Goal: Task Accomplishment & Management: Use online tool/utility

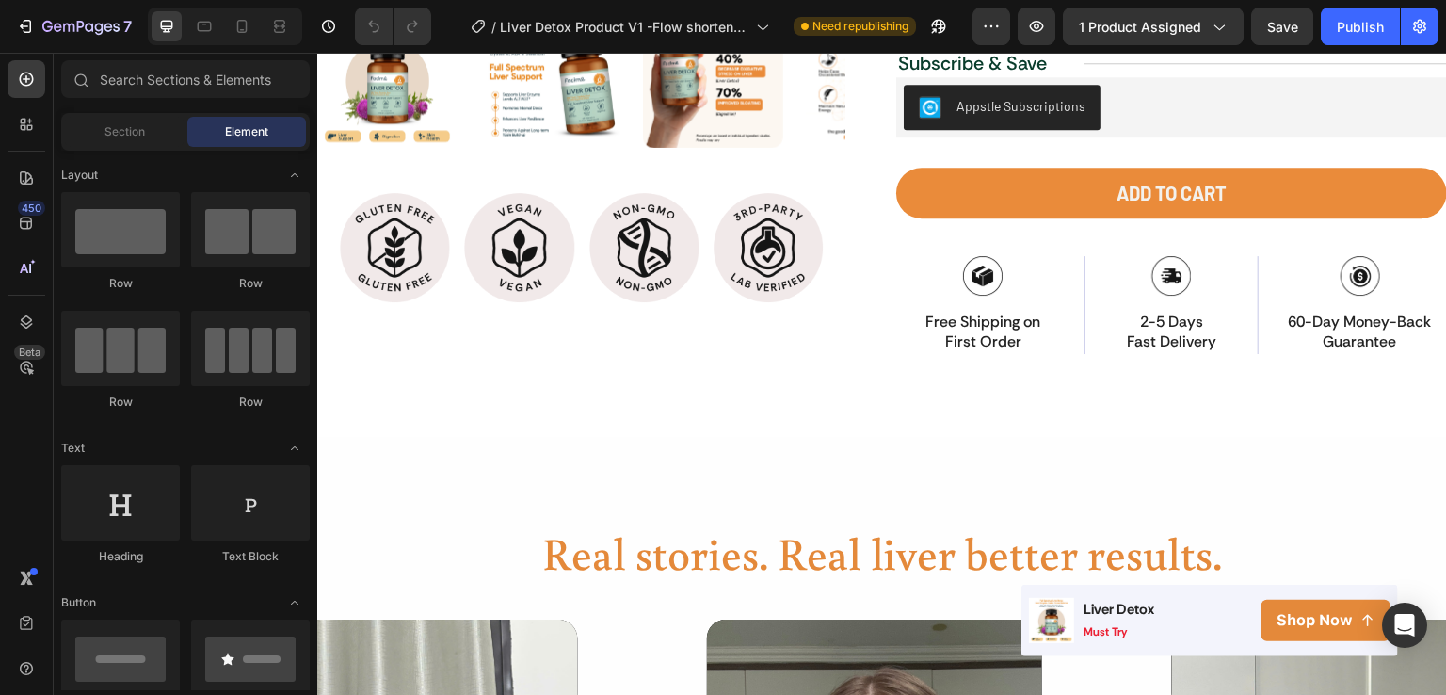
scroll to position [476, 0]
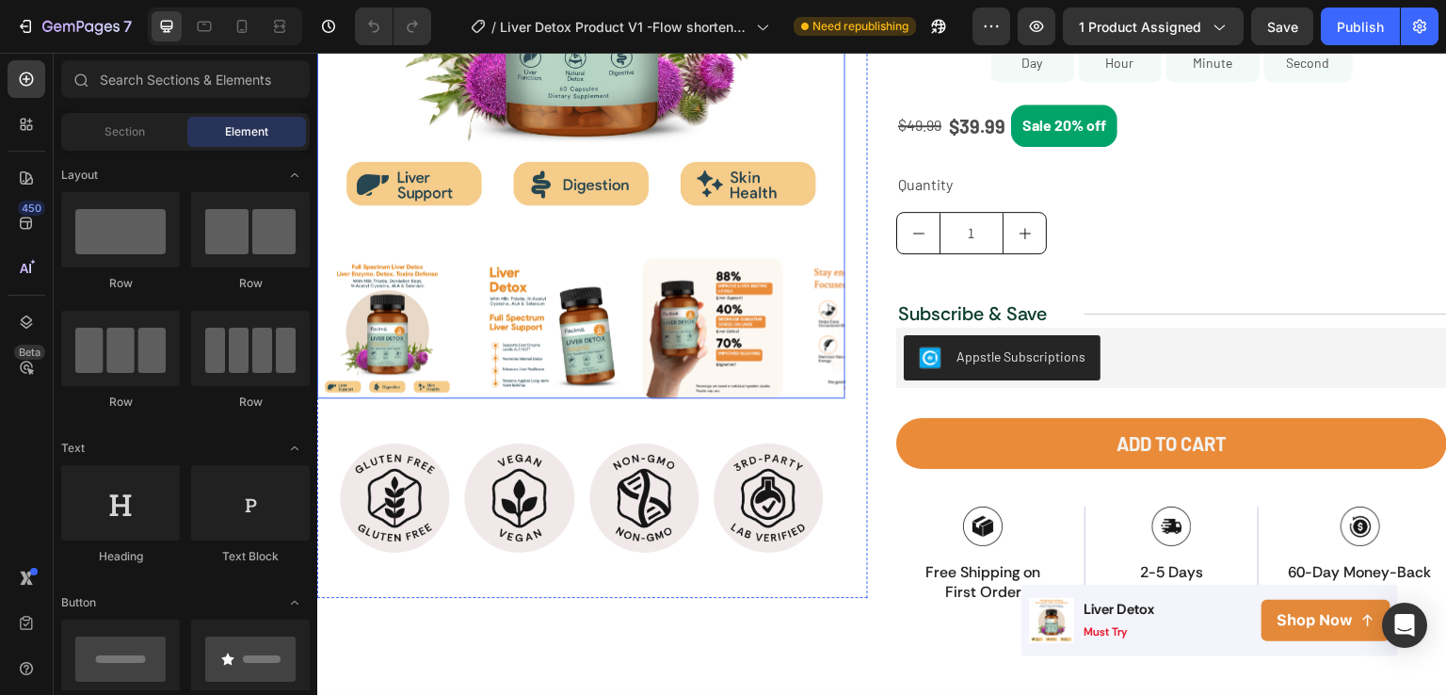
click at [754, 288] on img at bounding box center [713, 328] width 140 height 140
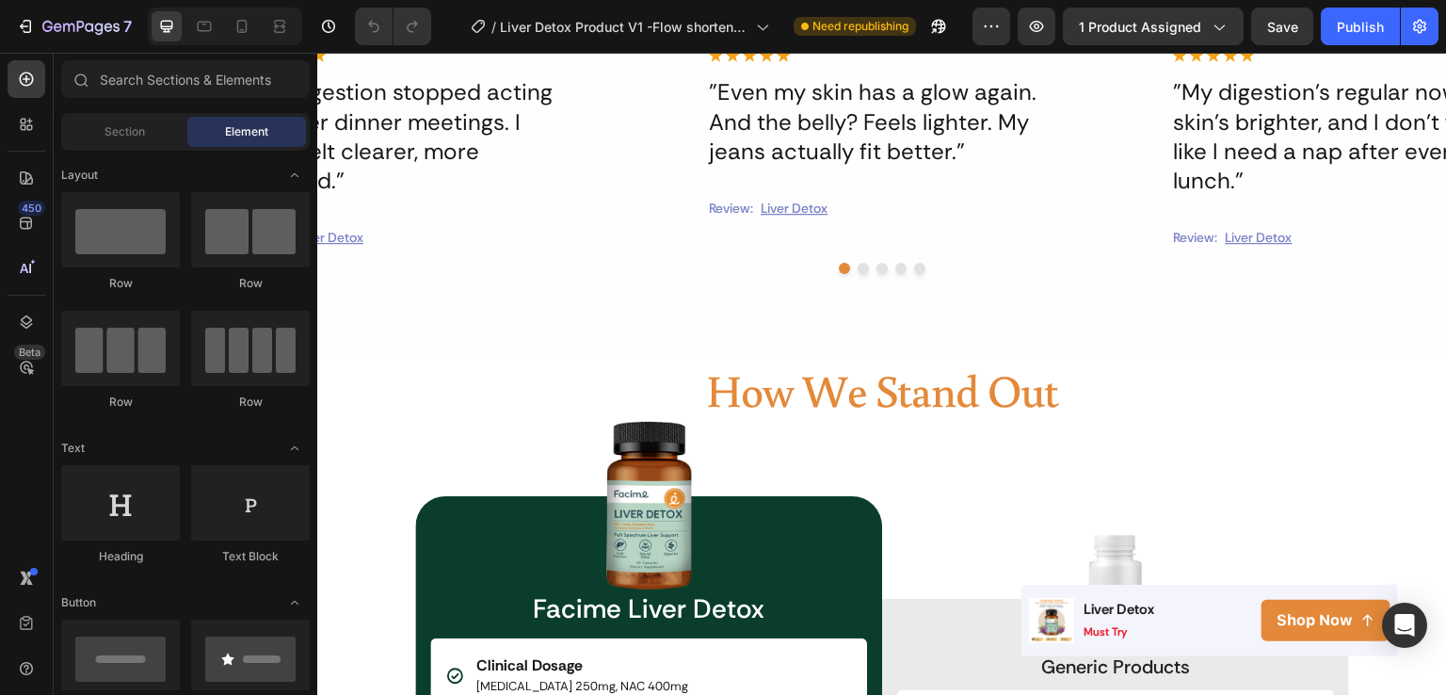
scroll to position [1899, 0]
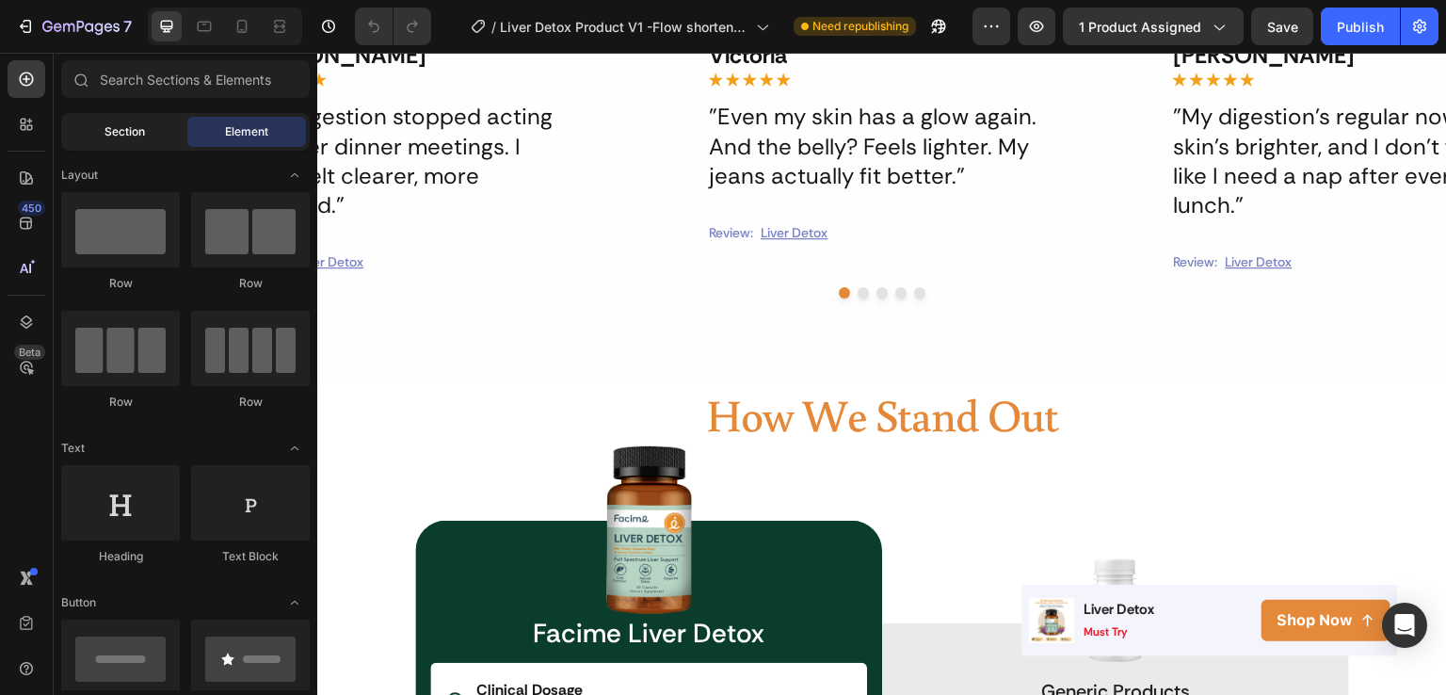
click at [135, 140] on div "Section" at bounding box center [124, 132] width 119 height 30
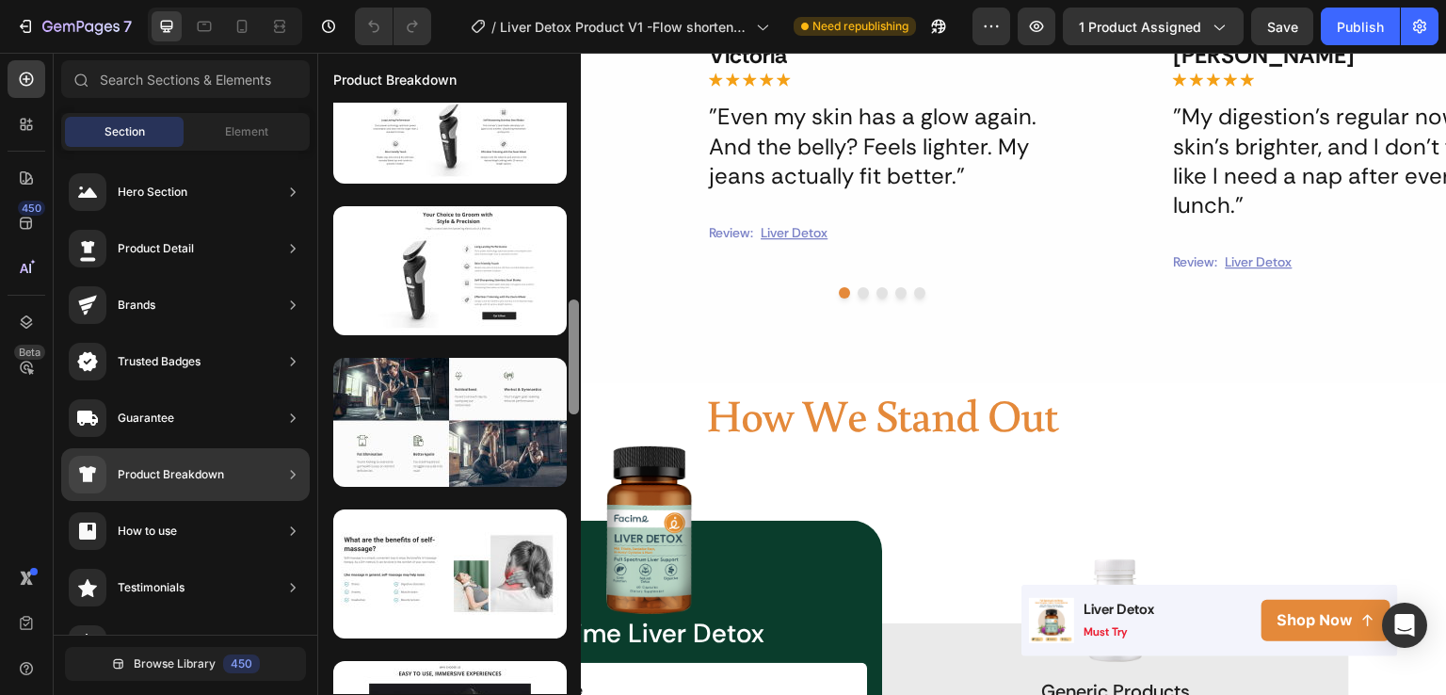
scroll to position [0, 0]
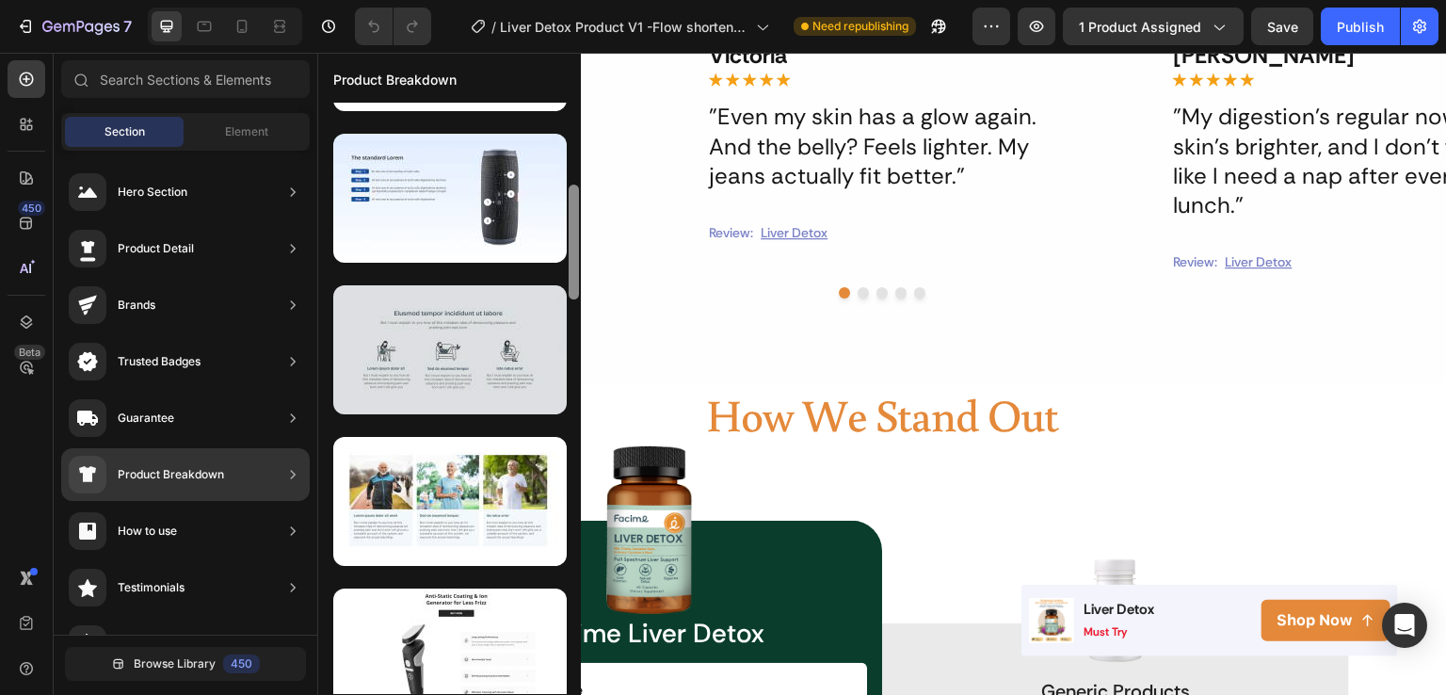
drag, startPoint x: 577, startPoint y: 179, endPoint x: 509, endPoint y: 347, distance: 180.8
click at [509, 347] on div at bounding box center [449, 398] width 263 height 591
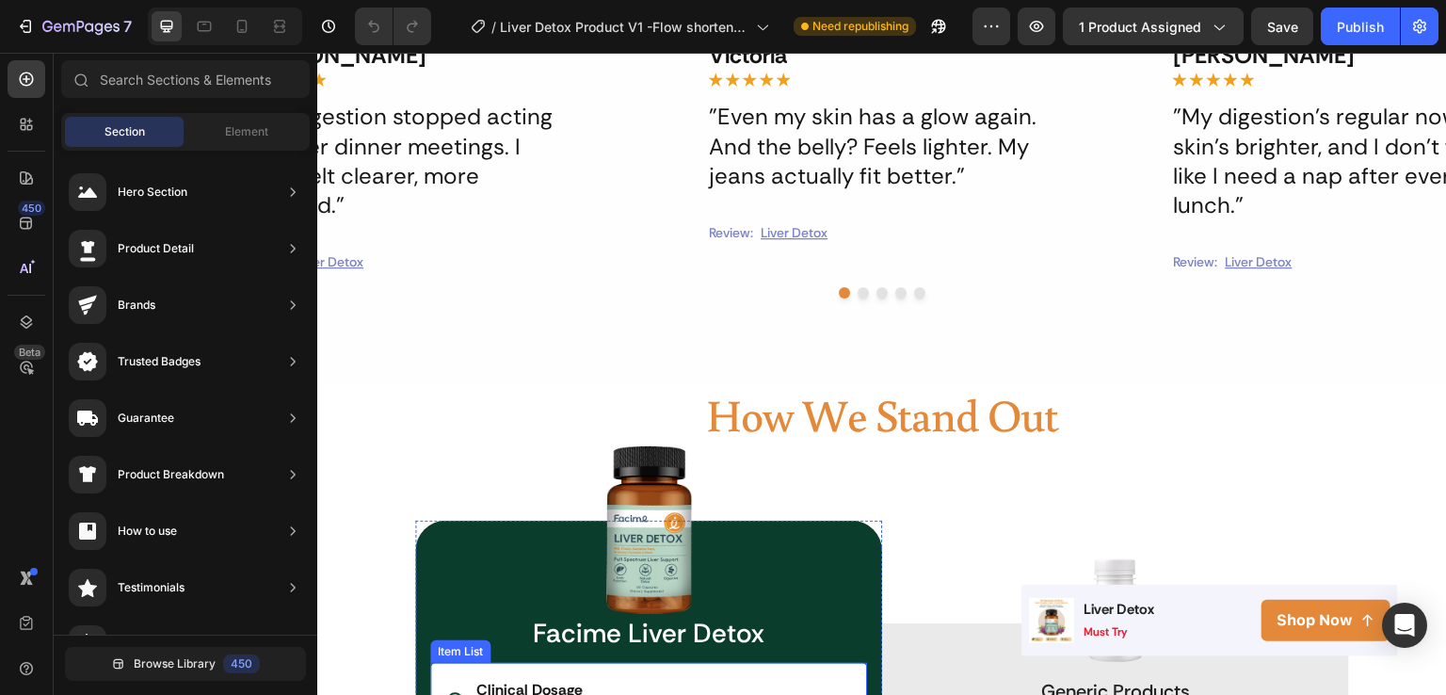
drag, startPoint x: 890, startPoint y: 298, endPoint x: 524, endPoint y: 664, distance: 518.0
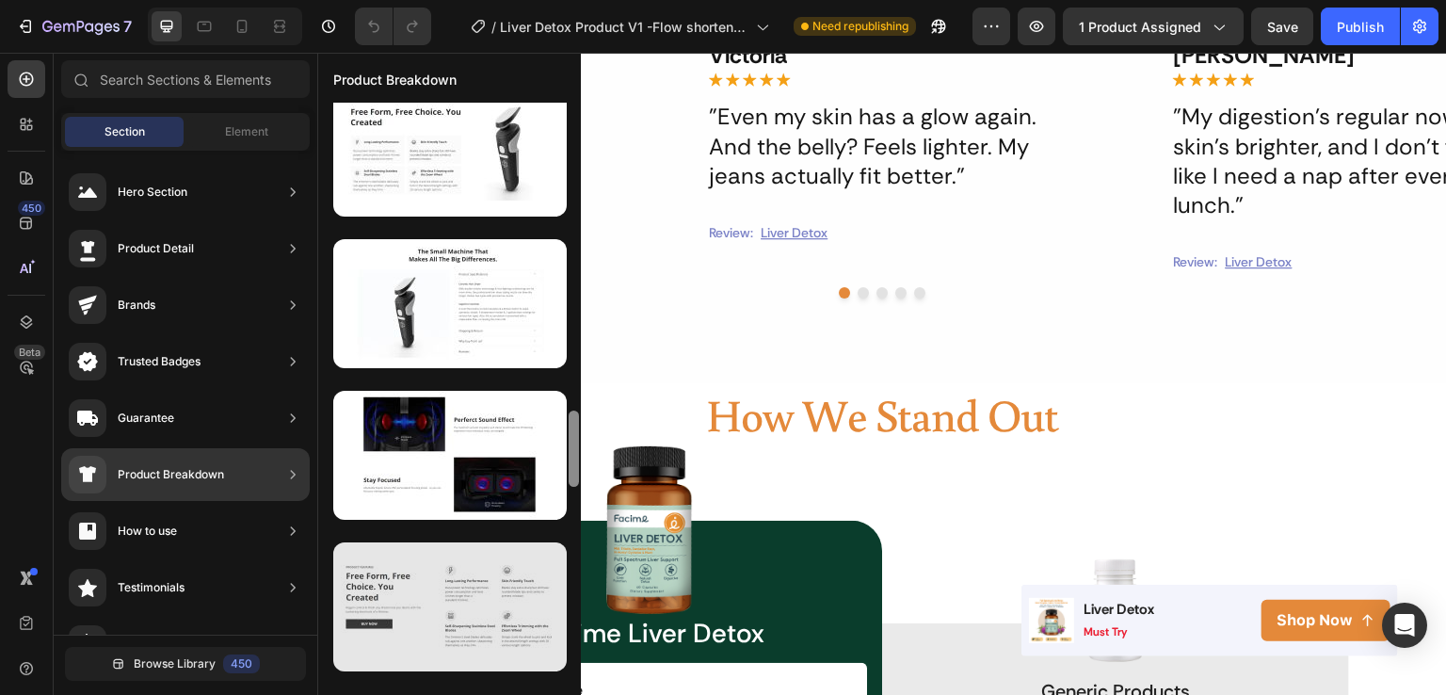
scroll to position [2437, 0]
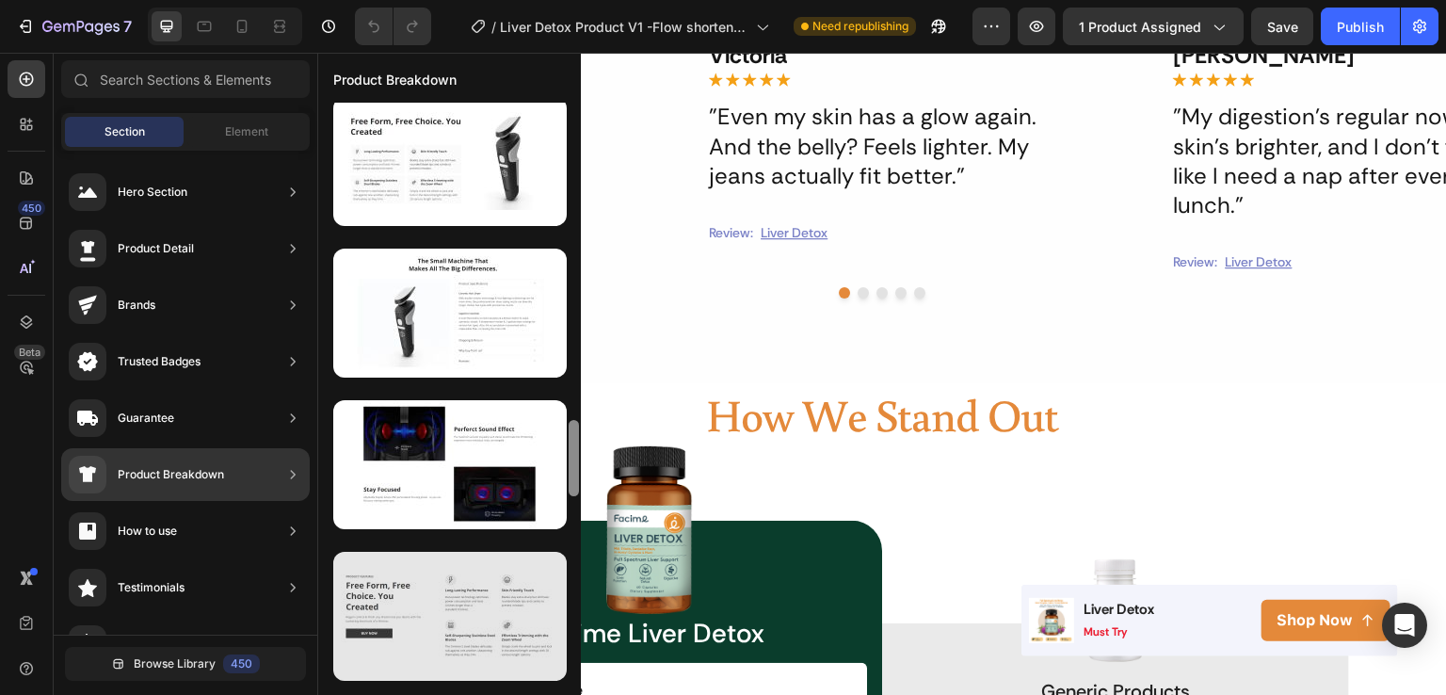
click at [532, 639] on div at bounding box center [450, 616] width 234 height 129
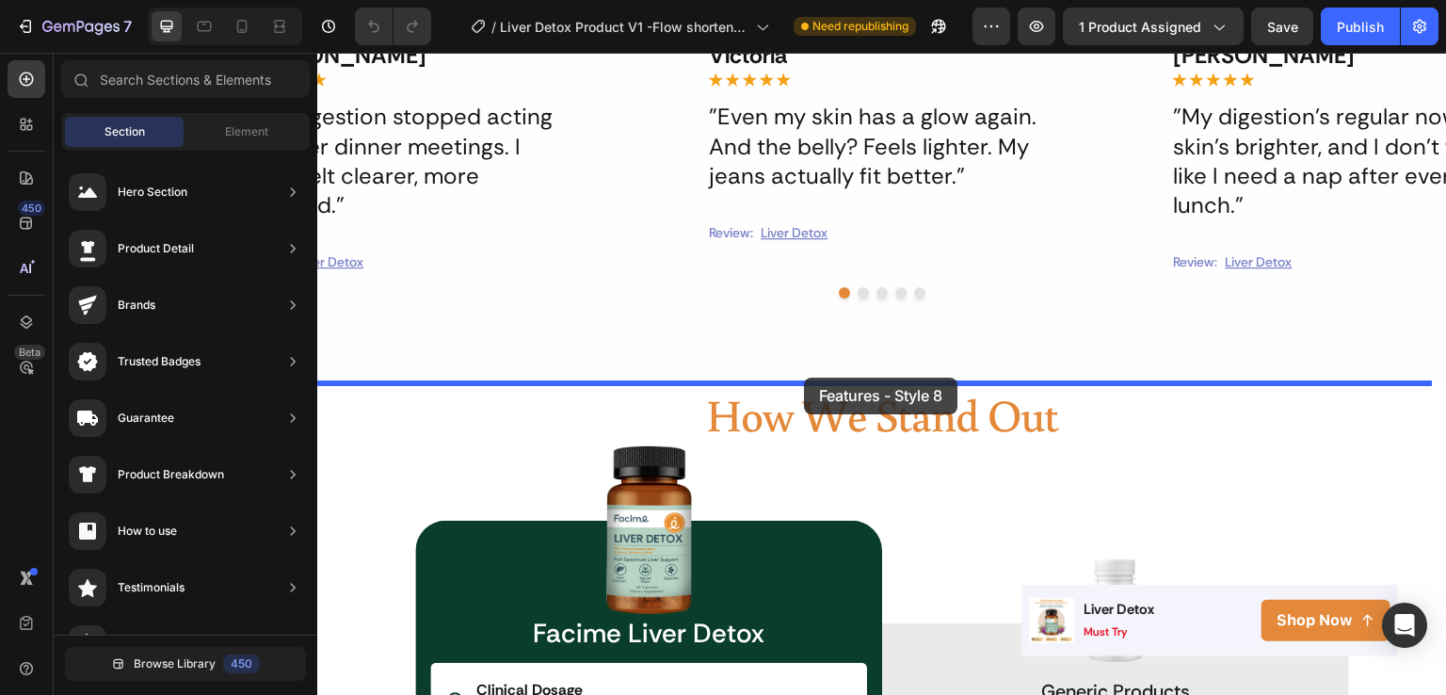
drag, startPoint x: 841, startPoint y: 688, endPoint x: 804, endPoint y: 378, distance: 312.9
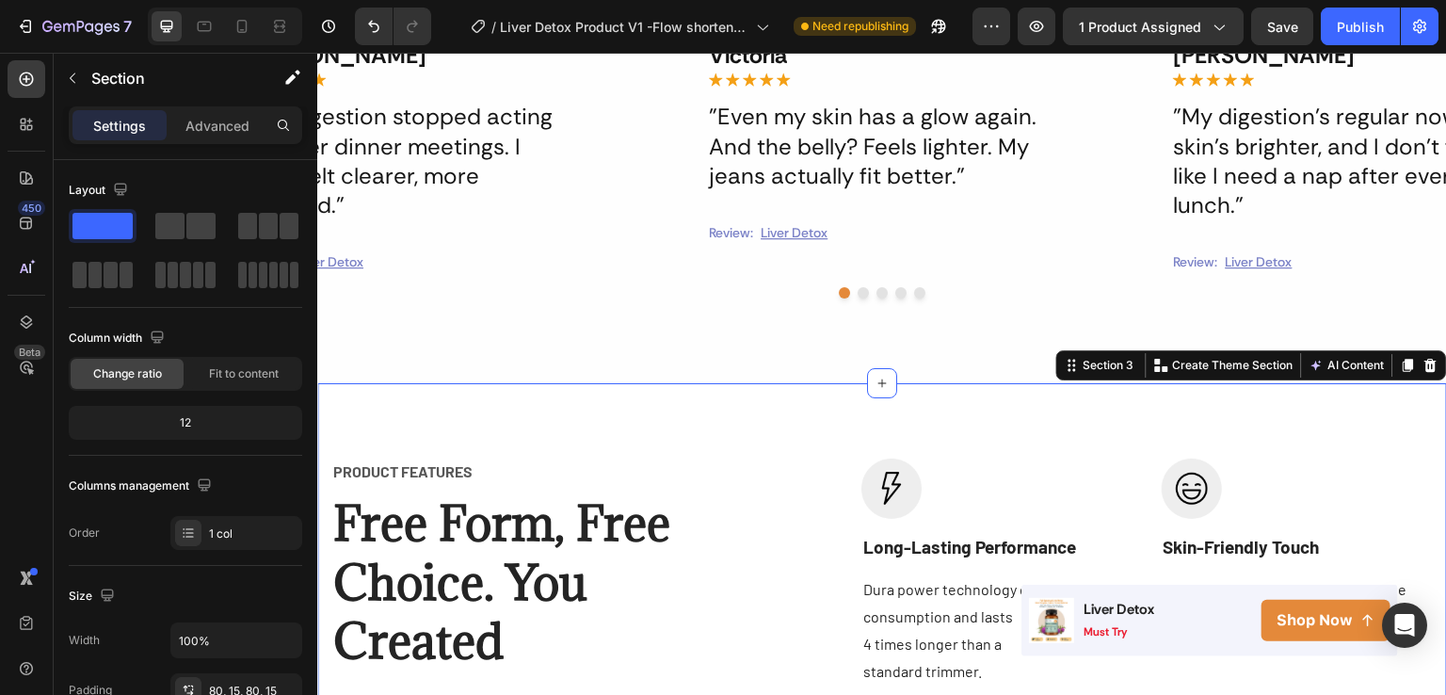
scroll to position [2164, 0]
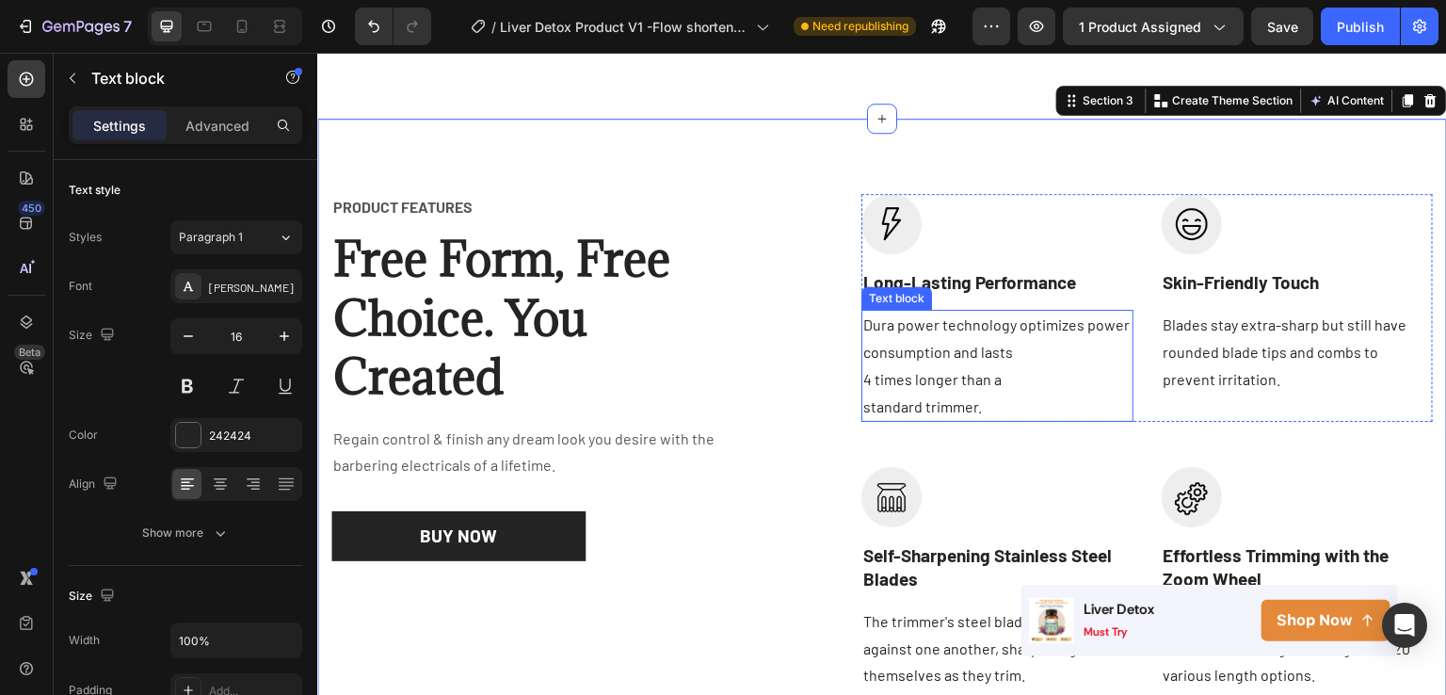
click at [1028, 357] on p "Dura power technology optimizes power consumption and lasts 4 times longer than…" at bounding box center [996, 366] width 267 height 108
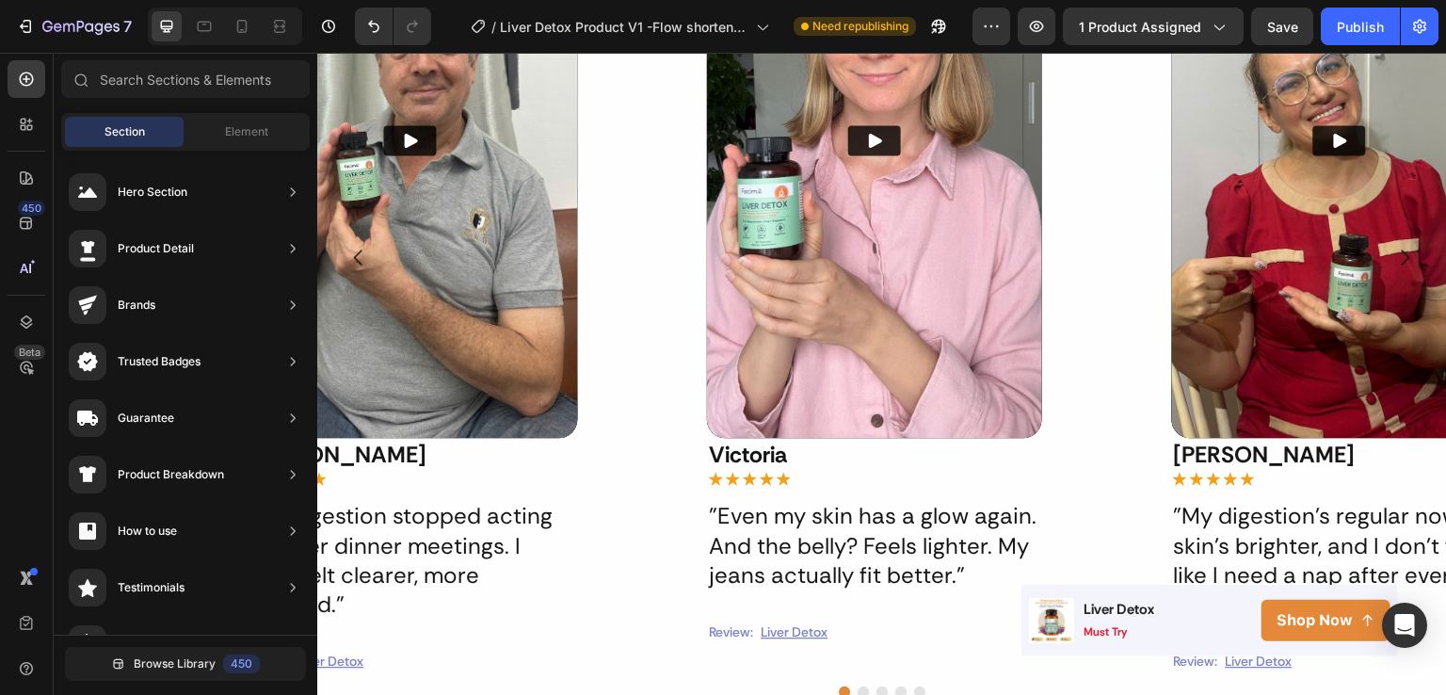
scroll to position [1465, 0]
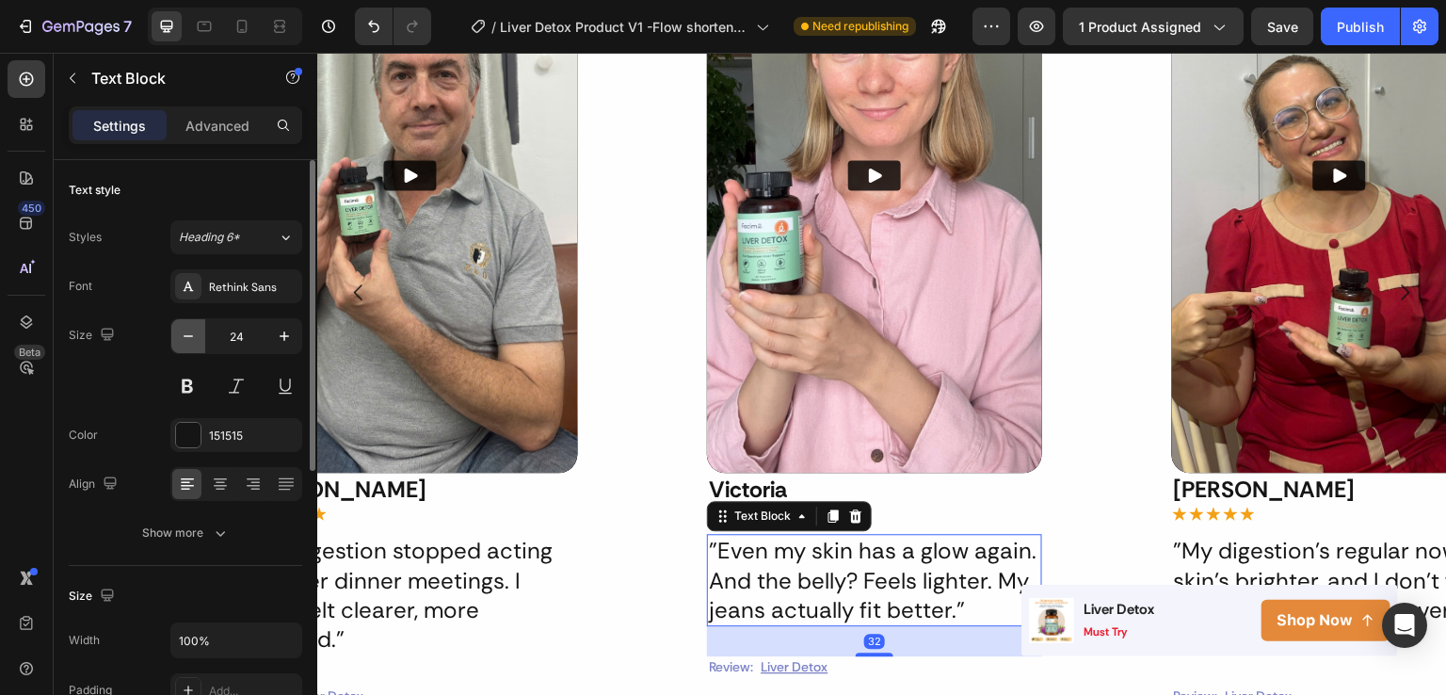
click at [196, 344] on icon "button" at bounding box center [188, 336] width 19 height 19
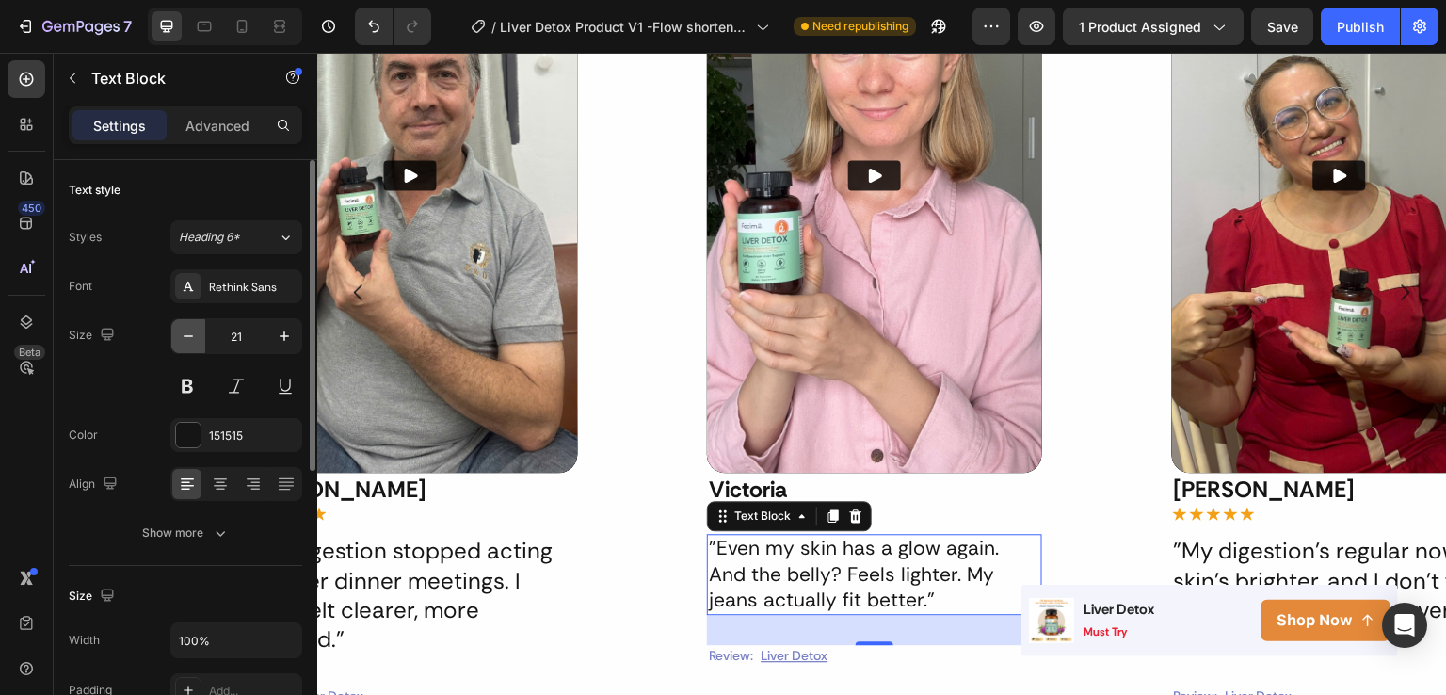
click at [196, 344] on icon "button" at bounding box center [188, 336] width 19 height 19
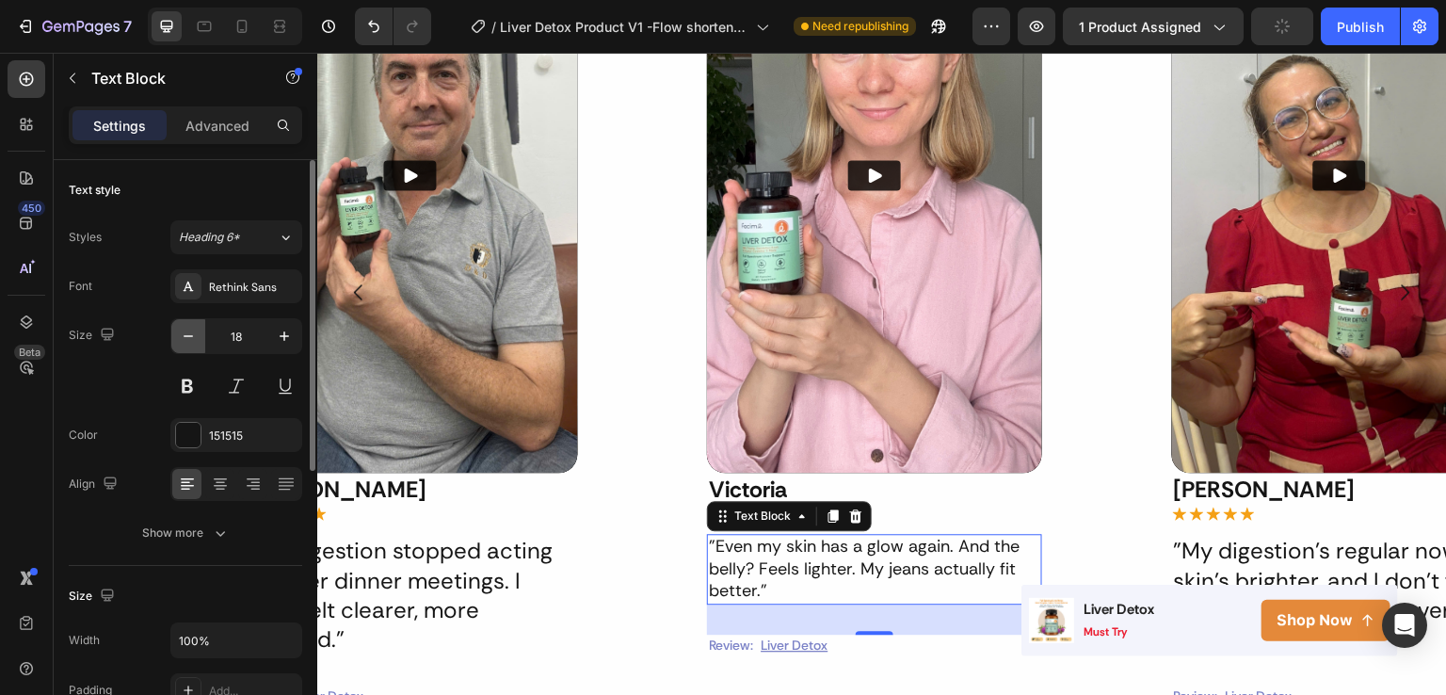
click at [196, 344] on icon "button" at bounding box center [188, 336] width 19 height 19
type input "16"
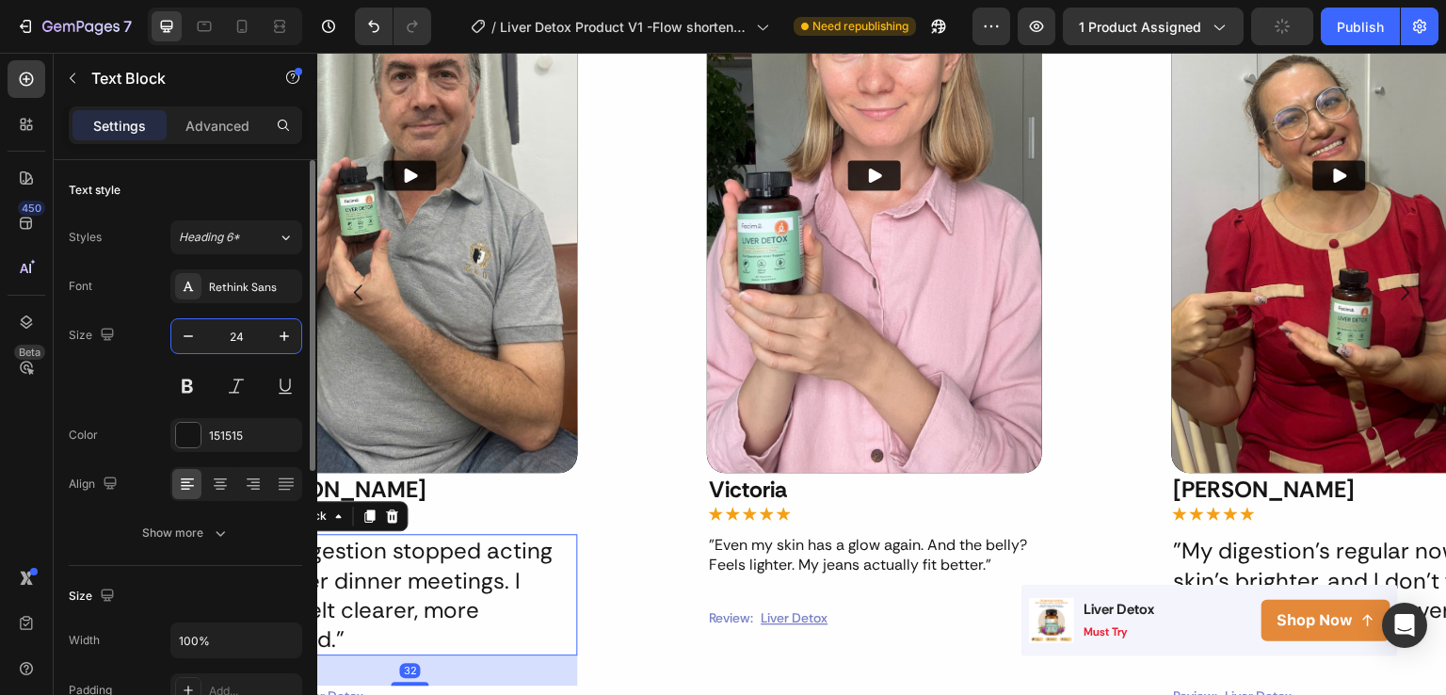
click at [231, 338] on input "24" at bounding box center [236, 336] width 62 height 34
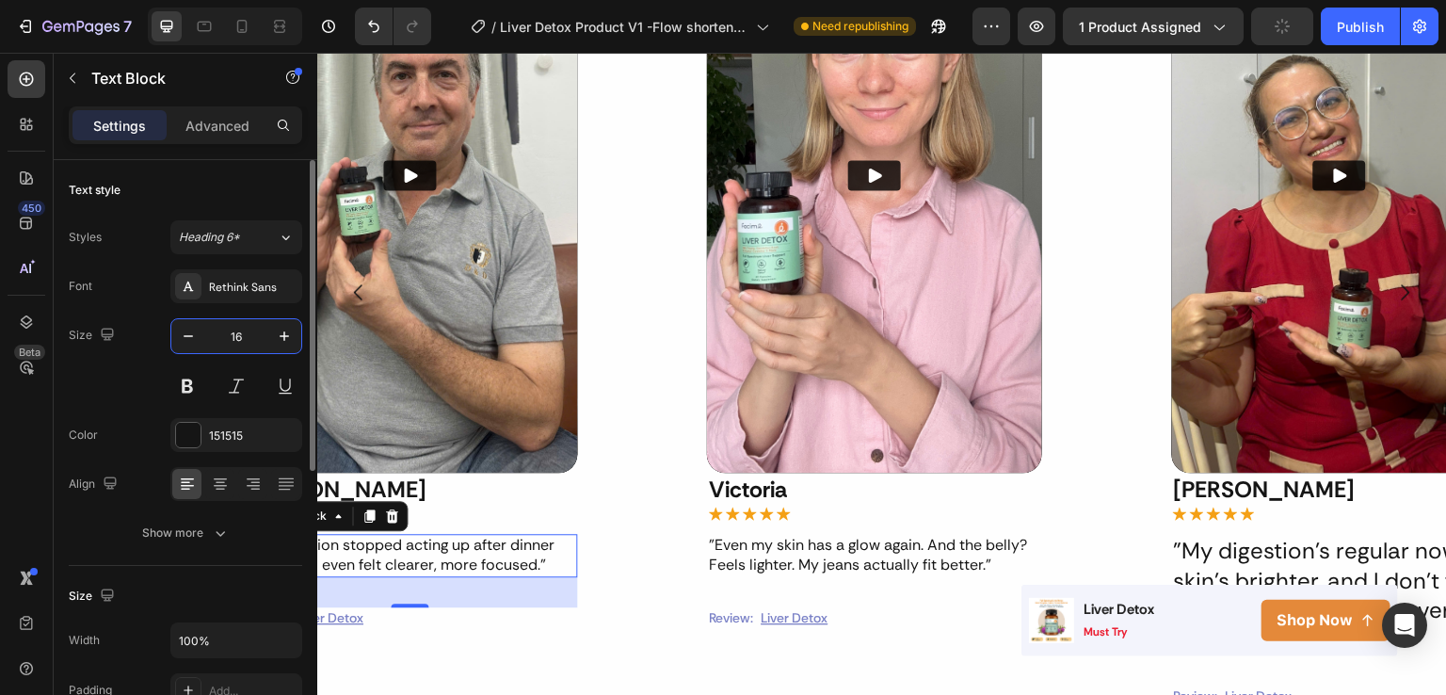
type input "16"
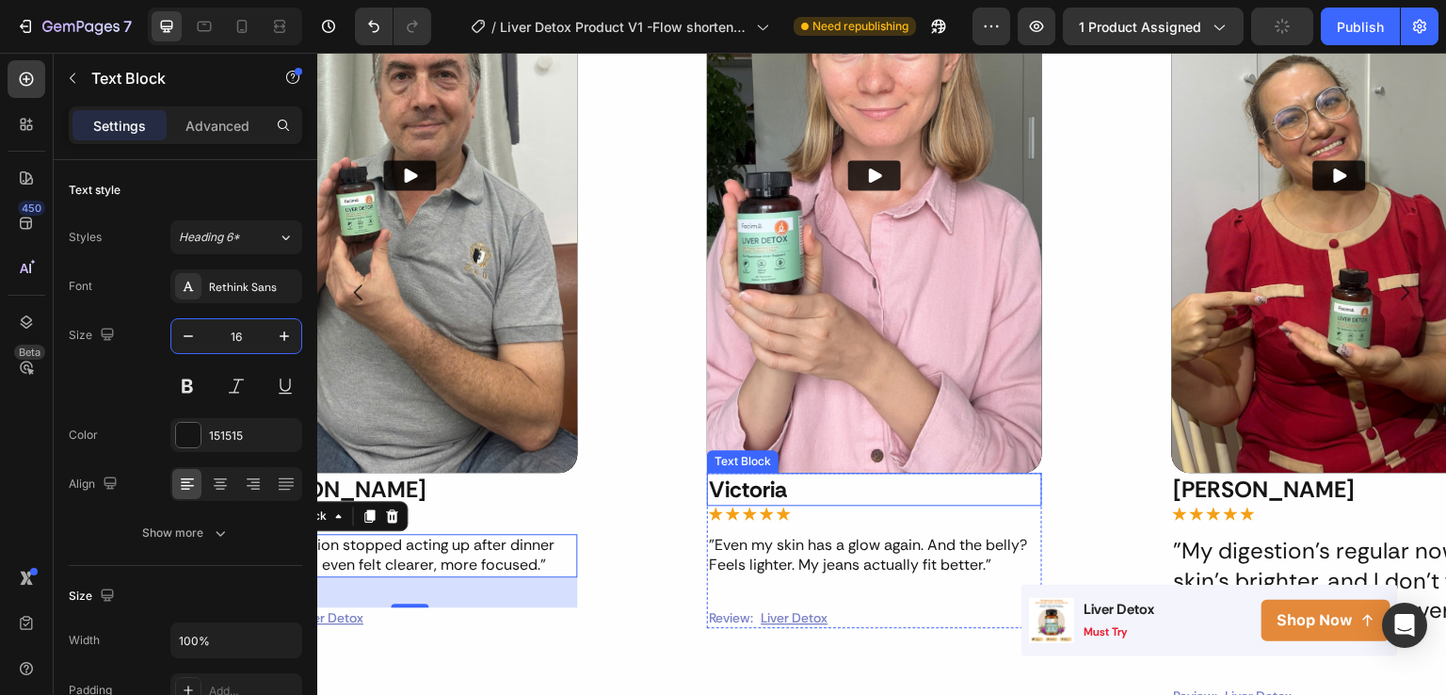
click at [727, 481] on p "Victoria" at bounding box center [875, 489] width 331 height 29
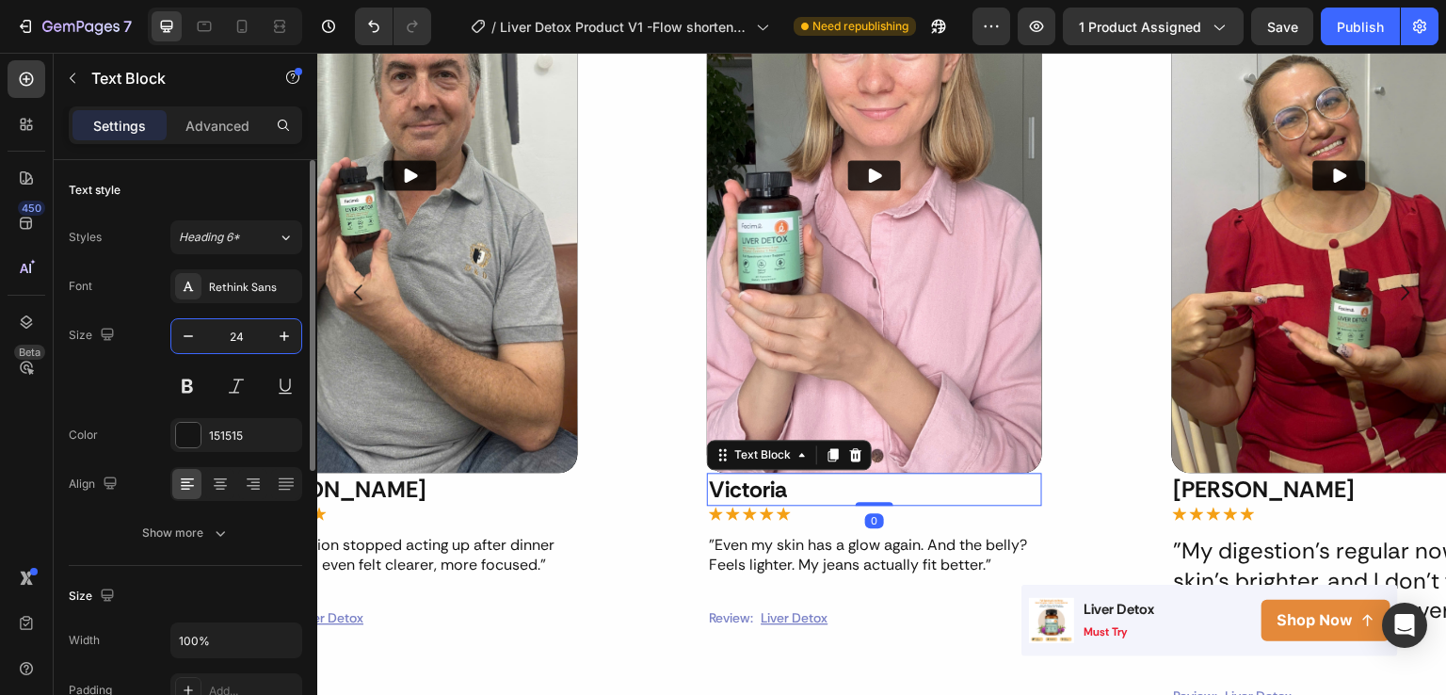
click at [236, 336] on input "24" at bounding box center [236, 336] width 62 height 34
type input "20"
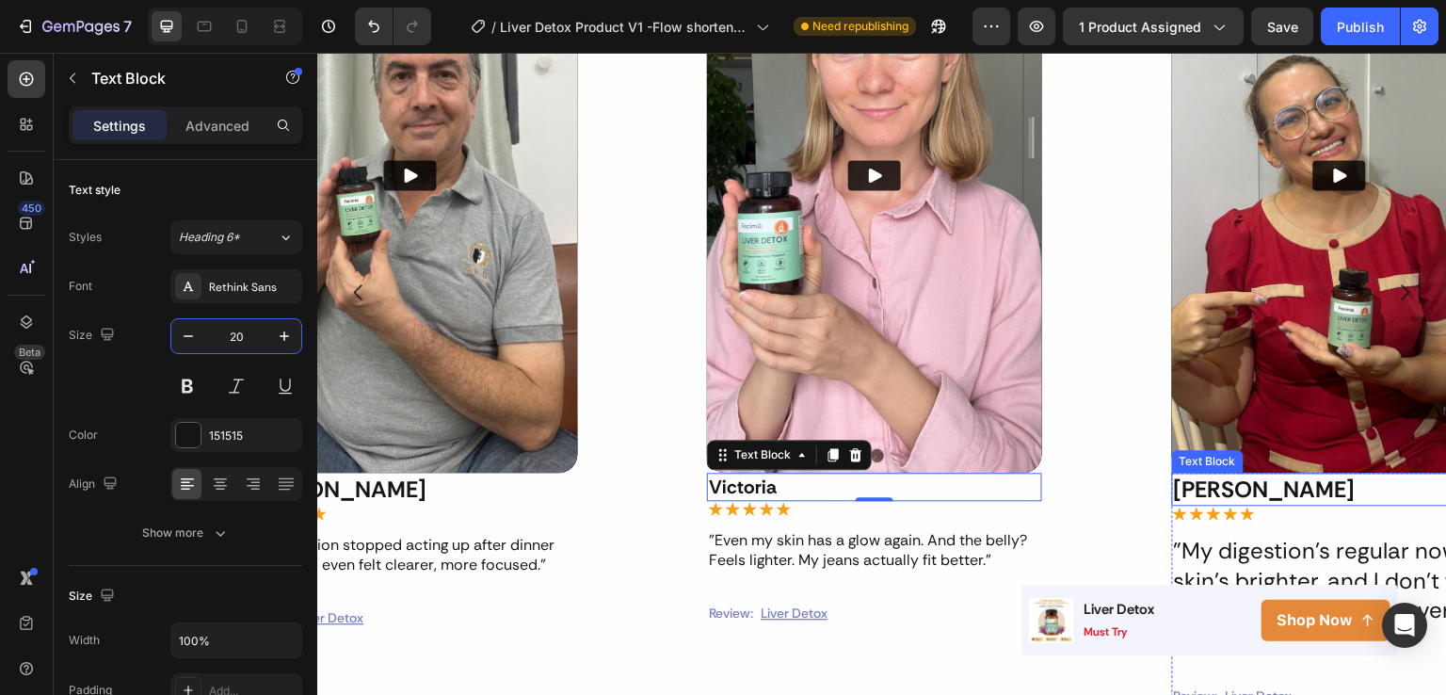
click at [1182, 494] on p "[PERSON_NAME]" at bounding box center [1339, 489] width 331 height 29
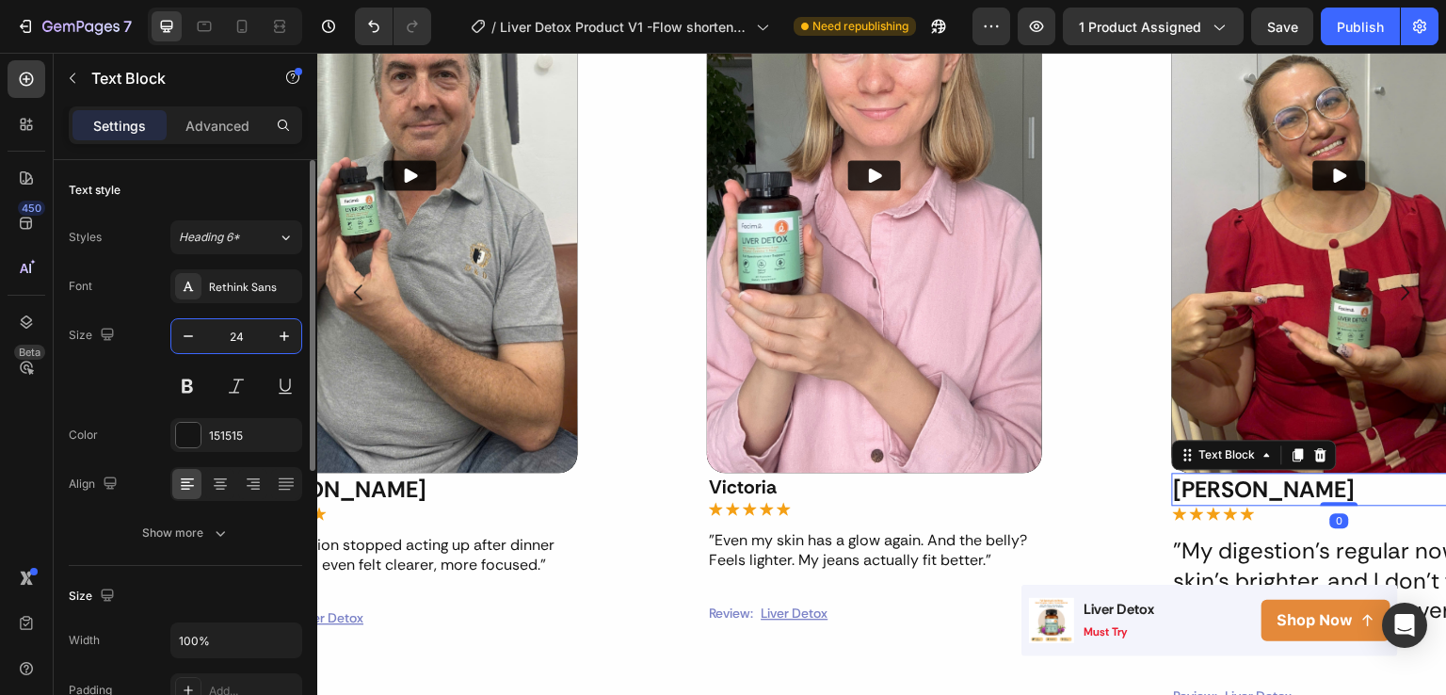
click at [245, 327] on input "24" at bounding box center [236, 336] width 62 height 34
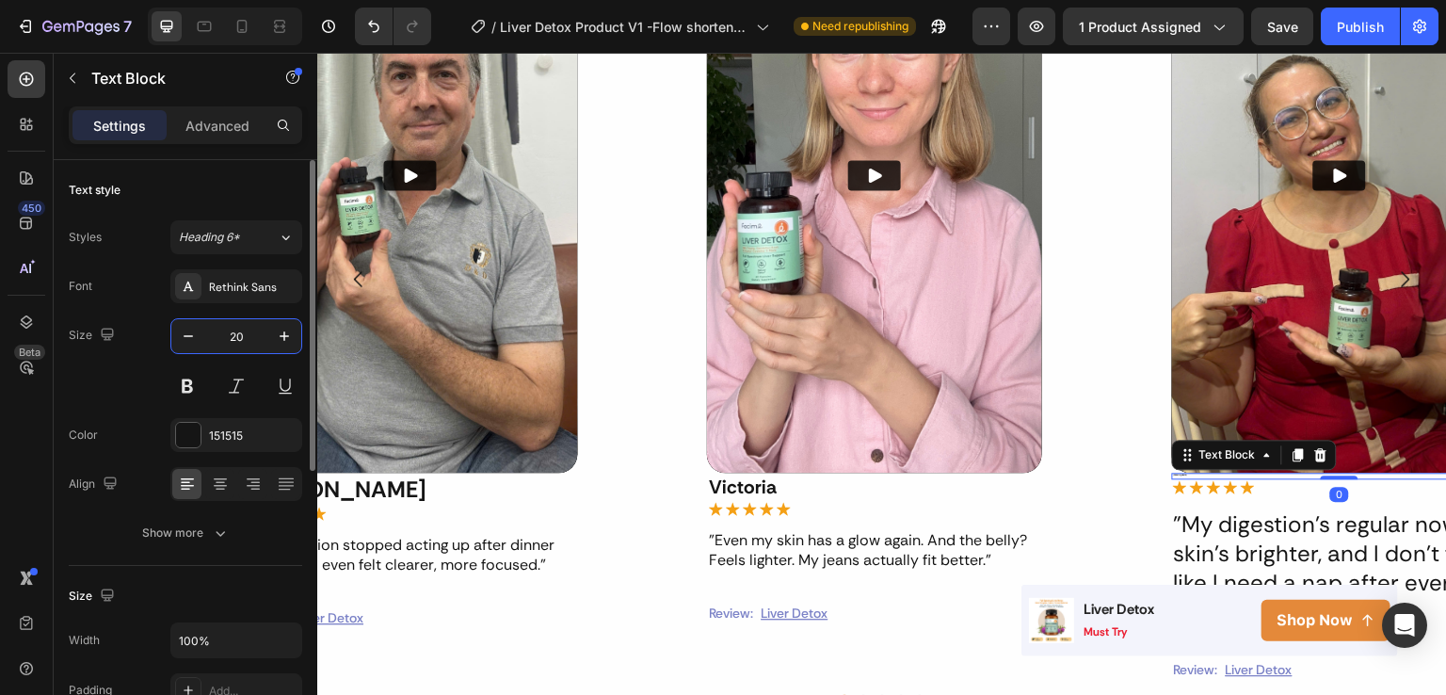
type input "20"
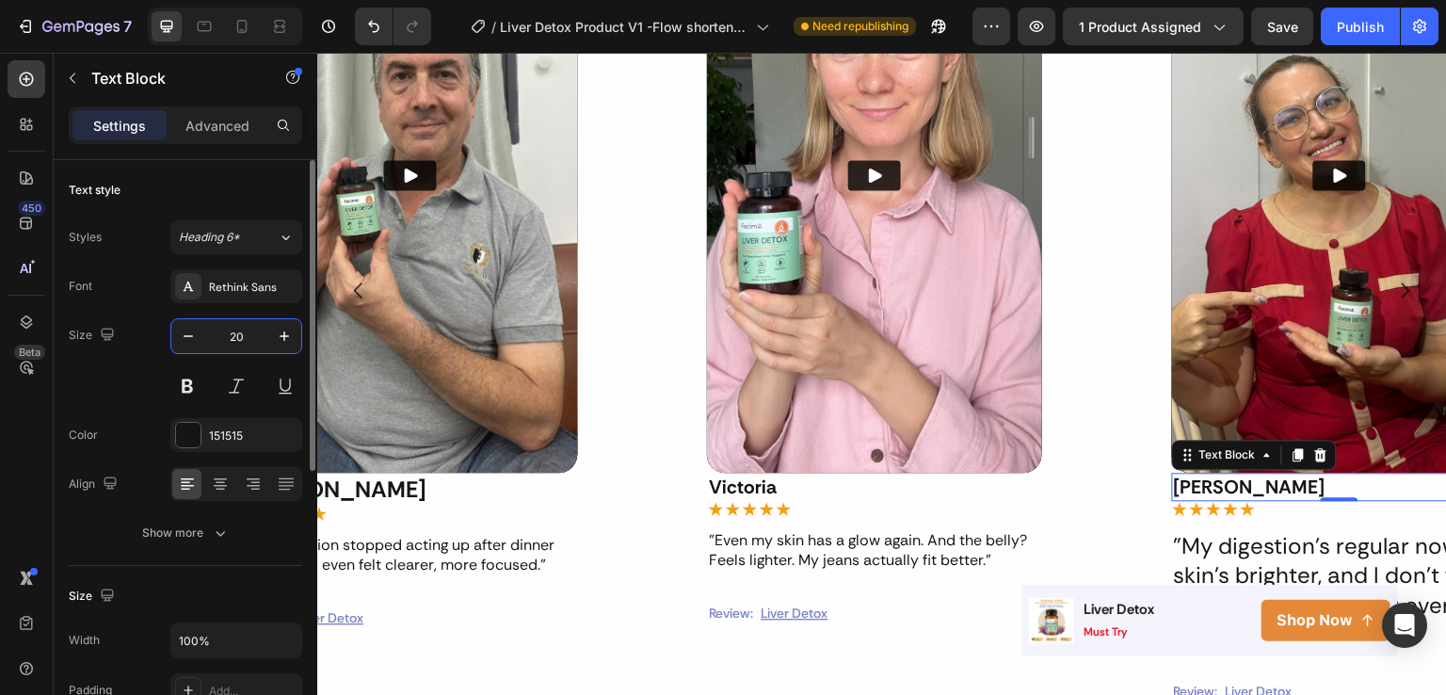
scroll to position [1462, 0]
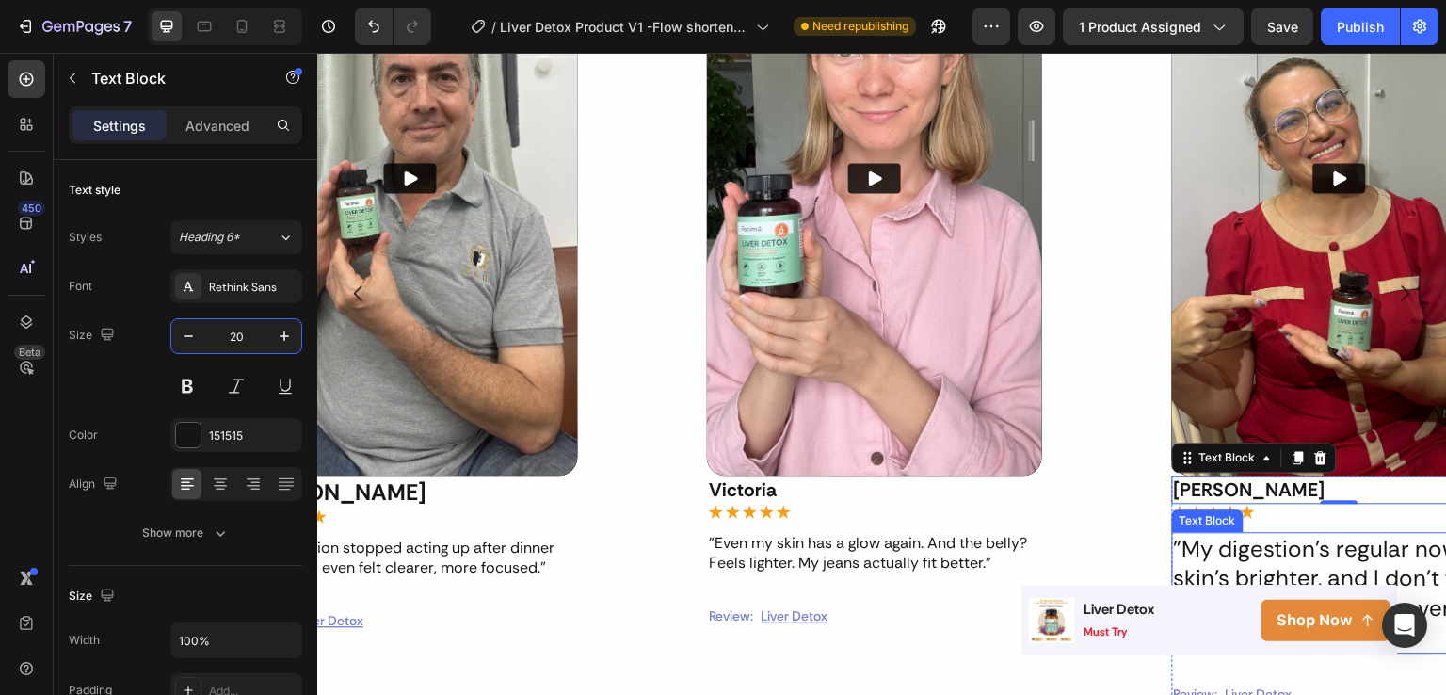
click at [1200, 558] on p ""My digestion’s regular now, skin’s brighter, and I don’t feel like I need a na…" at bounding box center [1339, 593] width 331 height 118
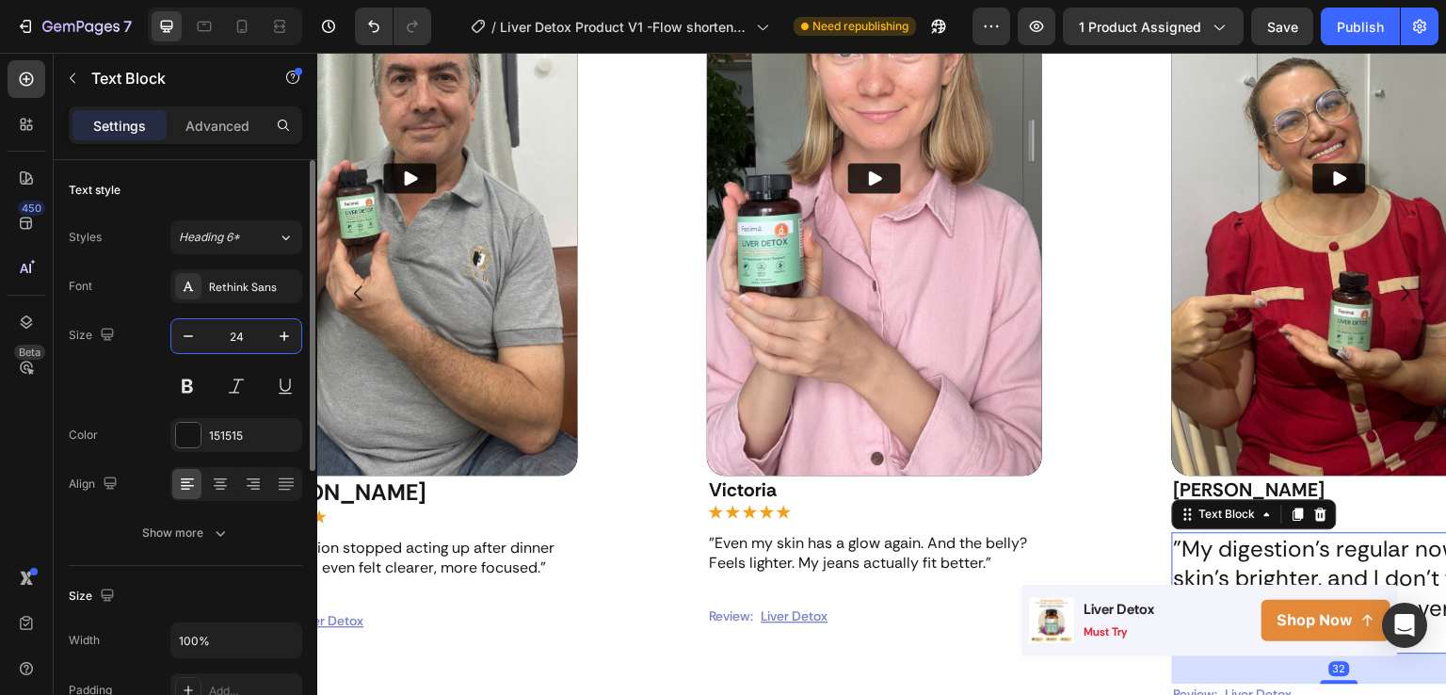
click at [229, 341] on input "24" at bounding box center [236, 336] width 62 height 34
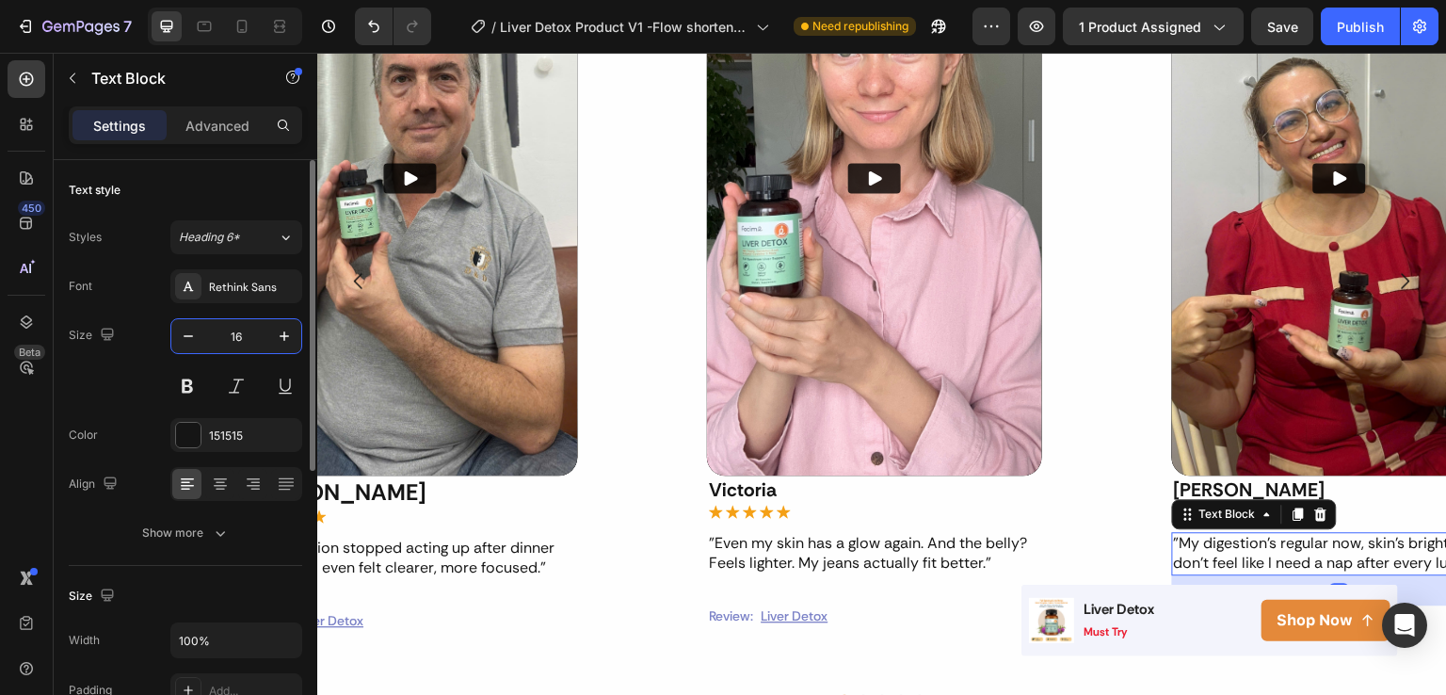
scroll to position [1450, 0]
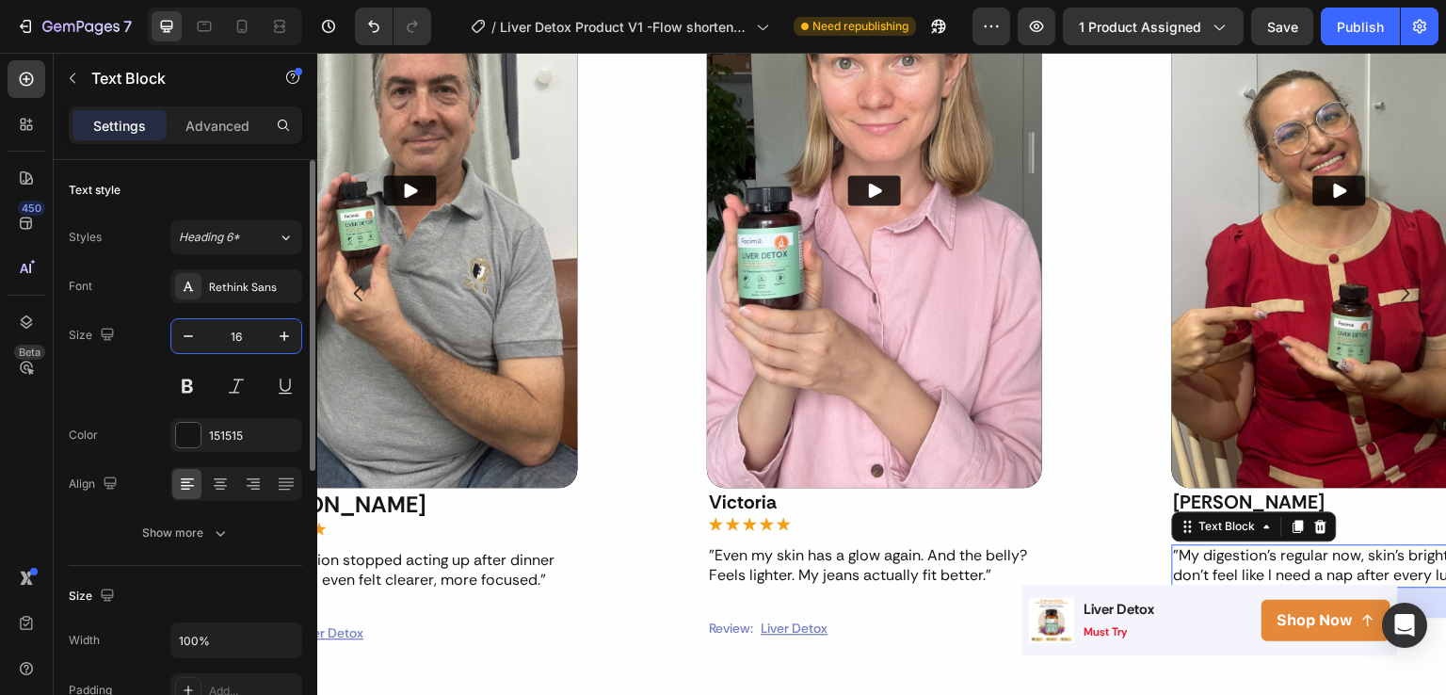
type input "16"
click at [528, 572] on p ""My digestion stopped acting up after dinner meetings. I even felt clearer, mor…" at bounding box center [410, 571] width 331 height 40
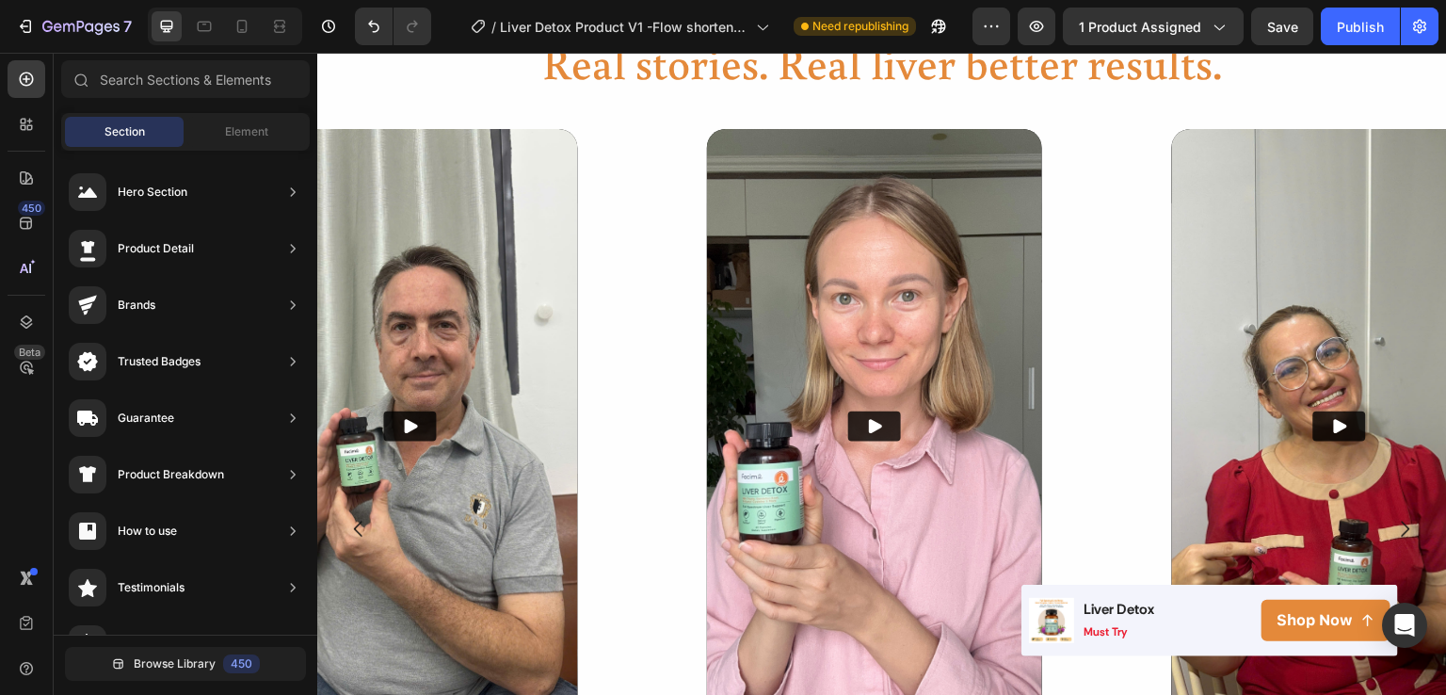
scroll to position [1095, 0]
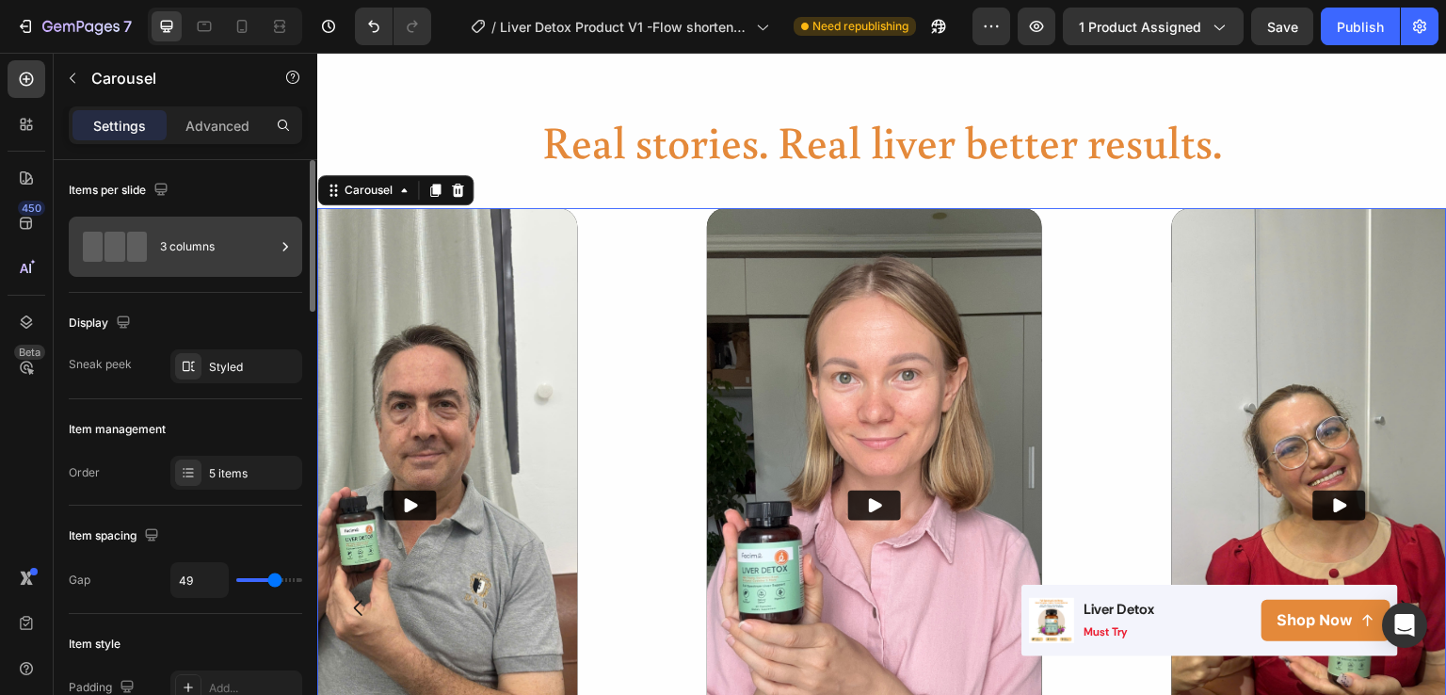
click at [246, 231] on div "3 columns" at bounding box center [217, 246] width 115 height 43
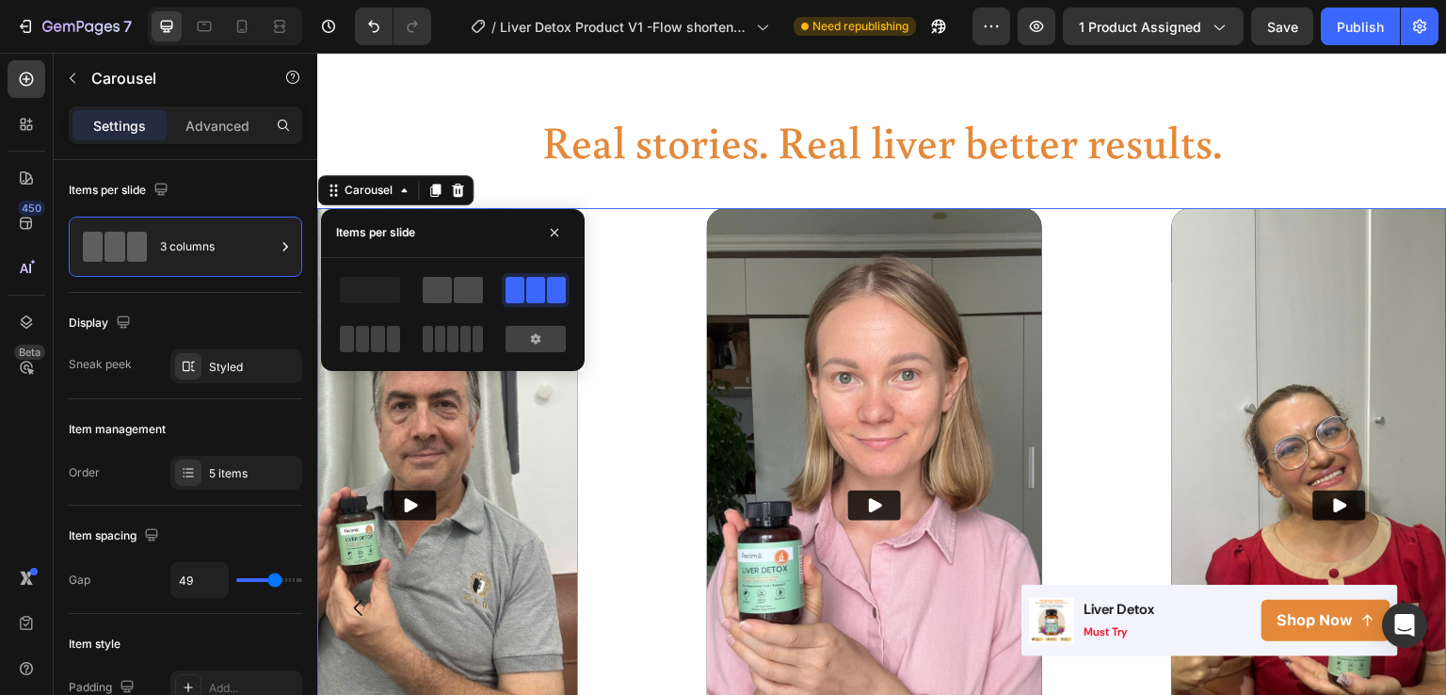
click at [437, 285] on span at bounding box center [437, 290] width 29 height 26
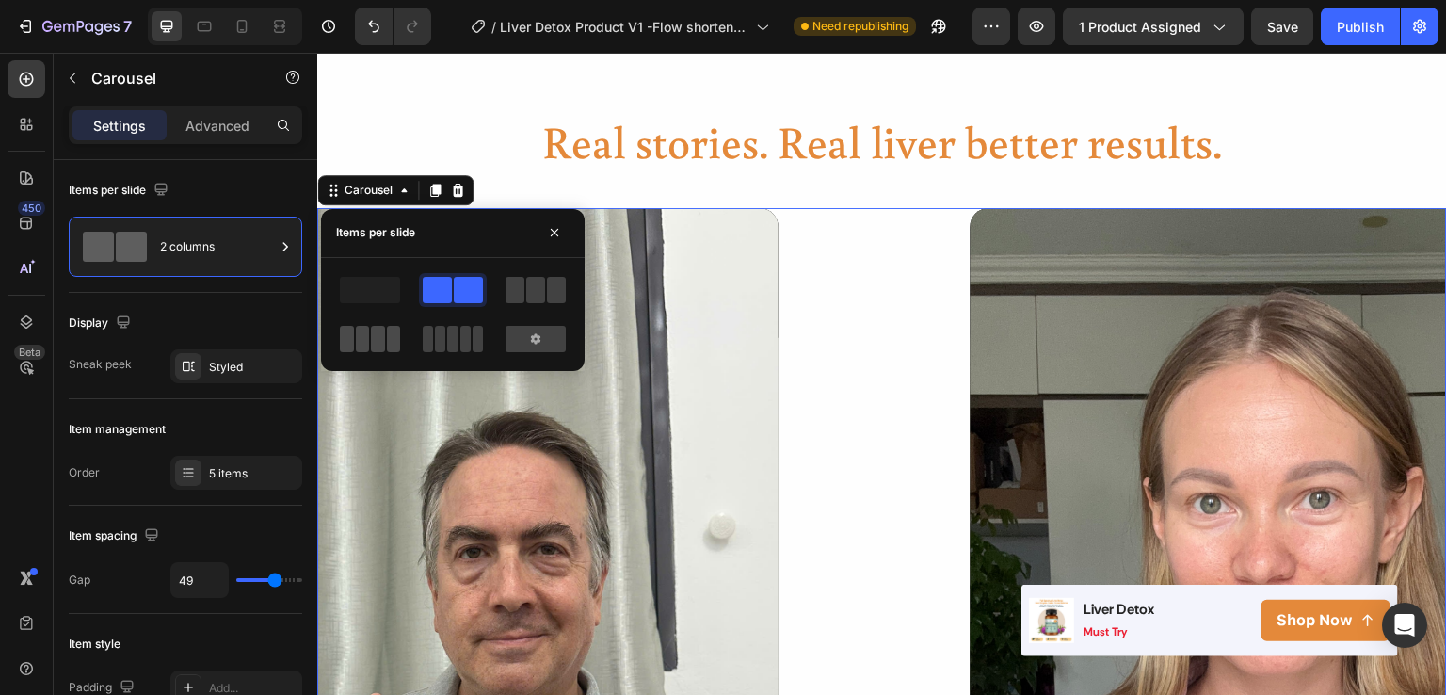
click at [384, 330] on div at bounding box center [370, 339] width 60 height 26
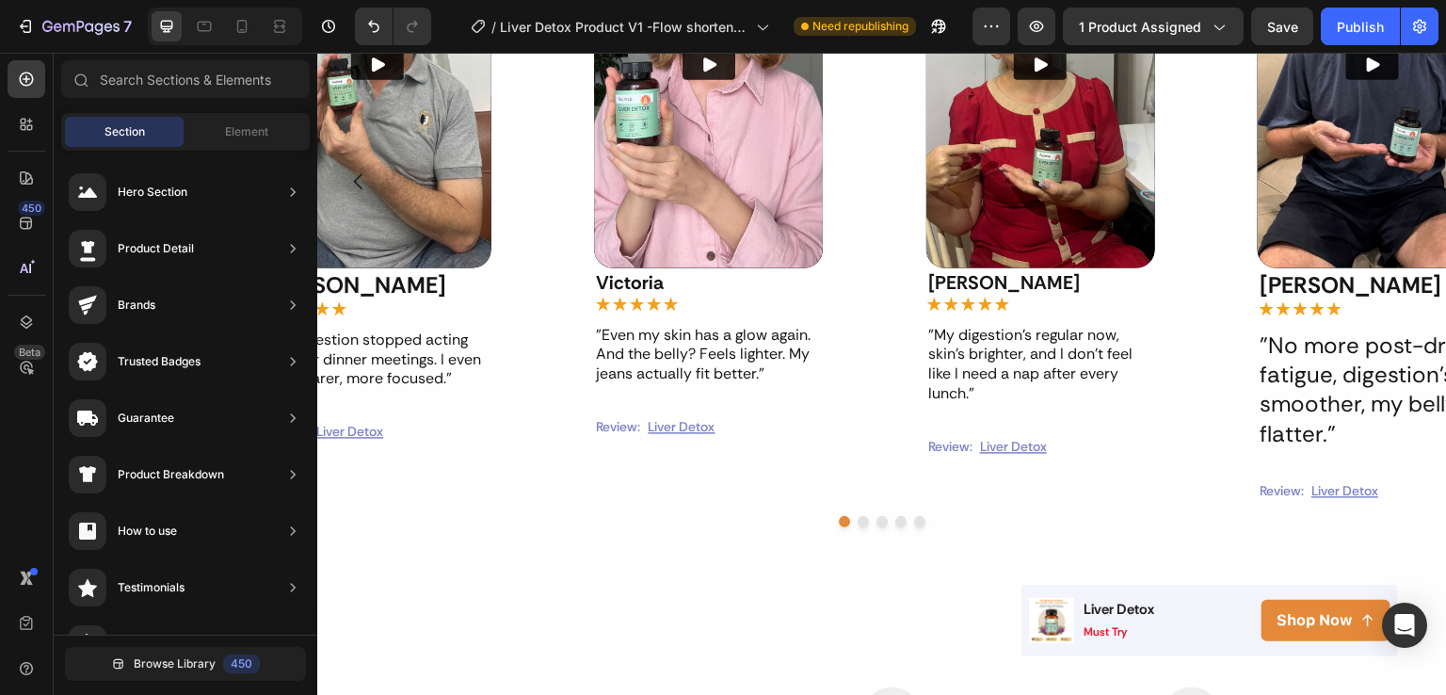
scroll to position [1468, 0]
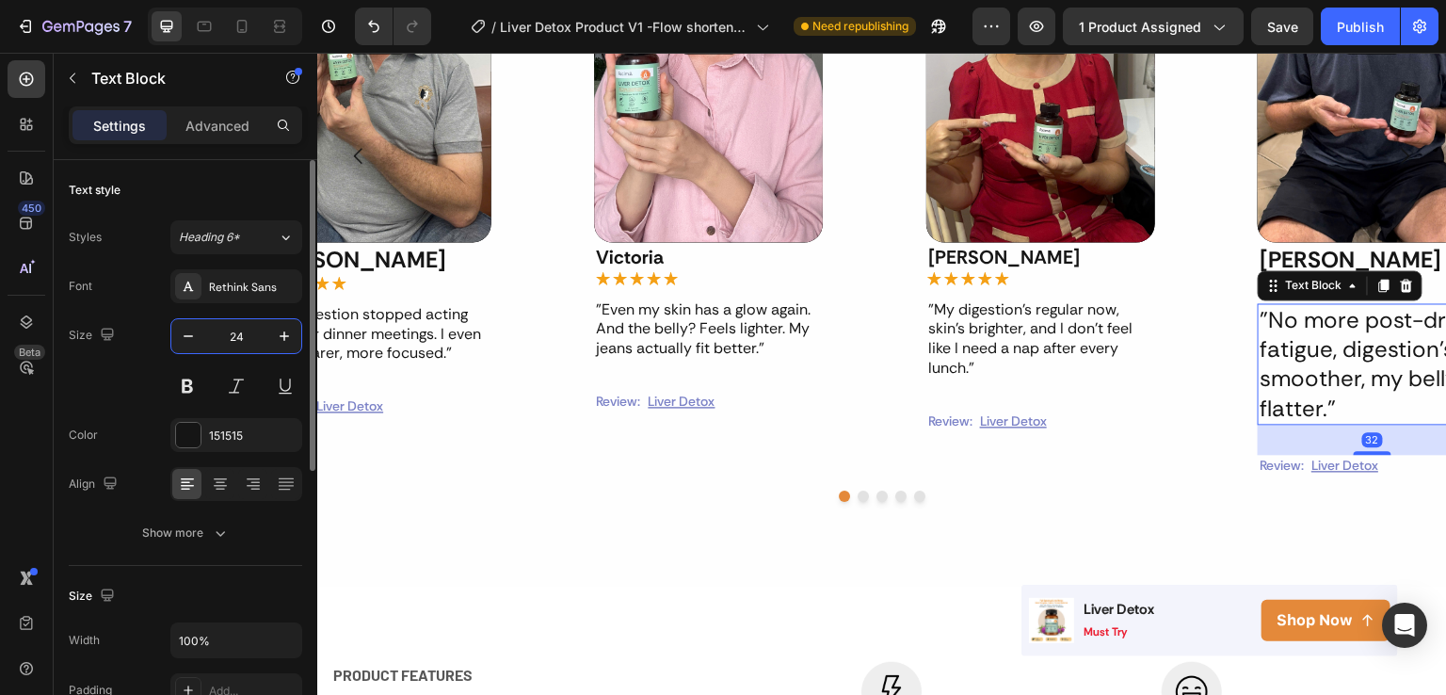
click at [220, 345] on input "24" at bounding box center [236, 336] width 62 height 34
type input "16"
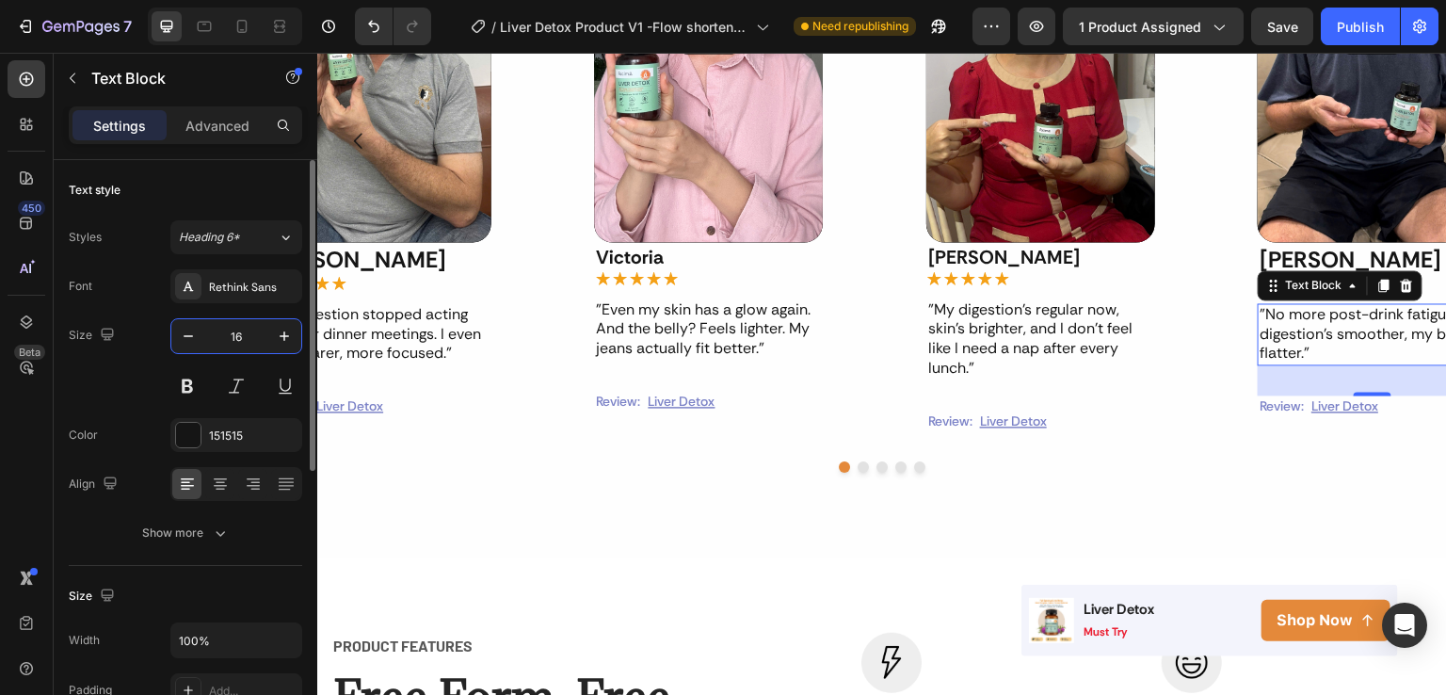
scroll to position [1453, 0]
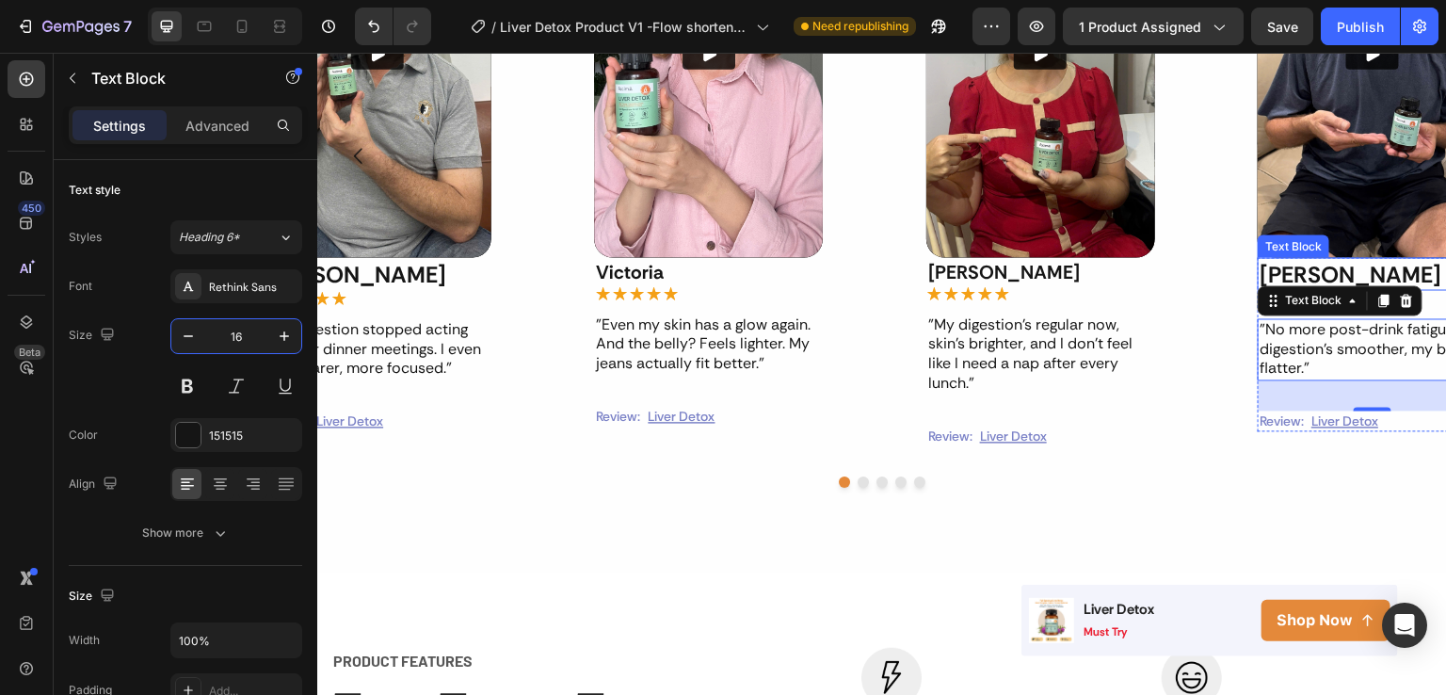
click at [1333, 280] on p "[PERSON_NAME]" at bounding box center [1373, 273] width 225 height 29
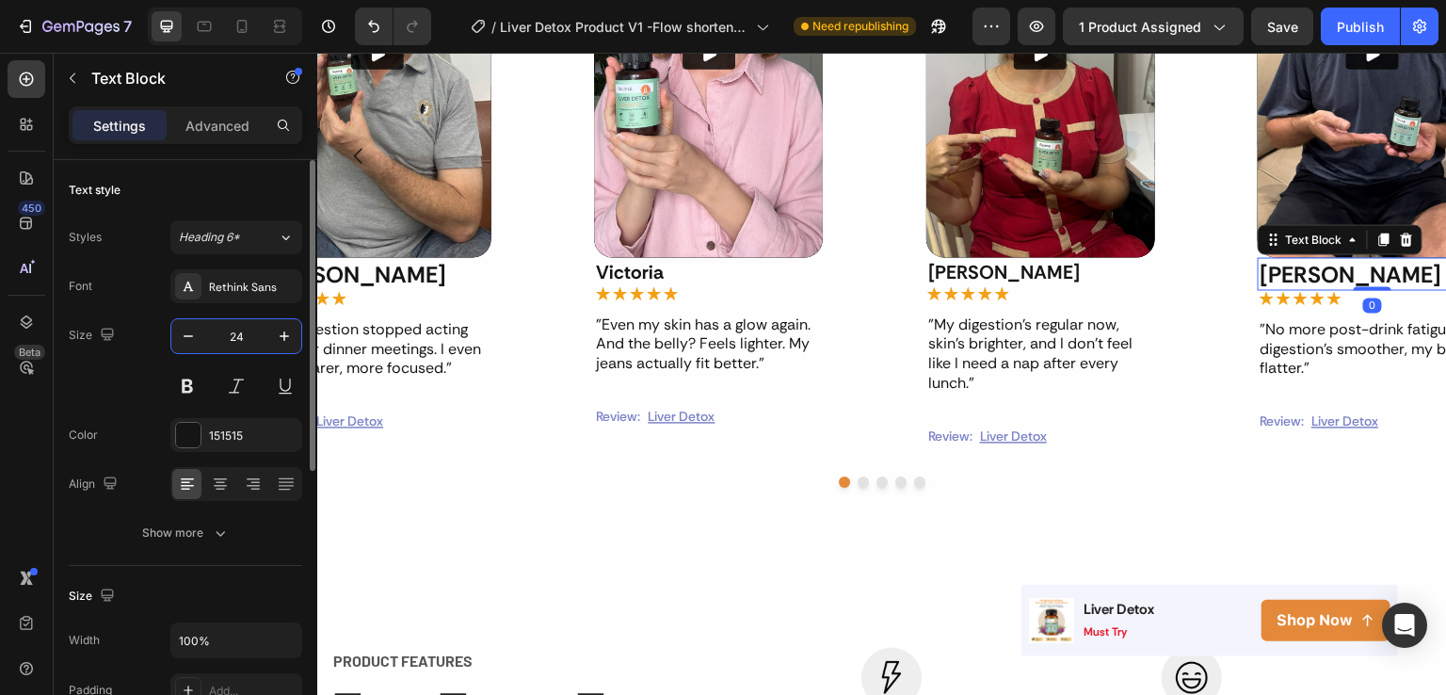
click at [250, 327] on input "24" at bounding box center [236, 336] width 62 height 34
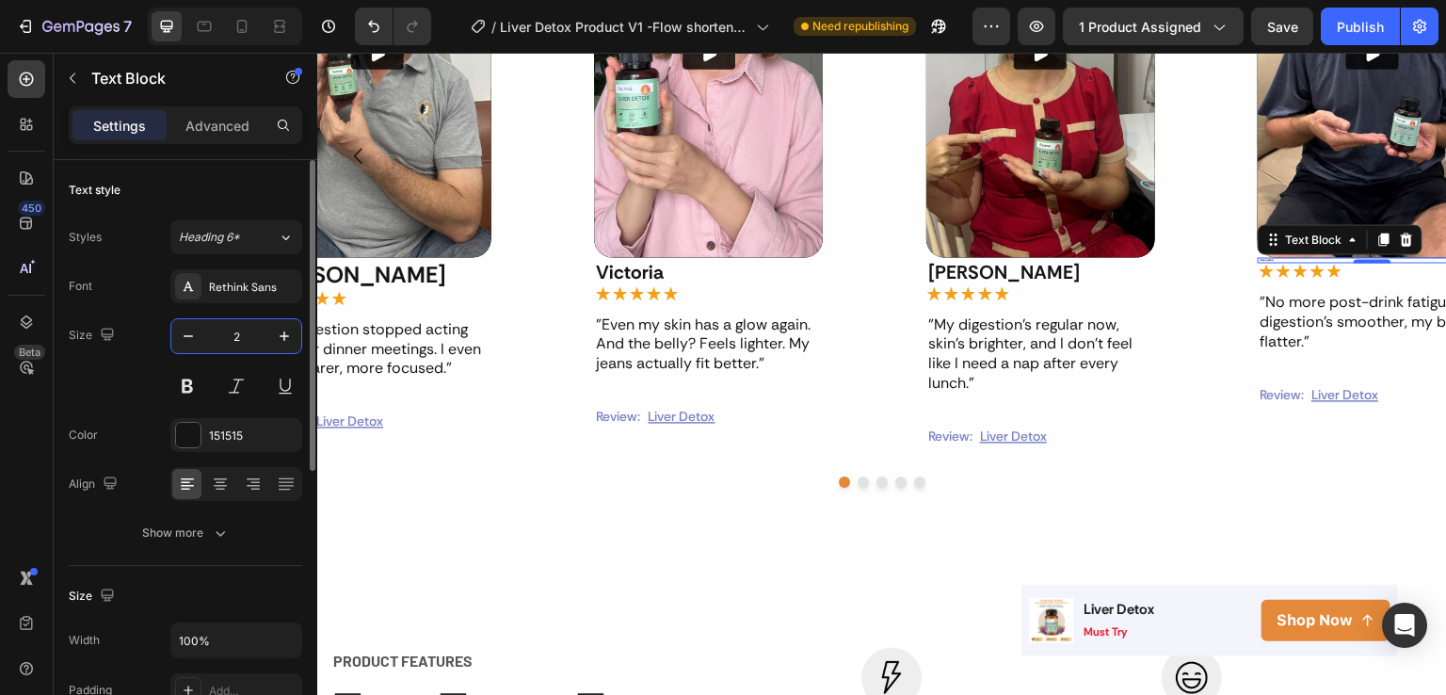
type input "20"
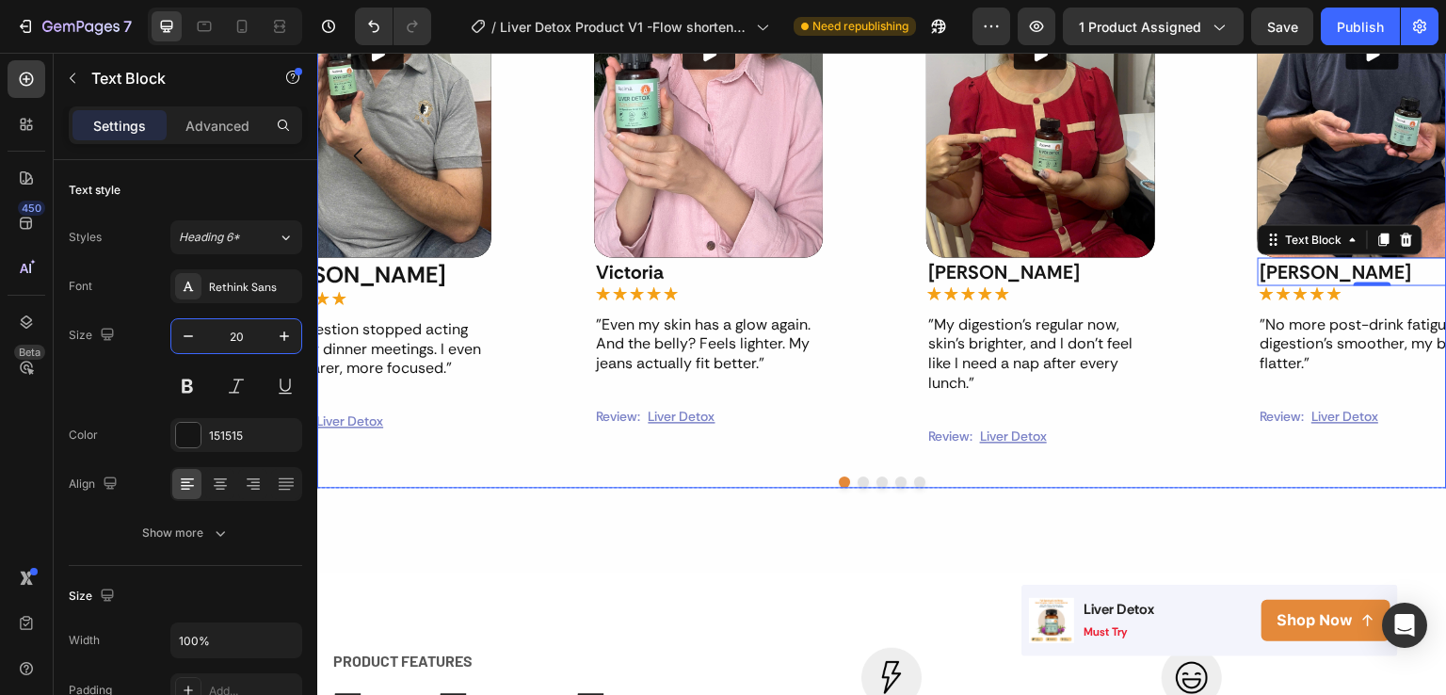
click at [861, 485] on div at bounding box center [882, 481] width 1130 height 11
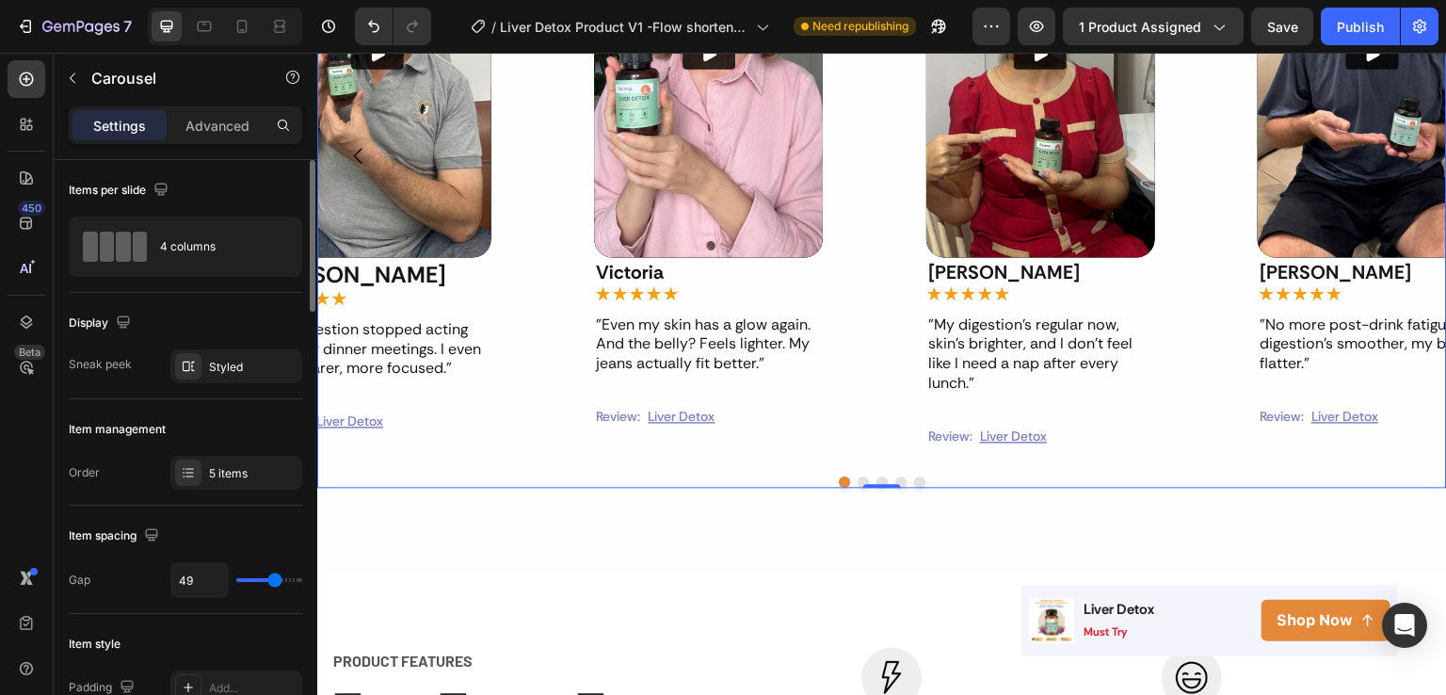
type input "20"
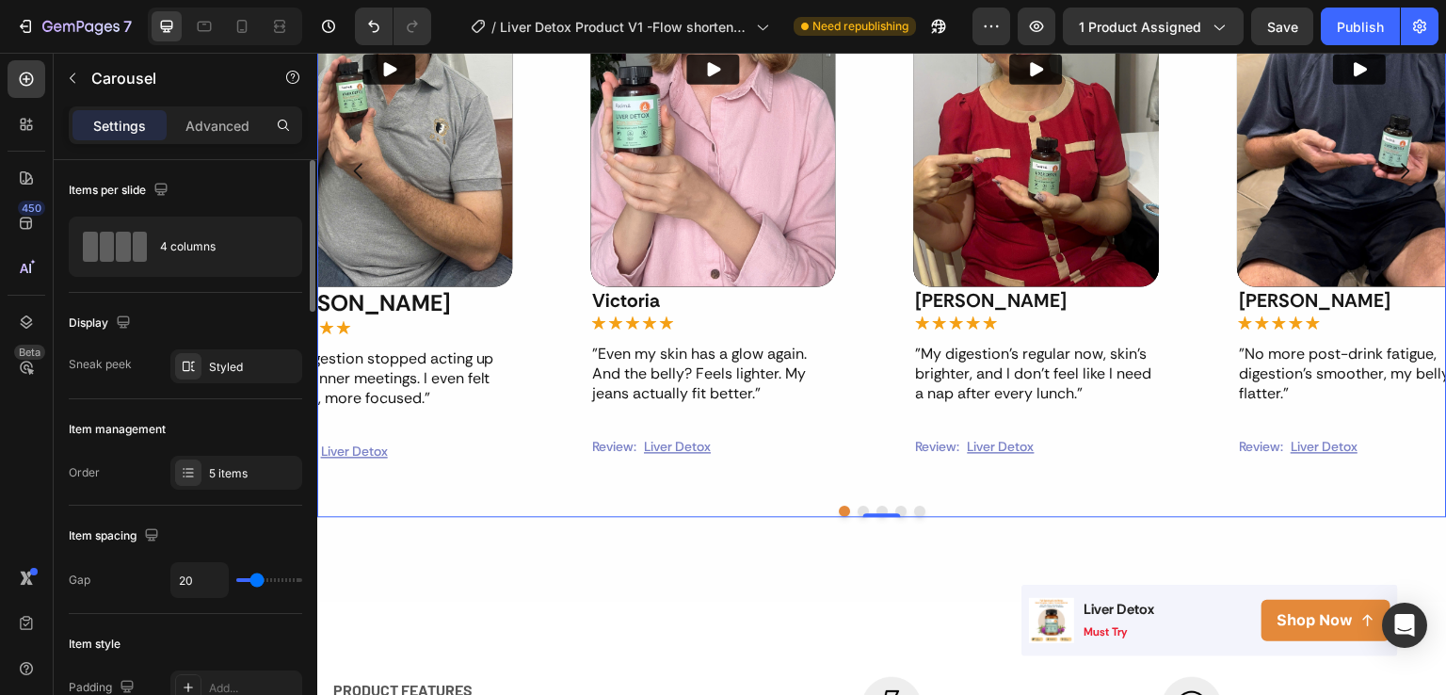
type input "18"
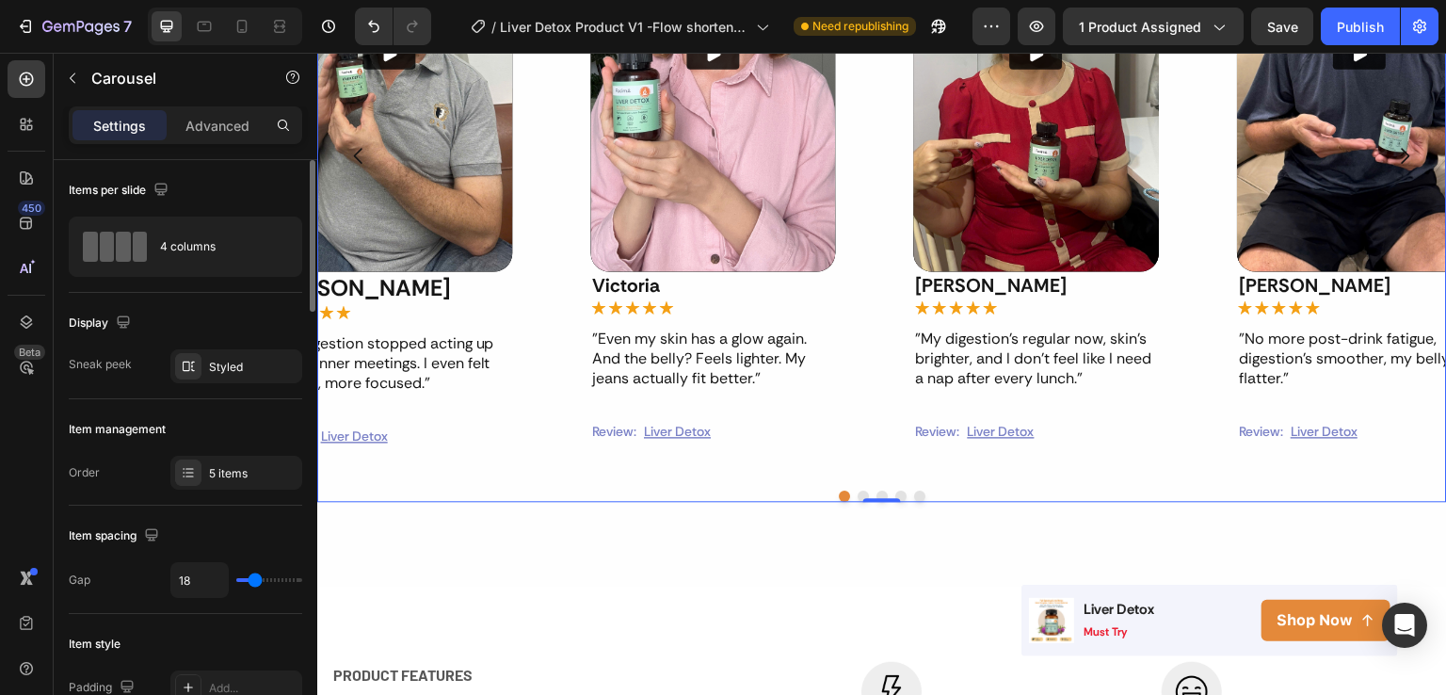
type input "3"
type input "0"
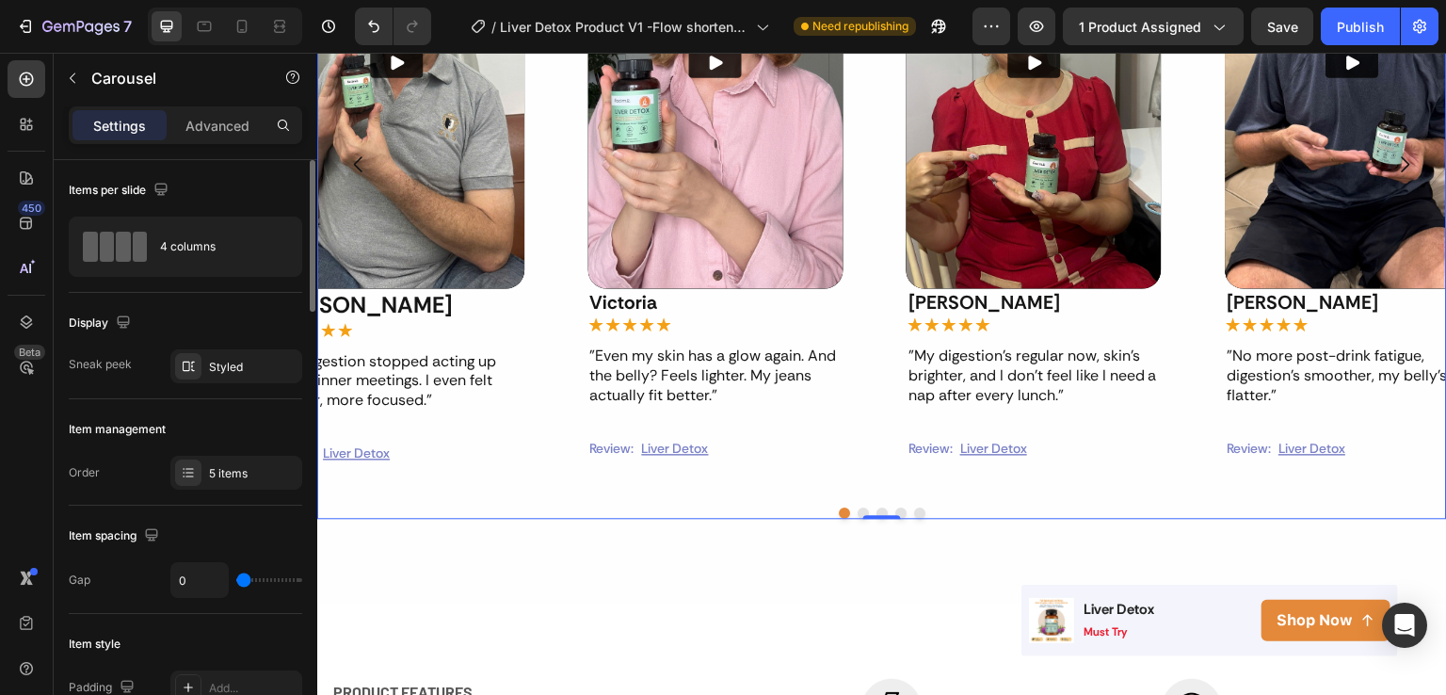
scroll to position [1476, 0]
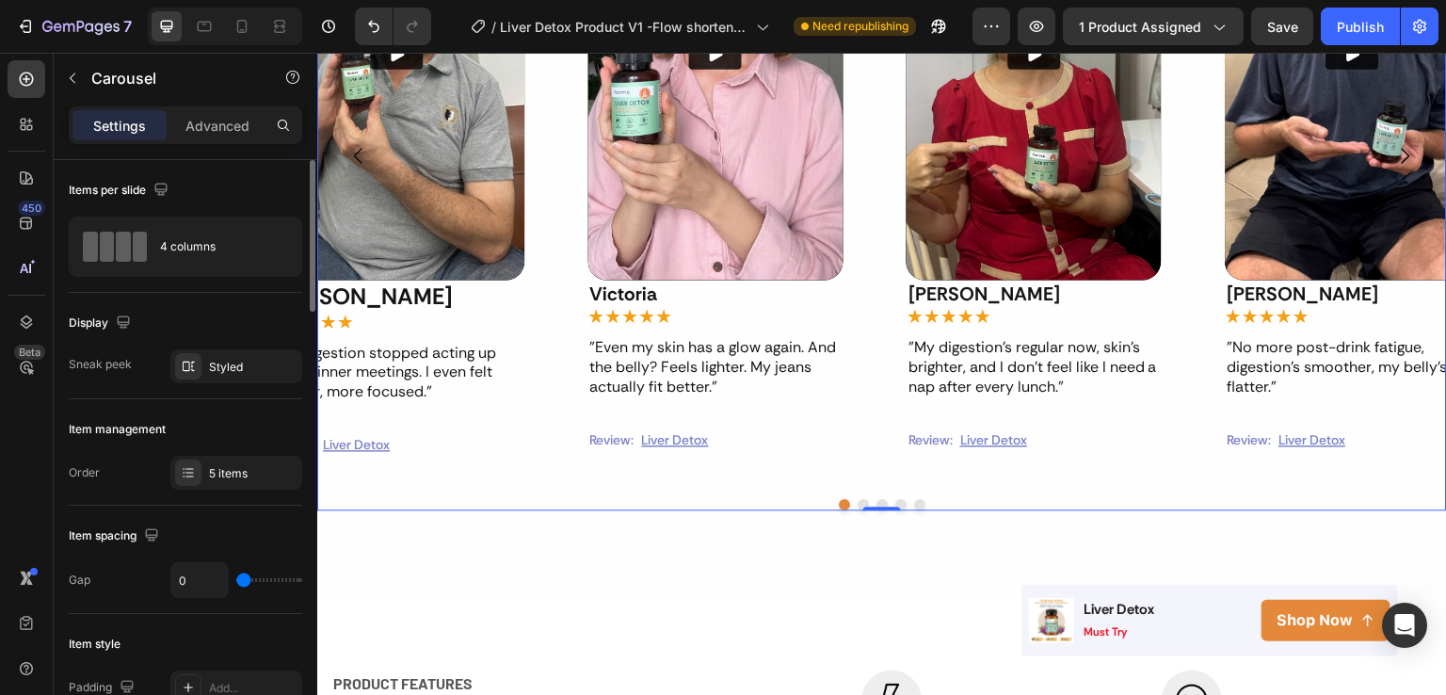
drag, startPoint x: 274, startPoint y: 575, endPoint x: 182, endPoint y: 552, distance: 95.2
type input "0"
click at [236, 578] on input "range" at bounding box center [269, 580] width 66 height 4
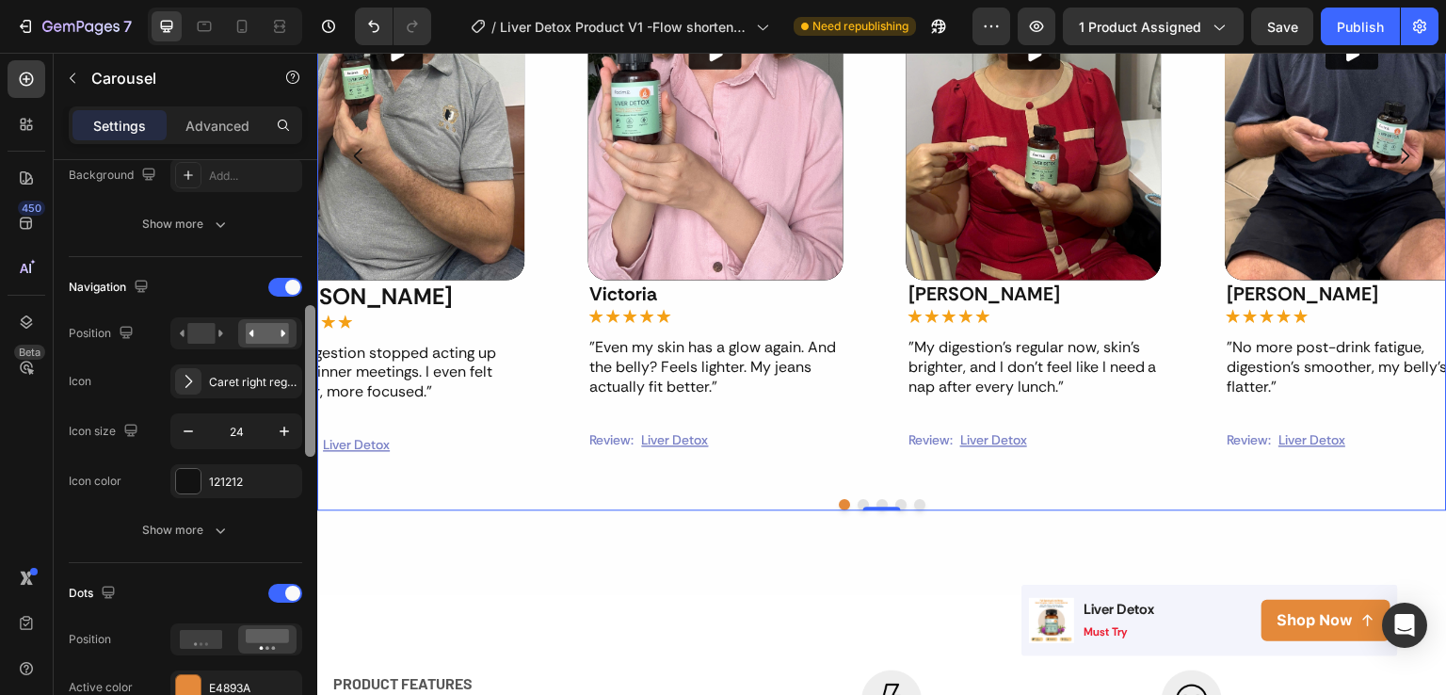
scroll to position [572, 0]
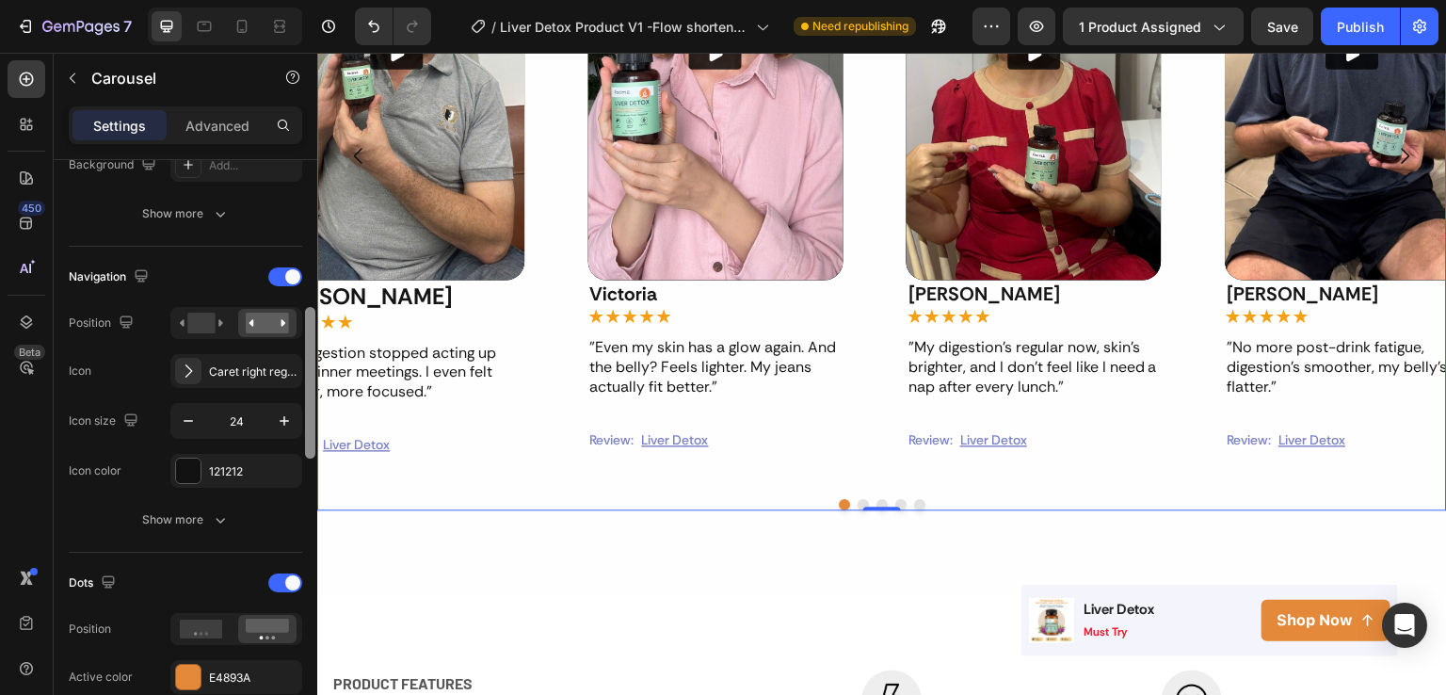
drag, startPoint x: 312, startPoint y: 260, endPoint x: 306, endPoint y: 408, distance: 147.9
click at [306, 408] on div at bounding box center [310, 383] width 10 height 152
click at [270, 412] on button "button" at bounding box center [284, 421] width 34 height 34
click at [186, 416] on icon "button" at bounding box center [188, 420] width 19 height 19
type input "24"
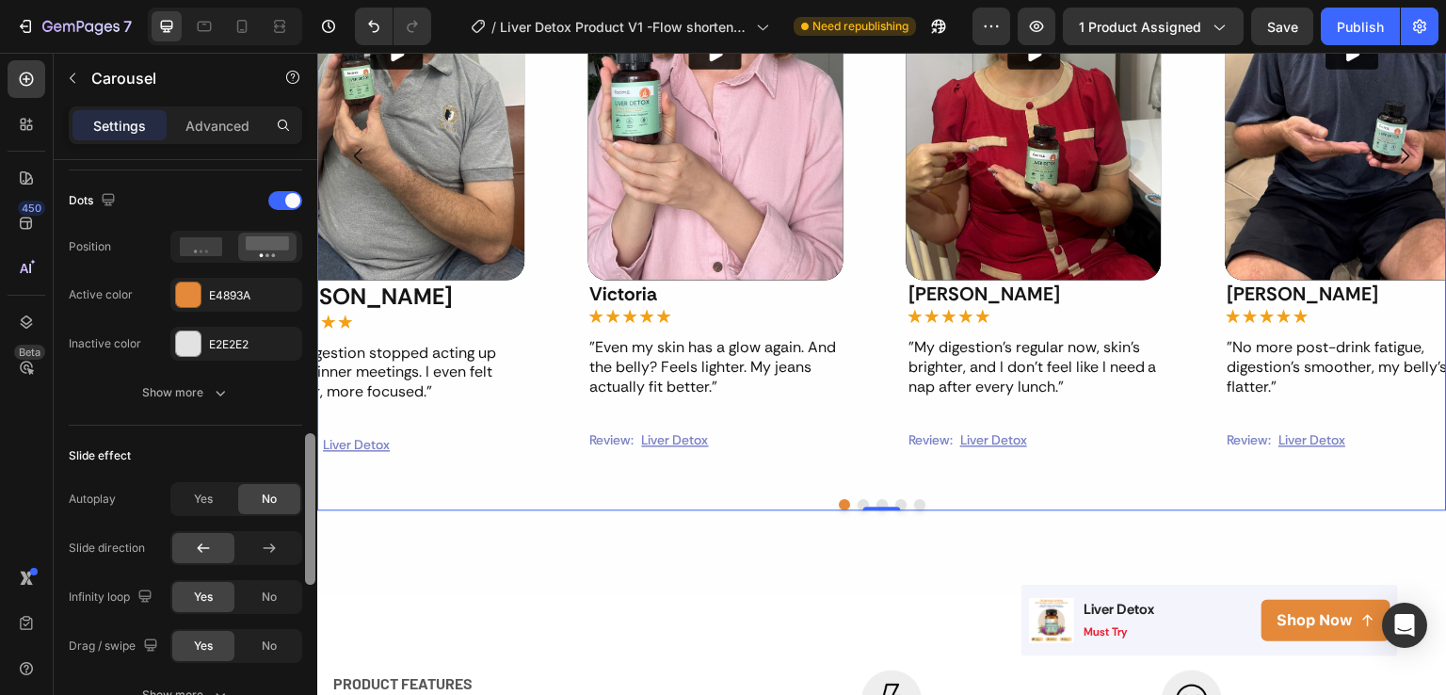
scroll to position [1016, 0]
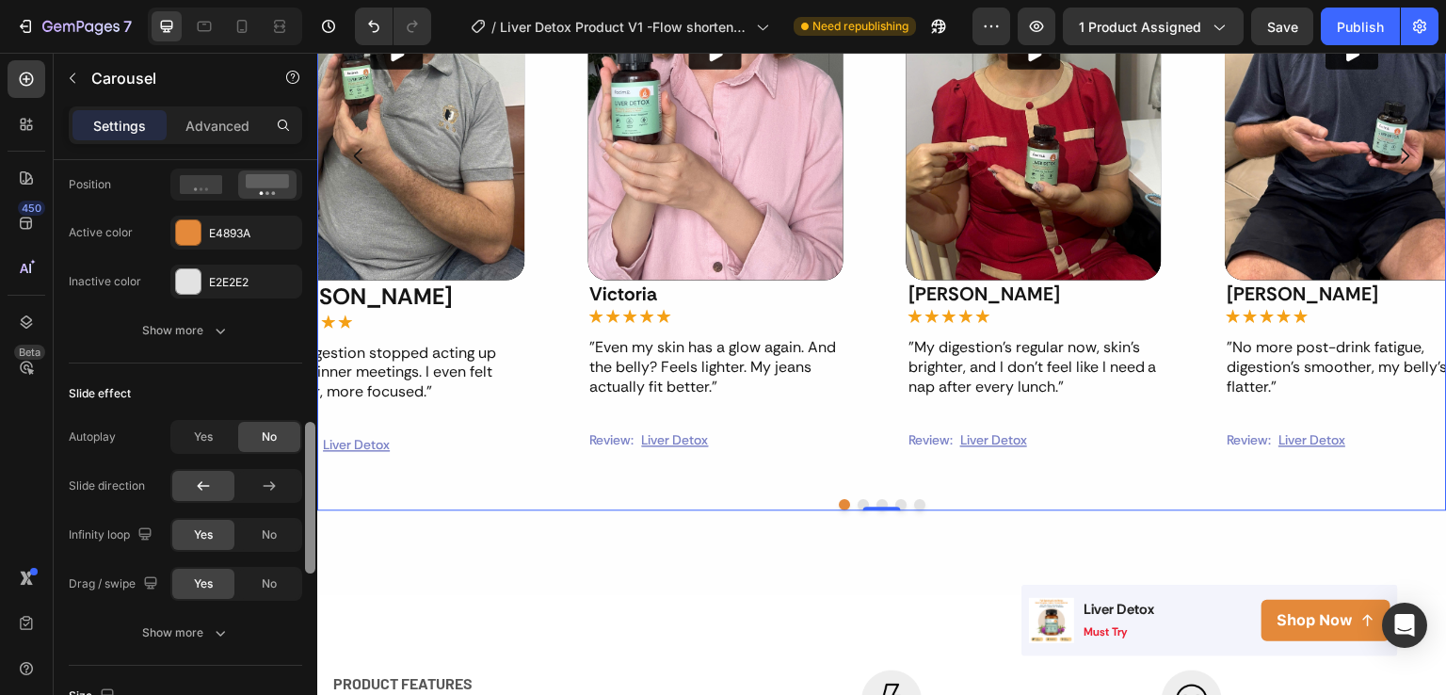
drag, startPoint x: 305, startPoint y: 394, endPoint x: 315, endPoint y: 508, distance: 115.3
click at [315, 508] on div at bounding box center [310, 498] width 10 height 152
click at [205, 445] on div "Yes" at bounding box center [203, 437] width 62 height 30
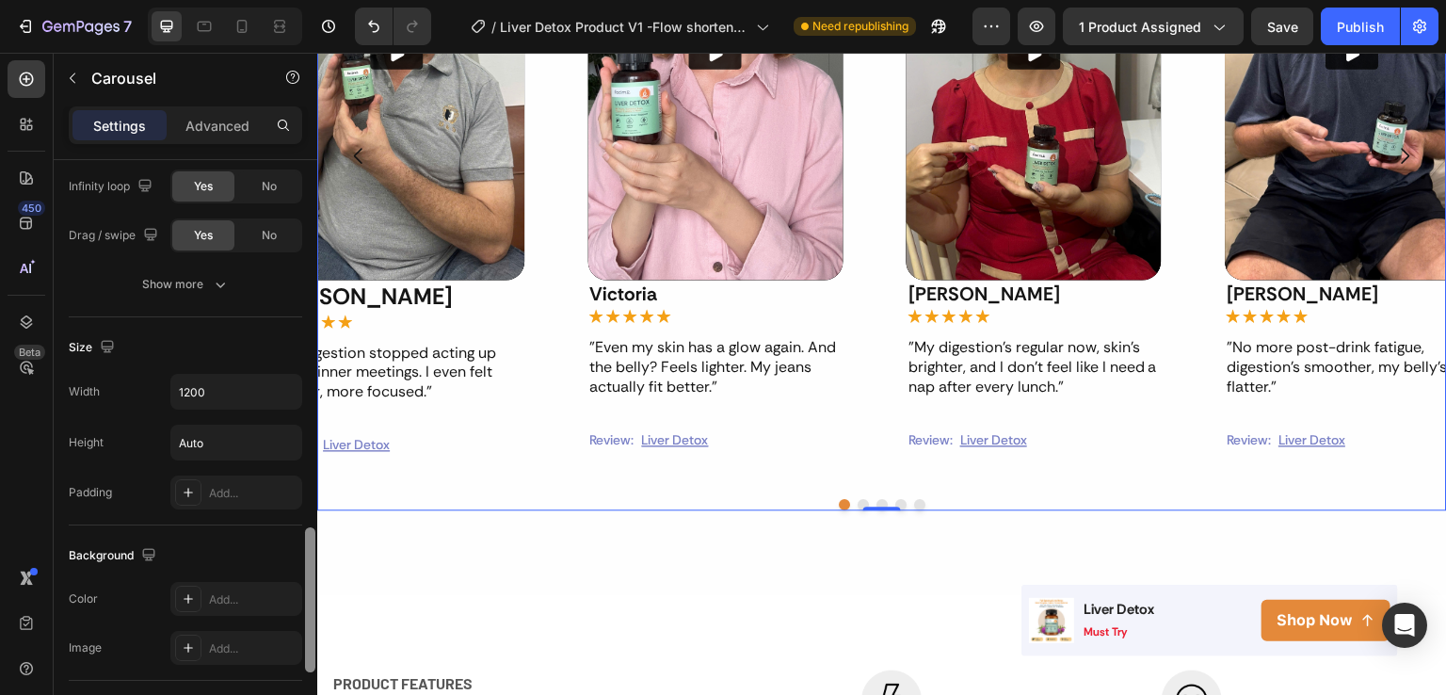
scroll to position [1476, 0]
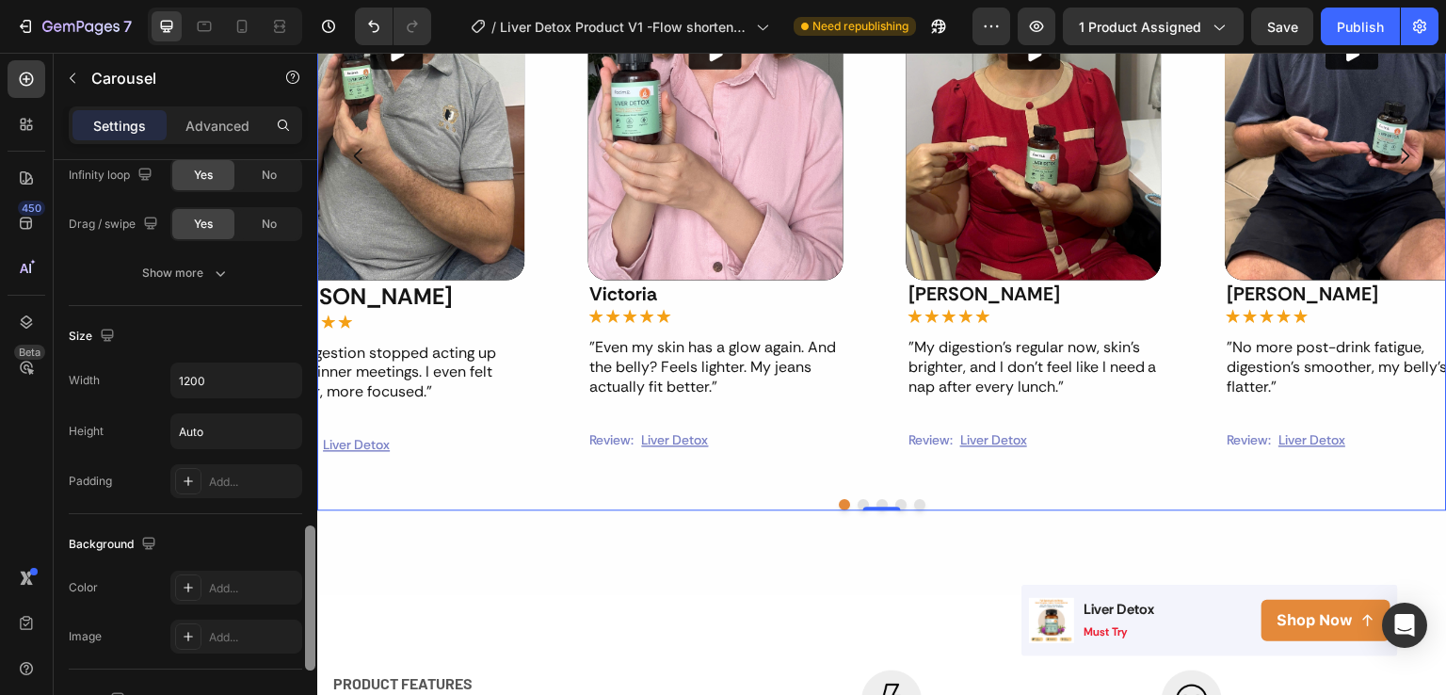
drag, startPoint x: 312, startPoint y: 473, endPoint x: 304, endPoint y: 587, distance: 114.2
click at [304, 587] on div at bounding box center [310, 454] width 14 height 589
click at [226, 389] on input "1200" at bounding box center [236, 380] width 130 height 34
click at [278, 375] on icon "button" at bounding box center [284, 380] width 19 height 19
click at [228, 379] on input "1200" at bounding box center [236, 380] width 130 height 34
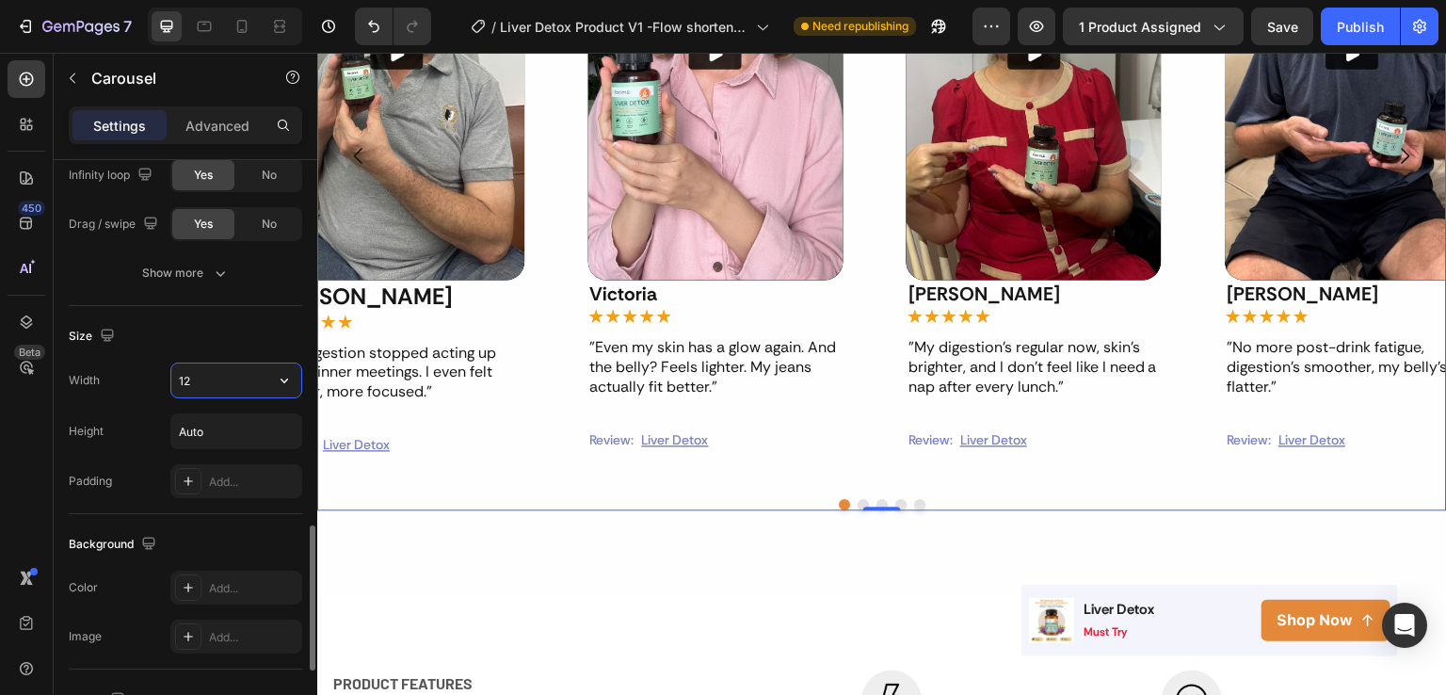
type input "1"
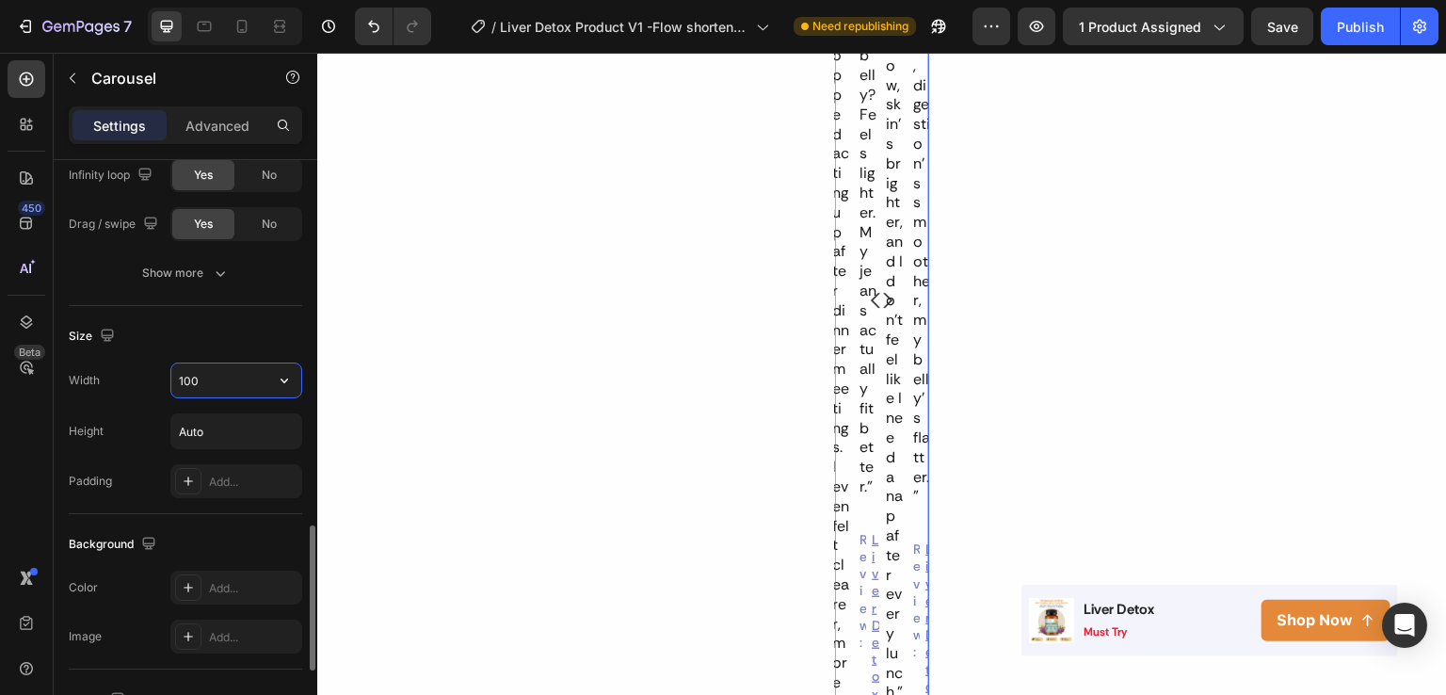
type input "1000"
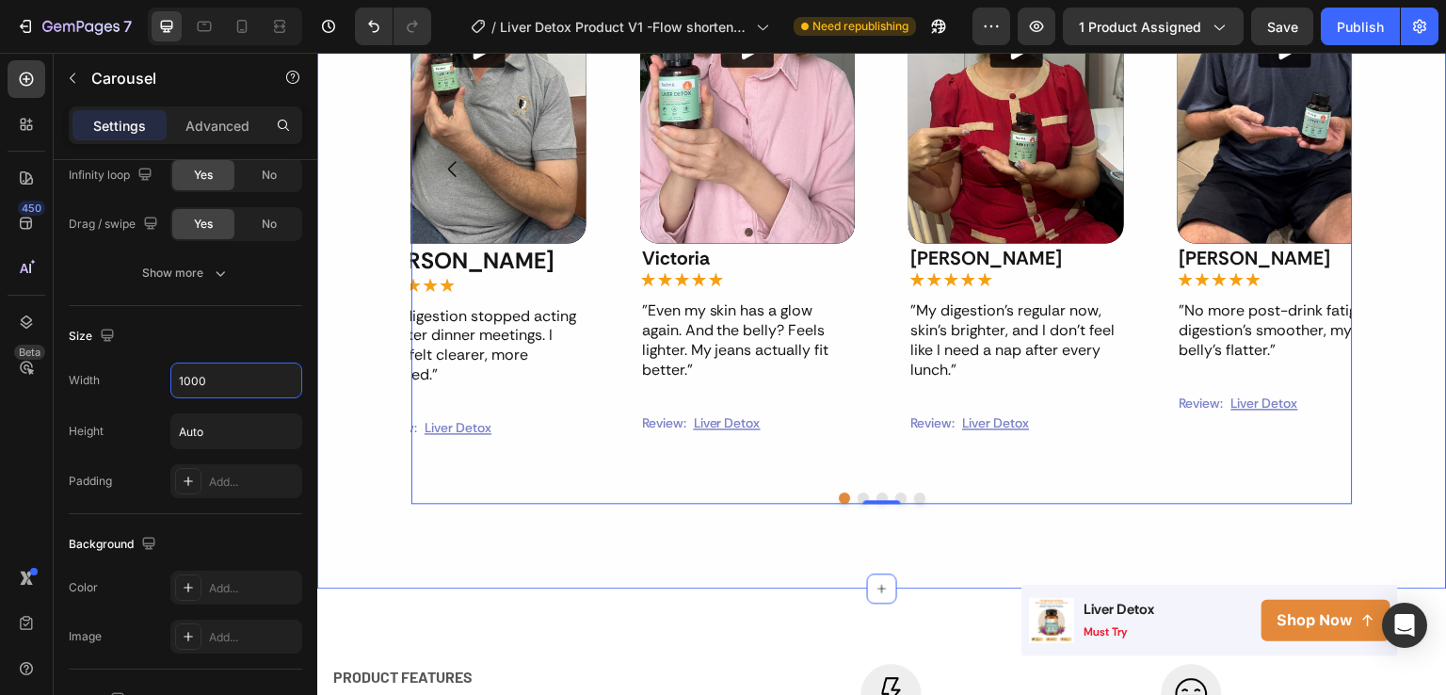
click at [583, 489] on div "Real stories. Real liver better results. Heading Video Victoria Text Block Icon…" at bounding box center [882, 133] width 1130 height 911
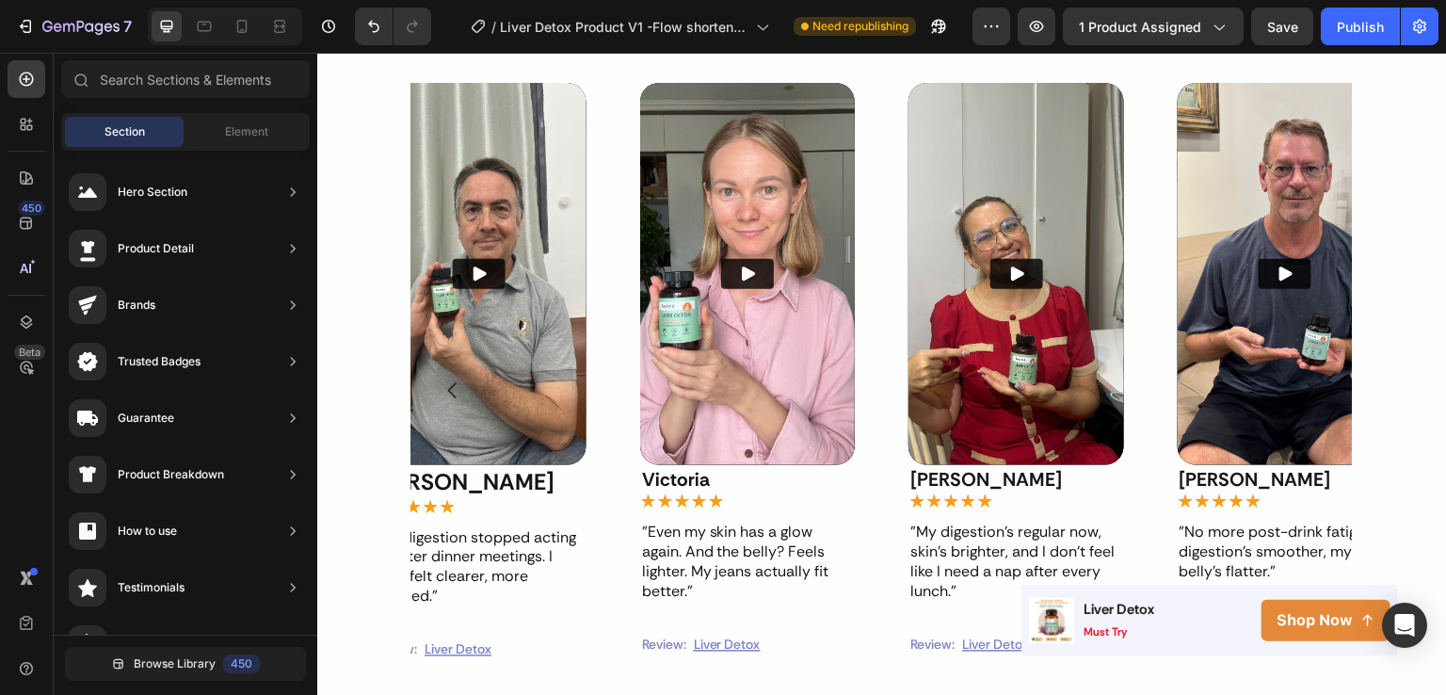
scroll to position [1213, 0]
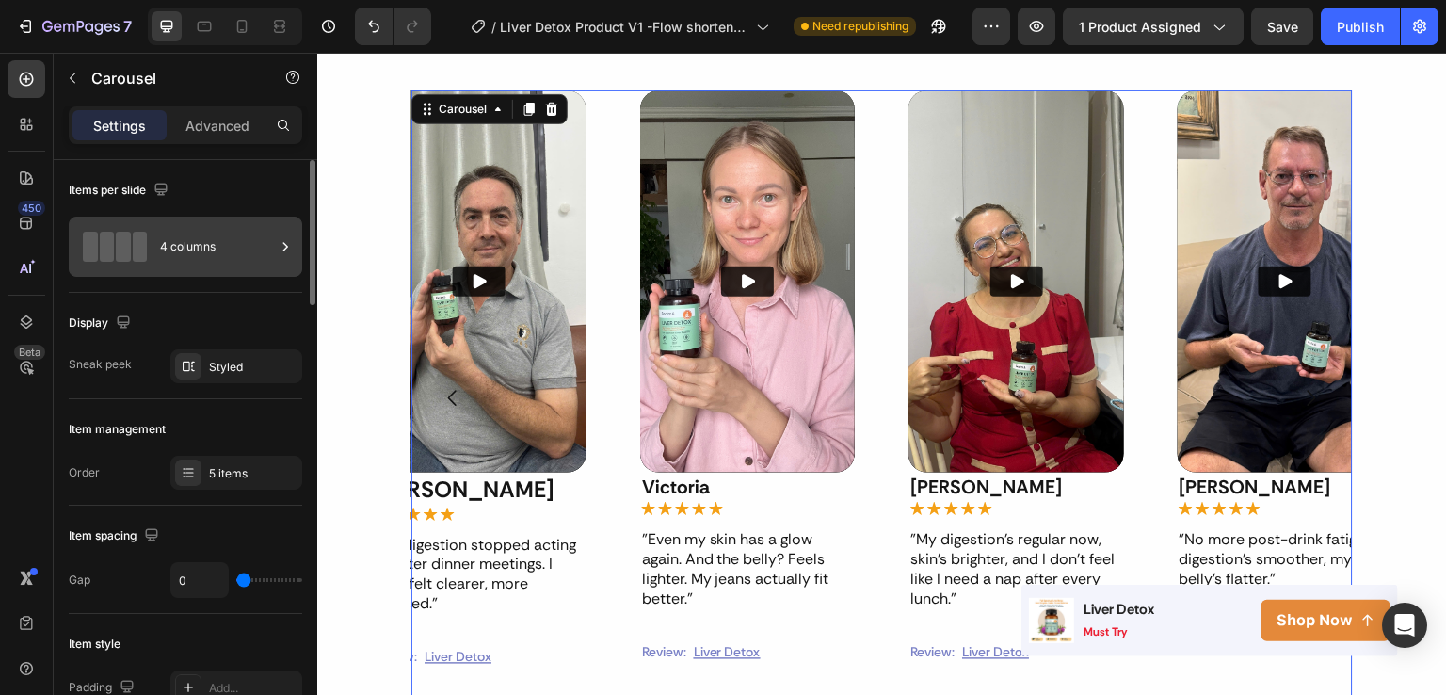
click at [164, 255] on div "4 columns" at bounding box center [217, 246] width 115 height 43
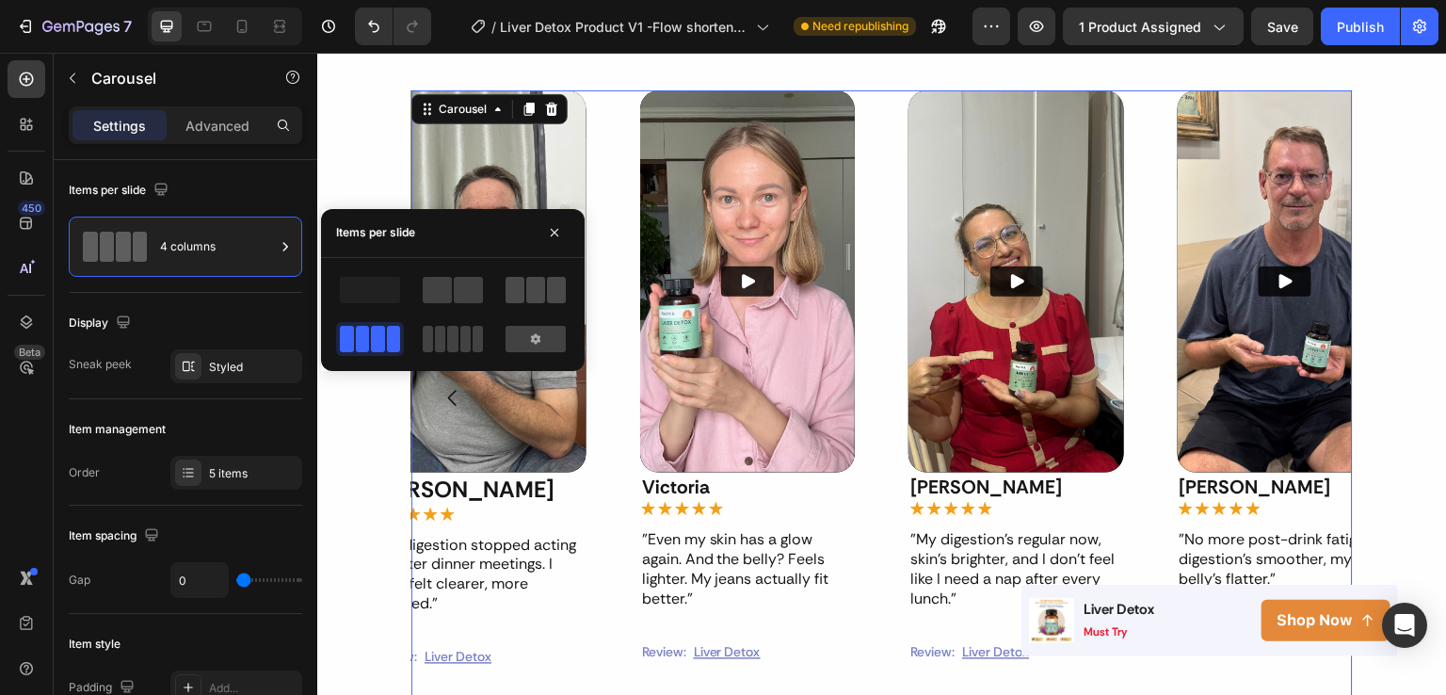
click at [516, 295] on span at bounding box center [515, 290] width 19 height 26
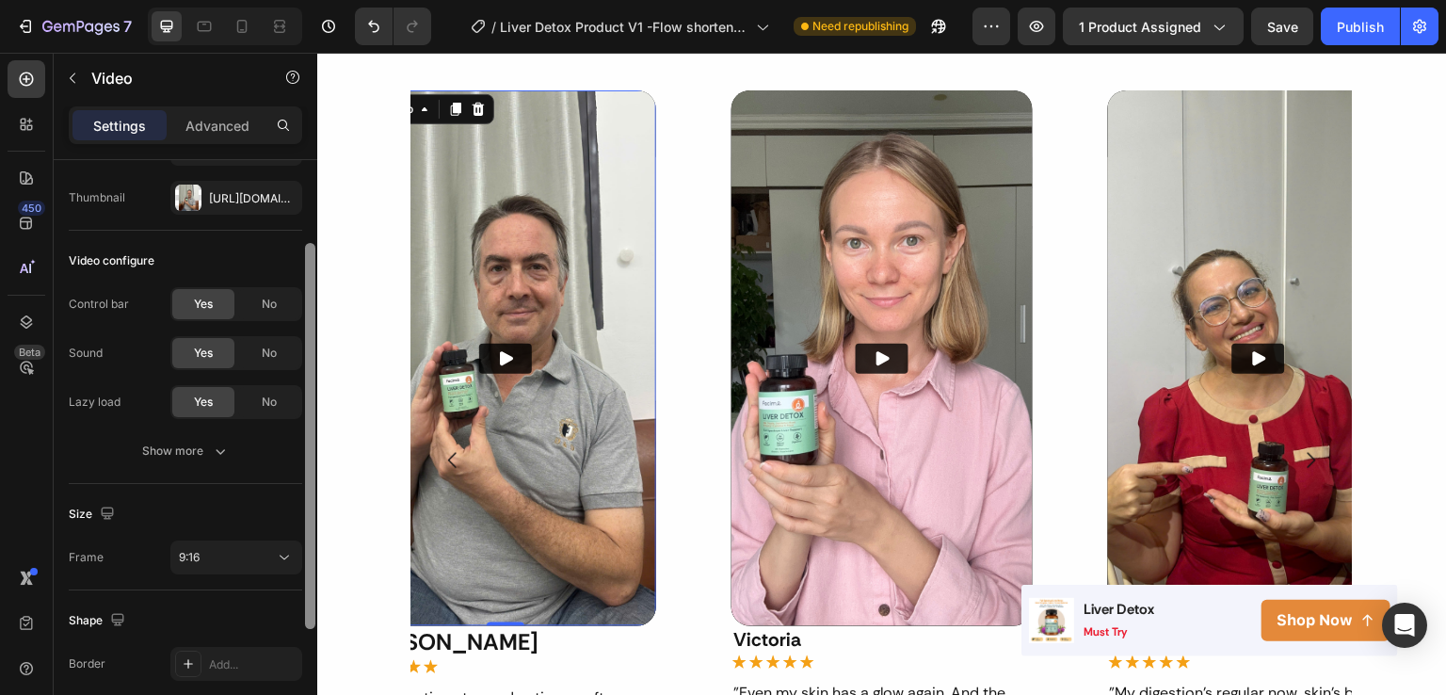
scroll to position [131, 0]
drag, startPoint x: 314, startPoint y: 198, endPoint x: 304, endPoint y: 284, distance: 87.1
click at [304, 284] on div at bounding box center [310, 454] width 14 height 589
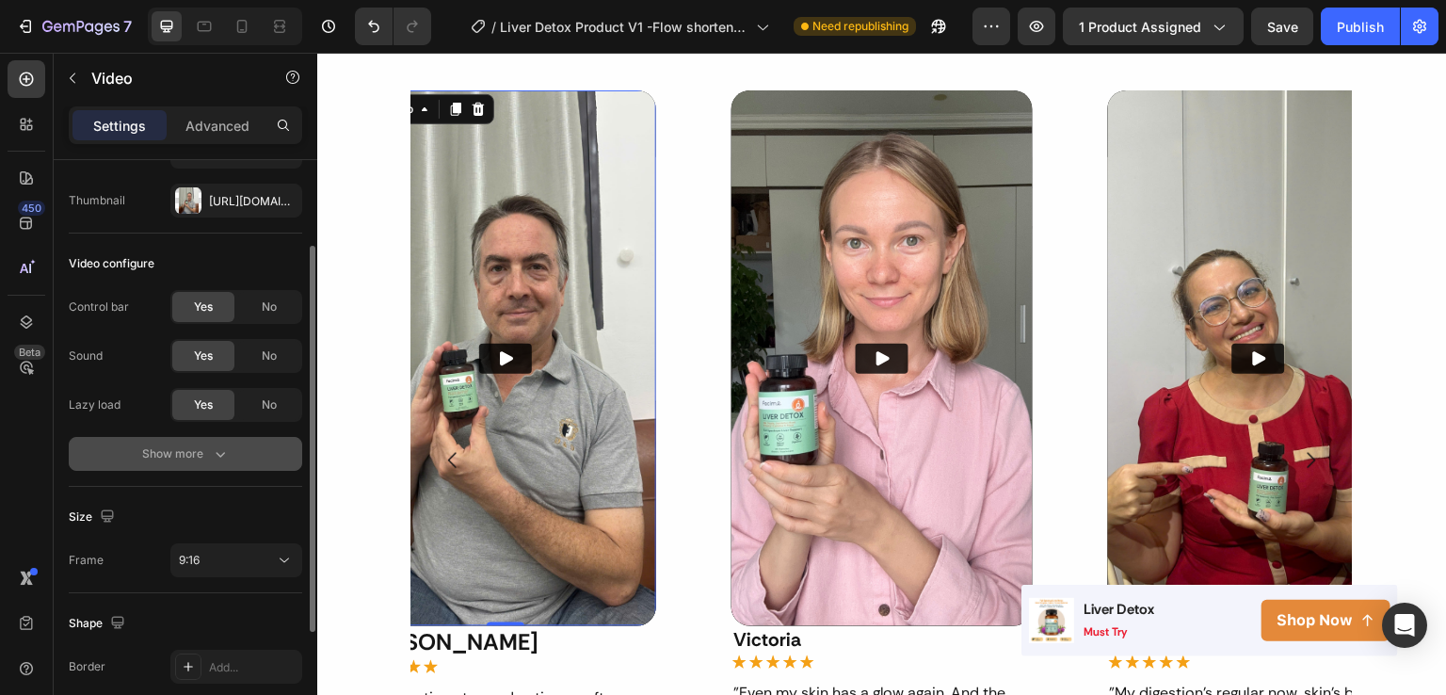
click at [217, 456] on icon "button" at bounding box center [220, 453] width 19 height 19
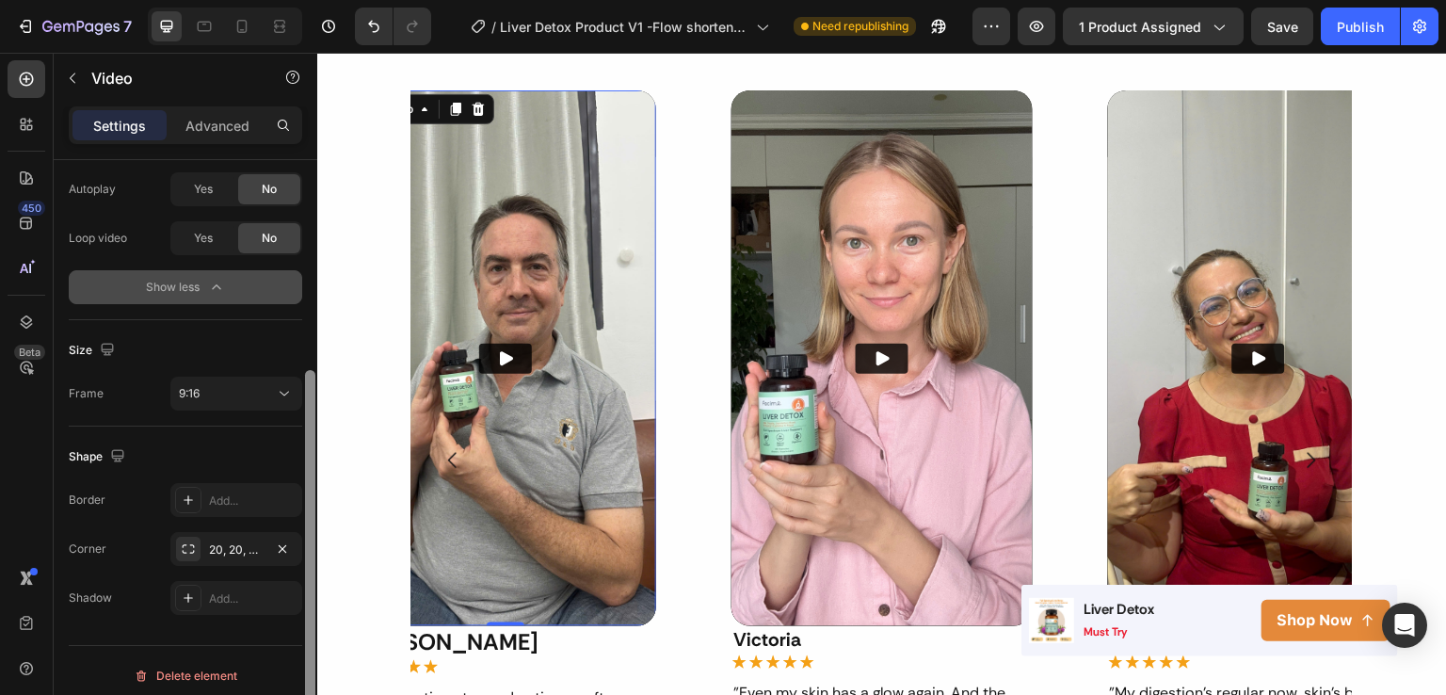
scroll to position [405, 0]
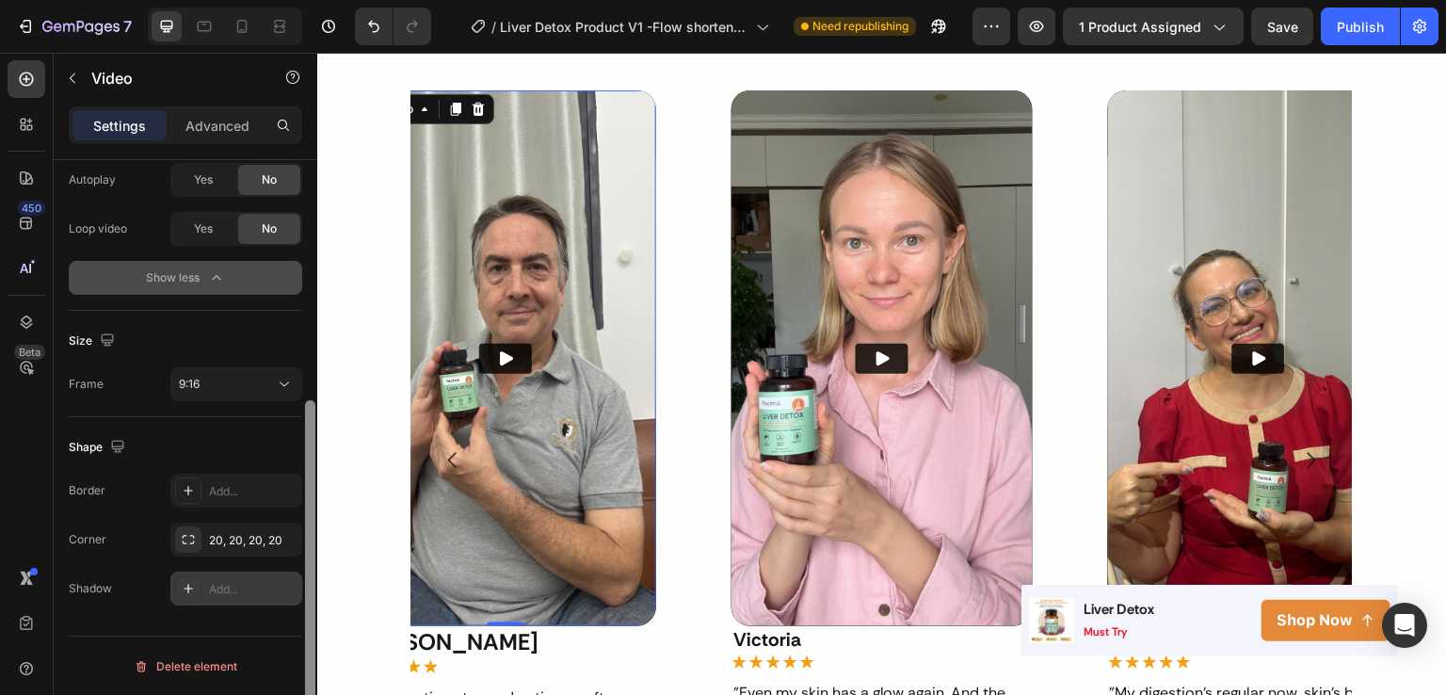
drag, startPoint x: 312, startPoint y: 370, endPoint x: 297, endPoint y: 600, distance: 230.2
click at [297, 600] on div "Video source Type Video hosting Video link https://cdn.shopify.com/s/files/1/06…" at bounding box center [186, 454] width 264 height 589
click at [233, 493] on div "Add..." at bounding box center [253, 491] width 89 height 17
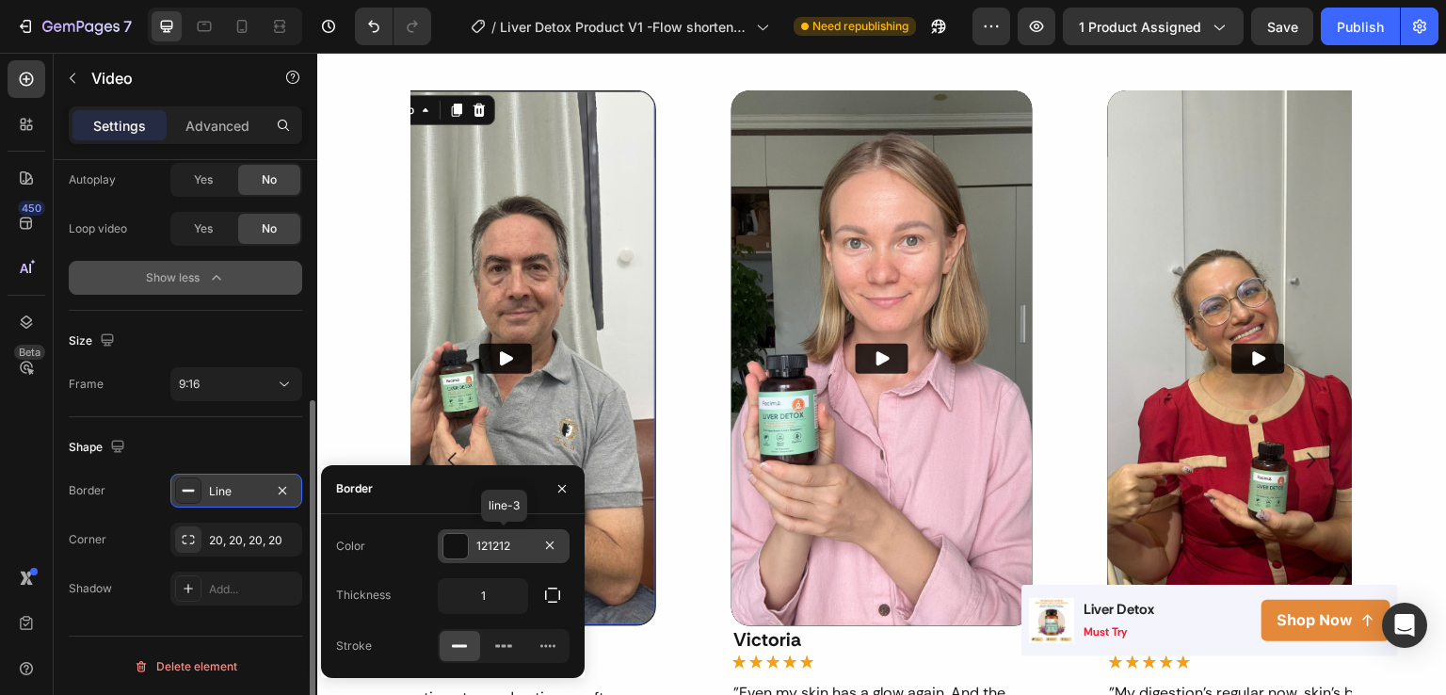
click at [459, 559] on div "121212" at bounding box center [504, 546] width 132 height 34
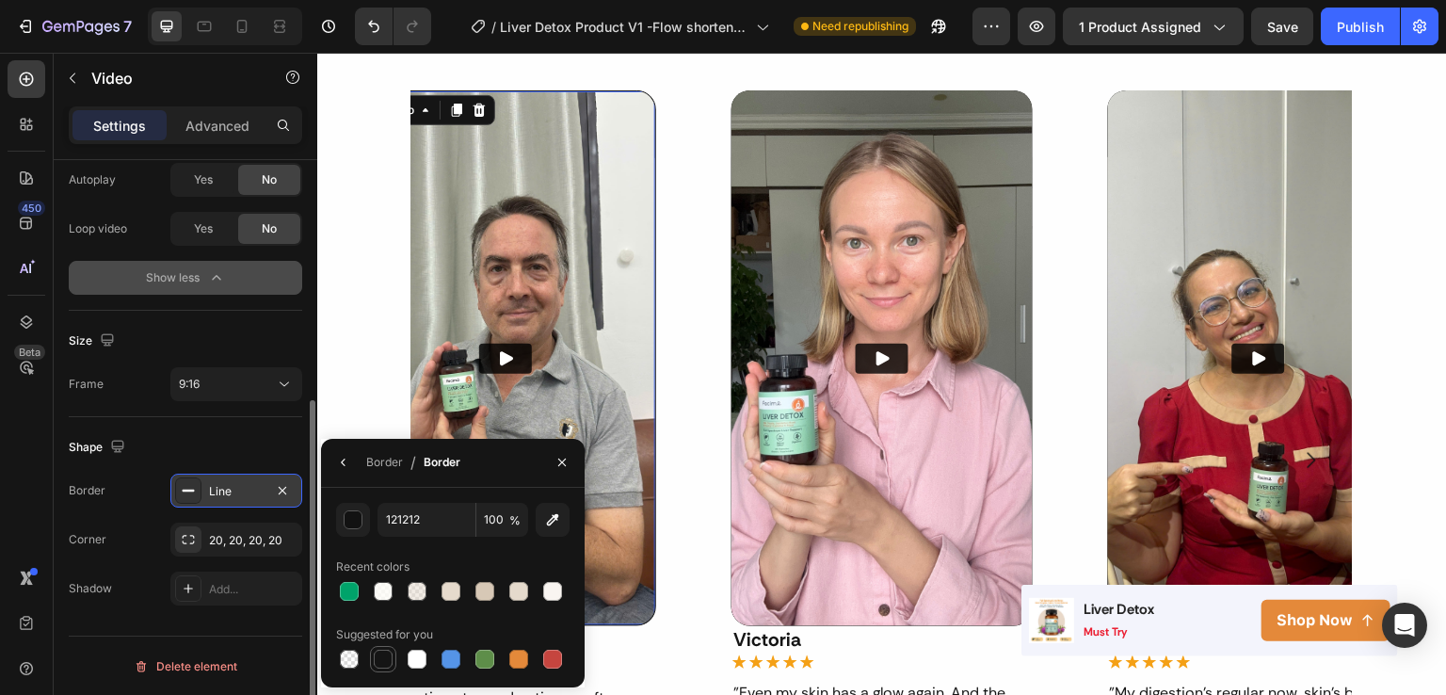
click at [385, 664] on div at bounding box center [383, 659] width 19 height 19
type input "151515"
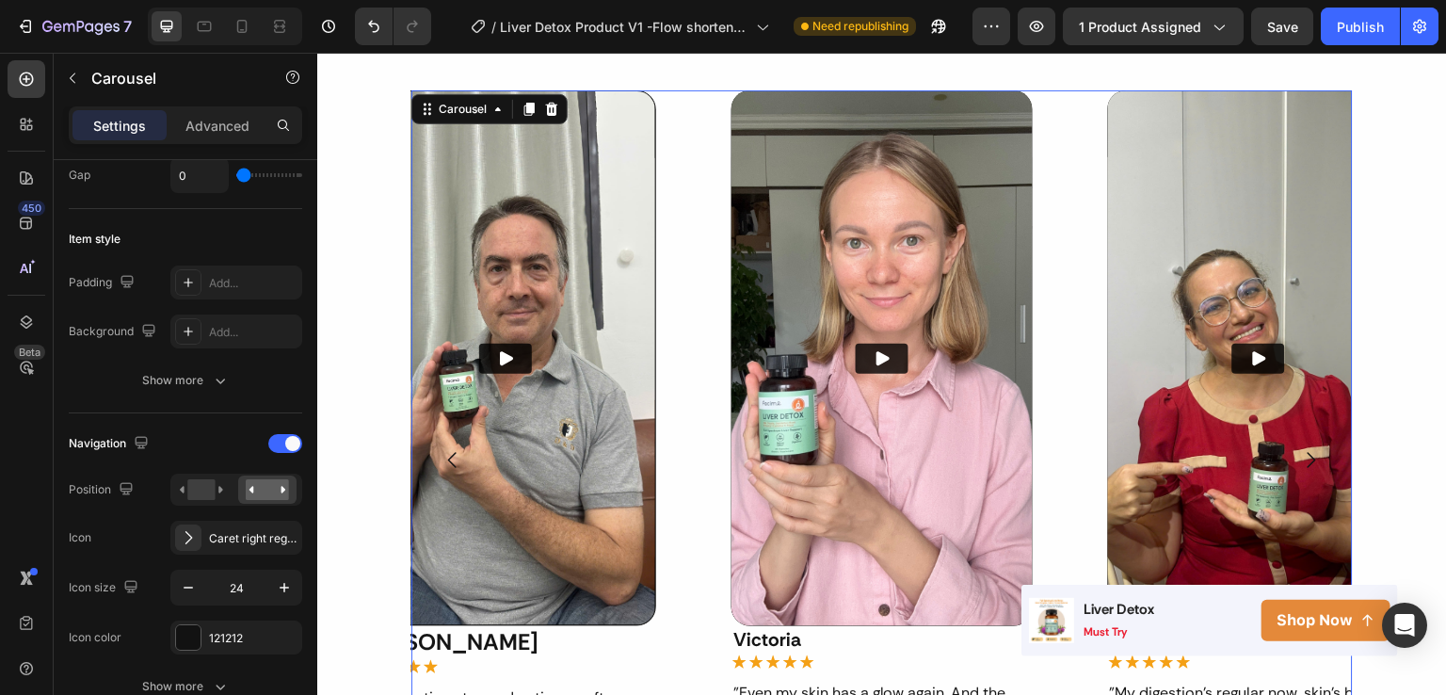
scroll to position [0, 0]
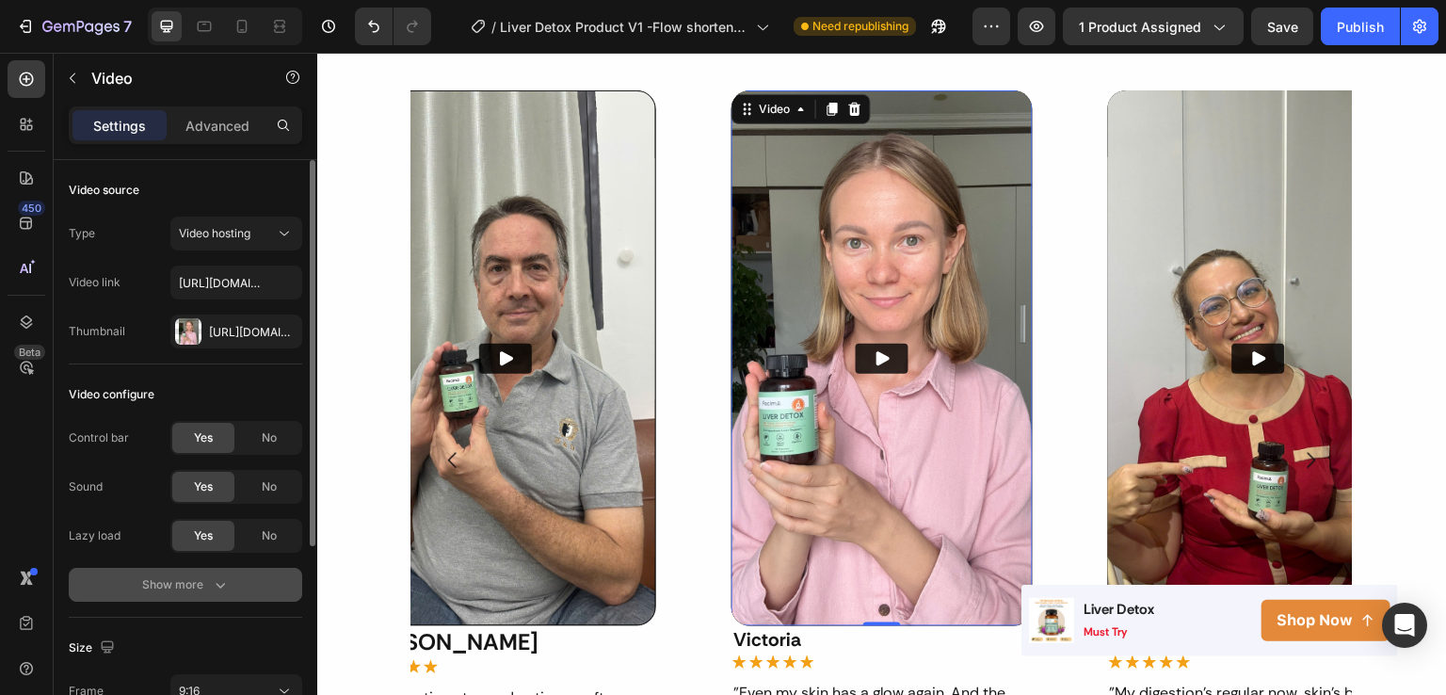
click at [215, 582] on icon "button" at bounding box center [220, 584] width 19 height 19
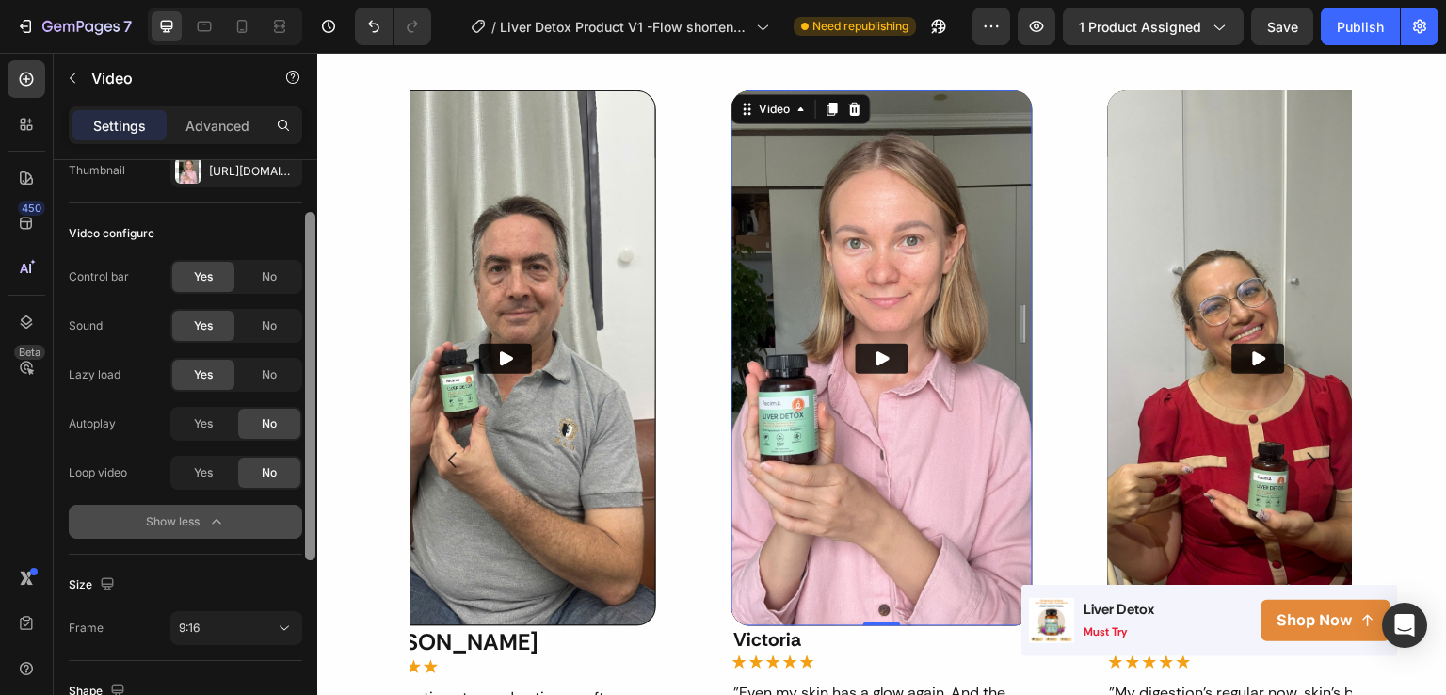
drag, startPoint x: 310, startPoint y: 477, endPoint x: 305, endPoint y: 586, distance: 108.4
click at [305, 560] on div at bounding box center [310, 386] width 10 height 348
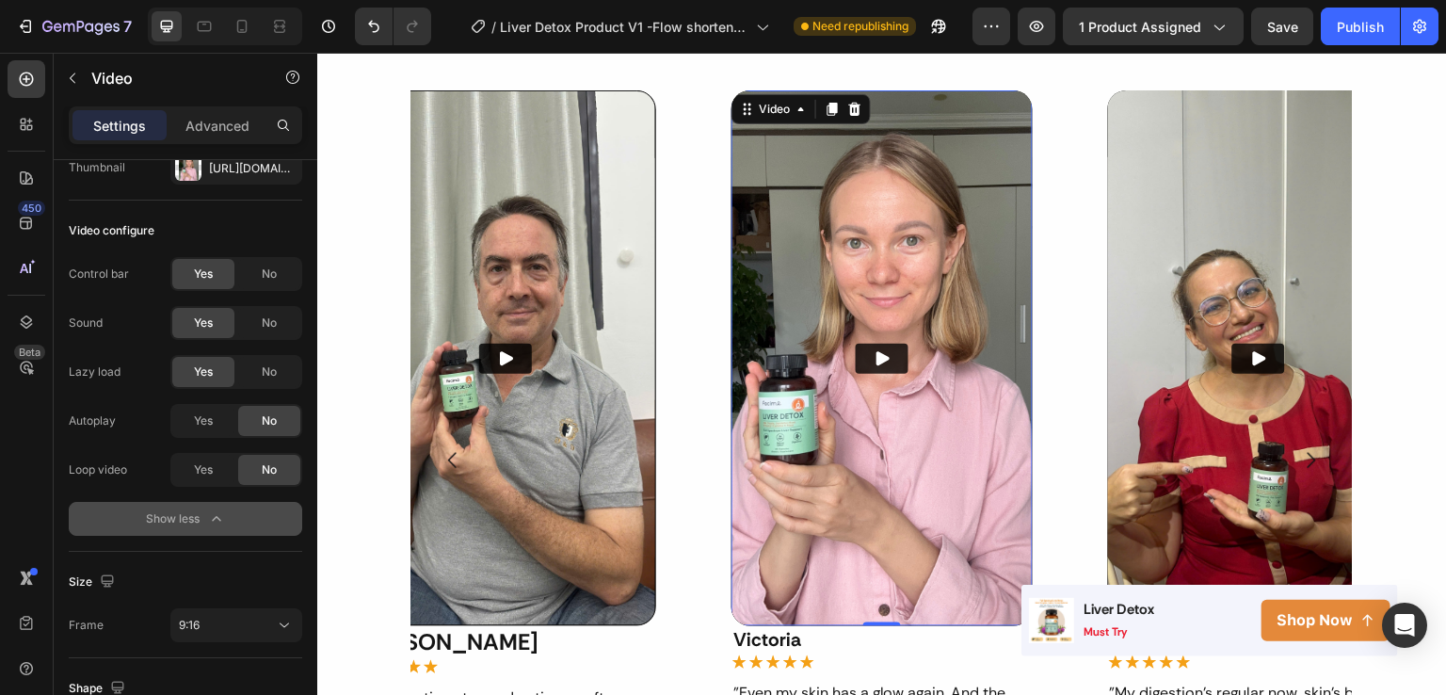
click at [195, 521] on div "Show less" at bounding box center [186, 518] width 80 height 19
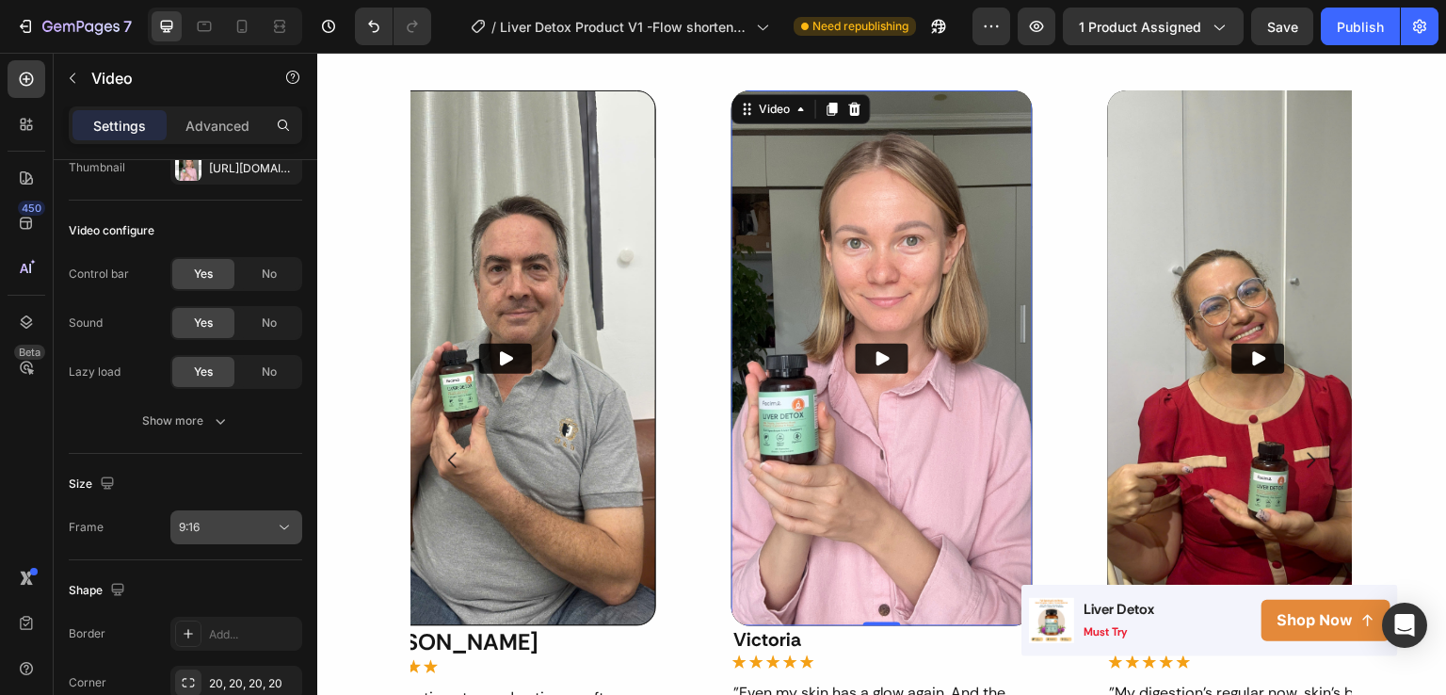
click at [195, 521] on span "9:16" at bounding box center [189, 527] width 21 height 14
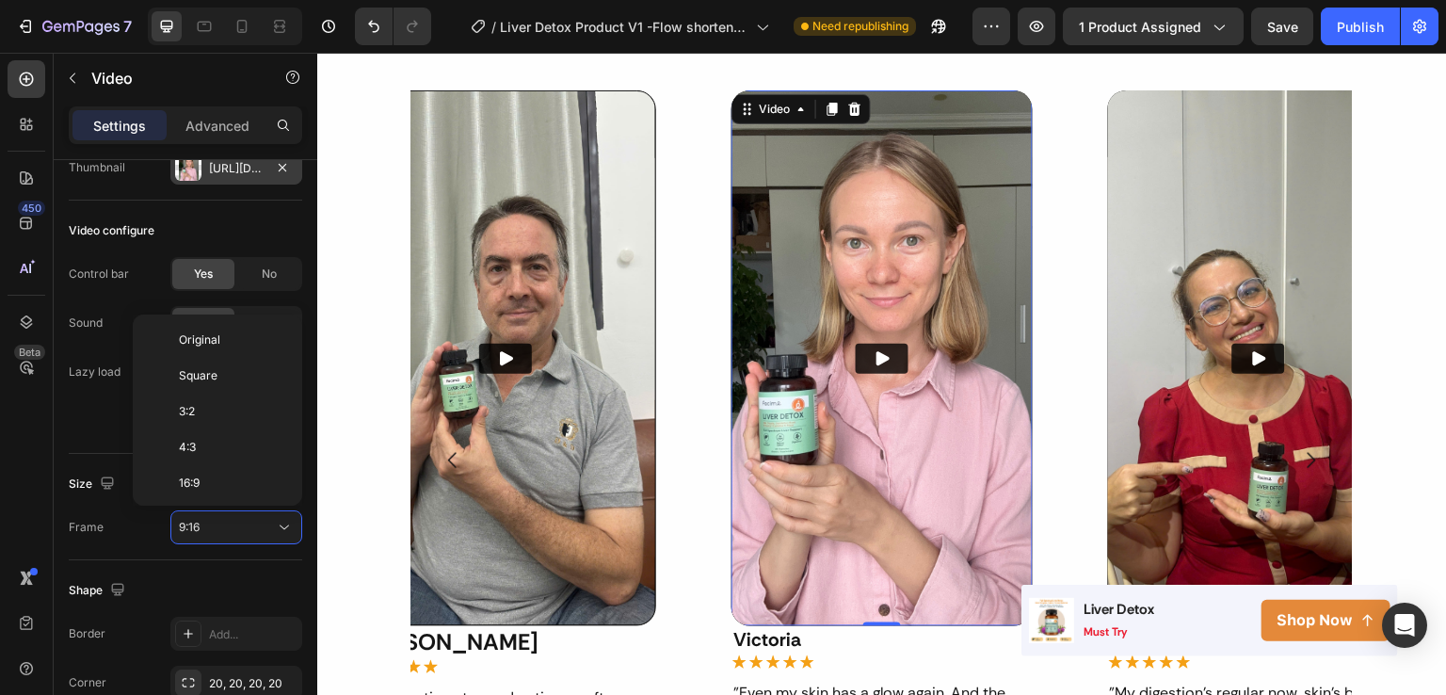
scroll to position [169, 0]
click at [224, 126] on p "Advanced" at bounding box center [217, 126] width 64 height 20
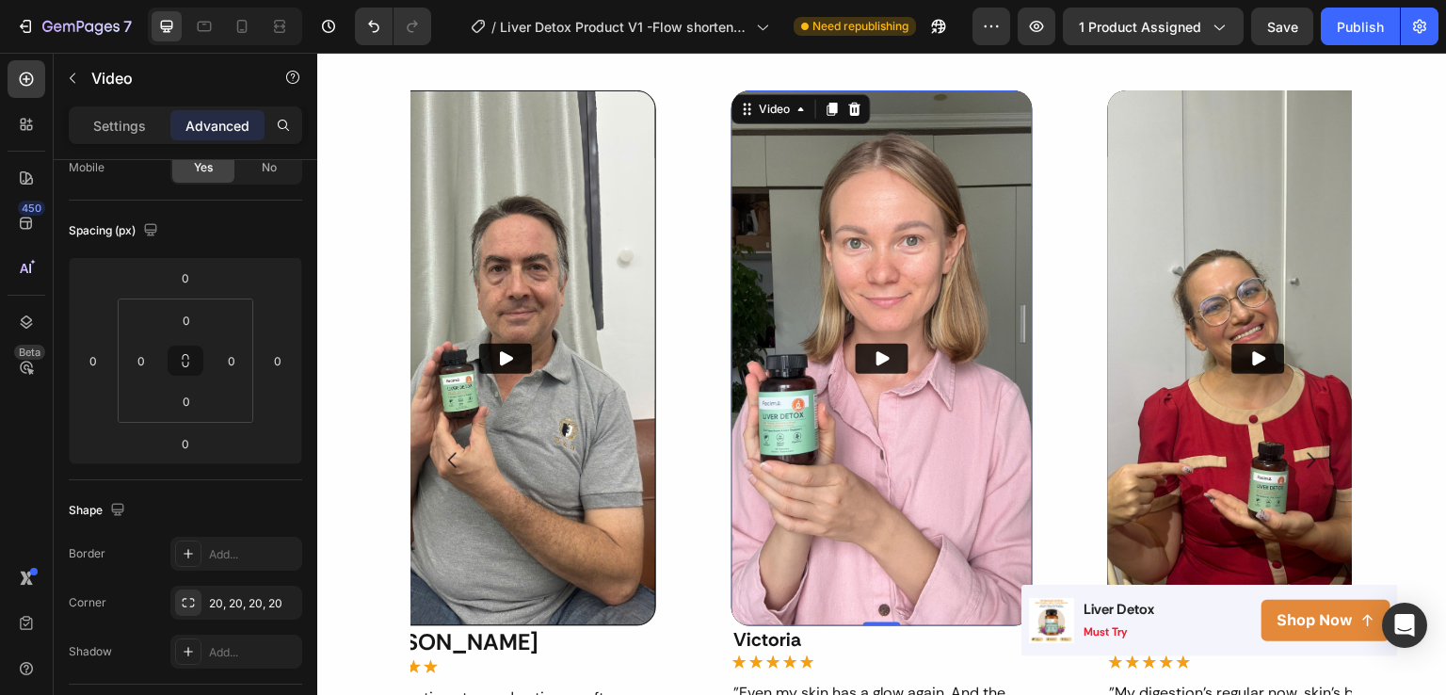
click at [224, 126] on p "Advanced" at bounding box center [217, 126] width 64 height 20
click at [207, 545] on div "Add..." at bounding box center [236, 554] width 132 height 34
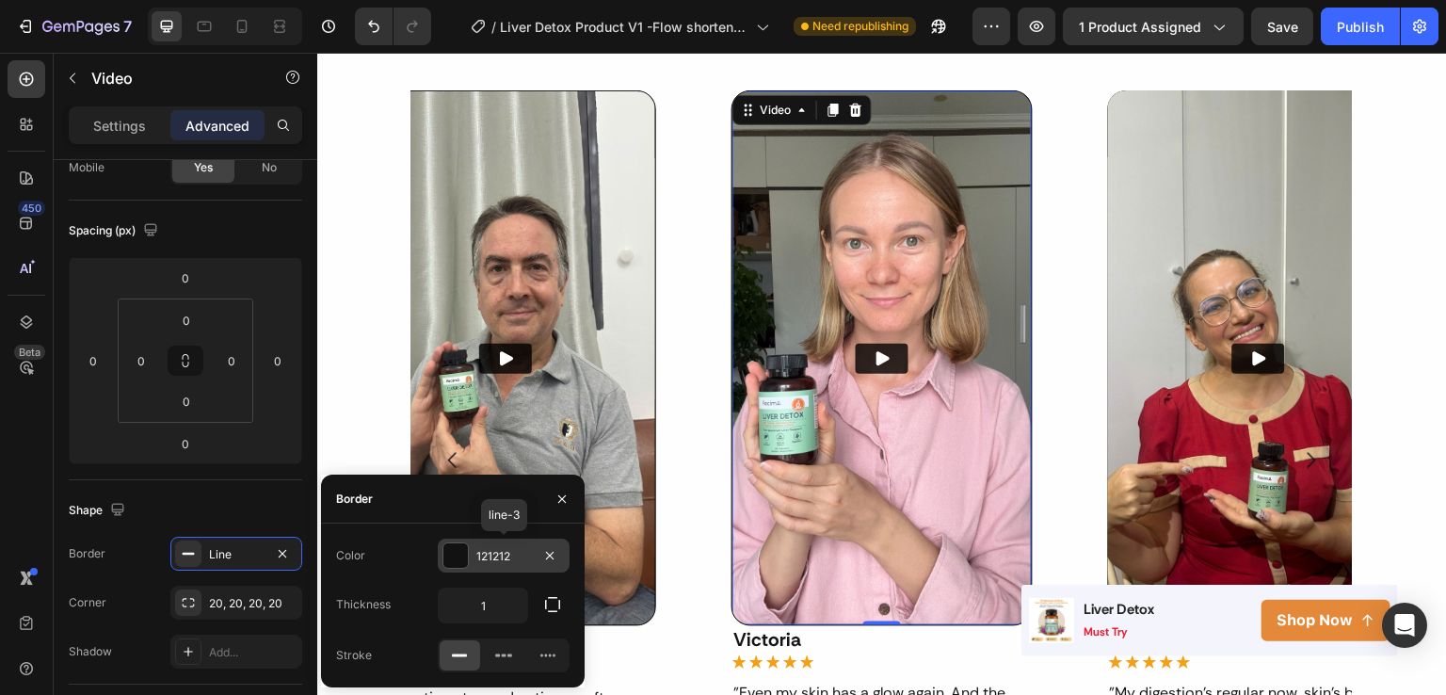
click at [512, 550] on div "121212" at bounding box center [503, 556] width 55 height 17
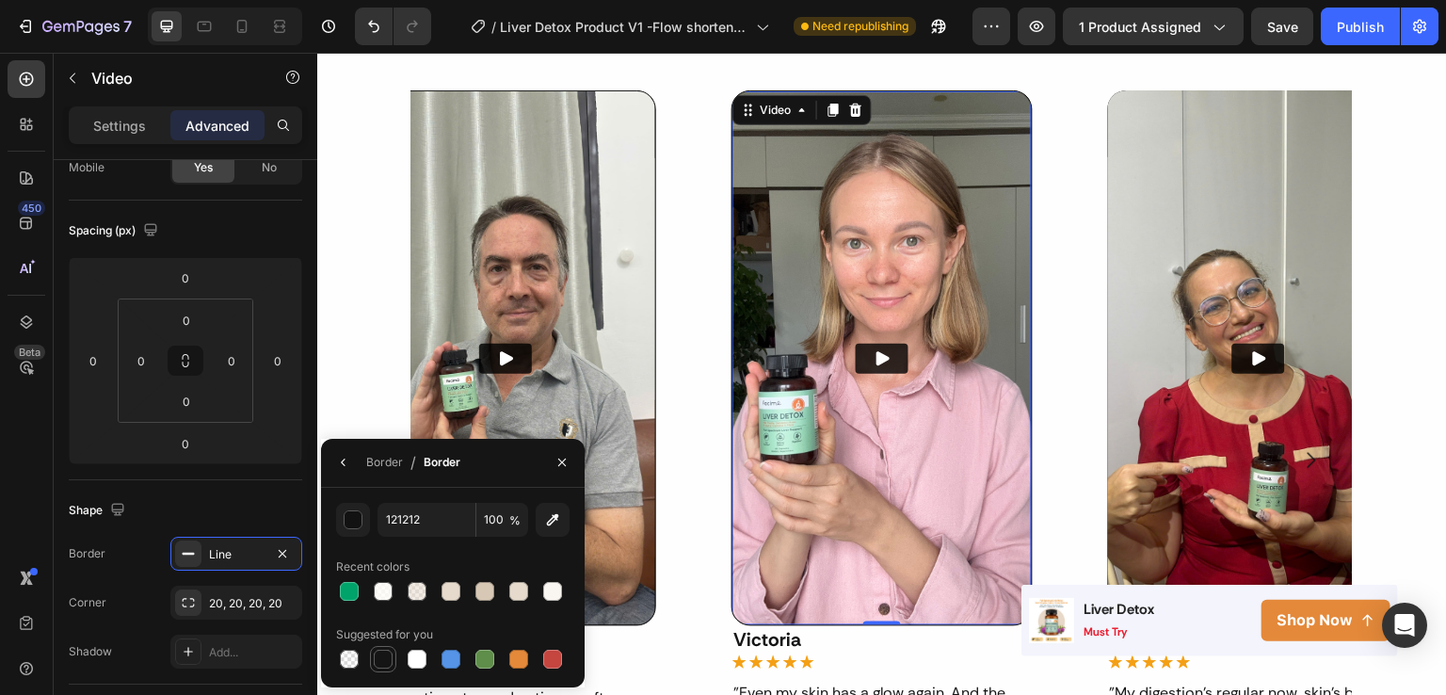
click at [387, 653] on div at bounding box center [383, 659] width 19 height 19
type input "151515"
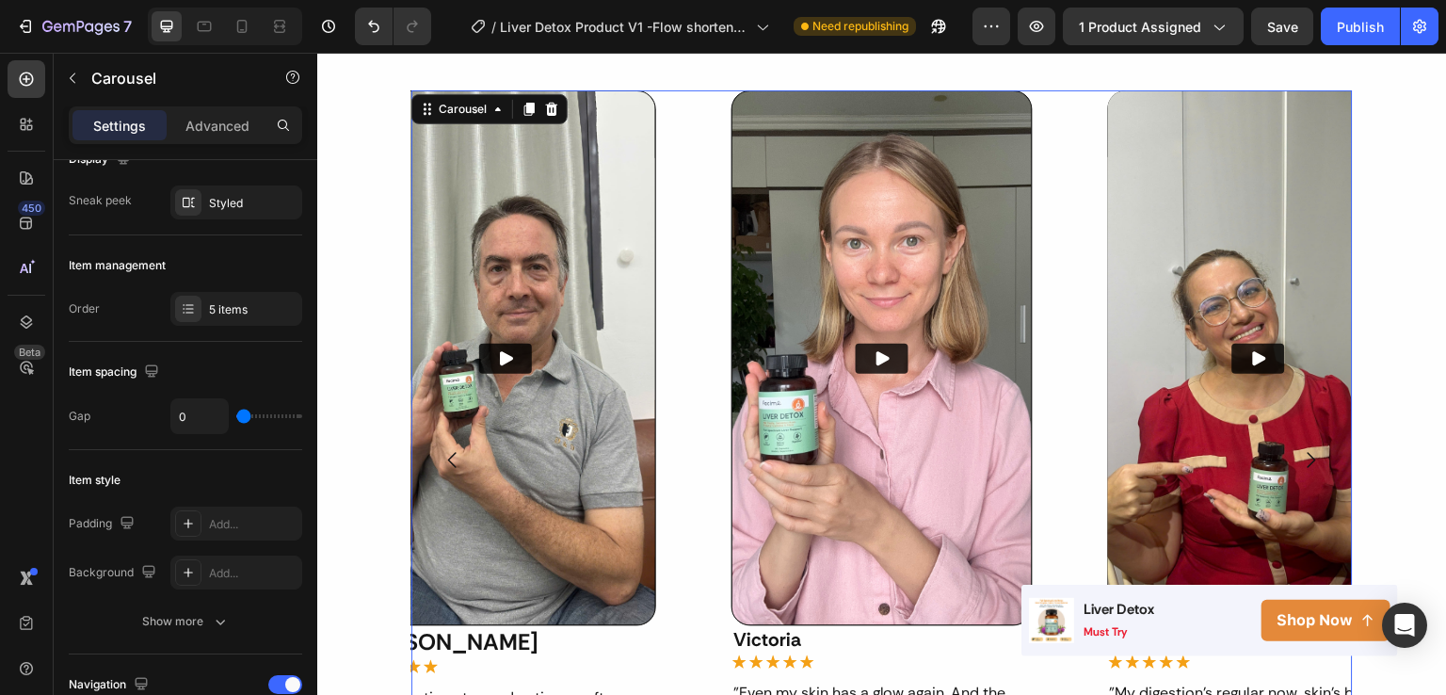
scroll to position [0, 0]
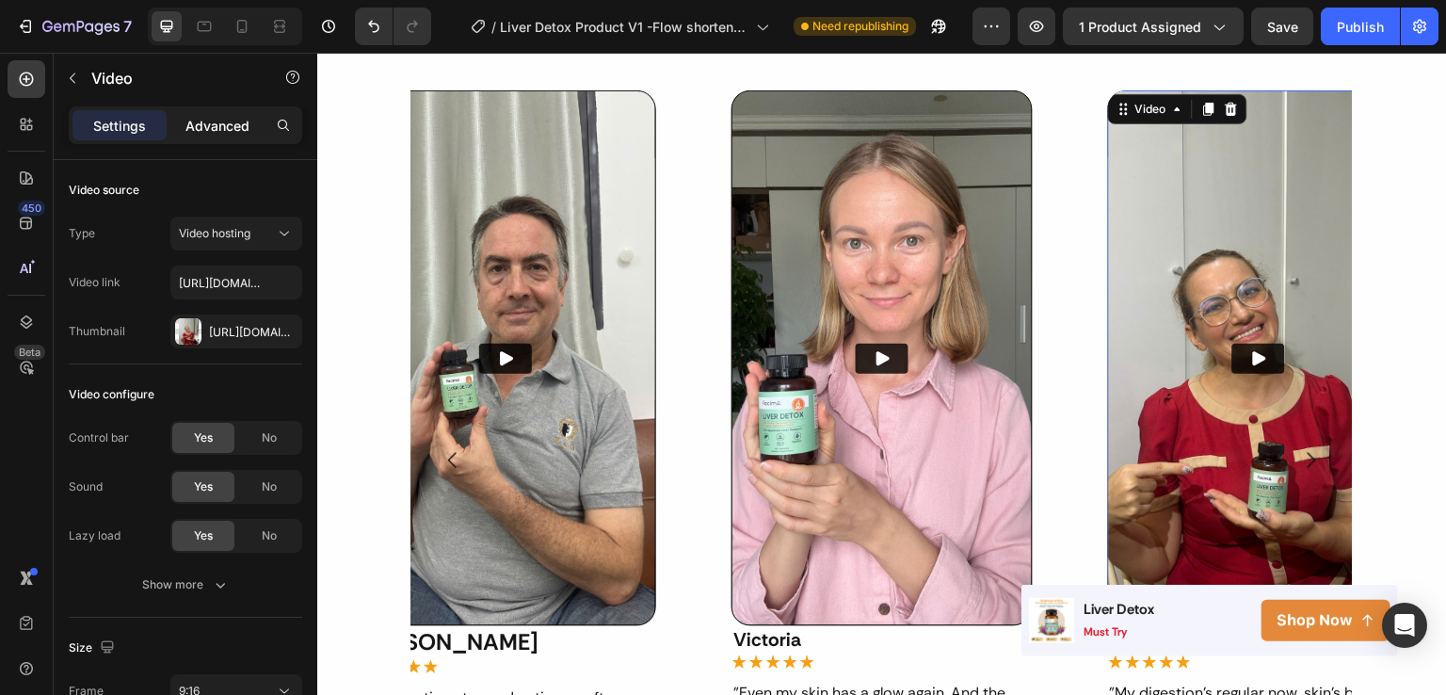
click at [229, 114] on div "Advanced" at bounding box center [217, 125] width 94 height 30
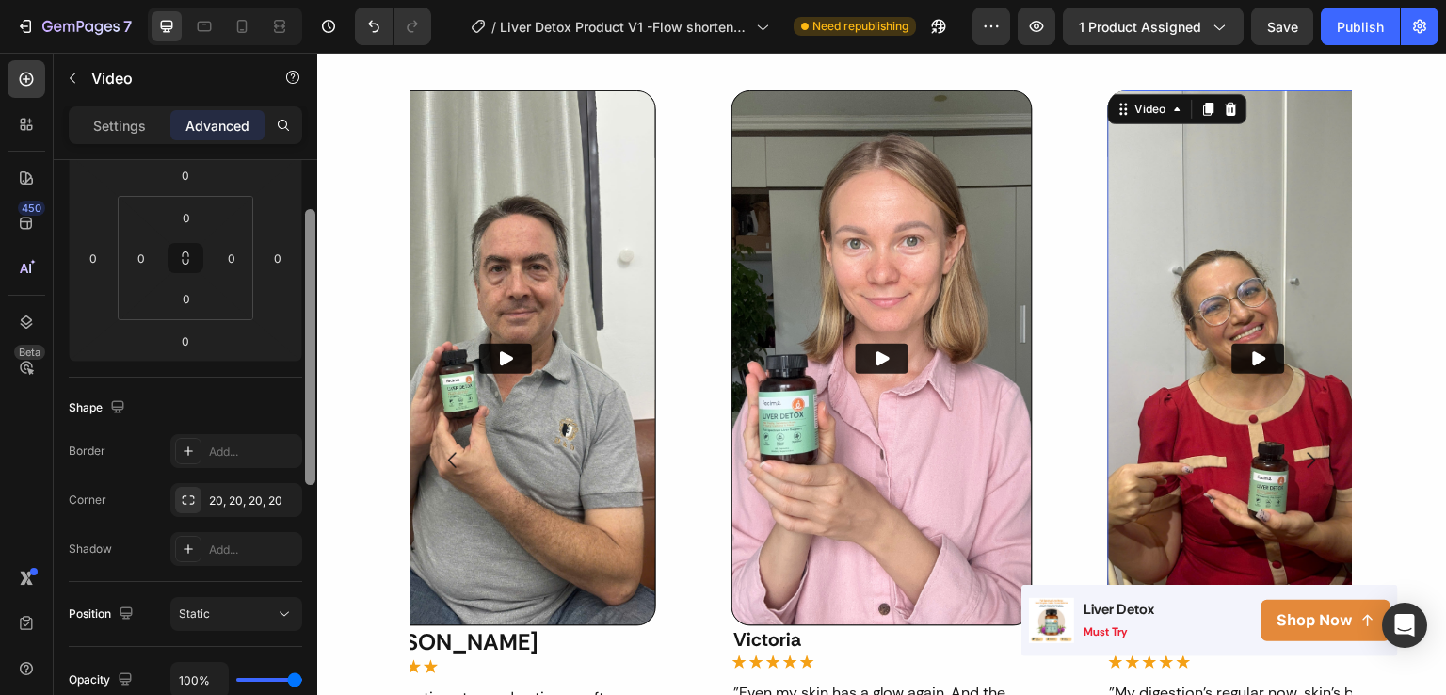
drag, startPoint x: 309, startPoint y: 383, endPoint x: 305, endPoint y: 516, distance: 132.8
click at [305, 485] on div at bounding box center [310, 347] width 10 height 276
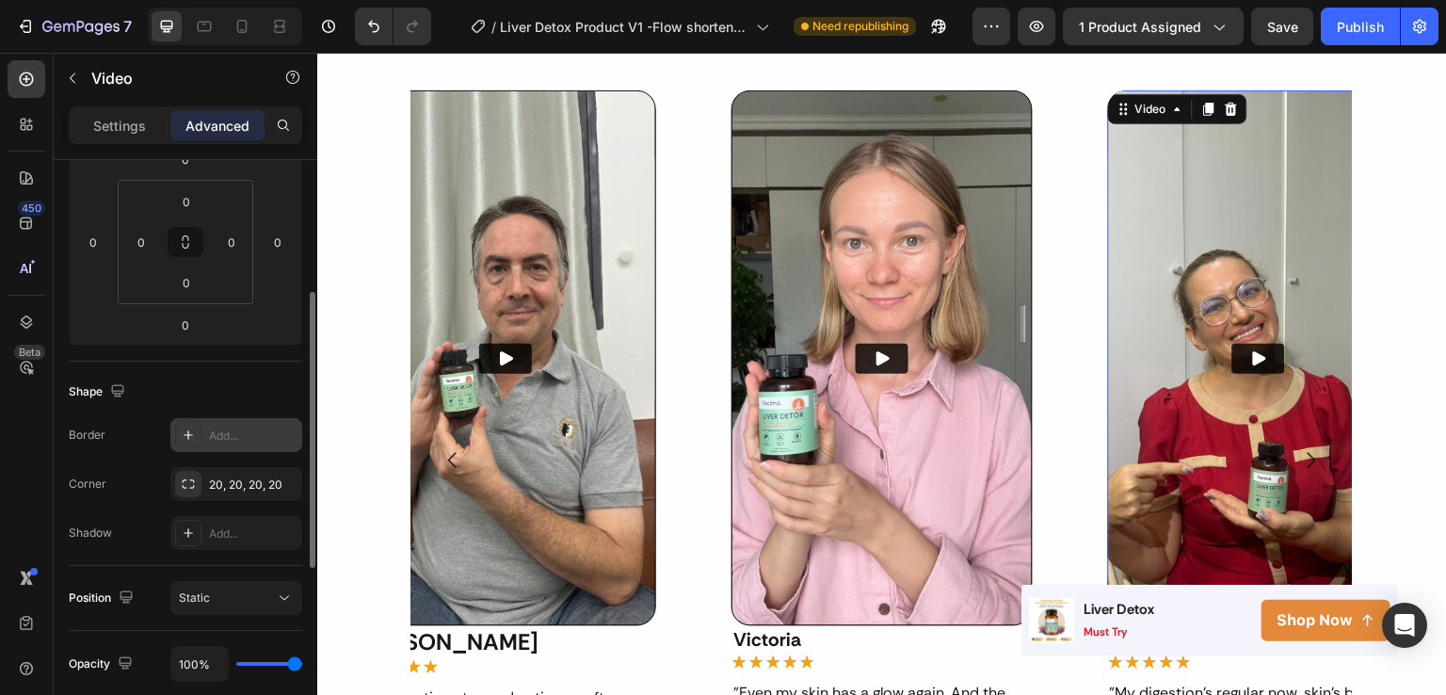
click at [227, 436] on div "Add..." at bounding box center [253, 435] width 89 height 17
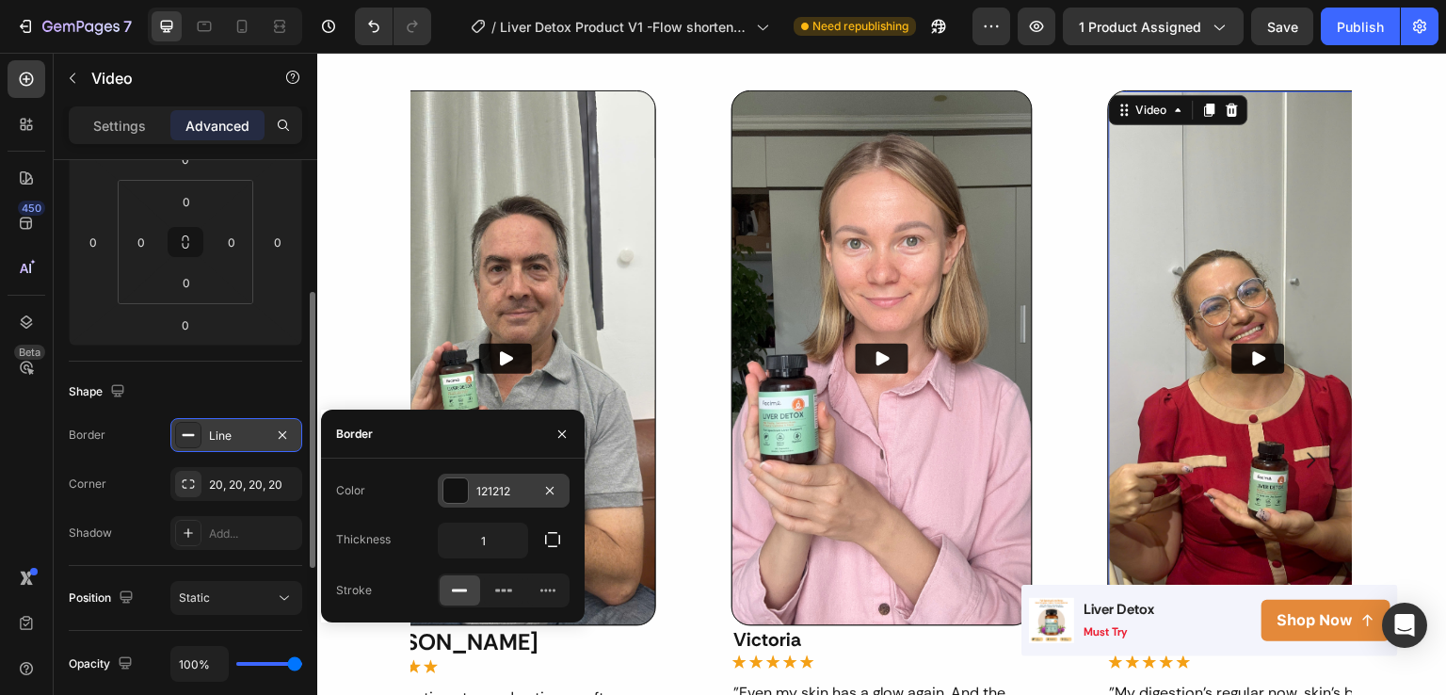
click at [498, 499] on div "121212" at bounding box center [503, 491] width 55 height 17
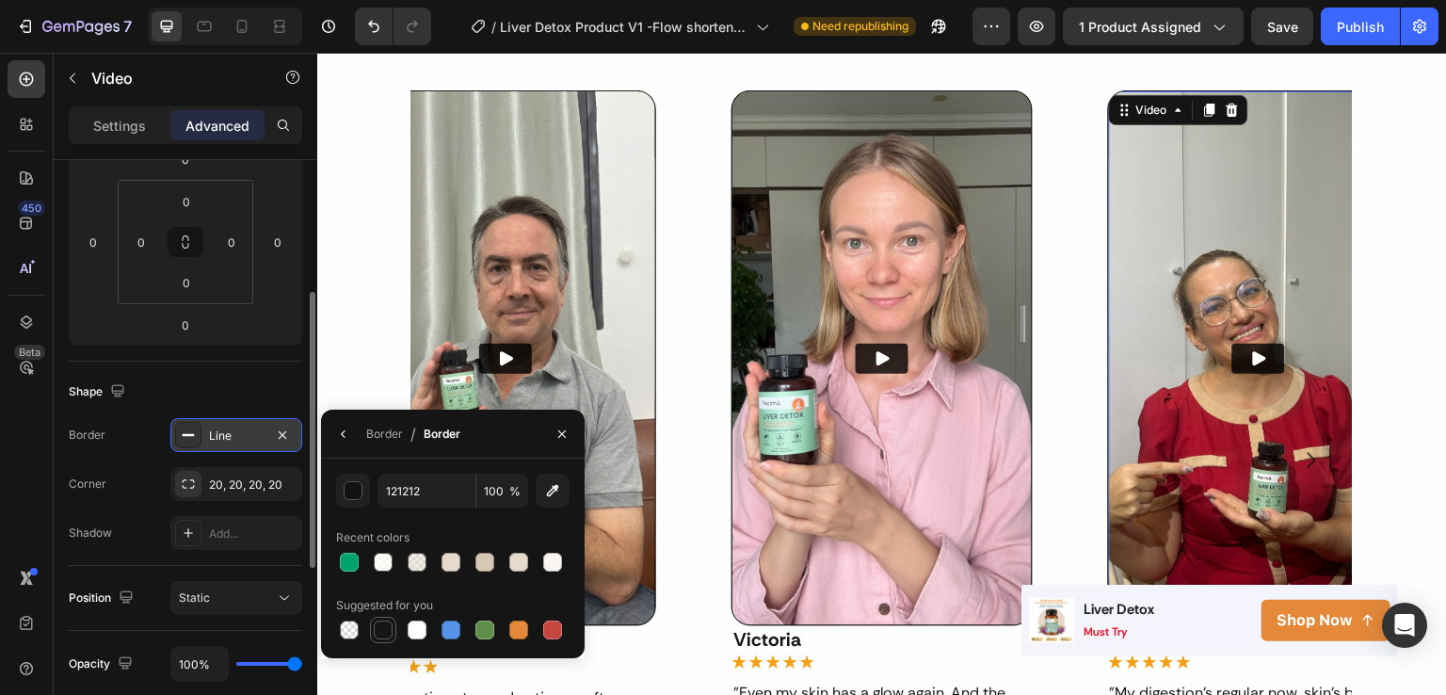
click at [386, 622] on div at bounding box center [383, 630] width 19 height 19
type input "151515"
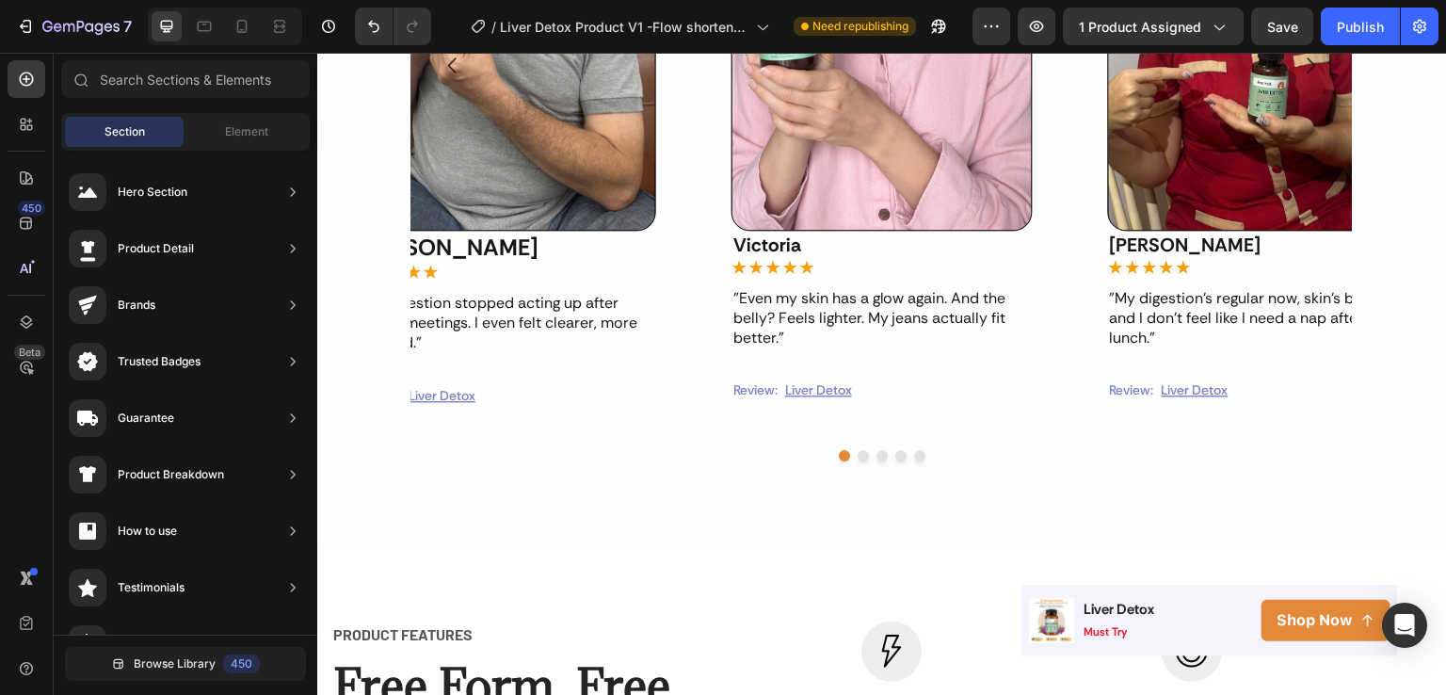
scroll to position [1539, 0]
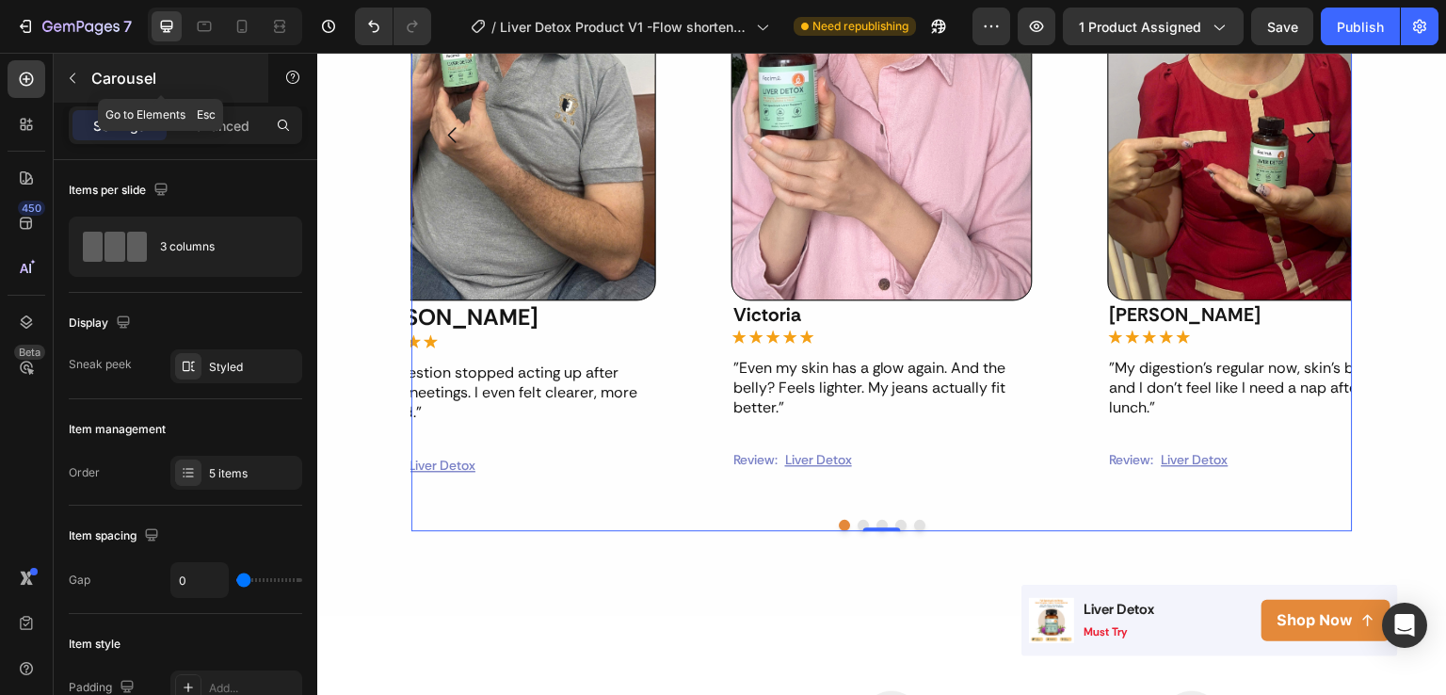
click at [90, 83] on div "Carousel" at bounding box center [161, 78] width 215 height 49
click at [694, 461] on div "Video Victoria Text Block Icon Icon Icon Icon Icon Icon List "Even my skin has …" at bounding box center [882, 135] width 377 height 740
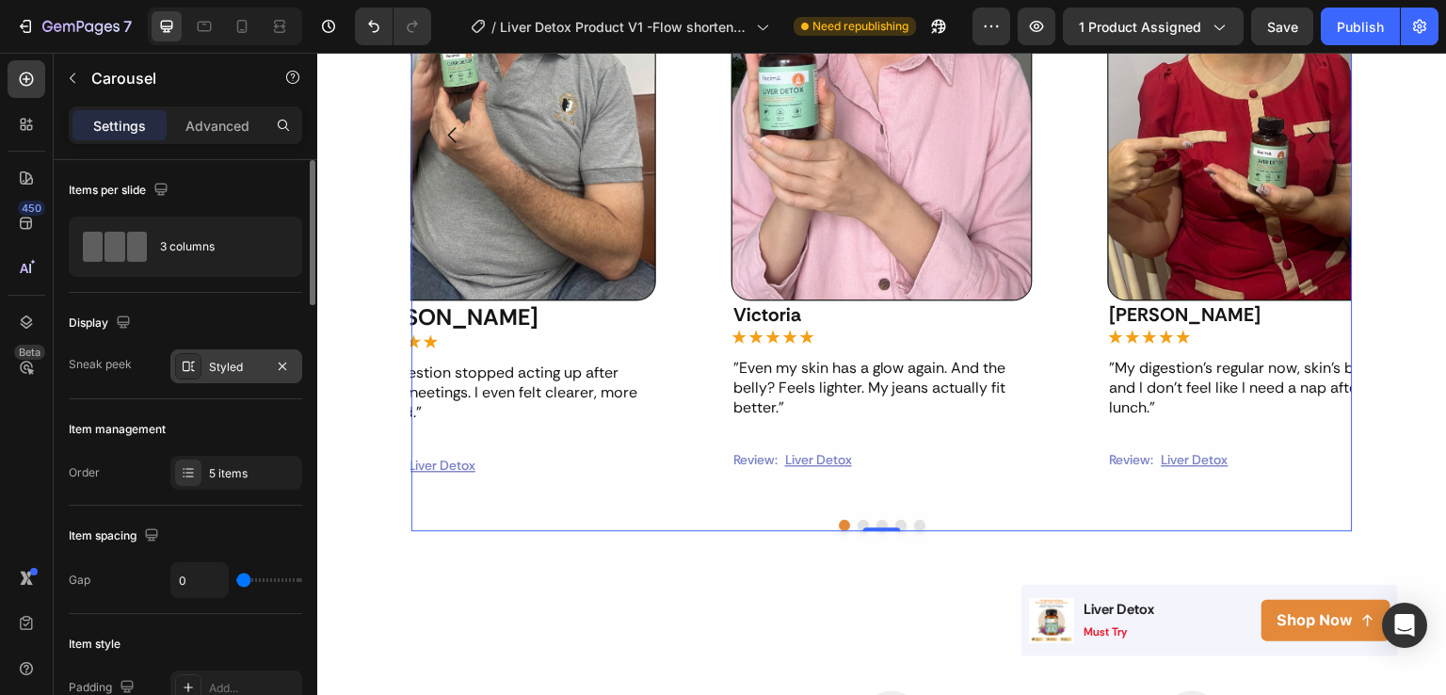
click at [243, 380] on div "Styled" at bounding box center [236, 366] width 132 height 34
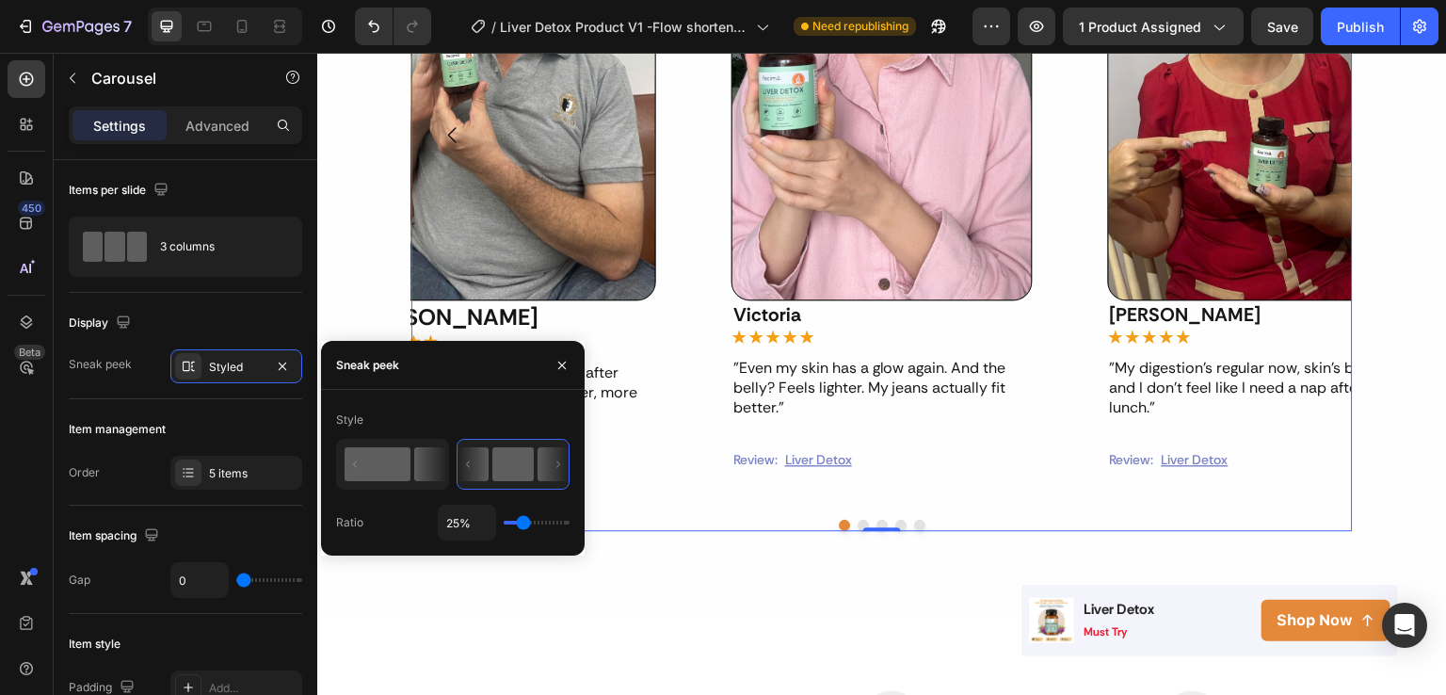
click at [407, 459] on rect at bounding box center [378, 464] width 66 height 34
type input "50%"
type input "50"
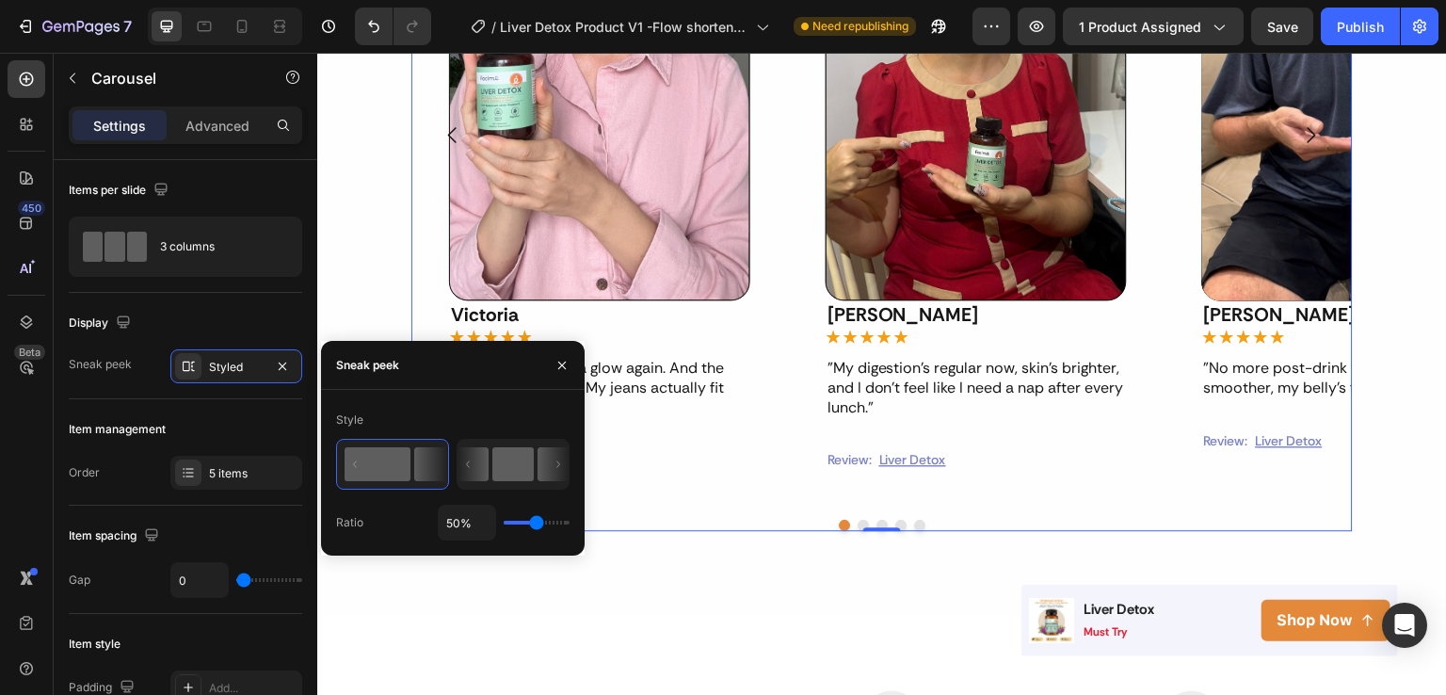
click at [523, 460] on rect at bounding box center [512, 464] width 41 height 34
type input "25%"
type input "25"
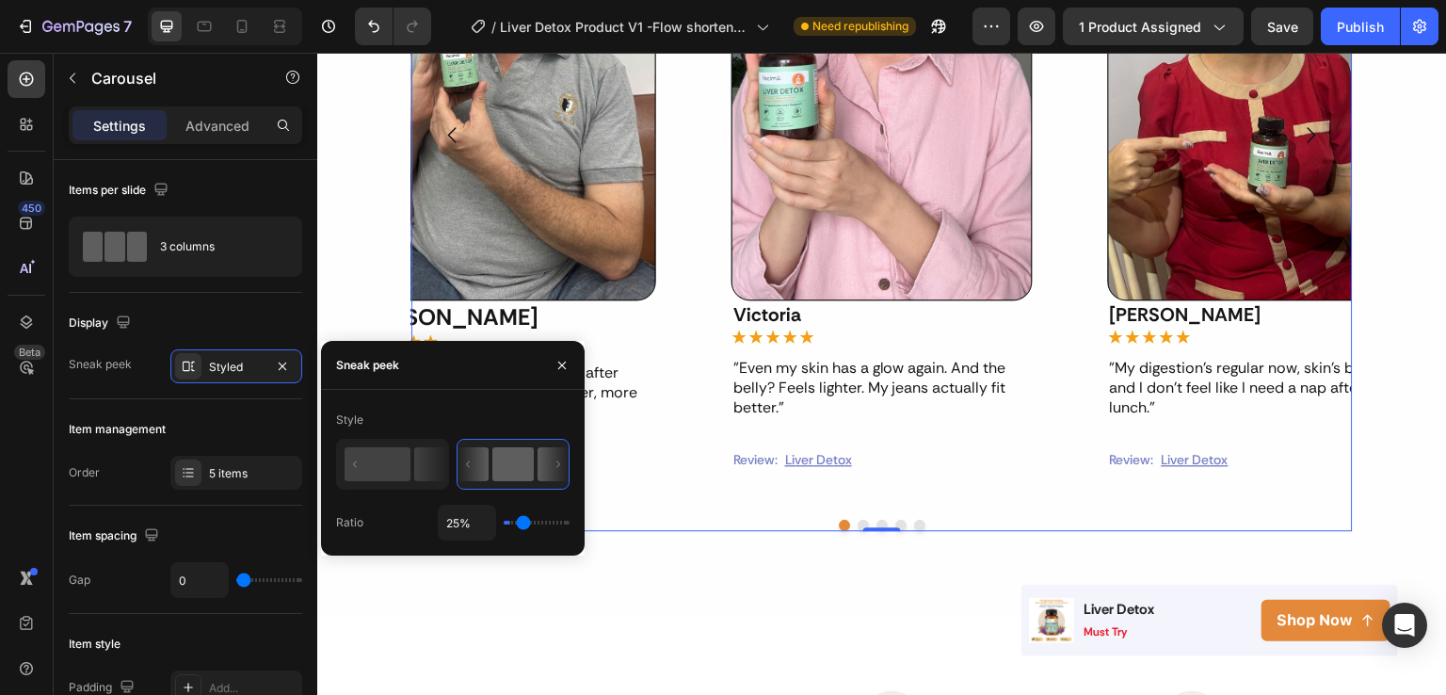
type input "1%"
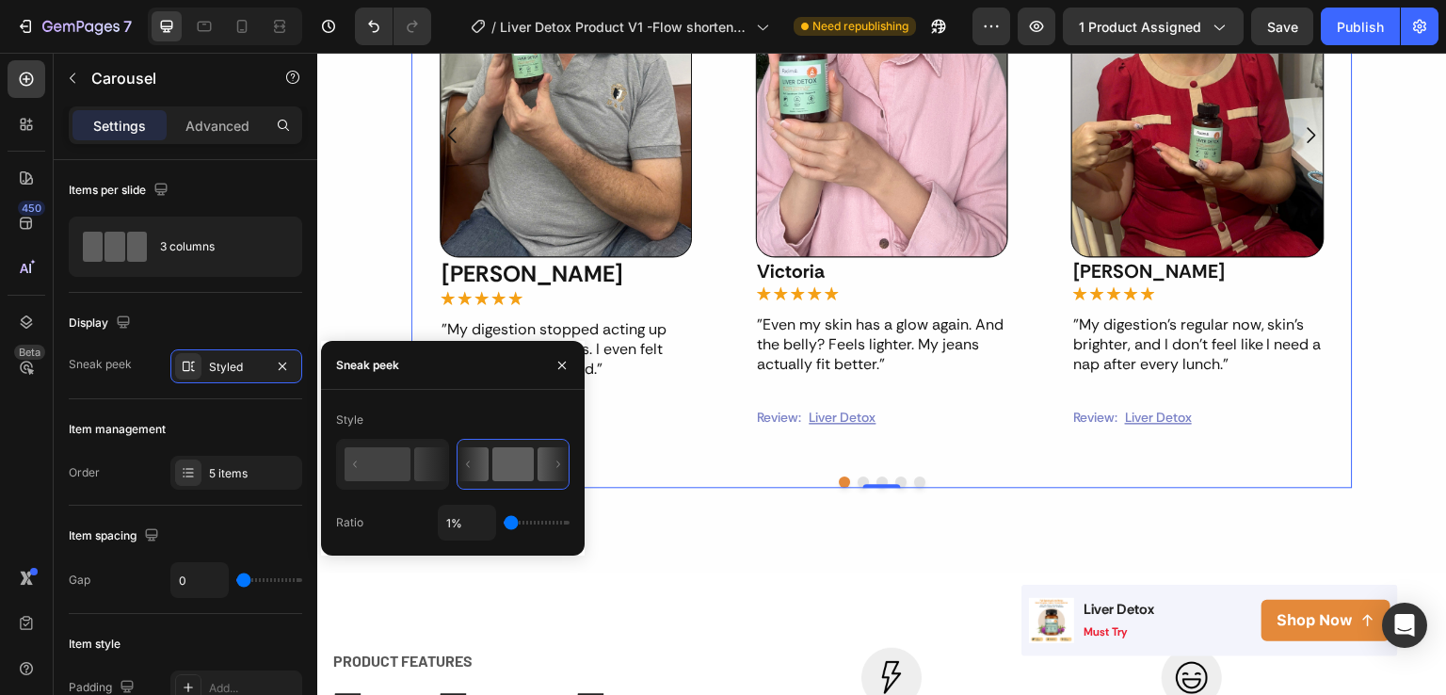
drag, startPoint x: 517, startPoint y: 523, endPoint x: 454, endPoint y: 515, distance: 63.5
type input "1"
click at [504, 521] on input "range" at bounding box center [537, 523] width 66 height 4
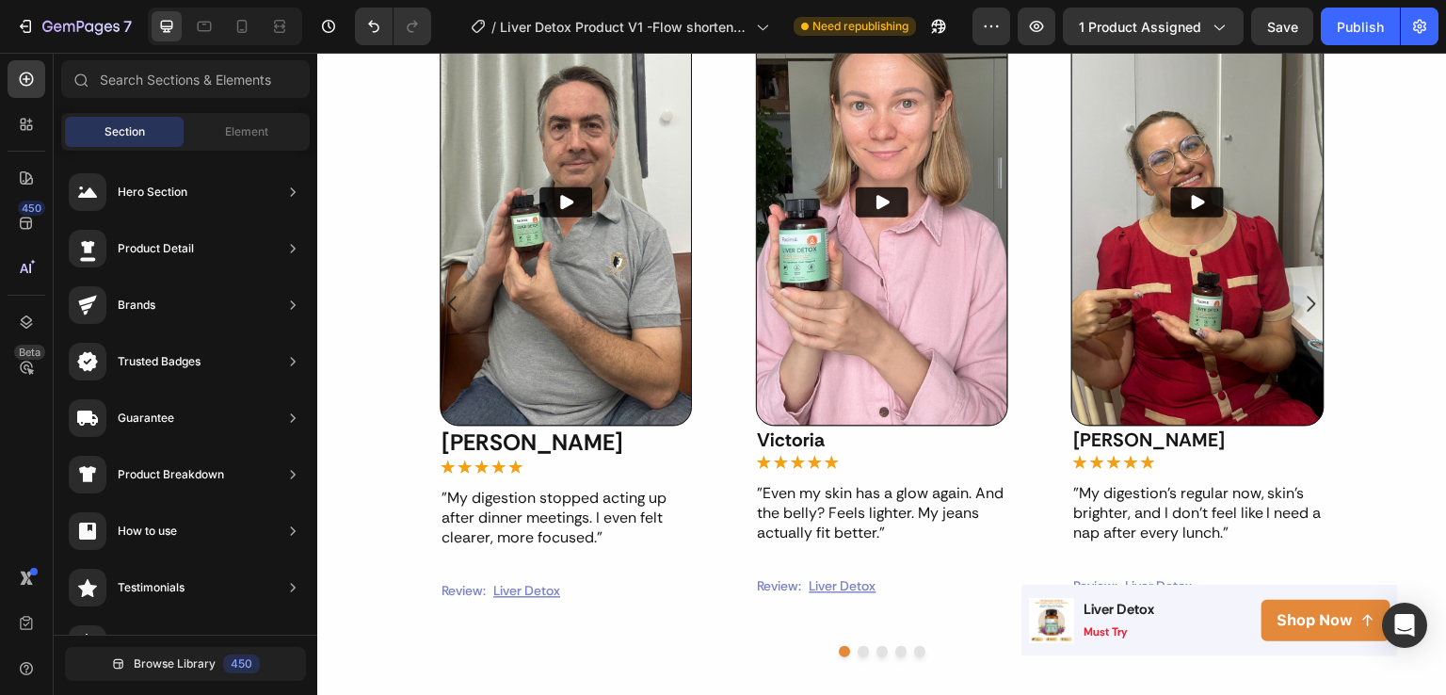
scroll to position [1374, 0]
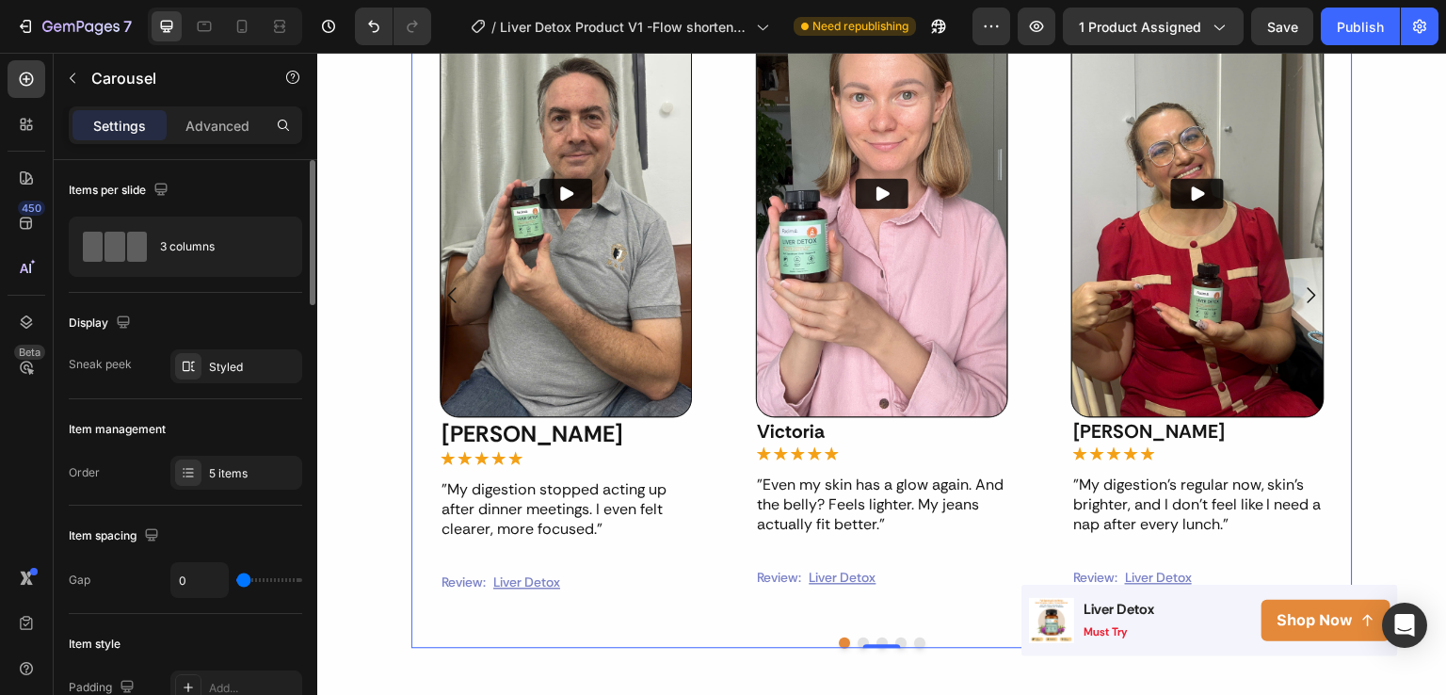
type input "29"
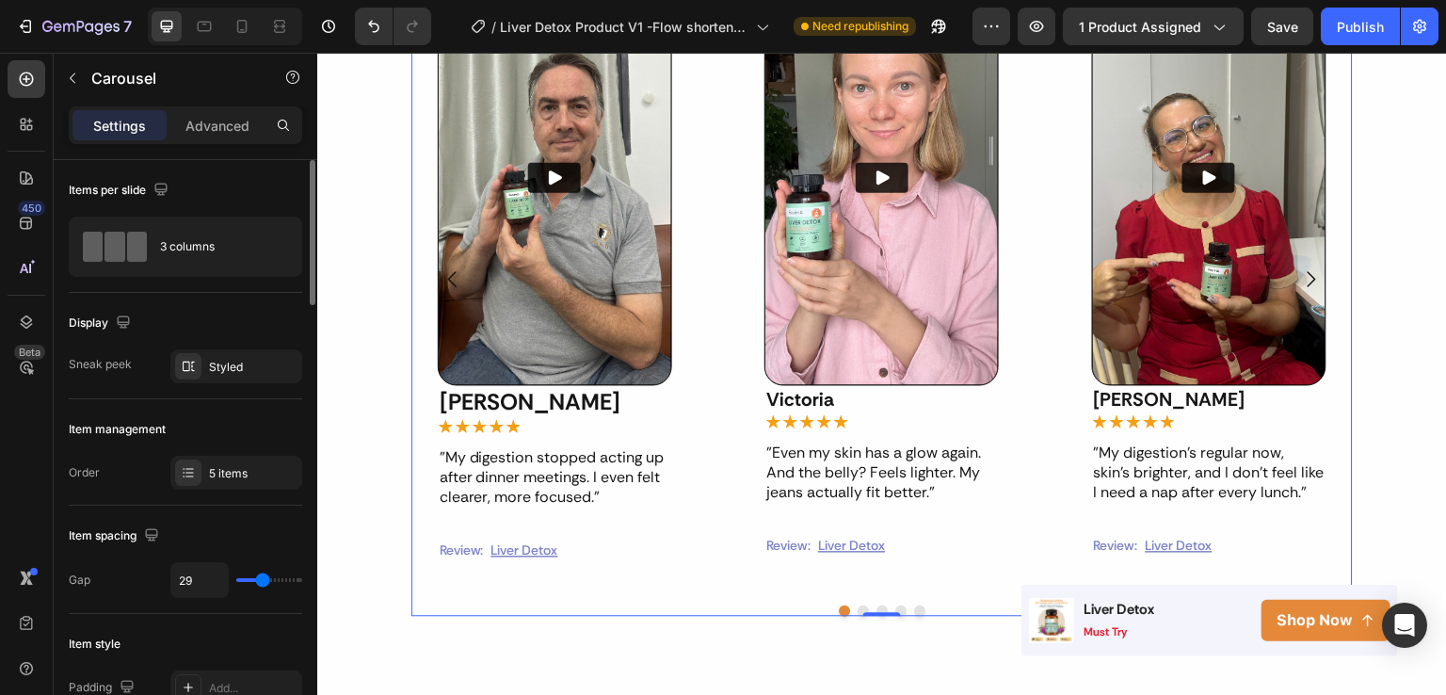
type input "36"
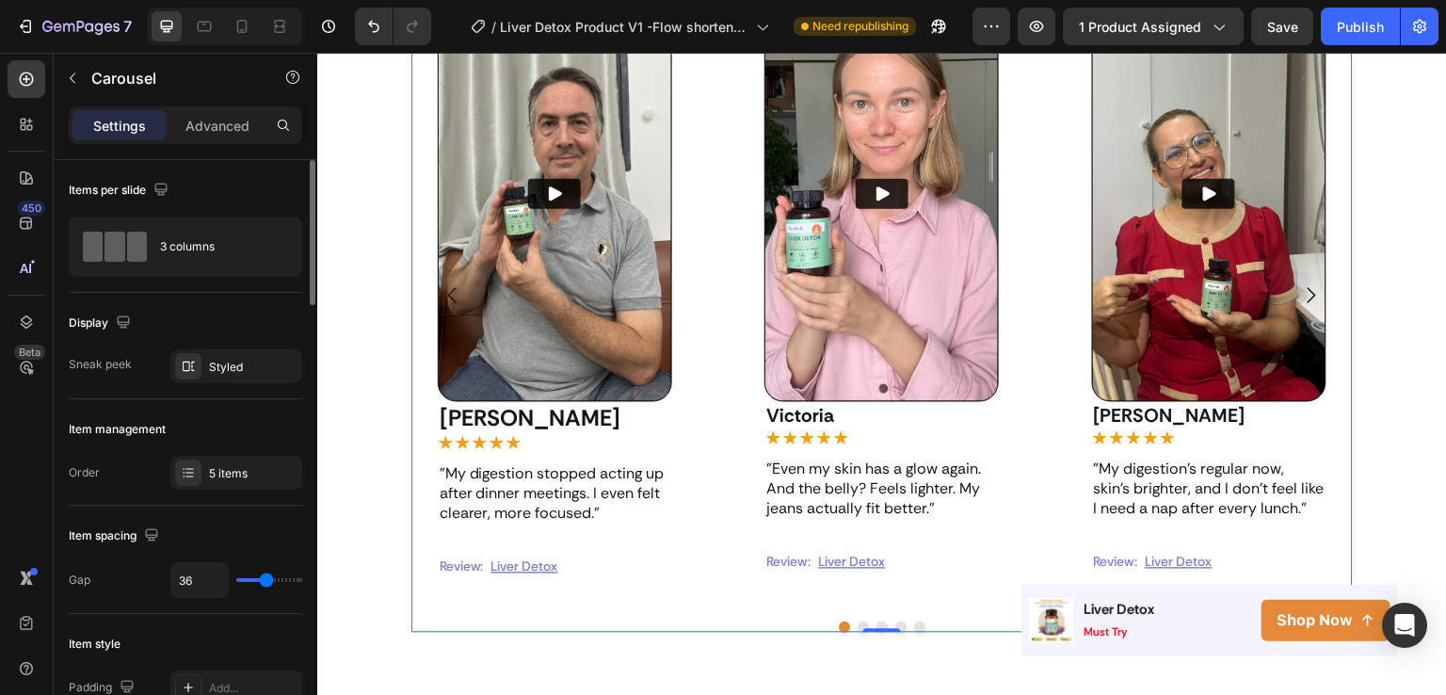
type input "42"
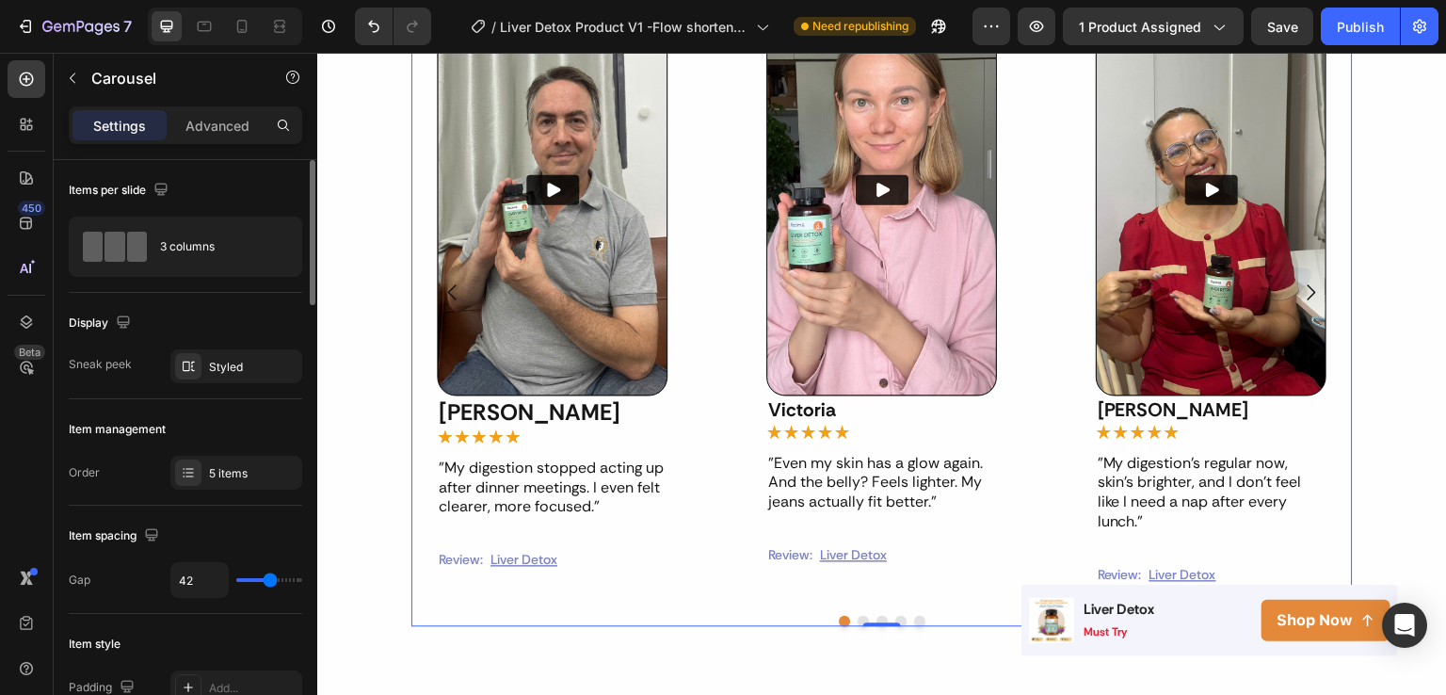
type input "43"
type input "0"
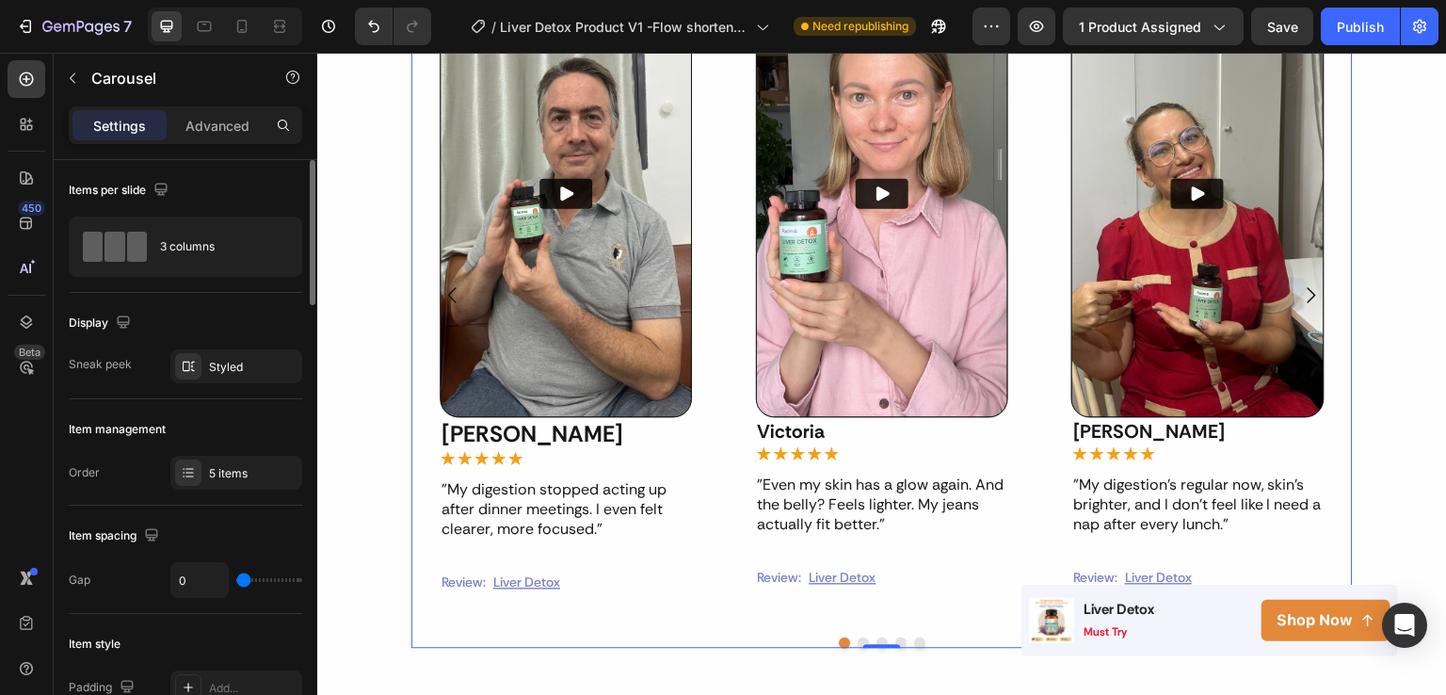
drag, startPoint x: 245, startPoint y: 577, endPoint x: 141, endPoint y: 560, distance: 105.0
click at [236, 578] on input "range" at bounding box center [269, 580] width 66 height 4
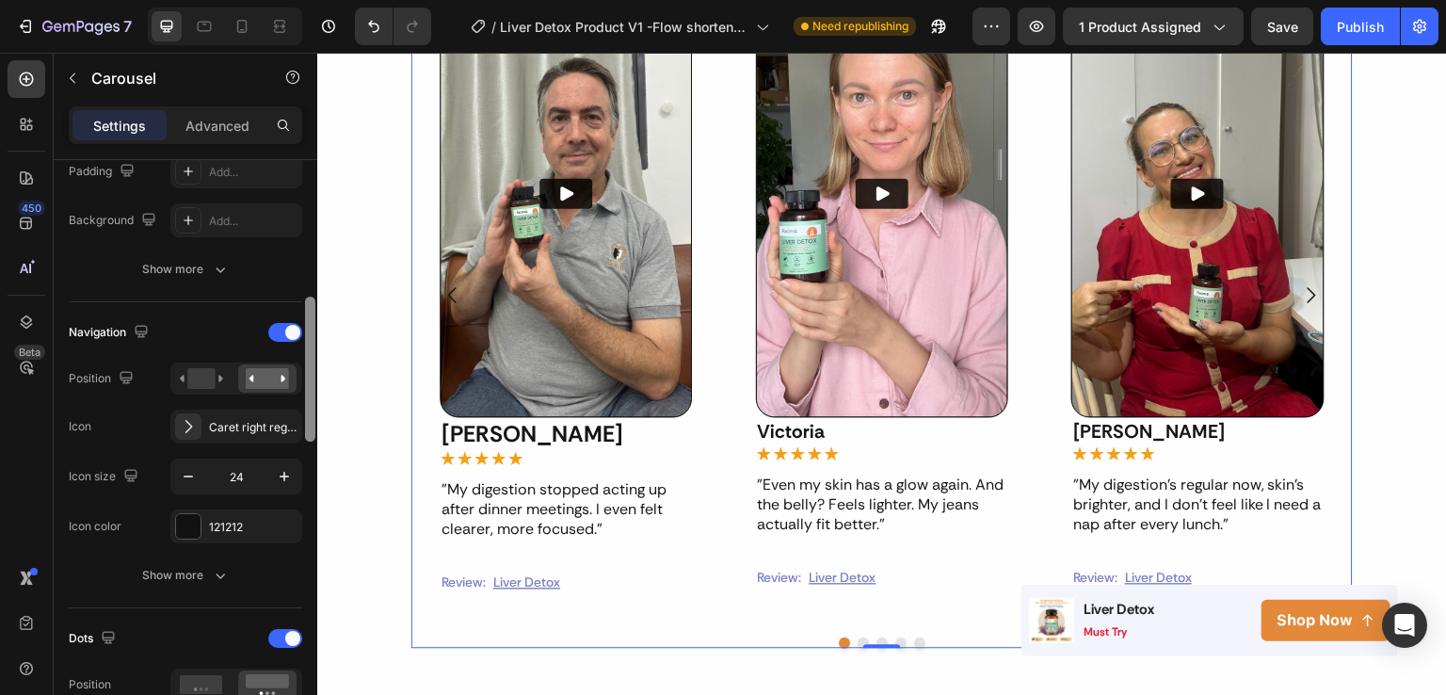
scroll to position [527, 0]
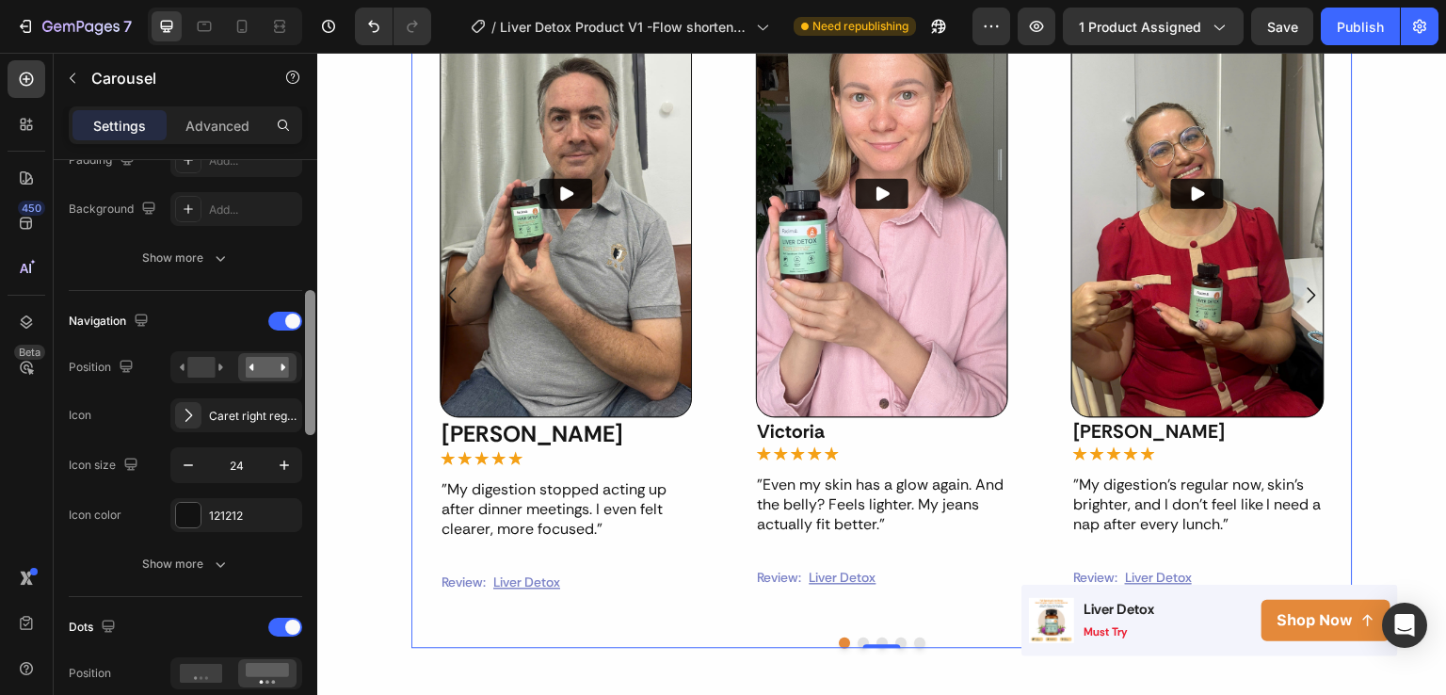
drag, startPoint x: 311, startPoint y: 261, endPoint x: 310, endPoint y: 392, distance: 130.9
click at [310, 392] on div at bounding box center [310, 362] width 10 height 145
click at [226, 560] on icon "button" at bounding box center [220, 564] width 19 height 19
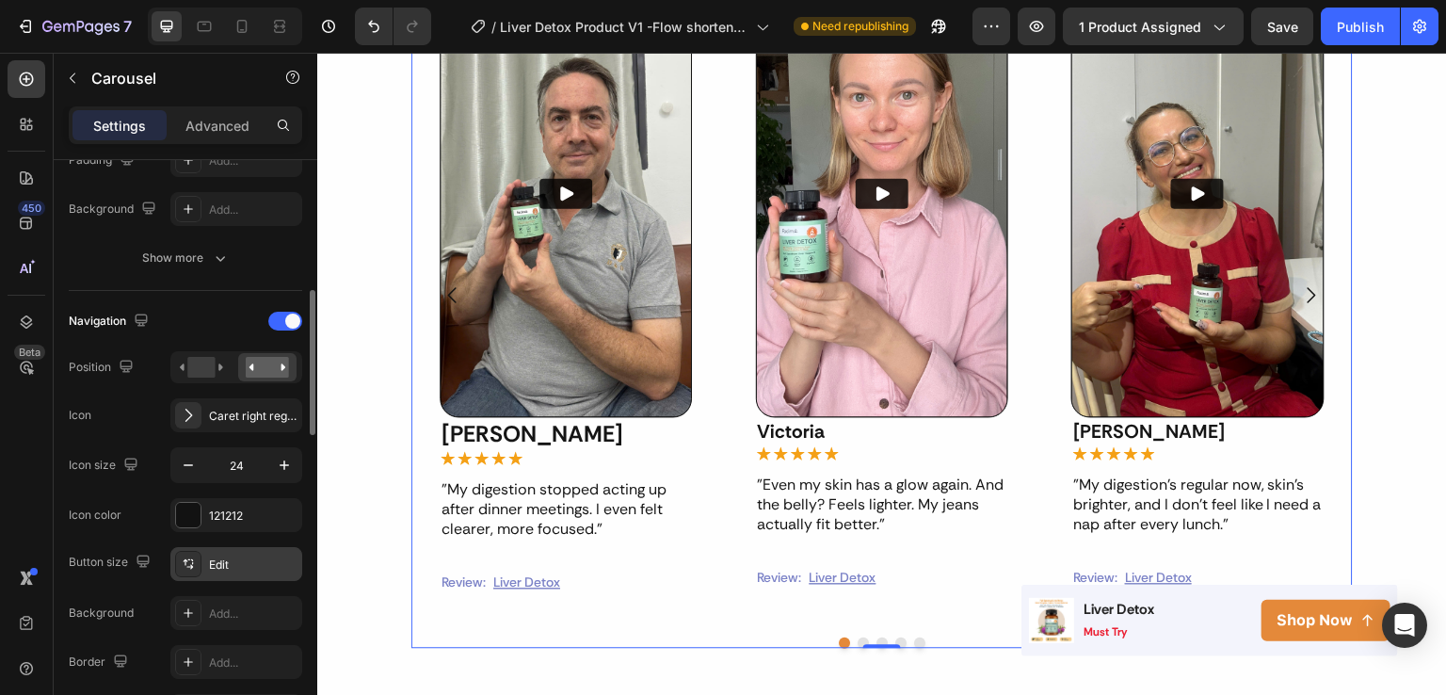
click at [229, 571] on div "Edit" at bounding box center [236, 564] width 132 height 34
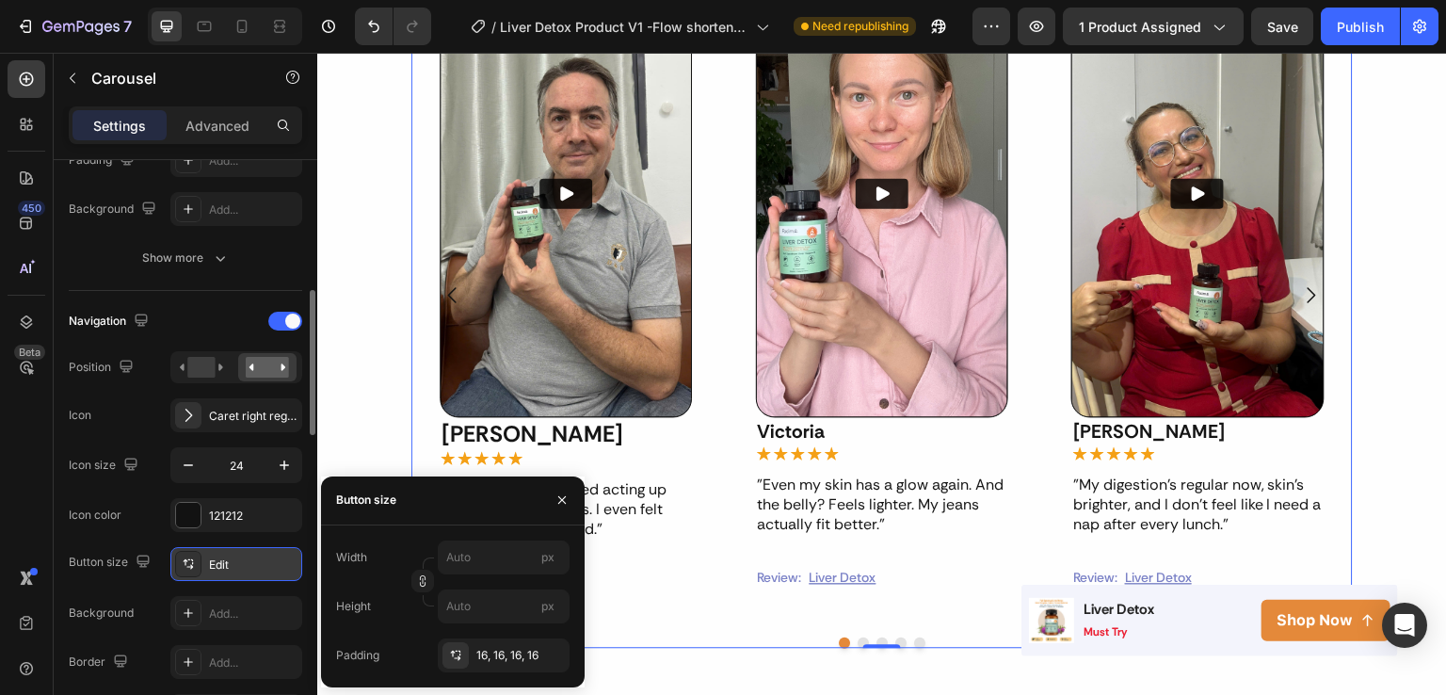
click at [229, 571] on div "Edit" at bounding box center [236, 564] width 132 height 34
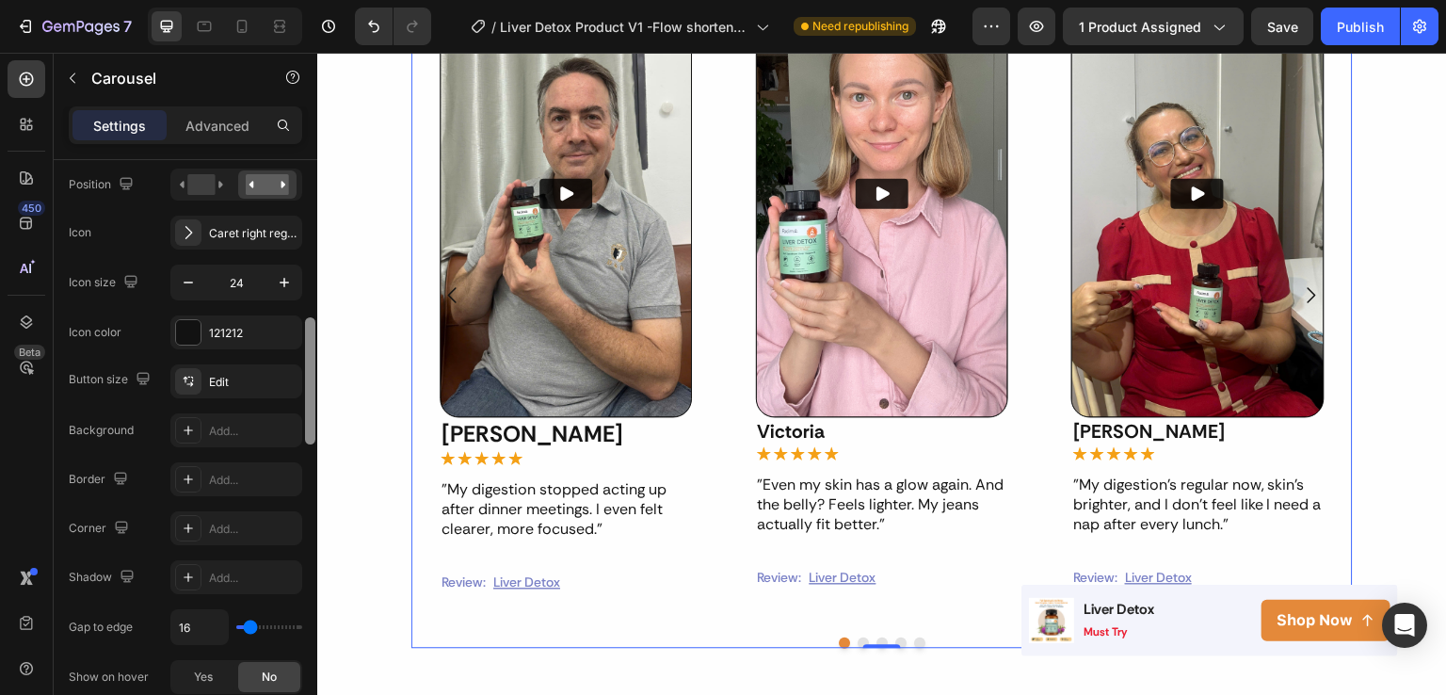
scroll to position [733, 0]
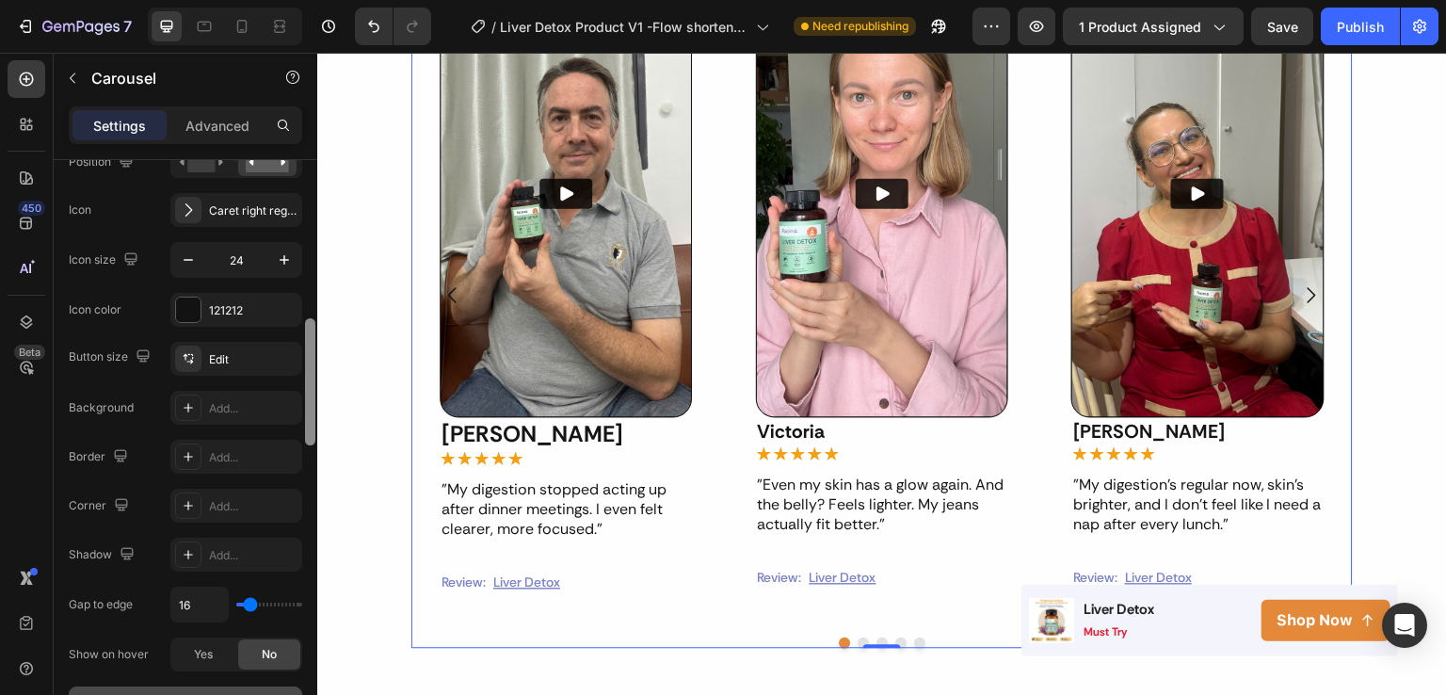
drag, startPoint x: 313, startPoint y: 385, endPoint x: 313, endPoint y: 436, distance: 50.8
click at [313, 436] on div at bounding box center [310, 381] width 10 height 127
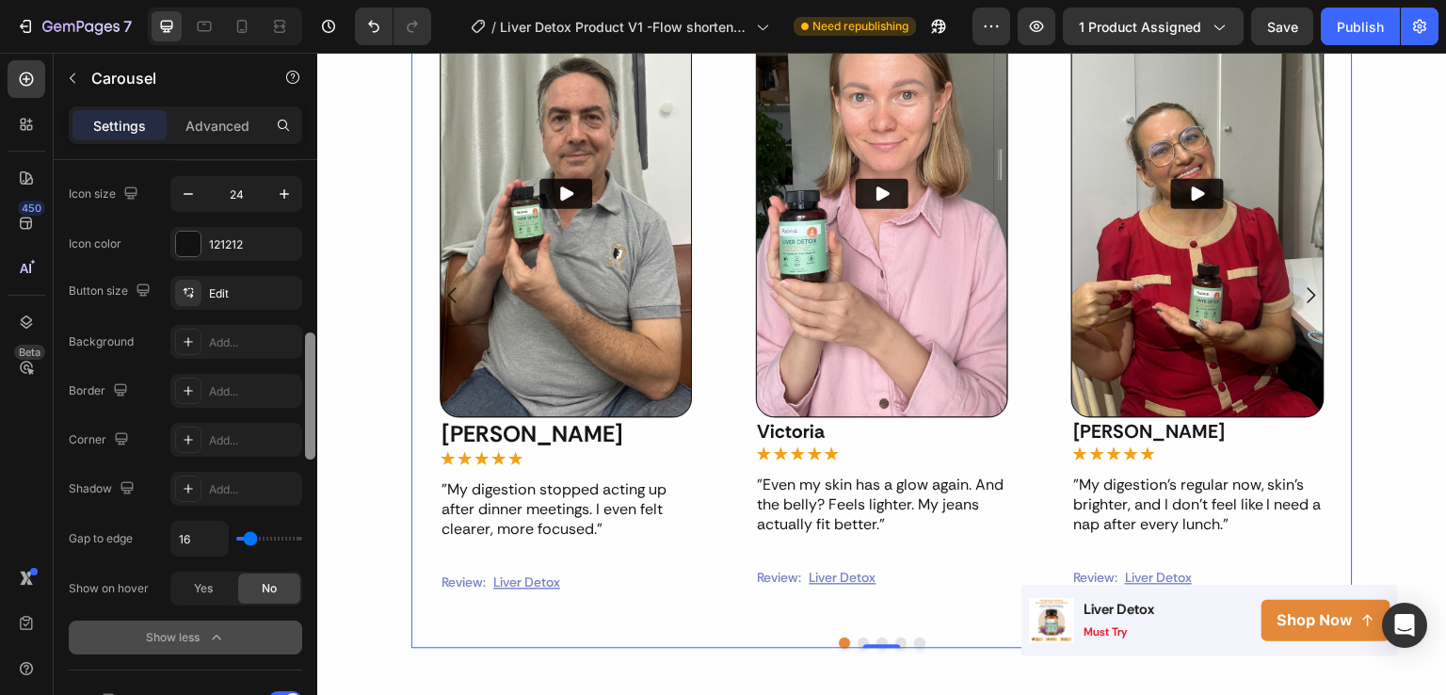
scroll to position [806, 0]
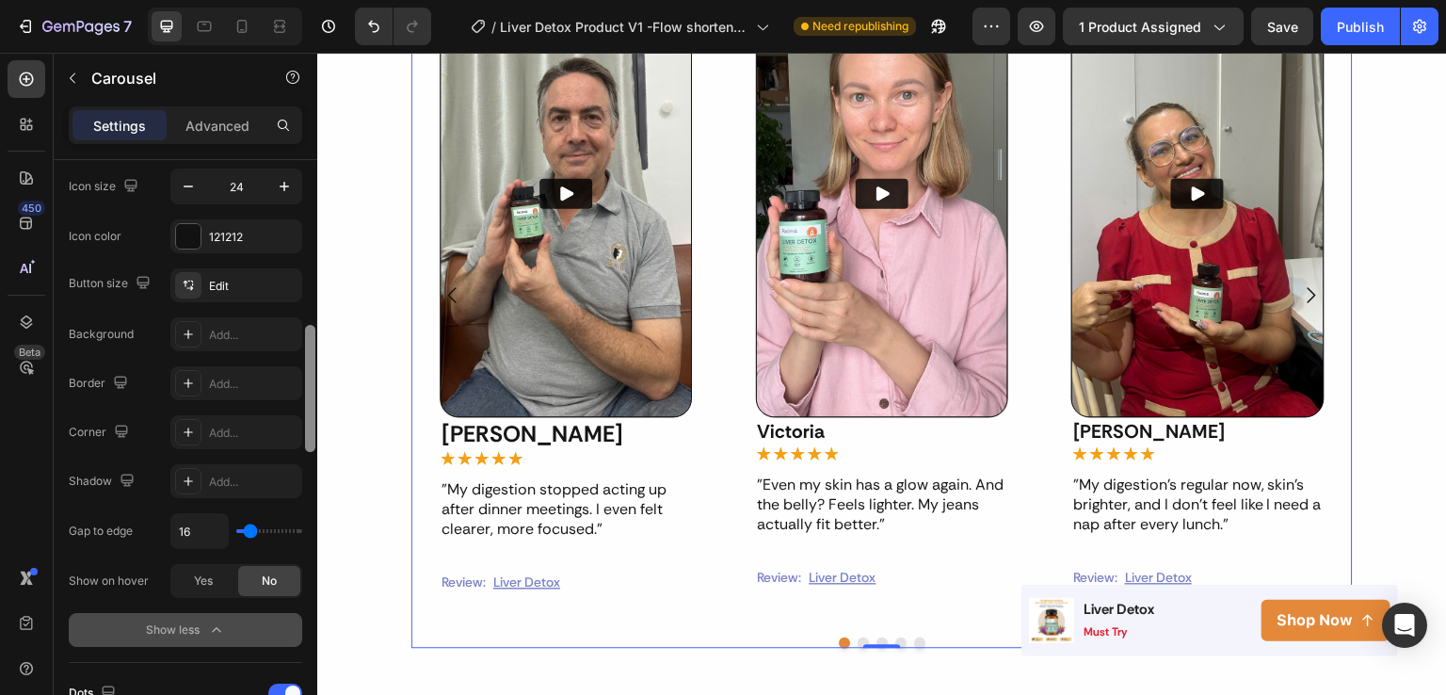
drag, startPoint x: 315, startPoint y: 356, endPoint x: 315, endPoint y: 372, distance: 16.0
click at [315, 372] on div at bounding box center [310, 388] width 10 height 127
click at [246, 278] on div "Edit" at bounding box center [253, 286] width 89 height 17
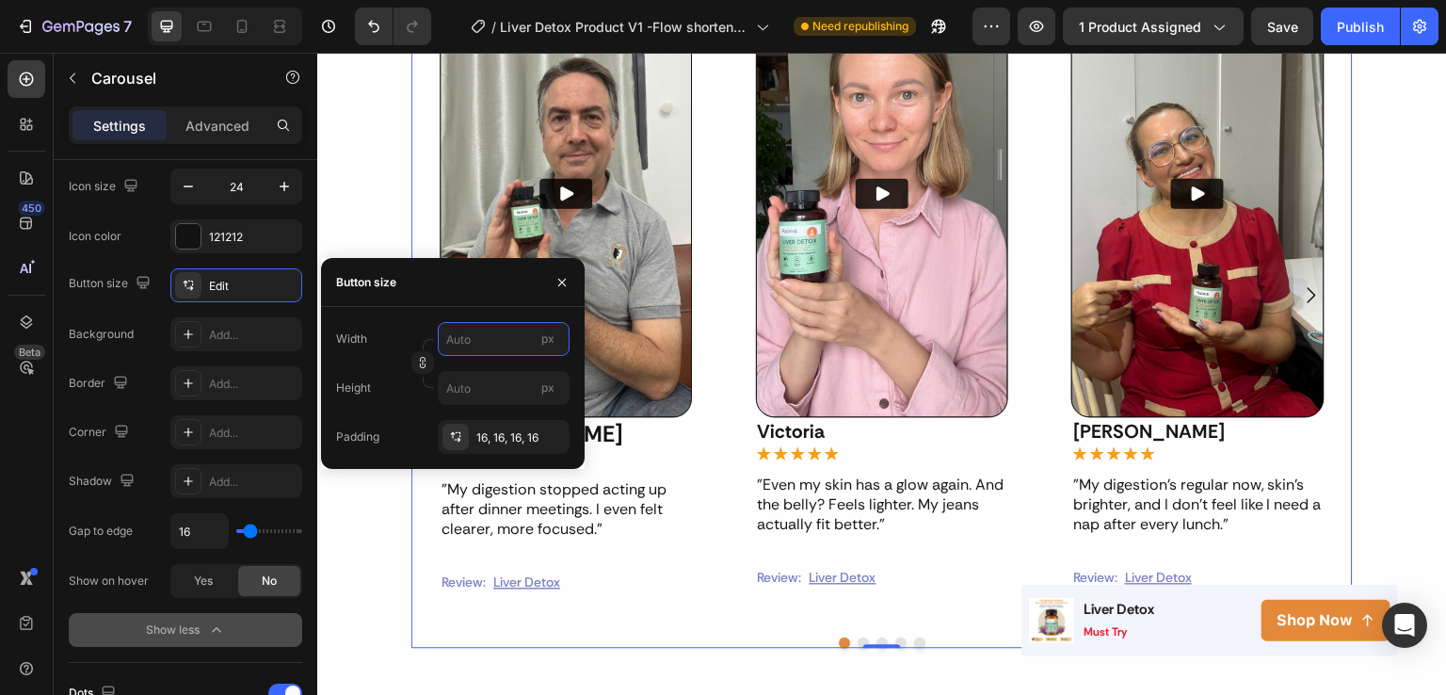
click at [467, 347] on input "px" at bounding box center [504, 339] width 132 height 34
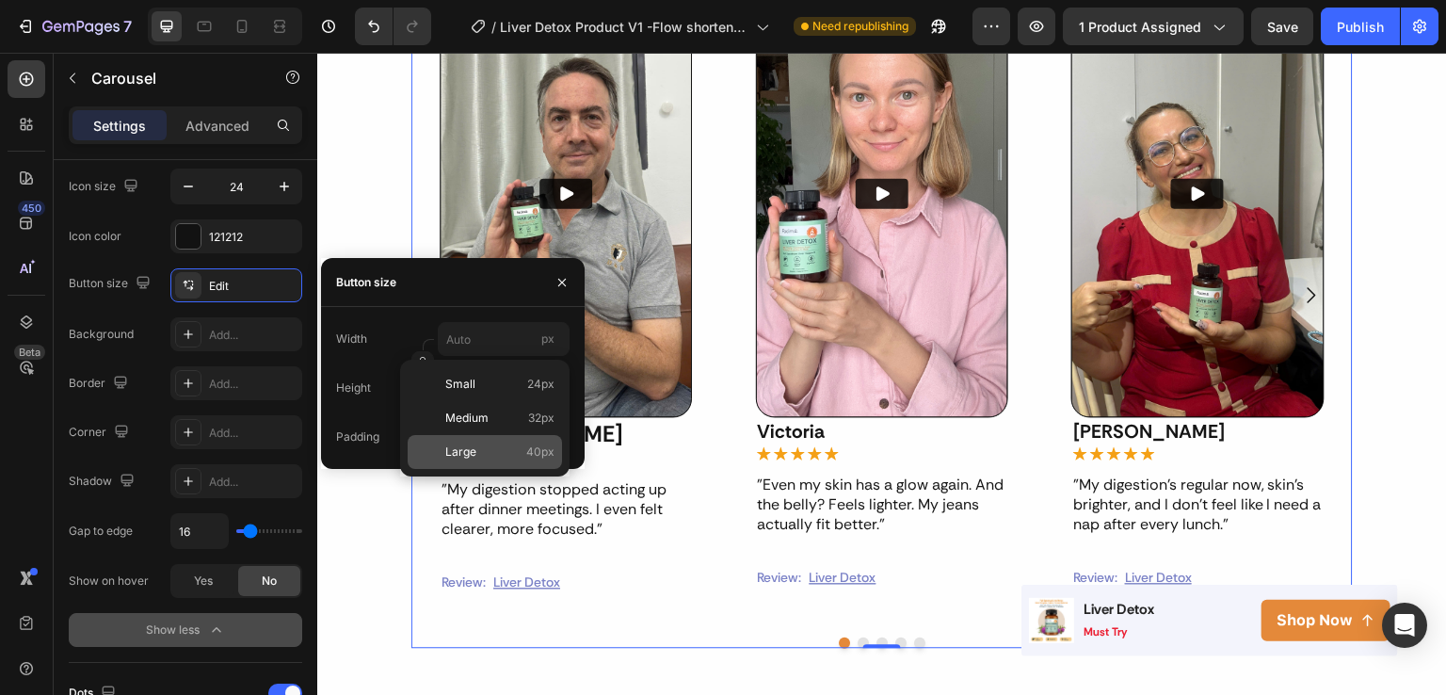
click at [459, 453] on span "Large" at bounding box center [460, 452] width 31 height 17
type input "40"
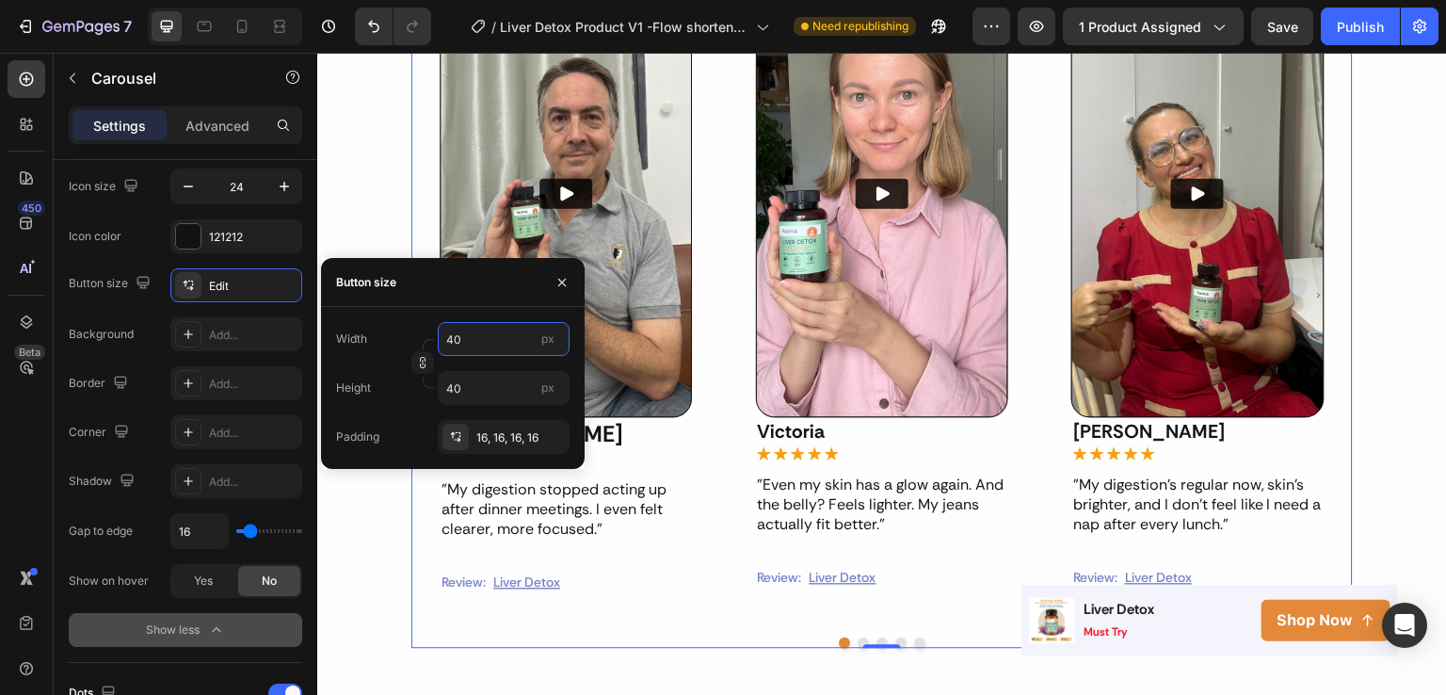
click at [479, 344] on input "40" at bounding box center [504, 339] width 132 height 34
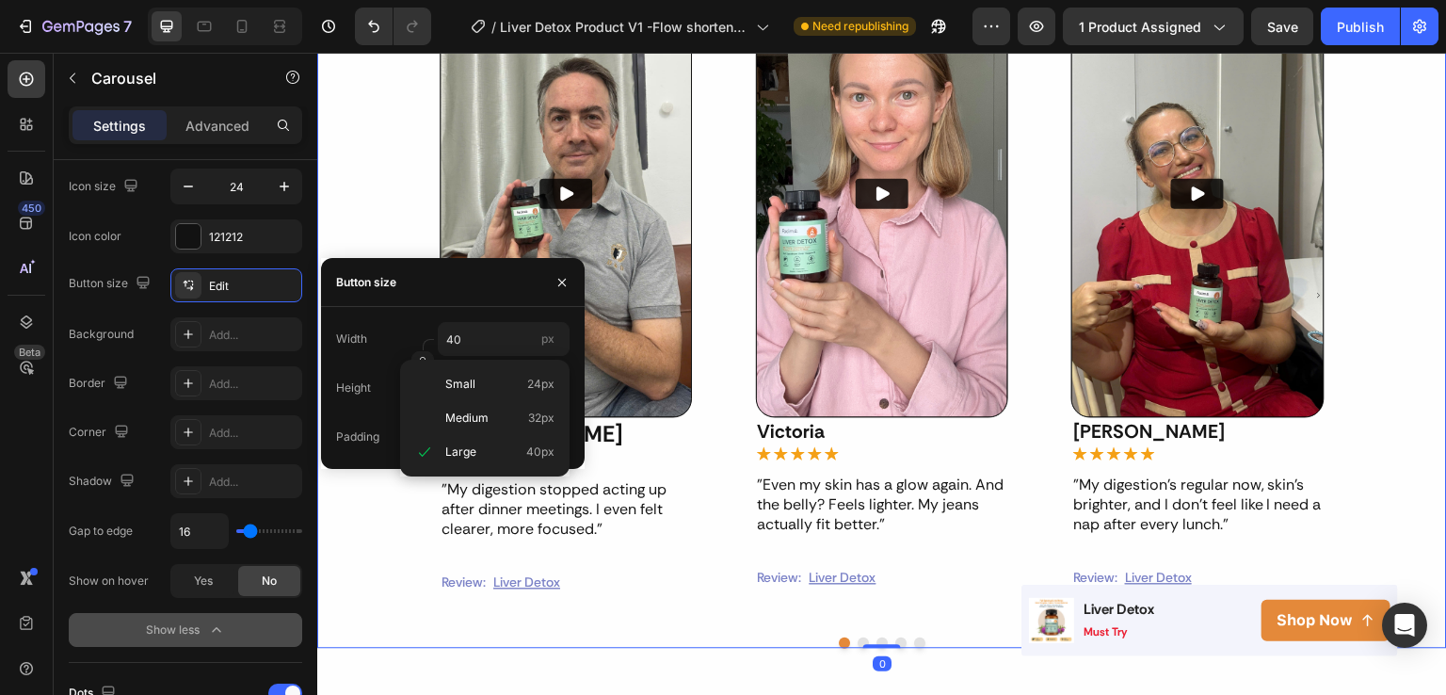
scroll to position [0, 0]
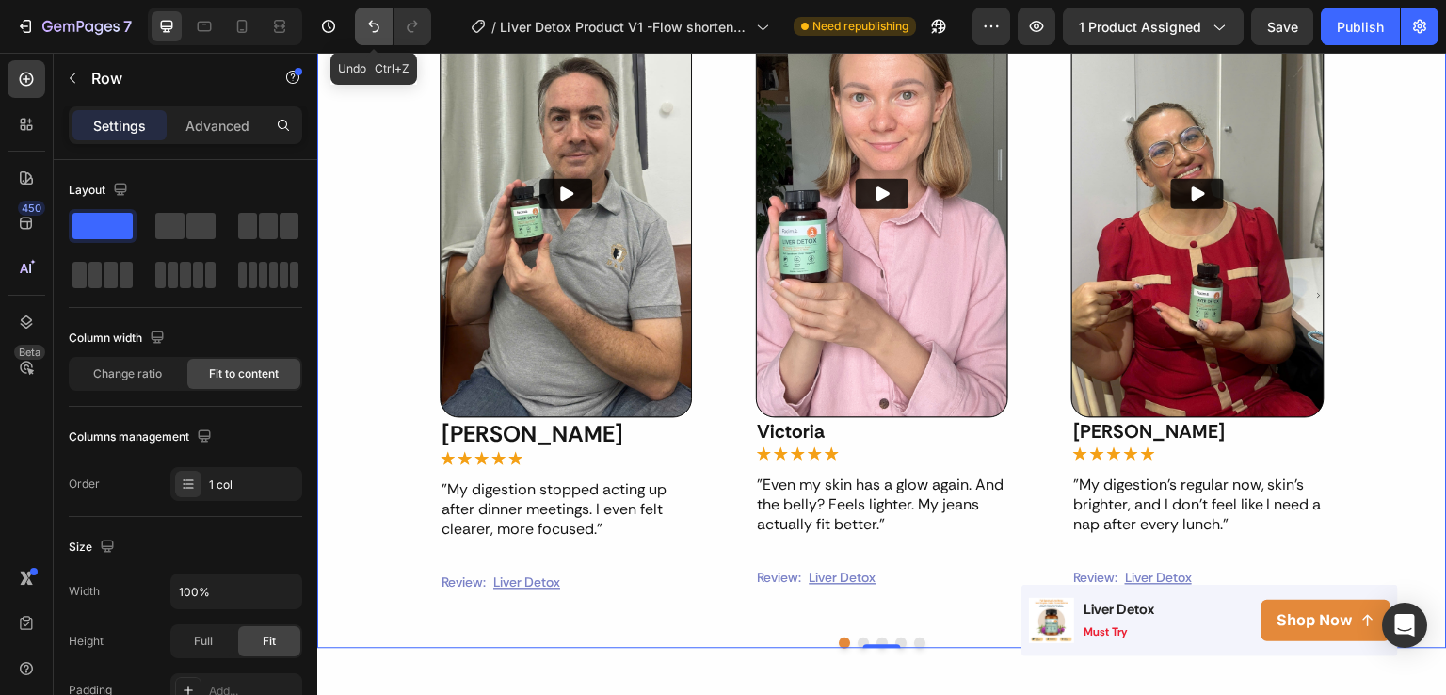
click at [377, 24] on icon "Undo/Redo" at bounding box center [373, 27] width 11 height 12
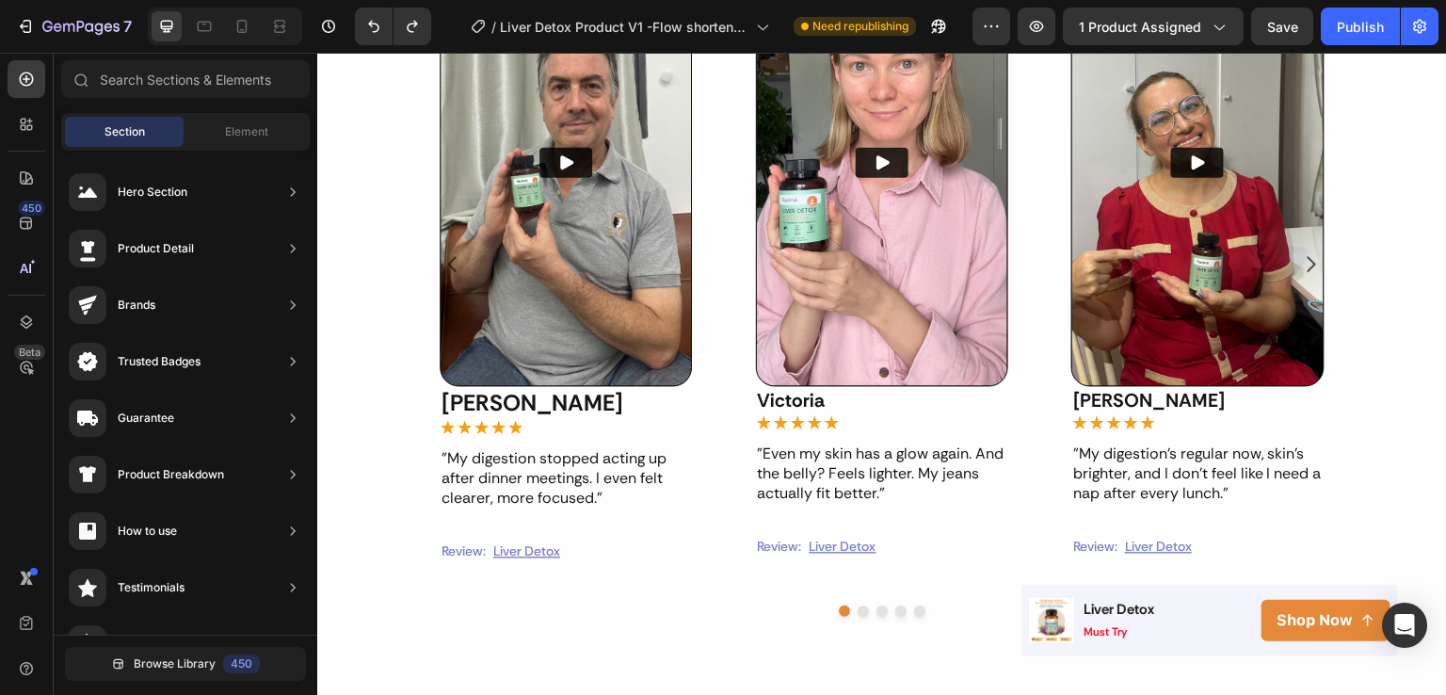
scroll to position [1363, 0]
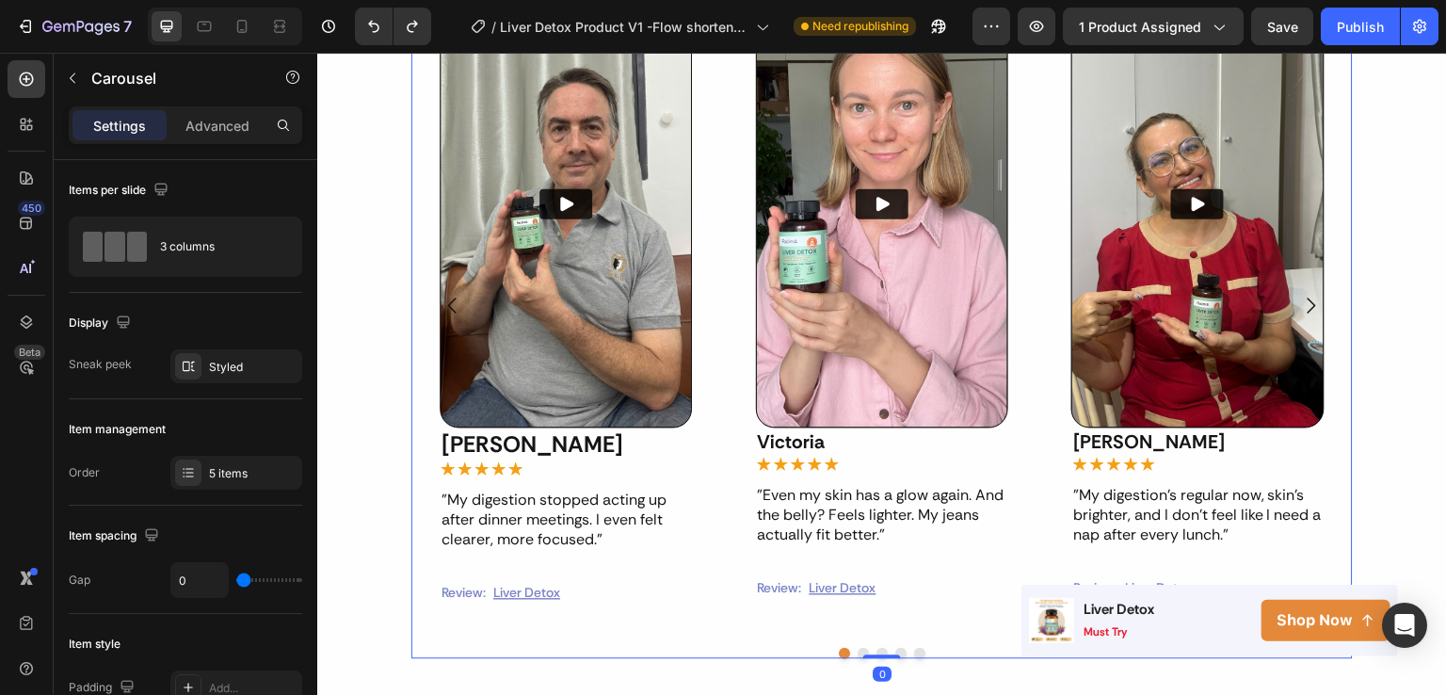
click at [694, 617] on div "Video James Text Block Icon Icon Icon Icon Icon Icon List "My digestion stopped…" at bounding box center [567, 305] width 316 height 653
click at [863, 656] on div at bounding box center [882, 657] width 38 height 4
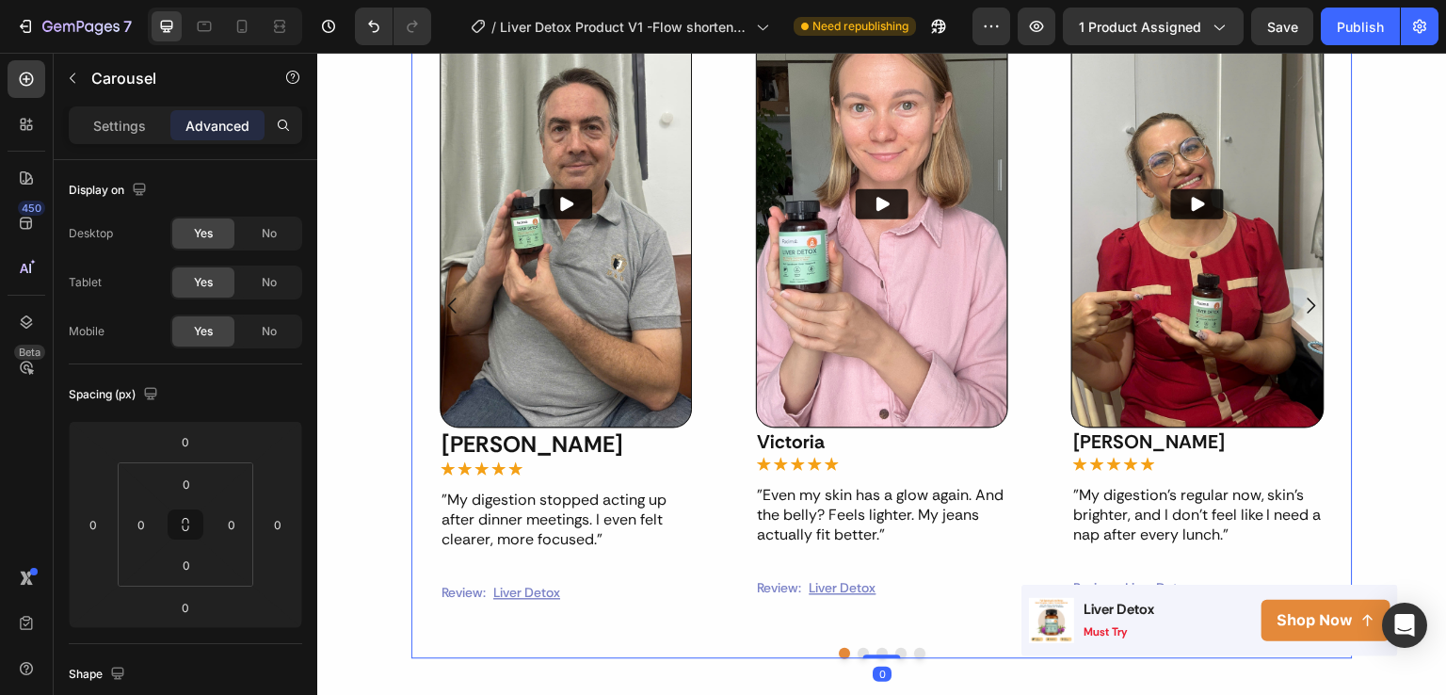
click at [863, 656] on div at bounding box center [882, 657] width 38 height 4
click at [859, 648] on button "Dot" at bounding box center [863, 653] width 11 height 11
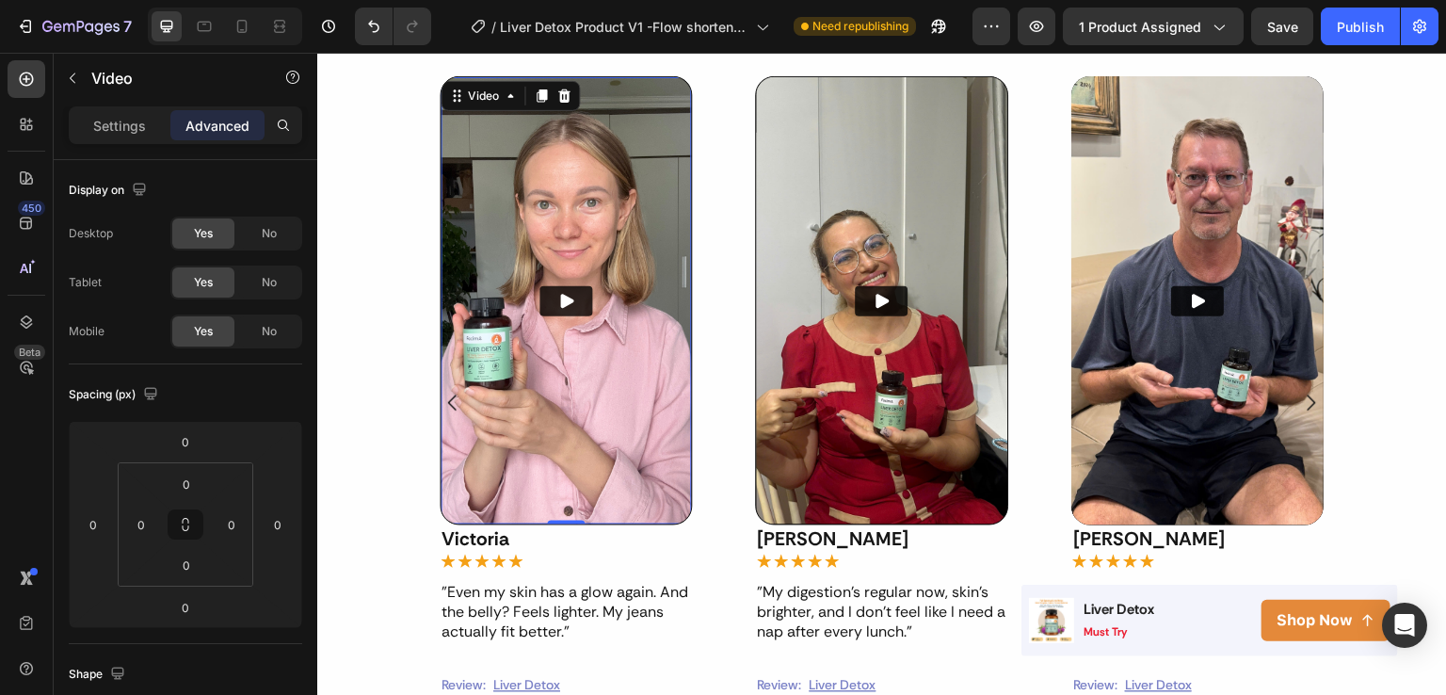
scroll to position [588, 0]
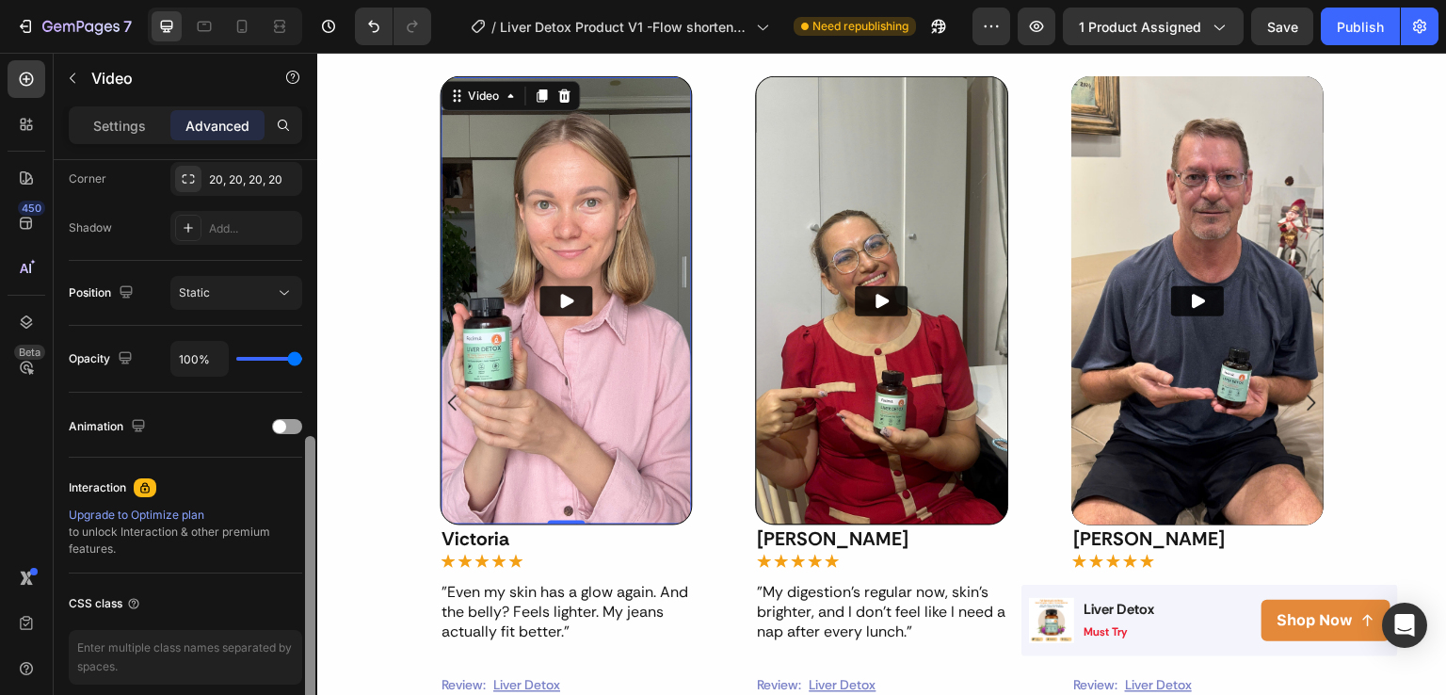
drag, startPoint x: 304, startPoint y: 258, endPoint x: 305, endPoint y: 285, distance: 27.3
click at [305, 285] on div at bounding box center [310, 454] width 14 height 589
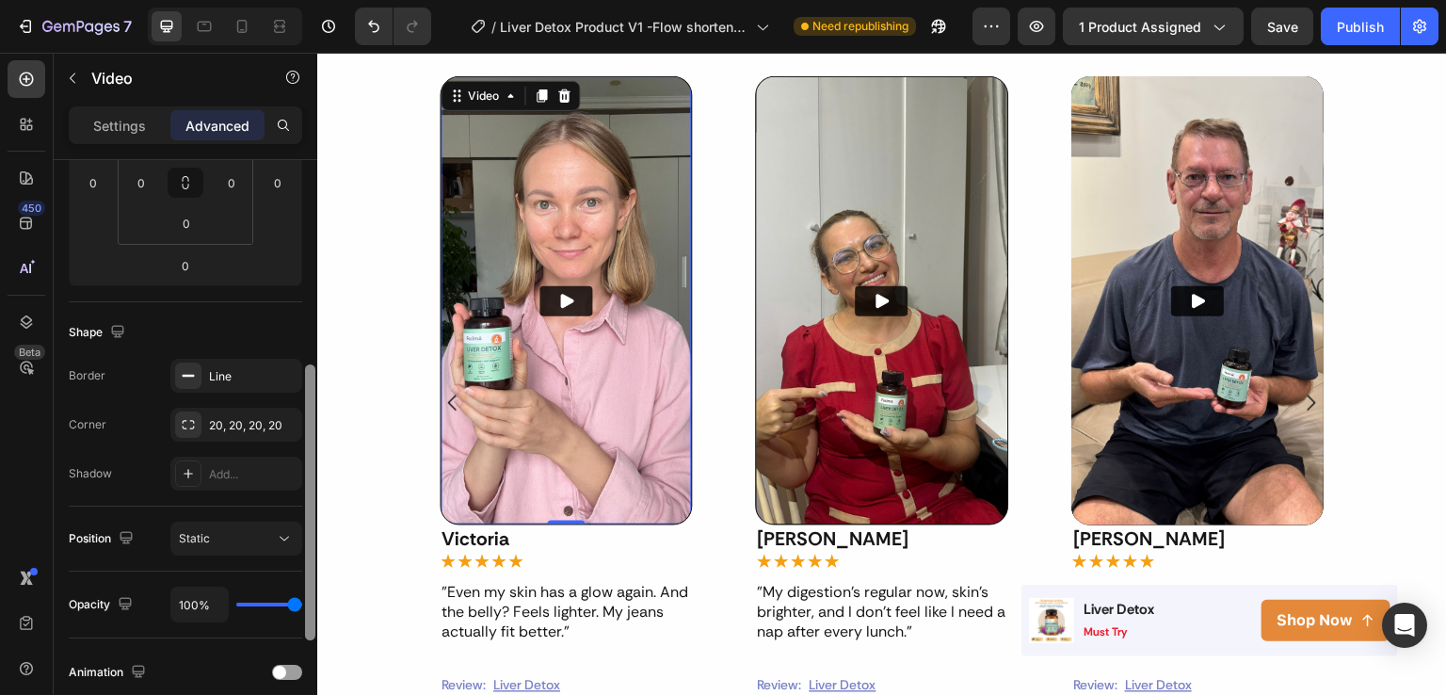
drag, startPoint x: 313, startPoint y: 483, endPoint x: 314, endPoint y: 366, distance: 116.8
click at [314, 366] on div at bounding box center [310, 502] width 10 height 276
click at [234, 371] on div "Line" at bounding box center [236, 379] width 55 height 17
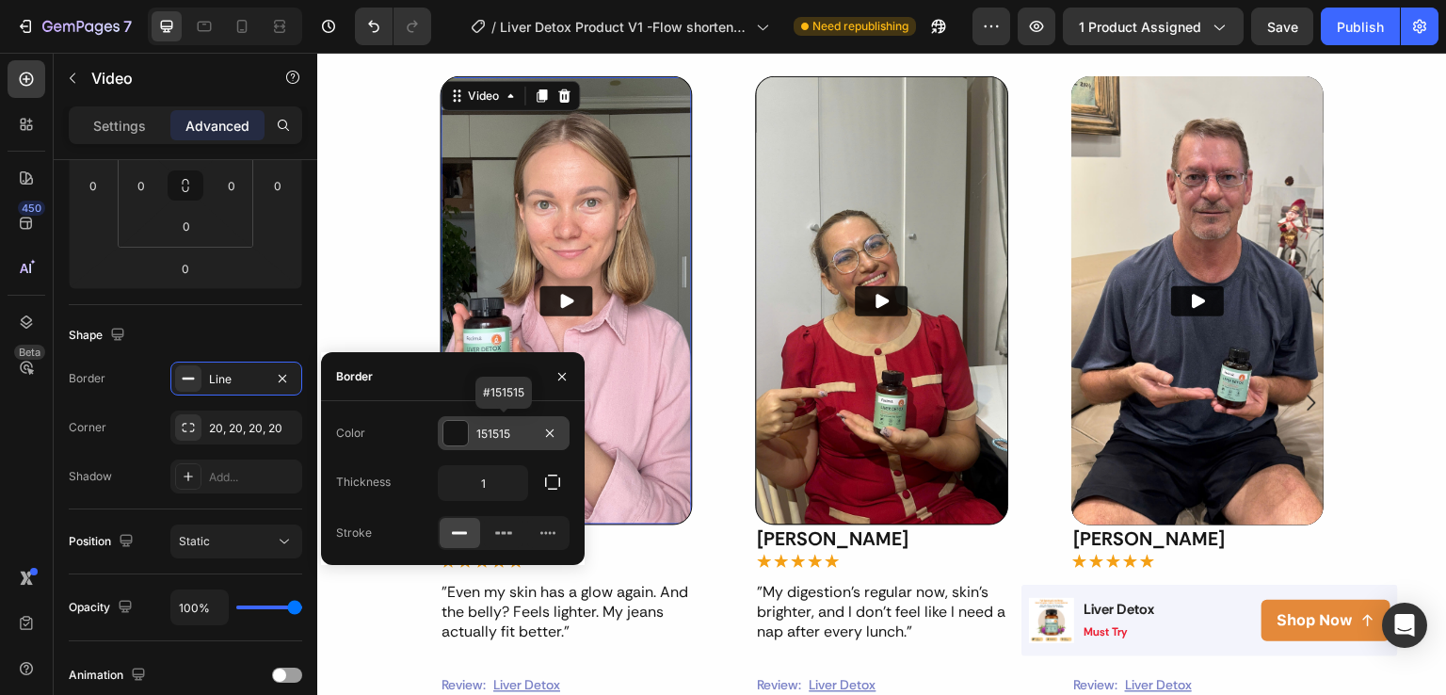
click at [497, 439] on div "151515" at bounding box center [503, 434] width 55 height 17
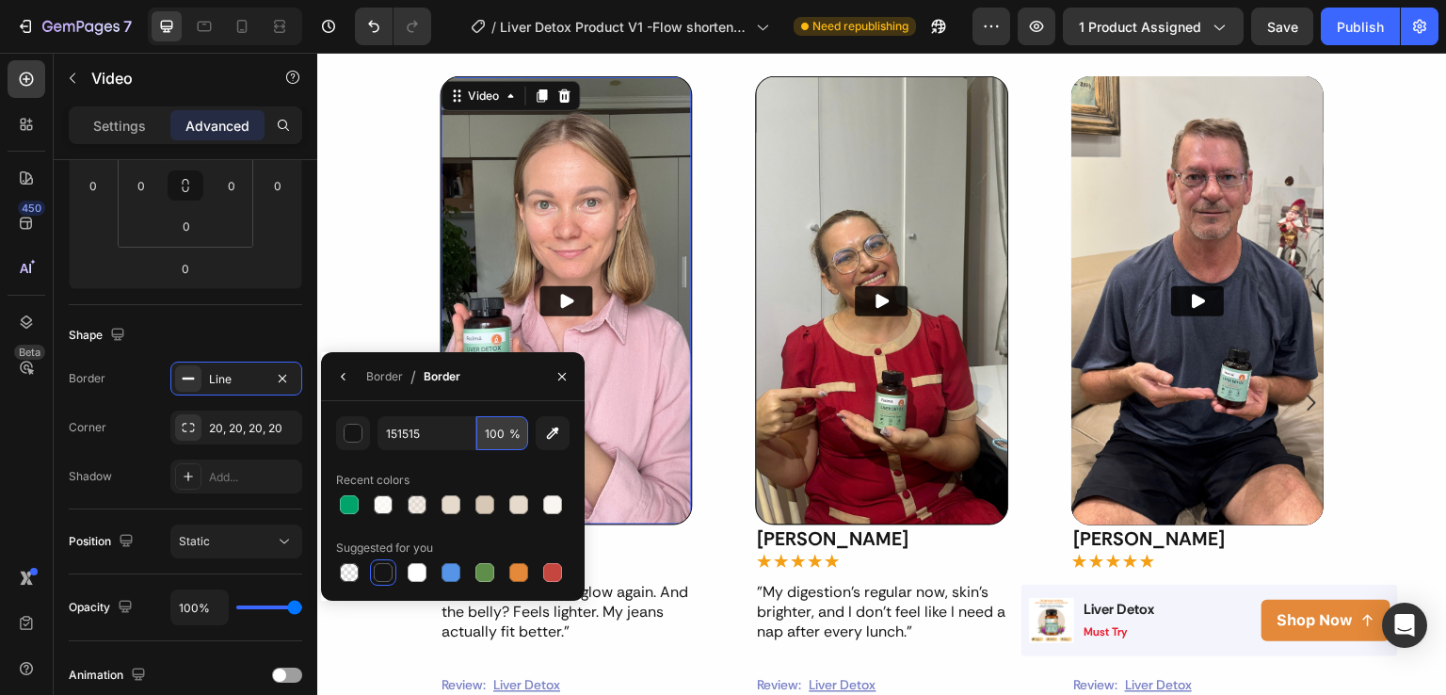
click at [491, 438] on input "100" at bounding box center [502, 433] width 52 height 34
type input "50"
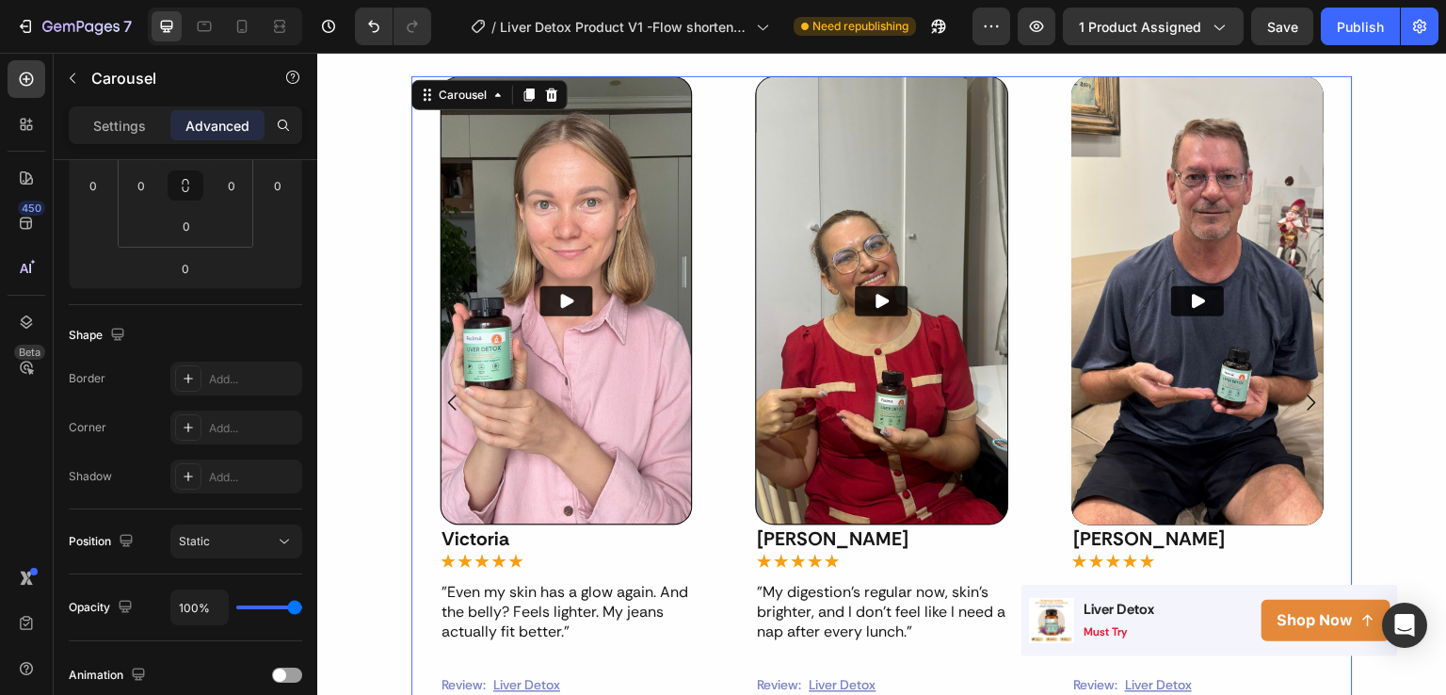
click at [702, 545] on div "Video Victoria Text Block Icon Icon Icon Icon Icon Icon List "Even my skin has …" at bounding box center [567, 402] width 316 height 653
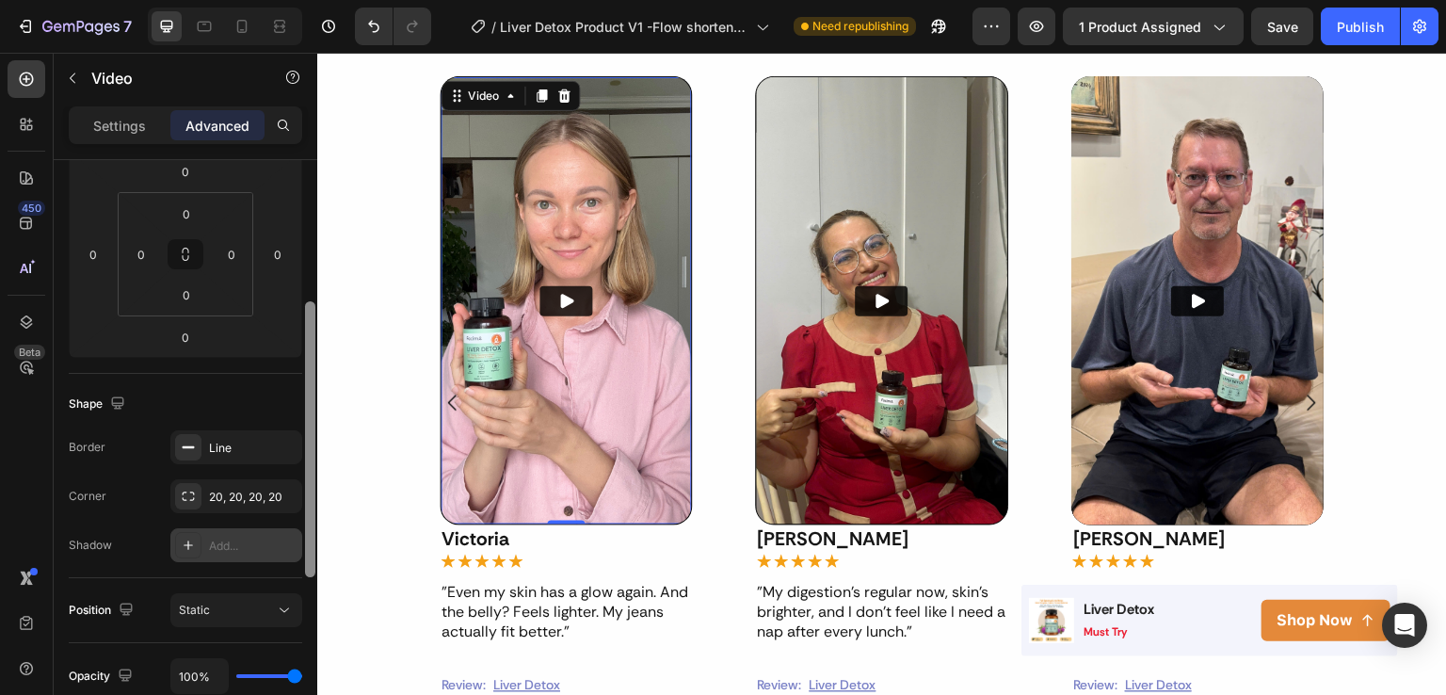
scroll to position [281, 0]
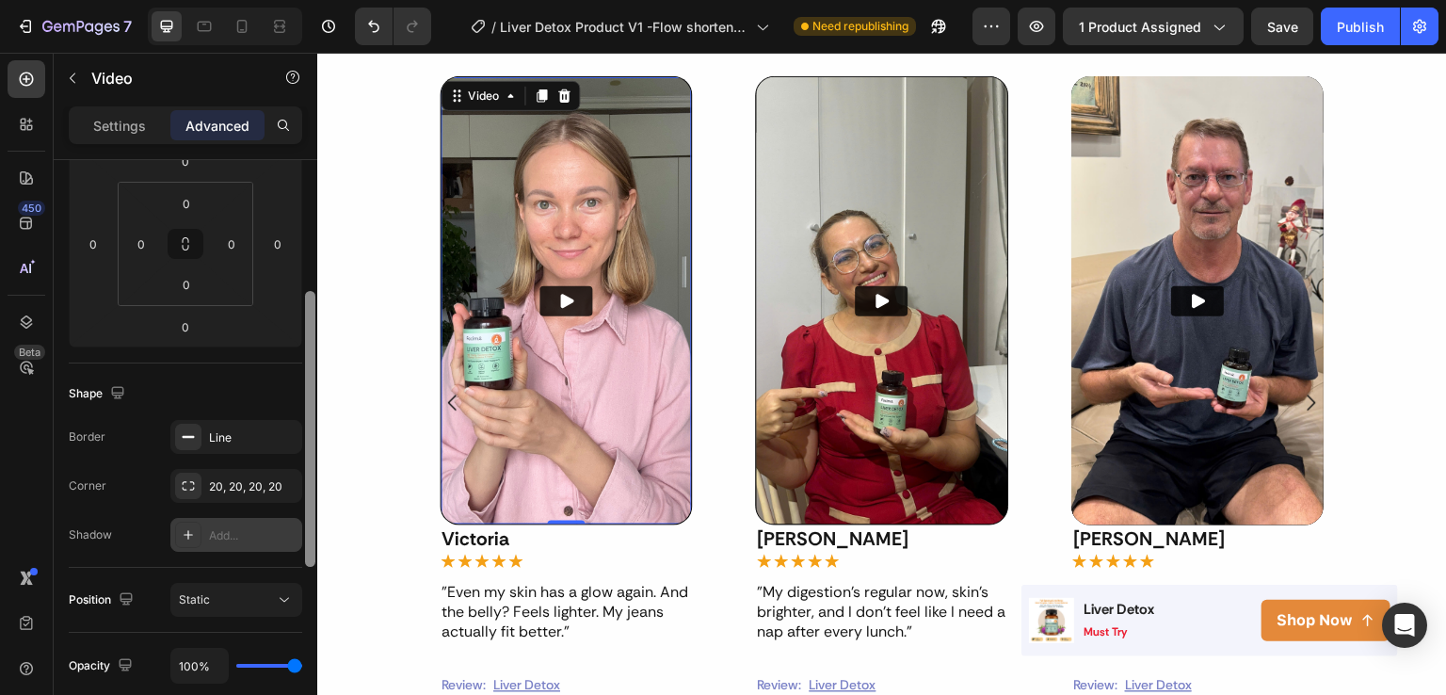
drag, startPoint x: 309, startPoint y: 408, endPoint x: 299, endPoint y: 540, distance: 132.2
click at [299, 540] on div "Display on Desktop Yes No Tablet Yes No Mobile Yes No Spacing (px) 0 0 0 0 0 0 …" at bounding box center [186, 454] width 264 height 589
click at [245, 449] on div "Line" at bounding box center [236, 437] width 132 height 34
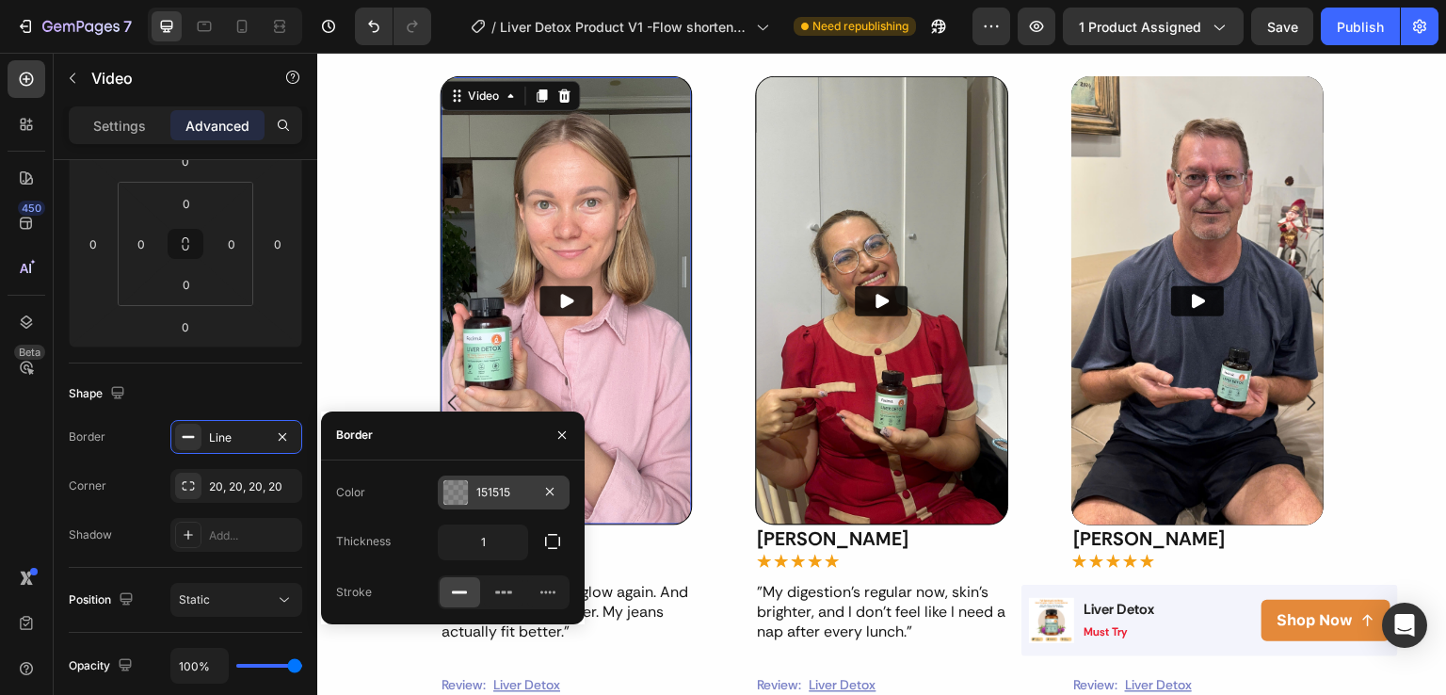
click at [486, 504] on div "151515" at bounding box center [504, 493] width 132 height 34
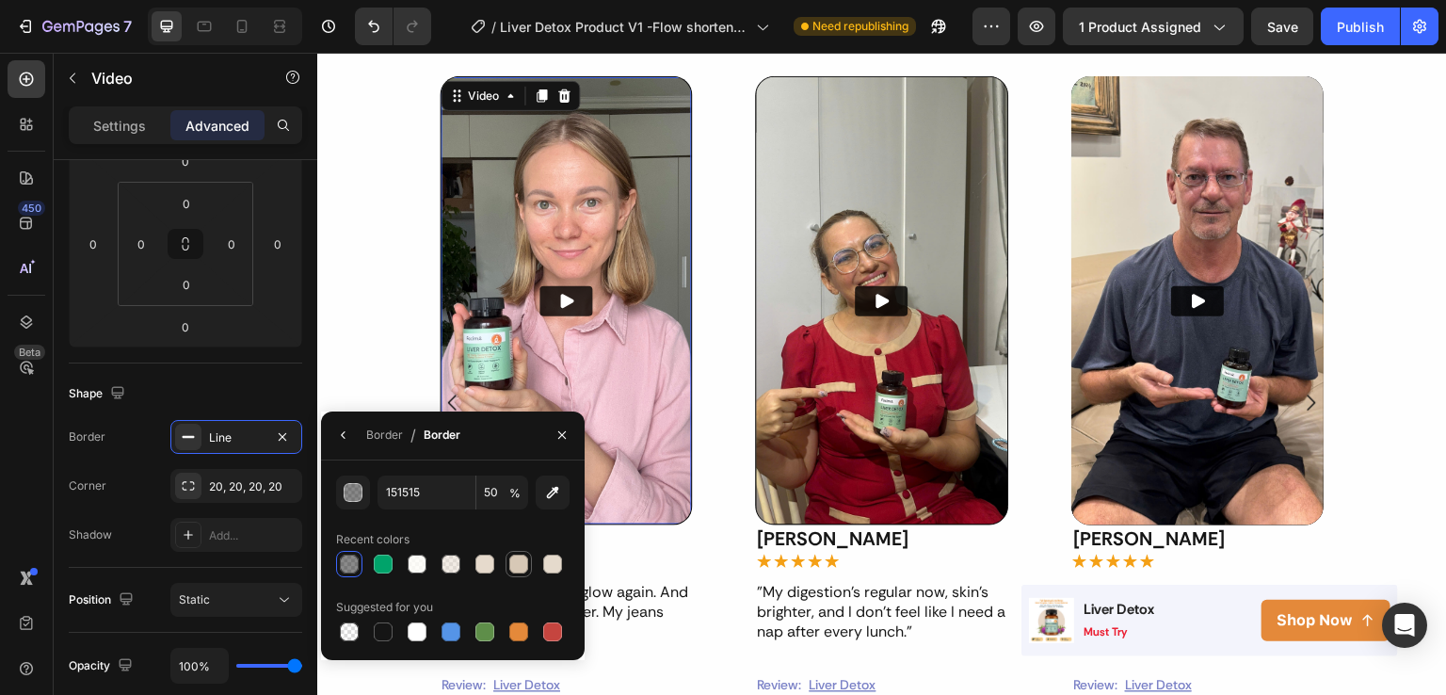
click at [512, 563] on div at bounding box center [518, 564] width 19 height 19
type input "D7C8B6"
type input "100"
click at [550, 560] on div at bounding box center [552, 564] width 19 height 19
type input "E5DACC"
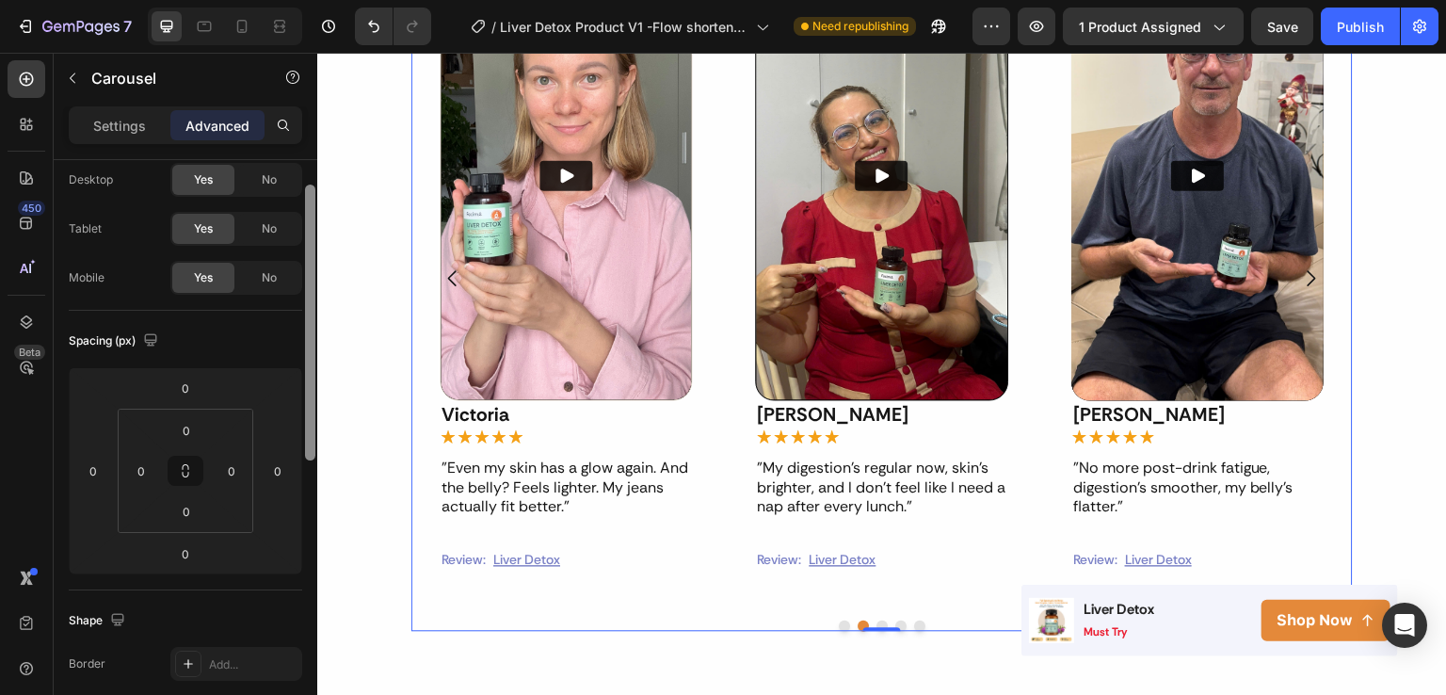
scroll to position [0, 0]
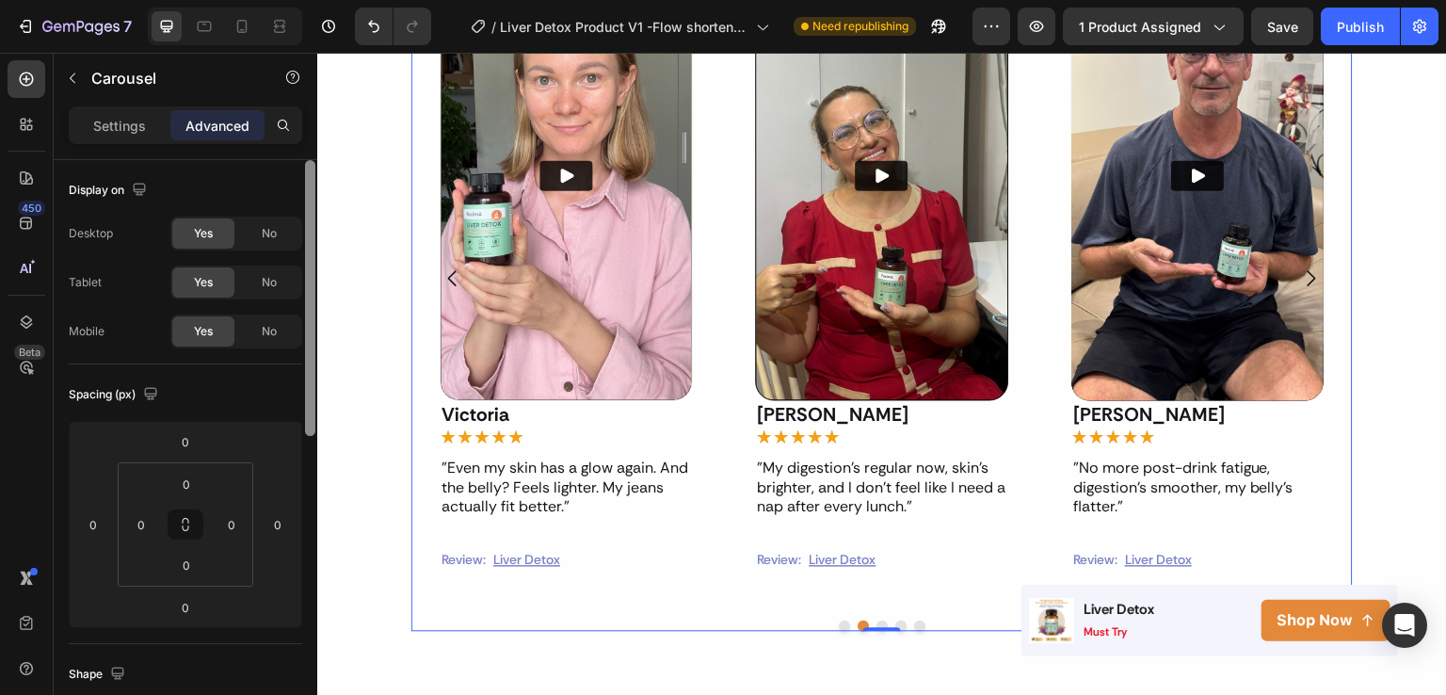
drag, startPoint x: 313, startPoint y: 220, endPoint x: 304, endPoint y: 200, distance: 22.4
click at [304, 200] on div at bounding box center [310, 454] width 14 height 589
click at [124, 135] on div "Settings" at bounding box center [120, 125] width 94 height 30
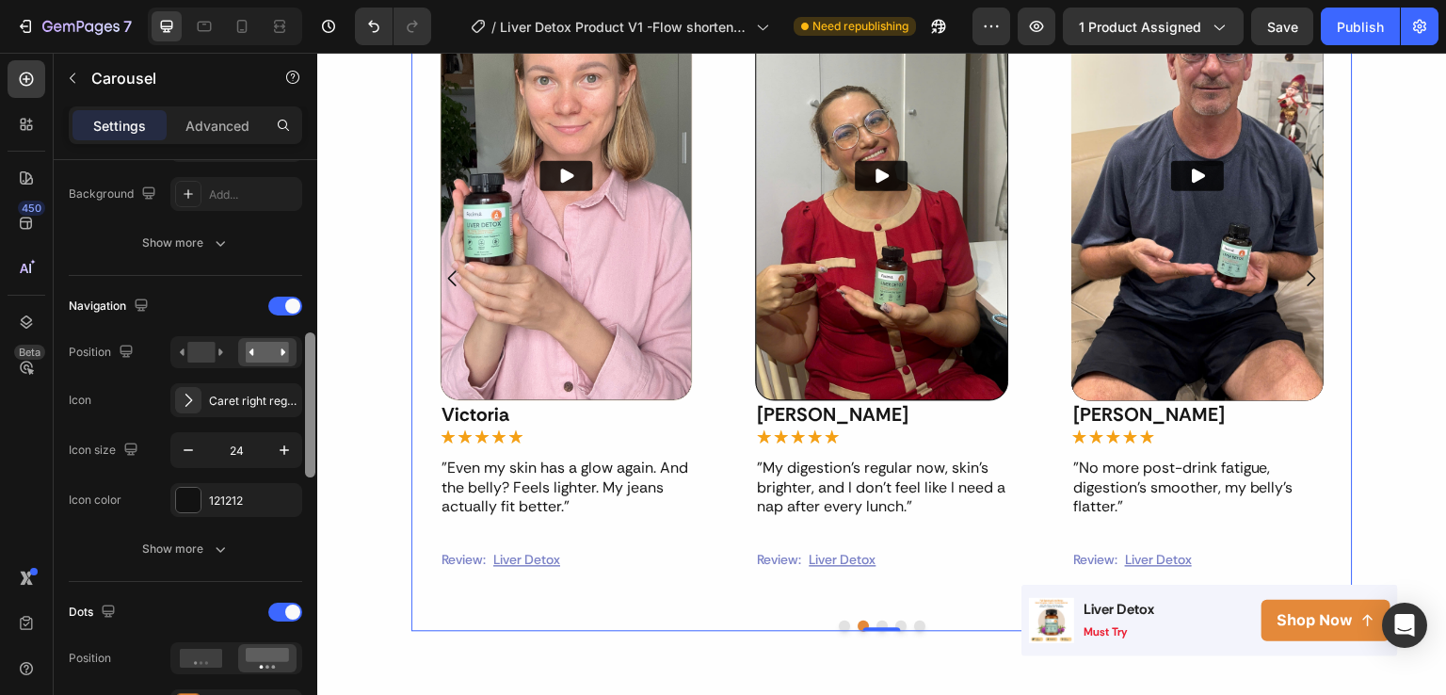
scroll to position [573, 0]
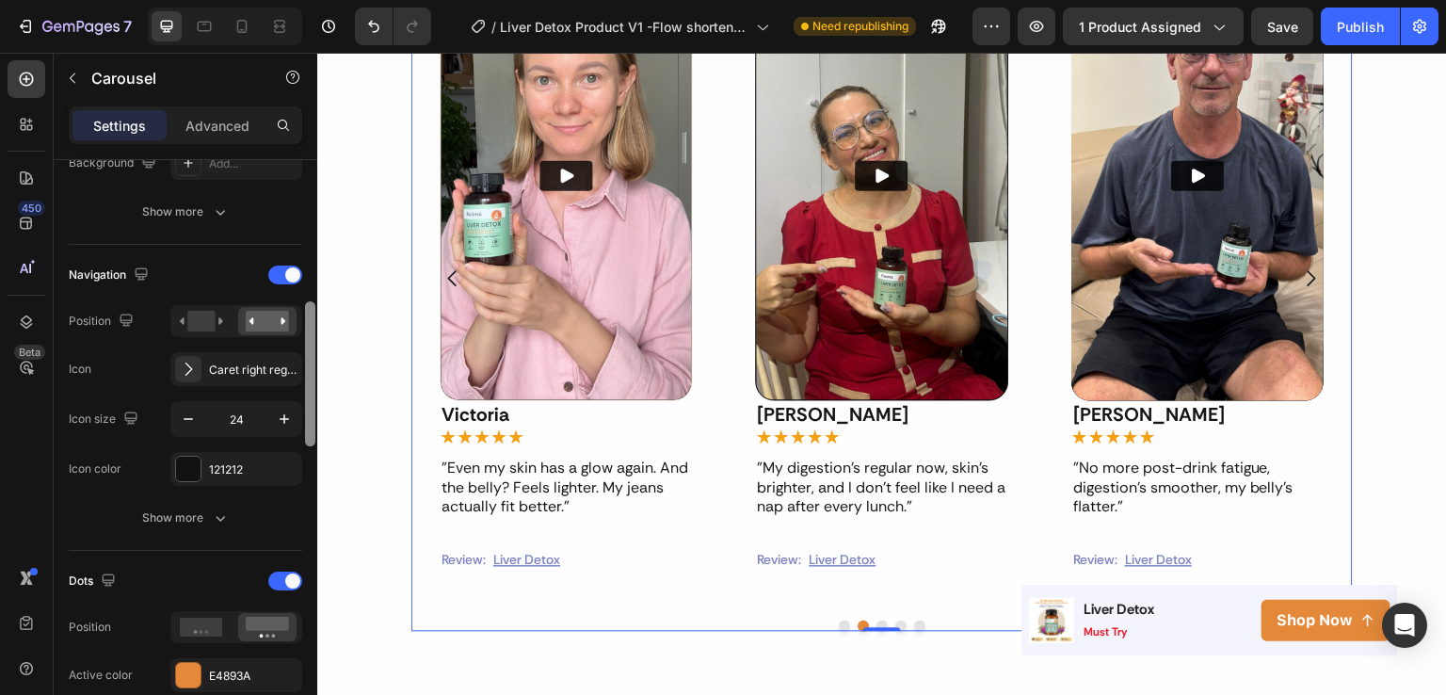
drag, startPoint x: 307, startPoint y: 246, endPoint x: 315, endPoint y: 388, distance: 142.4
click at [315, 388] on div at bounding box center [310, 373] width 10 height 145
click at [253, 373] on div "Caret right regular" at bounding box center [253, 370] width 89 height 17
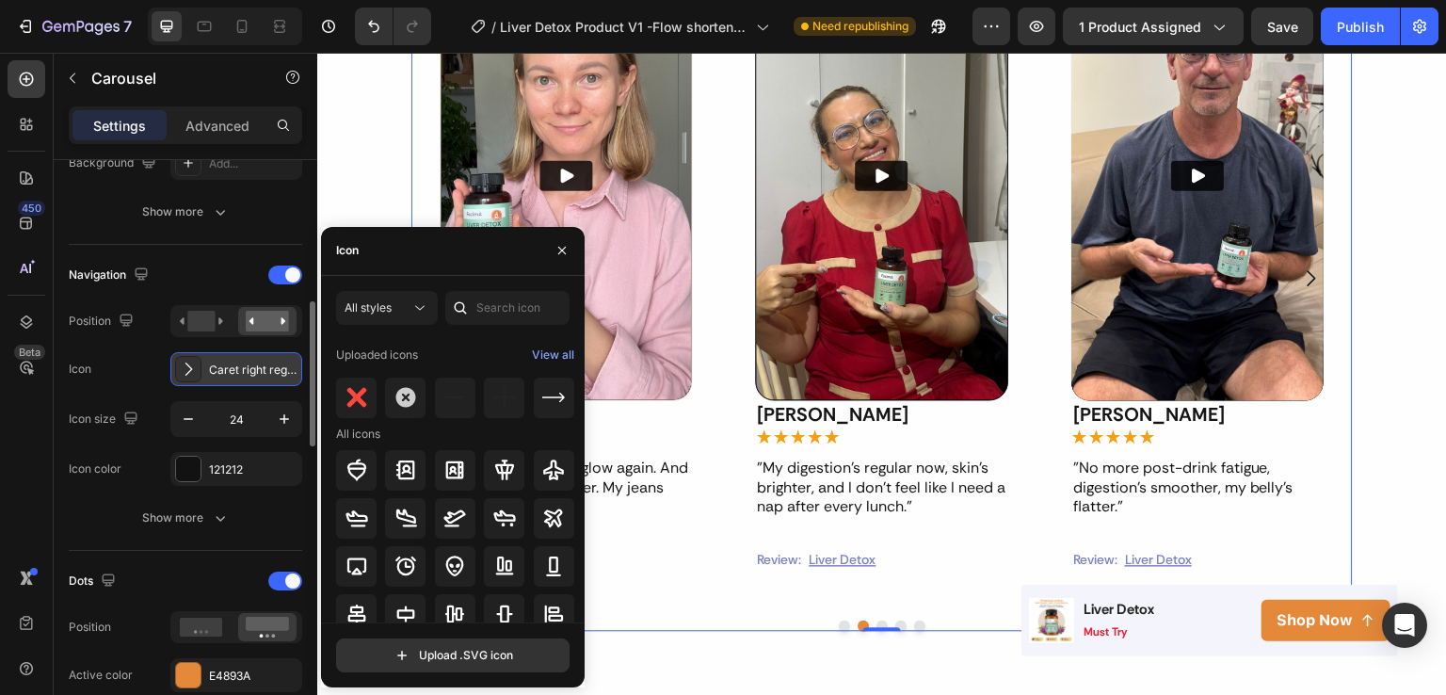
click at [253, 373] on div "Caret right regular" at bounding box center [253, 370] width 89 height 17
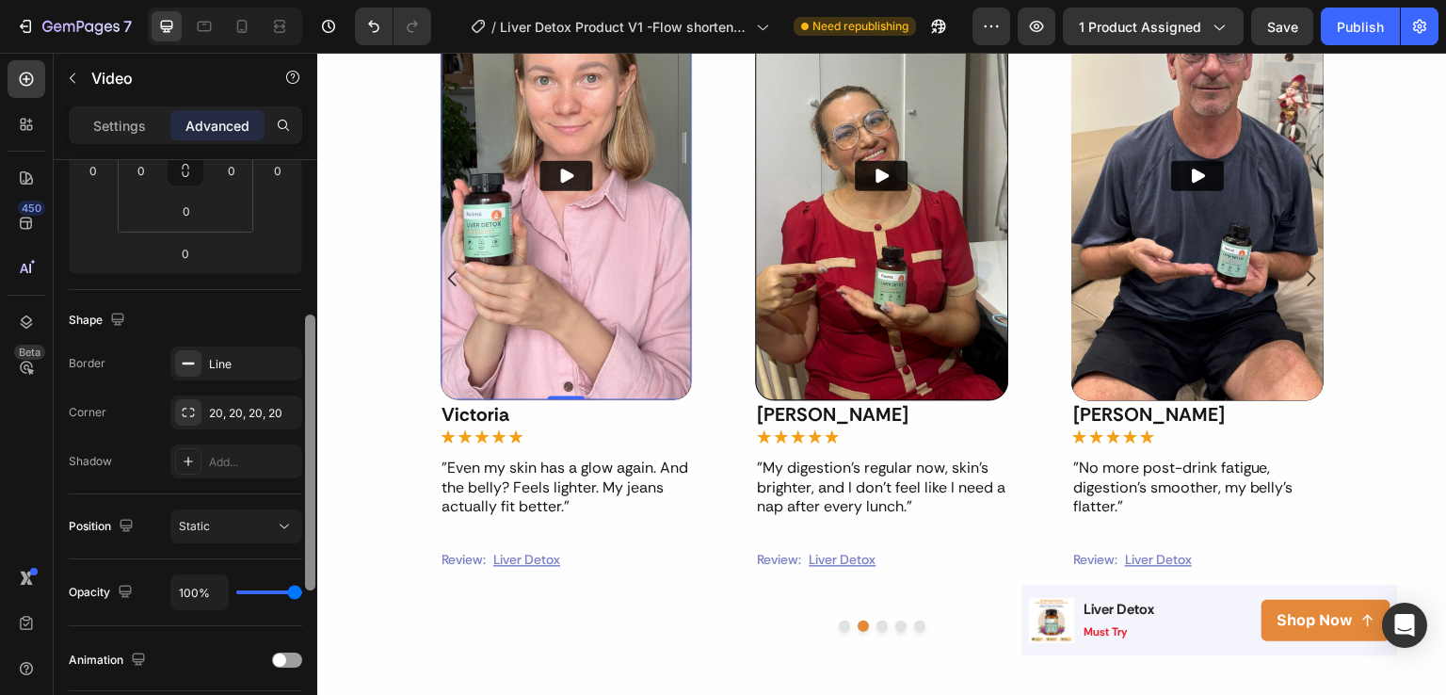
scroll to position [425, 0]
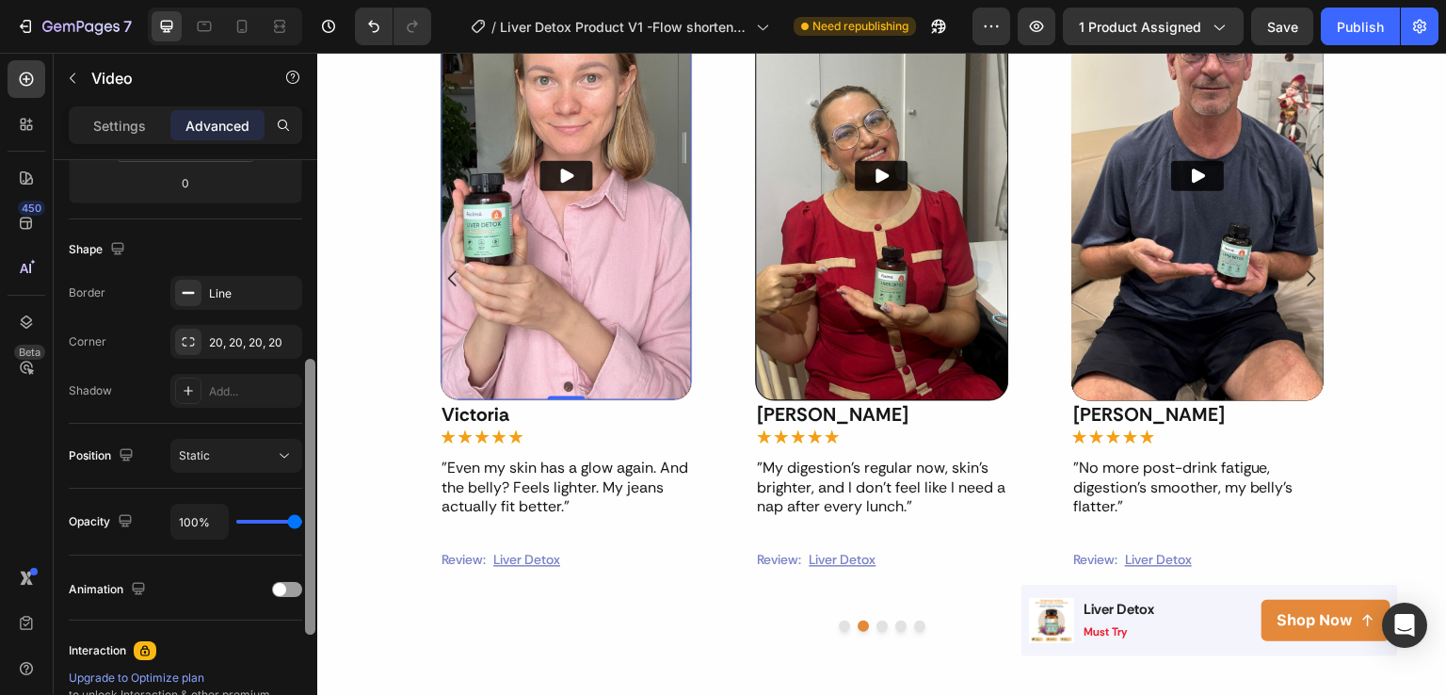
drag, startPoint x: 309, startPoint y: 329, endPoint x: 301, endPoint y: 528, distance: 199.8
click at [301, 528] on div "Display on Desktop Yes No Tablet Yes No Mobile Yes No Spacing (px) 0 0 0 0 0 0 …" at bounding box center [186, 454] width 264 height 589
click at [218, 294] on div "Line" at bounding box center [236, 293] width 55 height 17
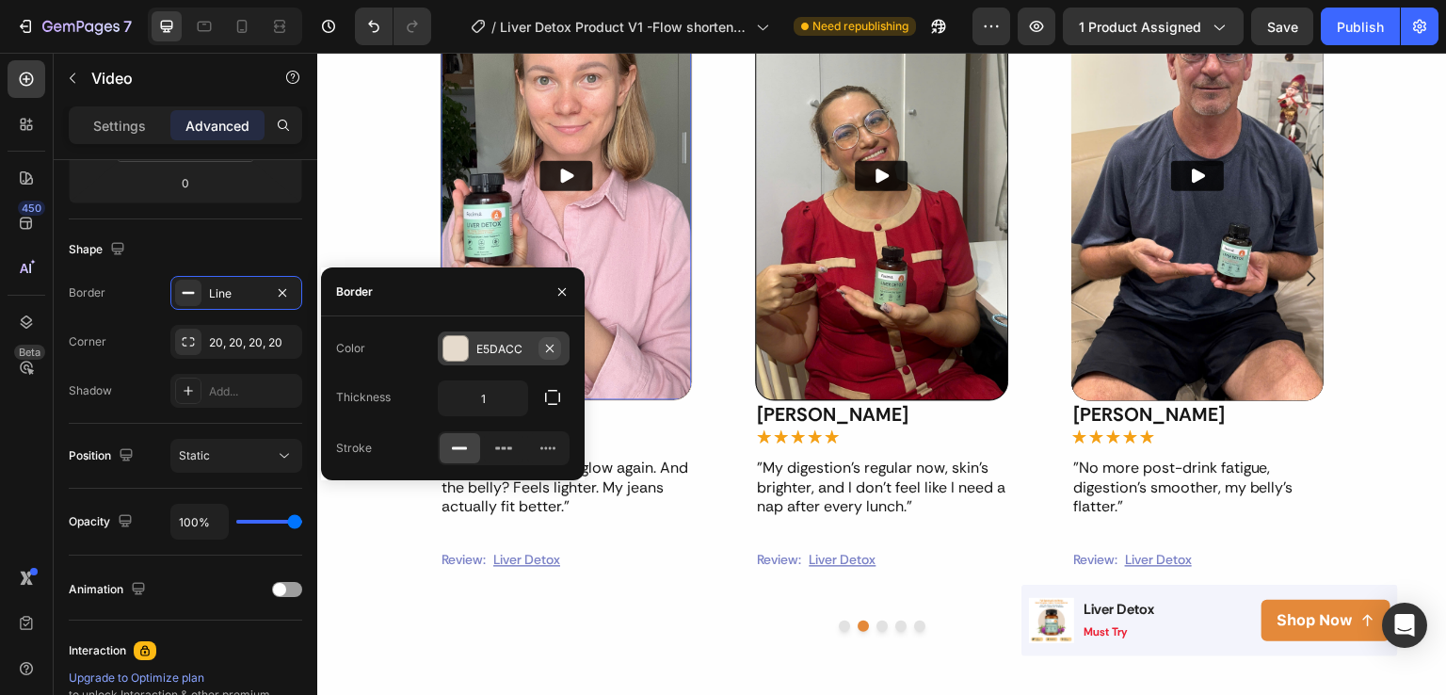
click at [550, 347] on icon "button" at bounding box center [549, 348] width 15 height 15
click at [505, 347] on div "Add..." at bounding box center [520, 349] width 89 height 17
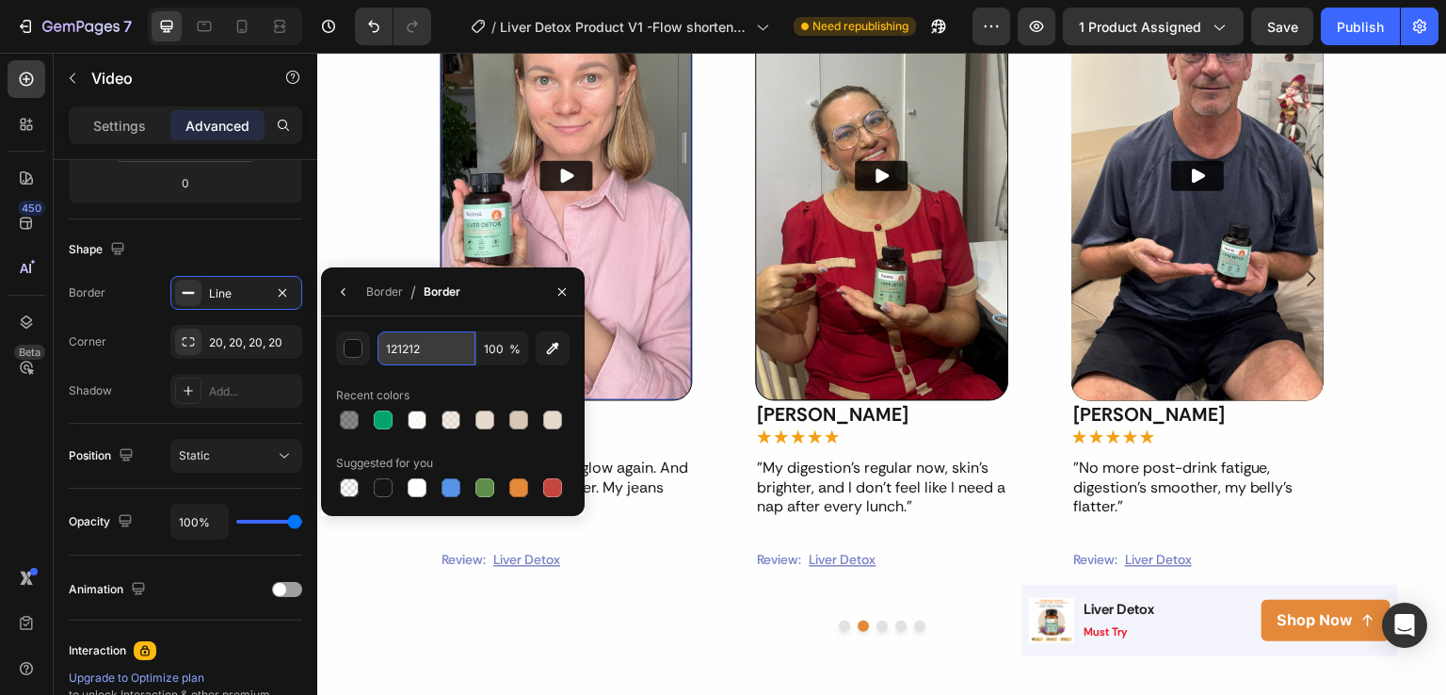
paste input "#b4b4b4"
click at [392, 350] on input "#b4b4b4" at bounding box center [427, 348] width 98 height 34
type input "B4B4B4"
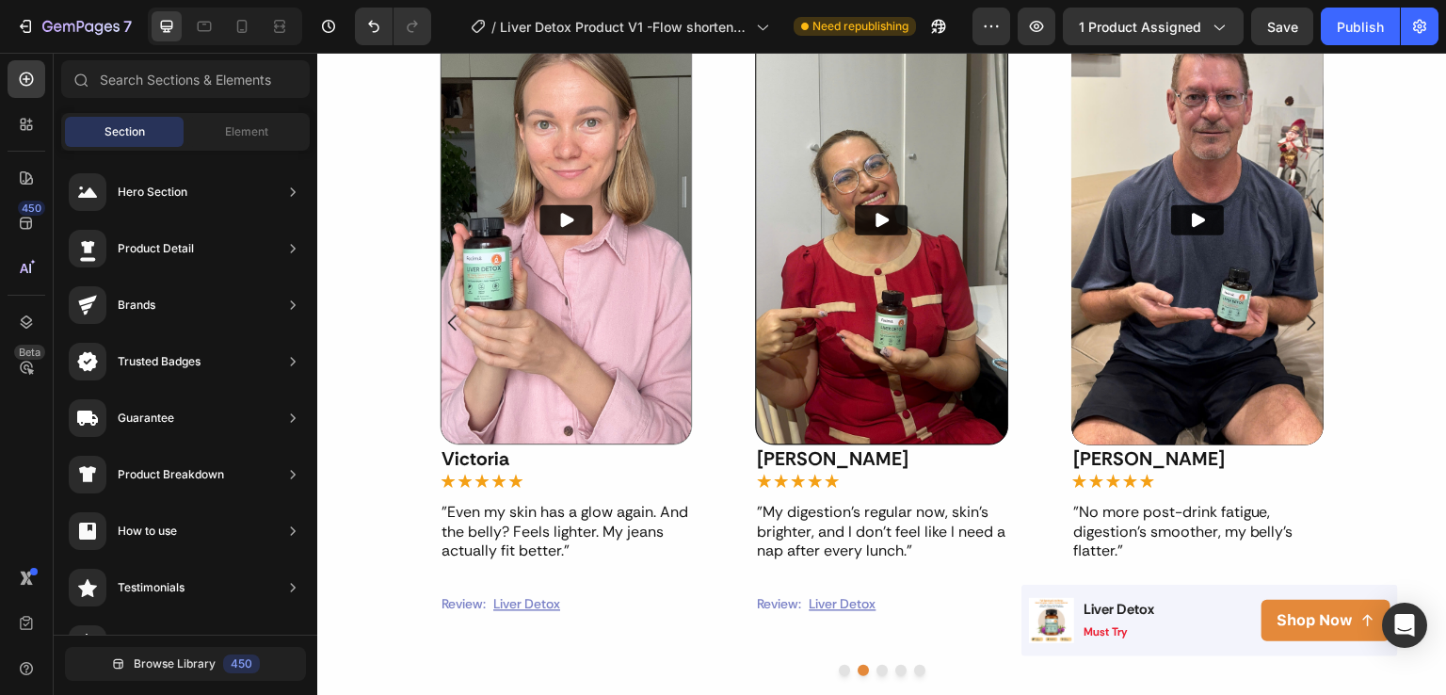
scroll to position [1185, 0]
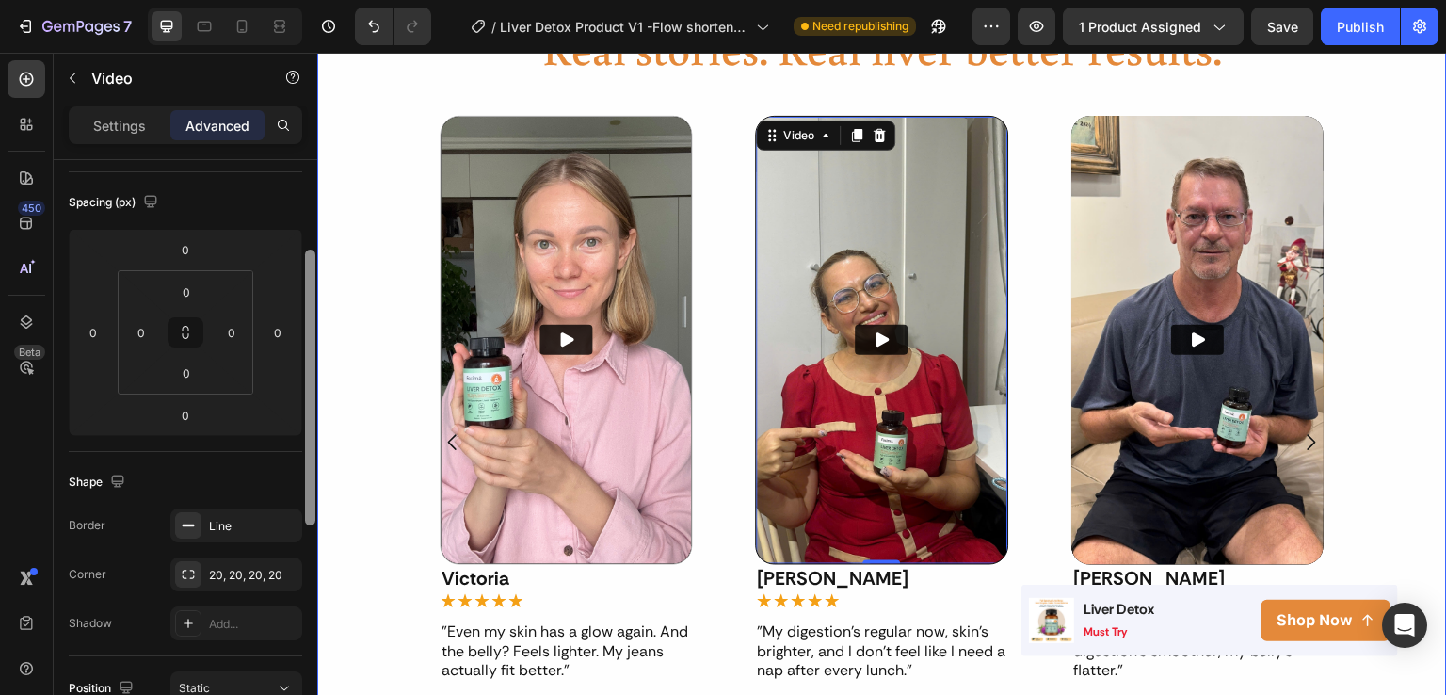
drag, startPoint x: 624, startPoint y: 294, endPoint x: 319, endPoint y: 420, distance: 330.1
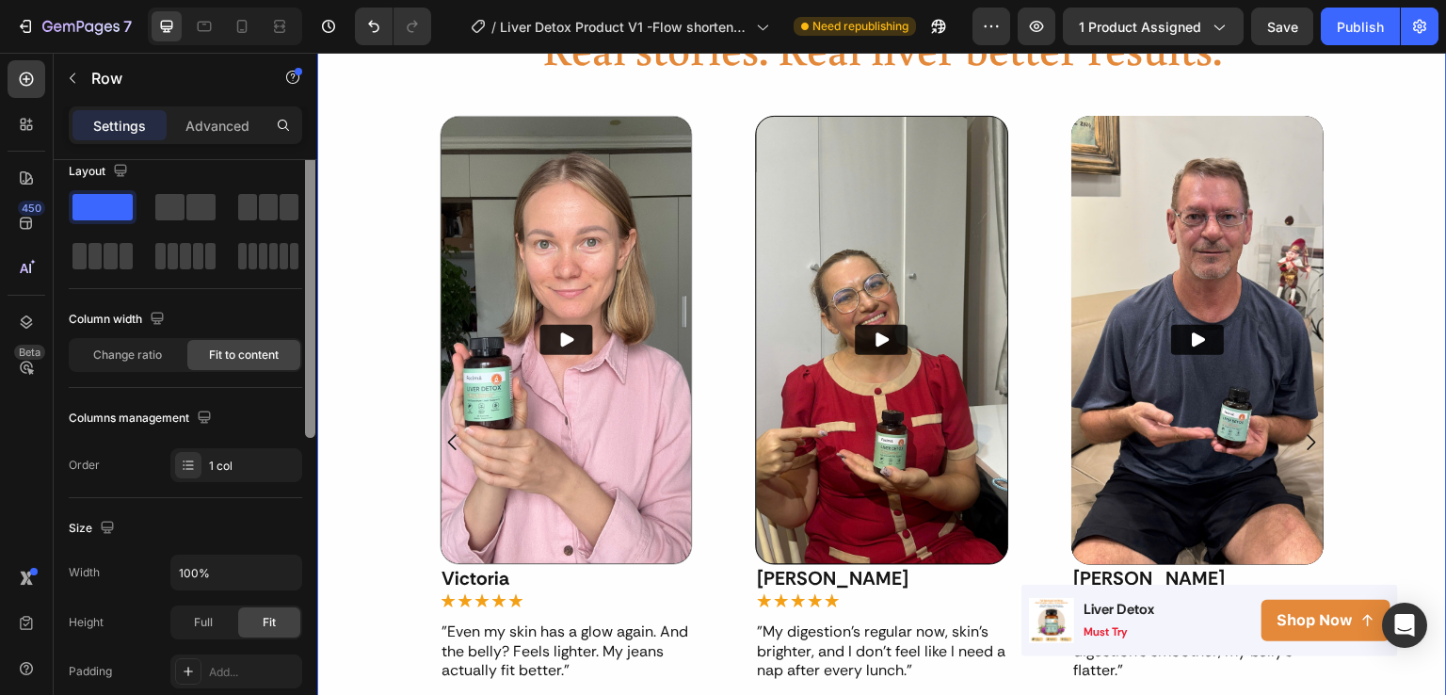
scroll to position [0, 0]
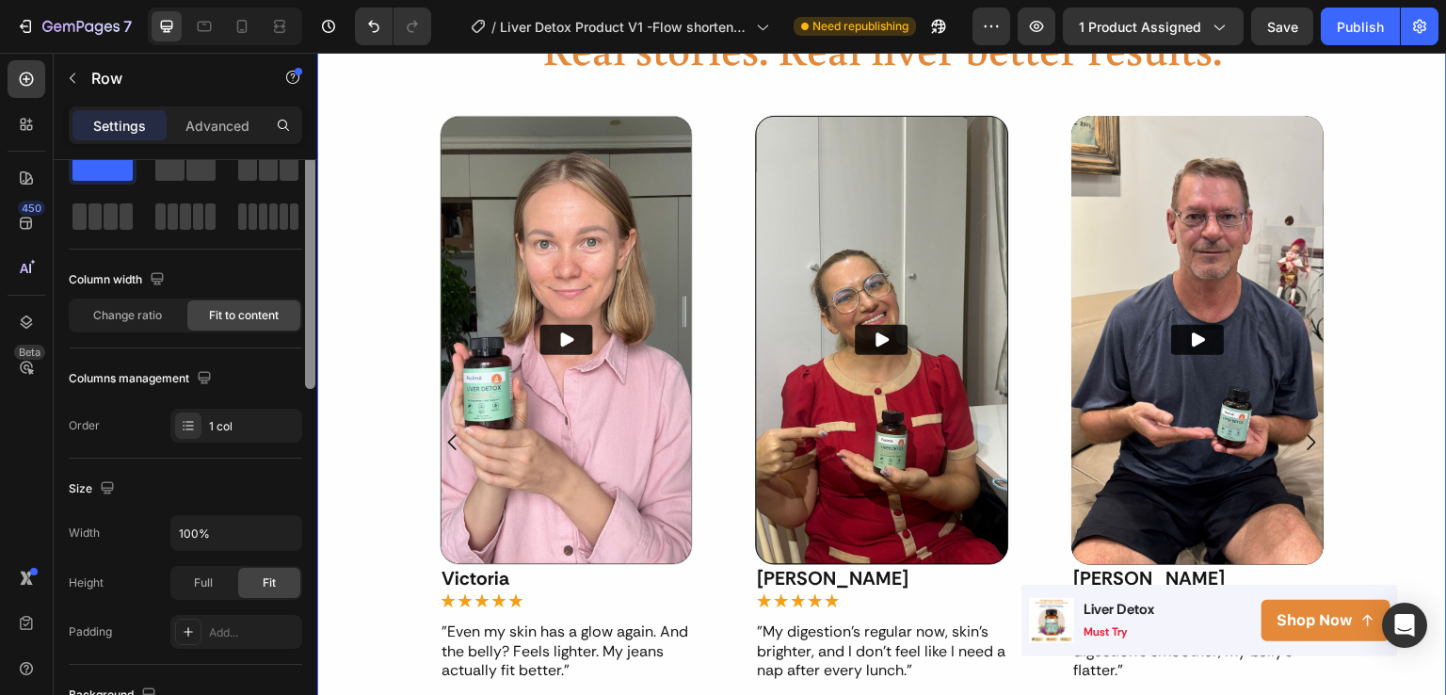
drag, startPoint x: 315, startPoint y: 348, endPoint x: 313, endPoint y: 269, distance: 79.1
click at [313, 269] on div at bounding box center [310, 245] width 10 height 287
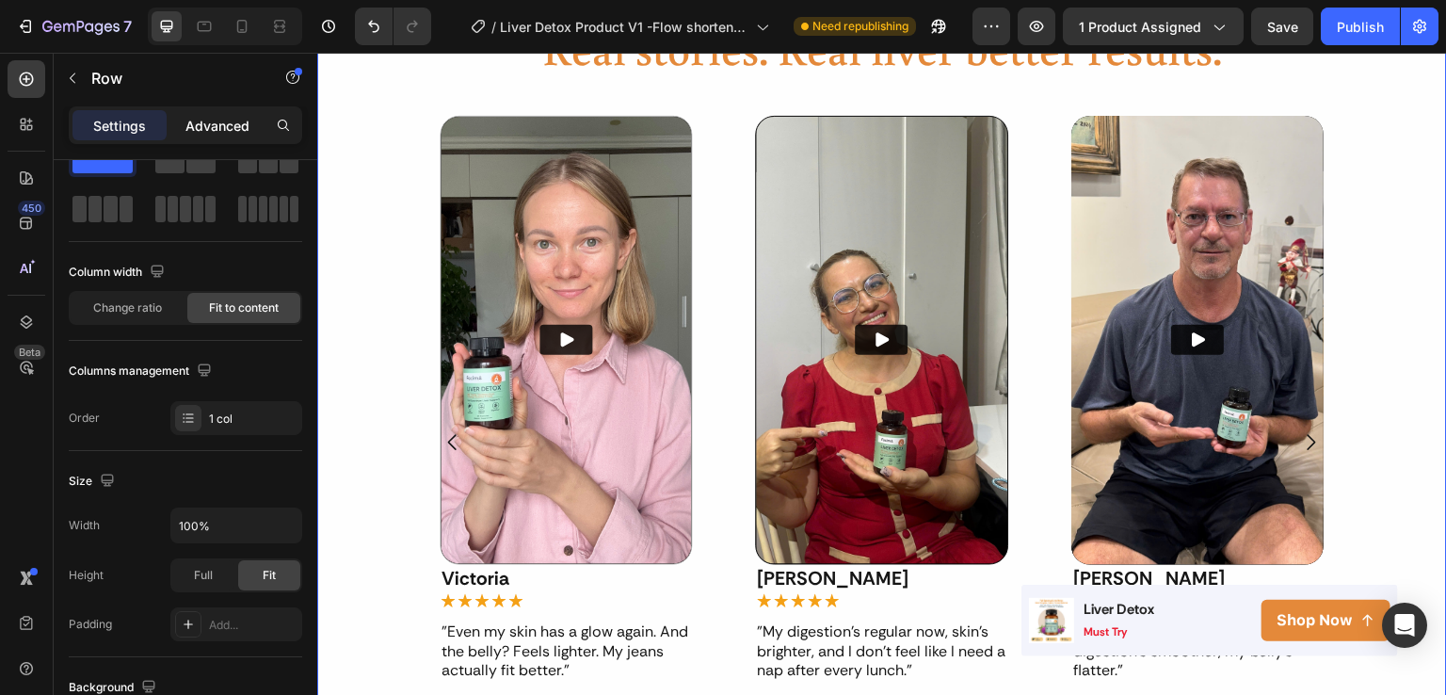
click at [222, 121] on p "Advanced" at bounding box center [217, 126] width 64 height 20
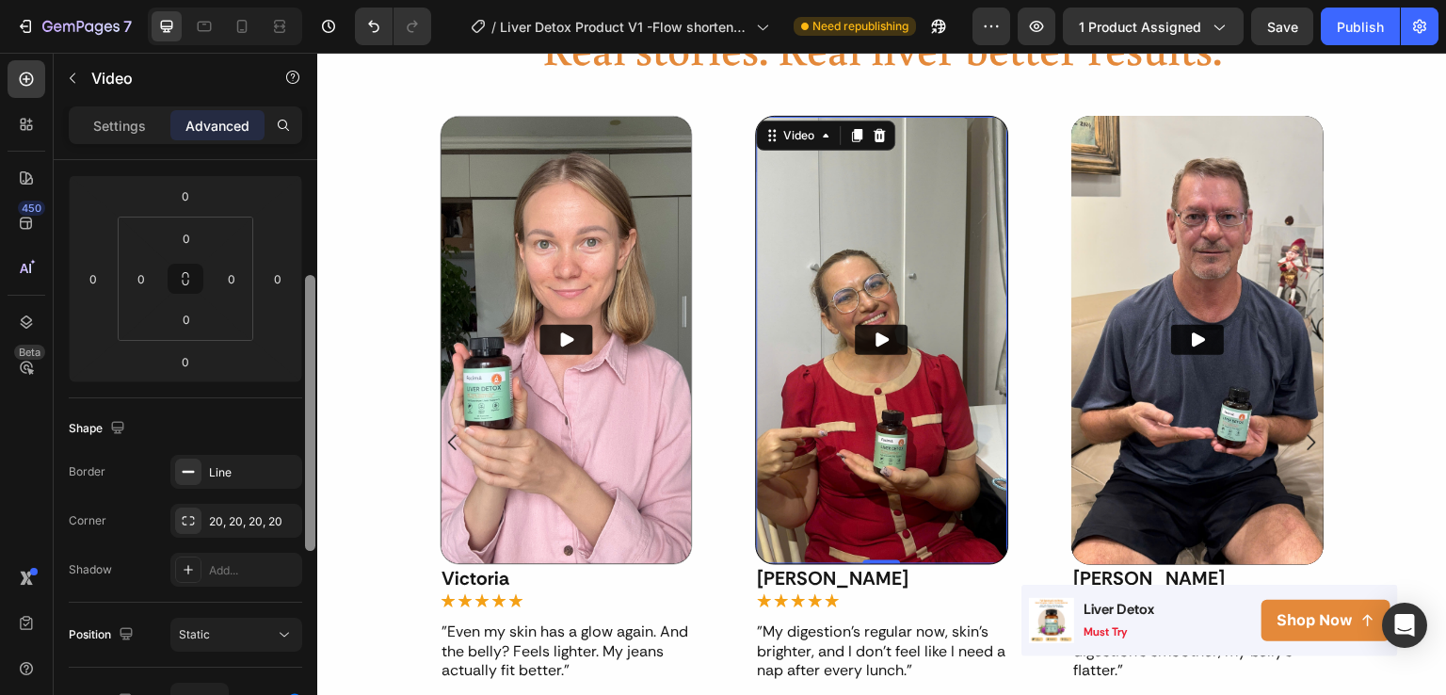
scroll to position [263, 0]
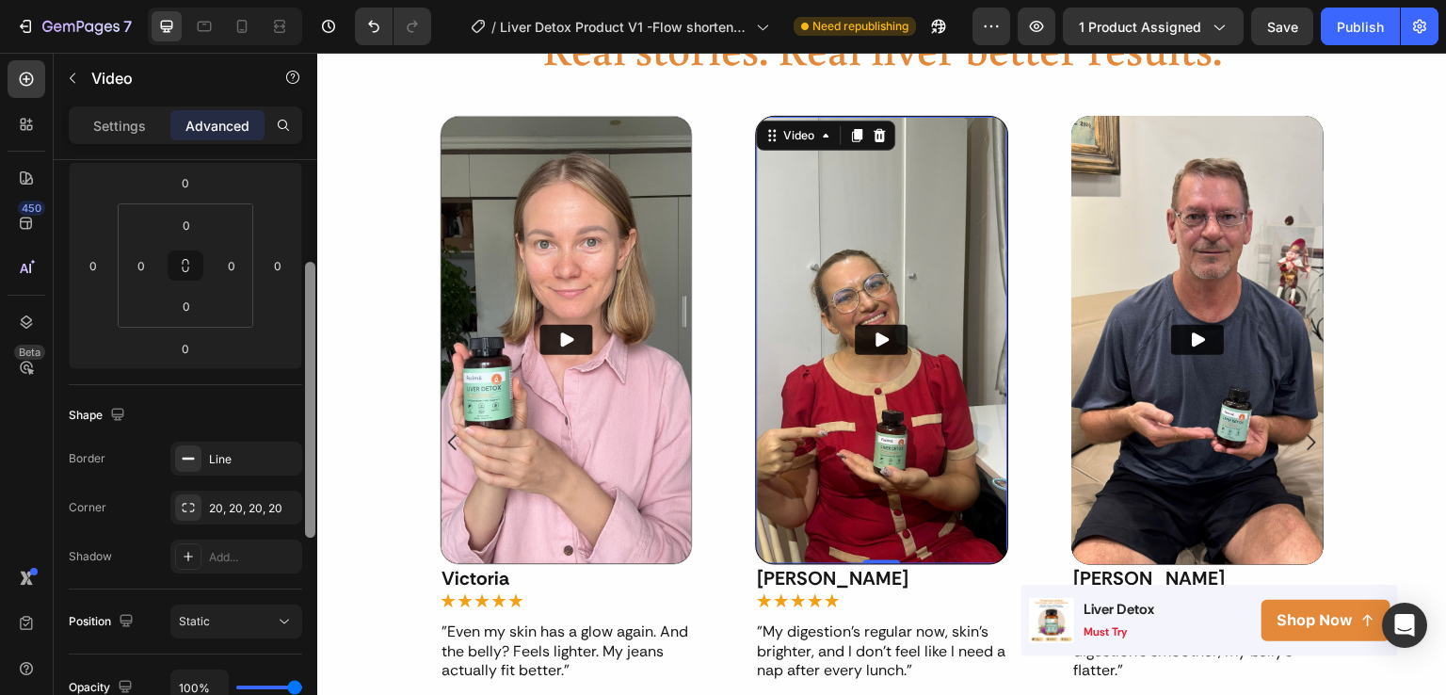
drag, startPoint x: 309, startPoint y: 378, endPoint x: 307, endPoint y: 501, distance: 123.4
click at [307, 501] on div at bounding box center [310, 400] width 10 height 276
click at [260, 444] on div "Line" at bounding box center [236, 455] width 132 height 34
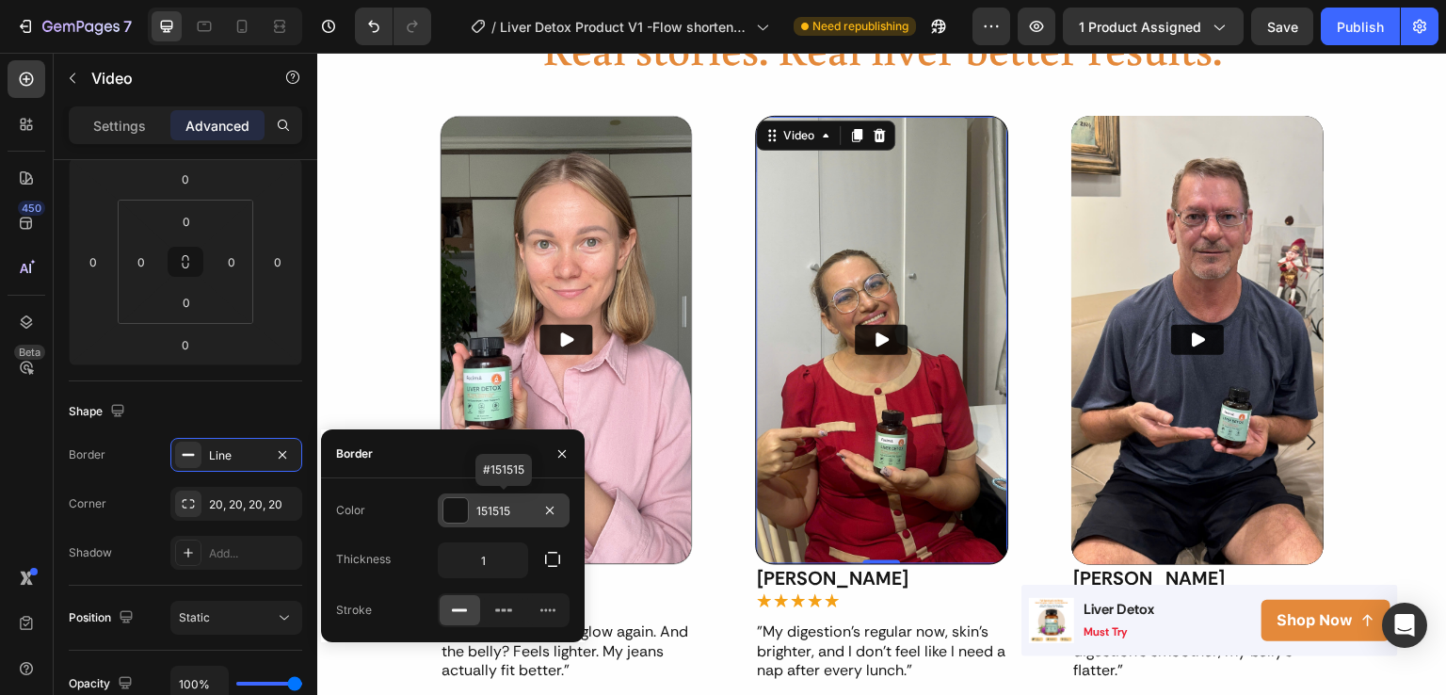
click at [538, 513] on div "151515" at bounding box center [504, 510] width 132 height 34
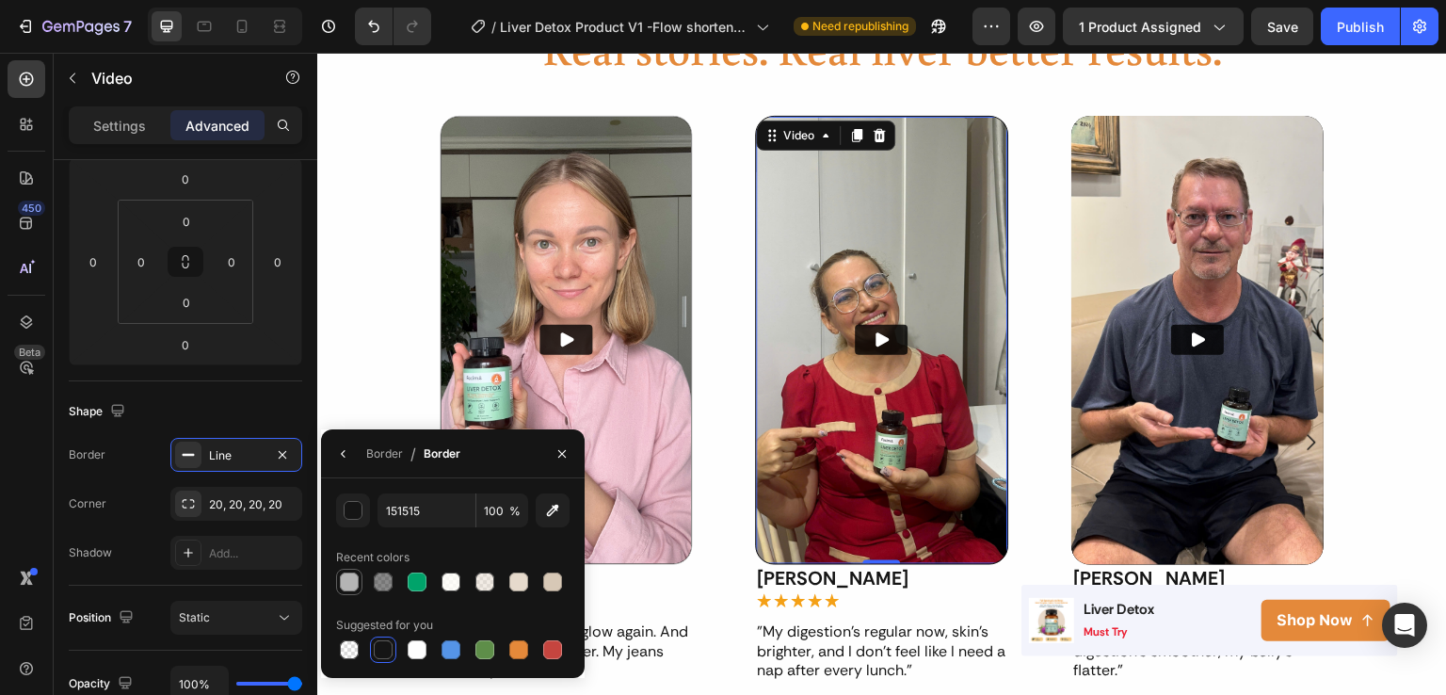
click at [346, 576] on div at bounding box center [349, 582] width 19 height 19
type input "B4B4B4"
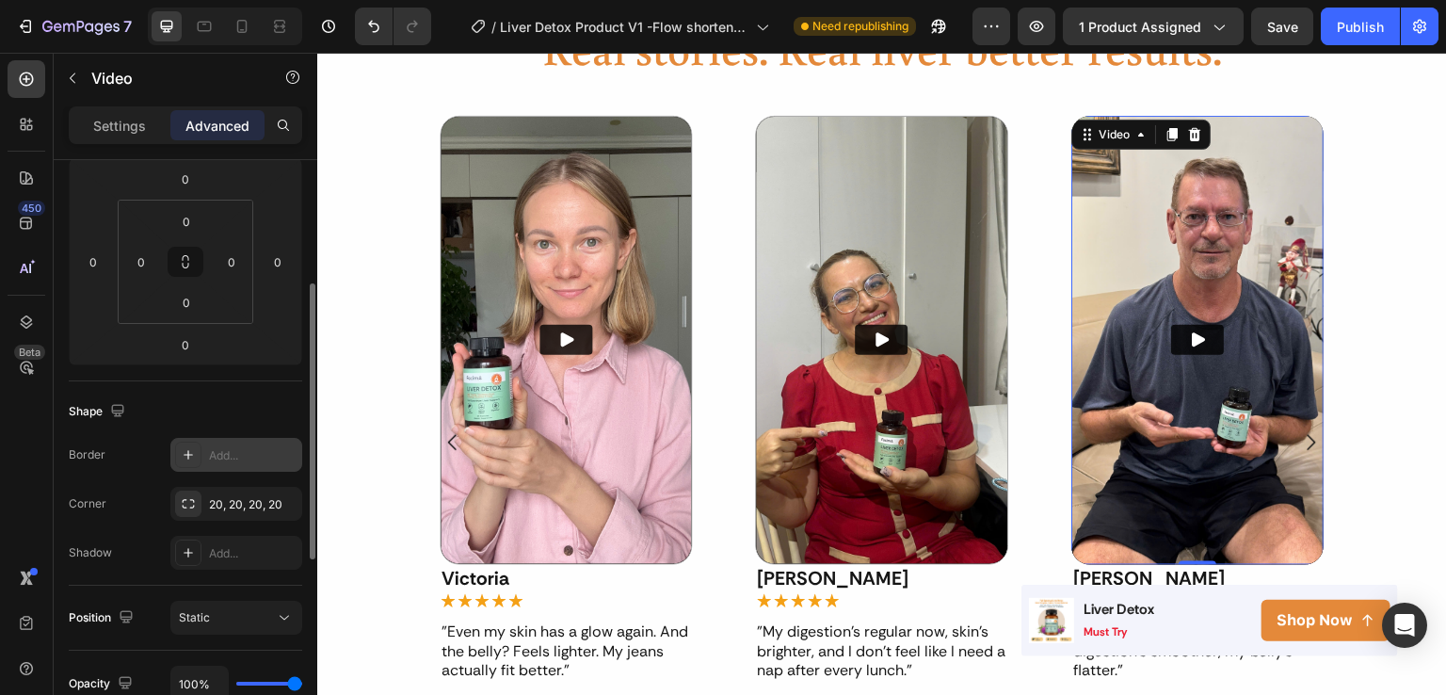
click at [249, 463] on div "Add..." at bounding box center [236, 455] width 132 height 34
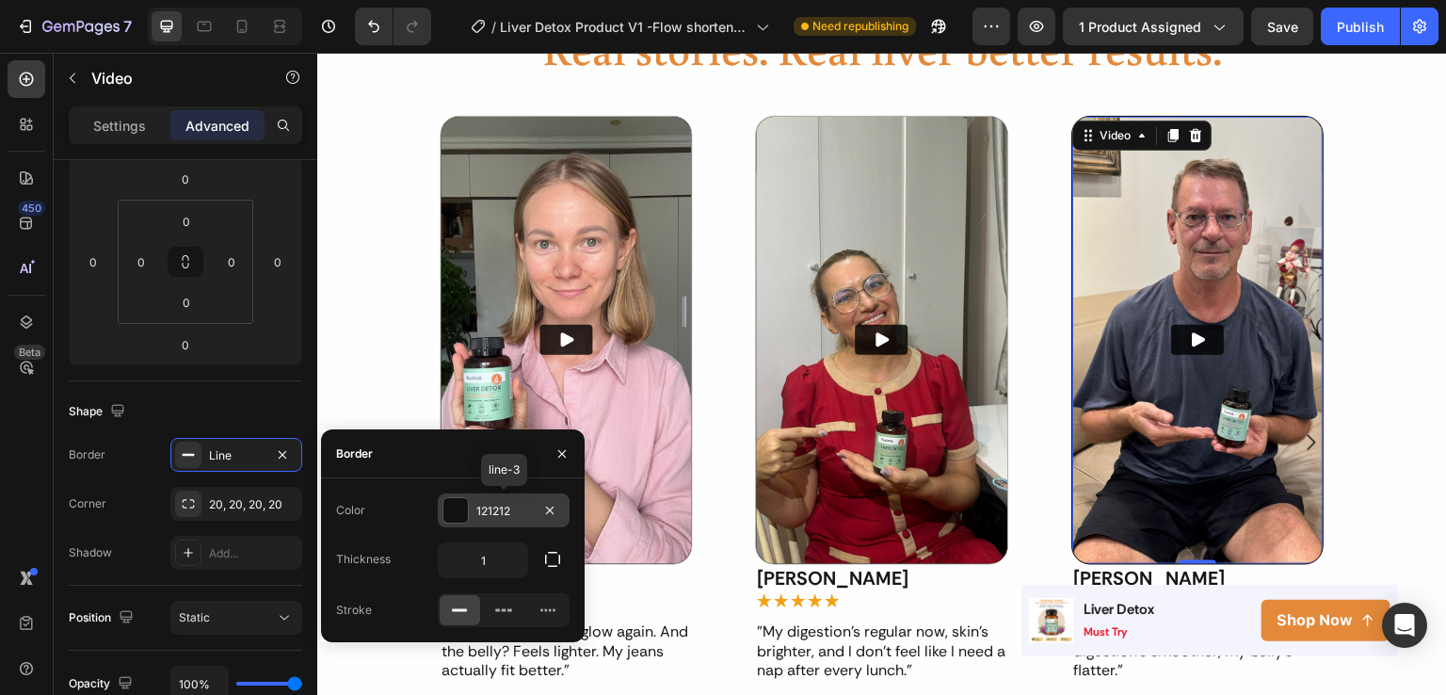
click at [516, 508] on div "121212" at bounding box center [503, 511] width 55 height 17
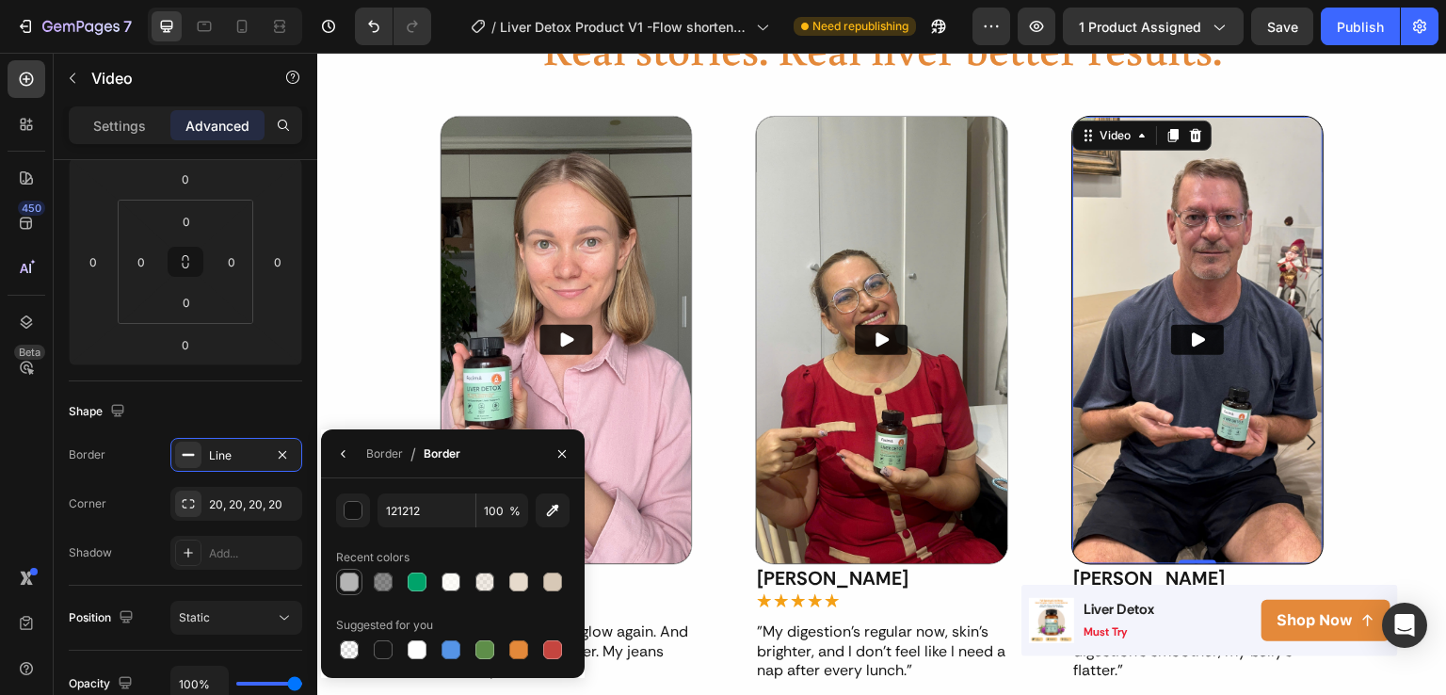
click at [349, 580] on div at bounding box center [349, 582] width 19 height 19
type input "B4B4B4"
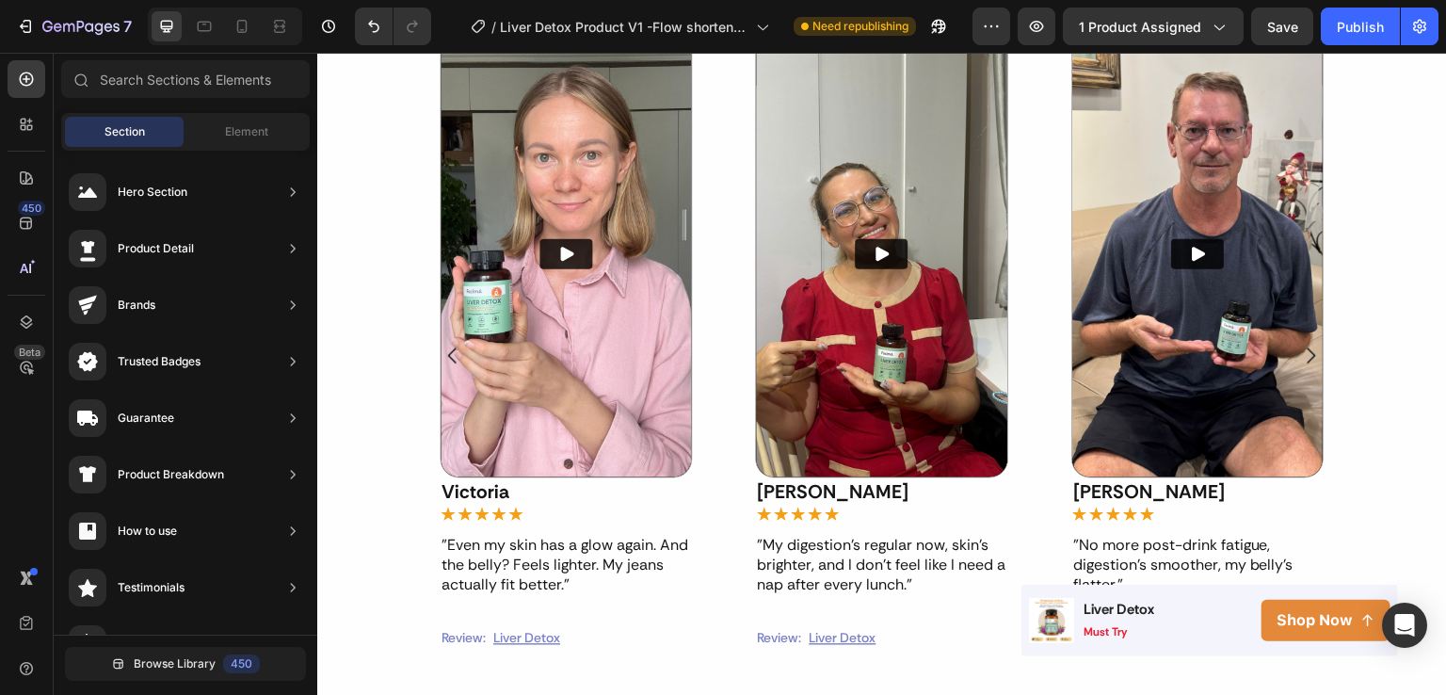
scroll to position [1253, 0]
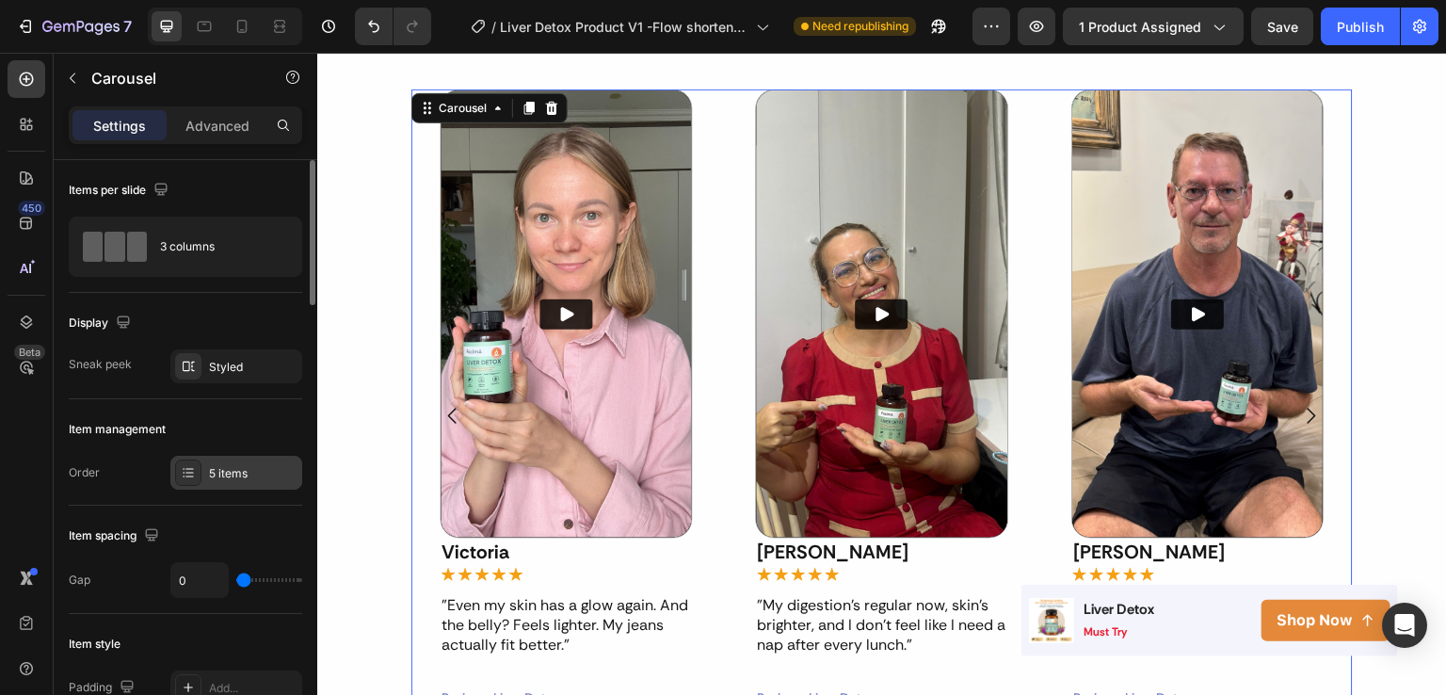
click at [244, 457] on div "5 items" at bounding box center [236, 473] width 132 height 34
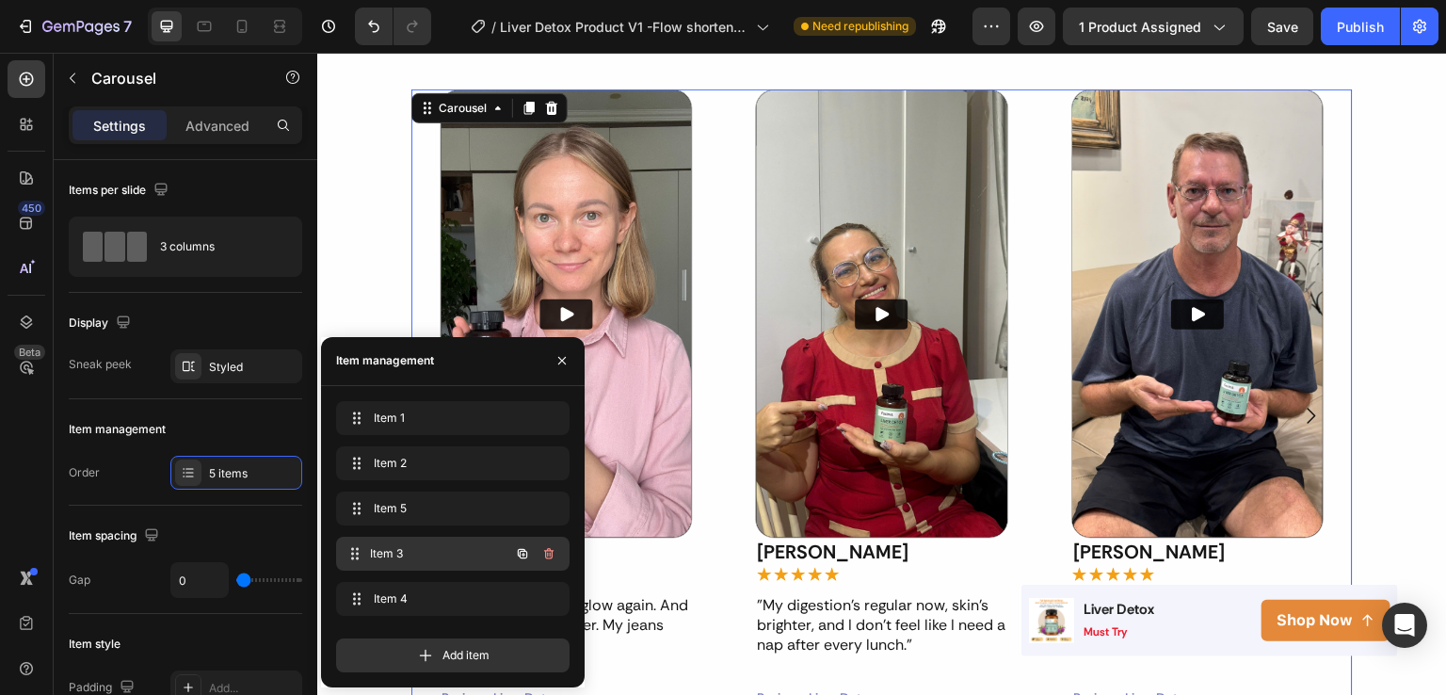
click at [404, 553] on span "Item 3" at bounding box center [439, 553] width 139 height 17
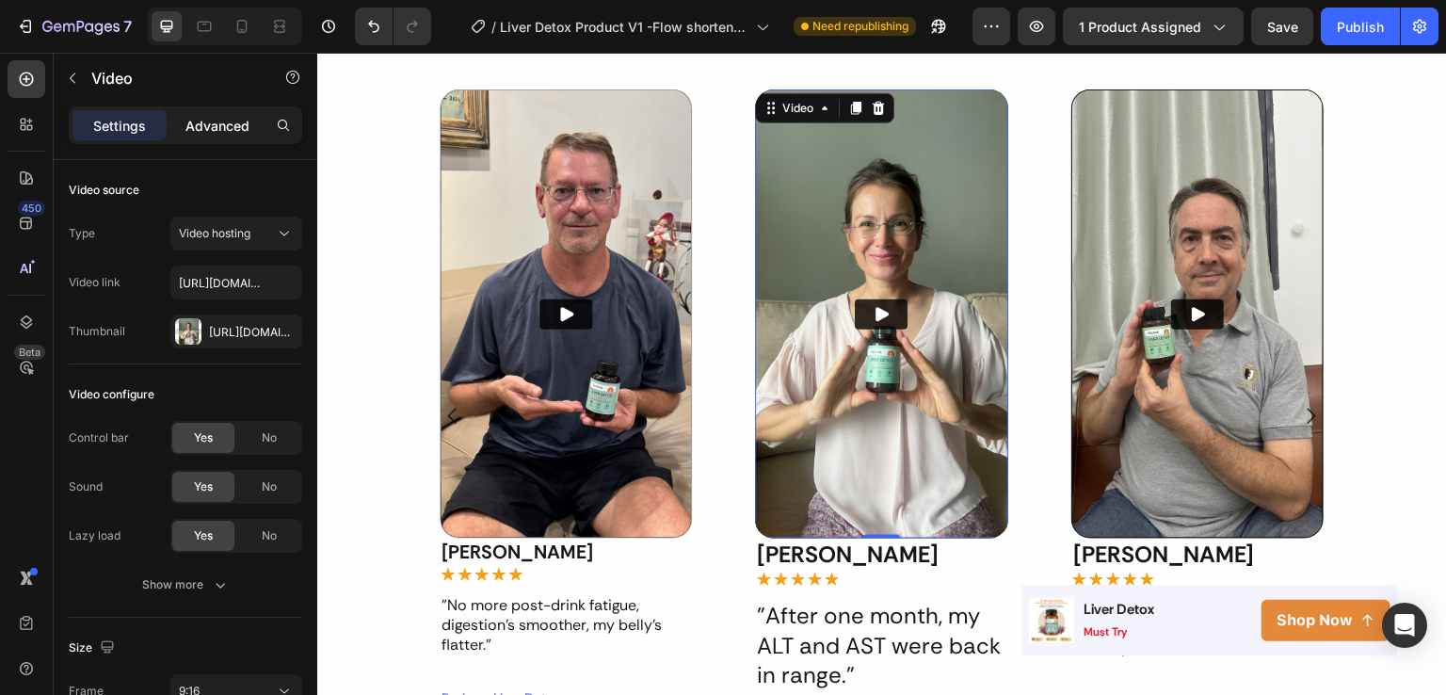
click at [219, 128] on p "Advanced" at bounding box center [217, 126] width 64 height 20
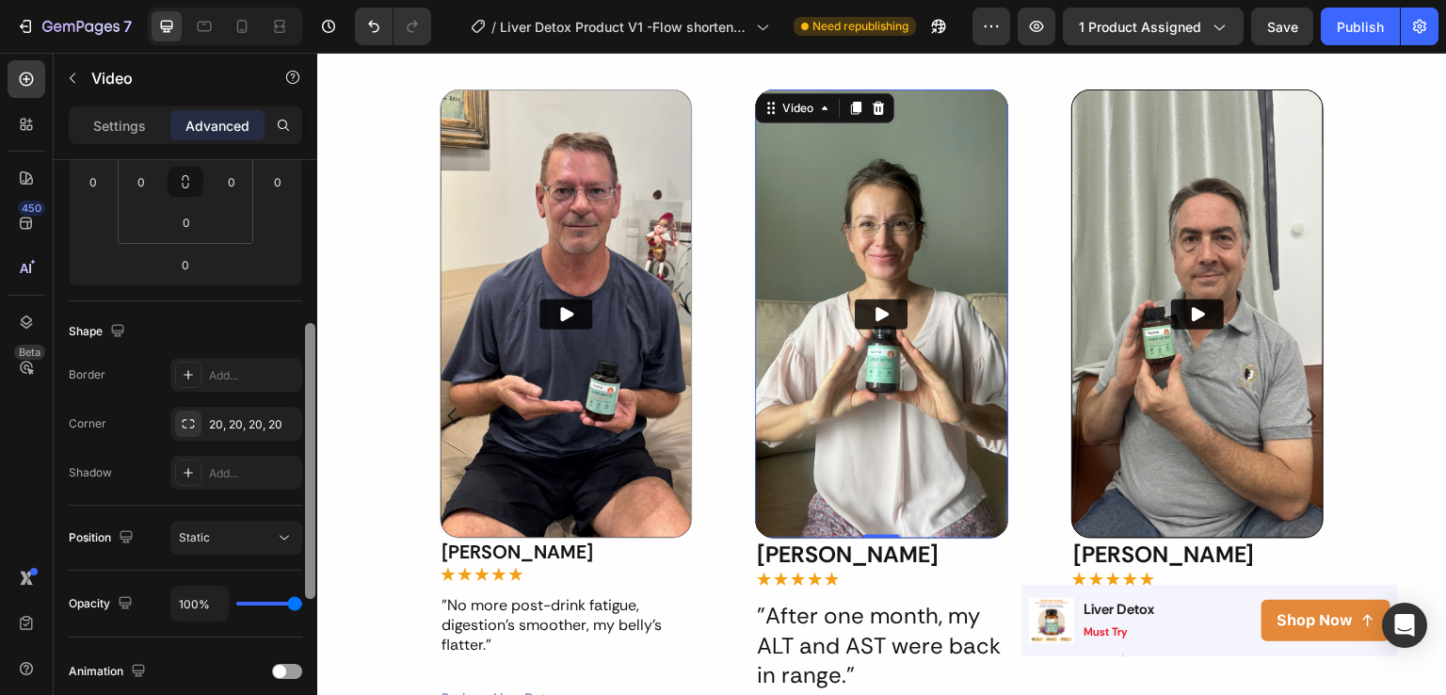
drag, startPoint x: 314, startPoint y: 314, endPoint x: 311, endPoint y: 476, distance: 162.0
click at [311, 476] on div at bounding box center [310, 461] width 10 height 276
click at [233, 365] on div "Add..." at bounding box center [253, 373] width 89 height 17
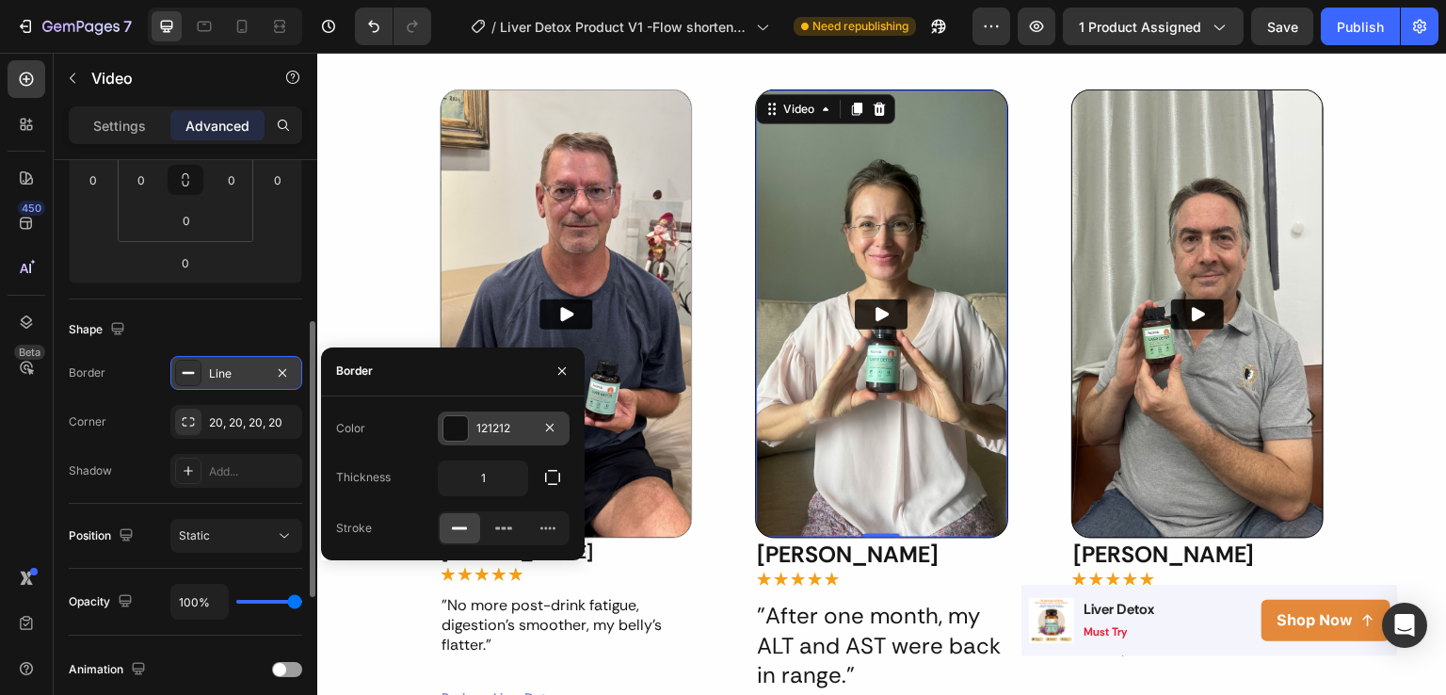
click at [499, 430] on div "121212" at bounding box center [503, 428] width 55 height 17
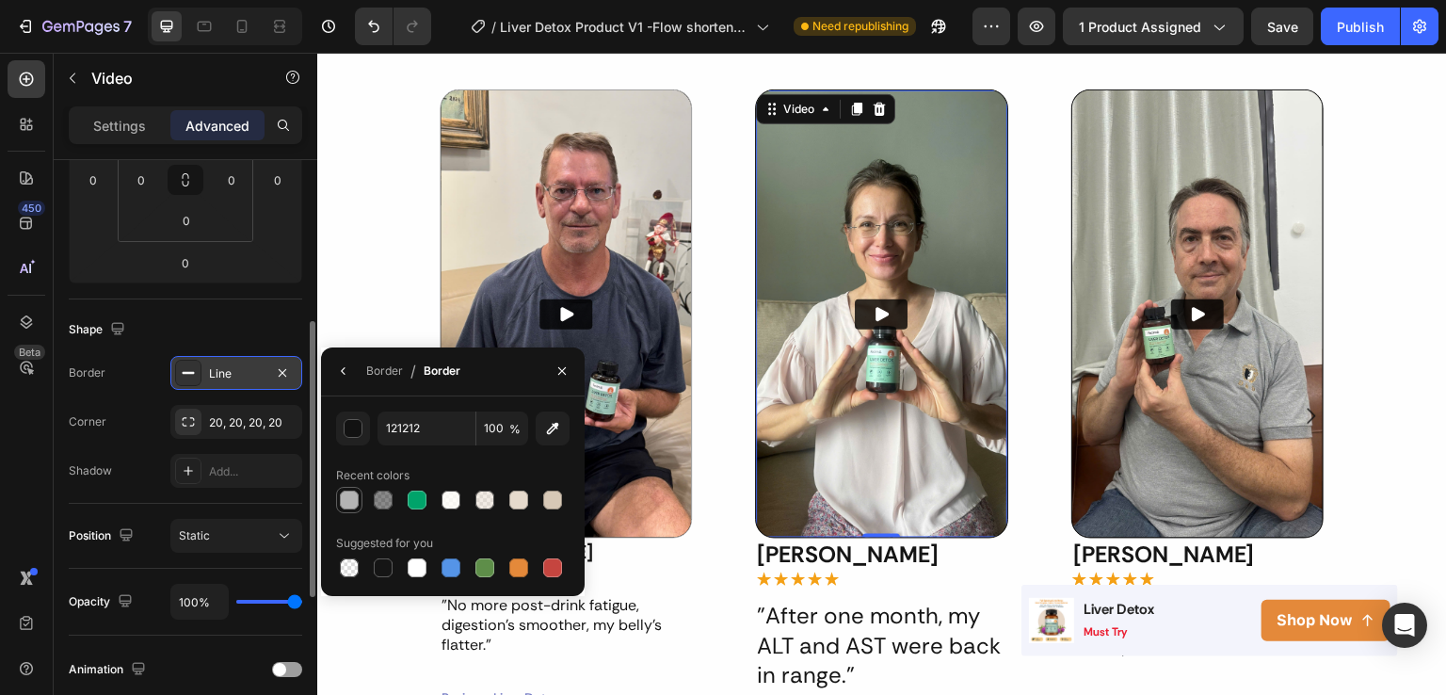
click at [342, 503] on div at bounding box center [349, 500] width 19 height 19
type input "B4B4B4"
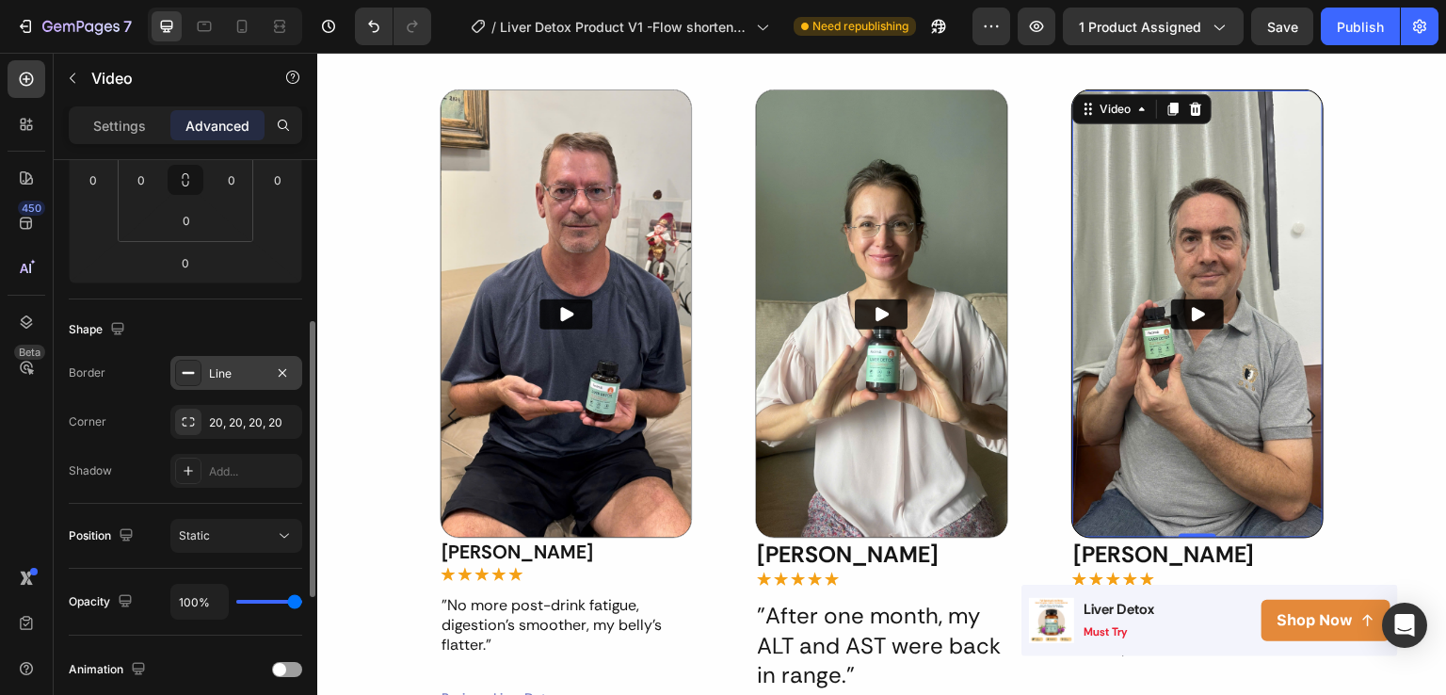
click at [231, 372] on div "Line" at bounding box center [236, 373] width 55 height 17
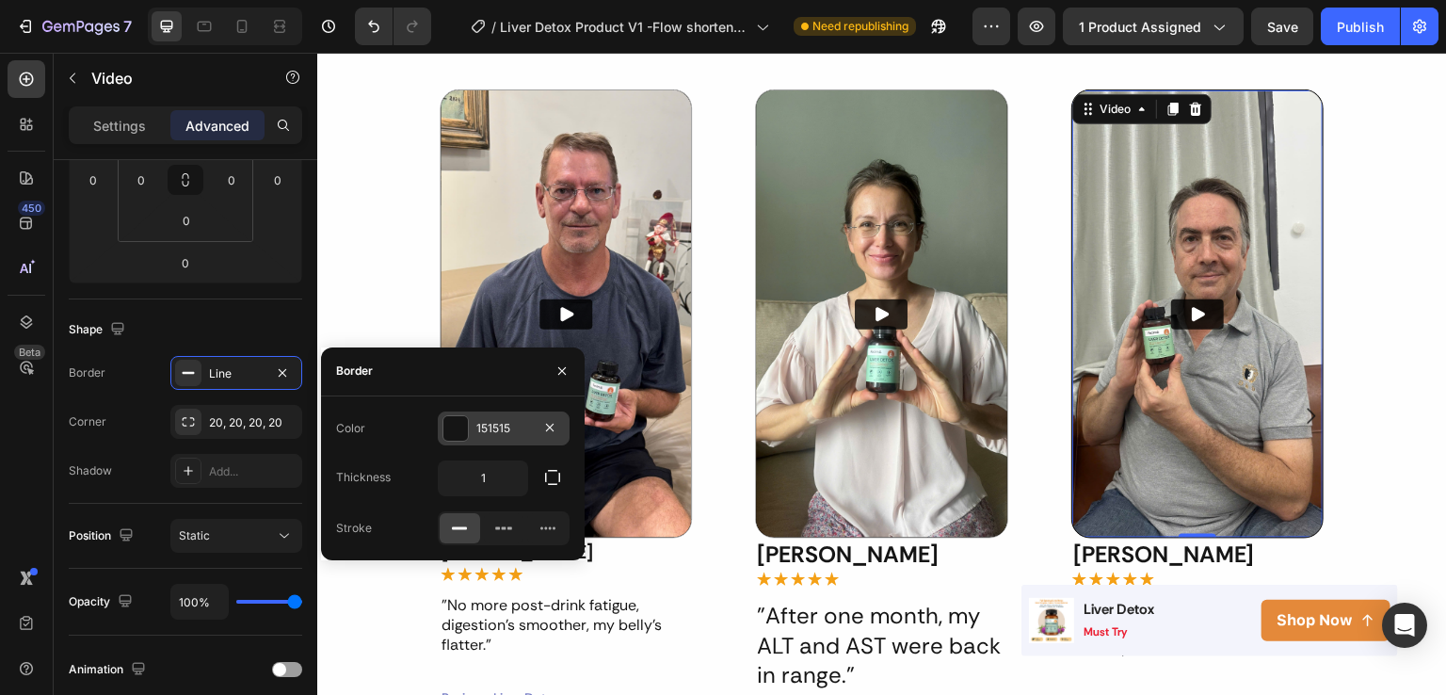
click at [494, 427] on div "151515" at bounding box center [503, 428] width 55 height 17
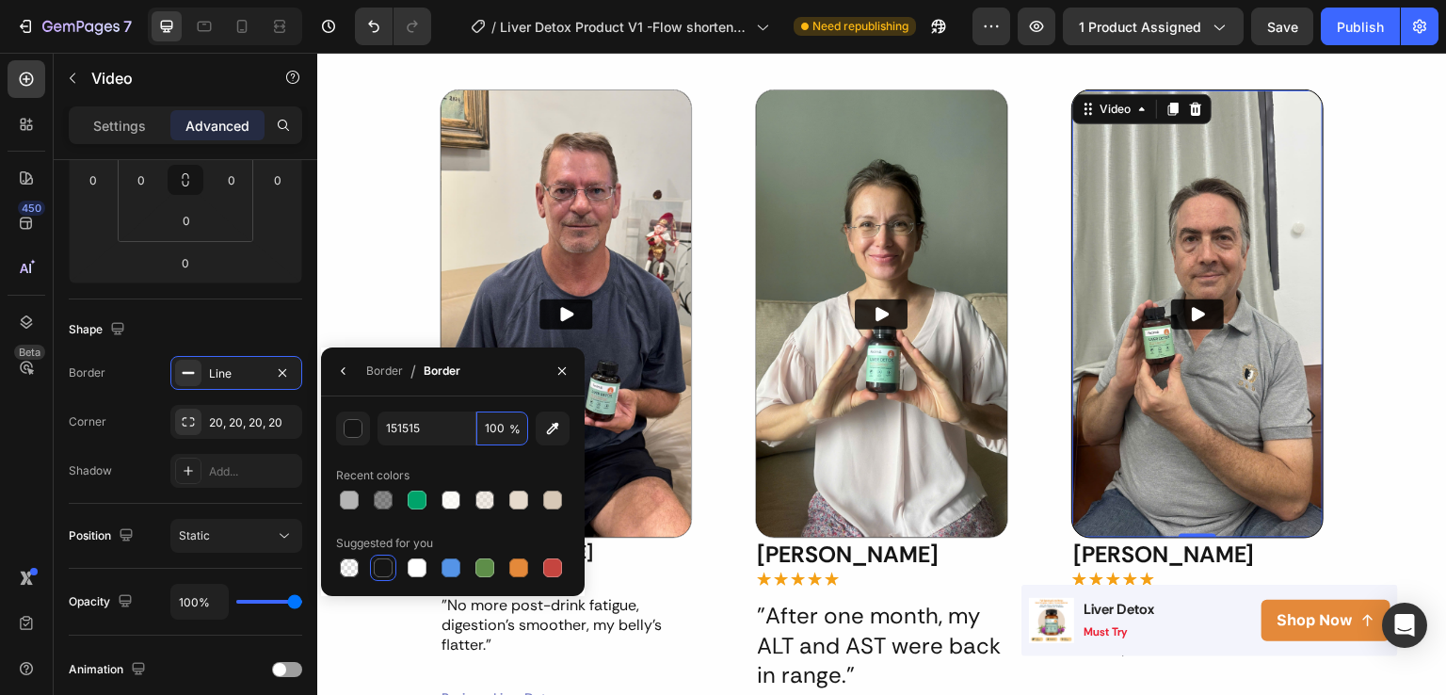
click at [494, 427] on input "100" at bounding box center [502, 428] width 52 height 34
click at [347, 498] on div at bounding box center [349, 500] width 19 height 19
type input "B4B4B4"
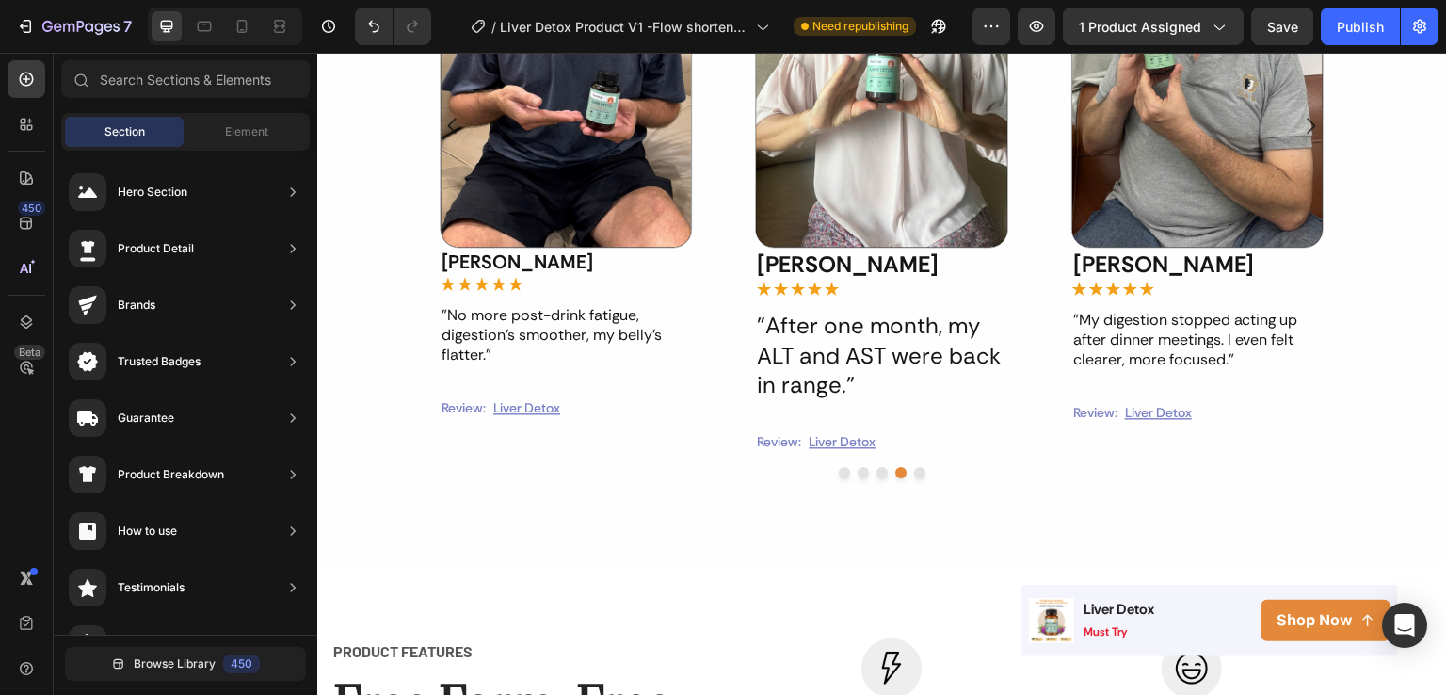
scroll to position [1595, 0]
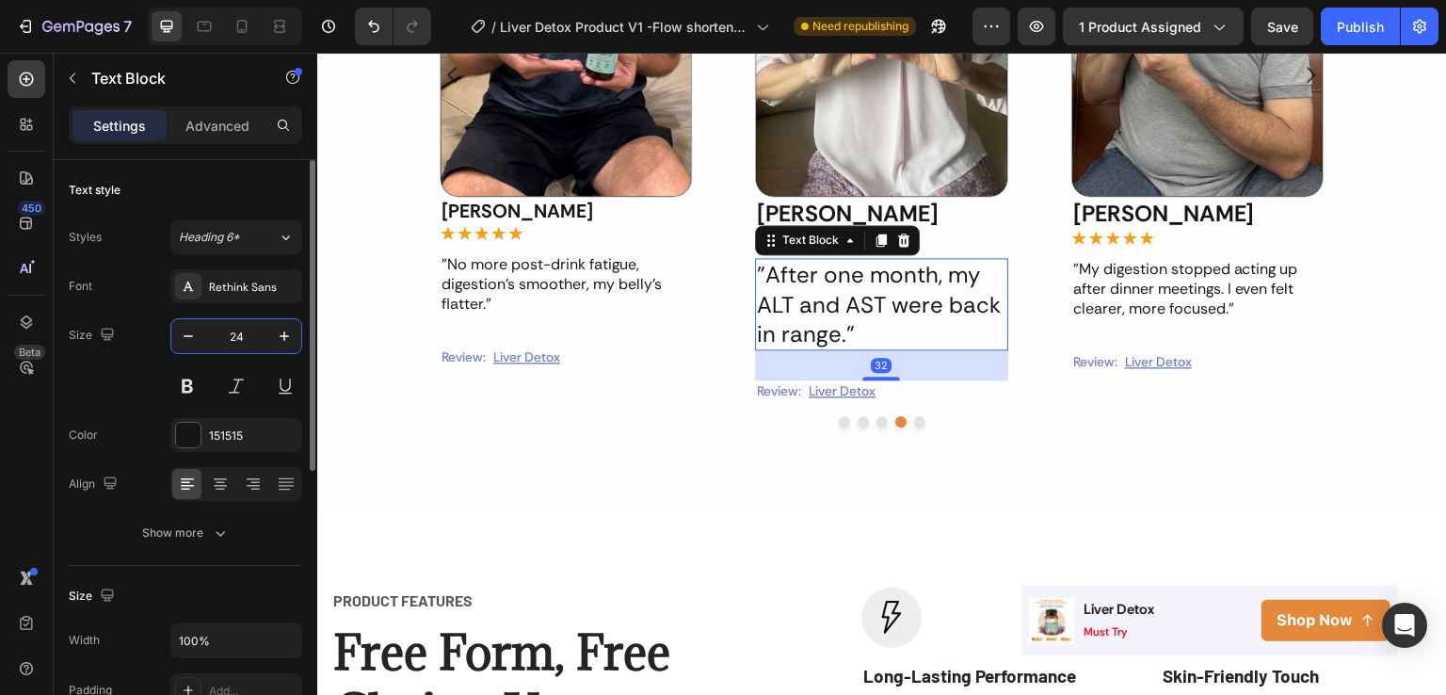
click at [249, 339] on input "24" at bounding box center [236, 336] width 62 height 34
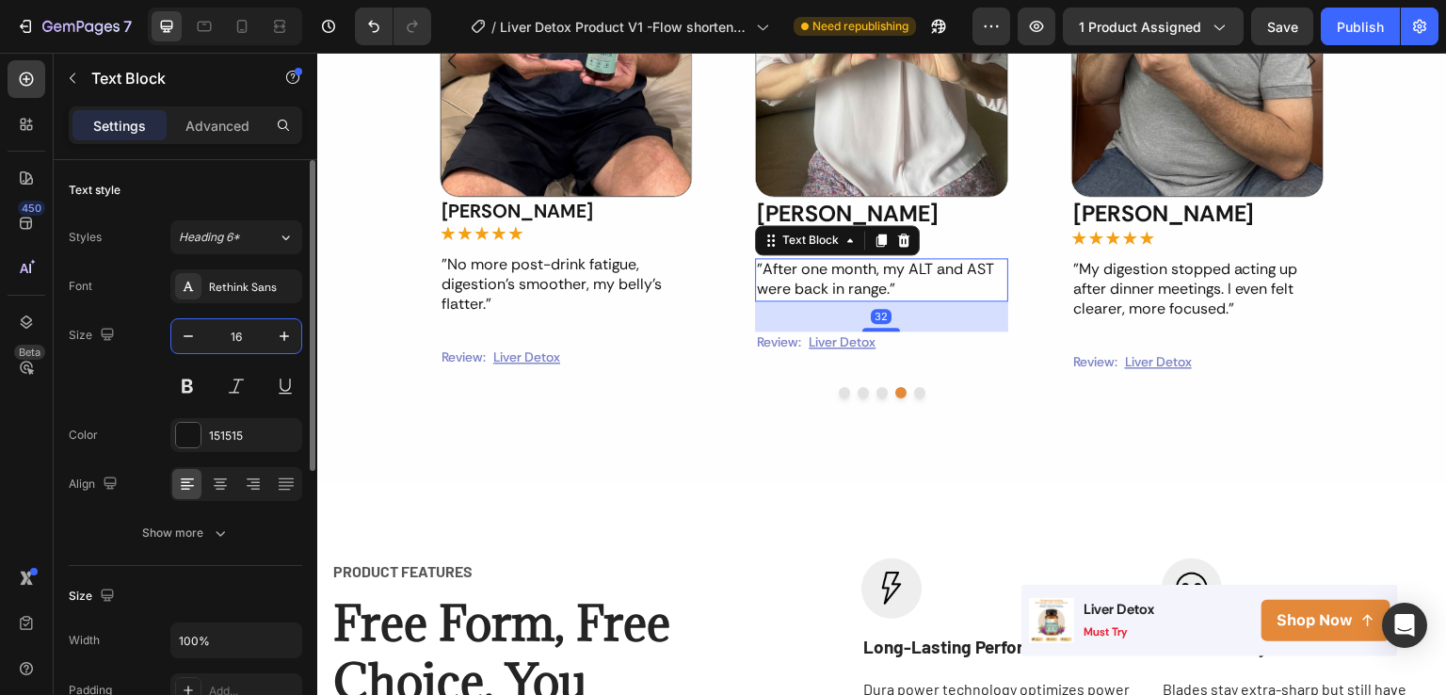
scroll to position [1581, 0]
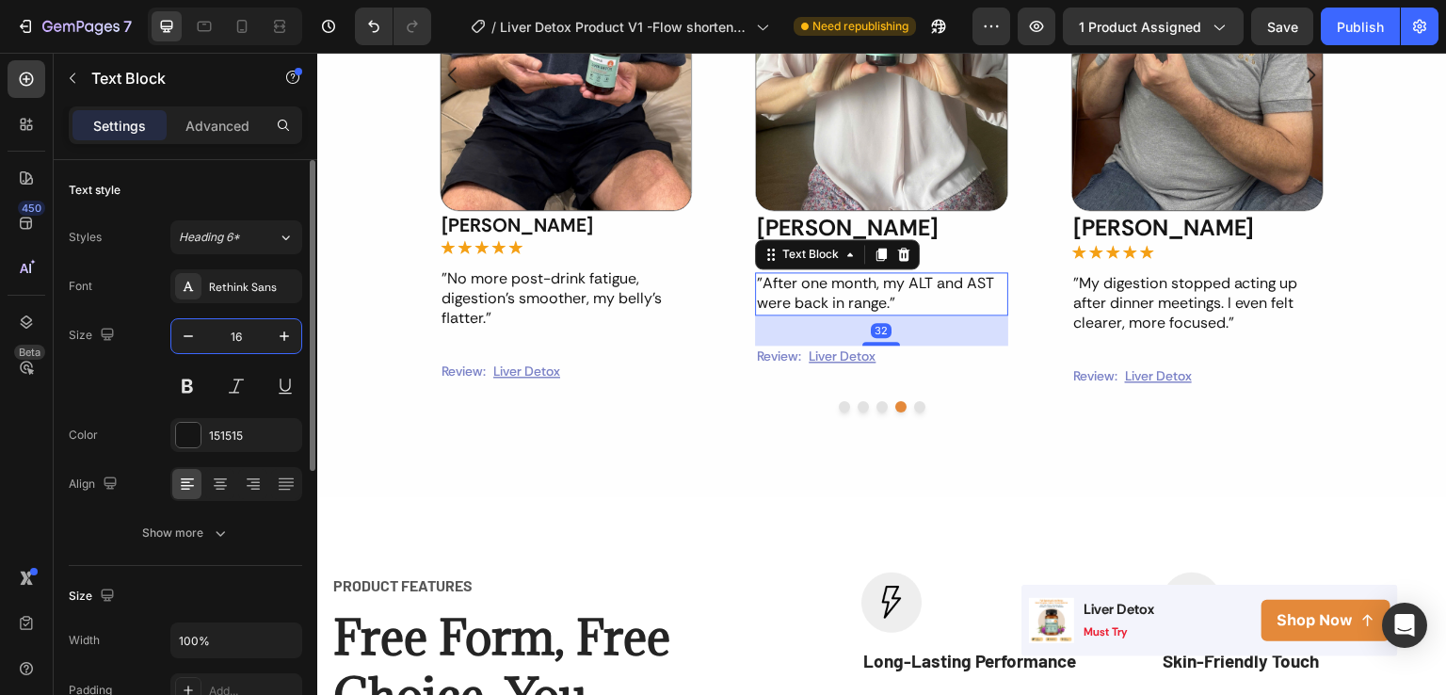
type input "16"
click at [811, 227] on p "[PERSON_NAME]" at bounding box center [882, 227] width 249 height 29
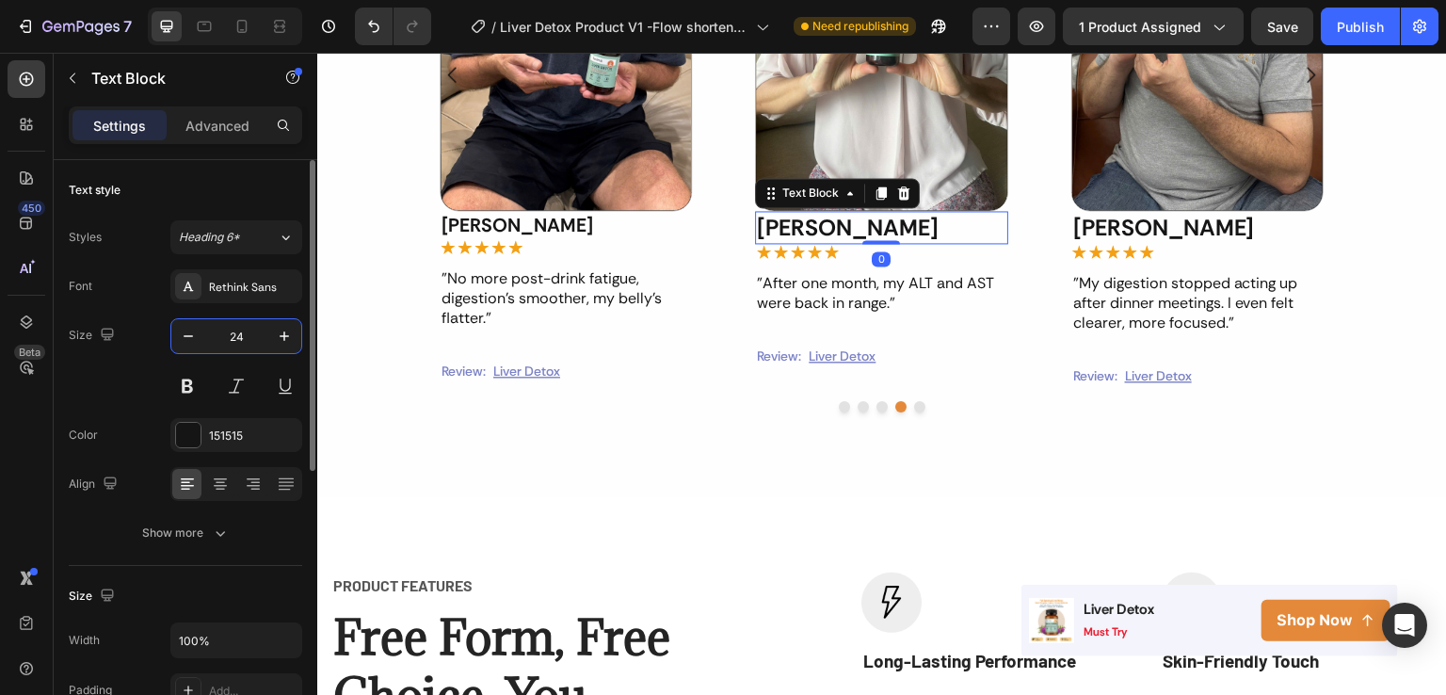
click at [250, 336] on input "24" at bounding box center [236, 336] width 62 height 34
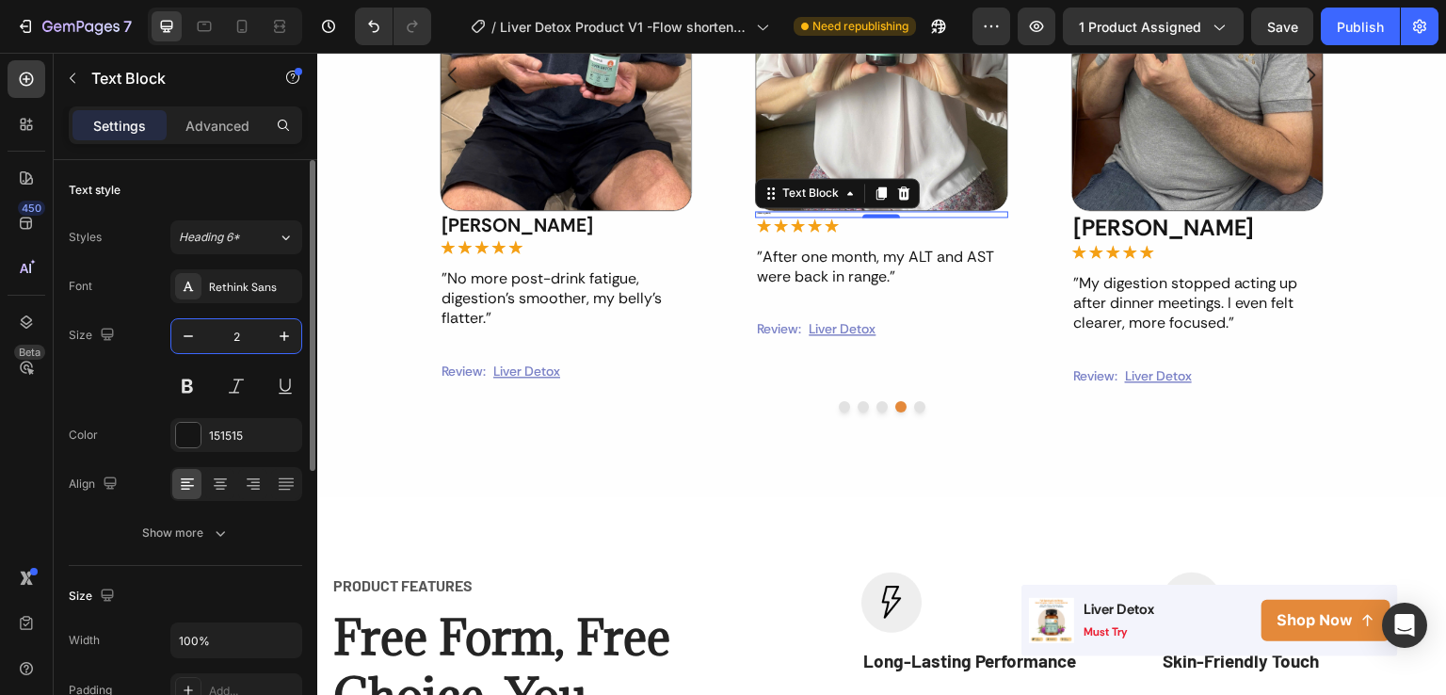
type input "20"
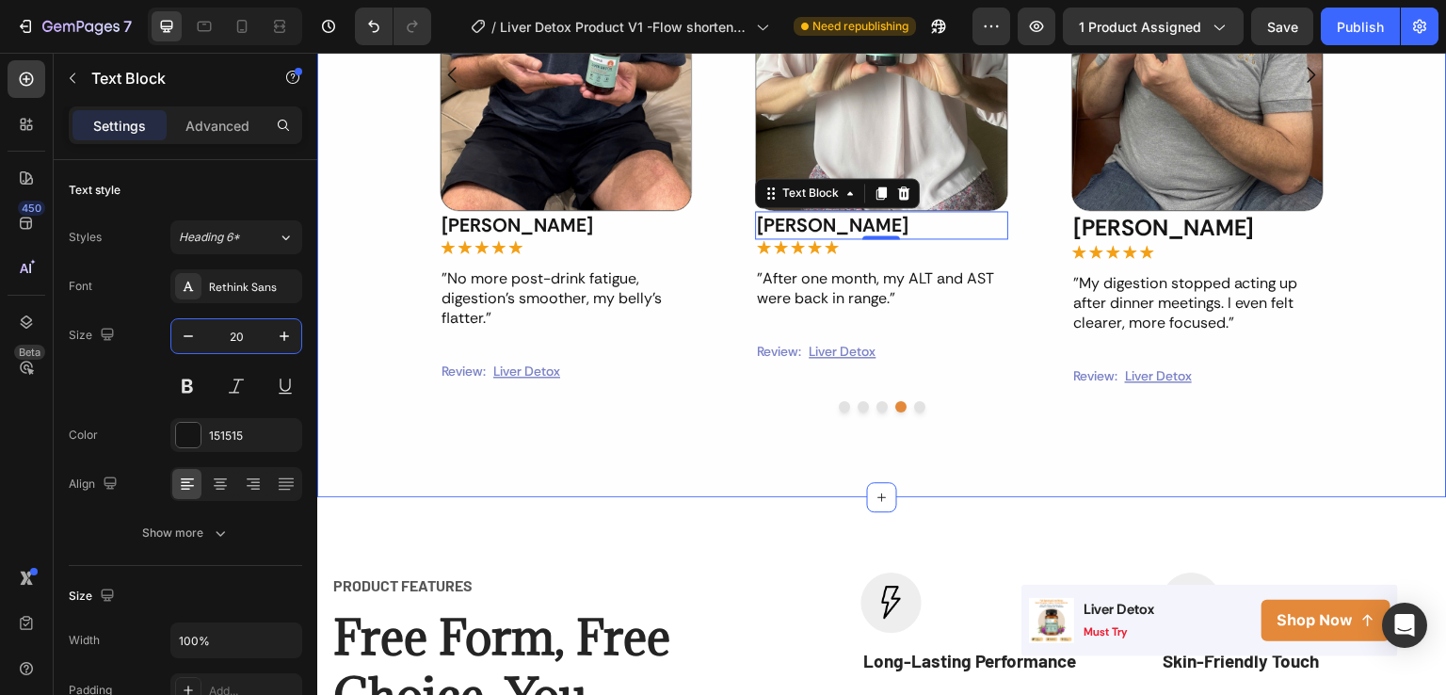
click at [415, 457] on div "Real stories. Real liver better results. Heading Video Victoria Text Block Icon…" at bounding box center [882, 38] width 1130 height 918
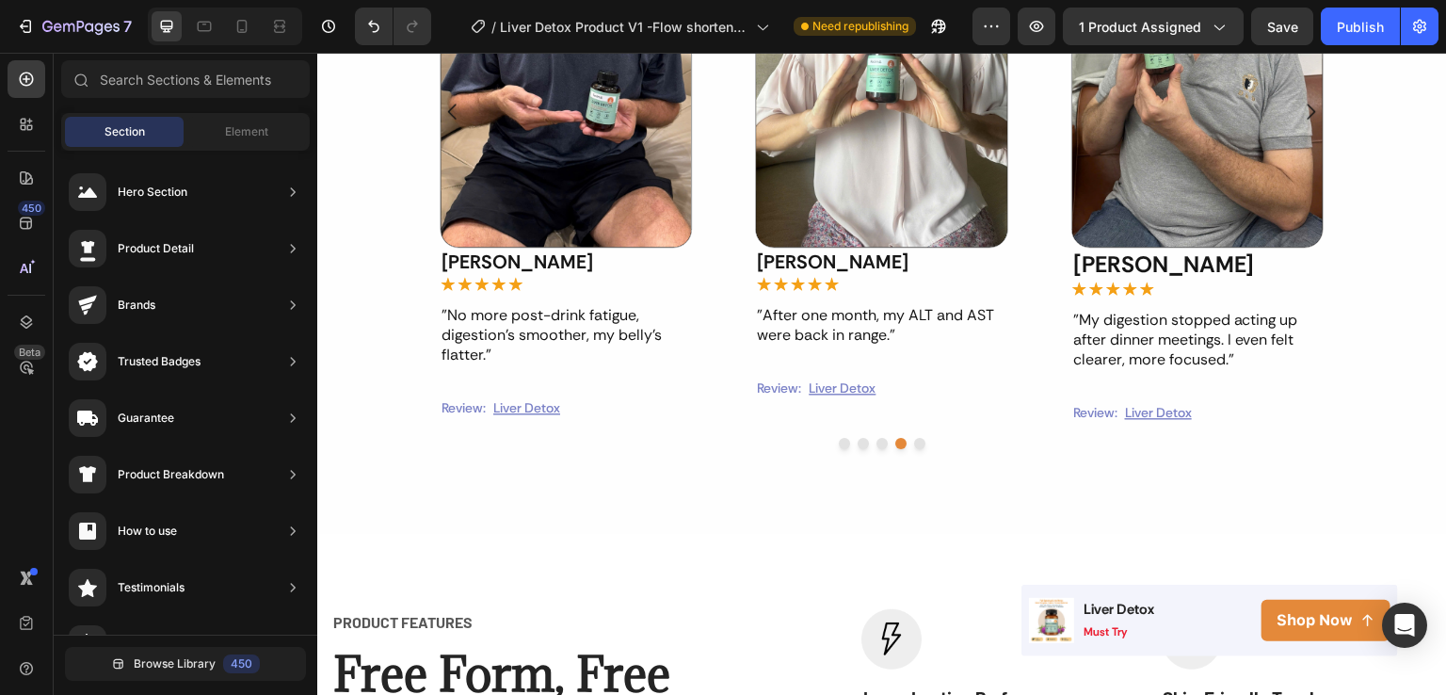
scroll to position [1476, 0]
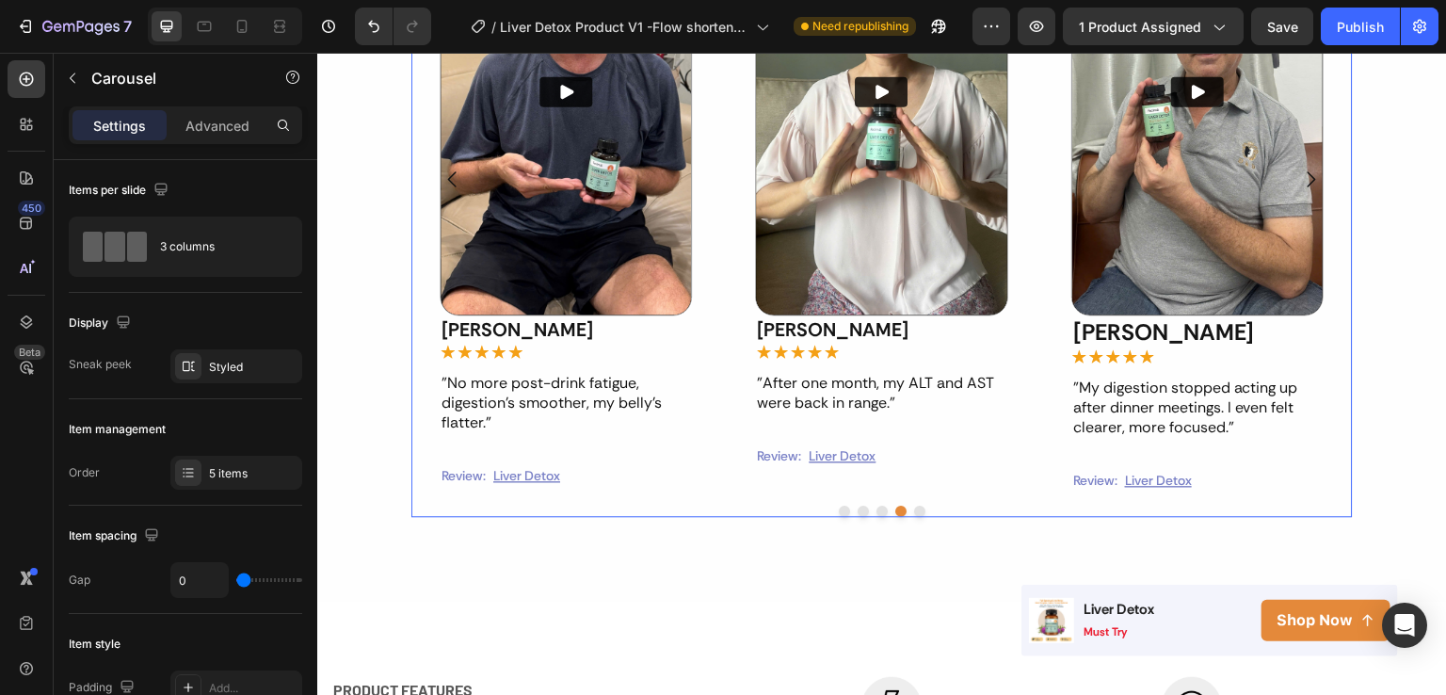
click at [1307, 175] on icon "Carousel Next Arrow" at bounding box center [1311, 179] width 23 height 23
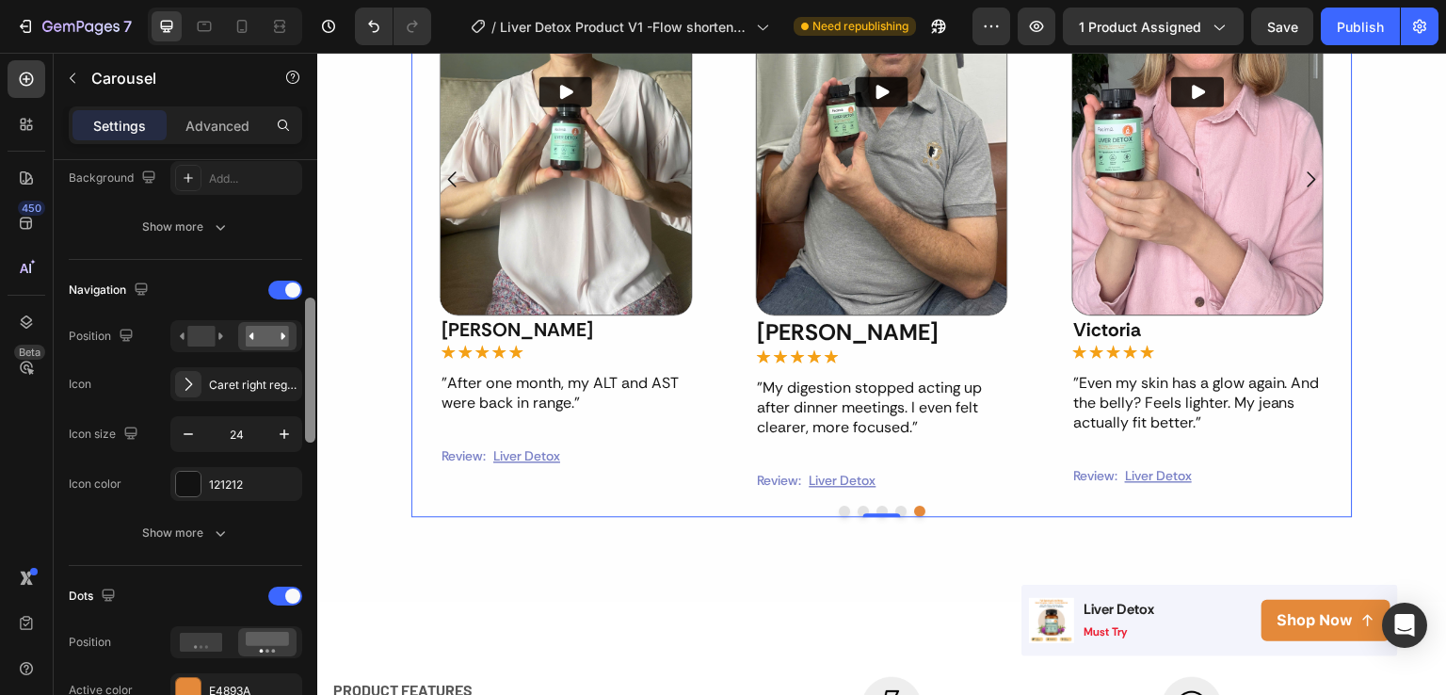
scroll to position [551, 0]
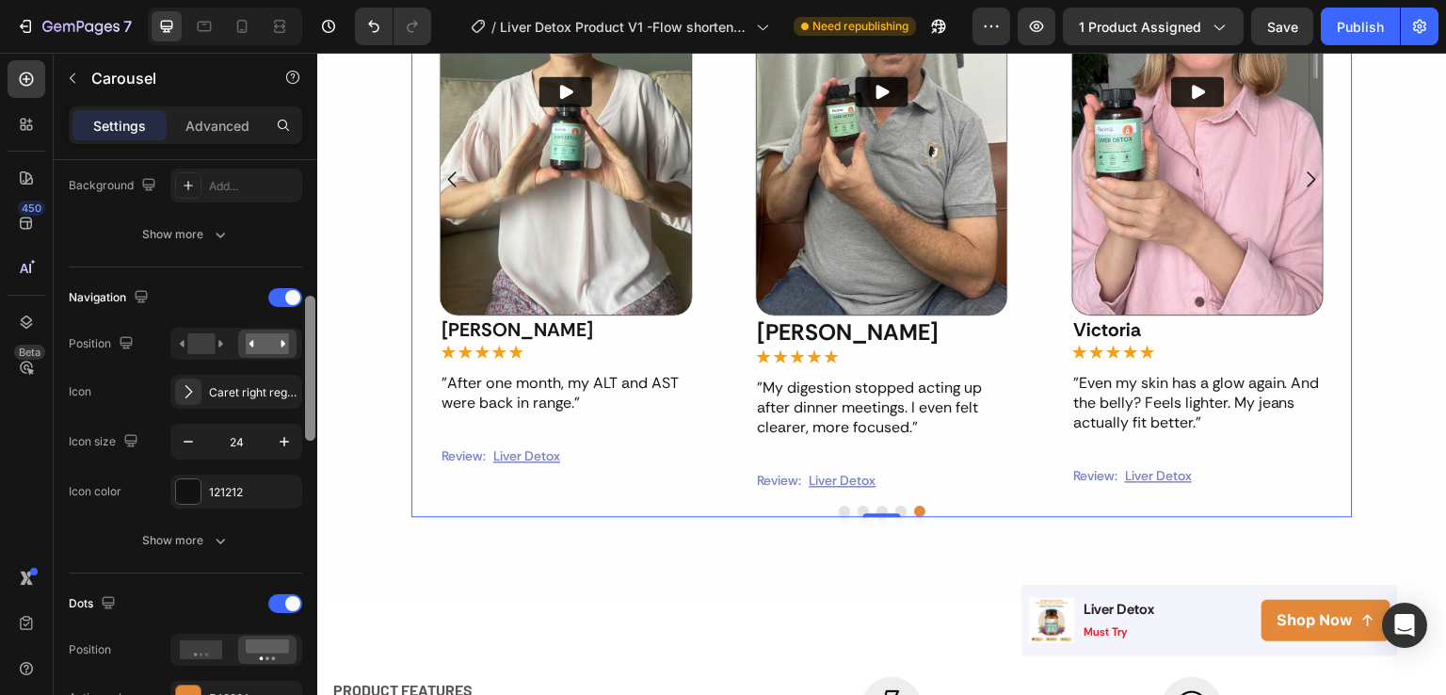
drag, startPoint x: 308, startPoint y: 240, endPoint x: 303, endPoint y: 377, distance: 136.6
click at [303, 377] on div at bounding box center [310, 454] width 14 height 589
click at [212, 347] on rect at bounding box center [200, 343] width 27 height 21
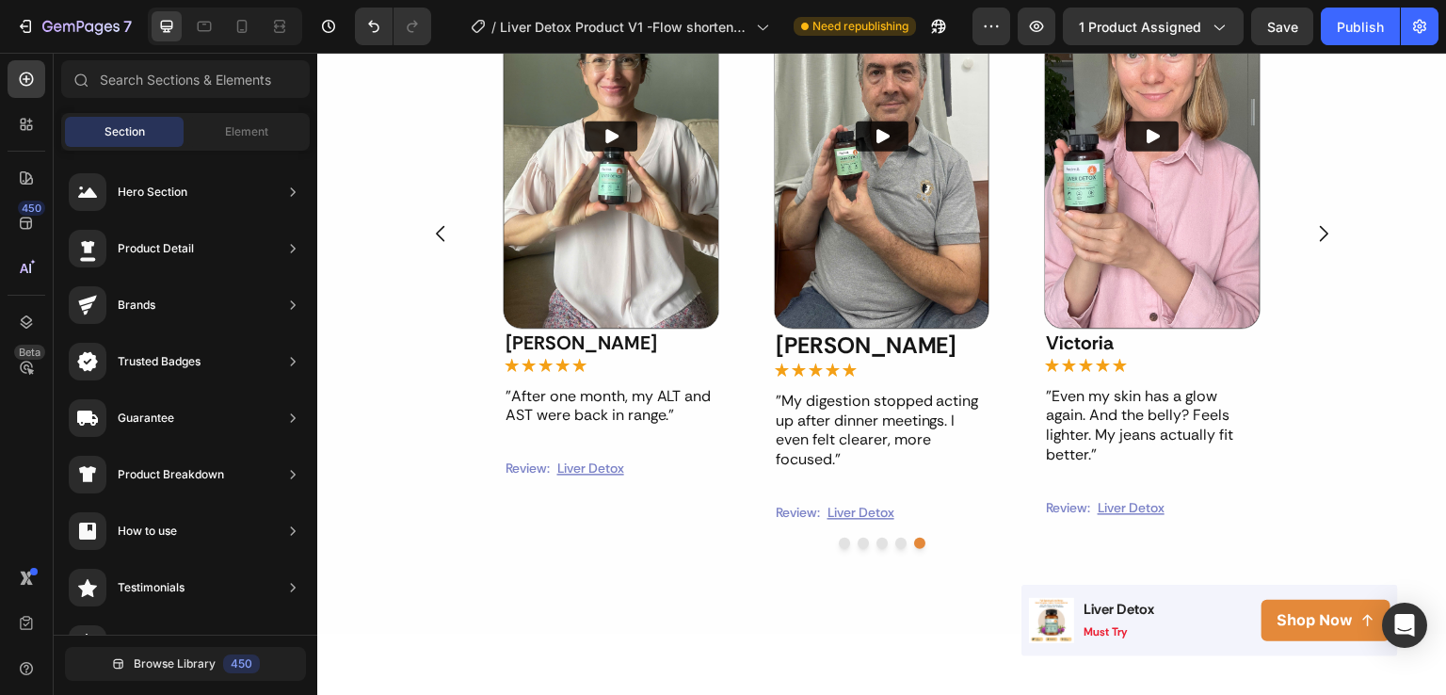
scroll to position [1391, 0]
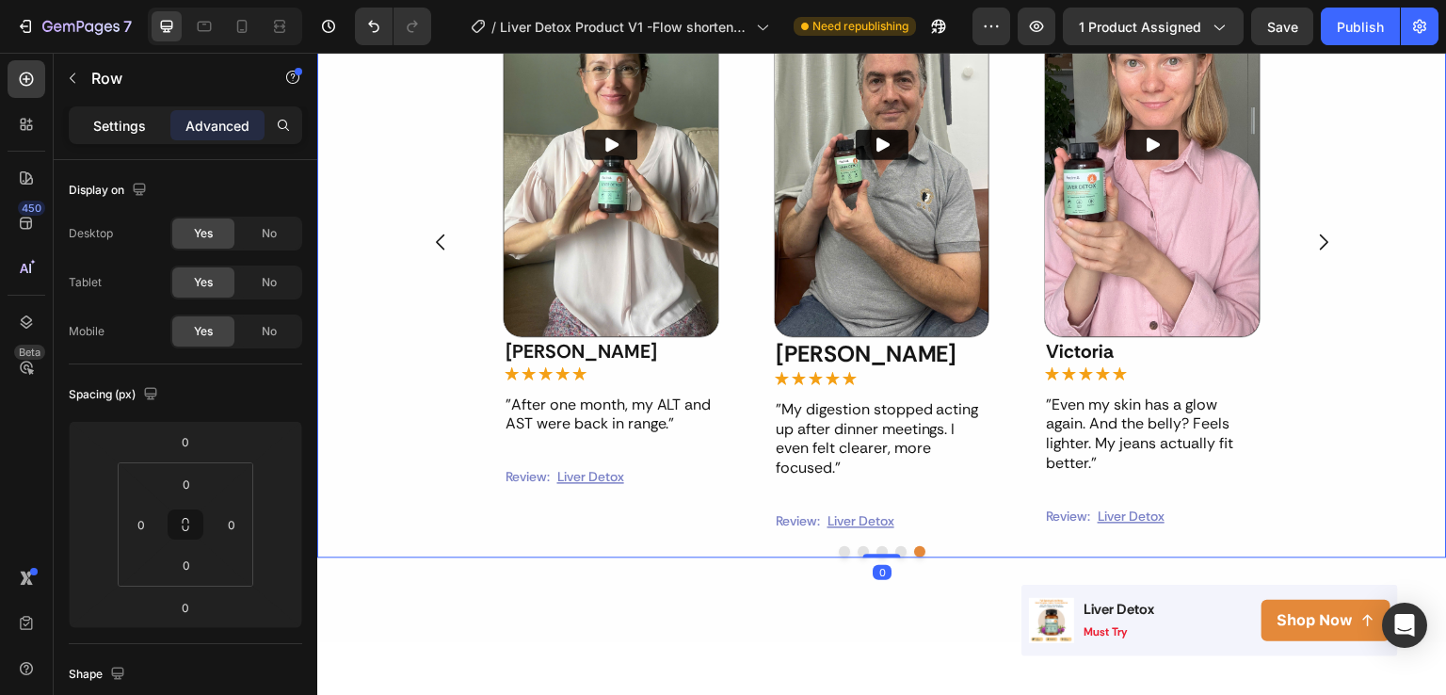
click at [139, 136] on div "Settings" at bounding box center [120, 125] width 94 height 30
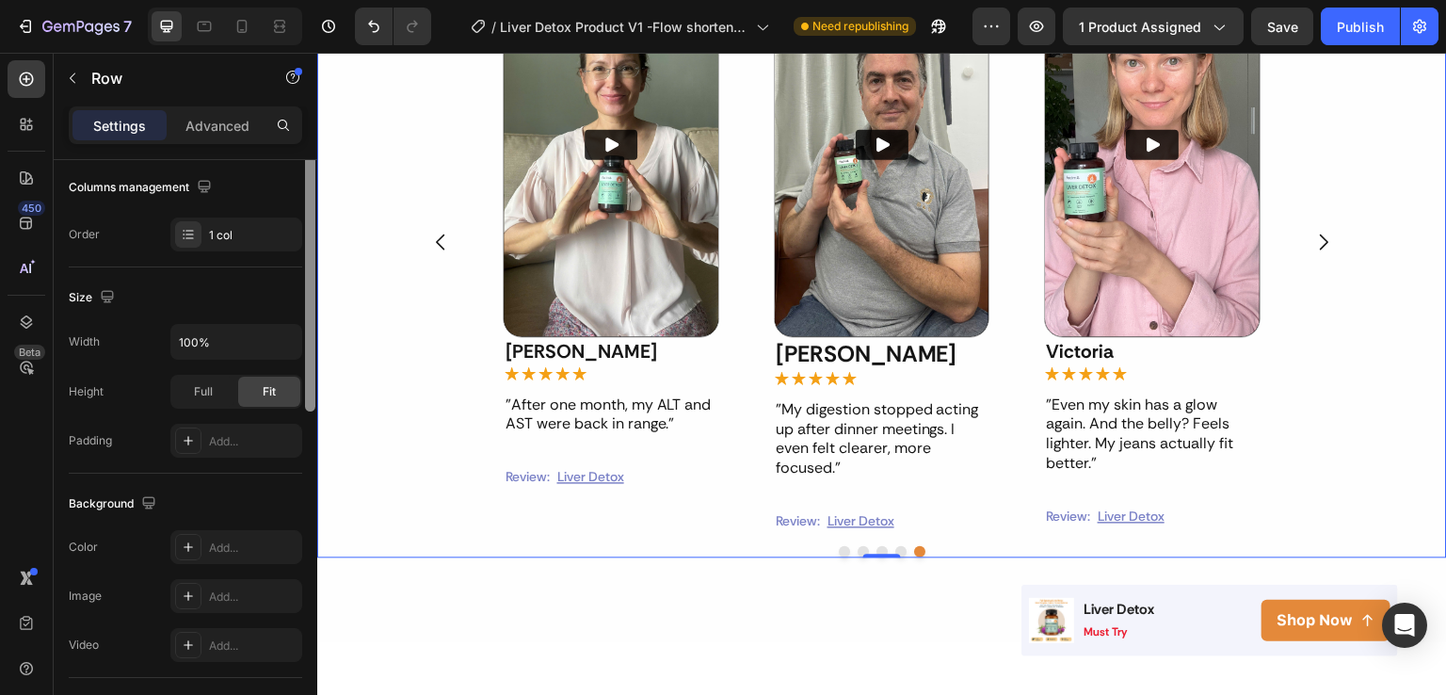
scroll to position [144, 0]
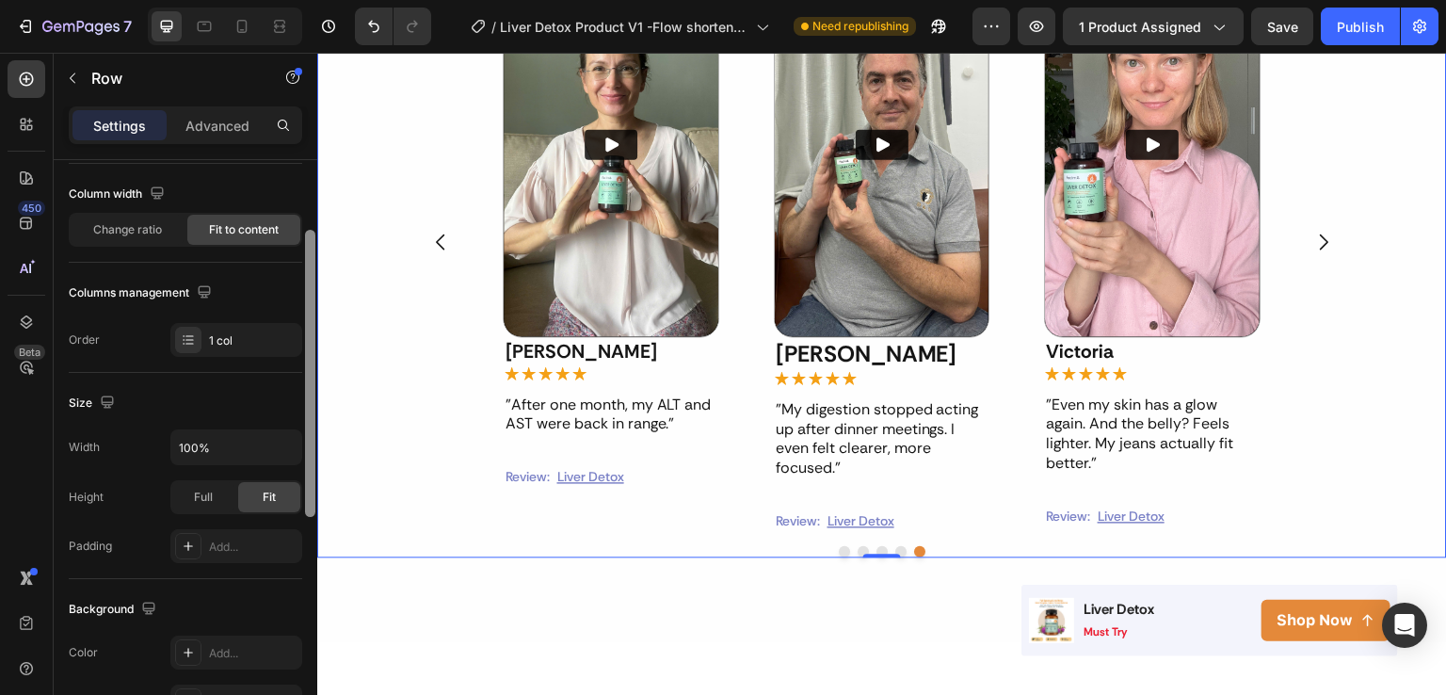
drag, startPoint x: 627, startPoint y: 383, endPoint x: 318, endPoint y: 387, distance: 308.9
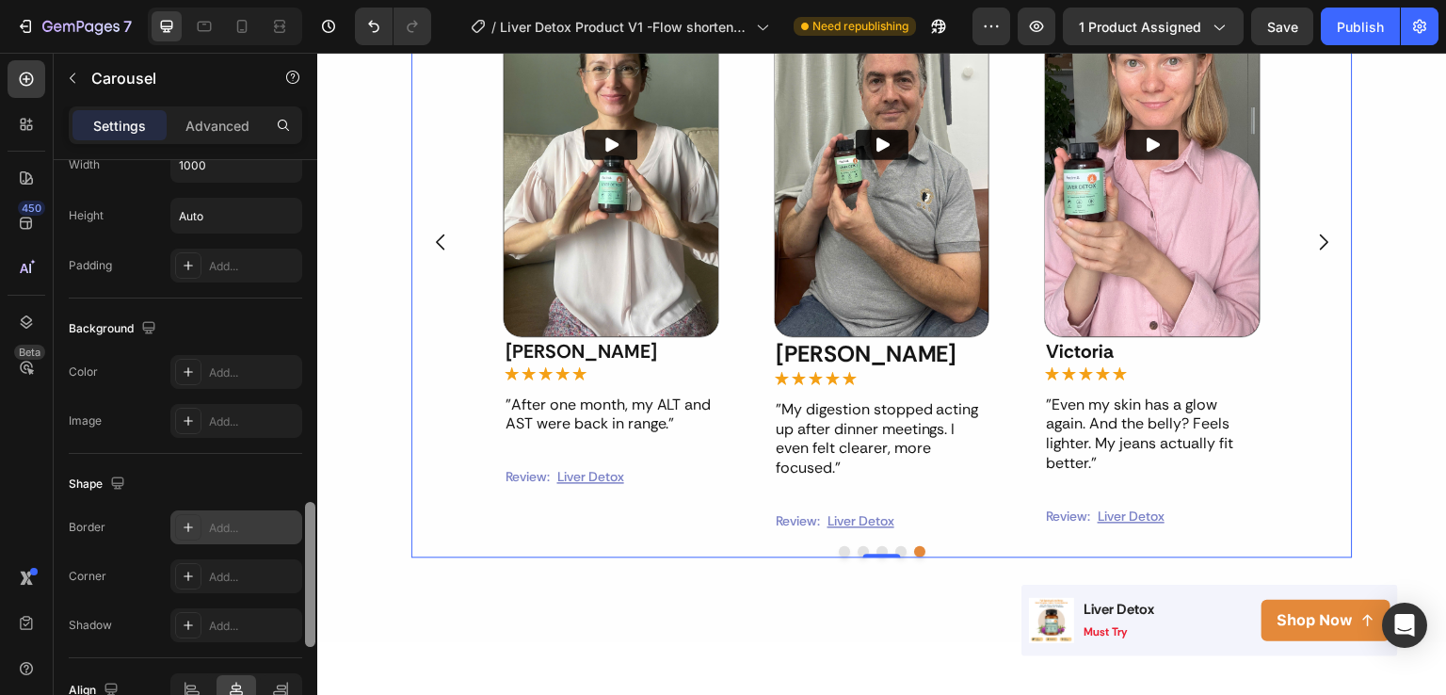
scroll to position [1566, 0]
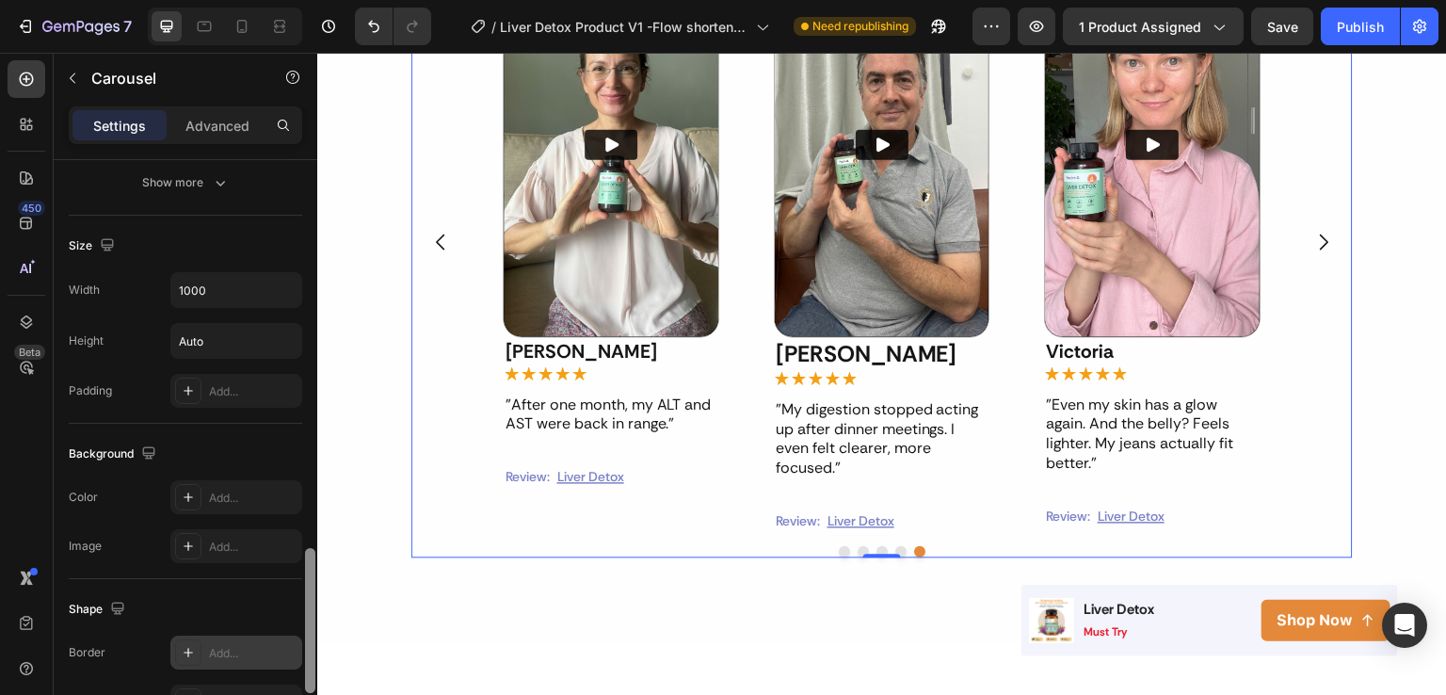
drag, startPoint x: 311, startPoint y: 268, endPoint x: 282, endPoint y: 656, distance: 389.0
click at [282, 656] on div "Items per slide 3 columns Display Sneak peek Styled Item management Order 5 ite…" at bounding box center [186, 454] width 264 height 589
click at [226, 292] on input "1000" at bounding box center [236, 290] width 130 height 34
click at [275, 287] on icon "button" at bounding box center [284, 290] width 19 height 19
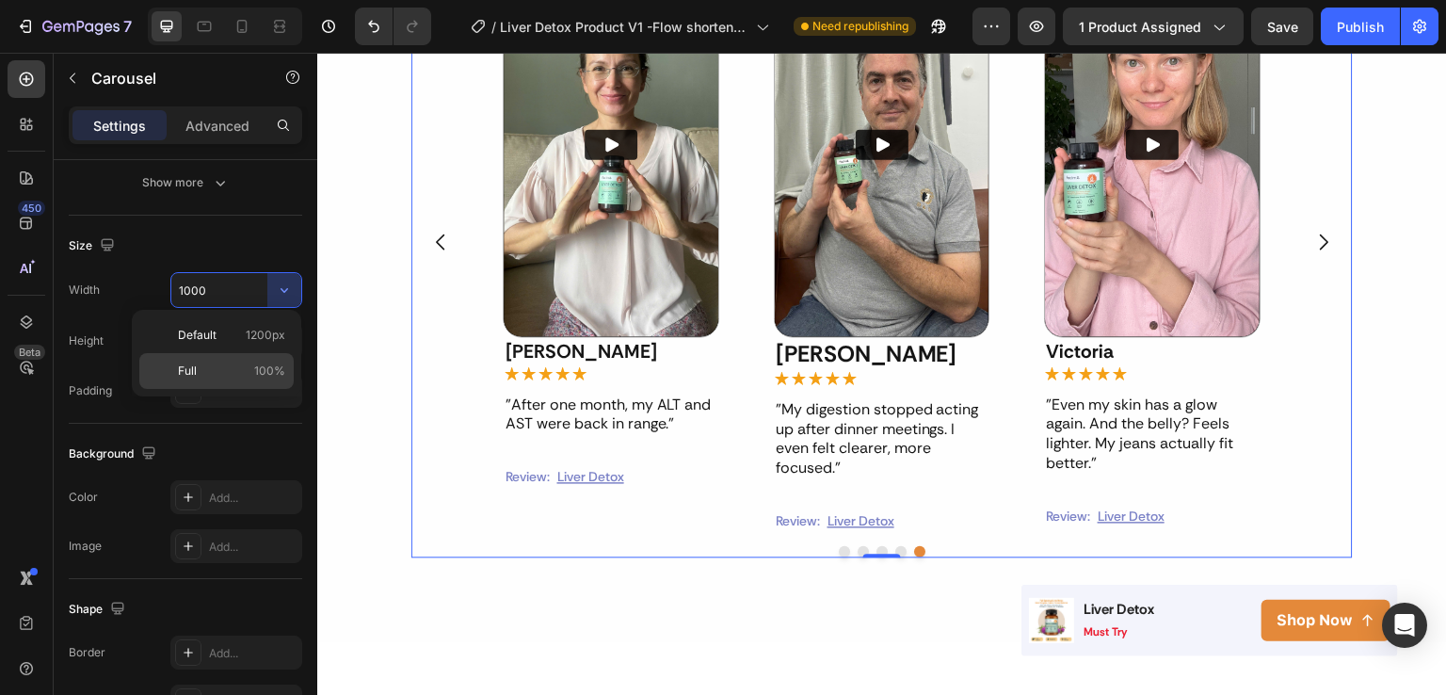
click at [202, 367] on p "Full 100%" at bounding box center [231, 371] width 107 height 17
type input "100%"
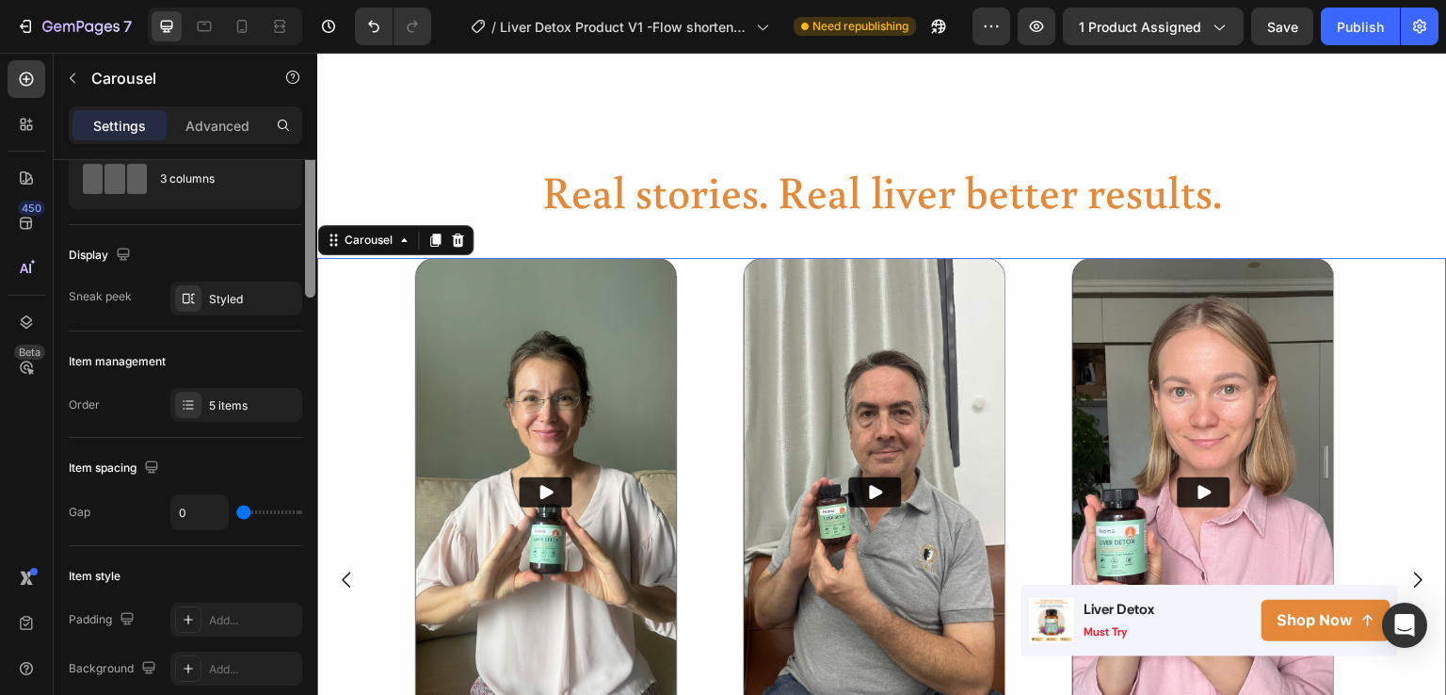
scroll to position [49, 0]
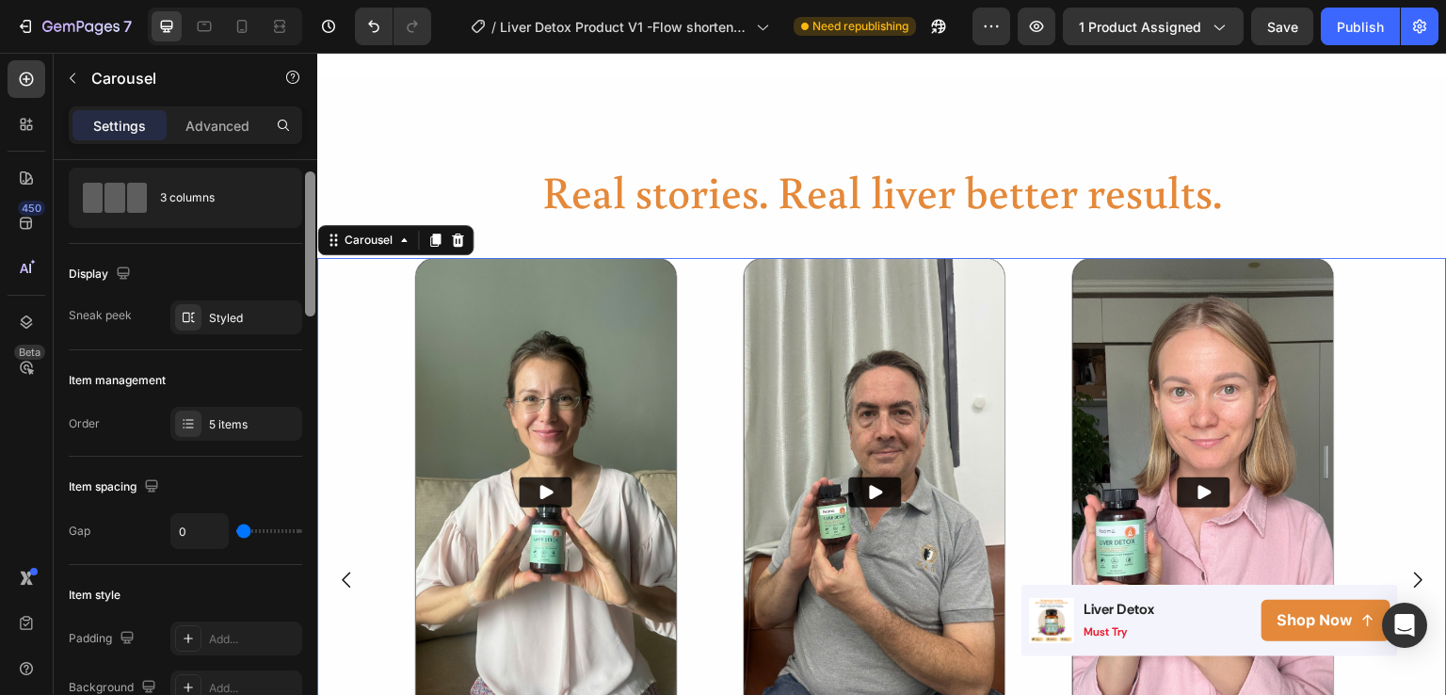
drag, startPoint x: 310, startPoint y: 218, endPoint x: 289, endPoint y: 230, distance: 24.1
click at [289, 230] on div "Items per slide 3 columns Display Sneak peek Styled Item management Order 5 ite…" at bounding box center [186, 454] width 264 height 589
click at [201, 122] on p "Advanced" at bounding box center [217, 126] width 64 height 20
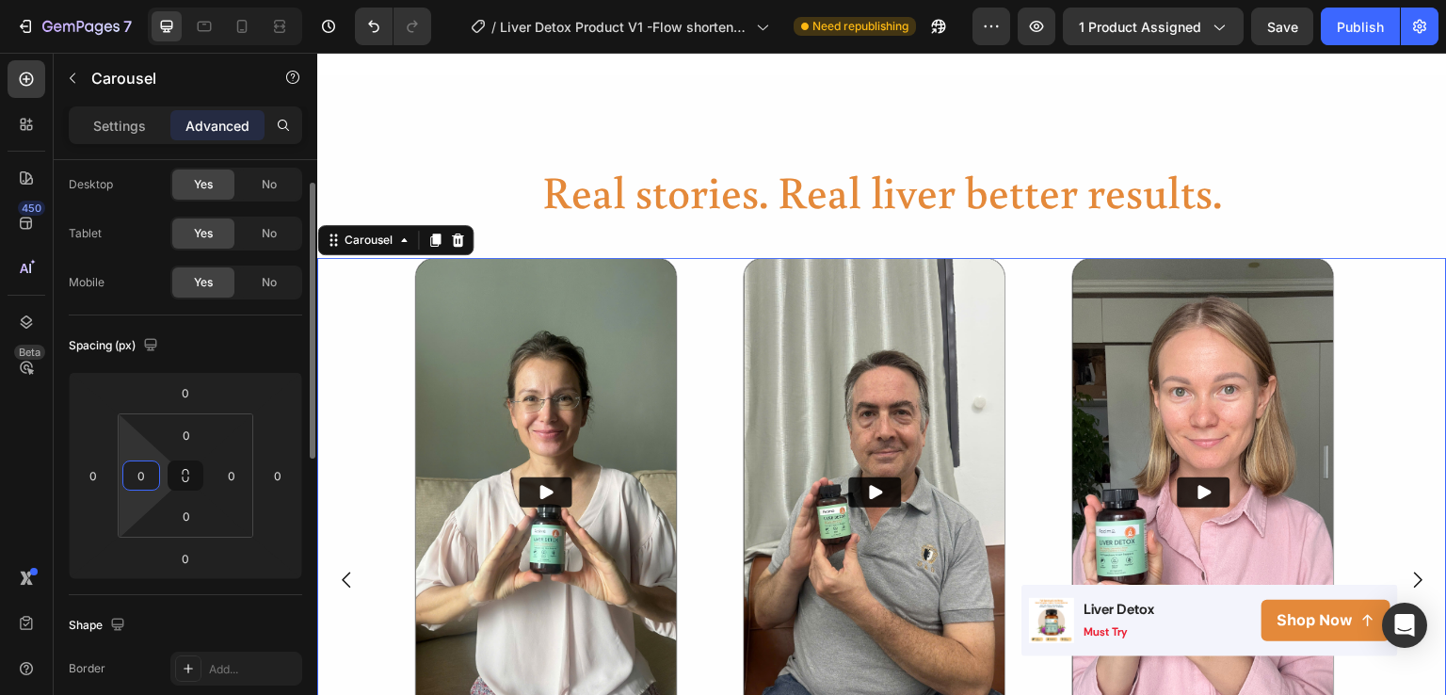
click at [139, 463] on input "0" at bounding box center [141, 475] width 28 height 28
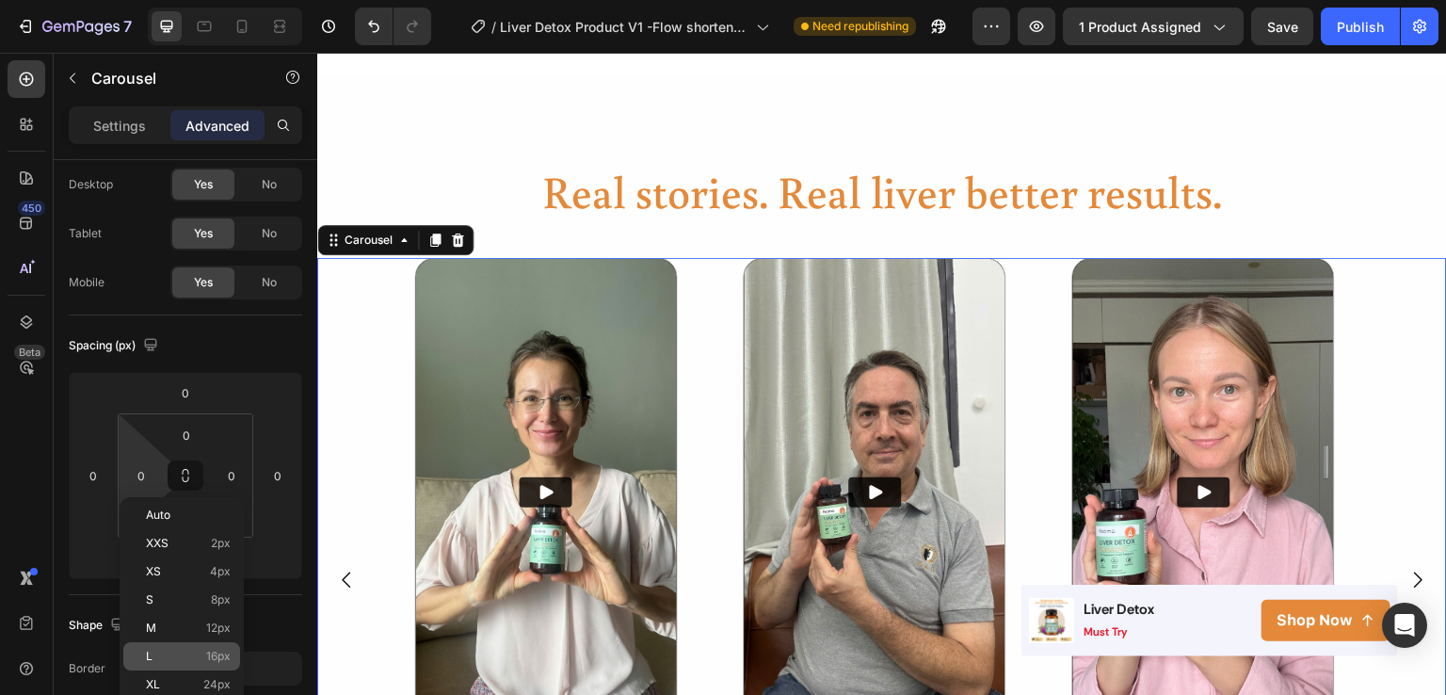
click at [154, 650] on p "L 16px" at bounding box center [188, 656] width 85 height 13
type input "16"
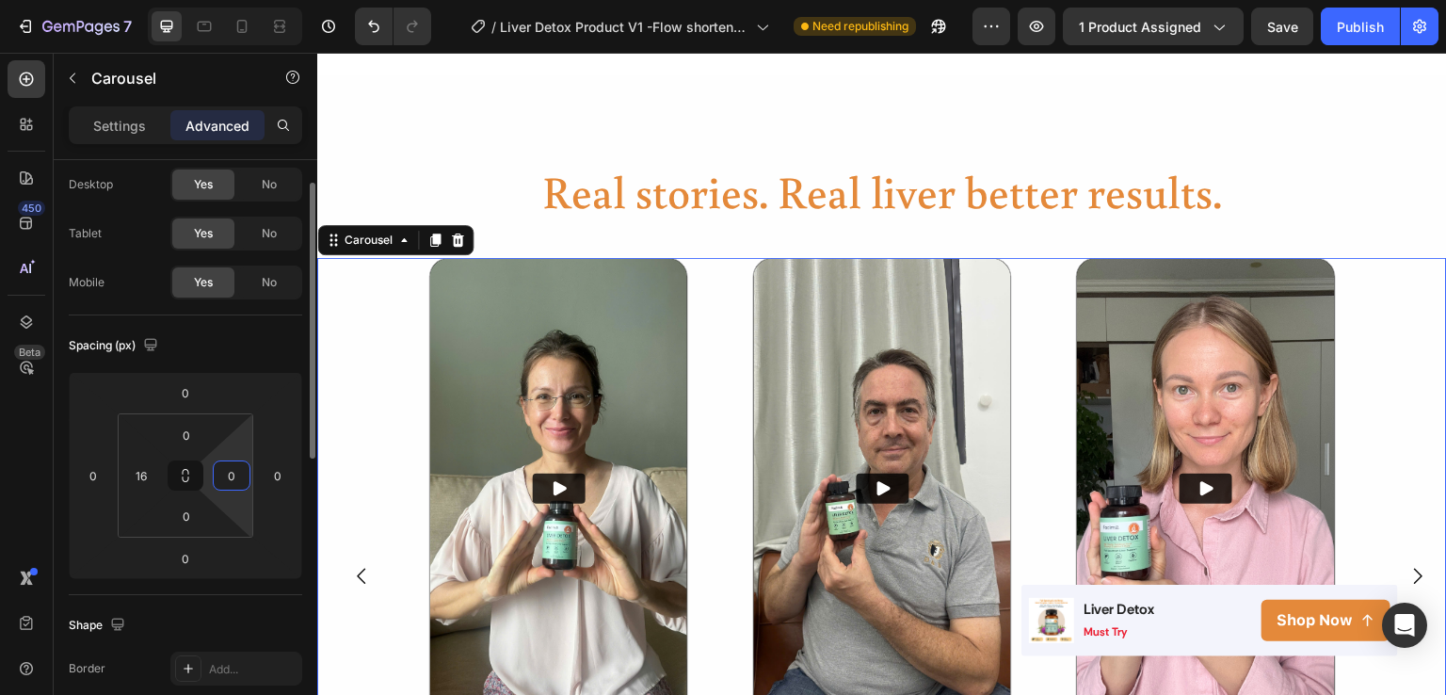
click at [226, 465] on input "0" at bounding box center [232, 475] width 28 height 28
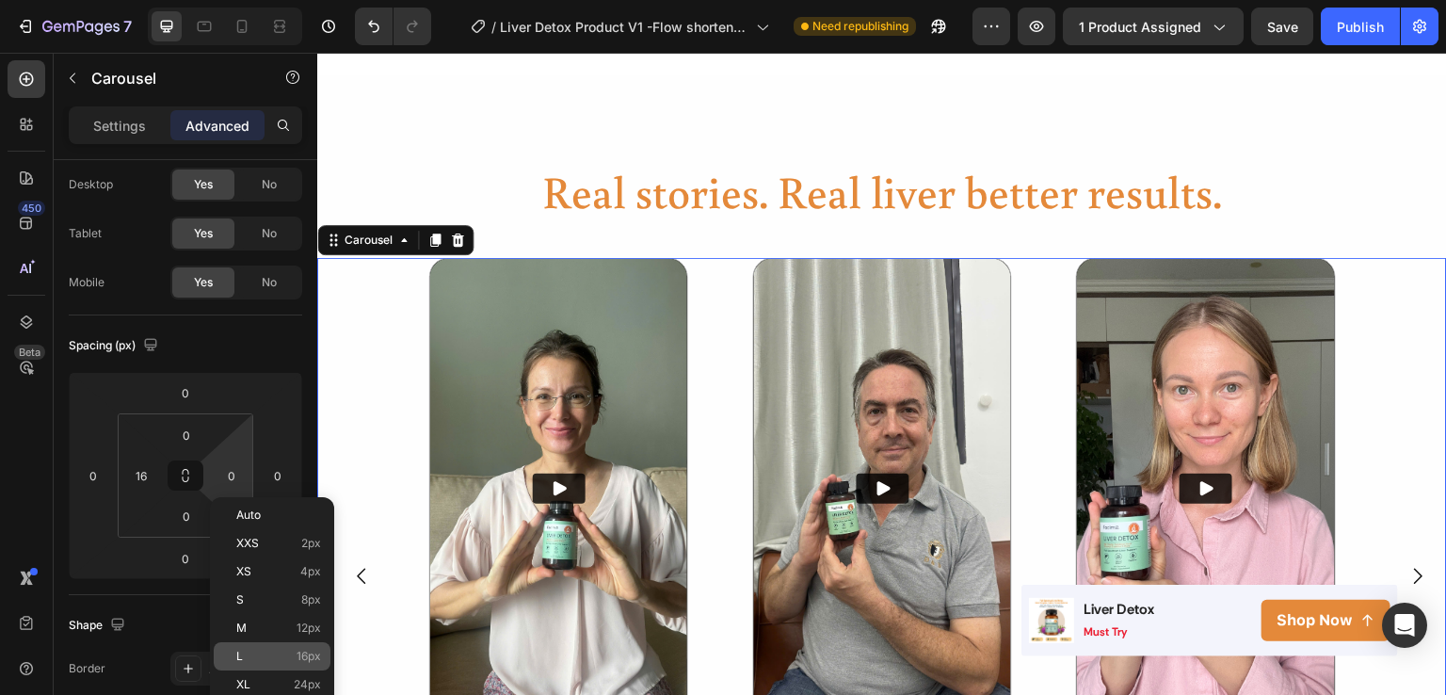
click at [255, 652] on p "L 16px" at bounding box center [278, 656] width 85 height 13
type input "16"
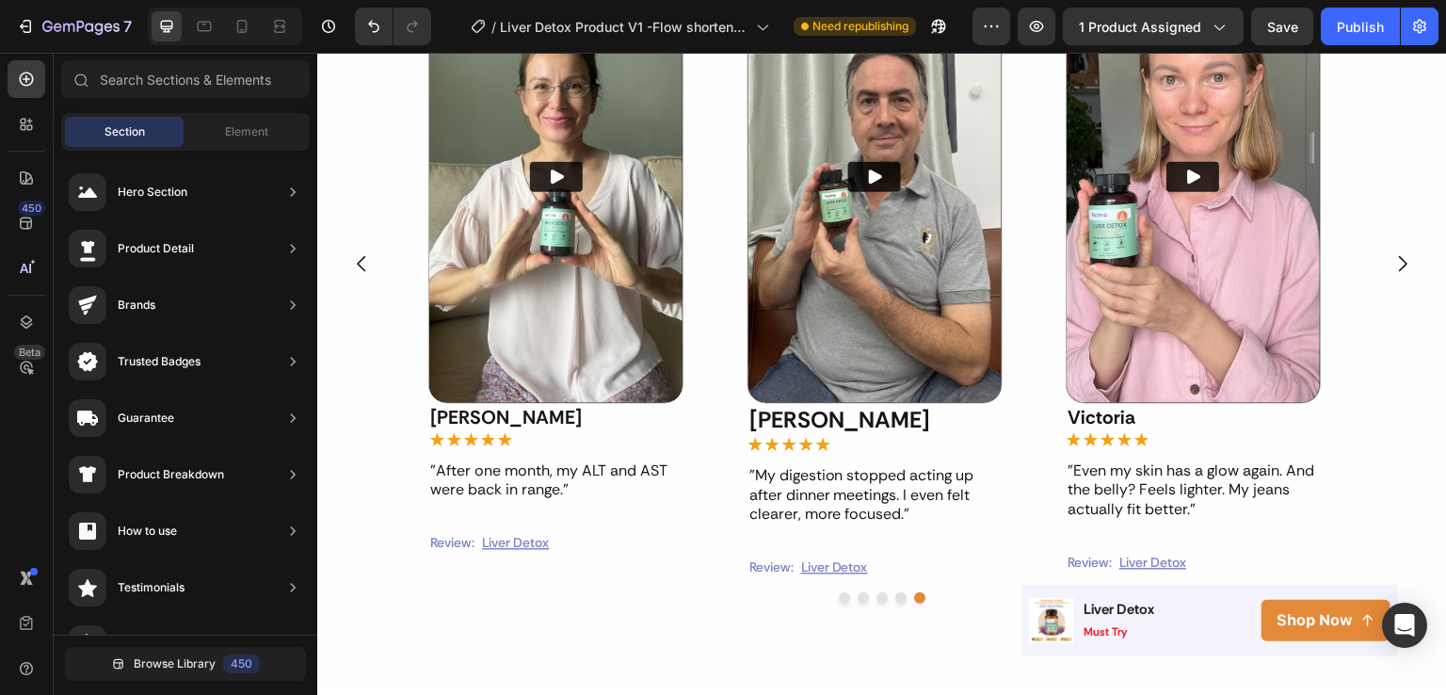
scroll to position [1377, 0]
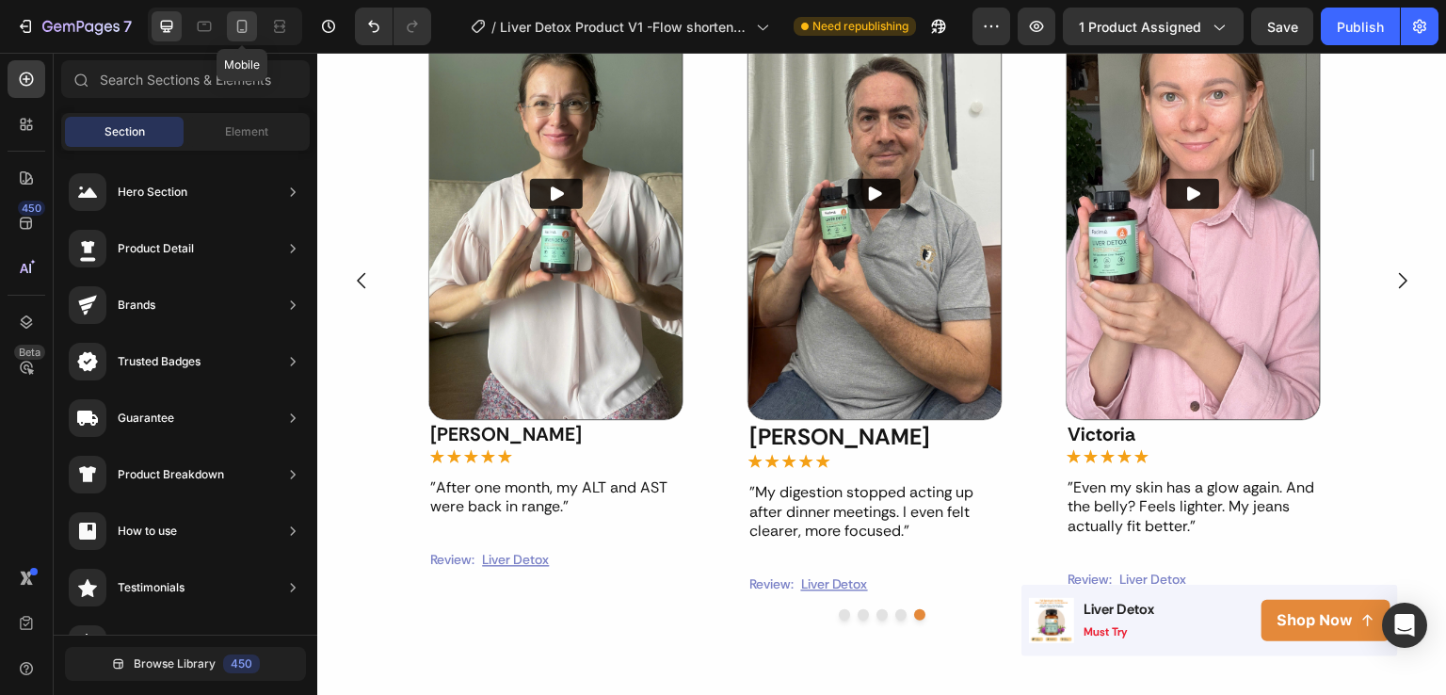
click at [241, 27] on icon at bounding box center [242, 26] width 19 height 19
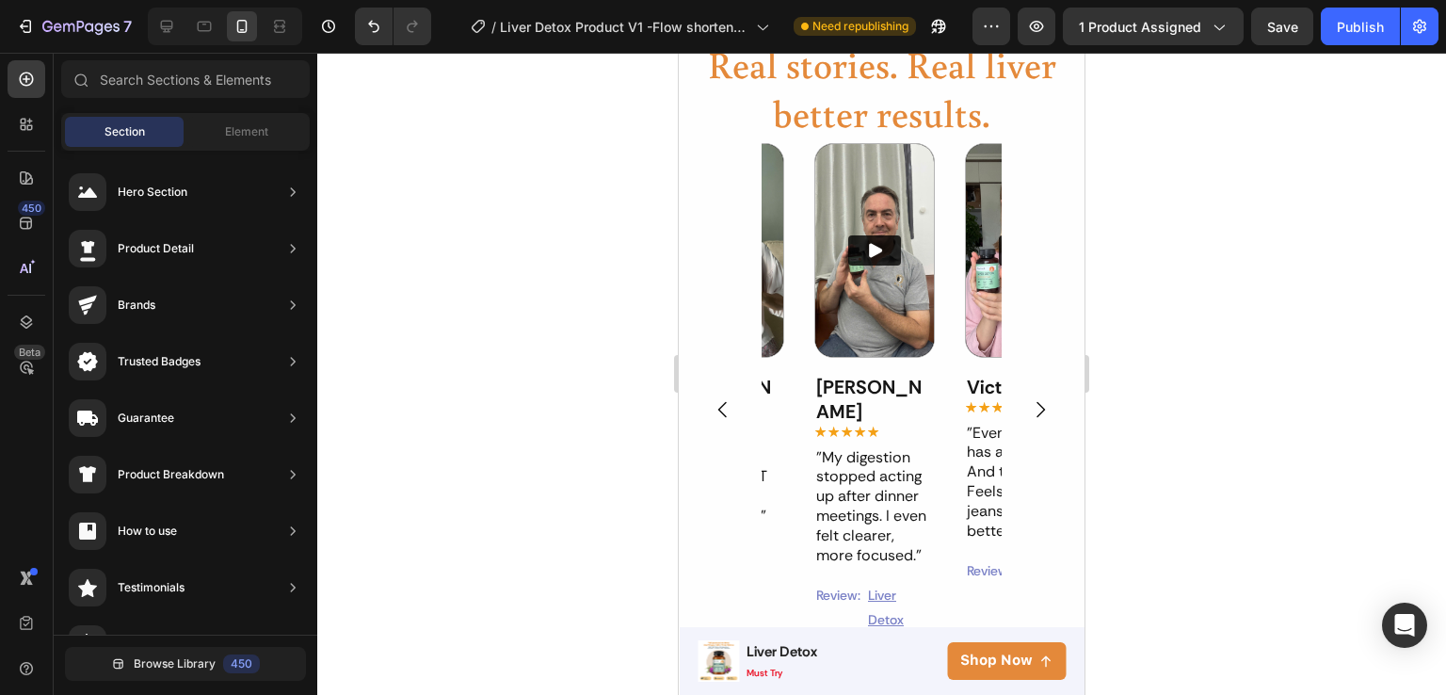
scroll to position [1460, 0]
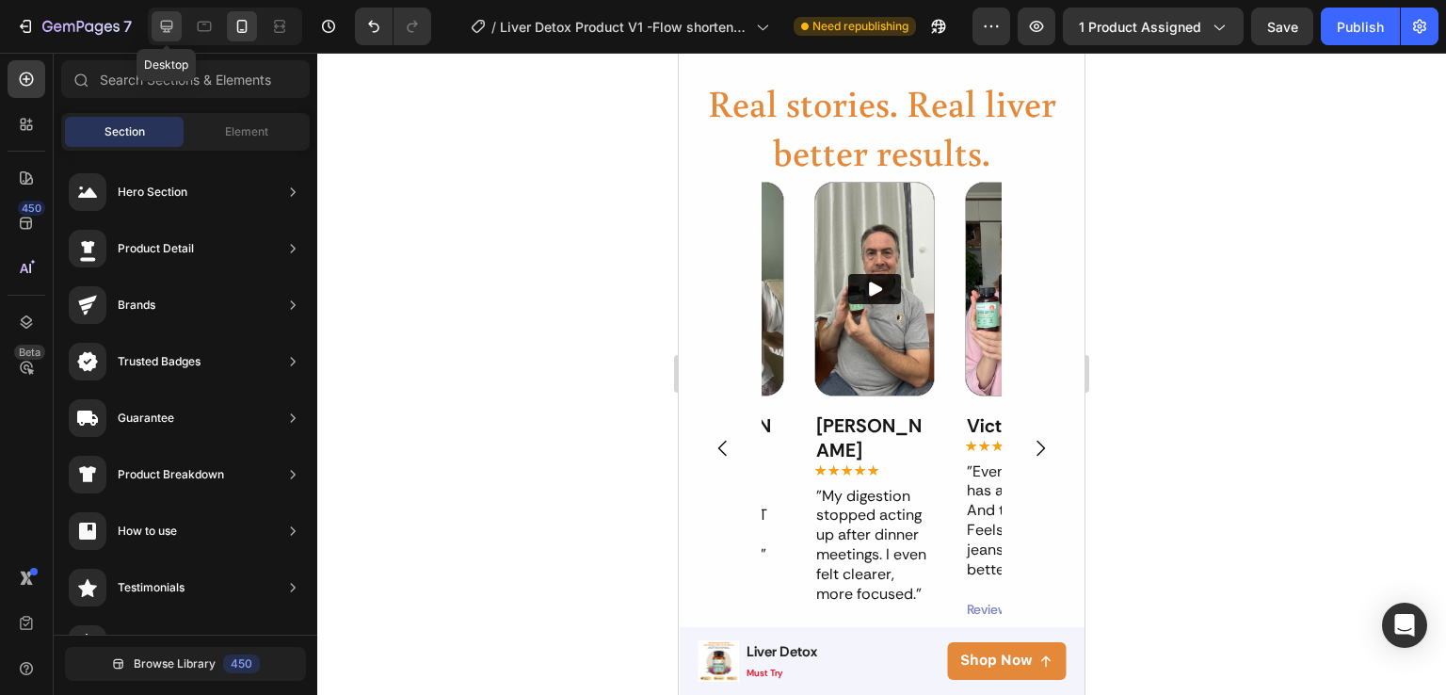
click at [172, 33] on icon at bounding box center [166, 26] width 19 height 19
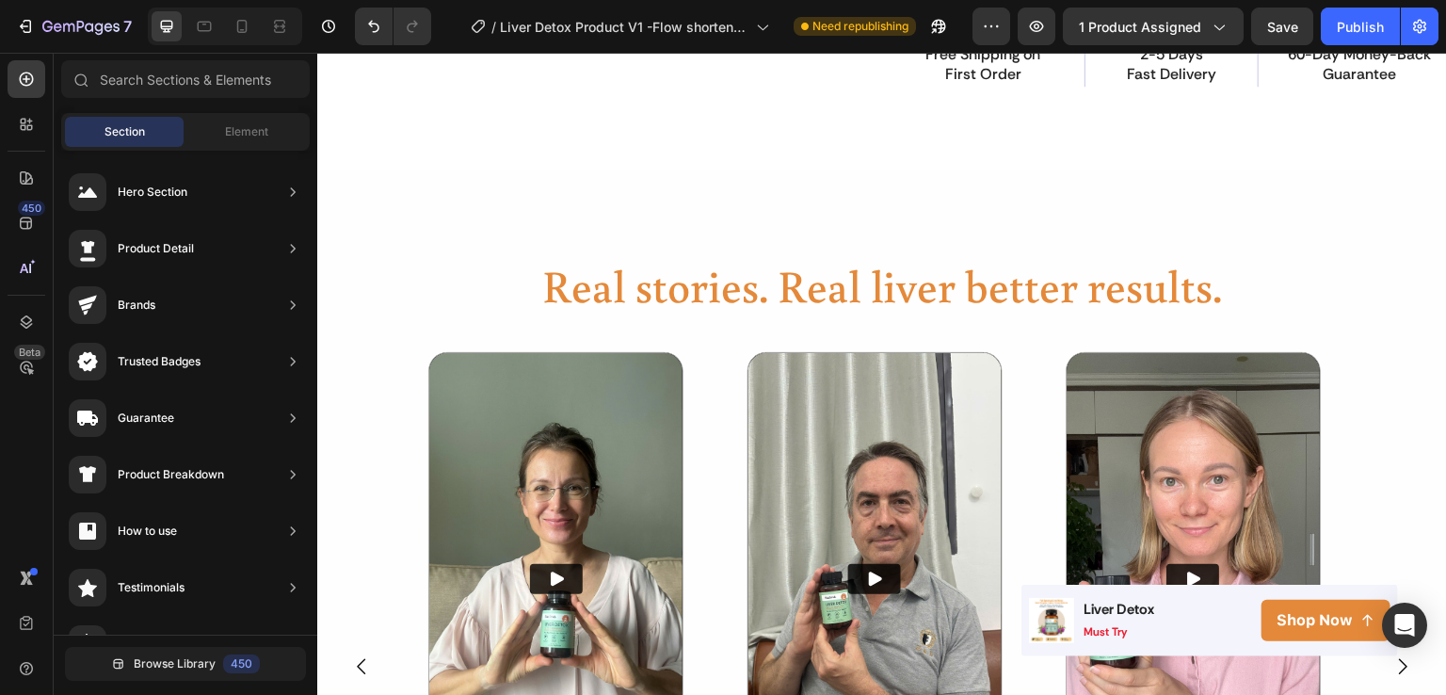
scroll to position [1080, 0]
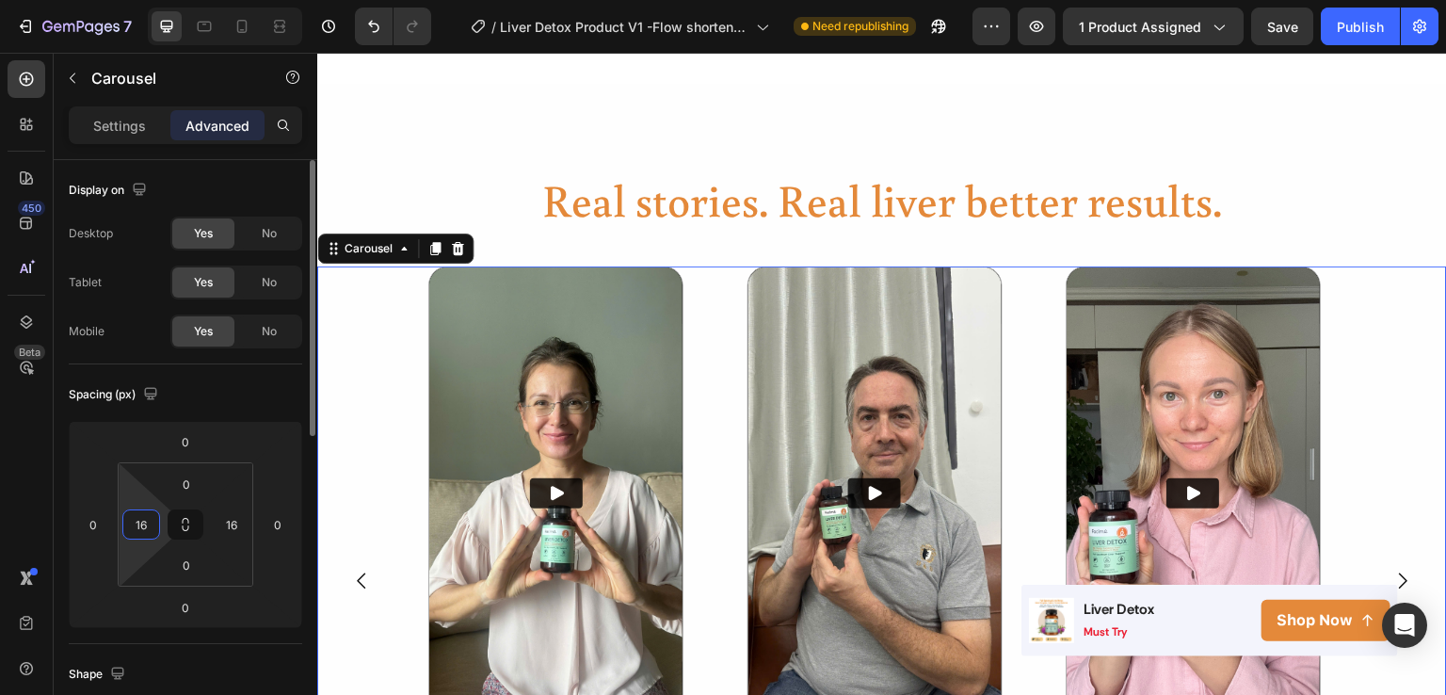
click at [143, 520] on input "16" at bounding box center [141, 524] width 28 height 28
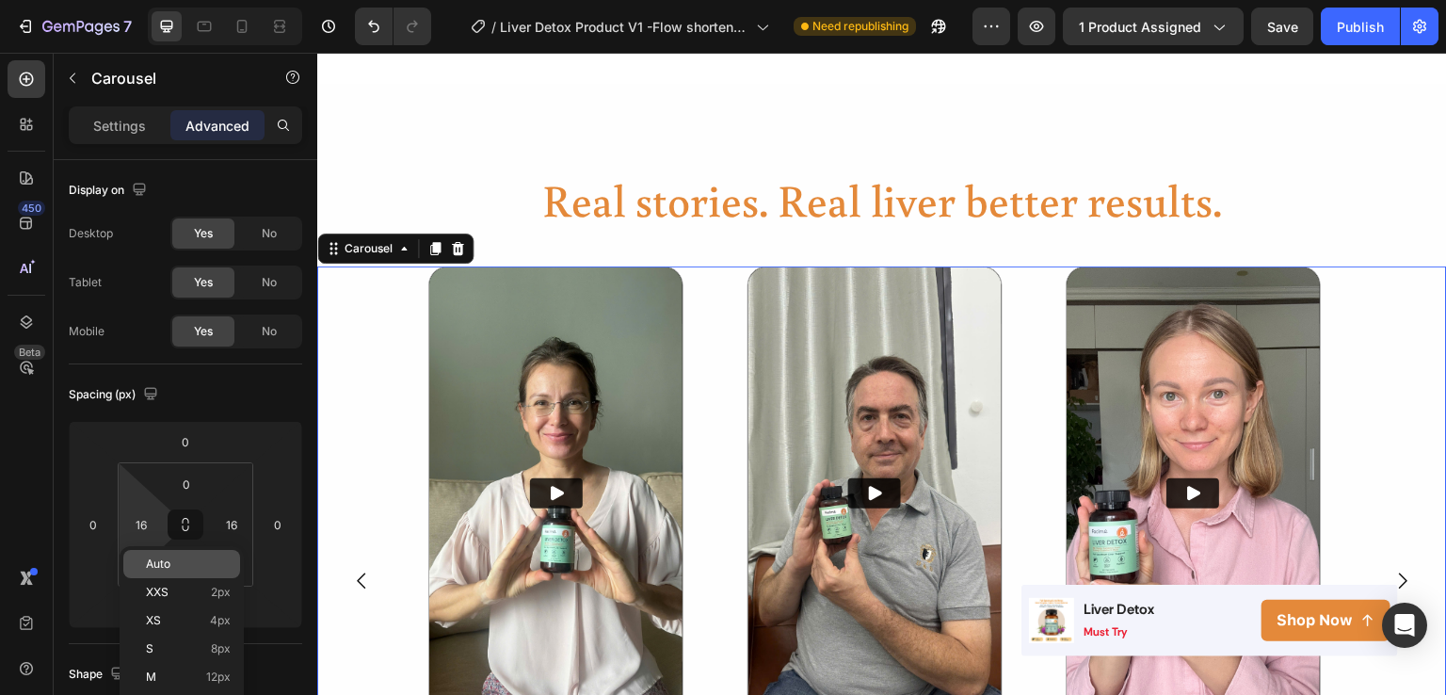
click at [161, 565] on span "Auto" at bounding box center [158, 563] width 24 height 13
type input "Auto"
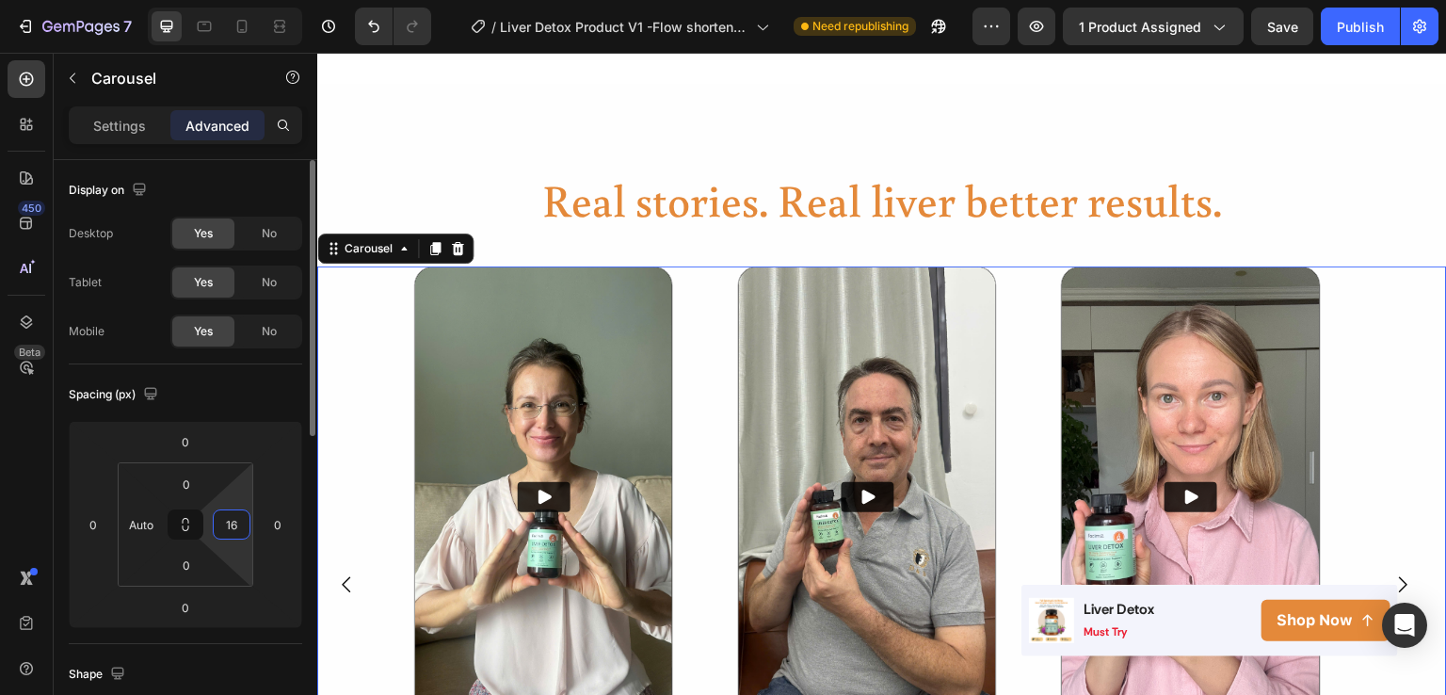
click at [218, 529] on input "16" at bounding box center [232, 524] width 28 height 28
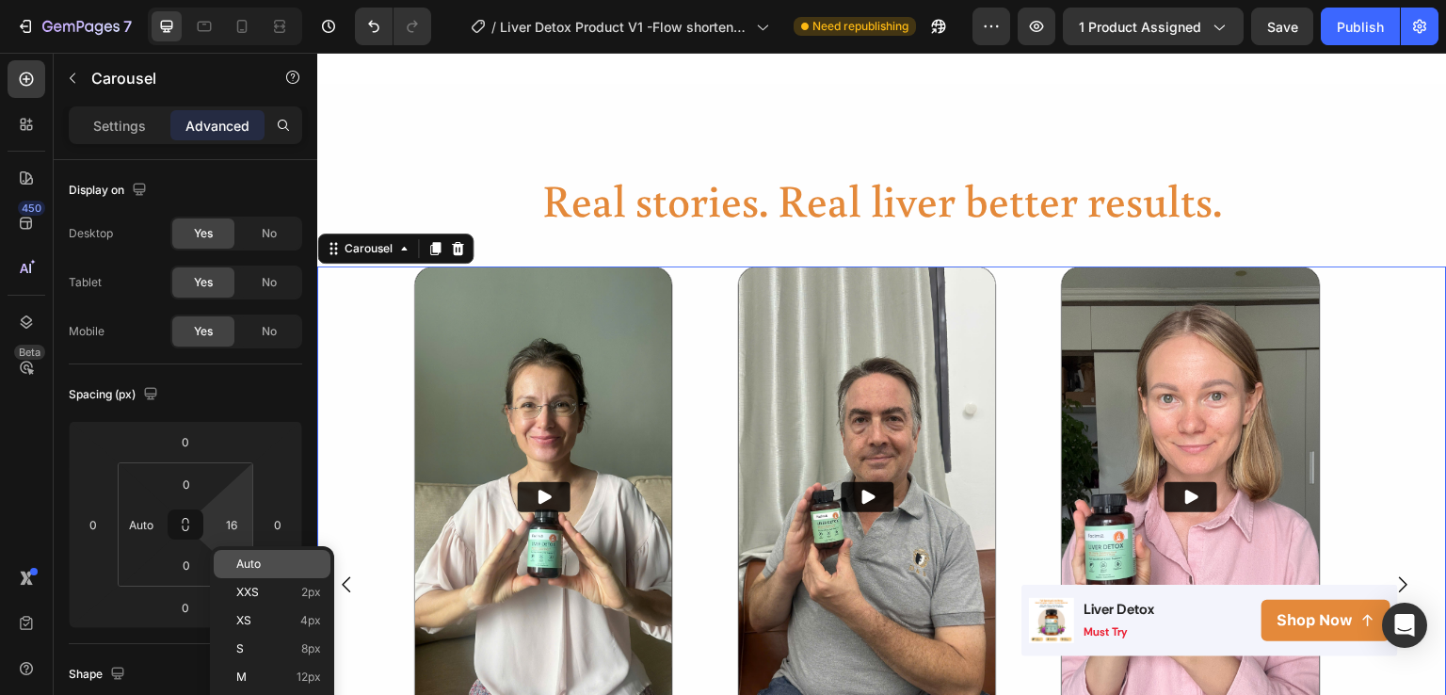
click at [238, 559] on span "Auto" at bounding box center [248, 563] width 24 height 13
type input "Auto"
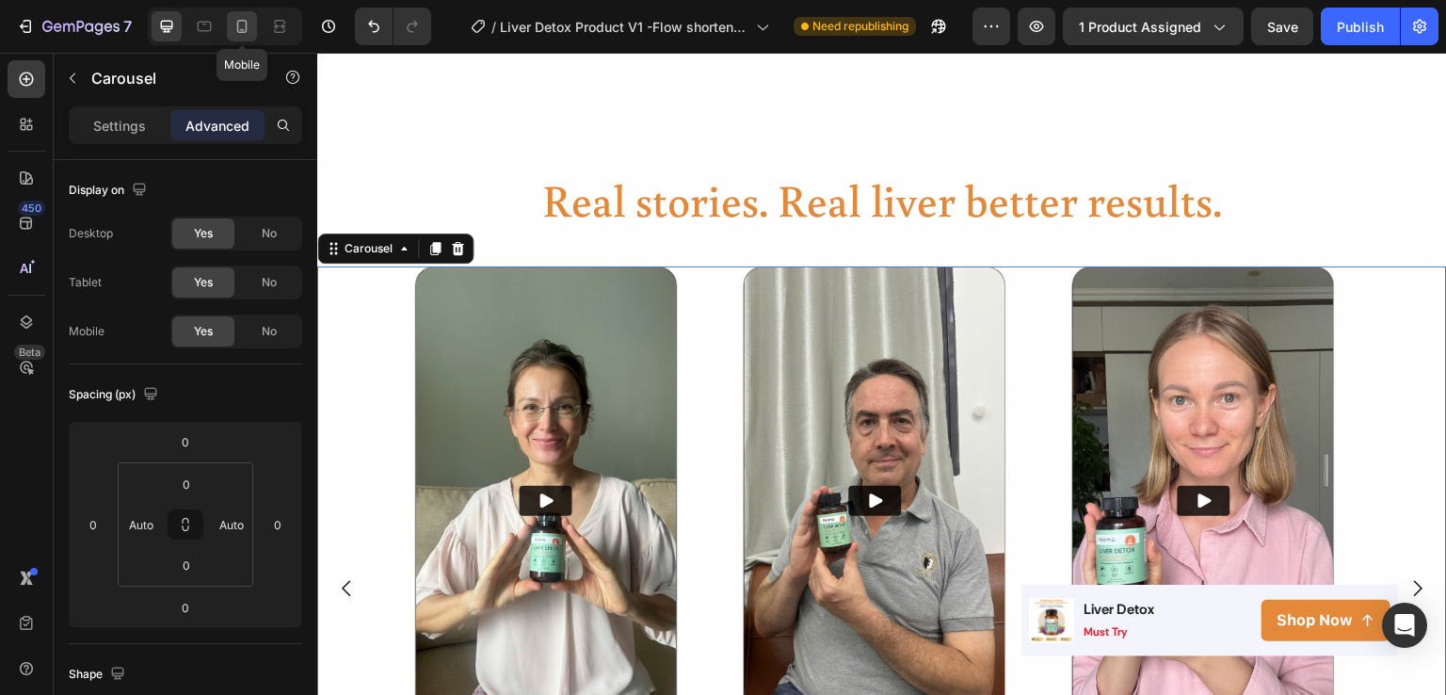
click at [240, 33] on icon at bounding box center [242, 26] width 19 height 19
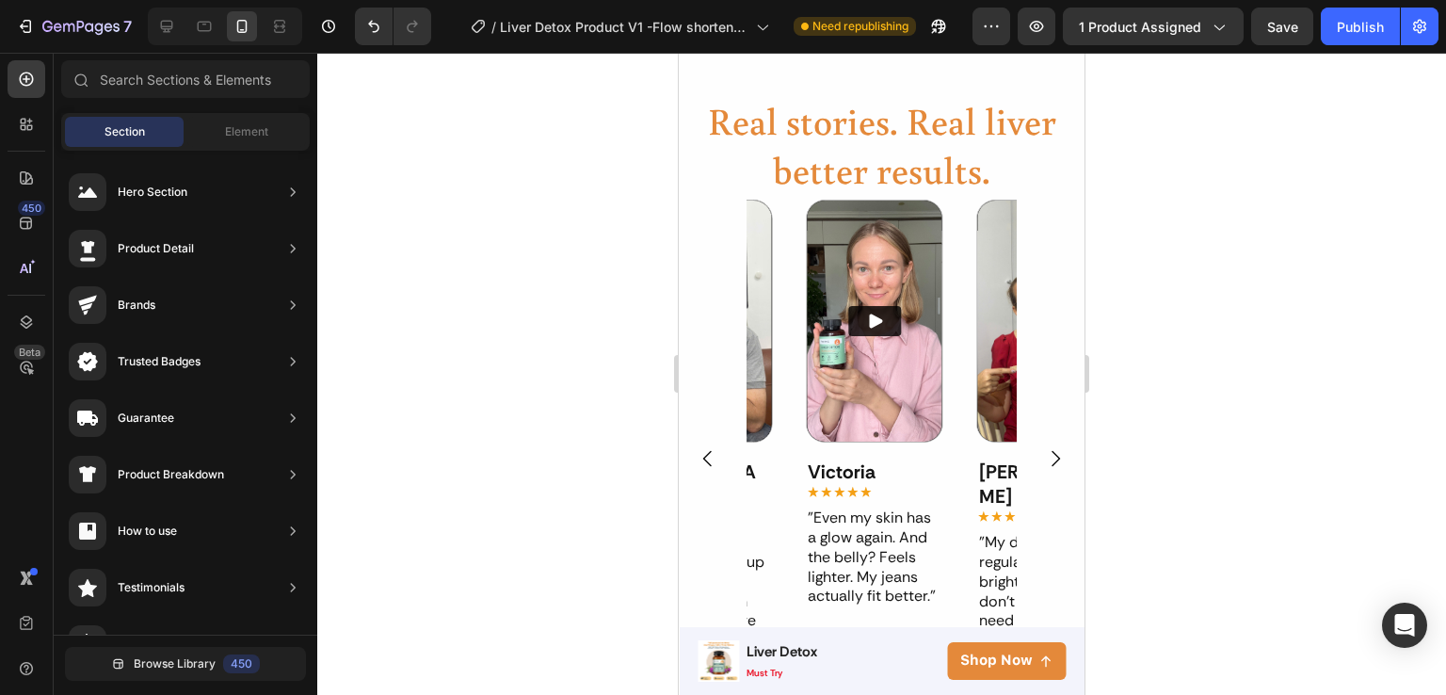
scroll to position [1524, 0]
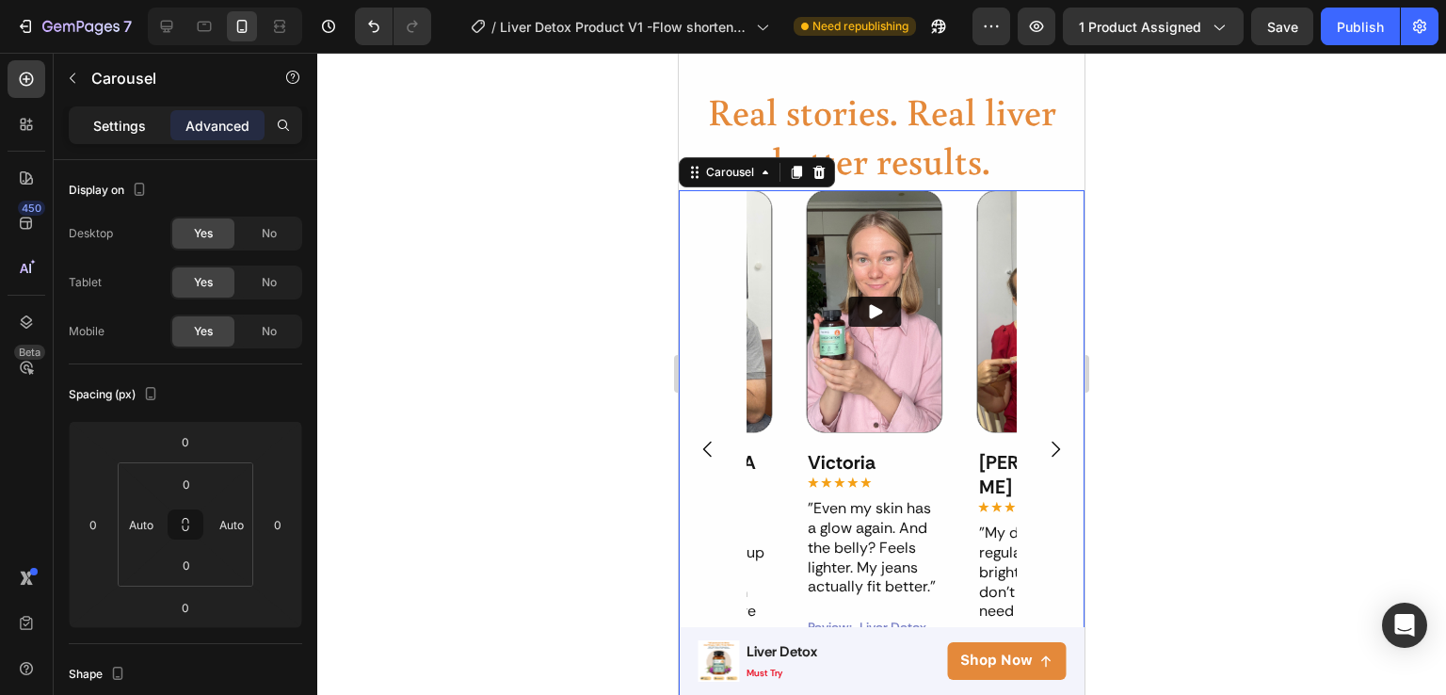
click at [117, 125] on p "Settings" at bounding box center [119, 126] width 53 height 20
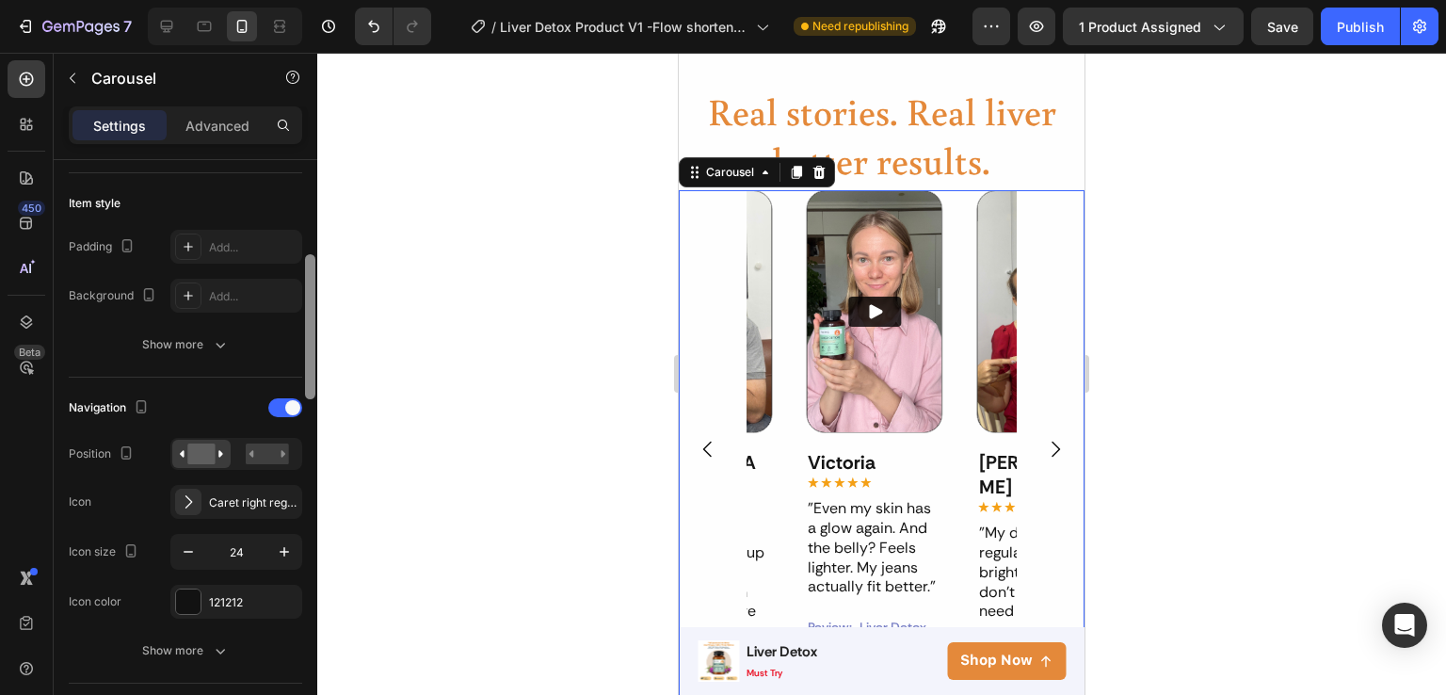
scroll to position [493, 0]
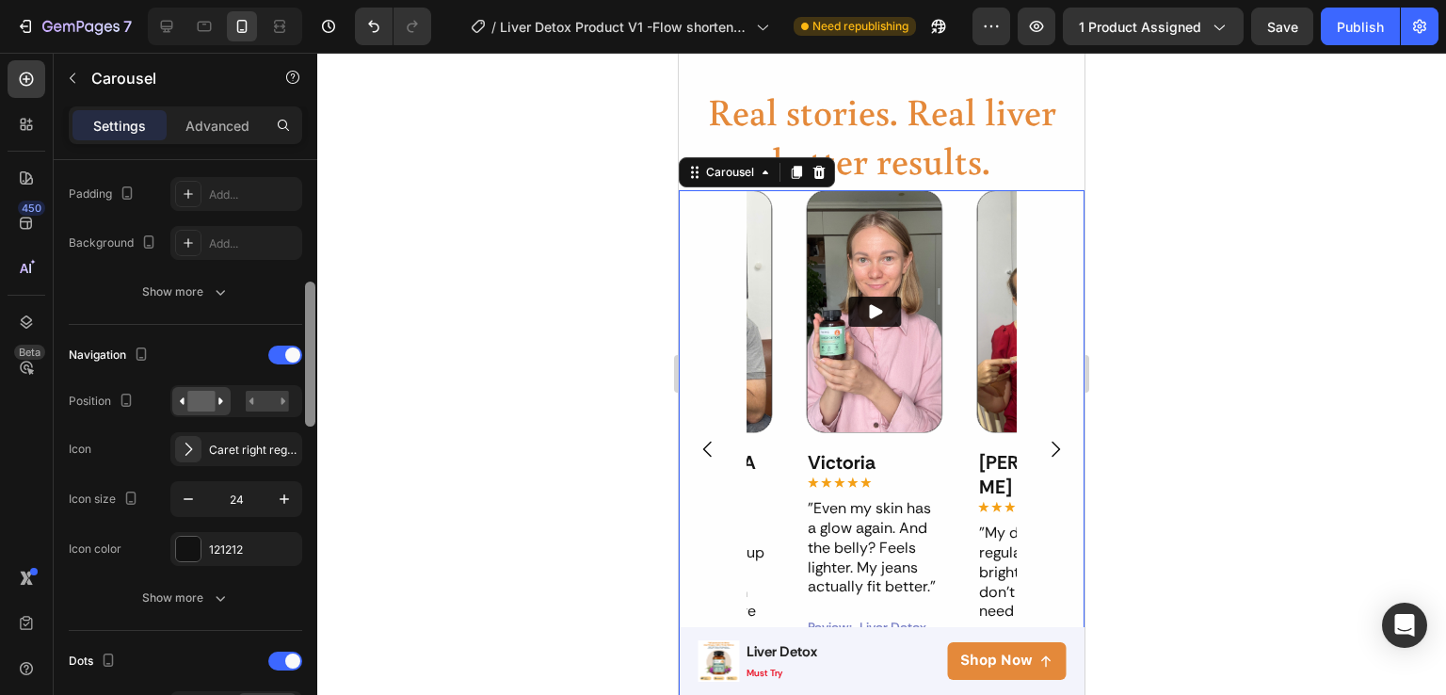
drag, startPoint x: 313, startPoint y: 202, endPoint x: 313, endPoint y: 324, distance: 122.4
click at [313, 324] on div at bounding box center [310, 354] width 10 height 145
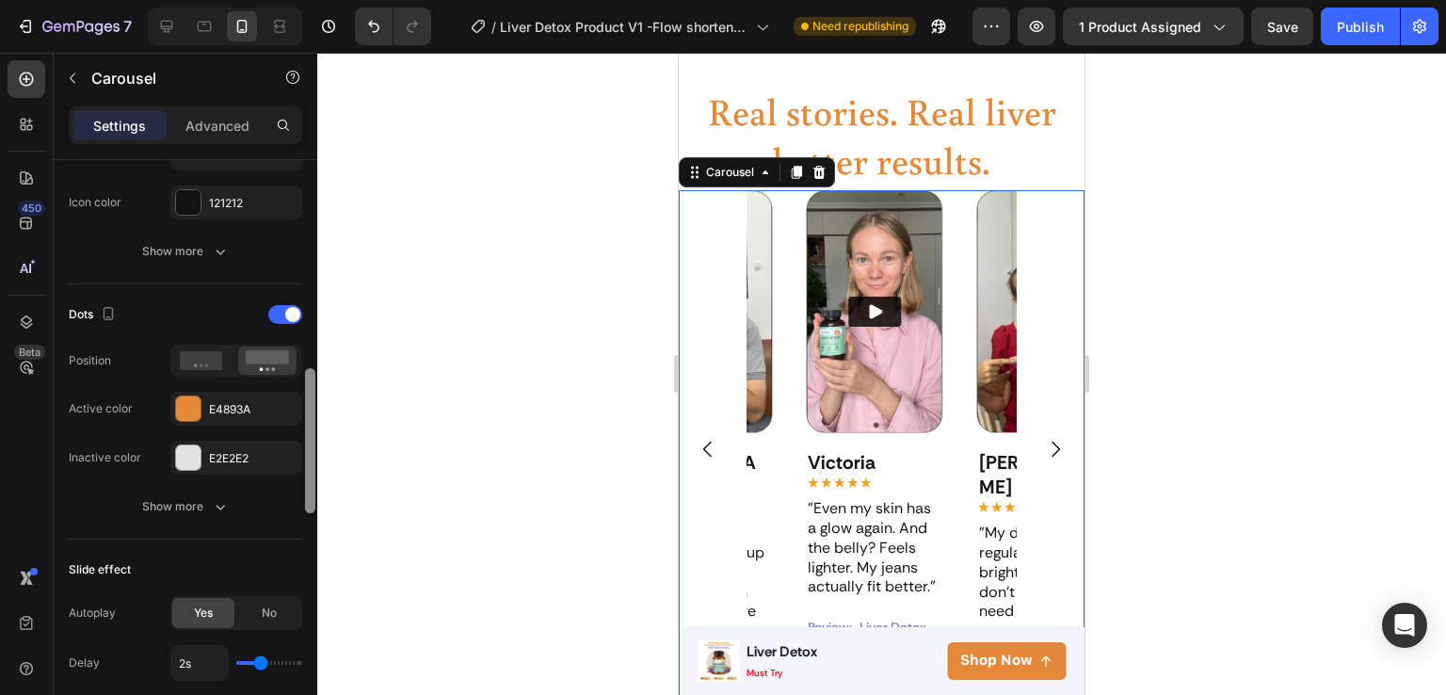
scroll to position [863, 0]
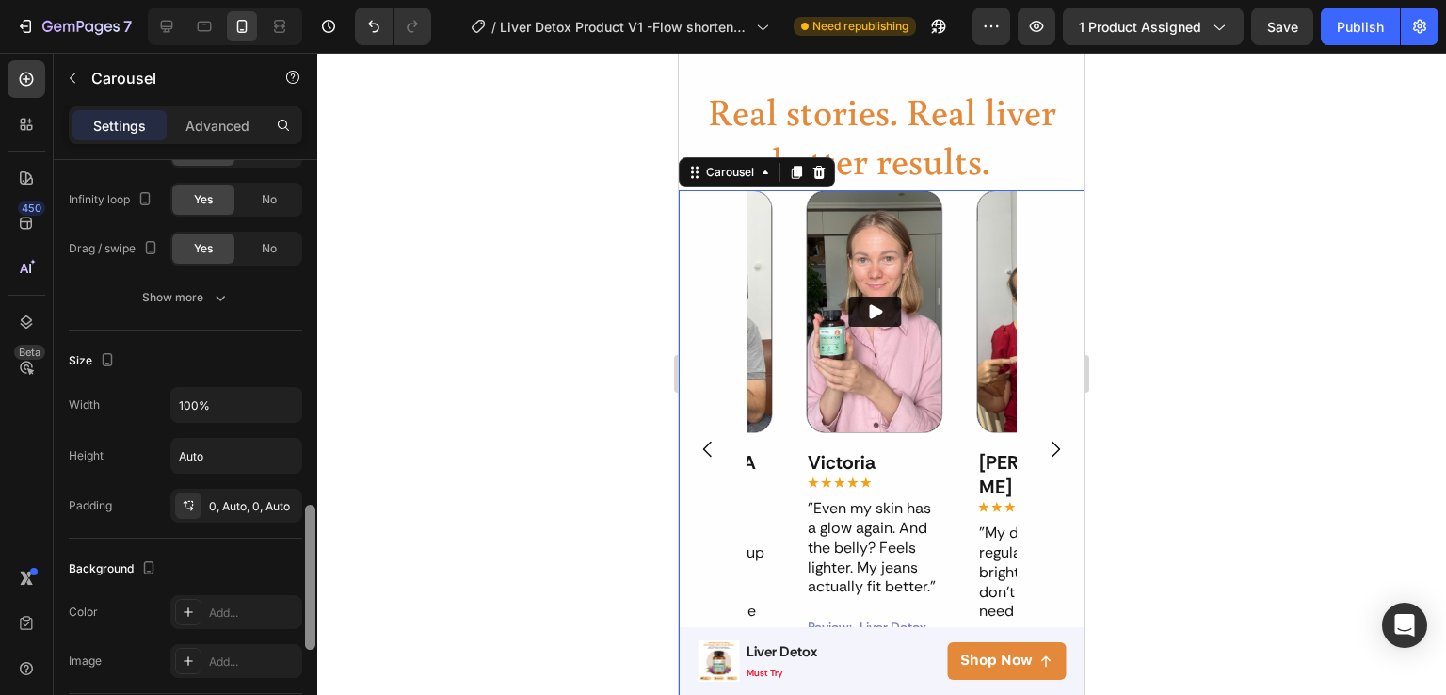
drag, startPoint x: 313, startPoint y: 324, endPoint x: 299, endPoint y: 573, distance: 249.9
click at [299, 573] on div "Items per slide 3 columns Display Sneak peek Styled Item management Order 5 ite…" at bounding box center [186, 454] width 264 height 589
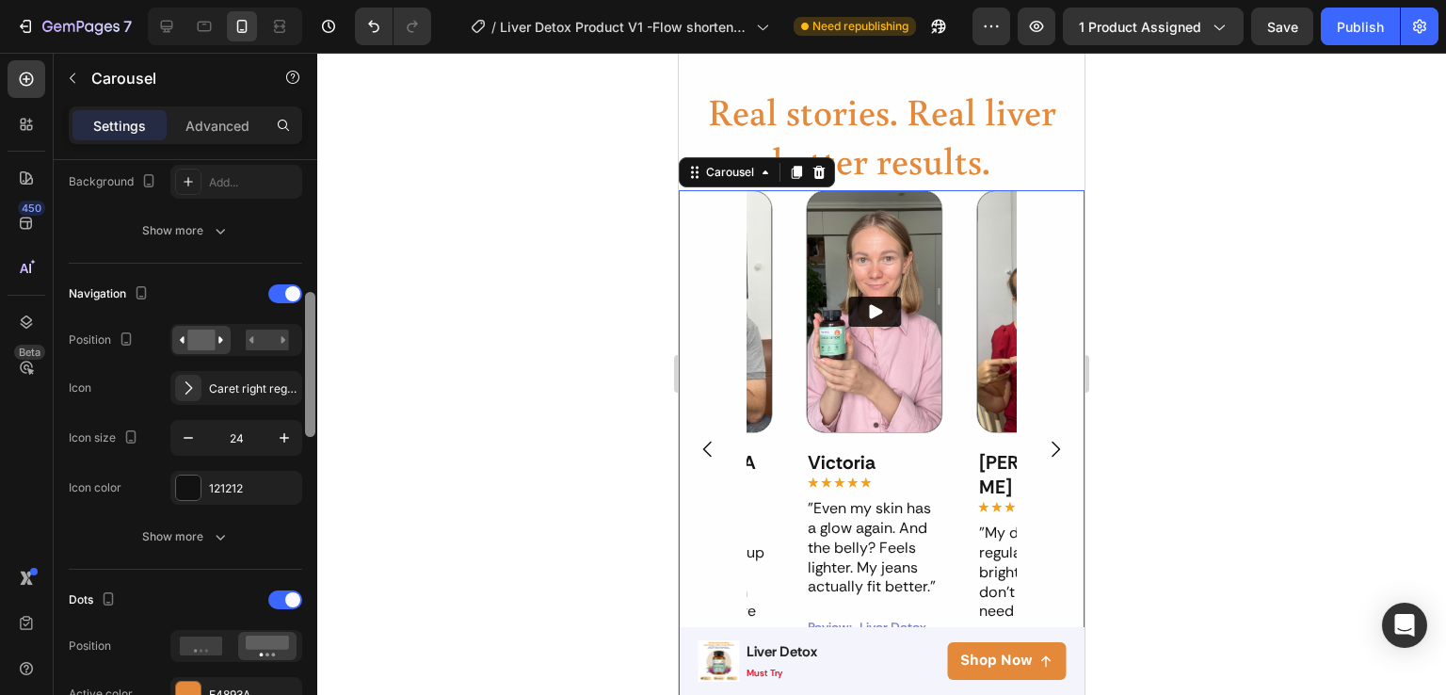
scroll to position [531, 0]
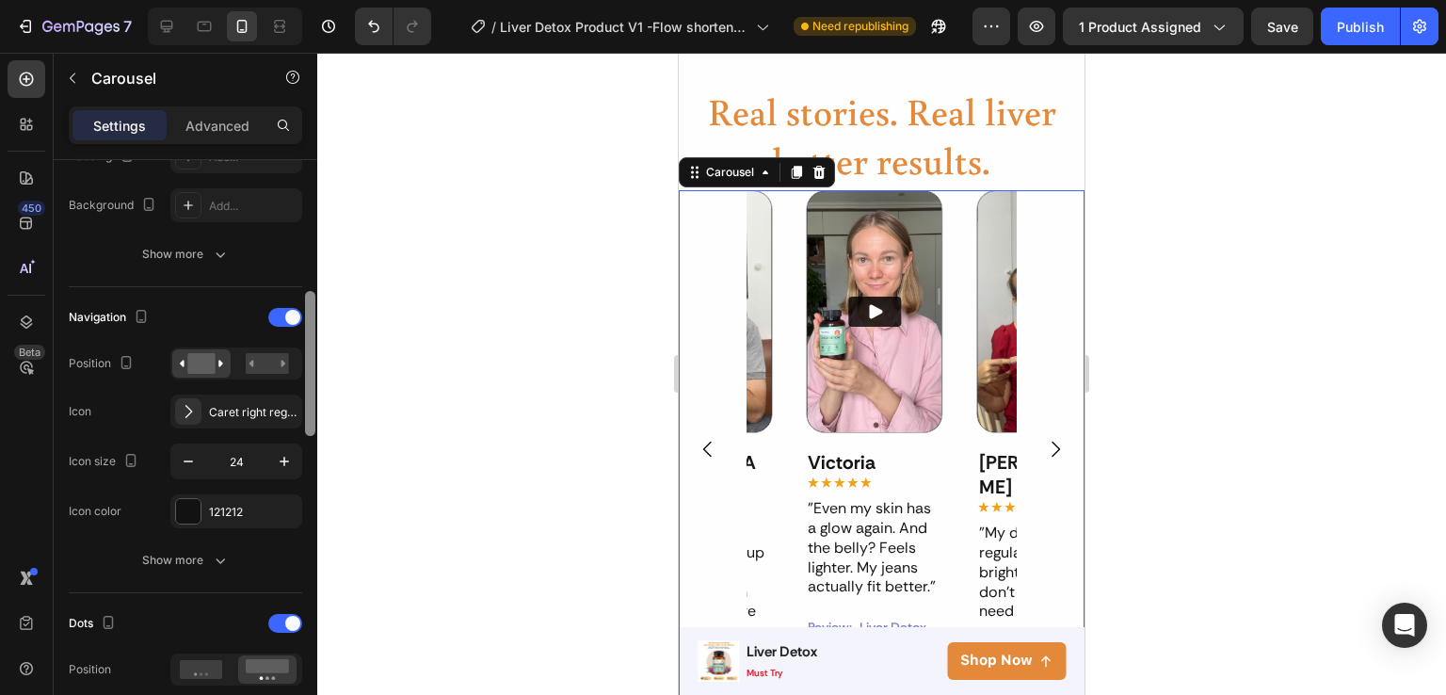
drag, startPoint x: 310, startPoint y: 582, endPoint x: 314, endPoint y: 342, distance: 240.1
click at [314, 342] on div at bounding box center [310, 363] width 10 height 145
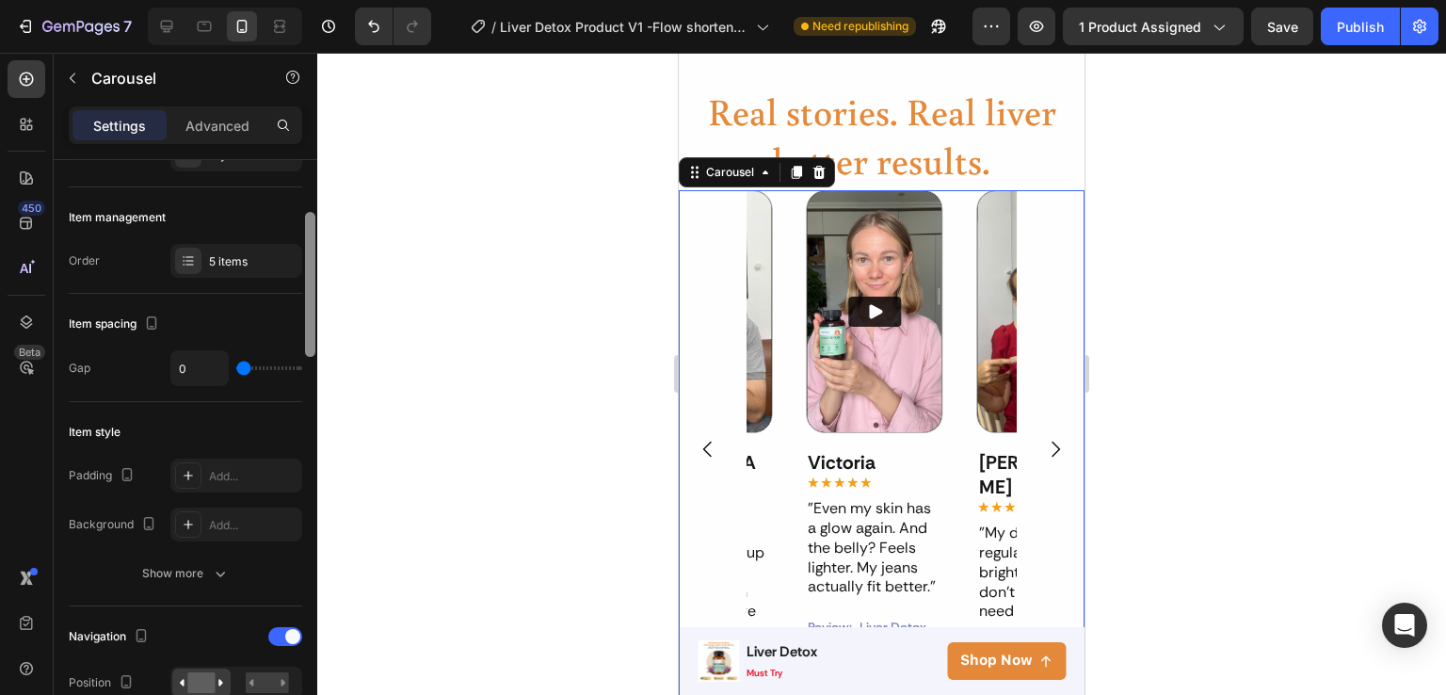
scroll to position [216, 0]
drag, startPoint x: 315, startPoint y: 374, endPoint x: 315, endPoint y: 296, distance: 78.2
click at [315, 296] on div at bounding box center [310, 454] width 14 height 589
click at [132, 464] on icon "button" at bounding box center [127, 470] width 19 height 19
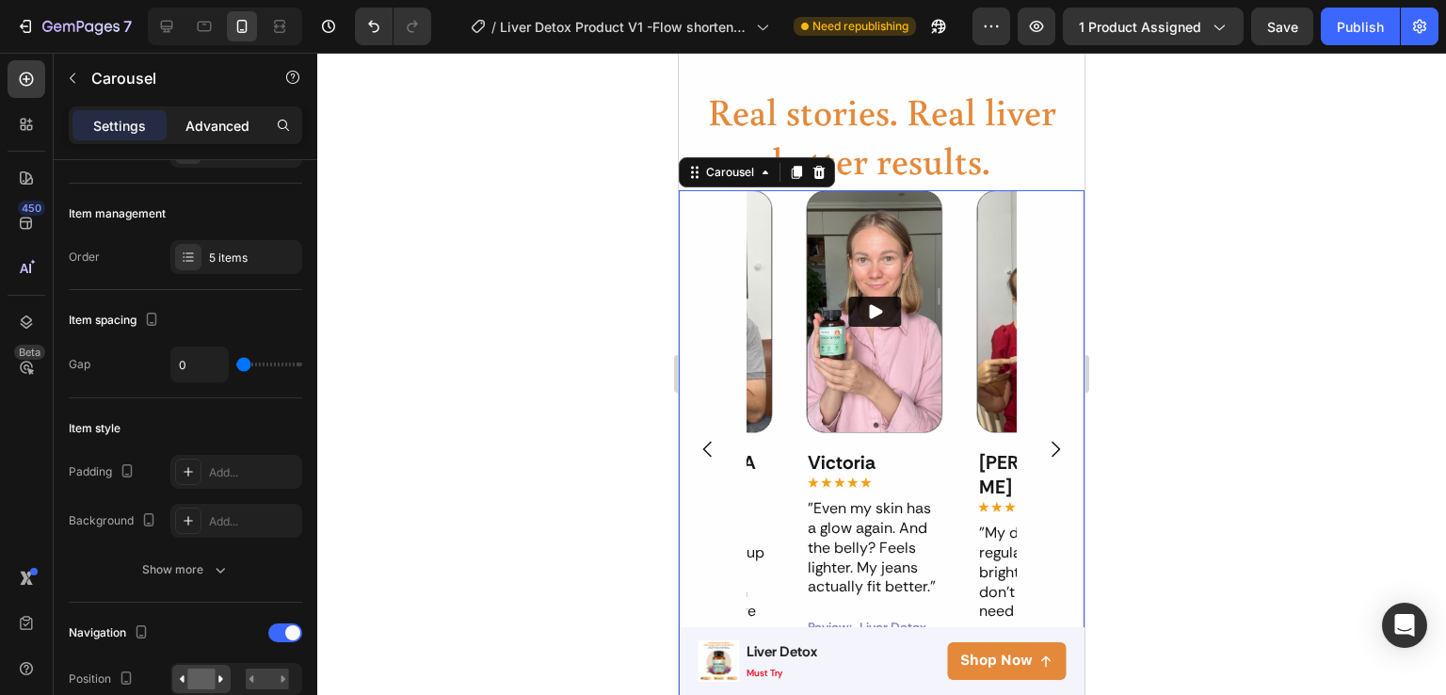
click at [206, 128] on p "Advanced" at bounding box center [217, 126] width 64 height 20
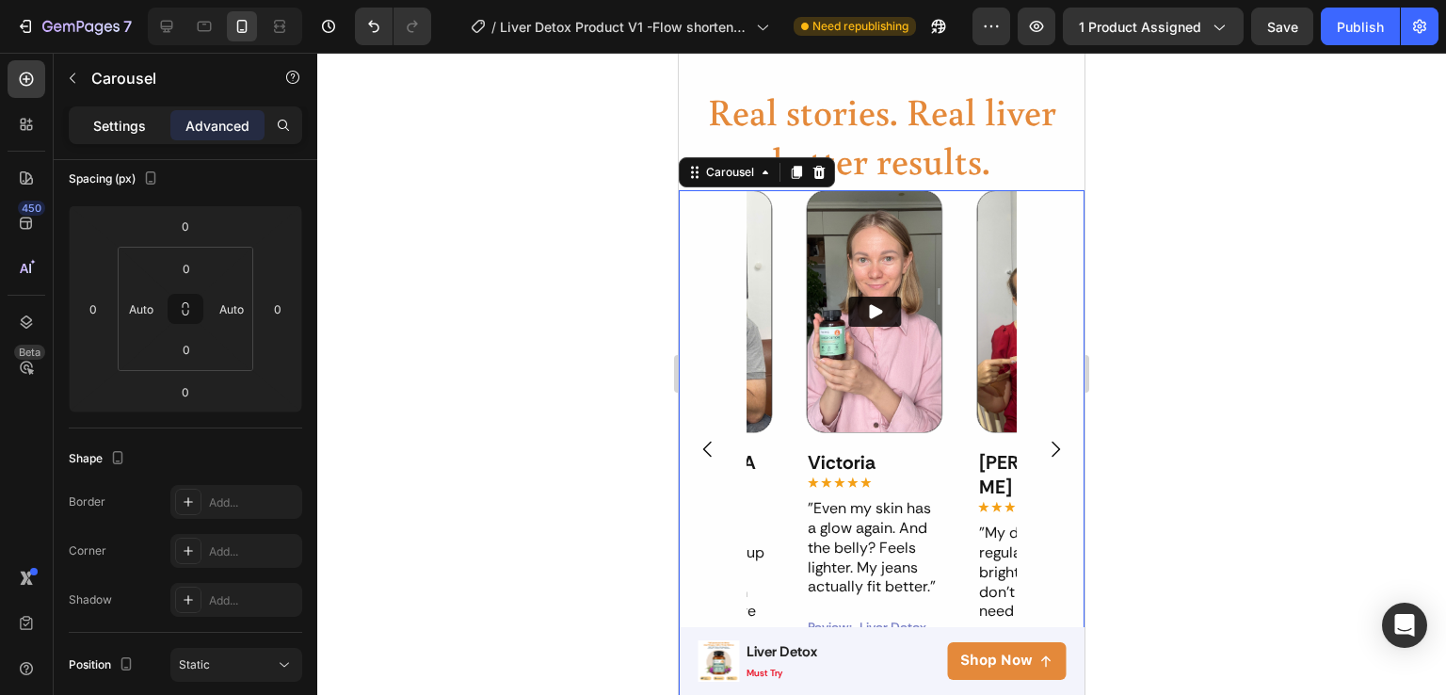
click at [136, 118] on p "Settings" at bounding box center [119, 126] width 53 height 20
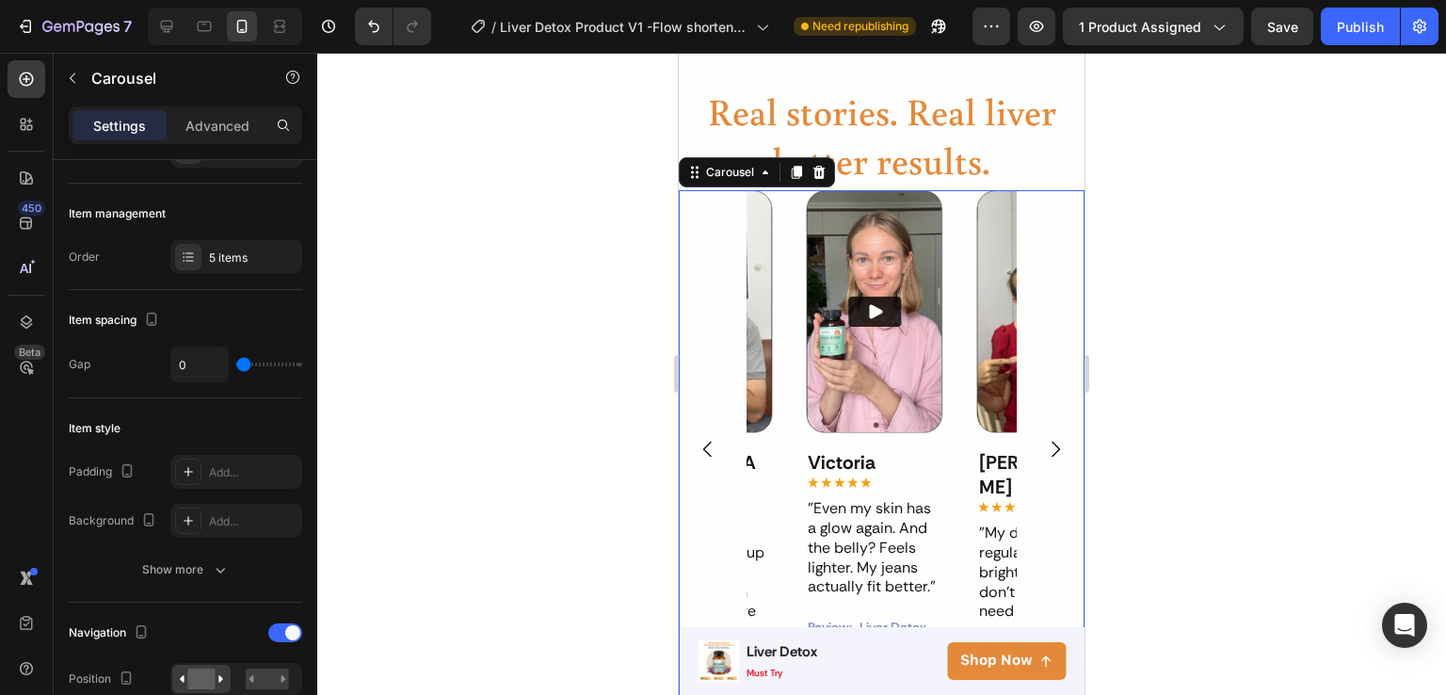
scroll to position [0, 0]
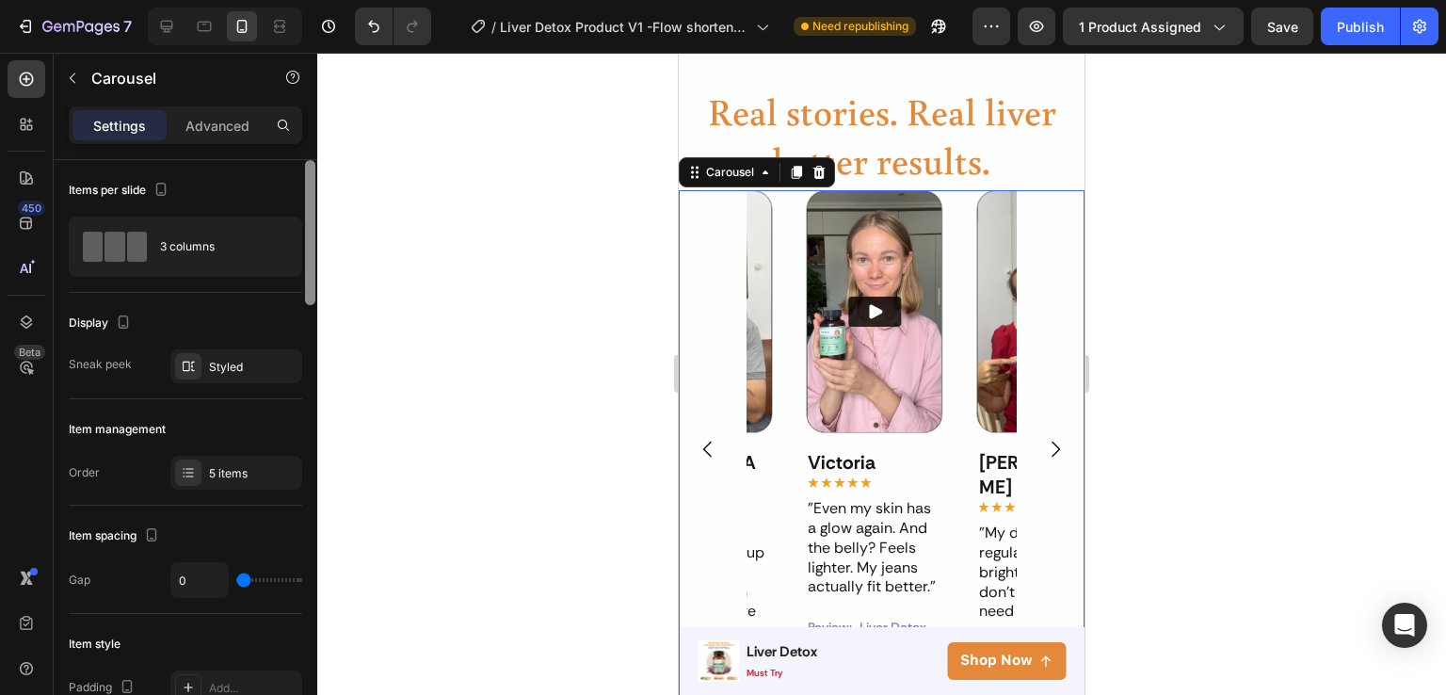
drag, startPoint x: 312, startPoint y: 311, endPoint x: 322, endPoint y: 185, distance: 125.7
click at [322, 0] on div "7 Version history / Liver Detox Product V1 -Flow shorten - cải tiến ảnh listing…" at bounding box center [723, 0] width 1446 height 0
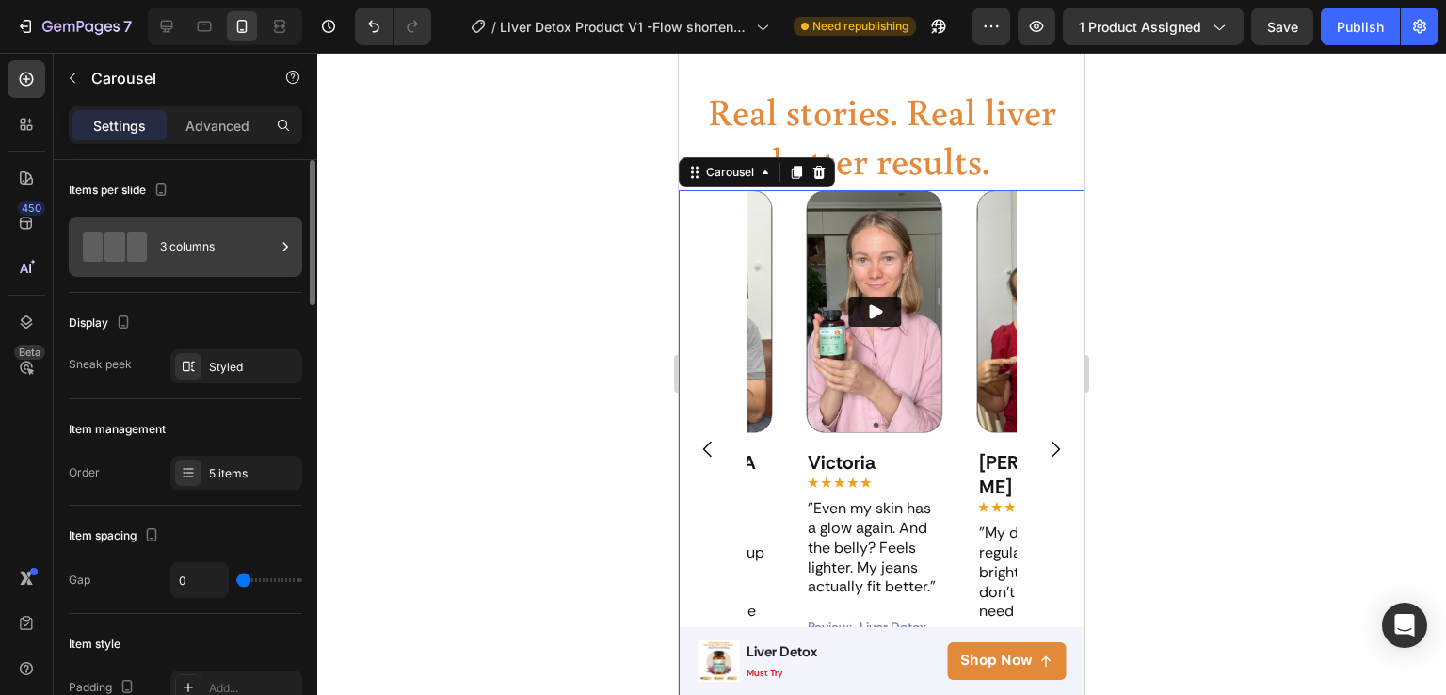
click at [167, 243] on div "3 columns" at bounding box center [217, 246] width 115 height 43
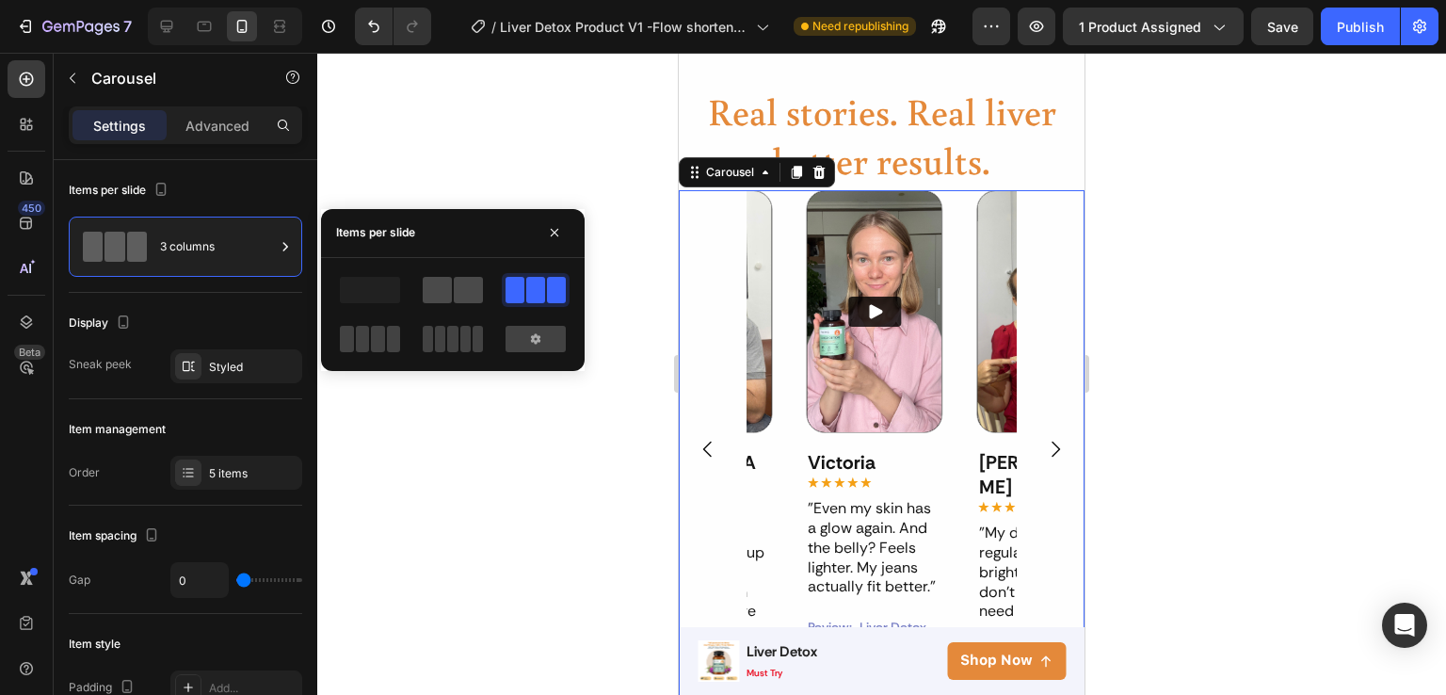
click at [456, 286] on span at bounding box center [468, 290] width 29 height 26
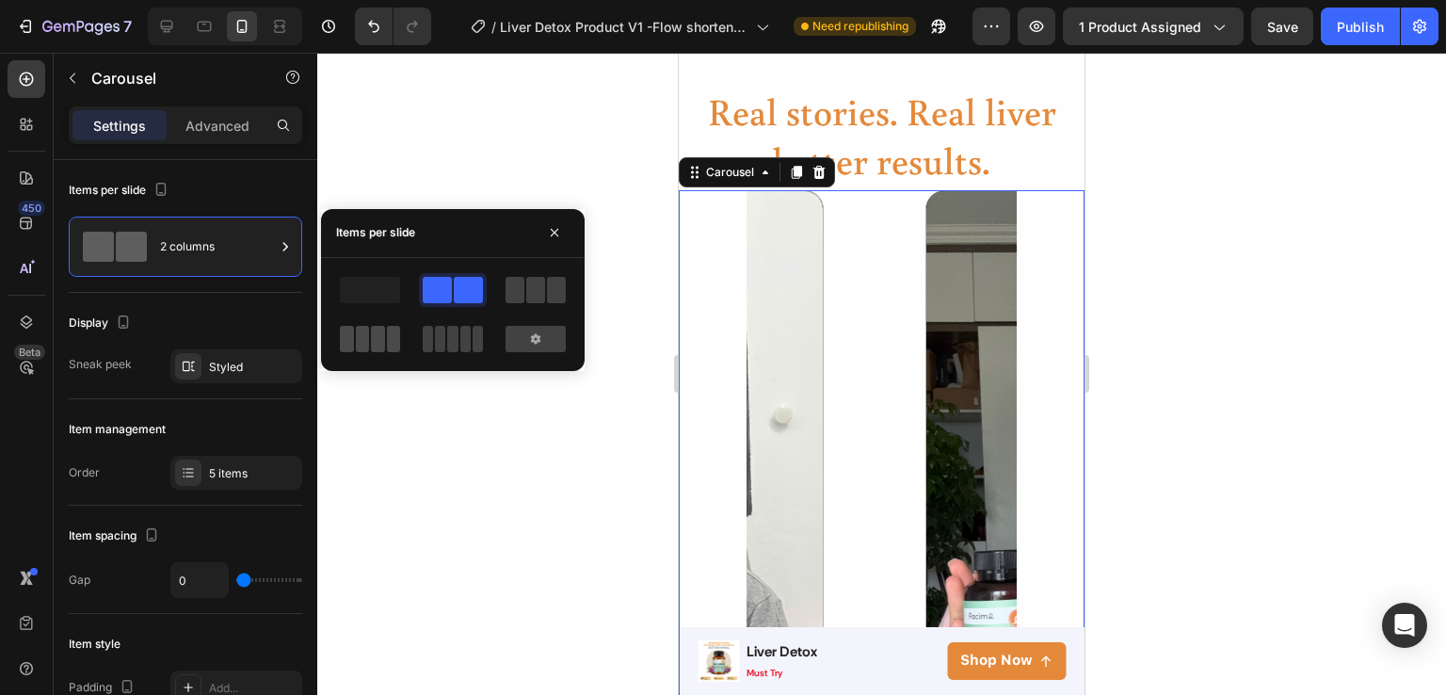
click at [373, 351] on span at bounding box center [378, 339] width 14 height 26
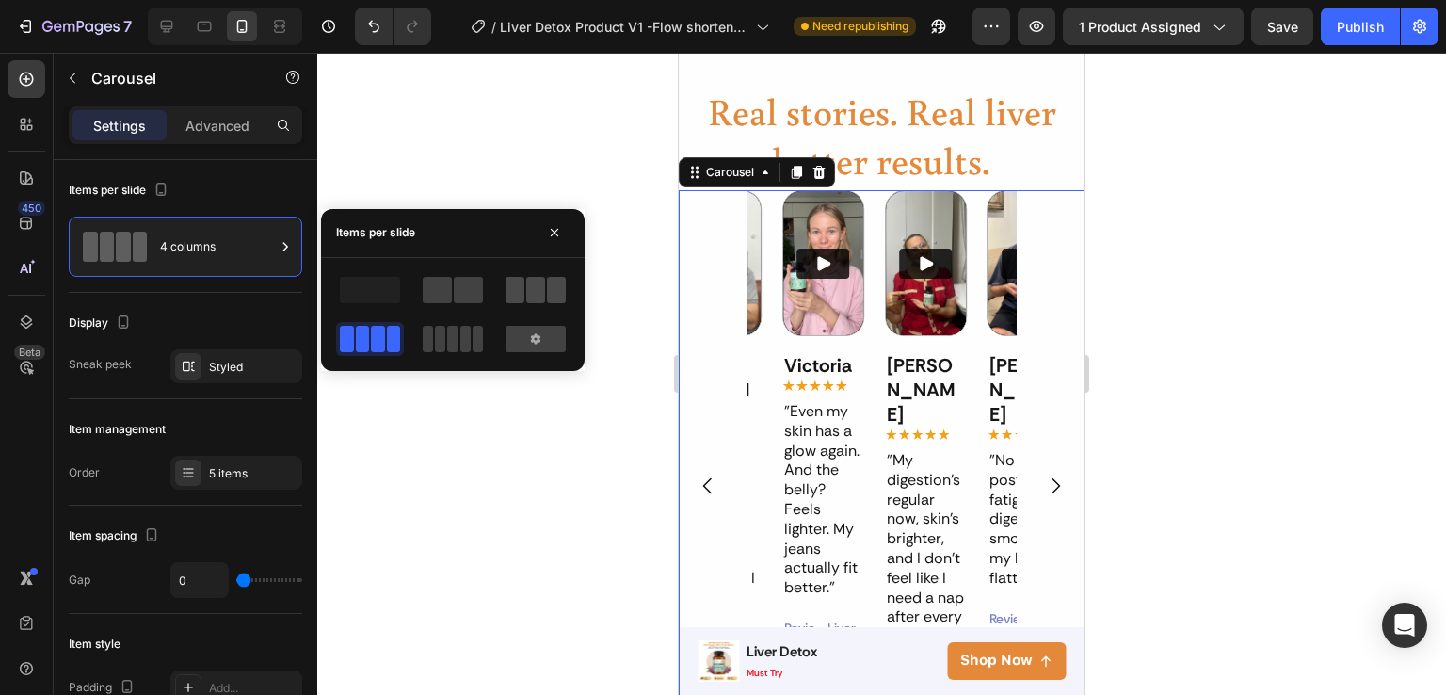
click at [529, 284] on span at bounding box center [535, 290] width 19 height 26
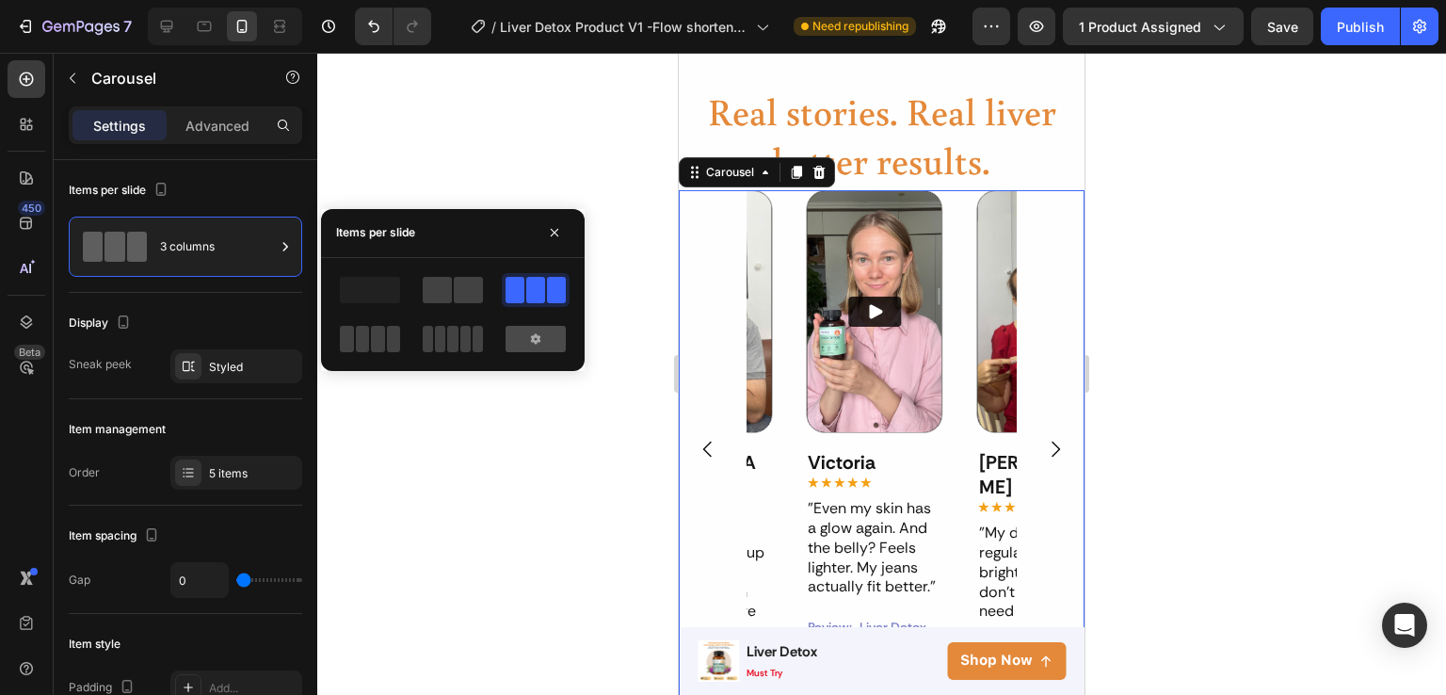
click at [516, 336] on div at bounding box center [536, 339] width 60 height 26
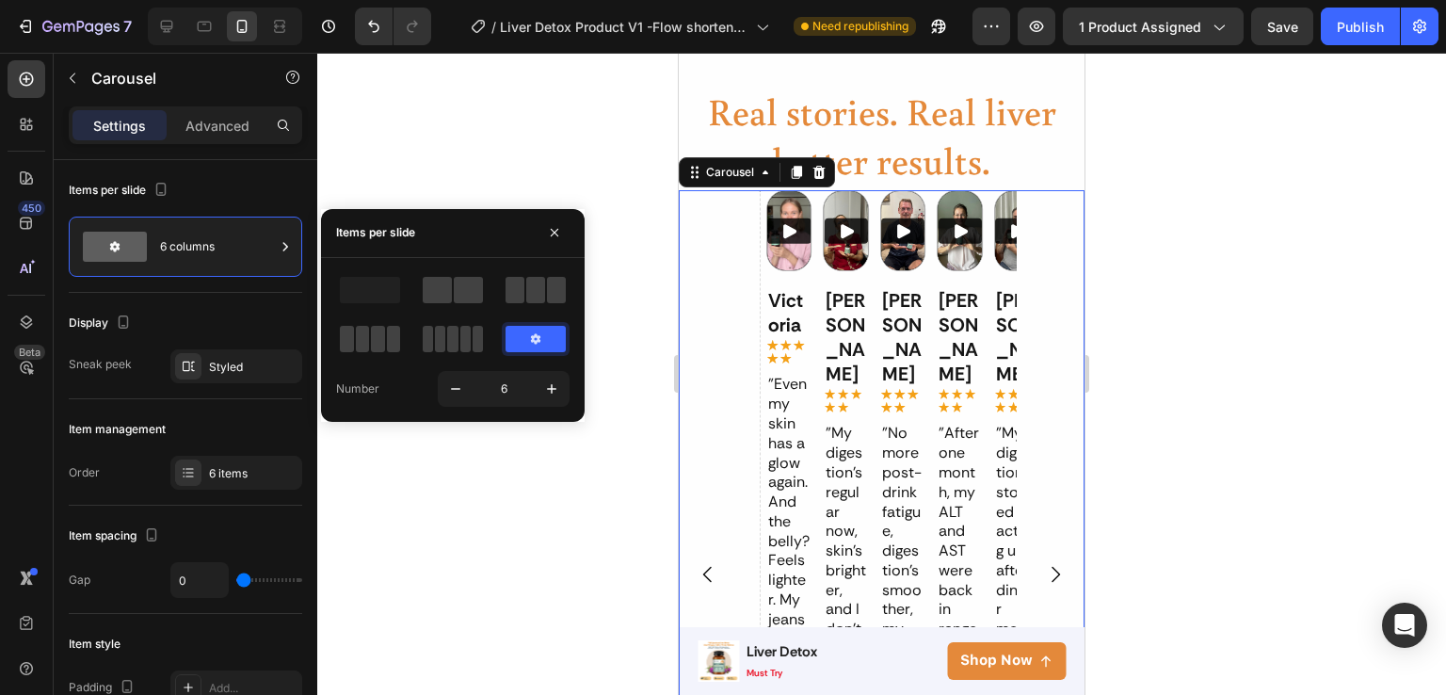
click at [542, 333] on icon at bounding box center [535, 338] width 15 height 15
click at [518, 291] on span at bounding box center [515, 290] width 19 height 26
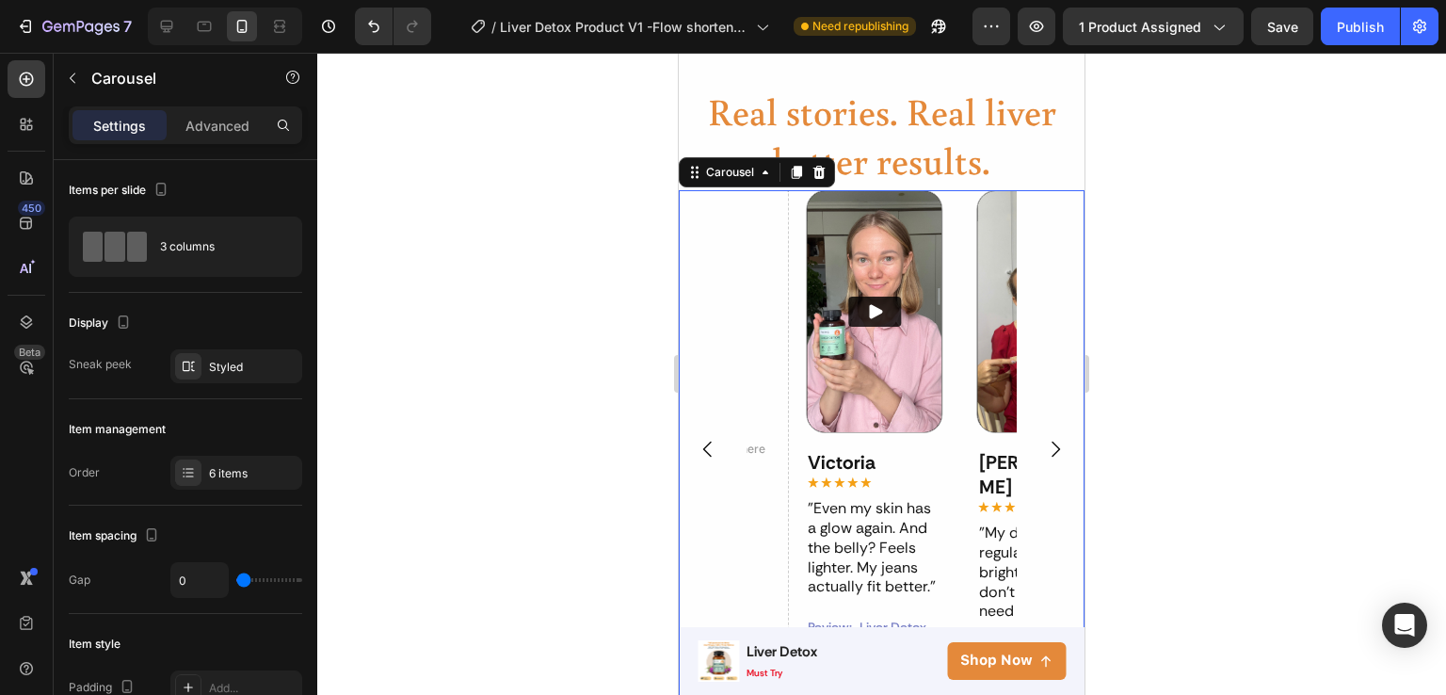
click at [613, 479] on div at bounding box center [881, 374] width 1129 height 642
click at [381, 24] on icon "Undo/Redo" at bounding box center [373, 26] width 19 height 19
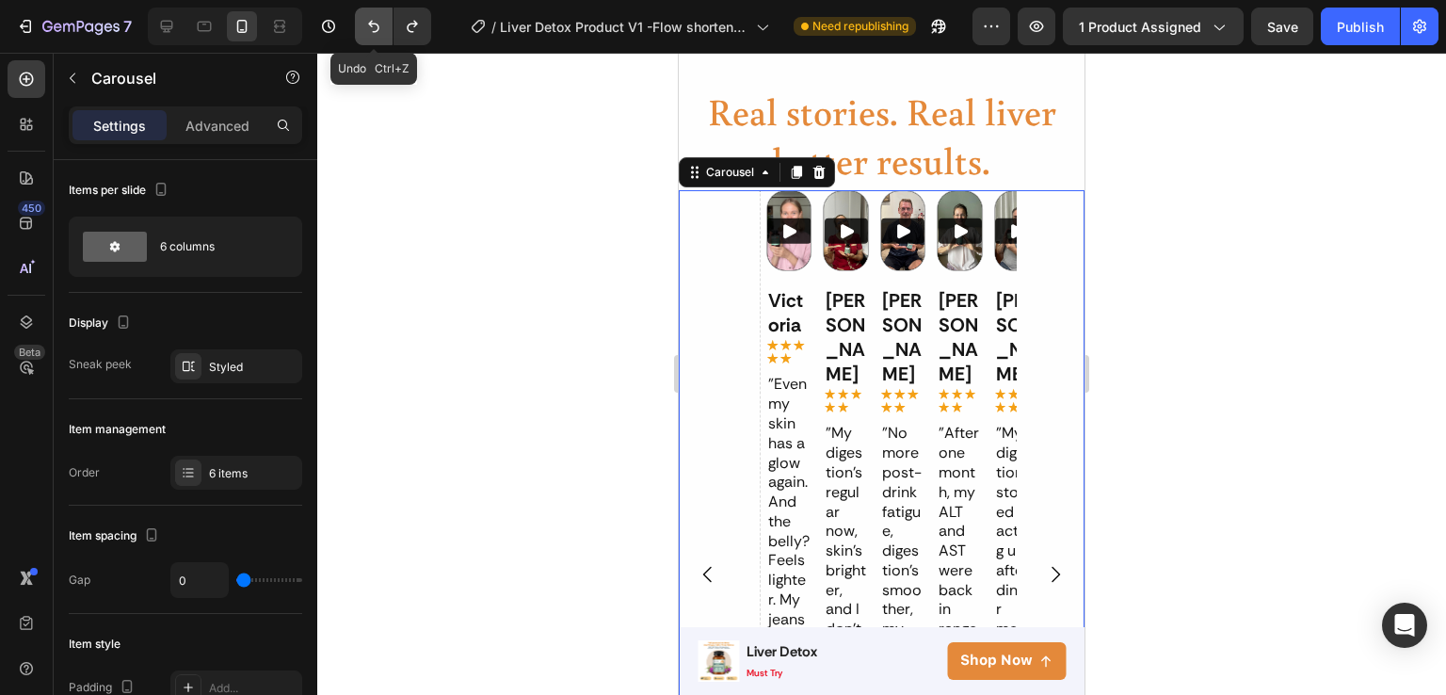
click at [381, 24] on icon "Undo/Redo" at bounding box center [373, 26] width 19 height 19
click at [377, 34] on icon "Undo/Redo" at bounding box center [373, 26] width 19 height 19
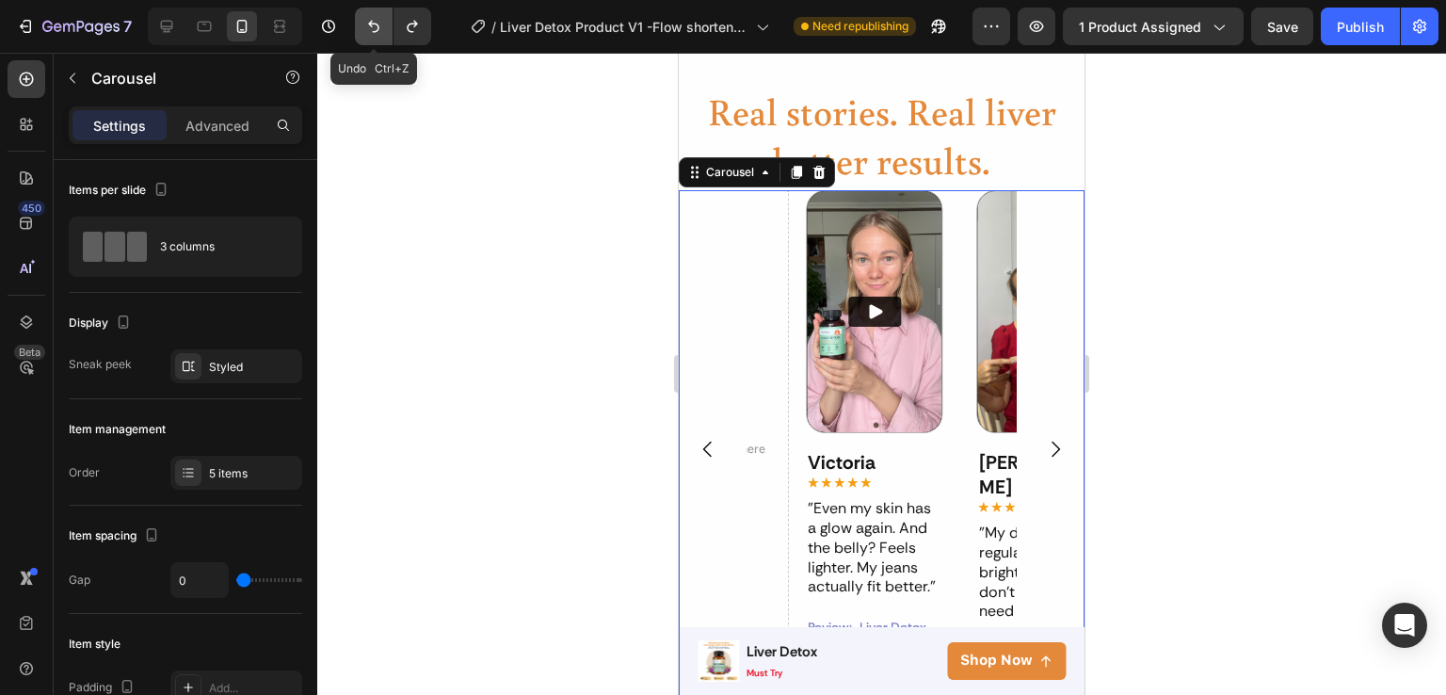
click at [381, 25] on icon "Undo/Redo" at bounding box center [373, 26] width 19 height 19
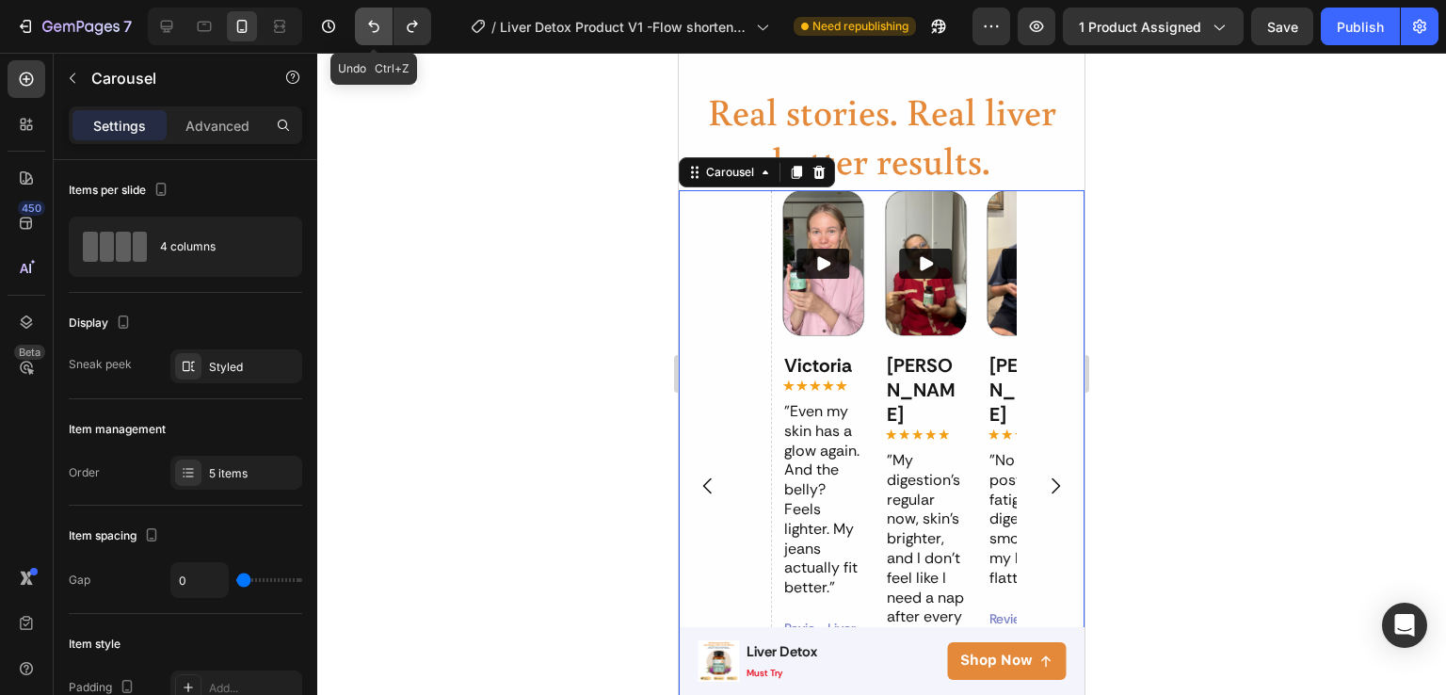
click at [371, 27] on icon "Undo/Redo" at bounding box center [373, 26] width 19 height 19
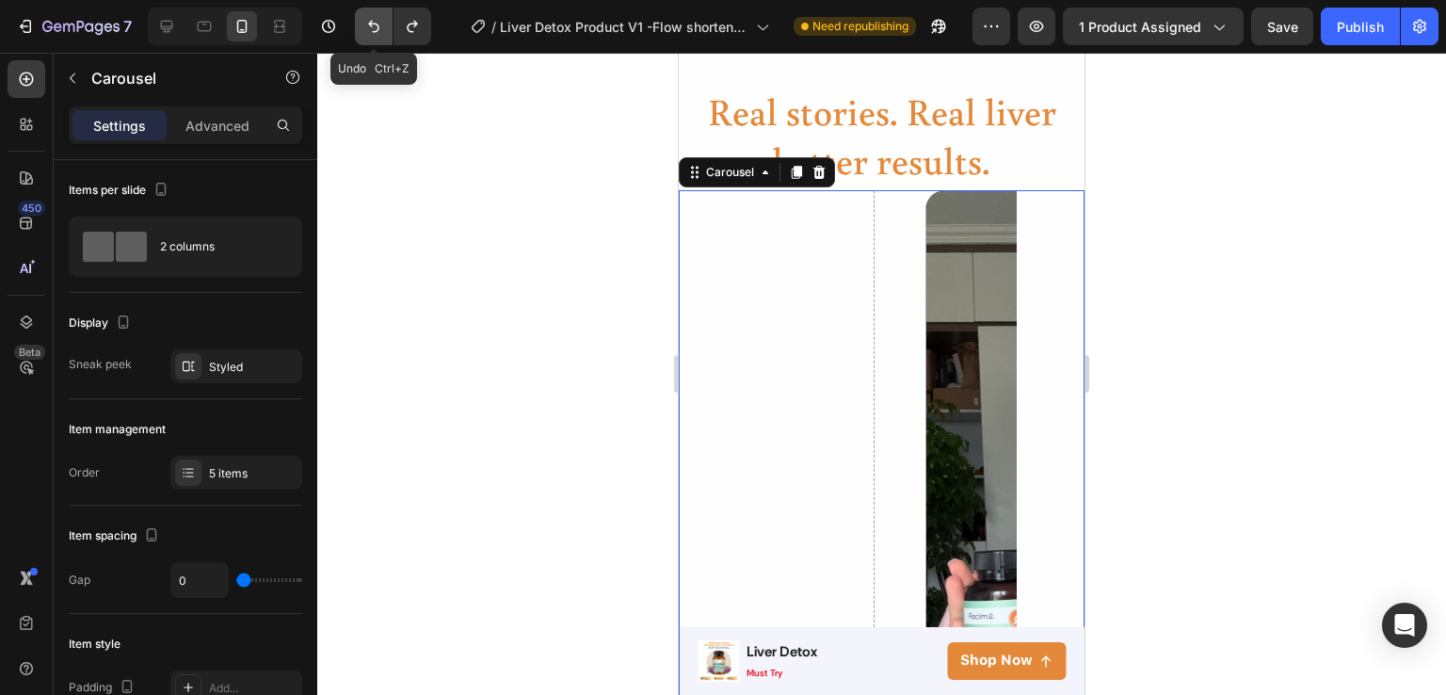
click at [377, 30] on icon "Undo/Redo" at bounding box center [373, 27] width 11 height 12
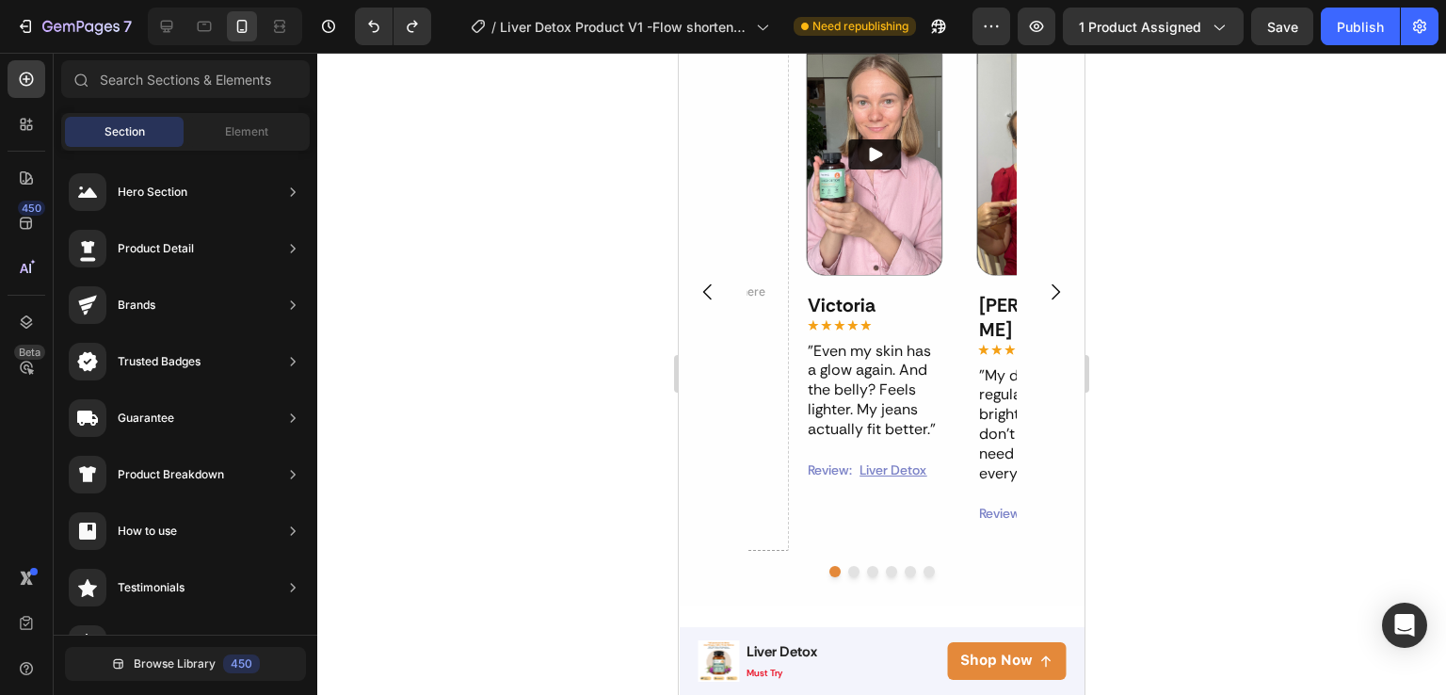
scroll to position [1390, 0]
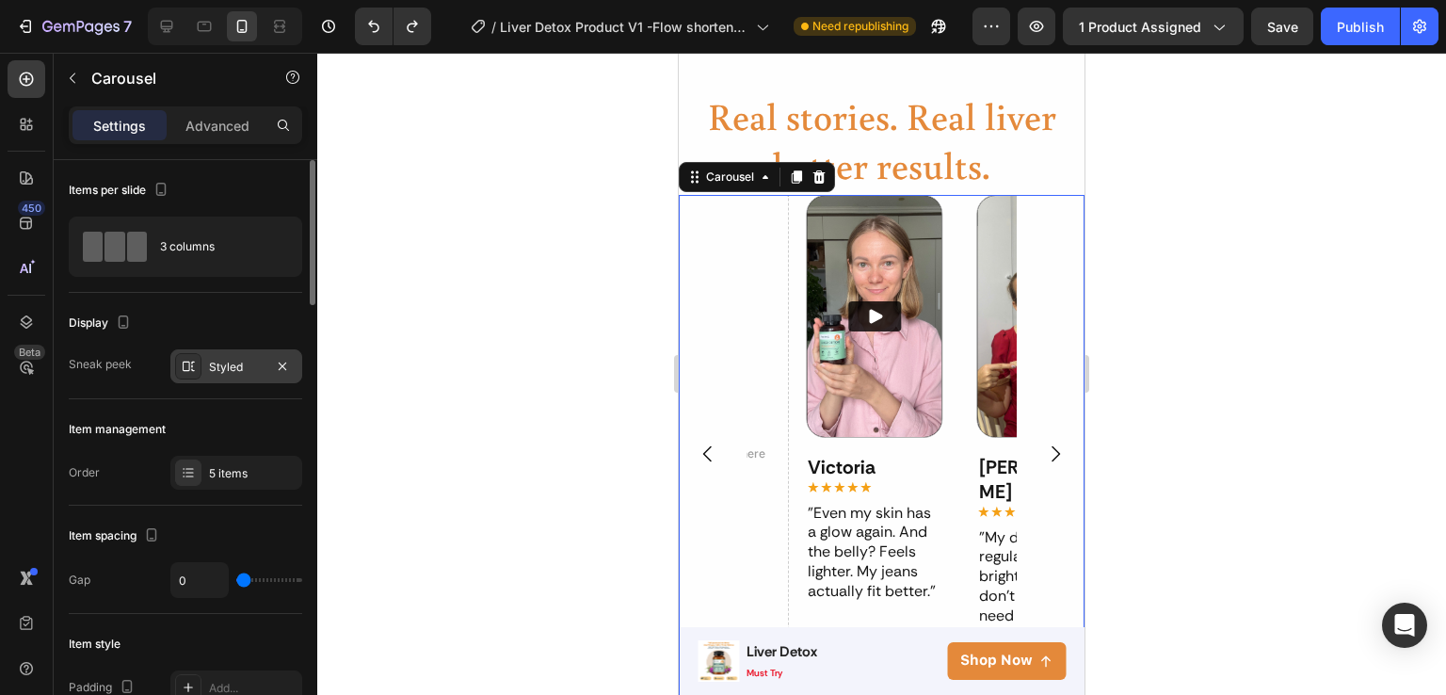
click at [211, 367] on div "Styled" at bounding box center [236, 367] width 55 height 17
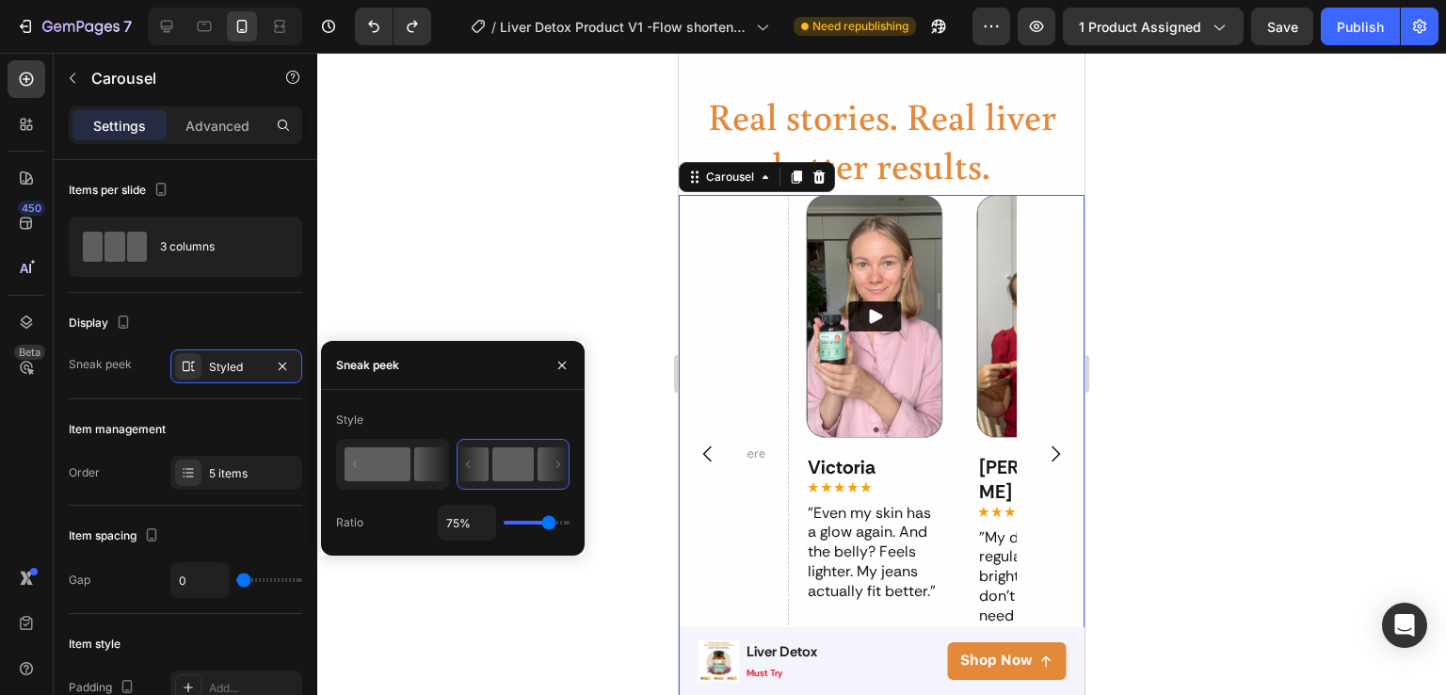
click at [379, 476] on rect at bounding box center [378, 464] width 66 height 34
type input "50%"
type input "50"
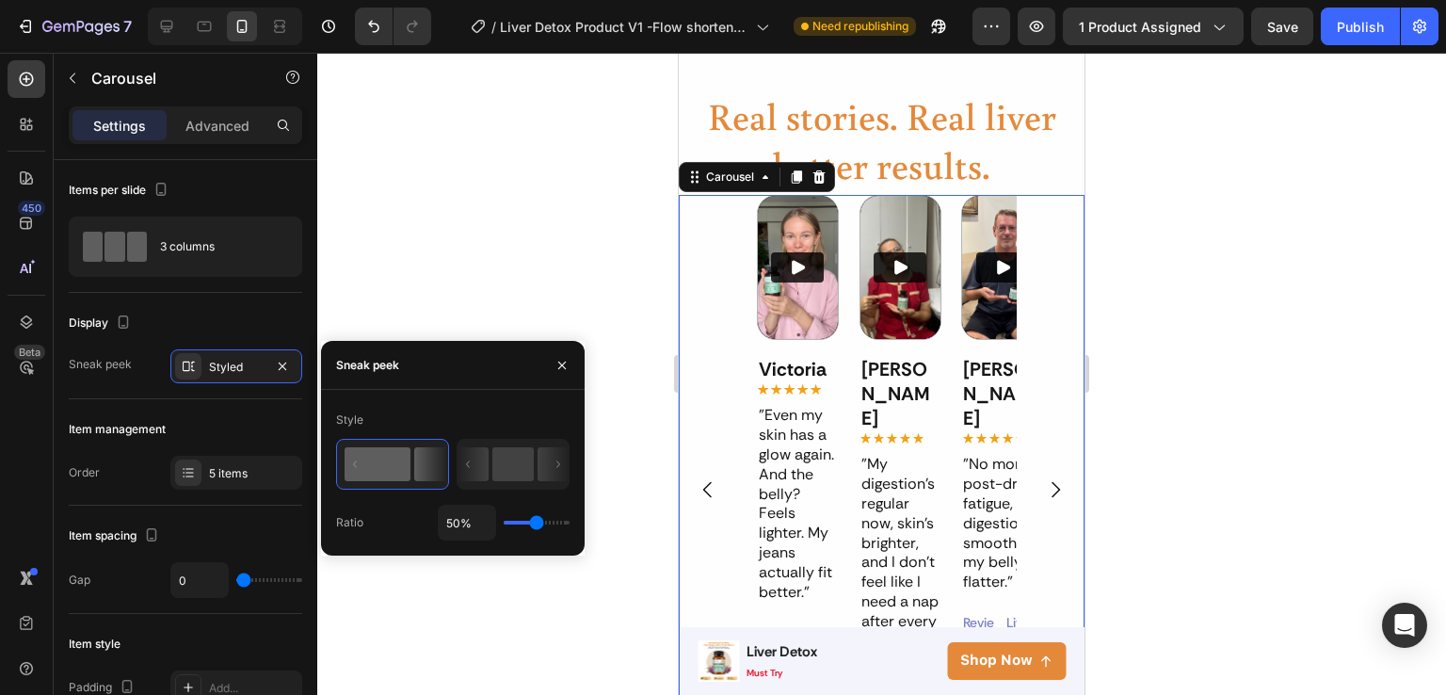
type input "41%"
type input "41"
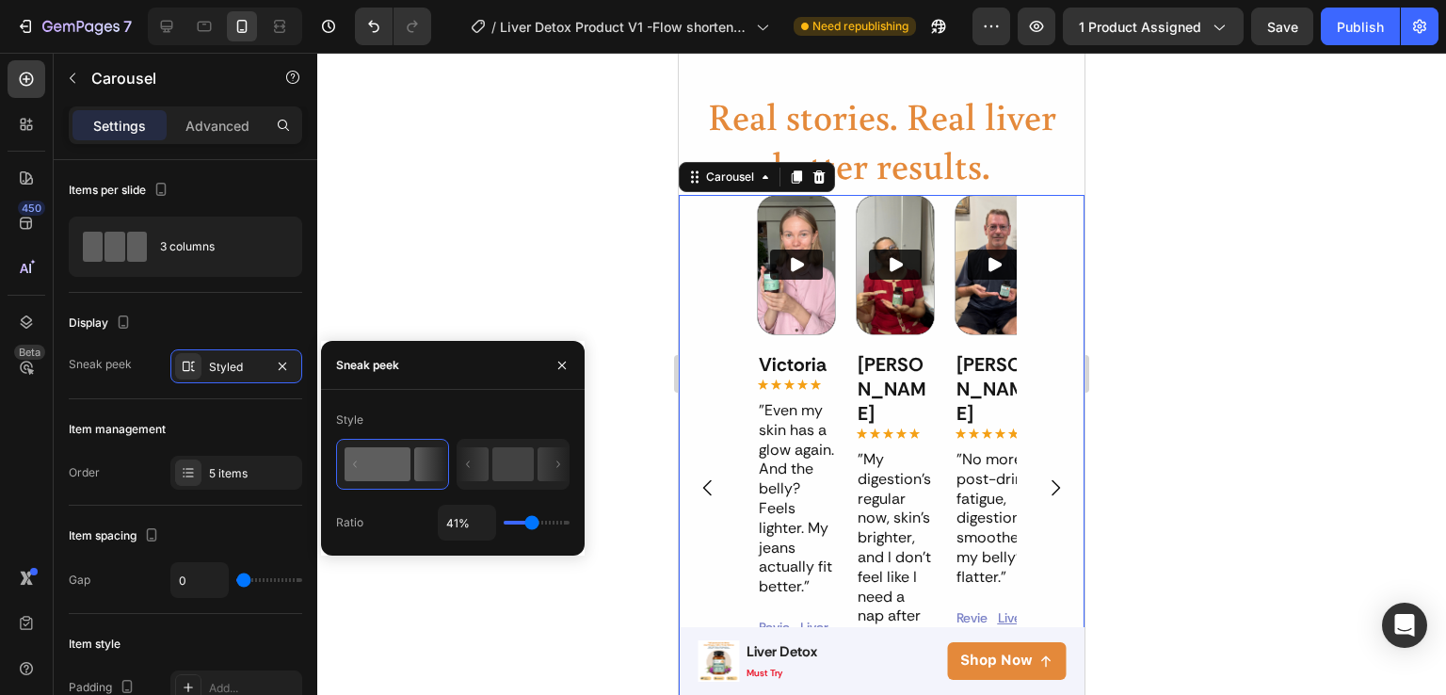
type input "25%"
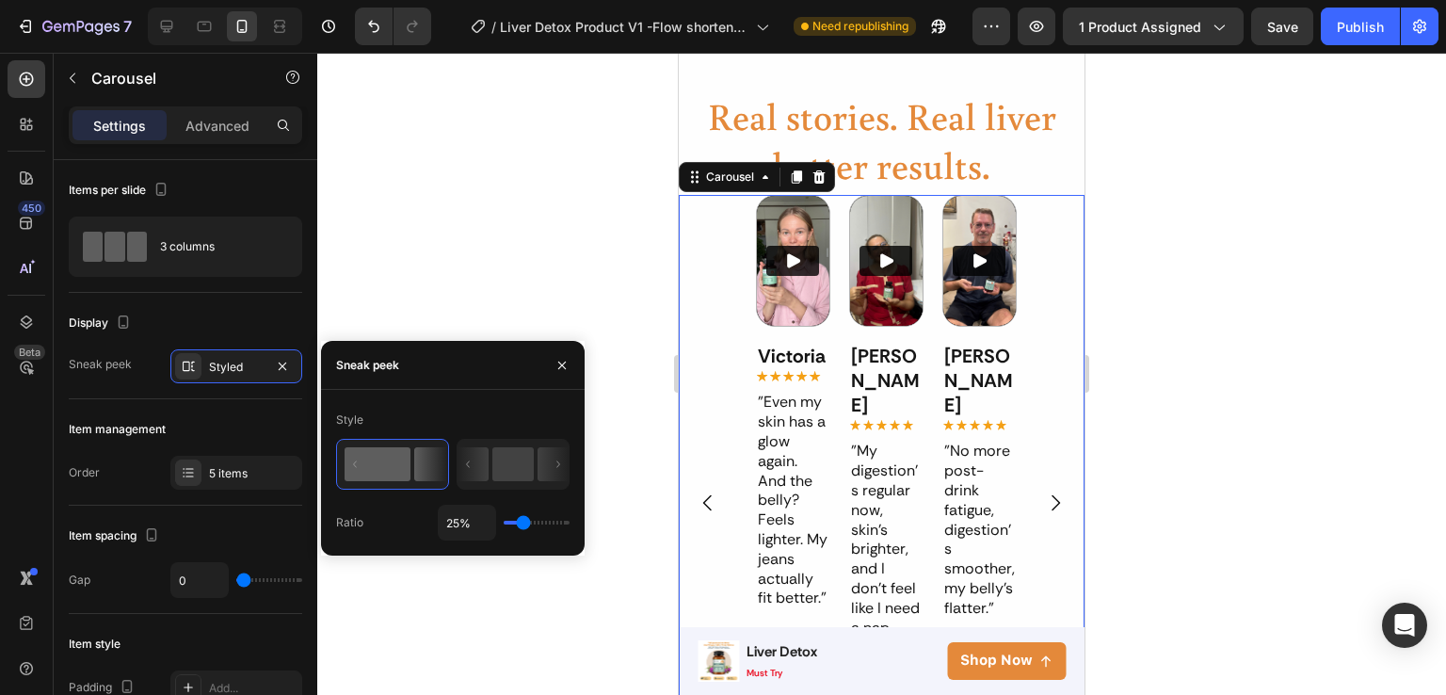
drag, startPoint x: 539, startPoint y: 522, endPoint x: 524, endPoint y: 522, distance: 15.1
type input "25"
click at [524, 522] on input "range" at bounding box center [537, 523] width 66 height 4
type input "79%"
type input "79"
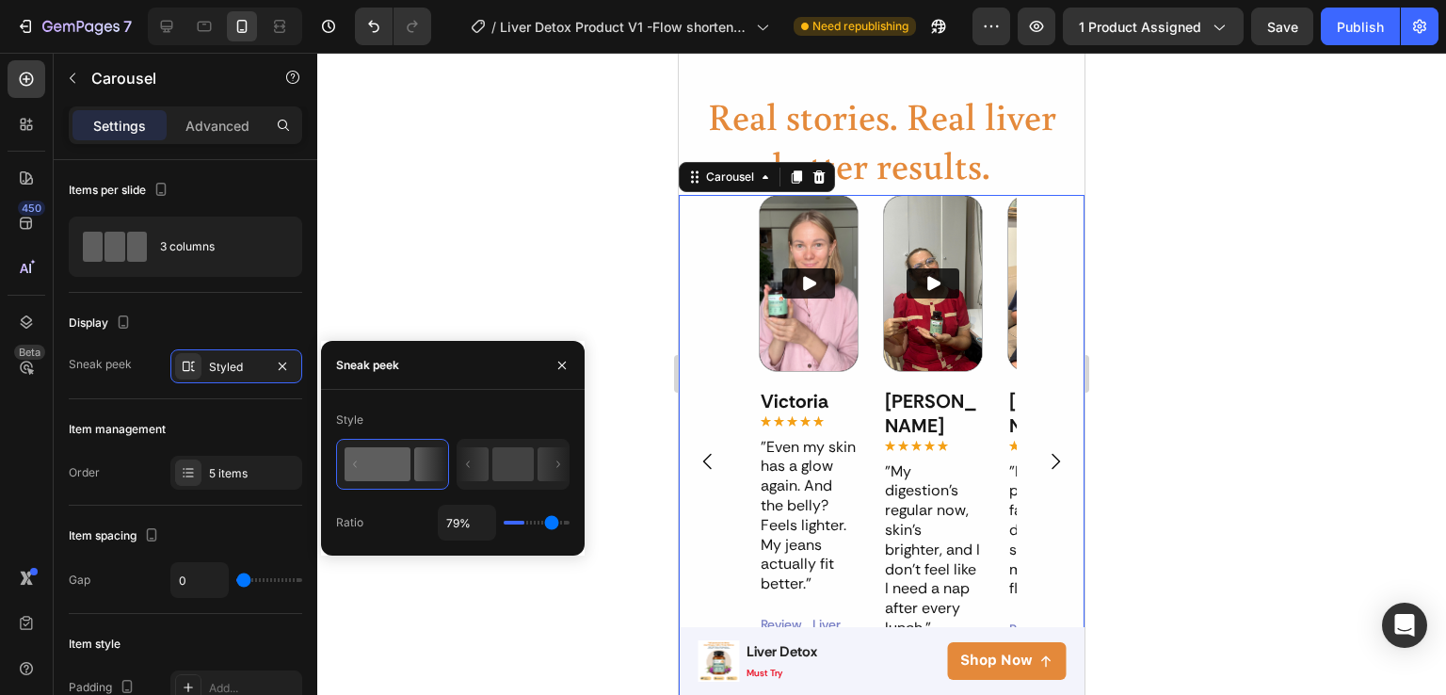
type input "94%"
type input "94"
type input "91%"
type input "91"
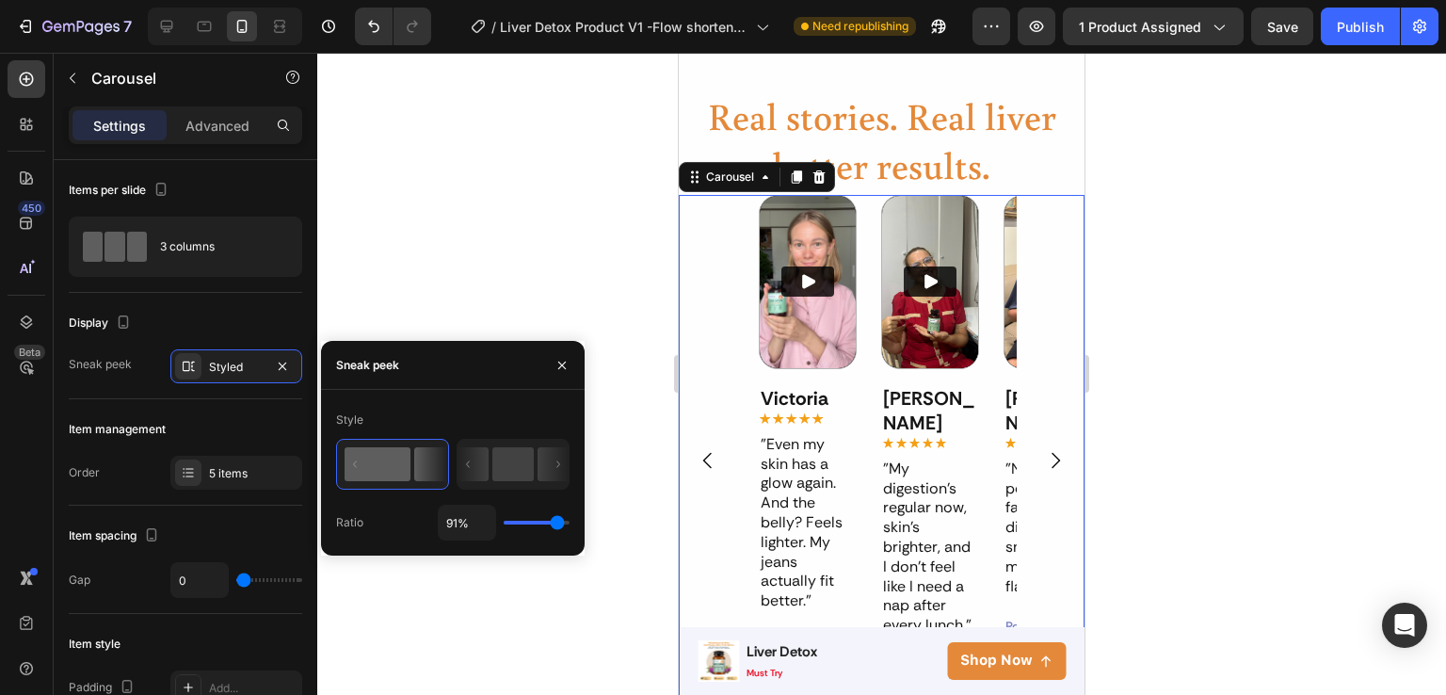
type input "79%"
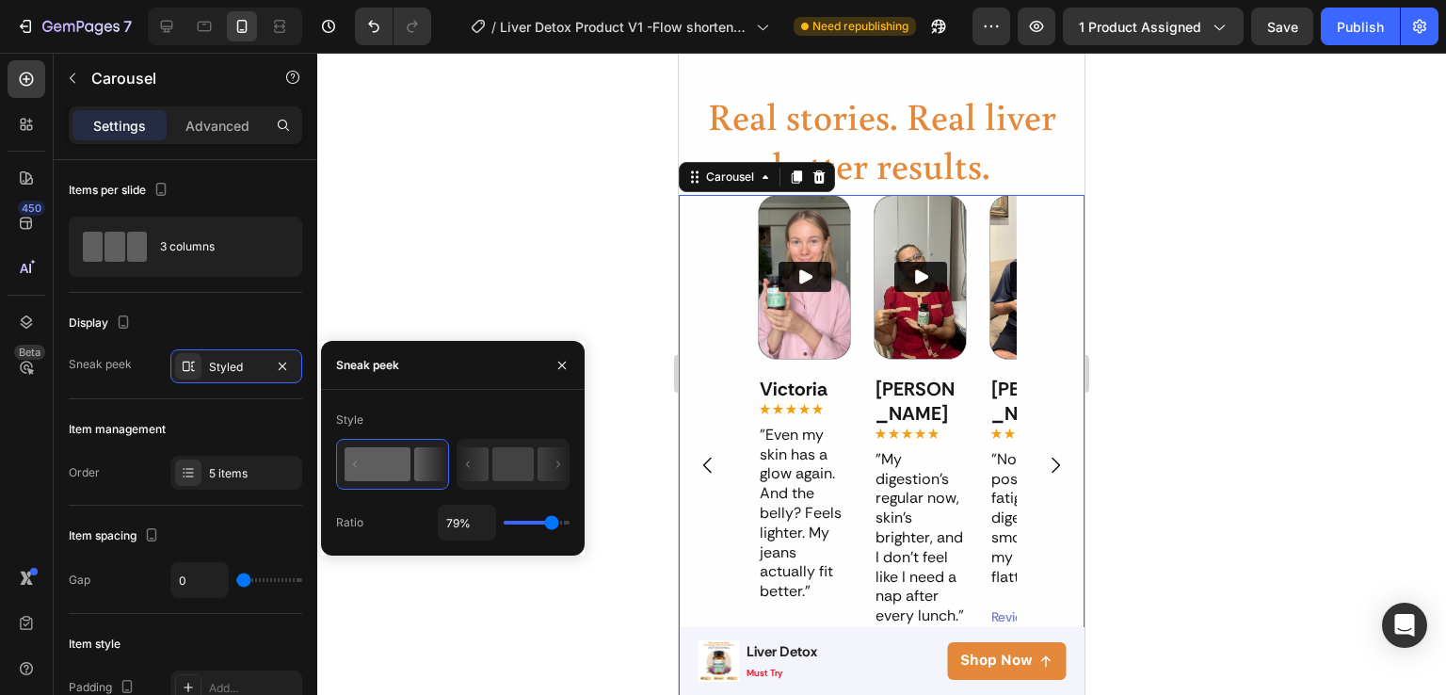
drag, startPoint x: 524, startPoint y: 522, endPoint x: 551, endPoint y: 518, distance: 27.6
type input "79"
click at [551, 521] on input "range" at bounding box center [537, 523] width 66 height 4
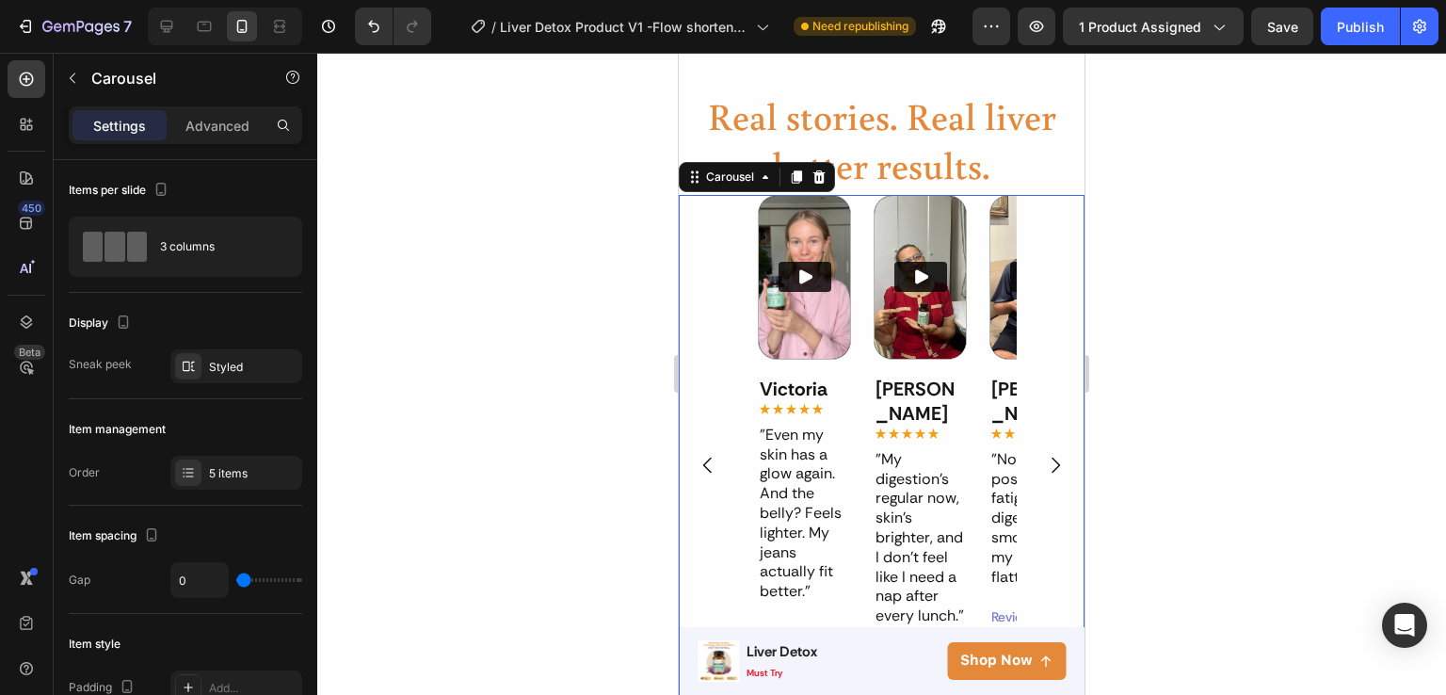
click at [1151, 363] on div at bounding box center [881, 374] width 1129 height 642
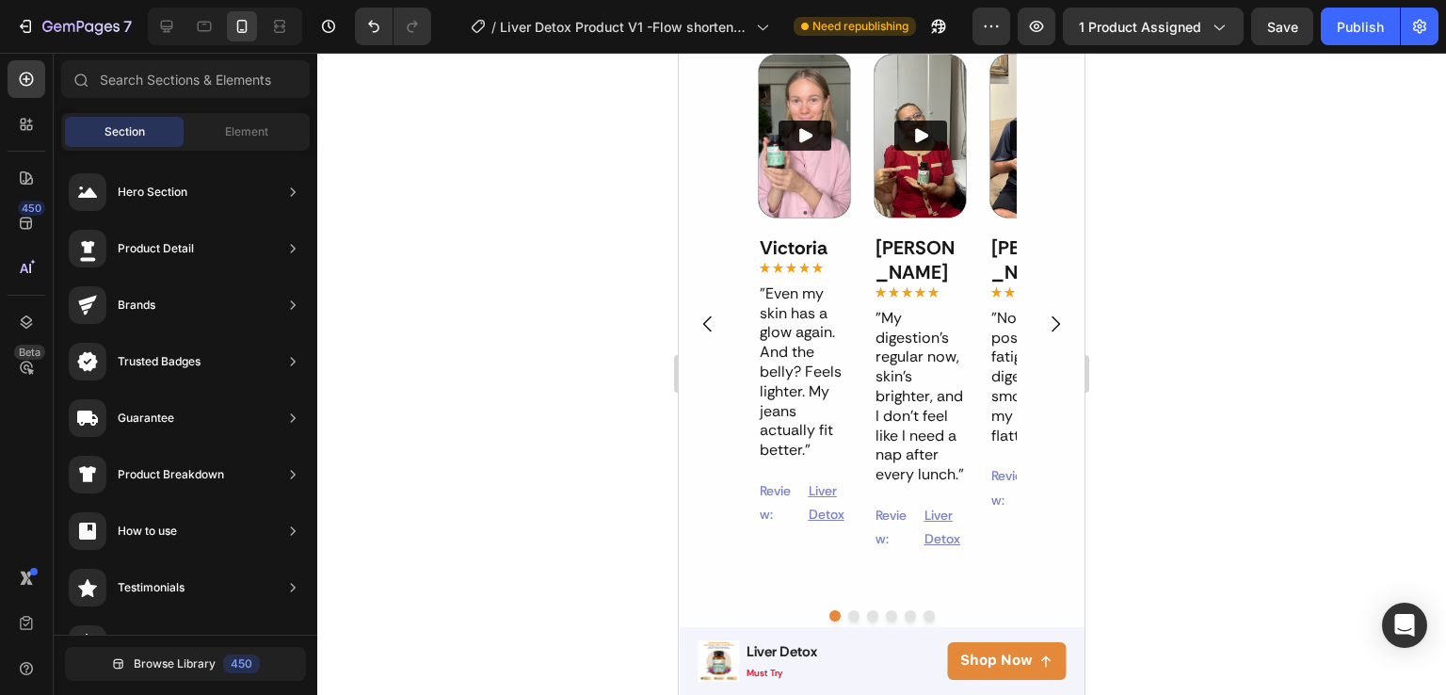
scroll to position [1540, 0]
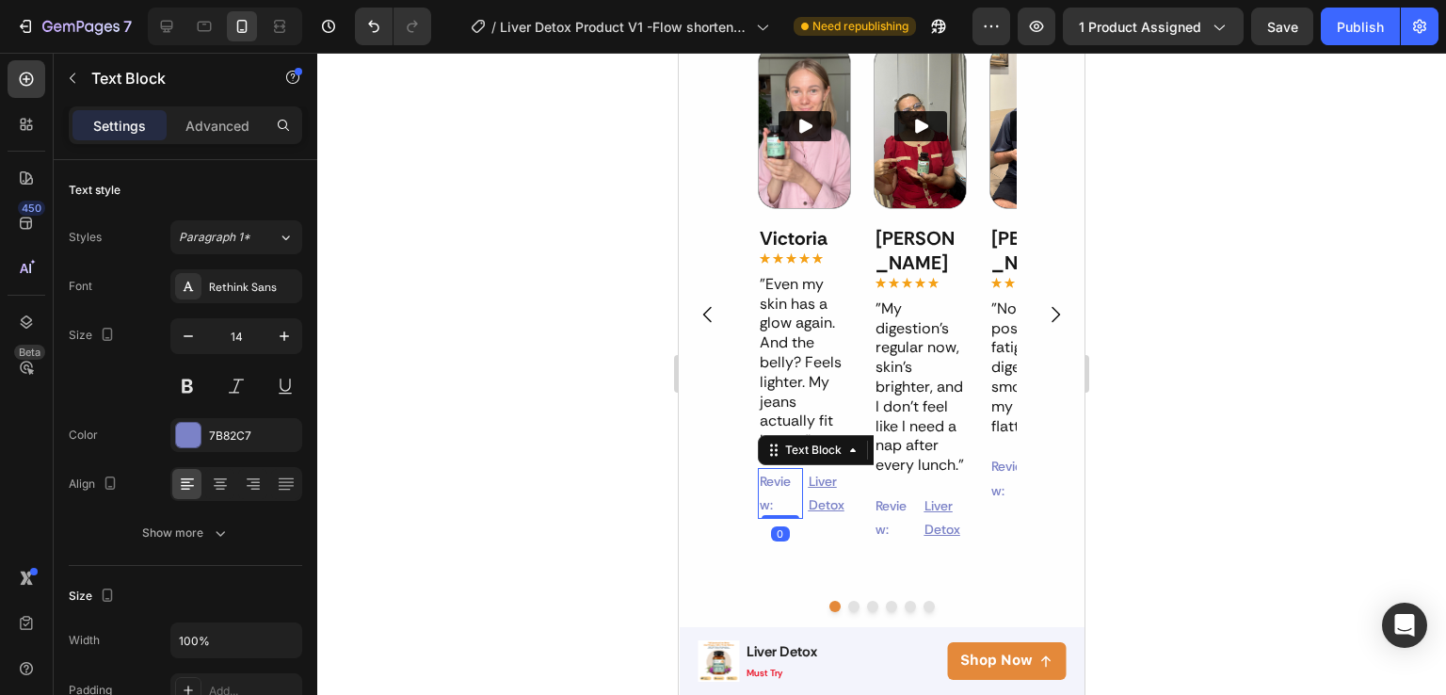
click at [765, 487] on p "Review:" at bounding box center [780, 493] width 40 height 47
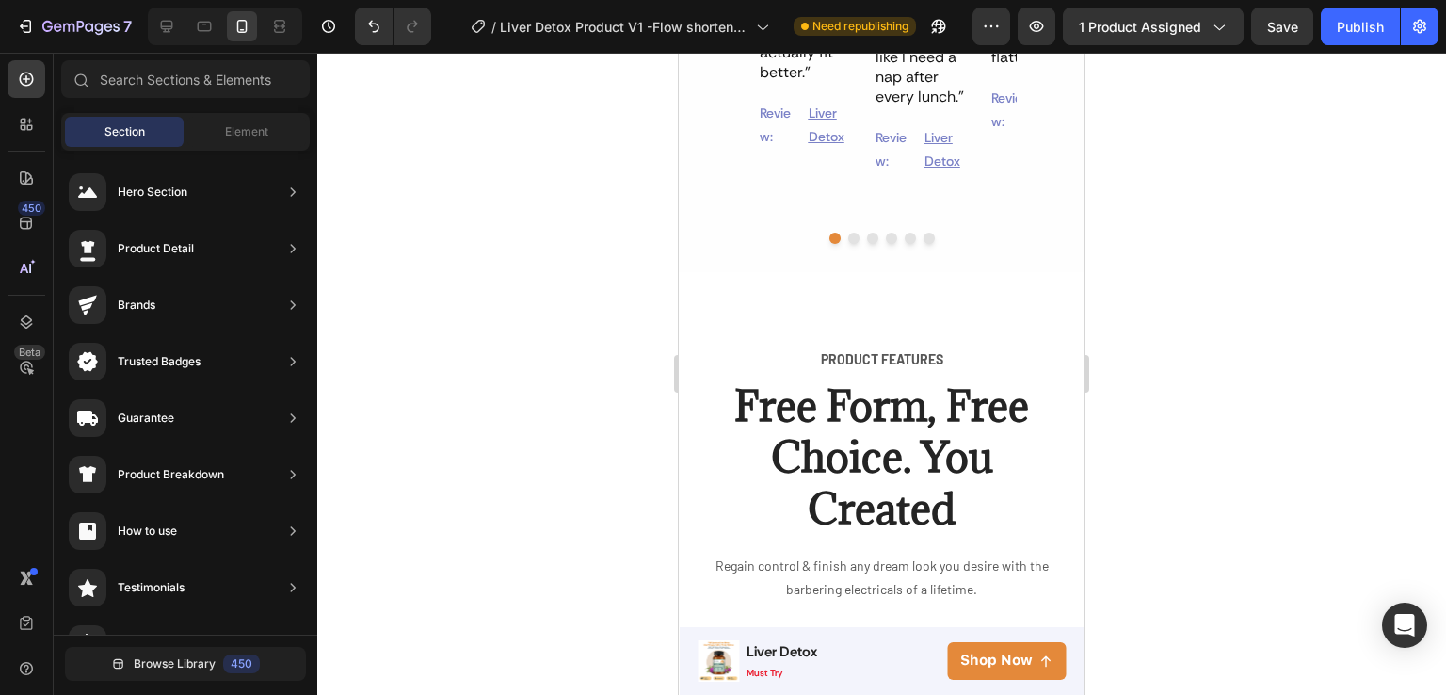
scroll to position [2030, 0]
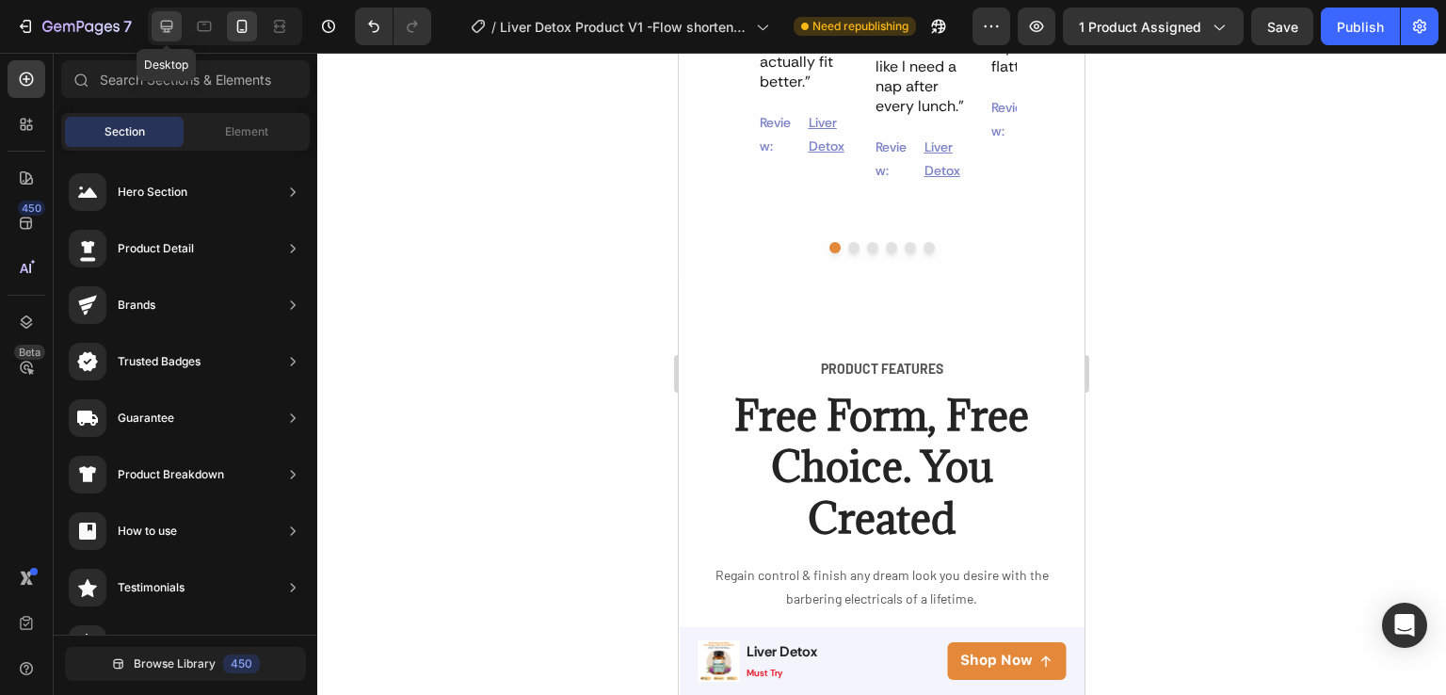
click at [173, 27] on icon at bounding box center [166, 26] width 19 height 19
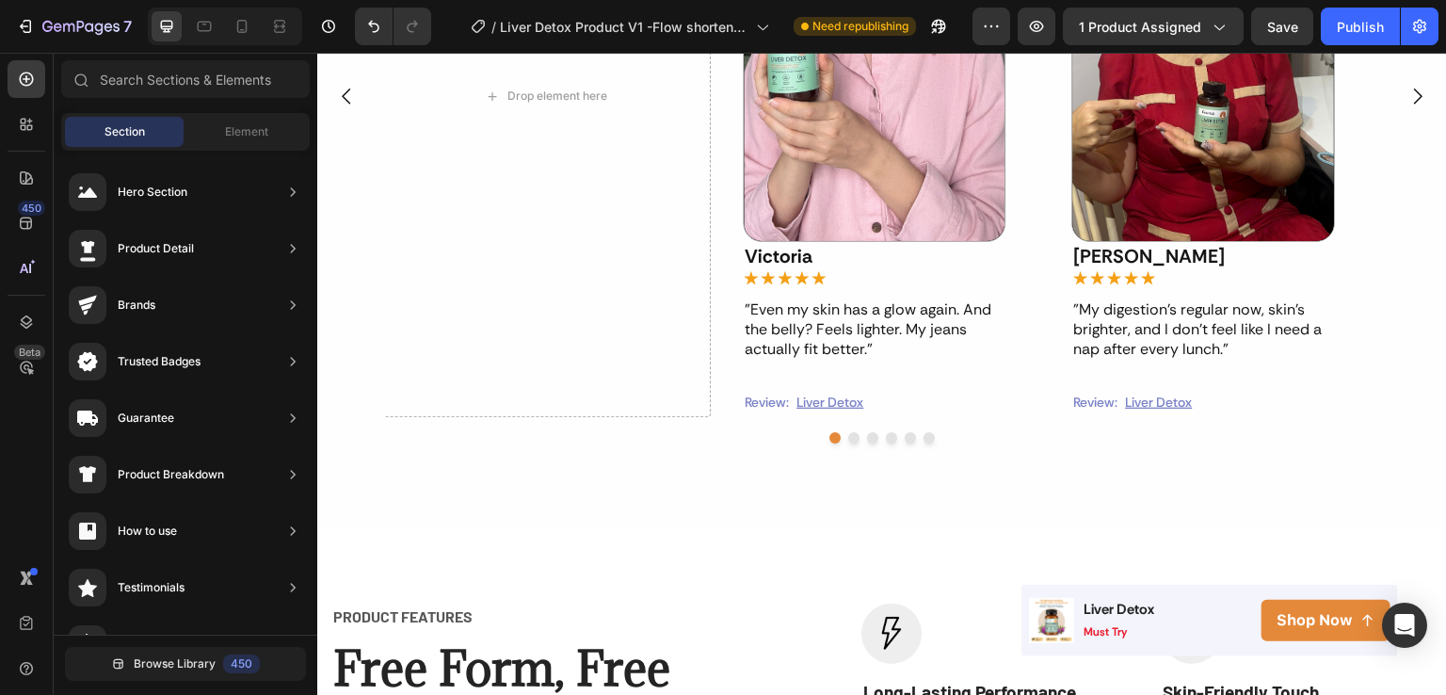
scroll to position [2150, 0]
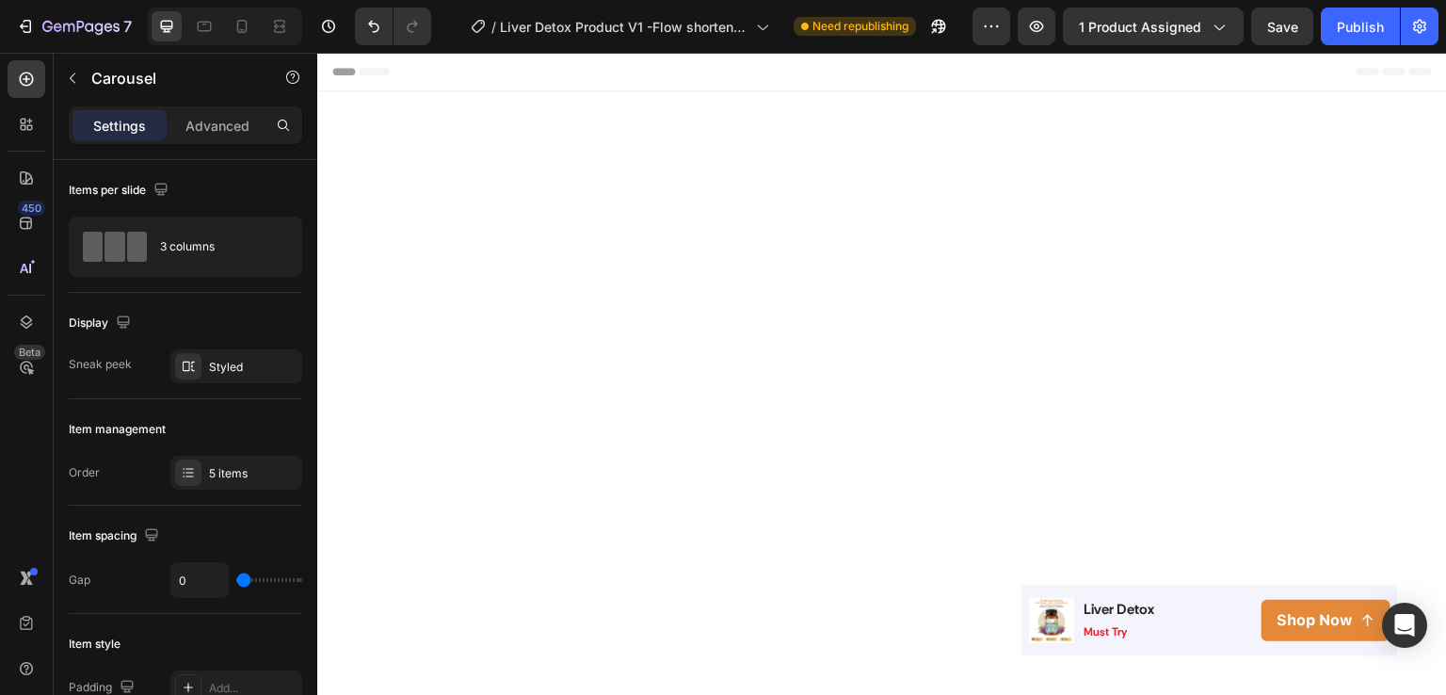
scroll to position [2150, 0]
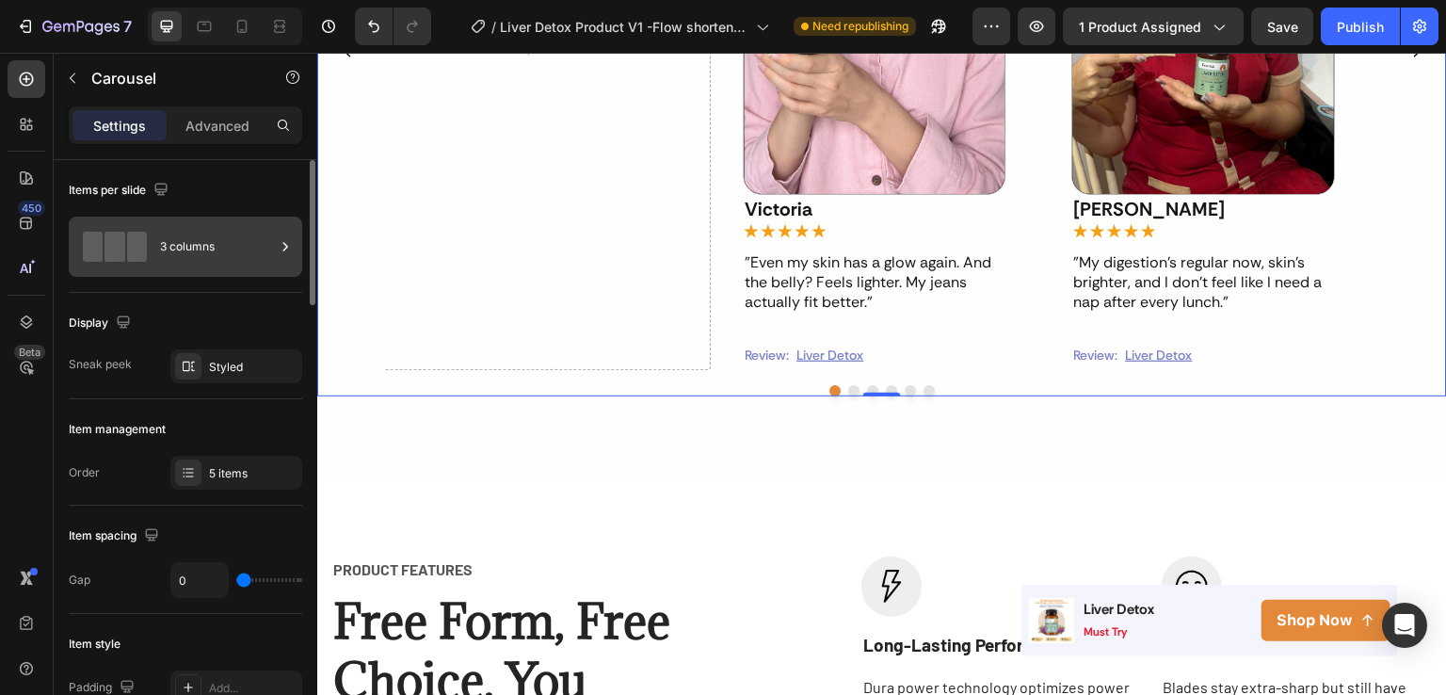
click at [294, 235] on div at bounding box center [285, 247] width 19 height 60
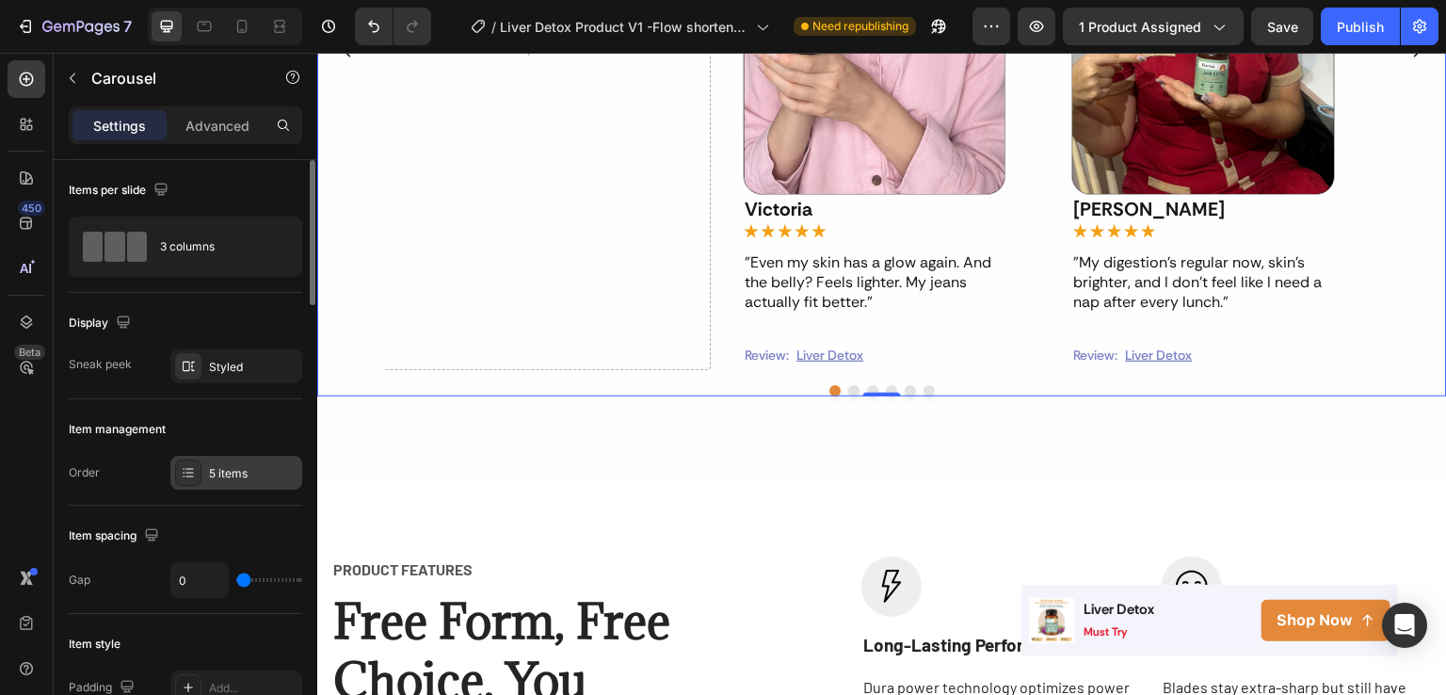
click at [290, 472] on div "5 items" at bounding box center [253, 473] width 89 height 17
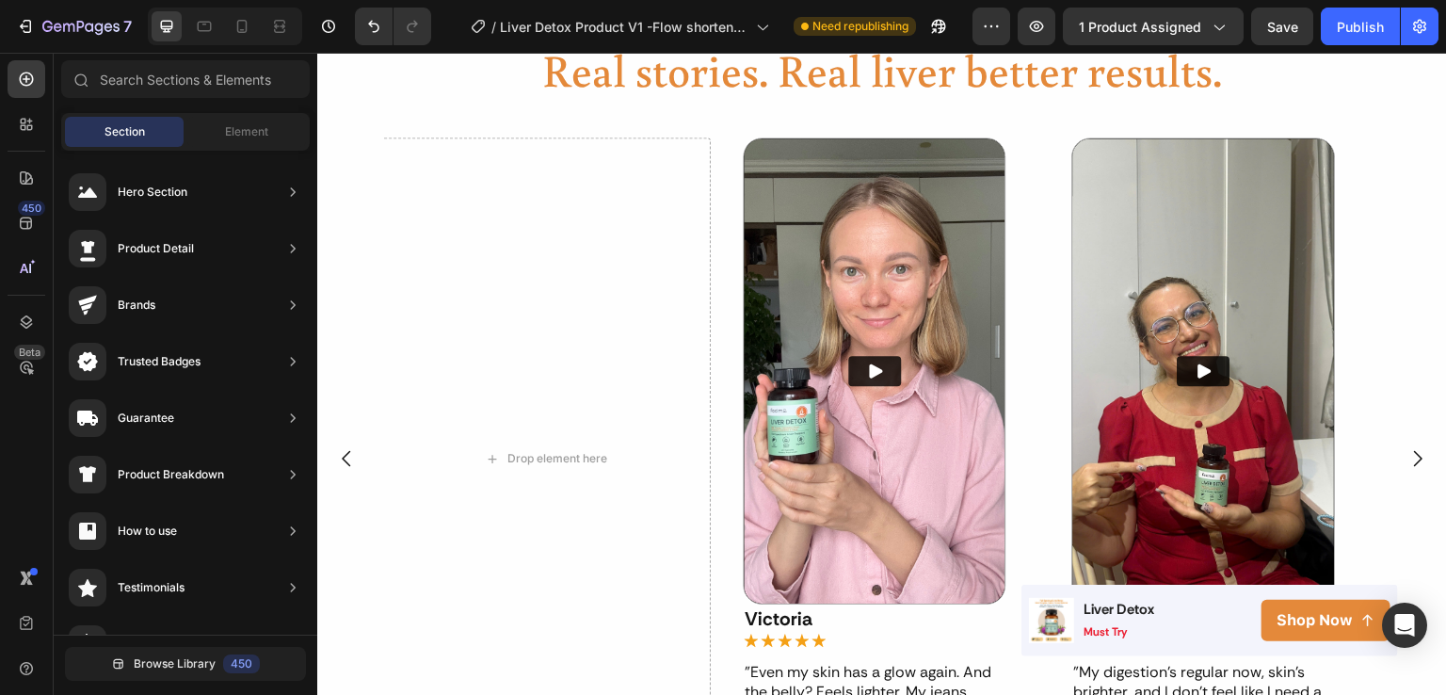
scroll to position [2006, 0]
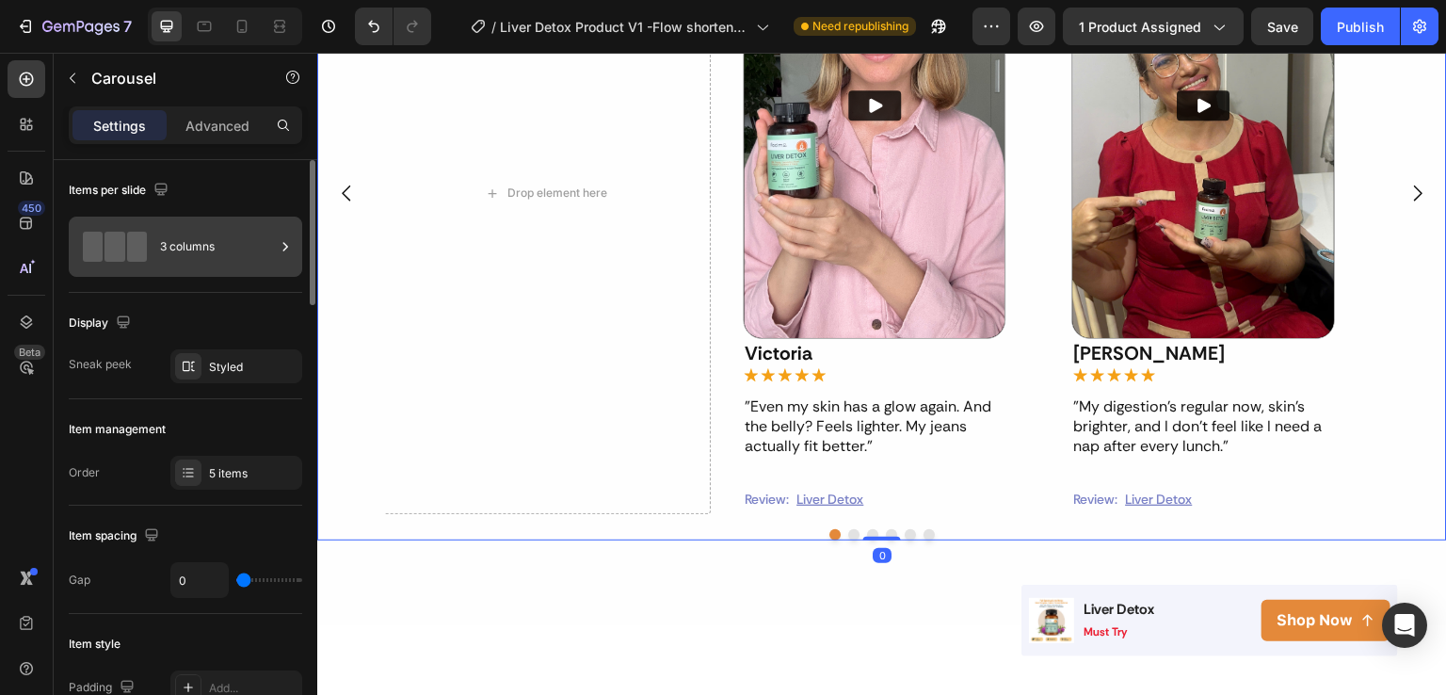
click at [223, 253] on div "3 columns" at bounding box center [217, 246] width 115 height 43
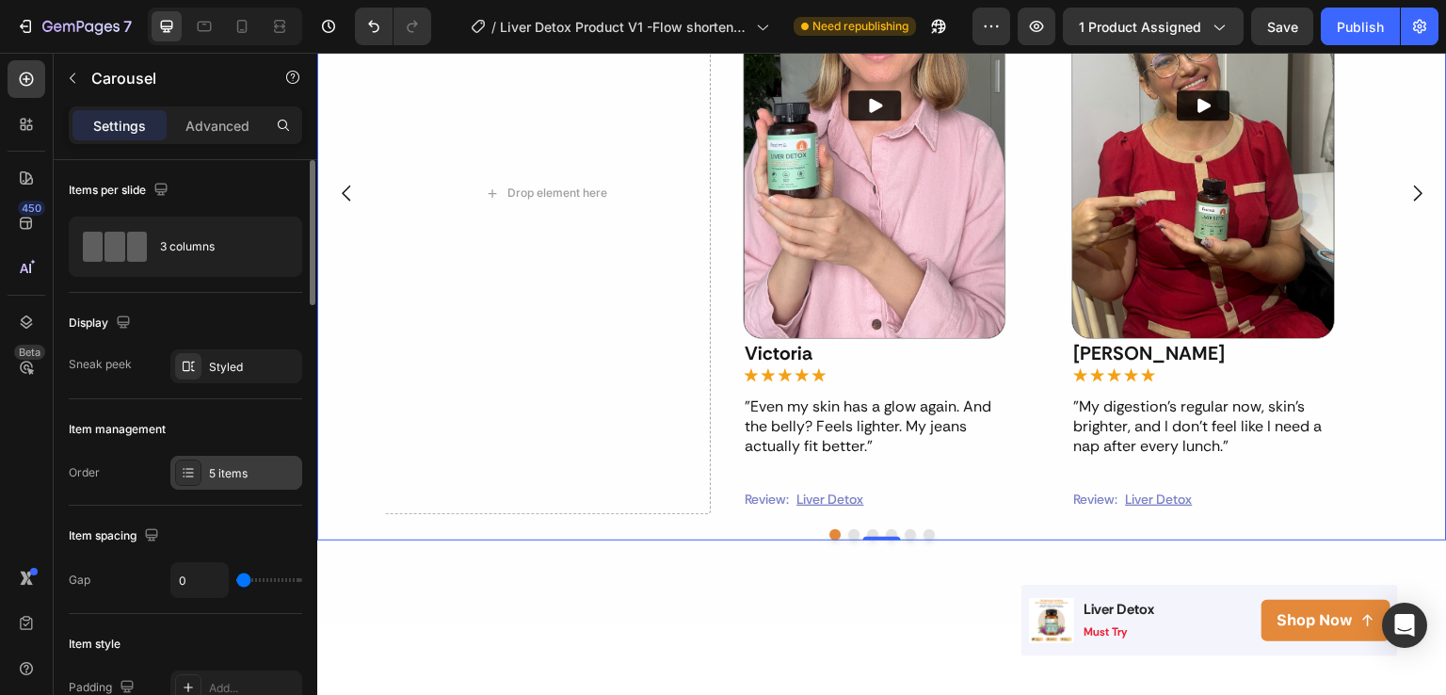
click at [223, 466] on div "5 items" at bounding box center [253, 473] width 89 height 17
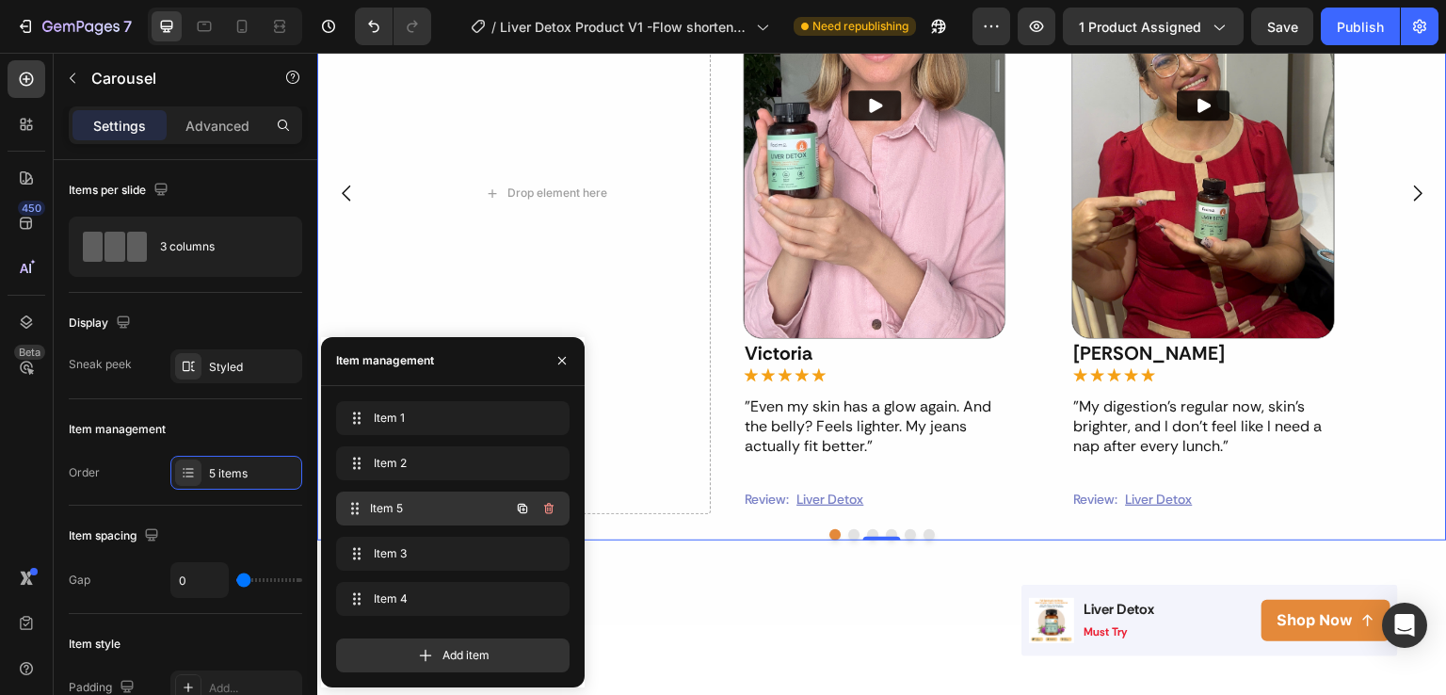
click at [394, 503] on span "Item 5" at bounding box center [439, 508] width 139 height 17
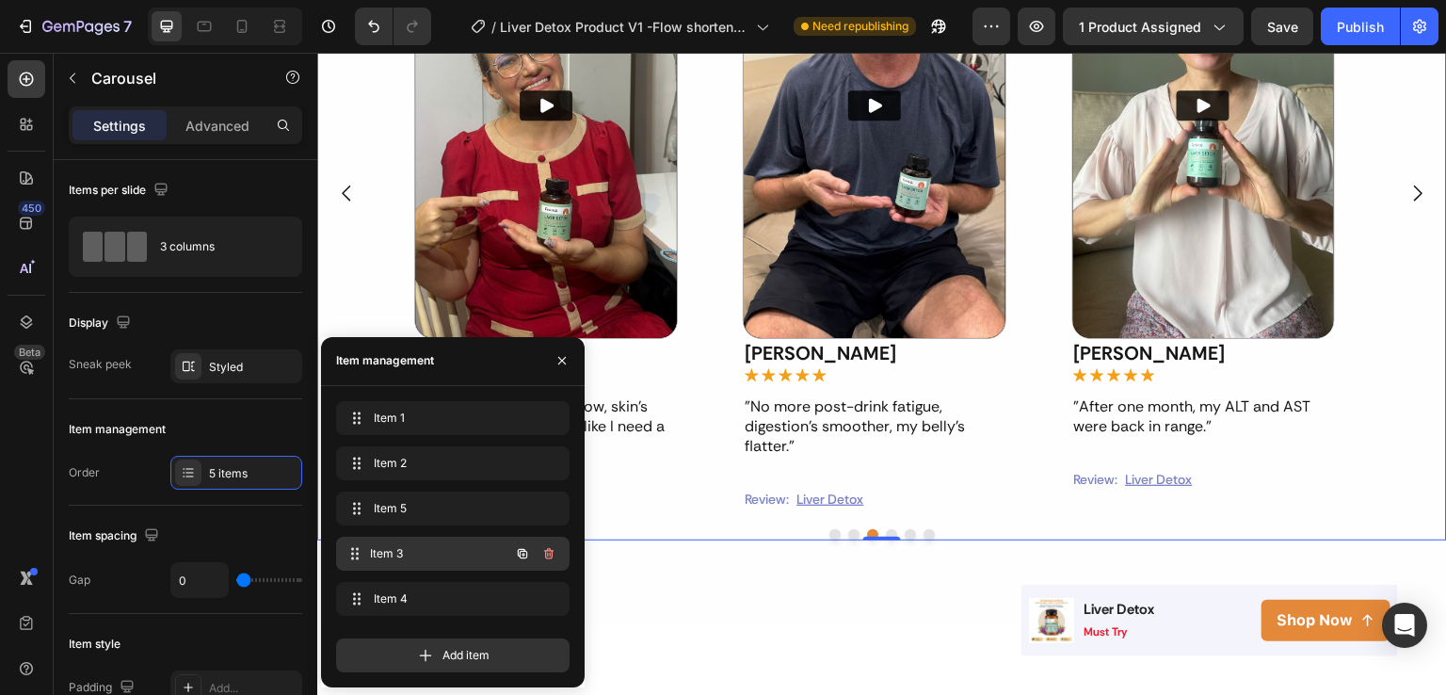
click at [416, 550] on span "Item 3" at bounding box center [439, 553] width 139 height 17
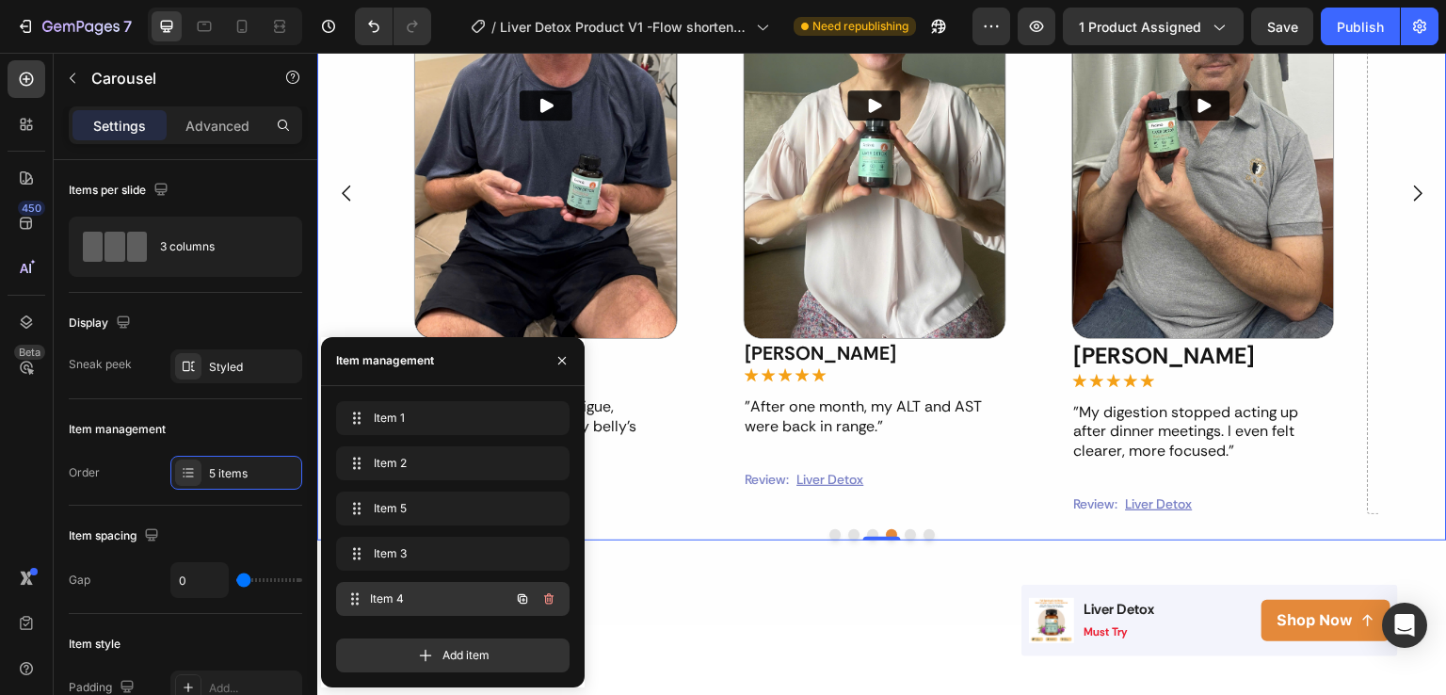
click at [416, 600] on span "Item 4" at bounding box center [439, 598] width 139 height 17
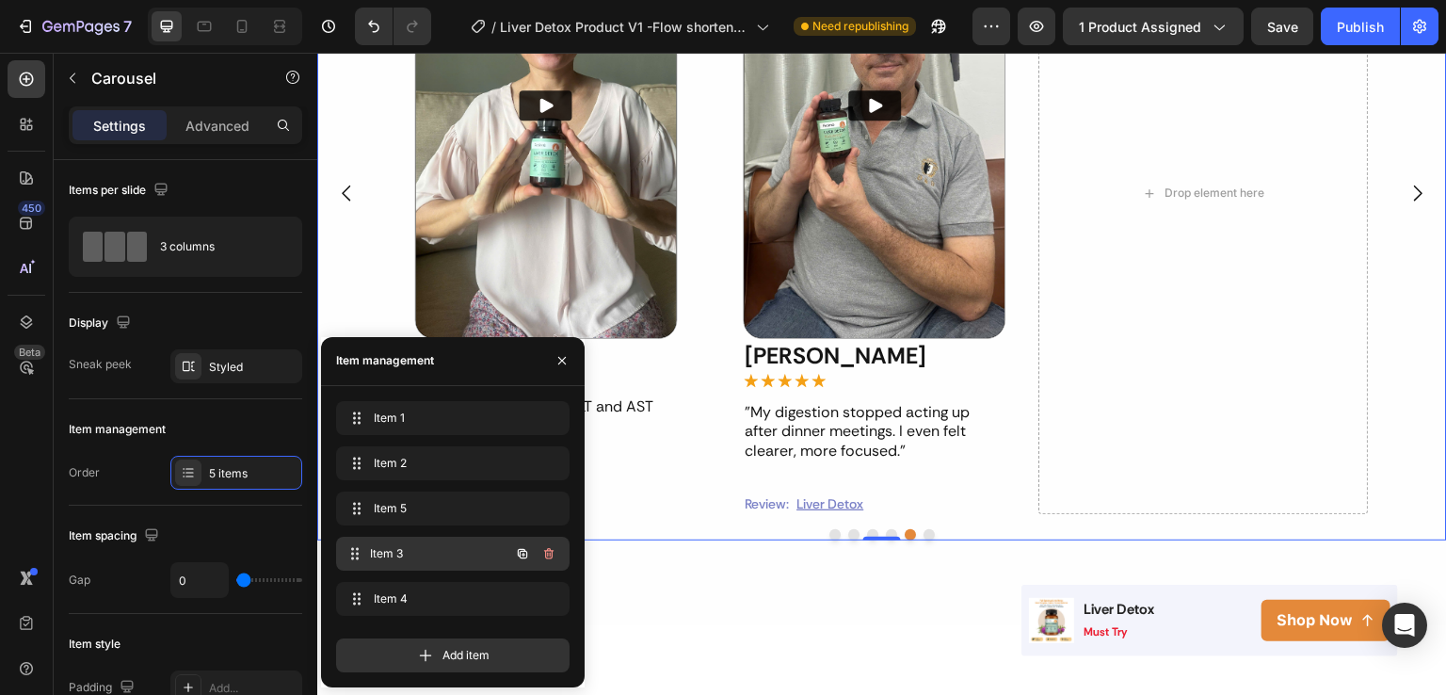
click at [418, 558] on span "Item 3" at bounding box center [439, 553] width 139 height 17
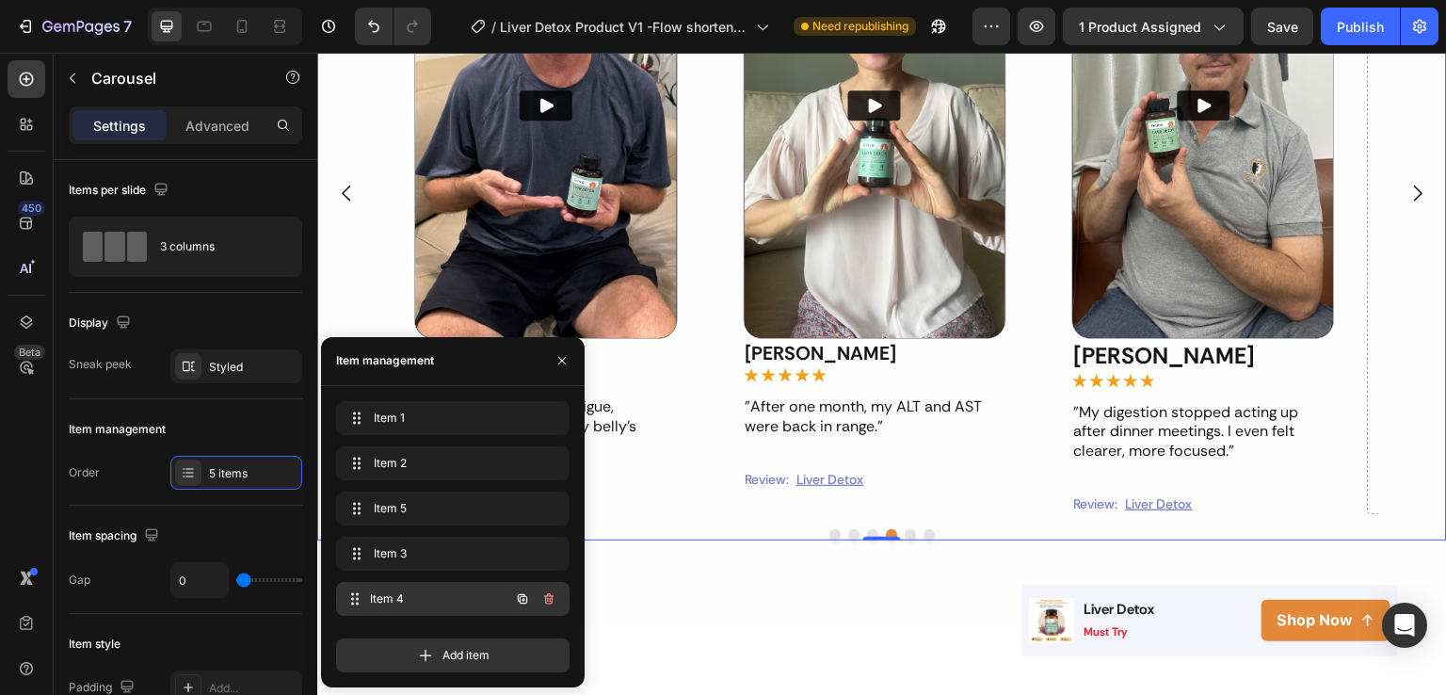
click at [436, 596] on span "Item 4" at bounding box center [439, 598] width 139 height 17
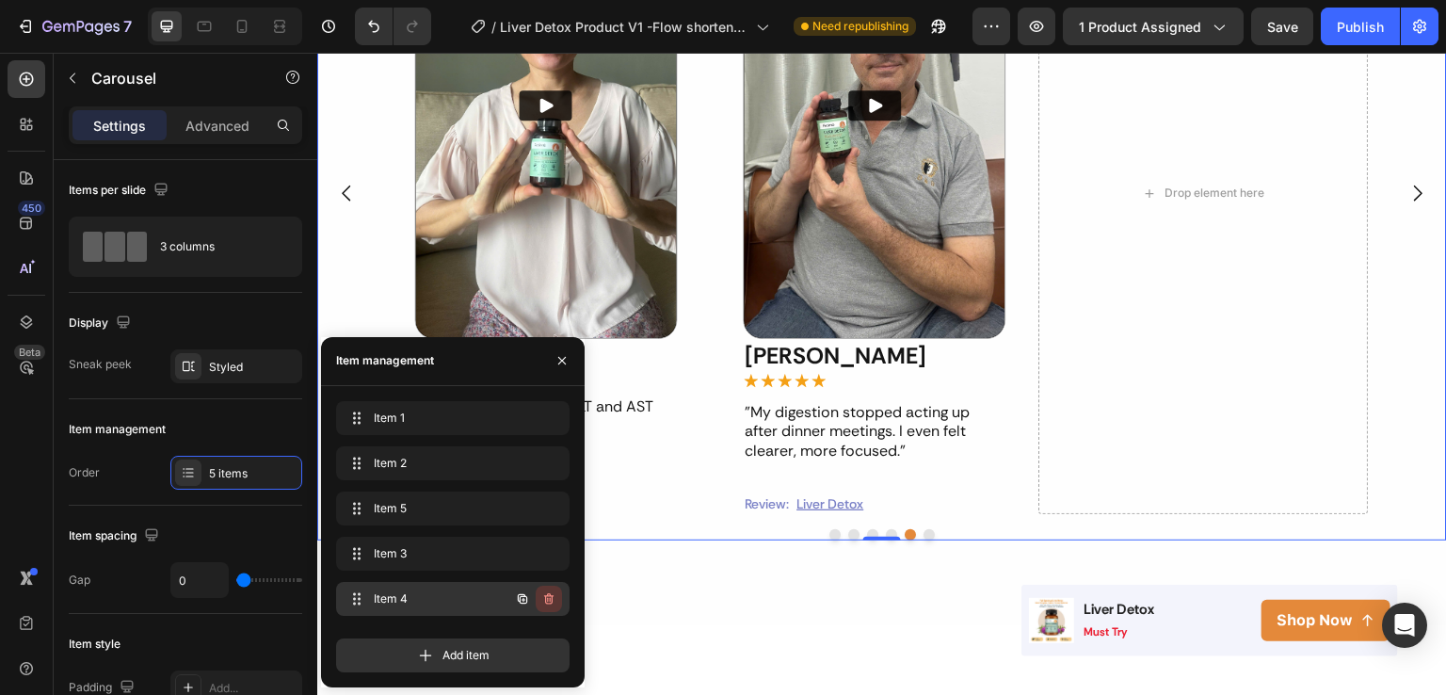
click at [546, 597] on icon "button" at bounding box center [548, 598] width 15 height 15
click at [540, 597] on div "Delete" at bounding box center [536, 598] width 35 height 17
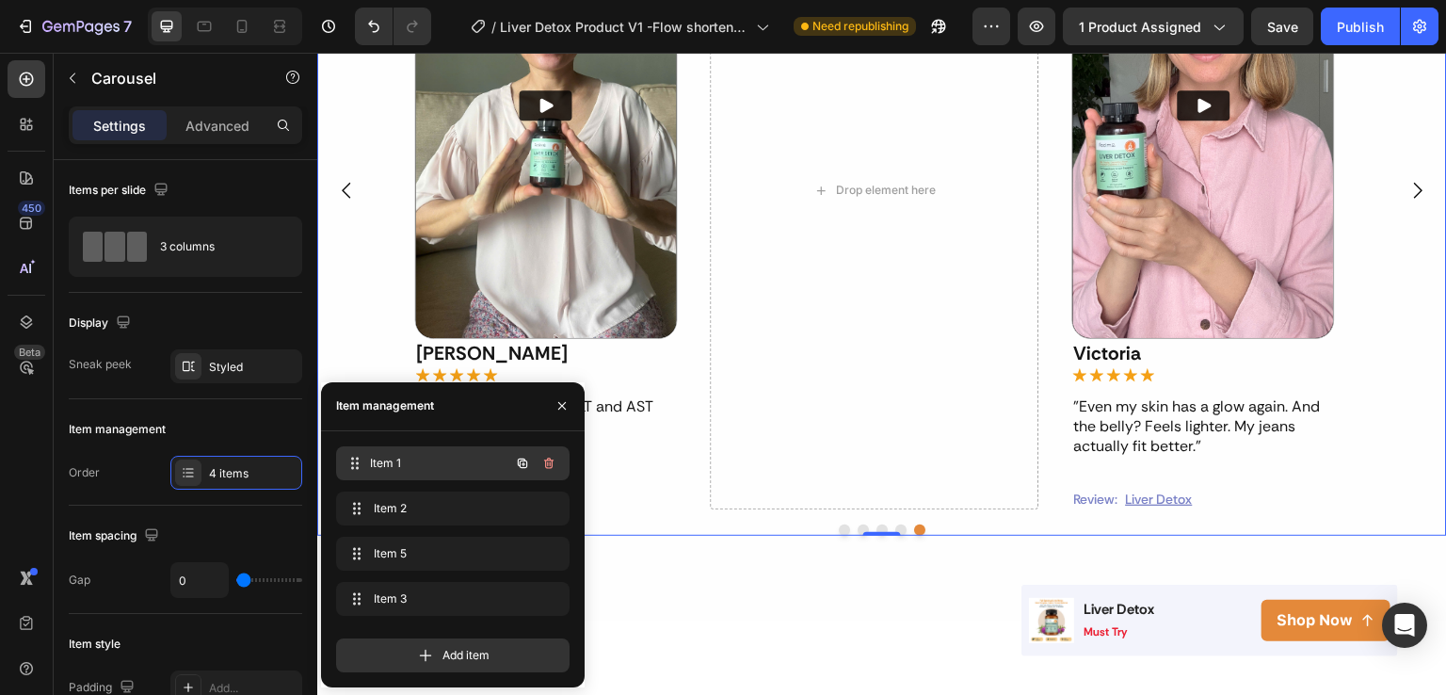
click at [479, 461] on span "Item 1" at bounding box center [439, 463] width 139 height 17
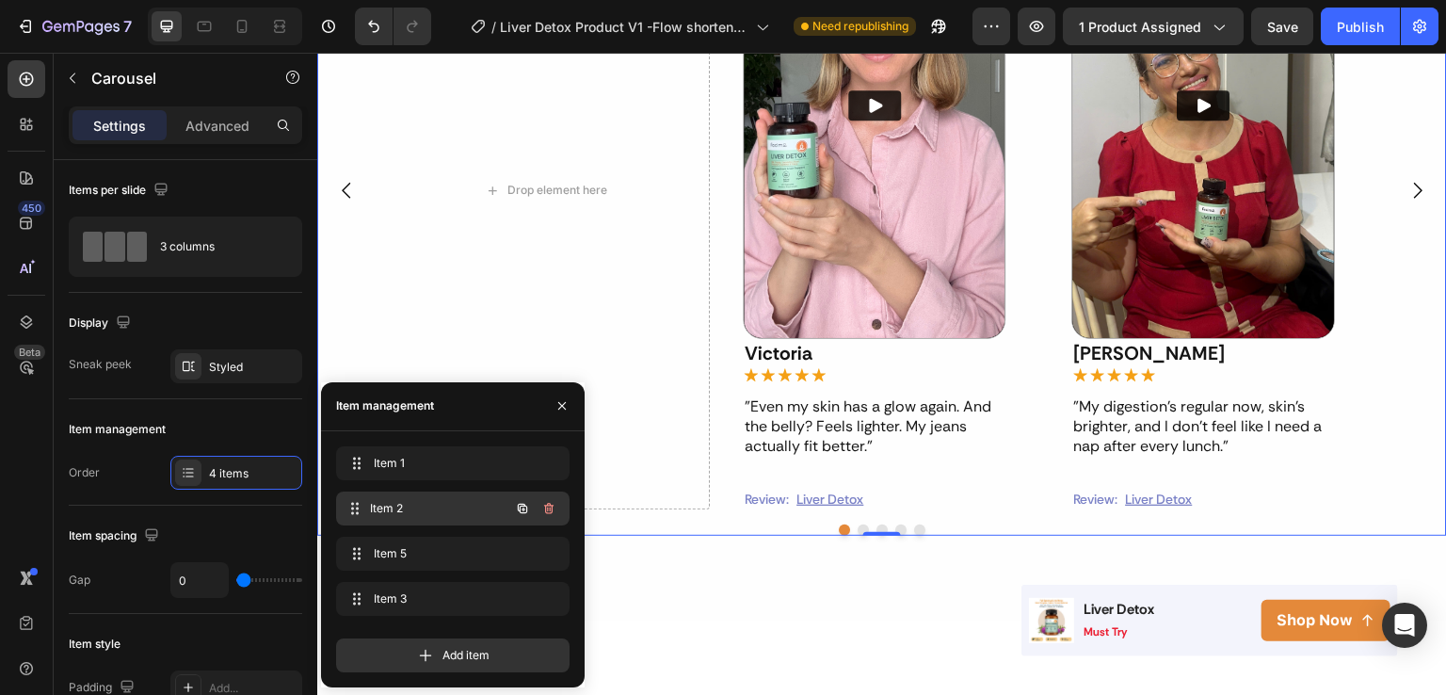
click at [451, 506] on span "Item 2" at bounding box center [439, 508] width 139 height 17
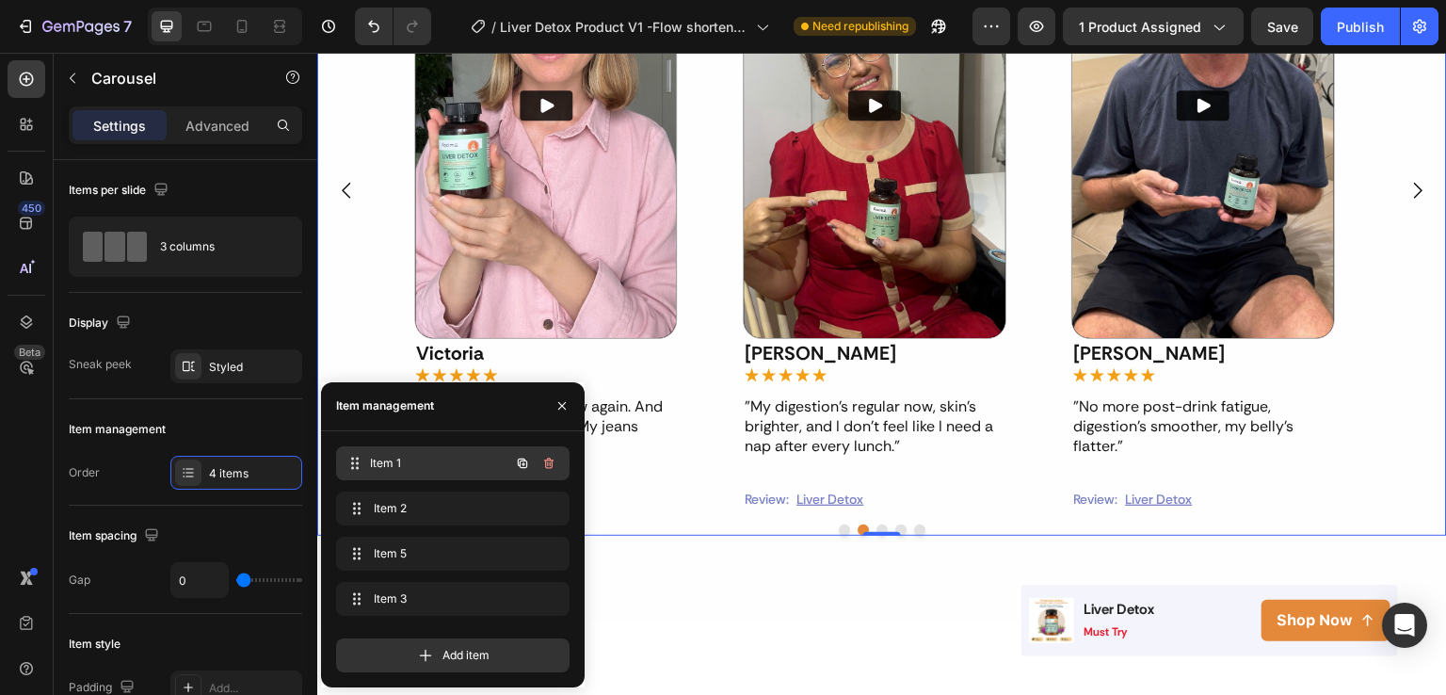
click at [472, 467] on span "Item 1" at bounding box center [439, 463] width 139 height 17
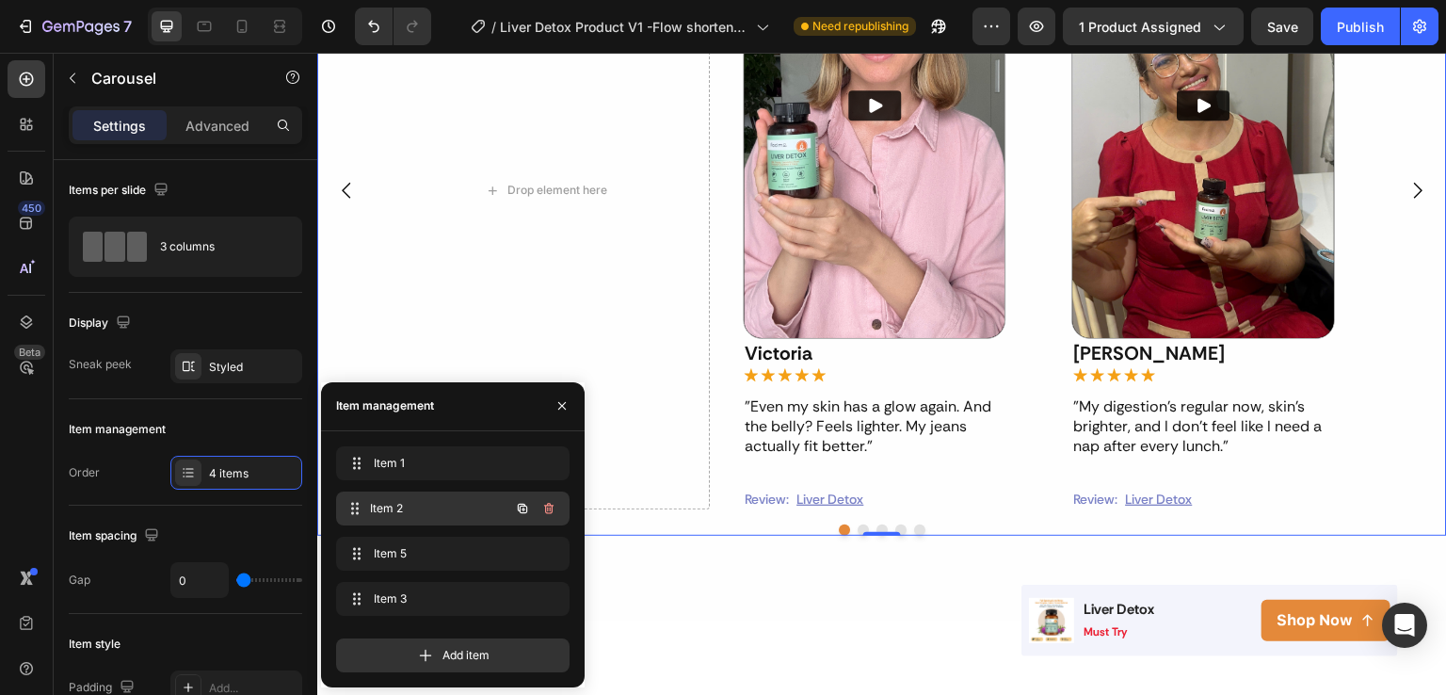
click at [483, 493] on div "Item 2 Item 2" at bounding box center [453, 509] width 234 height 34
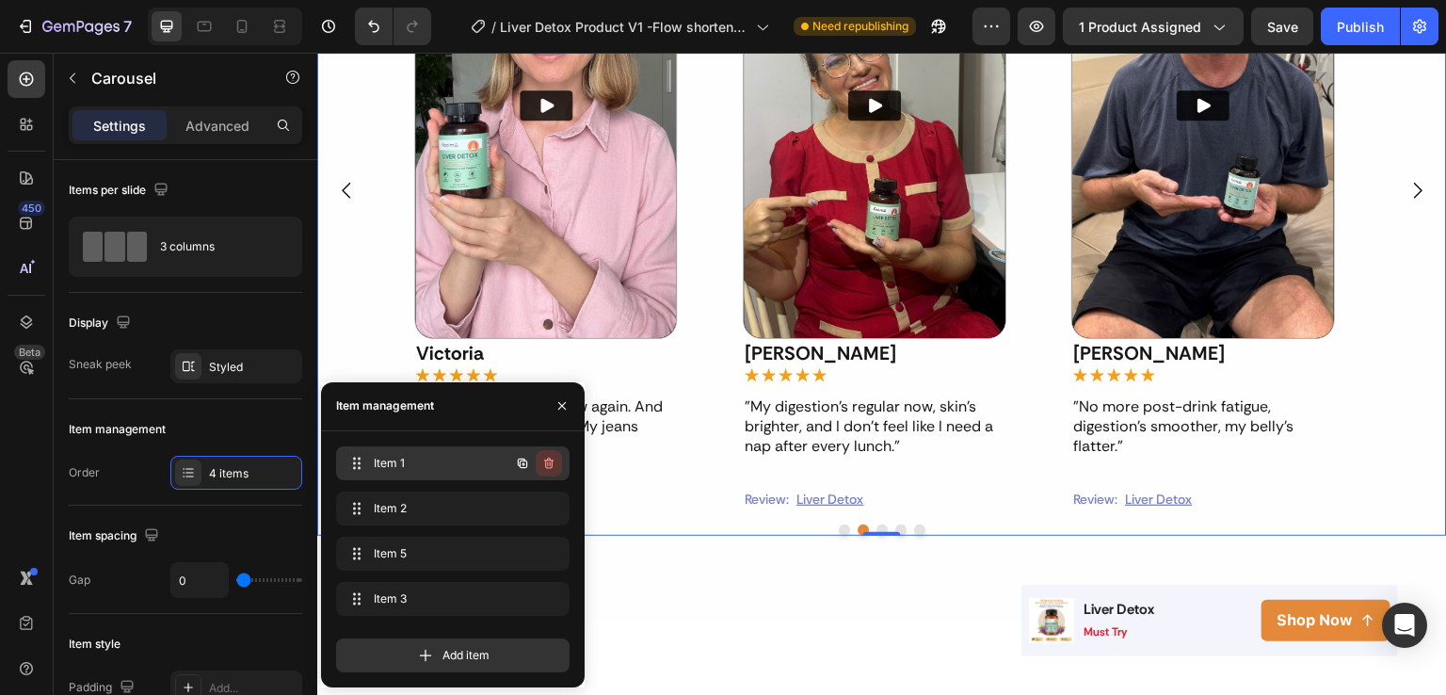
click at [553, 468] on icon "button" at bounding box center [548, 463] width 15 height 15
click at [542, 455] on div "Delete" at bounding box center [536, 463] width 35 height 17
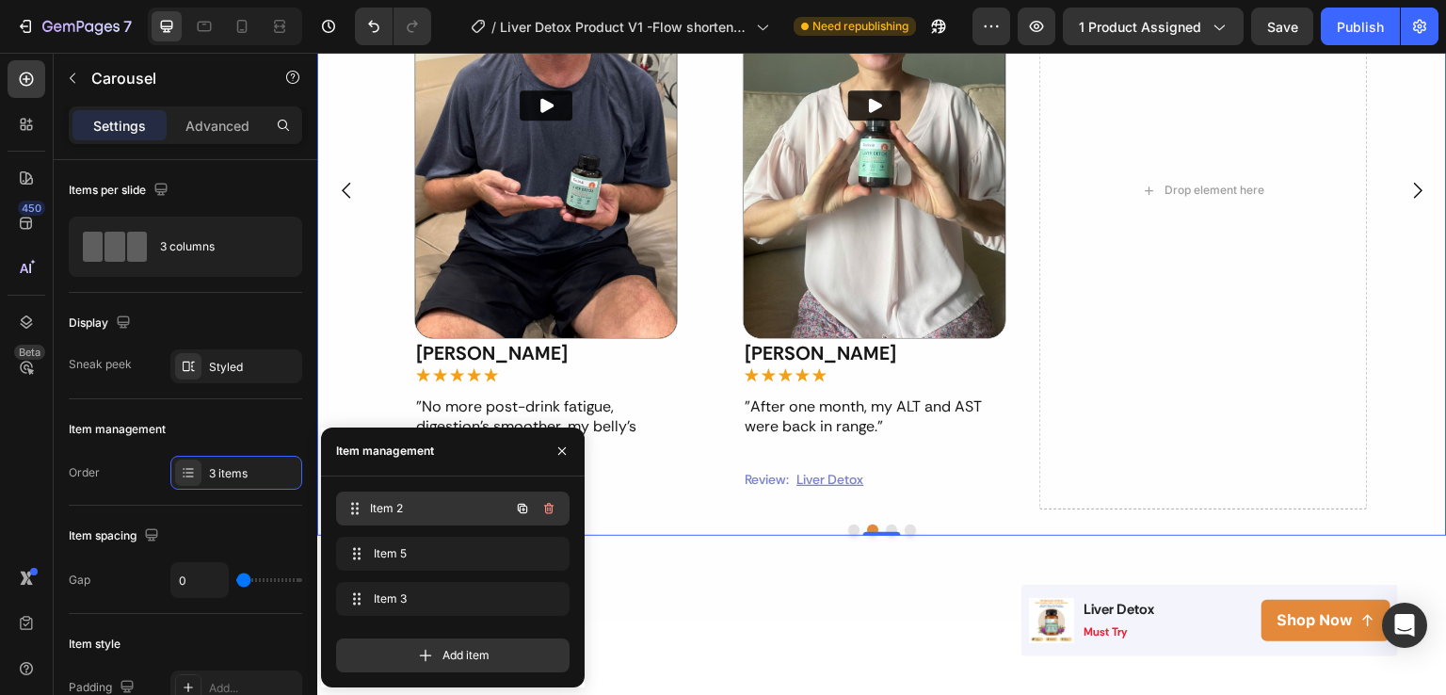
click at [434, 507] on span "Item 2" at bounding box center [439, 508] width 139 height 17
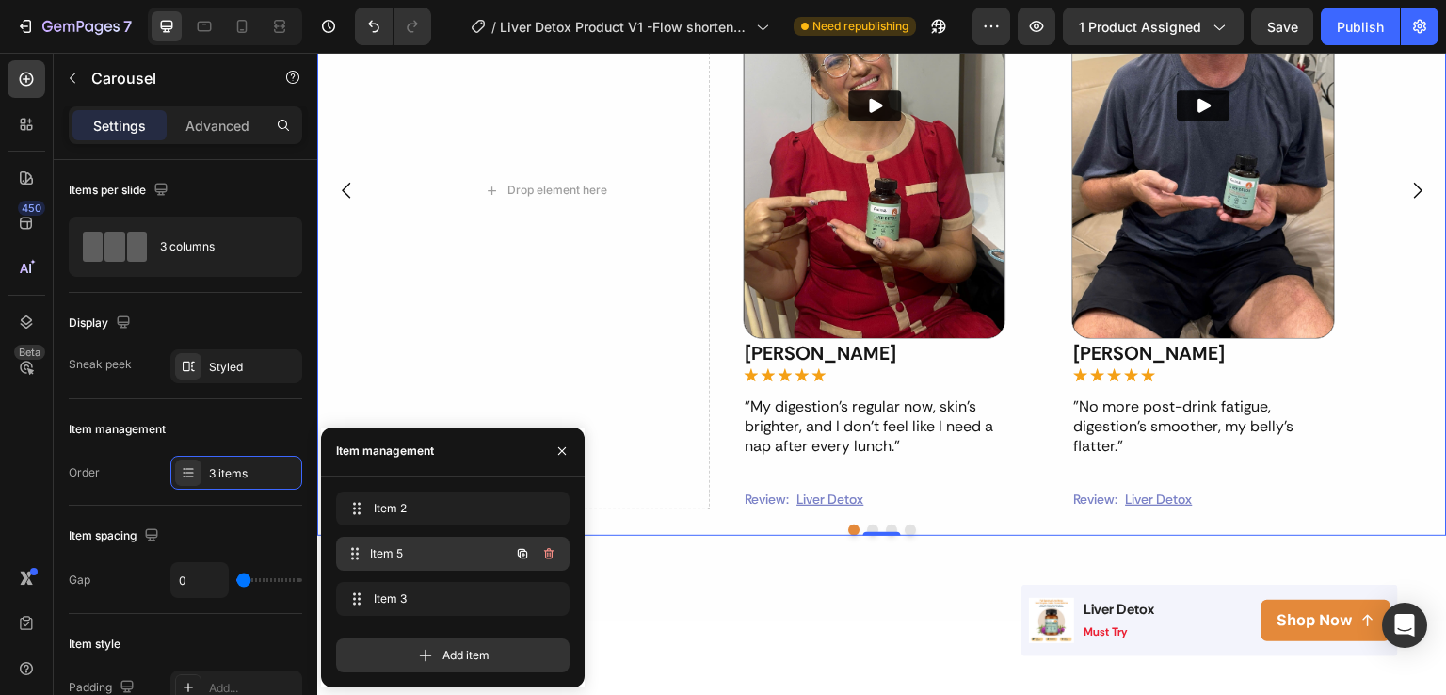
click at [433, 545] on span "Item 5" at bounding box center [439, 553] width 139 height 17
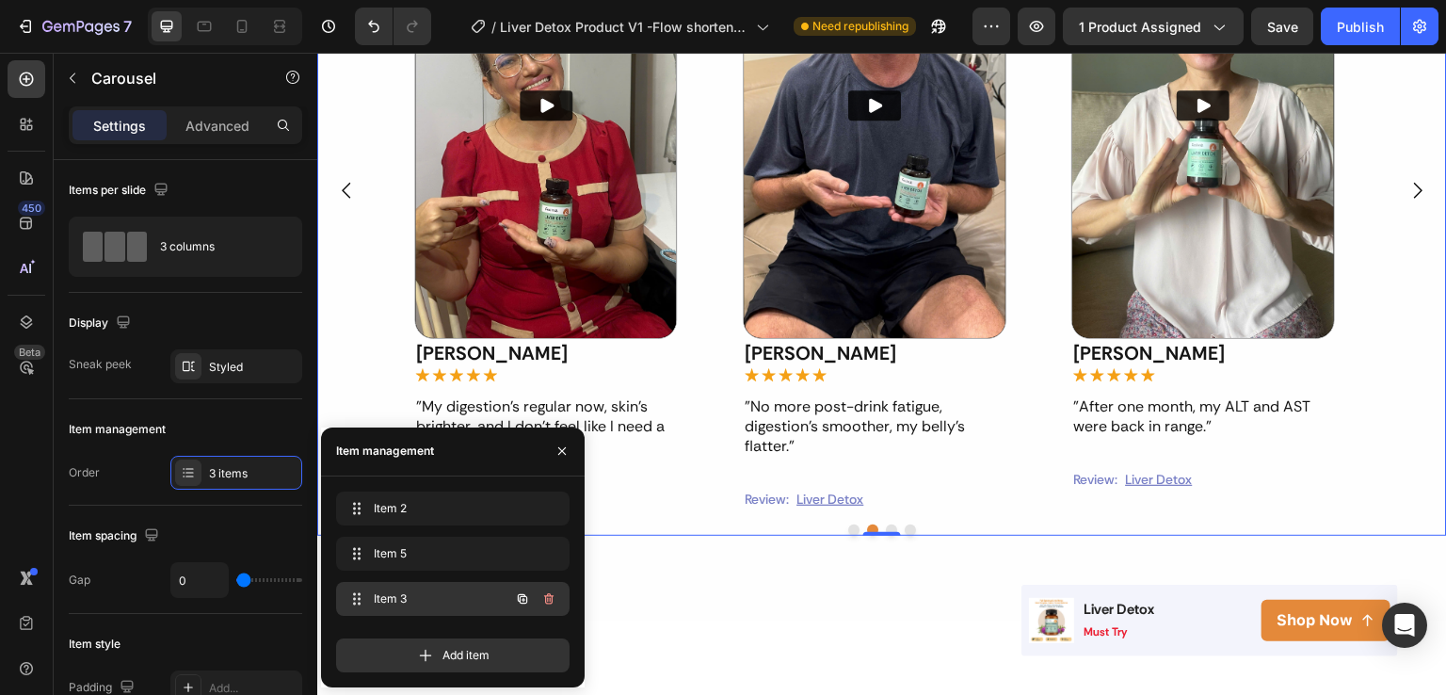
click at [437, 586] on div "Item 3 Item 3" at bounding box center [427, 599] width 166 height 26
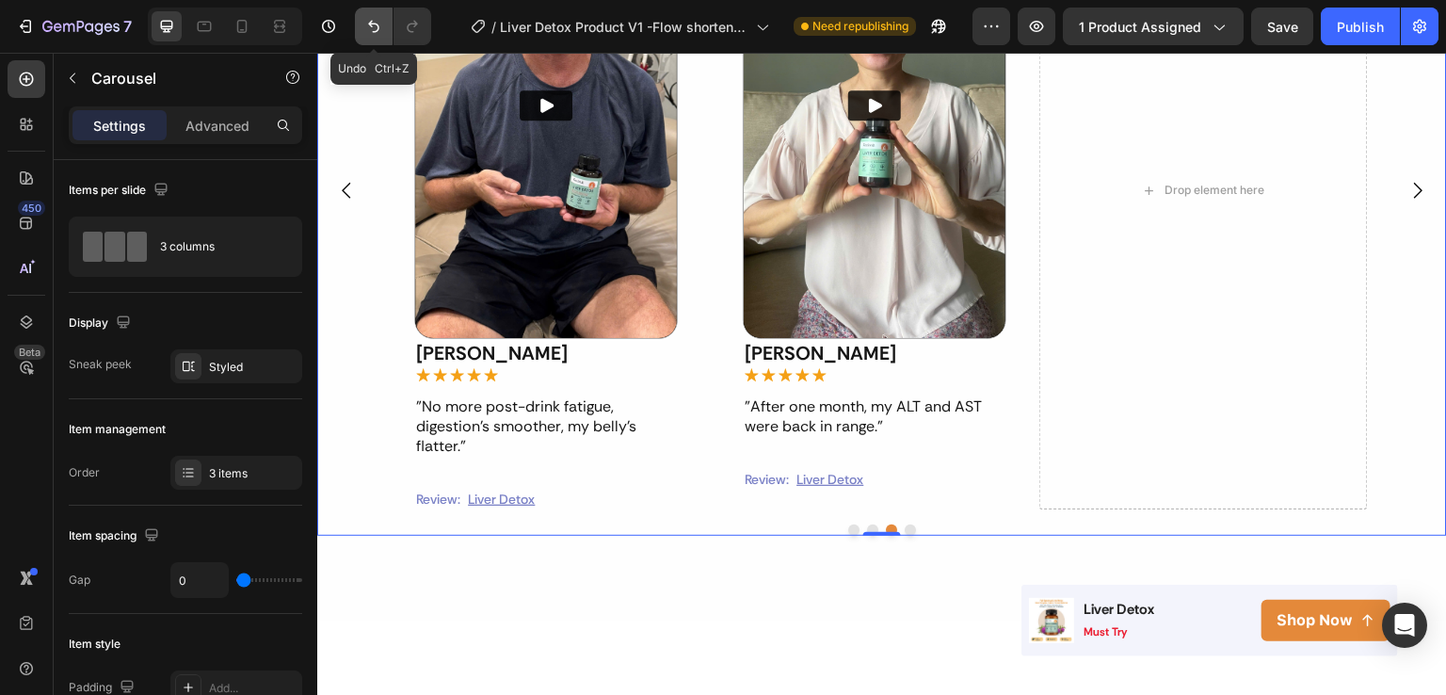
click at [365, 35] on icon "Undo/Redo" at bounding box center [373, 26] width 19 height 19
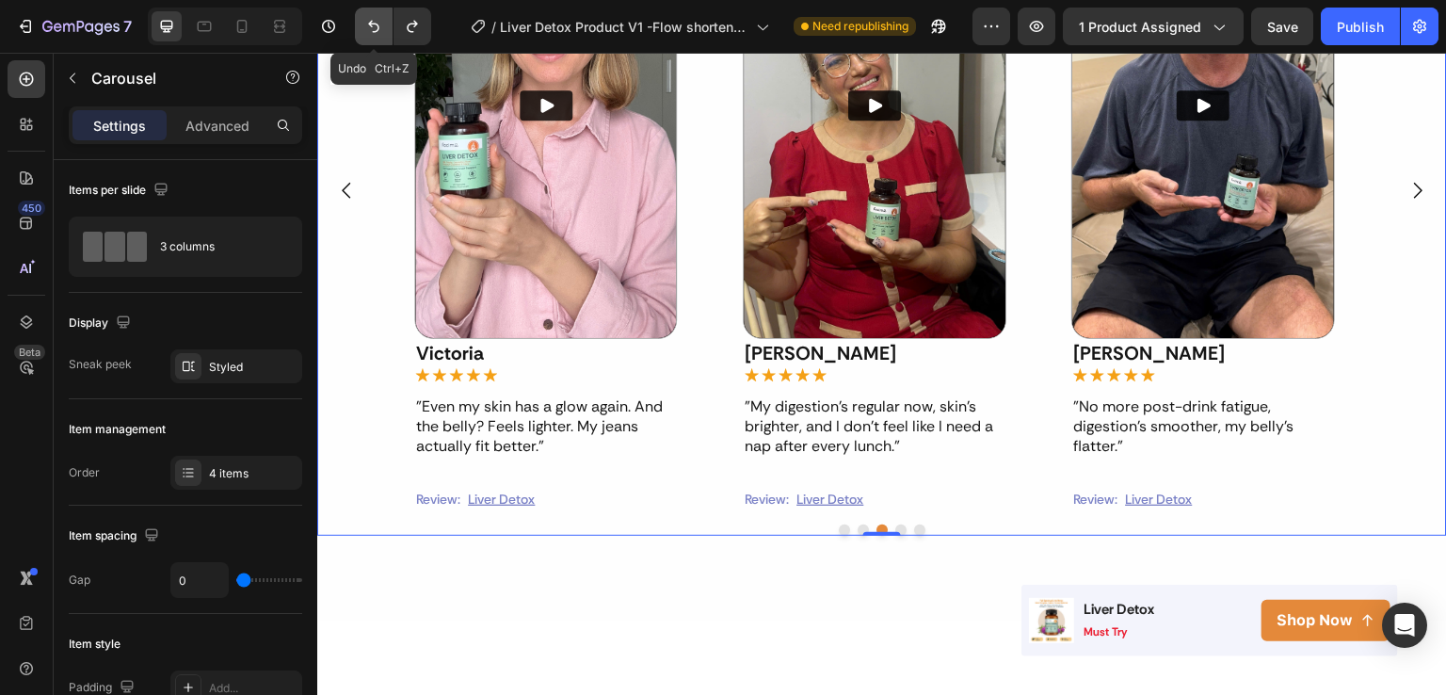
click at [365, 35] on icon "Undo/Redo" at bounding box center [373, 26] width 19 height 19
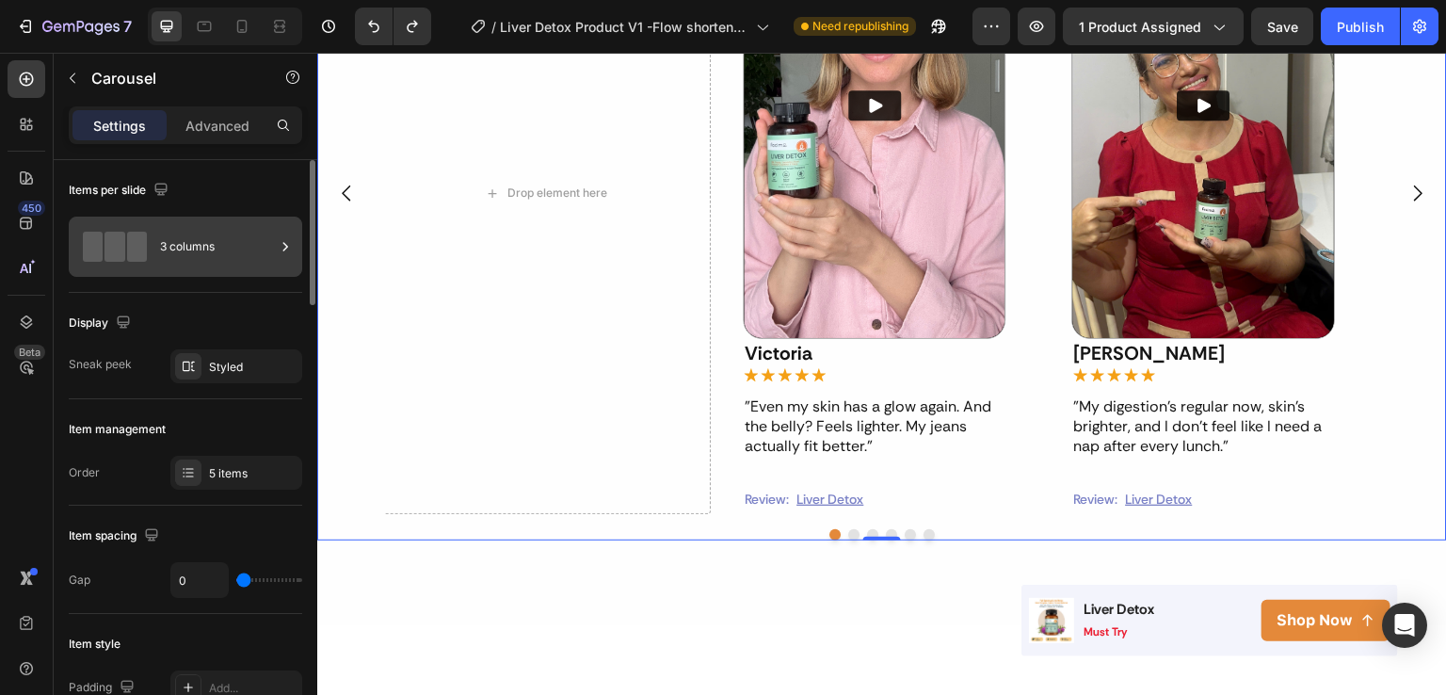
click at [282, 257] on div at bounding box center [285, 247] width 19 height 60
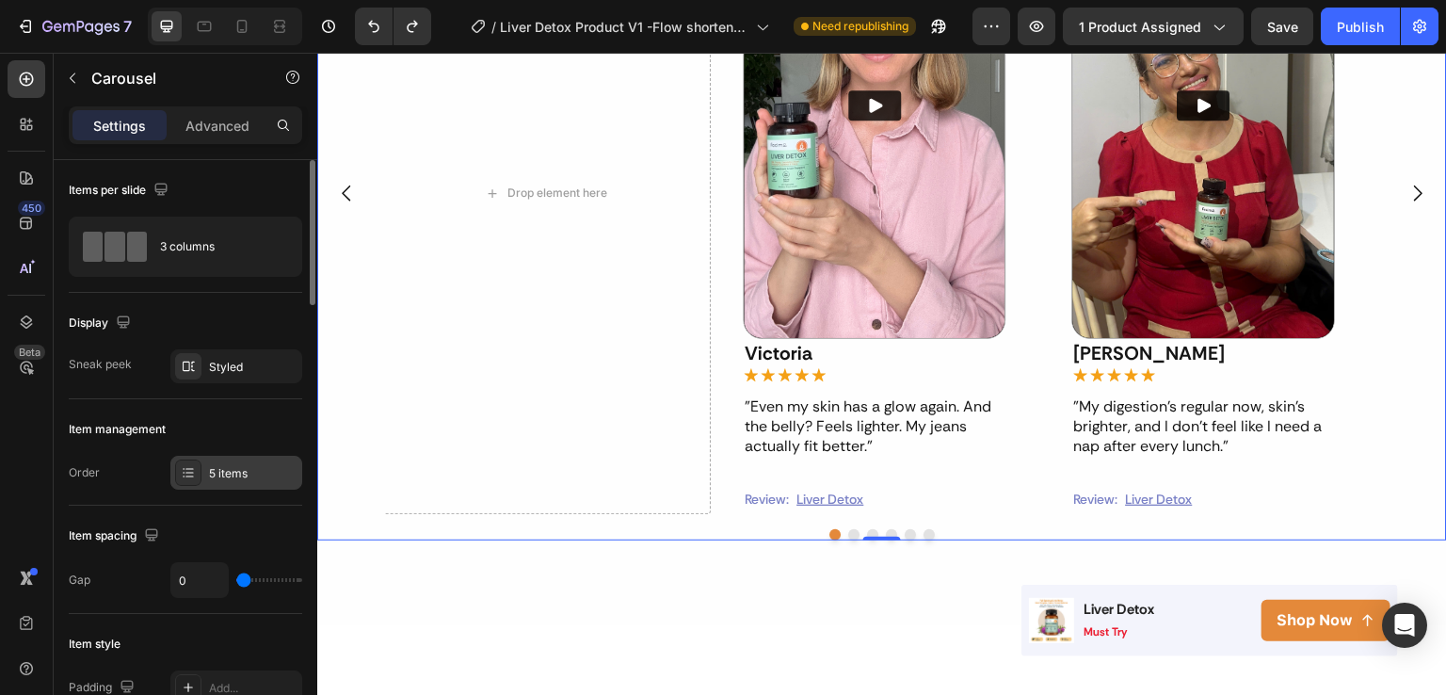
click at [262, 472] on div "5 items" at bounding box center [253, 473] width 89 height 17
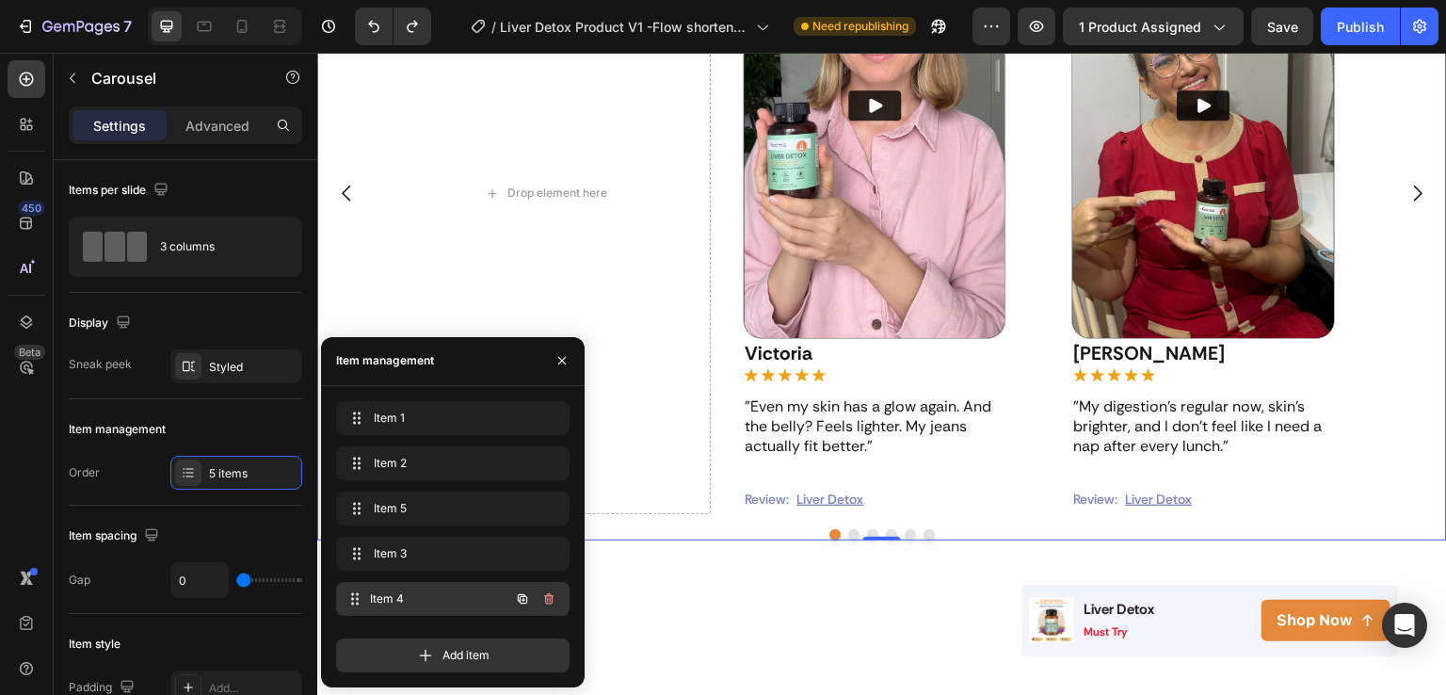
click at [394, 596] on span "Item 4" at bounding box center [439, 598] width 139 height 17
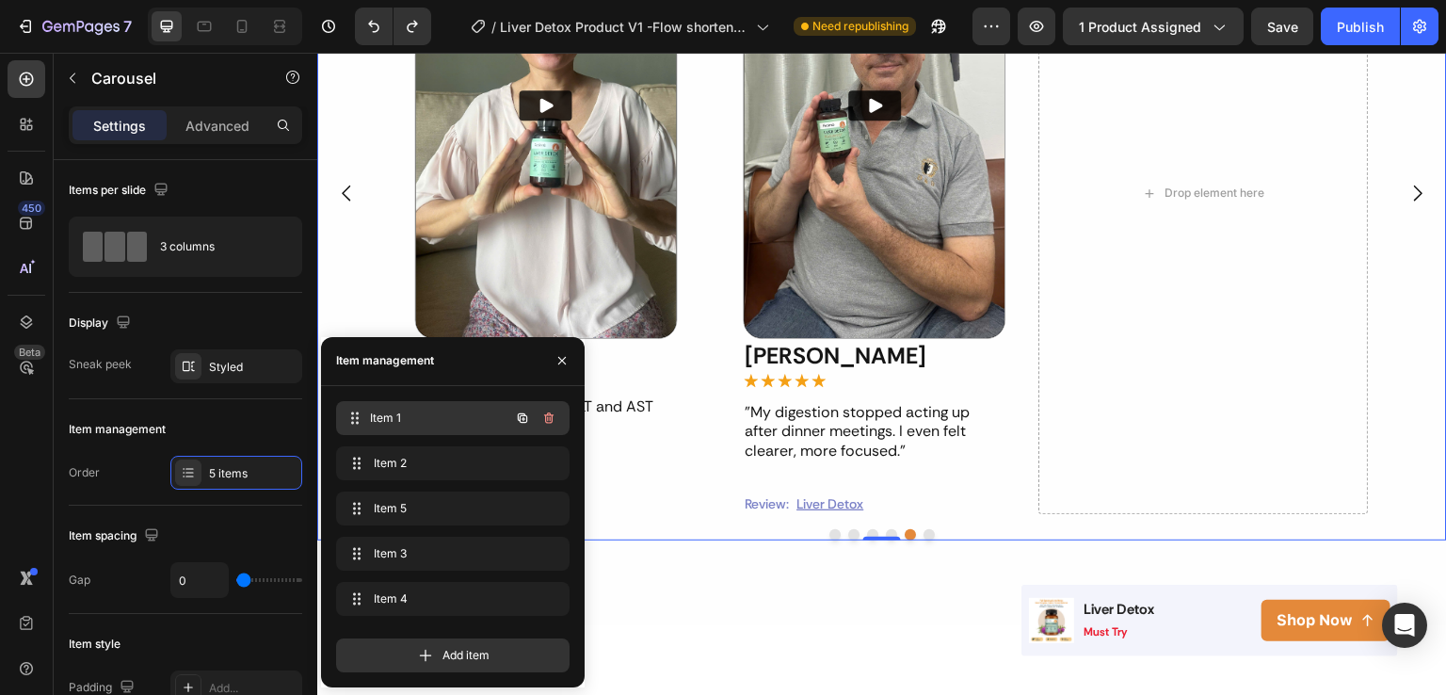
click at [456, 421] on span "Item 1" at bounding box center [439, 418] width 139 height 17
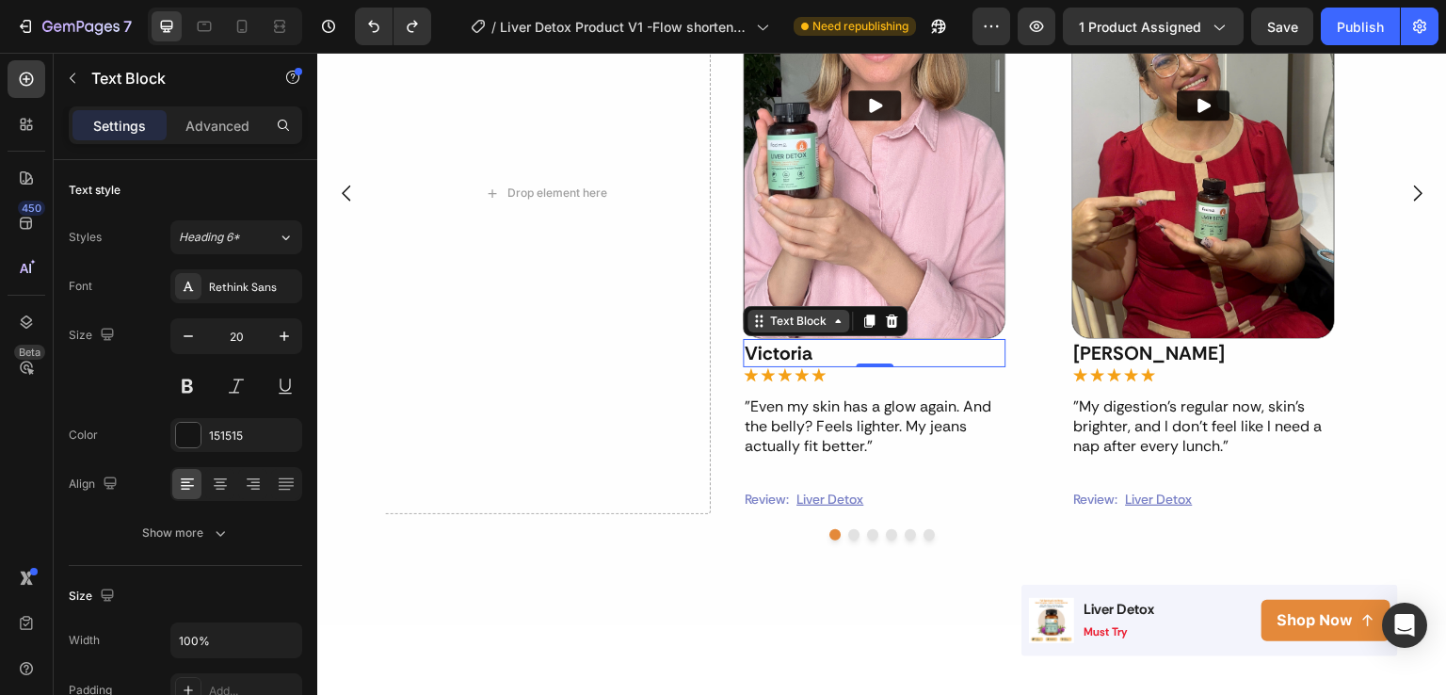
click at [841, 320] on icon at bounding box center [838, 321] width 15 height 15
click at [870, 329] on div at bounding box center [870, 321] width 23 height 23
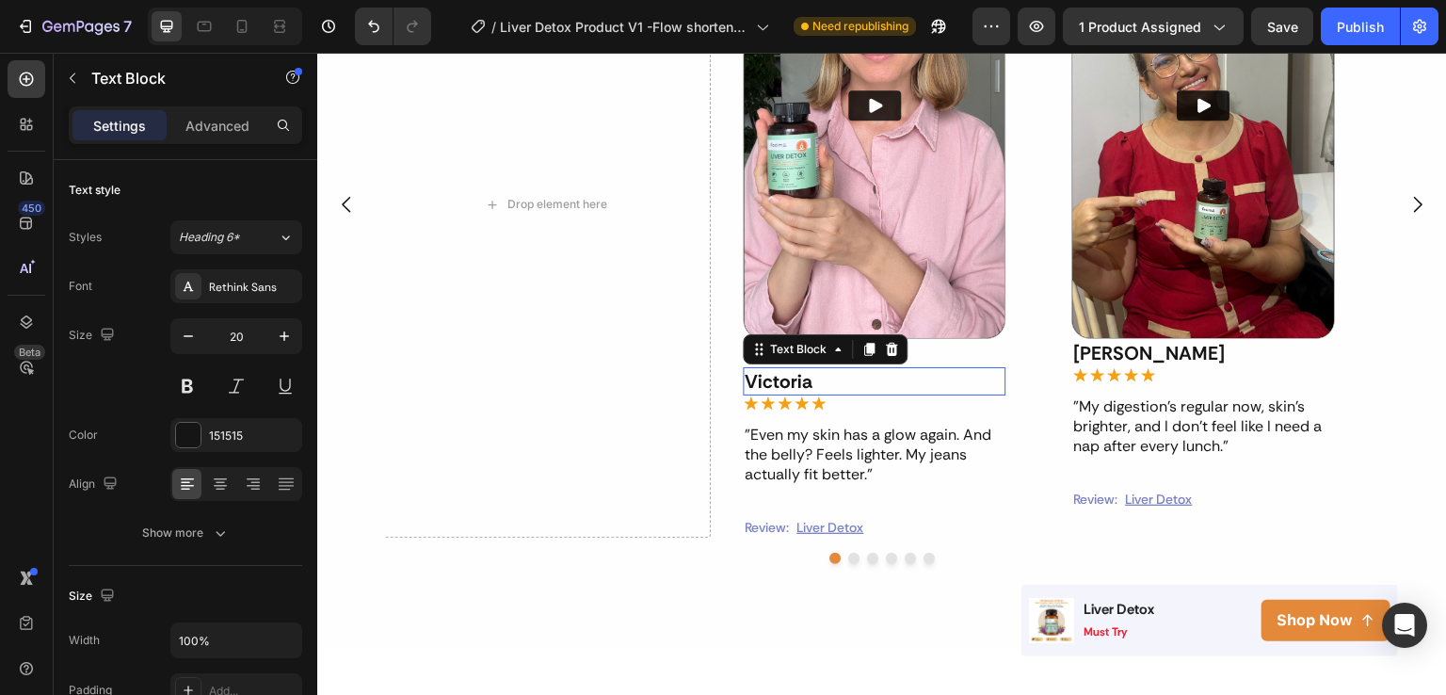
scroll to position [2017, 0]
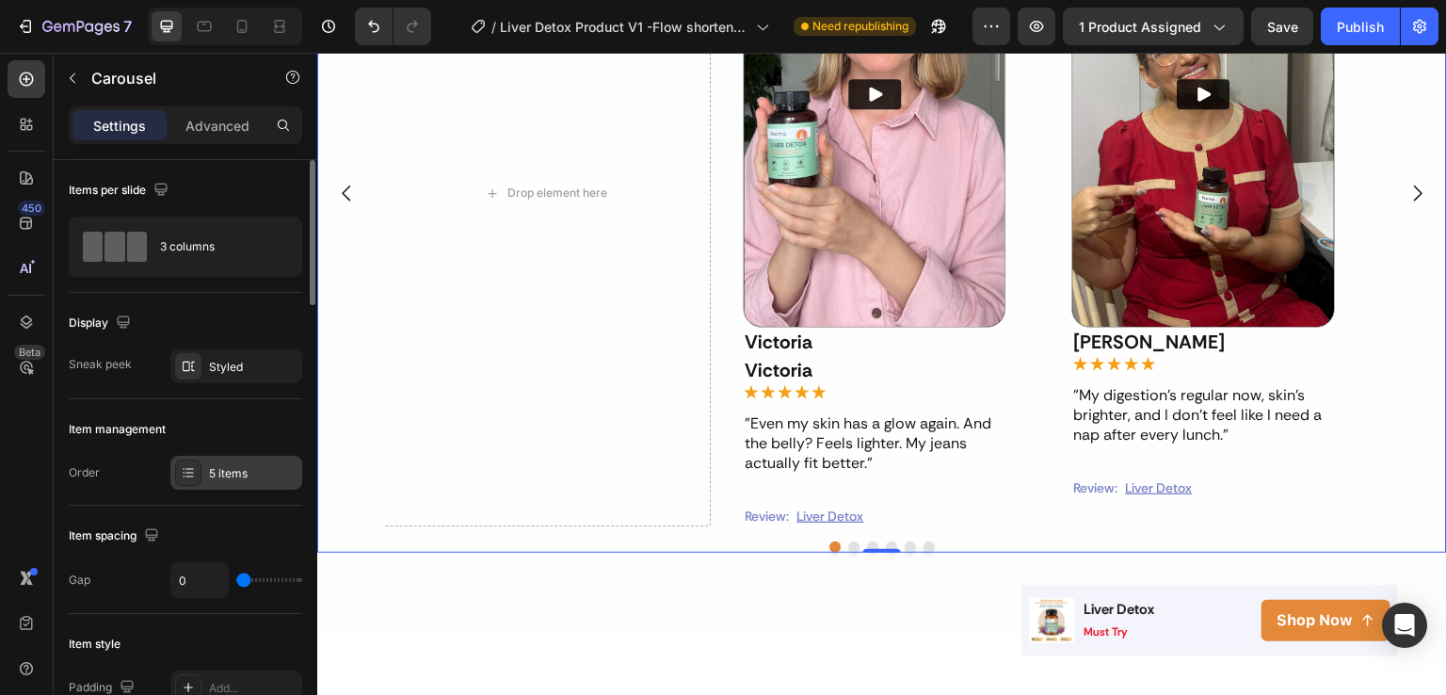
click at [266, 456] on div "5 items" at bounding box center [236, 473] width 132 height 34
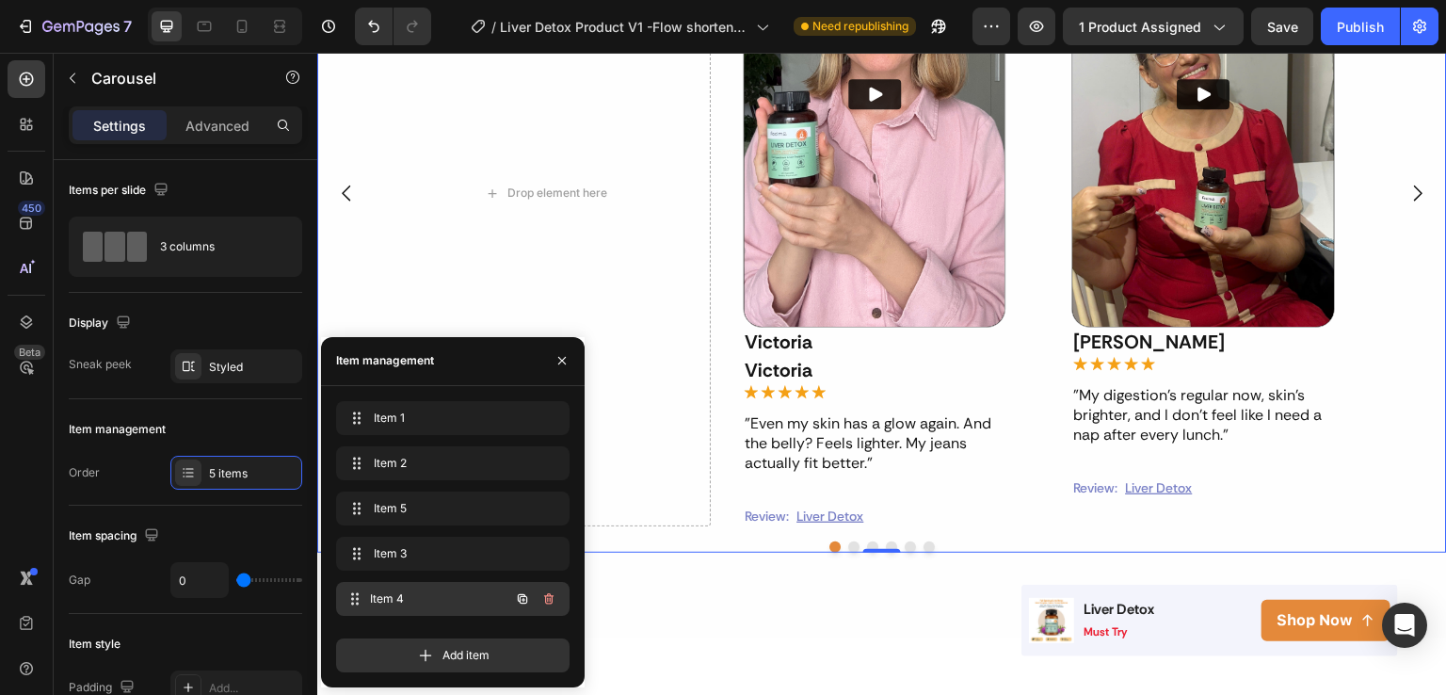
click at [395, 592] on span "Item 4" at bounding box center [439, 598] width 139 height 17
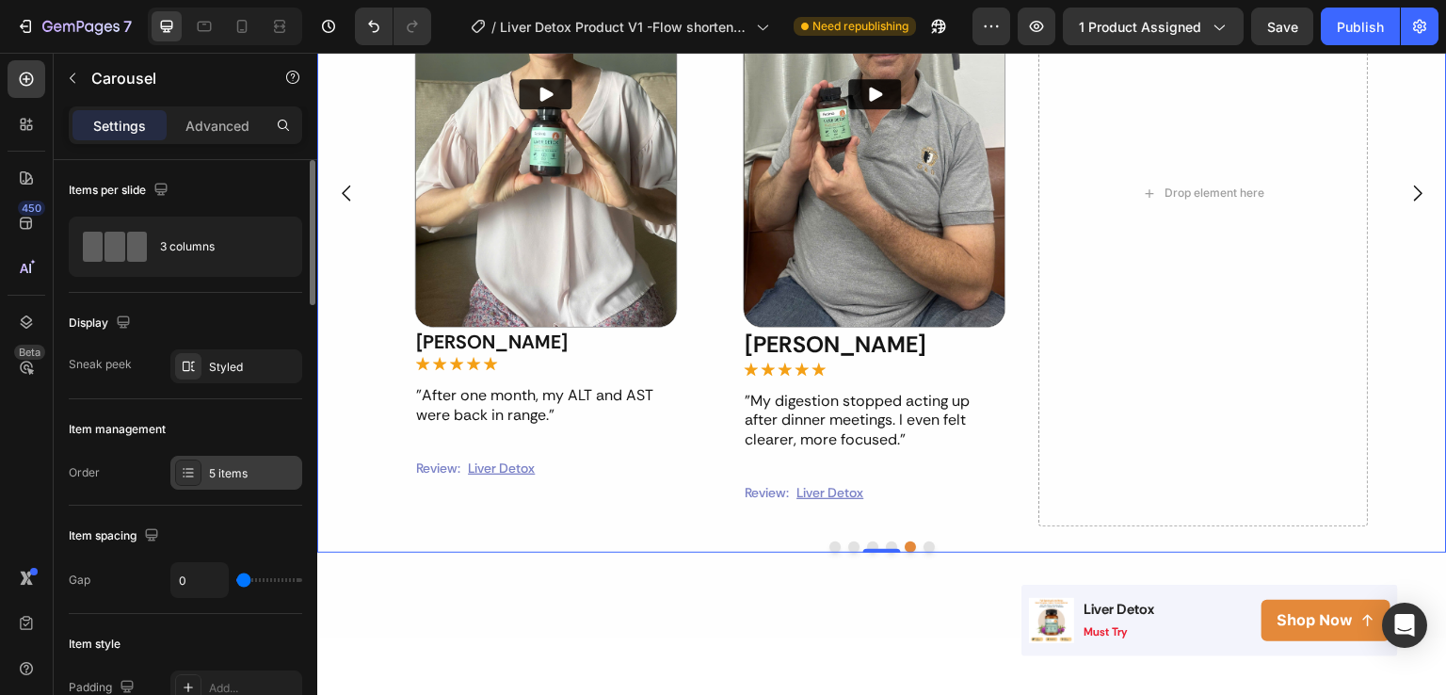
drag, startPoint x: 210, startPoint y: 489, endPoint x: 222, endPoint y: 479, distance: 15.4
click at [222, 479] on div "5 items" at bounding box center [253, 473] width 89 height 17
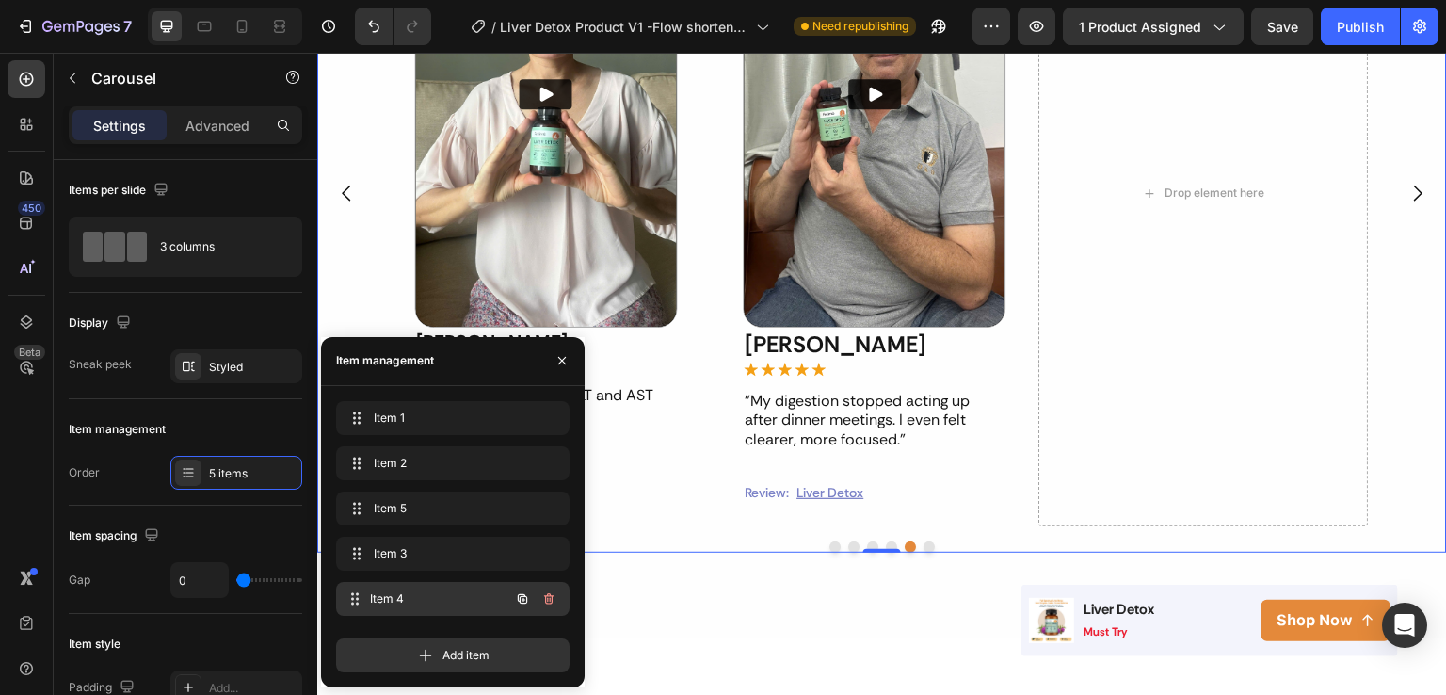
click at [395, 592] on span "Item 4" at bounding box center [439, 598] width 139 height 17
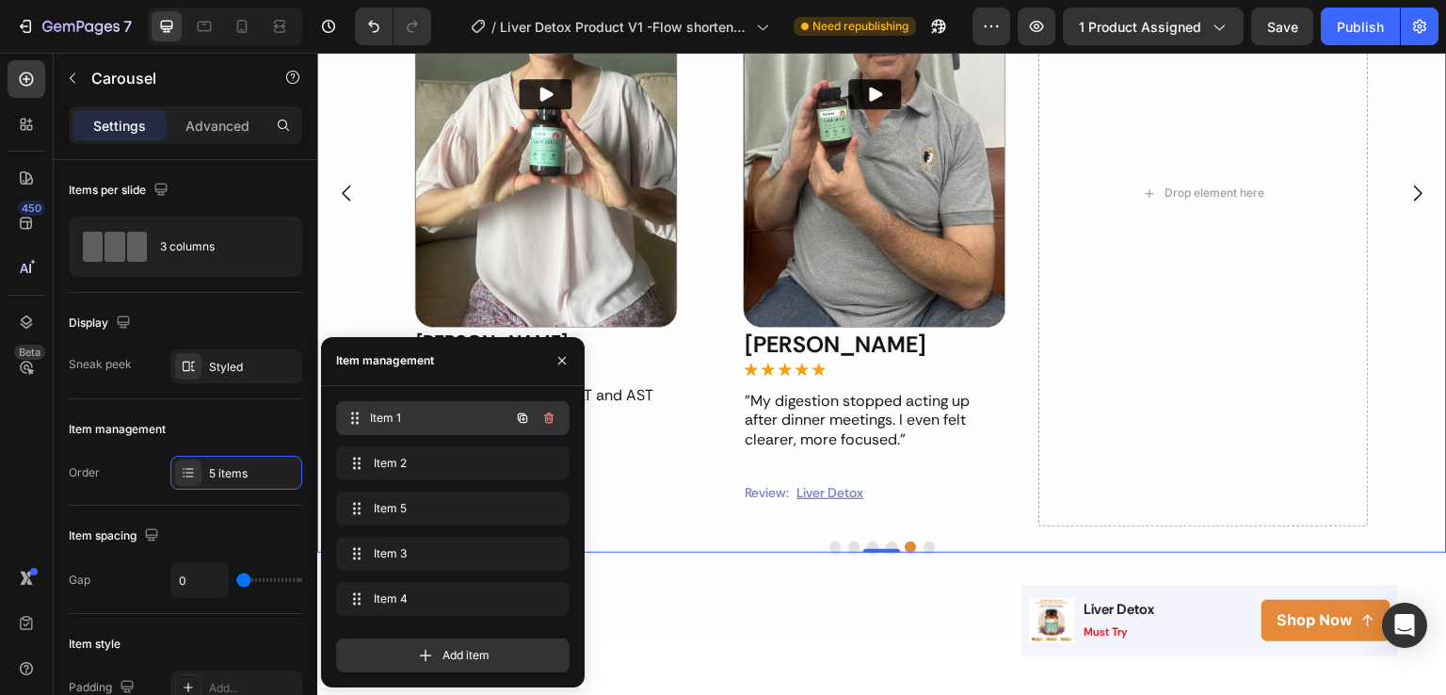
click at [454, 419] on span "Item 1" at bounding box center [439, 418] width 139 height 17
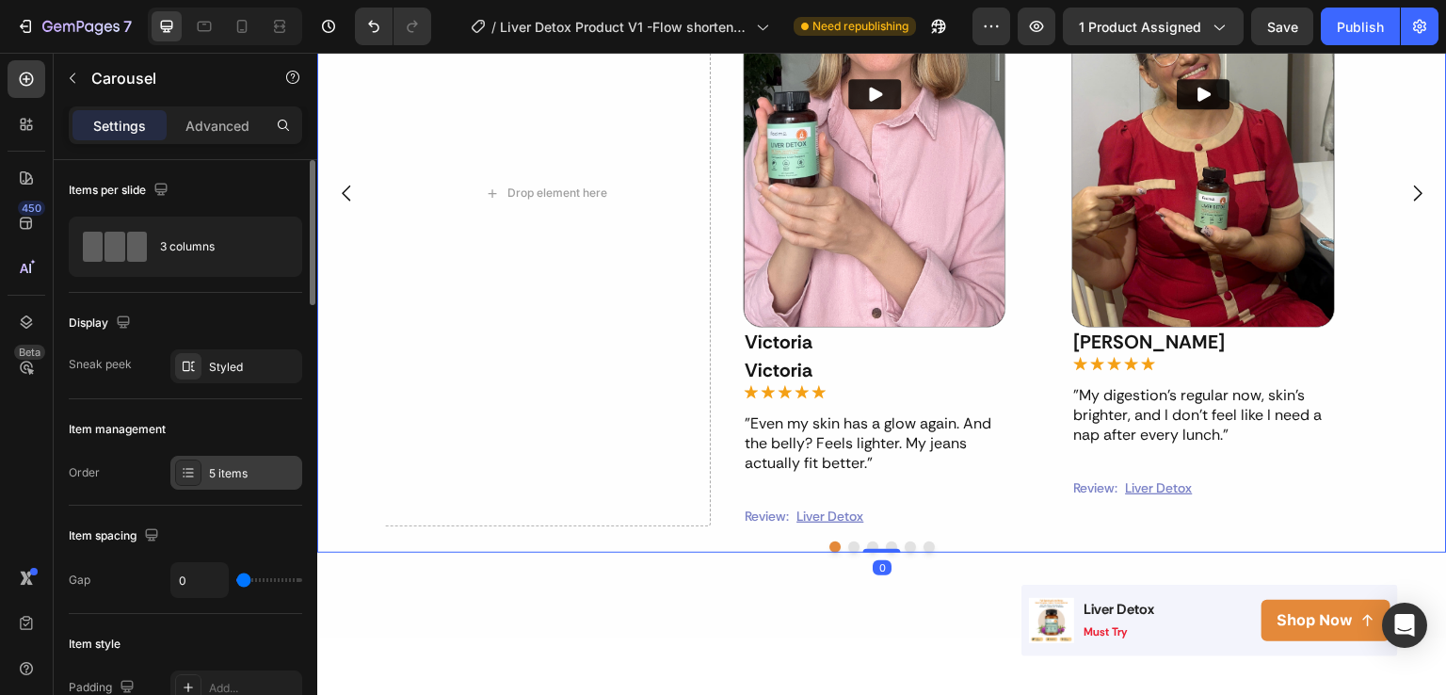
click at [215, 465] on div "5 items" at bounding box center [253, 473] width 89 height 17
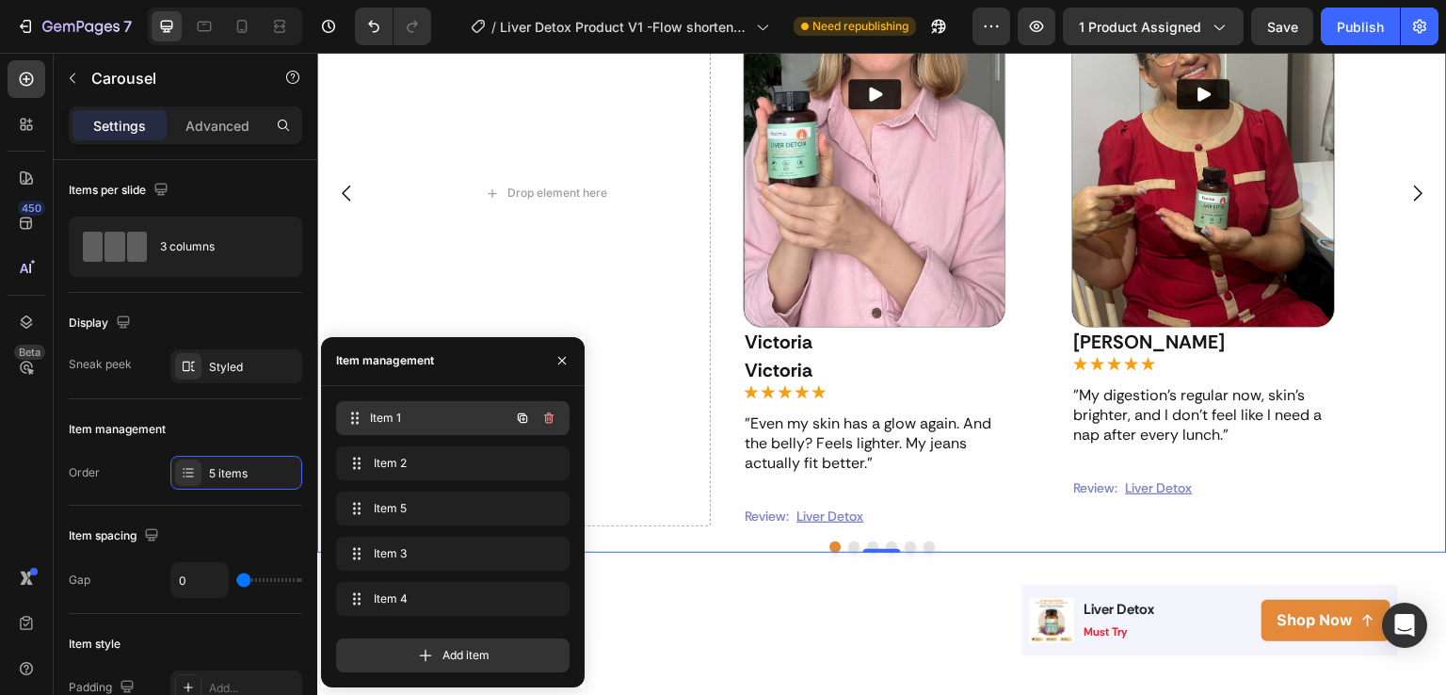
click at [433, 416] on span "Item 1" at bounding box center [439, 418] width 139 height 17
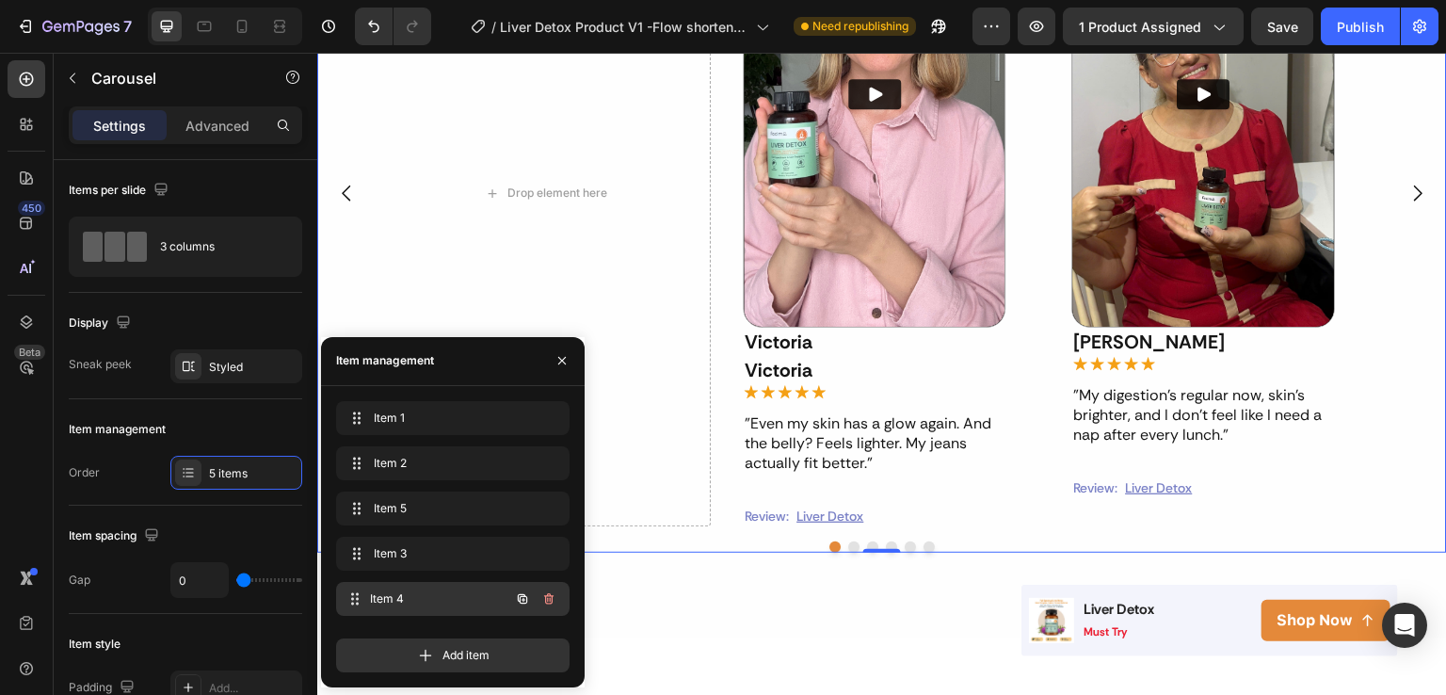
click at [407, 590] on span "Item 4" at bounding box center [439, 598] width 139 height 17
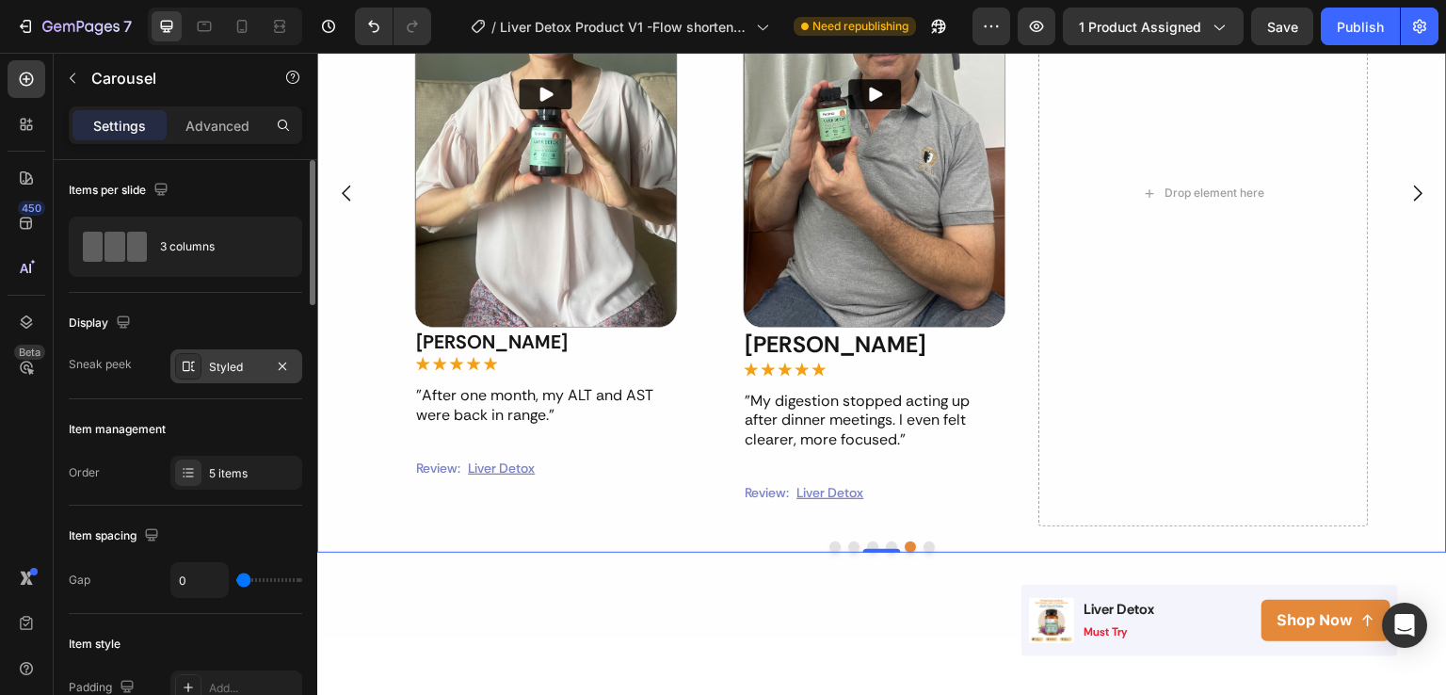
click at [222, 359] on div "Styled" at bounding box center [236, 367] width 55 height 17
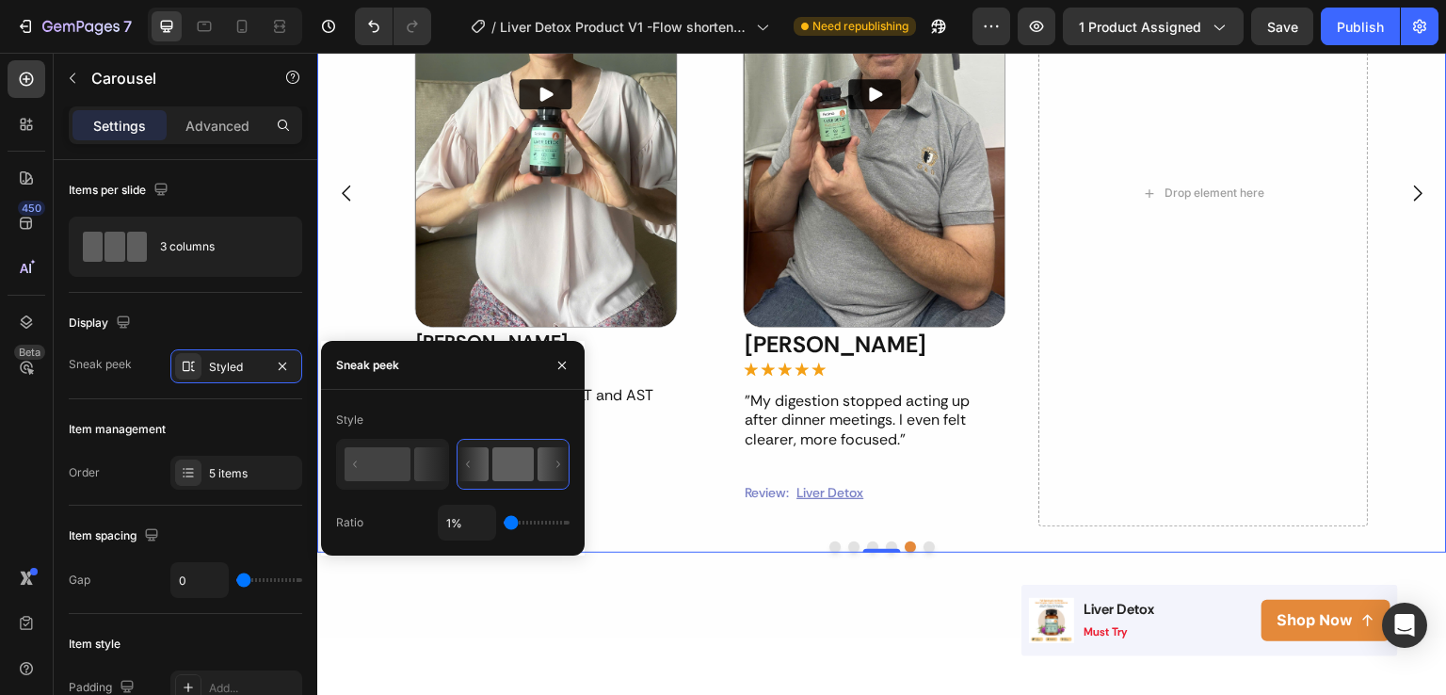
type input "44%"
type input "44"
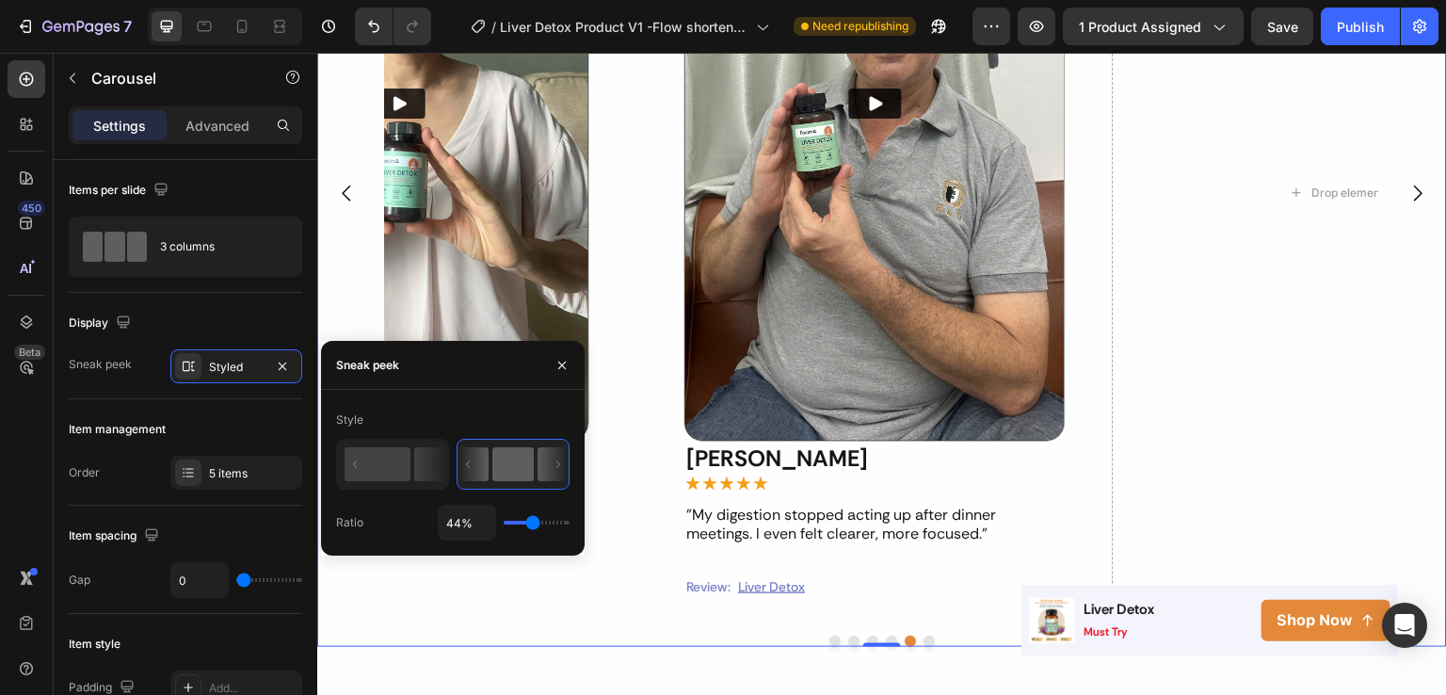
type input "47%"
type input "47"
type input "26%"
type input "26"
type input "1%"
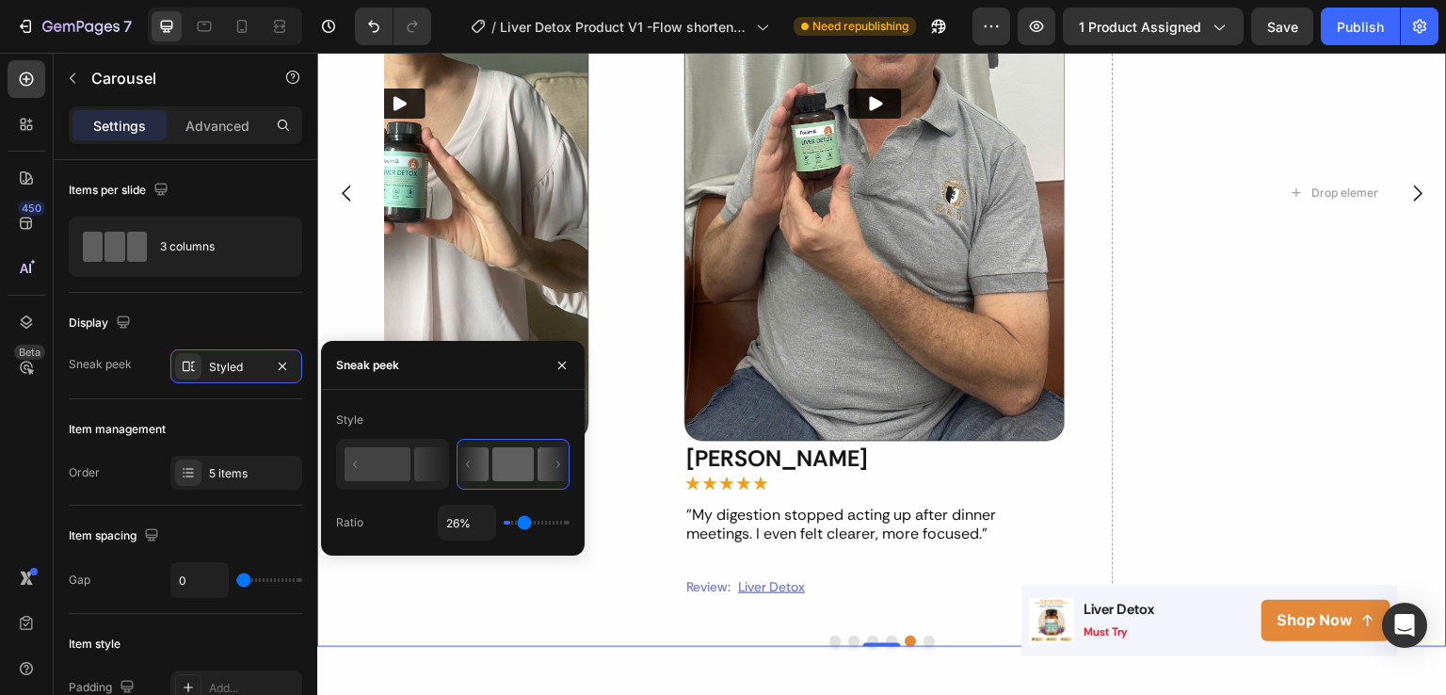
type input "1"
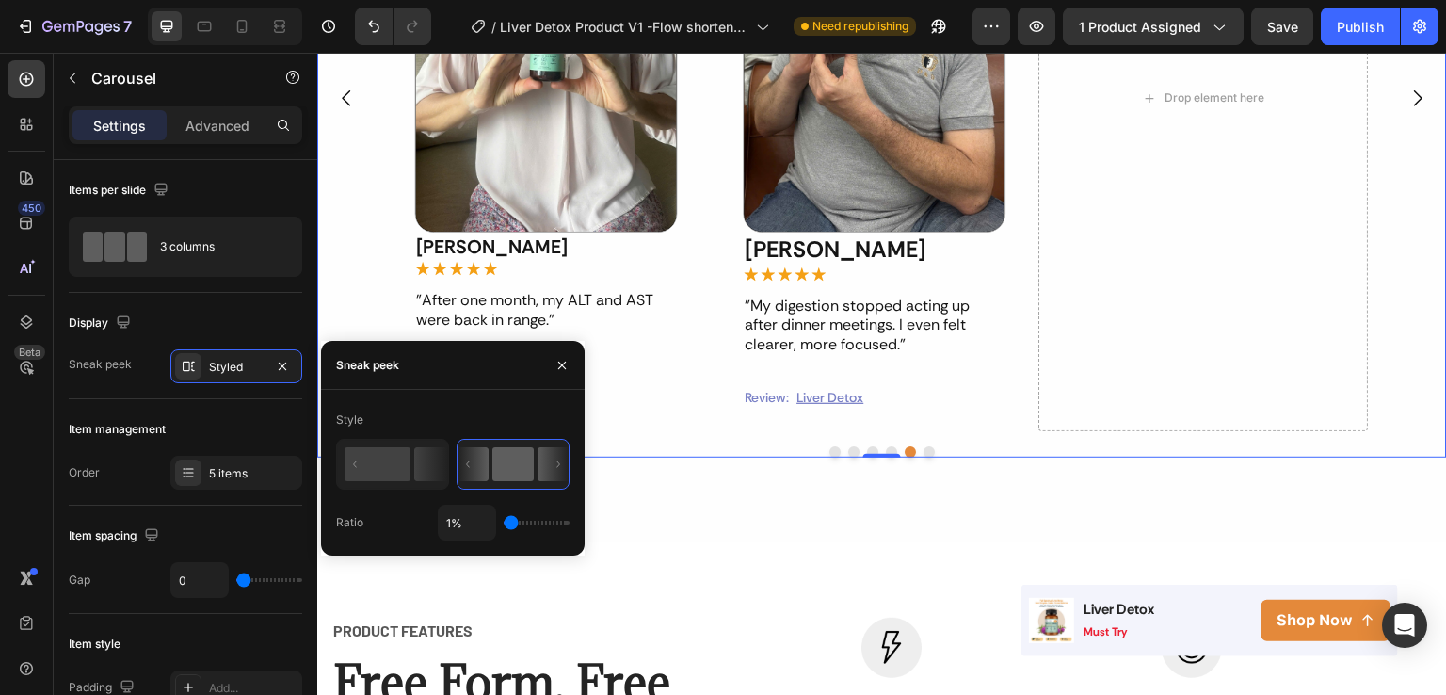
scroll to position [2017, 0]
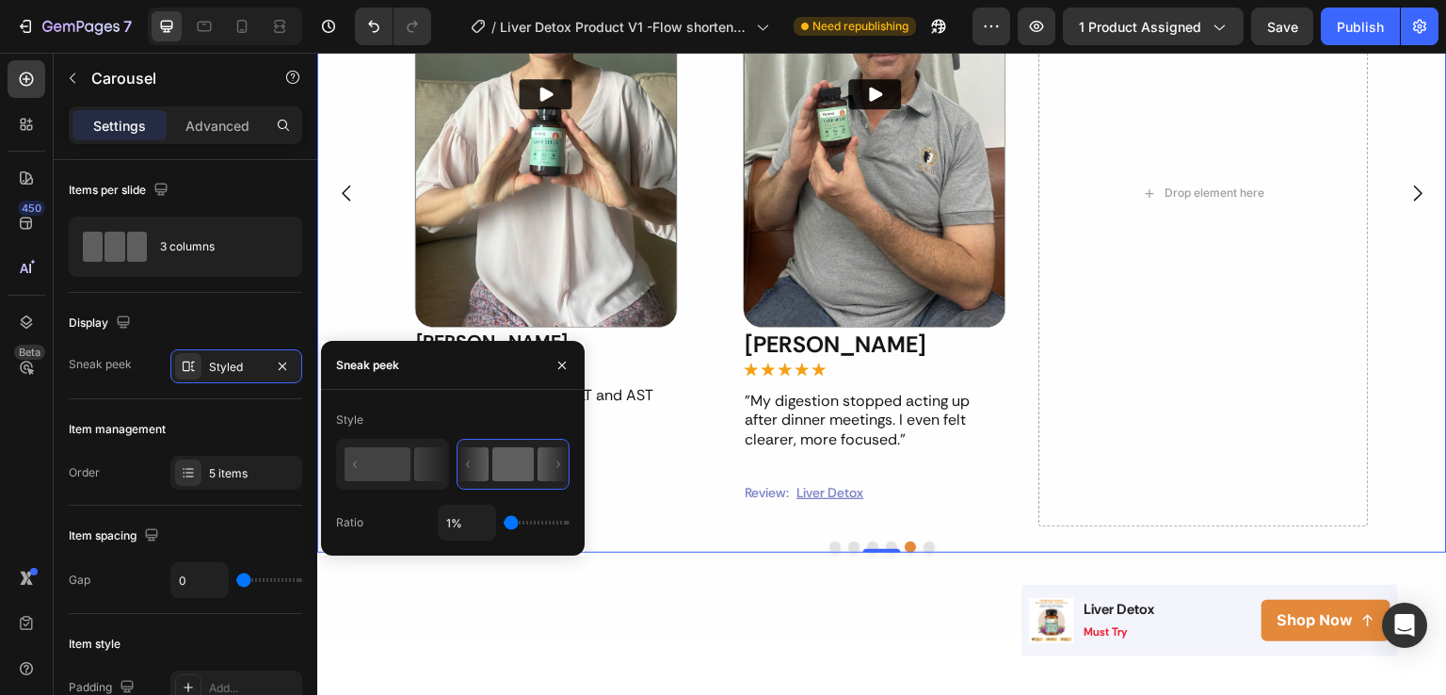
drag, startPoint x: 515, startPoint y: 524, endPoint x: 474, endPoint y: 510, distance: 43.8
click at [504, 521] on input "range" at bounding box center [537, 523] width 66 height 4
click at [432, 479] on icon at bounding box center [430, 464] width 33 height 34
type input "50%"
type input "50"
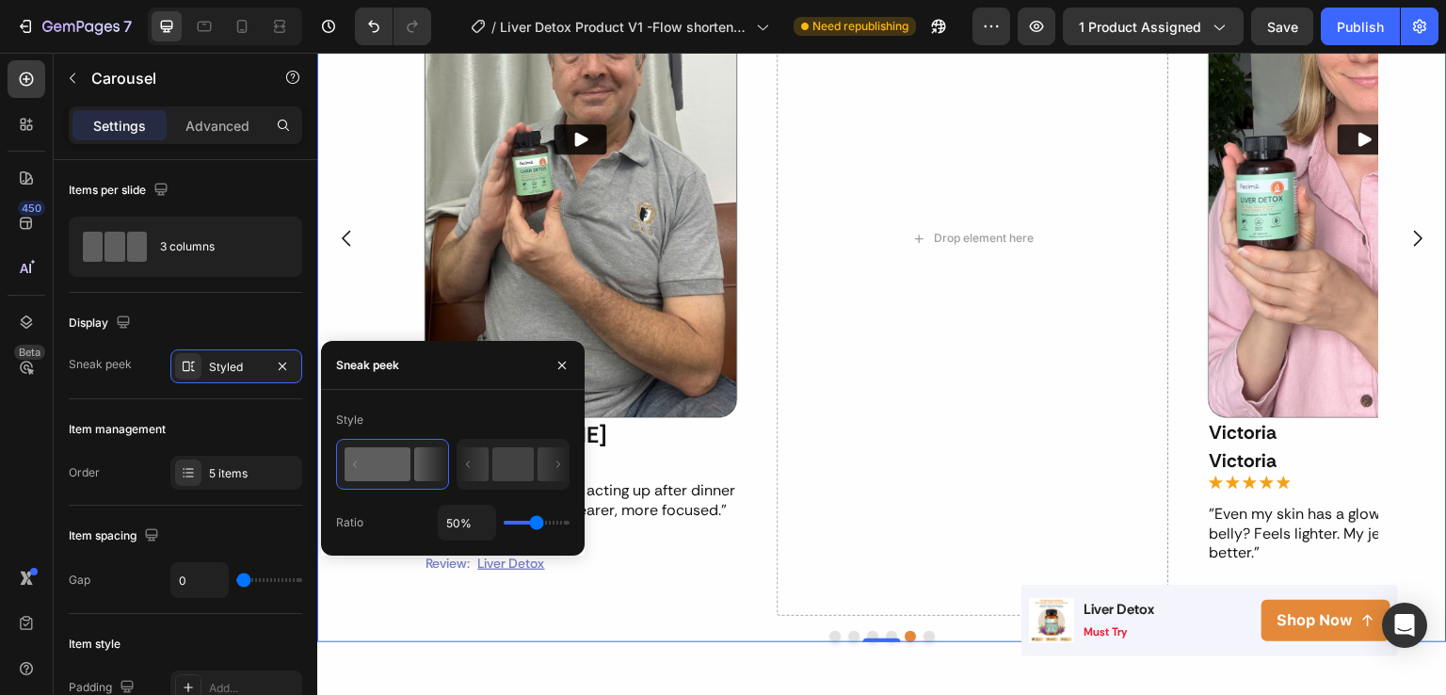
scroll to position [2062, 0]
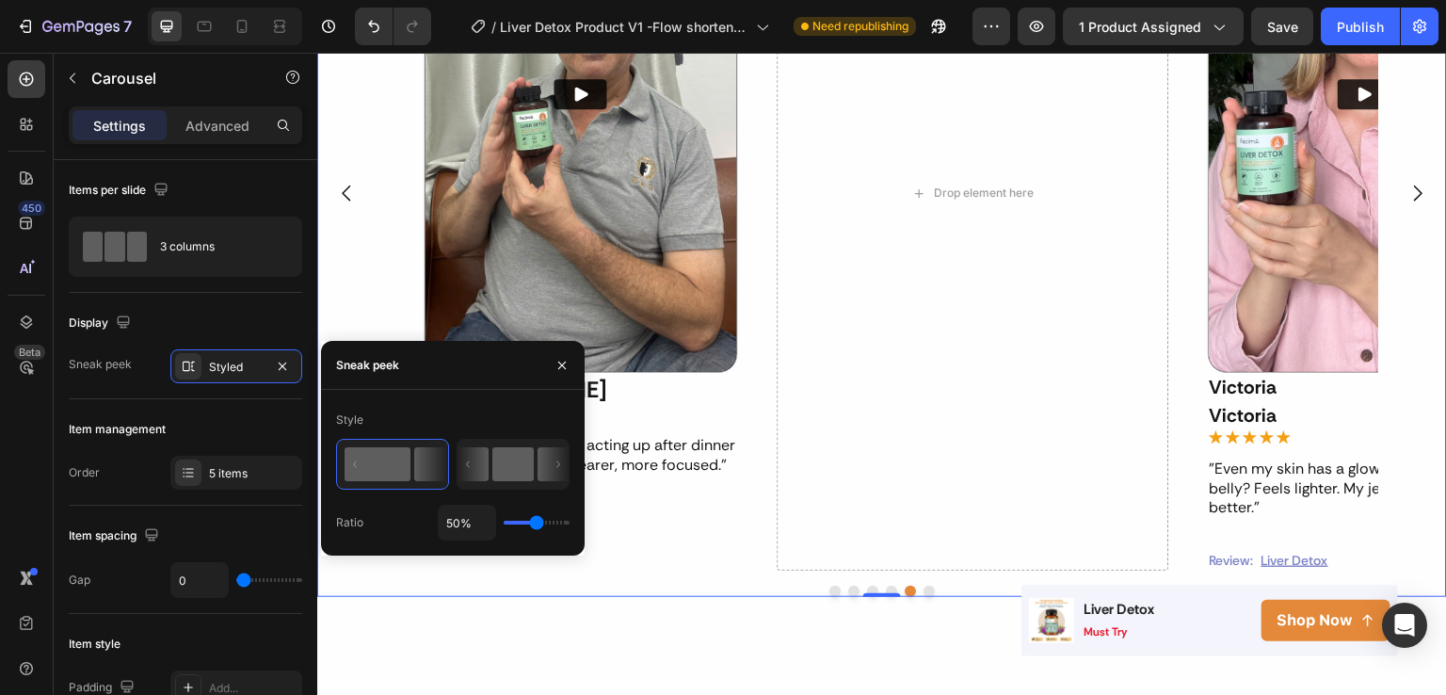
click at [514, 476] on rect at bounding box center [512, 464] width 41 height 34
type input "1%"
type input "1"
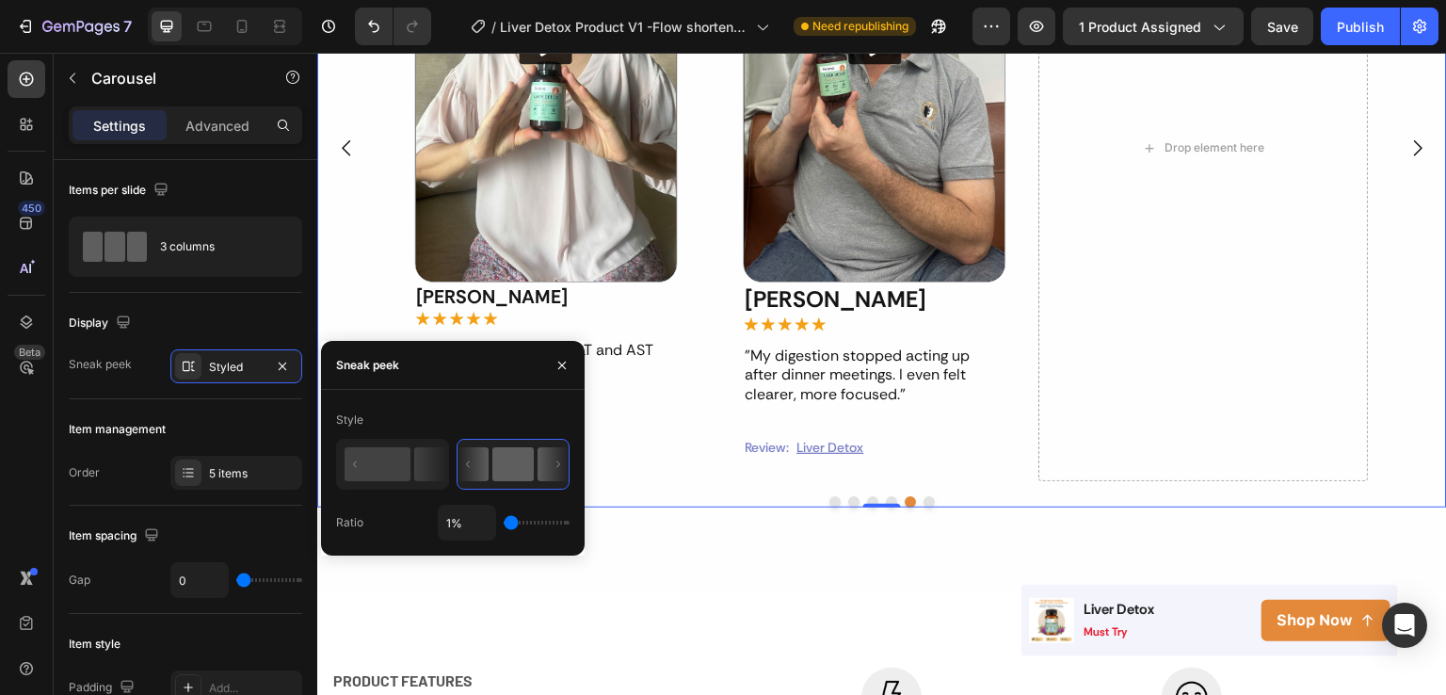
scroll to position [2017, 0]
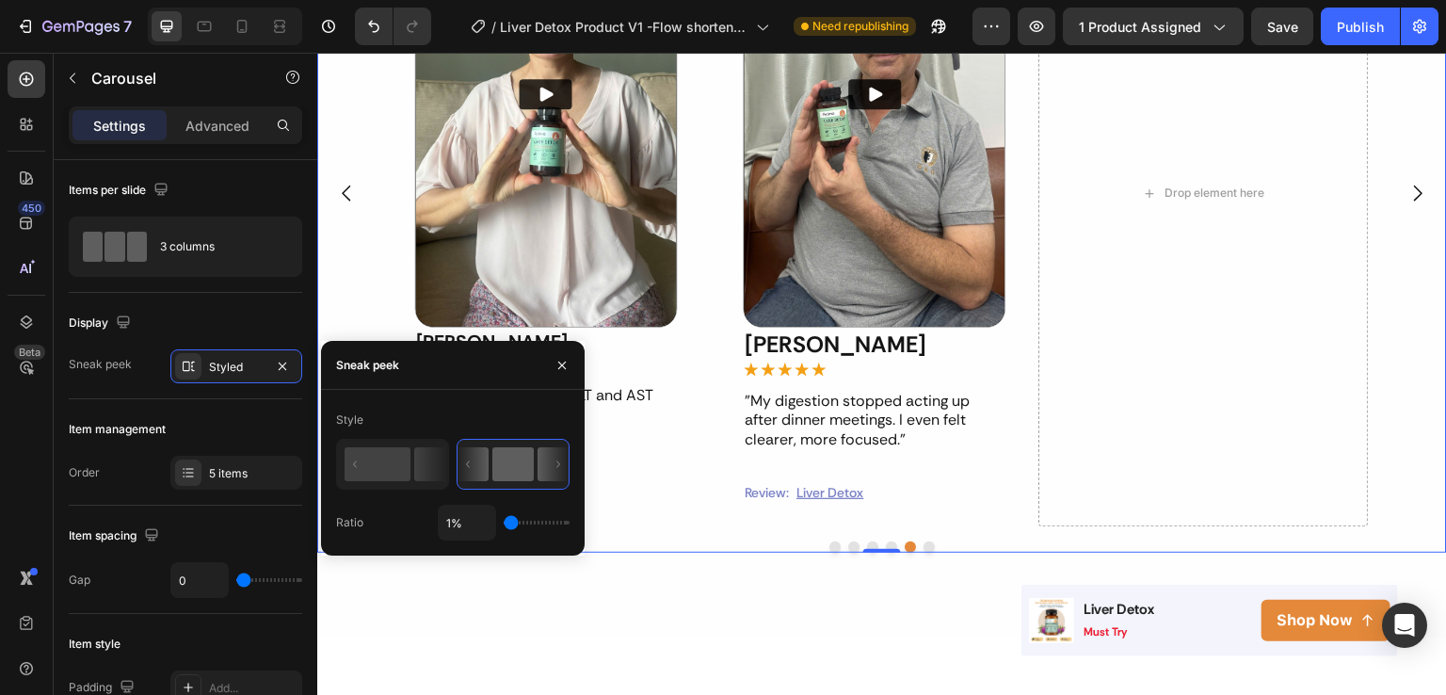
click at [513, 521] on div "1%" at bounding box center [504, 523] width 132 height 36
type input "72%"
type input "72"
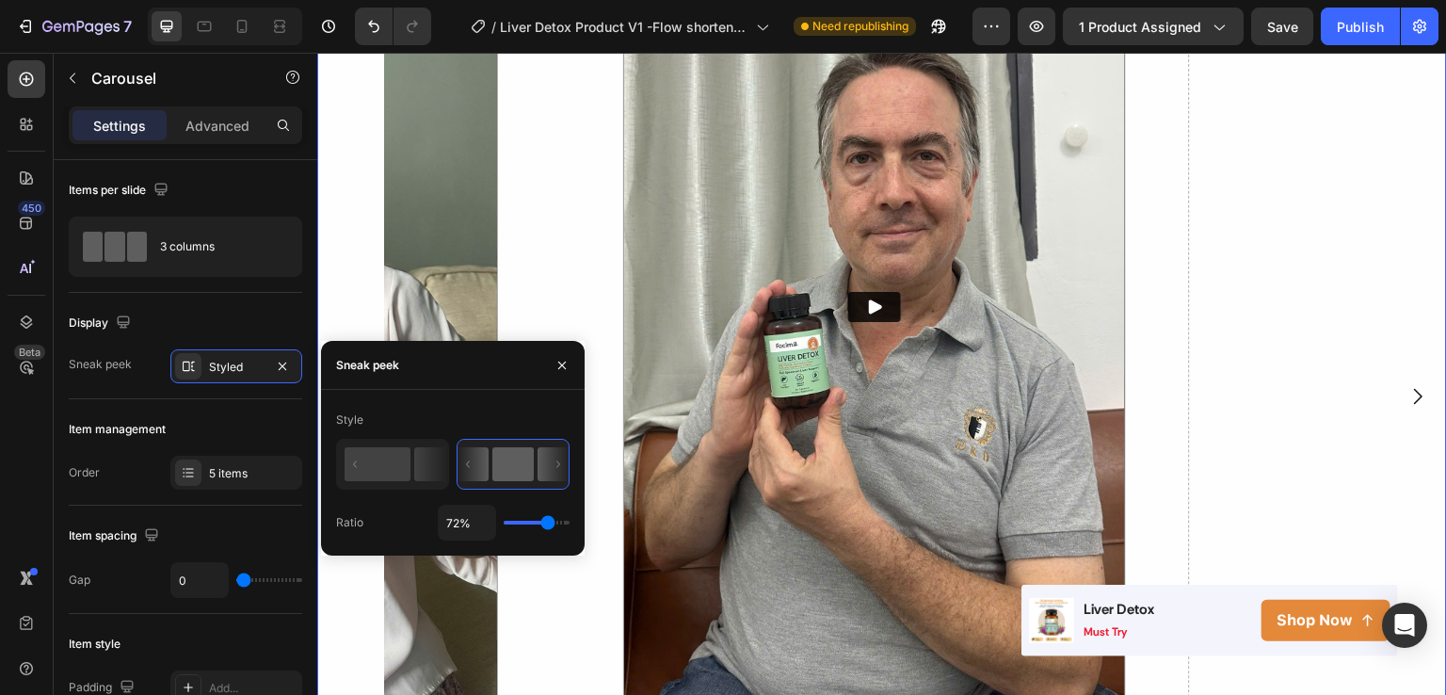
scroll to position [2220, 0]
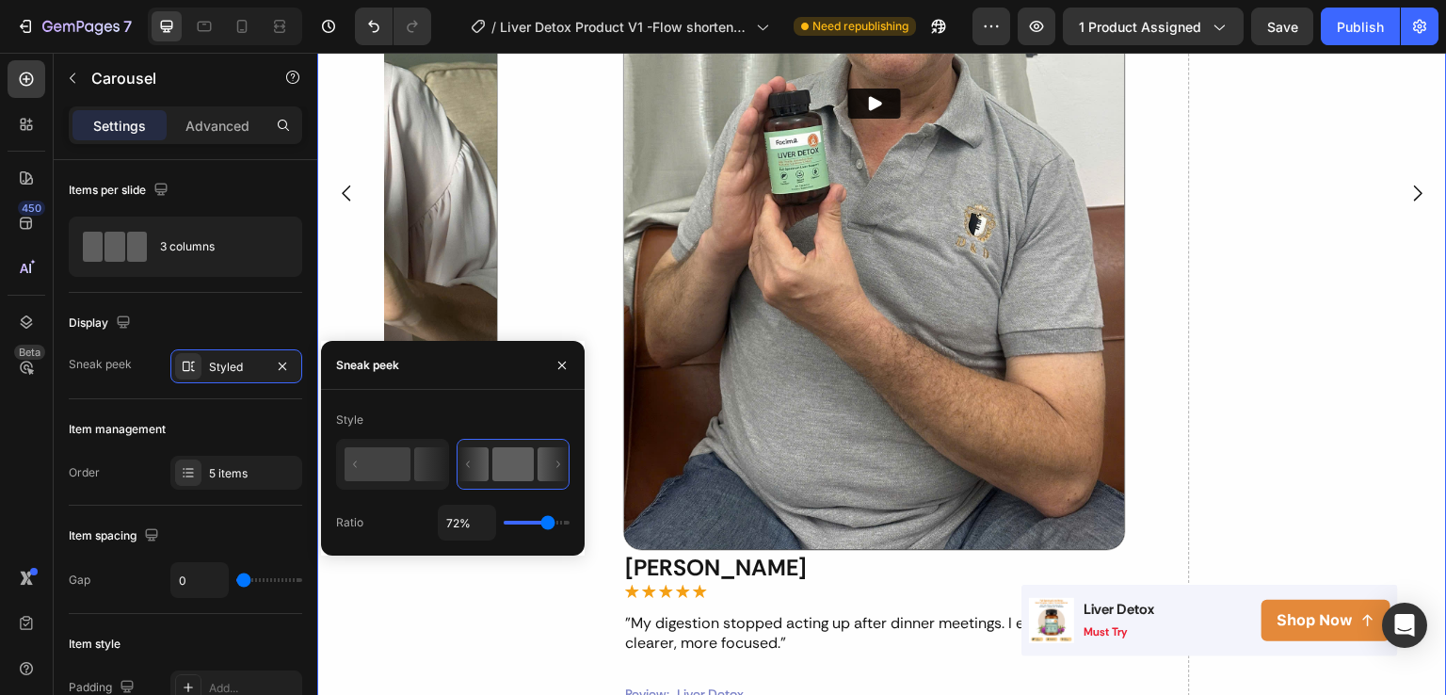
type input "47%"
type input "47"
type input "1%"
type input "1"
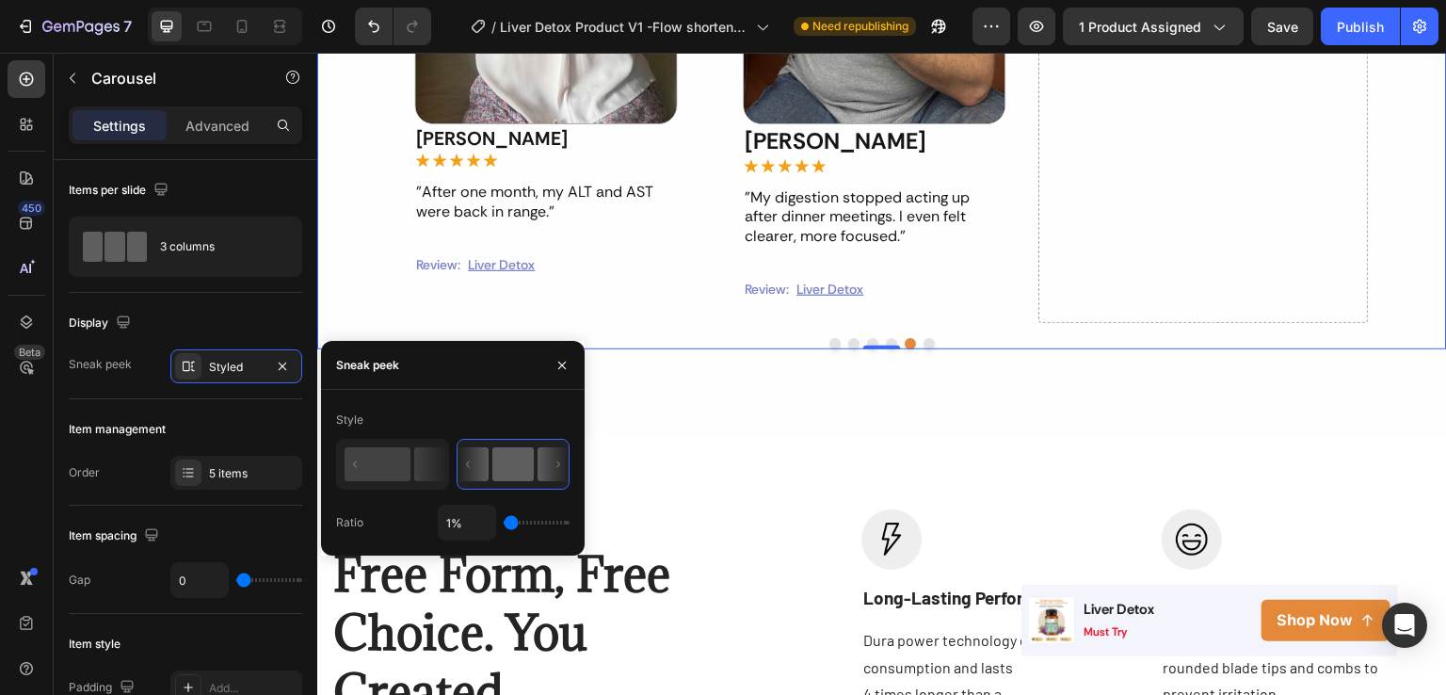
scroll to position [2017, 0]
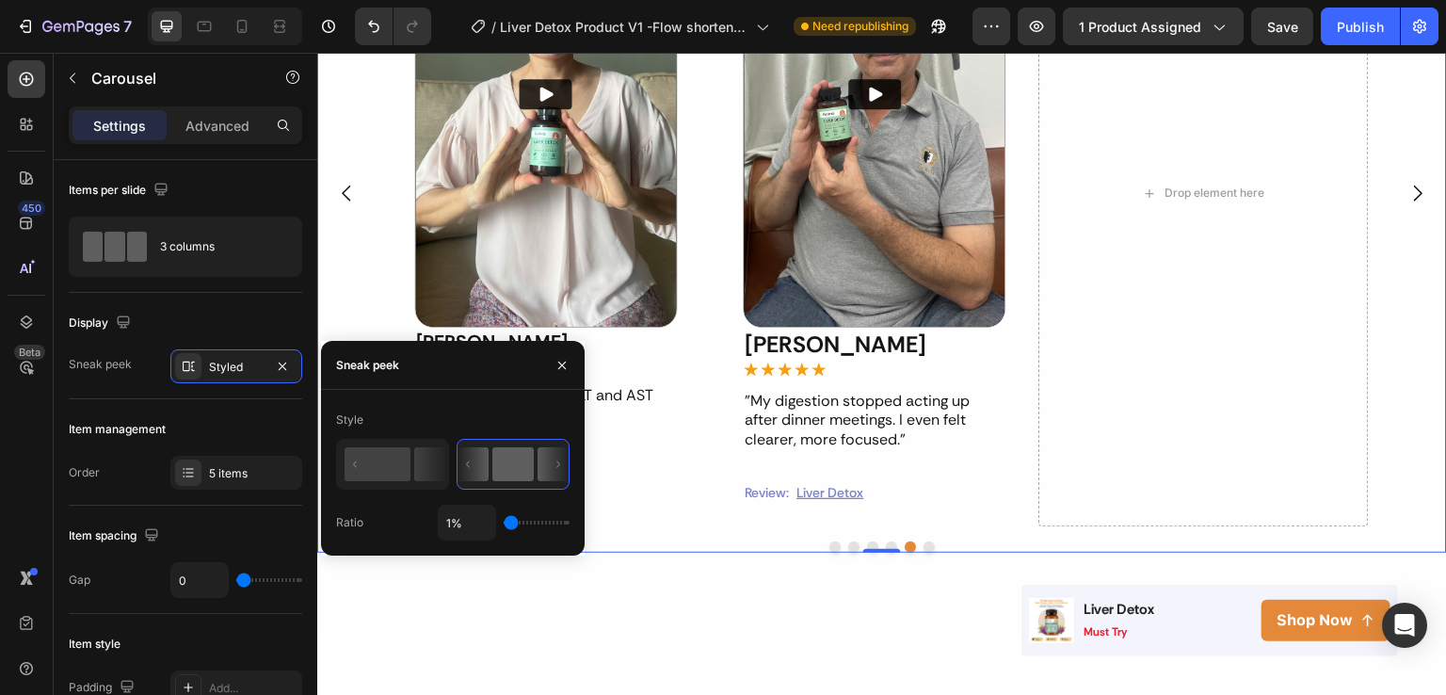
drag, startPoint x: 513, startPoint y: 521, endPoint x: 459, endPoint y: 511, distance: 55.4
click at [504, 521] on input "range" at bounding box center [537, 523] width 66 height 4
click at [557, 371] on icon "button" at bounding box center [562, 365] width 15 height 15
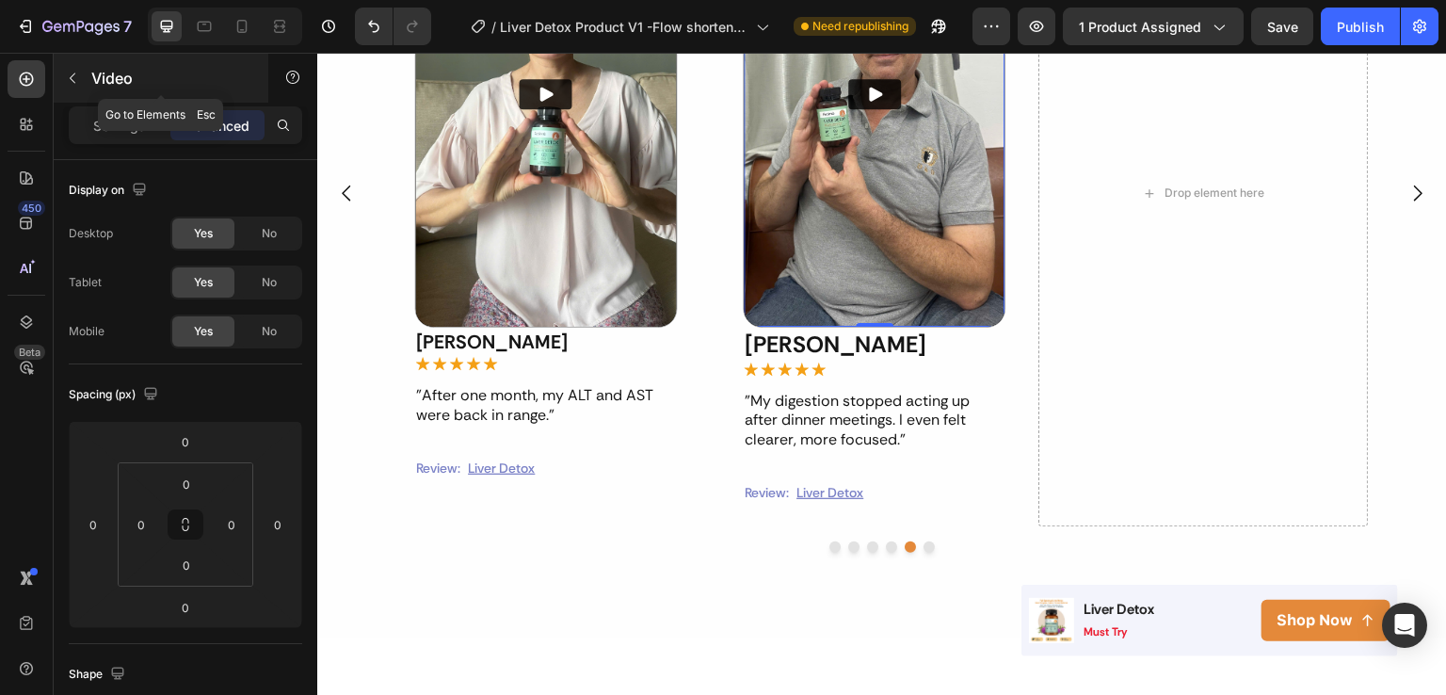
click at [68, 78] on icon "button" at bounding box center [72, 78] width 15 height 15
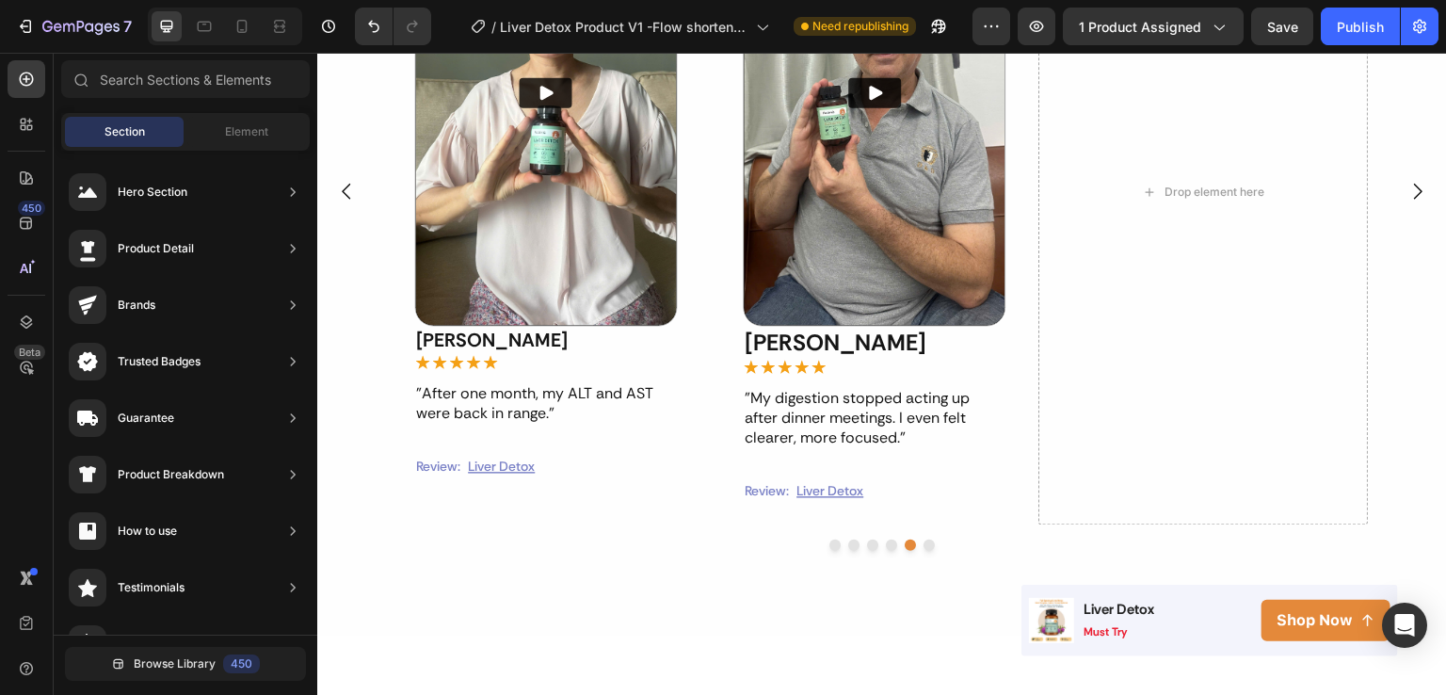
scroll to position [1416, 0]
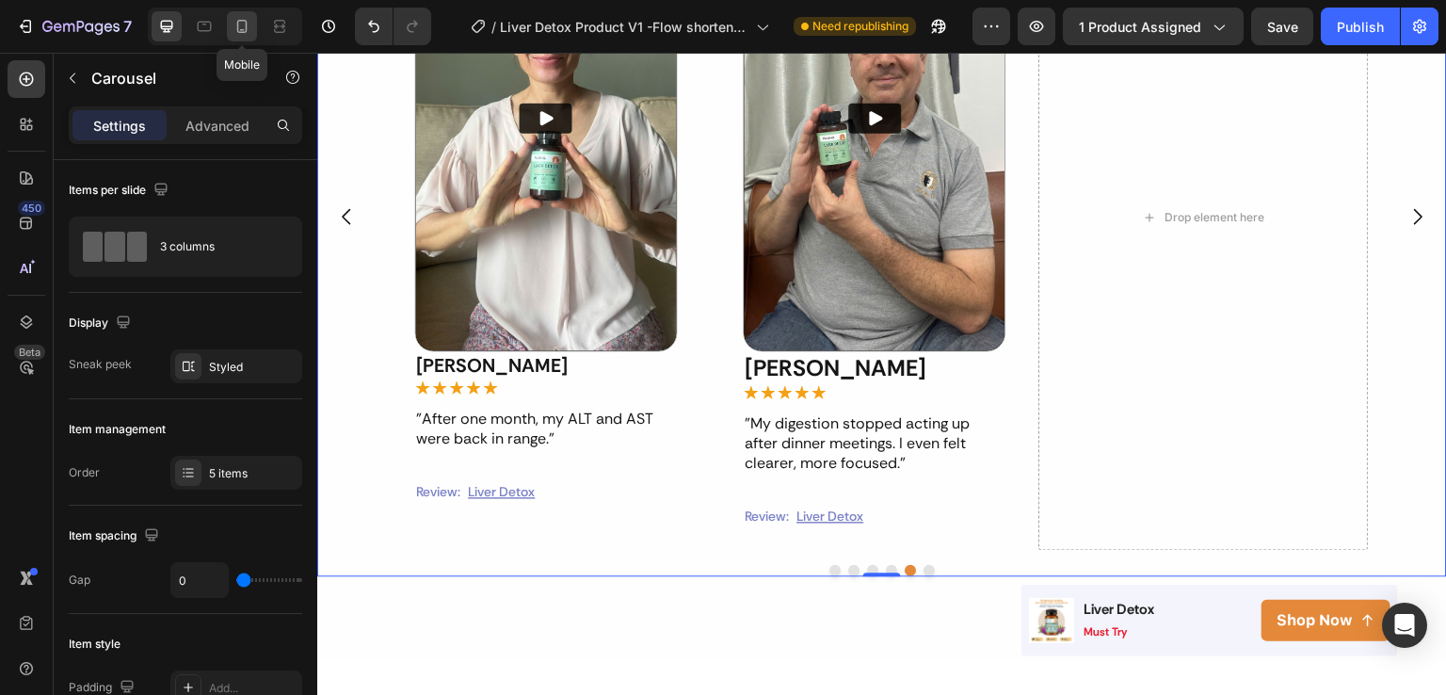
click at [236, 24] on icon at bounding box center [242, 26] width 19 height 19
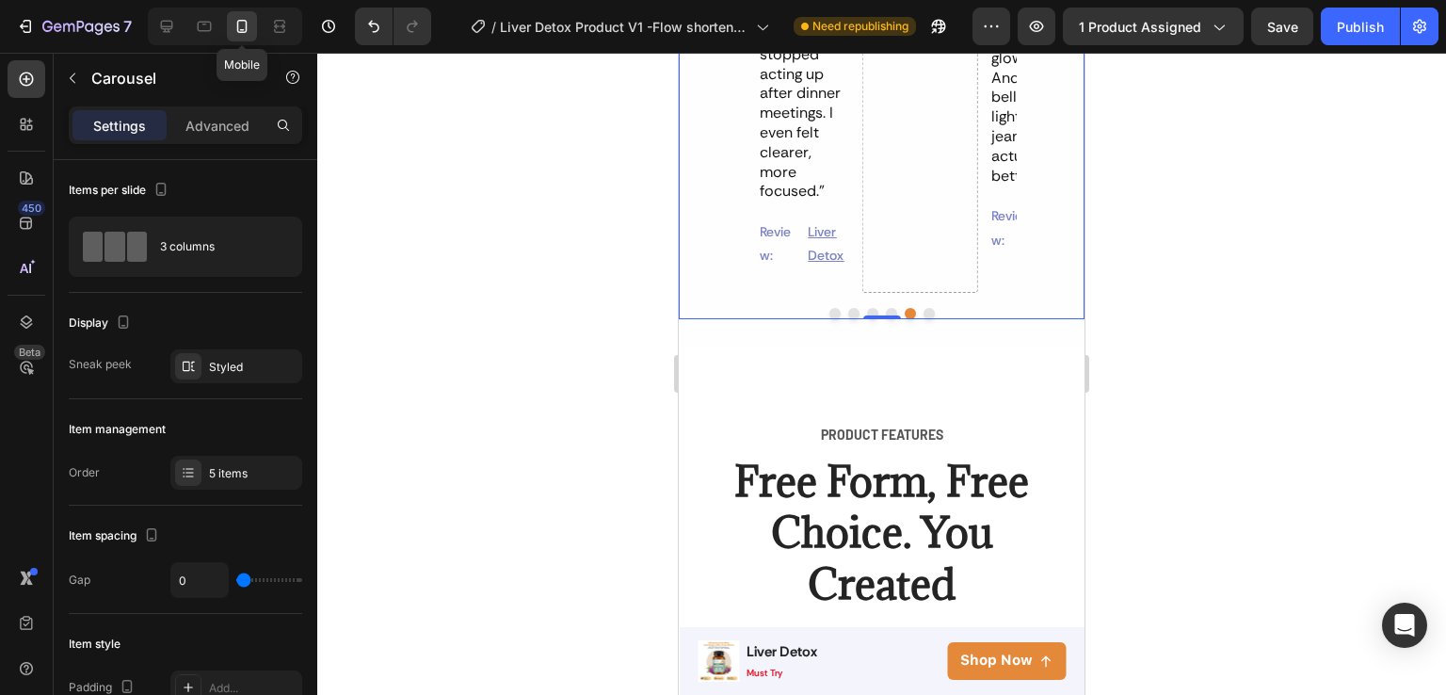
scroll to position [1019, 0]
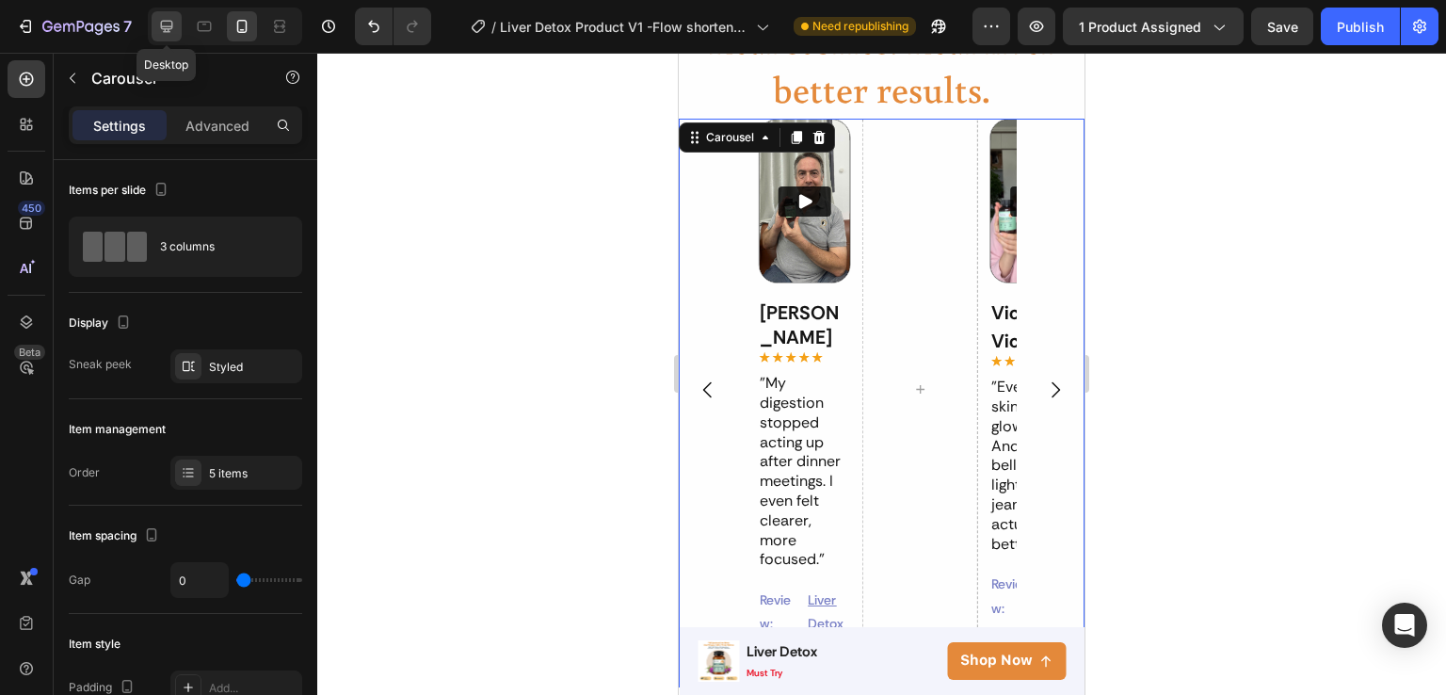
click at [163, 19] on icon at bounding box center [166, 26] width 19 height 19
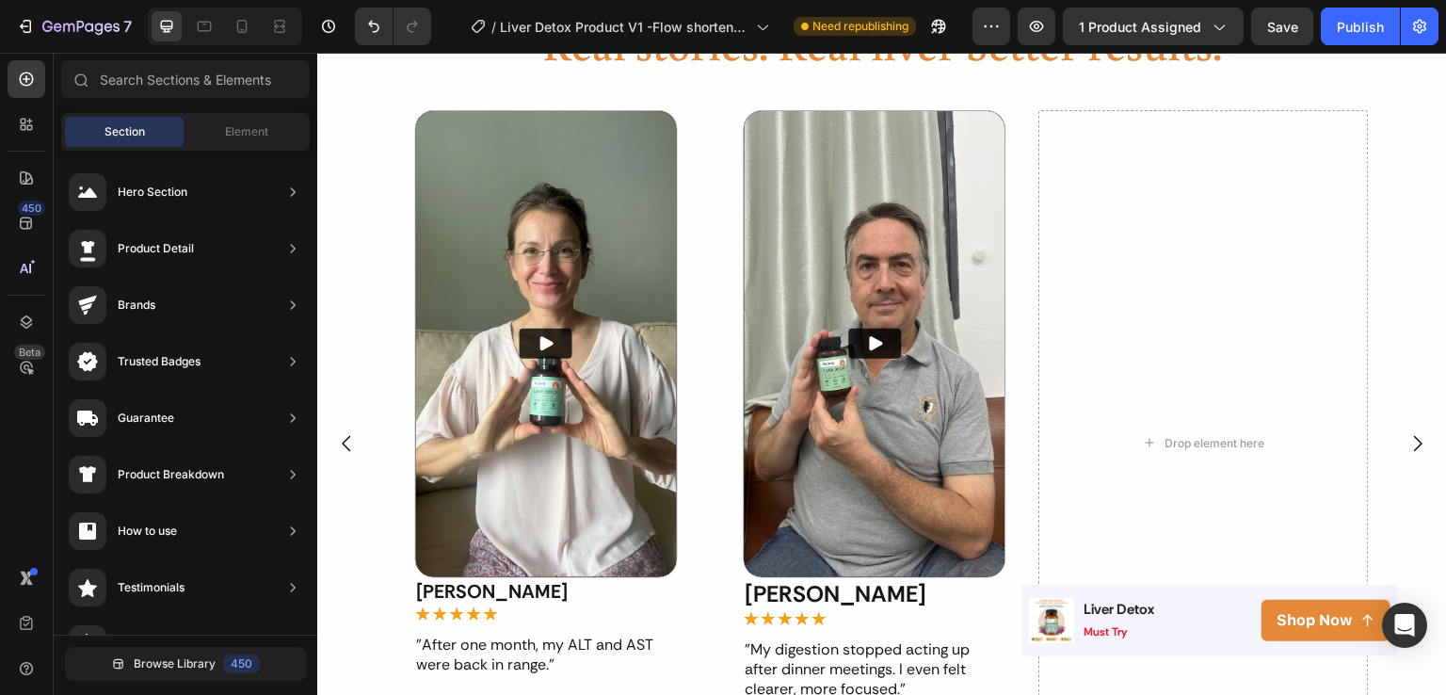
scroll to position [1202, 0]
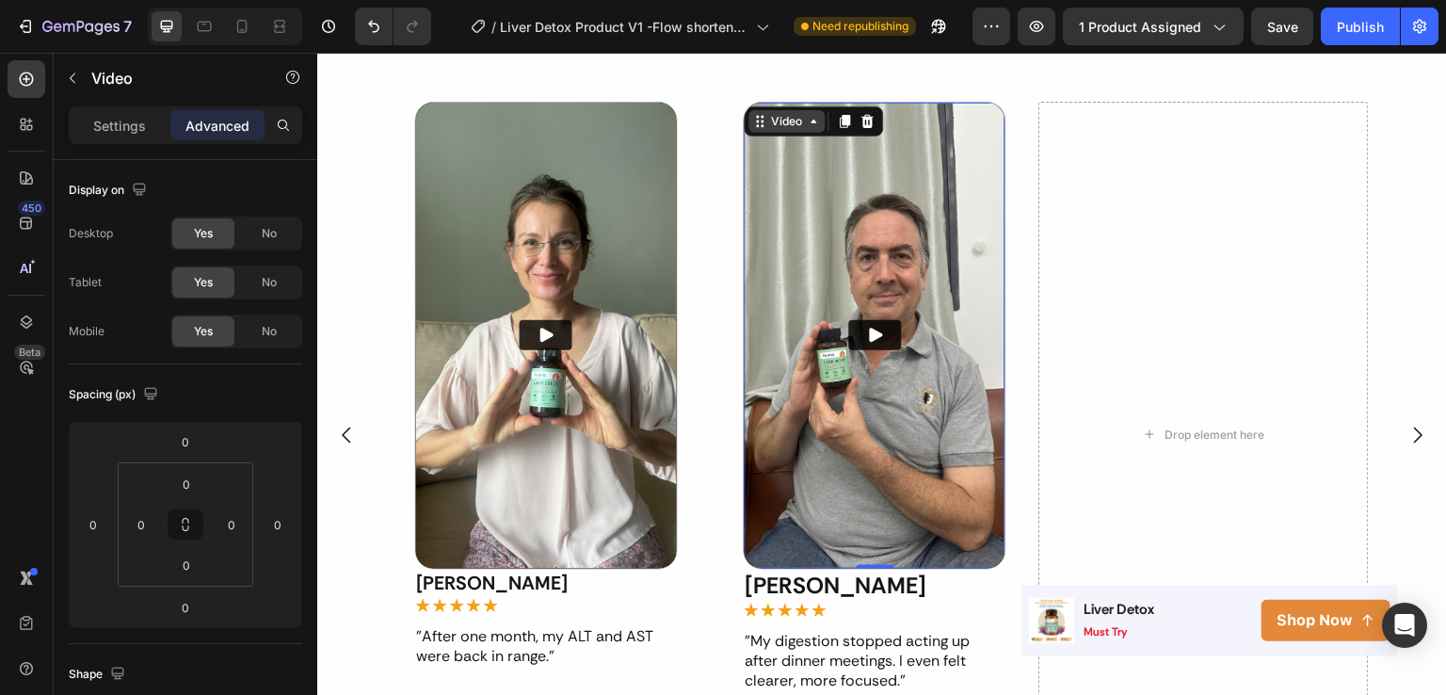
click at [815, 129] on div "Video" at bounding box center [788, 121] width 76 height 23
click at [847, 121] on icon at bounding box center [845, 121] width 10 height 13
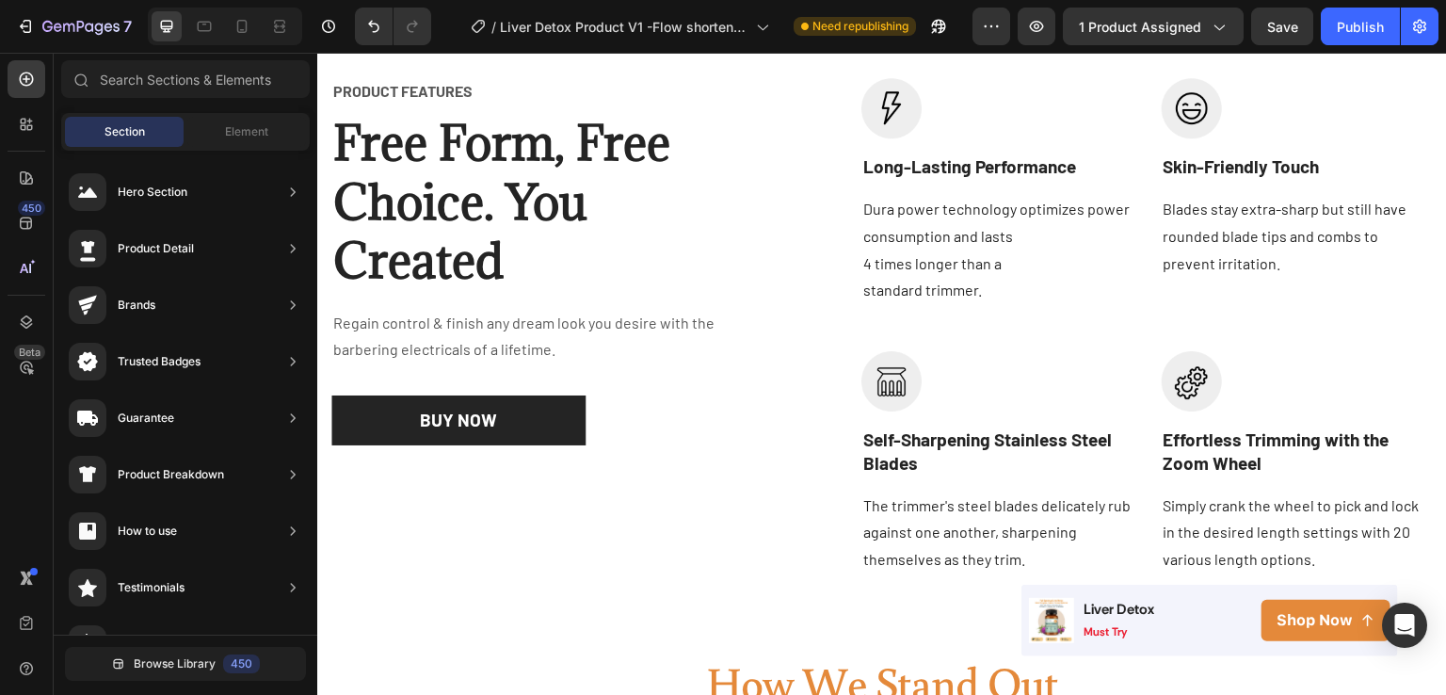
scroll to position [2060, 0]
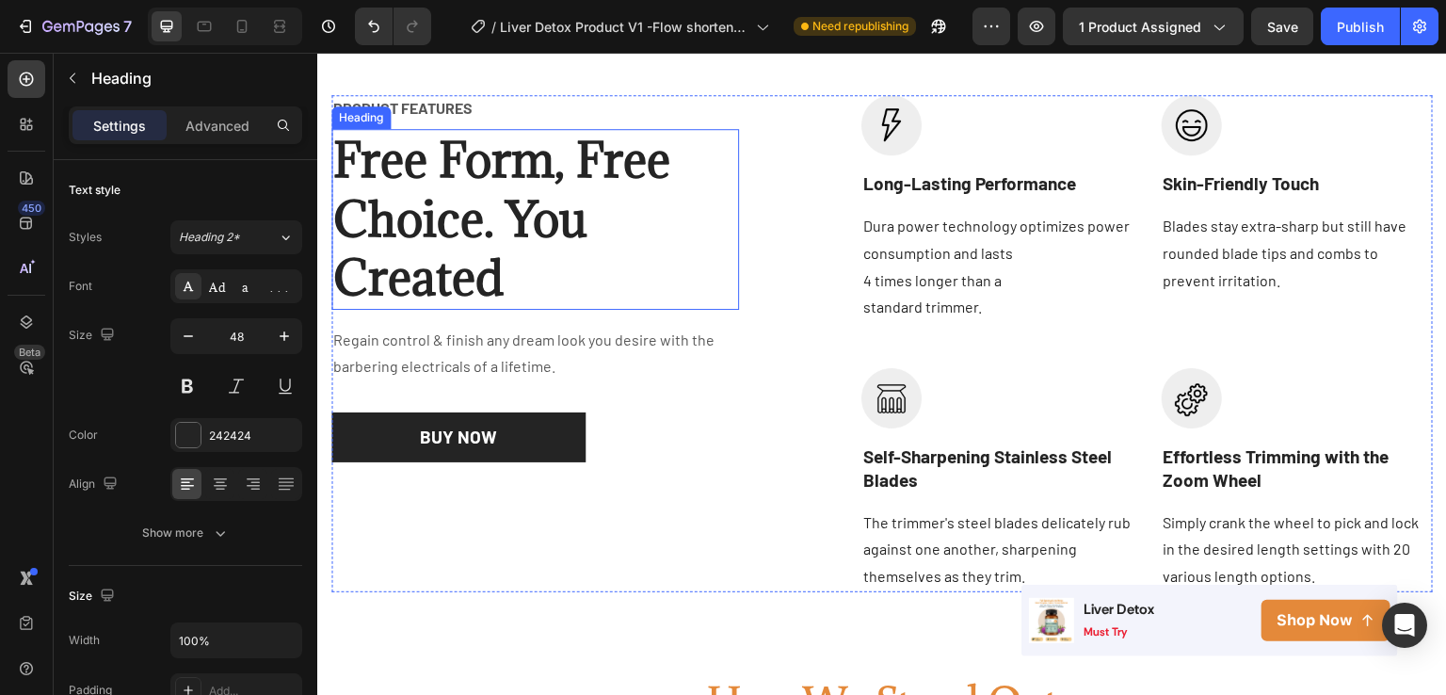
click at [429, 218] on p "Free Form, Free Choice. You Created" at bounding box center [535, 219] width 404 height 176
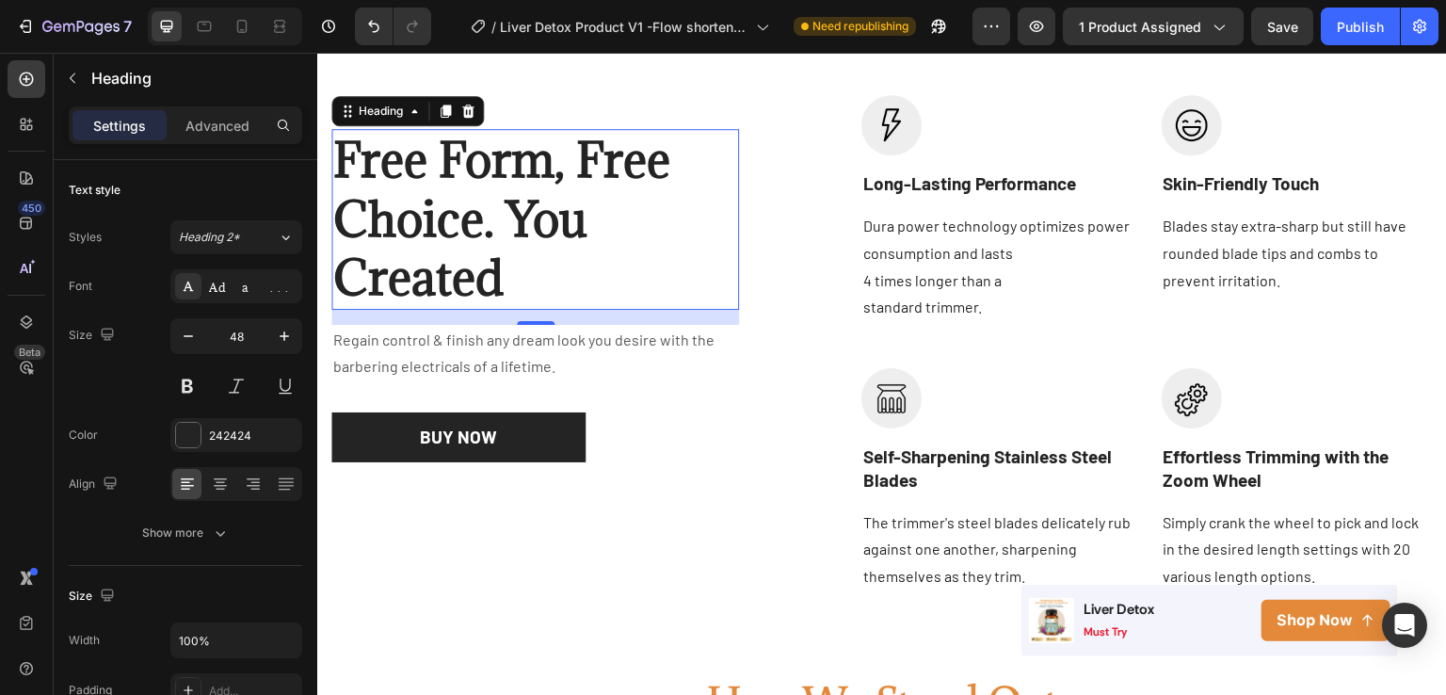
click at [522, 256] on p "Free Form, Free Choice. You Created" at bounding box center [535, 219] width 404 height 176
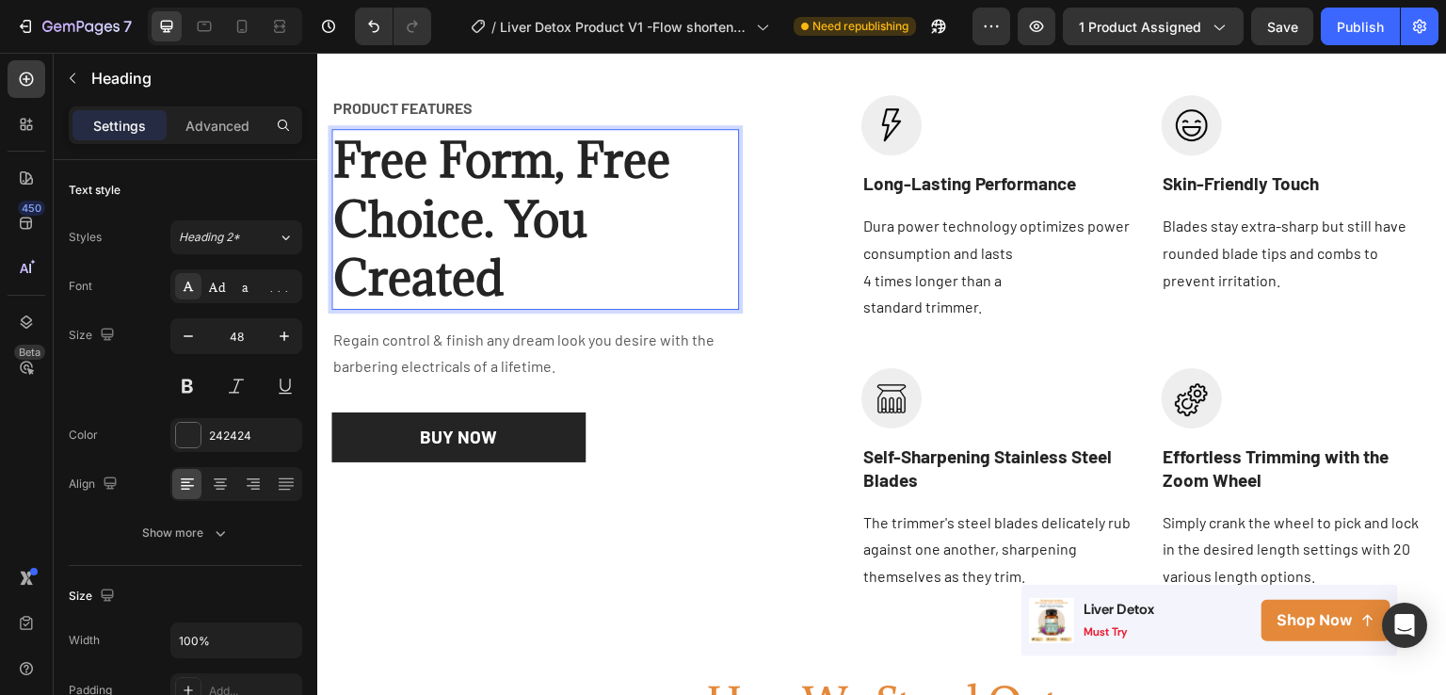
click at [522, 256] on p "Free Form, Free Choice. You Created" at bounding box center [535, 219] width 404 height 176
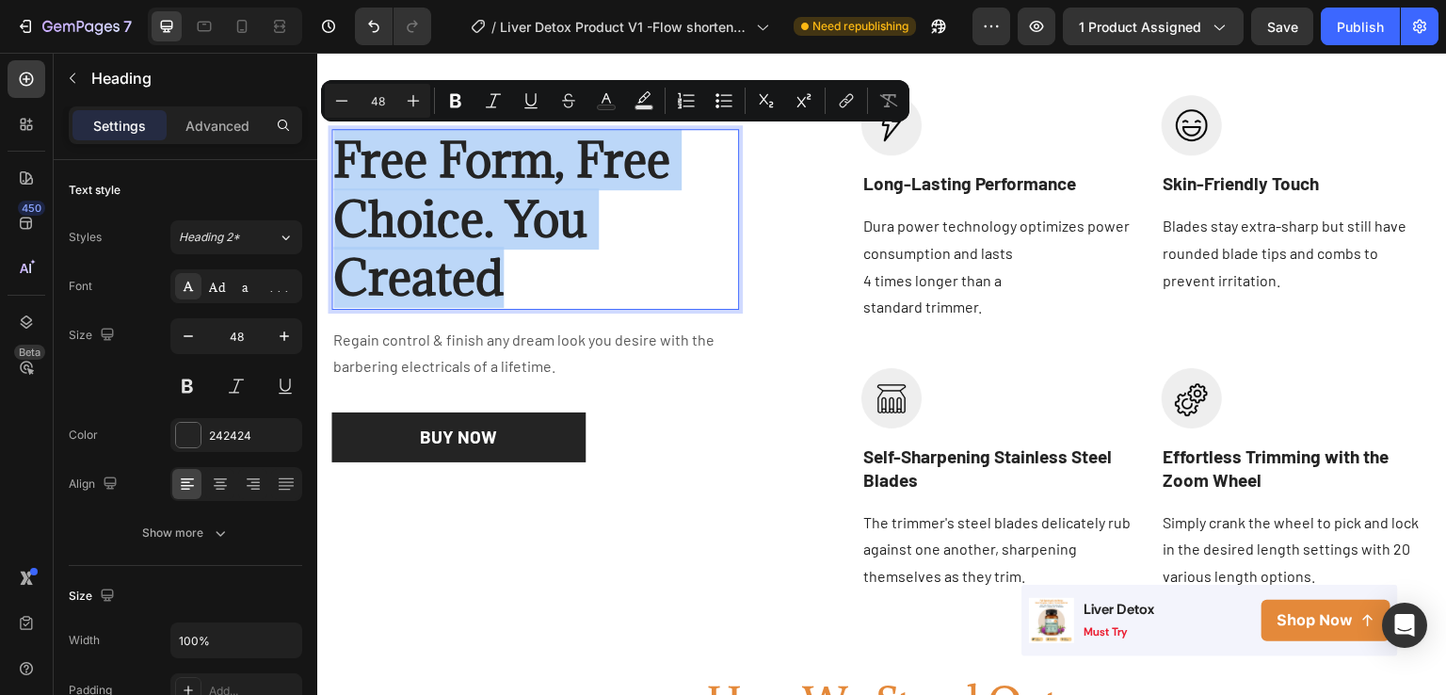
drag, startPoint x: 517, startPoint y: 286, endPoint x: 339, endPoint y: 163, distance: 216.5
click at [339, 163] on p "Free Form, Free Choice. You Created" at bounding box center [535, 219] width 404 height 176
click at [594, 249] on p "Free Form, Free Choice. You Created" at bounding box center [535, 219] width 404 height 176
drag, startPoint x: 531, startPoint y: 272, endPoint x: 342, endPoint y: 159, distance: 220.4
click at [342, 159] on p "Free Form, Free Choice. You Created" at bounding box center [535, 219] width 404 height 176
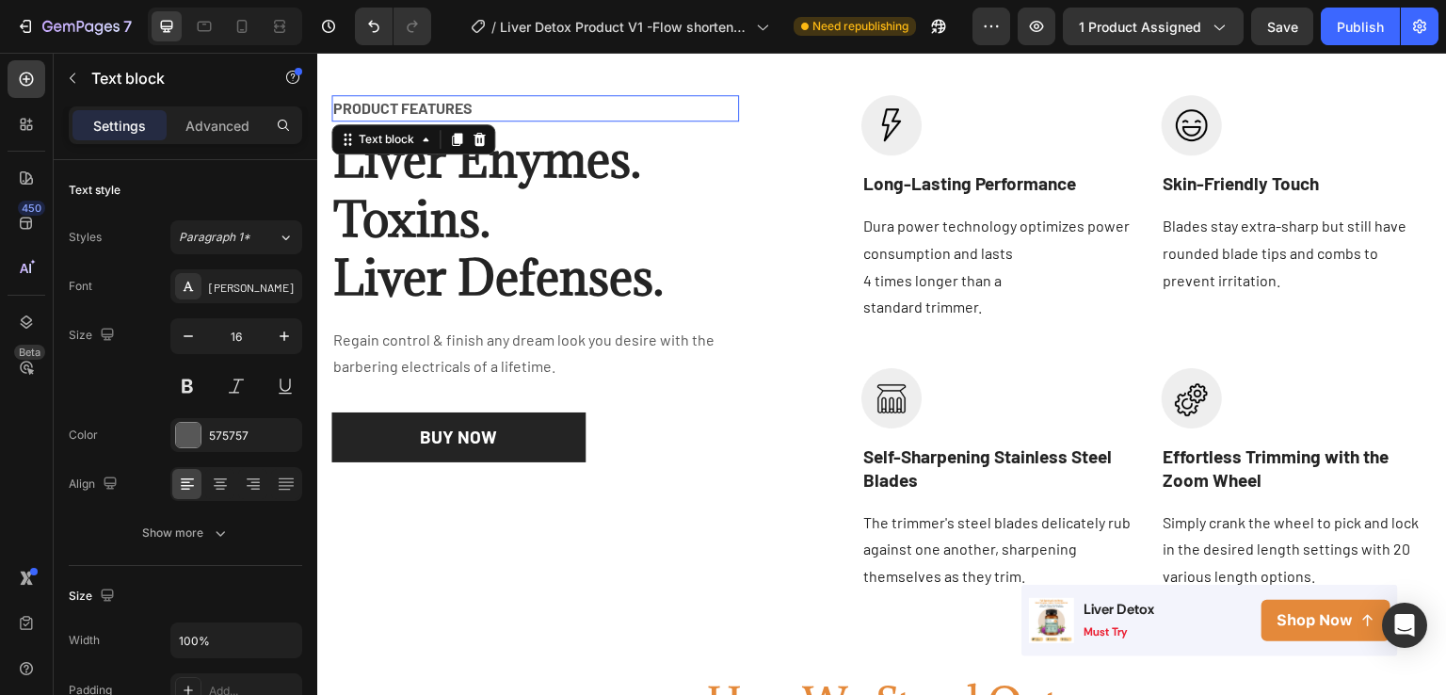
click at [425, 112] on p "PRODUCT FEATURES" at bounding box center [535, 108] width 404 height 23
click at [484, 109] on p "PRODUCT FEATURES" at bounding box center [535, 108] width 404 height 23
drag, startPoint x: 484, startPoint y: 109, endPoint x: 333, endPoint y: 109, distance: 150.7
click at [333, 109] on p "PRODUCT FEATURES" at bounding box center [535, 108] width 404 height 23
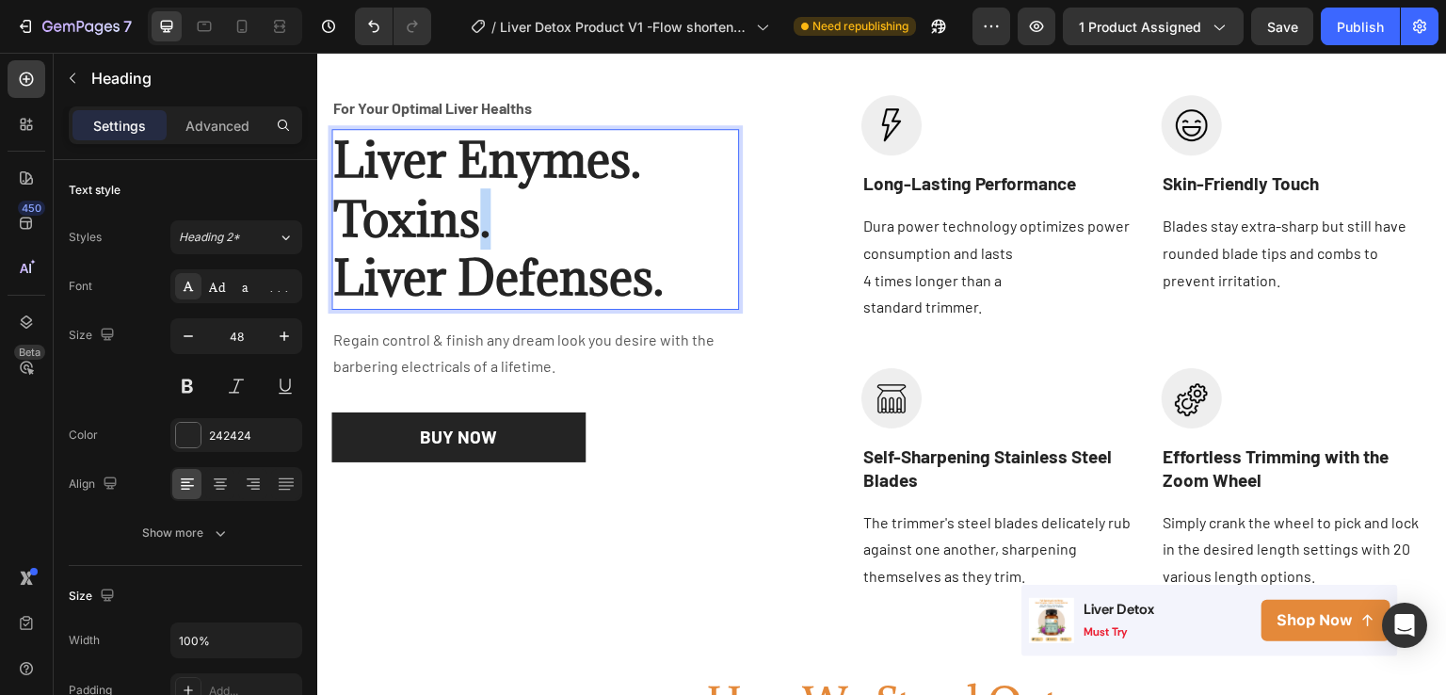
click at [475, 216] on p "Liver Enymes. Toxins. Liver Defenses." at bounding box center [535, 219] width 404 height 176
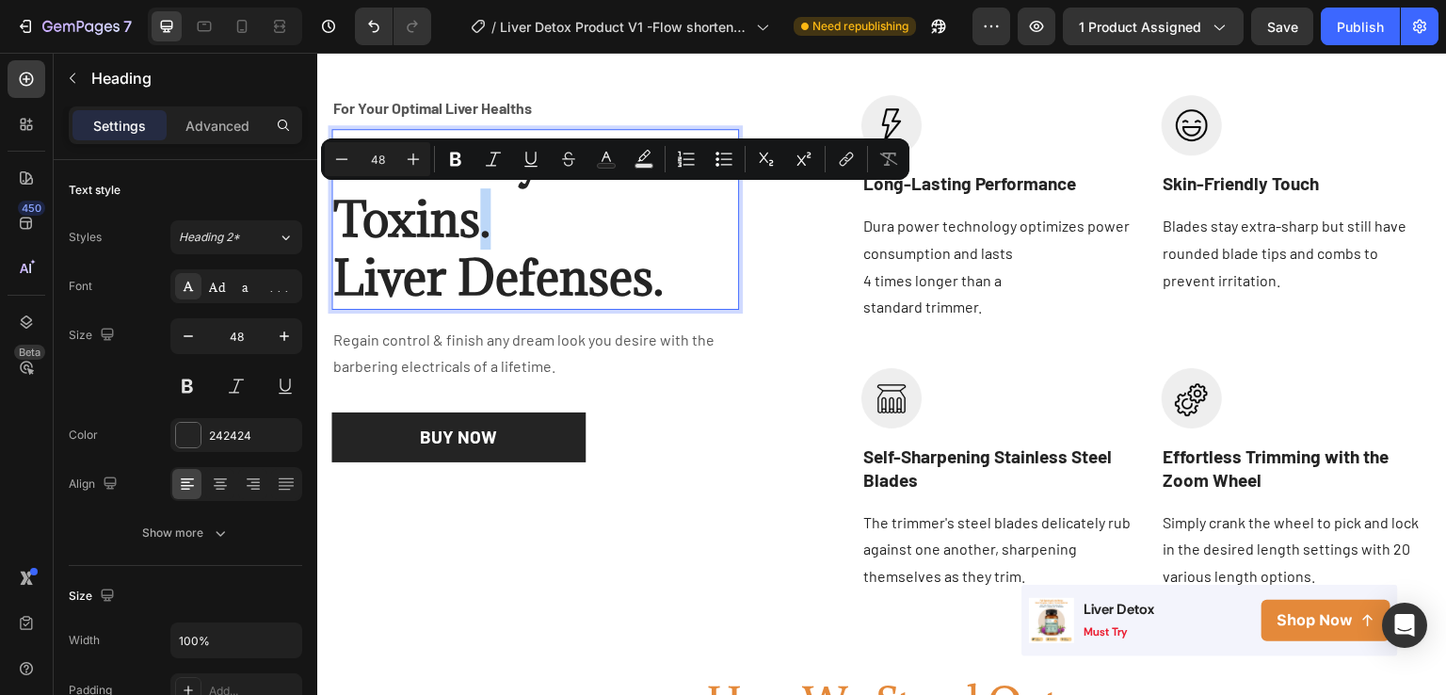
click at [475, 216] on p "Liver Enymes. Toxins. Liver Defenses." at bounding box center [535, 219] width 404 height 176
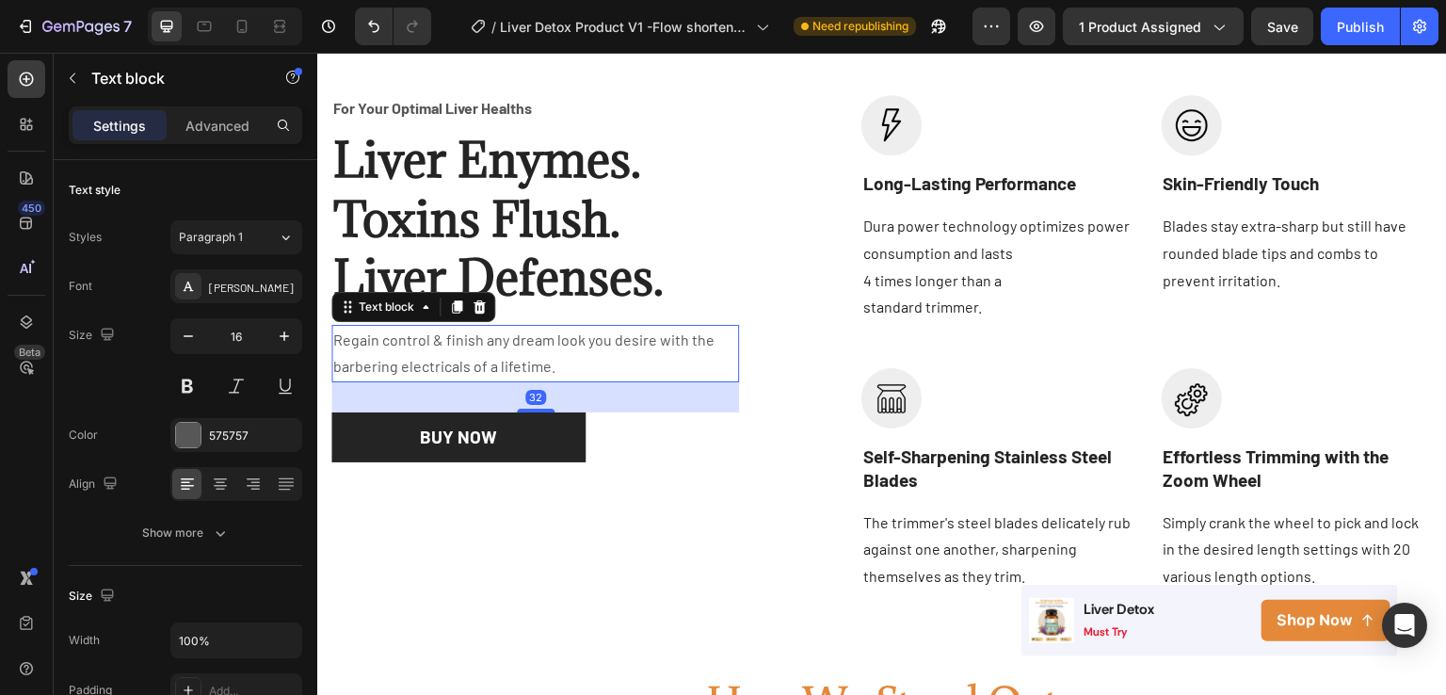
click at [562, 364] on p "Regain control & finish any dream look you desire with the barbering electrical…" at bounding box center [535, 354] width 404 height 55
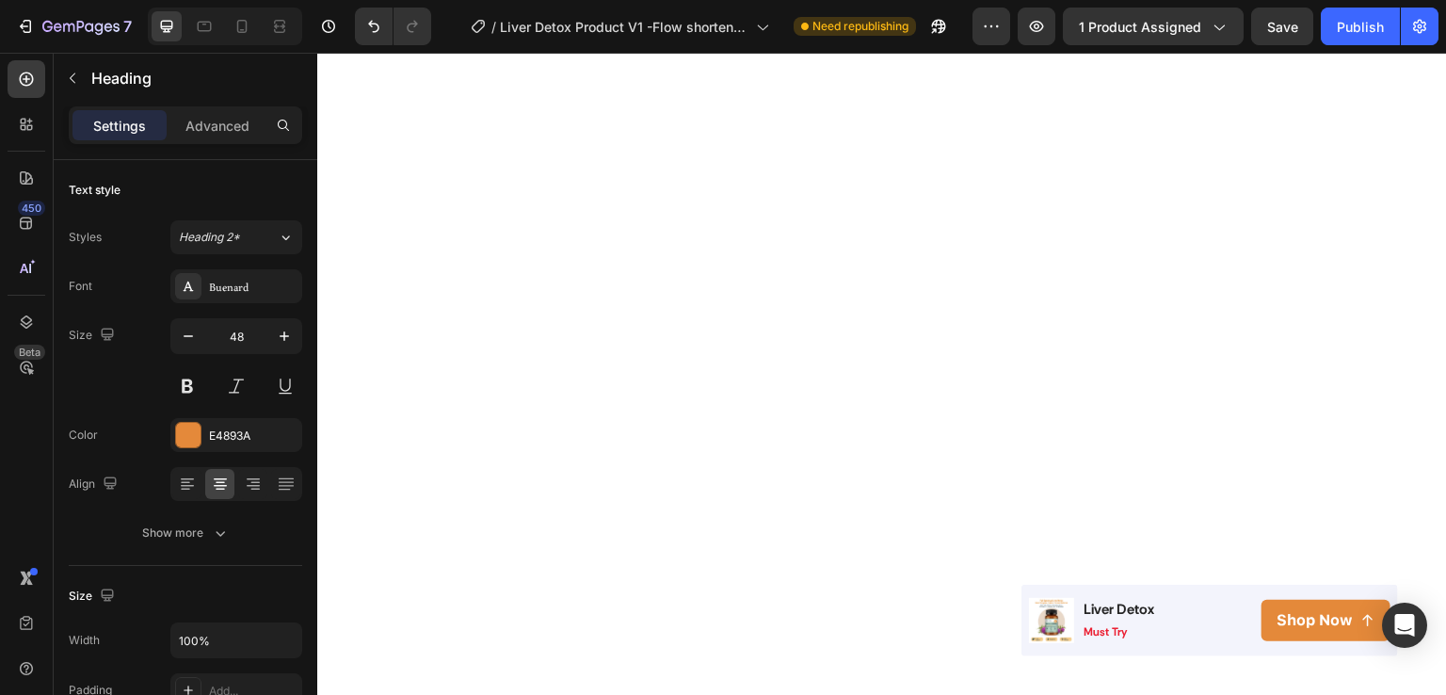
scroll to position [1058, 0]
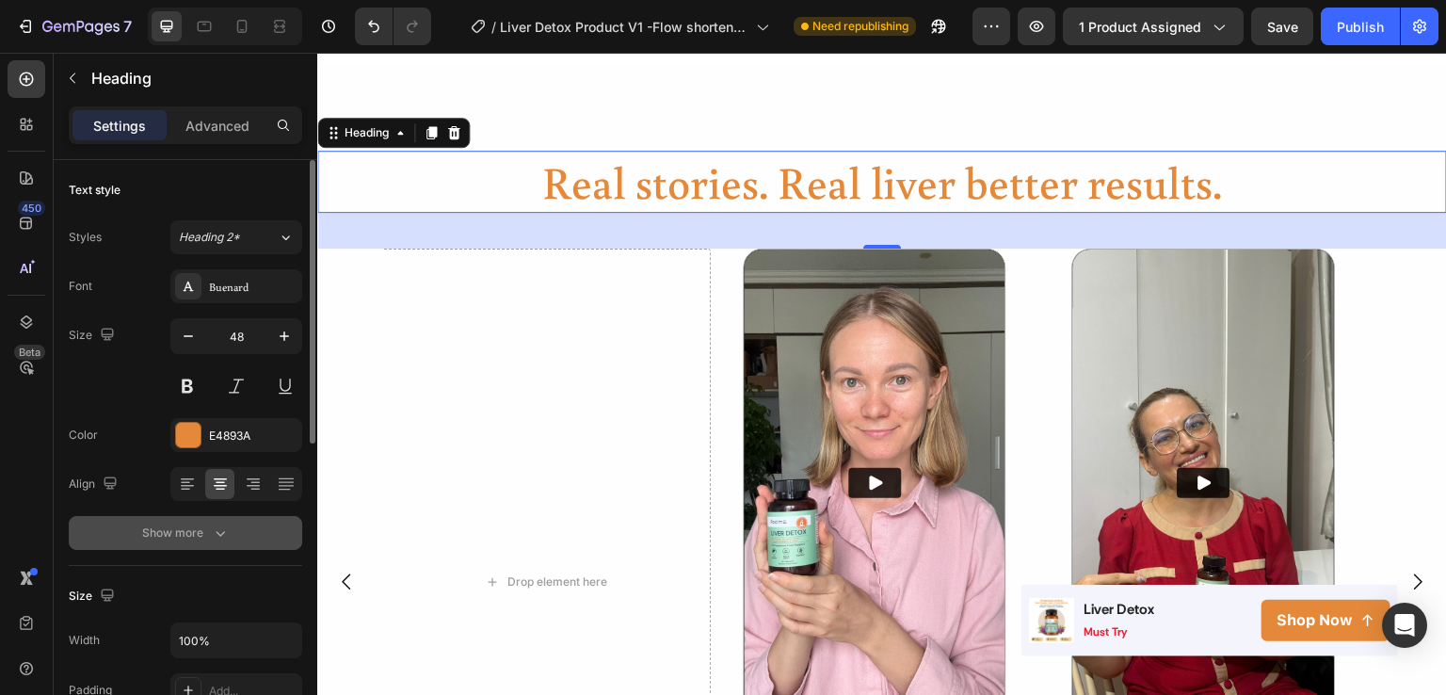
click at [218, 531] on icon "button" at bounding box center [220, 533] width 19 height 19
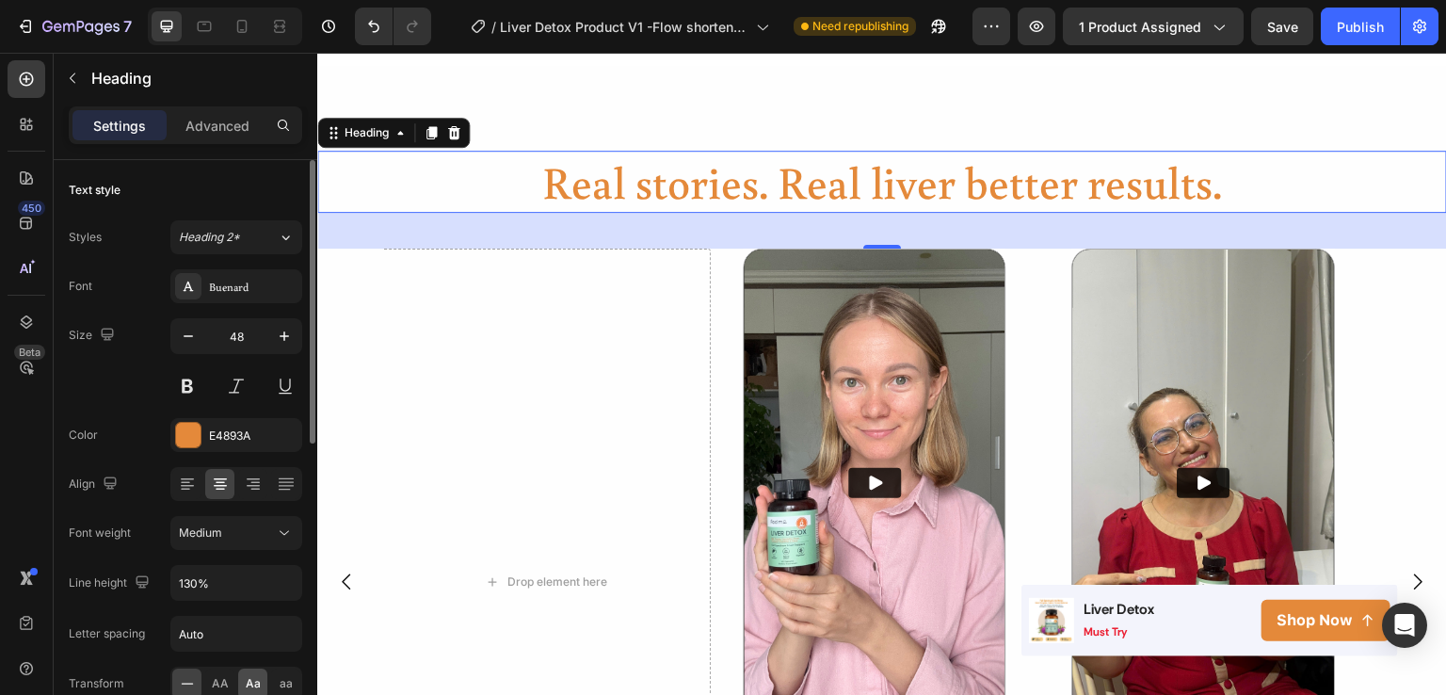
click at [242, 675] on div "Aa" at bounding box center [252, 684] width 29 height 30
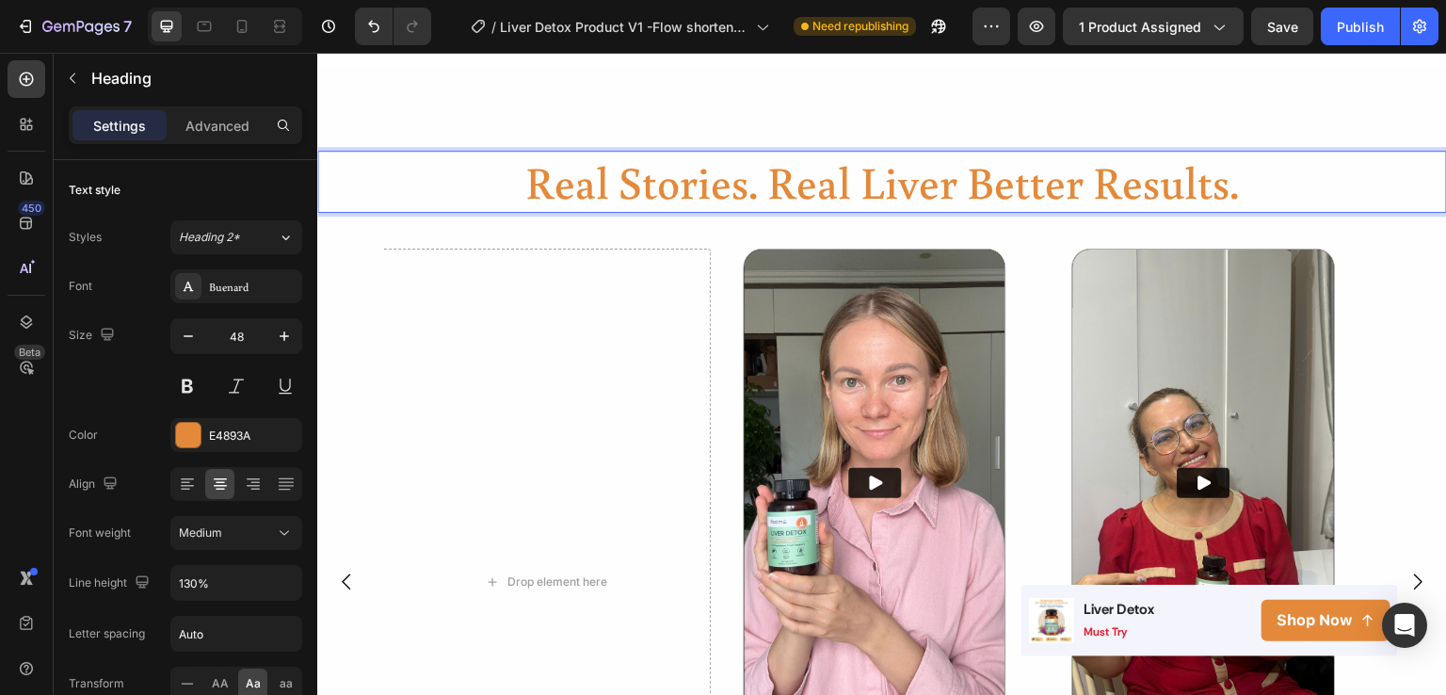
click at [981, 213] on h2 "real stories. real liver better results." at bounding box center [882, 182] width 1130 height 62
click at [981, 211] on p "real stories. real liver better results." at bounding box center [882, 182] width 1126 height 58
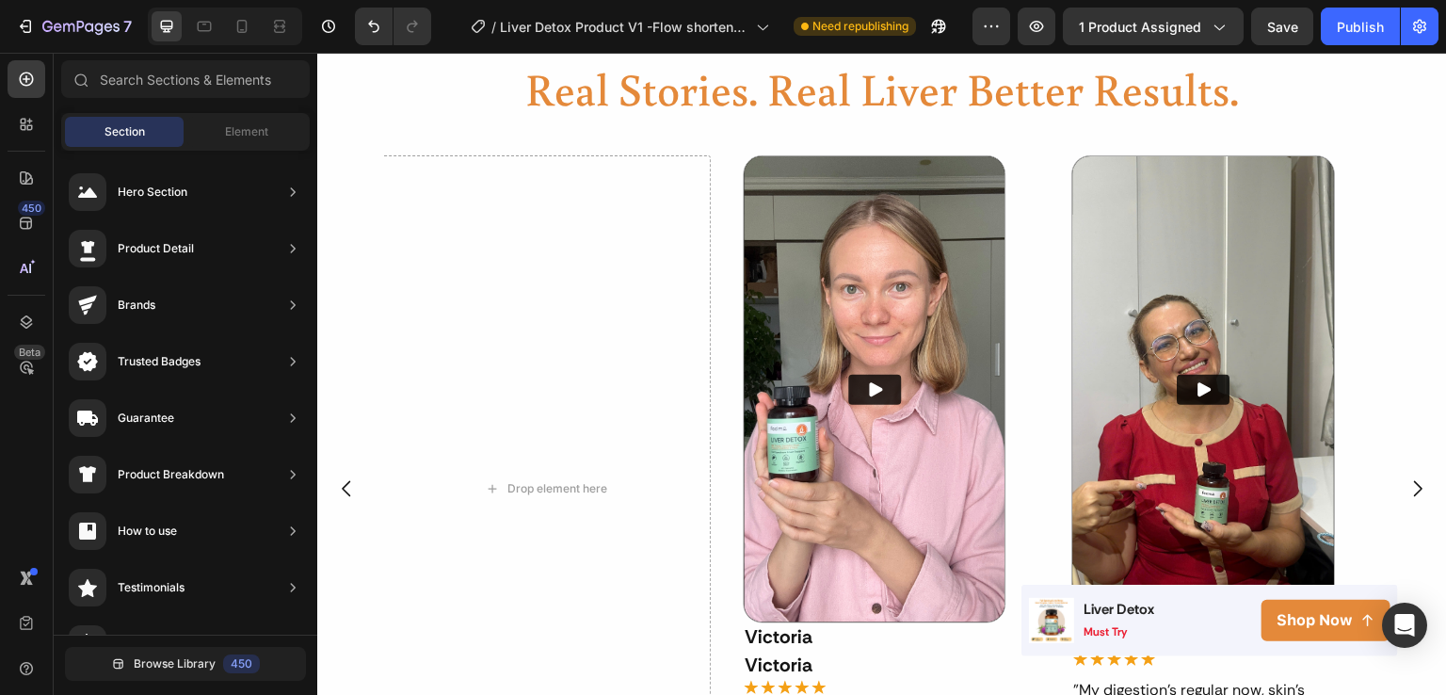
scroll to position [944, 0]
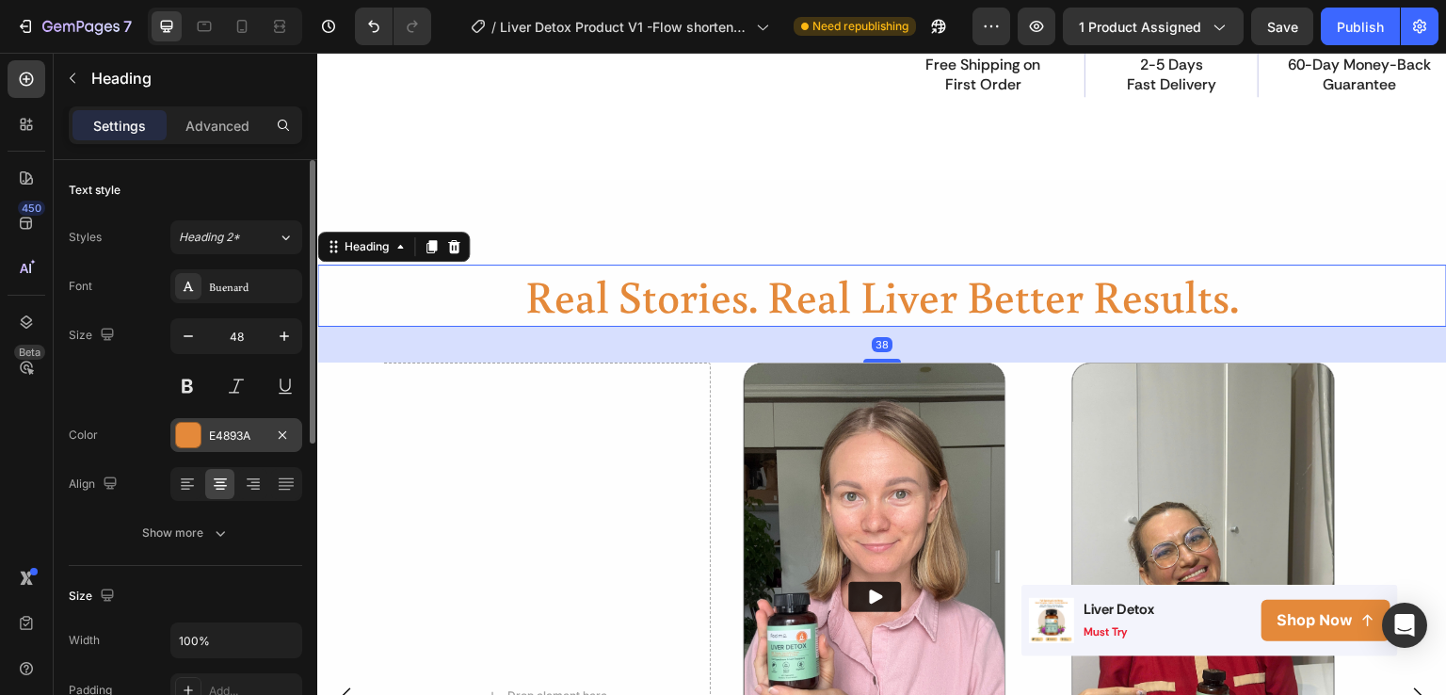
click at [216, 427] on div "E4893A" at bounding box center [236, 435] width 55 height 17
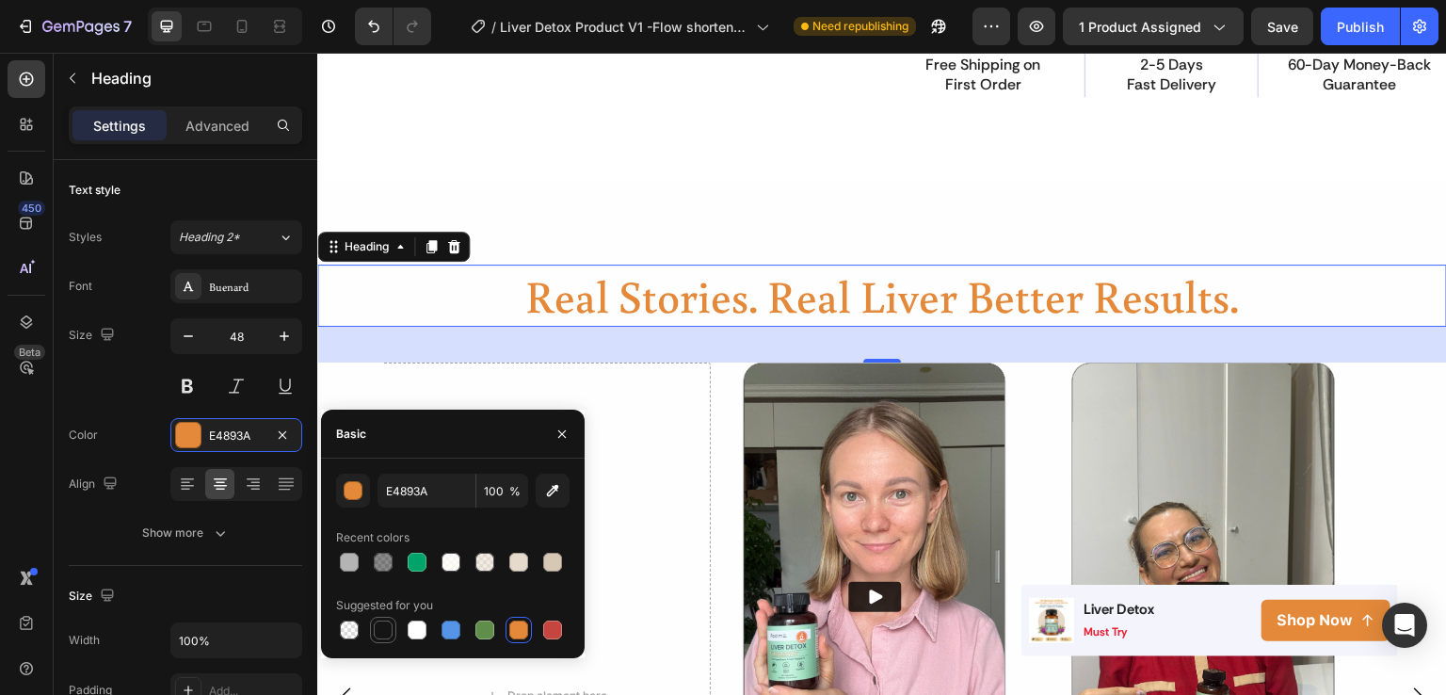
click at [384, 628] on div at bounding box center [383, 630] width 19 height 19
type input "151515"
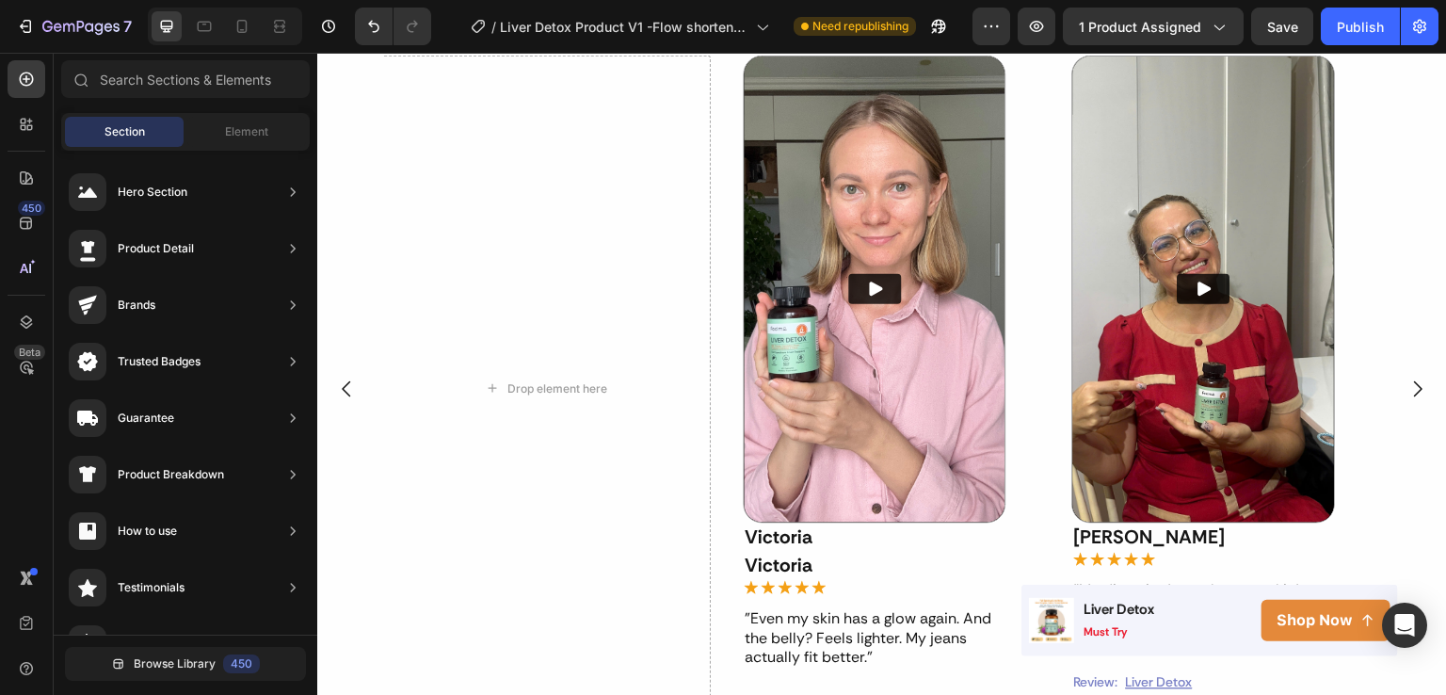
scroll to position [1347, 0]
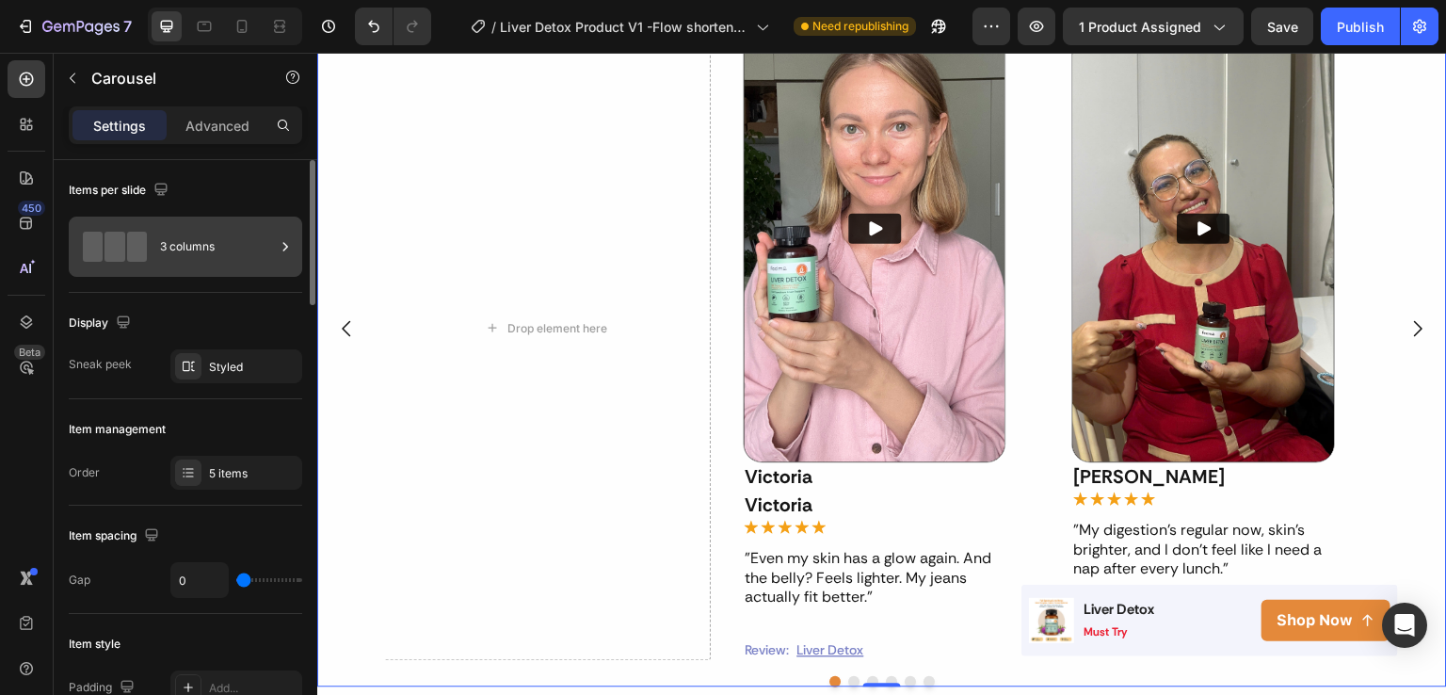
click at [240, 234] on div "3 columns" at bounding box center [217, 246] width 115 height 43
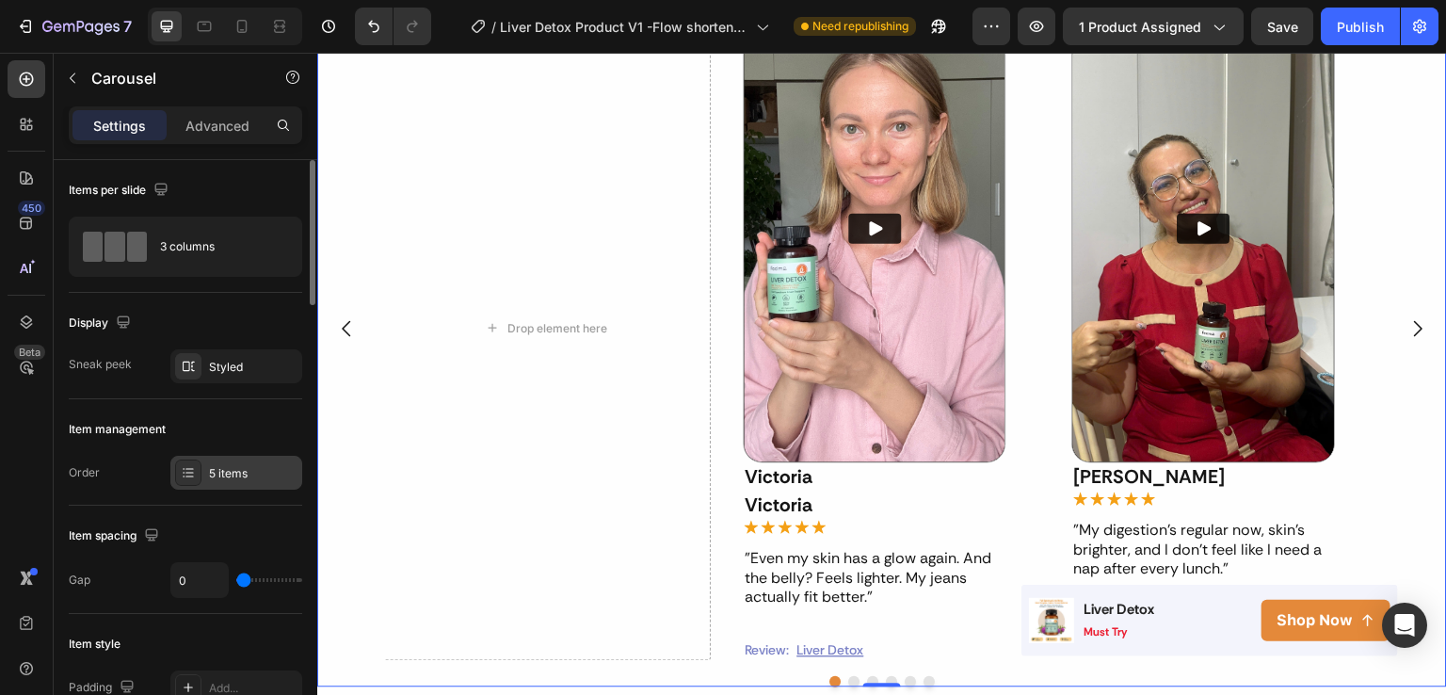
click at [254, 482] on div "5 items" at bounding box center [236, 473] width 132 height 34
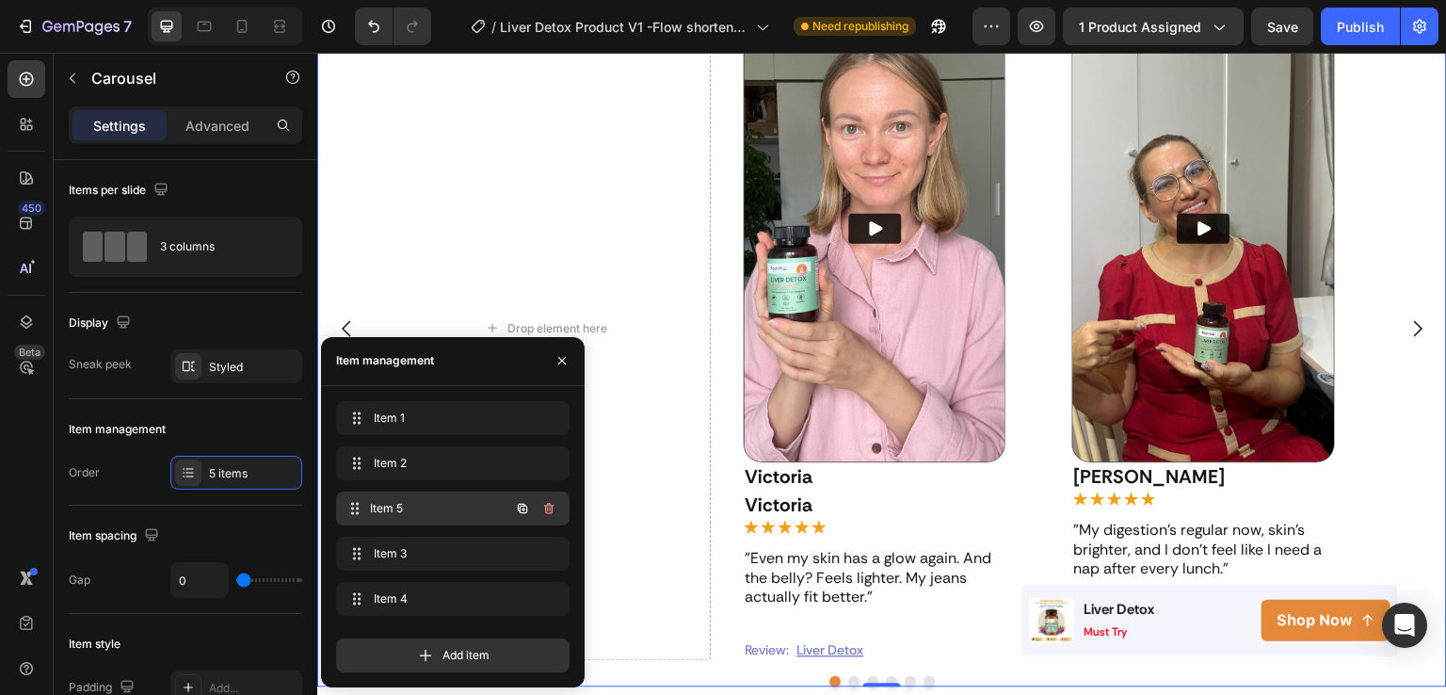
click at [418, 508] on span "Item 5" at bounding box center [439, 508] width 139 height 17
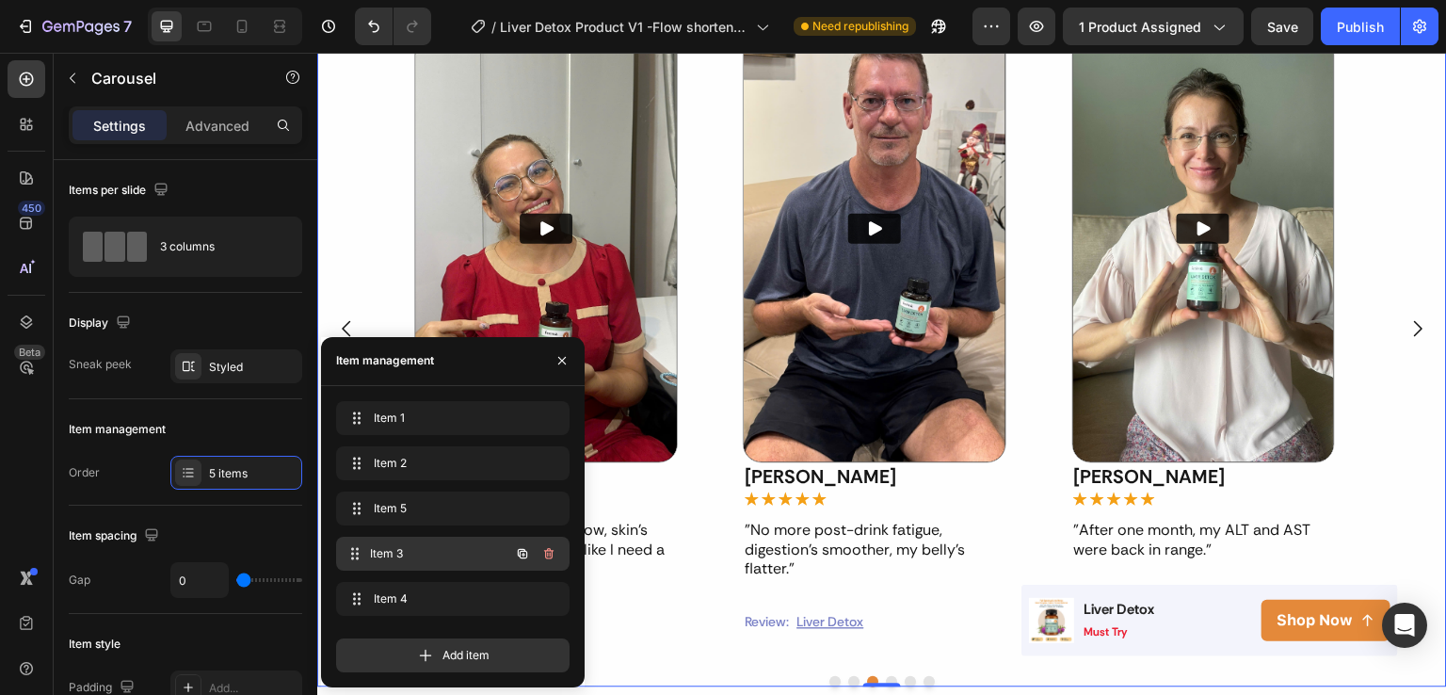
click at [404, 563] on div "Item 3 Item 3" at bounding box center [427, 553] width 166 height 26
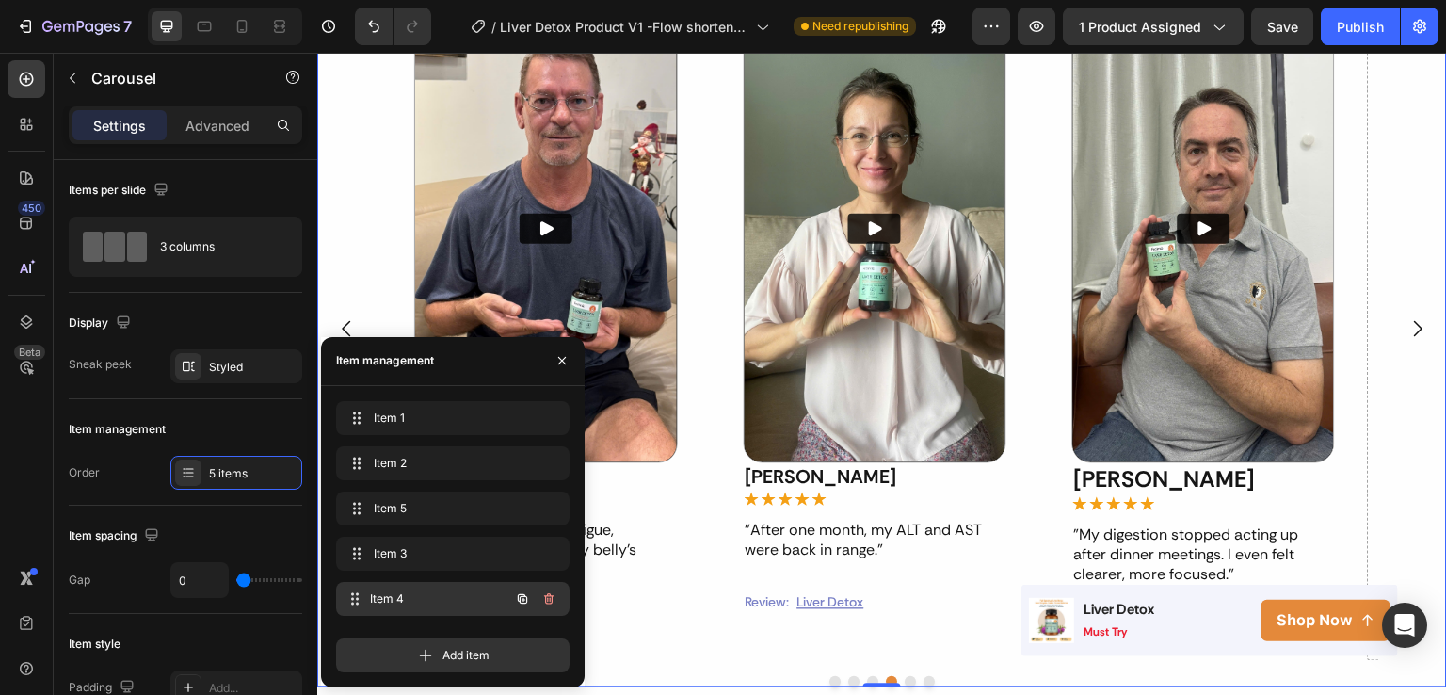
click at [404, 598] on span "Item 4" at bounding box center [439, 598] width 139 height 17
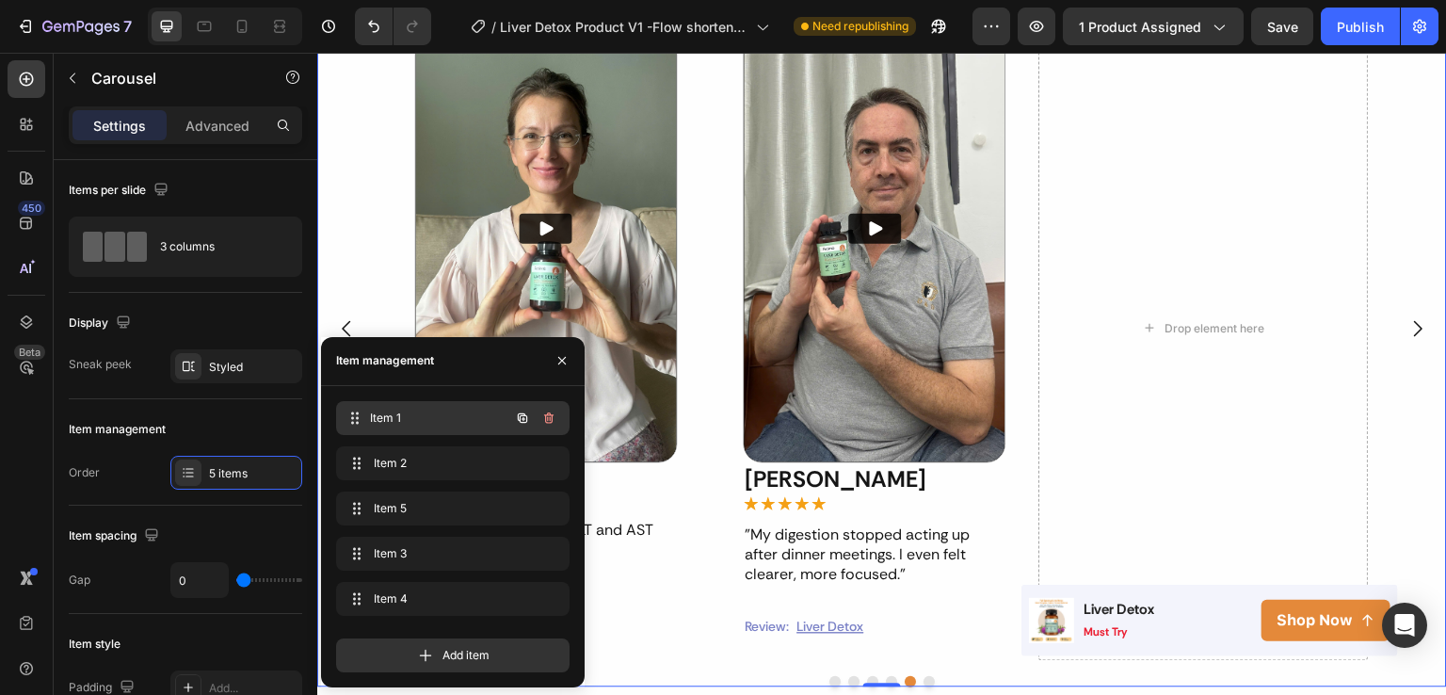
click at [437, 427] on div "Item 1 Item 1" at bounding box center [427, 418] width 166 height 26
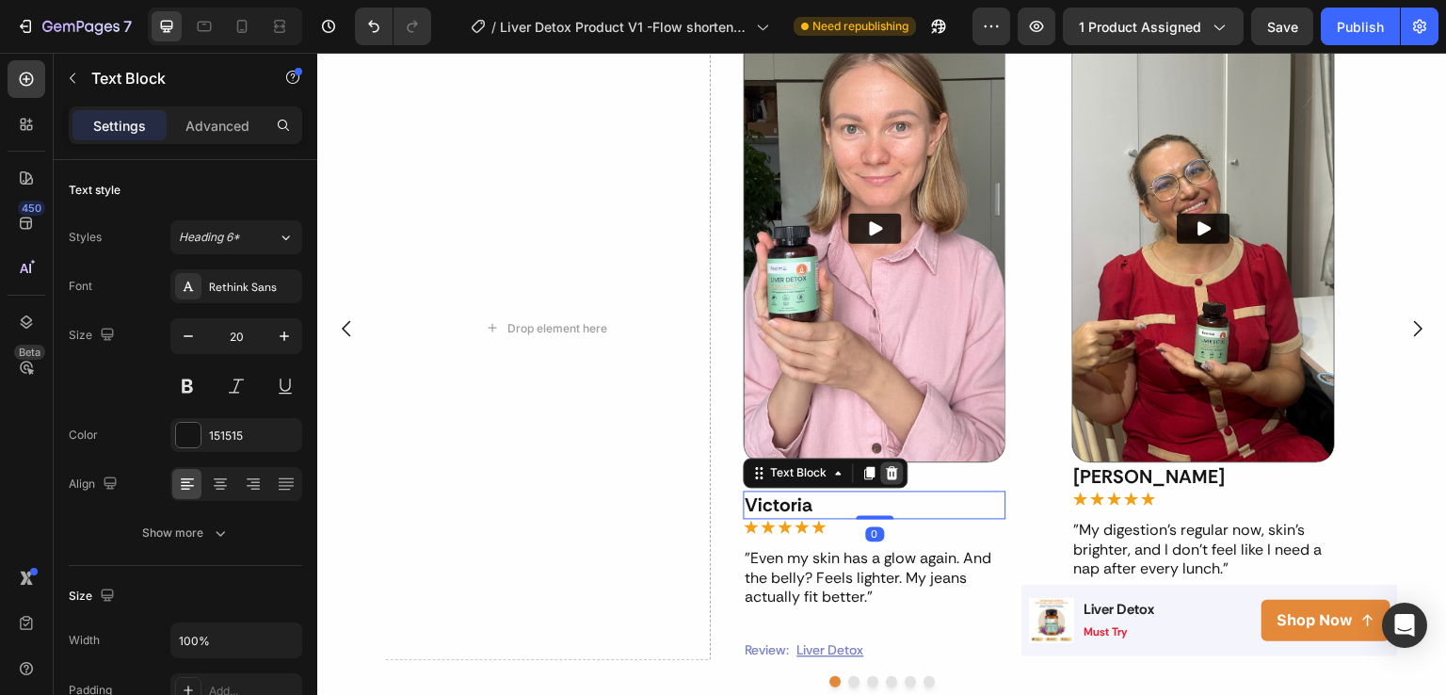
click at [887, 473] on icon at bounding box center [892, 473] width 15 height 15
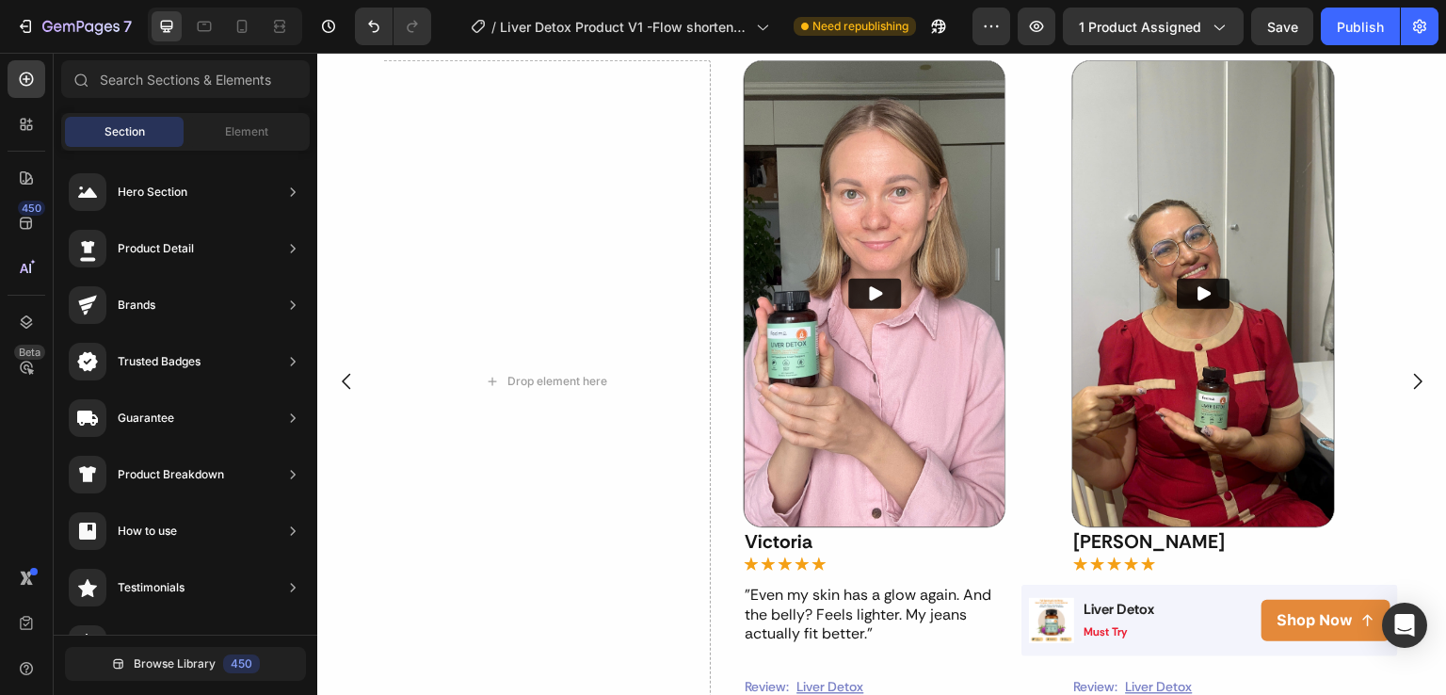
scroll to position [1188, 0]
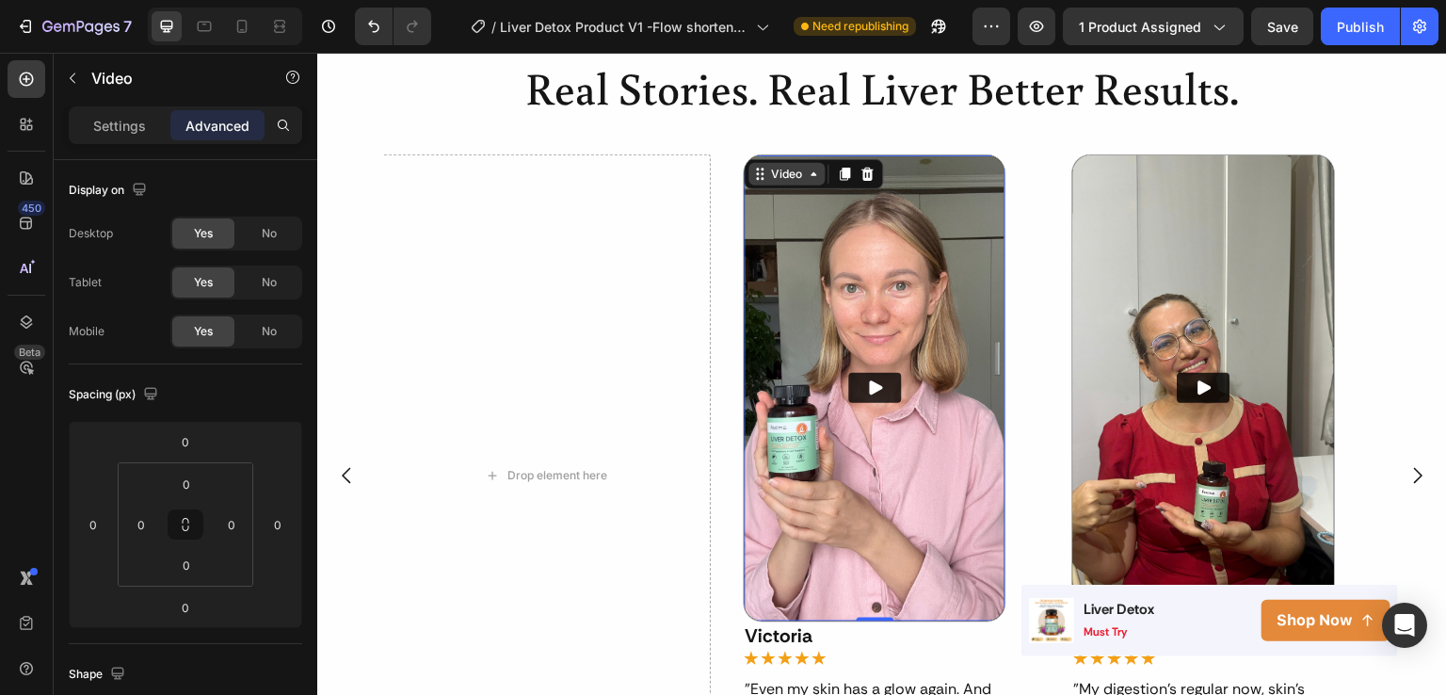
click at [812, 178] on icon at bounding box center [814, 174] width 15 height 15
click at [838, 176] on icon at bounding box center [845, 174] width 15 height 15
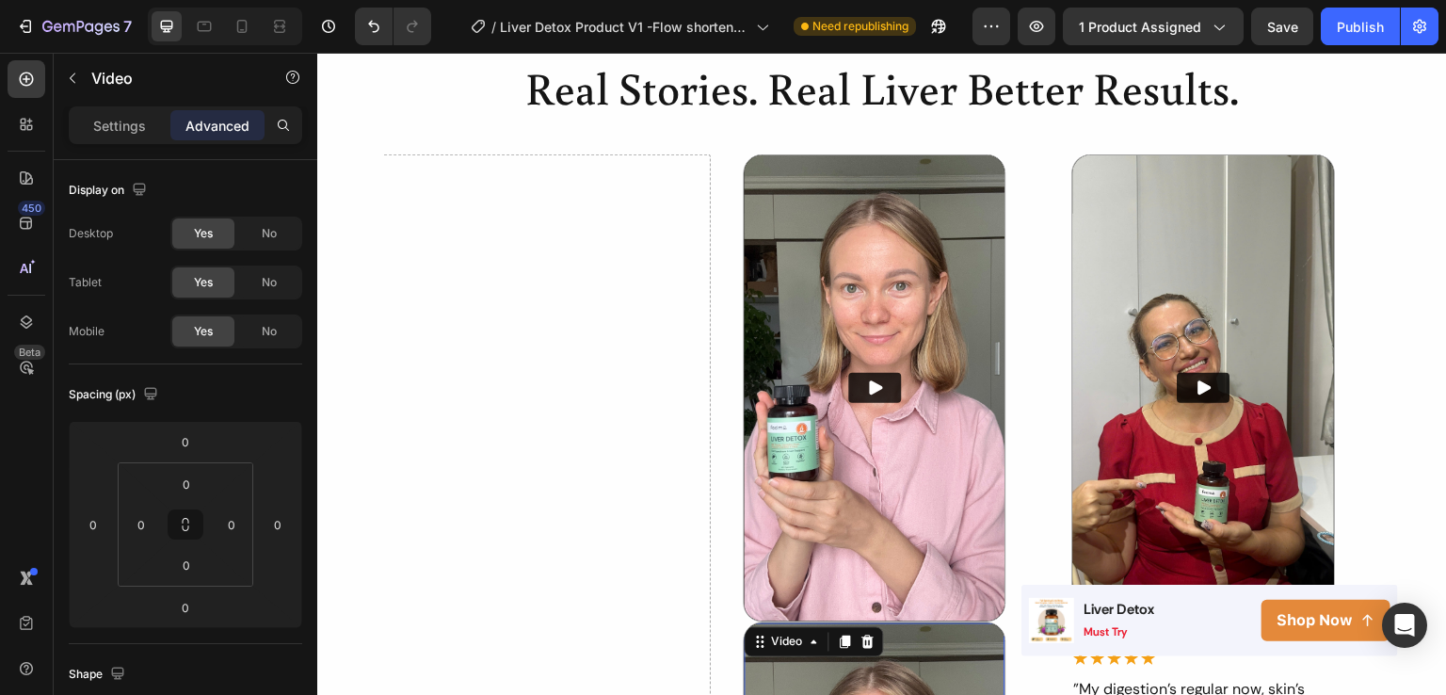
scroll to position [1691, 0]
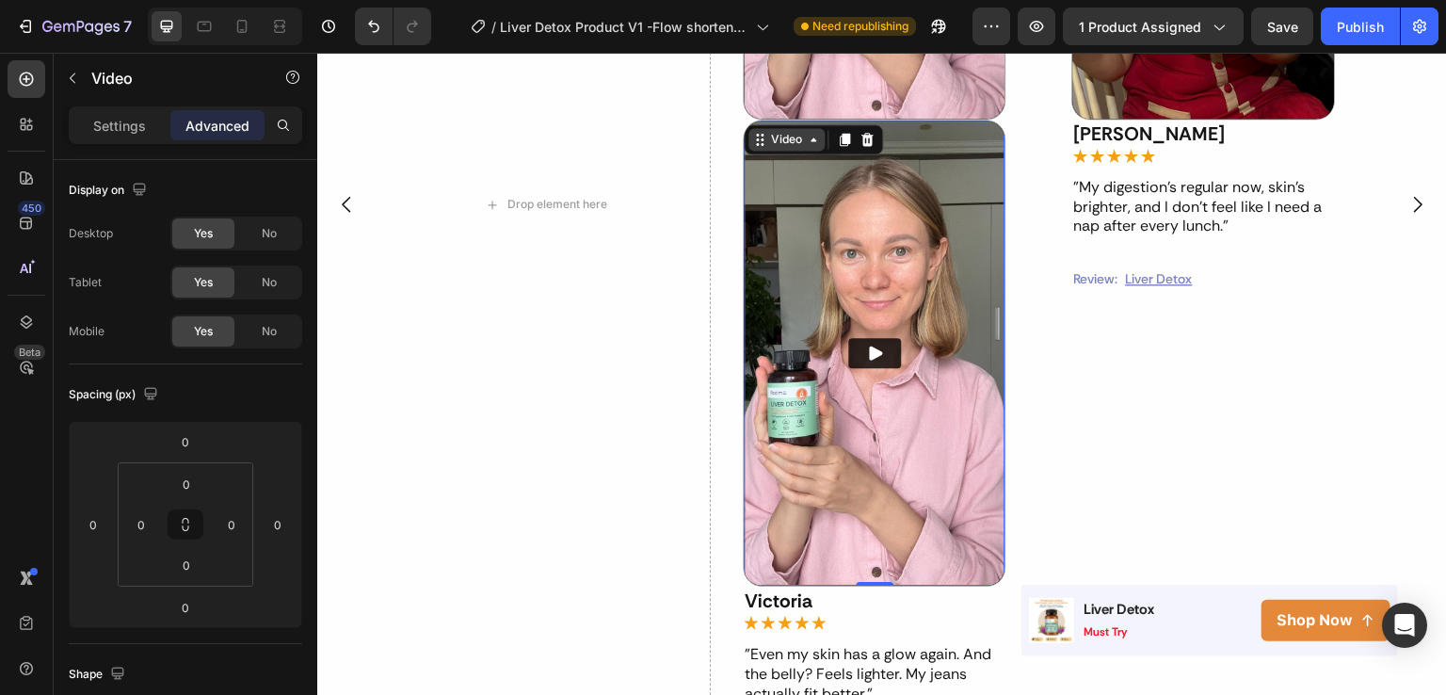
click at [818, 137] on icon at bounding box center [814, 139] width 15 height 15
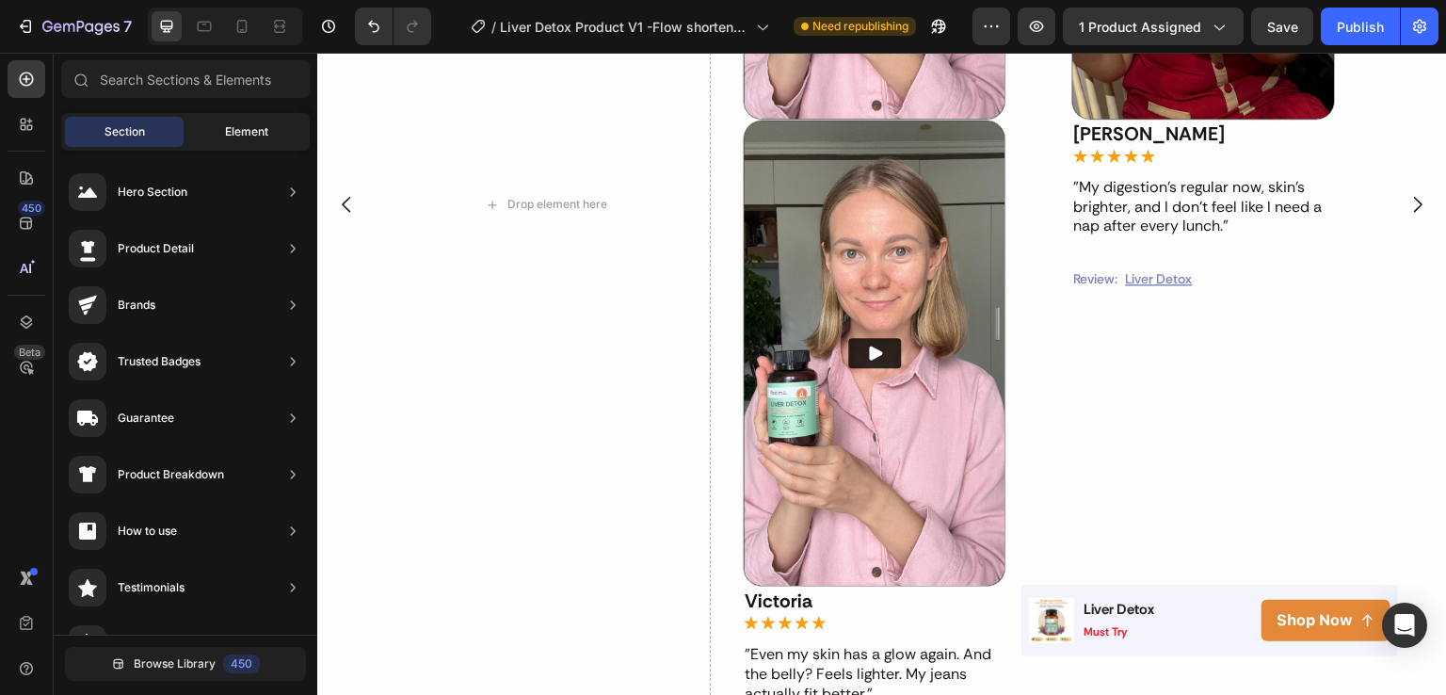
click at [235, 137] on span "Element" at bounding box center [246, 131] width 43 height 17
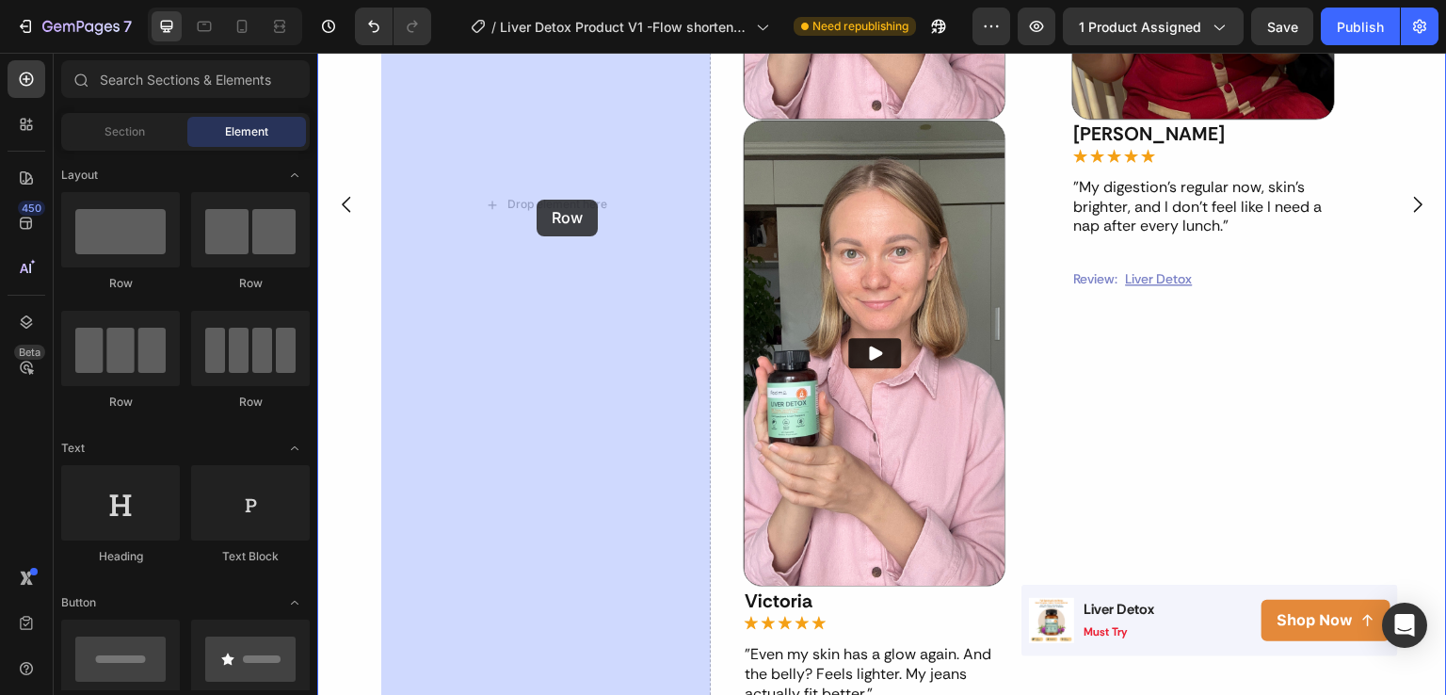
drag, startPoint x: 453, startPoint y: 298, endPoint x: 537, endPoint y: 200, distance: 128.9
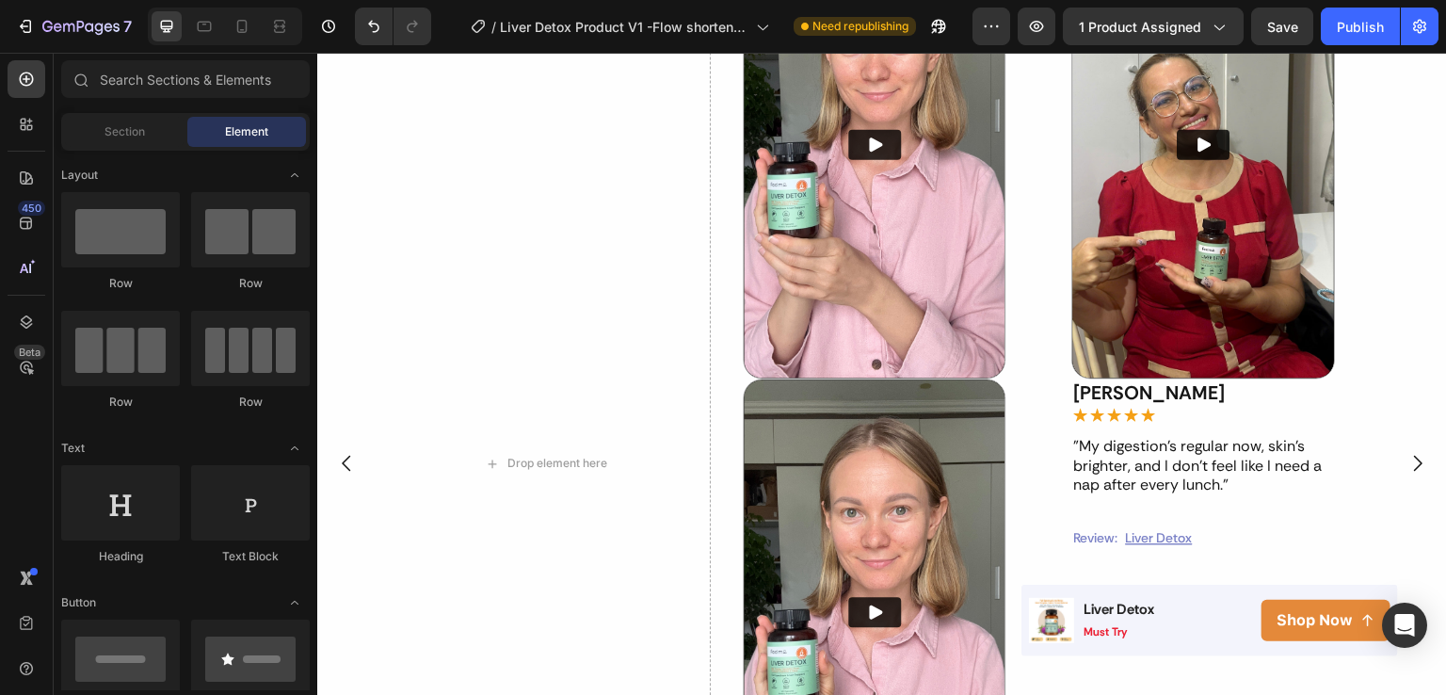
scroll to position [1386, 0]
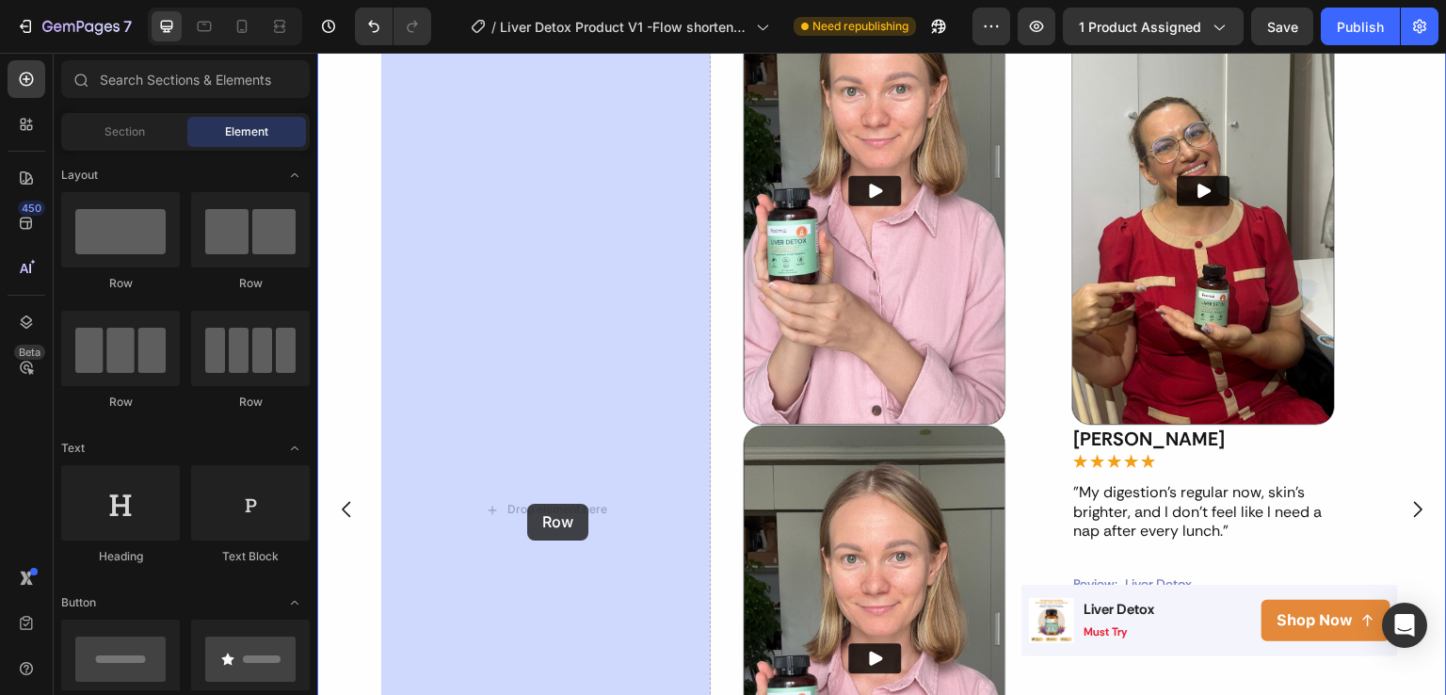
drag, startPoint x: 442, startPoint y: 288, endPoint x: 527, endPoint y: 504, distance: 232.0
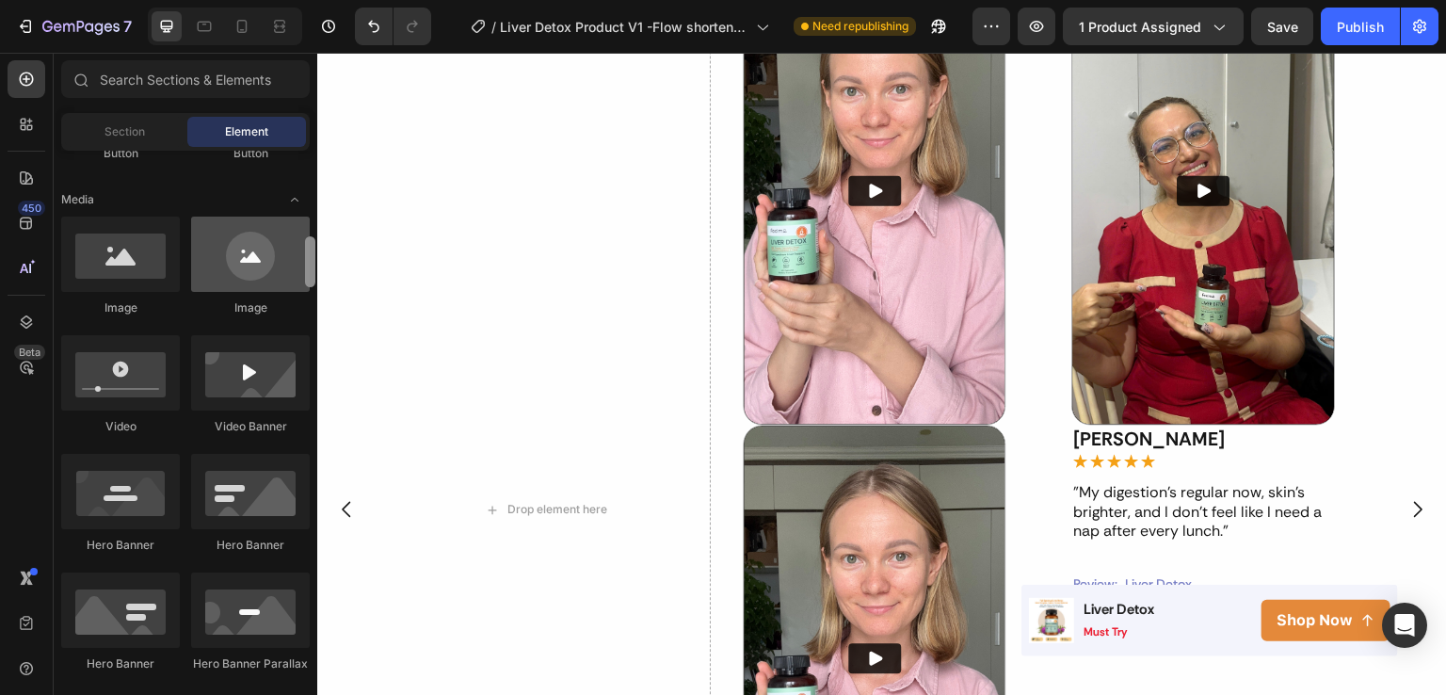
drag, startPoint x: 313, startPoint y: 186, endPoint x: 301, endPoint y: 238, distance: 53.0
click at [301, 238] on div "Layout Row Row Row Row Text Heading Text Block Button Button Button Media Image…" at bounding box center [186, 421] width 264 height 540
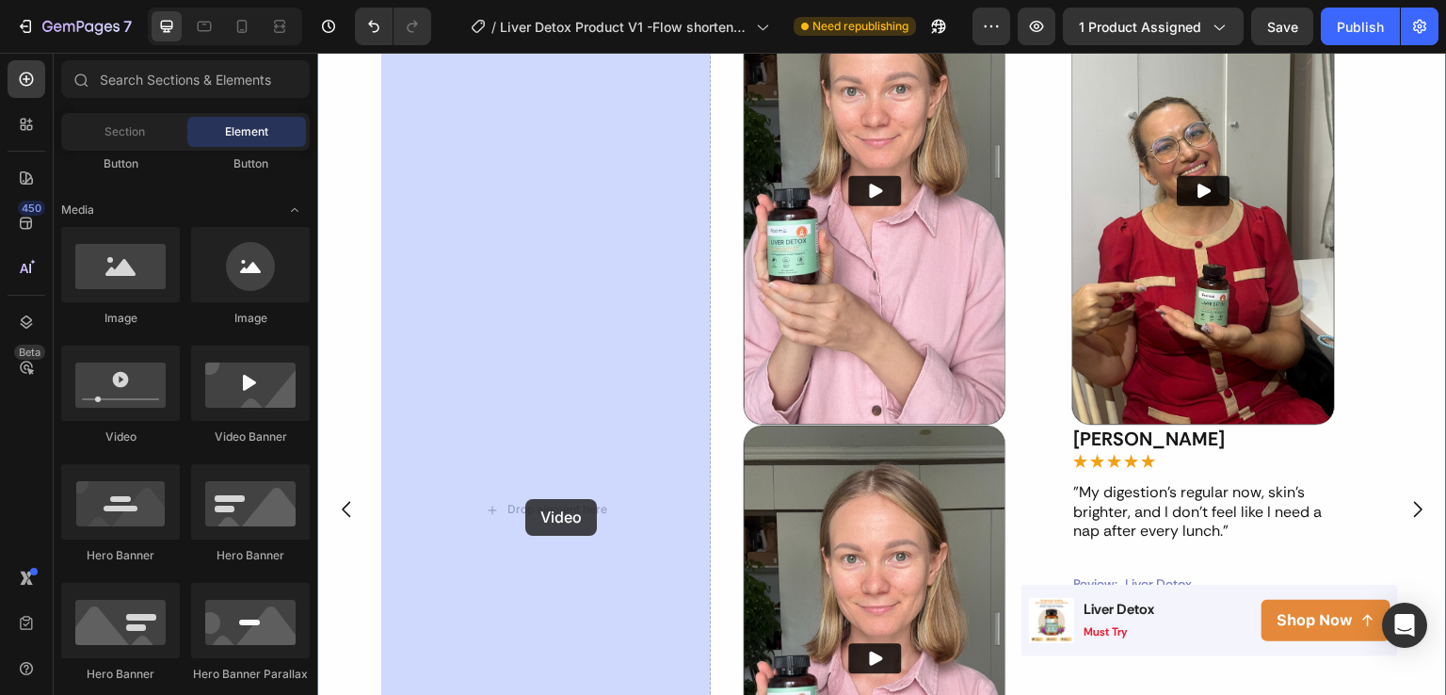
drag, startPoint x: 439, startPoint y: 461, endPoint x: 525, endPoint y: 499, distance: 94.5
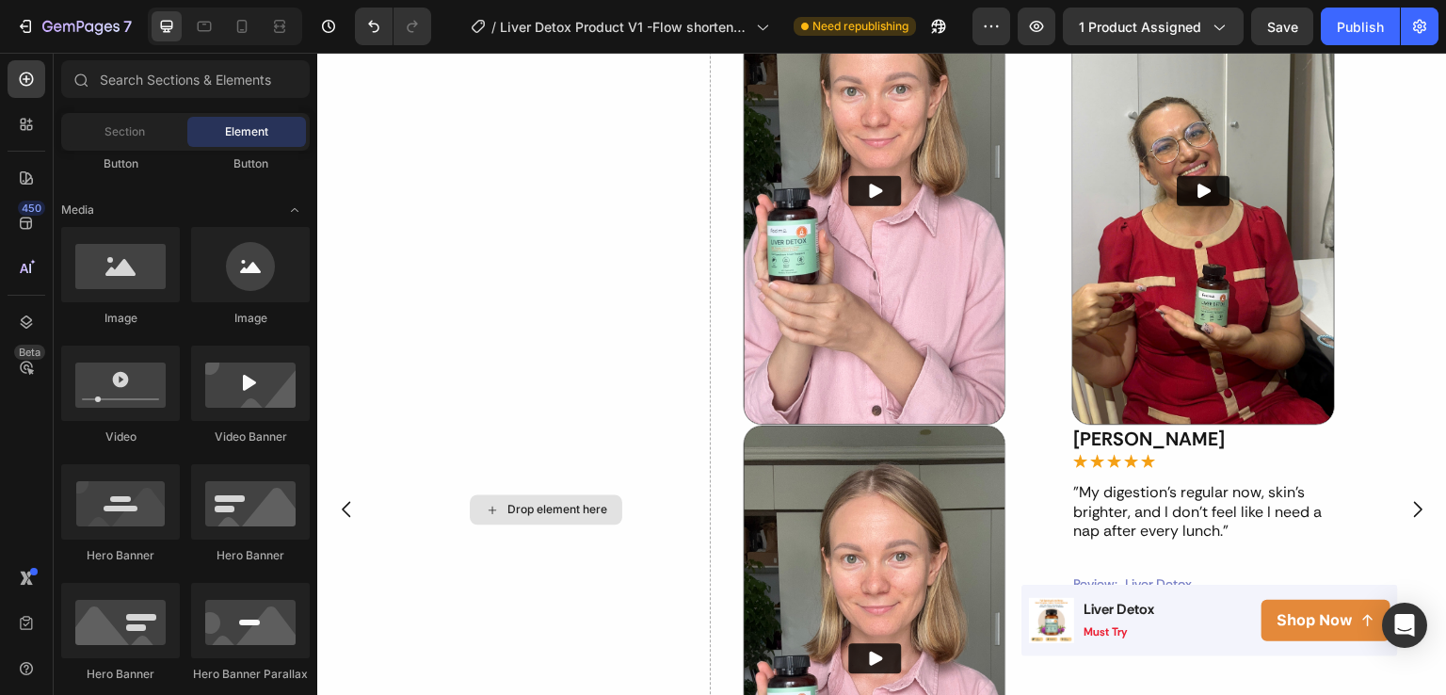
click at [538, 514] on div "Drop element here" at bounding box center [558, 509] width 100 height 15
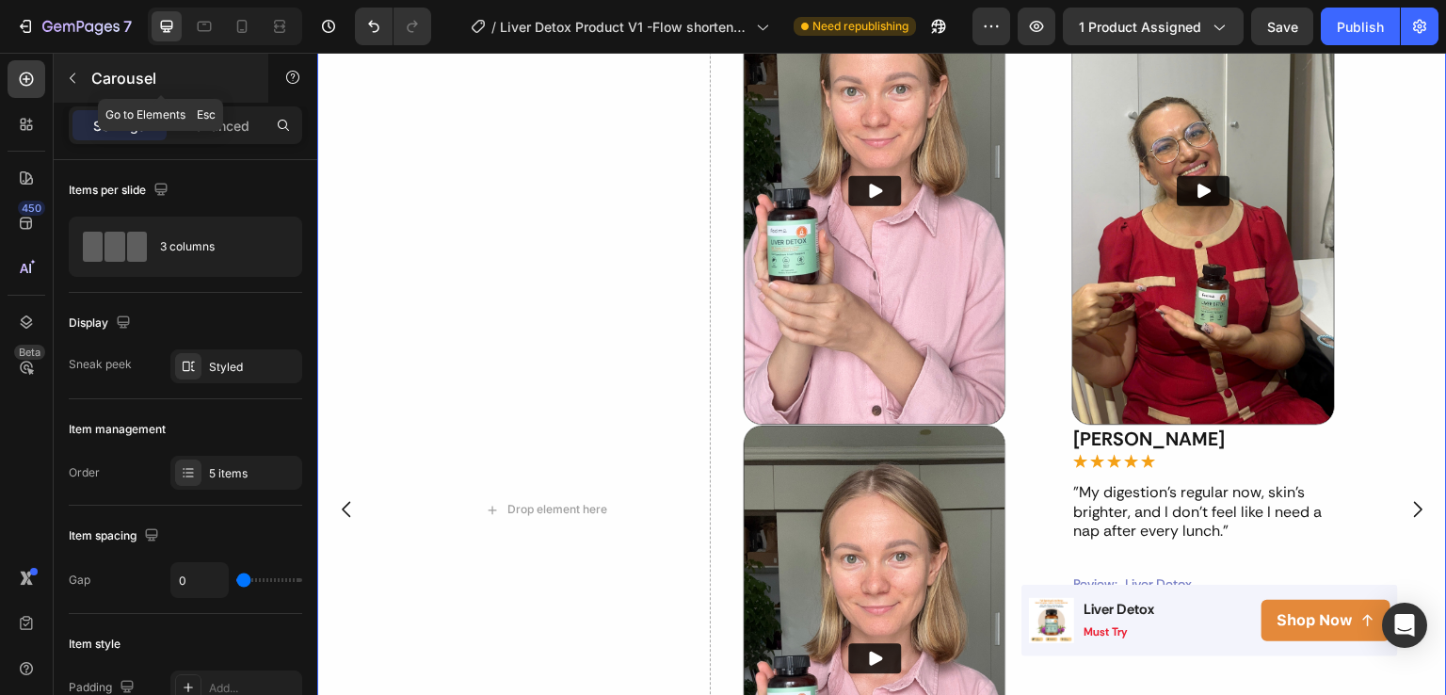
click at [112, 84] on p "Carousel" at bounding box center [171, 78] width 160 height 23
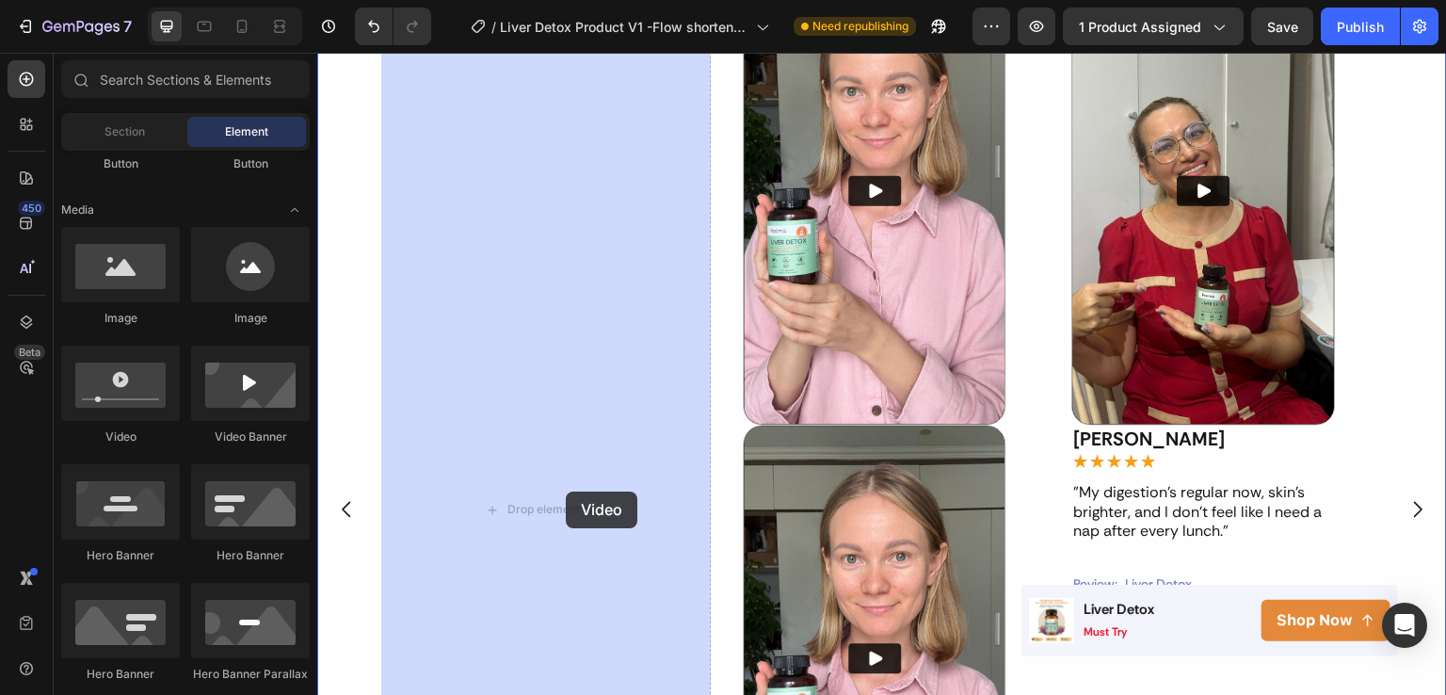
drag, startPoint x: 516, startPoint y: 431, endPoint x: 566, endPoint y: 492, distance: 78.2
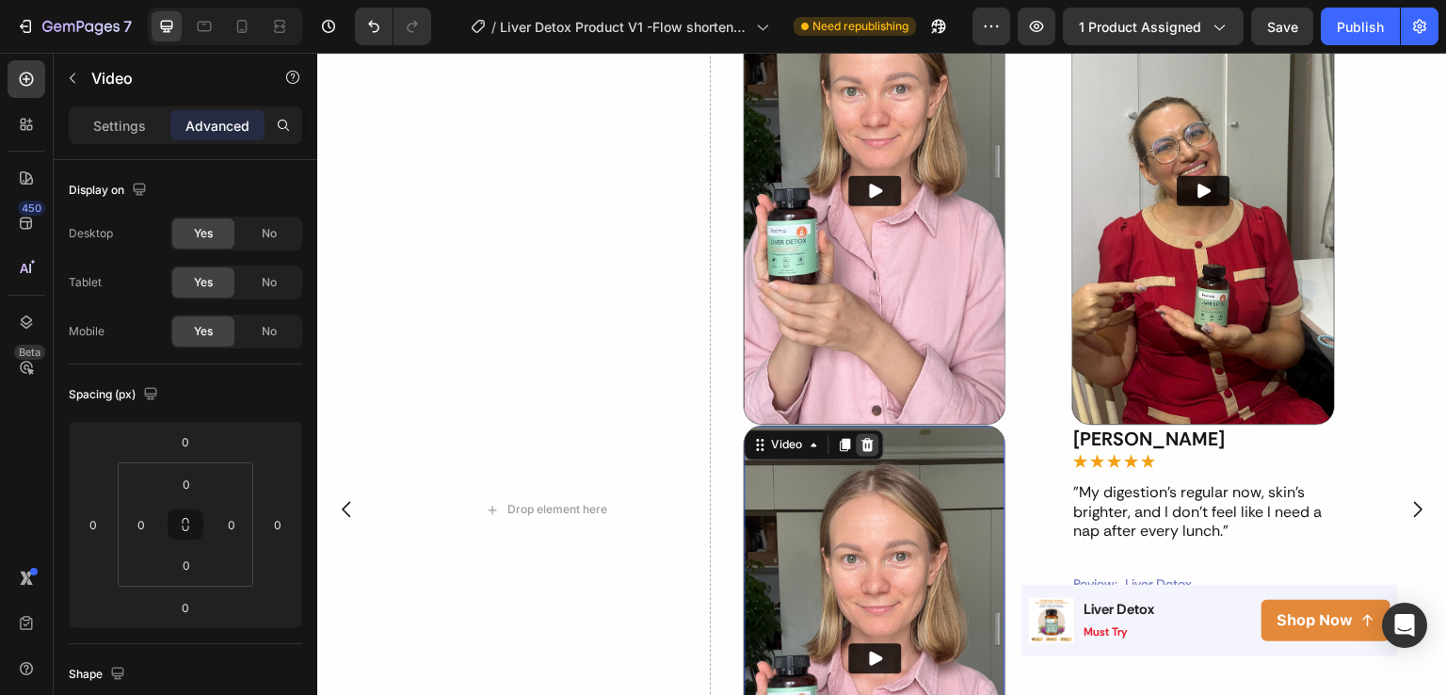
click at [864, 442] on icon at bounding box center [868, 444] width 12 height 13
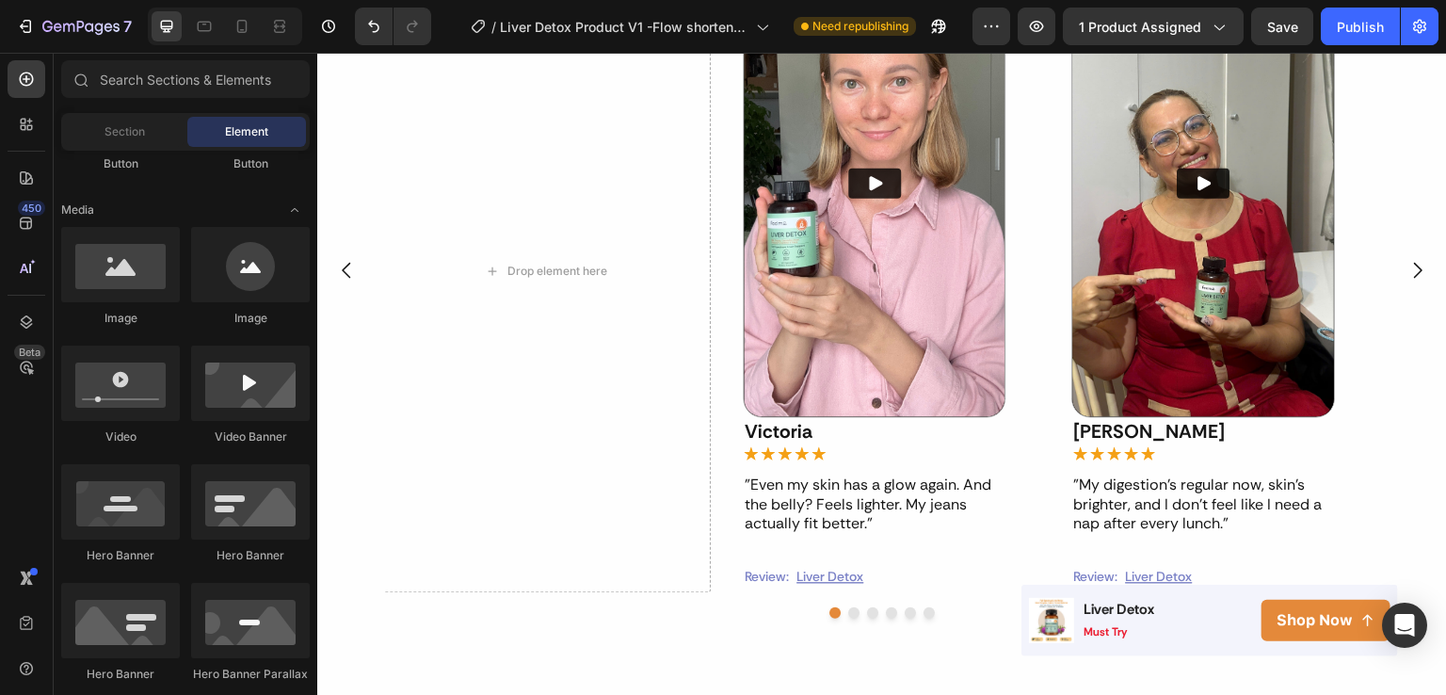
scroll to position [1359, 0]
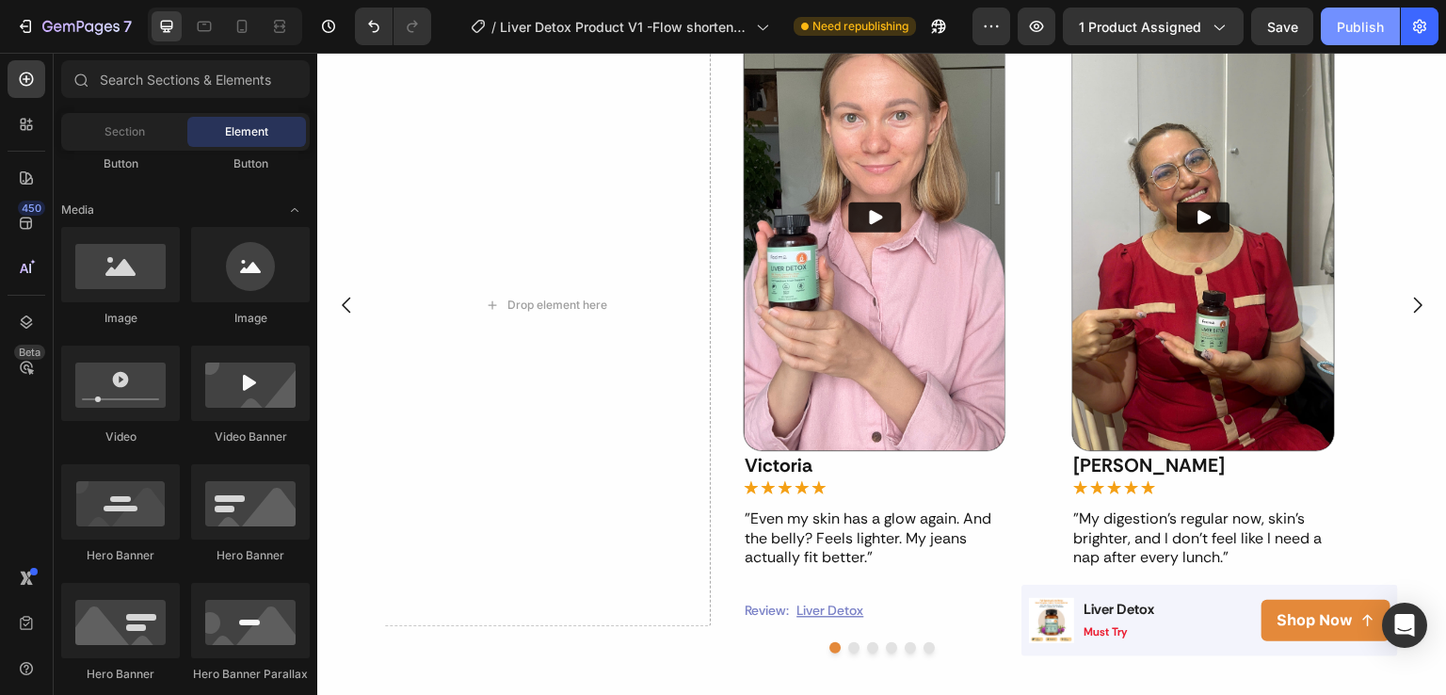
click at [1352, 27] on div "Publish" at bounding box center [1360, 27] width 47 height 20
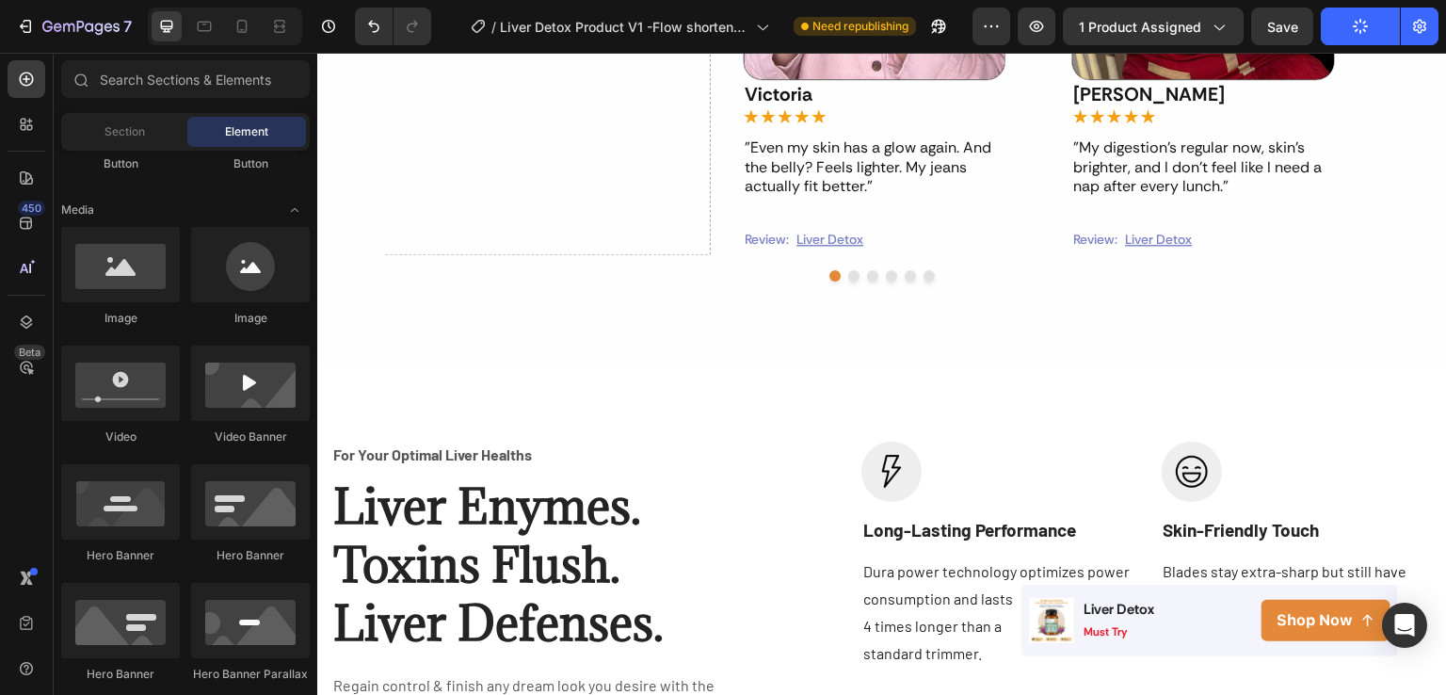
scroll to position [1980, 0]
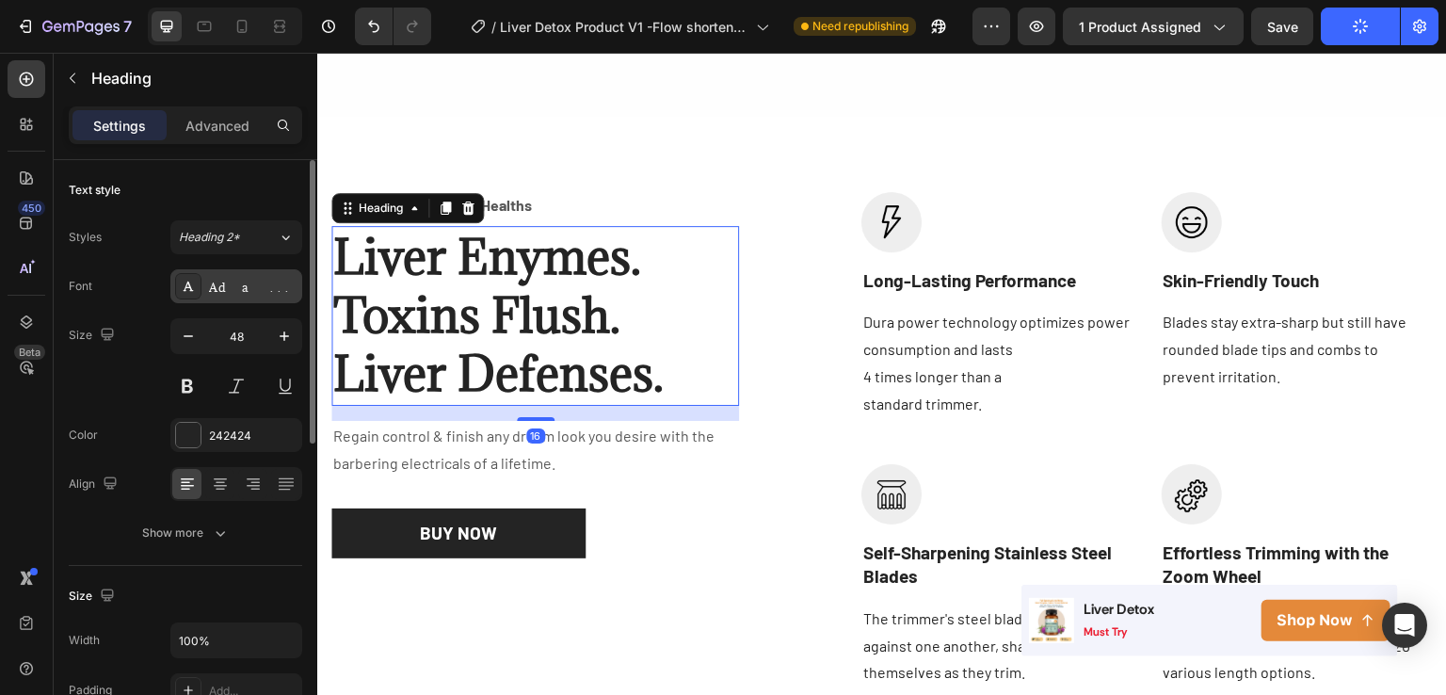
click at [248, 282] on div "Adamina" at bounding box center [253, 287] width 89 height 17
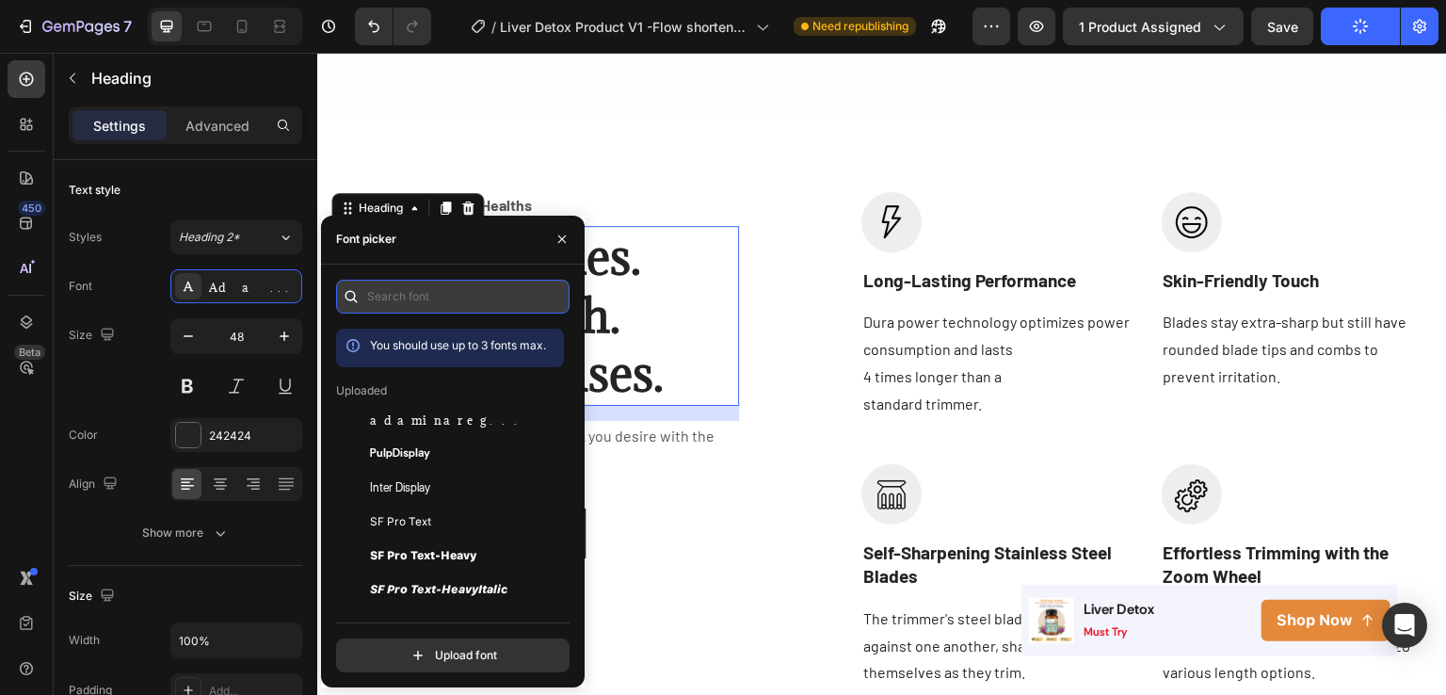
click at [460, 299] on input "text" at bounding box center [453, 297] width 234 height 34
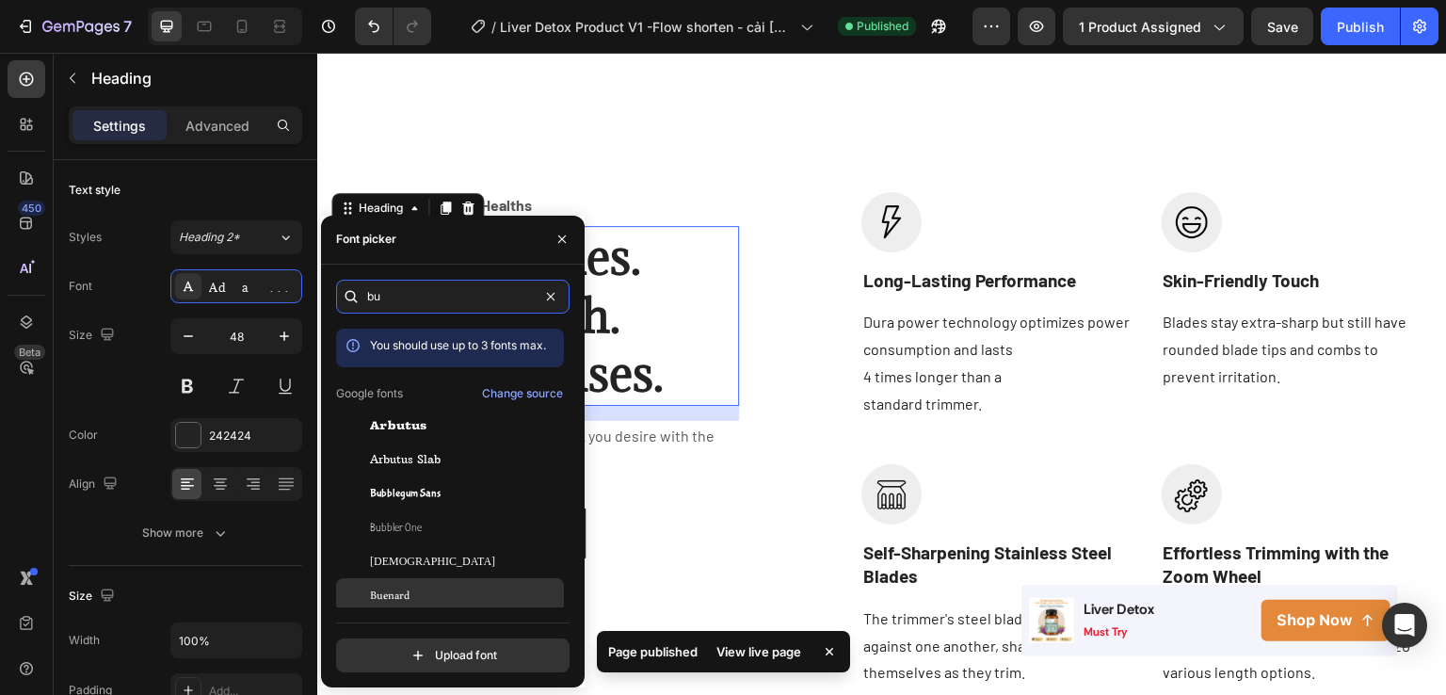
type input "bu"
click at [395, 592] on span "Buenard" at bounding box center [390, 595] width 40 height 17
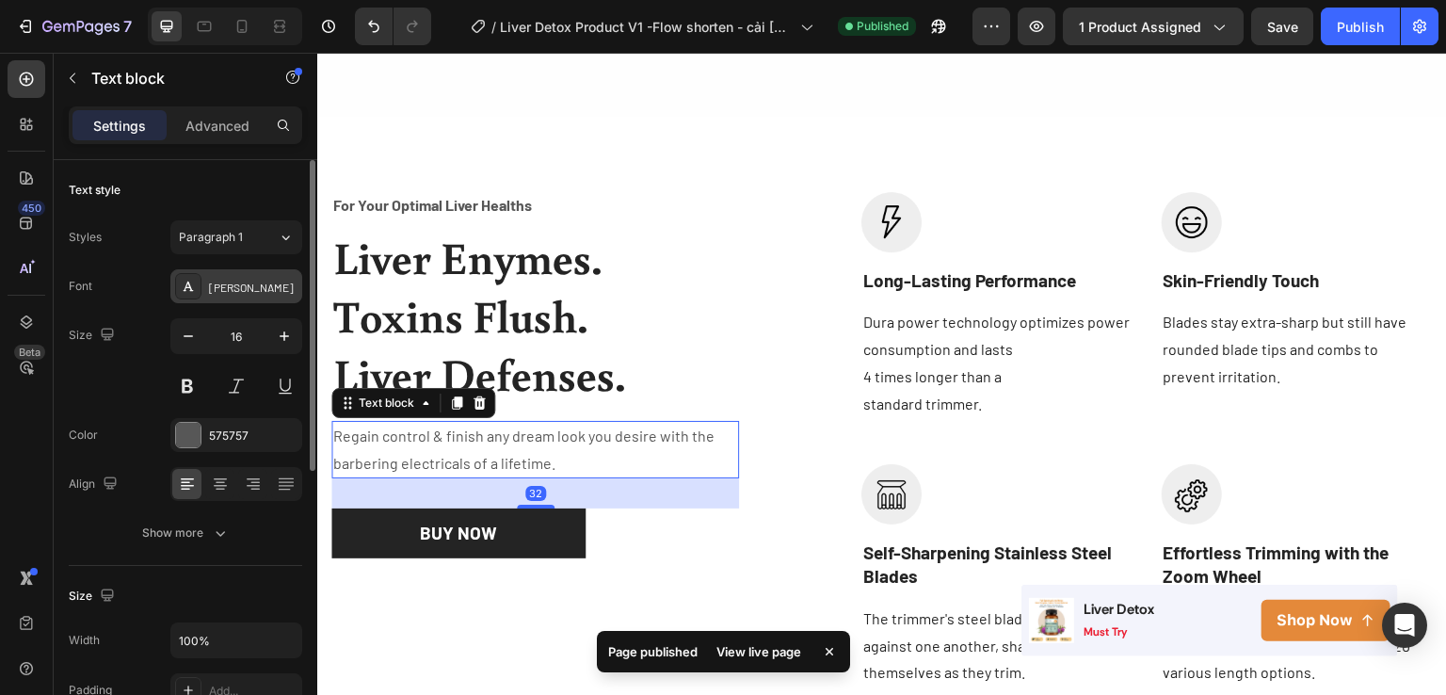
click at [236, 298] on div "[PERSON_NAME]" at bounding box center [236, 286] width 132 height 34
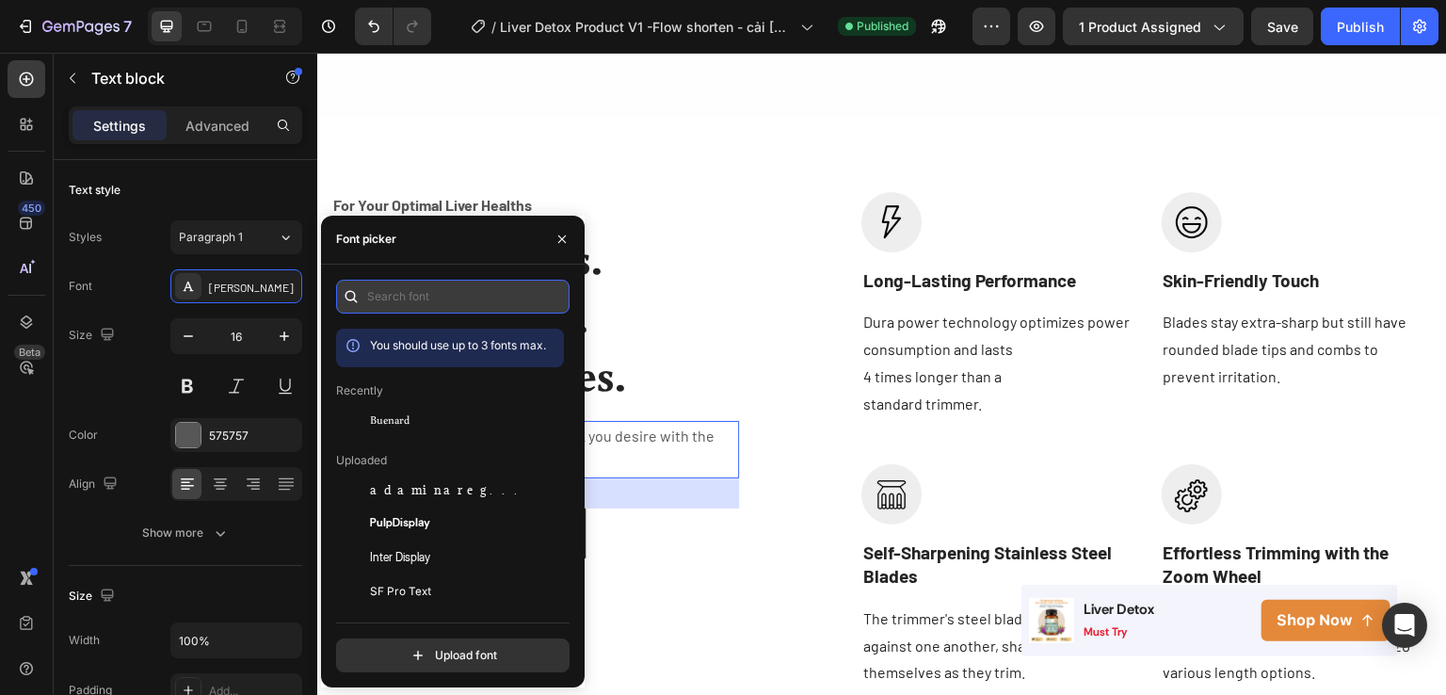
click at [435, 291] on input "text" at bounding box center [453, 297] width 234 height 34
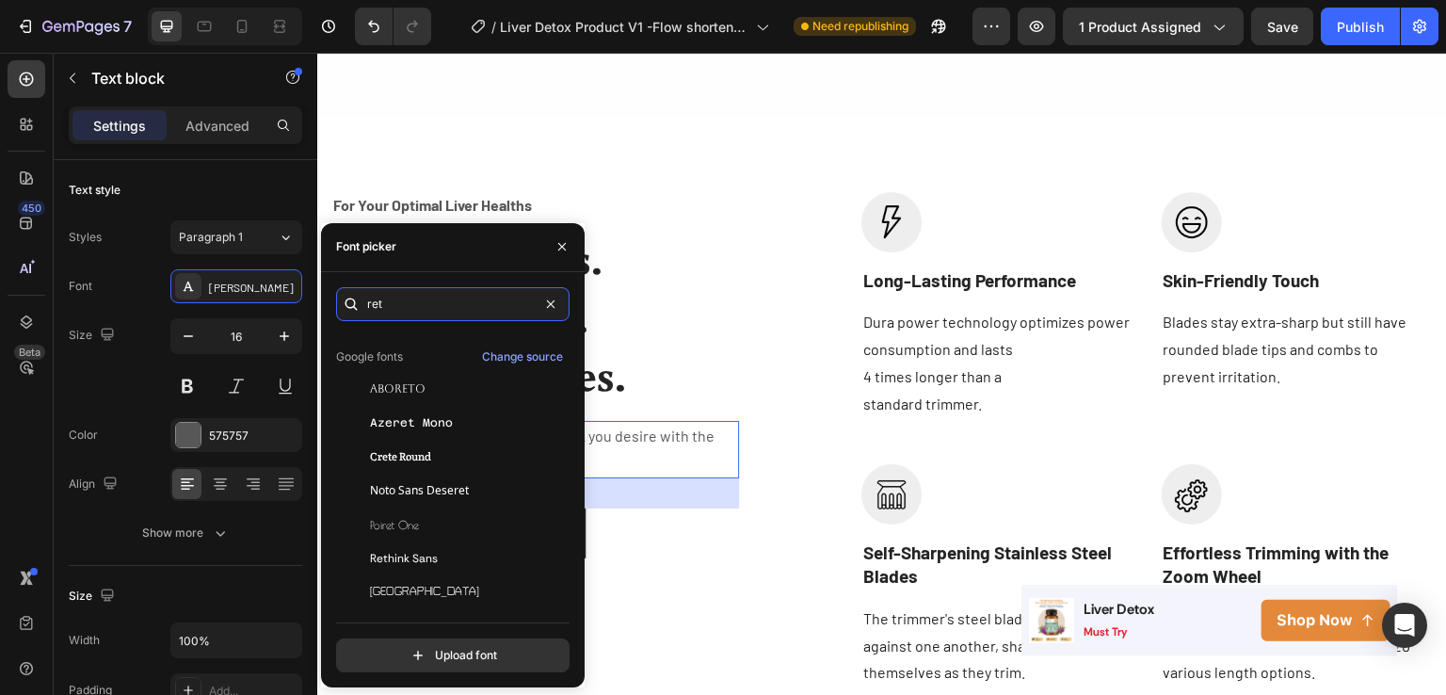
scroll to position [45, 0]
type input "ret"
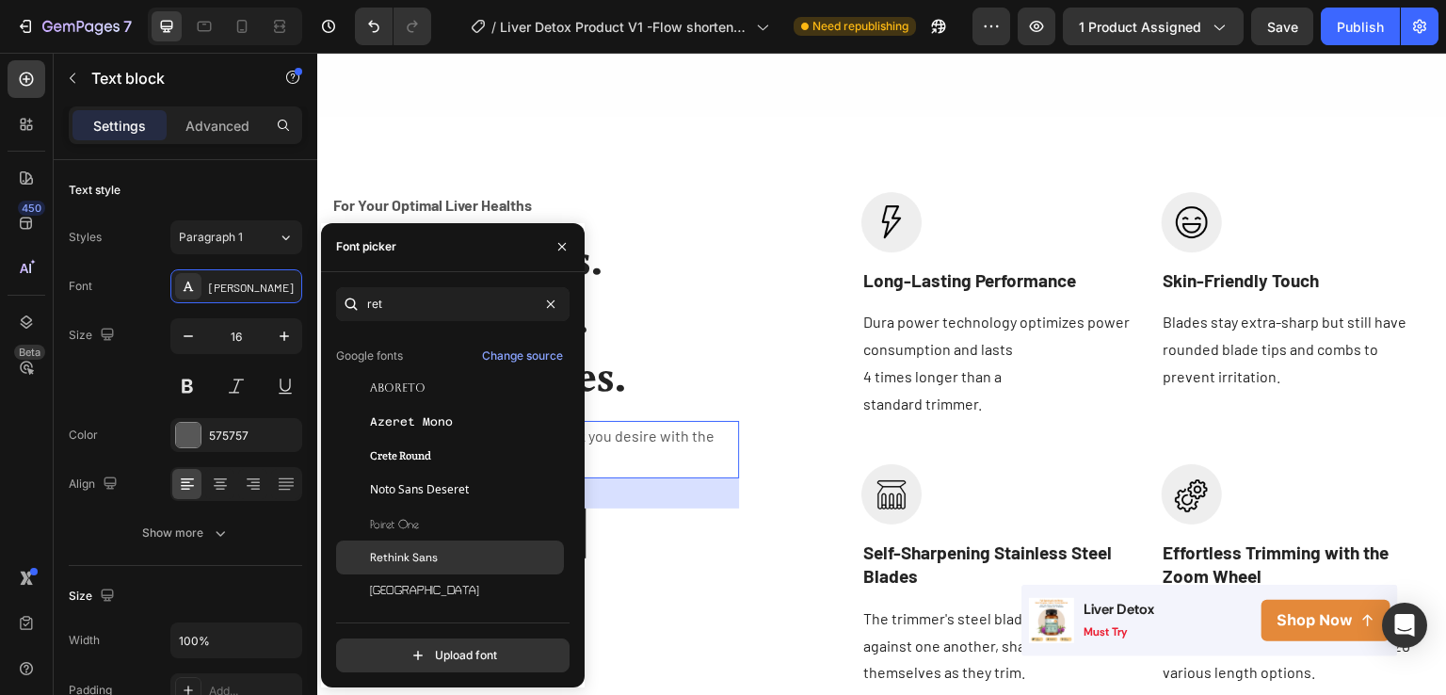
click at [417, 553] on span "Rethink Sans" at bounding box center [404, 557] width 68 height 17
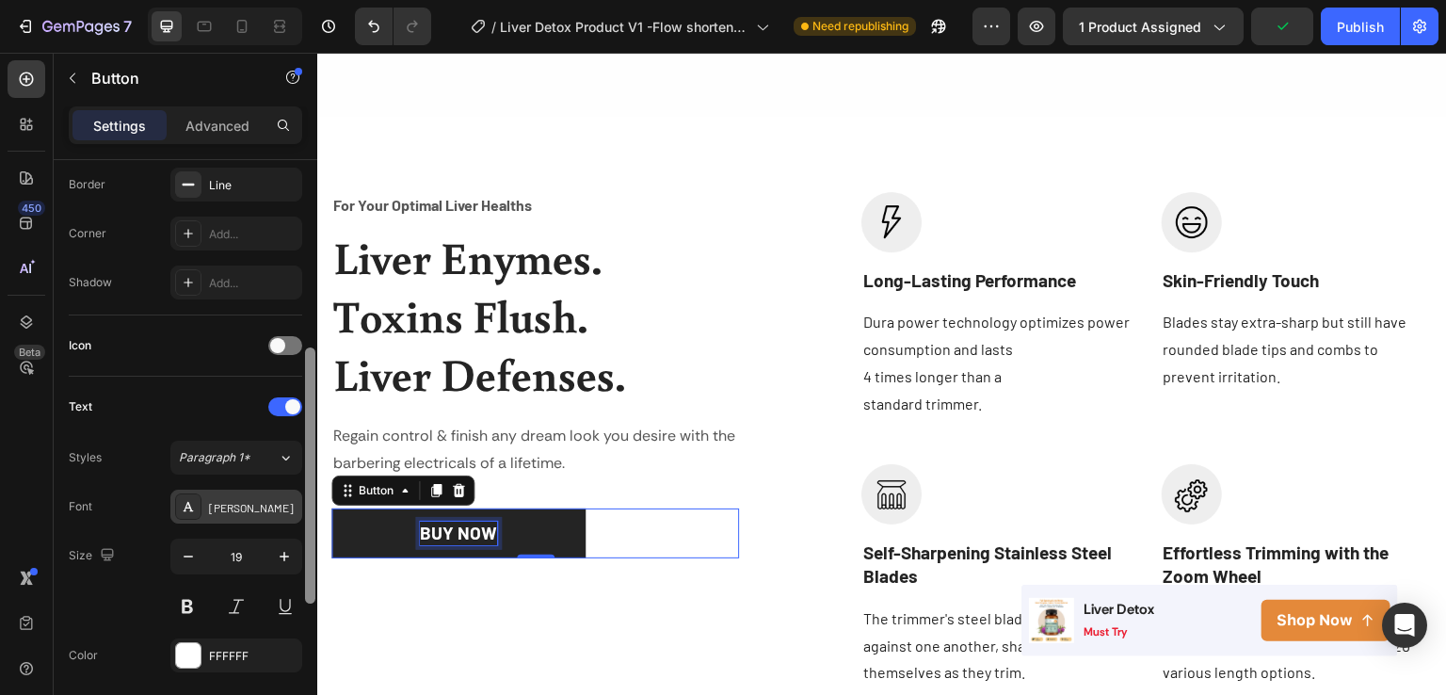
scroll to position [421, 0]
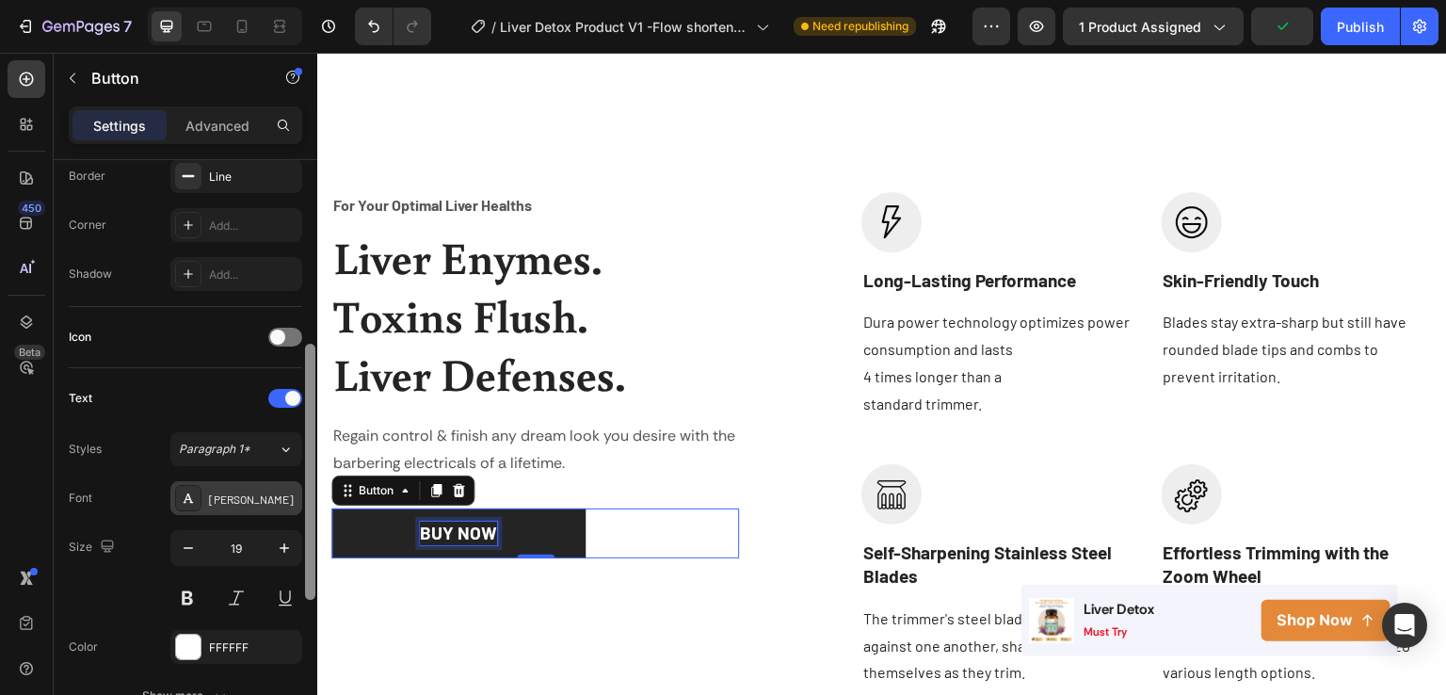
drag, startPoint x: 308, startPoint y: 310, endPoint x: 287, endPoint y: 494, distance: 185.7
click at [287, 494] on div "Size Width 270 Height Auto Padding 14, 19, 14, 19 Background Color 242424 Image…" at bounding box center [186, 454] width 264 height 589
click at [287, 494] on div "[PERSON_NAME]" at bounding box center [253, 499] width 89 height 17
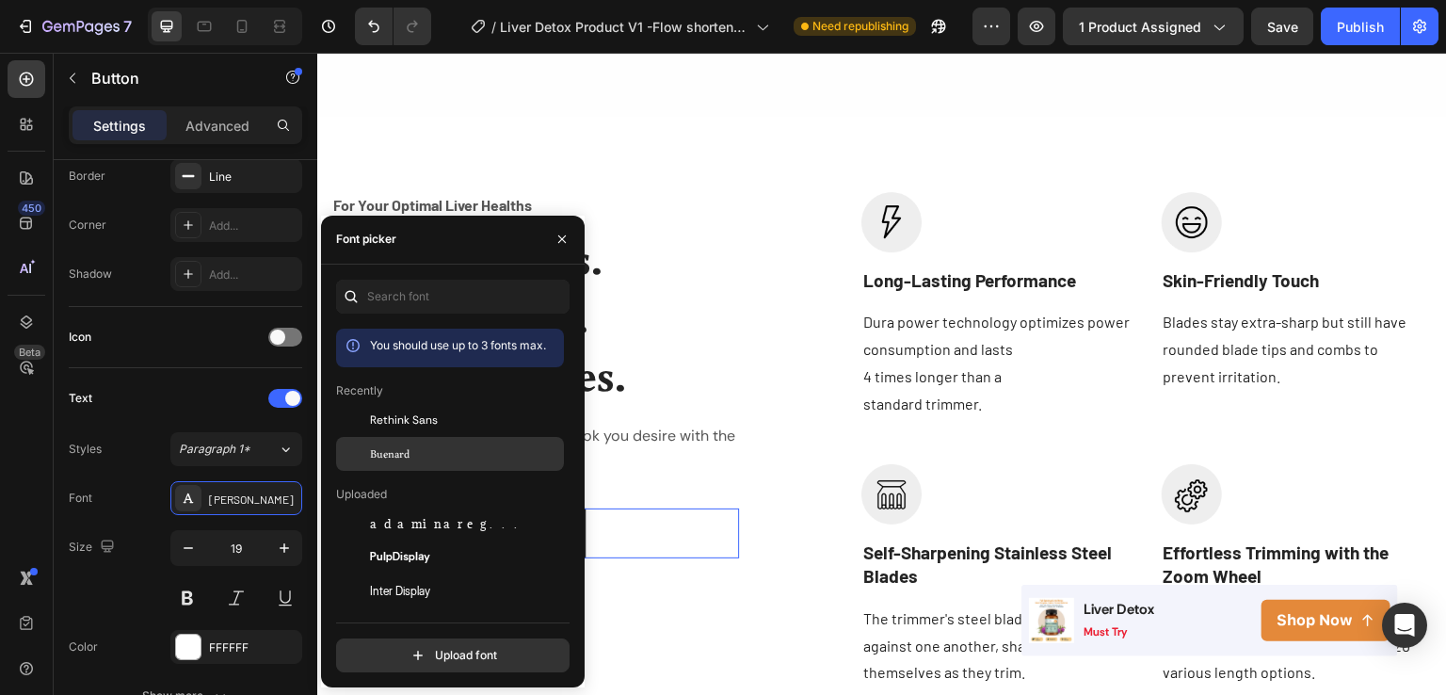
click at [424, 448] on div "Buenard" at bounding box center [465, 453] width 190 height 17
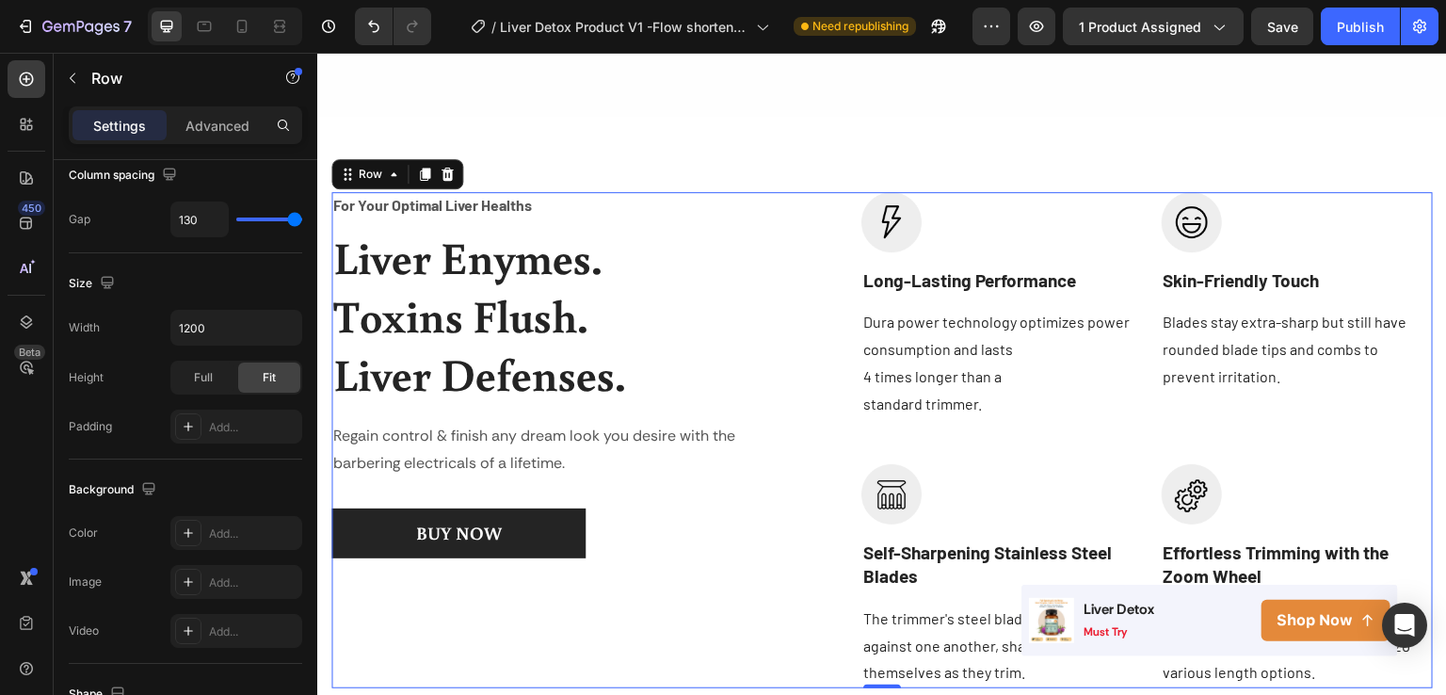
scroll to position [0, 0]
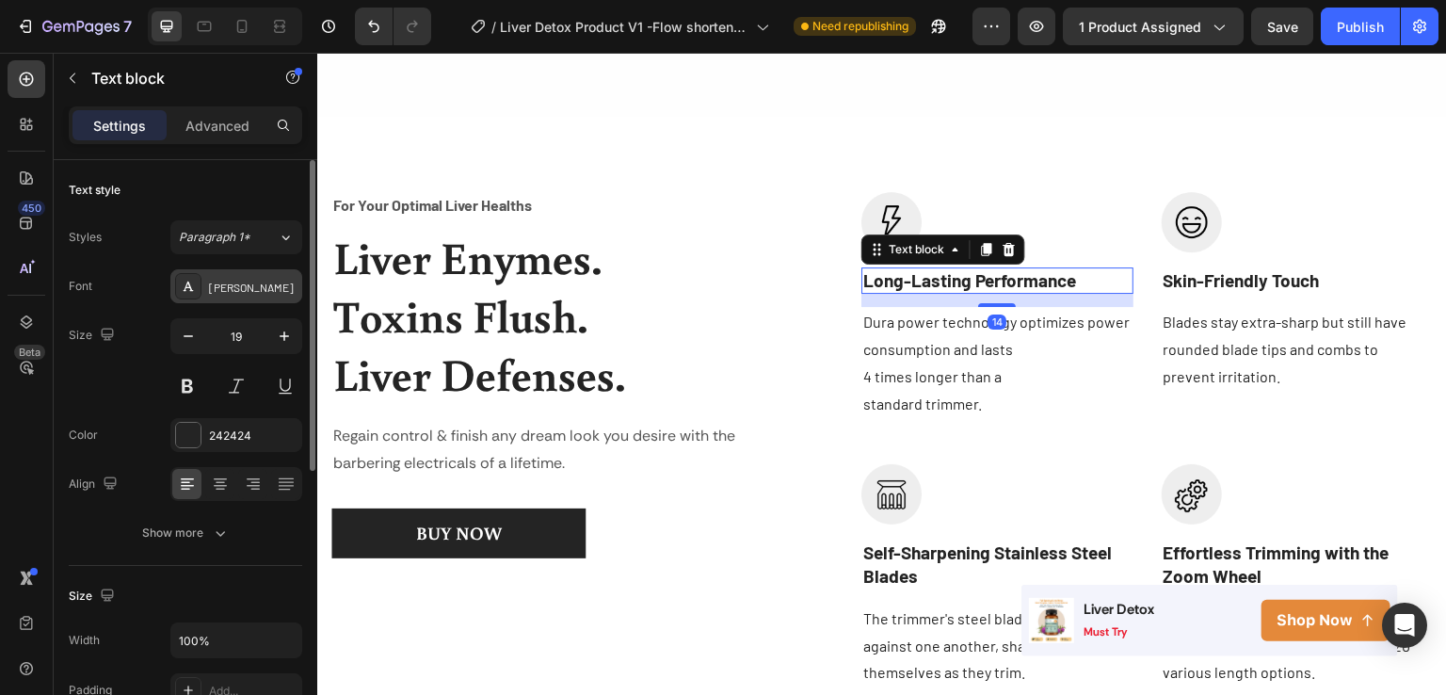
click at [242, 279] on div "[PERSON_NAME]" at bounding box center [253, 287] width 89 height 17
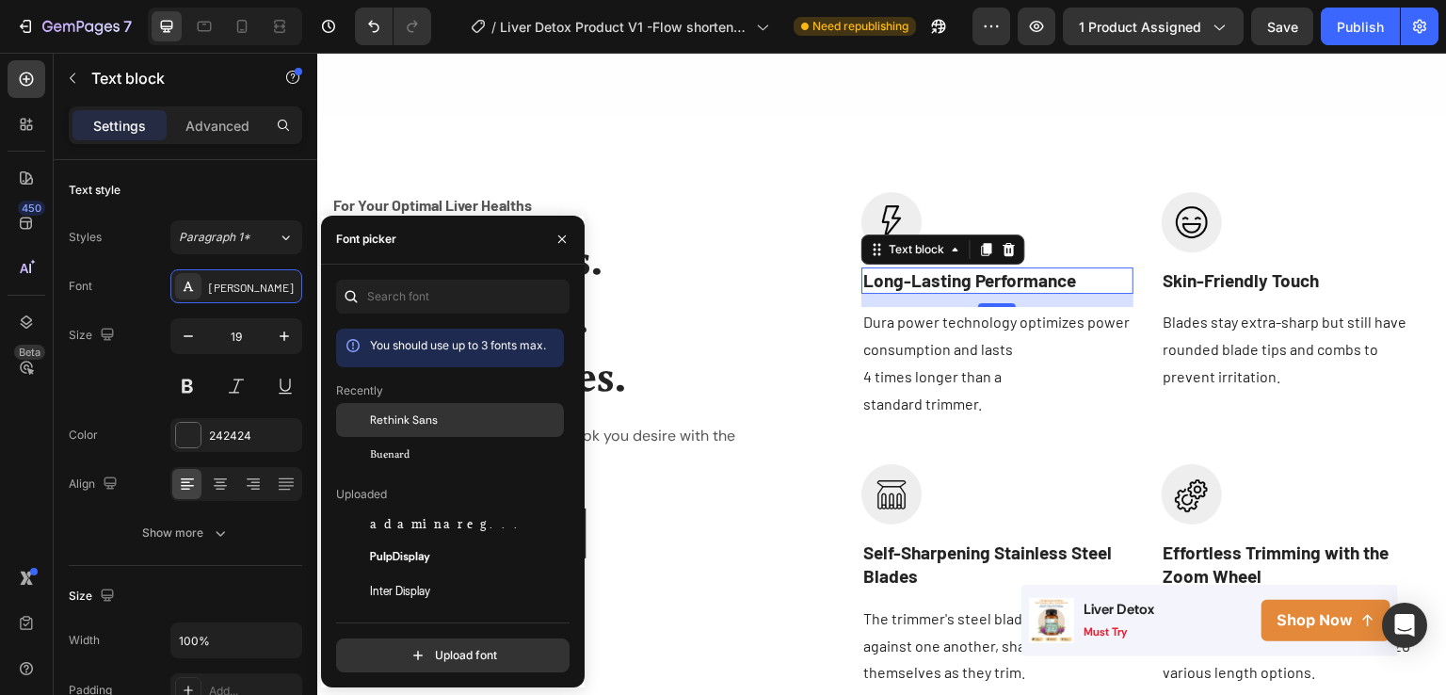
click at [413, 424] on span "Rethink Sans" at bounding box center [404, 419] width 68 height 17
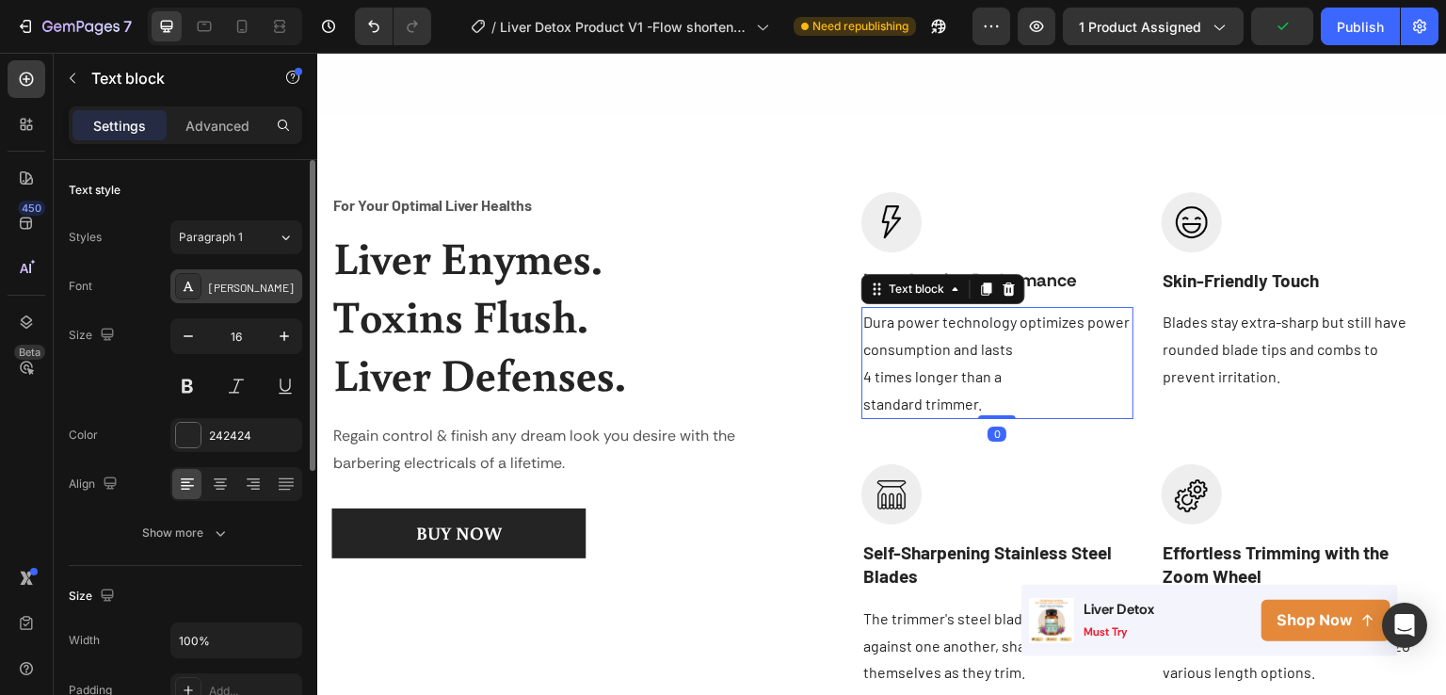
click at [242, 296] on div "[PERSON_NAME]" at bounding box center [236, 286] width 132 height 34
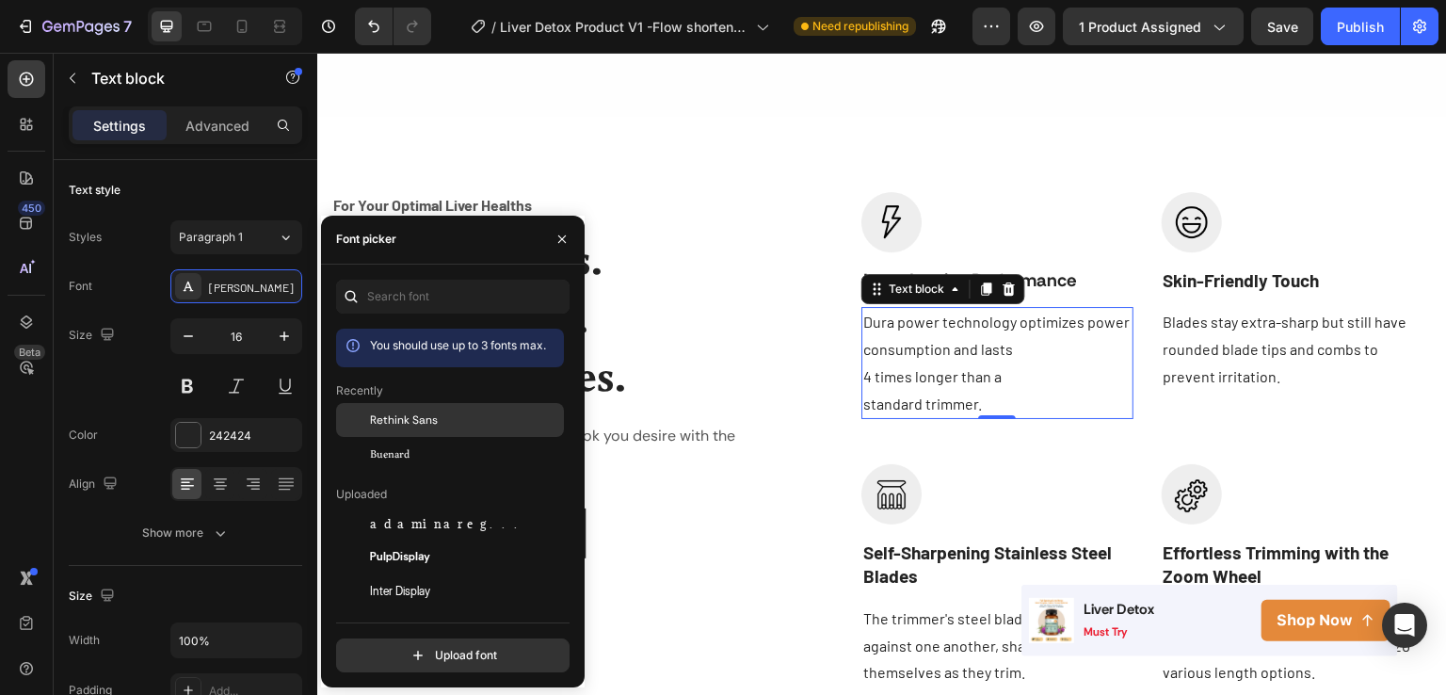
click at [414, 414] on span "Rethink Sans" at bounding box center [404, 419] width 68 height 17
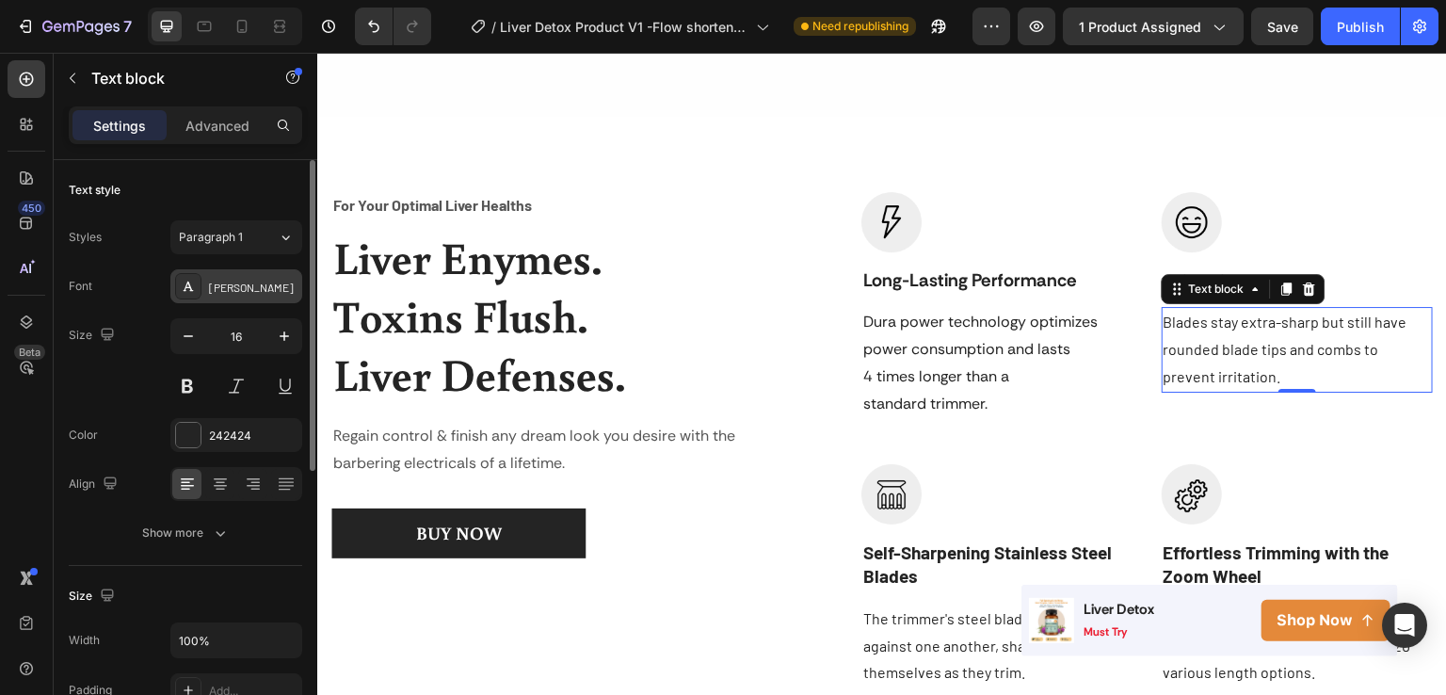
click at [234, 296] on div "[PERSON_NAME]" at bounding box center [236, 286] width 132 height 34
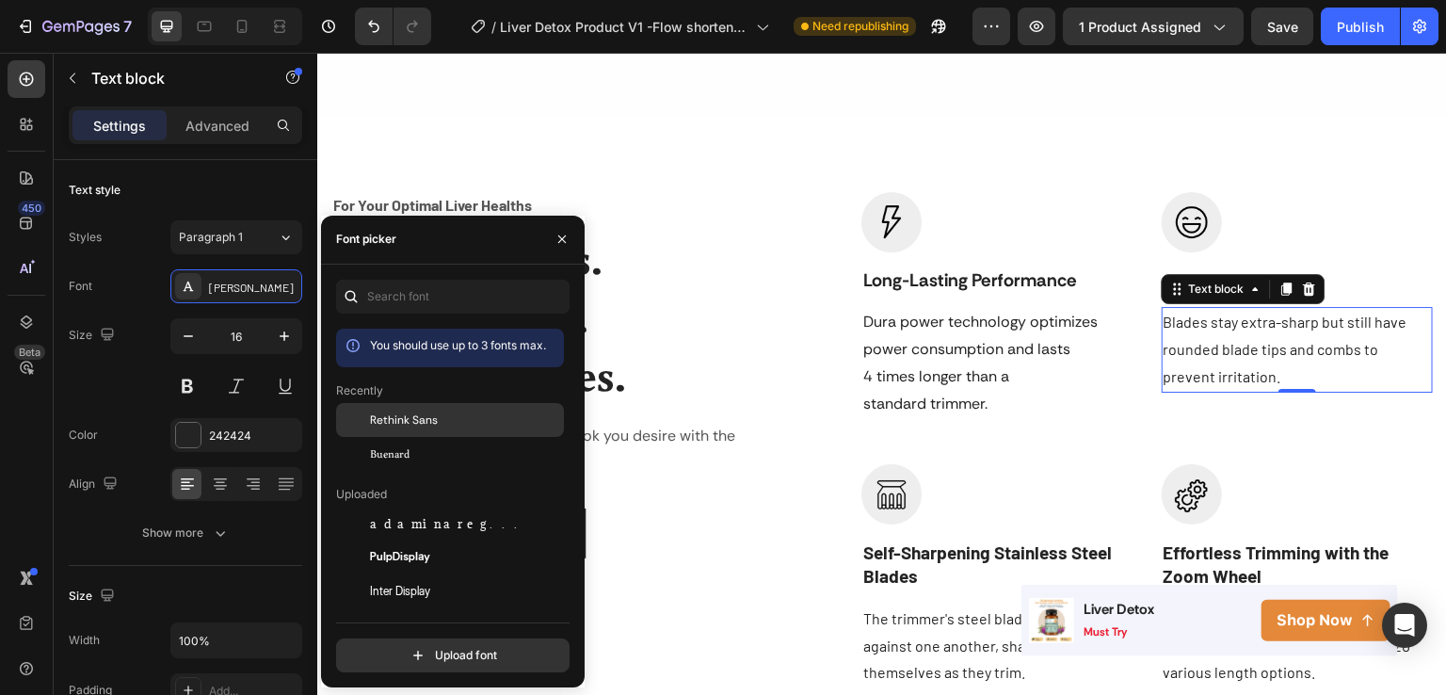
click at [422, 427] on span "Rethink Sans" at bounding box center [404, 419] width 68 height 17
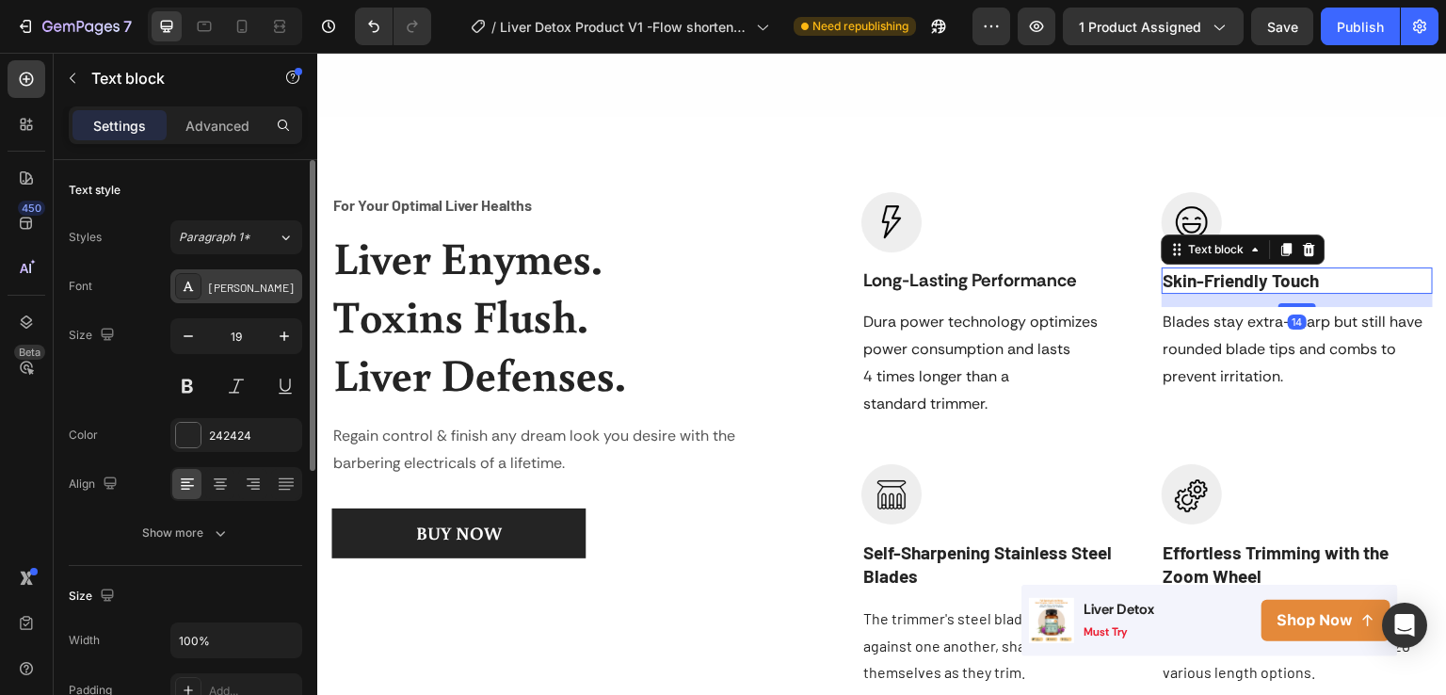
click at [241, 287] on div "[PERSON_NAME]" at bounding box center [253, 287] width 89 height 17
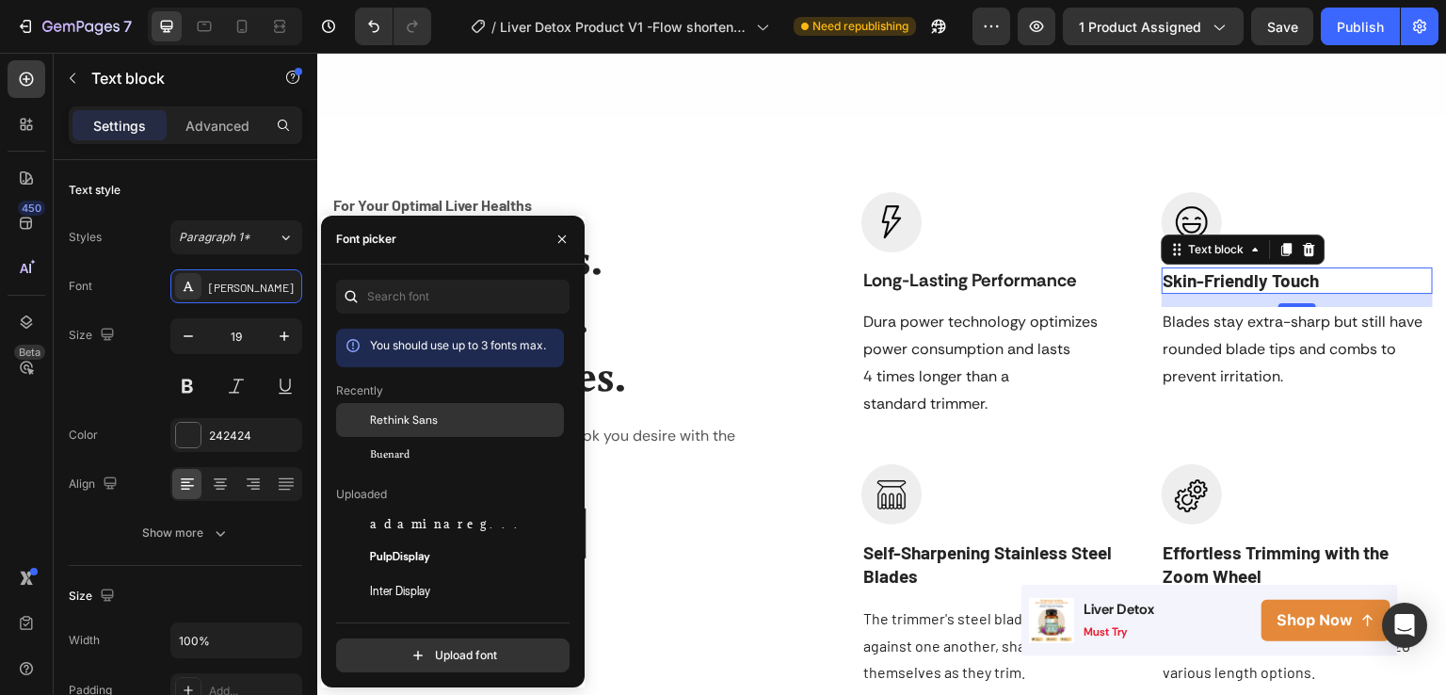
click at [410, 419] on span "Rethink Sans" at bounding box center [404, 419] width 68 height 17
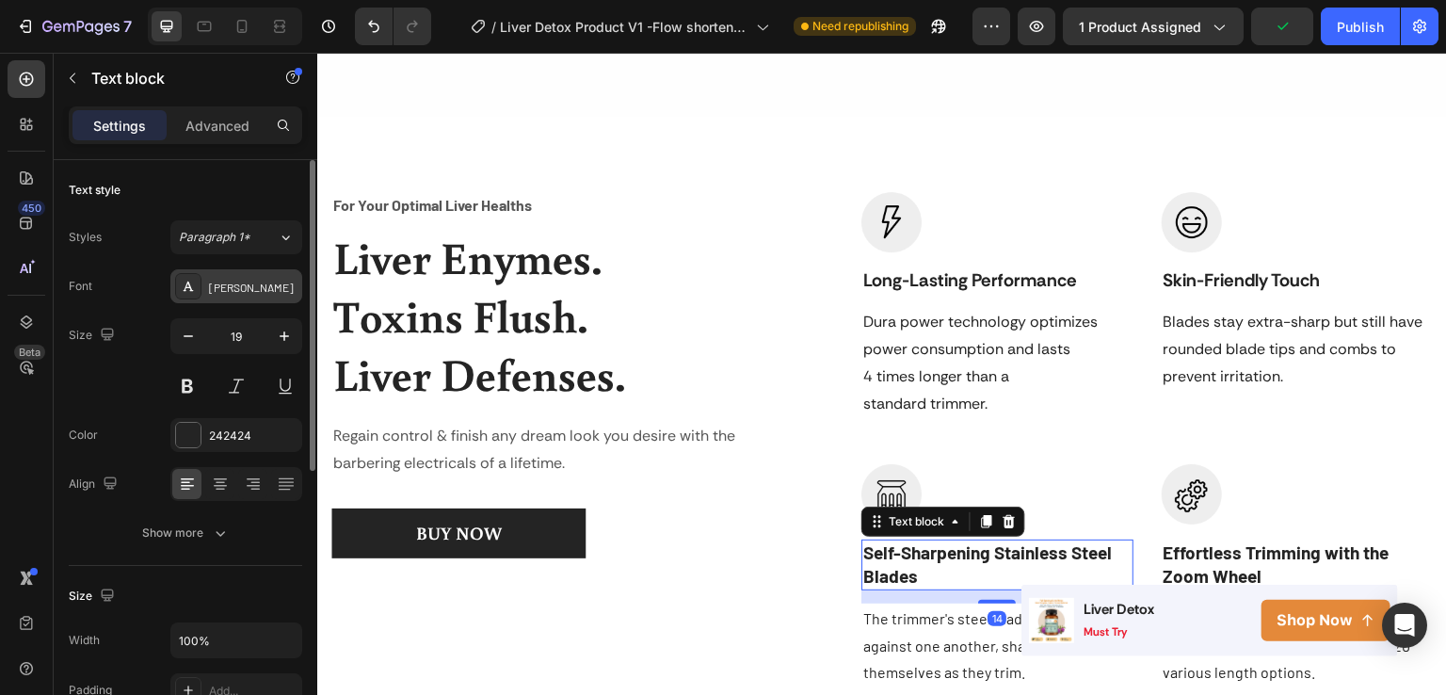
click at [256, 295] on div "[PERSON_NAME]" at bounding box center [253, 287] width 89 height 17
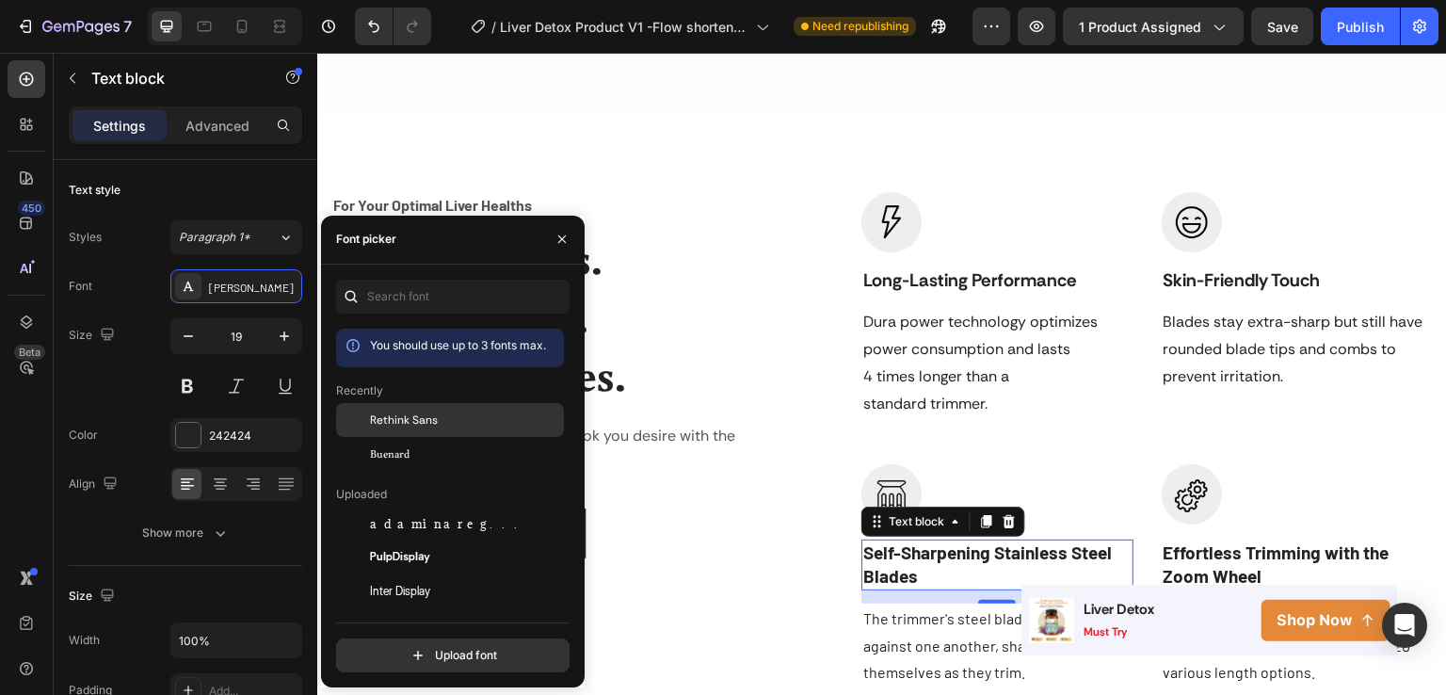
click at [418, 415] on span "Rethink Sans" at bounding box center [404, 419] width 68 height 17
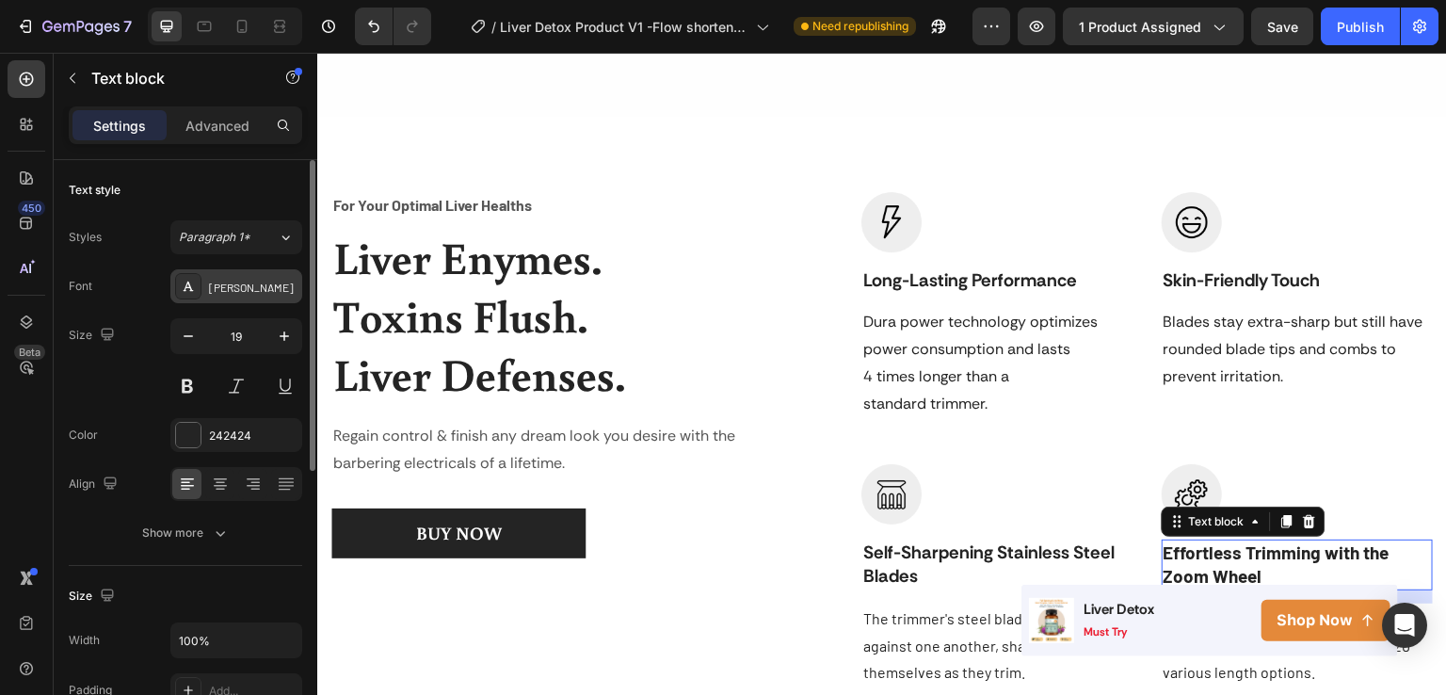
click at [267, 269] on div "[PERSON_NAME]" at bounding box center [236, 286] width 132 height 34
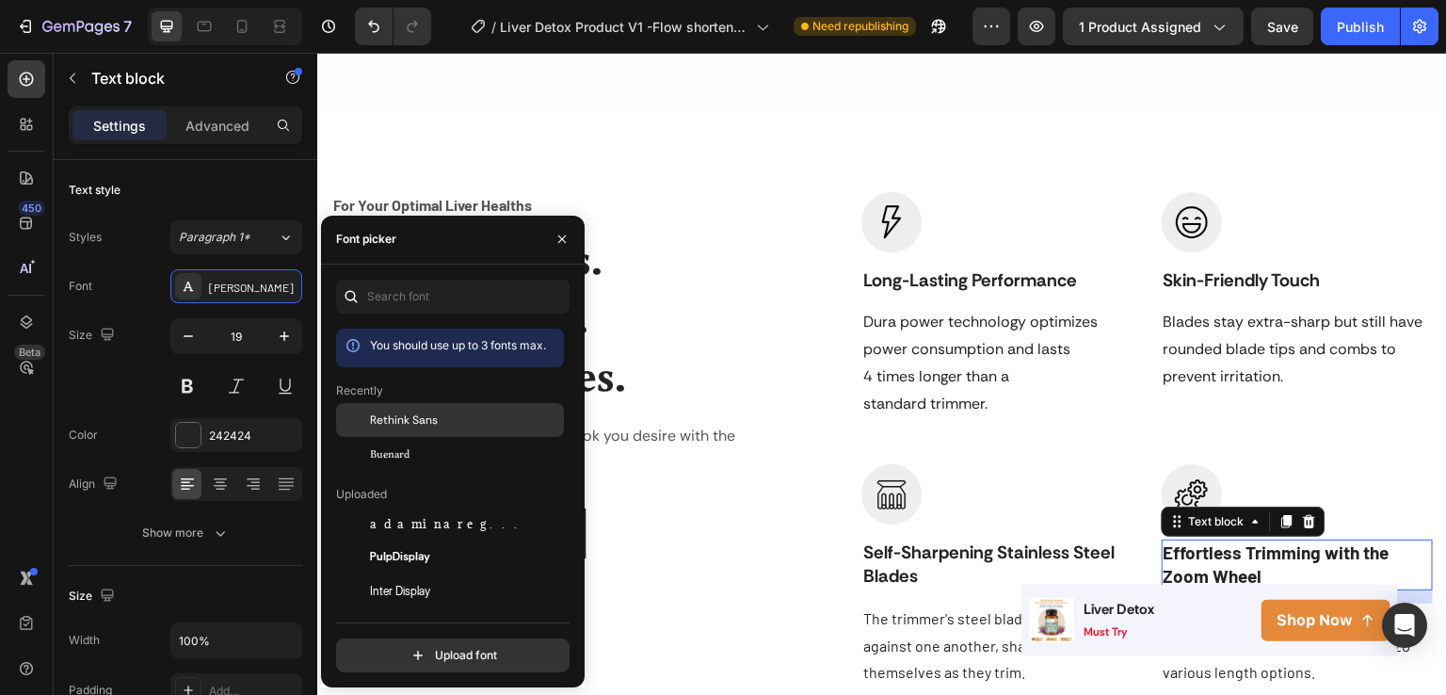
click at [401, 413] on span "Rethink Sans" at bounding box center [404, 419] width 68 height 17
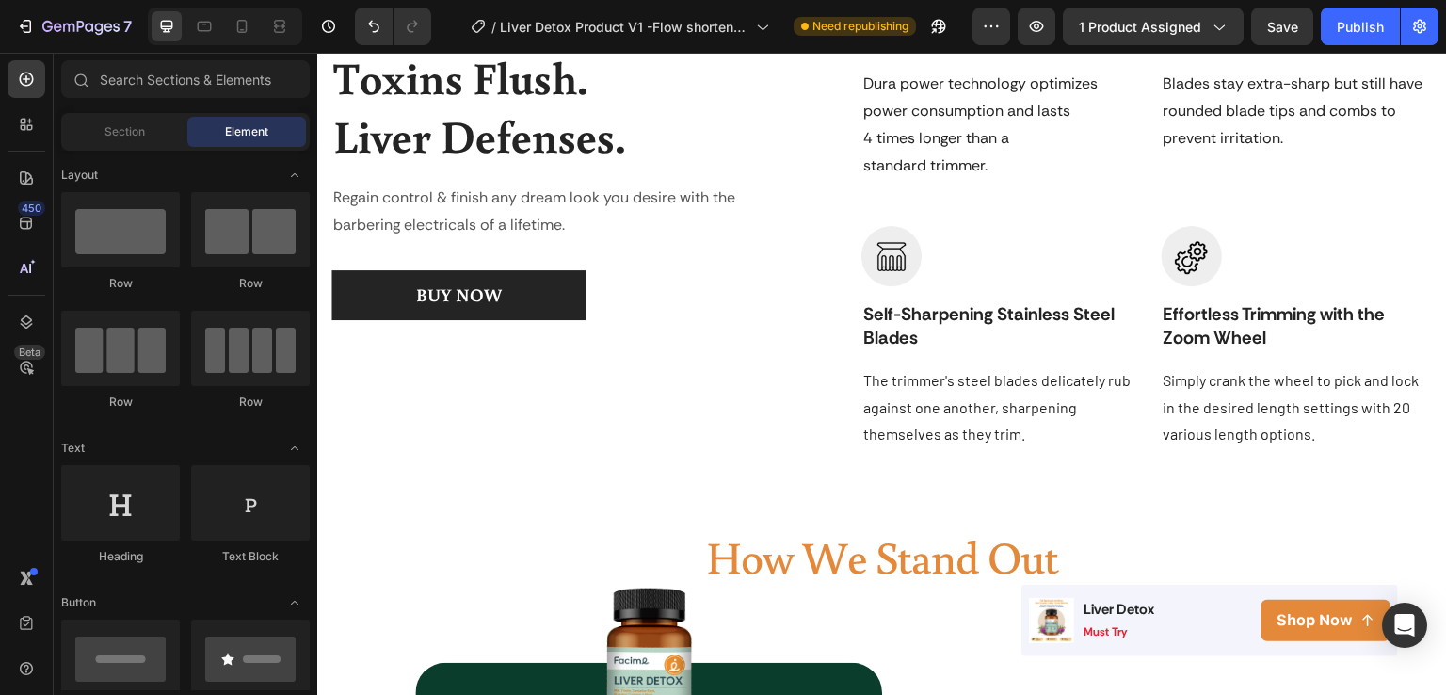
scroll to position [2339, 0]
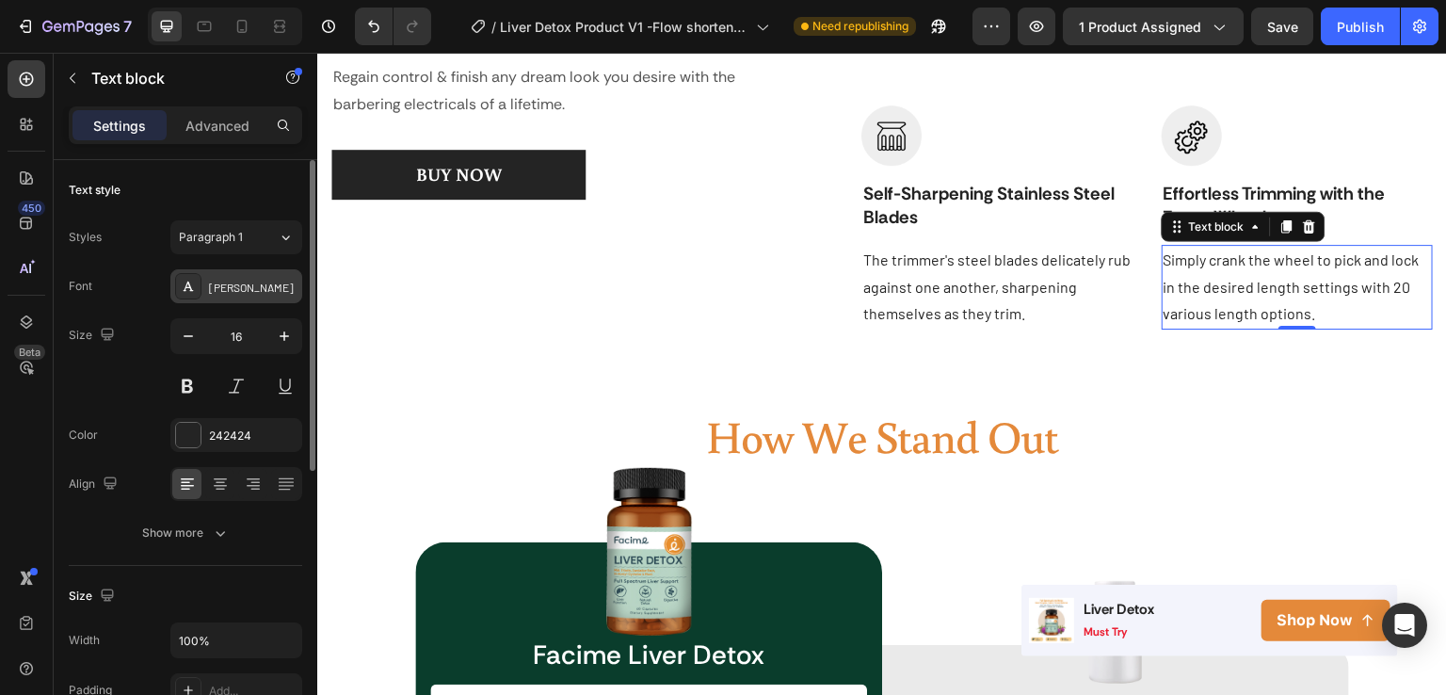
click at [235, 285] on div "[PERSON_NAME]" at bounding box center [253, 287] width 89 height 17
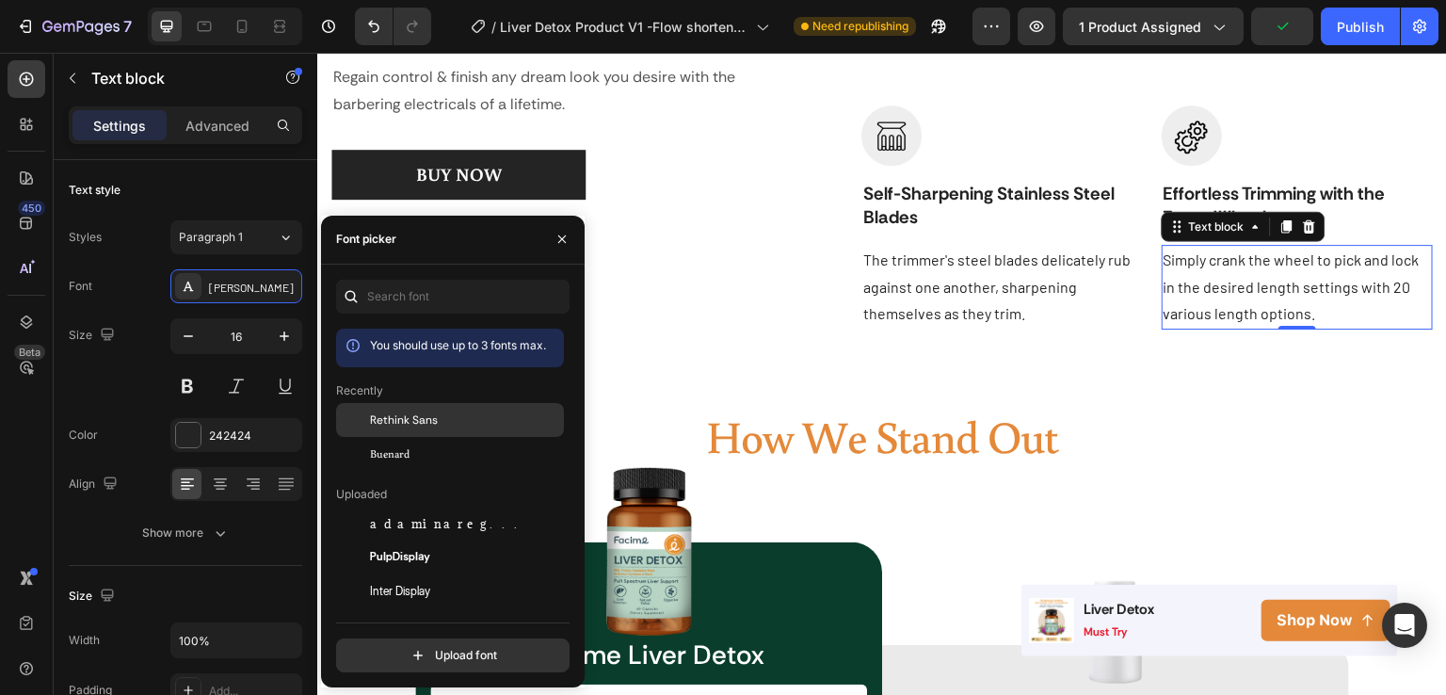
click at [379, 421] on span "Rethink Sans" at bounding box center [404, 419] width 68 height 17
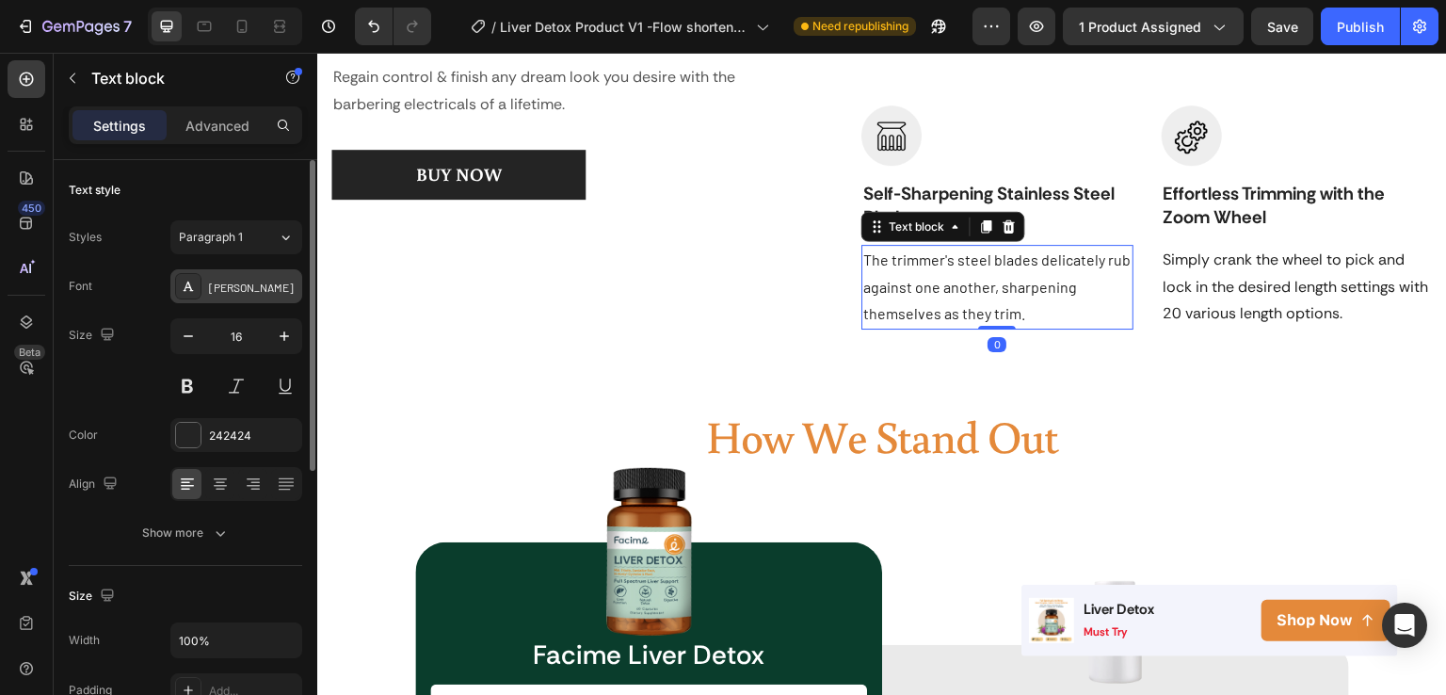
click at [231, 283] on div "[PERSON_NAME]" at bounding box center [253, 287] width 89 height 17
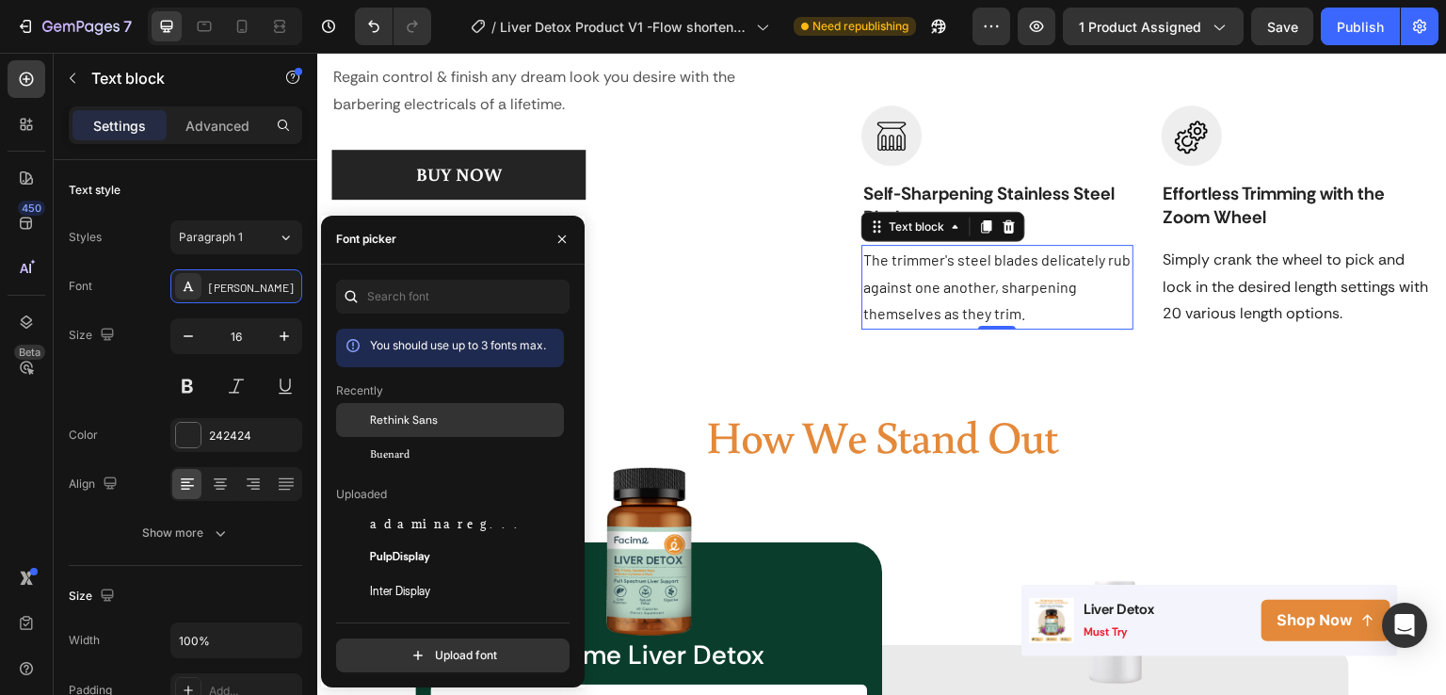
click at [394, 415] on span "Rethink Sans" at bounding box center [404, 419] width 68 height 17
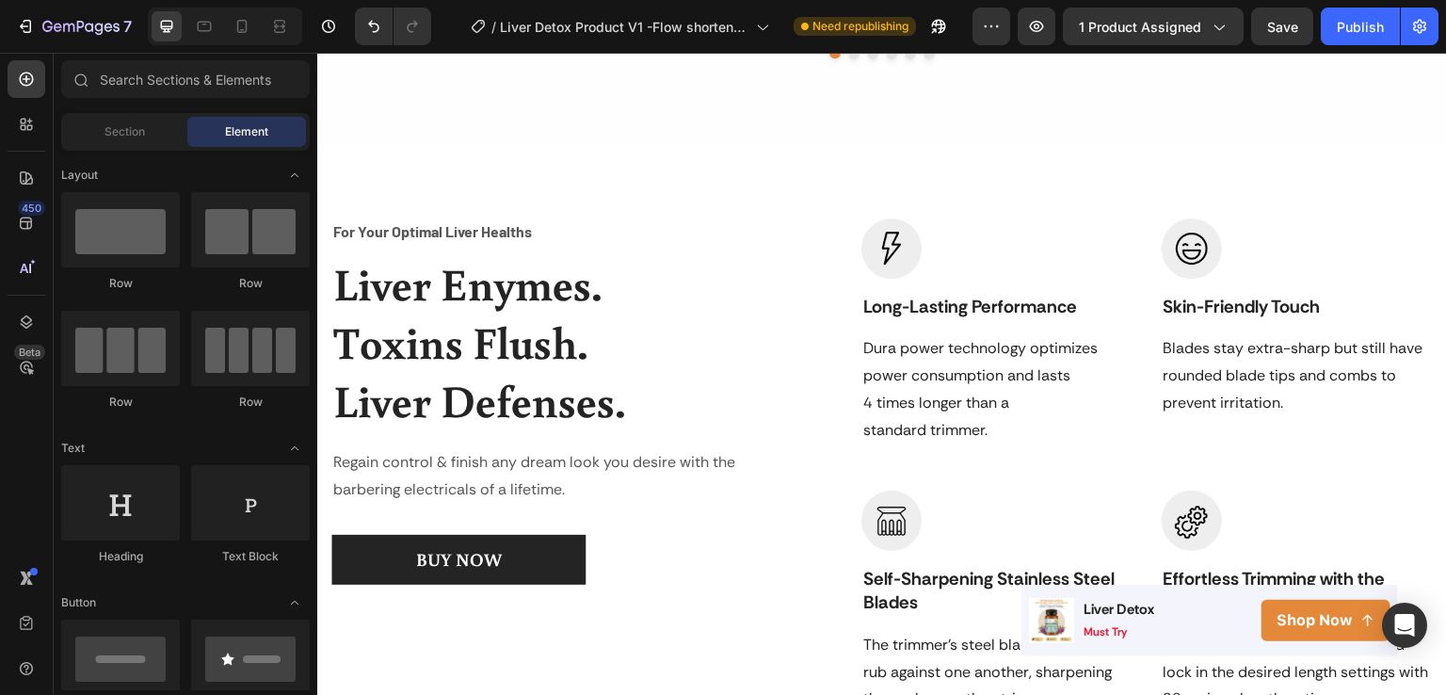
scroll to position [1989, 0]
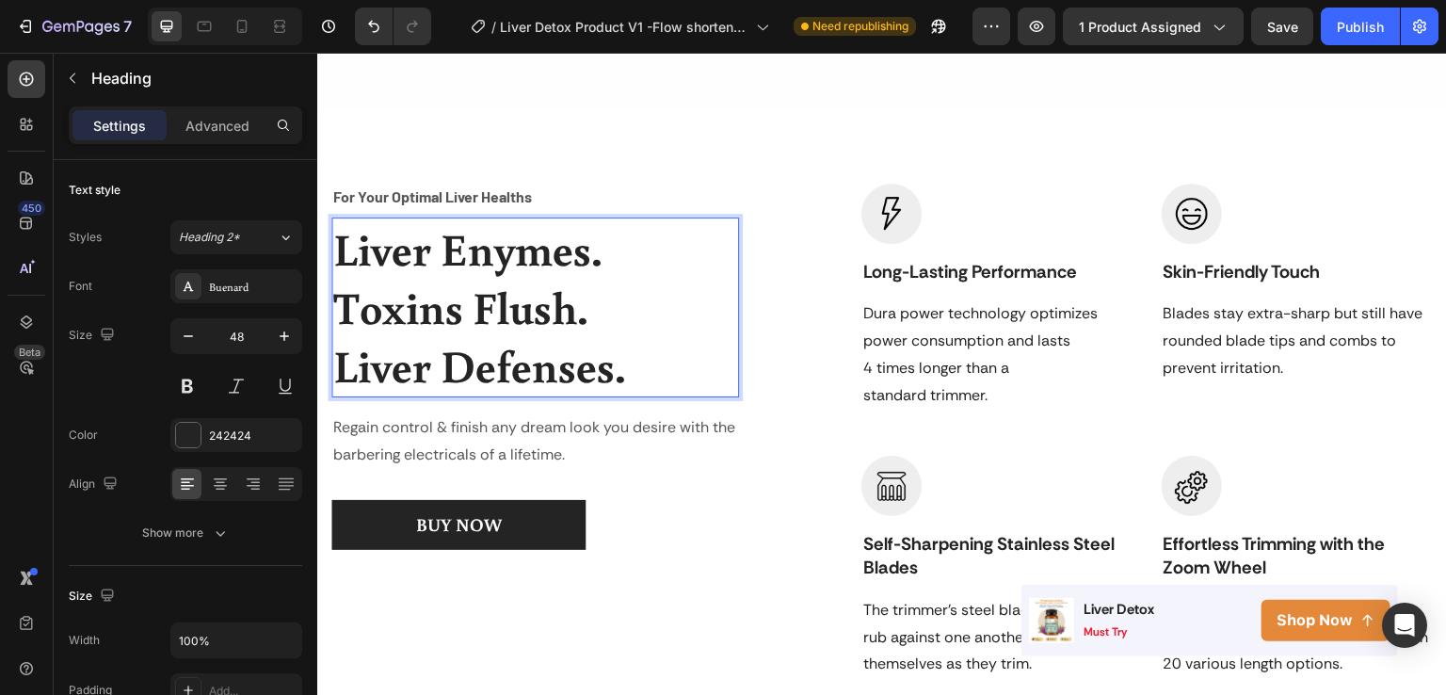
click at [476, 315] on h2 "Liver Enymes. Toxins Flush. Liver Defenses." at bounding box center [535, 308] width 408 height 180
click at [476, 315] on p "Liver Enymes. Toxins Flush. Liver Defenses." at bounding box center [535, 307] width 404 height 176
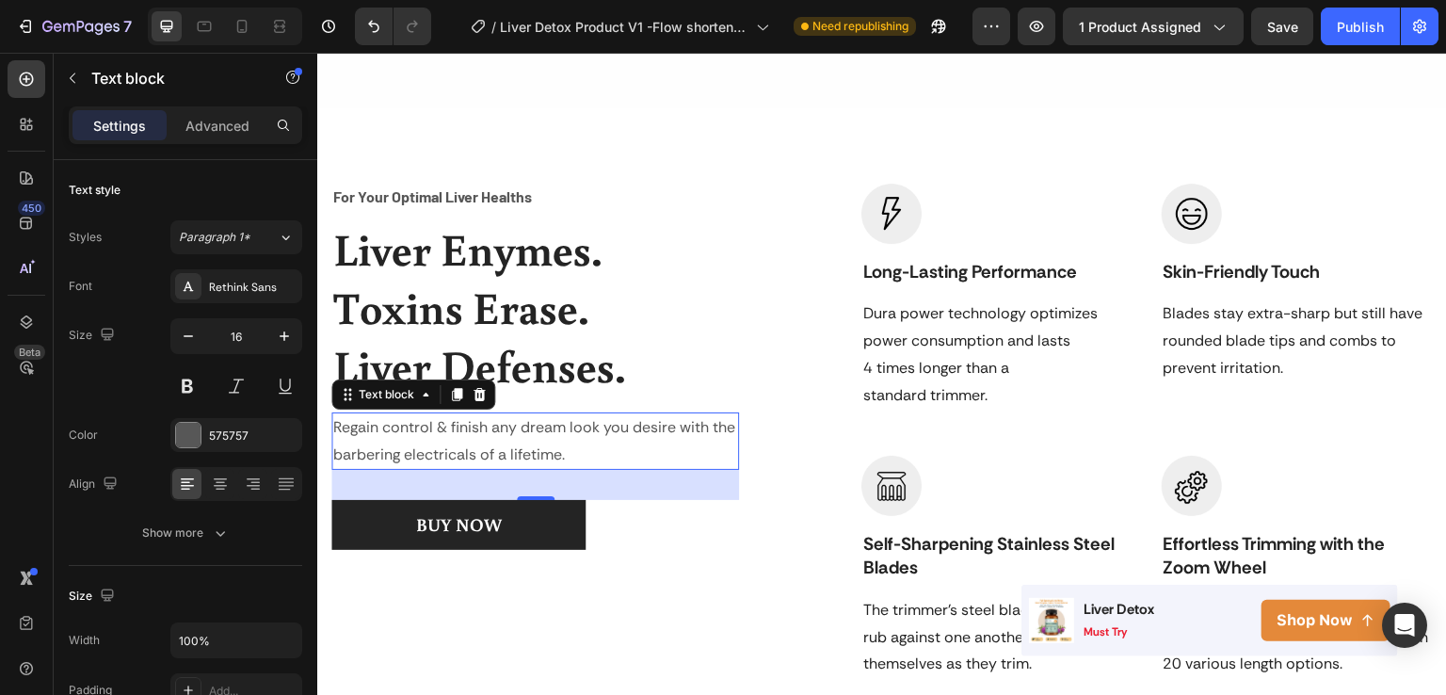
click at [590, 447] on p "Regain control & finish any dream look you desire with the barbering electrical…" at bounding box center [535, 441] width 404 height 55
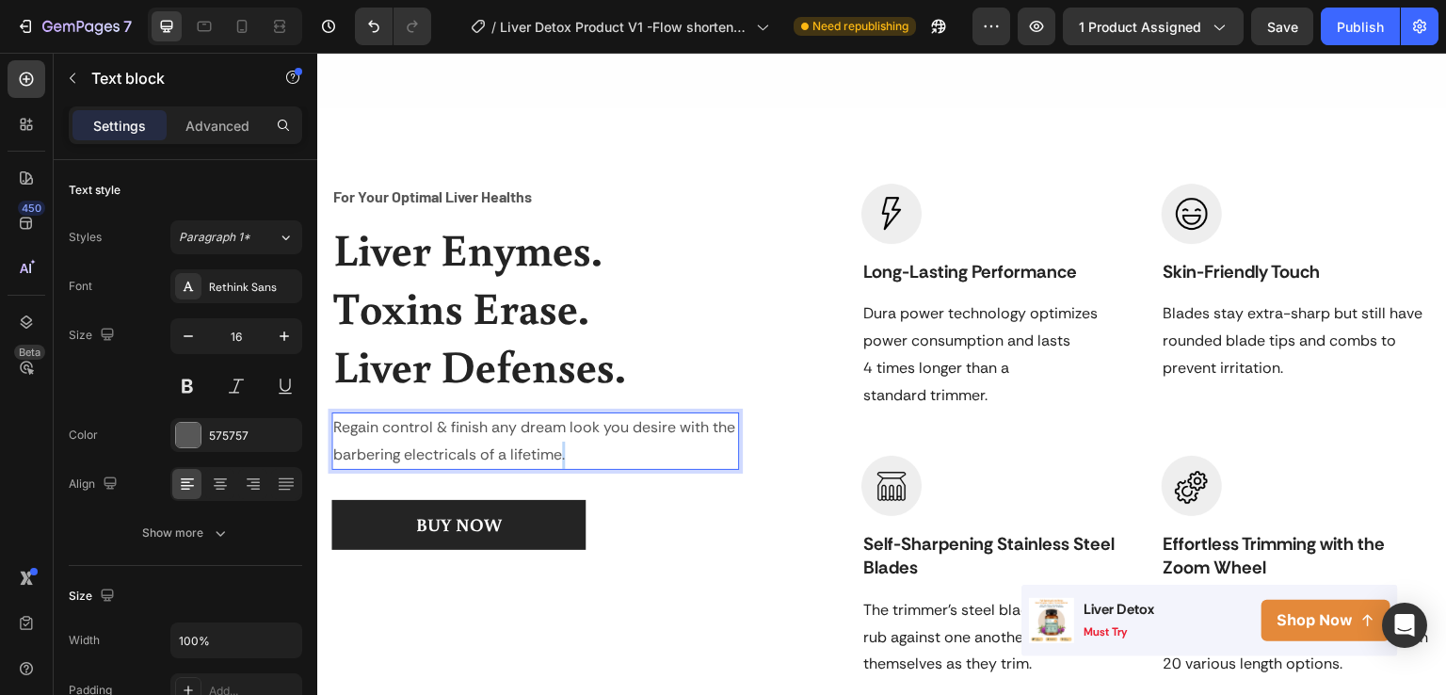
click at [590, 447] on p "Regain control & finish any dream look you desire with the barbering electrical…" at bounding box center [535, 441] width 404 height 55
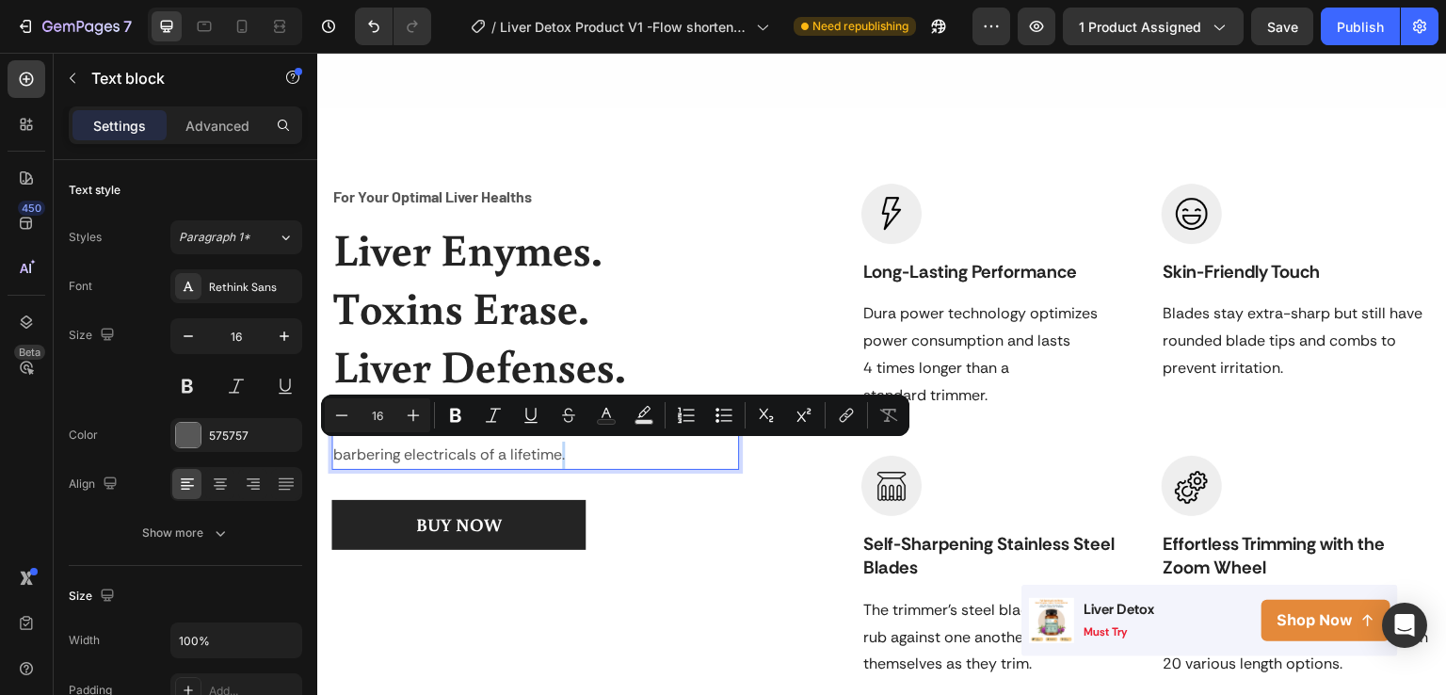
click at [603, 457] on p "Regain control & finish any dream look you desire with the barbering electrical…" at bounding box center [535, 441] width 404 height 55
click at [618, 445] on p "Regain control & finish any dream look you desire with the barbering electrical…" at bounding box center [535, 441] width 404 height 55
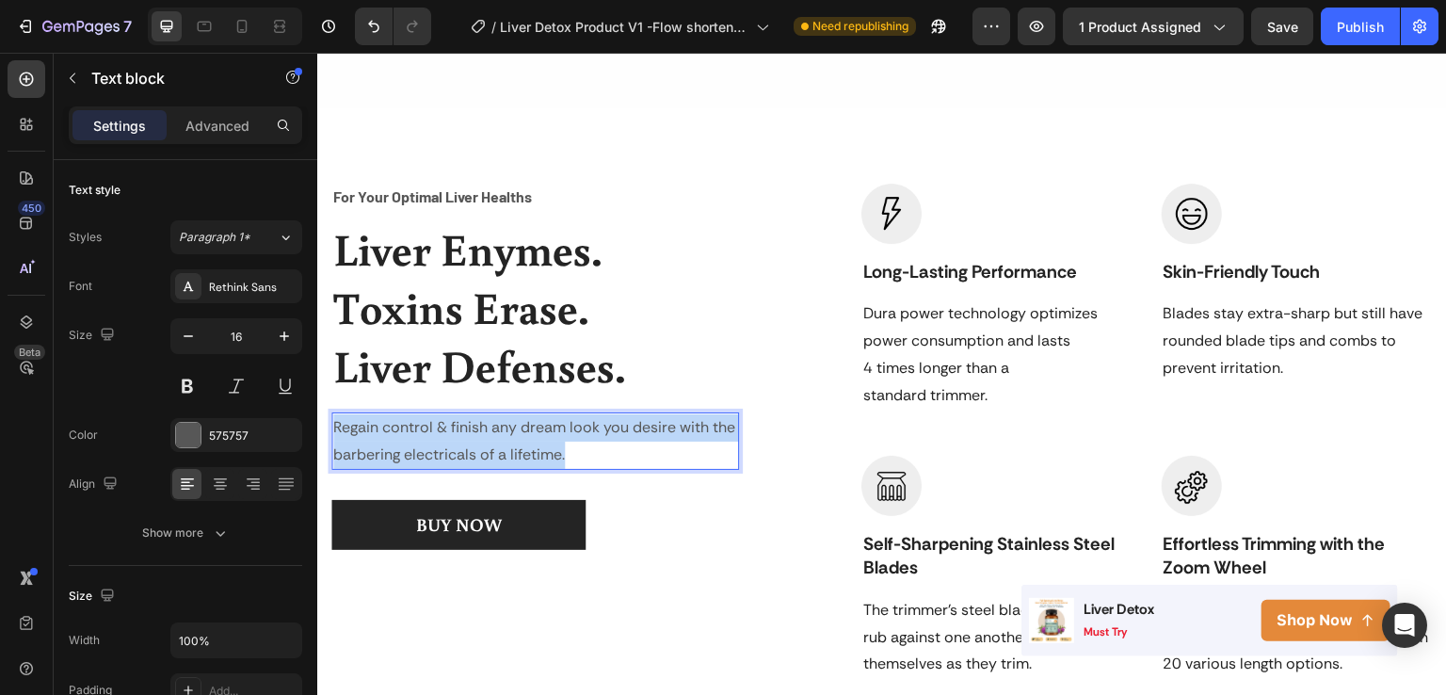
drag, startPoint x: 605, startPoint y: 452, endPoint x: 331, endPoint y: 412, distance: 275.9
click at [331, 412] on div "Regain control & finish any dream look you desire with the barbering electrical…" at bounding box center [535, 441] width 408 height 58
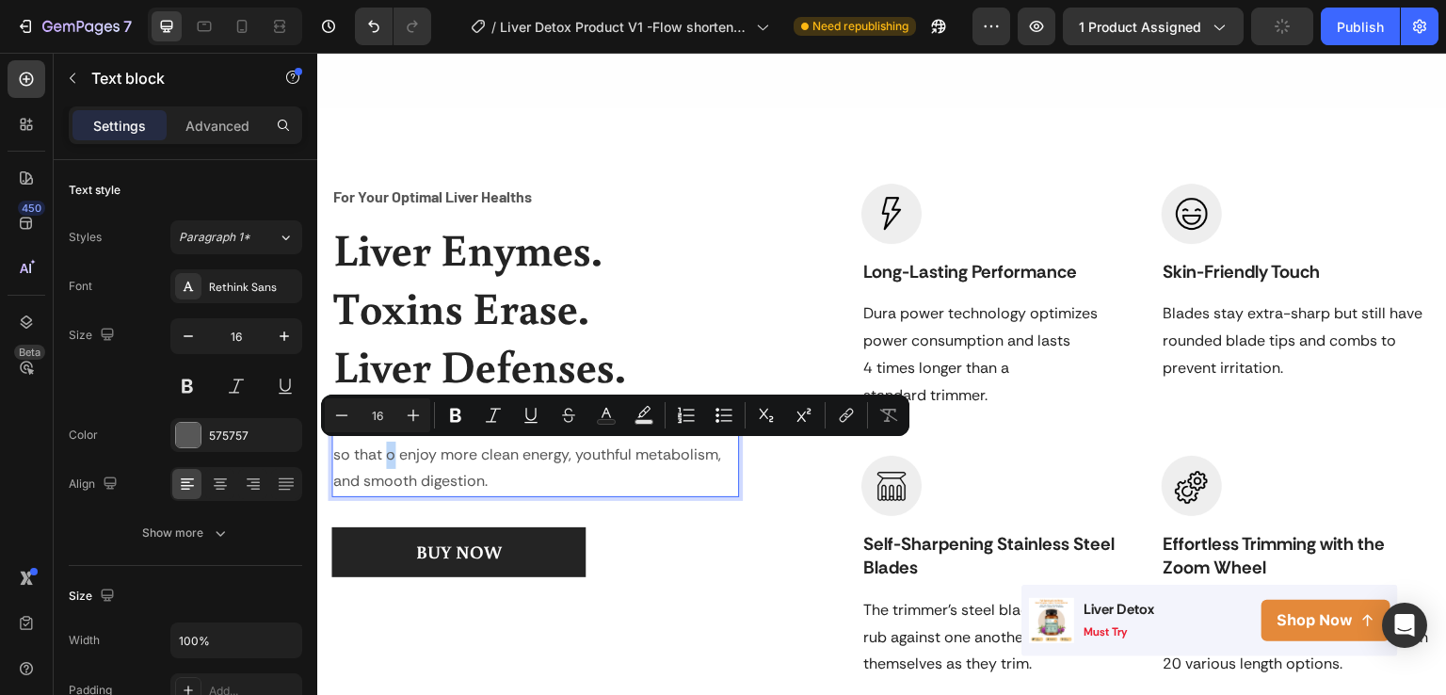
click at [456, 458] on p "Not just a detox, Facime helps your liver function properly so that o enjoy mor…" at bounding box center [535, 454] width 404 height 81
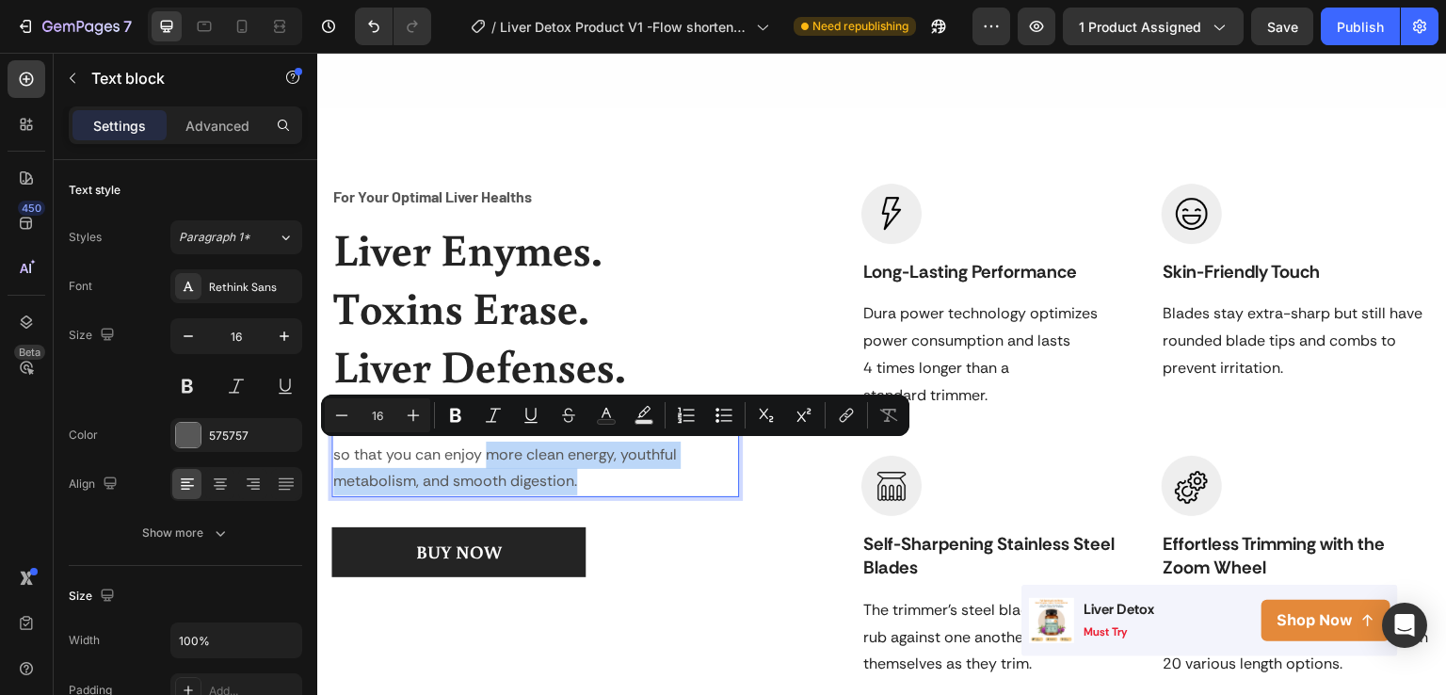
drag, startPoint x: 555, startPoint y: 460, endPoint x: 655, endPoint y: 488, distance: 104.6
click at [655, 488] on p "Not just a detox, Facime helps your liver function properly so that you can enj…" at bounding box center [535, 454] width 404 height 81
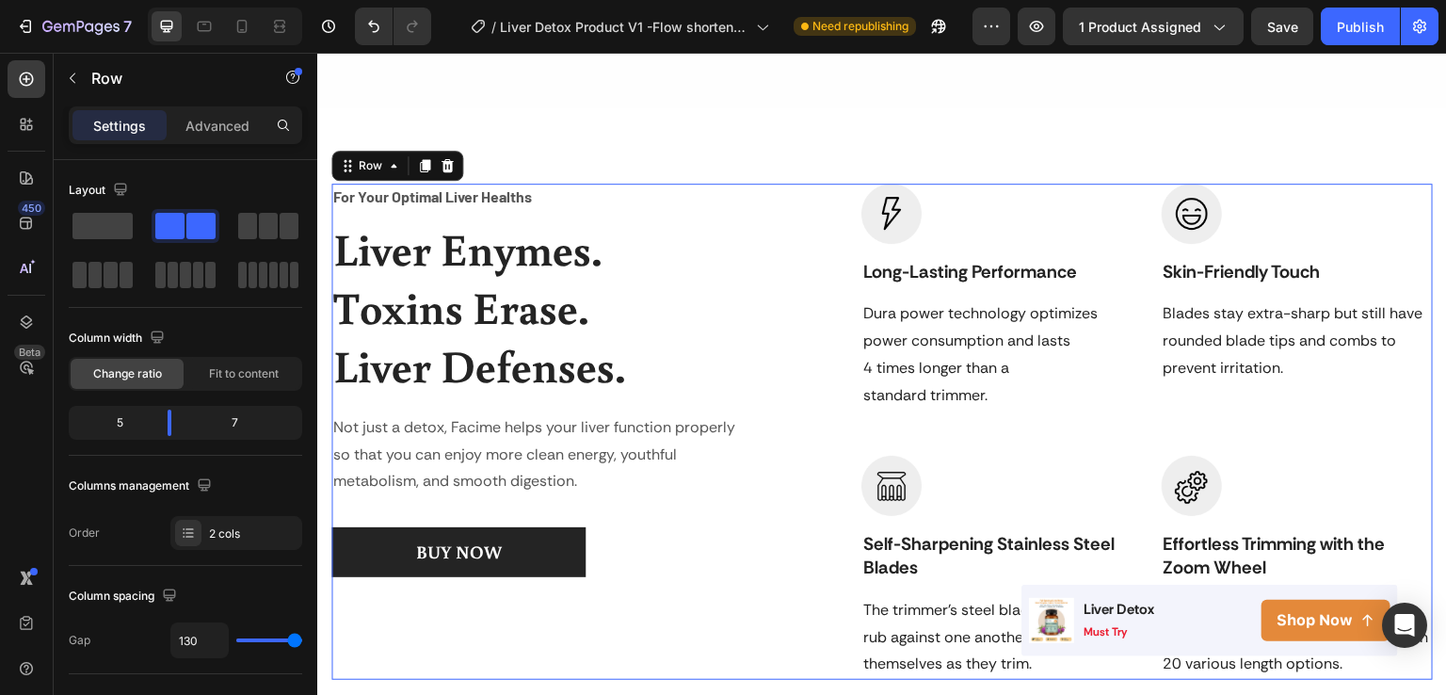
click at [762, 540] on div "For Your Optimal Liver Healths Text block Liver Enymes. Toxins Erase. Liver Def…" at bounding box center [882, 432] width 1102 height 497
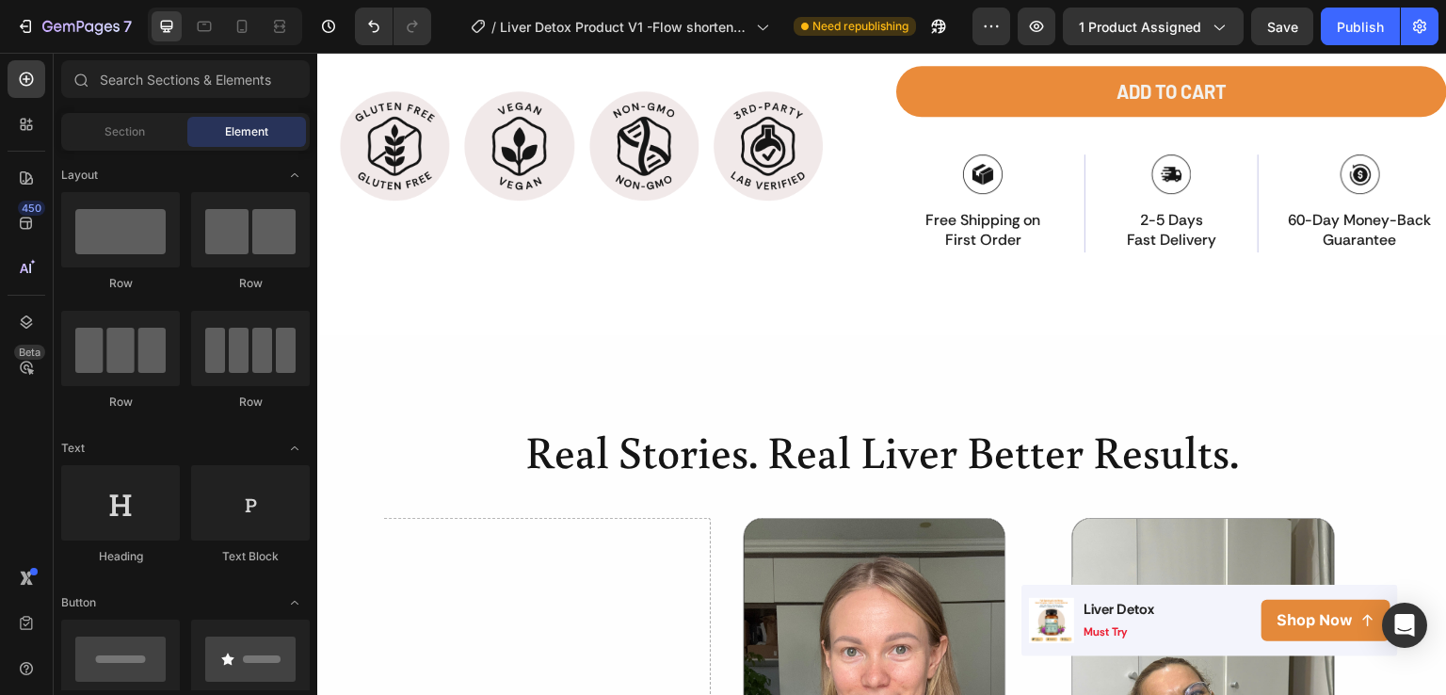
scroll to position [820, 0]
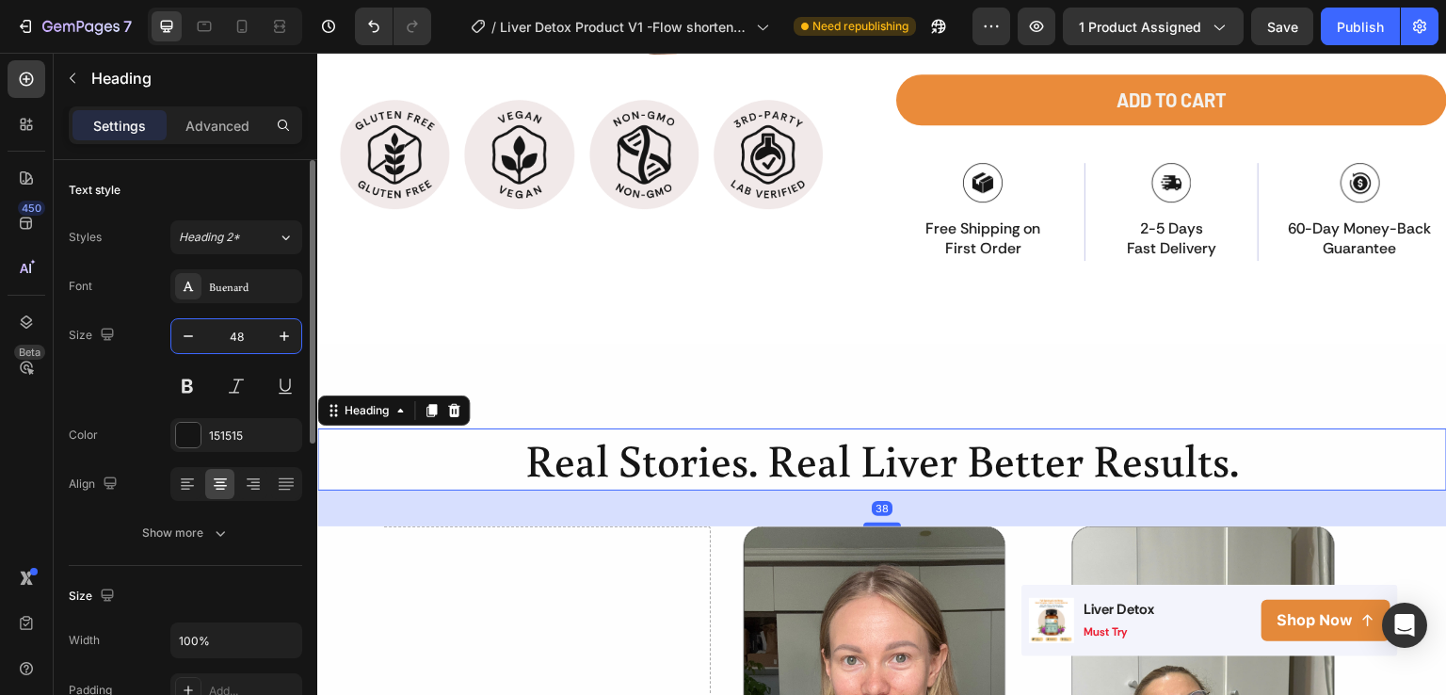
click at [243, 340] on input "48" at bounding box center [236, 336] width 62 height 34
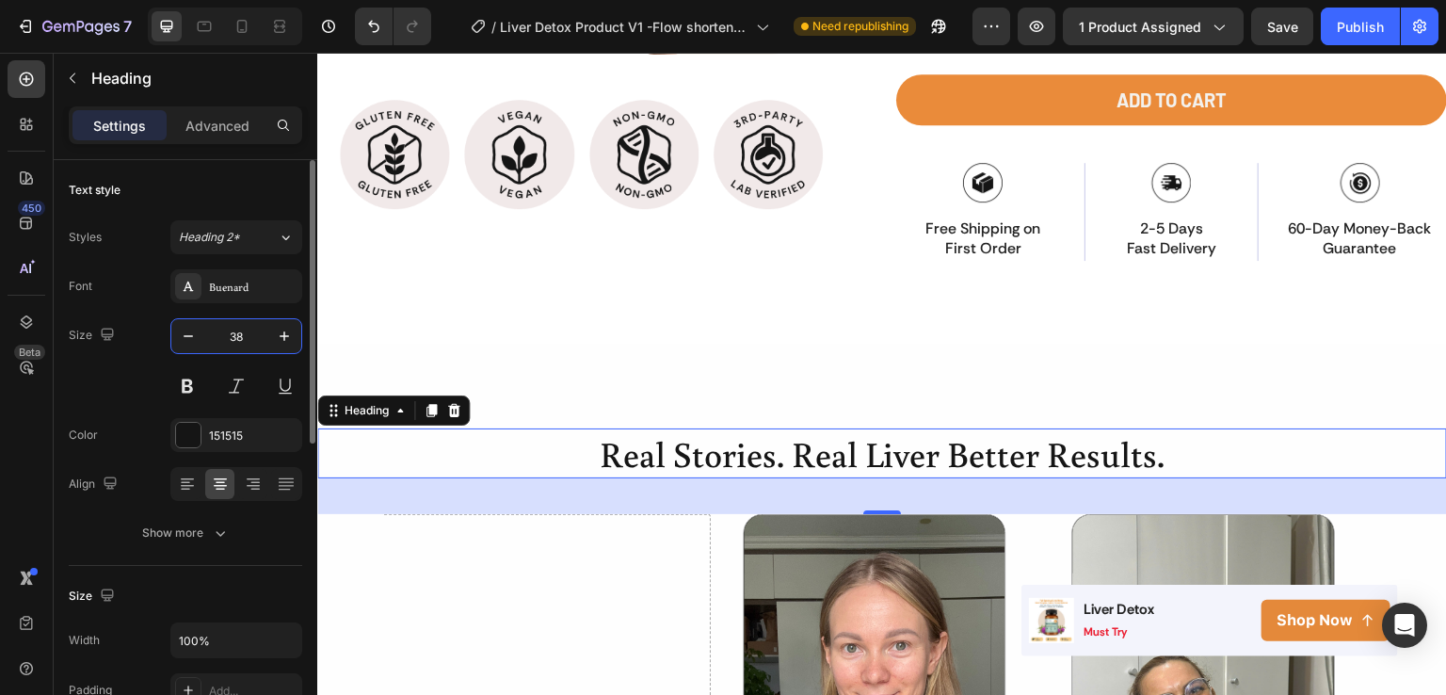
type input "38"
click at [202, 421] on div "151515" at bounding box center [236, 435] width 132 height 34
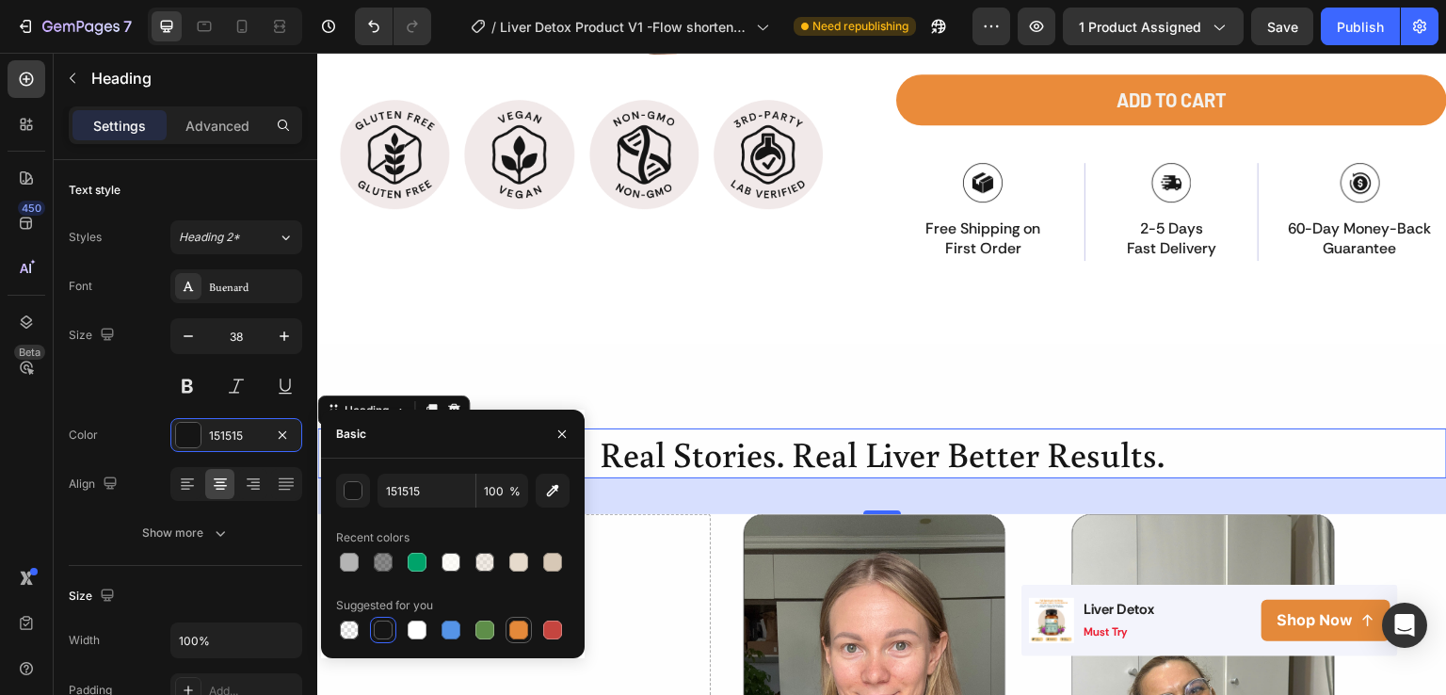
click at [524, 627] on div at bounding box center [518, 630] width 19 height 19
type input "E4893A"
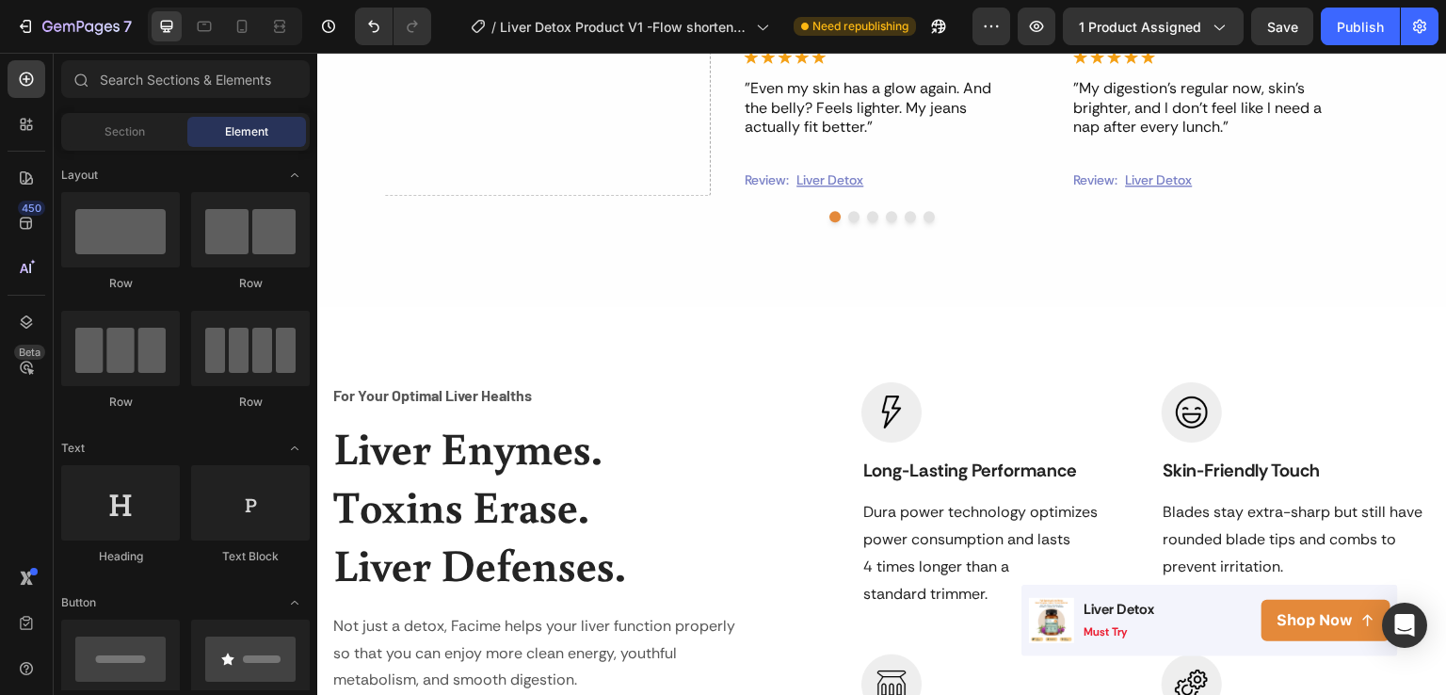
scroll to position [1880, 0]
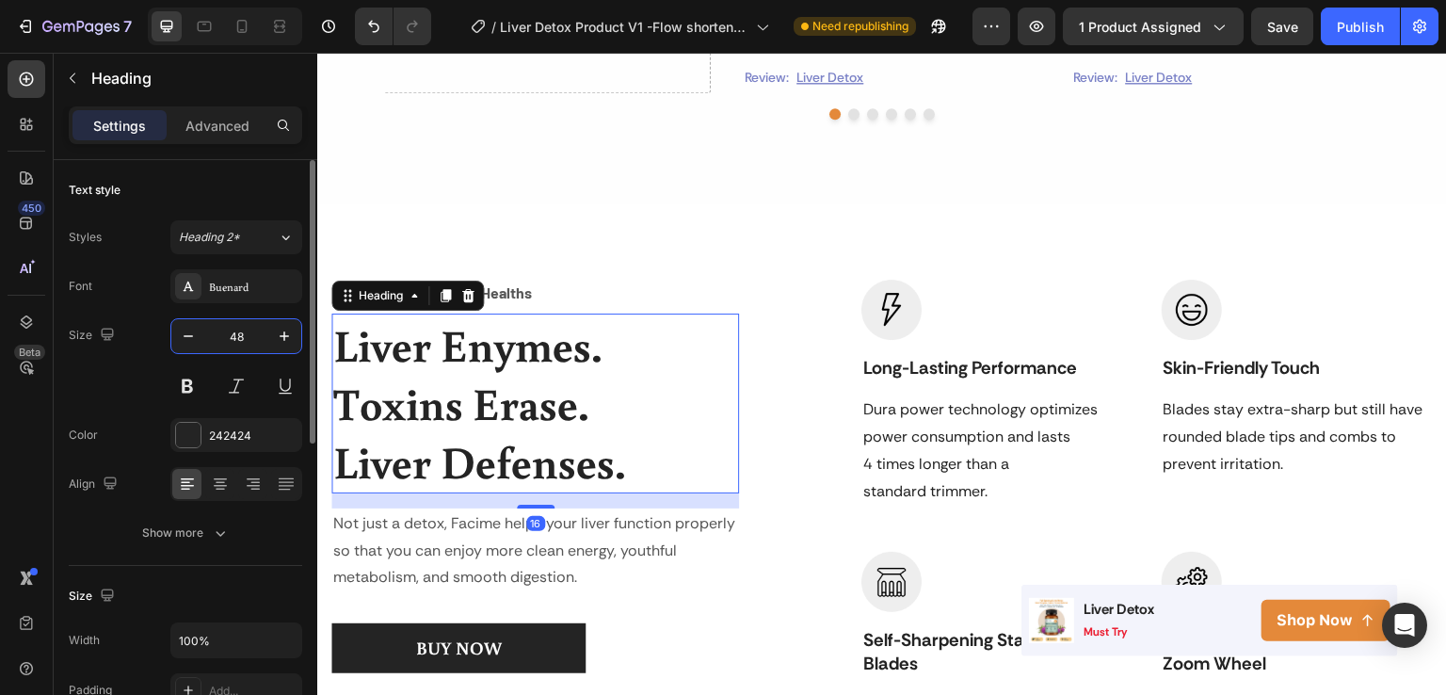
click at [257, 331] on input "48" at bounding box center [236, 336] width 62 height 34
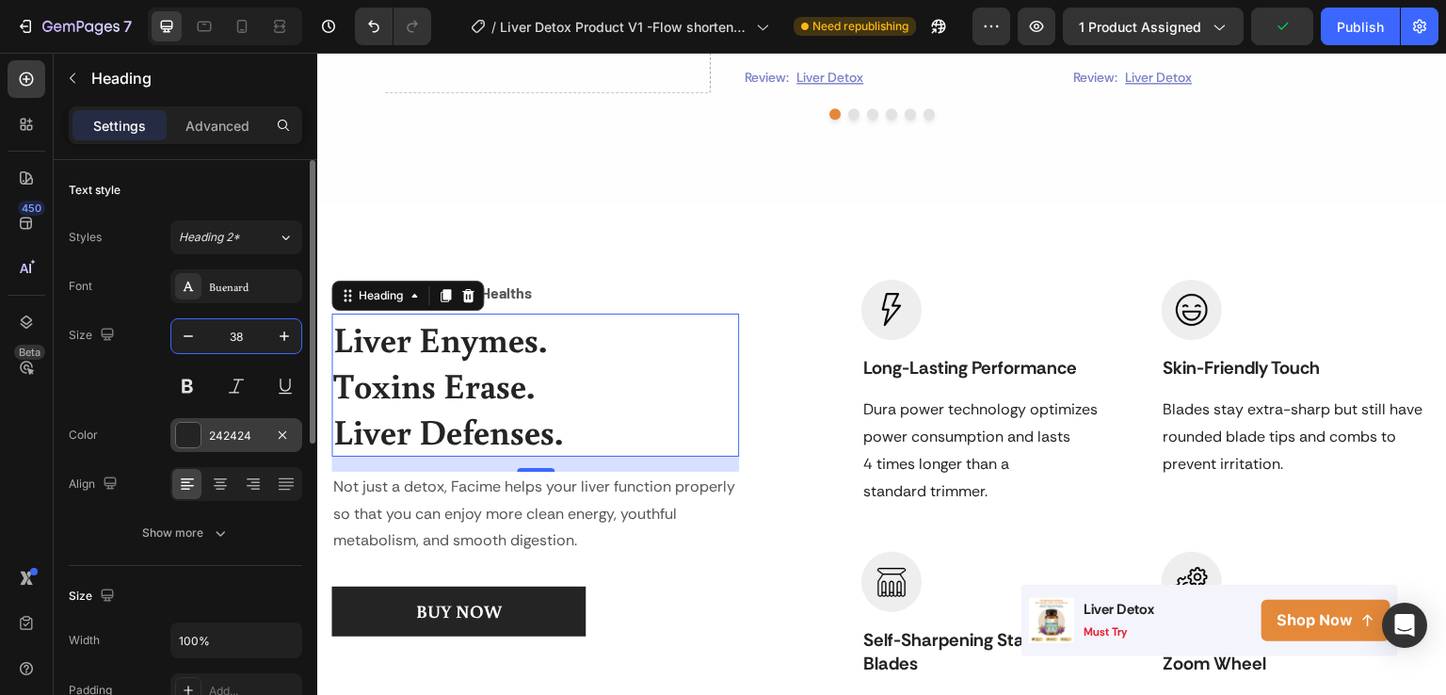
type input "38"
click at [227, 433] on div "242424" at bounding box center [236, 435] width 55 height 17
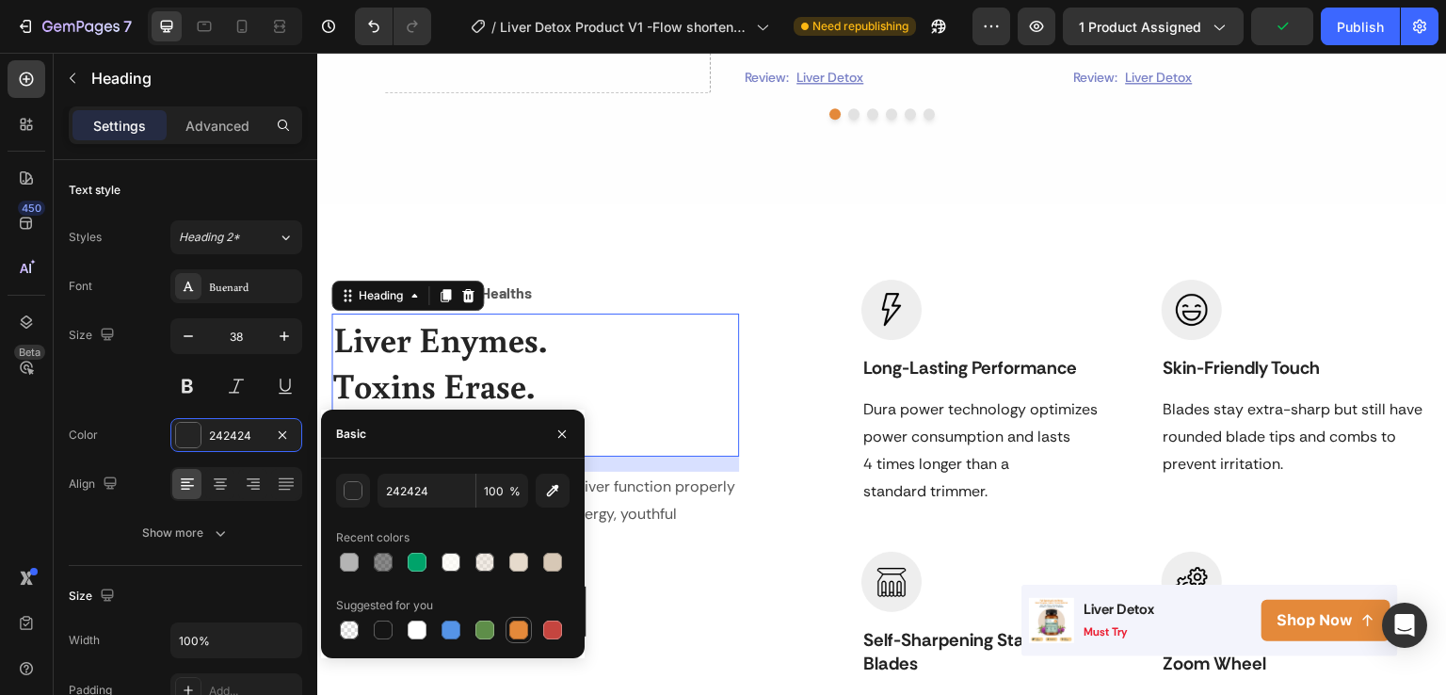
click at [508, 621] on div at bounding box center [519, 630] width 23 height 23
type input "E4893A"
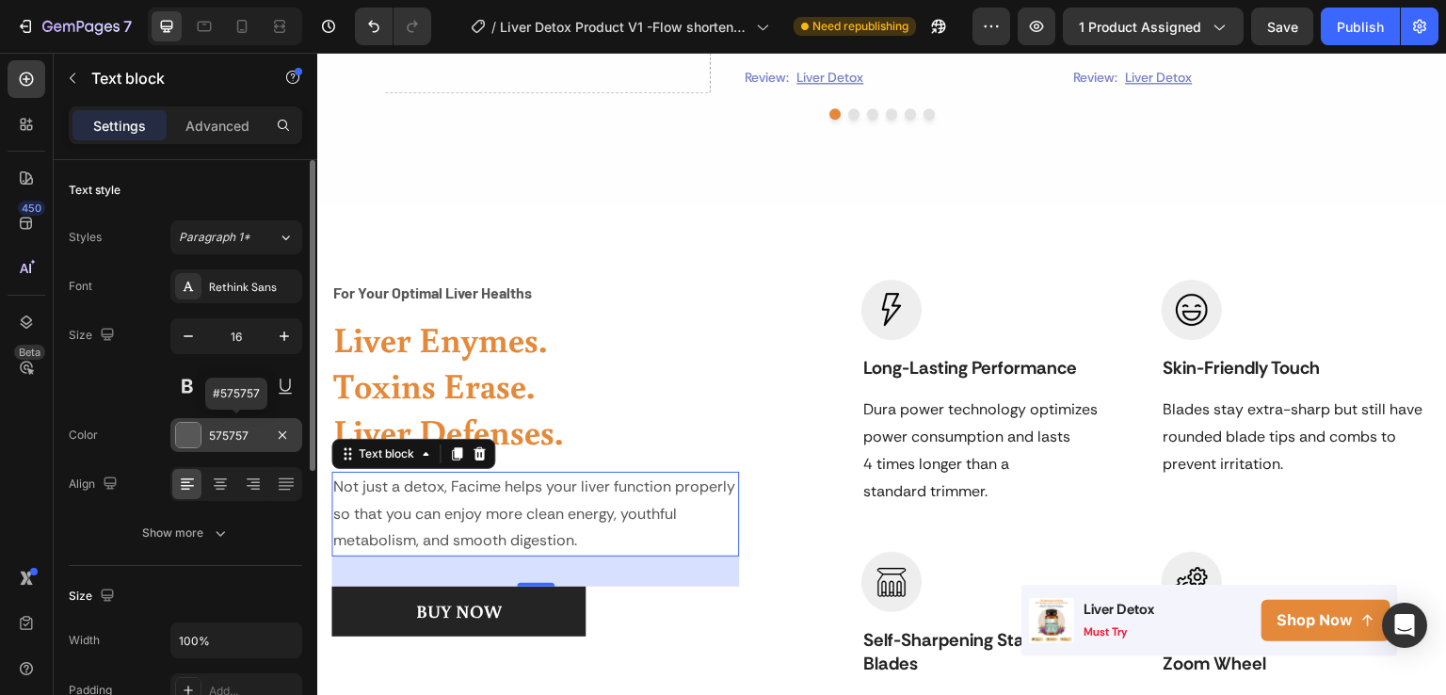
click at [263, 450] on div "575757" at bounding box center [236, 435] width 132 height 34
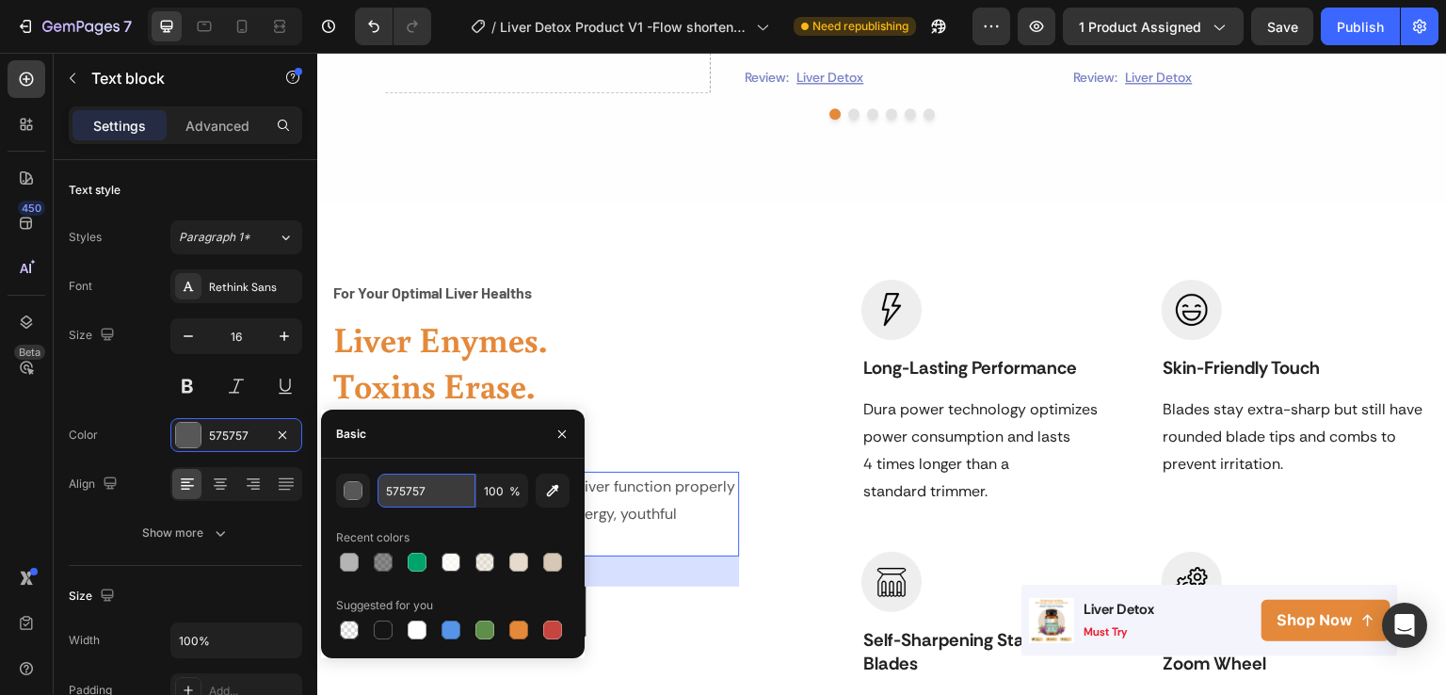
click at [441, 490] on input "575757" at bounding box center [427, 491] width 98 height 34
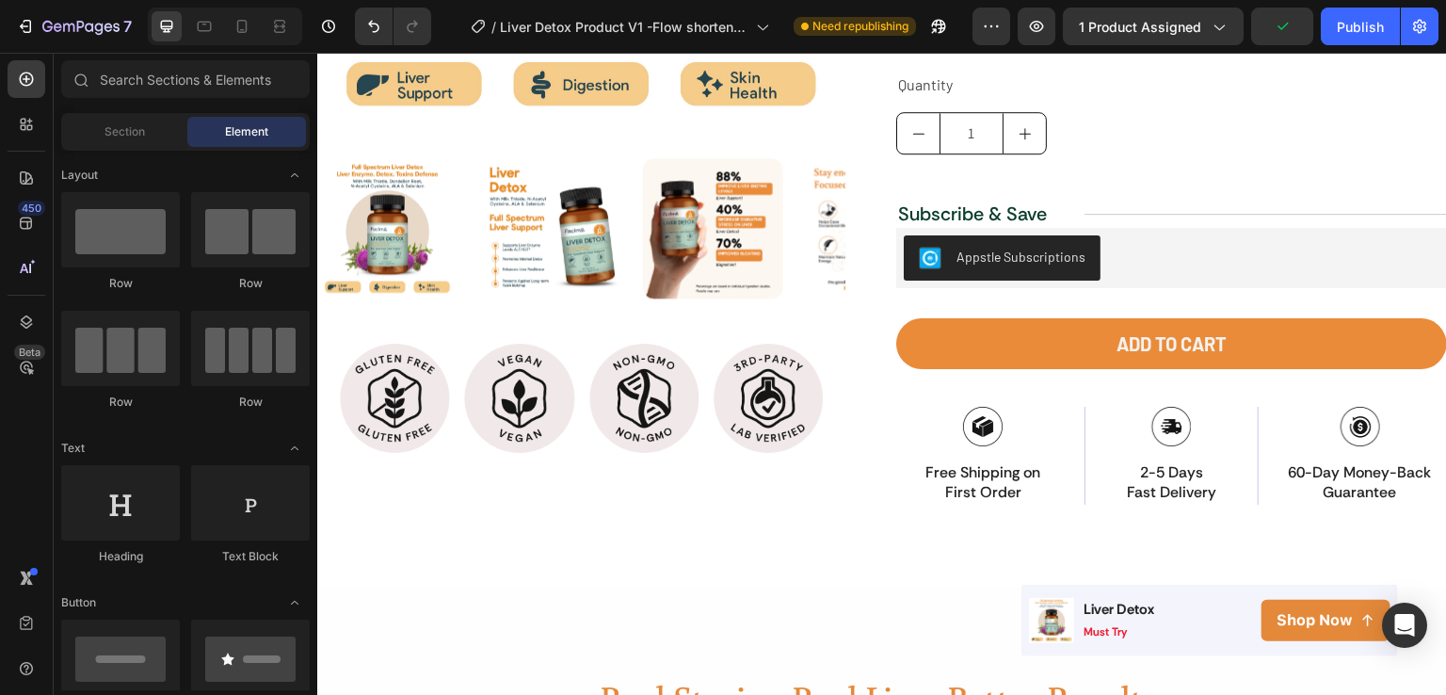
scroll to position [191, 0]
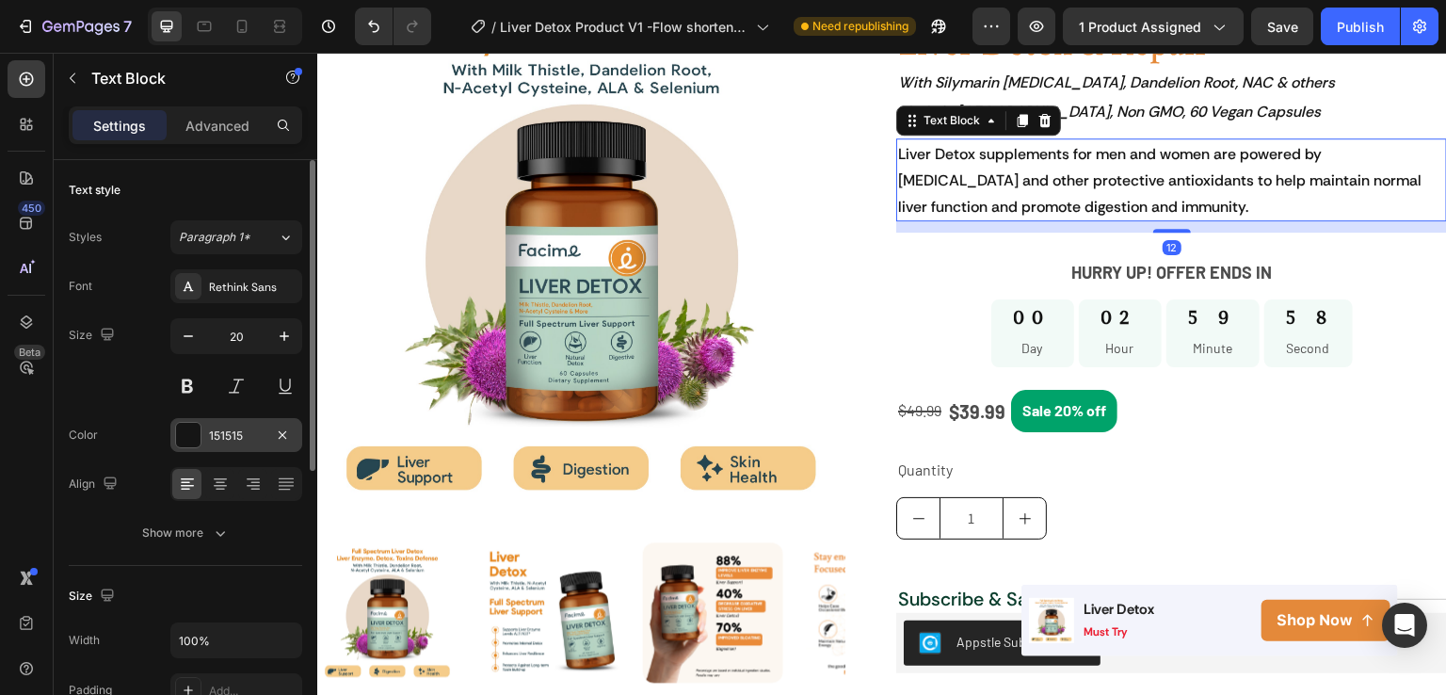
click at [240, 429] on div "151515" at bounding box center [236, 435] width 55 height 17
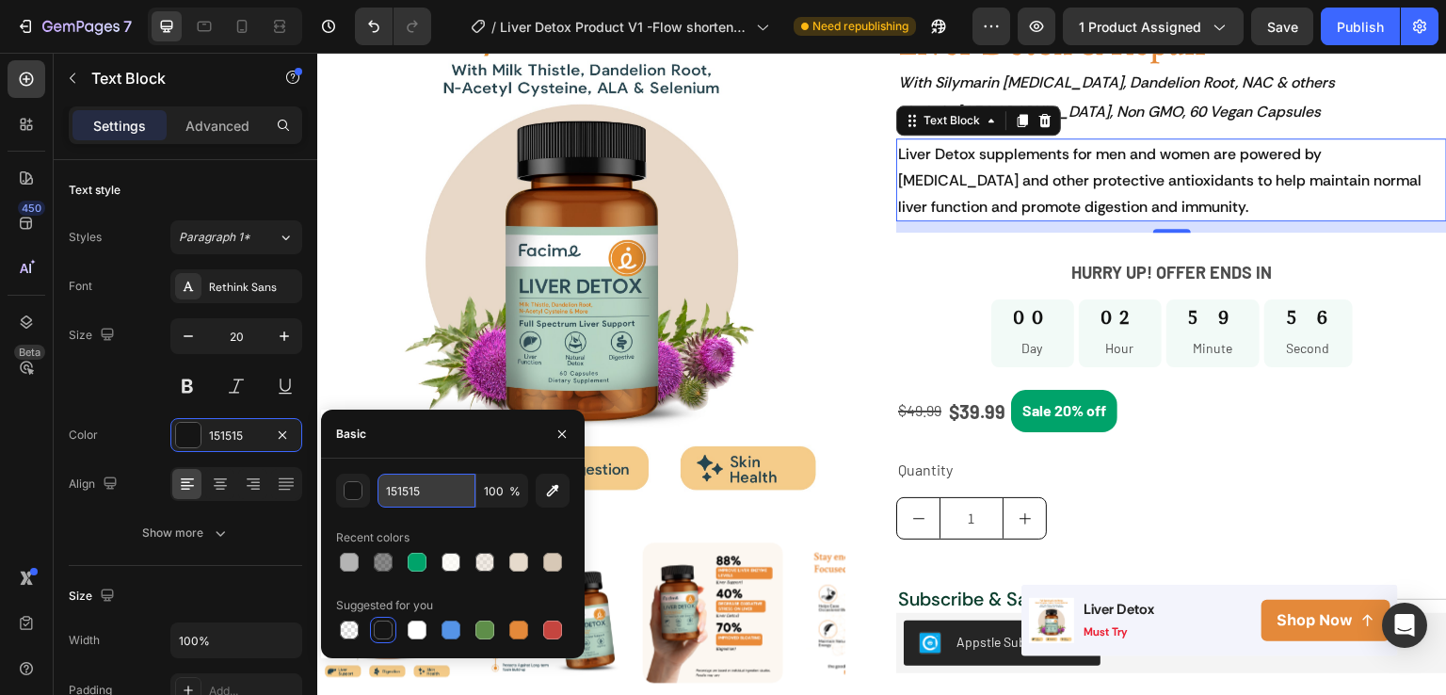
click at [437, 490] on input "151515" at bounding box center [427, 491] width 98 height 34
paste input "575757"
type input "575757"
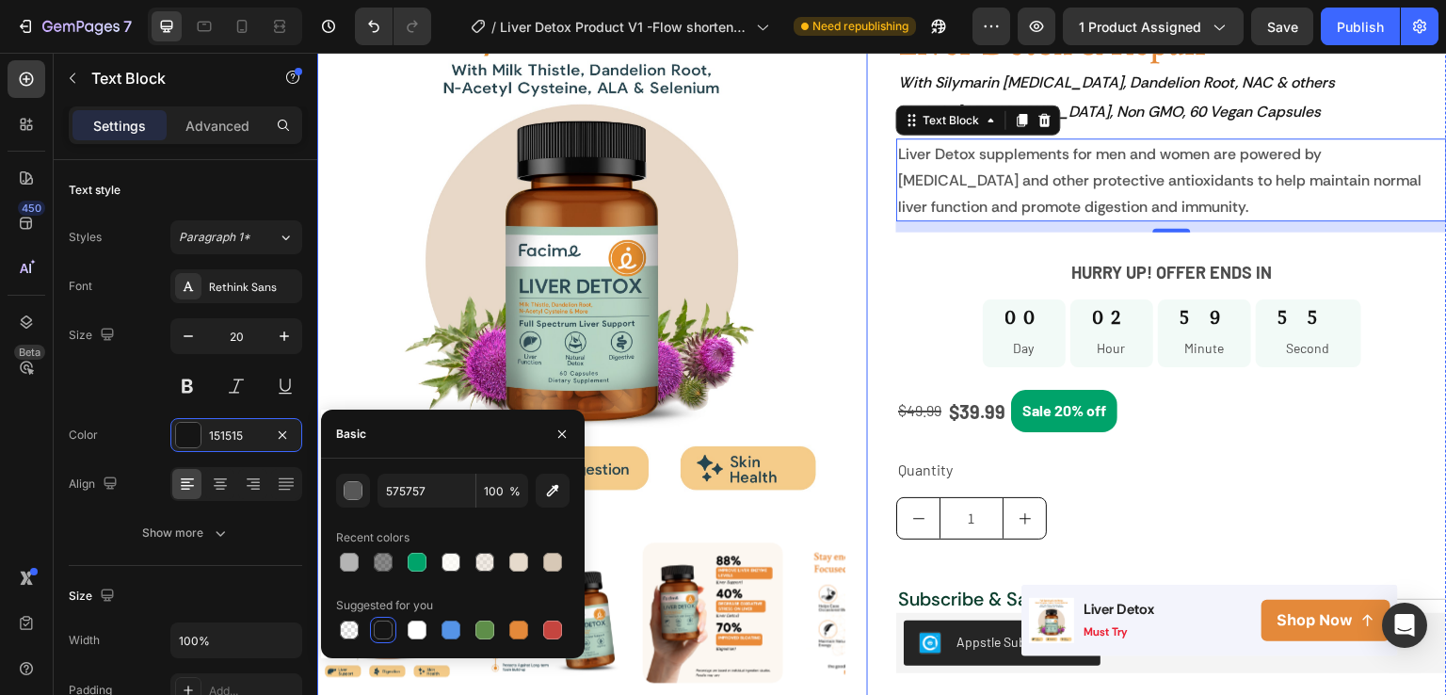
click at [858, 449] on div "Product Images Image Image Image Image Row Row Row" at bounding box center [592, 434] width 551 height 898
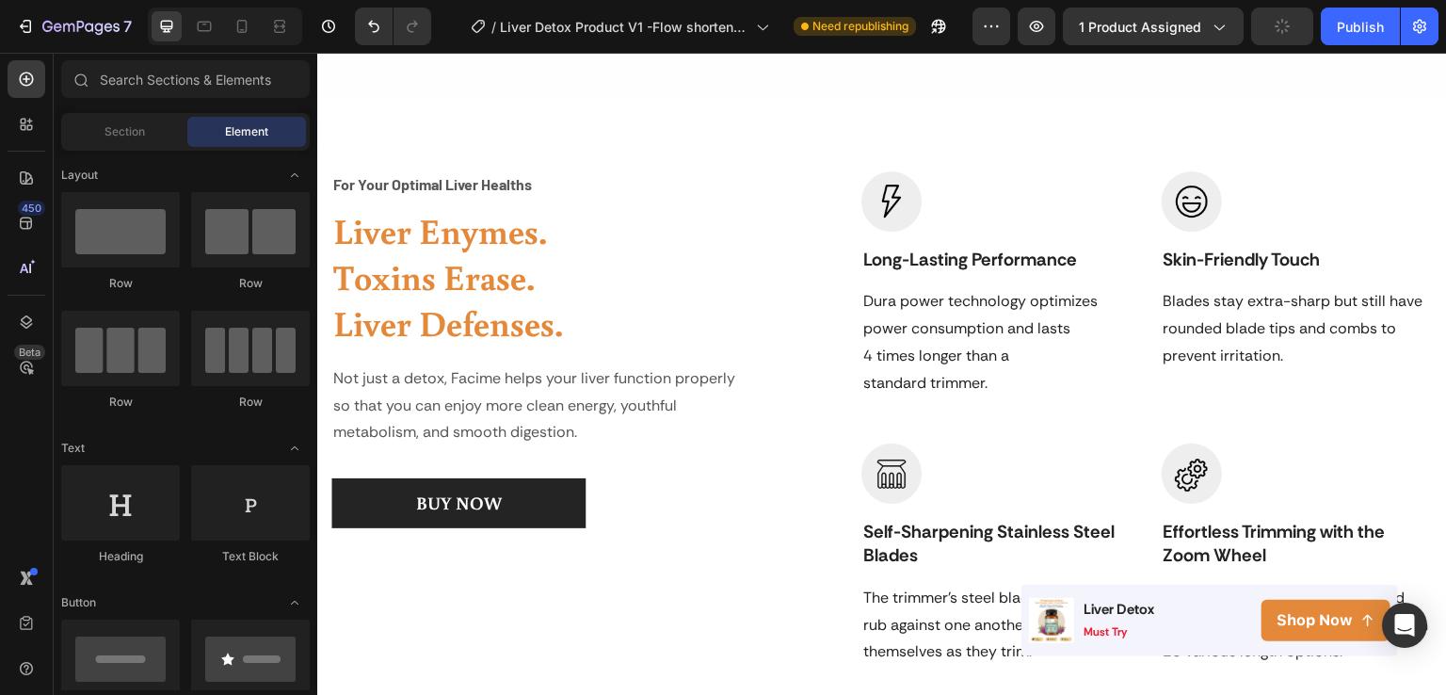
scroll to position [2015, 0]
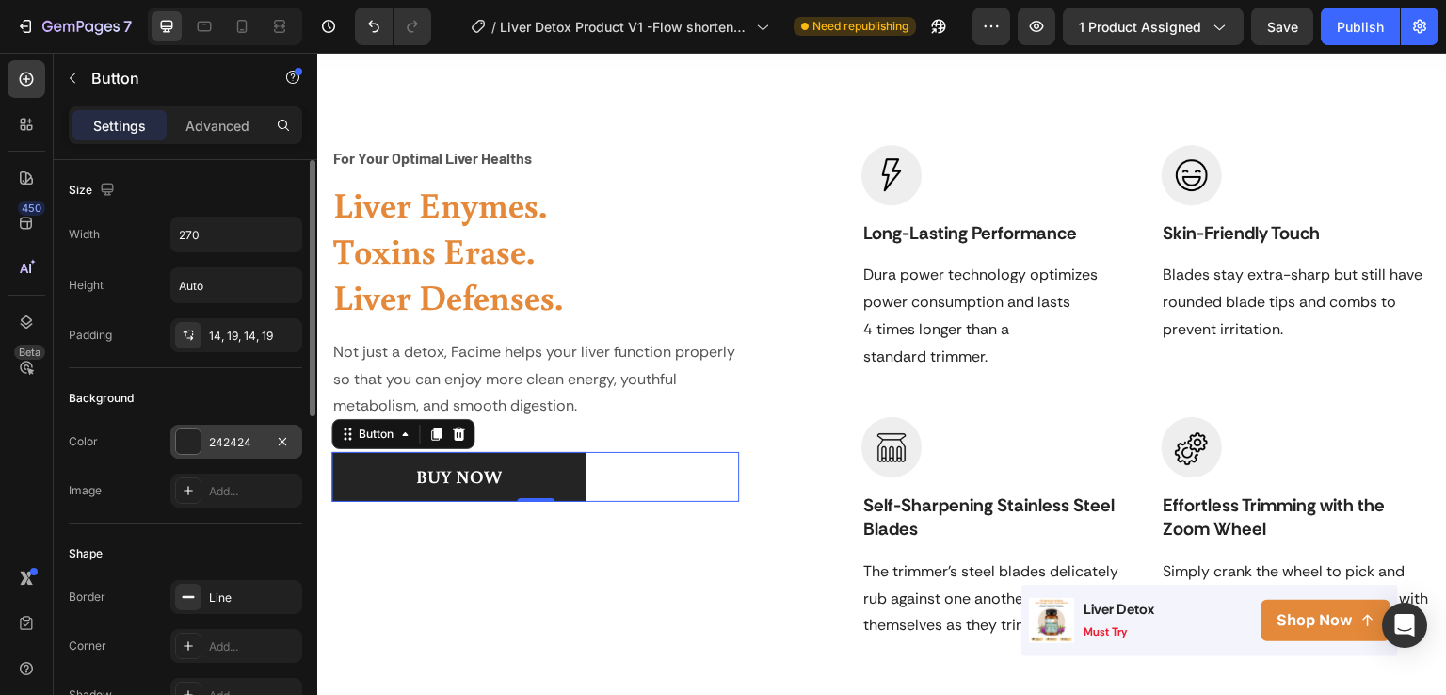
click at [244, 427] on div "242424" at bounding box center [236, 442] width 132 height 34
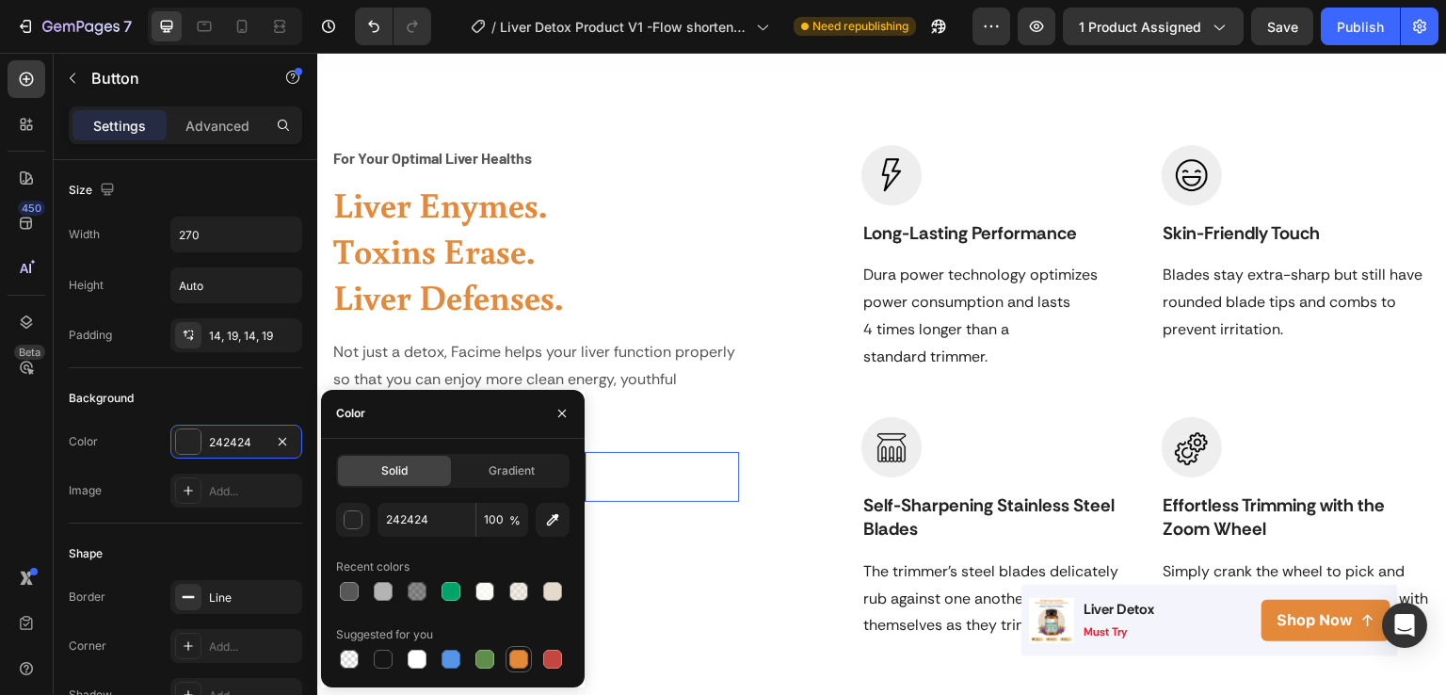
click at [518, 661] on div at bounding box center [518, 659] width 19 height 19
type input "E4893A"
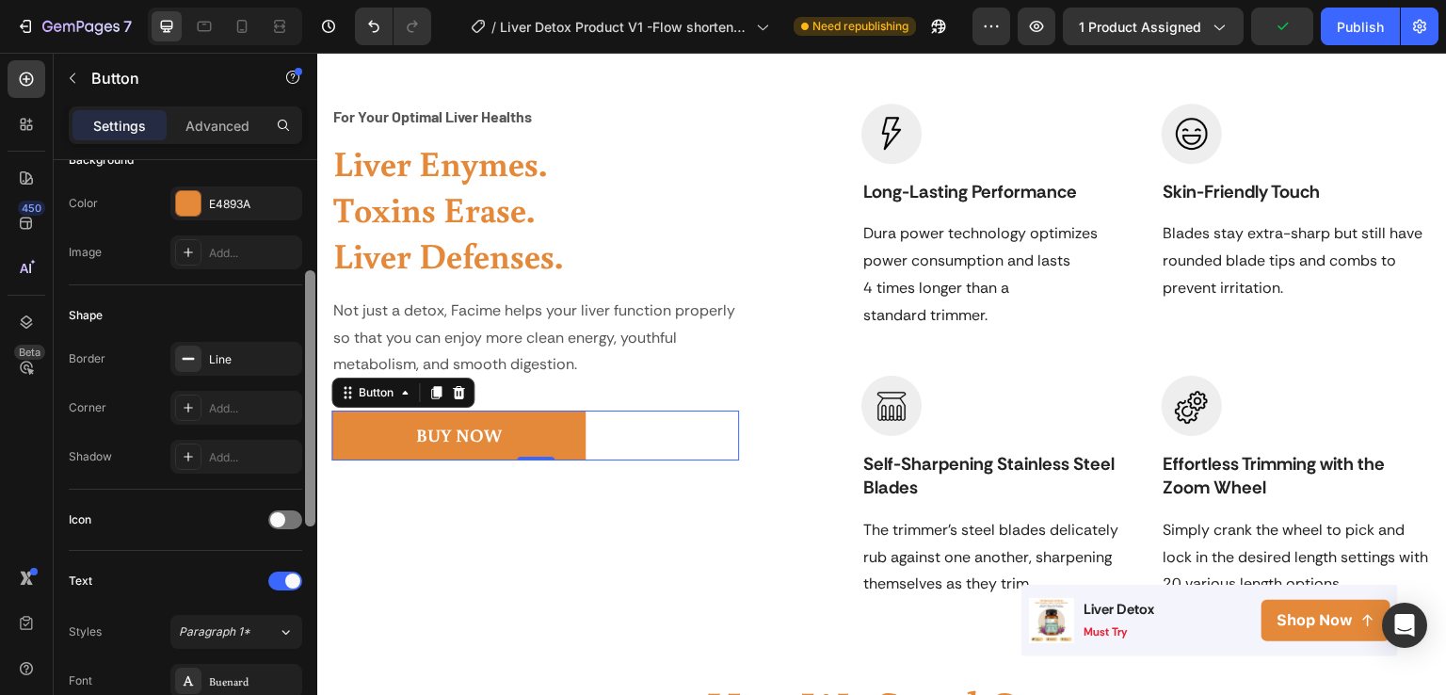
scroll to position [243, 0]
drag, startPoint x: 311, startPoint y: 336, endPoint x: 313, endPoint y: 443, distance: 106.4
click at [313, 443] on div at bounding box center [310, 394] width 10 height 256
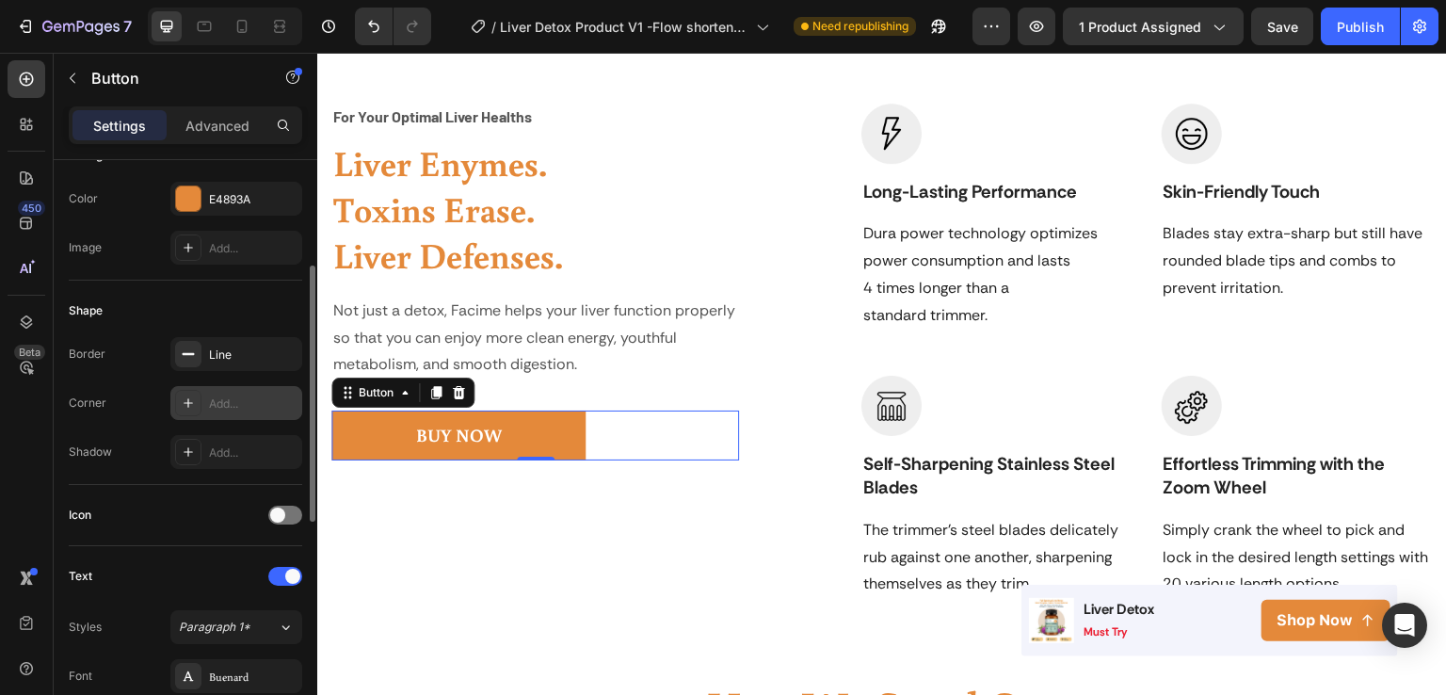
click at [234, 392] on div "Add..." at bounding box center [236, 403] width 132 height 34
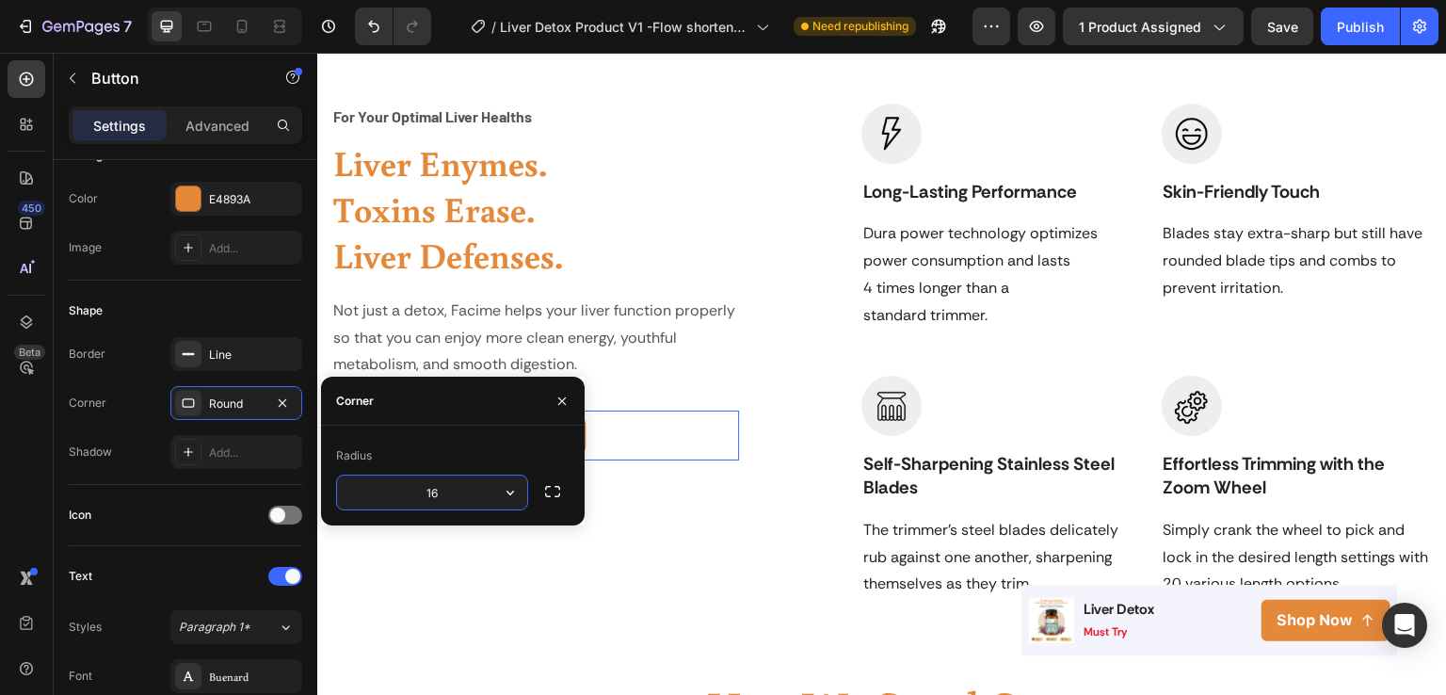
type input "16"
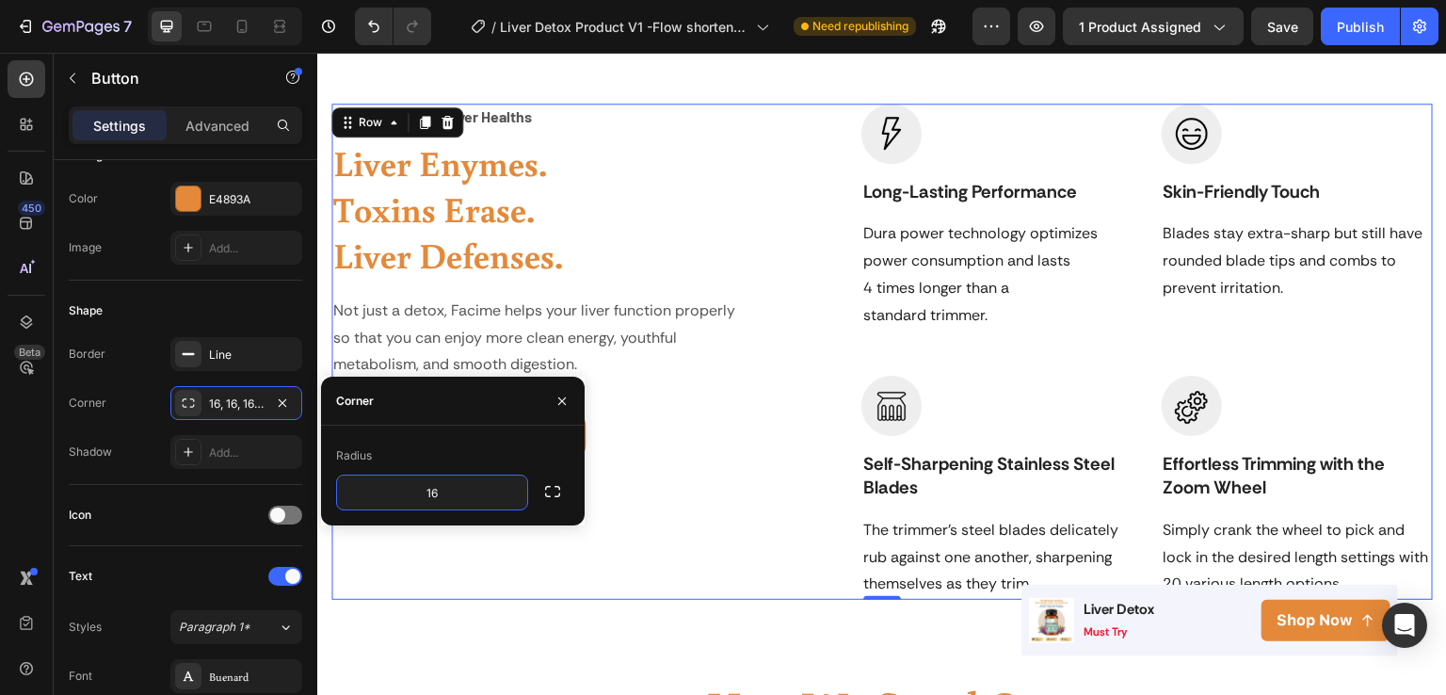
click at [546, 562] on div "For Your Optimal Liver Healths Text block Liver Enymes. Toxins Erase. Liver Def…" at bounding box center [535, 352] width 408 height 497
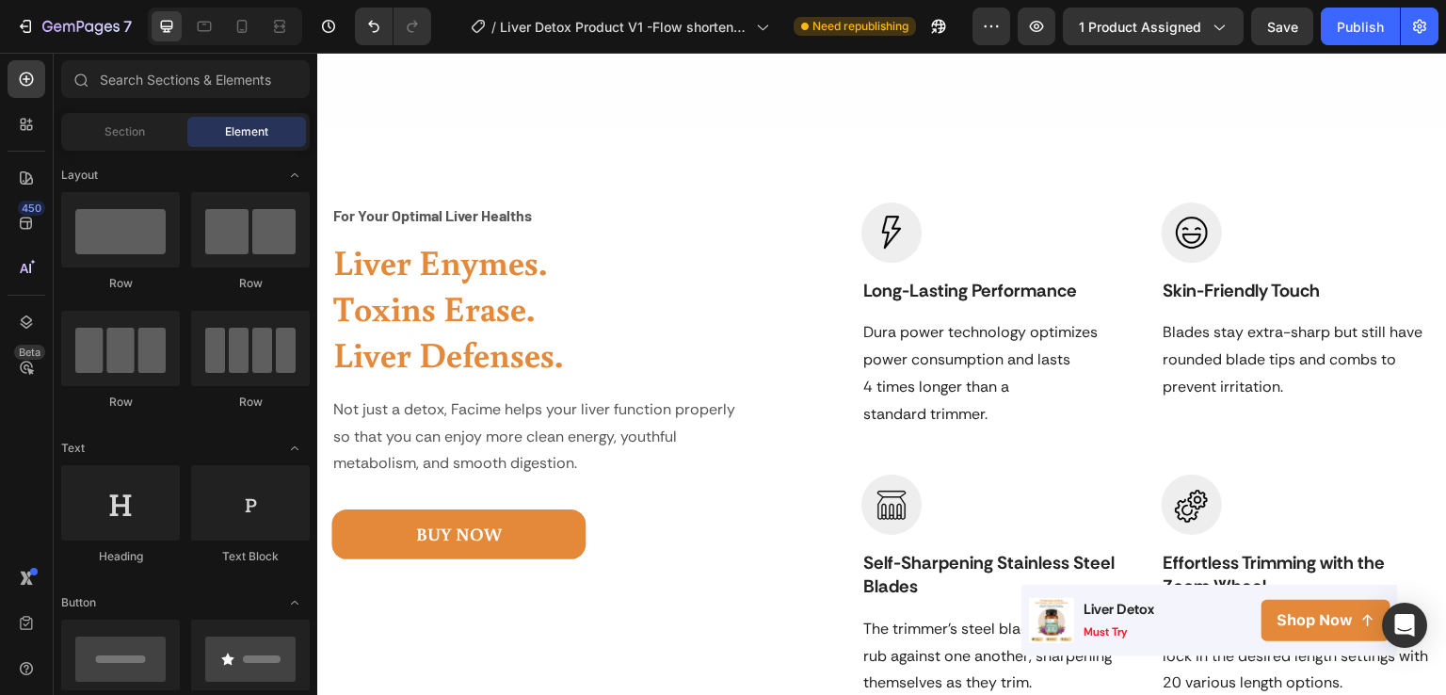
scroll to position [1948, 0]
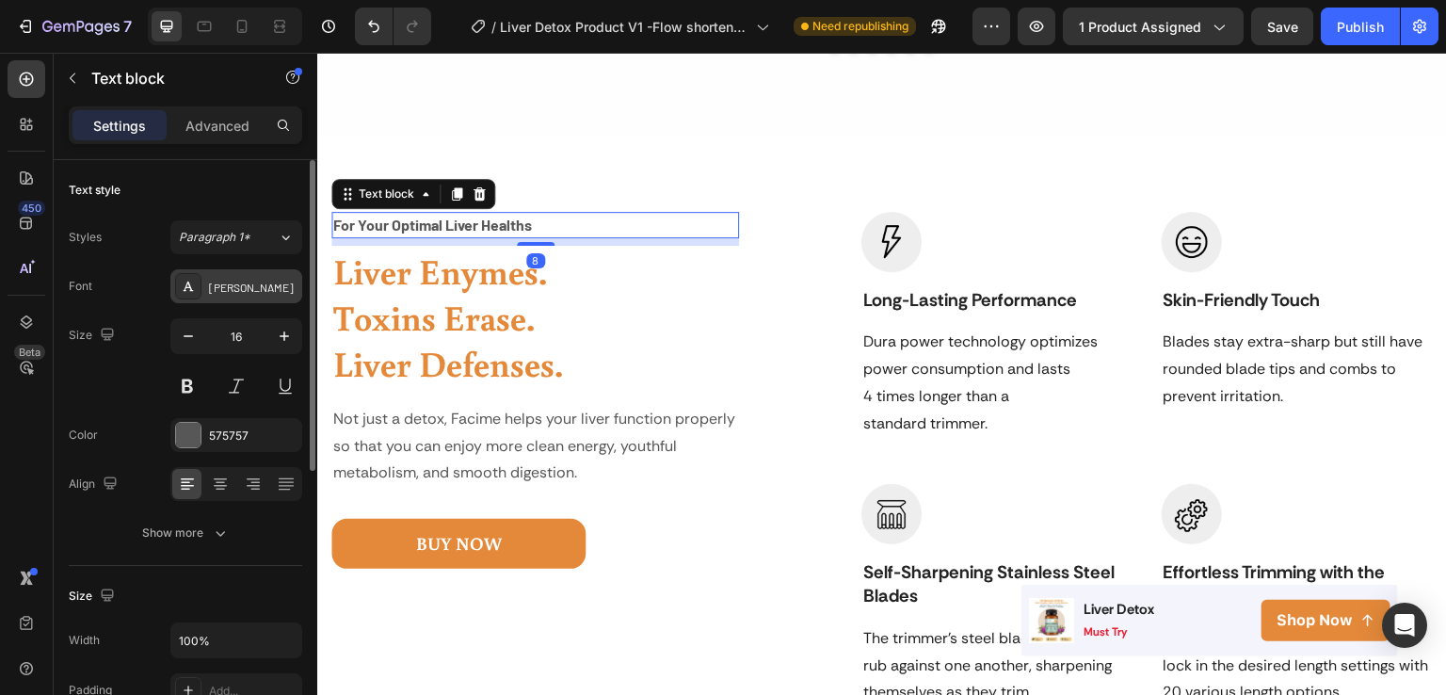
click at [237, 294] on div "[PERSON_NAME]" at bounding box center [253, 287] width 89 height 17
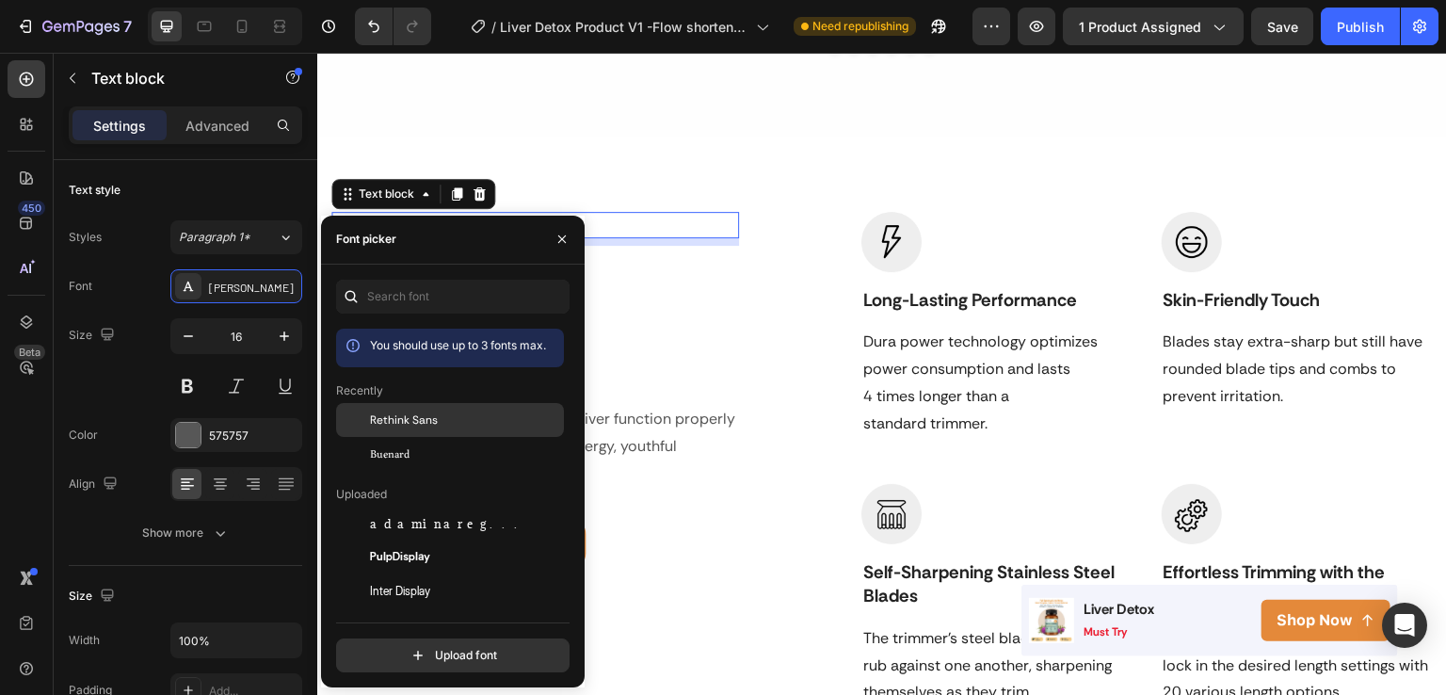
click at [392, 419] on span "Rethink Sans" at bounding box center [404, 419] width 68 height 17
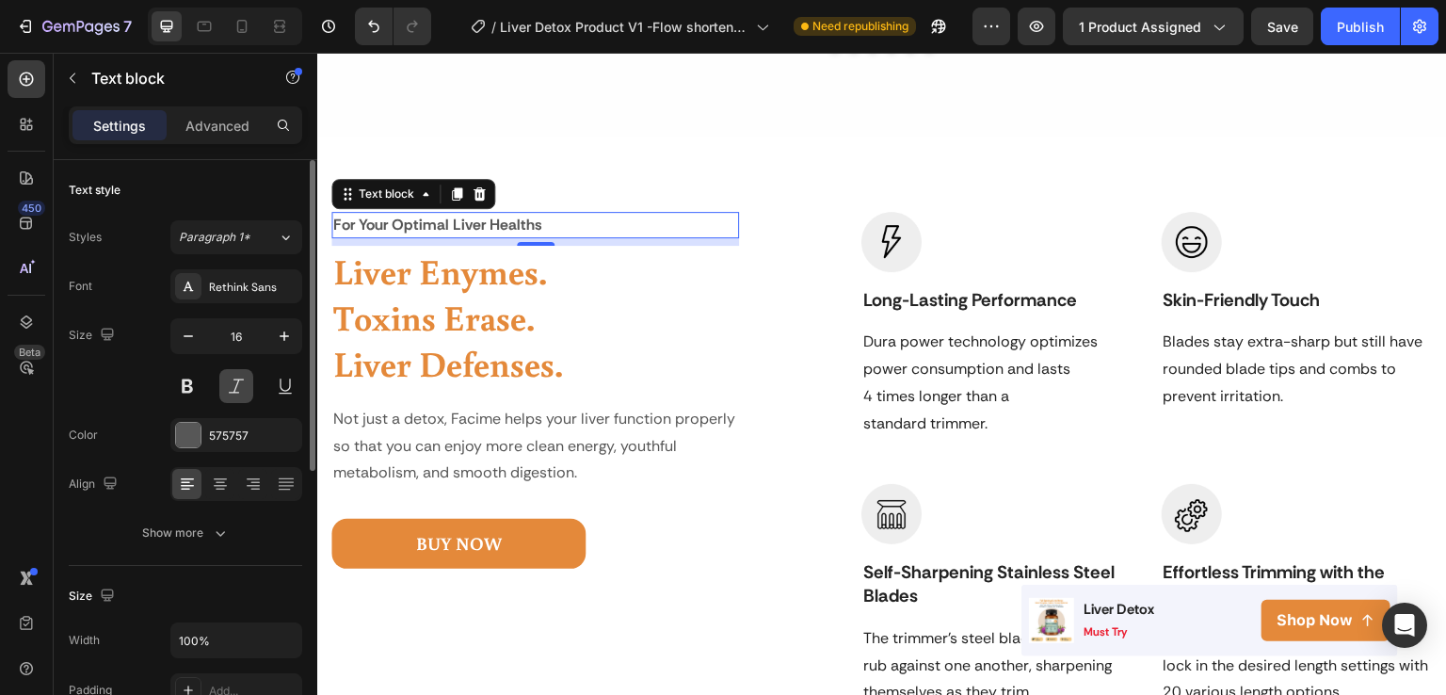
click at [226, 381] on button at bounding box center [236, 386] width 34 height 34
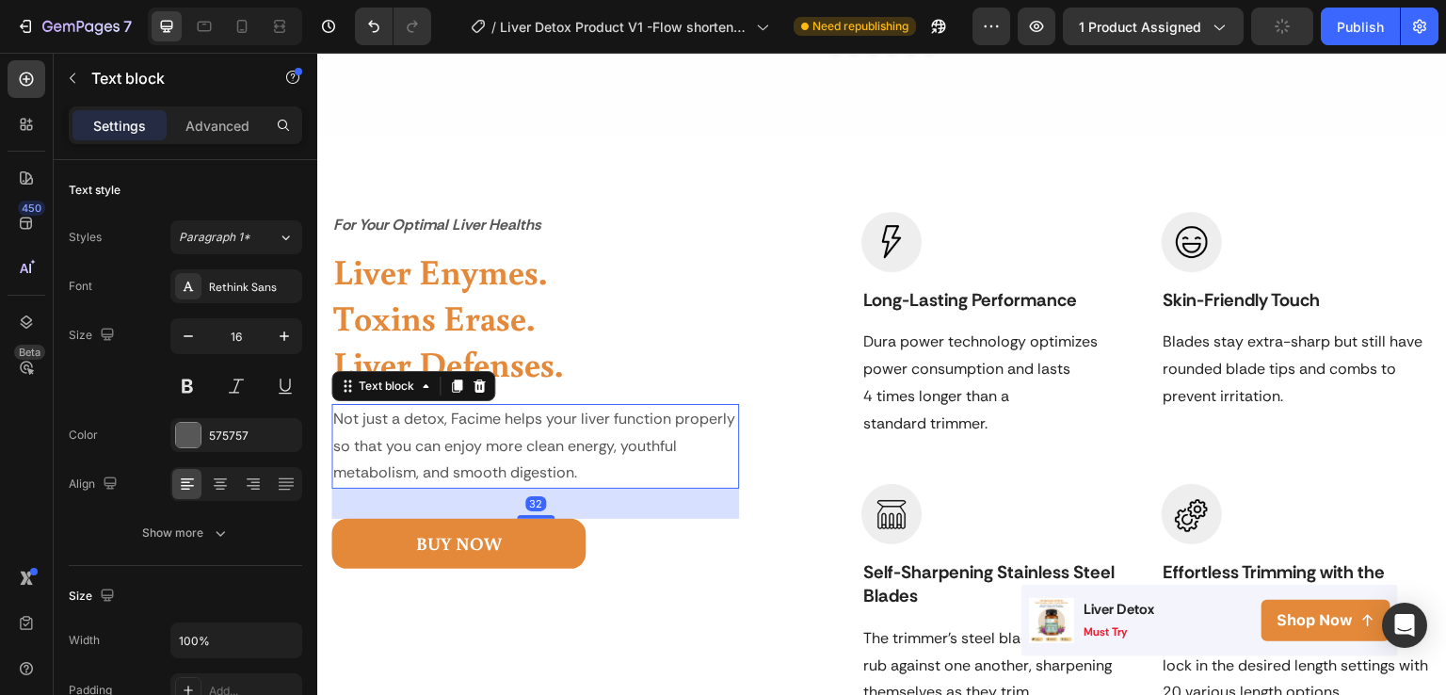
click at [627, 465] on p "Not just a detox, Facime helps your liver function properly so that you can enj…" at bounding box center [535, 446] width 404 height 81
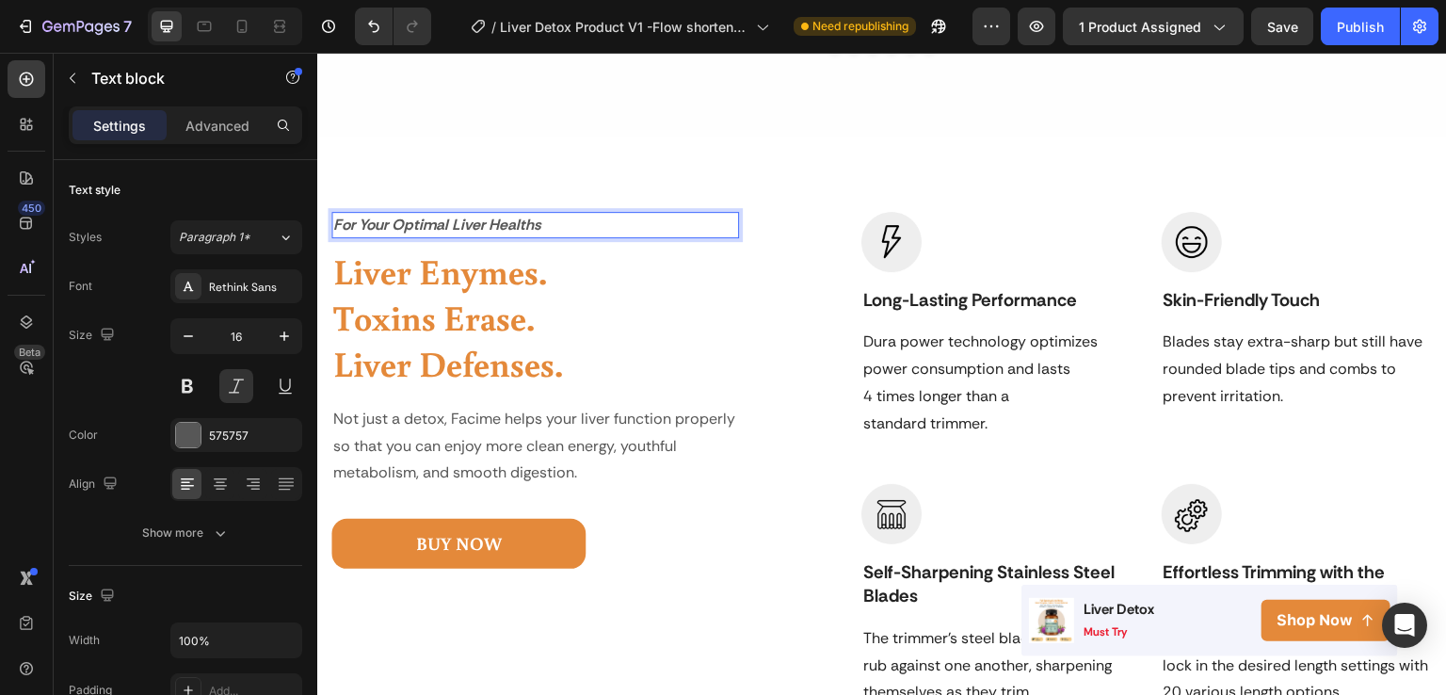
click at [535, 224] on p "For Your Optimal Liver Healths" at bounding box center [535, 225] width 404 height 23
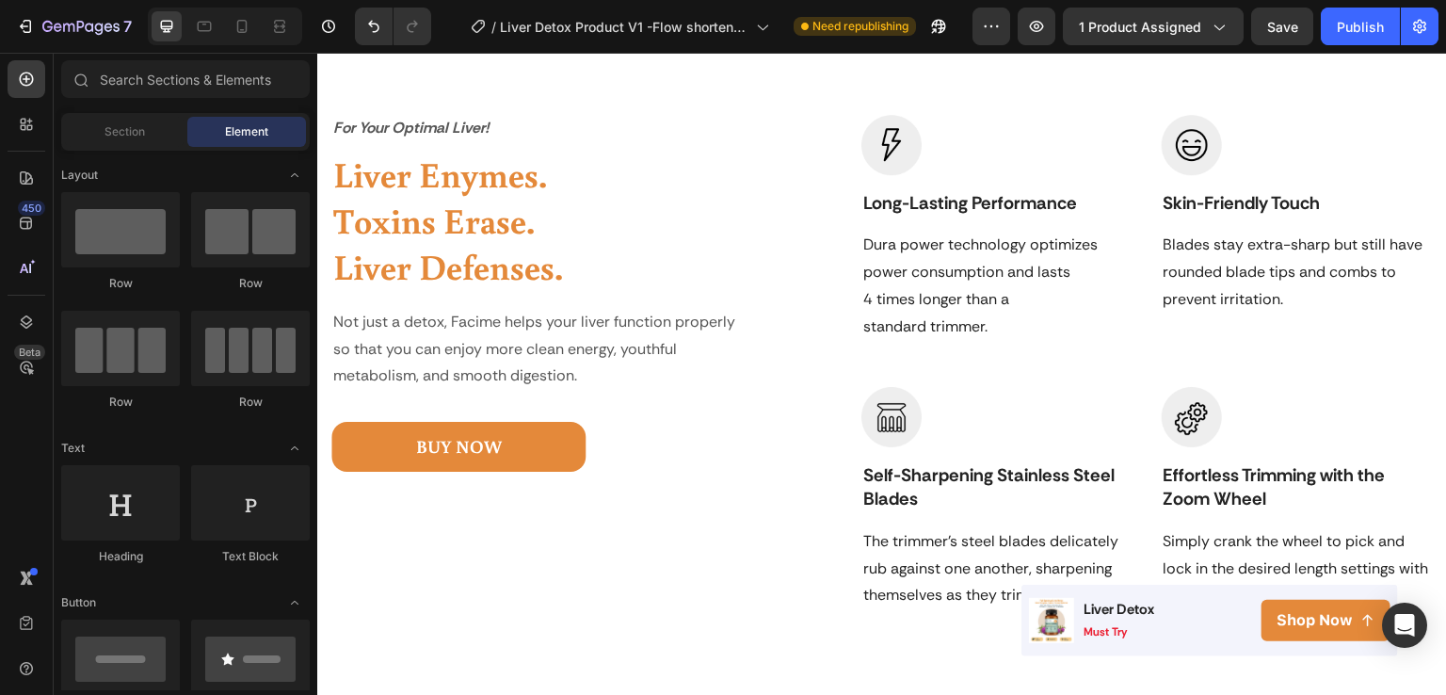
scroll to position [1874, 0]
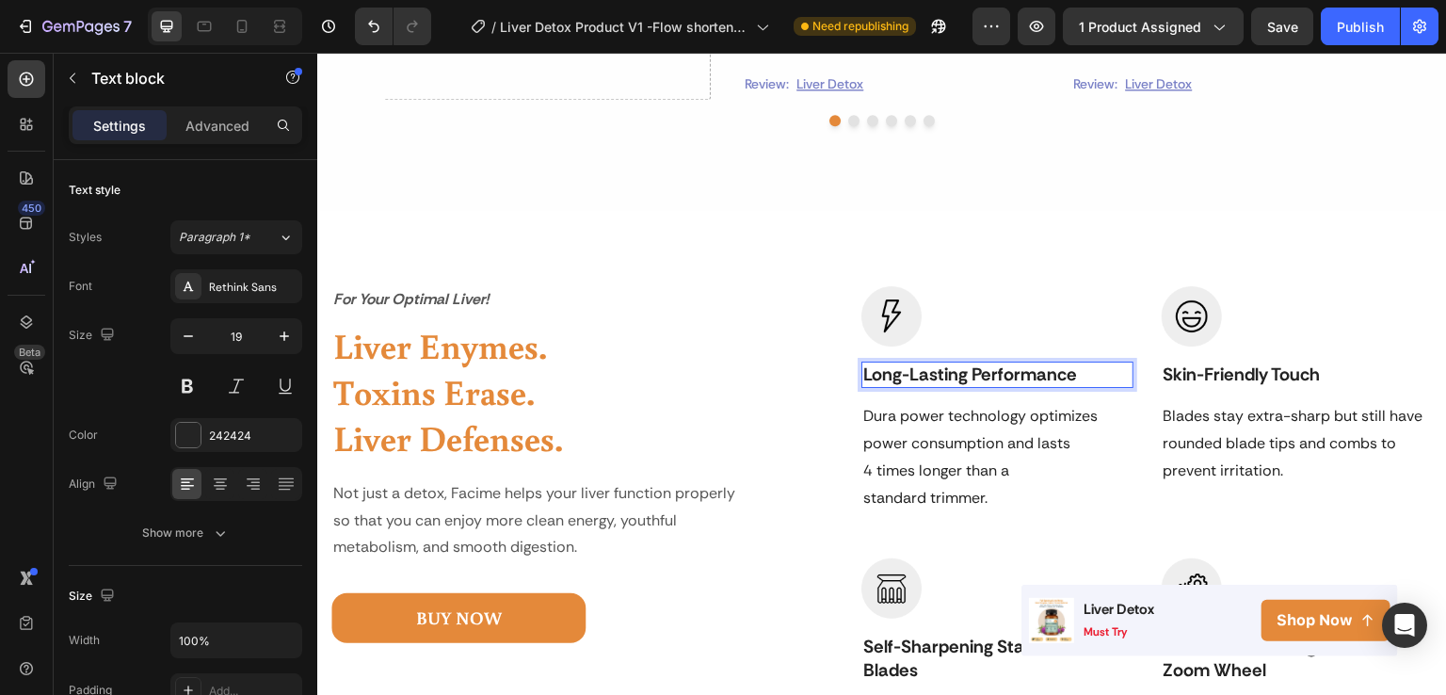
click at [1107, 374] on p "Long-Lasting Performance" at bounding box center [996, 375] width 267 height 24
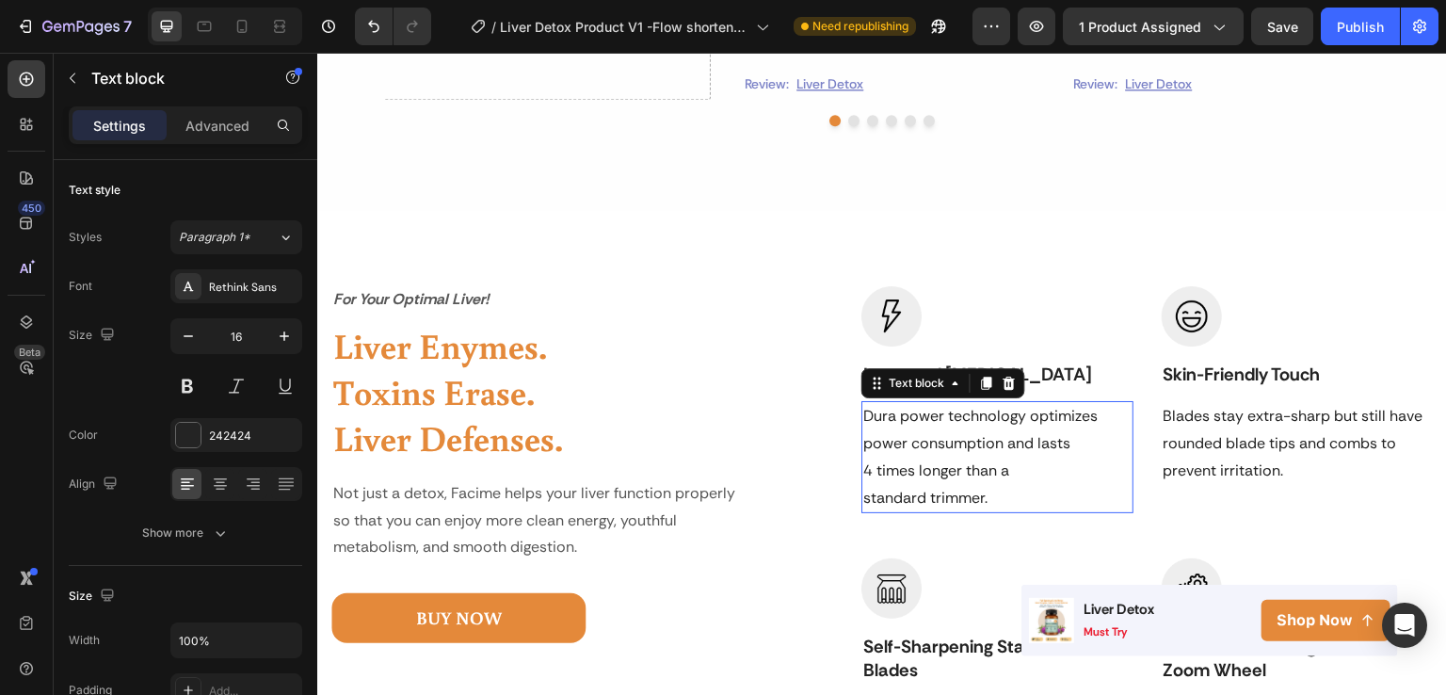
click at [970, 486] on p "Dura power technology optimizes power consumption and lasts 4 times longer than…" at bounding box center [996, 457] width 267 height 108
click at [986, 499] on p "Dura power technology optimizes power consumption and lasts 4 times longer than…" at bounding box center [996, 457] width 267 height 108
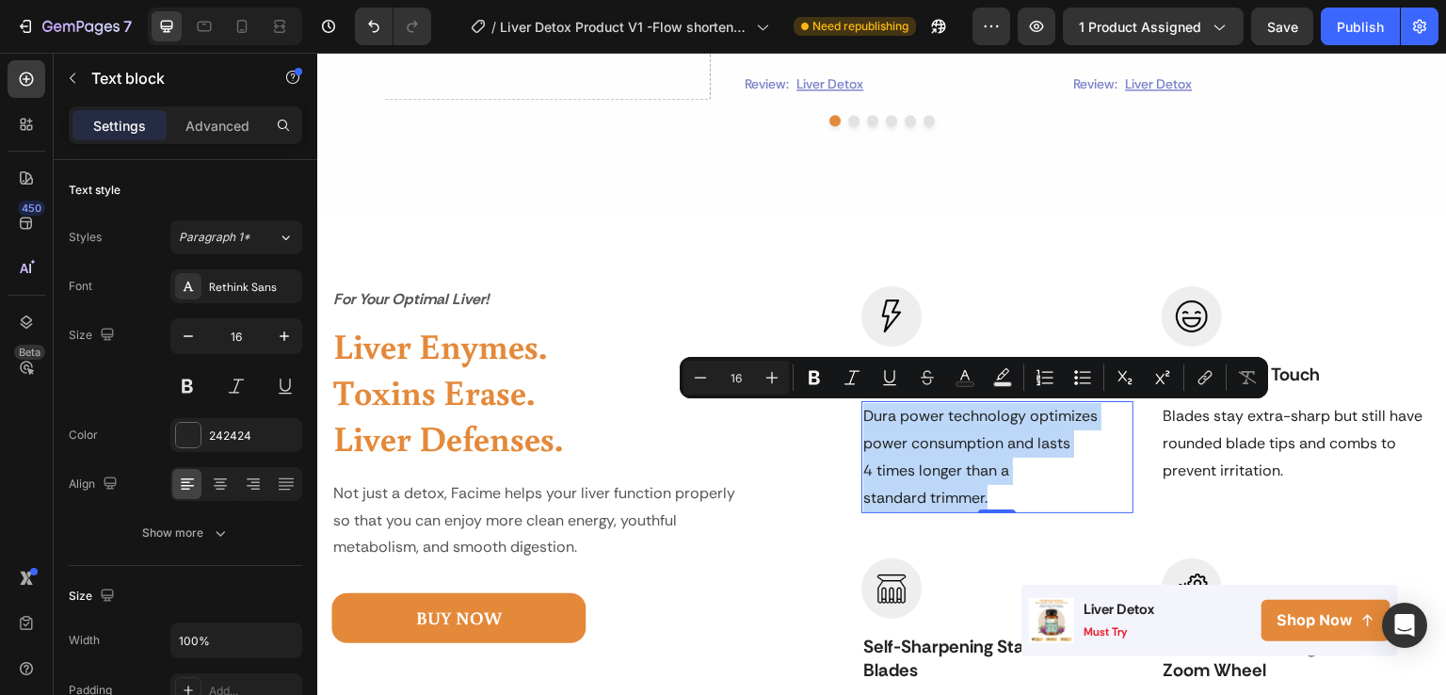
drag, startPoint x: 986, startPoint y: 499, endPoint x: 856, endPoint y: 416, distance: 154.1
click at [862, 416] on div "Dura power technology optimizes power consumption and lasts 4 times longer than…" at bounding box center [997, 457] width 271 height 112
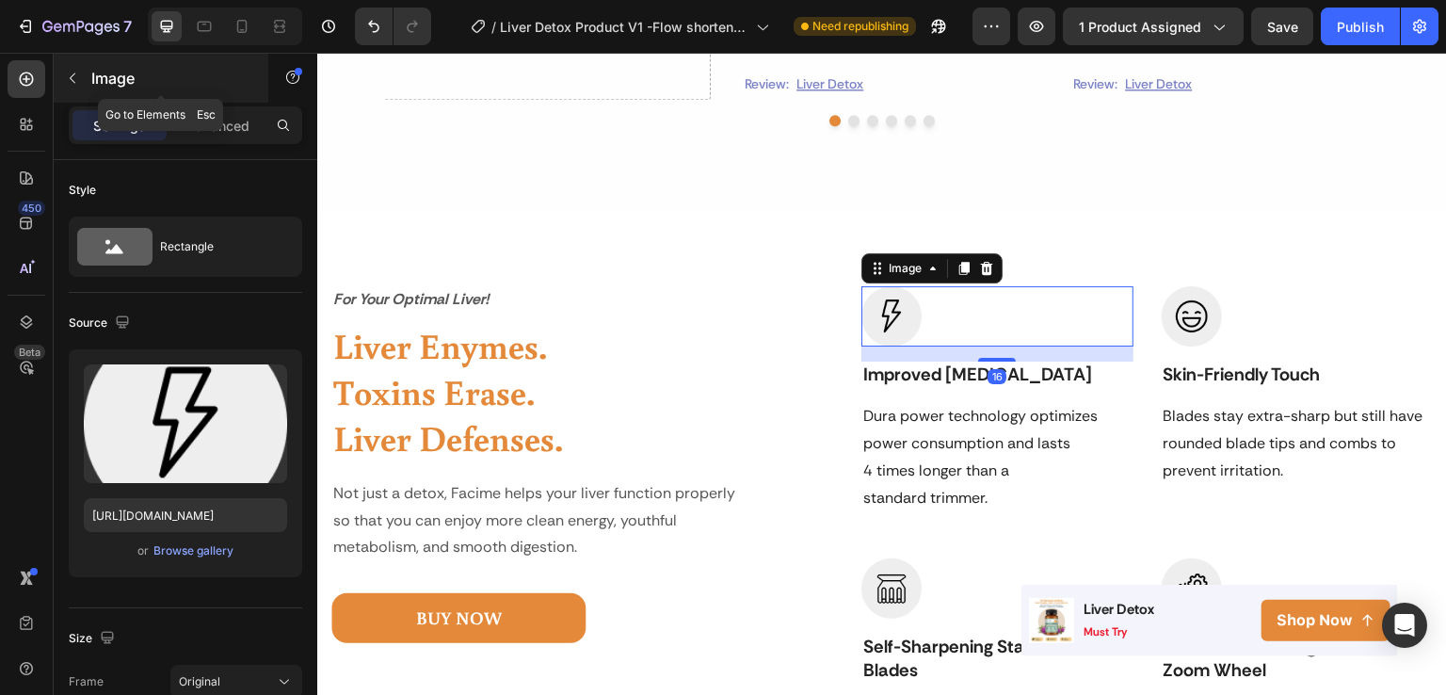
click at [92, 67] on p "Image" at bounding box center [171, 78] width 160 height 23
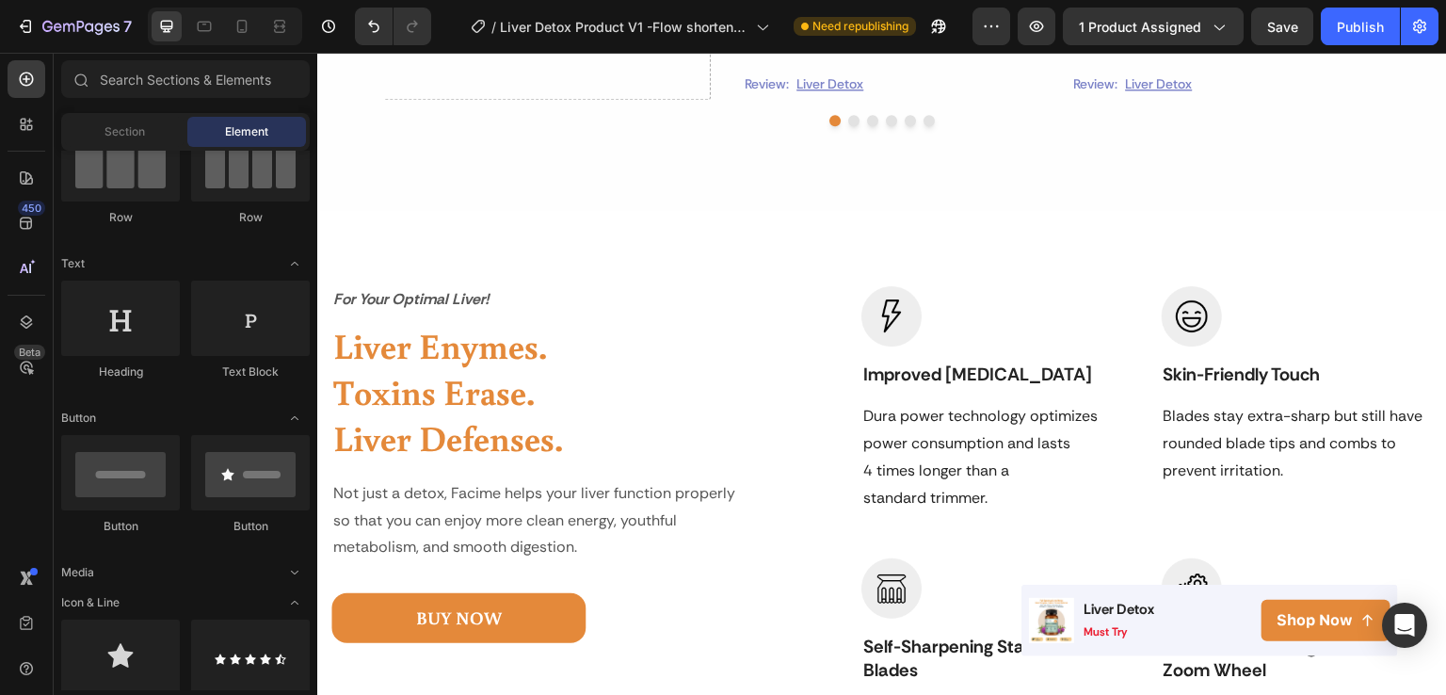
scroll to position [73, 0]
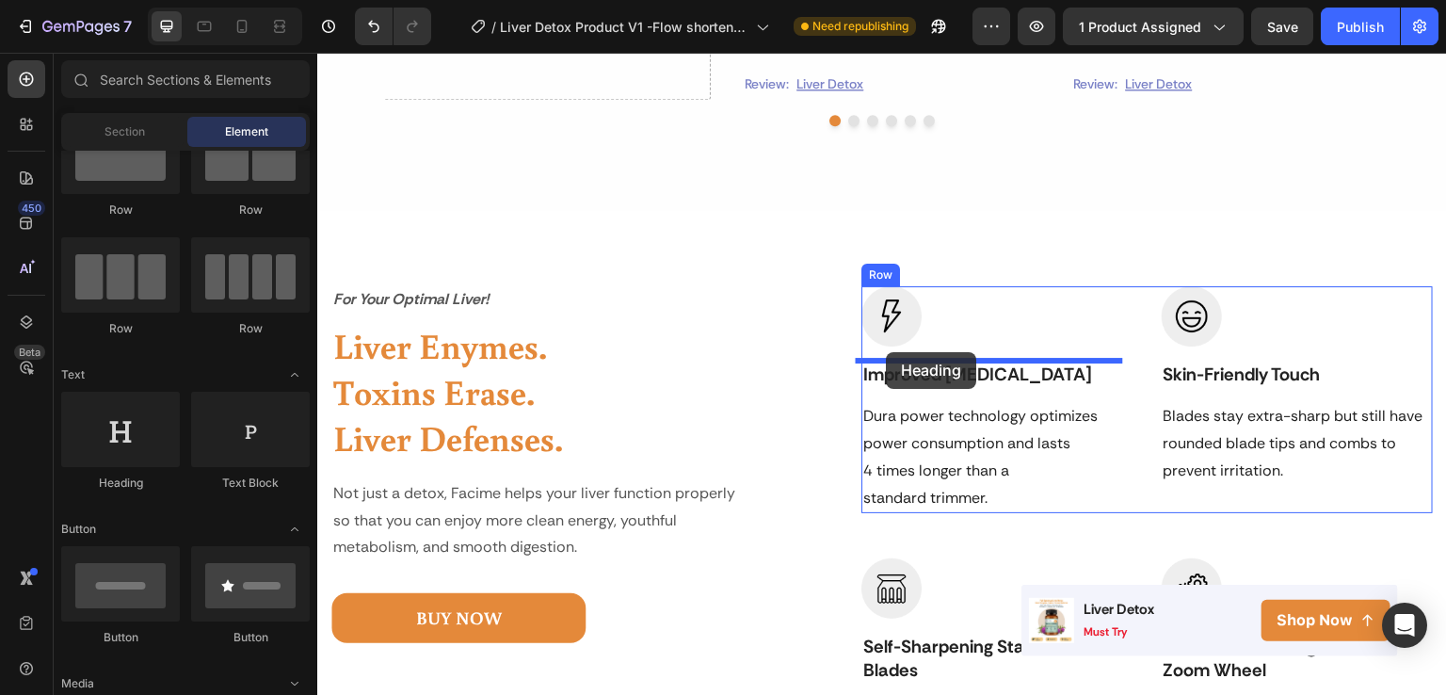
drag, startPoint x: 598, startPoint y: 466, endPoint x: 887, endPoint y: 352, distance: 310.7
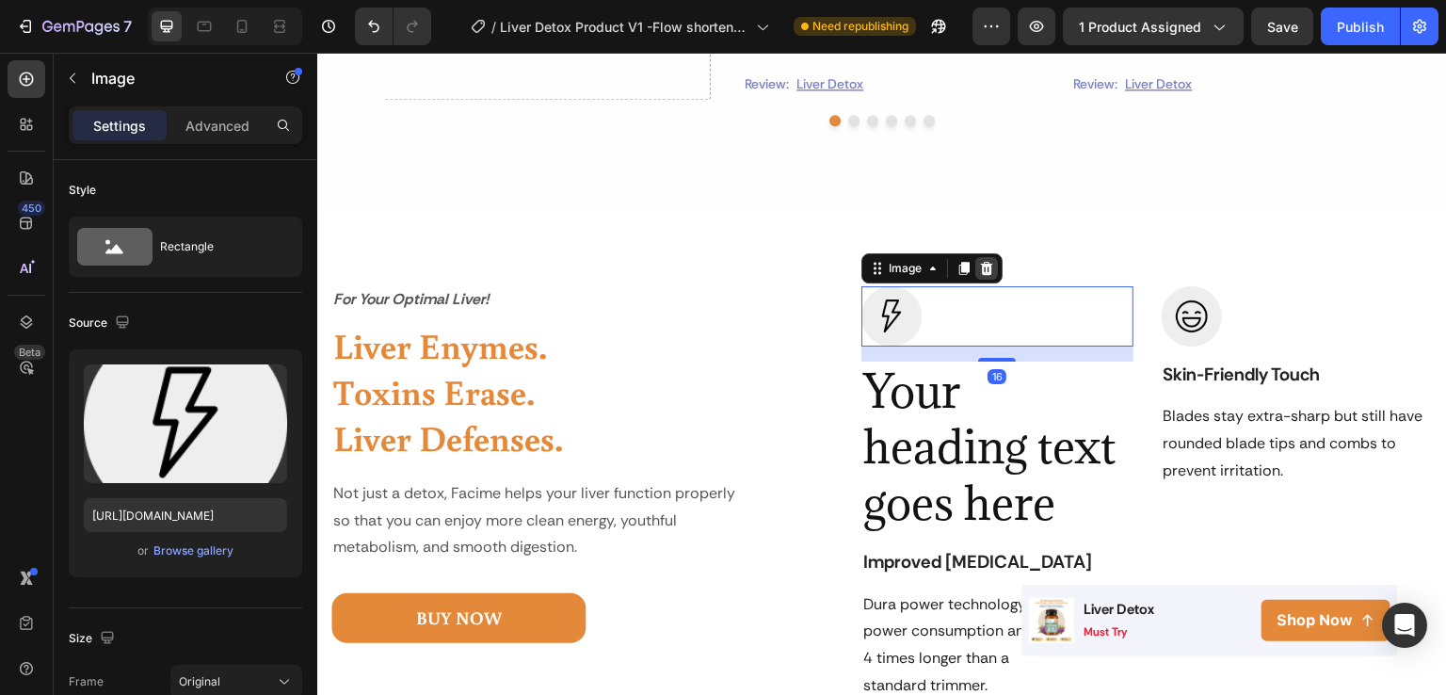
click at [982, 270] on icon at bounding box center [986, 268] width 15 height 15
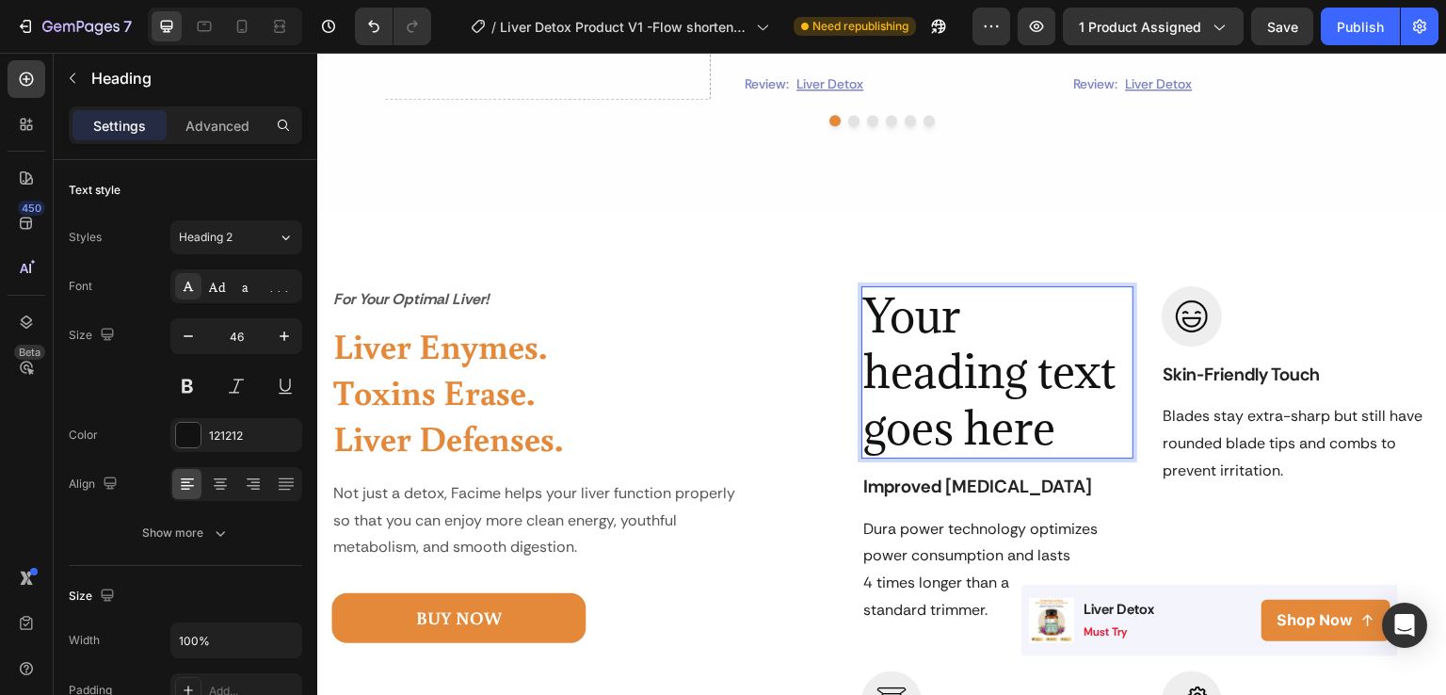
click at [1069, 425] on h2 "Your heading text goes here" at bounding box center [997, 372] width 271 height 172
click at [1069, 425] on p "Your heading text goes here" at bounding box center [996, 372] width 267 height 169
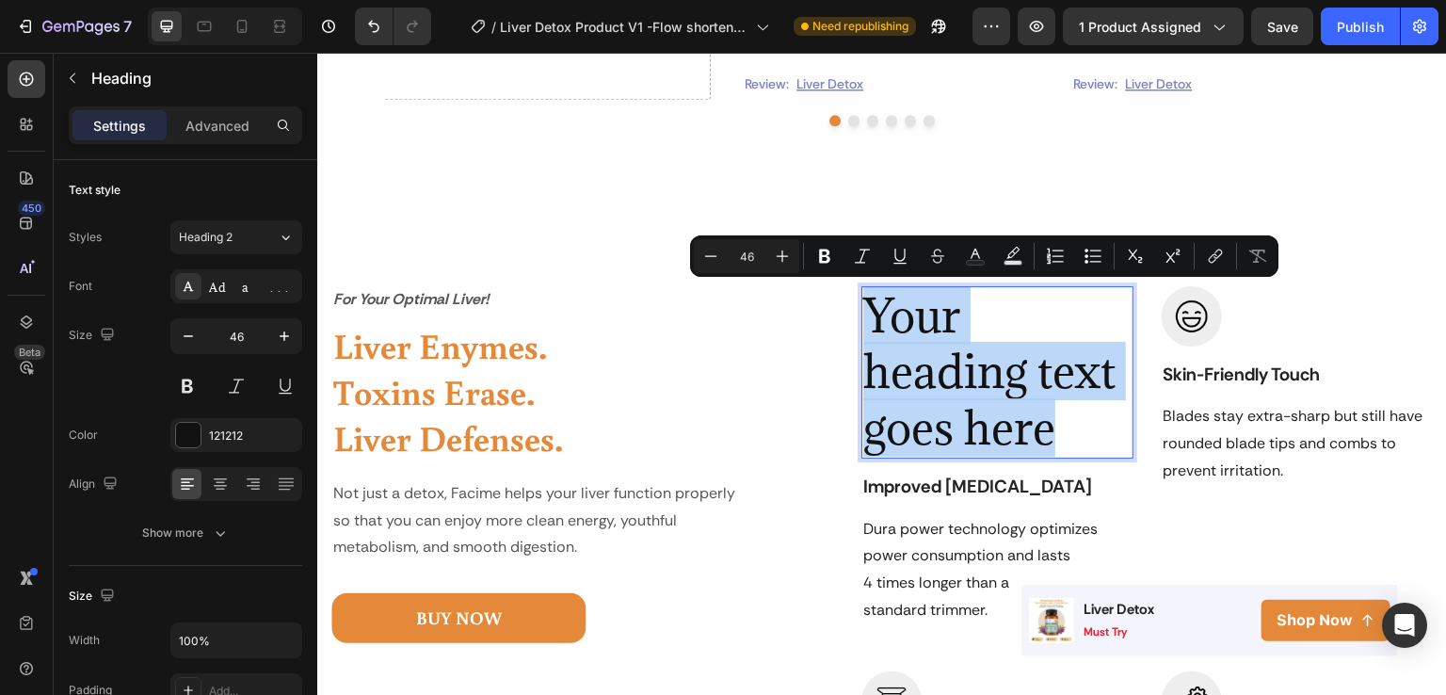
drag, startPoint x: 1046, startPoint y: 424, endPoint x: 861, endPoint y: 324, distance: 210.6
click at [863, 324] on p "Your heading text goes here" at bounding box center [996, 372] width 267 height 169
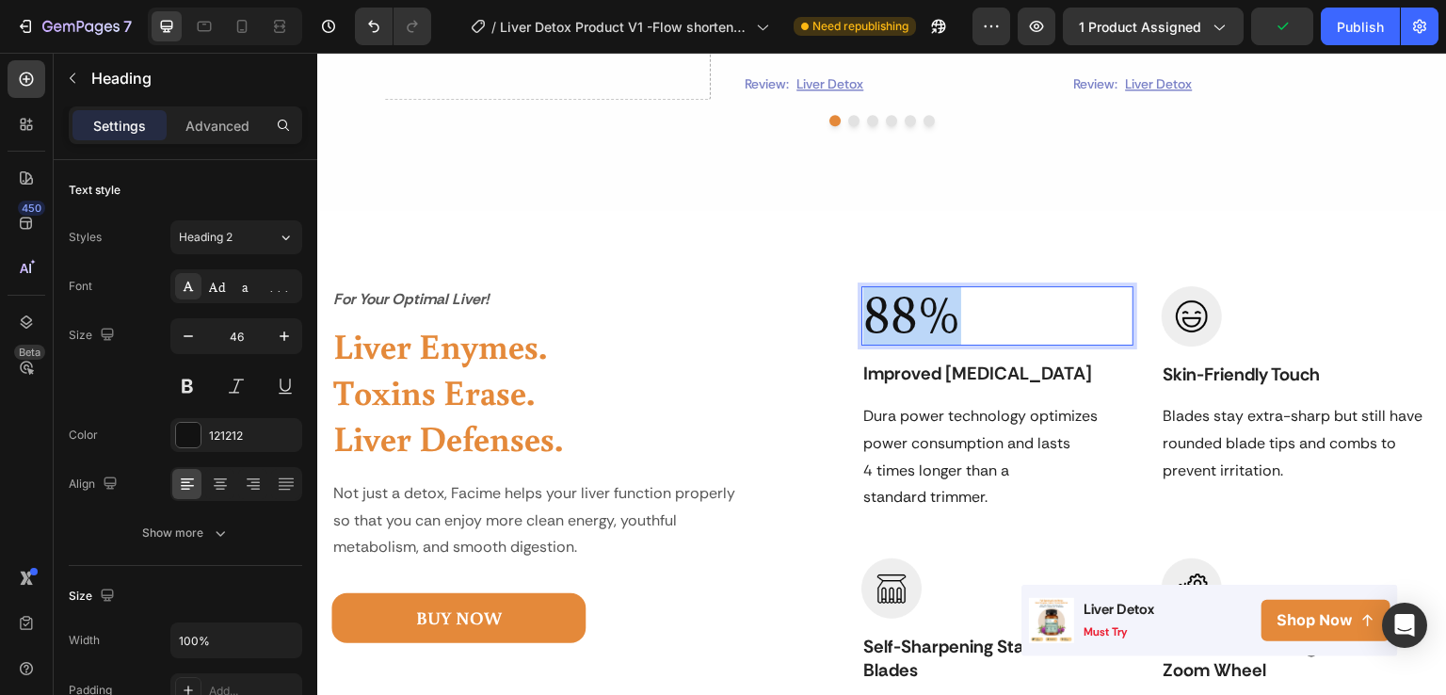
drag, startPoint x: 976, startPoint y: 326, endPoint x: 856, endPoint y: 320, distance: 119.7
click at [862, 320] on h2 "88%" at bounding box center [997, 316] width 271 height 60
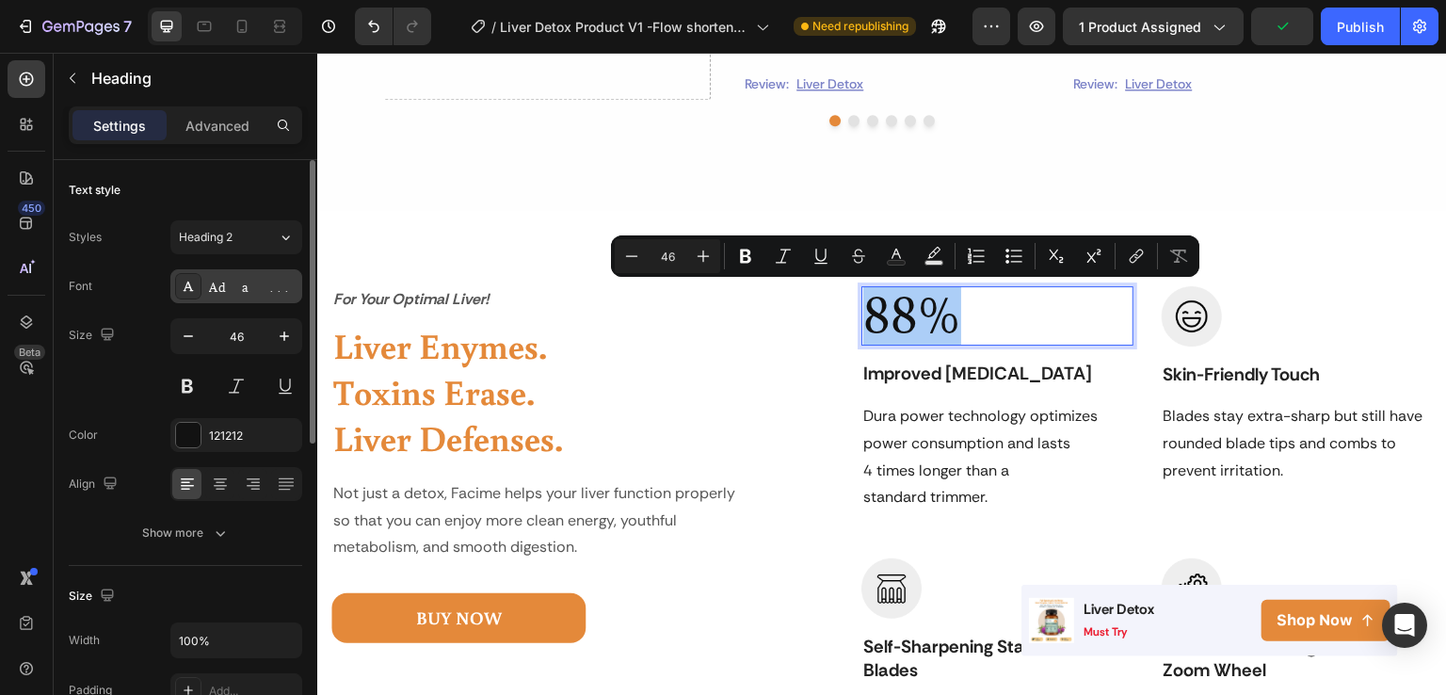
click at [258, 296] on div "Adamina" at bounding box center [236, 286] width 132 height 34
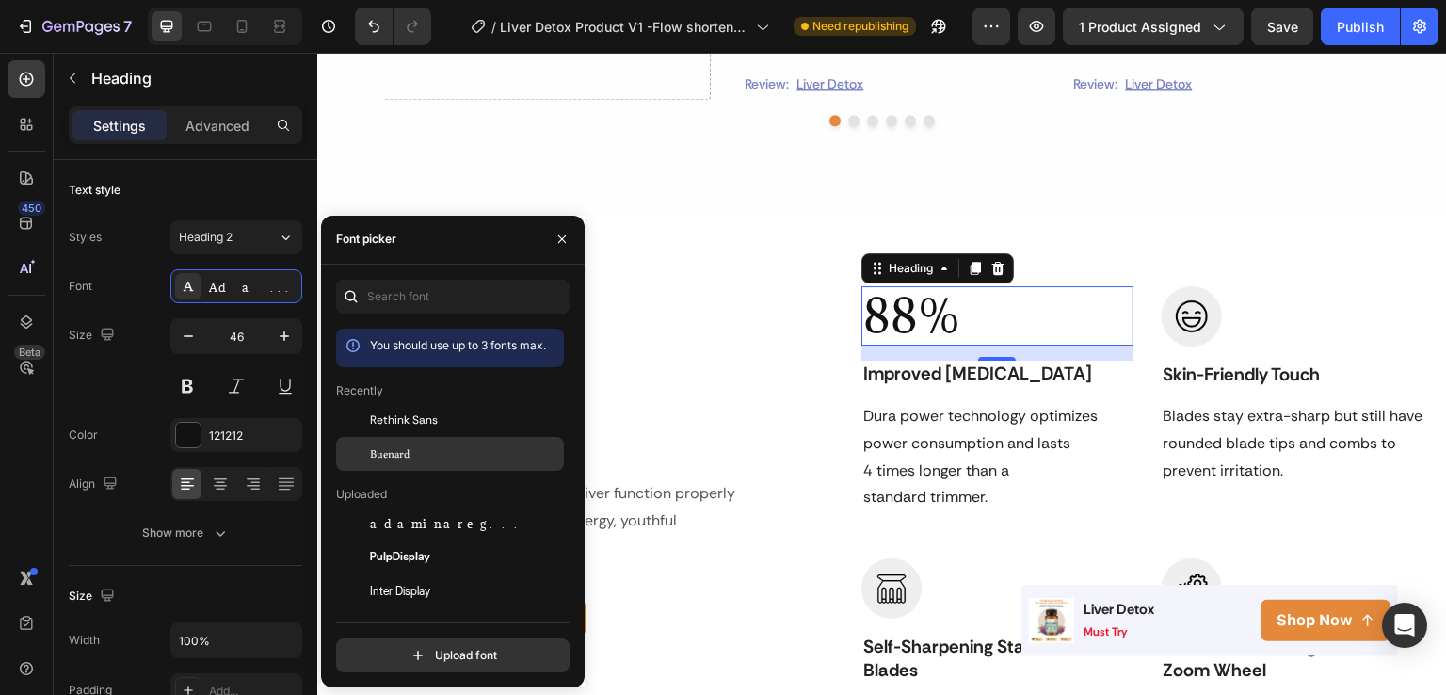
click at [413, 446] on div "Buenard" at bounding box center [465, 453] width 190 height 17
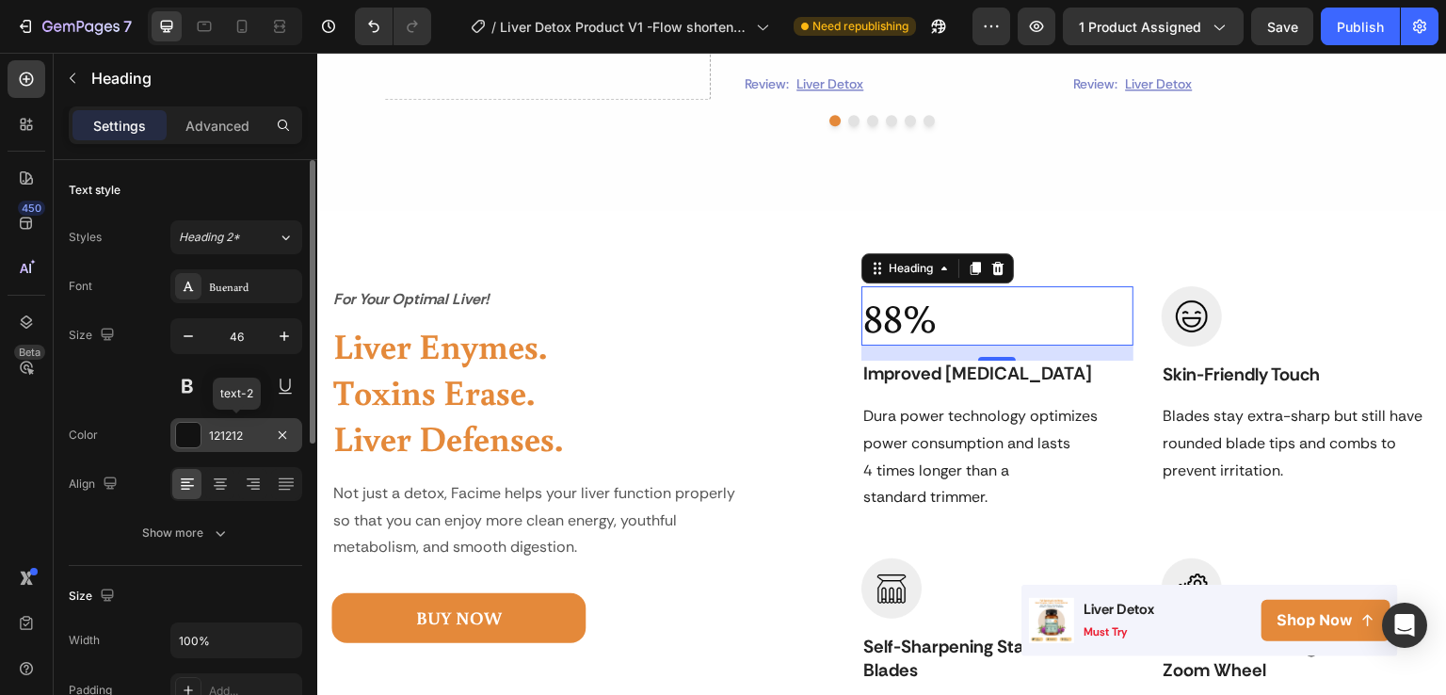
click at [234, 445] on div "121212" at bounding box center [236, 435] width 132 height 34
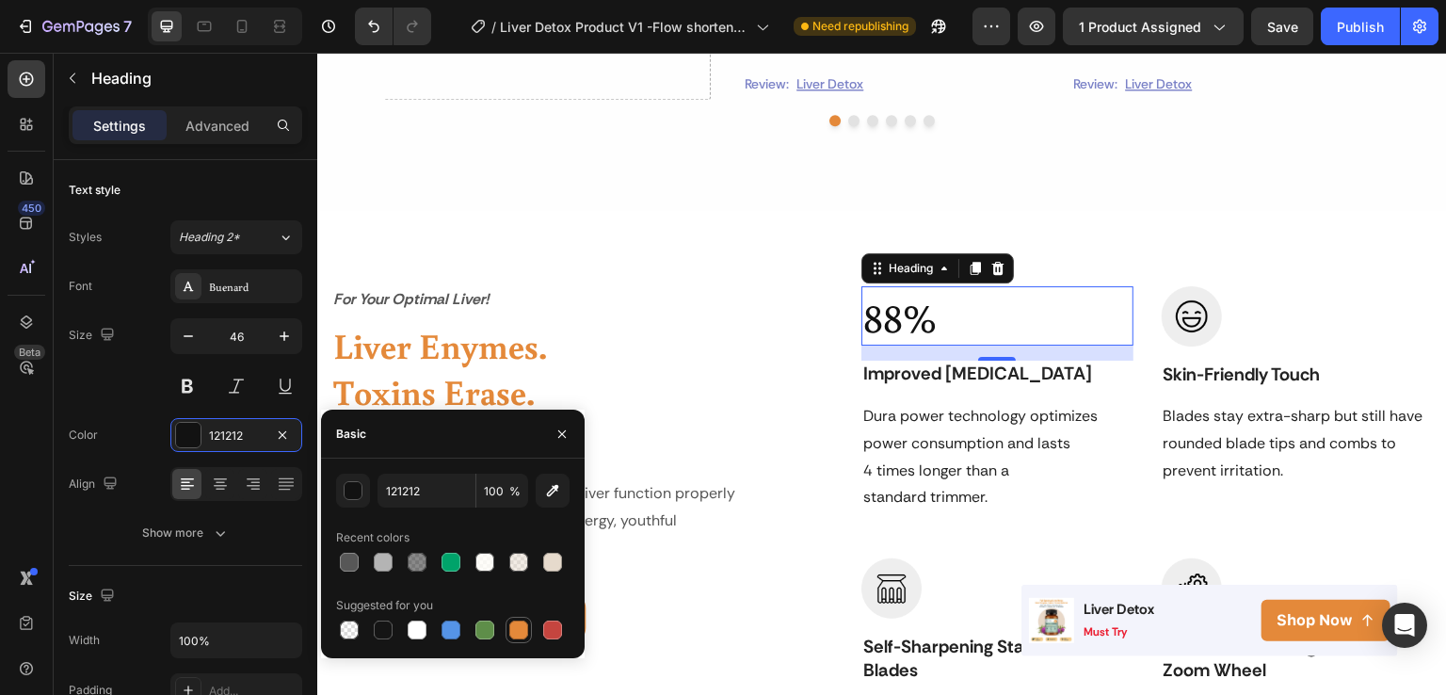
click at [512, 640] on div at bounding box center [519, 630] width 23 height 23
type input "E4893A"
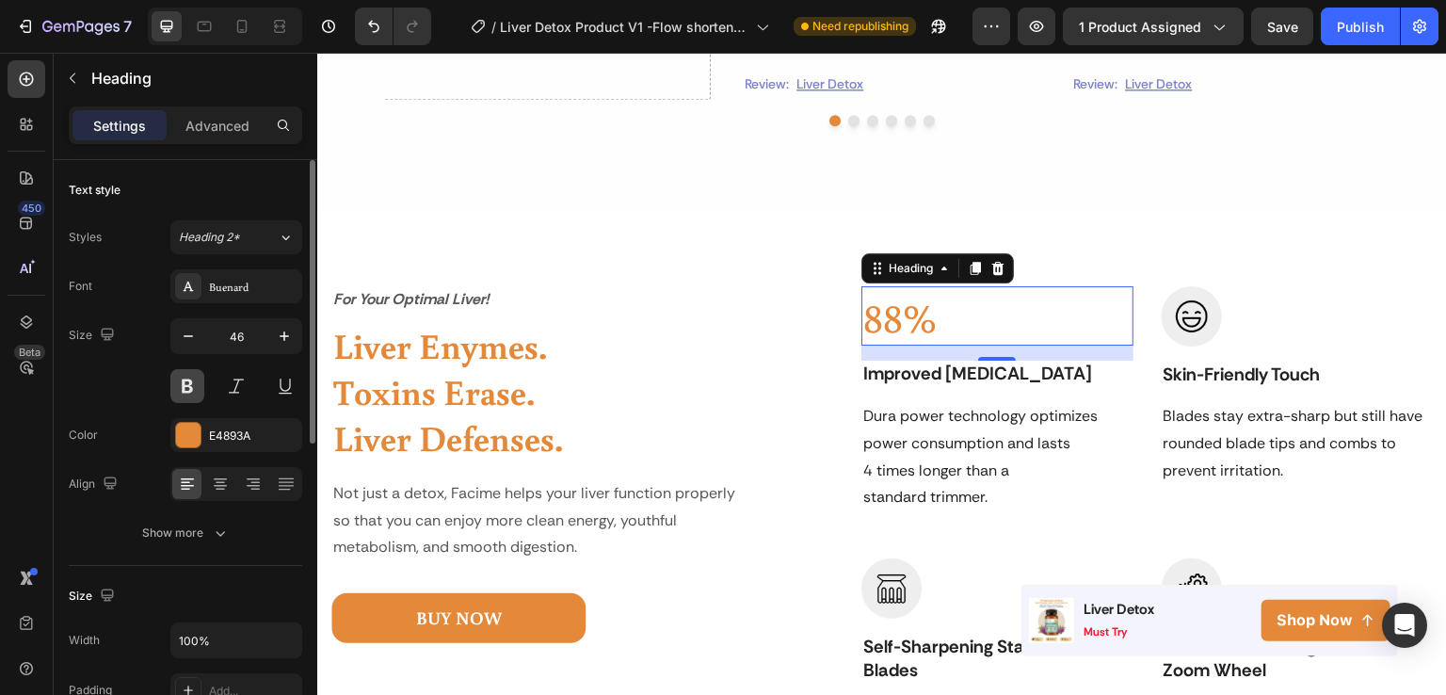
click at [177, 383] on button at bounding box center [187, 386] width 34 height 34
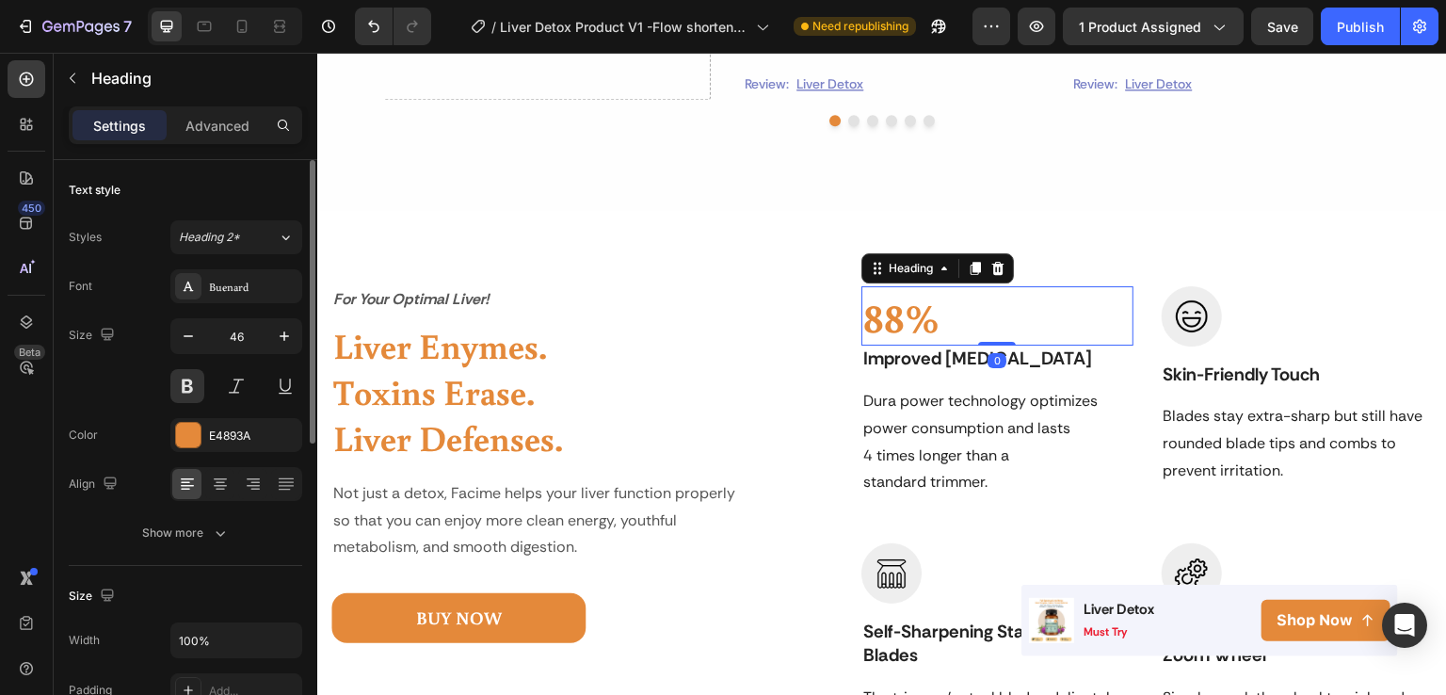
drag, startPoint x: 984, startPoint y: 358, endPoint x: 982, endPoint y: 332, distance: 25.5
click at [982, 332] on div "88% Heading 0" at bounding box center [997, 316] width 271 height 60
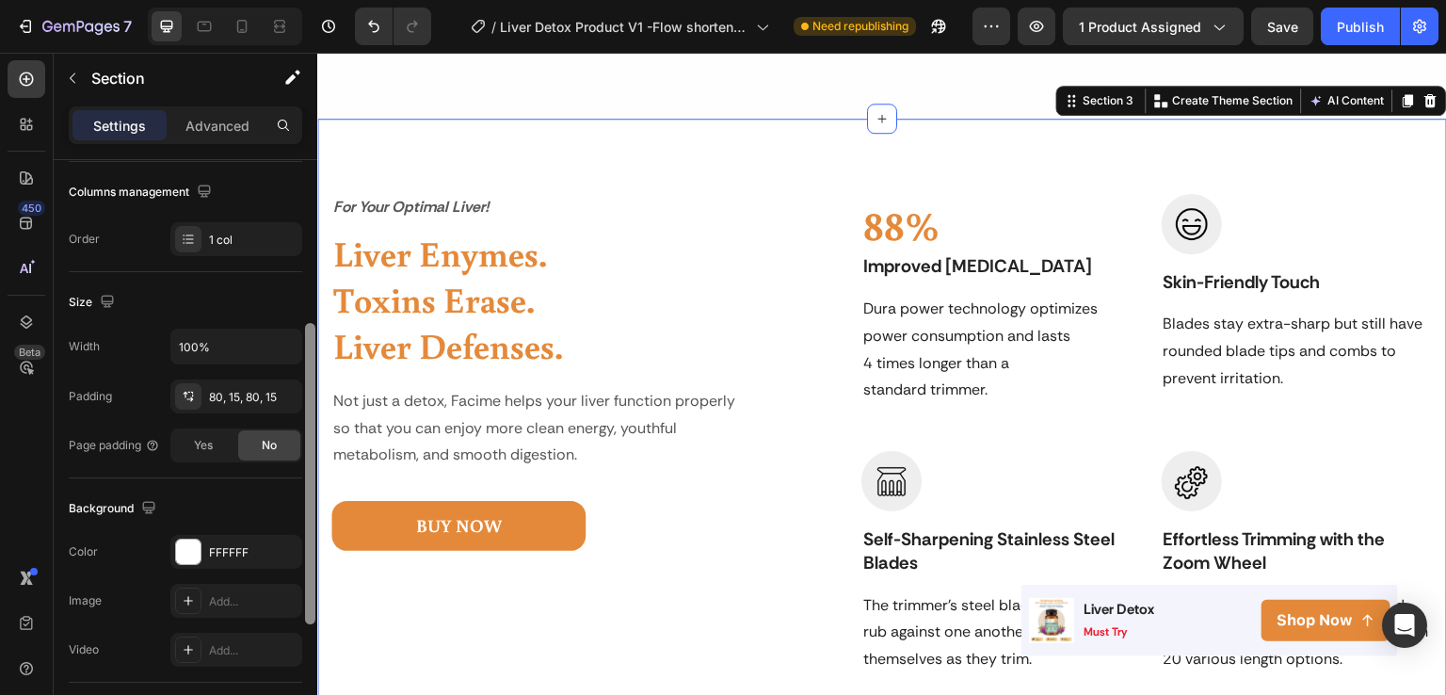
scroll to position [306, 0]
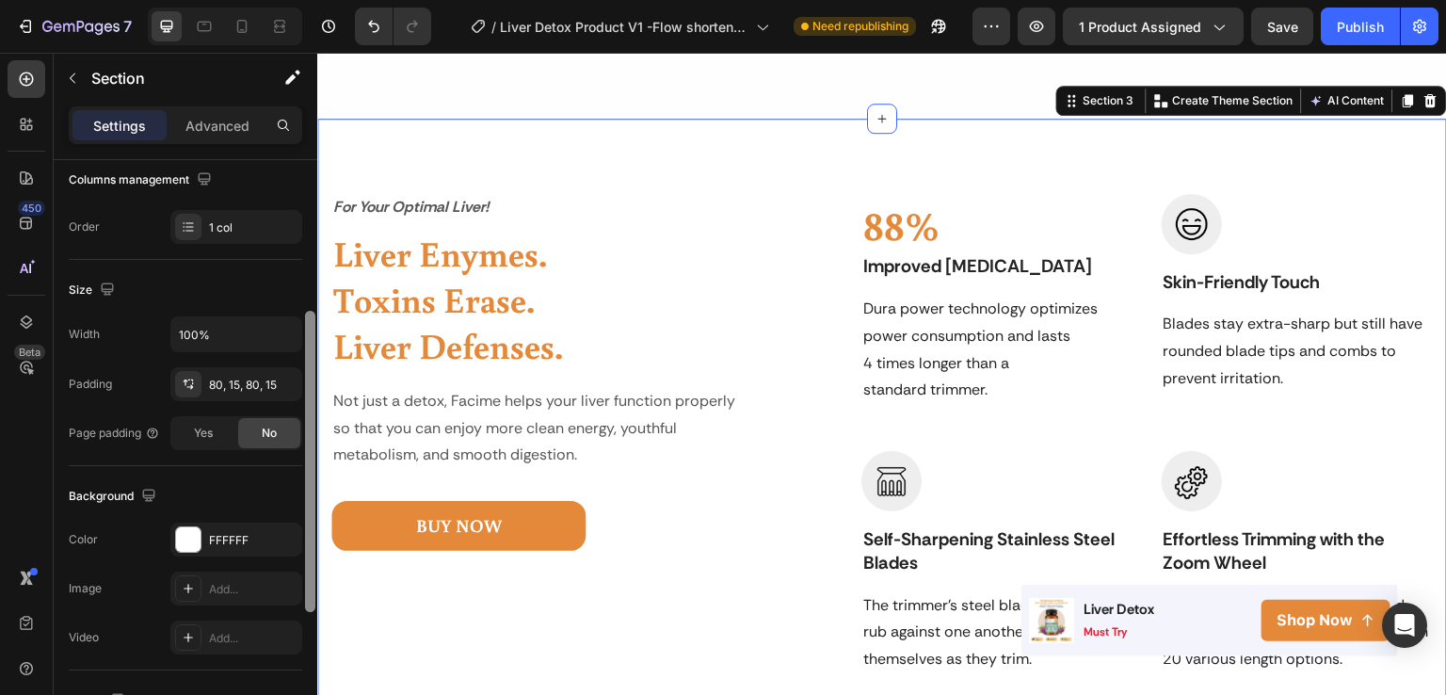
drag, startPoint x: 310, startPoint y: 397, endPoint x: 299, endPoint y: 555, distance: 157.6
click at [299, 555] on div "Layout Column width Change ratio Fit to content 12 Columns management Order 1 c…" at bounding box center [186, 454] width 264 height 589
click at [221, 536] on div "FFFFFF" at bounding box center [236, 540] width 55 height 17
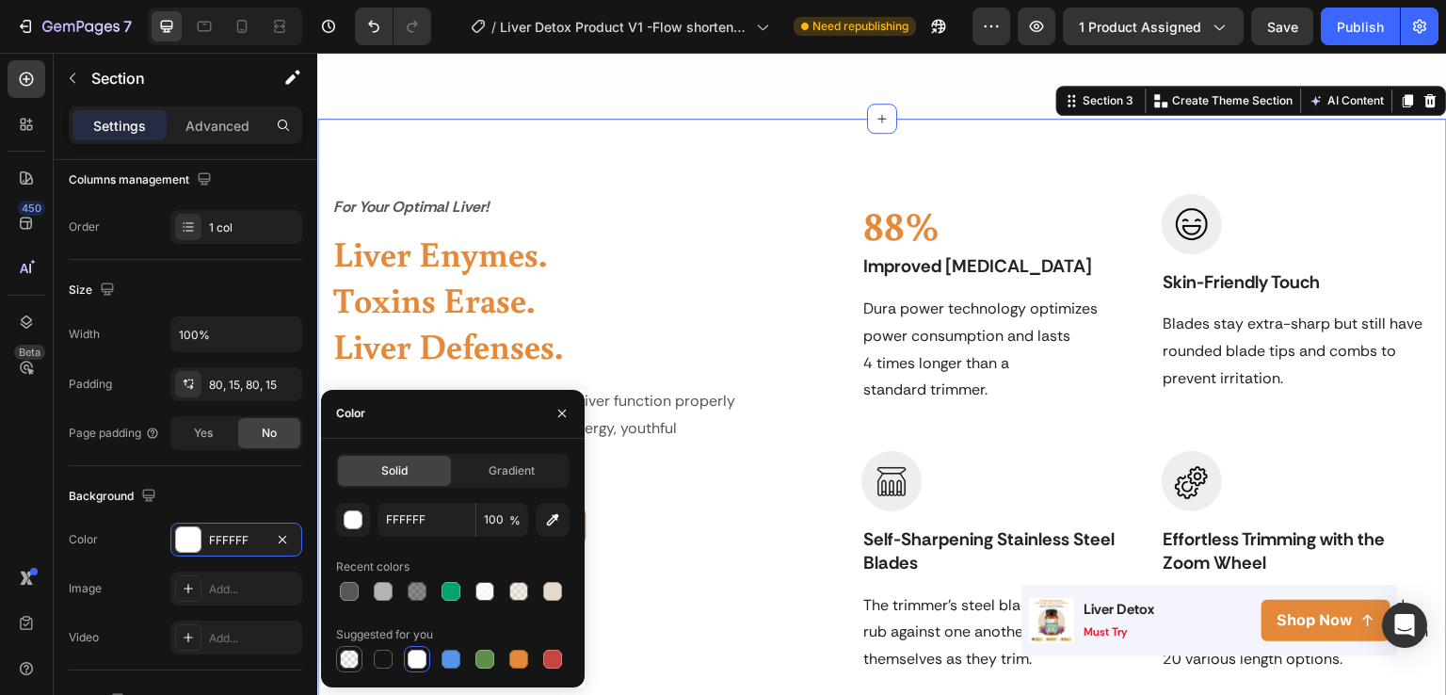
click at [347, 662] on div at bounding box center [349, 659] width 19 height 19
type input "000000"
type input "0"
click at [554, 589] on div at bounding box center [552, 591] width 19 height 19
type input "E6DACC"
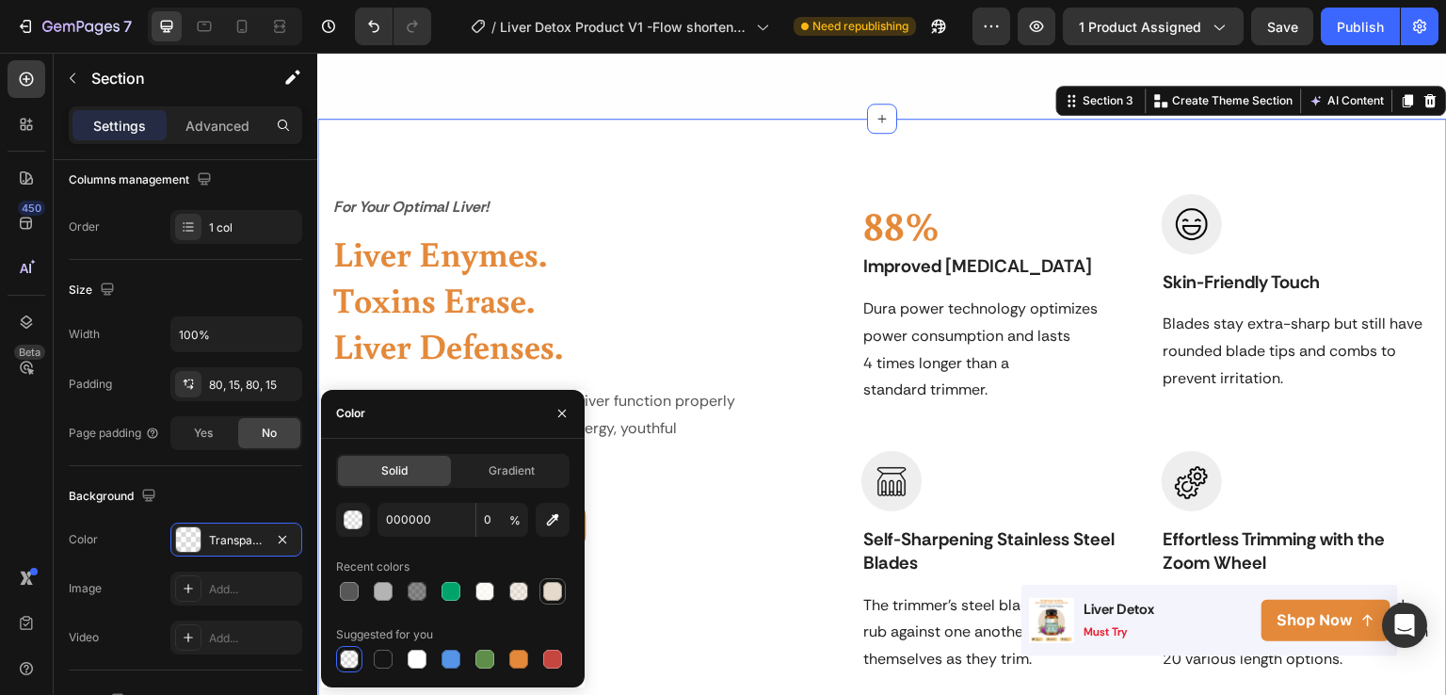
type input "100"
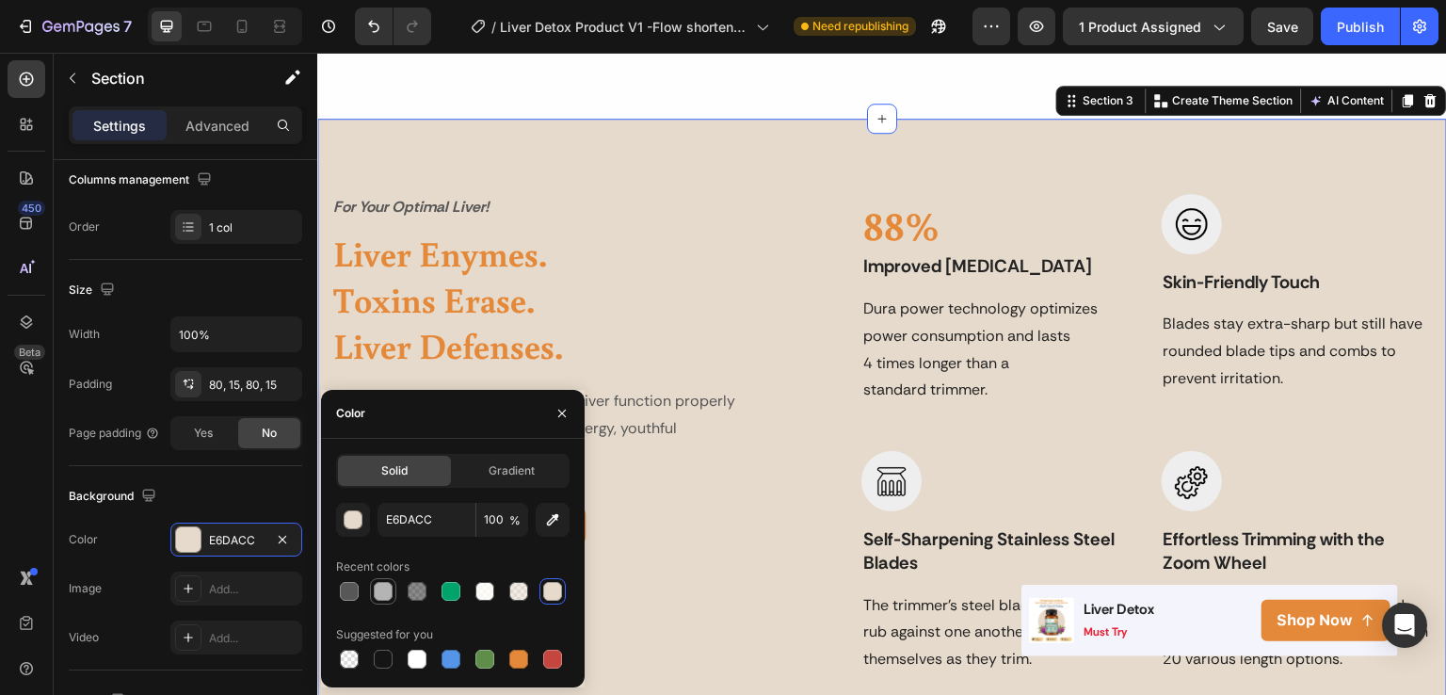
click at [384, 595] on div at bounding box center [383, 591] width 19 height 19
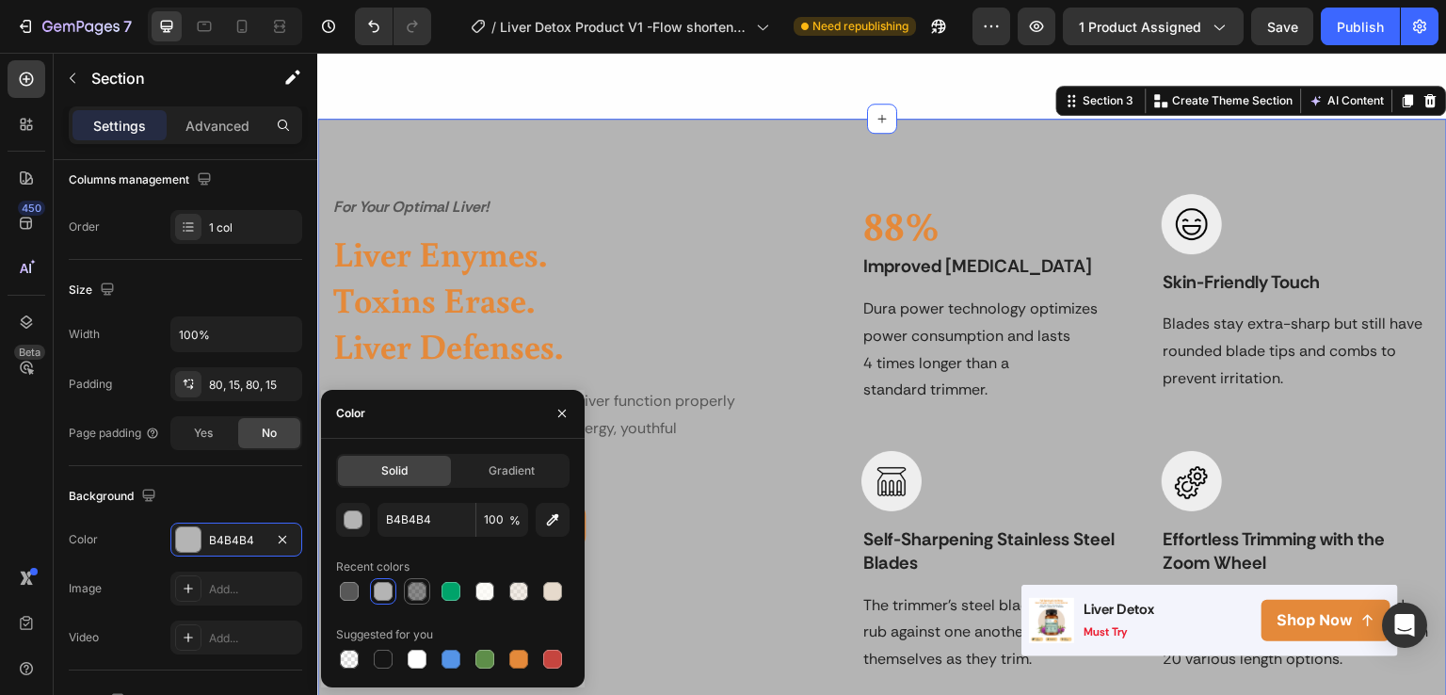
click at [411, 595] on div at bounding box center [417, 591] width 19 height 19
type input "151515"
type input "50"
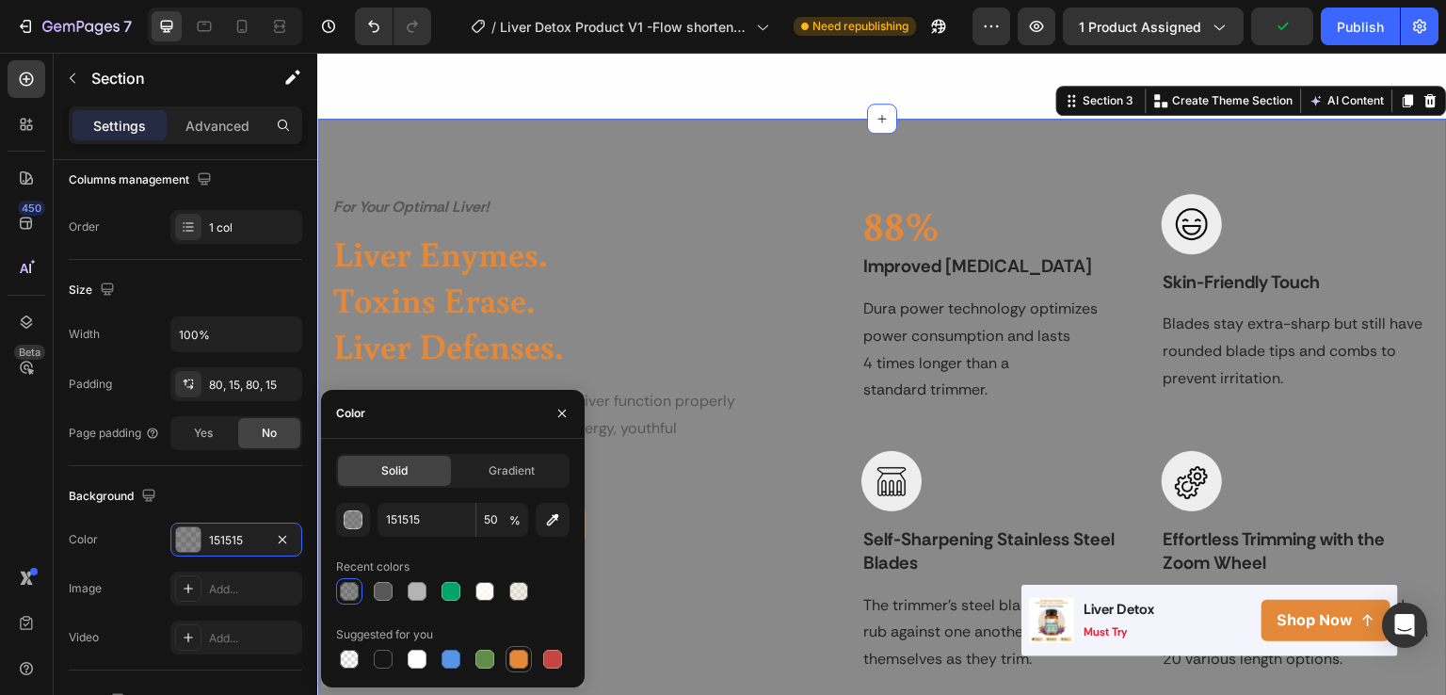
click at [512, 656] on div at bounding box center [518, 659] width 19 height 19
type input "E4893A"
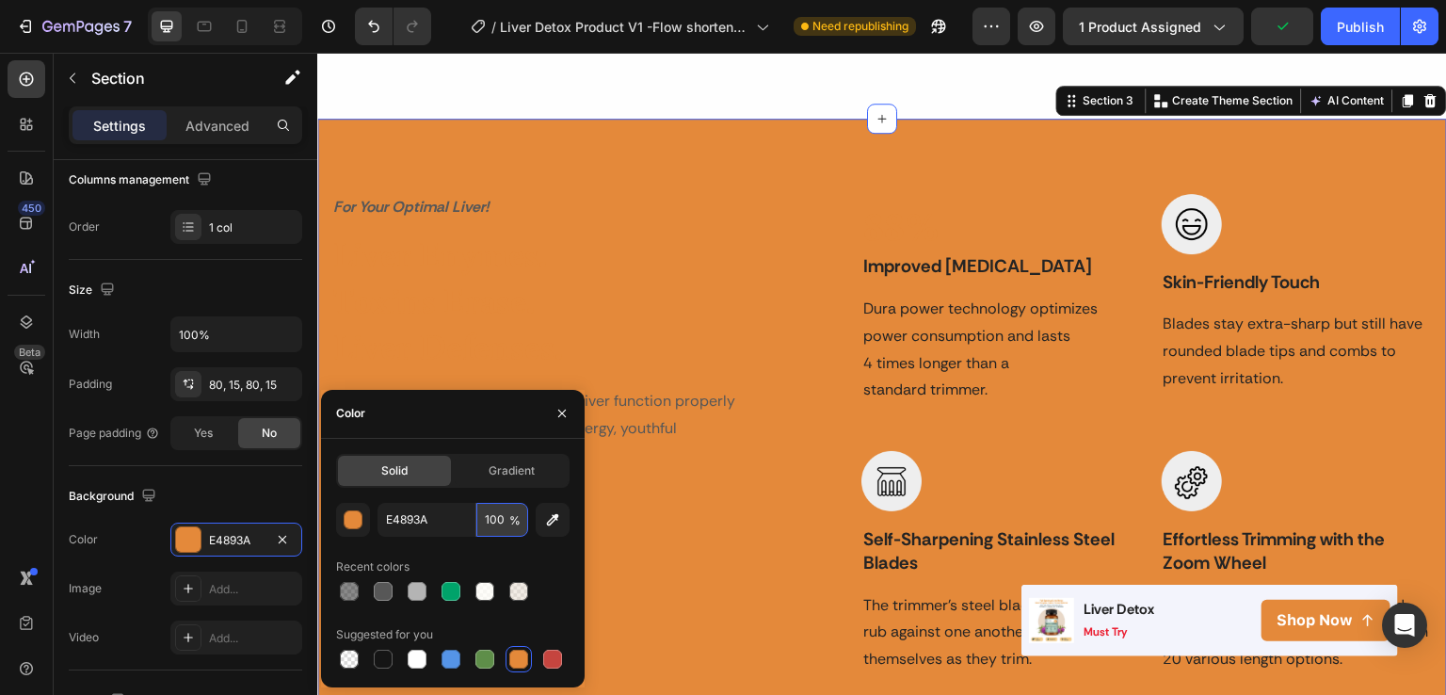
click at [493, 517] on input "100" at bounding box center [502, 520] width 52 height 34
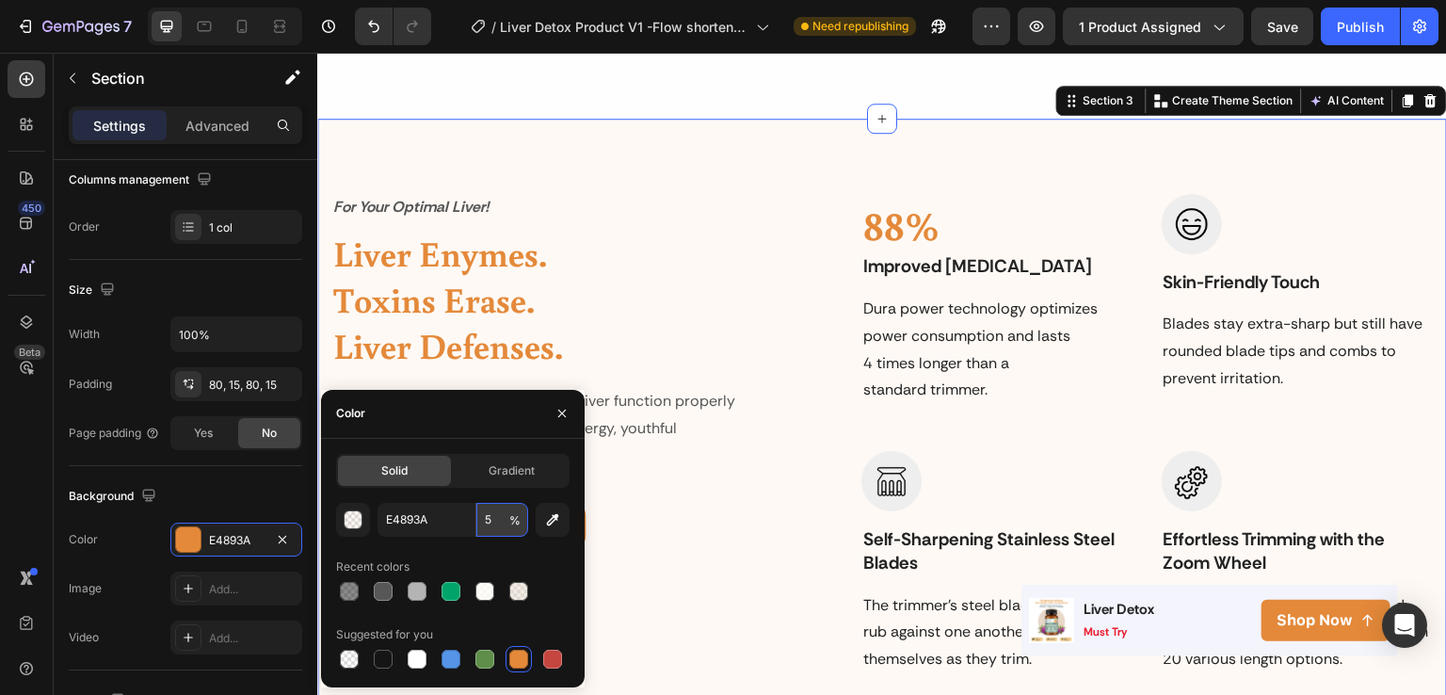
click at [486, 517] on input "5" at bounding box center [502, 520] width 52 height 34
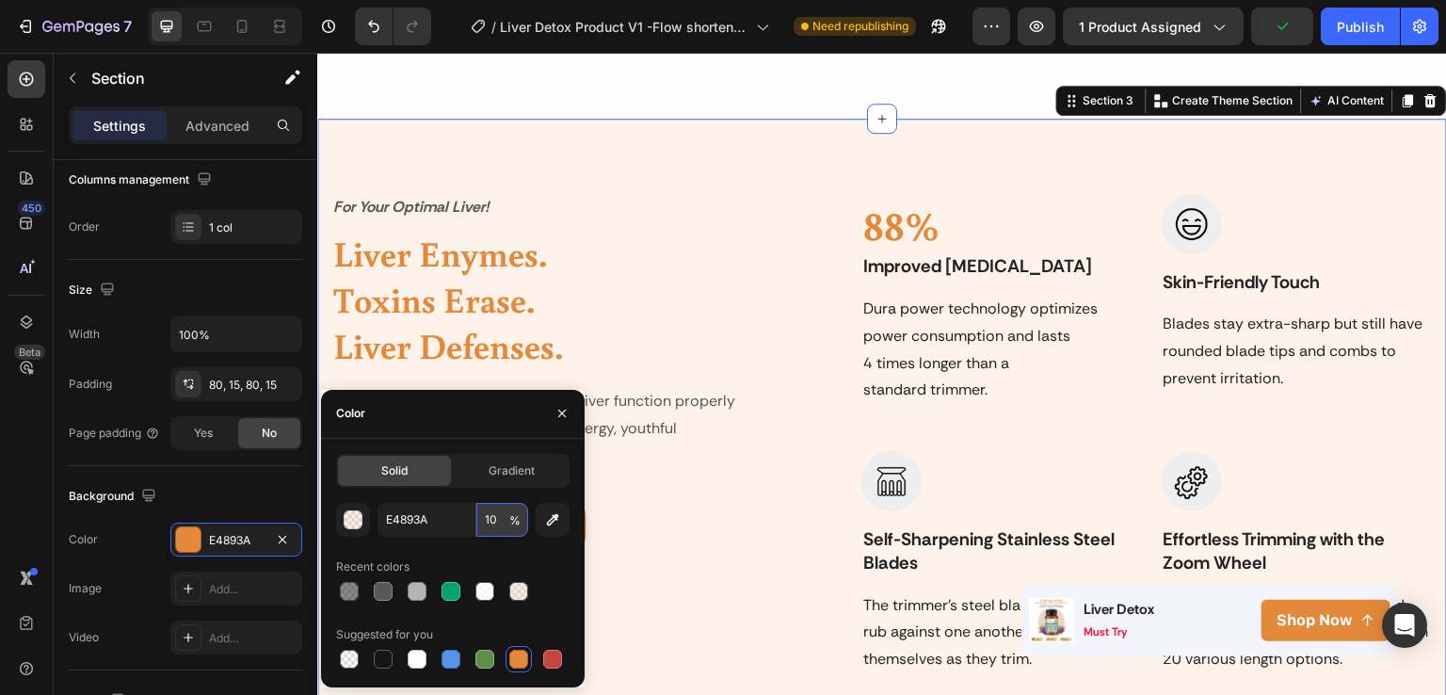
type input "1"
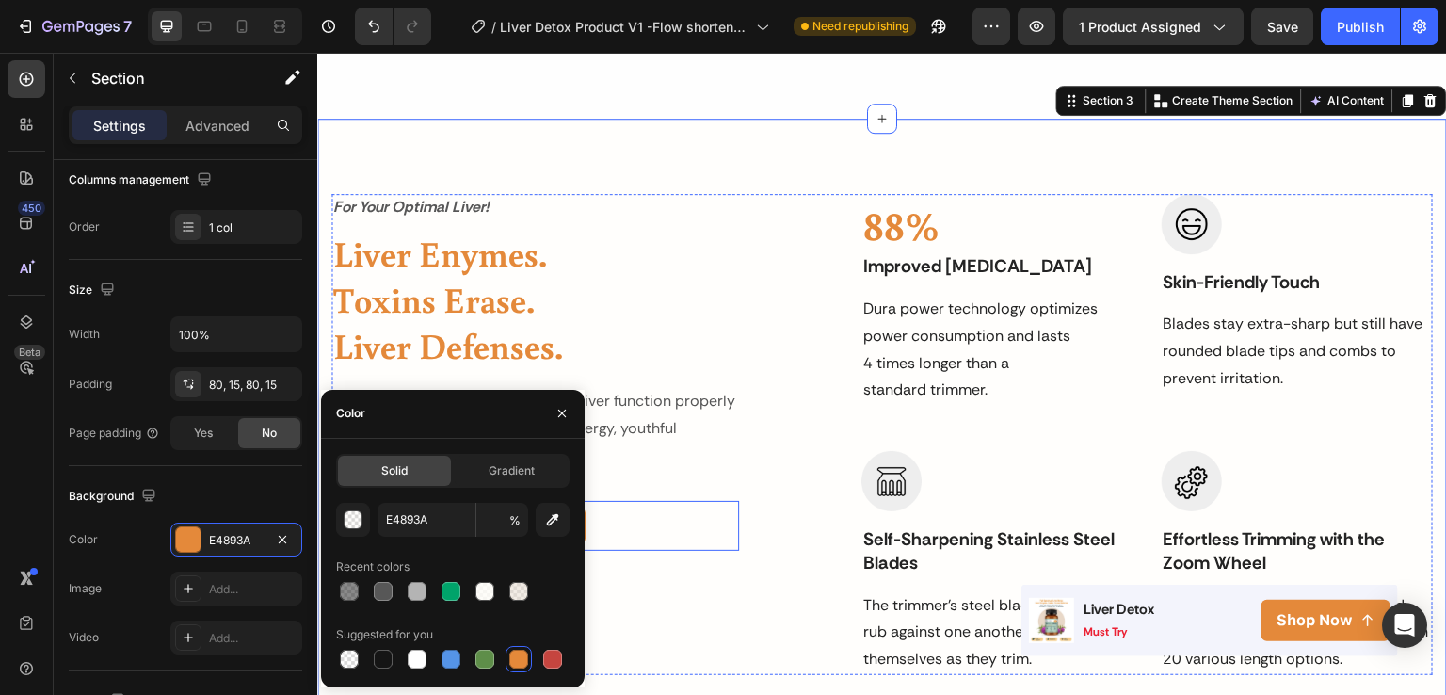
click at [642, 526] on div "BUY NOW Button" at bounding box center [535, 526] width 408 height 50
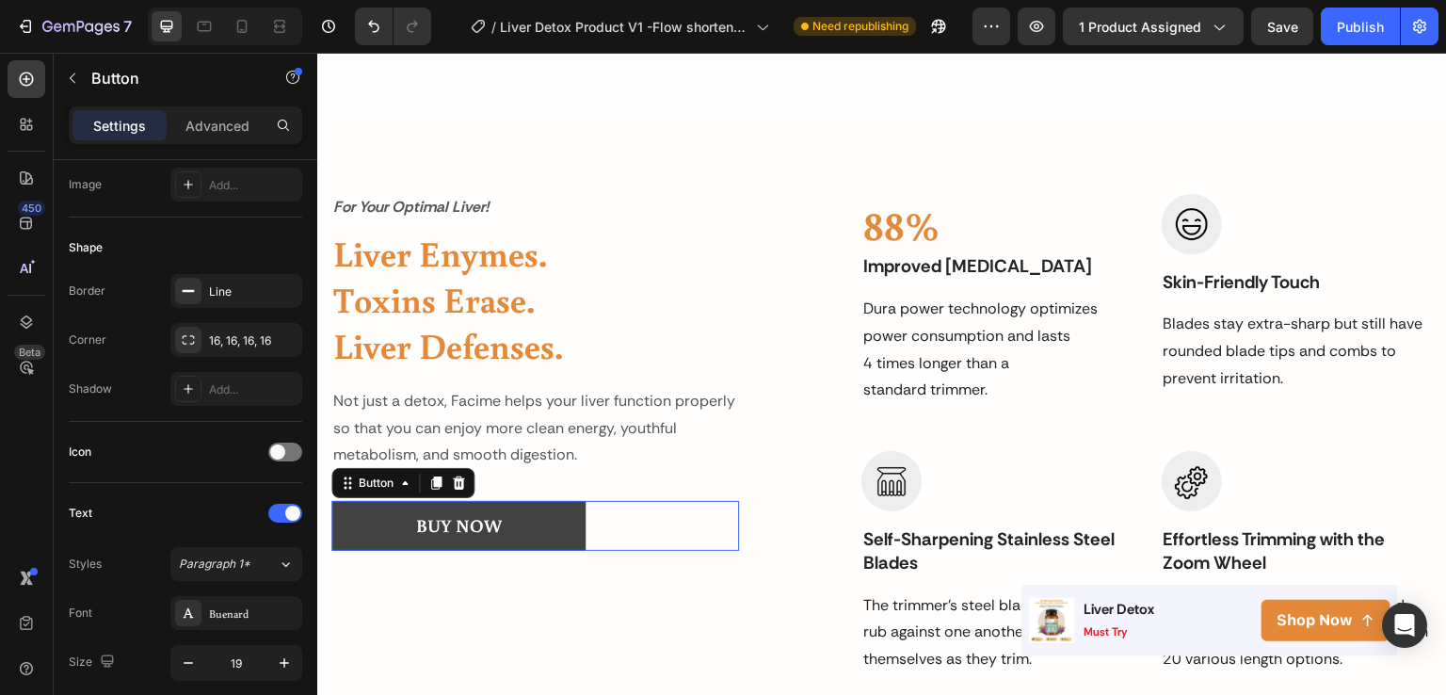
scroll to position [0, 0]
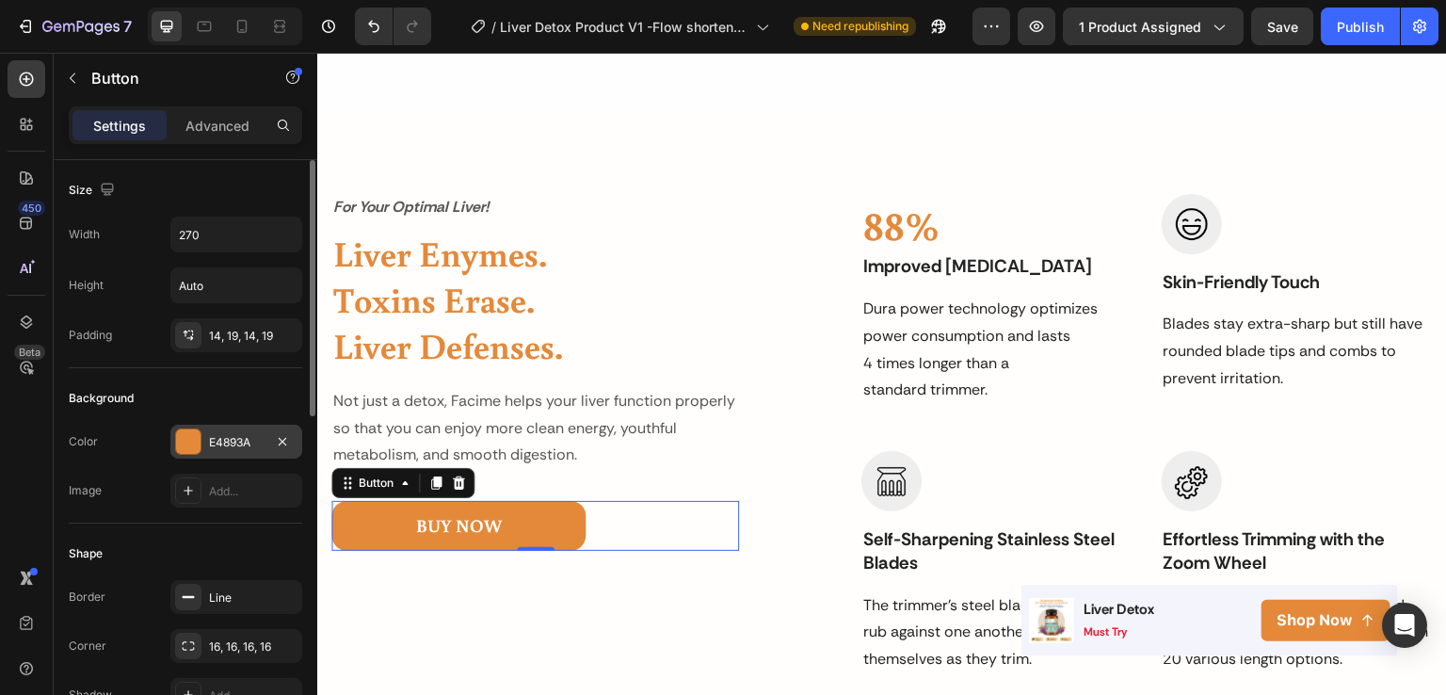
click at [277, 426] on div "E4893A" at bounding box center [236, 442] width 132 height 34
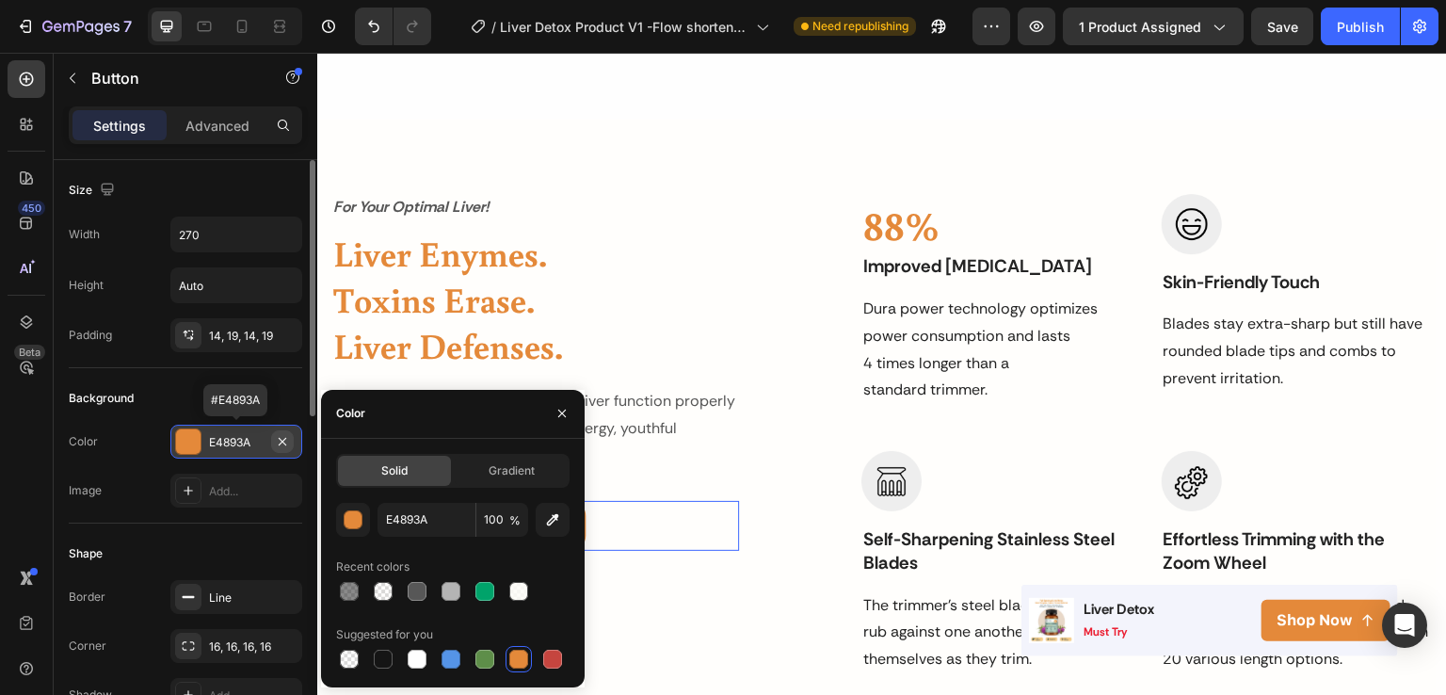
click at [282, 441] on icon "button" at bounding box center [283, 441] width 8 height 8
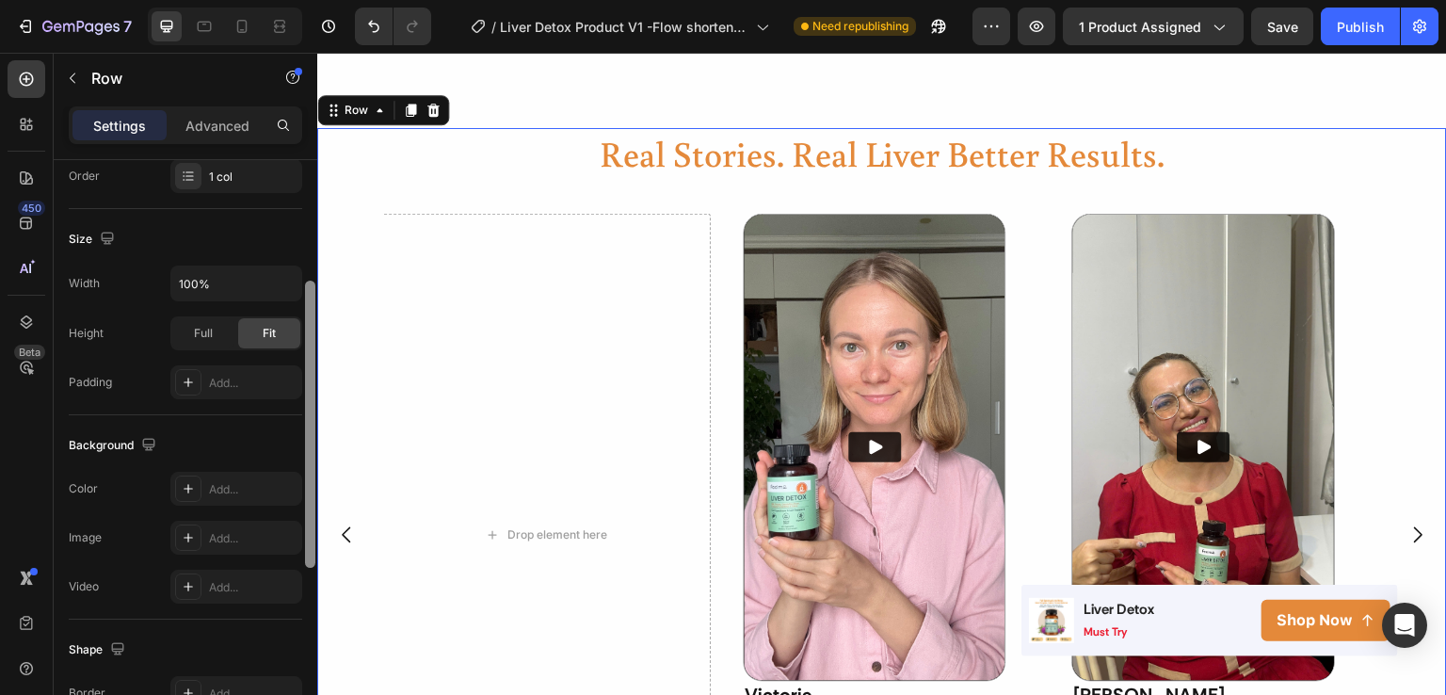
scroll to position [331, 0]
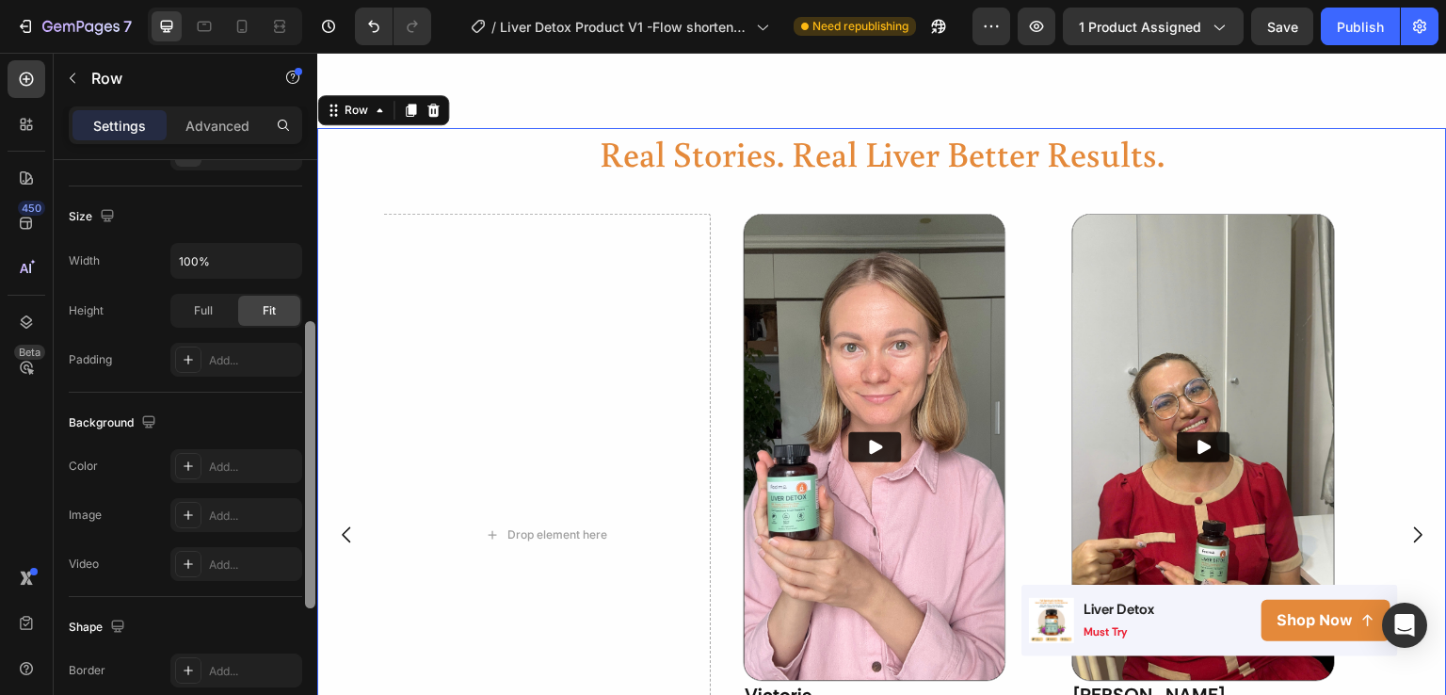
drag, startPoint x: 311, startPoint y: 220, endPoint x: 315, endPoint y: 382, distance: 162.0
click at [315, 382] on div at bounding box center [310, 464] width 10 height 287
click at [206, 469] on div "Add..." at bounding box center [236, 466] width 132 height 34
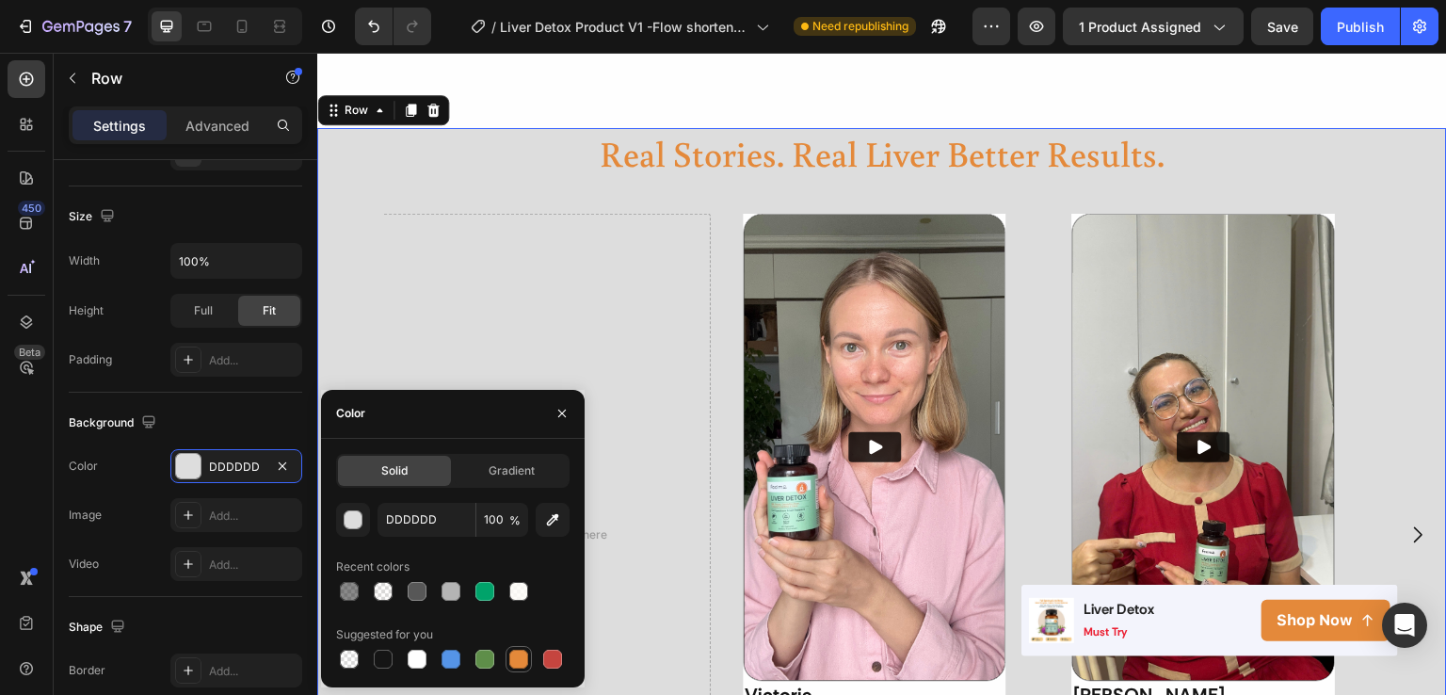
click at [516, 658] on div at bounding box center [518, 659] width 19 height 19
type input "E4893A"
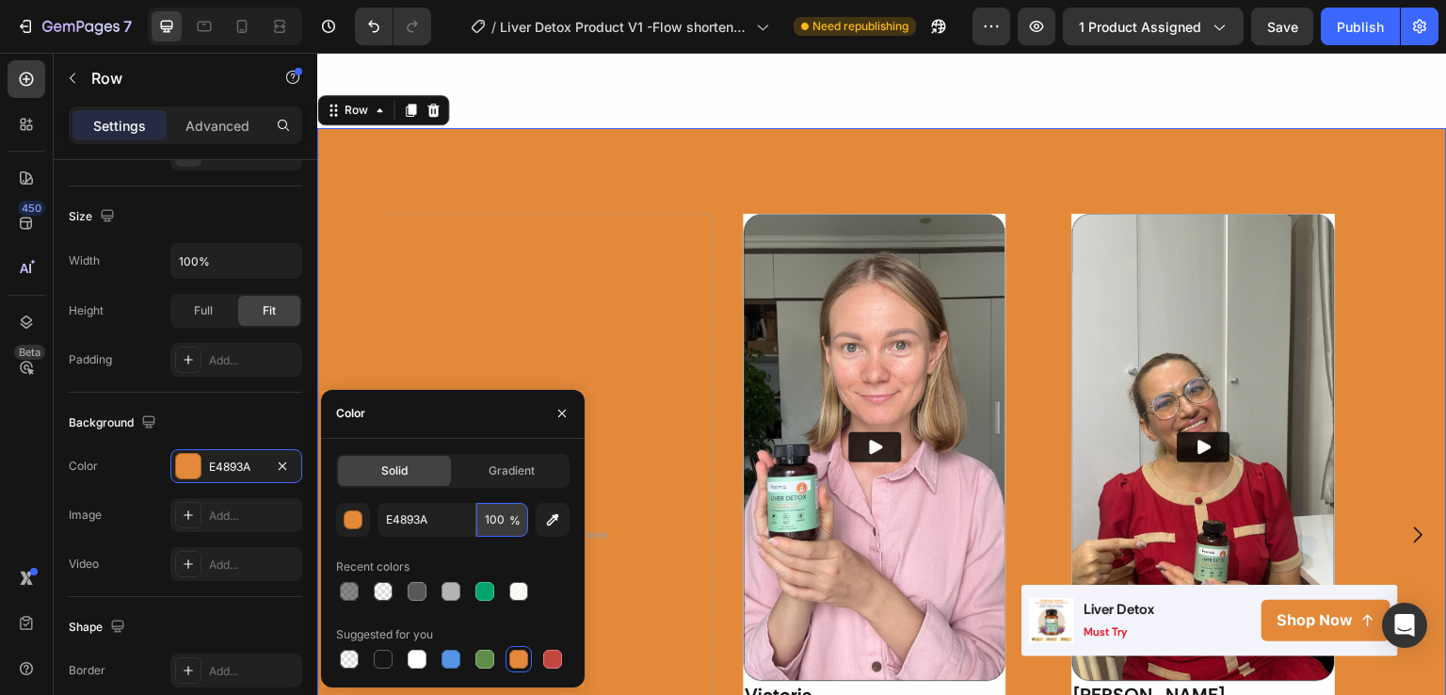
click at [498, 521] on input "100" at bounding box center [502, 520] width 52 height 34
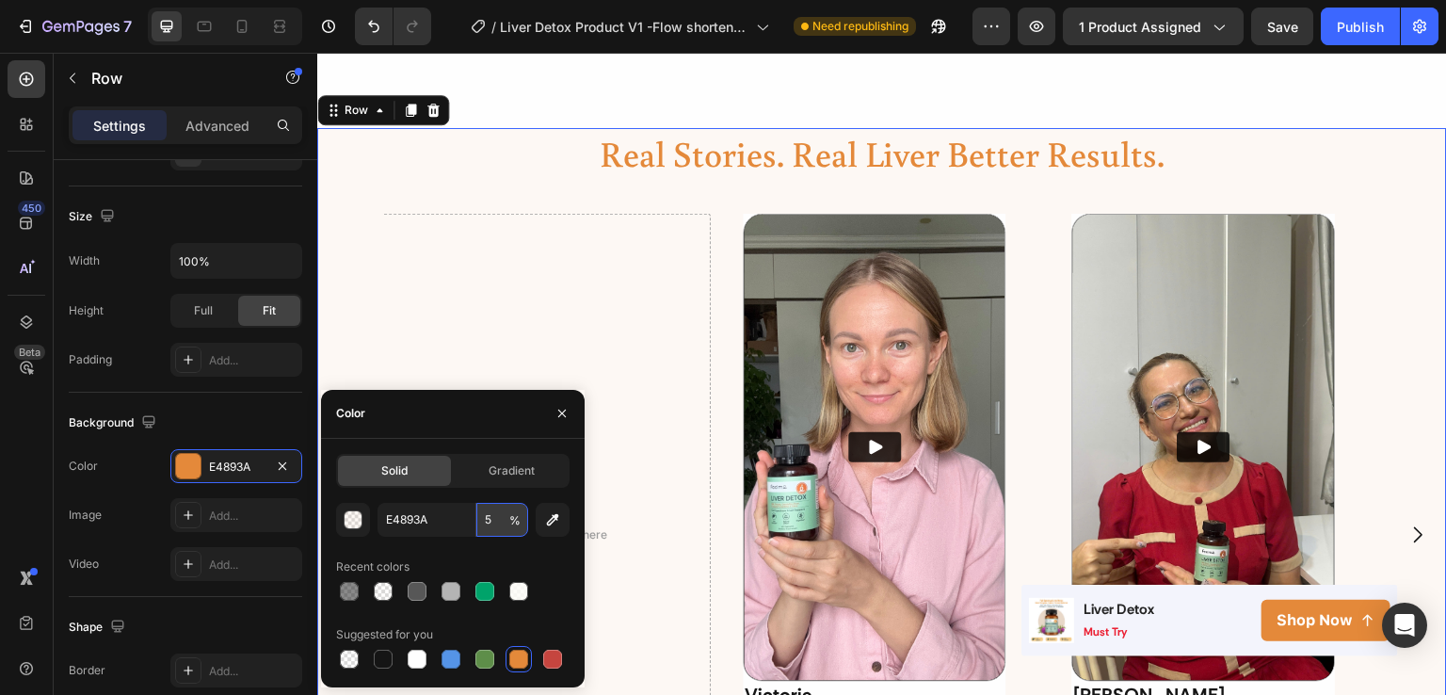
type input "5"
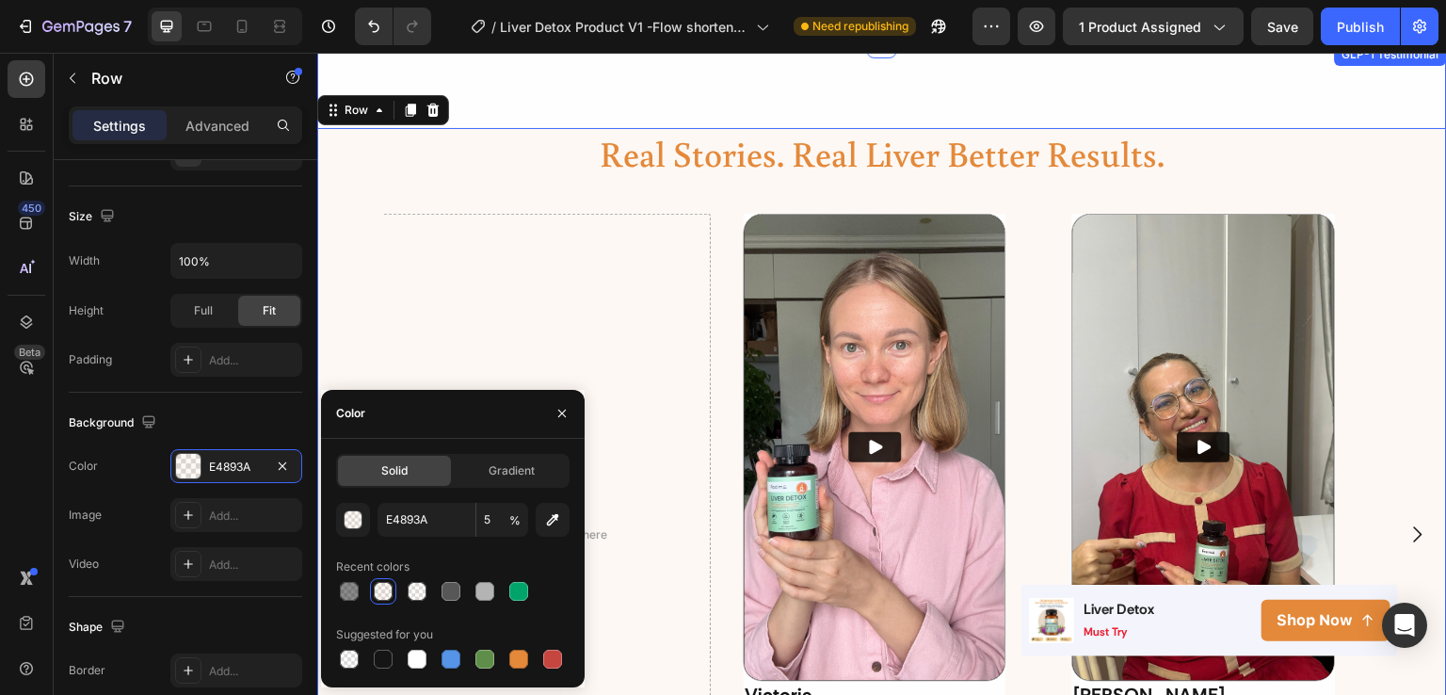
click at [1416, 114] on div "real stories. real liver better results. Heading Video Victoria Text Block Icon…" at bounding box center [882, 505] width 1130 height 925
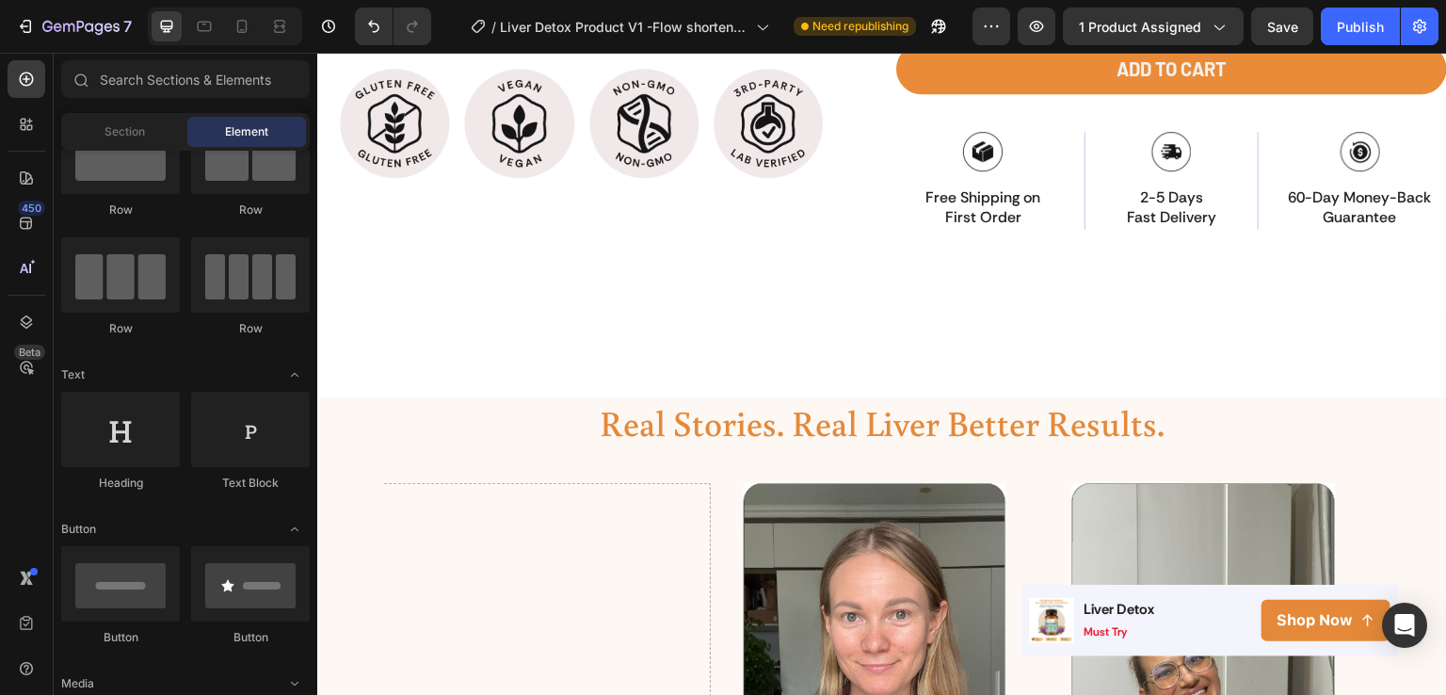
scroll to position [1116, 0]
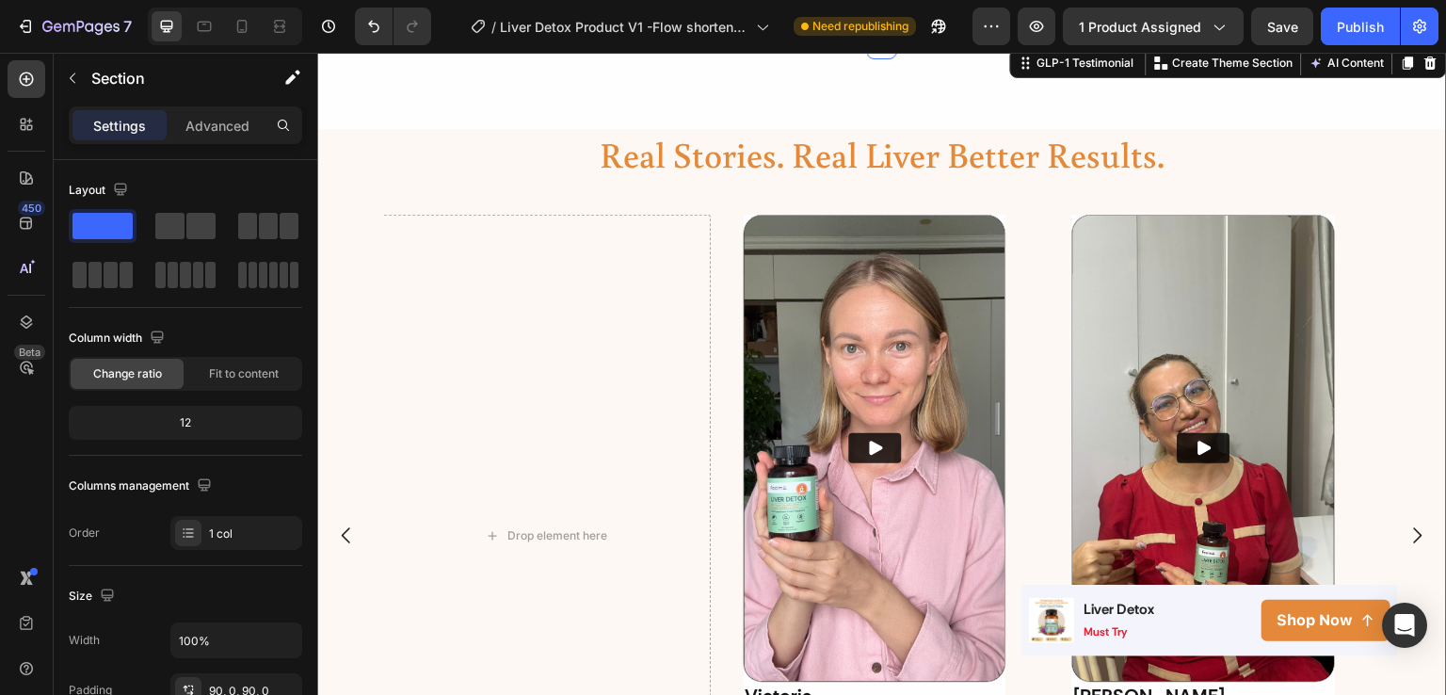
click at [1370, 90] on div "real stories. real liver better results. Heading Video Victoria Text Block Icon…" at bounding box center [882, 506] width 1130 height 925
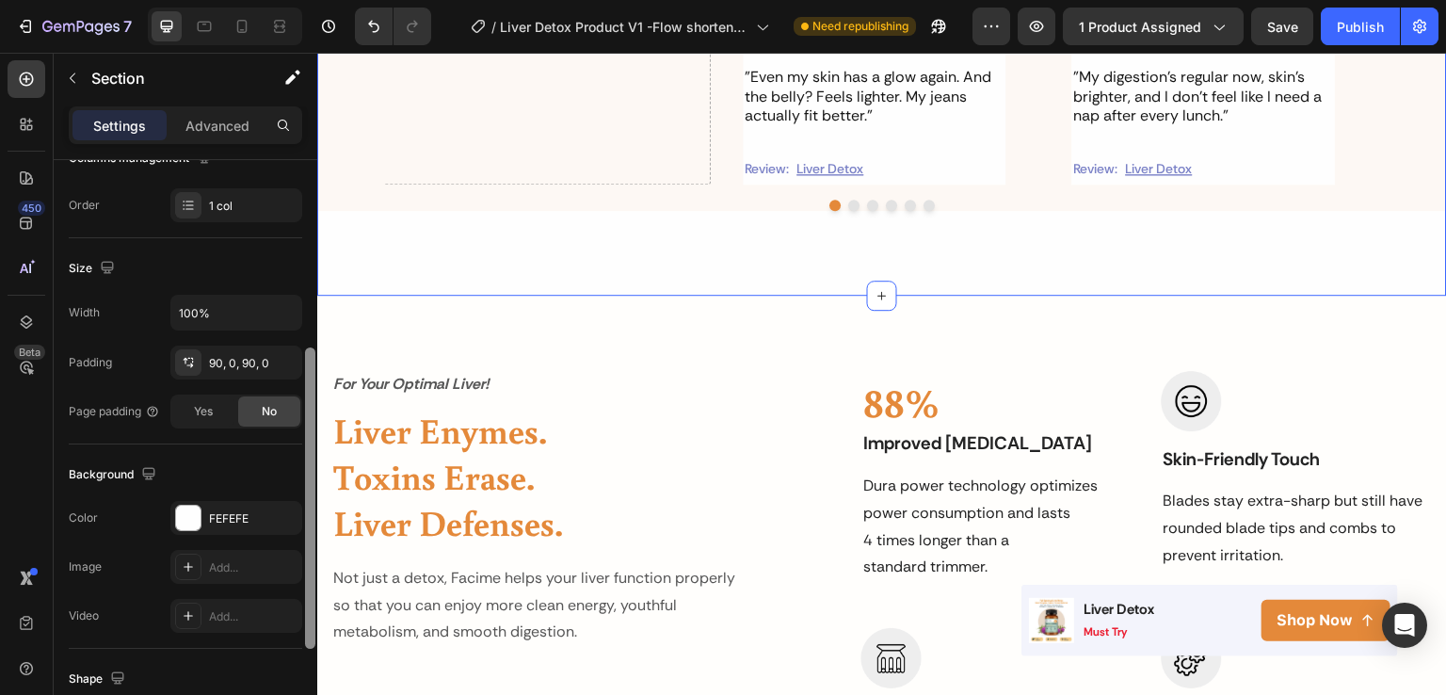
scroll to position [341, 0]
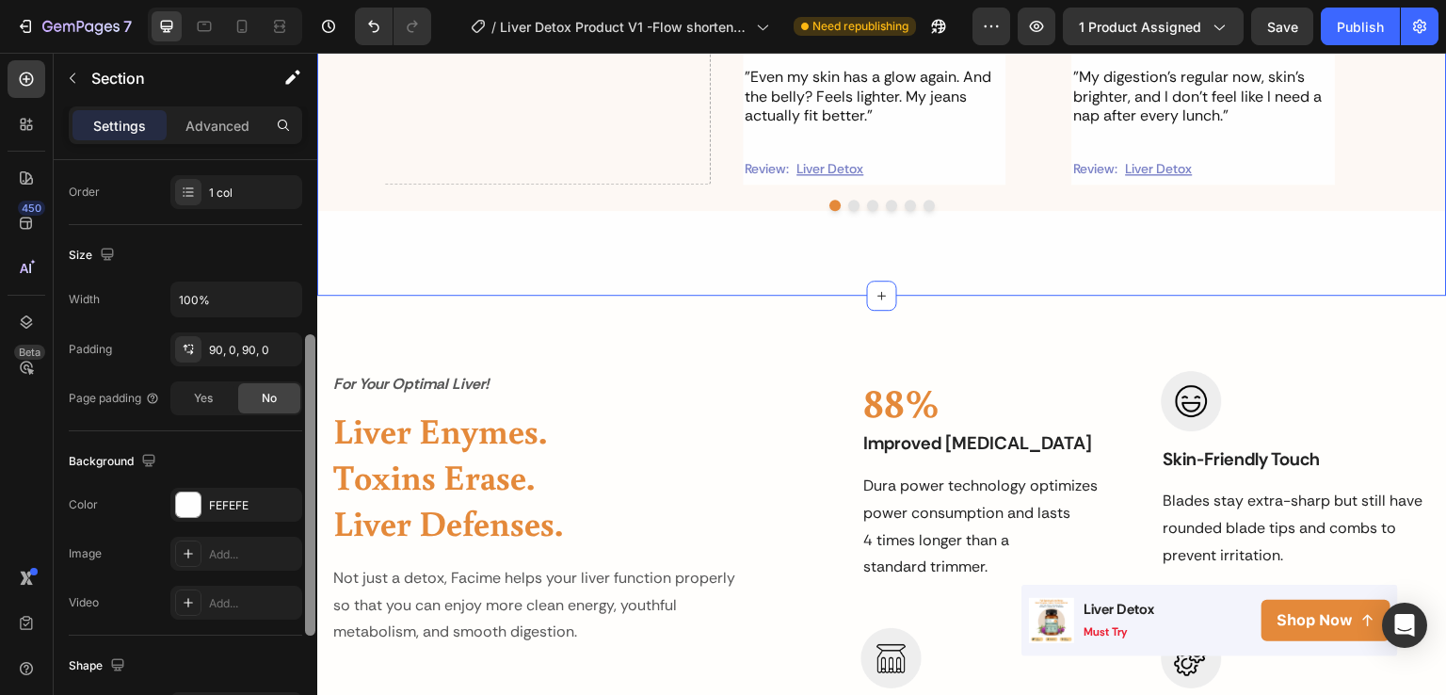
drag, startPoint x: 310, startPoint y: 371, endPoint x: 306, endPoint y: 546, distance: 175.2
click at [306, 546] on div at bounding box center [310, 484] width 10 height 301
click at [235, 492] on div "FEFEFE" at bounding box center [236, 505] width 132 height 34
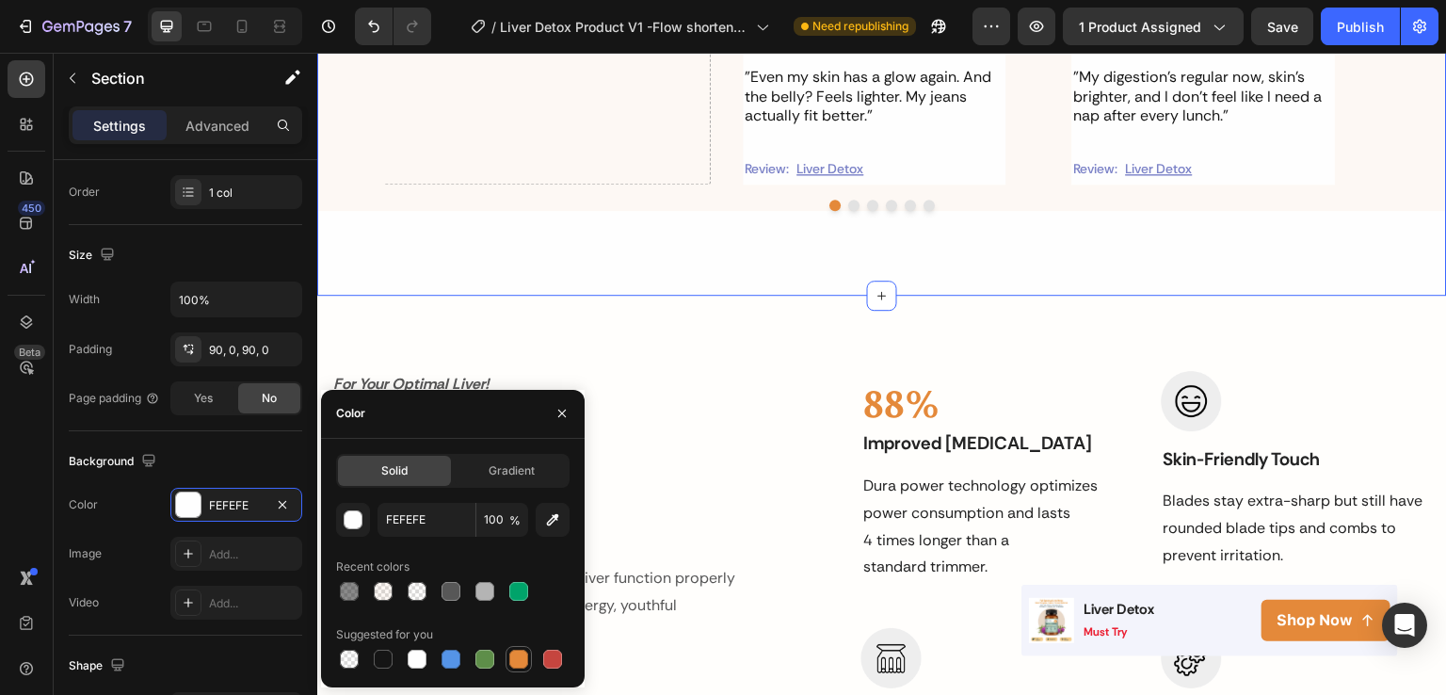
click at [526, 662] on div at bounding box center [518, 659] width 19 height 19
type input "E4893A"
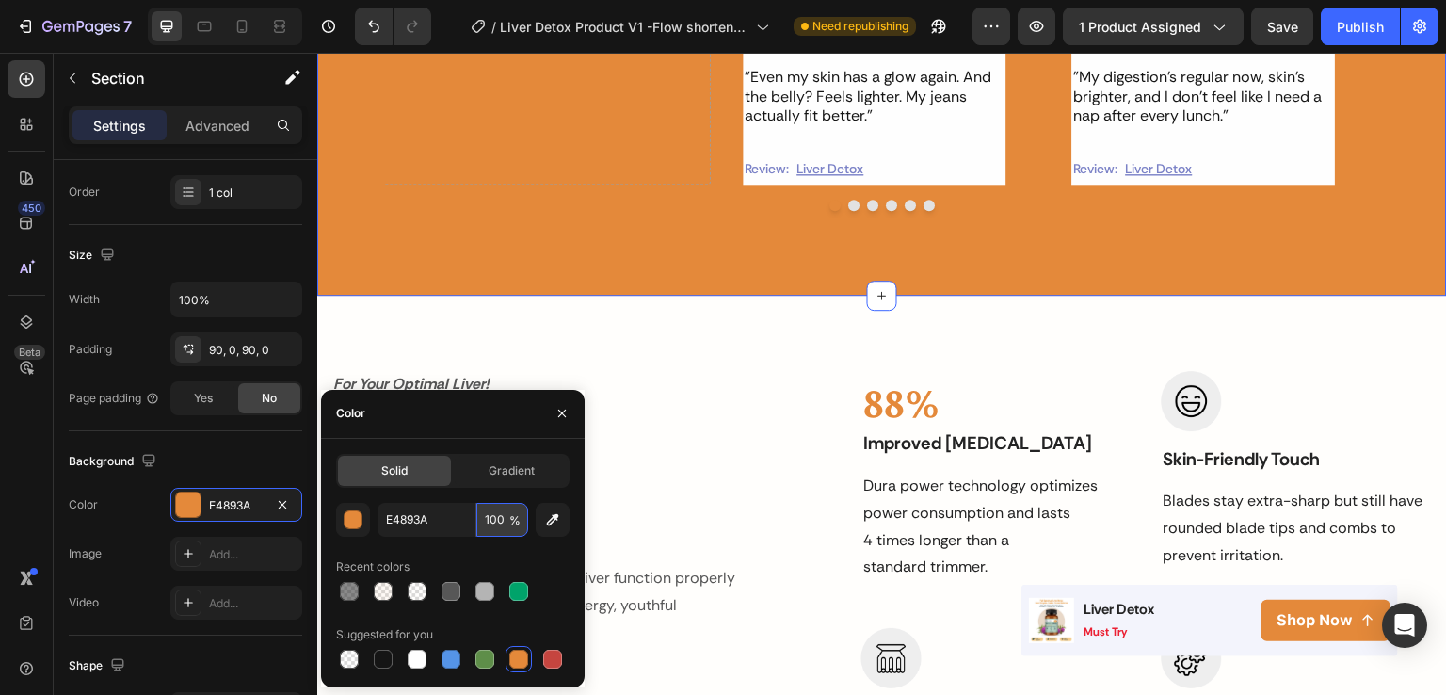
click at [498, 517] on input "100" at bounding box center [502, 520] width 52 height 34
type input "5"
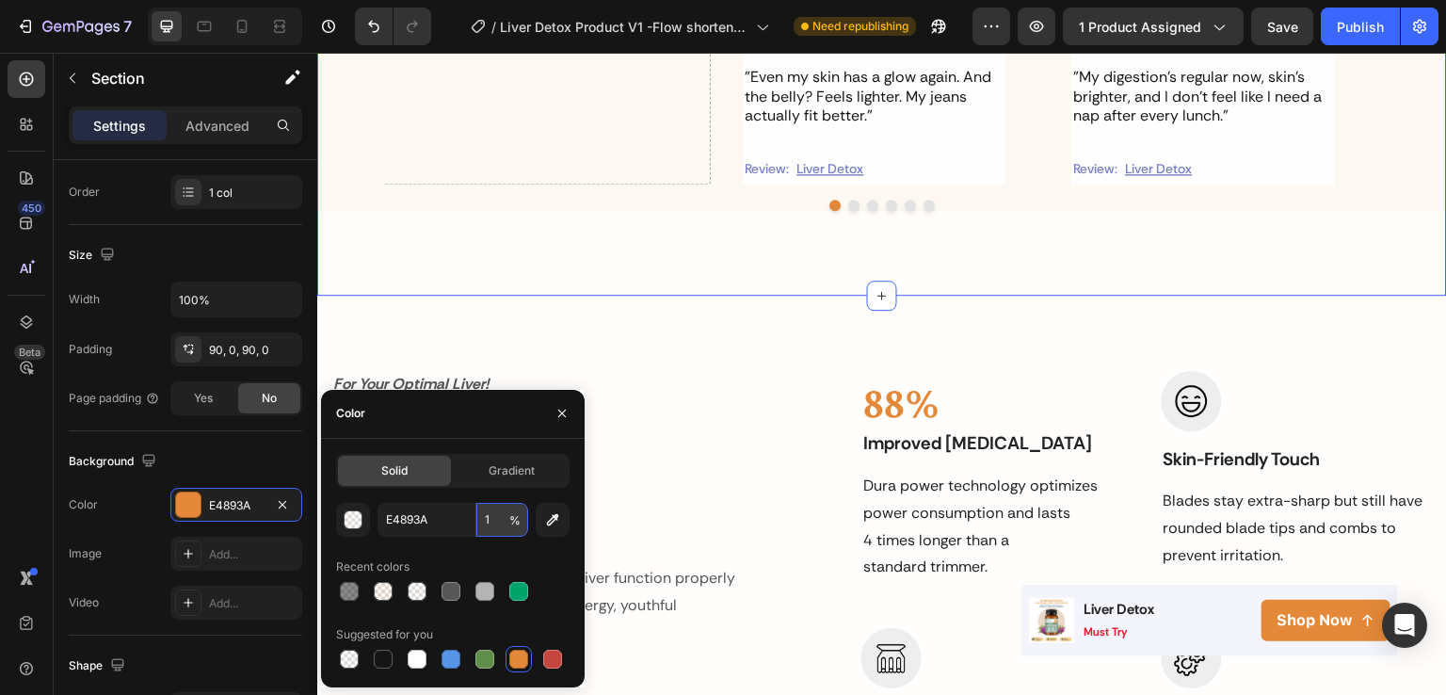
type input "10"
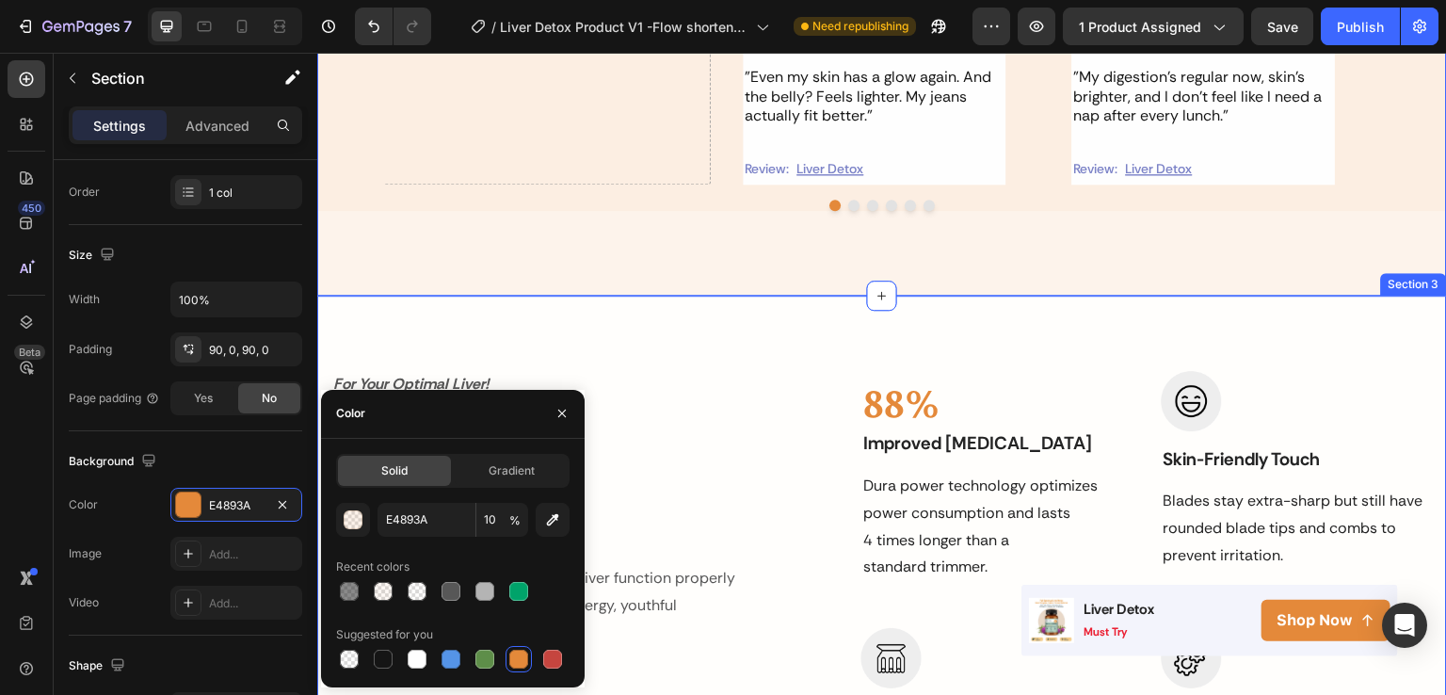
click at [758, 347] on div "For Your Optimal Liver! Text block Liver Enymes. Toxins Erase. Liver Defenses. …" at bounding box center [882, 612] width 1130 height 632
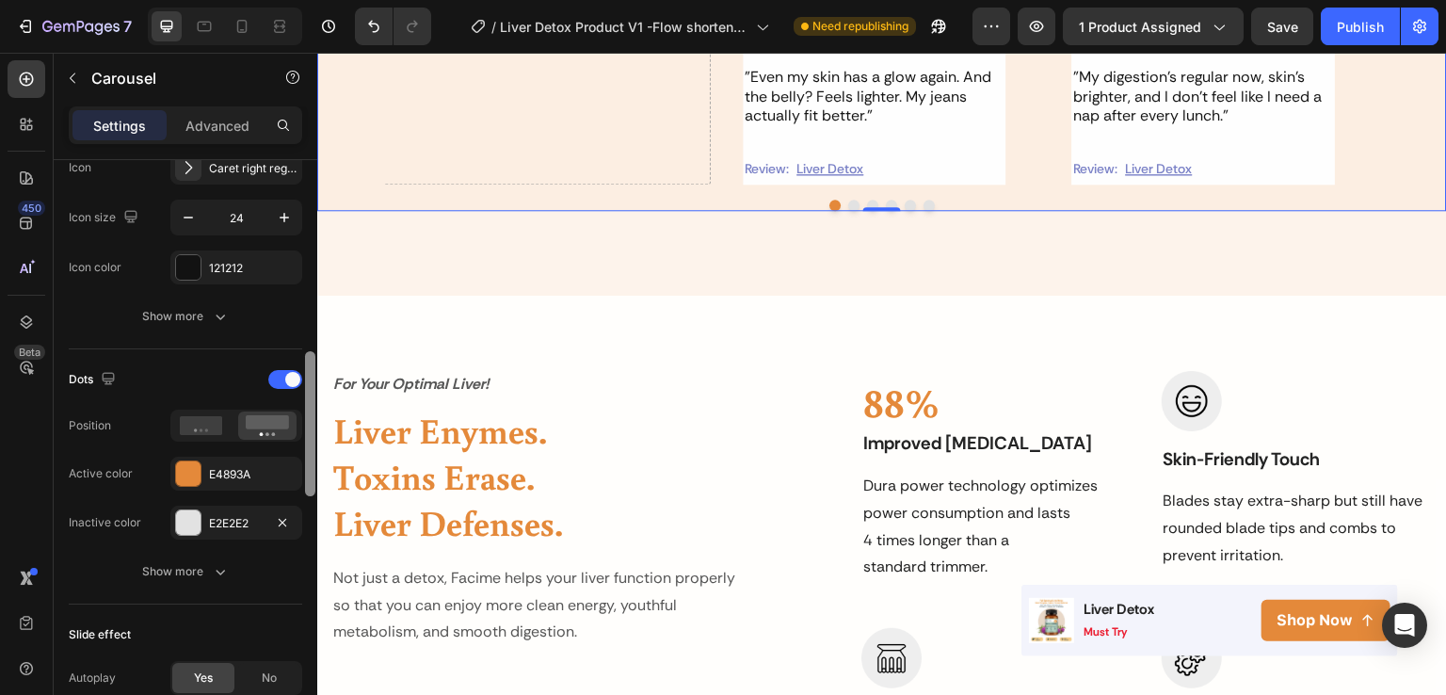
scroll to position [790, 0]
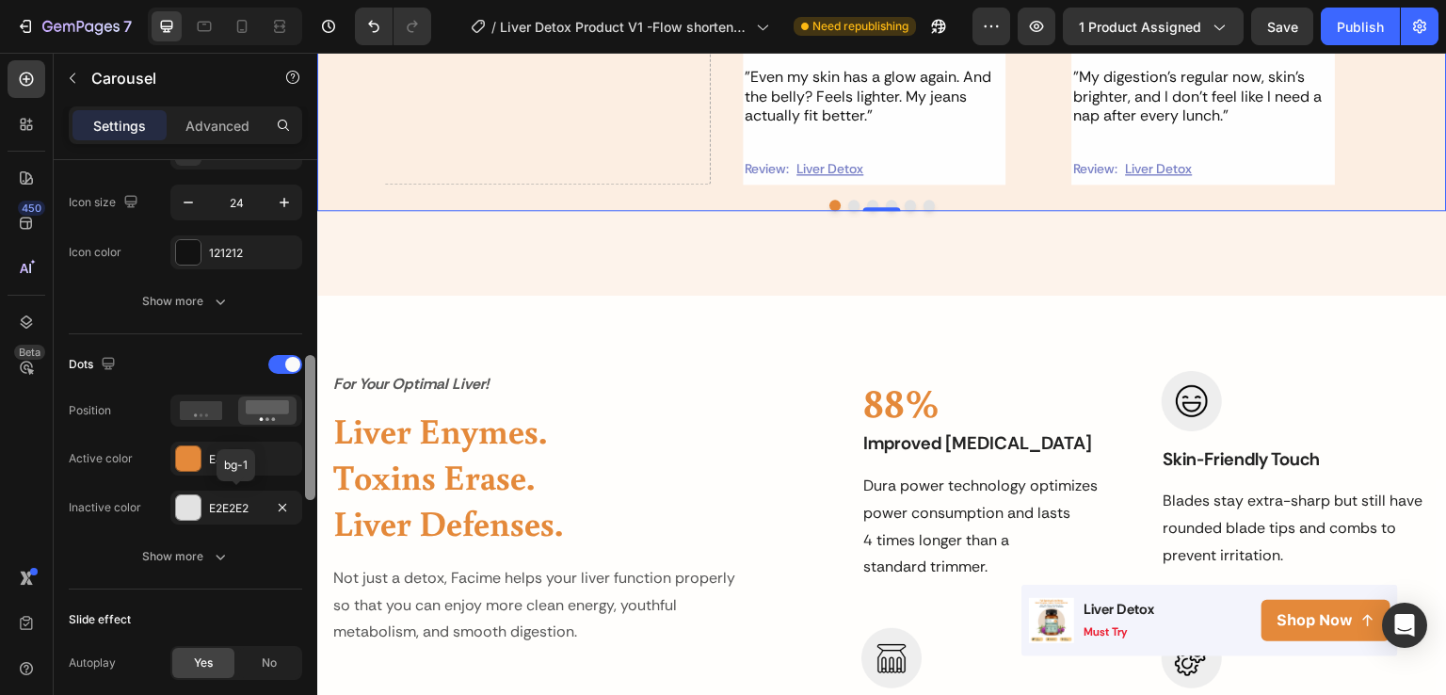
drag, startPoint x: 307, startPoint y: 291, endPoint x: 301, endPoint y: 487, distance: 195.9
click at [301, 487] on div "Items per slide 3 columns Display Sneak peek Styled Item management Order 5 ite…" at bounding box center [186, 454] width 264 height 589
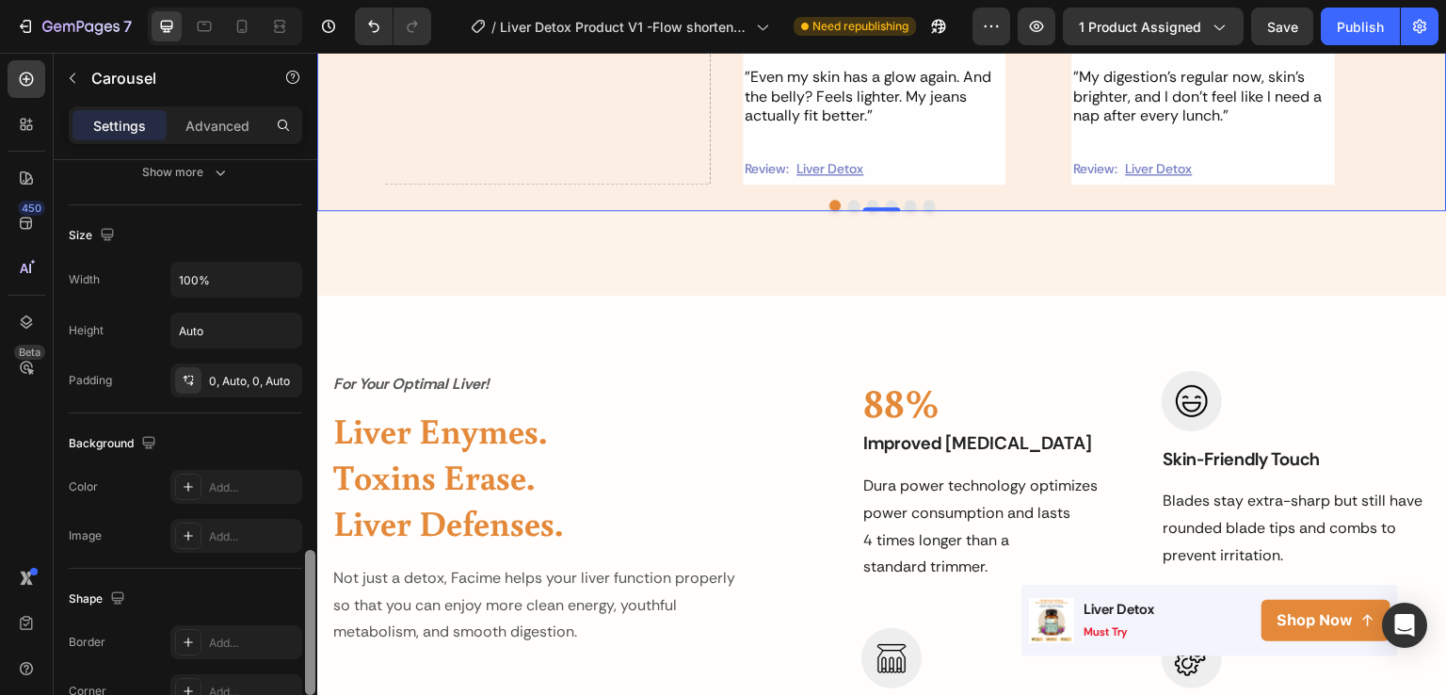
scroll to position [782, 0]
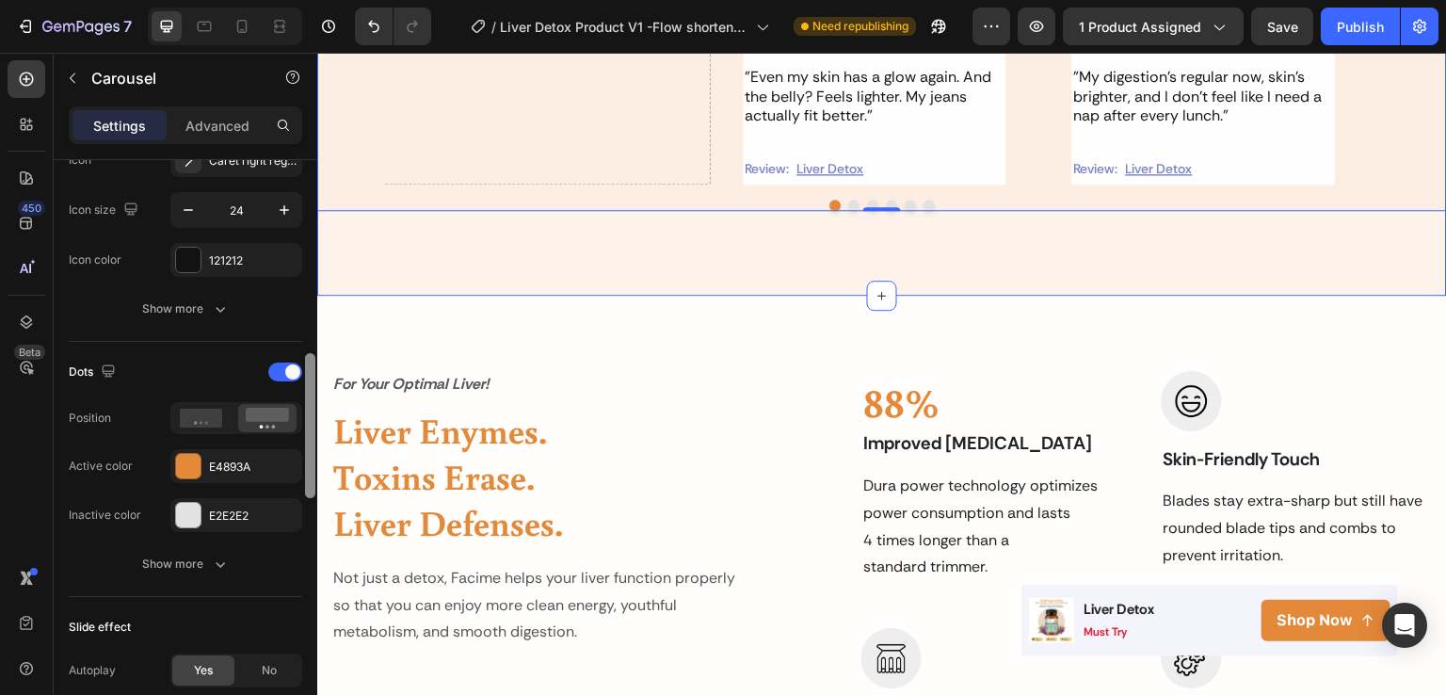
drag, startPoint x: 629, startPoint y: 500, endPoint x: 324, endPoint y: 218, distance: 415.1
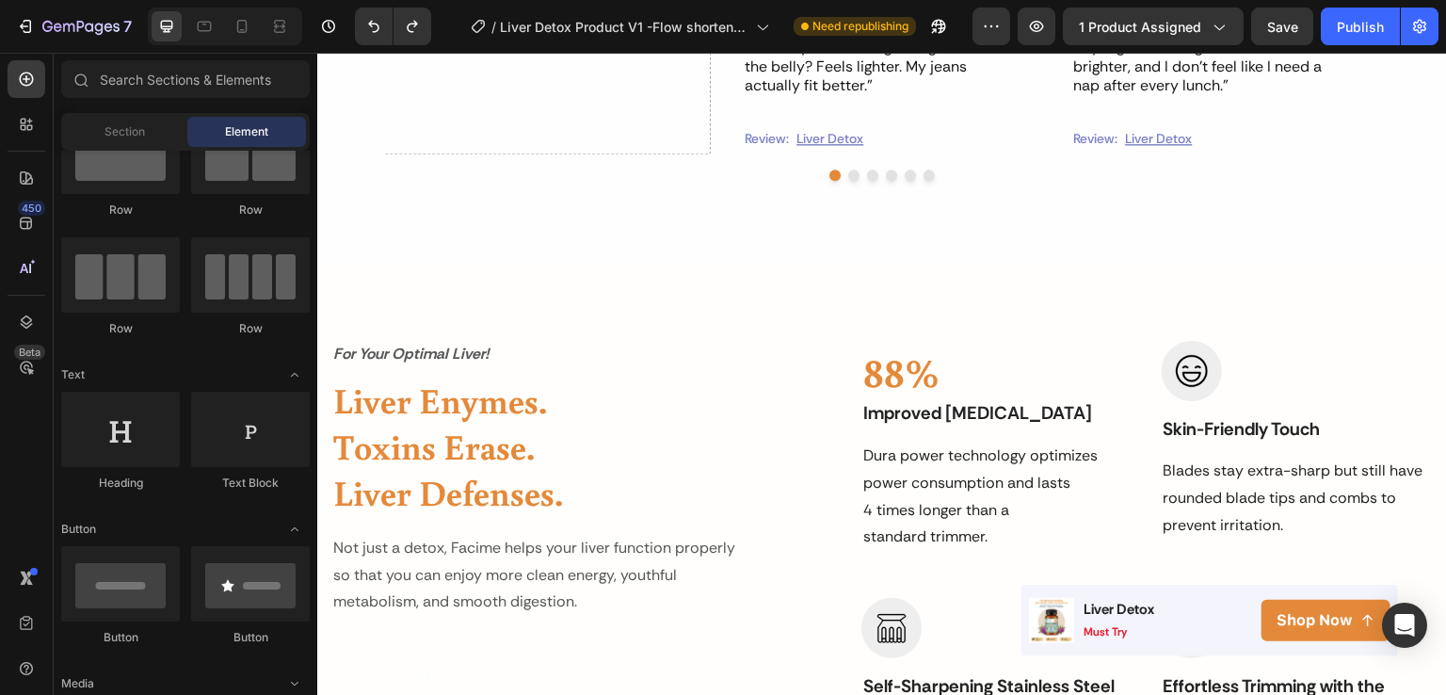
scroll to position [1931, 0]
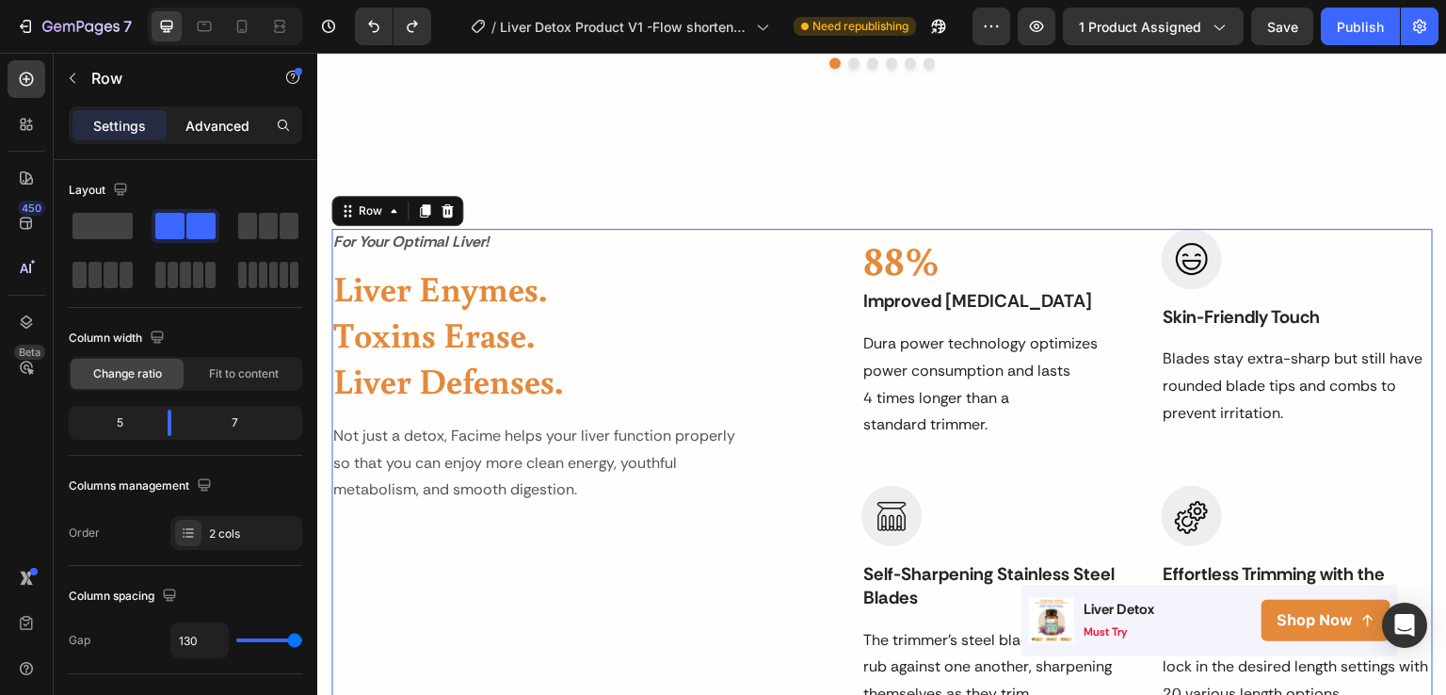
click at [216, 128] on p "Advanced" at bounding box center [217, 126] width 64 height 20
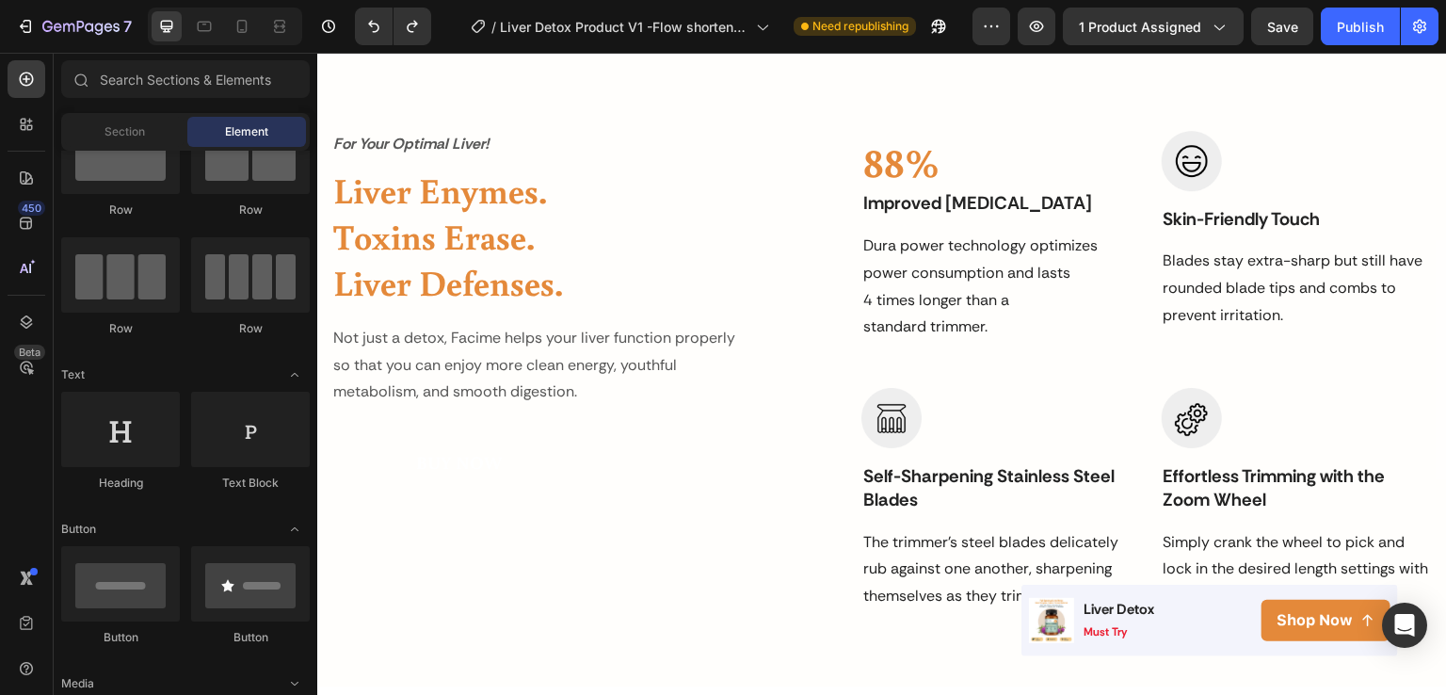
scroll to position [2072, 0]
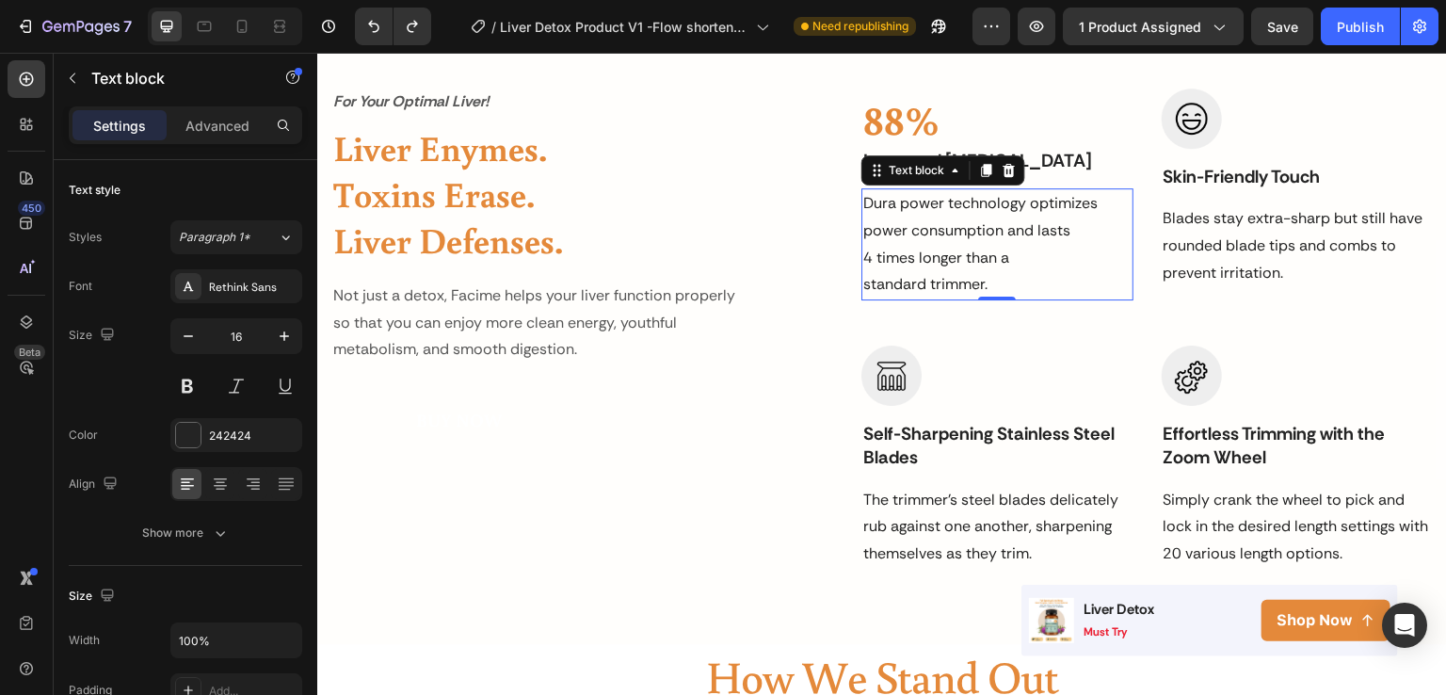
click at [1001, 272] on p "Dura power technology optimizes power consumption and lasts 4 times longer than…" at bounding box center [996, 244] width 267 height 108
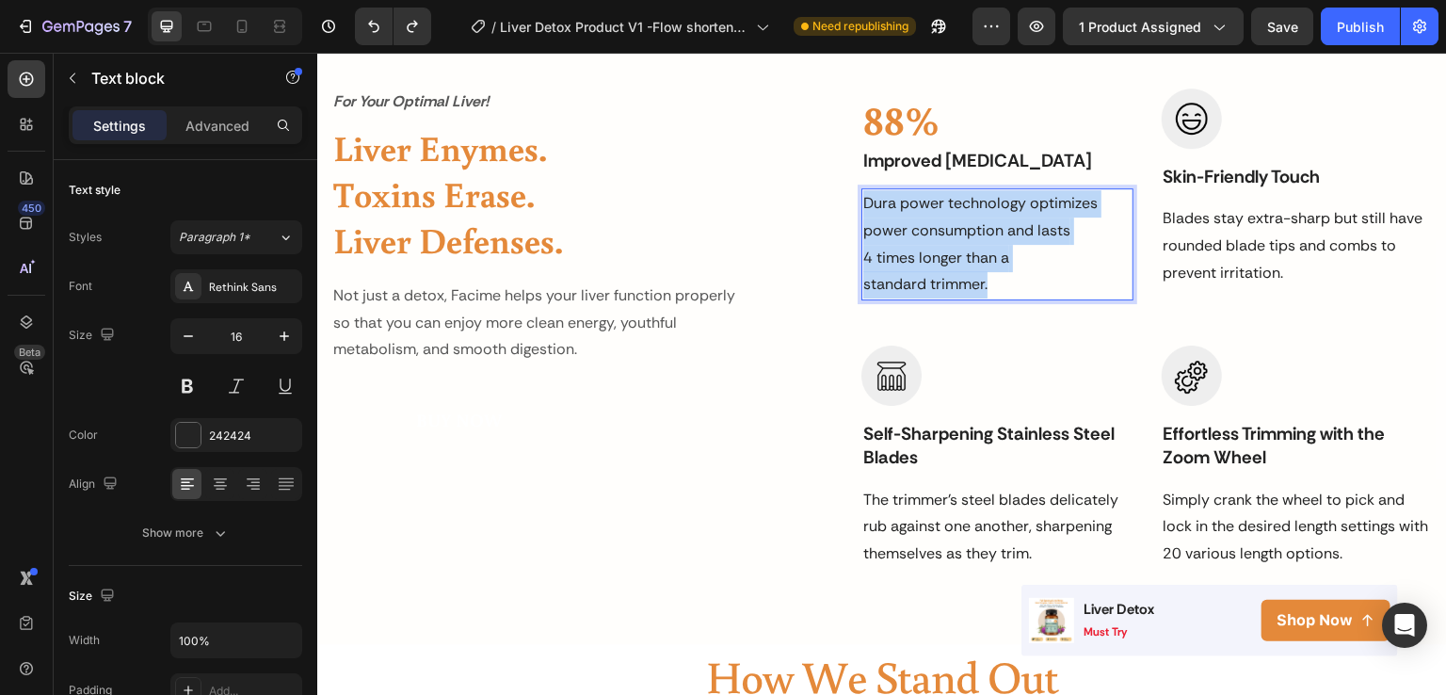
drag, startPoint x: 990, startPoint y: 285, endPoint x: 857, endPoint y: 199, distance: 158.5
click at [863, 199] on p "Dura power technology optimizes power consumption and lasts 4 times longer than…" at bounding box center [996, 244] width 267 height 108
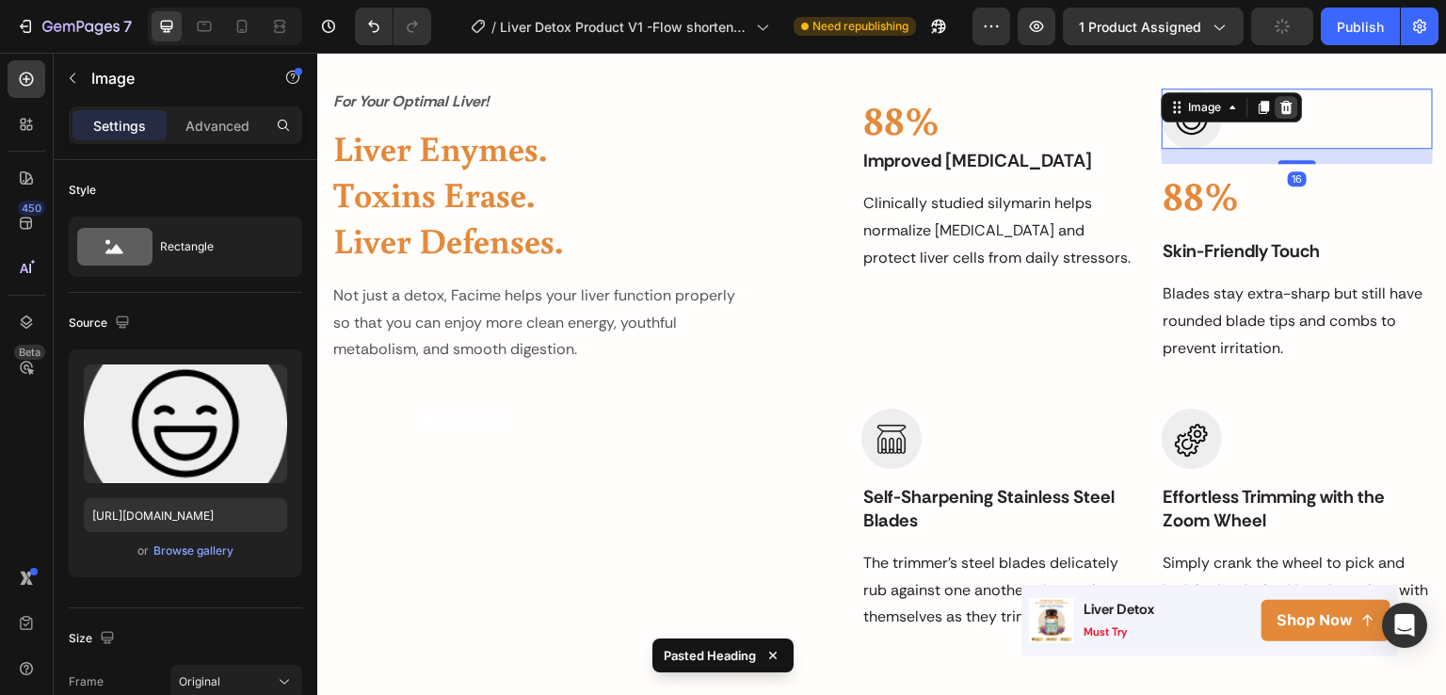
click at [1280, 106] on icon at bounding box center [1287, 107] width 15 height 15
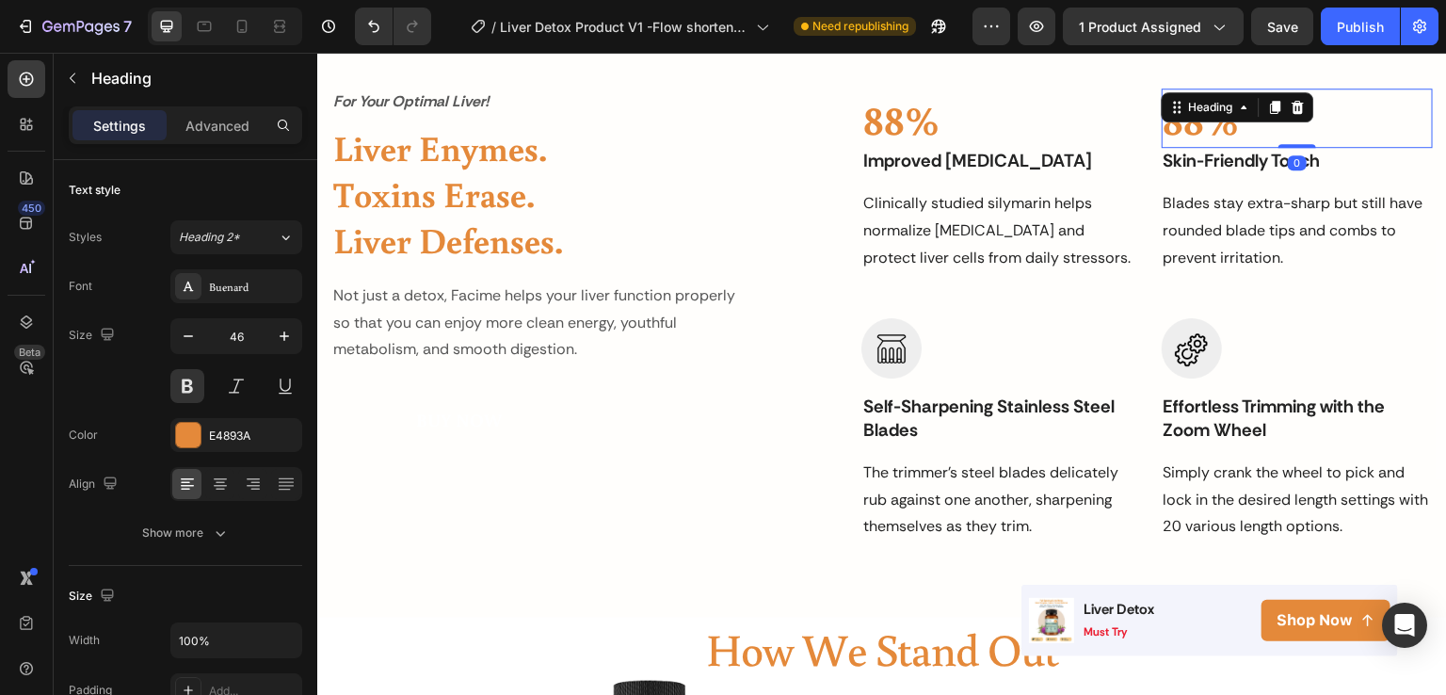
drag, startPoint x: 1282, startPoint y: 159, endPoint x: 1279, endPoint y: 139, distance: 20.1
click at [1279, 139] on div "88% Heading 0" at bounding box center [1297, 119] width 271 height 60
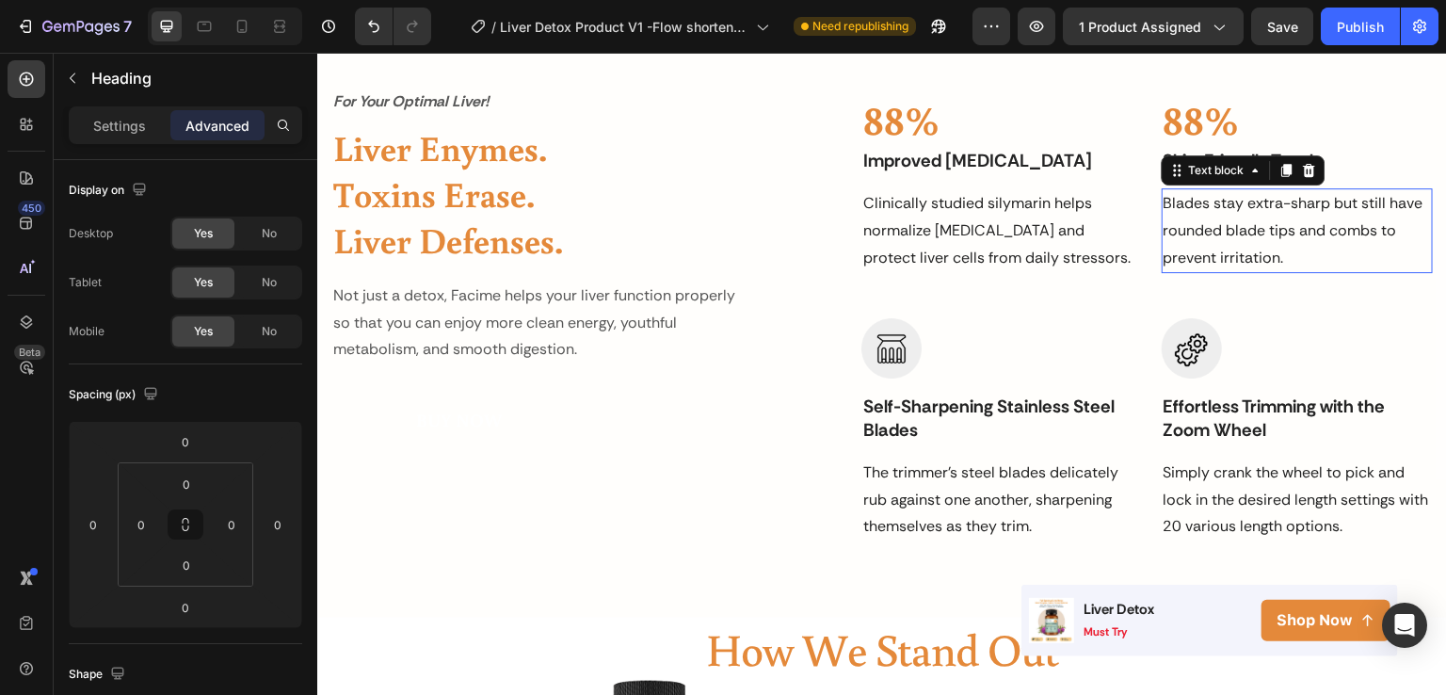
click at [1235, 232] on p "Blades stay extra-sharp but still have rounded blade tips and combs to prevent …" at bounding box center [1297, 230] width 267 height 81
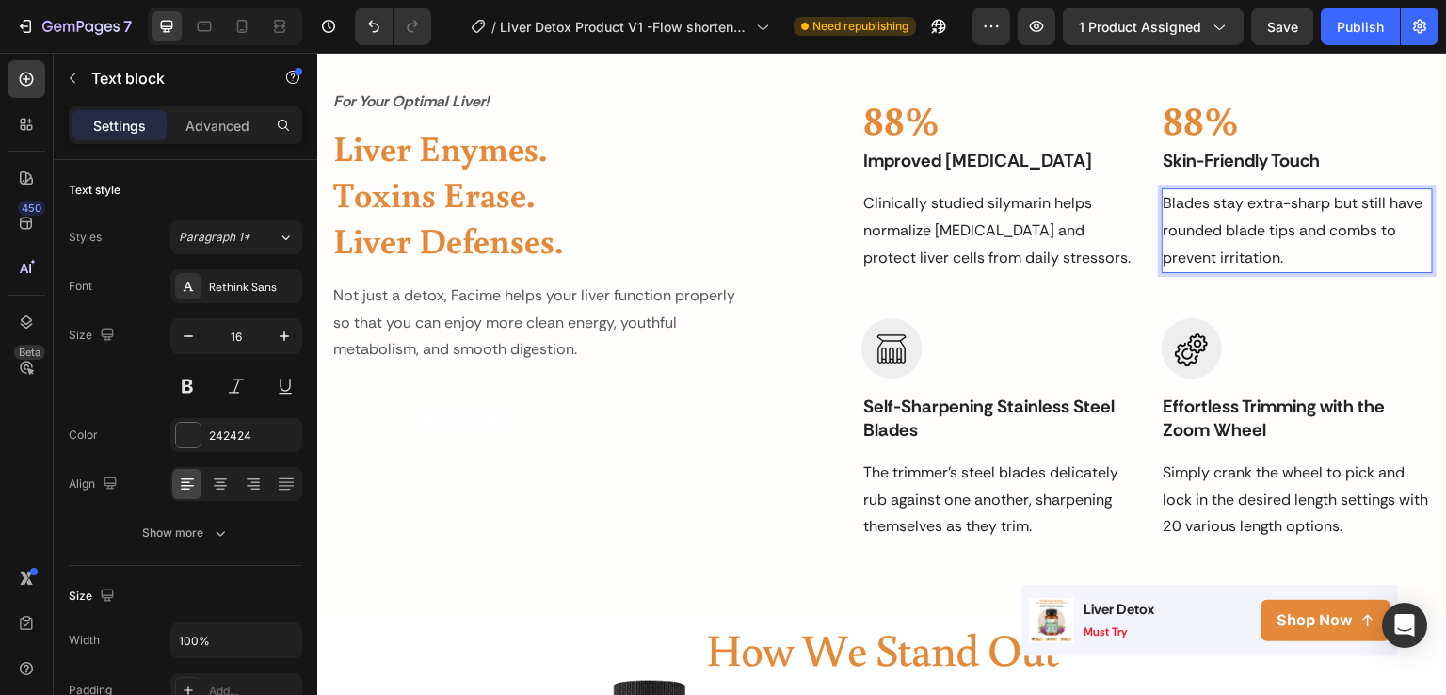
click at [1322, 255] on p "Blades stay extra-sharp but still have rounded blade tips and combs to prevent …" at bounding box center [1297, 230] width 267 height 81
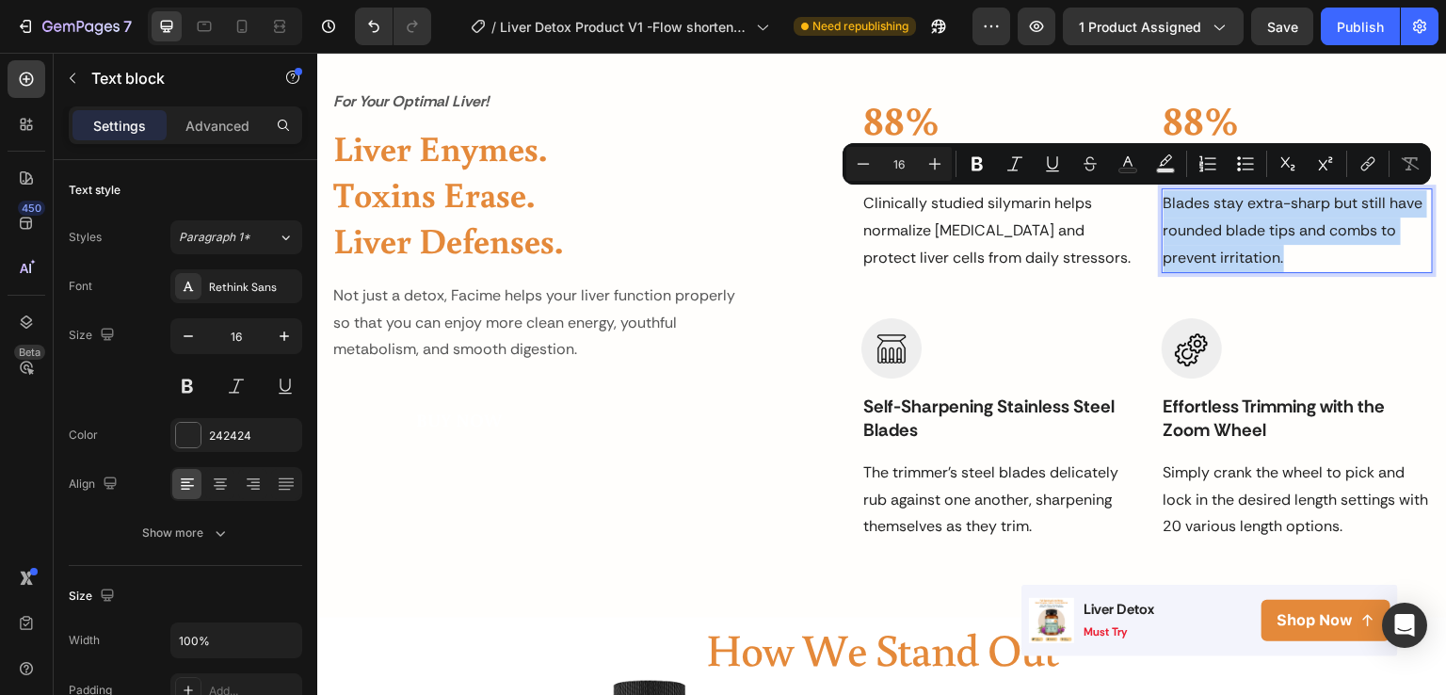
drag, startPoint x: 1296, startPoint y: 253, endPoint x: 1157, endPoint y: 193, distance: 151.0
click at [1164, 193] on p "Blades stay extra-sharp but still have rounded blade tips and combs to prevent …" at bounding box center [1297, 230] width 267 height 81
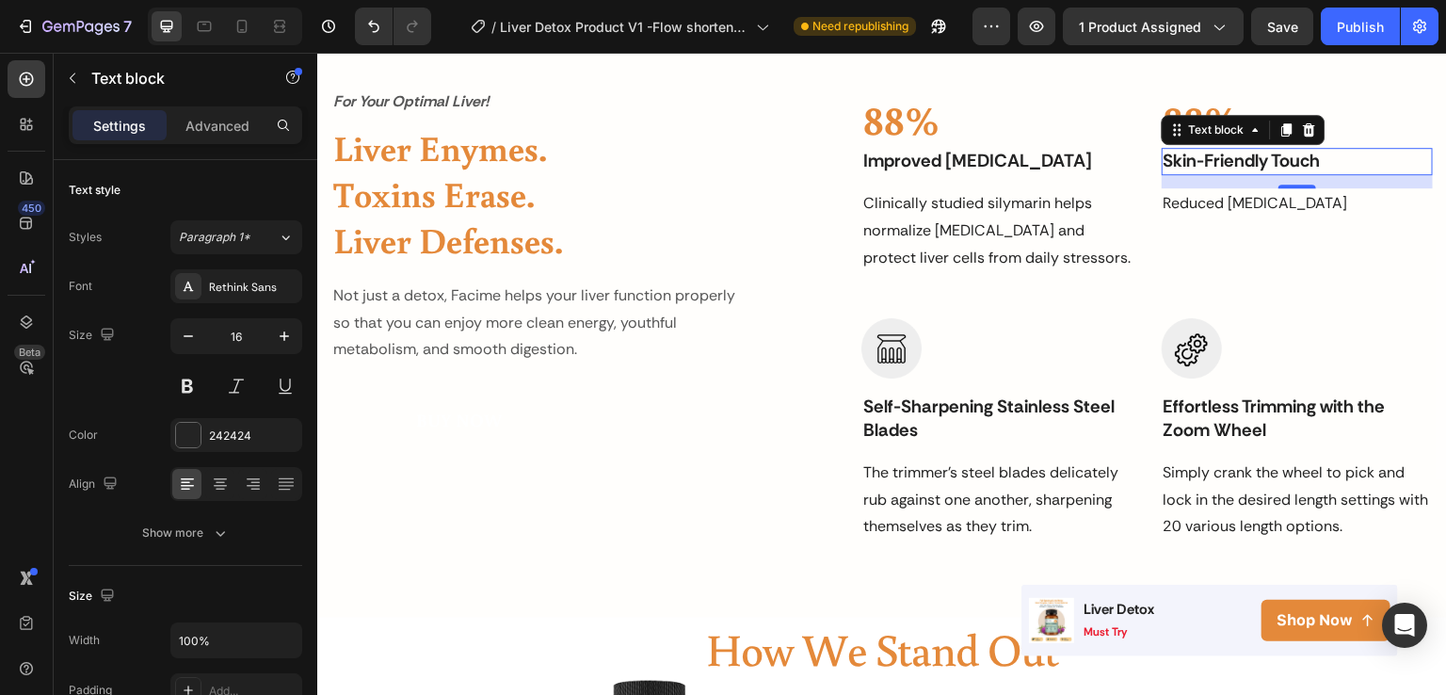
click at [1273, 168] on p "Skin-Friendly Touch" at bounding box center [1297, 162] width 267 height 24
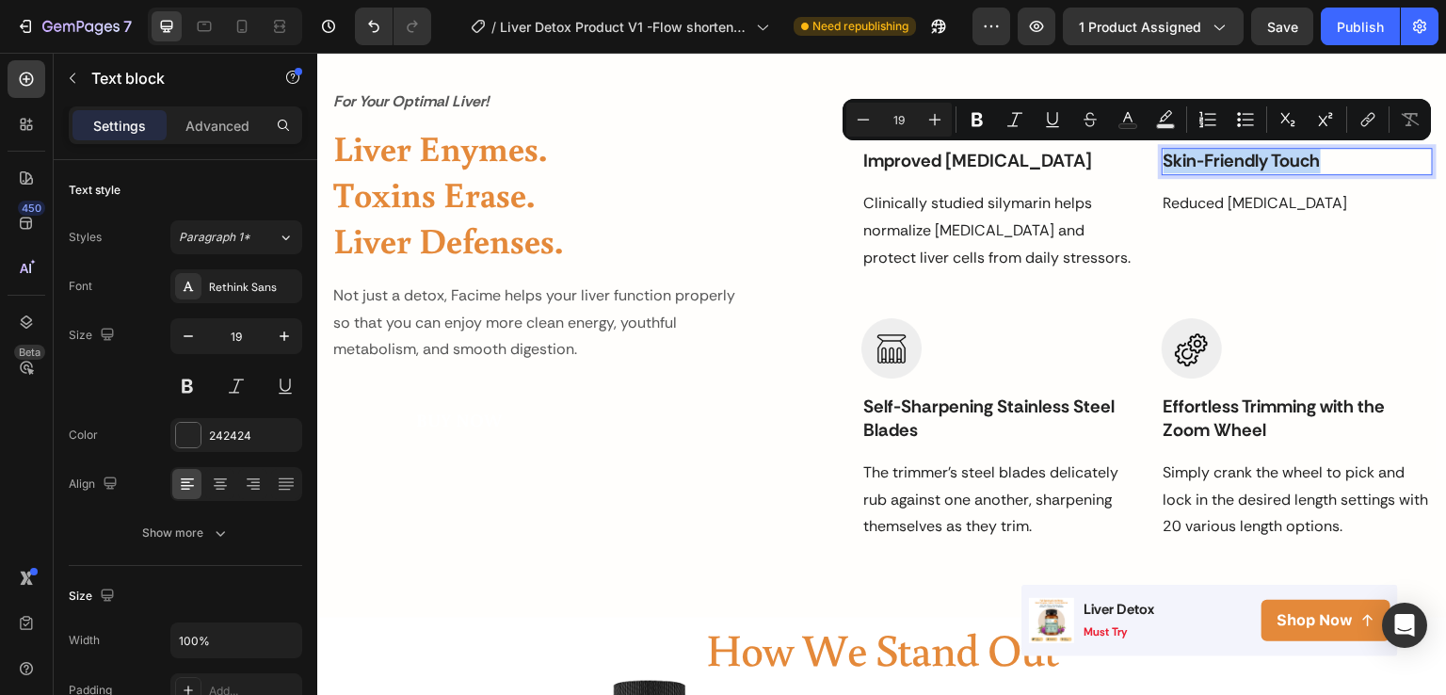
click at [1315, 166] on p "Skin-Friendly Touch" at bounding box center [1297, 162] width 267 height 24
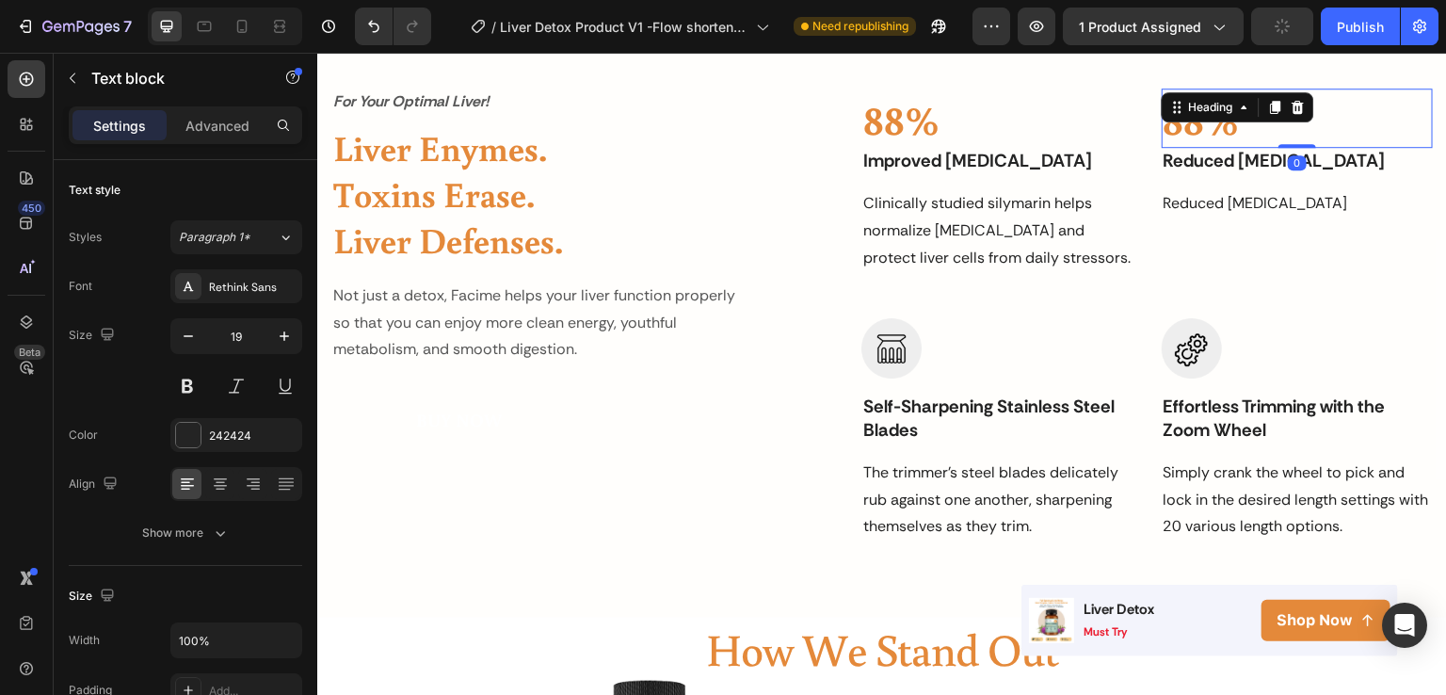
click at [1211, 131] on h2 "88%" at bounding box center [1297, 119] width 271 height 60
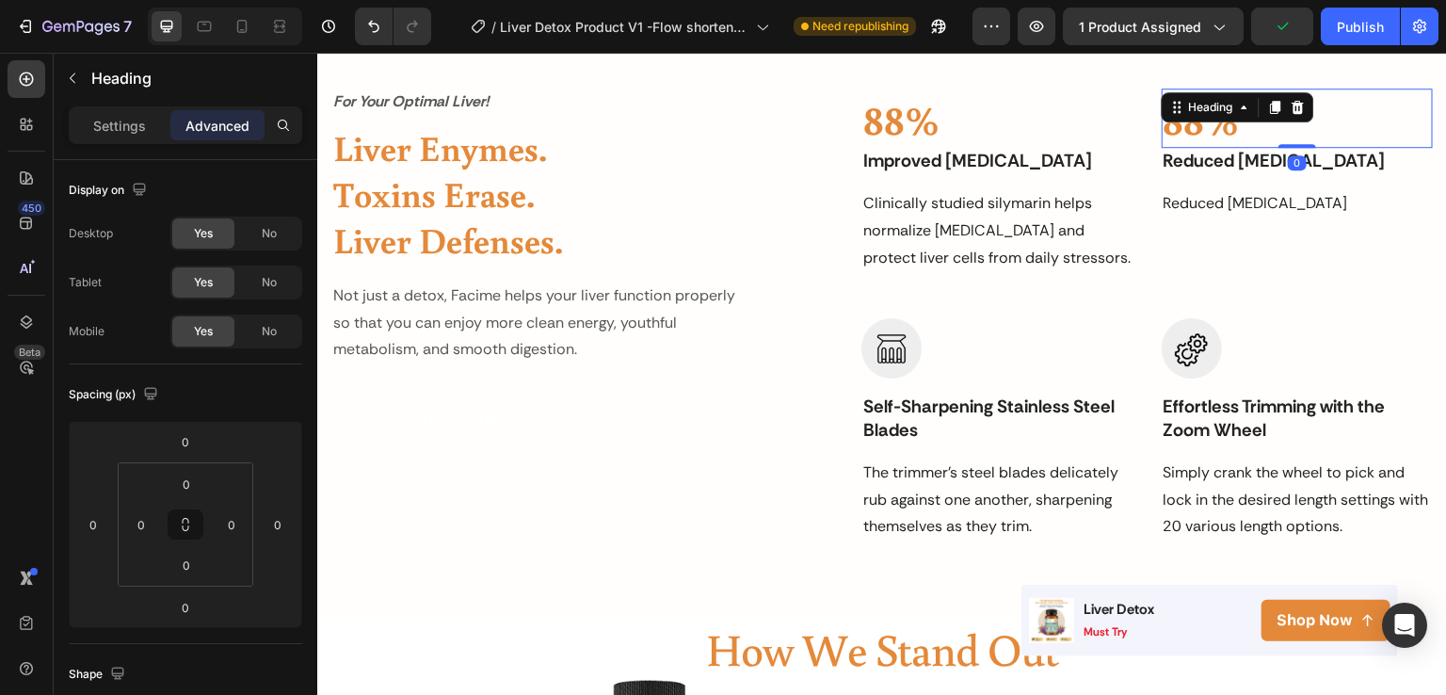
click at [1179, 126] on h2 "88%" at bounding box center [1297, 119] width 271 height 60
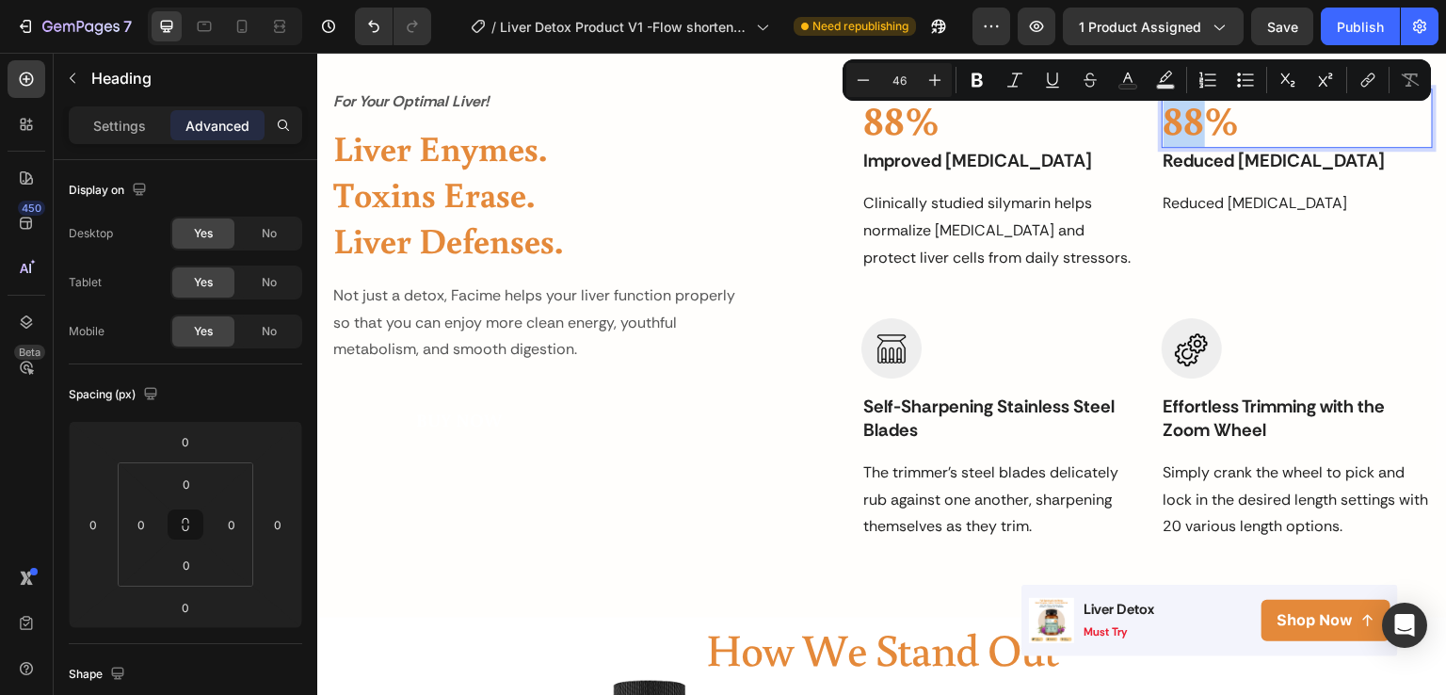
drag, startPoint x: 1194, startPoint y: 123, endPoint x: 1159, endPoint y: 123, distance: 34.8
click at [1164, 123] on p "88%" at bounding box center [1297, 118] width 267 height 56
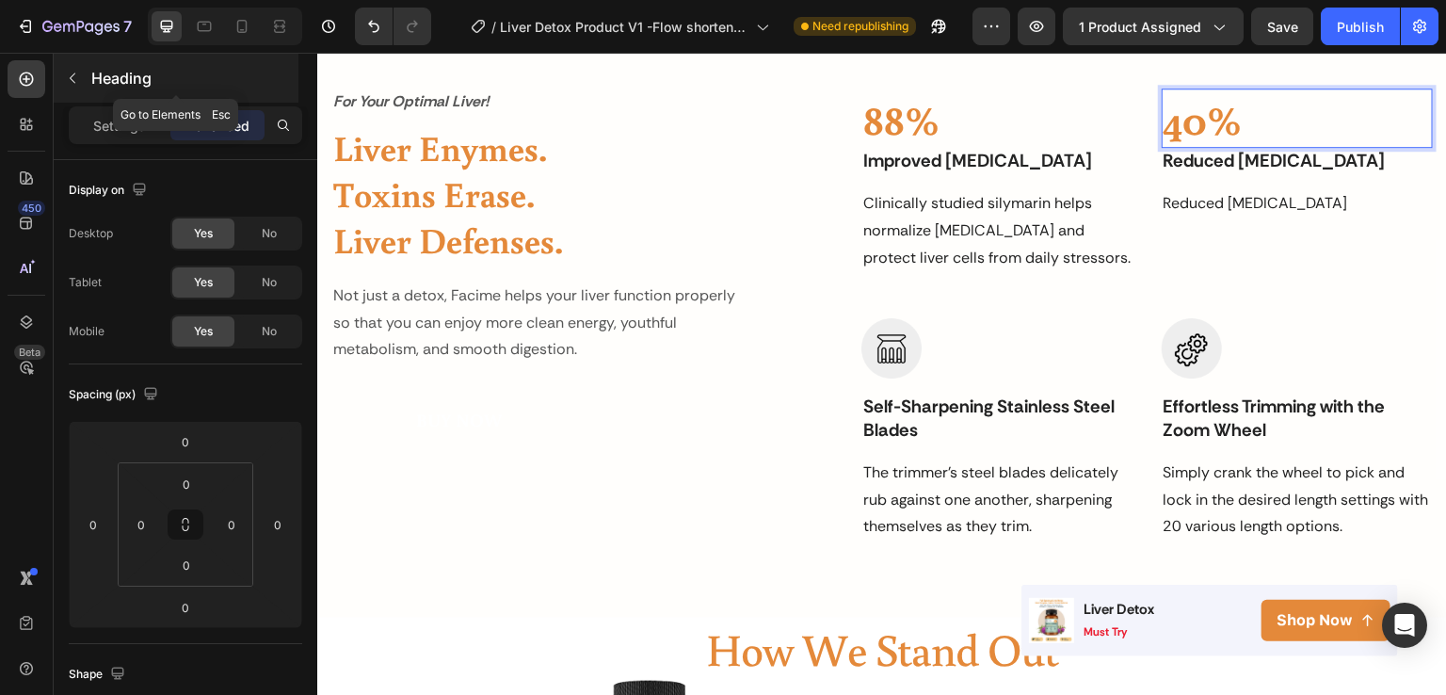
click at [91, 81] on p "Heading" at bounding box center [192, 78] width 203 height 23
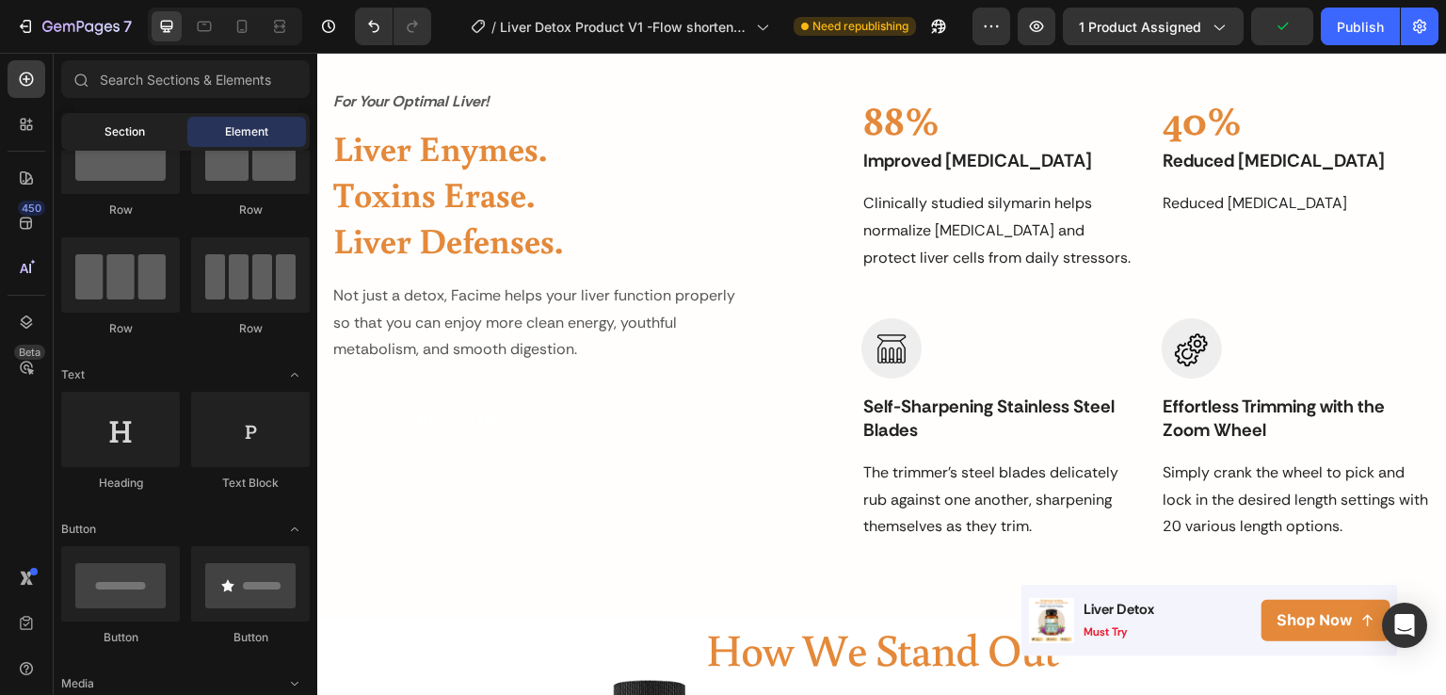
click at [119, 129] on span "Section" at bounding box center [125, 131] width 40 height 17
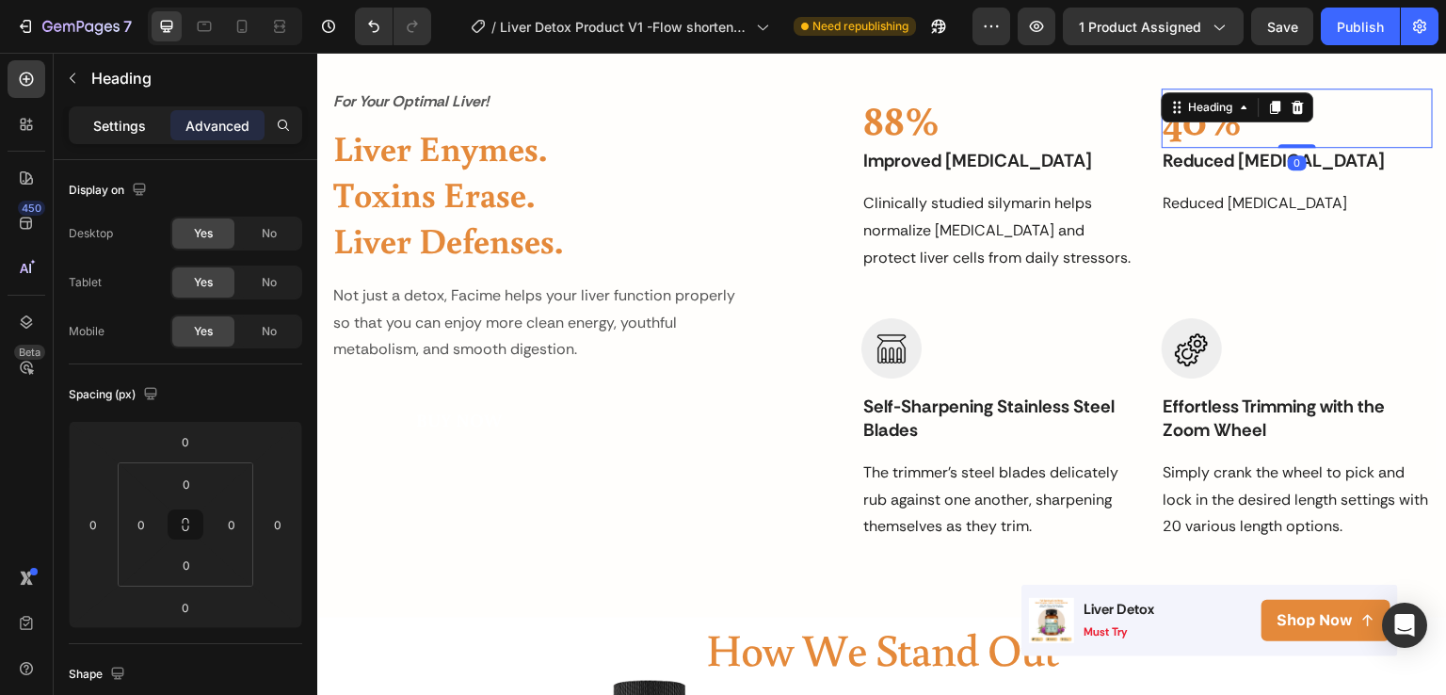
click at [128, 123] on p "Settings" at bounding box center [119, 126] width 53 height 20
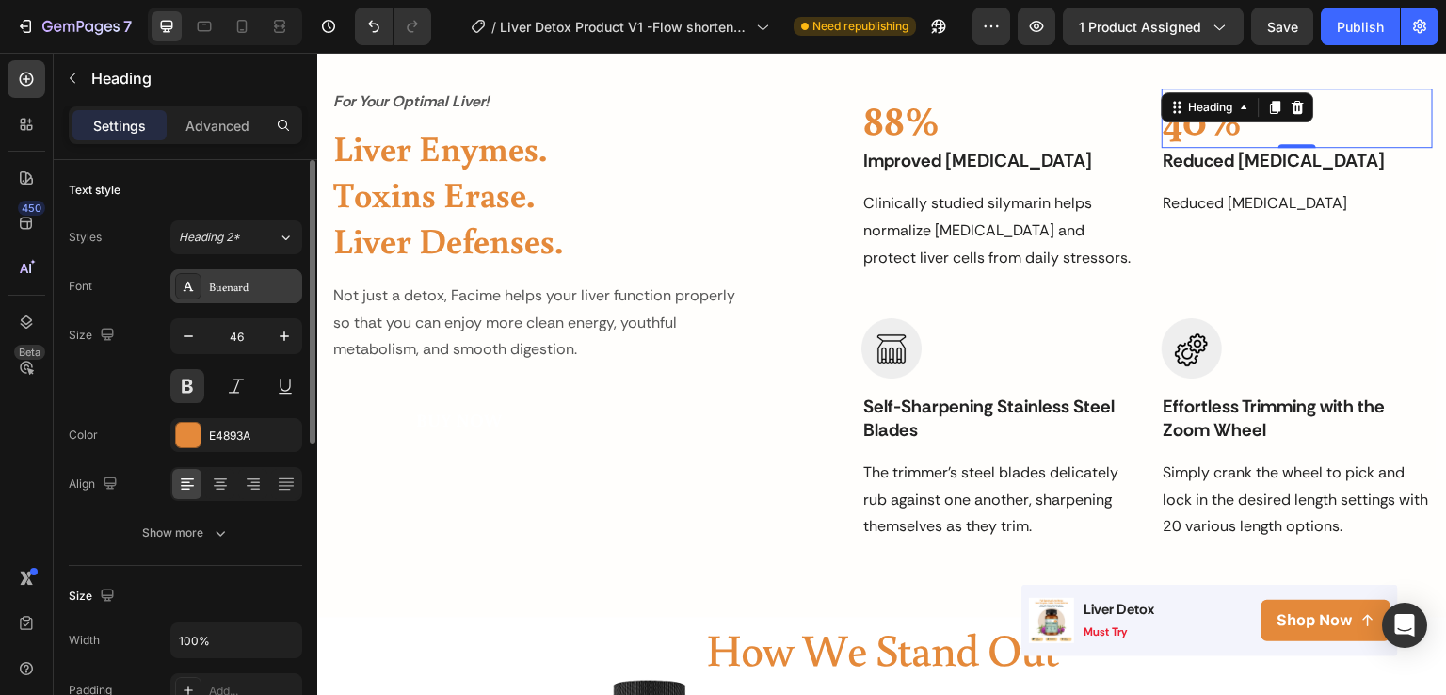
click at [256, 283] on div "Buenard" at bounding box center [253, 287] width 89 height 17
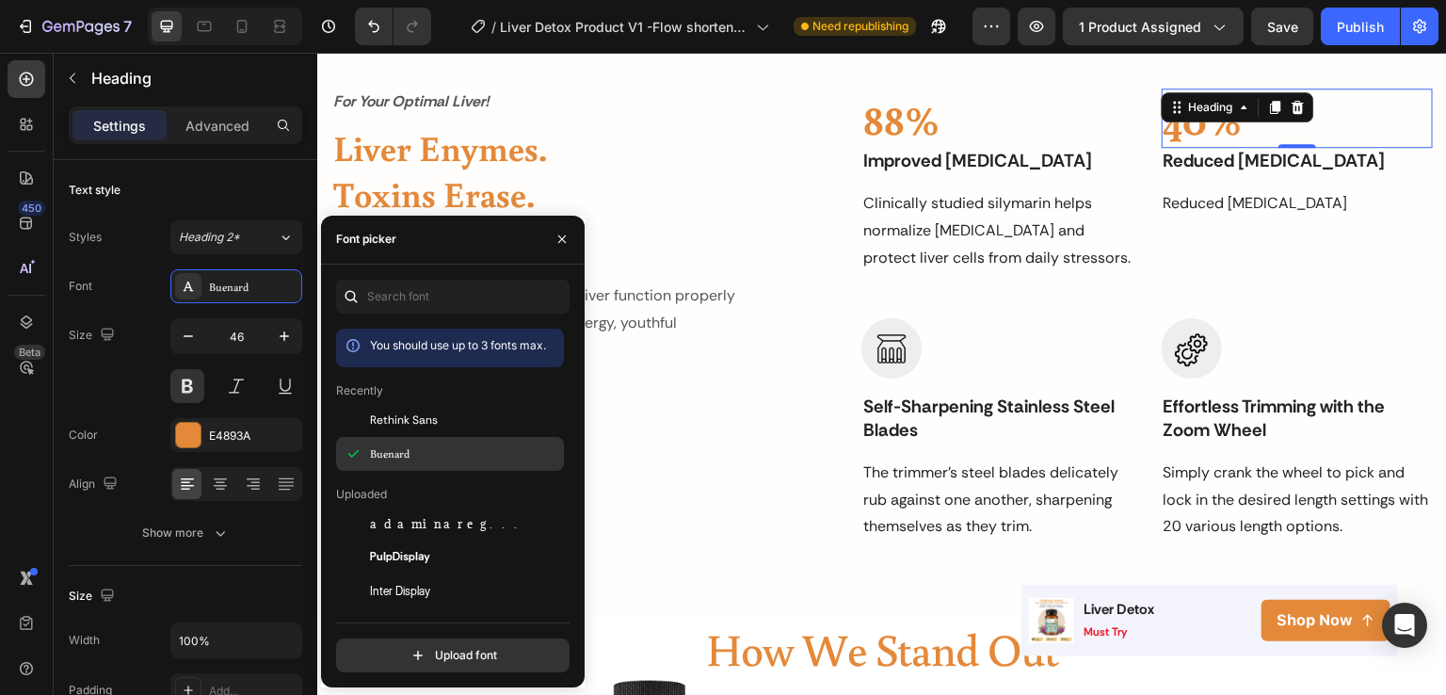
click at [435, 447] on div "Buenard" at bounding box center [465, 453] width 190 height 17
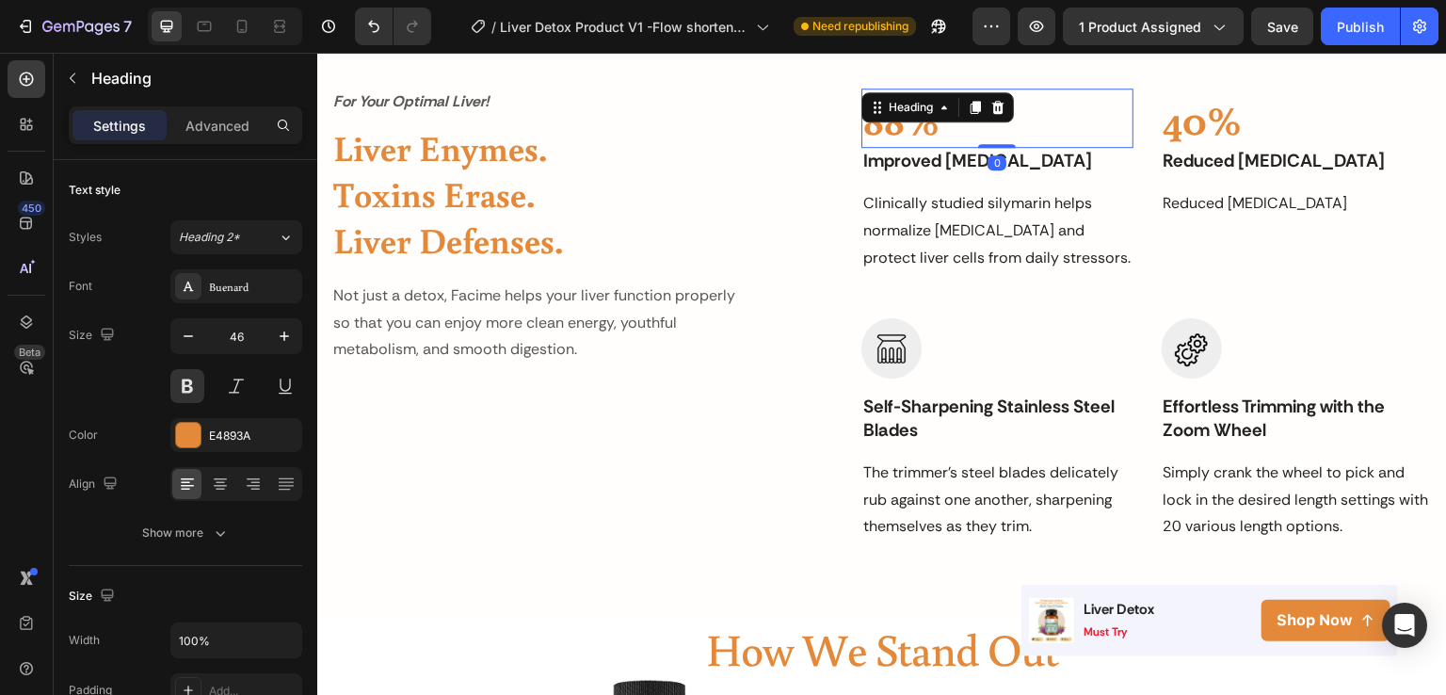
click at [884, 134] on h2 "88%" at bounding box center [997, 119] width 271 height 60
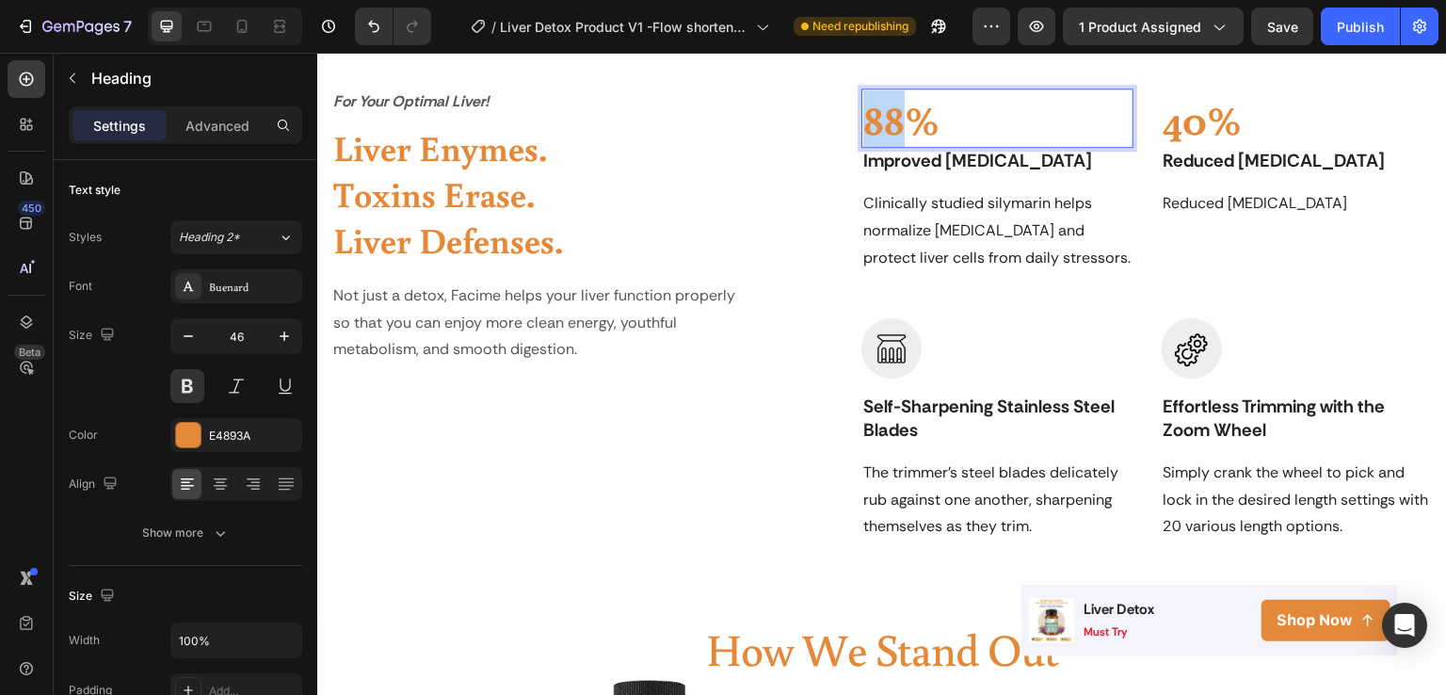
click at [884, 134] on p "88%" at bounding box center [996, 118] width 267 height 56
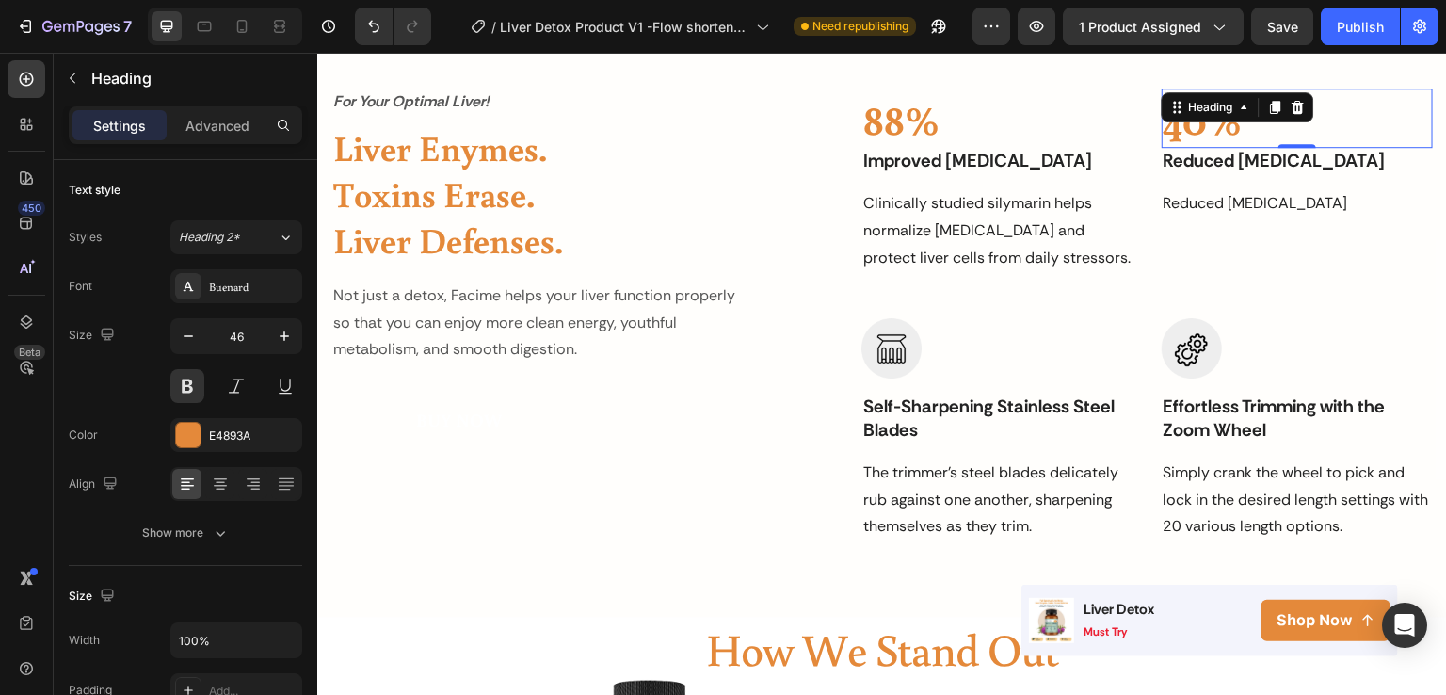
click at [1198, 125] on p "40%" at bounding box center [1297, 118] width 267 height 56
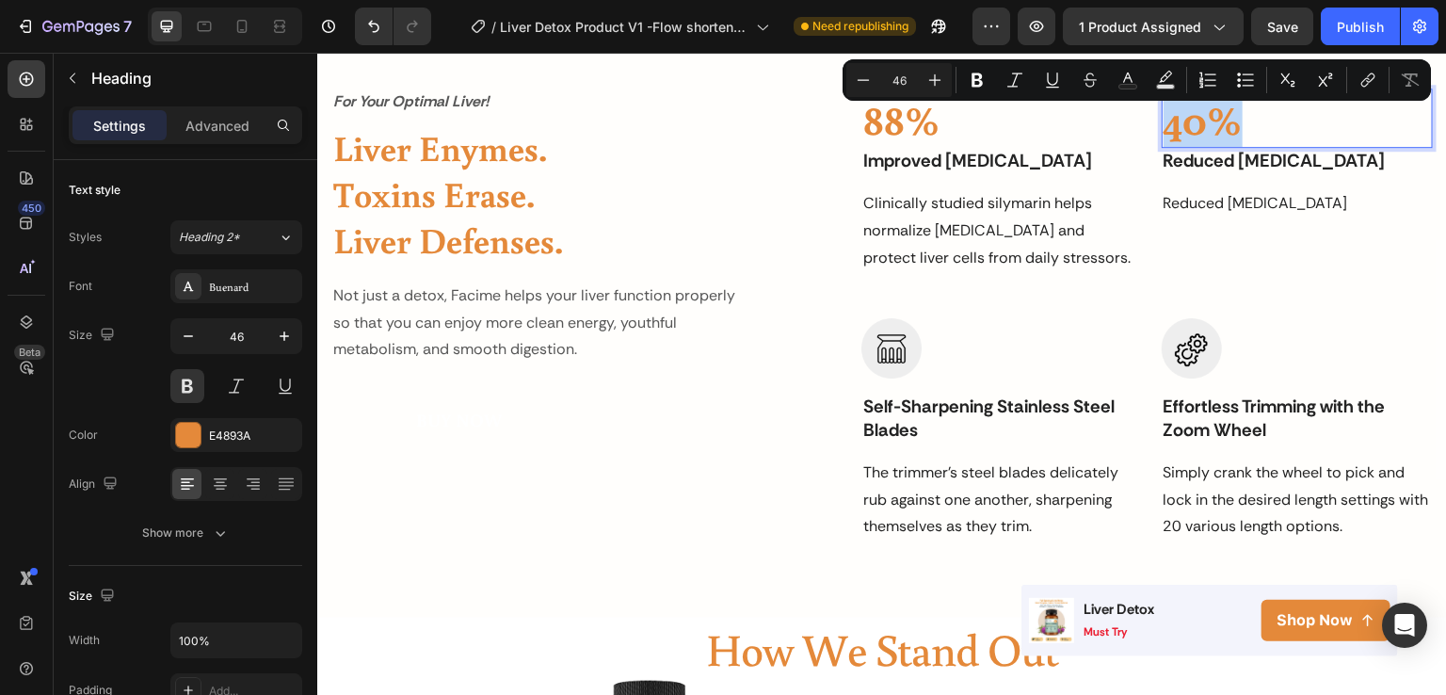
drag, startPoint x: 1198, startPoint y: 125, endPoint x: 1155, endPoint y: 129, distance: 42.5
click at [1164, 129] on p "40%" at bounding box center [1297, 118] width 267 height 56
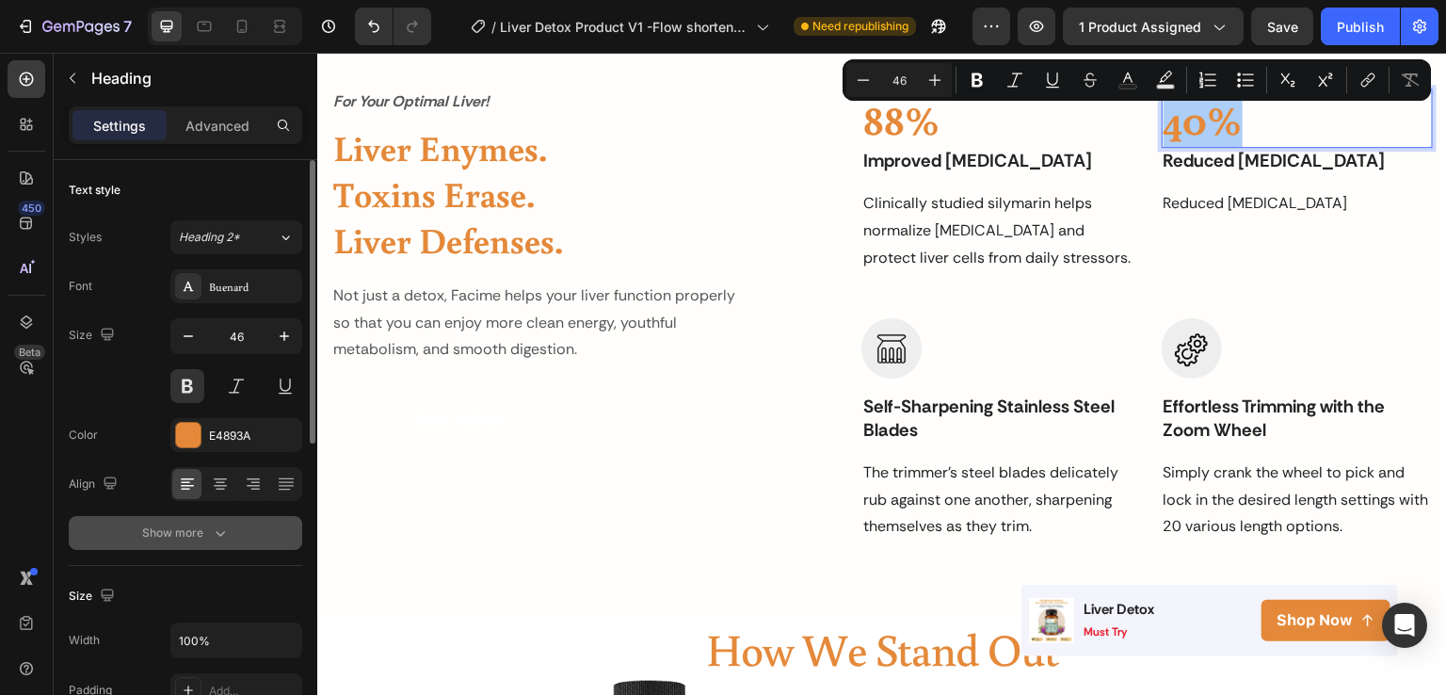
click at [207, 530] on div "Show more" at bounding box center [186, 533] width 88 height 19
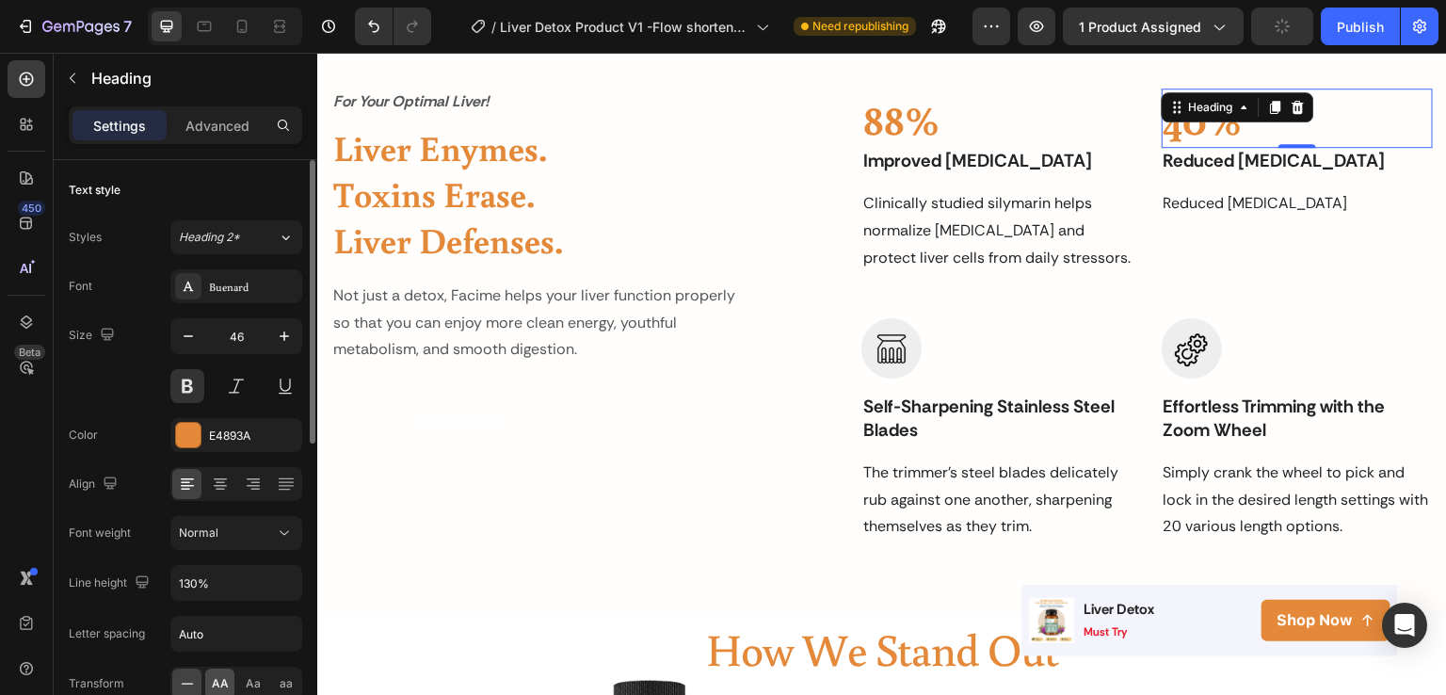
click at [218, 675] on span "AA" at bounding box center [220, 683] width 17 height 17
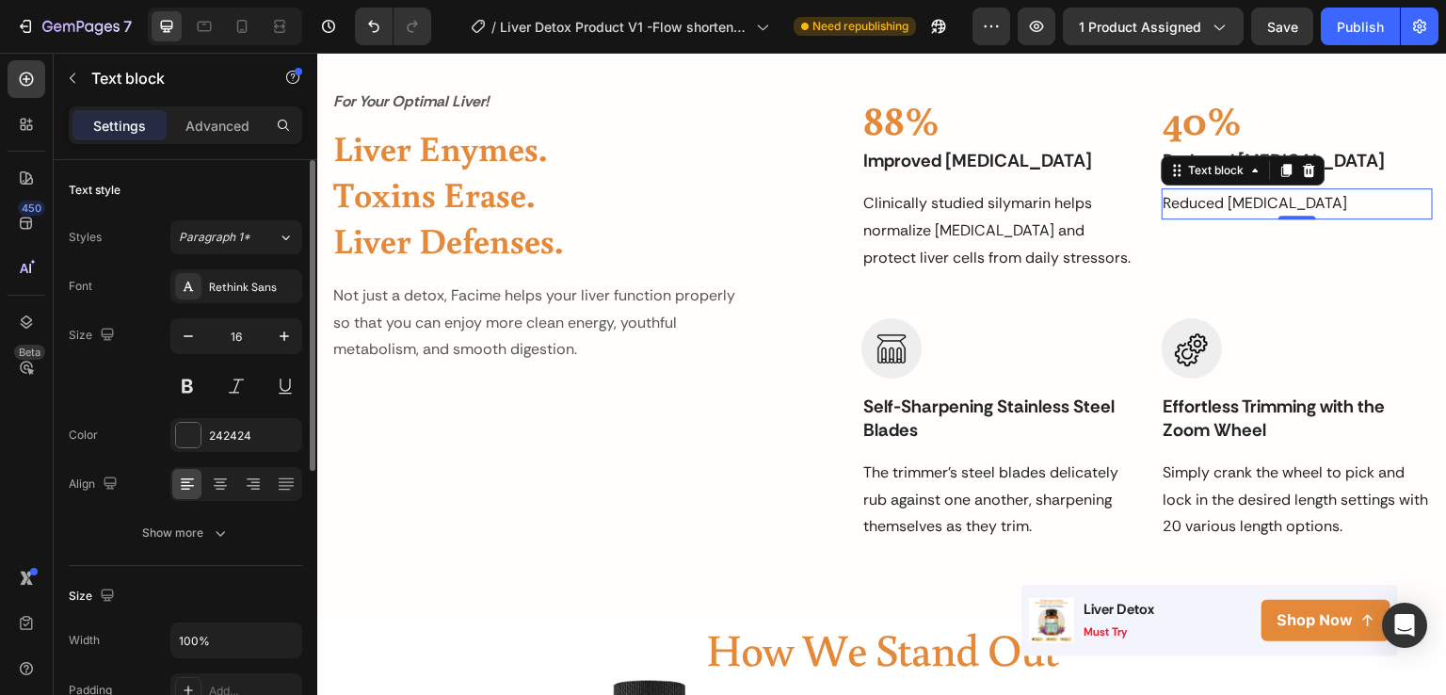
click at [1223, 205] on p "Reduced Oxidative Stress" at bounding box center [1297, 203] width 267 height 27
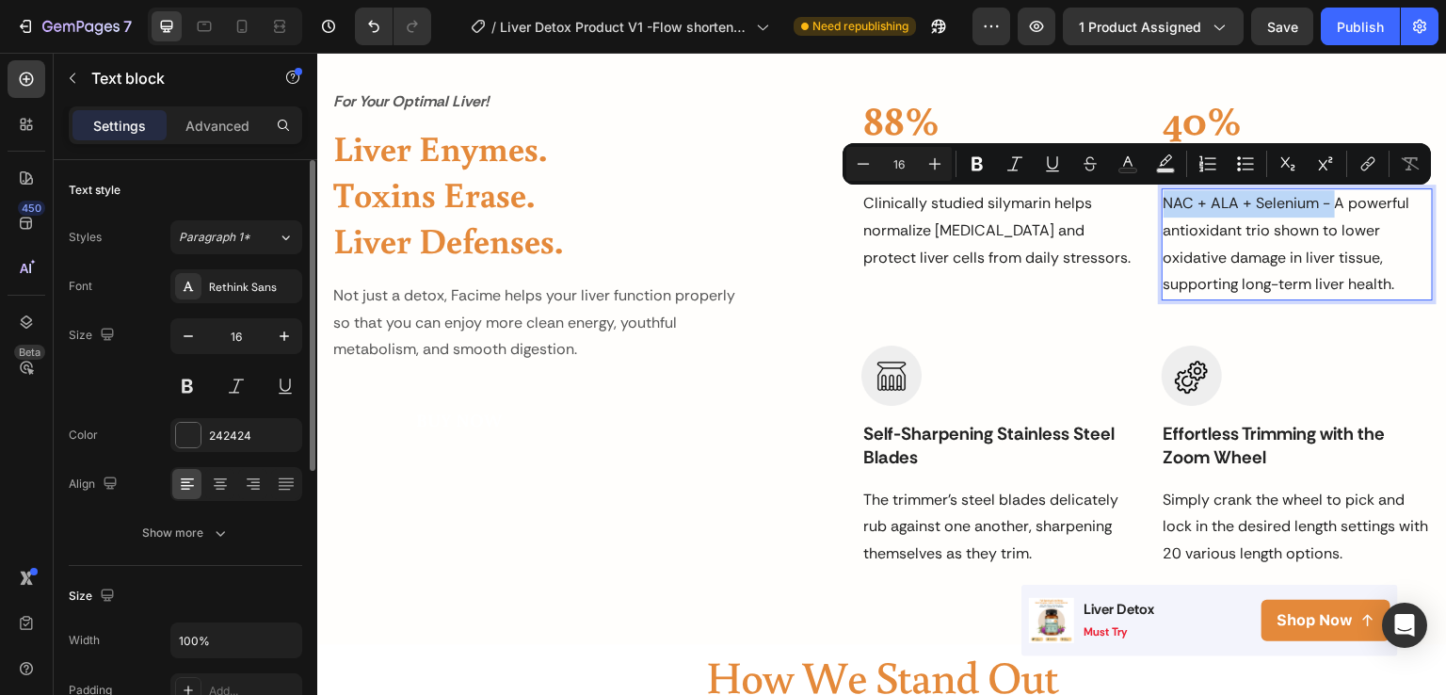
drag, startPoint x: 1325, startPoint y: 198, endPoint x: 1154, endPoint y: 202, distance: 170.5
click at [1164, 202] on p "NAC + ALA + Selenium - A powerful antioxidant trio shown to lower oxidative dam…" at bounding box center [1297, 244] width 267 height 108
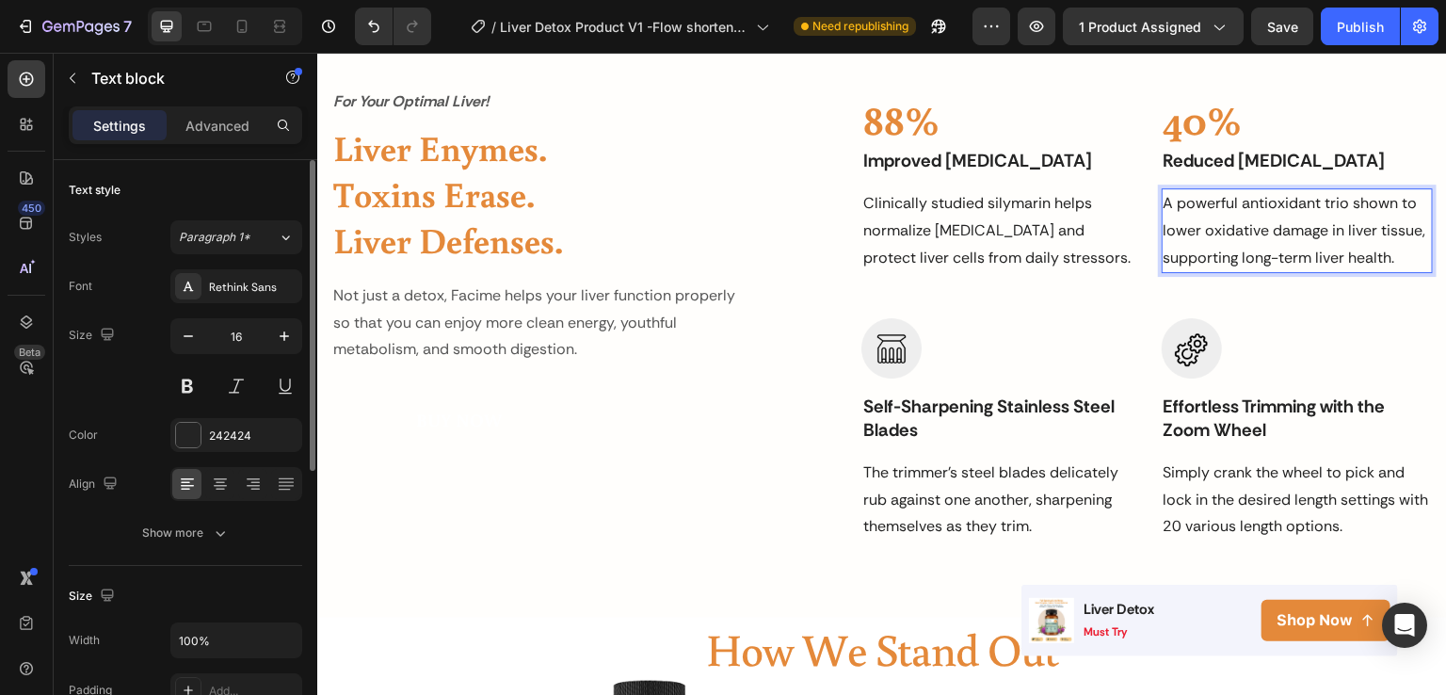
click at [1345, 200] on p "A powerful antioxidant trio shown to lower oxidative damage in liver tissue, su…" at bounding box center [1297, 230] width 267 height 81
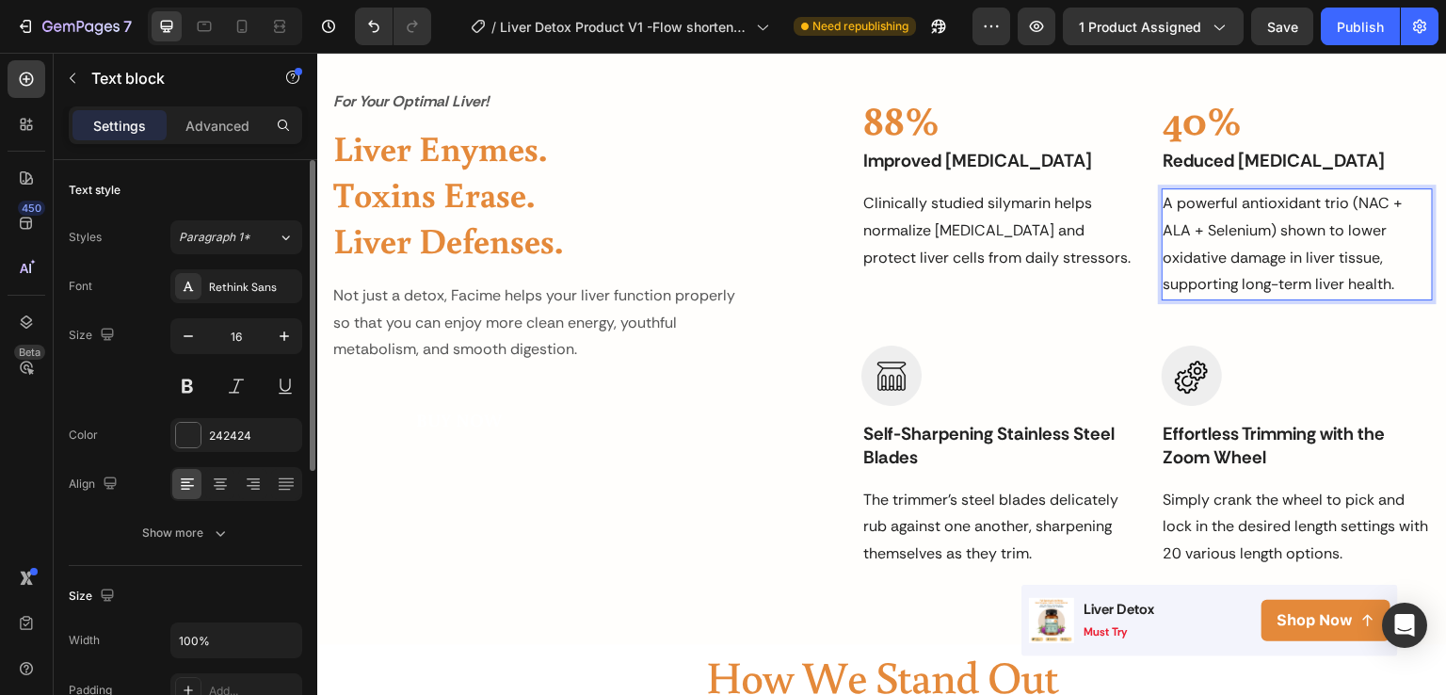
click at [1258, 279] on p "A powerful antioxidant trio (NAC + ALA + Selenium) shown to lower oxidative dam…" at bounding box center [1297, 244] width 267 height 108
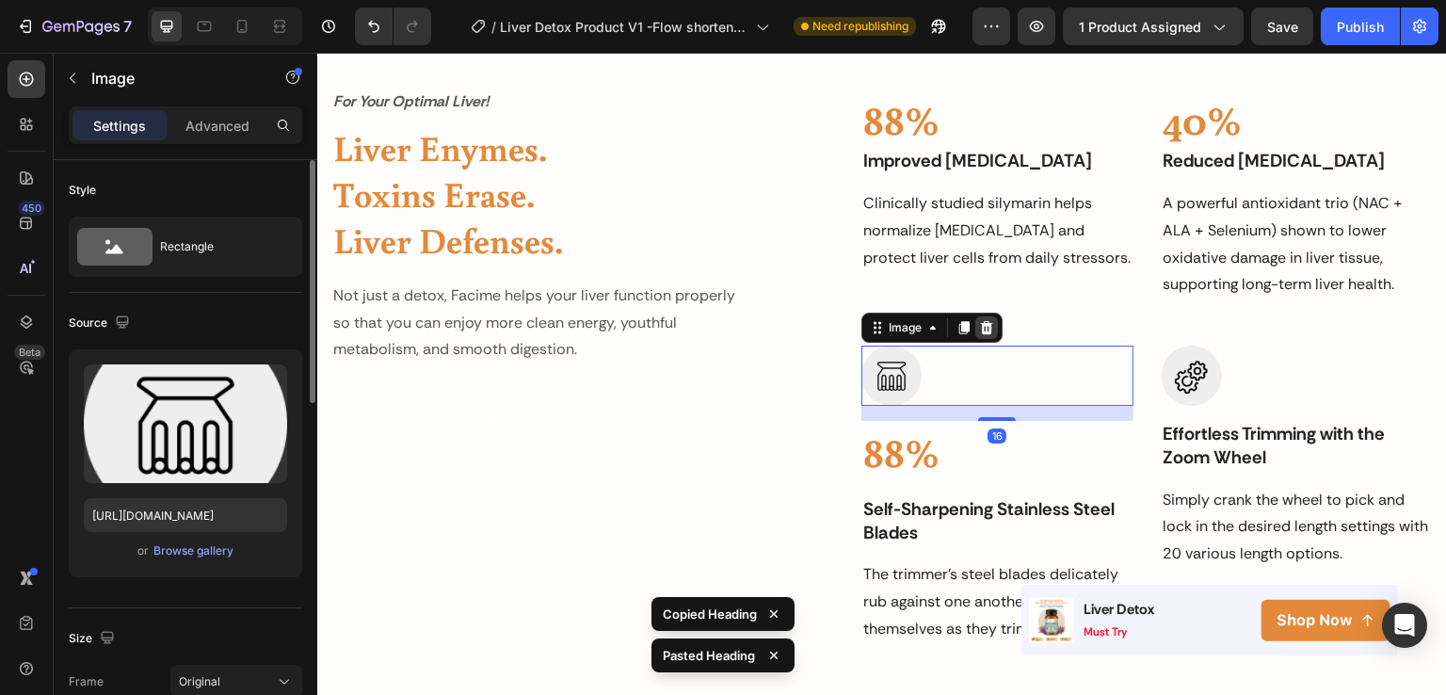
click at [981, 326] on icon at bounding box center [987, 327] width 12 height 13
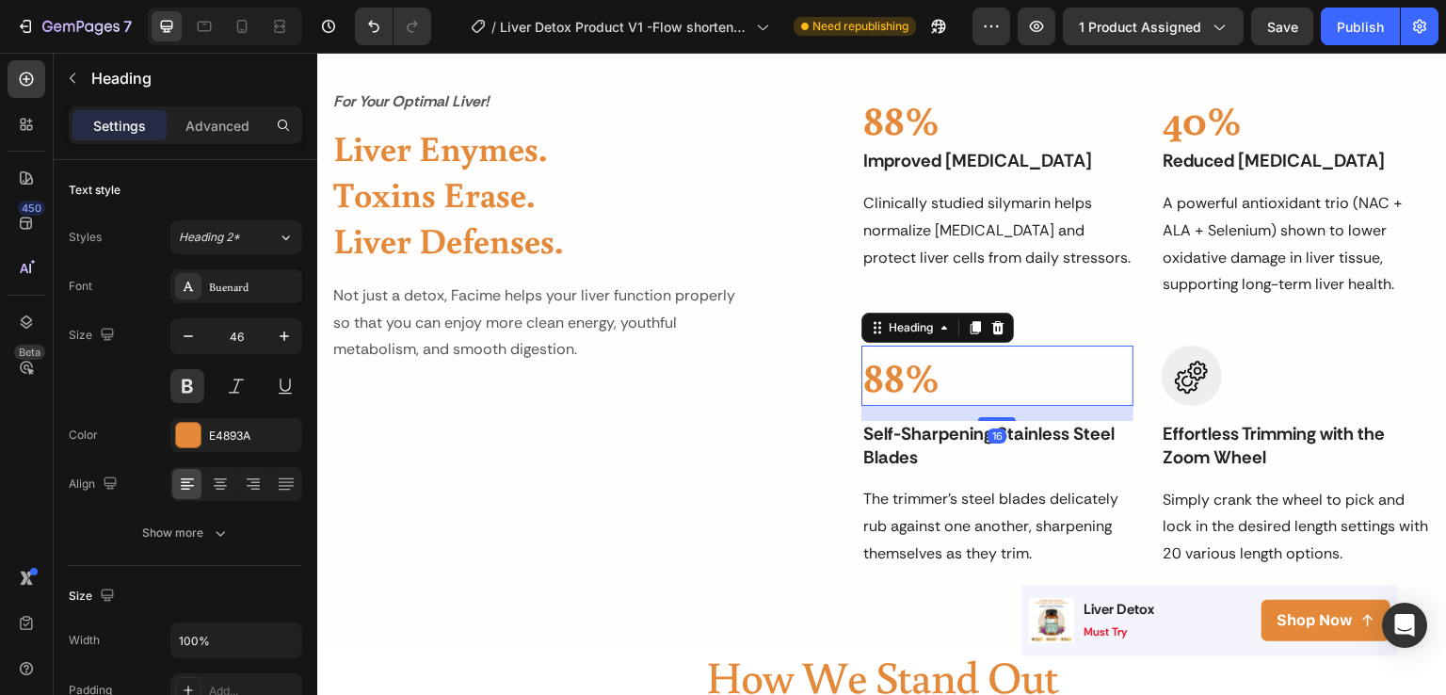
click at [890, 381] on h2 "88%" at bounding box center [997, 376] width 271 height 60
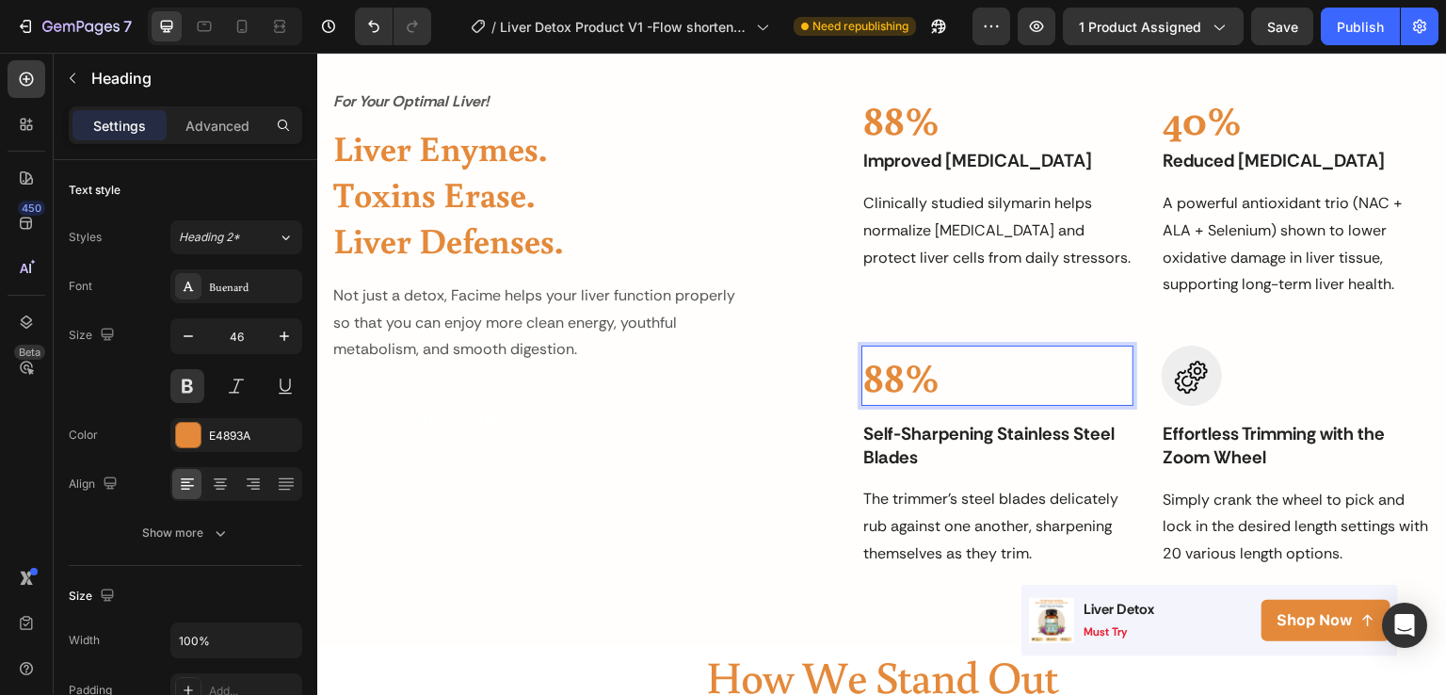
click at [890, 381] on p "88%" at bounding box center [996, 375] width 267 height 56
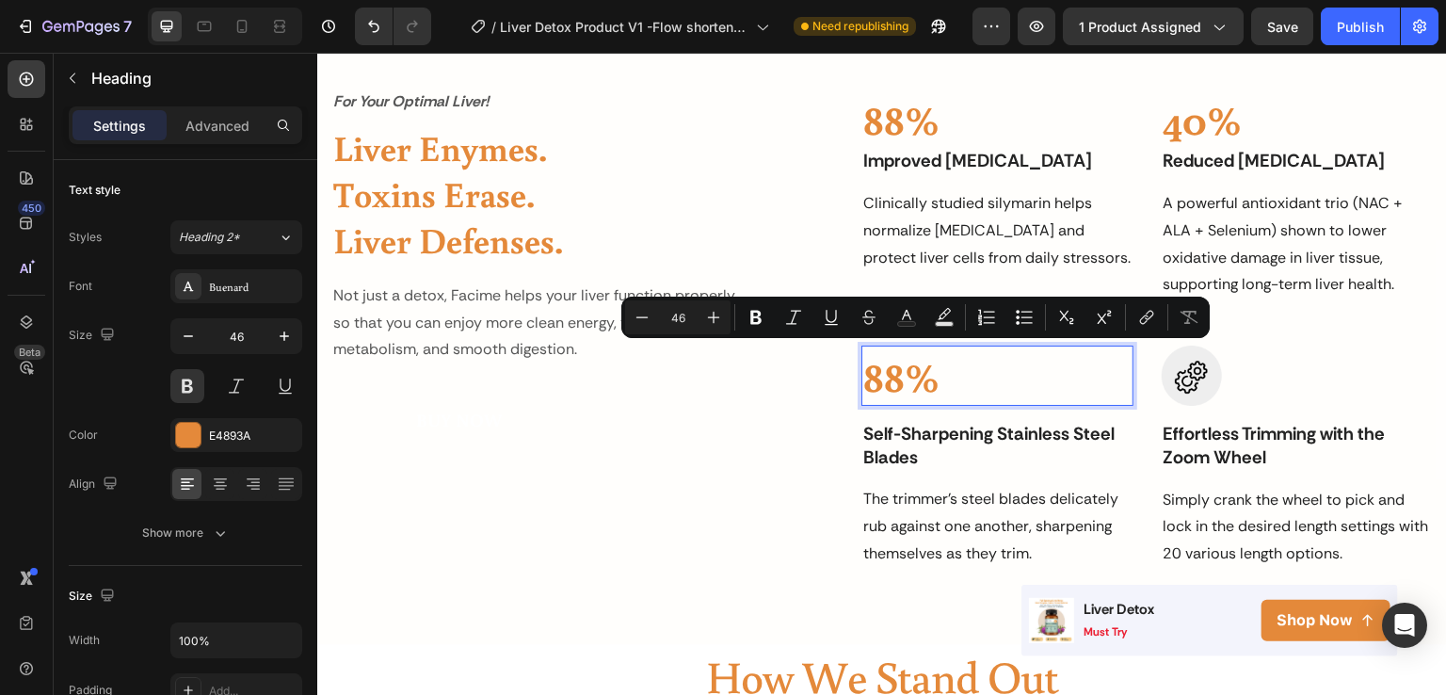
click at [890, 381] on p "88%" at bounding box center [996, 375] width 267 height 56
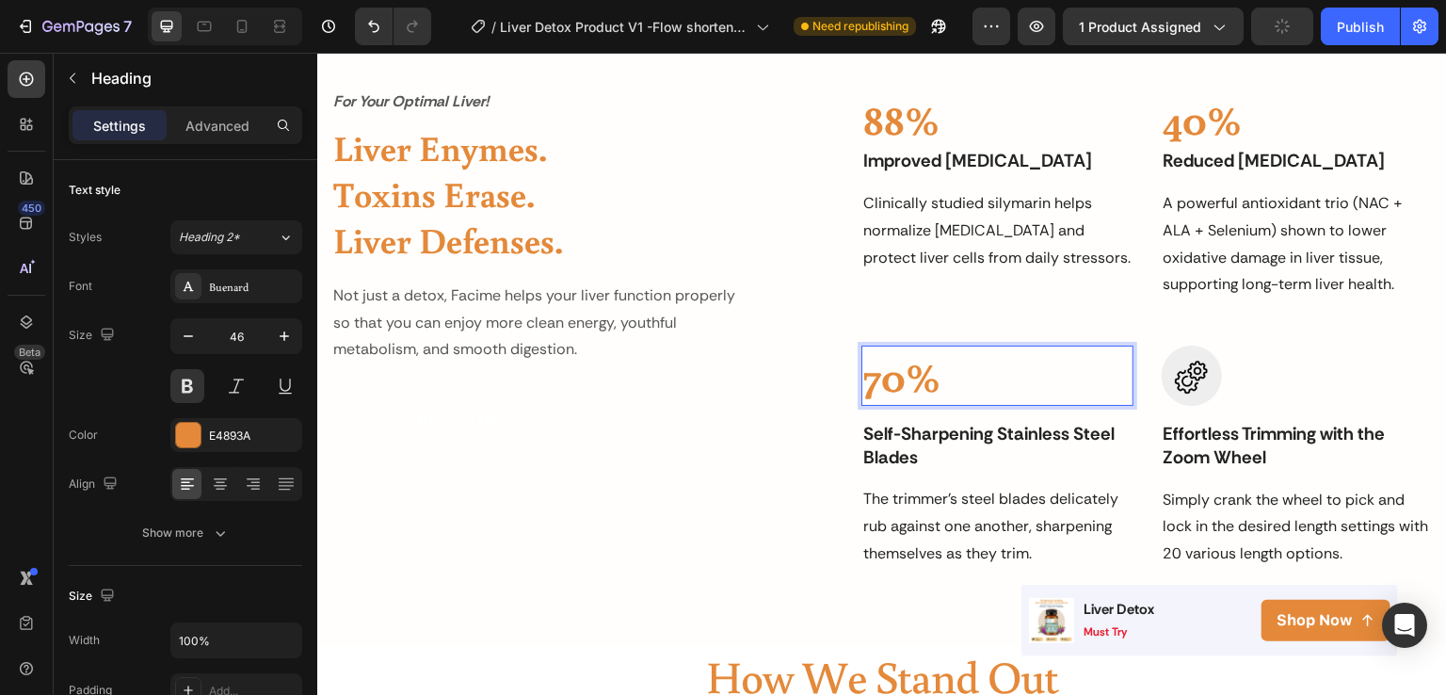
click at [960, 382] on p "70%" at bounding box center [996, 375] width 267 height 56
click at [902, 121] on p "88%" at bounding box center [996, 118] width 267 height 56
click at [899, 377] on p "70%" at bounding box center [996, 375] width 267 height 56
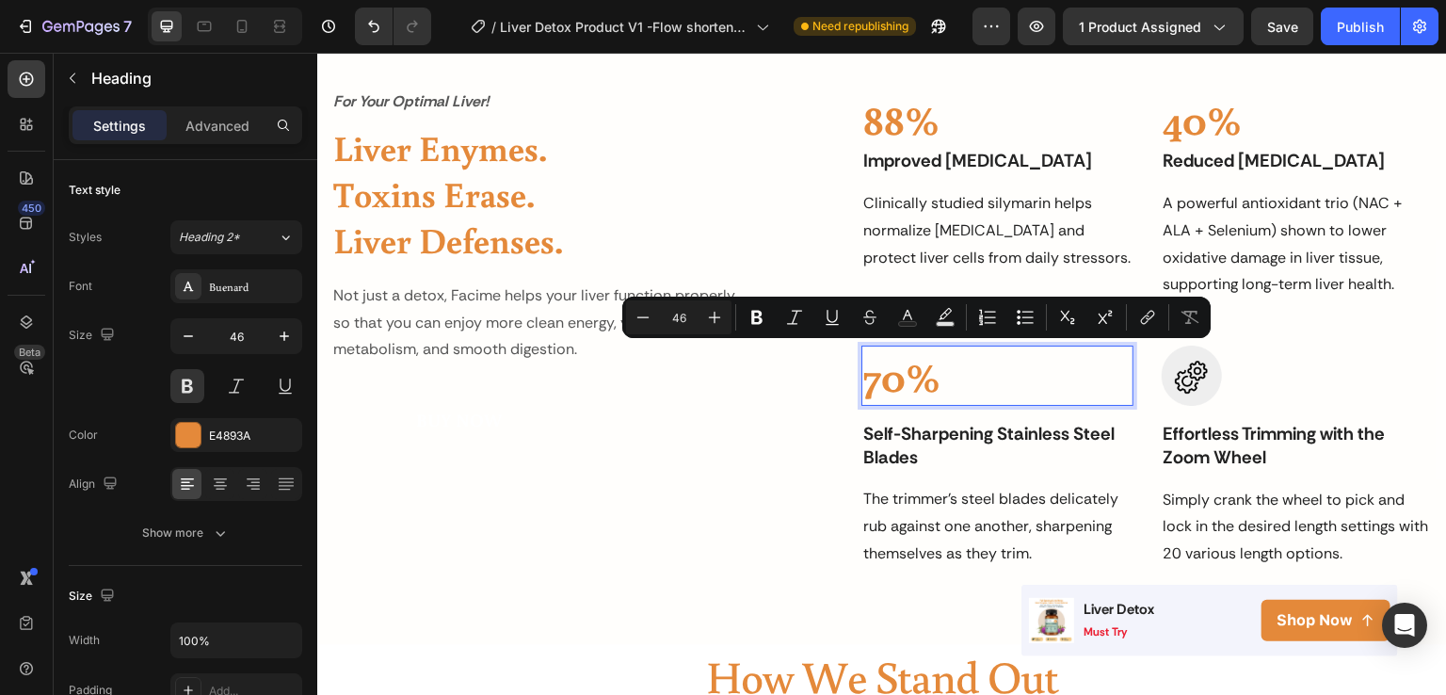
click at [887, 388] on p "70%" at bounding box center [996, 375] width 267 height 56
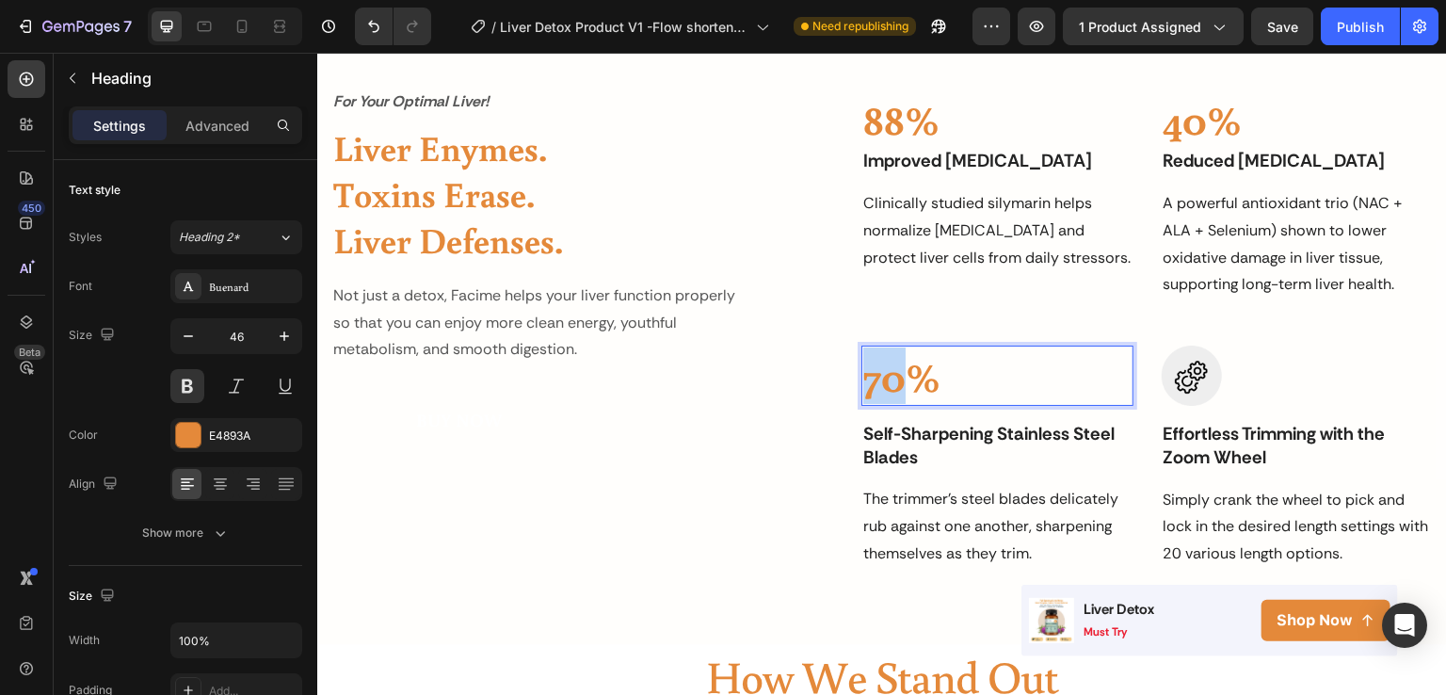
click at [887, 388] on p "70%" at bounding box center [996, 375] width 267 height 56
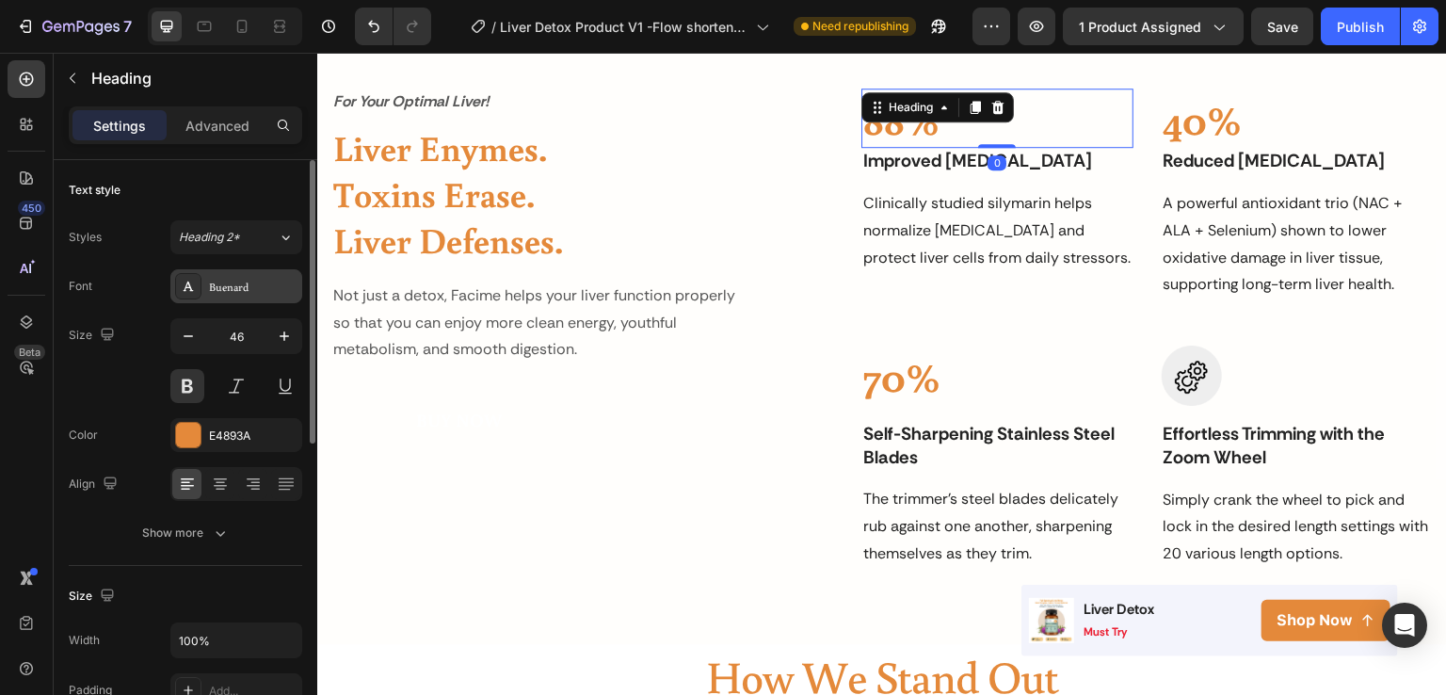
click at [235, 286] on div "Buenard" at bounding box center [253, 287] width 89 height 17
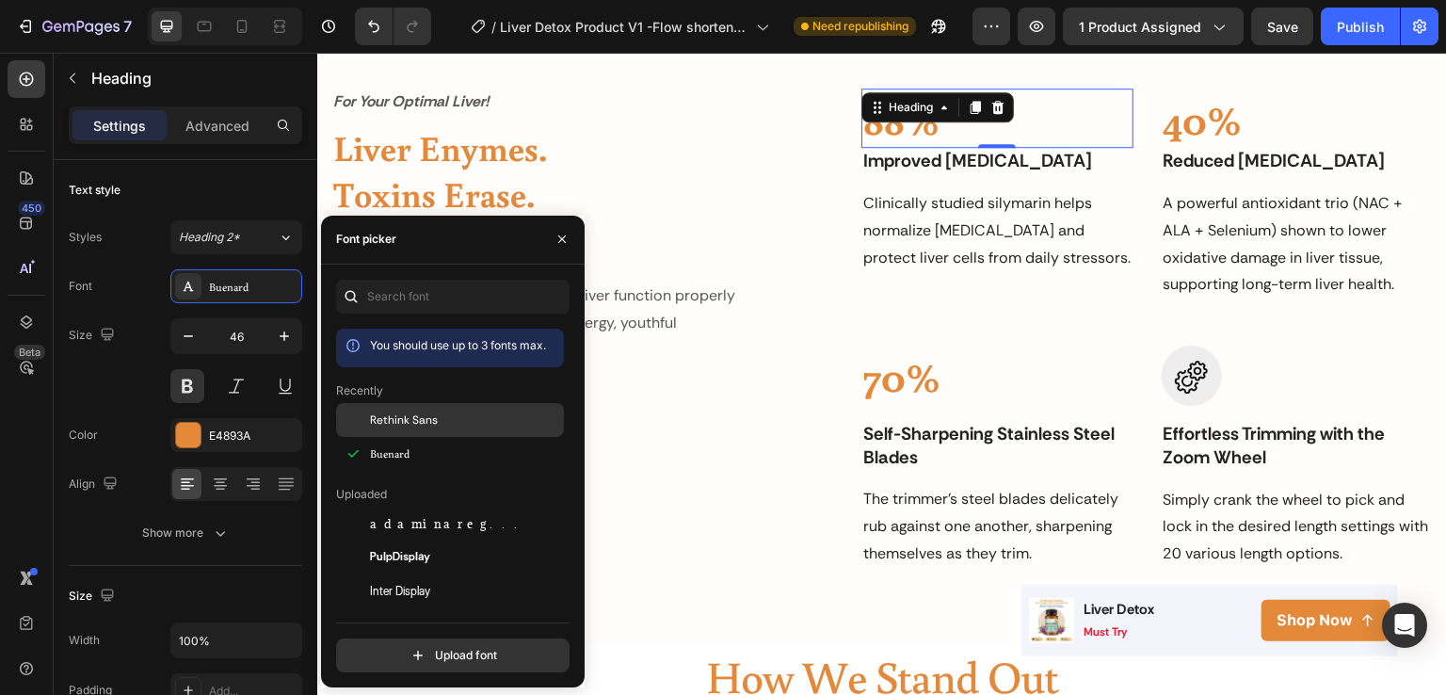
click at [417, 419] on span "Rethink Sans" at bounding box center [404, 419] width 68 height 17
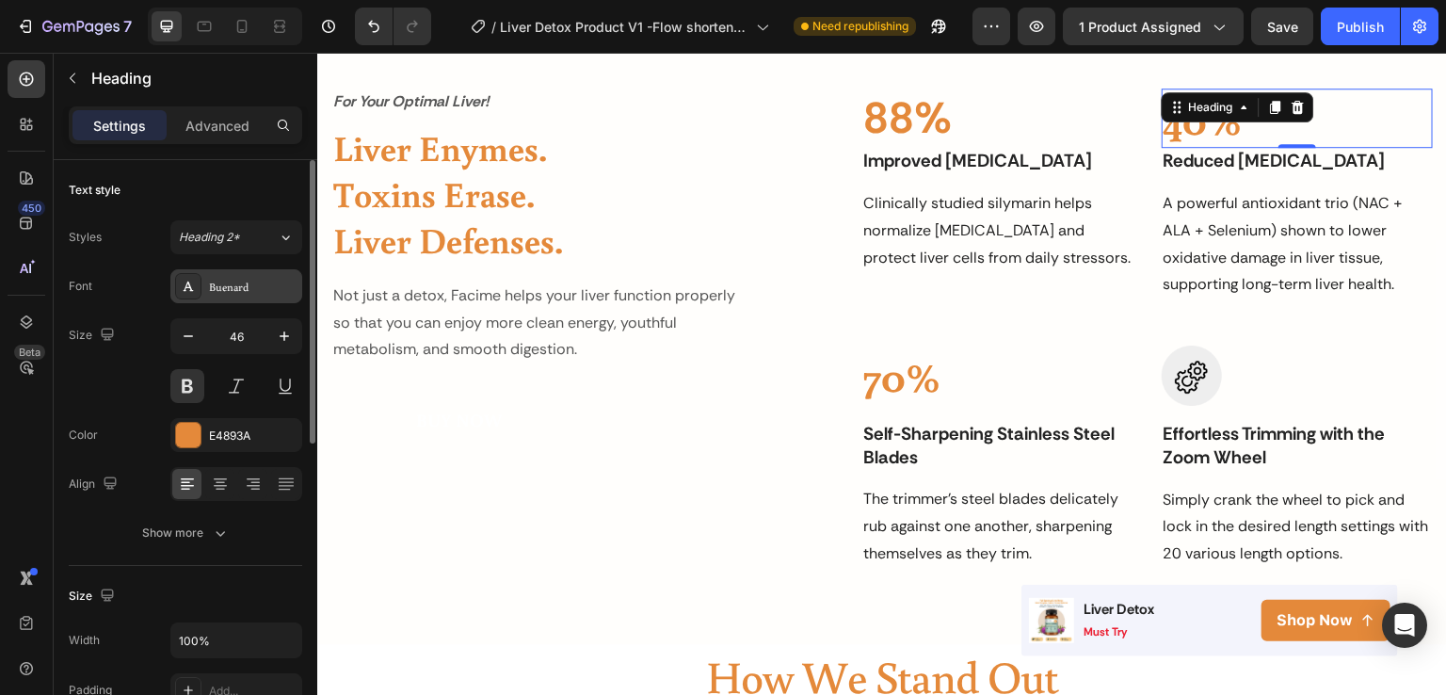
click at [232, 296] on div "Buenard" at bounding box center [236, 286] width 132 height 34
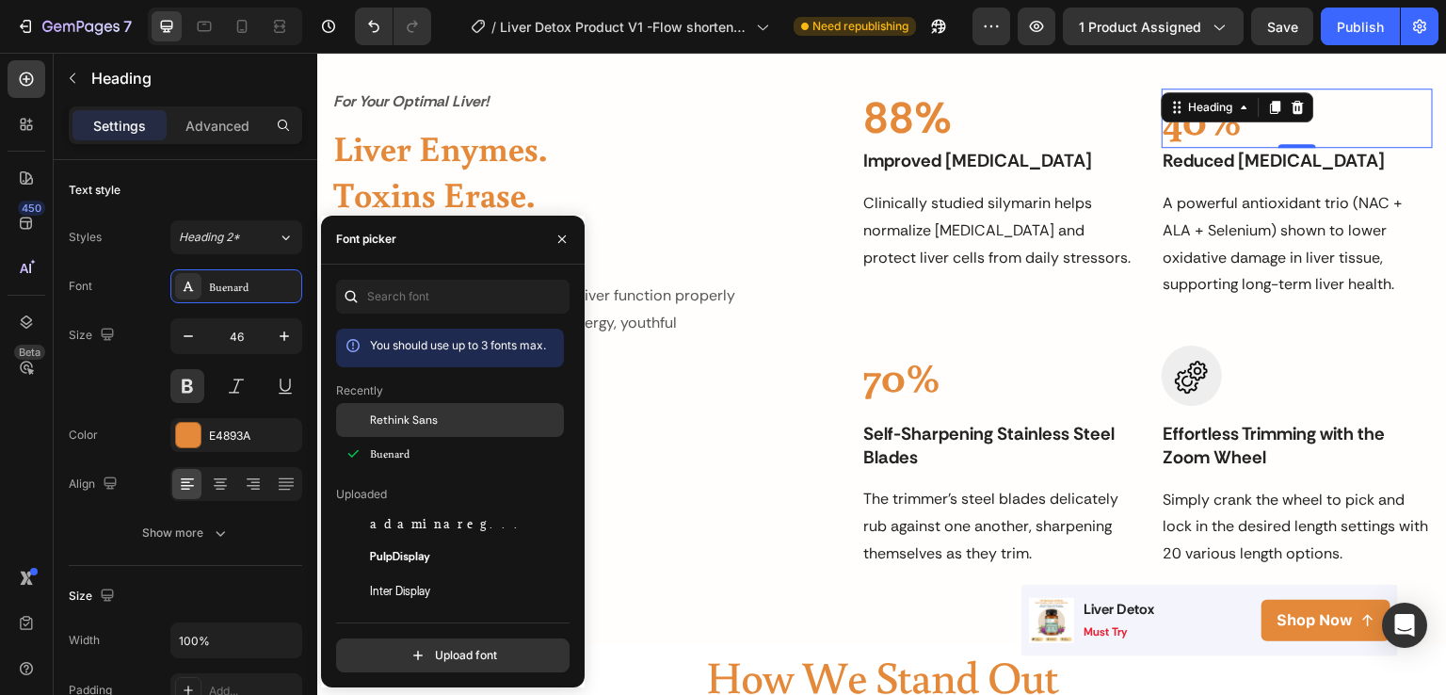
click at [377, 540] on div "Rethink Sans" at bounding box center [450, 557] width 228 height 34
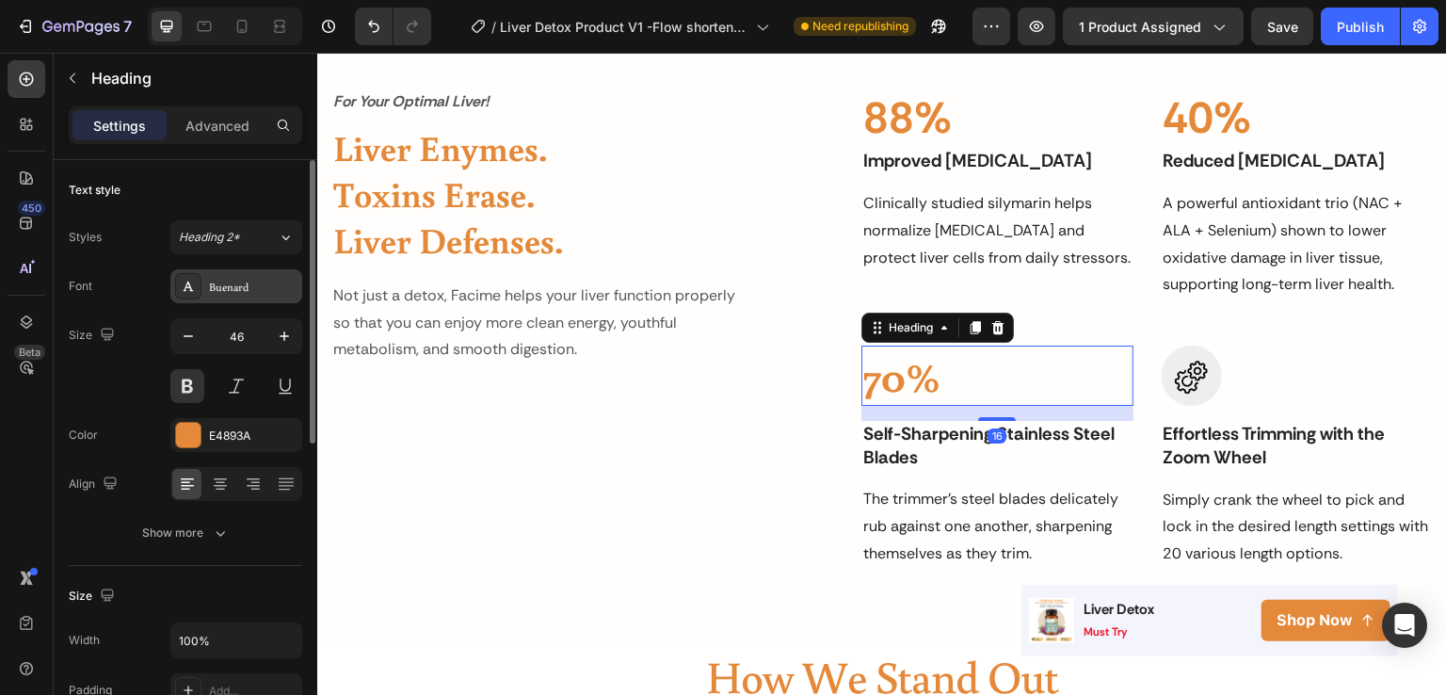
click at [227, 295] on div "Buenard" at bounding box center [253, 287] width 89 height 17
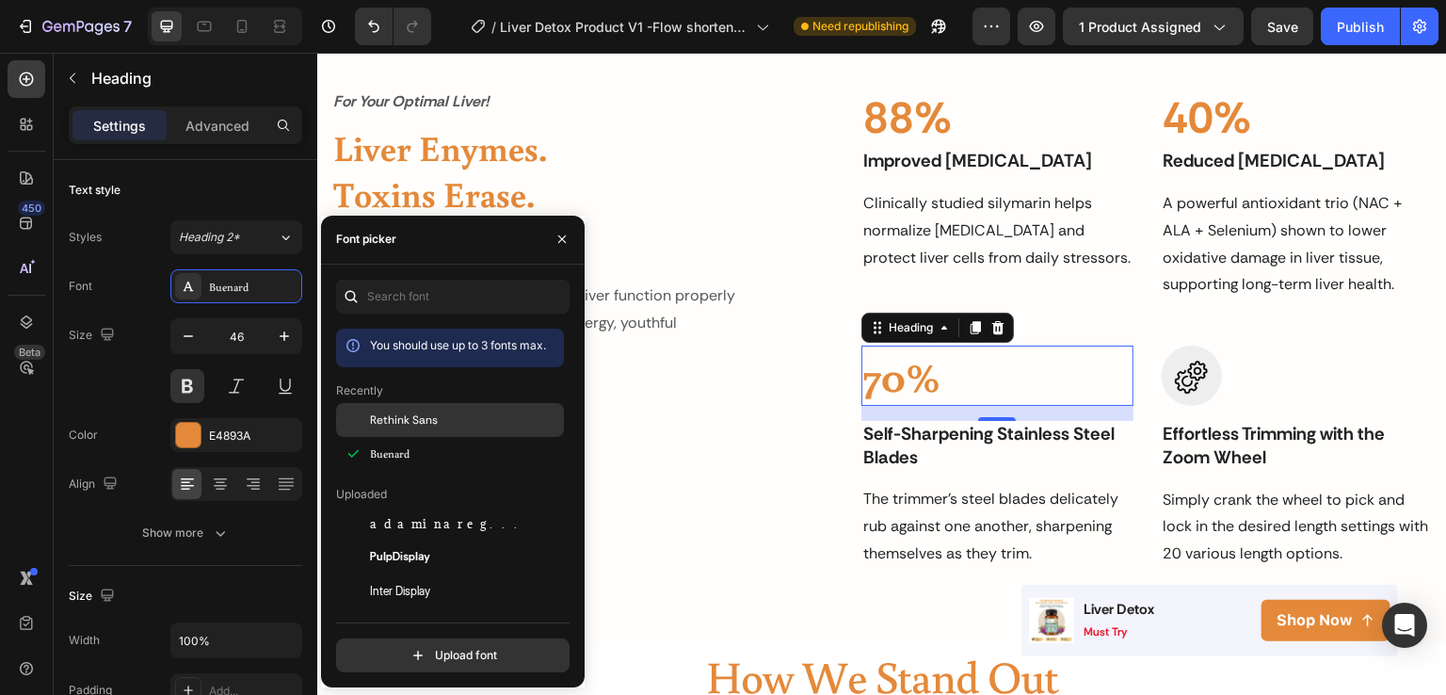
click at [397, 415] on span "Rethink Sans" at bounding box center [404, 419] width 68 height 17
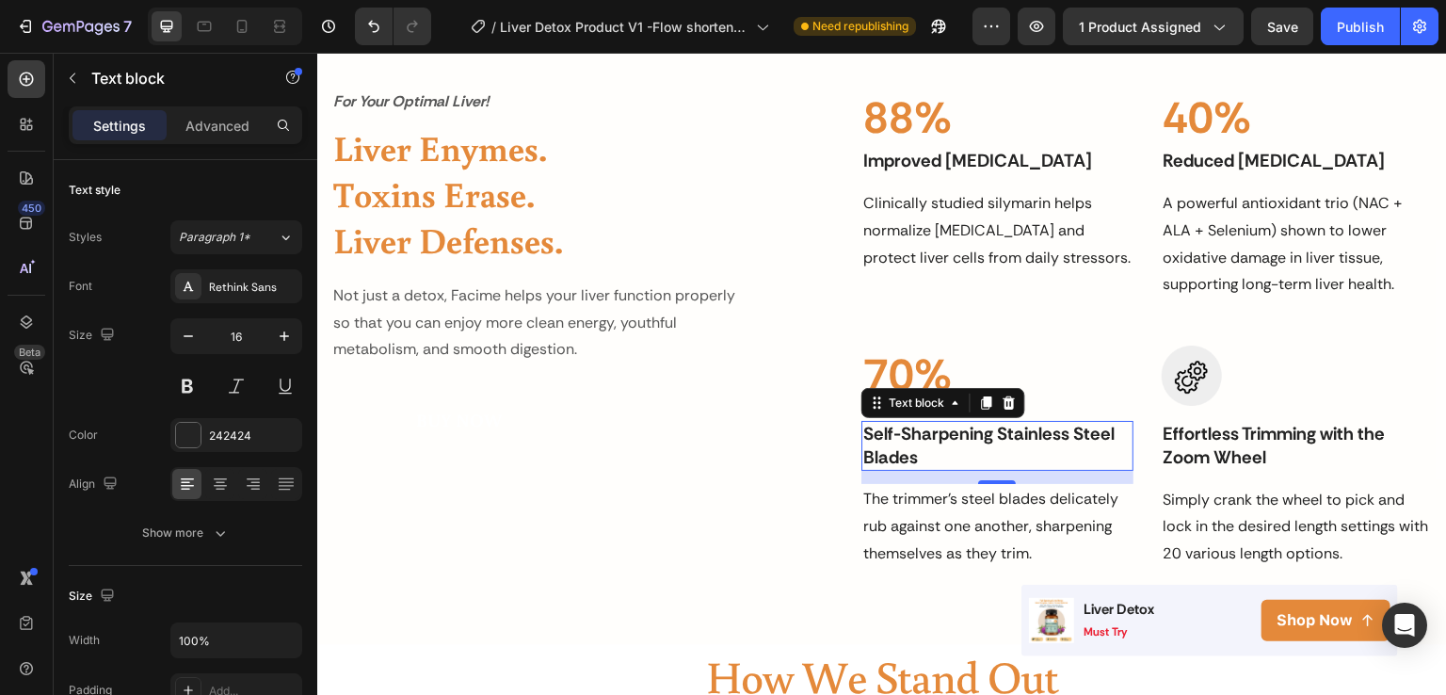
click at [976, 430] on p "Self-Sharpening Stainless Steel Blades" at bounding box center [996, 446] width 267 height 46
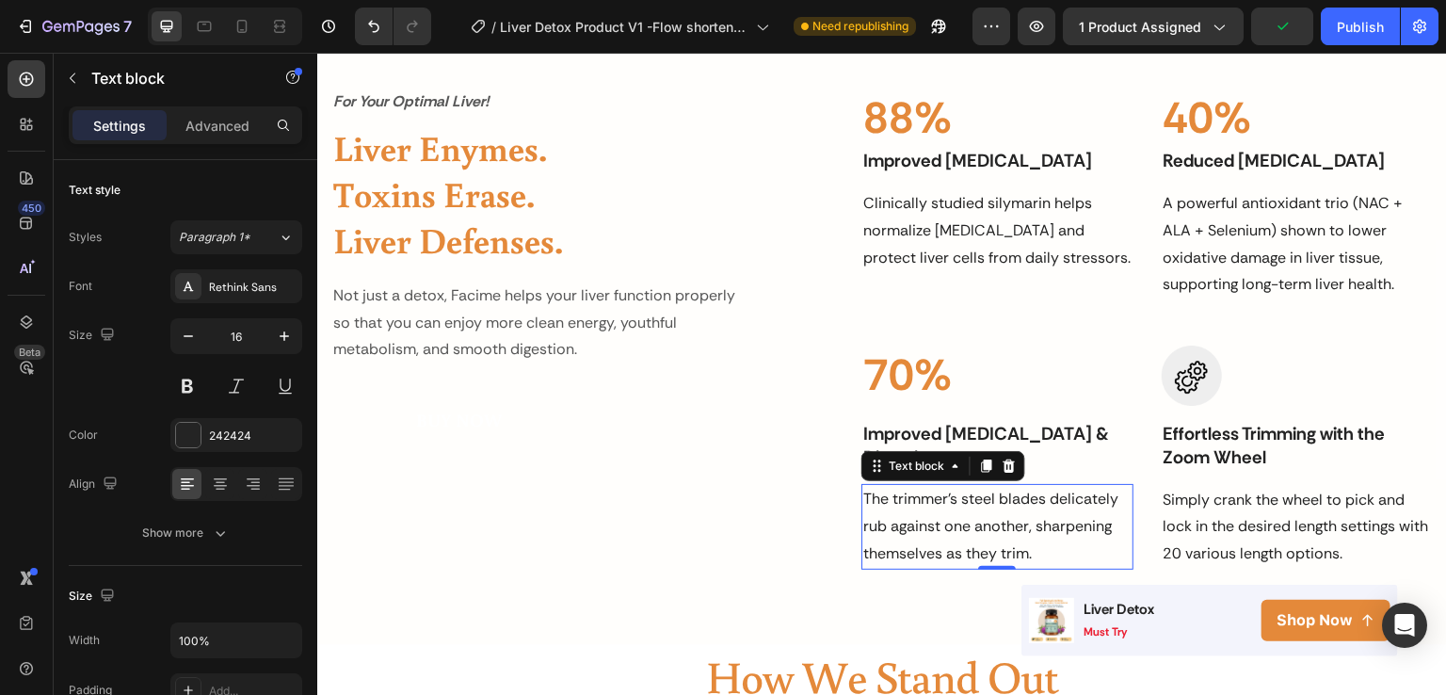
click at [1033, 528] on p "The trimmer's steel blades delicately rub against one another, sharpening thems…" at bounding box center [996, 526] width 267 height 81
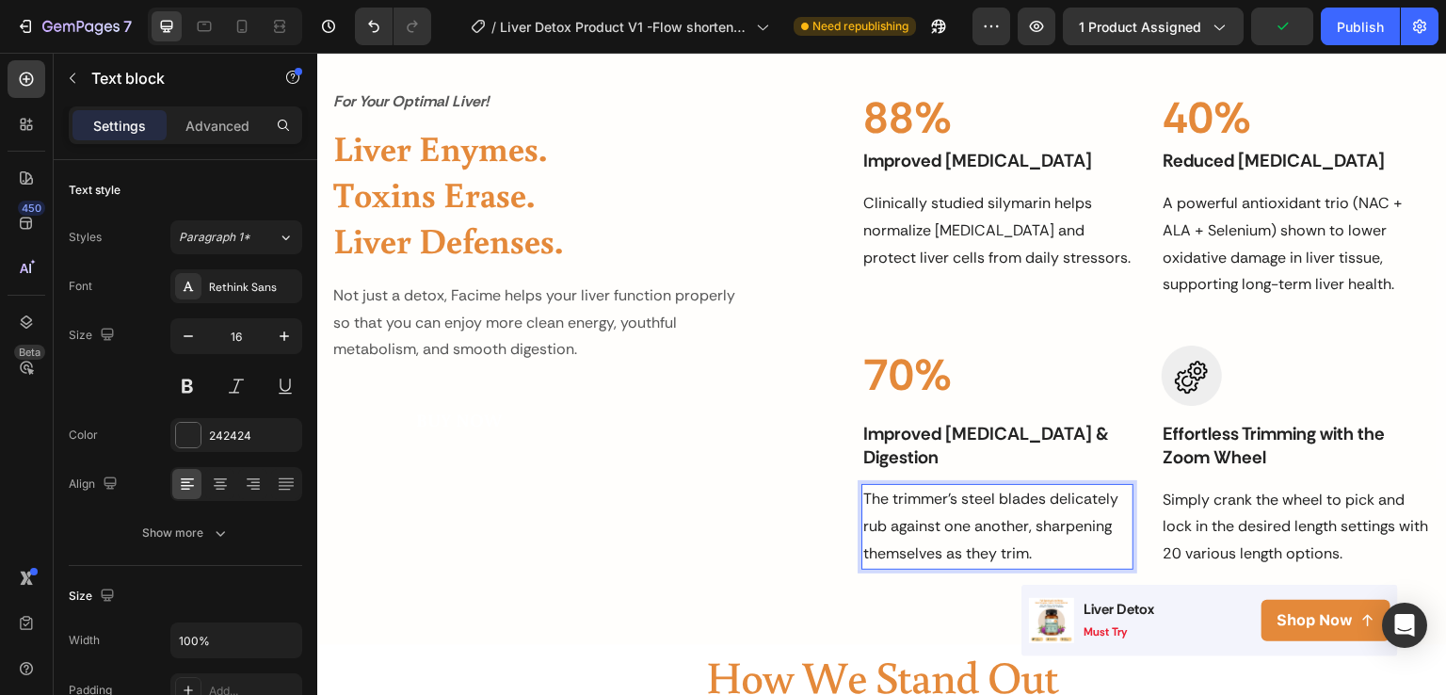
click at [1033, 528] on p "The trimmer's steel blades delicately rub against one another, sharpening thems…" at bounding box center [996, 526] width 267 height 81
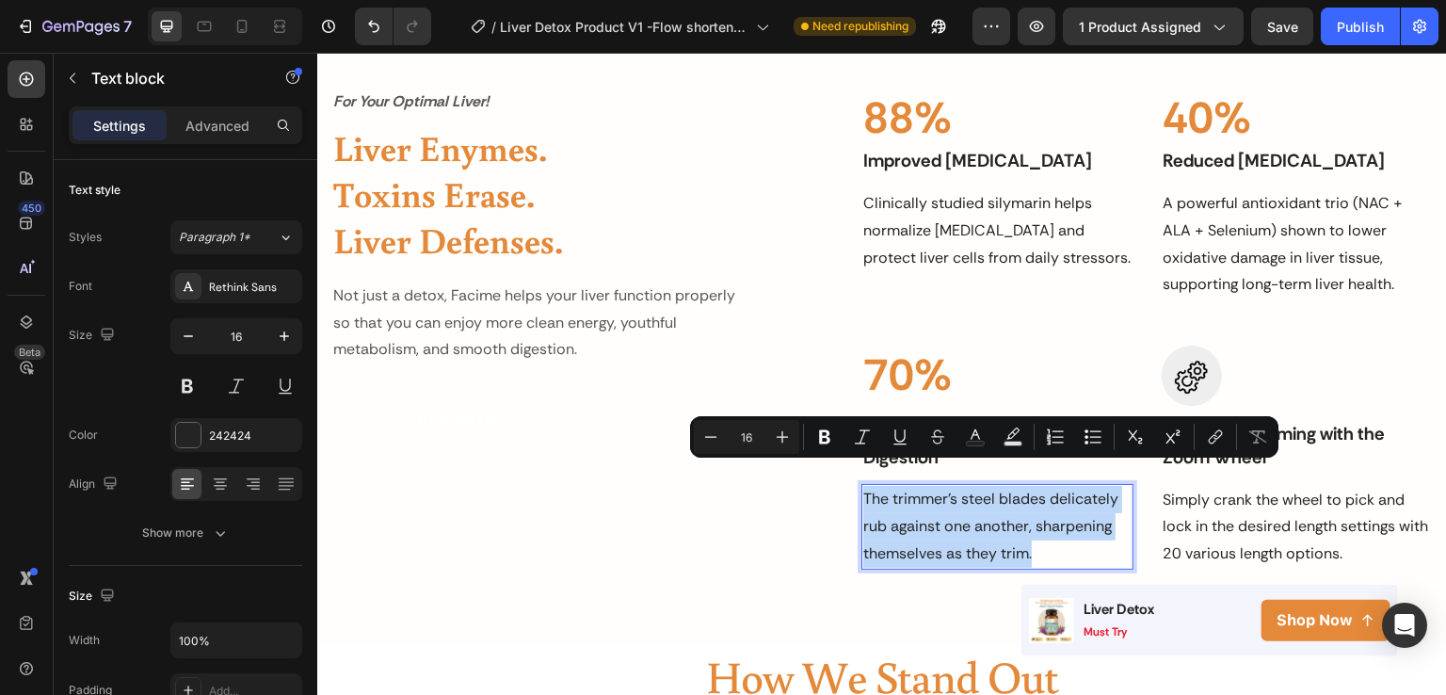
drag, startPoint x: 1033, startPoint y: 528, endPoint x: 861, endPoint y: 462, distance: 184.5
click at [863, 486] on p "The trimmer's steel blades delicately rub against one another, sharpening thems…" at bounding box center [996, 526] width 267 height 81
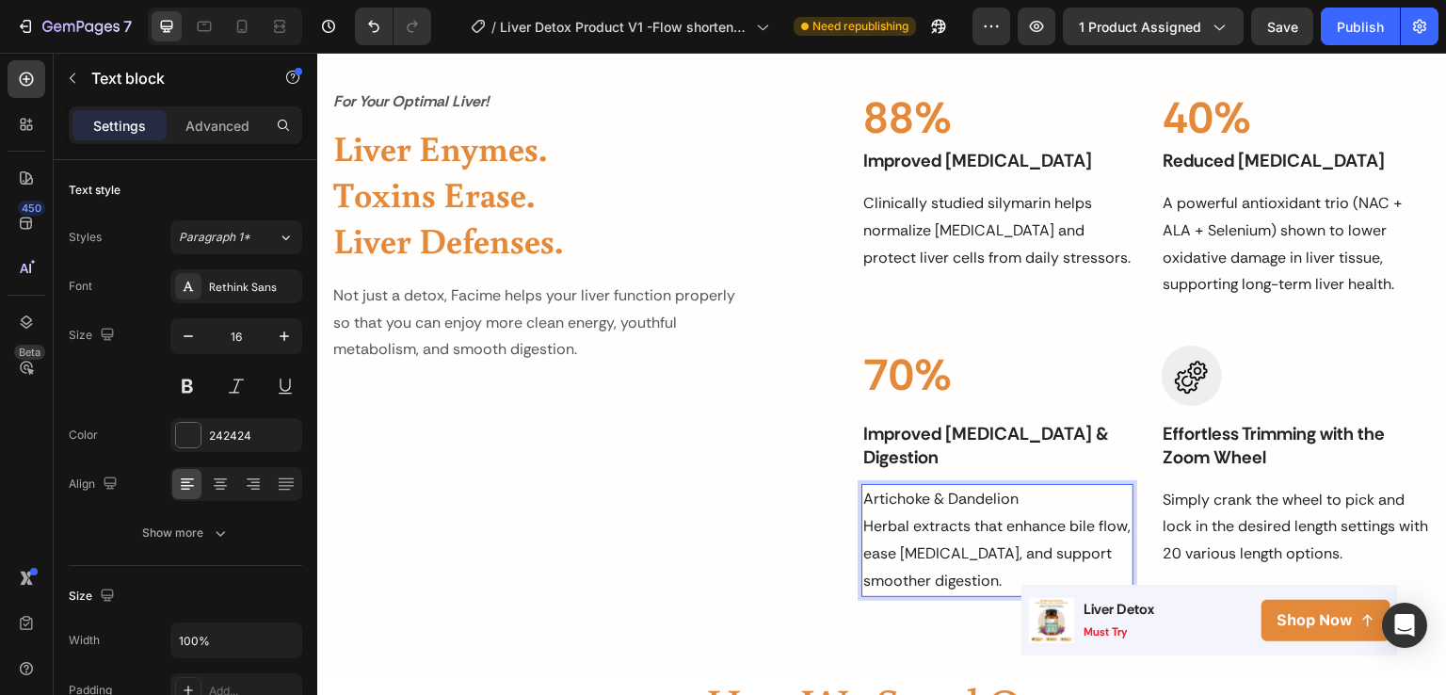
click at [1038, 486] on p "Artichoke & Dandelion Herbal extracts that enhance bile flow, ease bloating, an…" at bounding box center [996, 540] width 267 height 108
drag, startPoint x: 1050, startPoint y: 478, endPoint x: 892, endPoint y: 481, distance: 158.2
click at [892, 486] on p "Artichoke & Dandelion Herbal extracts that enhance bile flow, ease bloating, an…" at bounding box center [996, 540] width 267 height 108
click at [902, 506] on p "Artichoke & Dandelion Herbal extracts that enhance bile flow, ease bloating, an…" at bounding box center [996, 540] width 267 height 108
drag, startPoint x: 1084, startPoint y: 477, endPoint x: 1110, endPoint y: 480, distance: 26.5
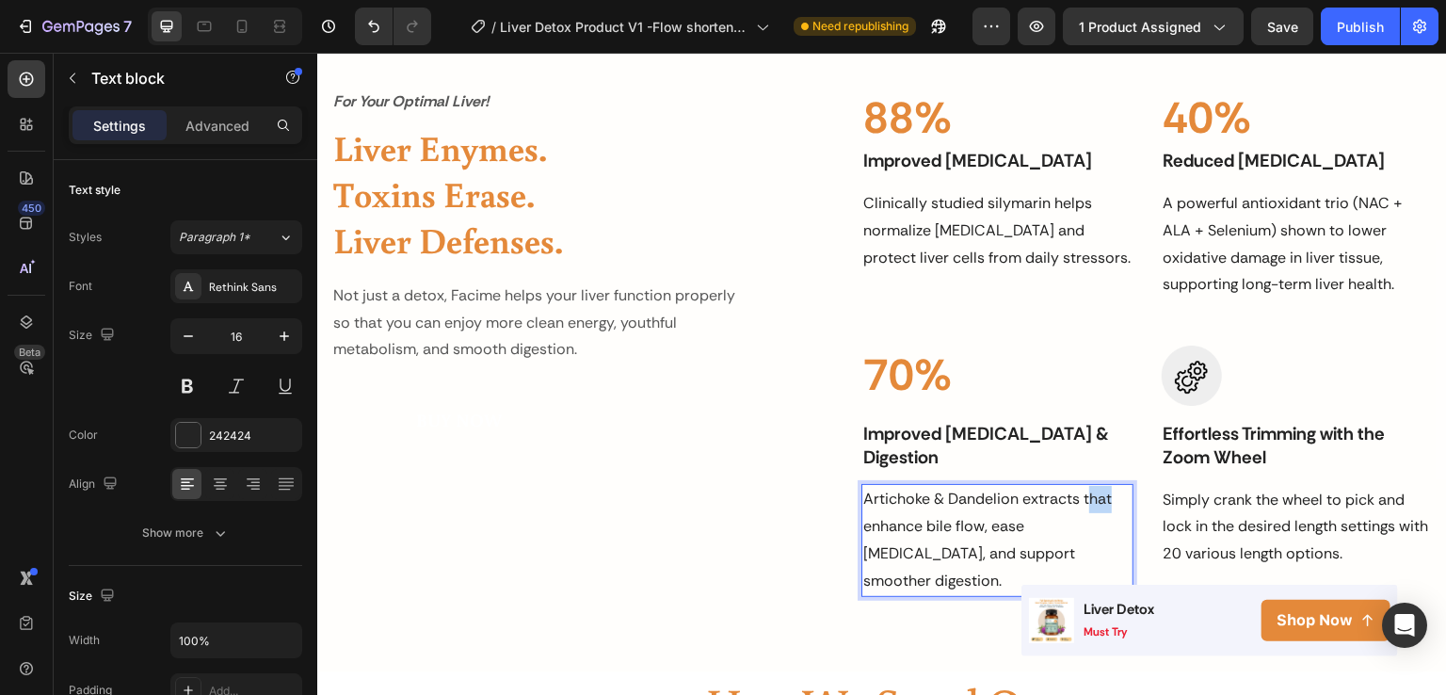
click at [1110, 486] on p "Artichoke & Dandelion extracts that enhance bile flow, ease bloating, and suppo…" at bounding box center [996, 540] width 267 height 108
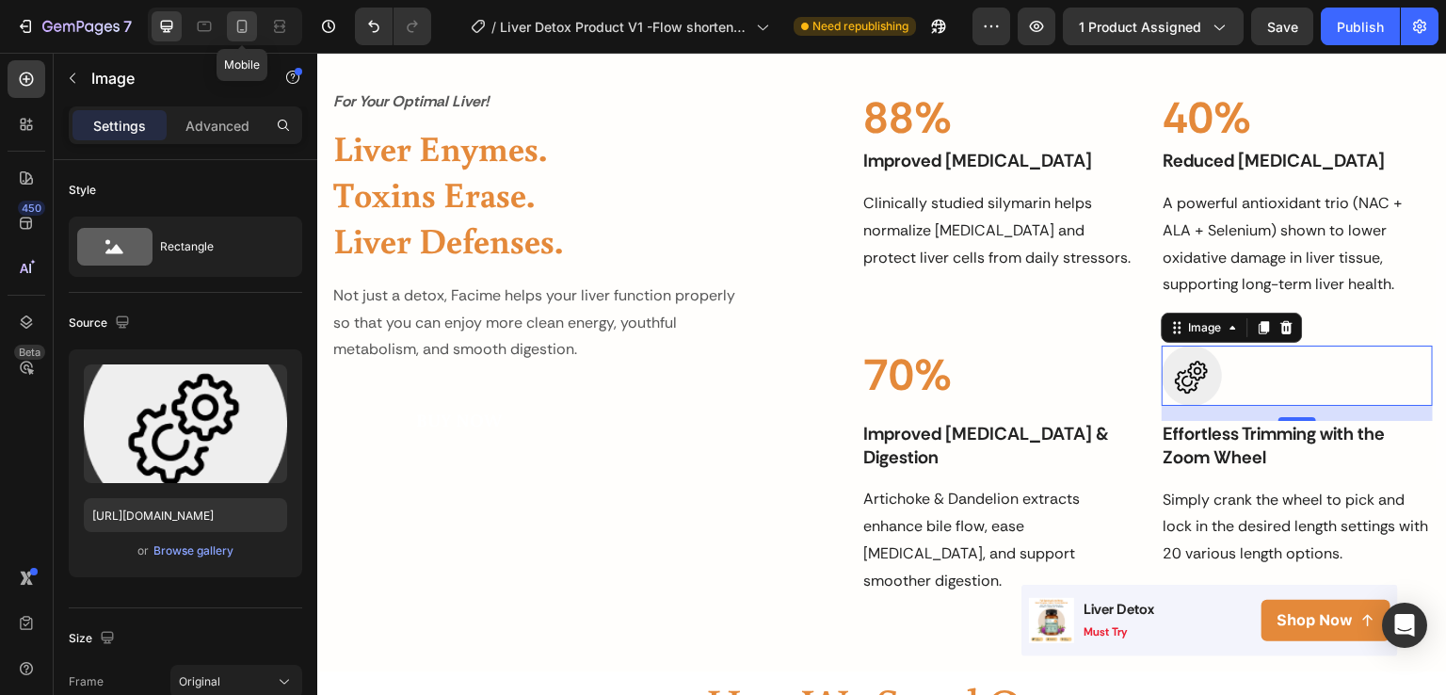
click at [248, 30] on icon at bounding box center [242, 26] width 19 height 19
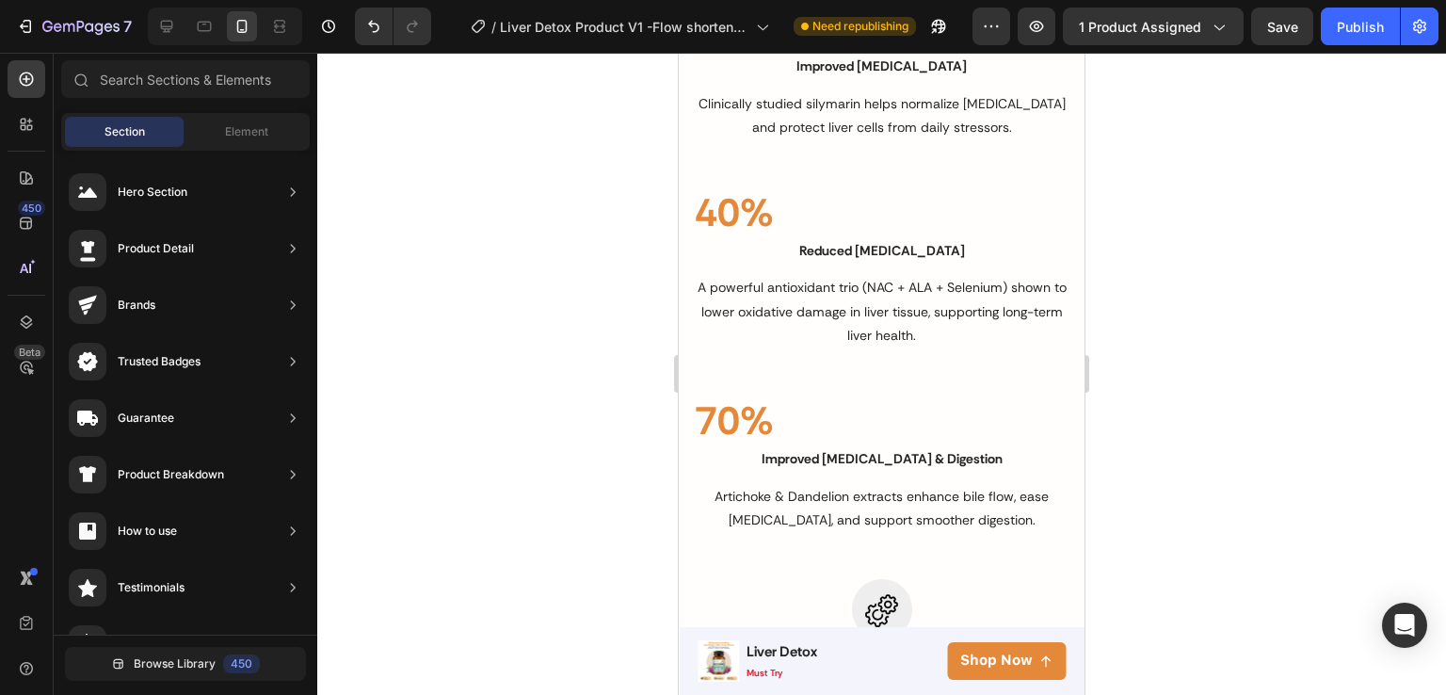
scroll to position [2059, 0]
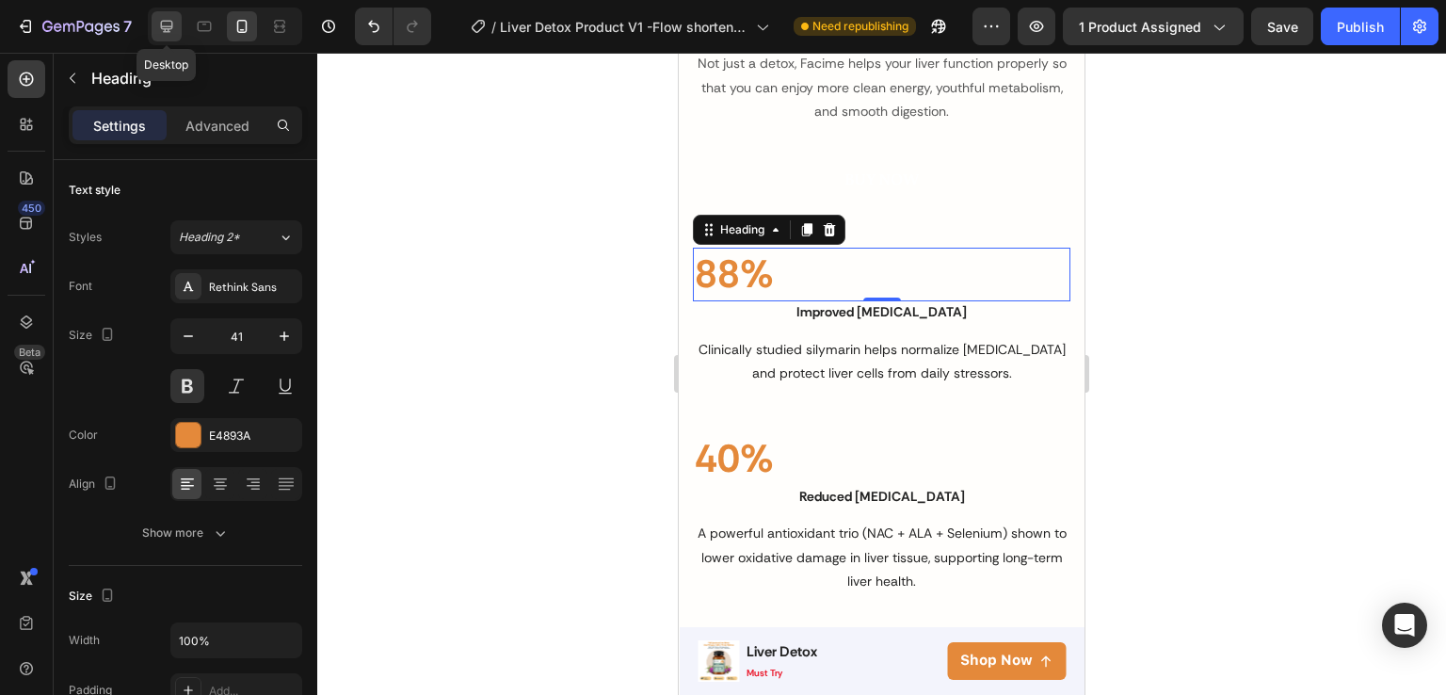
click at [163, 29] on icon at bounding box center [167, 27] width 12 height 12
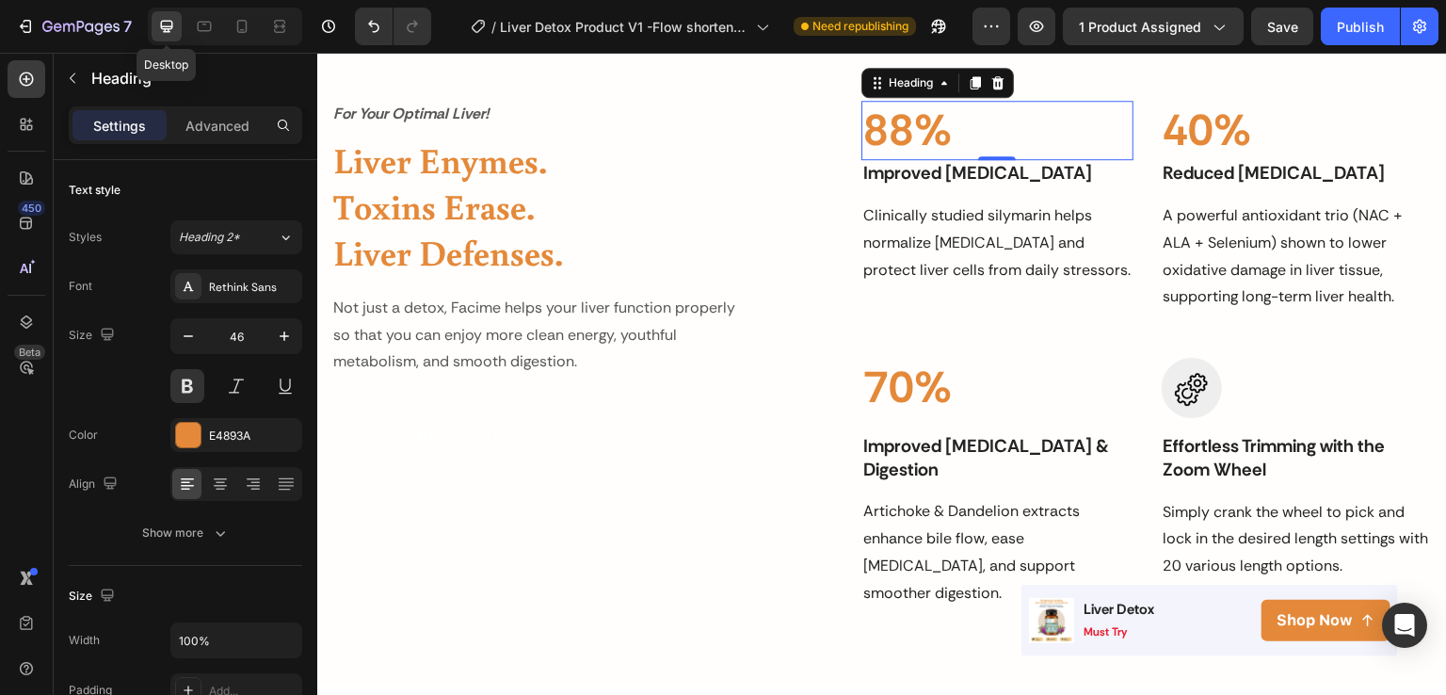
scroll to position [2040, 0]
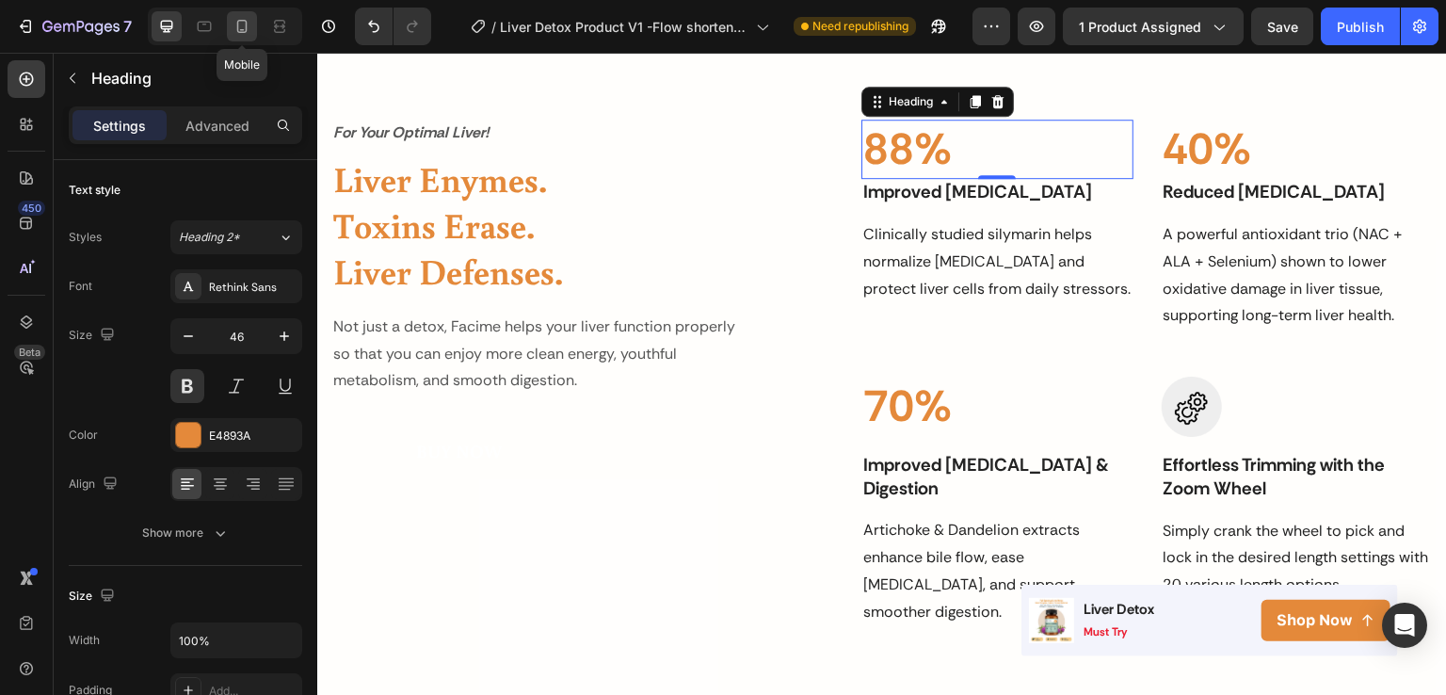
click at [250, 20] on icon at bounding box center [242, 26] width 19 height 19
type input "41"
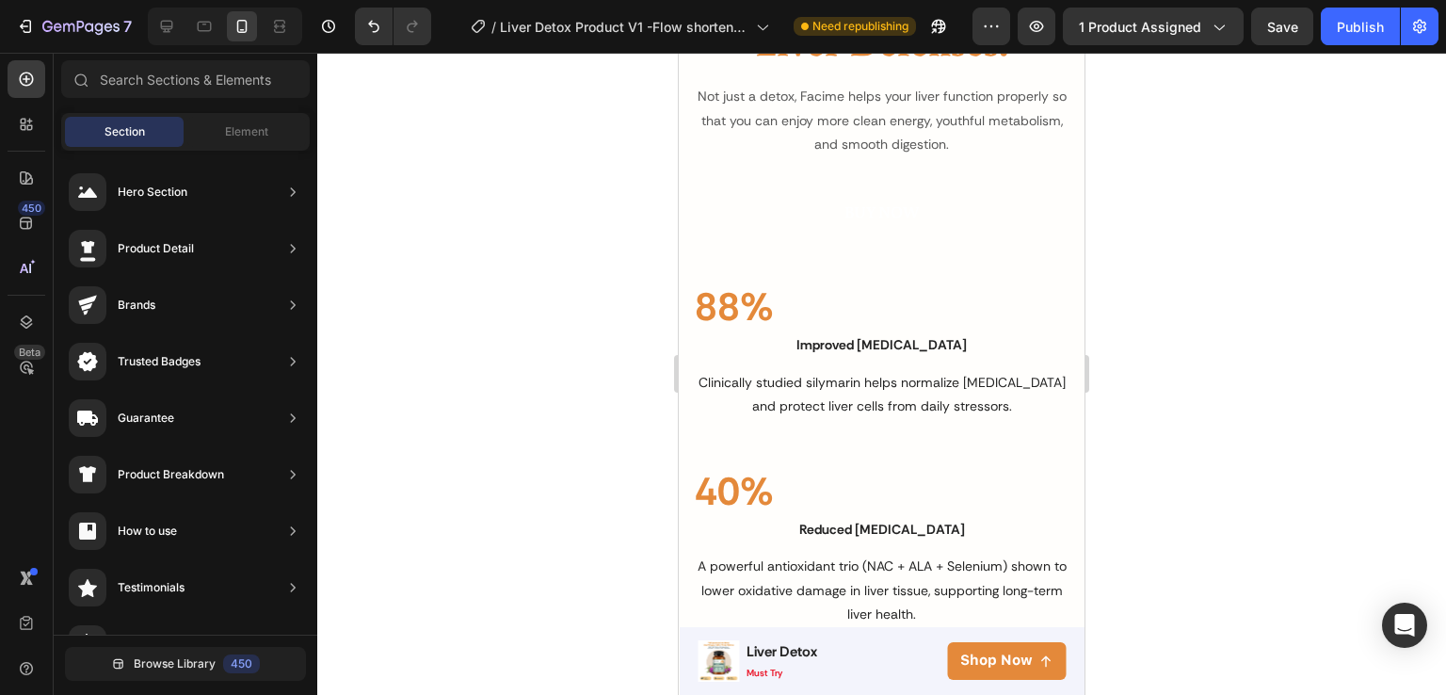
scroll to position [1782, 0]
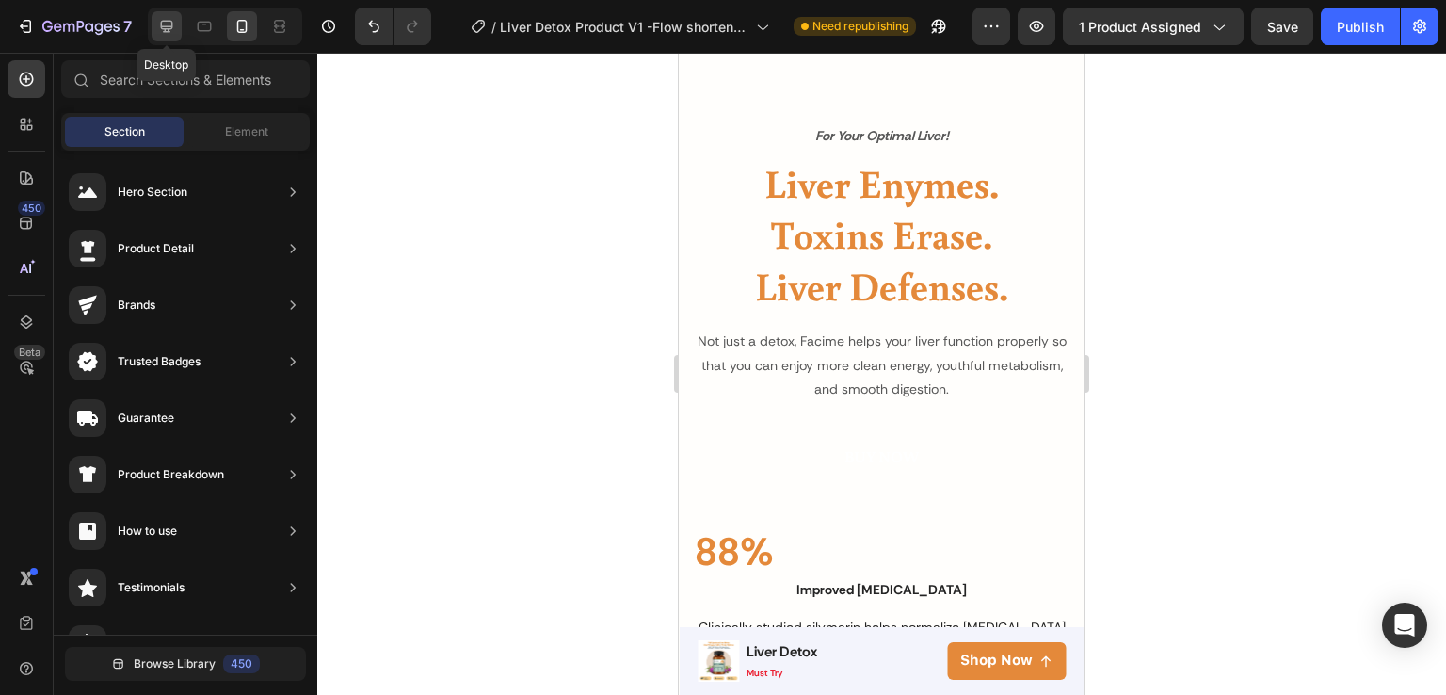
click at [169, 35] on icon at bounding box center [166, 26] width 19 height 19
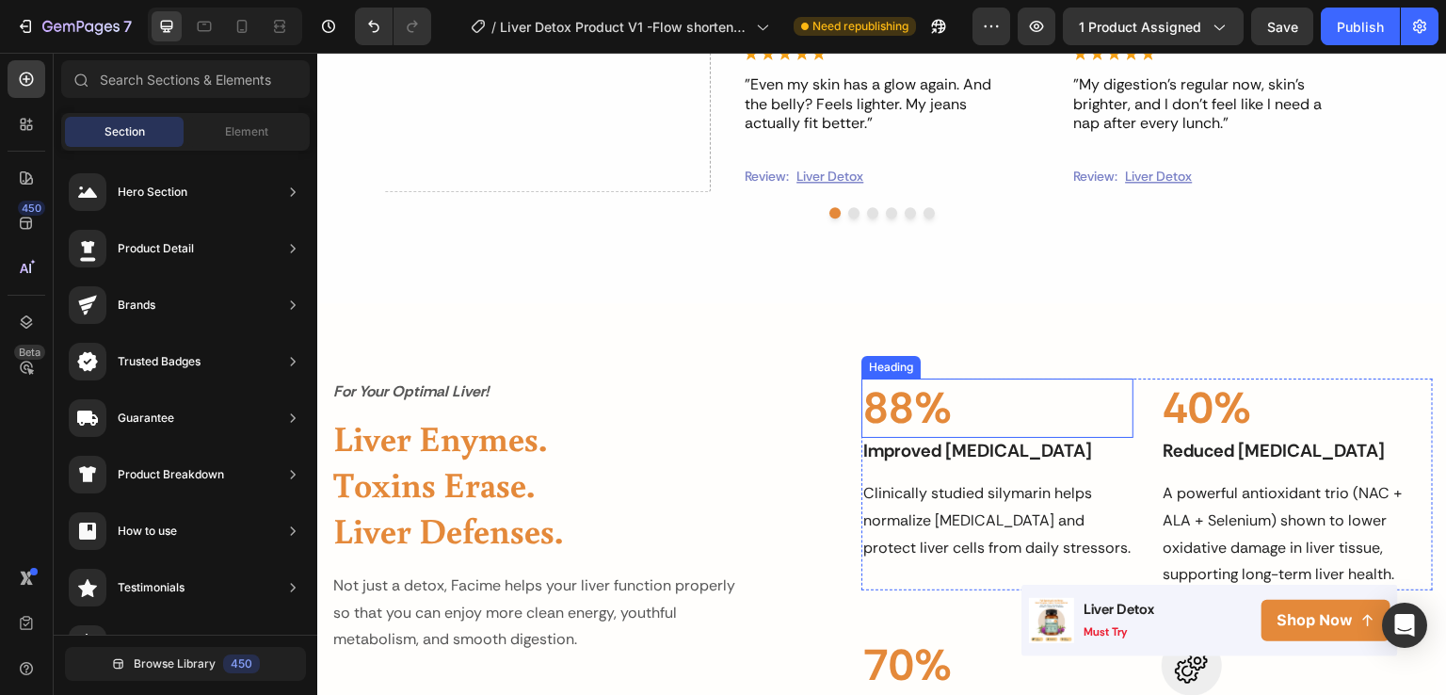
click at [889, 411] on p "88%" at bounding box center [996, 408] width 267 height 56
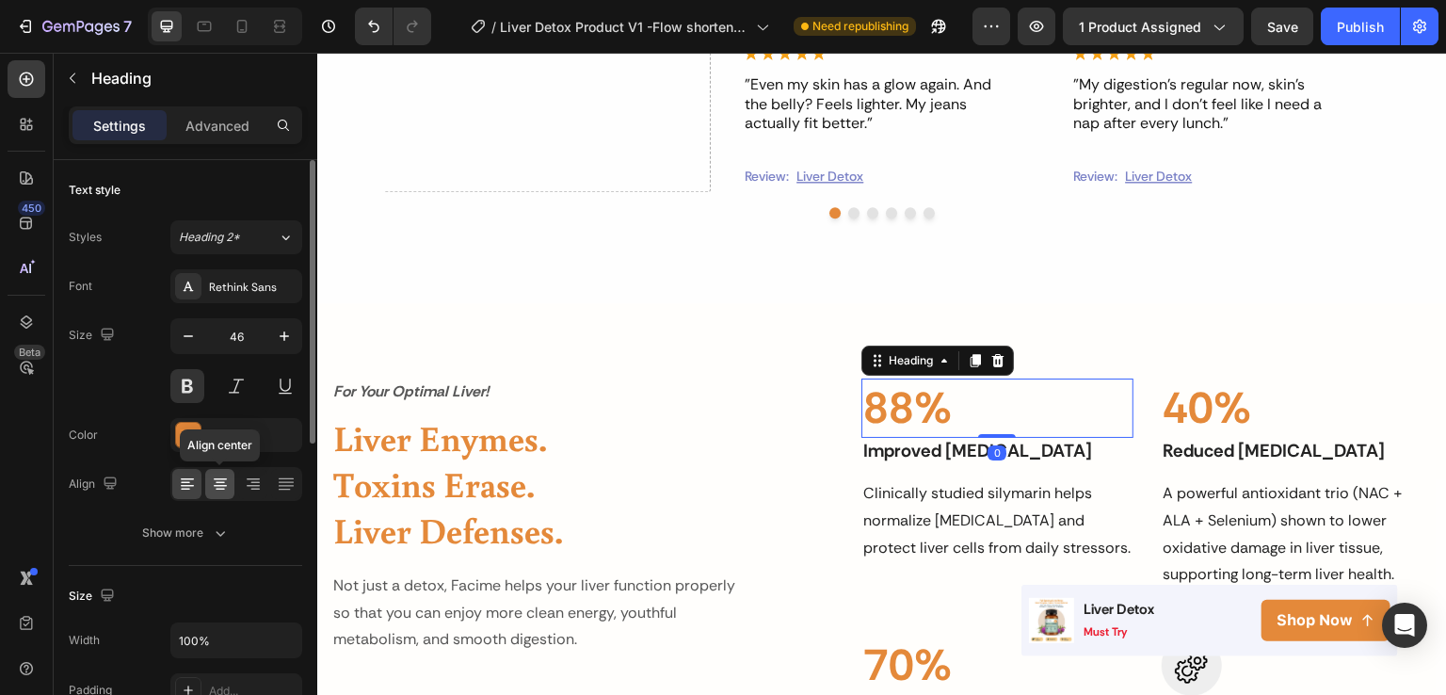
click at [209, 479] on div at bounding box center [219, 484] width 29 height 30
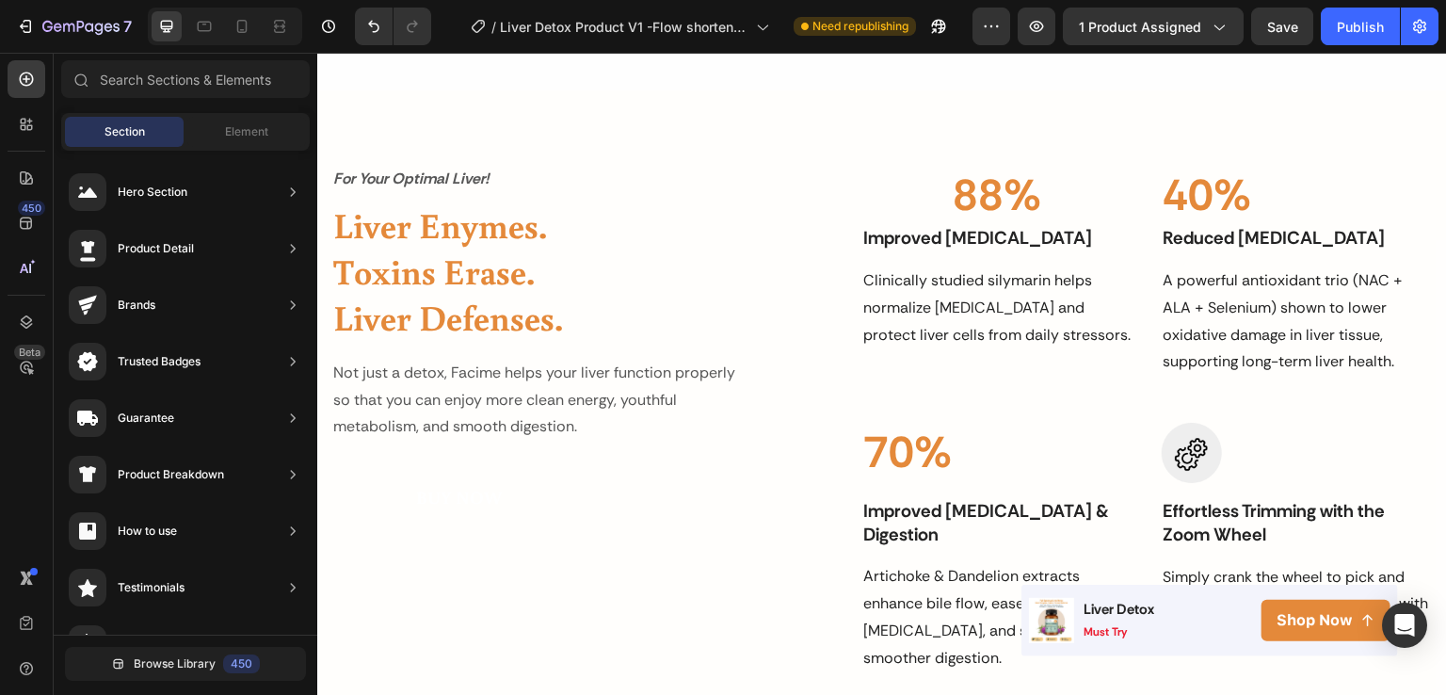
scroll to position [2003, 0]
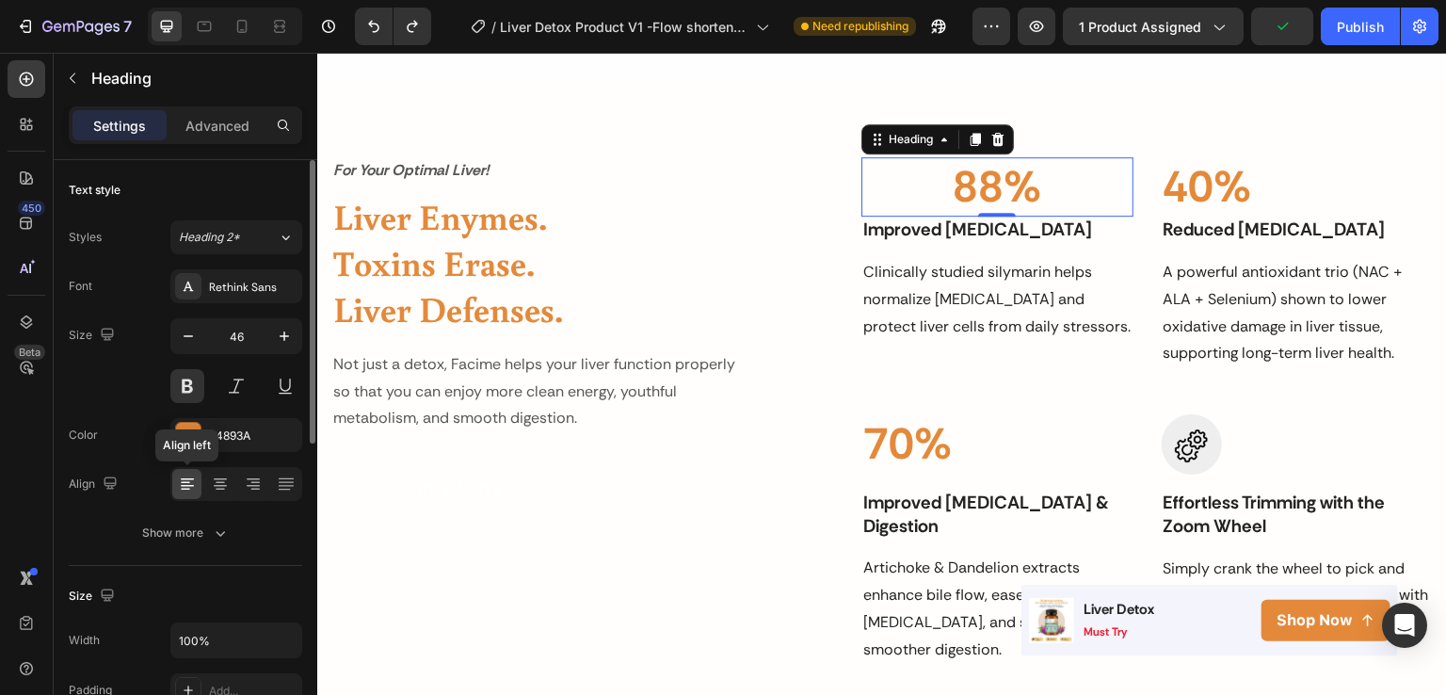
click at [200, 480] on div at bounding box center [186, 484] width 29 height 30
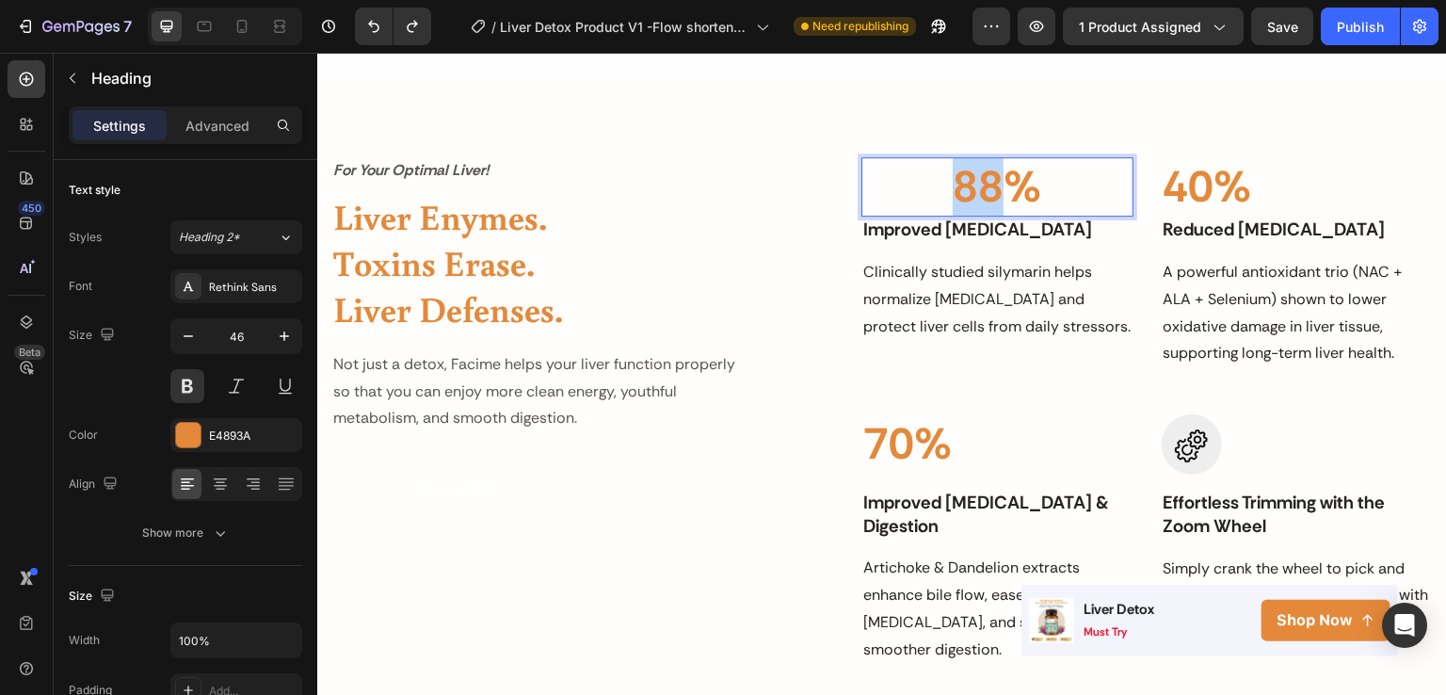
click at [965, 185] on p "88%" at bounding box center [996, 187] width 267 height 56
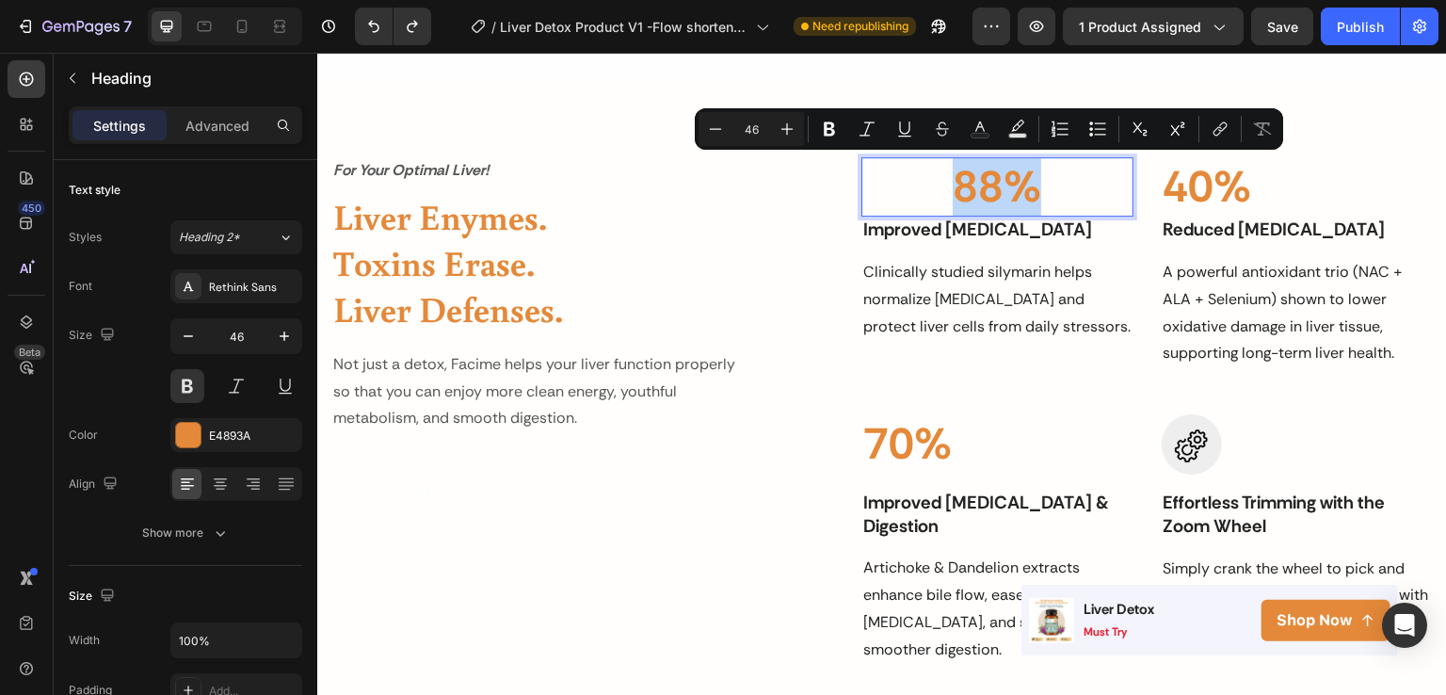
drag, startPoint x: 1031, startPoint y: 187, endPoint x: 921, endPoint y: 200, distance: 110.8
click at [921, 200] on p "88%" at bounding box center [996, 187] width 267 height 56
click at [212, 480] on icon at bounding box center [220, 484] width 19 height 19
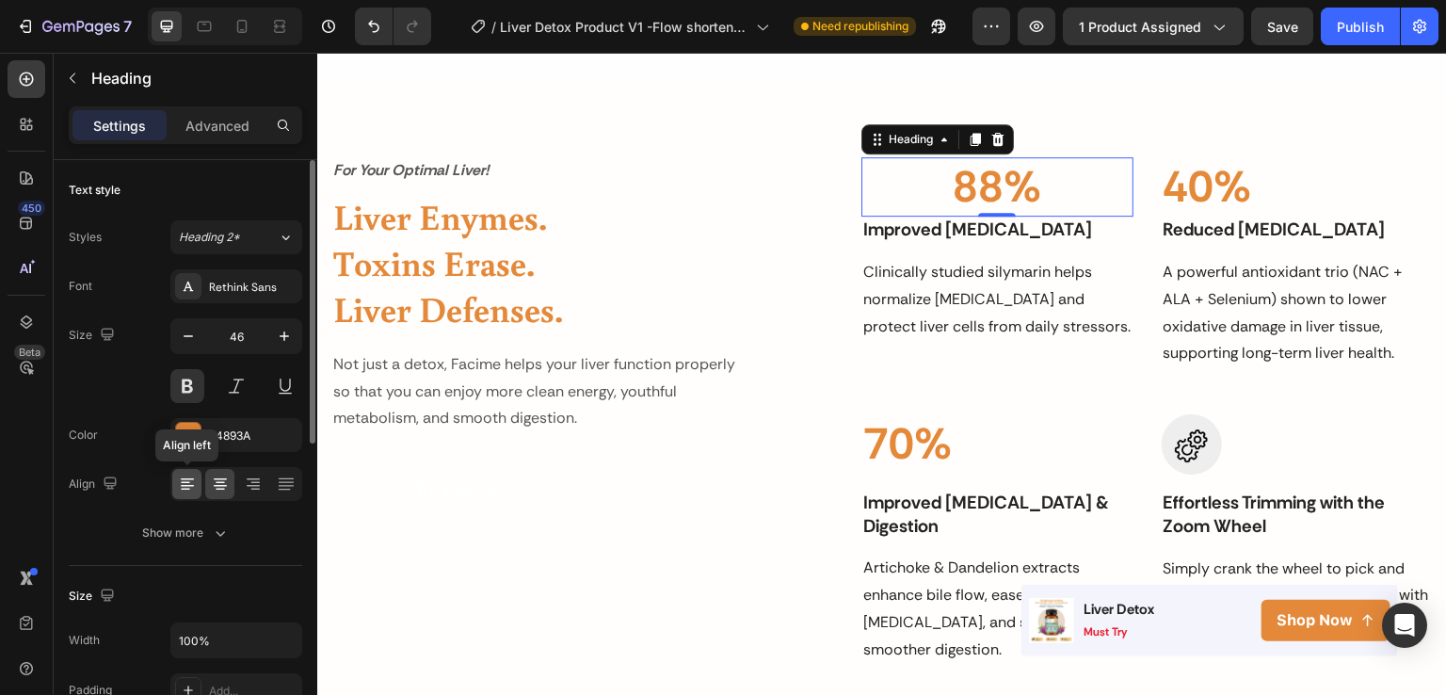
click at [185, 480] on icon at bounding box center [187, 484] width 19 height 19
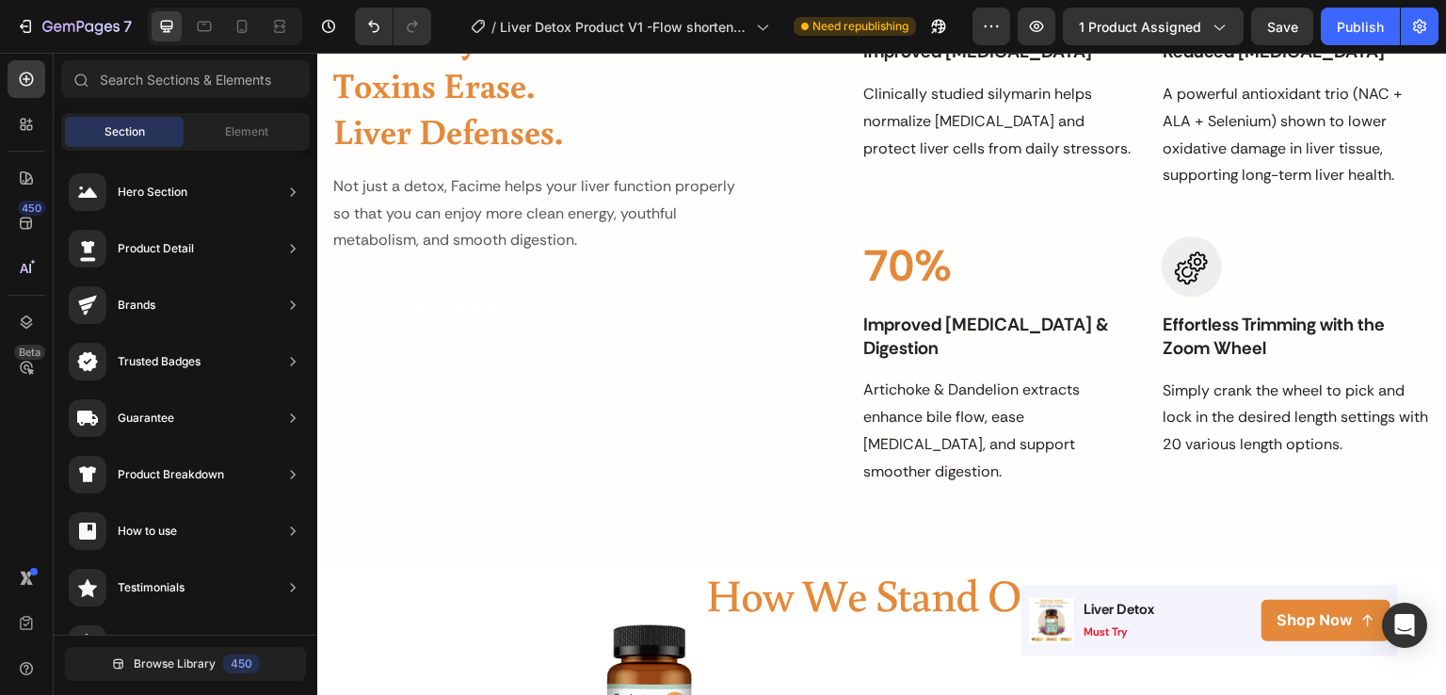
scroll to position [2189, 0]
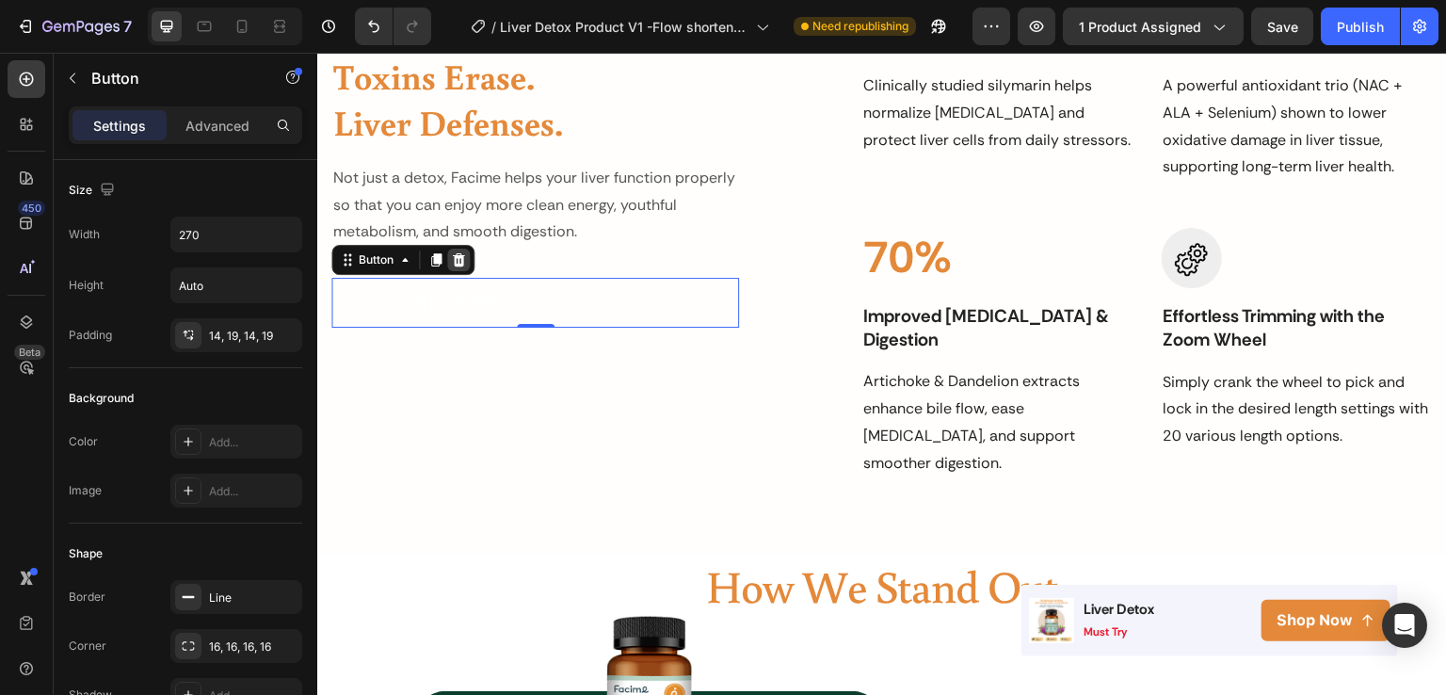
click at [459, 265] on icon at bounding box center [459, 259] width 12 height 13
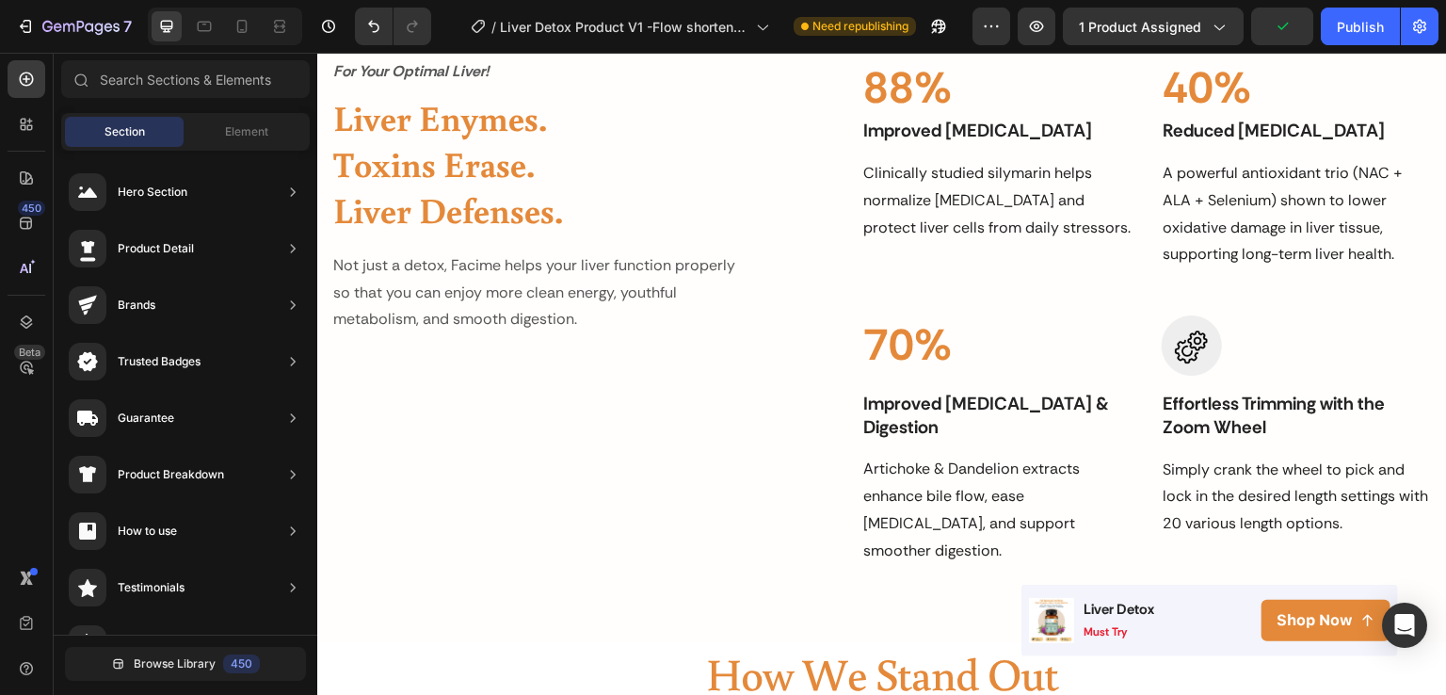
scroll to position [2120, 0]
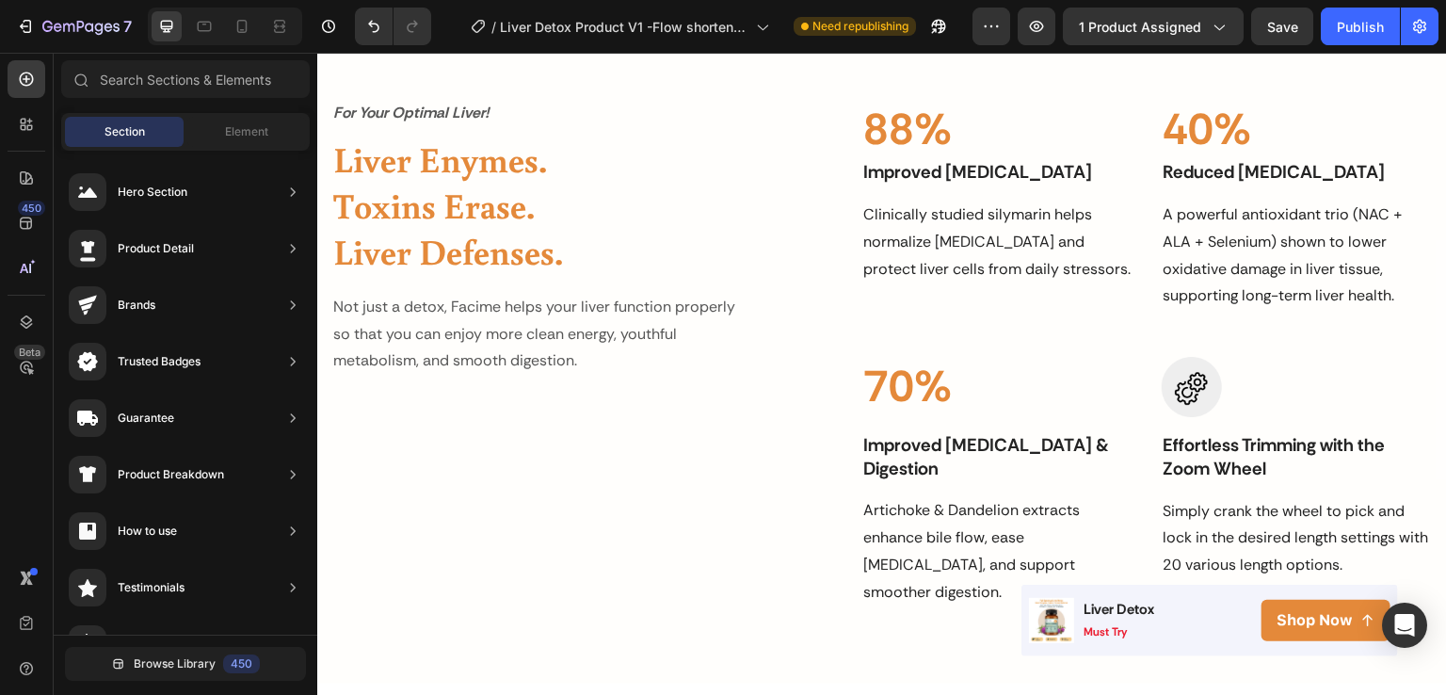
scroll to position [1748, 0]
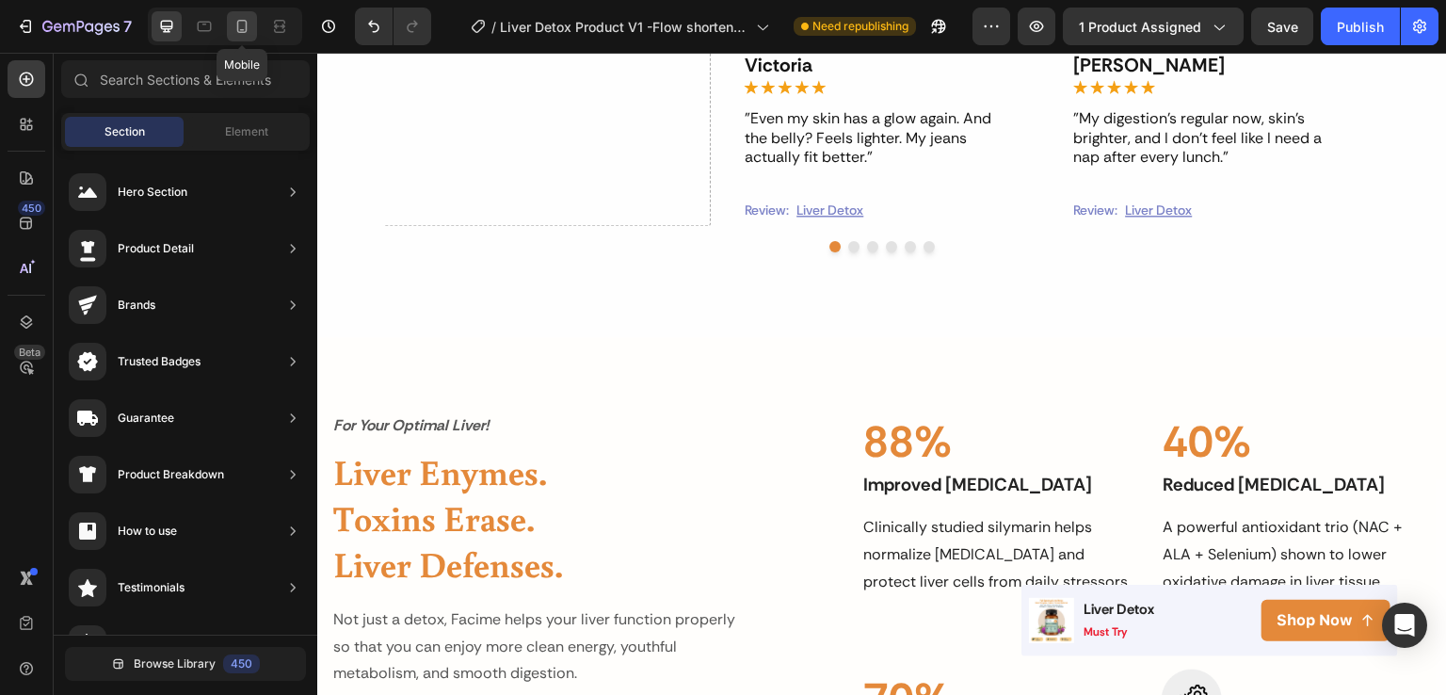
click at [254, 12] on div at bounding box center [242, 26] width 30 height 30
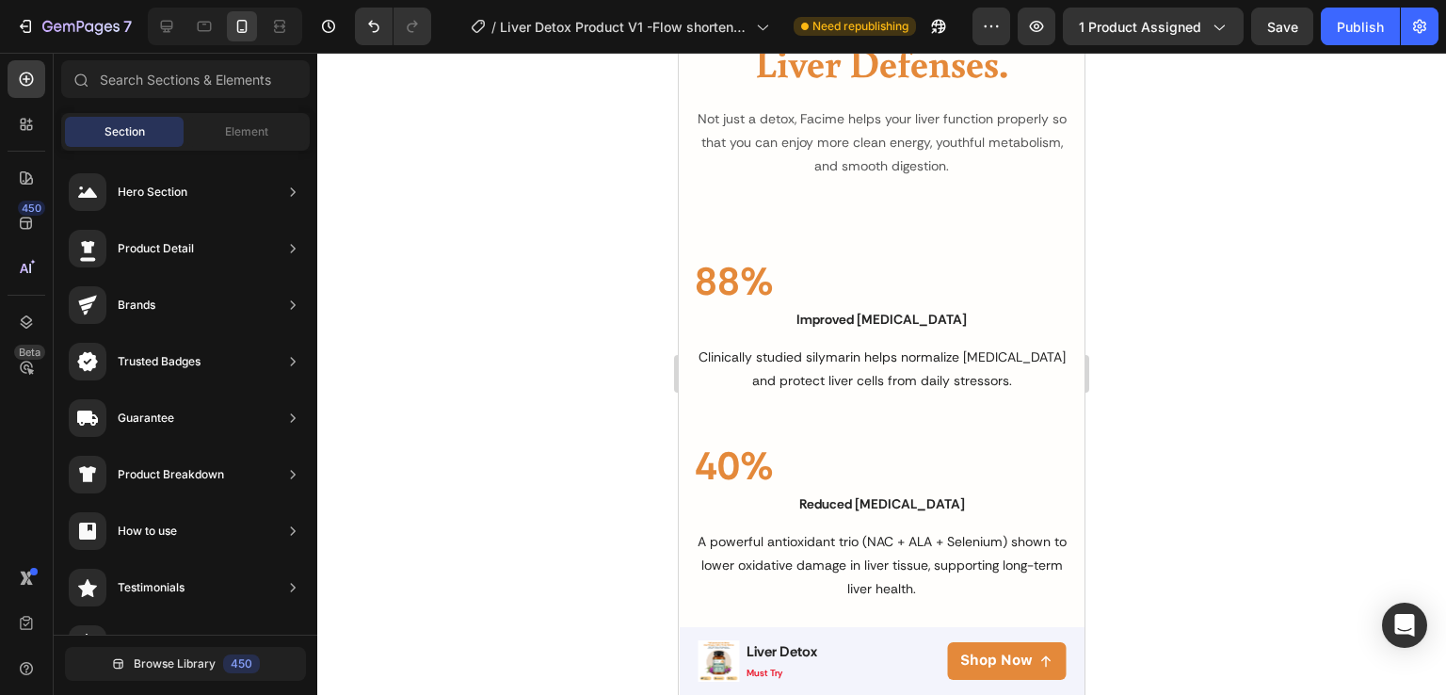
scroll to position [2539, 0]
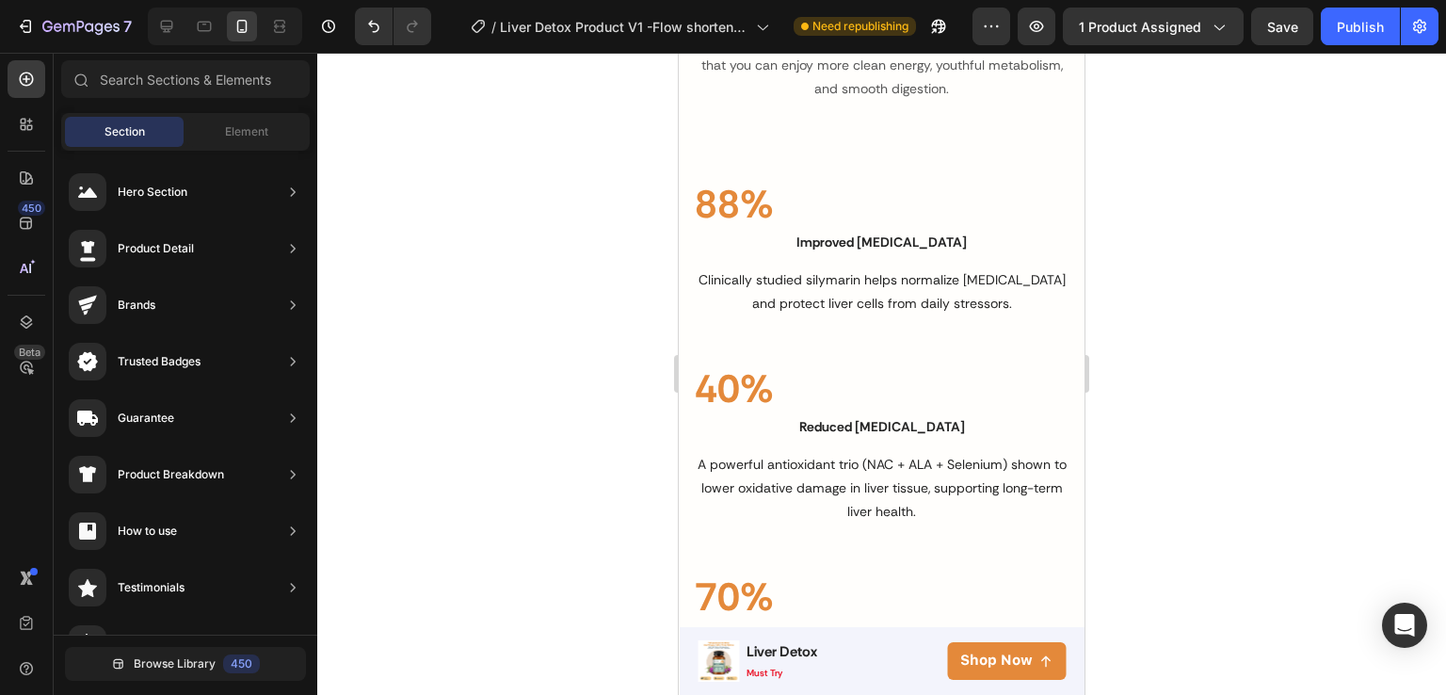
drag, startPoint x: 1077, startPoint y: 250, endPoint x: 1767, endPoint y: 371, distance: 700.7
click at [169, 38] on div at bounding box center [167, 26] width 30 height 30
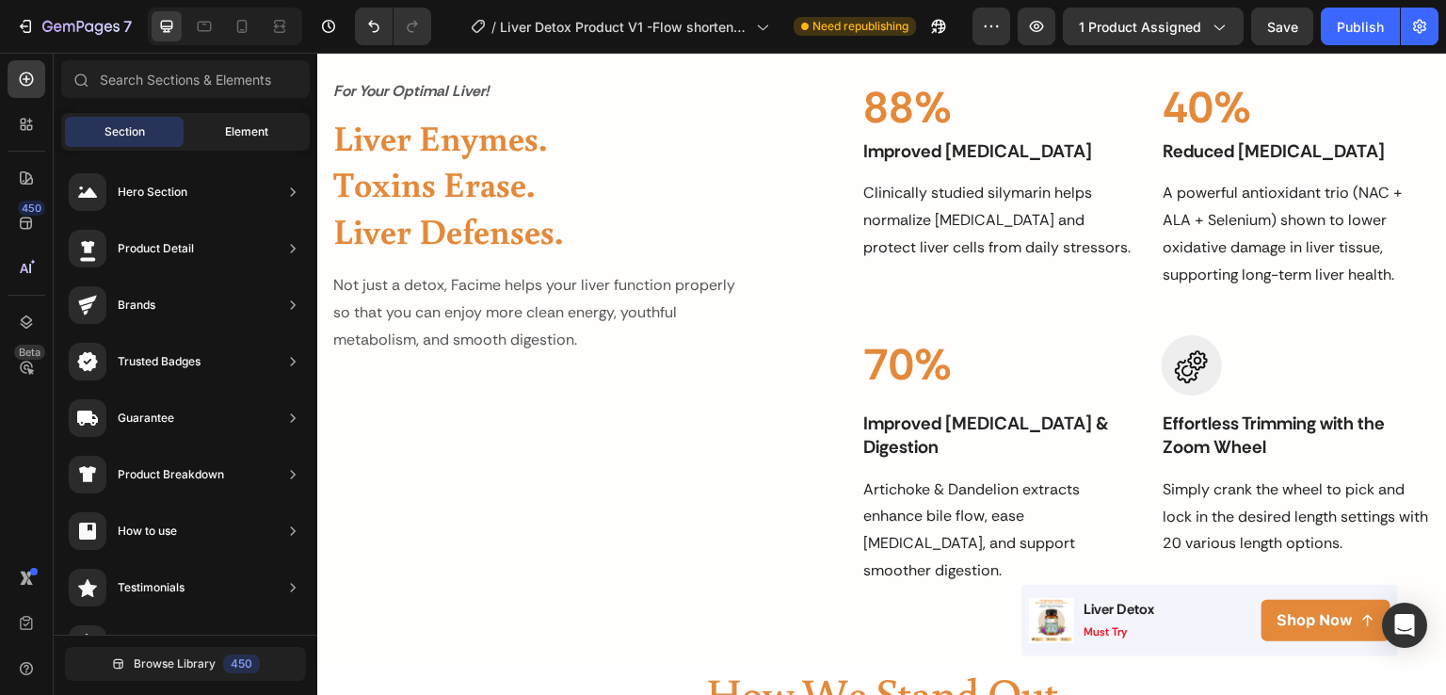
click at [256, 136] on span "Element" at bounding box center [246, 131] width 43 height 17
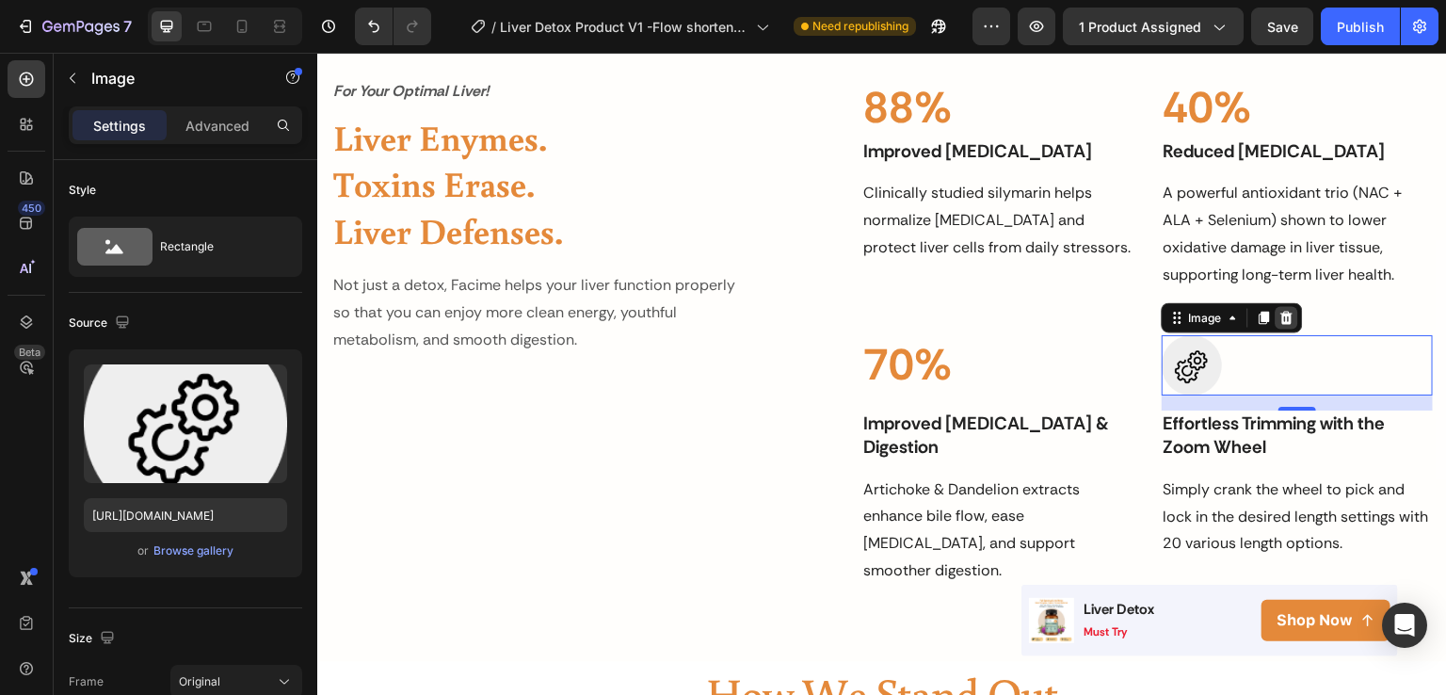
click at [1281, 313] on icon at bounding box center [1287, 317] width 12 height 13
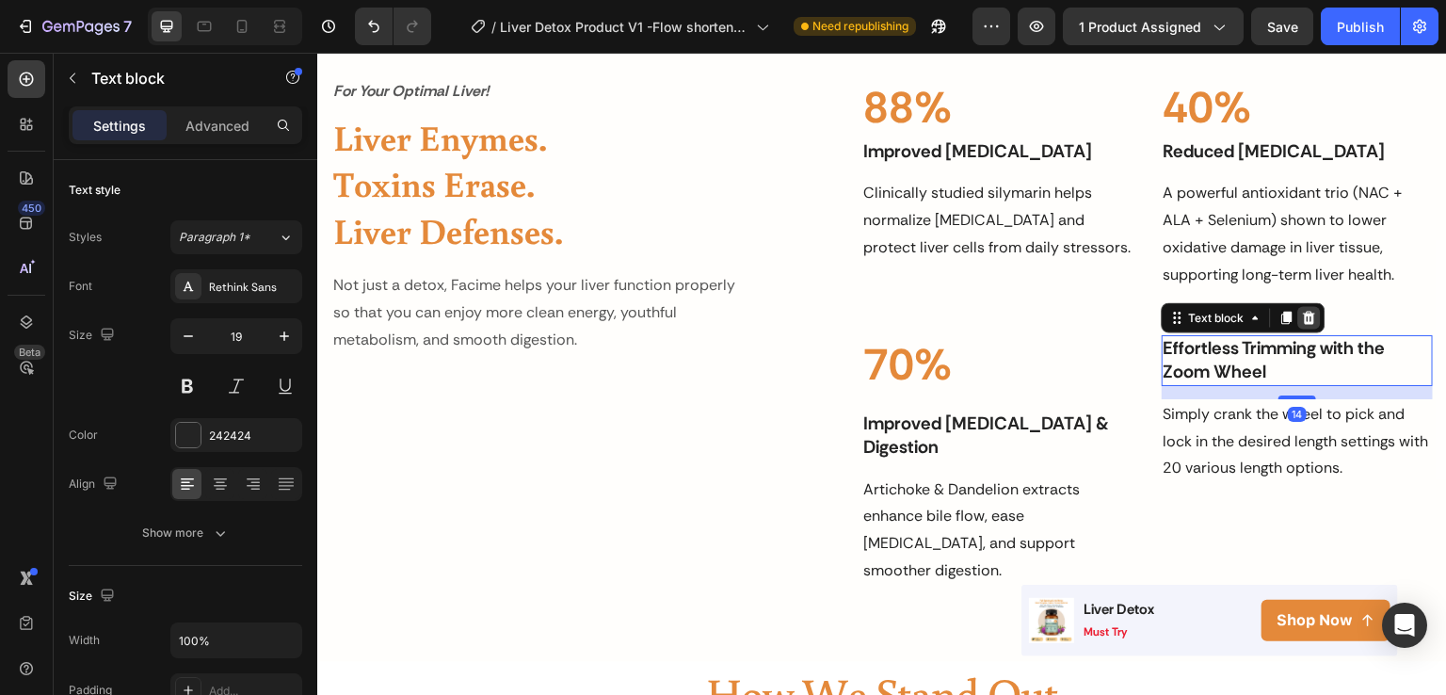
click at [1302, 315] on icon at bounding box center [1309, 317] width 15 height 15
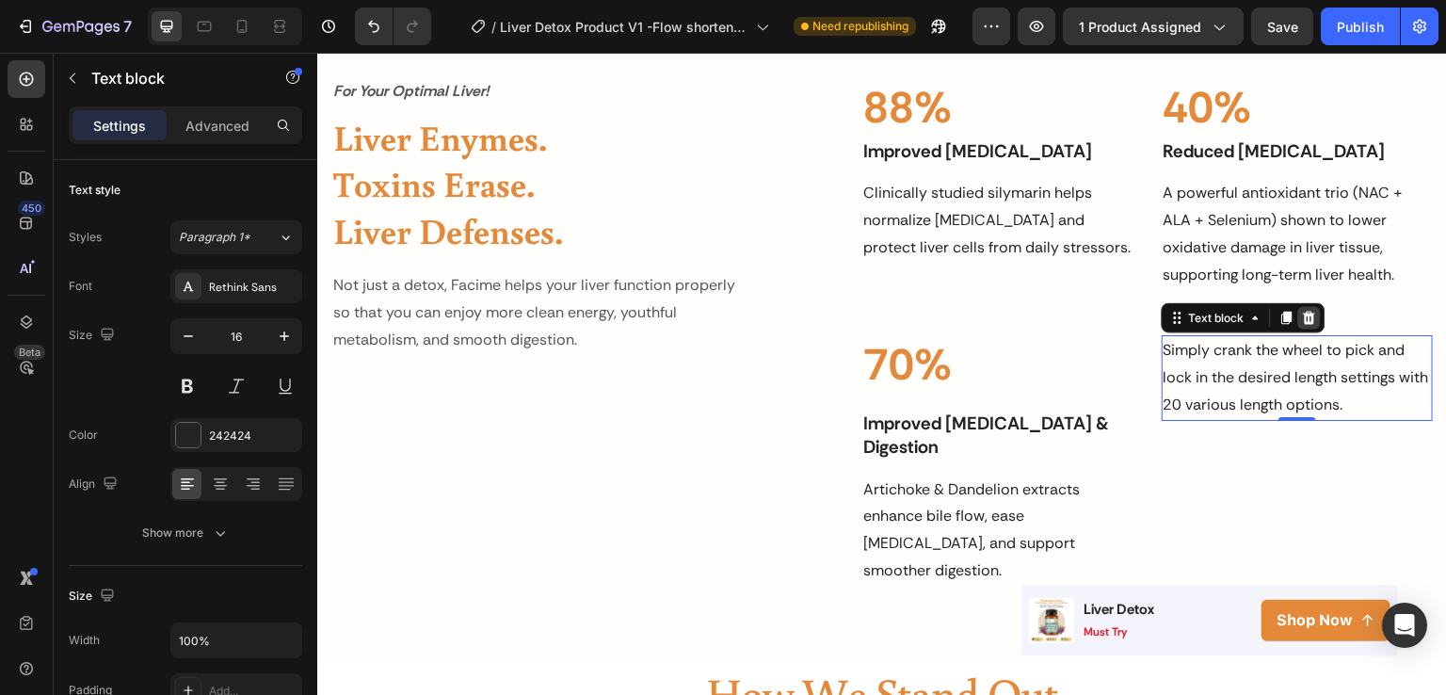
click at [1302, 316] on icon at bounding box center [1309, 317] width 15 height 15
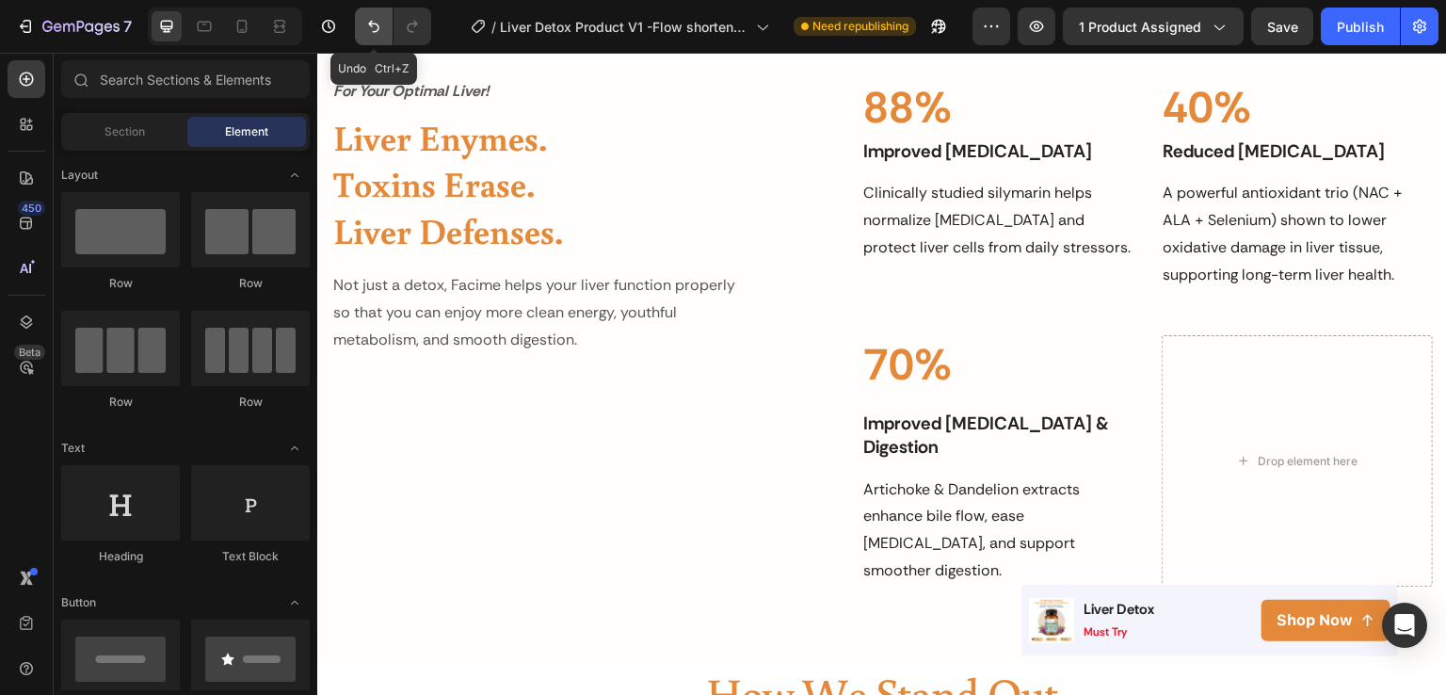
click at [377, 23] on icon "Undo/Redo" at bounding box center [373, 26] width 19 height 19
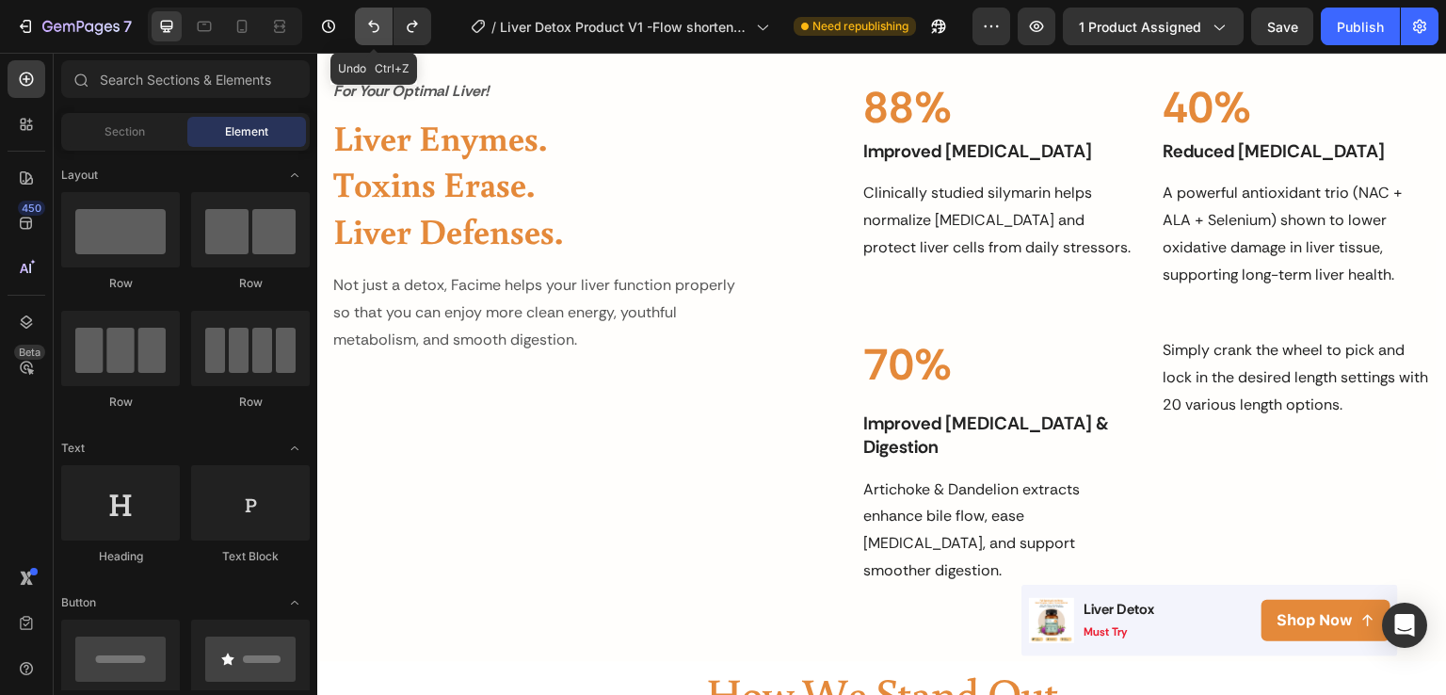
click at [377, 23] on icon "Undo/Redo" at bounding box center [373, 26] width 19 height 19
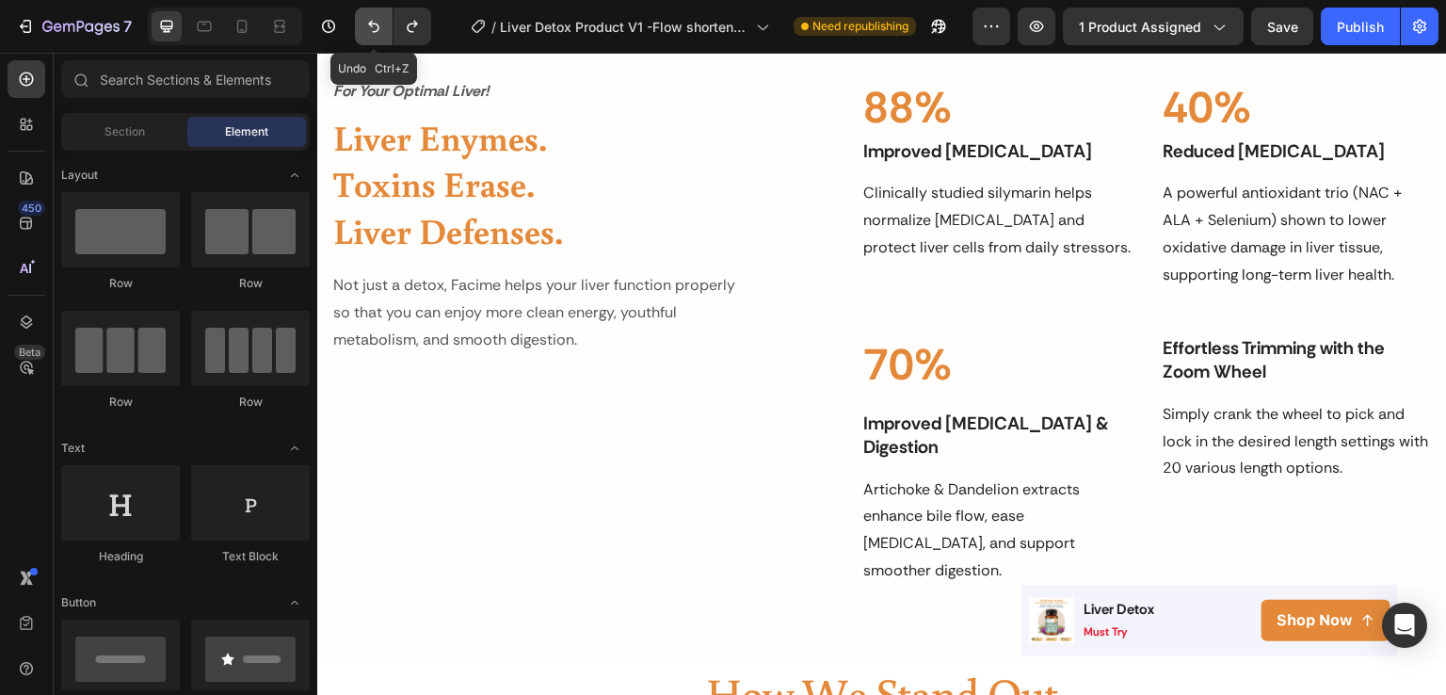
click at [377, 23] on icon "Undo/Redo" at bounding box center [373, 26] width 19 height 19
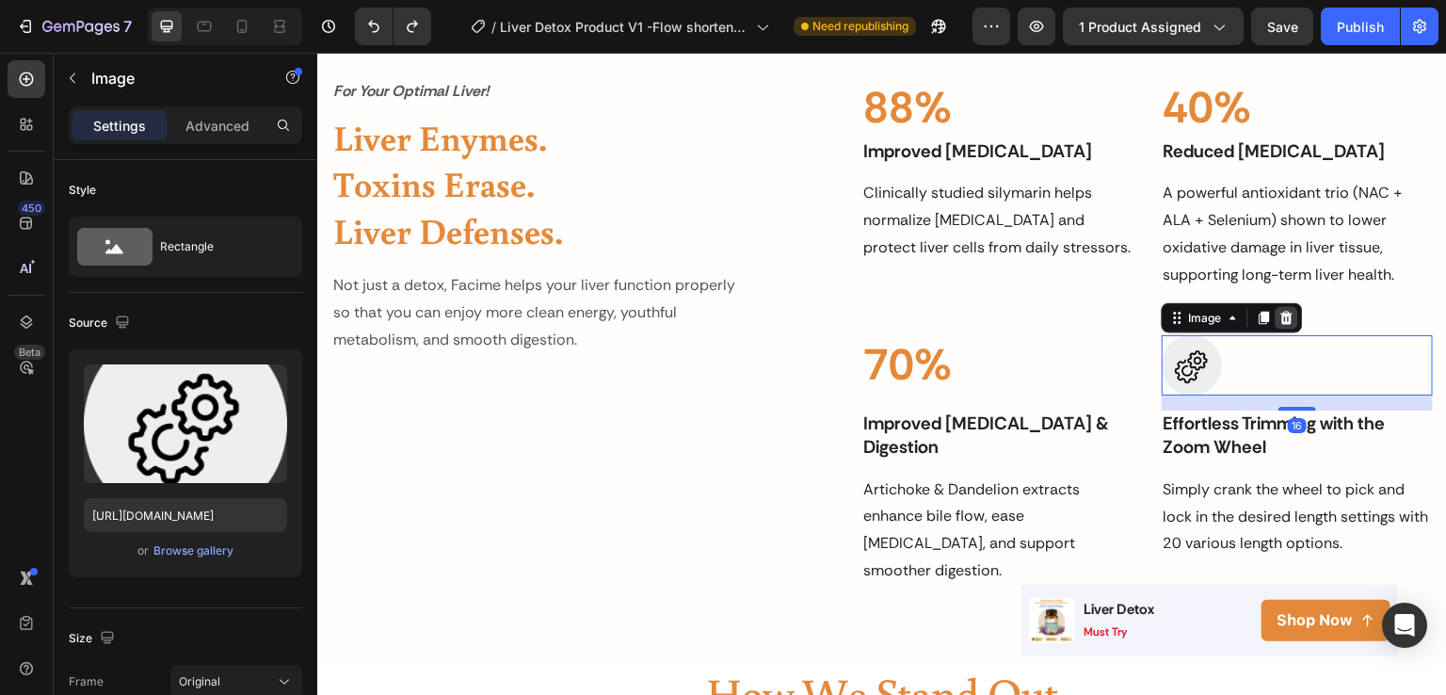
click at [1281, 322] on icon at bounding box center [1287, 317] width 12 height 13
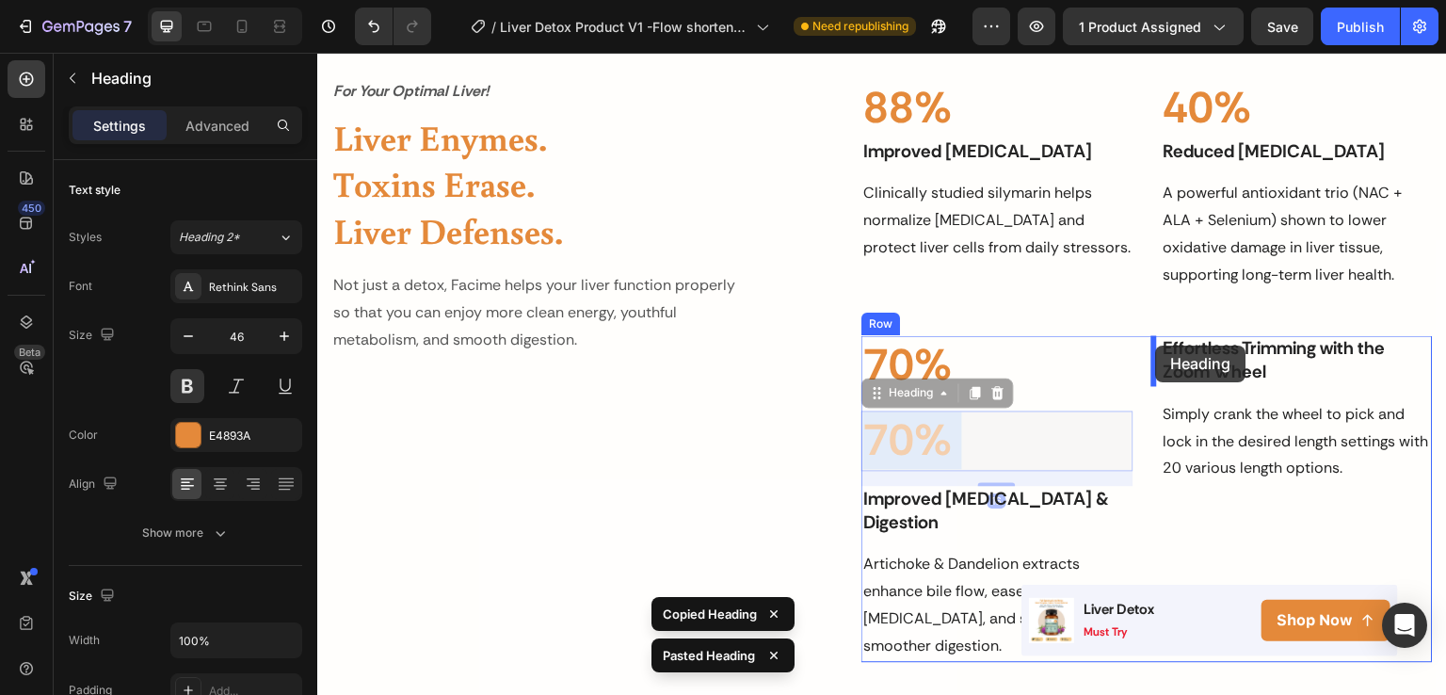
drag, startPoint x: 921, startPoint y: 445, endPoint x: 1156, endPoint y: 346, distance: 255.7
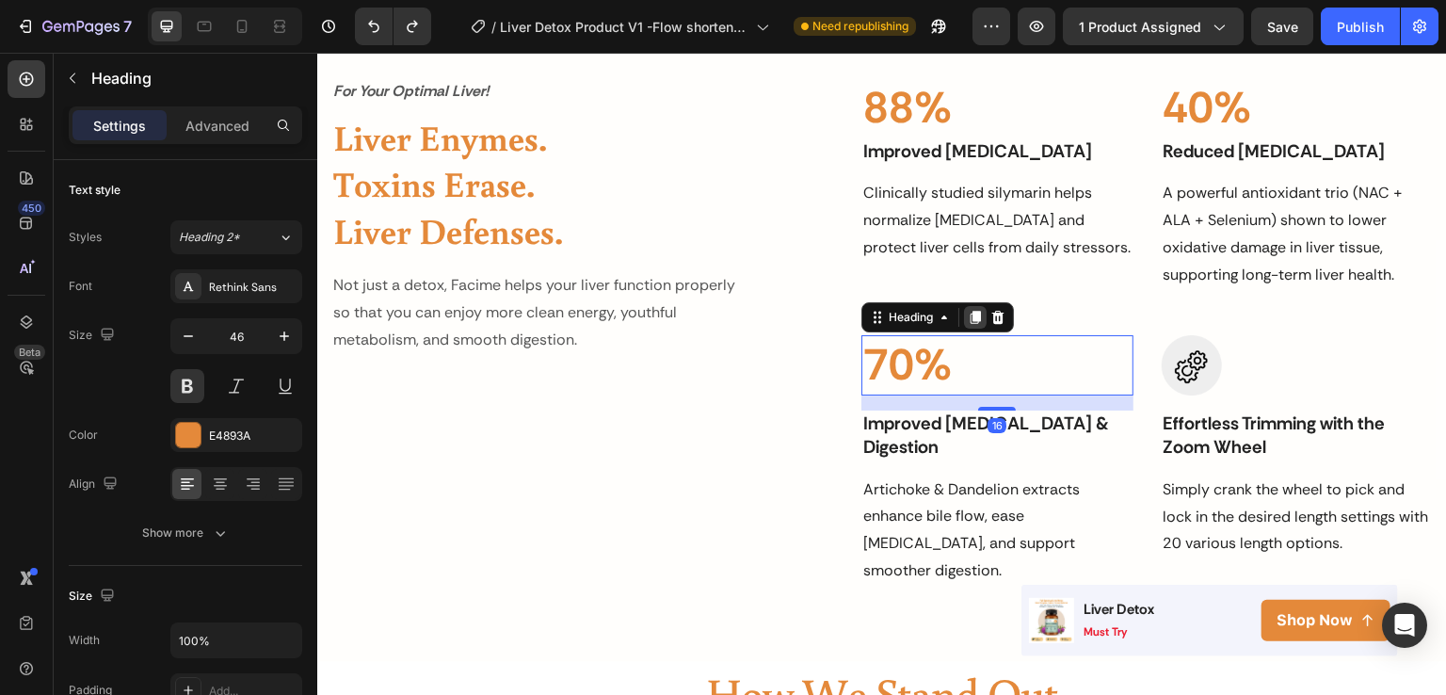
click at [971, 307] on div at bounding box center [975, 317] width 23 height 23
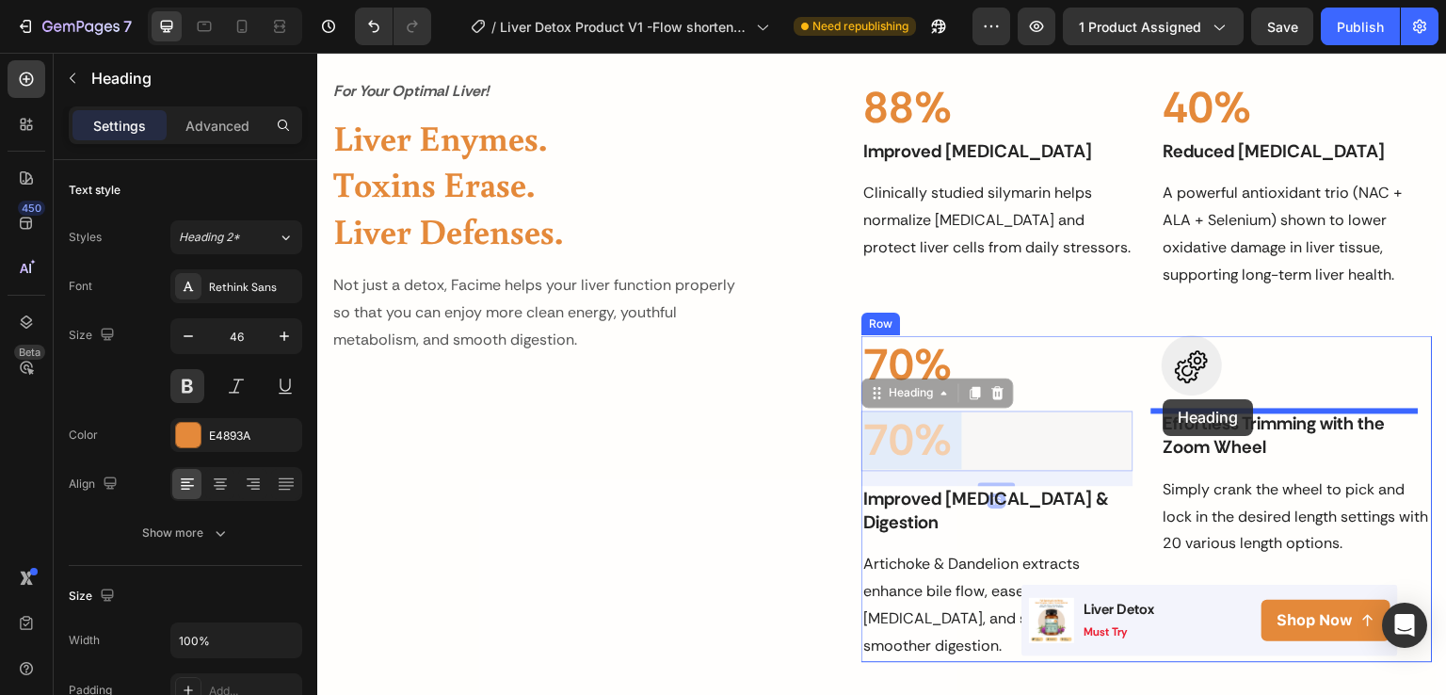
drag, startPoint x: 927, startPoint y: 437, endPoint x: 1164, endPoint y: 401, distance: 239.0
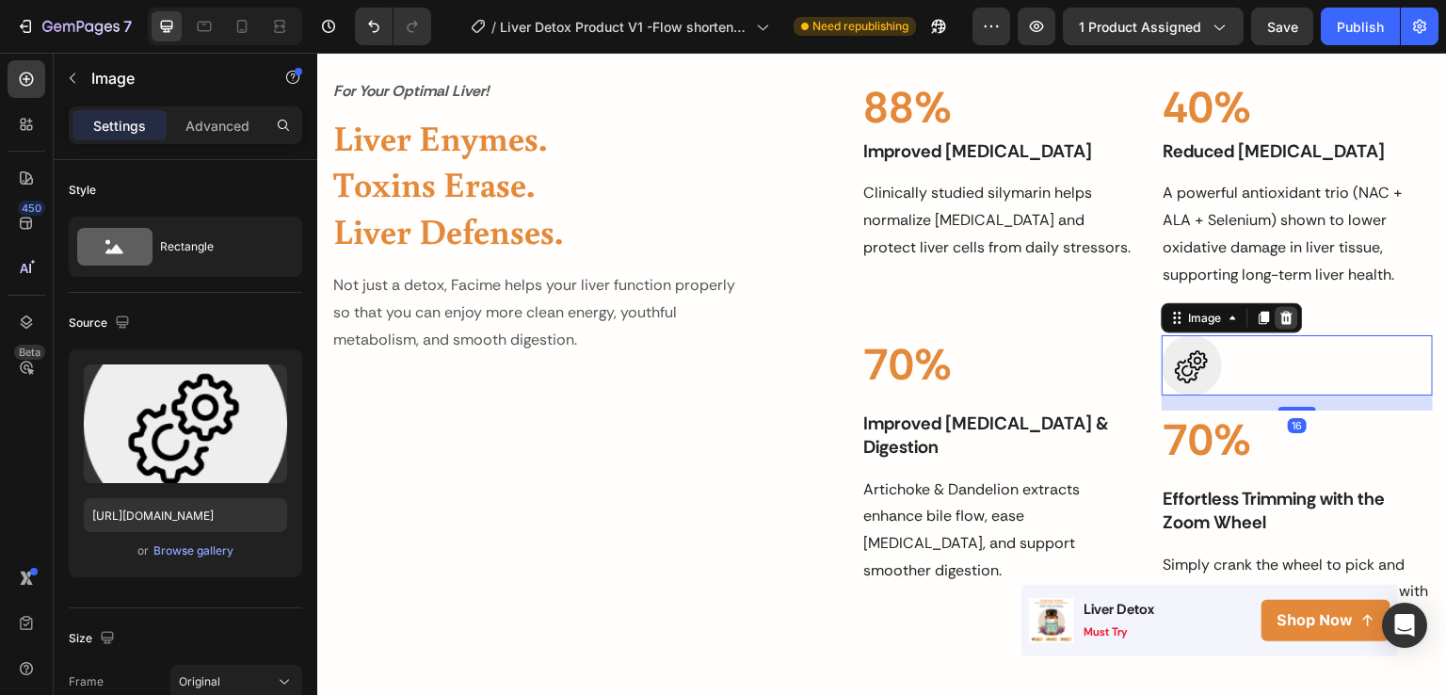
click at [1280, 312] on icon at bounding box center [1287, 317] width 15 height 15
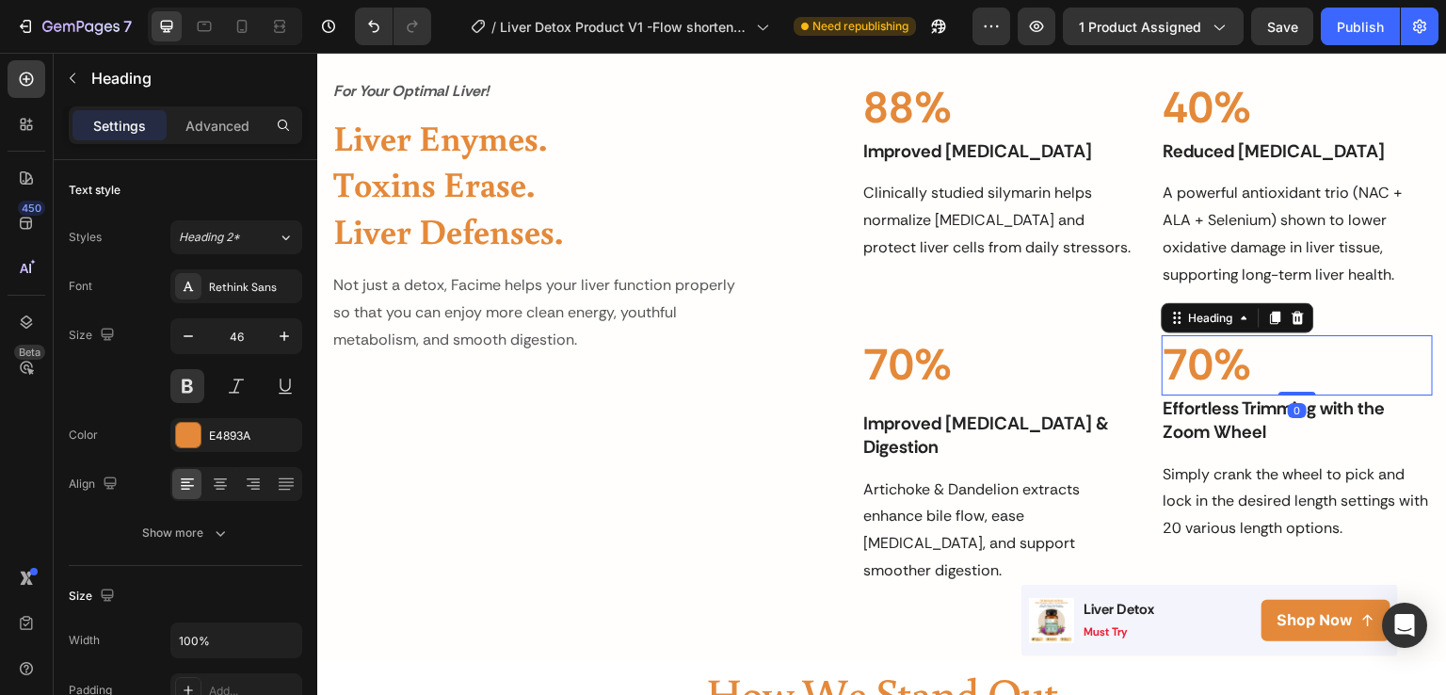
drag, startPoint x: 1288, startPoint y: 410, endPoint x: 1292, endPoint y: 389, distance: 21.1
click at [1292, 389] on div "70% Heading 0" at bounding box center [1297, 365] width 271 height 60
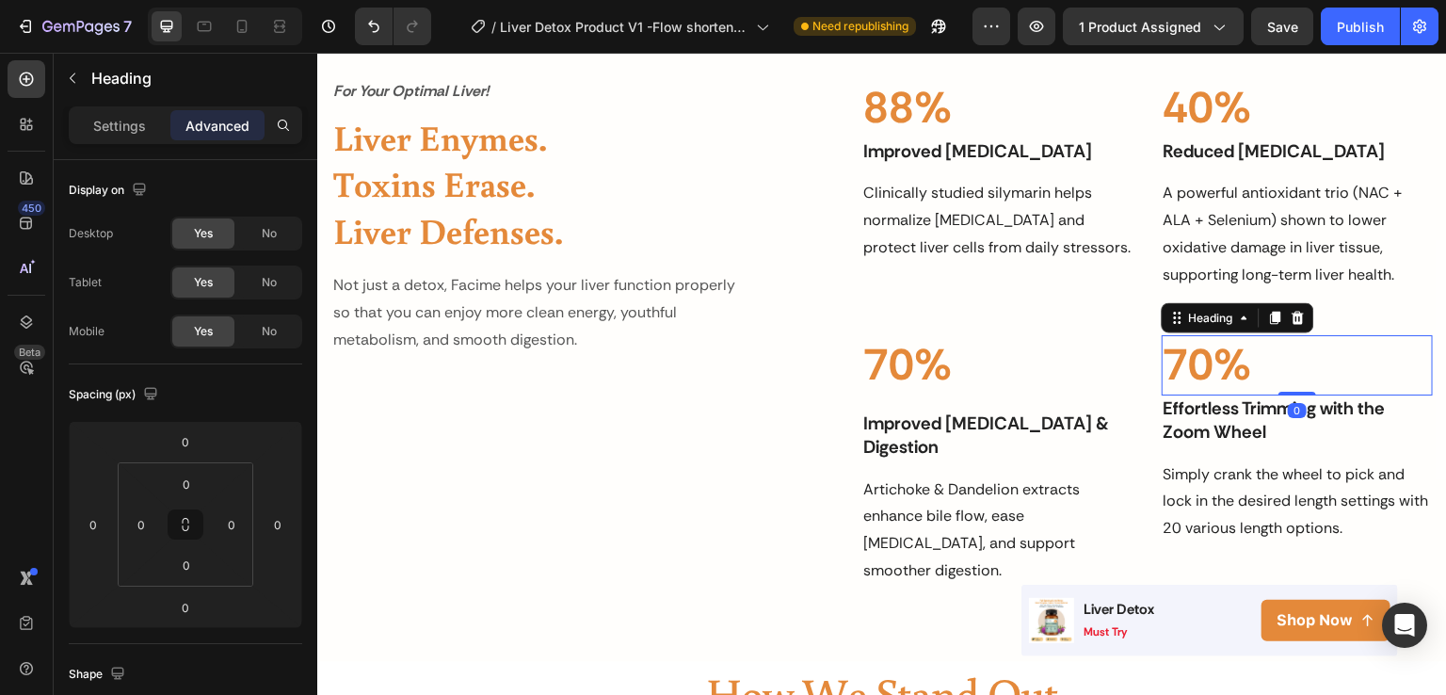
click at [1200, 359] on h2 "70%" at bounding box center [1297, 365] width 271 height 60
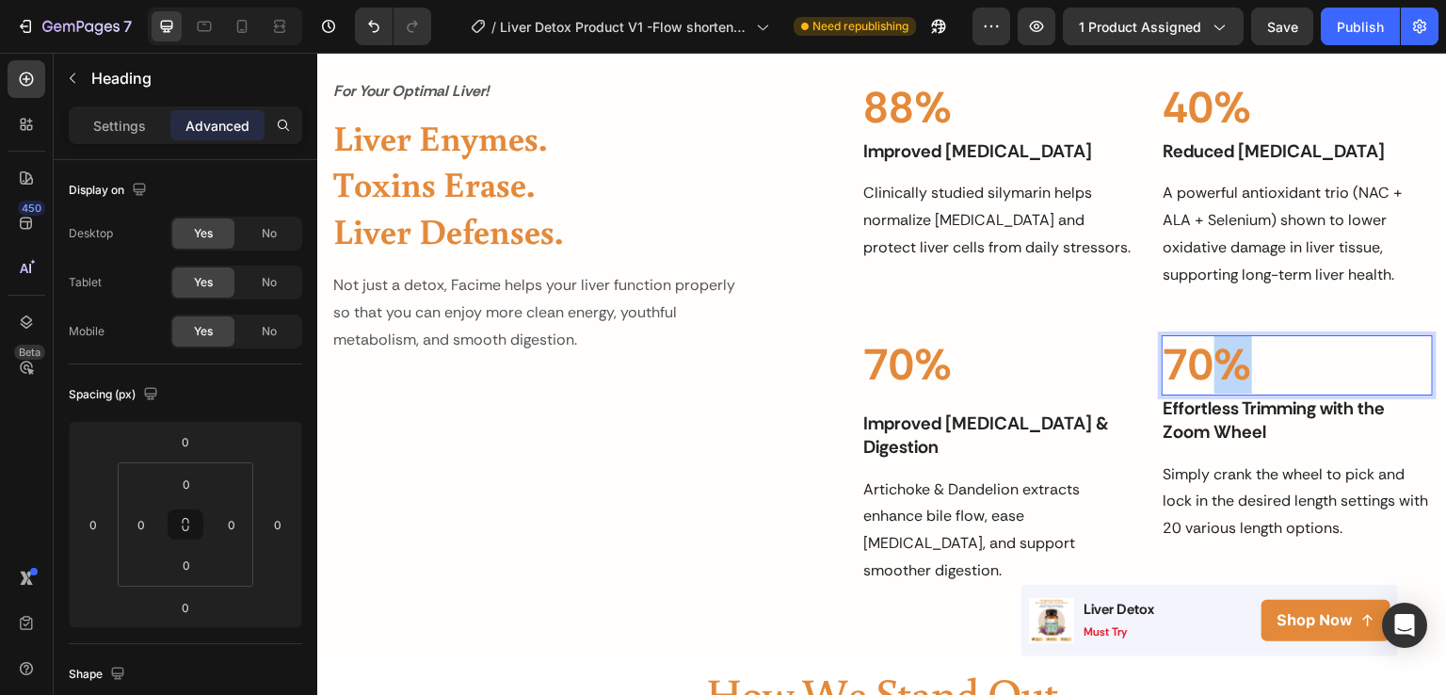
click at [1200, 359] on p "70%" at bounding box center [1297, 365] width 267 height 56
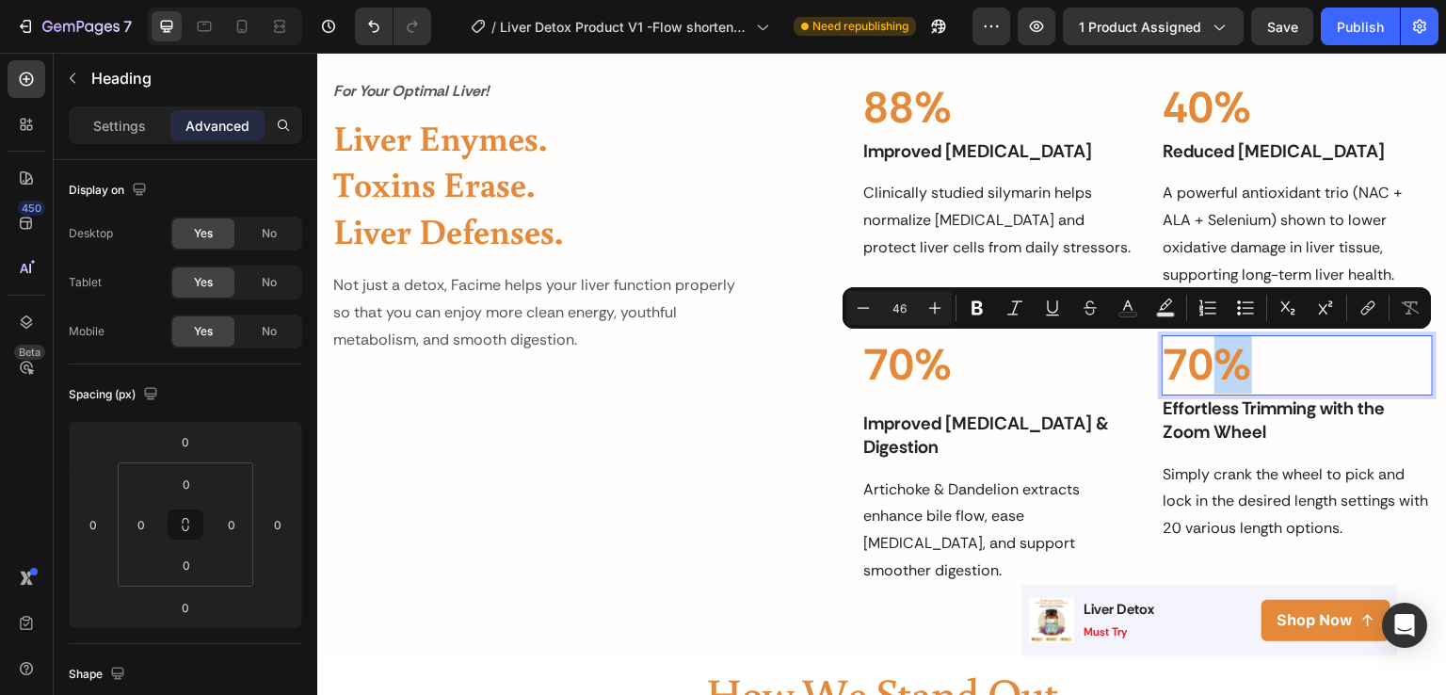
click at [1164, 363] on p "70%" at bounding box center [1297, 365] width 267 height 56
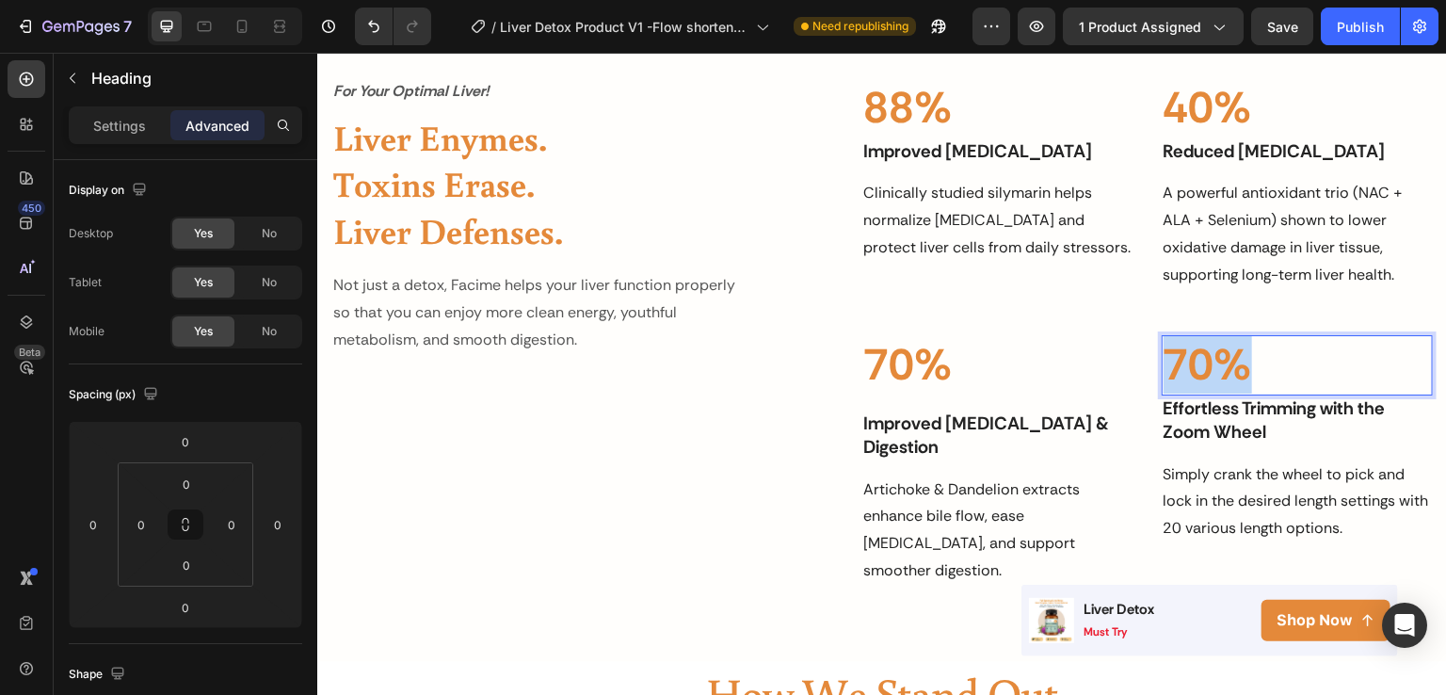
drag, startPoint x: 1163, startPoint y: 366, endPoint x: 1229, endPoint y: 371, distance: 66.1
click at [1229, 371] on p "70%" at bounding box center [1297, 365] width 267 height 56
click at [1229, 371] on p "3X" at bounding box center [1297, 365] width 267 height 56
drag, startPoint x: 1228, startPoint y: 370, endPoint x: 1263, endPoint y: 367, distance: 35.0
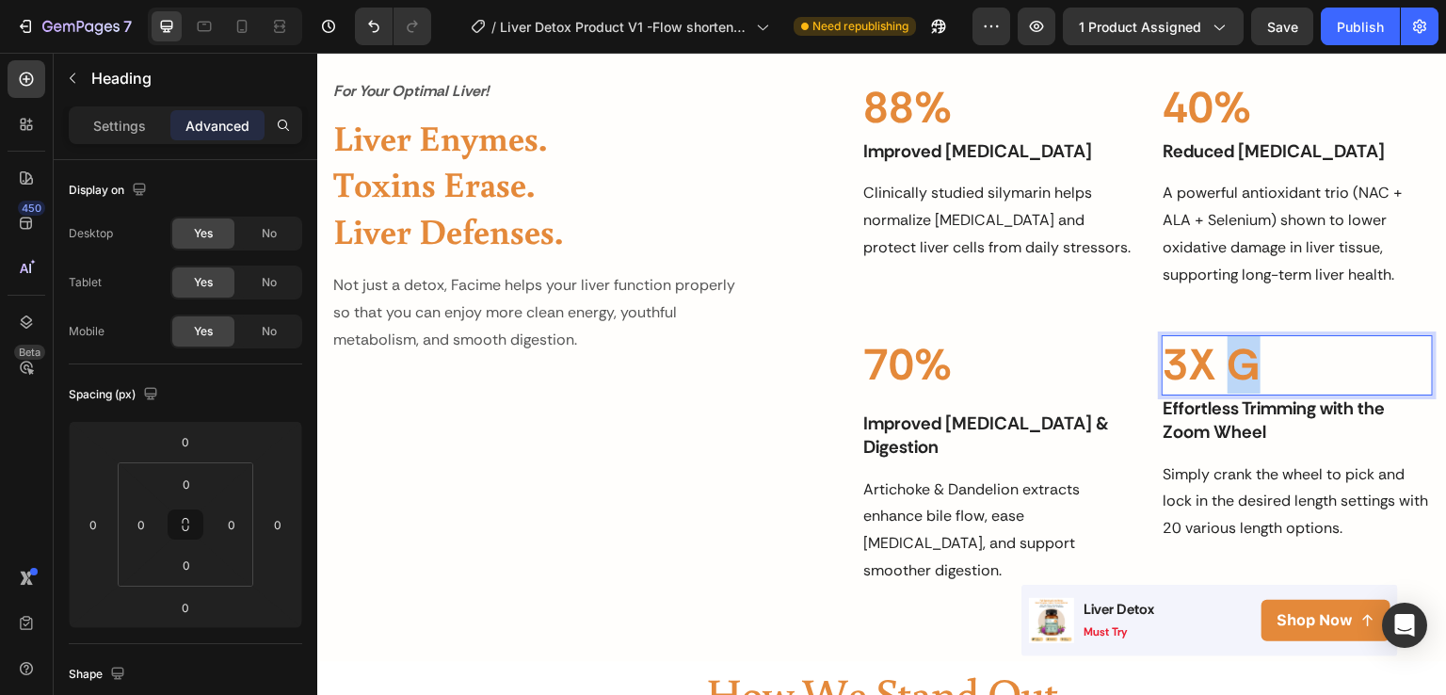
click at [1263, 367] on p "3X G" at bounding box center [1297, 365] width 267 height 56
click at [1253, 427] on p "Effortless Trimming with the Zoom Wheel" at bounding box center [1297, 420] width 267 height 46
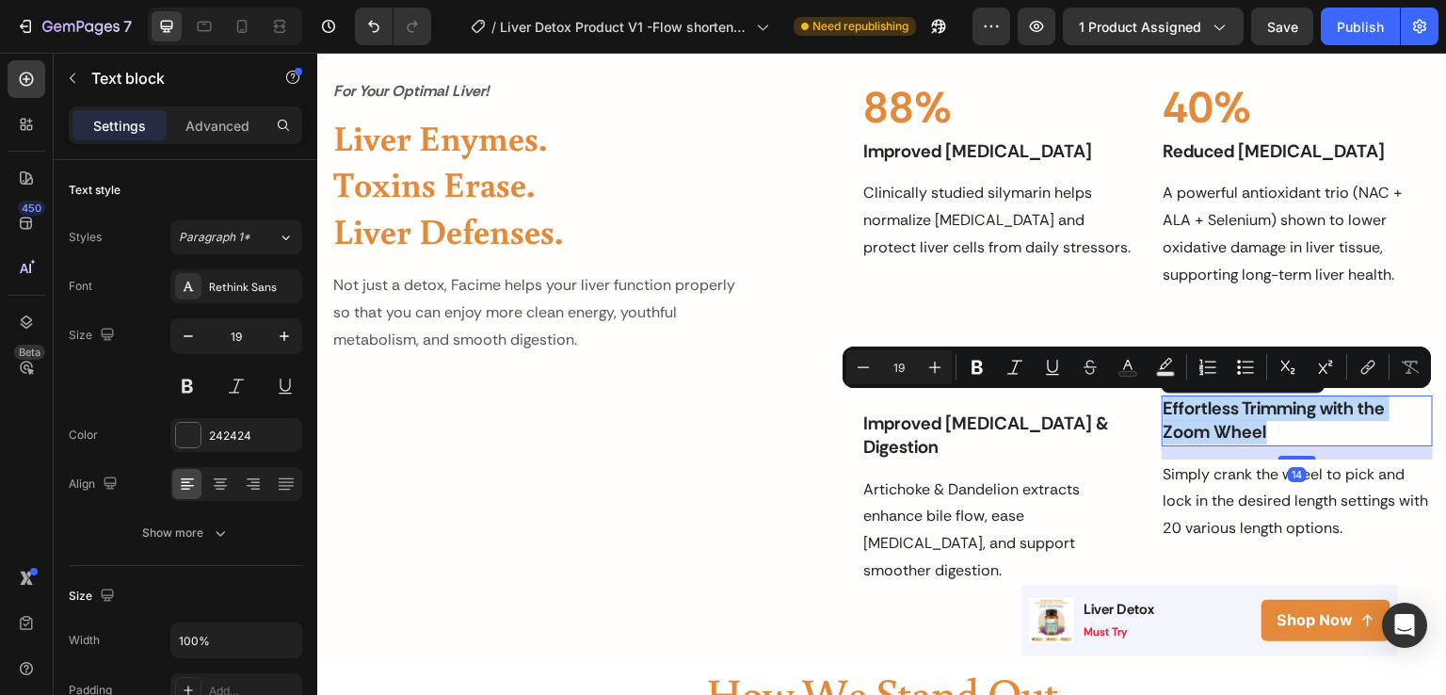
drag, startPoint x: 1260, startPoint y: 427, endPoint x: 1155, endPoint y: 410, distance: 106.0
click at [1164, 410] on p "Effortless Trimming with the Zoom Wheel" at bounding box center [1297, 420] width 267 height 46
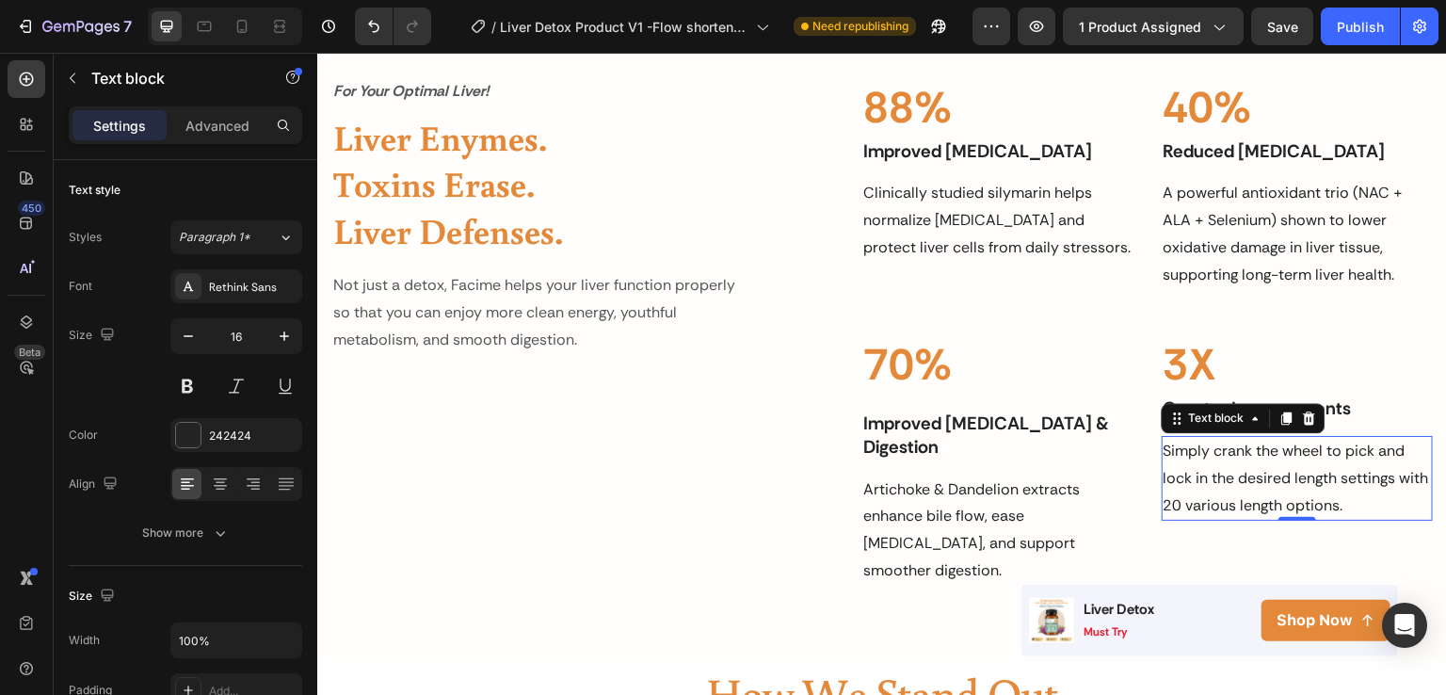
click at [1194, 466] on p "Simply crank the wheel to pick and lock in the desired length settings with 20 …" at bounding box center [1297, 478] width 267 height 81
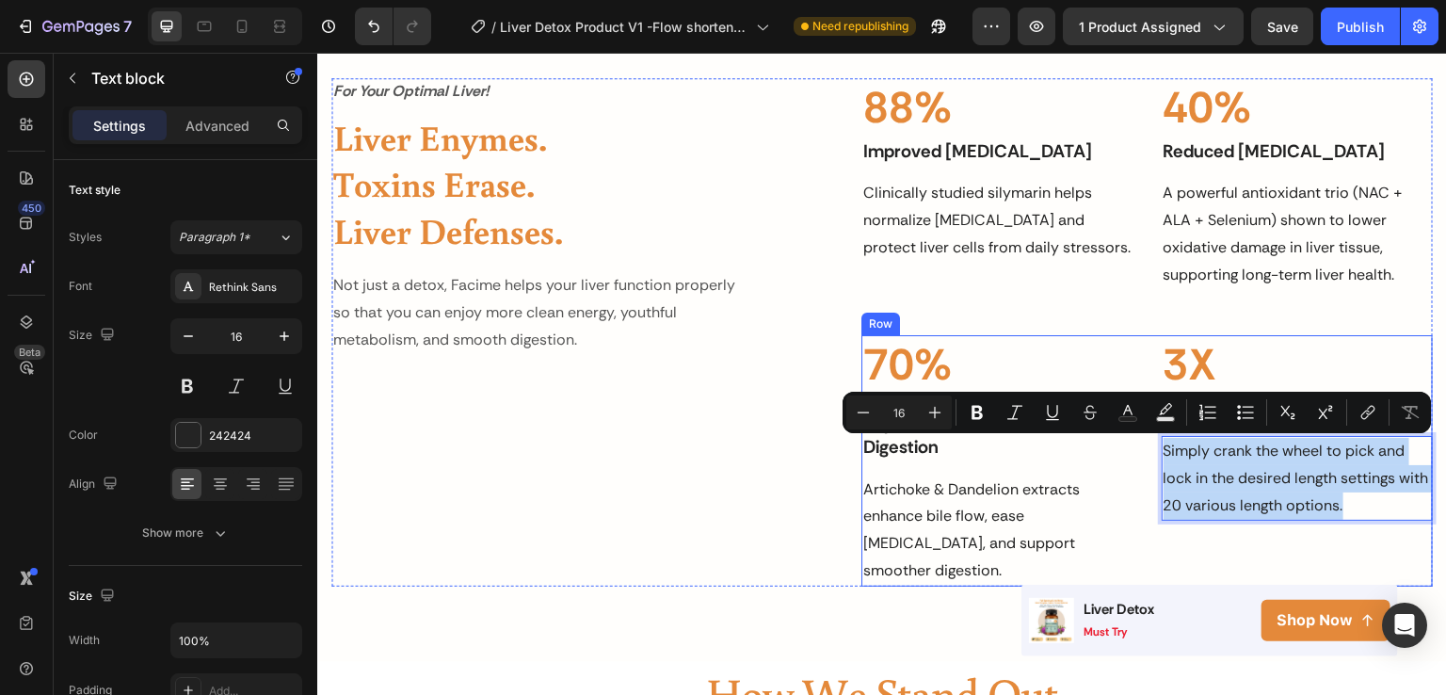
drag, startPoint x: 1379, startPoint y: 507, endPoint x: 1142, endPoint y: 454, distance: 242.2
click at [1142, 454] on div "70% Heading Improved Bloating & Digestion Text block Artichoke & Dandelion extr…" at bounding box center [1148, 460] width 572 height 250
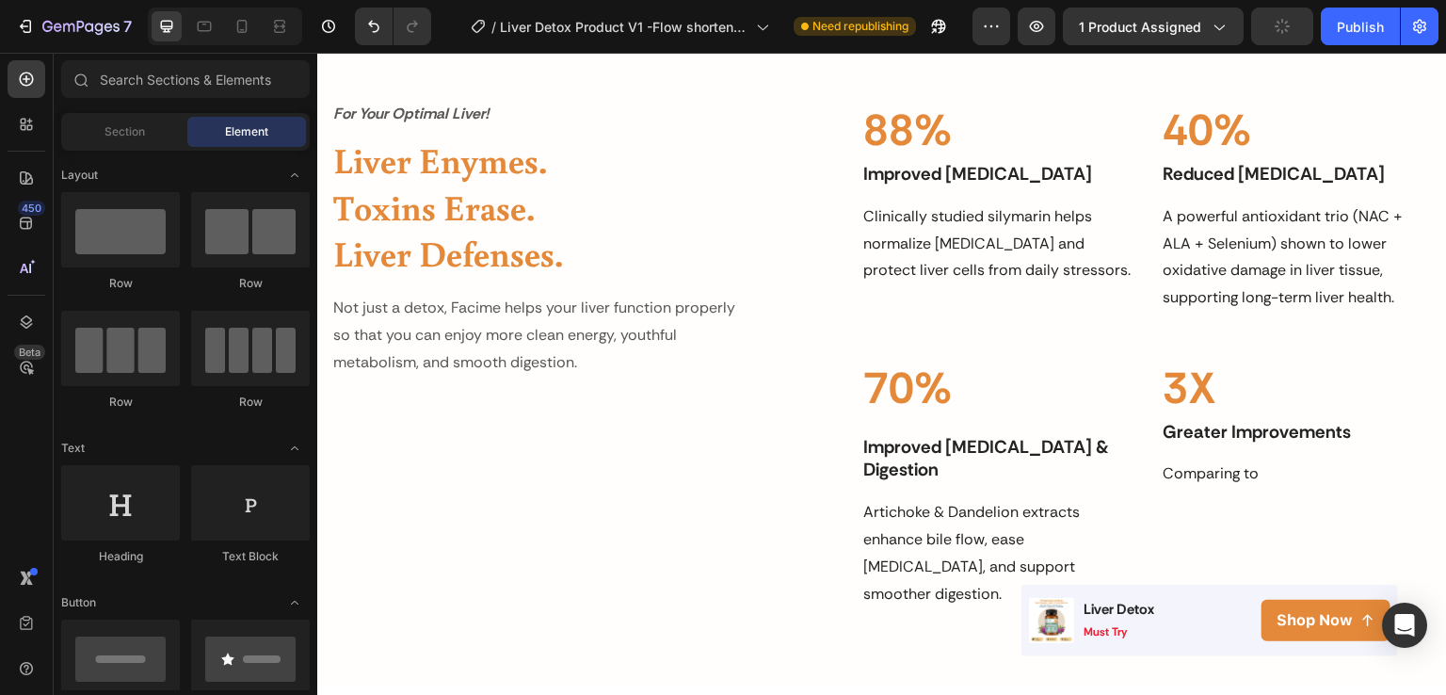
scroll to position [2603, 0]
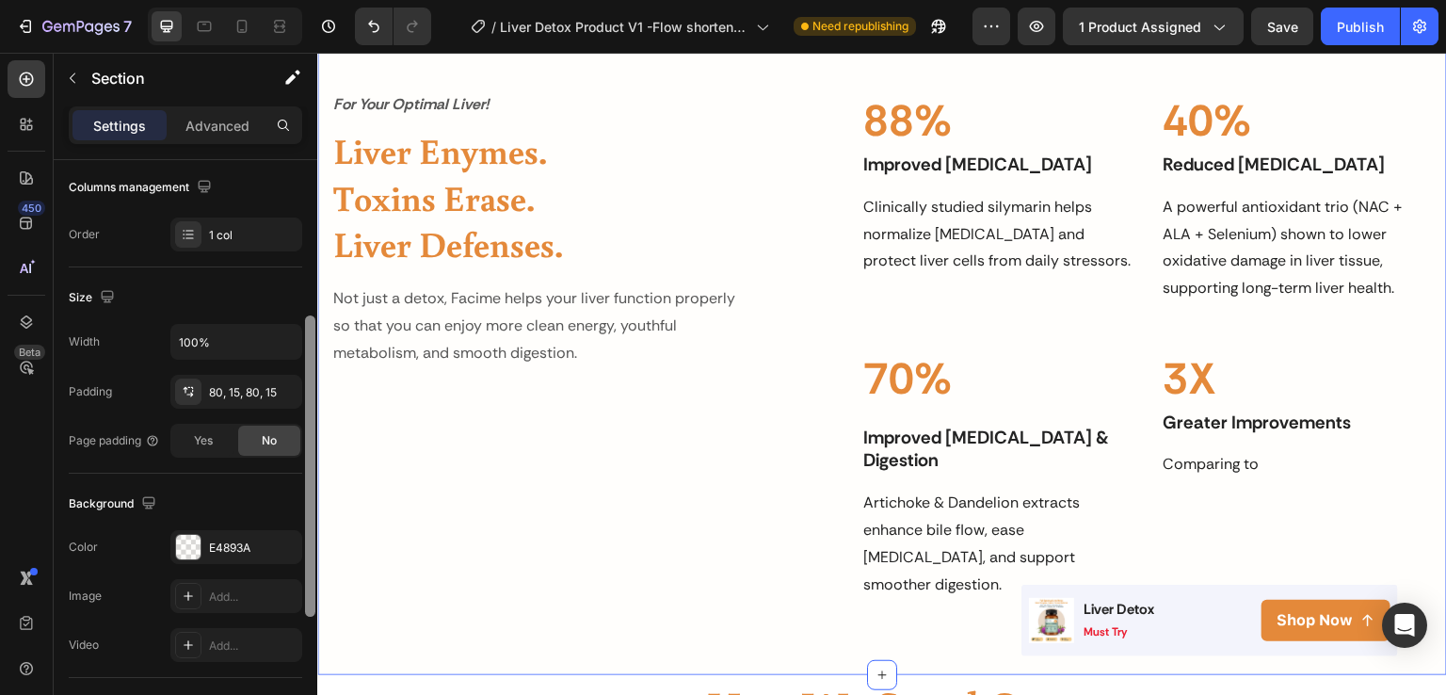
drag, startPoint x: 308, startPoint y: 287, endPoint x: 299, endPoint y: 442, distance: 154.7
click at [299, 442] on div "Layout Column width Change ratio Fit to content 12 Columns management Order 1 c…" at bounding box center [186, 454] width 264 height 589
click at [227, 547] on div "E4893A" at bounding box center [236, 546] width 55 height 17
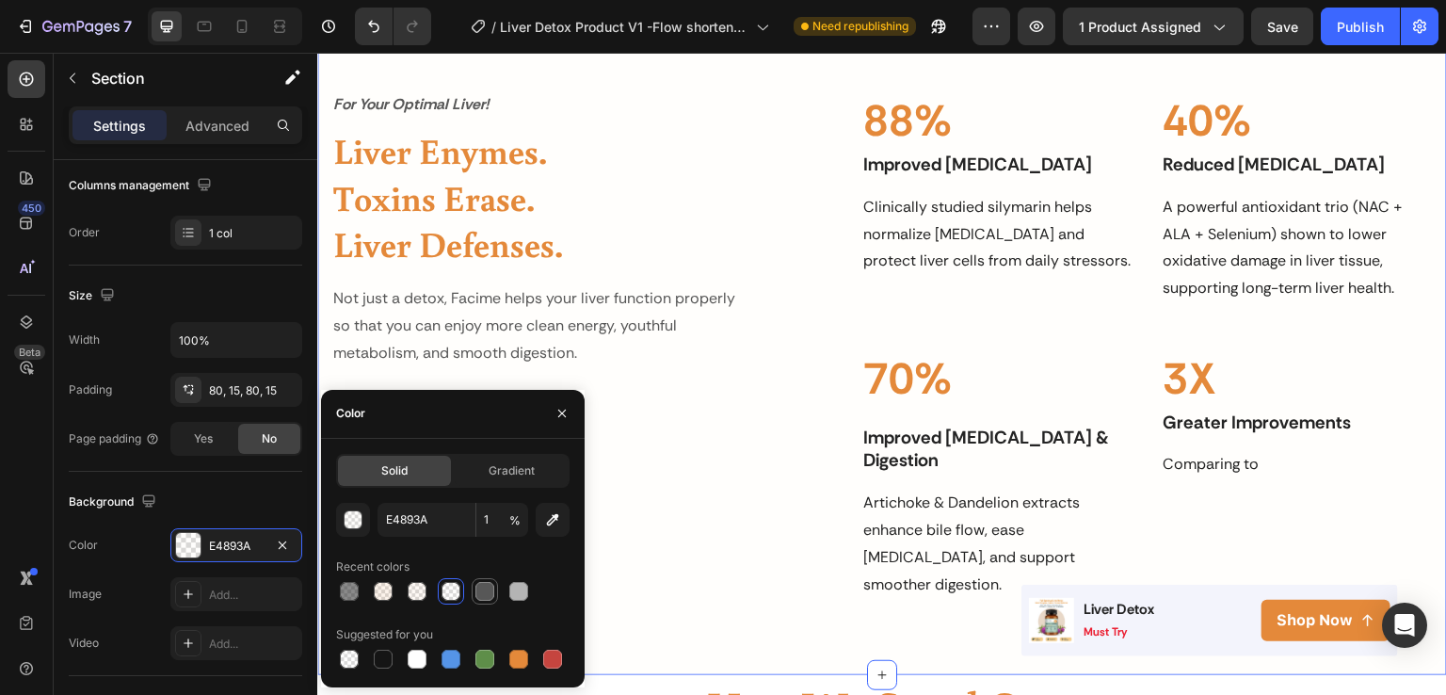
click at [478, 591] on div at bounding box center [485, 591] width 19 height 19
type input "575757"
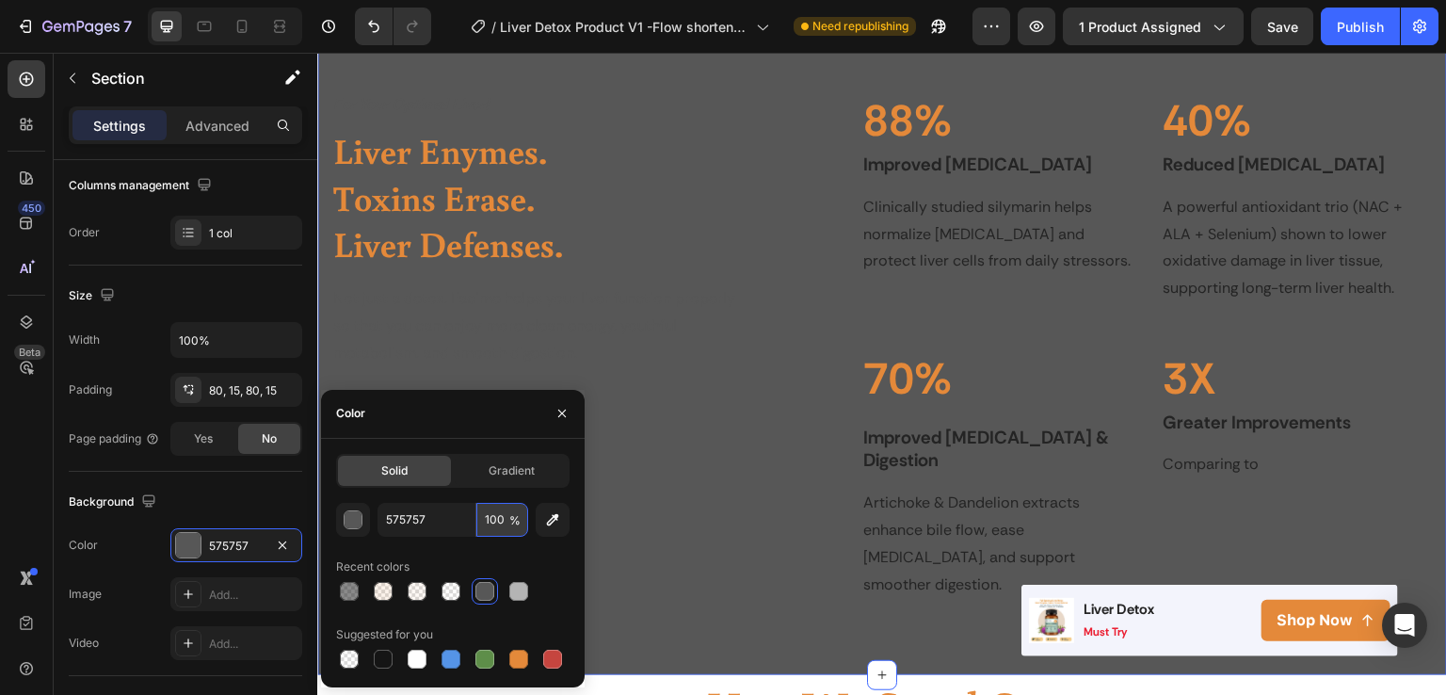
click at [492, 529] on input "100" at bounding box center [502, 520] width 52 height 34
type input "5"
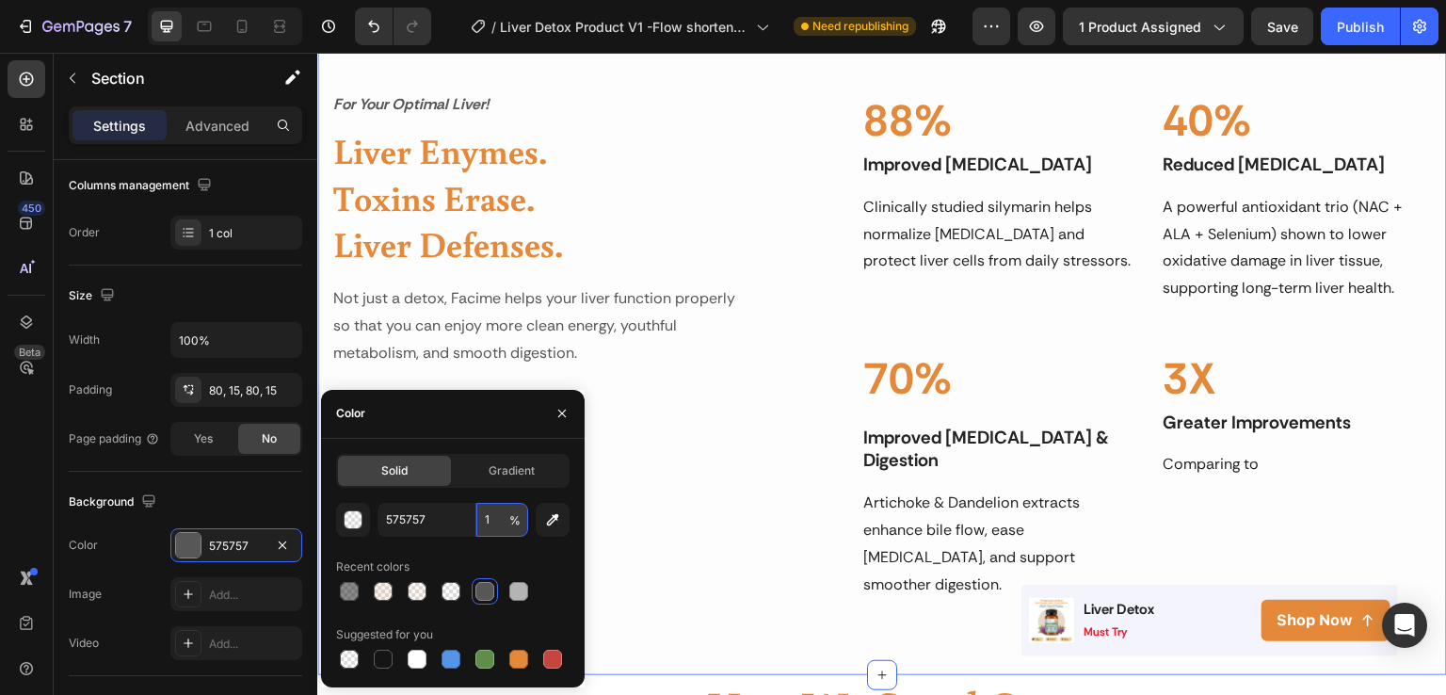
type input "10"
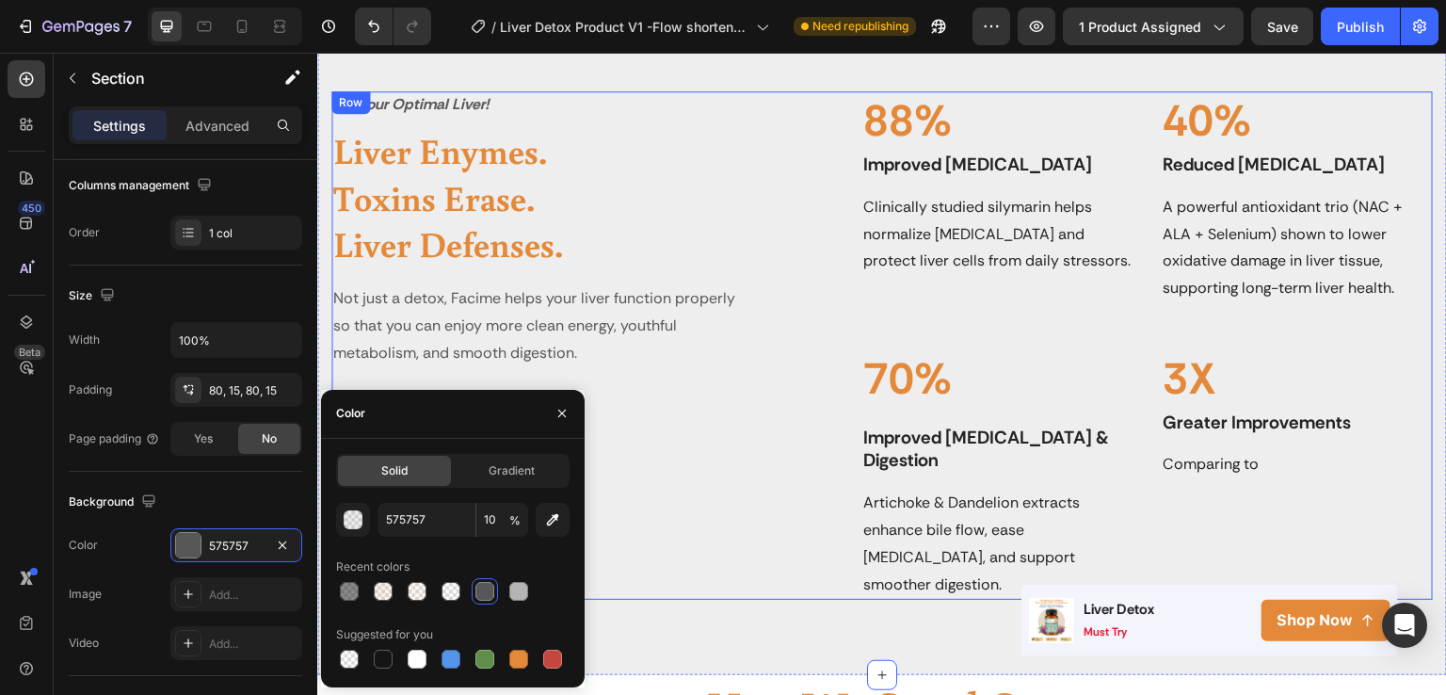
click at [718, 473] on div "For Your Optimal Liver! Text block Liver Enymes. Toxins Erase. Liver Defenses. …" at bounding box center [535, 345] width 408 height 508
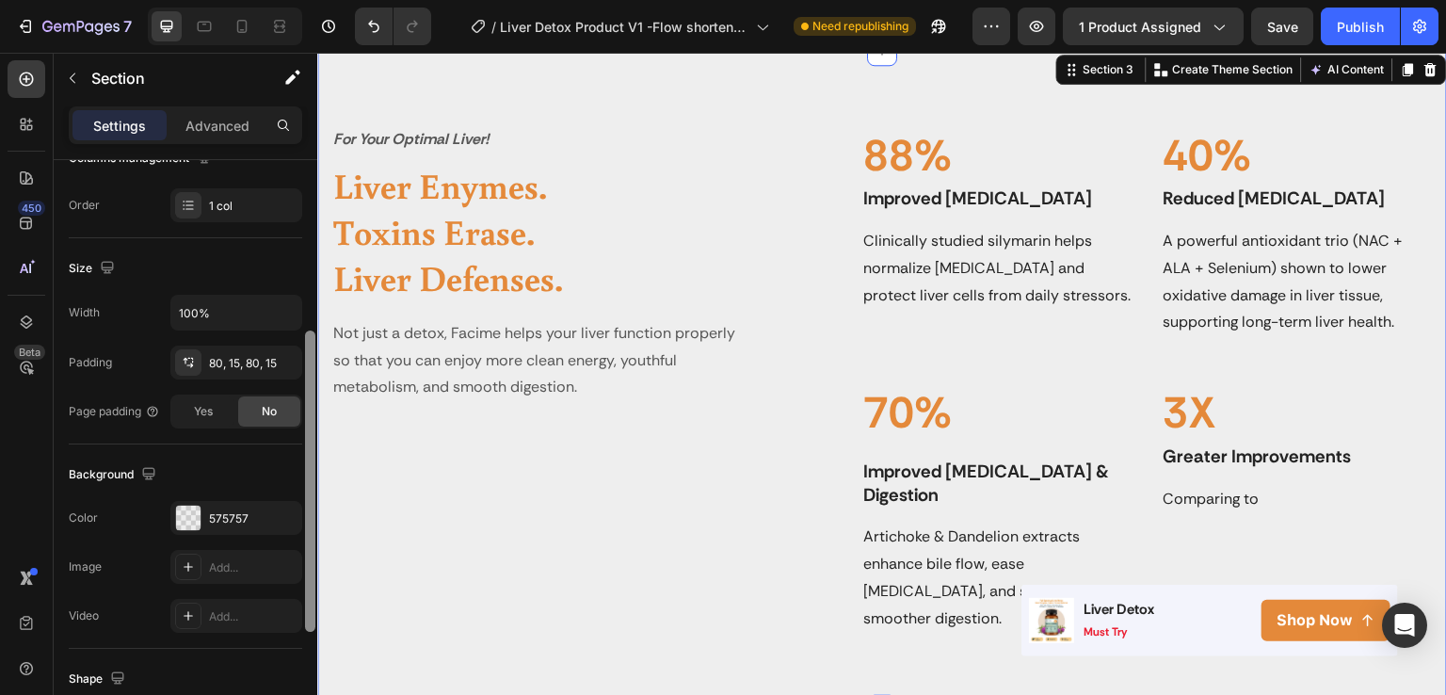
scroll to position [330, 0]
drag, startPoint x: 313, startPoint y: 336, endPoint x: 308, endPoint y: 506, distance: 169.6
click at [308, 506] on div at bounding box center [310, 479] width 10 height 301
click at [239, 508] on div "575757" at bounding box center [236, 516] width 55 height 17
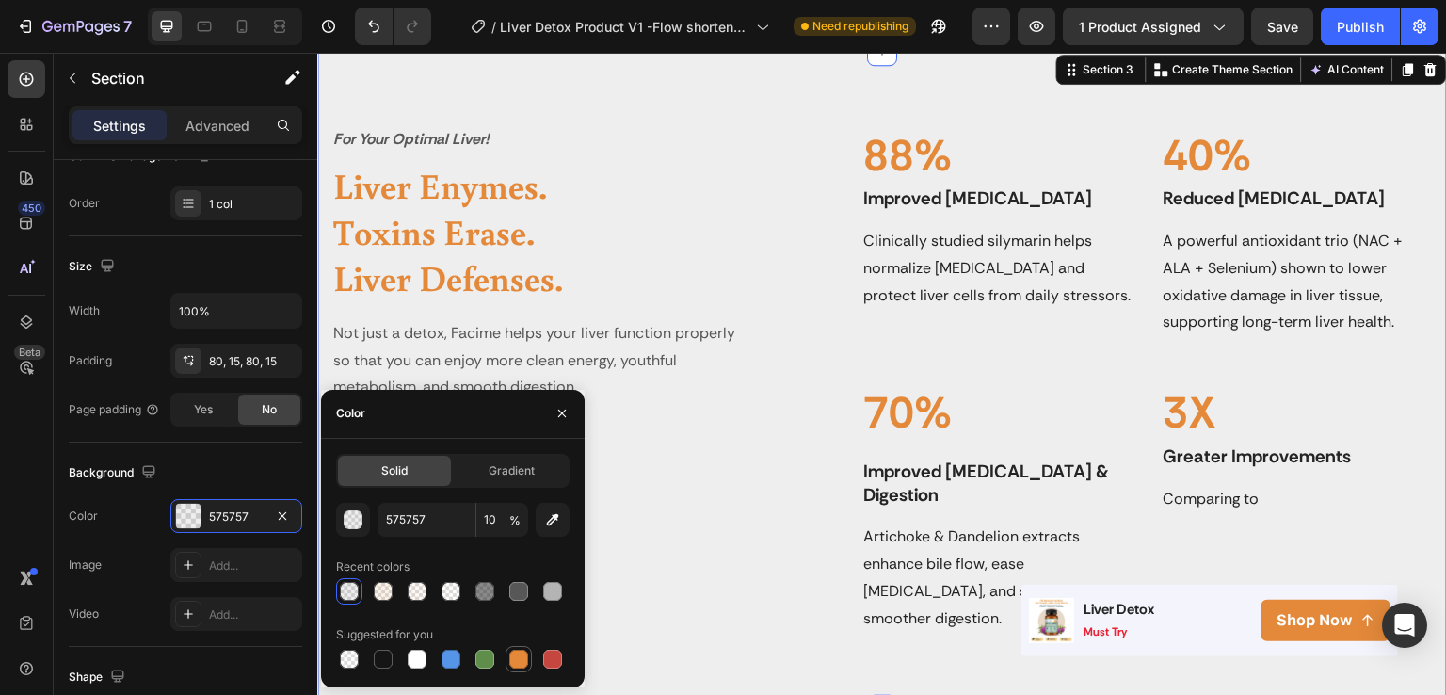
click at [518, 654] on div at bounding box center [518, 659] width 19 height 19
type input "E4893A"
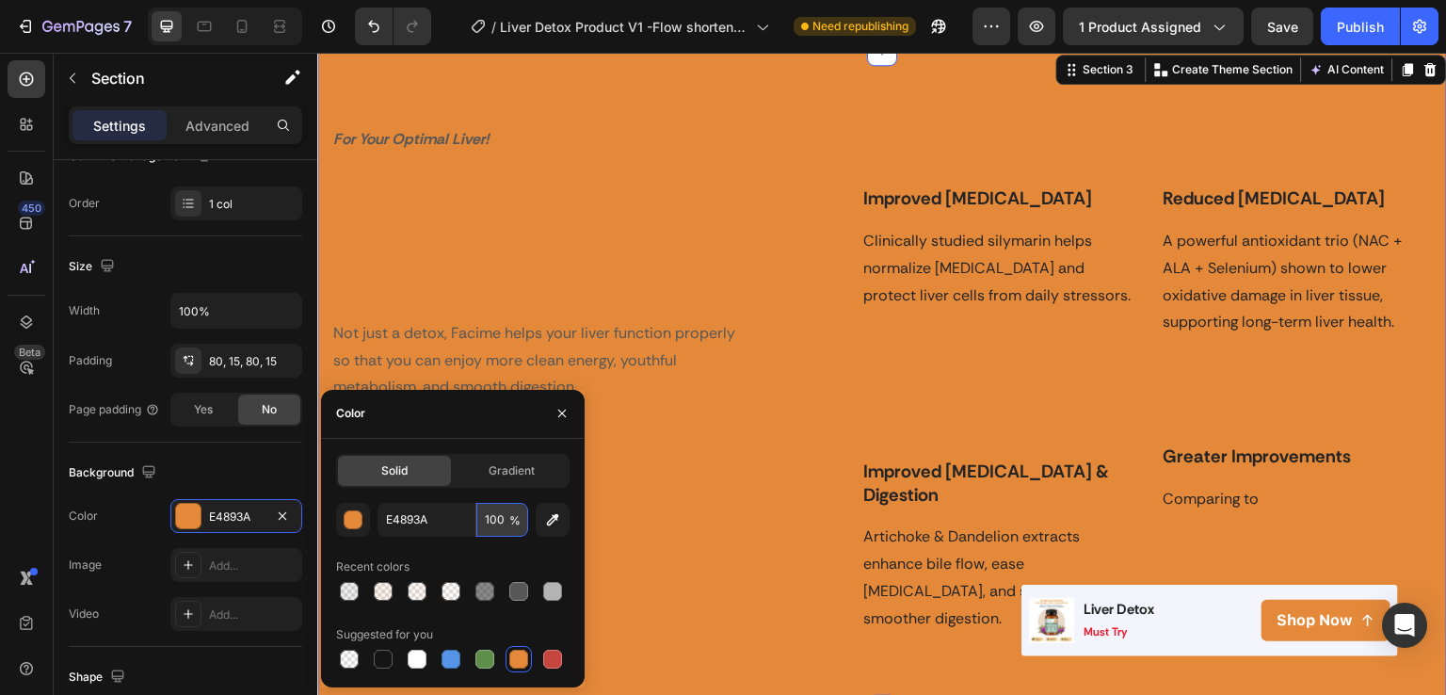
click at [494, 526] on input "100" at bounding box center [502, 520] width 52 height 34
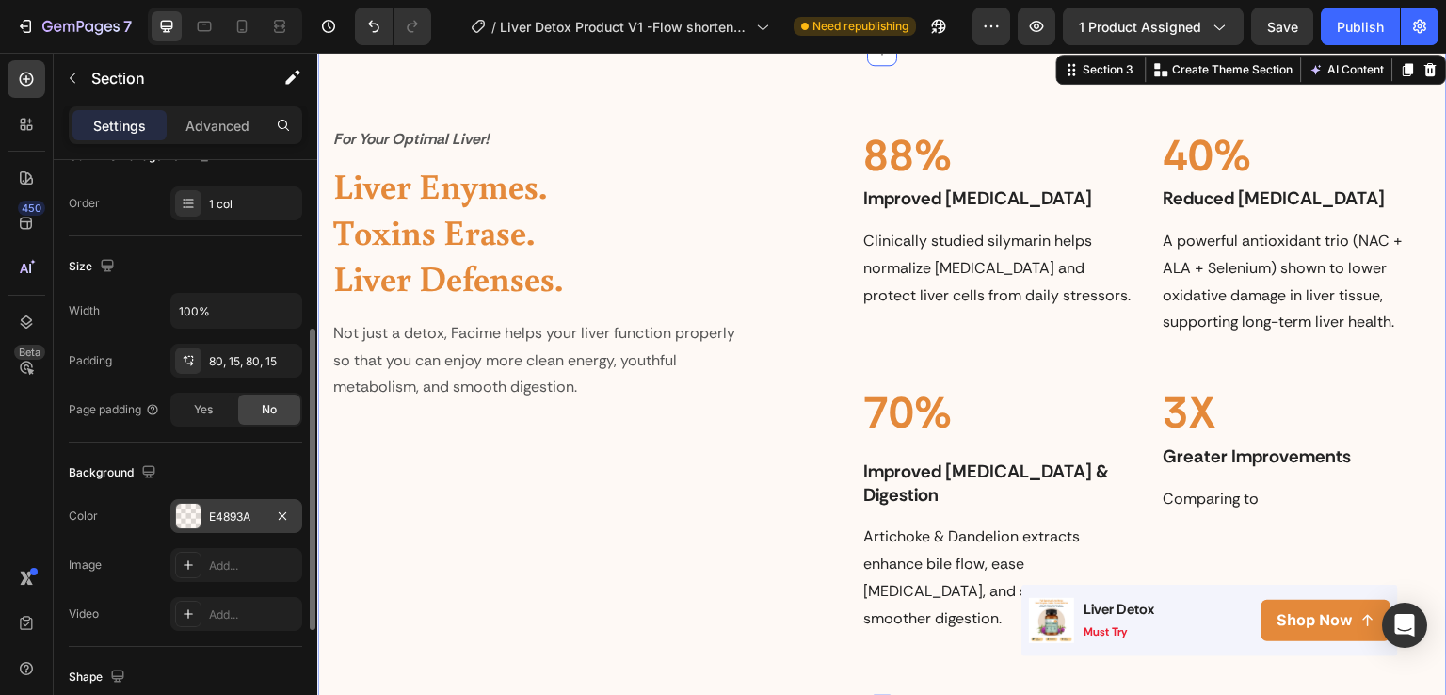
click at [229, 515] on div "E4893A" at bounding box center [236, 516] width 55 height 17
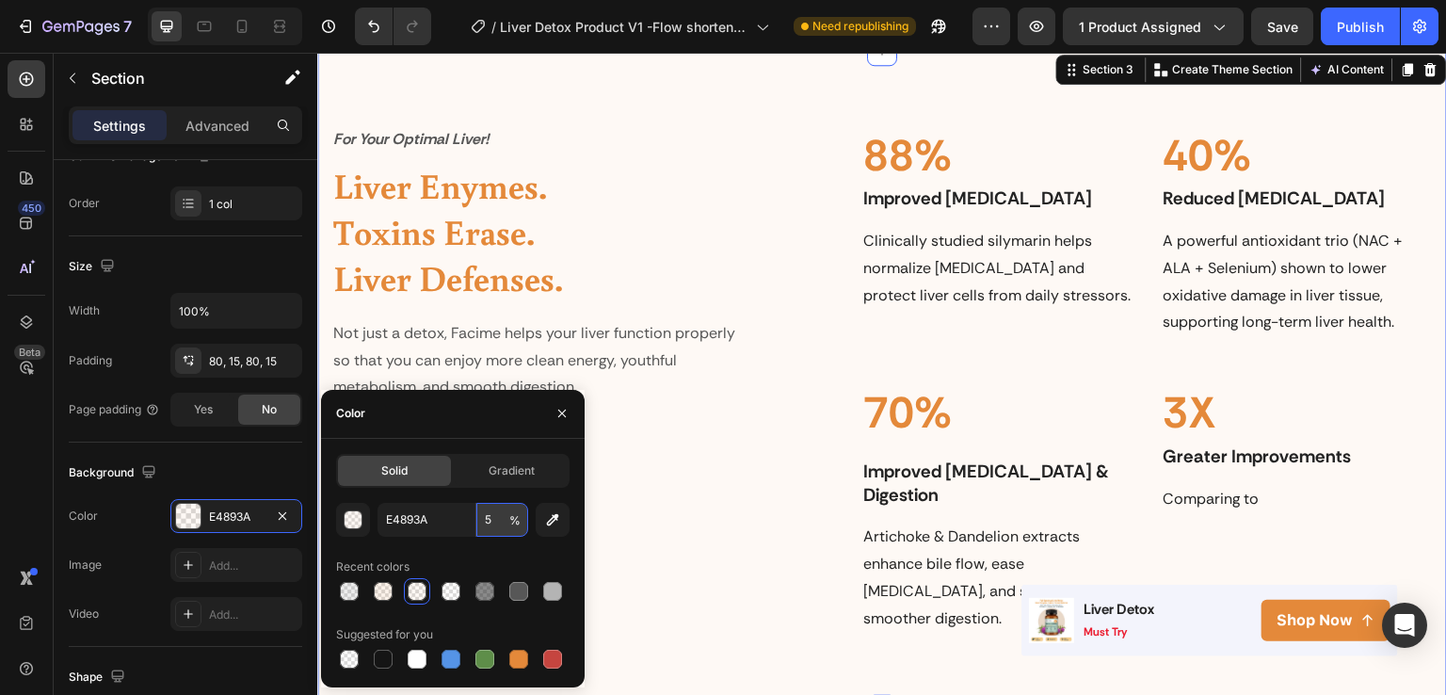
click at [487, 521] on input "5" at bounding box center [502, 520] width 52 height 34
type input "7"
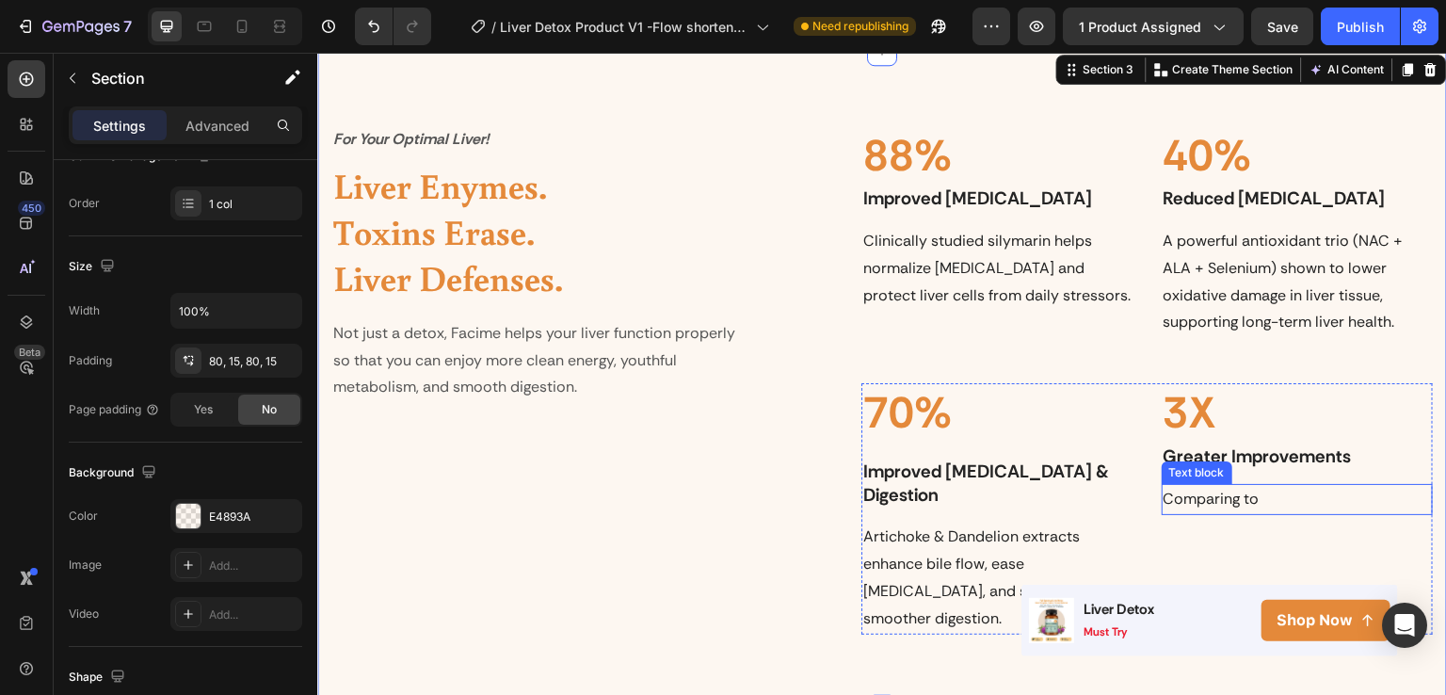
click at [1262, 493] on p "Comparing to" at bounding box center [1297, 499] width 267 height 27
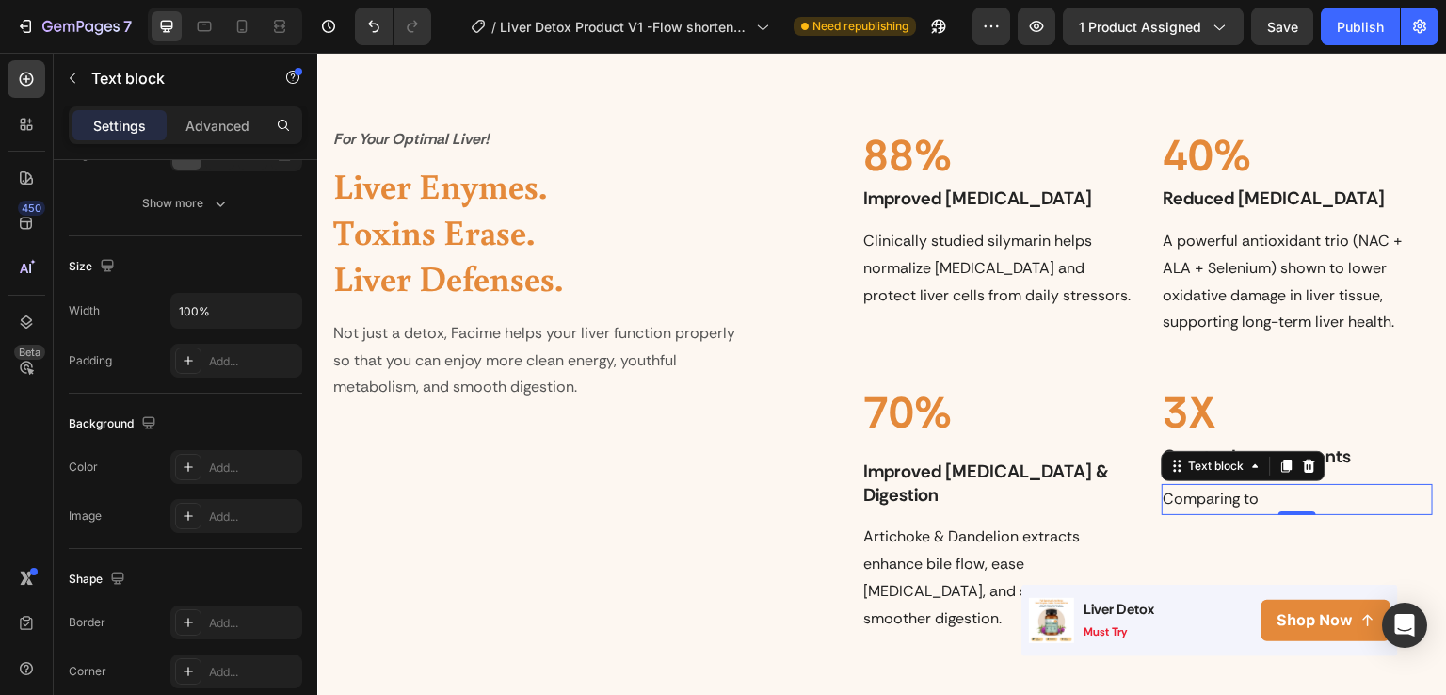
scroll to position [0, 0]
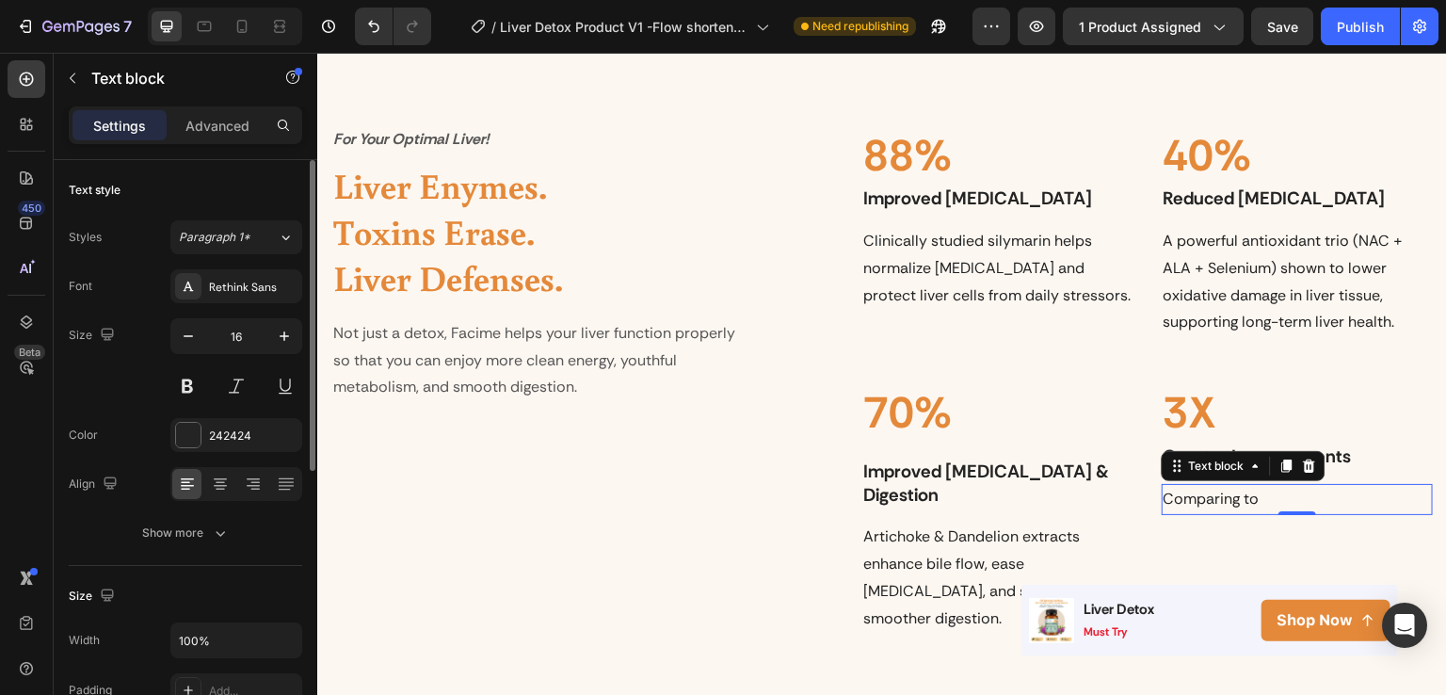
click at [1262, 493] on p "Comparing to" at bounding box center [1297, 499] width 267 height 27
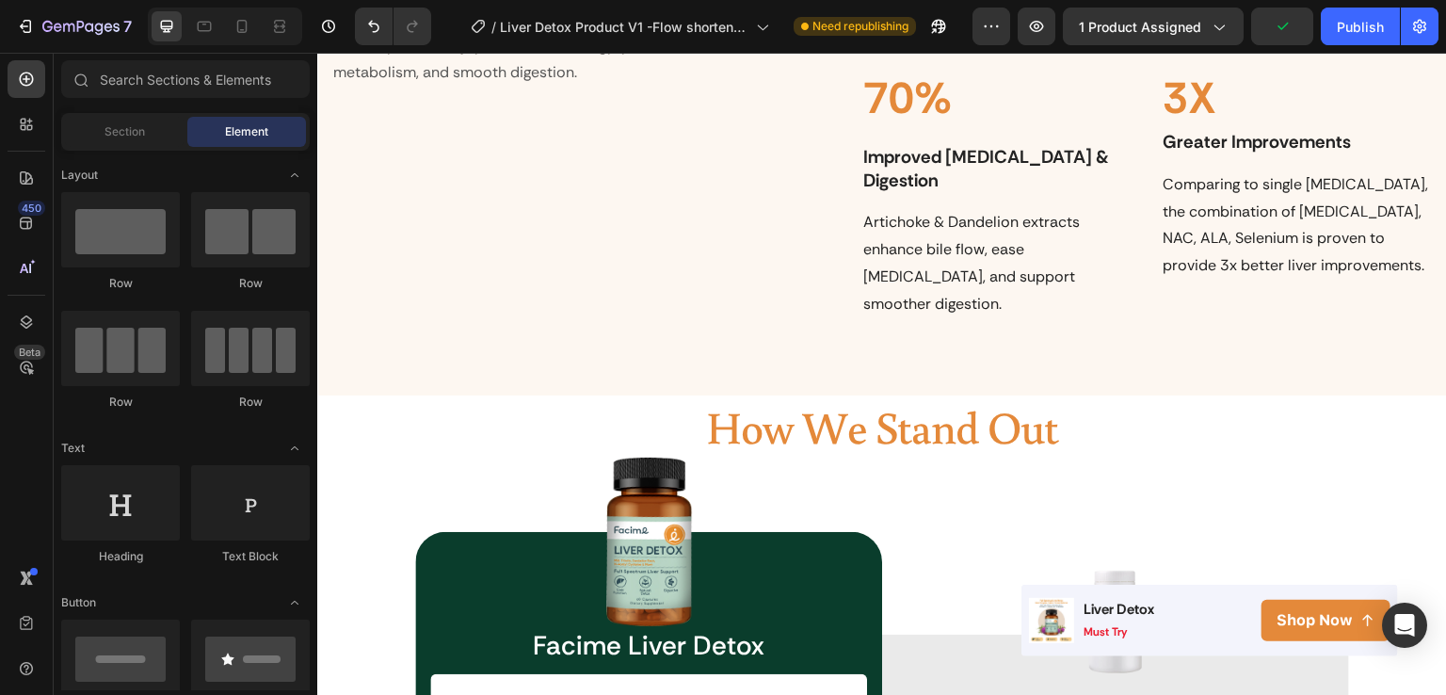
scroll to position [2263, 0]
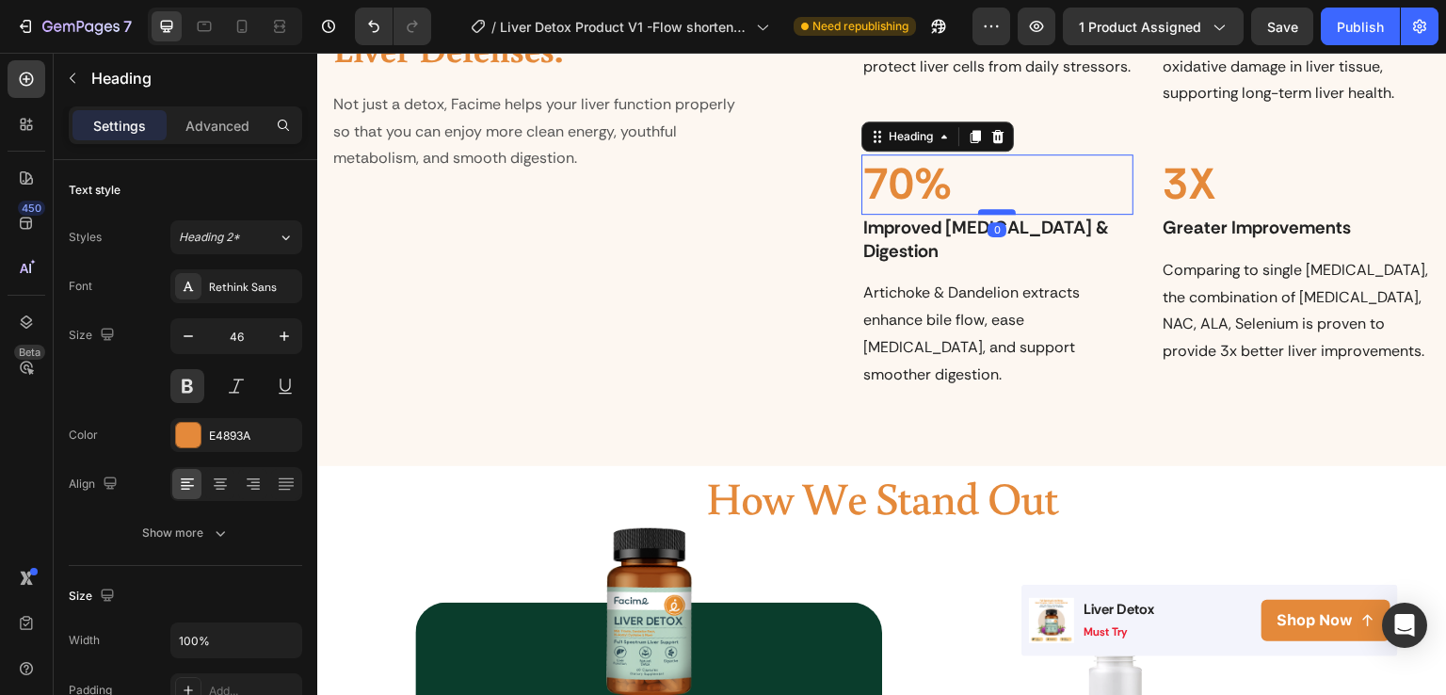
drag, startPoint x: 992, startPoint y: 227, endPoint x: 991, endPoint y: 212, distance: 15.2
click at [991, 212] on div at bounding box center [997, 212] width 38 height 6
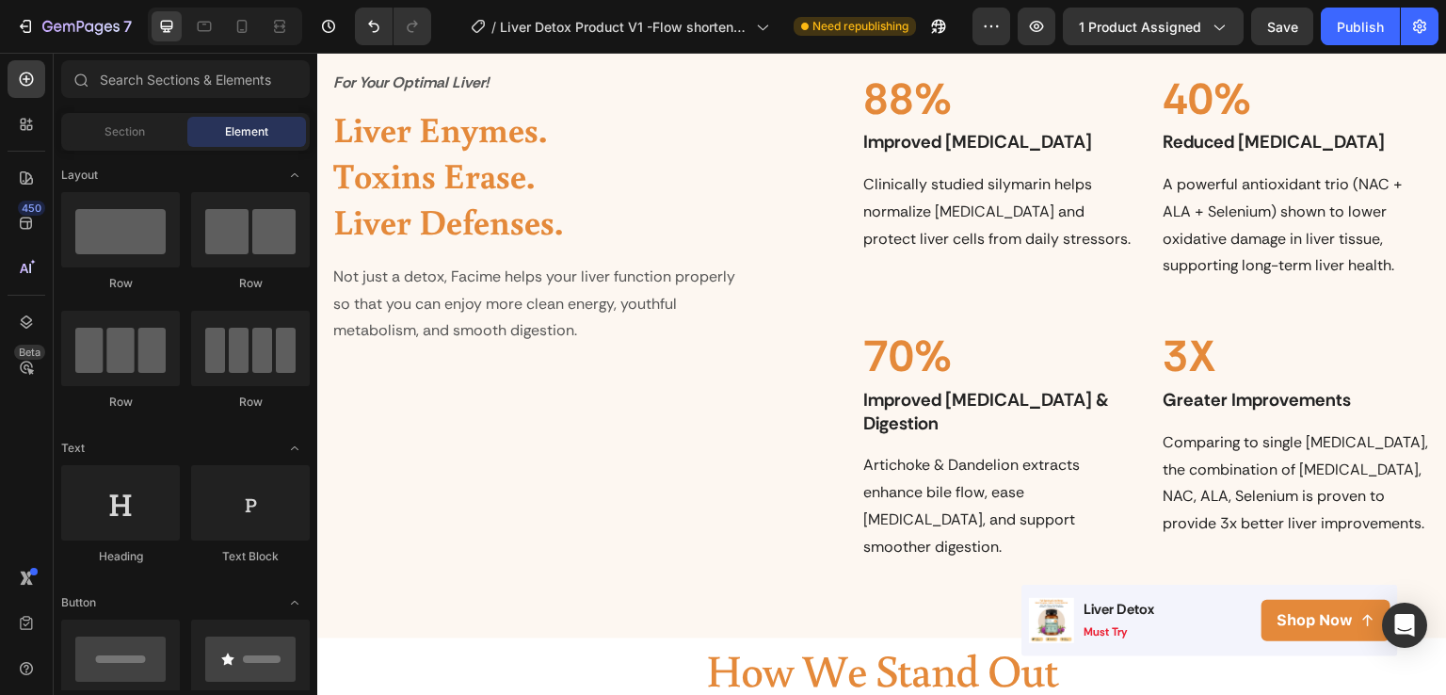
scroll to position [2106, 0]
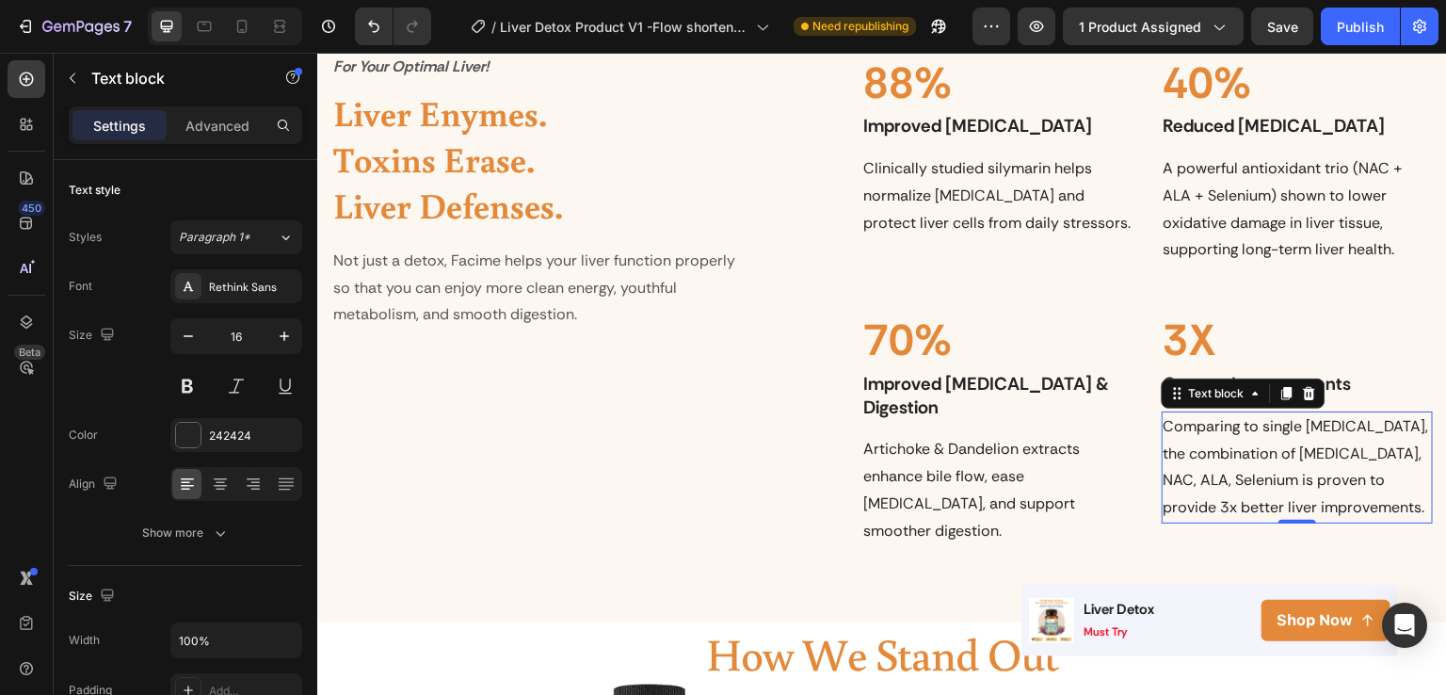
click at [1255, 450] on p "Comparing to single Milk Thistle, the combination of Milk Thistle, NAC, ALA, Se…" at bounding box center [1297, 467] width 267 height 108
click at [1321, 482] on p "Comparing to single Milk Thistle, the combination of Milk Thistle, NAC, ALA, Se…" at bounding box center [1297, 467] width 267 height 108
click at [1000, 179] on p "Clinically studied silymarin helps normalize liver enzymes and protect liver ce…" at bounding box center [996, 195] width 267 height 81
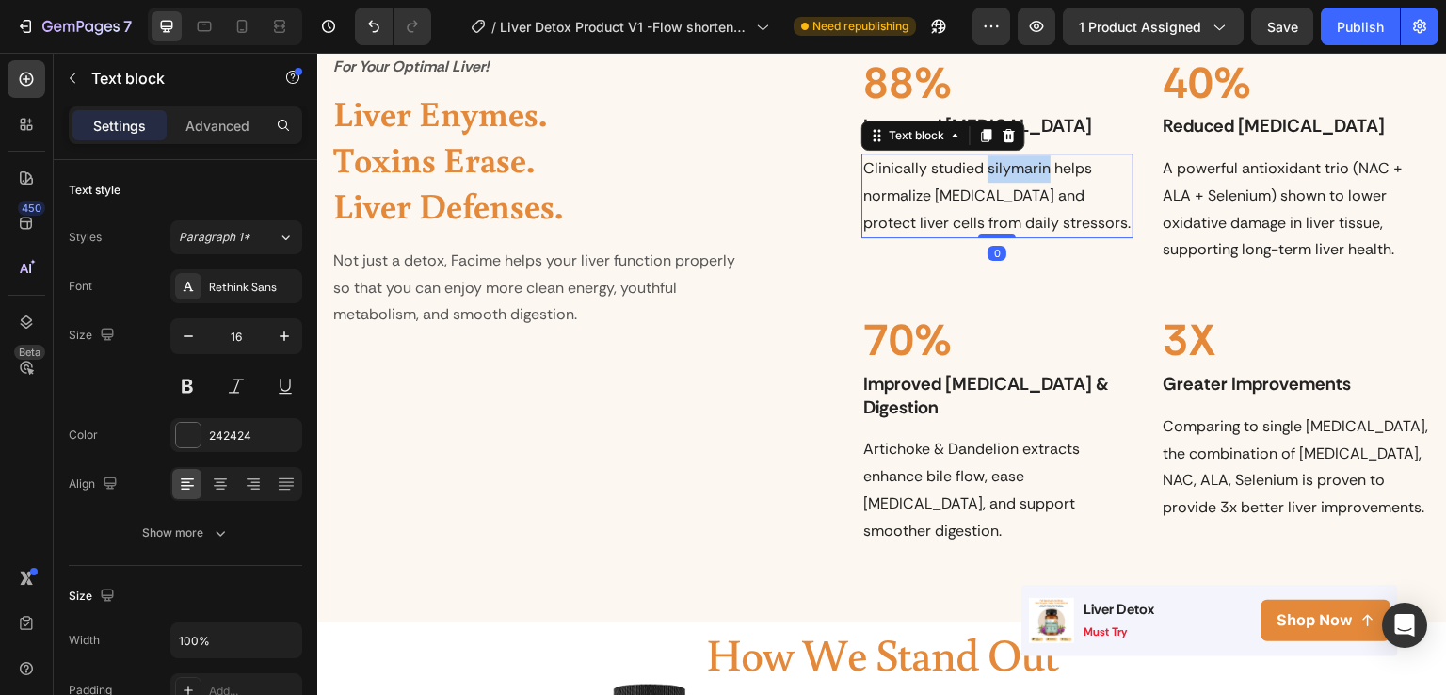
click at [1042, 175] on p "Clinically studied silymarin helps normalize liver enzymes and protect liver ce…" at bounding box center [996, 195] width 267 height 81
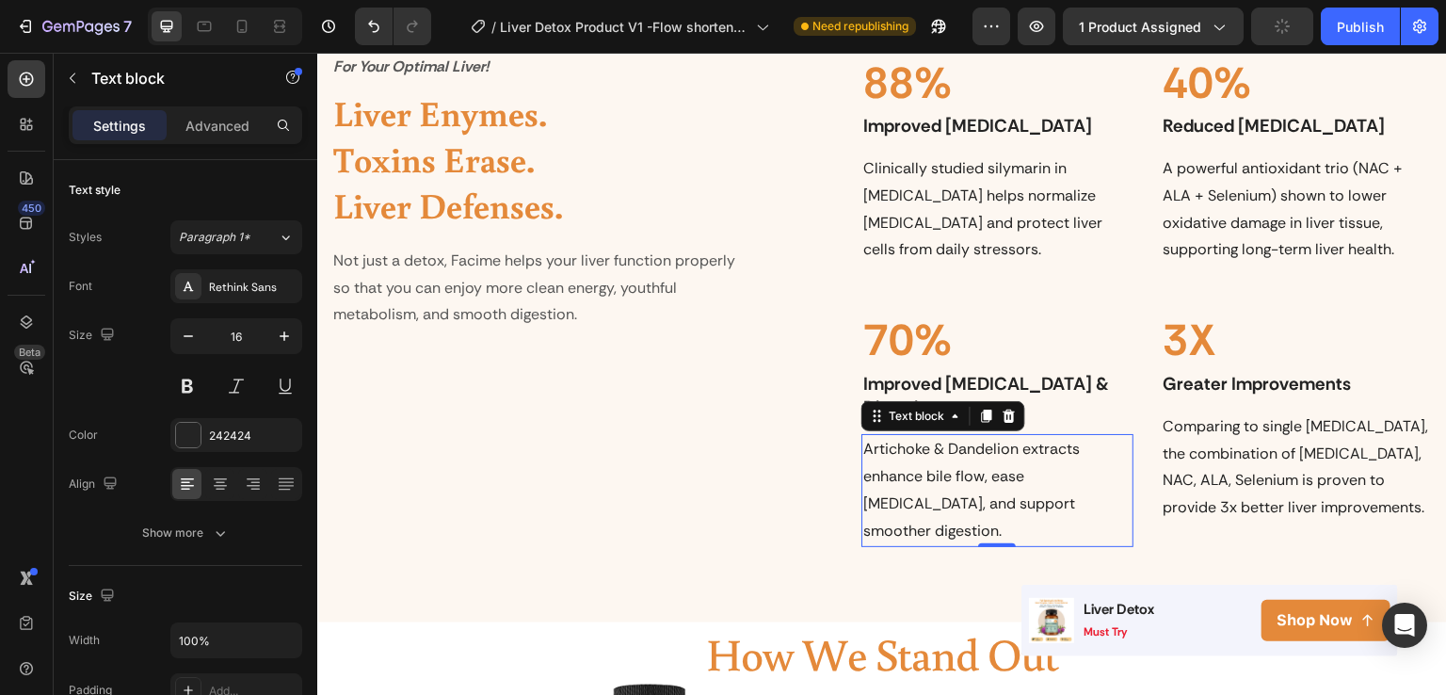
click at [1090, 436] on p "Artichoke & Dandelion extracts enhance bile flow, ease bloating, and support sm…" at bounding box center [996, 490] width 267 height 108
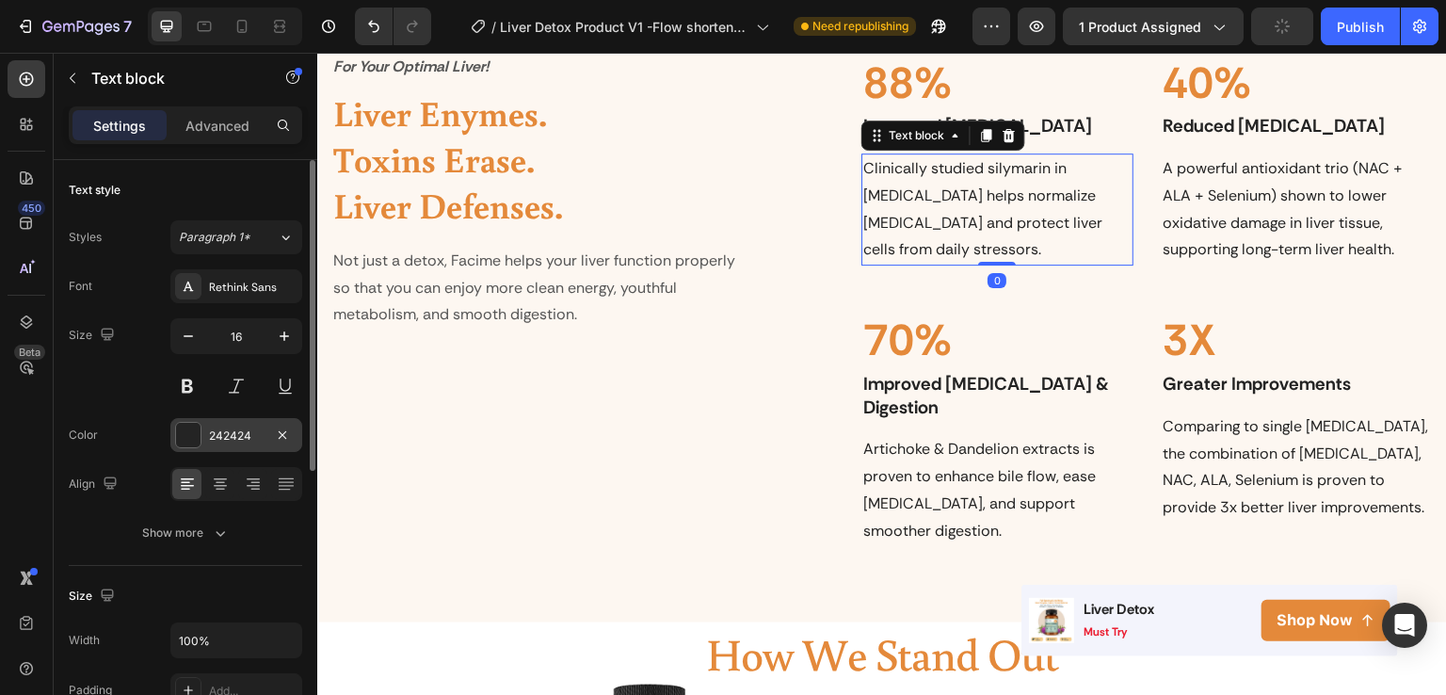
click at [251, 436] on div "242424" at bounding box center [236, 435] width 55 height 17
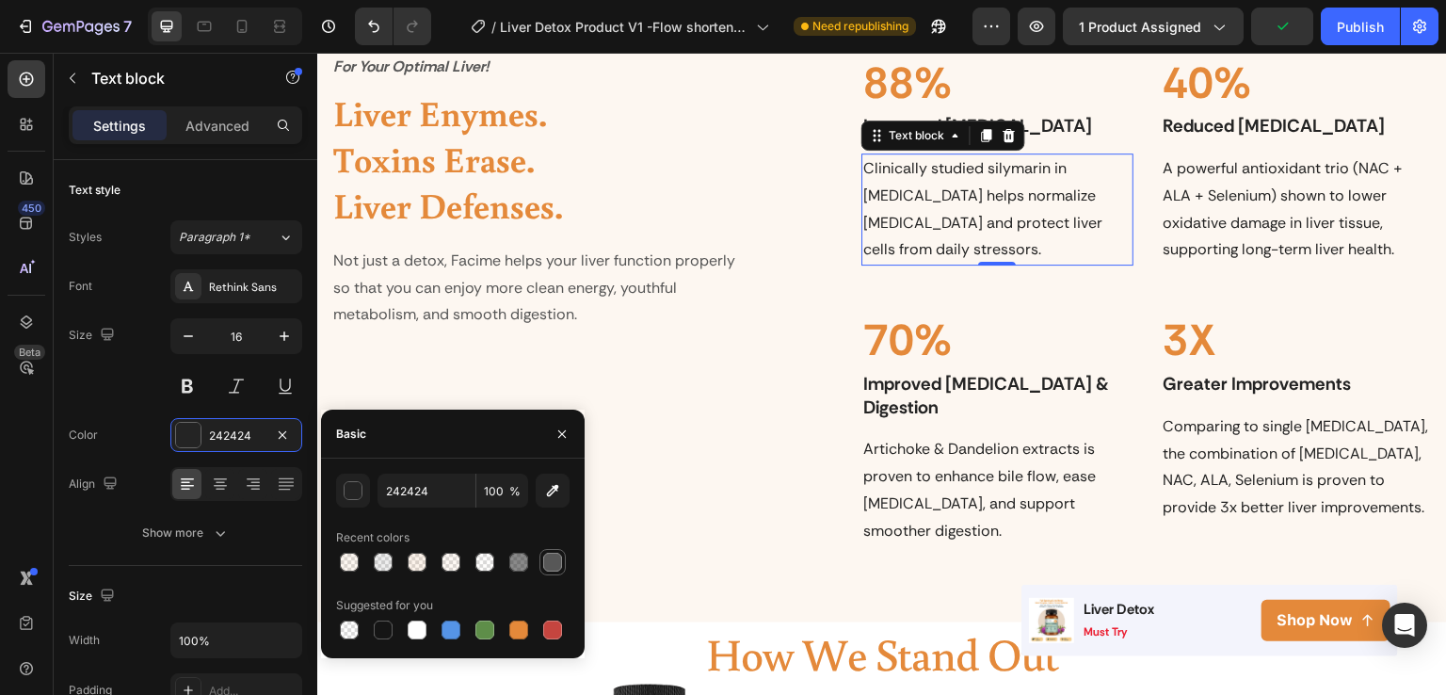
click at [554, 562] on div at bounding box center [552, 562] width 19 height 19
type input "575757"
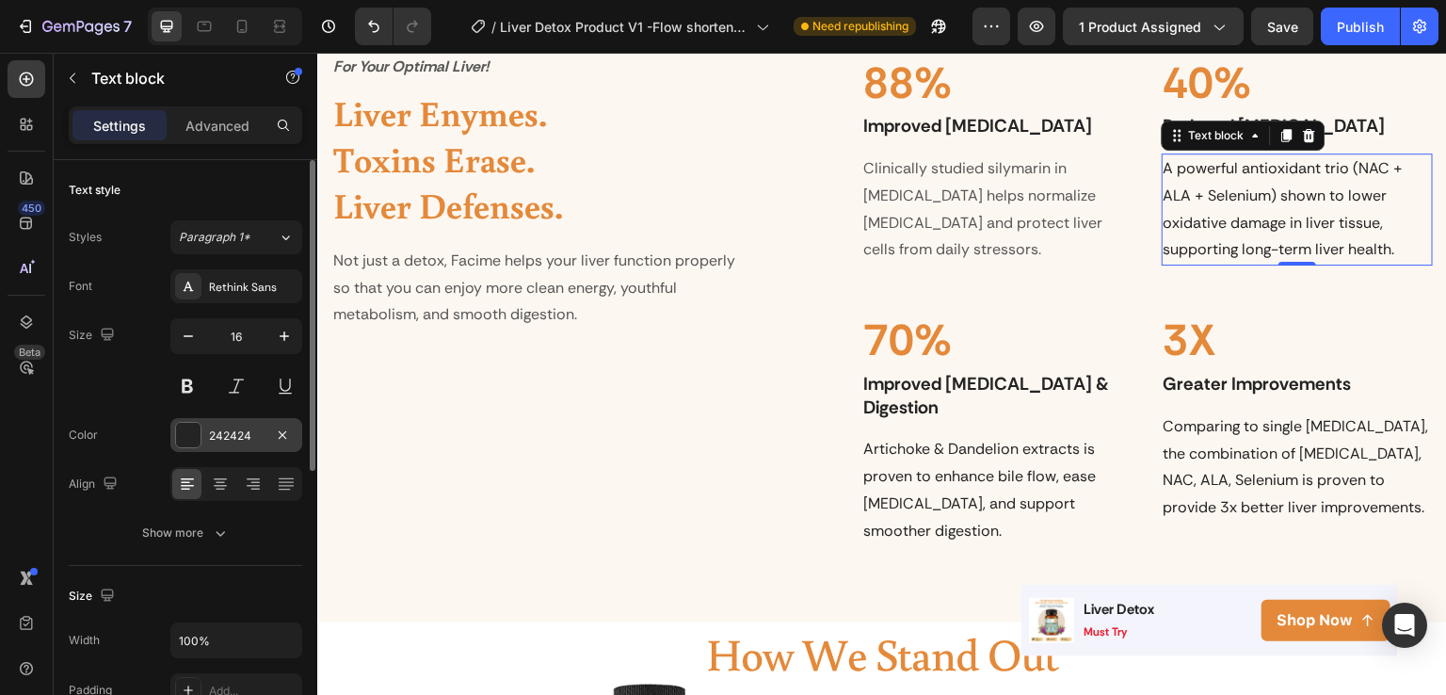
click at [237, 444] on div "242424" at bounding box center [236, 435] width 132 height 34
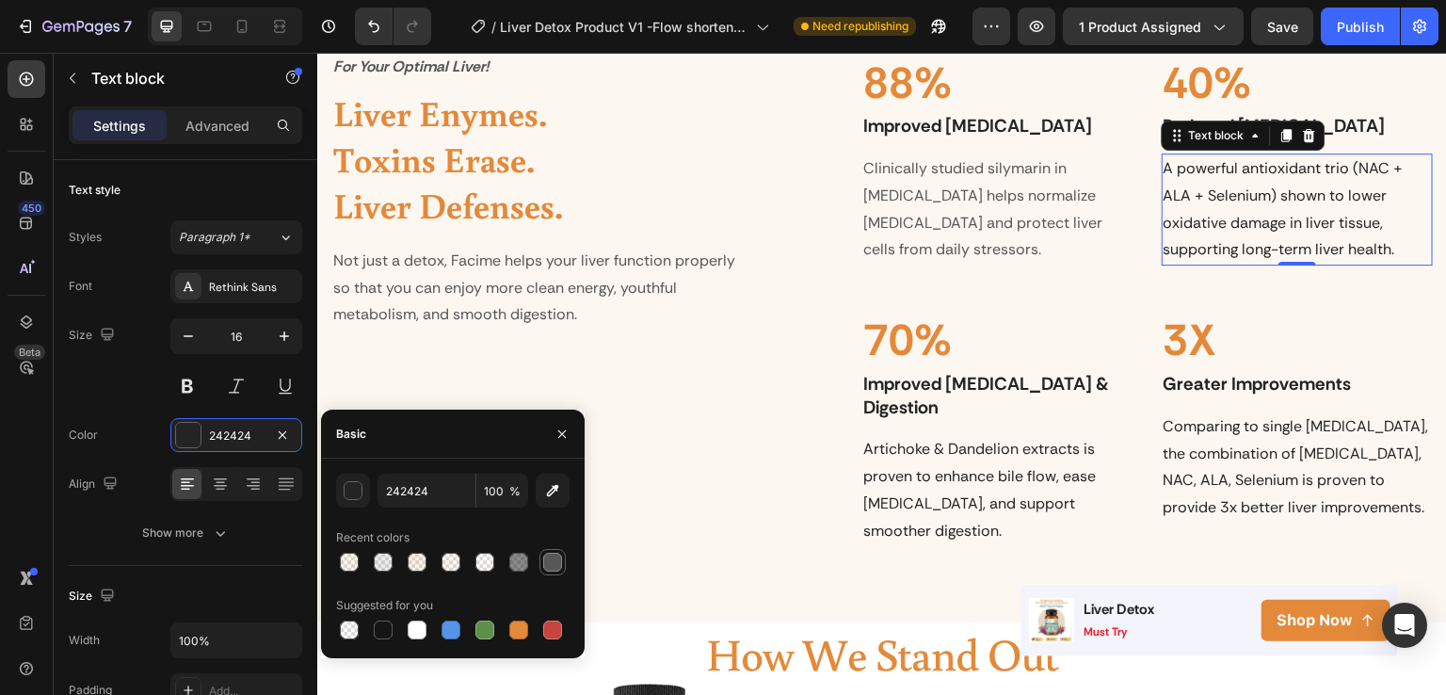
click at [555, 560] on div at bounding box center [552, 562] width 19 height 19
type input "575757"
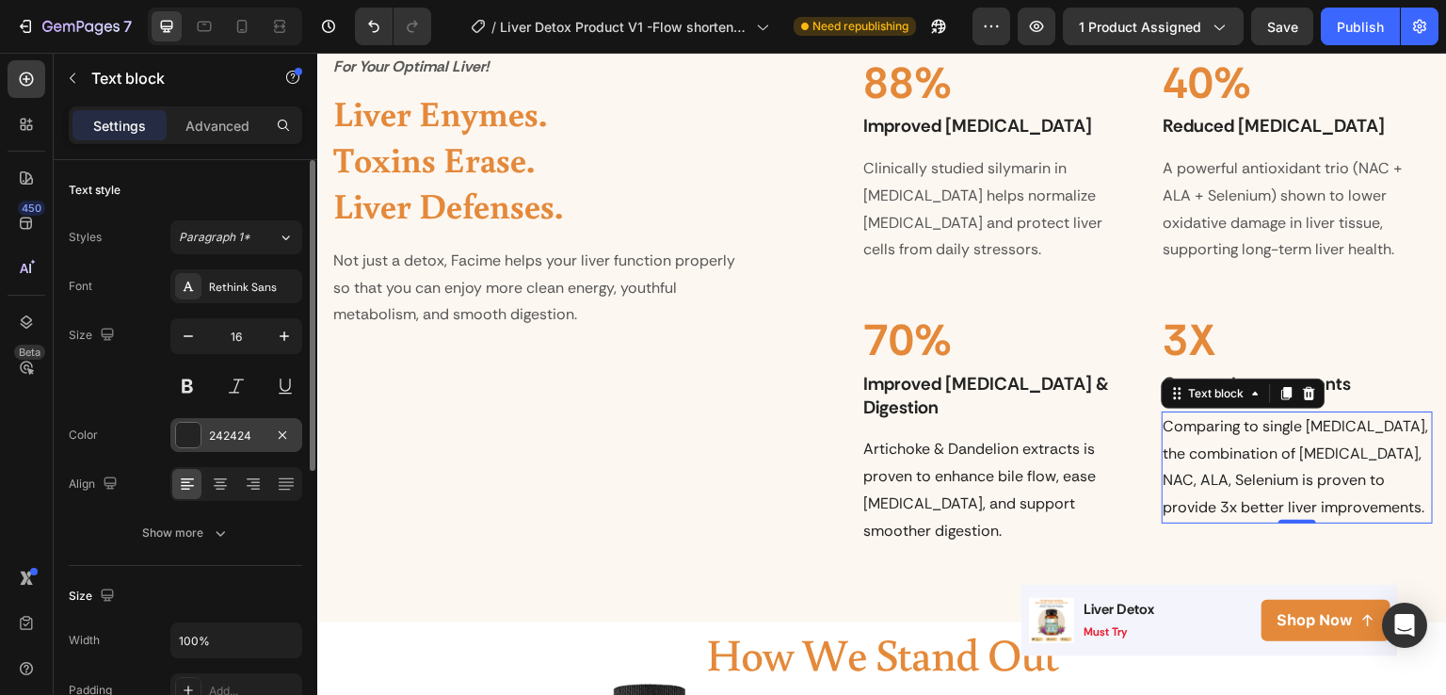
click at [234, 427] on div "242424" at bounding box center [236, 435] width 55 height 17
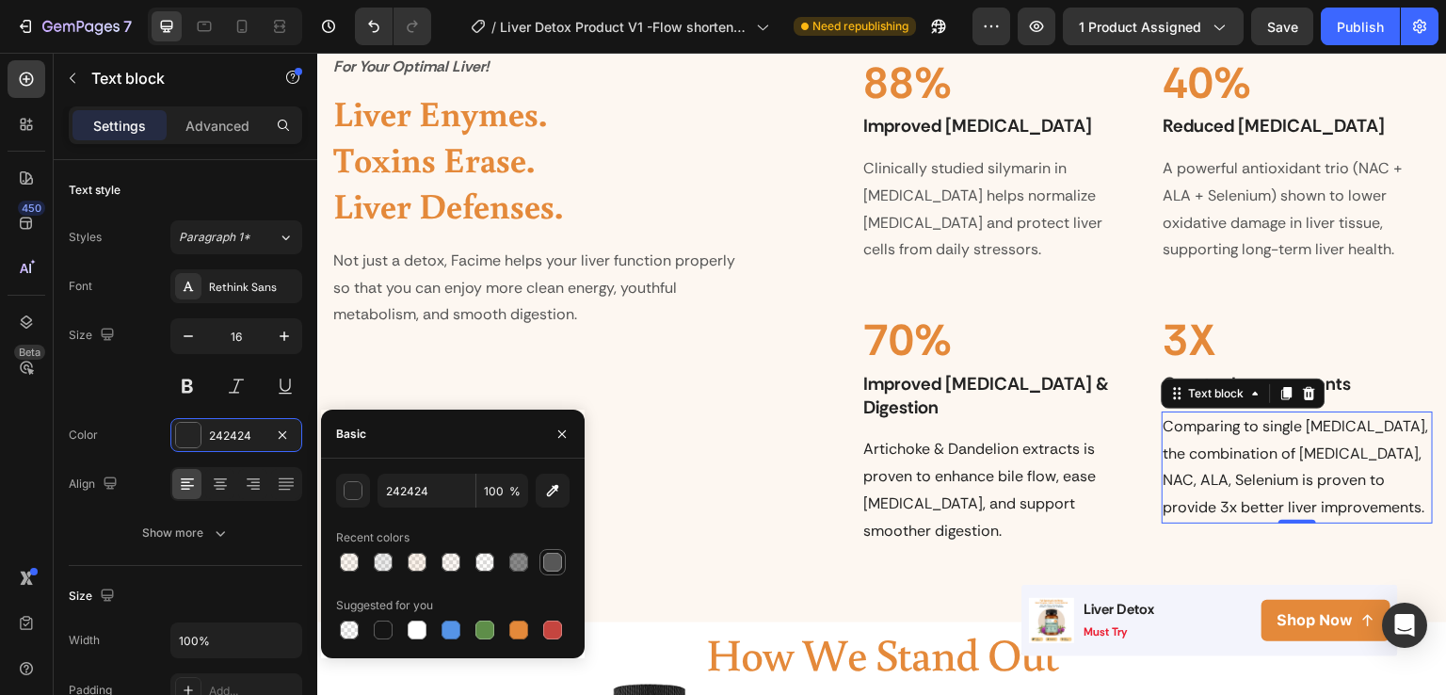
click at [556, 558] on div at bounding box center [552, 562] width 19 height 19
type input "575757"
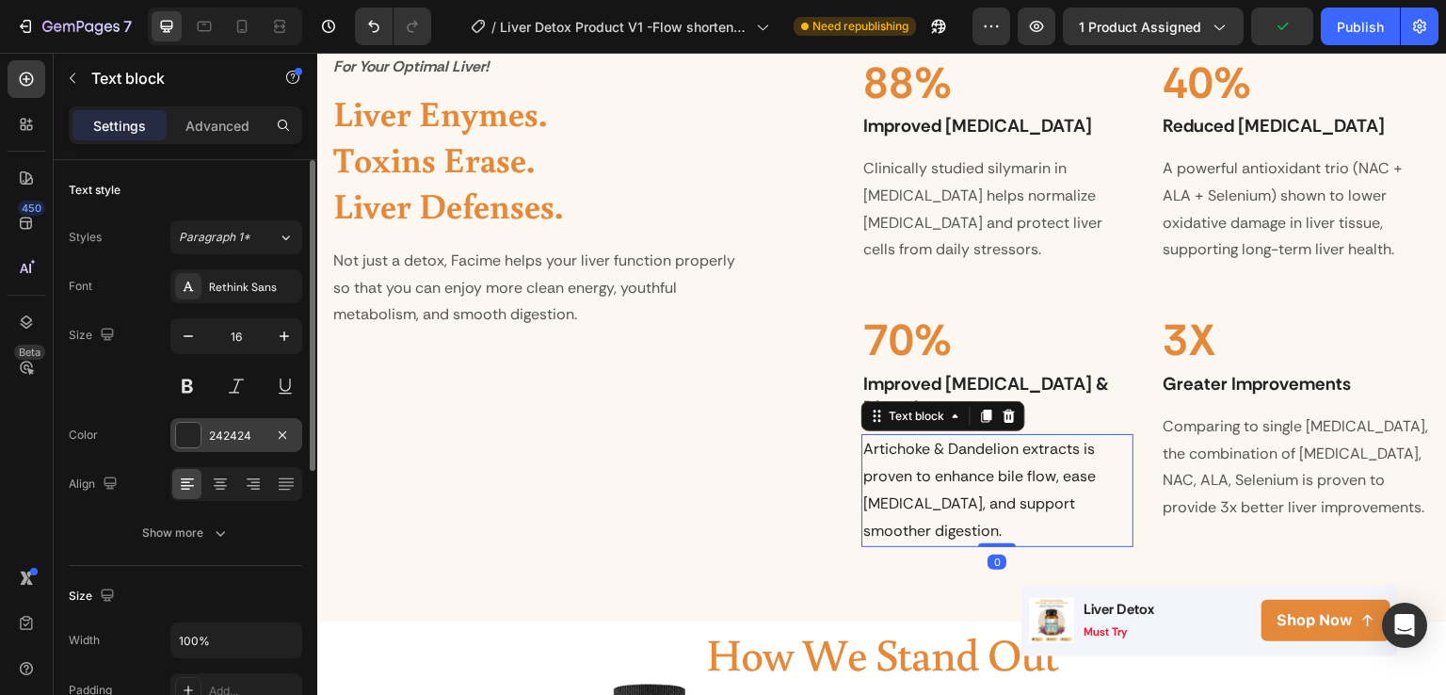
click at [232, 428] on div "242424" at bounding box center [236, 435] width 55 height 17
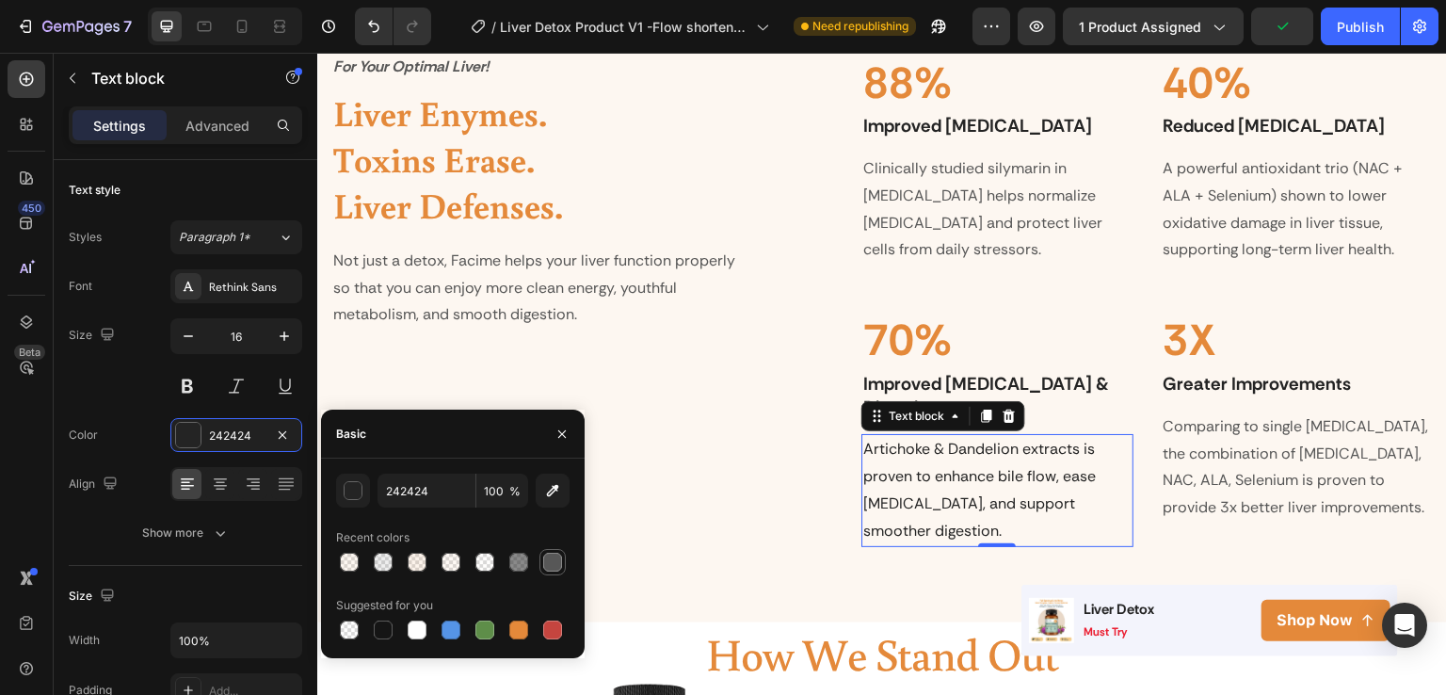
click at [548, 561] on div at bounding box center [552, 562] width 19 height 19
type input "575757"
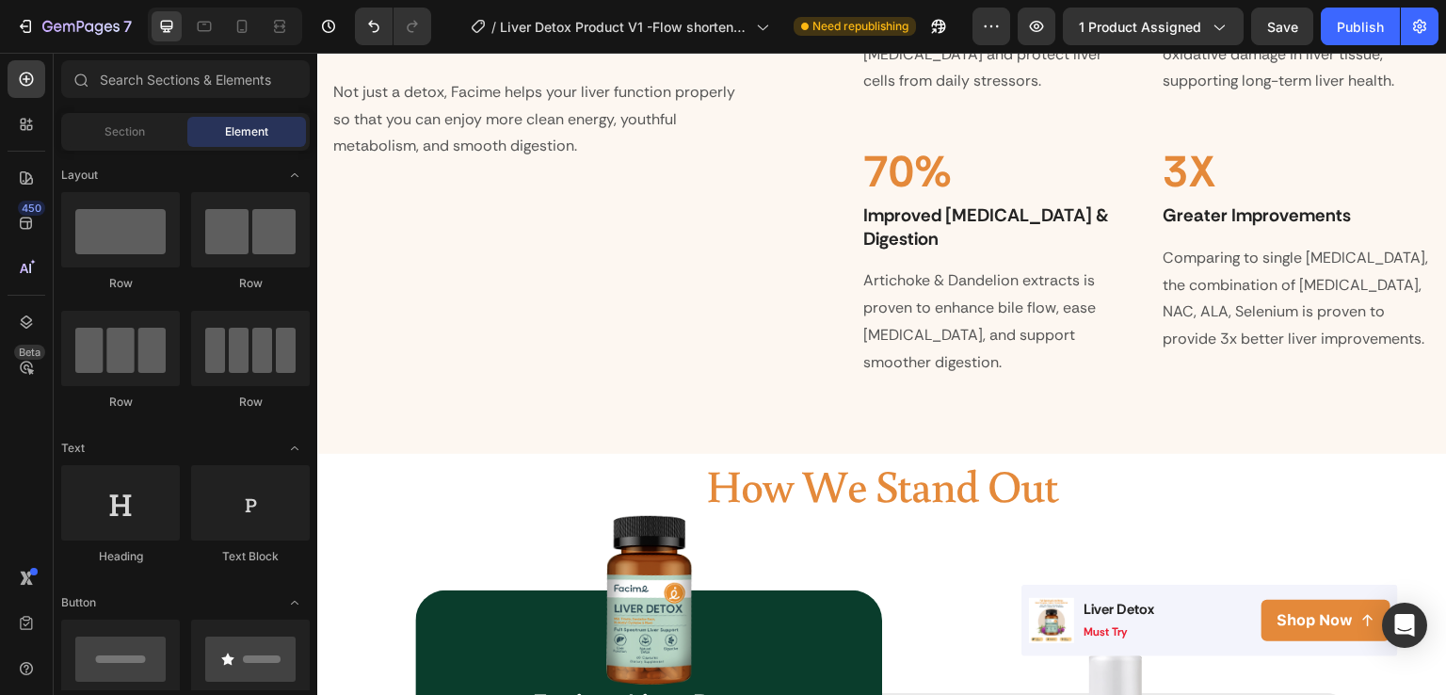
scroll to position [2241, 0]
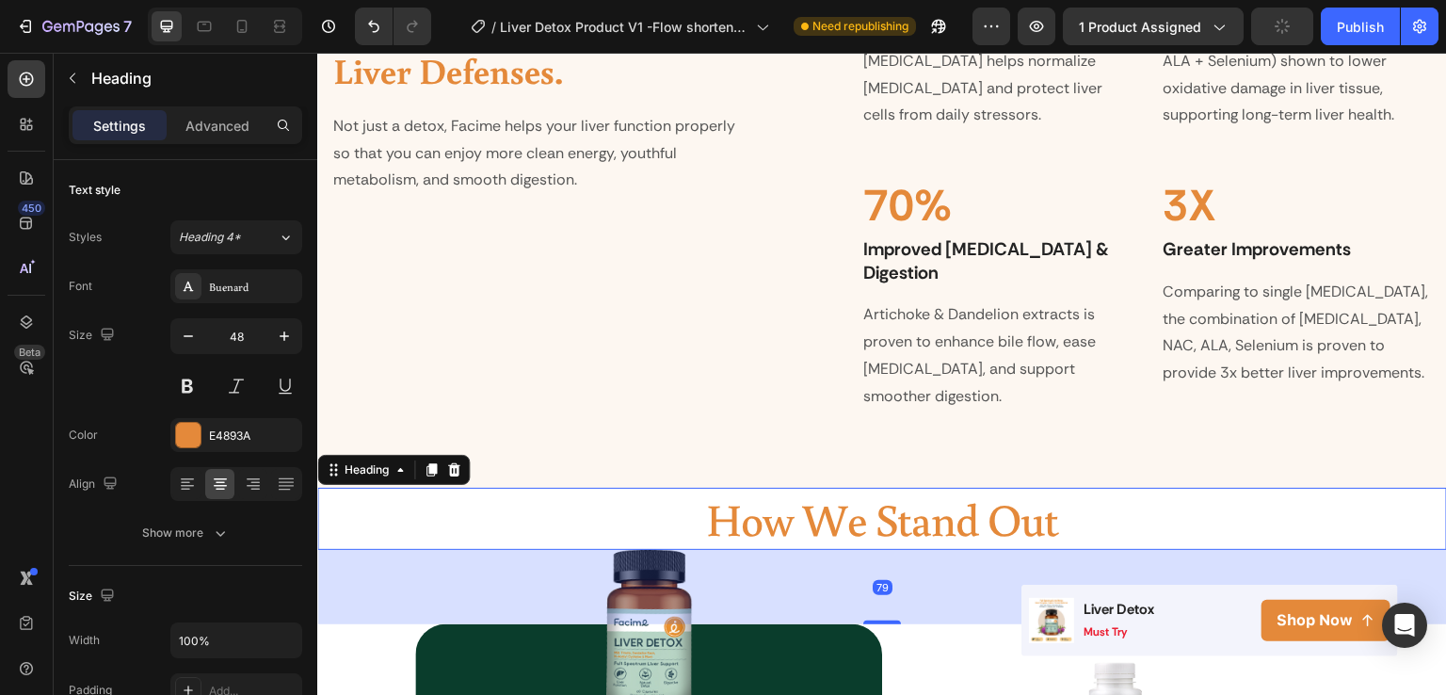
click at [213, 140] on div "Settings Advanced" at bounding box center [186, 125] width 234 height 38
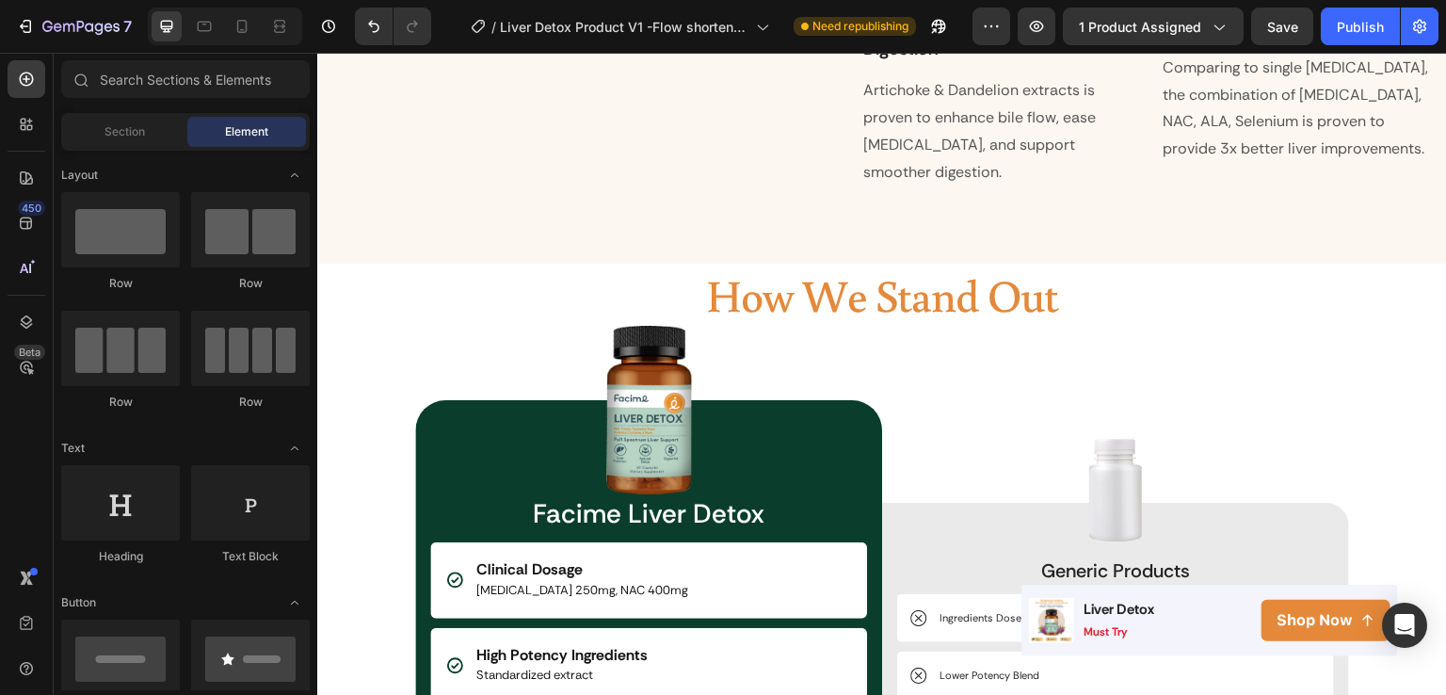
scroll to position [2482, 0]
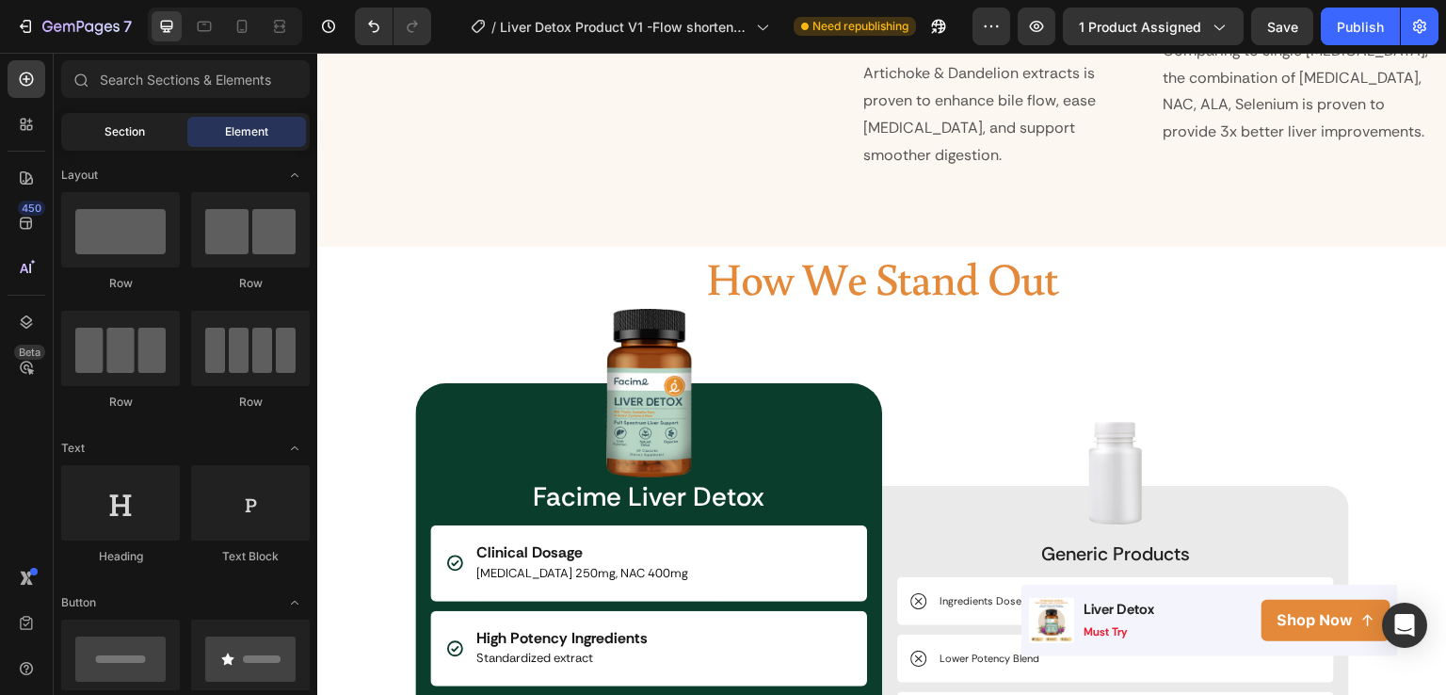
click at [105, 121] on div "Section" at bounding box center [124, 132] width 119 height 30
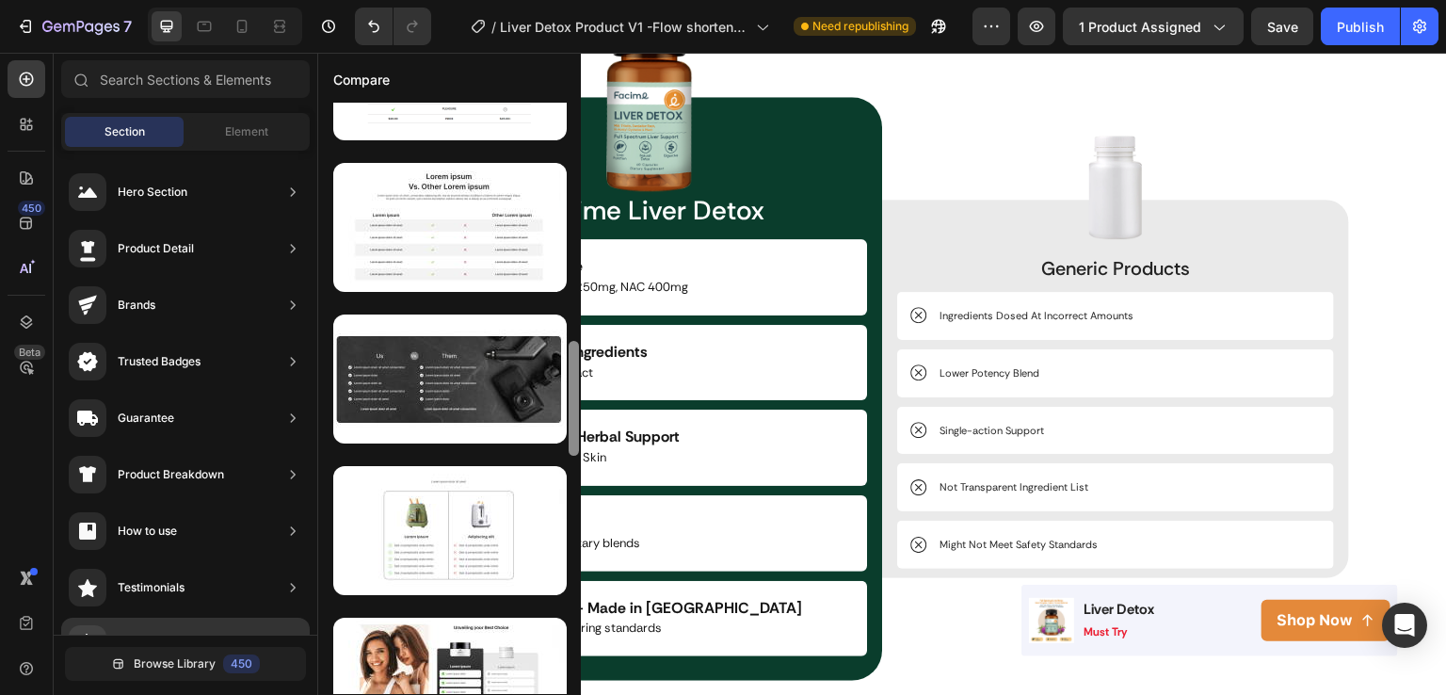
scroll to position [1206, 0]
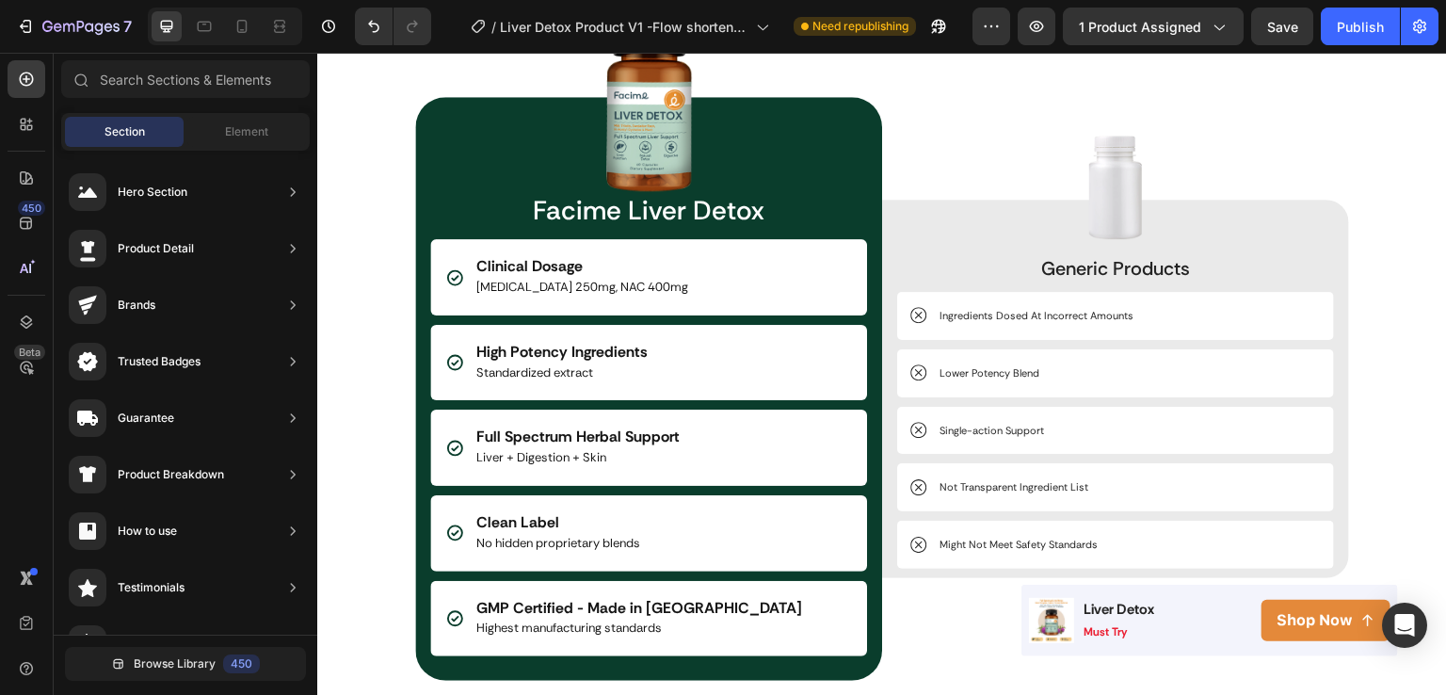
drag, startPoint x: 576, startPoint y: 218, endPoint x: 541, endPoint y: 706, distance: 489.0
click at [541, 0] on html "7 Version history / Liver Detox Product V1 -Flow shorten - cải tiến ảnh listing…" at bounding box center [723, 0] width 1446 height 0
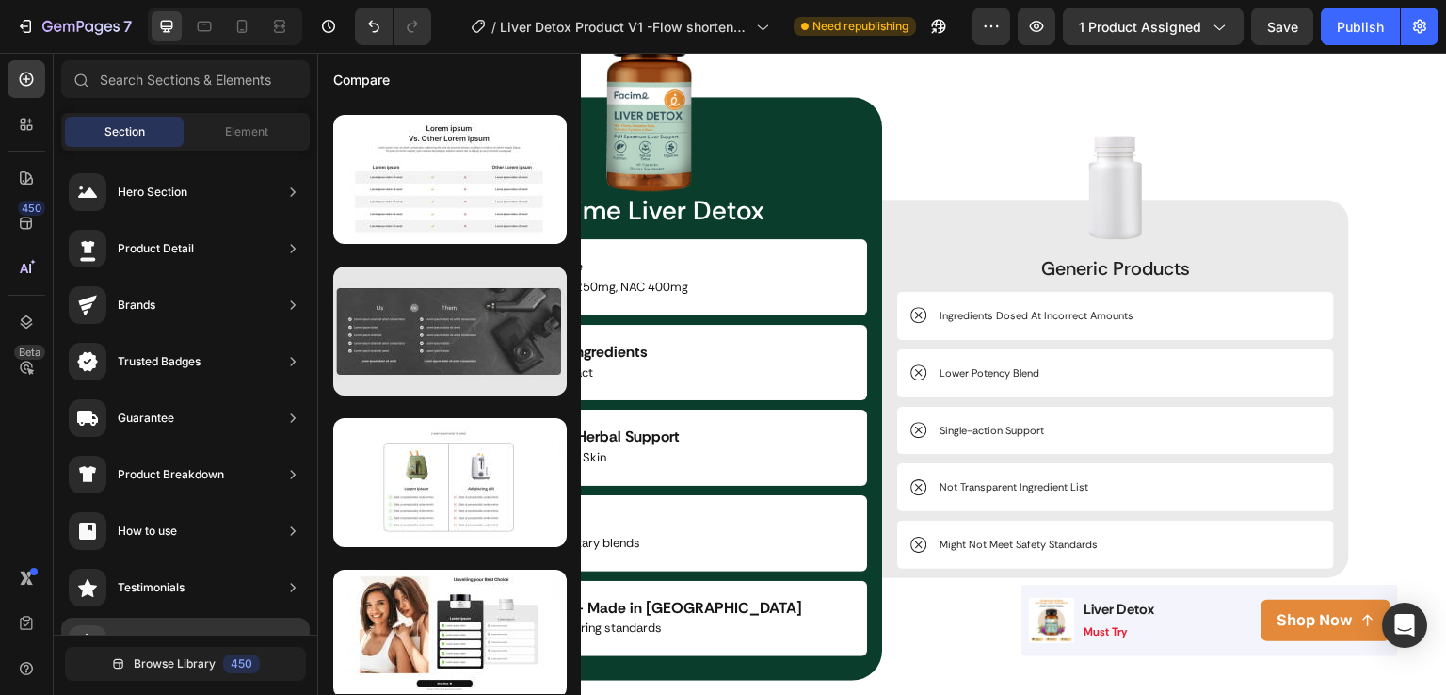
drag, startPoint x: 573, startPoint y: 611, endPoint x: 539, endPoint y: 354, distance: 259.3
click at [539, 354] on div at bounding box center [449, 406] width 263 height 3021
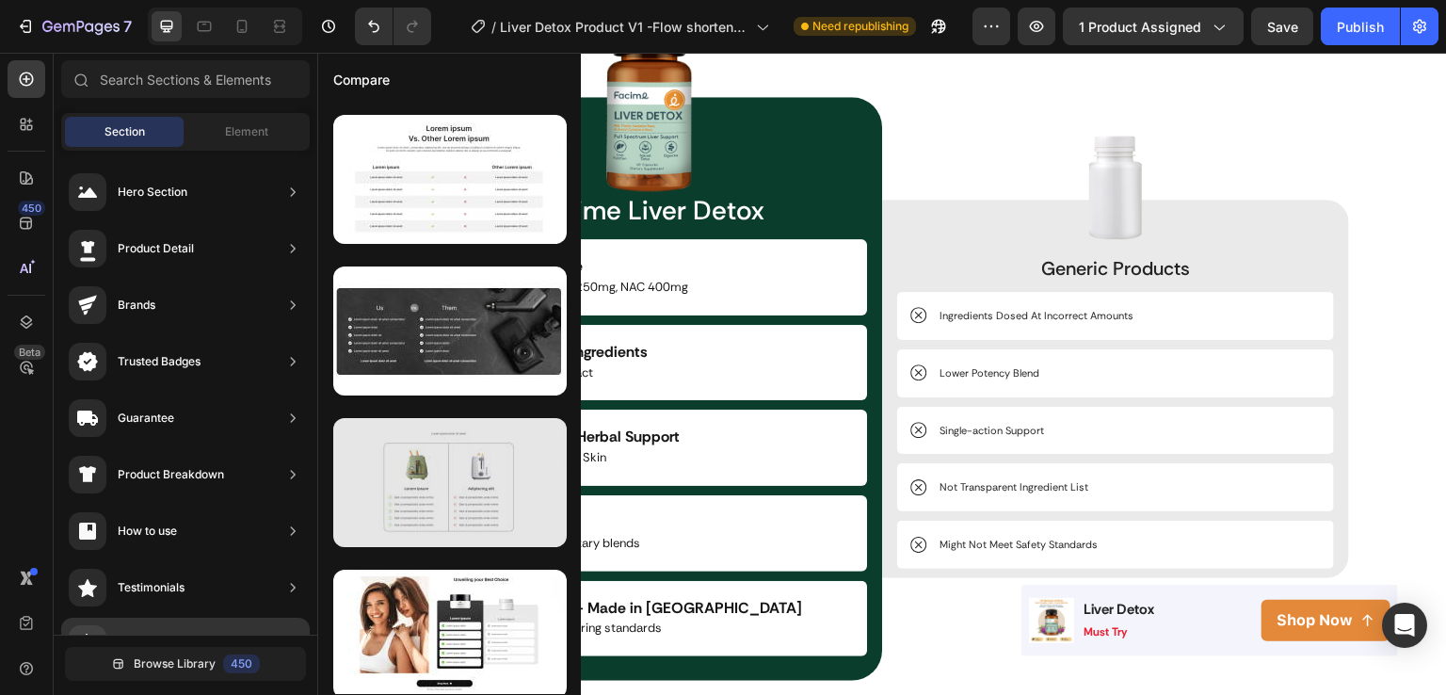
drag, startPoint x: 569, startPoint y: 77, endPoint x: 485, endPoint y: 460, distance: 392.3
click at [485, 460] on div "Compare" at bounding box center [449, 374] width 263 height 640
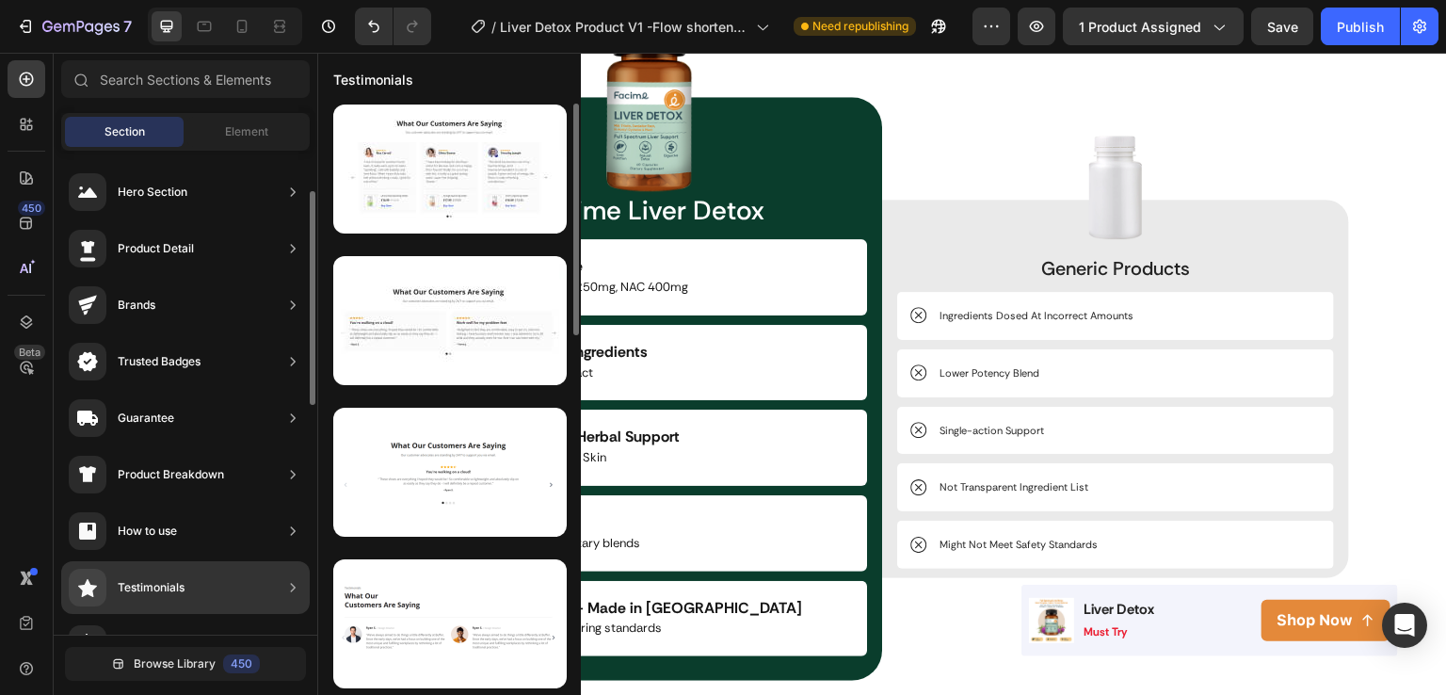
scroll to position [28, 0]
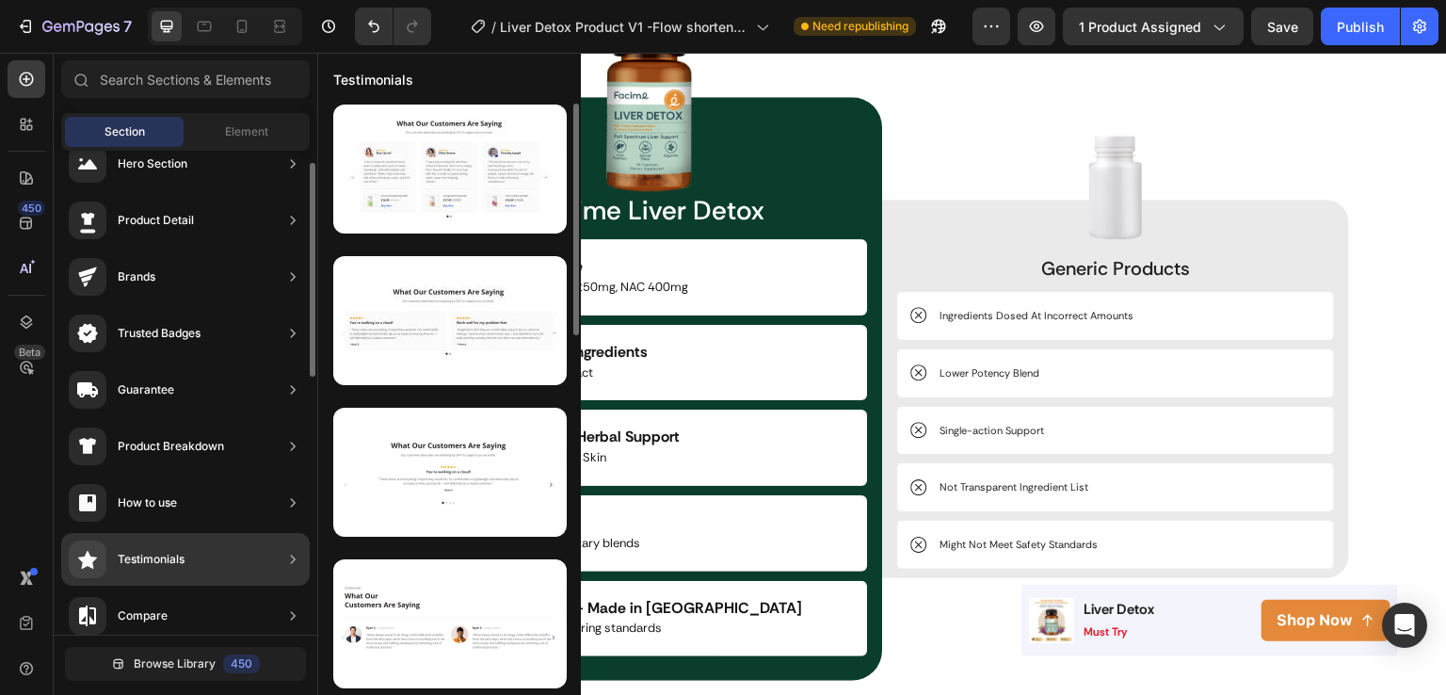
click at [218, 646] on div "Compare" at bounding box center [185, 672] width 249 height 53
click at [226, 646] on div "Compare" at bounding box center [185, 672] width 249 height 53
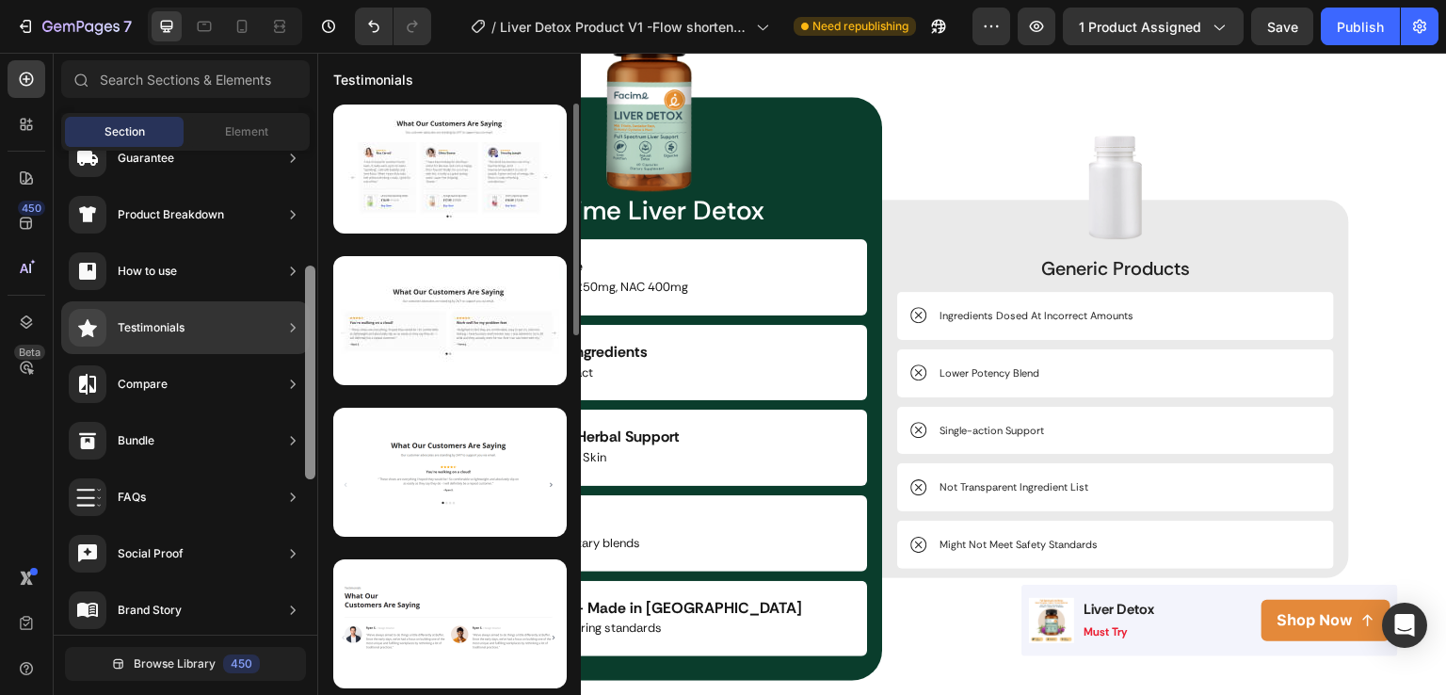
scroll to position [240, 0]
drag, startPoint x: 309, startPoint y: 354, endPoint x: 298, endPoint y: 448, distance: 94.8
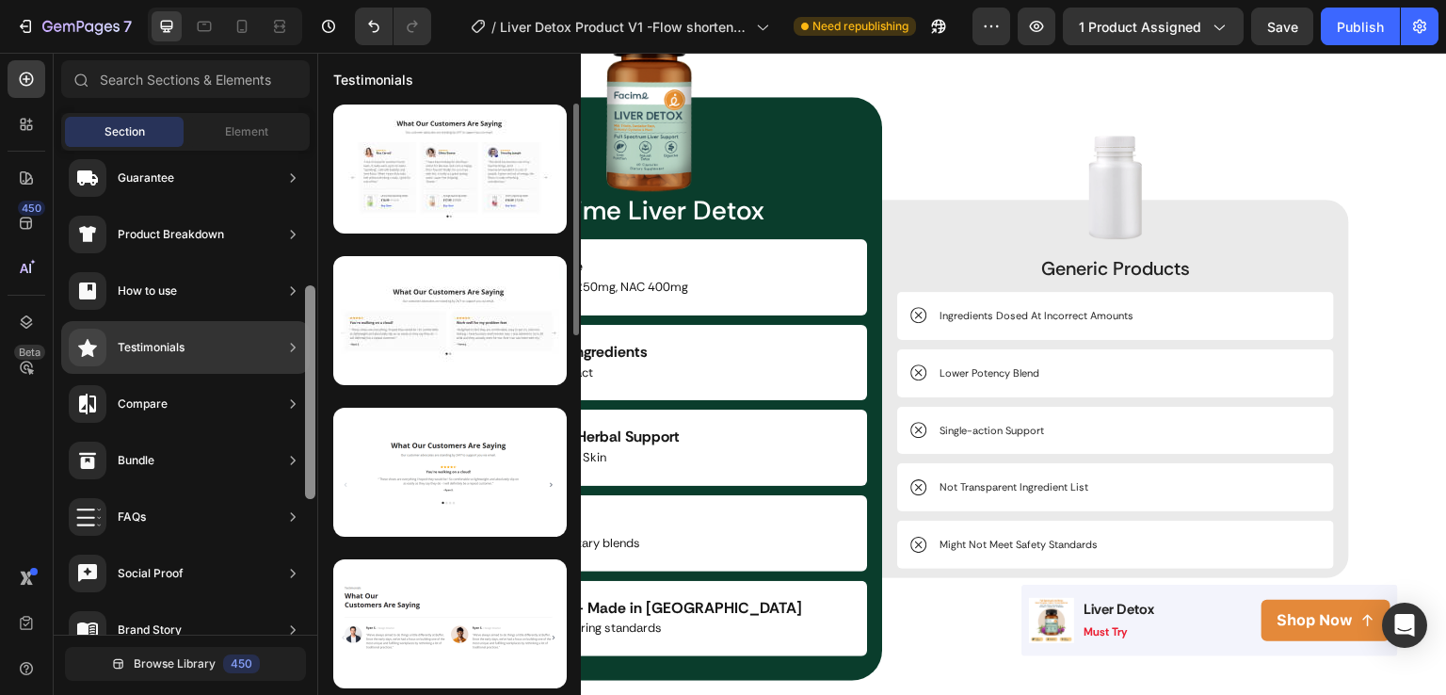
click at [298, 448] on div "Hero Section Product Detail Brands Trusted Badges Guarantee Product Breakdown H…" at bounding box center [186, 393] width 264 height 484
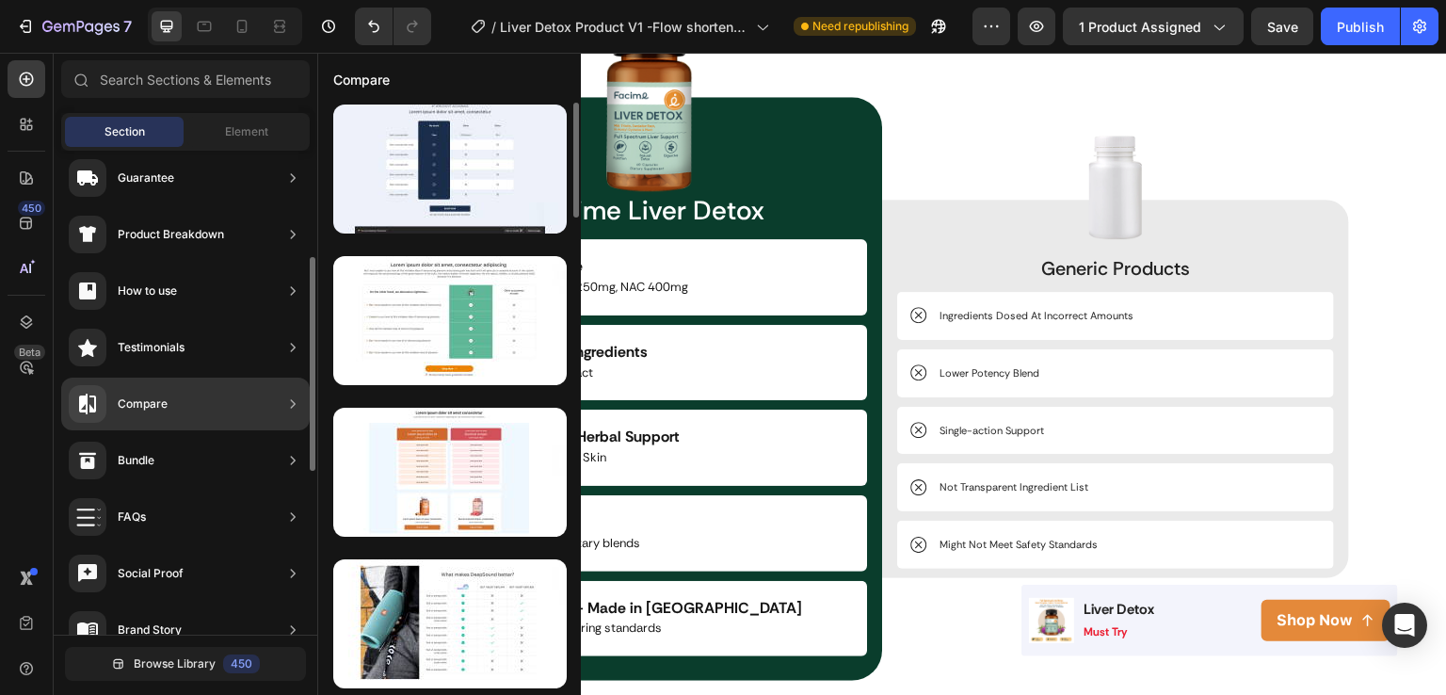
click at [200, 394] on div "Compare" at bounding box center [185, 404] width 249 height 53
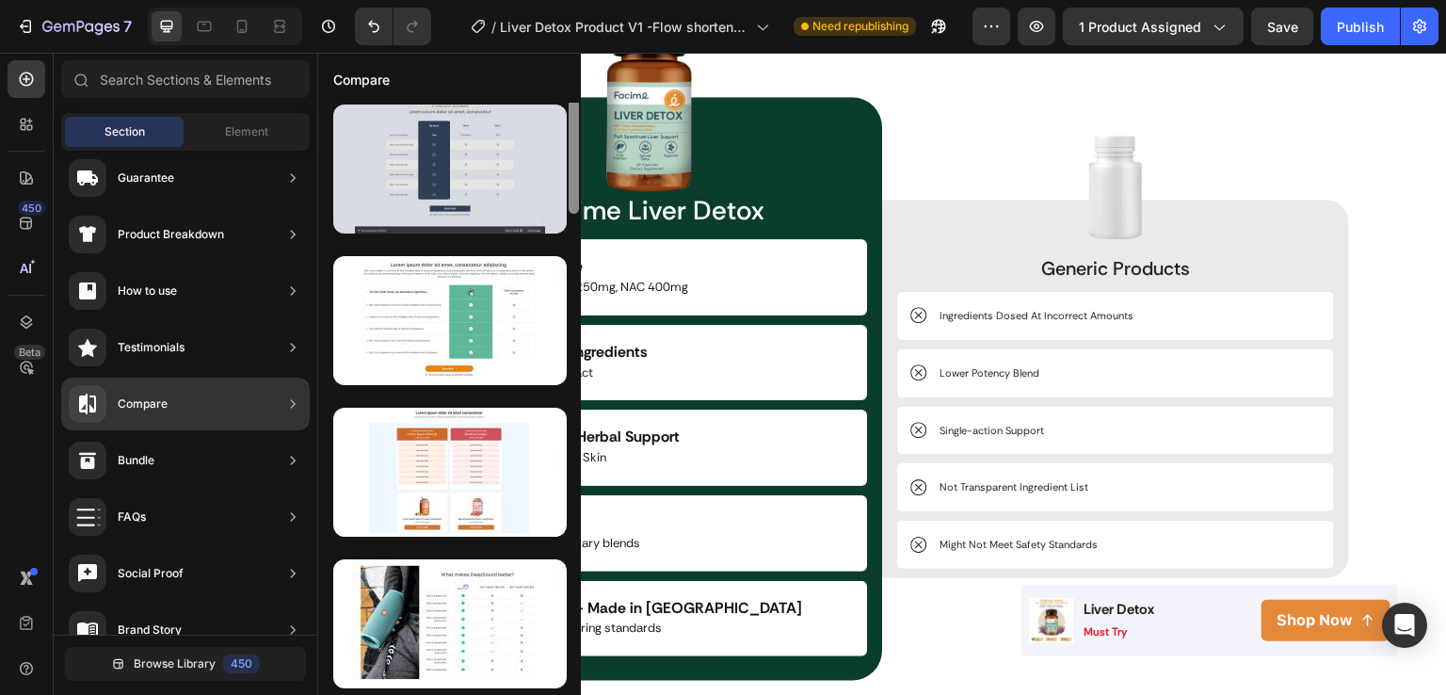
scroll to position [0, 0]
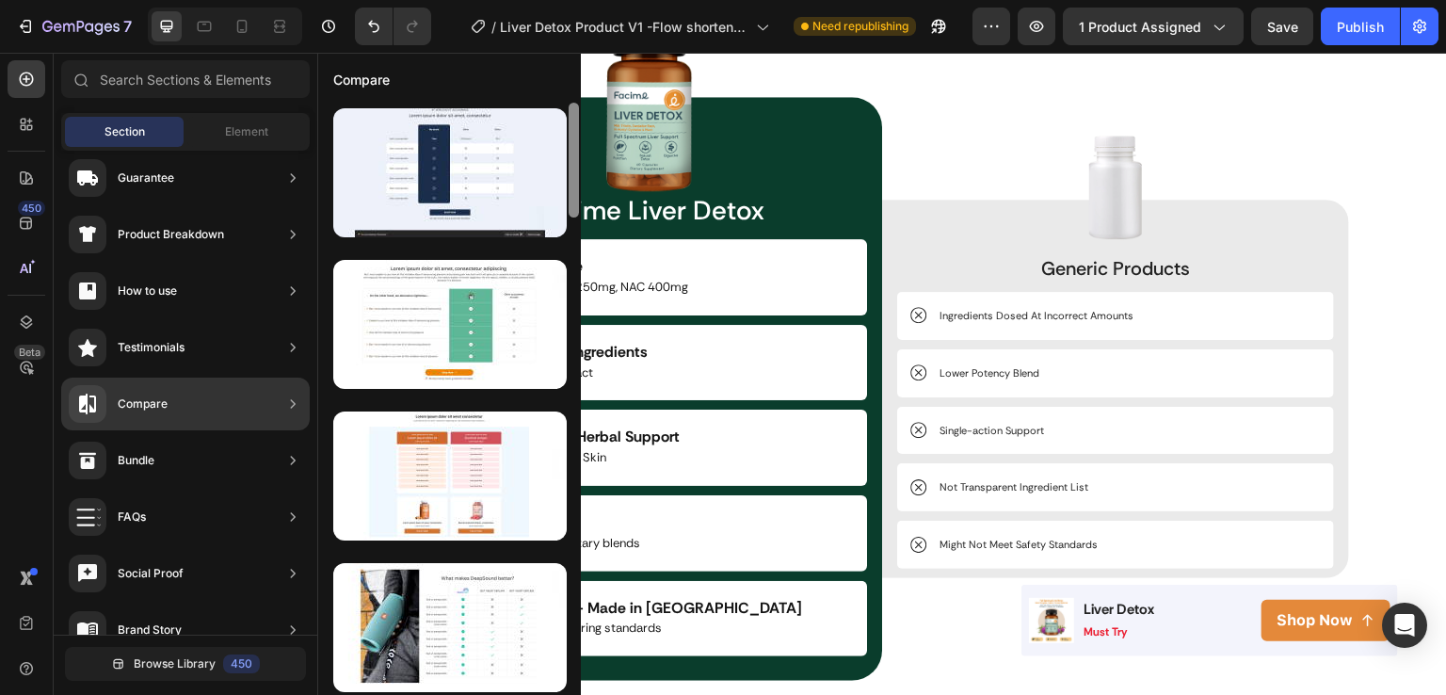
drag, startPoint x: 574, startPoint y: 189, endPoint x: 573, endPoint y: 148, distance: 41.5
click at [573, 148] on div at bounding box center [574, 160] width 10 height 115
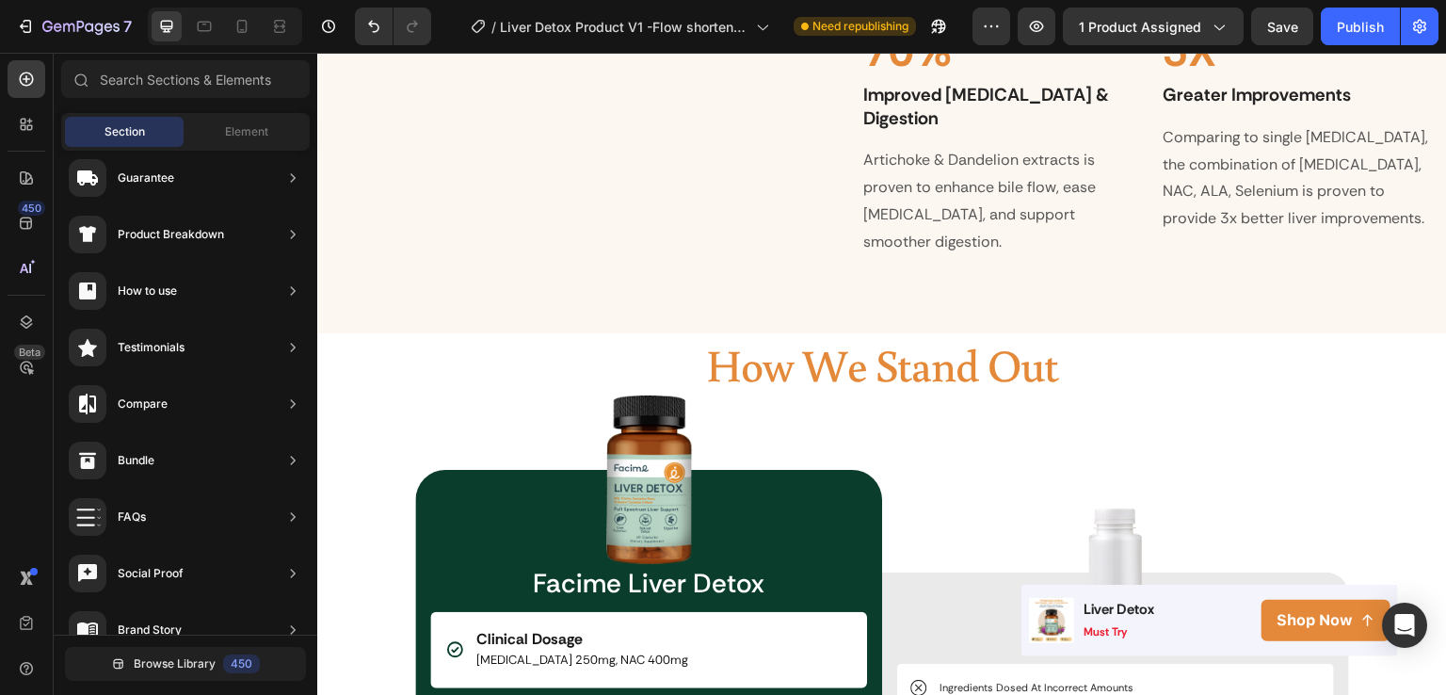
scroll to position [2378, 0]
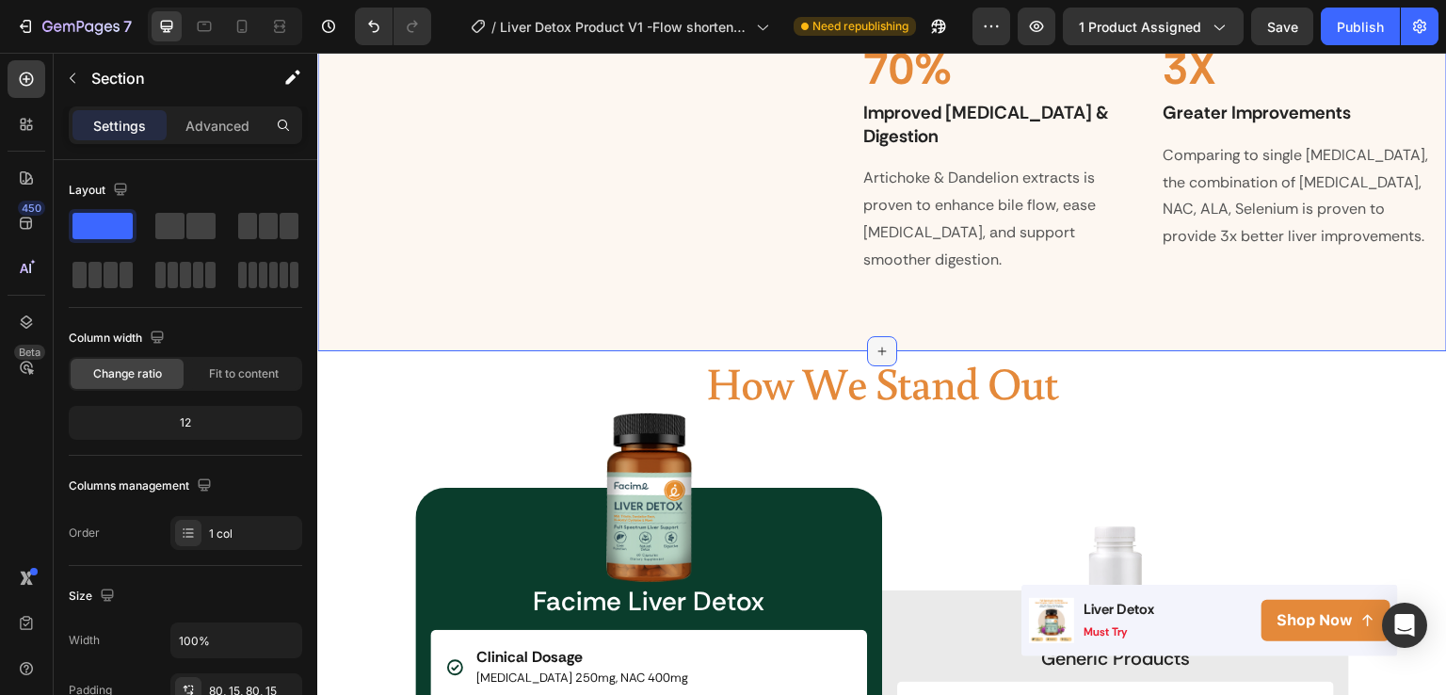
click at [876, 344] on icon at bounding box center [882, 351] width 15 height 15
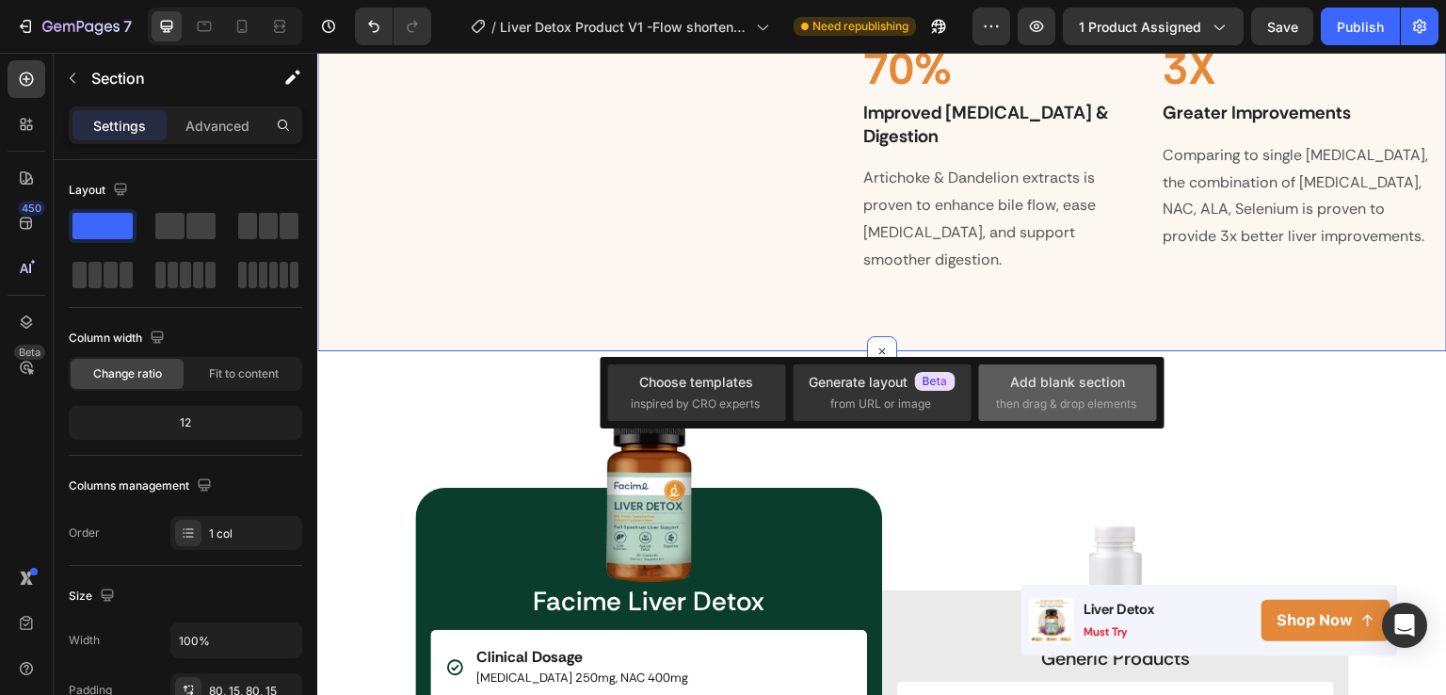
click at [1043, 389] on div "Add blank section" at bounding box center [1067, 382] width 115 height 20
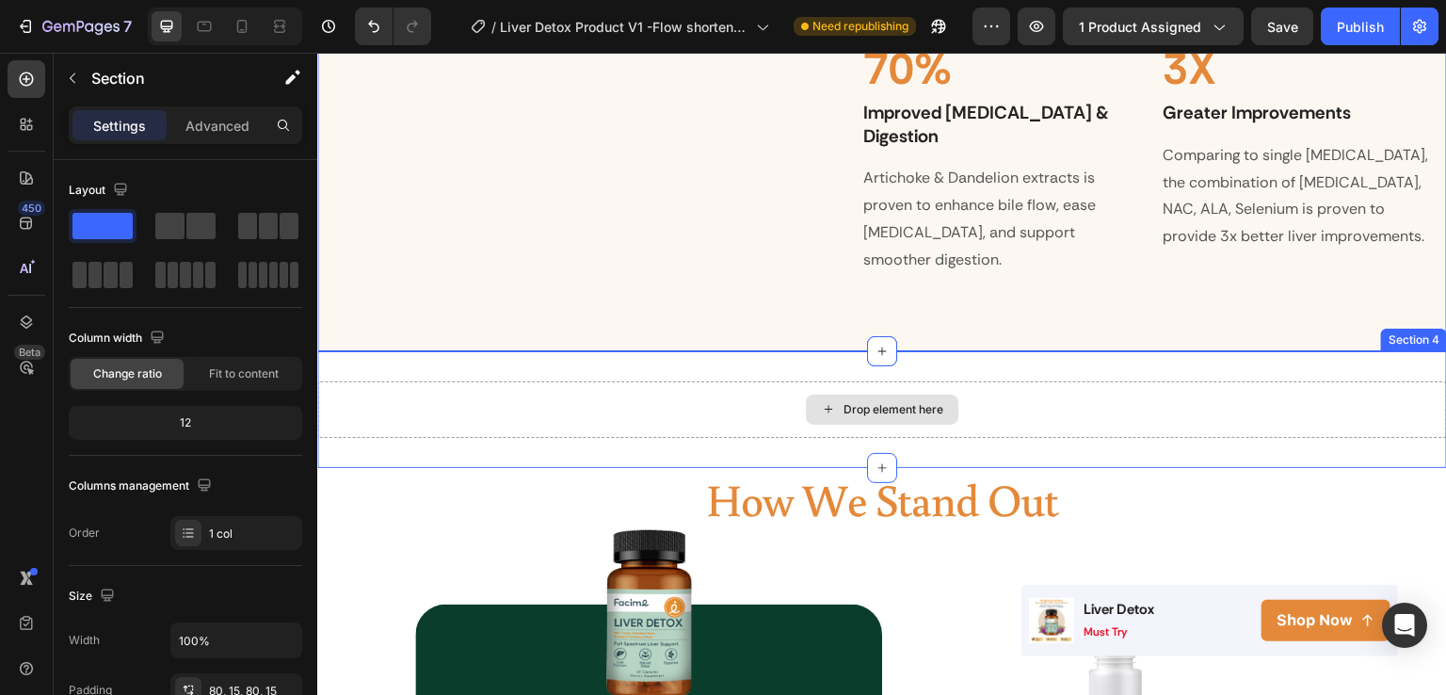
drag, startPoint x: 507, startPoint y: 280, endPoint x: 843, endPoint y: 382, distance: 351.5
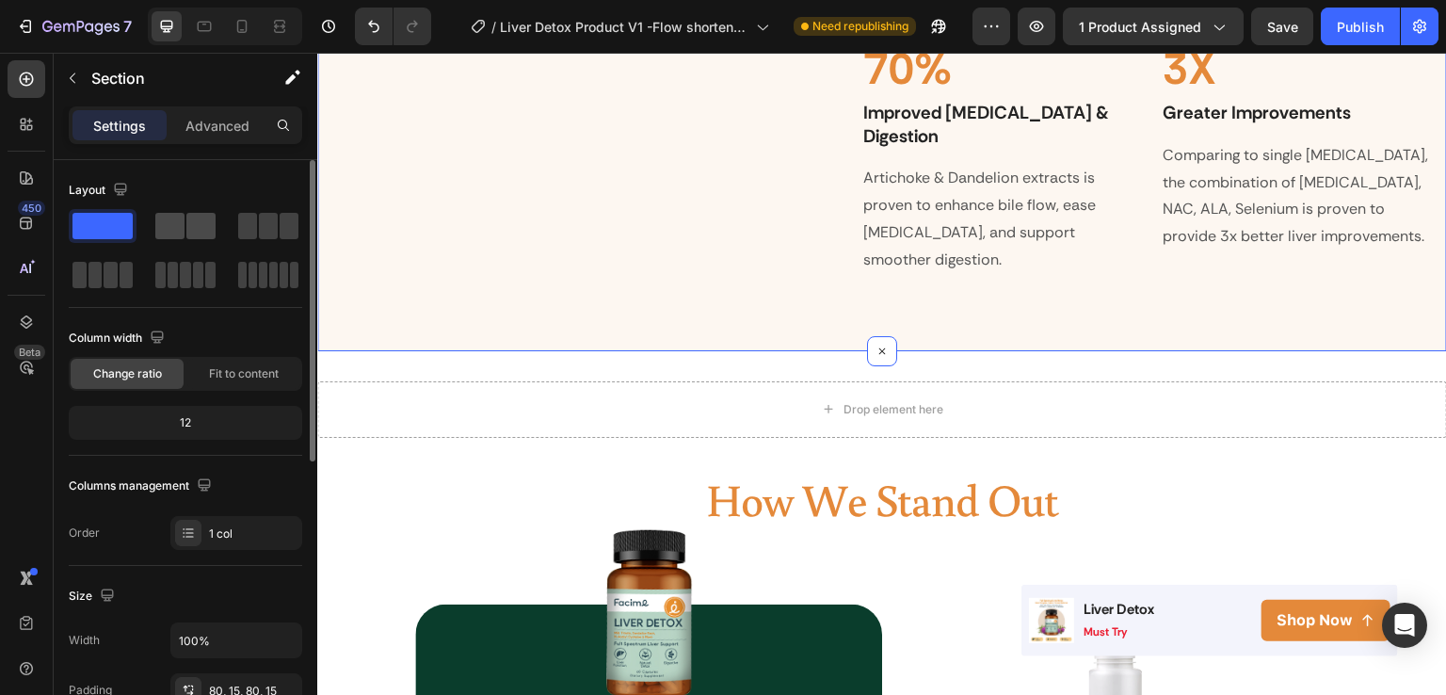
click at [196, 216] on span at bounding box center [200, 226] width 29 height 26
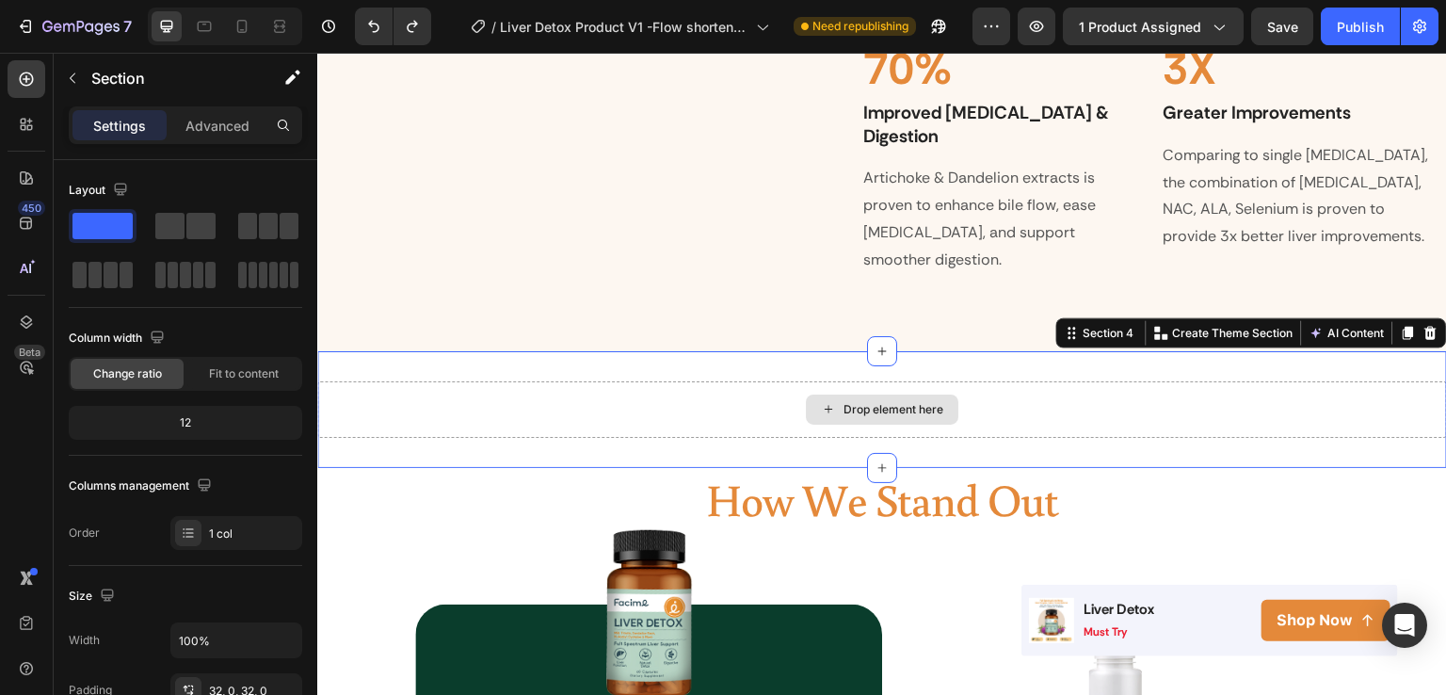
drag, startPoint x: 517, startPoint y: 275, endPoint x: 861, endPoint y: 375, distance: 357.9
click at [203, 227] on span at bounding box center [200, 226] width 29 height 26
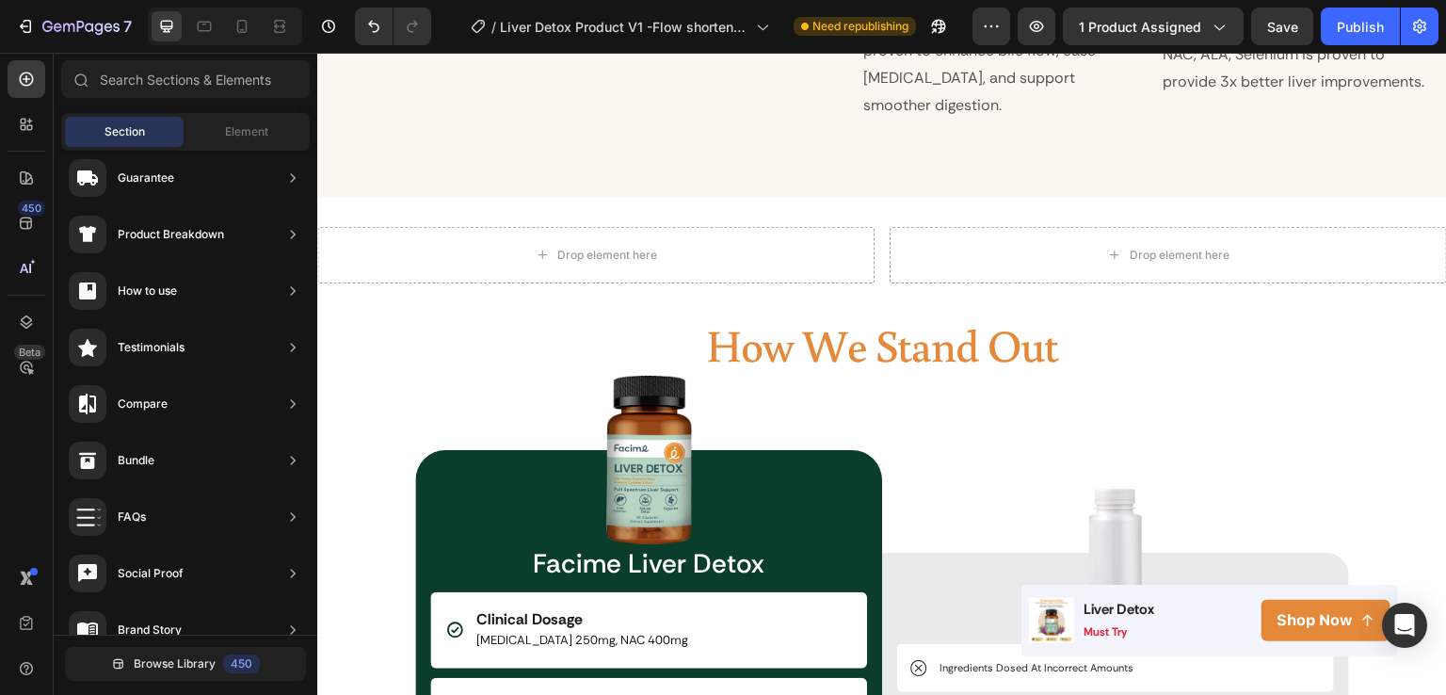
scroll to position [2471, 0]
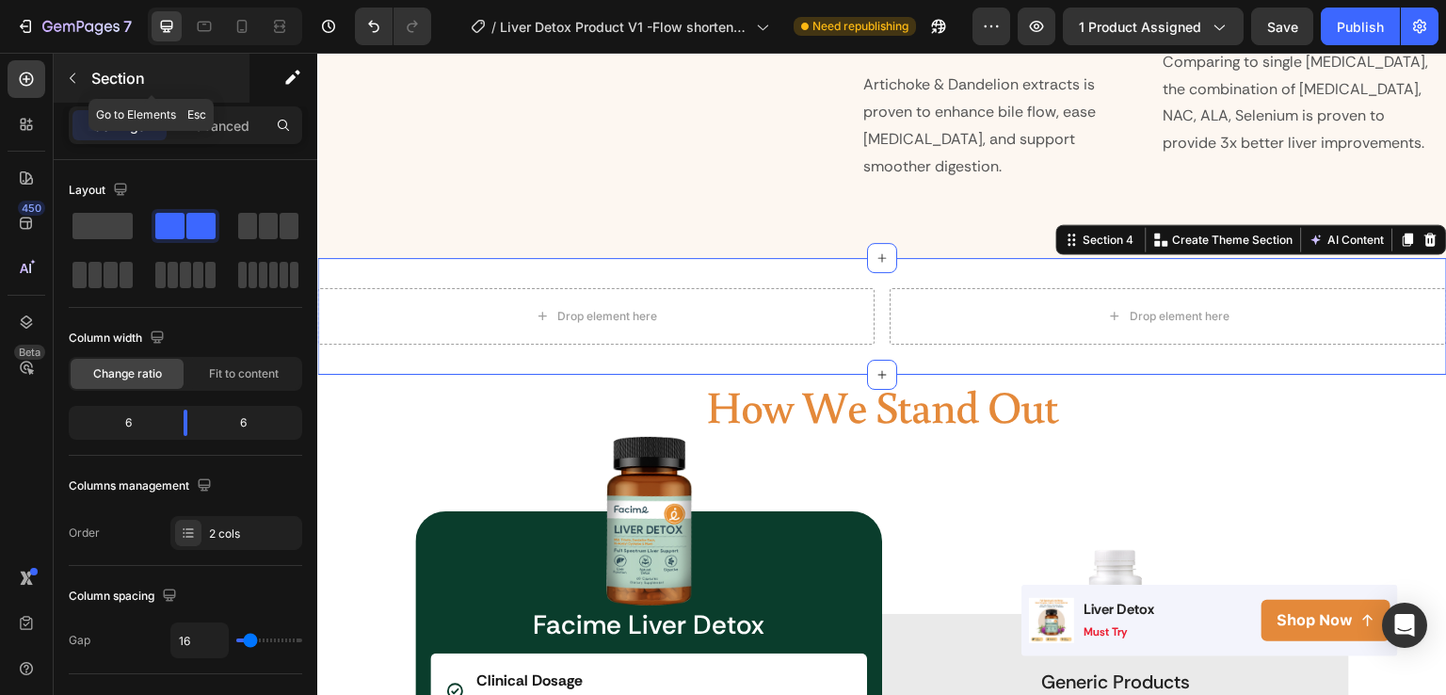
click at [100, 89] on div "Section" at bounding box center [152, 78] width 196 height 49
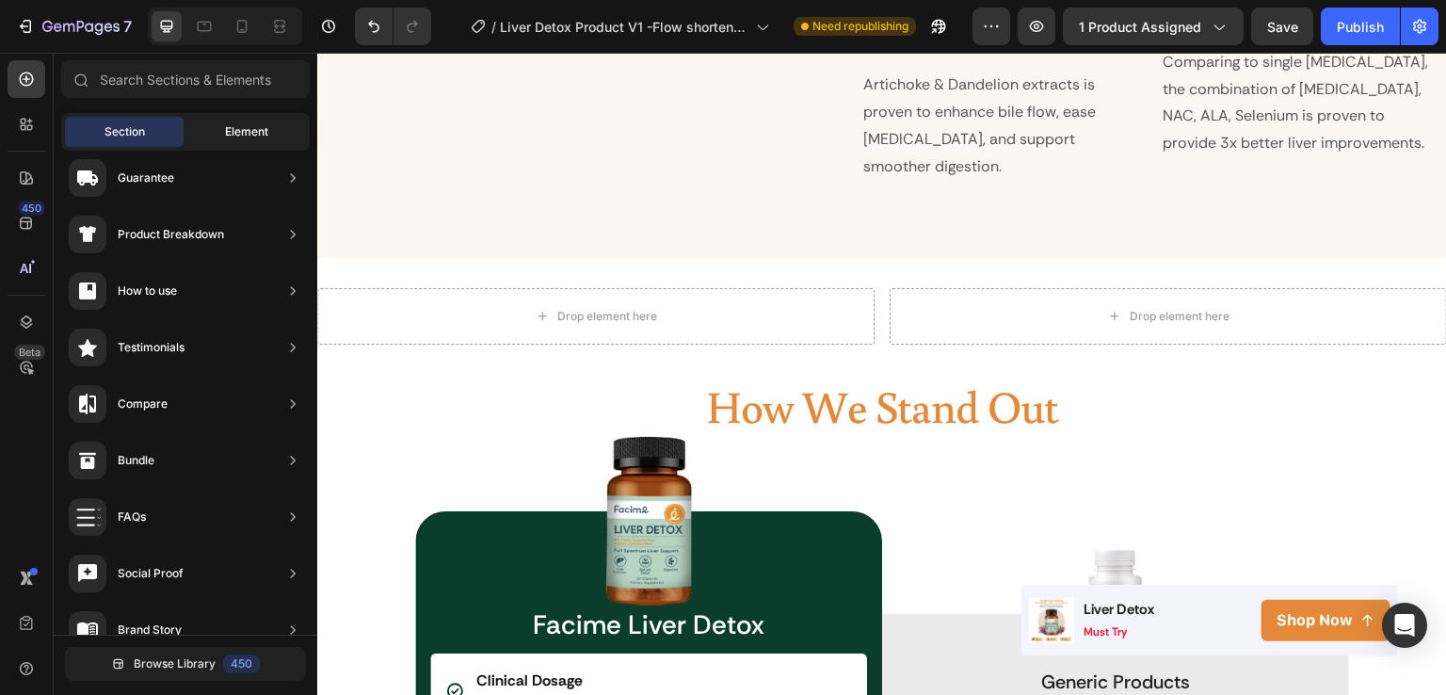
click at [233, 132] on span "Element" at bounding box center [246, 131] width 43 height 17
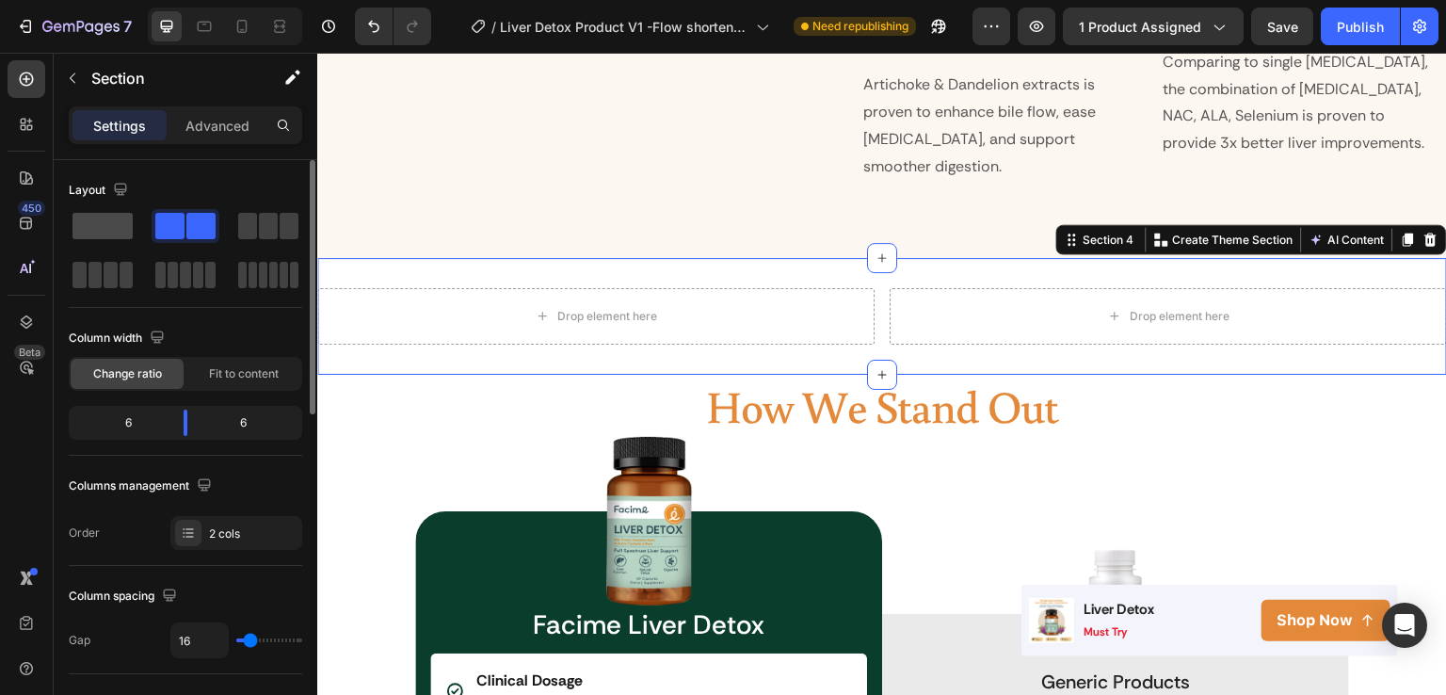
click at [128, 216] on span at bounding box center [103, 226] width 60 height 26
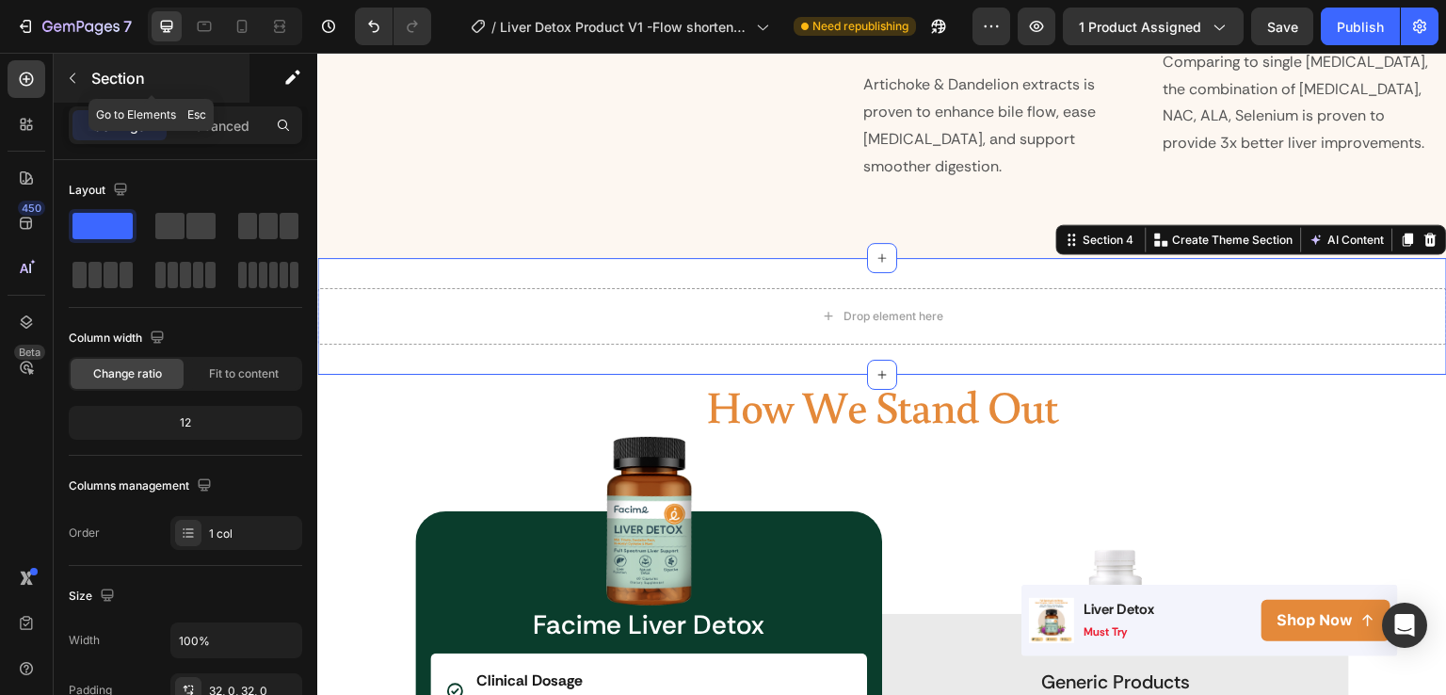
drag, startPoint x: 106, startPoint y: 91, endPoint x: 91, endPoint y: 71, distance: 25.6
click at [91, 71] on div "Section" at bounding box center [152, 78] width 196 height 49
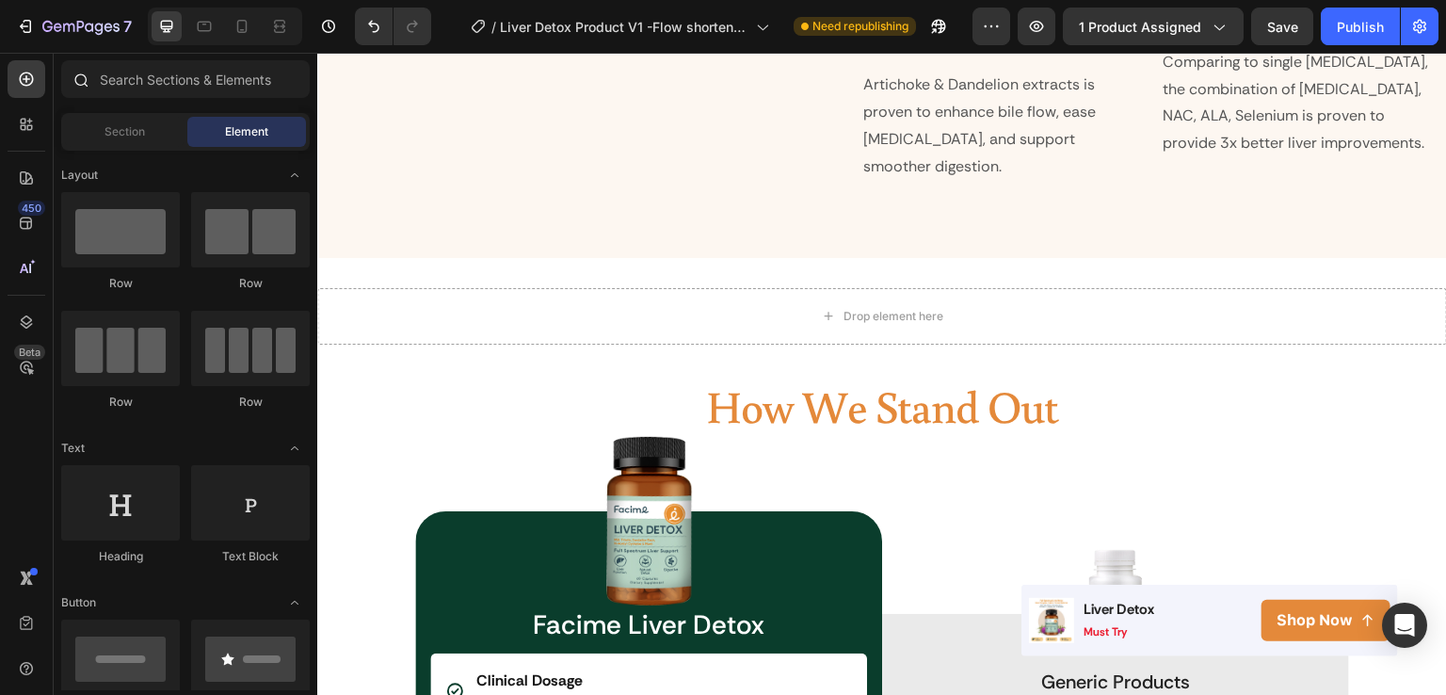
click at [91, 71] on div at bounding box center [80, 79] width 38 height 38
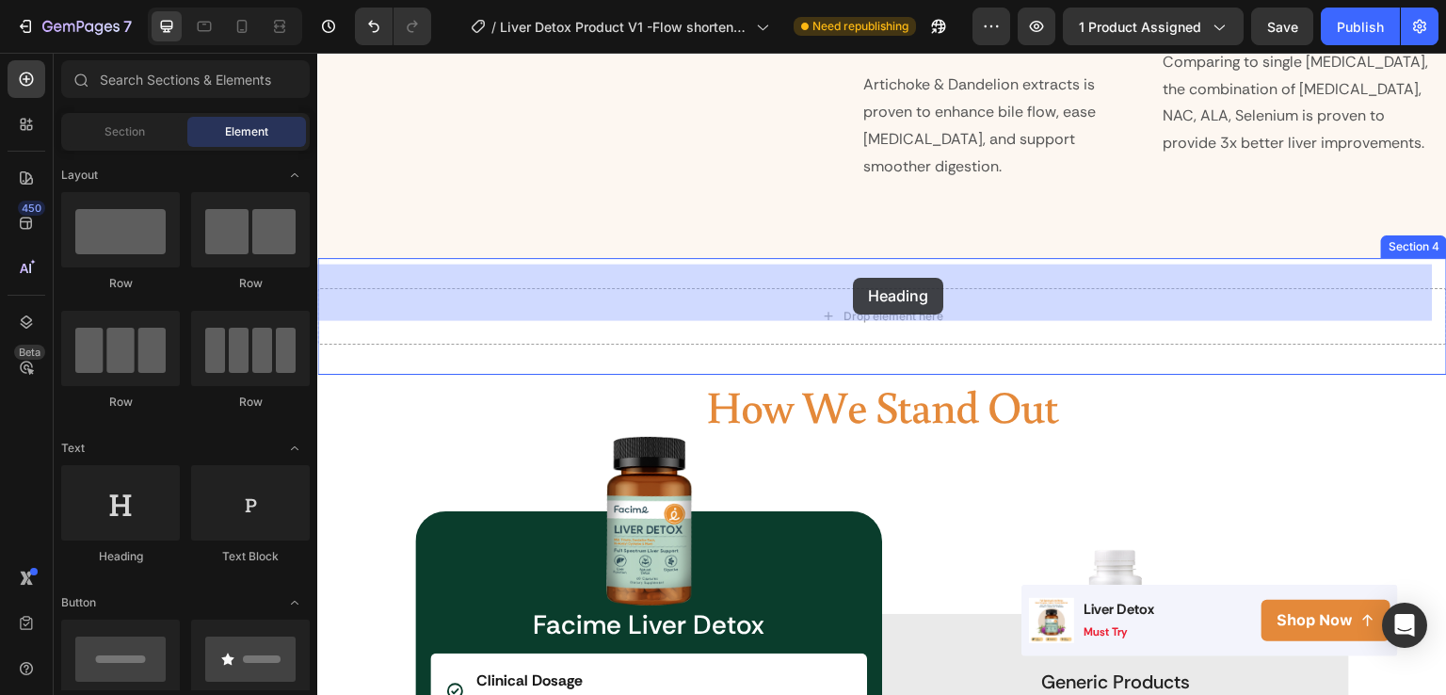
drag, startPoint x: 454, startPoint y: 492, endPoint x: 853, endPoint y: 278, distance: 453.3
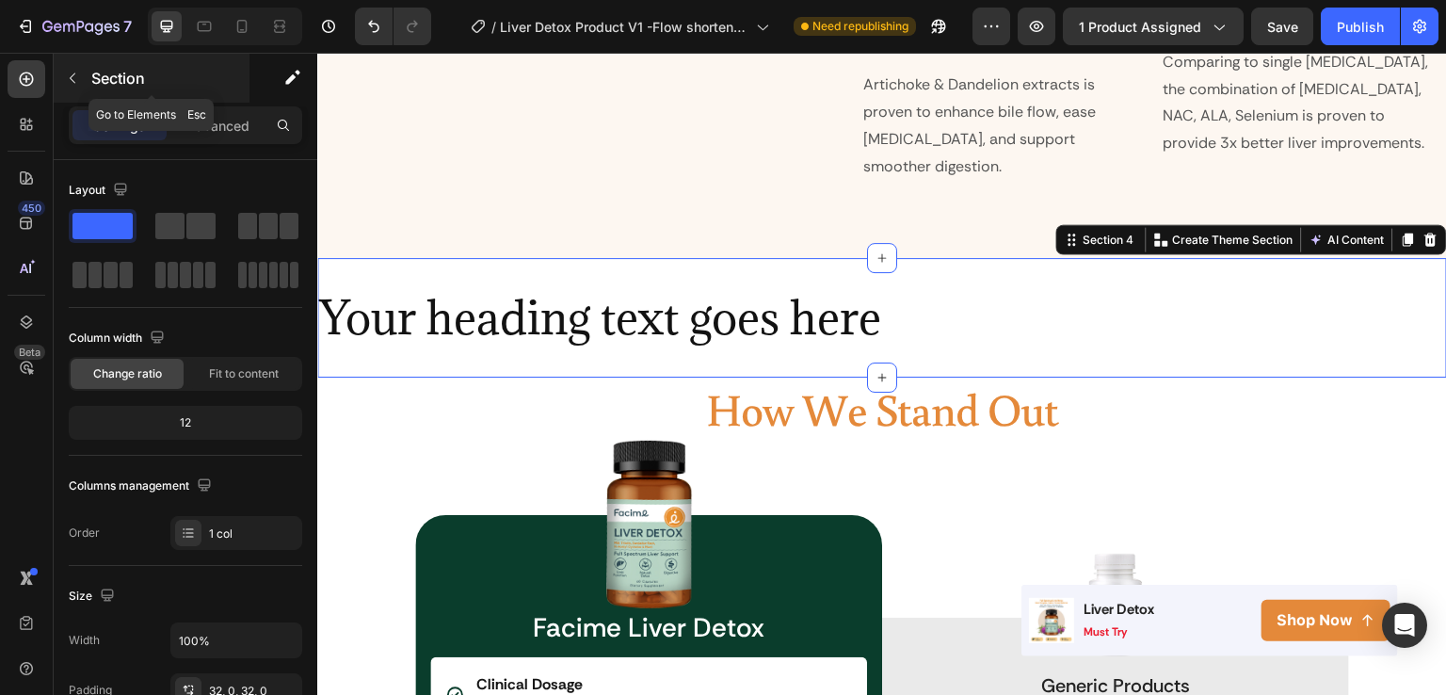
click at [100, 88] on p "Section" at bounding box center [168, 78] width 154 height 23
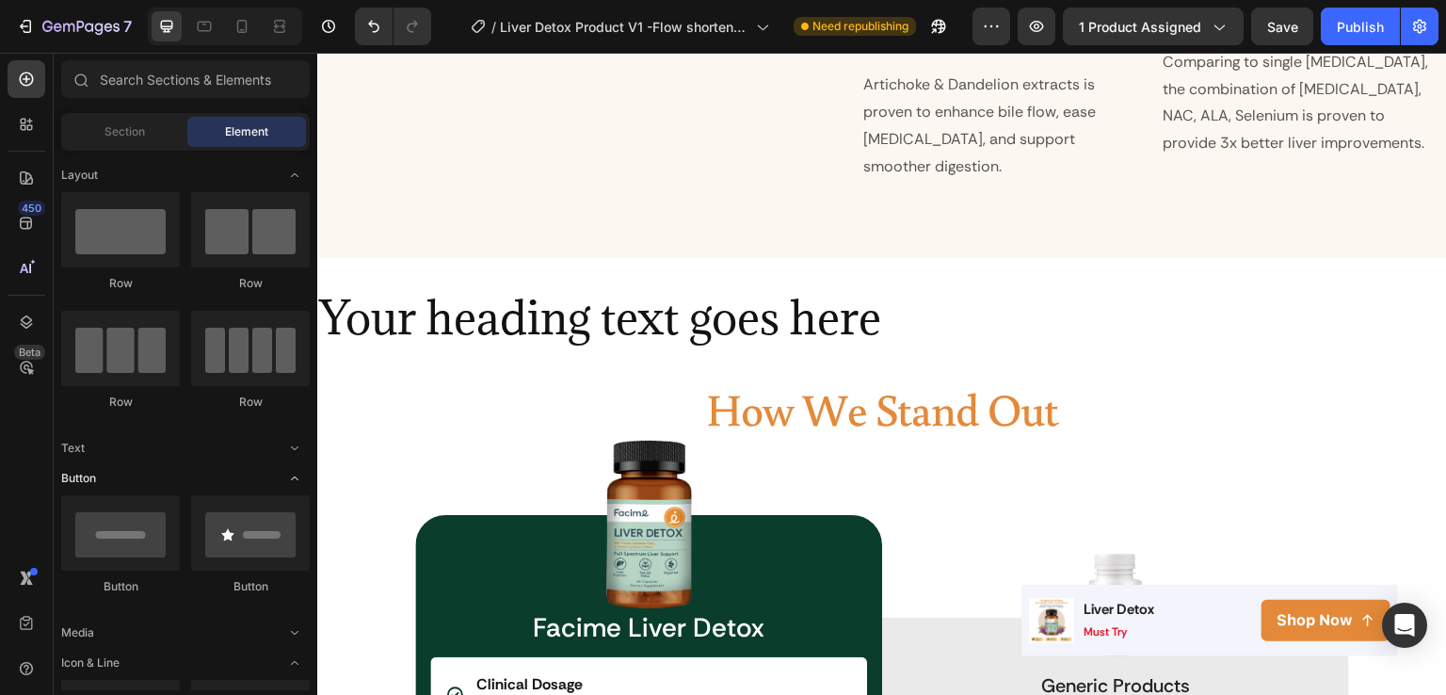
click at [299, 471] on icon "Toggle open" at bounding box center [294, 478] width 15 height 15
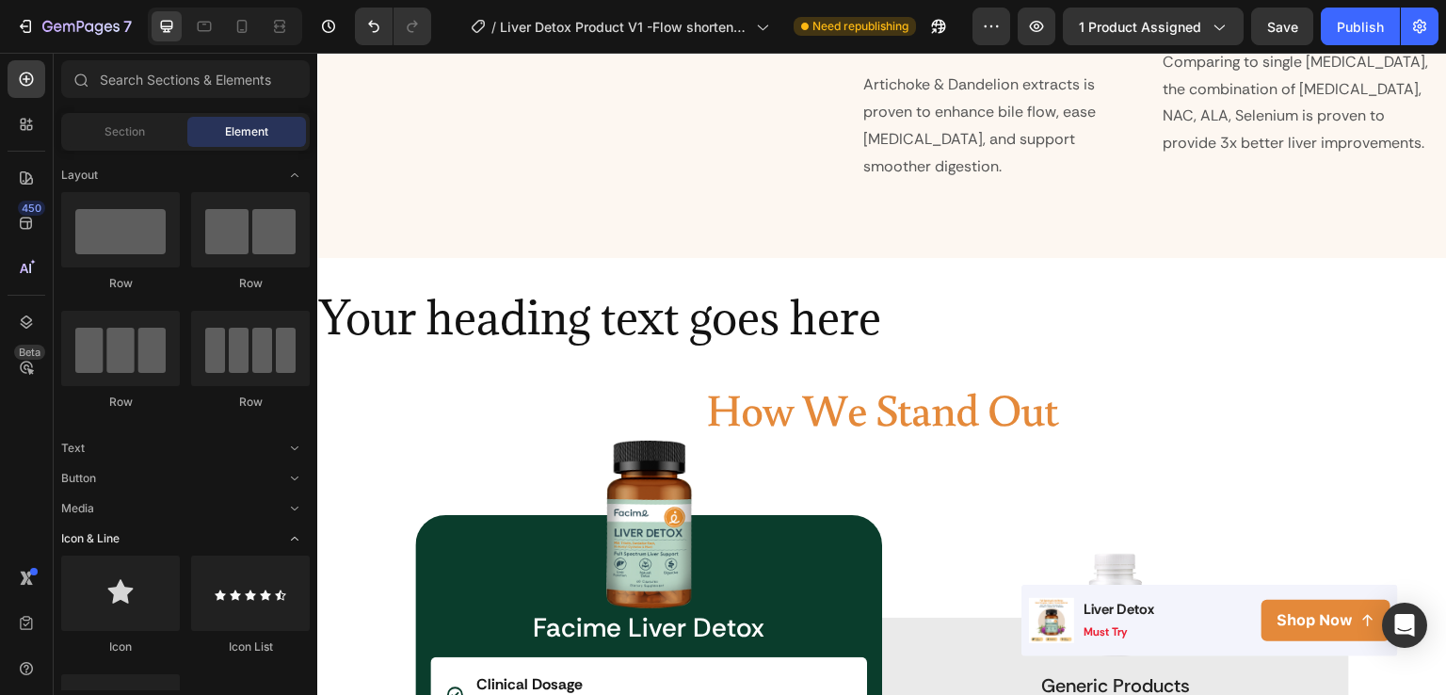
click at [297, 531] on icon "Toggle open" at bounding box center [294, 538] width 15 height 15
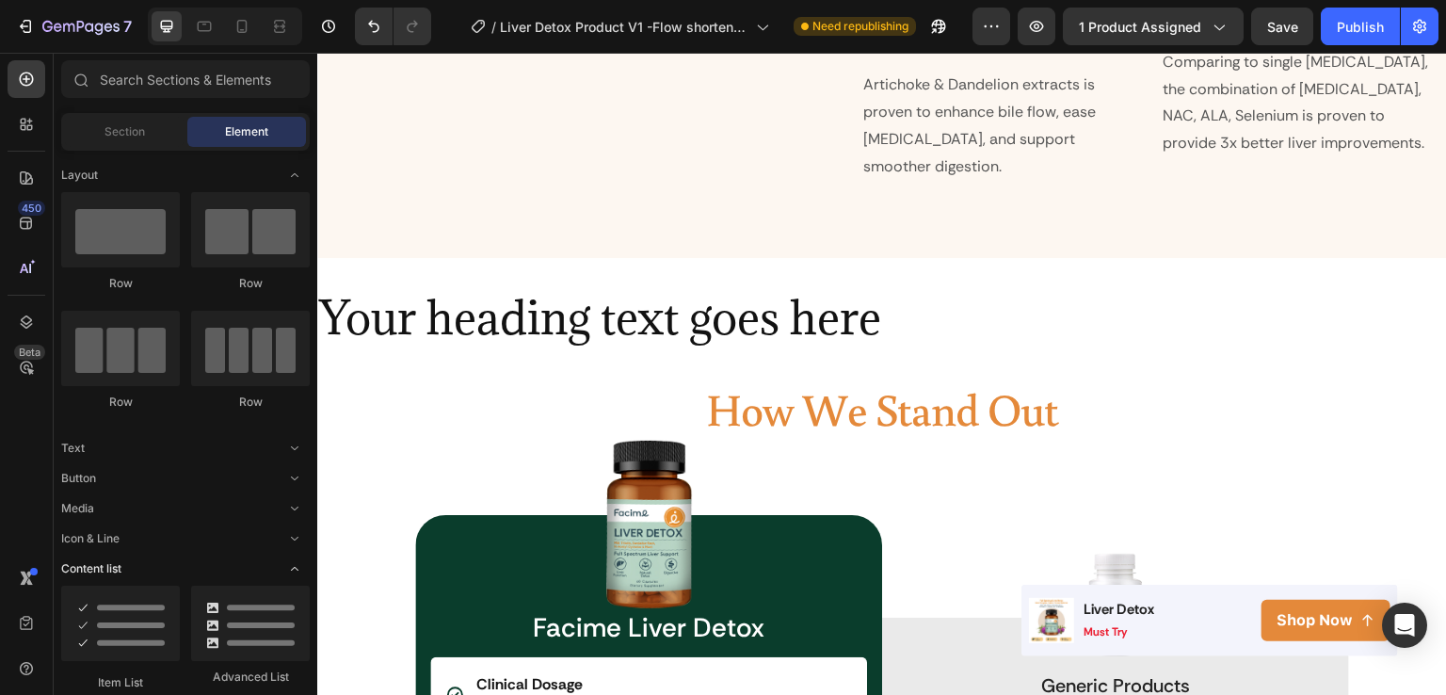
click at [297, 567] on icon "Toggle open" at bounding box center [295, 569] width 8 height 4
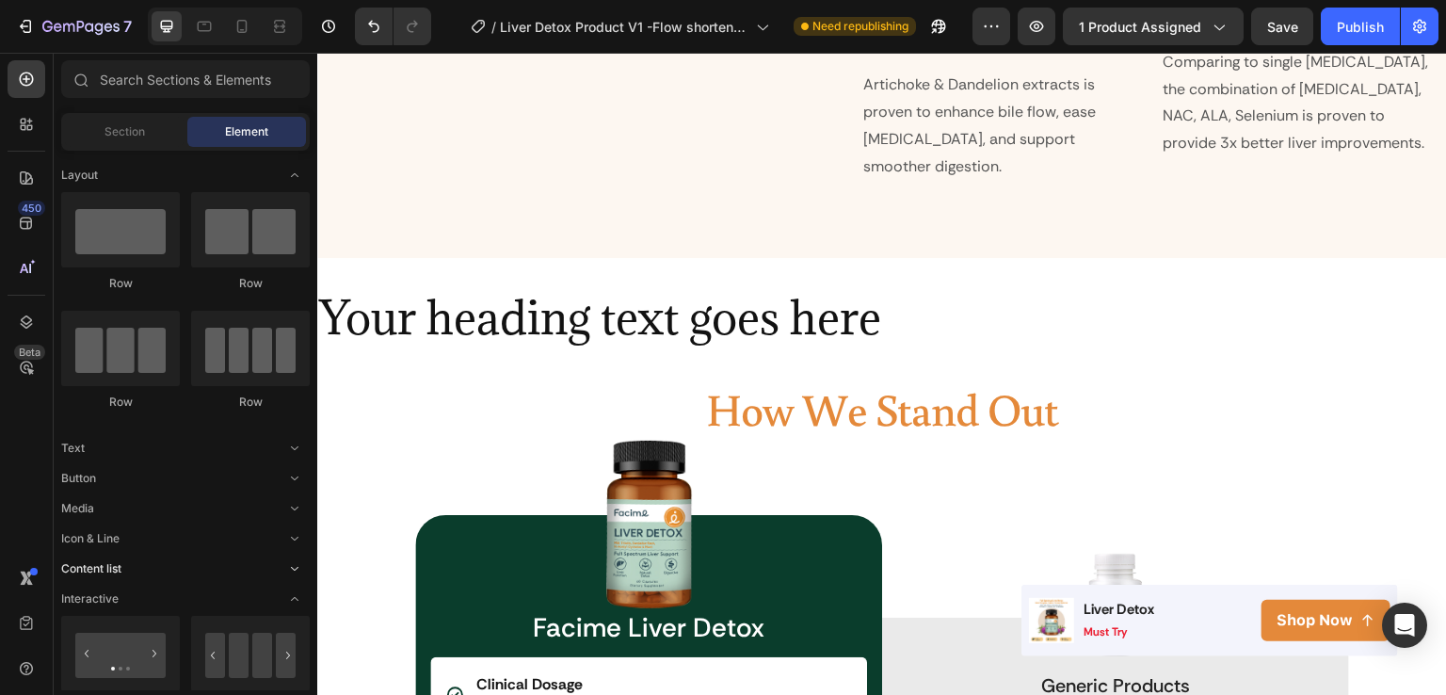
click at [295, 561] on icon "Toggle open" at bounding box center [294, 568] width 15 height 15
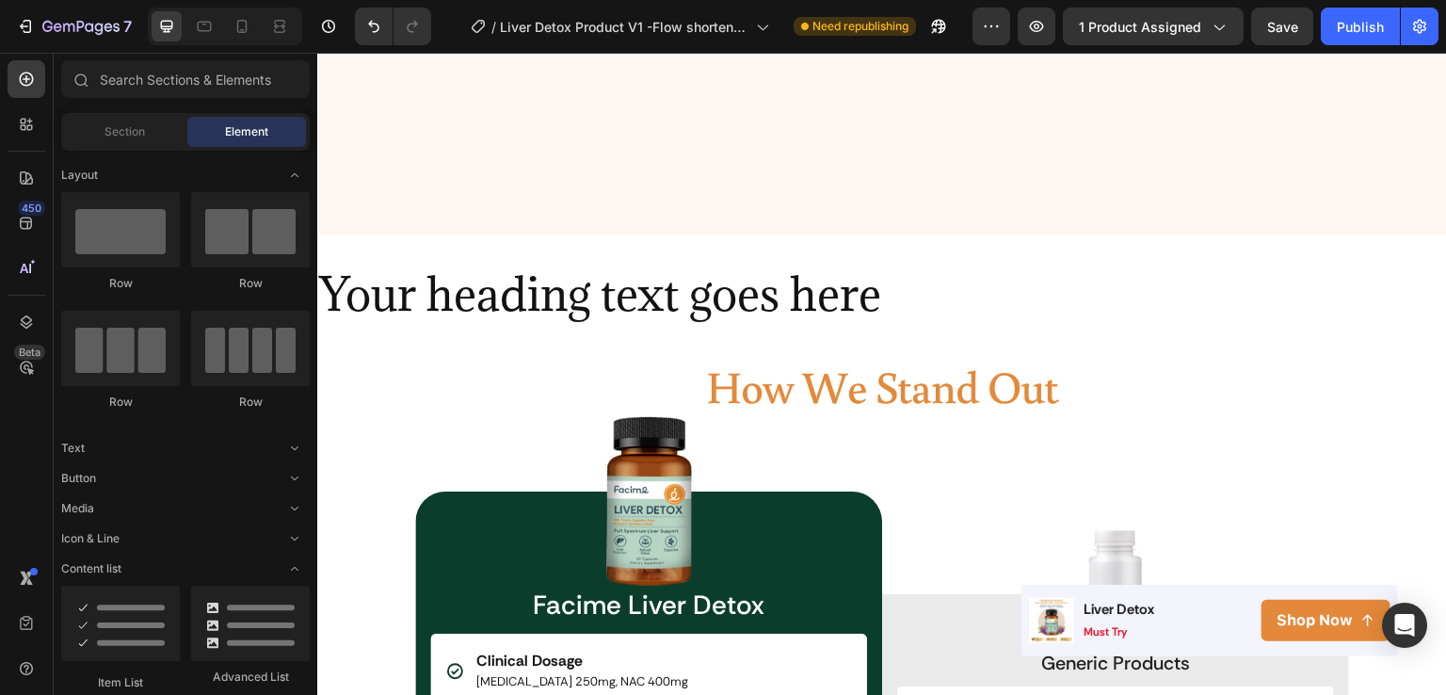
scroll to position [2765, 0]
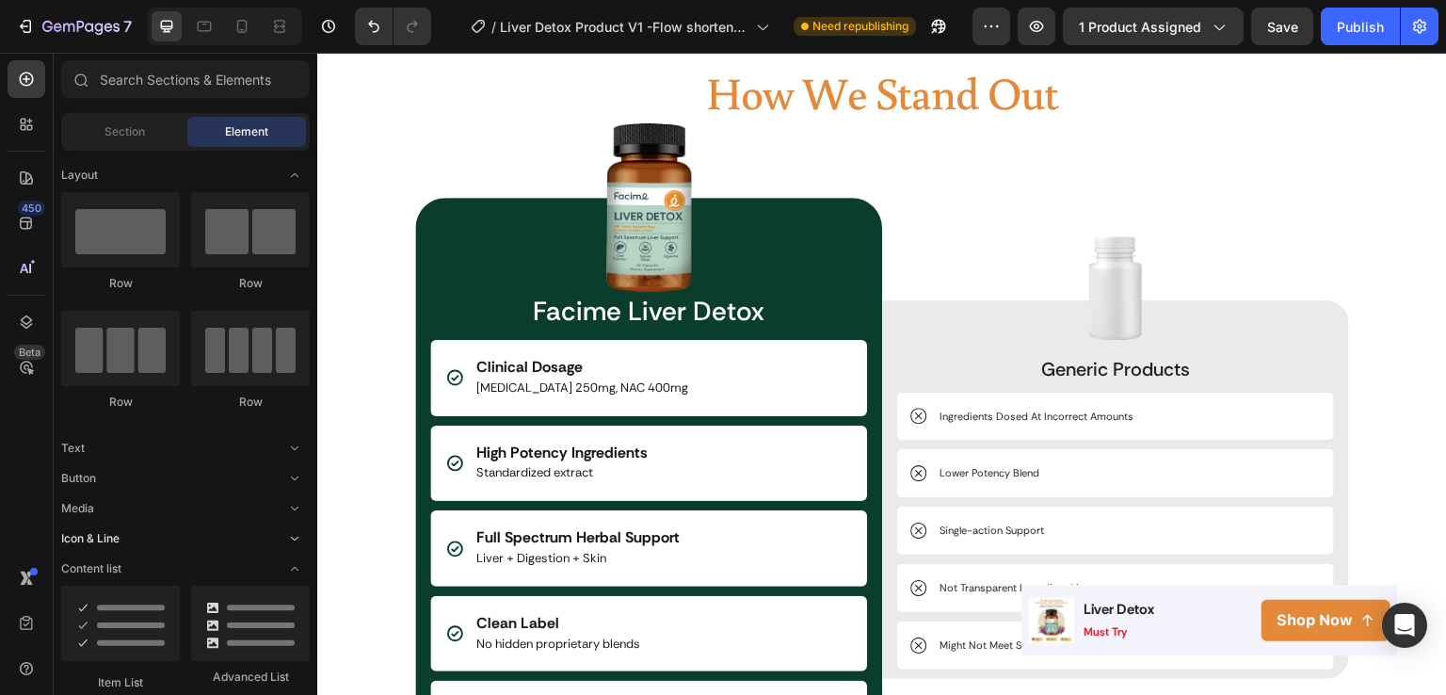
click at [296, 524] on span "Toggle open" at bounding box center [295, 539] width 30 height 30
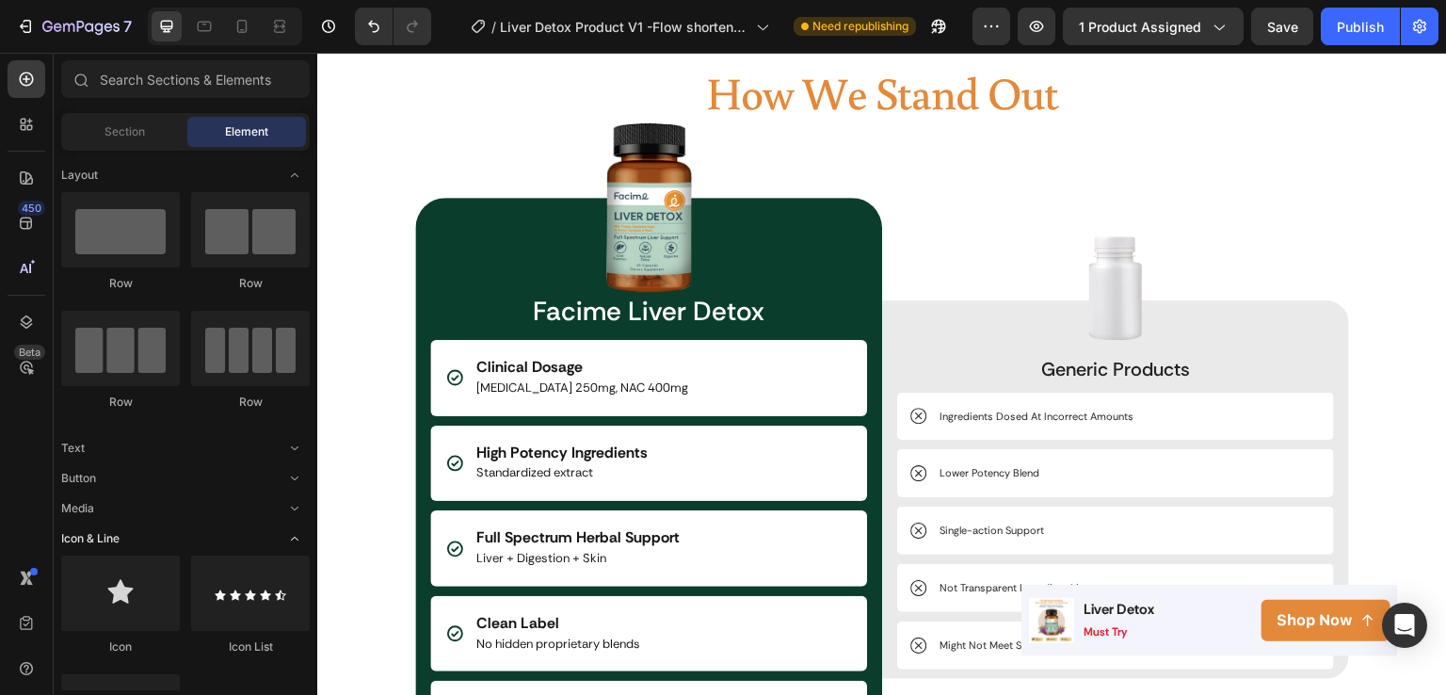
click at [296, 524] on span "Toggle open" at bounding box center [295, 539] width 30 height 30
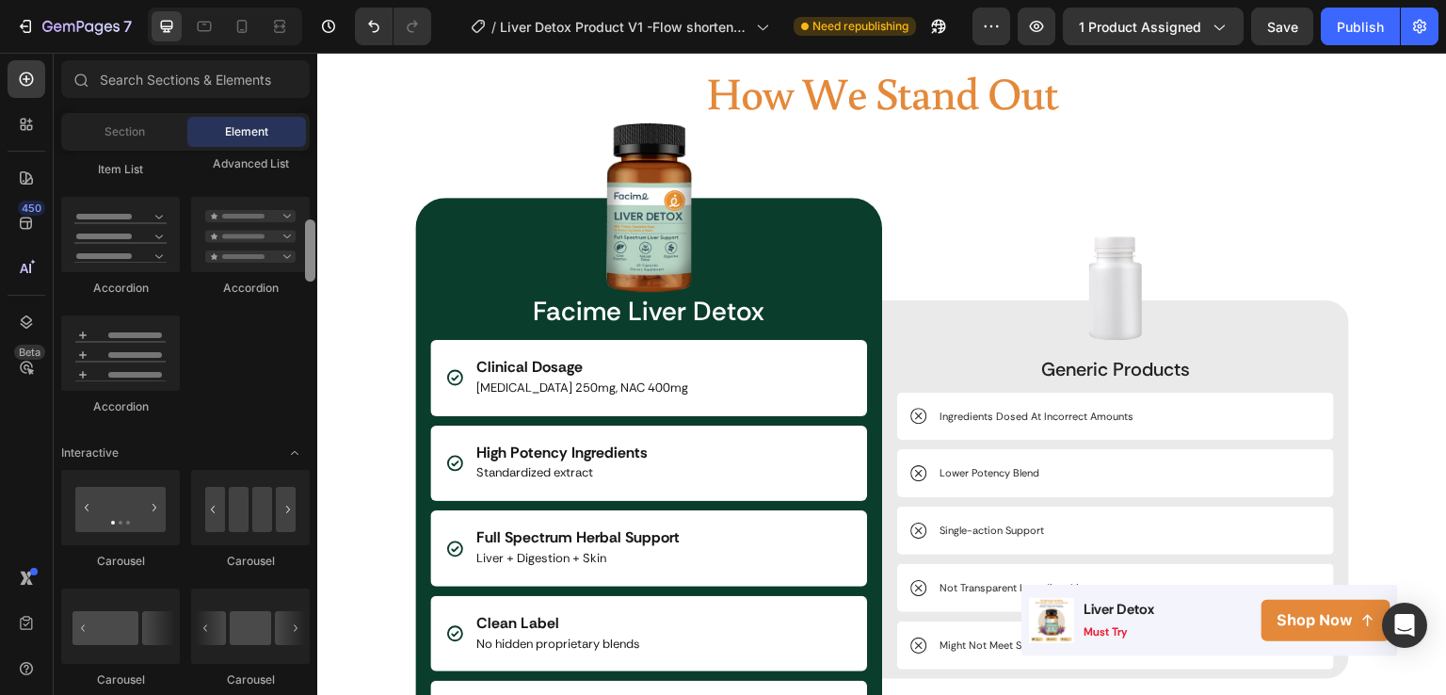
scroll to position [522, 0]
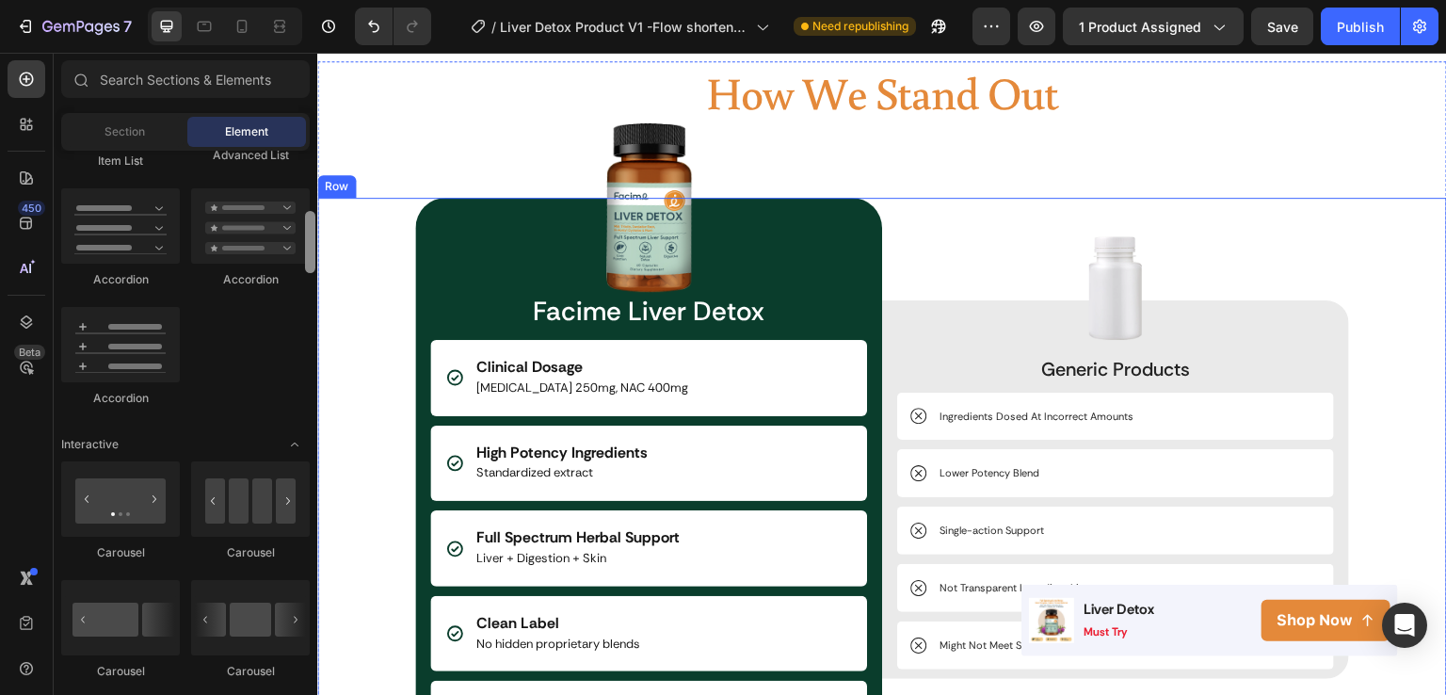
drag, startPoint x: 628, startPoint y: 282, endPoint x: 325, endPoint y: 309, distance: 304.3
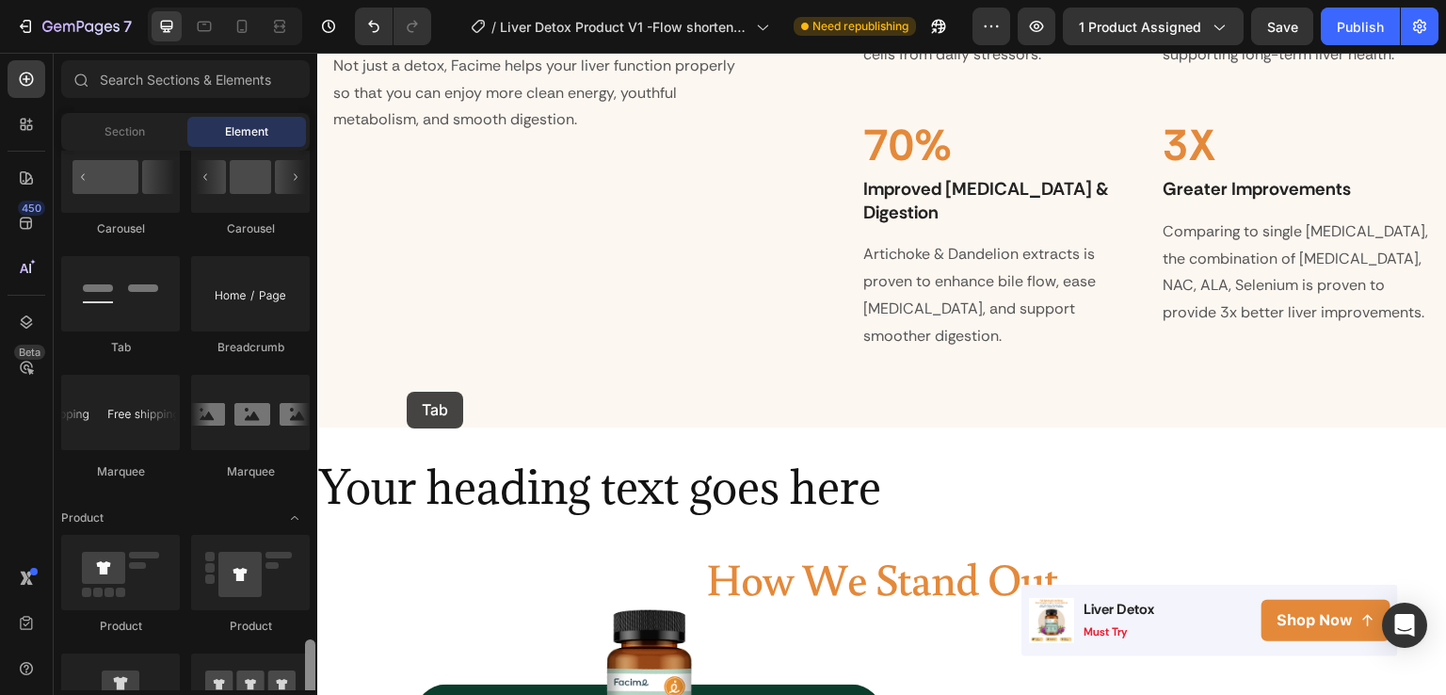
scroll to position [1301, 0]
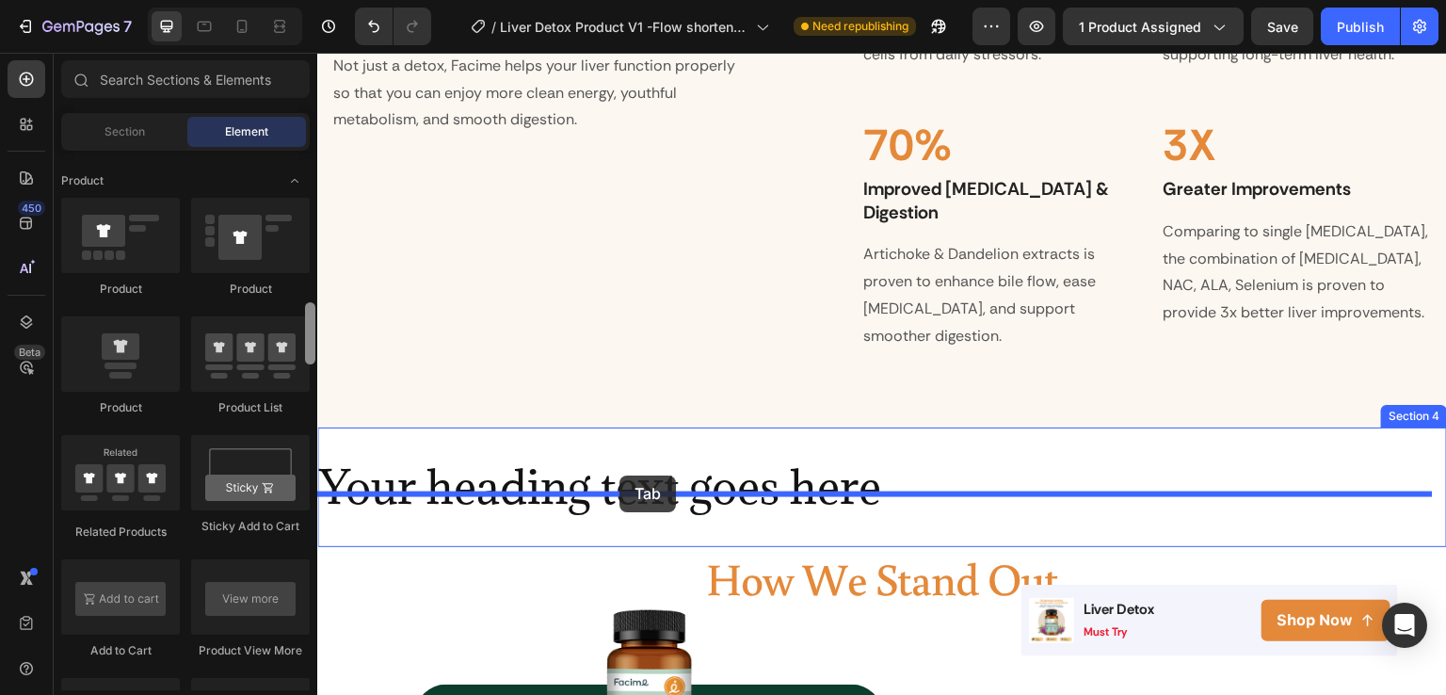
drag, startPoint x: 427, startPoint y: 344, endPoint x: 620, endPoint y: 476, distance: 233.8
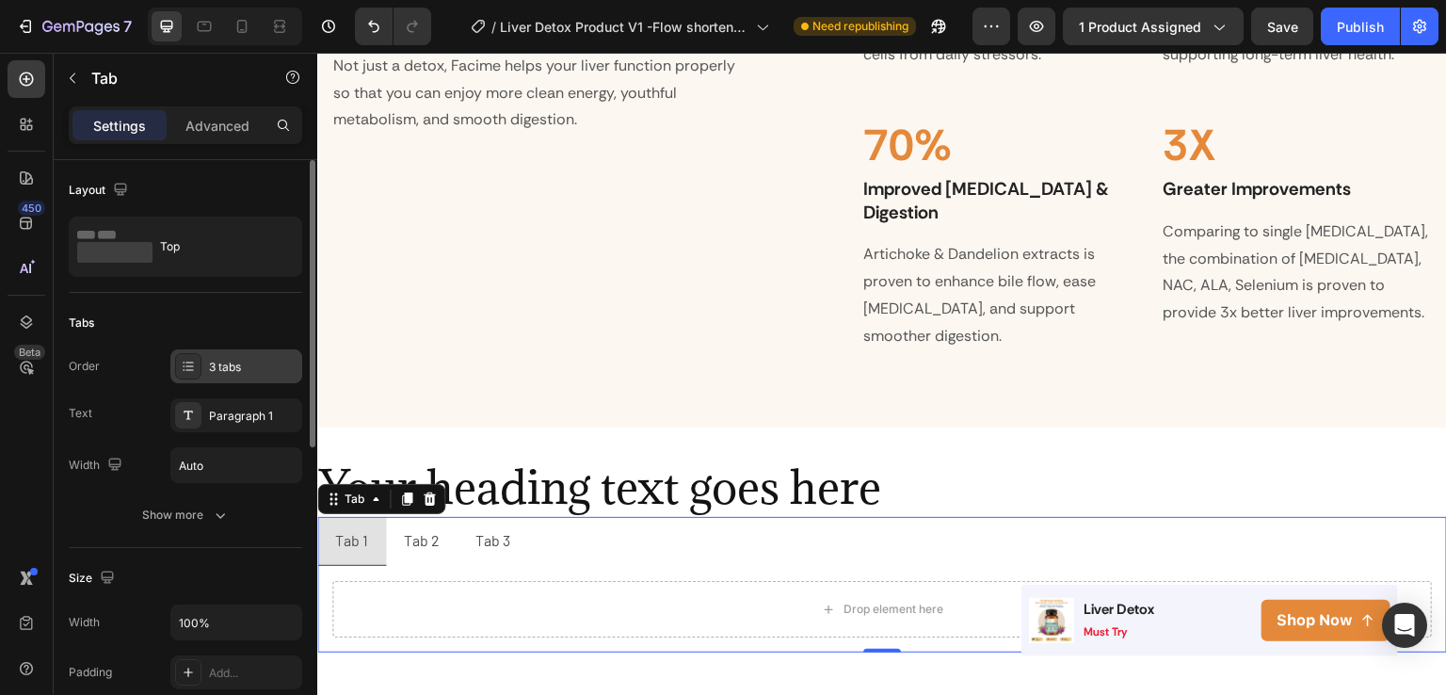
click at [259, 372] on div "3 tabs" at bounding box center [253, 367] width 89 height 17
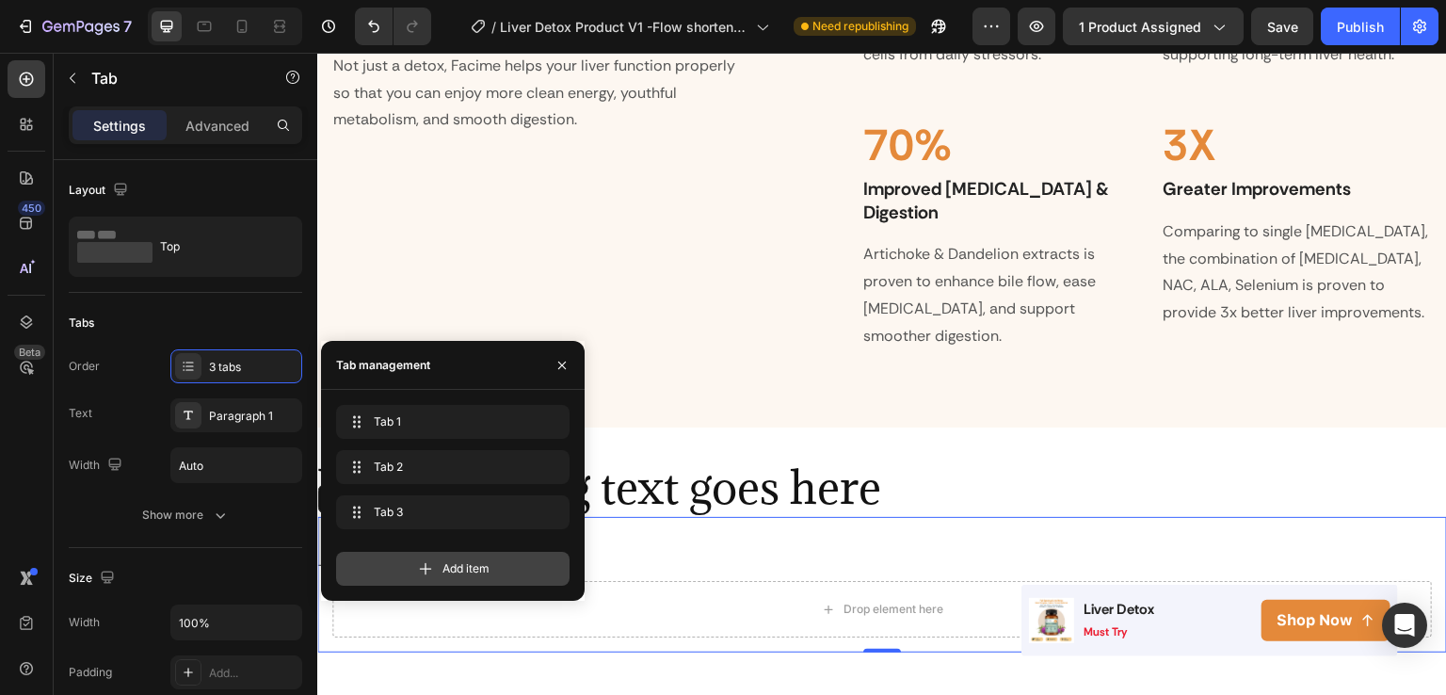
click at [449, 574] on span "Add item" at bounding box center [466, 568] width 47 height 17
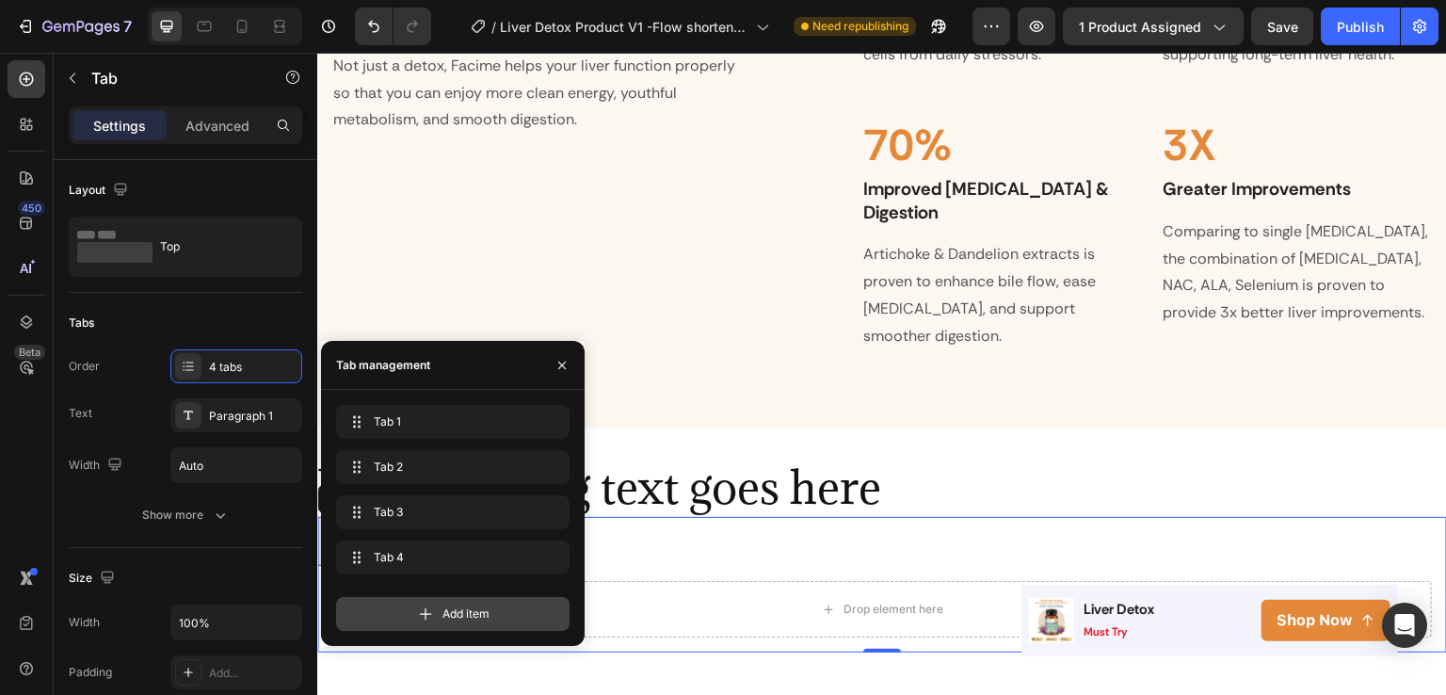
click at [453, 615] on span "Add item" at bounding box center [466, 613] width 47 height 17
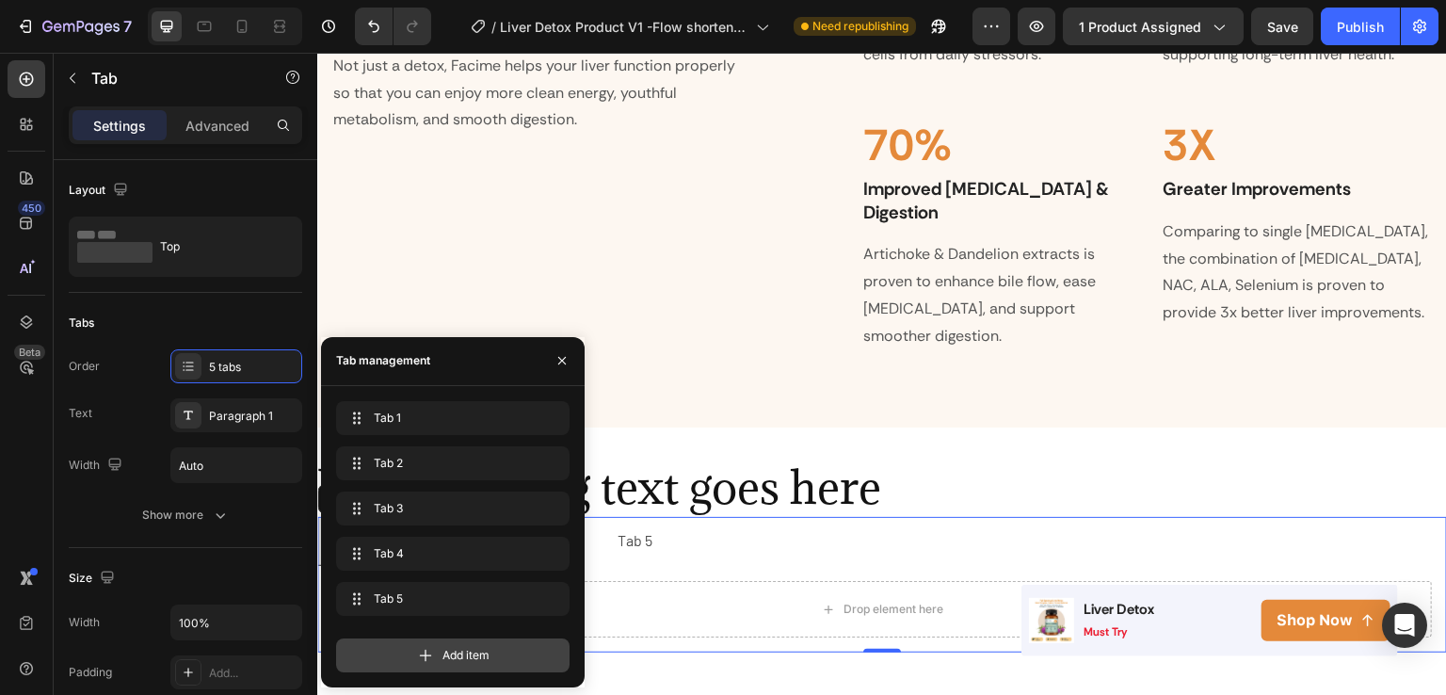
click at [461, 653] on span "Add item" at bounding box center [466, 655] width 47 height 17
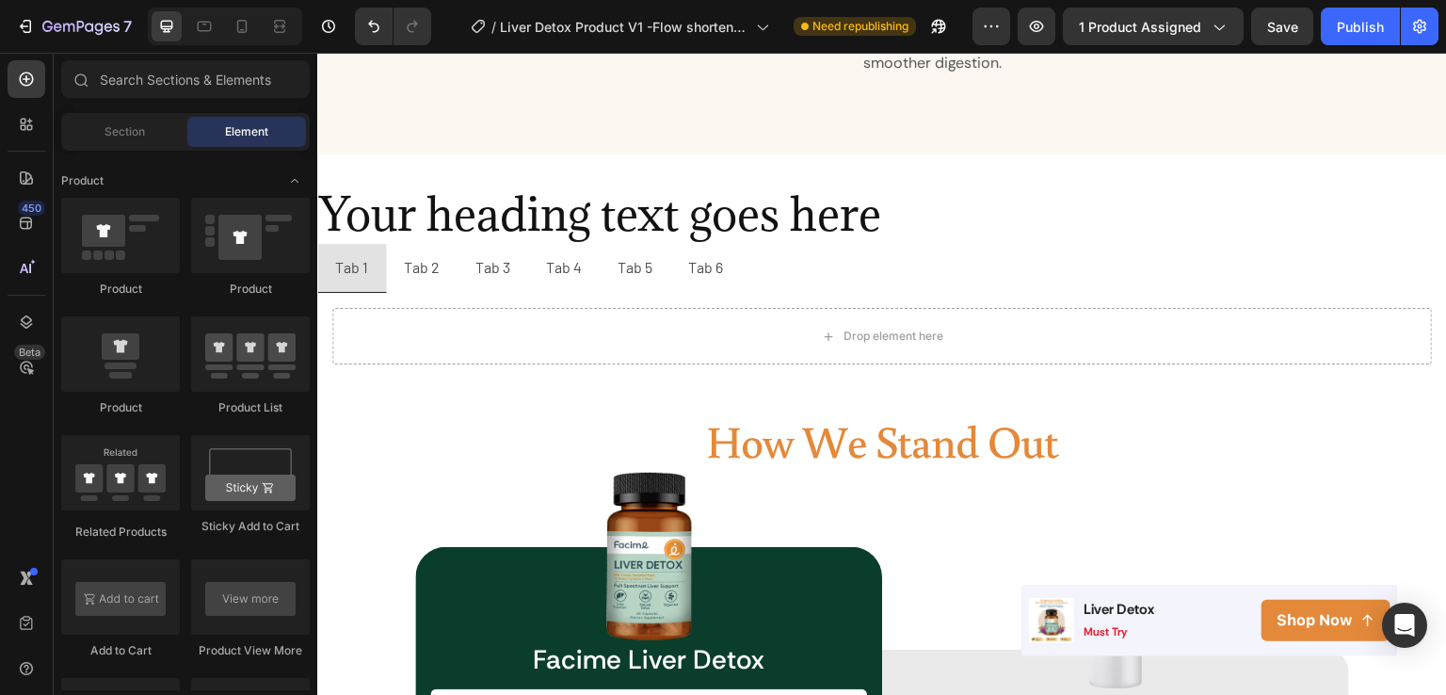
scroll to position [2601, 0]
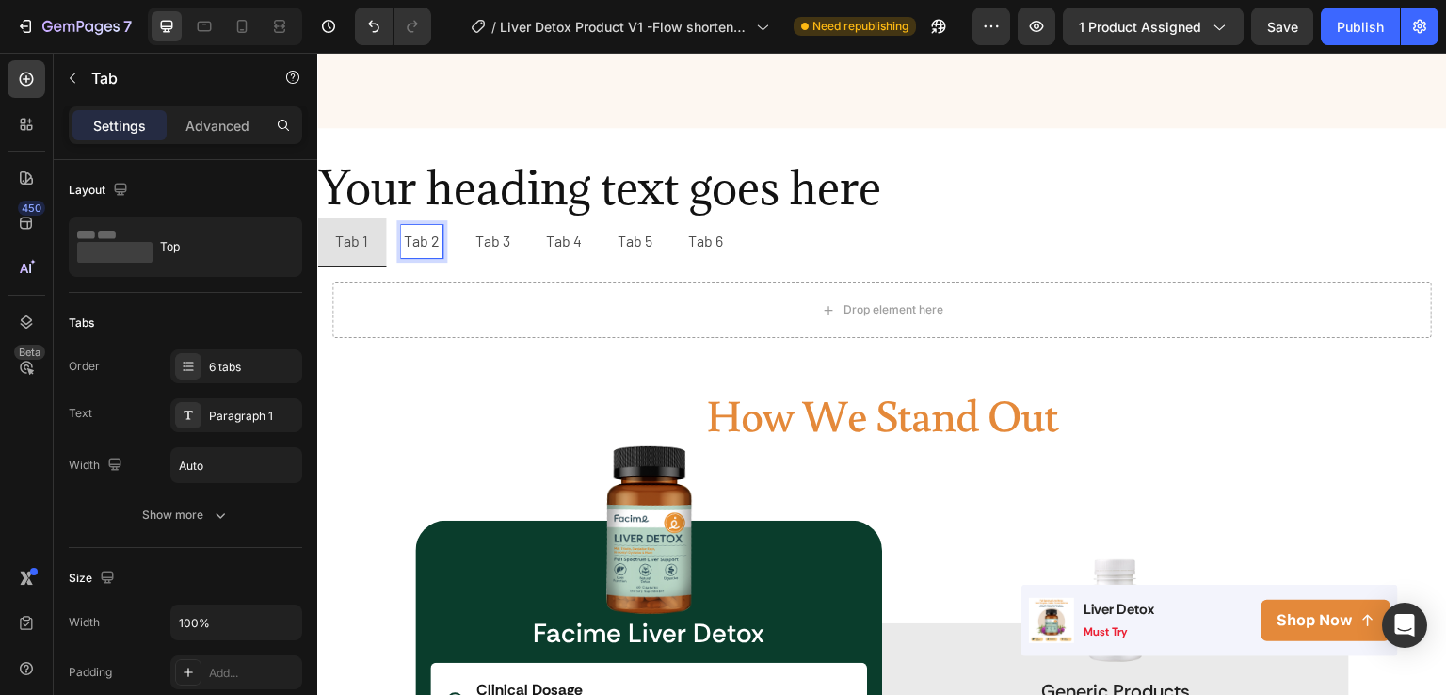
click at [429, 228] on p "Tab 2" at bounding box center [422, 241] width 36 height 27
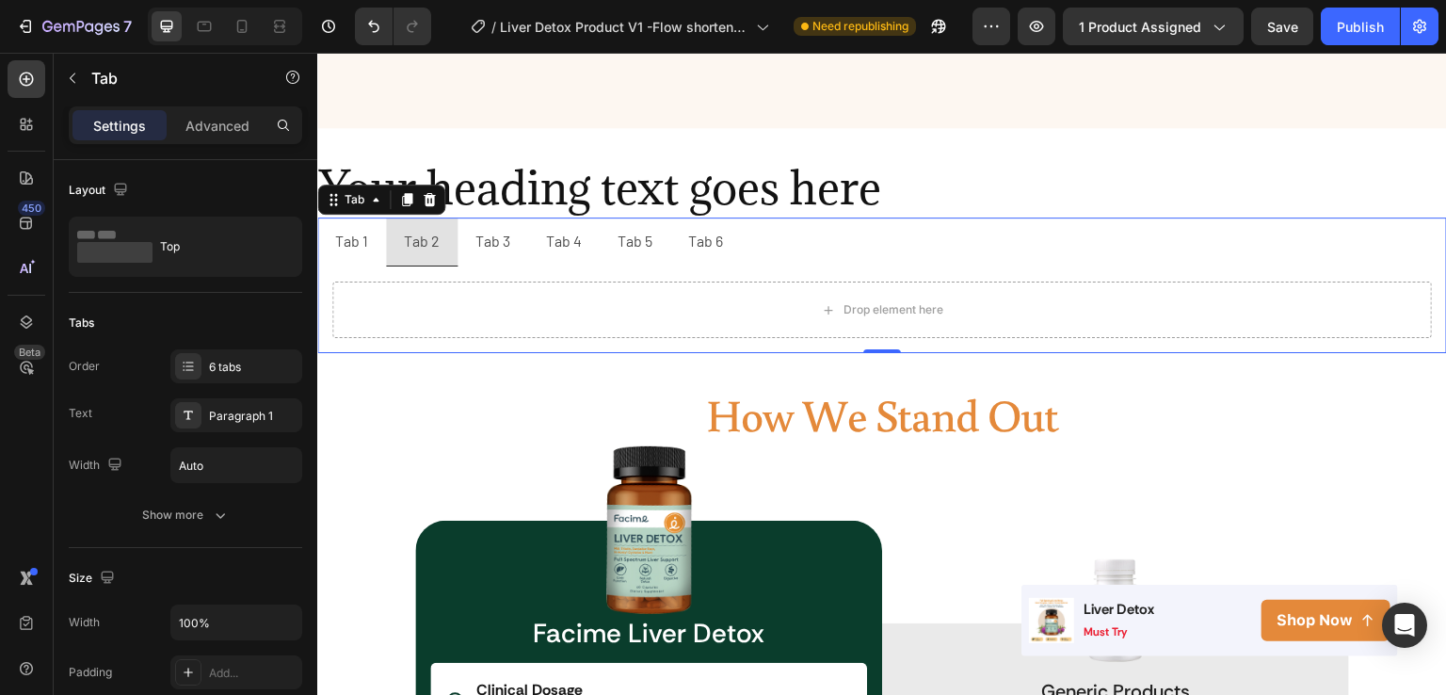
click at [469, 223] on li "Tab 3" at bounding box center [493, 242] width 71 height 49
click at [561, 228] on p "Tab 4" at bounding box center [564, 241] width 36 height 27
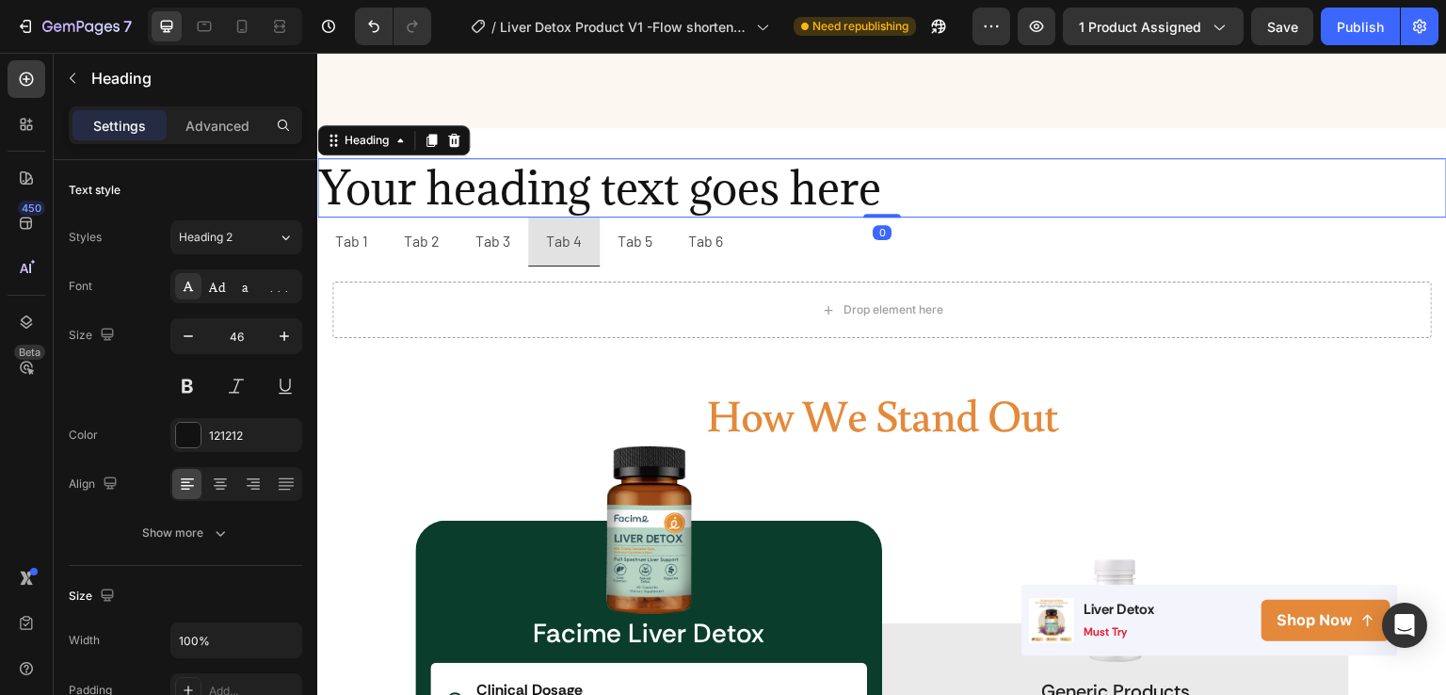
click at [402, 178] on h2 "Your heading text goes here" at bounding box center [882, 188] width 1130 height 60
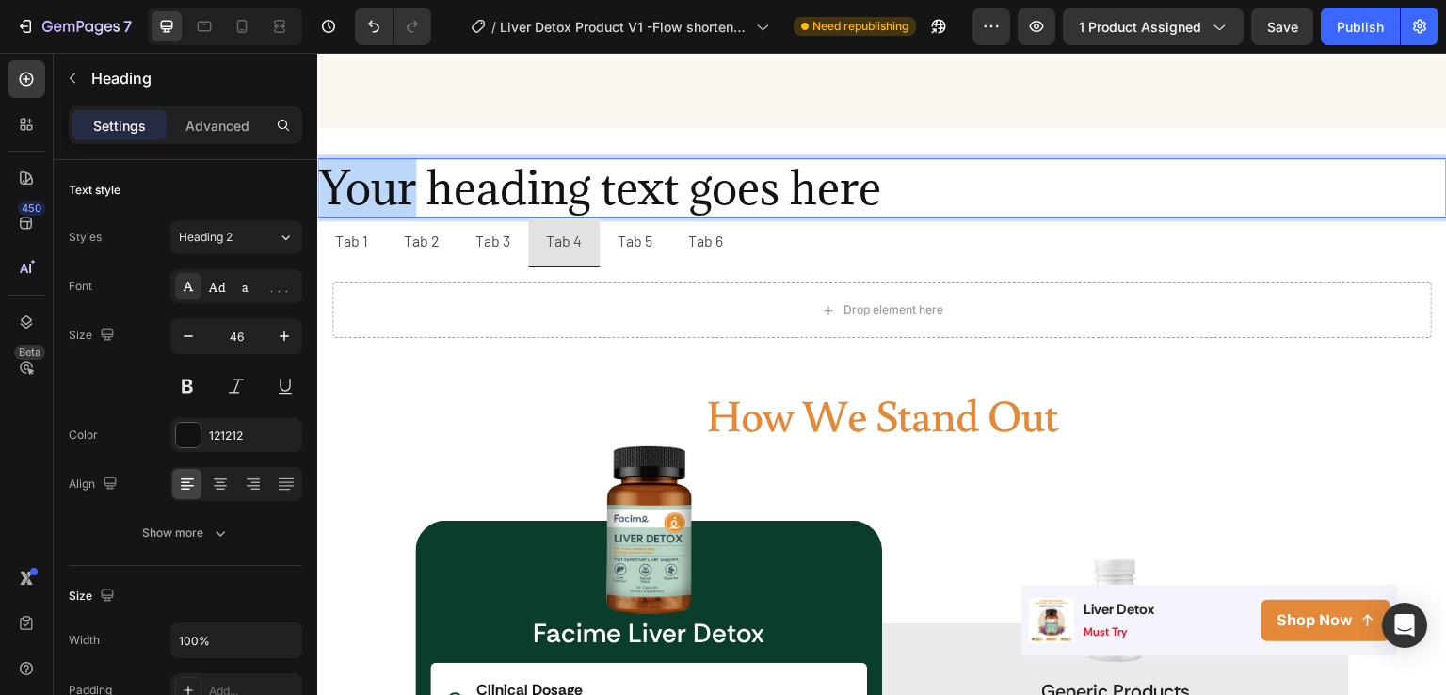
click at [402, 178] on p "Your heading text goes here" at bounding box center [882, 188] width 1126 height 56
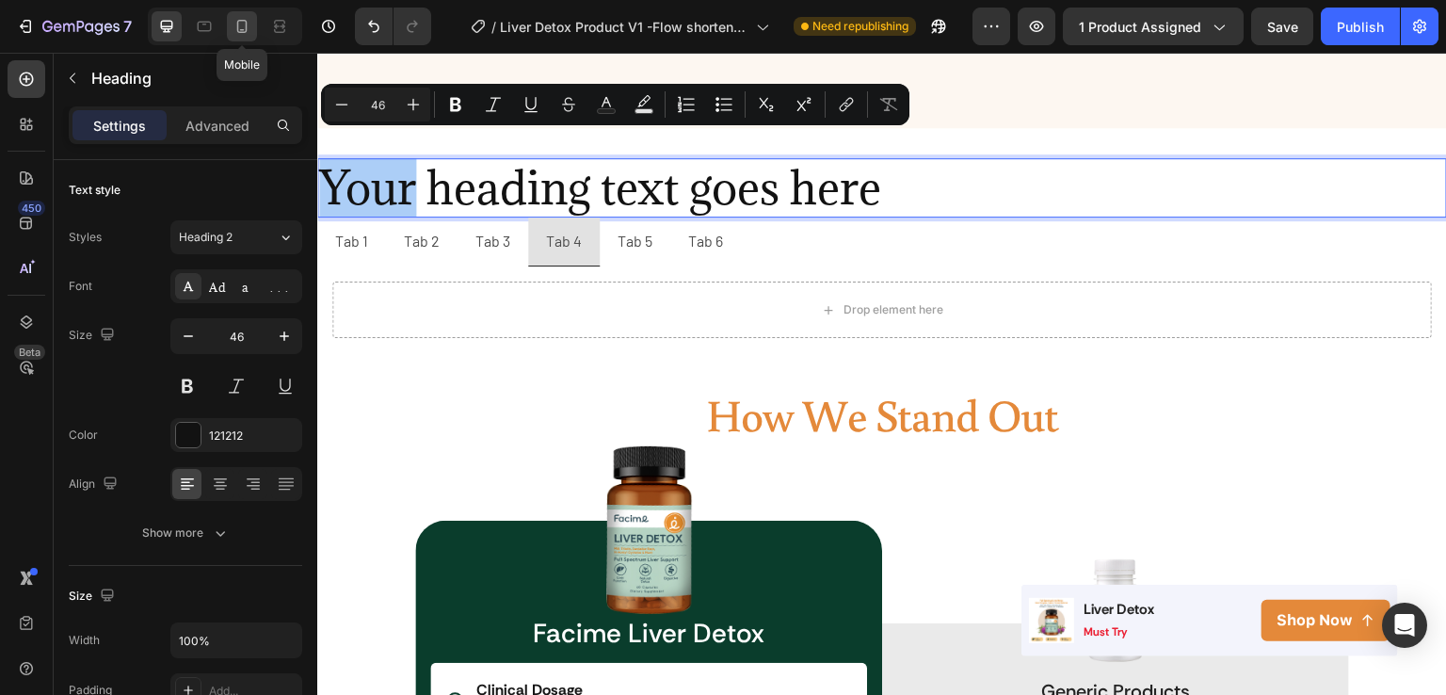
click at [249, 24] on icon at bounding box center [242, 26] width 19 height 19
type input "41"
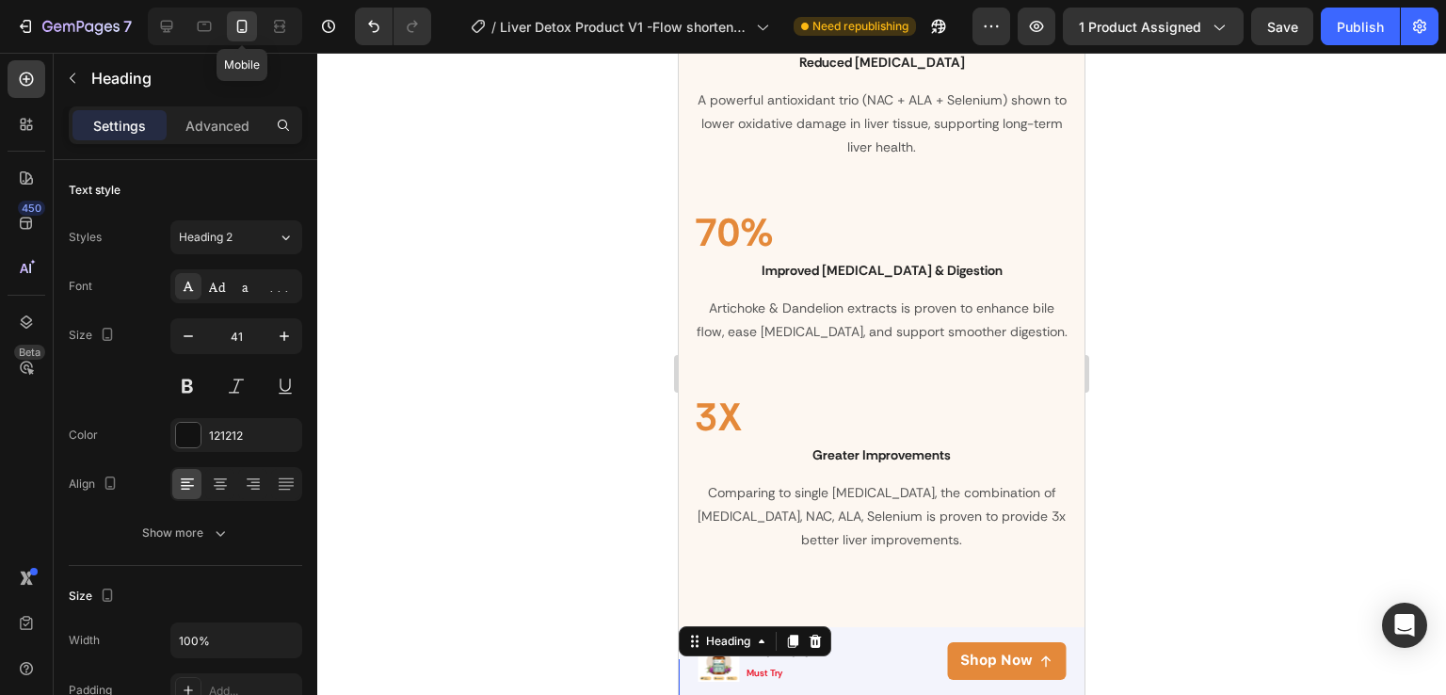
scroll to position [2987, 0]
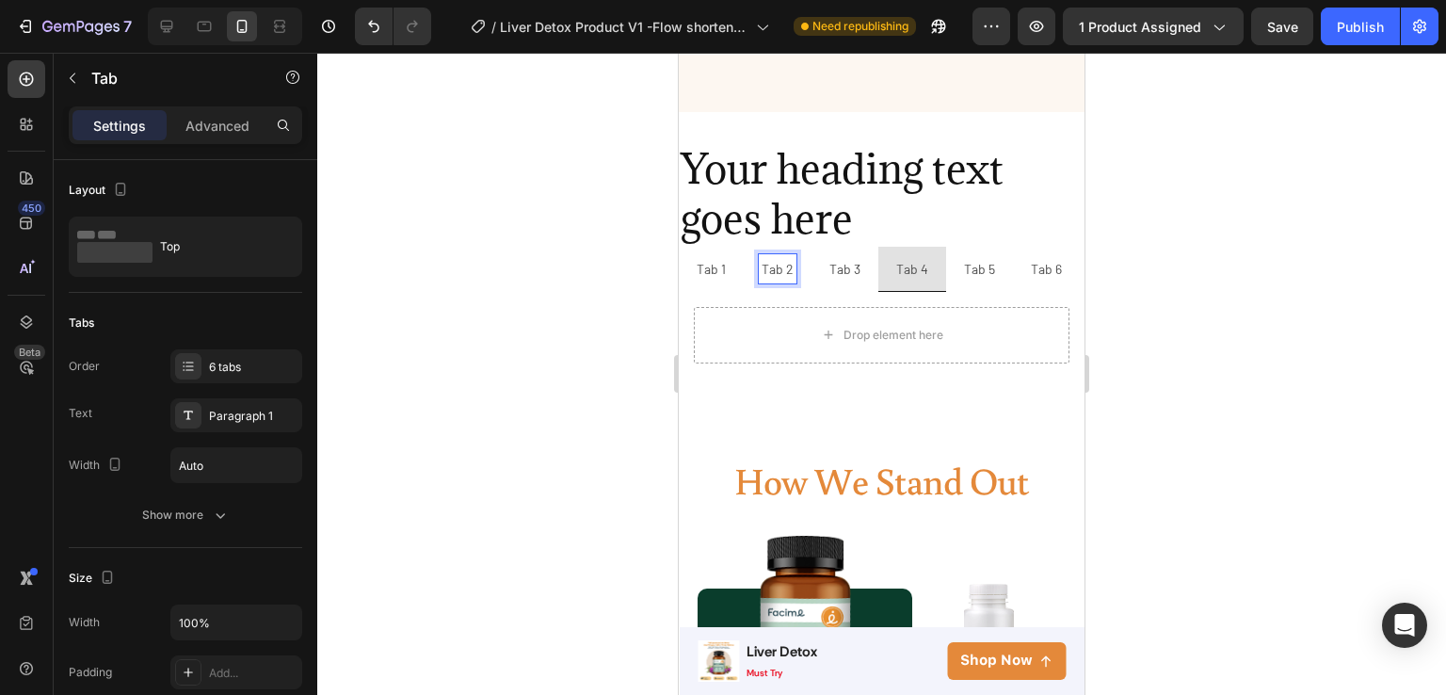
click at [830, 257] on p "Tab 3" at bounding box center [845, 269] width 31 height 24
click at [968, 257] on p "Tab 5" at bounding box center [979, 269] width 31 height 24
click at [729, 247] on li "Tab 1" at bounding box center [711, 269] width 65 height 45
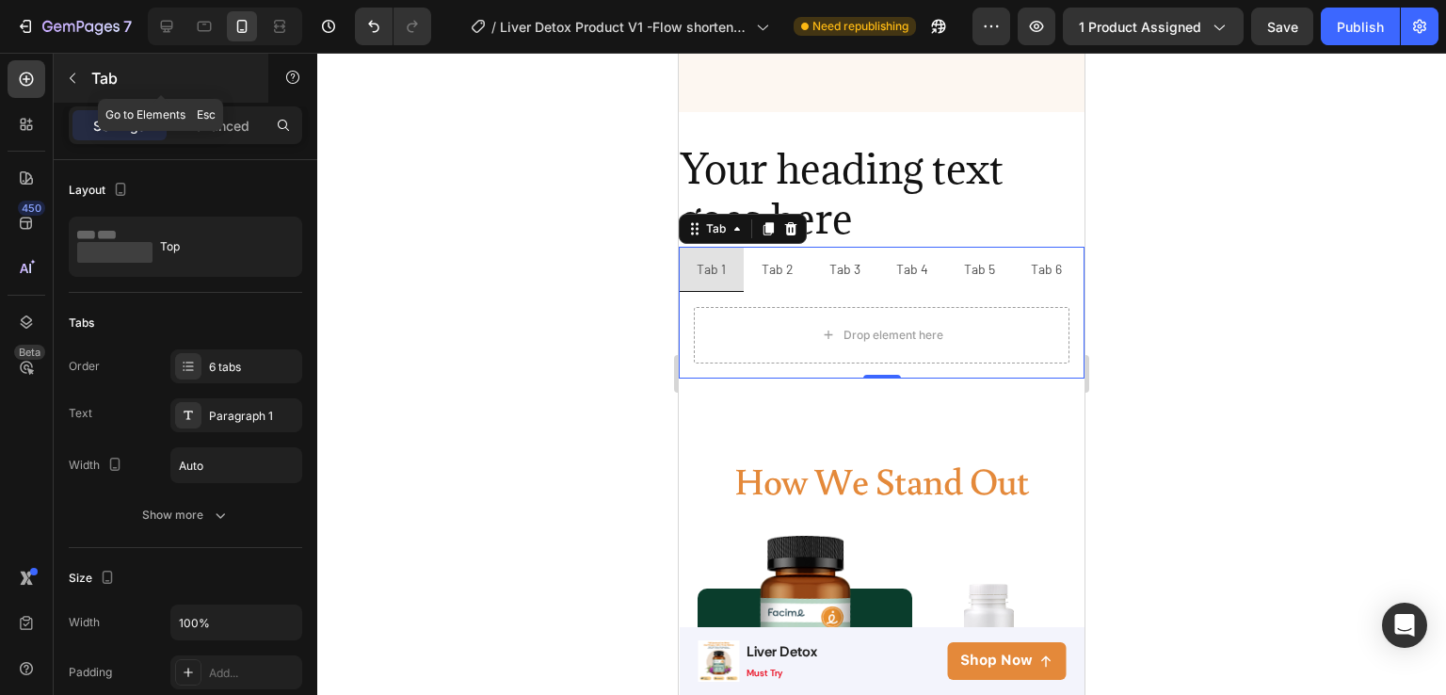
click at [104, 65] on div "Tab" at bounding box center [161, 78] width 215 height 49
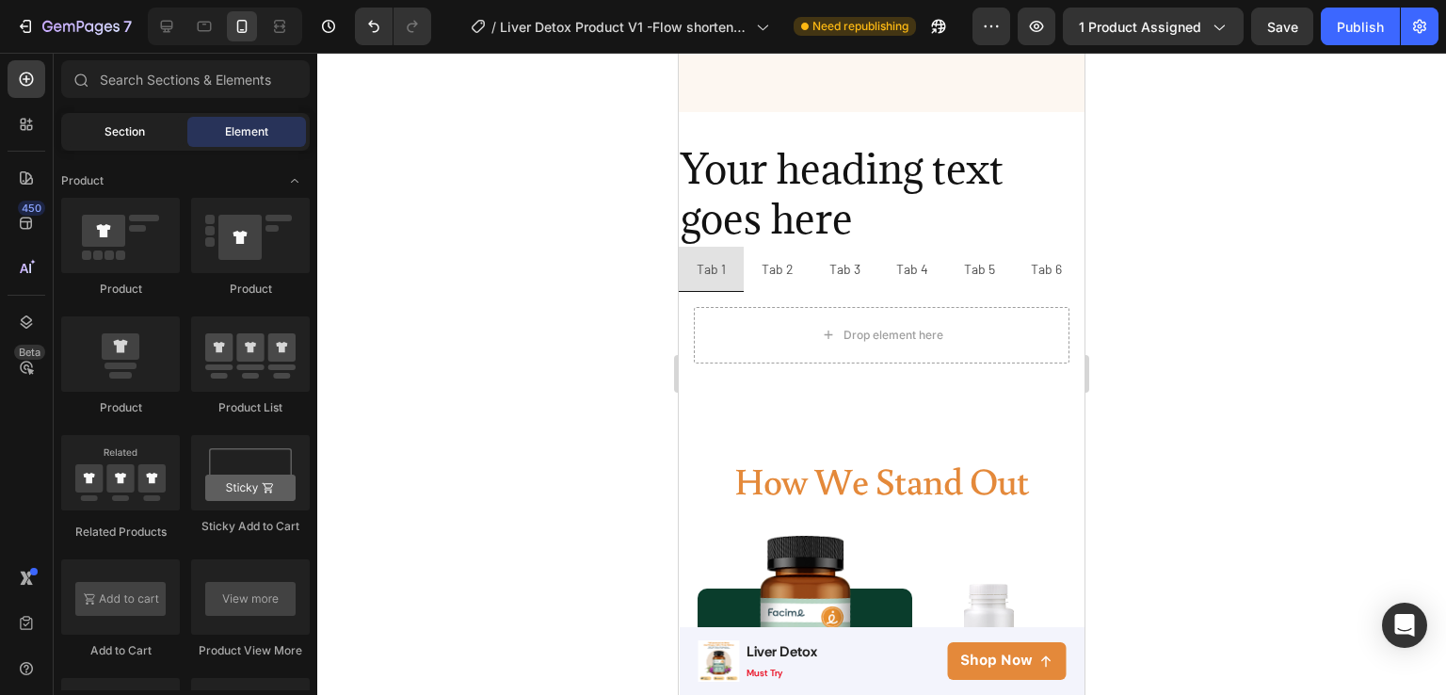
click at [131, 125] on span "Section" at bounding box center [125, 131] width 40 height 17
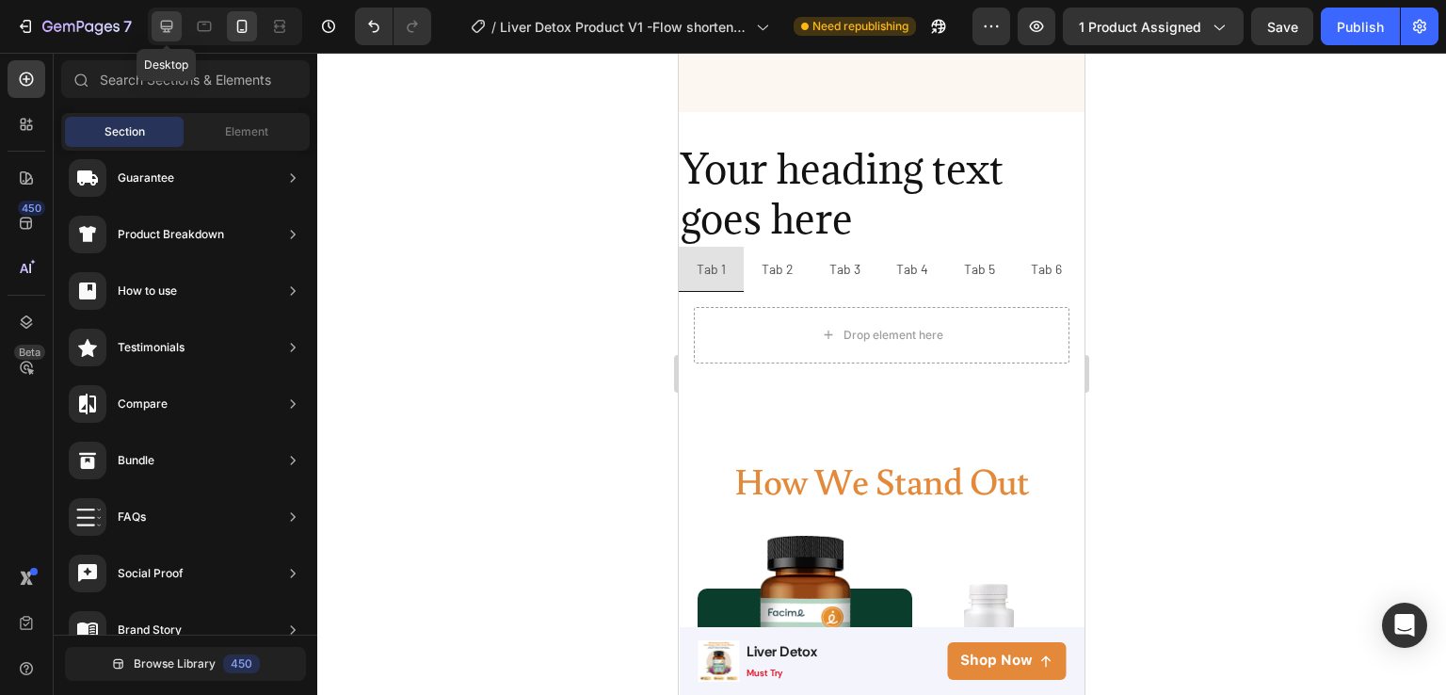
click at [163, 35] on icon at bounding box center [166, 26] width 19 height 19
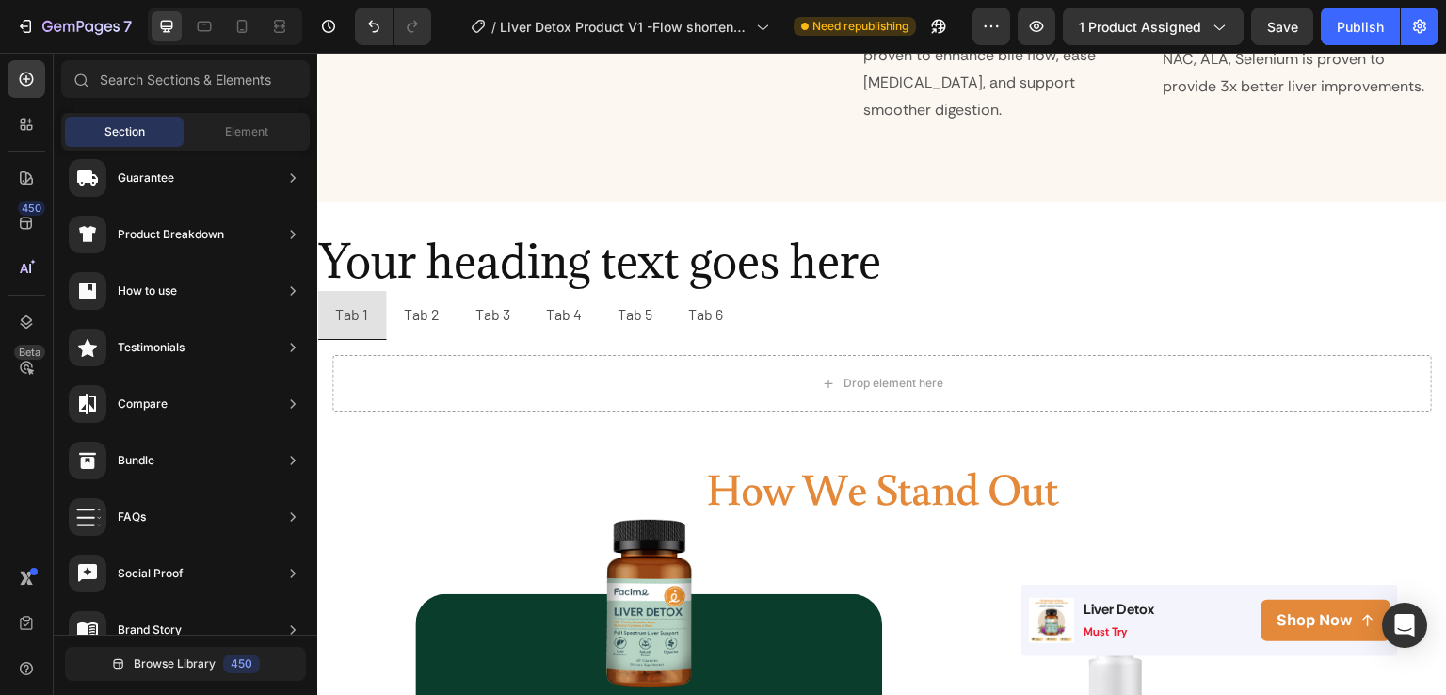
scroll to position [2483, 0]
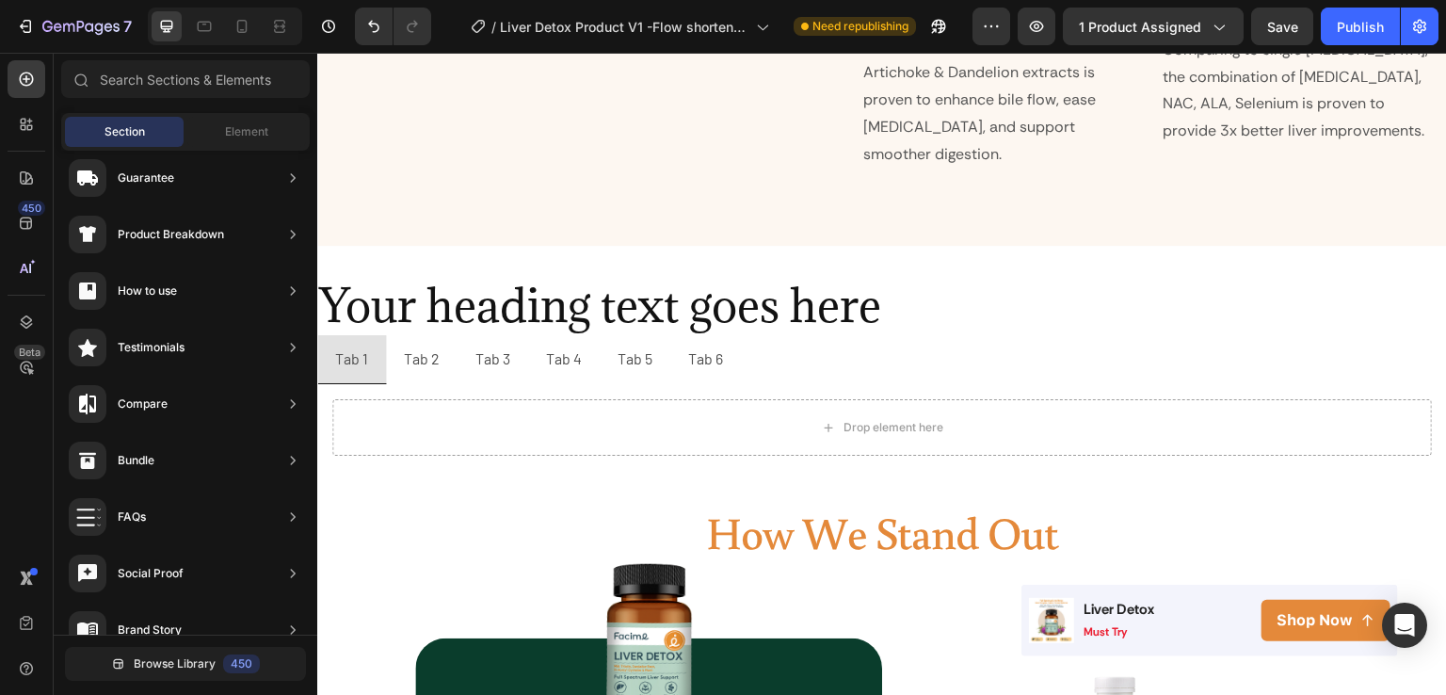
click at [252, 148] on div "Section Element" at bounding box center [185, 132] width 249 height 38
click at [252, 144] on div "Element" at bounding box center [246, 132] width 119 height 30
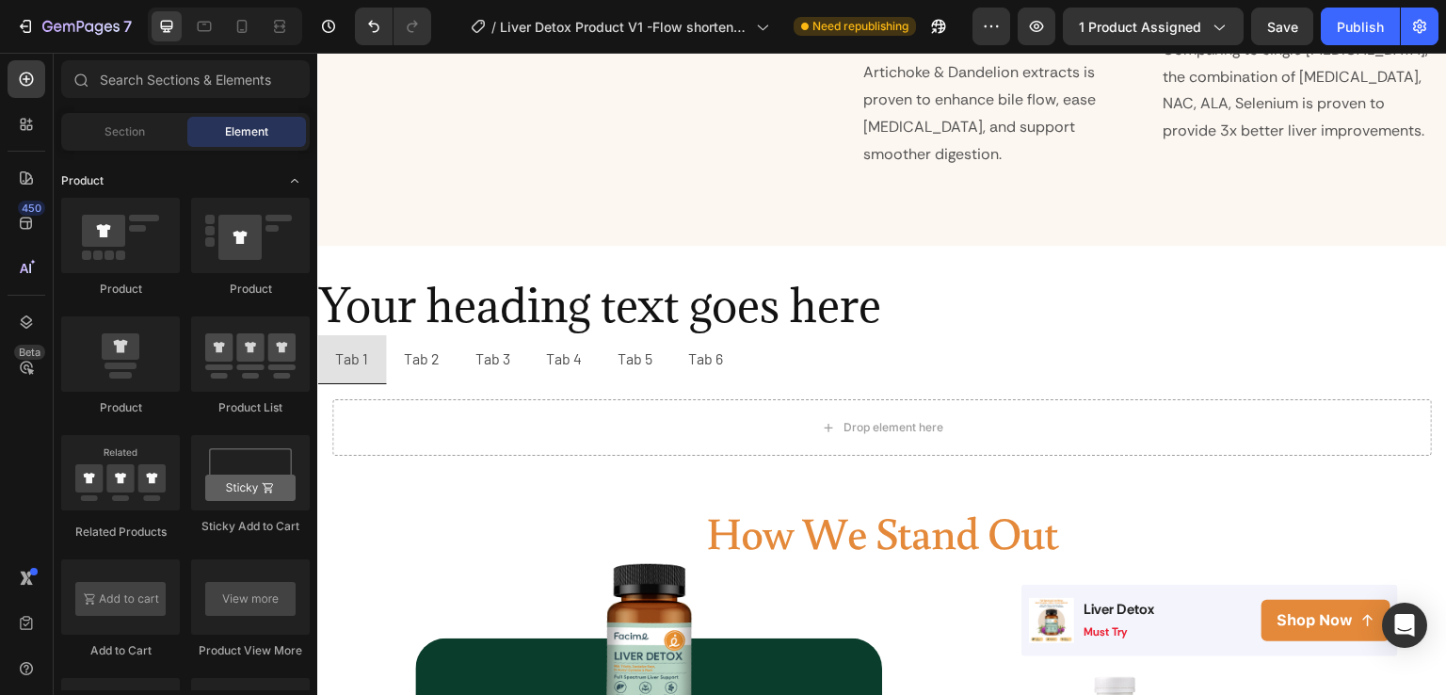
click at [294, 174] on icon "Toggle open" at bounding box center [294, 180] width 15 height 15
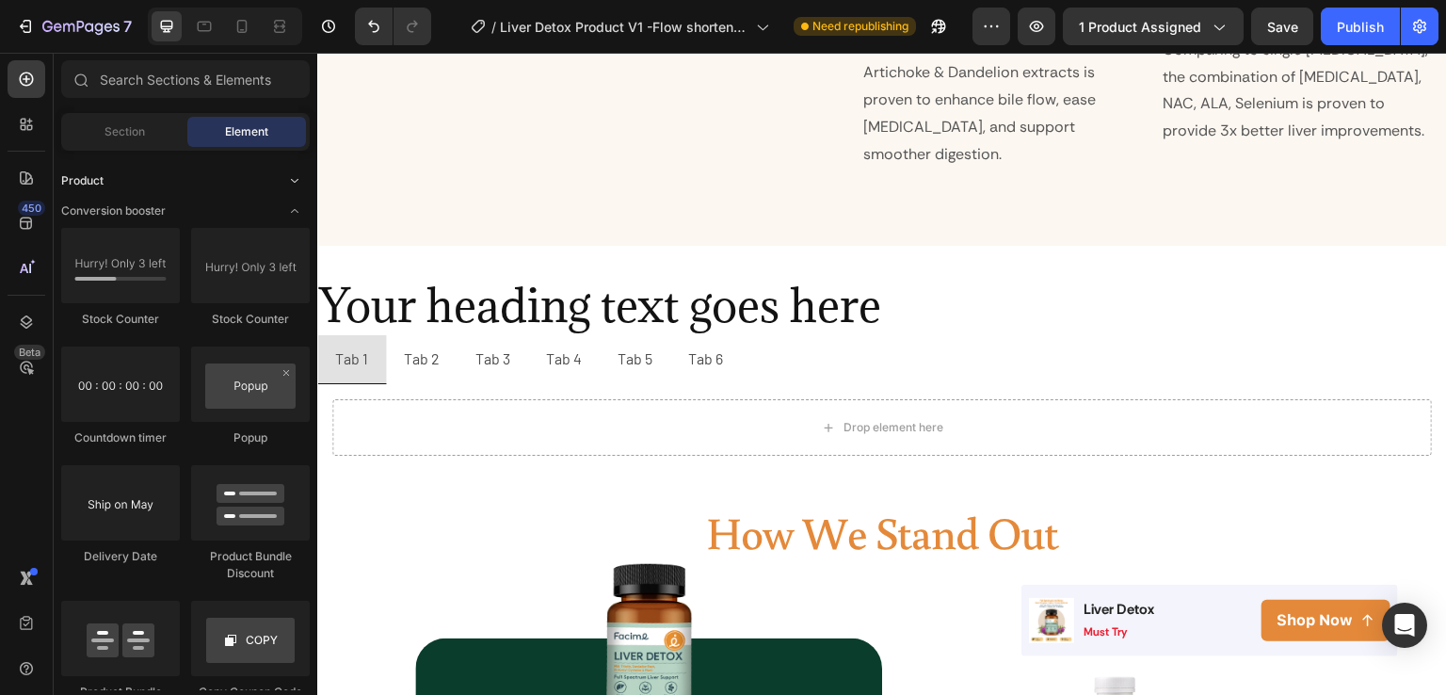
click at [233, 189] on div "Product" at bounding box center [185, 180] width 249 height 19
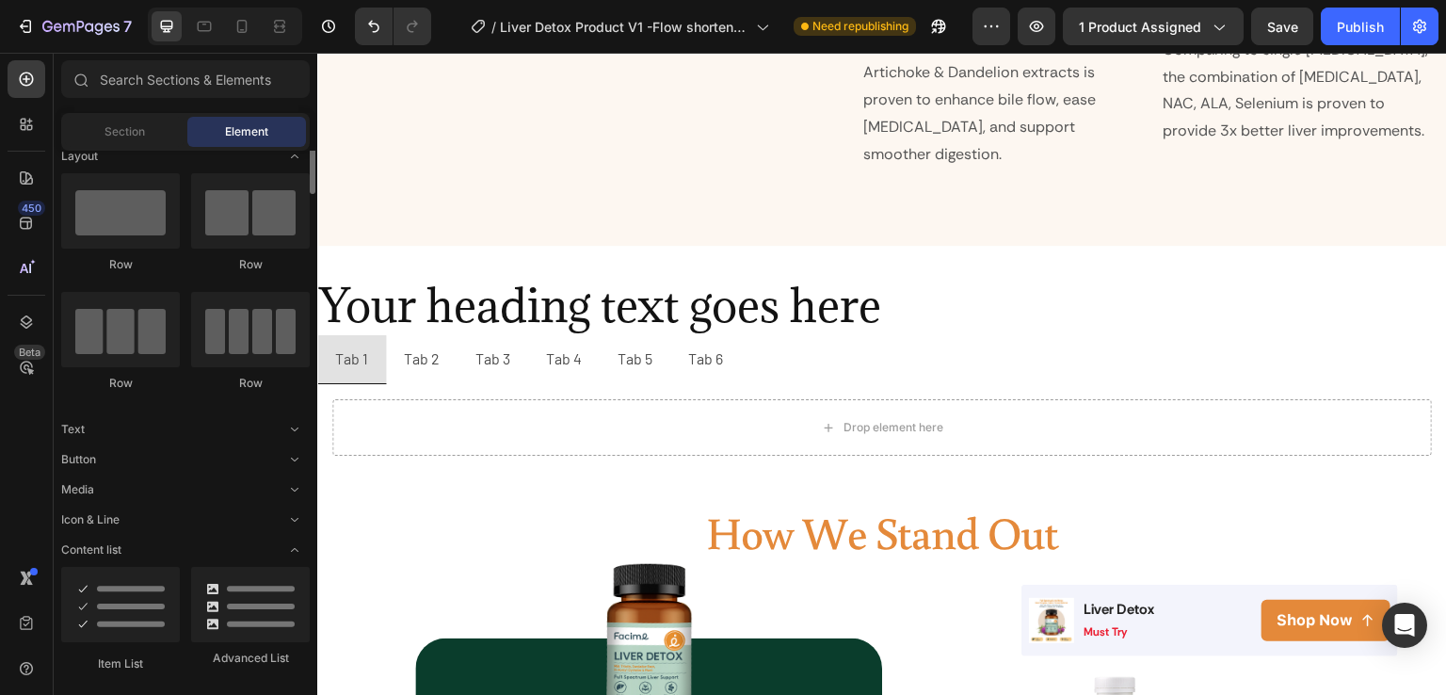
scroll to position [0, 0]
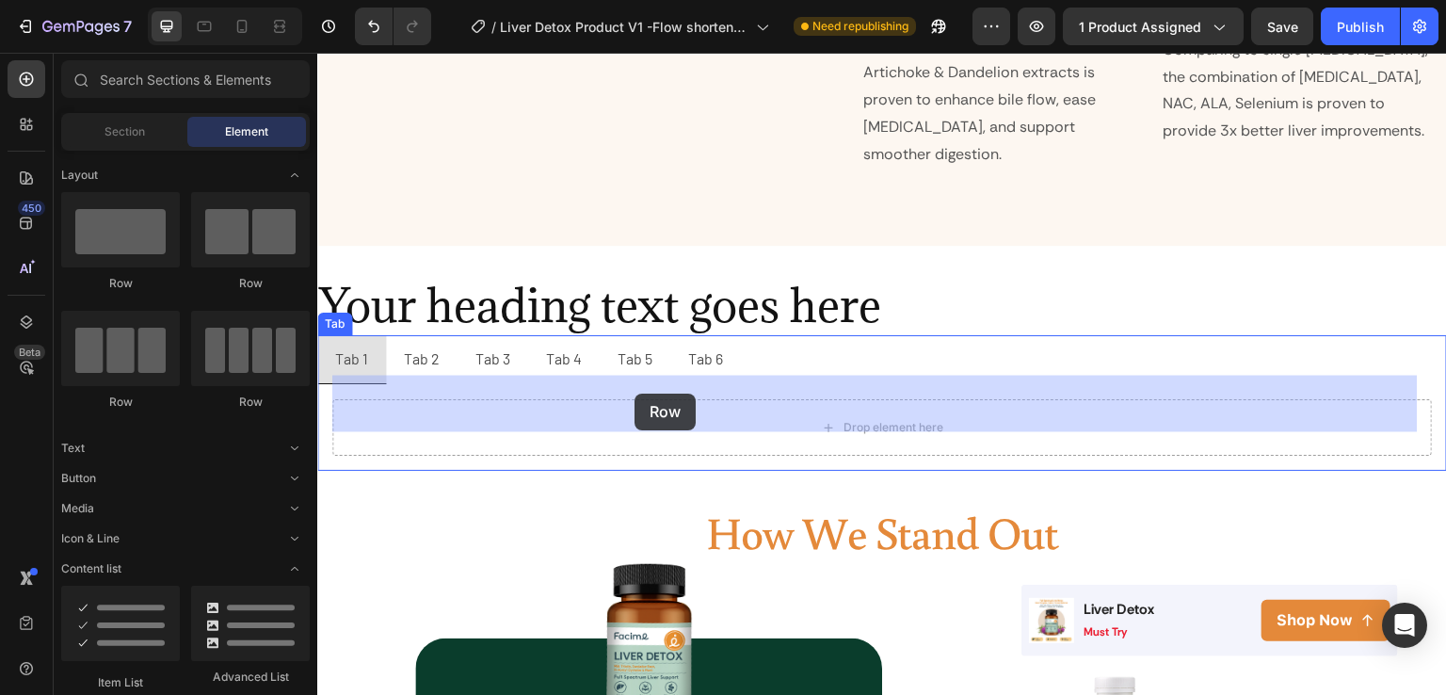
drag, startPoint x: 570, startPoint y: 281, endPoint x: 635, endPoint y: 394, distance: 130.3
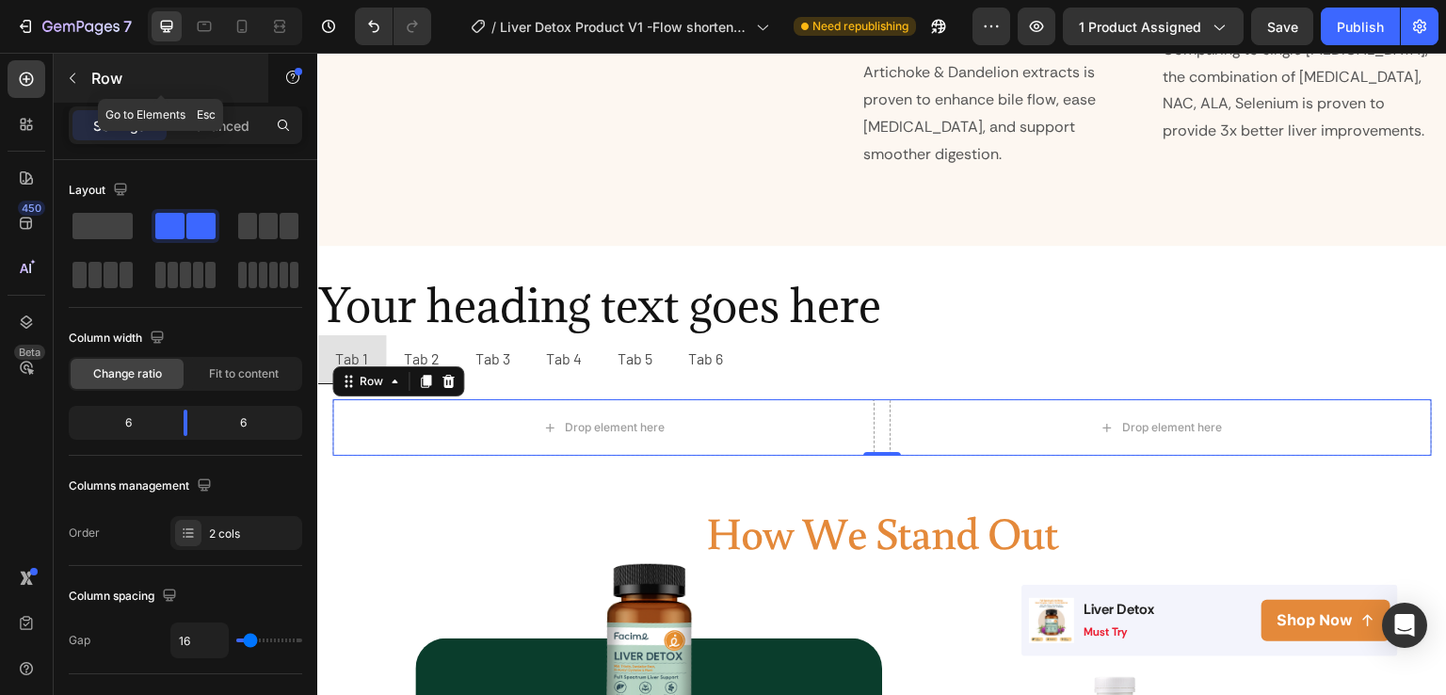
click at [112, 95] on div "Row" at bounding box center [161, 78] width 215 height 49
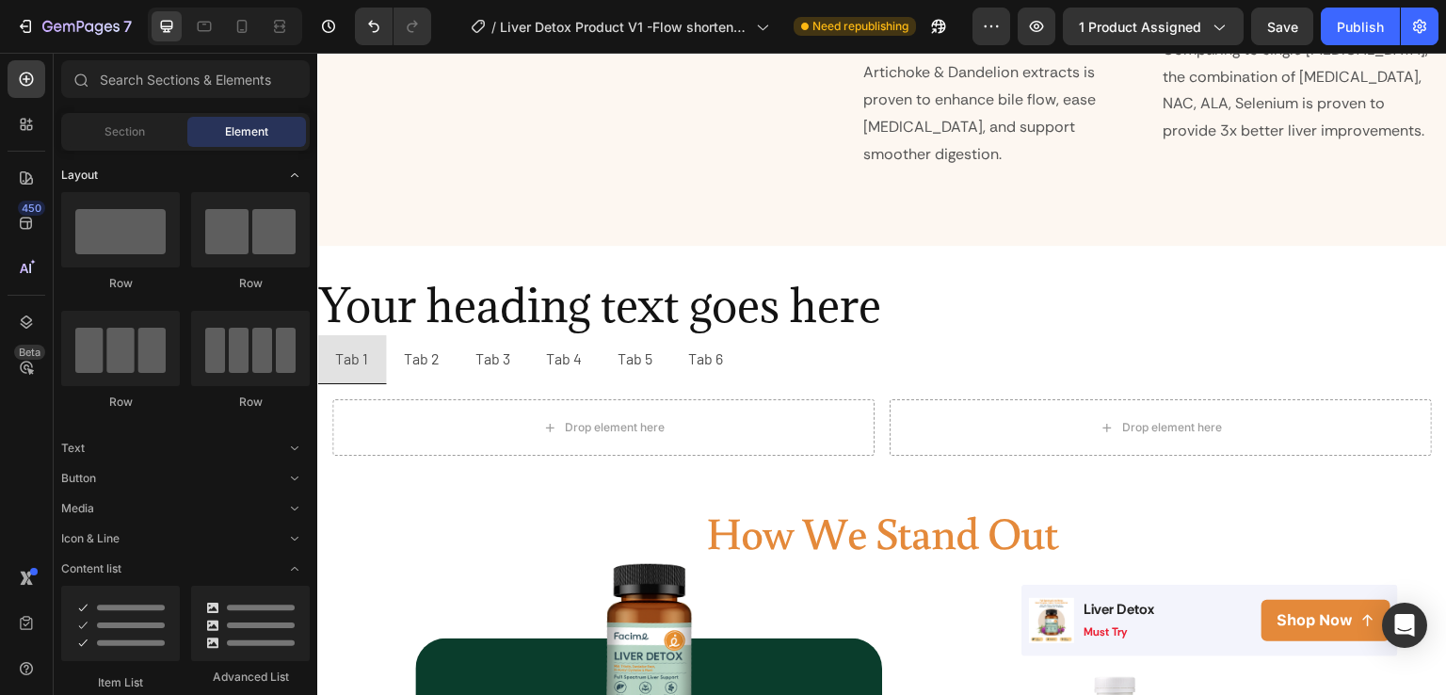
click at [297, 169] on icon "Toggle open" at bounding box center [294, 175] width 15 height 15
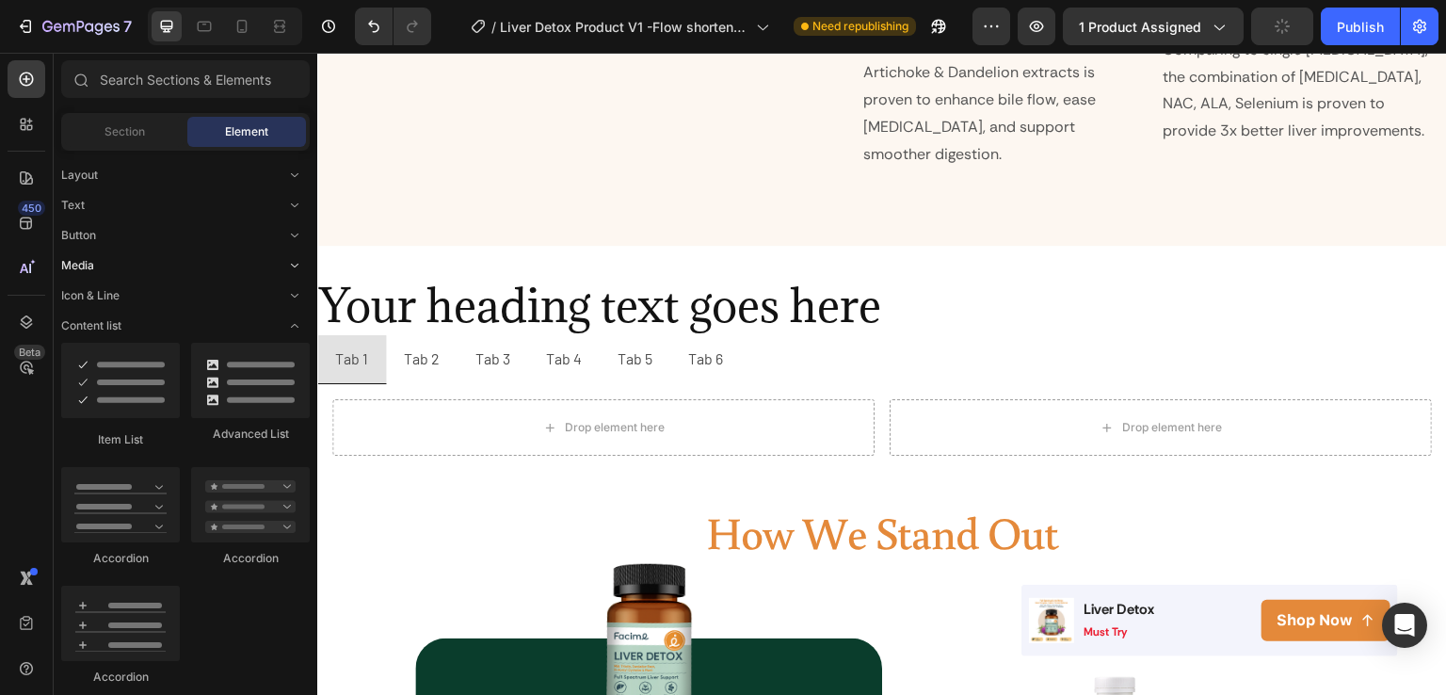
click at [290, 260] on icon "Toggle open" at bounding box center [294, 265] width 15 height 15
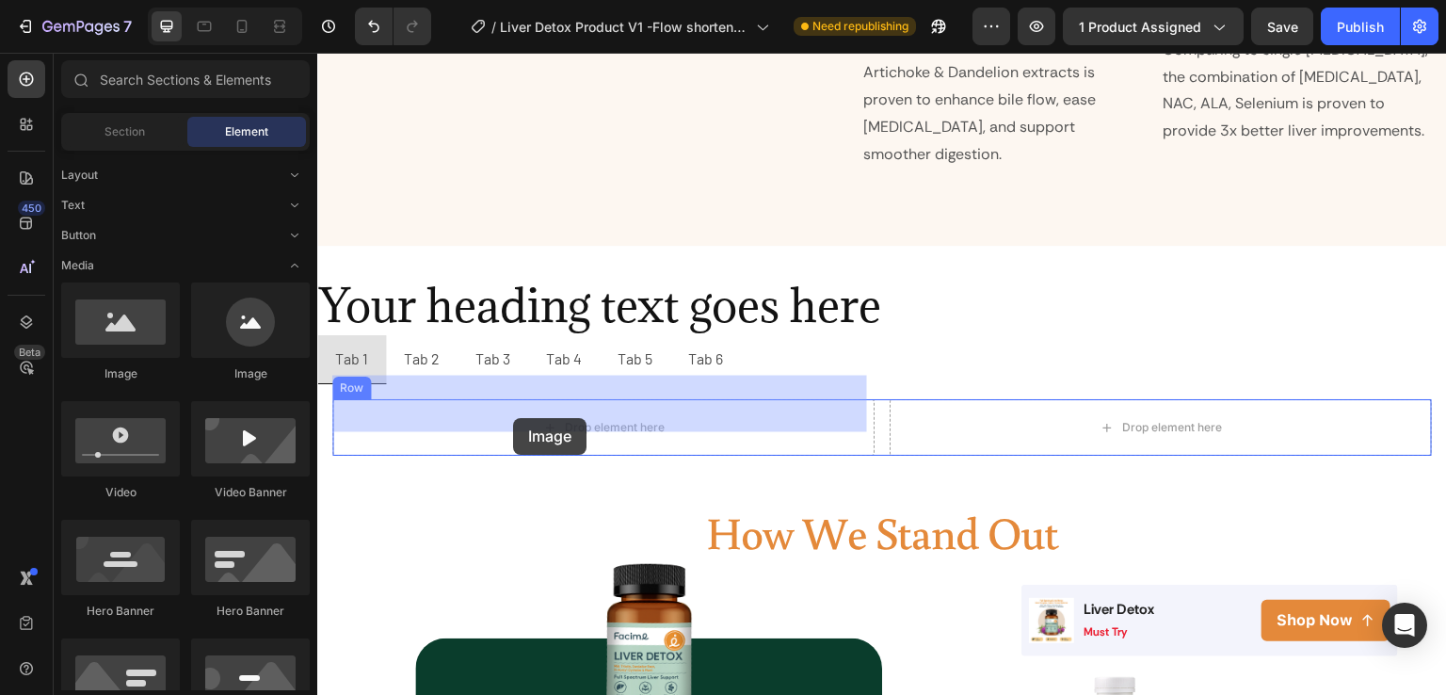
drag, startPoint x: 433, startPoint y: 389, endPoint x: 513, endPoint y: 418, distance: 85.2
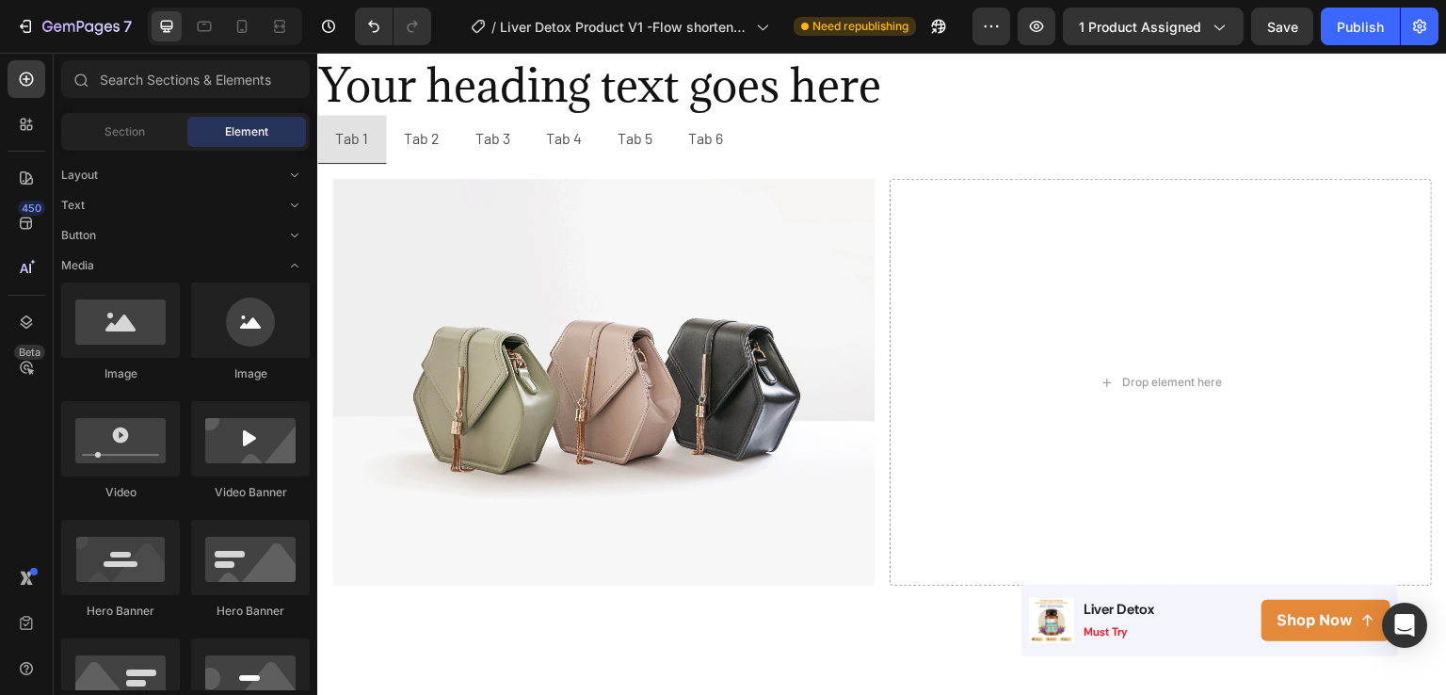
scroll to position [2591, 0]
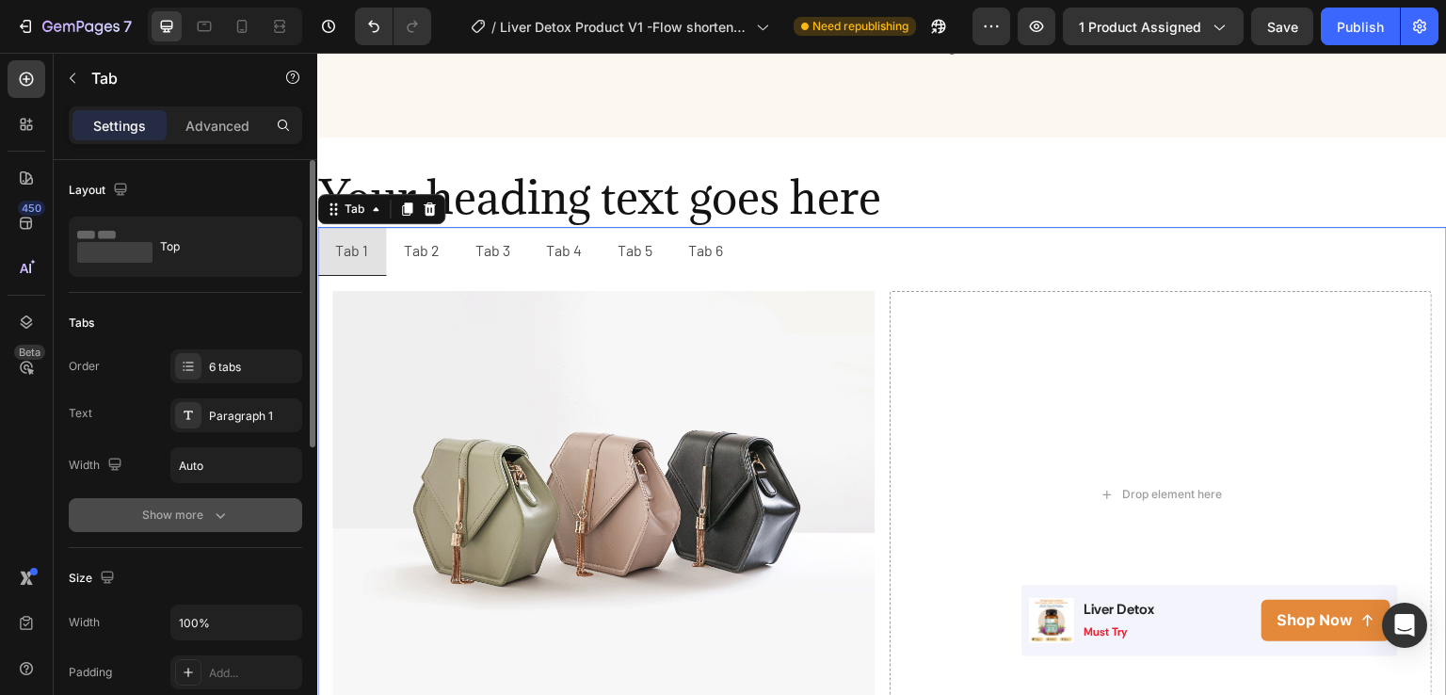
click at [226, 512] on icon "button" at bounding box center [220, 515] width 19 height 19
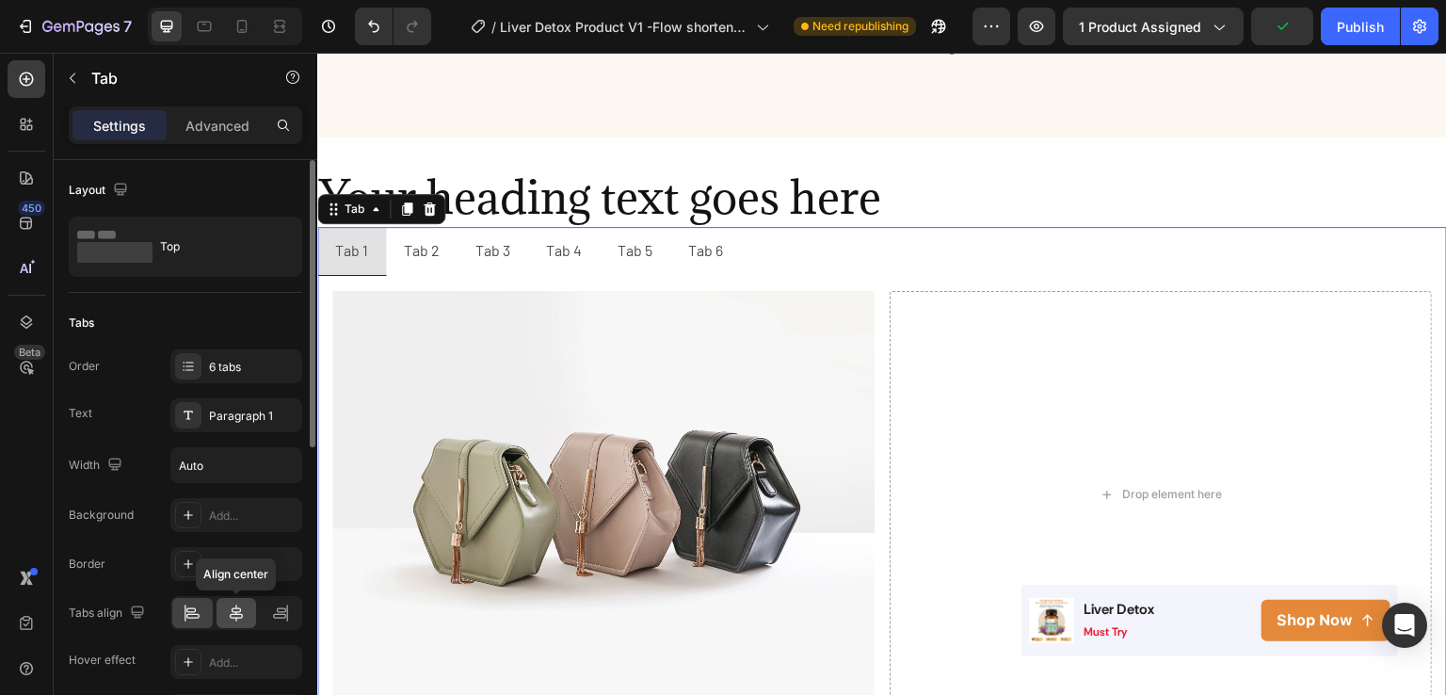
click at [230, 607] on icon at bounding box center [236, 613] width 19 height 19
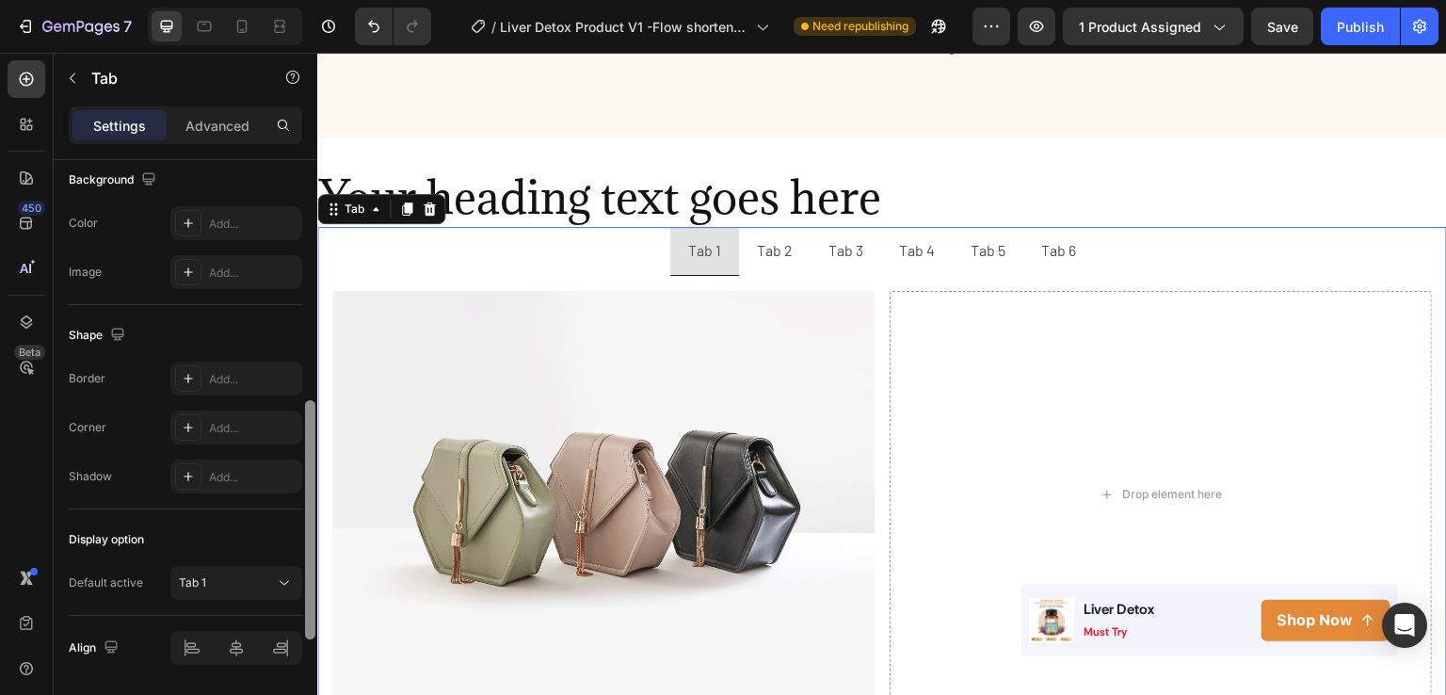
scroll to position [859, 0]
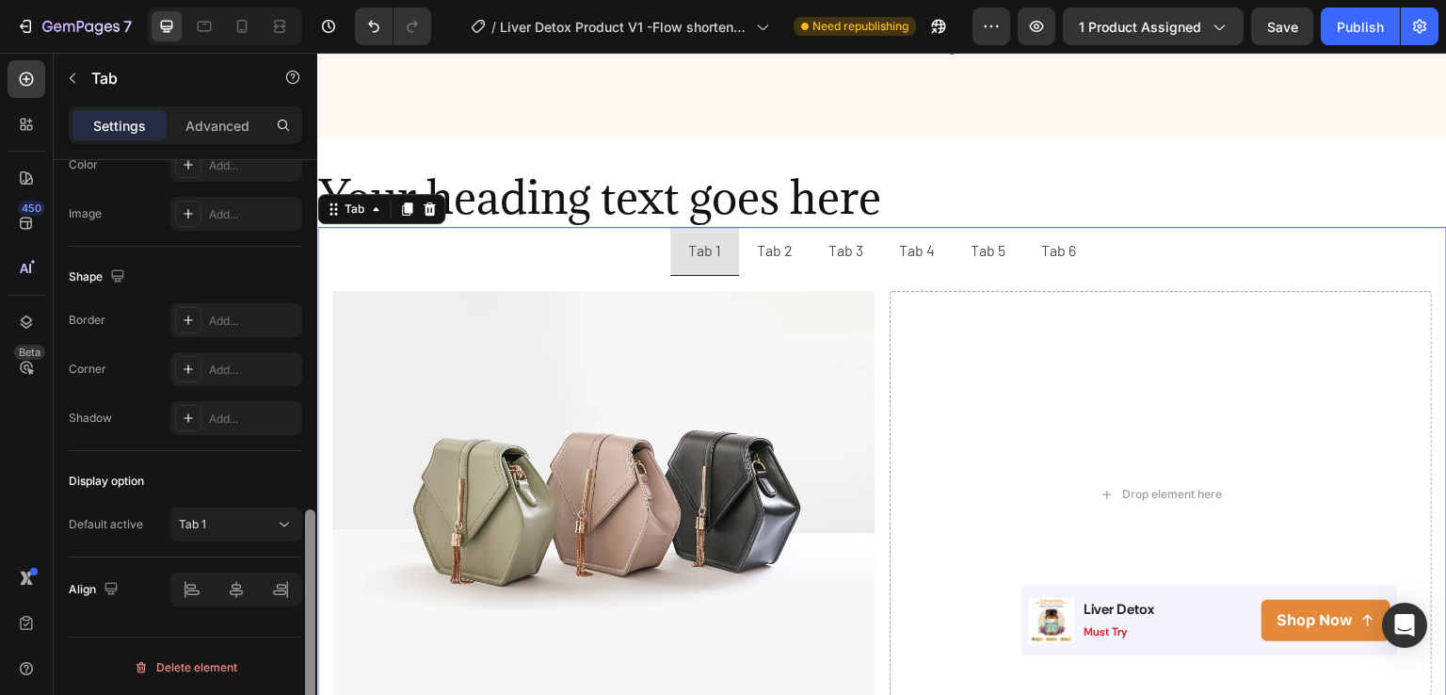
drag, startPoint x: 310, startPoint y: 337, endPoint x: 252, endPoint y: 731, distance: 397.8
click at [252, 0] on html "7 Version history / Liver Detox Product V1 -Flow shorten - cải tiến ảnh listing…" at bounding box center [723, 0] width 1446 height 0
click at [279, 509] on button "Tab 1" at bounding box center [236, 525] width 132 height 34
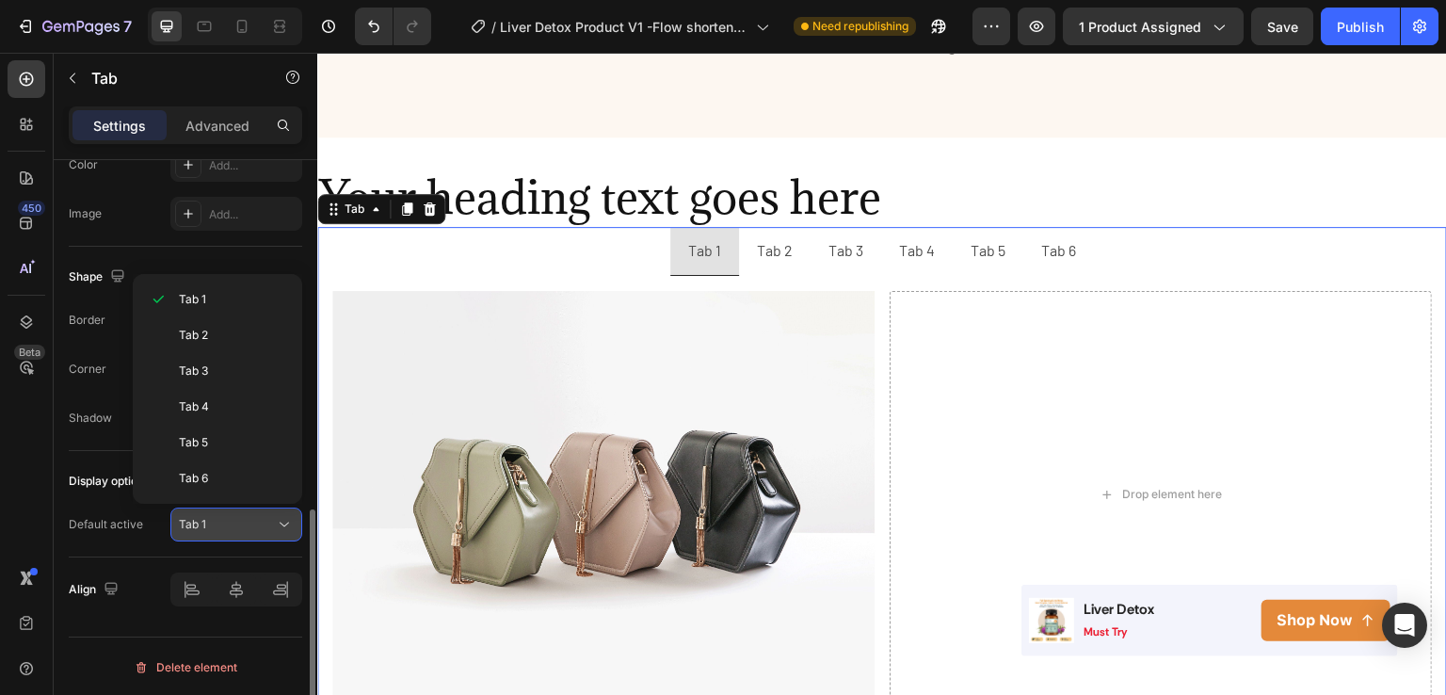
click at [279, 509] on button "Tab 1" at bounding box center [236, 525] width 132 height 34
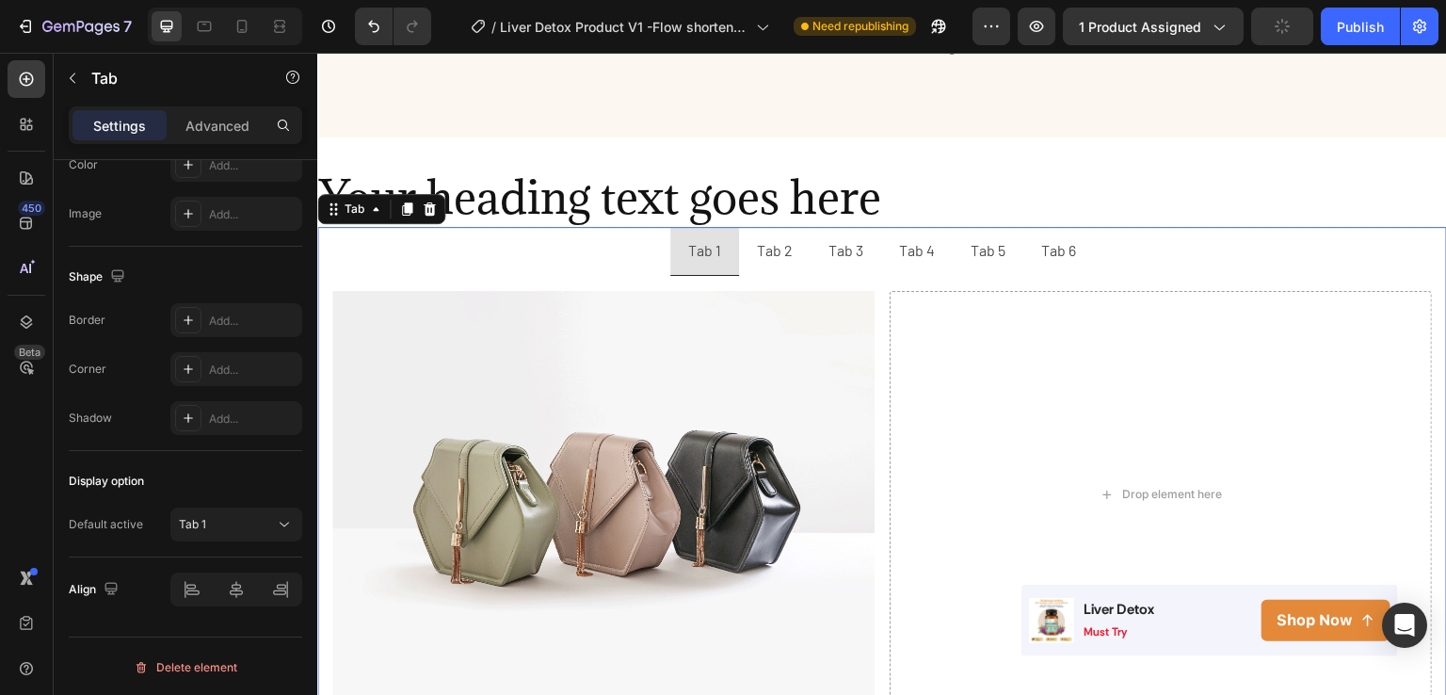
click at [675, 230] on li "Tab 1" at bounding box center [704, 251] width 69 height 49
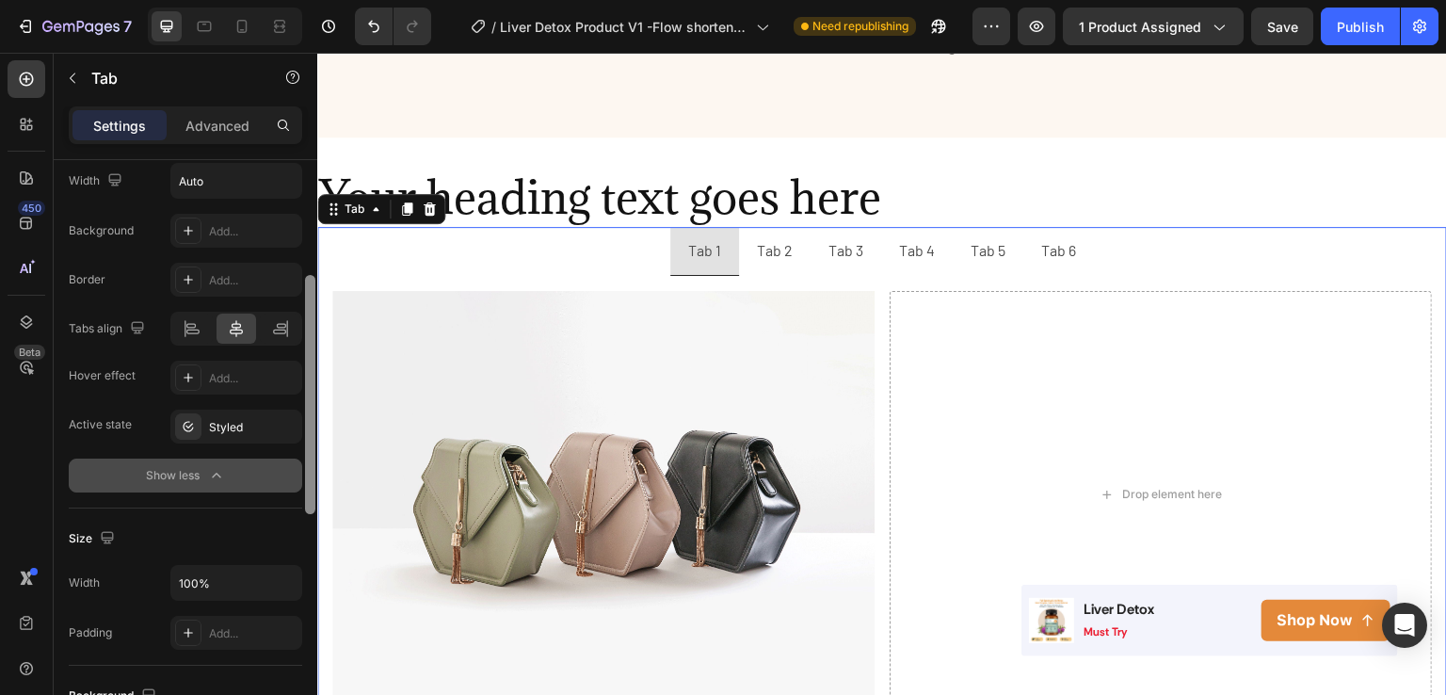
scroll to position [0, 0]
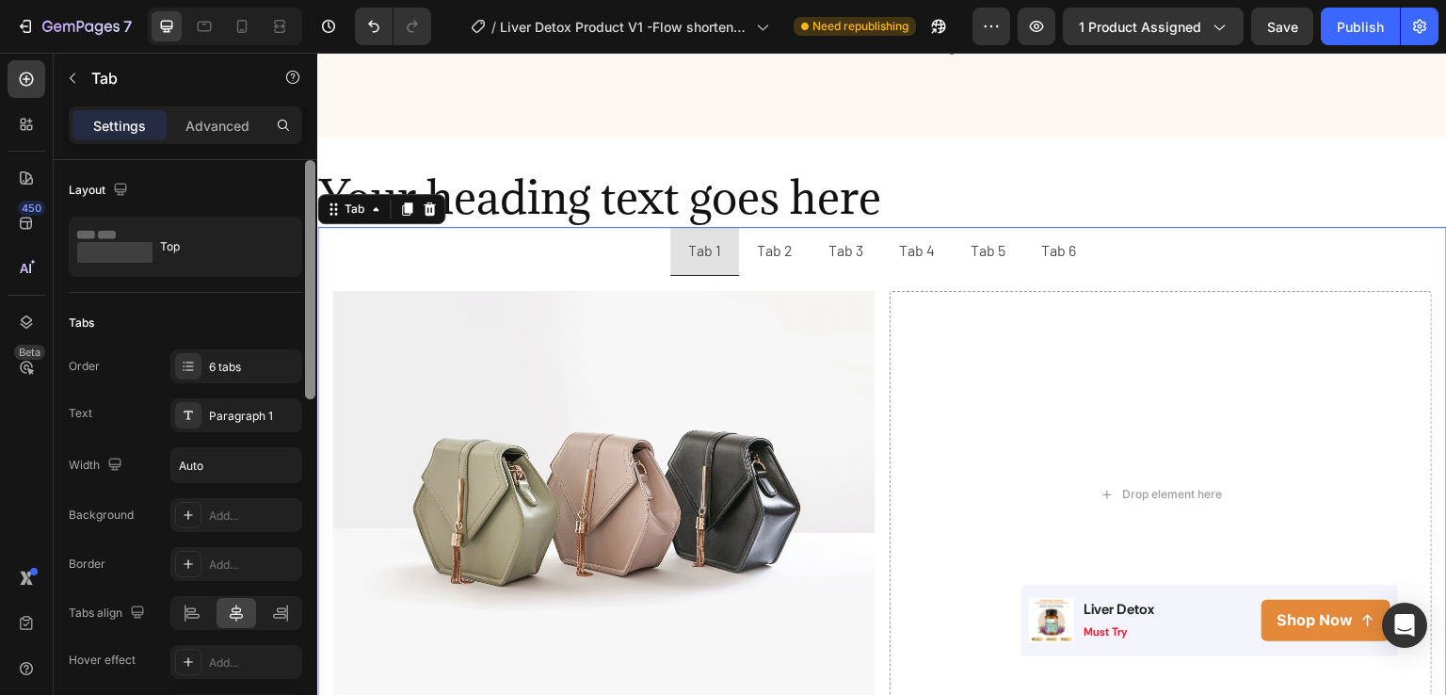
drag, startPoint x: 315, startPoint y: 547, endPoint x: 313, endPoint y: 174, distance: 372.9
click at [313, 174] on div at bounding box center [310, 279] width 10 height 239
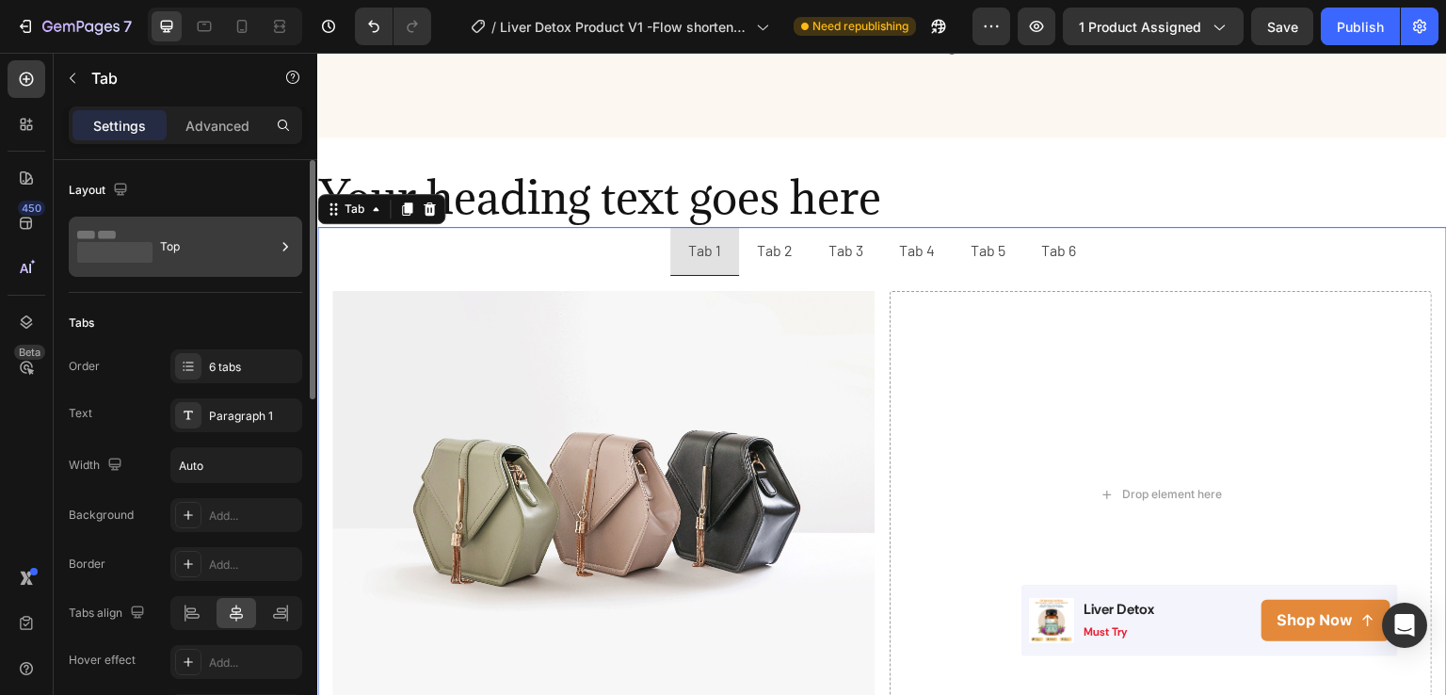
click at [234, 242] on div "Top" at bounding box center [217, 246] width 115 height 43
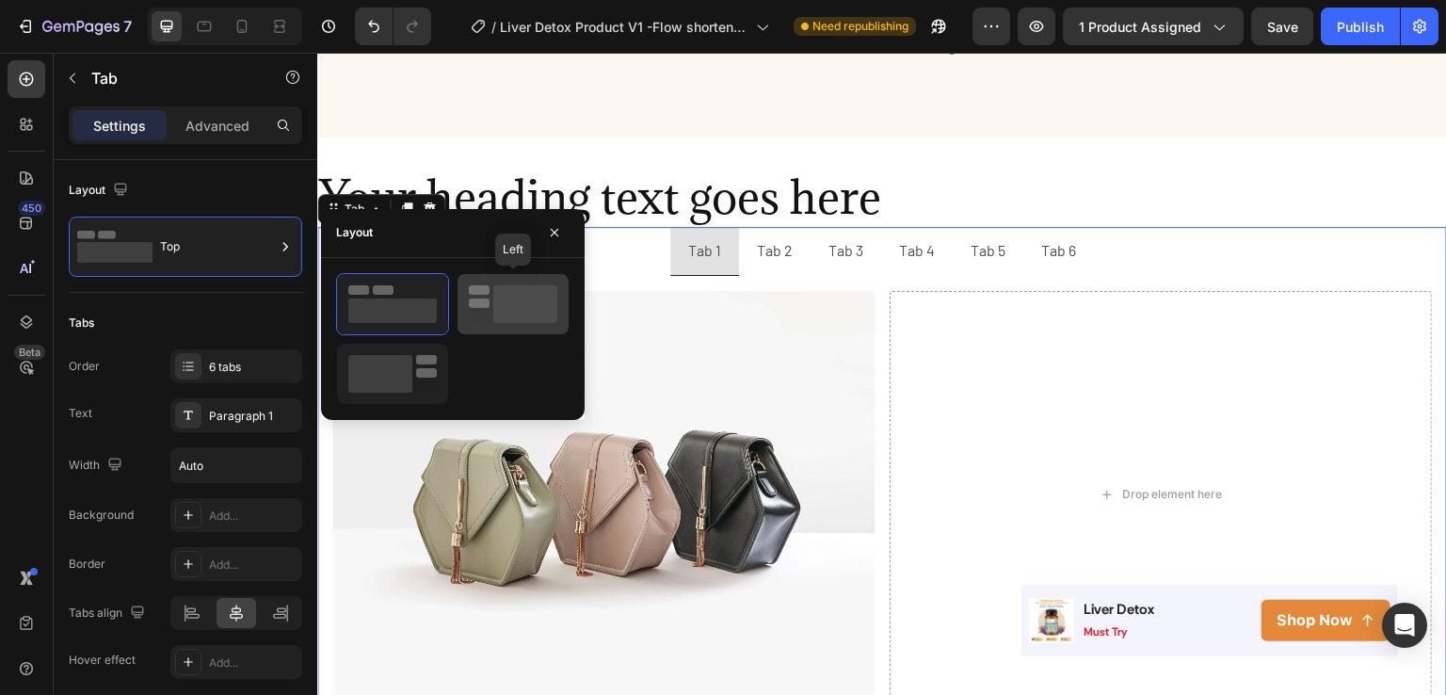
click at [497, 304] on rect at bounding box center [525, 304] width 64 height 38
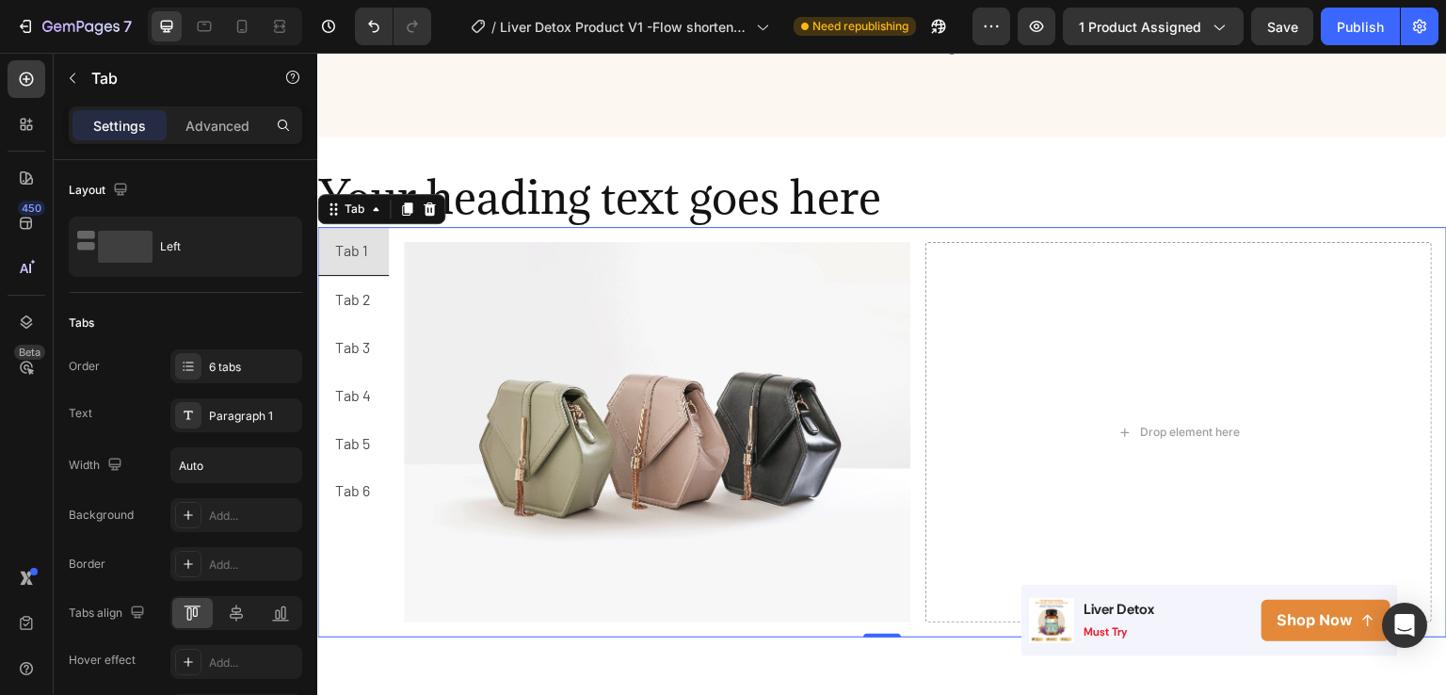
click at [352, 234] on div "Tab 1" at bounding box center [351, 250] width 39 height 33
click at [352, 237] on p "Tab 1" at bounding box center [351, 250] width 33 height 27
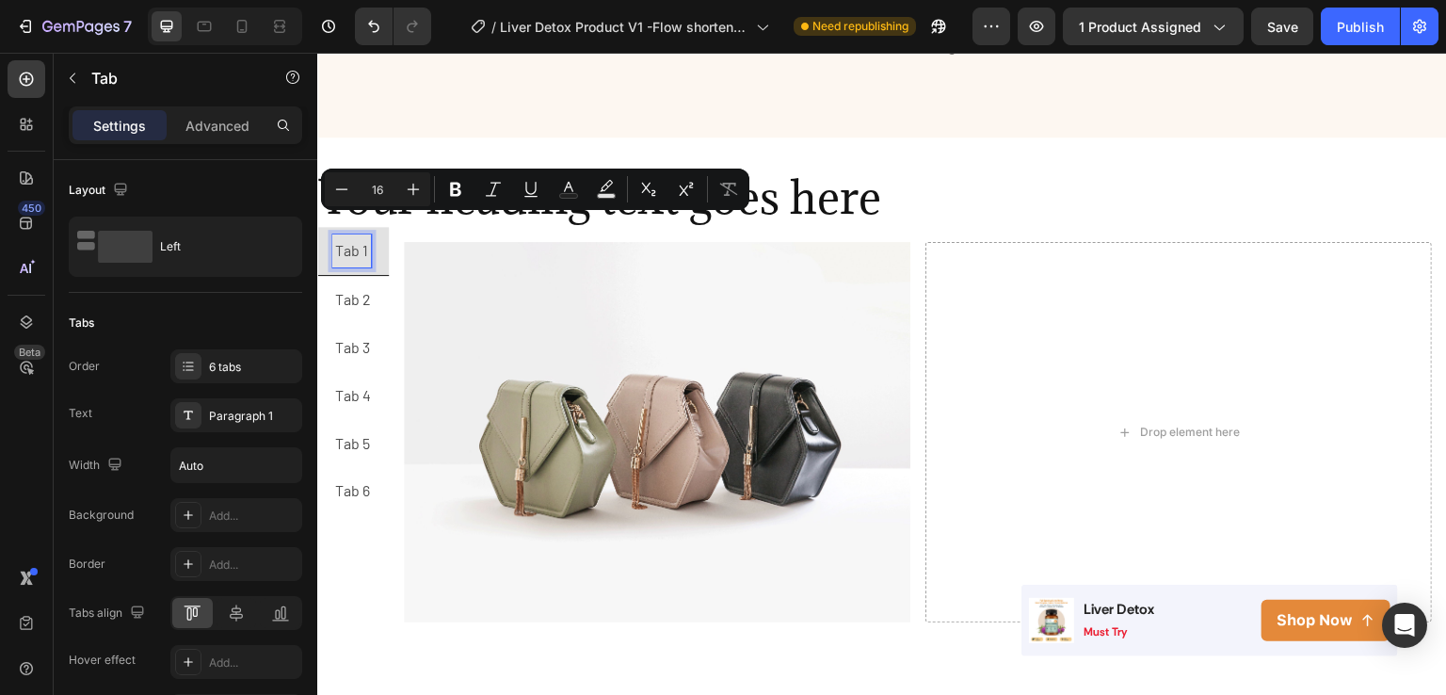
click at [364, 237] on p "Tab 1" at bounding box center [351, 250] width 33 height 27
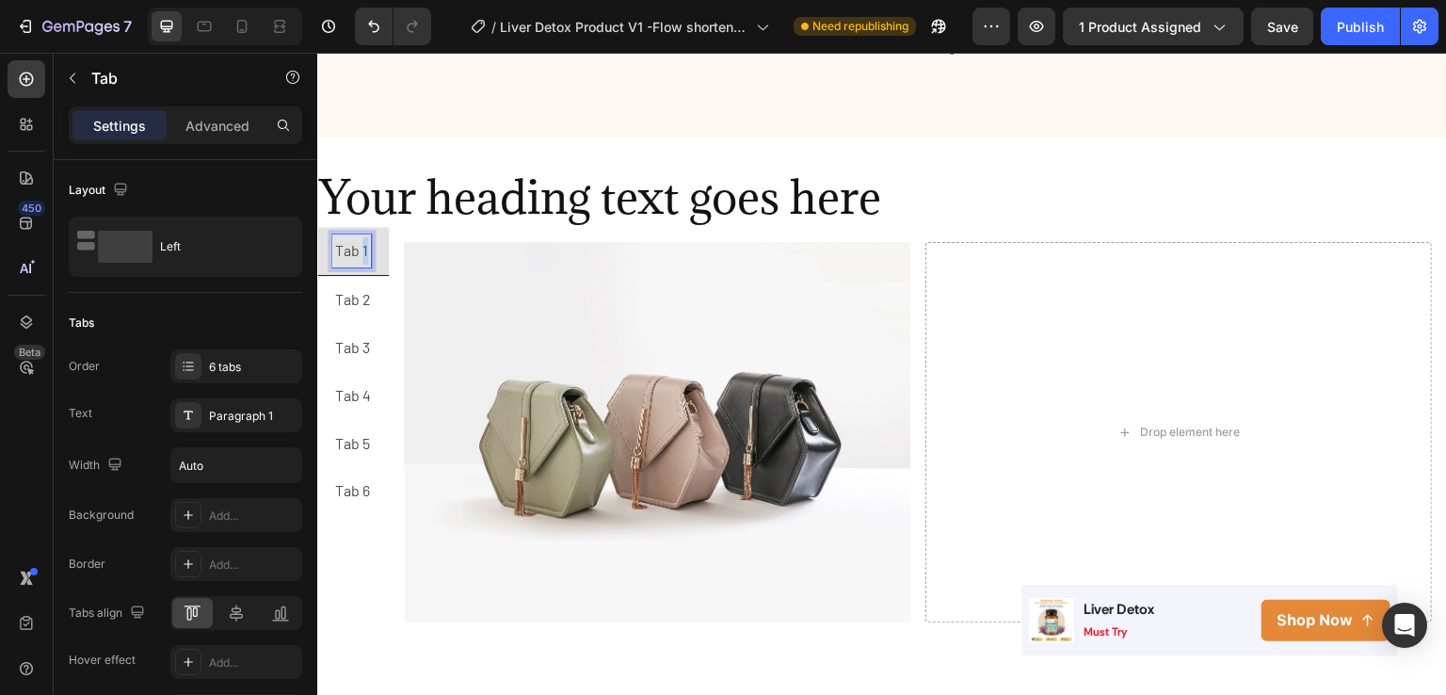
click at [364, 237] on p "Tab 1" at bounding box center [351, 250] width 33 height 27
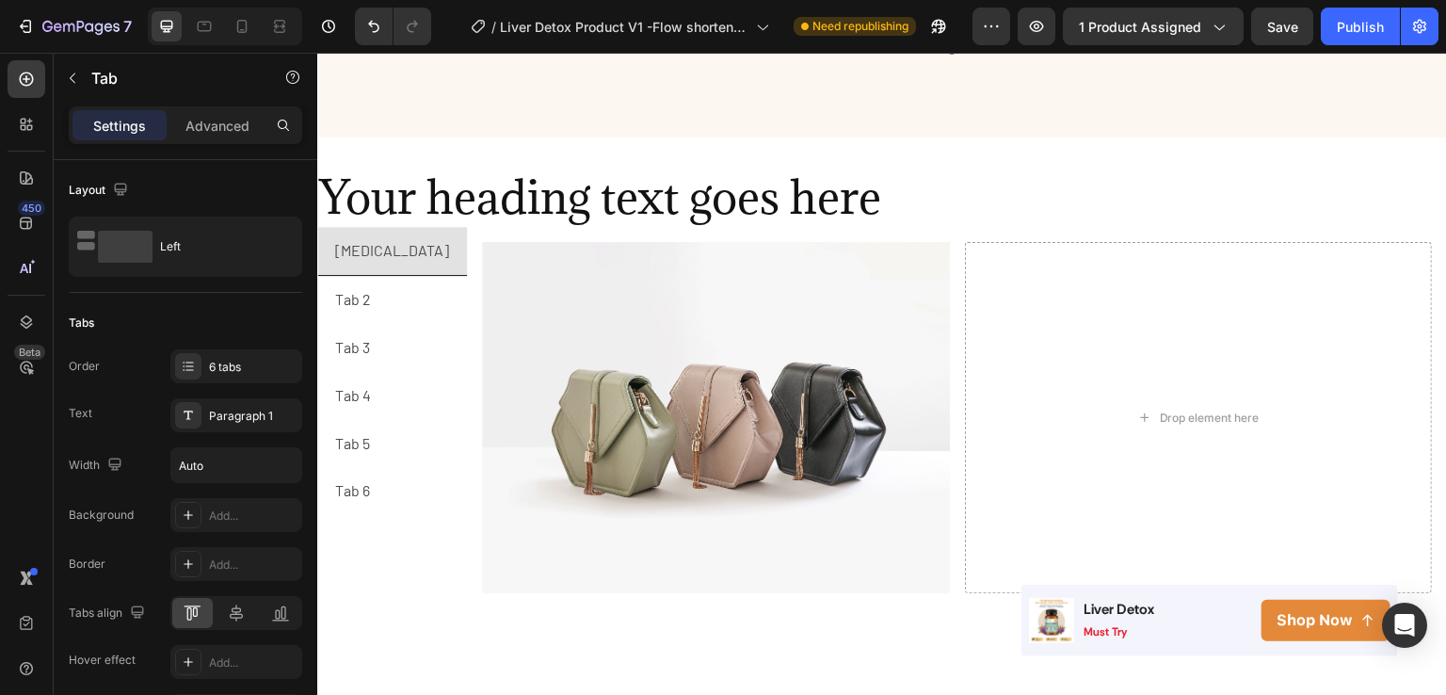
click at [374, 276] on li "Tab 2" at bounding box center [392, 300] width 150 height 48
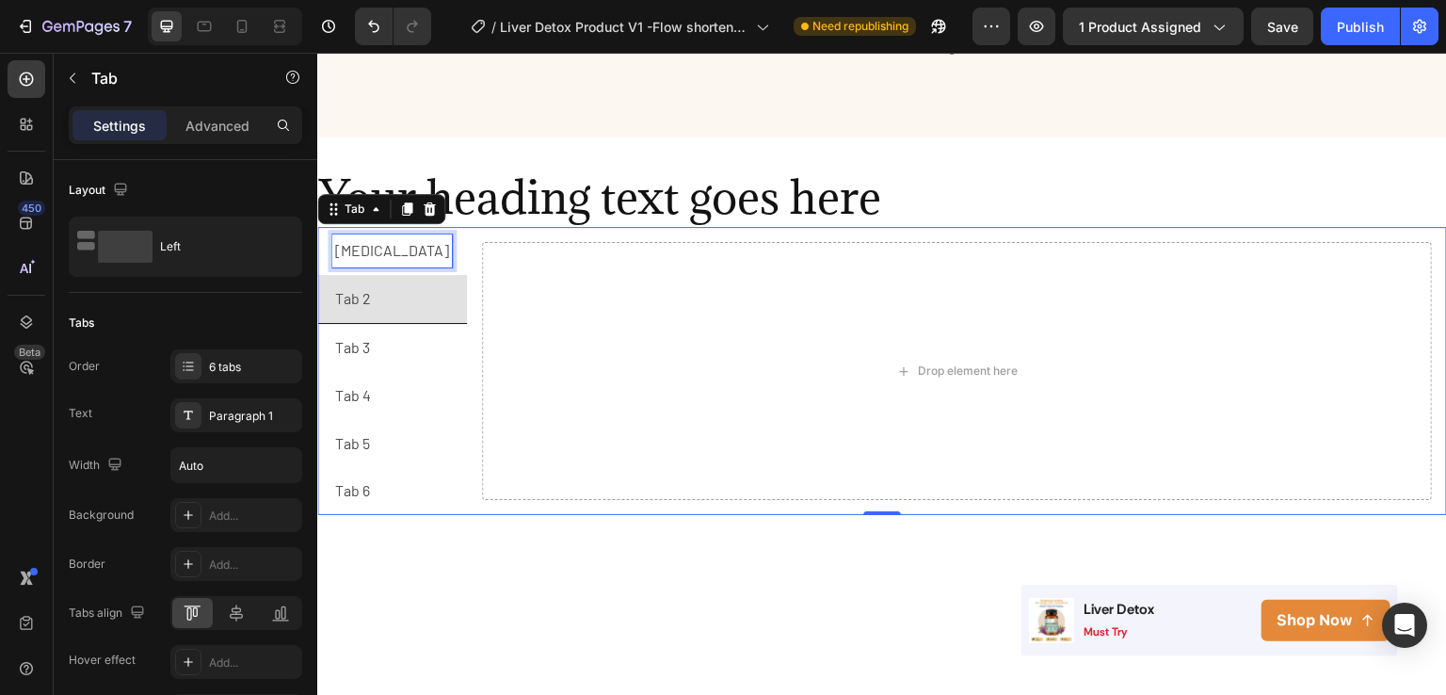
click at [411, 234] on div "Milk Thistle" at bounding box center [392, 250] width 120 height 33
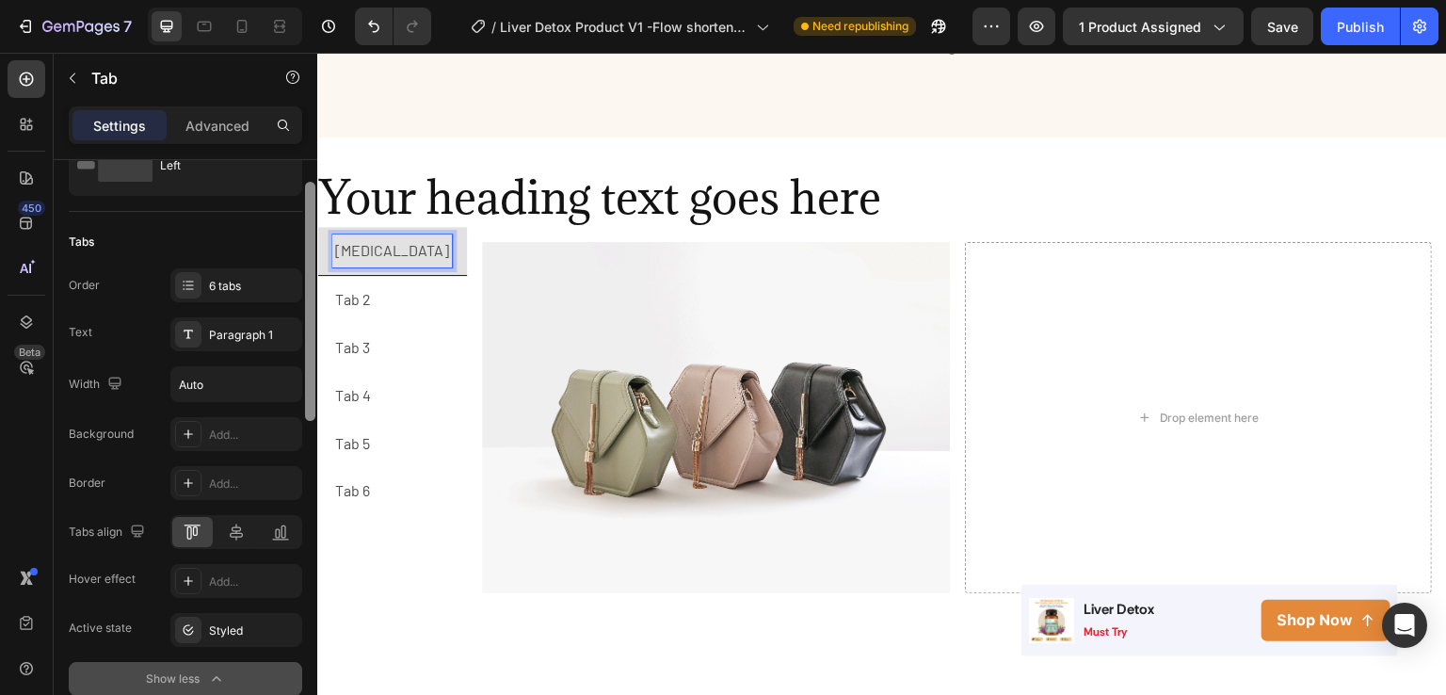
scroll to position [72, 0]
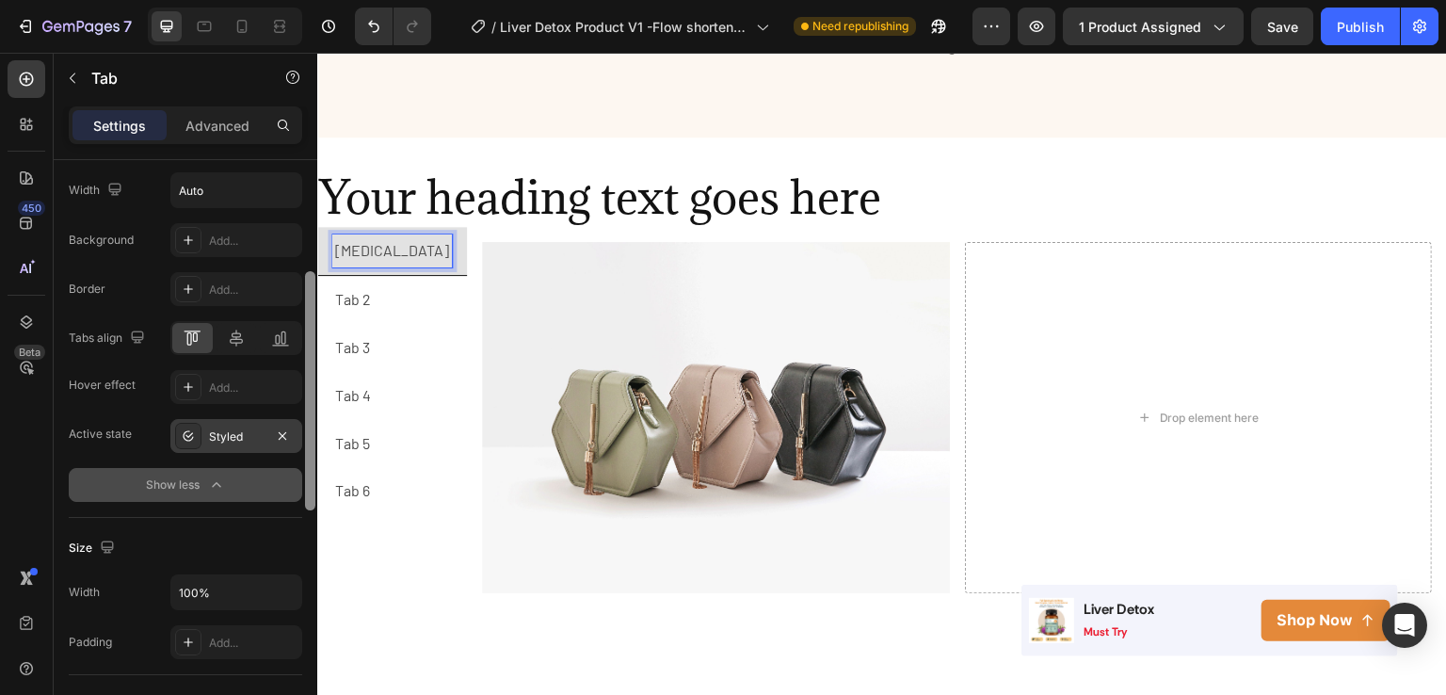
drag, startPoint x: 313, startPoint y: 345, endPoint x: 292, endPoint y: 447, distance: 104.7
click at [292, 447] on div "Layout Left Tabs Order 6 tabs Text Paragraph 1 Width Auto Background Add... Bor…" at bounding box center [186, 454] width 264 height 589
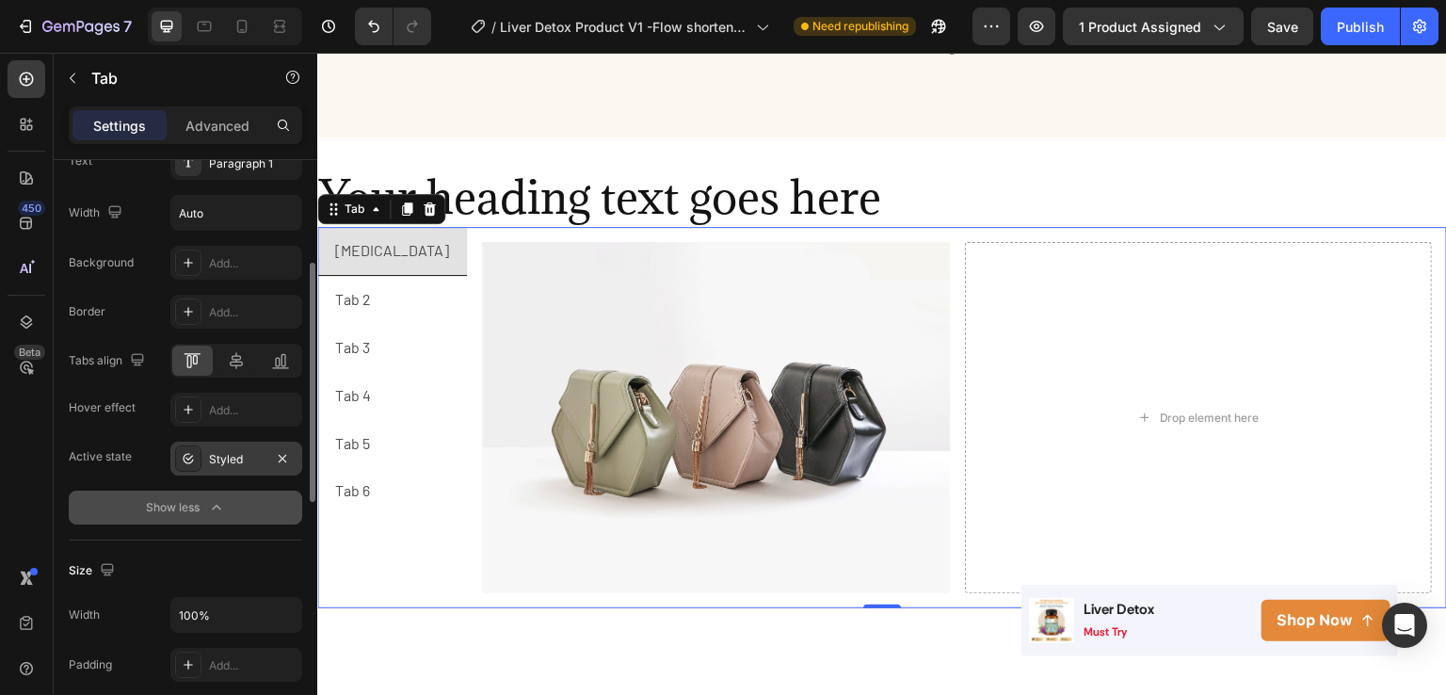
click at [235, 460] on div "Styled" at bounding box center [236, 459] width 55 height 17
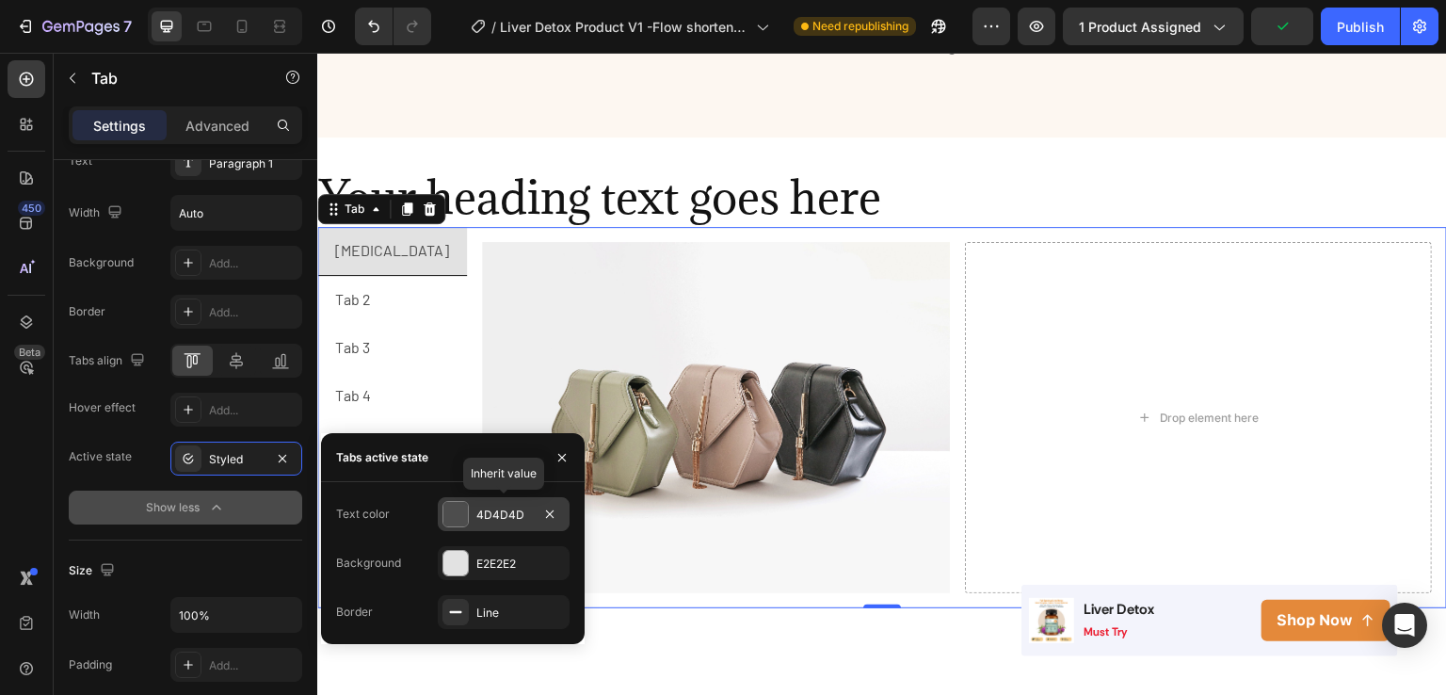
click at [450, 516] on div at bounding box center [456, 514] width 24 height 24
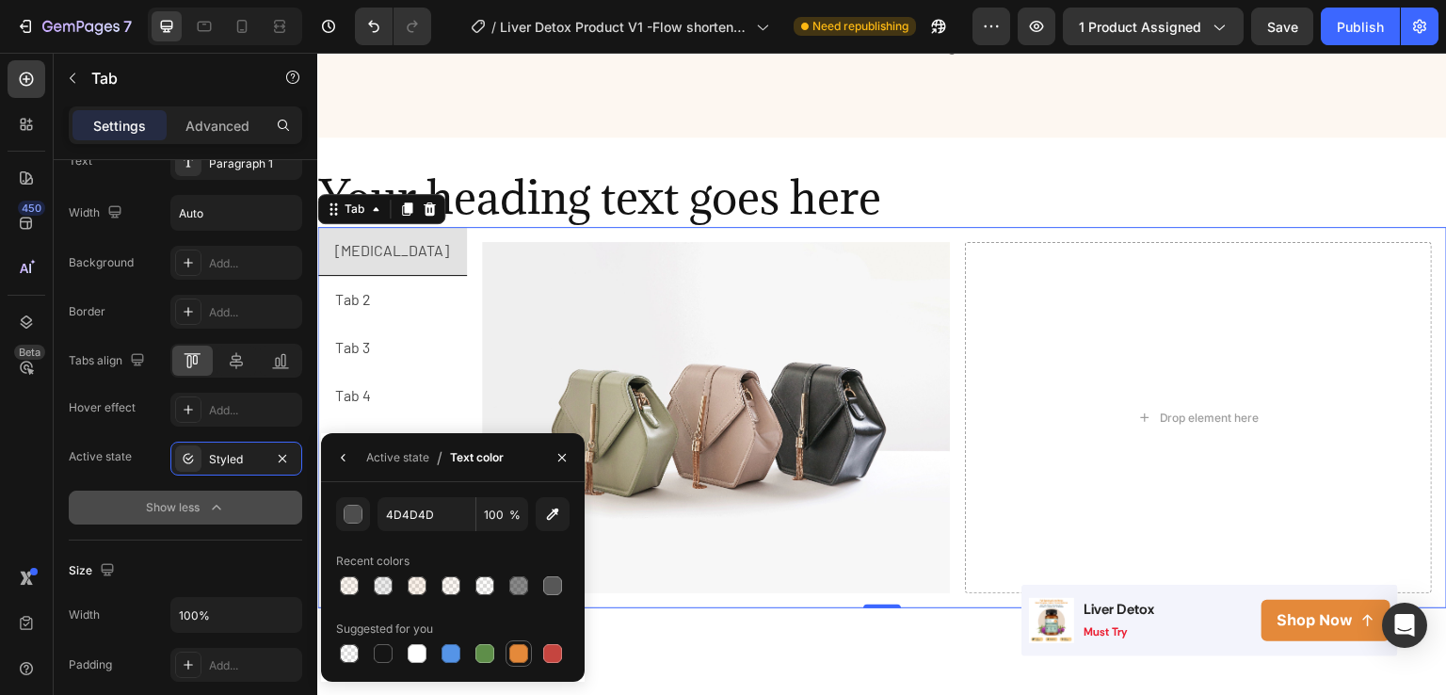
click at [516, 656] on div at bounding box center [518, 653] width 19 height 19
click at [392, 650] on div at bounding box center [383, 653] width 19 height 19
type input "151515"
click at [559, 460] on icon "button" at bounding box center [562, 457] width 8 height 8
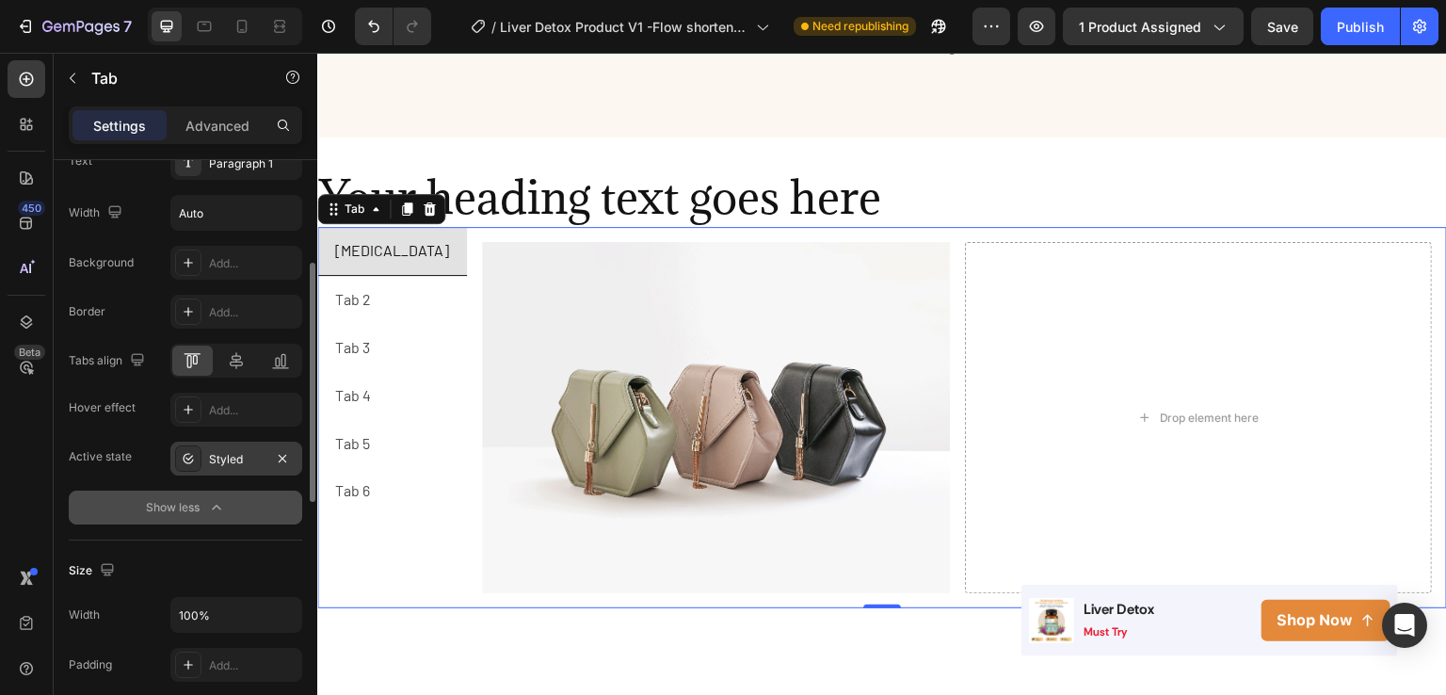
click at [256, 458] on div "Styled" at bounding box center [236, 459] width 55 height 17
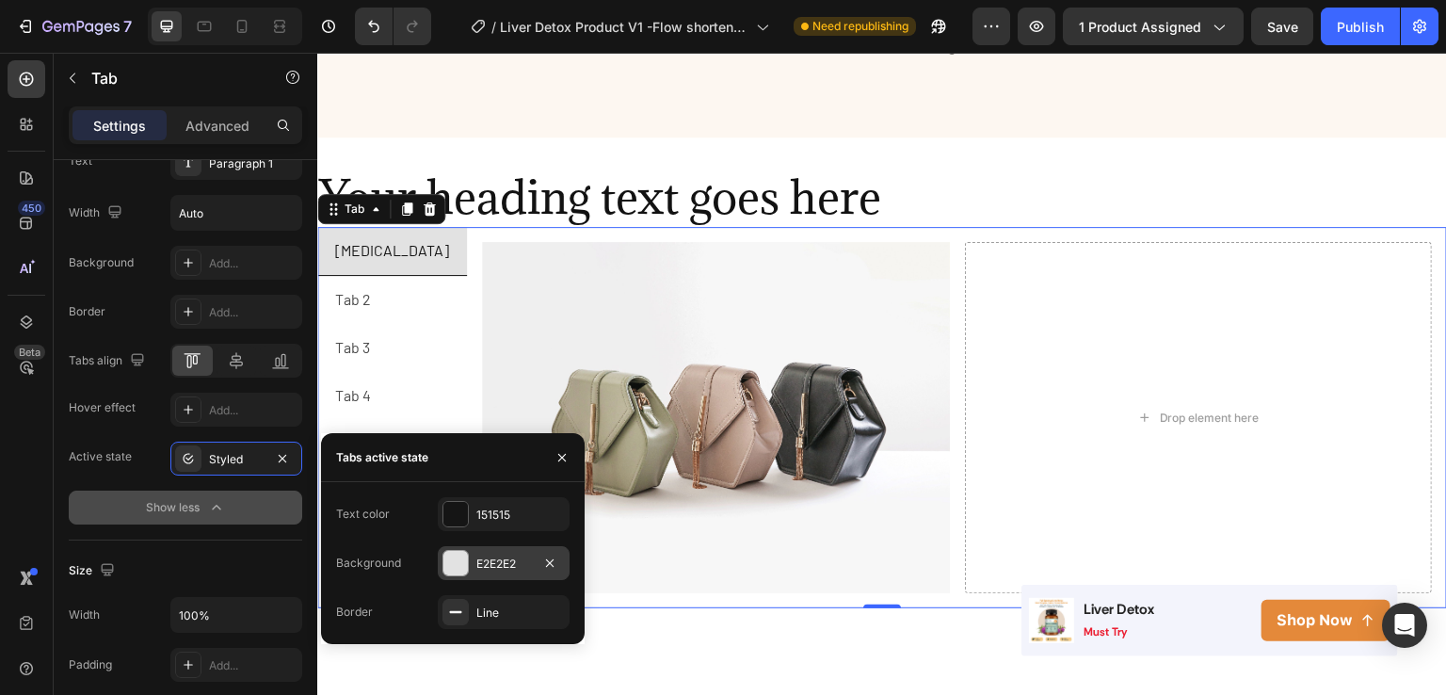
click at [466, 562] on div at bounding box center [456, 563] width 24 height 24
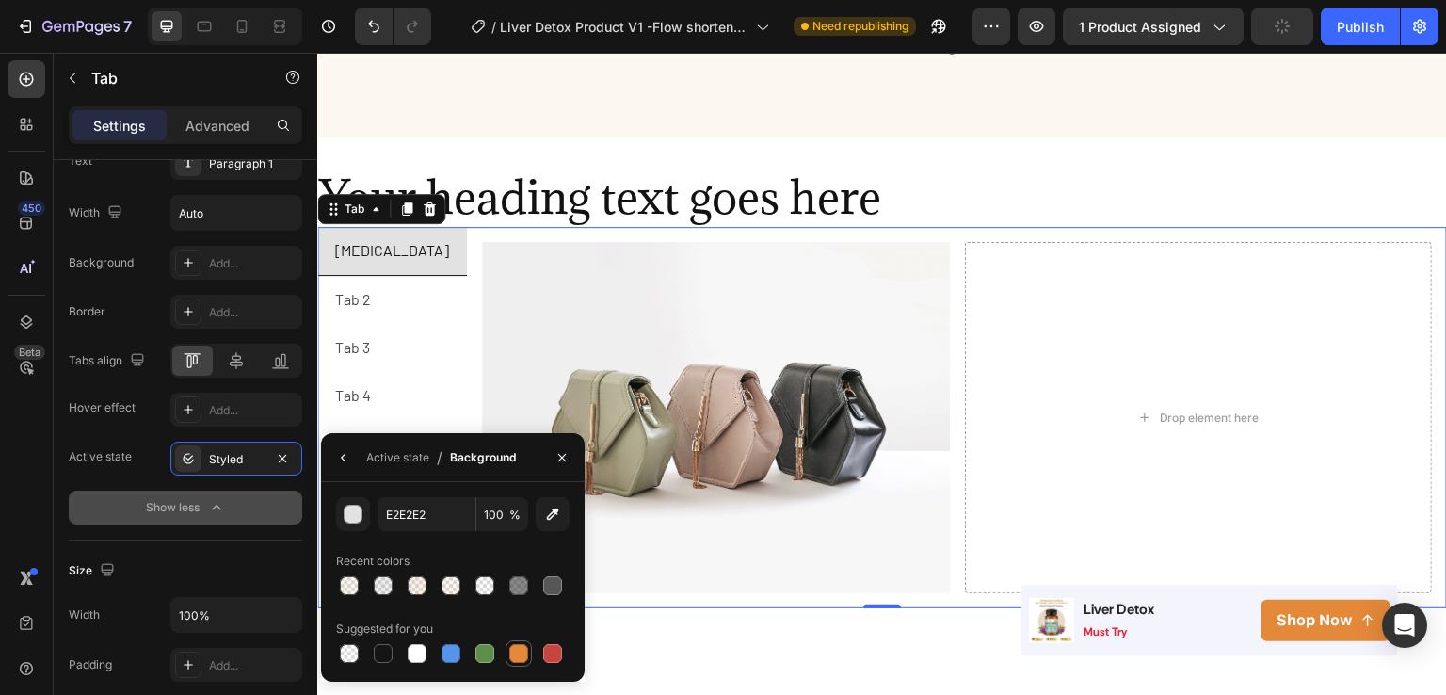
click at [519, 658] on div at bounding box center [518, 653] width 19 height 19
type input "E4893A"
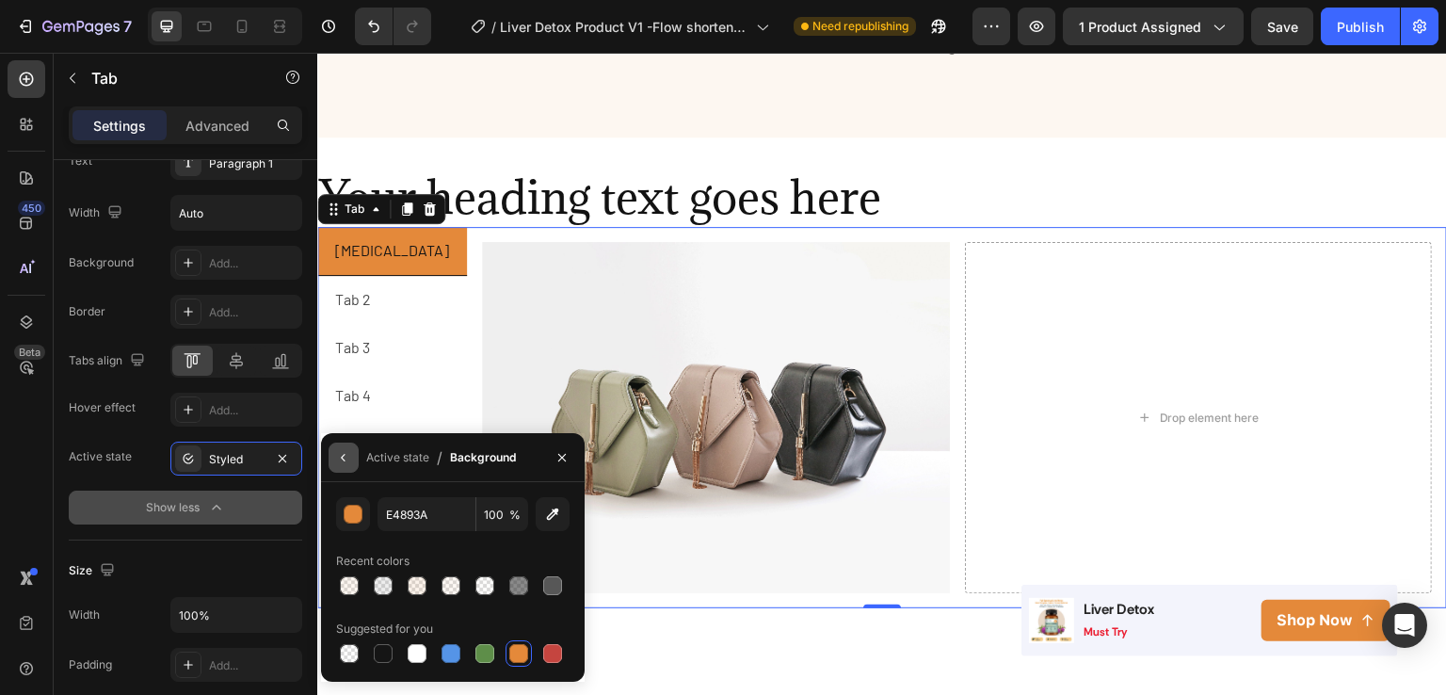
click at [333, 453] on button "button" at bounding box center [344, 458] width 30 height 30
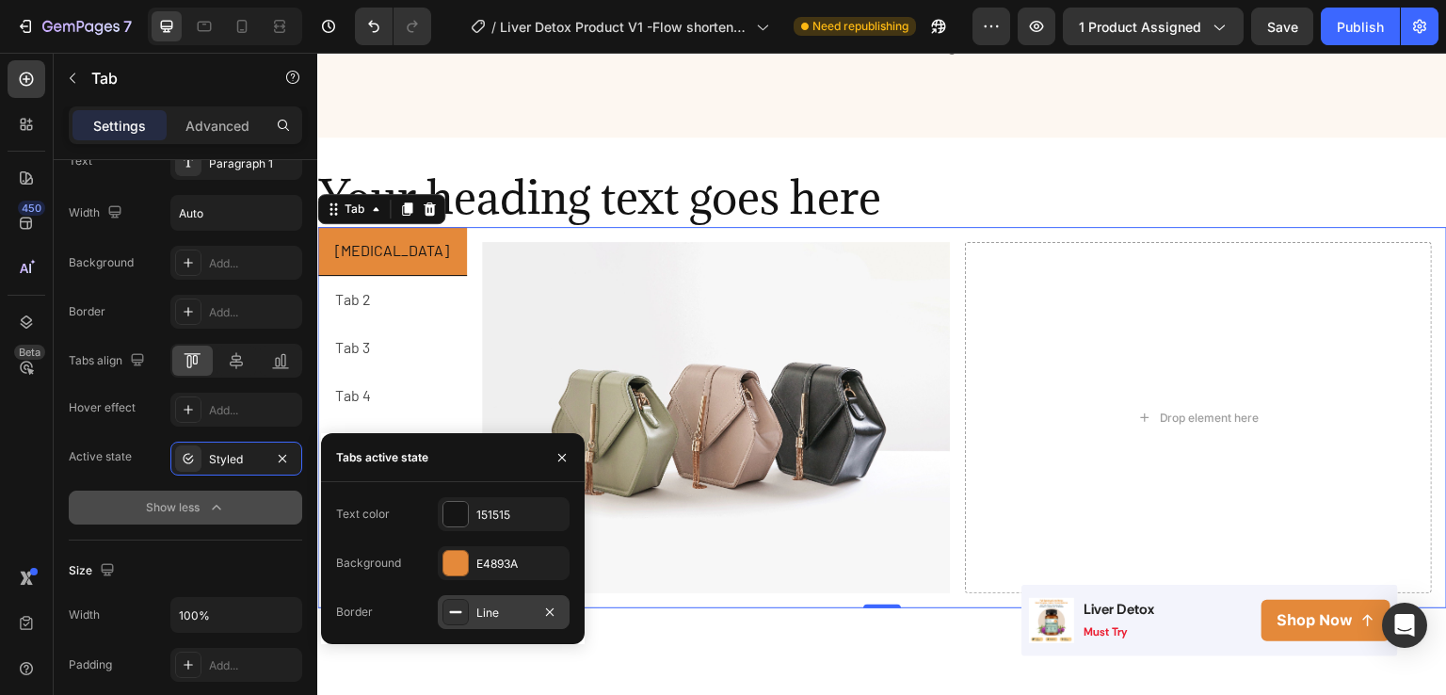
click at [460, 611] on rect at bounding box center [456, 612] width 12 height 2
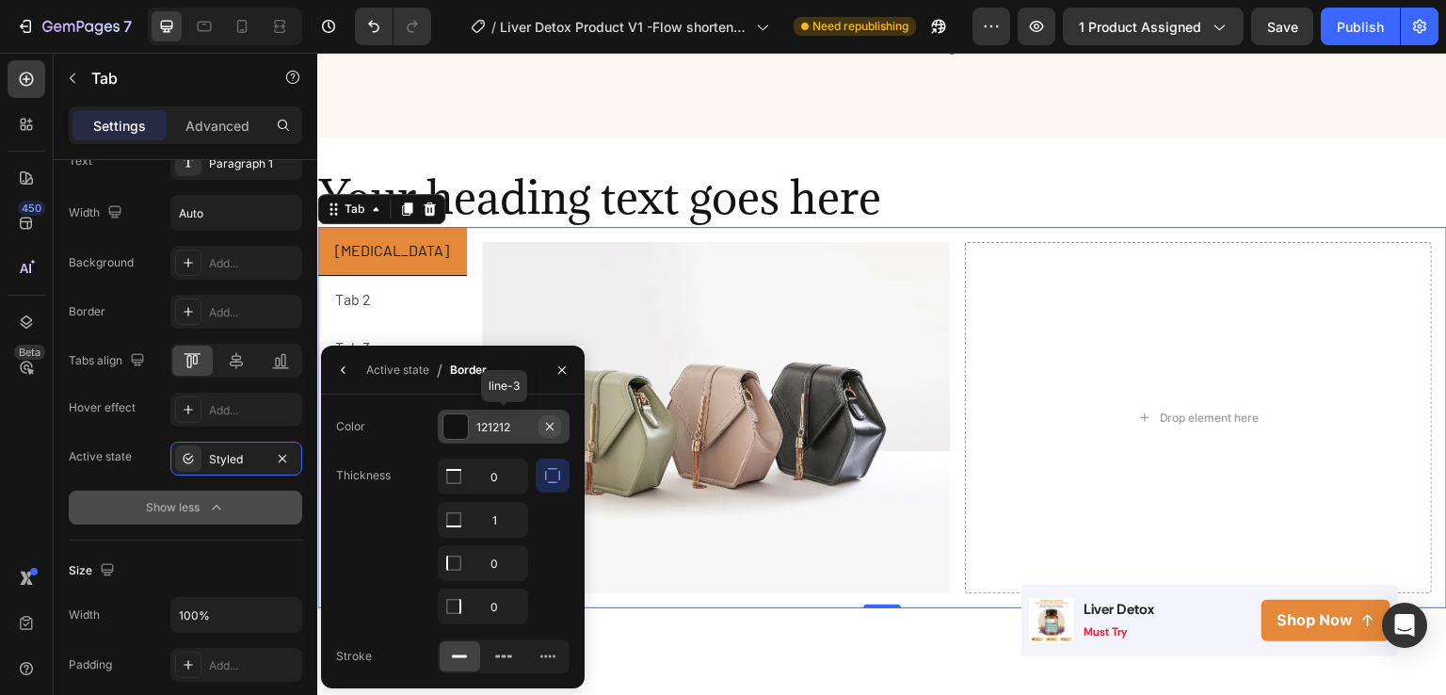
click at [547, 424] on icon "button" at bounding box center [550, 427] width 8 height 8
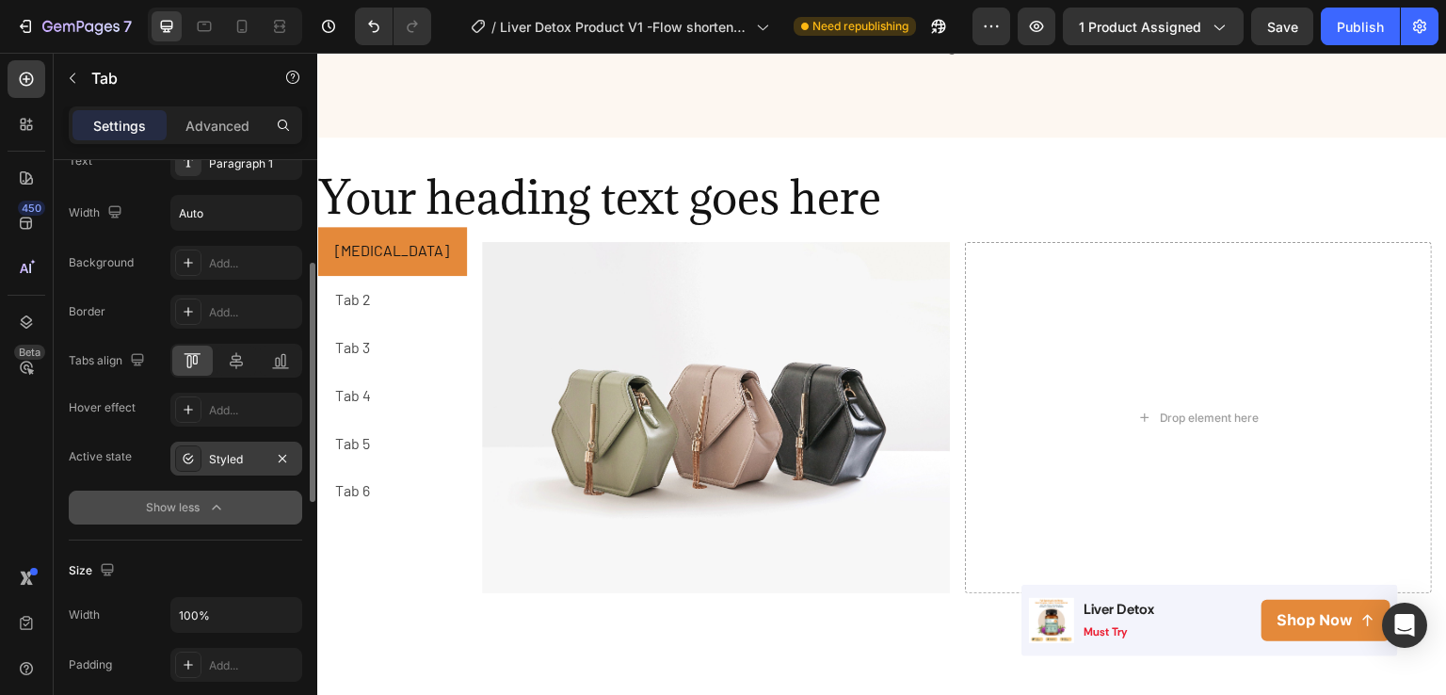
click at [232, 460] on div "Styled" at bounding box center [236, 459] width 55 height 17
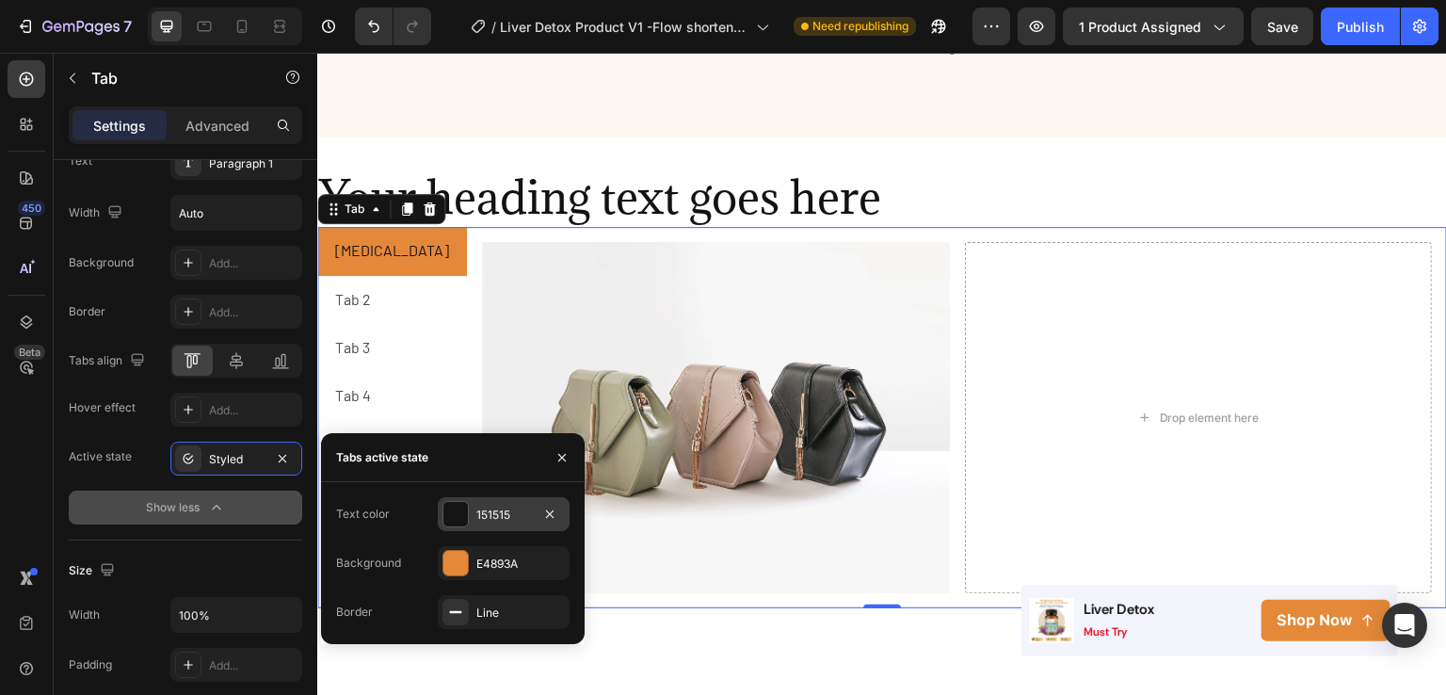
click at [493, 513] on div "151515" at bounding box center [503, 515] width 55 height 17
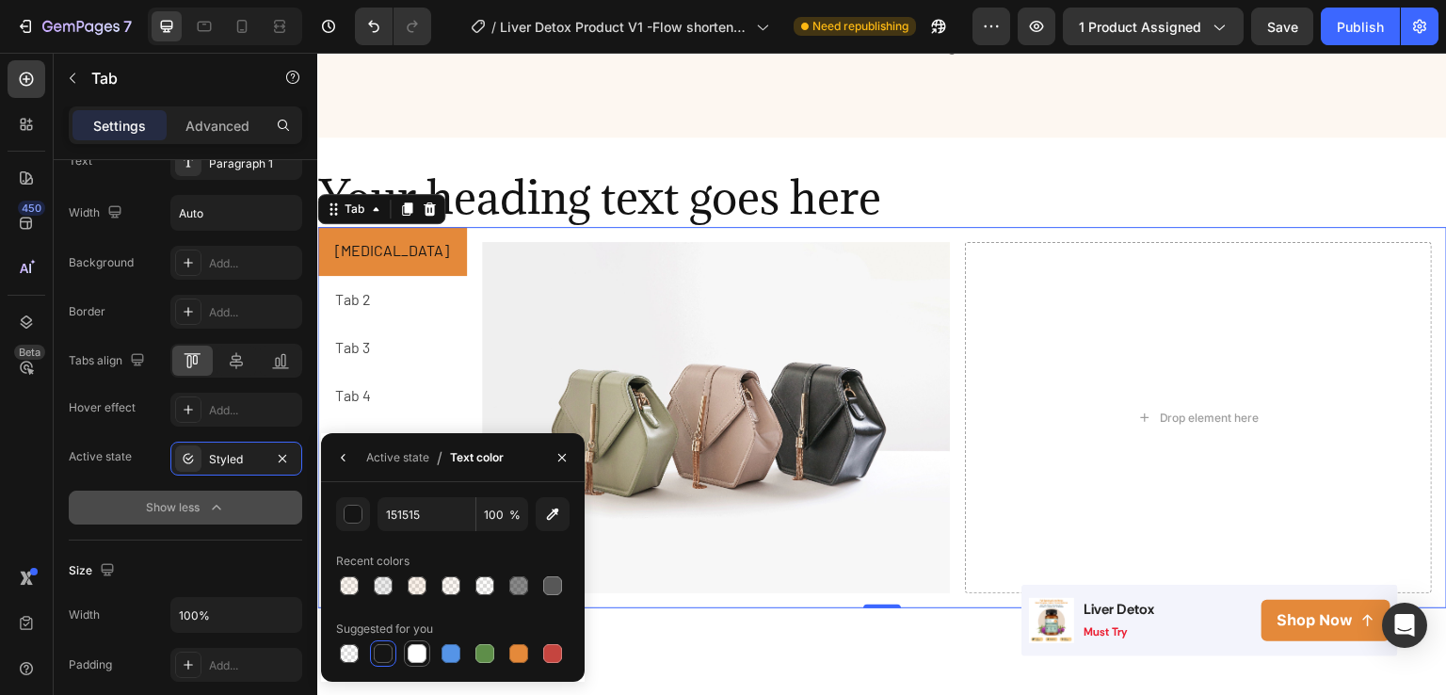
click at [419, 649] on div at bounding box center [417, 653] width 19 height 19
type input "FFFFFF"
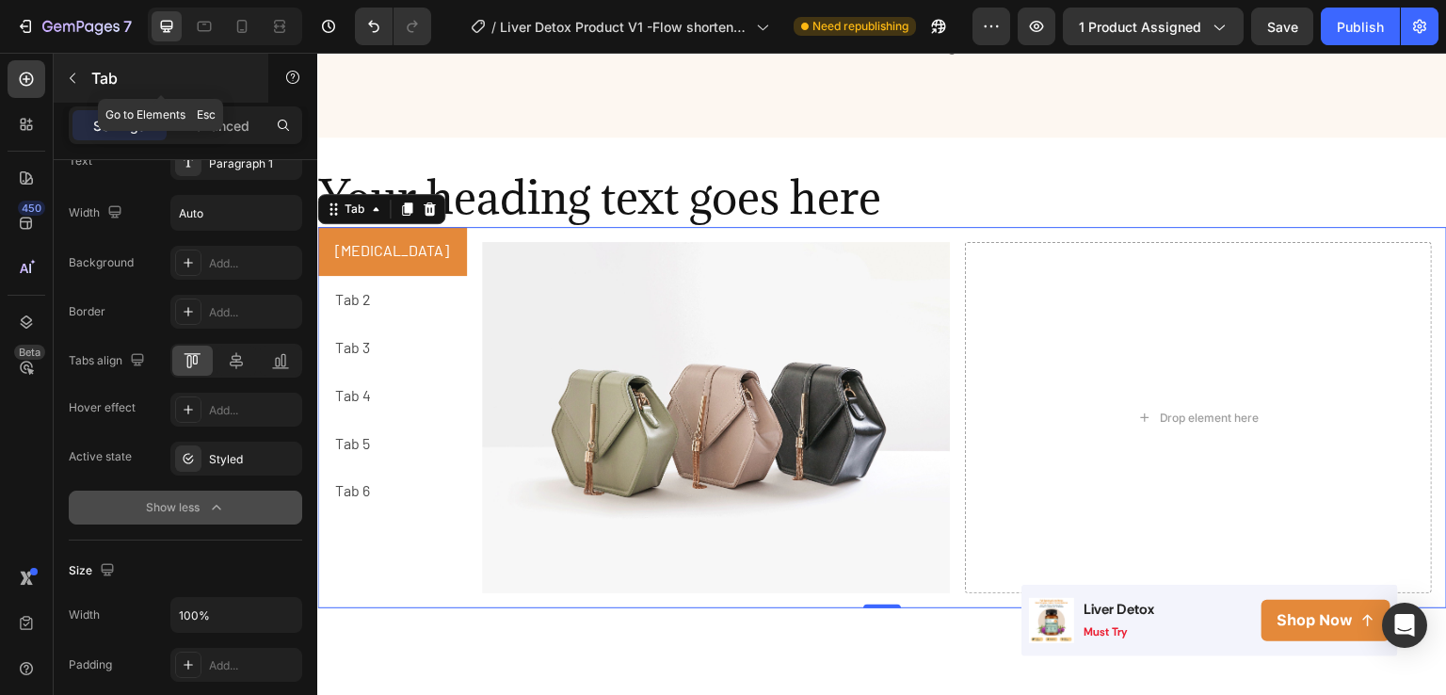
click at [75, 73] on icon "button" at bounding box center [72, 78] width 15 height 15
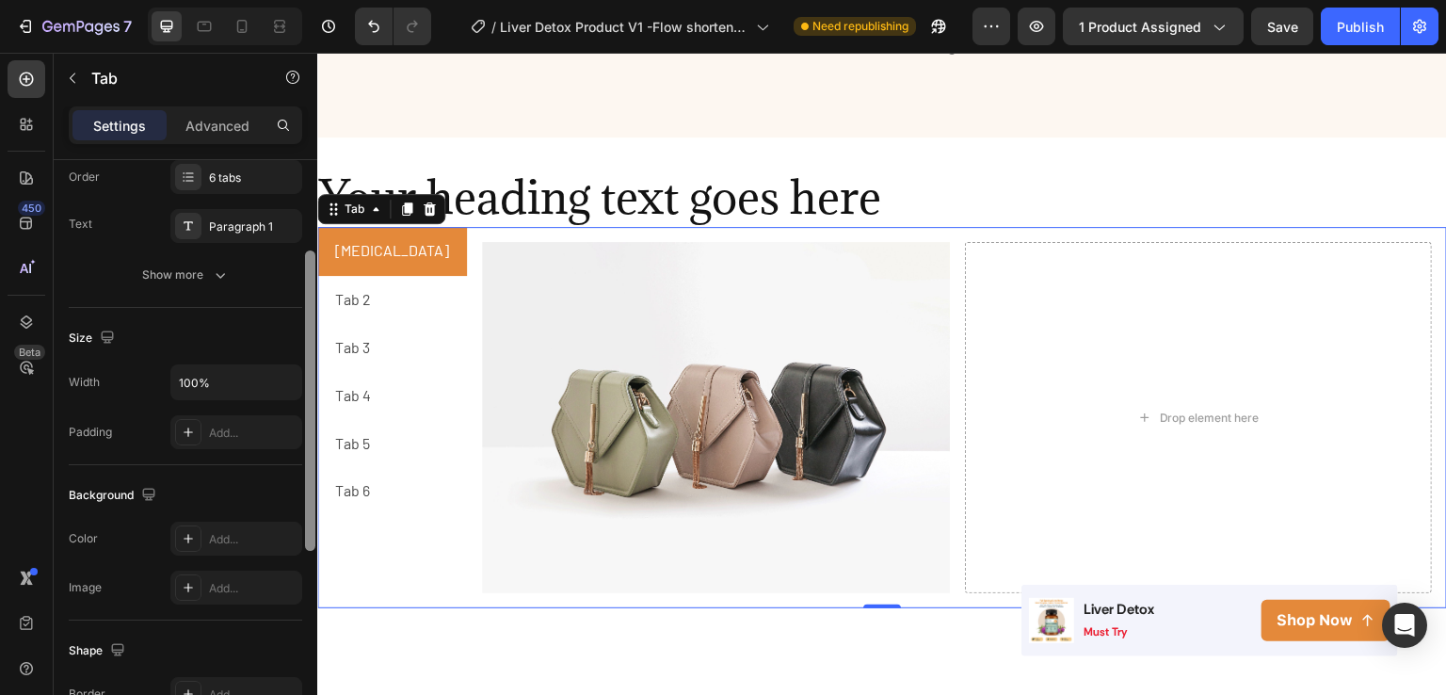
scroll to position [192, 0]
drag, startPoint x: 311, startPoint y: 218, endPoint x: 311, endPoint y: 317, distance: 98.9
click at [311, 317] on div at bounding box center [310, 408] width 10 height 300
click at [221, 375] on input "100%" at bounding box center [236, 380] width 130 height 34
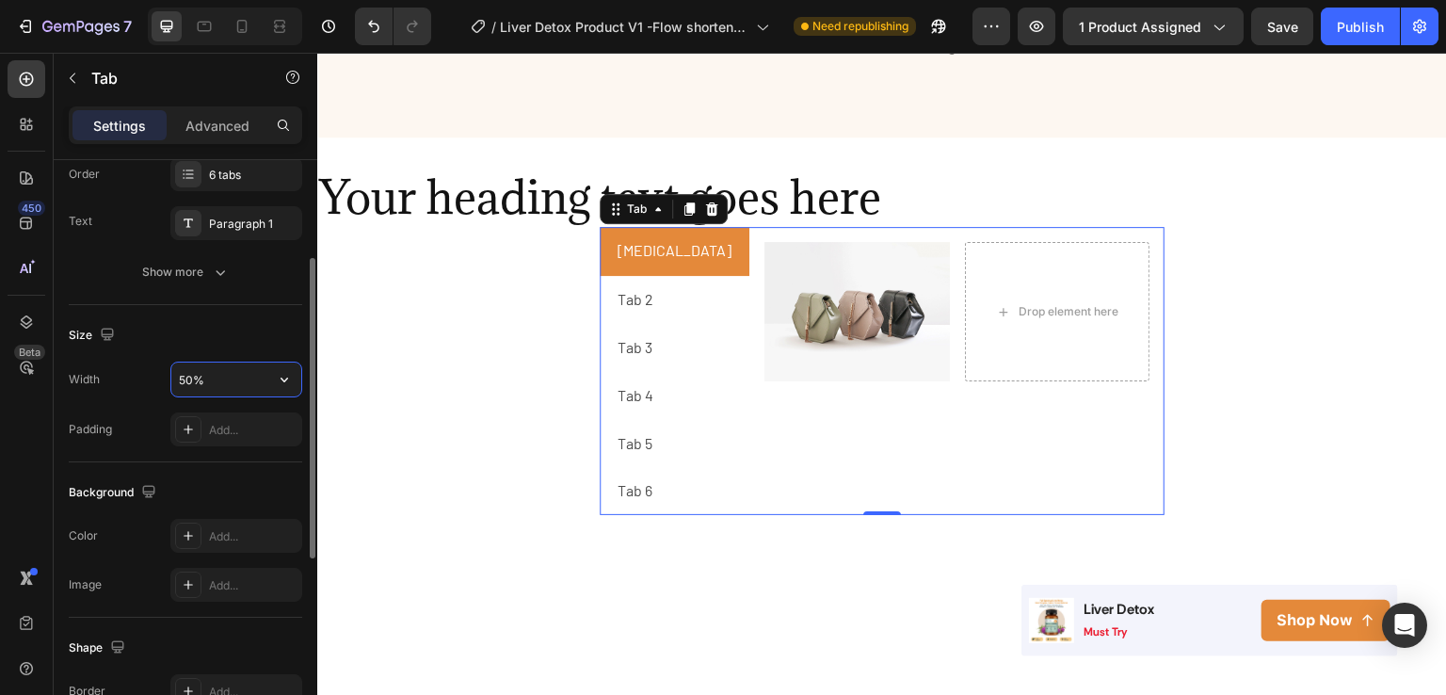
click at [179, 376] on input "50%" at bounding box center [236, 380] width 130 height 34
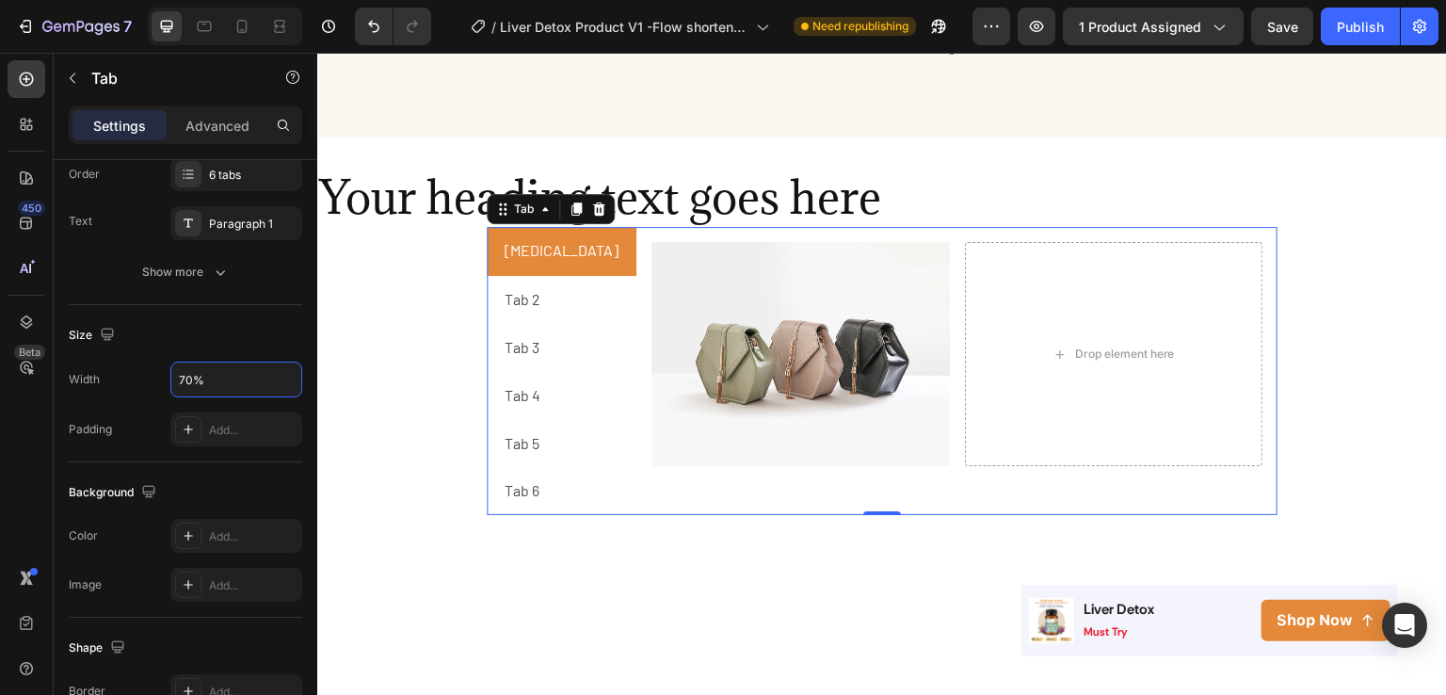
type input "70%"
click at [533, 286] on p "Tab 2" at bounding box center [523, 299] width 36 height 27
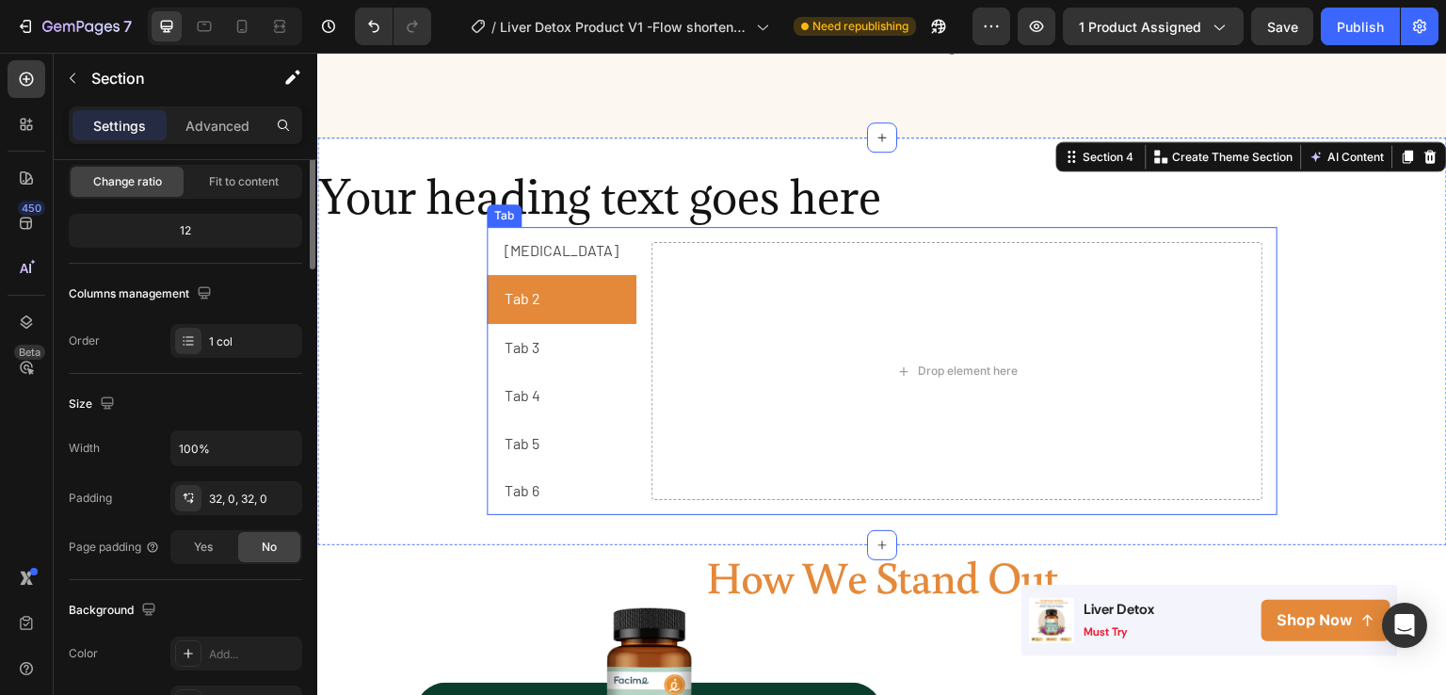
scroll to position [0, 0]
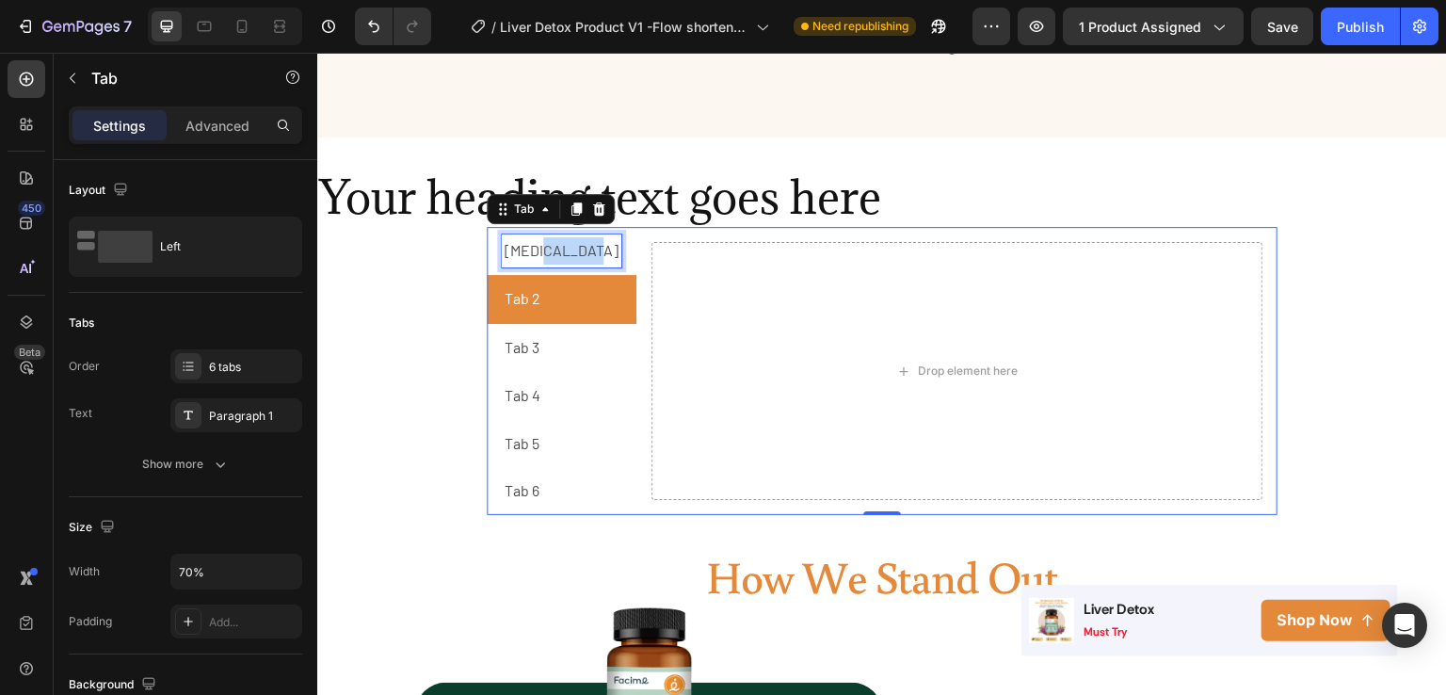
click at [538, 237] on p "Milk Thistle" at bounding box center [562, 250] width 114 height 27
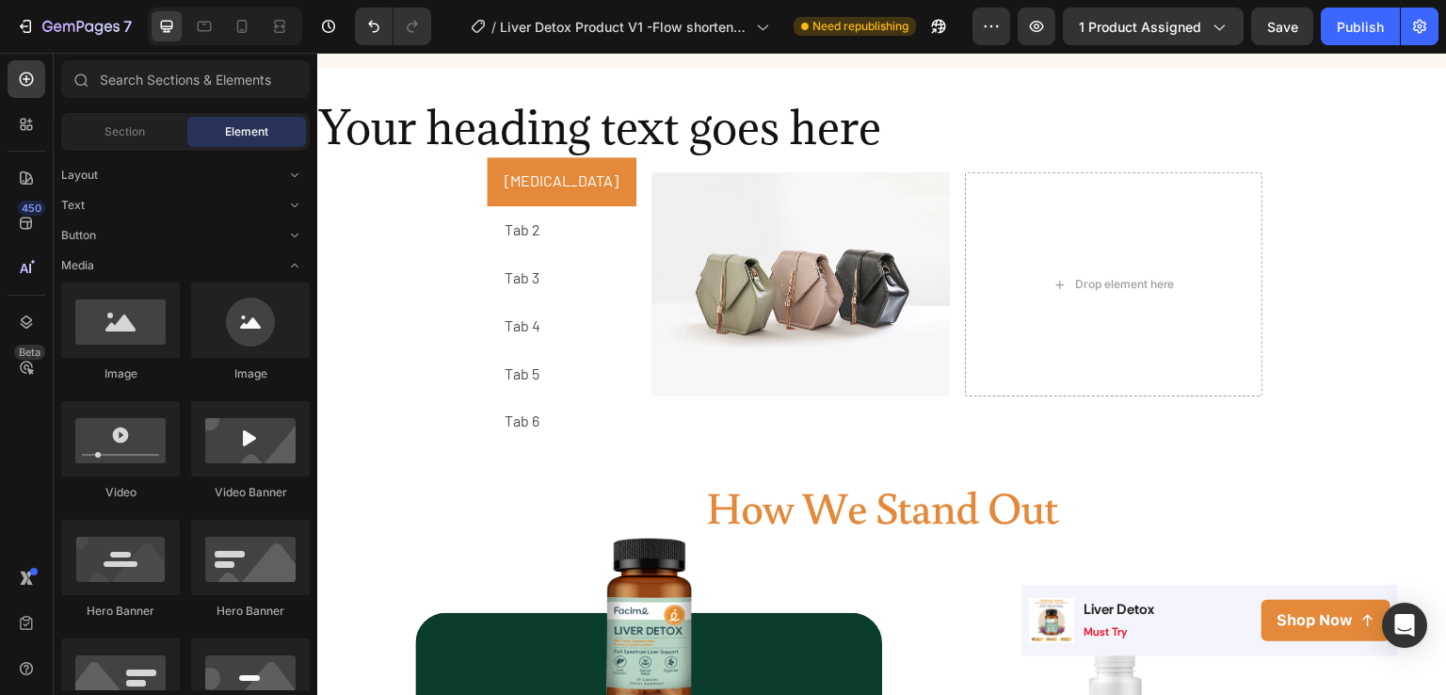
scroll to position [2580, 0]
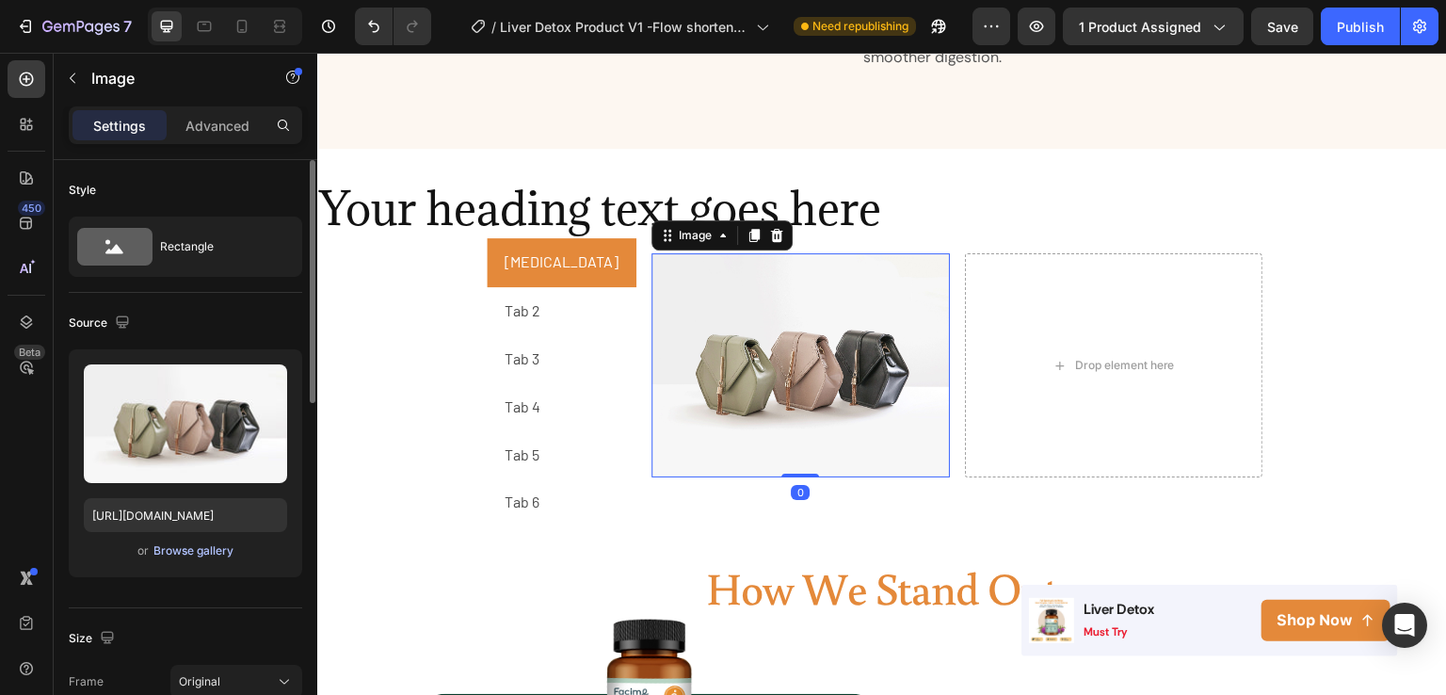
click at [202, 558] on button "Browse gallery" at bounding box center [194, 550] width 82 height 19
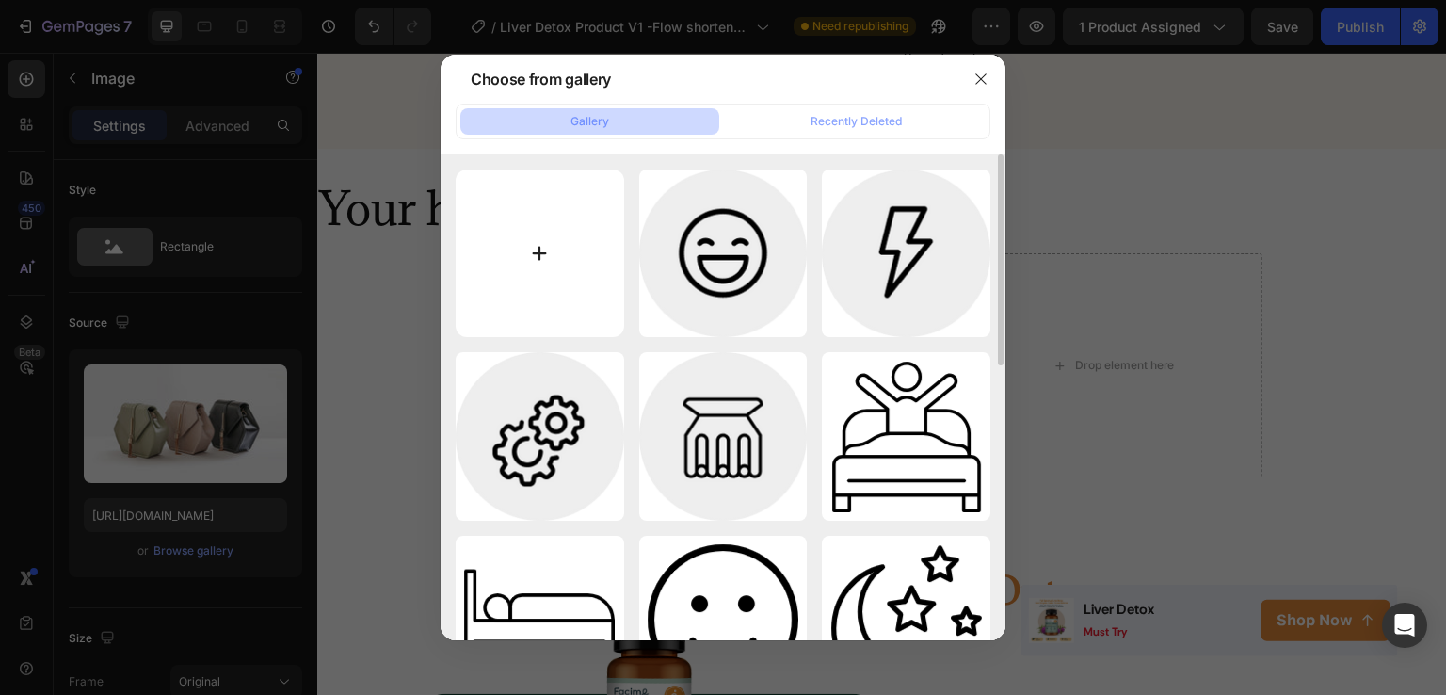
click at [552, 259] on input "file" at bounding box center [540, 253] width 169 height 169
type input "C:\fakepath\Copy element from Gempages!.png"
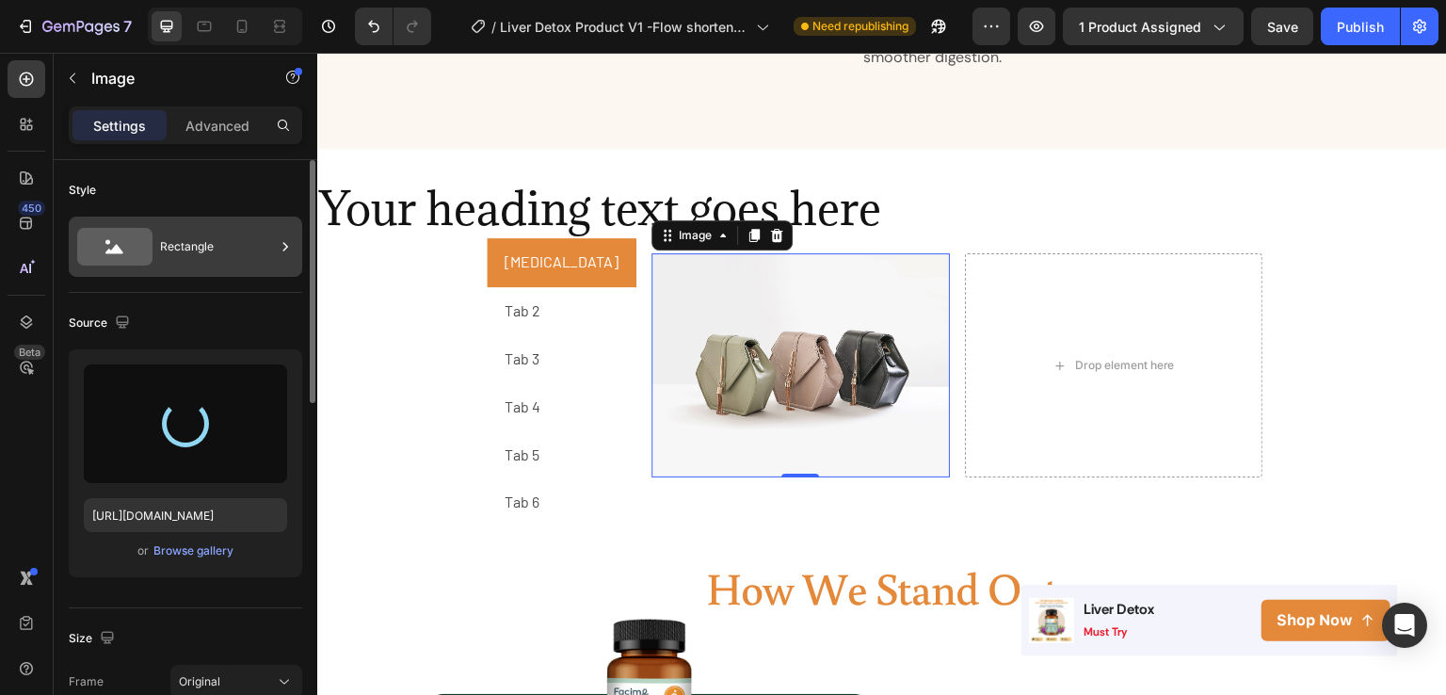
type input "https://cdn.shopify.com/s/files/1/0603/0458/8867/files/gempages_559597870093697…"
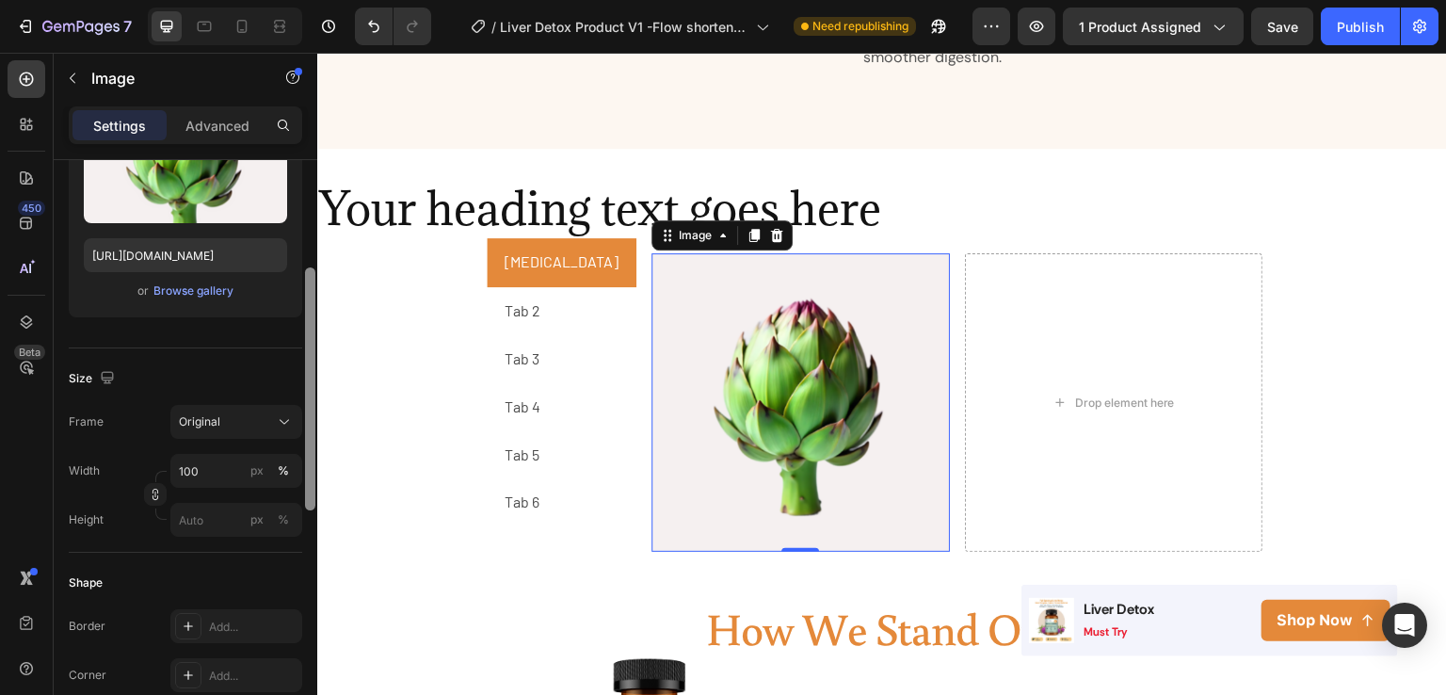
scroll to position [294, 0]
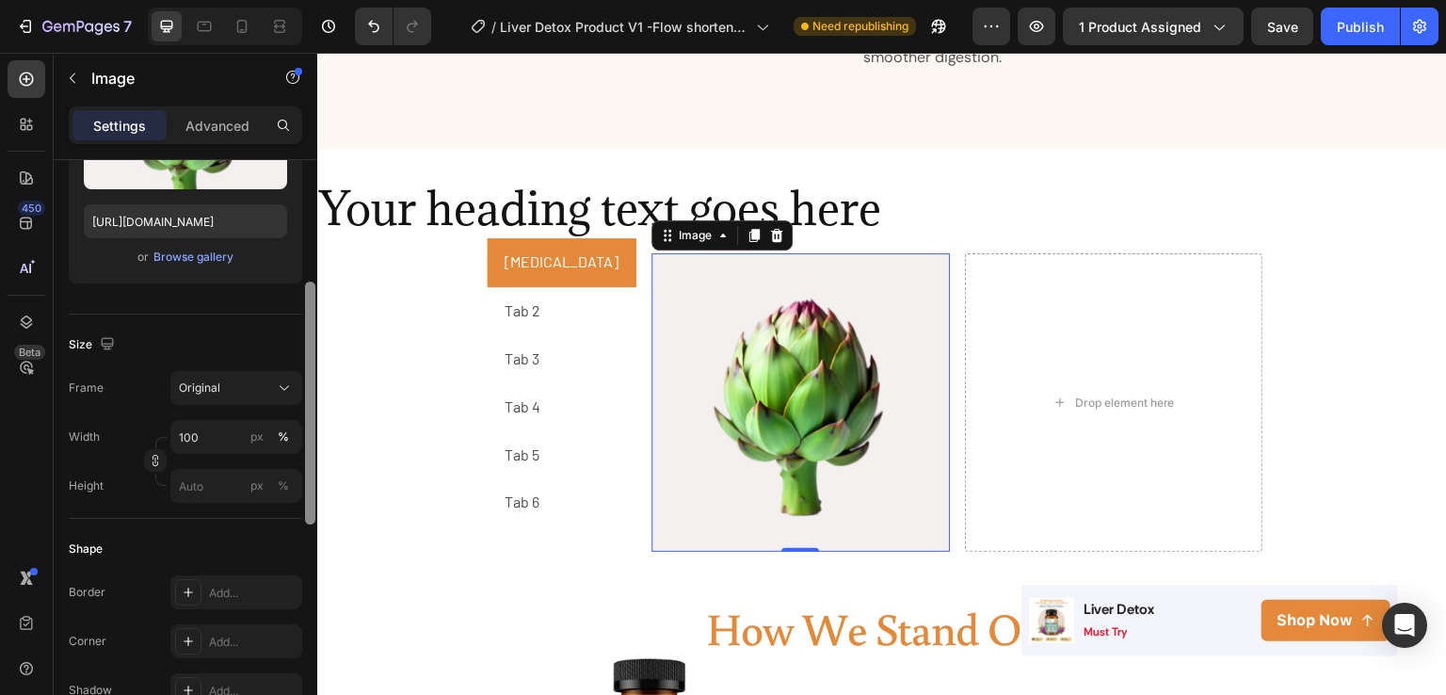
drag, startPoint x: 311, startPoint y: 219, endPoint x: 309, endPoint y: 342, distance: 122.4
click at [309, 342] on div at bounding box center [310, 403] width 10 height 243
click at [190, 441] on input "100" at bounding box center [236, 437] width 132 height 34
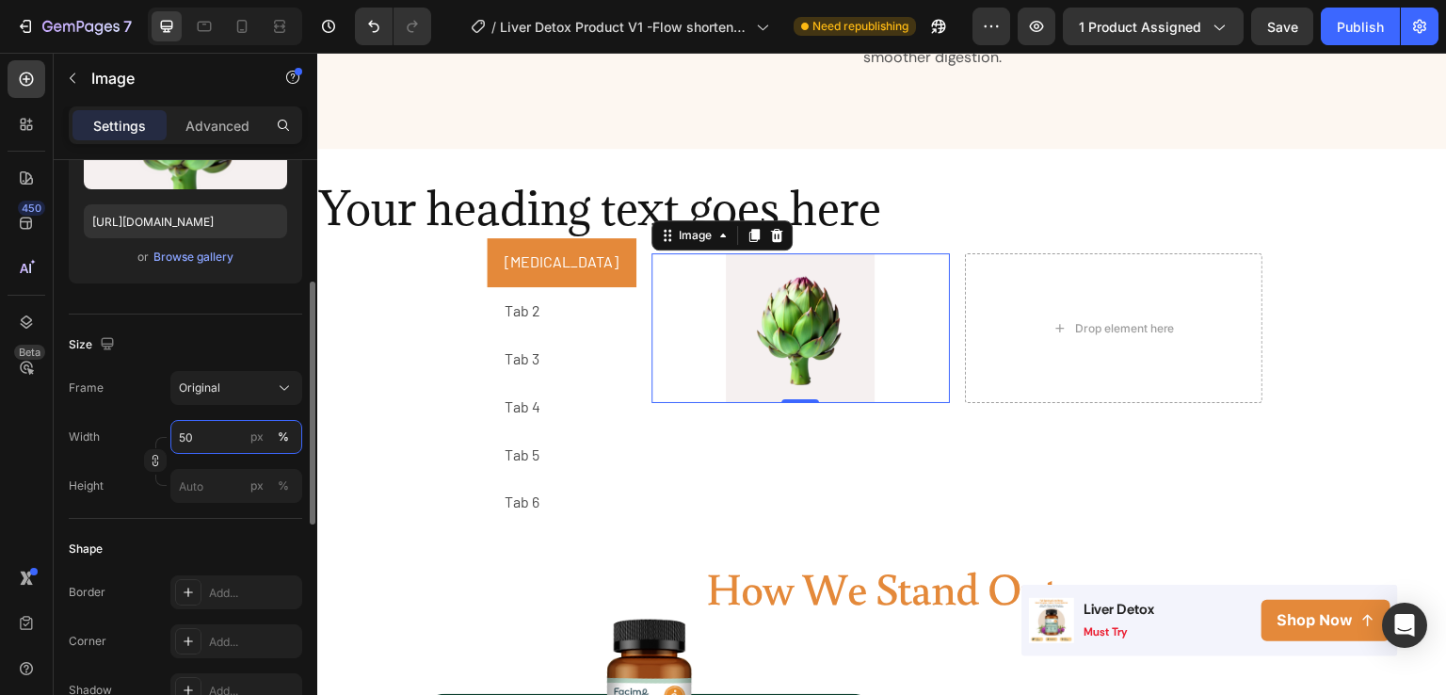
type input "5"
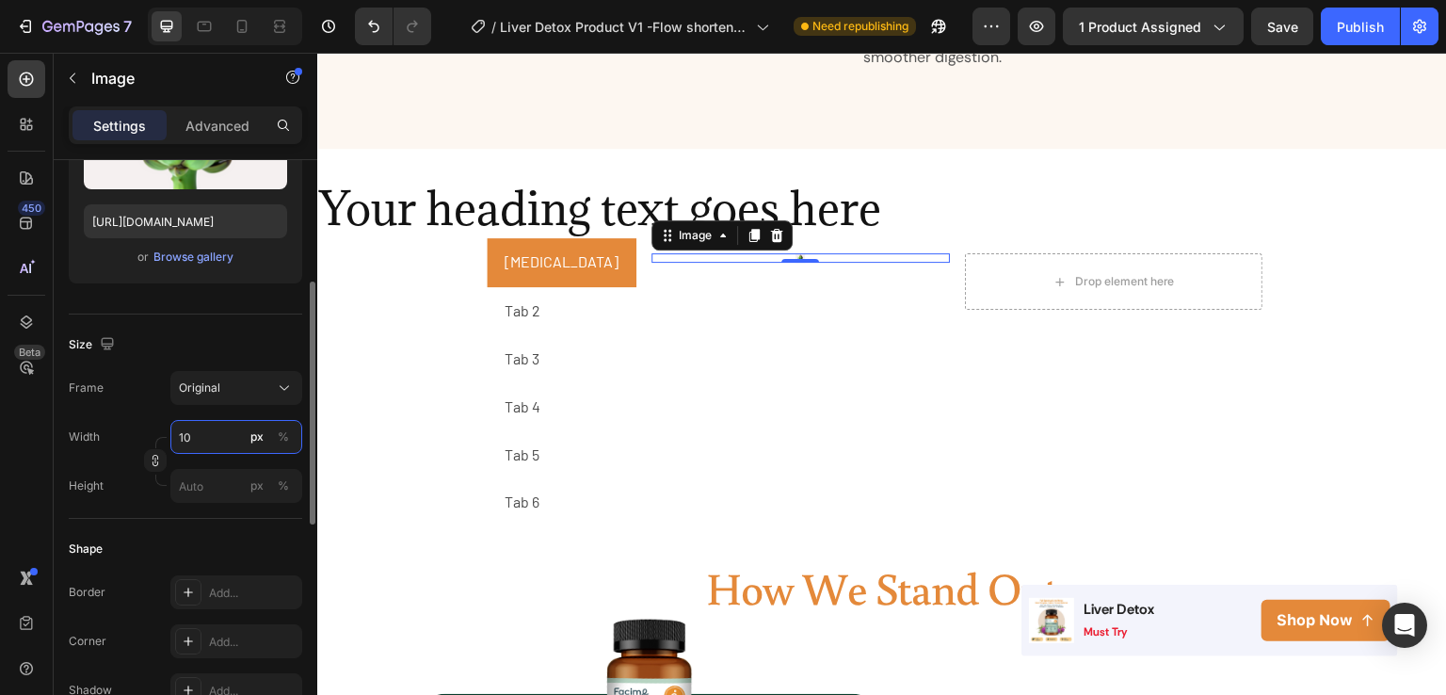
type input "100"
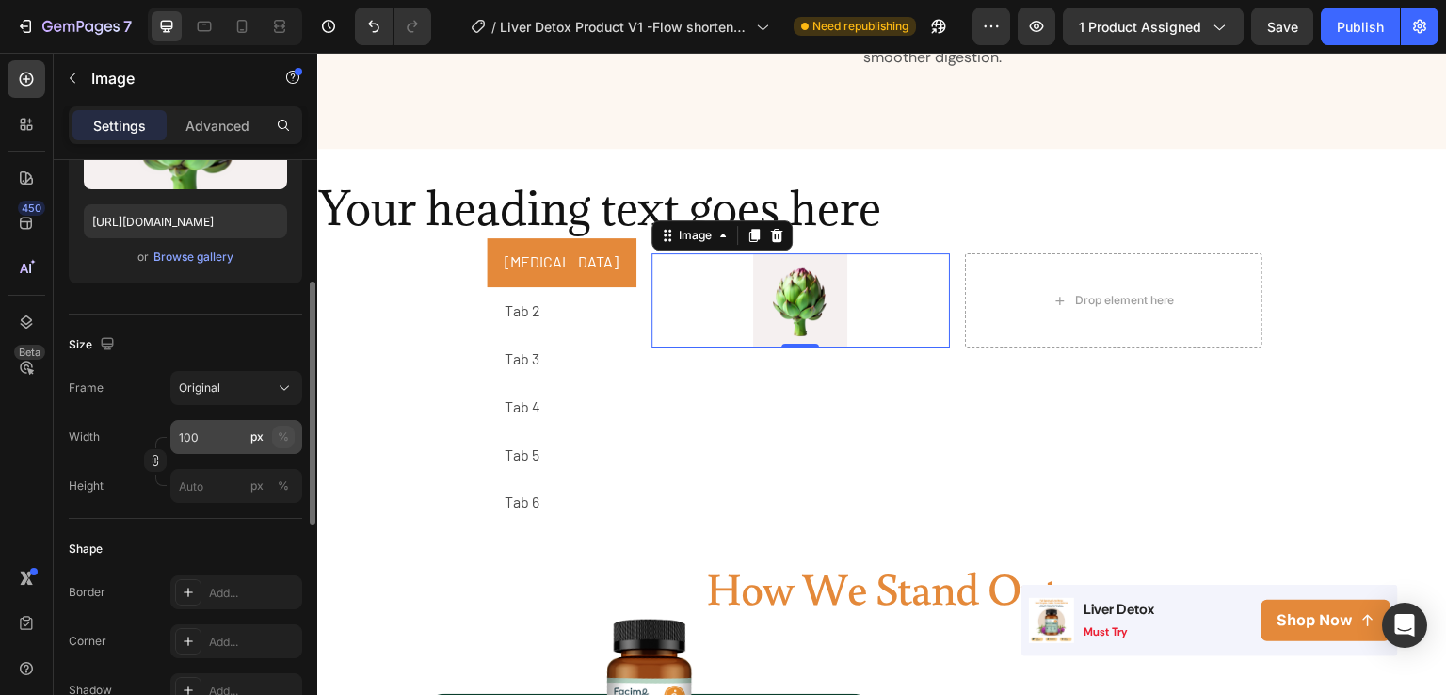
click at [272, 435] on button "%" at bounding box center [283, 437] width 23 height 23
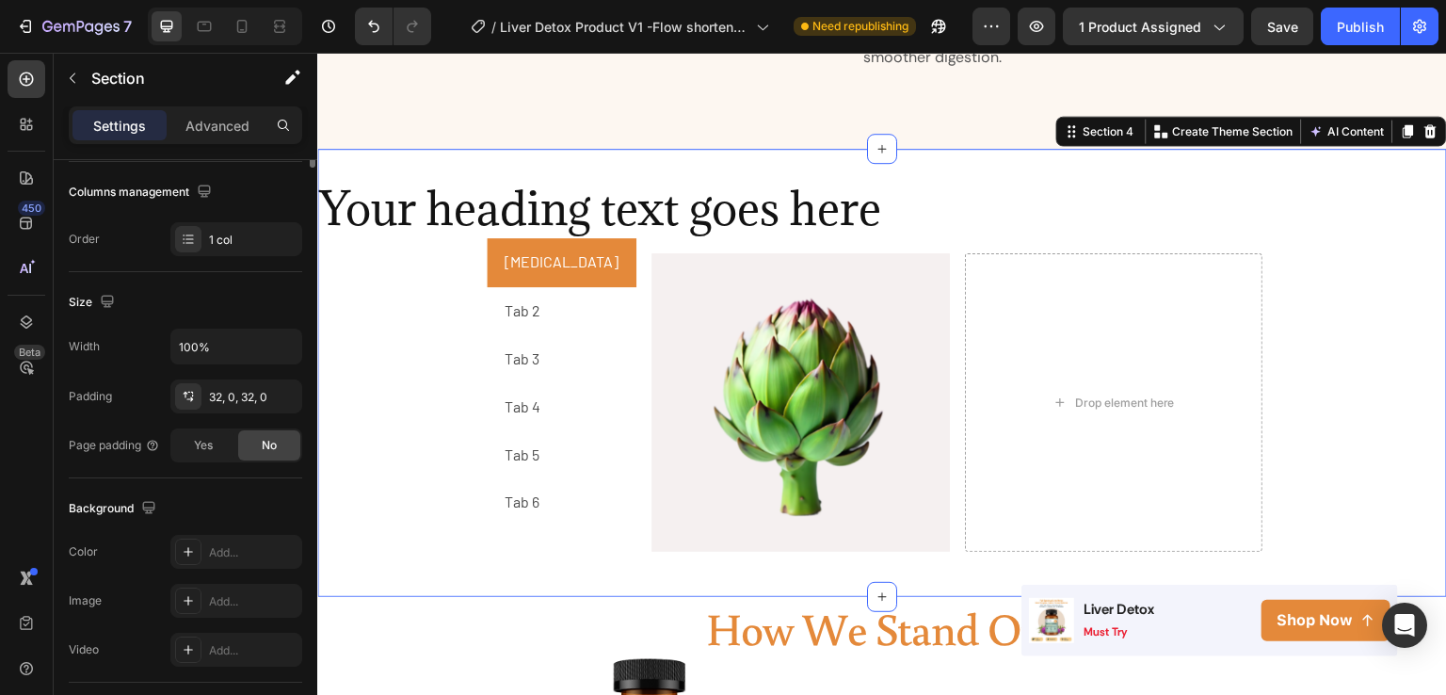
scroll to position [0, 0]
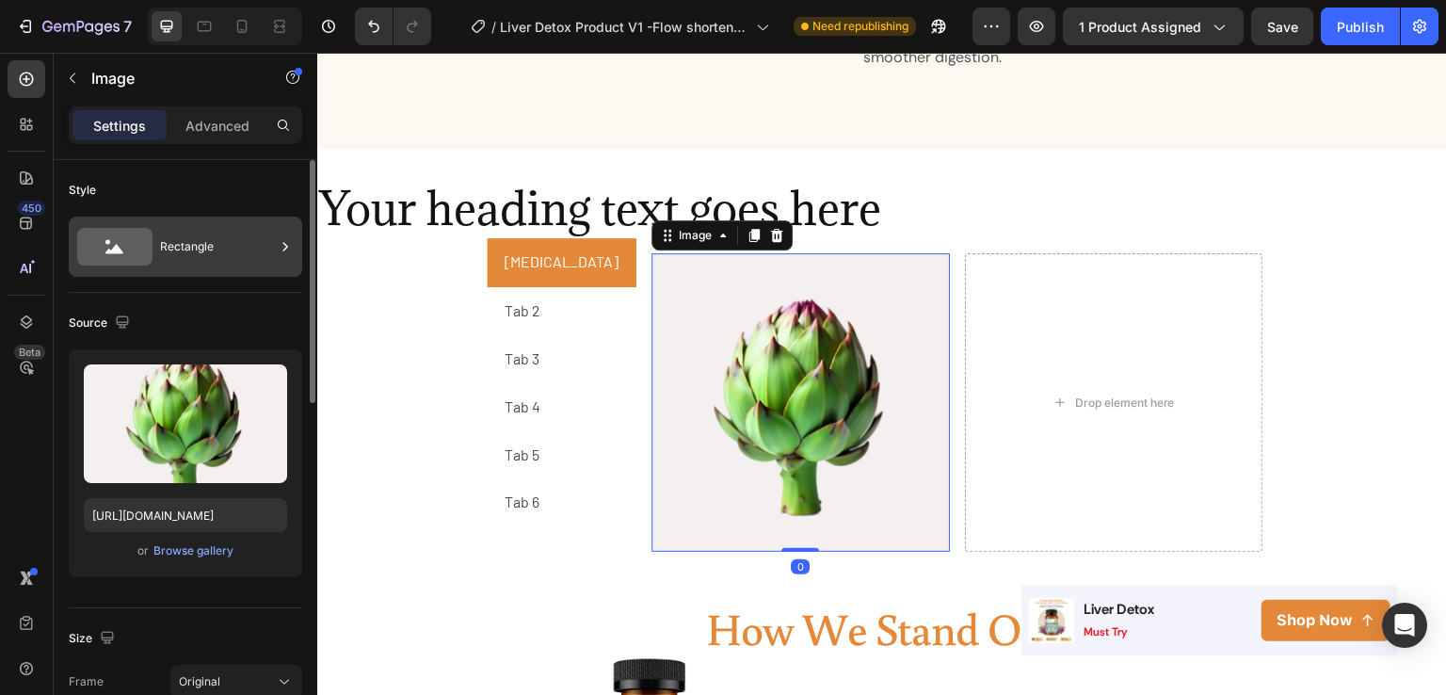
click at [192, 266] on div "Rectangle" at bounding box center [217, 246] width 115 height 43
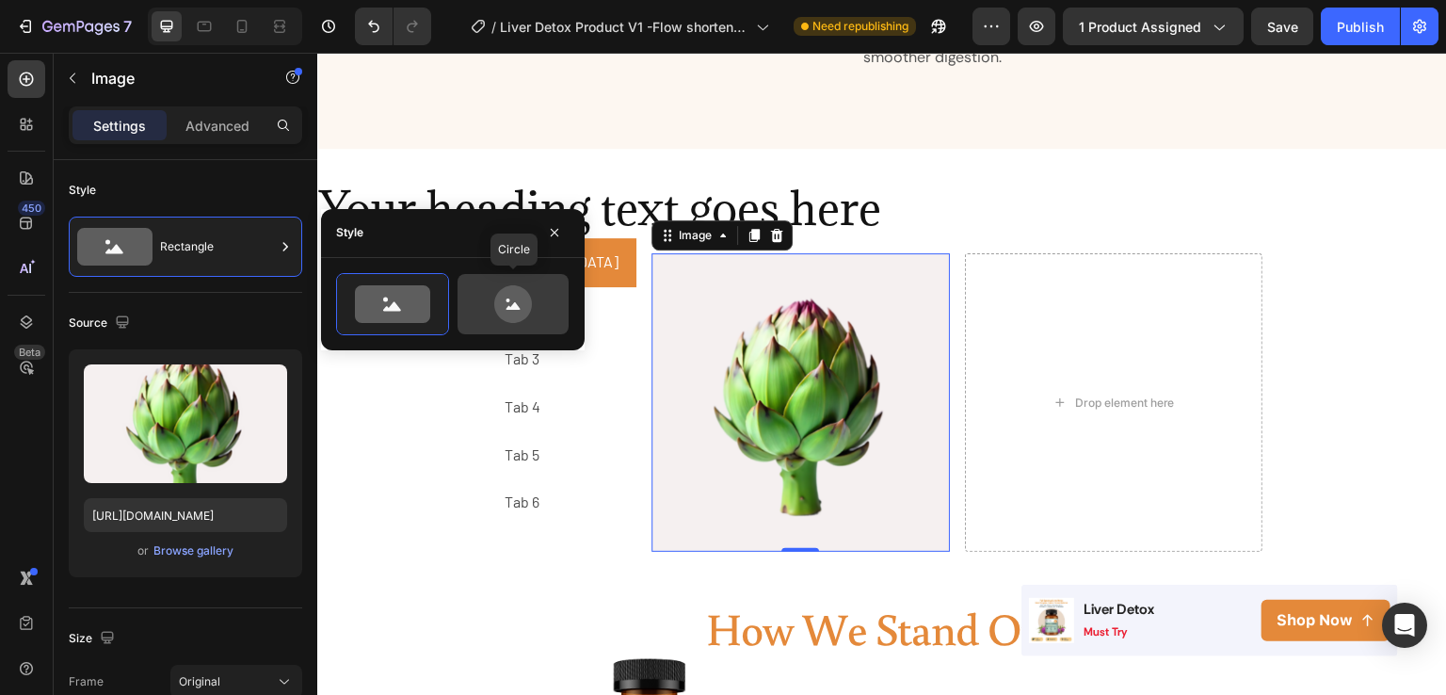
click at [505, 295] on icon at bounding box center [513, 304] width 38 height 38
type input "80"
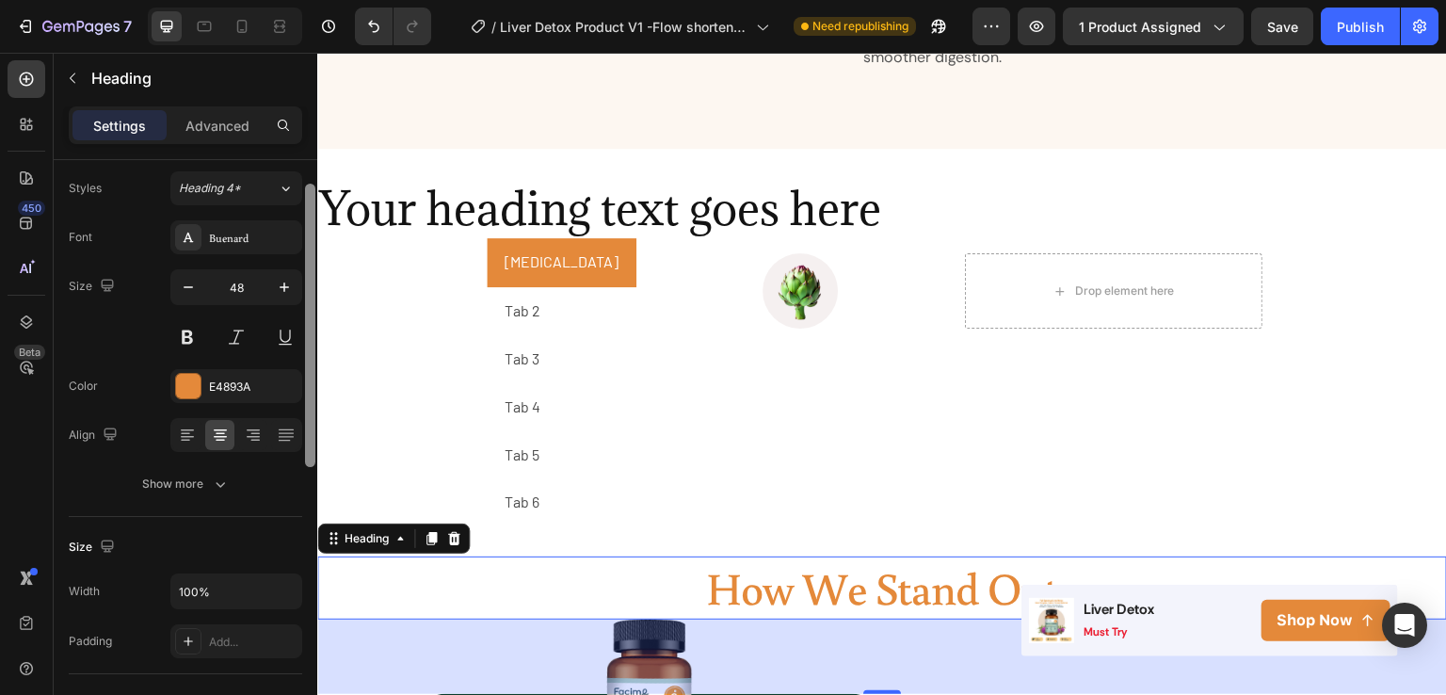
drag, startPoint x: 309, startPoint y: 306, endPoint x: 305, endPoint y: 329, distance: 22.9
click at [305, 329] on div at bounding box center [310, 325] width 10 height 283
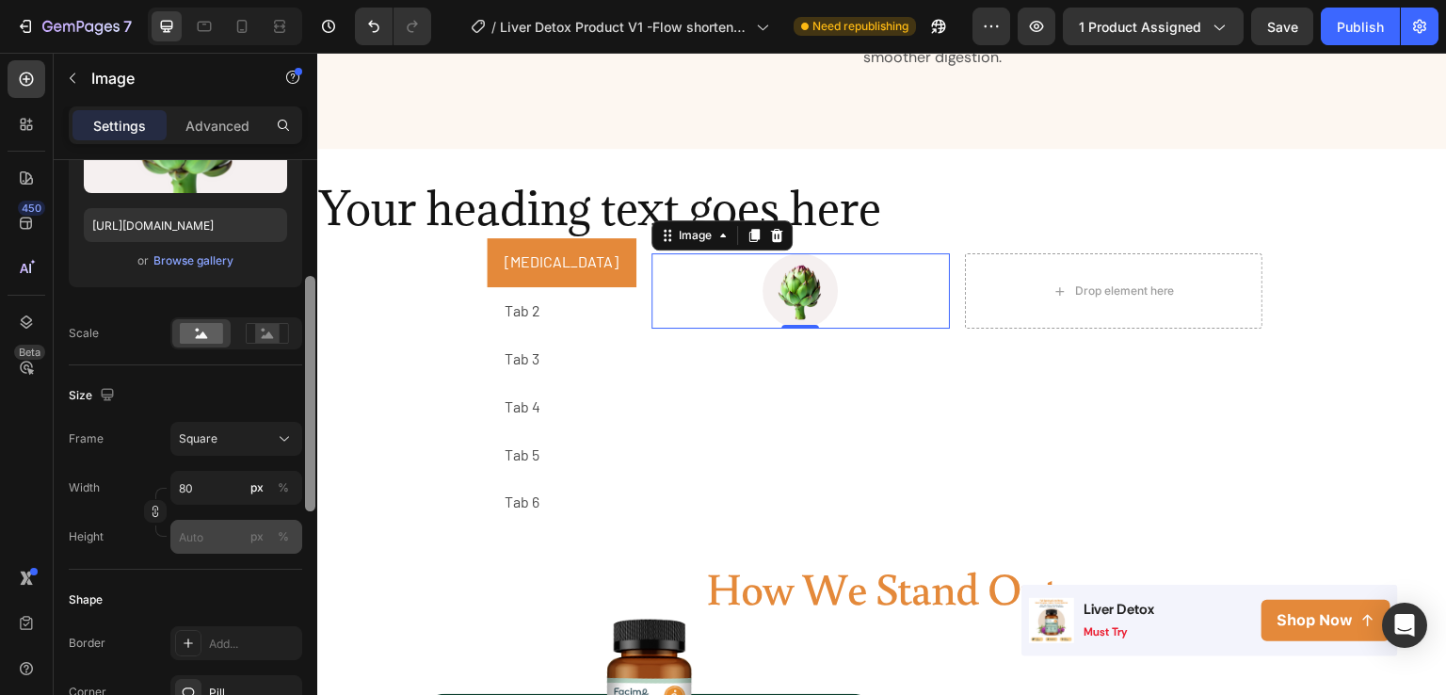
scroll to position [321, 0]
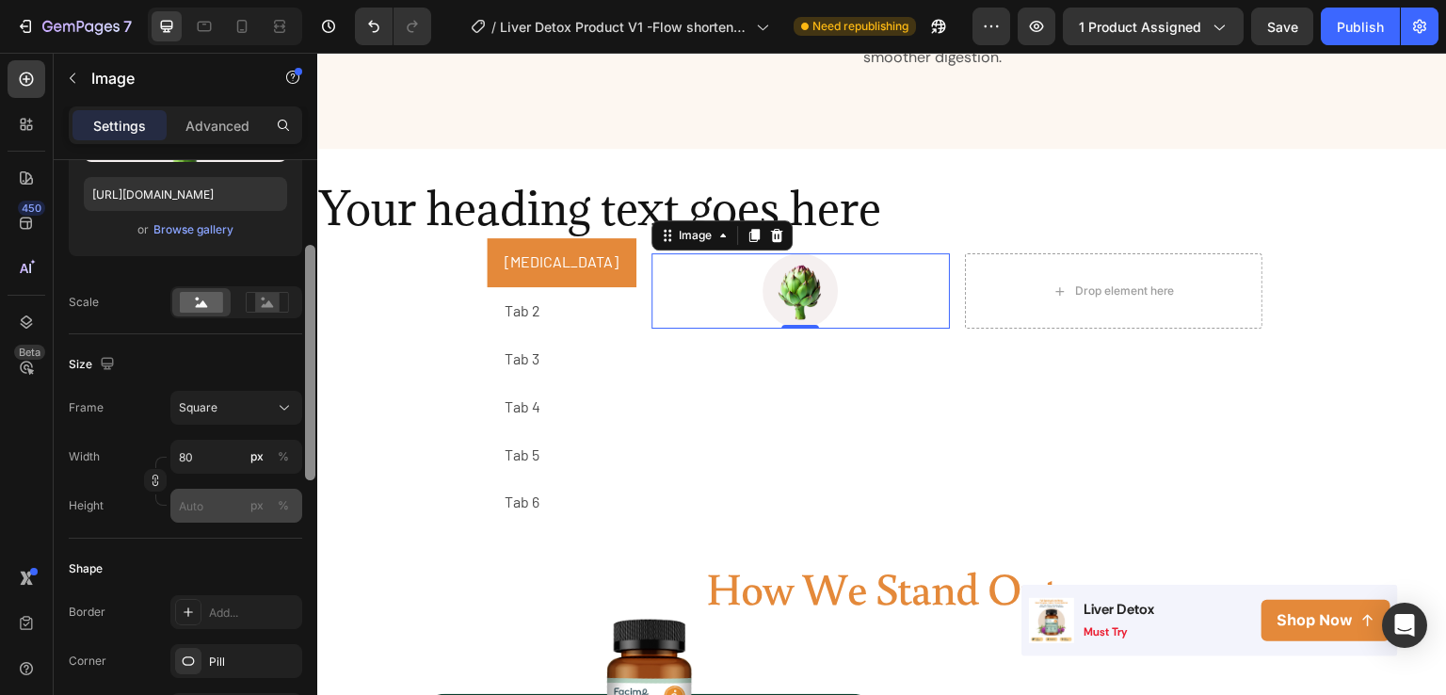
drag, startPoint x: 306, startPoint y: 371, endPoint x: 301, endPoint y: 500, distance: 129.1
click at [301, 500] on div "Style Circle Source Upload Image https://cdn.shopify.com/s/files/1/0603/0458/88…" at bounding box center [186, 454] width 264 height 589
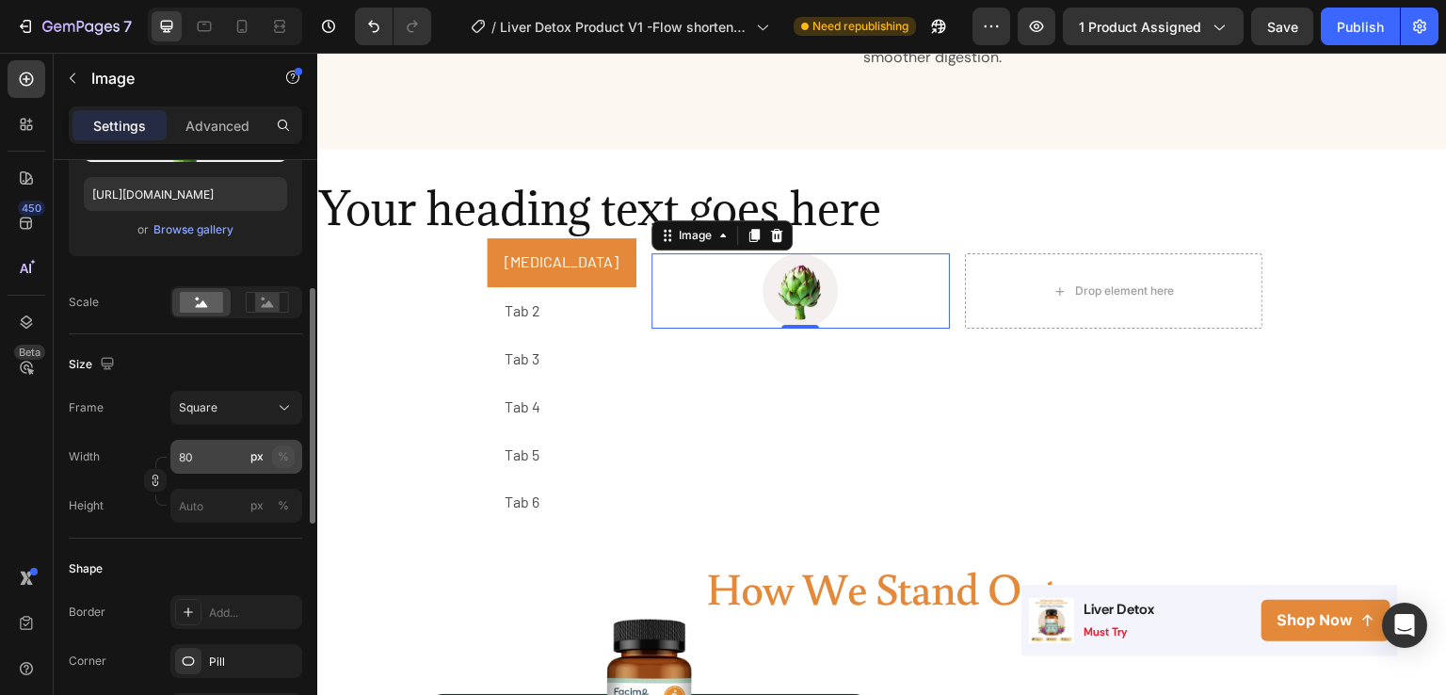
click at [282, 445] on button "%" at bounding box center [283, 456] width 23 height 23
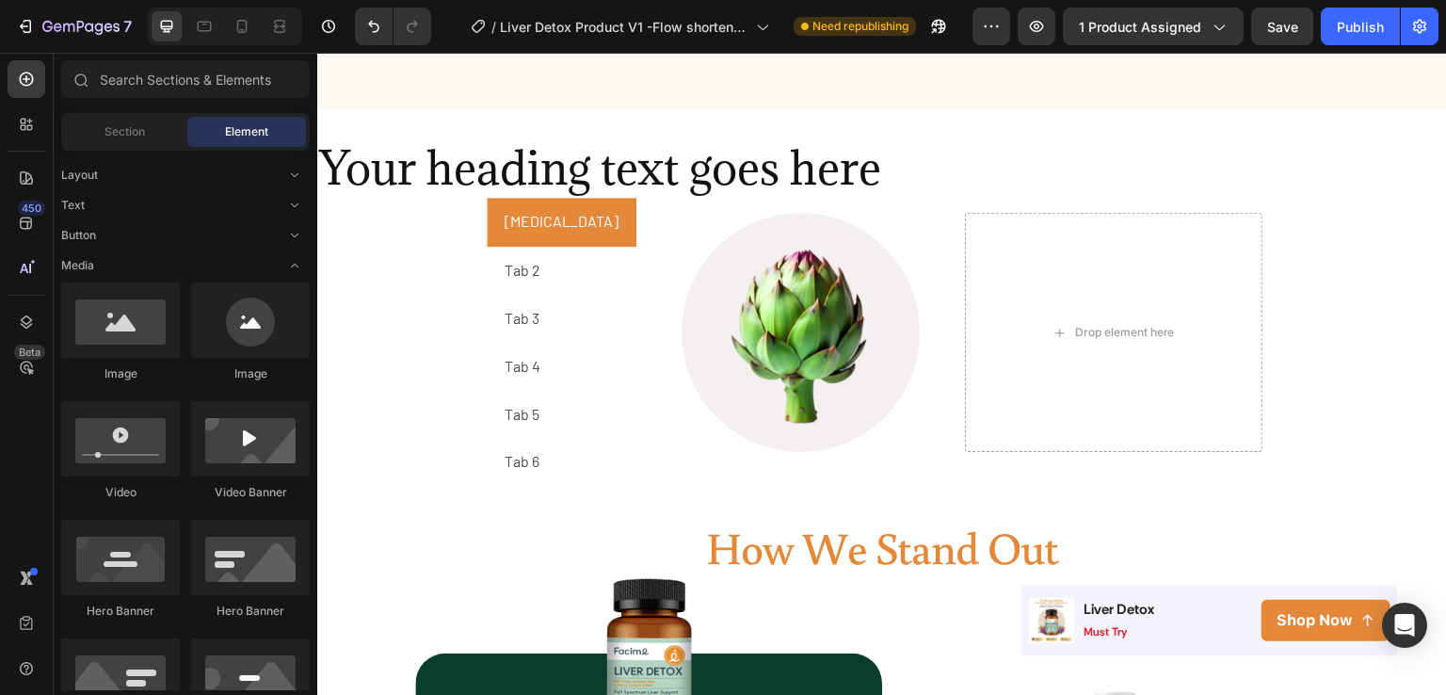
scroll to position [2548, 0]
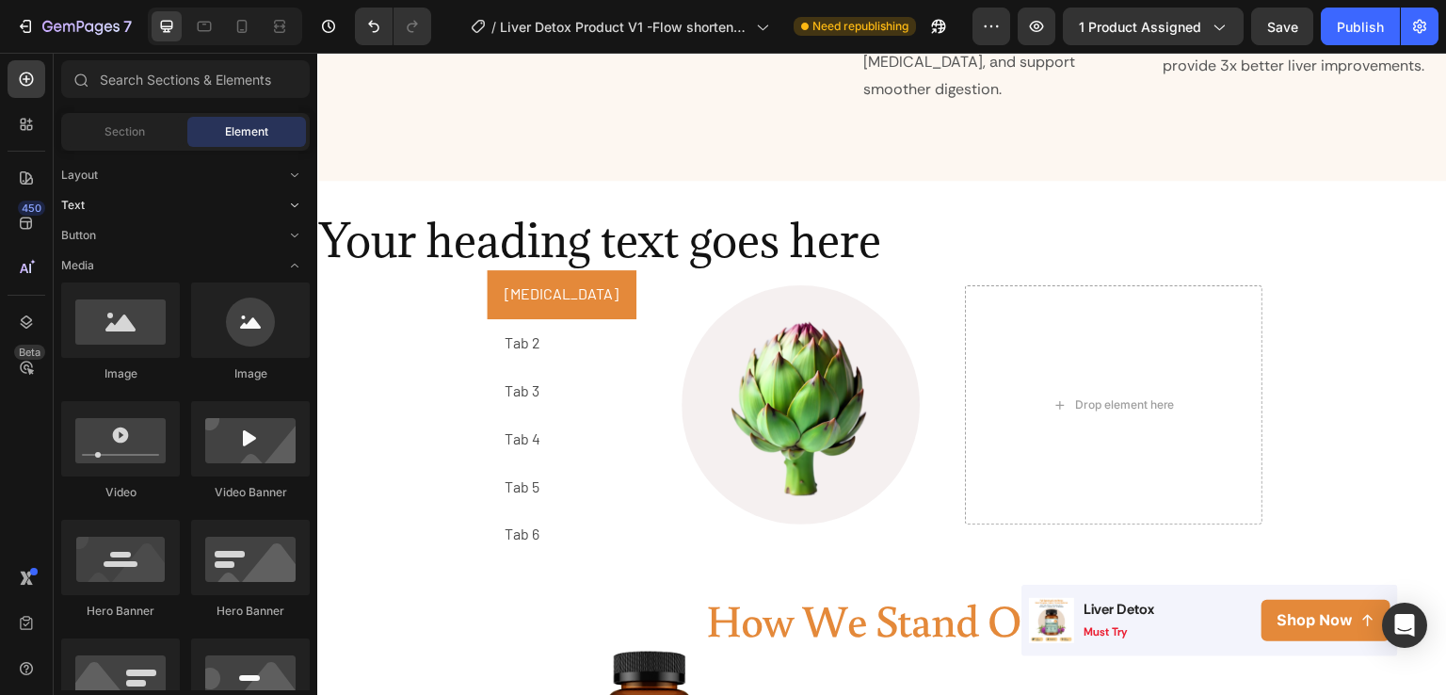
click at [289, 202] on icon "Toggle open" at bounding box center [294, 205] width 15 height 15
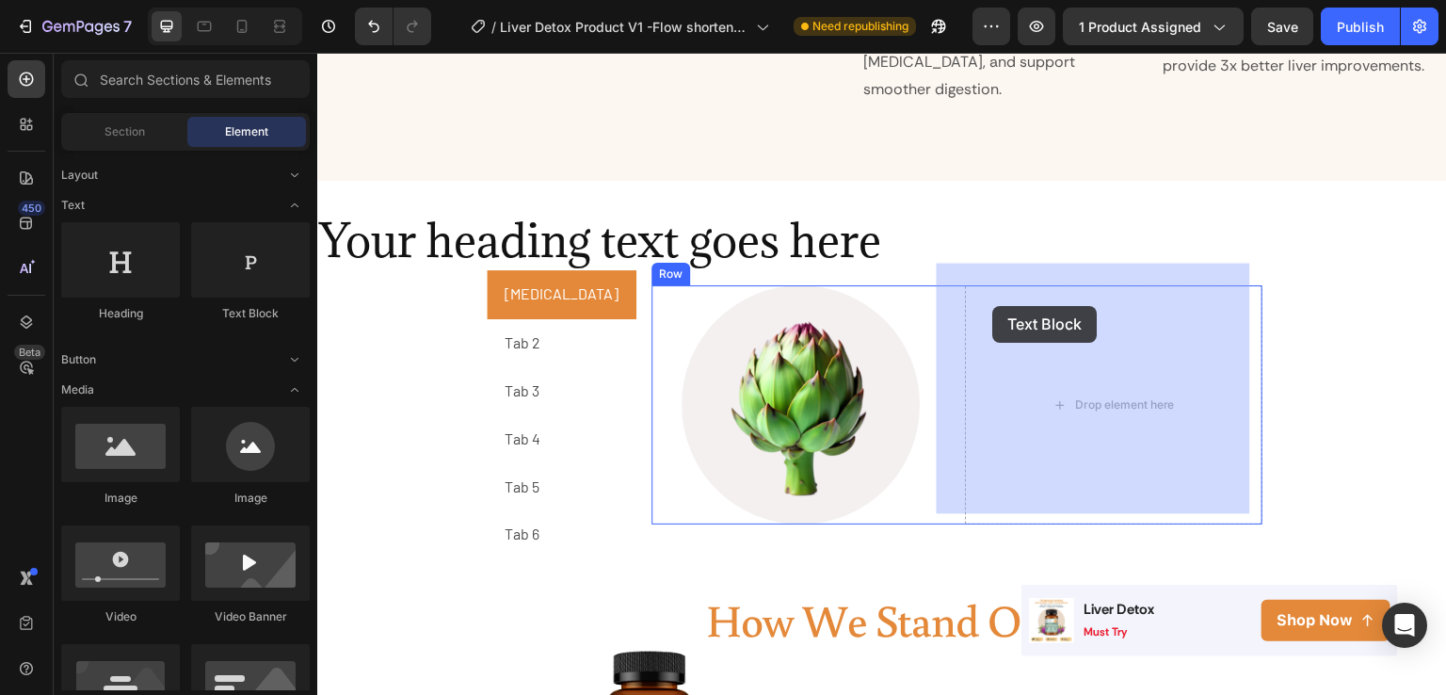
drag, startPoint x: 564, startPoint y: 311, endPoint x: 993, endPoint y: 306, distance: 429.4
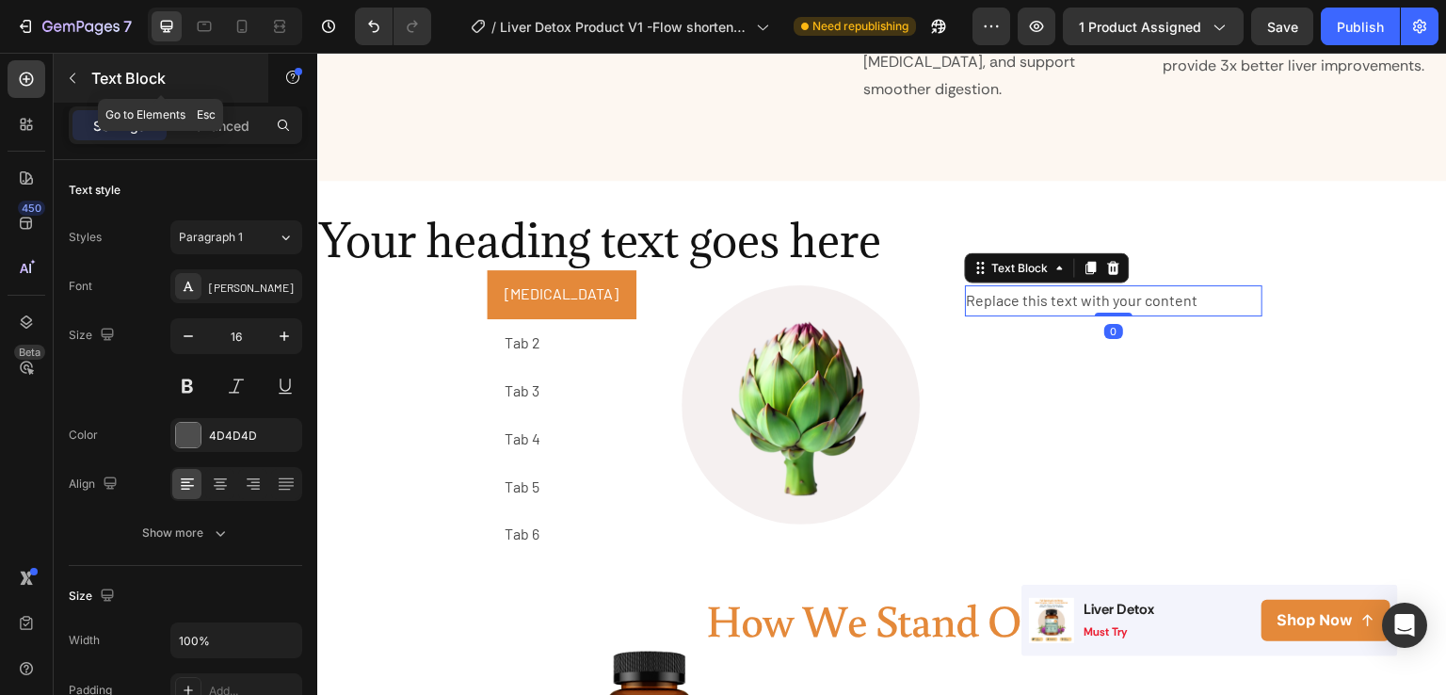
click at [77, 85] on icon "button" at bounding box center [72, 78] width 15 height 15
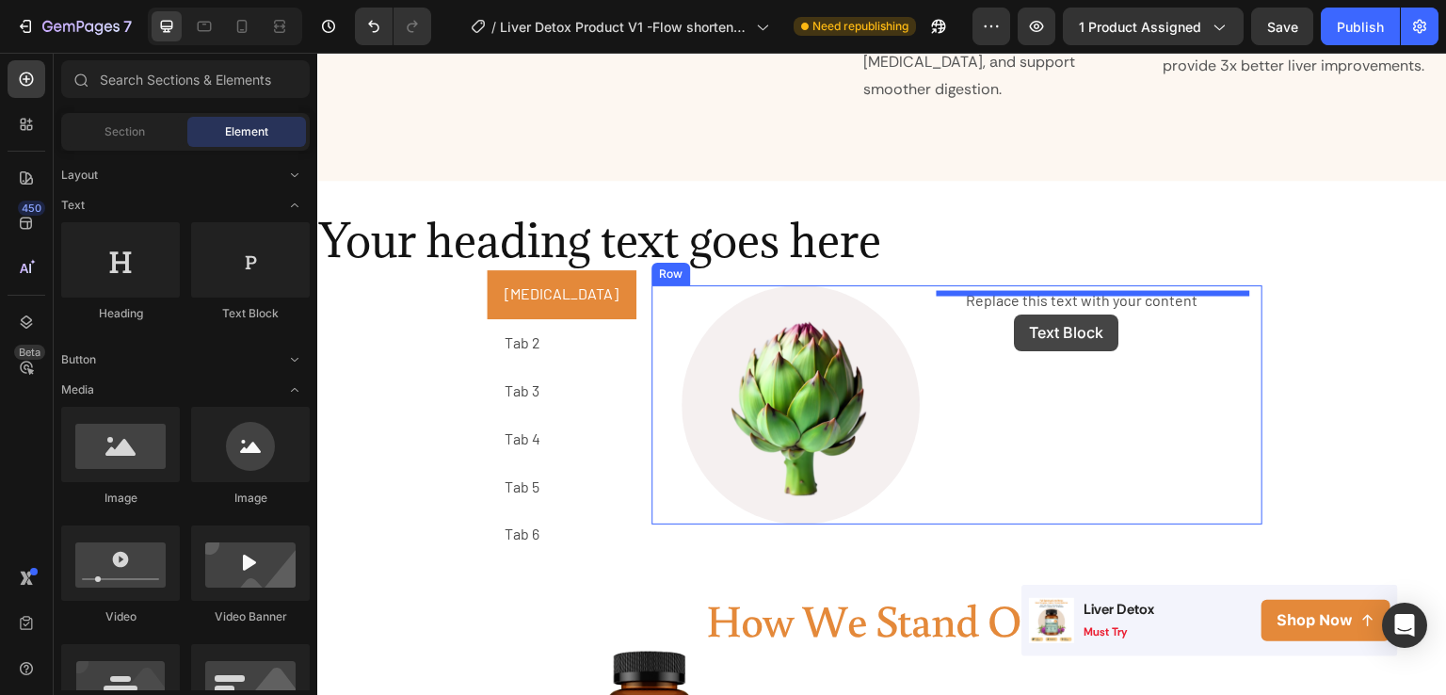
drag, startPoint x: 556, startPoint y: 333, endPoint x: 1015, endPoint y: 315, distance: 459.9
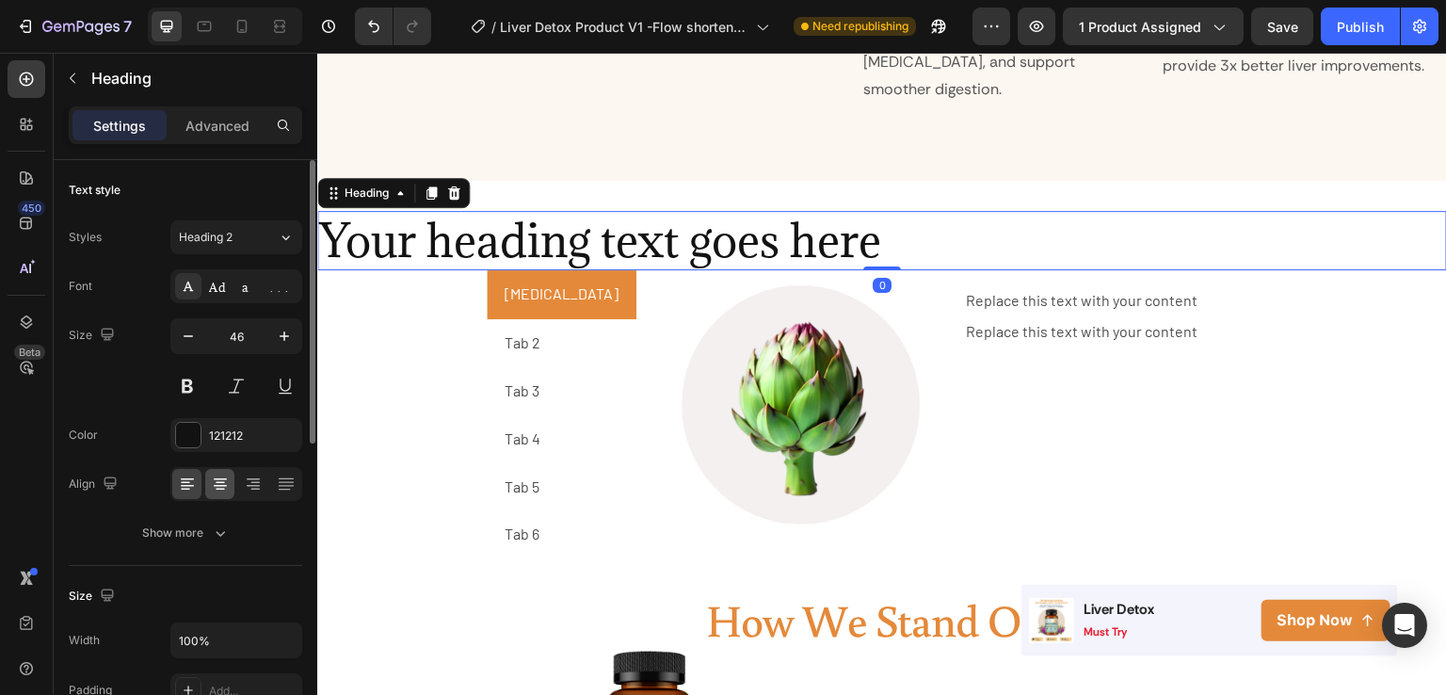
click at [212, 498] on div at bounding box center [236, 484] width 132 height 34
click at [214, 493] on div "Align center" at bounding box center [236, 484] width 132 height 34
click at [214, 493] on div at bounding box center [219, 484] width 29 height 30
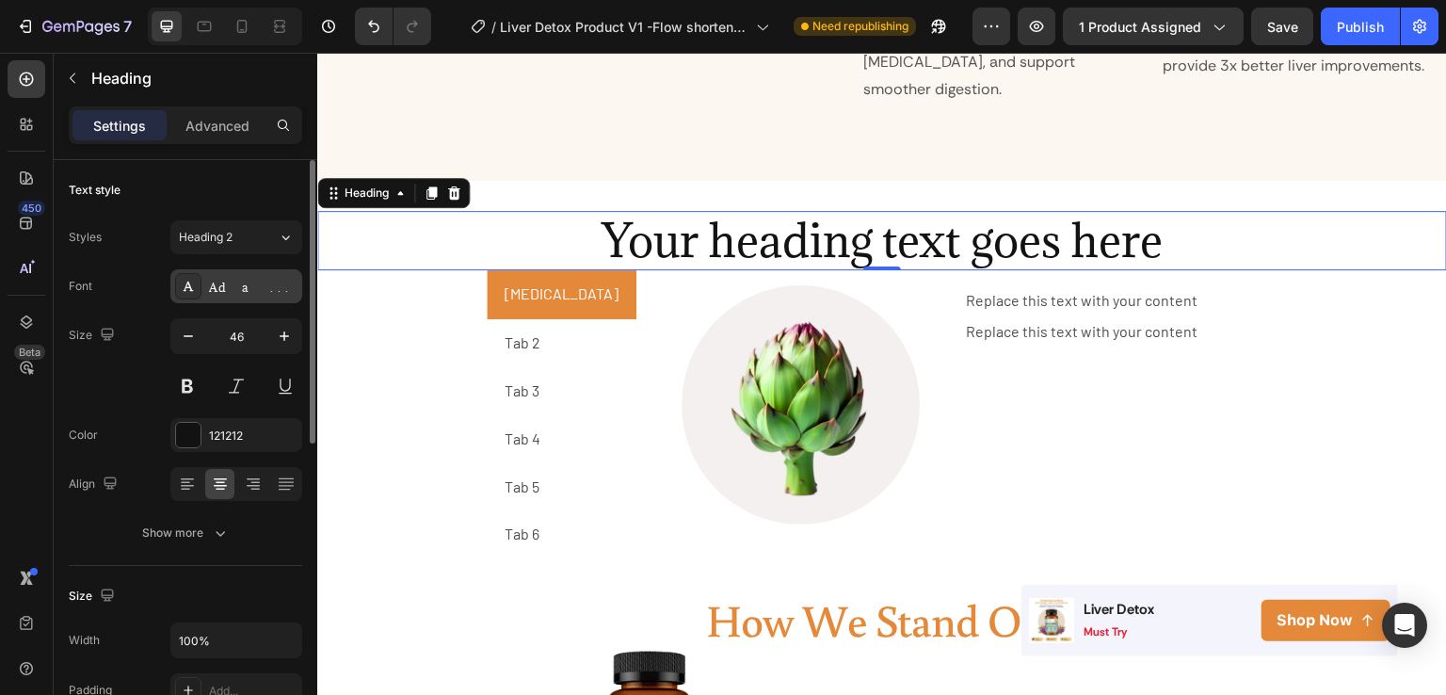
click at [218, 298] on div "Adamina" at bounding box center [236, 286] width 132 height 34
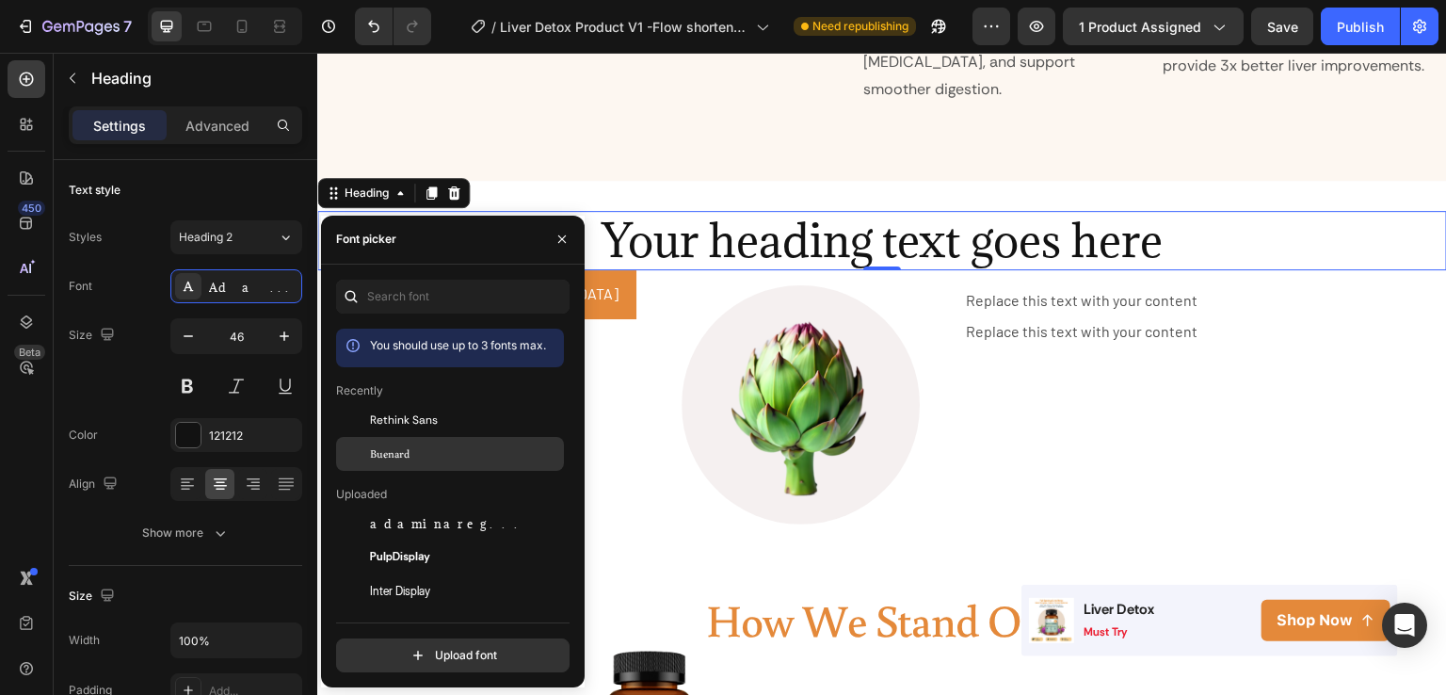
click at [395, 642] on div "Buenard" at bounding box center [450, 659] width 228 height 34
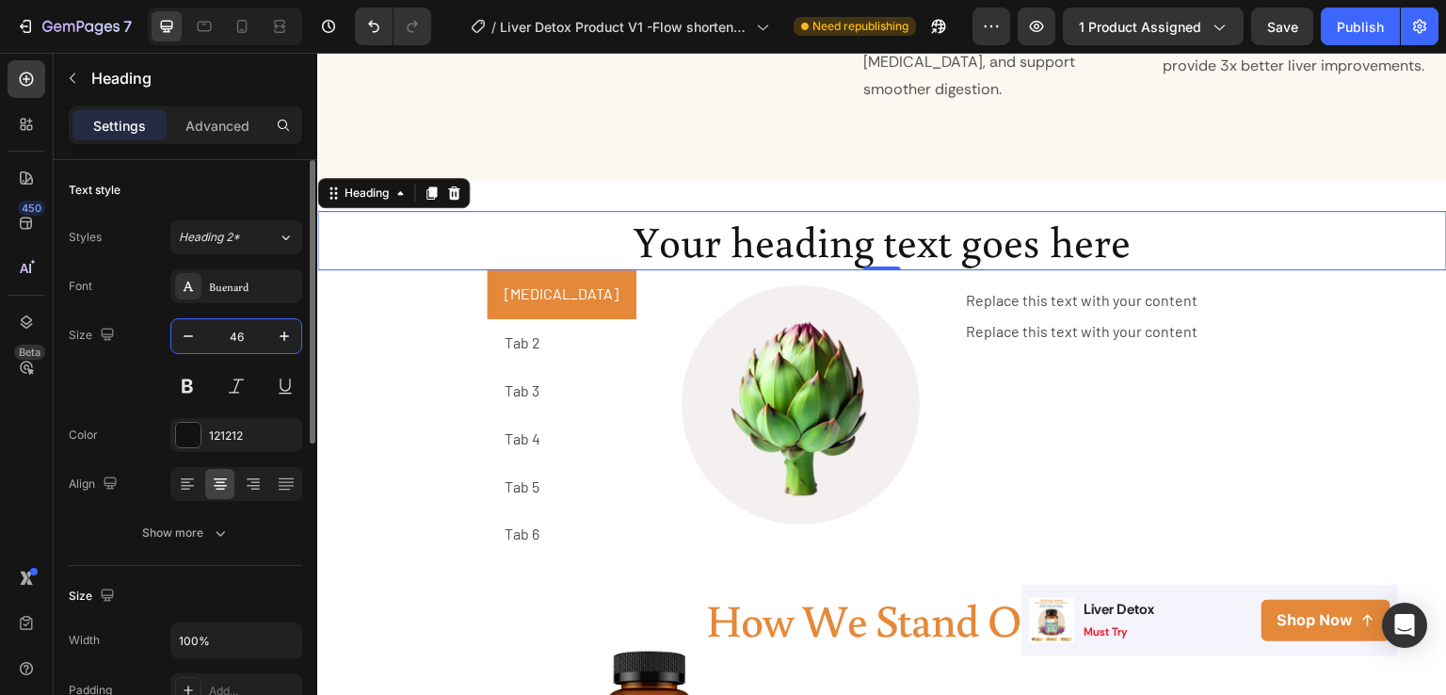
click at [250, 342] on input "46" at bounding box center [236, 336] width 62 height 34
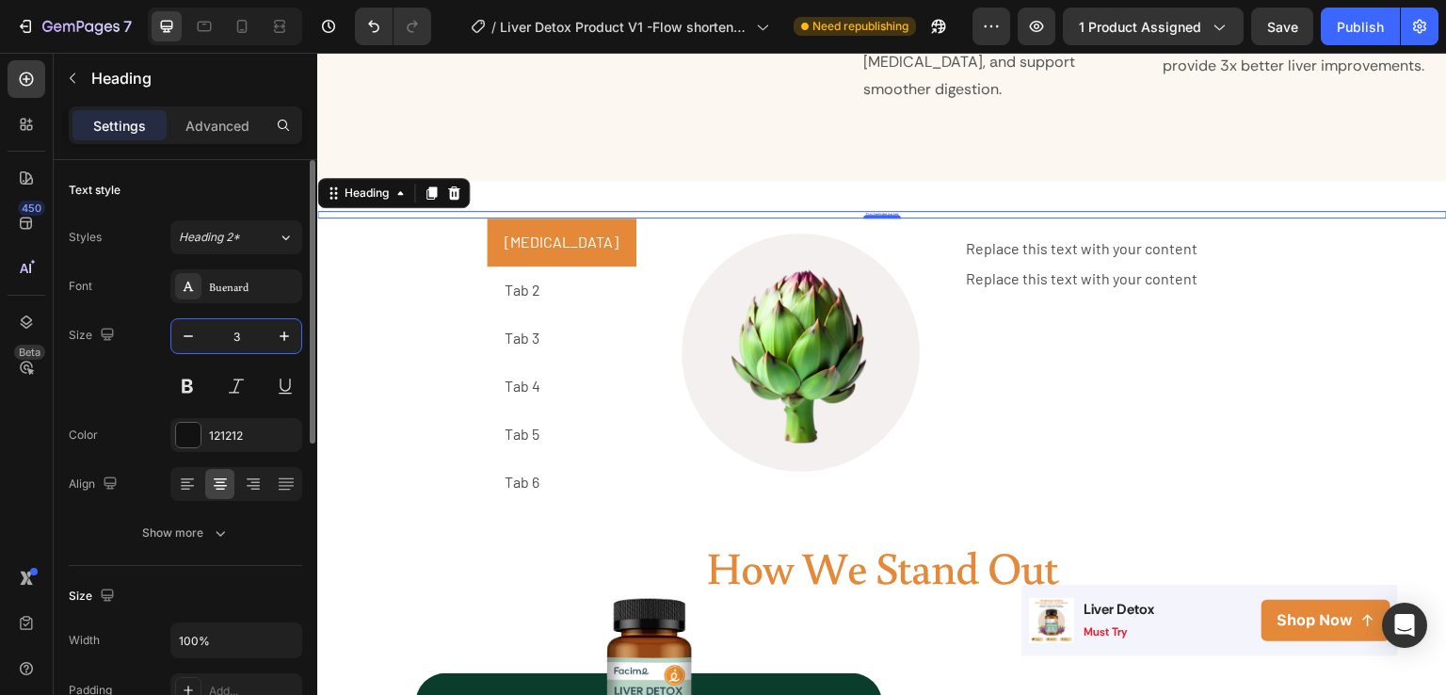
type input "38"
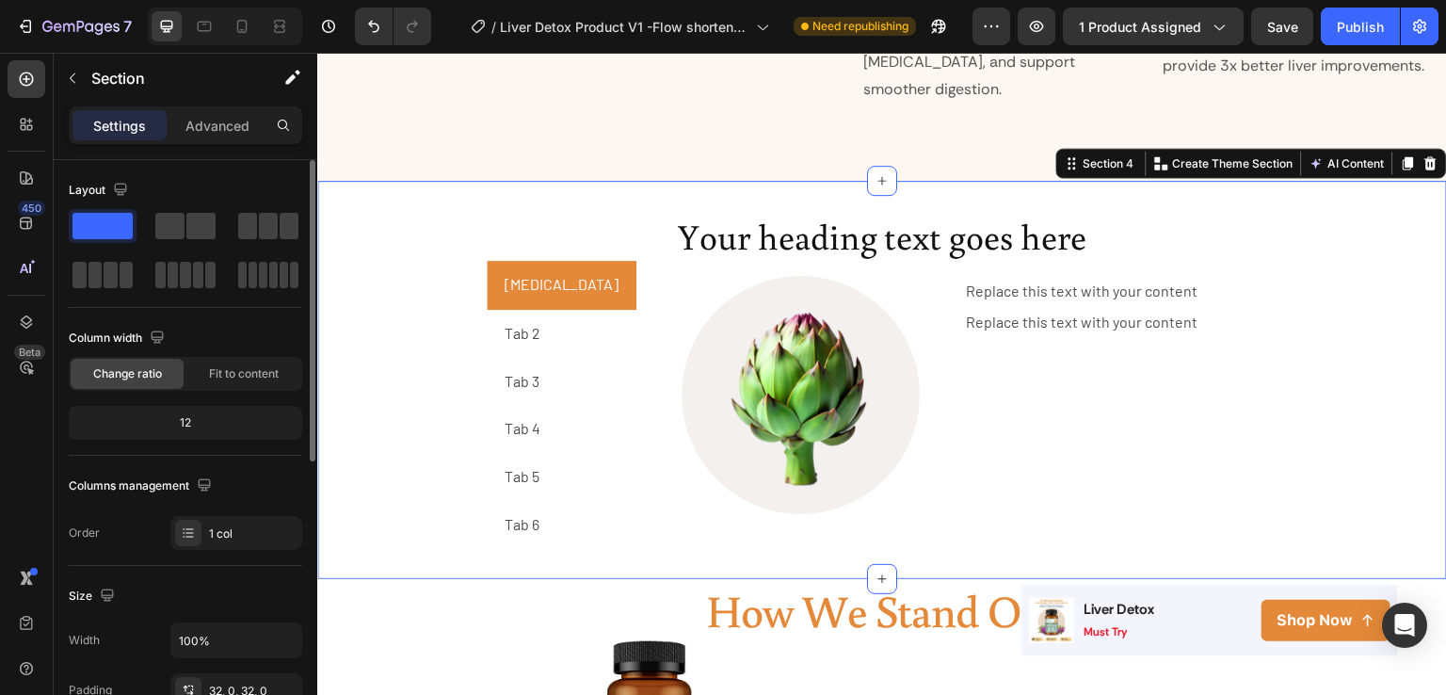
click at [1292, 512] on div "Your heading text goes here Heading Milk Thistle Tab 2 Tab 3 Tab 4 Tab 5 Tab 6 …" at bounding box center [882, 380] width 1130 height 338
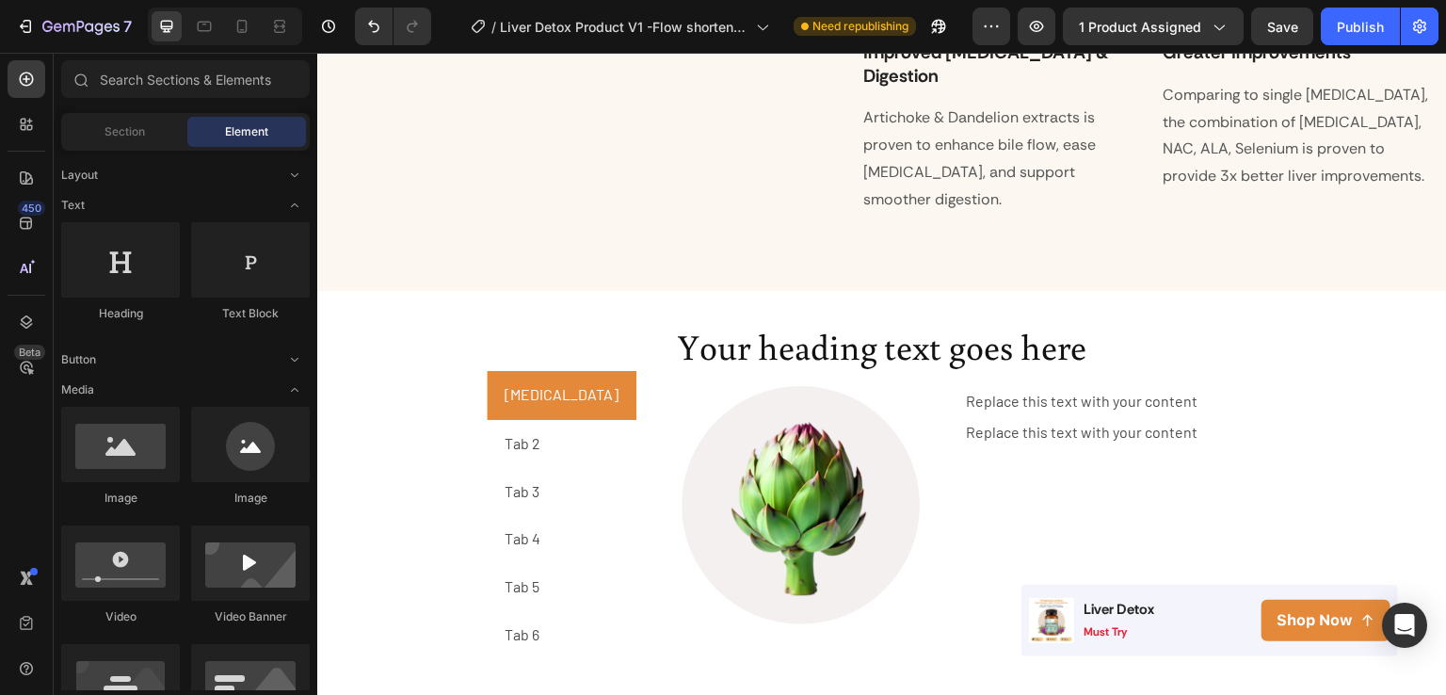
scroll to position [2420, 0]
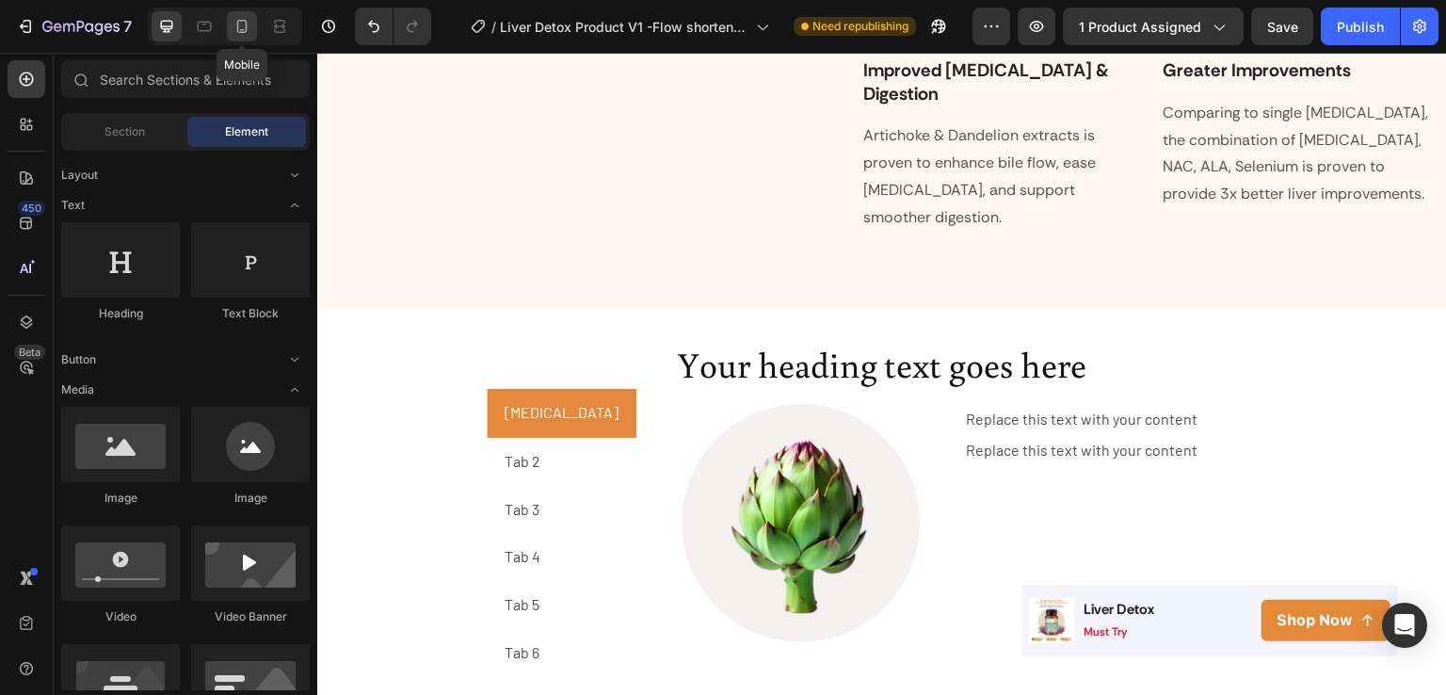
click at [231, 23] on div at bounding box center [242, 26] width 30 height 30
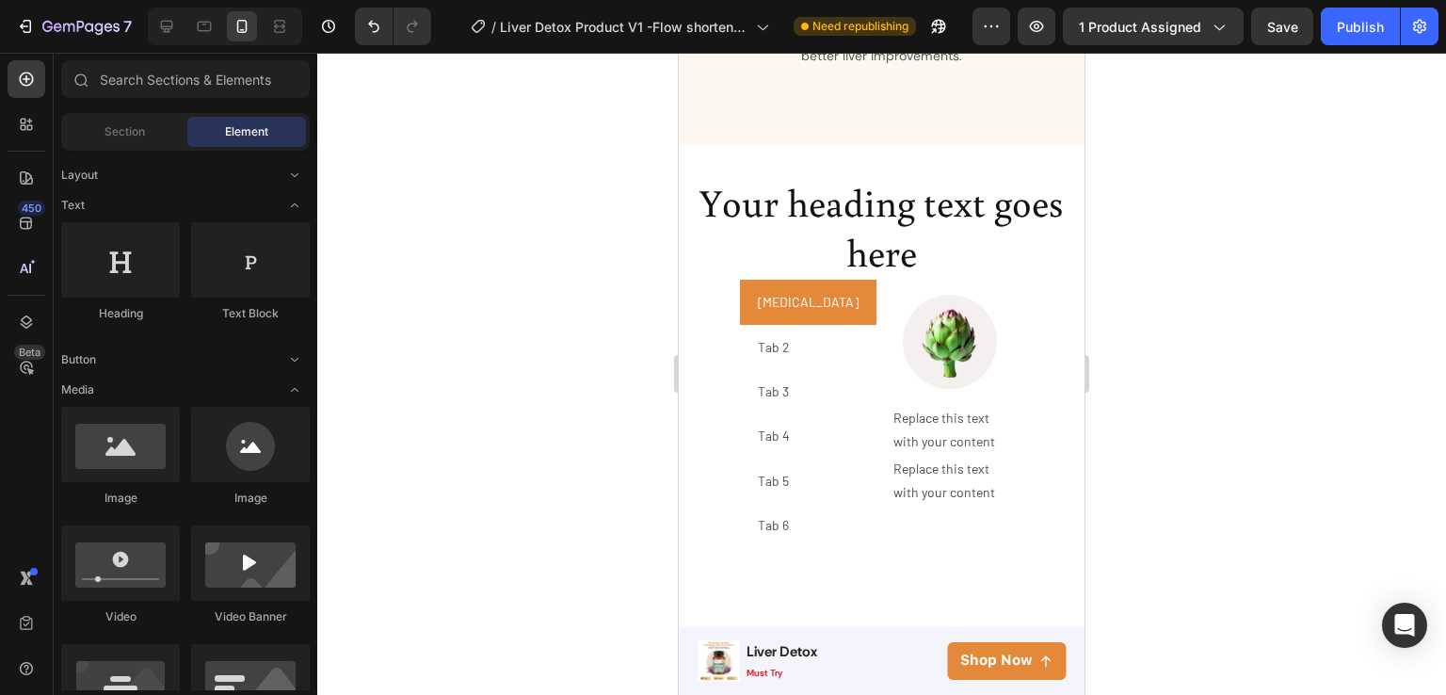
scroll to position [2964, 0]
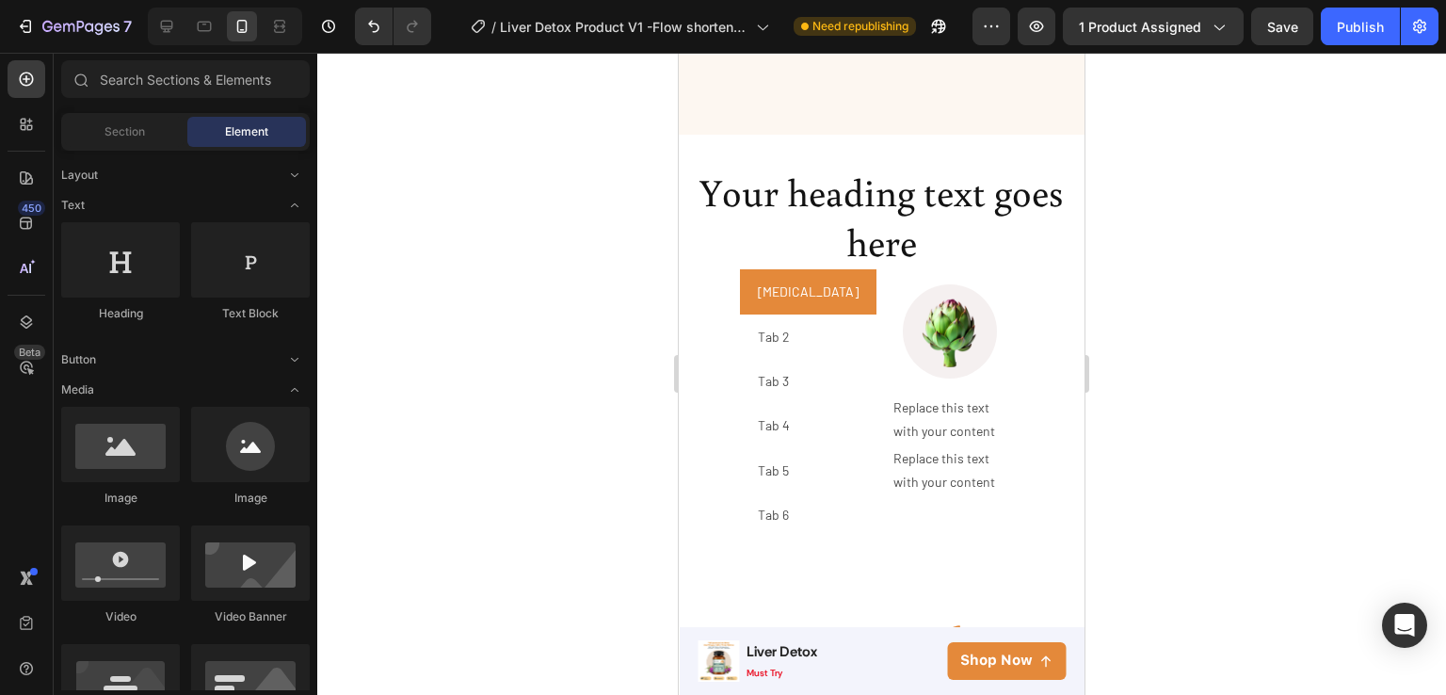
drag, startPoint x: 1082, startPoint y: 291, endPoint x: 1766, endPoint y: 389, distance: 690.6
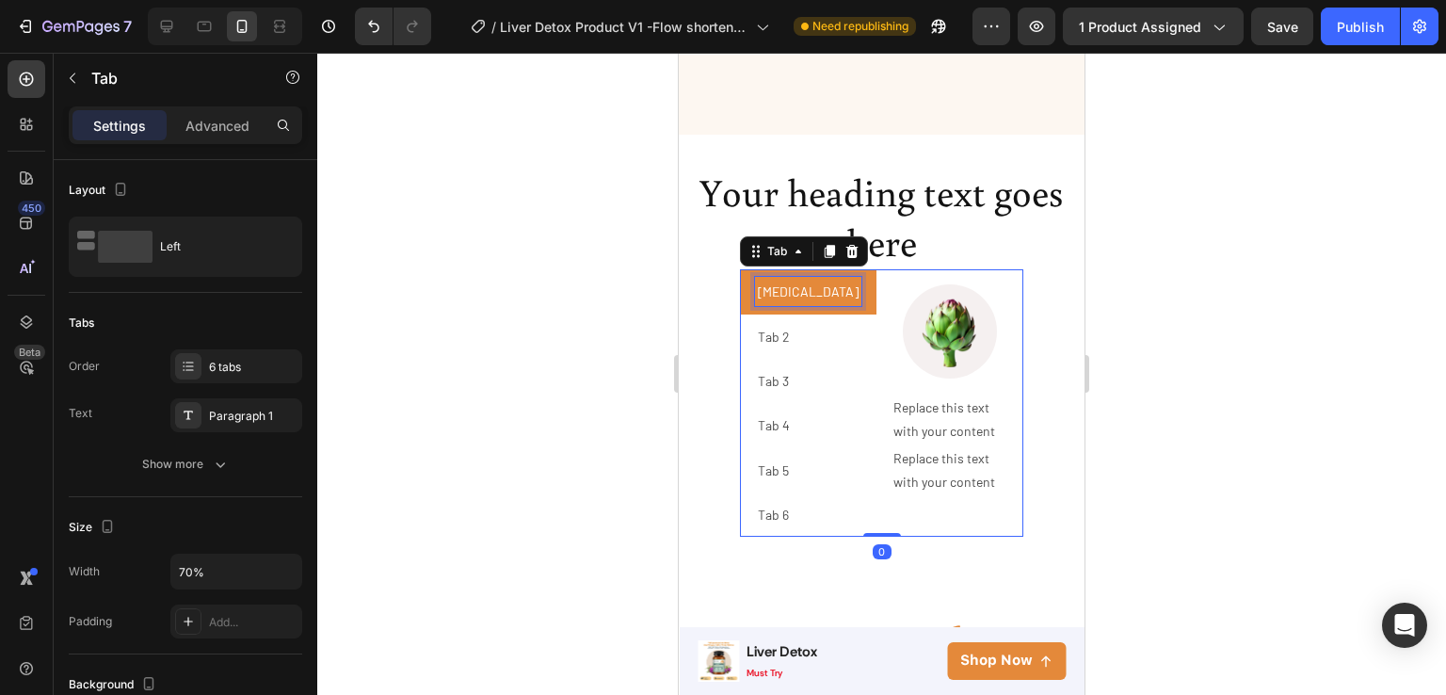
click at [769, 280] on p "Milk Thistle" at bounding box center [808, 292] width 101 height 24
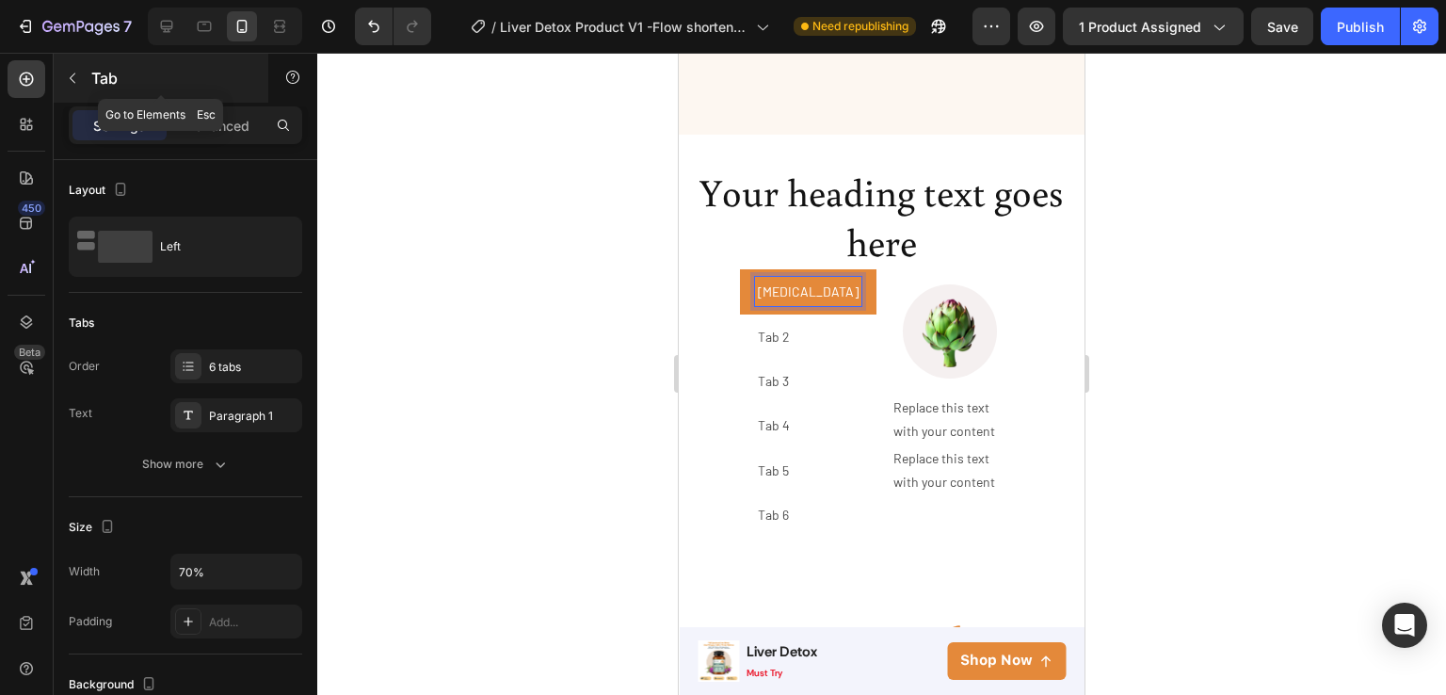
click at [105, 78] on p "Tab" at bounding box center [171, 78] width 160 height 23
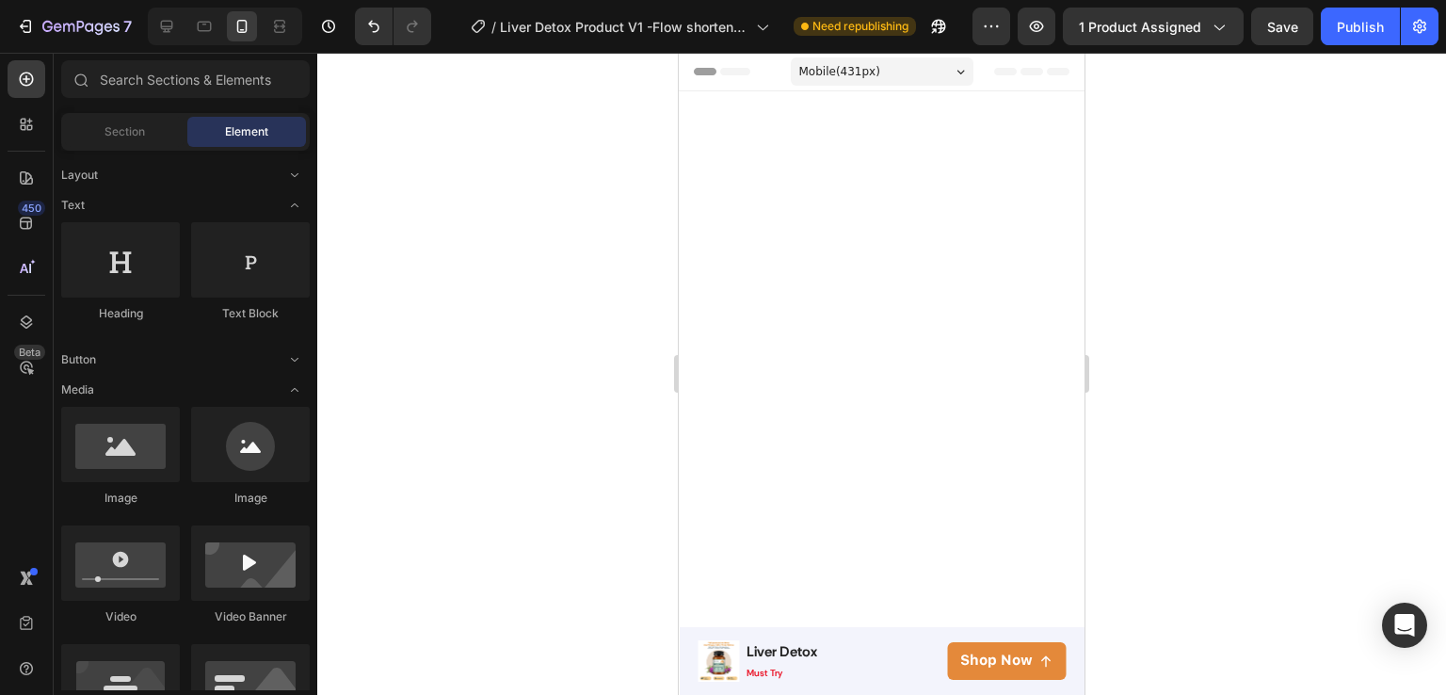
scroll to position [2964, 0]
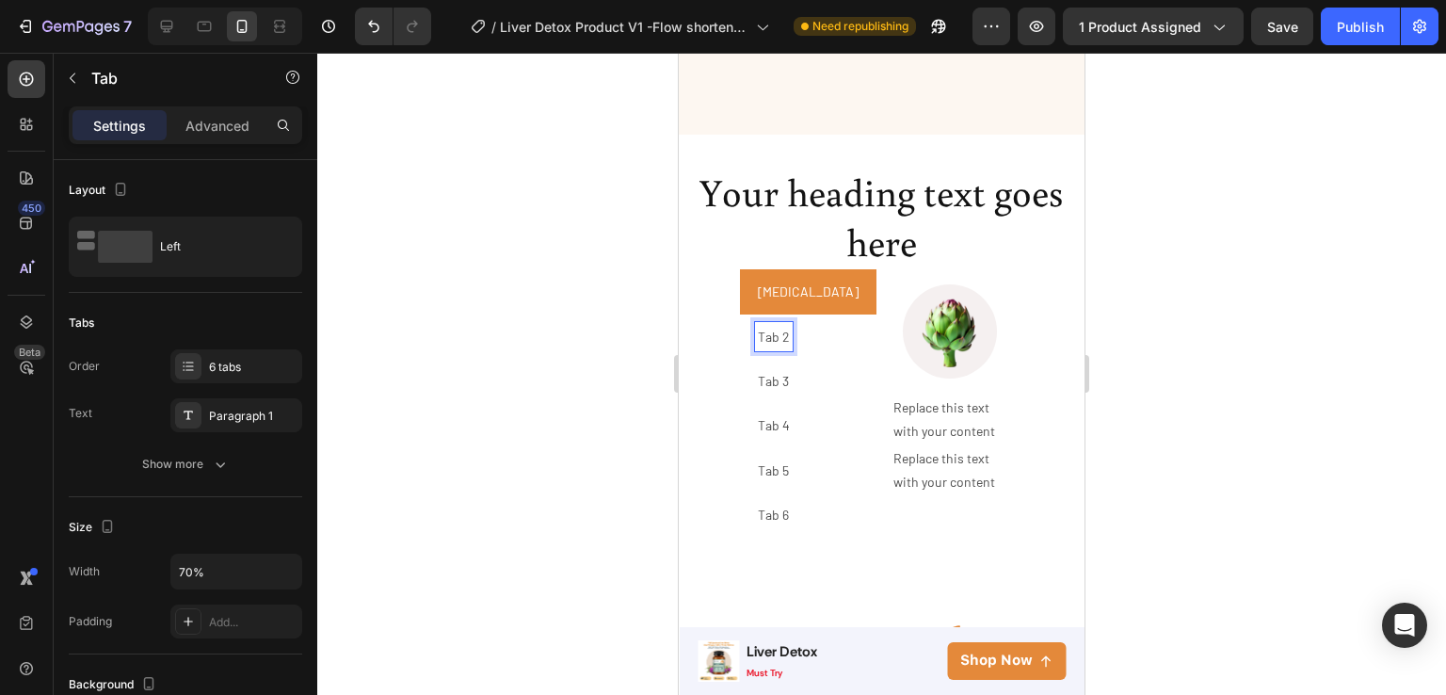
click at [770, 325] on p "Tab 2" at bounding box center [774, 337] width 32 height 24
click at [770, 326] on p "Tab 2" at bounding box center [774, 338] width 32 height 24
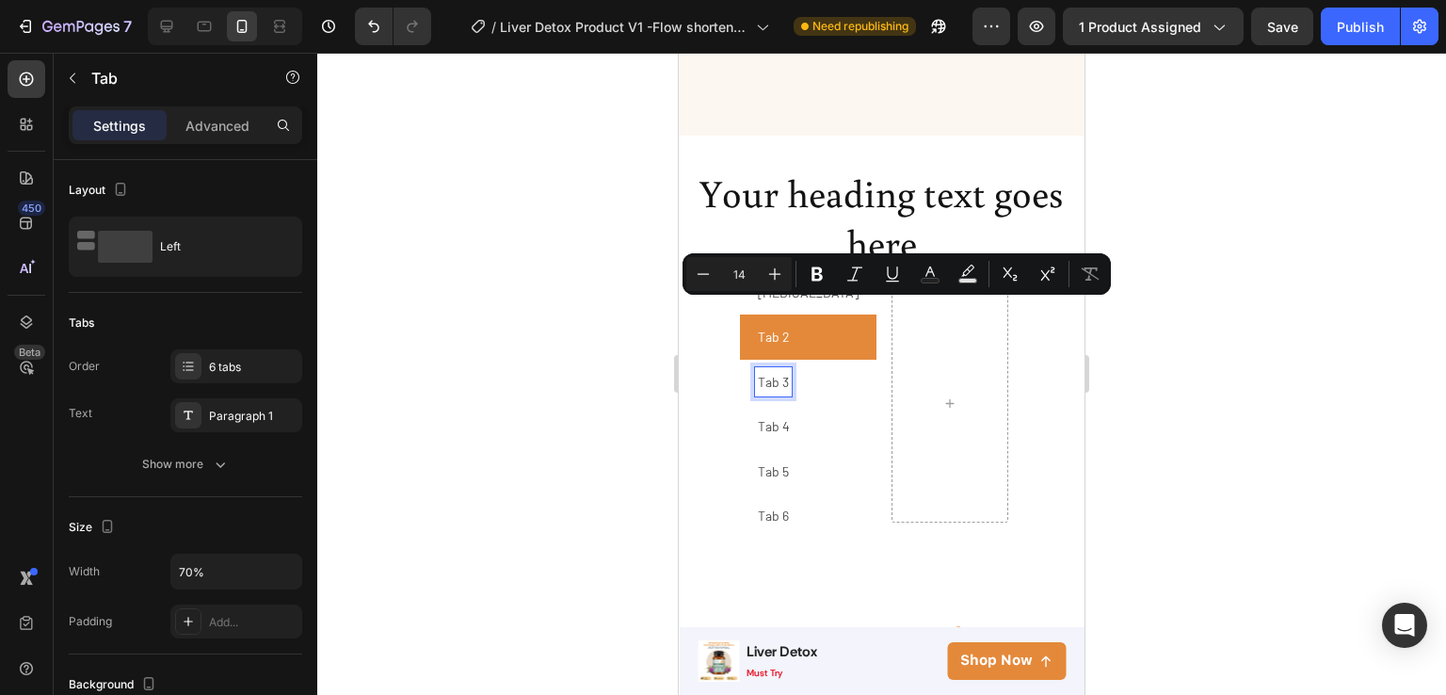
click at [770, 370] on p "Tab 3" at bounding box center [773, 382] width 31 height 24
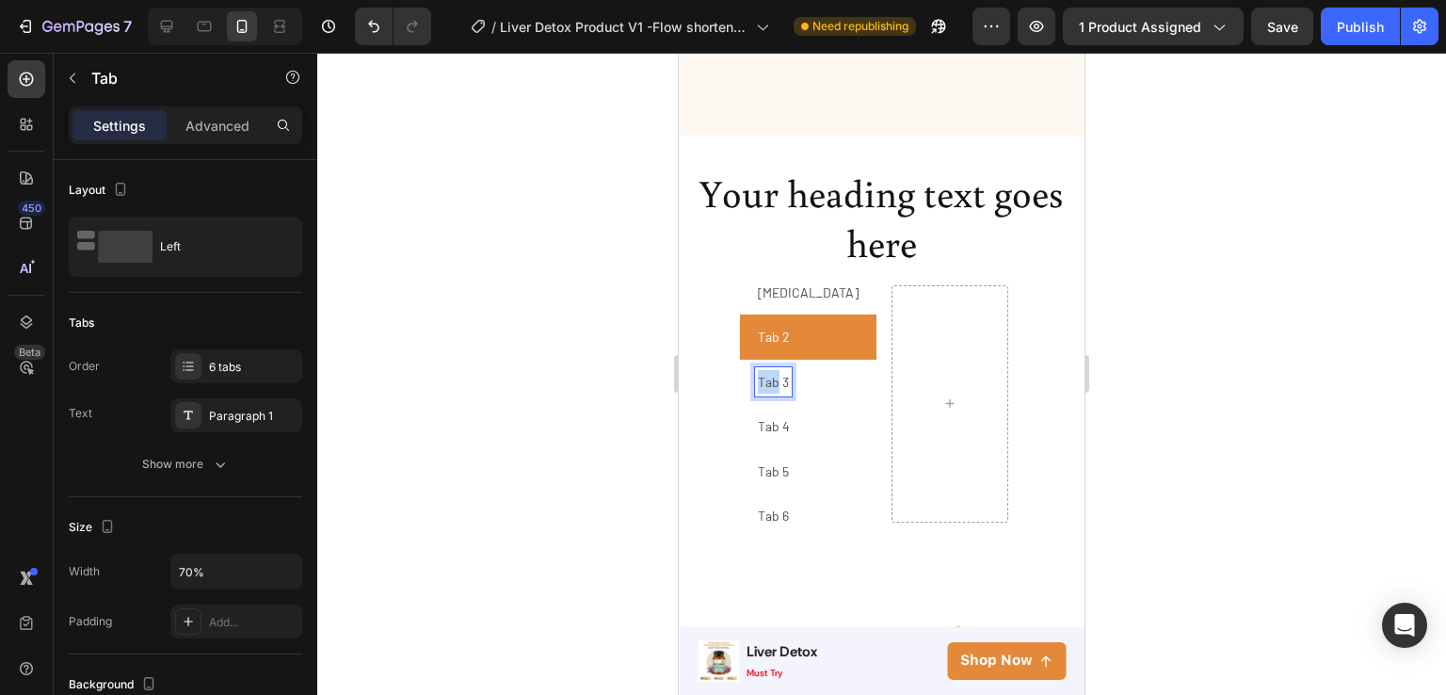
scroll to position [2962, 0]
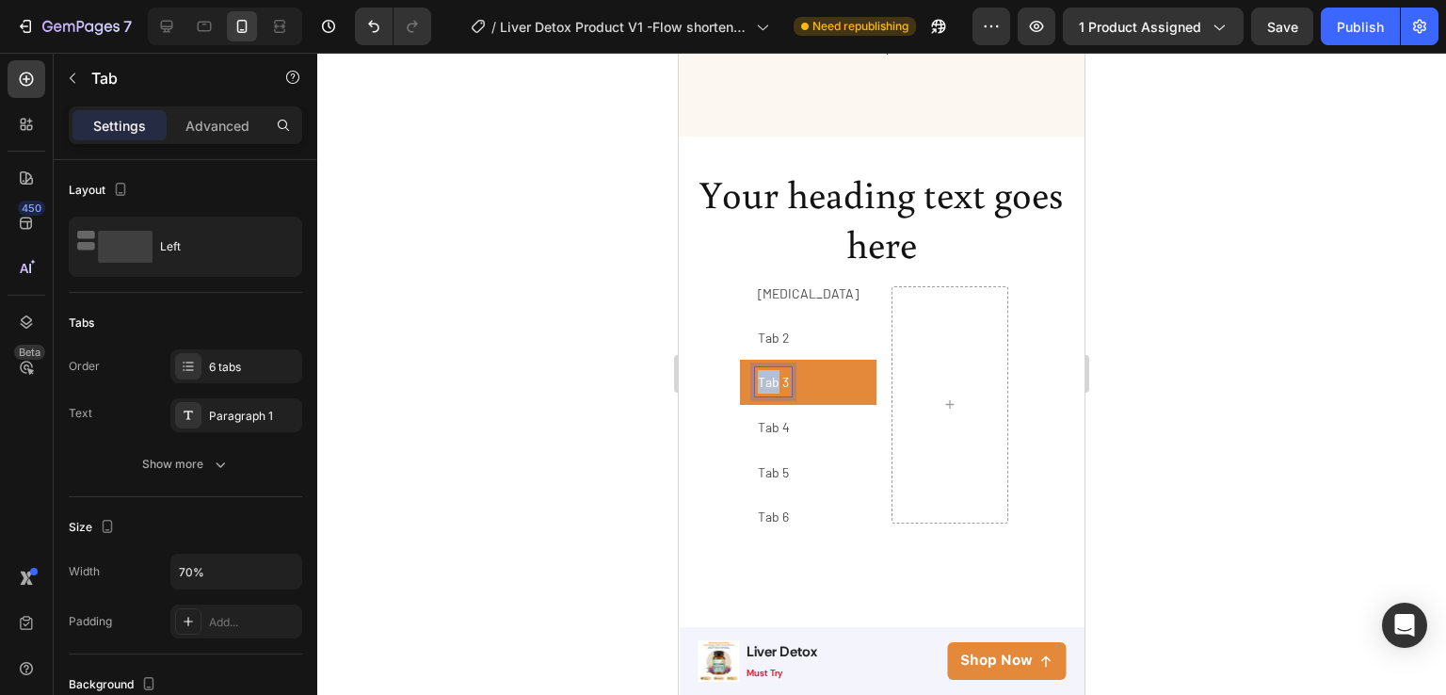
click at [770, 370] on p "Tab 3" at bounding box center [773, 382] width 31 height 24
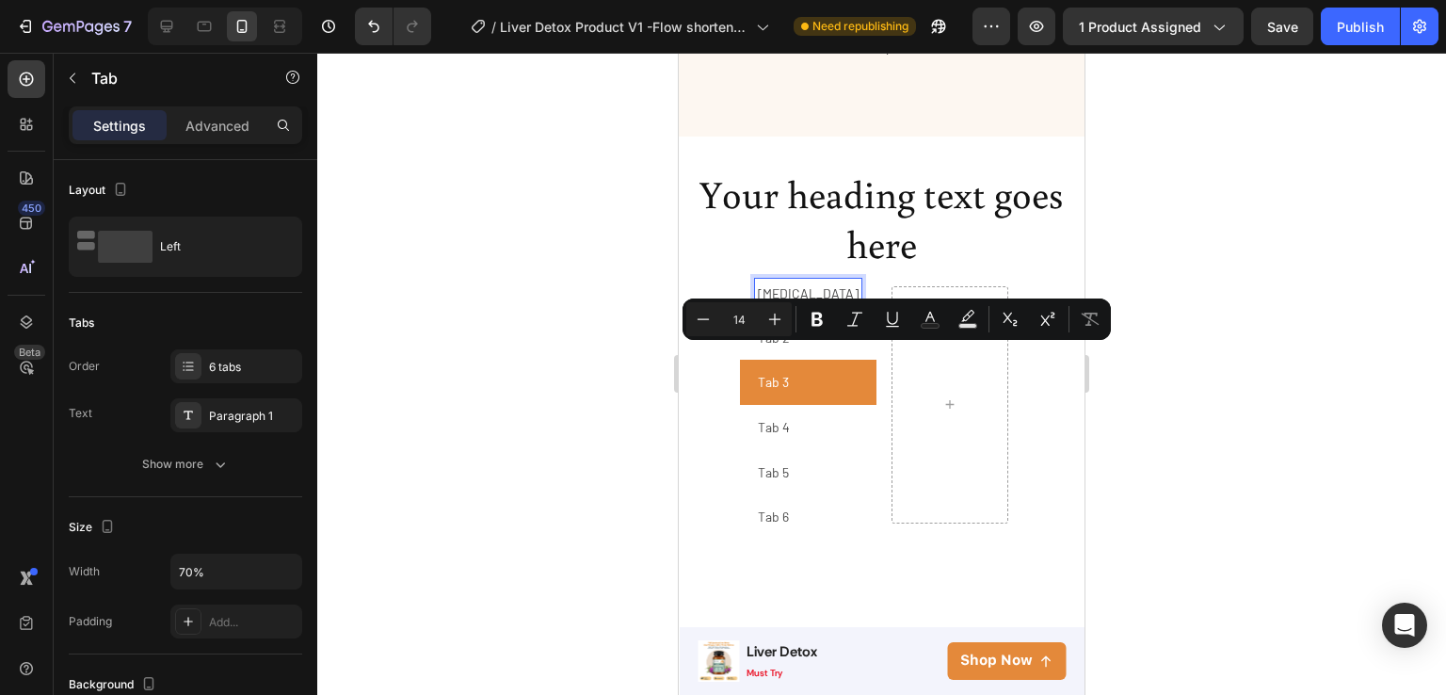
click at [783, 282] on p "[MEDICAL_DATA]" at bounding box center [808, 294] width 101 height 24
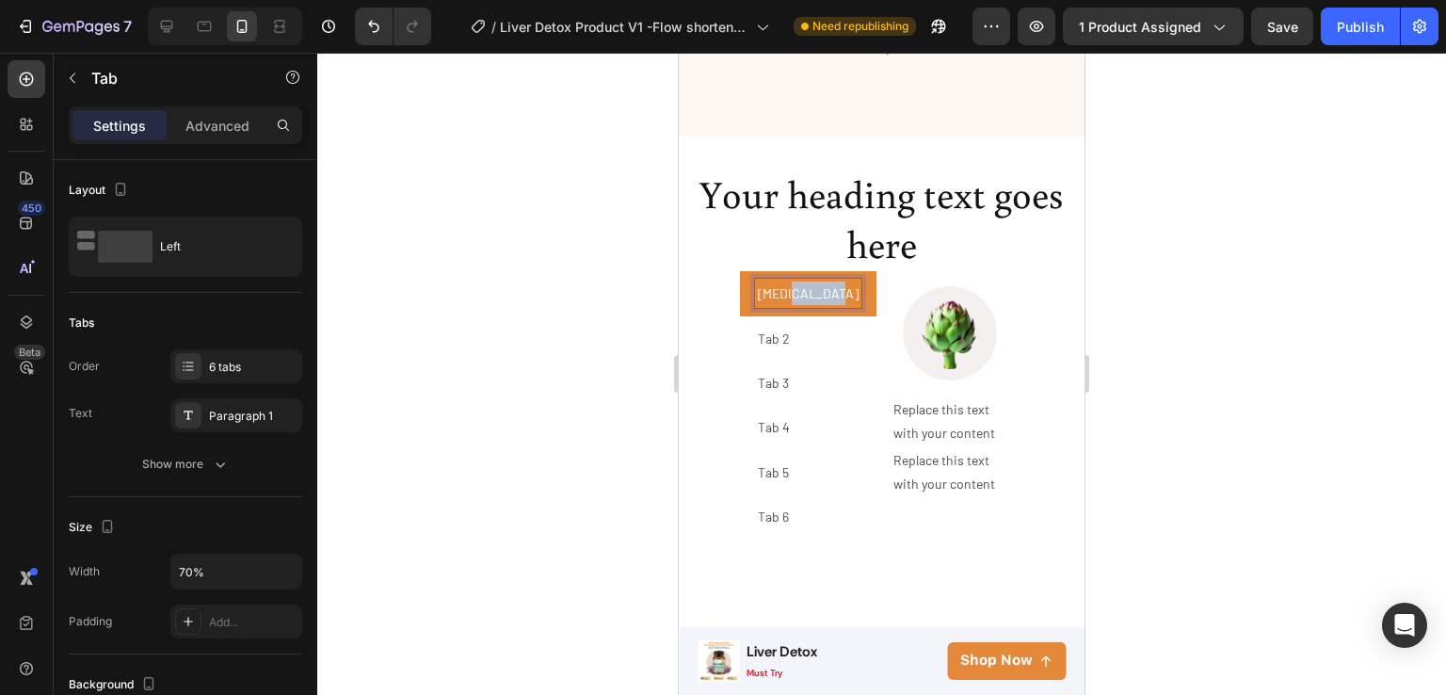
click at [783, 282] on p "[MEDICAL_DATA]" at bounding box center [808, 294] width 101 height 24
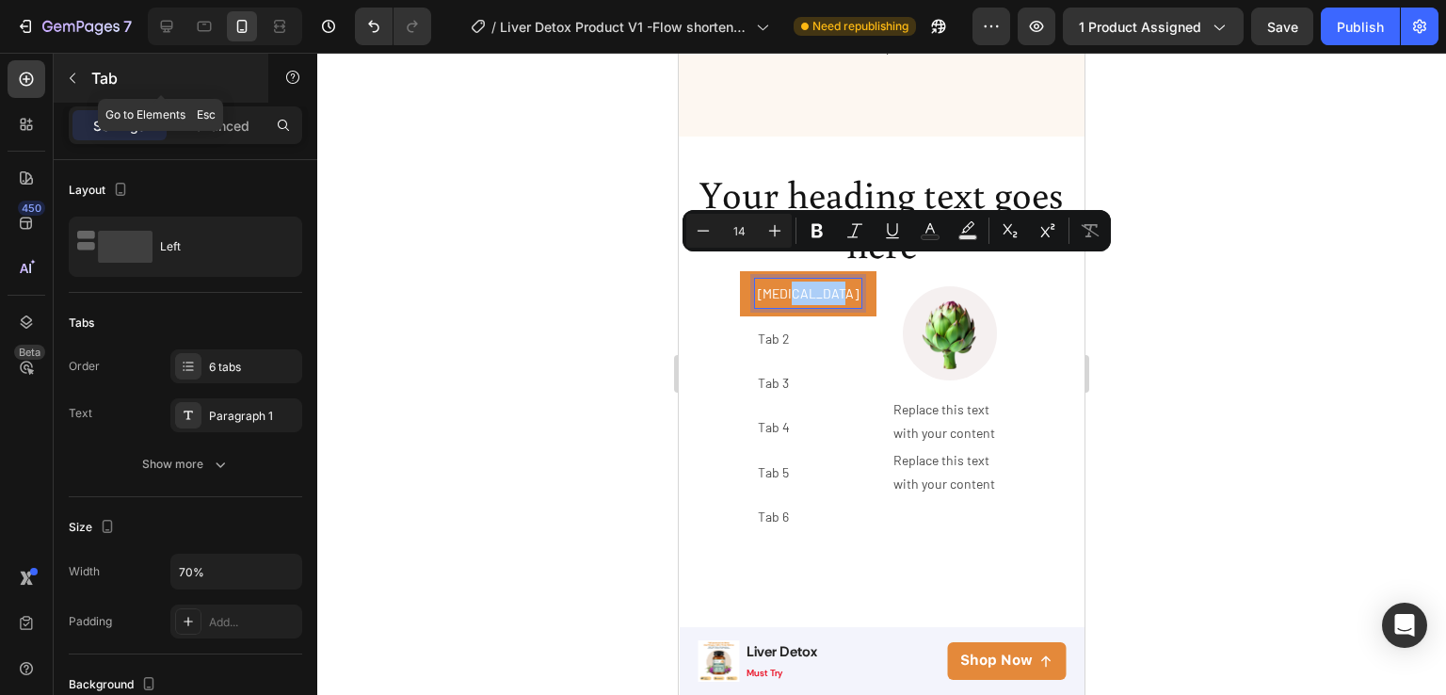
click at [76, 76] on icon "button" at bounding box center [72, 78] width 15 height 15
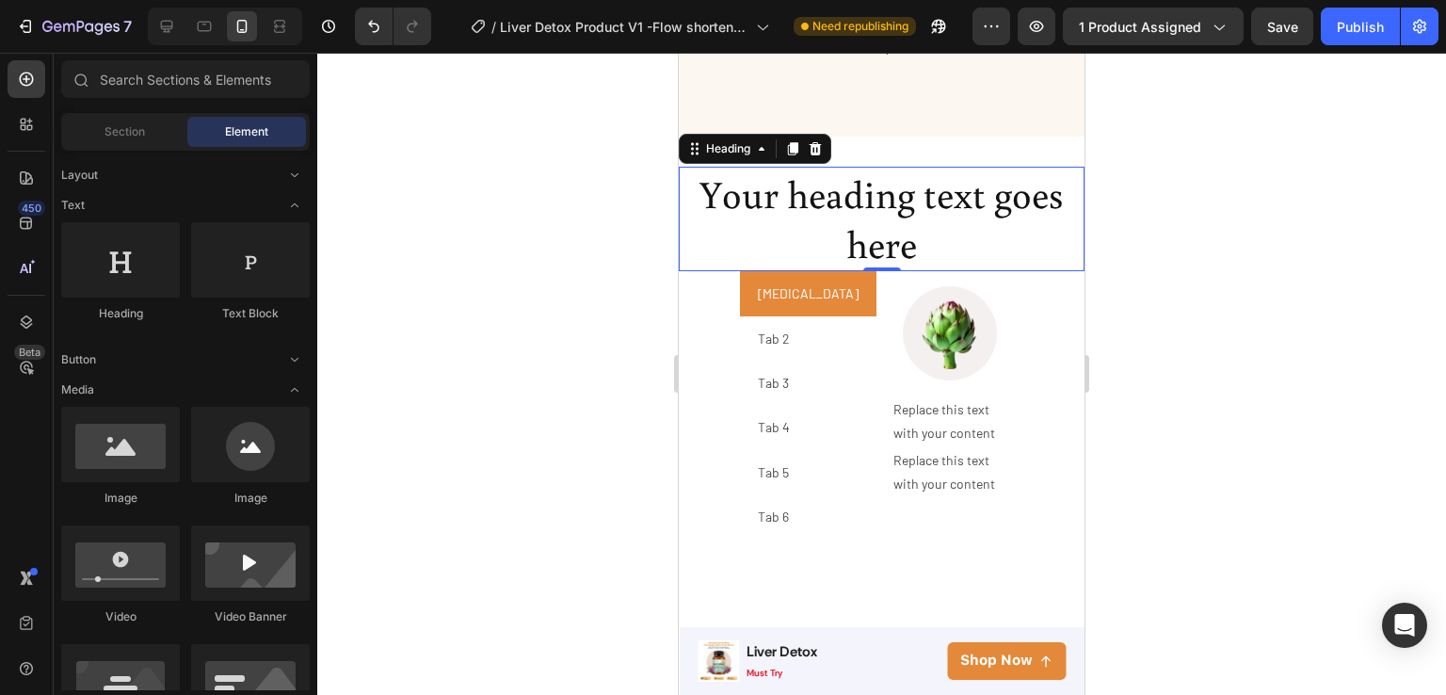
click at [908, 197] on h2 "Your heading text goes here" at bounding box center [882, 219] width 406 height 105
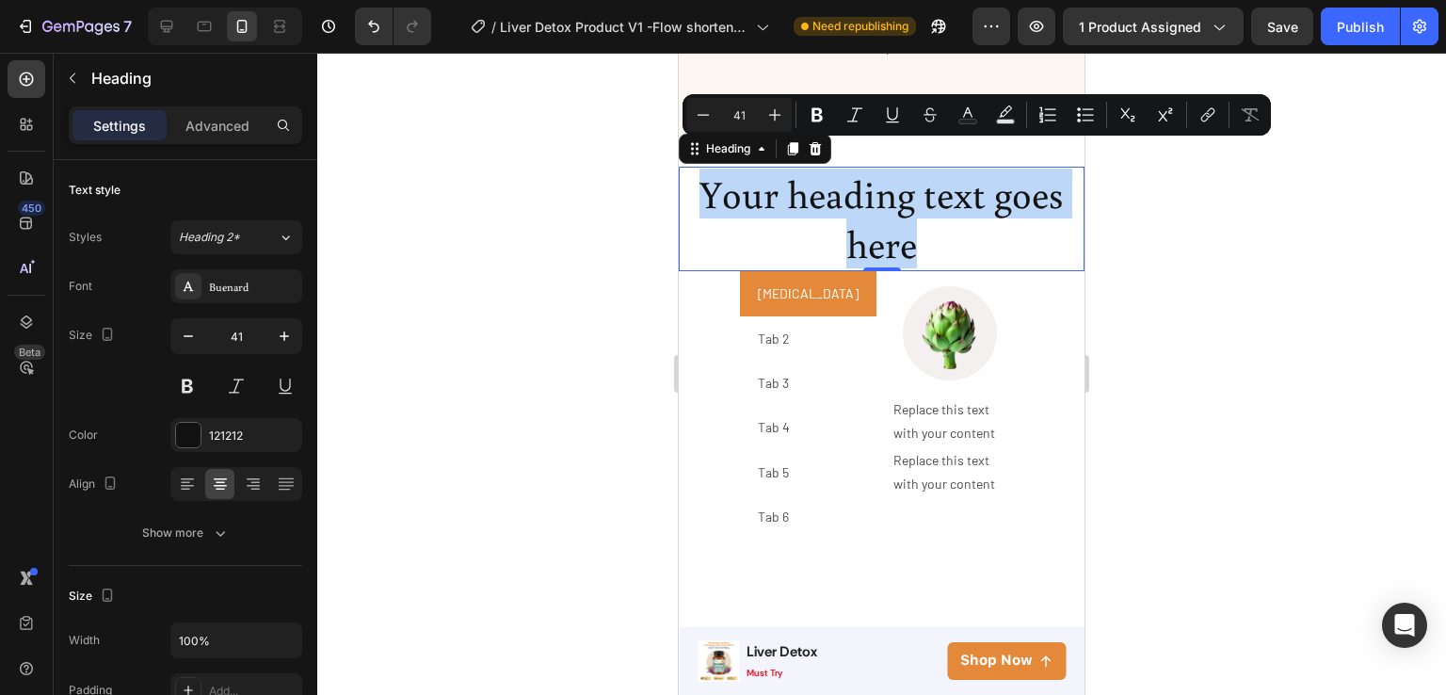
drag, startPoint x: 909, startPoint y: 219, endPoint x: 701, endPoint y: 170, distance: 213.8
click at [701, 170] on p "Your heading text goes here" at bounding box center [882, 219] width 402 height 101
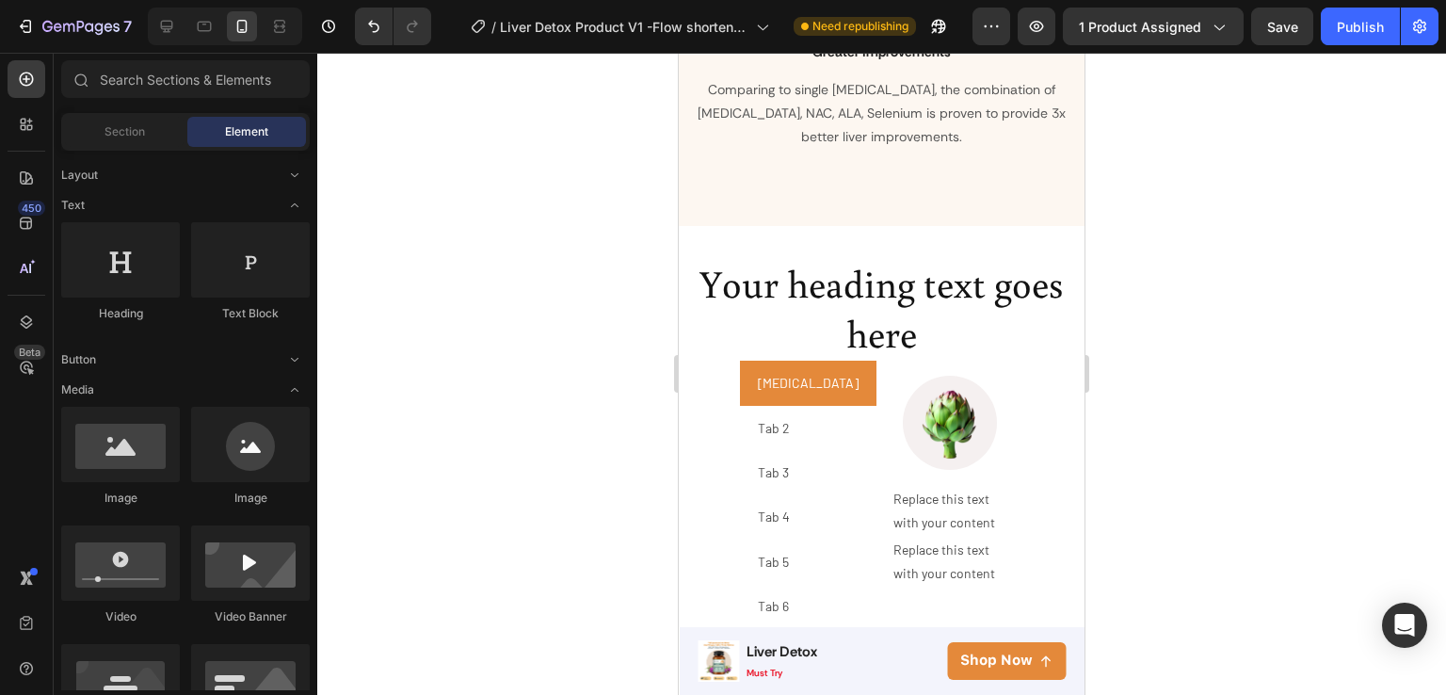
scroll to position [2851, 0]
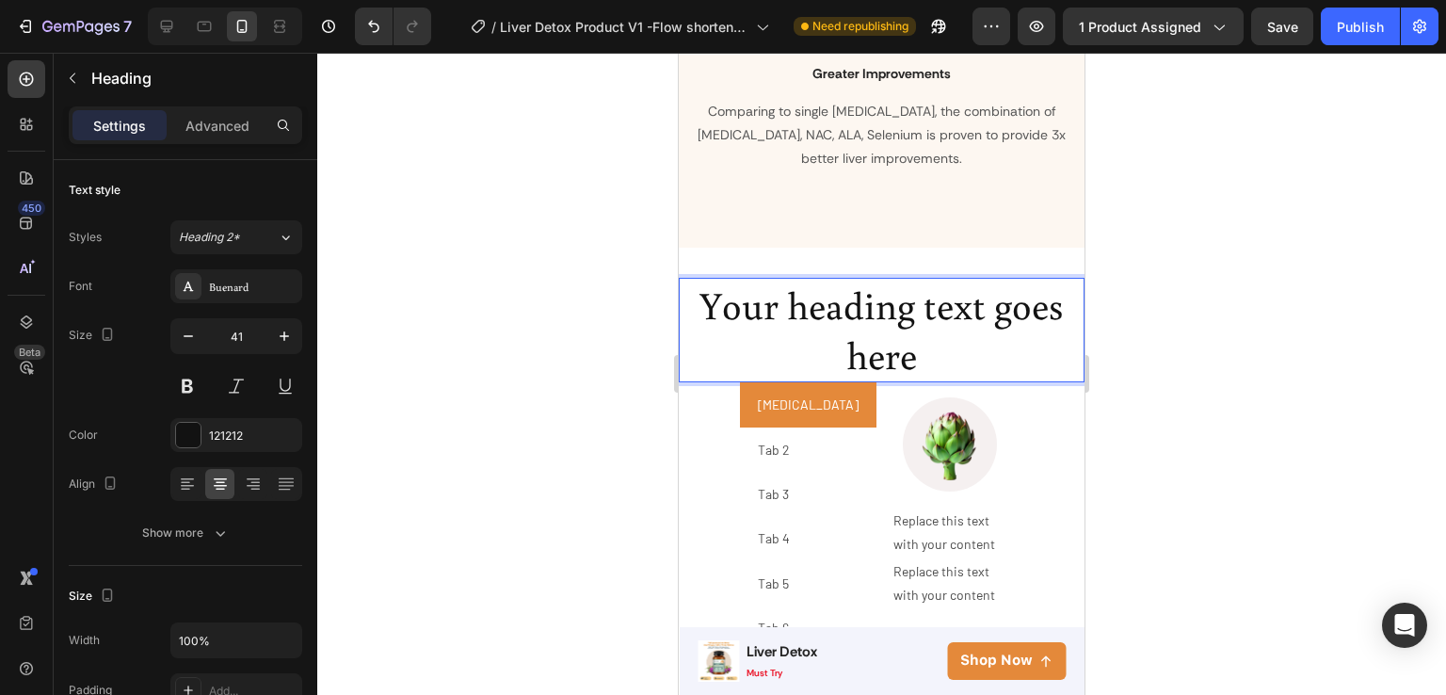
click at [920, 298] on h2 "Your heading text goes here" at bounding box center [882, 330] width 406 height 105
click at [920, 298] on p "Your heading text goes here" at bounding box center [882, 330] width 402 height 101
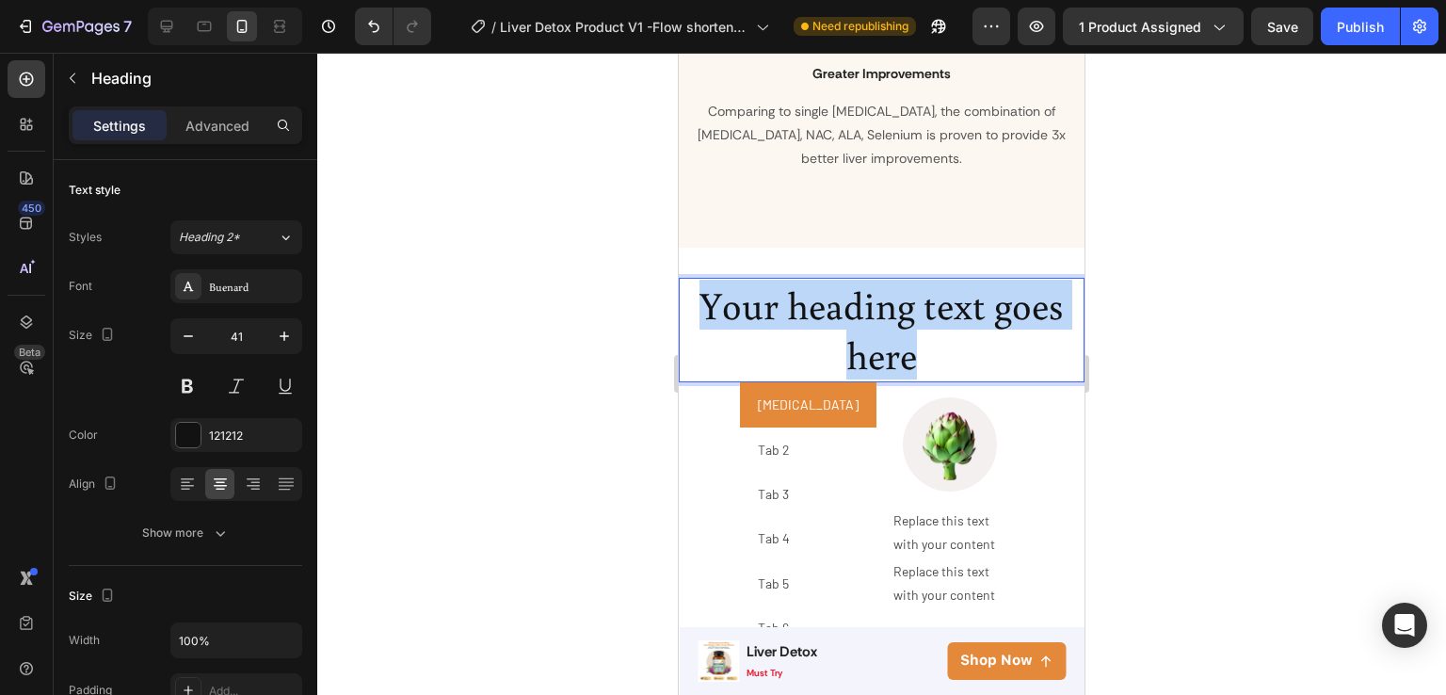
drag, startPoint x: 912, startPoint y: 332, endPoint x: 702, endPoint y: 277, distance: 217.2
click at [702, 280] on p "Your heading text goes here" at bounding box center [882, 330] width 402 height 101
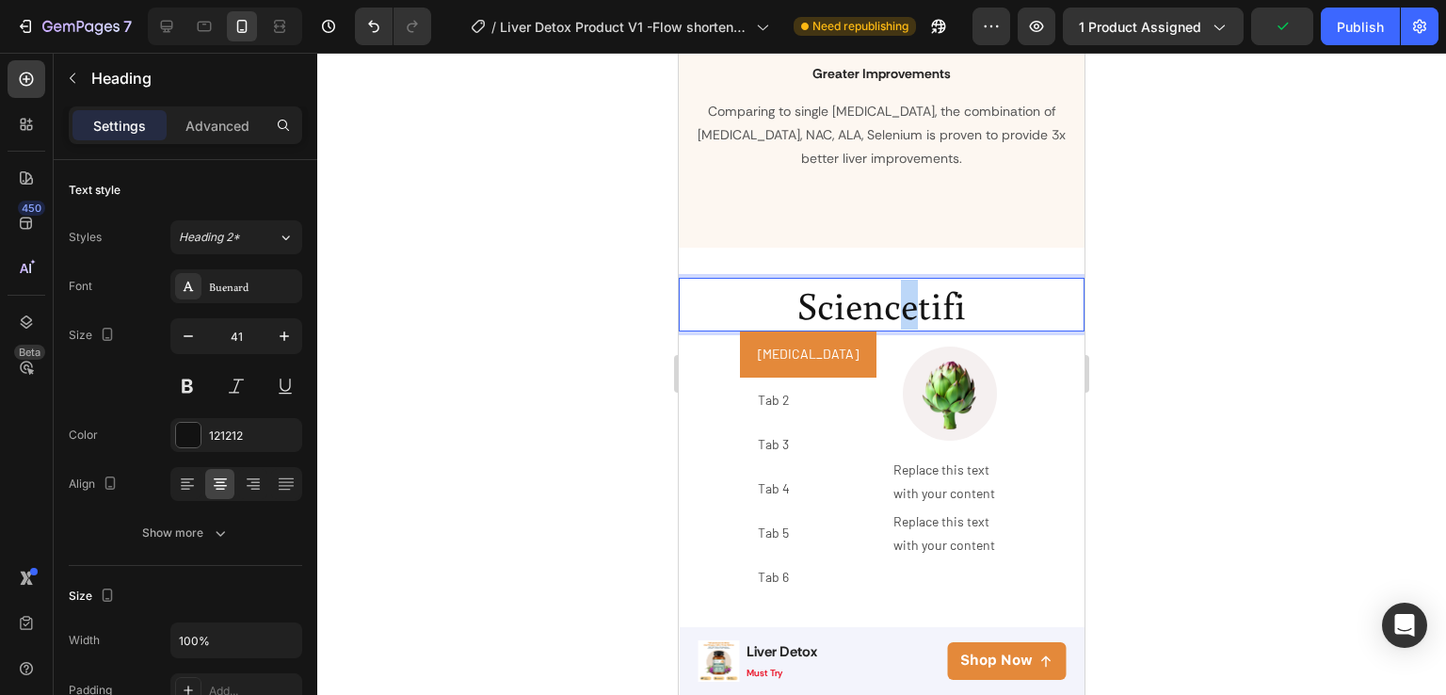
drag, startPoint x: 902, startPoint y: 289, endPoint x: 915, endPoint y: 290, distance: 13.2
click at [915, 290] on p "Sciencetifi" at bounding box center [882, 305] width 402 height 50
click at [971, 289] on p "Sciencetifi" at bounding box center [882, 305] width 402 height 50
click at [859, 295] on p "Sciencetifically" at bounding box center [882, 305] width 402 height 50
click at [997, 287] on p "Scientifically" at bounding box center [882, 305] width 402 height 50
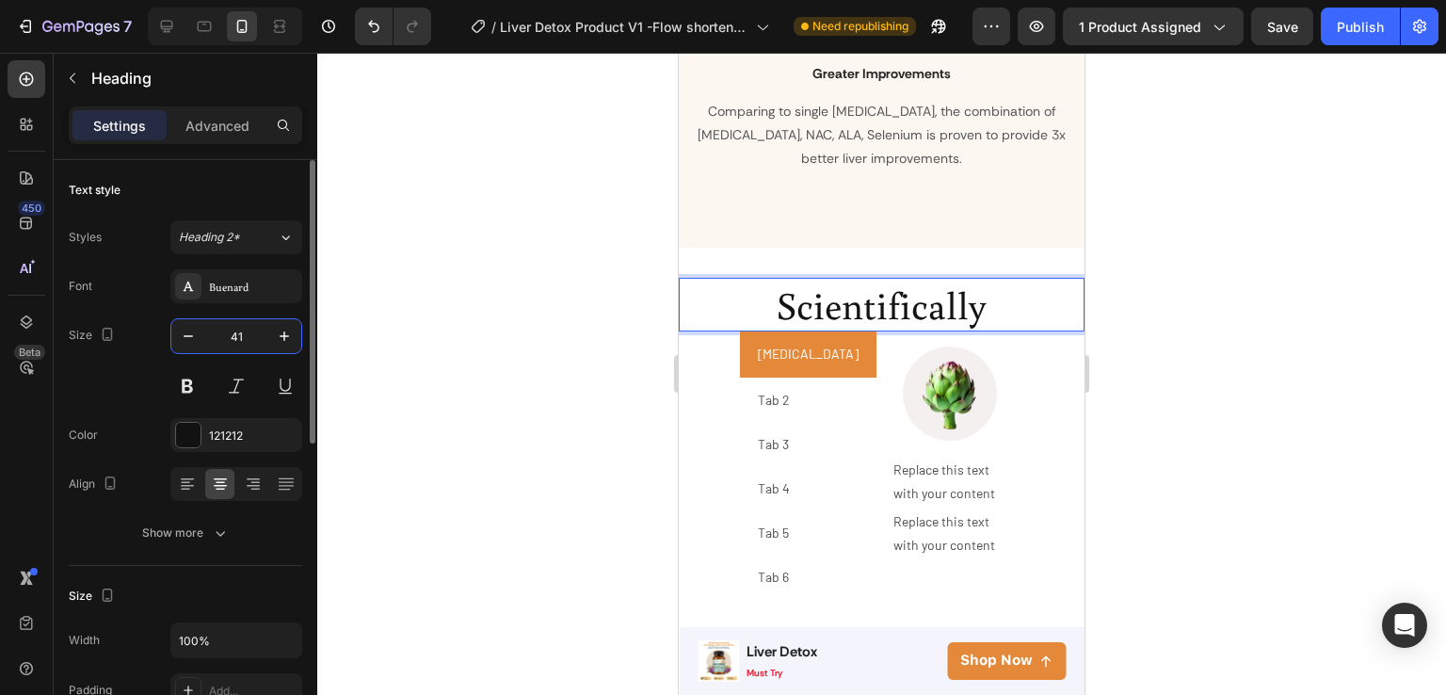
click at [241, 330] on input "41" at bounding box center [236, 336] width 62 height 34
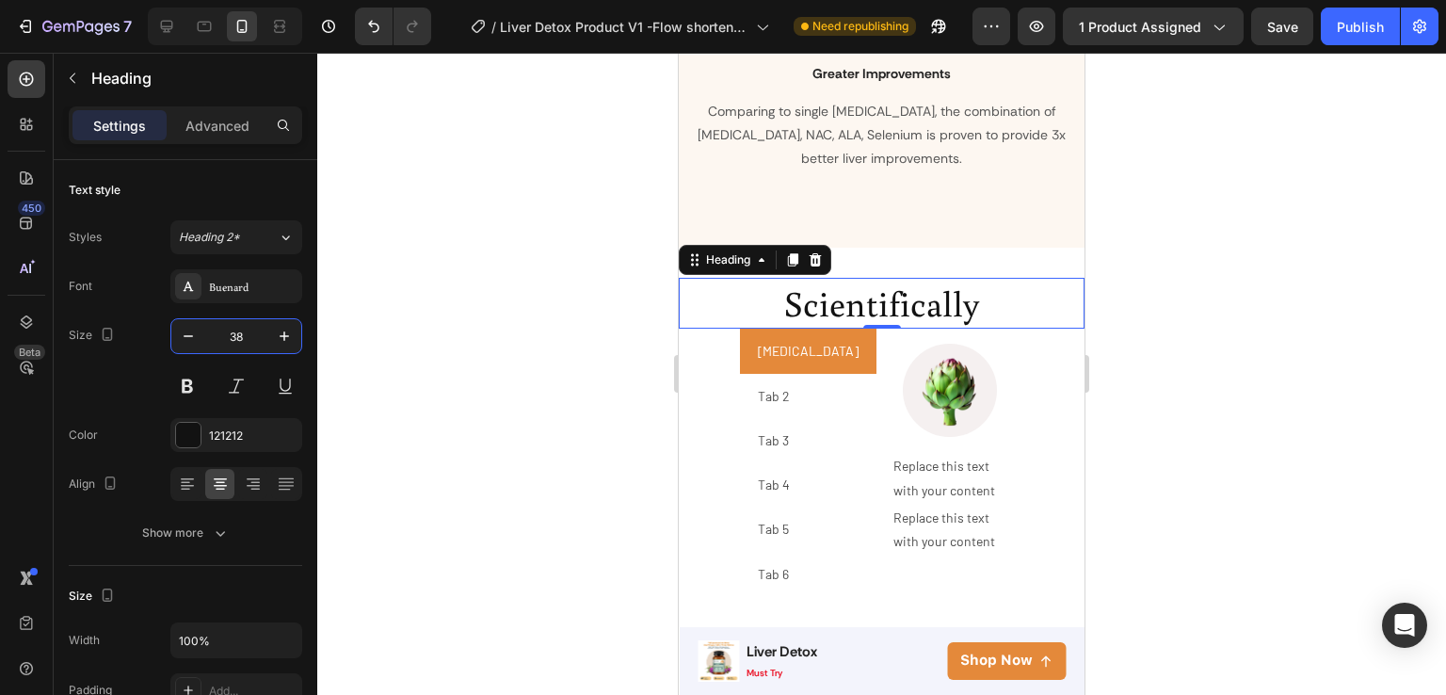
type input "38"
click at [985, 288] on p "Scientifically" at bounding box center [882, 303] width 402 height 46
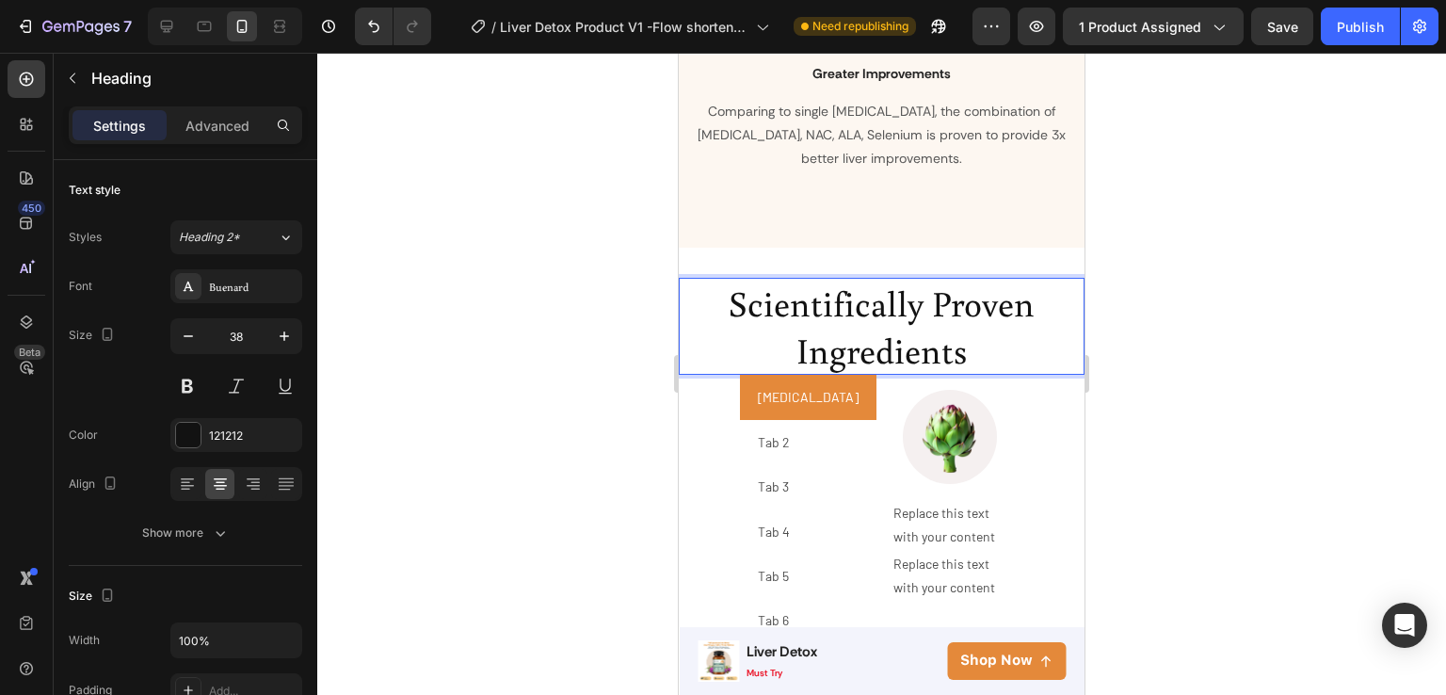
click at [1126, 326] on div at bounding box center [881, 374] width 1129 height 642
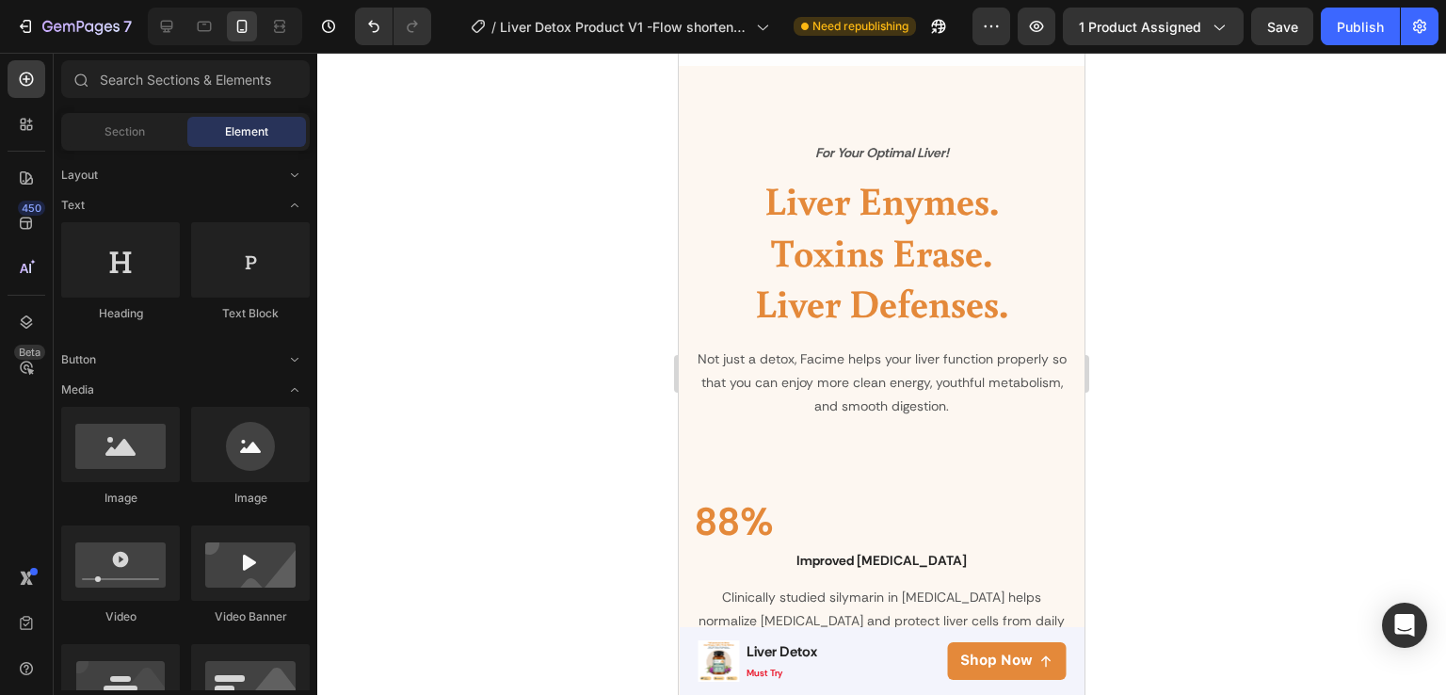
scroll to position [1718, 0]
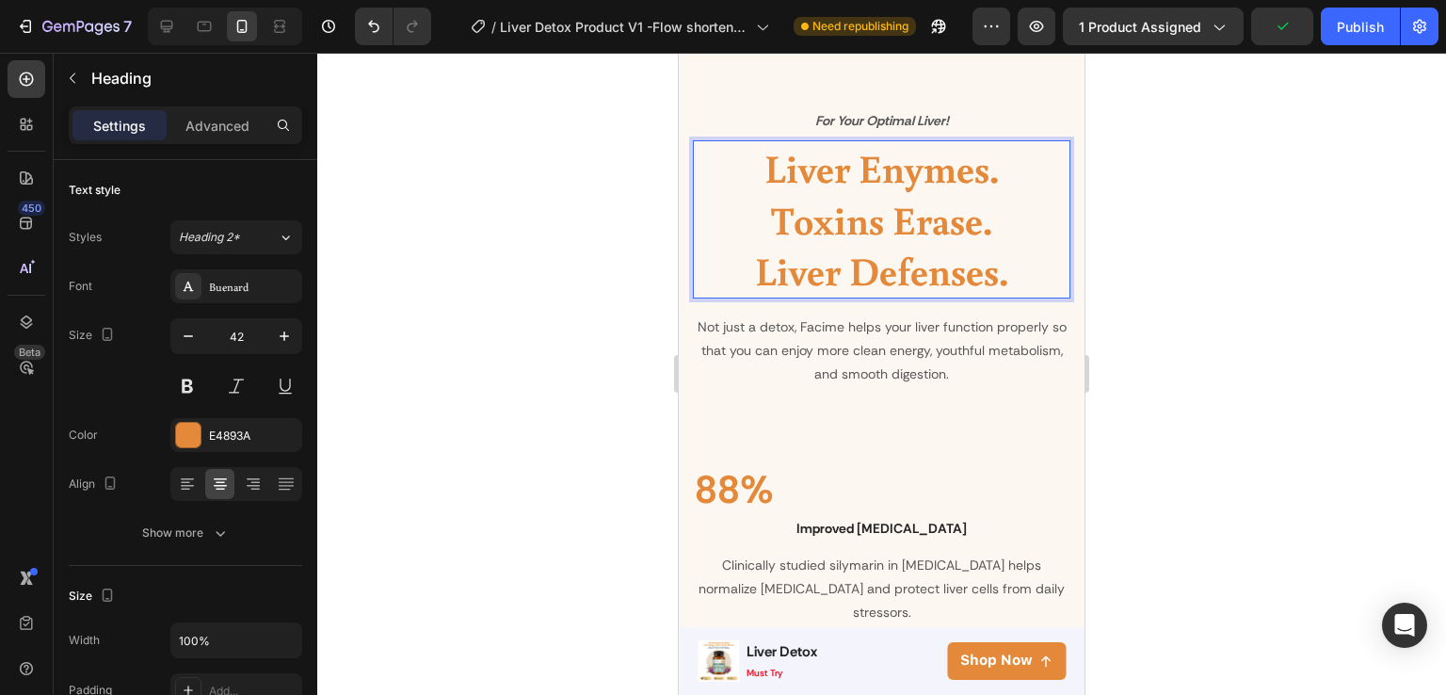
click at [914, 206] on h2 "Liver Enymes. Toxins Erase. Liver Defenses." at bounding box center [882, 219] width 378 height 158
click at [914, 206] on p "Liver Enymes. Toxins Erase. Liver Defenses." at bounding box center [882, 219] width 374 height 154
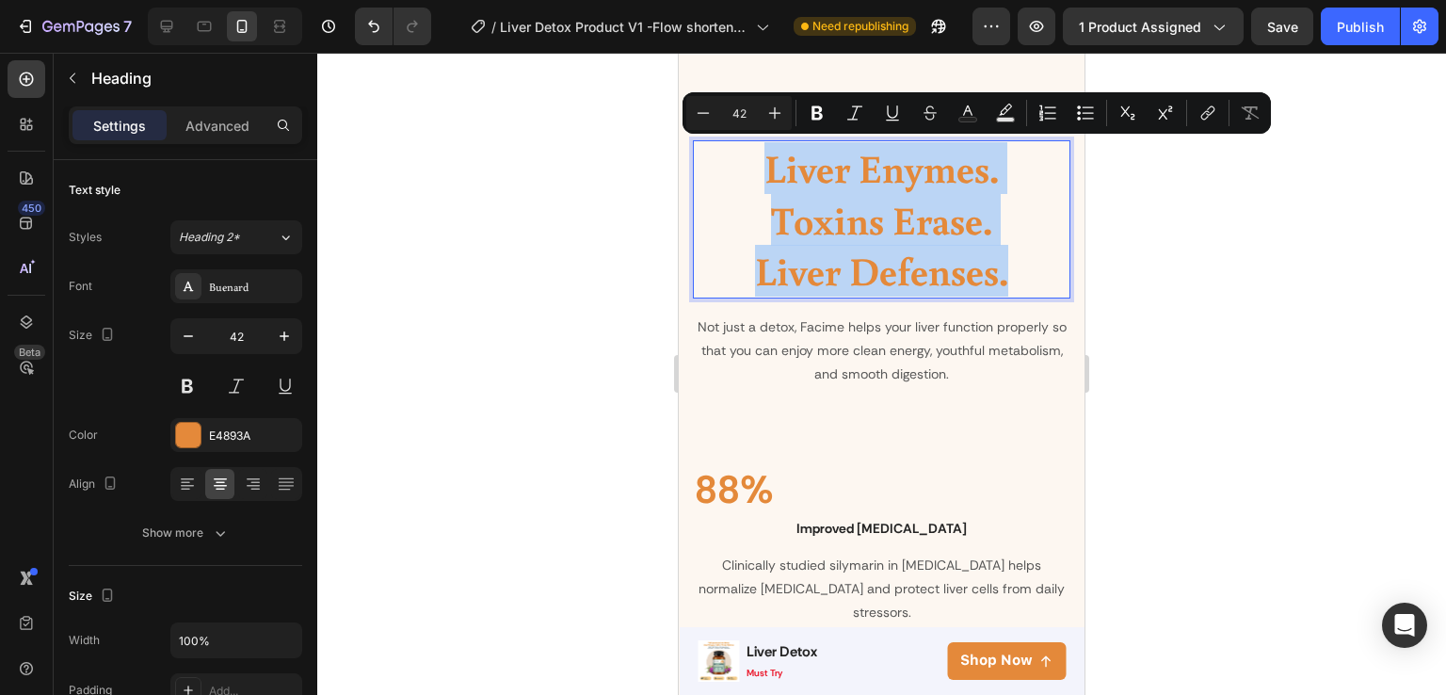
drag, startPoint x: 1016, startPoint y: 269, endPoint x: 761, endPoint y: 169, distance: 274.0
click at [761, 169] on p "Liver Enymes. Toxins Erase. Liver Defenses." at bounding box center [882, 219] width 374 height 154
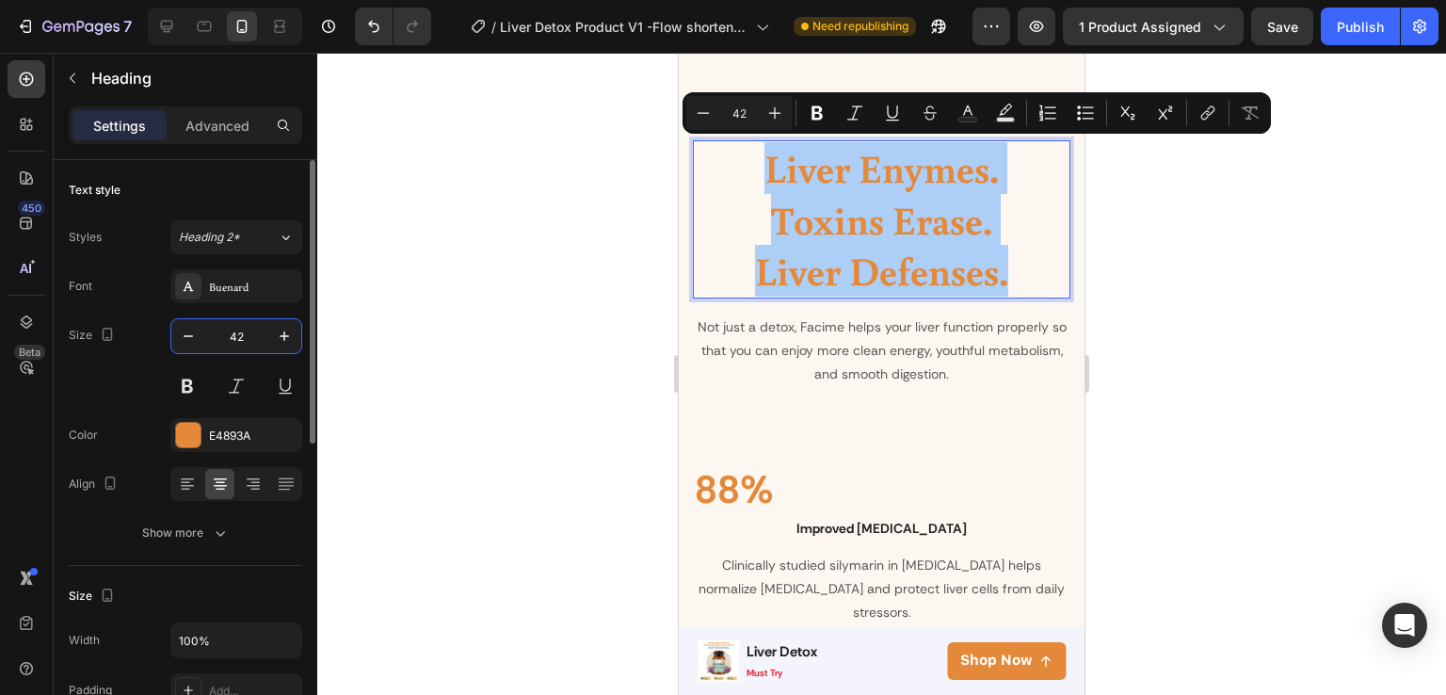
click at [231, 344] on input "42" at bounding box center [236, 336] width 62 height 34
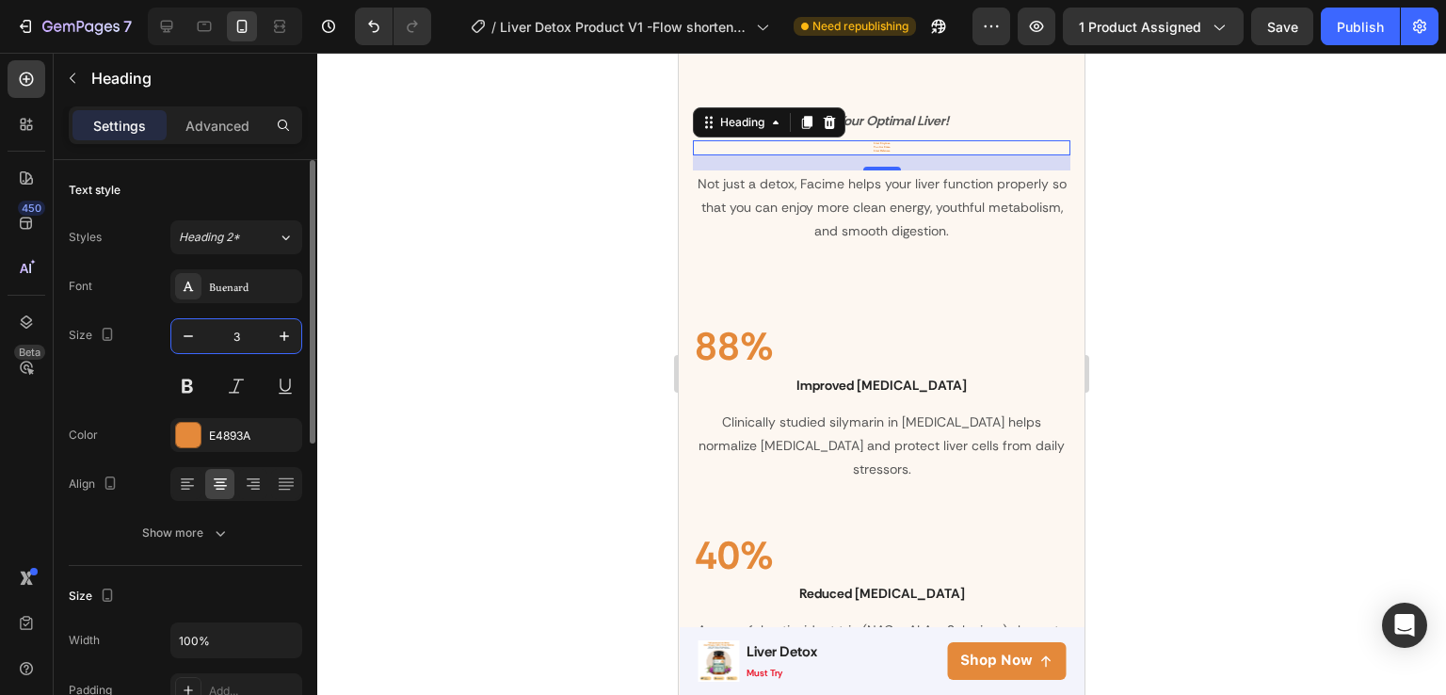
type input "38"
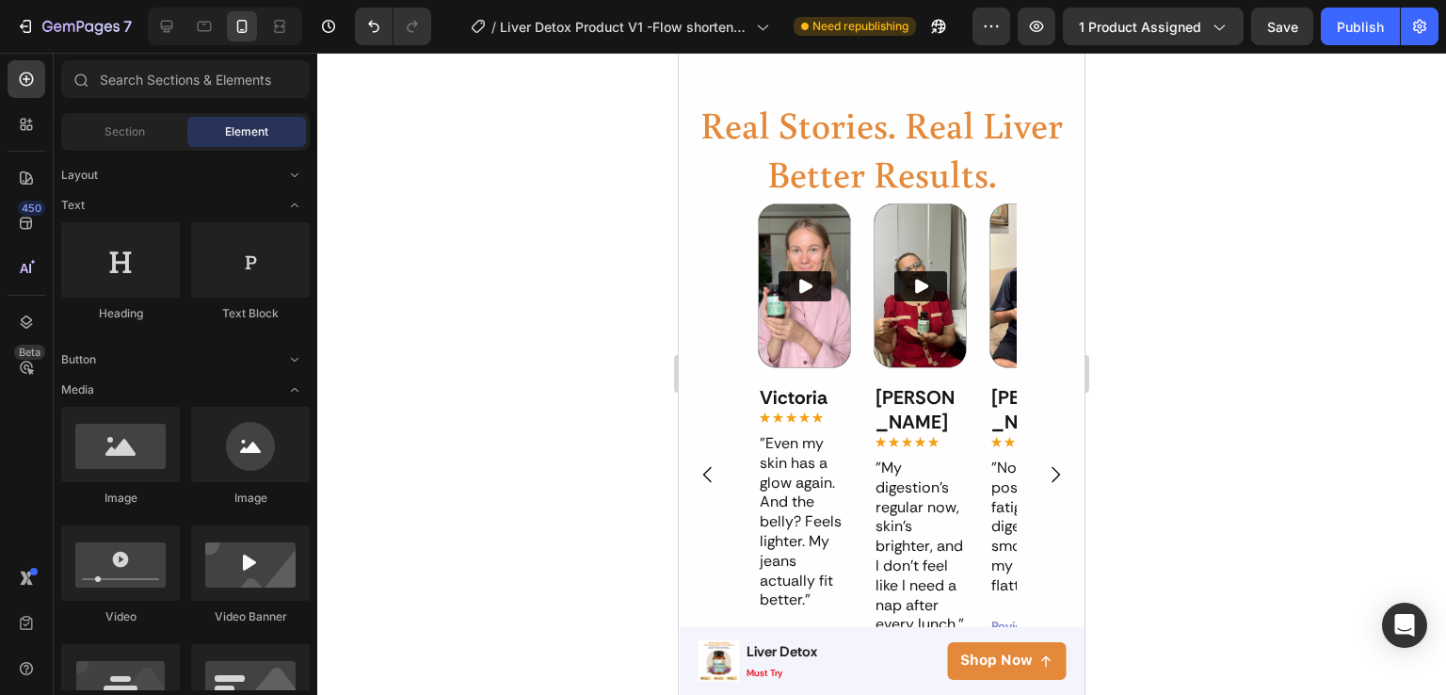
scroll to position [1461, 0]
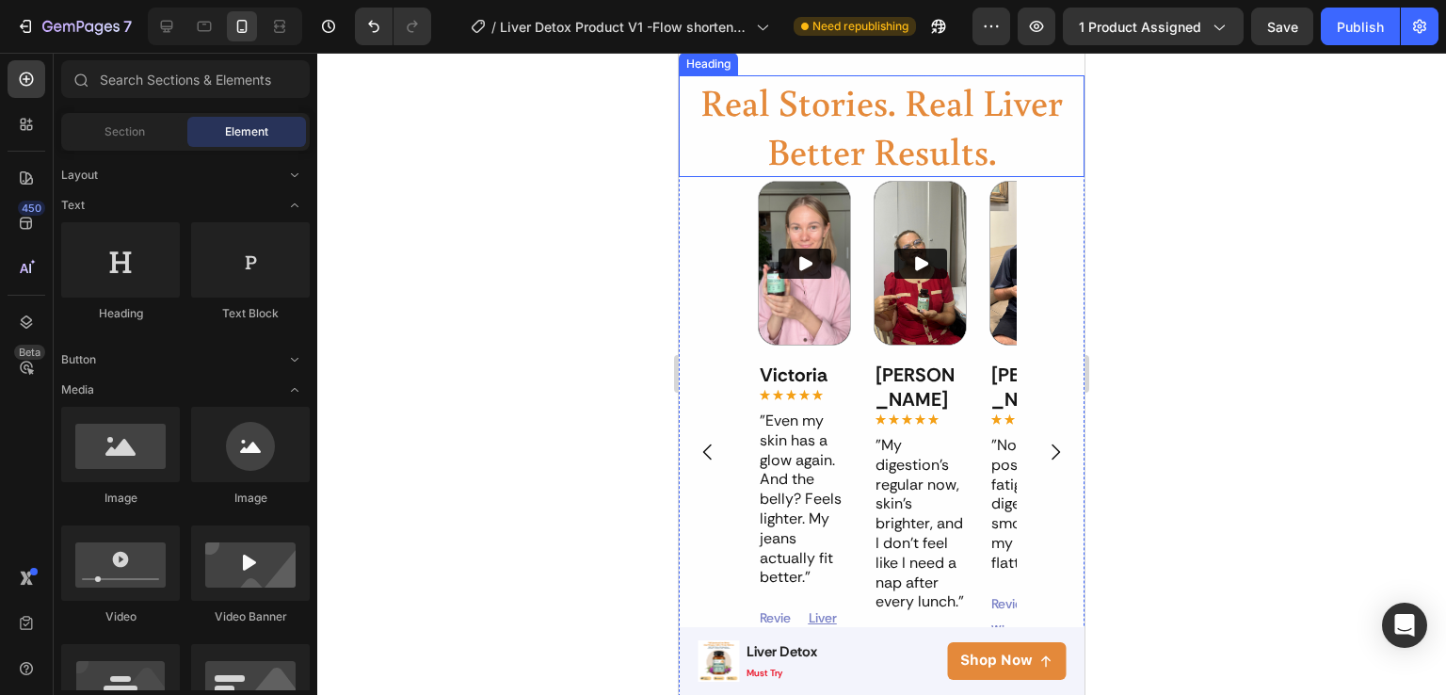
click at [868, 177] on h2 "real stories. real liver better results." at bounding box center [882, 126] width 406 height 102
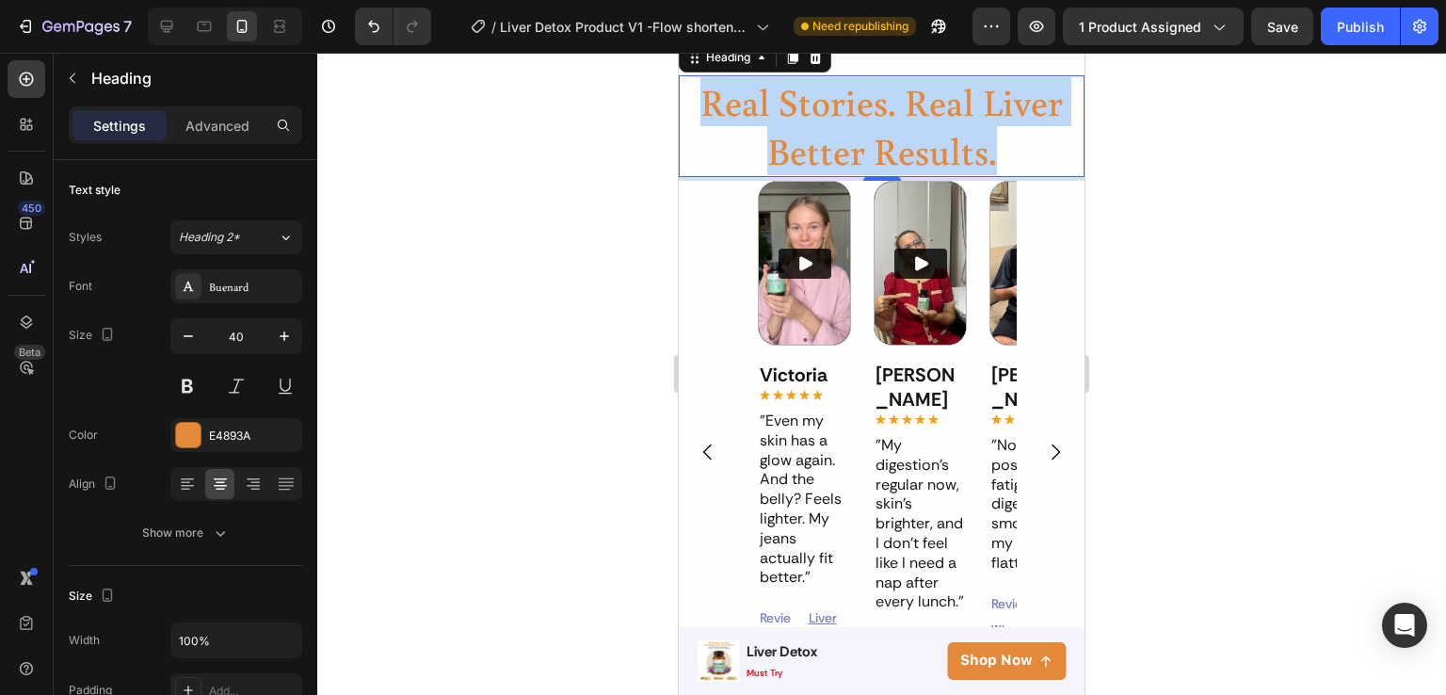
drag, startPoint x: 1010, startPoint y: 221, endPoint x: 704, endPoint y: 183, distance: 308.5
click at [704, 175] on p "real stories. real liver better results." at bounding box center [882, 126] width 402 height 98
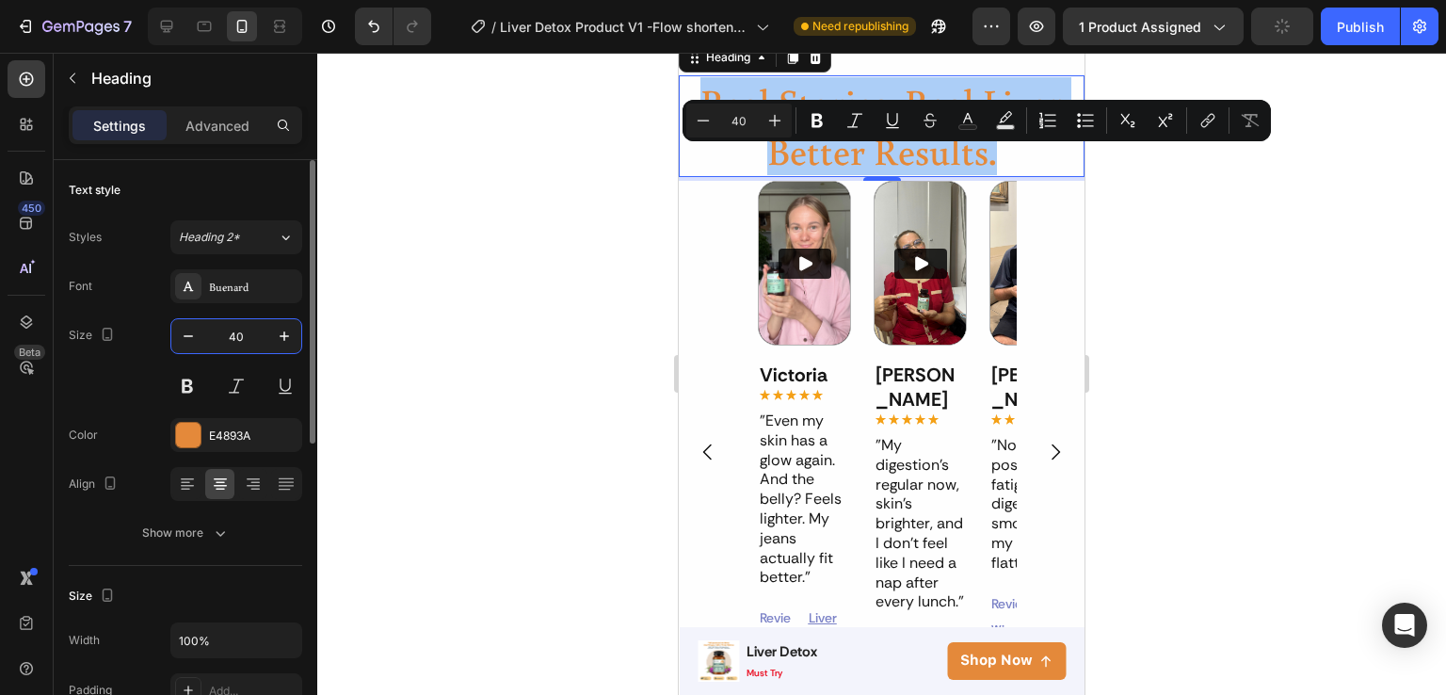
click at [224, 338] on input "40" at bounding box center [236, 336] width 62 height 34
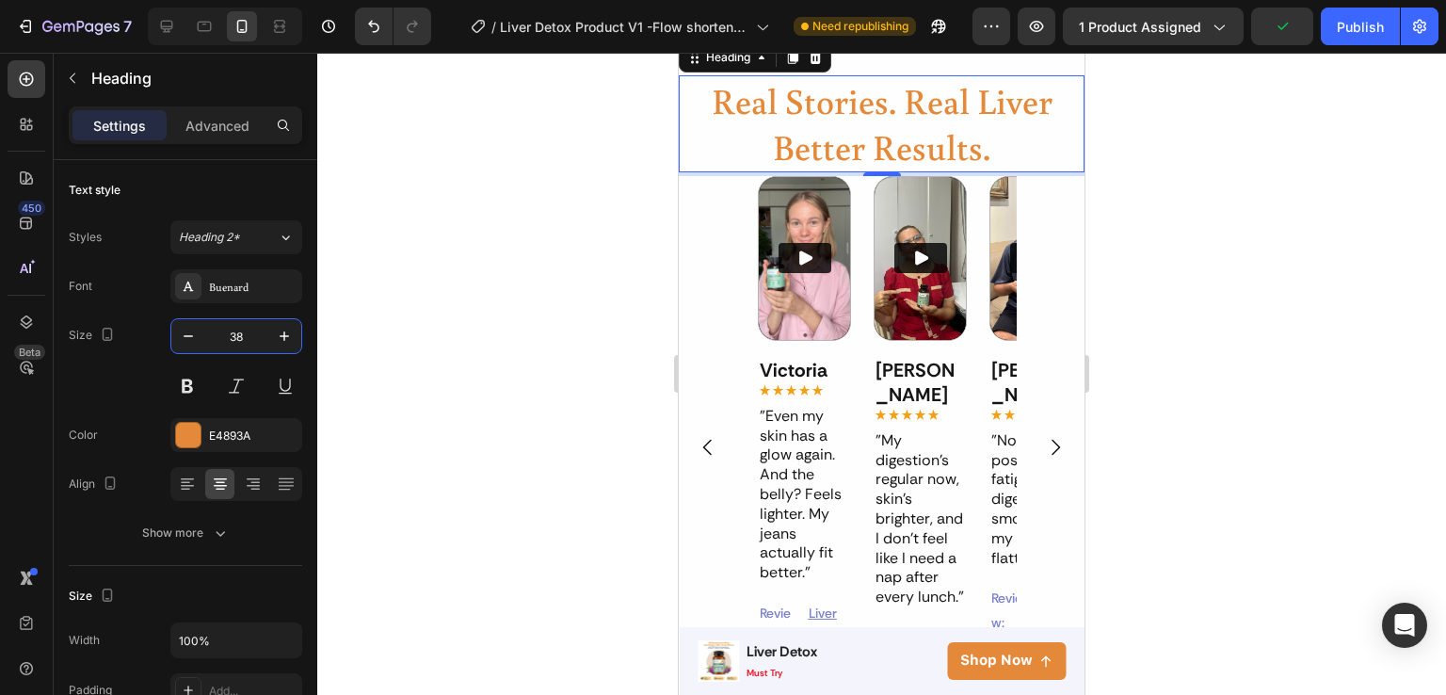
type input "38"
click at [1167, 379] on div at bounding box center [881, 374] width 1129 height 642
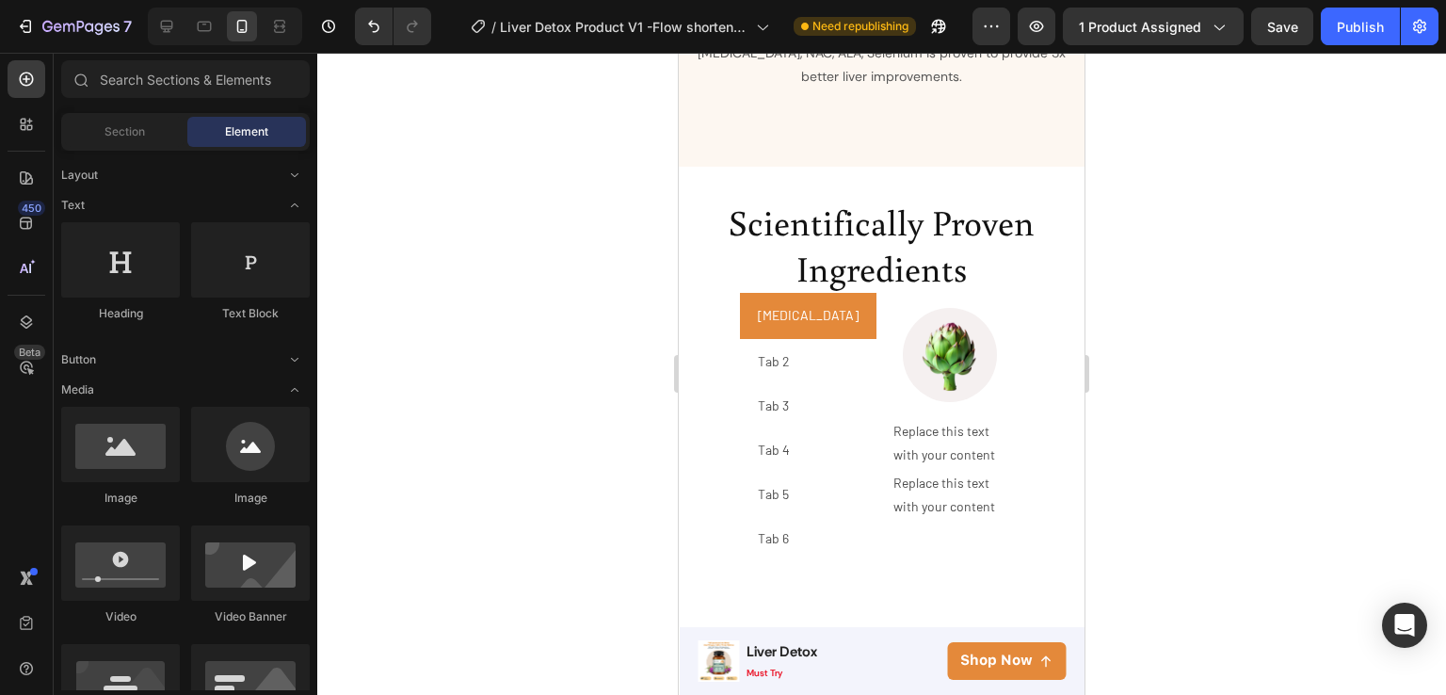
scroll to position [3381, 0]
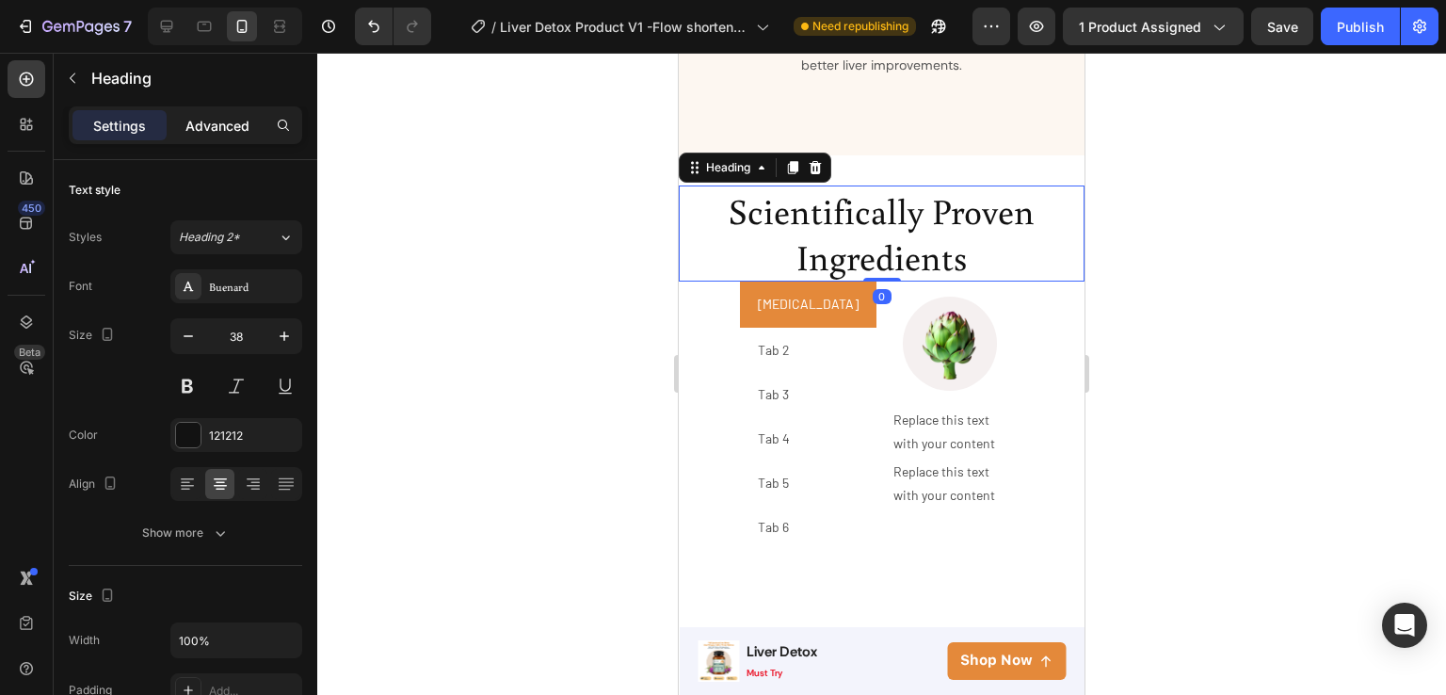
click at [202, 120] on p "Advanced" at bounding box center [217, 126] width 64 height 20
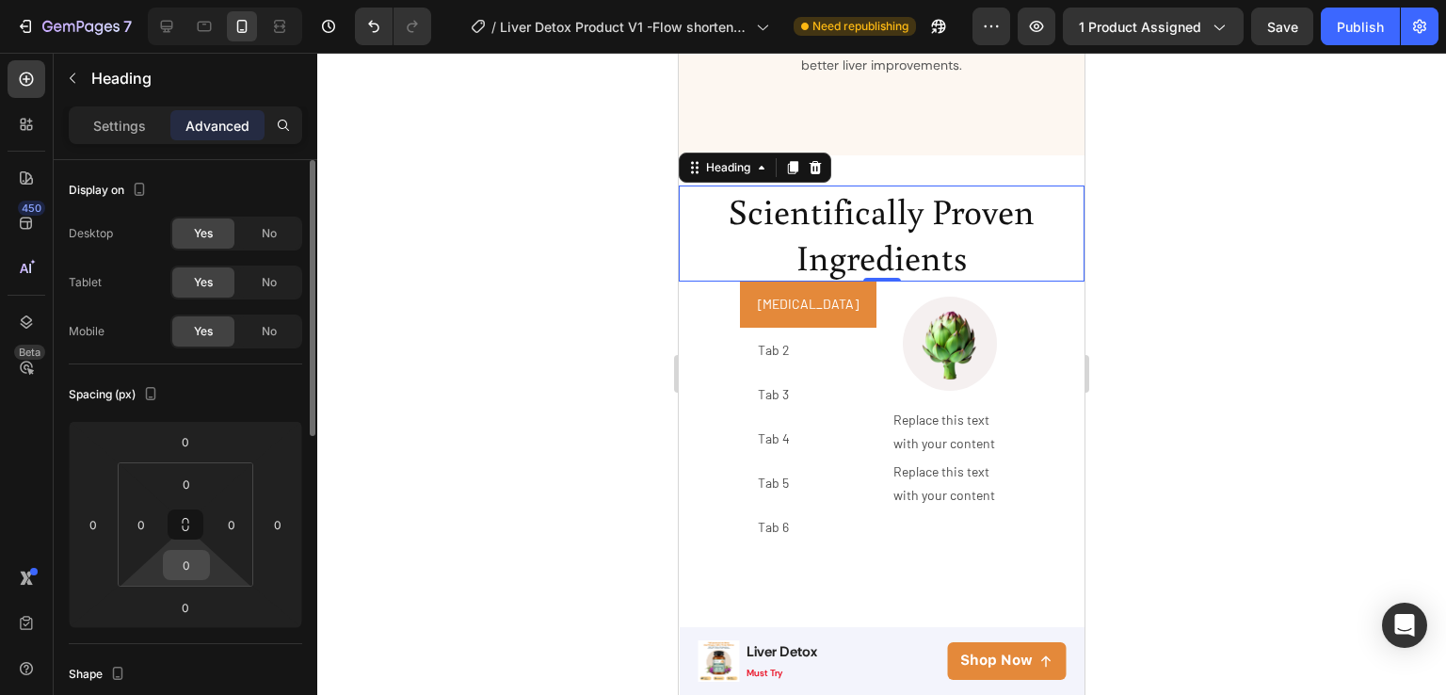
click at [189, 565] on input "0" at bounding box center [187, 565] width 38 height 28
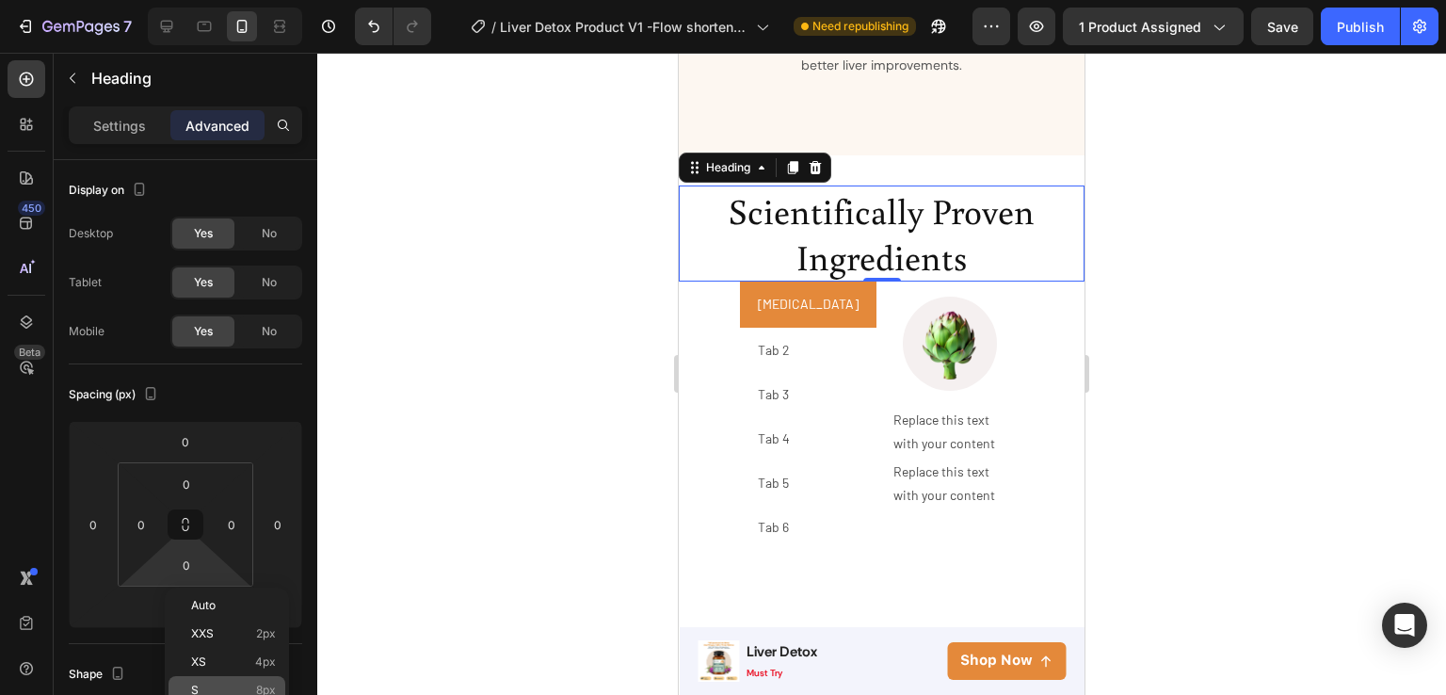
click at [266, 678] on div "S 8px" at bounding box center [227, 690] width 117 height 28
type input "8"
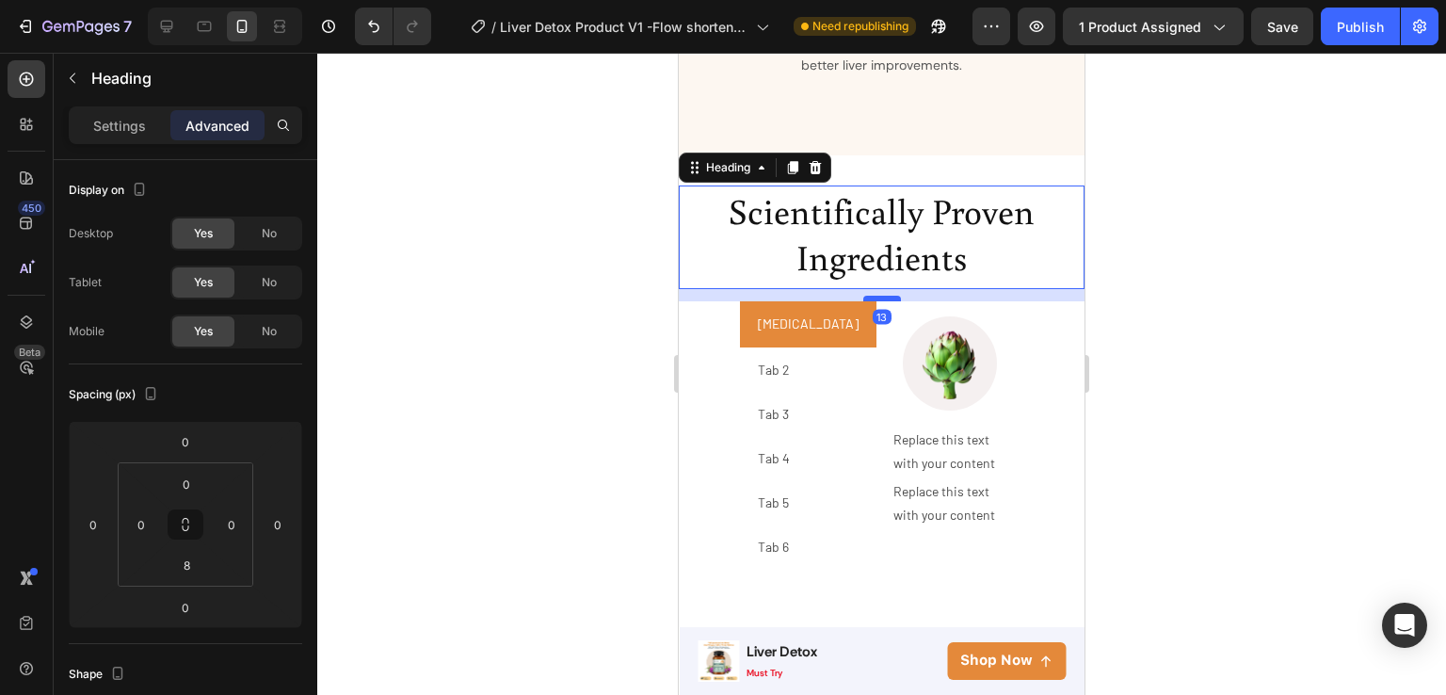
drag, startPoint x: 870, startPoint y: 261, endPoint x: 870, endPoint y: 273, distance: 12.2
click at [870, 296] on div at bounding box center [882, 299] width 38 height 6
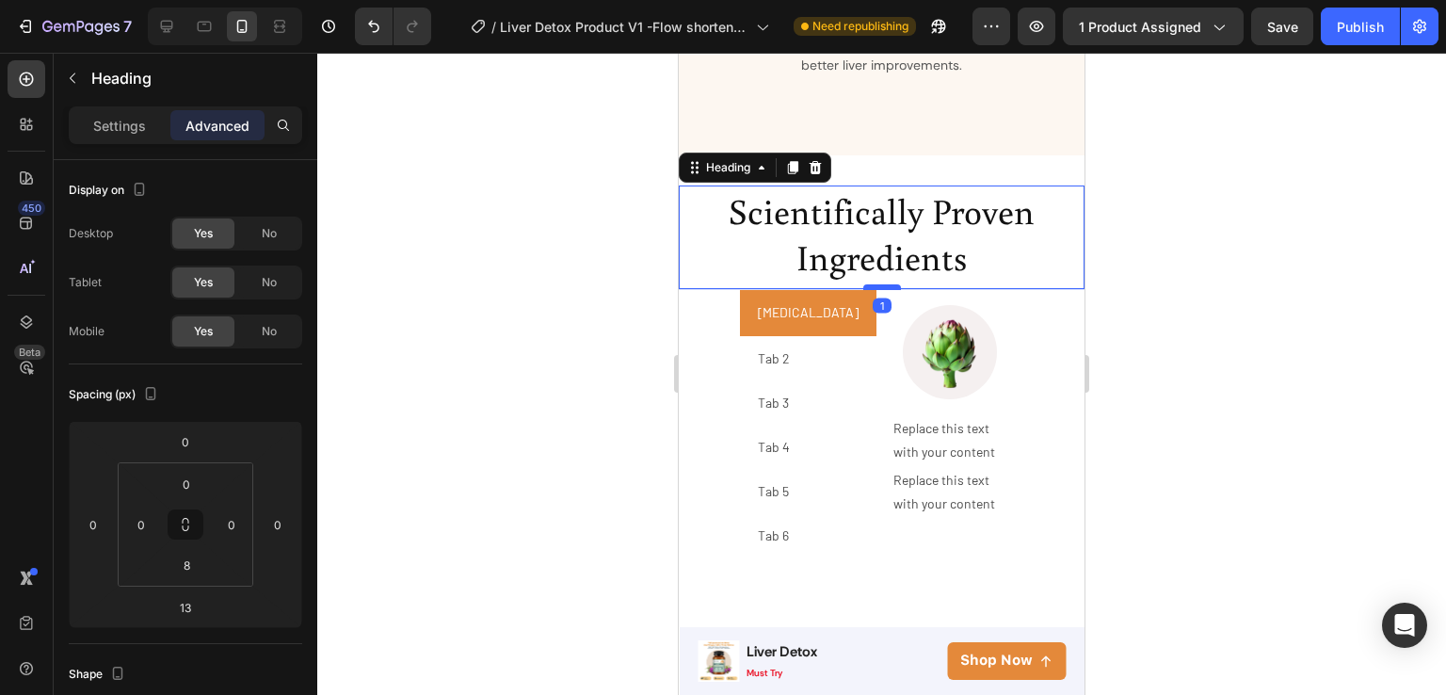
drag, startPoint x: 870, startPoint y: 273, endPoint x: 869, endPoint y: 262, distance: 11.3
click at [869, 284] on div at bounding box center [882, 287] width 38 height 6
click at [865, 257] on div "Scientifically Proven Ingredients Heading 0" at bounding box center [882, 237] width 406 height 105
type input "0"
click at [192, 566] on input "8" at bounding box center [187, 565] width 38 height 28
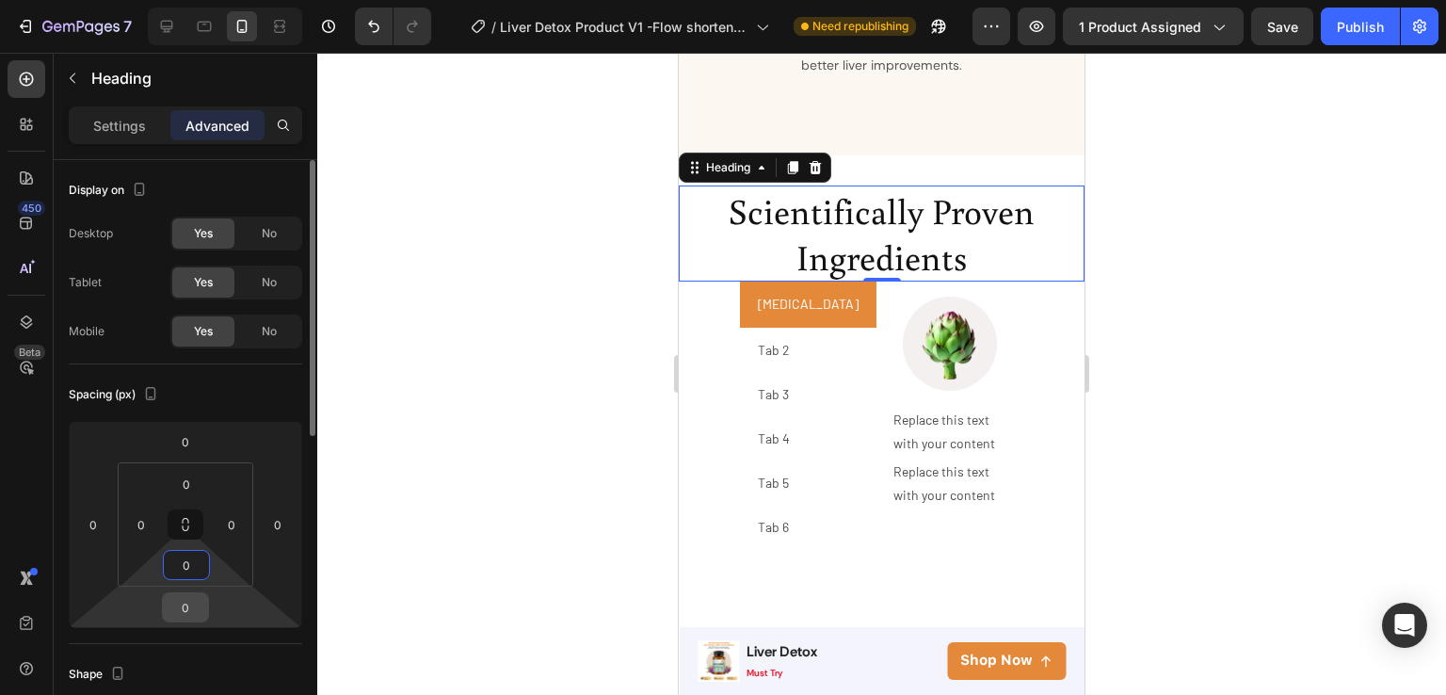
type input "0"
click at [184, 604] on input "0" at bounding box center [186, 607] width 38 height 28
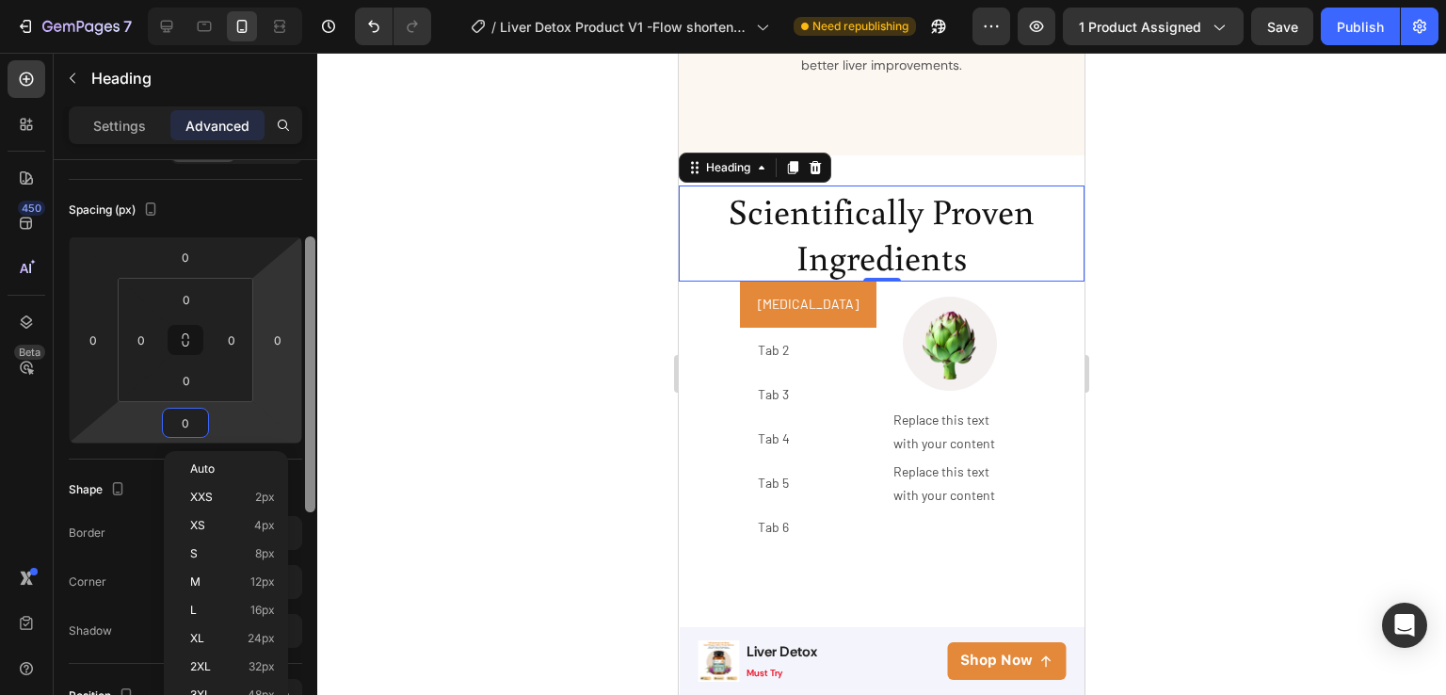
drag, startPoint x: 313, startPoint y: 410, endPoint x: 315, endPoint y: 497, distance: 87.6
click at [315, 497] on div at bounding box center [310, 447] width 14 height 589
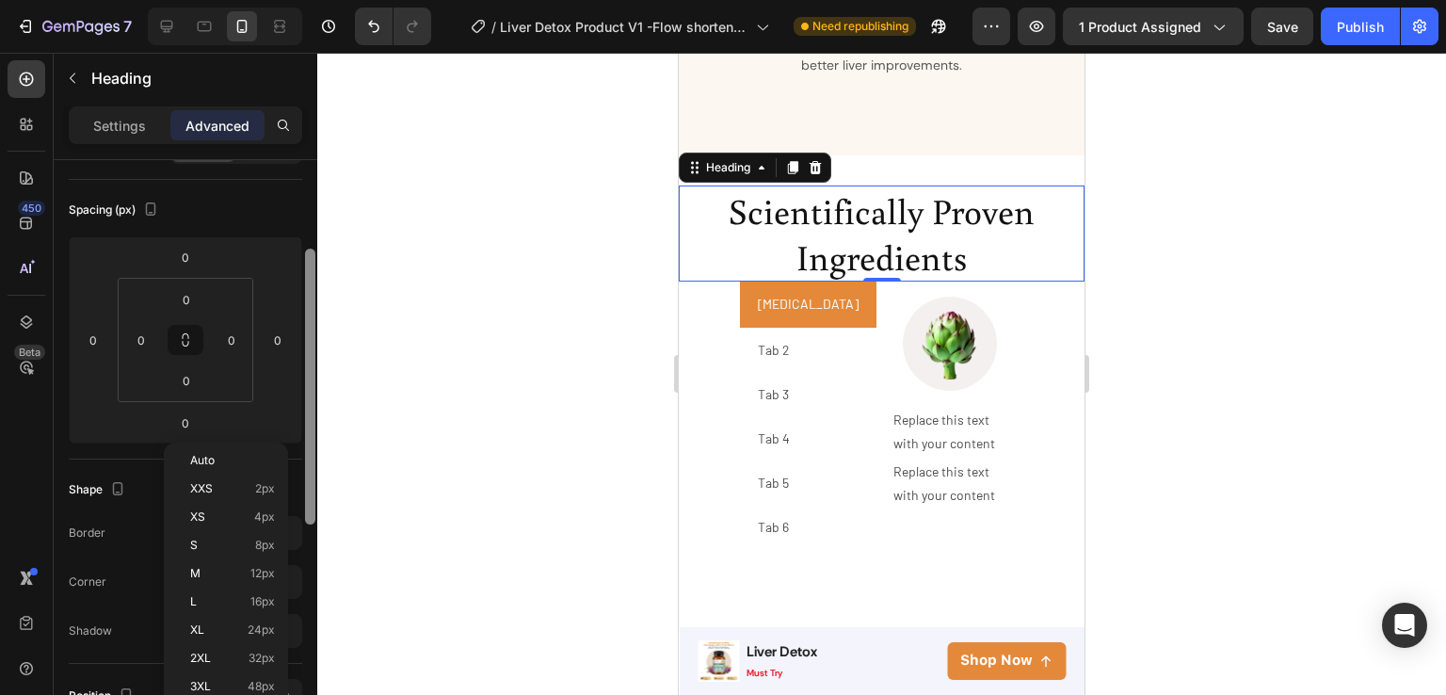
scroll to position [186, 0]
click at [198, 590] on div "L 16px" at bounding box center [226, 602] width 117 height 28
type input "16"
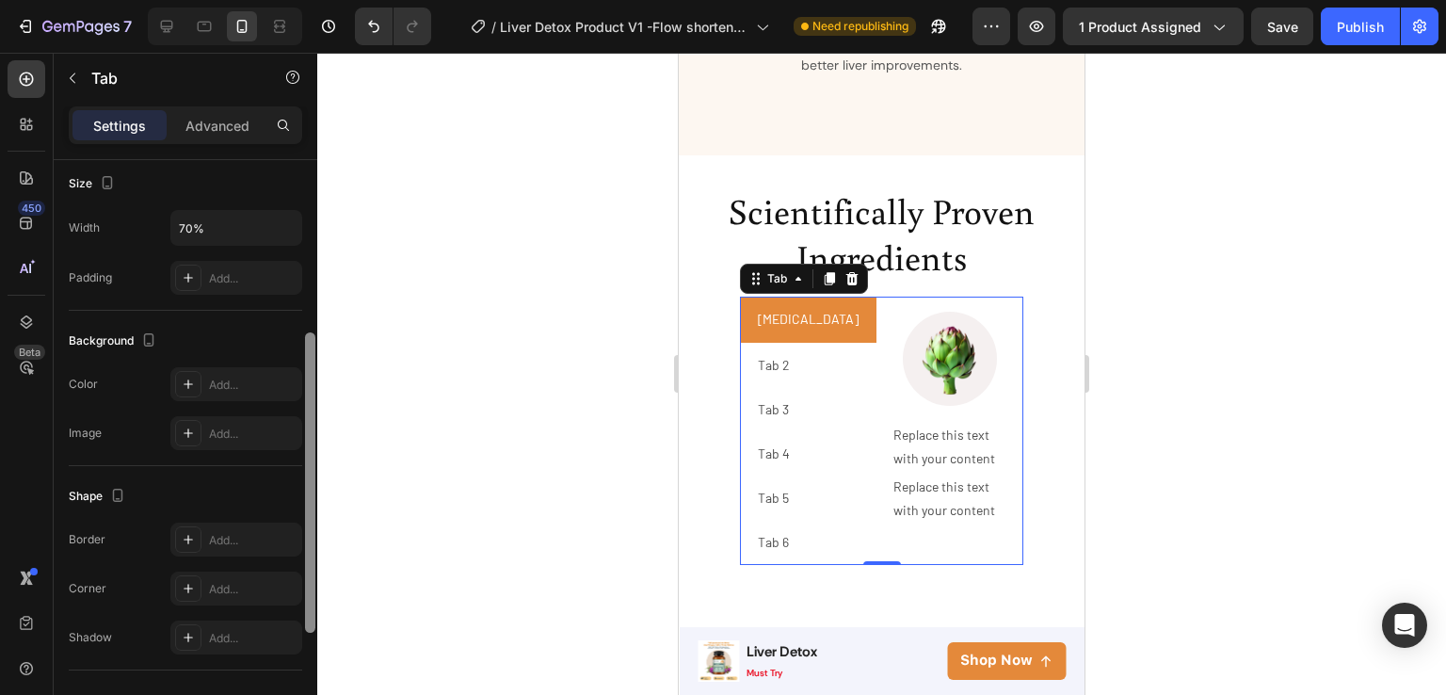
scroll to position [375, 0]
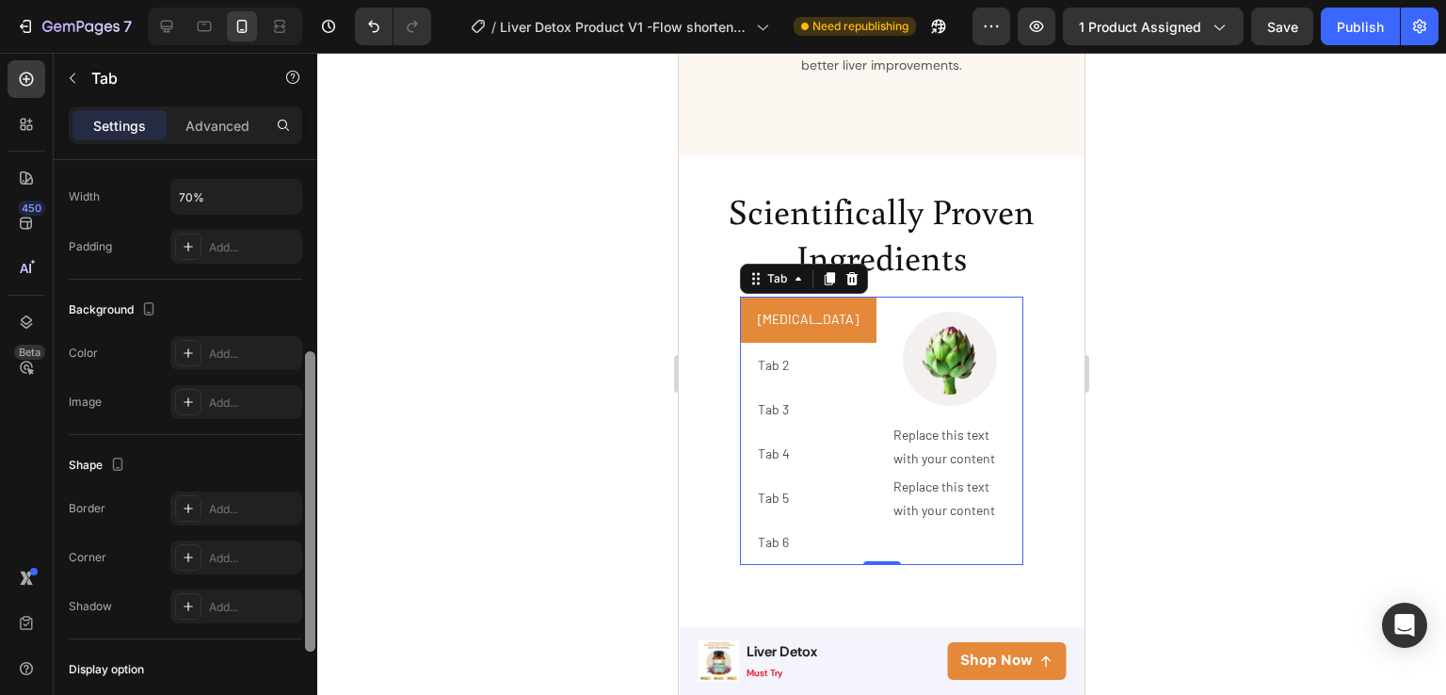
drag, startPoint x: 311, startPoint y: 329, endPoint x: 301, endPoint y: 521, distance: 192.3
click at [301, 521] on div "Layout Left Tabs Order 6 tabs Text Paragraph 1 Show more Size Width 70% Padding…" at bounding box center [186, 454] width 264 height 589
click at [234, 543] on div "Add..." at bounding box center [236, 557] width 132 height 34
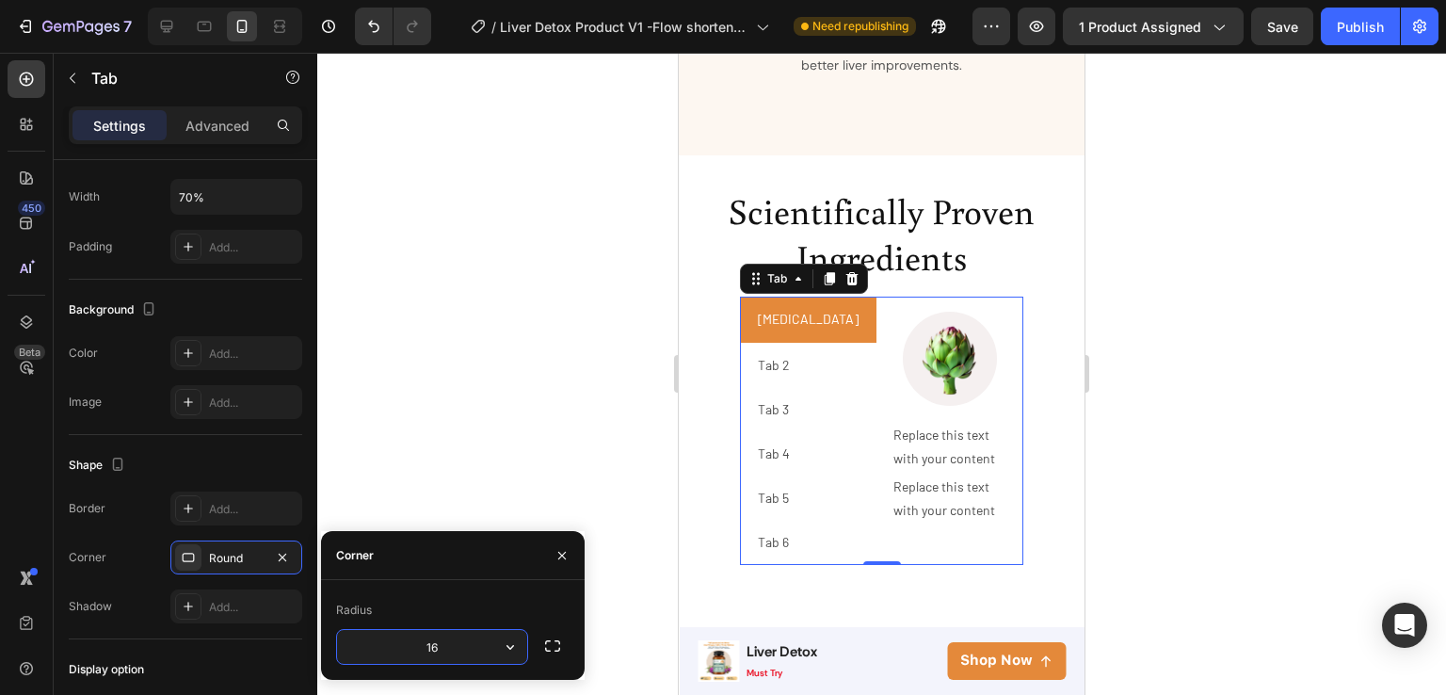
type input "16"
click at [550, 639] on icon "button" at bounding box center [552, 646] width 19 height 19
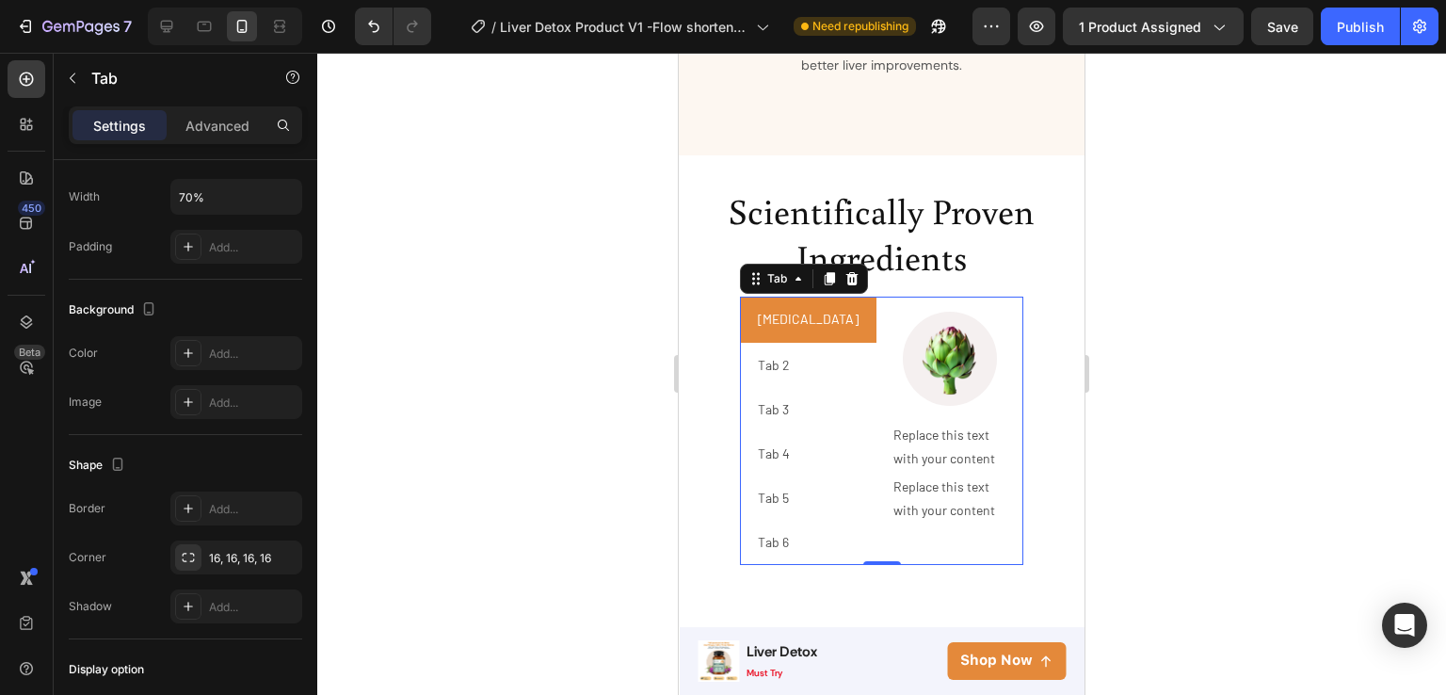
click at [503, 466] on div at bounding box center [881, 374] width 1129 height 642
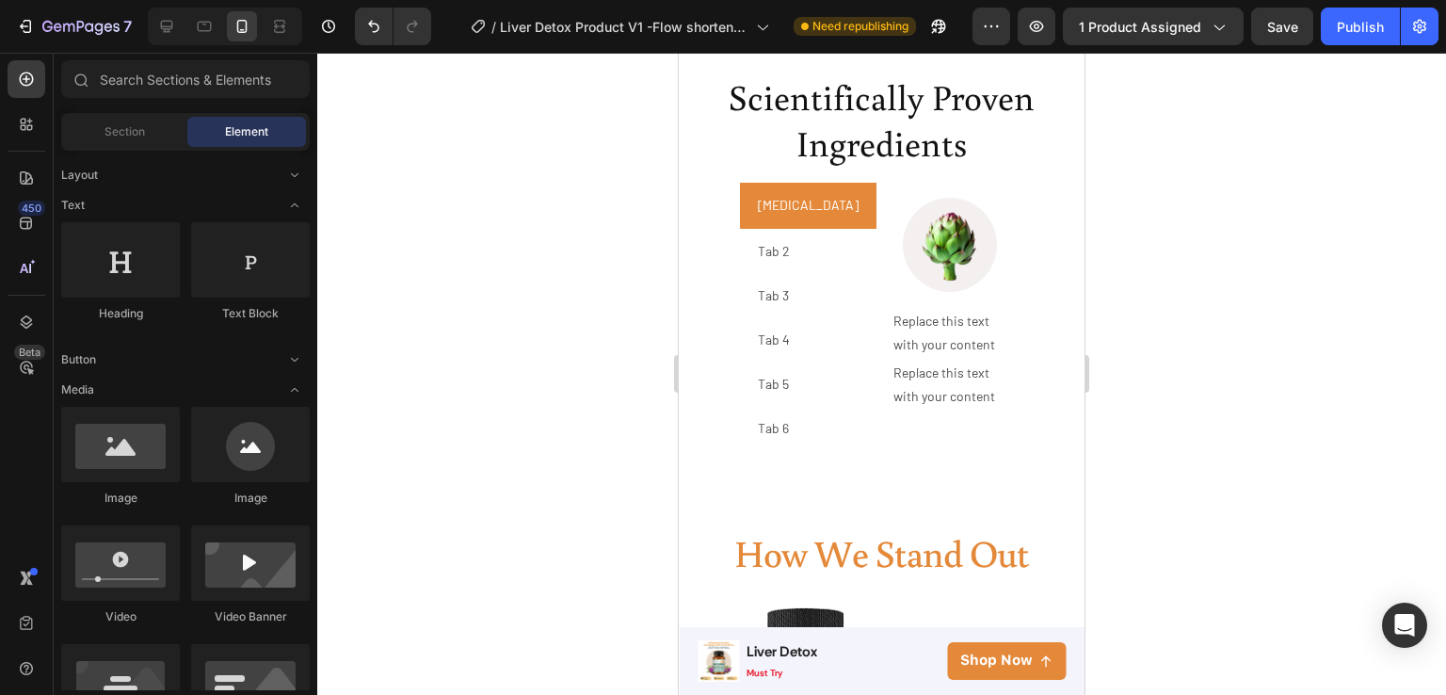
scroll to position [3373, 0]
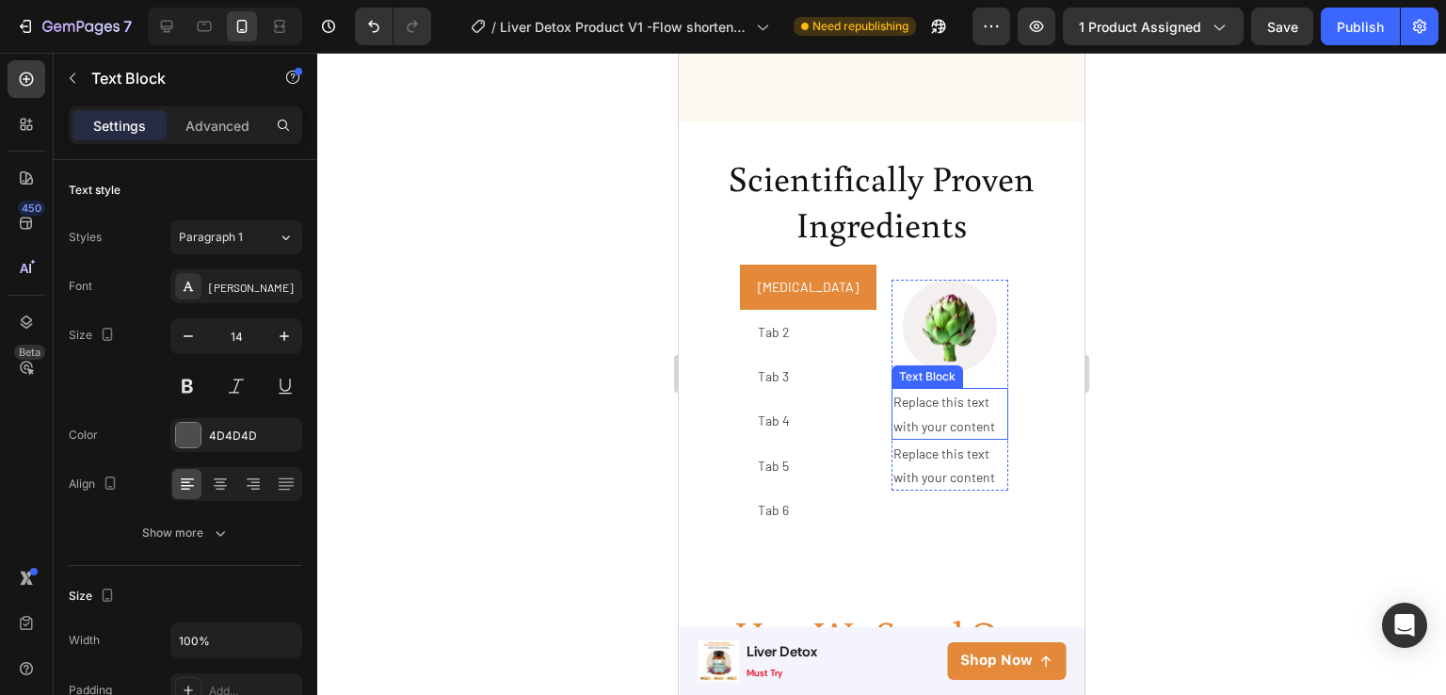
click at [938, 427] on div "Replace this text with your content" at bounding box center [951, 413] width 118 height 51
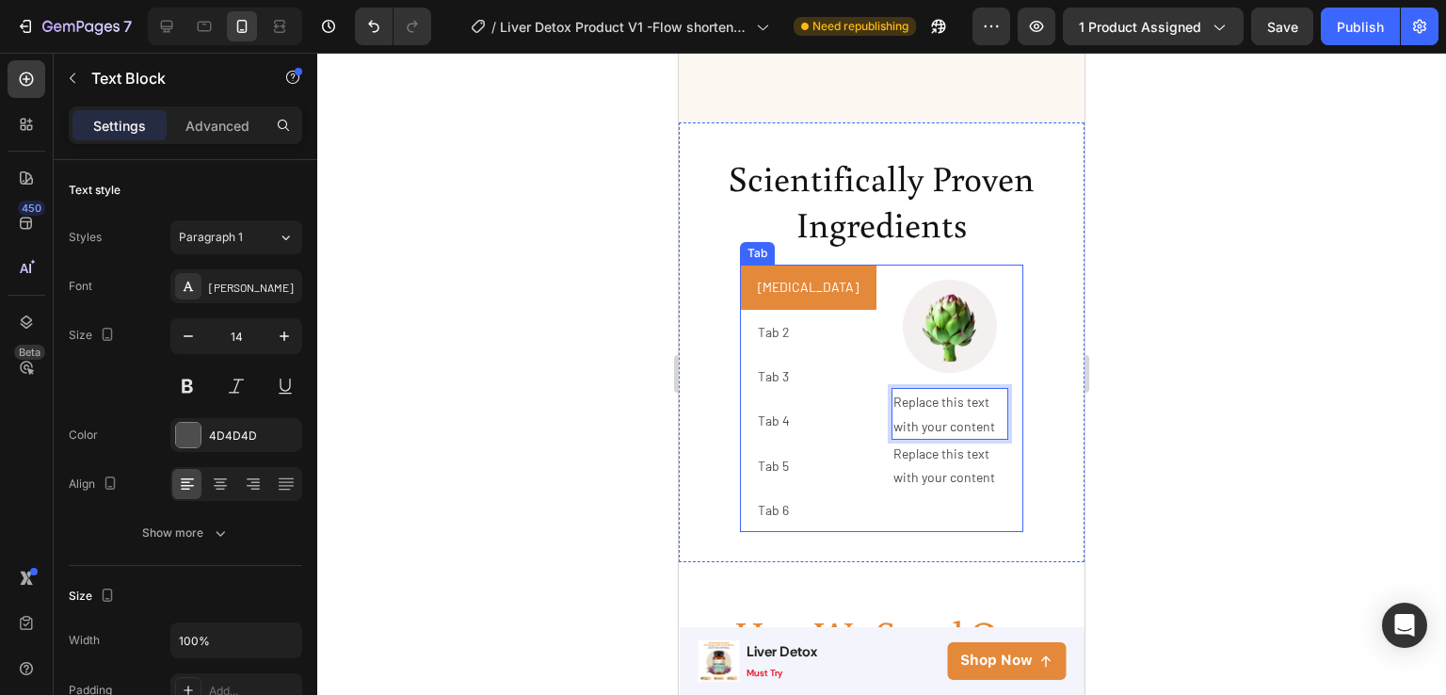
click at [778, 320] on p "Tab 2" at bounding box center [774, 332] width 32 height 24
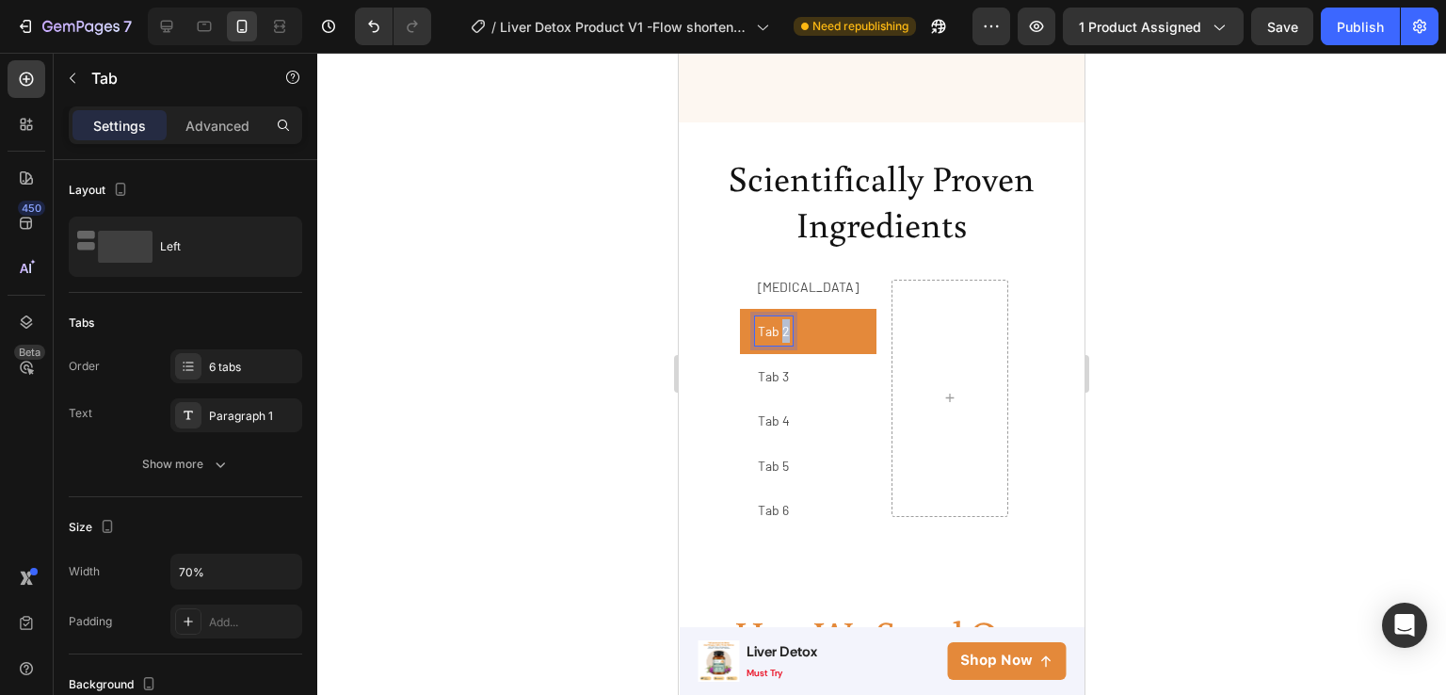
click at [778, 319] on p "Tab 2" at bounding box center [774, 331] width 32 height 24
click at [779, 364] on p "Tab 3" at bounding box center [773, 376] width 31 height 24
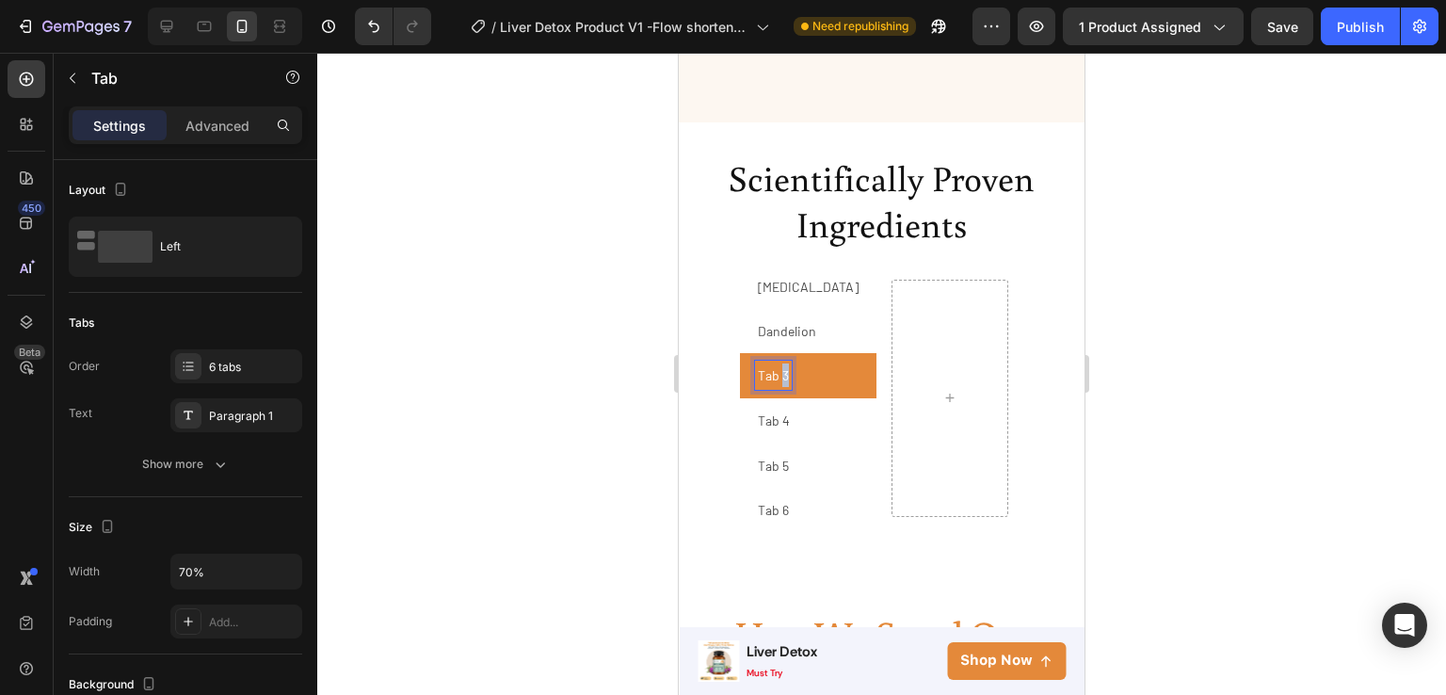
scroll to position [3372, 0]
click at [779, 364] on p "Tab 3" at bounding box center [773, 376] width 31 height 24
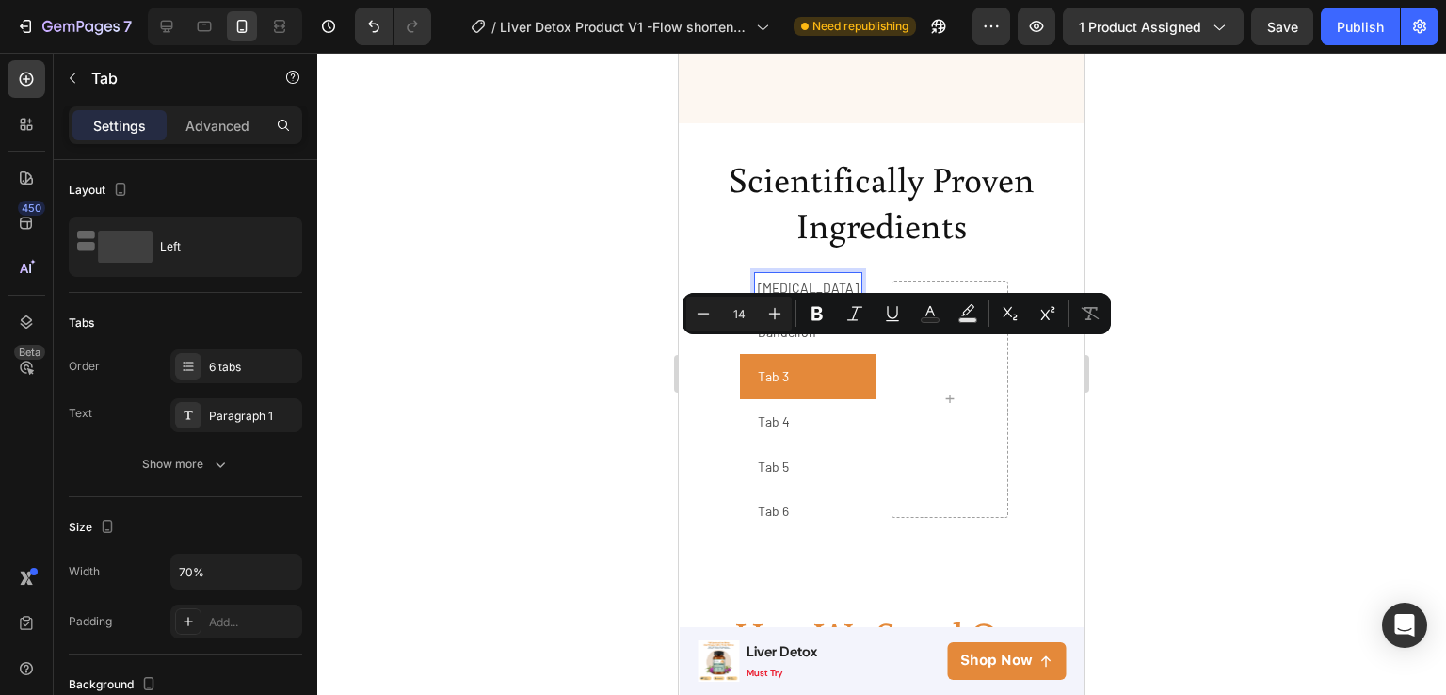
click at [787, 276] on p "[MEDICAL_DATA]" at bounding box center [808, 288] width 101 height 24
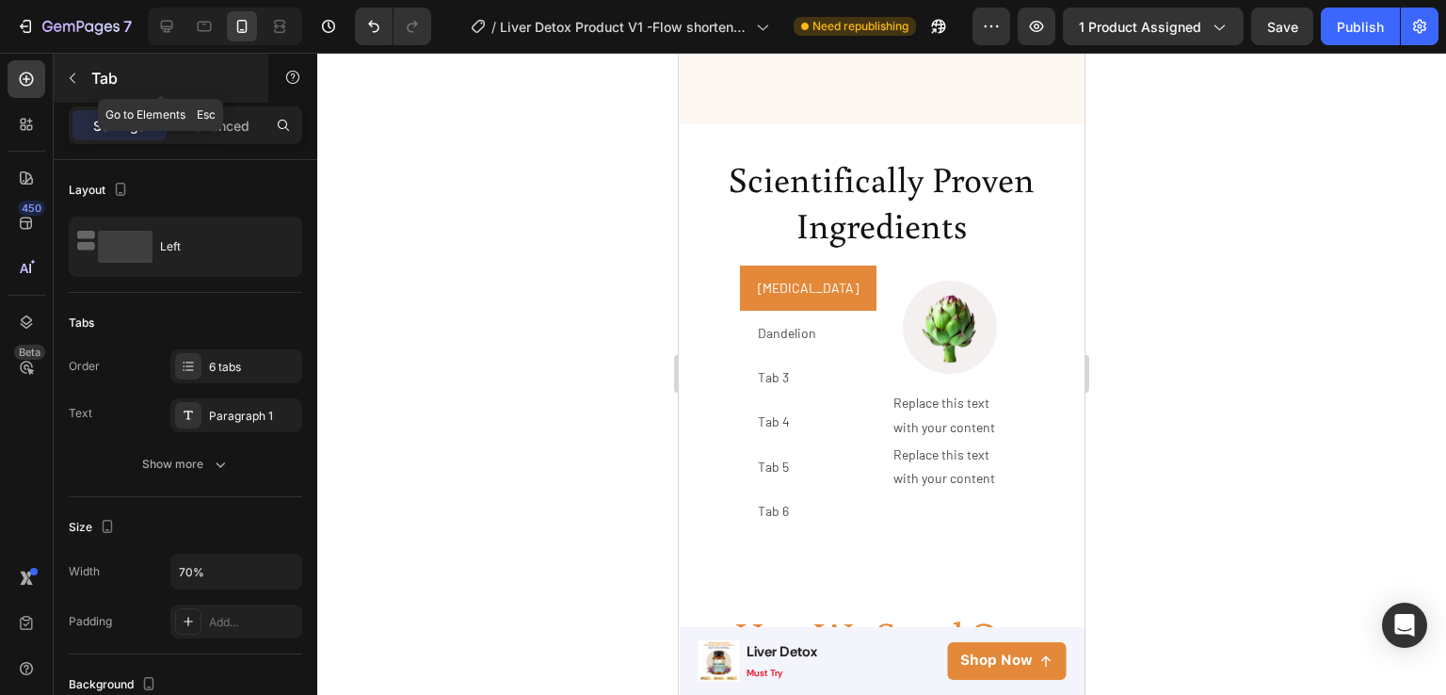
click at [82, 88] on button "button" at bounding box center [72, 78] width 30 height 30
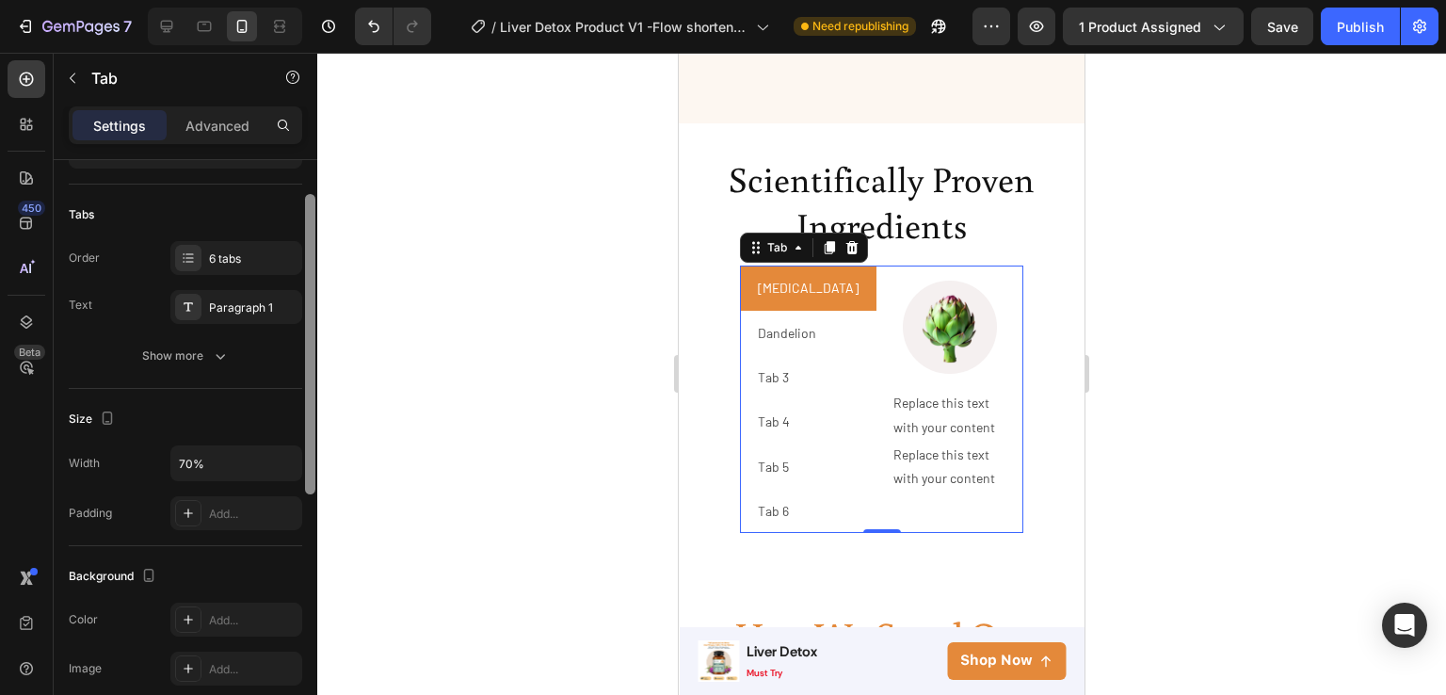
scroll to position [116, 0]
drag, startPoint x: 308, startPoint y: 242, endPoint x: 307, endPoint y: 301, distance: 59.3
click at [307, 301] on div at bounding box center [310, 336] width 10 height 300
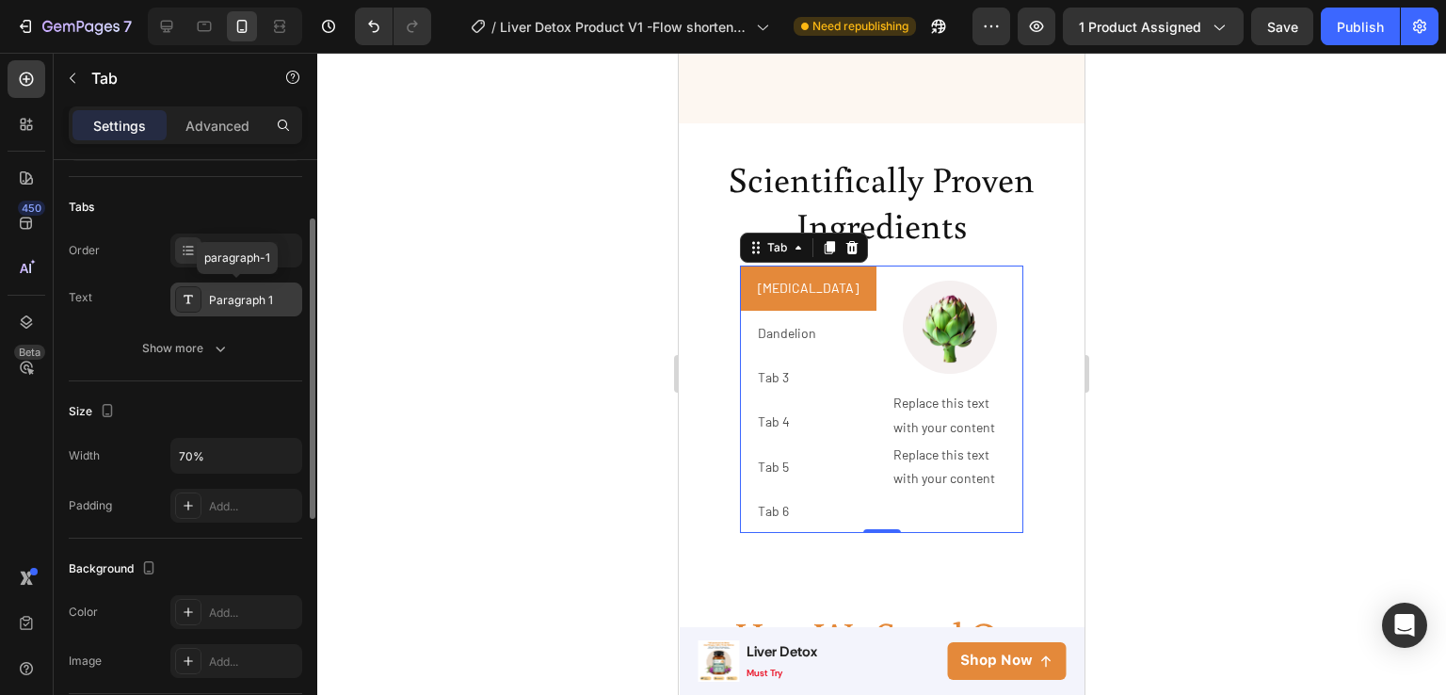
click at [237, 299] on div "Paragraph 1" at bounding box center [253, 300] width 89 height 17
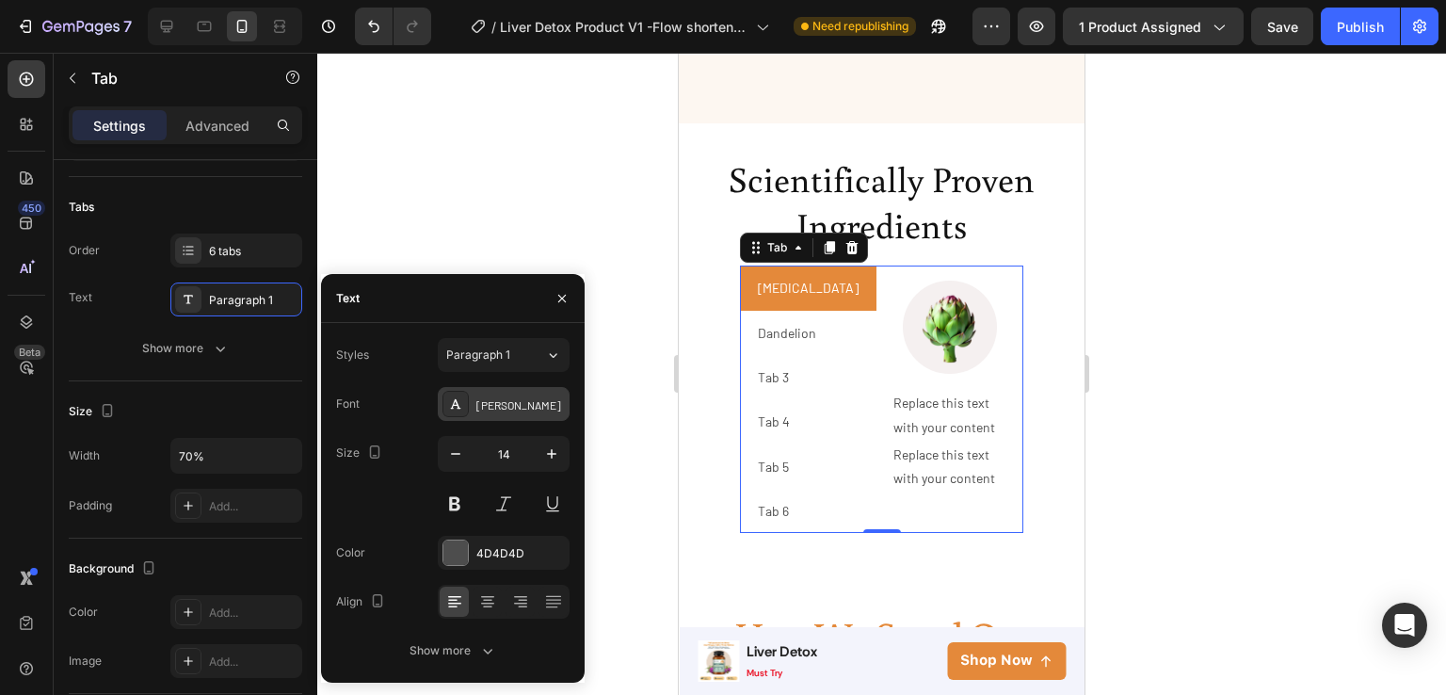
click at [518, 400] on div "Barlow" at bounding box center [520, 404] width 89 height 17
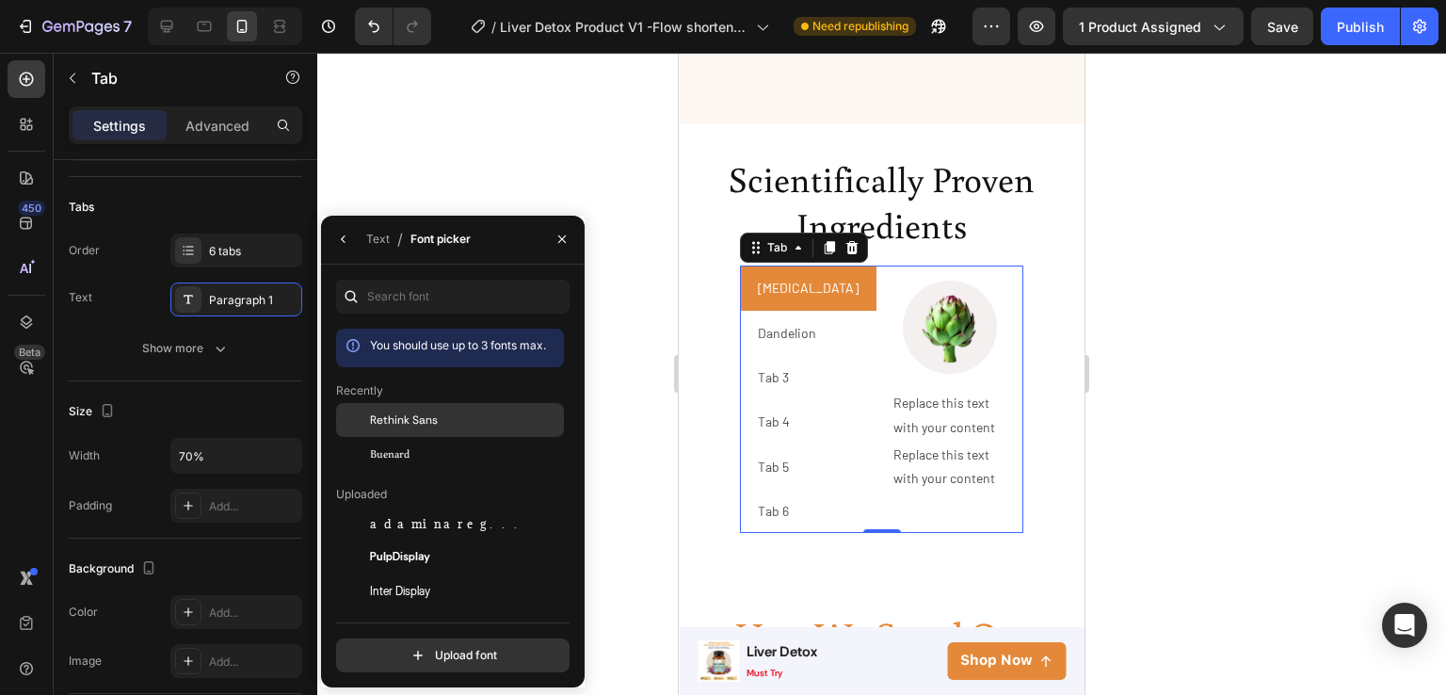
click at [429, 421] on span "Rethink Sans" at bounding box center [404, 419] width 68 height 17
click at [340, 244] on icon "button" at bounding box center [343, 239] width 15 height 15
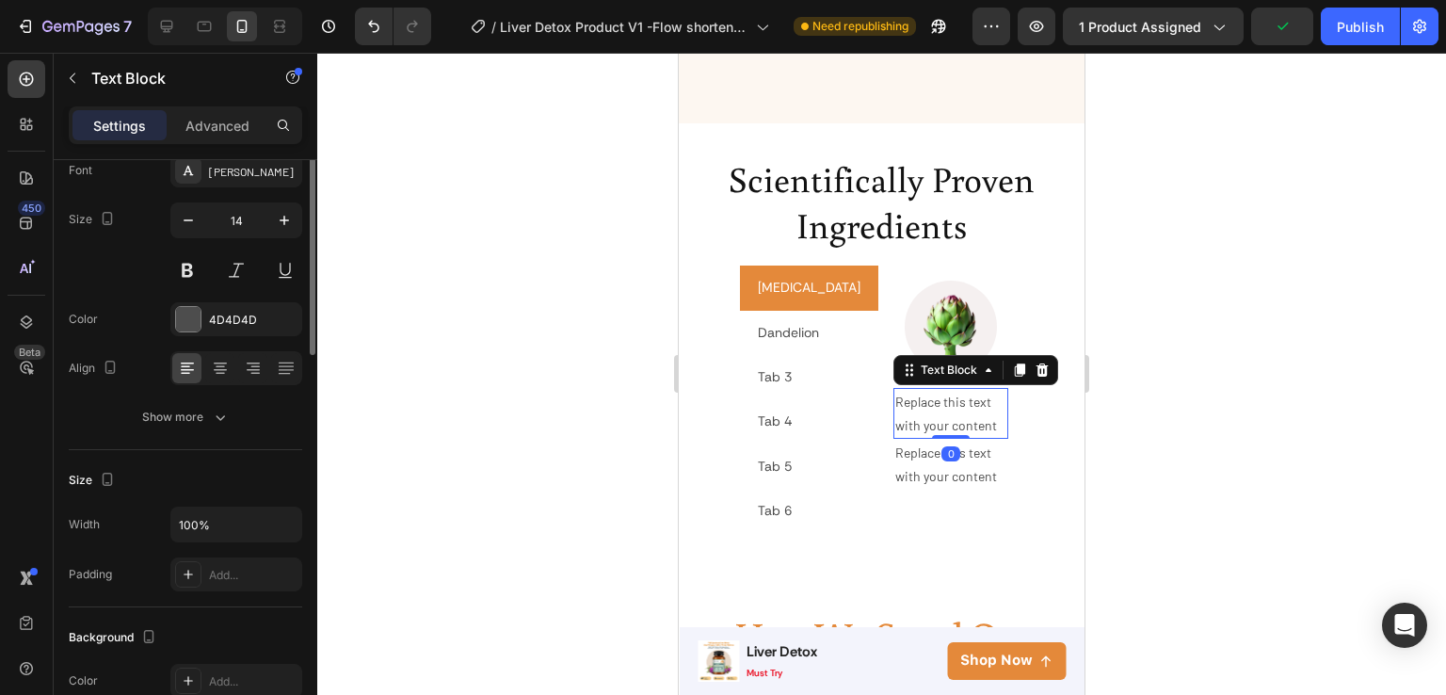
scroll to position [0, 0]
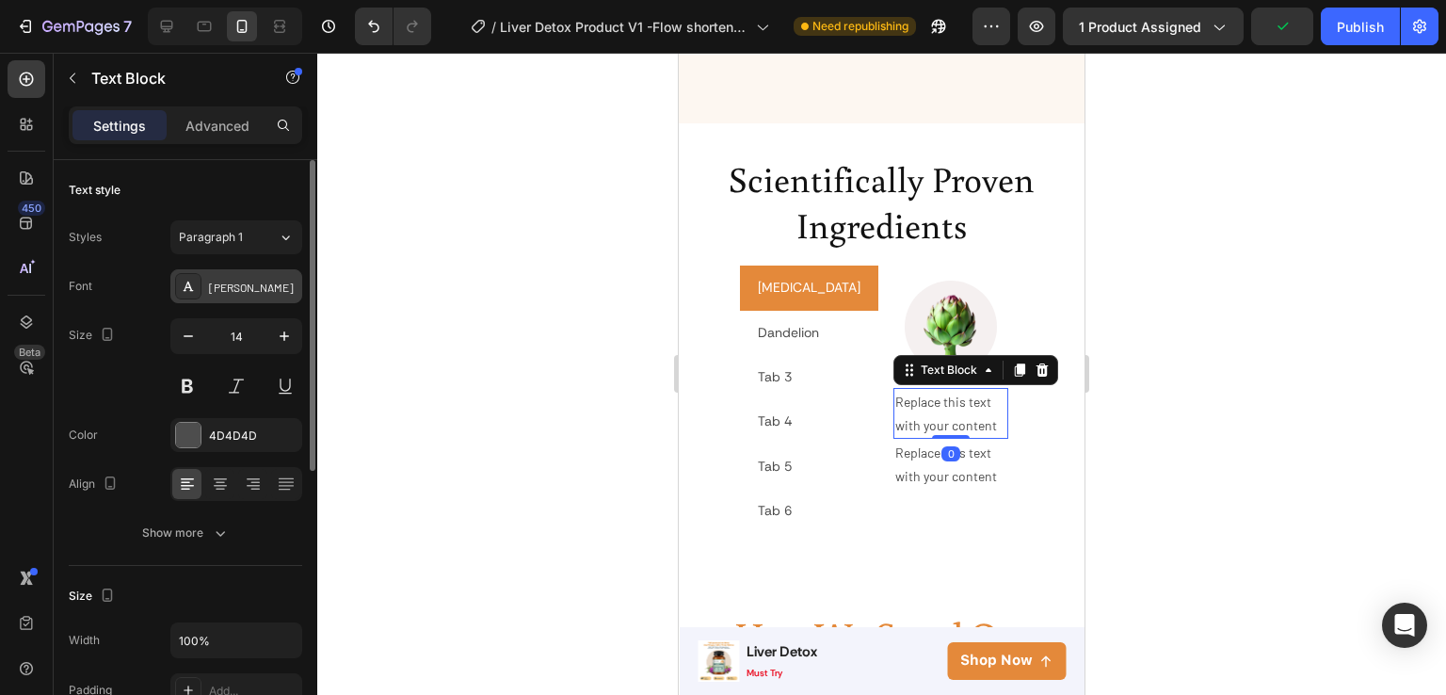
click at [237, 281] on div "Barlow" at bounding box center [253, 287] width 89 height 17
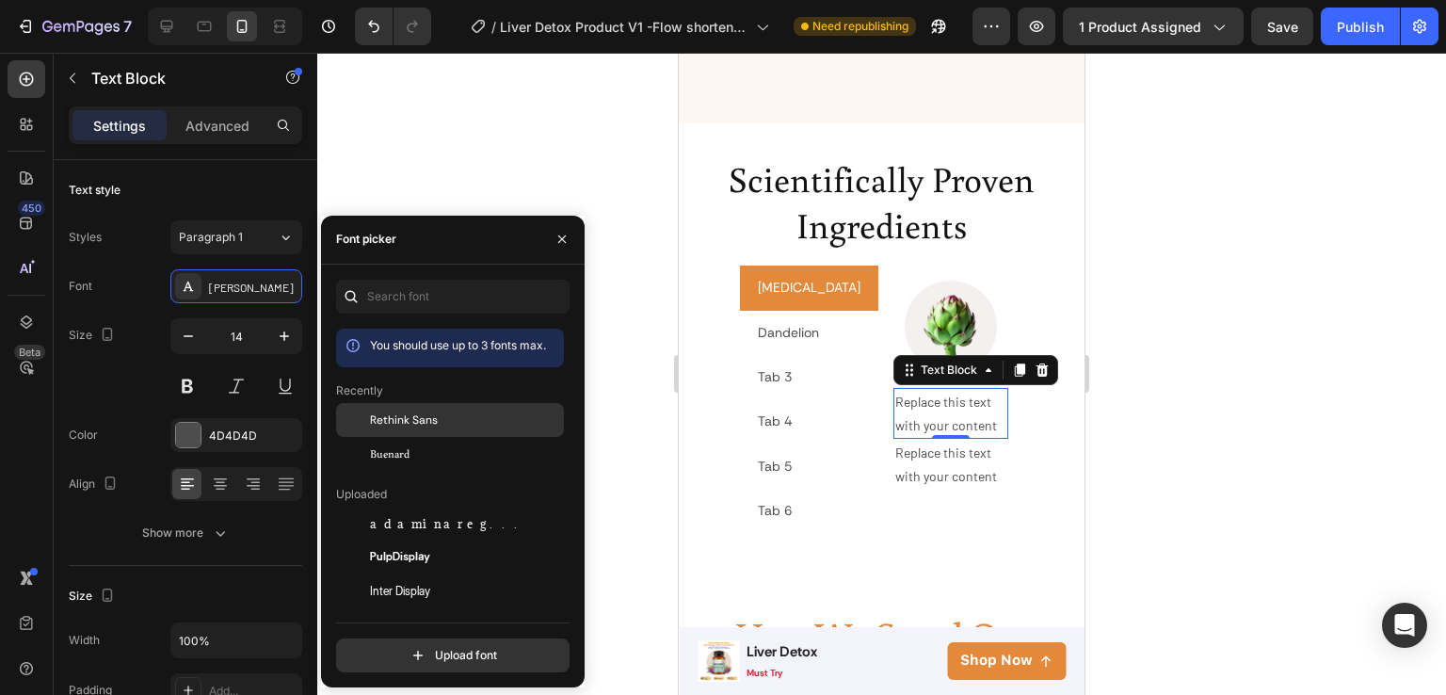
click at [460, 540] on div "Rethink Sans" at bounding box center [450, 557] width 228 height 34
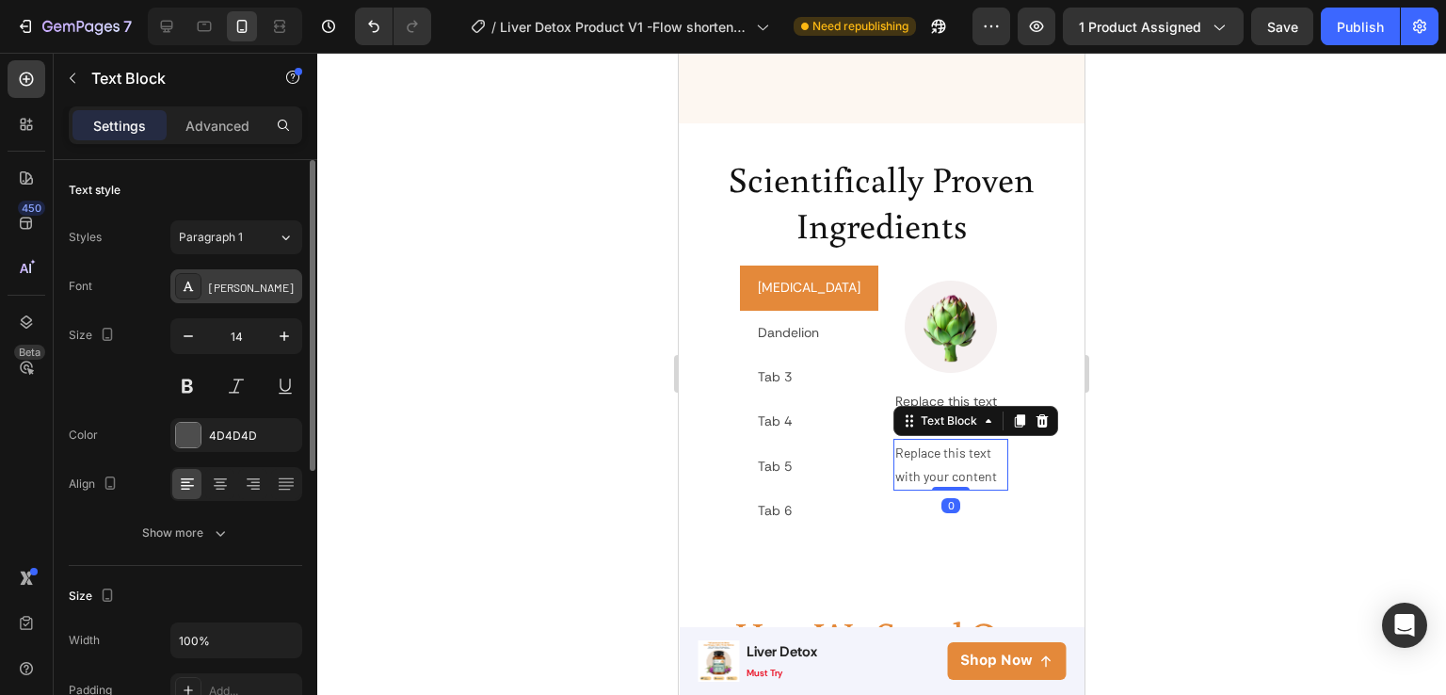
click at [252, 285] on div "Barlow" at bounding box center [253, 287] width 89 height 17
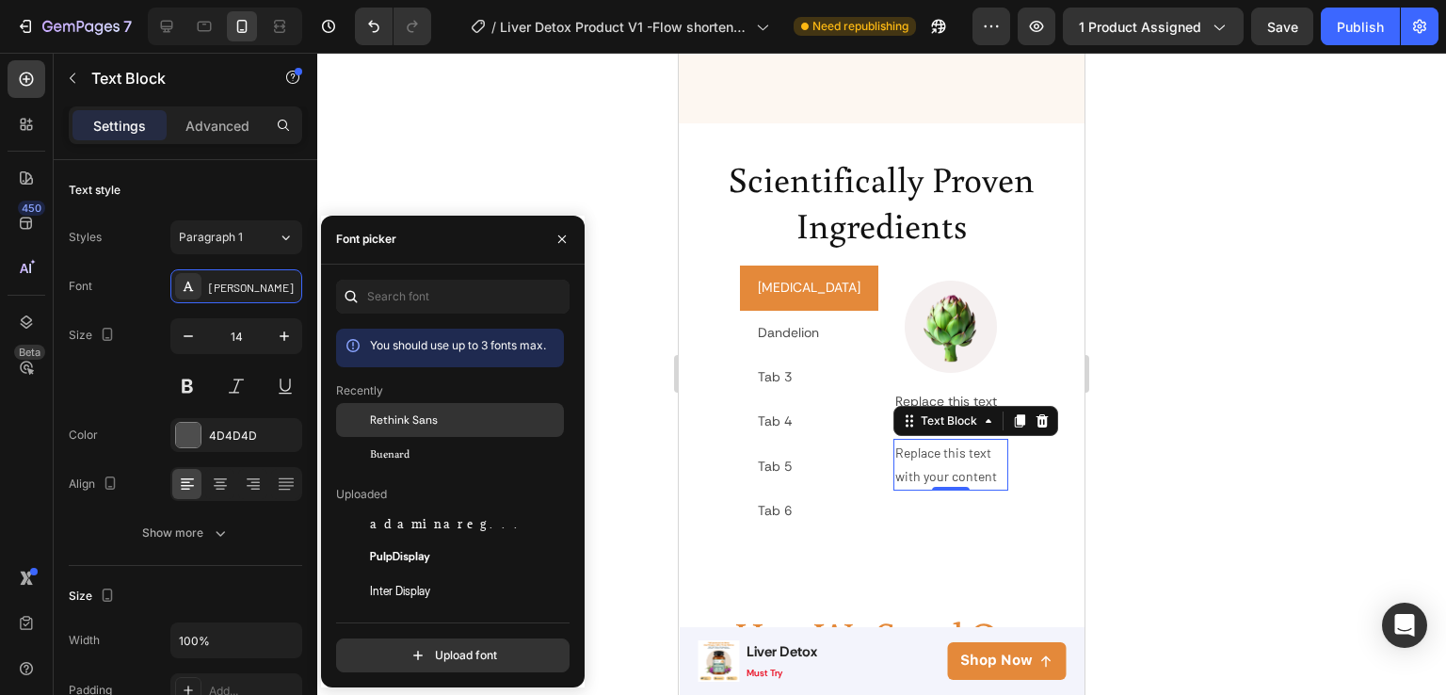
click at [456, 411] on div "Rethink Sans" at bounding box center [465, 419] width 190 height 17
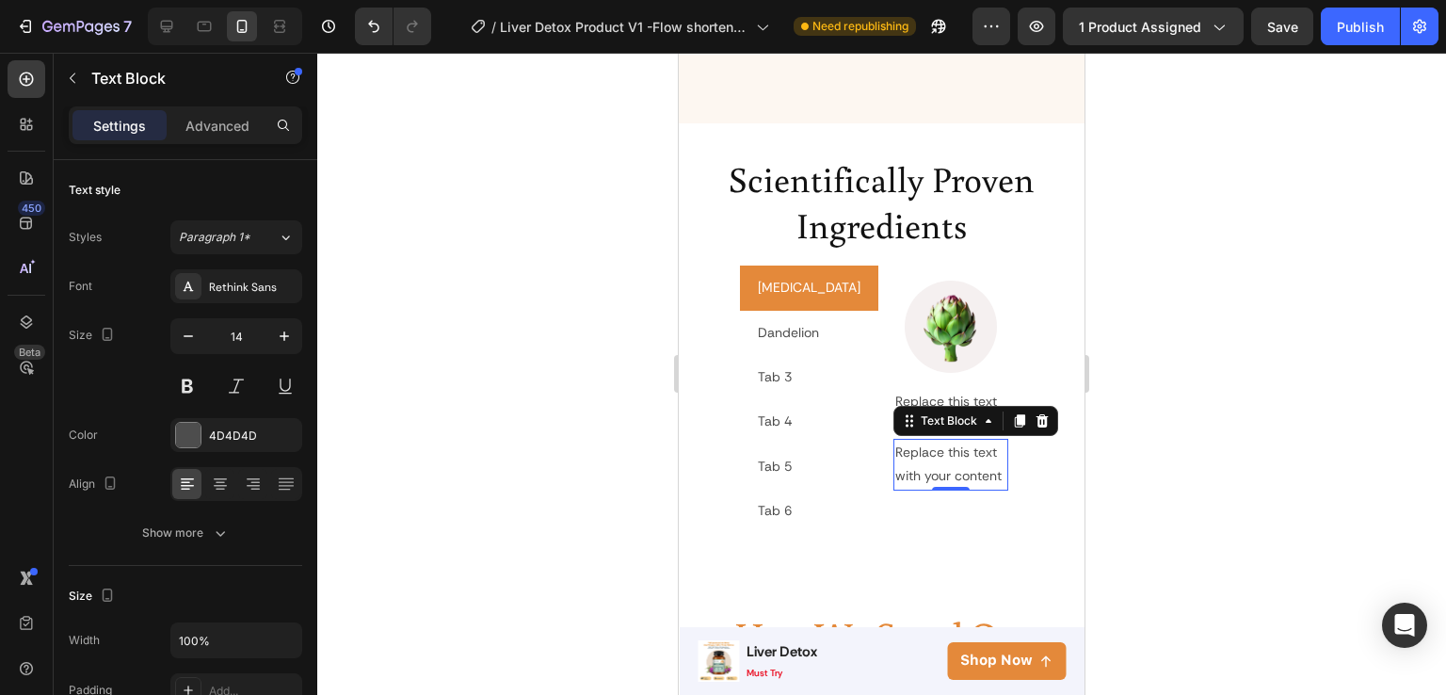
click at [1158, 442] on div at bounding box center [881, 374] width 1129 height 642
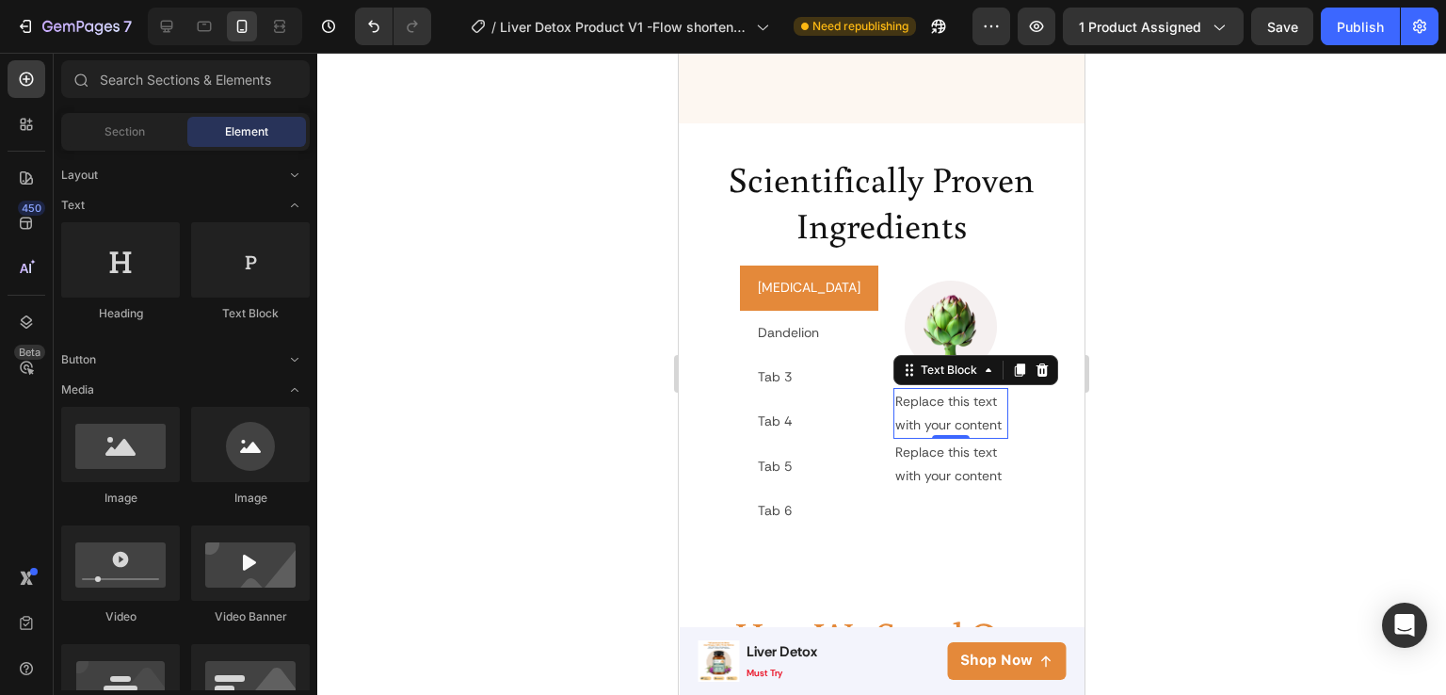
click at [895, 411] on p "Replace this text with your content" at bounding box center [951, 413] width 112 height 47
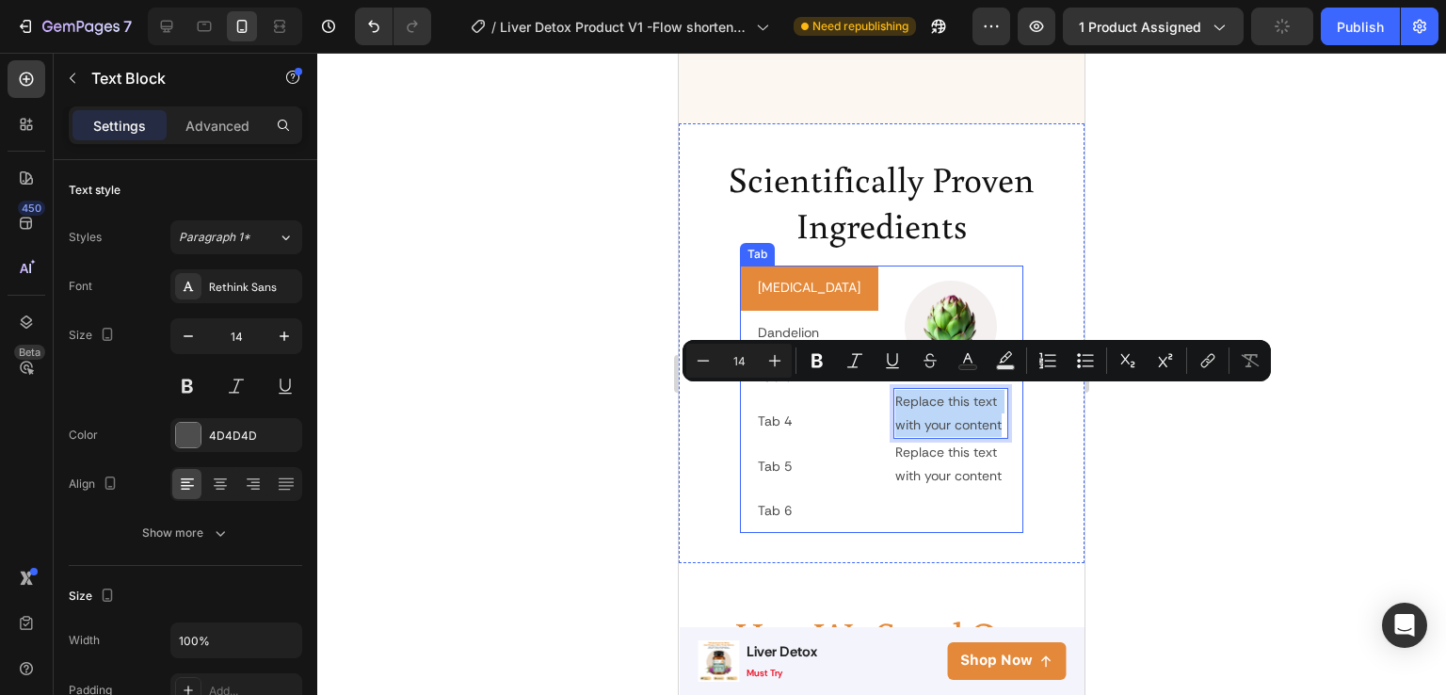
drag, startPoint x: 938, startPoint y: 419, endPoint x: 852, endPoint y: 401, distance: 87.5
click at [879, 401] on div "Image Replace this text with your content Text Block 0 Replace this text with y…" at bounding box center [952, 399] width 146 height 267
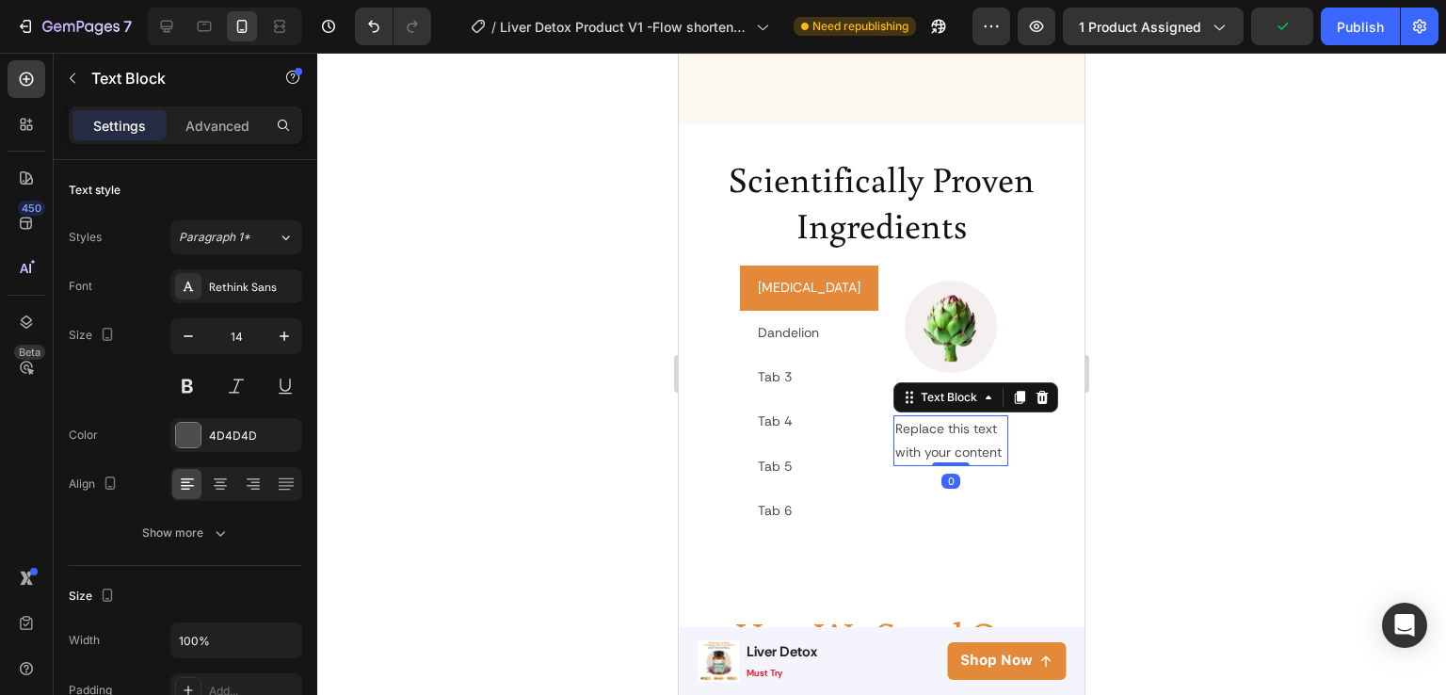
click at [934, 444] on div "Replace this text with your content" at bounding box center [952, 440] width 116 height 51
click at [934, 444] on p "Replace this text with your content" at bounding box center [951, 440] width 112 height 47
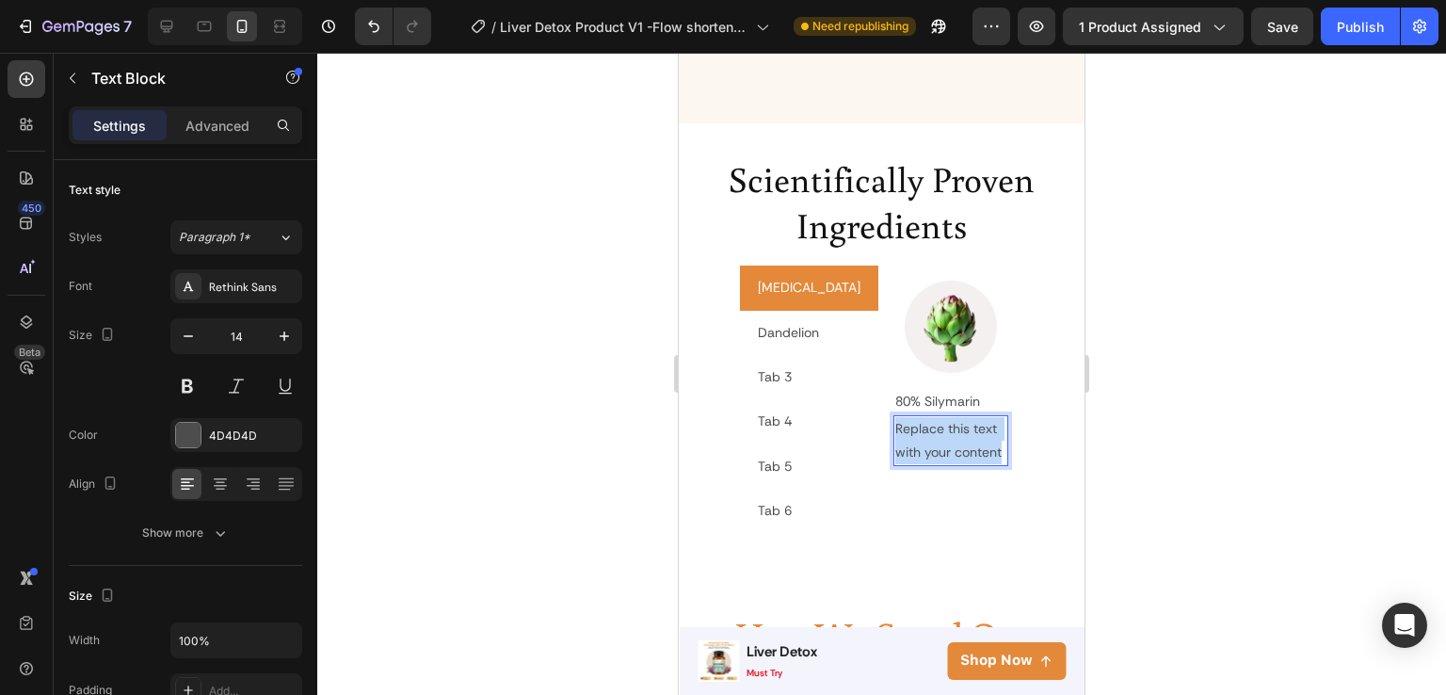
drag, startPoint x: 945, startPoint y: 442, endPoint x: 857, endPoint y: 426, distance: 89.9
click at [895, 426] on p "Replace this text with your content" at bounding box center [951, 440] width 112 height 47
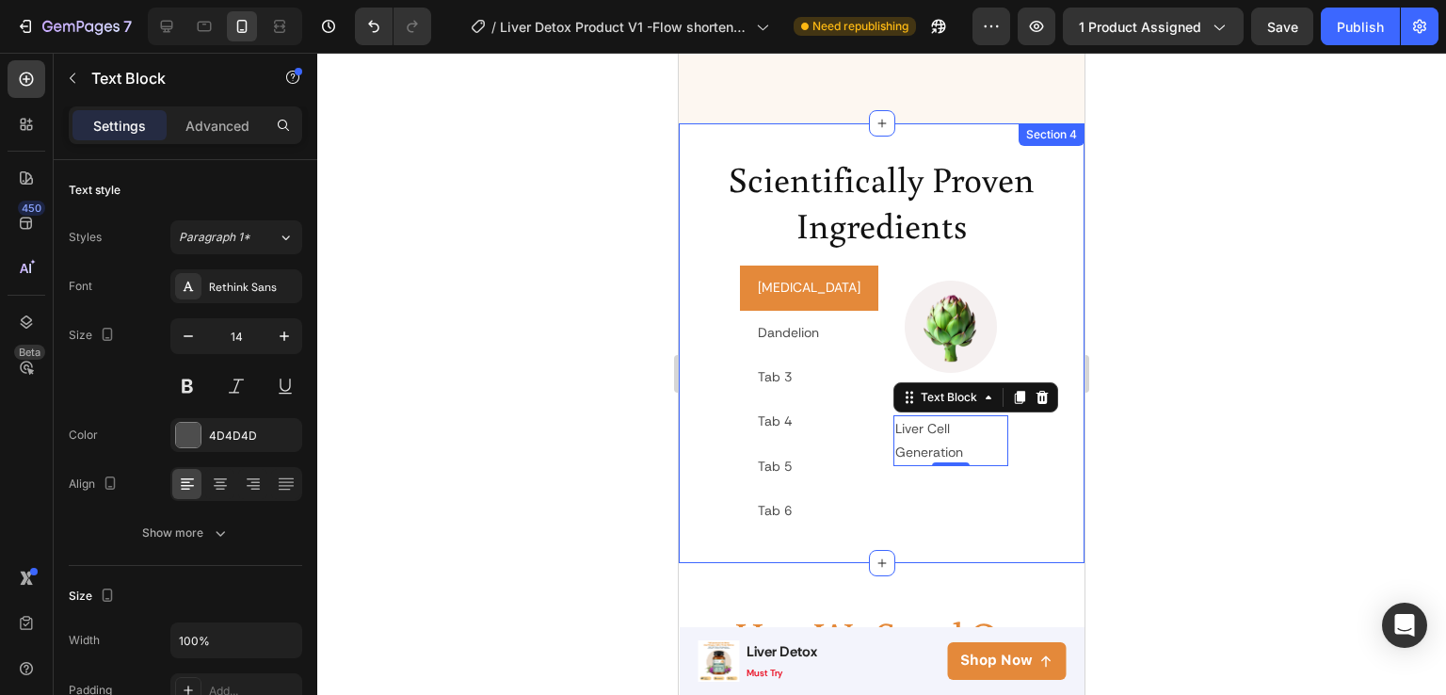
click at [1208, 435] on div at bounding box center [881, 374] width 1129 height 642
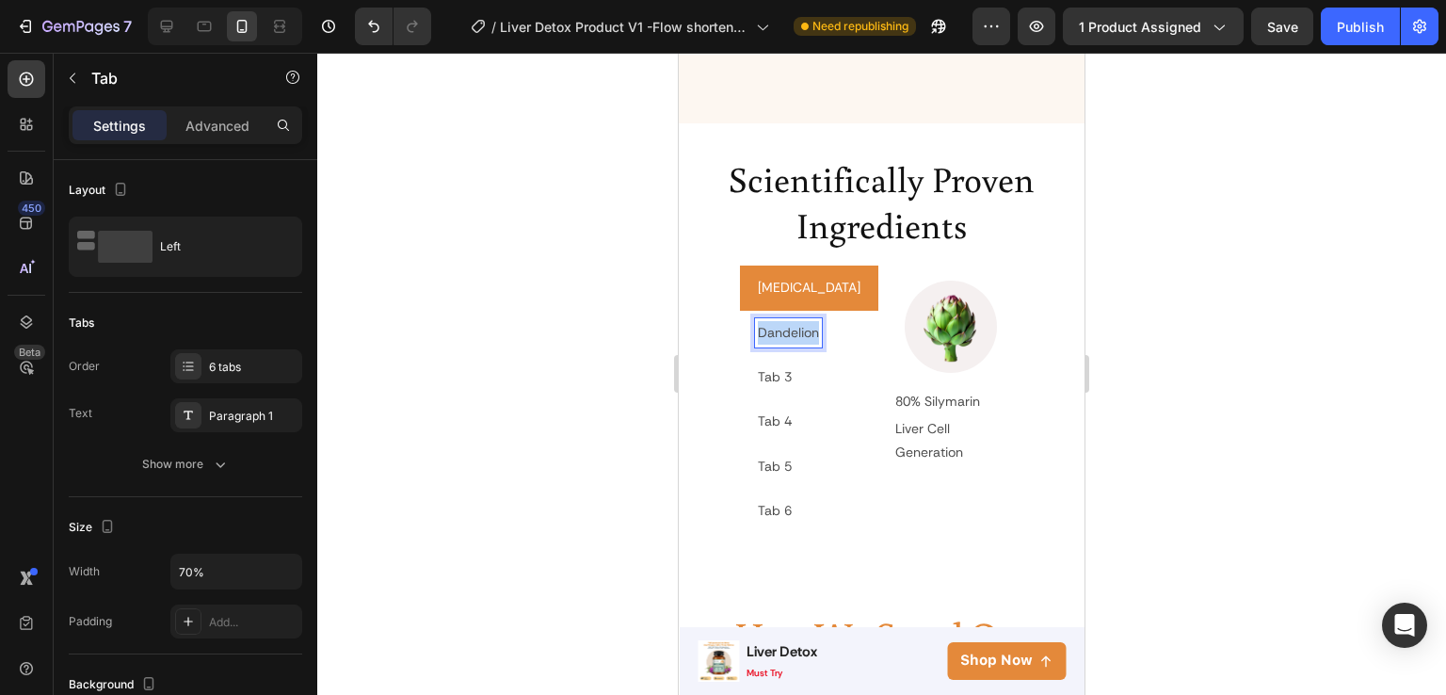
click at [791, 321] on p "Dandelion" at bounding box center [788, 333] width 61 height 24
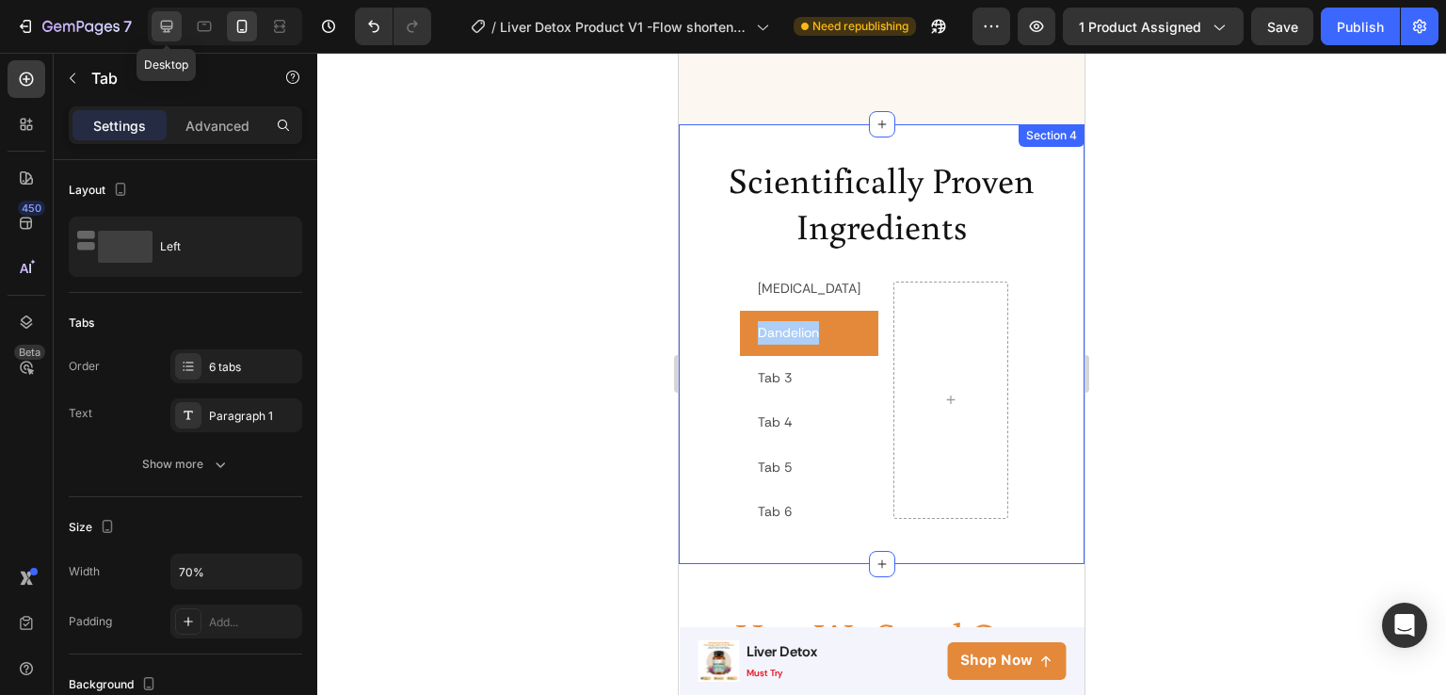
click at [163, 24] on icon at bounding box center [166, 26] width 19 height 19
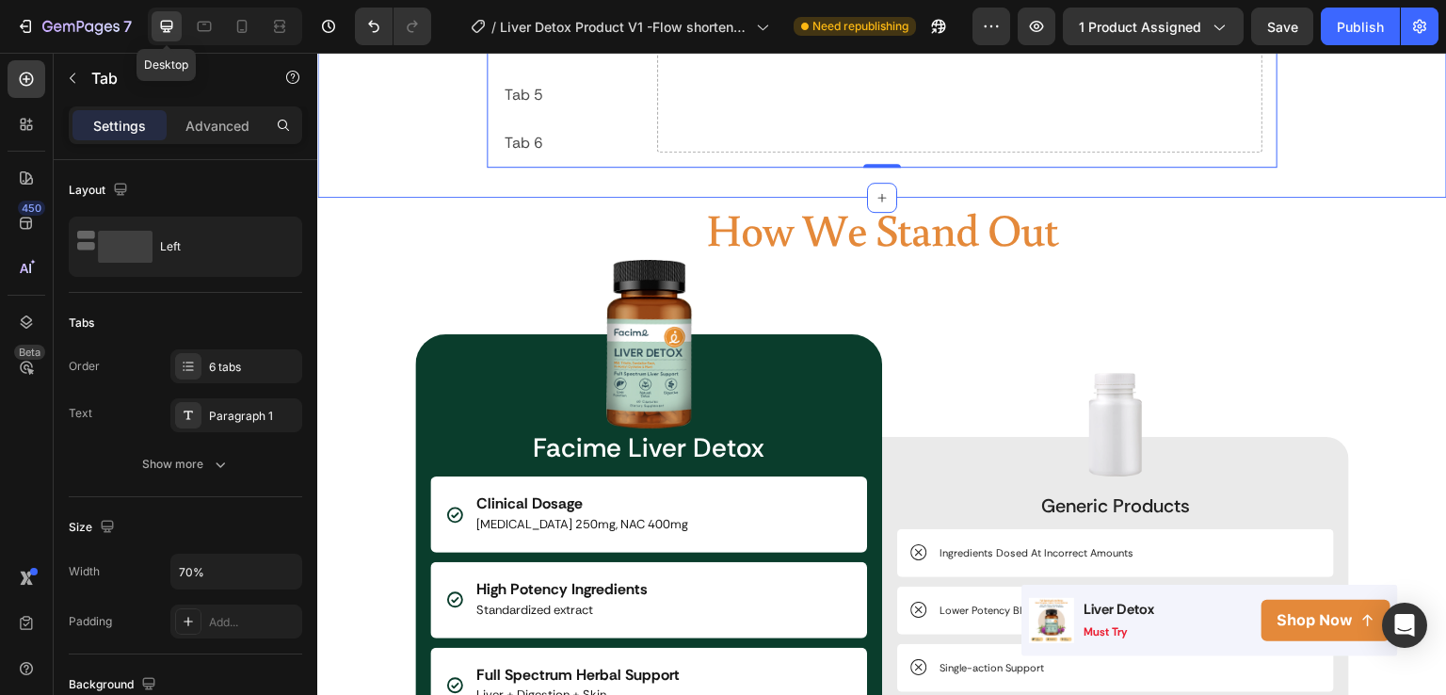
scroll to position [3132, 0]
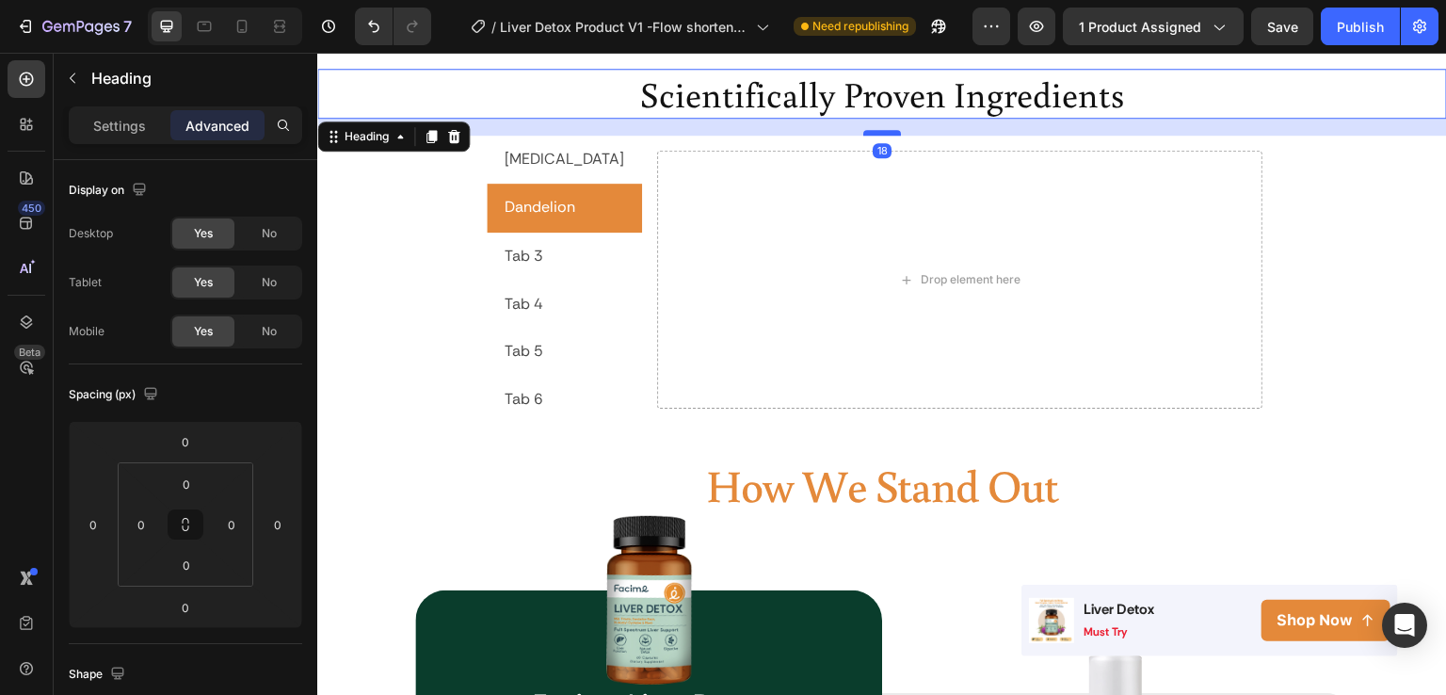
drag, startPoint x: 884, startPoint y: 116, endPoint x: 884, endPoint y: 133, distance: 16.9
click at [884, 133] on div at bounding box center [882, 133] width 38 height 6
type input "18"
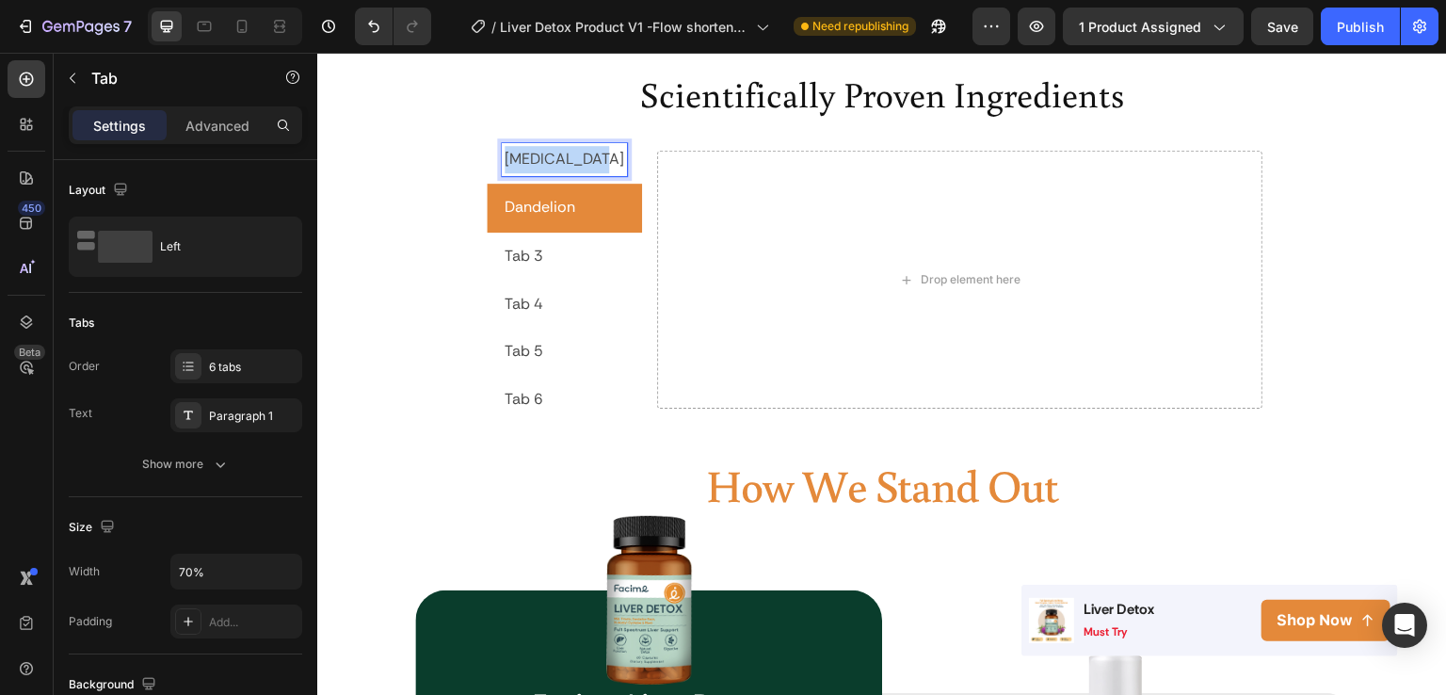
click at [551, 153] on p "[MEDICAL_DATA]" at bounding box center [565, 159] width 120 height 27
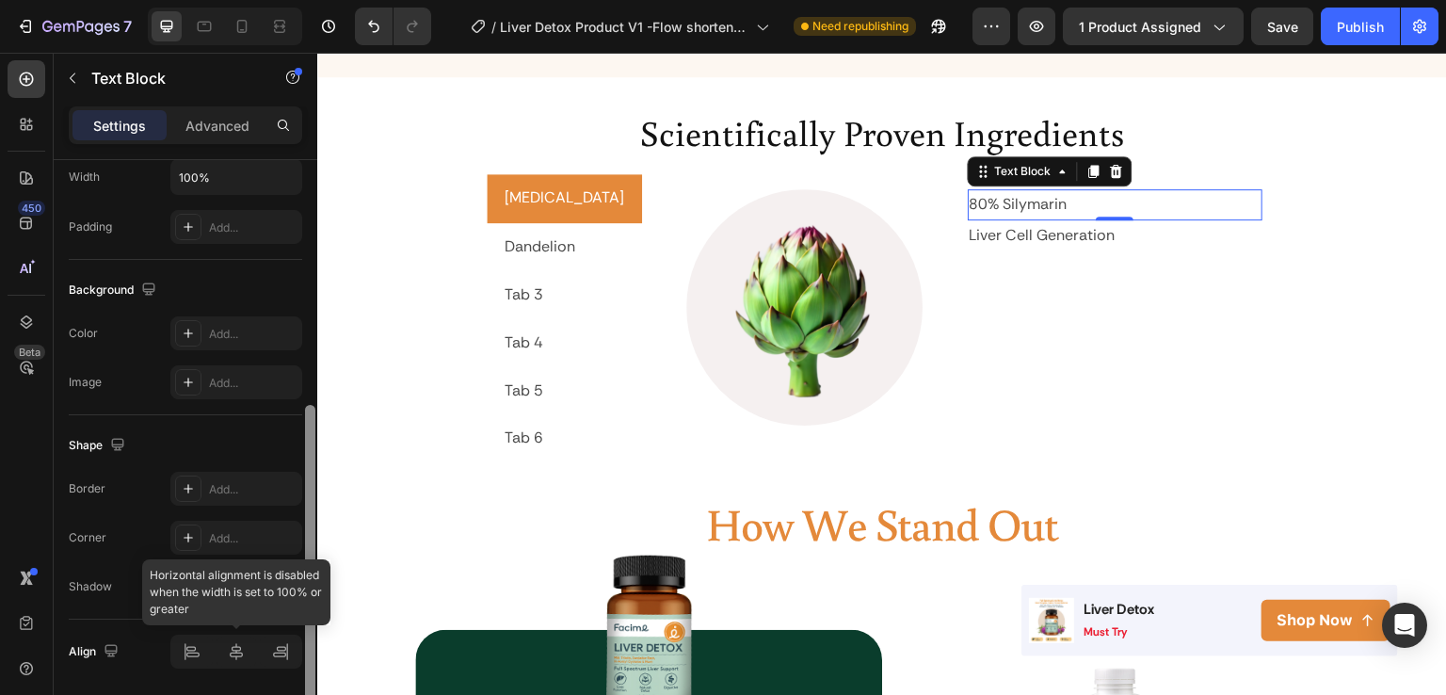
scroll to position [525, 0]
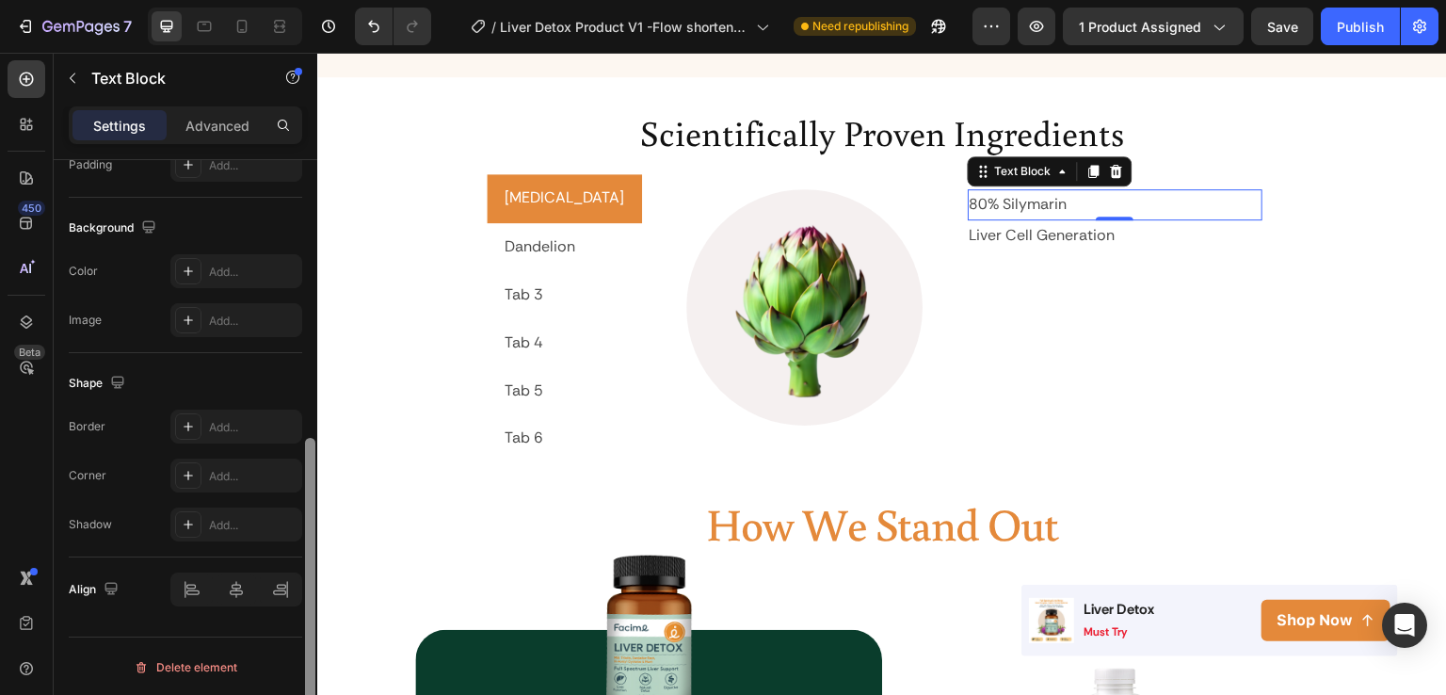
drag, startPoint x: 308, startPoint y: 419, endPoint x: 233, endPoint y: 731, distance: 320.7
click at [233, 0] on html "7 Version history / Liver Detox Product V1 -Flow shorten - cải tiến ảnh listing…" at bounding box center [723, 0] width 1446 height 0
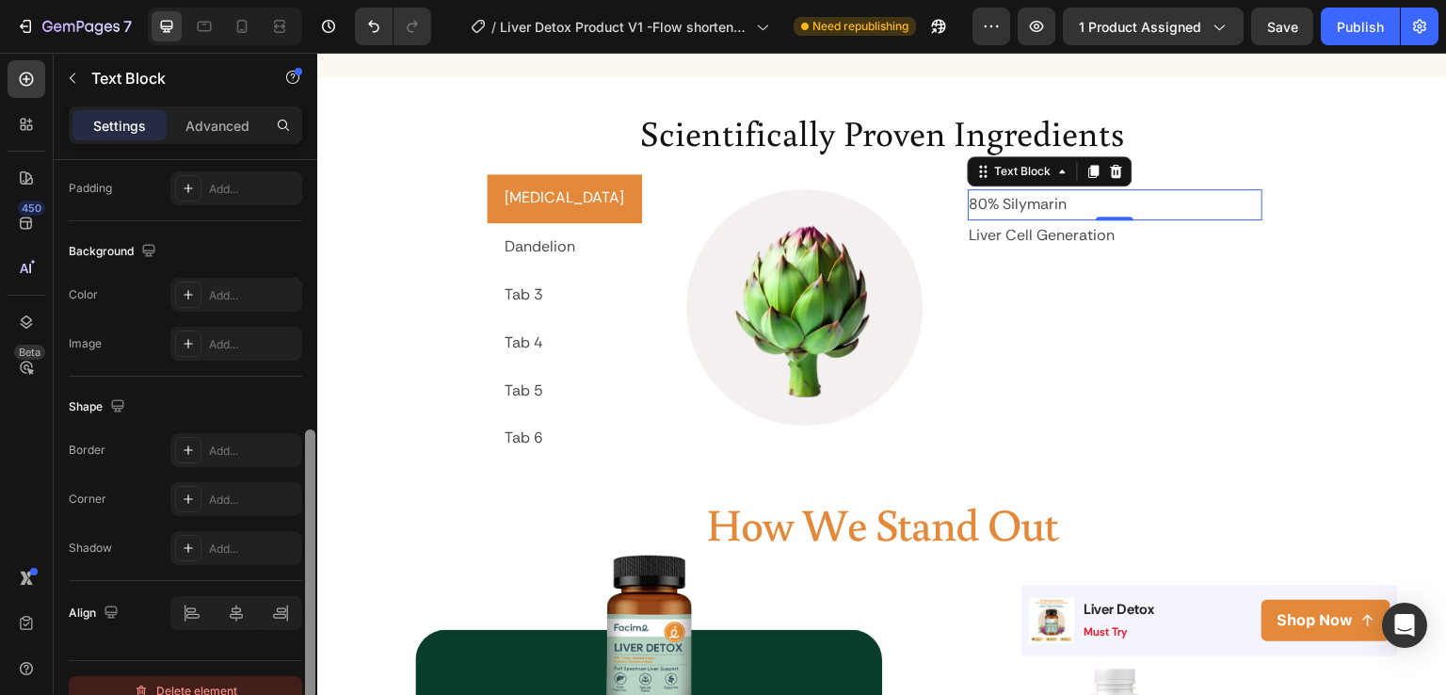
scroll to position [520, 0]
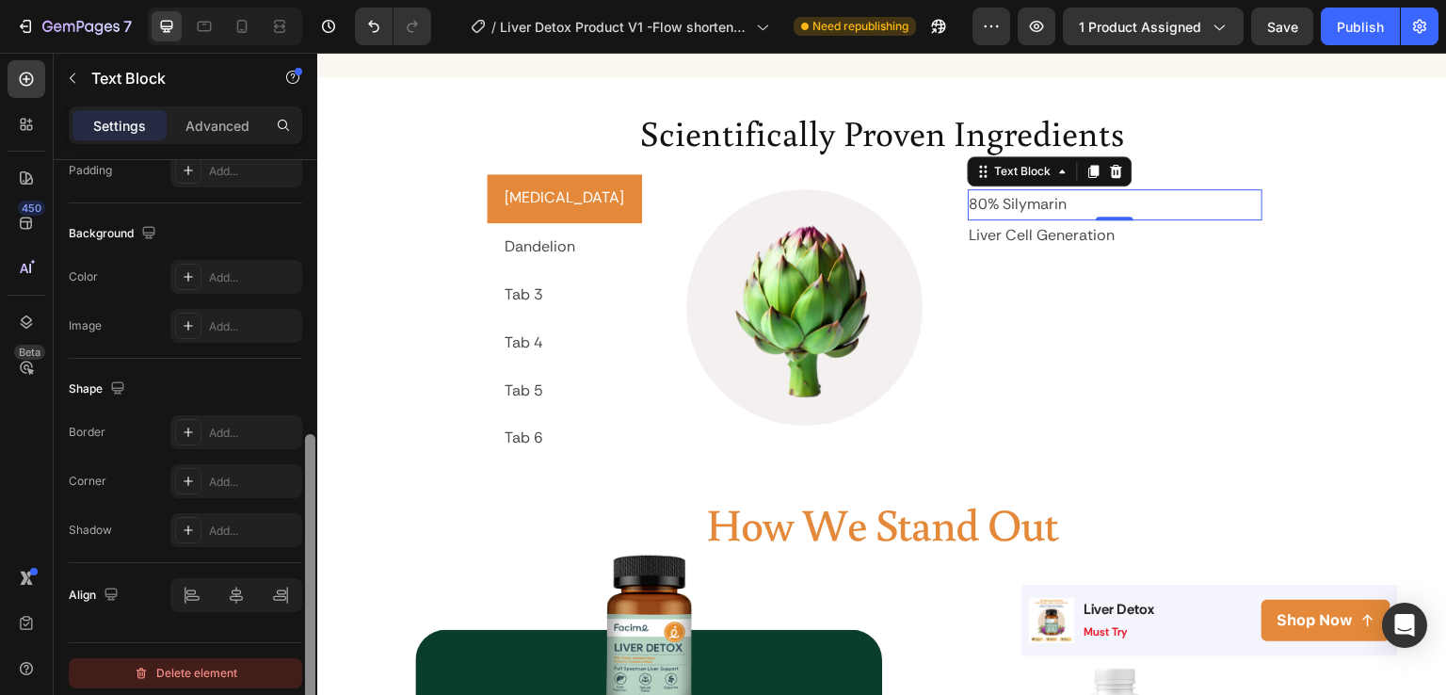
drag, startPoint x: 306, startPoint y: 398, endPoint x: 271, endPoint y: 673, distance: 277.2
click at [271, 673] on div "Text style Styles Paragraph 1* Font Rethink Sans Size 16 Color 4D4D4D Align Sho…" at bounding box center [186, 454] width 264 height 589
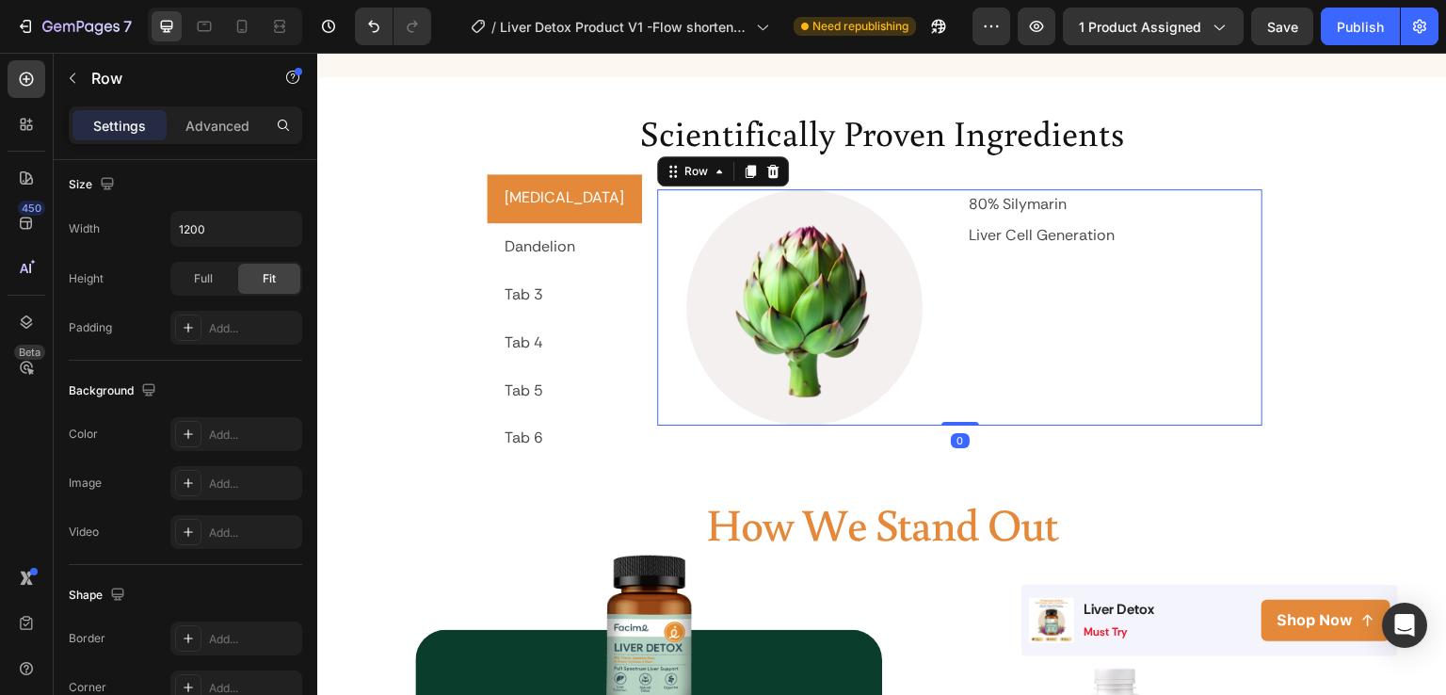
scroll to position [0, 0]
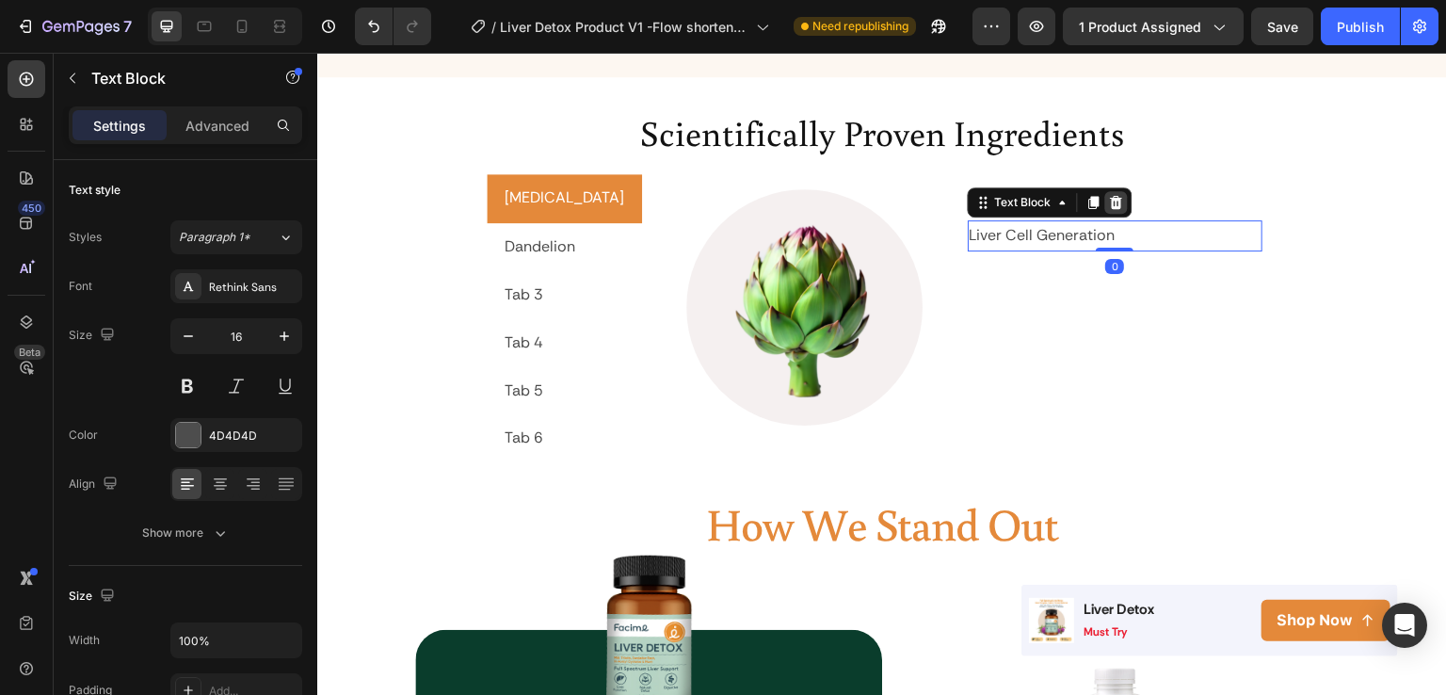
click at [1110, 196] on icon at bounding box center [1116, 202] width 12 height 13
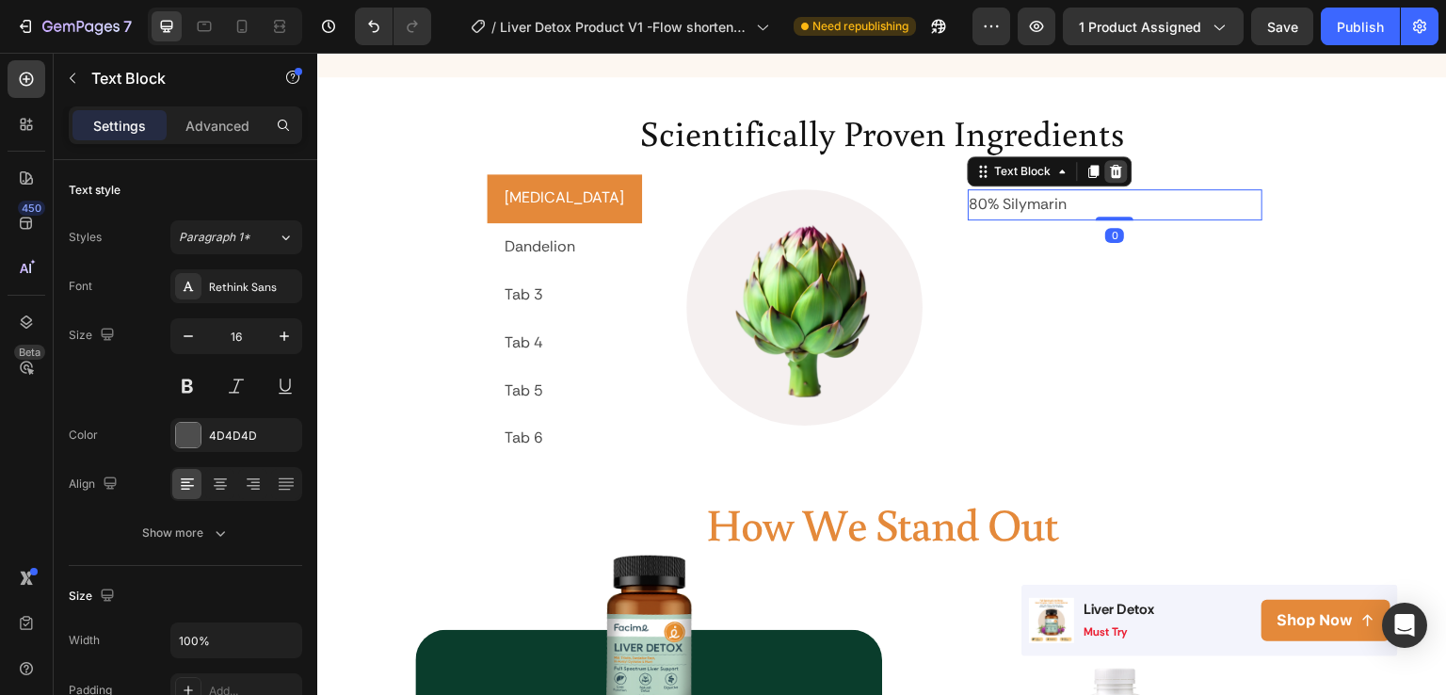
click at [1110, 165] on icon at bounding box center [1116, 171] width 12 height 13
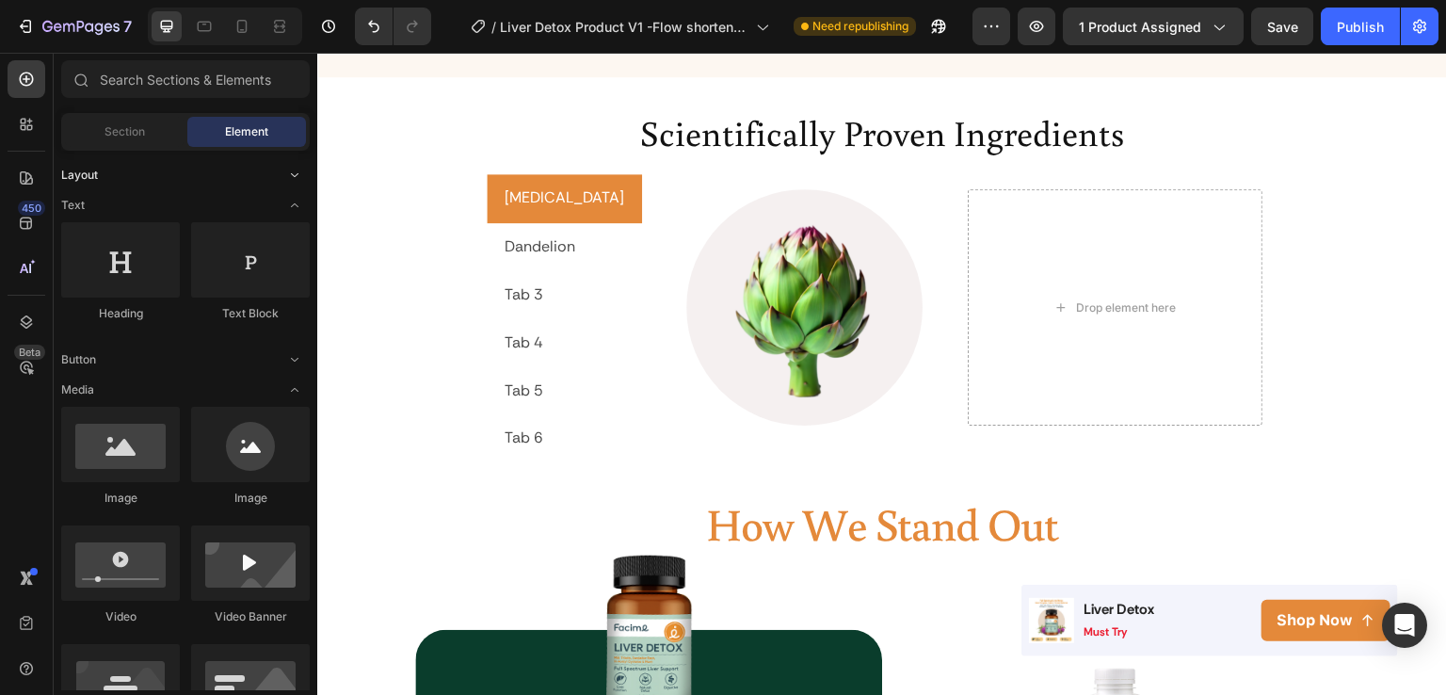
click at [291, 173] on icon "Toggle open" at bounding box center [294, 175] width 15 height 15
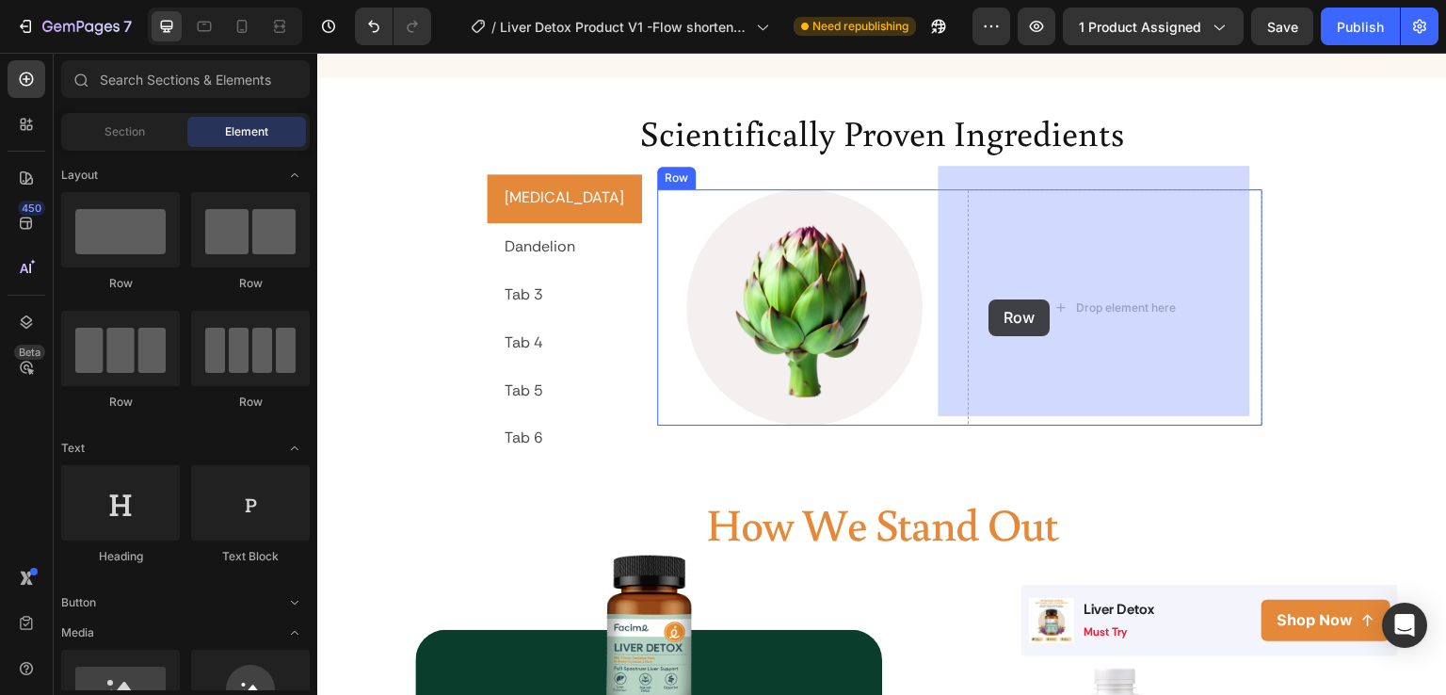
drag, startPoint x: 451, startPoint y: 306, endPoint x: 990, endPoint y: 299, distance: 538.6
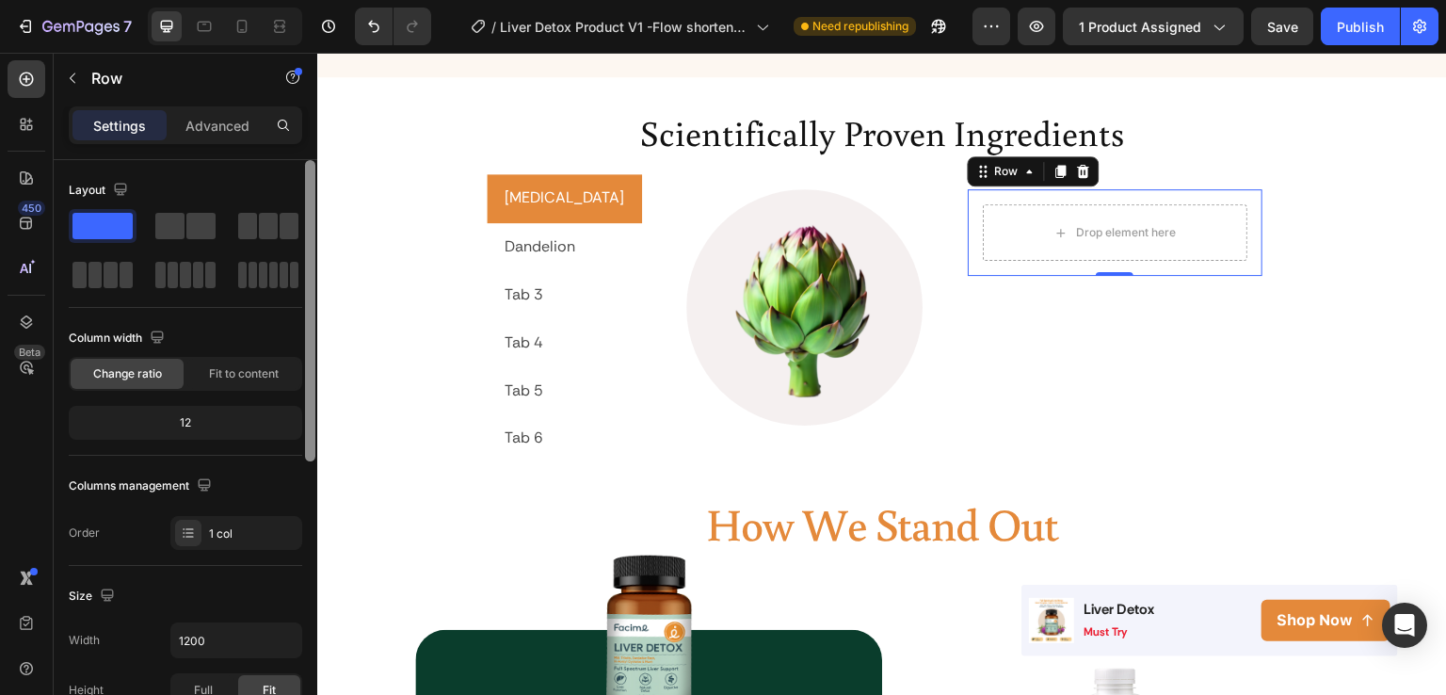
drag, startPoint x: 305, startPoint y: 224, endPoint x: 308, endPoint y: 182, distance: 42.5
click at [308, 182] on div at bounding box center [310, 310] width 10 height 301
click at [199, 119] on p "Advanced" at bounding box center [217, 126] width 64 height 20
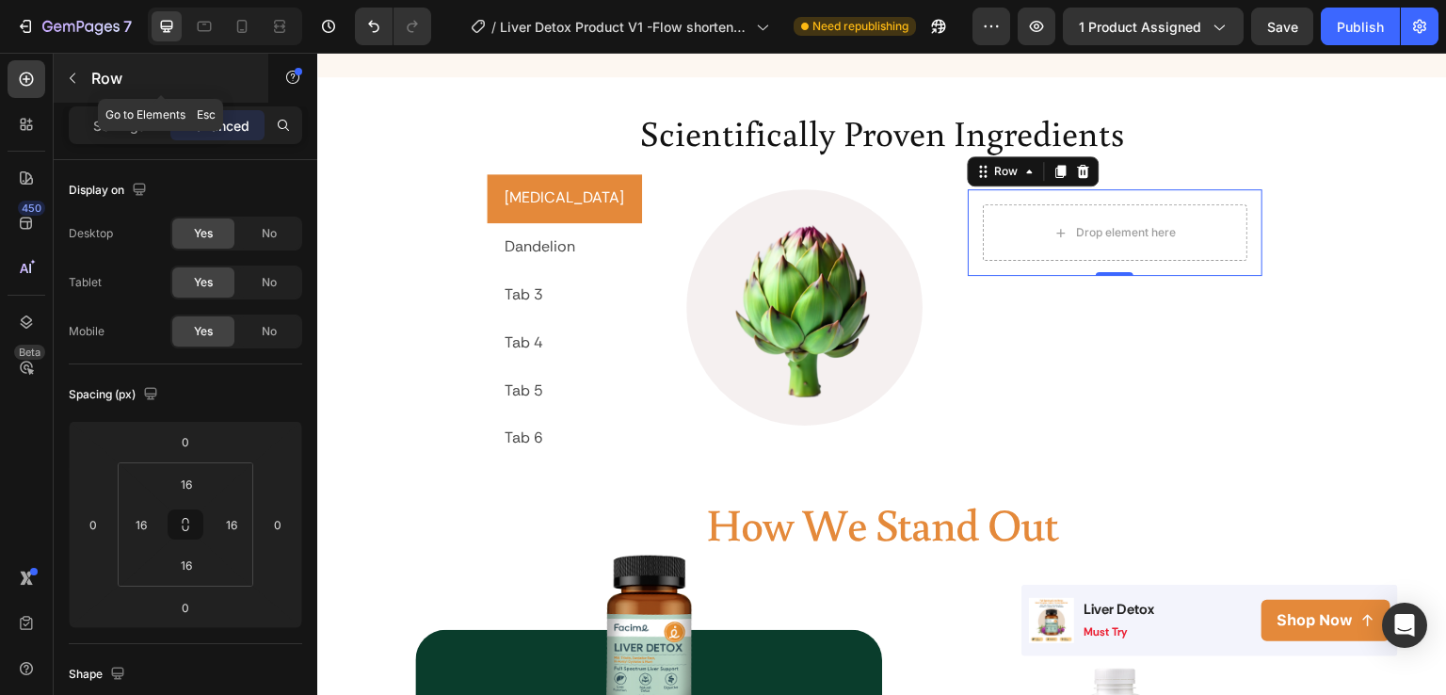
click at [82, 80] on button "button" at bounding box center [72, 78] width 30 height 30
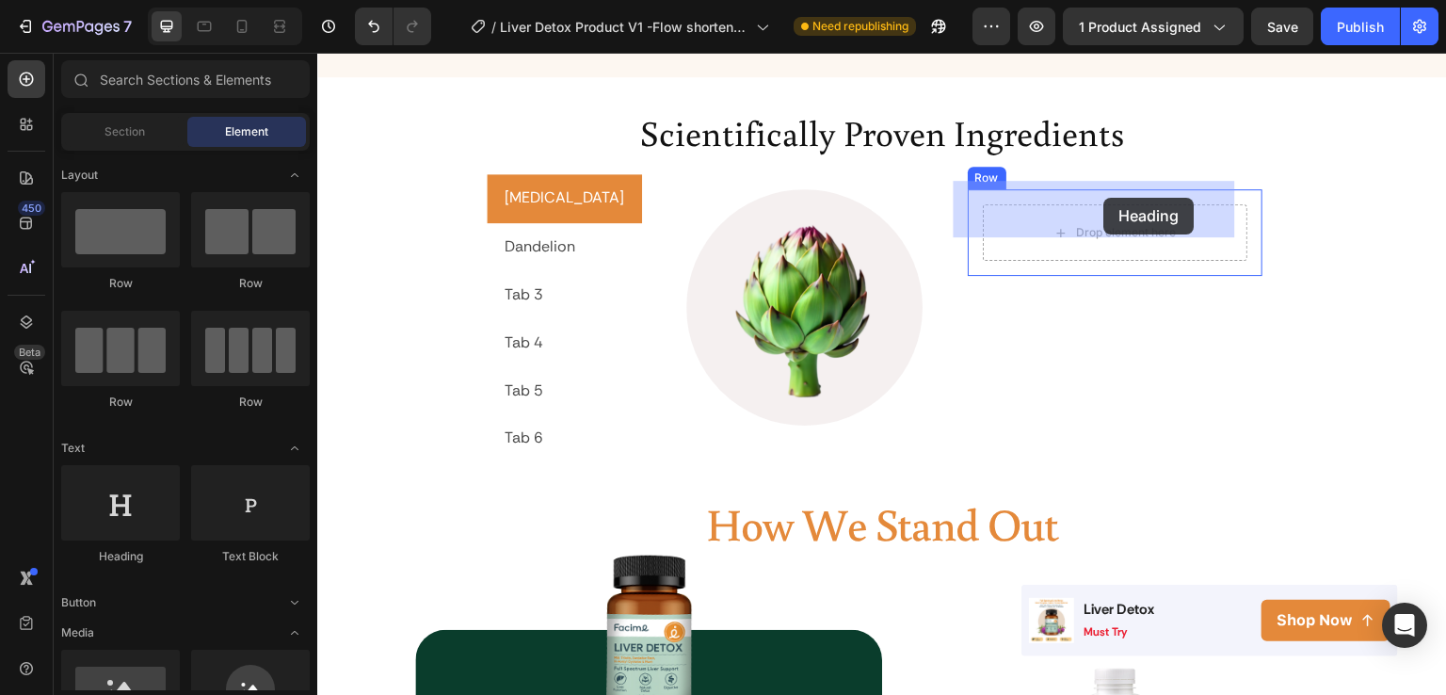
drag, startPoint x: 454, startPoint y: 581, endPoint x: 1105, endPoint y: 198, distance: 755.1
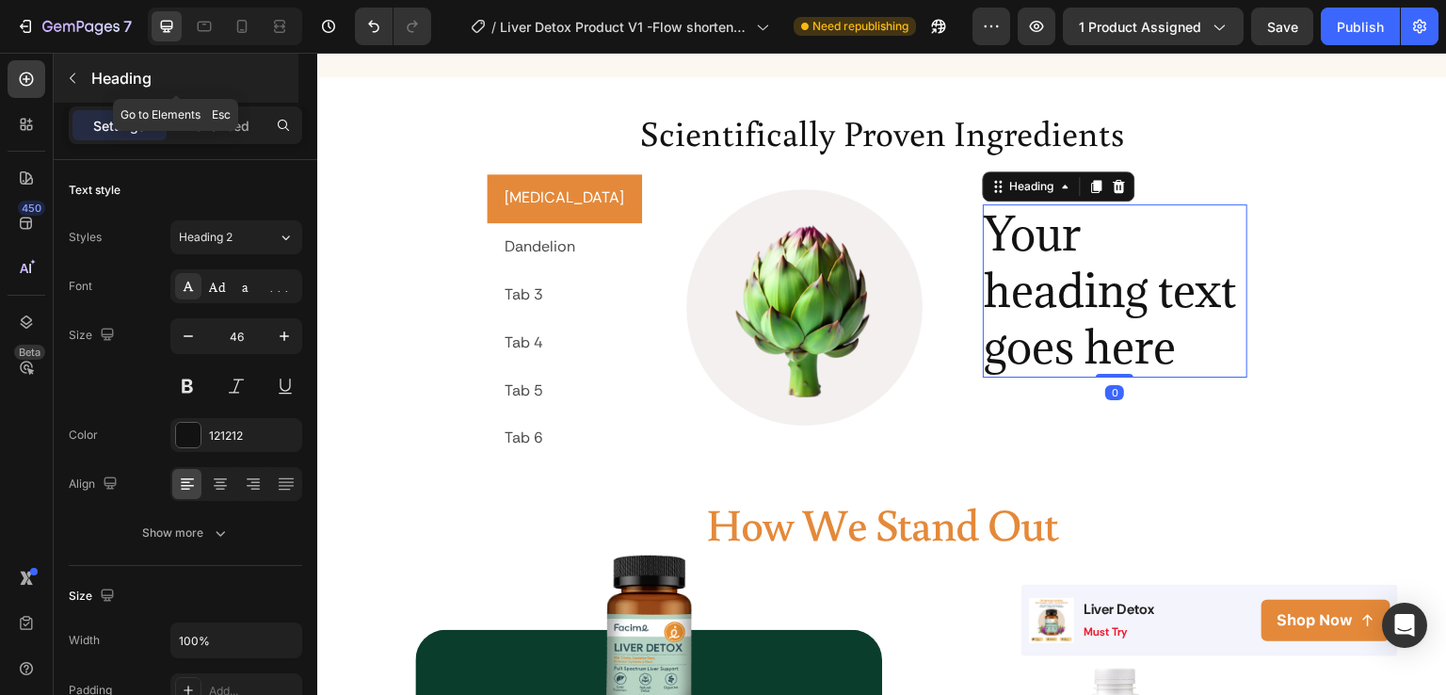
click at [64, 67] on button "button" at bounding box center [72, 78] width 30 height 30
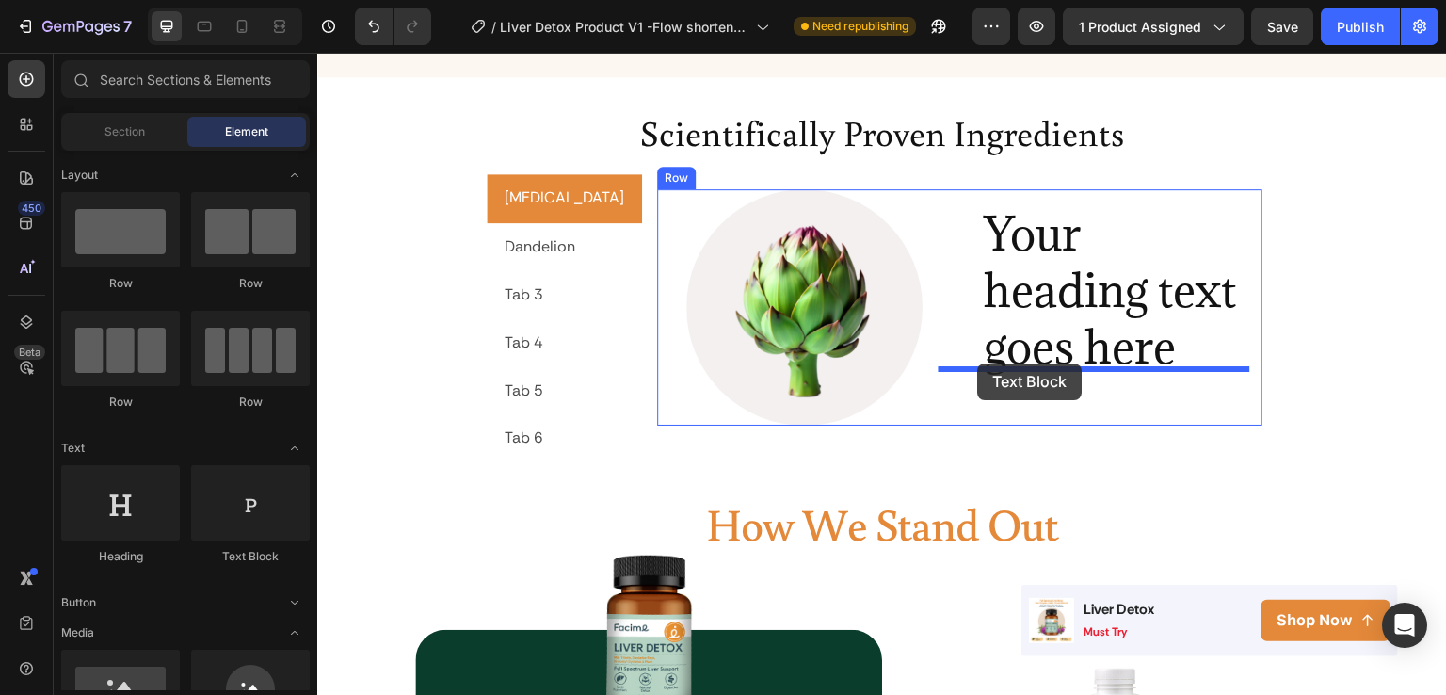
drag, startPoint x: 568, startPoint y: 561, endPoint x: 978, endPoint y: 363, distance: 455.7
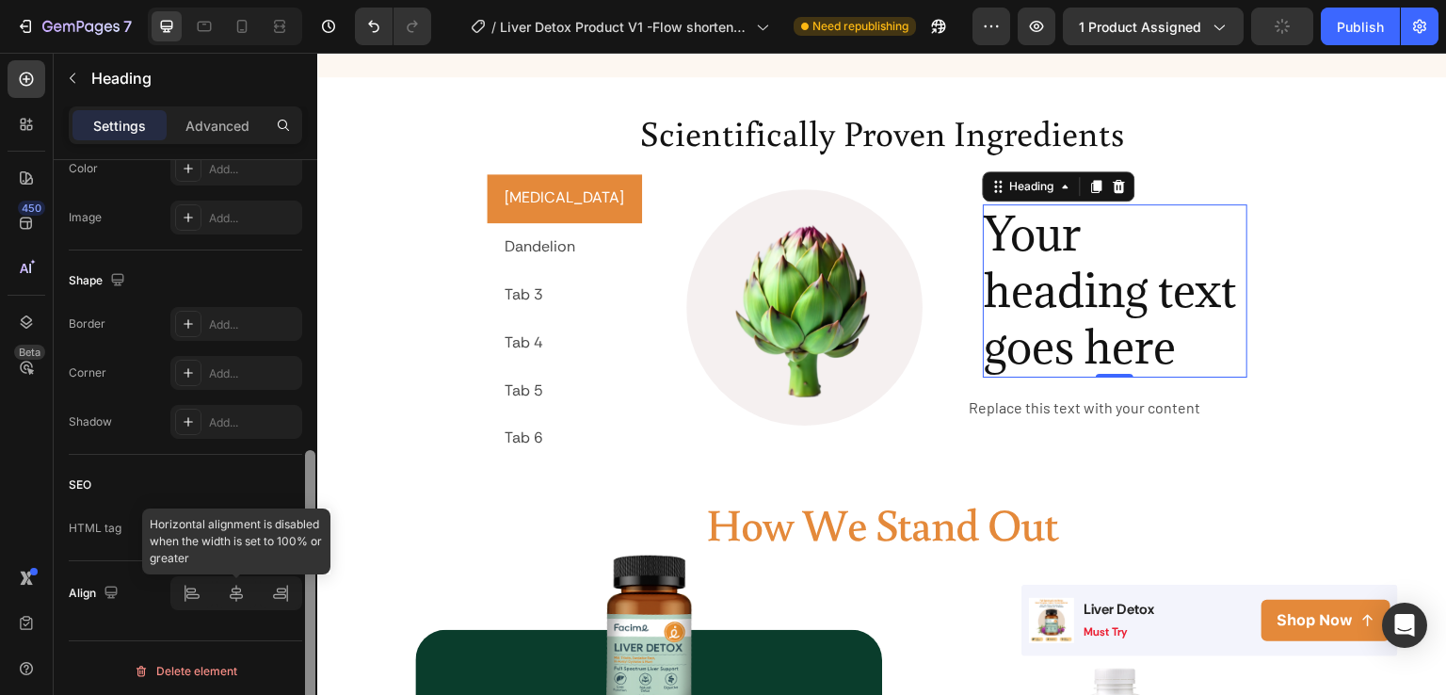
scroll to position [632, 0]
drag, startPoint x: 306, startPoint y: 315, endPoint x: 281, endPoint y: 626, distance: 311.8
click at [281, 626] on div "Text style Styles Heading 2 Font Adamina Size 46 Color 121212 Align Show more S…" at bounding box center [186, 454] width 264 height 589
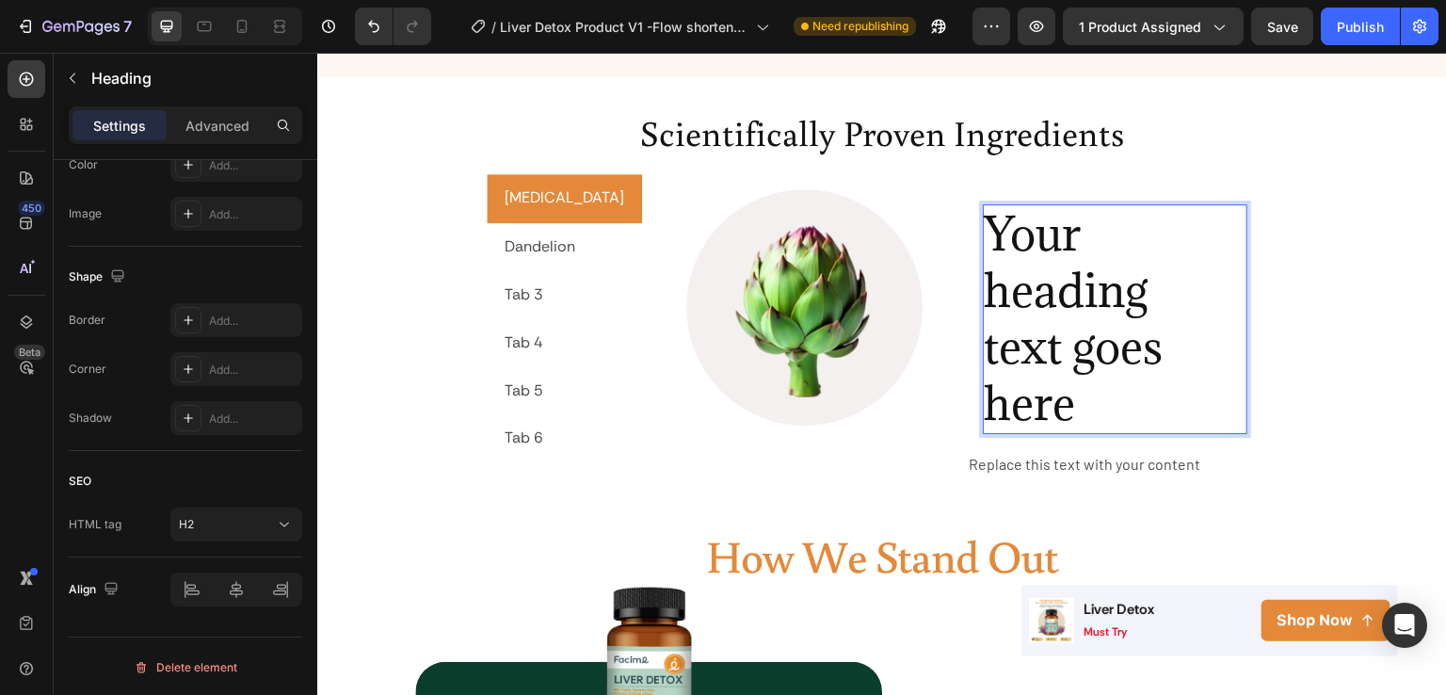
click at [1037, 299] on h2 "Your heading text goes here" at bounding box center [1116, 318] width 266 height 229
click at [1037, 299] on p "Your heading text goes here" at bounding box center [1116, 318] width 262 height 225
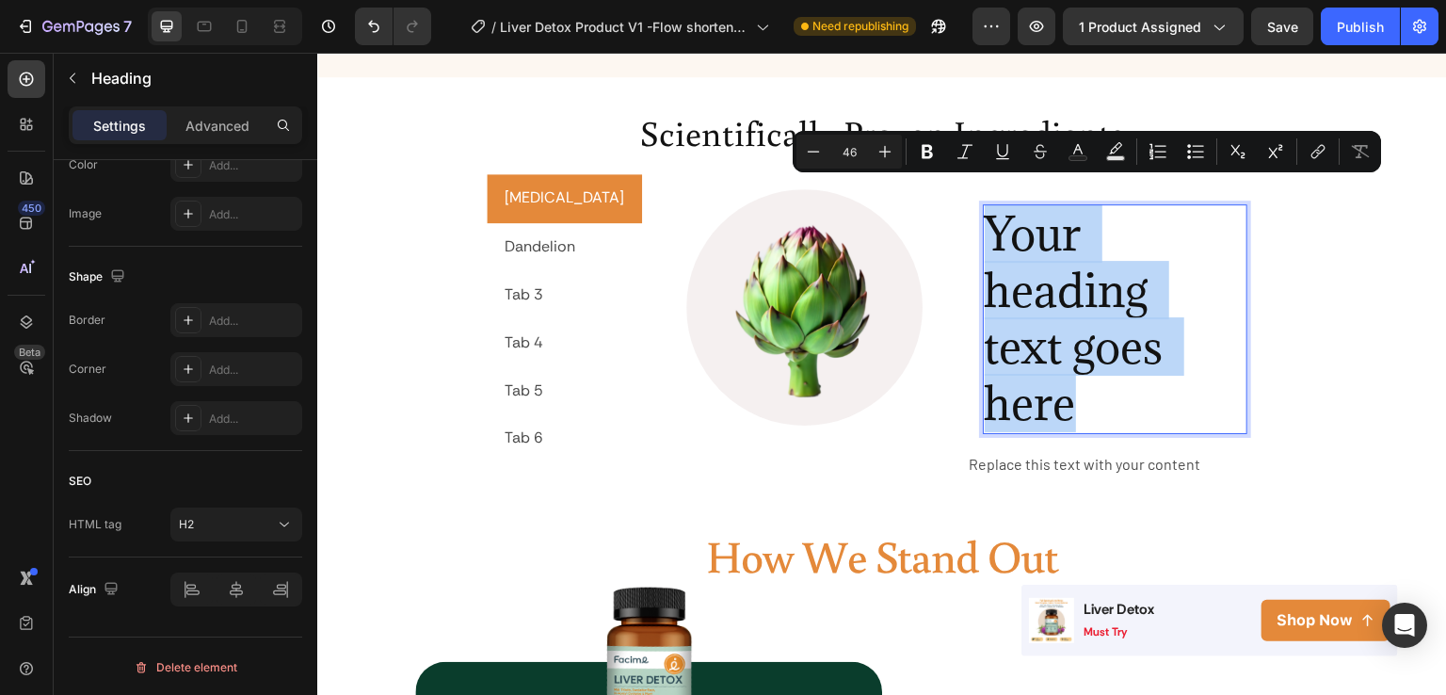
drag, startPoint x: 1175, startPoint y: 333, endPoint x: 955, endPoint y: 228, distance: 244.3
click at [985, 228] on p "Your heading text goes here" at bounding box center [1116, 318] width 262 height 225
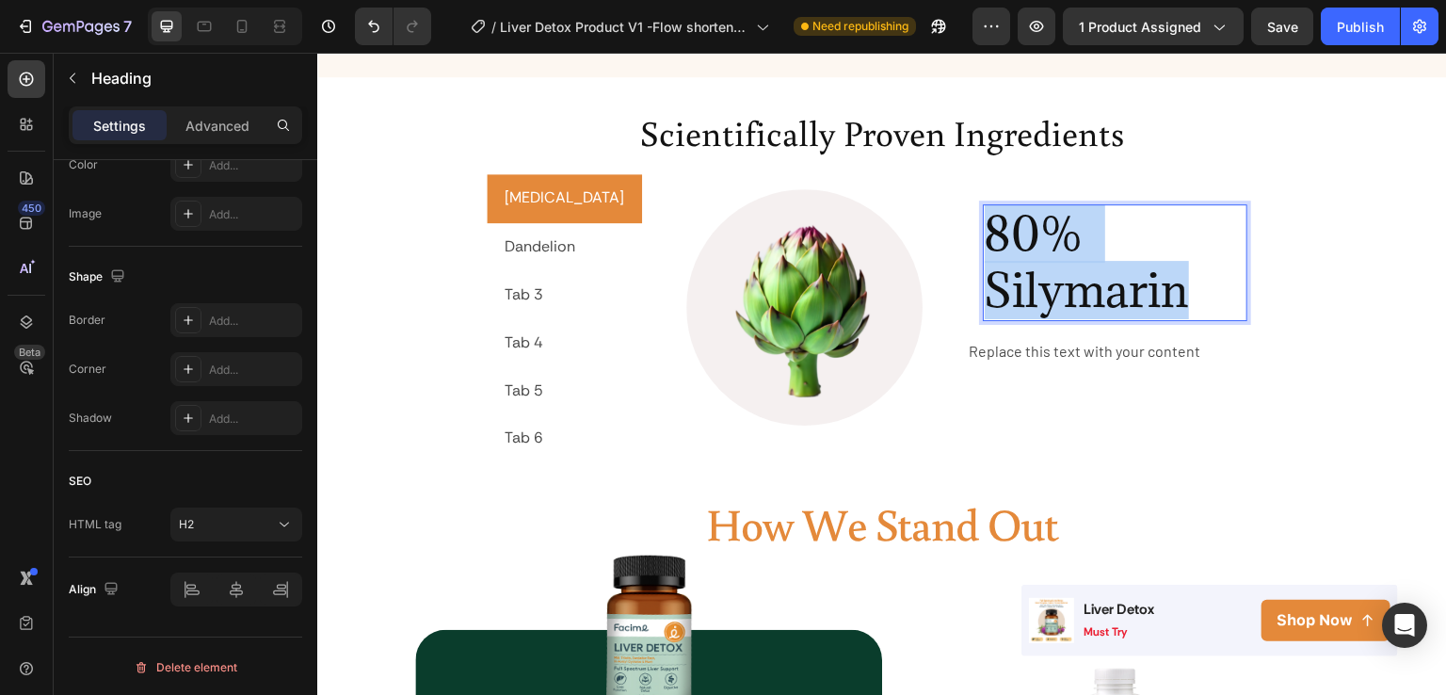
drag, startPoint x: 1174, startPoint y: 257, endPoint x: 959, endPoint y: 197, distance: 223.9
click at [985, 206] on p "80% Silymarin" at bounding box center [1116, 262] width 262 height 113
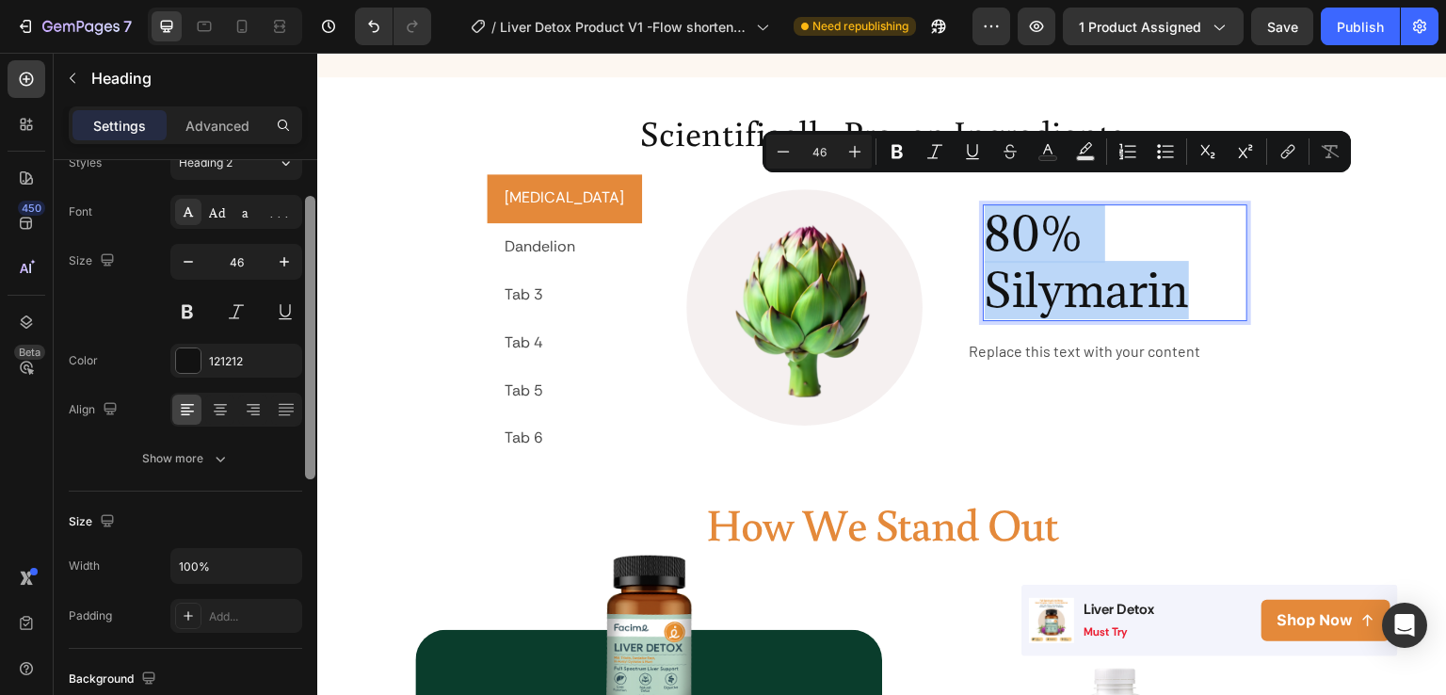
scroll to position [0, 0]
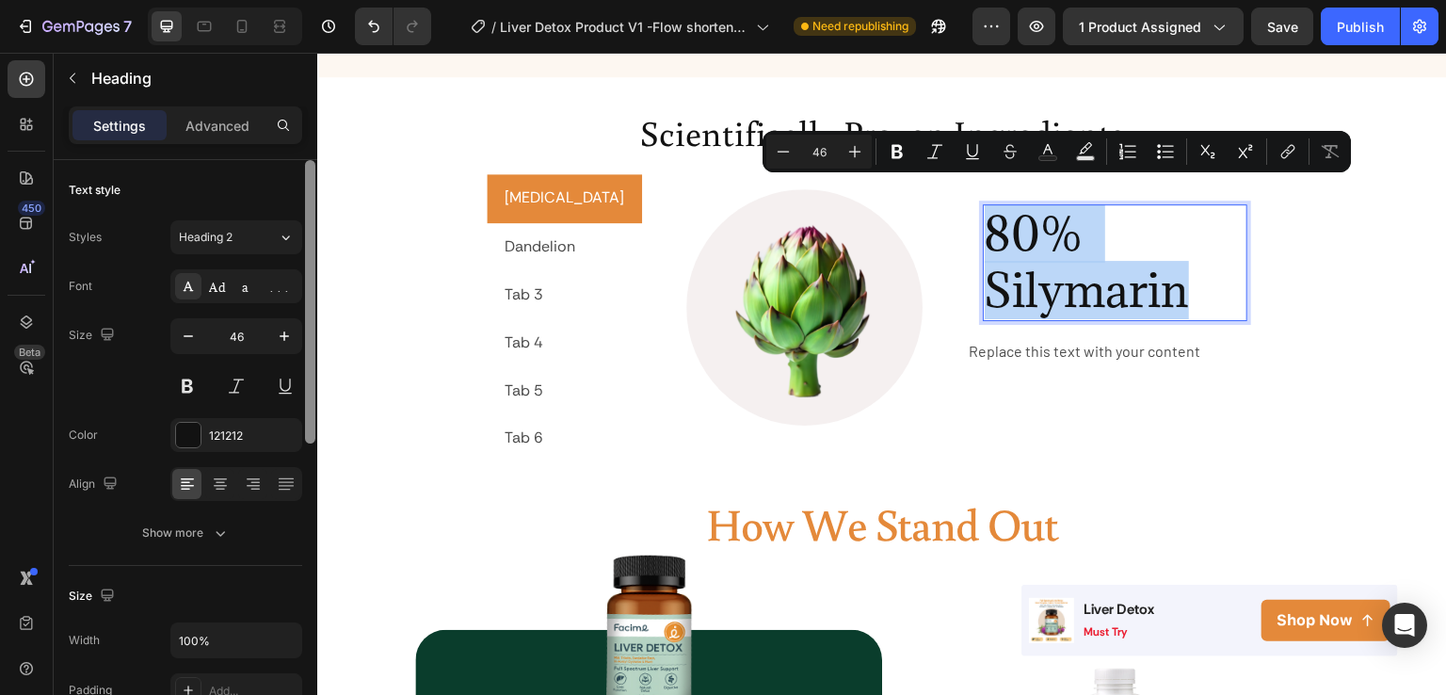
drag, startPoint x: 309, startPoint y: 504, endPoint x: 286, endPoint y: 185, distance: 320.0
click at [286, 185] on div "Text style Styles Heading 2 Font Adamina Size 46 Color 121212 Align Show more S…" at bounding box center [186, 454] width 264 height 589
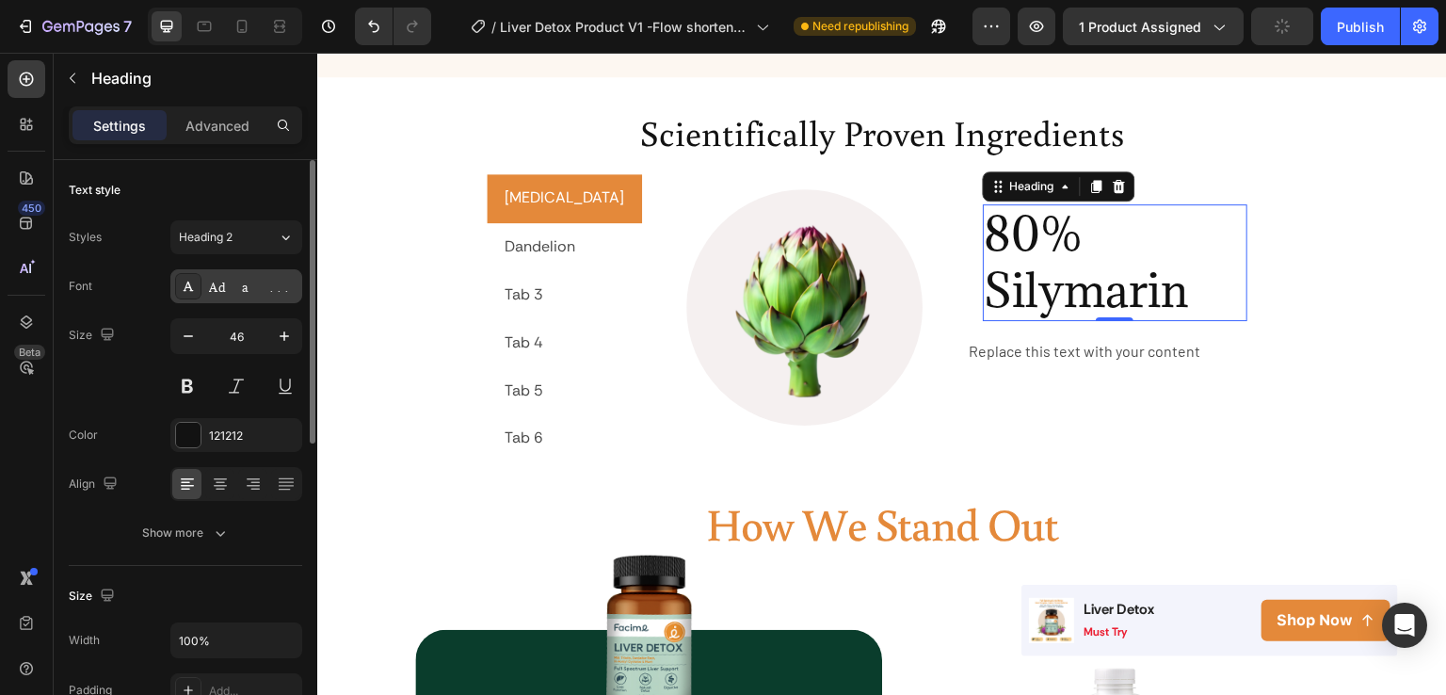
click at [237, 291] on div "Adamina" at bounding box center [253, 287] width 89 height 17
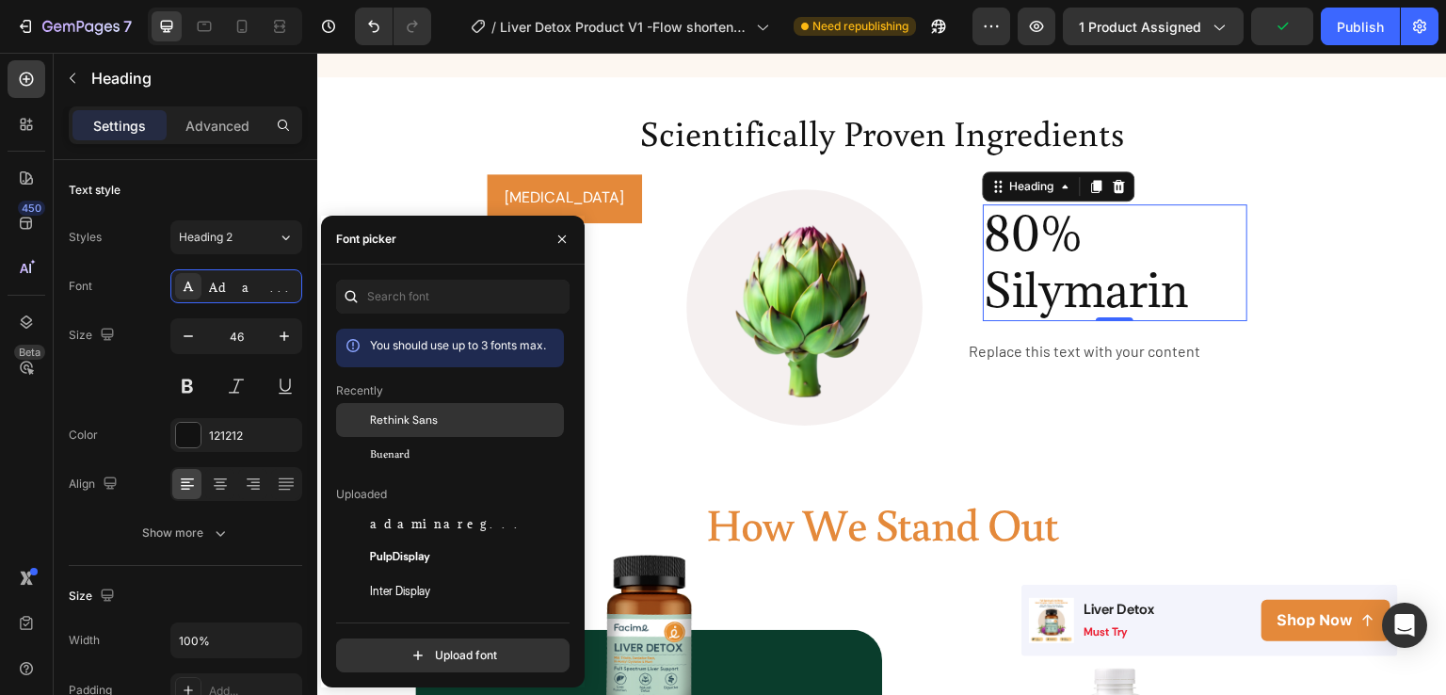
click at [391, 420] on span "Rethink Sans" at bounding box center [404, 419] width 68 height 17
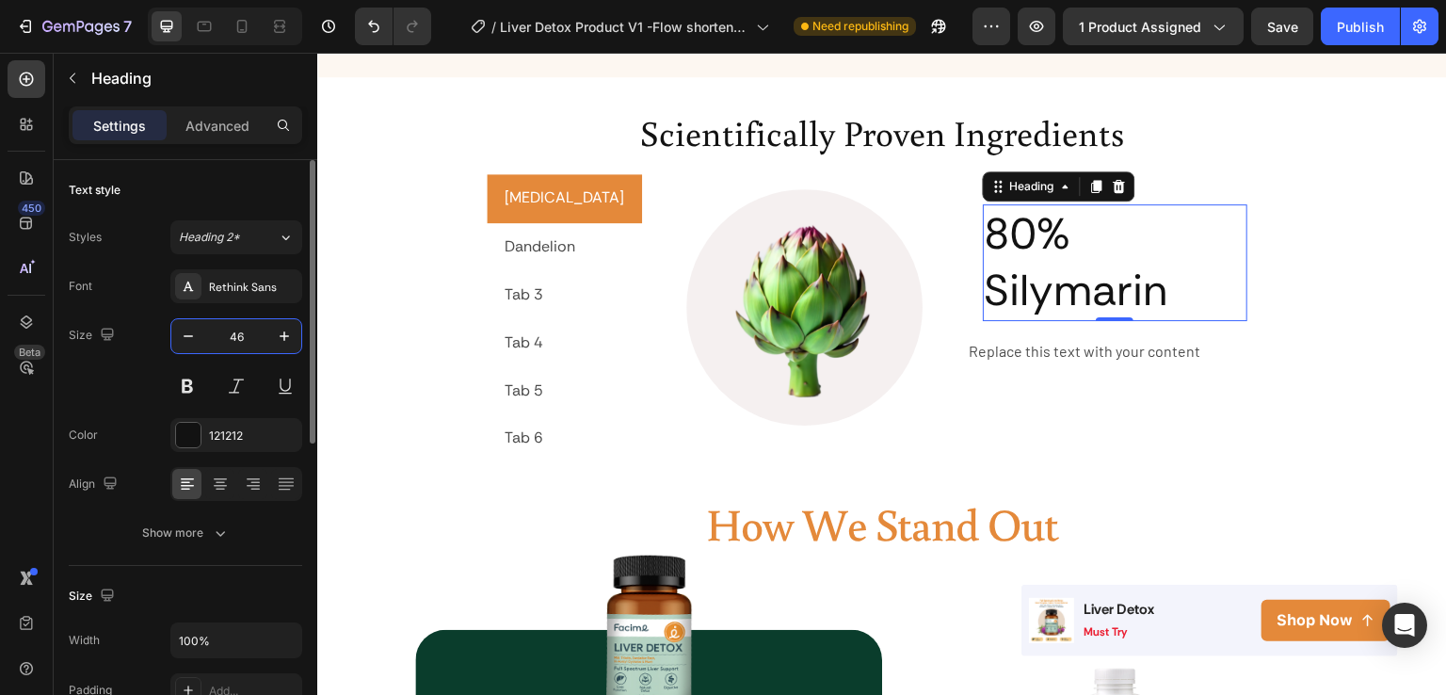
click at [242, 332] on input "46" at bounding box center [236, 336] width 62 height 34
type input "16"
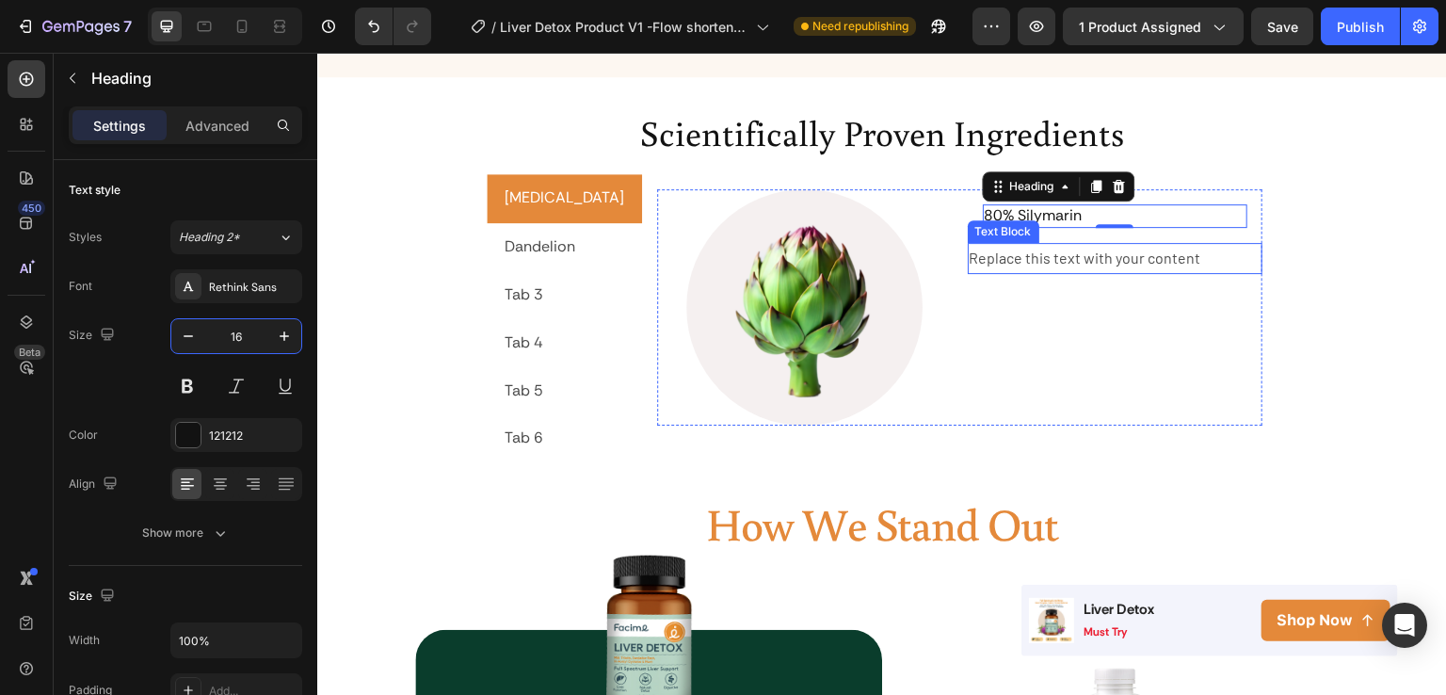
click at [1036, 243] on div "Replace this text with your content" at bounding box center [1116, 258] width 296 height 31
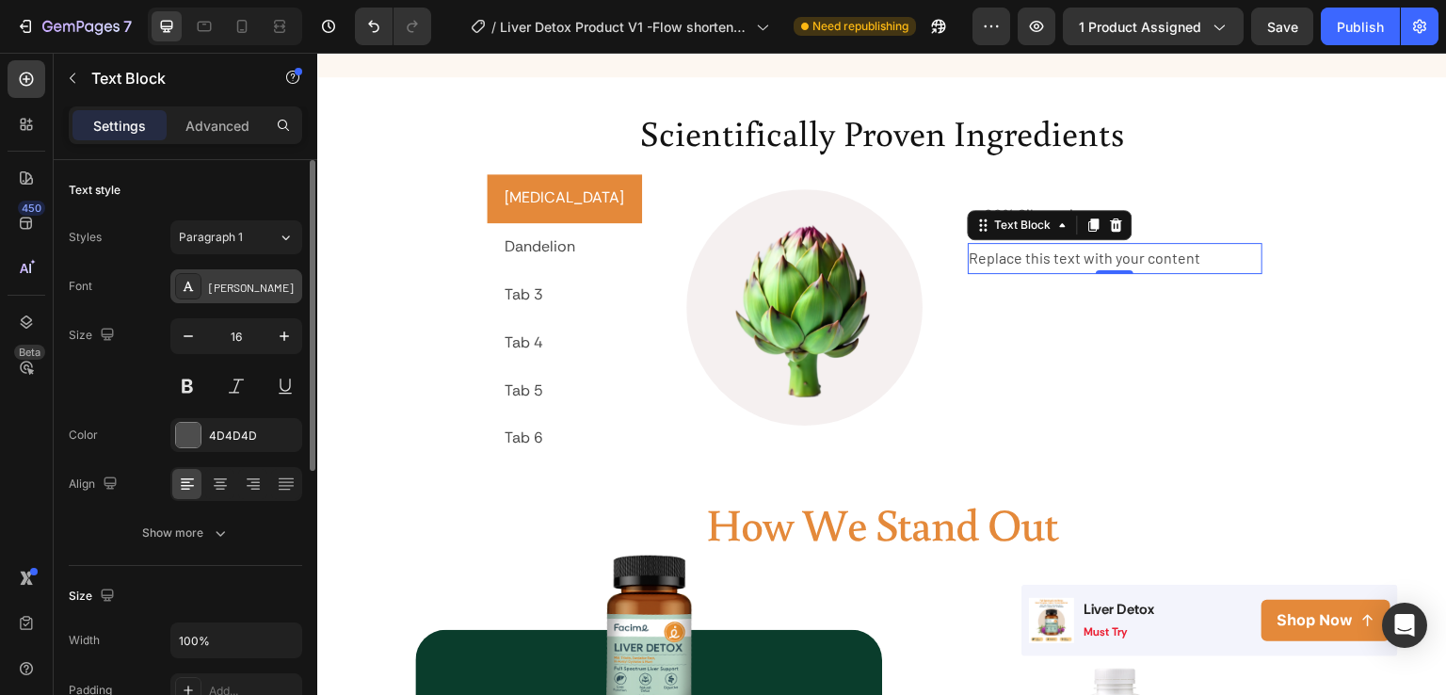
click at [249, 285] on div "Barlow" at bounding box center [253, 287] width 89 height 17
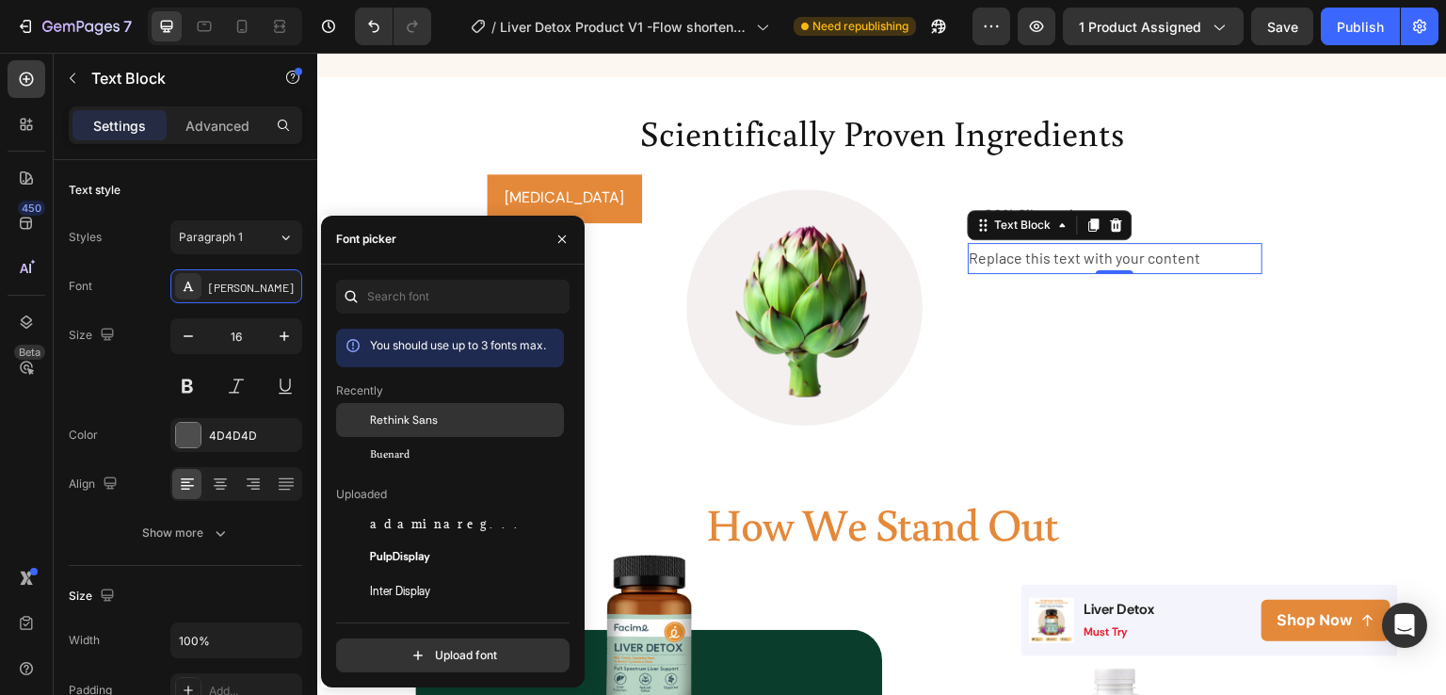
click at [409, 424] on span "Rethink Sans" at bounding box center [404, 419] width 68 height 17
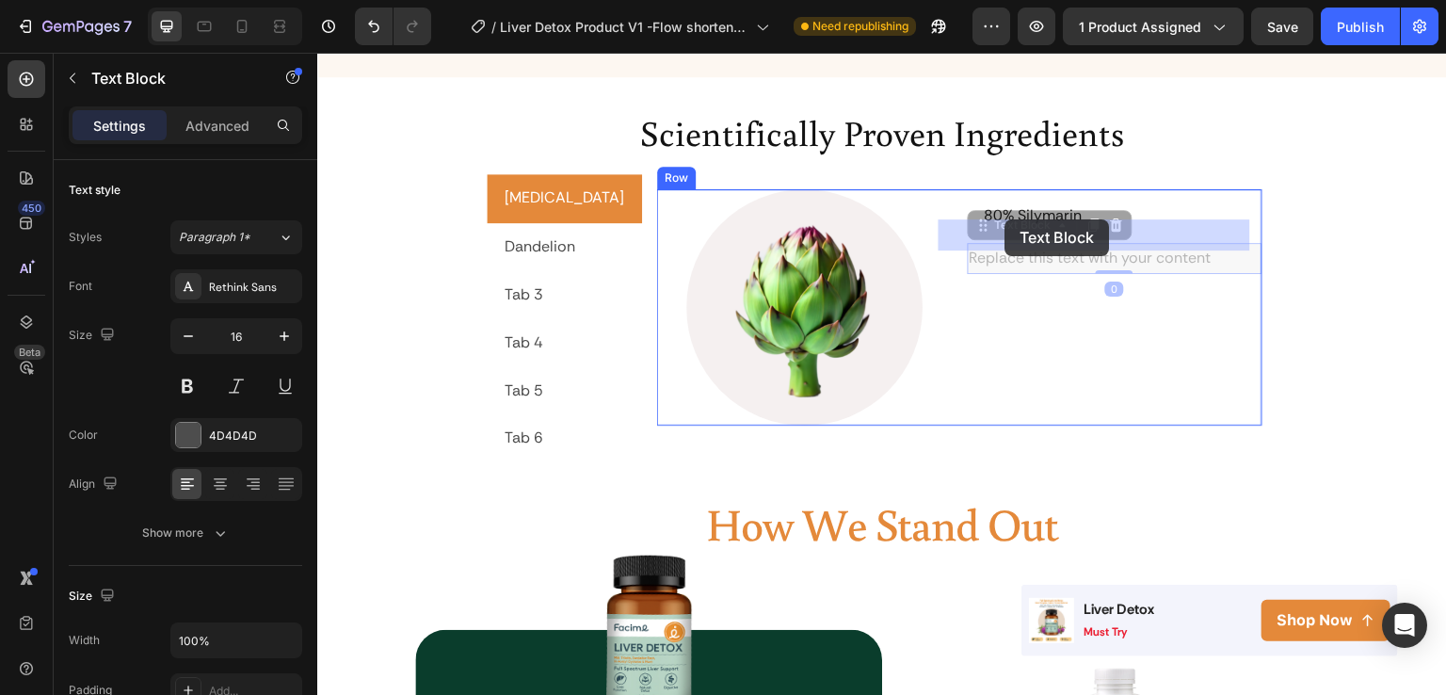
drag, startPoint x: 1025, startPoint y: 234, endPoint x: 1006, endPoint y: 221, distance: 23.3
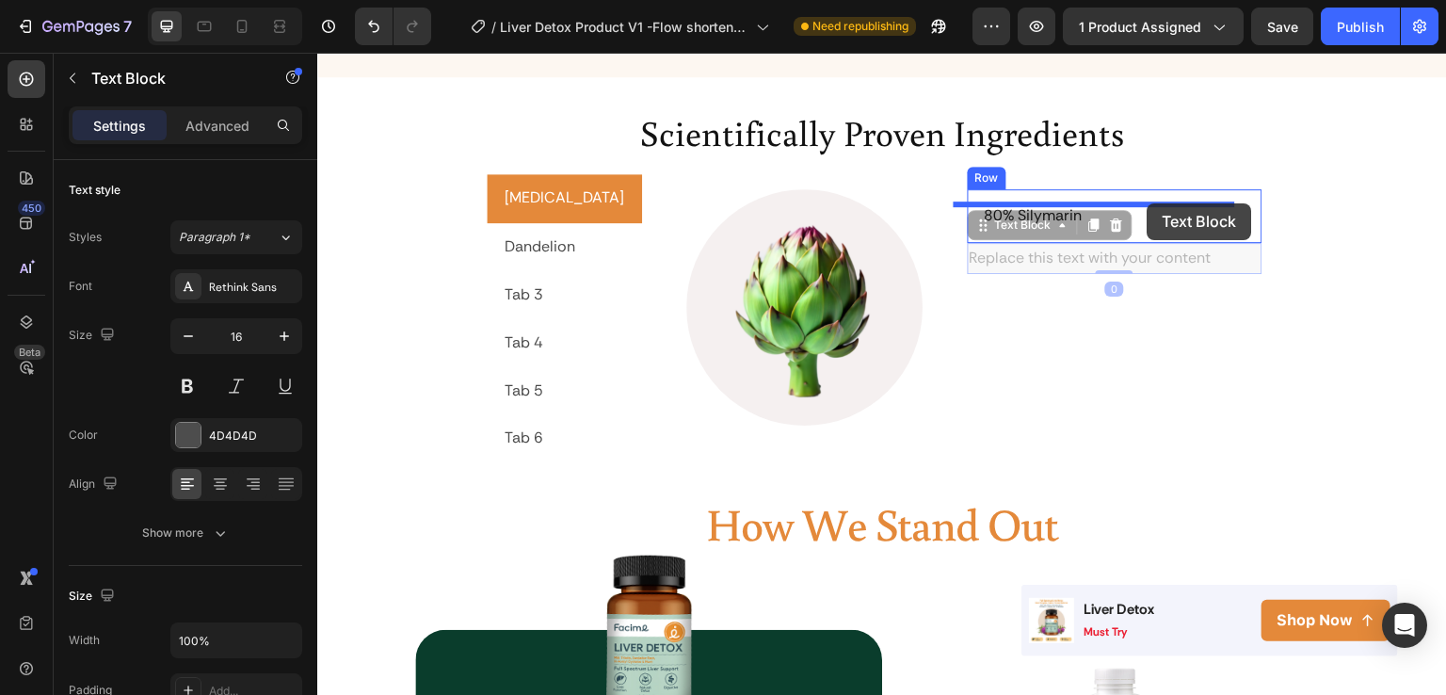
drag, startPoint x: 1129, startPoint y: 227, endPoint x: 1148, endPoint y: 203, distance: 30.1
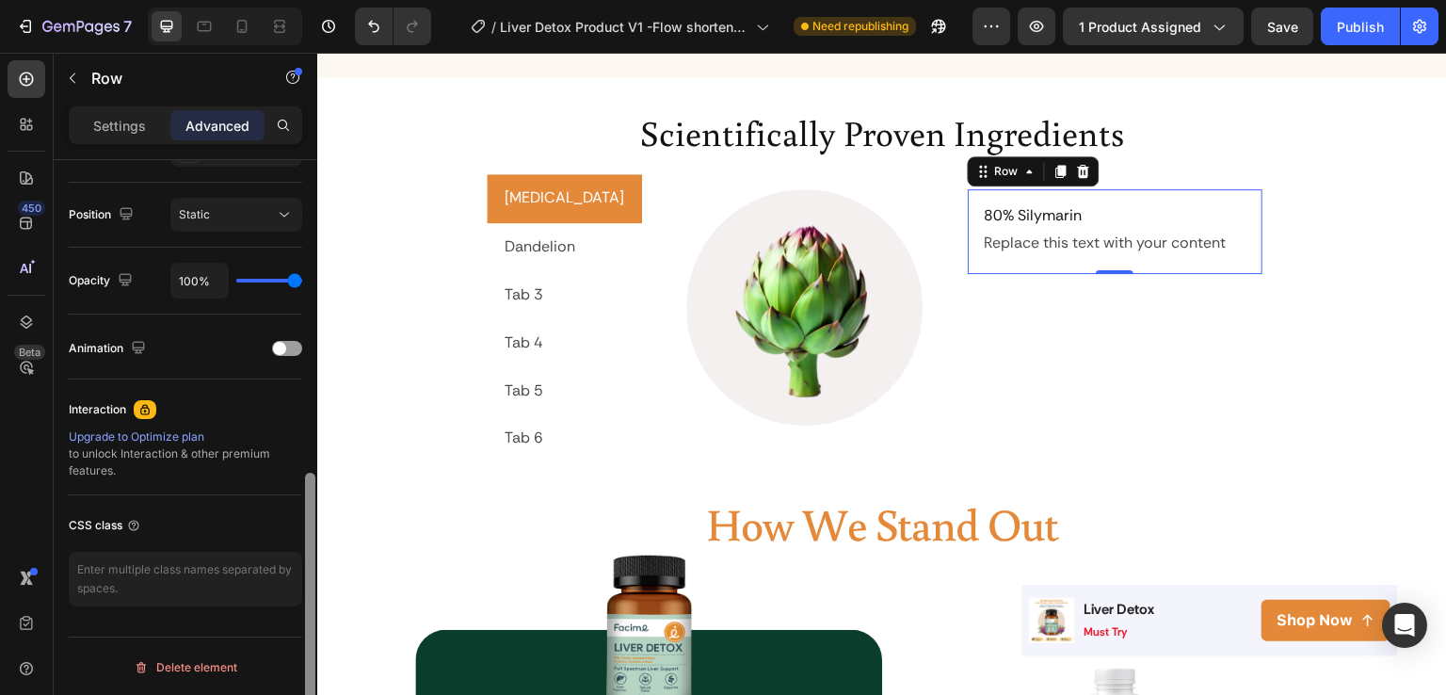
scroll to position [465, 0]
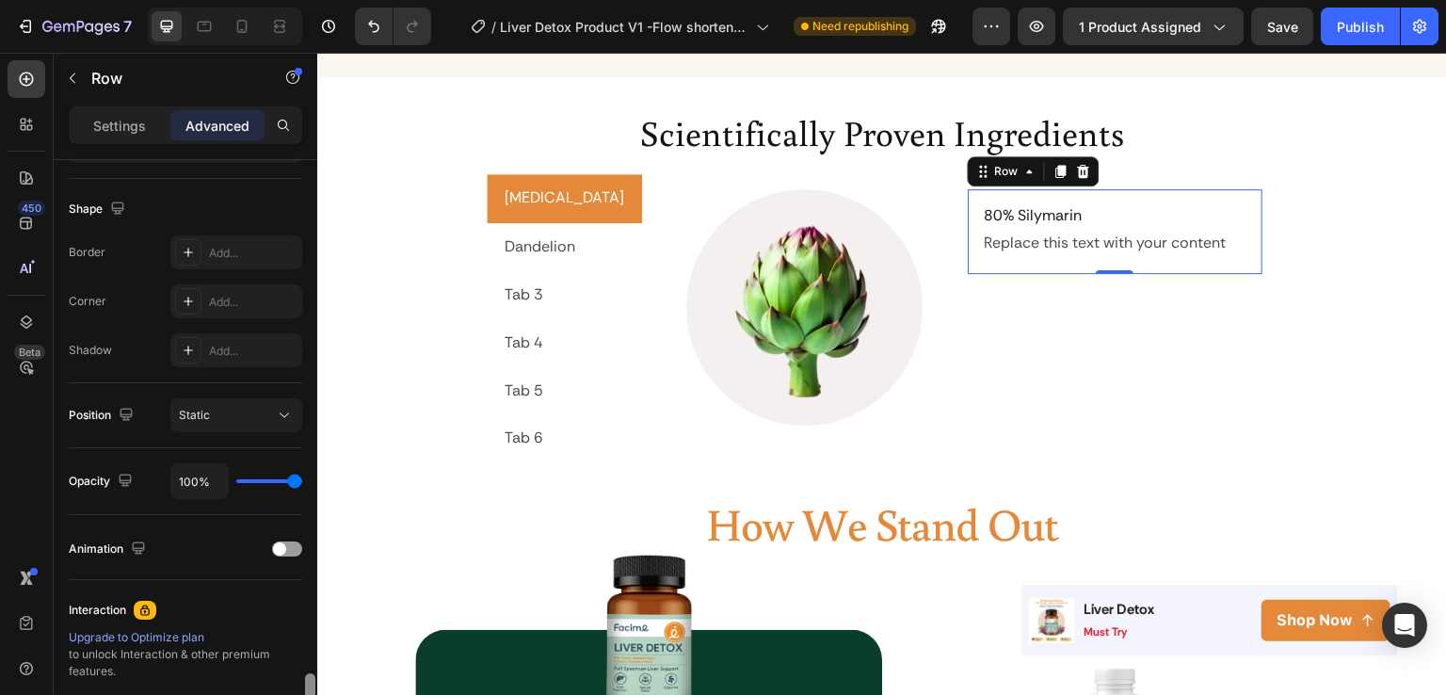
drag, startPoint x: 312, startPoint y: 223, endPoint x: 291, endPoint y: 442, distance: 219.4
click at [291, 442] on div "Display on Desktop Yes No Tablet Yes No Mobile Yes No Spacing (px) 0 0 0 0 16 1…" at bounding box center [186, 454] width 264 height 589
click at [119, 121] on p "Settings" at bounding box center [119, 126] width 53 height 20
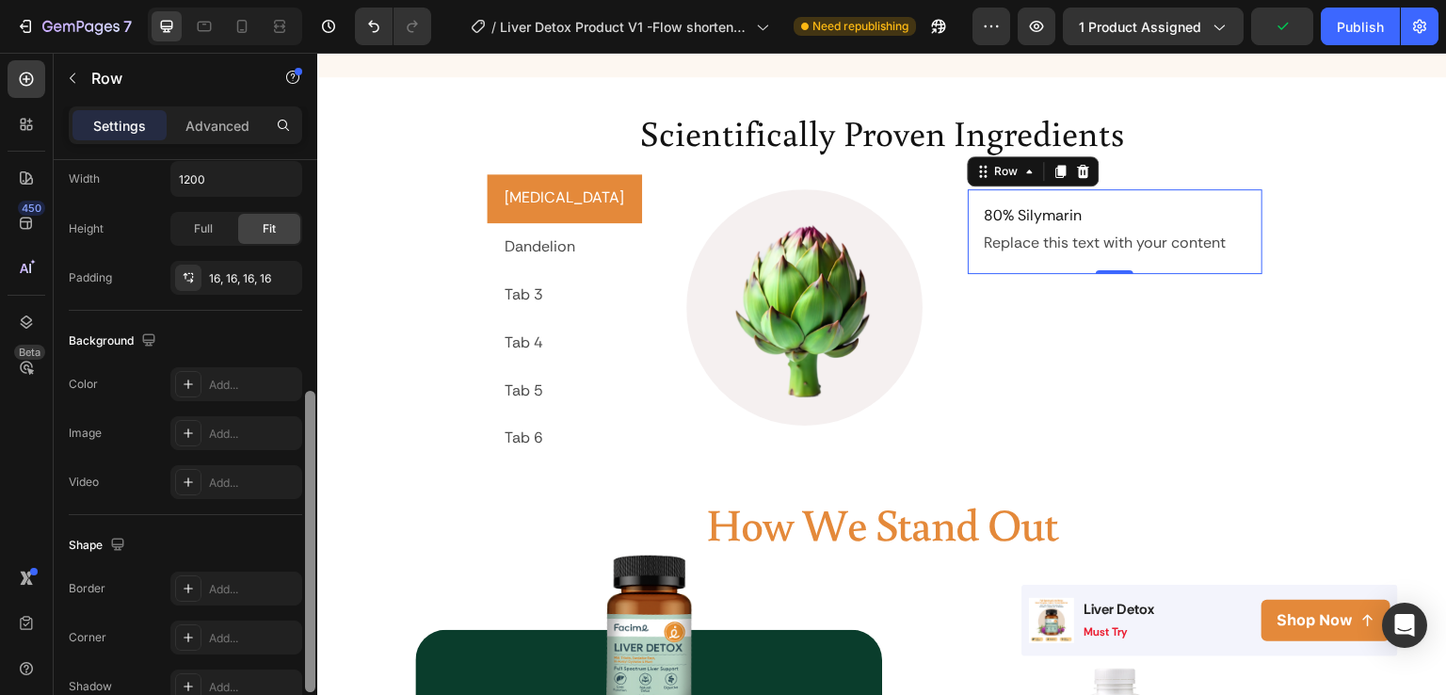
click at [304, 429] on div at bounding box center [310, 450] width 14 height 589
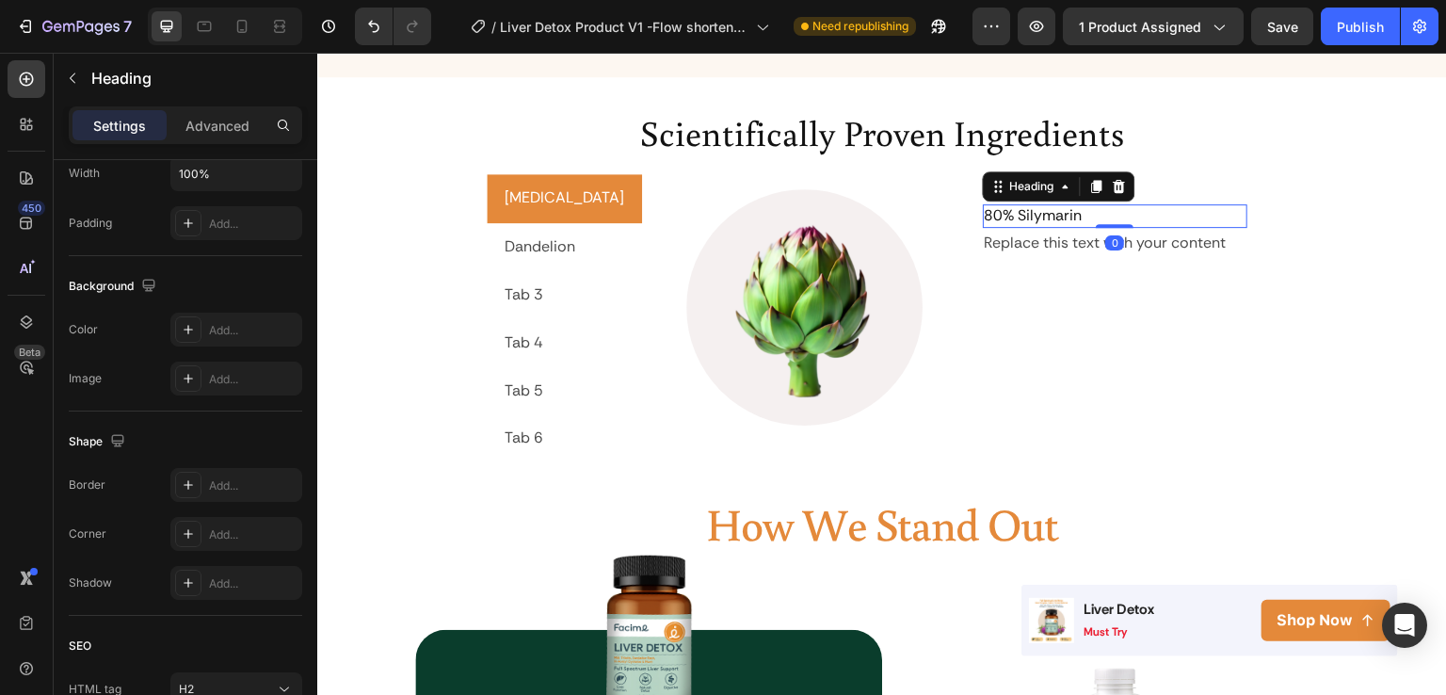
scroll to position [0, 0]
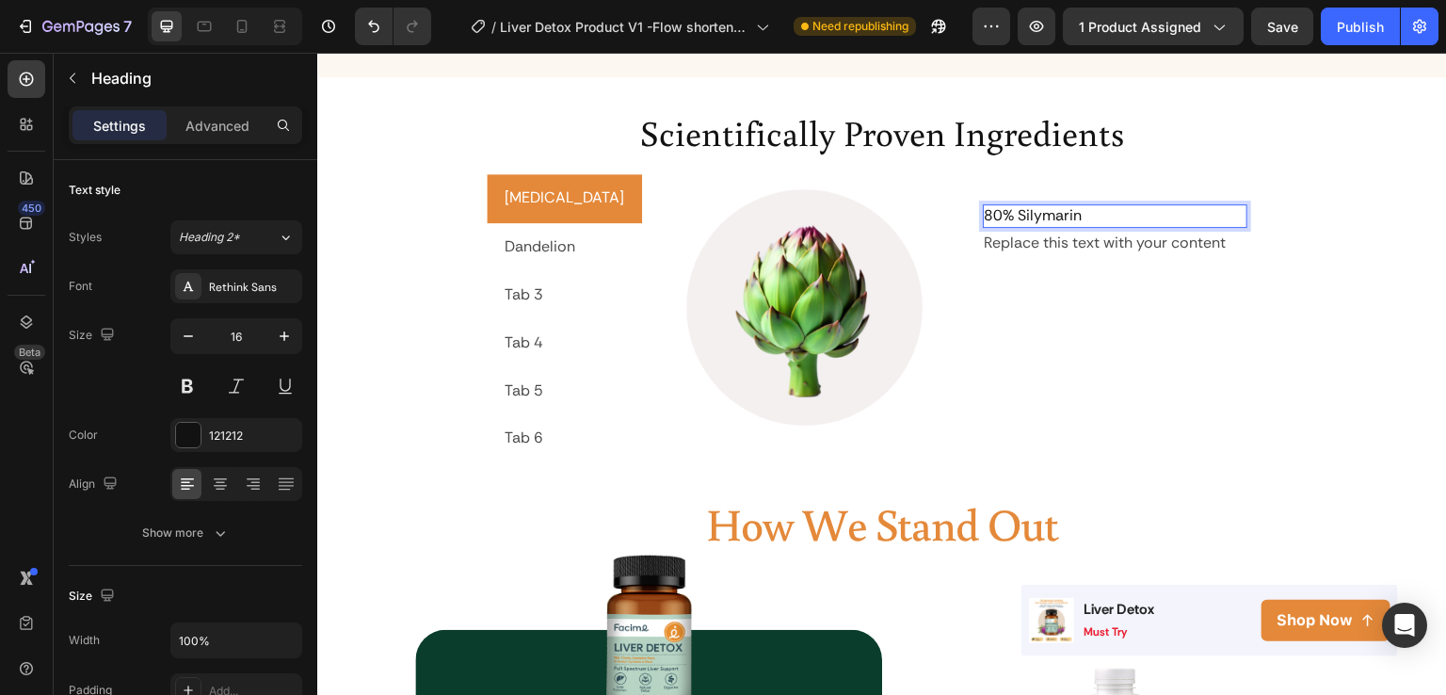
click at [1048, 206] on p "80% Silymarin" at bounding box center [1116, 216] width 262 height 20
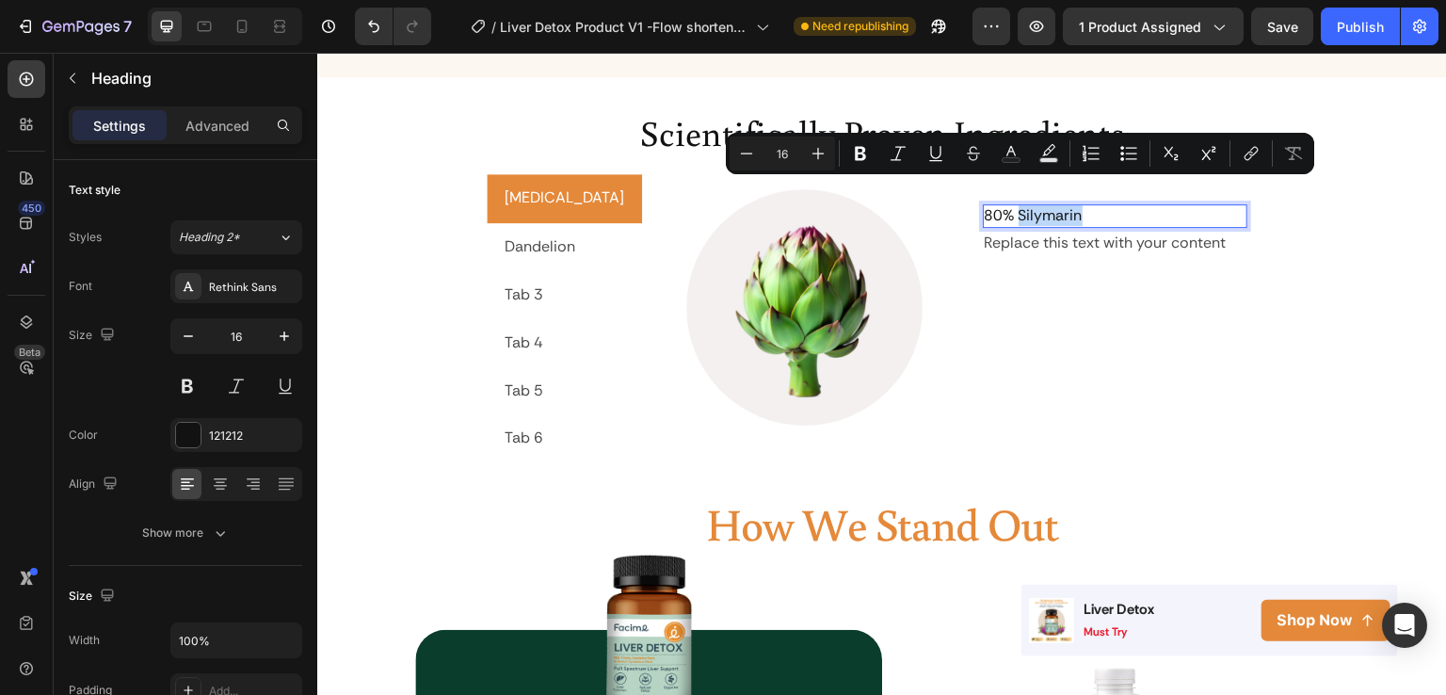
click at [1061, 206] on p "80% Silymarin" at bounding box center [1116, 216] width 262 height 20
drag, startPoint x: 1056, startPoint y: 193, endPoint x: 959, endPoint y: 193, distance: 97.0
click at [985, 206] on p "80% Silymarin" at bounding box center [1116, 216] width 262 height 20
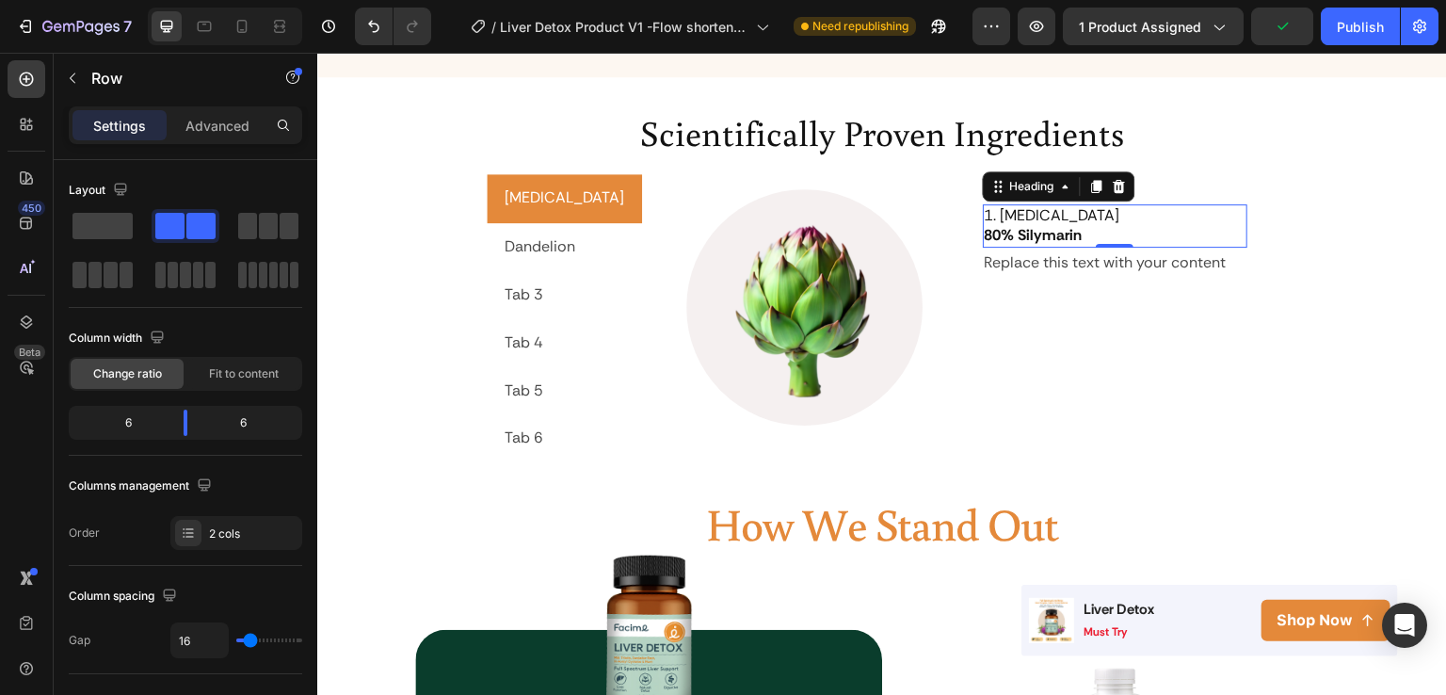
click at [1059, 211] on p "1. Milk Thistle 80% Silymarin" at bounding box center [1116, 226] width 262 height 40
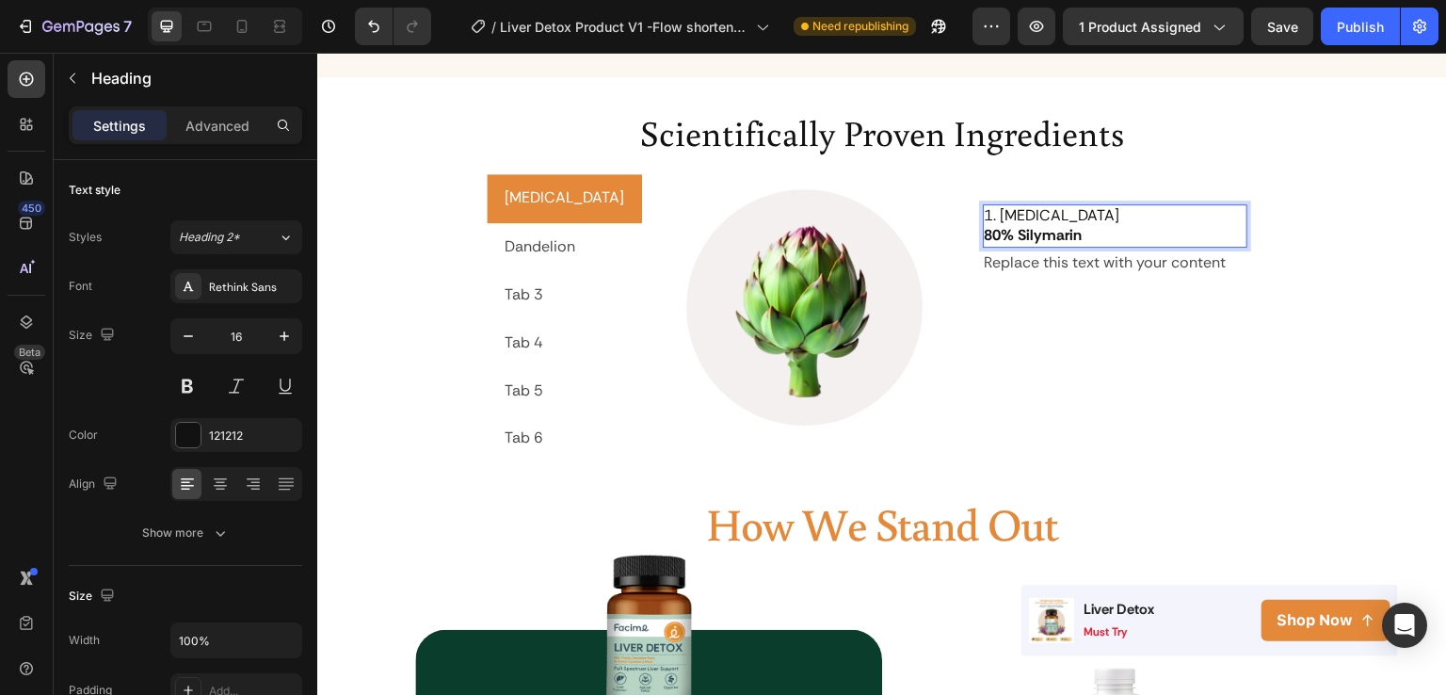
click at [1059, 206] on p "1. Milk Thistle 80% Silymarin" at bounding box center [1116, 226] width 262 height 40
click at [1050, 225] on strong "80% Silymarin" at bounding box center [1034, 235] width 98 height 20
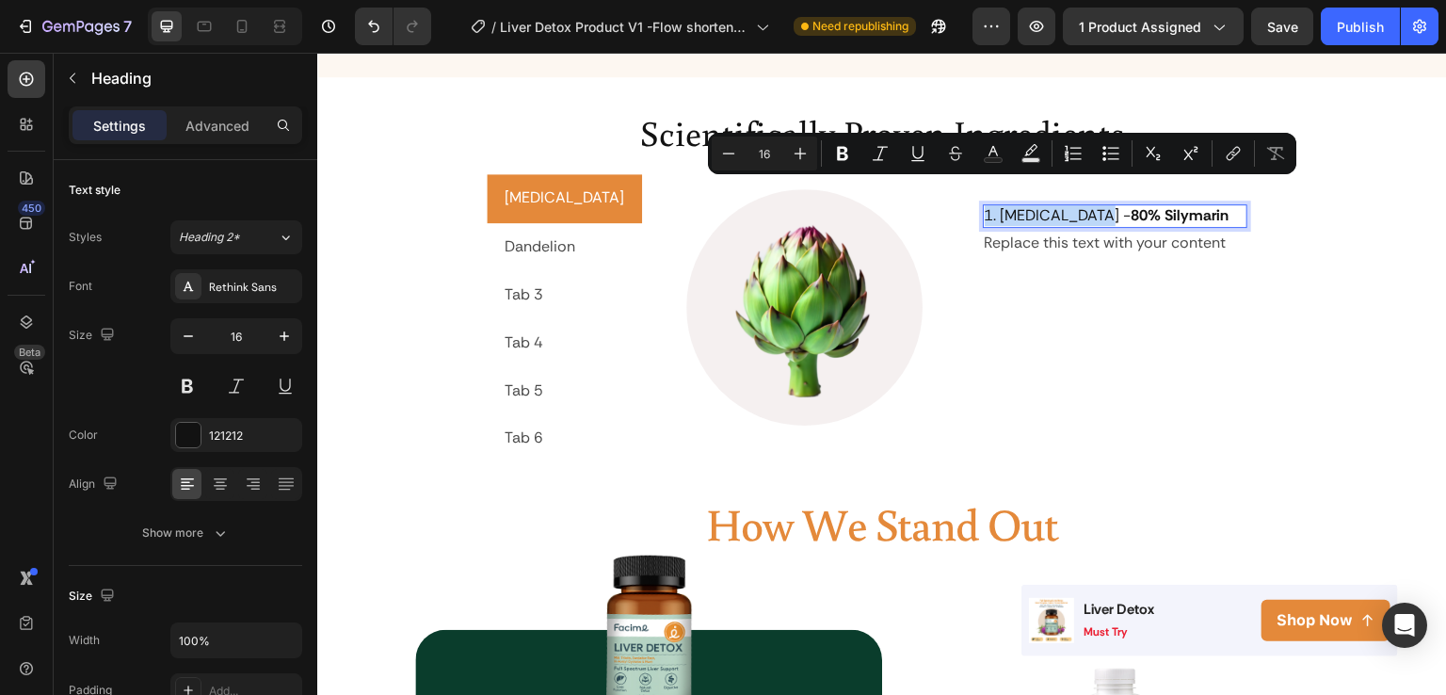
drag, startPoint x: 1050, startPoint y: 191, endPoint x: 954, endPoint y: 191, distance: 96.0
click at [983, 204] on h2 "1. Milk Thistle - 80% Silymarin" at bounding box center [1116, 216] width 266 height 24
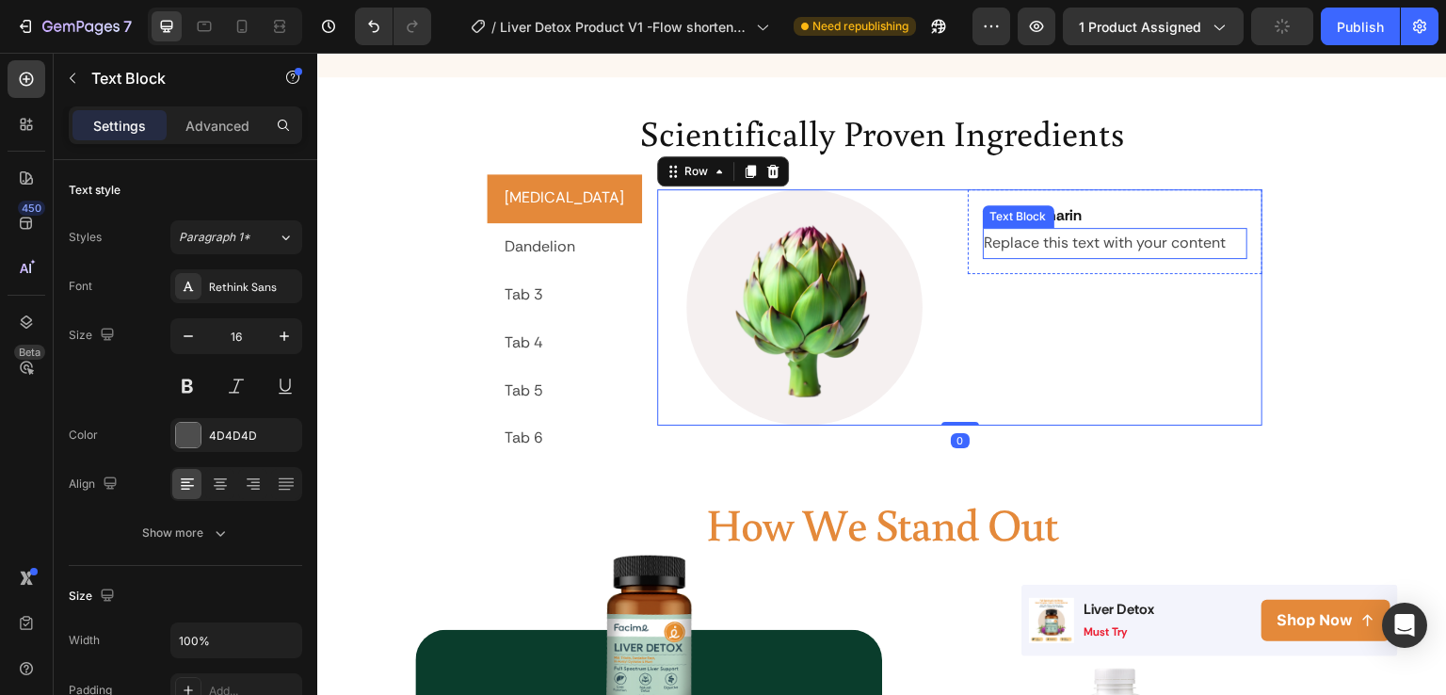
click at [1045, 228] on div "Replace this text with your content" at bounding box center [1116, 243] width 266 height 31
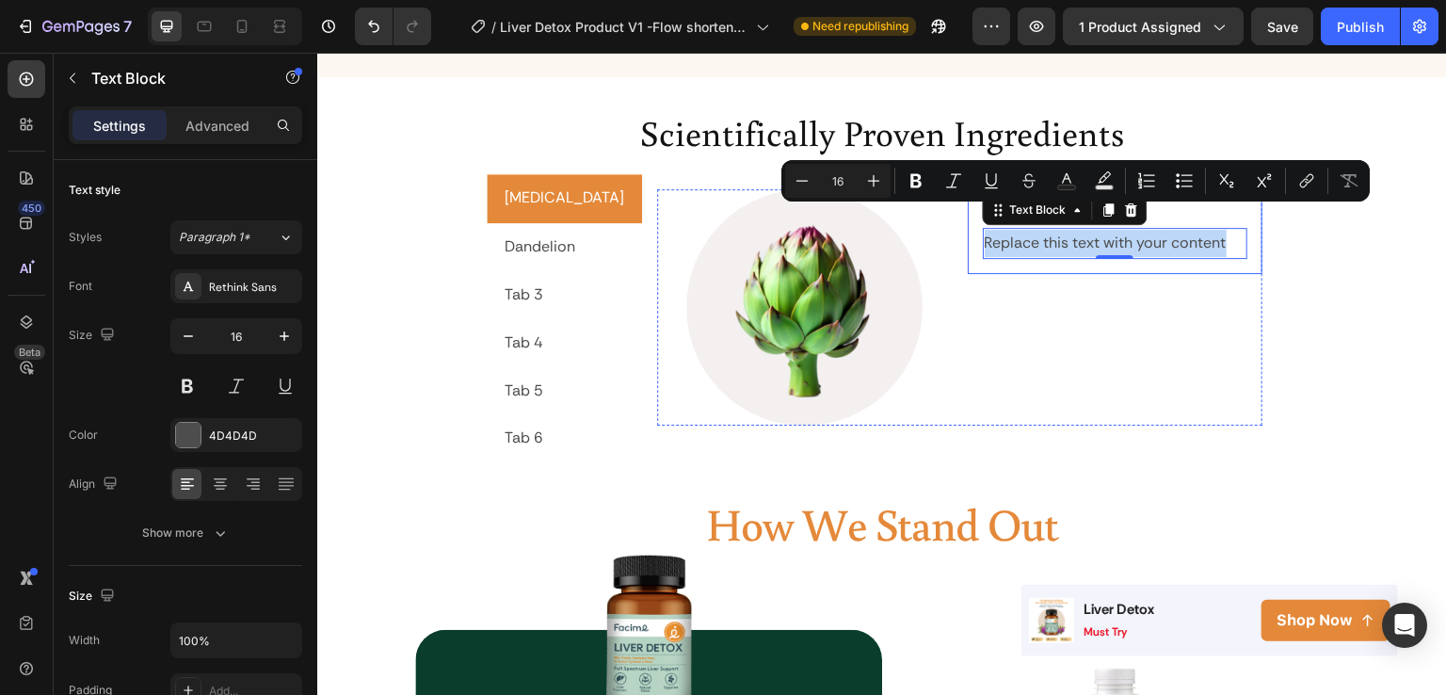
drag, startPoint x: 1201, startPoint y: 223, endPoint x: 951, endPoint y: 224, distance: 249.5
click at [968, 224] on div "80% Silymarin Heading Replace this text with your content Text Block 0 Row" at bounding box center [1116, 231] width 296 height 85
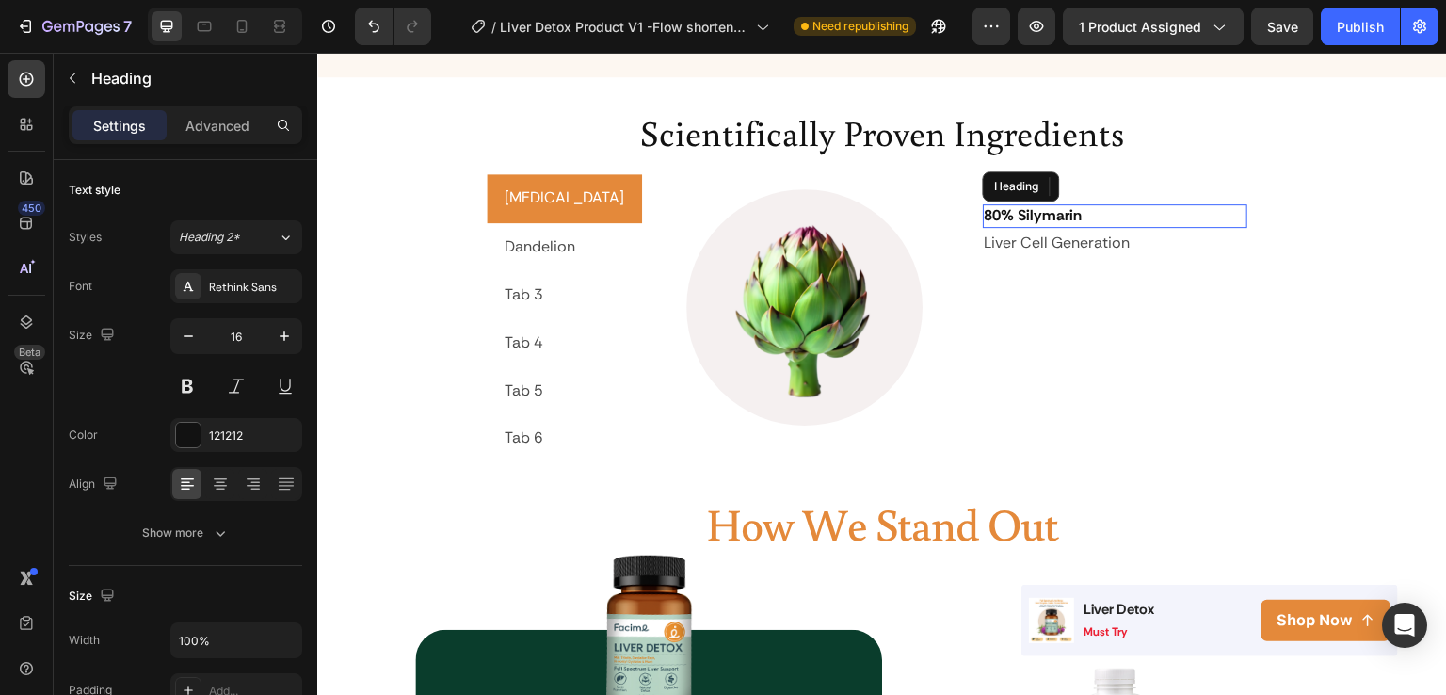
click at [1067, 206] on p "80% Silymarin" at bounding box center [1116, 216] width 262 height 20
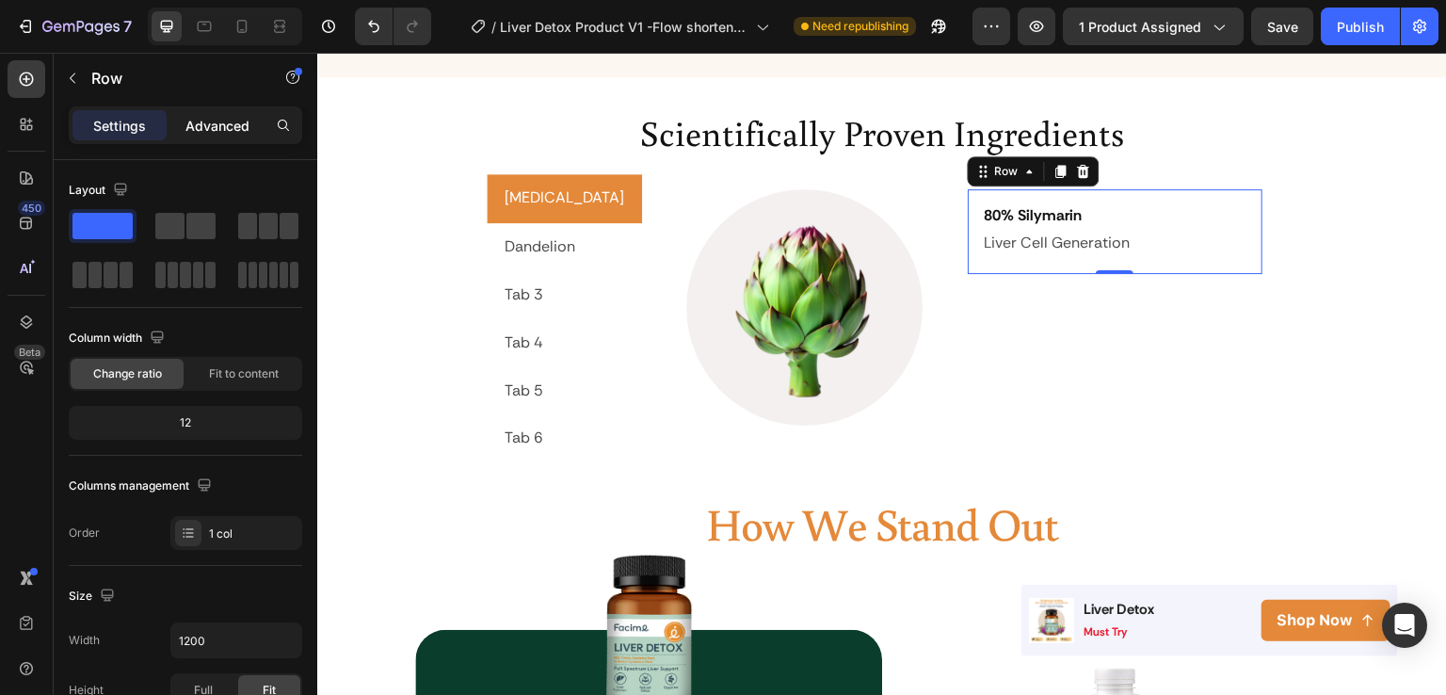
click at [227, 133] on p "Advanced" at bounding box center [217, 126] width 64 height 20
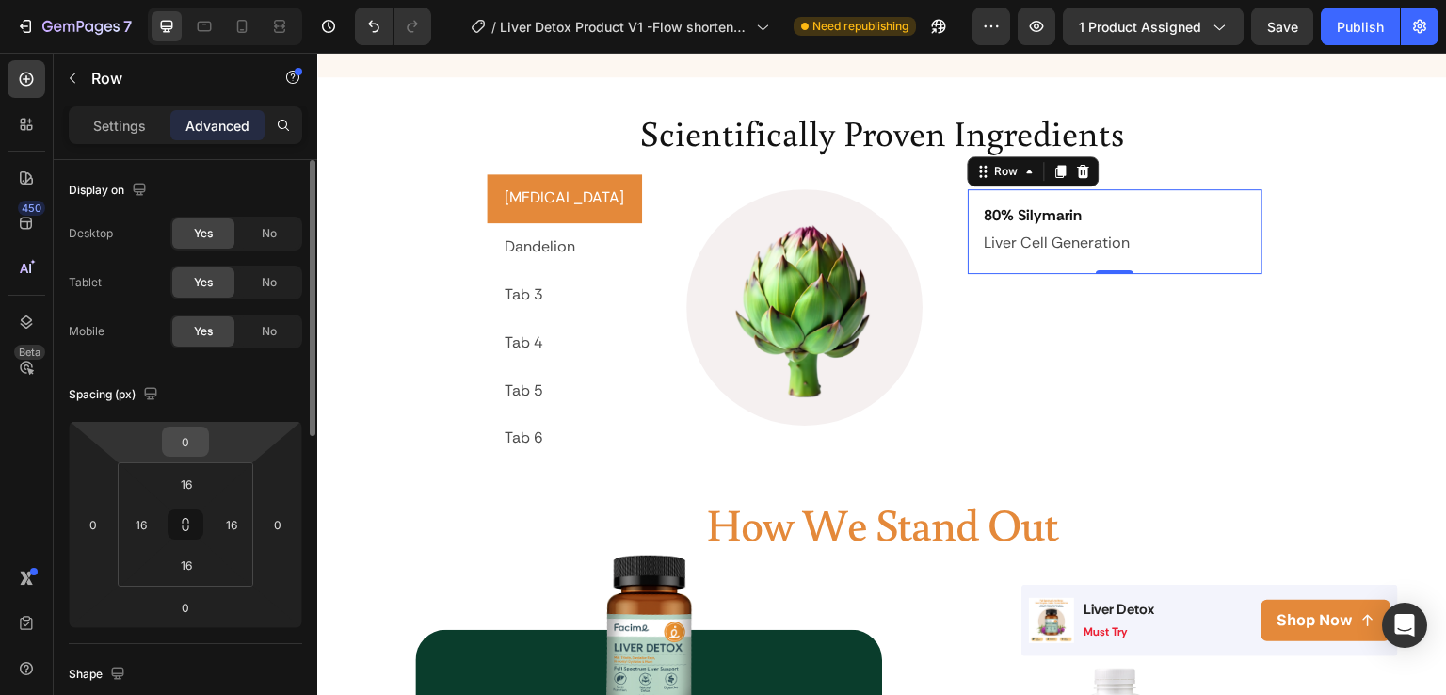
click at [187, 442] on input "0" at bounding box center [186, 441] width 38 height 28
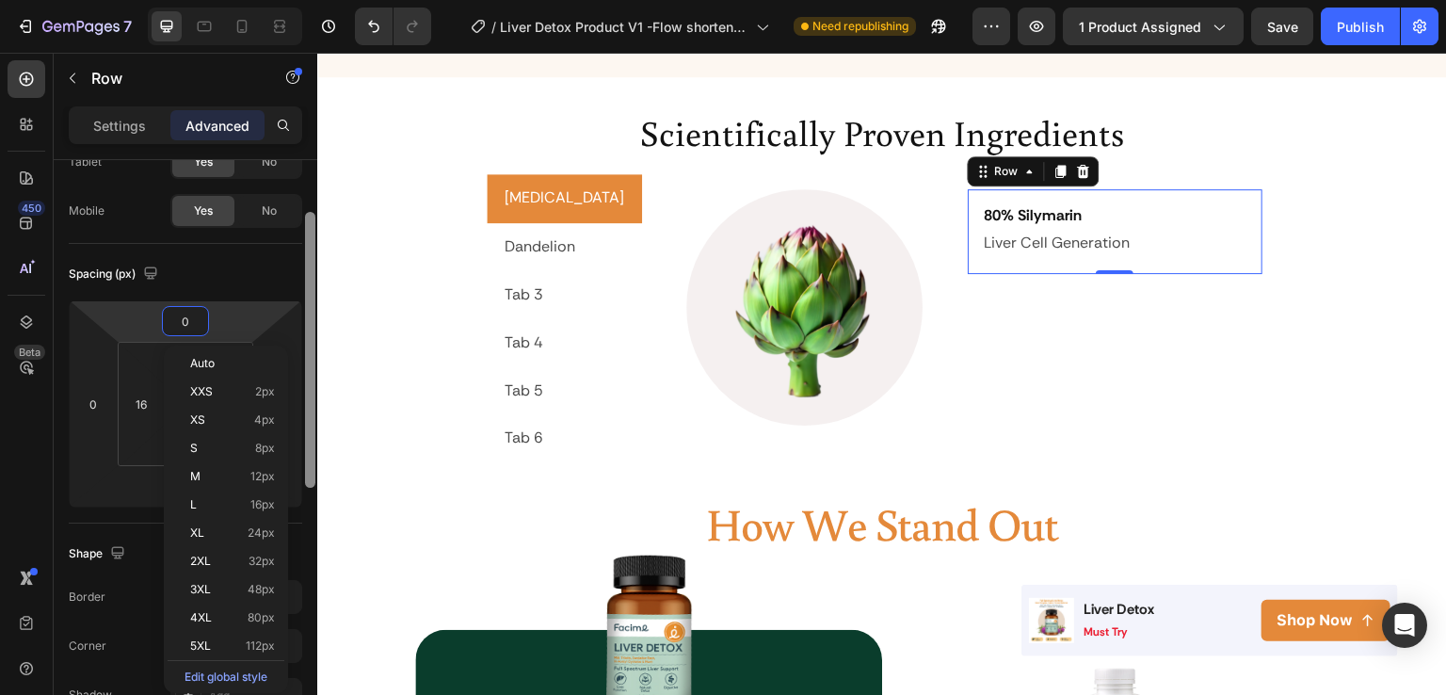
scroll to position [130, 0]
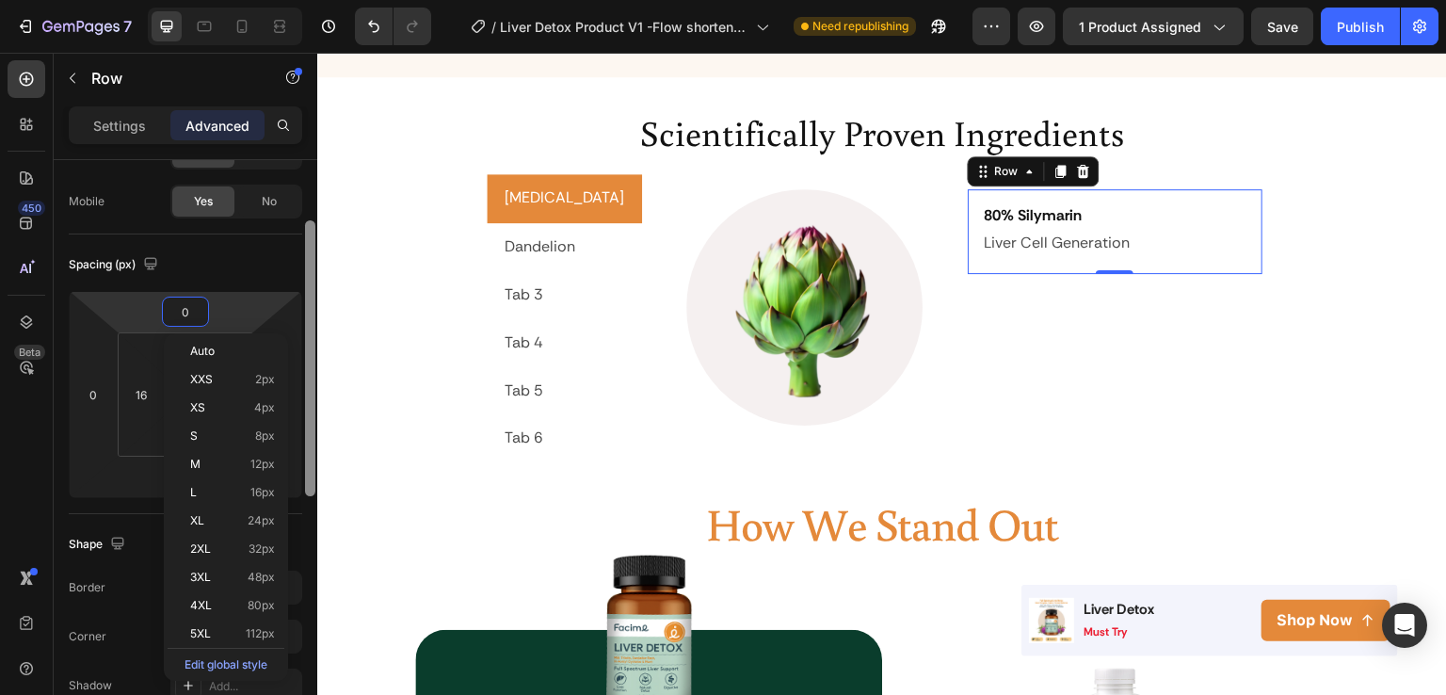
drag, startPoint x: 313, startPoint y: 399, endPoint x: 316, endPoint y: 460, distance: 61.3
click at [316, 460] on div at bounding box center [310, 454] width 14 height 589
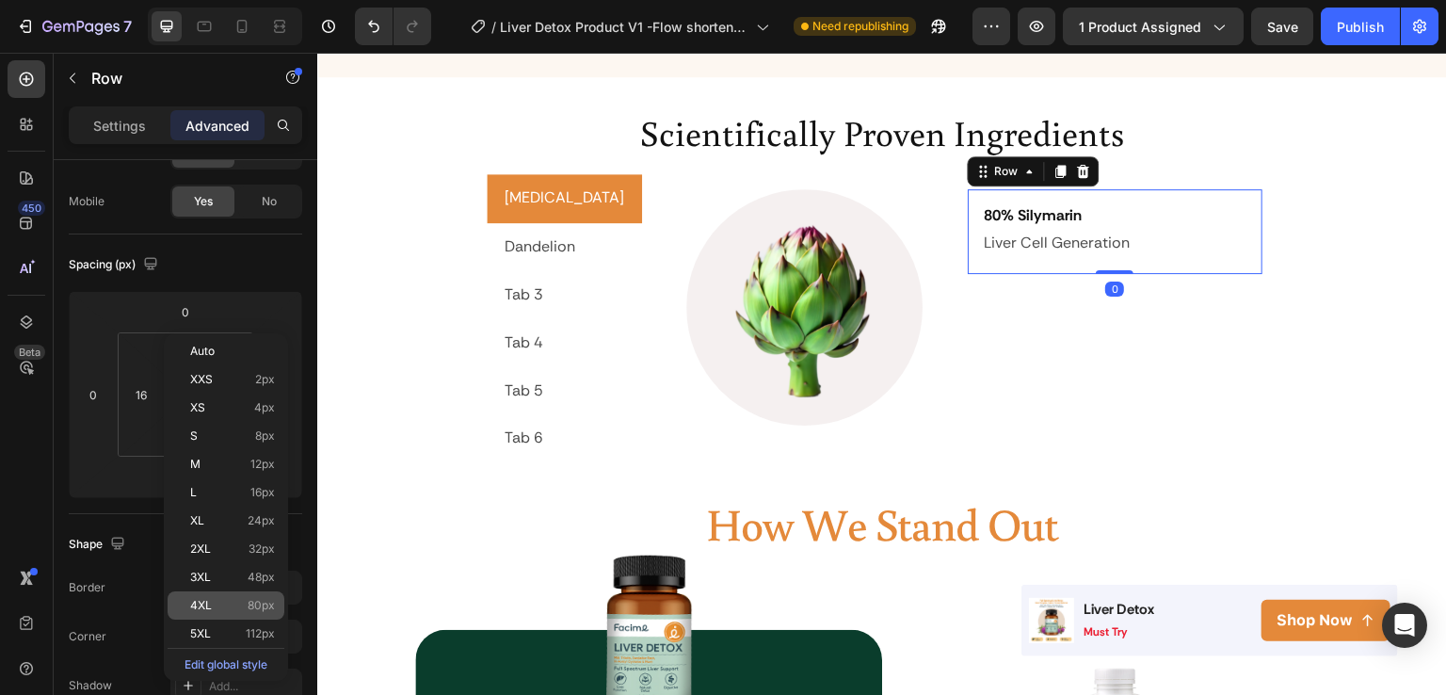
click at [240, 604] on p "4XL 80px" at bounding box center [232, 605] width 85 height 13
type input "80"
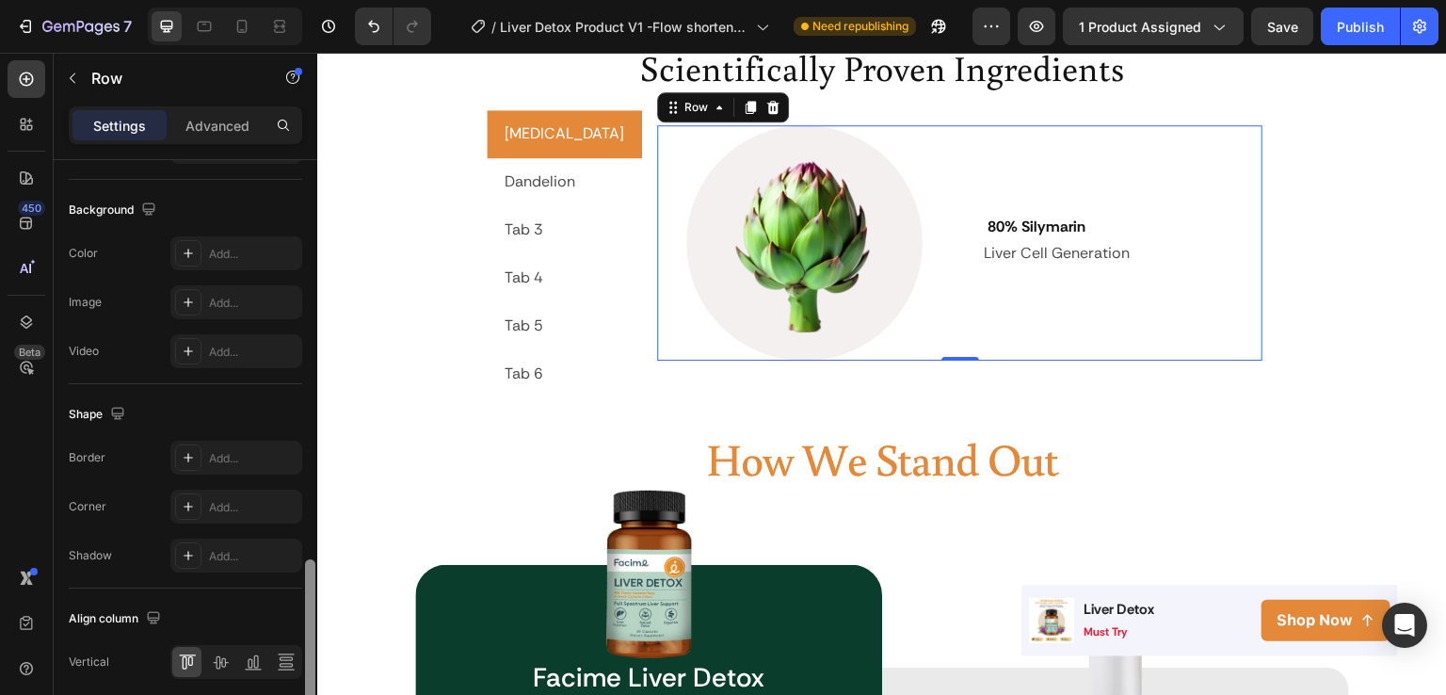
scroll to position [772, 0]
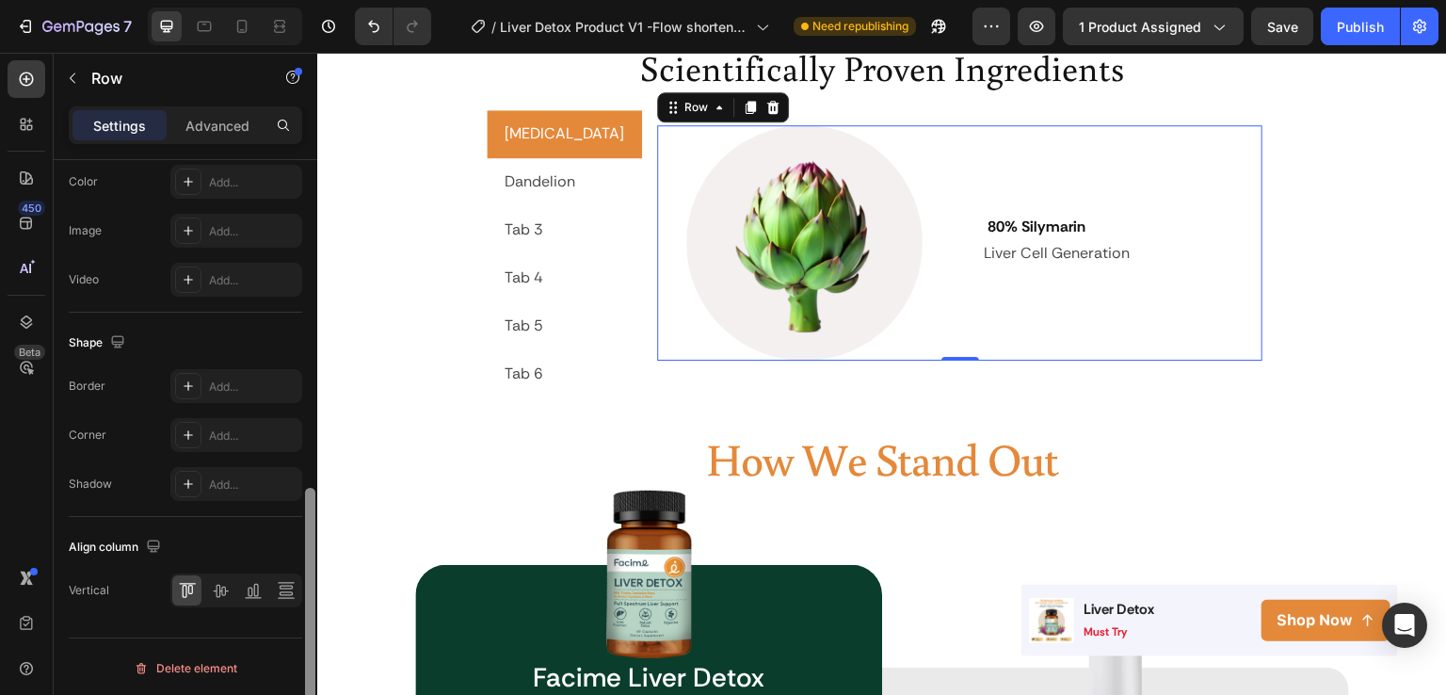
drag, startPoint x: 313, startPoint y: 210, endPoint x: 281, endPoint y: 567, distance: 358.3
click at [281, 567] on div "Layout Column width Change ratio Fit to content 6 6 Columns management Order 2 …" at bounding box center [186, 454] width 264 height 589
click at [232, 392] on div "Add..." at bounding box center [253, 387] width 89 height 17
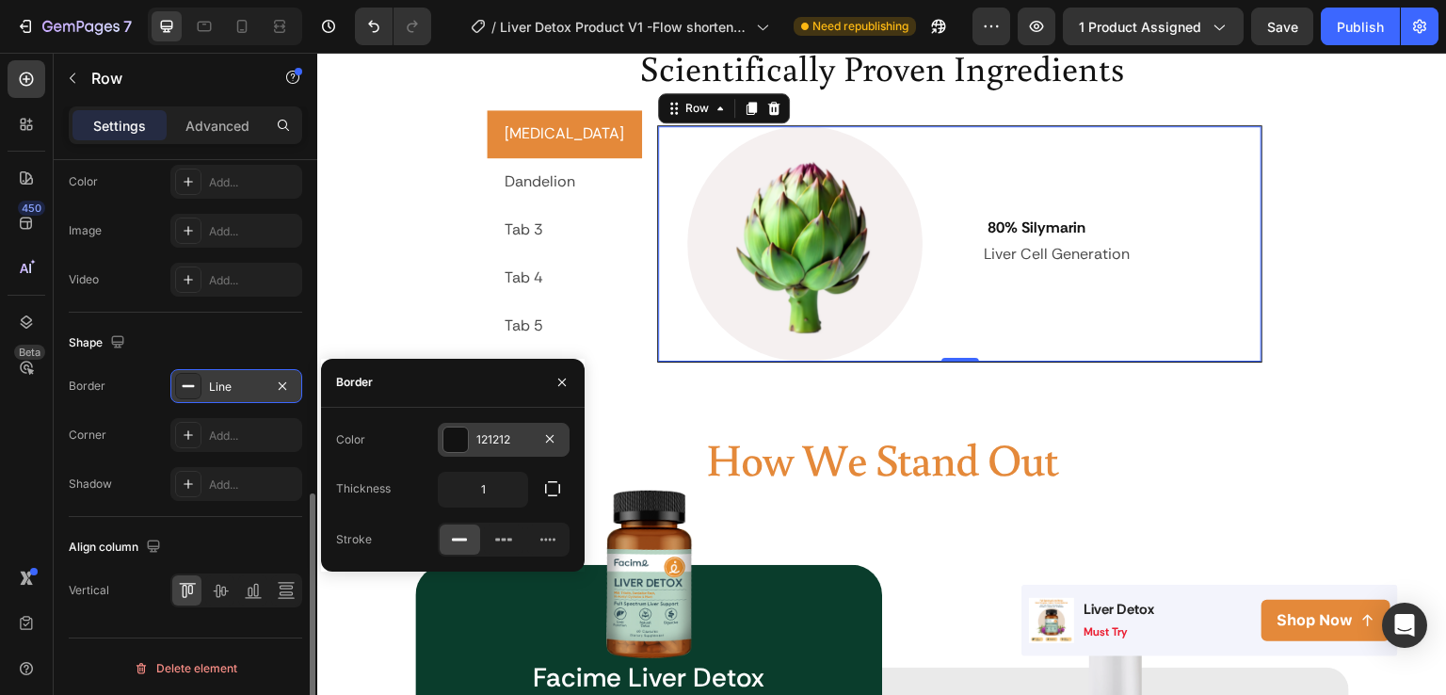
click at [478, 448] on div "121212" at bounding box center [503, 439] width 55 height 17
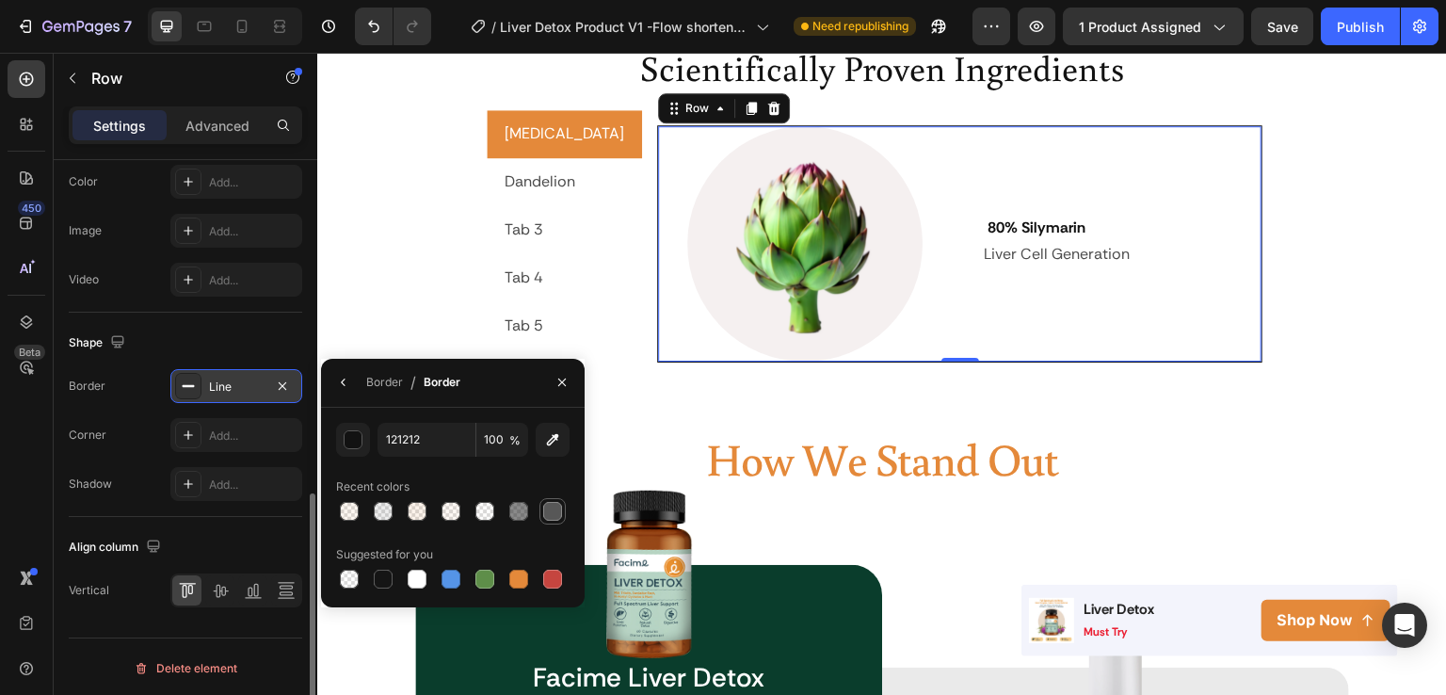
click at [543, 516] on div at bounding box center [552, 511] width 19 height 19
type input "575757"
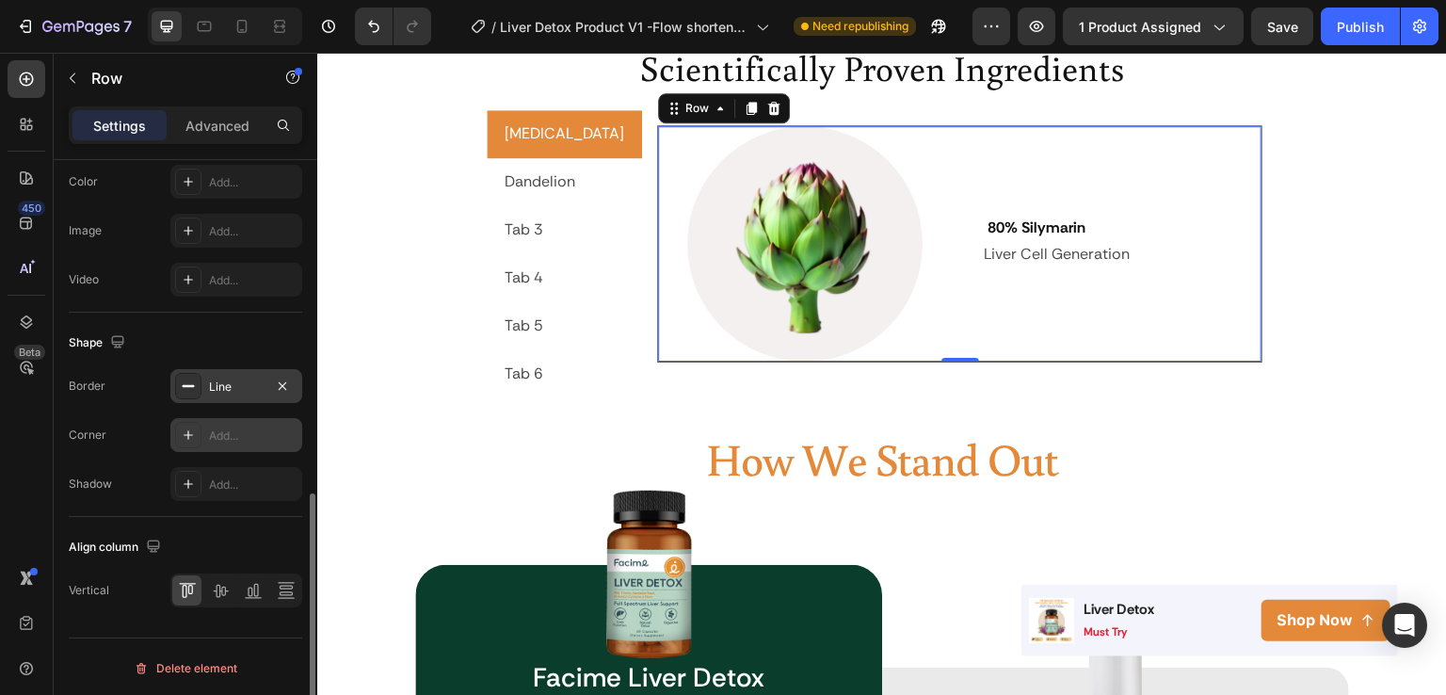
click at [259, 432] on div "Add..." at bounding box center [253, 435] width 89 height 17
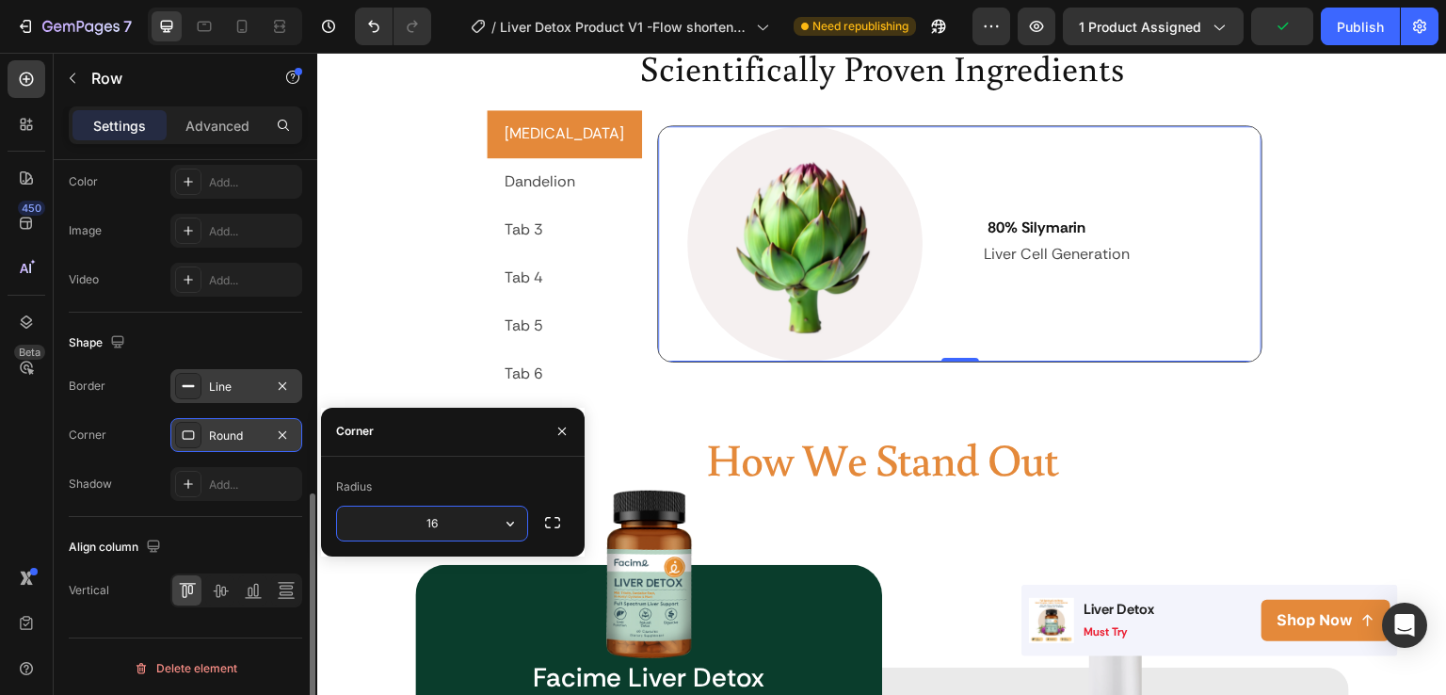
type input "16"
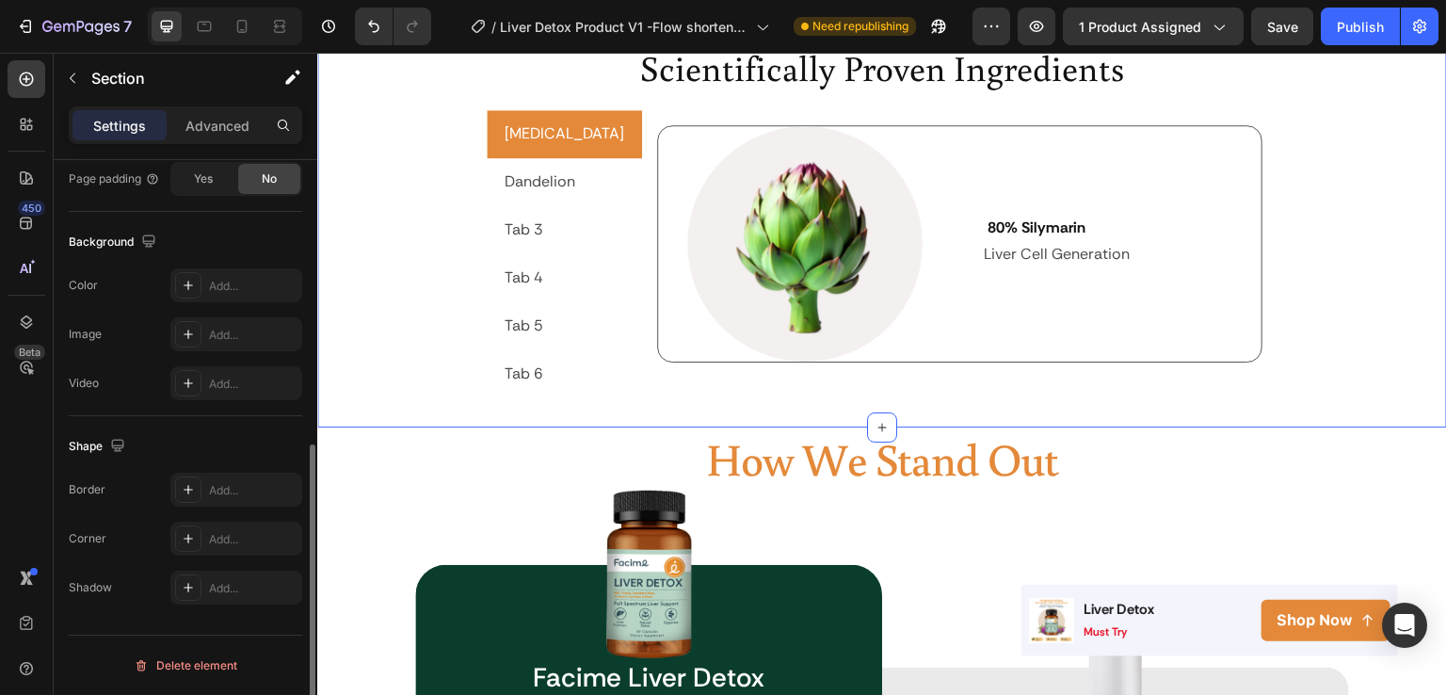
scroll to position [0, 0]
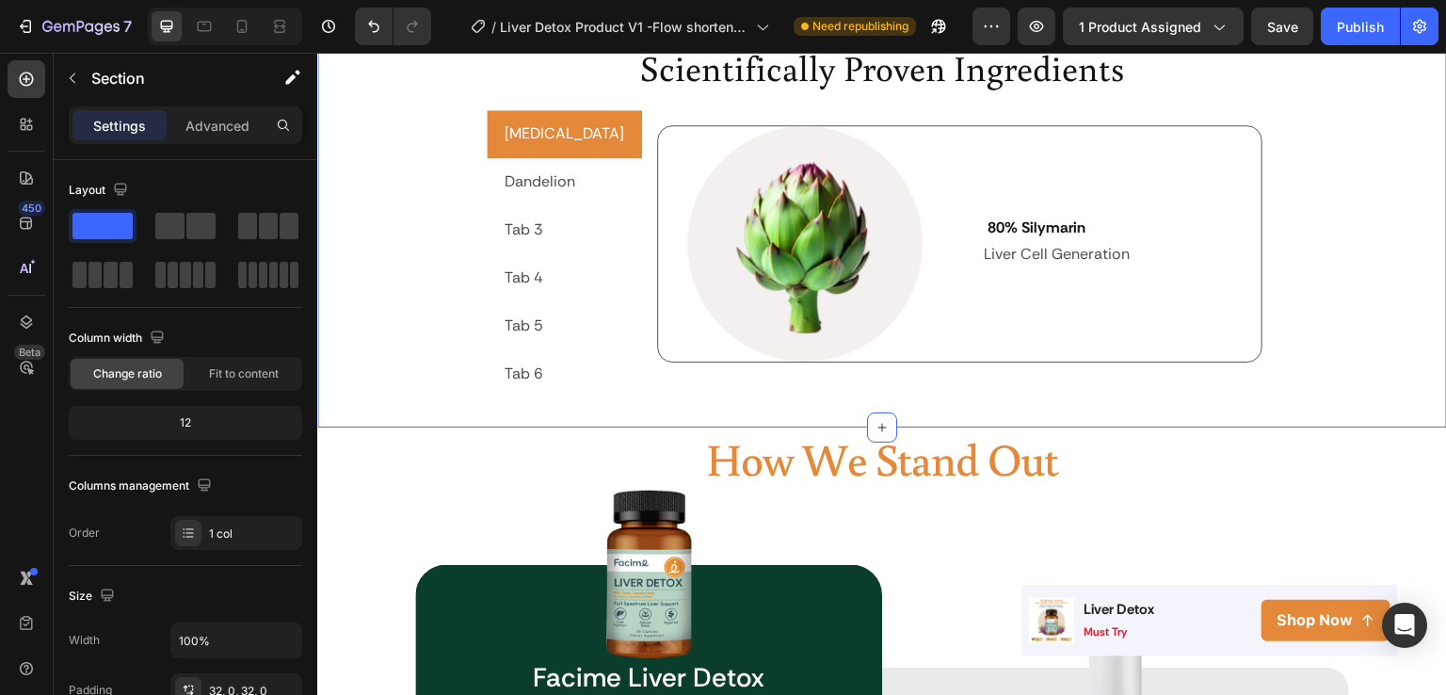
click at [1317, 326] on div "Scientifically Proven Ingredients Heading Milk Thistle Dandelion Tab 3 Tab 4 Ta…" at bounding box center [882, 219] width 1130 height 355
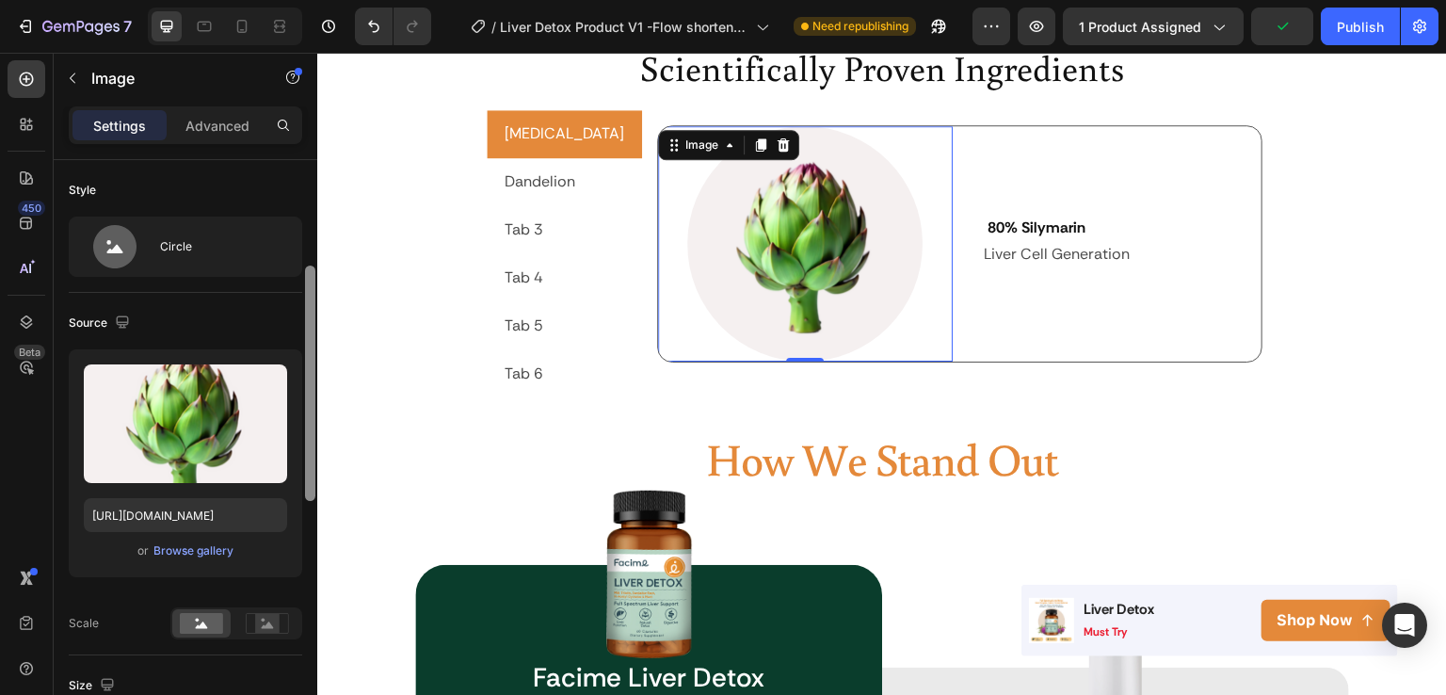
scroll to position [109, 0]
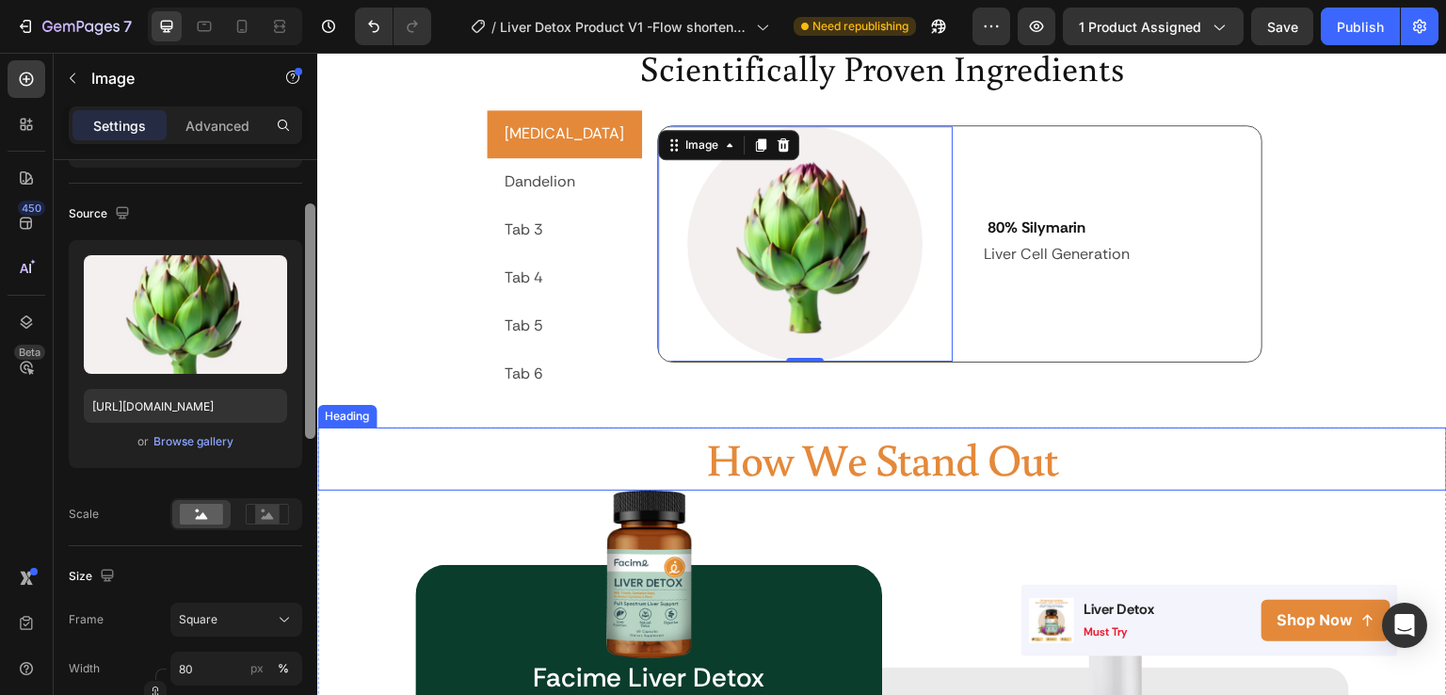
drag, startPoint x: 628, startPoint y: 390, endPoint x: 320, endPoint y: 512, distance: 331.4
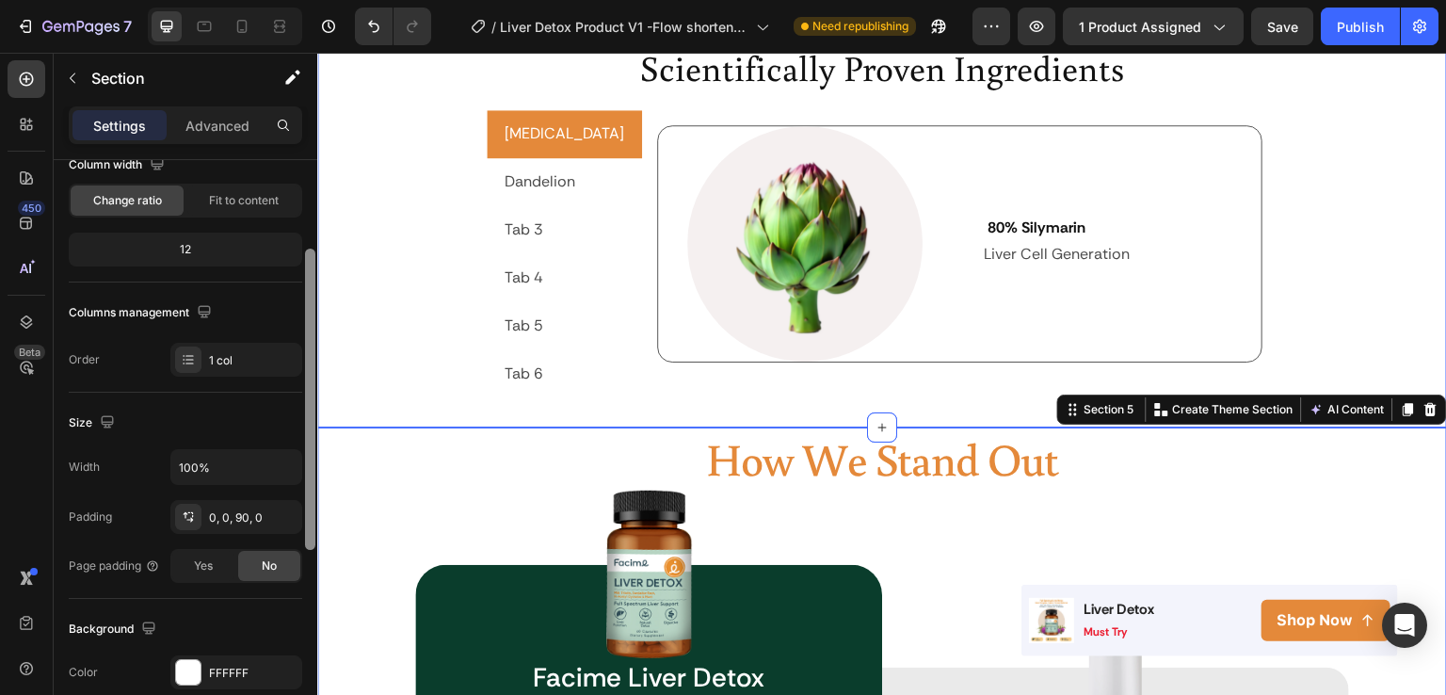
scroll to position [0, 0]
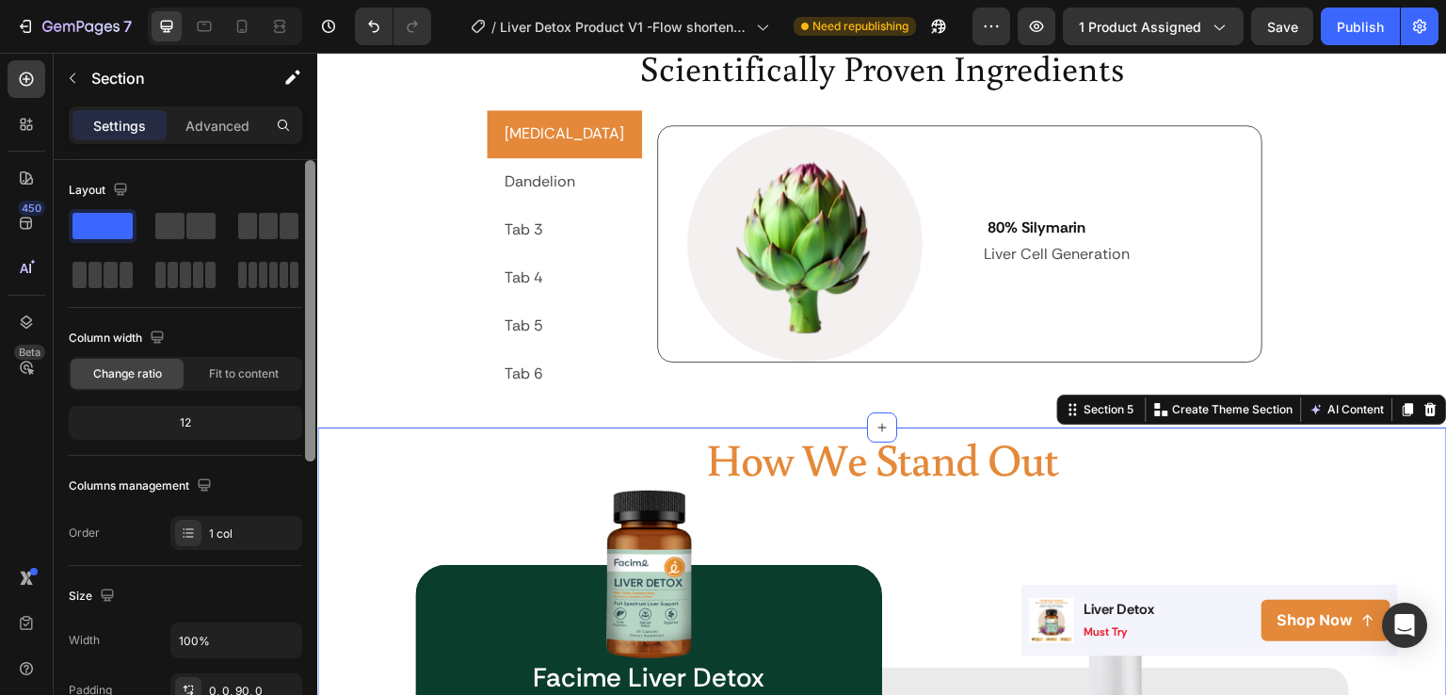
drag, startPoint x: 309, startPoint y: 347, endPoint x: 306, endPoint y: 237, distance: 109.3
click at [306, 237] on div at bounding box center [310, 310] width 10 height 301
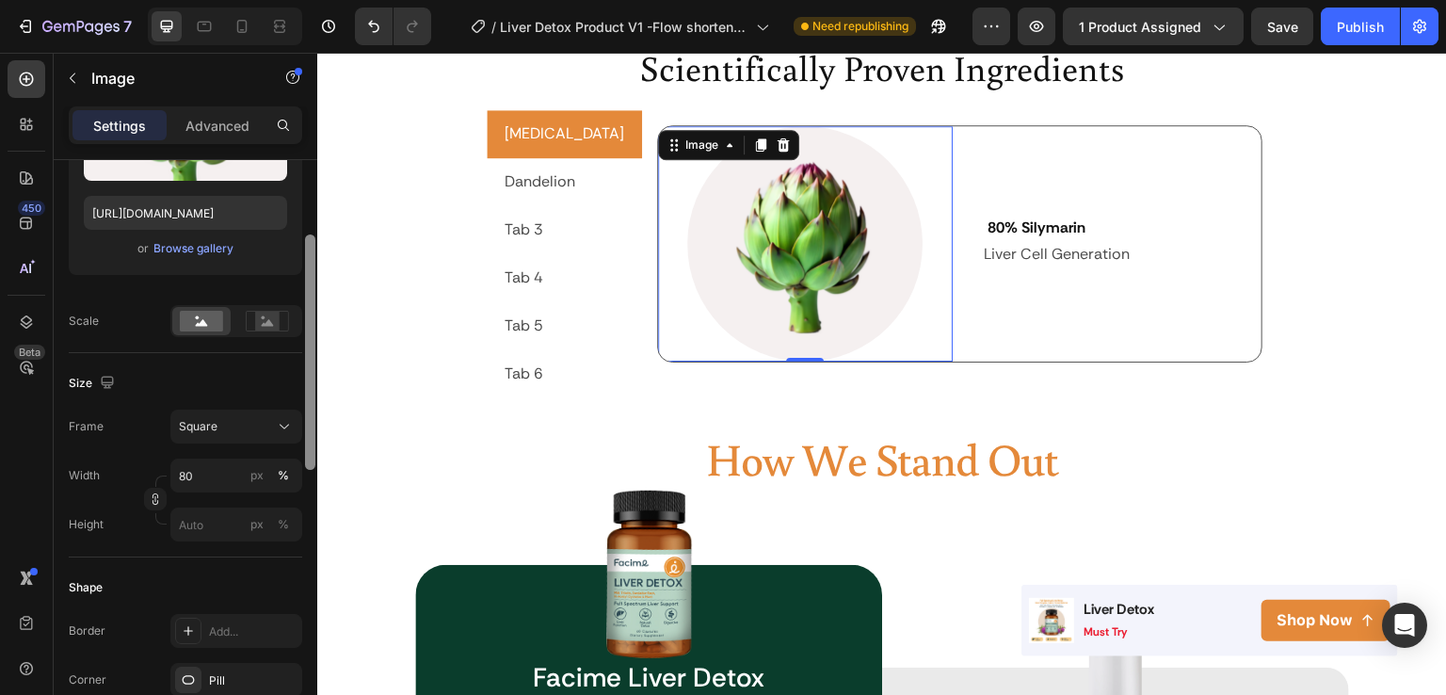
drag, startPoint x: 305, startPoint y: 289, endPoint x: 315, endPoint y: 413, distance: 124.7
click at [315, 413] on div at bounding box center [310, 421] width 14 height 589
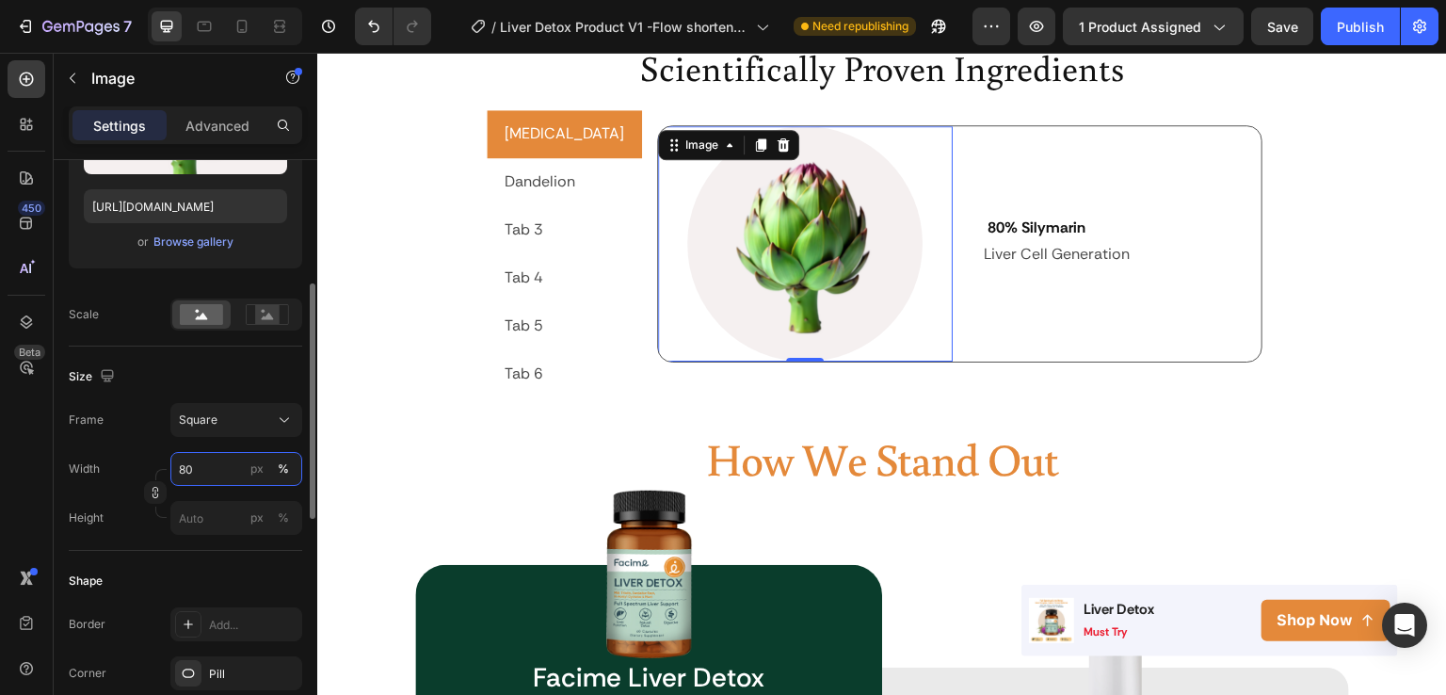
click at [208, 456] on input "80" at bounding box center [236, 469] width 132 height 34
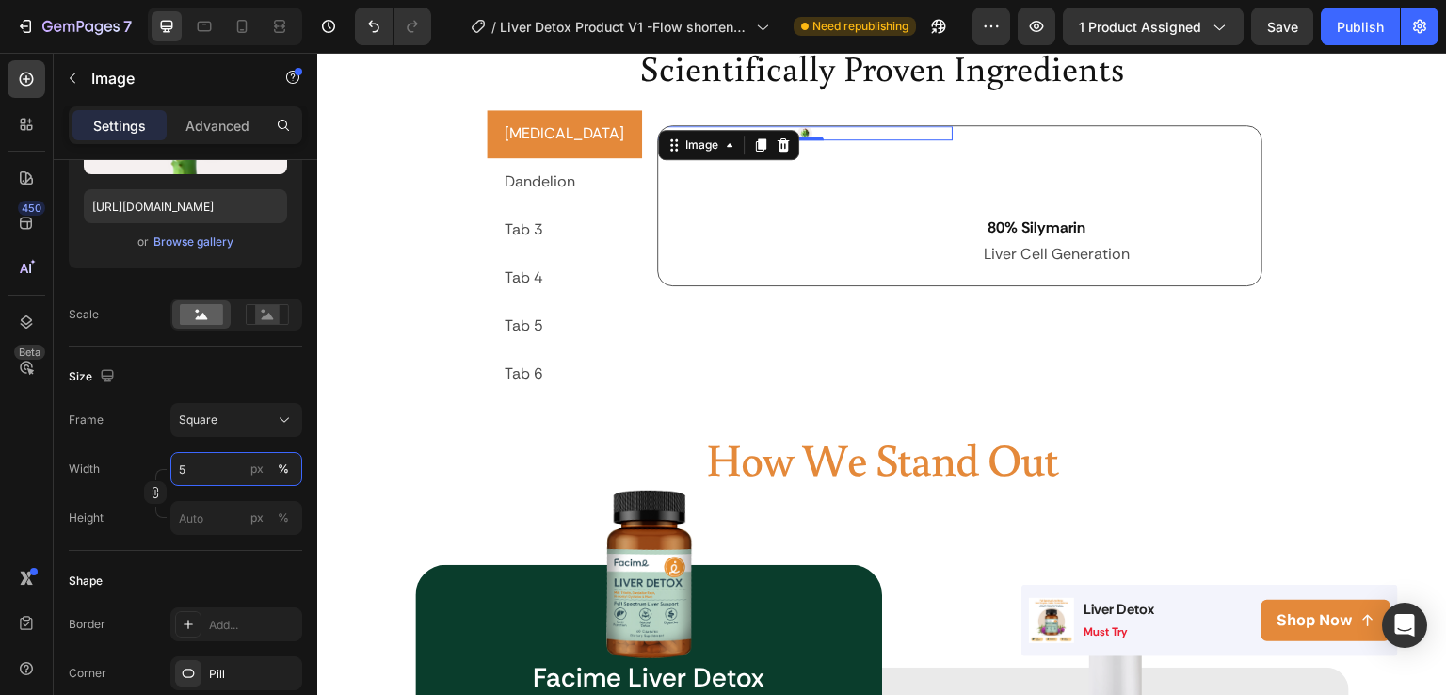
type input "50"
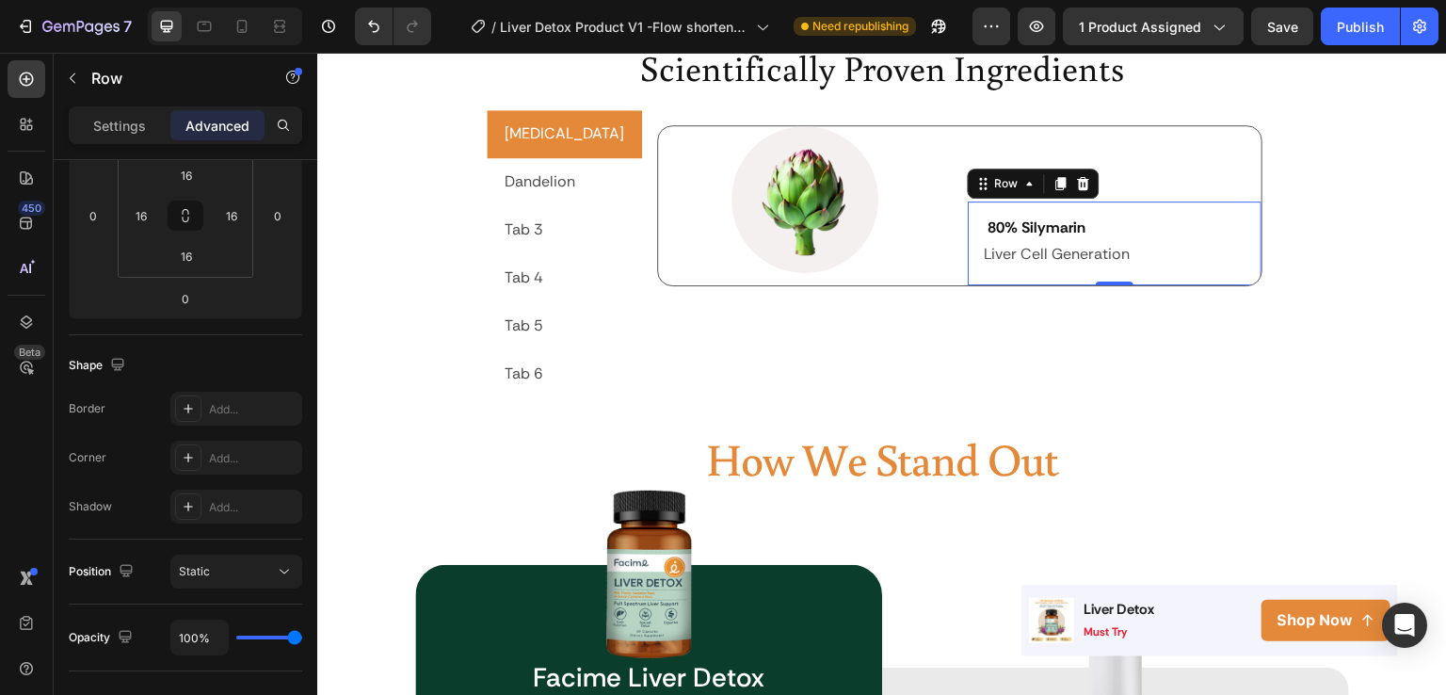
click at [1005, 274] on div "80% Silymarin Heading Liver Cell Generation Text Block Row 0" at bounding box center [1115, 244] width 295 height 85
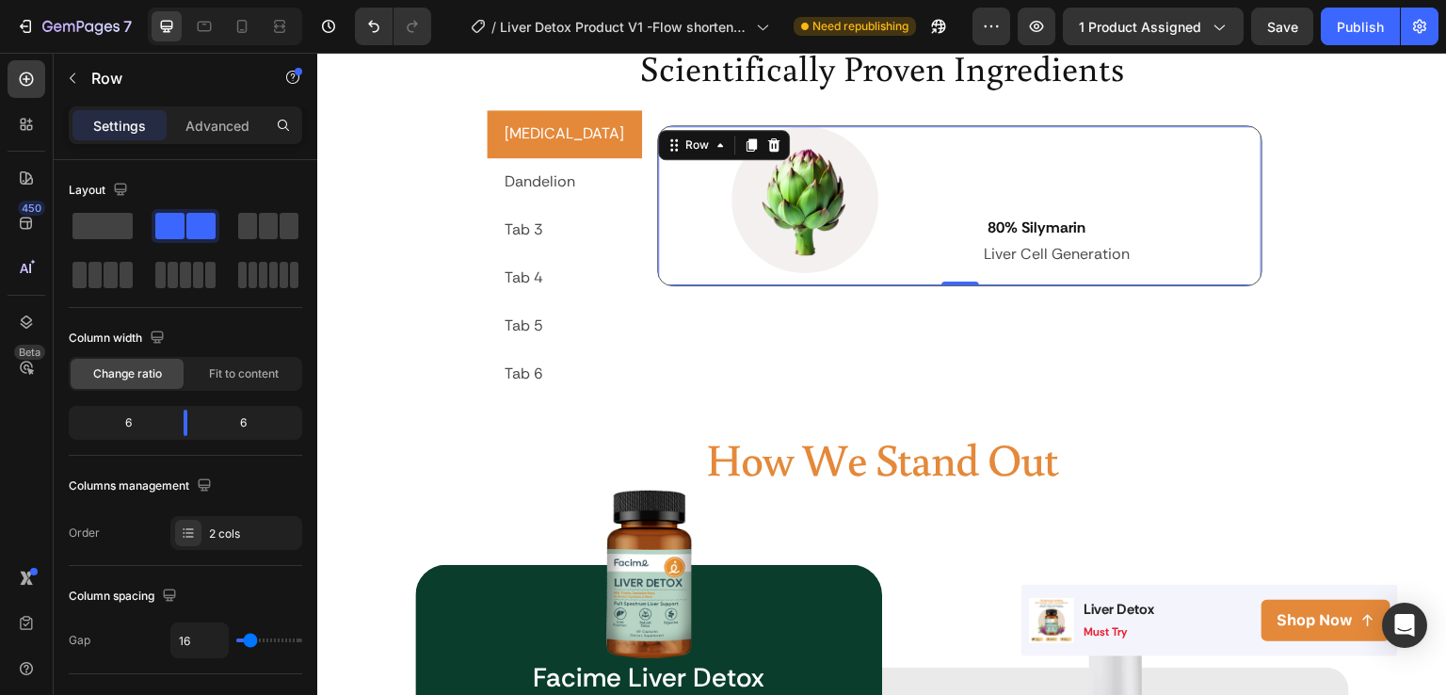
click at [942, 282] on div at bounding box center [961, 284] width 38 height 4
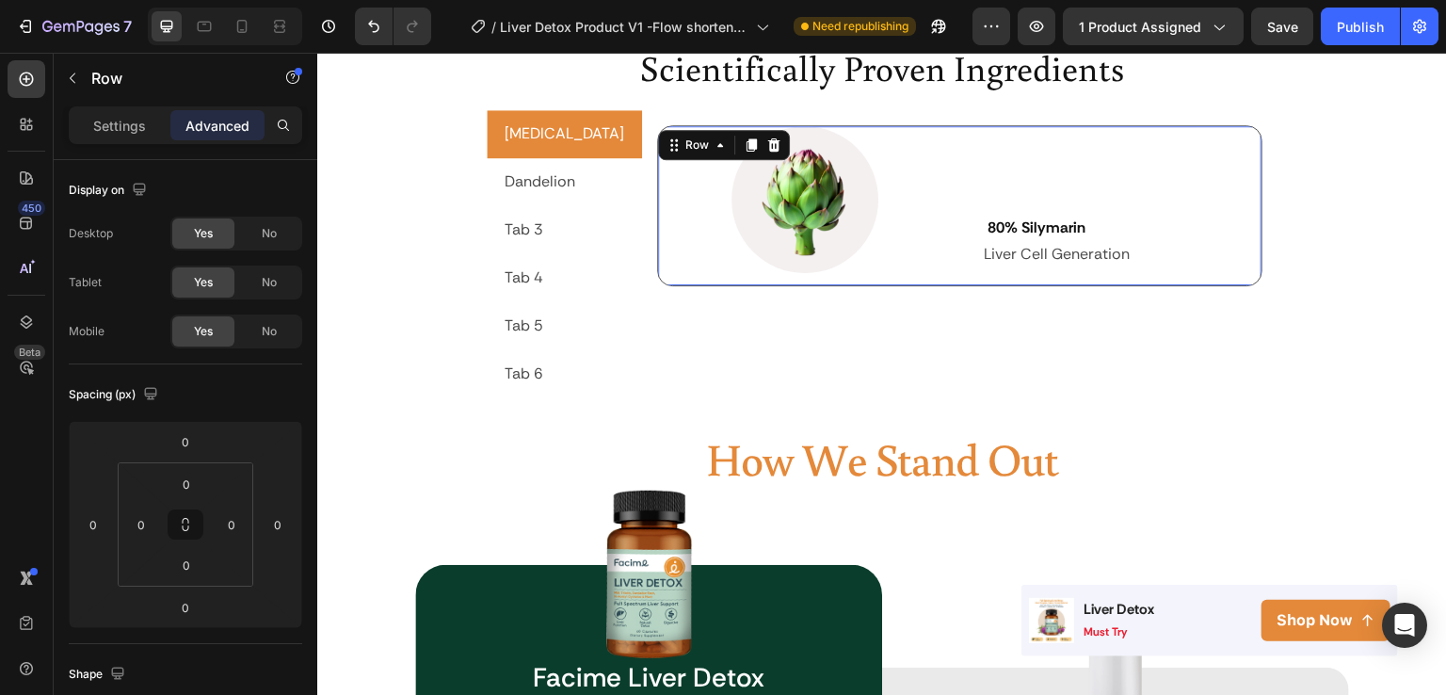
drag, startPoint x: 912, startPoint y: 282, endPoint x: 912, endPoint y: 350, distance: 67.8
click at [912, 350] on div "Image 80% Silymarin Heading Liver Cell Generation Text Block Row Row 71" at bounding box center [959, 254] width 605 height 258
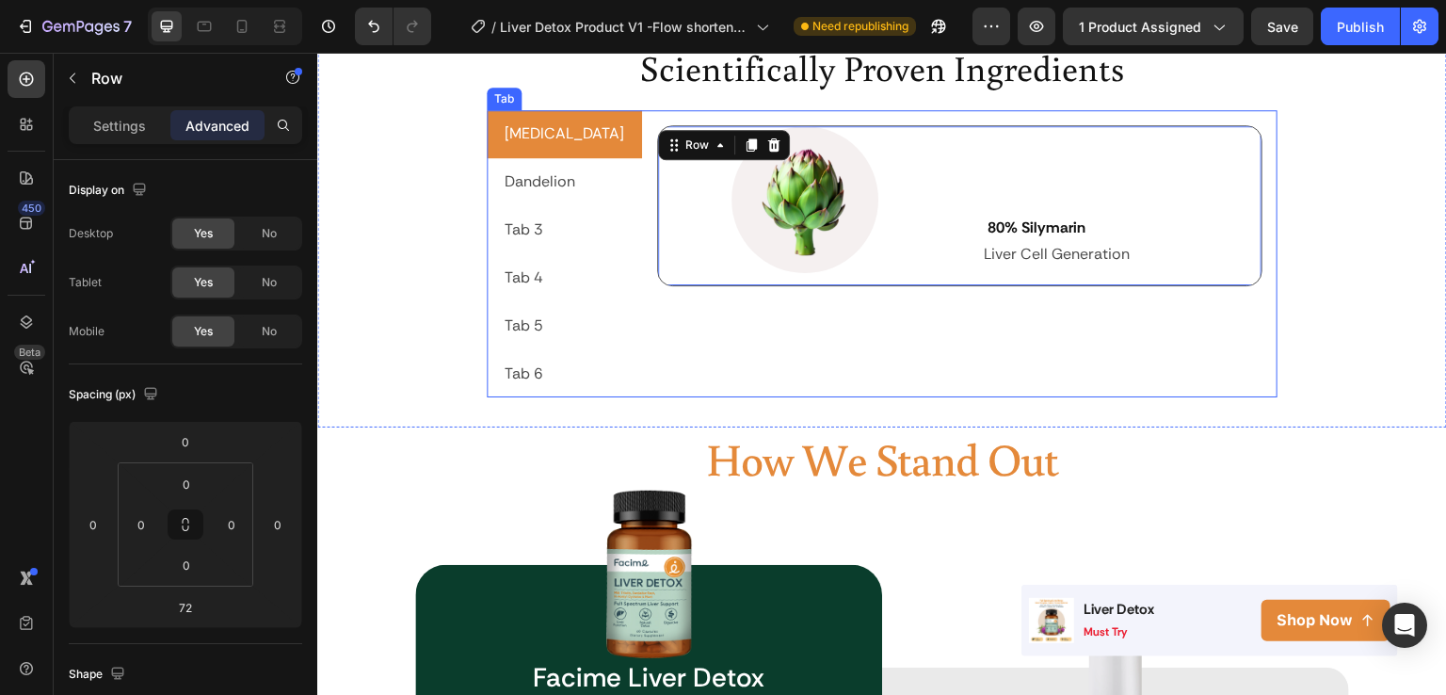
type input "0"
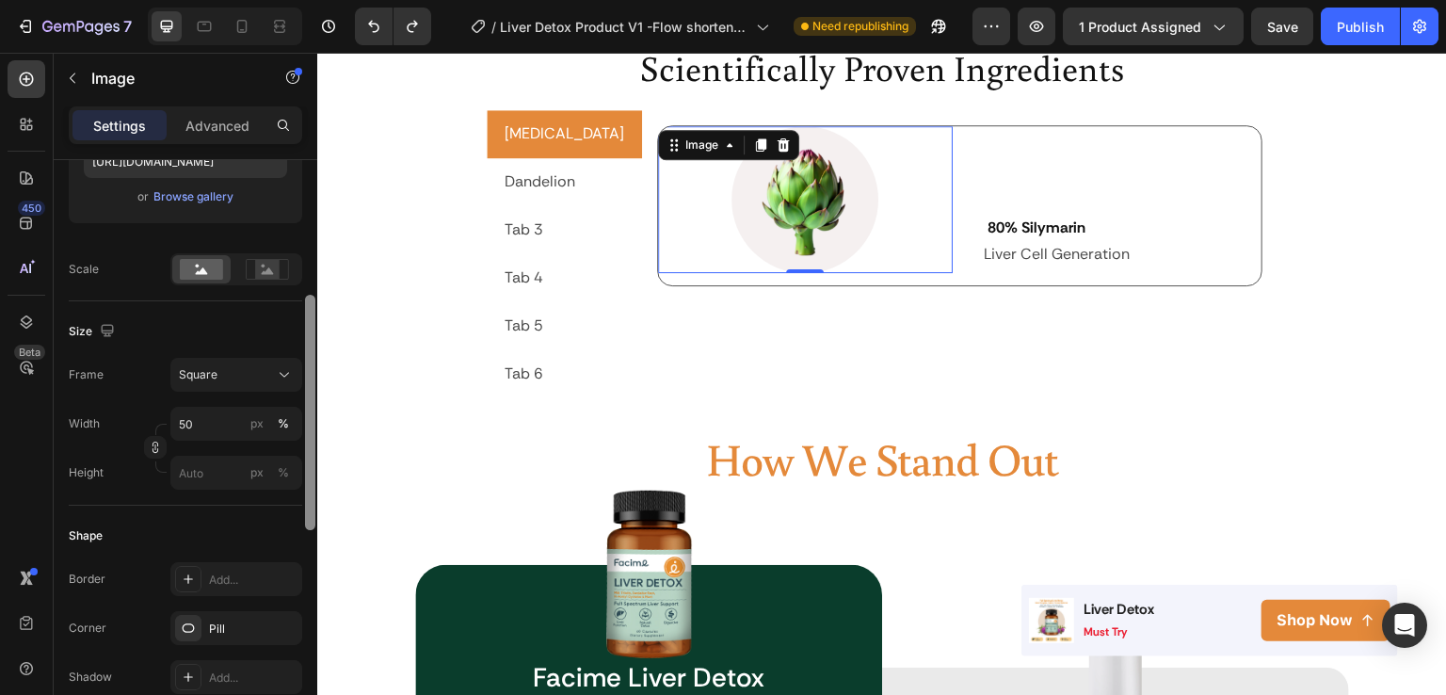
drag, startPoint x: 305, startPoint y: 363, endPoint x: 316, endPoint y: 506, distance: 143.6
click at [316, 506] on div at bounding box center [310, 449] width 14 height 589
click at [194, 418] on input "50" at bounding box center [236, 422] width 132 height 34
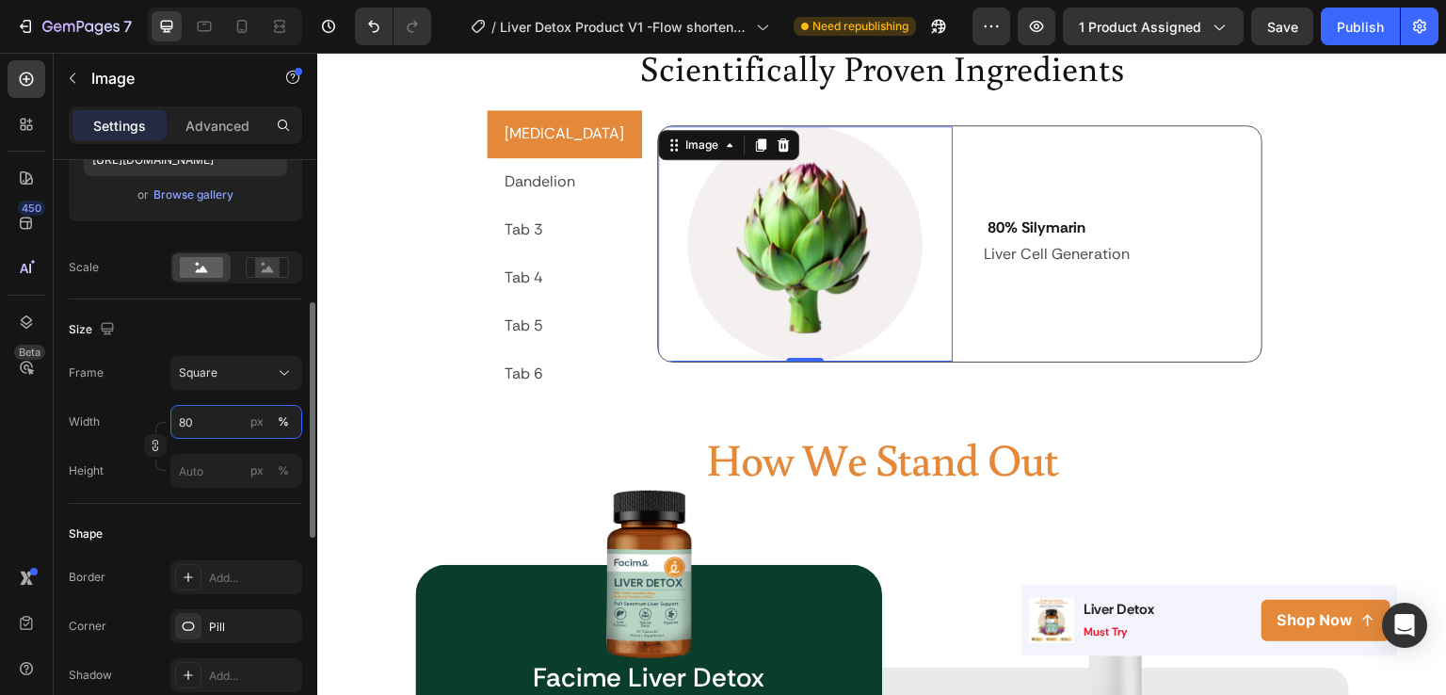
click at [170, 415] on input "80" at bounding box center [236, 422] width 132 height 34
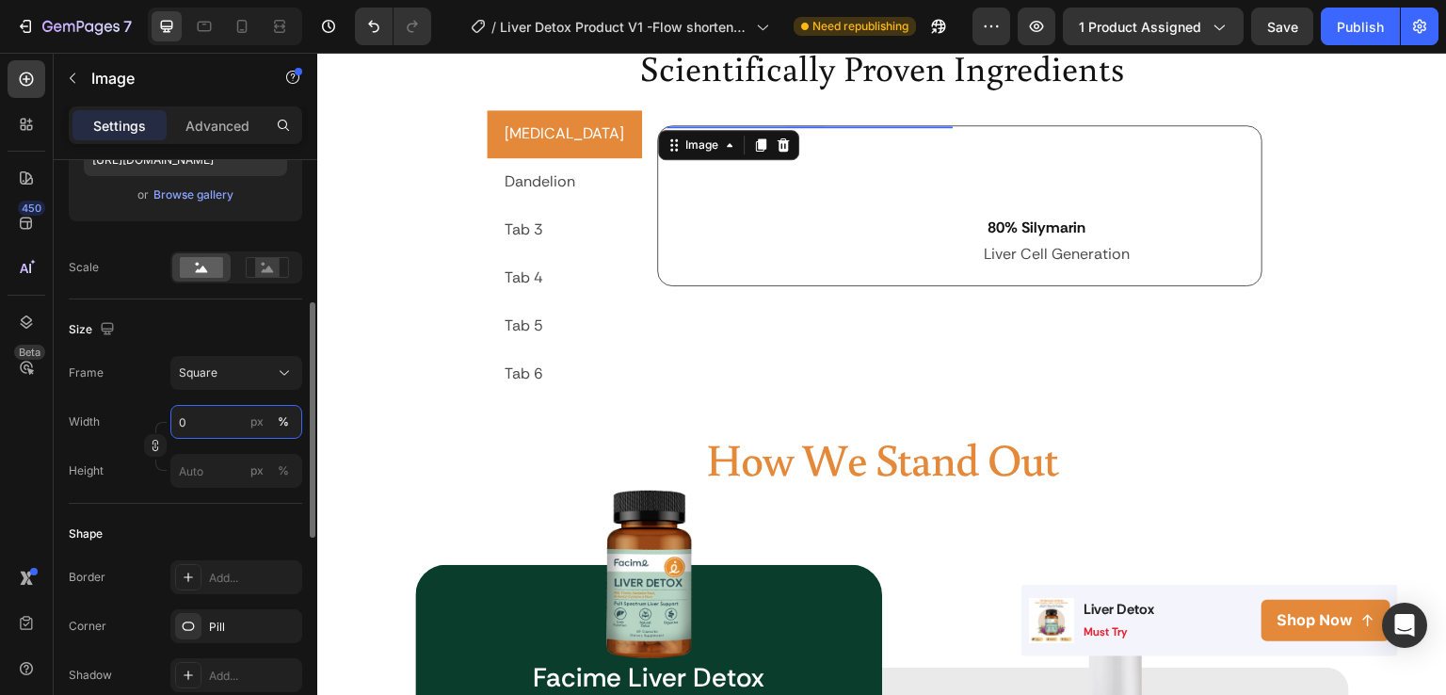
type input "70"
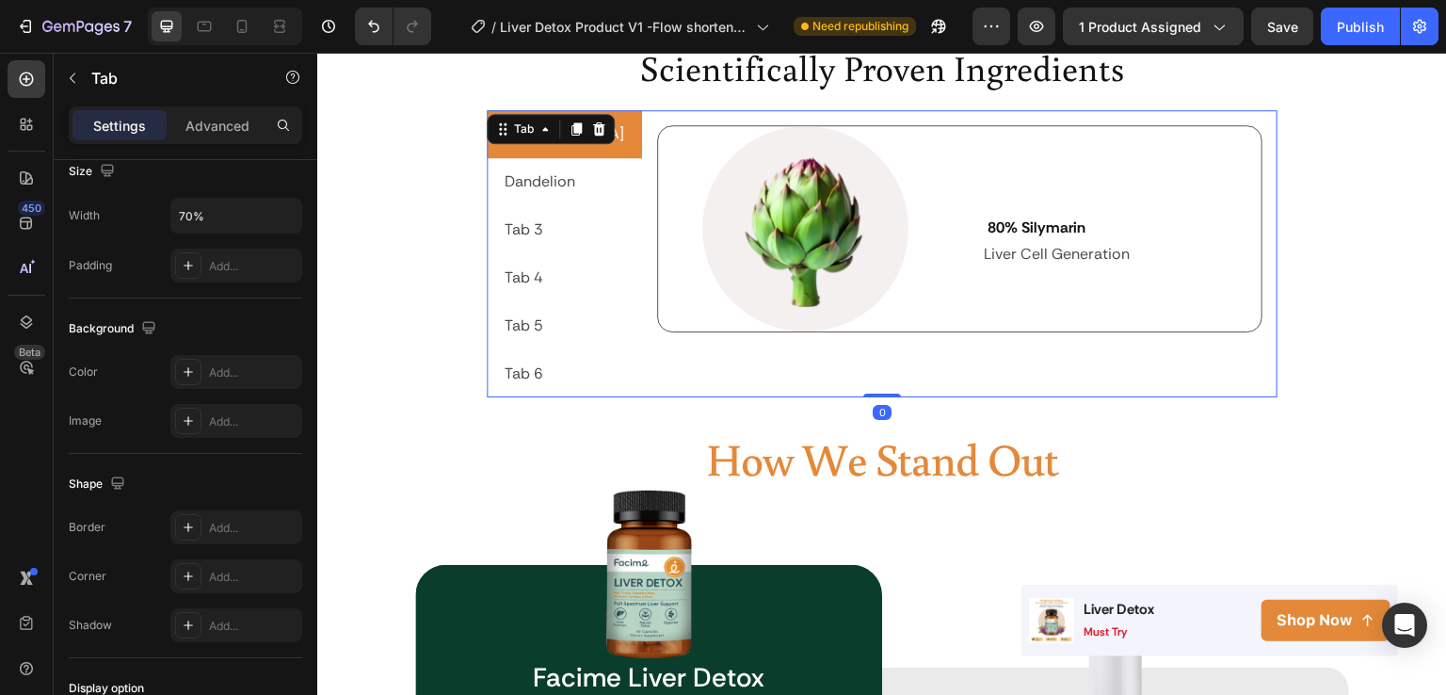
click at [911, 365] on div "Image 80% Silymarin Heading Liver Cell Generation Text Block Row Row" at bounding box center [959, 254] width 605 height 258
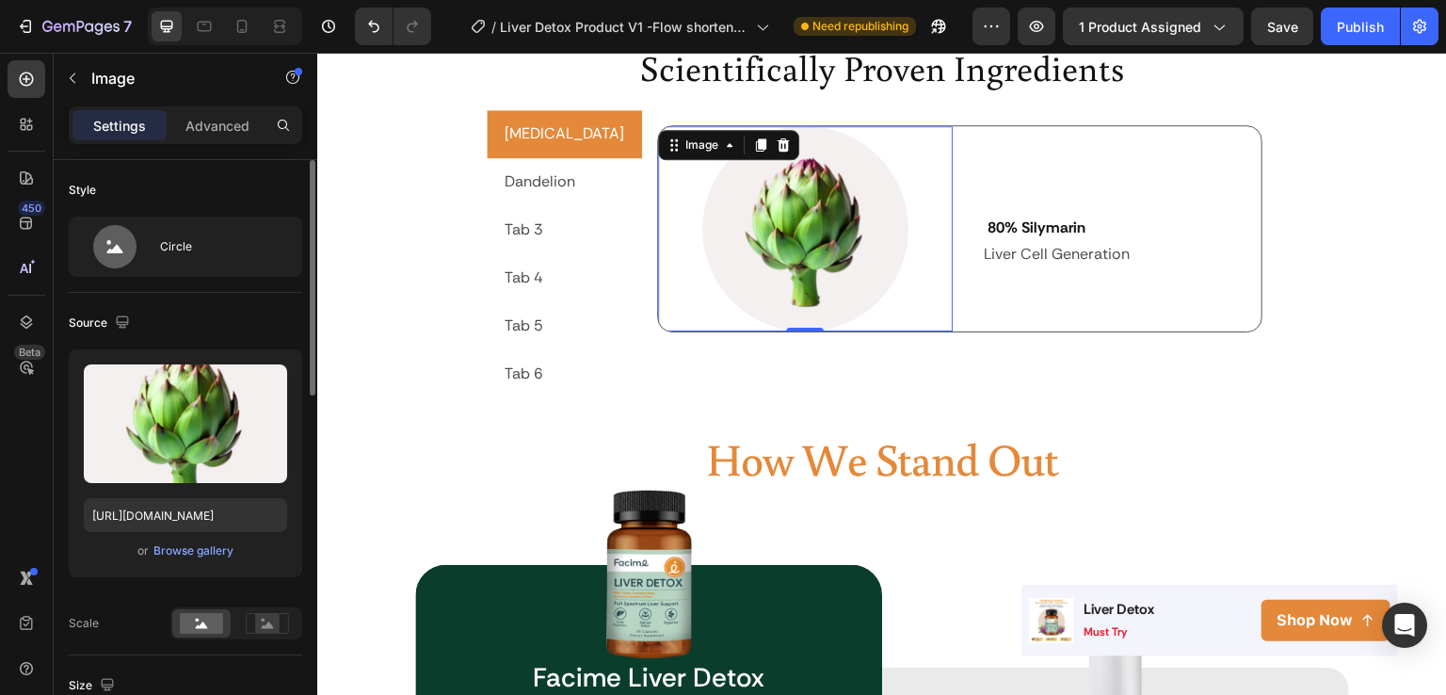
click at [837, 282] on img at bounding box center [805, 229] width 206 height 206
click at [227, 137] on div "Advanced" at bounding box center [217, 125] width 94 height 30
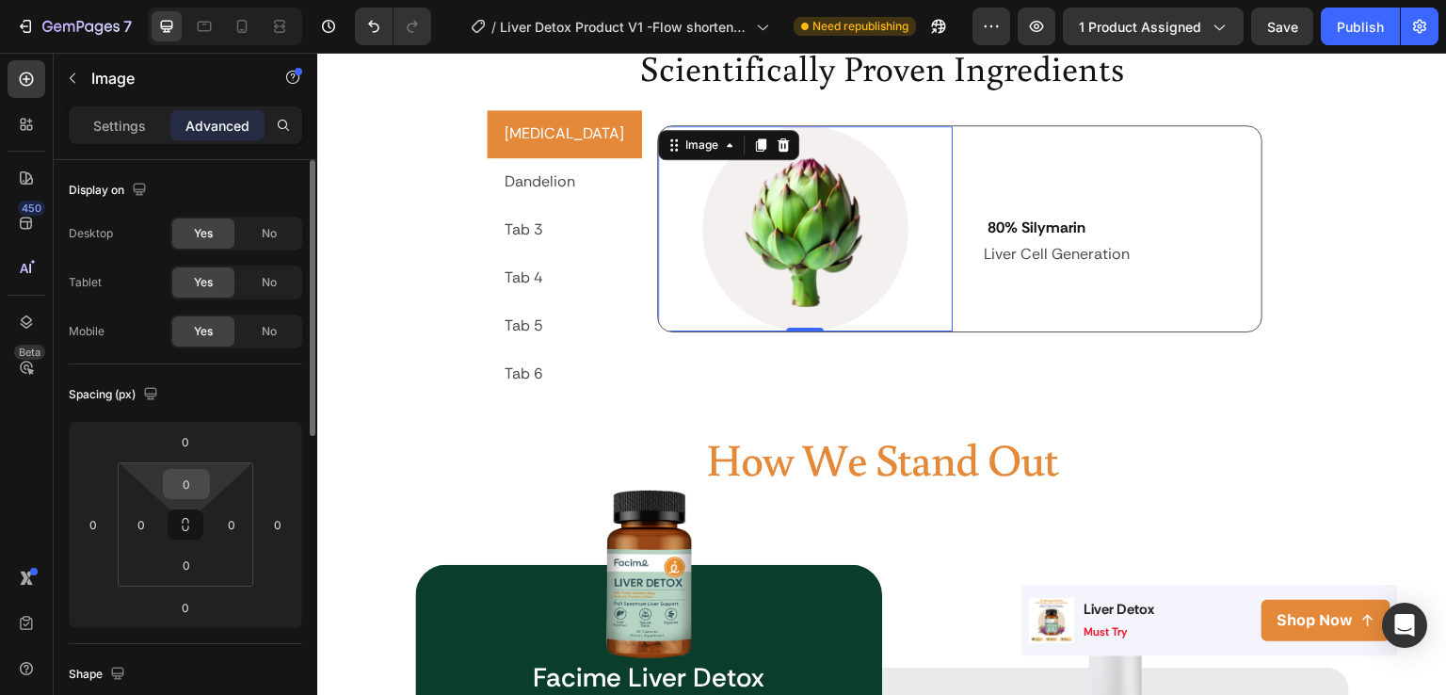
click at [189, 475] on input "0" at bounding box center [187, 484] width 38 height 28
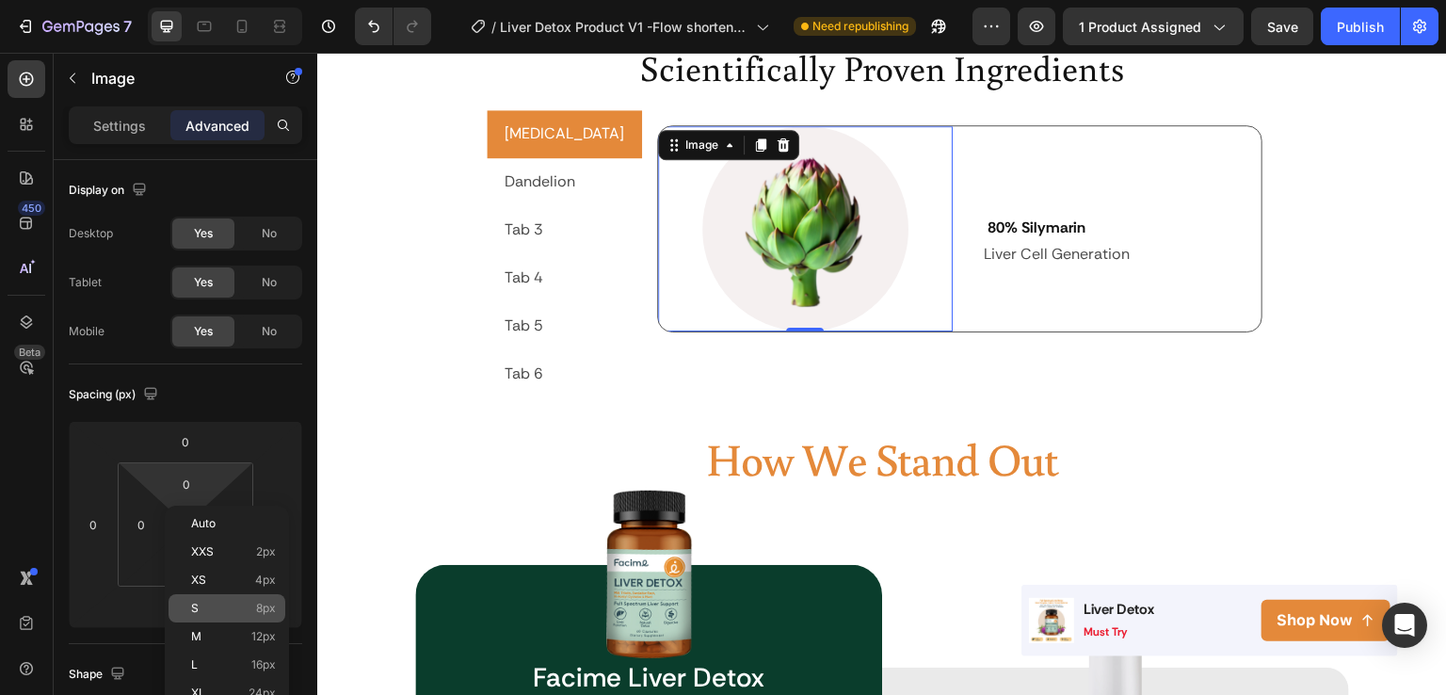
click at [201, 605] on p "S 8px" at bounding box center [233, 608] width 85 height 13
type input "8"
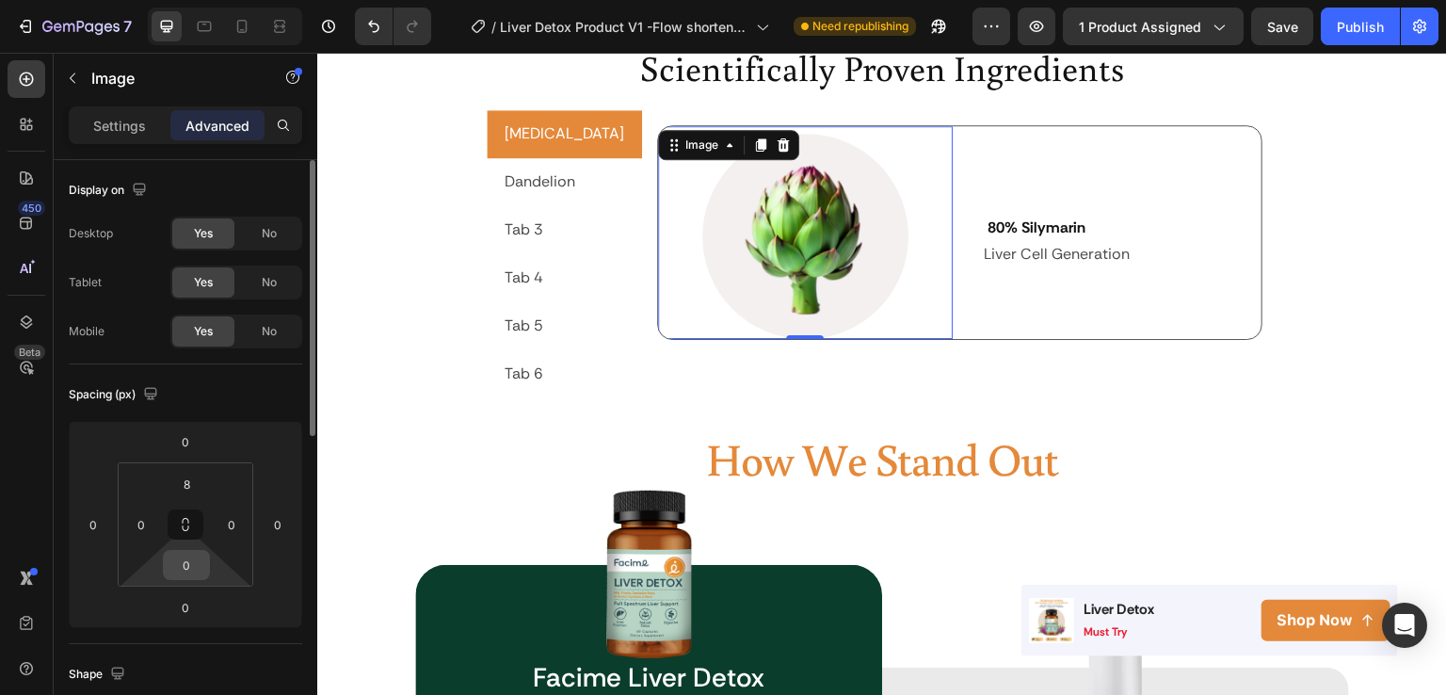
click at [187, 572] on input "0" at bounding box center [187, 565] width 38 height 28
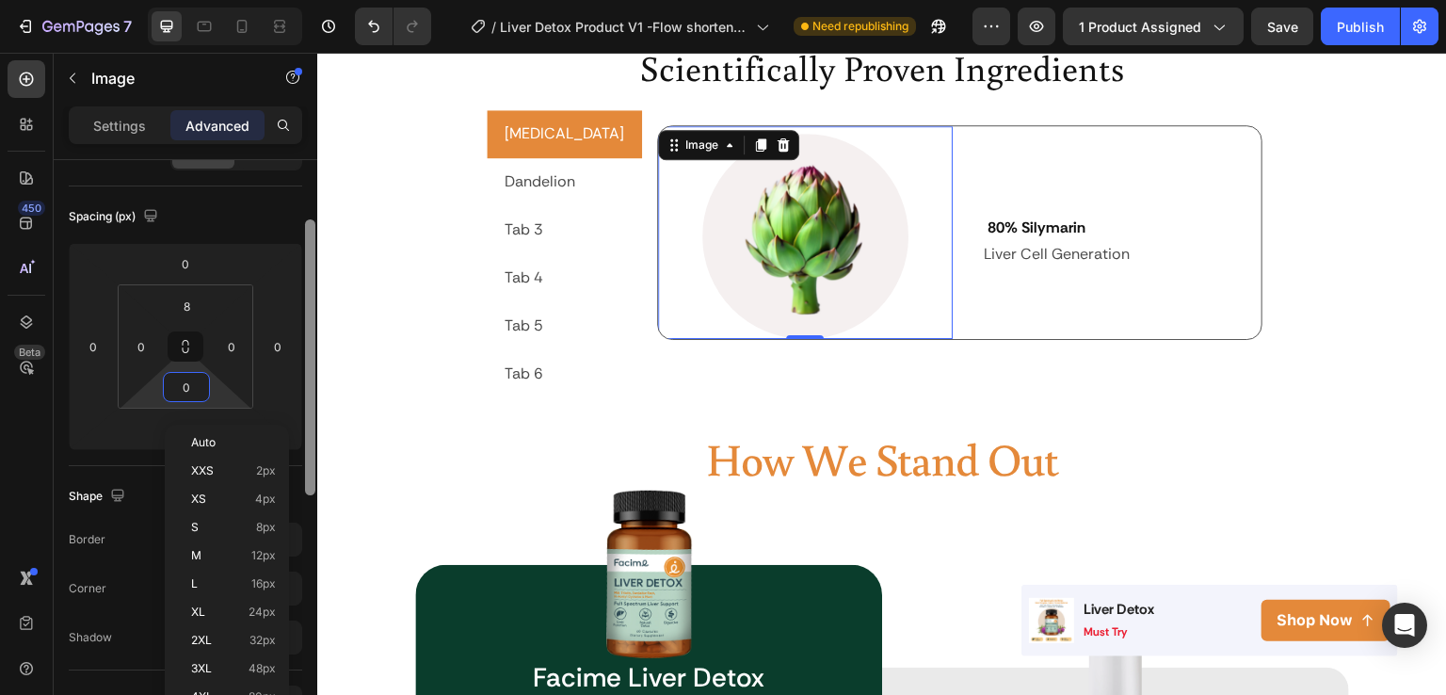
drag, startPoint x: 306, startPoint y: 422, endPoint x: 314, endPoint y: 508, distance: 87.0
click at [314, 495] on div at bounding box center [310, 357] width 10 height 276
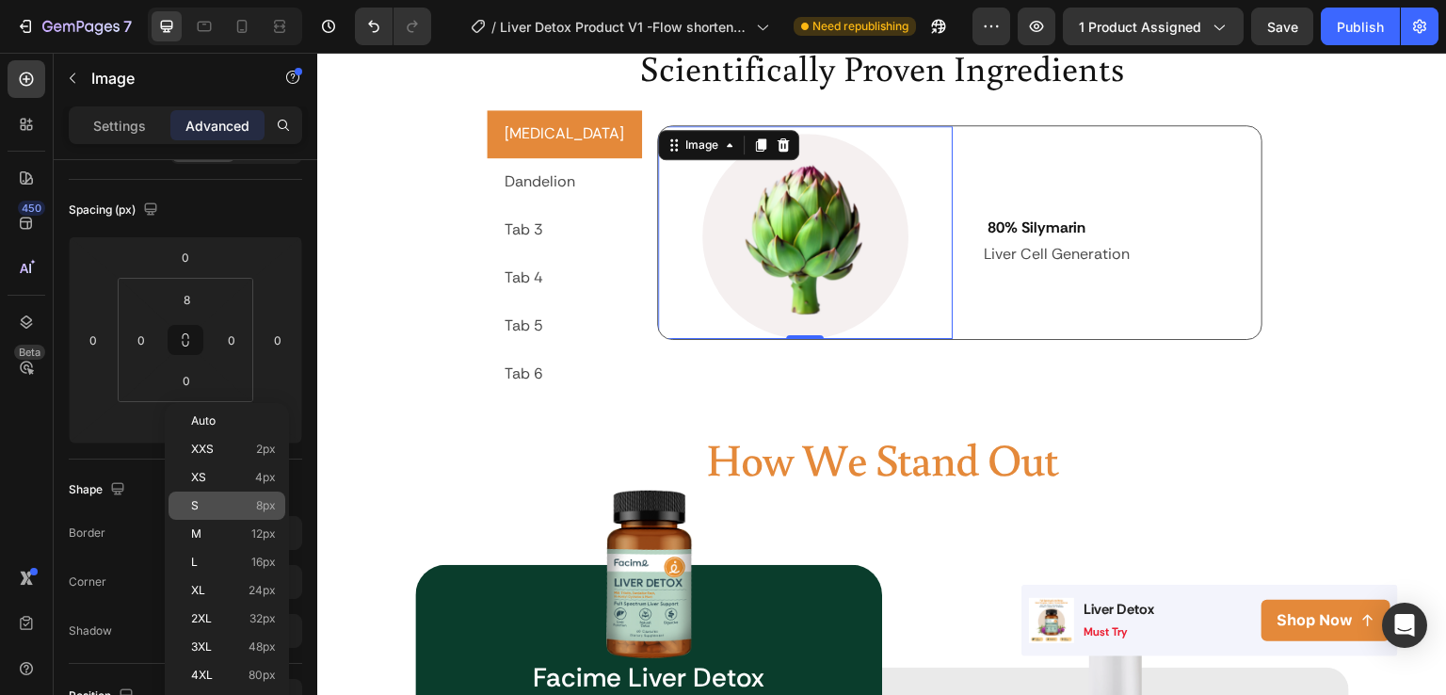
click at [200, 508] on p "S 8px" at bounding box center [233, 505] width 85 height 13
type input "8"
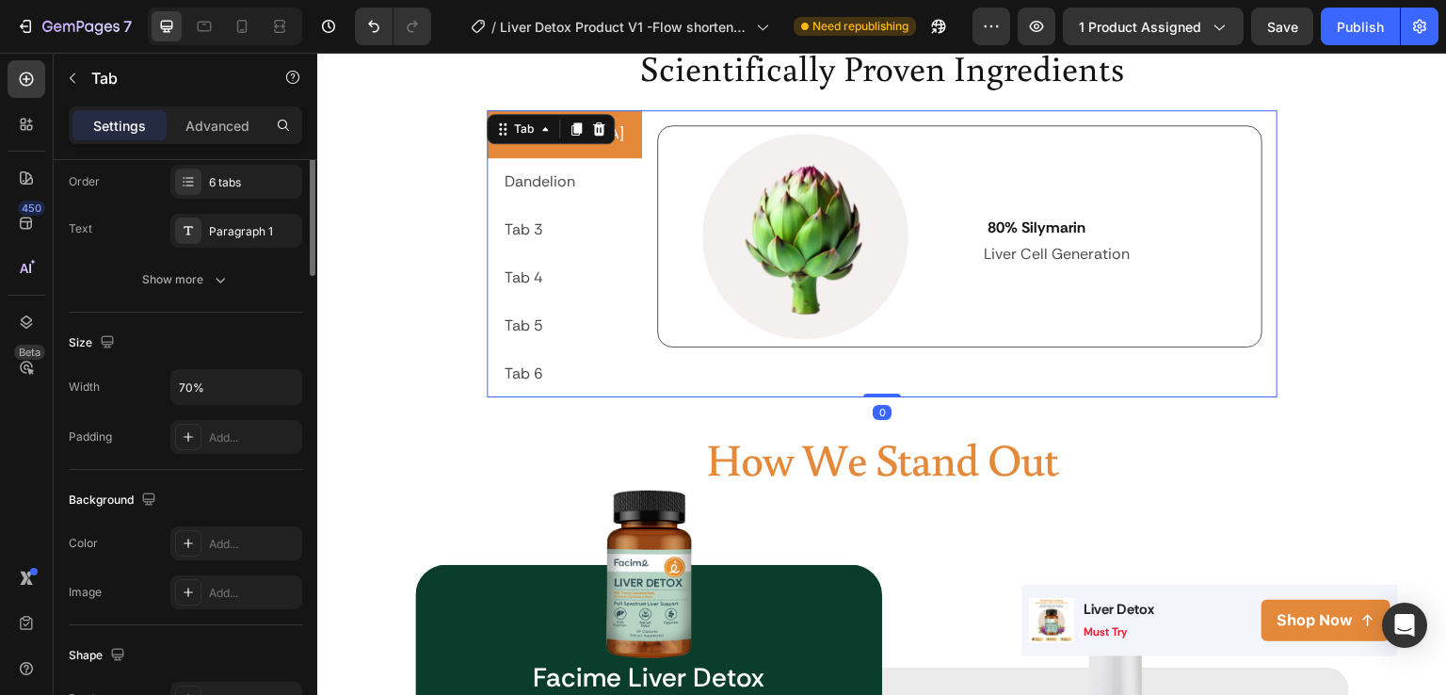
scroll to position [0, 0]
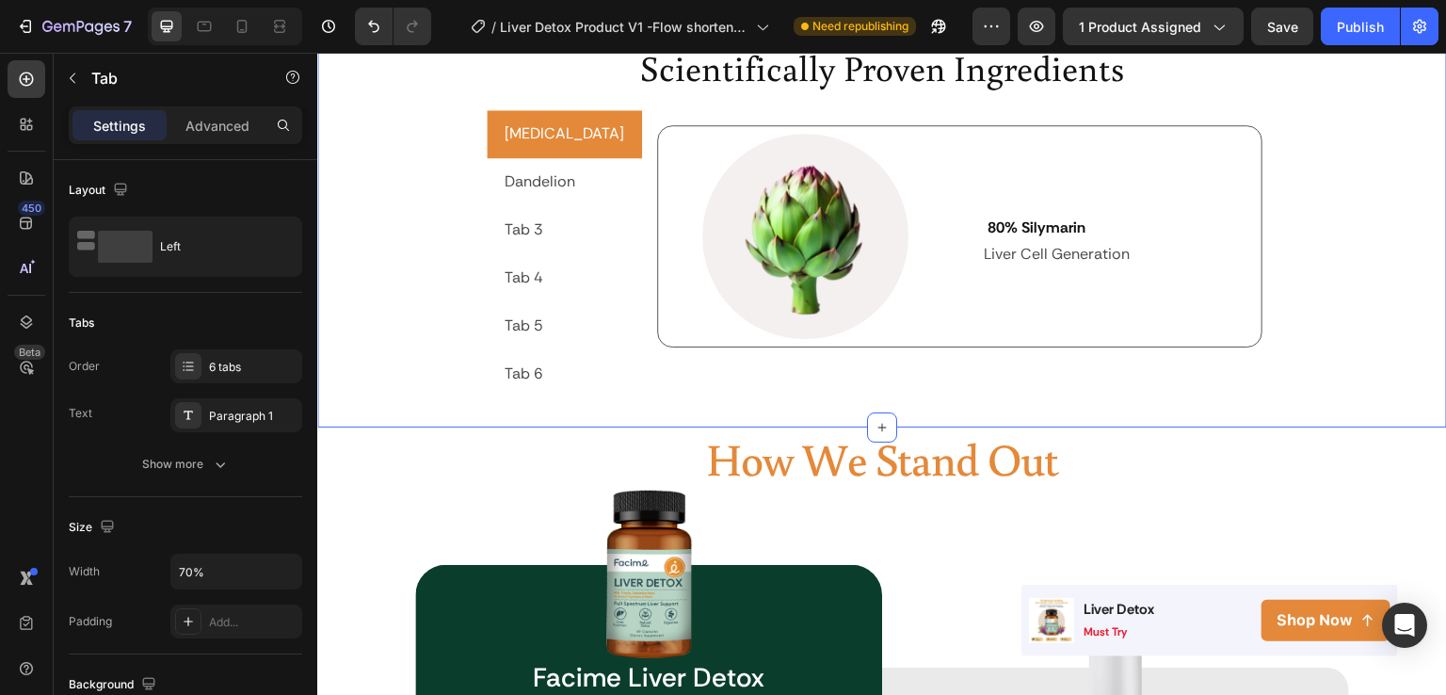
click at [1405, 359] on div "Scientifically Proven Ingredients Heading Milk Thistle Dandelion Tab 3 Tab 4 Ta…" at bounding box center [882, 219] width 1130 height 355
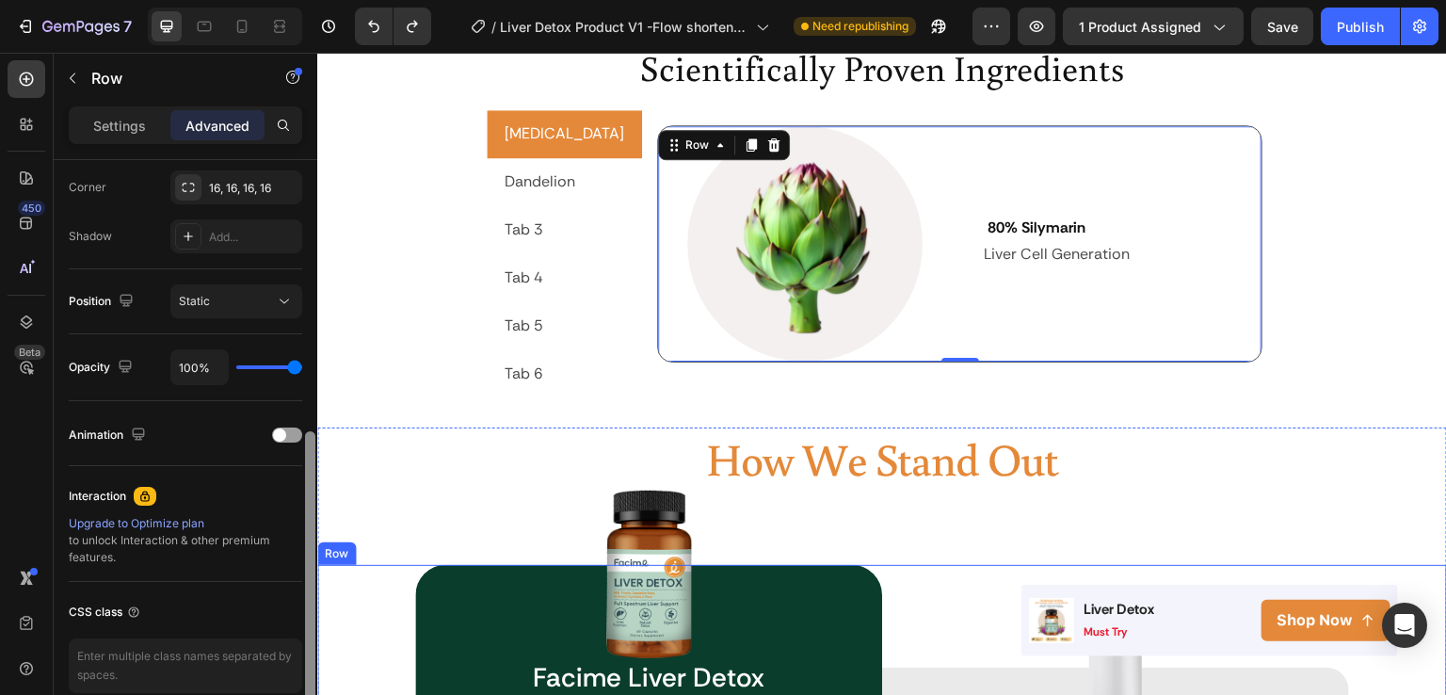
drag, startPoint x: 312, startPoint y: 194, endPoint x: 316, endPoint y: 585, distance: 390.8
click at [316, 585] on div at bounding box center [310, 454] width 14 height 589
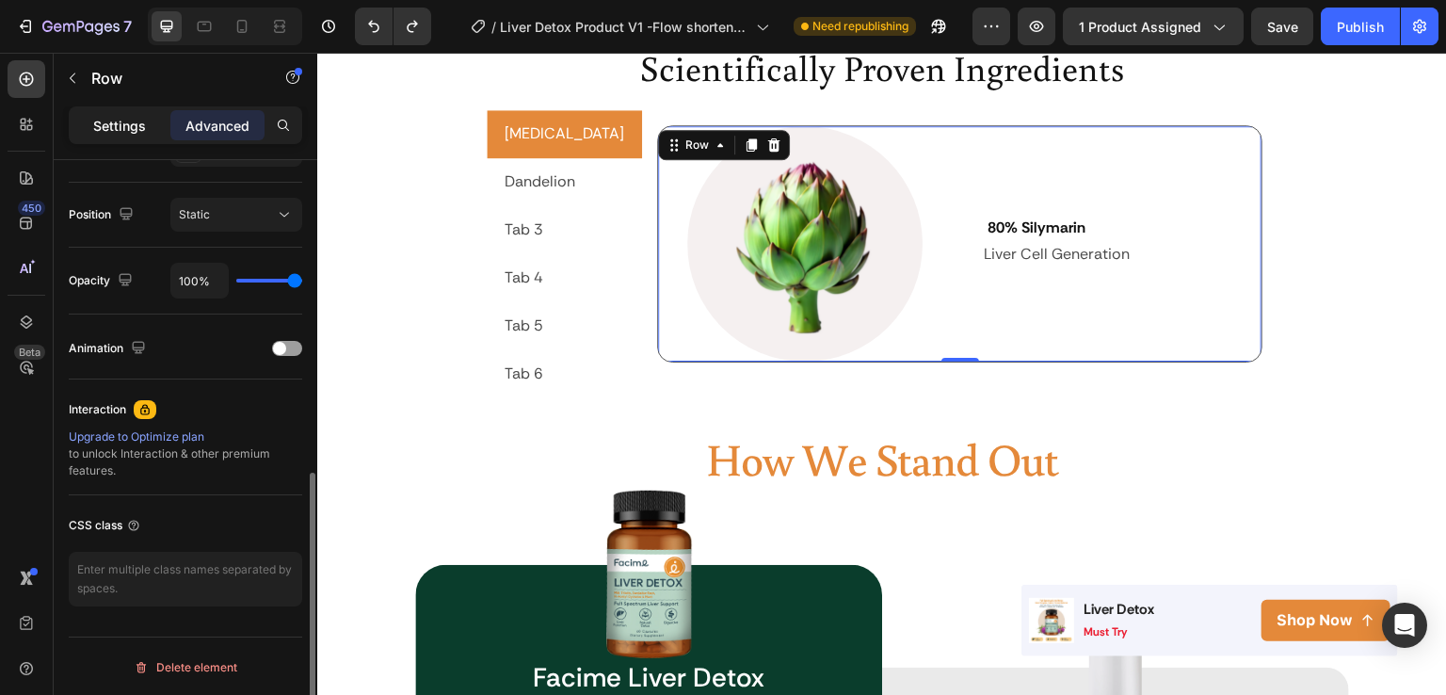
click at [88, 112] on div "Settings" at bounding box center [120, 125] width 94 height 30
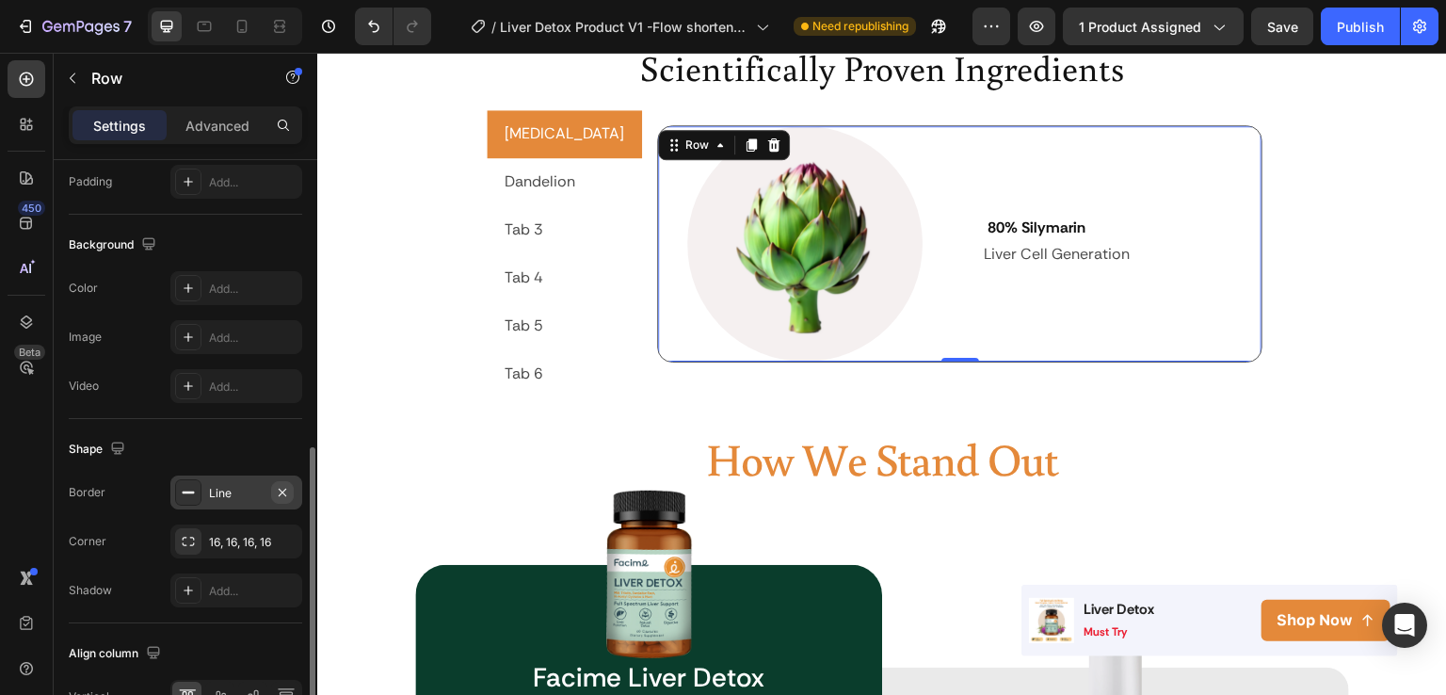
click at [273, 494] on button "button" at bounding box center [282, 492] width 23 height 23
click at [289, 543] on icon "button" at bounding box center [282, 541] width 15 height 15
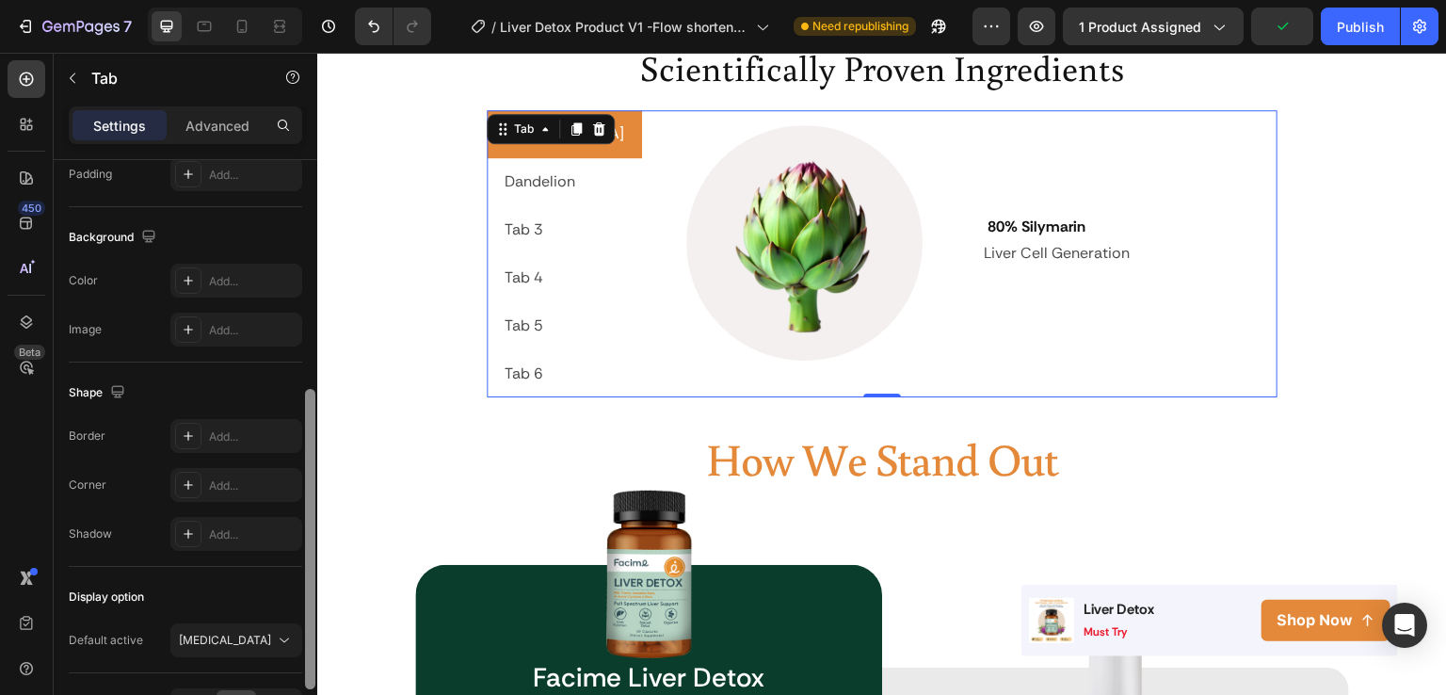
scroll to position [563, 0]
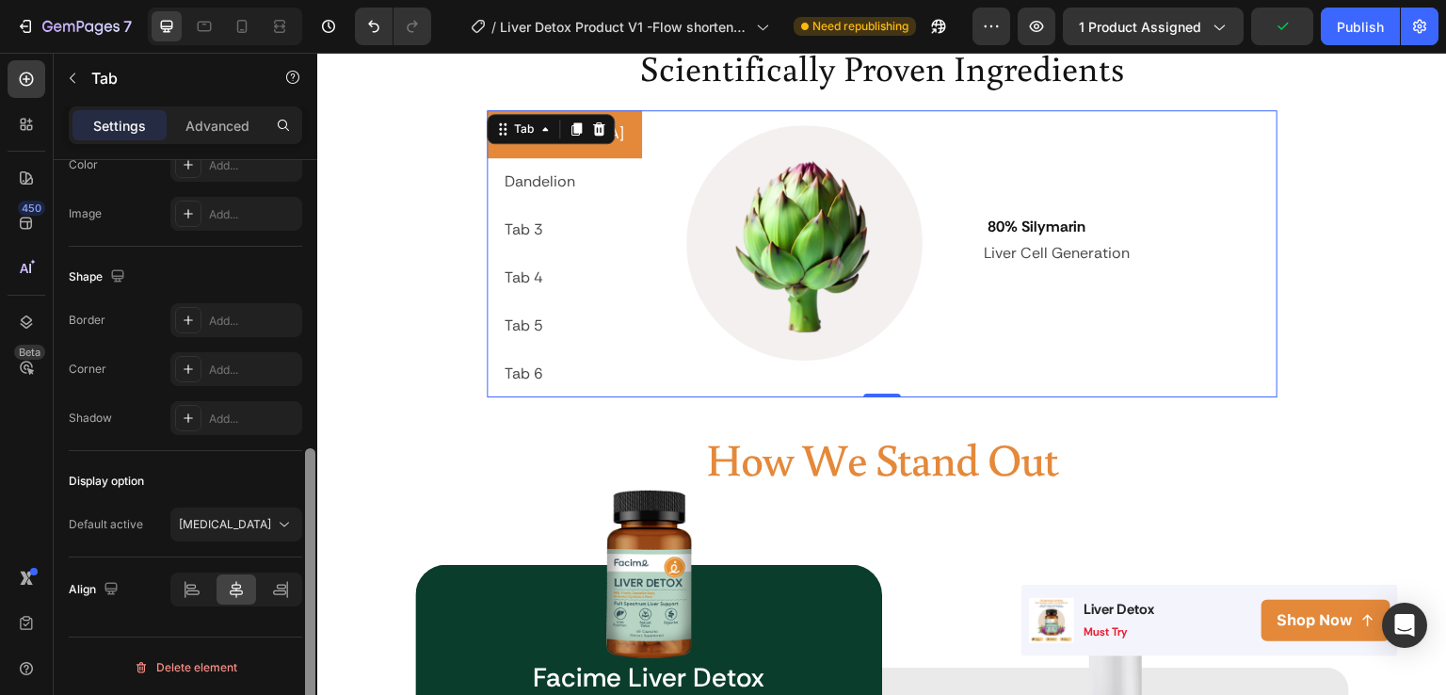
drag, startPoint x: 313, startPoint y: 218, endPoint x: 305, endPoint y: 520, distance: 302.4
click at [305, 520] on div at bounding box center [310, 598] width 10 height 300
click at [241, 315] on div "Add..." at bounding box center [253, 321] width 89 height 17
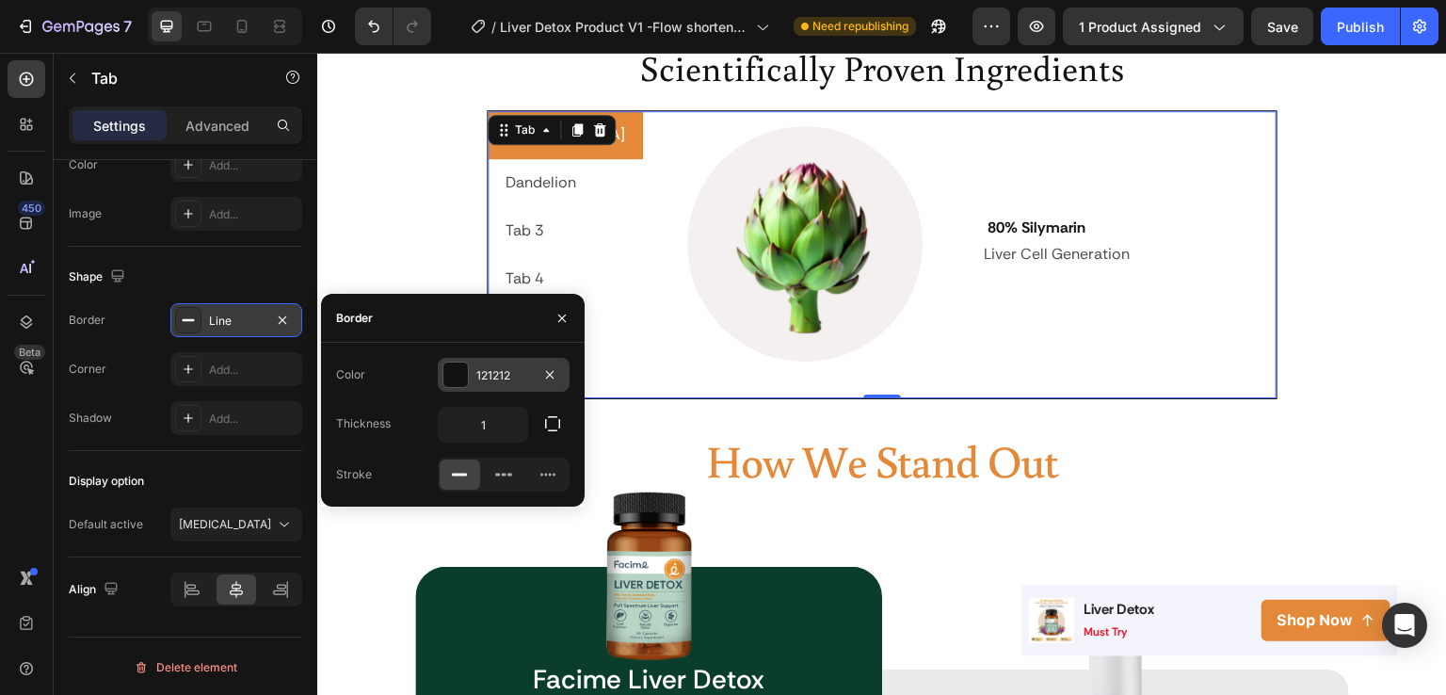
click at [512, 363] on div "121212" at bounding box center [504, 375] width 132 height 34
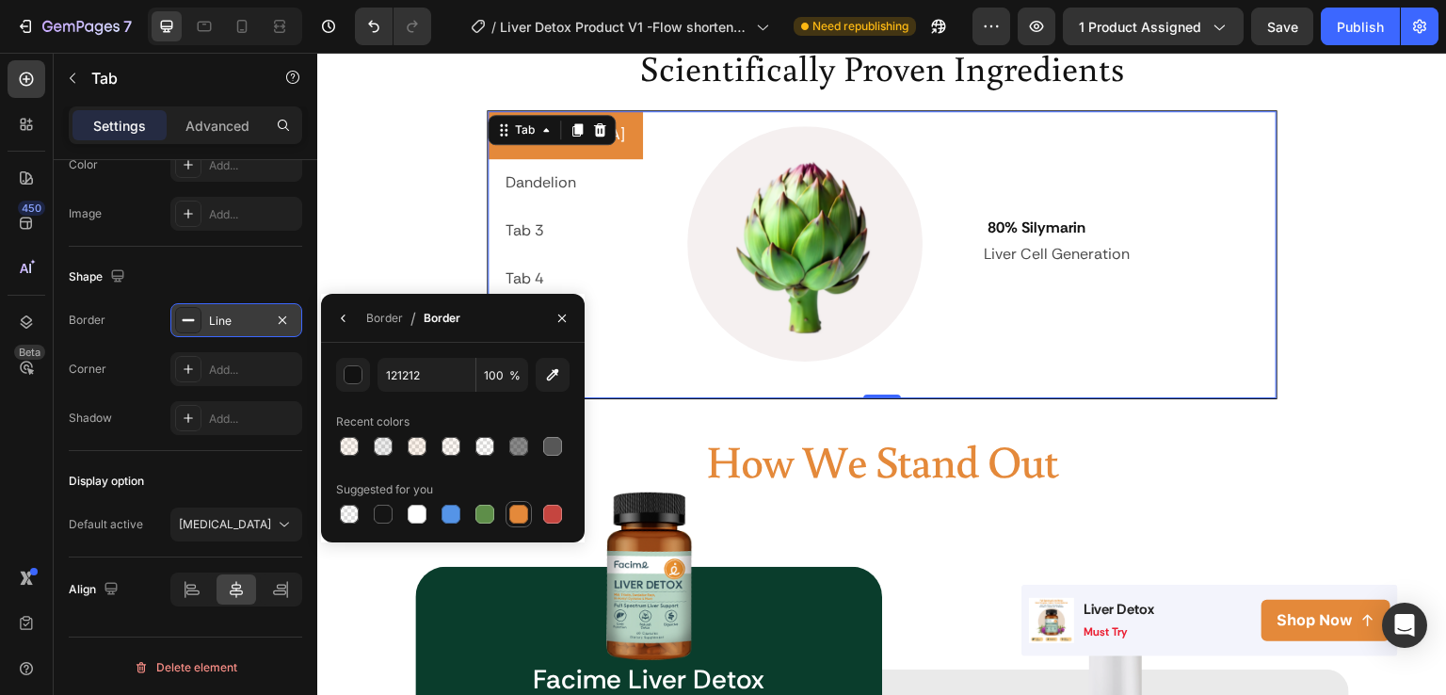
click at [512, 505] on div at bounding box center [518, 514] width 19 height 19
type input "E4893A"
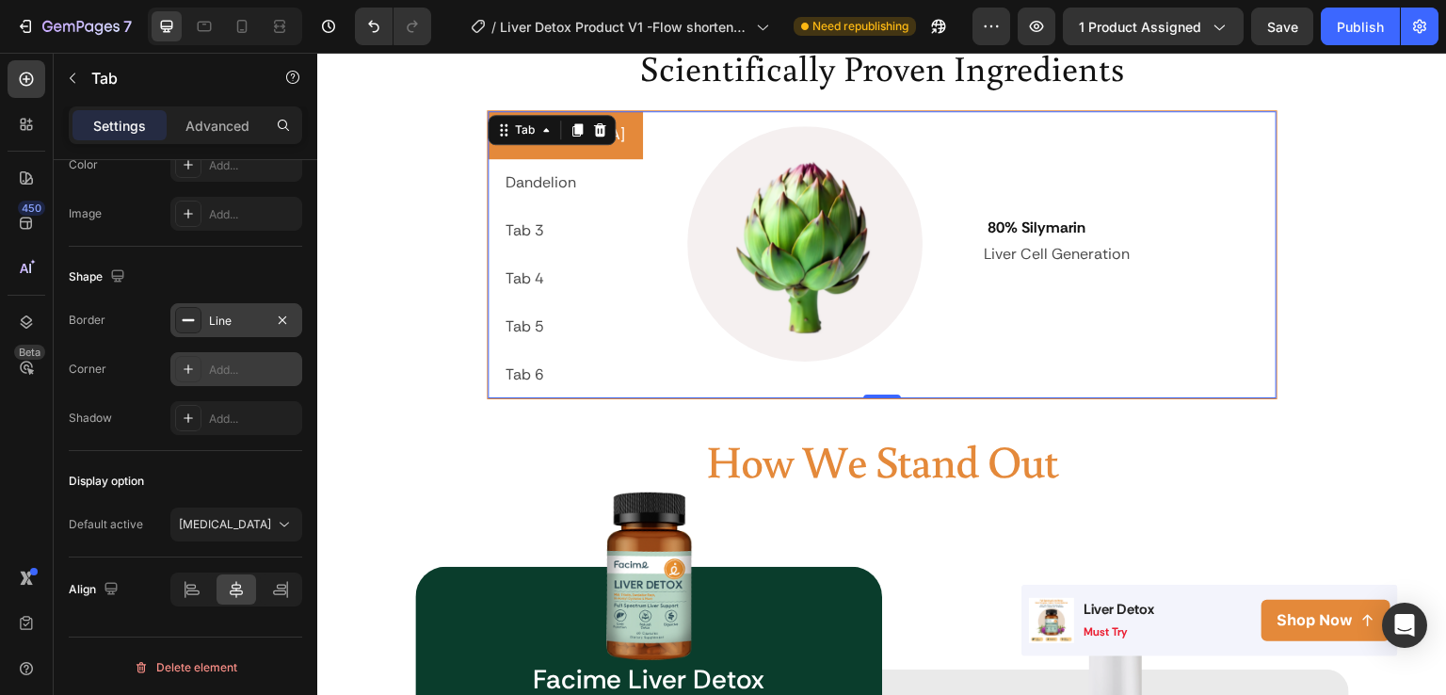
click at [238, 363] on div "Add..." at bounding box center [253, 370] width 89 height 17
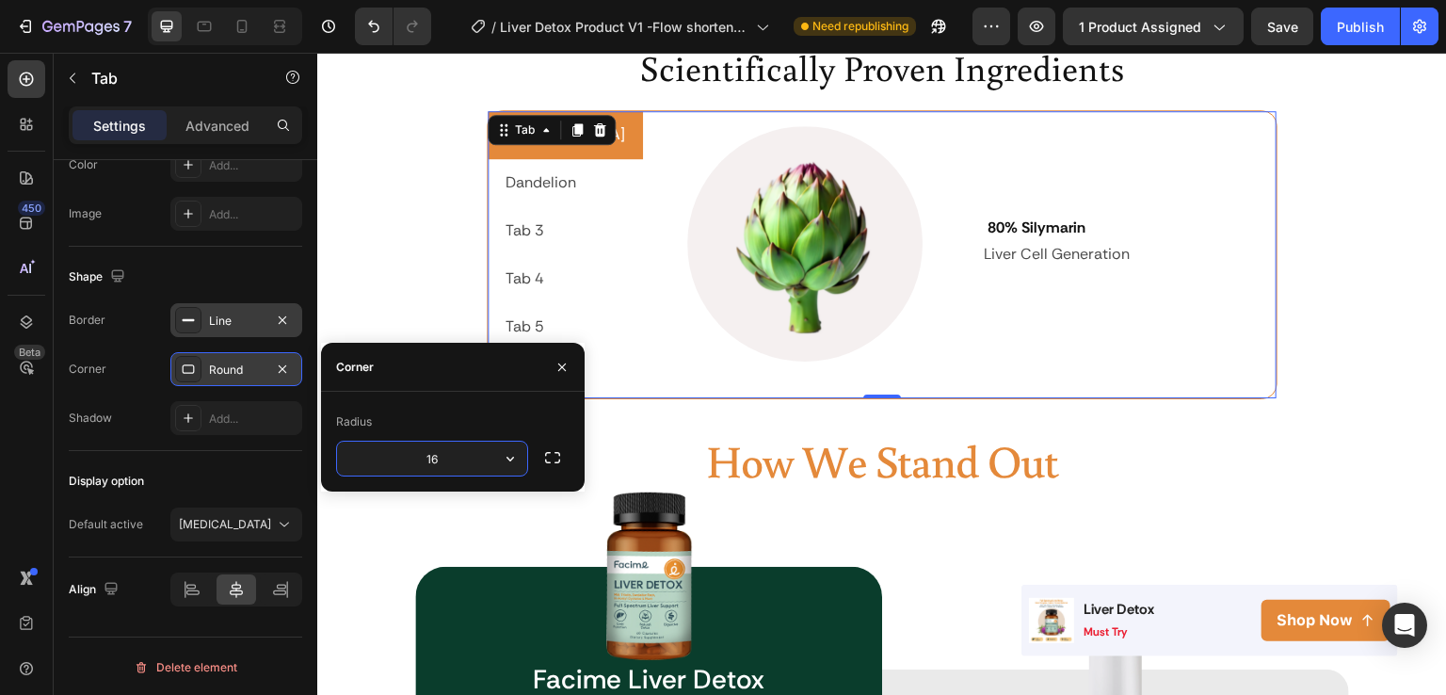
type input "16"
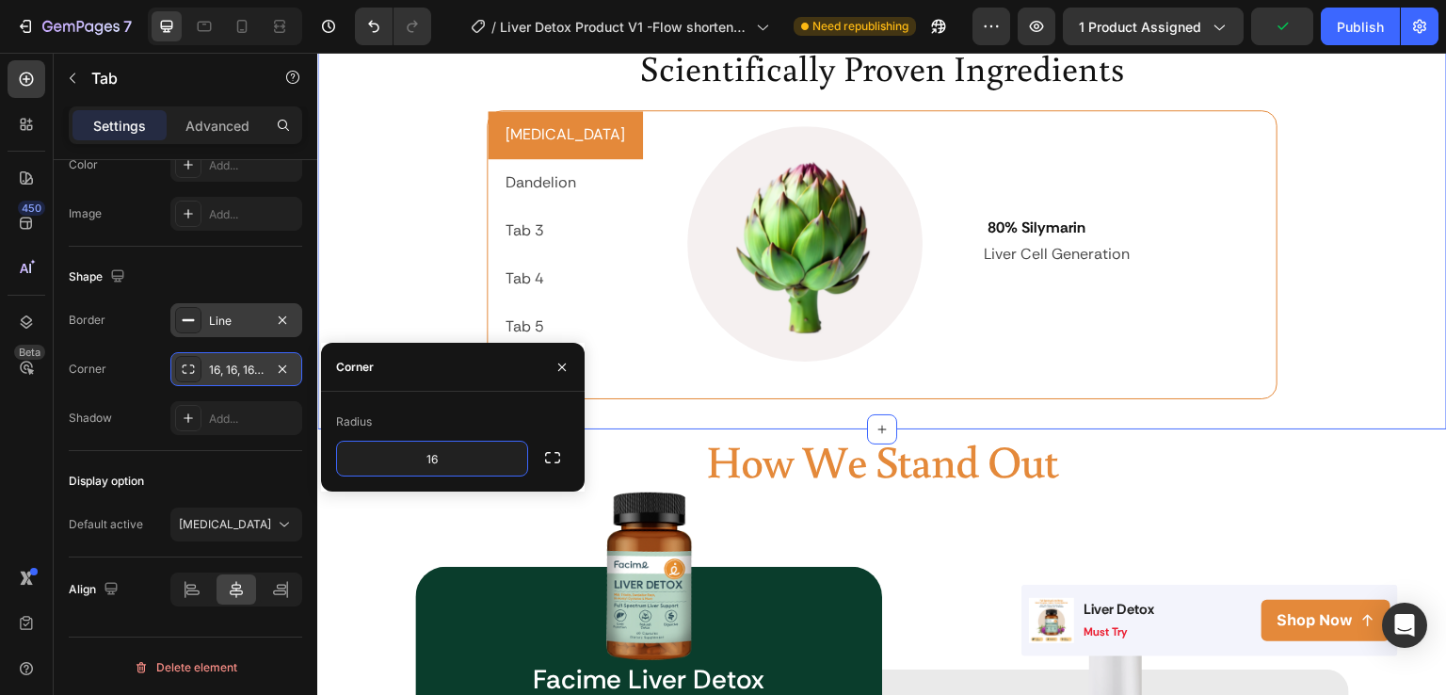
scroll to position [0, 0]
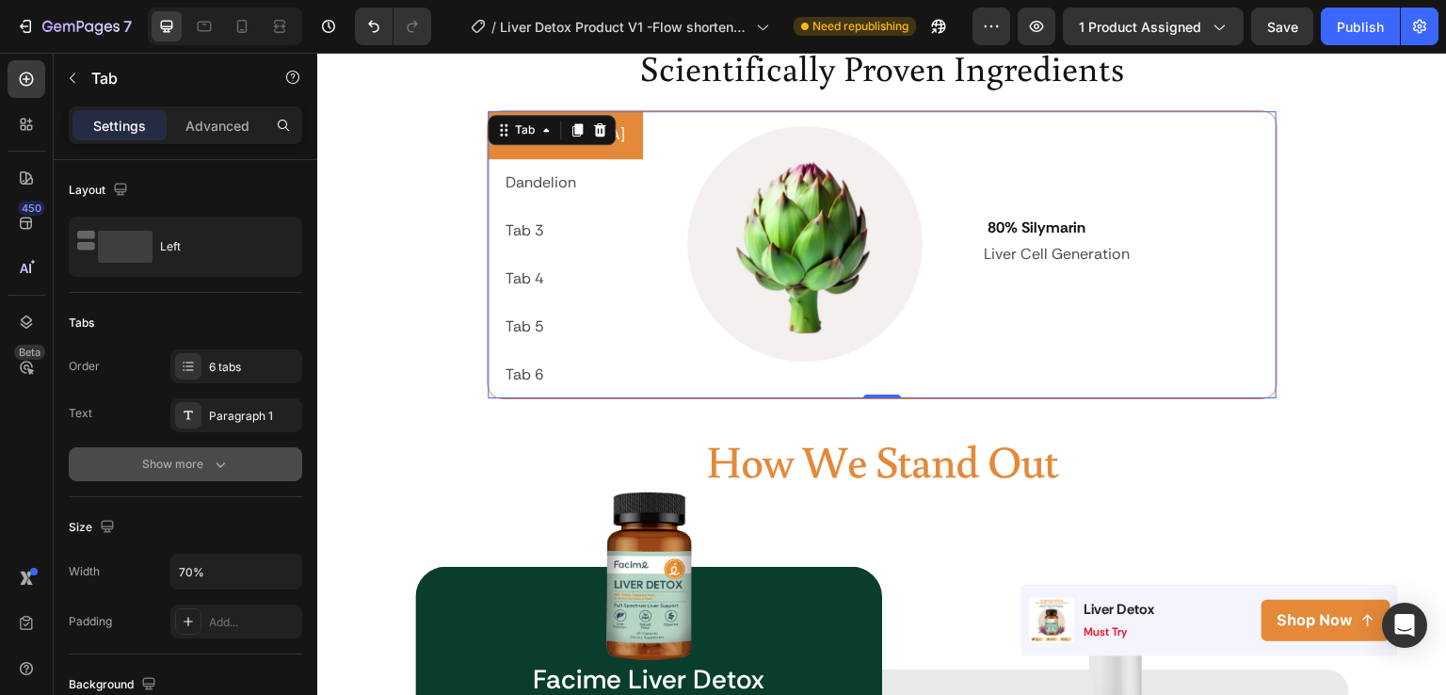
click at [231, 464] on button "Show more" at bounding box center [186, 464] width 234 height 34
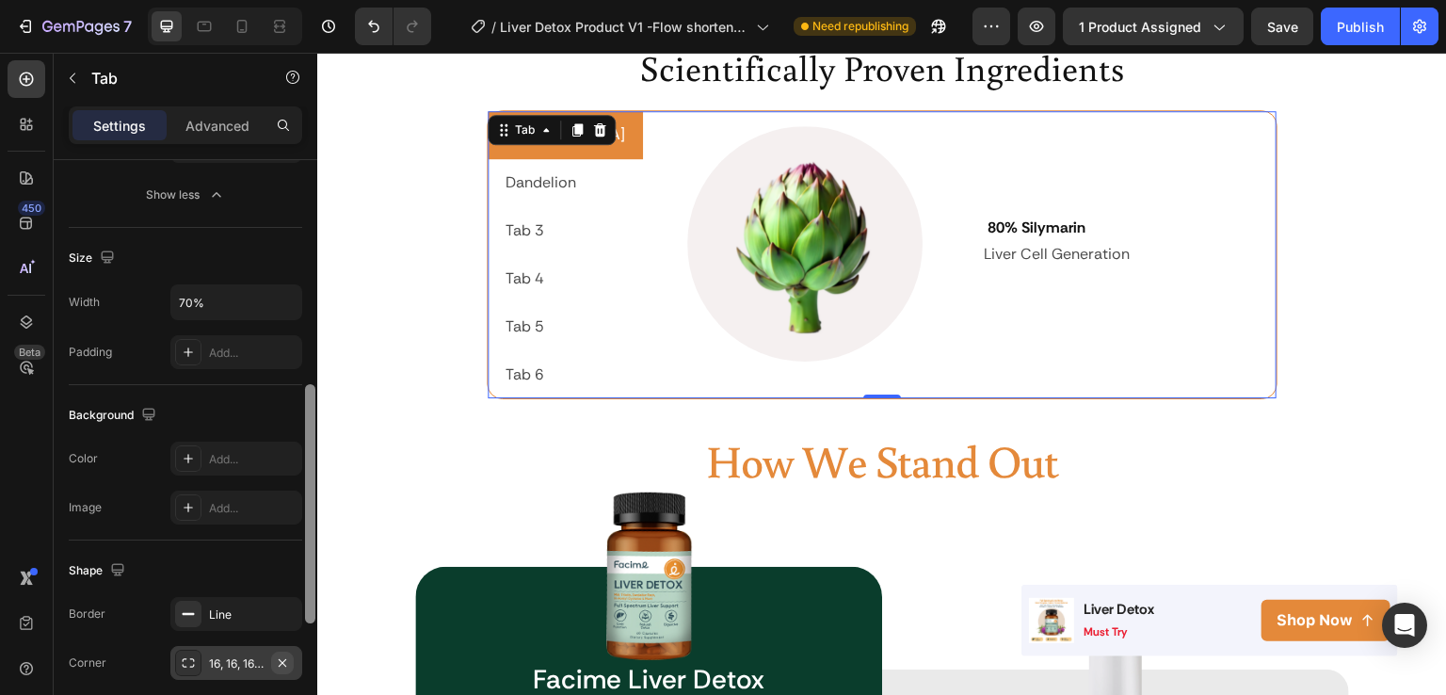
scroll to position [561, 0]
drag, startPoint x: 309, startPoint y: 381, endPoint x: 279, endPoint y: 669, distance: 288.8
click at [279, 669] on div "Layout Left Tabs Order 6 tabs Text Paragraph 1 Width Auto Background Add... Bor…" at bounding box center [186, 454] width 264 height 589
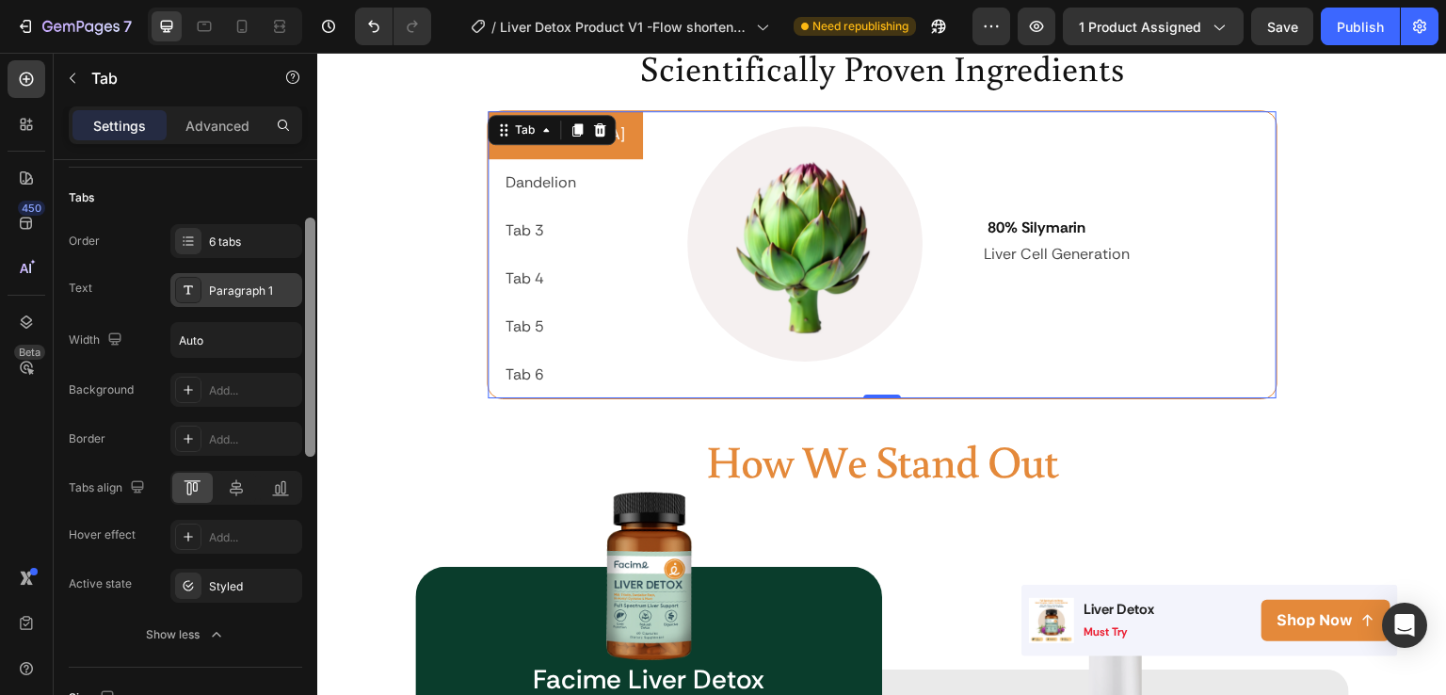
drag, startPoint x: 309, startPoint y: 465, endPoint x: 298, endPoint y: 287, distance: 178.3
click at [298, 287] on div "Layout Left Tabs Order 6 tabs Text Paragraph 1 Width Auto Background Add... Bor…" at bounding box center [186, 454] width 264 height 589
click at [259, 280] on div "Paragraph 1" at bounding box center [236, 292] width 132 height 34
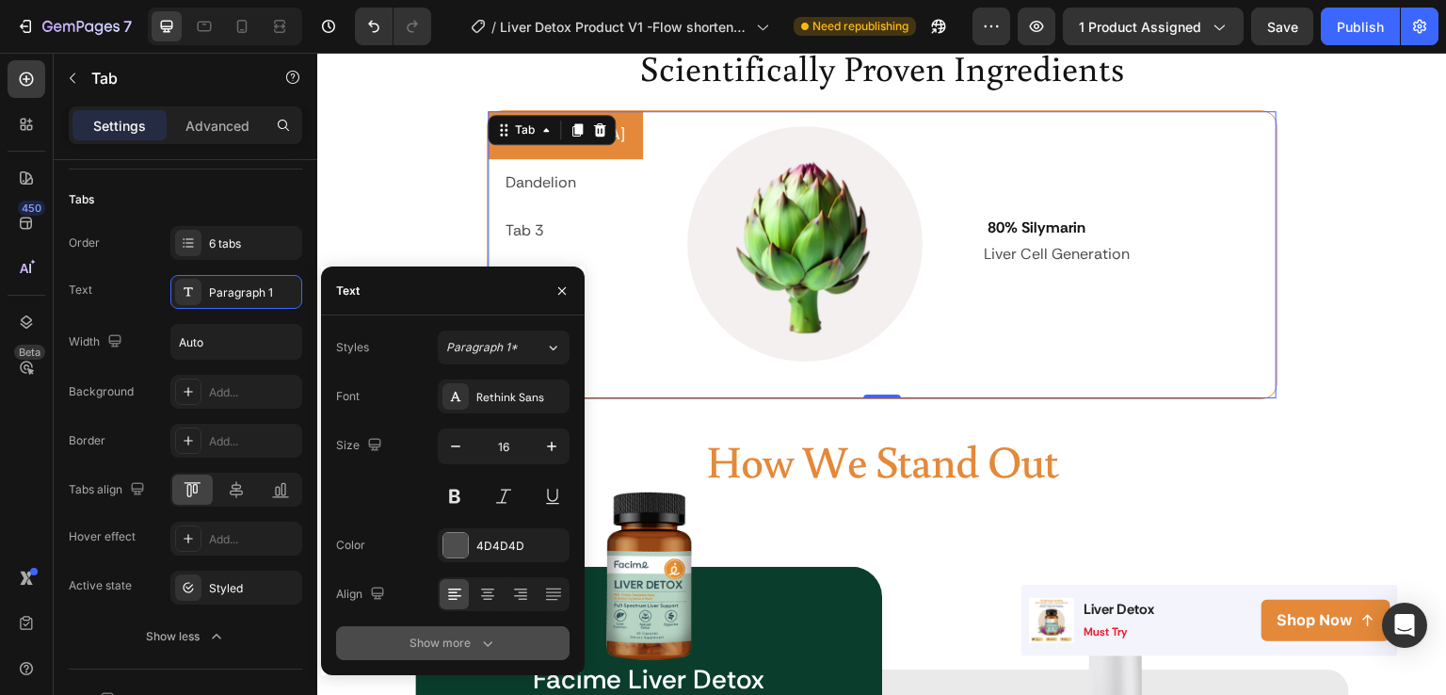
click at [473, 645] on div "Show more" at bounding box center [454, 643] width 88 height 19
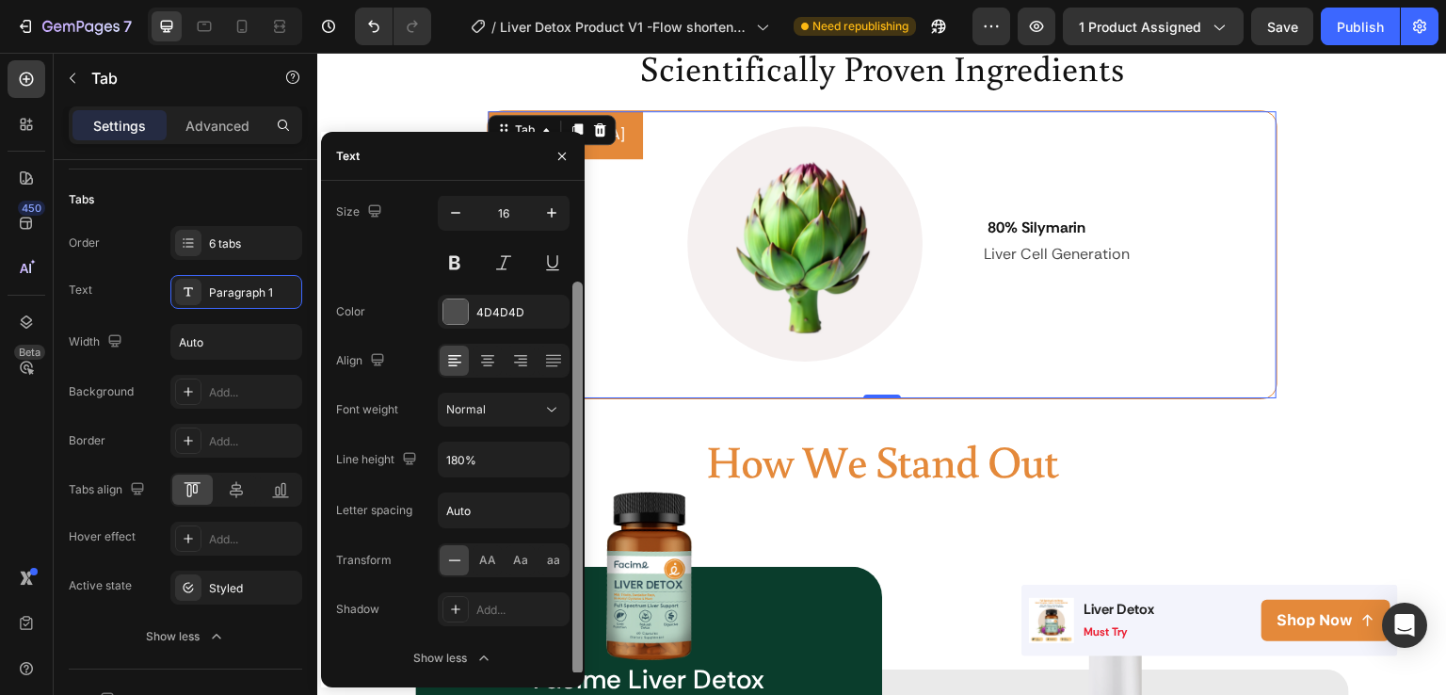
scroll to position [101, 0]
drag, startPoint x: 581, startPoint y: 431, endPoint x: 574, endPoint y: 547, distance: 116.0
click at [574, 547] on div at bounding box center [578, 476] width 10 height 393
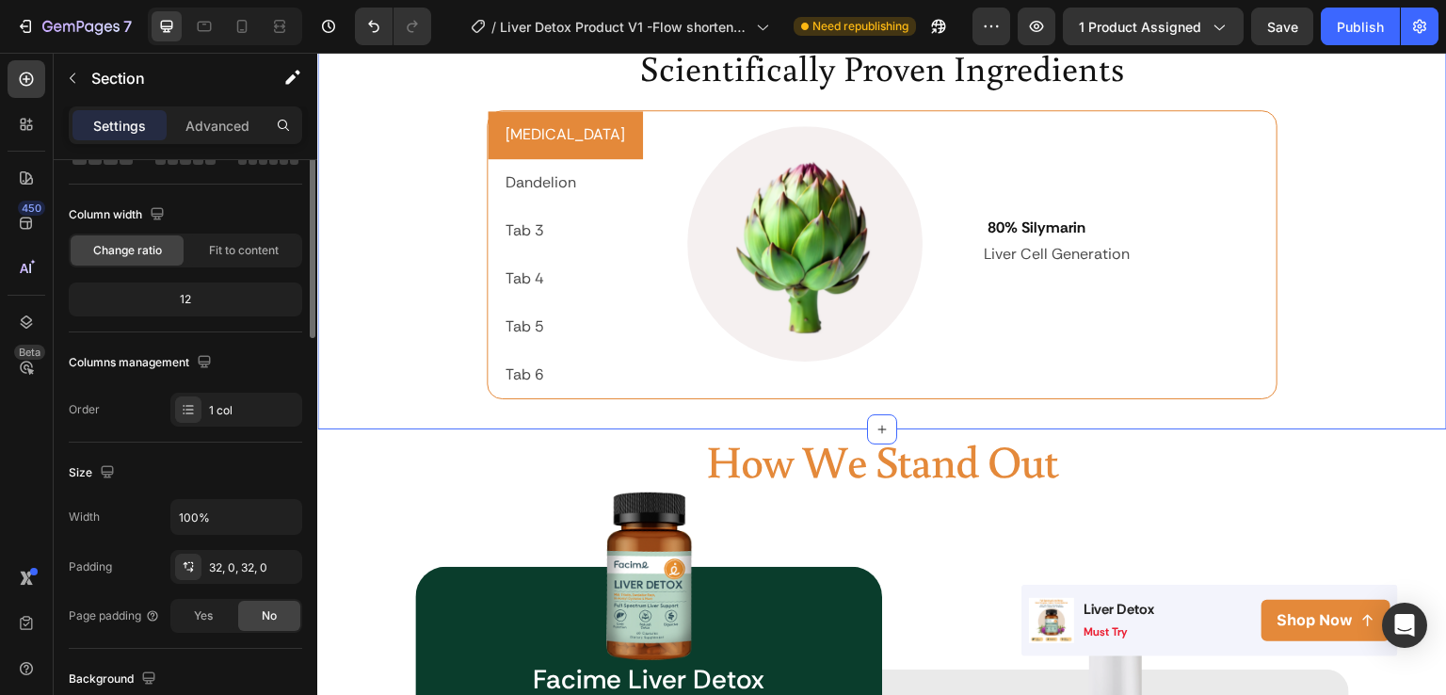
scroll to position [0, 0]
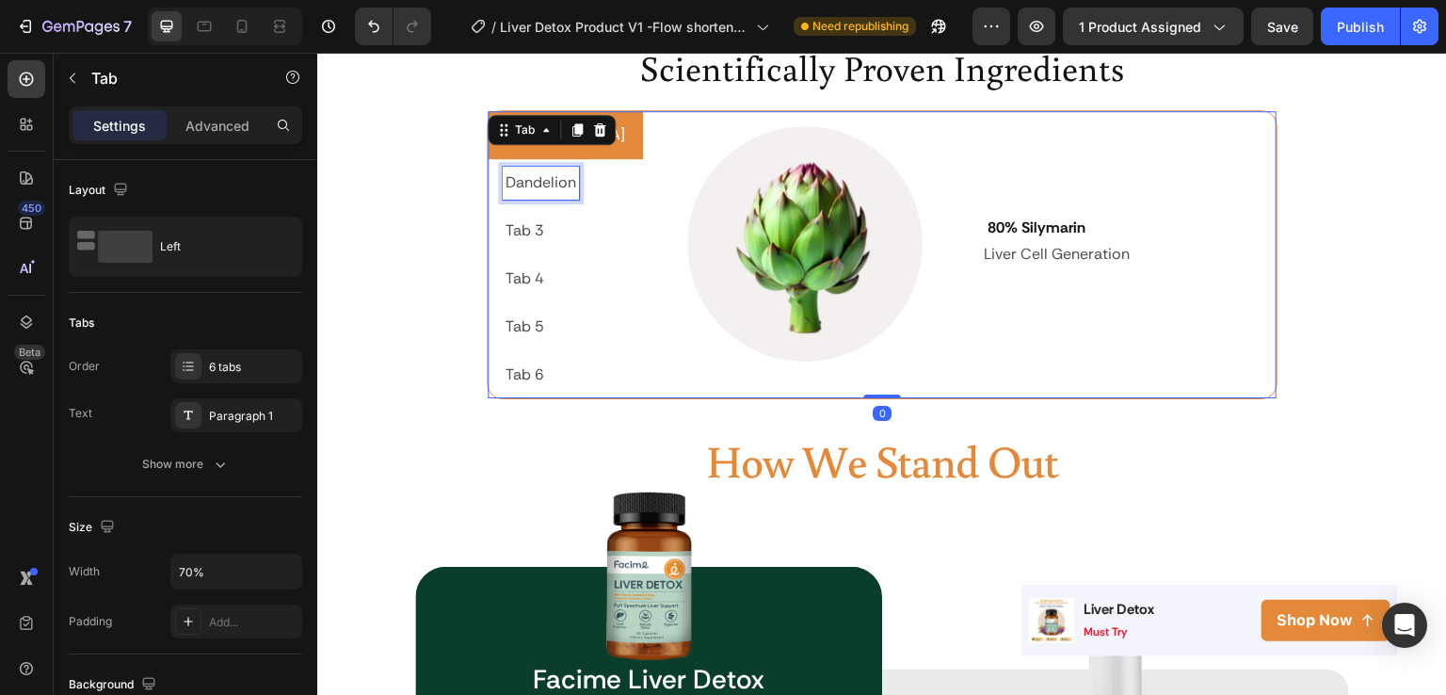
click at [570, 186] on p "Dandelion" at bounding box center [541, 182] width 71 height 27
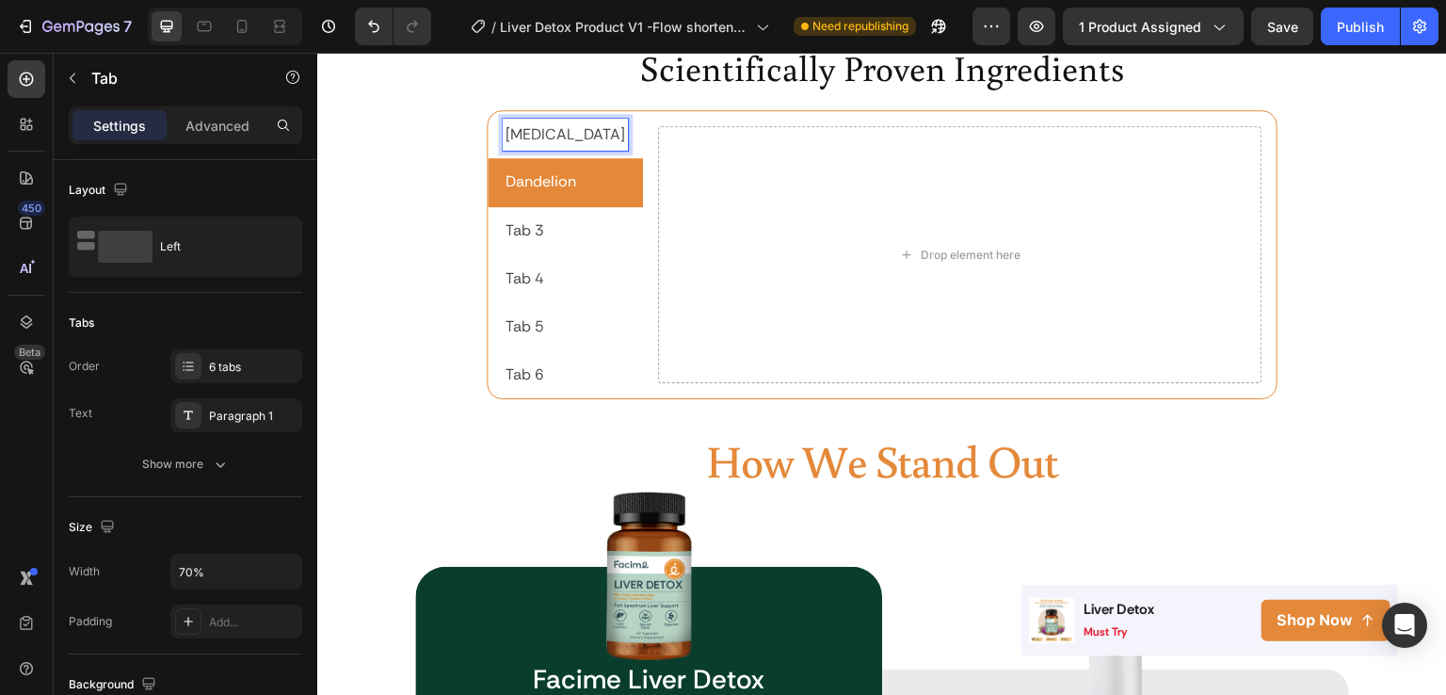
click at [573, 124] on p "[MEDICAL_DATA]" at bounding box center [566, 134] width 120 height 27
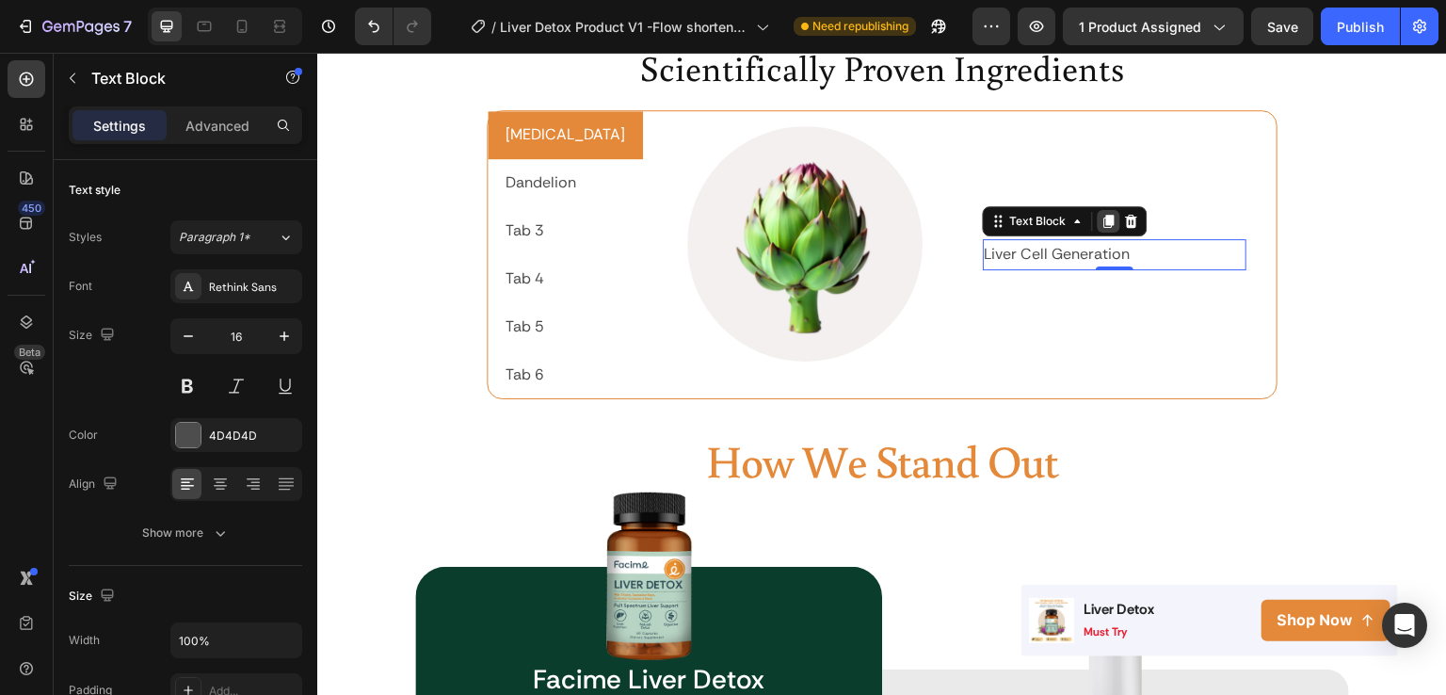
click at [1102, 226] on icon at bounding box center [1109, 221] width 15 height 15
click at [1118, 248] on p "Liver Cell Generation" at bounding box center [1115, 254] width 261 height 27
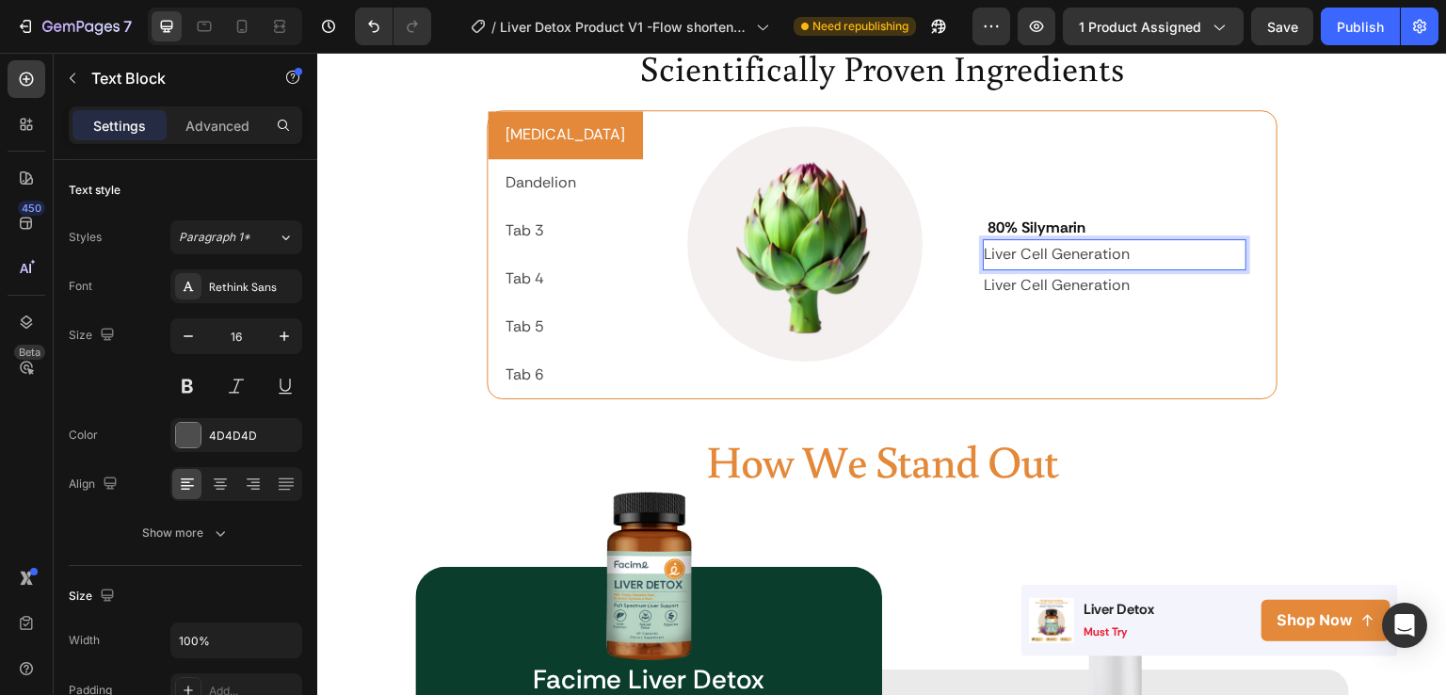
click at [1118, 248] on p "Liver Cell Generation" at bounding box center [1115, 254] width 261 height 27
drag, startPoint x: 1106, startPoint y: 258, endPoint x: 957, endPoint y: 257, distance: 149.7
click at [985, 257] on p "Liver Cell Generation" at bounding box center [1115, 254] width 261 height 27
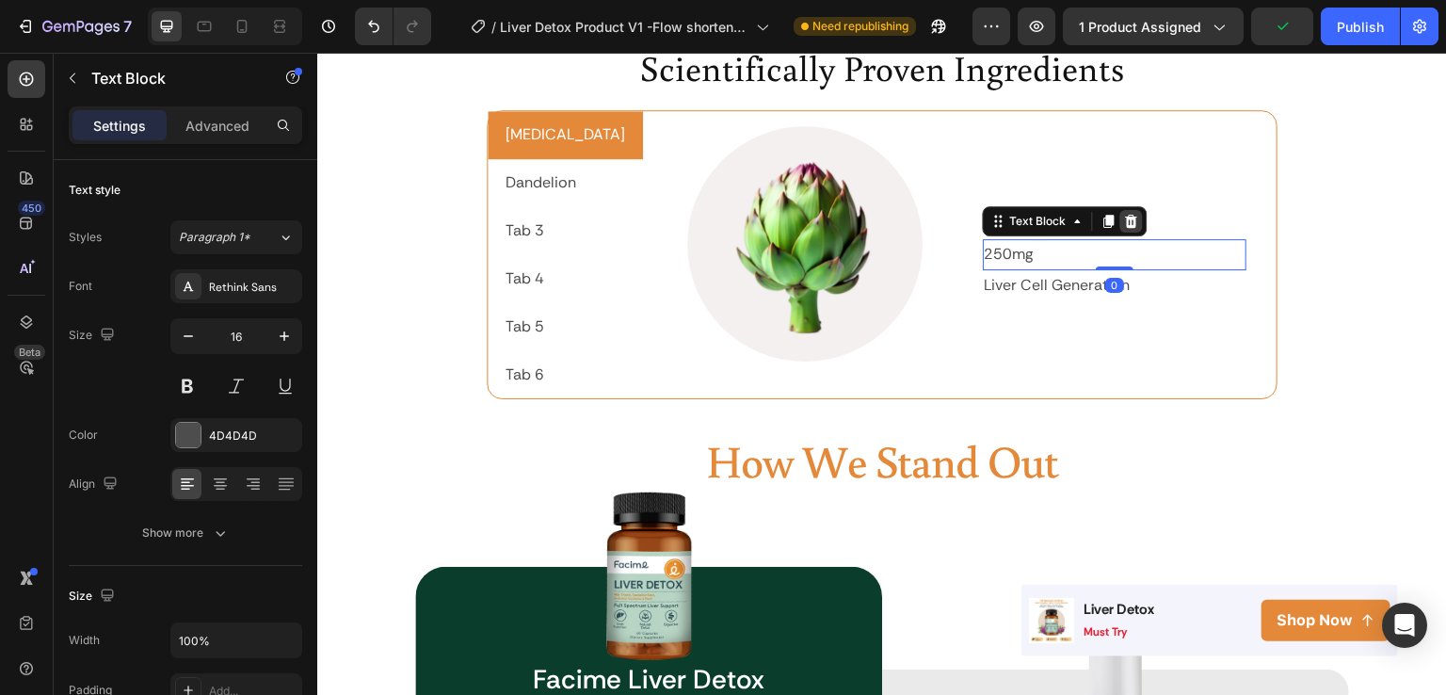
click at [1121, 218] on div at bounding box center [1132, 221] width 23 height 23
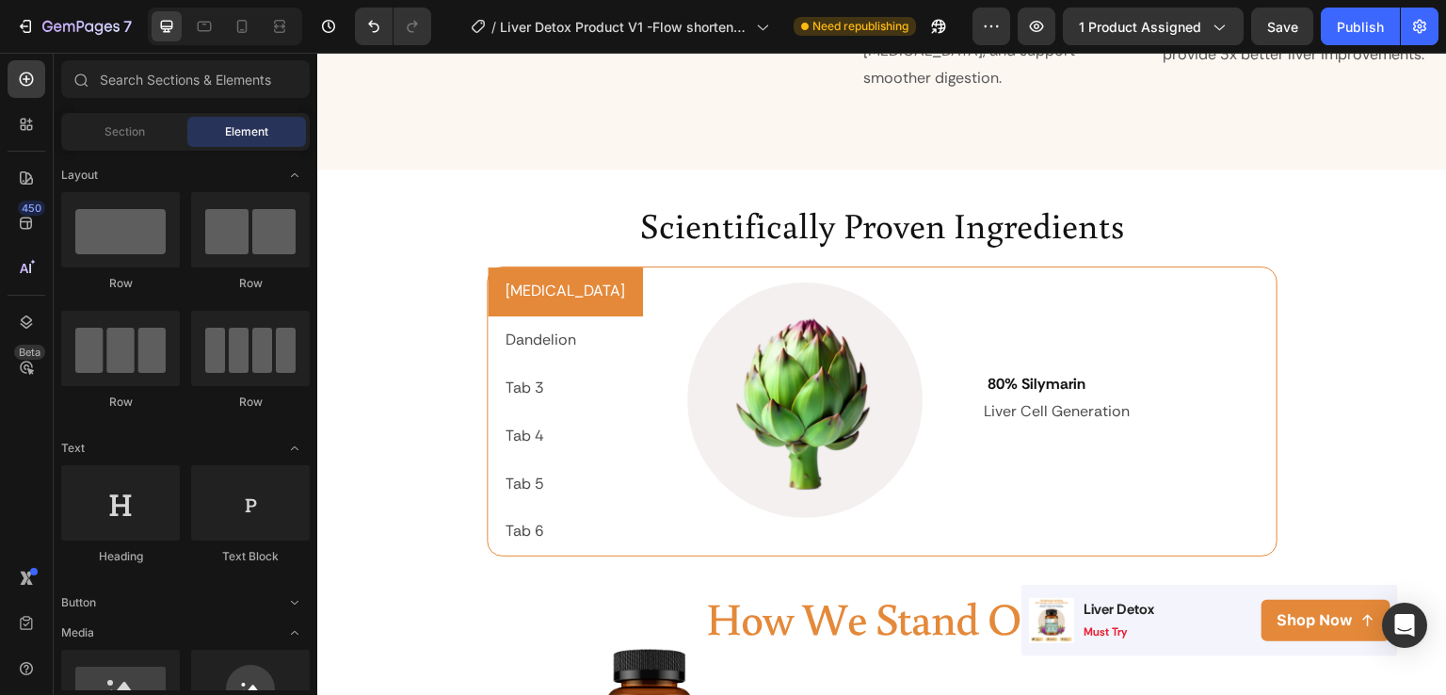
scroll to position [2919, 0]
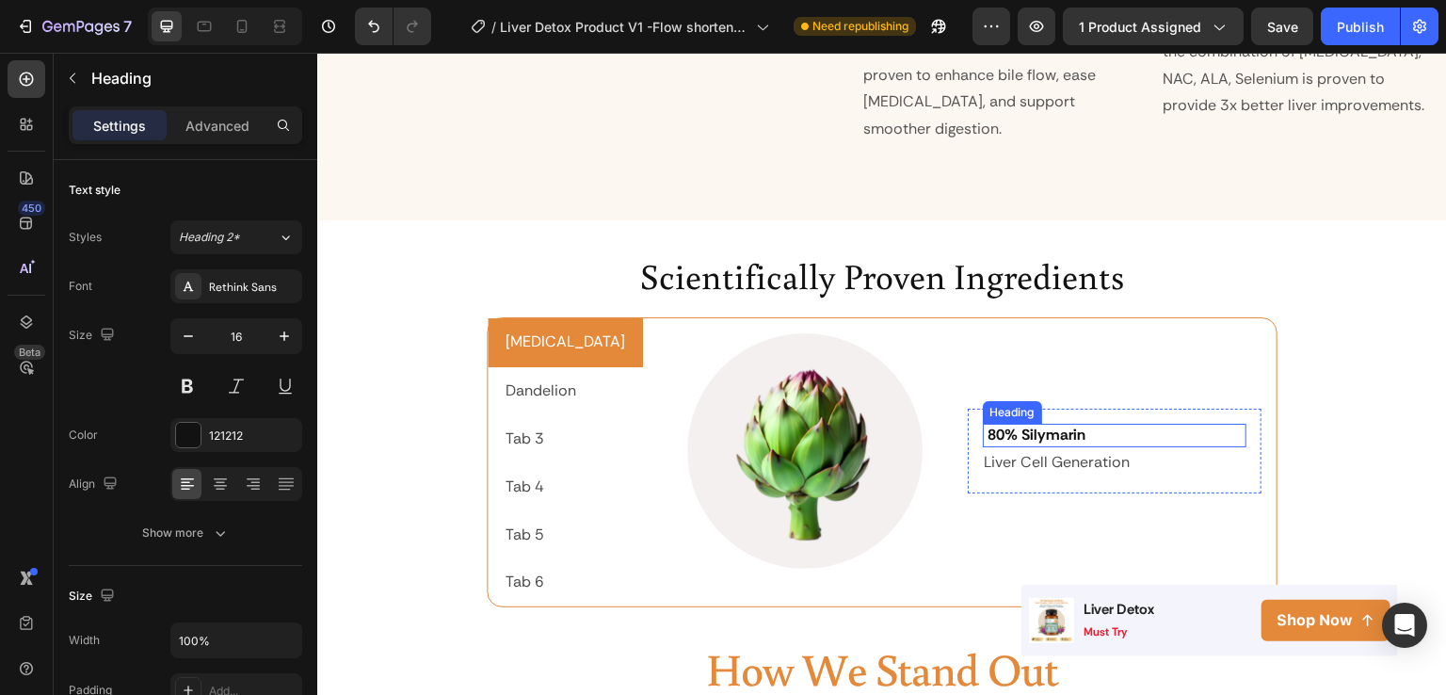
click at [1082, 424] on h2 "80% Silymarin" at bounding box center [1115, 436] width 265 height 24
click at [1065, 424] on h2 "80% Silymarin" at bounding box center [1115, 436] width 265 height 24
click at [1065, 426] on p "80% Silymarin" at bounding box center [1115, 436] width 261 height 20
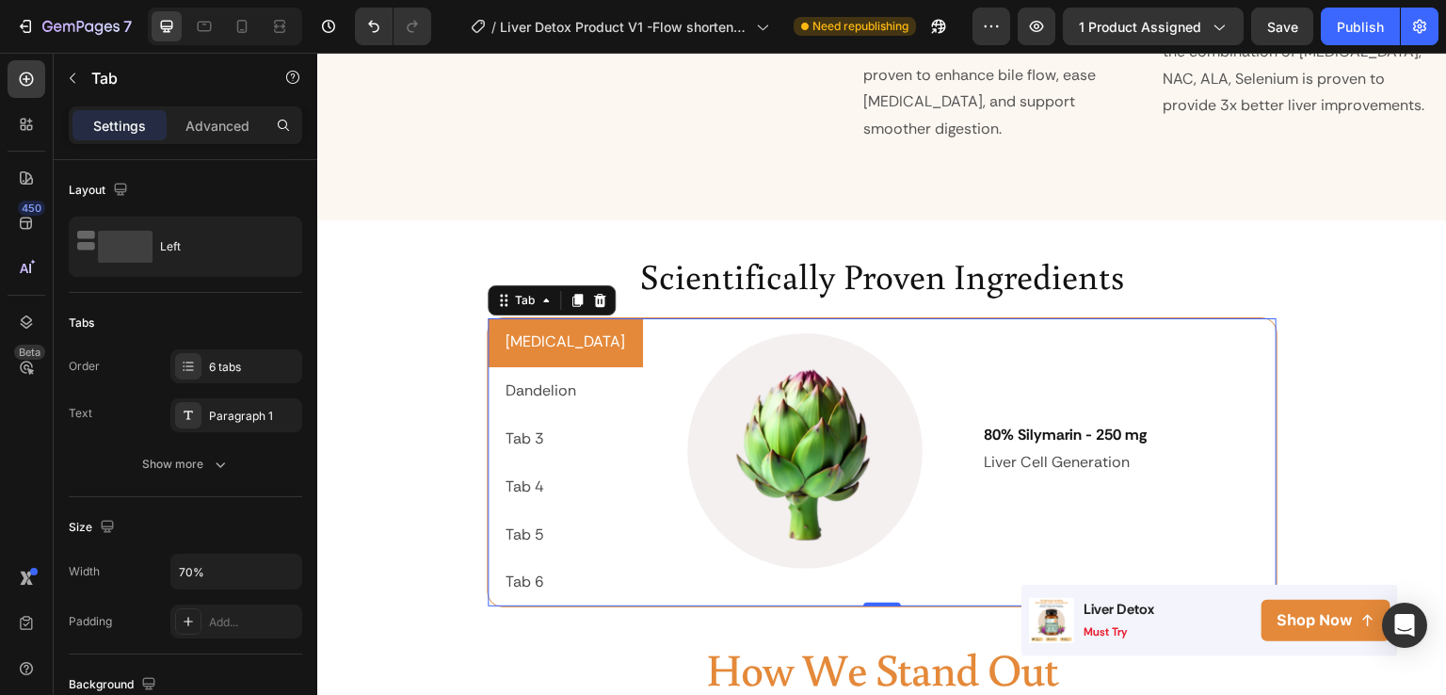
click at [531, 426] on p "Tab 3" at bounding box center [525, 439] width 39 height 27
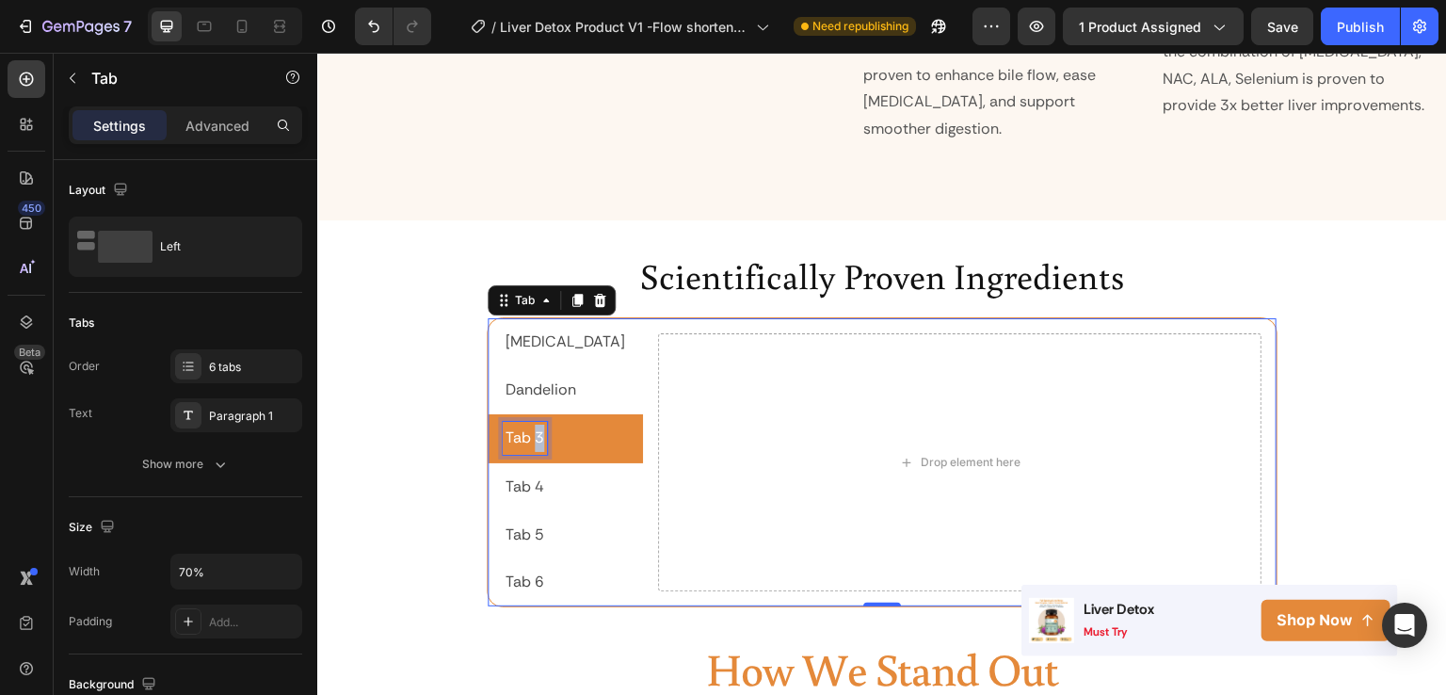
click at [531, 425] on p "Tab 3" at bounding box center [525, 438] width 39 height 27
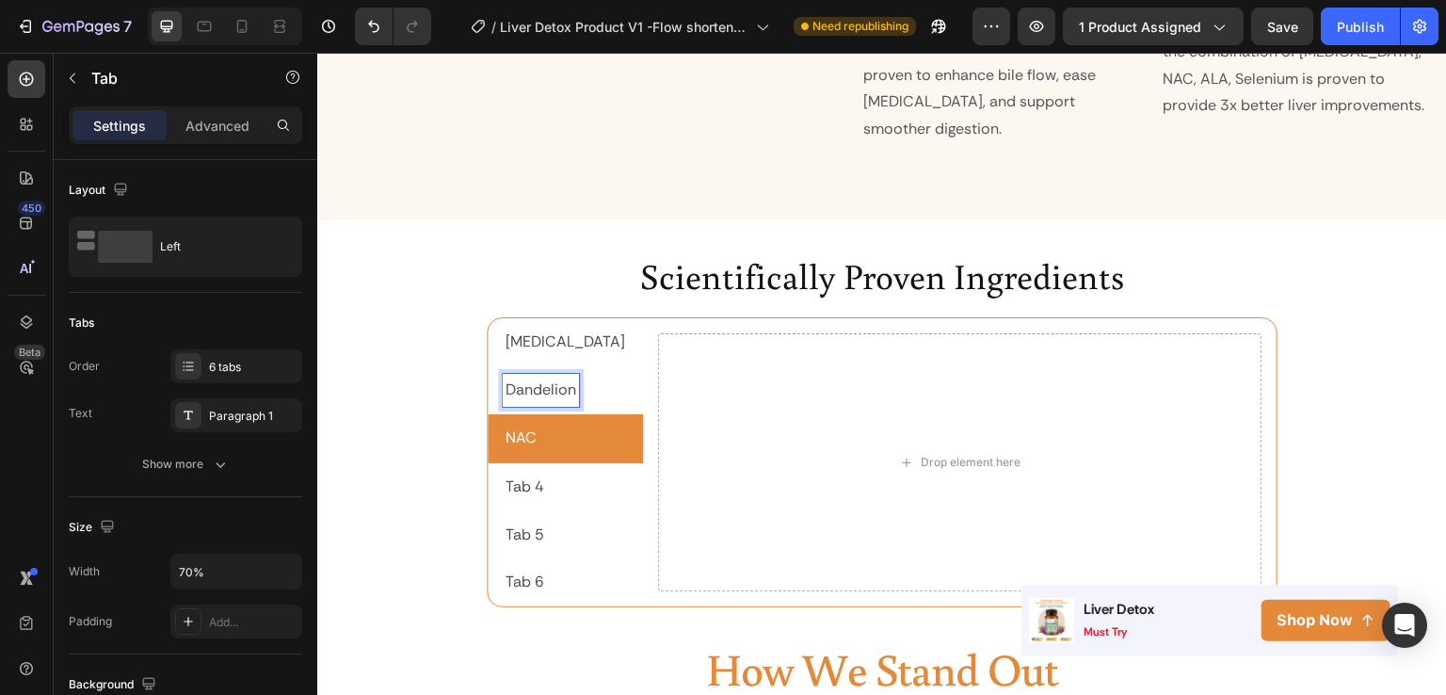
click at [539, 377] on p "Dandelion" at bounding box center [541, 390] width 71 height 27
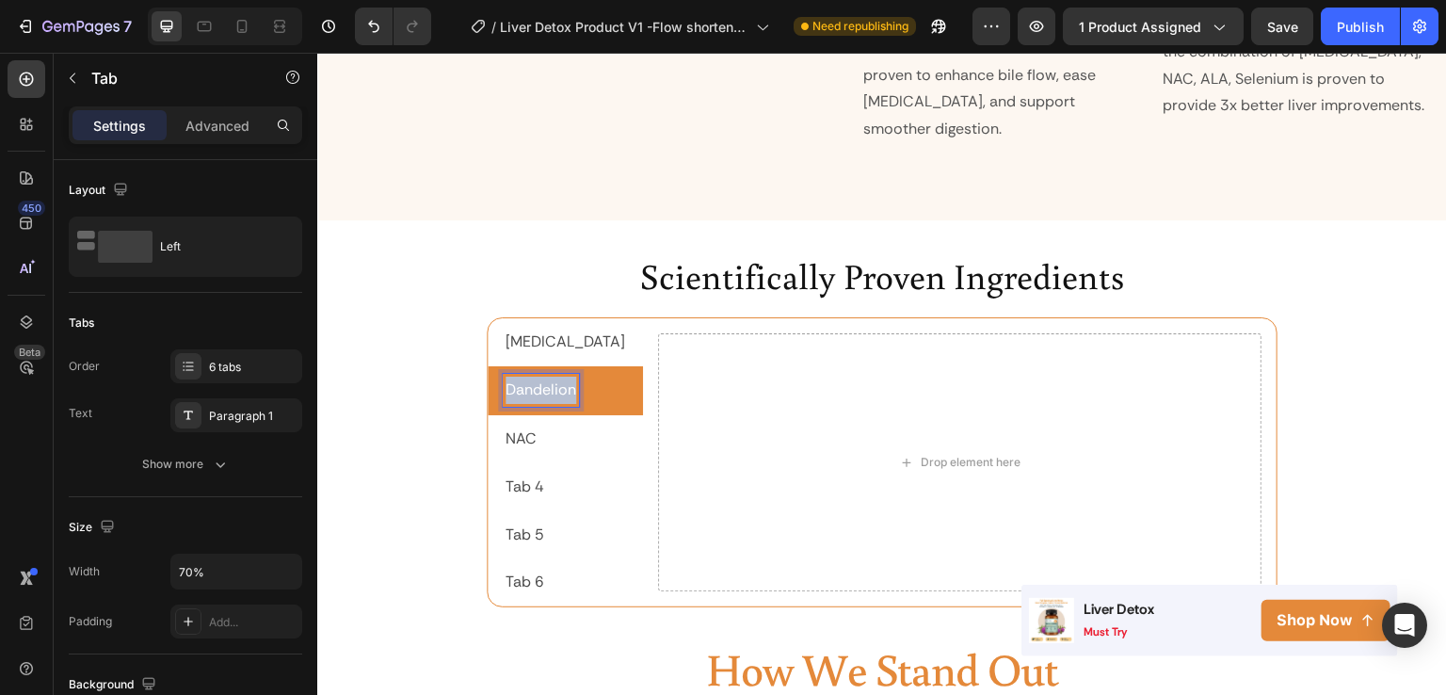
click at [539, 377] on p "Dandelion" at bounding box center [541, 390] width 71 height 27
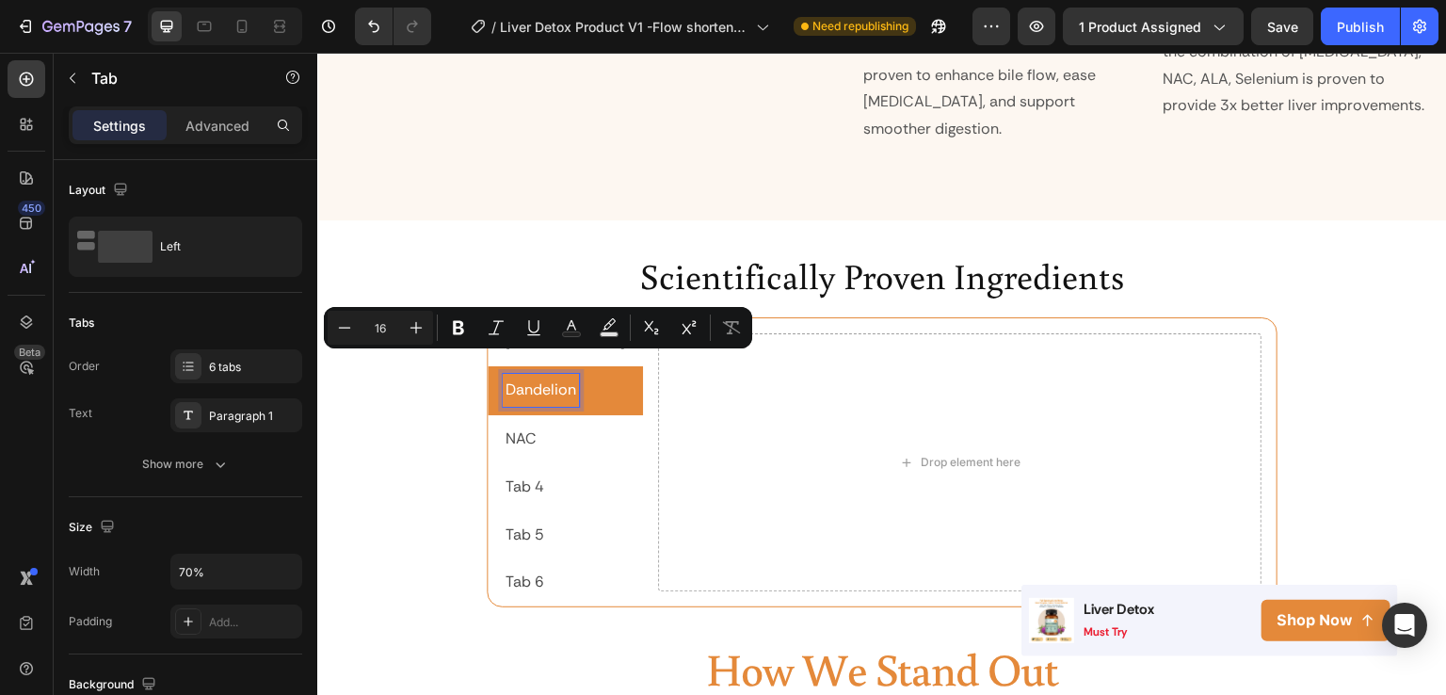
click at [529, 474] on p "Tab 4" at bounding box center [525, 487] width 39 height 27
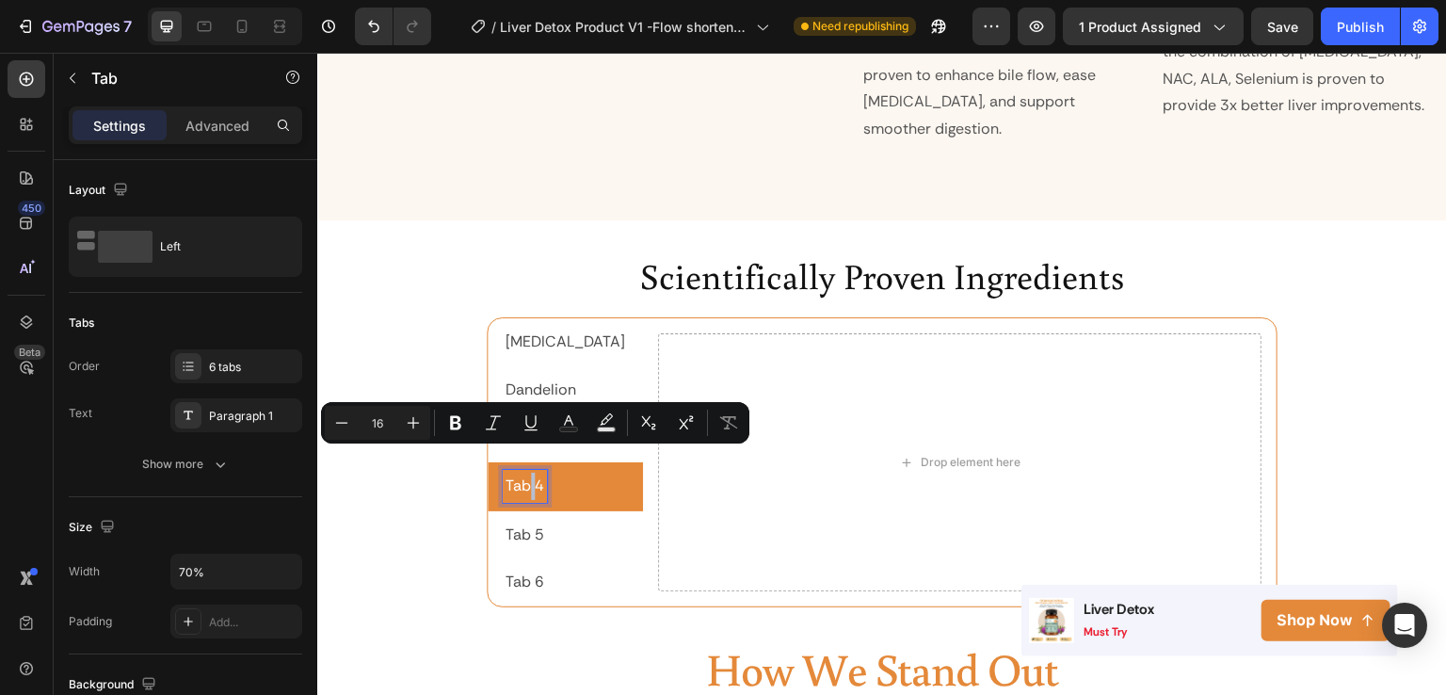
scroll to position [2918, 0]
click at [529, 474] on p "Tab 4" at bounding box center [525, 487] width 39 height 27
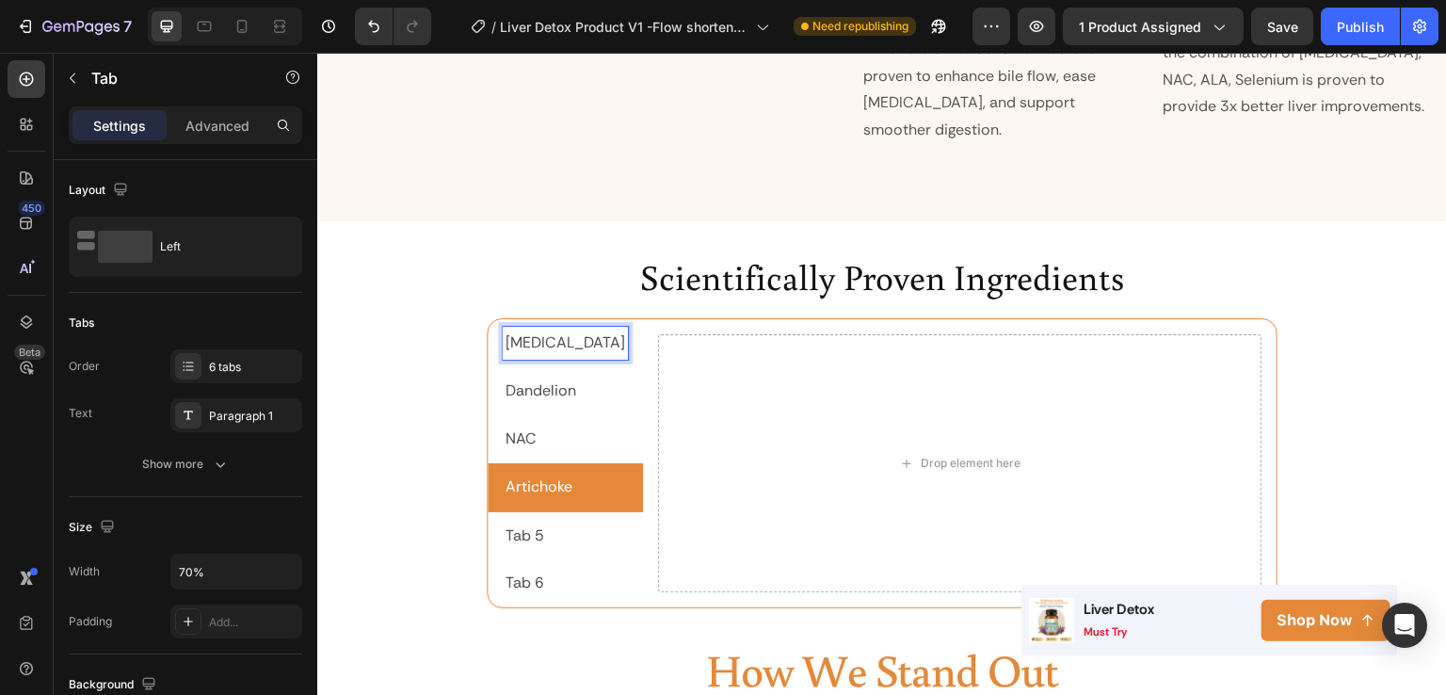
click at [552, 330] on p "[MEDICAL_DATA]" at bounding box center [566, 343] width 120 height 27
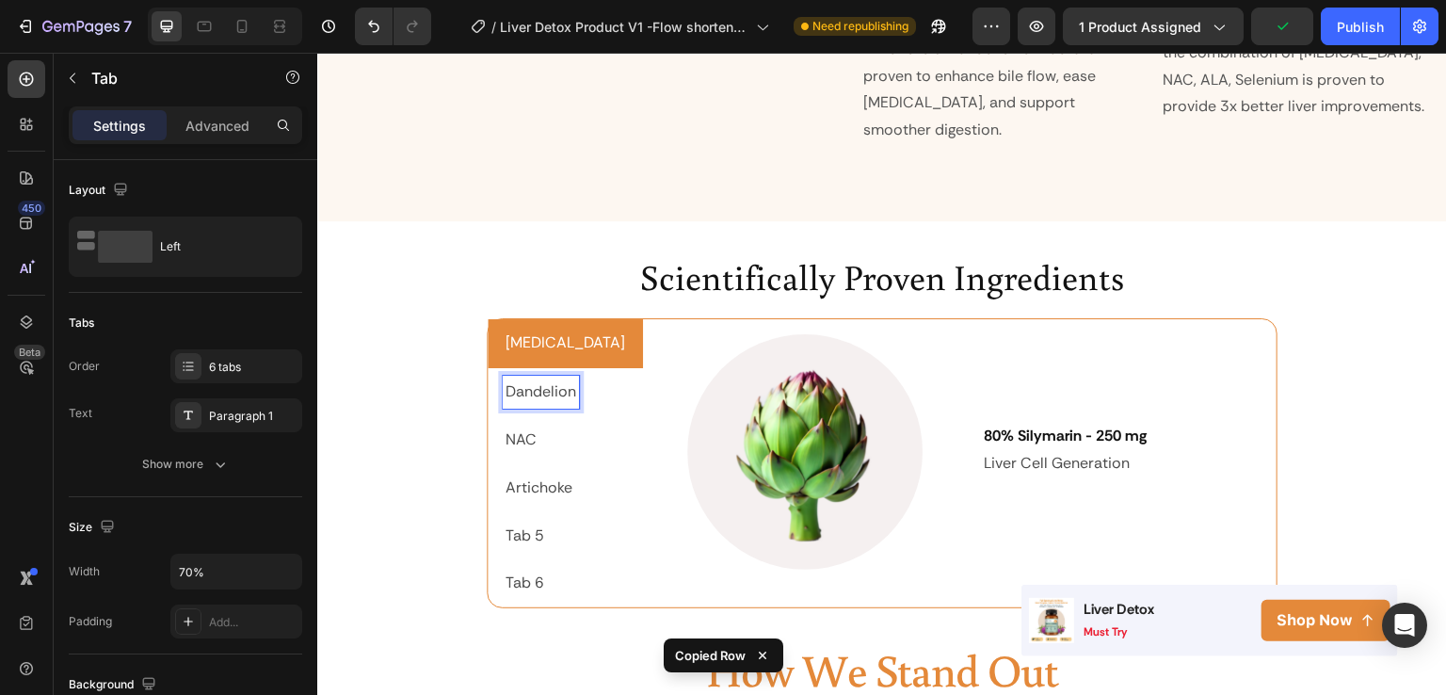
click at [546, 379] on p "Dandelion" at bounding box center [541, 392] width 71 height 27
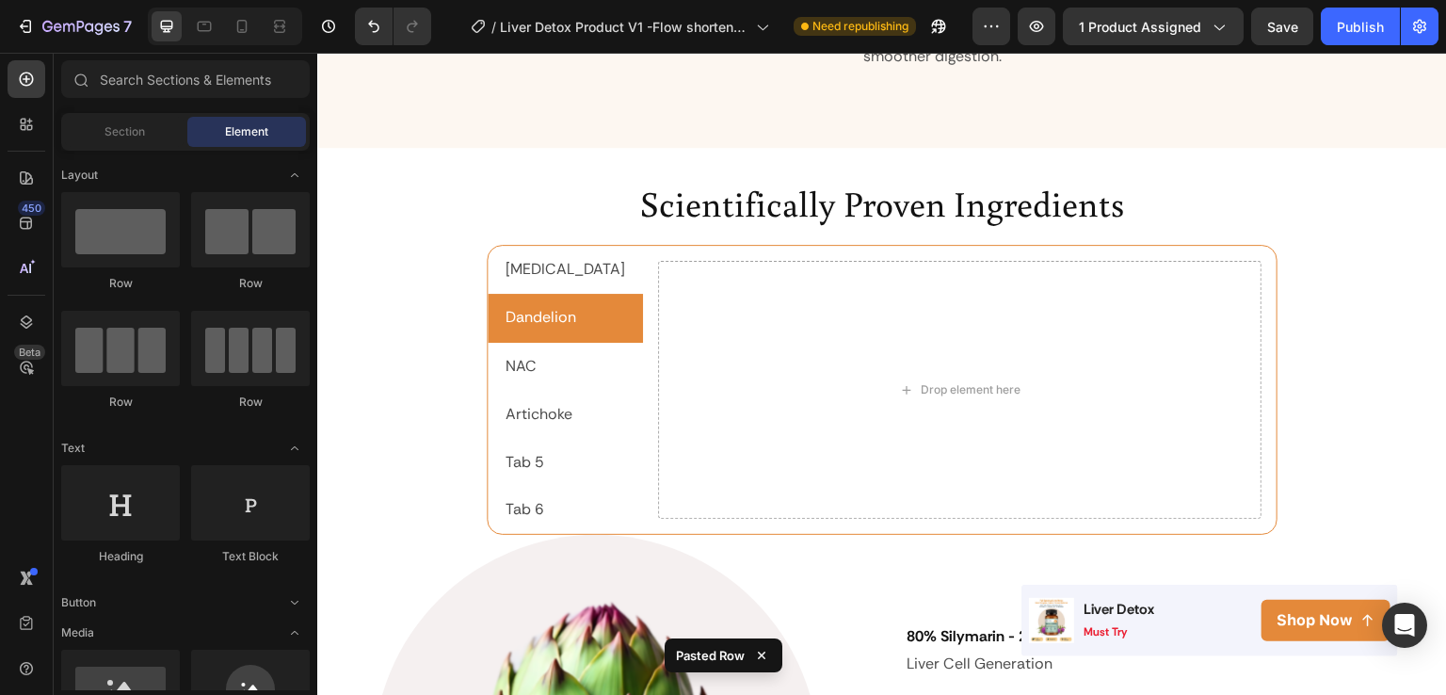
scroll to position [3002, 0]
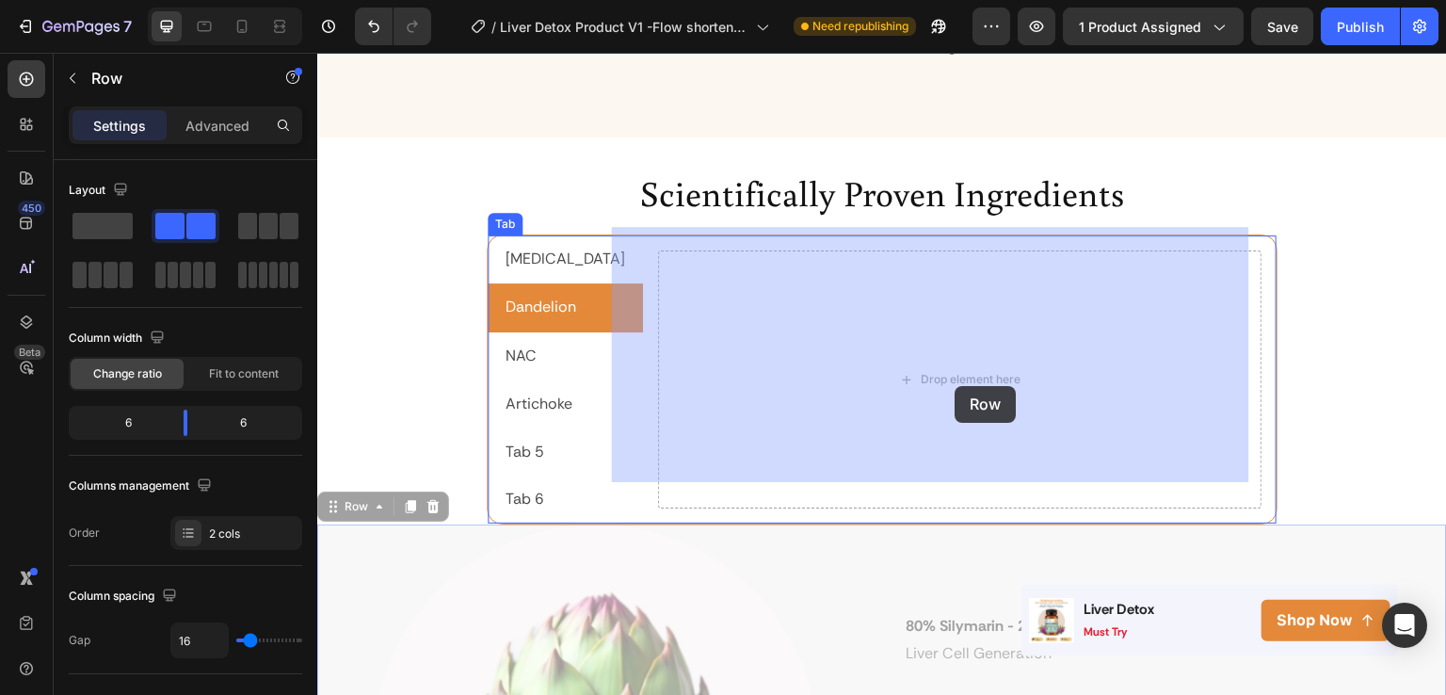
drag, startPoint x: 873, startPoint y: 548, endPoint x: 956, endPoint y: 386, distance: 181.9
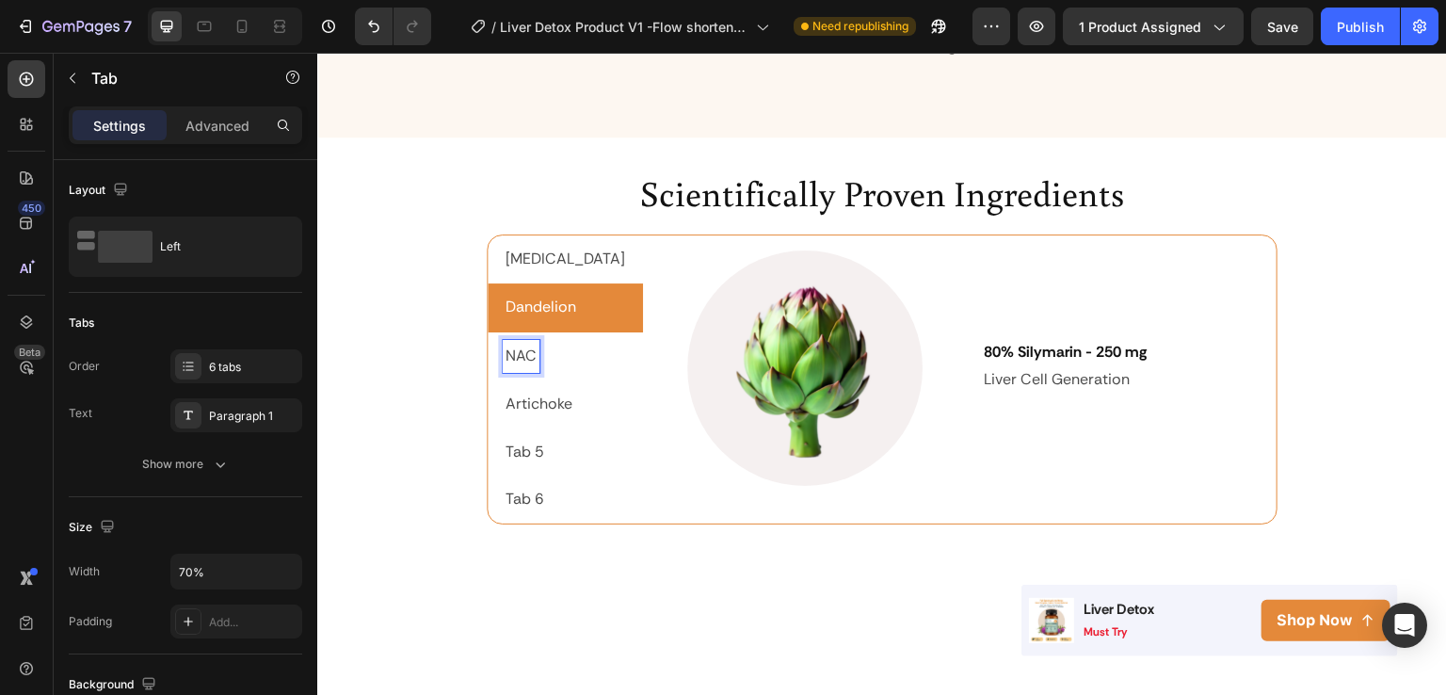
click at [521, 343] on p "NAC" at bounding box center [521, 356] width 31 height 27
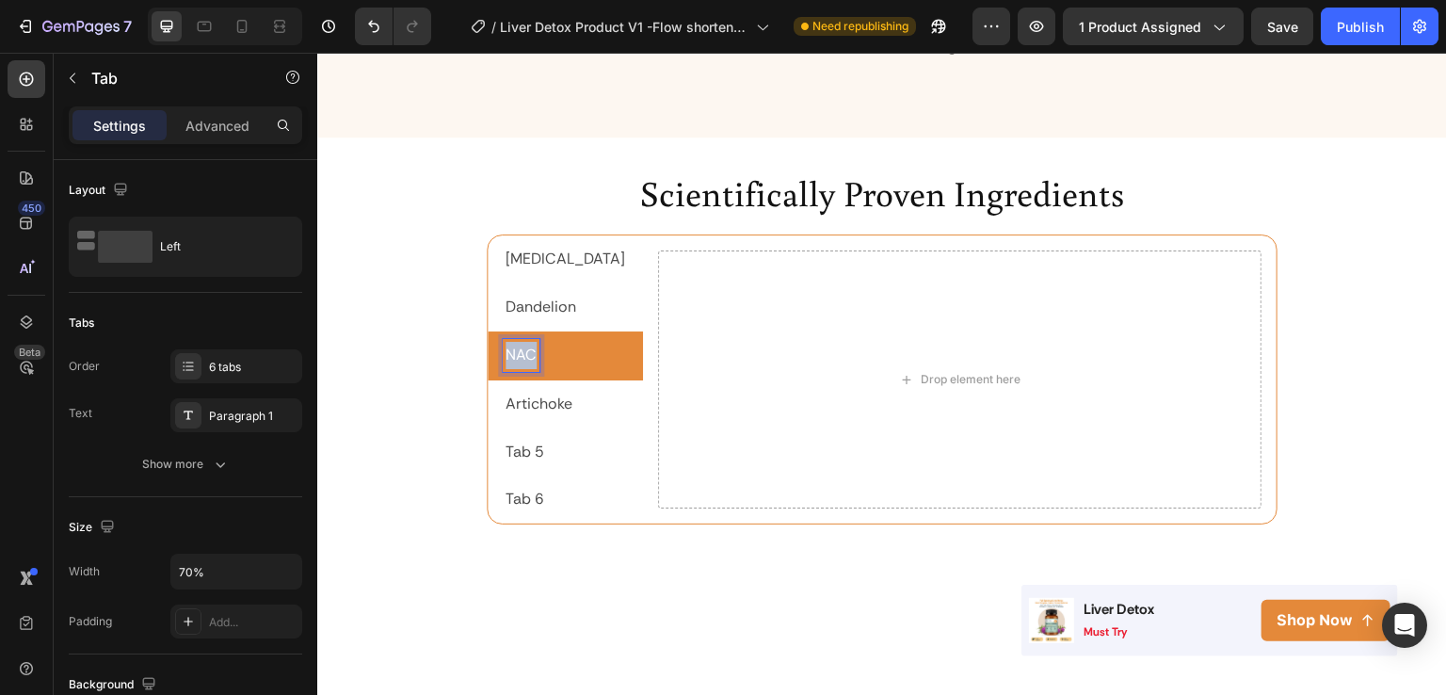
click at [521, 342] on p "NAC" at bounding box center [521, 355] width 31 height 27
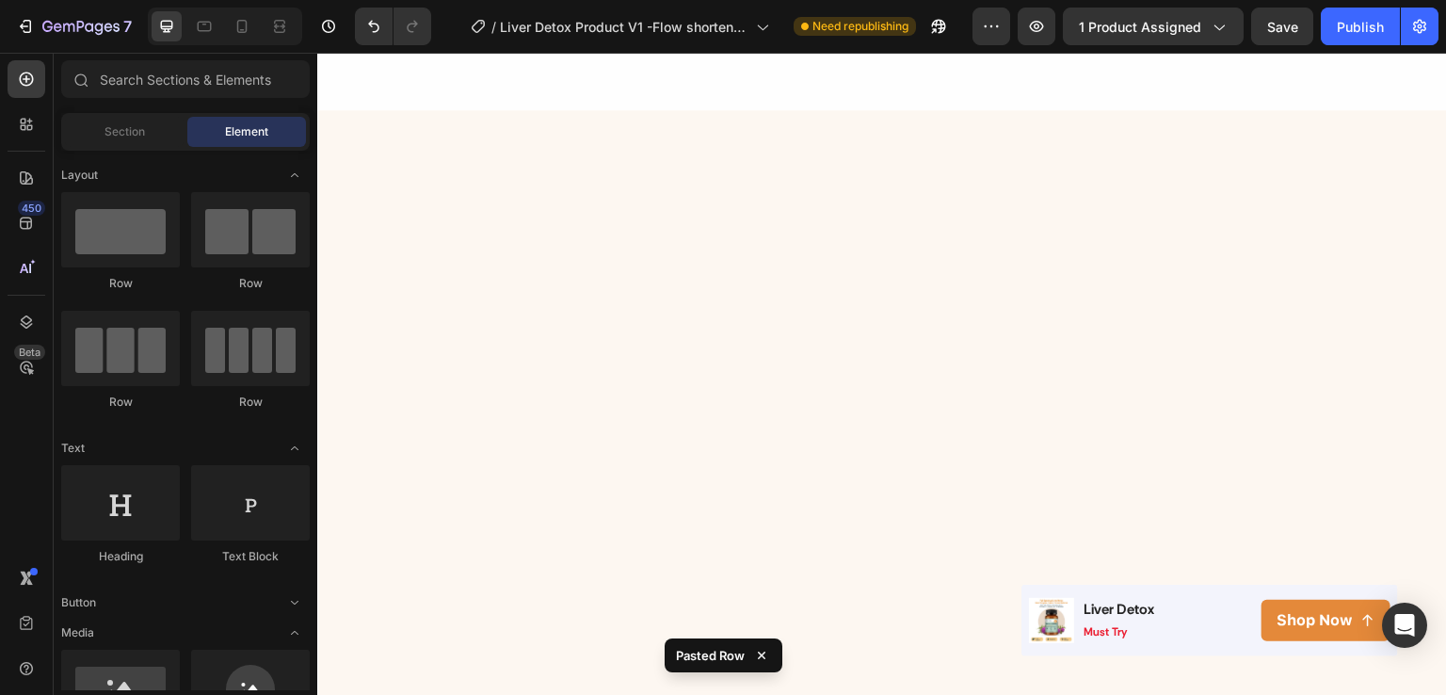
scroll to position [3194, 0]
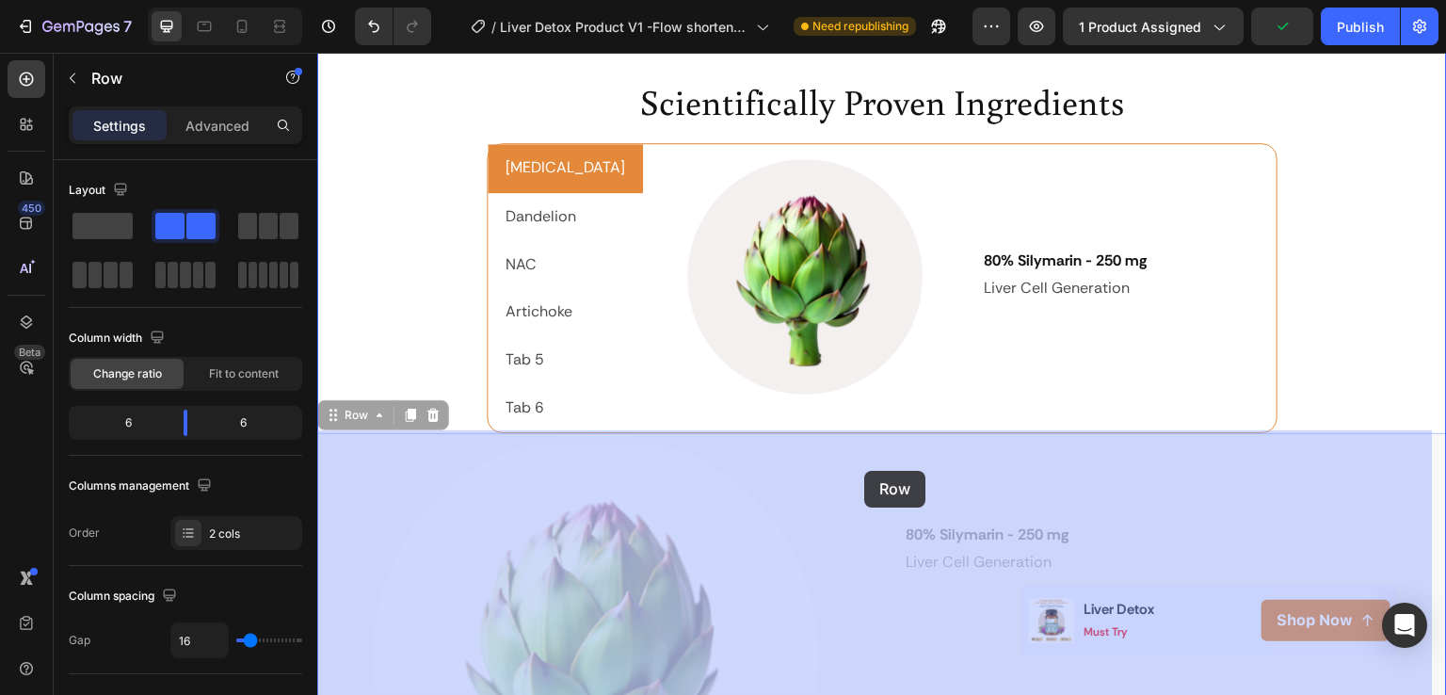
drag, startPoint x: 886, startPoint y: 457, endPoint x: 864, endPoint y: 471, distance: 25.9
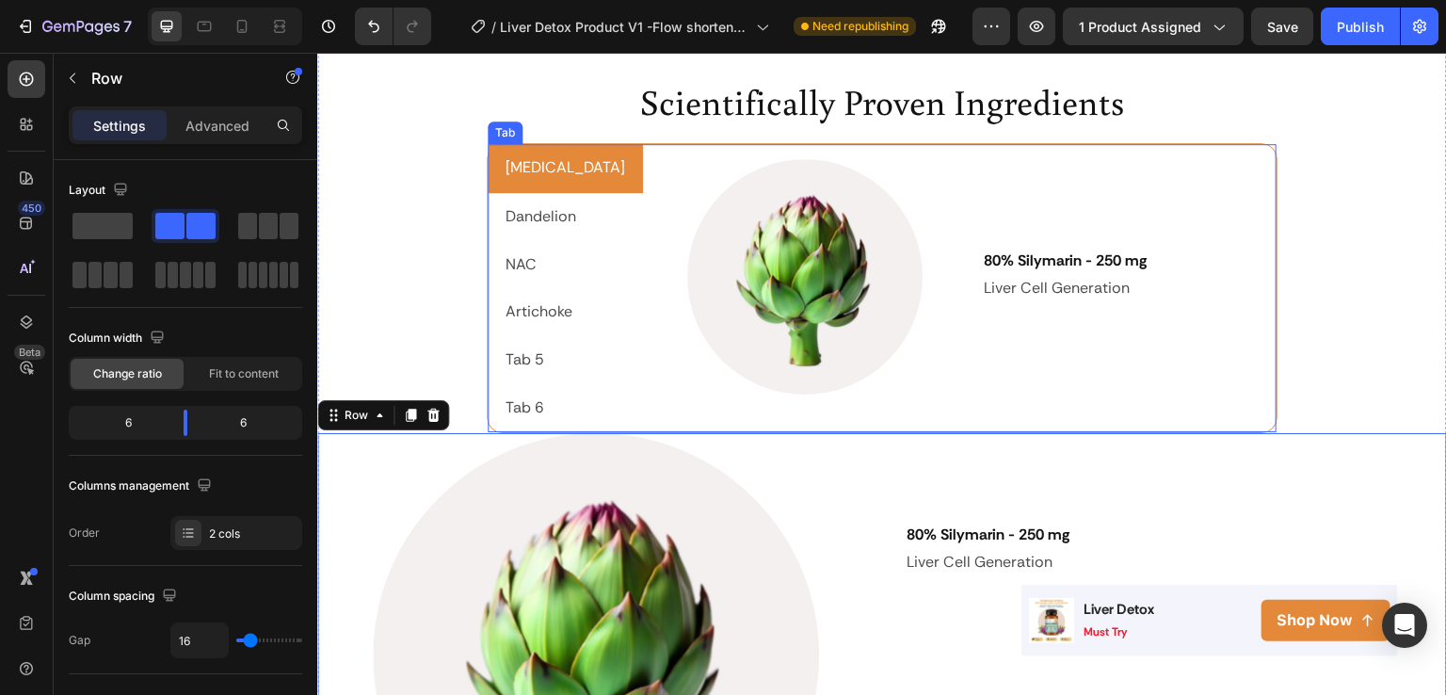
click at [524, 265] on p "NAC" at bounding box center [521, 264] width 31 height 27
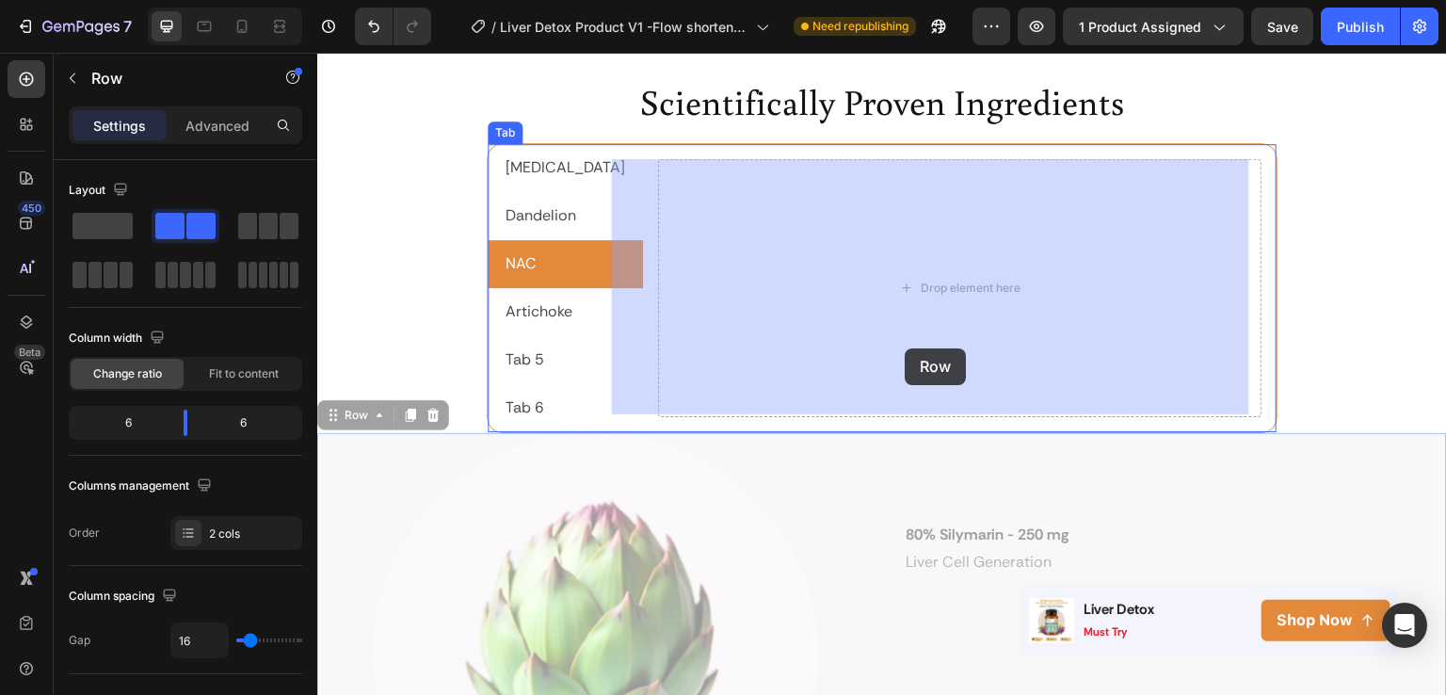
drag, startPoint x: 872, startPoint y: 461, endPoint x: 906, endPoint y: 348, distance: 118.0
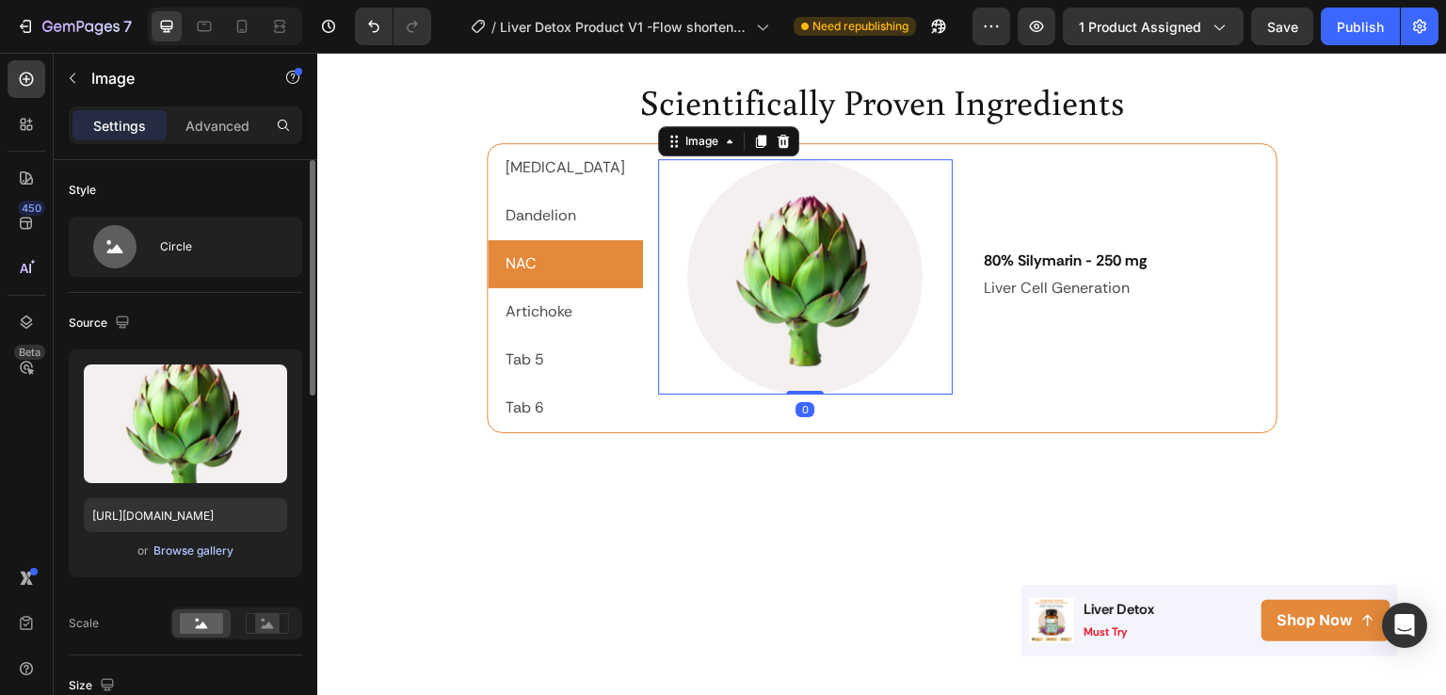
click at [177, 550] on div "Browse gallery" at bounding box center [193, 550] width 80 height 17
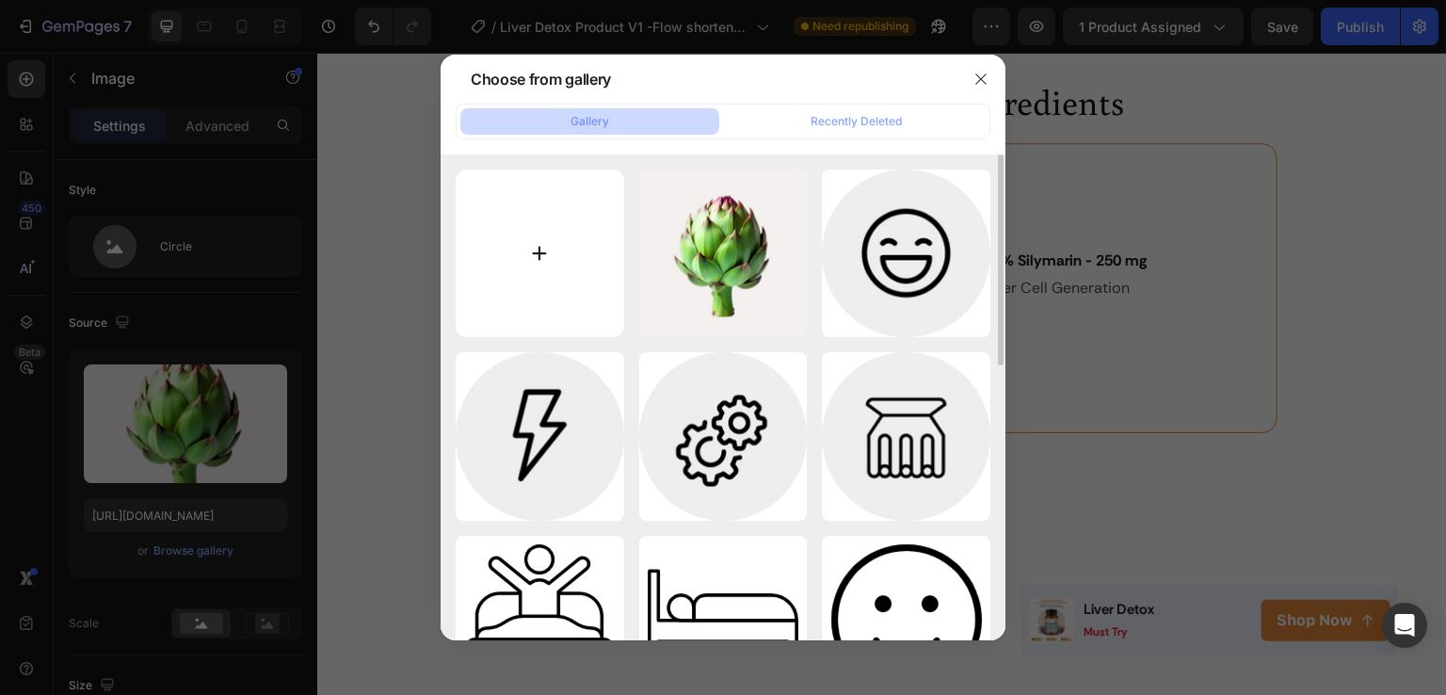
click at [543, 253] on input "file" at bounding box center [540, 253] width 169 height 169
type input "C:\fakepath\Copy element from Gempages! (2).png"
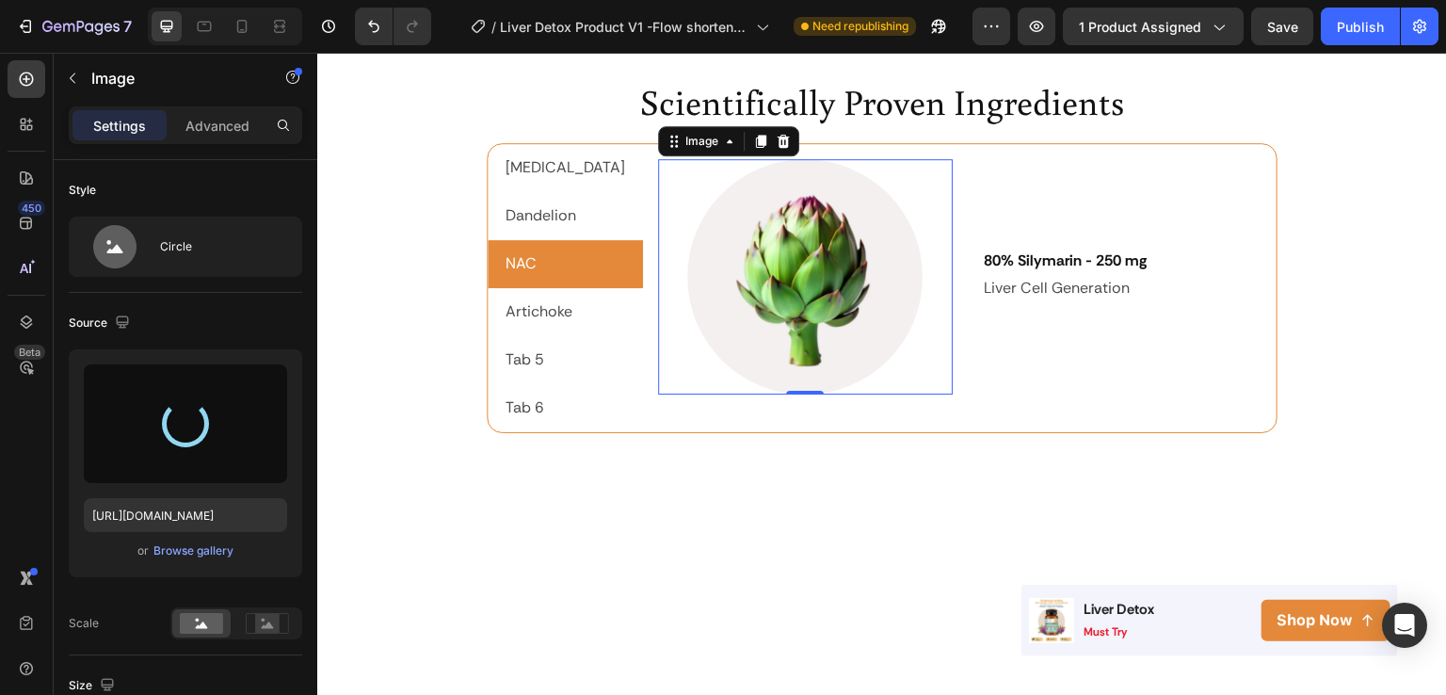
type input "[URL][DOMAIN_NAME]"
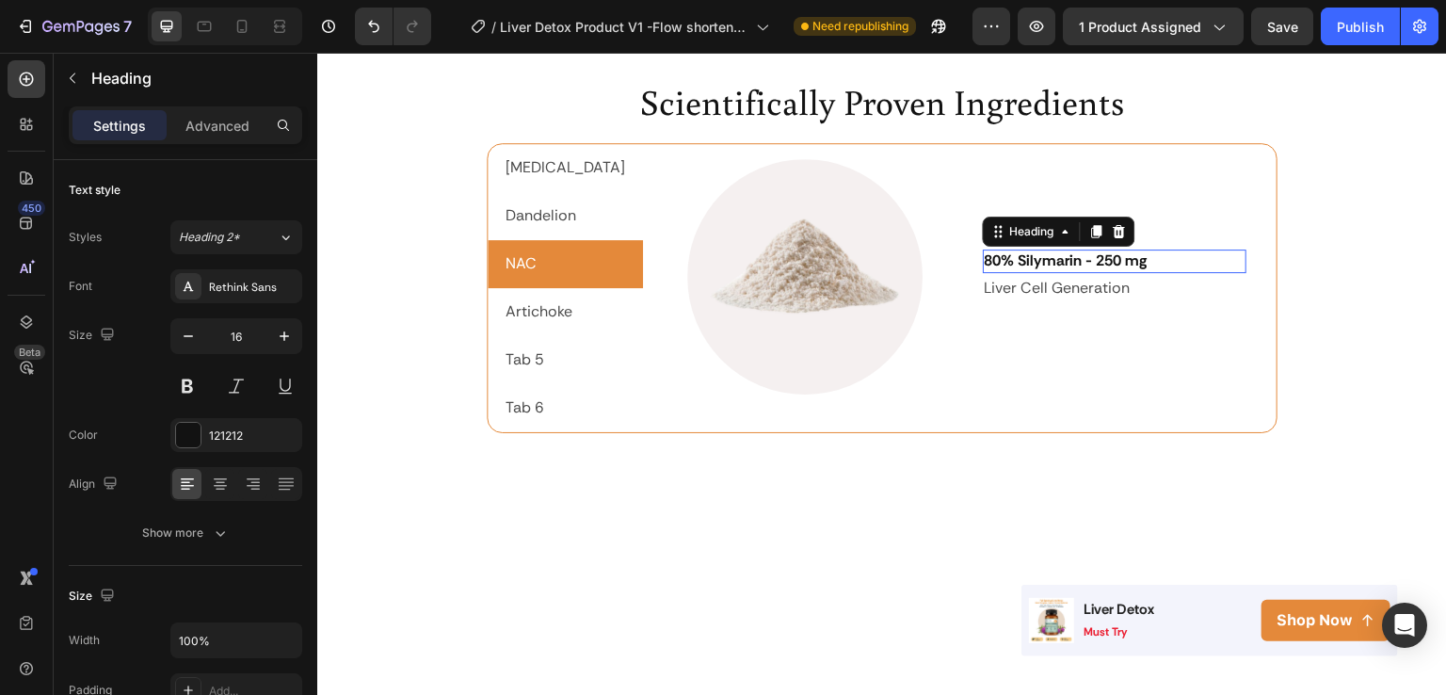
click at [1137, 265] on h2 "80% Silymarin - 250 mg" at bounding box center [1115, 262] width 265 height 24
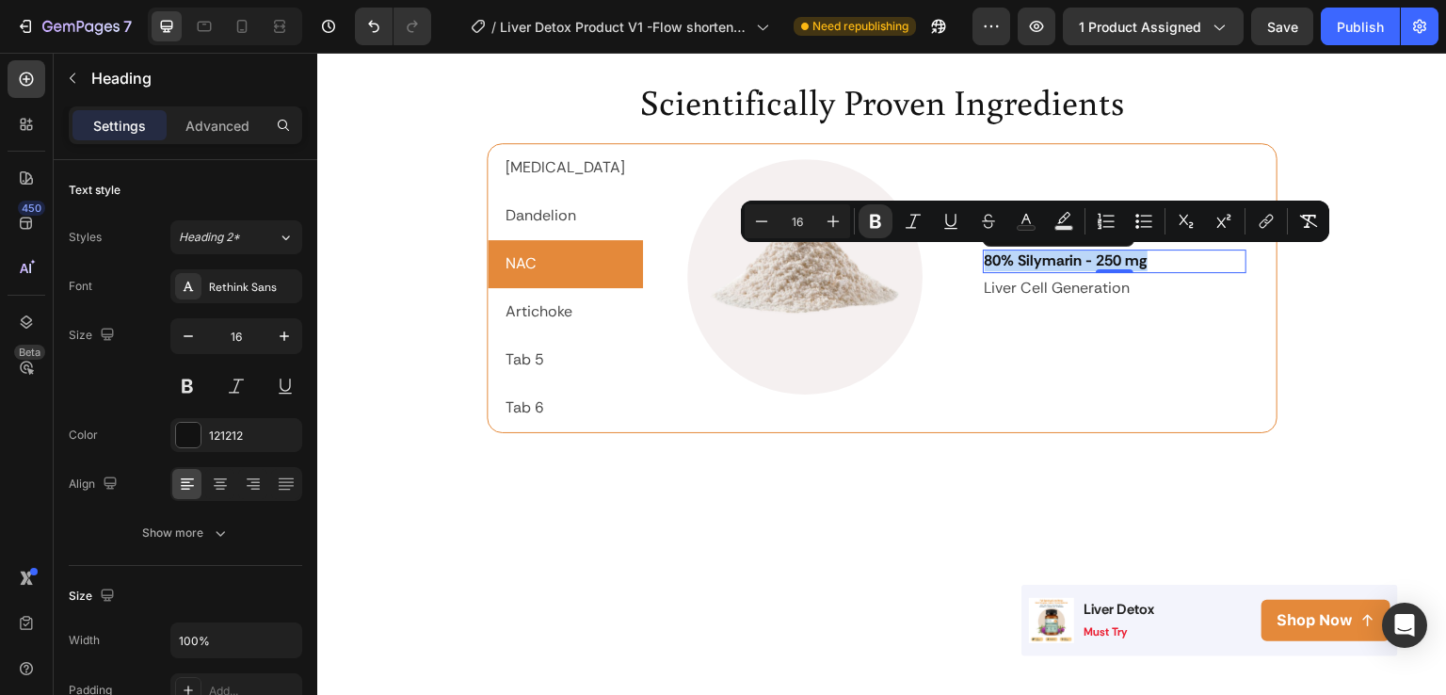
drag, startPoint x: 1123, startPoint y: 263, endPoint x: 959, endPoint y: 261, distance: 164.8
click at [985, 261] on p "80% Silymarin - 250 mg" at bounding box center [1115, 261] width 261 height 20
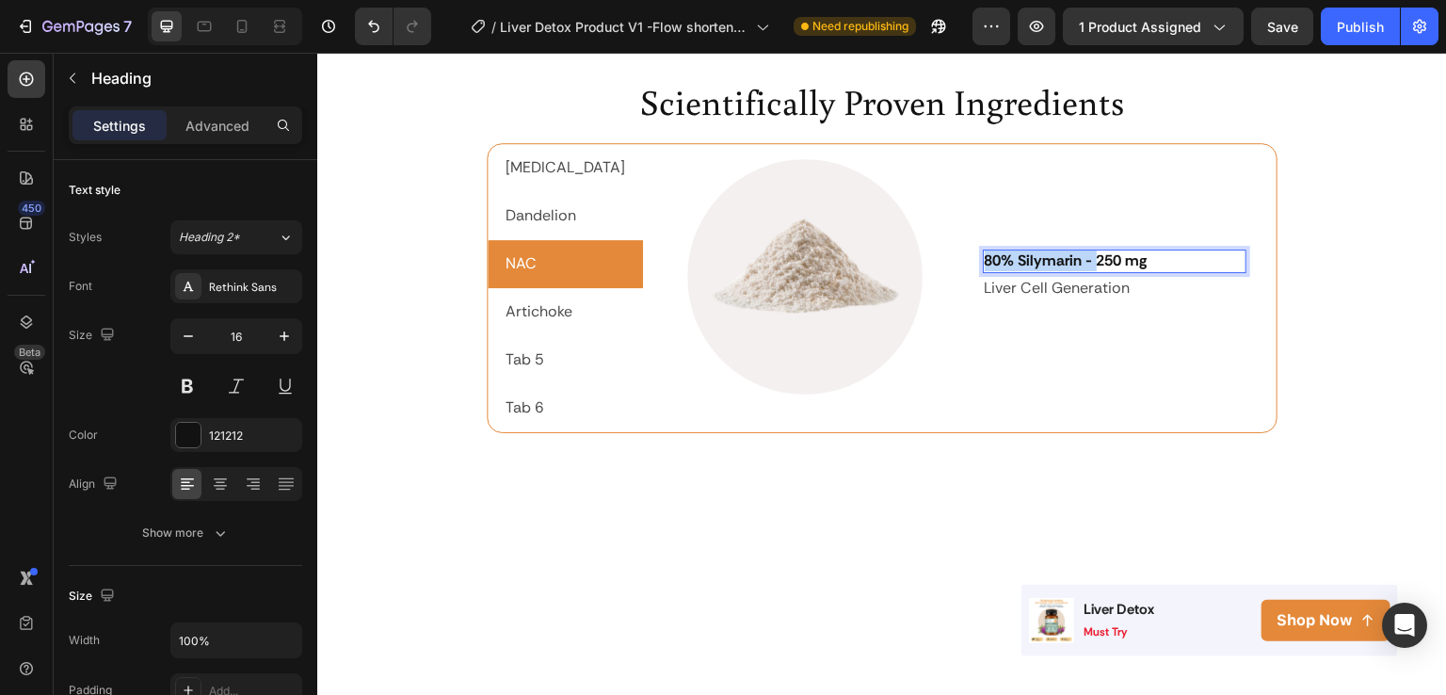
drag, startPoint x: 1065, startPoint y: 261, endPoint x: 958, endPoint y: 265, distance: 107.4
click at [985, 265] on strong "80% Silymarin - 250 mg" at bounding box center [1066, 260] width 163 height 20
click at [1079, 288] on p "Liver Cell Generation" at bounding box center [1115, 288] width 261 height 27
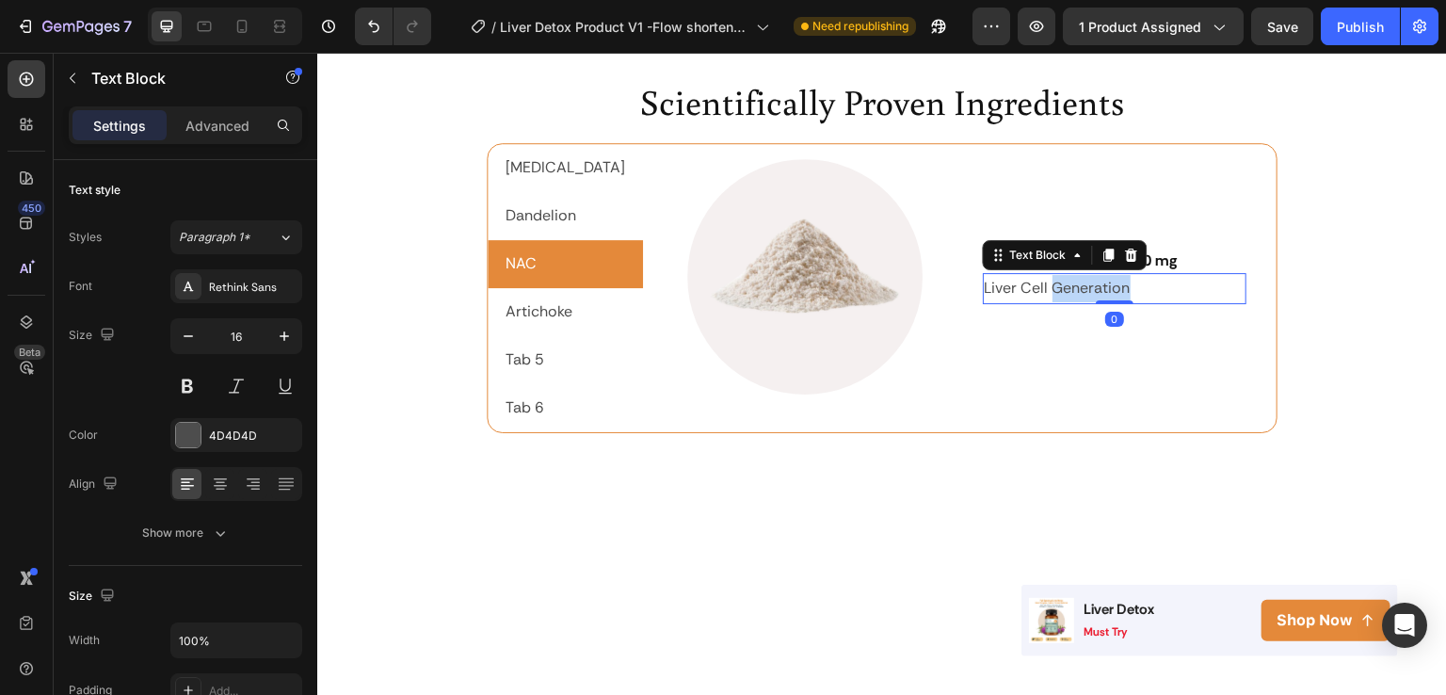
click at [1108, 290] on p "Liver Cell Generation" at bounding box center [1115, 288] width 261 height 27
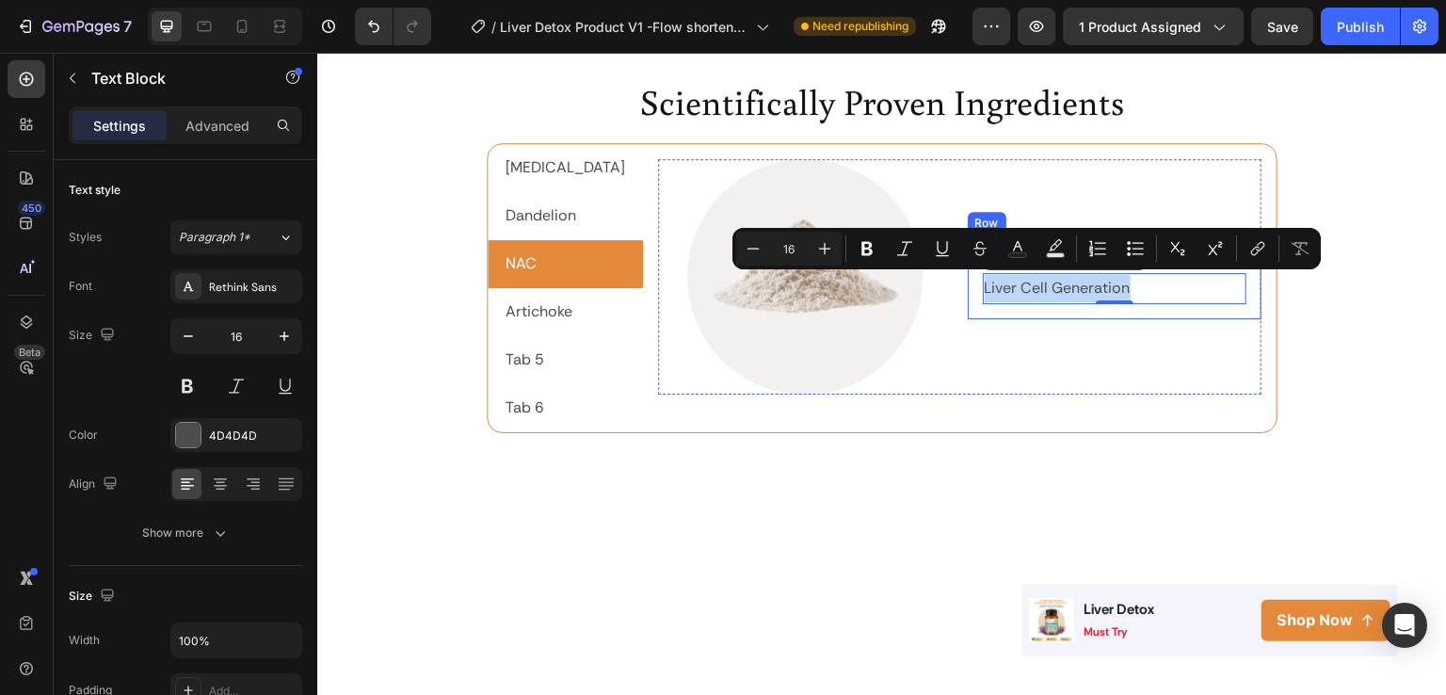
drag, startPoint x: 1107, startPoint y: 290, endPoint x: 951, endPoint y: 283, distance: 156.4
click at [968, 283] on div "⁠⁠⁠⁠⁠⁠⁠ N-Acetyl Cysteine - 400 mg Heading Liver Cell Generation Text Block 0 R…" at bounding box center [1115, 276] width 295 height 85
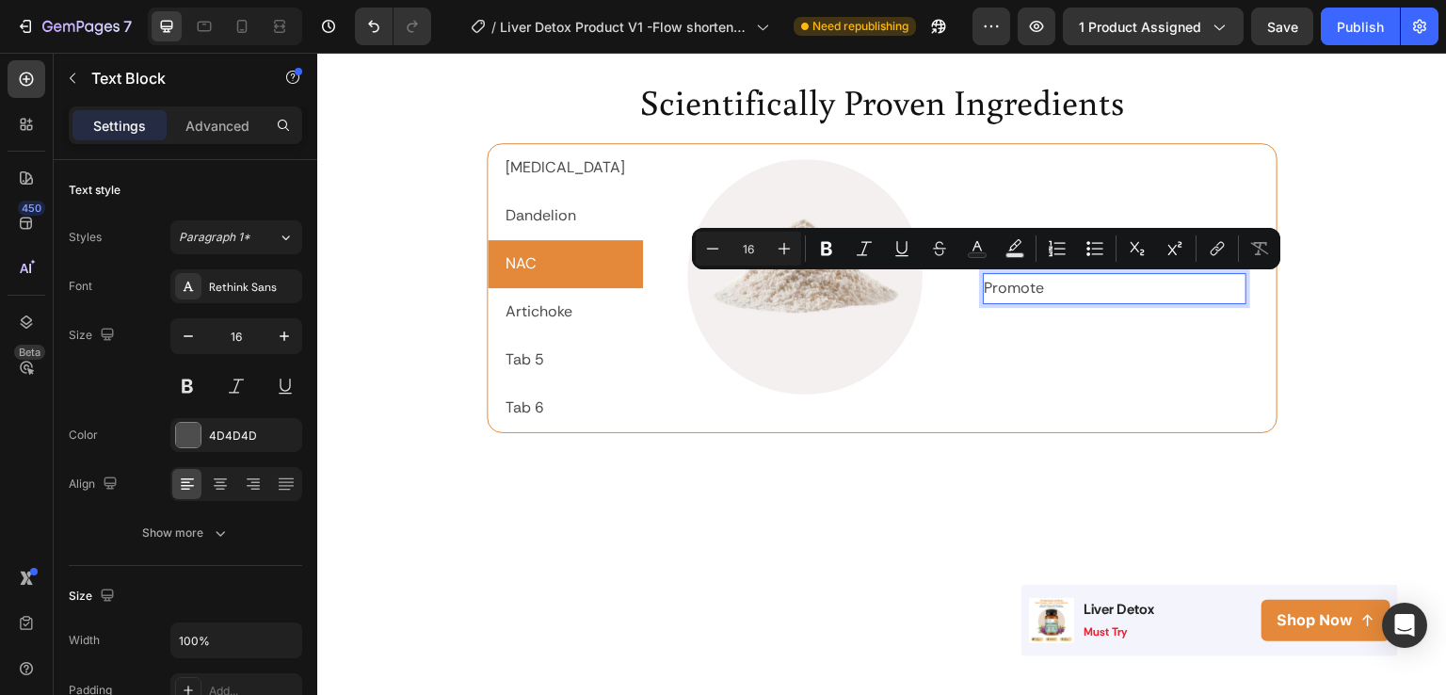
drag, startPoint x: 1022, startPoint y: 294, endPoint x: 959, endPoint y: 283, distance: 63.9
click at [985, 283] on p "Promote" at bounding box center [1115, 288] width 261 height 27
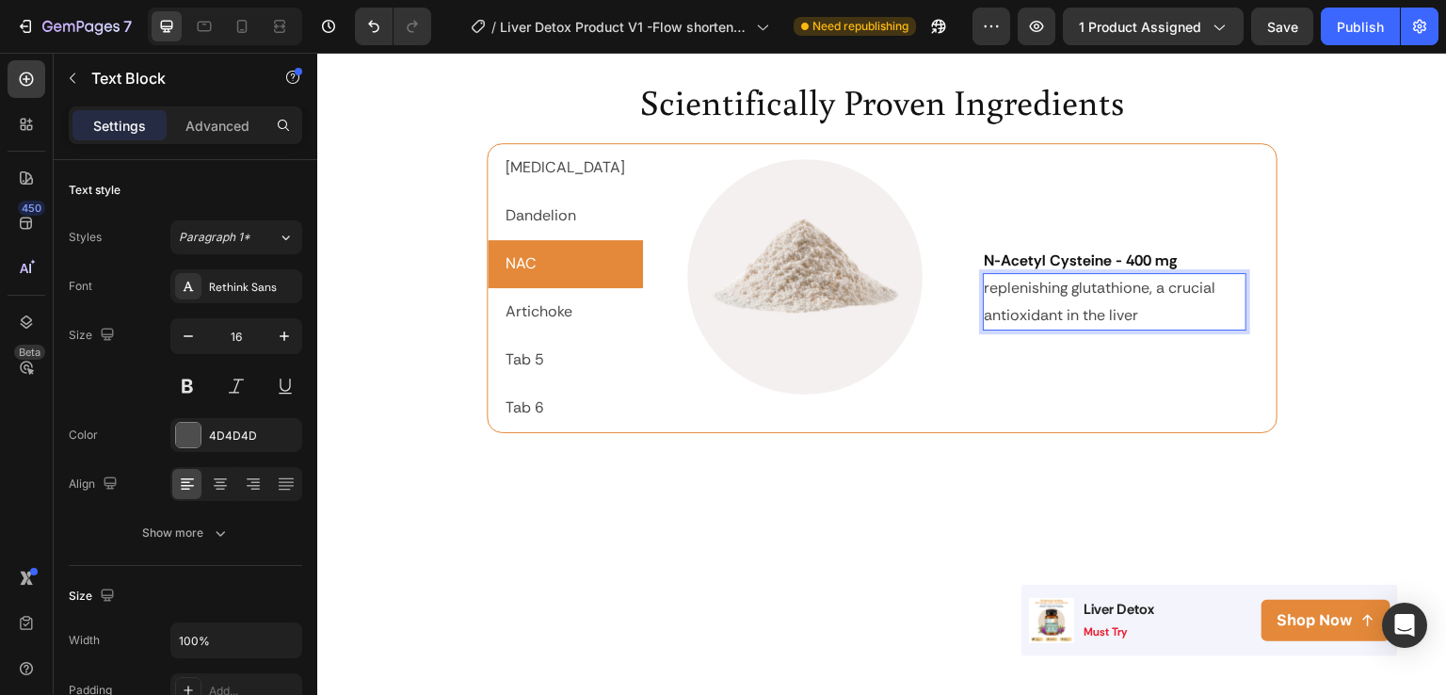
click at [985, 284] on p "replenishing glutathione, a crucial antioxidant in the liver" at bounding box center [1115, 302] width 261 height 55
click at [1041, 290] on p "Replenishing glutathione, a crucial antioxidant in the liver" at bounding box center [1115, 302] width 261 height 55
click at [1100, 300] on p "Replenish glutathione, a crucial antioxidant in the liver" at bounding box center [1115, 302] width 261 height 55
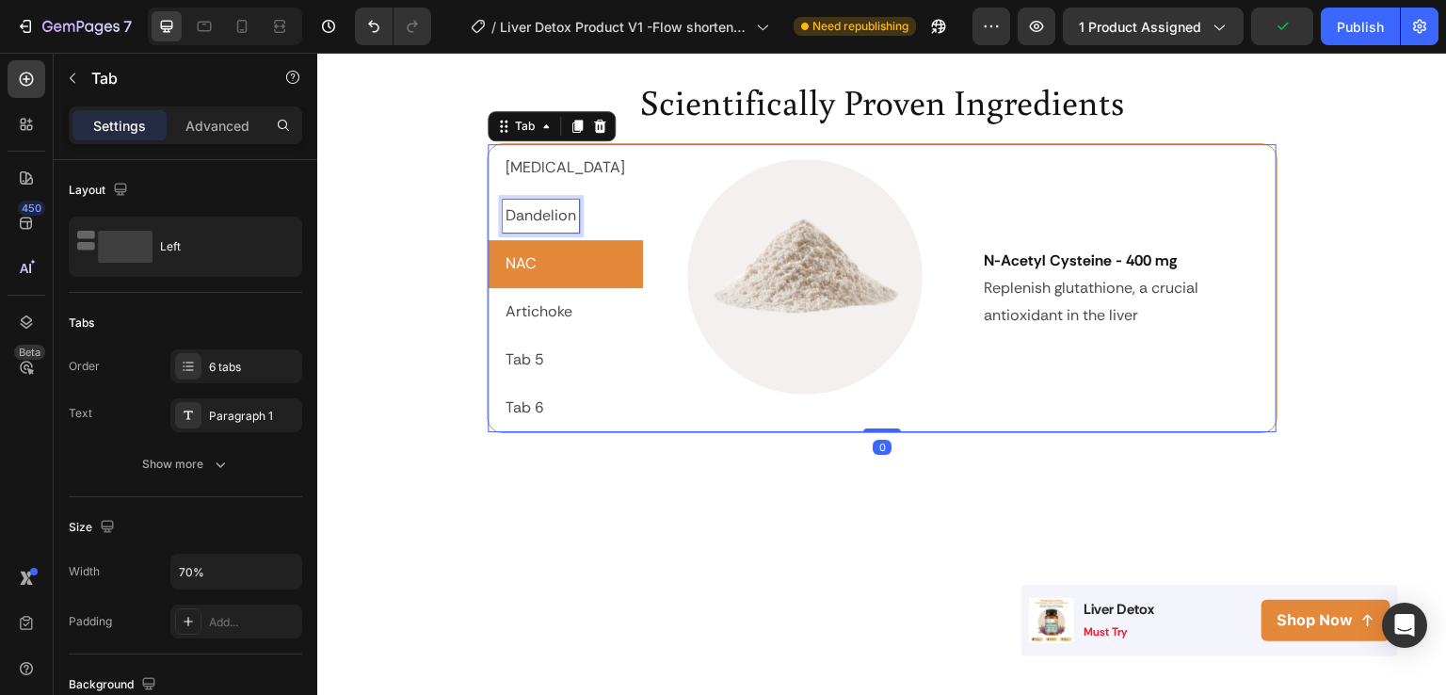
click at [542, 221] on p "Dandelion" at bounding box center [541, 215] width 71 height 27
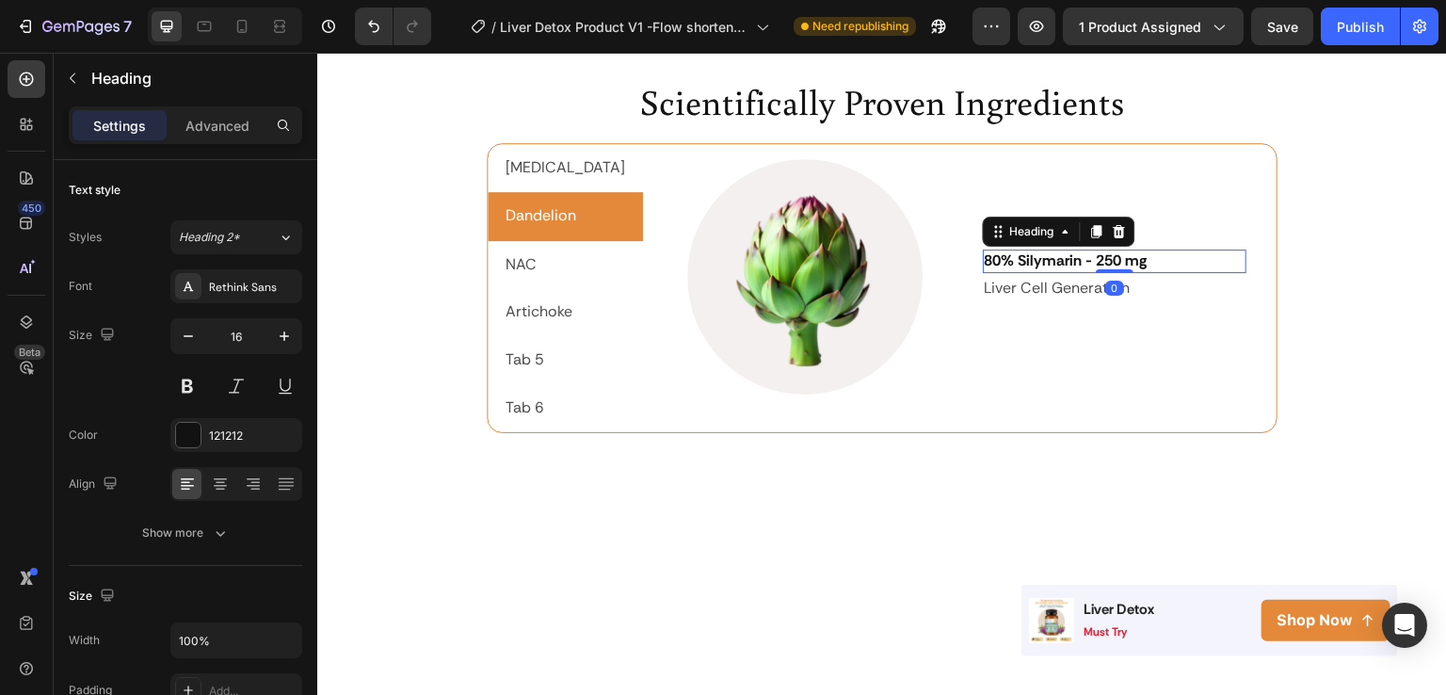
click at [1076, 259] on strong "80% Silymarin - 250 mg" at bounding box center [1066, 260] width 163 height 20
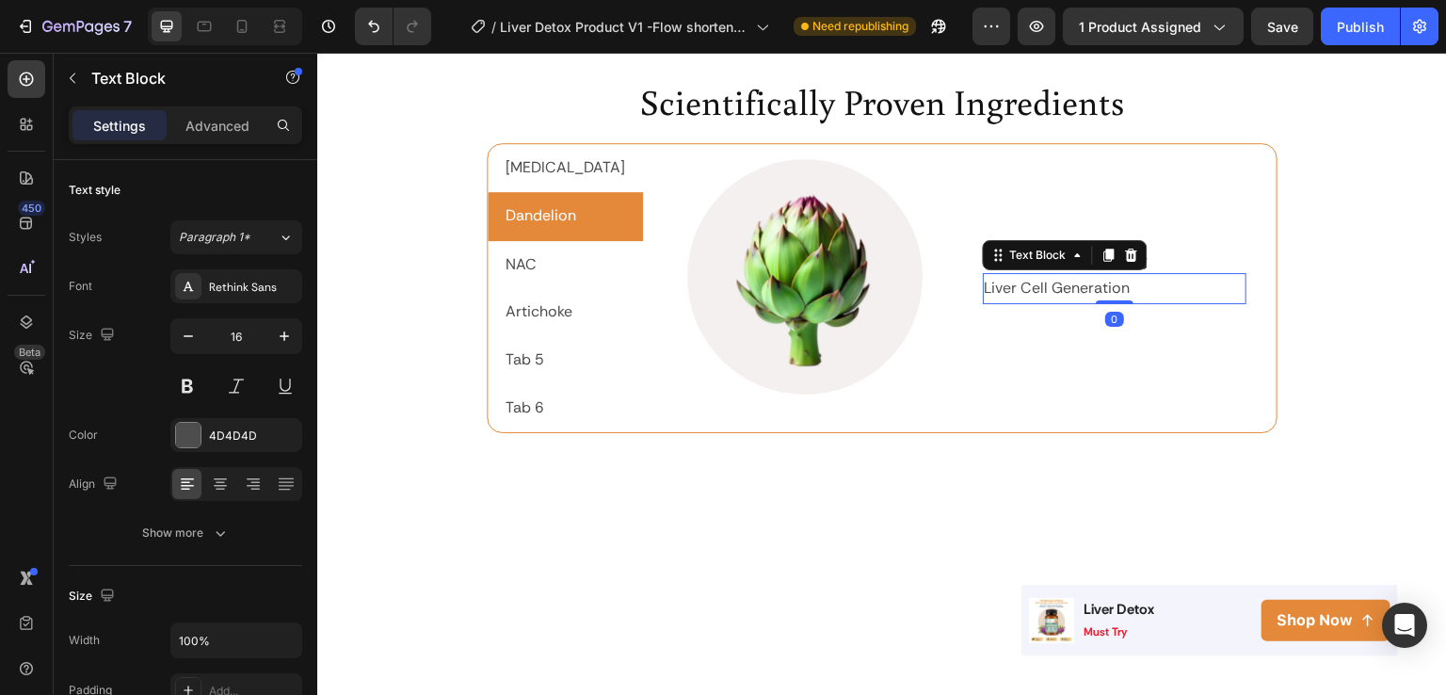
click at [1071, 284] on p "Liver Cell Generation" at bounding box center [1115, 288] width 261 height 27
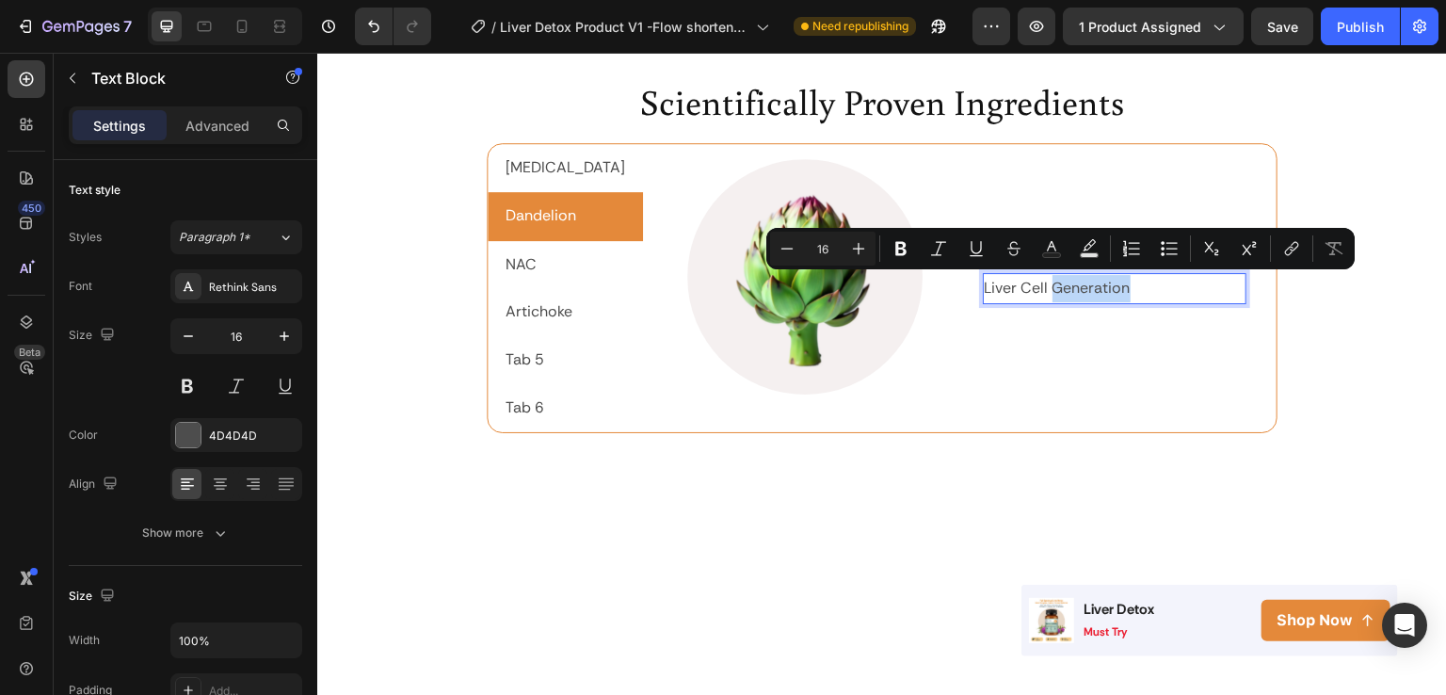
click at [1071, 284] on p "Liver Cell Generation" at bounding box center [1115, 288] width 261 height 27
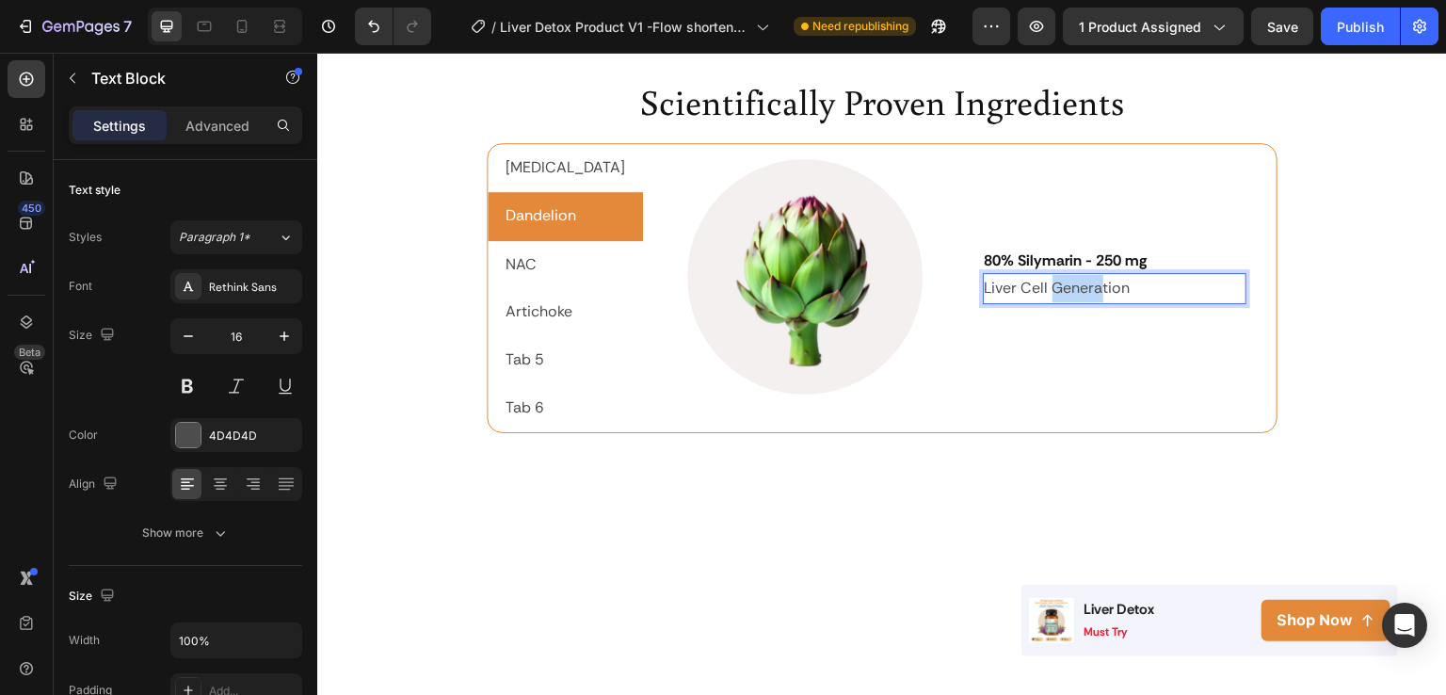
click at [1071, 284] on p "Liver Cell Generation" at bounding box center [1115, 288] width 261 height 27
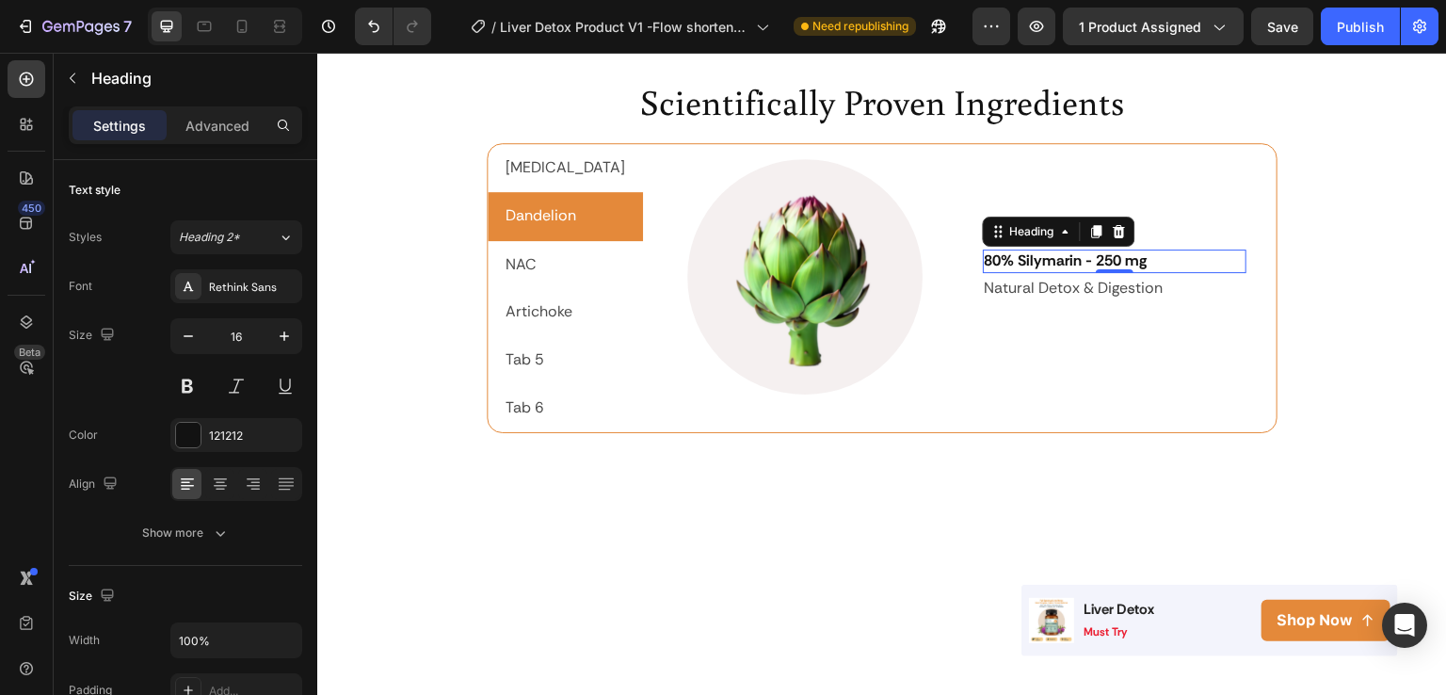
click at [1078, 255] on strong "80% Silymarin - 250 mg" at bounding box center [1066, 260] width 163 height 20
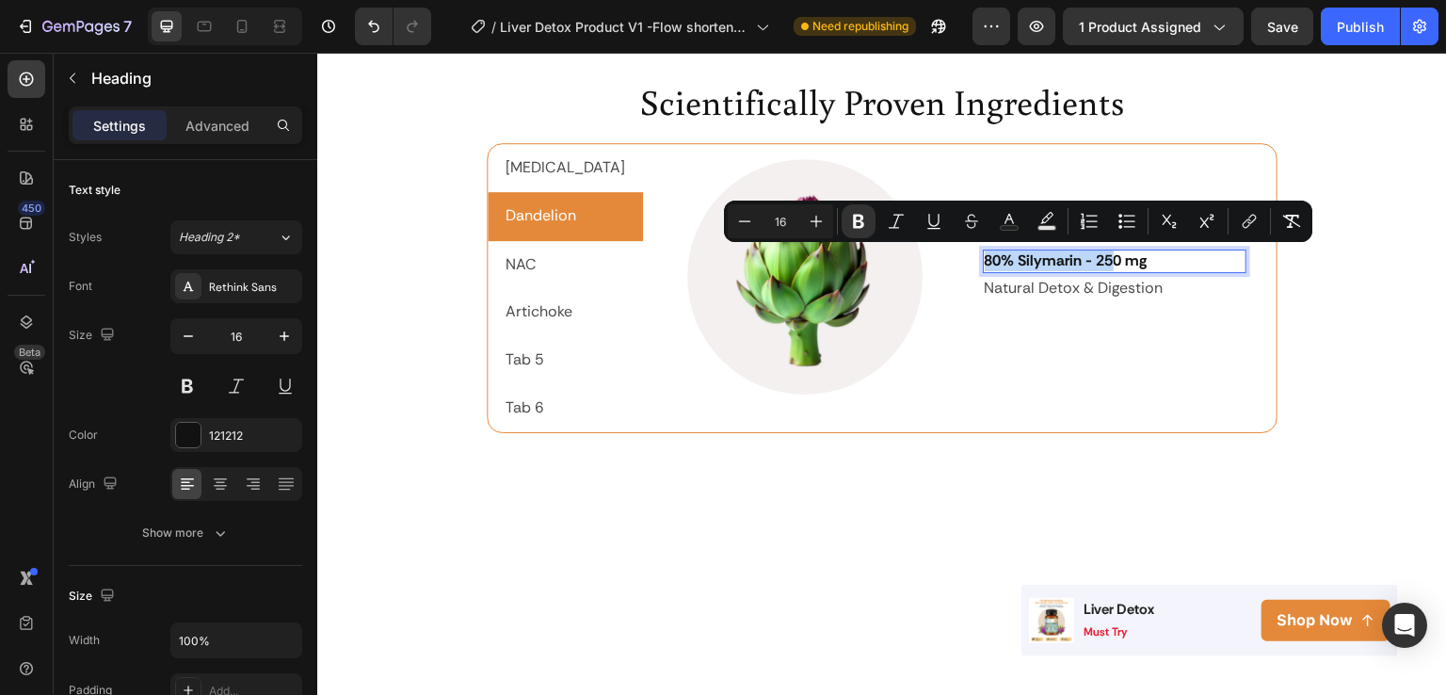
drag, startPoint x: 1080, startPoint y: 261, endPoint x: 959, endPoint y: 255, distance: 121.6
click at [985, 255] on strong "80% Silymarin - 250 mg" at bounding box center [1066, 260] width 163 height 20
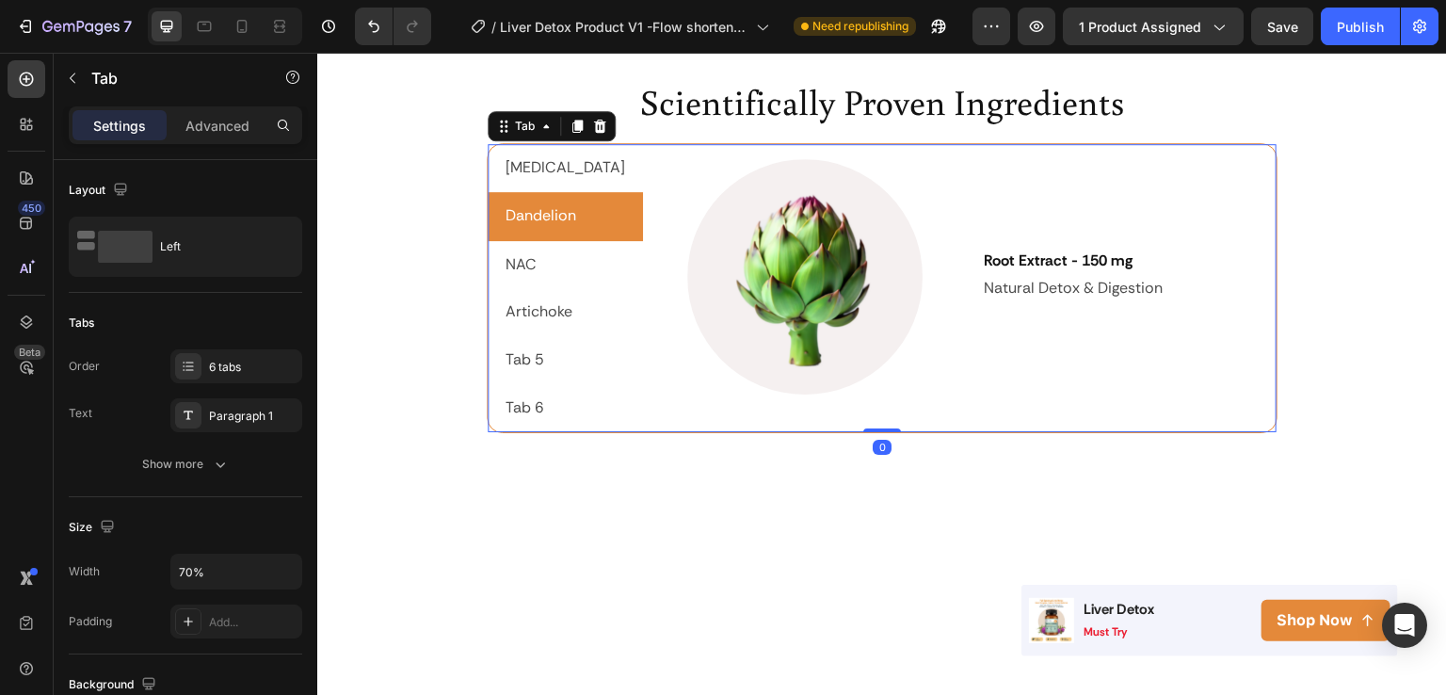
click at [516, 263] on p "NAC" at bounding box center [521, 264] width 31 height 27
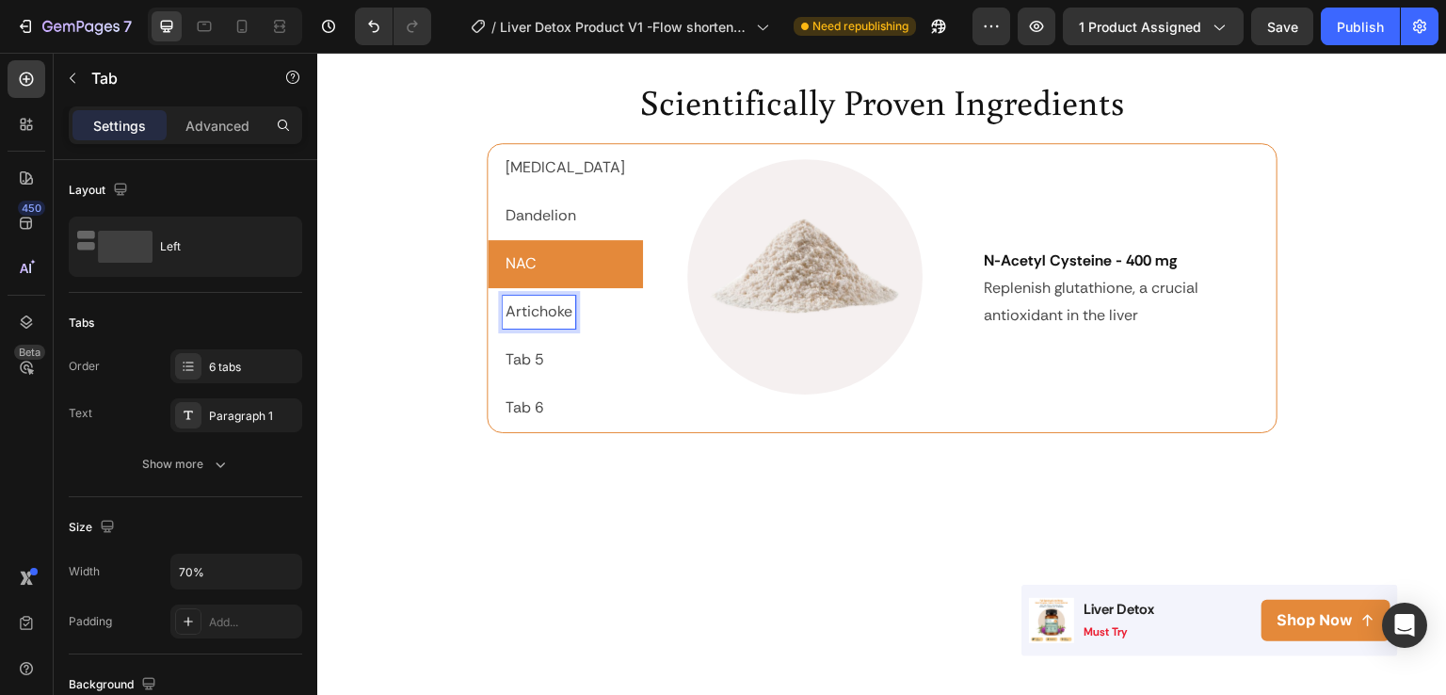
click at [526, 316] on p "Artichoke" at bounding box center [539, 311] width 67 height 27
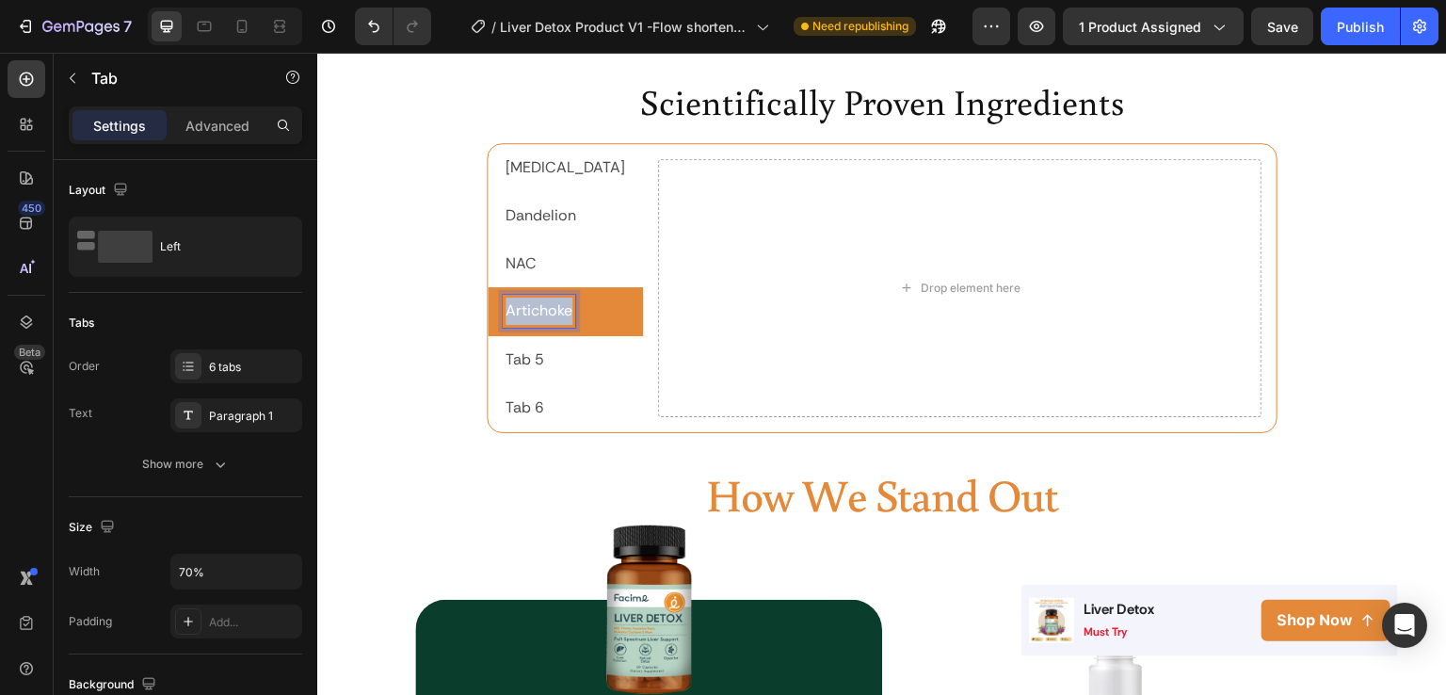
click at [526, 316] on p "Artichoke" at bounding box center [539, 311] width 67 height 27
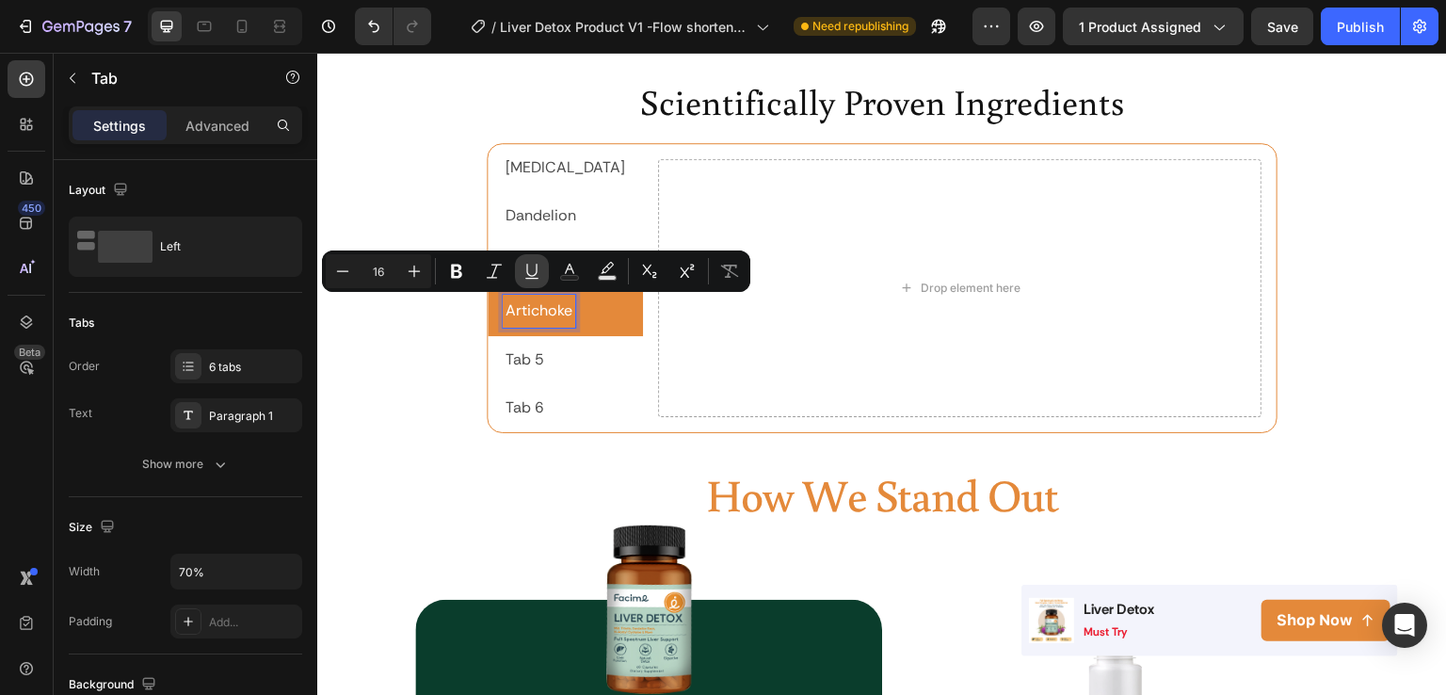
click at [543, 222] on p "Dandelion" at bounding box center [541, 215] width 71 height 27
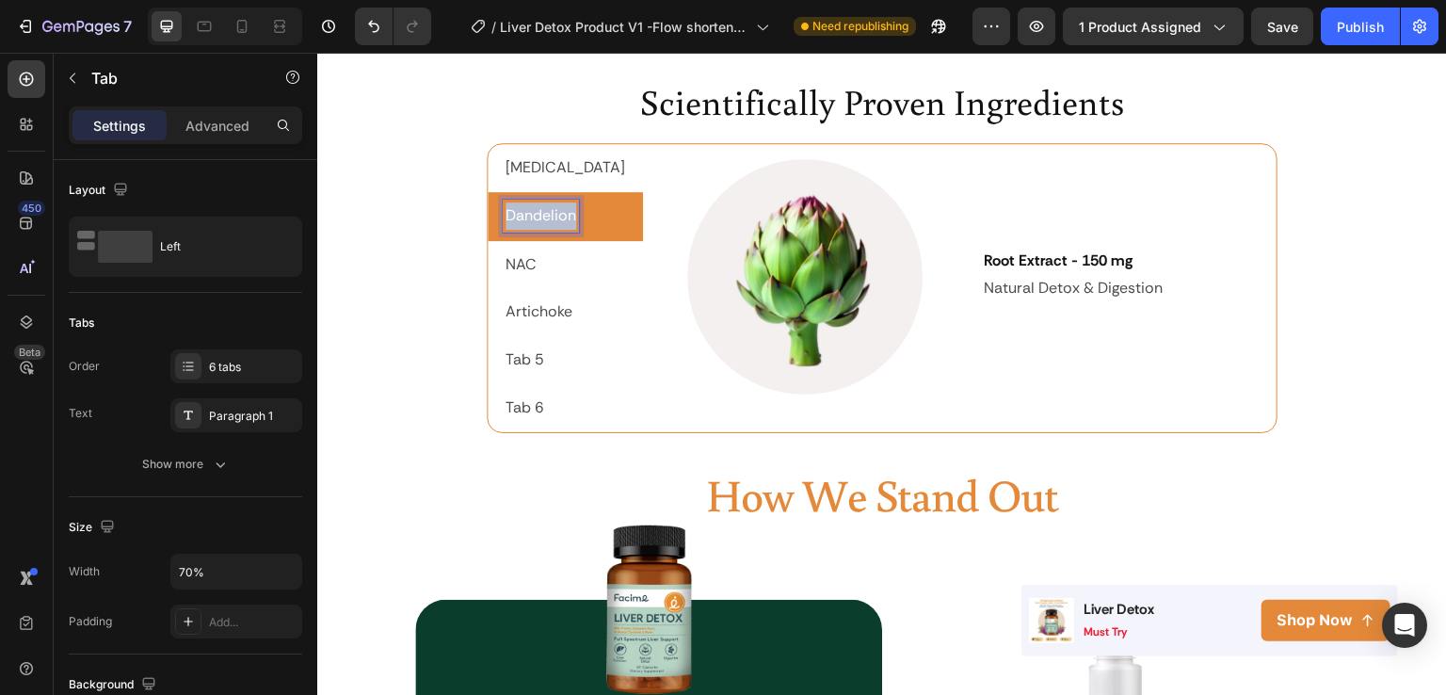
drag, startPoint x: 859, startPoint y: 309, endPoint x: 543, endPoint y: 222, distance: 327.1
click at [543, 222] on p "Dandelion" at bounding box center [541, 215] width 71 height 27
click at [558, 317] on p "Artichoke" at bounding box center [539, 311] width 67 height 27
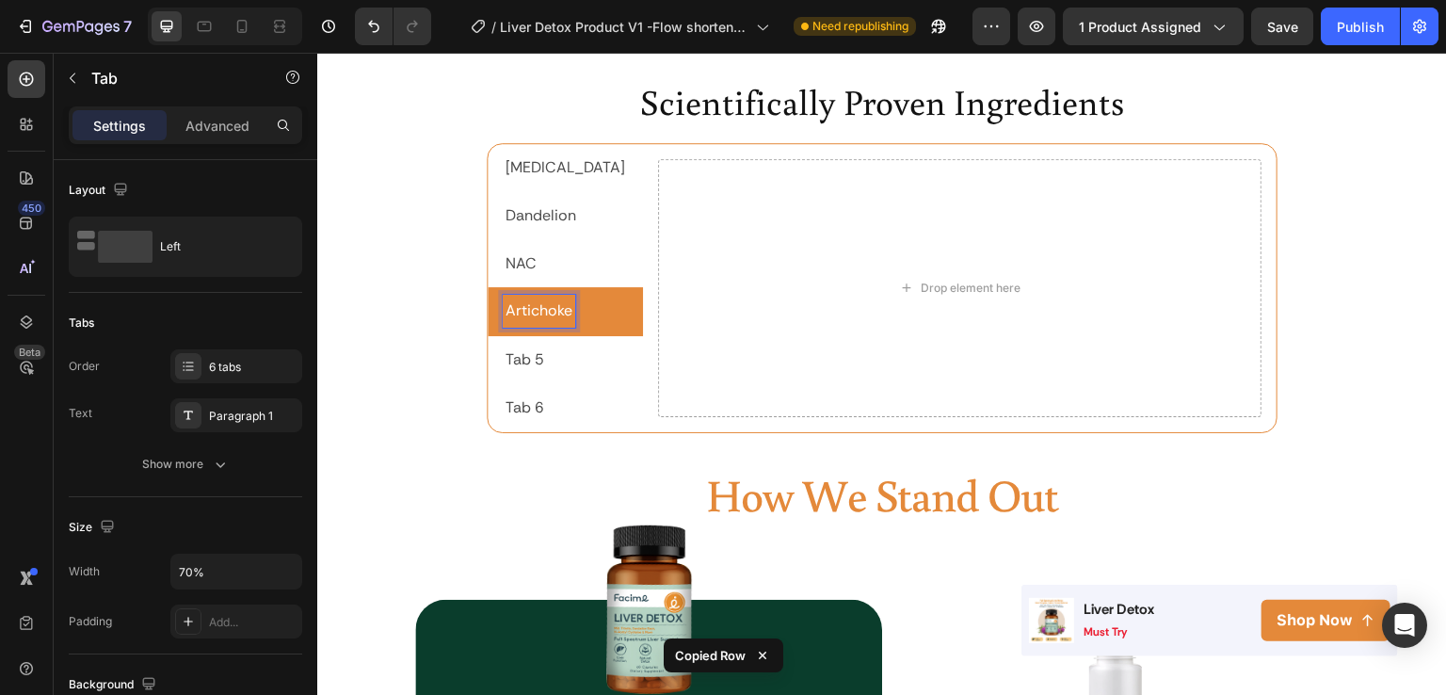
scroll to position [3193, 0]
click at [558, 317] on p "Artichoke" at bounding box center [539, 311] width 67 height 27
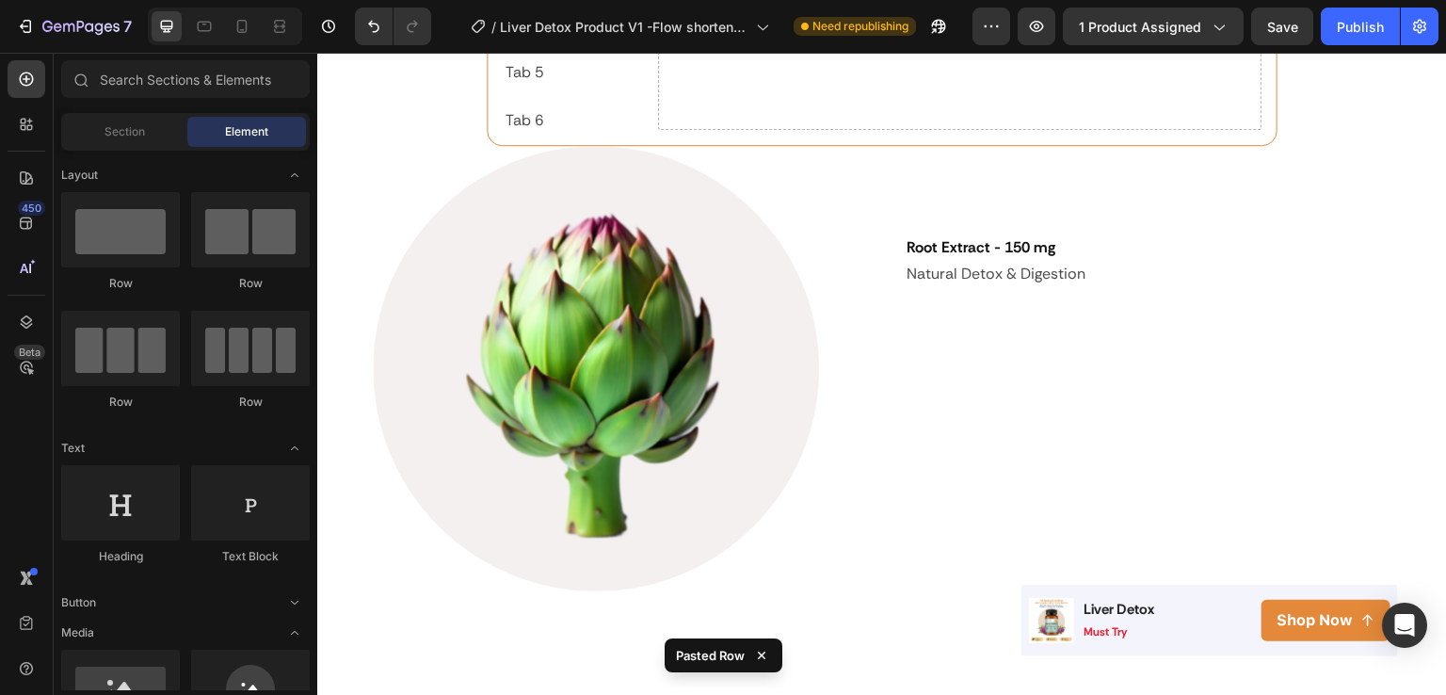
scroll to position [3153, 0]
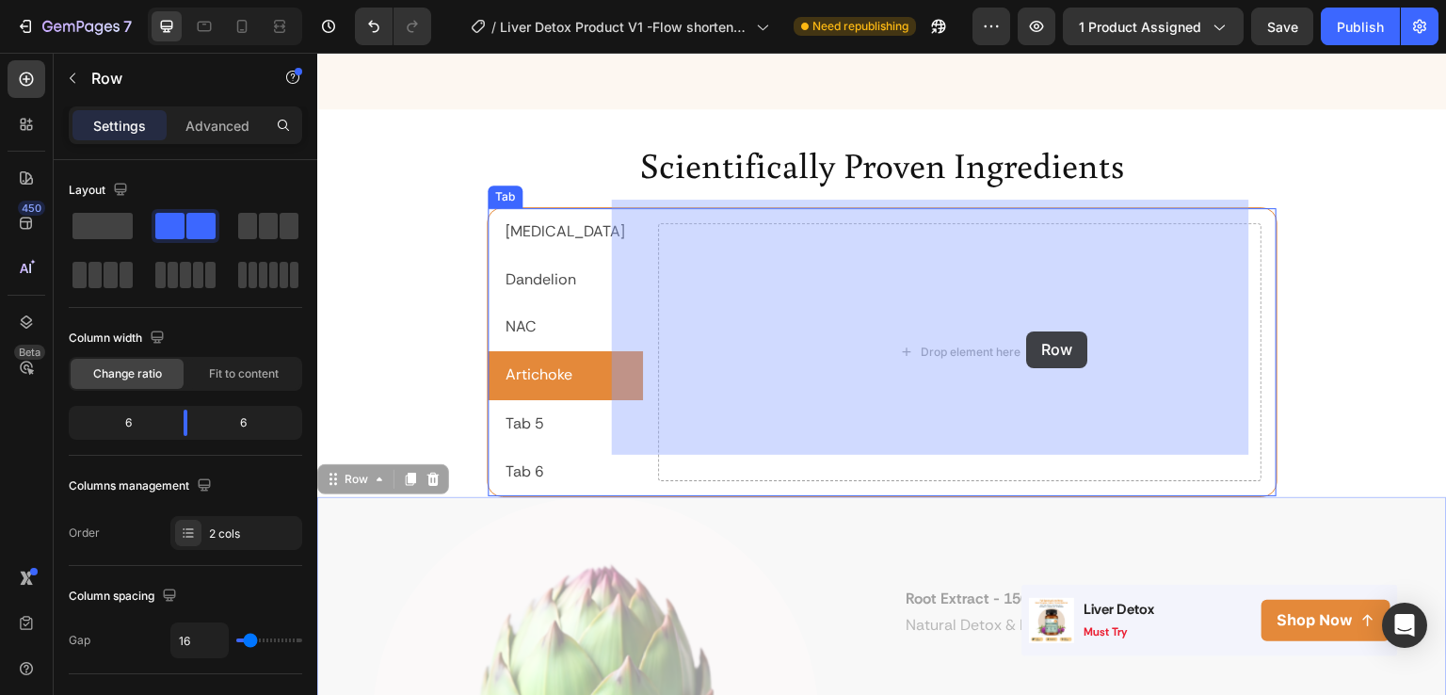
drag, startPoint x: 1044, startPoint y: 503, endPoint x: 1027, endPoint y: 332, distance: 171.3
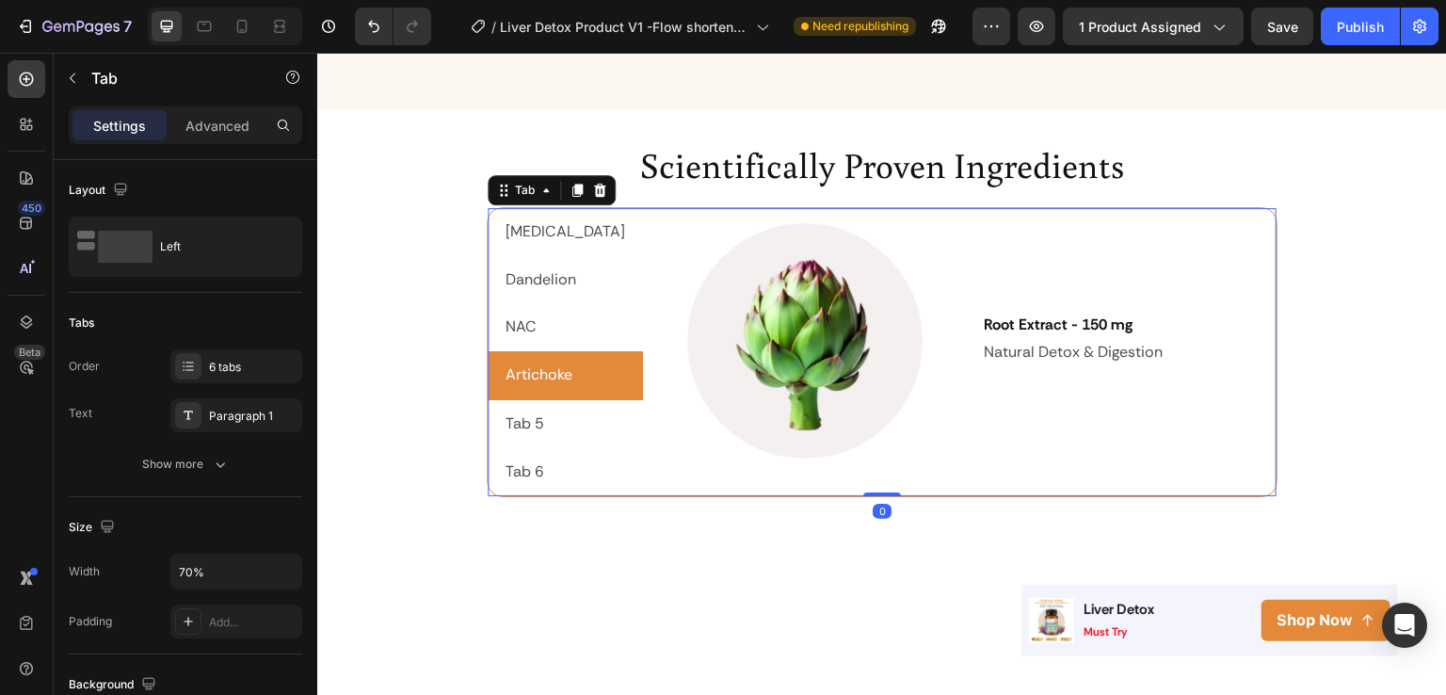
click at [544, 401] on li "Tab 5" at bounding box center [565, 424] width 155 height 48
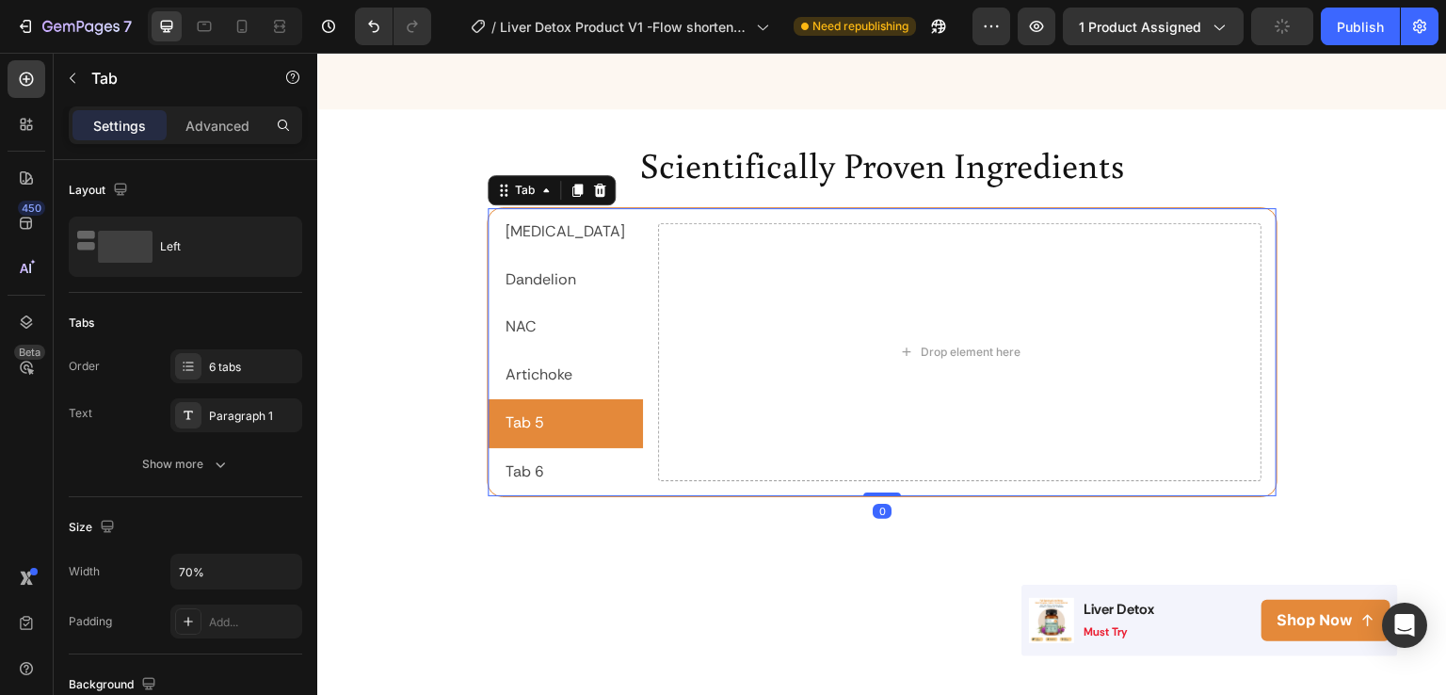
click at [544, 401] on li "Tab 5" at bounding box center [565, 423] width 155 height 49
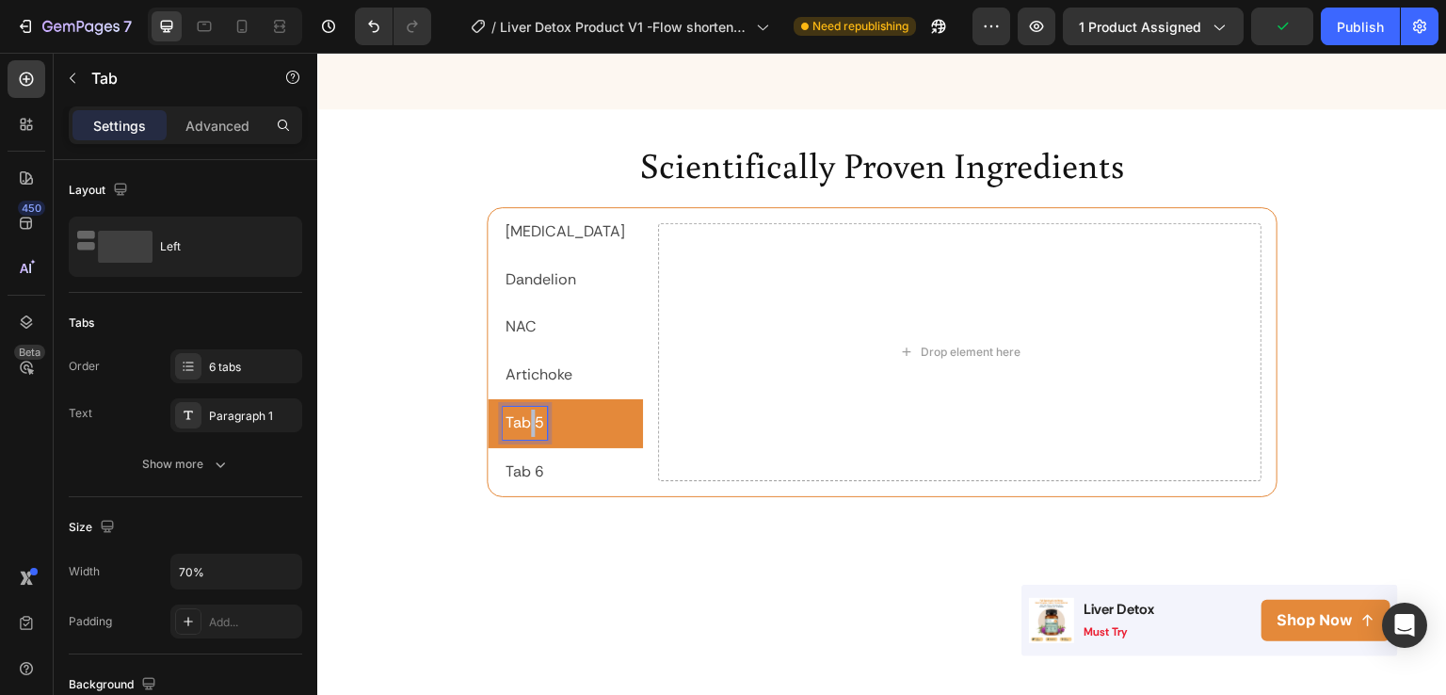
click at [527, 410] on p "Tab 5" at bounding box center [525, 423] width 39 height 27
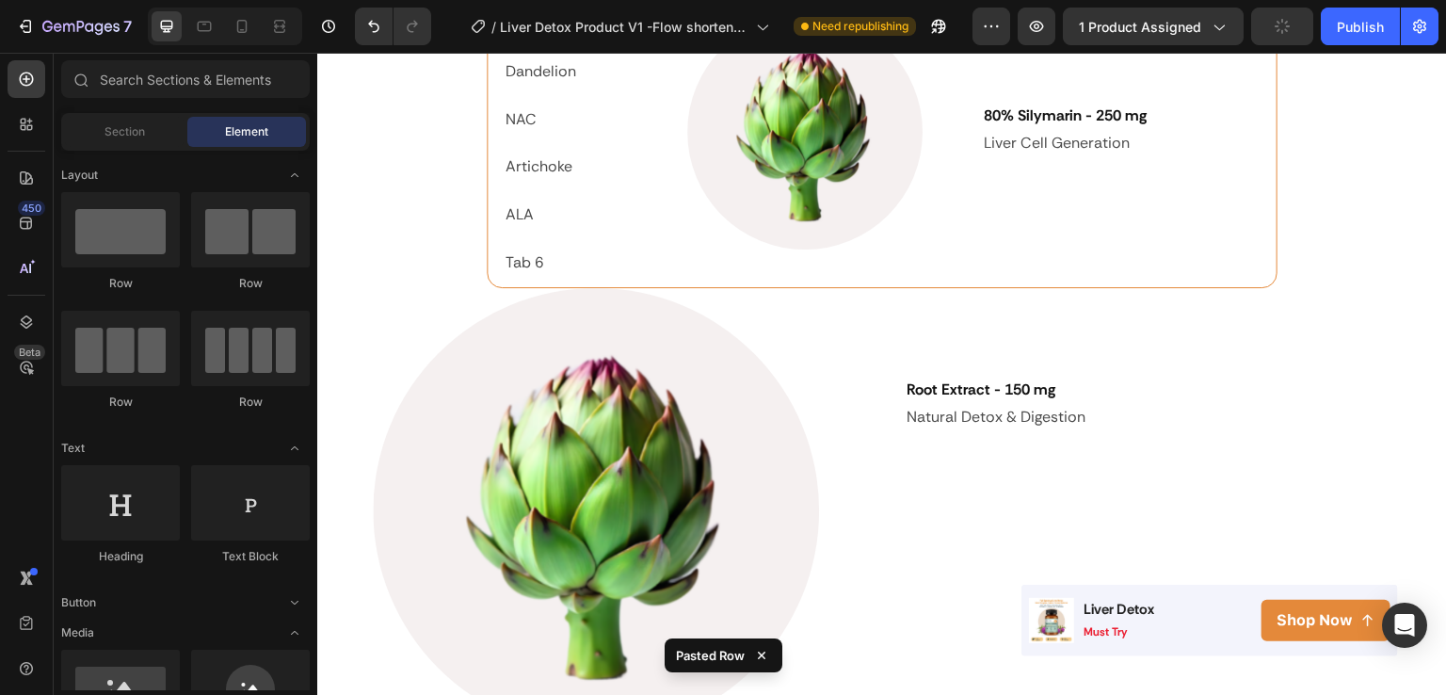
scroll to position [3349, 0]
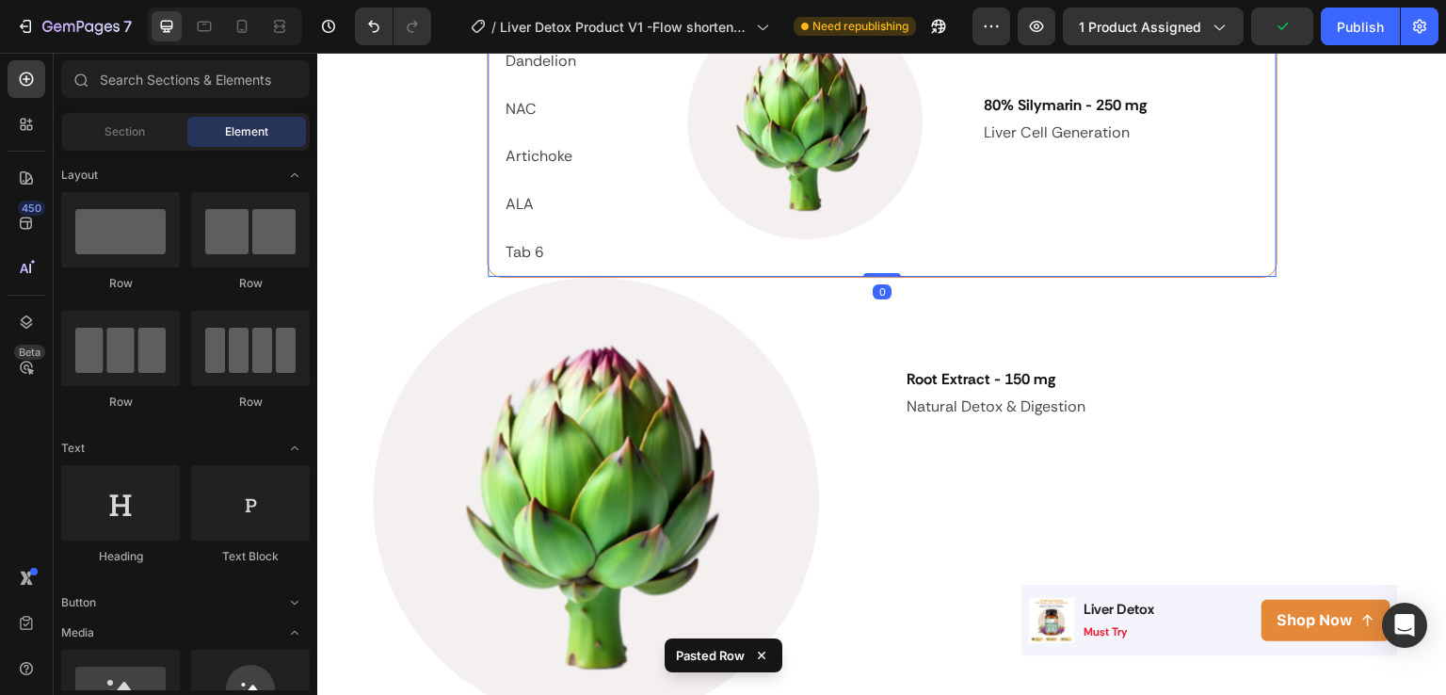
click at [520, 207] on p "ALA" at bounding box center [520, 204] width 28 height 27
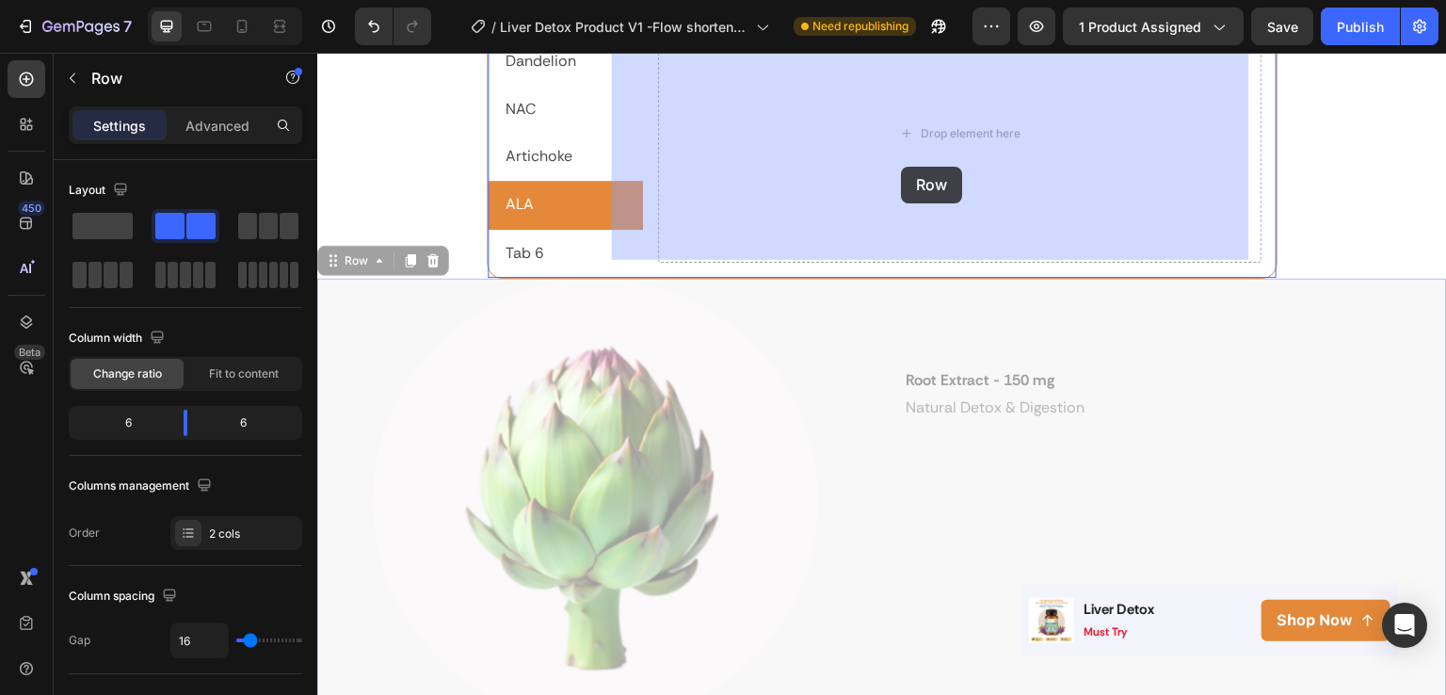
drag, startPoint x: 918, startPoint y: 318, endPoint x: 902, endPoint y: 167, distance: 152.4
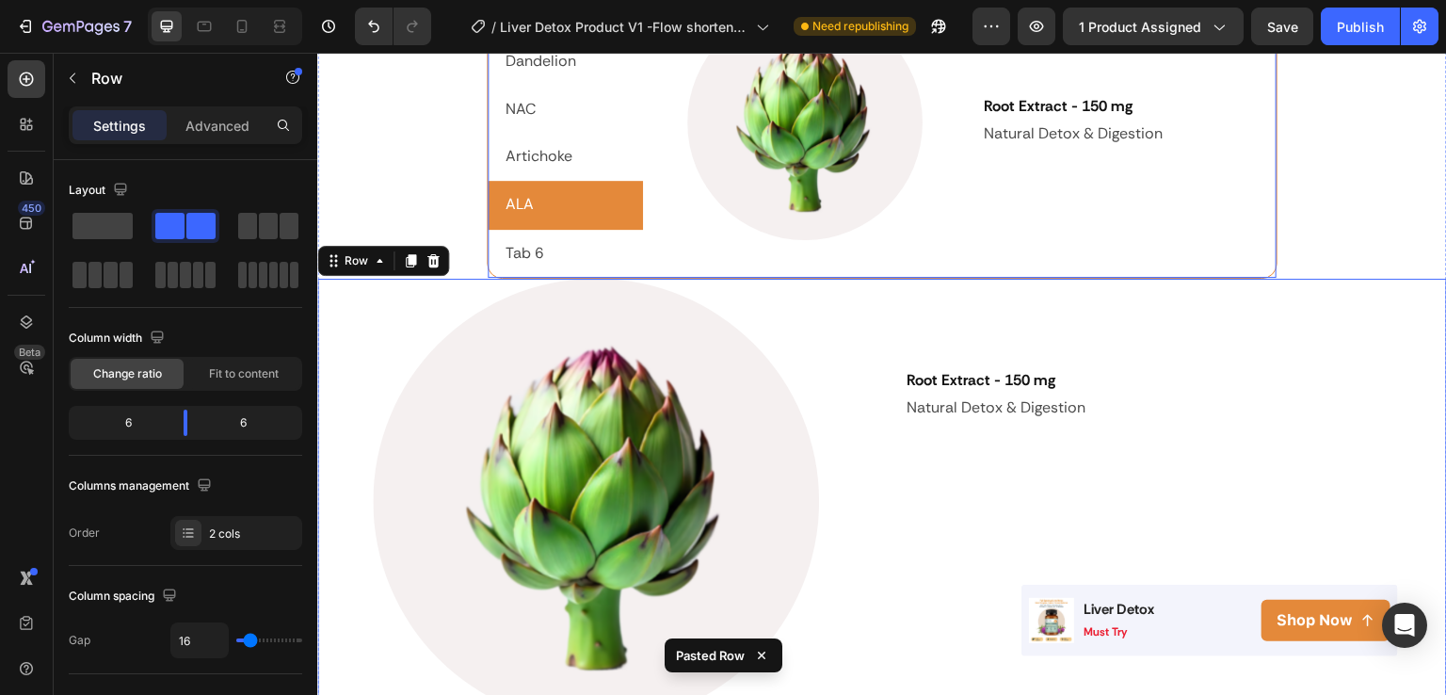
click at [535, 250] on p "Tab 6" at bounding box center [525, 253] width 39 height 27
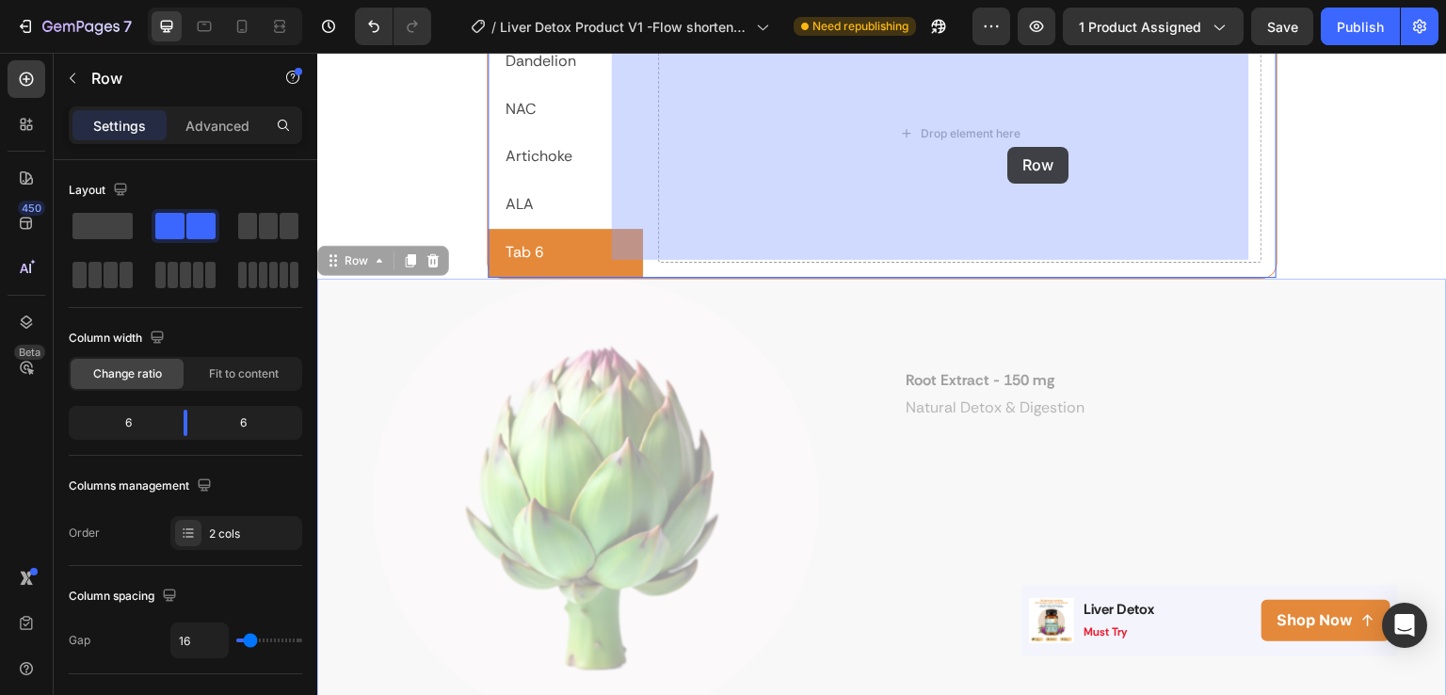
drag, startPoint x: 1395, startPoint y: 298, endPoint x: 1008, endPoint y: 147, distance: 415.3
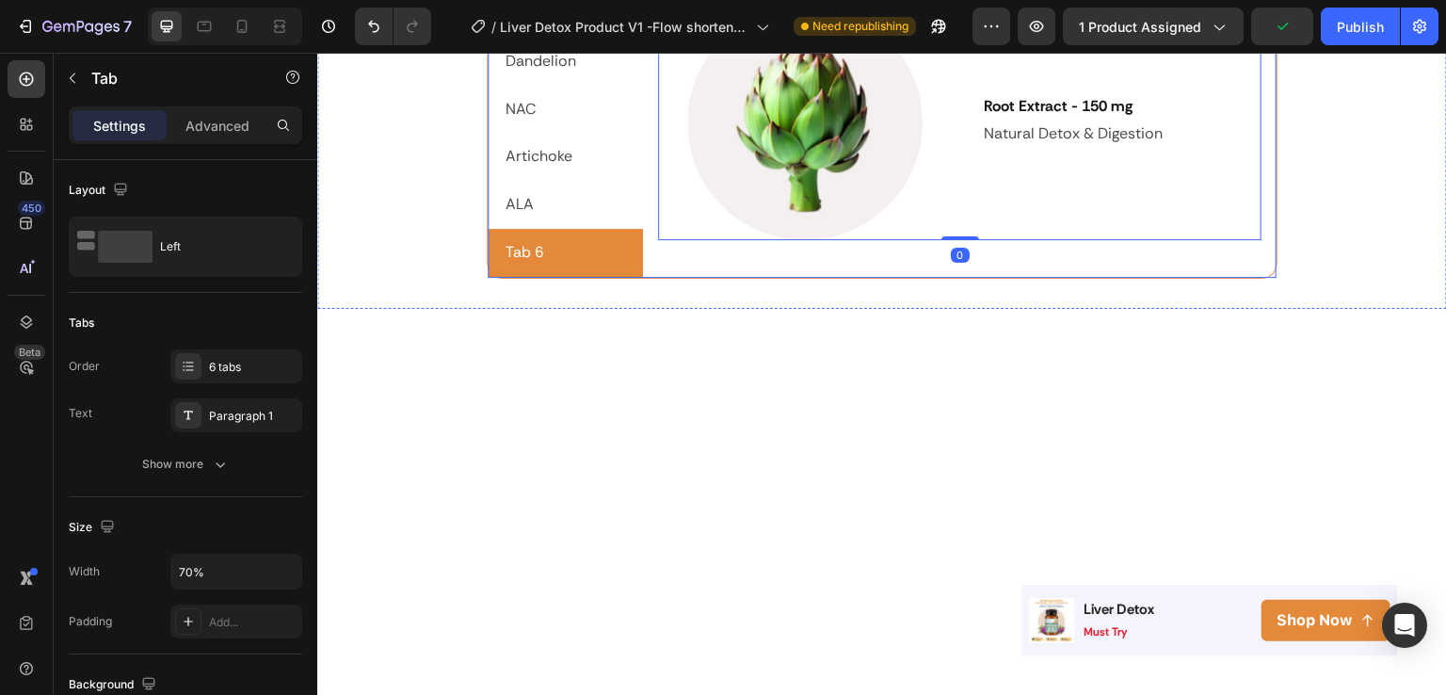
click at [524, 247] on p "Tab 6" at bounding box center [525, 252] width 39 height 27
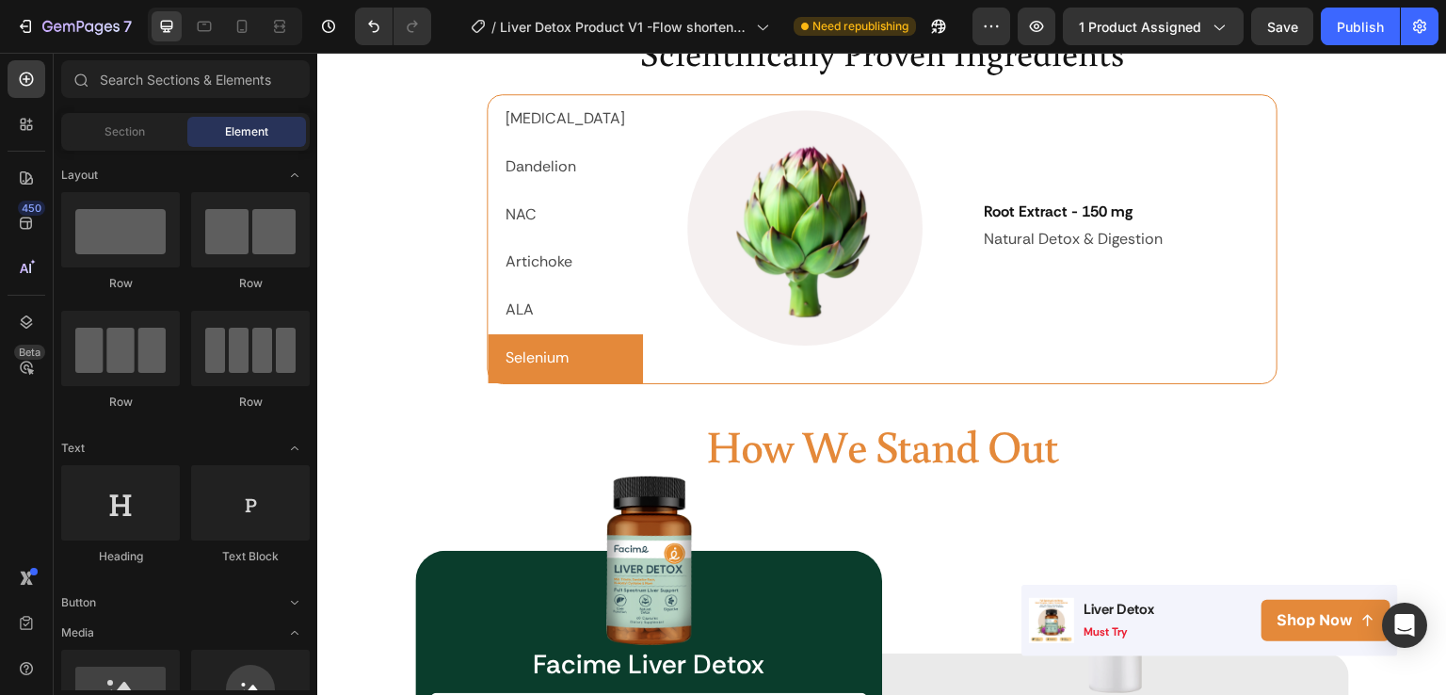
scroll to position [3077, 0]
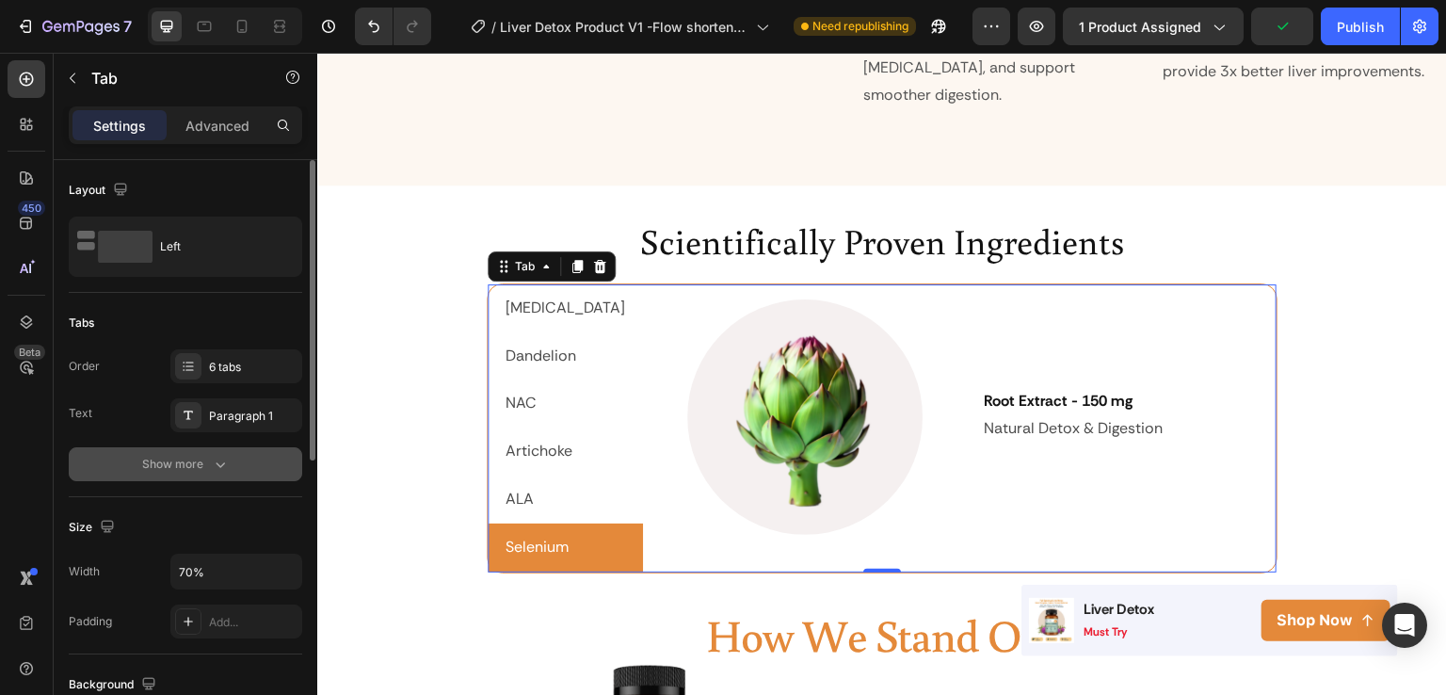
click at [203, 460] on div "Show more" at bounding box center [186, 464] width 88 height 19
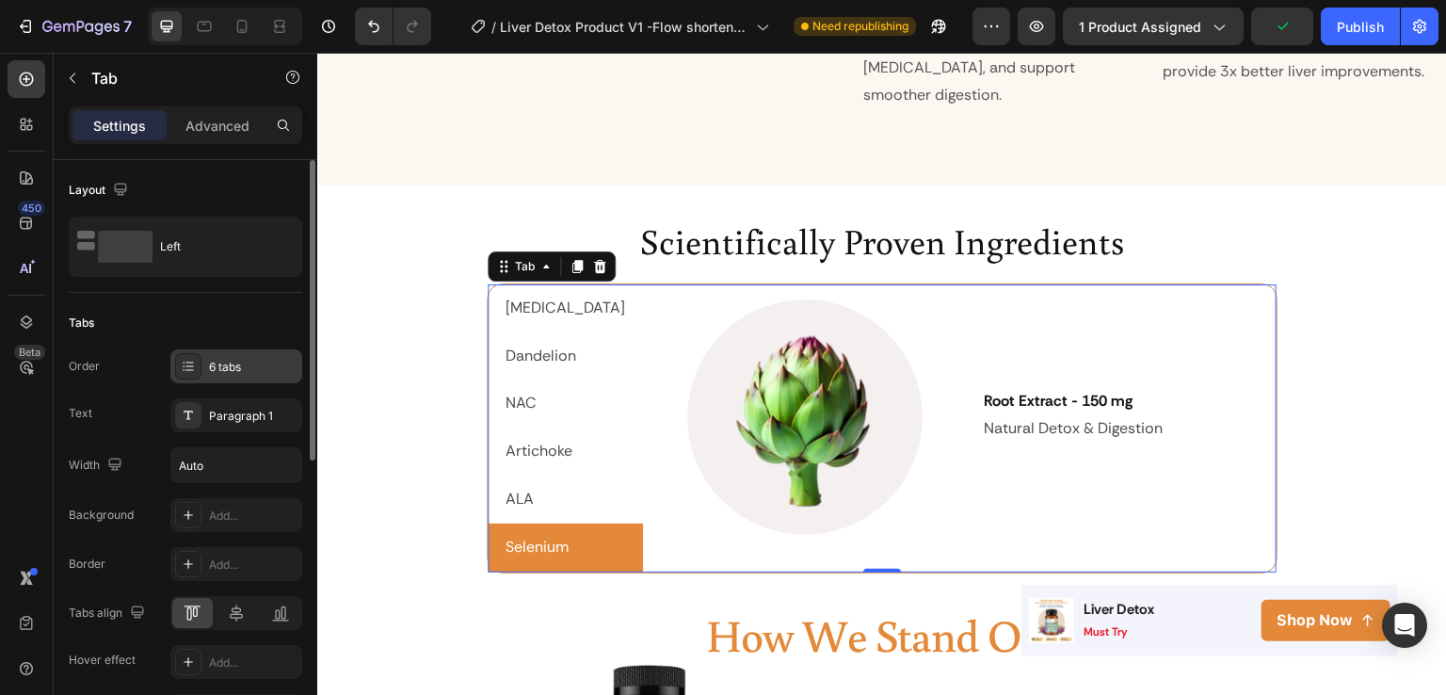
click at [264, 370] on div "6 tabs" at bounding box center [253, 367] width 89 height 17
click at [239, 415] on div "Paragraph 1" at bounding box center [253, 416] width 89 height 17
click at [287, 464] on icon "button" at bounding box center [284, 465] width 19 height 19
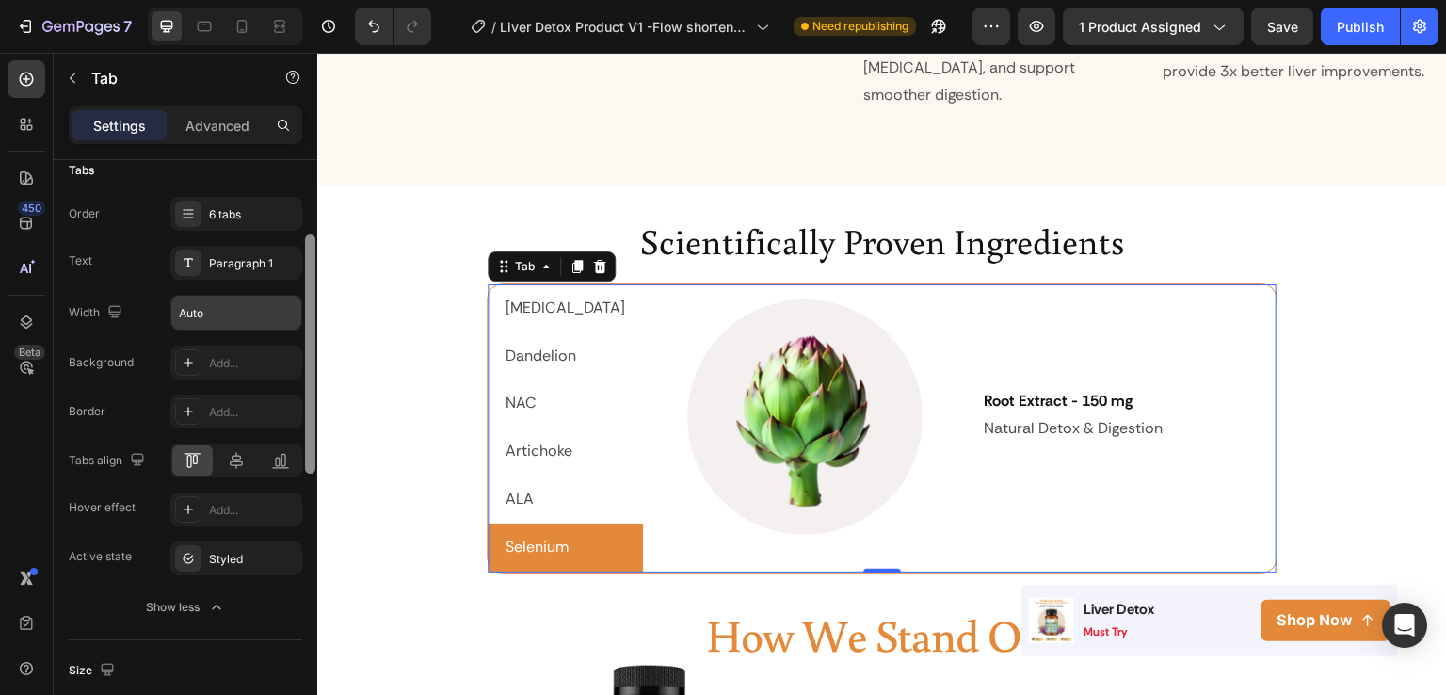
scroll to position [169, 0]
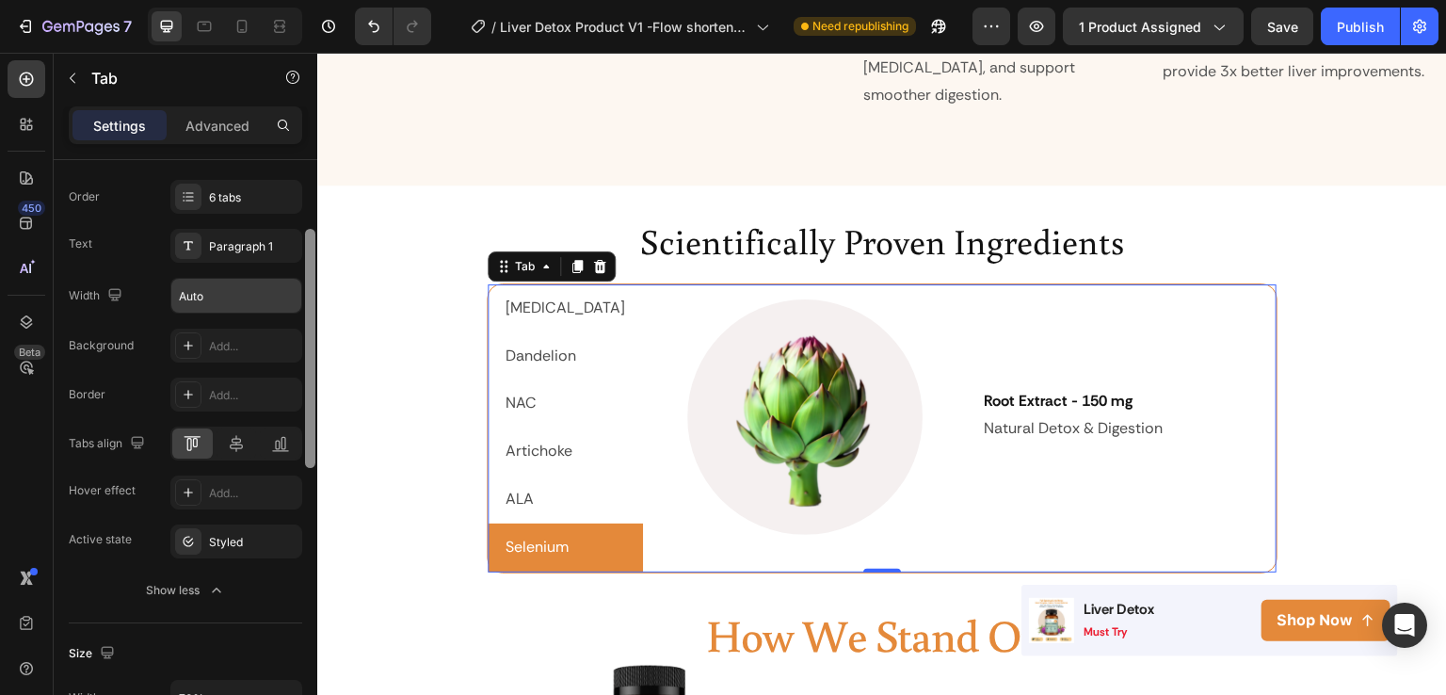
drag, startPoint x: 312, startPoint y: 443, endPoint x: 312, endPoint y: 529, distance: 86.6
click at [312, 529] on div at bounding box center [310, 454] width 14 height 589
click at [248, 494] on div "Add..." at bounding box center [253, 493] width 89 height 17
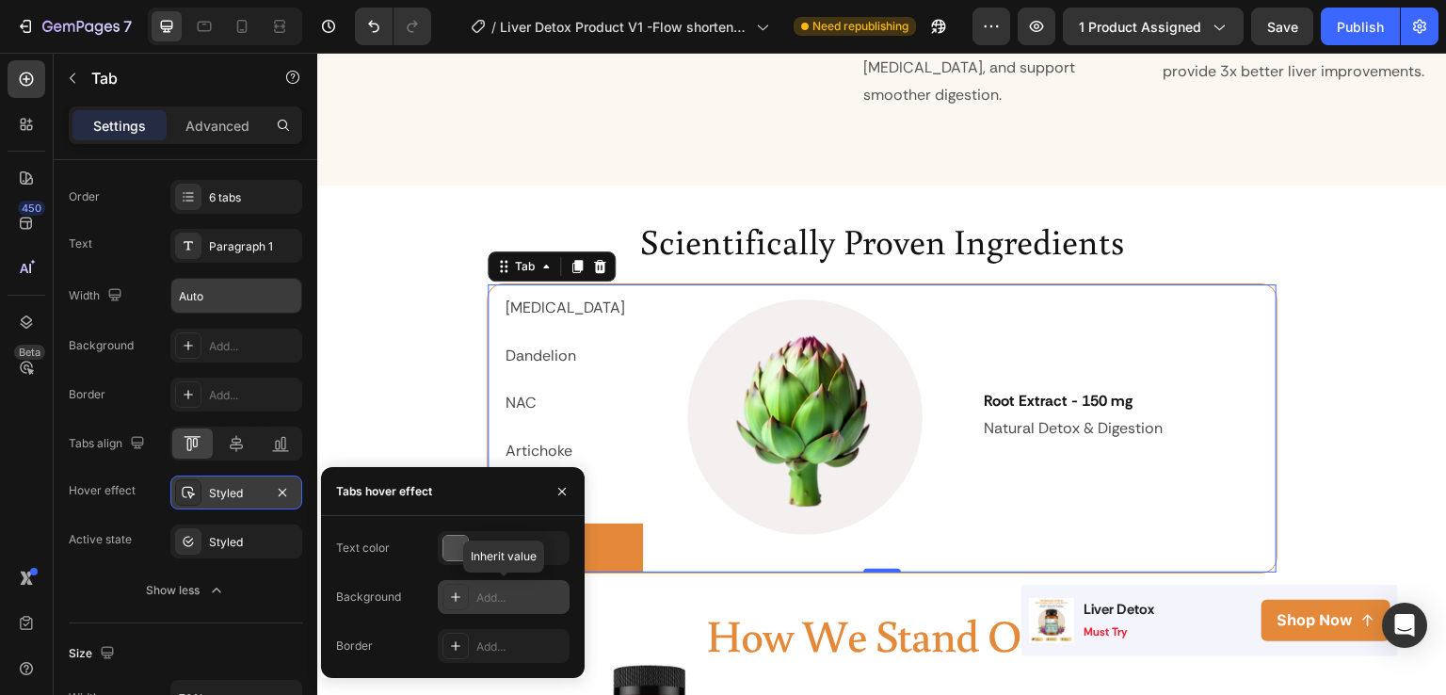
click at [481, 594] on div "Add..." at bounding box center [520, 597] width 89 height 17
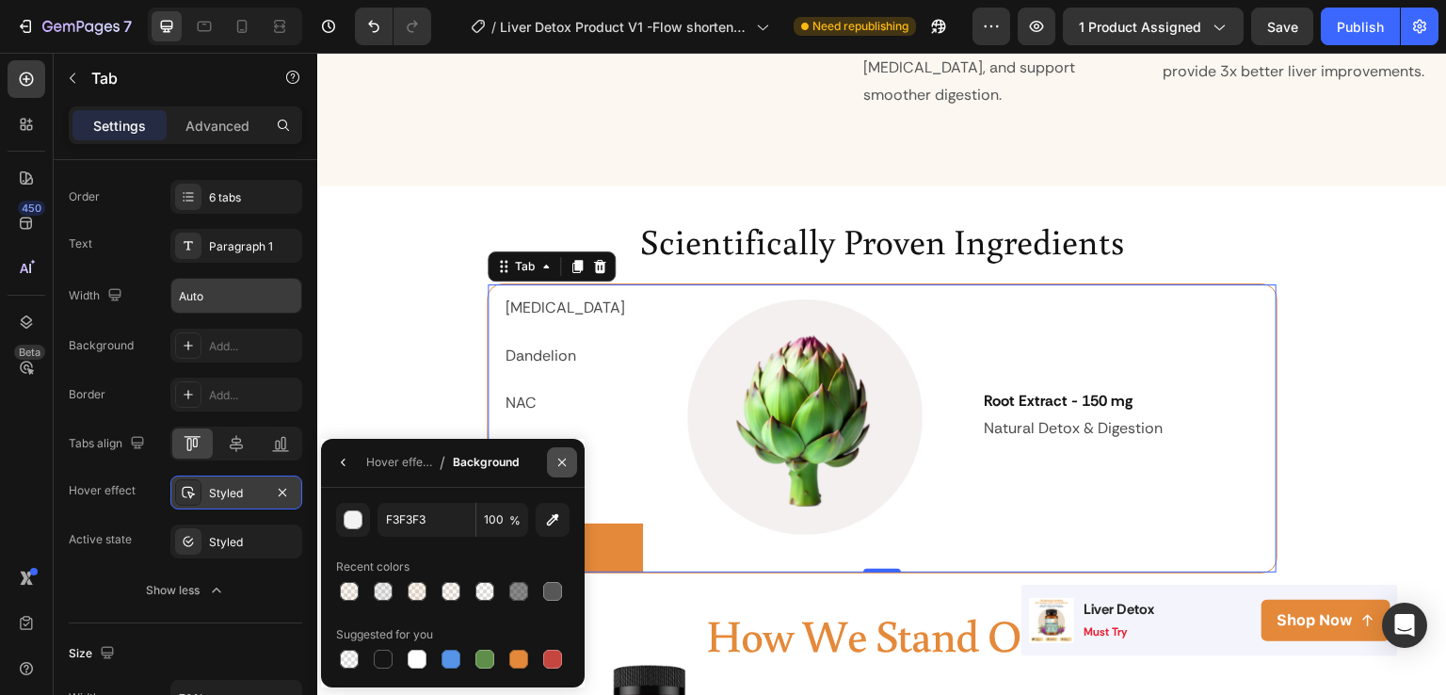
click at [561, 460] on icon "button" at bounding box center [562, 462] width 15 height 15
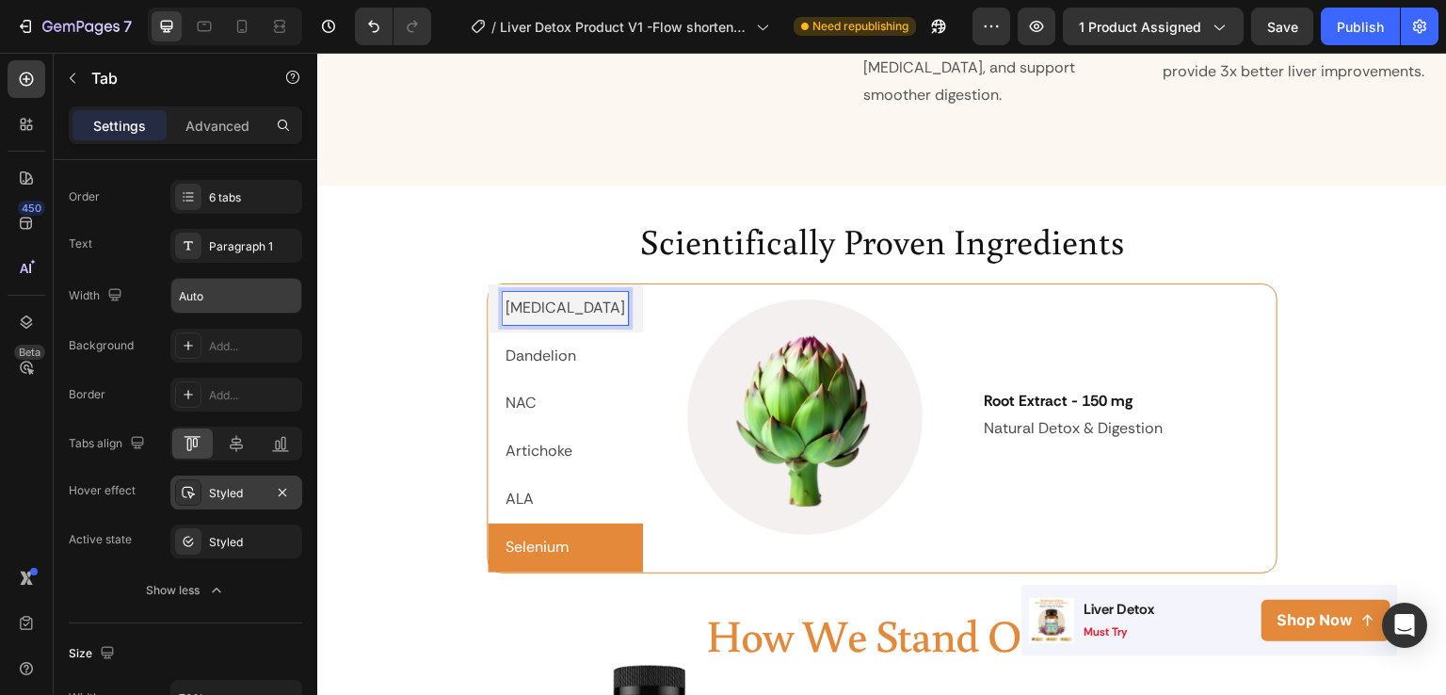
click at [545, 298] on div "[MEDICAL_DATA]" at bounding box center [565, 308] width 125 height 33
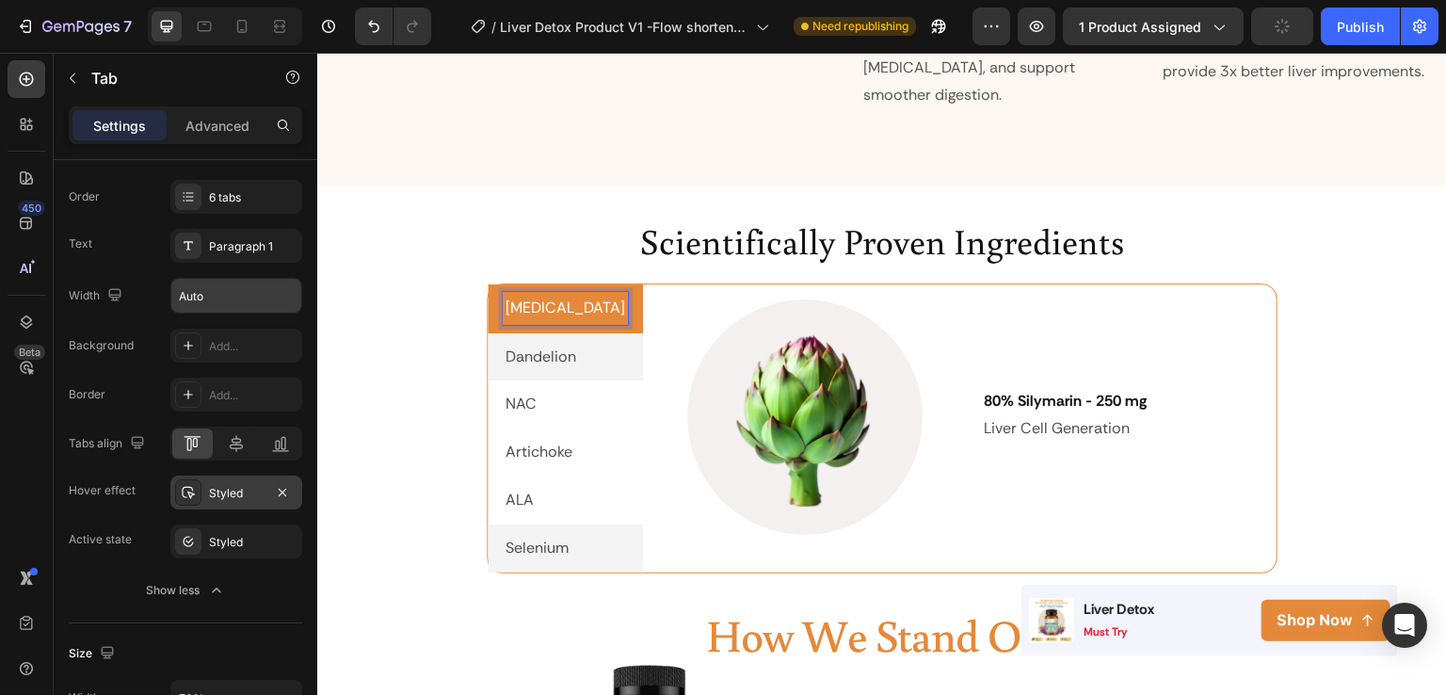
click at [545, 344] on p "Dandelion" at bounding box center [541, 357] width 71 height 27
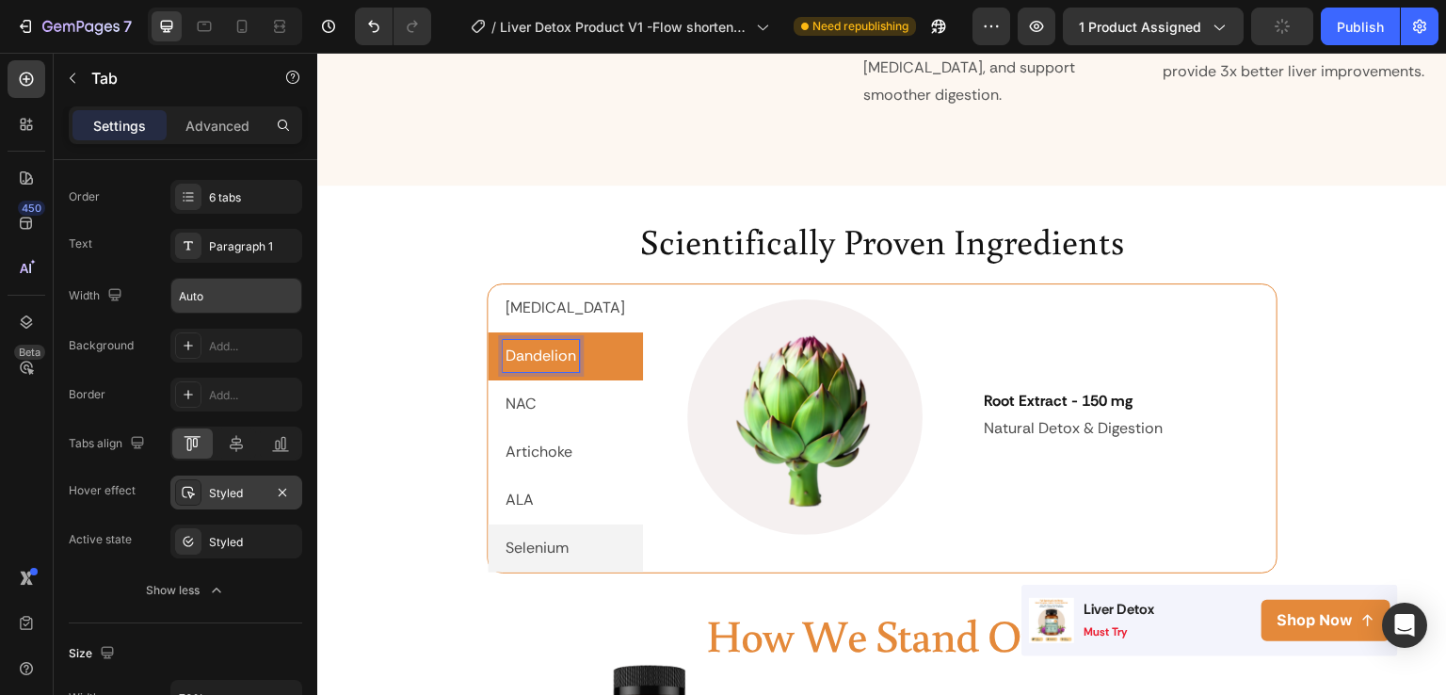
scroll to position [3077, 0]
click at [545, 343] on p "Dandelion" at bounding box center [541, 356] width 71 height 27
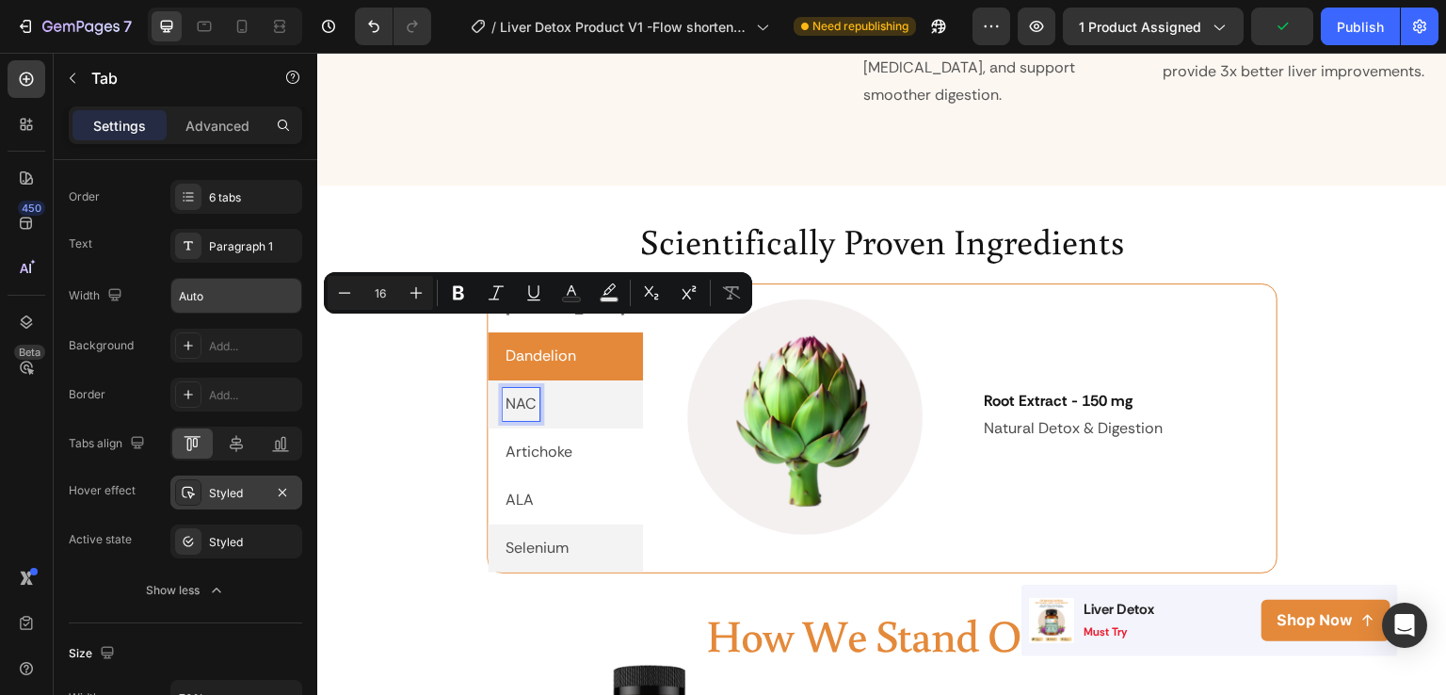
click at [524, 391] on p "NAC" at bounding box center [521, 404] width 31 height 27
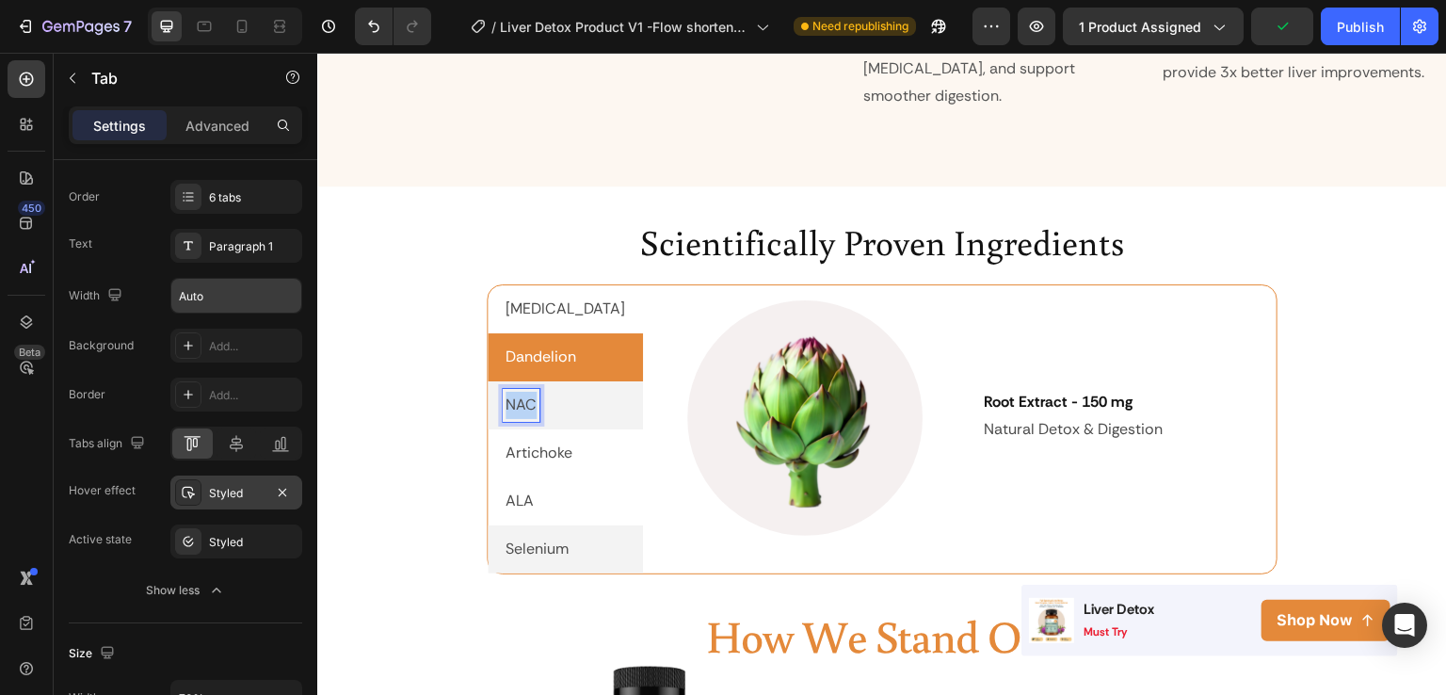
click at [524, 392] on p "NAC" at bounding box center [521, 405] width 31 height 27
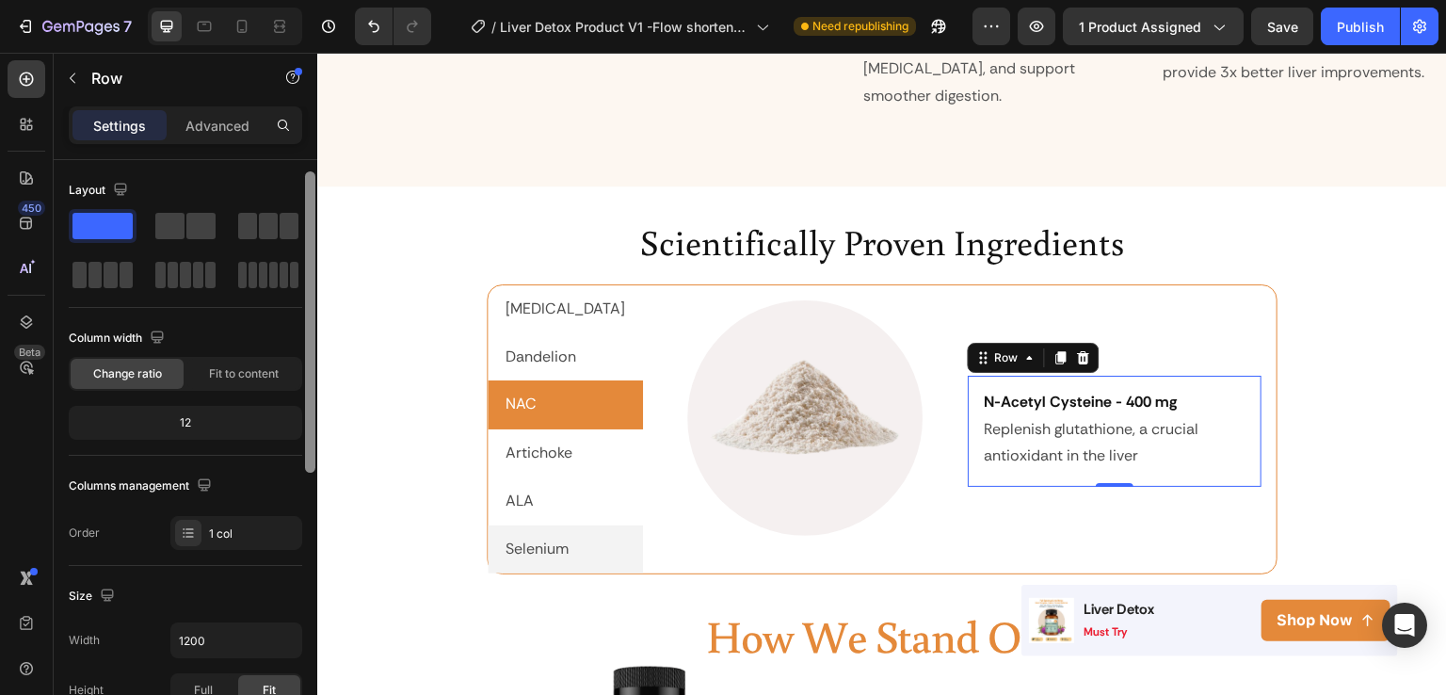
scroll to position [122, 0]
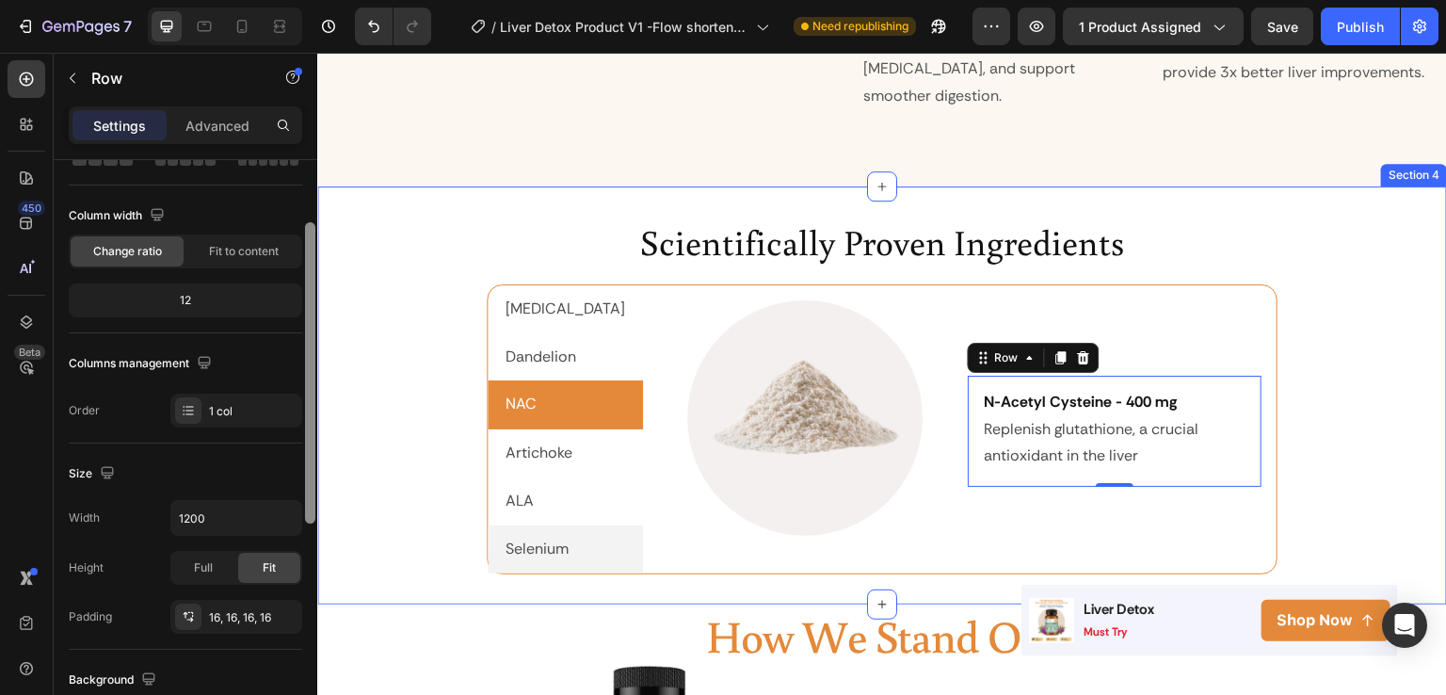
drag, startPoint x: 622, startPoint y: 242, endPoint x: 319, endPoint y: 410, distance: 346.4
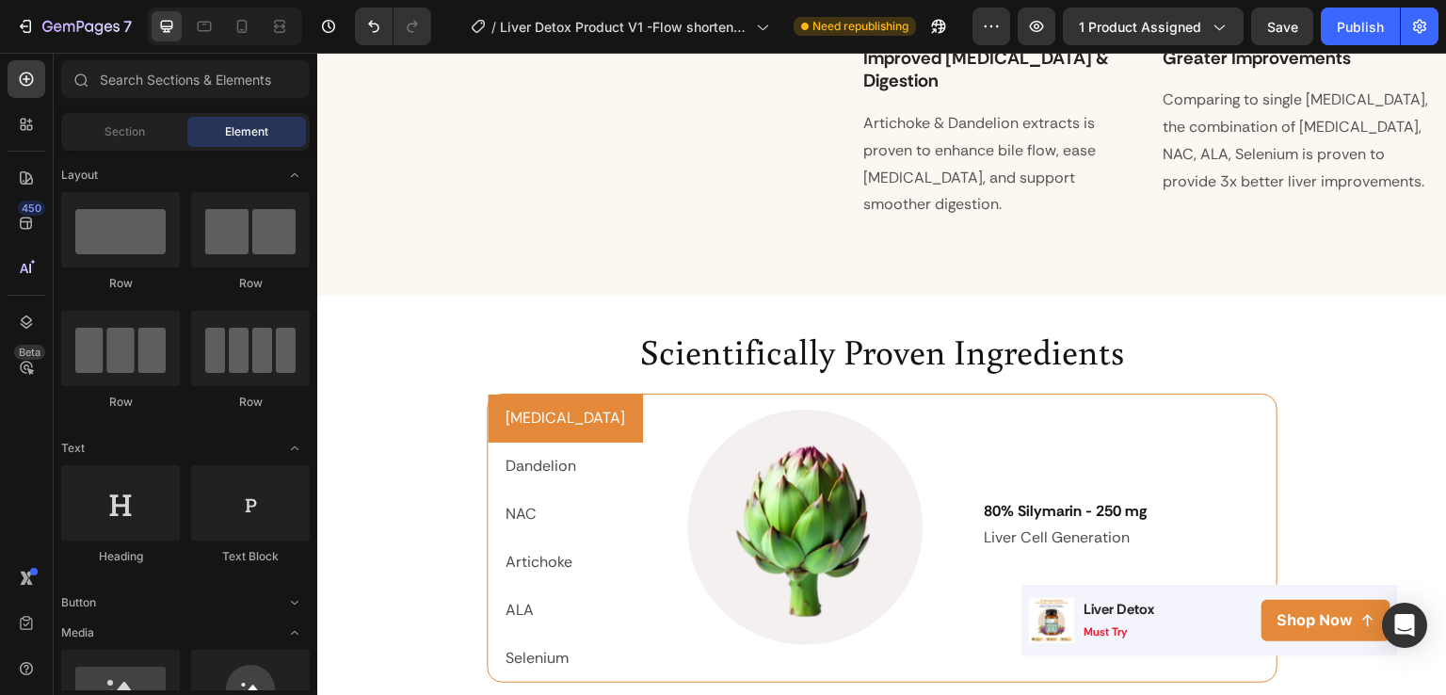
scroll to position [2380, 0]
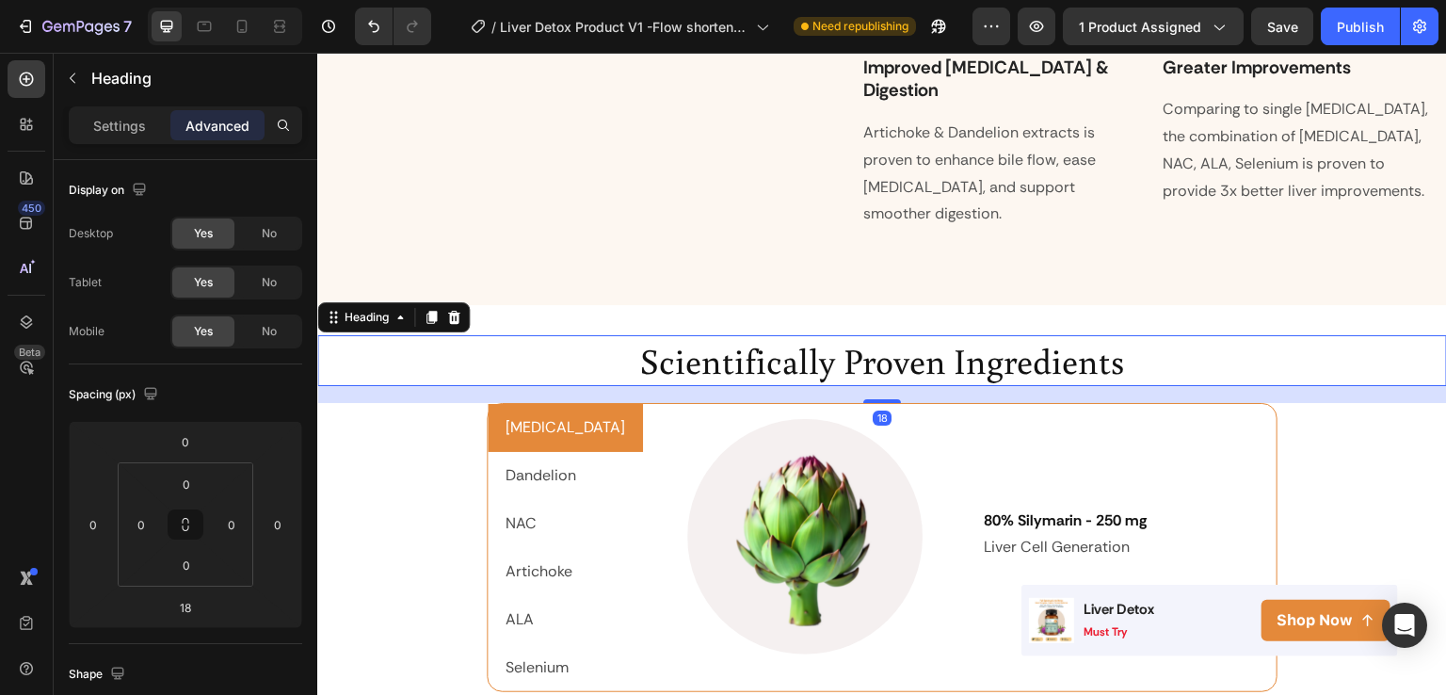
click at [110, 141] on div "Settings Advanced" at bounding box center [186, 125] width 234 height 38
click at [107, 135] on div "Settings" at bounding box center [120, 125] width 94 height 30
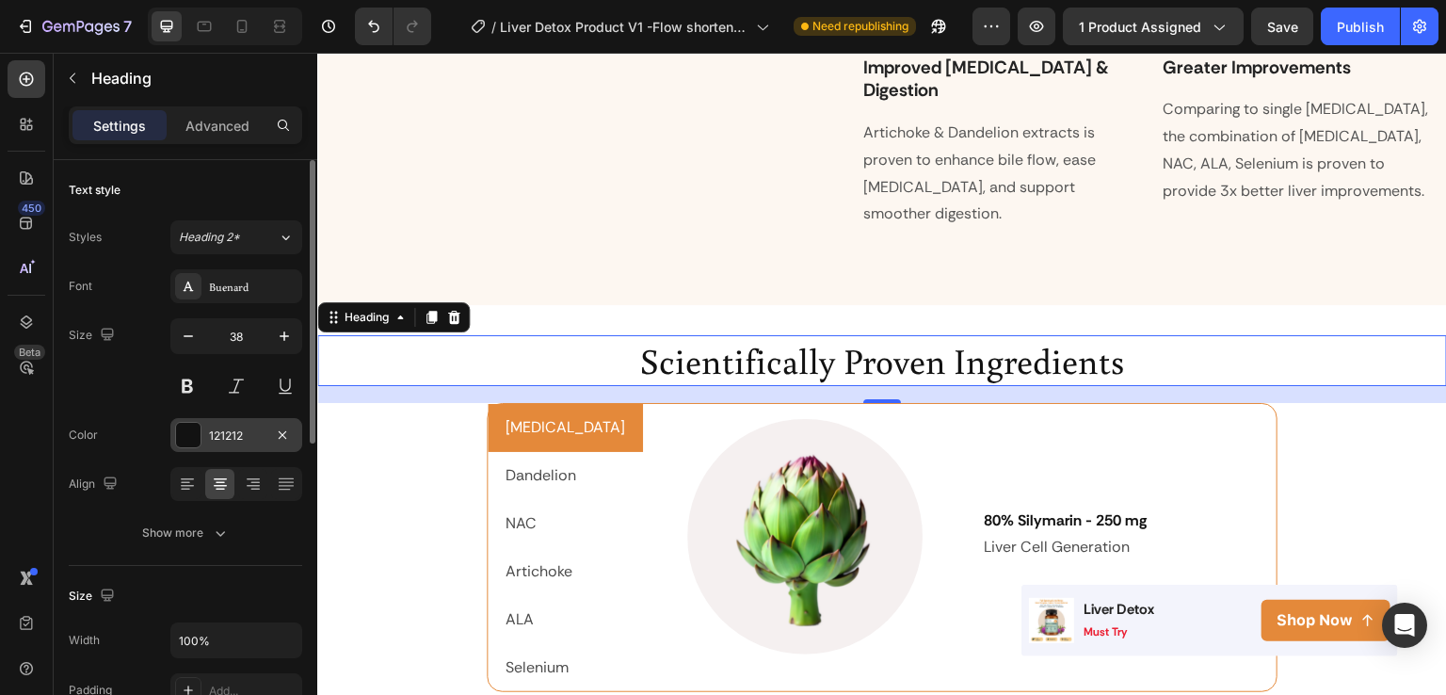
click at [238, 429] on div "121212" at bounding box center [236, 435] width 55 height 17
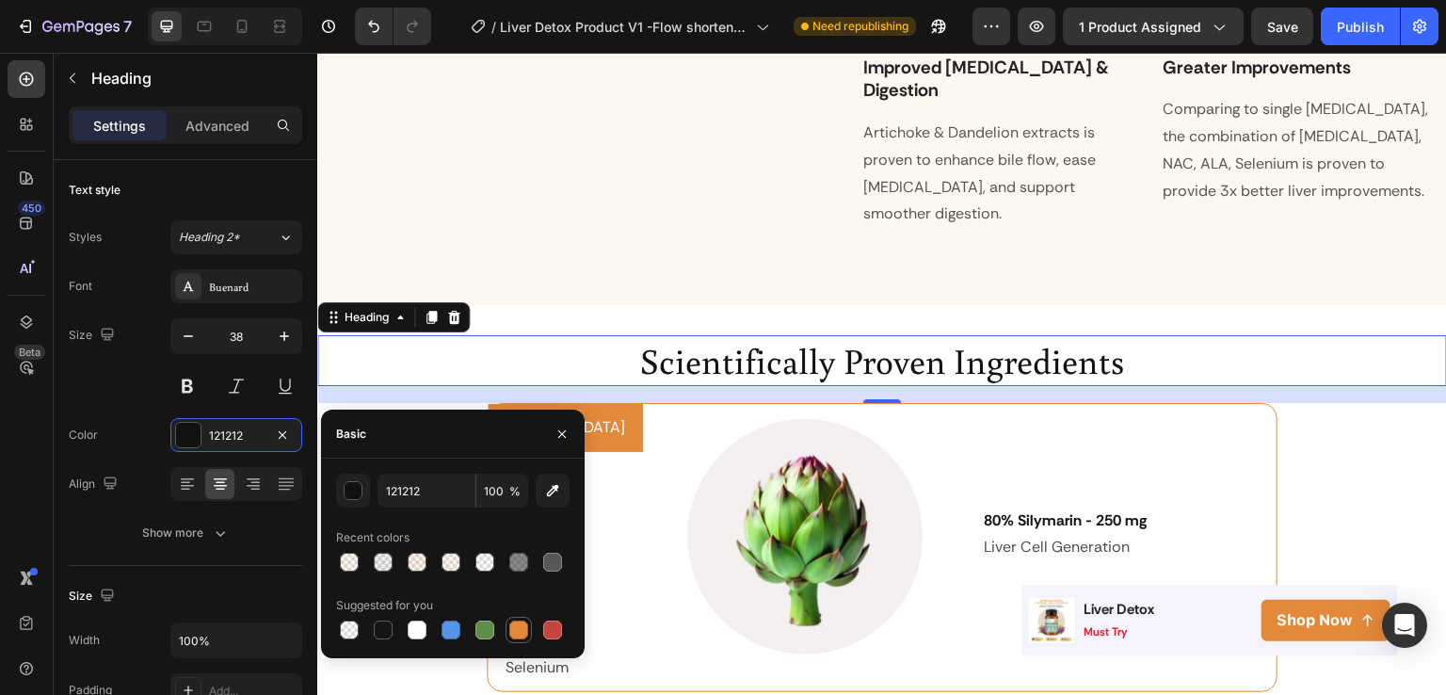
click at [530, 622] on div at bounding box center [519, 630] width 26 height 26
type input "E4893A"
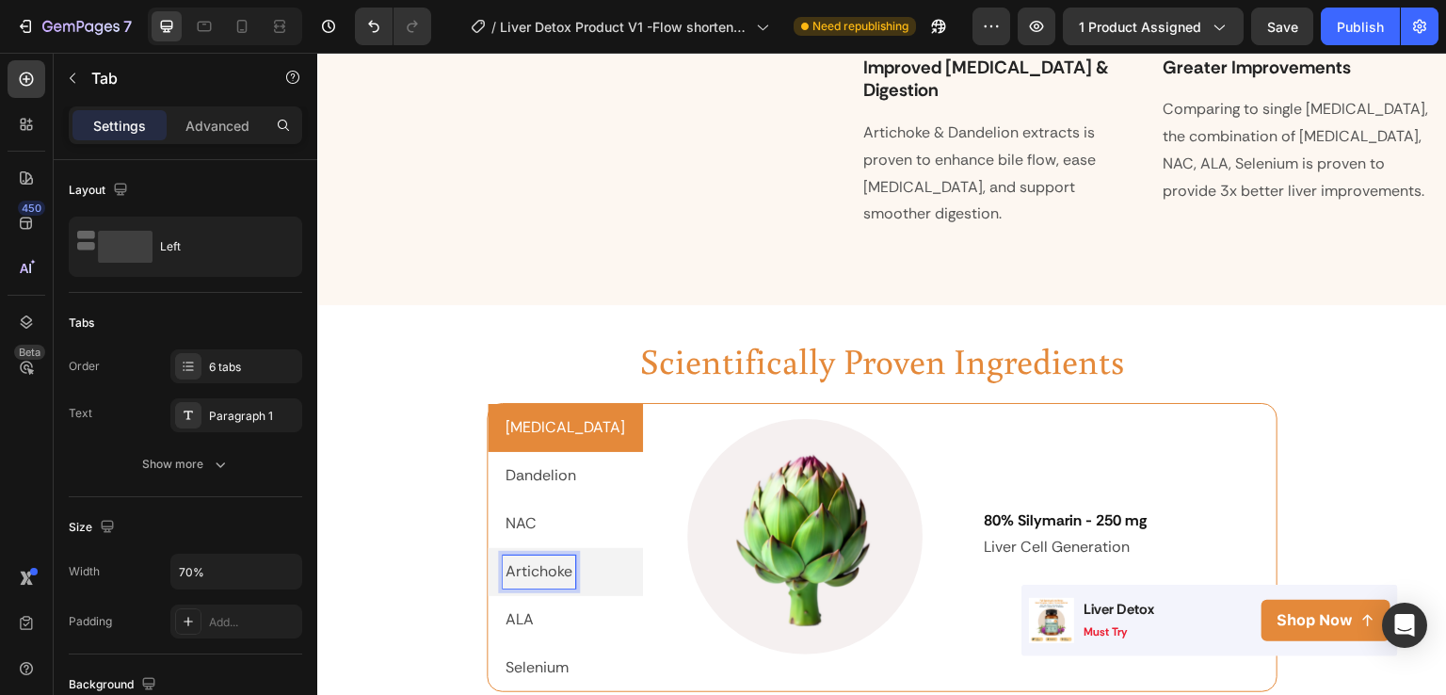
click at [521, 558] on p "Artichoke" at bounding box center [539, 571] width 67 height 27
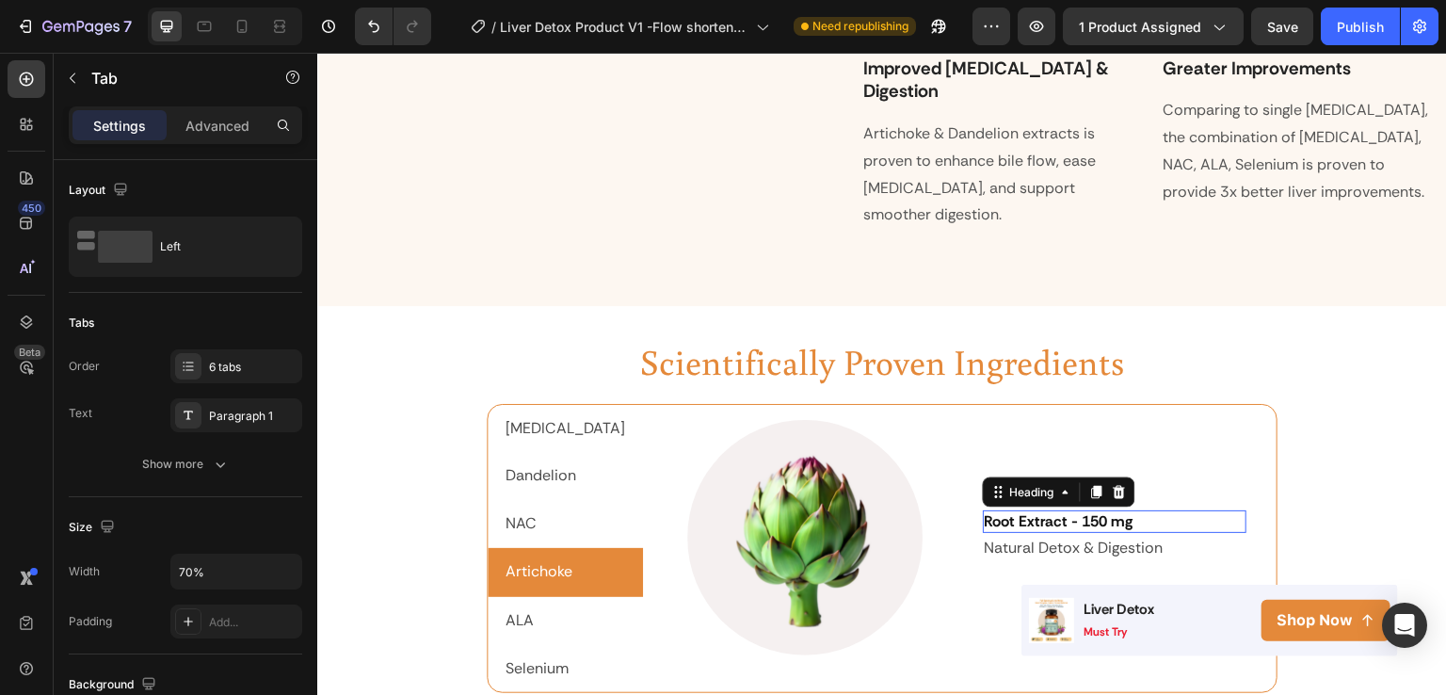
click at [985, 511] on strong "Root Extract - 150 mg" at bounding box center [1059, 521] width 149 height 20
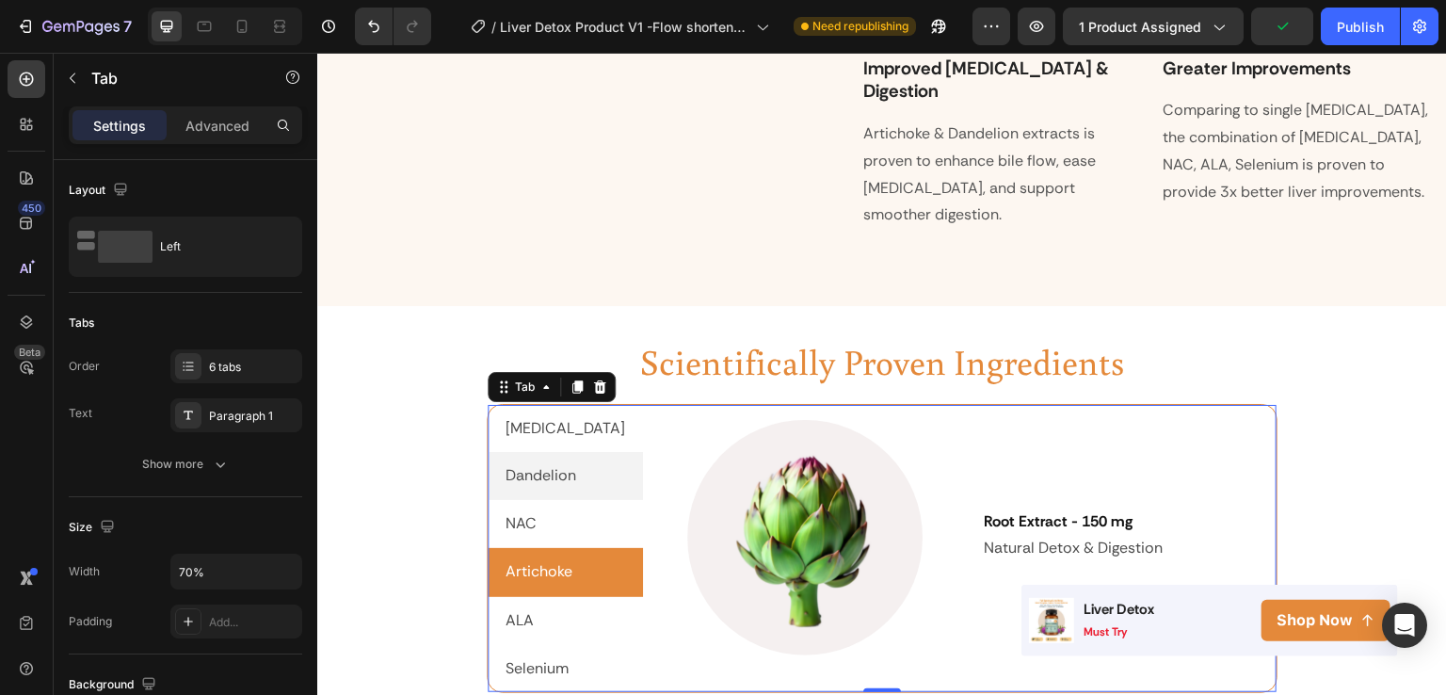
click at [552, 462] on p "Dandelion" at bounding box center [541, 475] width 71 height 27
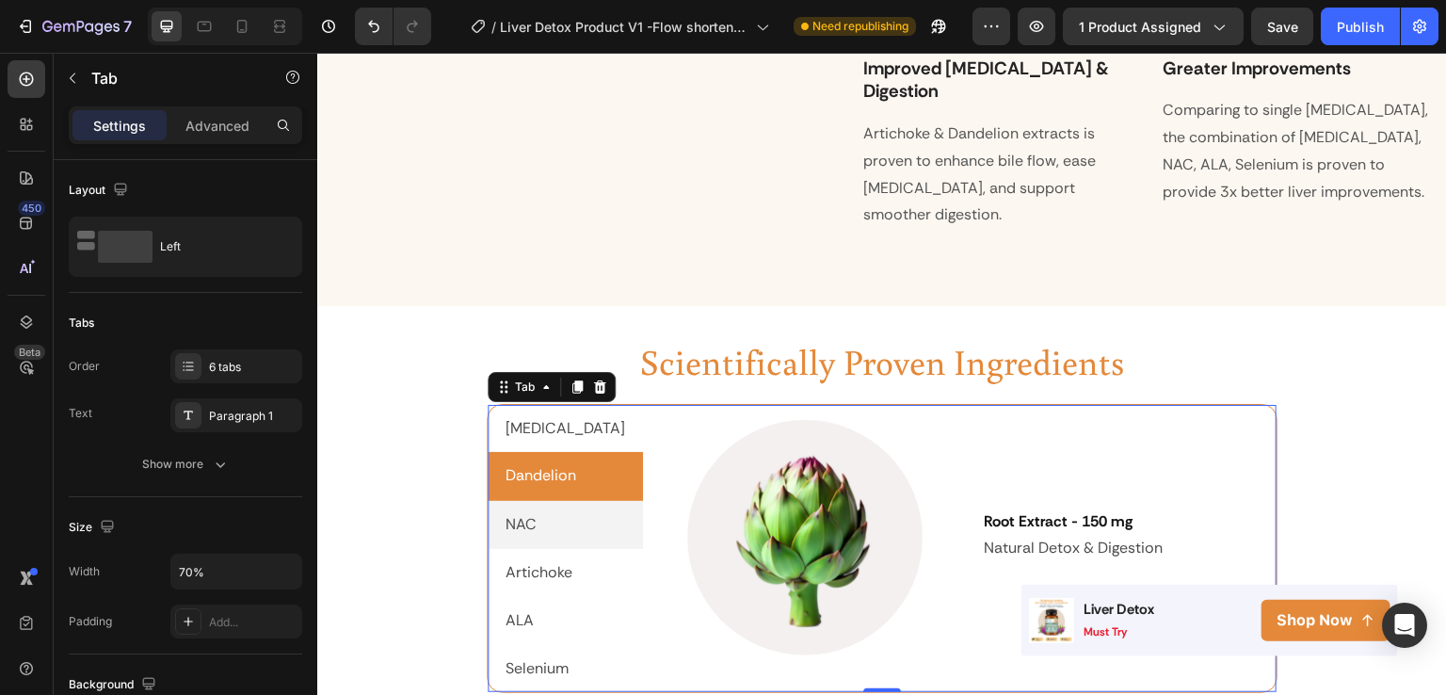
click at [537, 501] on li "NAC" at bounding box center [565, 525] width 155 height 48
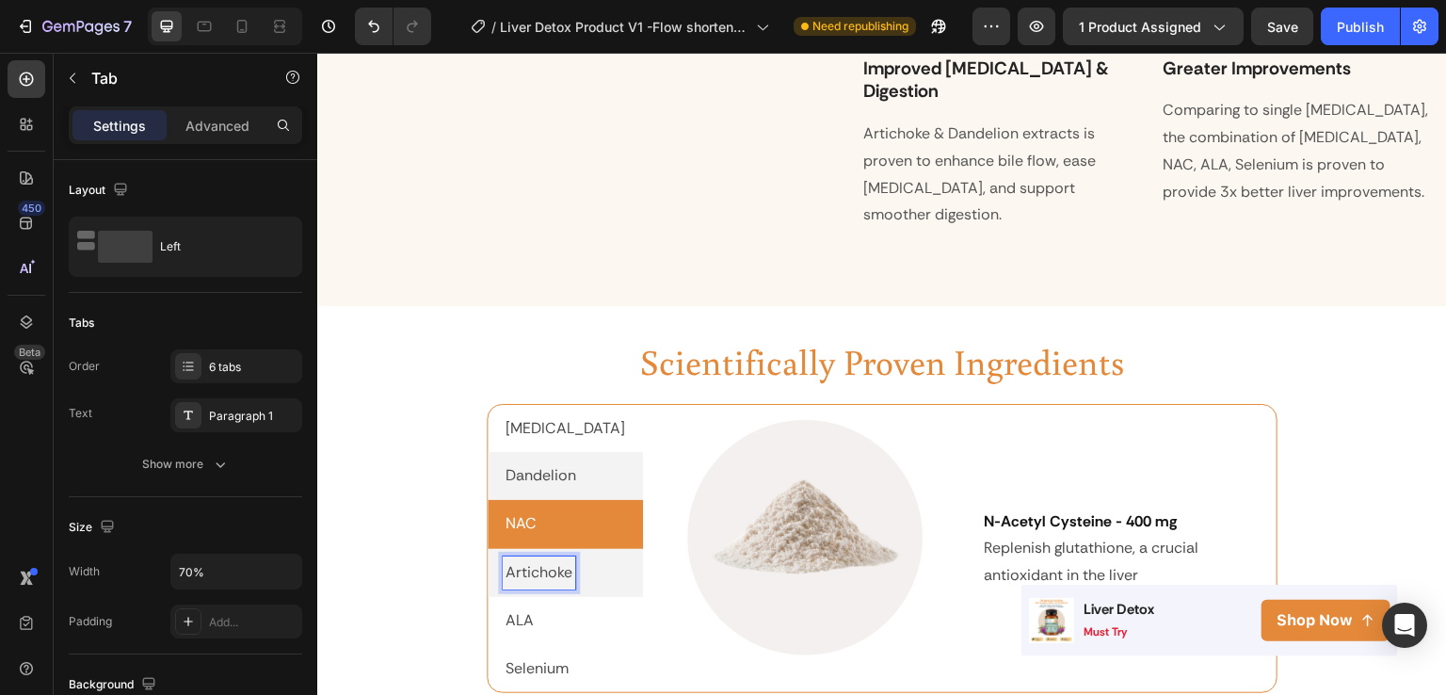
click at [539, 559] on p "Artichoke" at bounding box center [539, 572] width 67 height 27
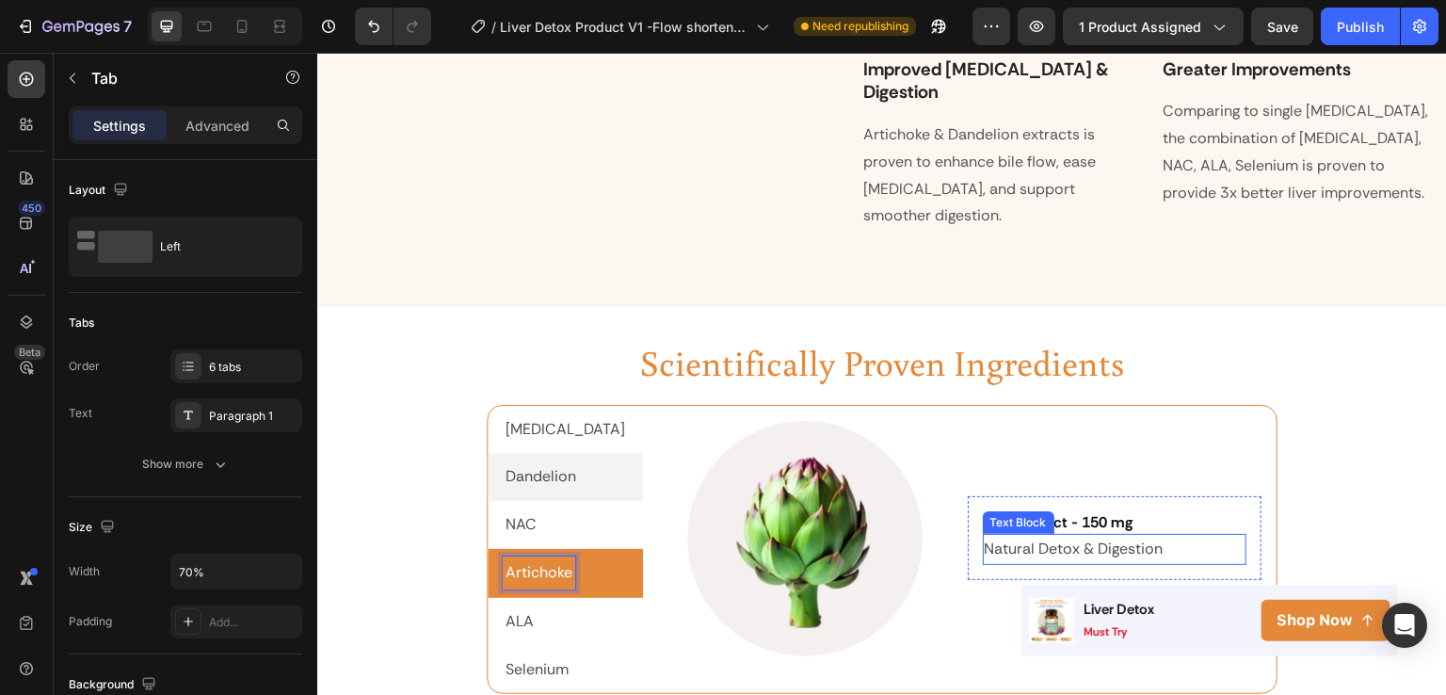
click at [1064, 536] on p "Natural Detox & Digestion" at bounding box center [1115, 549] width 261 height 27
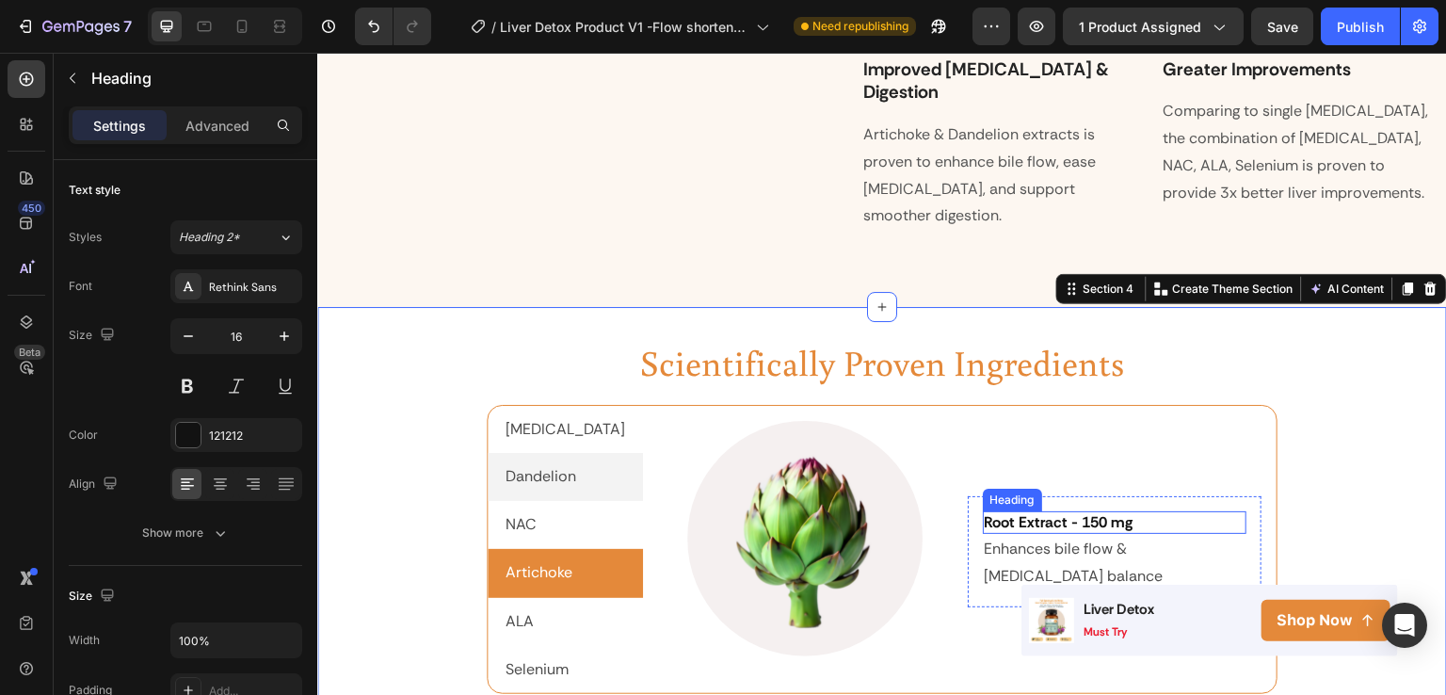
click at [1067, 512] on strong "Root Extract - 150 mg" at bounding box center [1059, 522] width 149 height 20
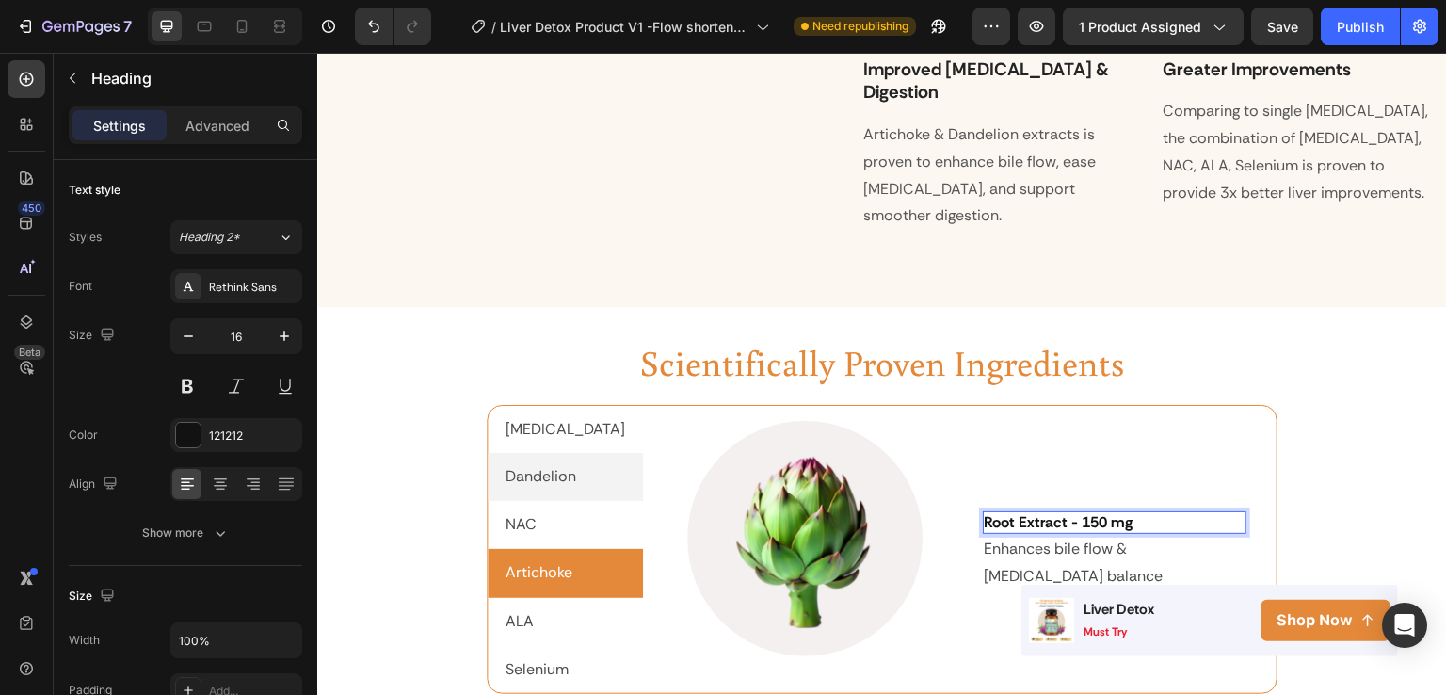
click at [1070, 512] on strong "Root Extract - 150 mg" at bounding box center [1059, 522] width 149 height 20
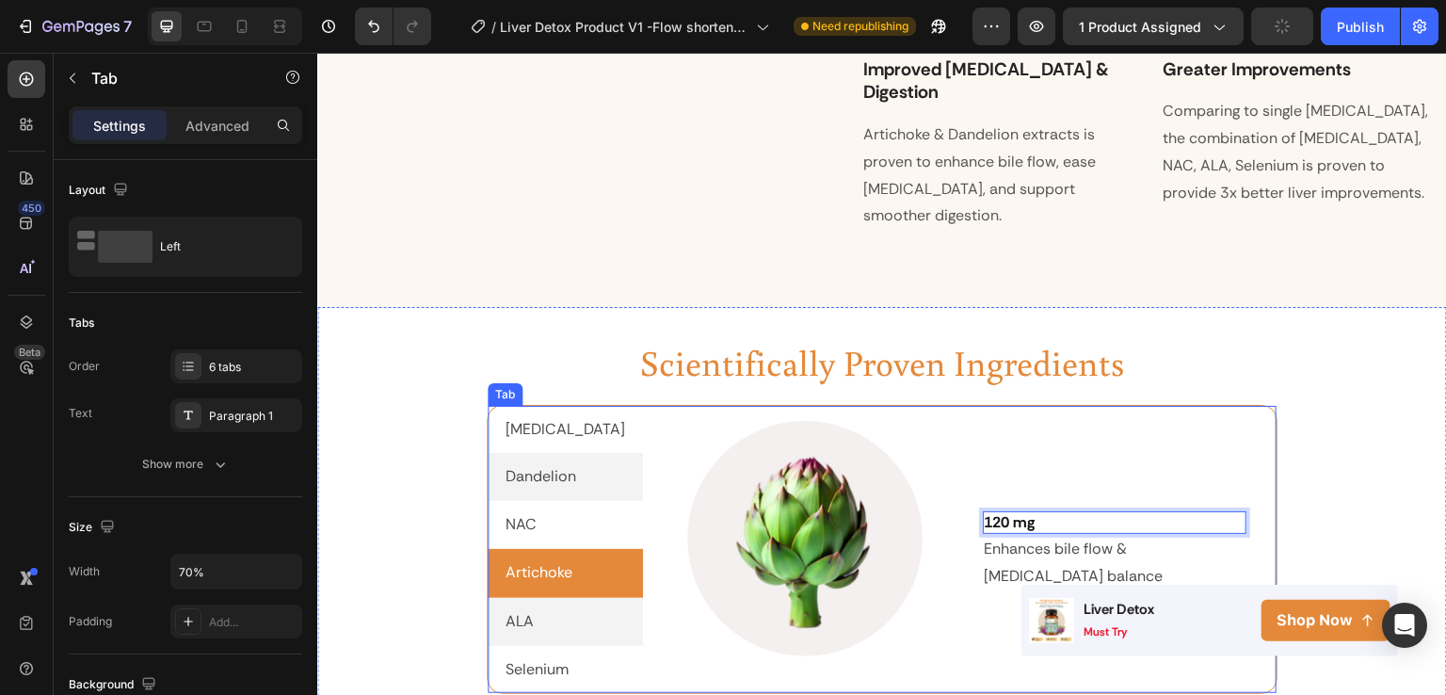
click at [524, 608] on p "ALA" at bounding box center [520, 621] width 28 height 27
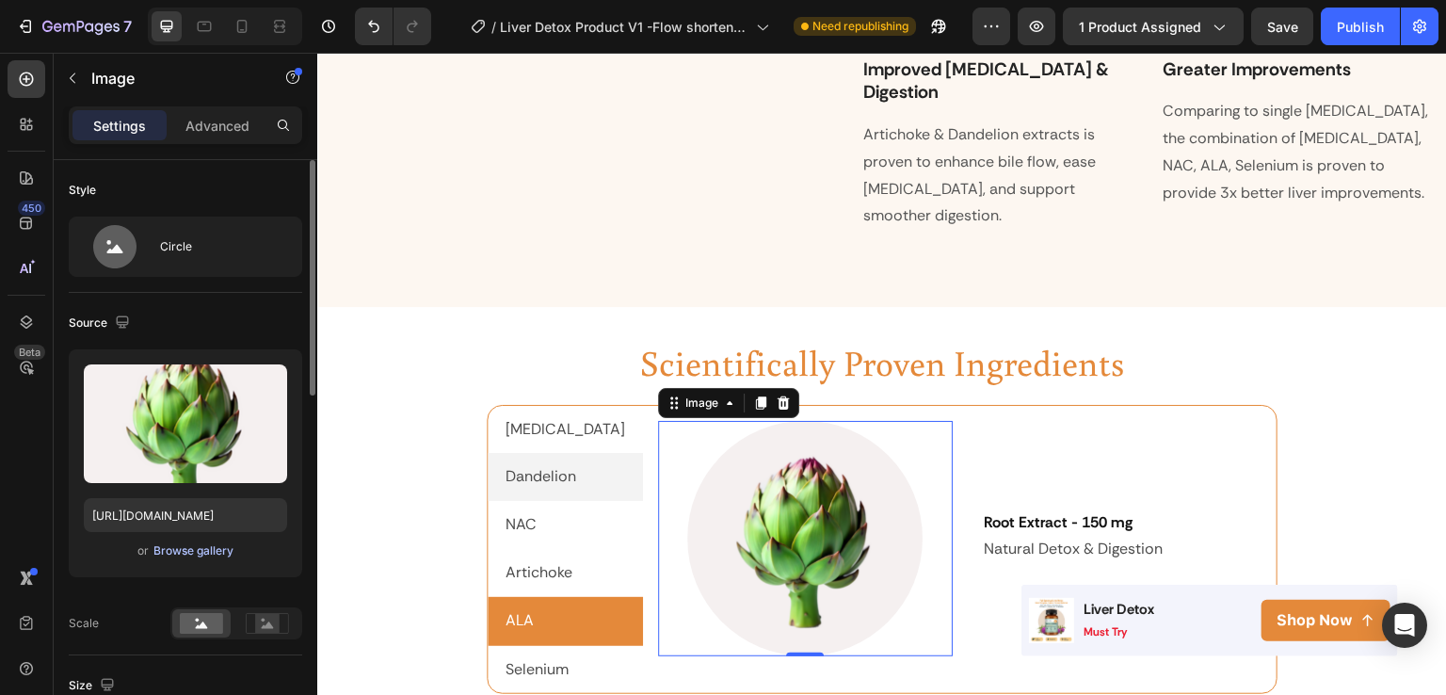
click at [185, 547] on div "Browse gallery" at bounding box center [193, 550] width 80 height 17
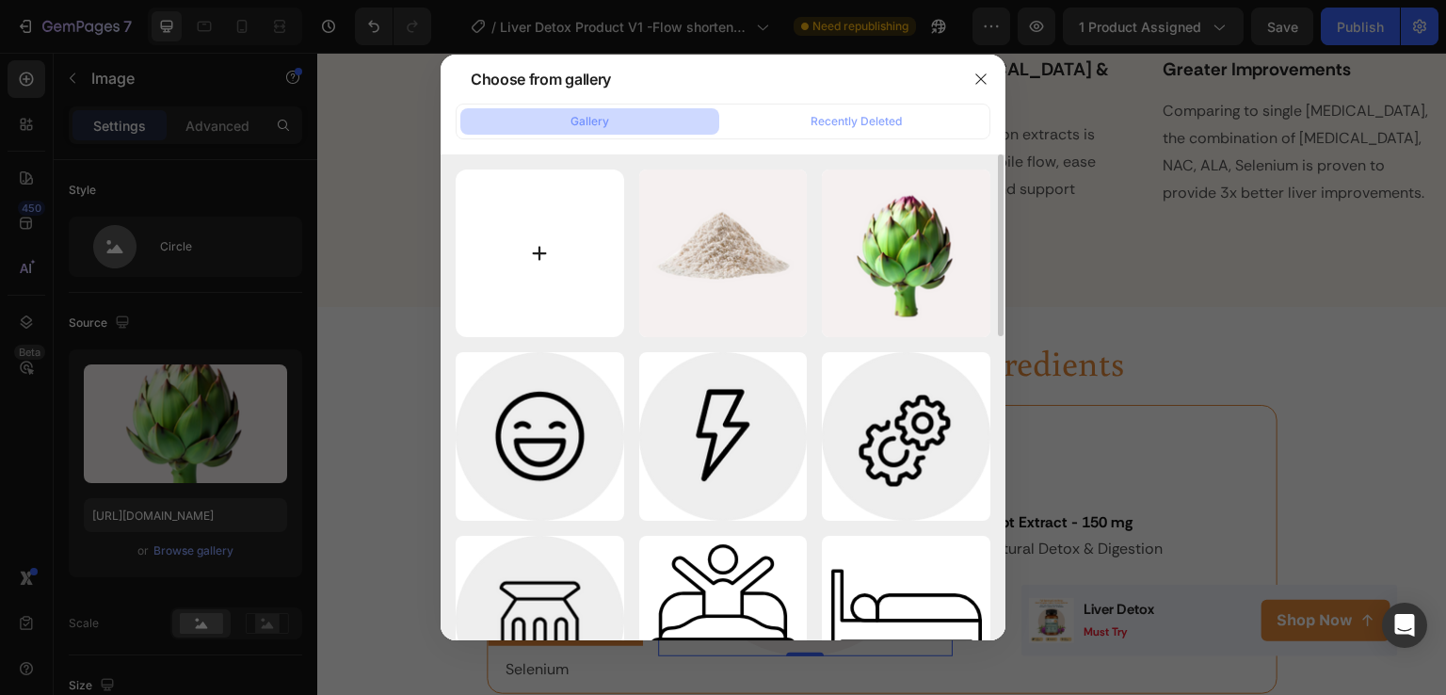
click at [524, 261] on input "file" at bounding box center [540, 253] width 169 height 169
type input "C:\fakepath\Copy element from Gempages! (3).png"
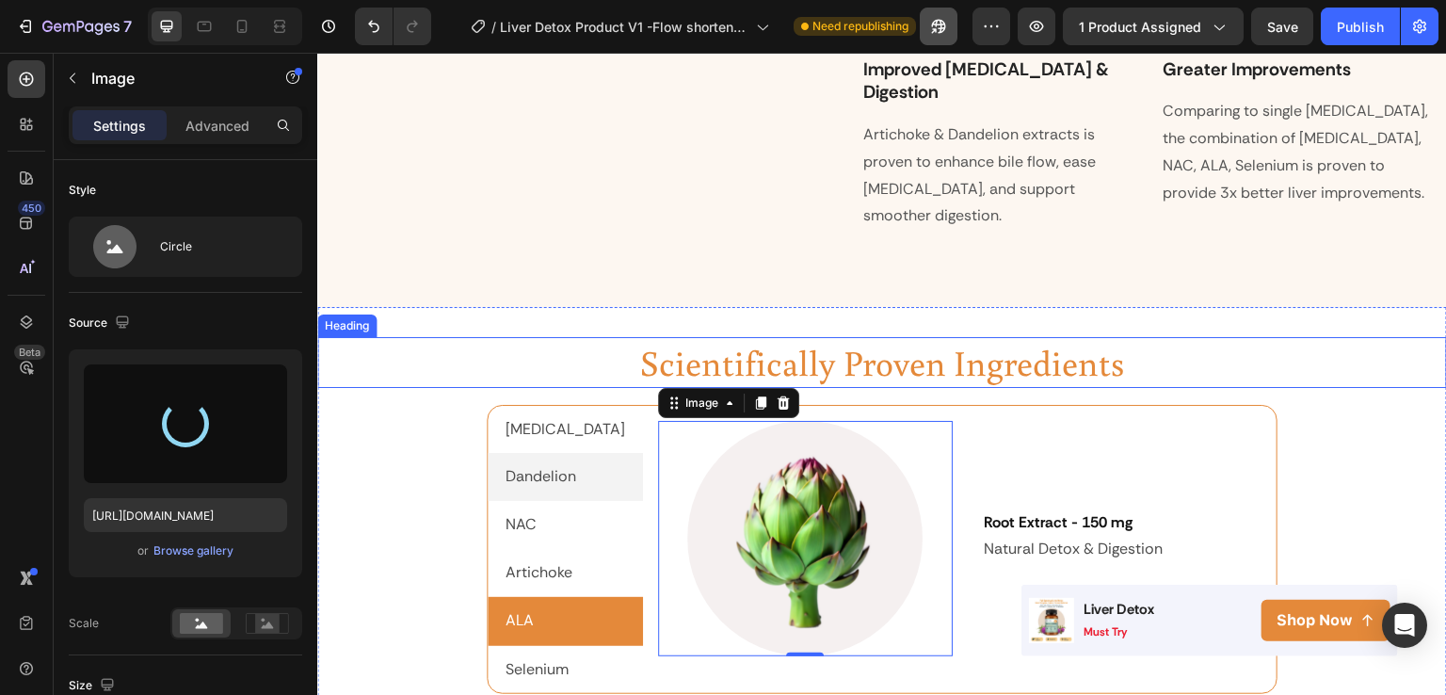
type input "https://cdn.shopify.com/s/files/1/0603/0458/8867/files/gempages_559597870093697…"
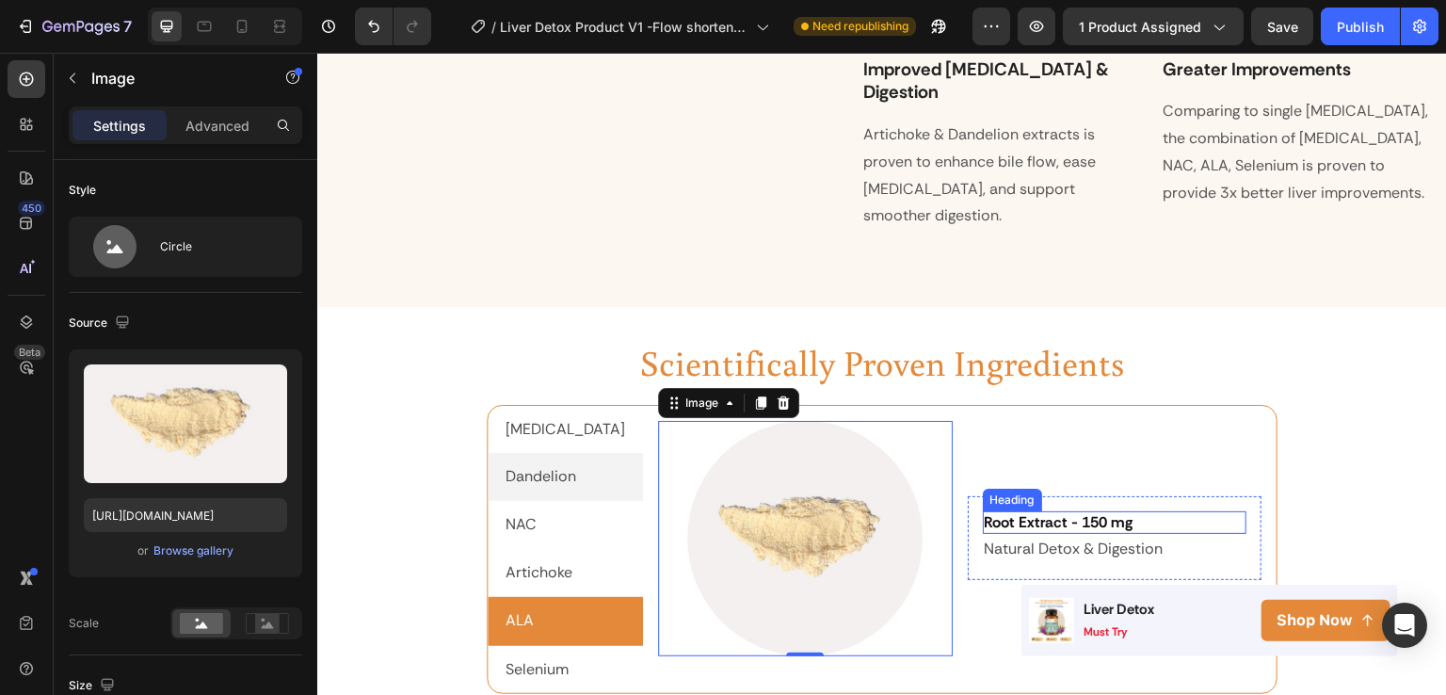
click at [1018, 512] on strong "Root Extract - 150 mg" at bounding box center [1059, 522] width 149 height 20
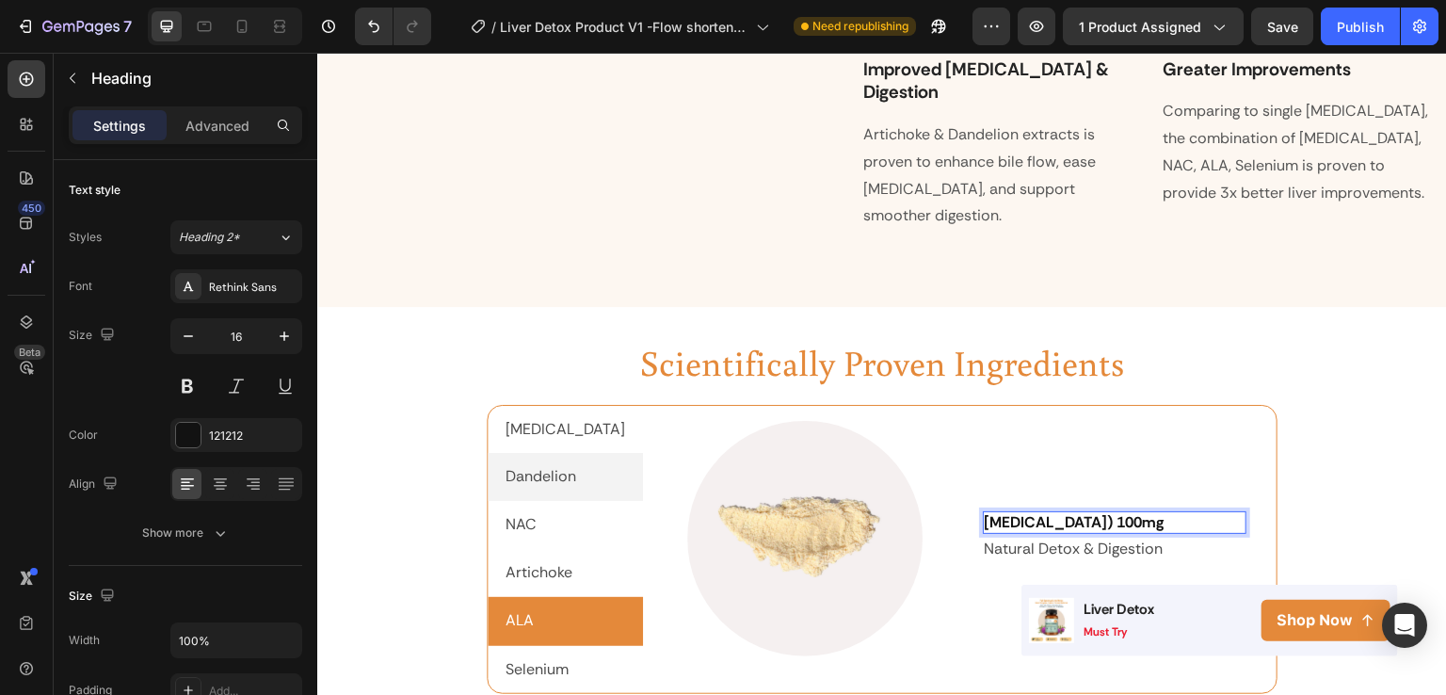
click at [1114, 512] on strong "Alpha Lipoic Acid (ALA) 100mg" at bounding box center [1075, 522] width 180 height 20
click at [1014, 536] on p "Natural Detox & Digestion" at bounding box center [1115, 549] width 261 height 27
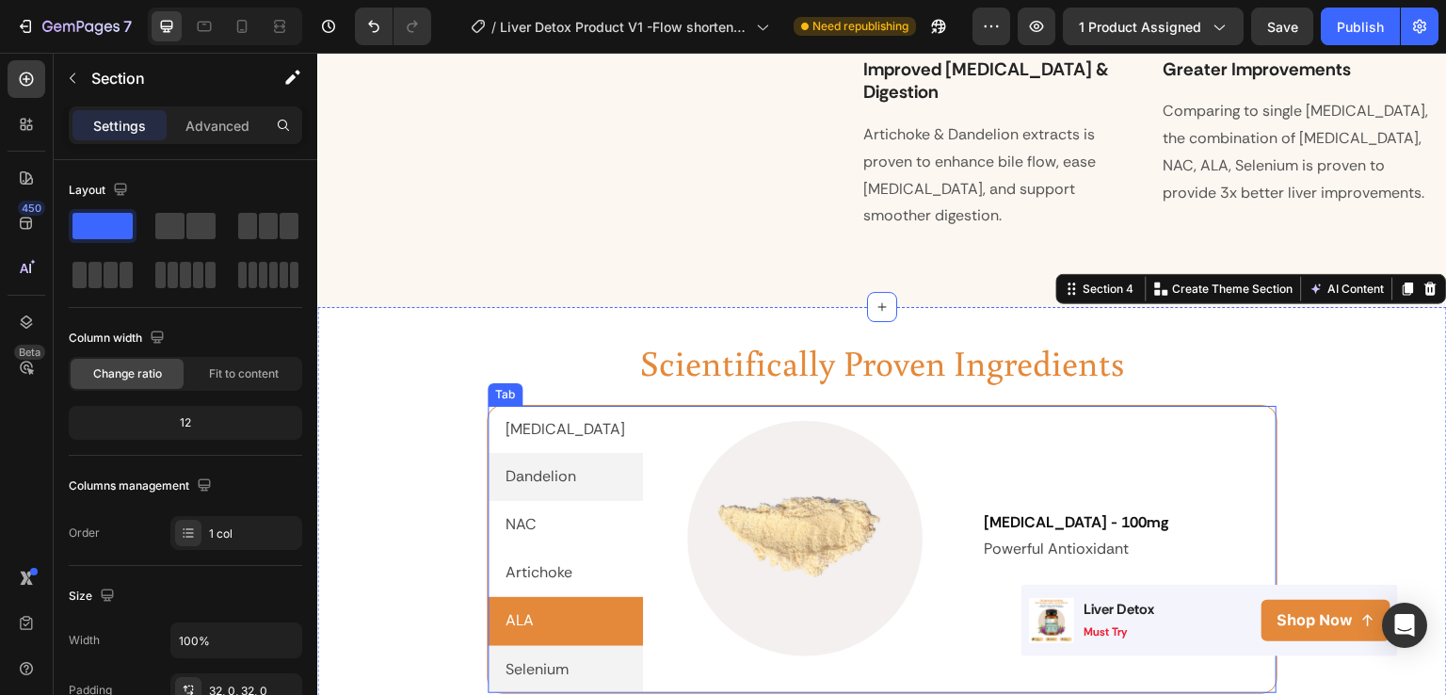
click at [540, 656] on p "Selenium" at bounding box center [537, 669] width 63 height 27
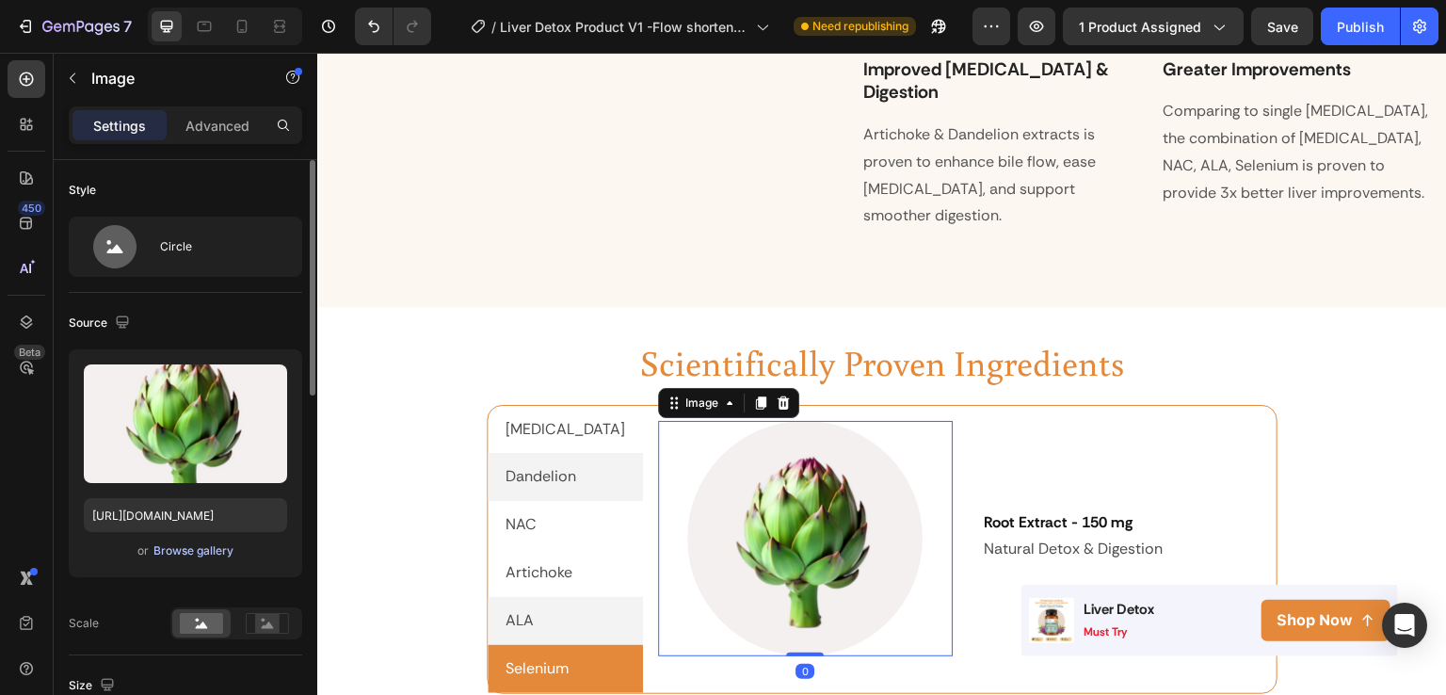
click at [159, 551] on div "Browse gallery" at bounding box center [193, 550] width 80 height 17
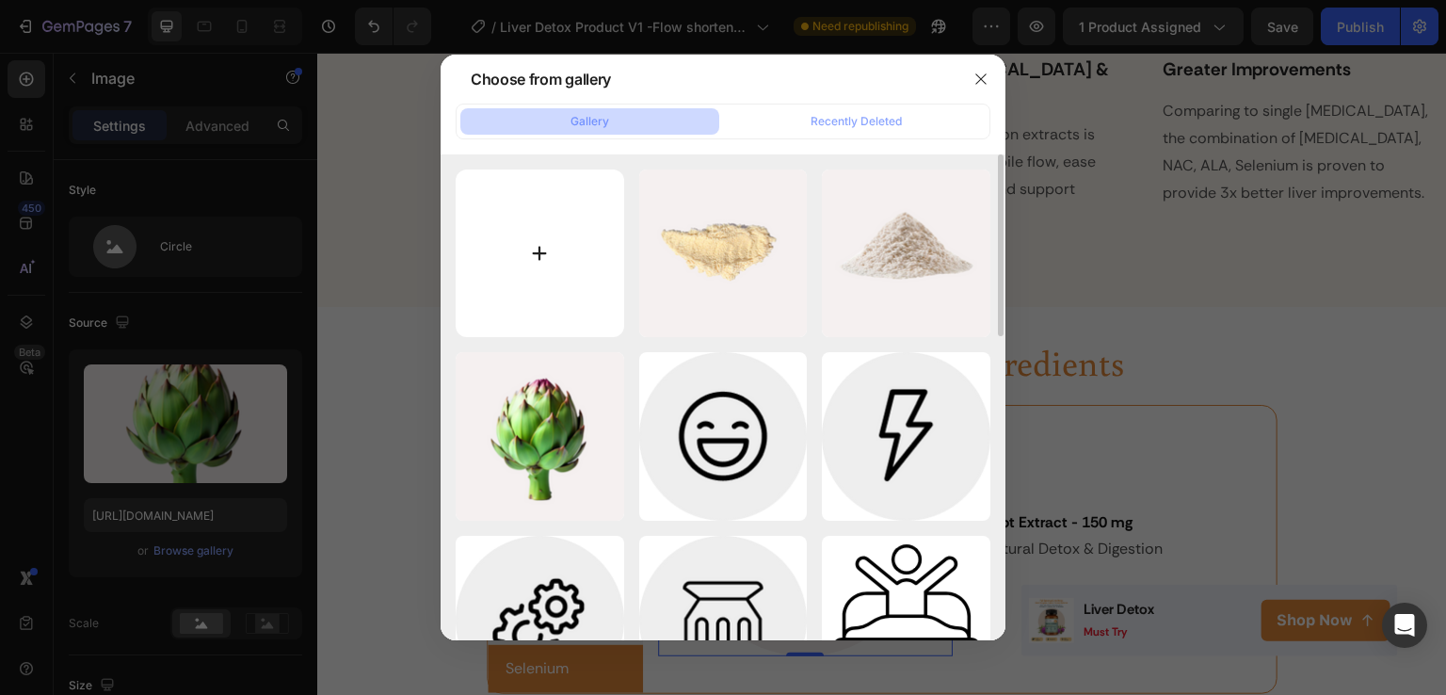
click at [532, 237] on input "file" at bounding box center [540, 253] width 169 height 169
type input "C:\fakepath\Copy element from Gempages! (1).png"
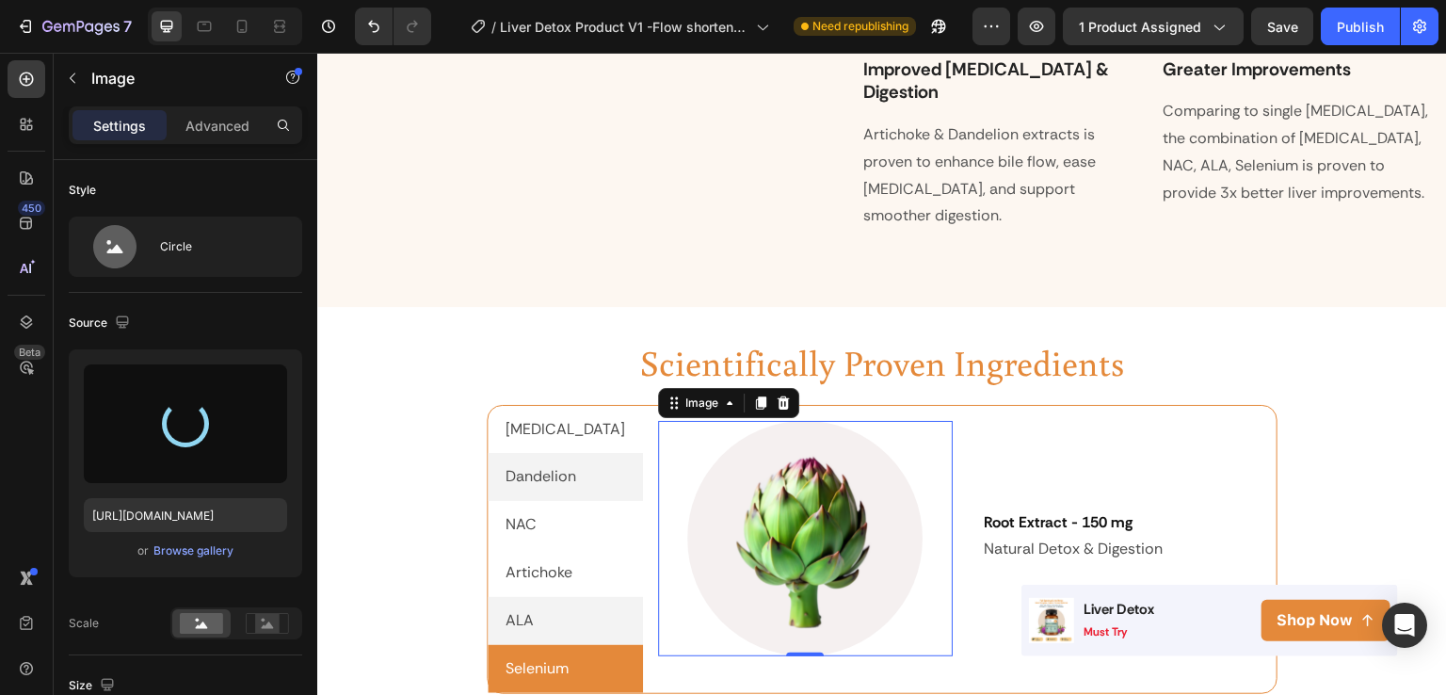
type input "https://cdn.shopify.com/s/files/1/0603/0458/8867/files/gempages_559597870093697…"
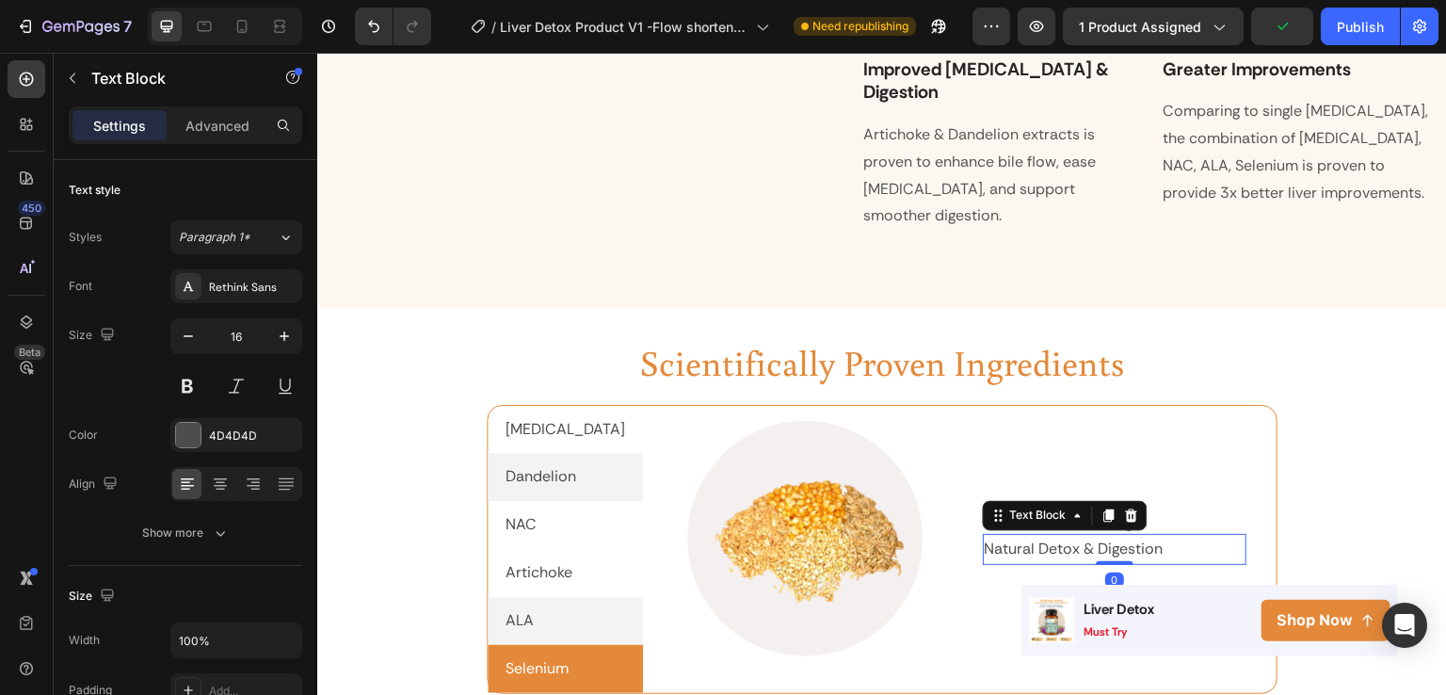
click at [989, 536] on p "Natural Detox & Digestion" at bounding box center [1115, 549] width 261 height 27
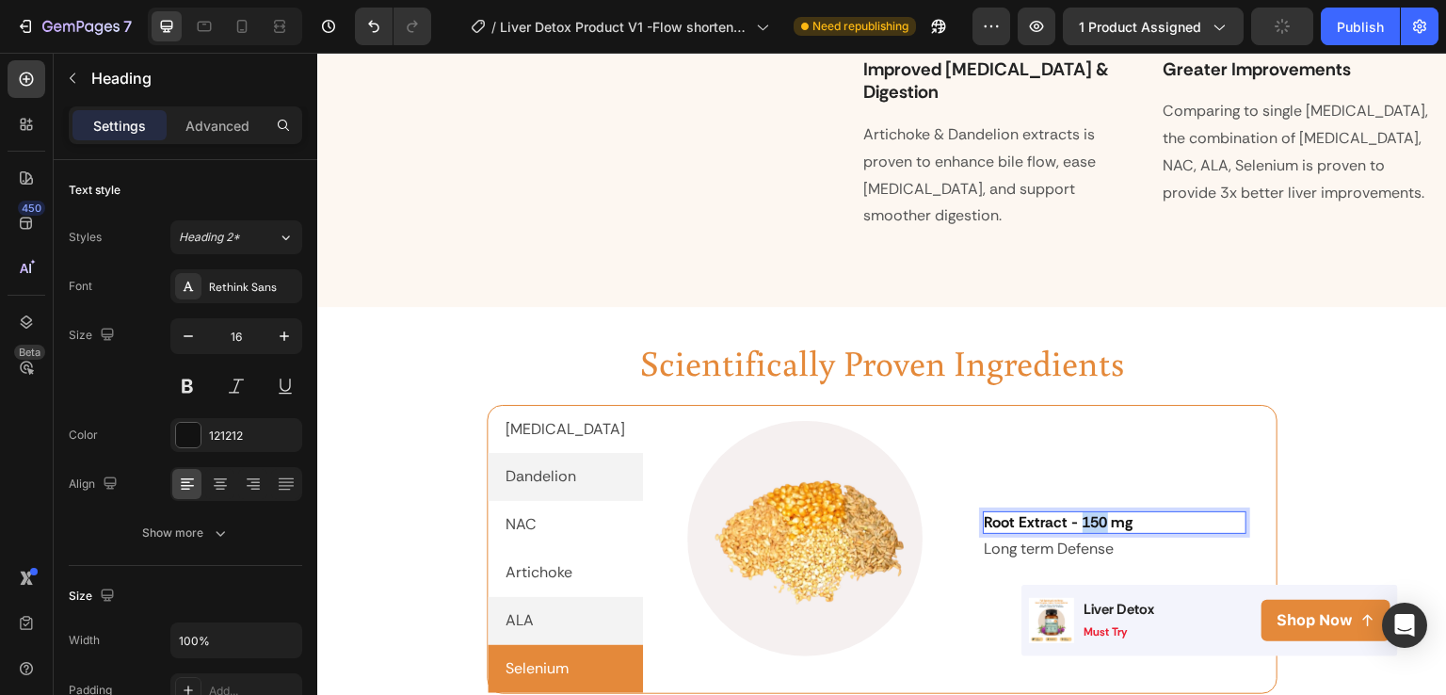
click at [1057, 512] on strong "Root Extract - 150 mg" at bounding box center [1059, 522] width 149 height 20
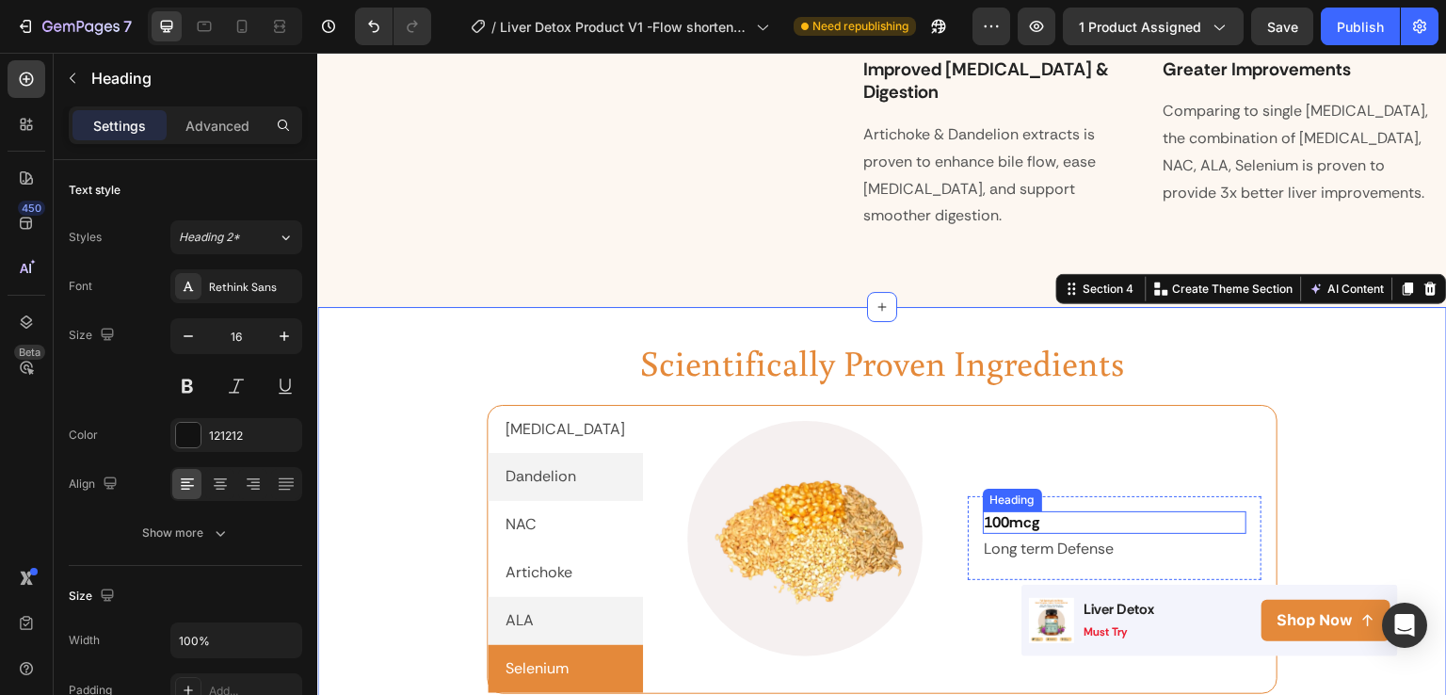
click at [985, 512] on strong "100mcg" at bounding box center [1013, 522] width 56 height 20
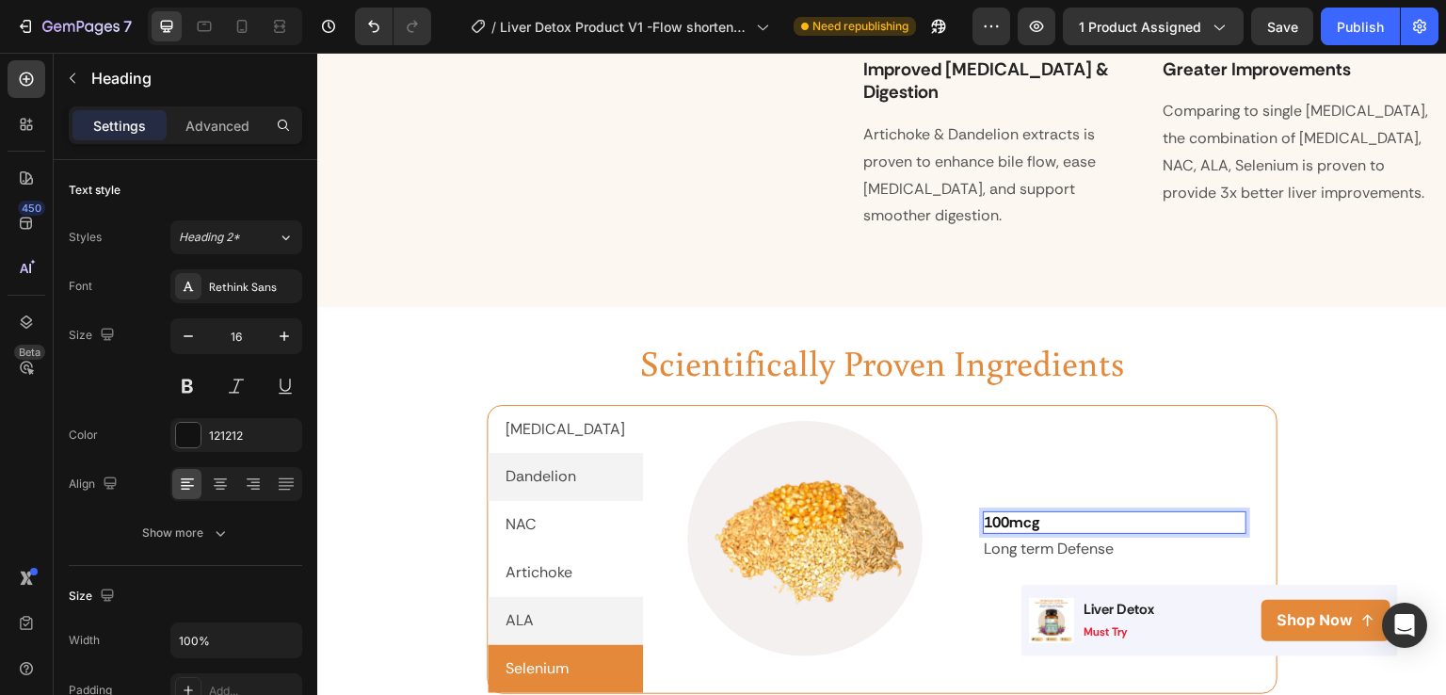
click at [985, 512] on strong "100mcg" at bounding box center [1013, 522] width 56 height 20
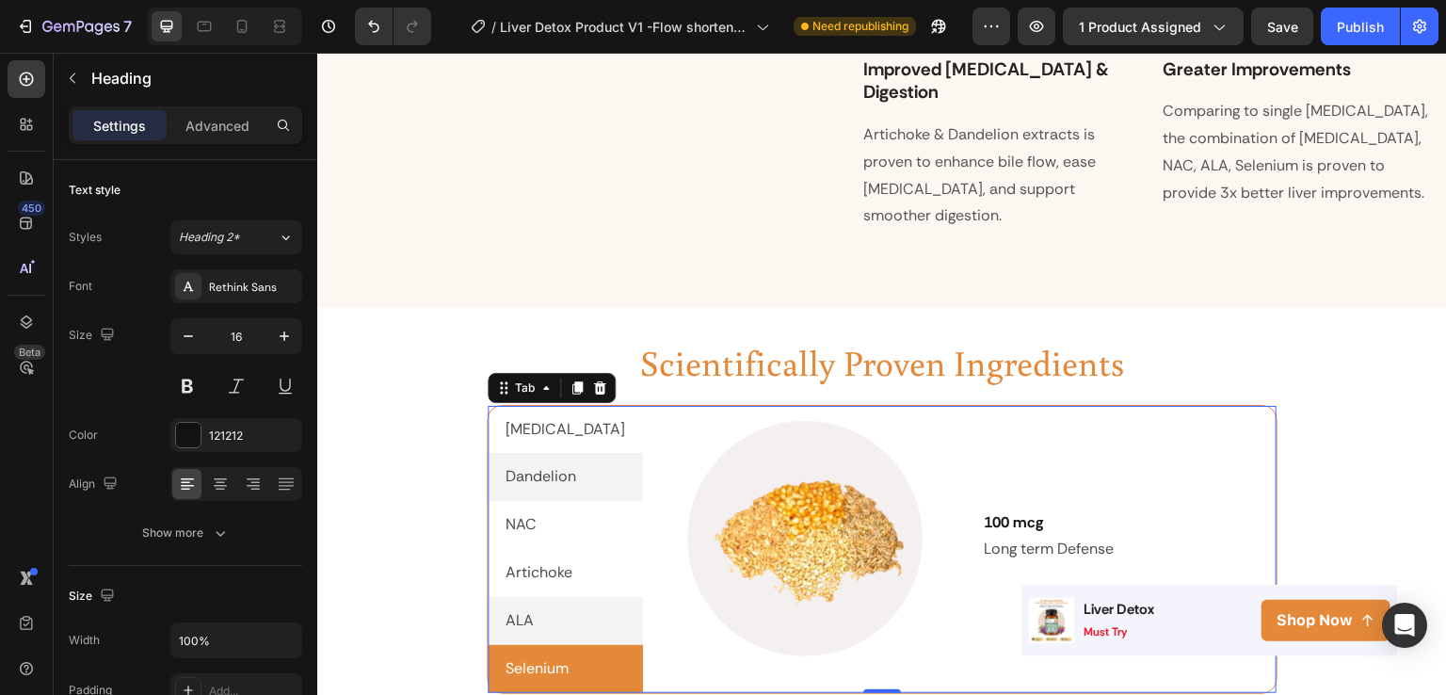
click at [506, 607] on p "ALA" at bounding box center [520, 620] width 28 height 27
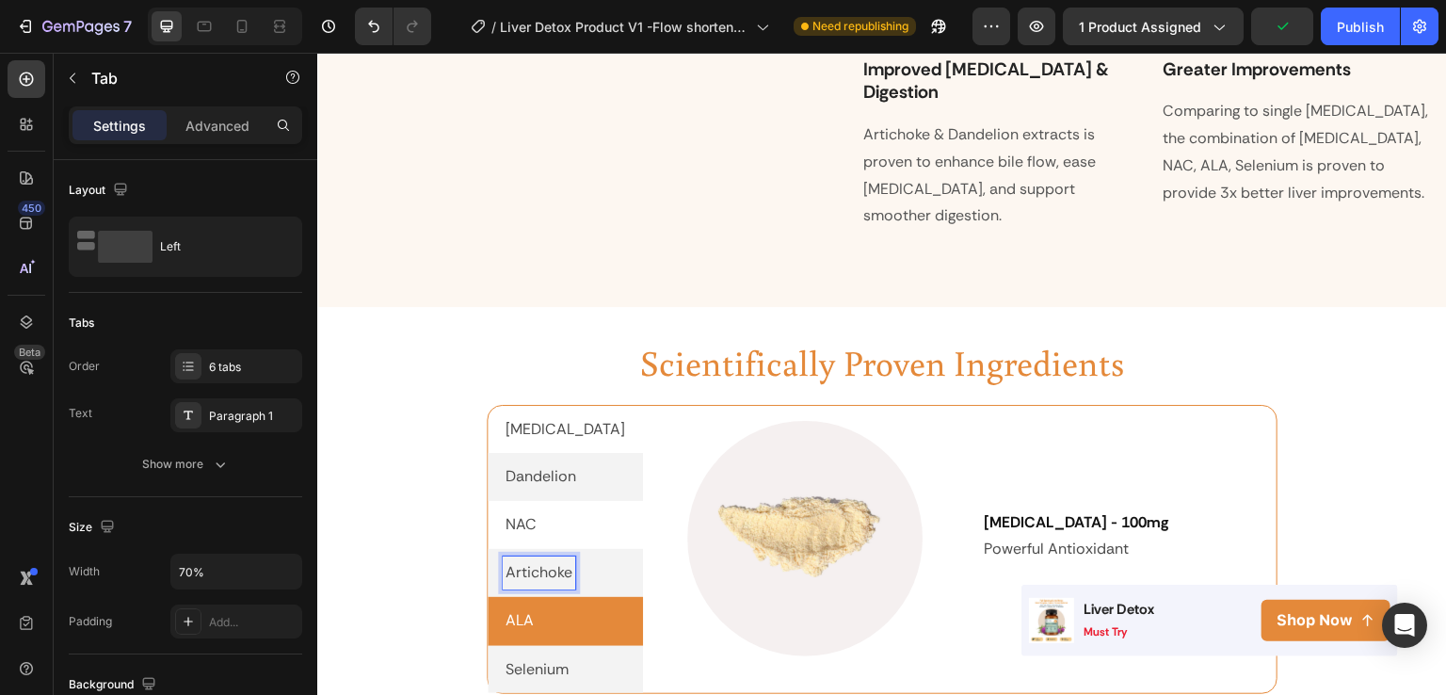
click at [512, 559] on p "Artichoke" at bounding box center [539, 572] width 67 height 27
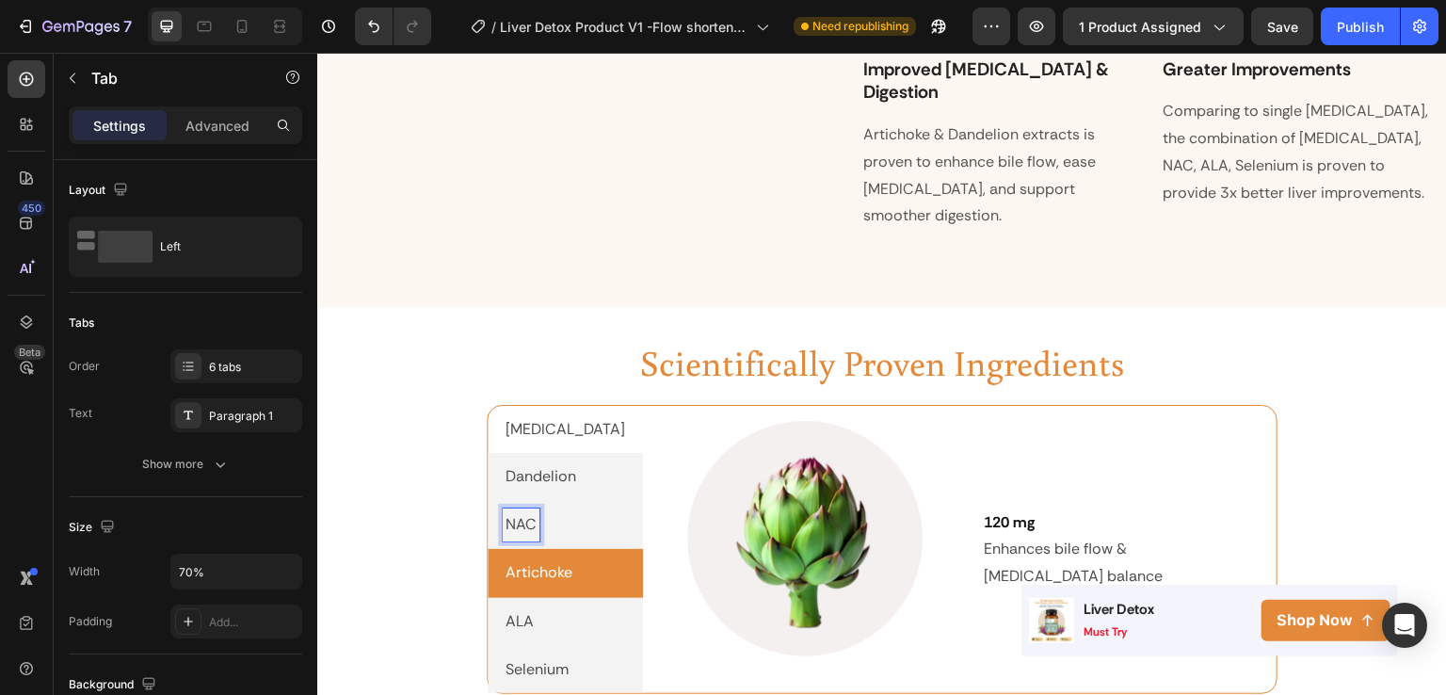
click at [520, 511] on p "NAC" at bounding box center [521, 524] width 31 height 27
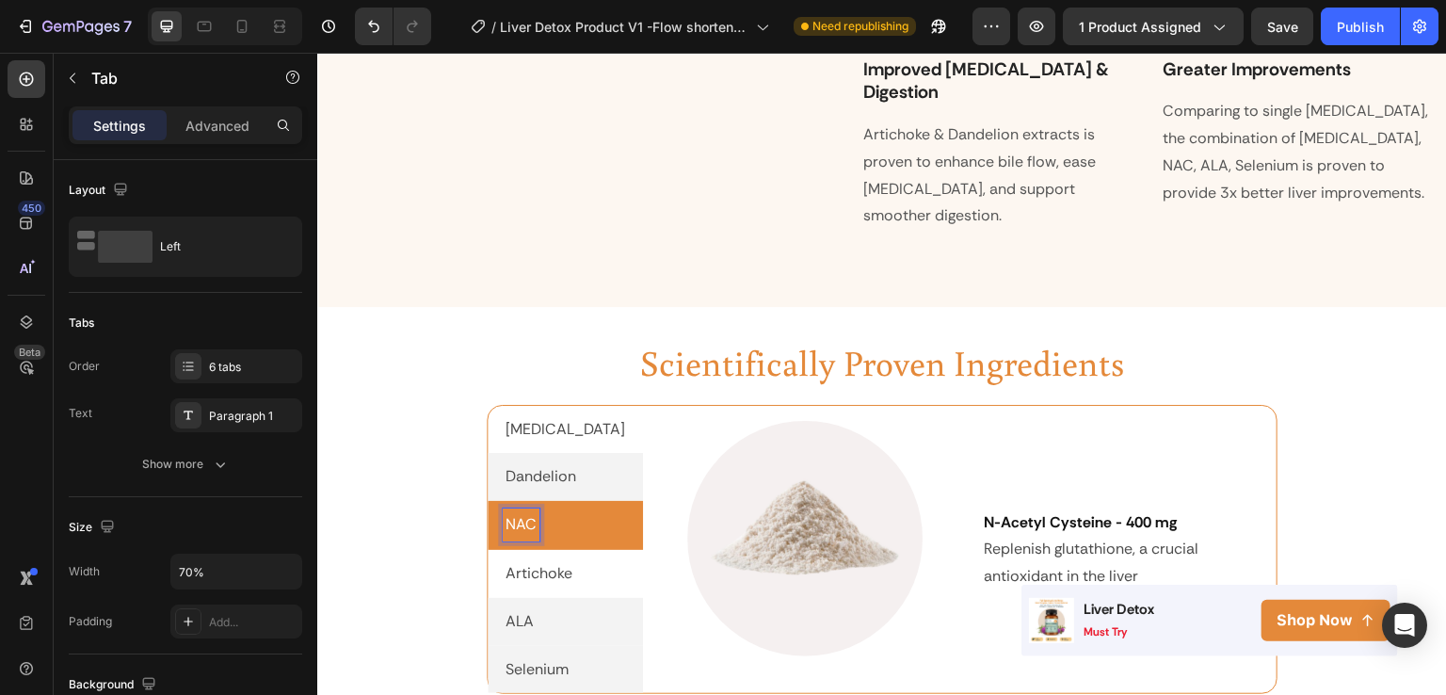
click at [531, 463] on p "Dandelion" at bounding box center [541, 476] width 71 height 27
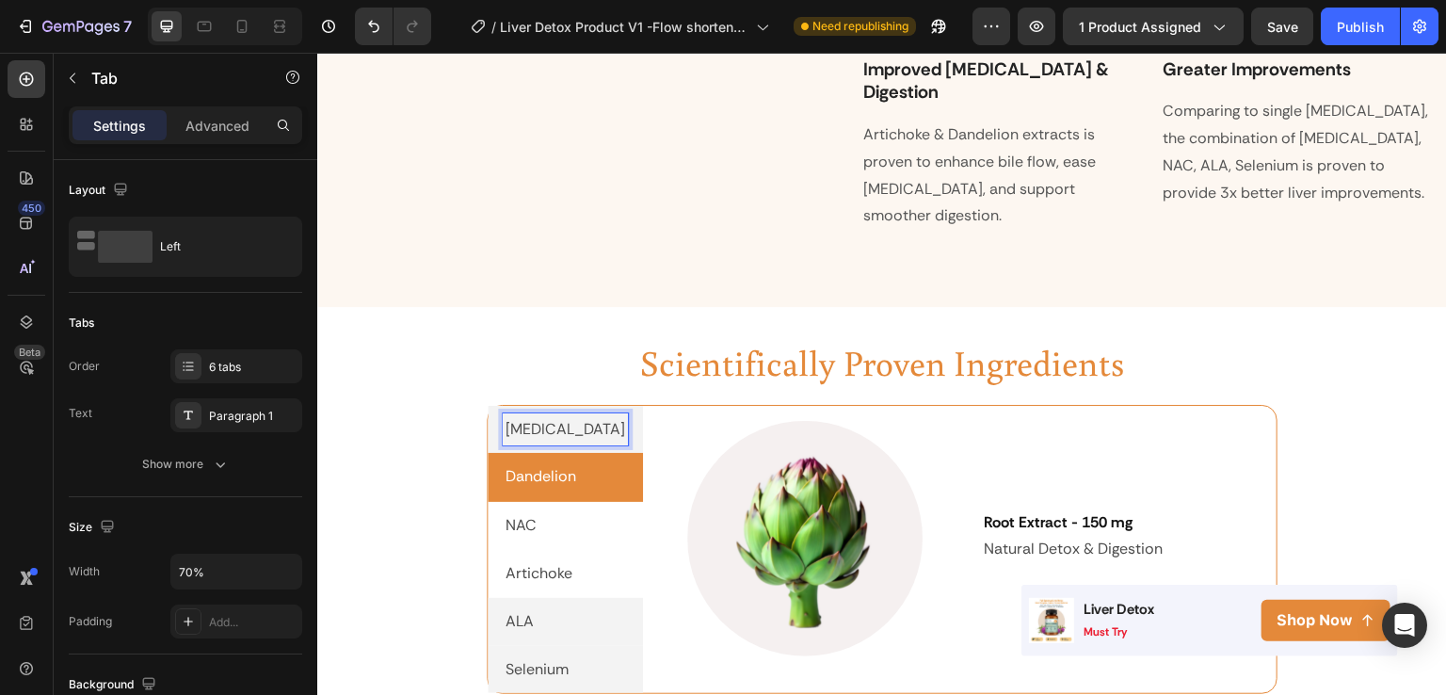
click at [555, 416] on p "[MEDICAL_DATA]" at bounding box center [566, 429] width 120 height 27
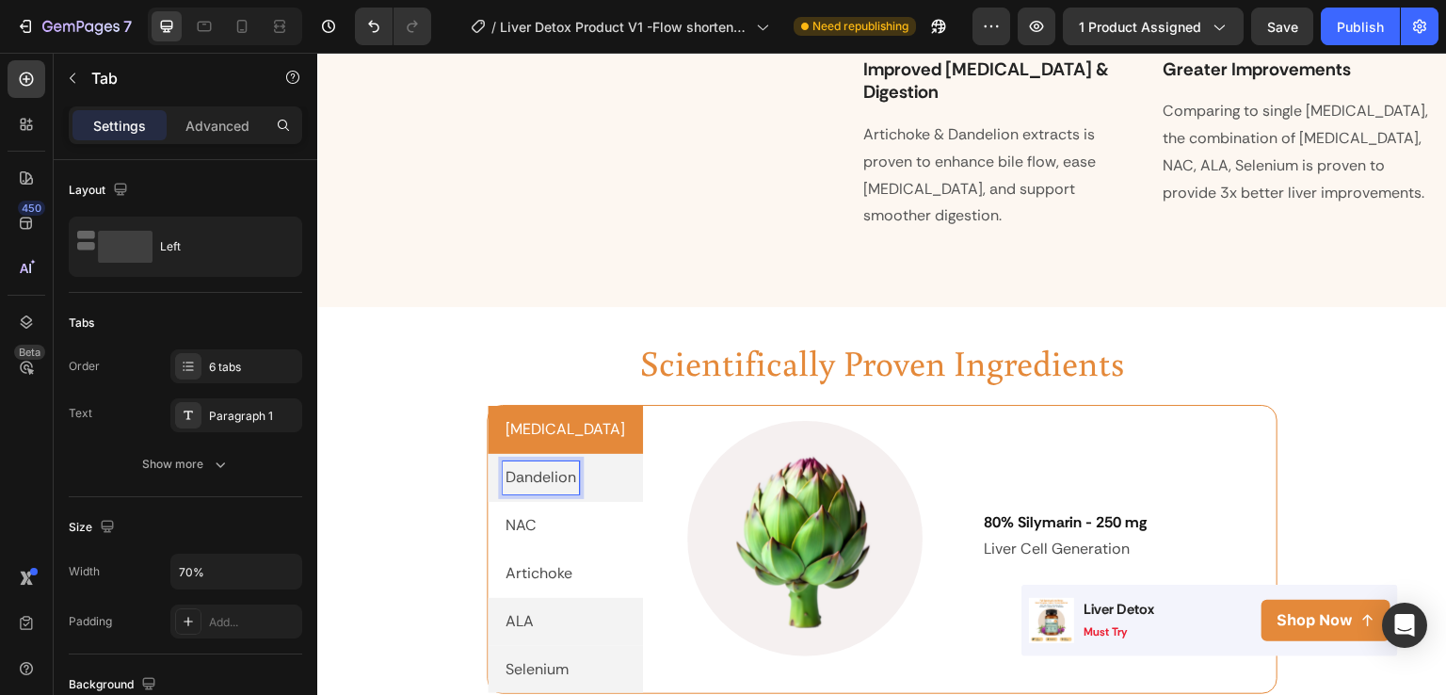
click at [542, 464] on p "Dandelion" at bounding box center [541, 477] width 71 height 27
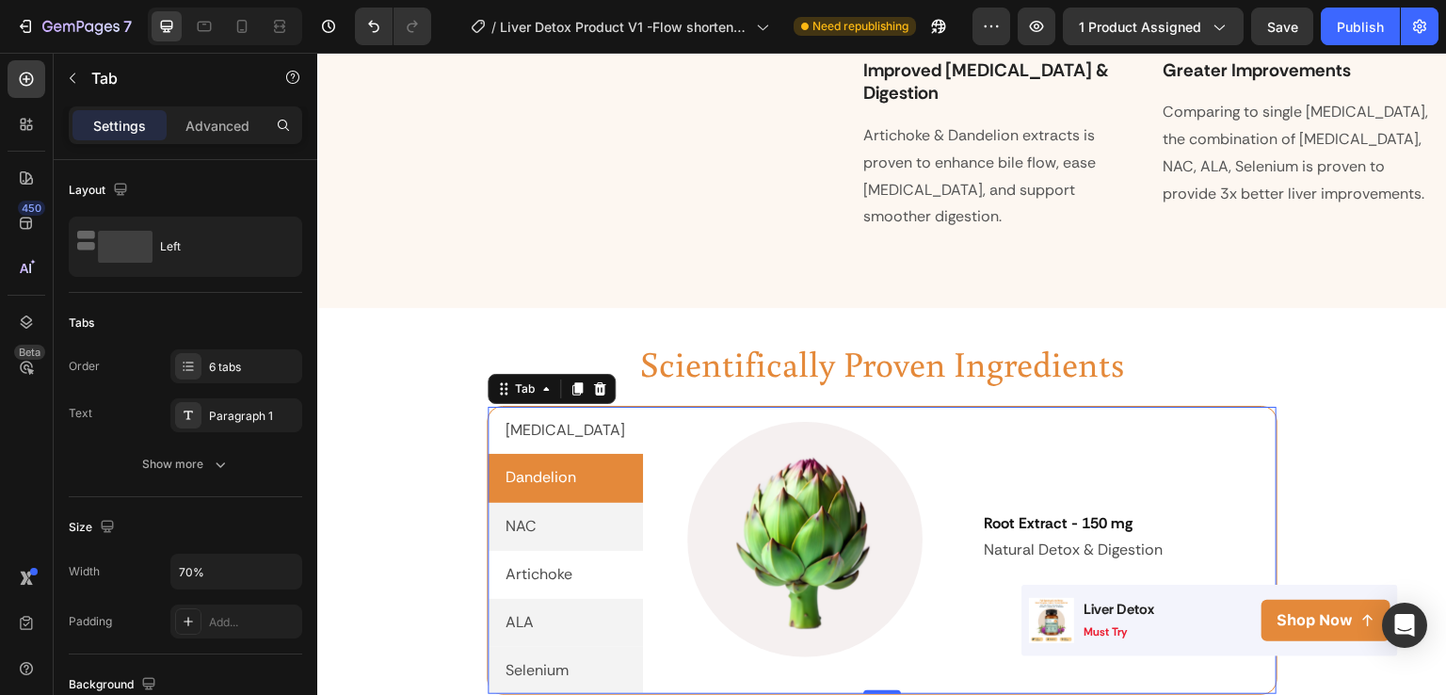
click at [536, 503] on li "NAC" at bounding box center [565, 527] width 155 height 48
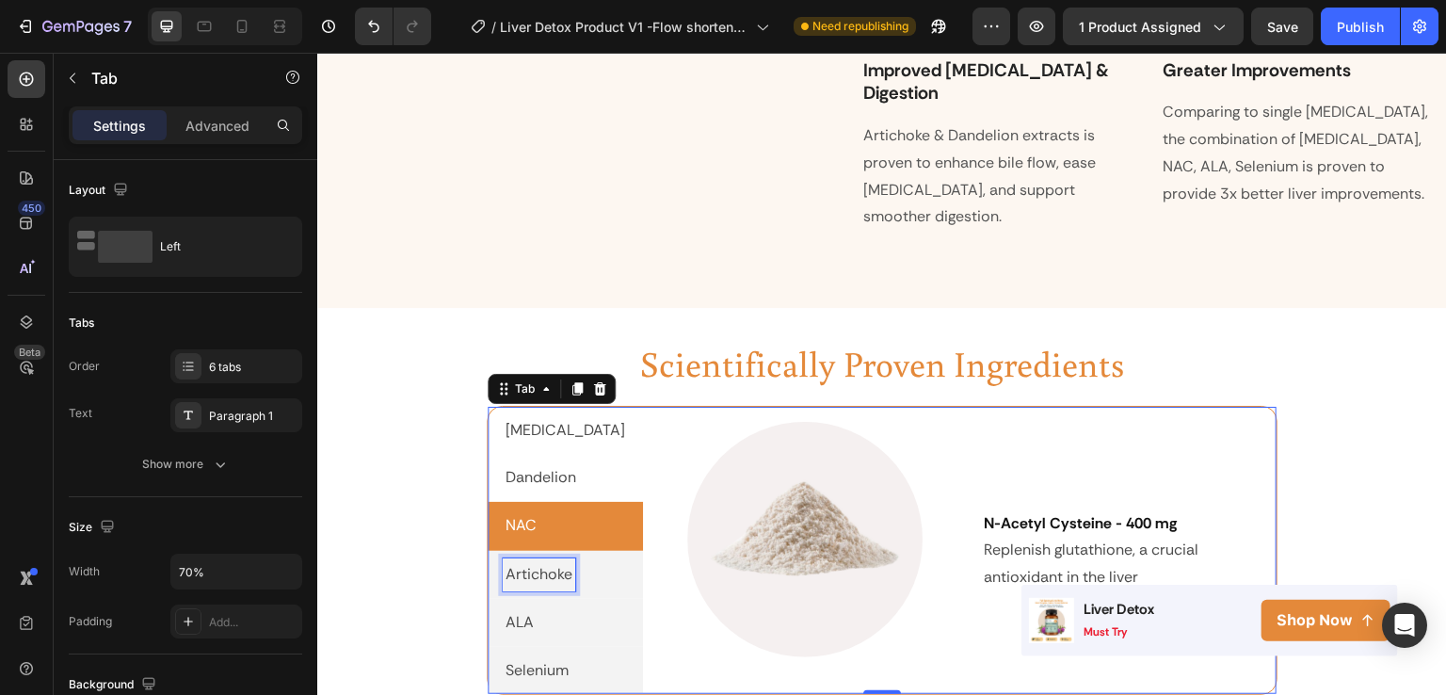
click at [536, 558] on div "Artichoke" at bounding box center [539, 574] width 73 height 33
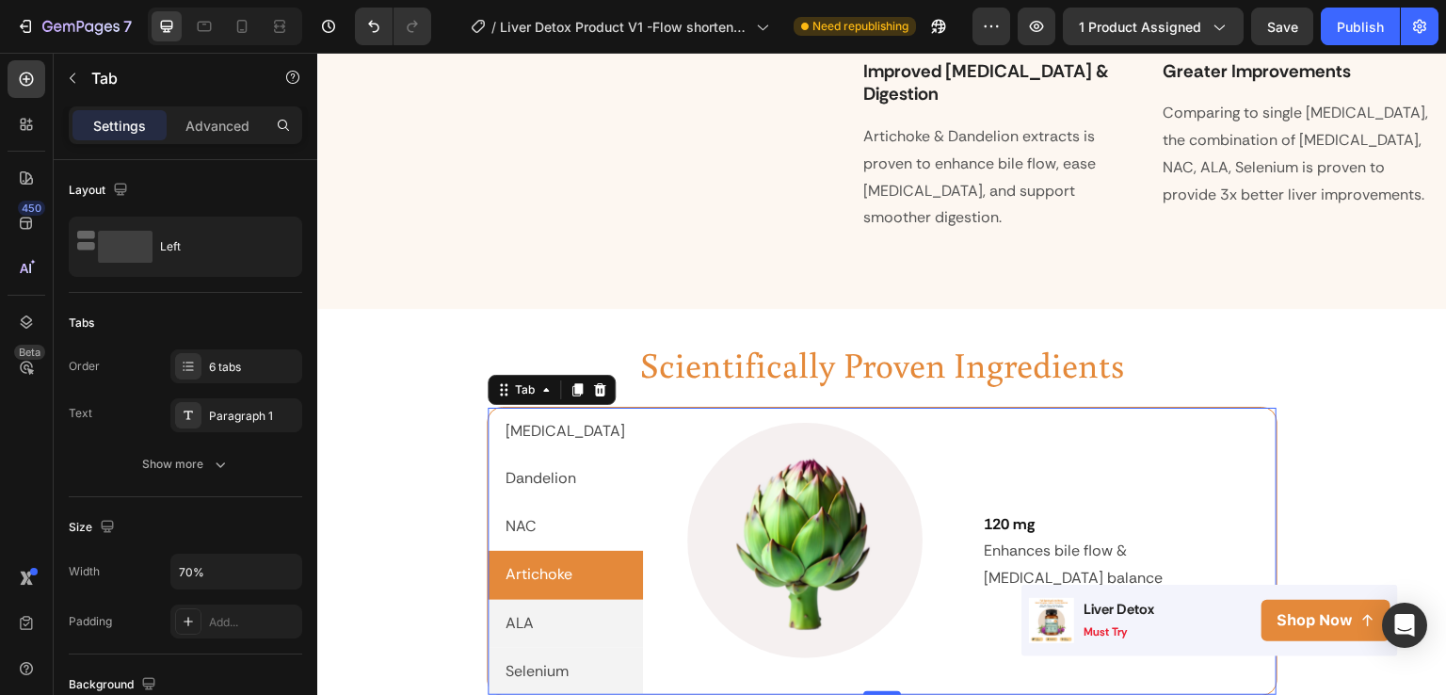
click at [535, 600] on li "ALA" at bounding box center [565, 624] width 155 height 48
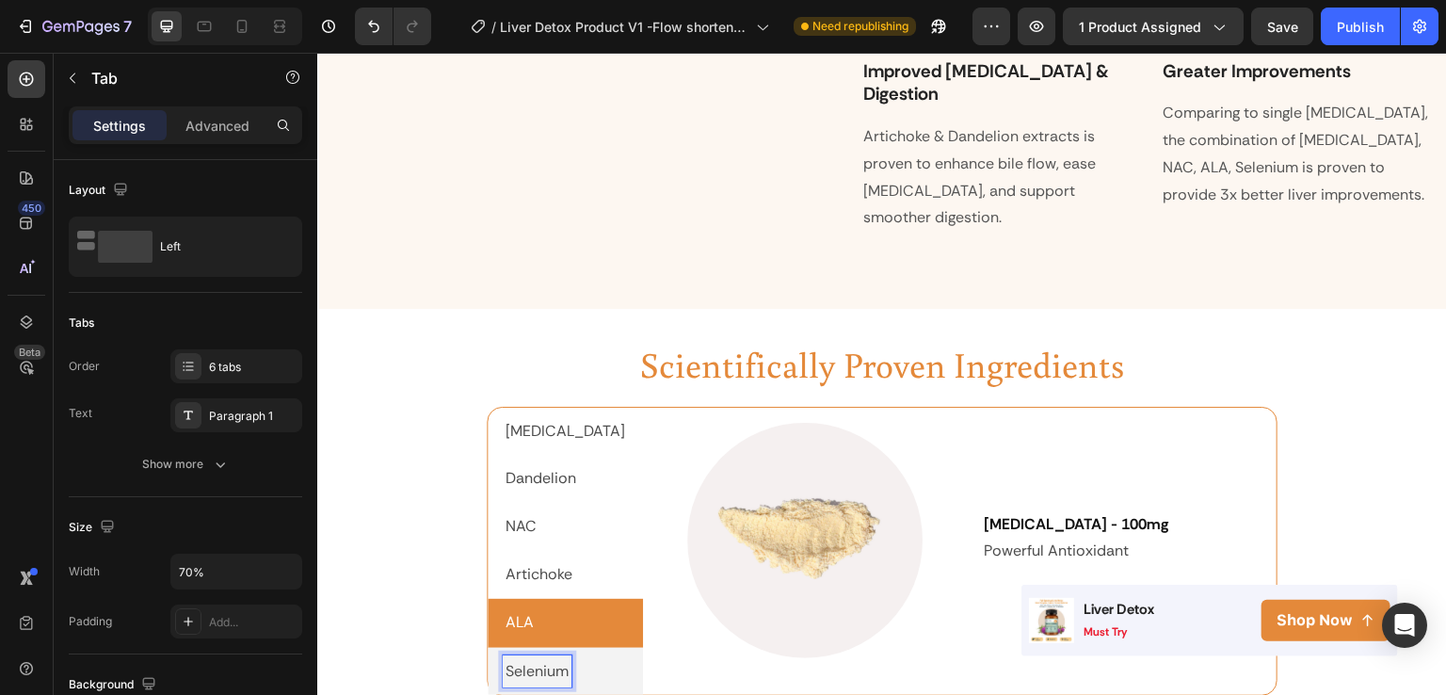
click at [539, 658] on p "Selenium" at bounding box center [537, 671] width 63 height 27
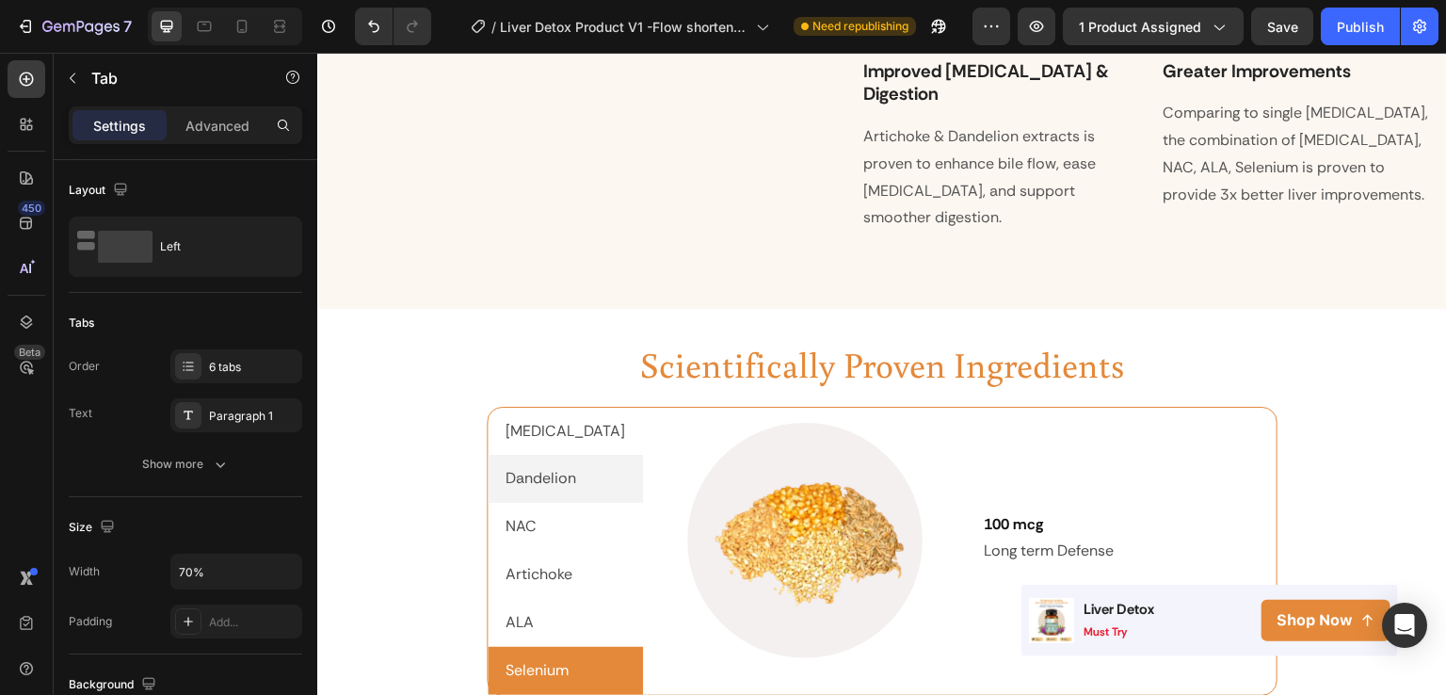
click at [532, 476] on li "Dandelion" at bounding box center [565, 479] width 155 height 48
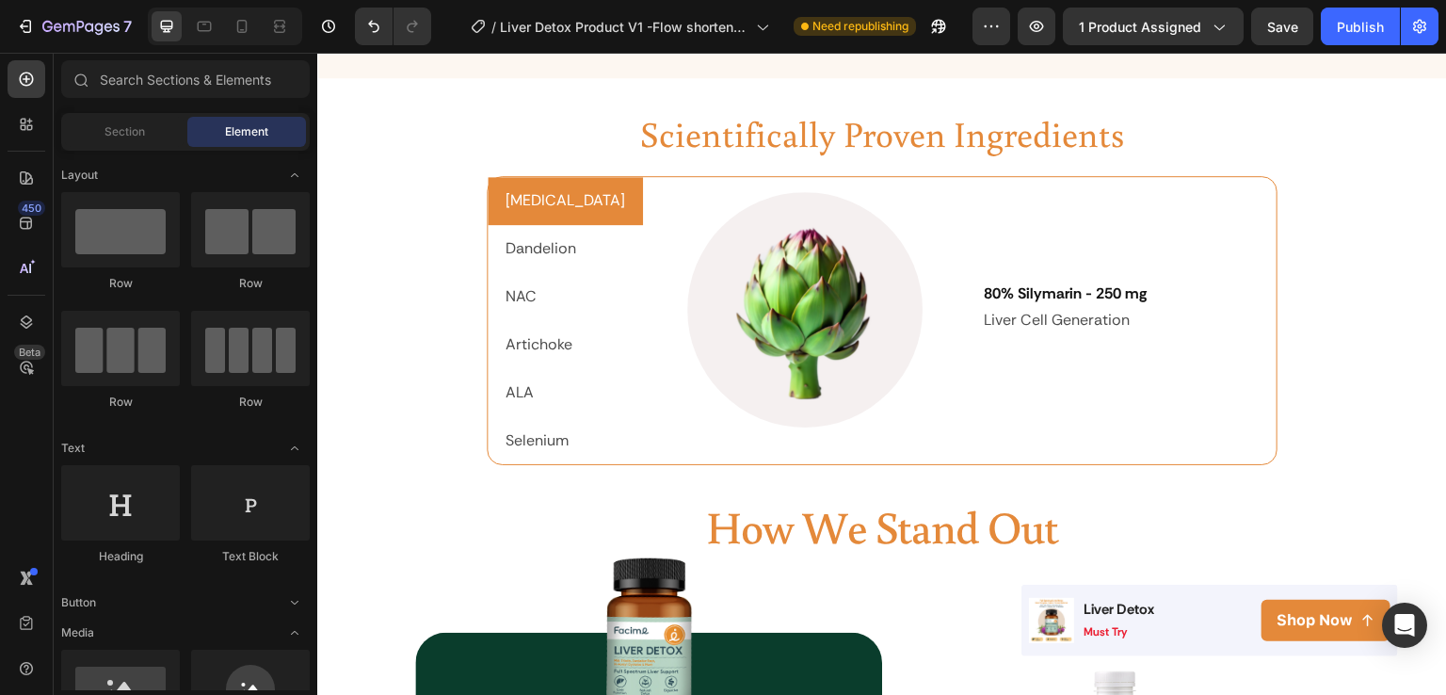
scroll to position [2579, 0]
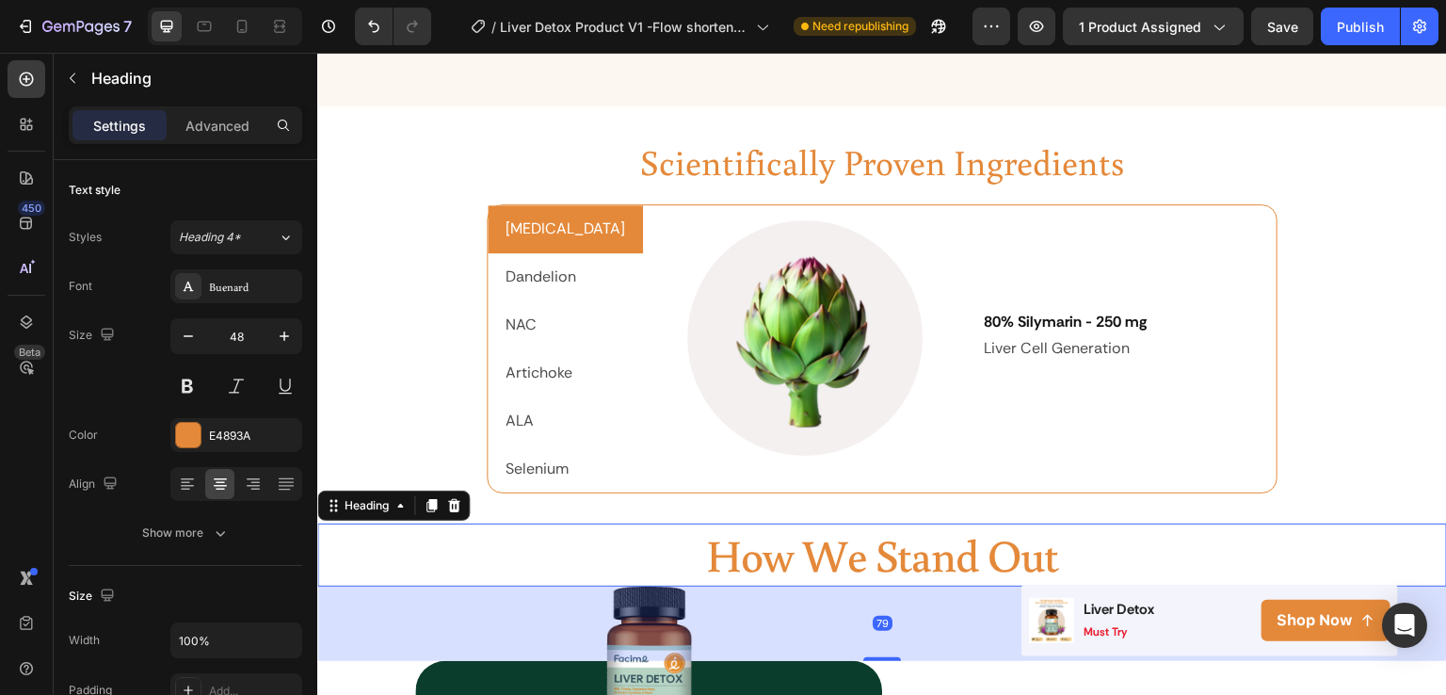
click at [887, 529] on h2 "How We Stand Out" at bounding box center [882, 555] width 1130 height 62
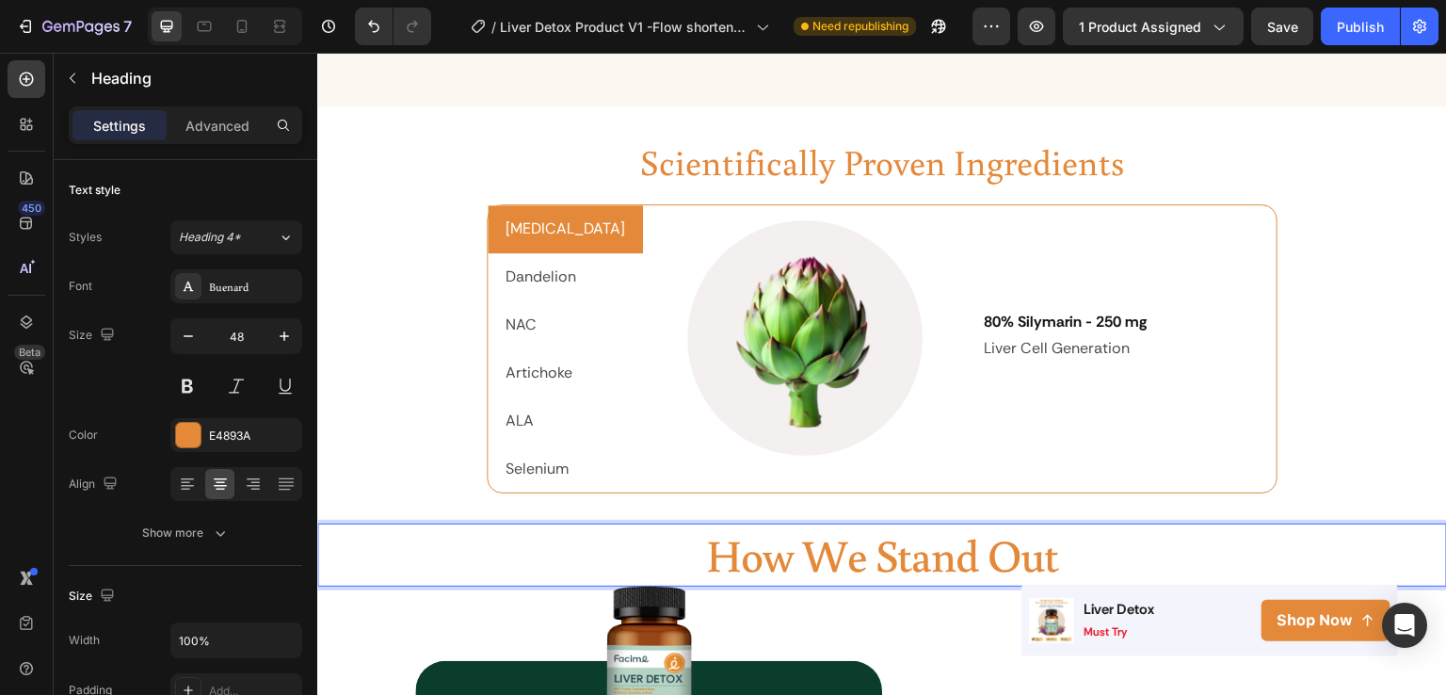
click at [887, 529] on p "How We Stand Out" at bounding box center [882, 554] width 1126 height 58
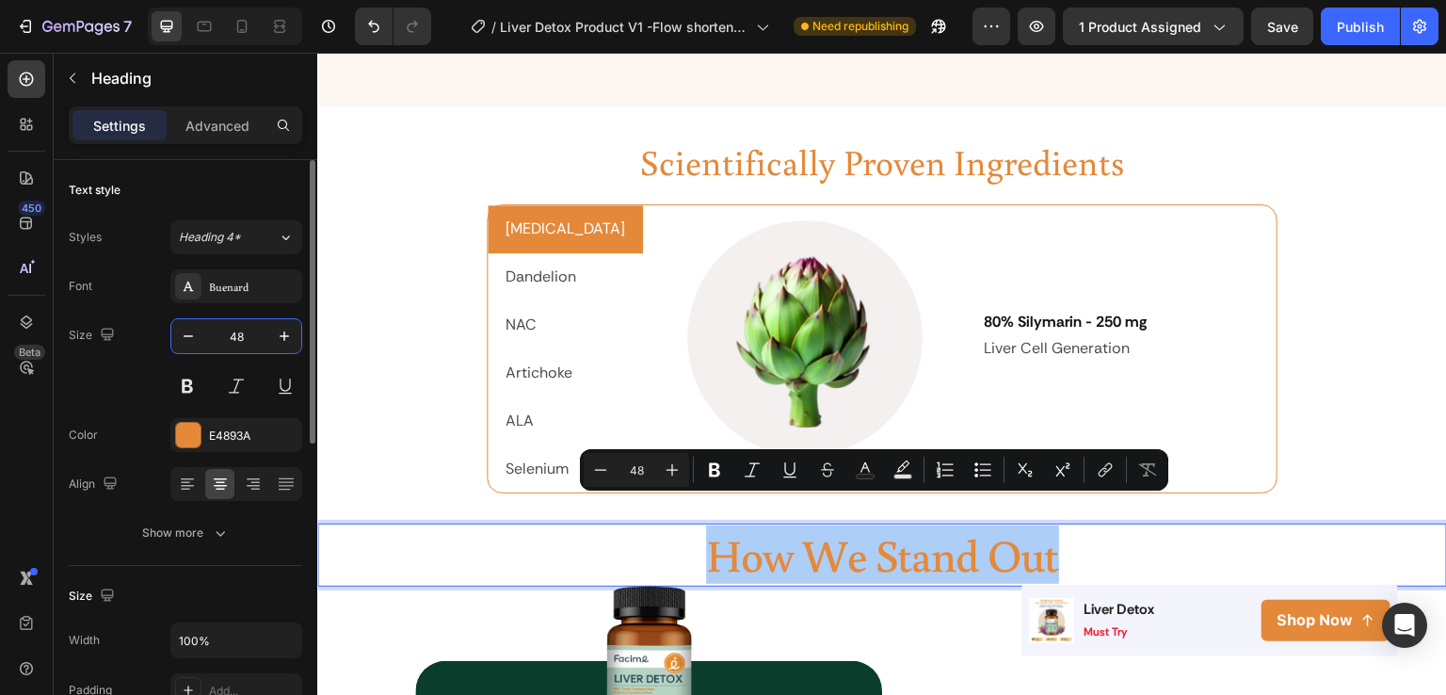
click at [236, 337] on input "48" at bounding box center [236, 336] width 62 height 34
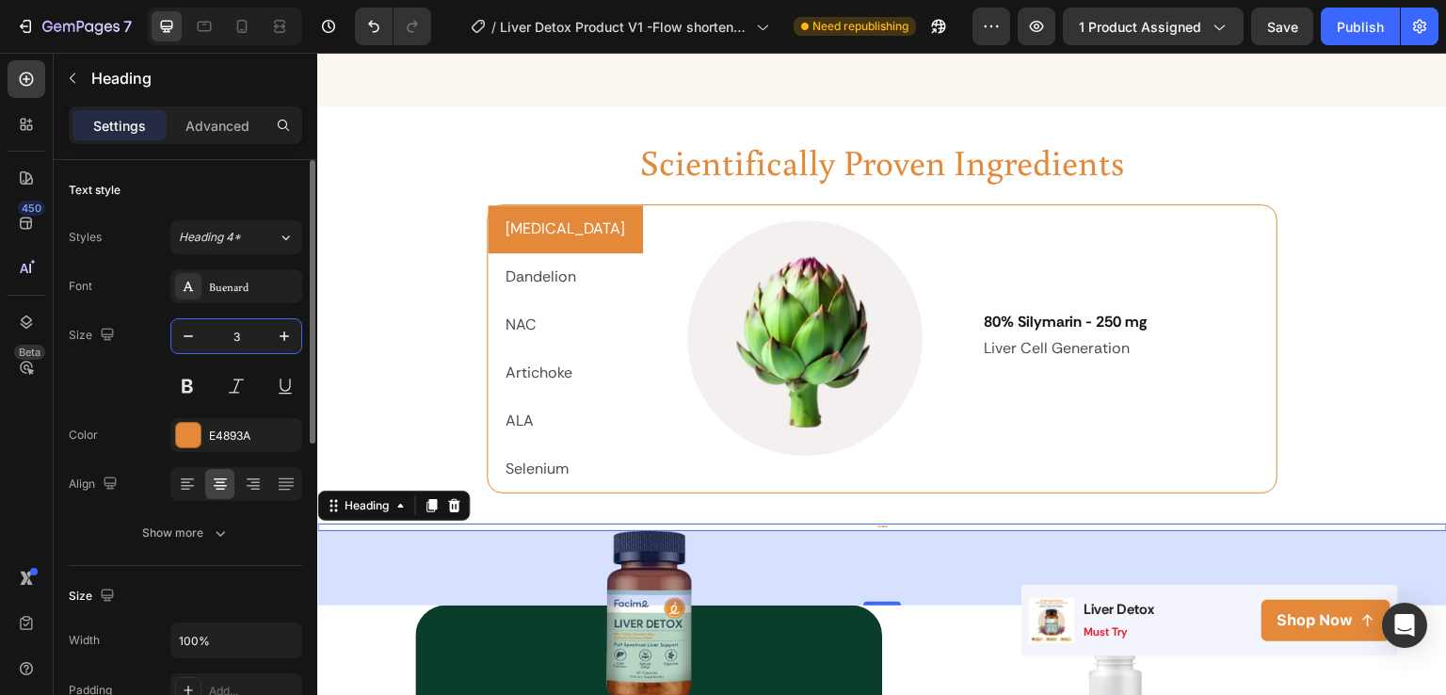
type input "38"
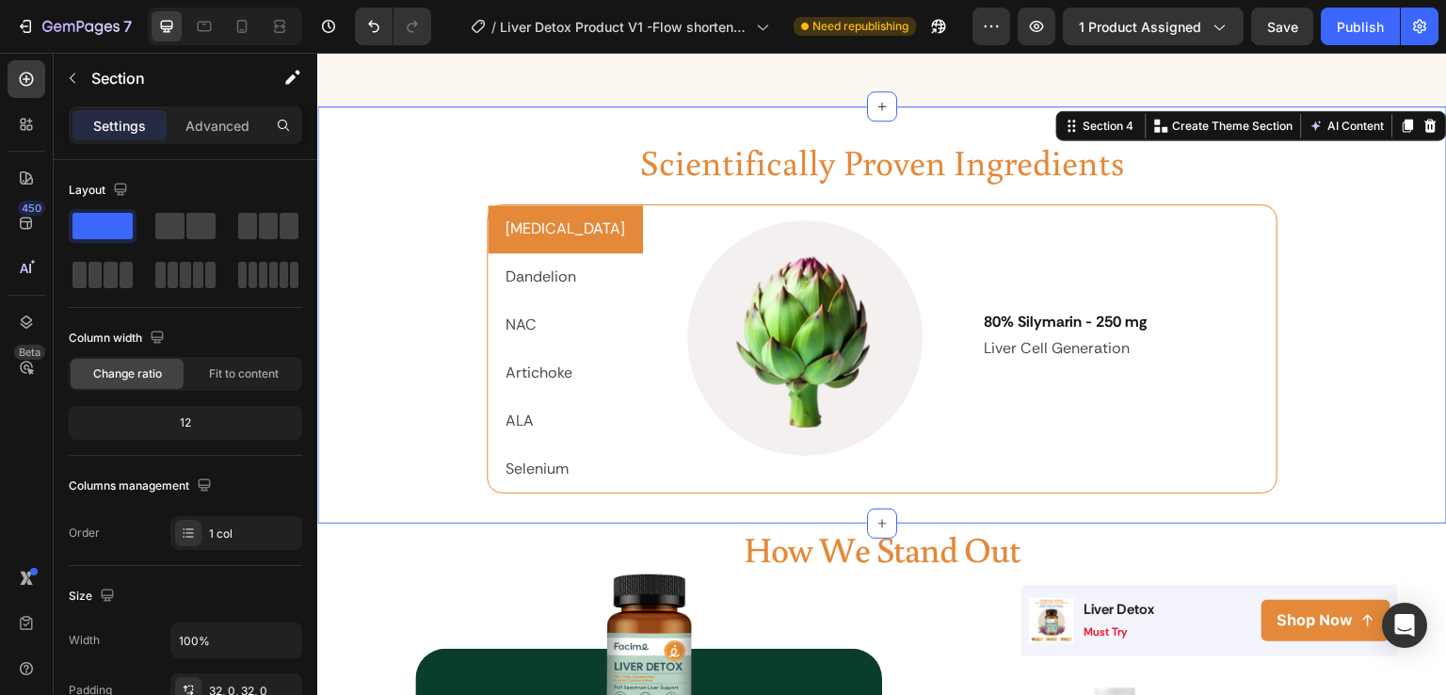
click at [1347, 403] on div "Scientifically Proven Ingredients Heading Milk Thistle Dandelion NAC Artichoke …" at bounding box center [882, 315] width 1130 height 357
click at [206, 122] on p "Advanced" at bounding box center [217, 126] width 64 height 20
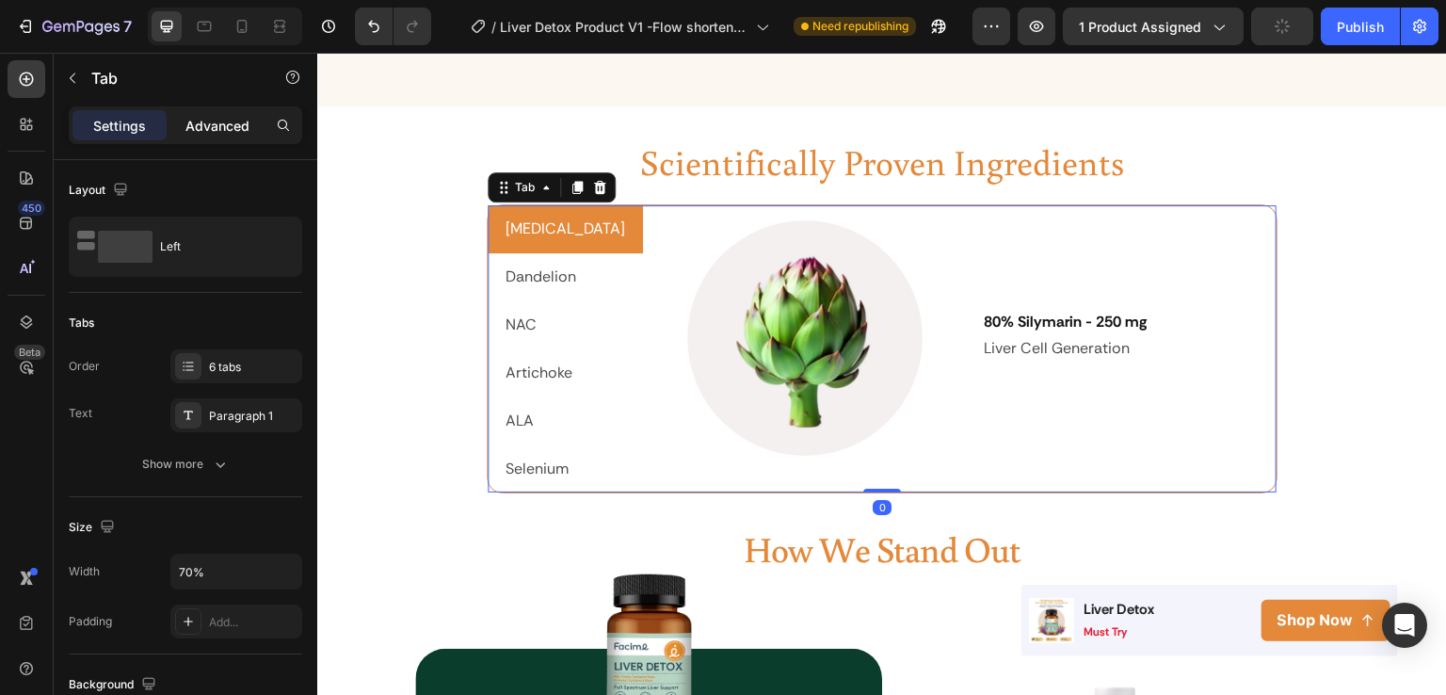
click at [215, 123] on p "Advanced" at bounding box center [217, 126] width 64 height 20
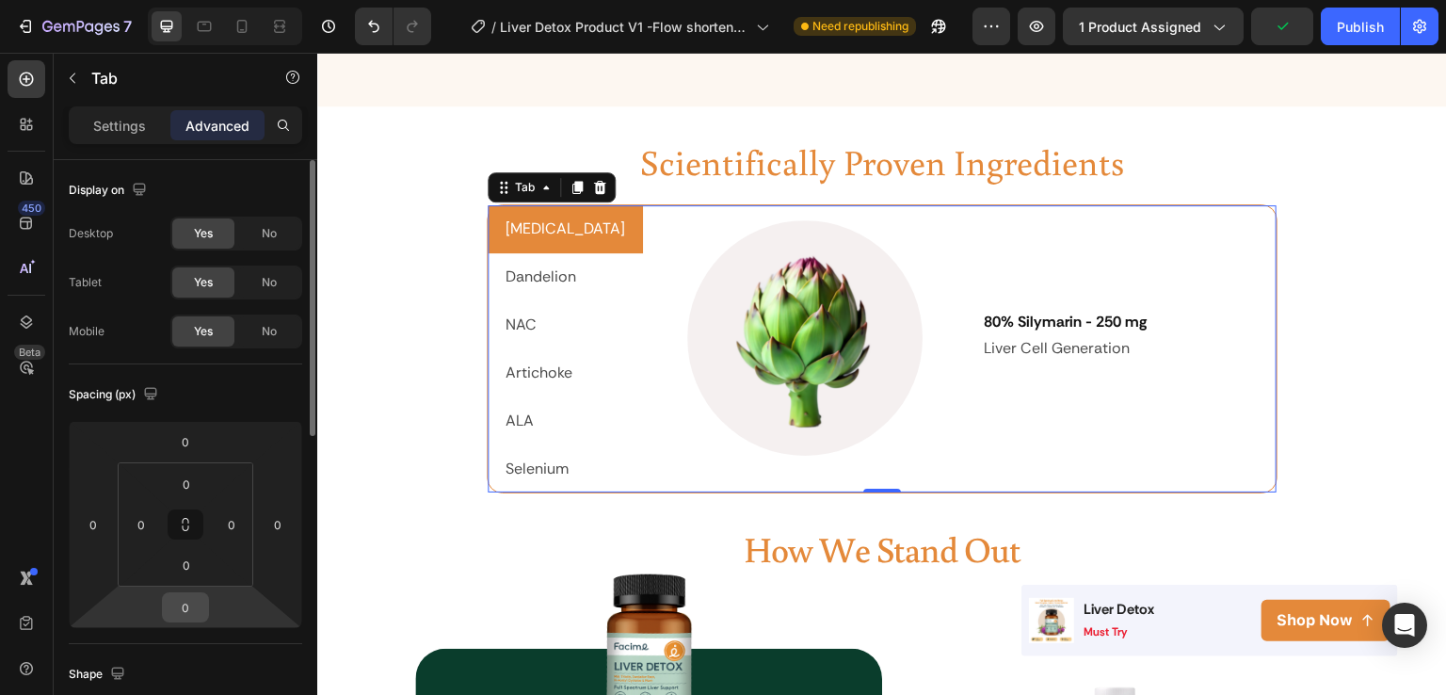
click at [185, 604] on input "0" at bounding box center [186, 607] width 38 height 28
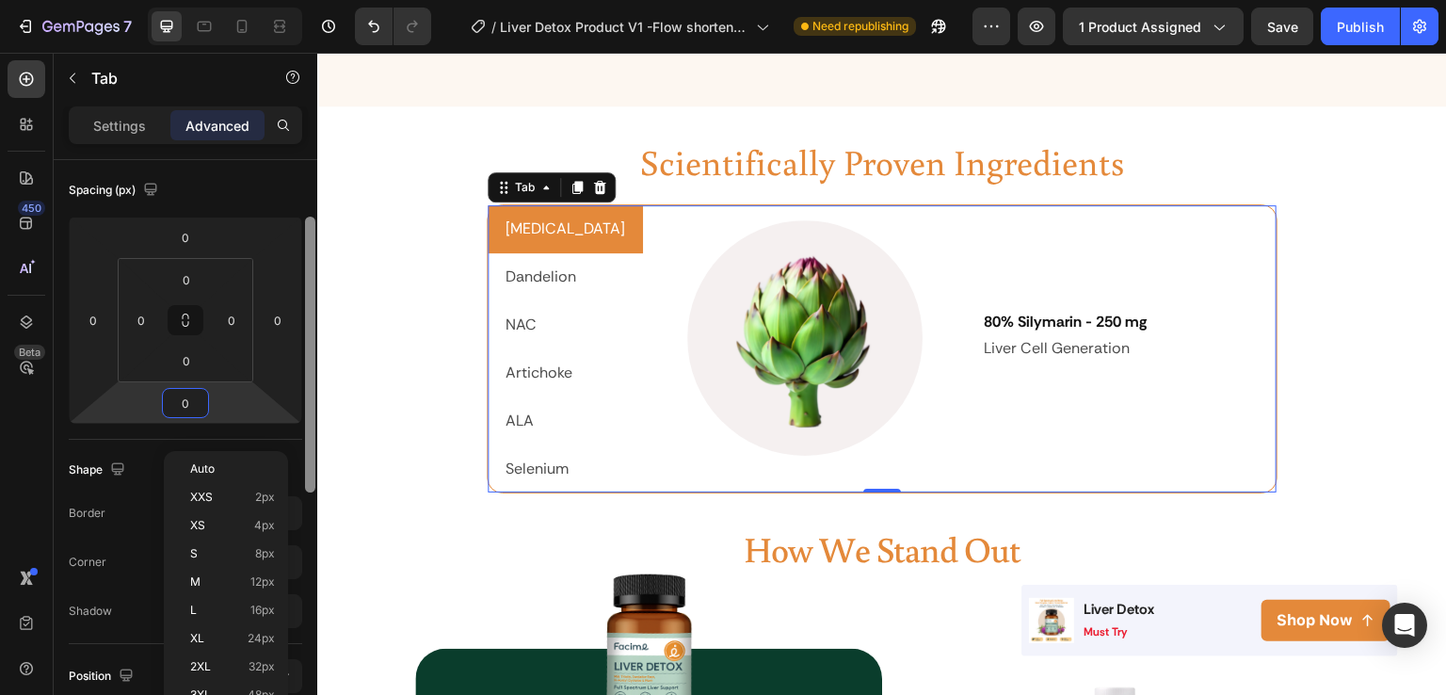
drag, startPoint x: 310, startPoint y: 421, endPoint x: 310, endPoint y: 523, distance: 101.7
click at [310, 492] on div at bounding box center [310, 355] width 10 height 276
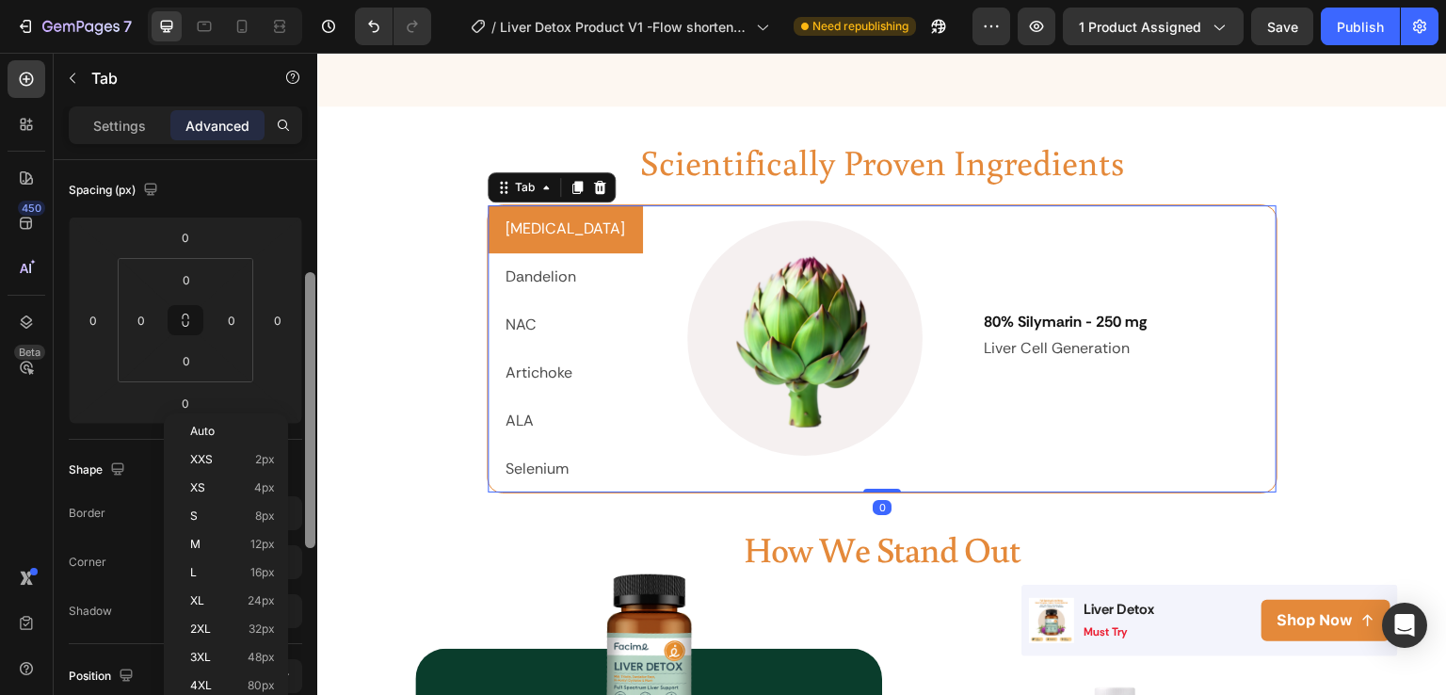
scroll to position [216, 0]
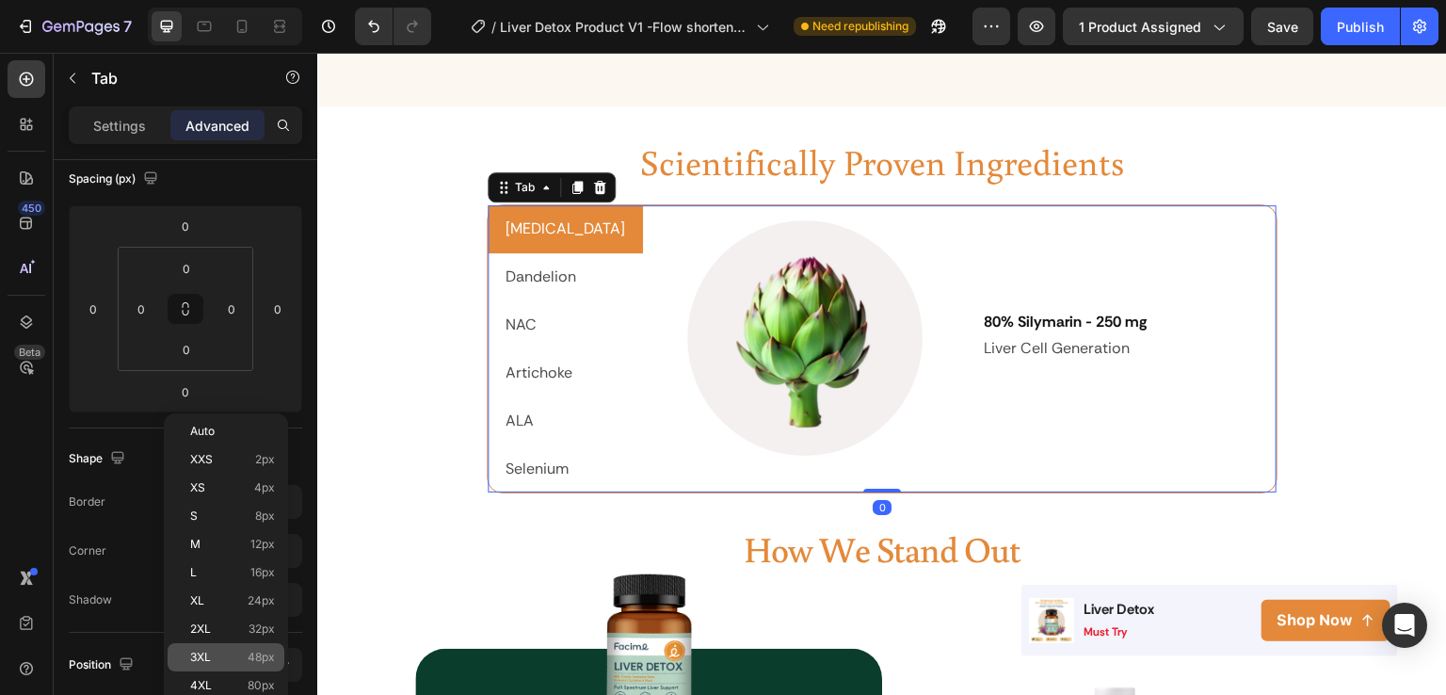
click at [197, 649] on div "3XL 48px" at bounding box center [226, 657] width 117 height 28
type input "48"
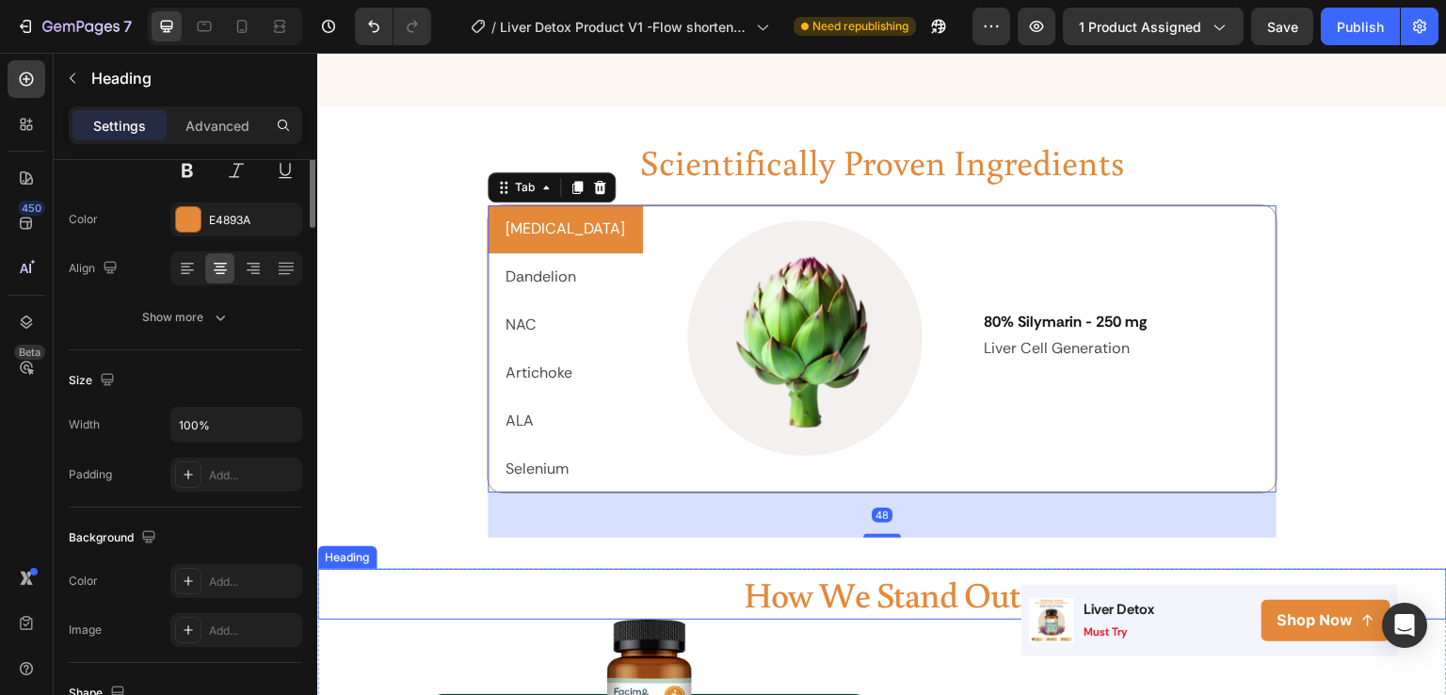
click at [489, 571] on p "How We Stand Out" at bounding box center [882, 594] width 1126 height 46
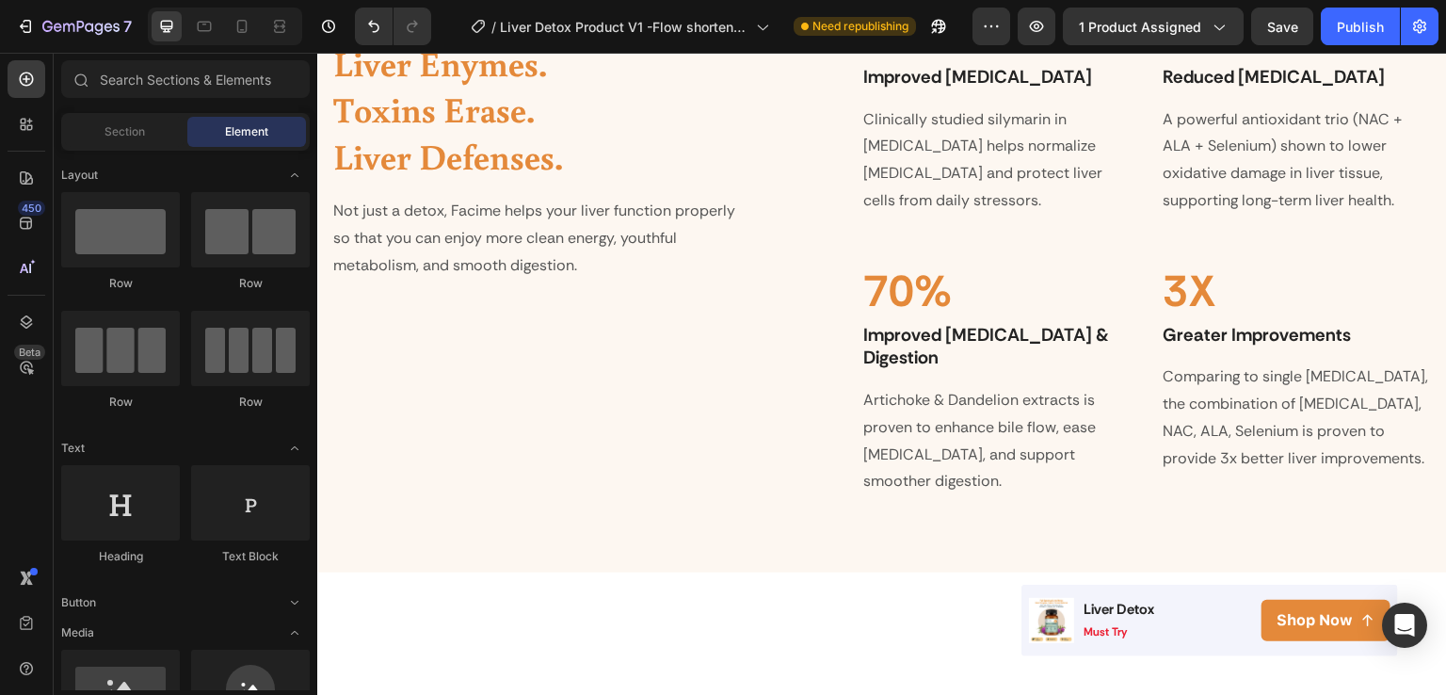
scroll to position [1066, 0]
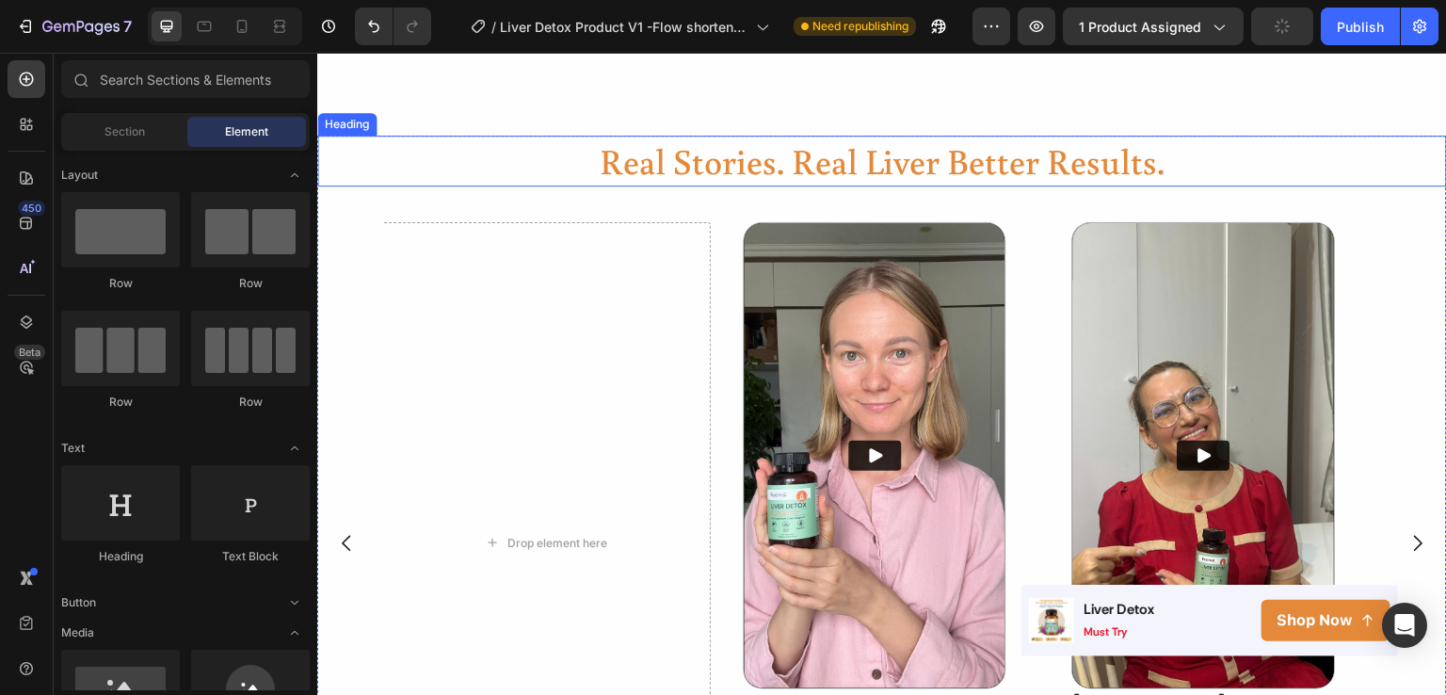
click at [1424, 184] on h2 "real stories. real liver better results." at bounding box center [882, 161] width 1130 height 50
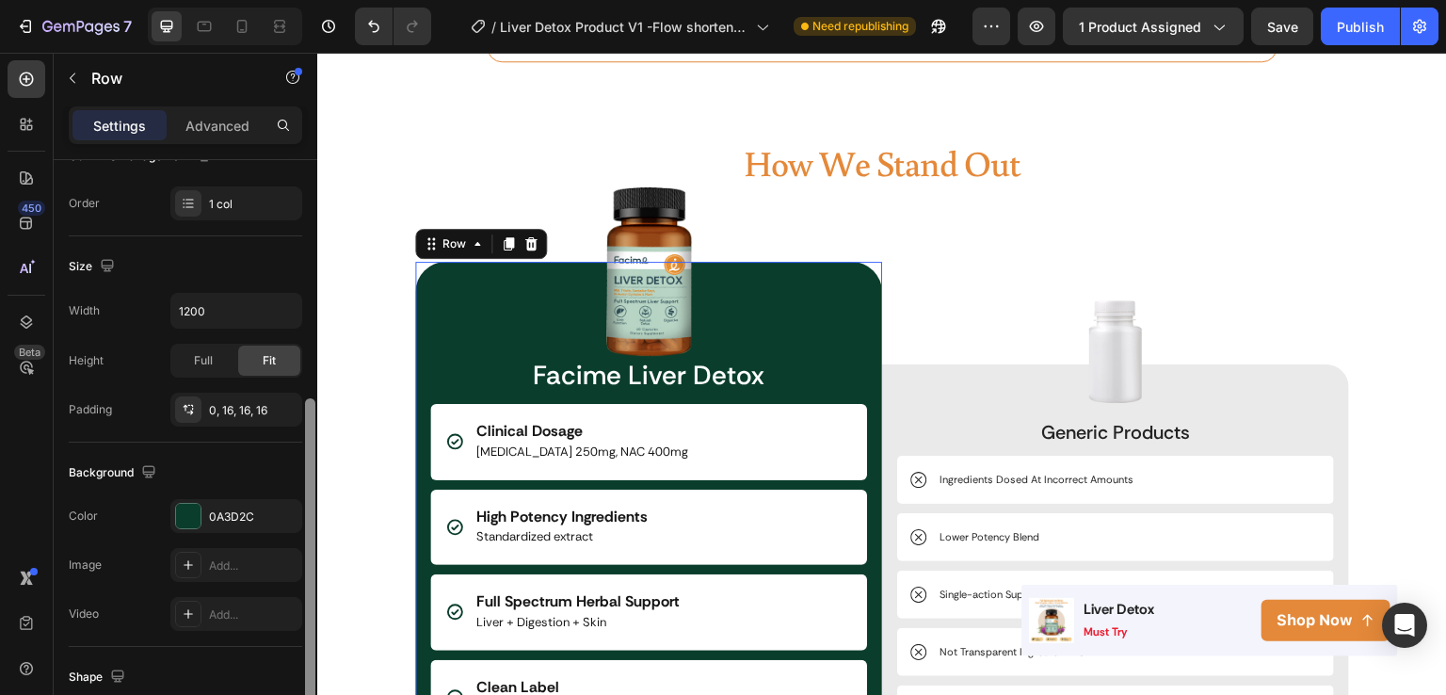
scroll to position [391, 0]
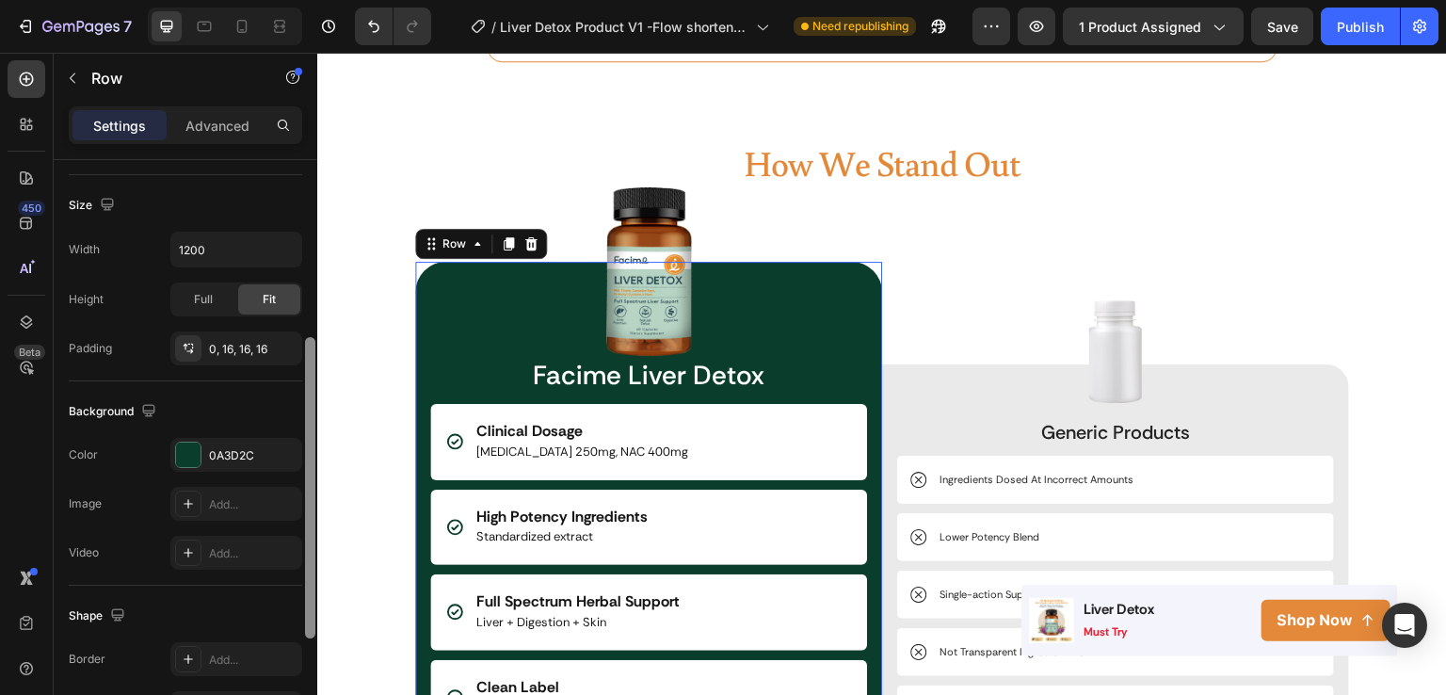
drag, startPoint x: 309, startPoint y: 356, endPoint x: 312, endPoint y: 556, distance: 200.6
click at [312, 556] on div at bounding box center [310, 487] width 10 height 301
click at [222, 467] on div "0A3D2C" at bounding box center [236, 455] width 132 height 34
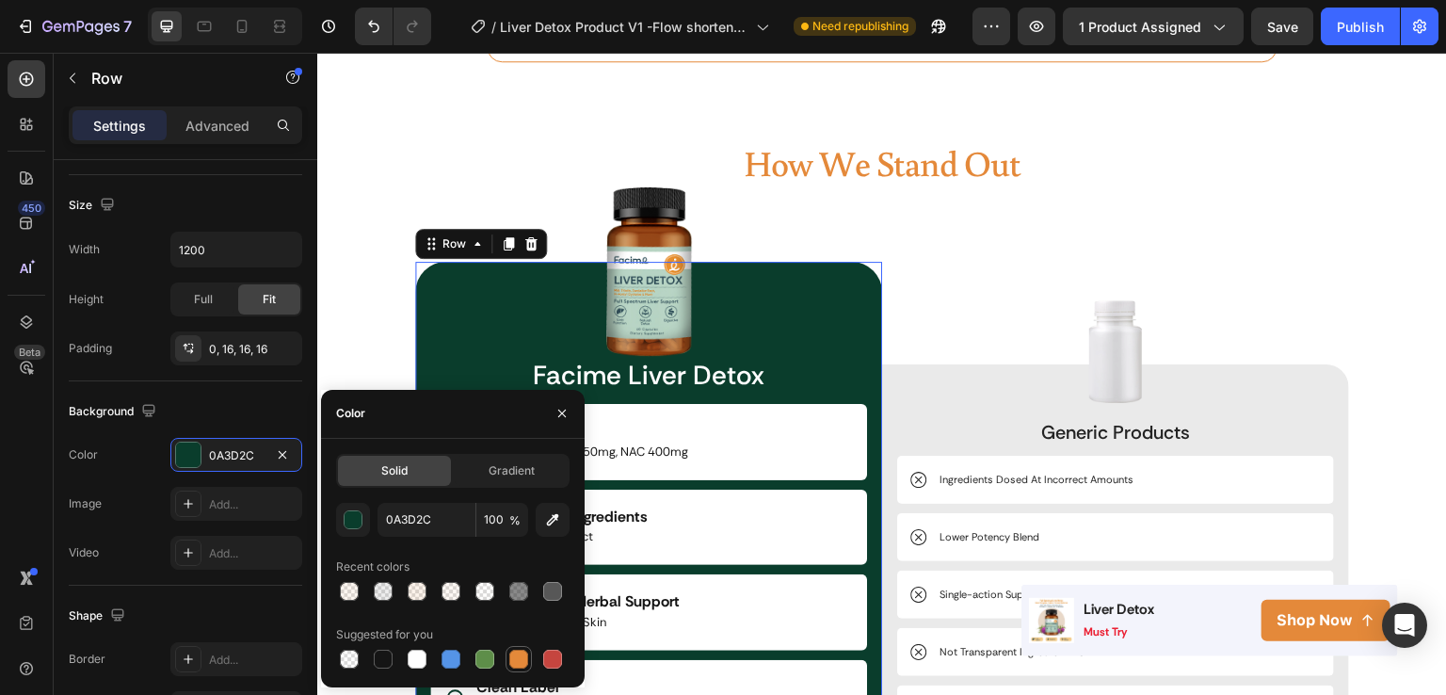
click at [520, 658] on div at bounding box center [518, 659] width 19 height 19
type input "E4893A"
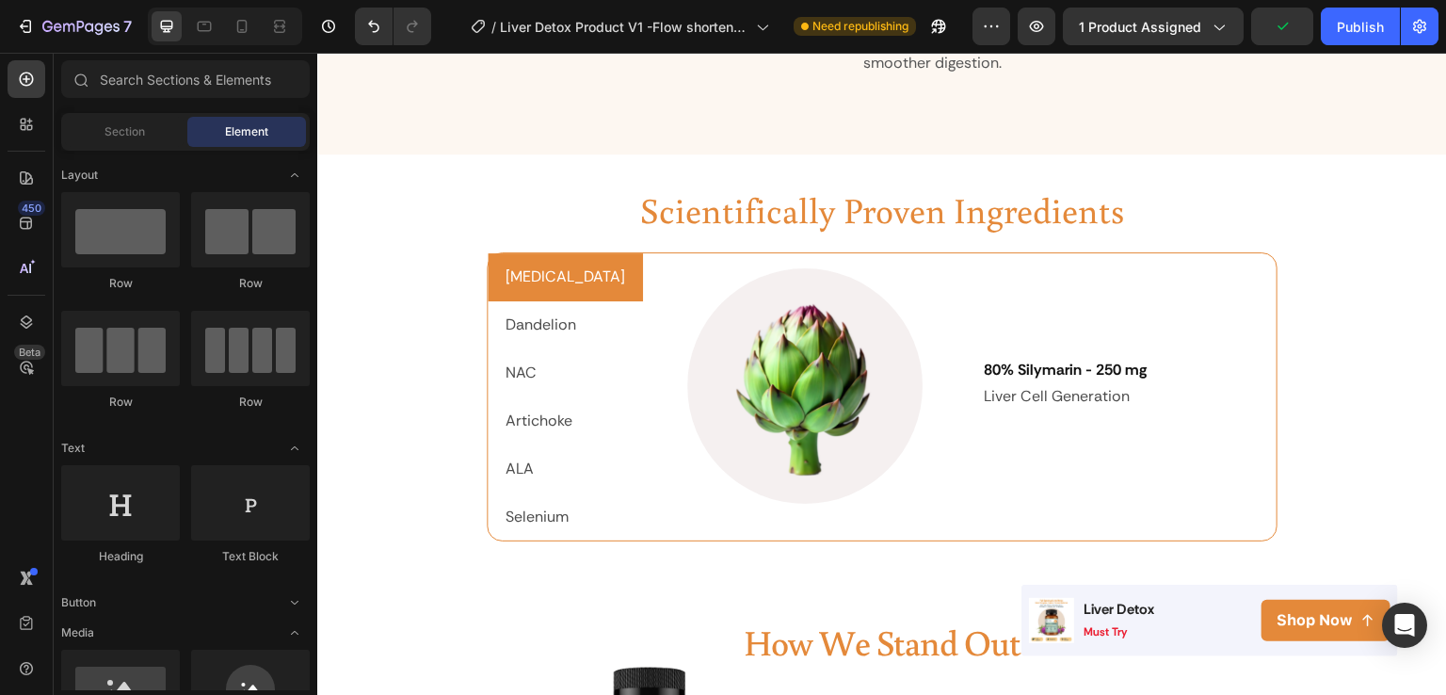
scroll to position [2608, 0]
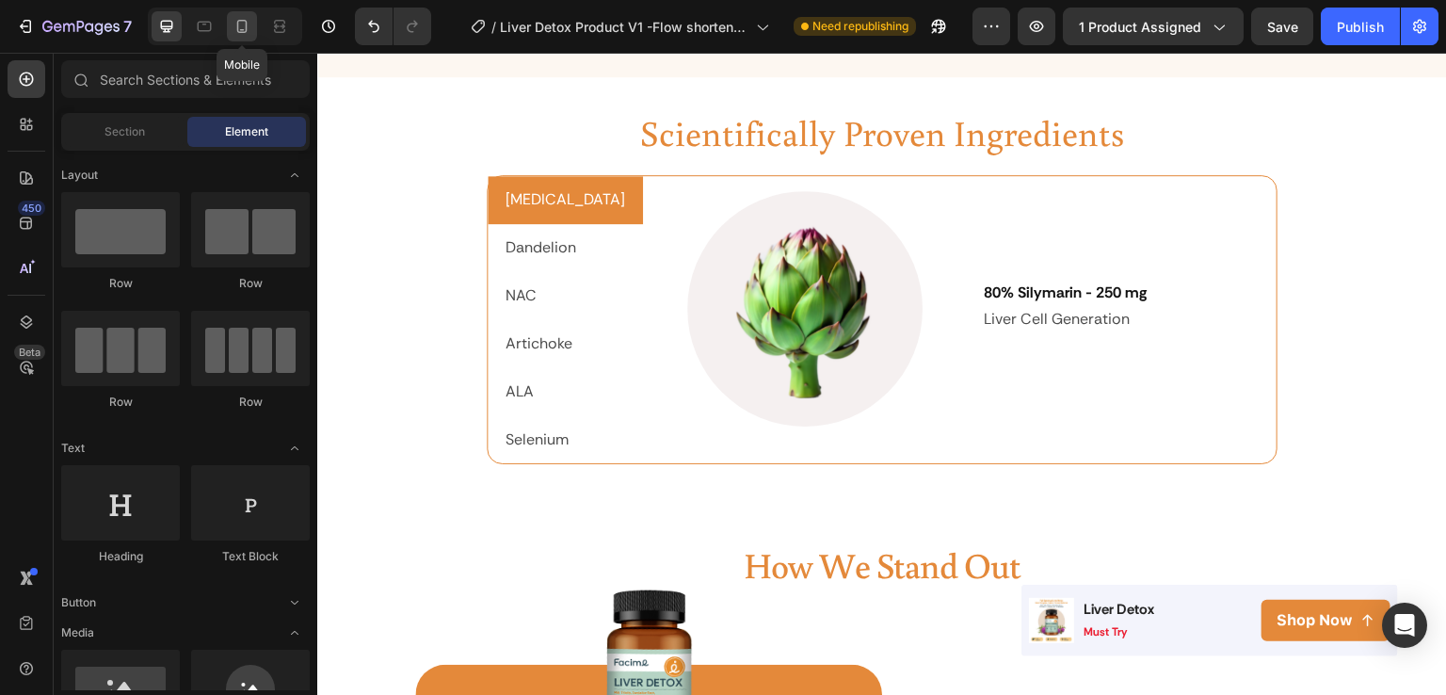
click at [245, 29] on icon at bounding box center [242, 26] width 10 height 13
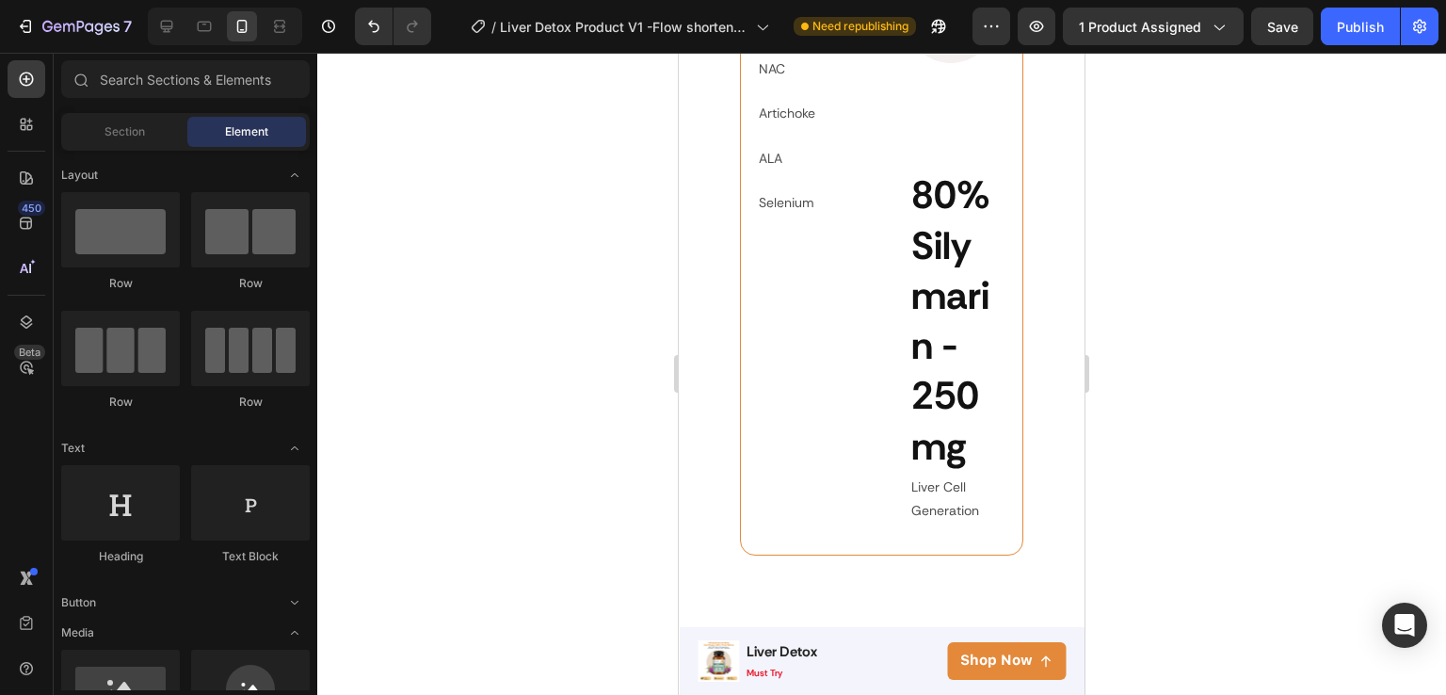
scroll to position [3183, 0]
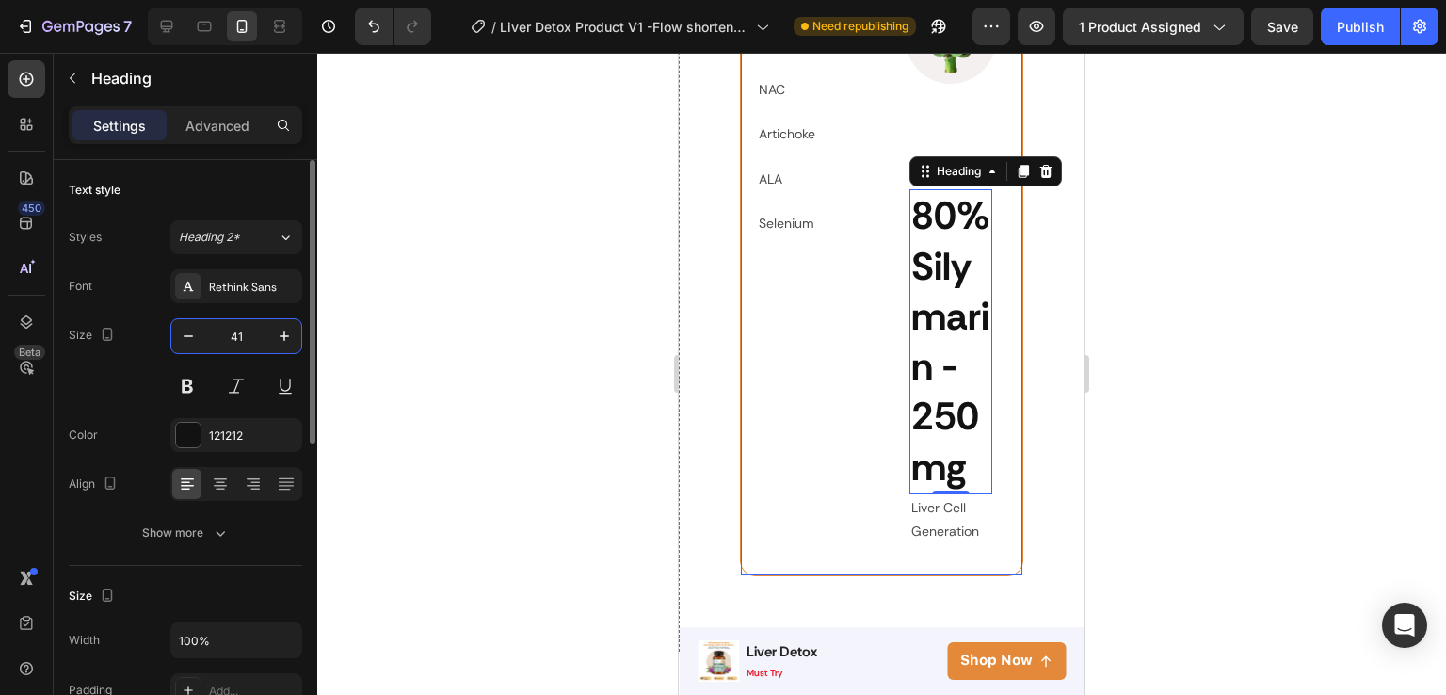
click at [239, 334] on input "41" at bounding box center [236, 336] width 62 height 34
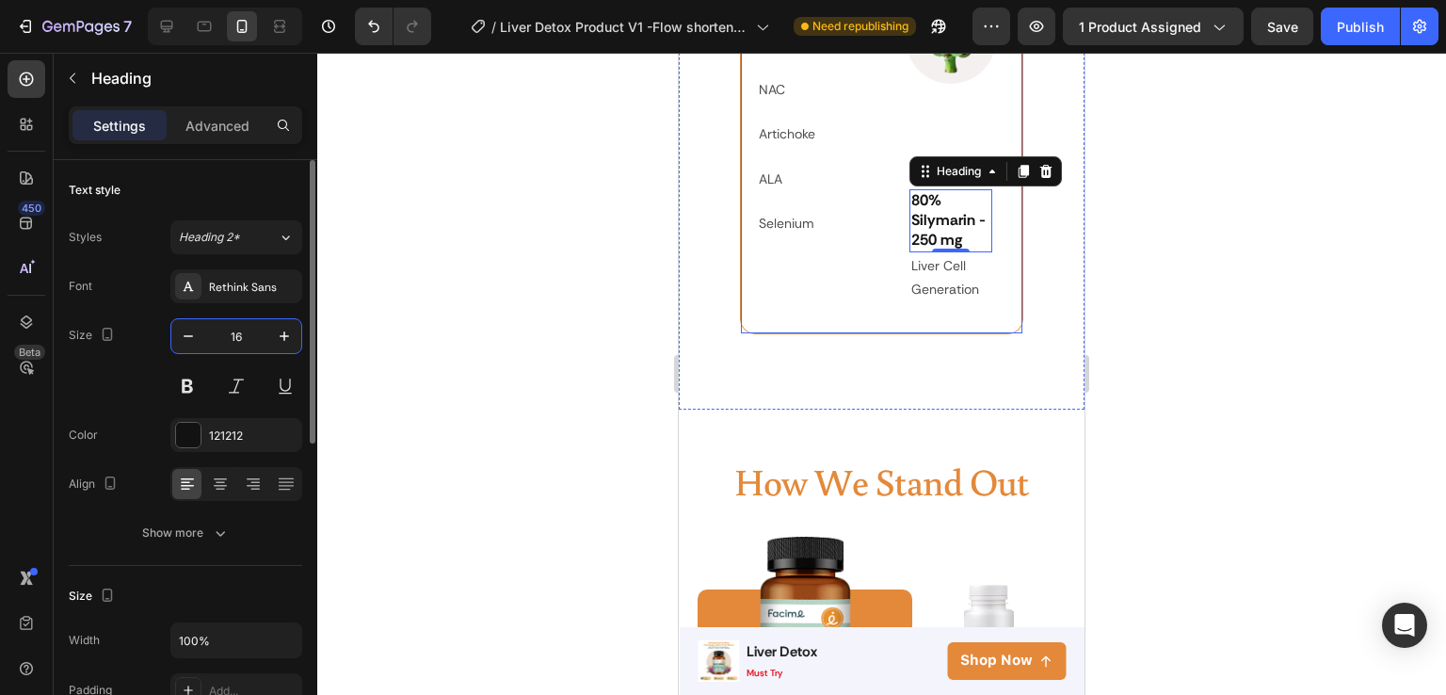
type input "16"
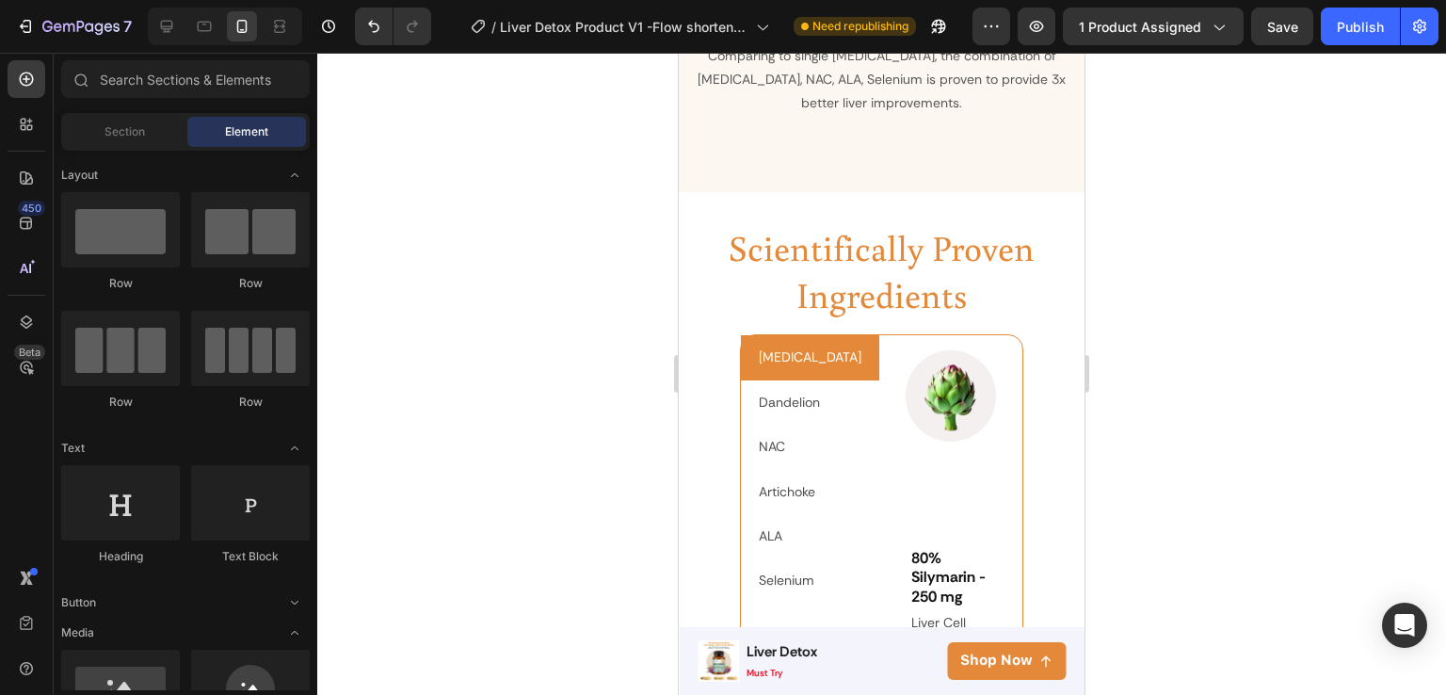
scroll to position [2870, 0]
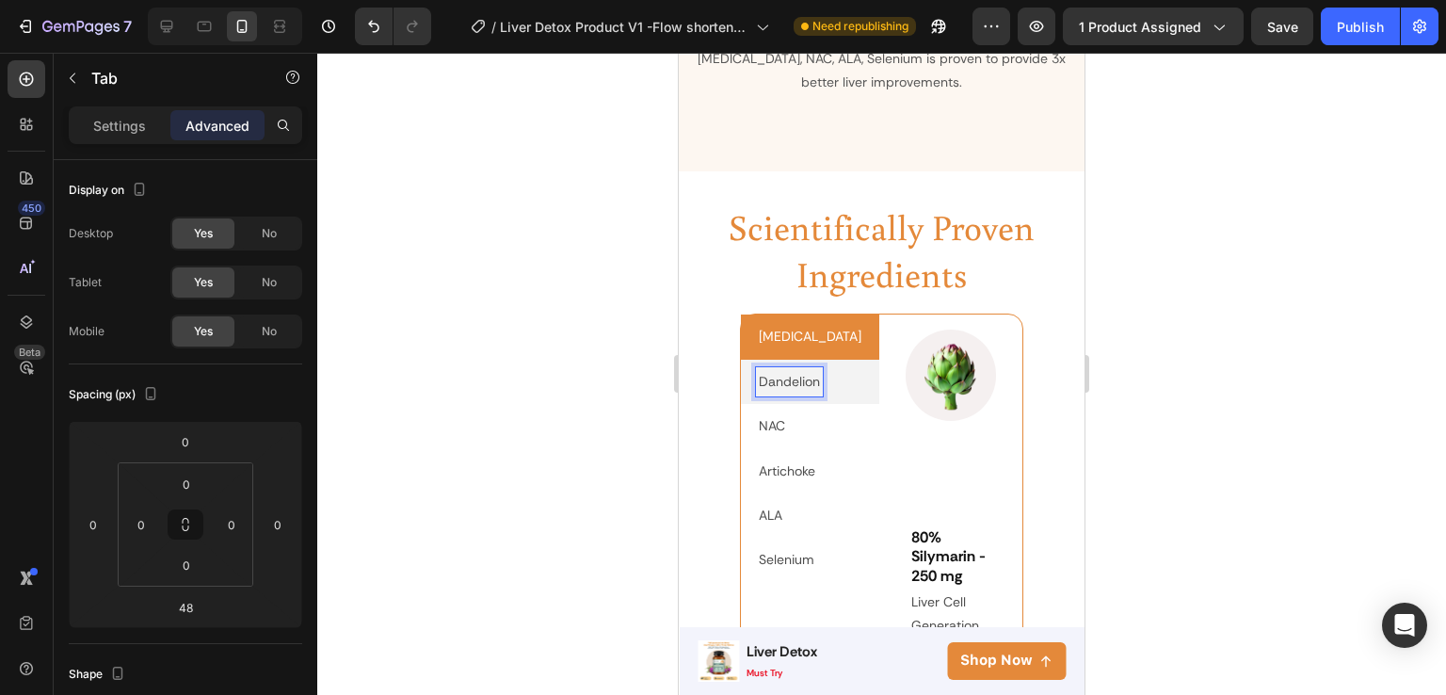
click at [806, 370] on p "Dandelion" at bounding box center [789, 382] width 61 height 24
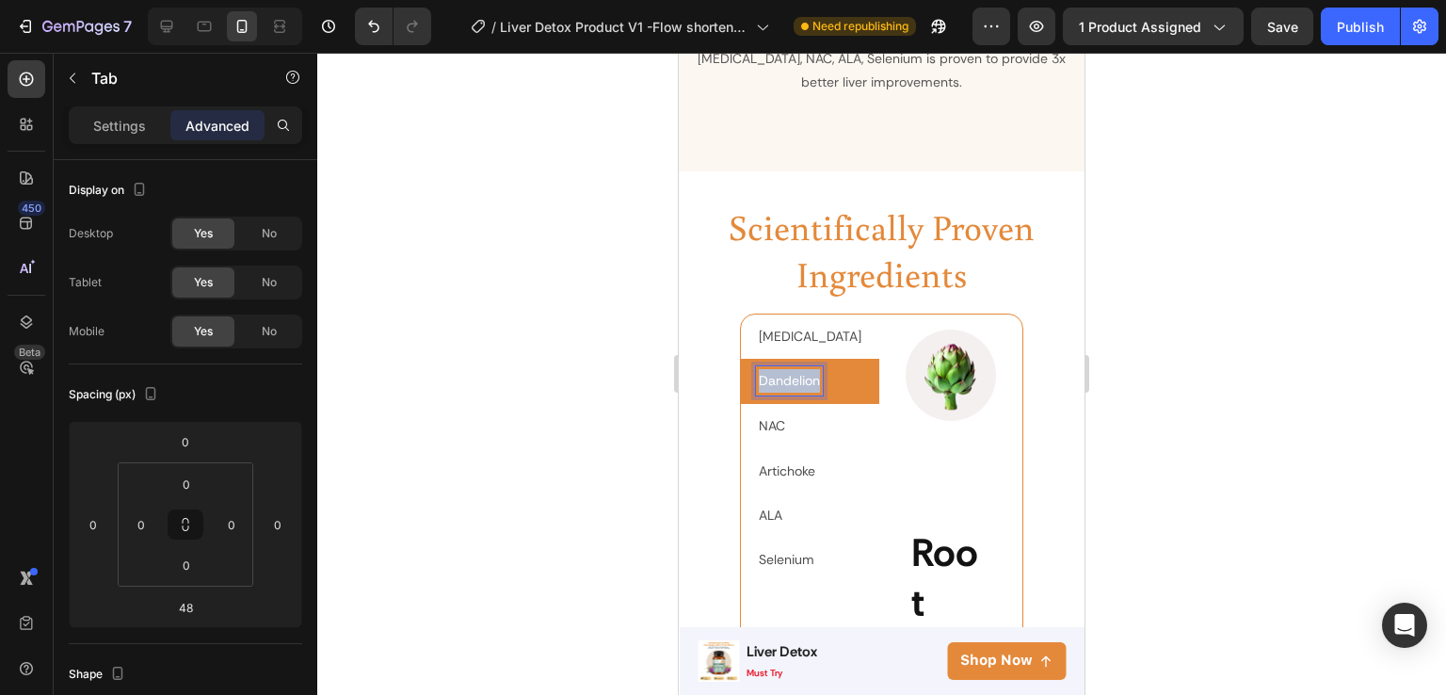
click at [806, 369] on p "Dandelion" at bounding box center [789, 381] width 61 height 24
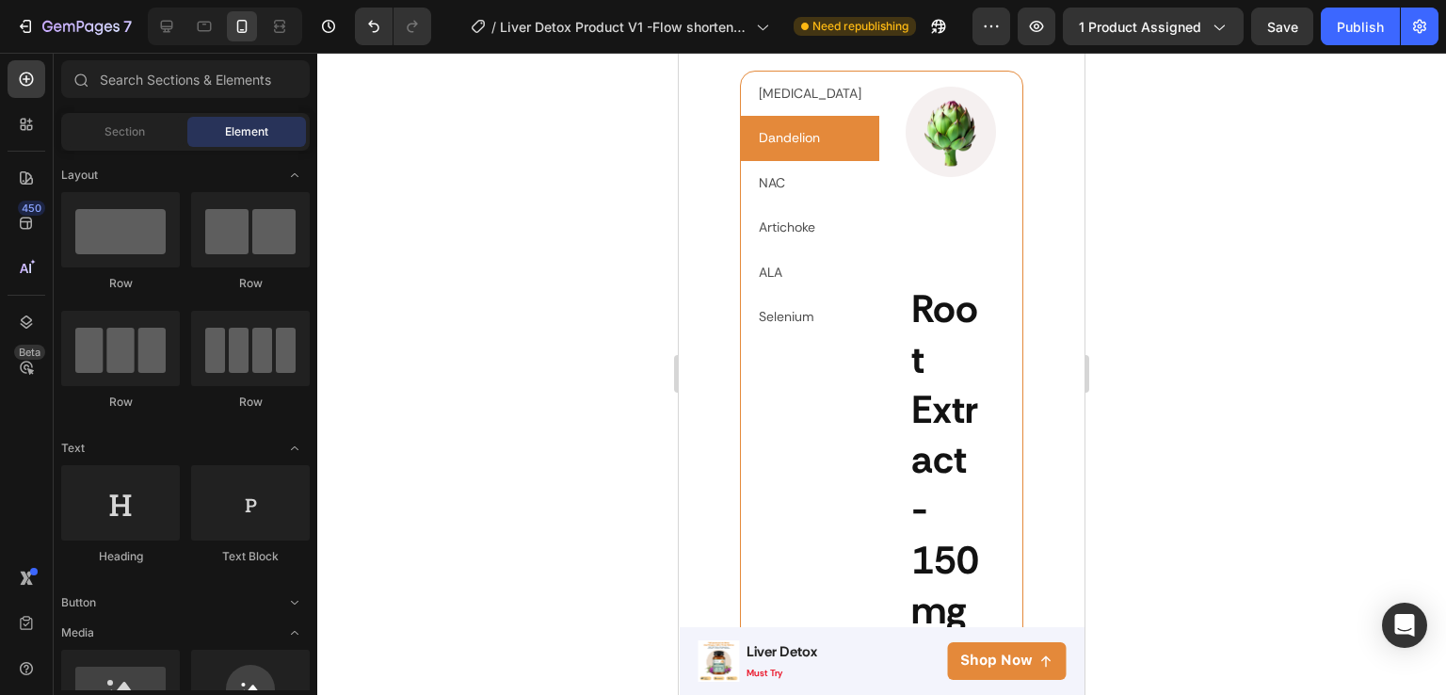
scroll to position [3122, 0]
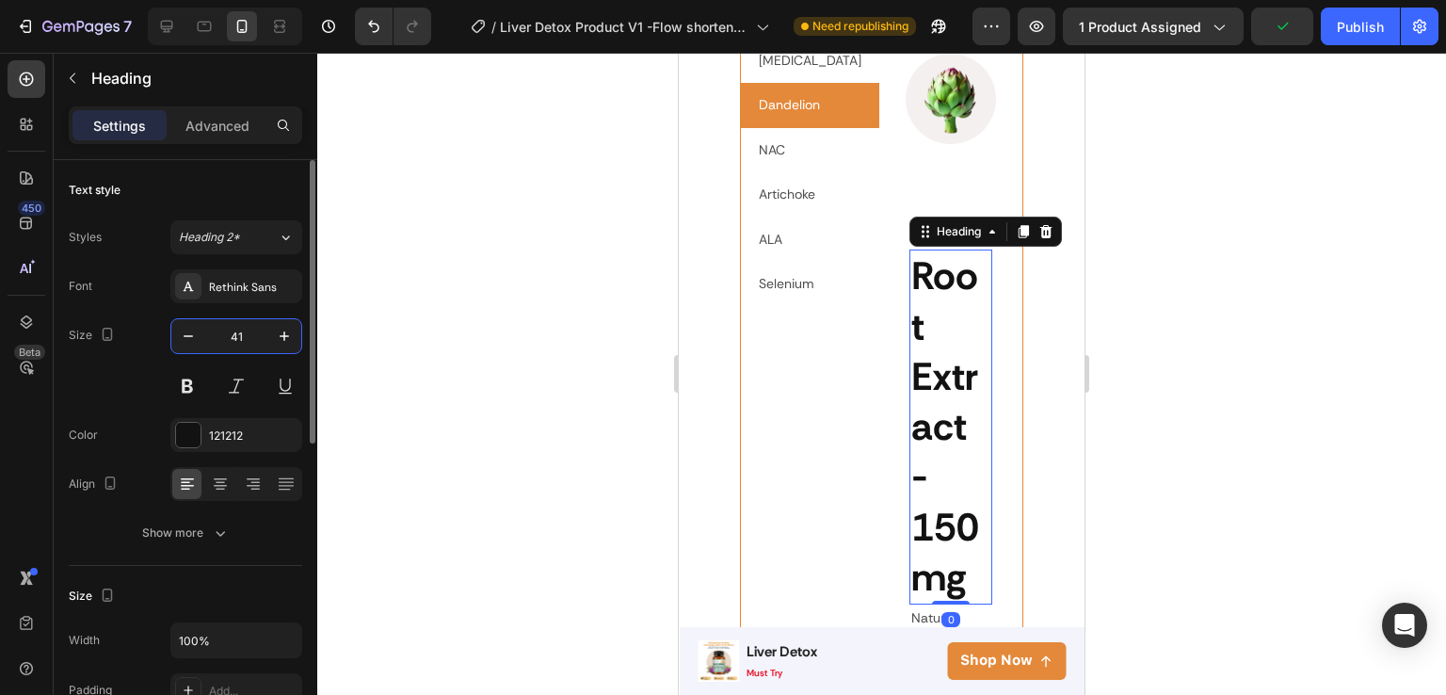
click at [245, 323] on input "41" at bounding box center [236, 336] width 62 height 34
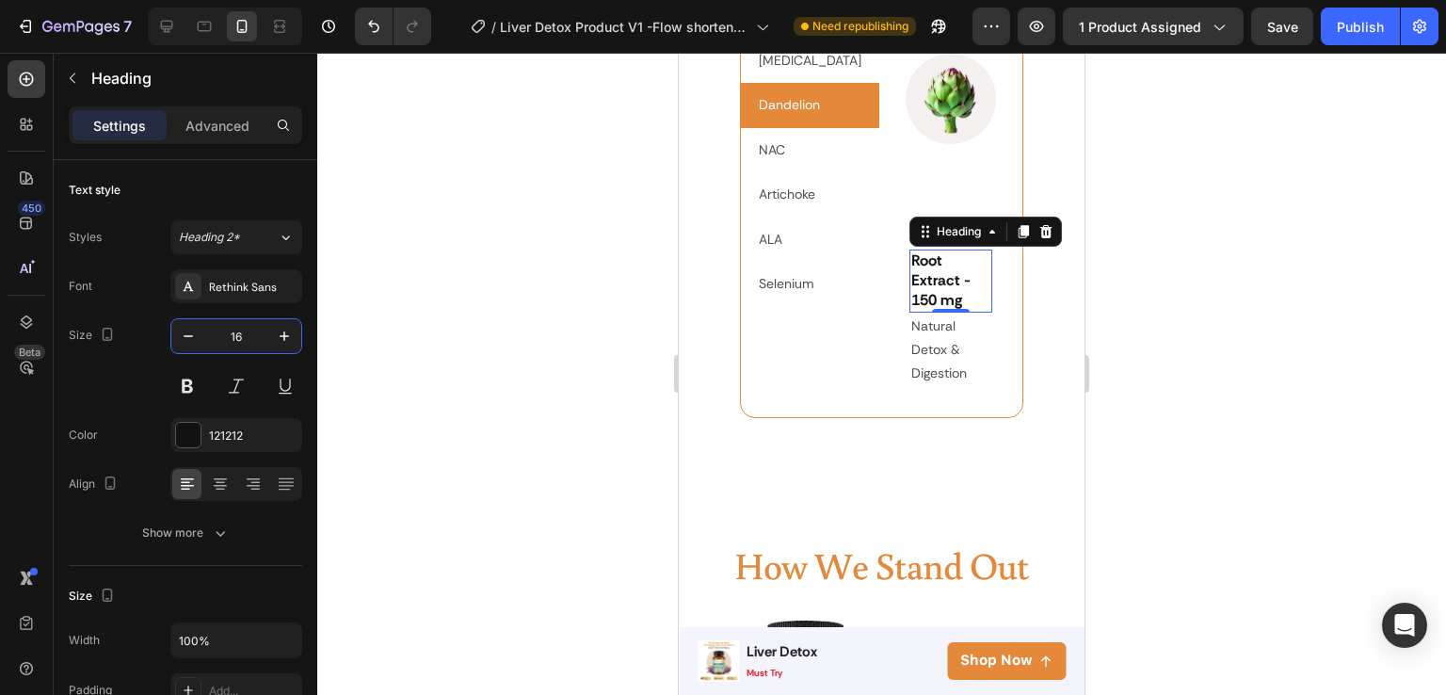
type input "16"
click at [957, 306] on h2 "Root Extract - 150 mg" at bounding box center [952, 281] width 84 height 62
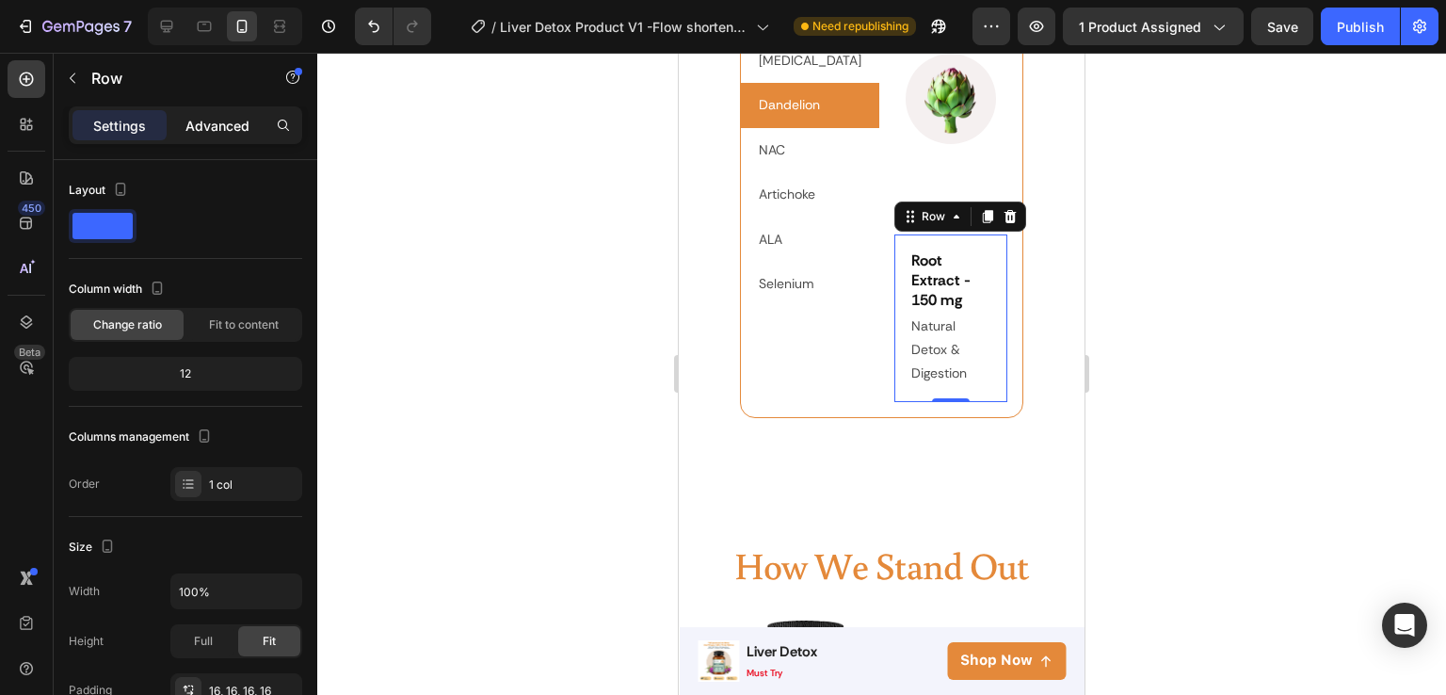
click at [212, 110] on div "Advanced" at bounding box center [217, 125] width 94 height 30
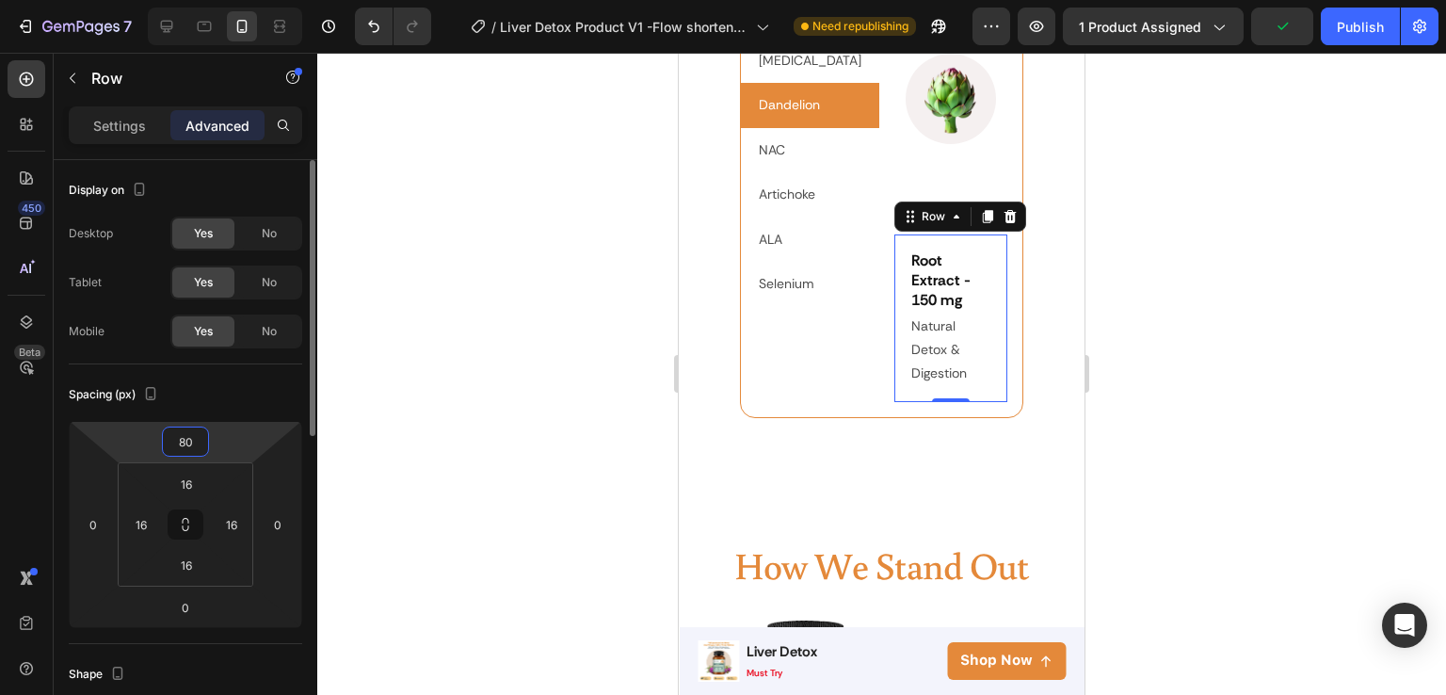
click at [191, 444] on input "80" at bounding box center [186, 441] width 38 height 28
type input "0"
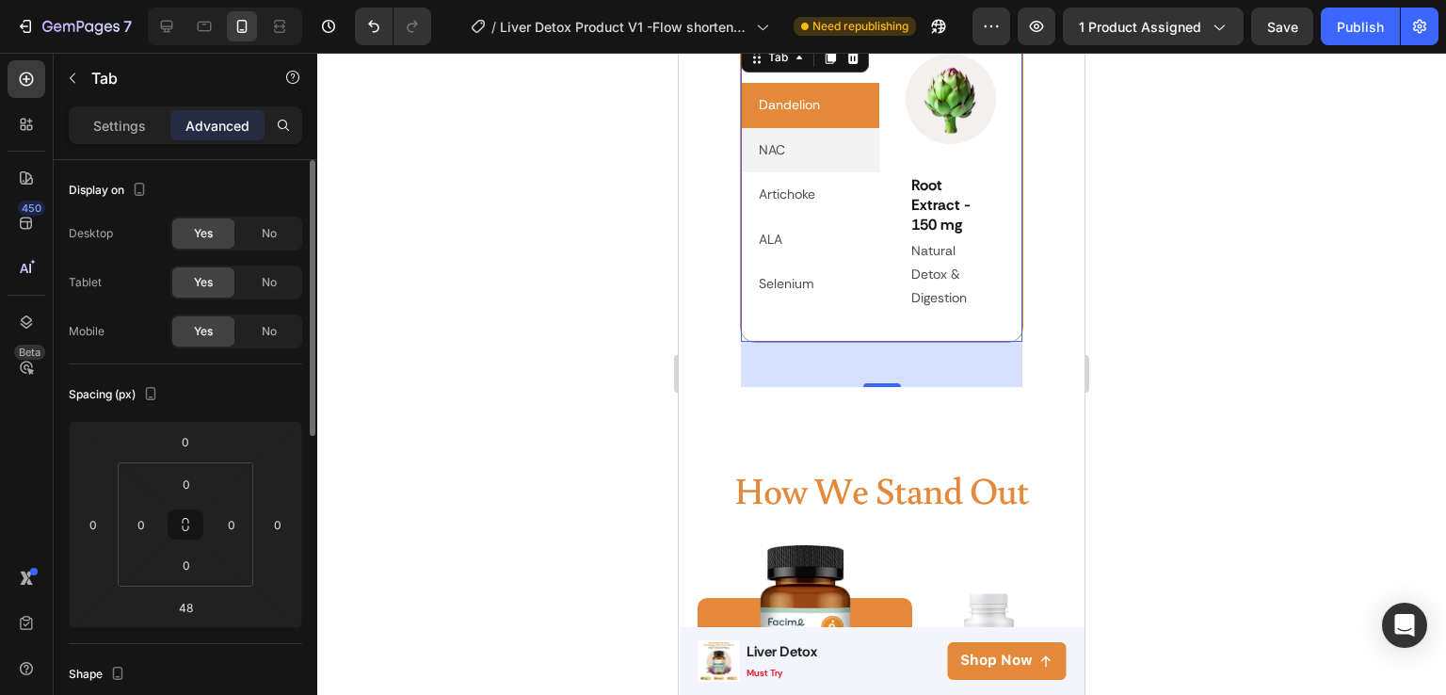
click at [798, 139] on li "NAC" at bounding box center [810, 150] width 138 height 44
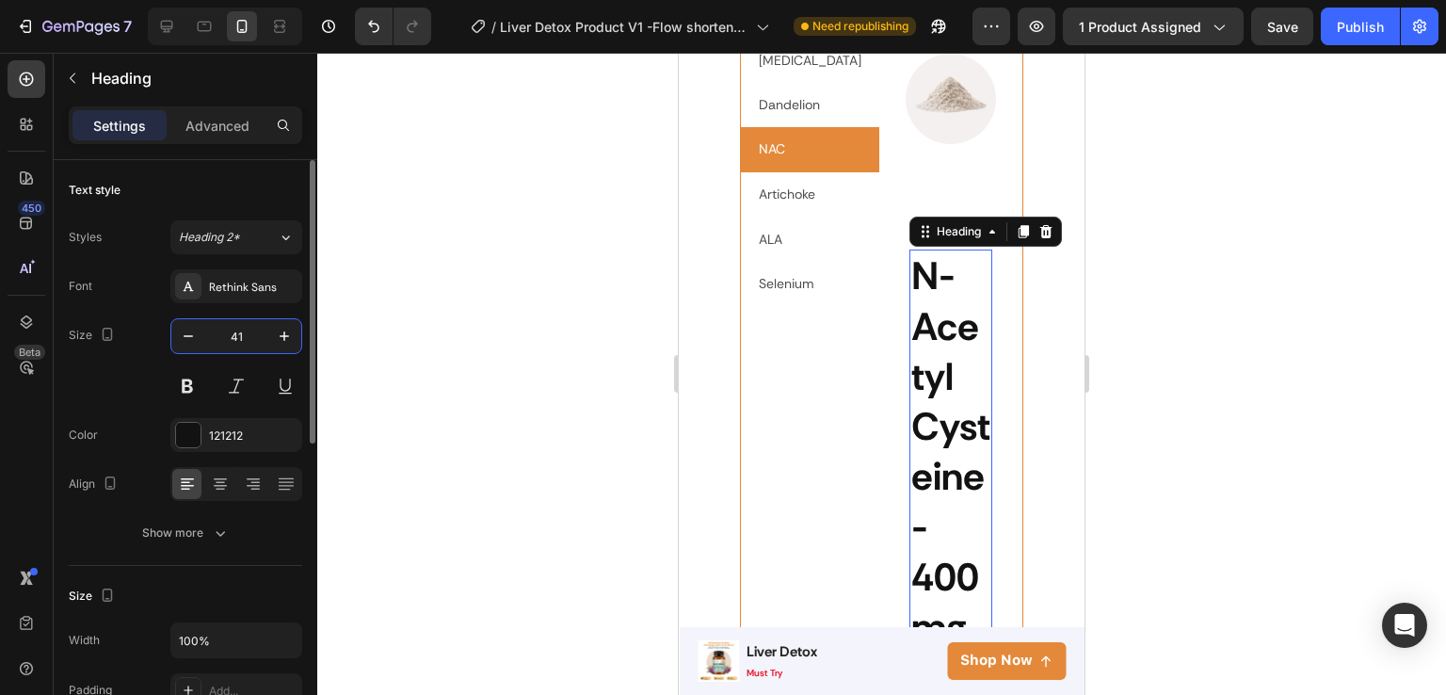
click at [230, 347] on input "41" at bounding box center [236, 336] width 62 height 34
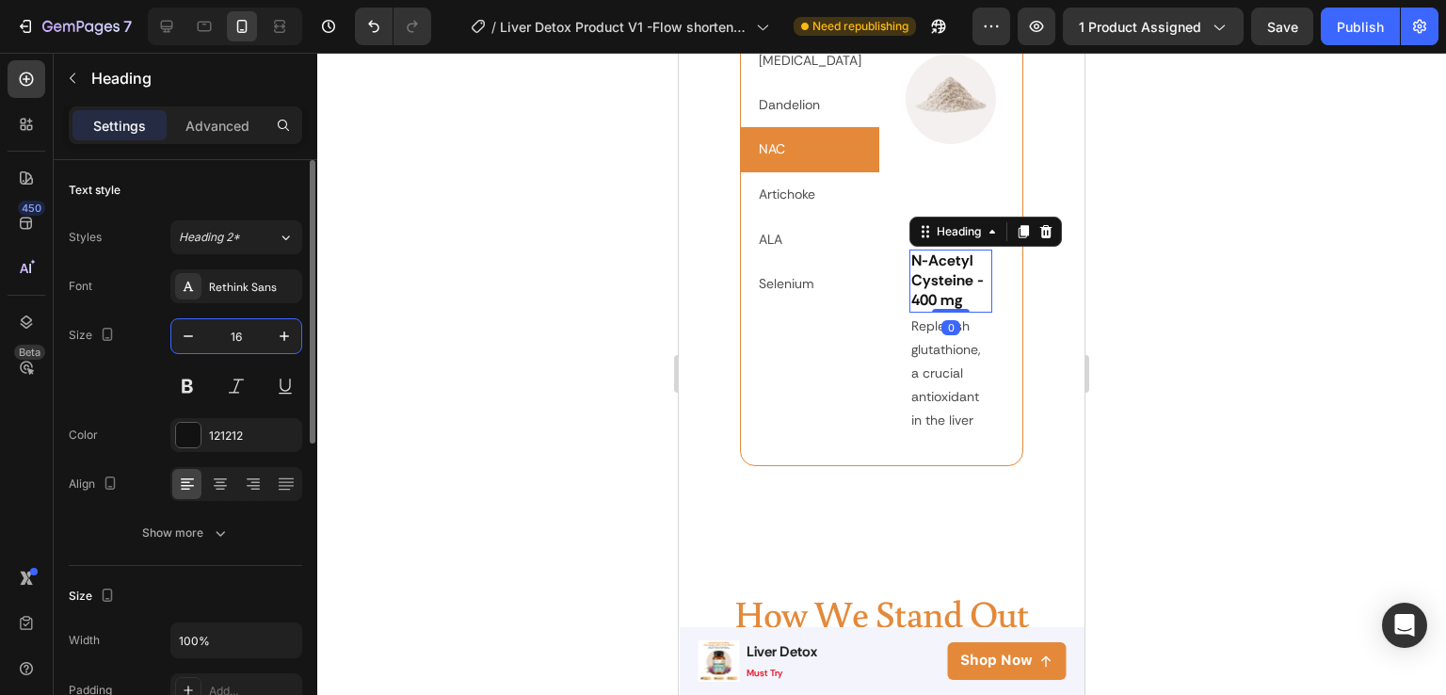
type input "16"
click at [976, 342] on p "Replenish glutathione, a crucial antioxidant in the liver" at bounding box center [951, 374] width 80 height 119
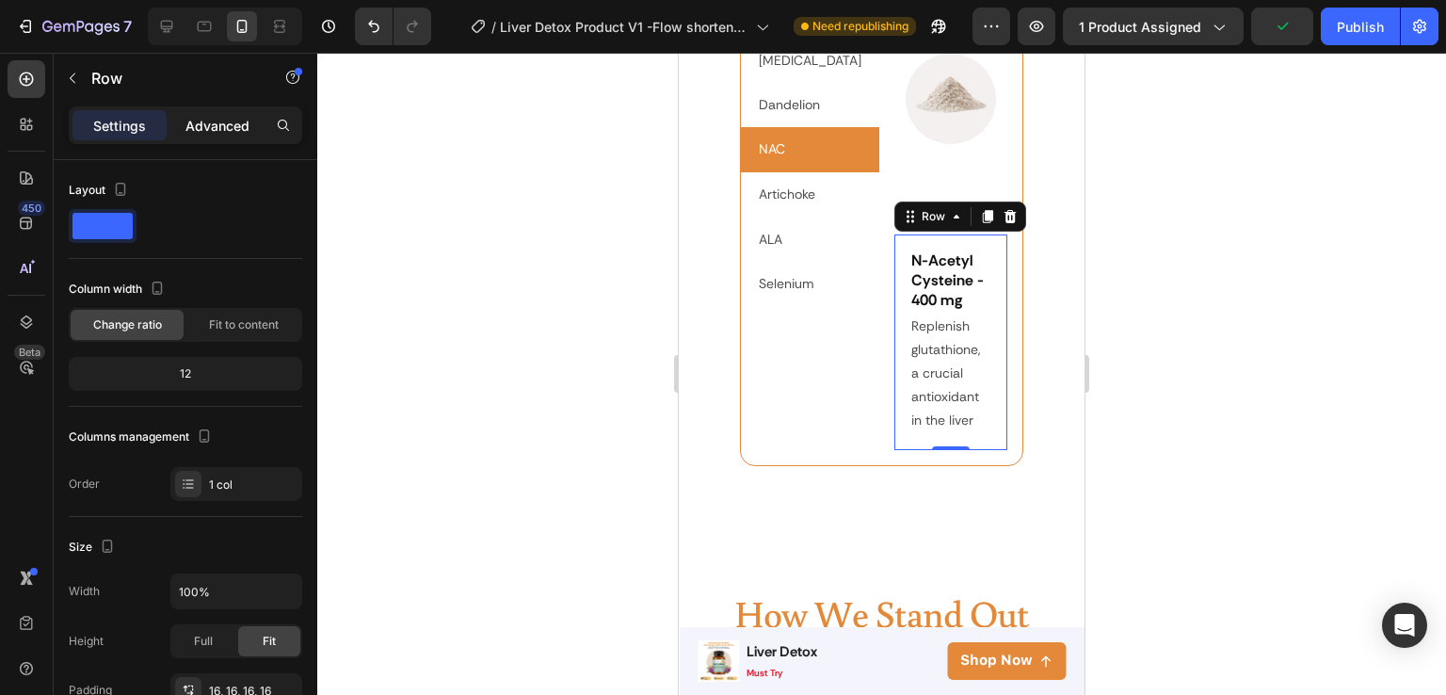
click at [233, 130] on p "Advanced" at bounding box center [217, 126] width 64 height 20
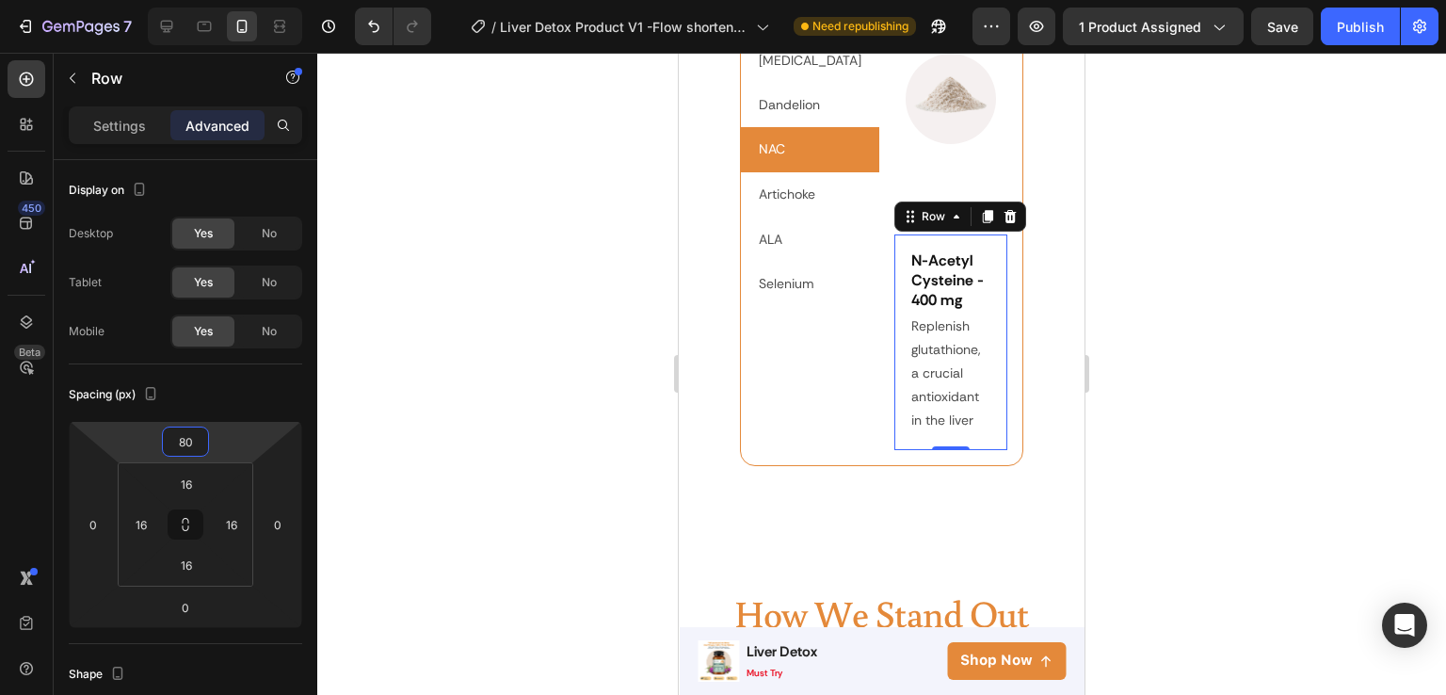
click at [184, 440] on input "80" at bounding box center [186, 441] width 38 height 28
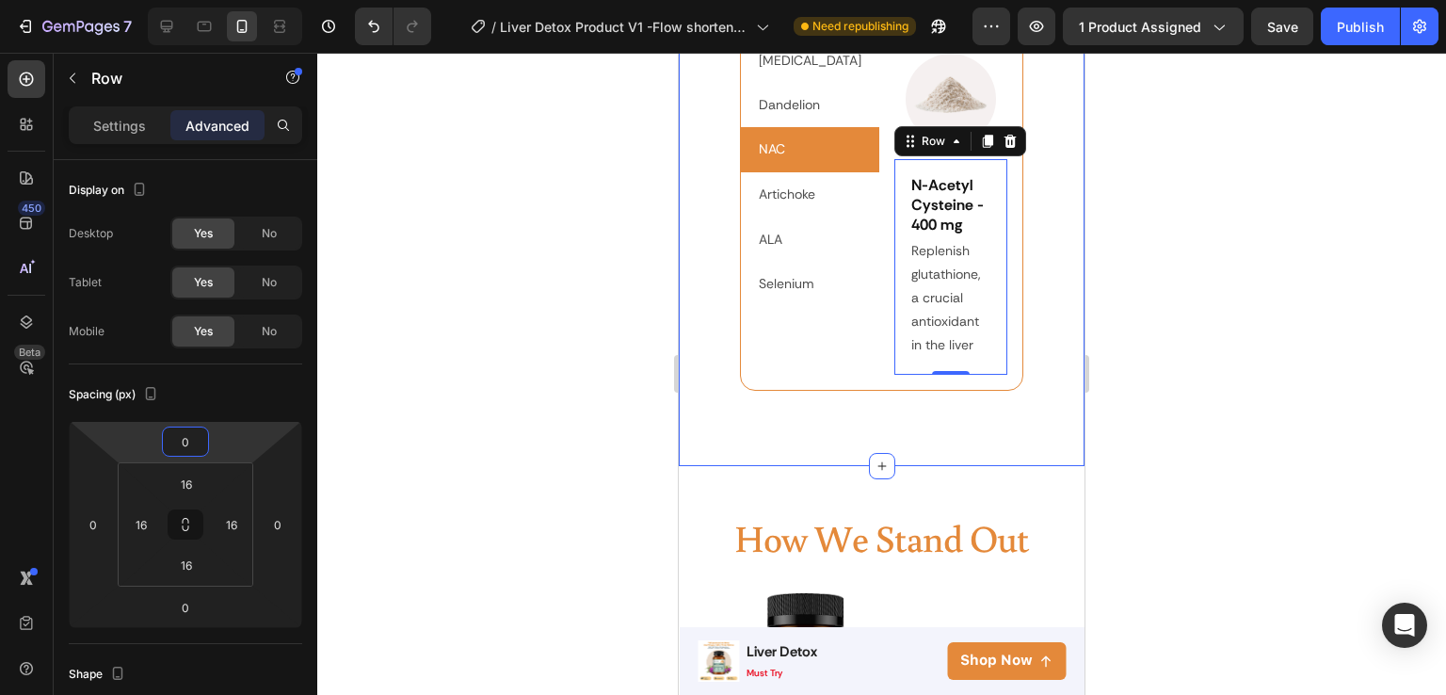
type input "0"
click at [1254, 409] on div at bounding box center [881, 374] width 1129 height 642
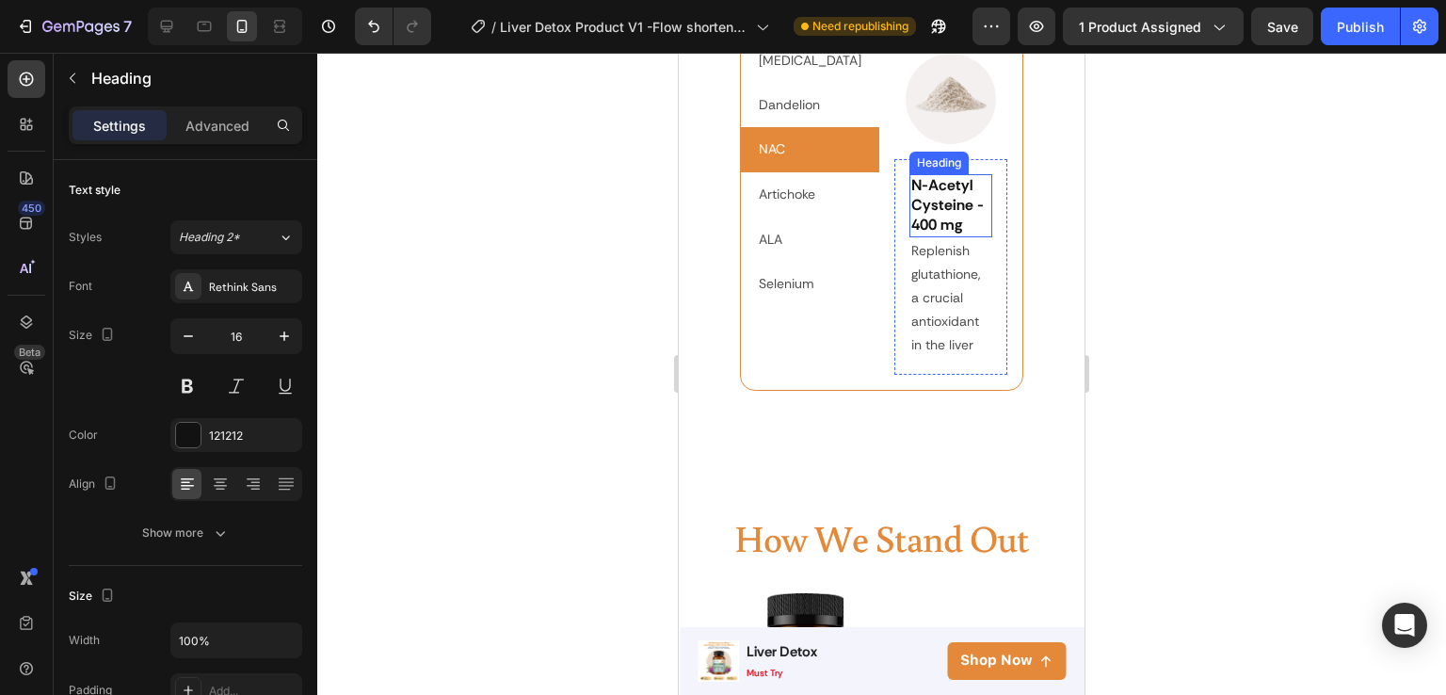
click at [939, 234] on strong "N-Acetyl Cysteine - 400 mg" at bounding box center [947, 204] width 73 height 59
click at [939, 228] on strong "N-Acetyl Cysteine - 400 mg" at bounding box center [949, 204] width 76 height 59
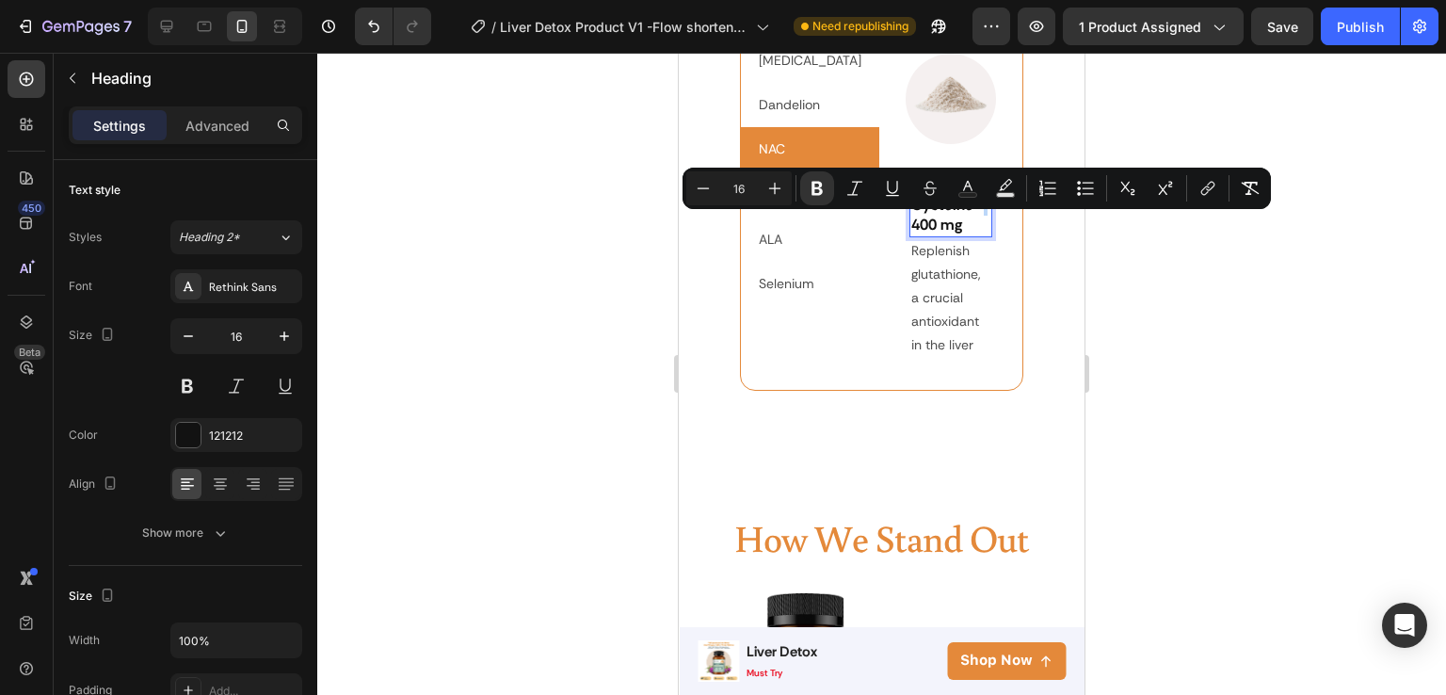
click at [939, 228] on strong "N-Acetyl Cysteine - 400 mg" at bounding box center [949, 204] width 76 height 59
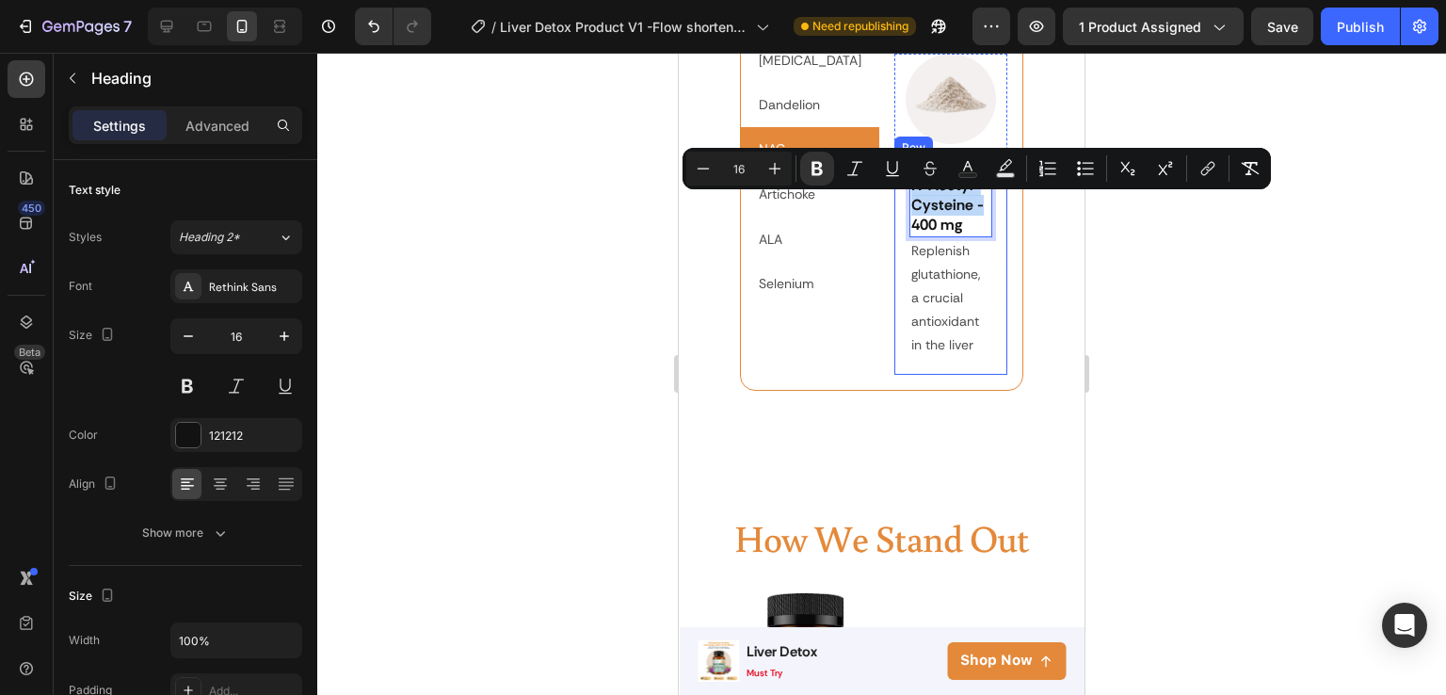
drag, startPoint x: 943, startPoint y: 228, endPoint x: 868, endPoint y: 200, distance: 79.6
click at [895, 200] on div "N-Acetyl Cysteine - 400 mg Heading 0 Replenish glutathione, a crucial antioxida…" at bounding box center [952, 266] width 114 height 215
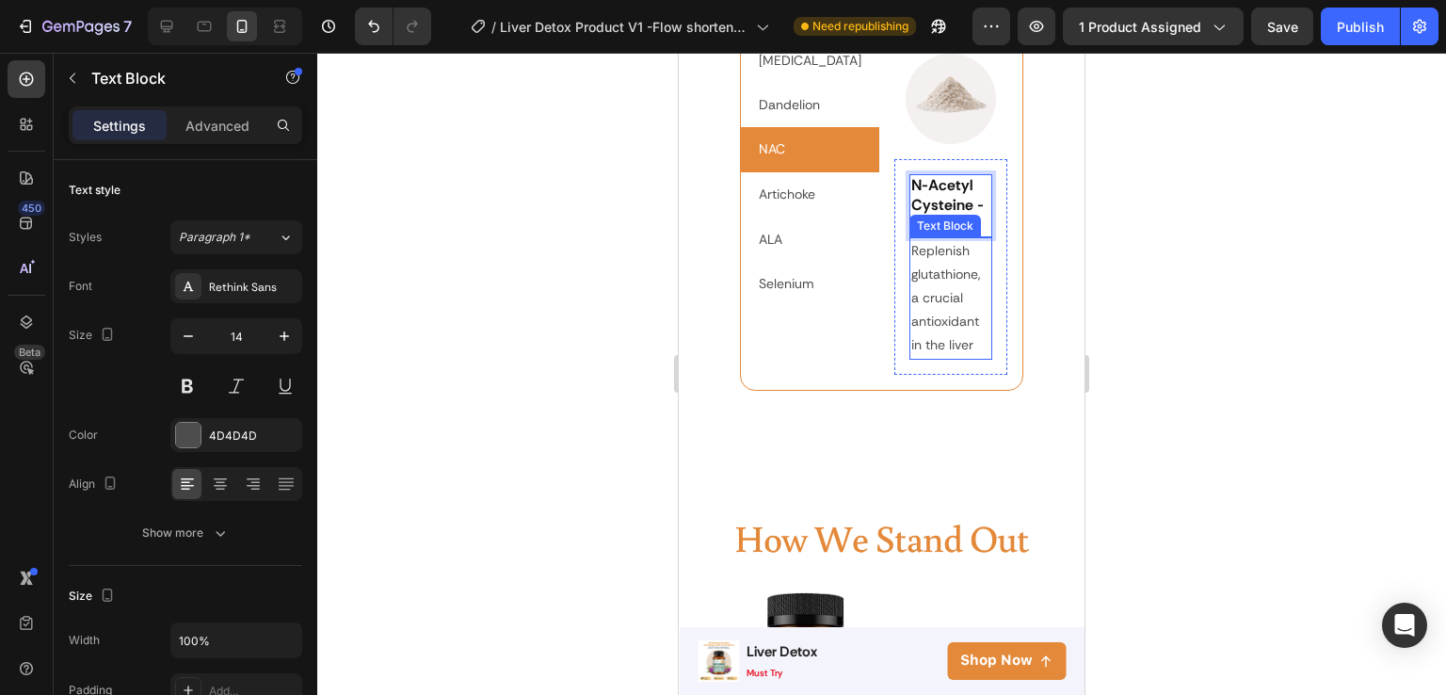
click at [919, 333] on p "Replenish glutathione, a crucial antioxidant in the liver" at bounding box center [951, 298] width 80 height 119
drag, startPoint x: 919, startPoint y: 333, endPoint x: 919, endPoint y: 360, distance: 26.4
click at [919, 333] on p "Replenish glutathione, a crucial antioxidant in the liver" at bounding box center [951, 298] width 80 height 119
click at [919, 358] on p "Replenish glutathione, a crucial antioxidant in the liver" at bounding box center [951, 298] width 80 height 119
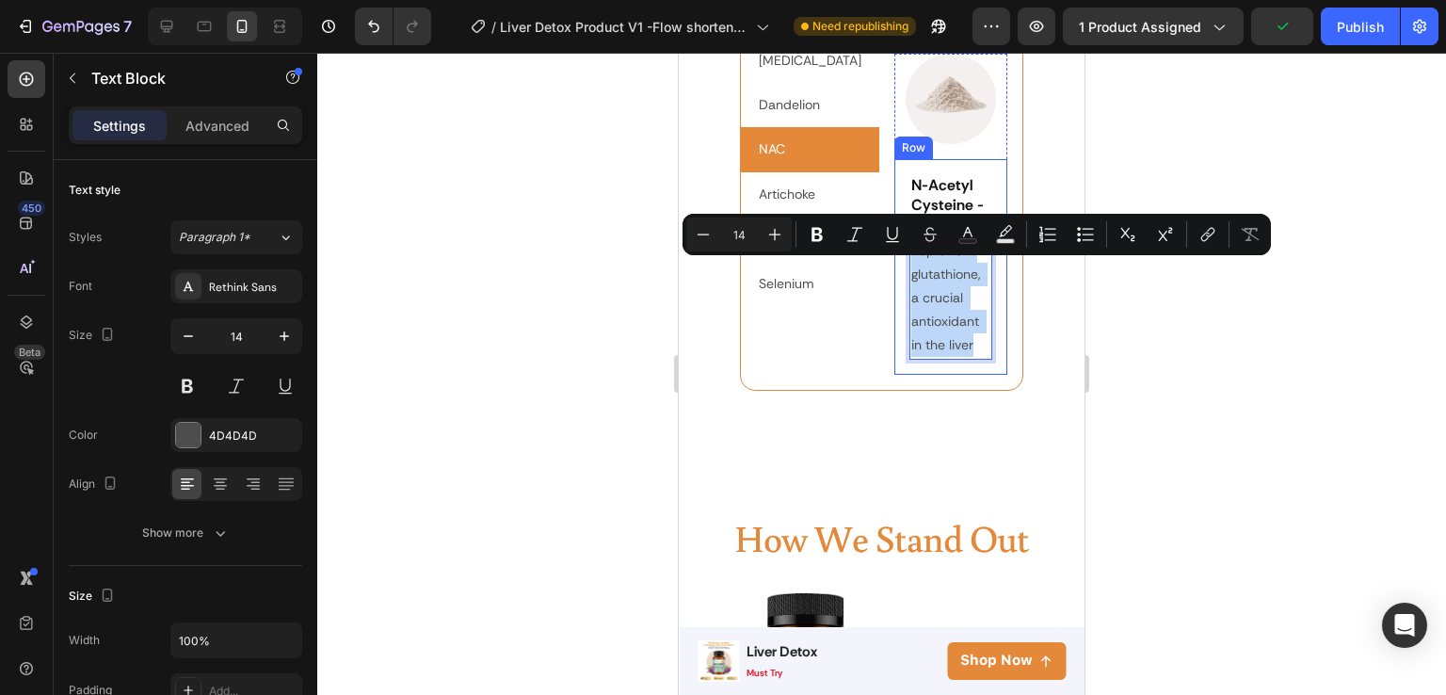
drag, startPoint x: 925, startPoint y: 372, endPoint x: 865, endPoint y: 269, distance: 118.5
click at [895, 269] on div "⁠⁠⁠⁠⁠⁠⁠ N-Acetyl Cysteine - 400 mg Heading Replenish glutathione, a crucial ant…" at bounding box center [952, 266] width 114 height 215
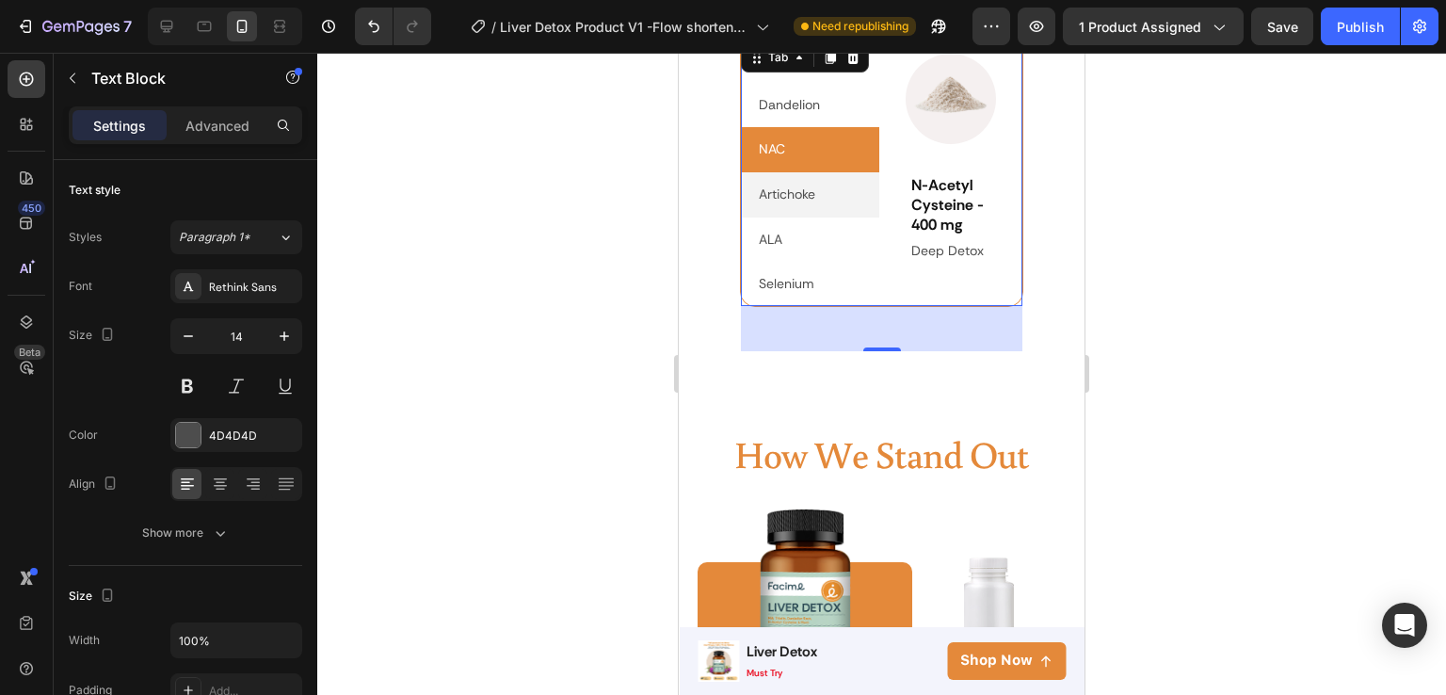
click at [798, 185] on p "Artichoke" at bounding box center [787, 195] width 56 height 24
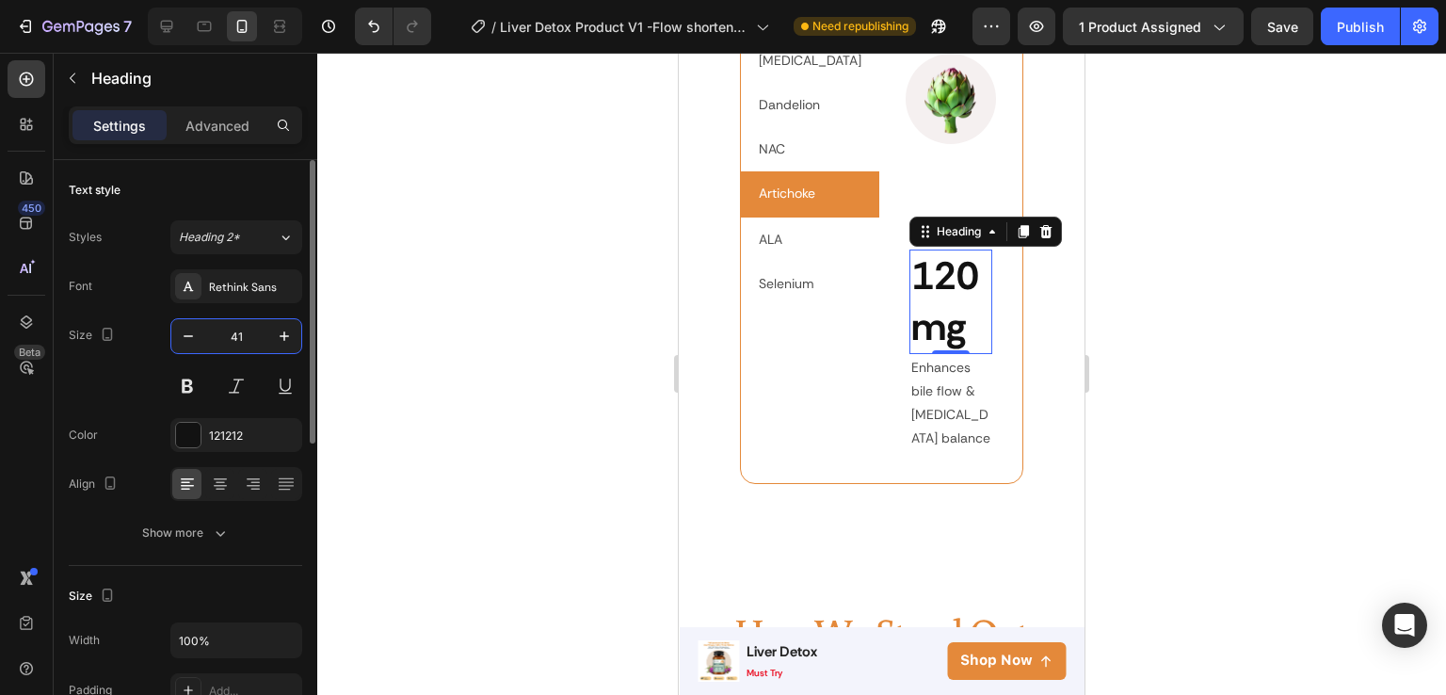
click at [250, 338] on input "41" at bounding box center [236, 336] width 62 height 34
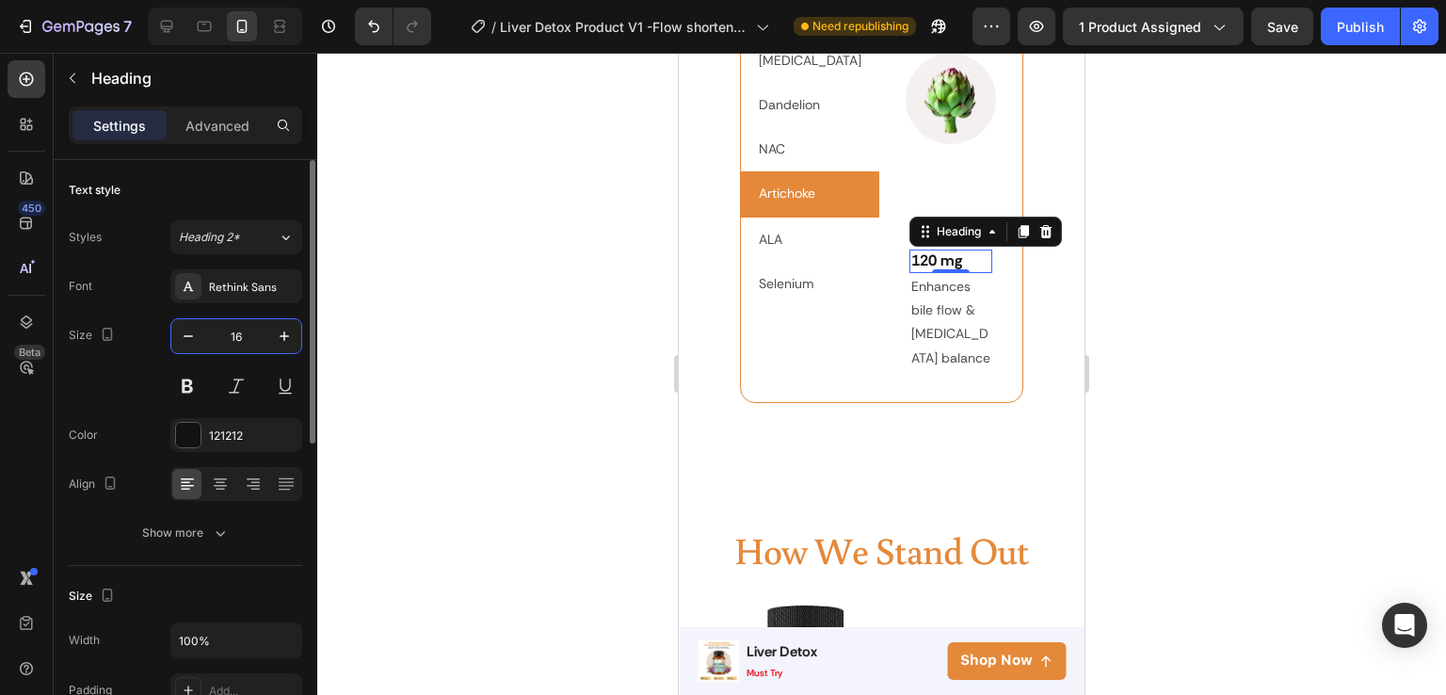
type input "16"
click at [911, 367] on p "Enhances bile flow & [MEDICAL_DATA] balance" at bounding box center [951, 322] width 80 height 95
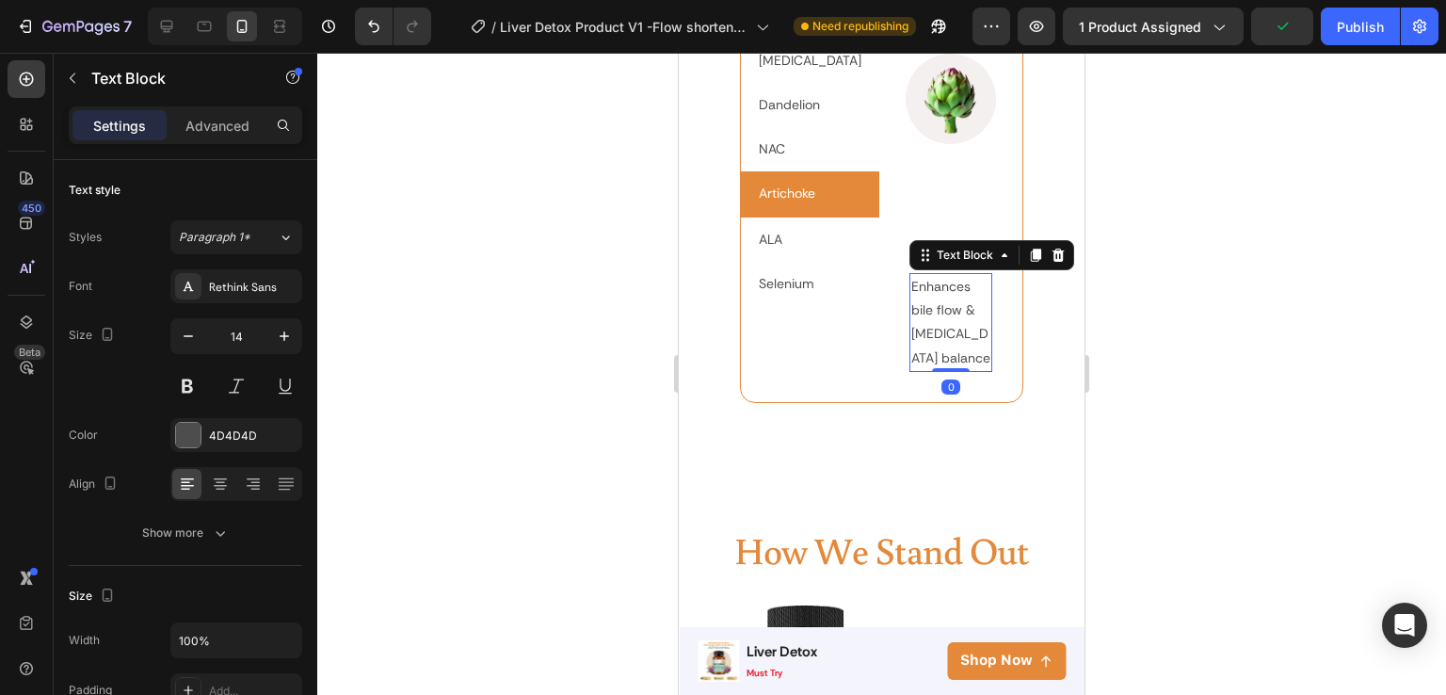
click at [1123, 338] on div at bounding box center [881, 374] width 1129 height 642
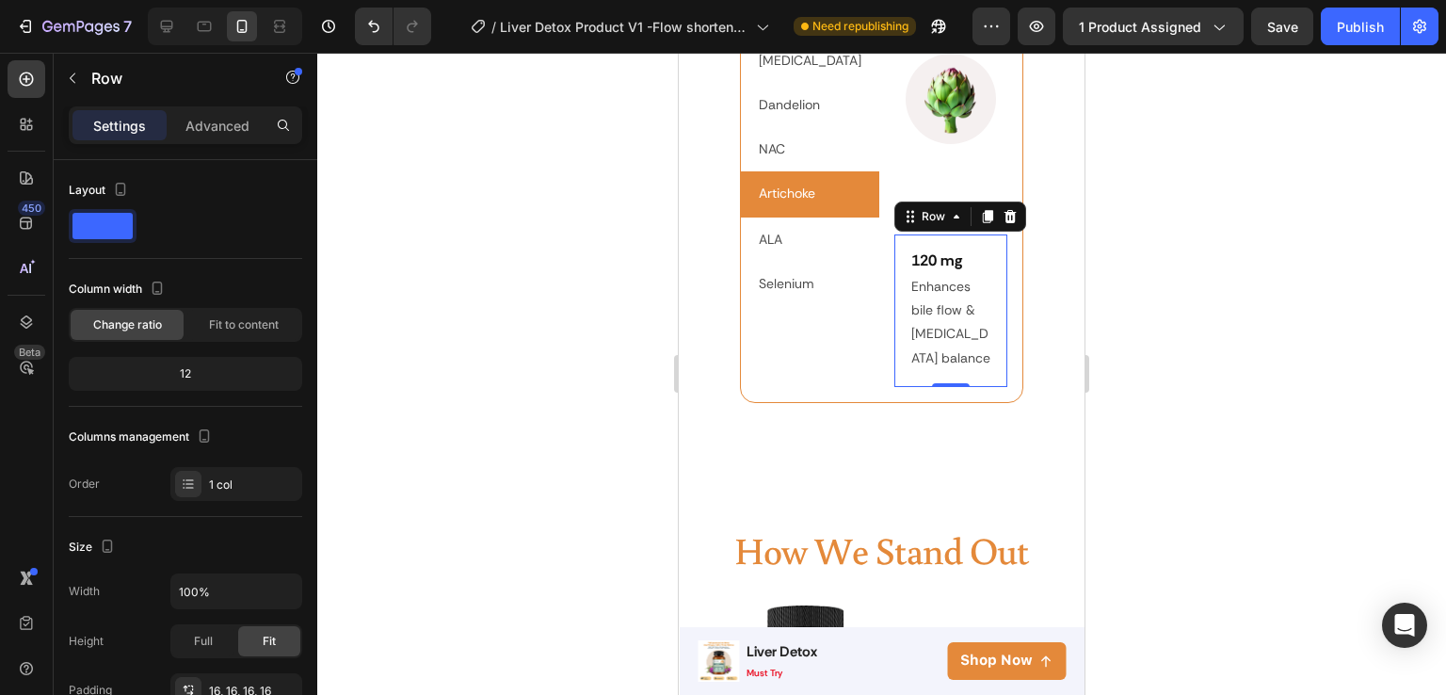
click at [229, 143] on div "Settings Advanced" at bounding box center [186, 125] width 234 height 38
click at [225, 137] on div "Advanced" at bounding box center [217, 125] width 94 height 30
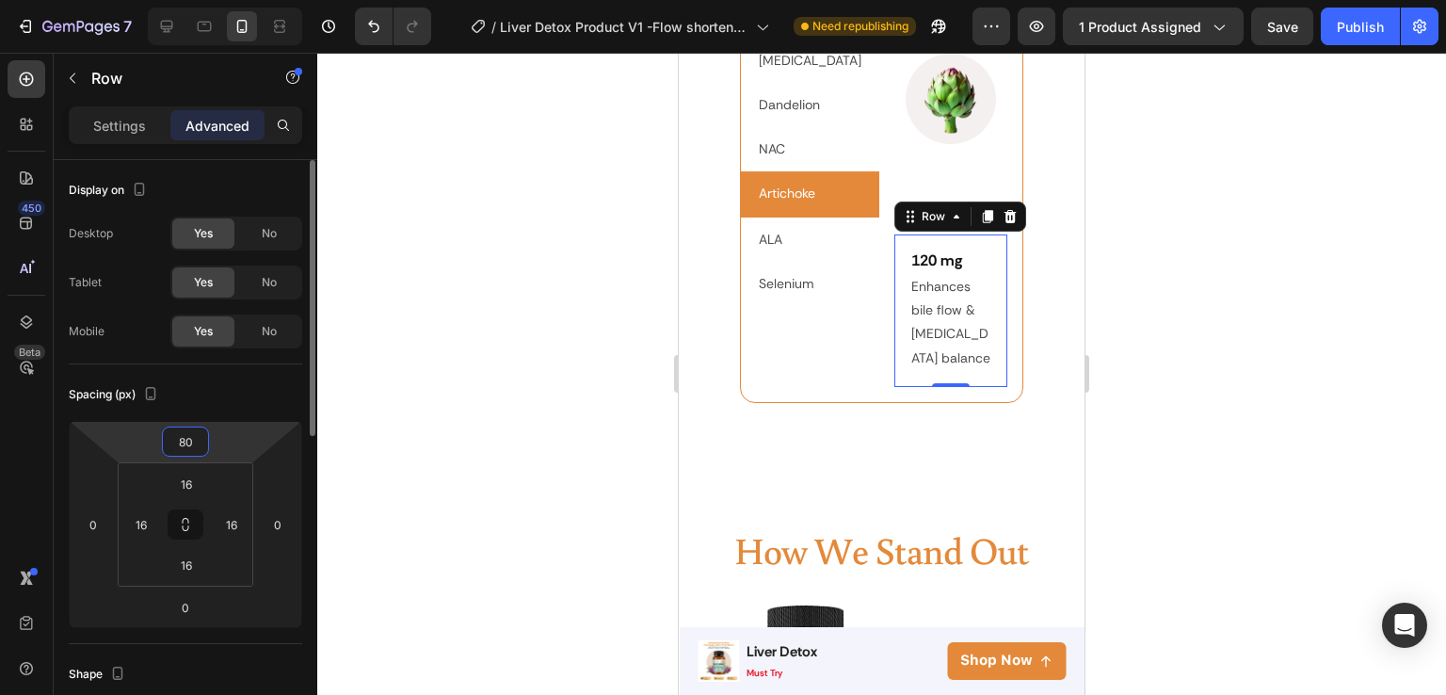
click at [173, 442] on input "80" at bounding box center [186, 441] width 38 height 28
type input "0"
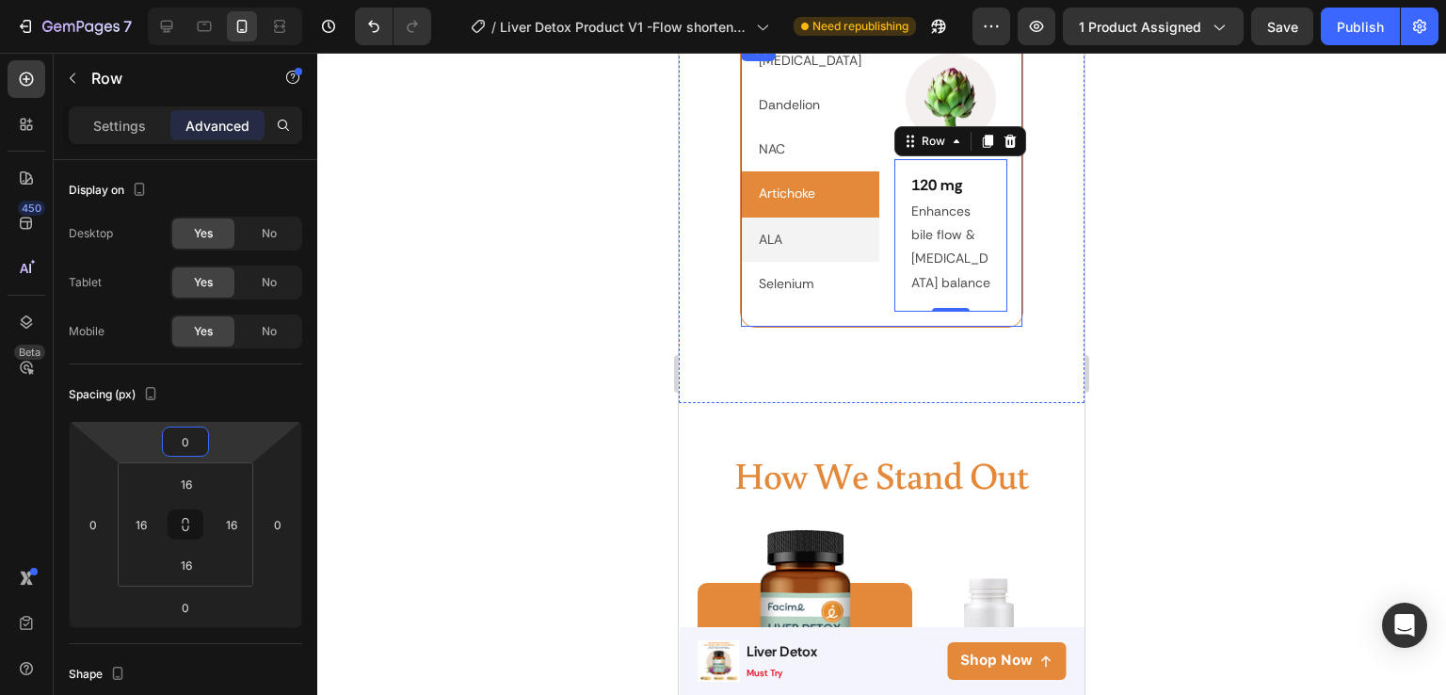
click at [759, 234] on p "ALA" at bounding box center [771, 240] width 24 height 24
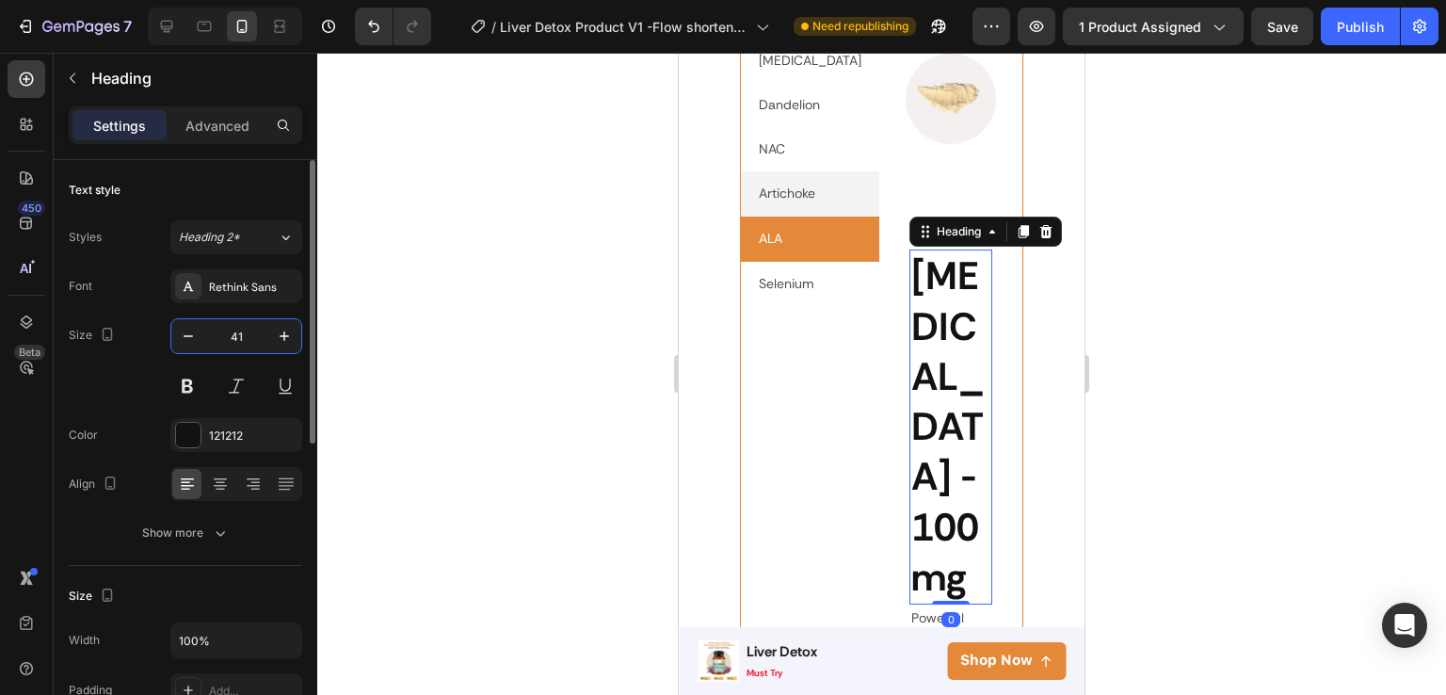
click at [239, 332] on input "41" at bounding box center [236, 336] width 62 height 34
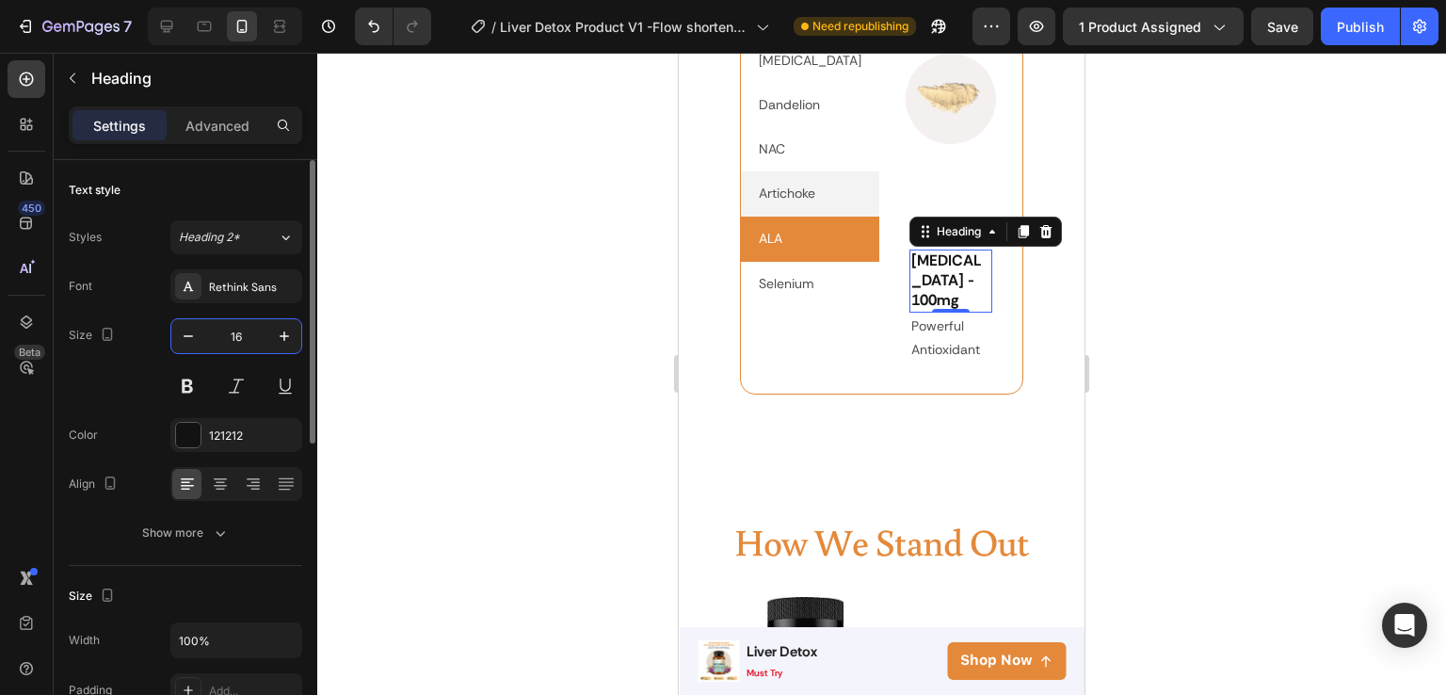
type input "16"
click at [984, 353] on div "Alpha Lipoic Acid - 100mg Heading 0 Powerful Antioxidant Text Block Row" at bounding box center [952, 306] width 114 height 144
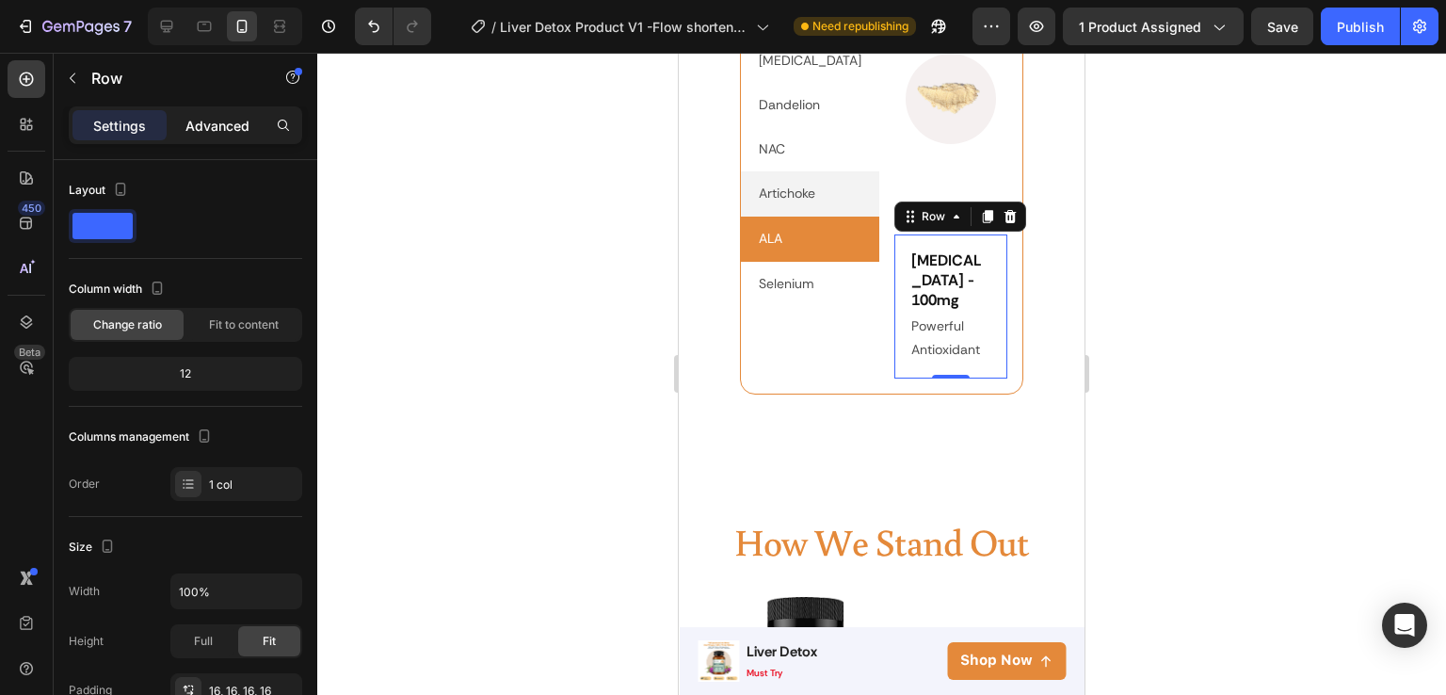
click at [236, 122] on p "Advanced" at bounding box center [217, 126] width 64 height 20
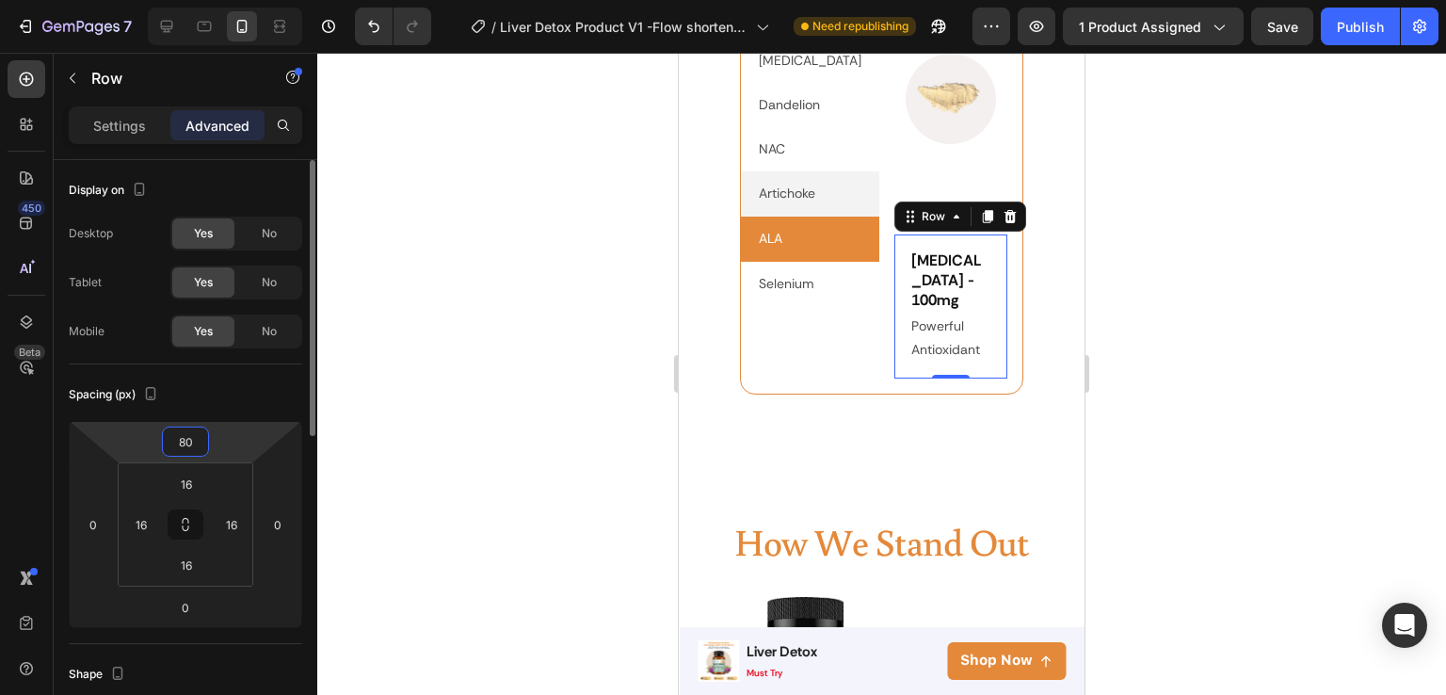
click at [185, 441] on input "80" at bounding box center [186, 441] width 38 height 28
type input "0"
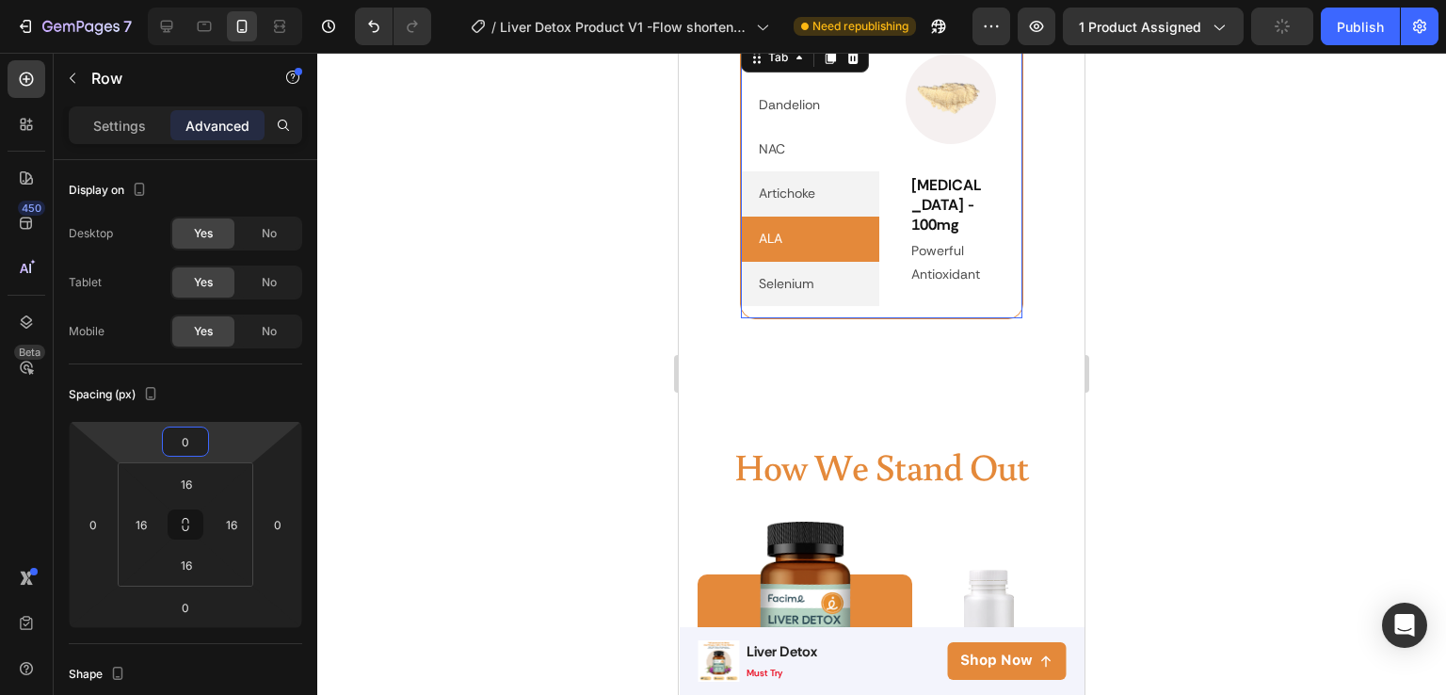
click at [792, 283] on p "Selenium" at bounding box center [787, 284] width 56 height 24
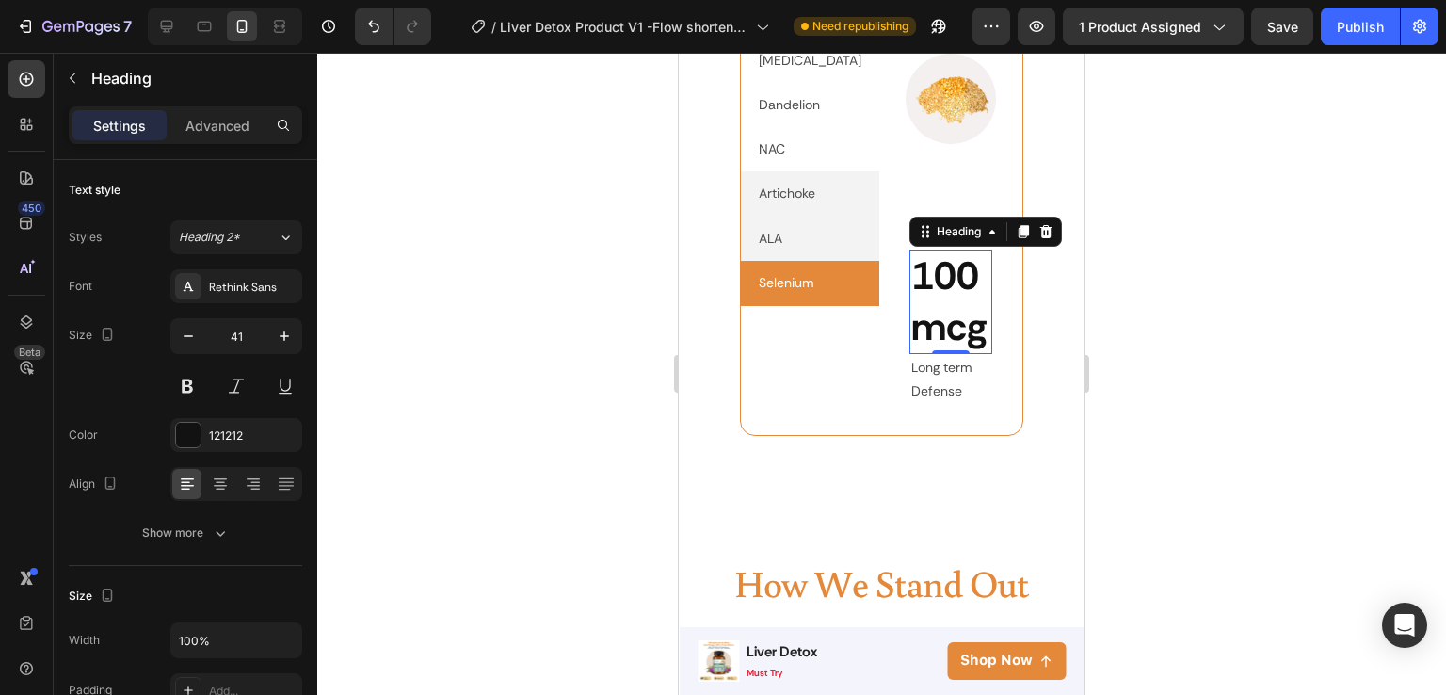
click at [942, 312] on h2 "100 mcg" at bounding box center [952, 302] width 84 height 105
click at [233, 336] on input "41" at bounding box center [236, 336] width 62 height 34
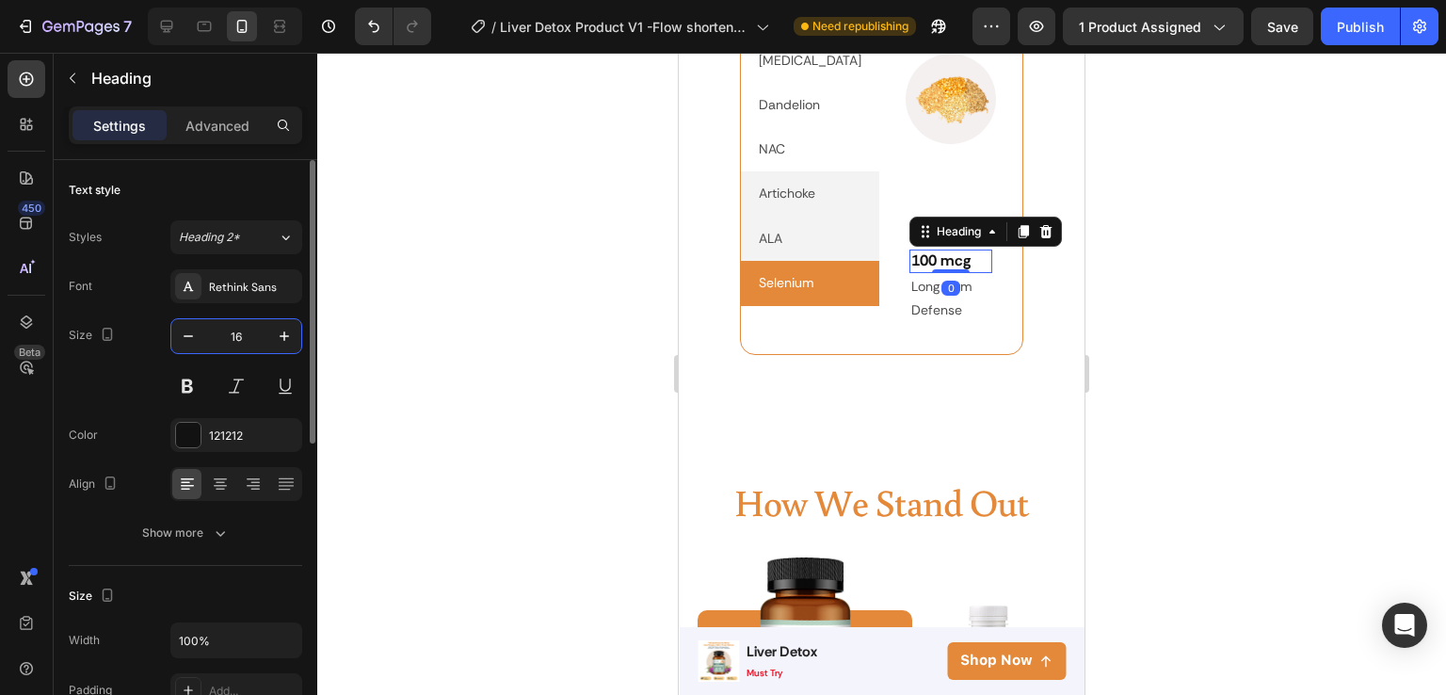
type input "16"
click at [967, 307] on p "Long term Defense" at bounding box center [951, 298] width 80 height 47
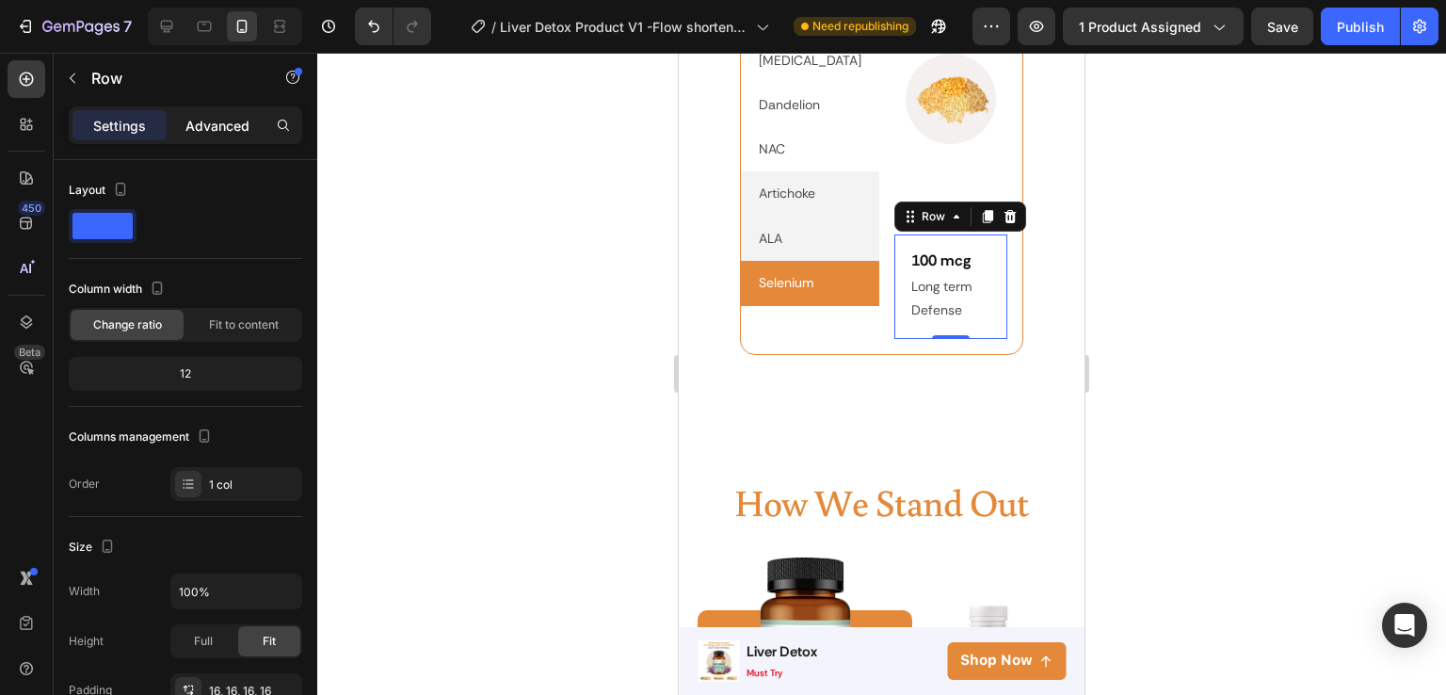
click at [224, 123] on p "Advanced" at bounding box center [217, 126] width 64 height 20
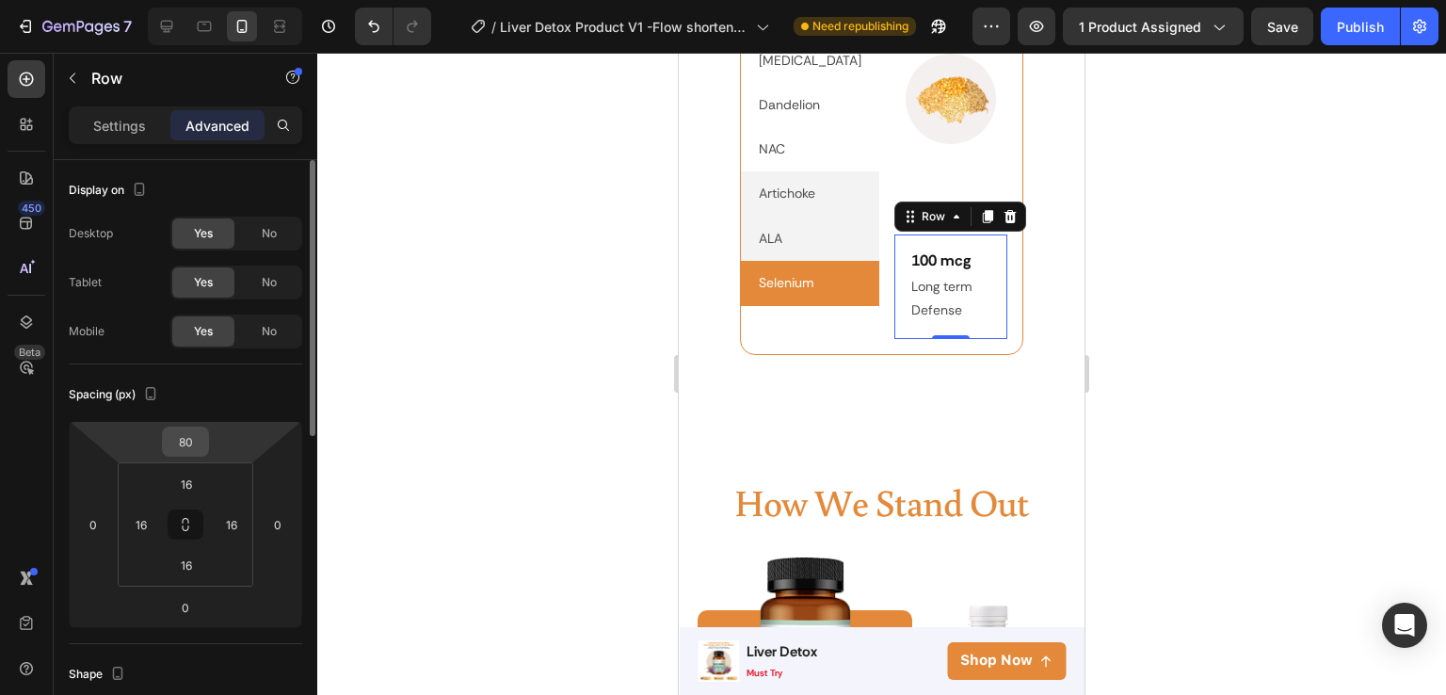
click at [197, 427] on div "80" at bounding box center [185, 442] width 47 height 30
click at [193, 439] on input "80" at bounding box center [186, 441] width 38 height 28
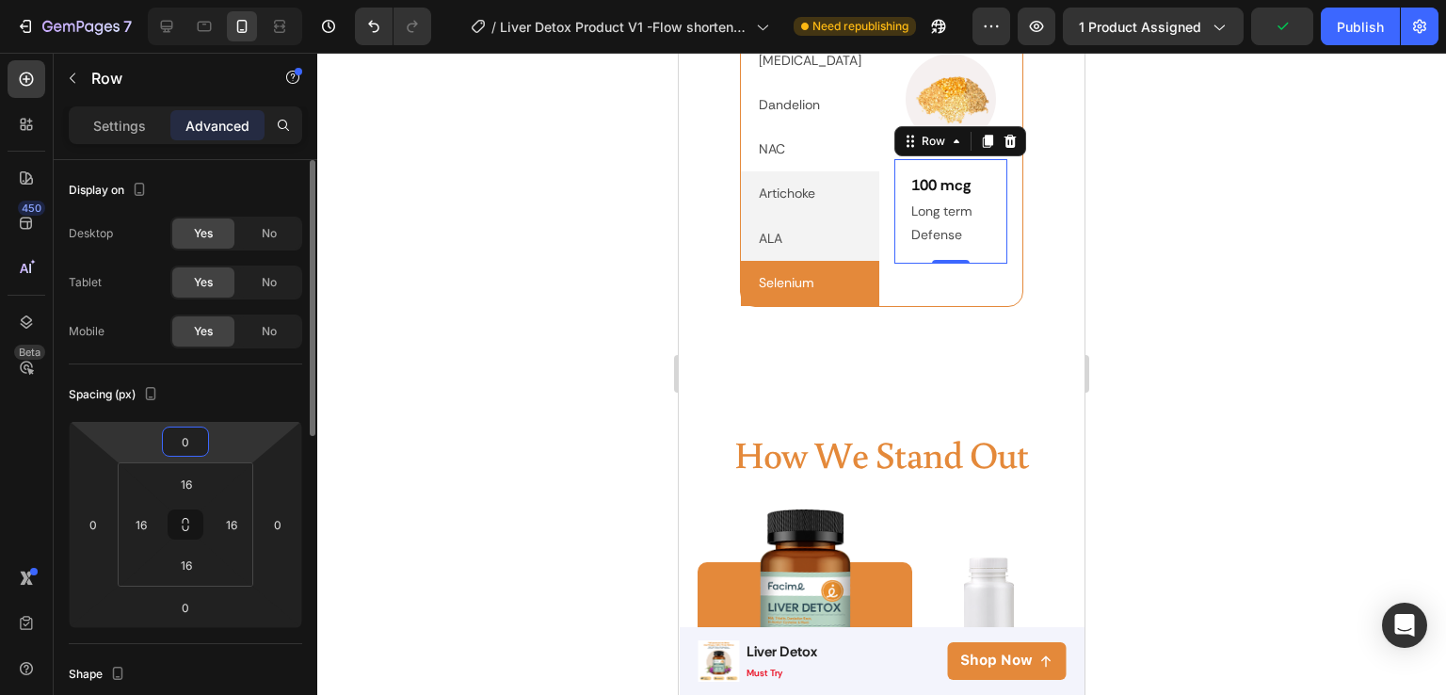
type input "0"
click at [1196, 370] on div at bounding box center [881, 374] width 1129 height 642
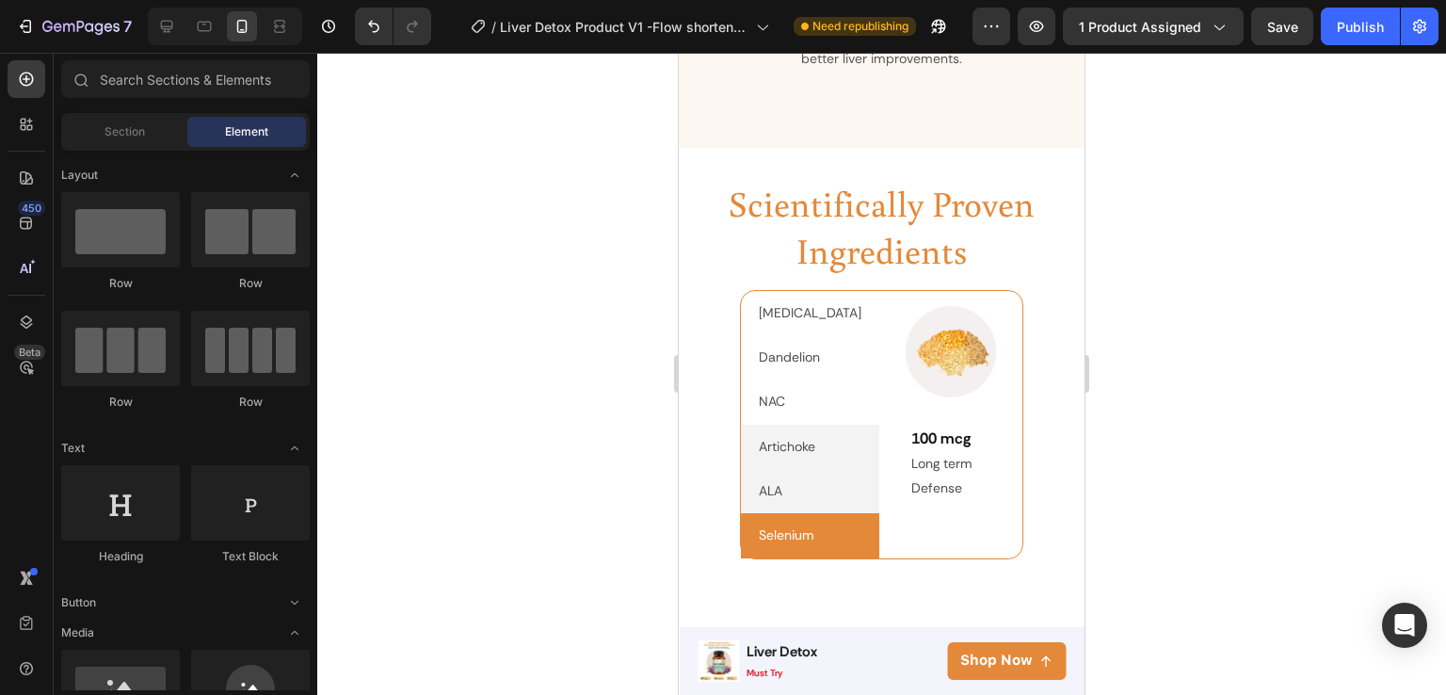
scroll to position [2874, 0]
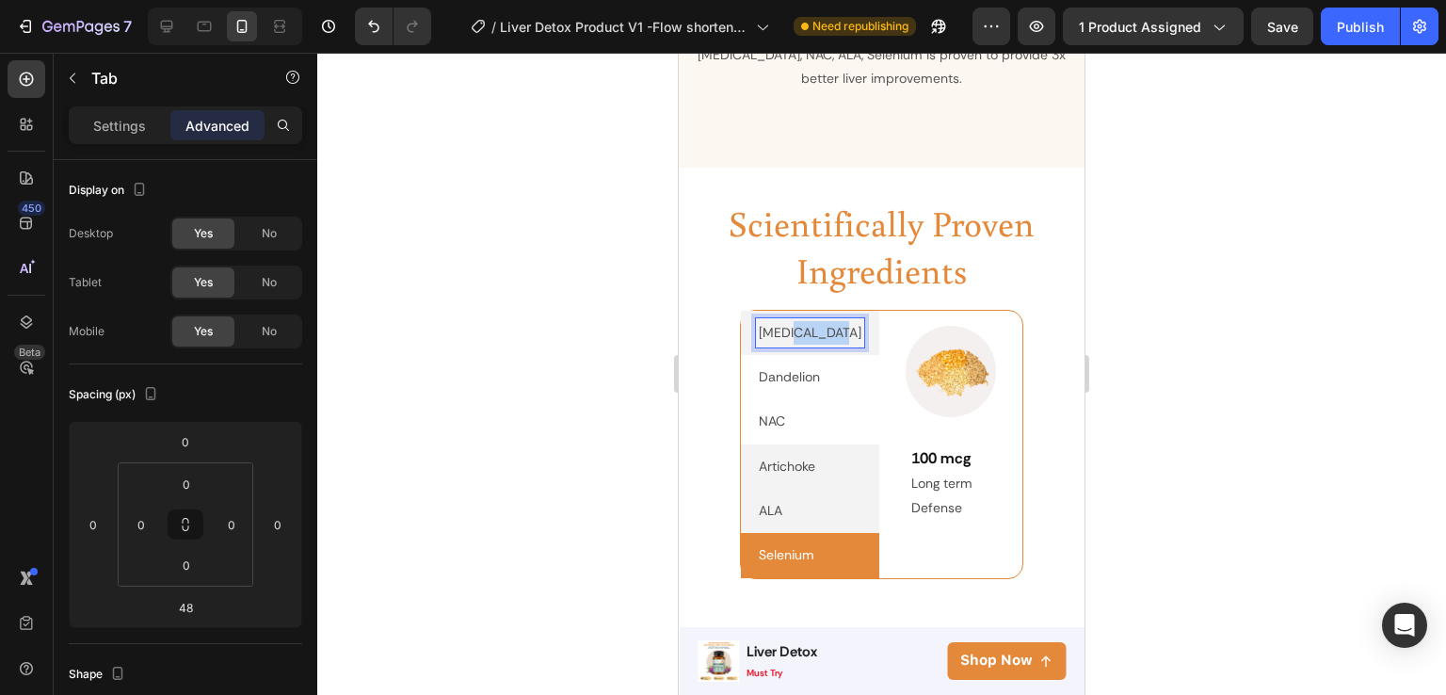
click at [798, 321] on p "[MEDICAL_DATA]" at bounding box center [810, 333] width 103 height 24
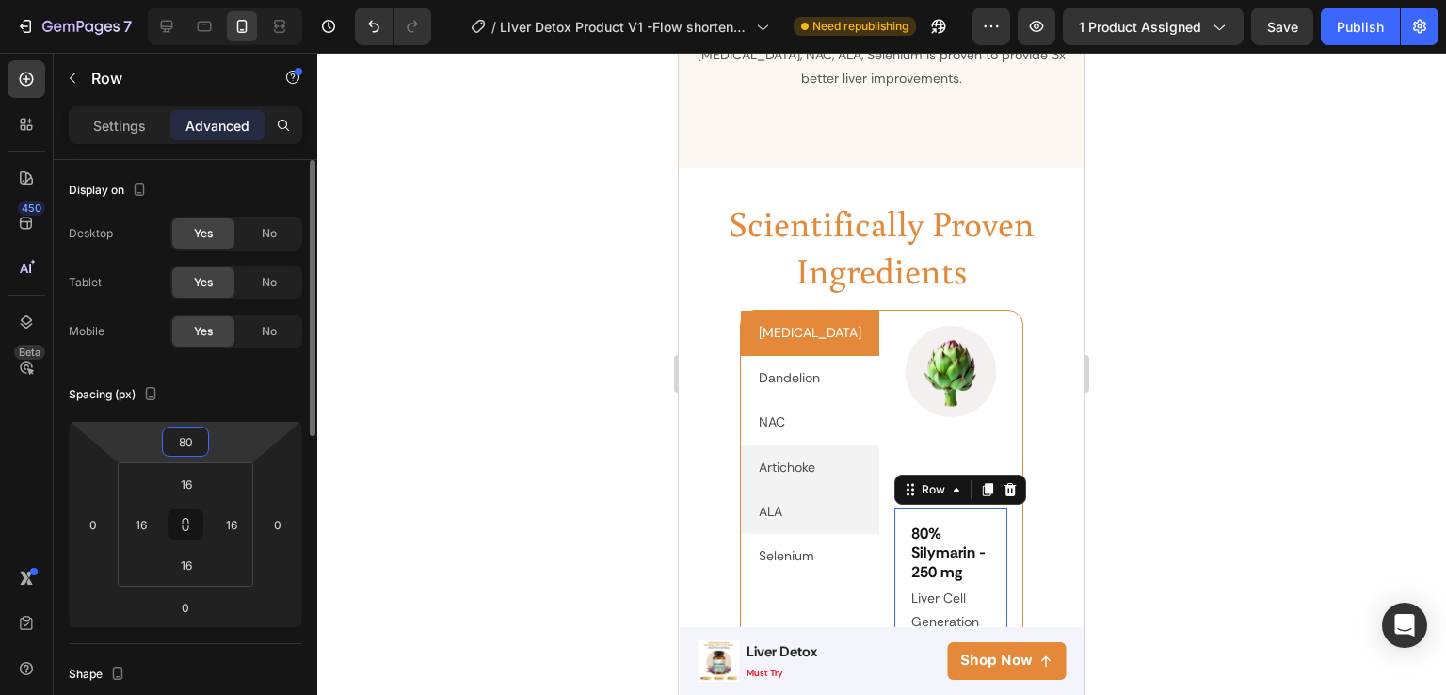
click at [192, 441] on input "80" at bounding box center [186, 441] width 38 height 28
type input "0"
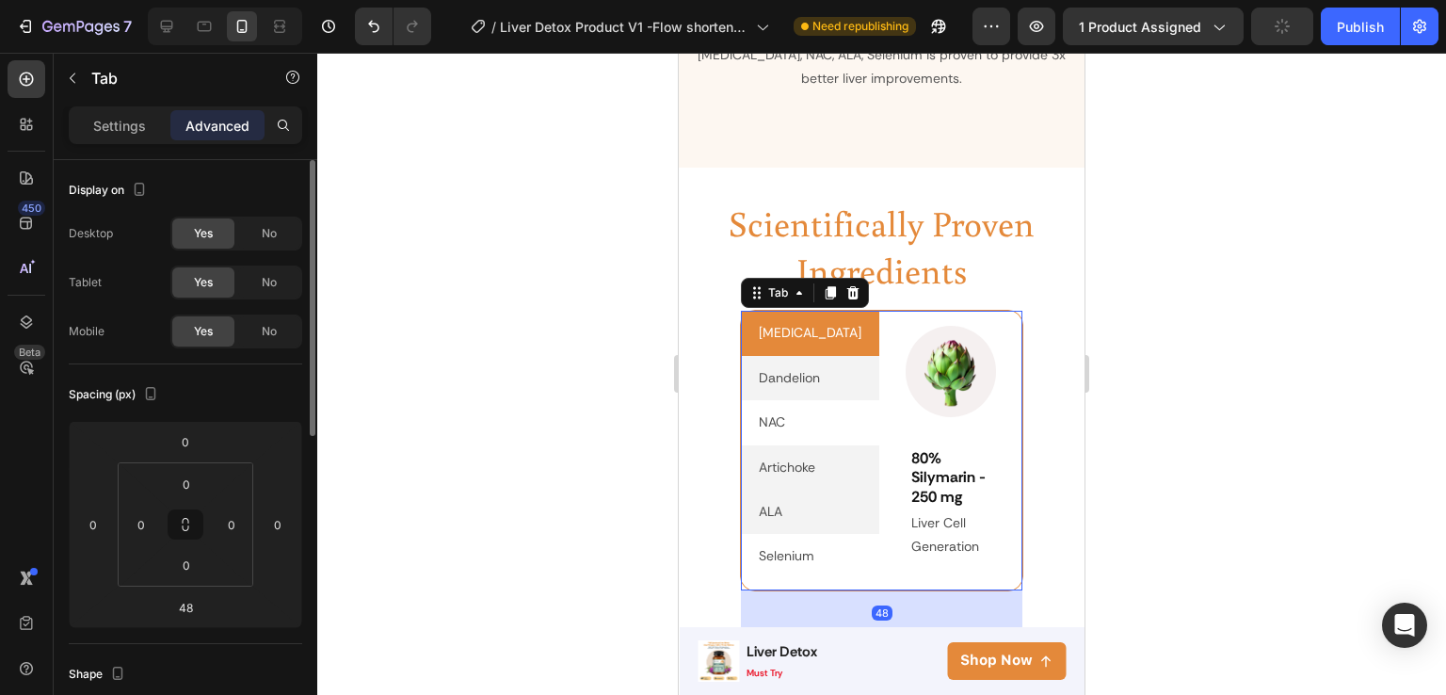
click at [774, 366] on p "Dandelion" at bounding box center [789, 378] width 61 height 24
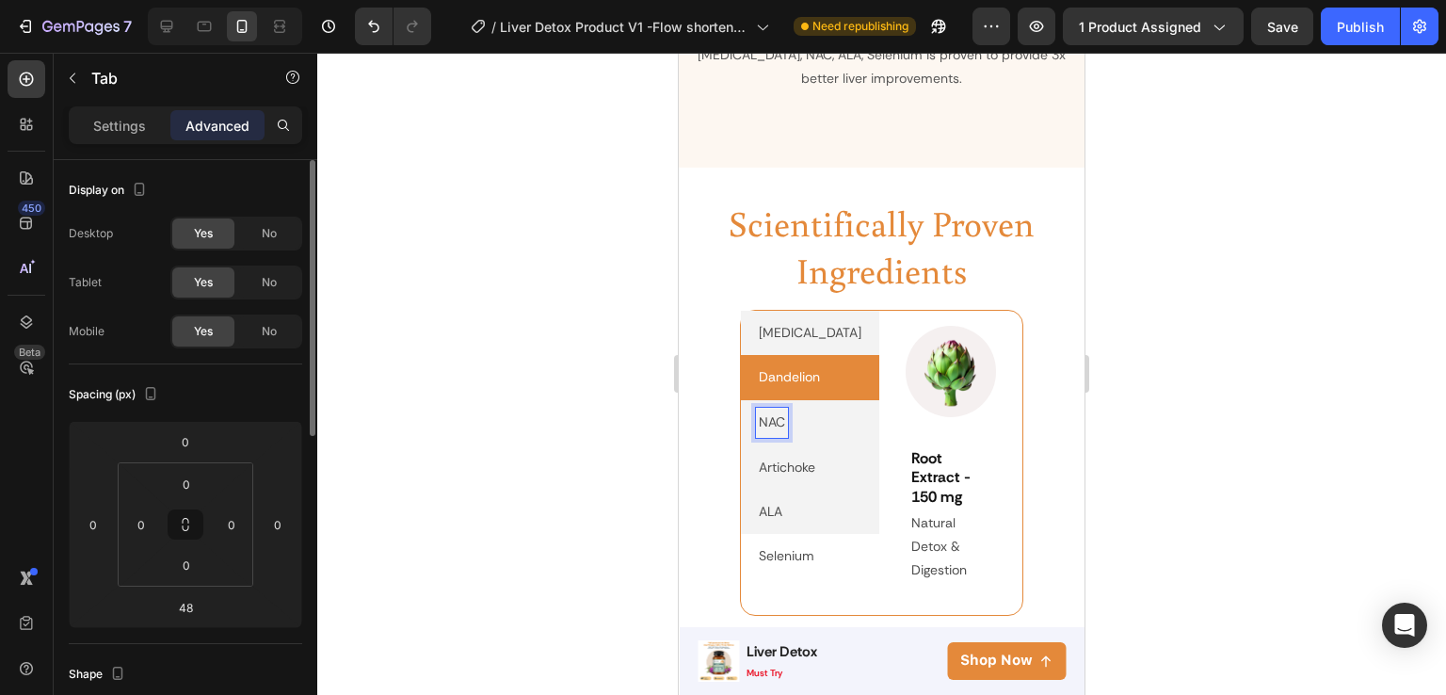
click at [767, 411] on p "NAC" at bounding box center [772, 423] width 26 height 24
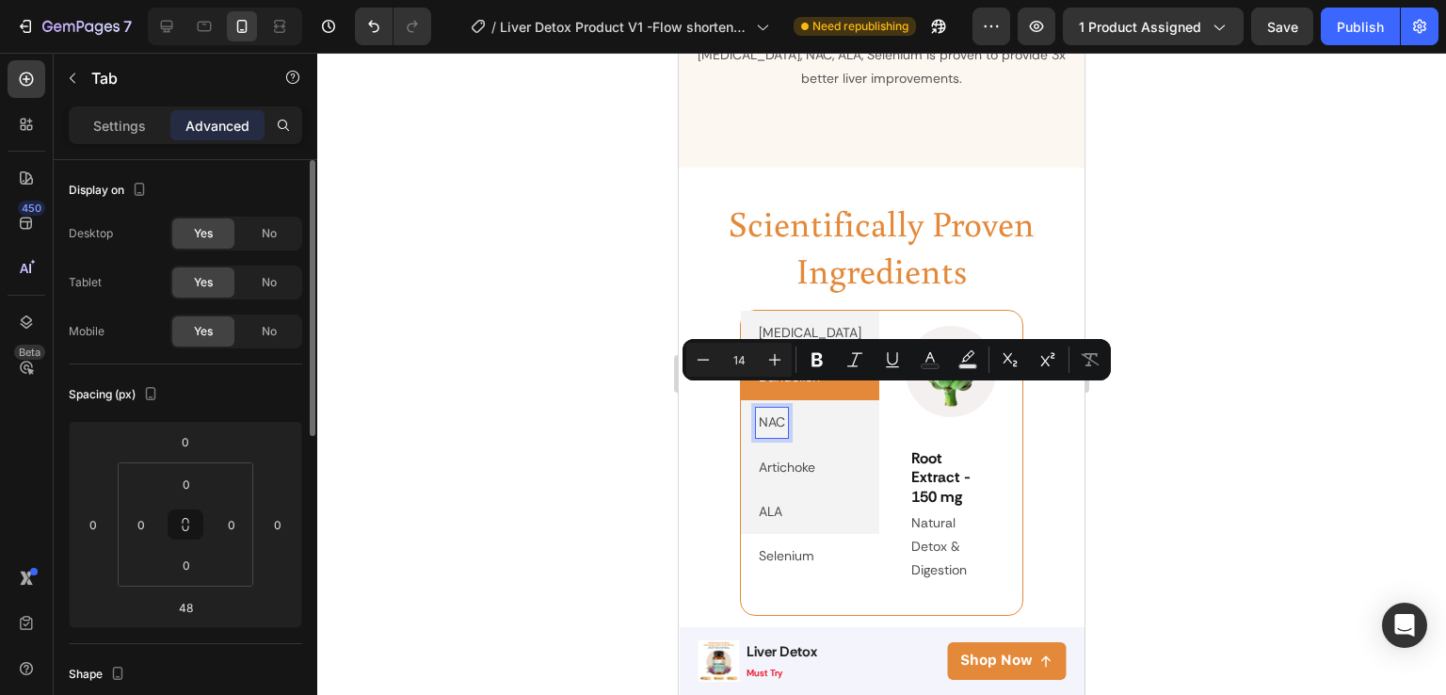
scroll to position [2873, 0]
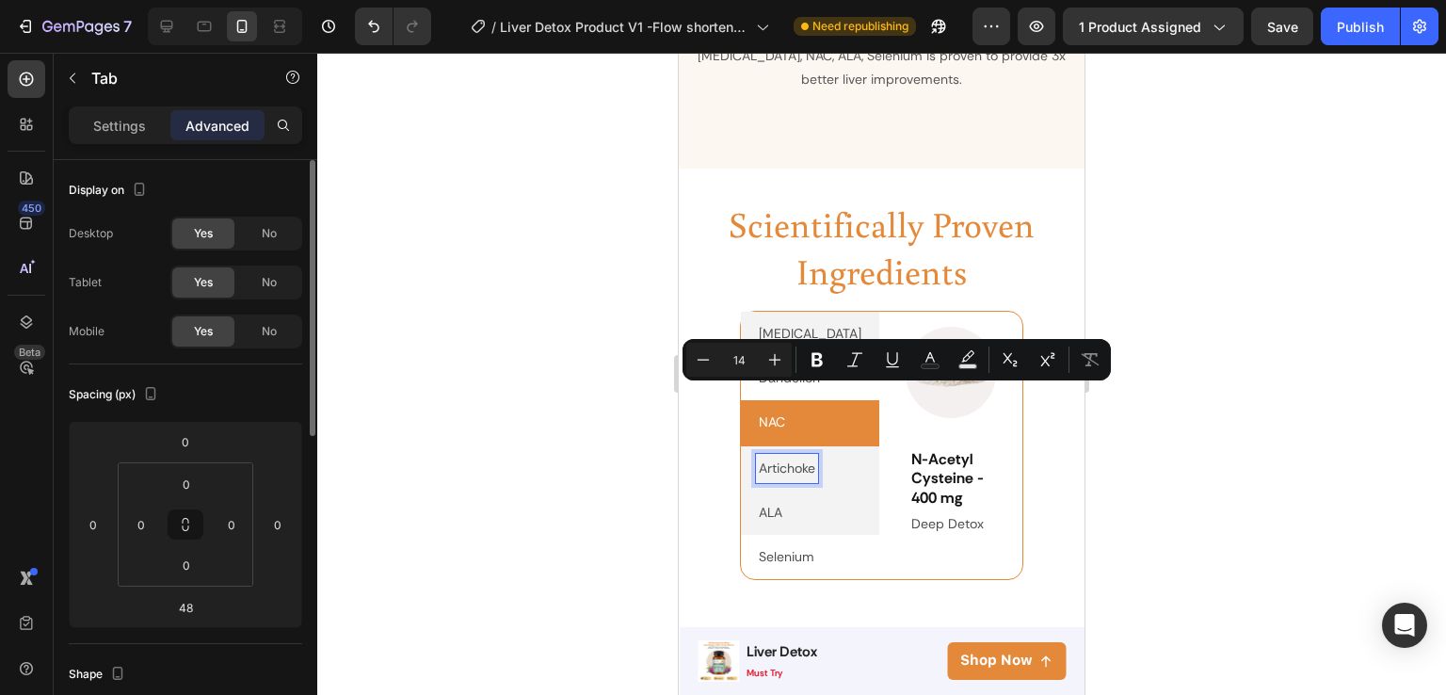
click at [772, 457] on p "Artichoke" at bounding box center [787, 469] width 56 height 24
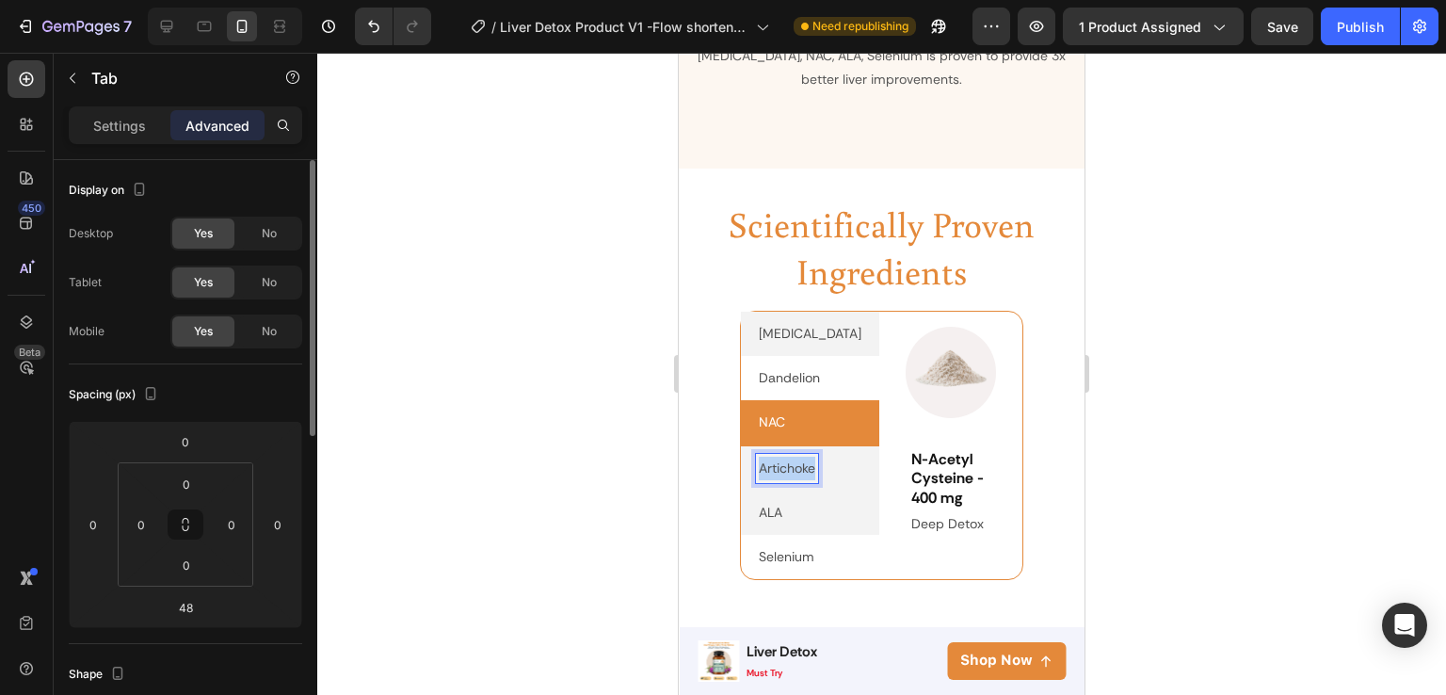
scroll to position [2872, 0]
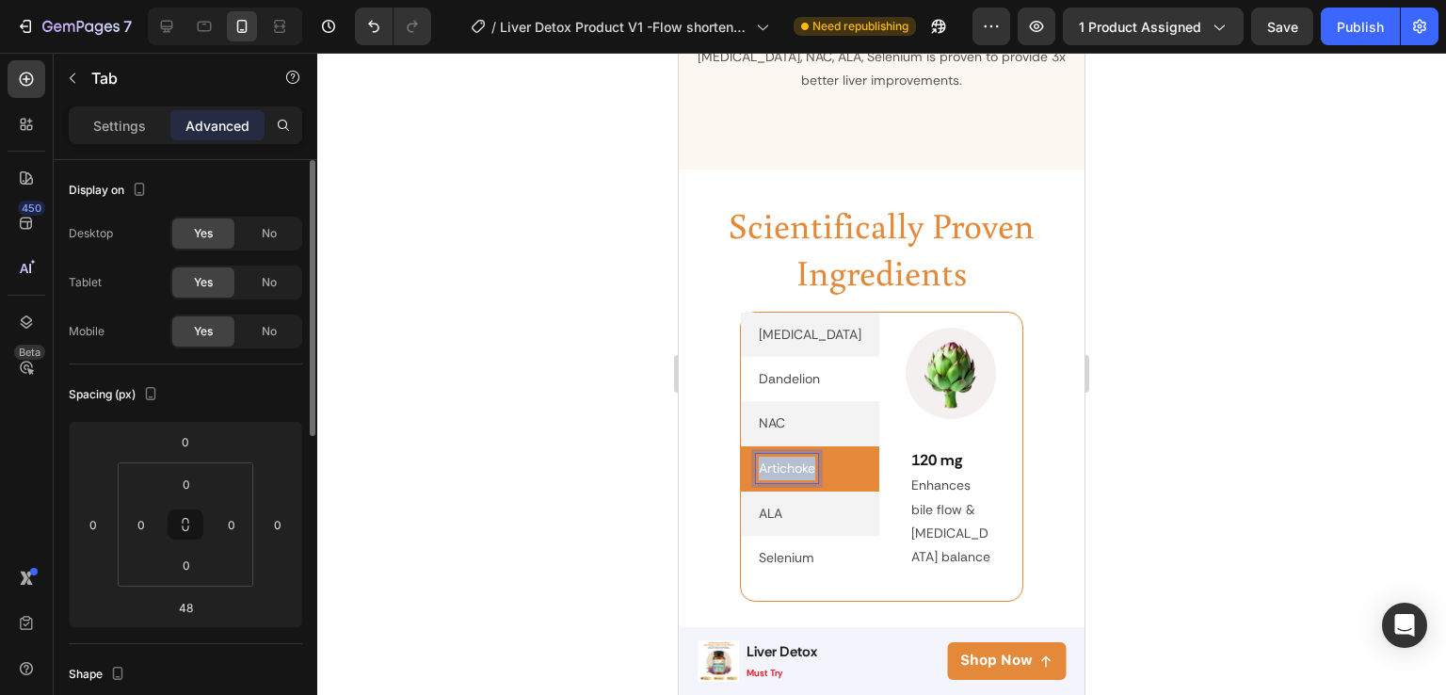
click at [772, 457] on p "Artichoke" at bounding box center [787, 469] width 56 height 24
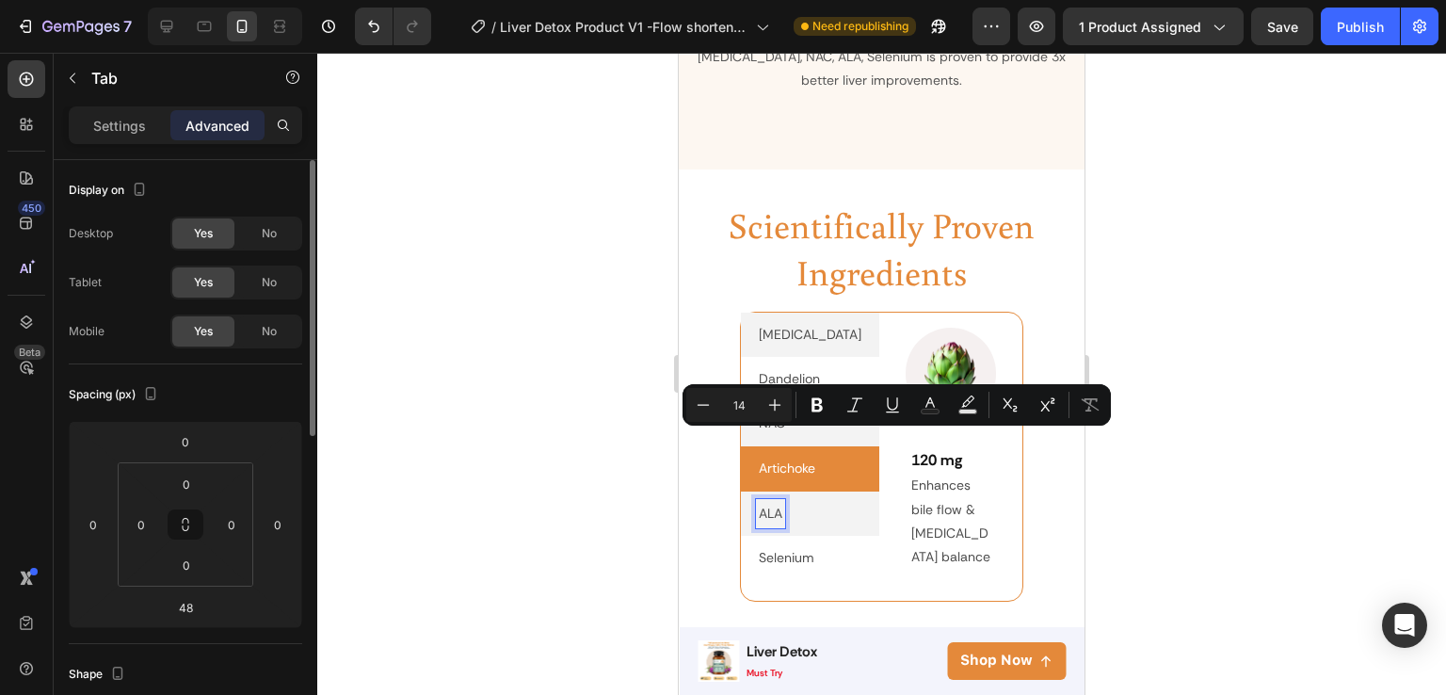
click at [777, 502] on p "ALA" at bounding box center [771, 514] width 24 height 24
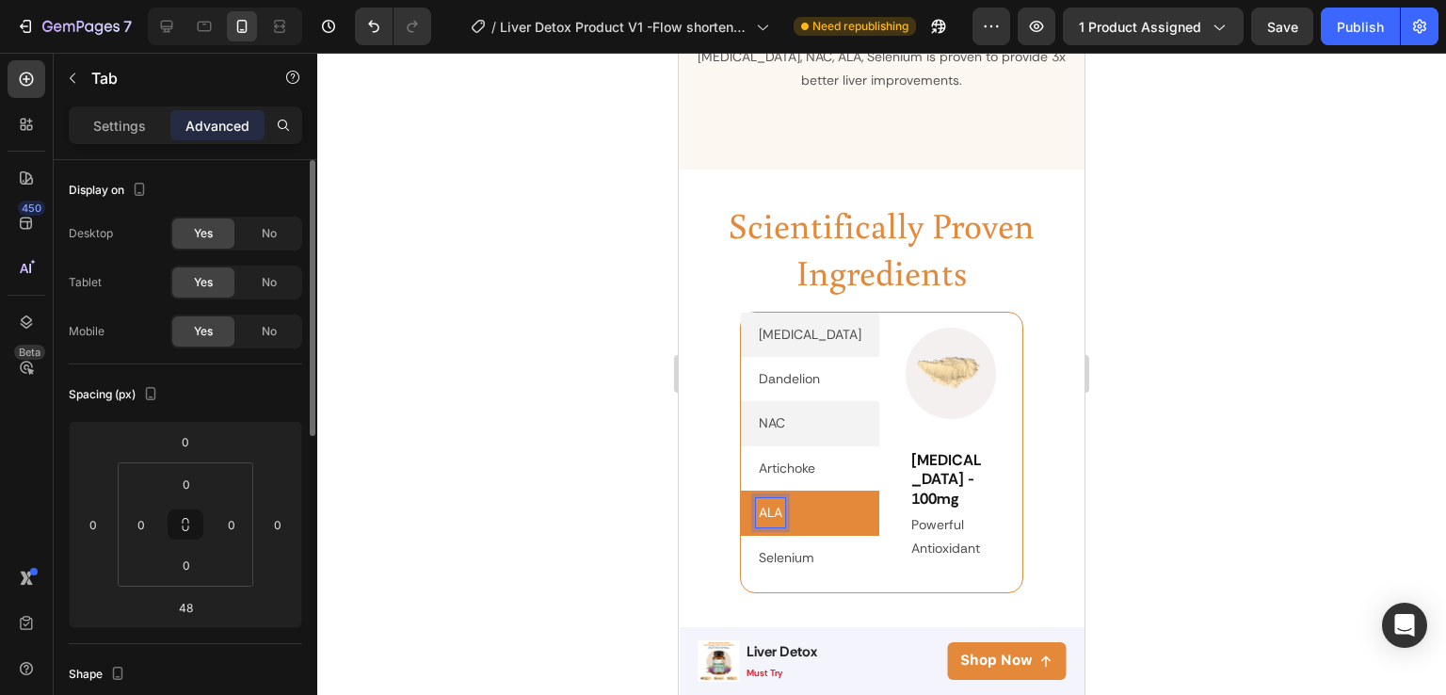
scroll to position [2871, 0]
click at [780, 547] on p "Selenium" at bounding box center [787, 559] width 56 height 24
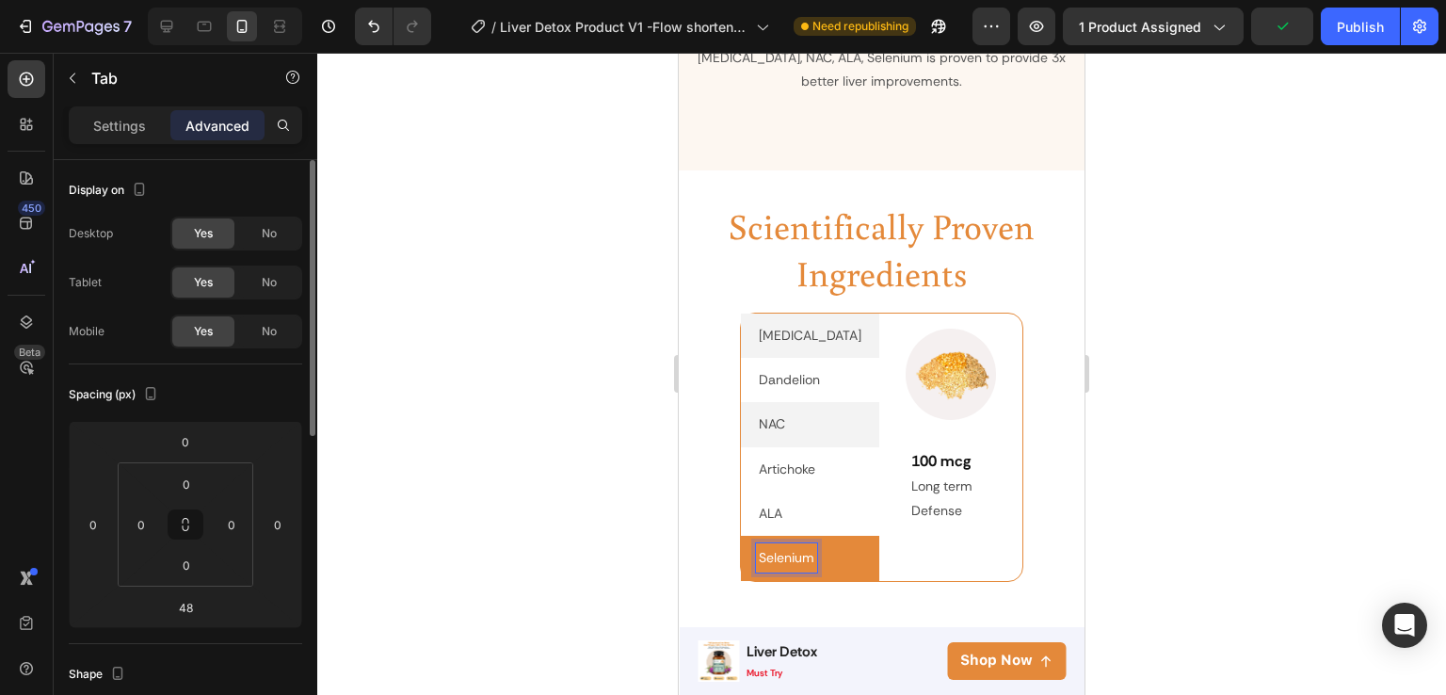
scroll to position [2870, 0]
click at [780, 547] on p "Selenium" at bounding box center [787, 559] width 56 height 24
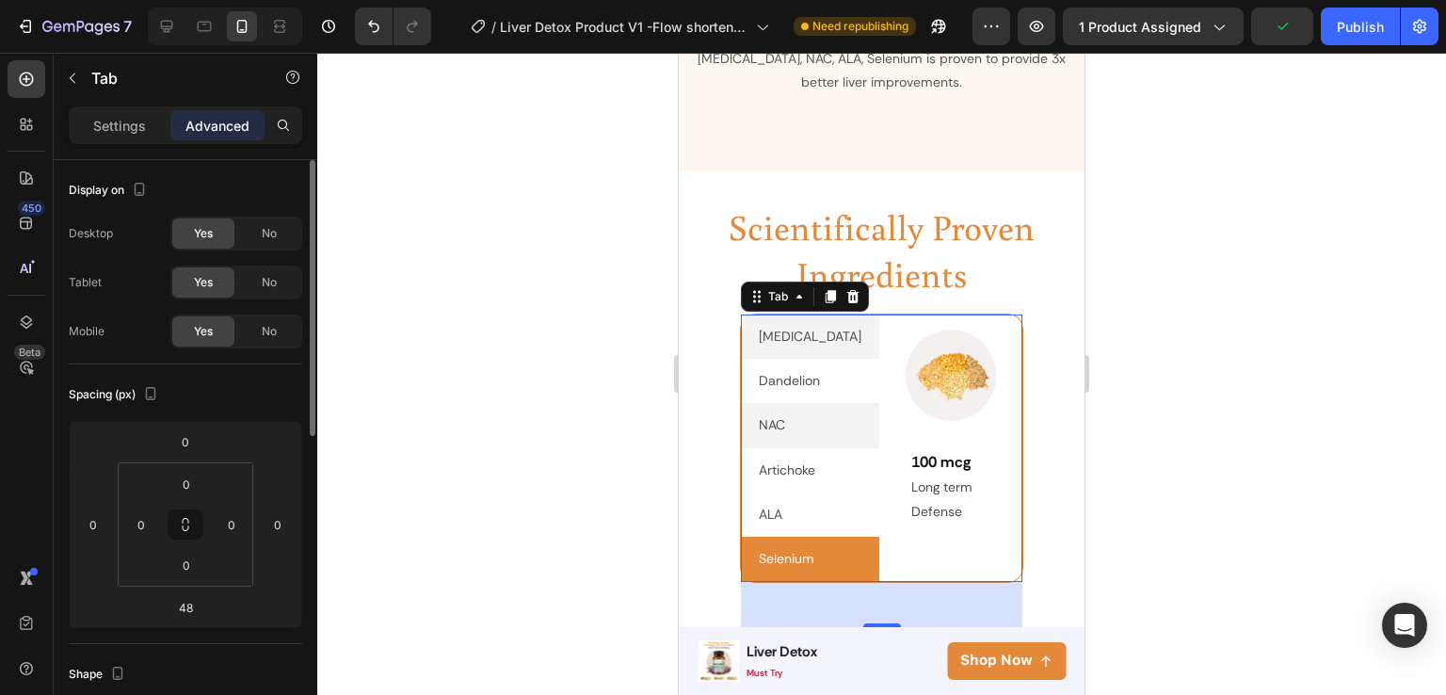
click at [1300, 337] on div at bounding box center [881, 374] width 1129 height 642
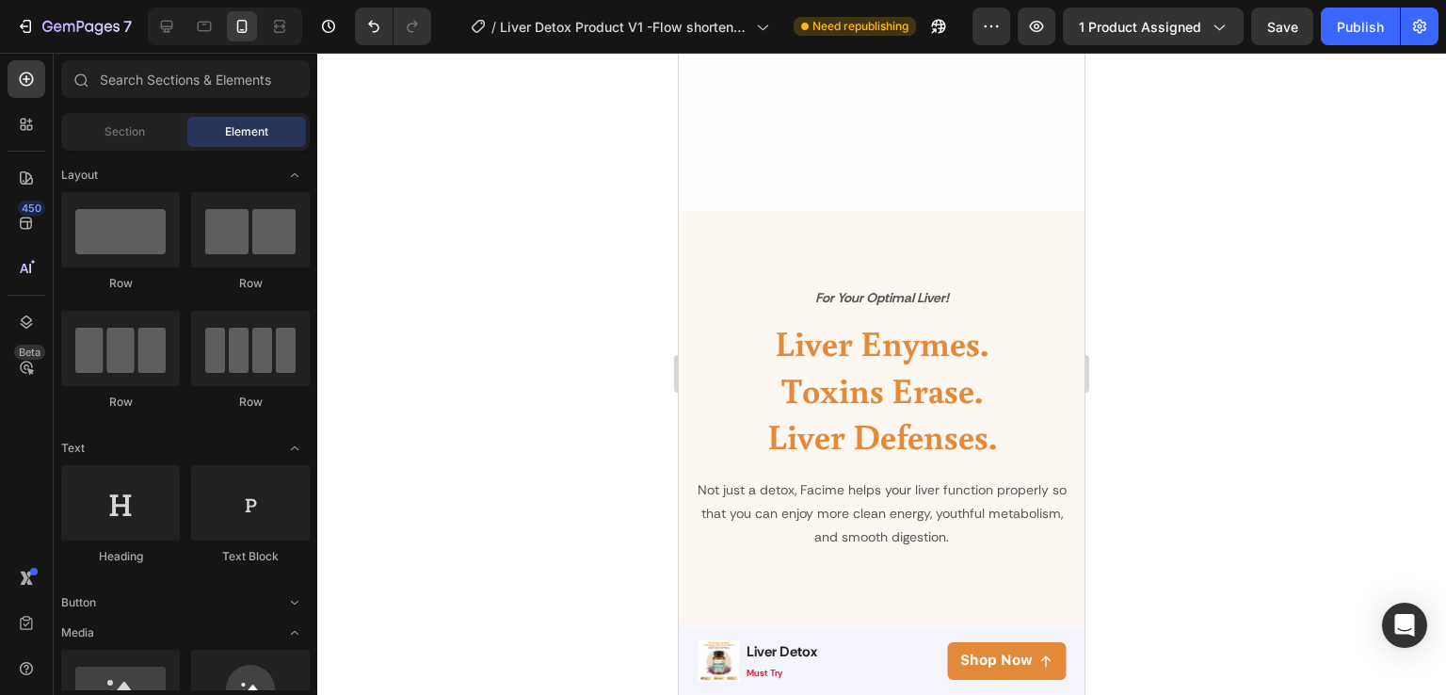
scroll to position [1947, 0]
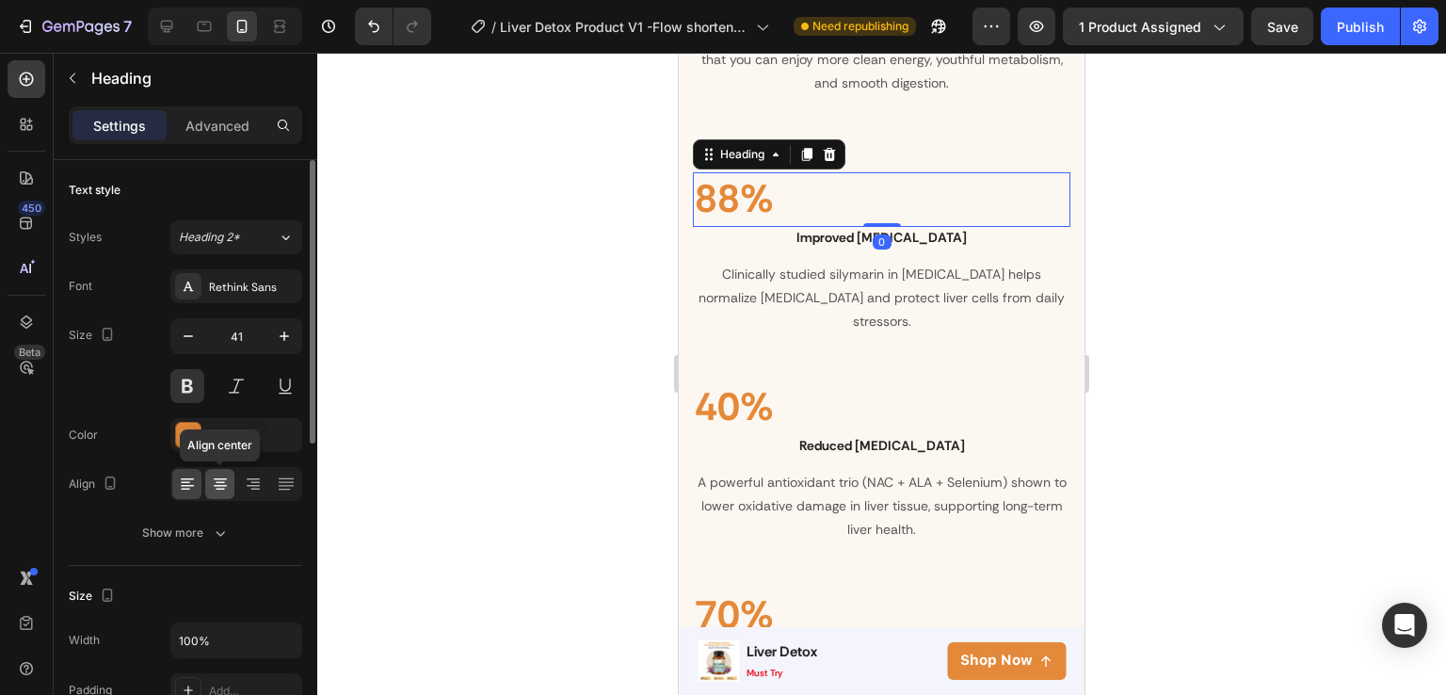
click at [215, 487] on icon at bounding box center [220, 484] width 19 height 19
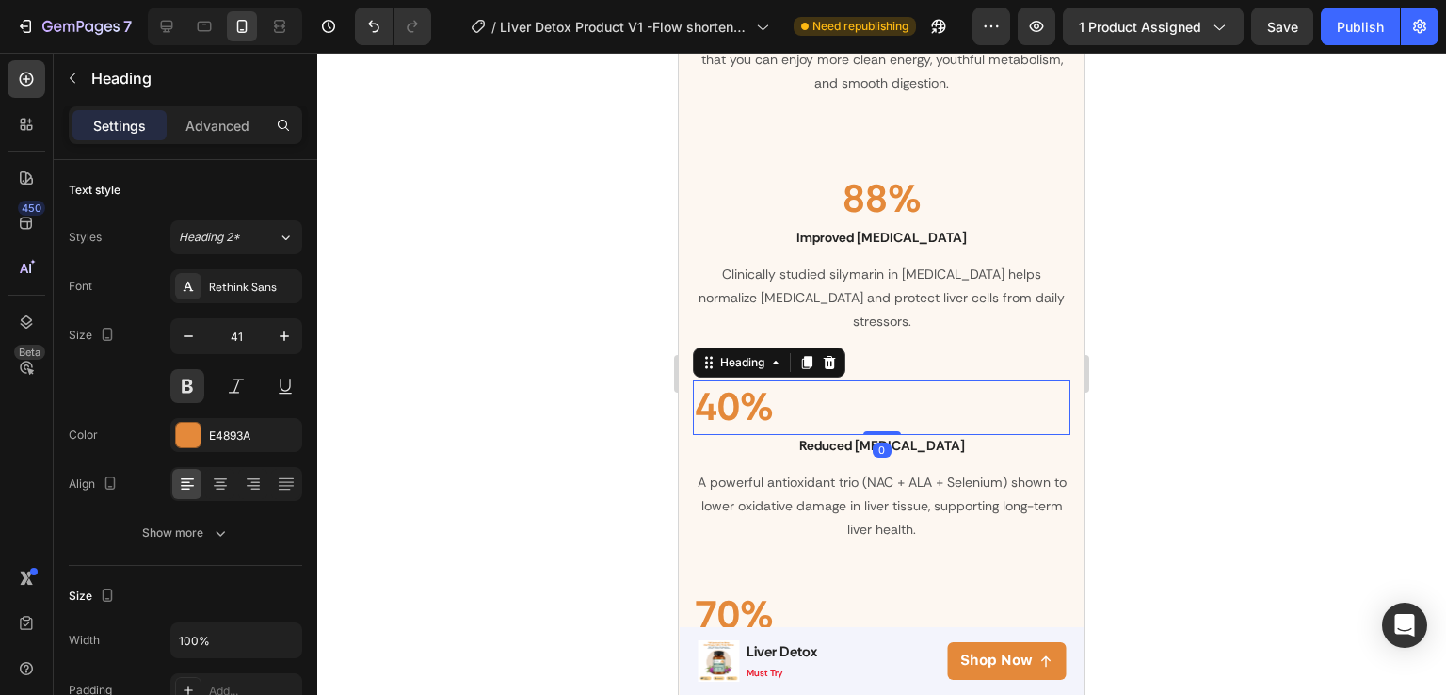
scroll to position [391, 0]
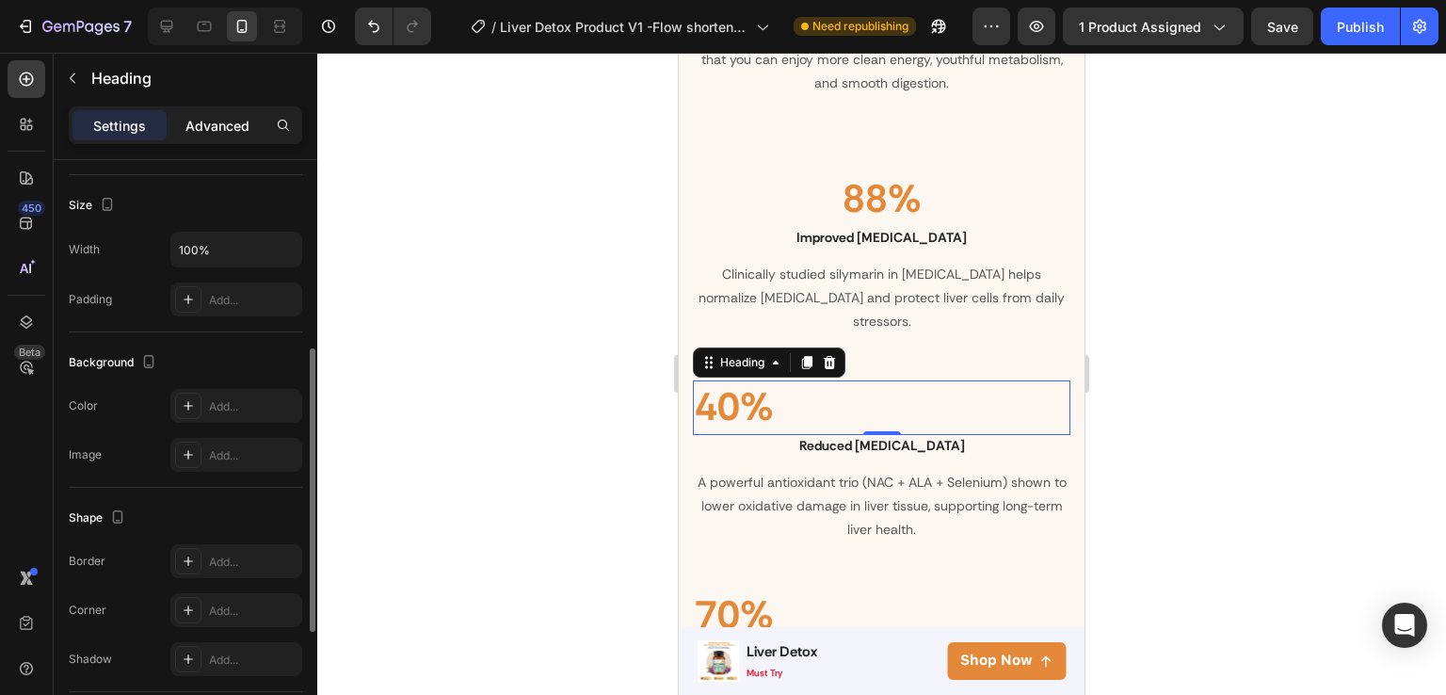
click at [234, 122] on p "Advanced" at bounding box center [217, 126] width 64 height 20
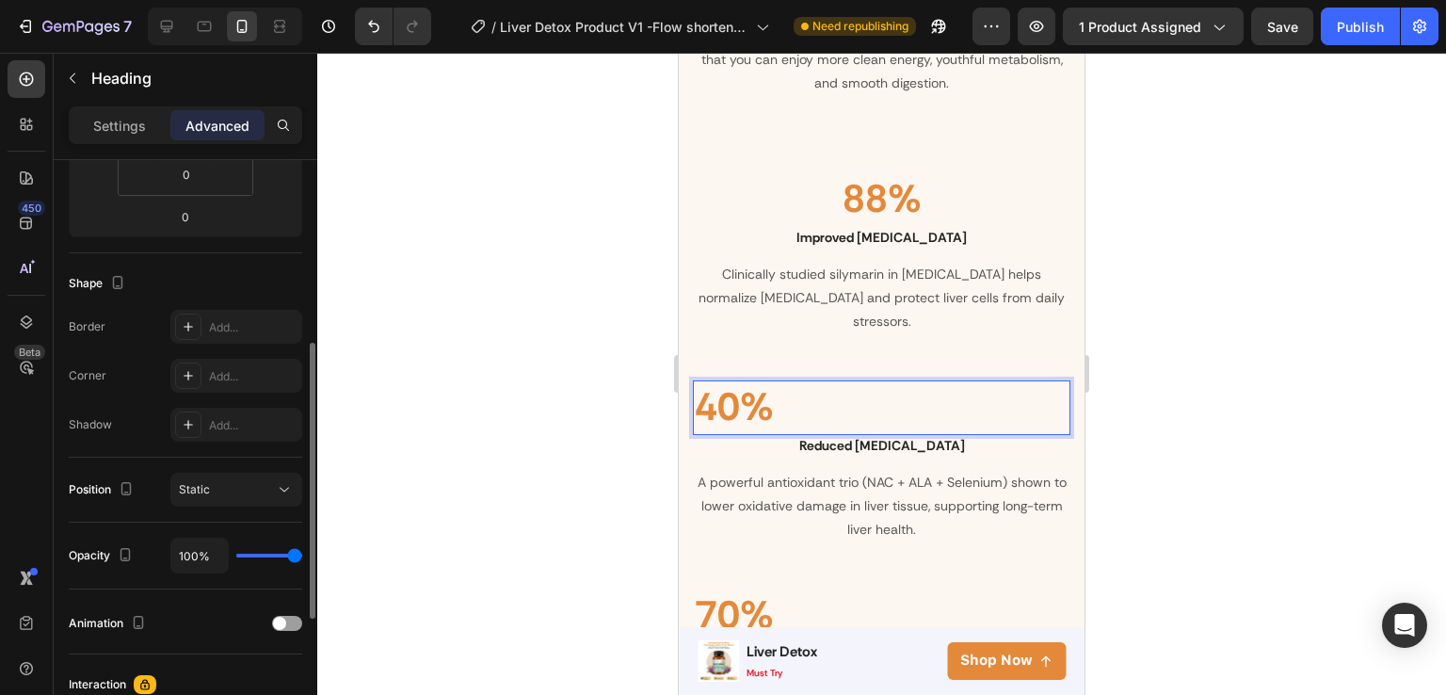
click at [742, 380] on h2 "40%" at bounding box center [882, 407] width 378 height 54
click at [742, 382] on p "40%" at bounding box center [882, 407] width 374 height 50
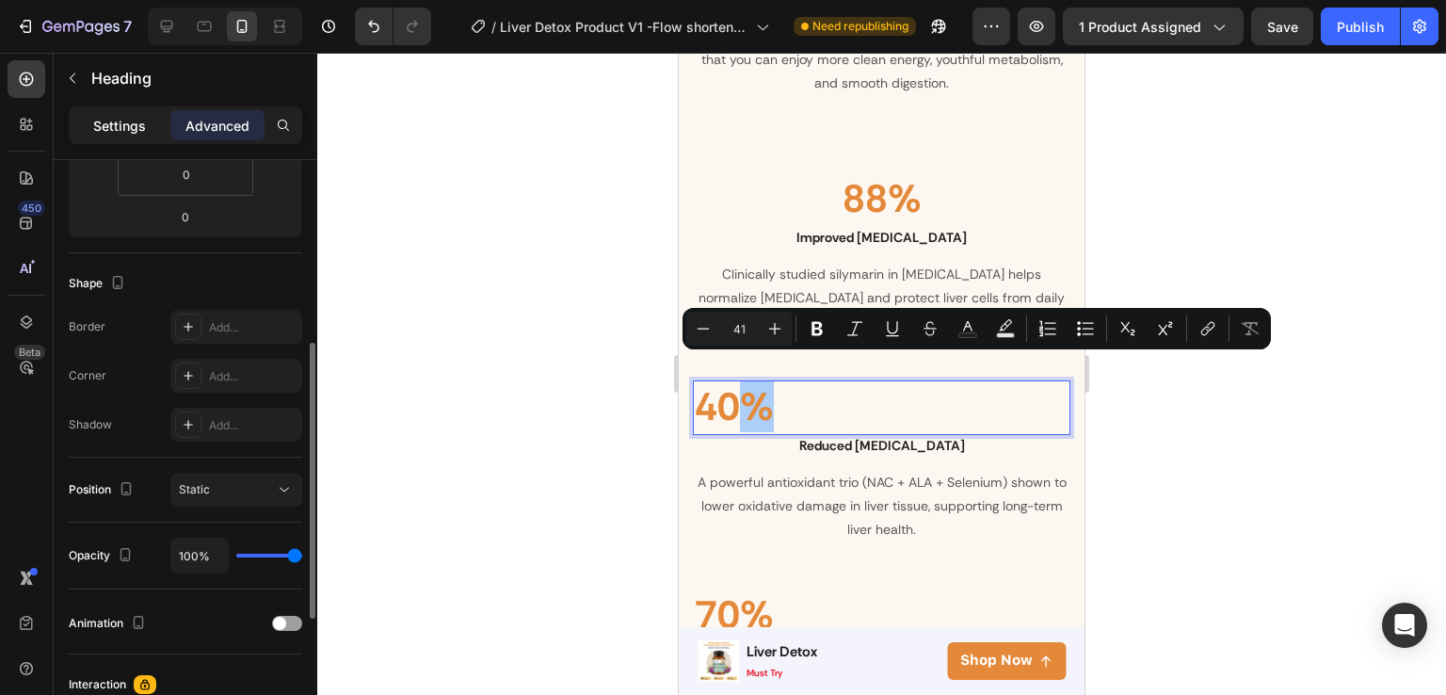
click at [111, 123] on p "Settings" at bounding box center [119, 126] width 53 height 20
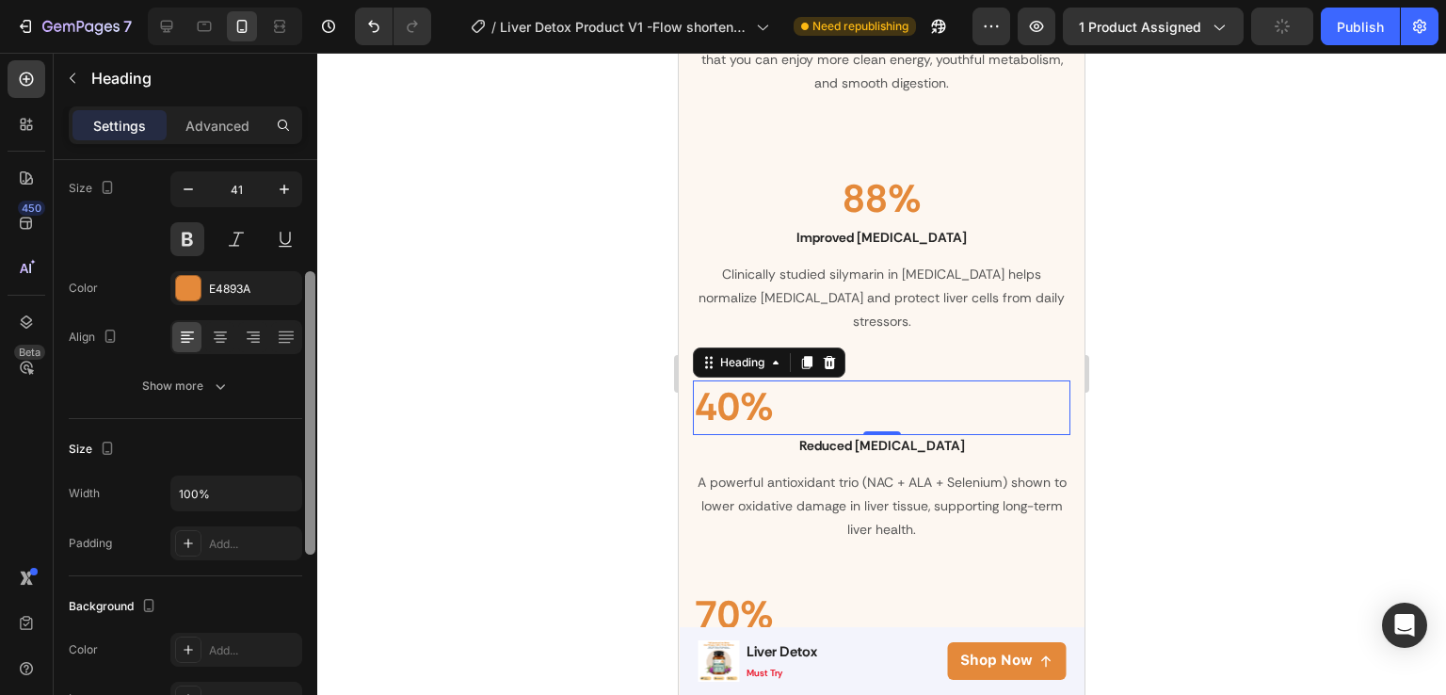
scroll to position [129, 0]
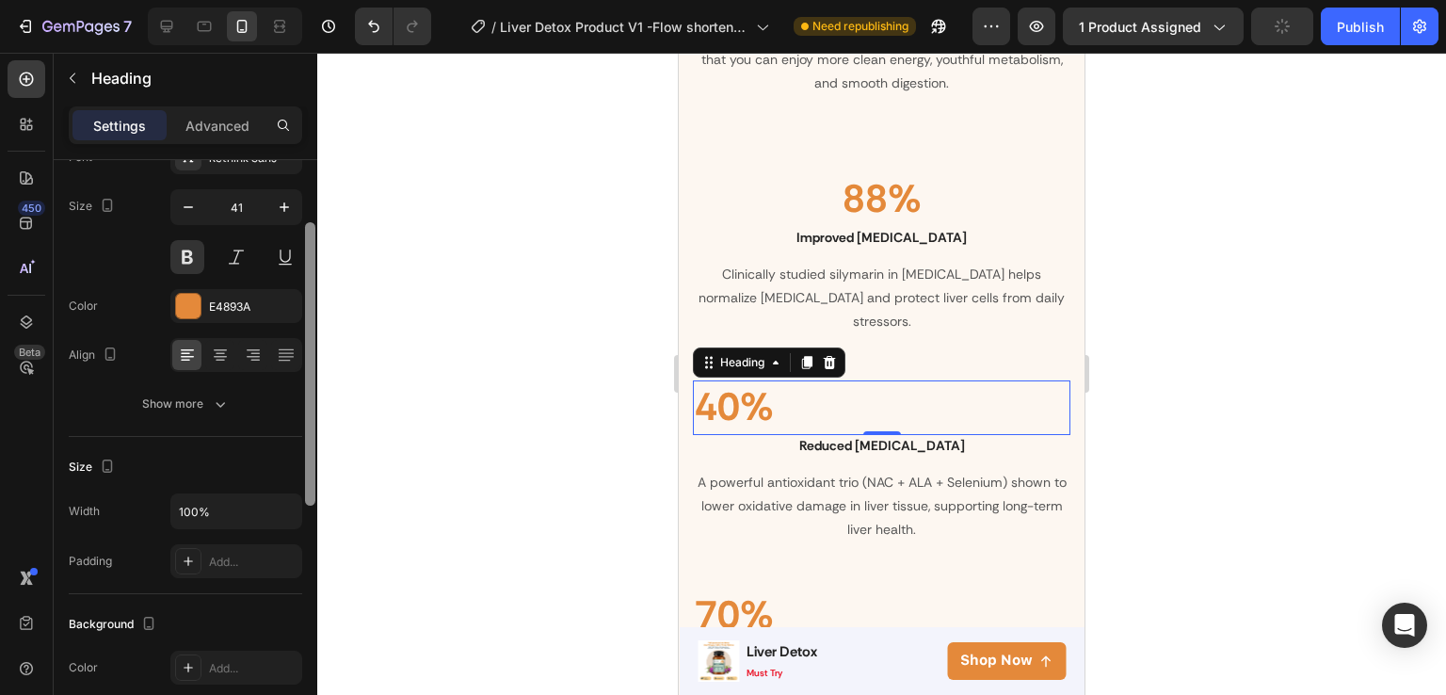
drag, startPoint x: 310, startPoint y: 450, endPoint x: 304, endPoint y: 324, distance: 126.3
click at [304, 324] on div at bounding box center [310, 454] width 14 height 589
click at [205, 356] on div at bounding box center [219, 355] width 29 height 30
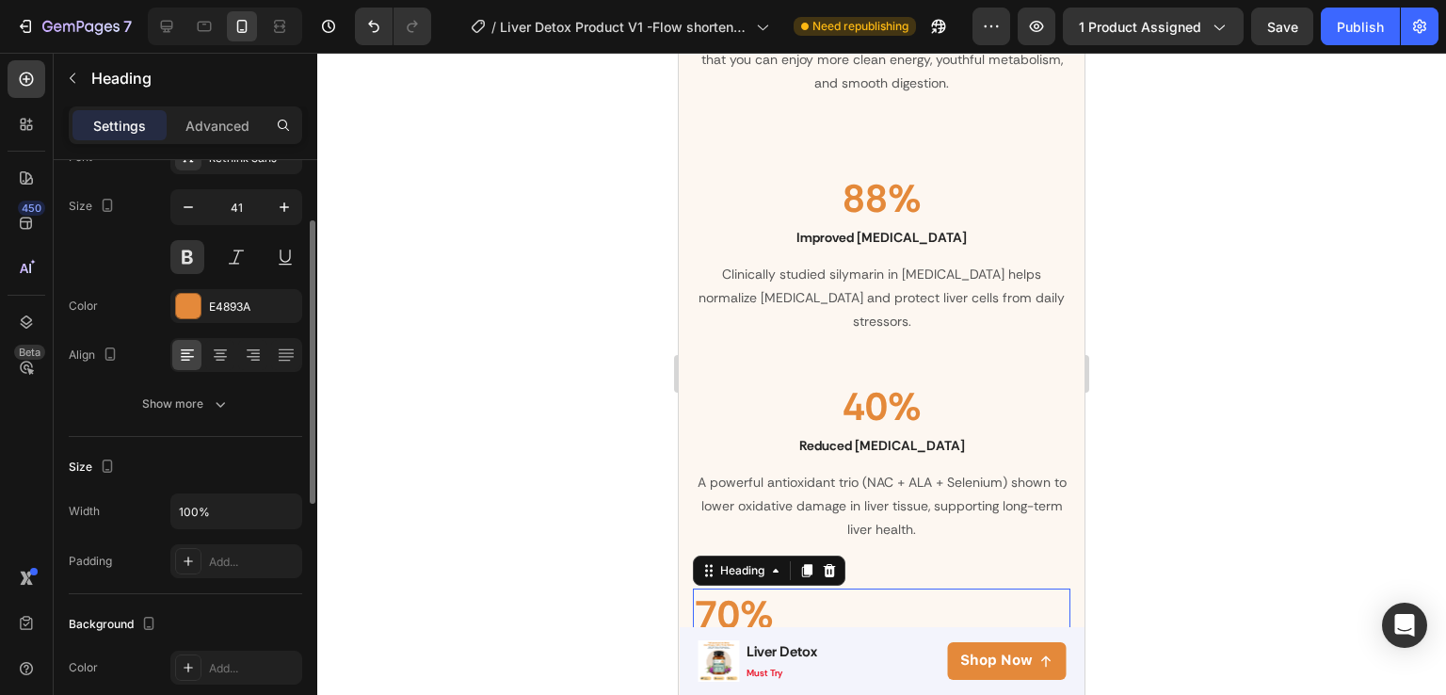
scroll to position [128, 0]
click at [232, 358] on div at bounding box center [219, 356] width 29 height 30
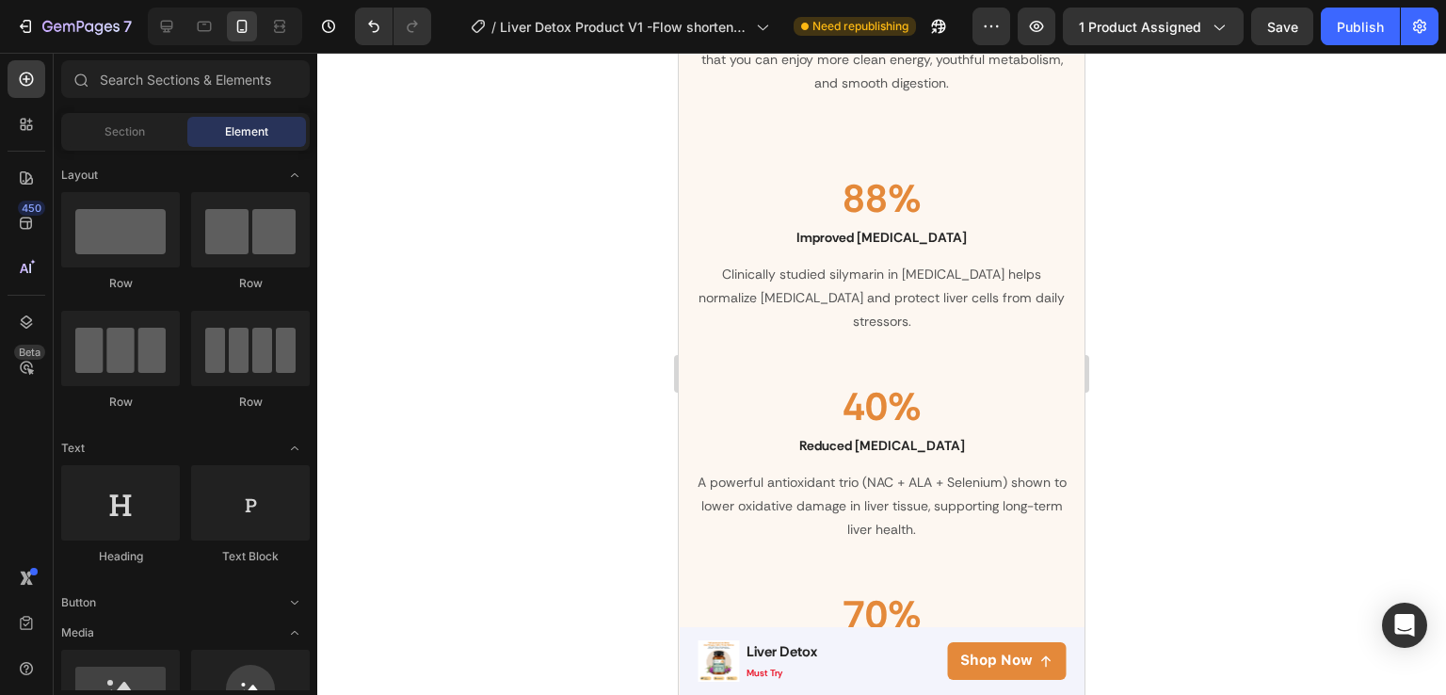
scroll to position [2501, 0]
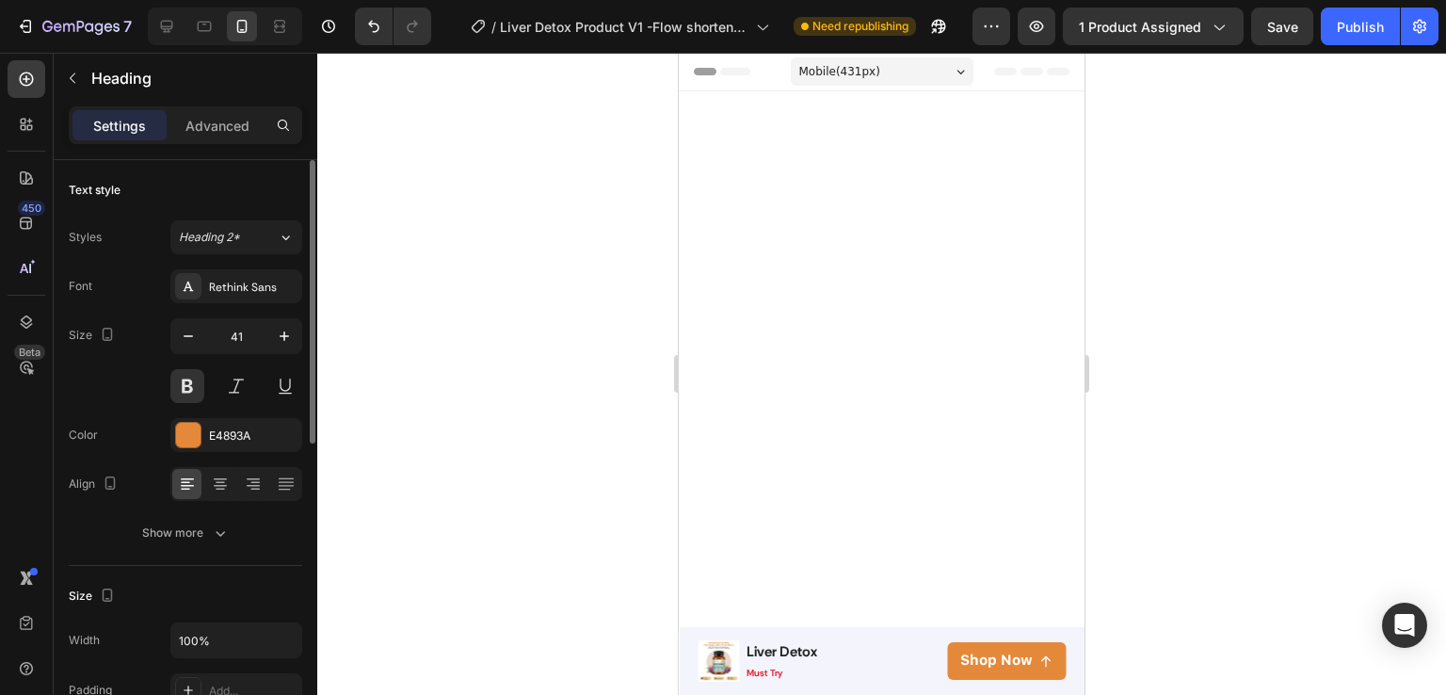
scroll to position [2501, 0]
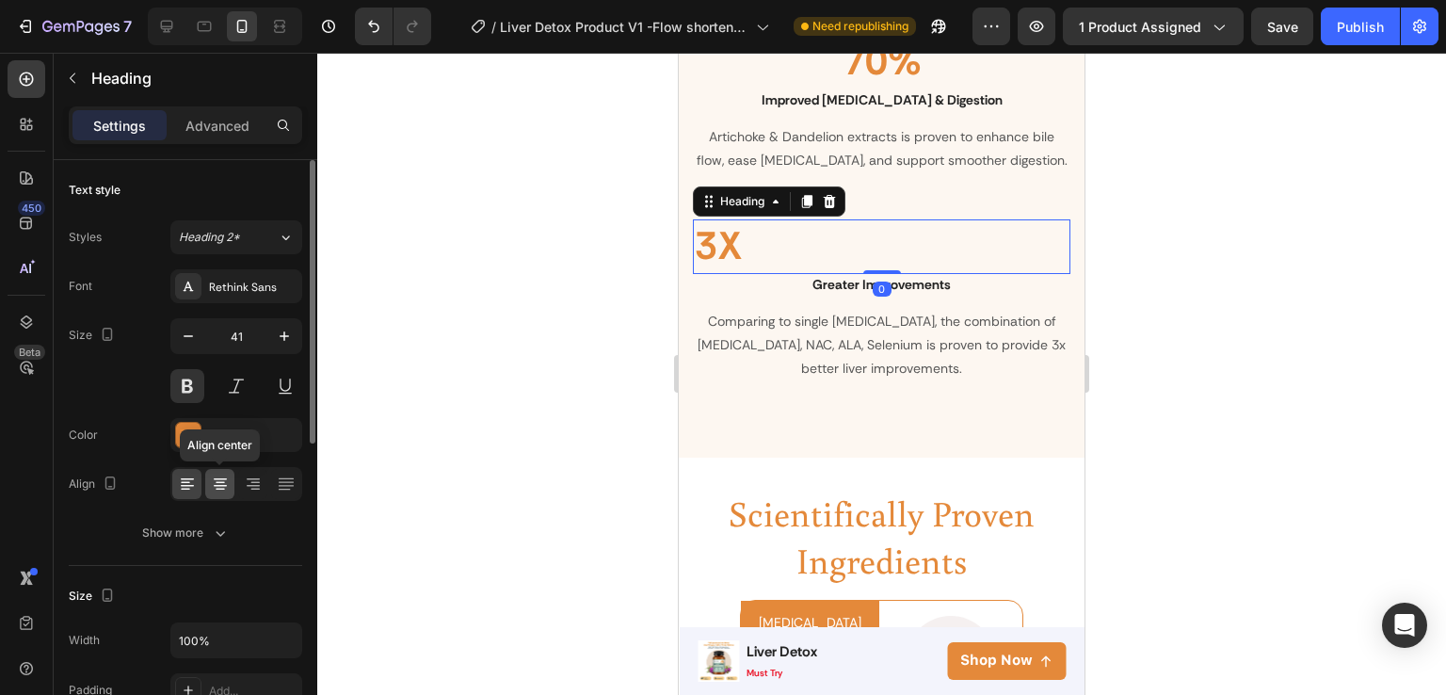
click at [219, 475] on icon at bounding box center [220, 484] width 19 height 19
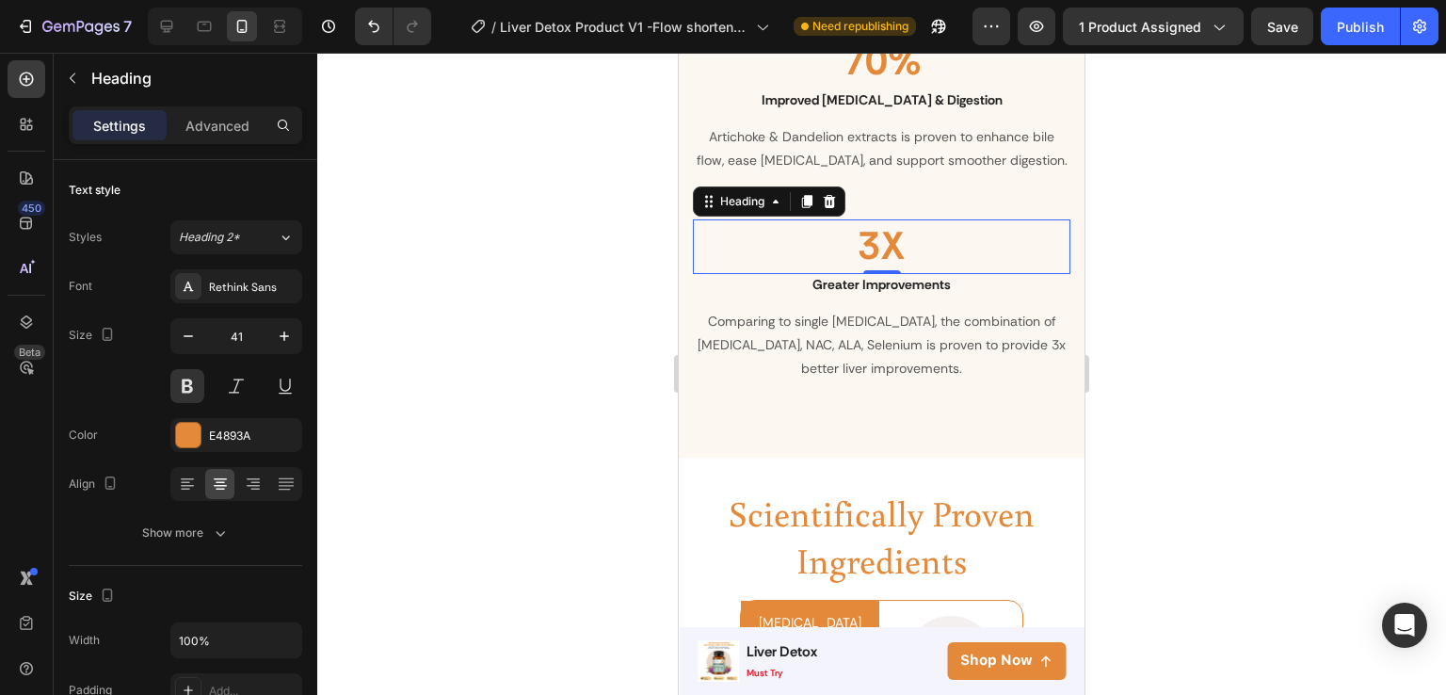
click at [1202, 347] on div at bounding box center [881, 374] width 1129 height 642
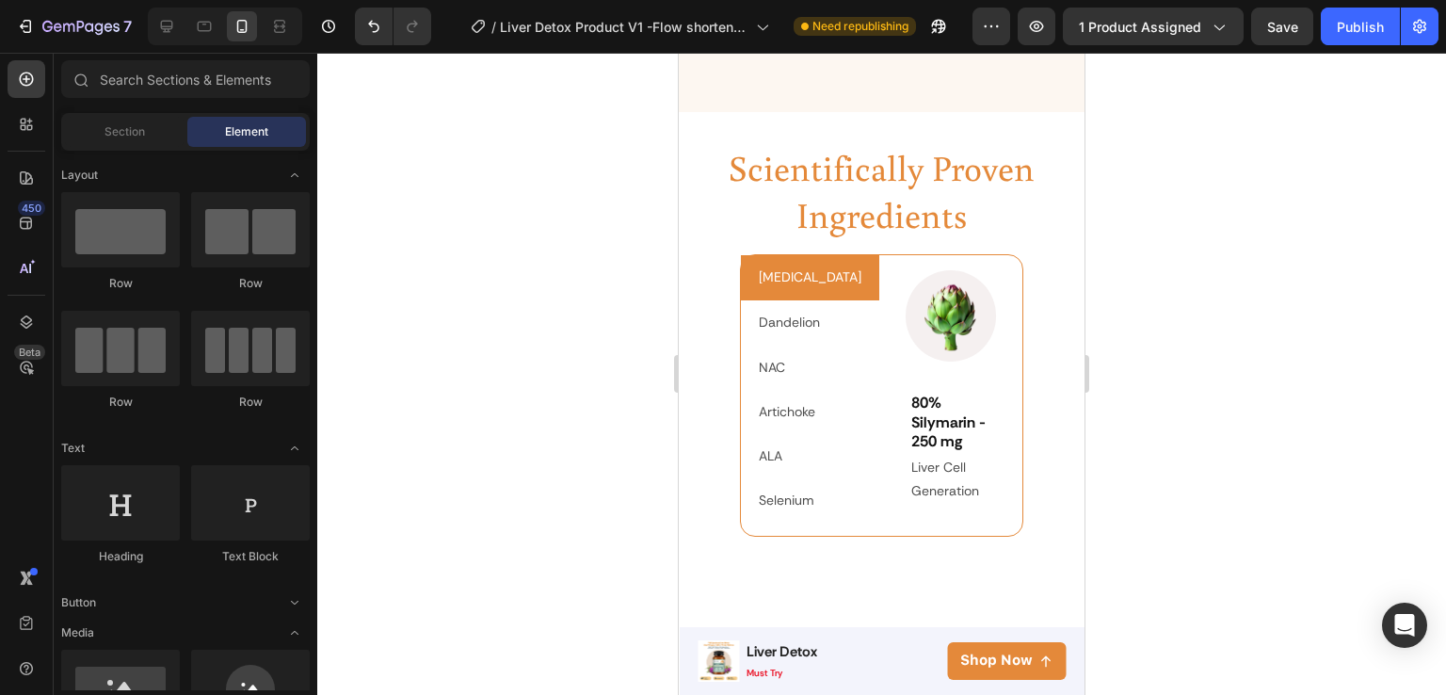
scroll to position [2901, 0]
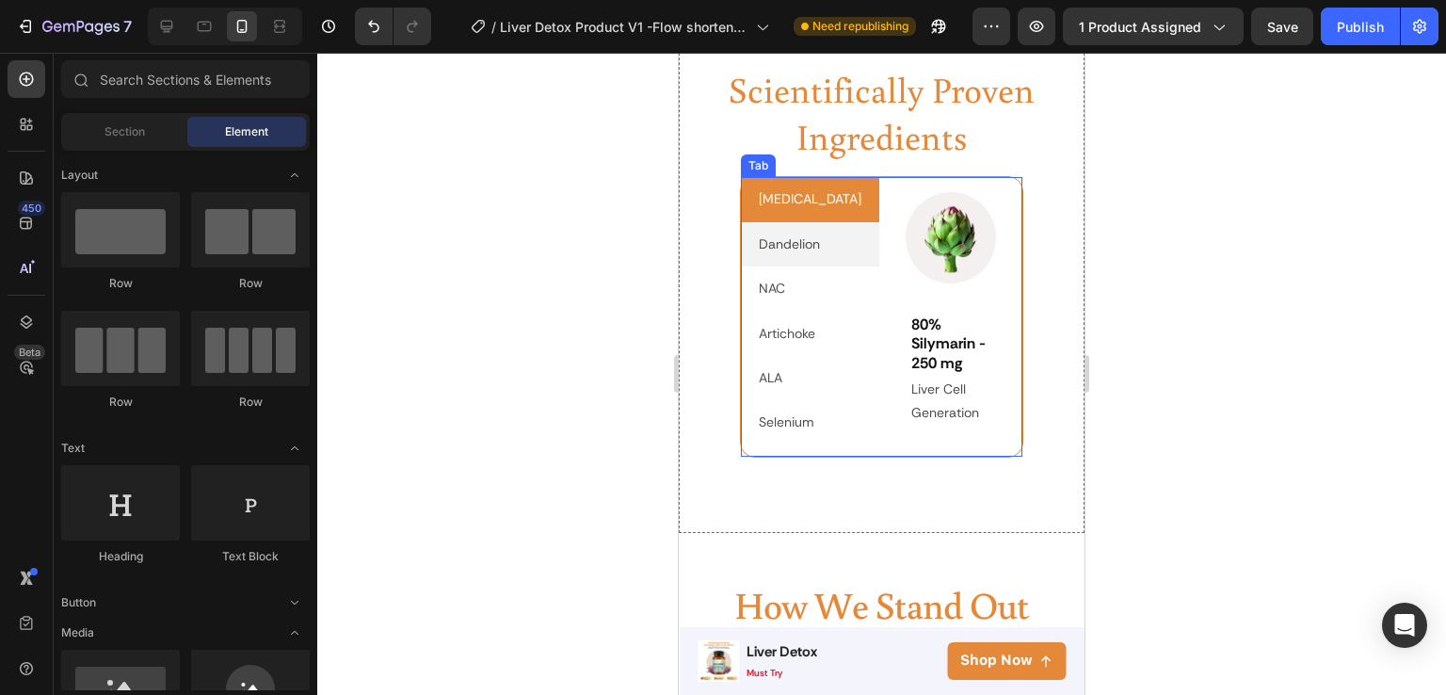
click at [774, 250] on p "Dandelion" at bounding box center [789, 245] width 61 height 24
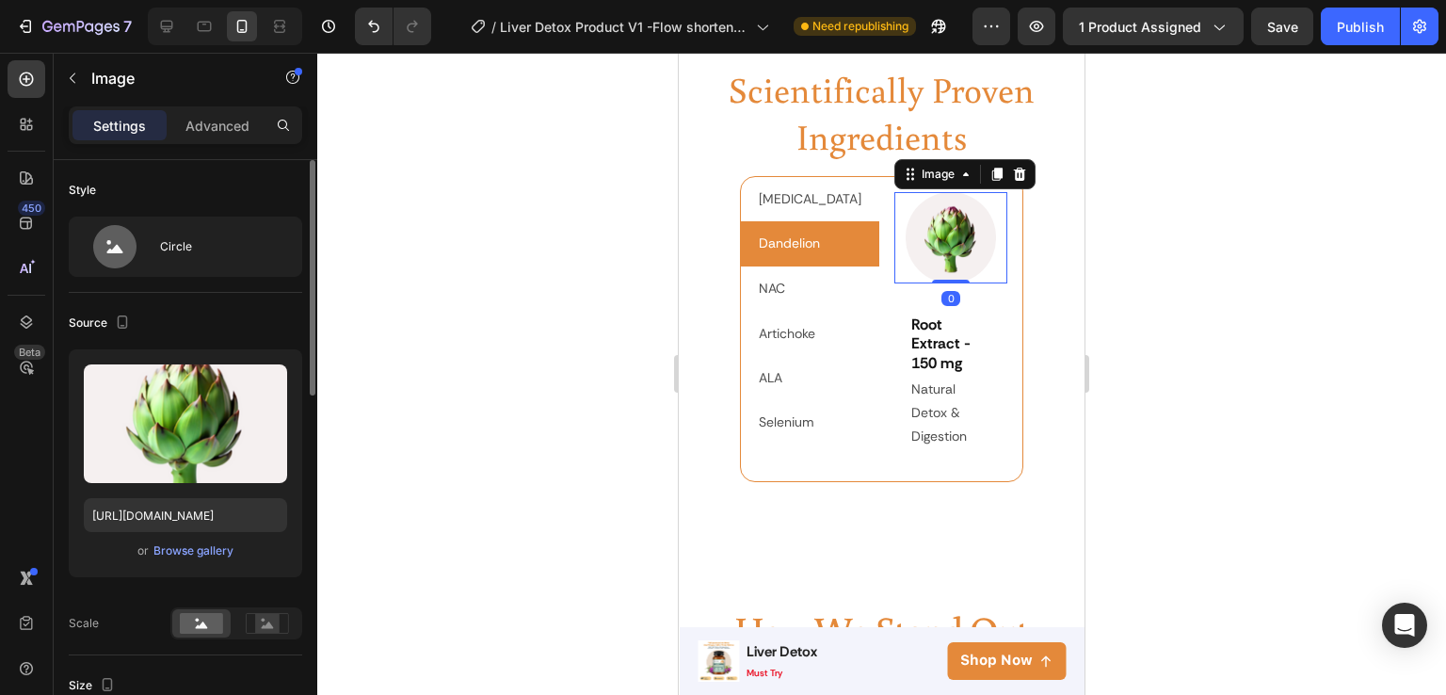
click at [200, 561] on div "or Browse gallery" at bounding box center [185, 551] width 203 height 23
click at [197, 557] on div "Browse gallery" at bounding box center [193, 550] width 80 height 17
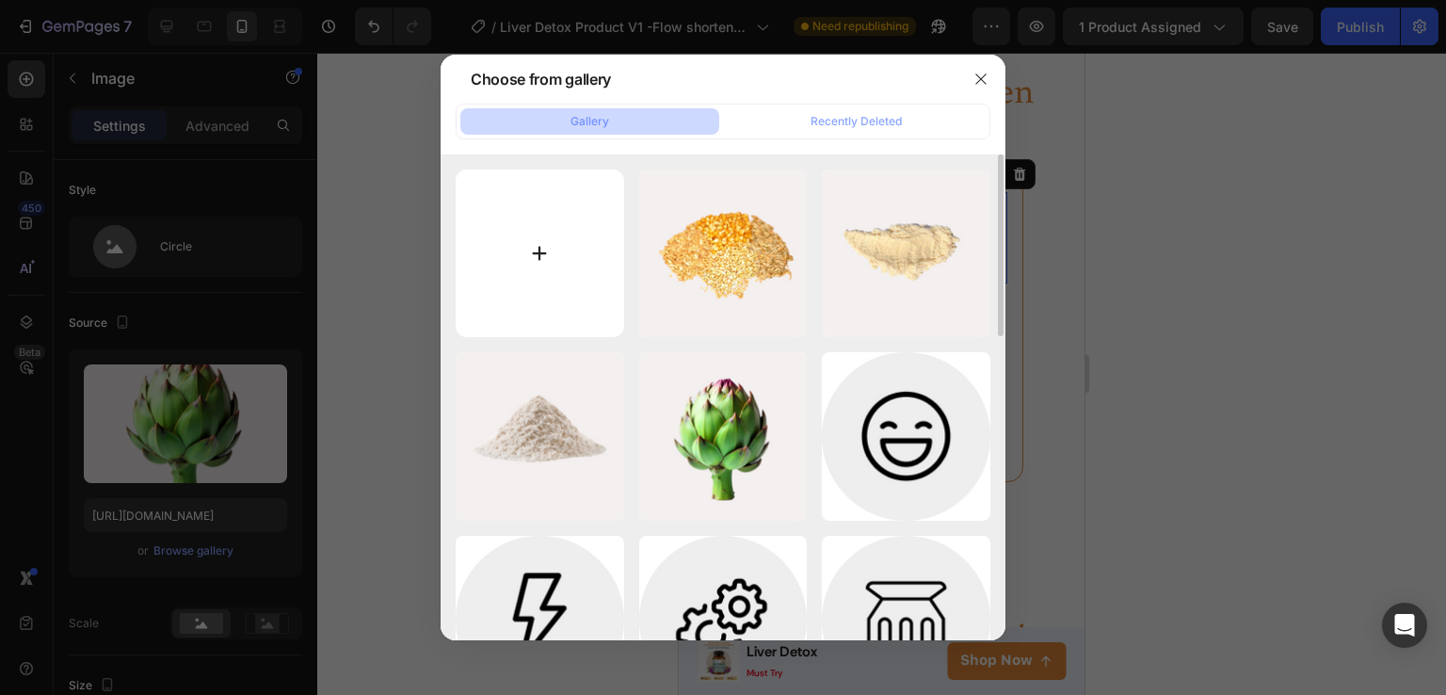
click at [570, 214] on input "file" at bounding box center [540, 253] width 169 height 169
type input "C:\fakepath\Copy element from Gempages! (4).png"
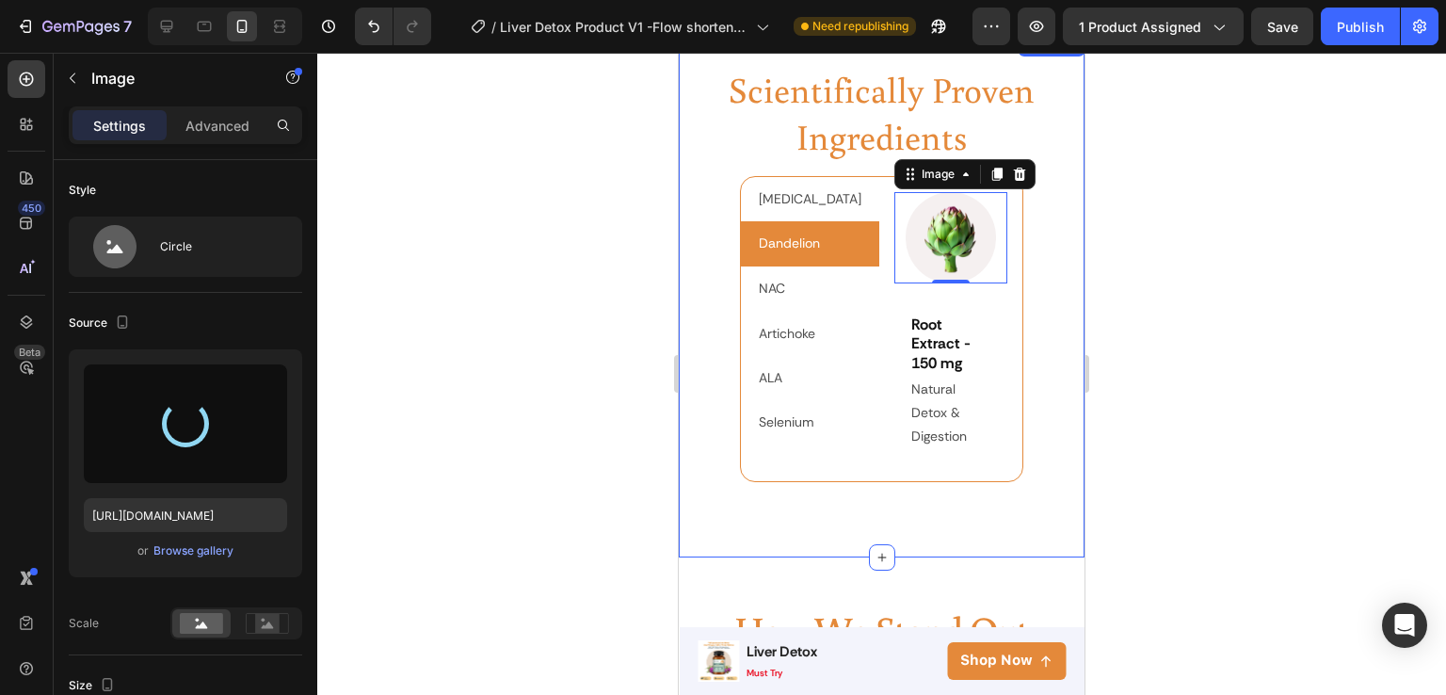
type input "[URL][DOMAIN_NAME]"
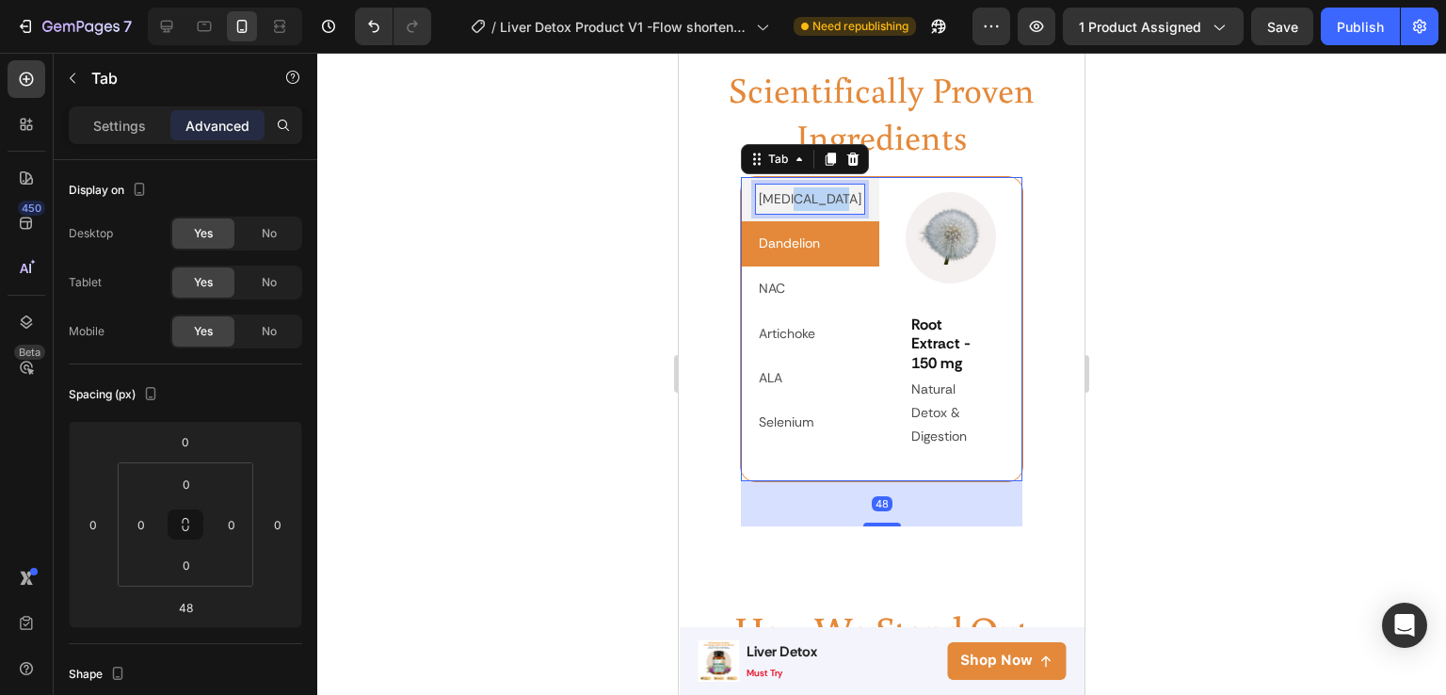
click at [788, 207] on p "[MEDICAL_DATA]" at bounding box center [810, 199] width 103 height 24
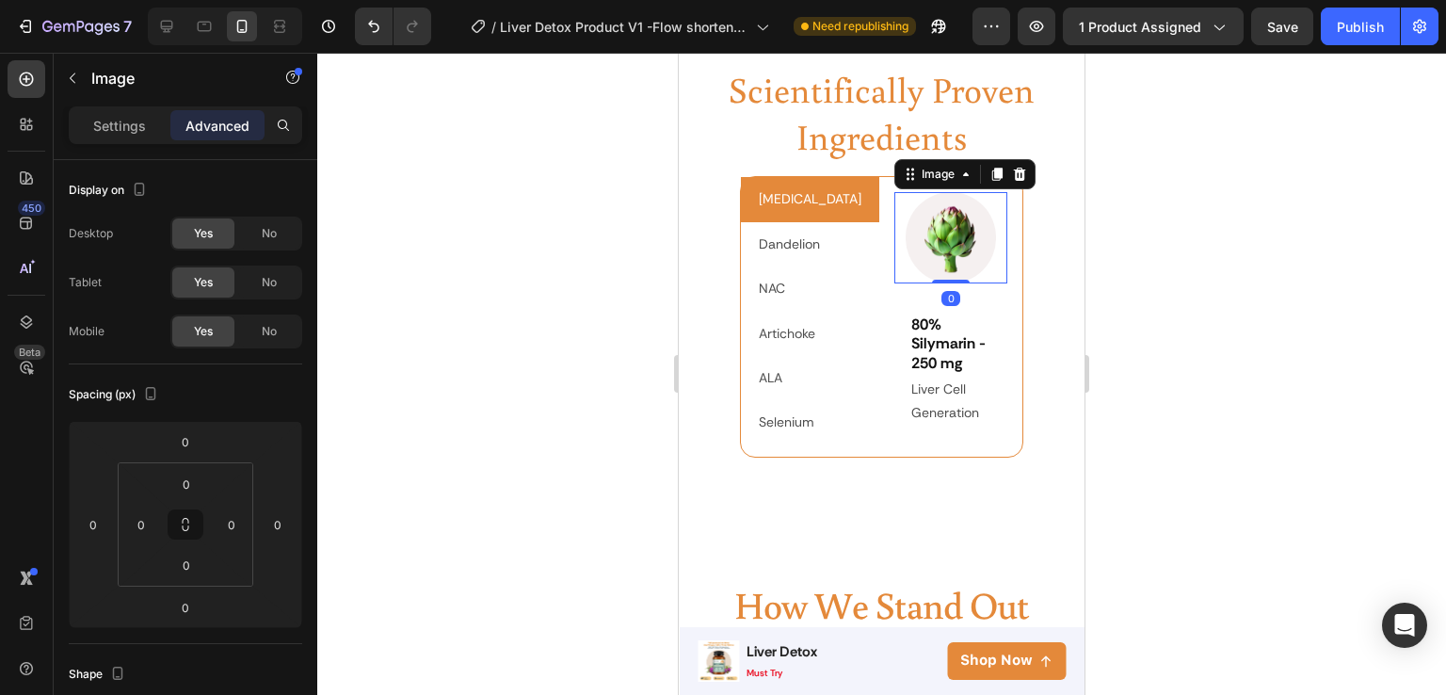
click at [958, 257] on img at bounding box center [951, 237] width 91 height 91
click at [90, 110] on div "Settings" at bounding box center [120, 125] width 94 height 30
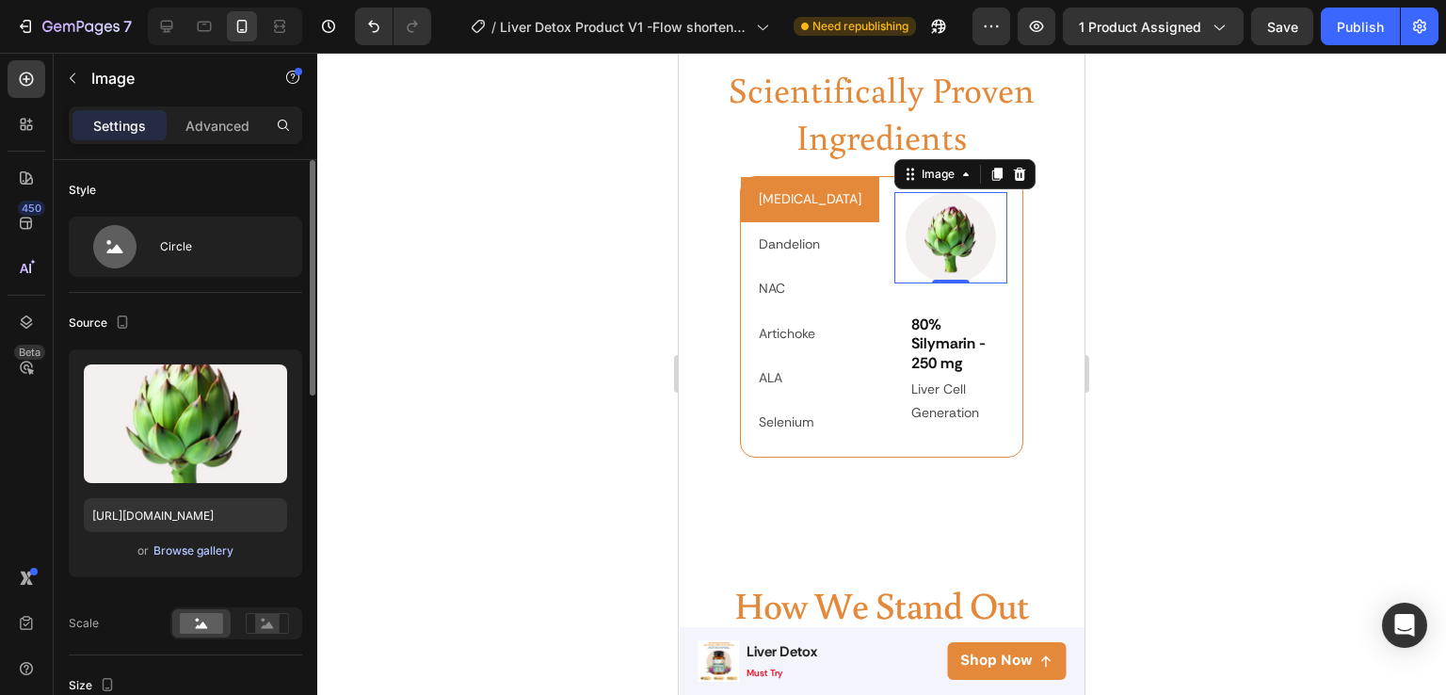
click at [207, 546] on div "Browse gallery" at bounding box center [193, 550] width 80 height 17
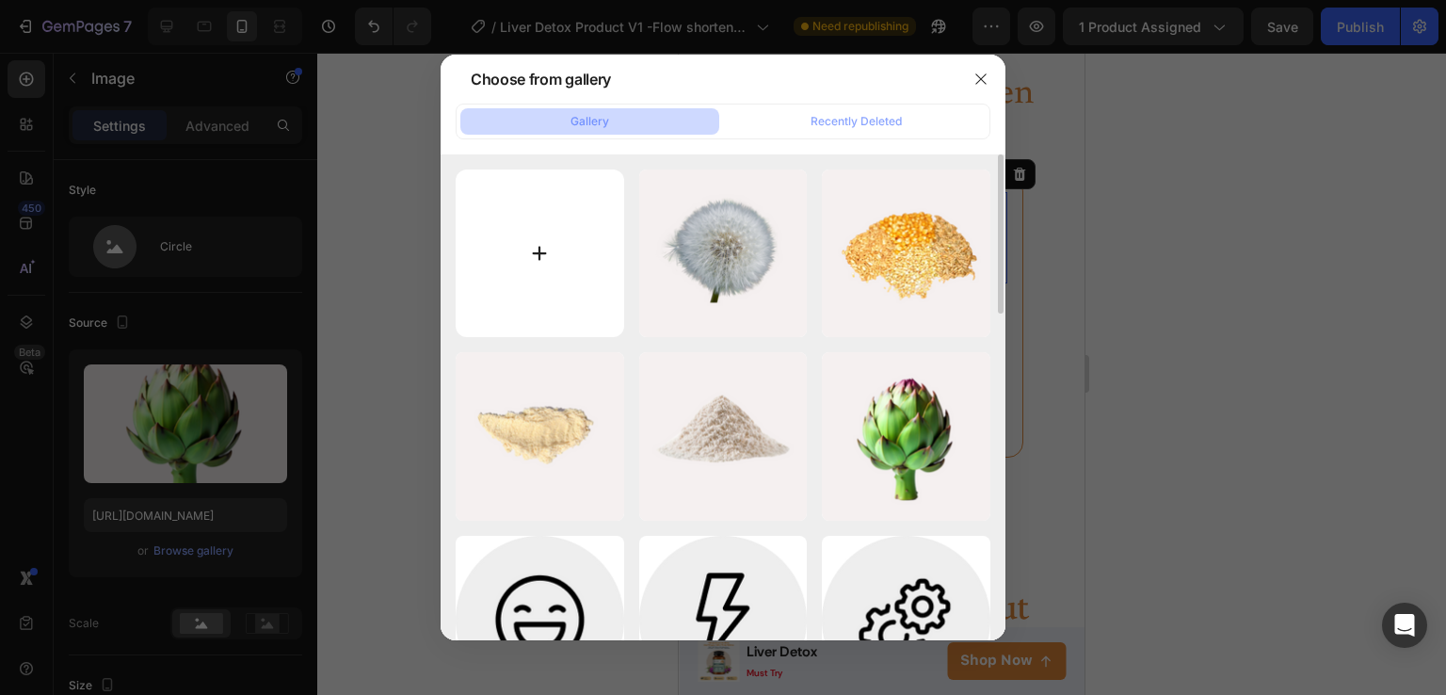
click at [533, 272] on input "file" at bounding box center [540, 253] width 169 height 169
type input "C:\fakepath\Copy element from Gempages! (5).png"
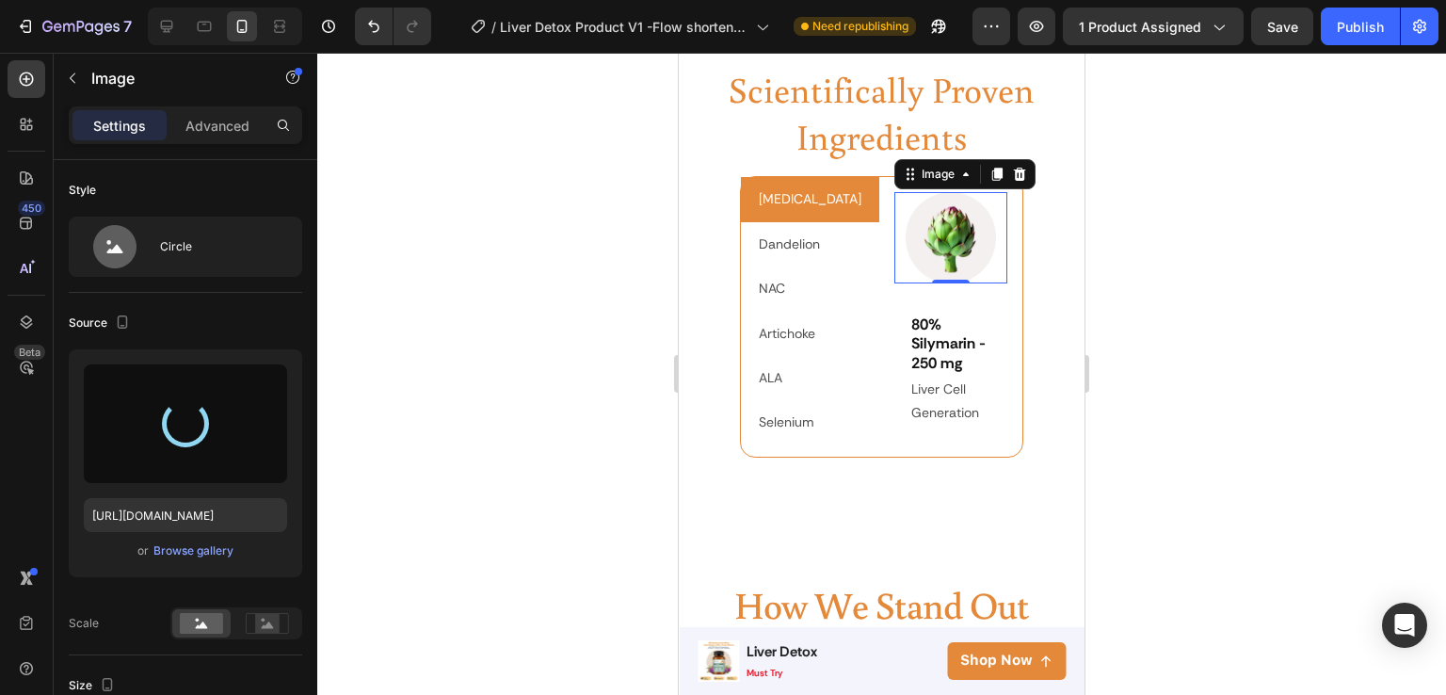
type input "[URL][DOMAIN_NAME]"
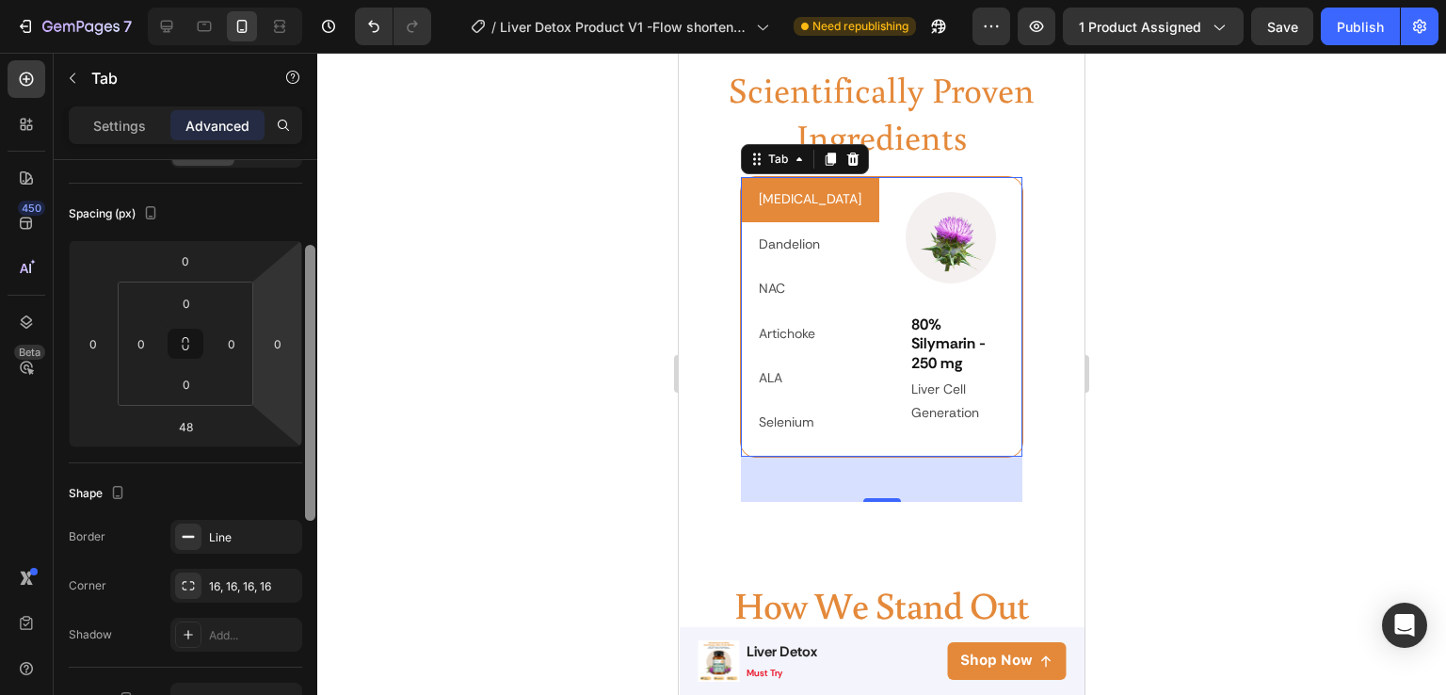
scroll to position [178, 0]
drag, startPoint x: 315, startPoint y: 229, endPoint x: 301, endPoint y: 313, distance: 84.8
click at [301, 313] on div "Display on Desktop Yes No Tablet Yes No Mobile Yes No Spacing (px) 0 0 48 0 0 0…" at bounding box center [186, 454] width 264 height 589
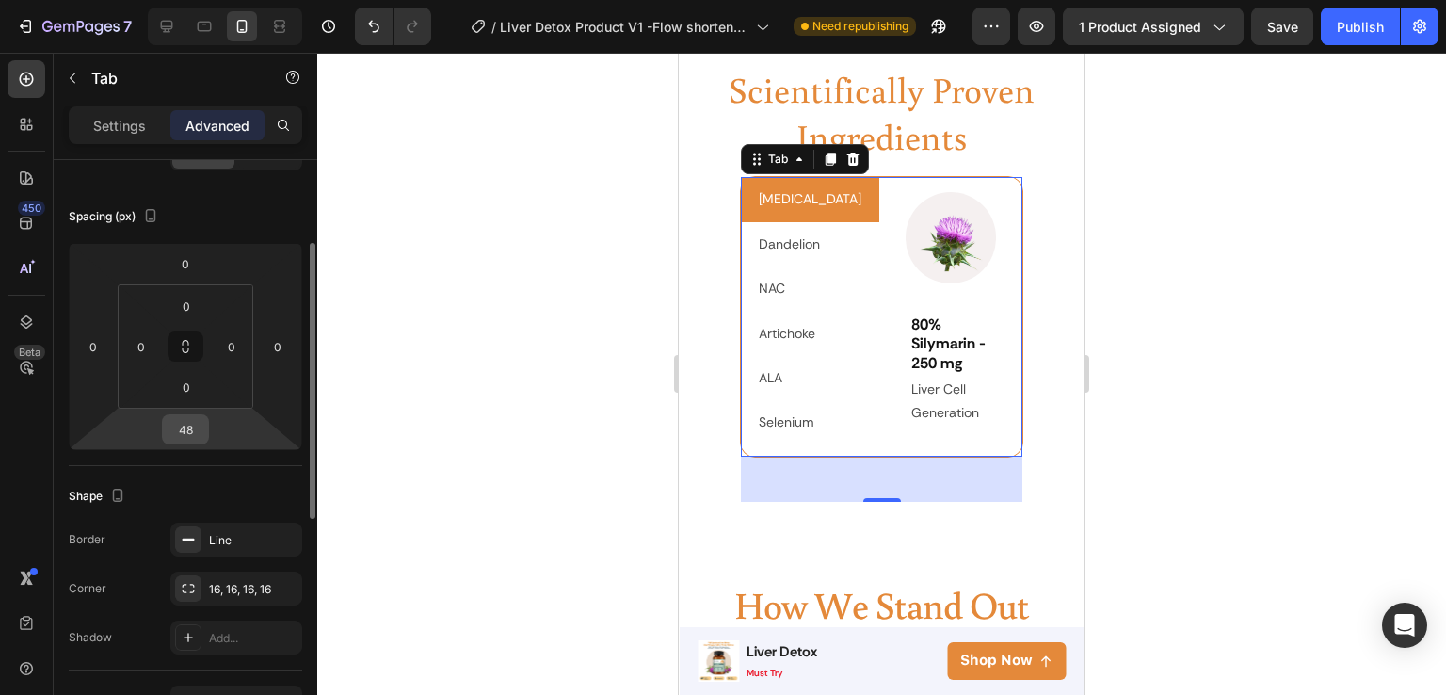
click at [192, 438] on input "48" at bounding box center [186, 429] width 38 height 28
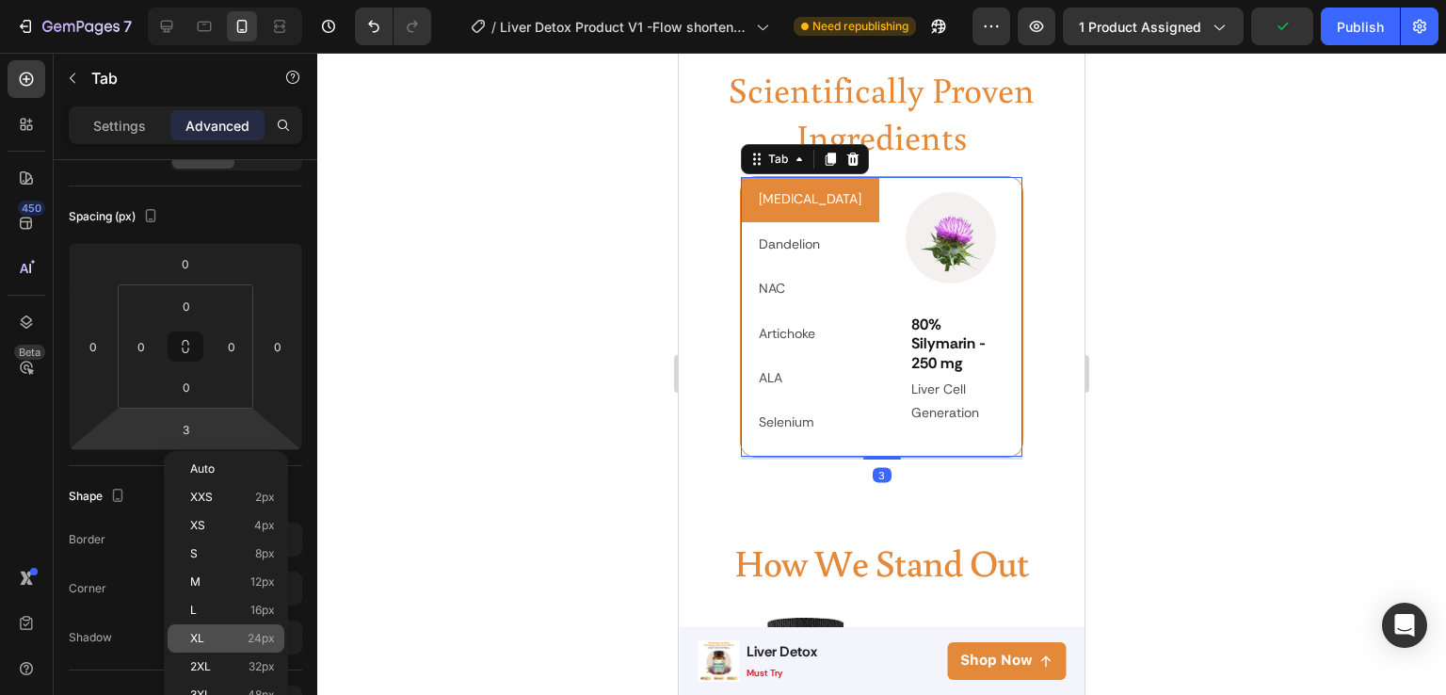
click at [202, 628] on div "XL 24px" at bounding box center [226, 638] width 117 height 28
type input "24"
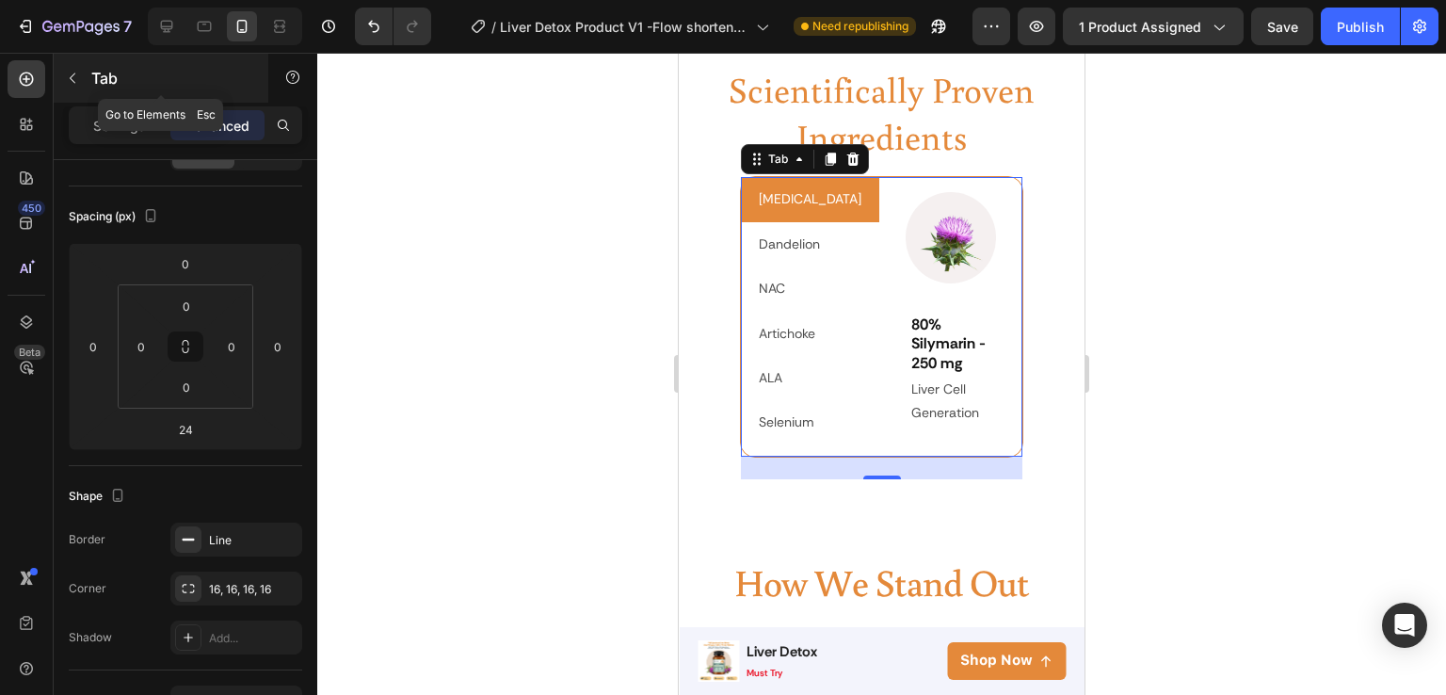
click at [94, 75] on p "Tab" at bounding box center [171, 78] width 160 height 23
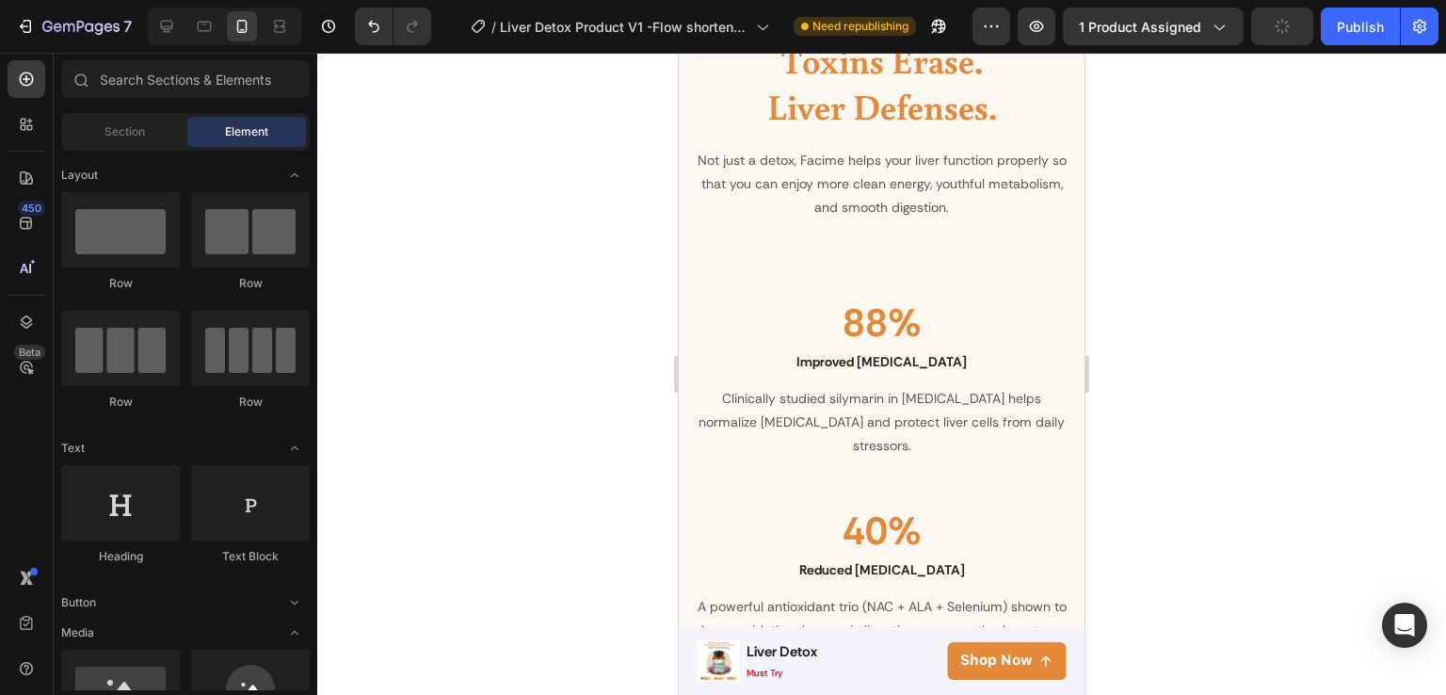
scroll to position [1780, 0]
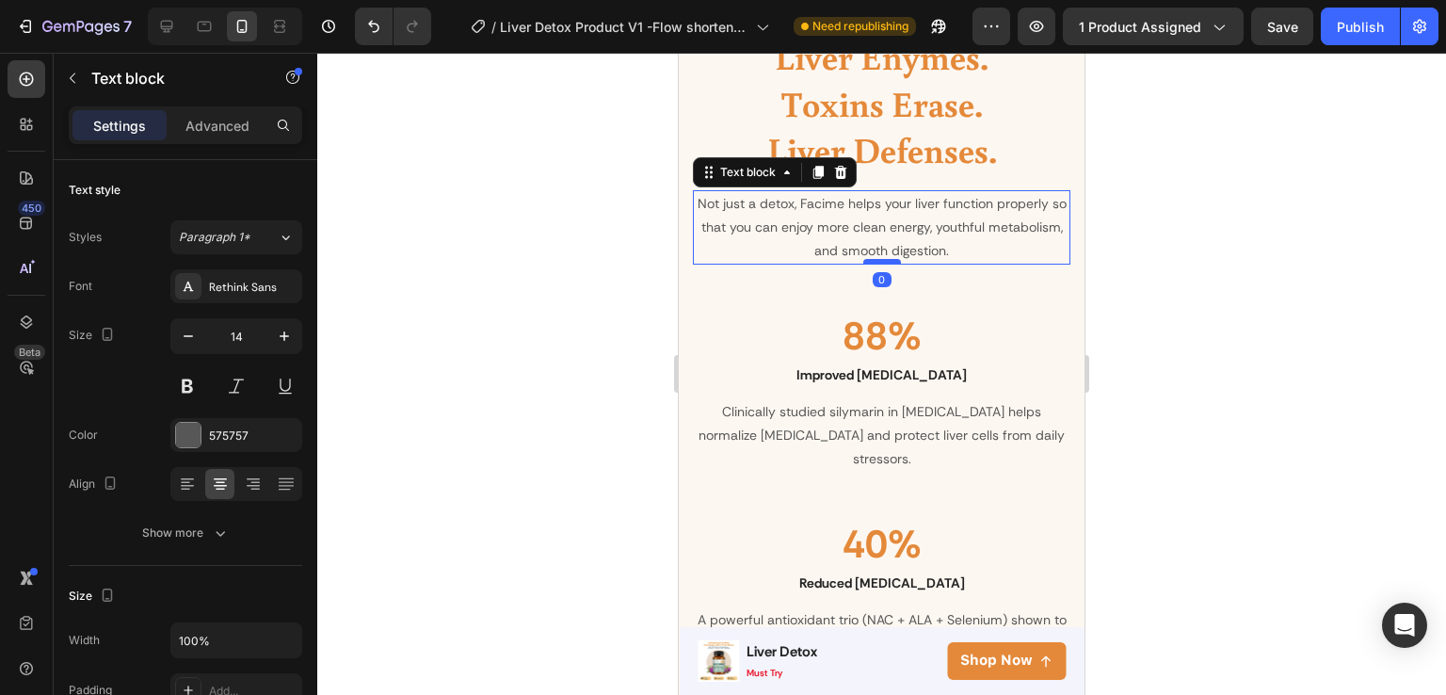
drag, startPoint x: 878, startPoint y: 290, endPoint x: 874, endPoint y: 258, distance: 32.2
click at [874, 259] on div at bounding box center [882, 262] width 38 height 6
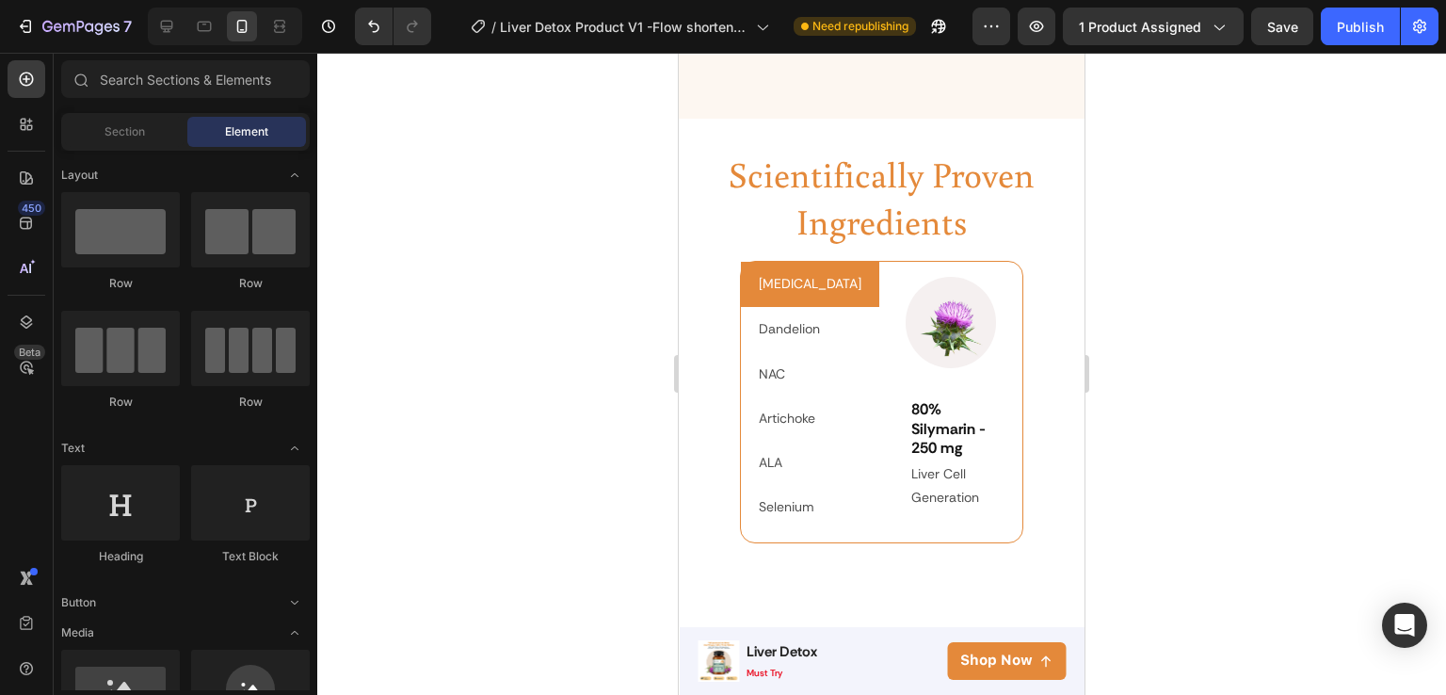
scroll to position [2821, 0]
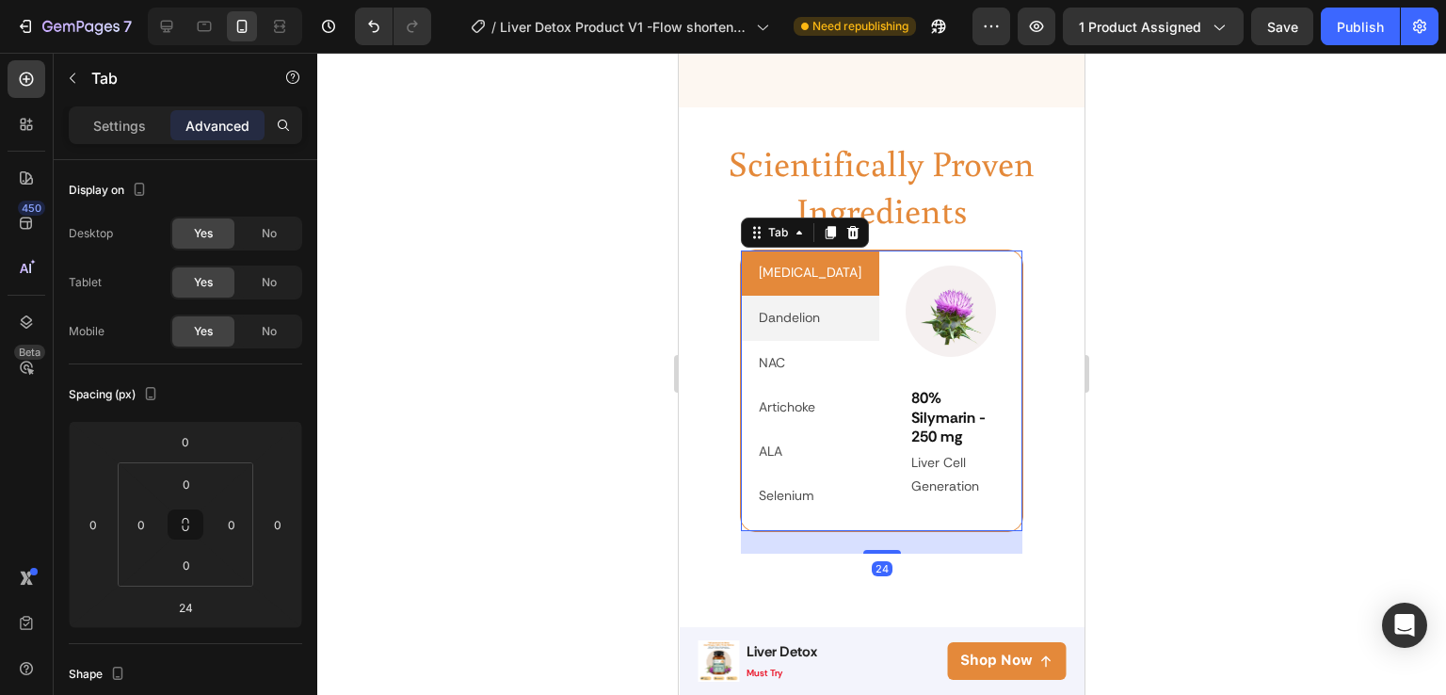
click at [796, 306] on p "Dandelion" at bounding box center [789, 318] width 61 height 24
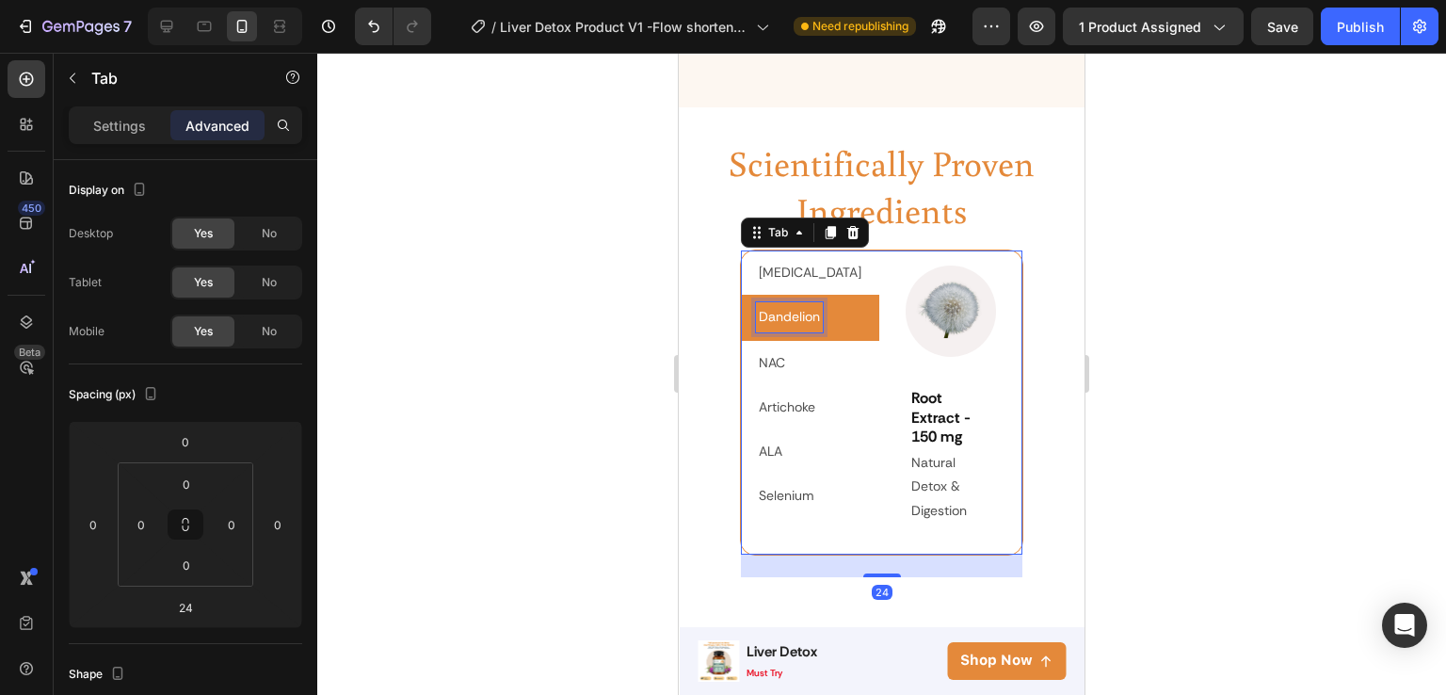
scroll to position [2820, 0]
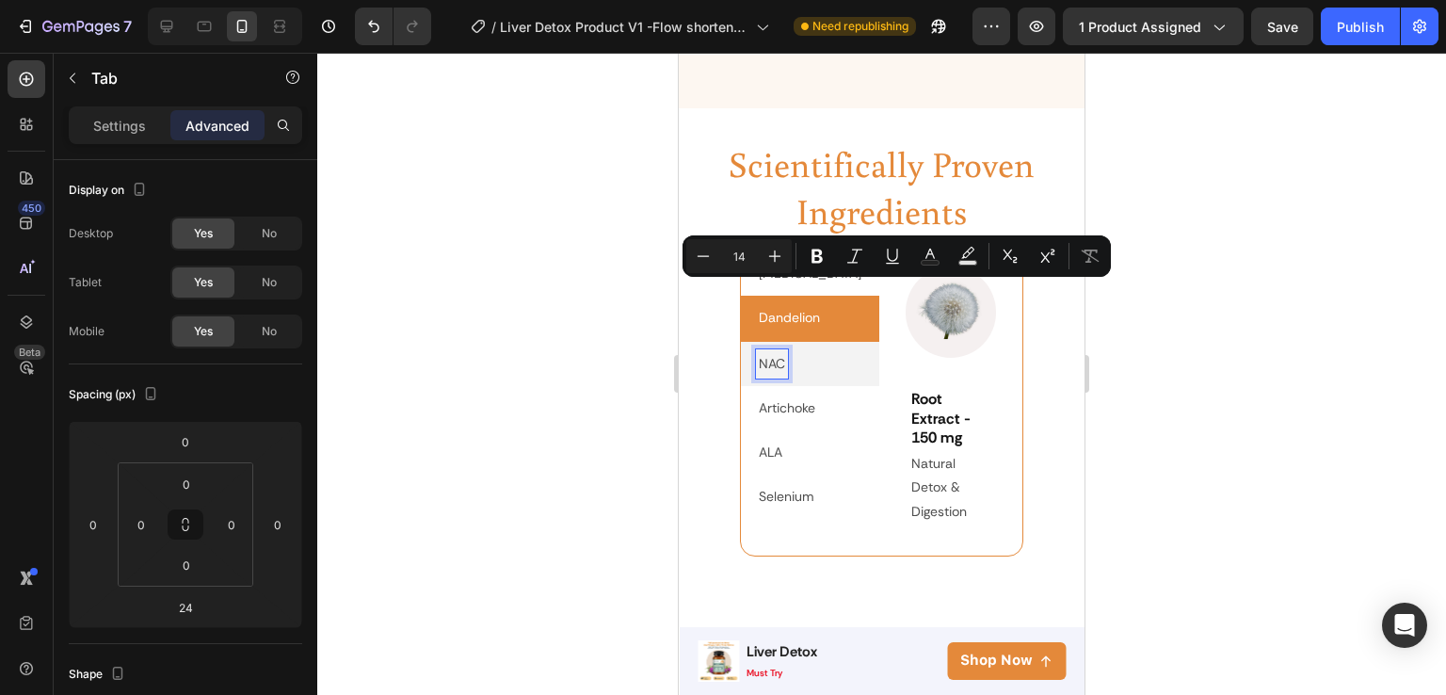
click at [771, 352] on p "NAC" at bounding box center [772, 364] width 26 height 24
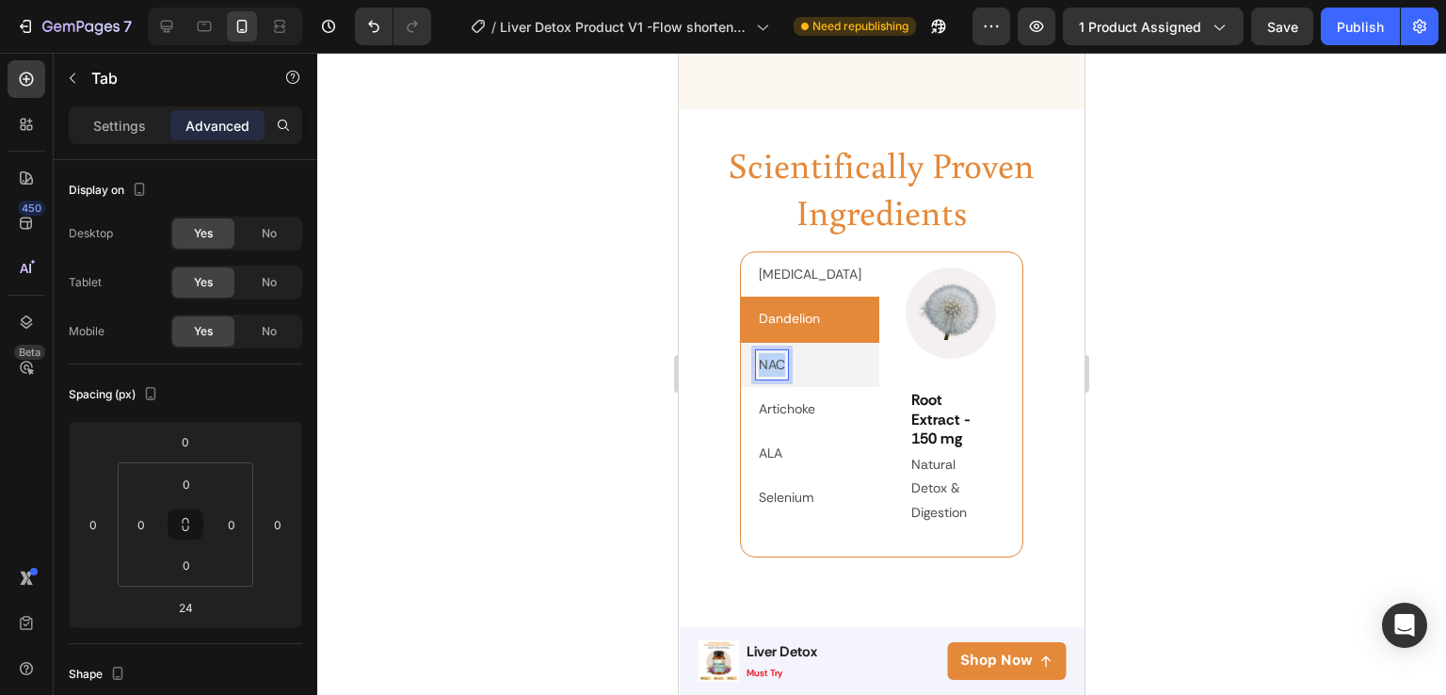
click at [771, 353] on p "NAC" at bounding box center [772, 365] width 26 height 24
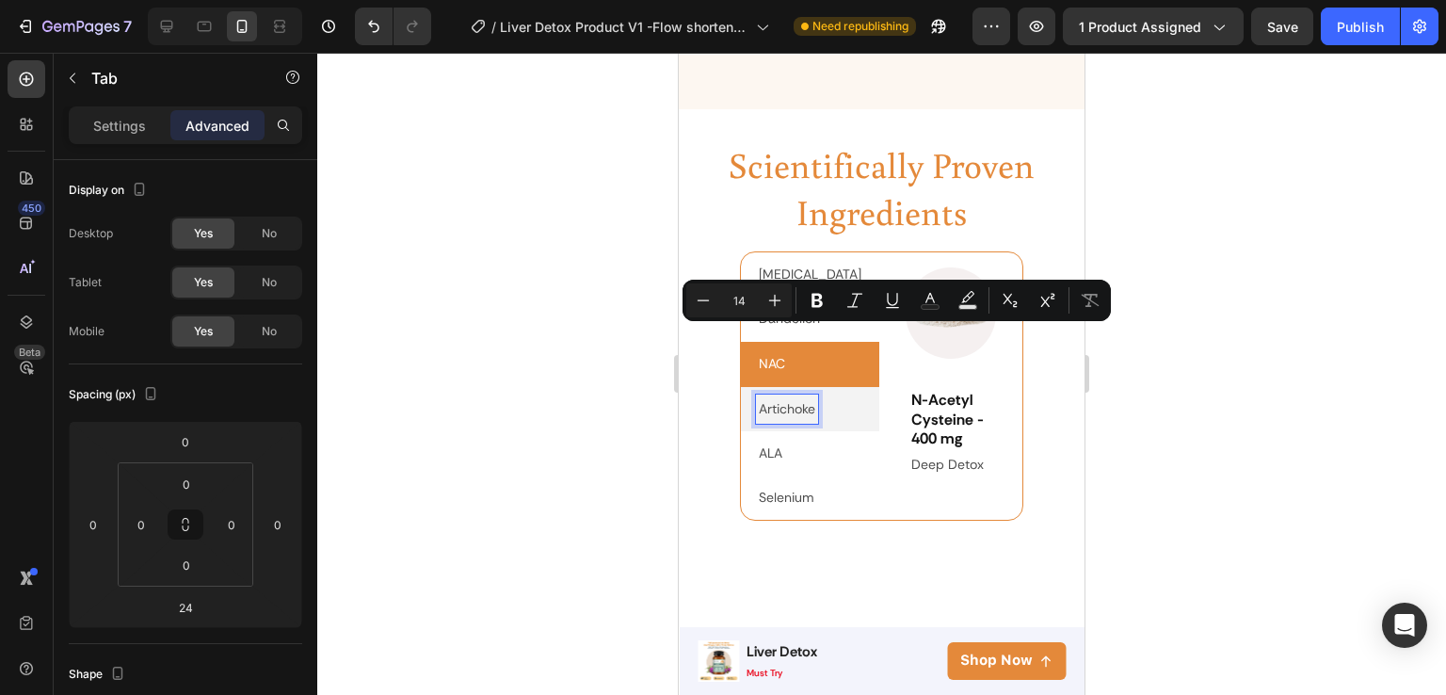
click at [785, 397] on p "Artichoke" at bounding box center [787, 409] width 56 height 24
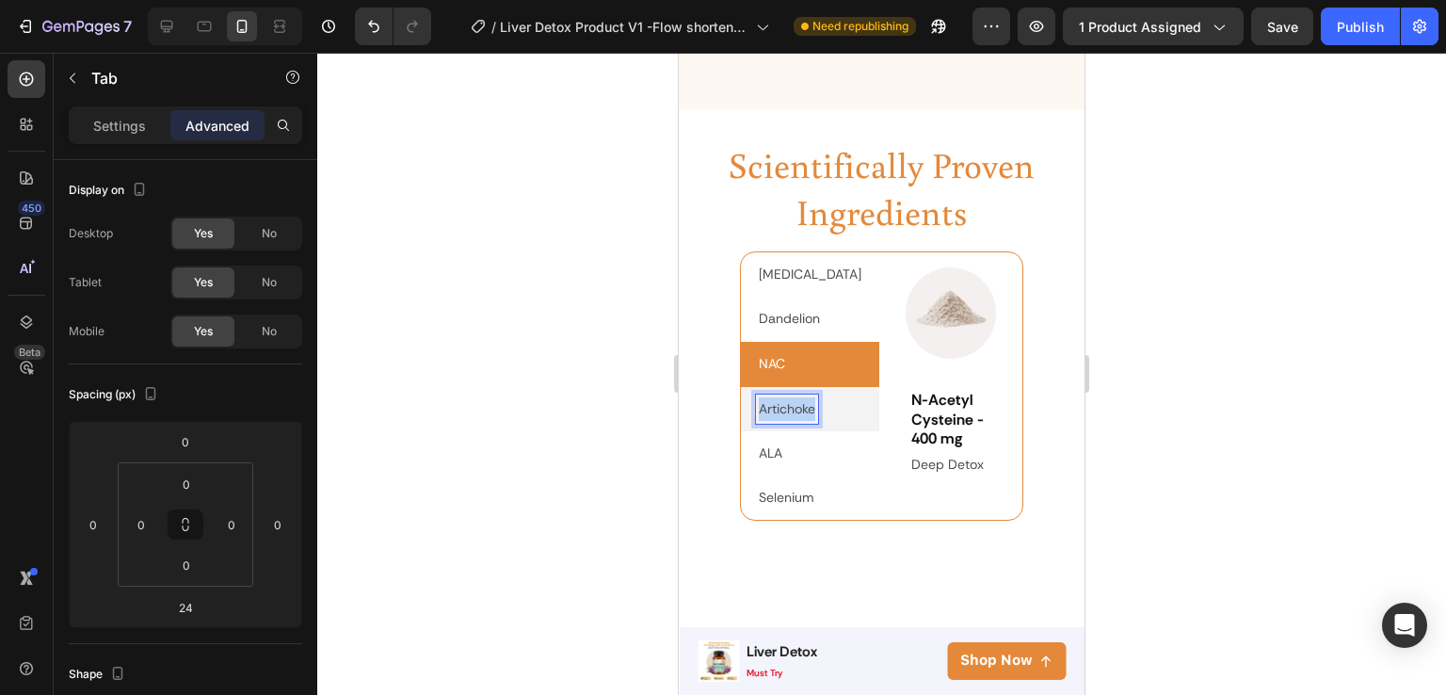
scroll to position [2818, 0]
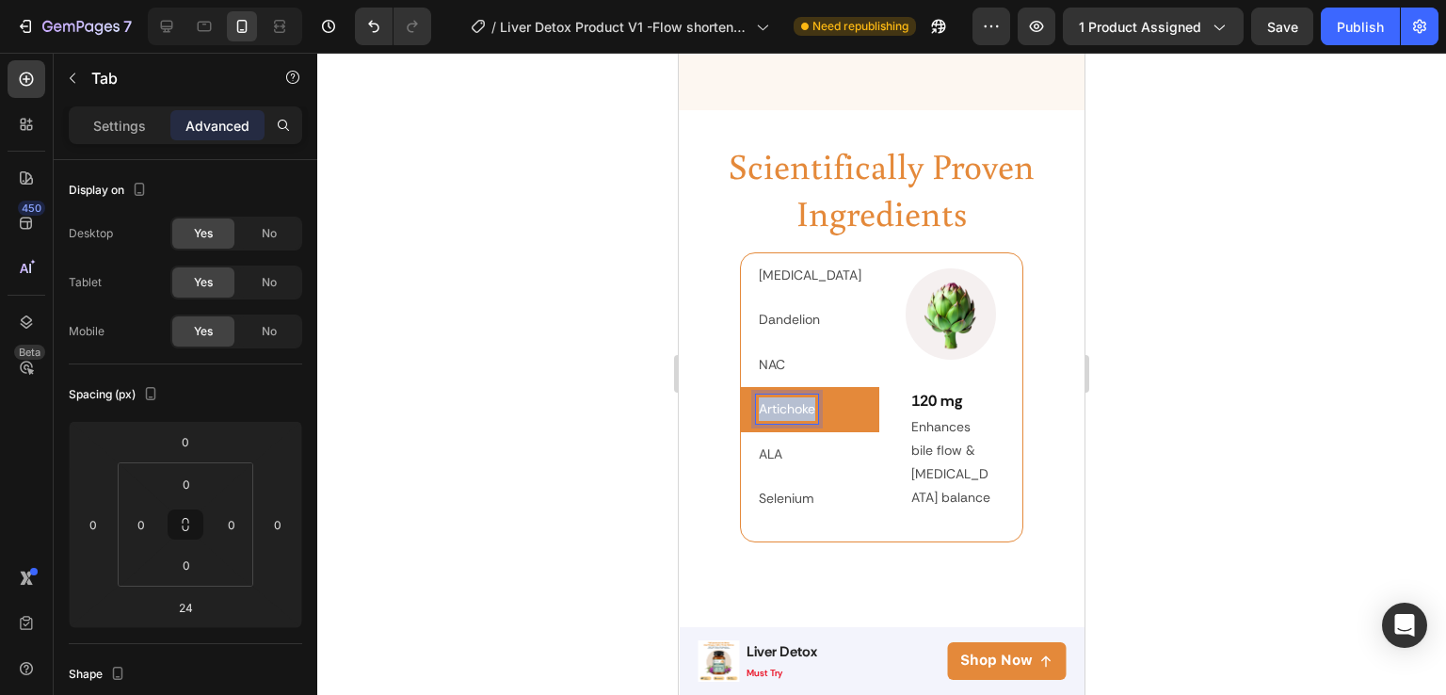
click at [785, 397] on p "Artichoke" at bounding box center [787, 409] width 56 height 24
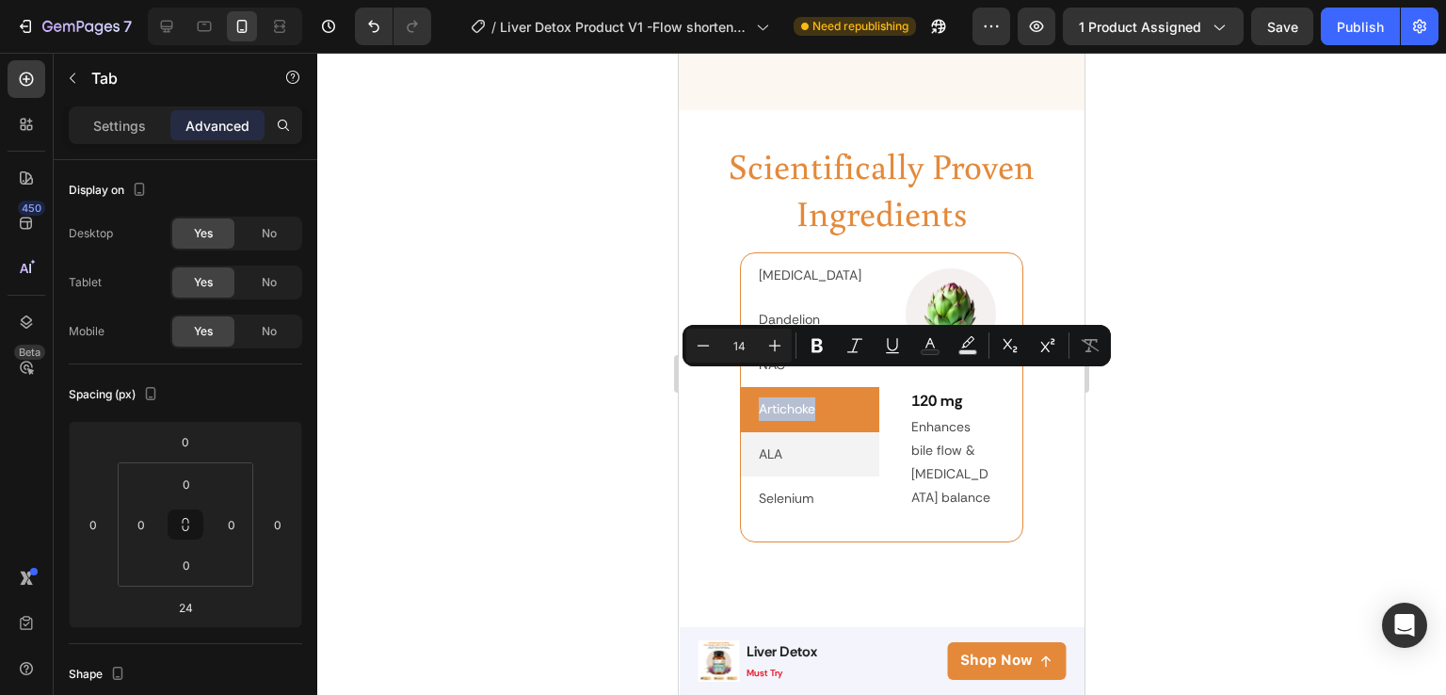
click at [785, 432] on li "ALA" at bounding box center [810, 454] width 138 height 44
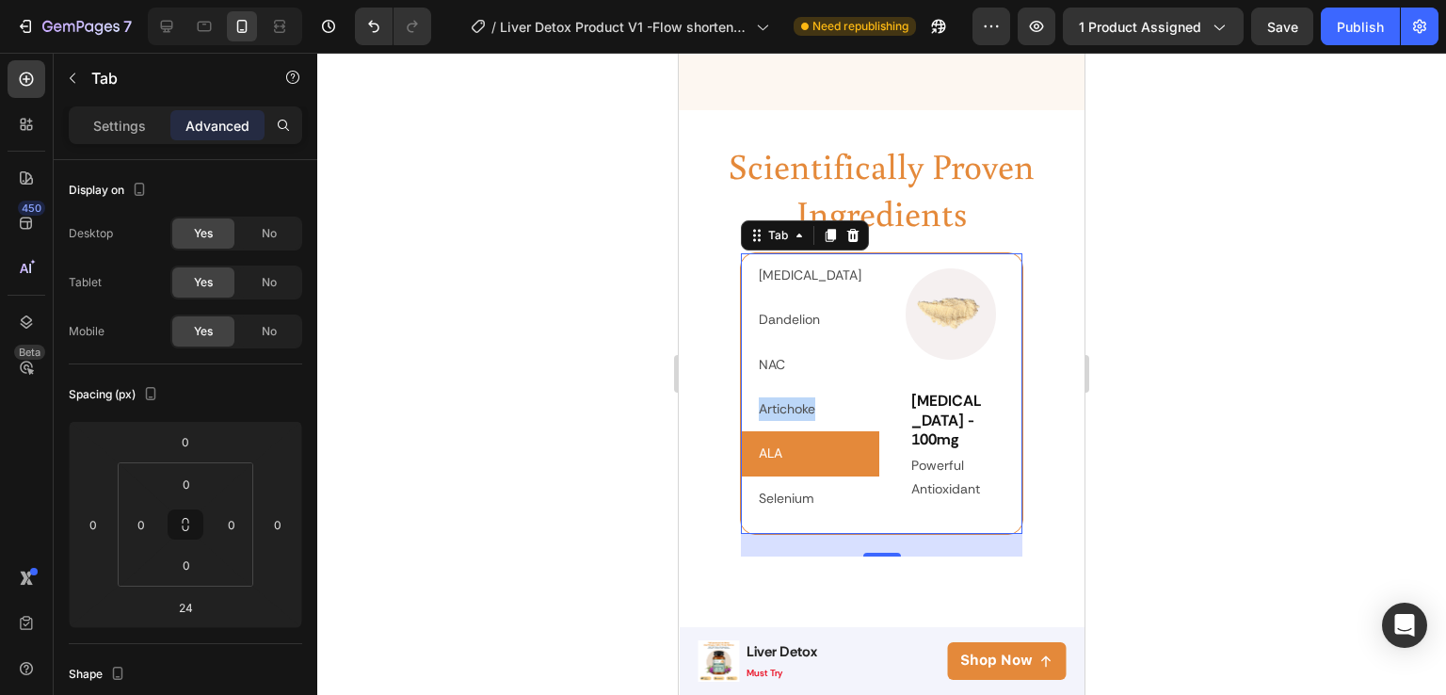
click at [785, 431] on li "ALA" at bounding box center [810, 453] width 138 height 45
click at [787, 487] on p "Selenium" at bounding box center [787, 499] width 56 height 24
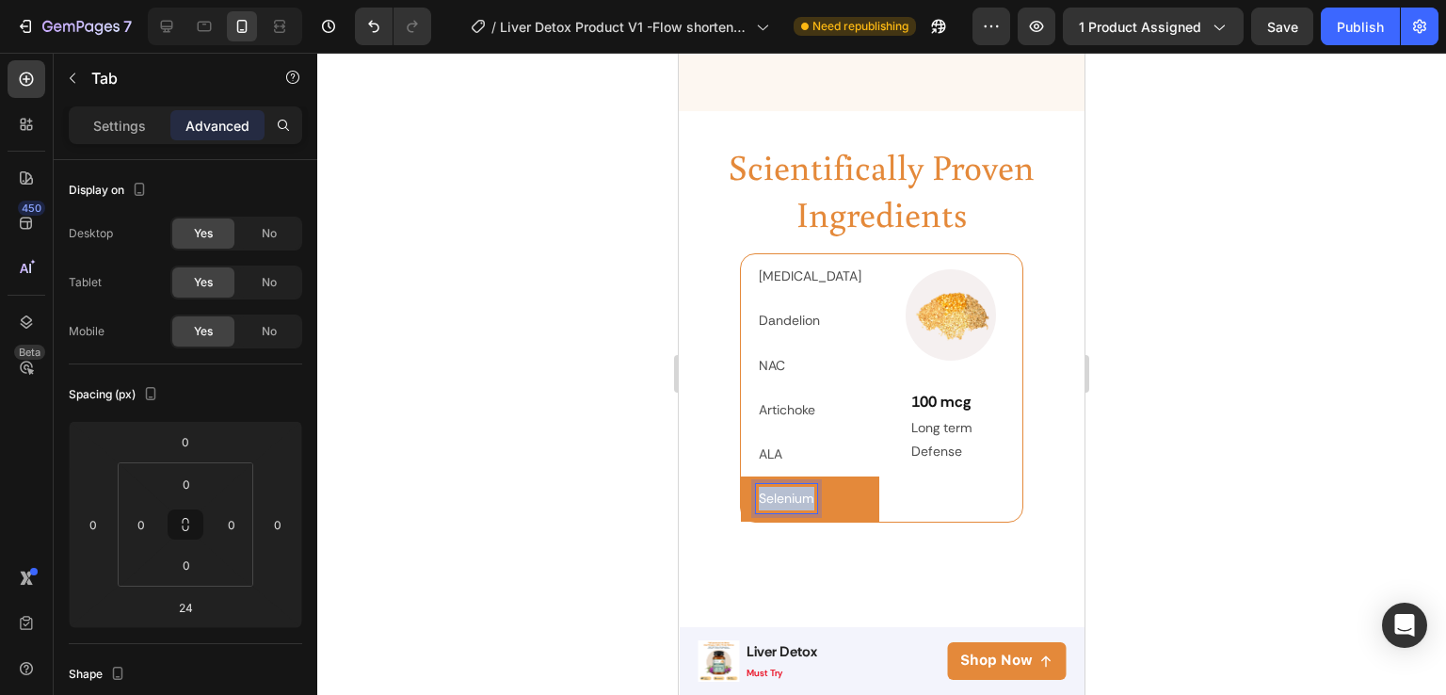
click at [787, 487] on p "Selenium" at bounding box center [787, 499] width 56 height 24
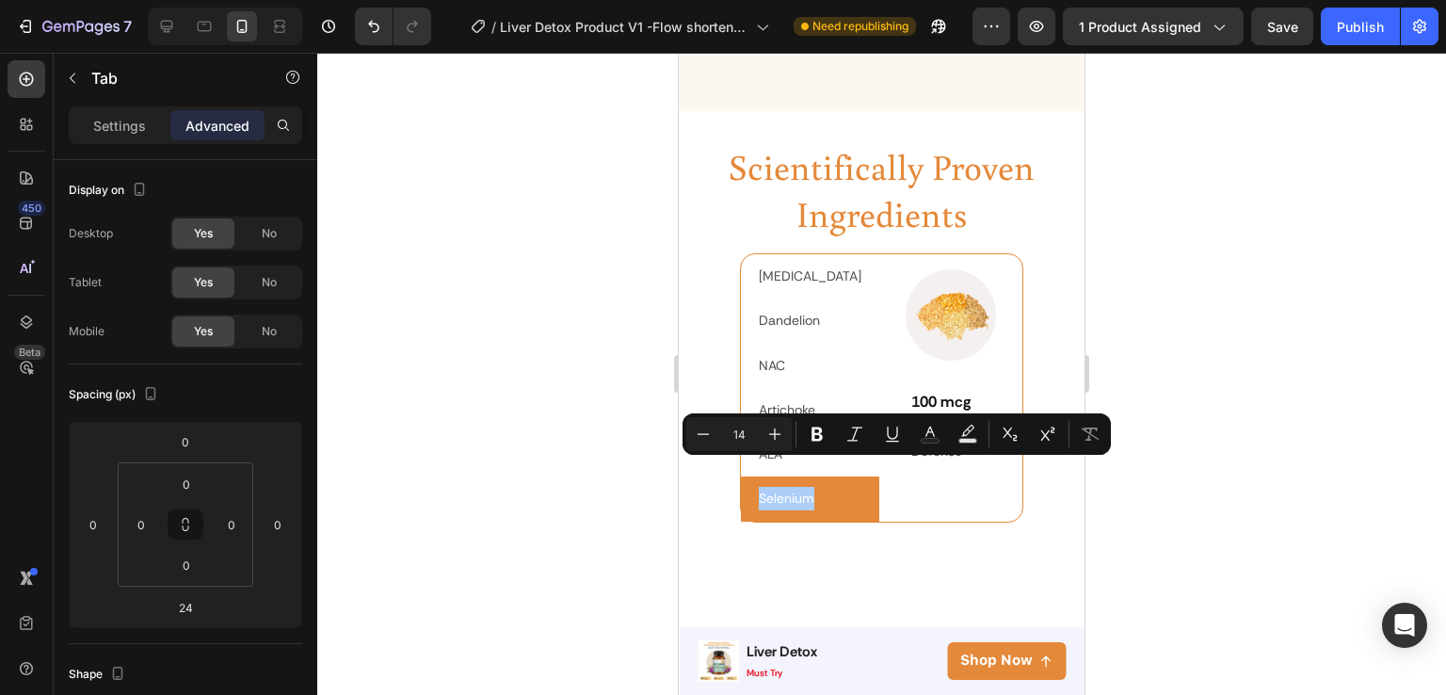
click at [1097, 502] on div at bounding box center [881, 374] width 1129 height 642
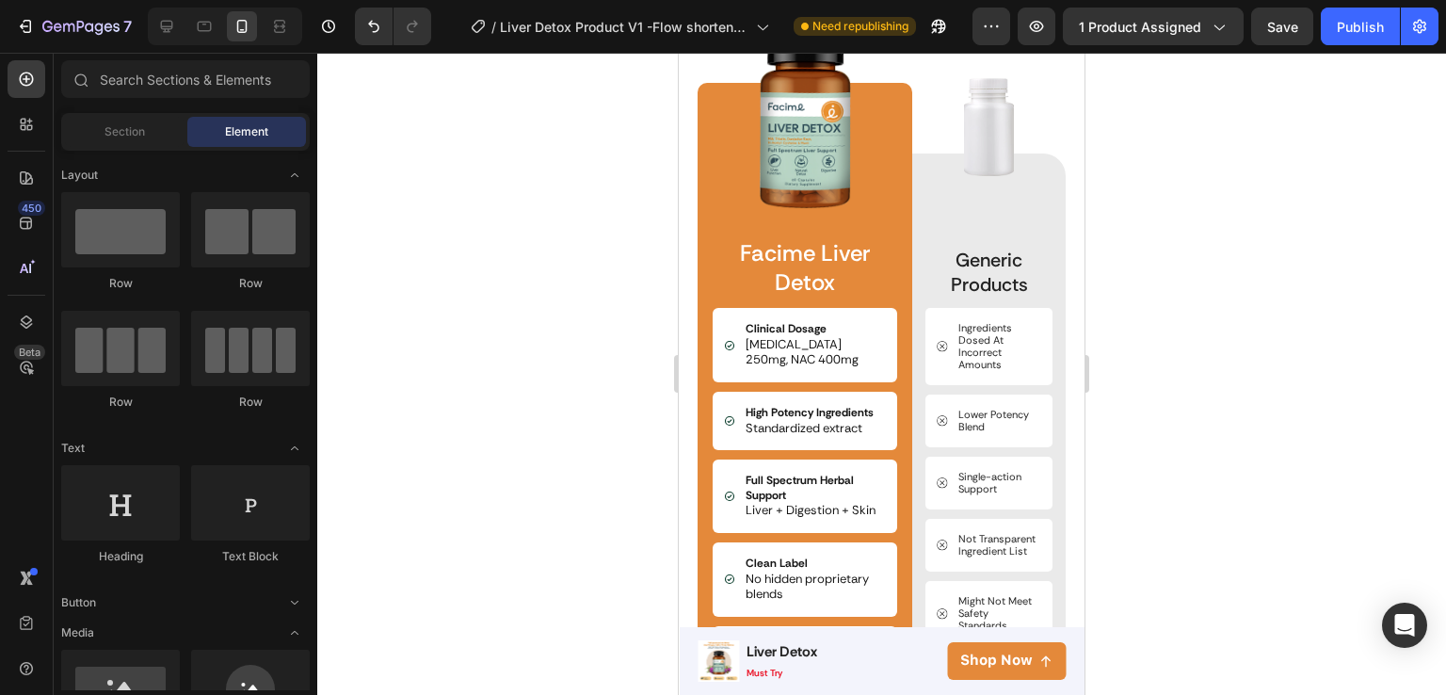
scroll to position [3431, 0]
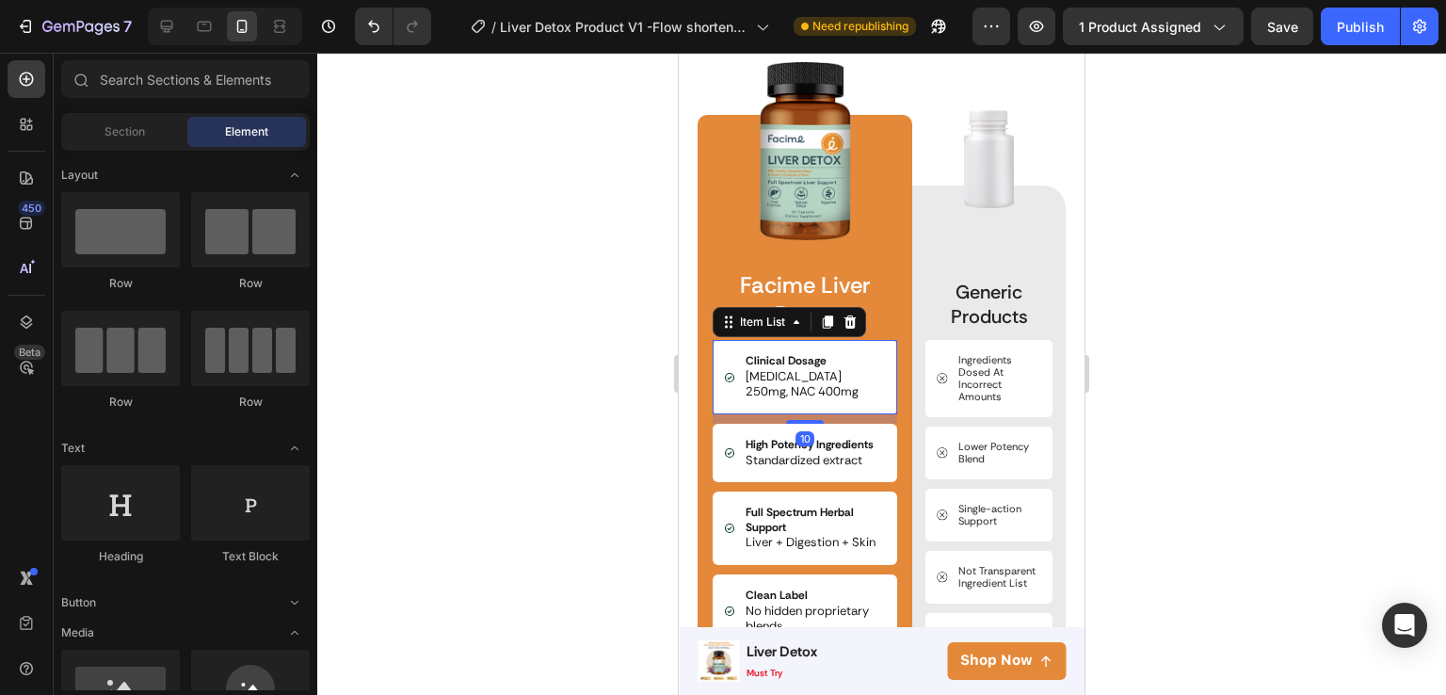
click at [812, 377] on span "[MEDICAL_DATA] 250mg, NAC 400mg" at bounding box center [802, 384] width 113 height 32
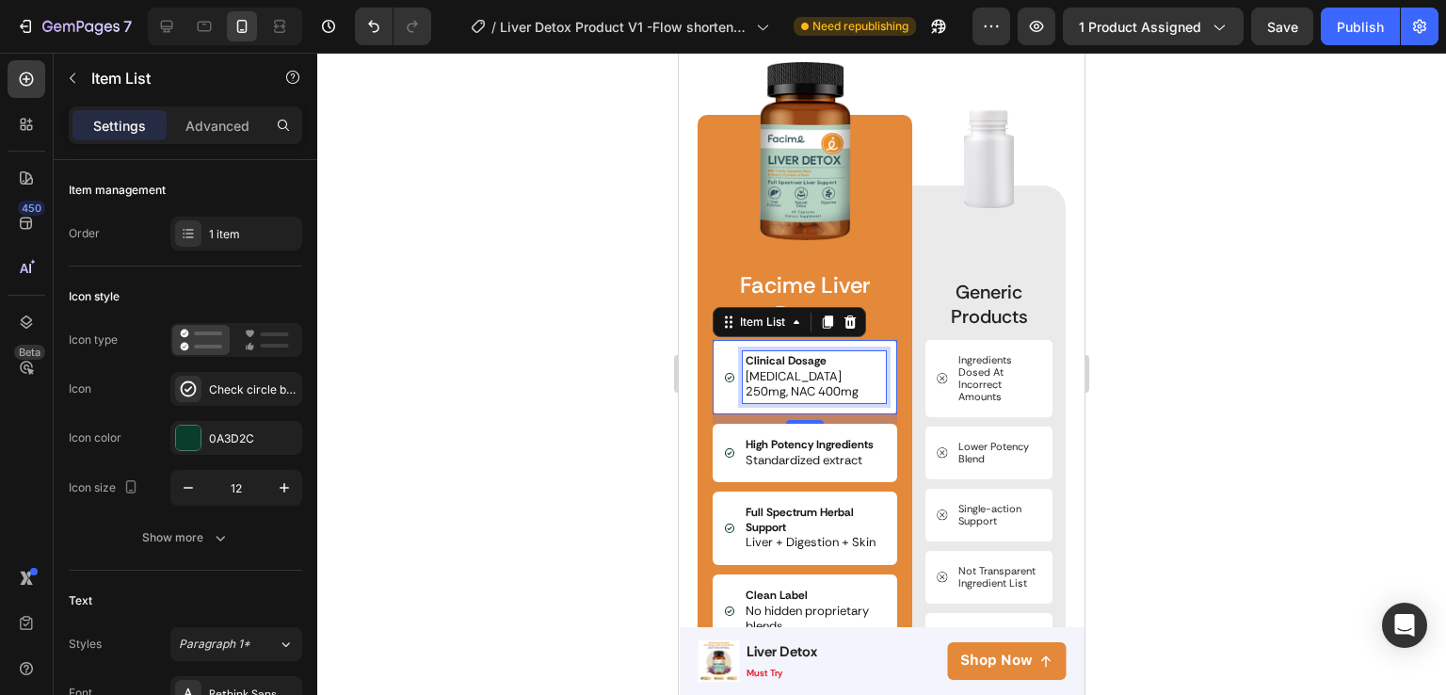
click at [814, 393] on div "Clinical Dosage [MEDICAL_DATA] 250mg, NAC 400mg" at bounding box center [814, 377] width 143 height 52
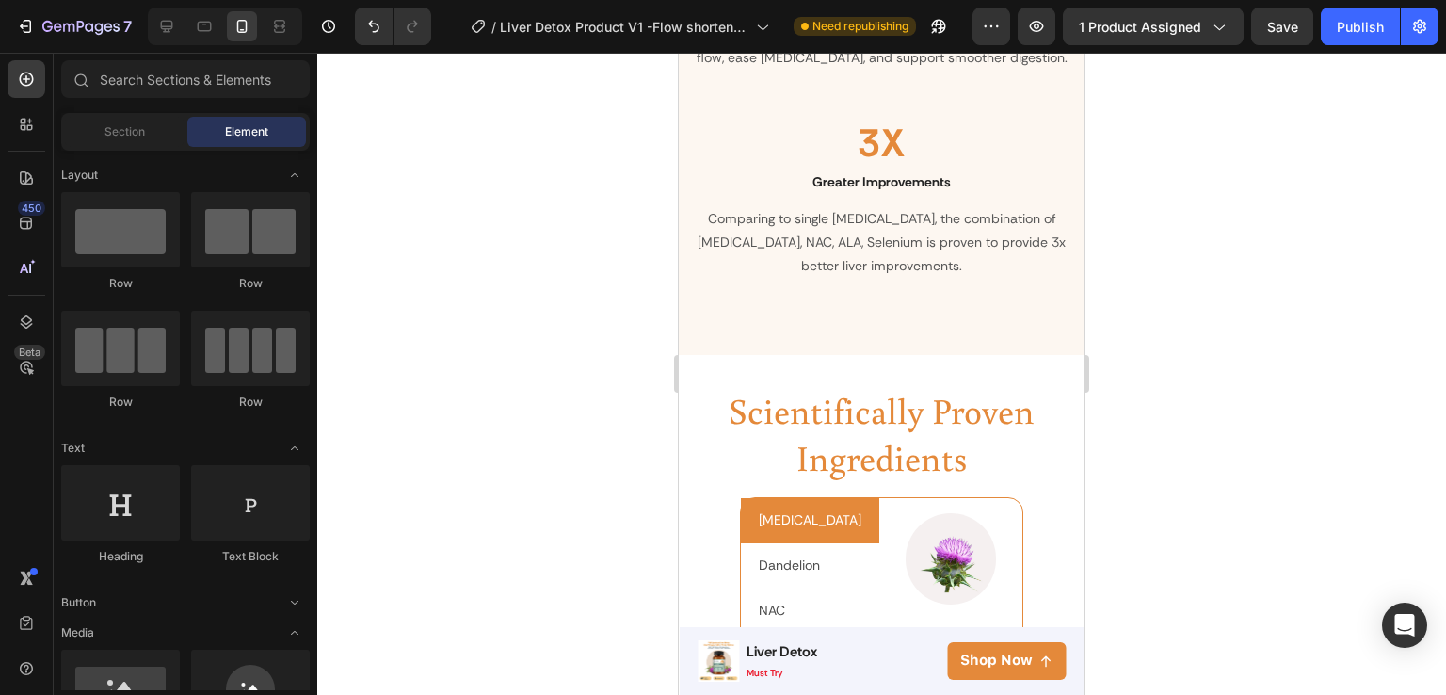
scroll to position [2465, 0]
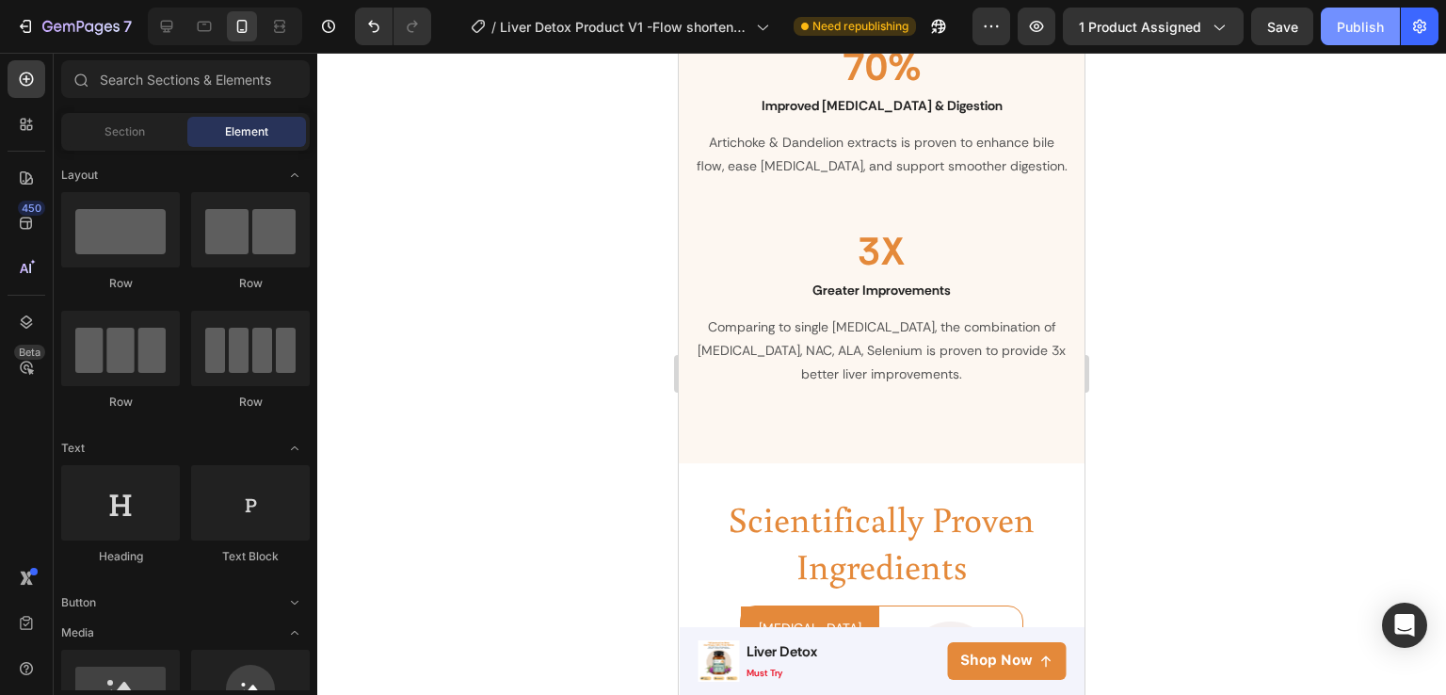
click at [1358, 27] on div "Publish" at bounding box center [1360, 27] width 47 height 20
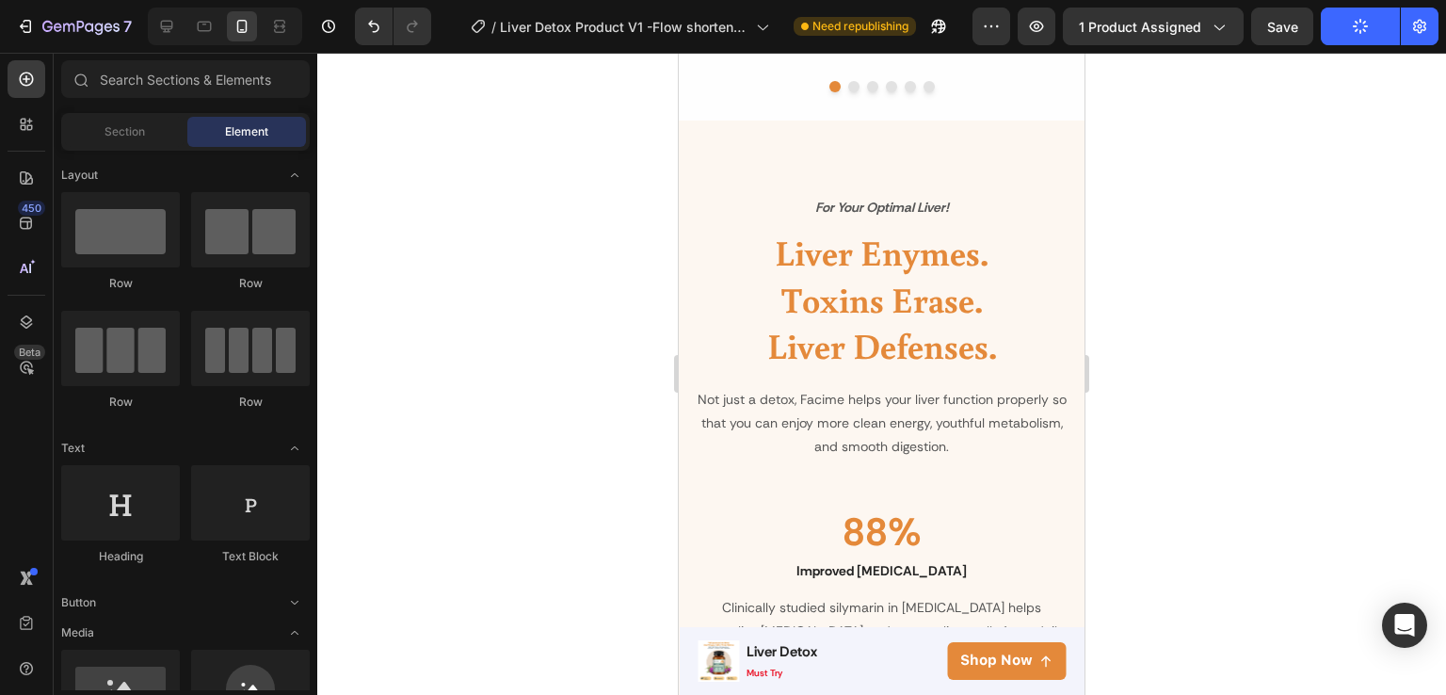
scroll to position [1272, 0]
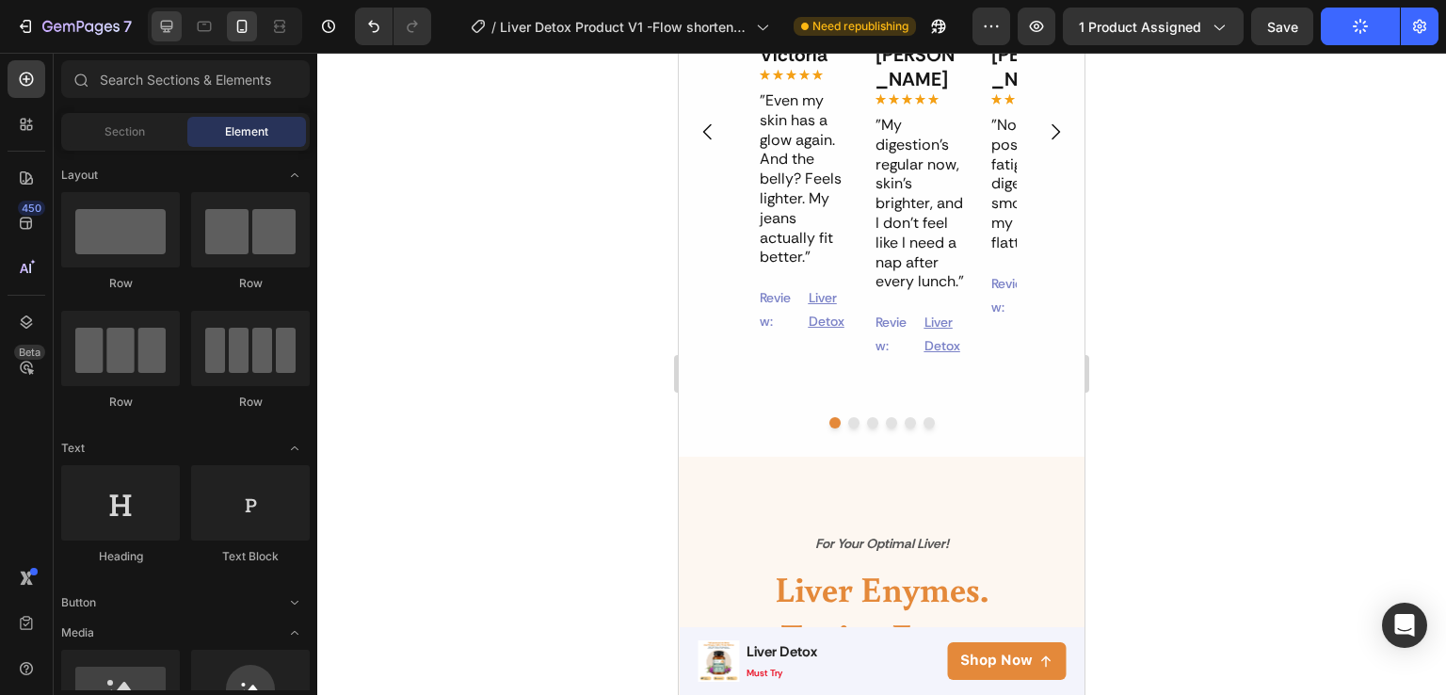
click at [157, 23] on icon at bounding box center [166, 26] width 19 height 19
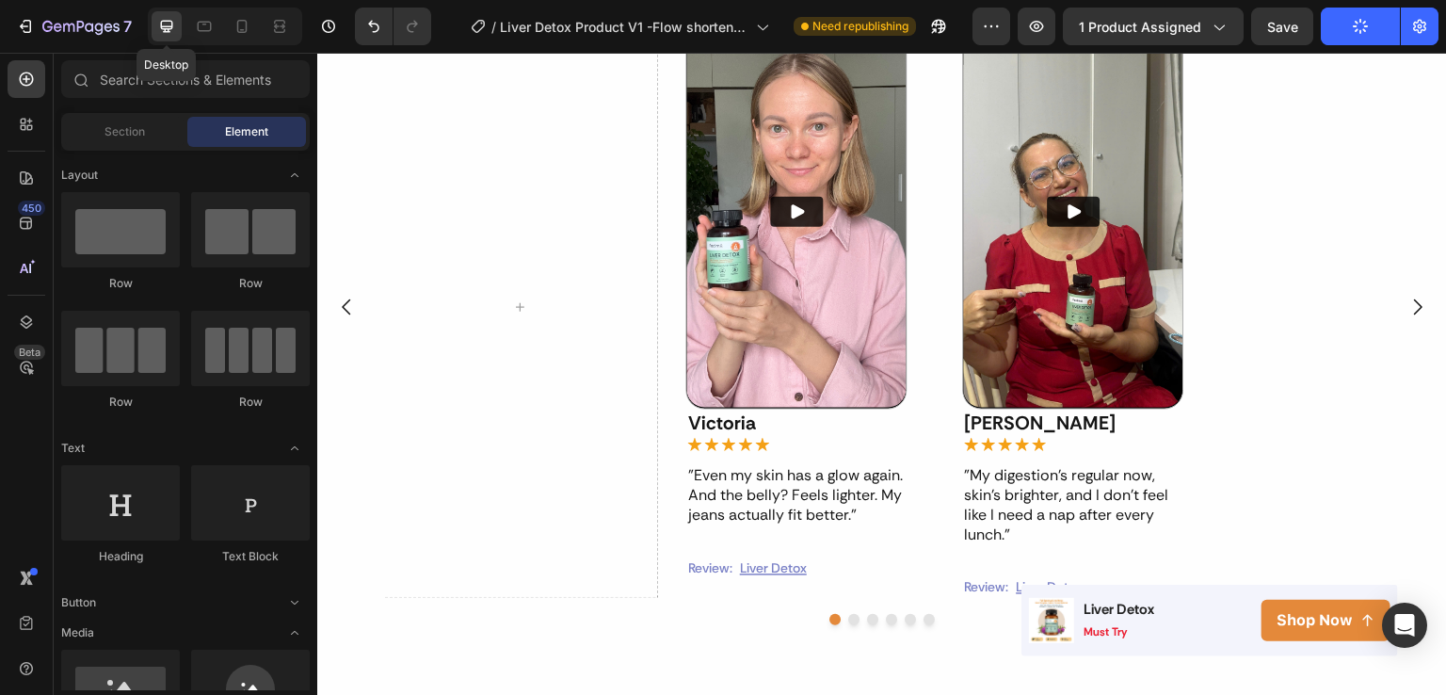
scroll to position [1106, 0]
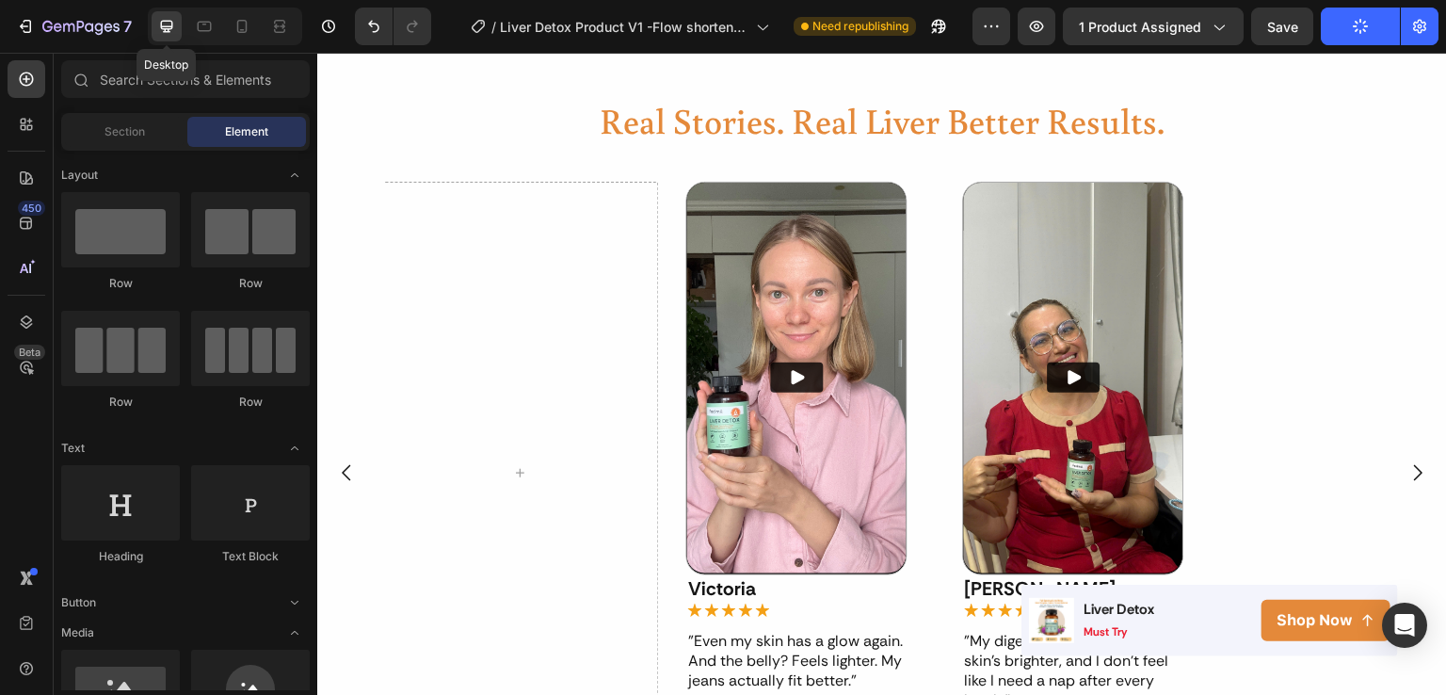
click at [161, 24] on icon at bounding box center [167, 27] width 12 height 12
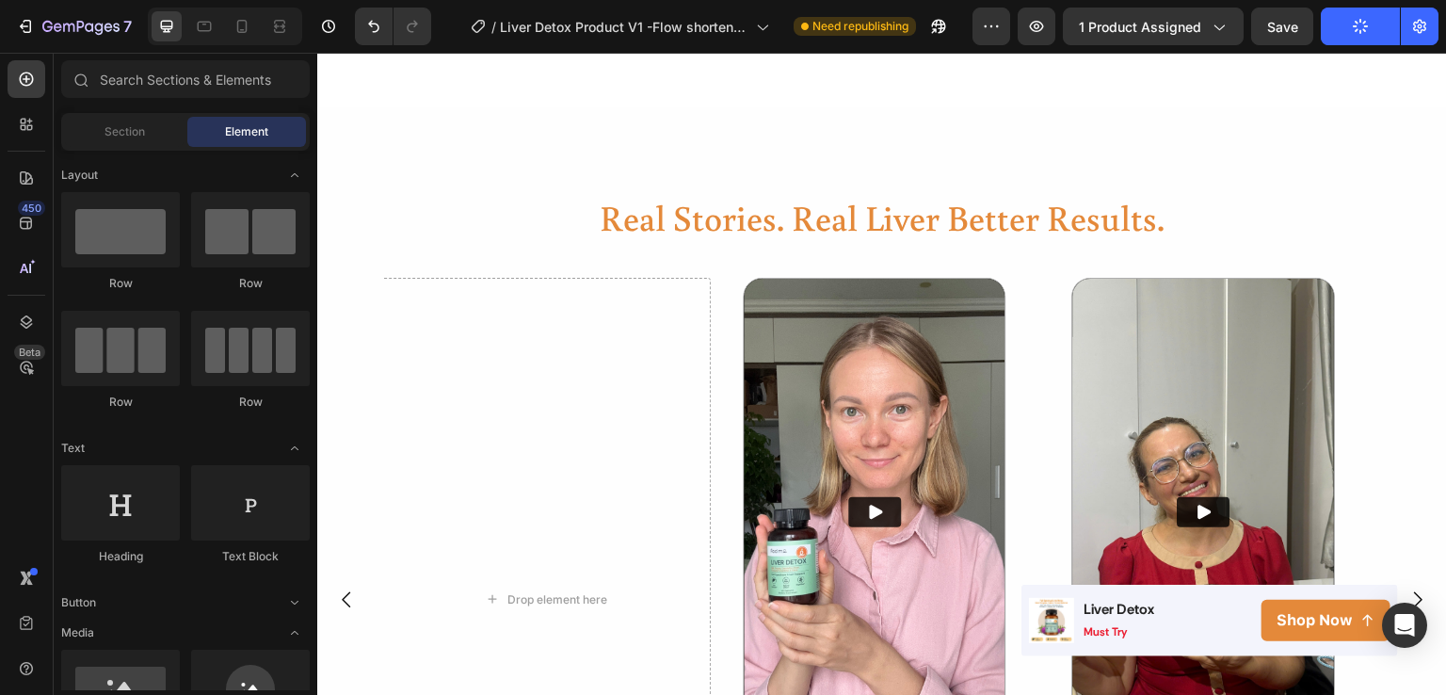
scroll to position [944, 0]
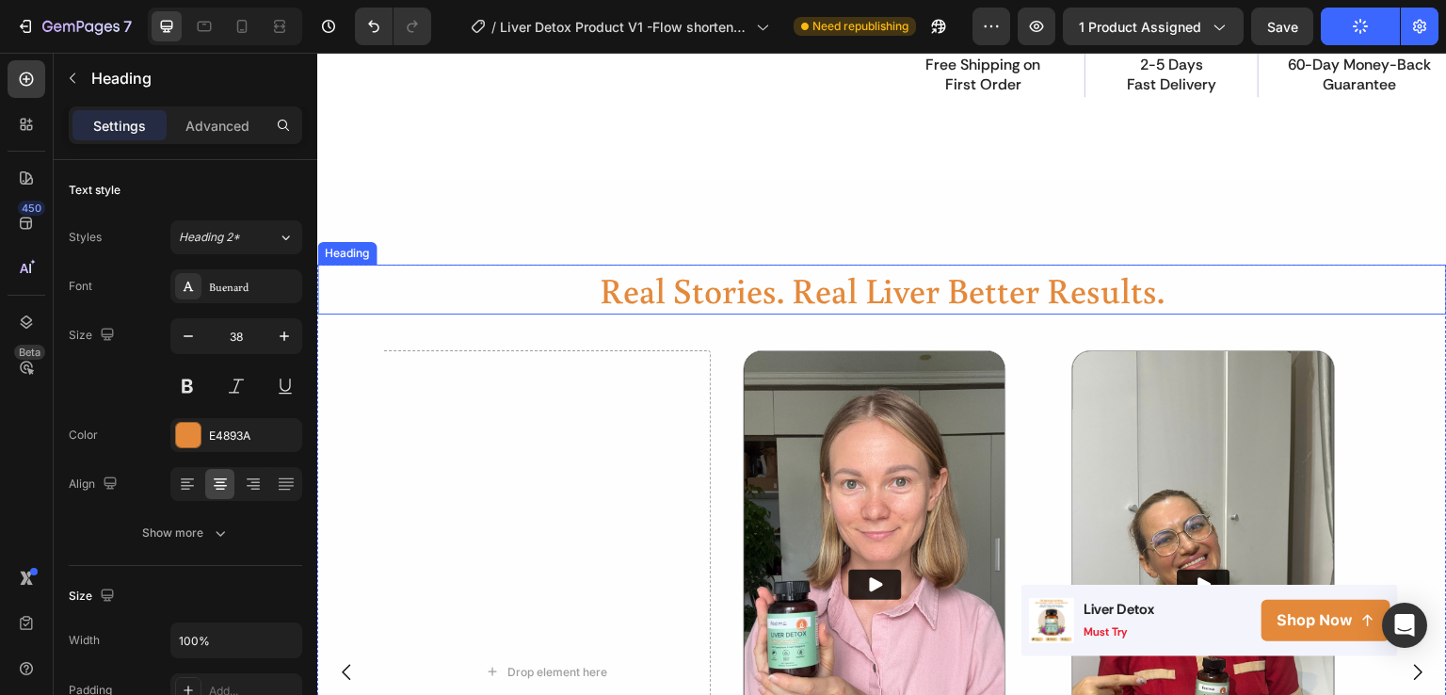
click at [1075, 315] on h2 "real stories. real liver better results." at bounding box center [882, 290] width 1130 height 50
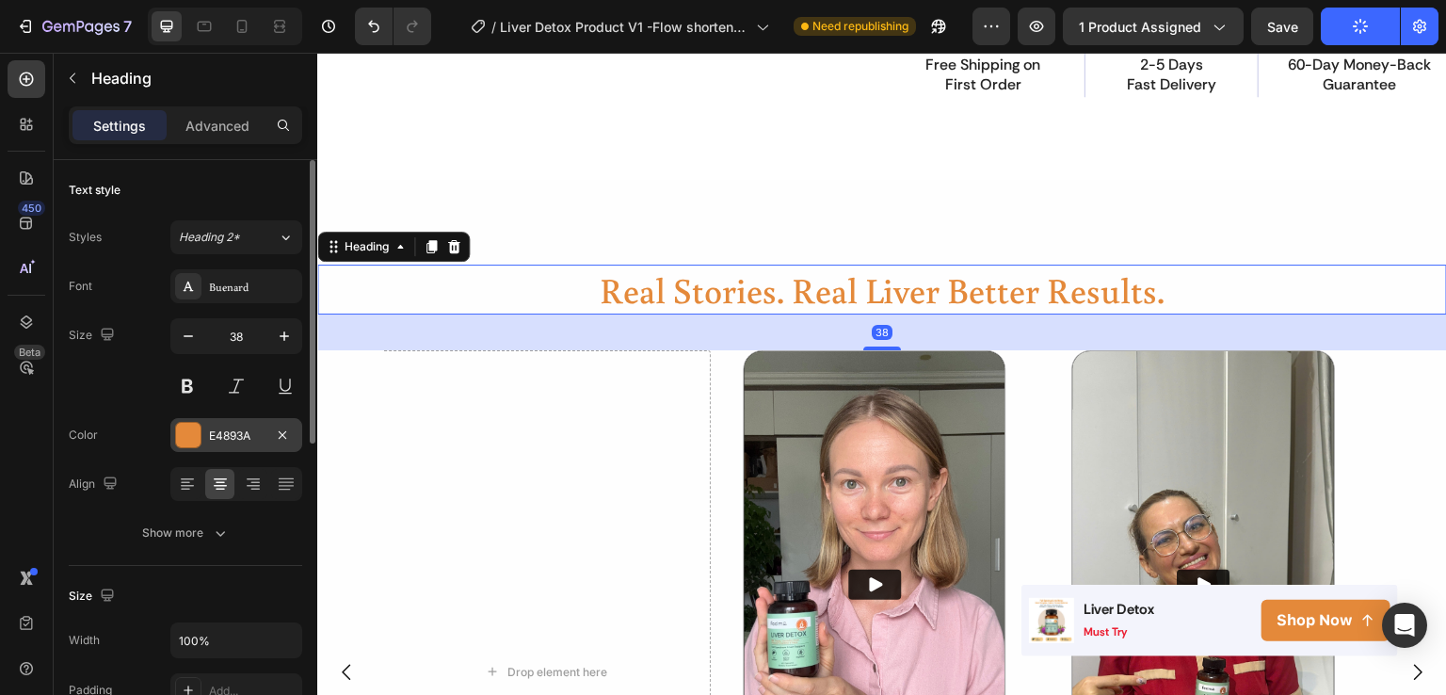
click at [212, 421] on div "E4893A" at bounding box center [236, 435] width 132 height 34
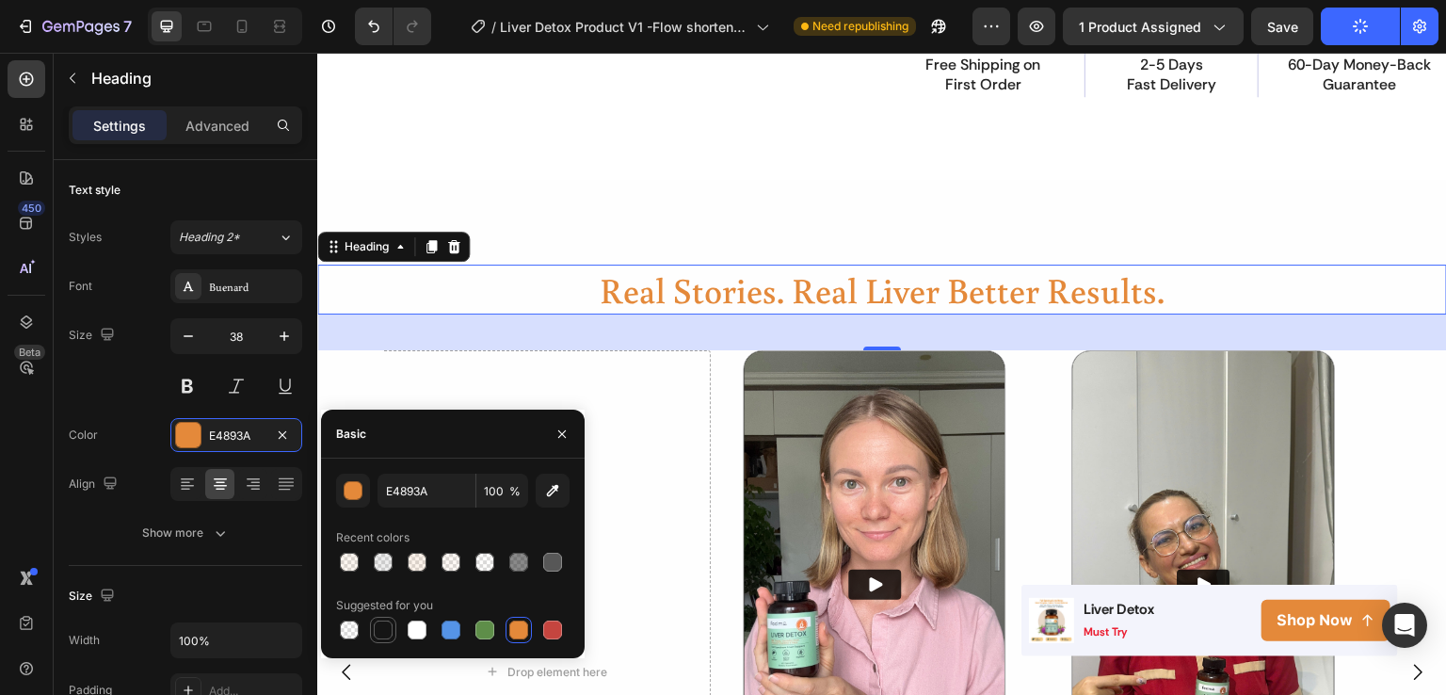
click at [380, 633] on div at bounding box center [383, 630] width 19 height 19
type input "151515"
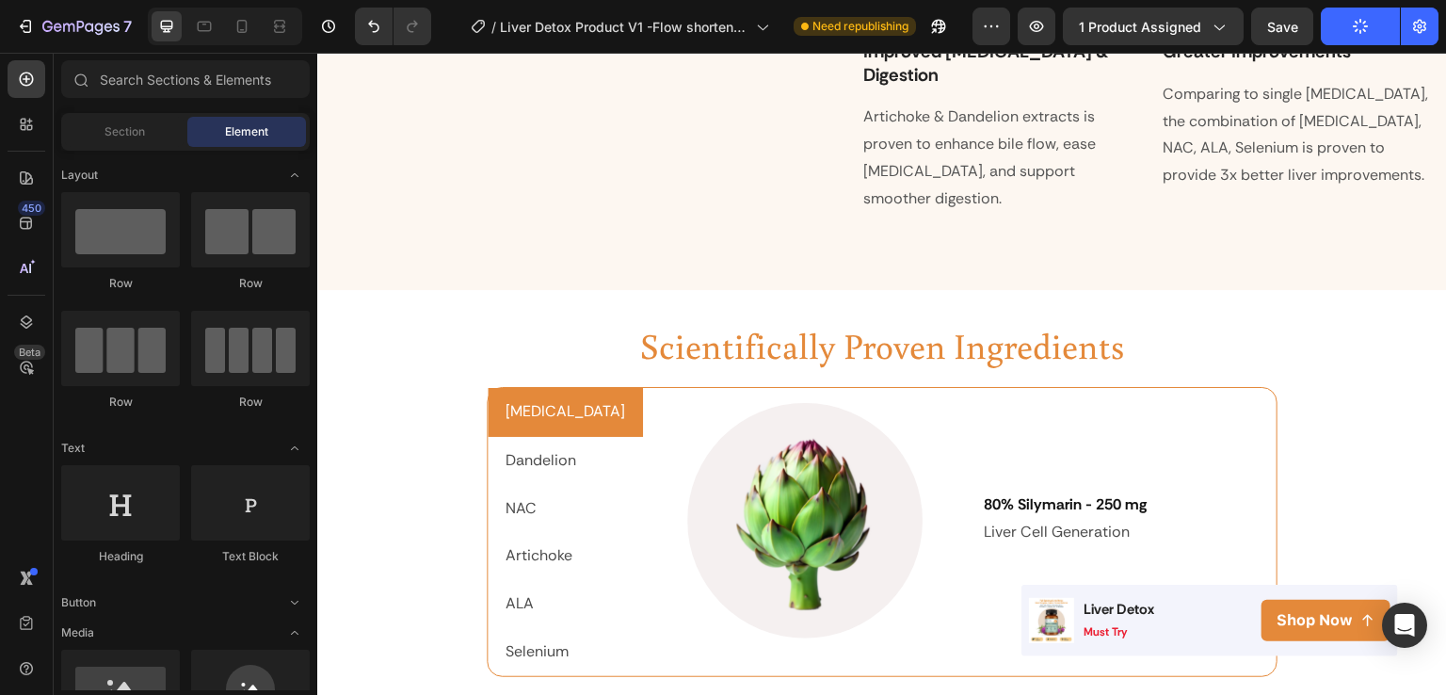
scroll to position [2543, 0]
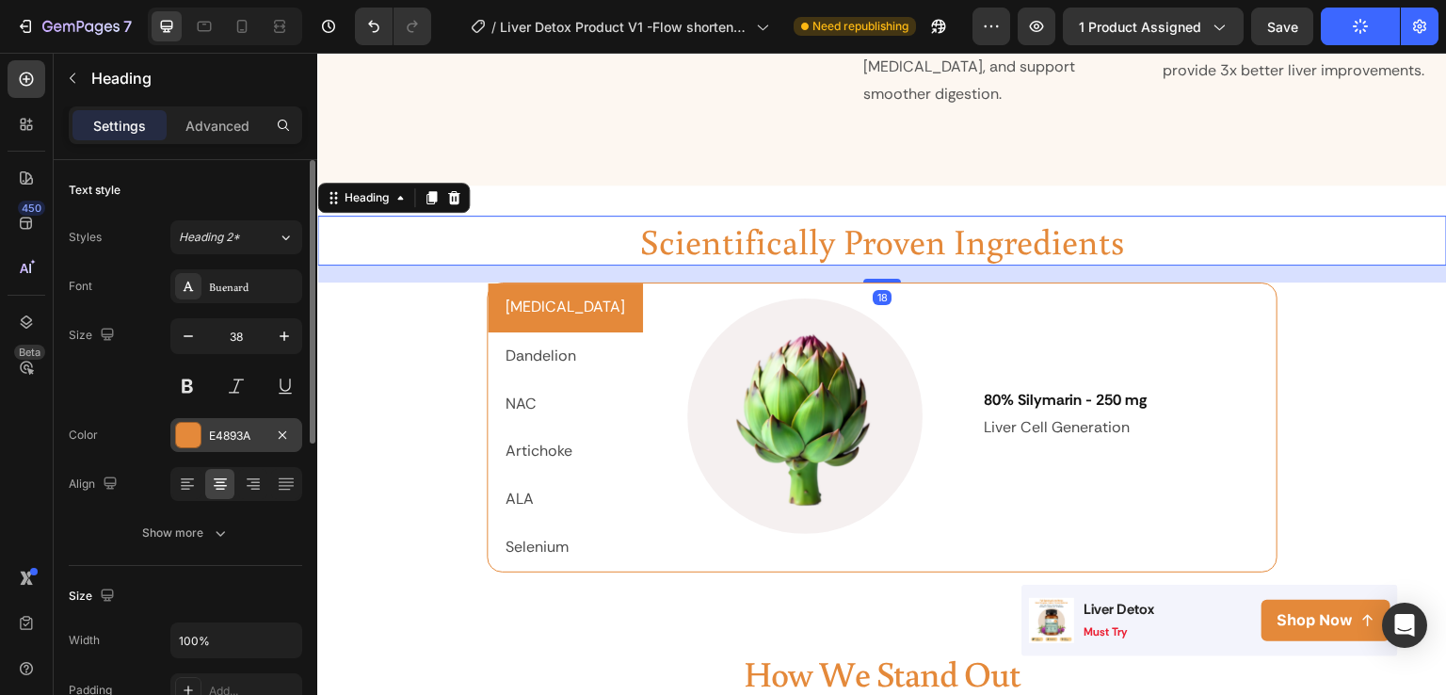
click at [213, 429] on div "E4893A" at bounding box center [236, 435] width 55 height 17
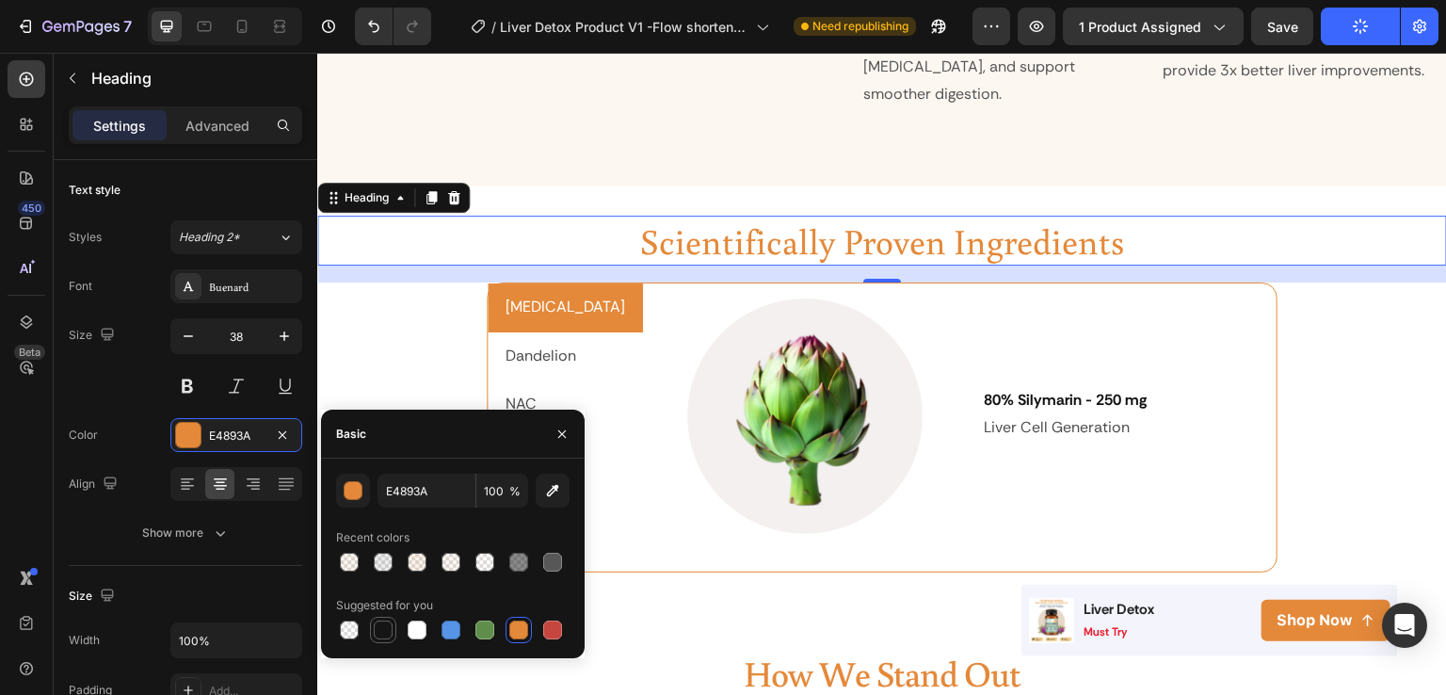
click at [386, 634] on div at bounding box center [383, 630] width 19 height 19
type input "151515"
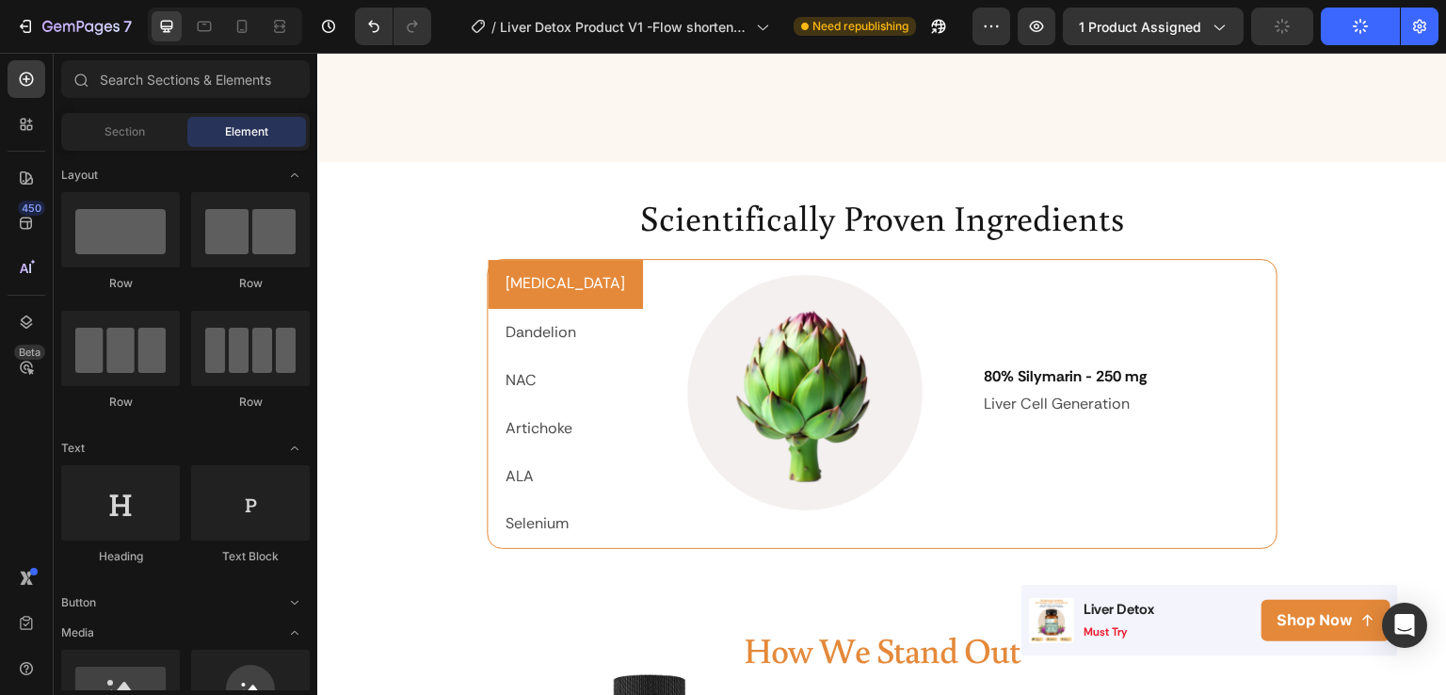
scroll to position [3023, 0]
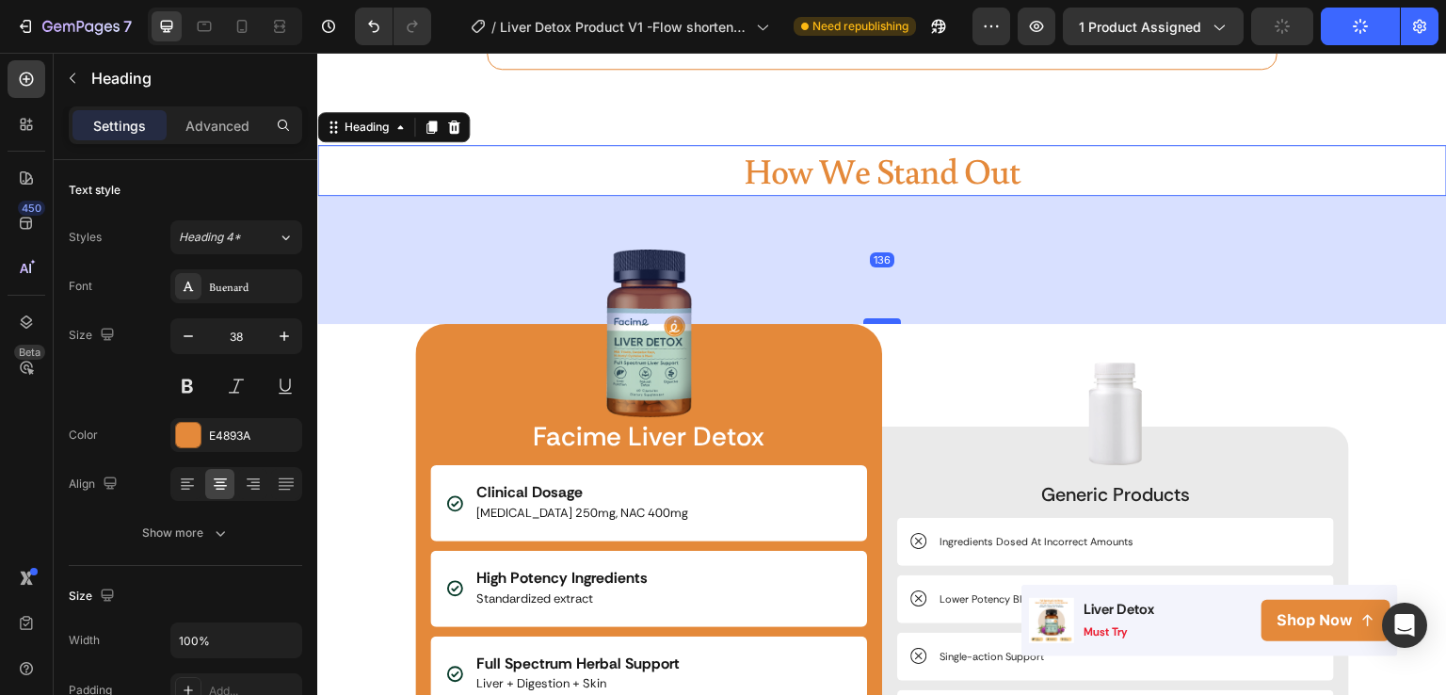
drag, startPoint x: 879, startPoint y: 265, endPoint x: 878, endPoint y: 318, distance: 53.7
click at [878, 318] on div at bounding box center [882, 321] width 38 height 6
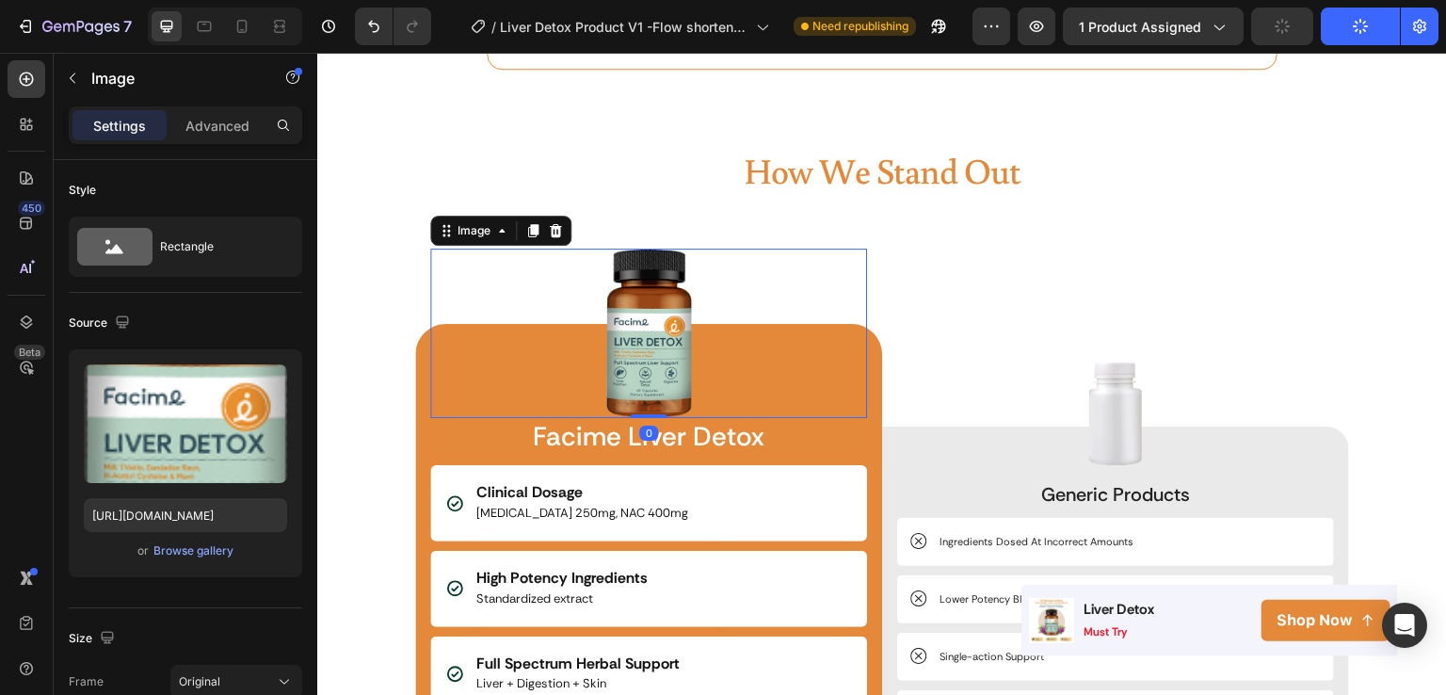
scroll to position [588, 0]
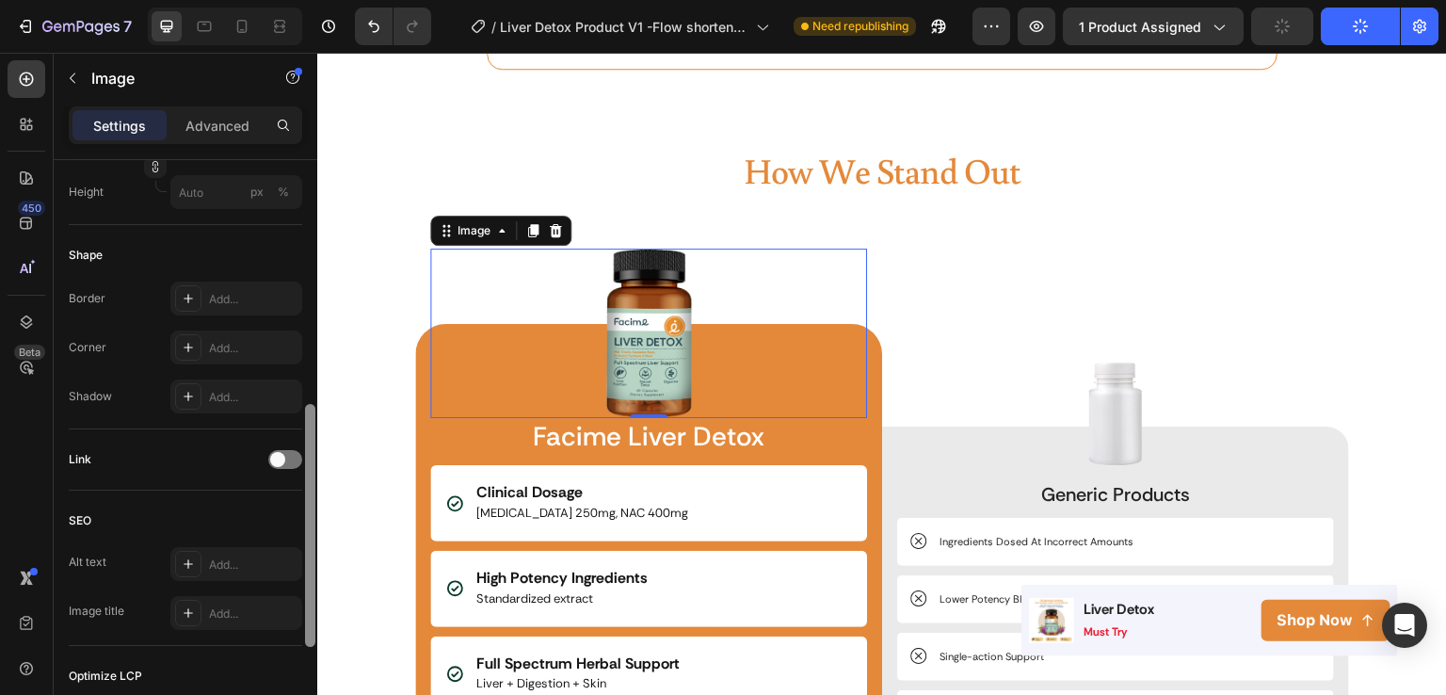
drag, startPoint x: 316, startPoint y: 359, endPoint x: 314, endPoint y: 391, distance: 32.1
click at [314, 391] on div at bounding box center [310, 454] width 14 height 589
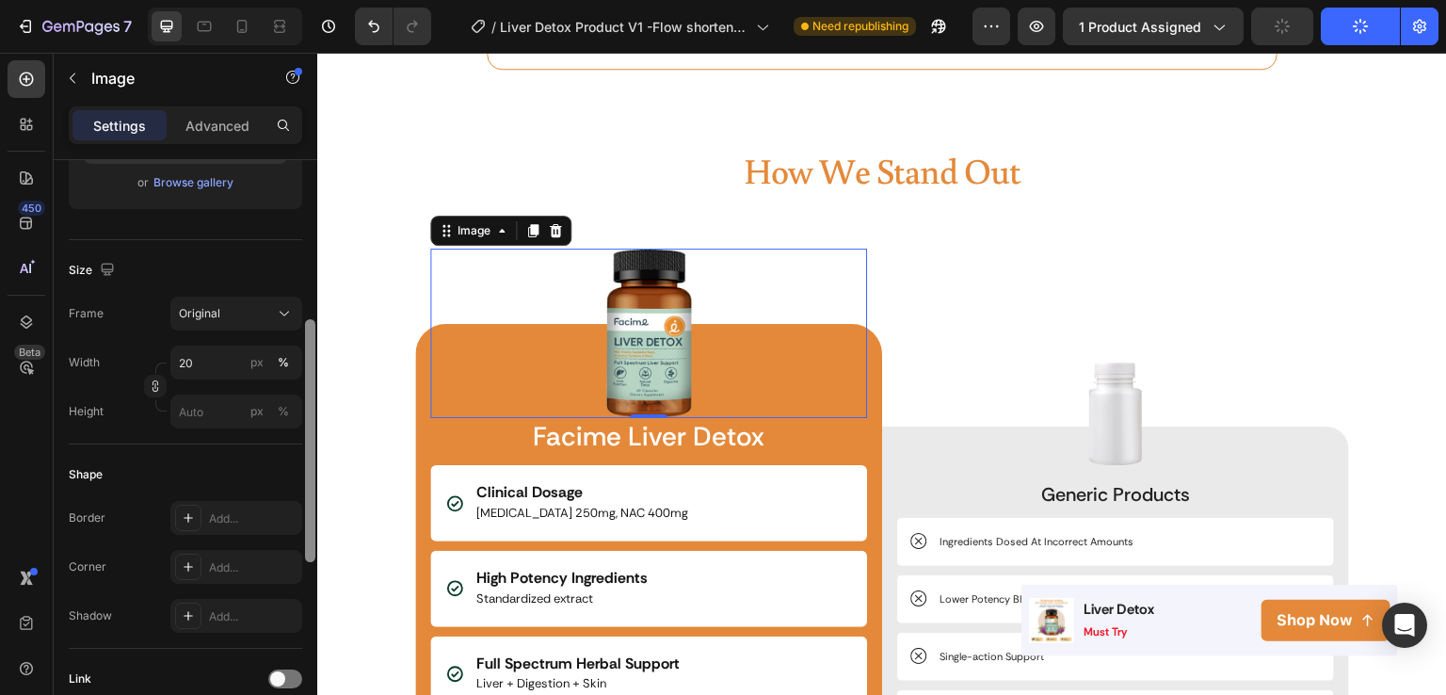
scroll to position [373, 0]
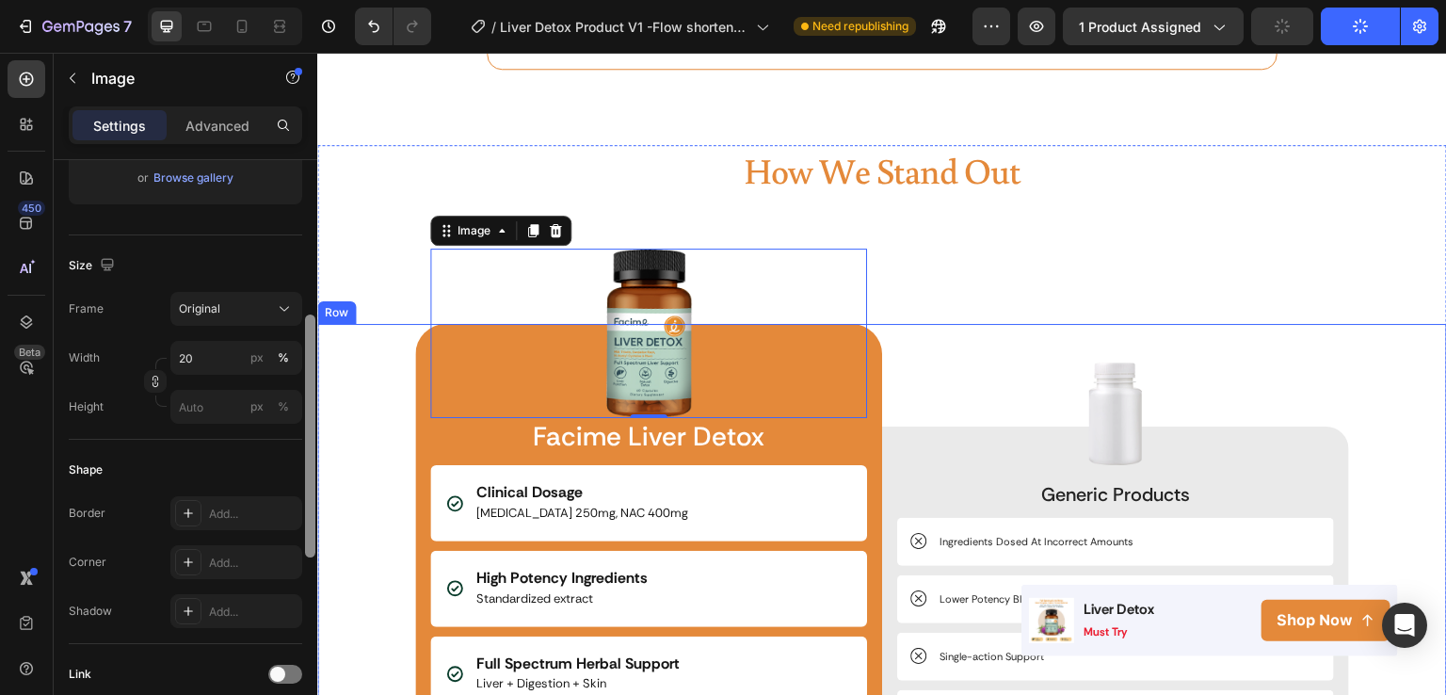
drag, startPoint x: 629, startPoint y: 492, endPoint x: 319, endPoint y: 432, distance: 315.4
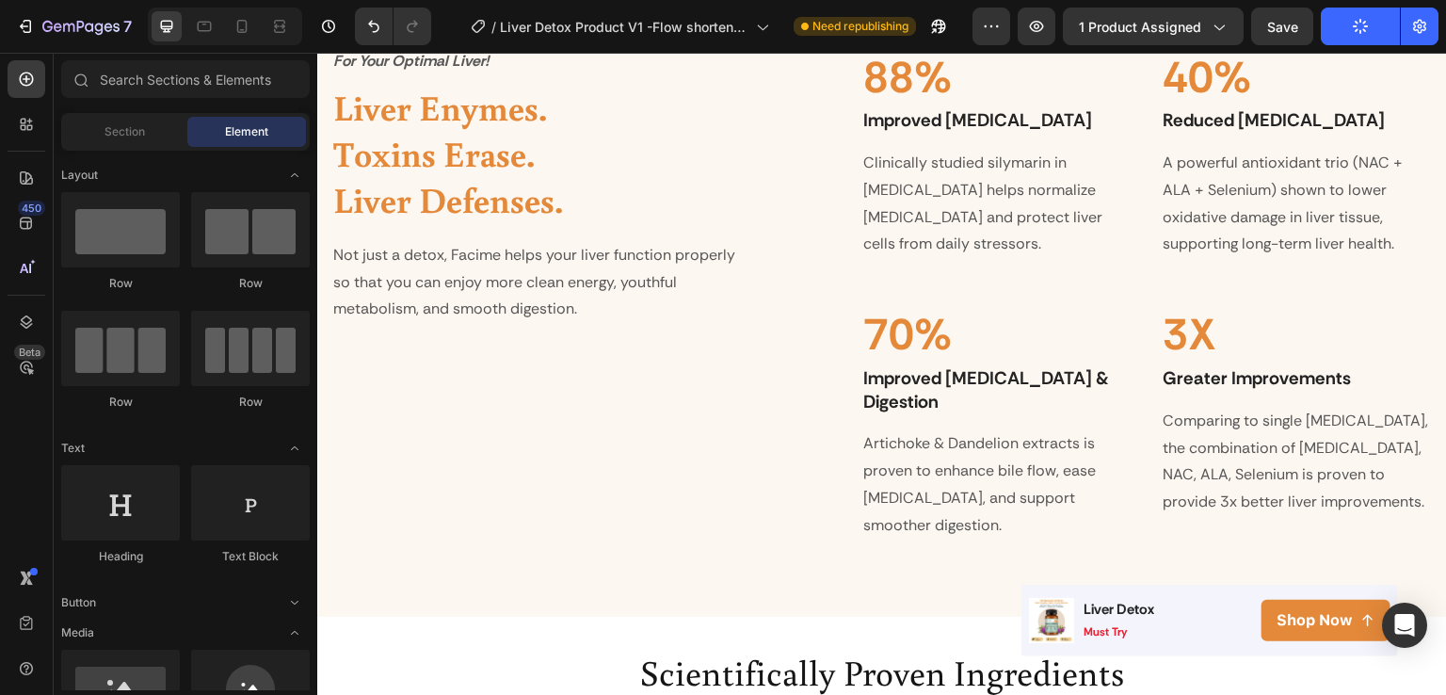
scroll to position [2092, 0]
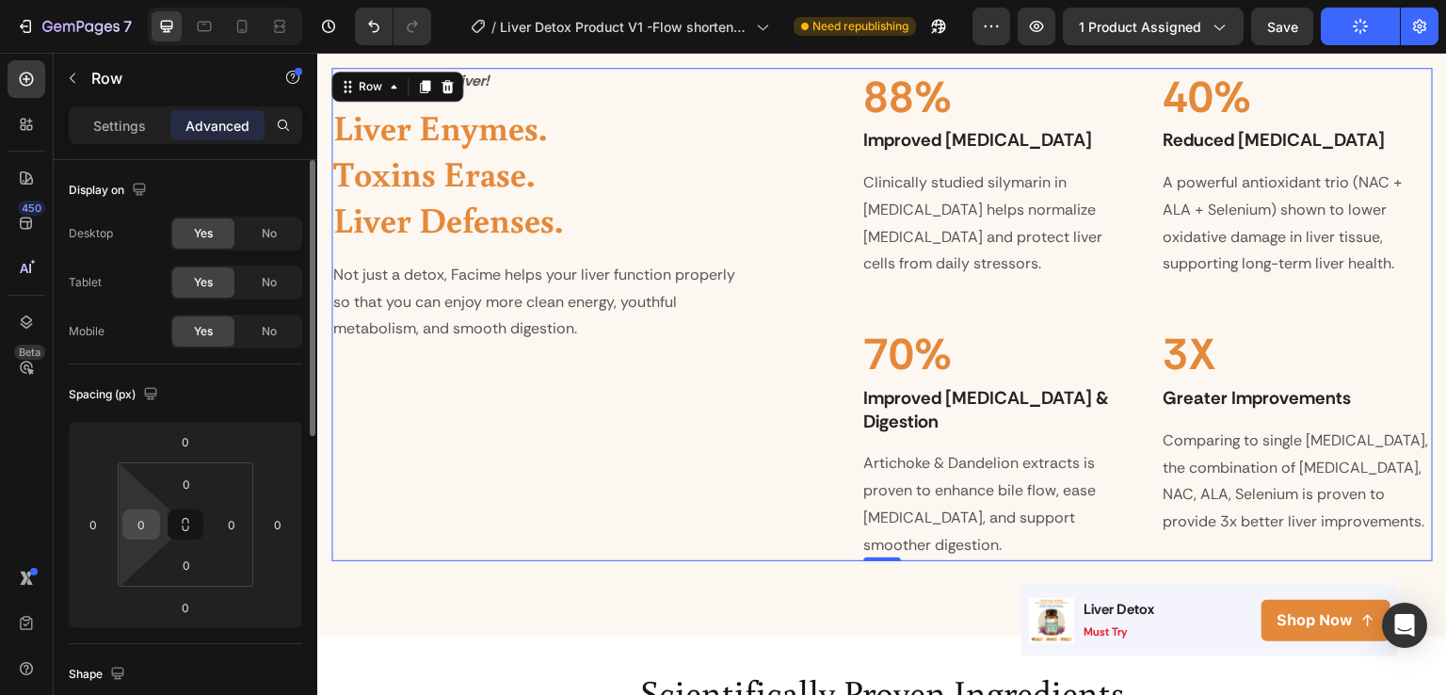
click at [135, 509] on div "0" at bounding box center [141, 524] width 38 height 30
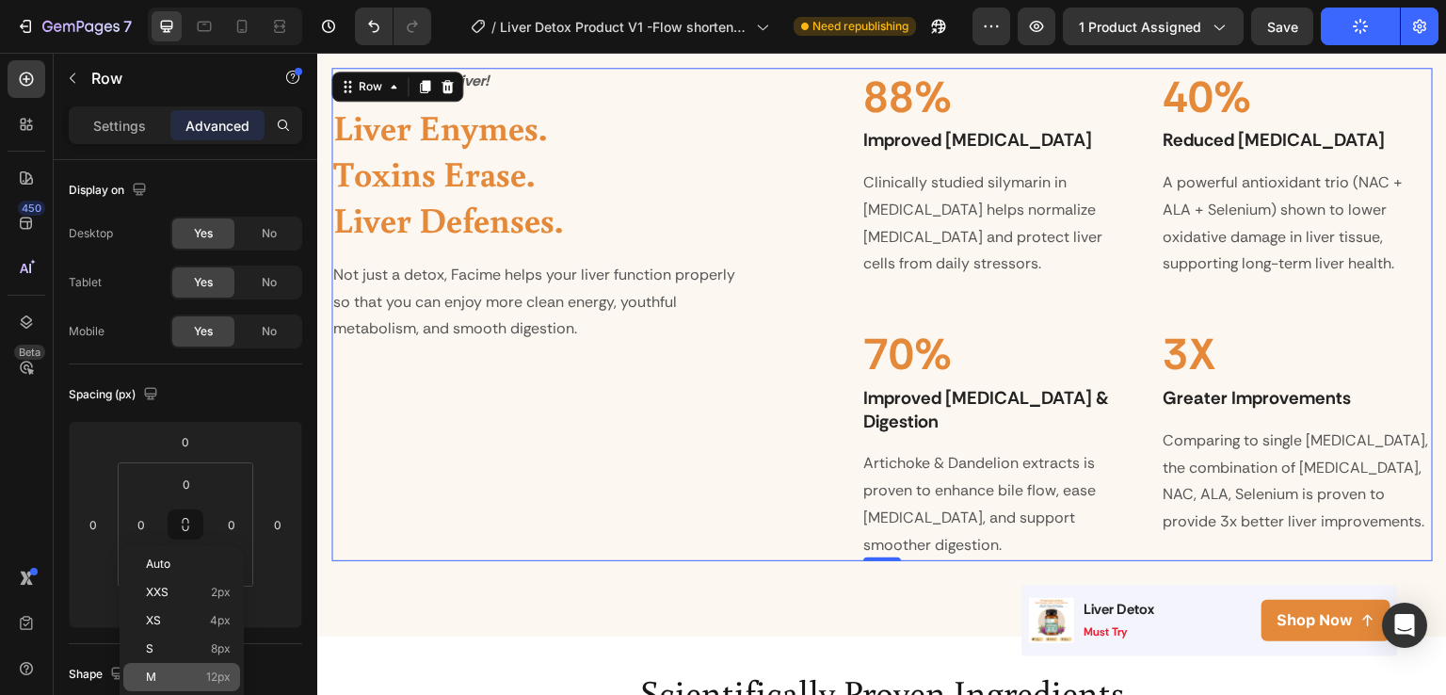
click at [154, 664] on div "M 12px" at bounding box center [181, 677] width 117 height 28
type input "12"
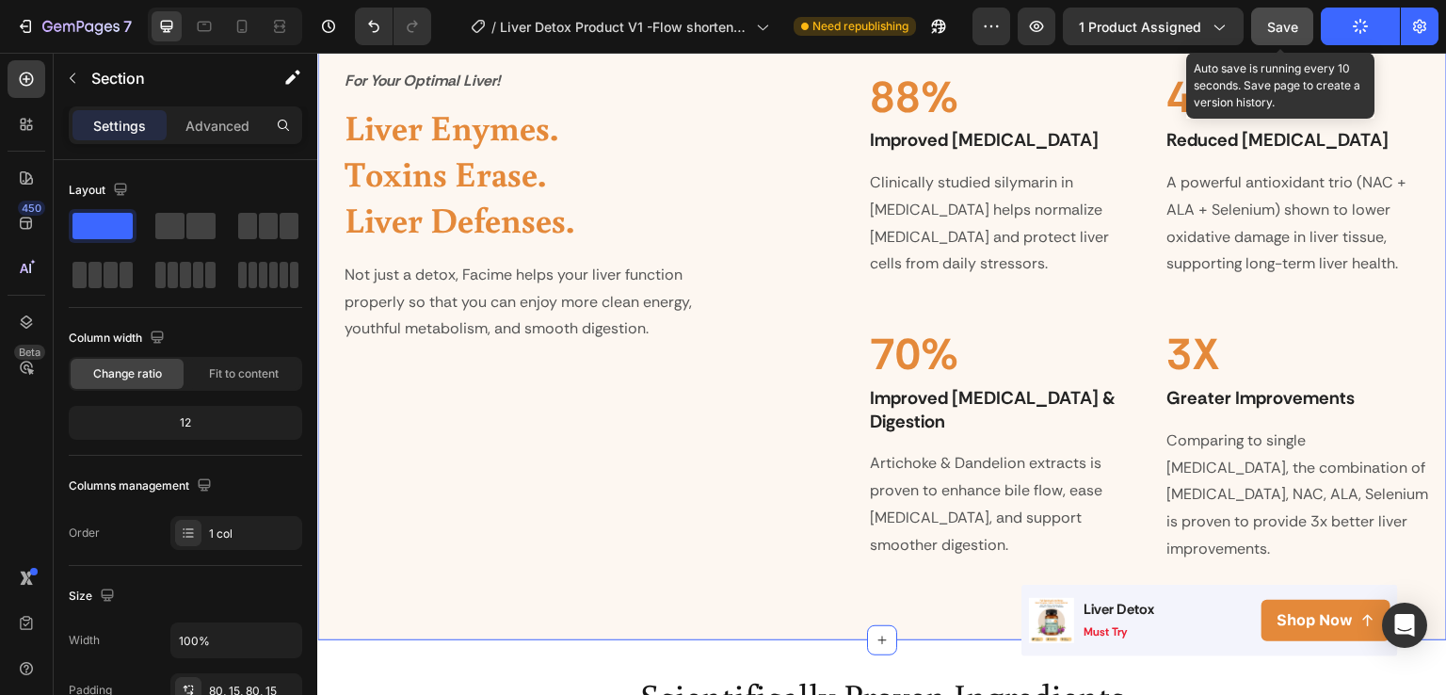
click at [1295, 12] on button "Save" at bounding box center [1282, 27] width 62 height 38
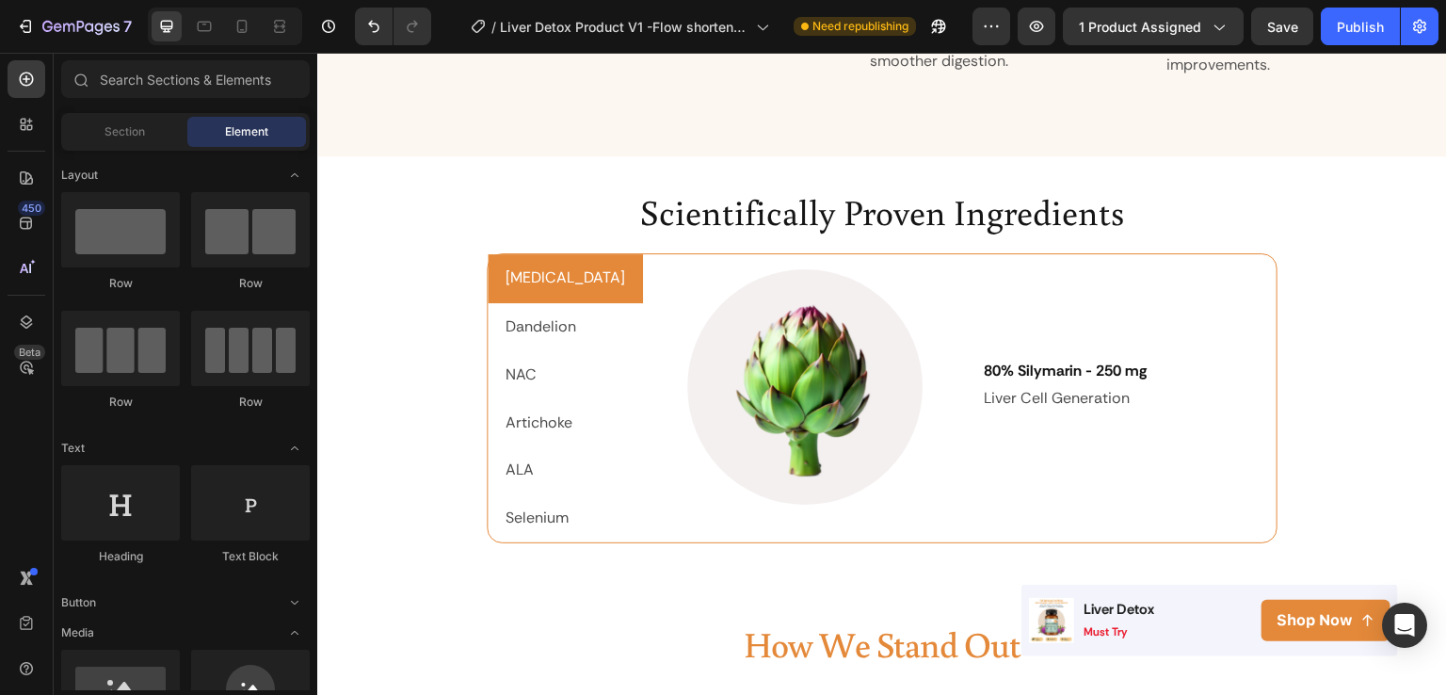
scroll to position [2587, 0]
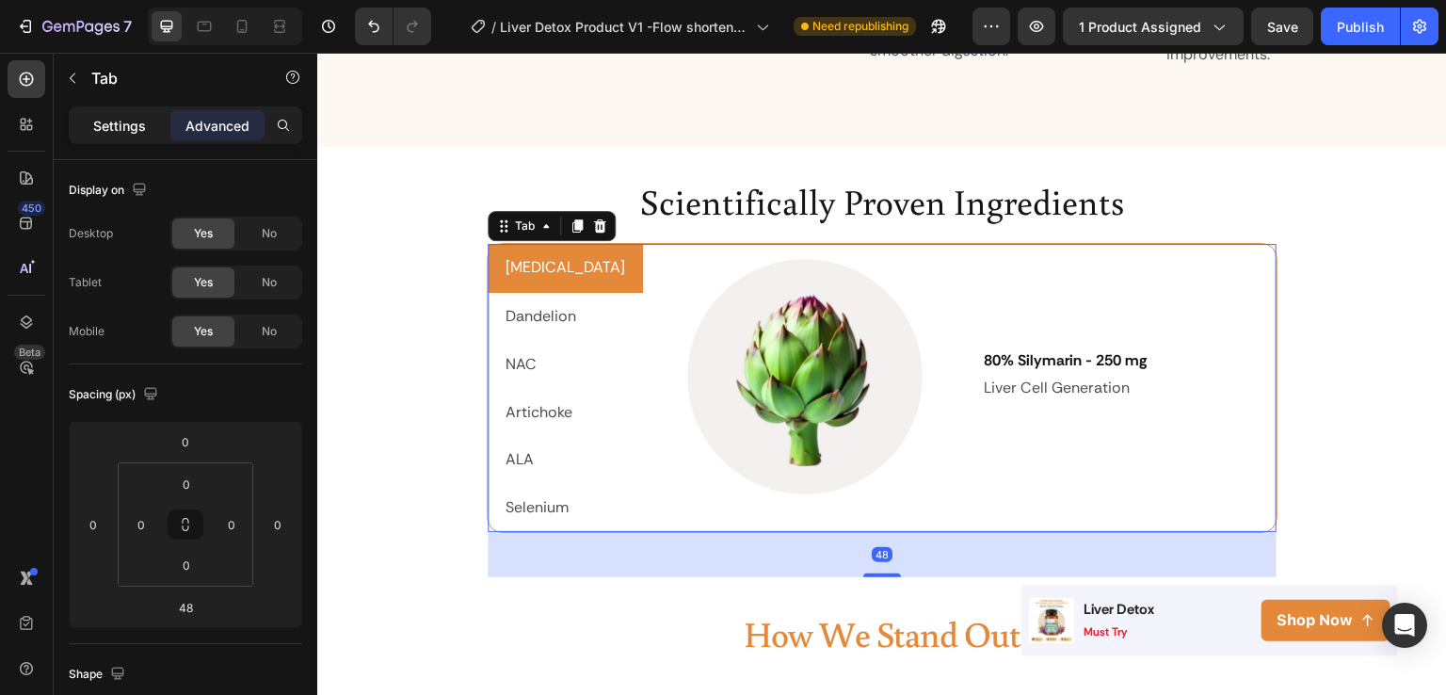
click at [120, 124] on p "Settings" at bounding box center [119, 126] width 53 height 20
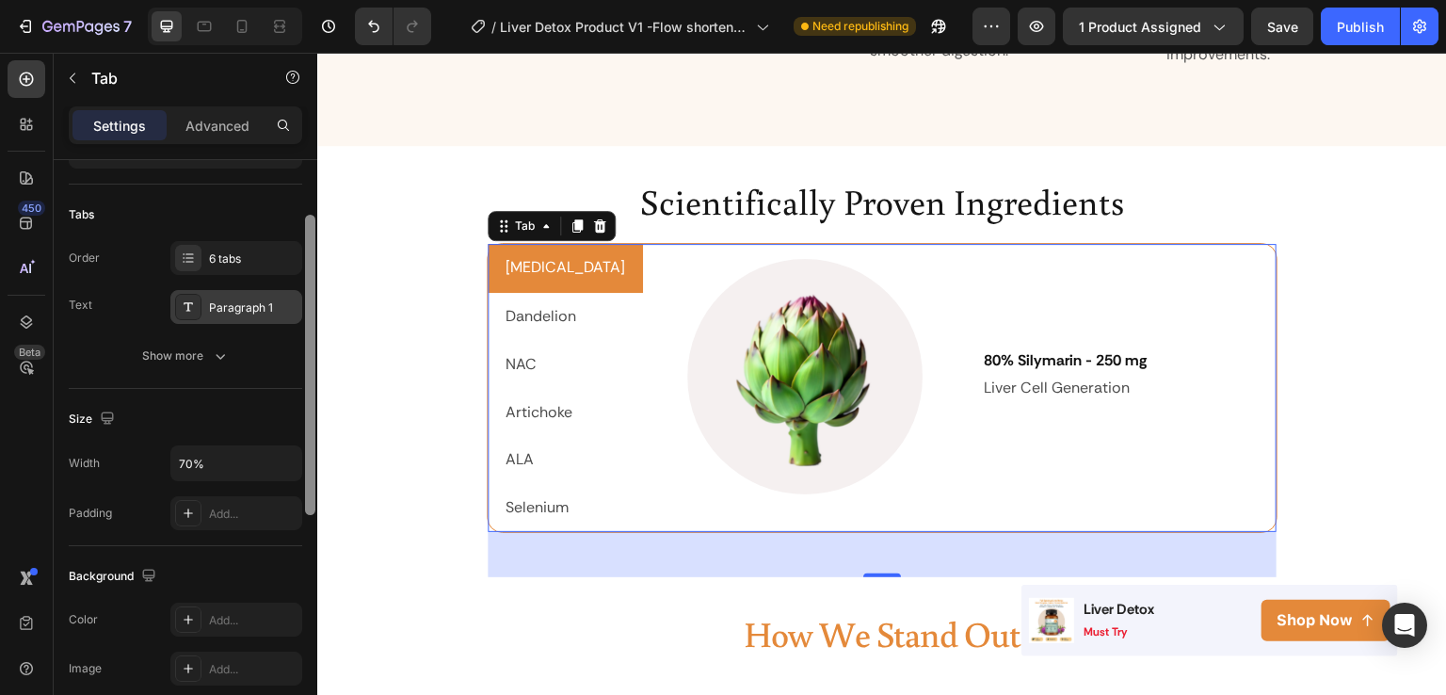
drag, startPoint x: 308, startPoint y: 263, endPoint x: 298, endPoint y: 315, distance: 53.6
click at [298, 315] on div "Layout Left Tabs Order 6 tabs Text Paragraph 1 Show more Size Width 70% Padding…" at bounding box center [186, 454] width 264 height 589
click at [256, 315] on div "Paragraph 1" at bounding box center [253, 313] width 89 height 17
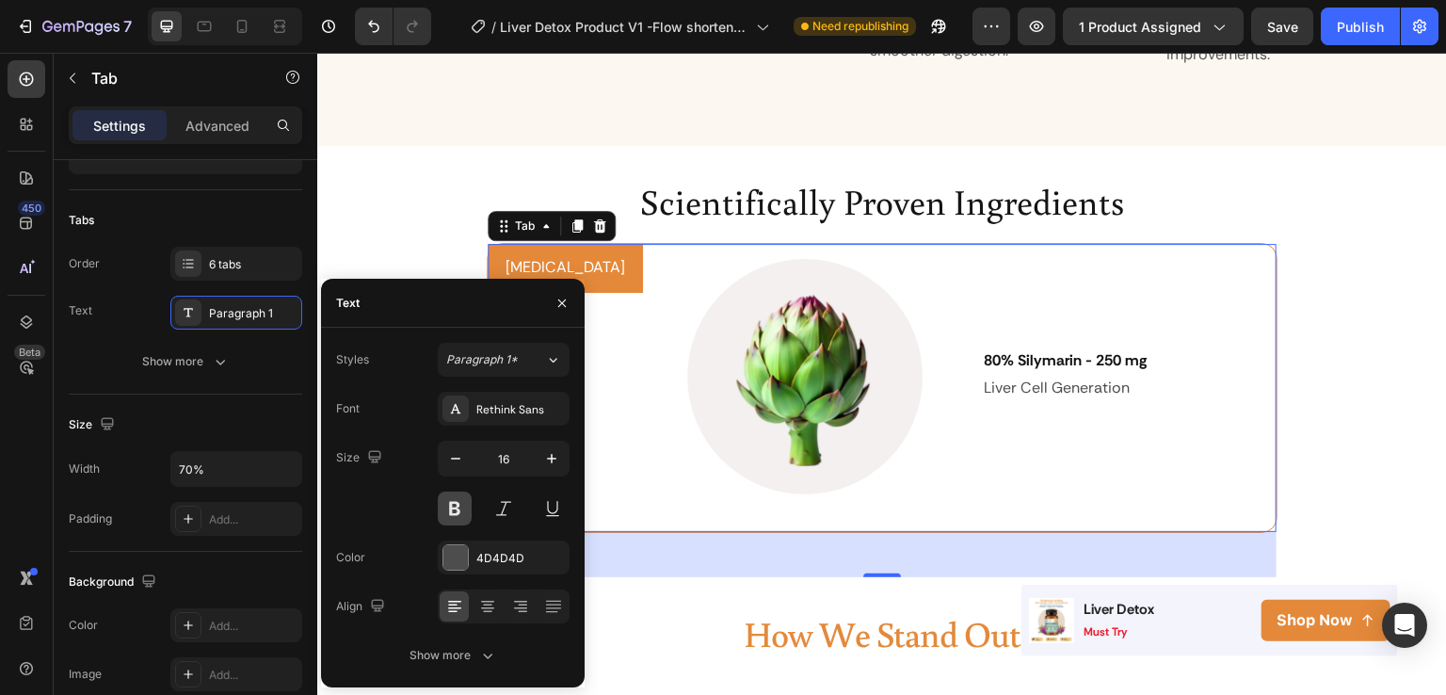
click at [464, 514] on button at bounding box center [455, 509] width 34 height 34
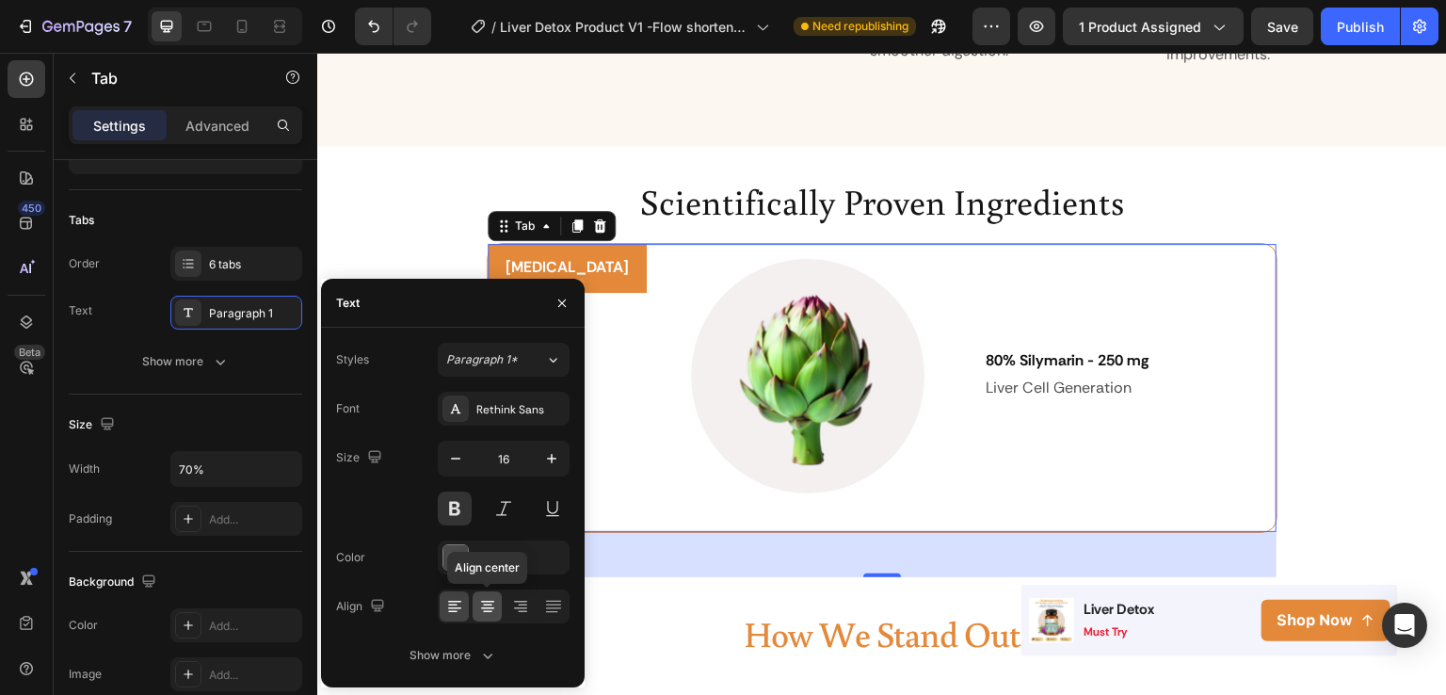
click at [487, 603] on icon at bounding box center [487, 606] width 19 height 19
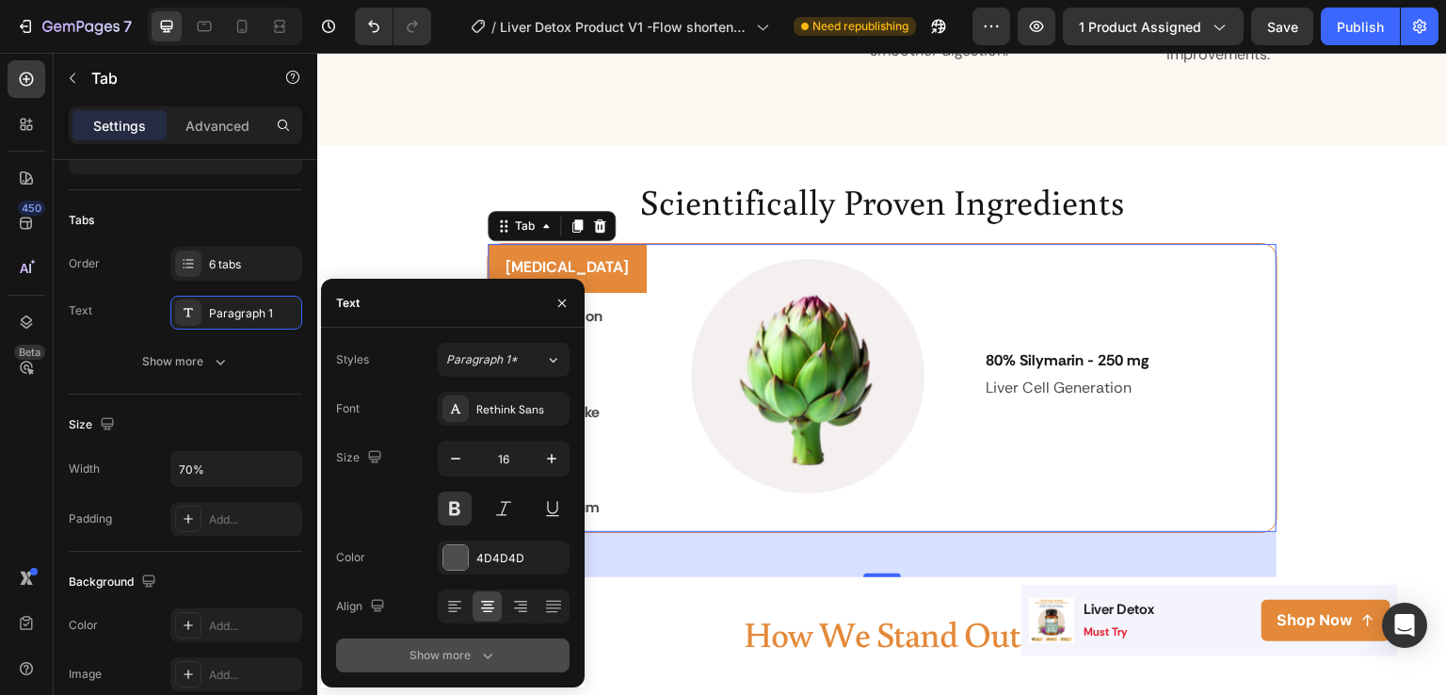
click at [494, 652] on icon "button" at bounding box center [487, 655] width 19 height 19
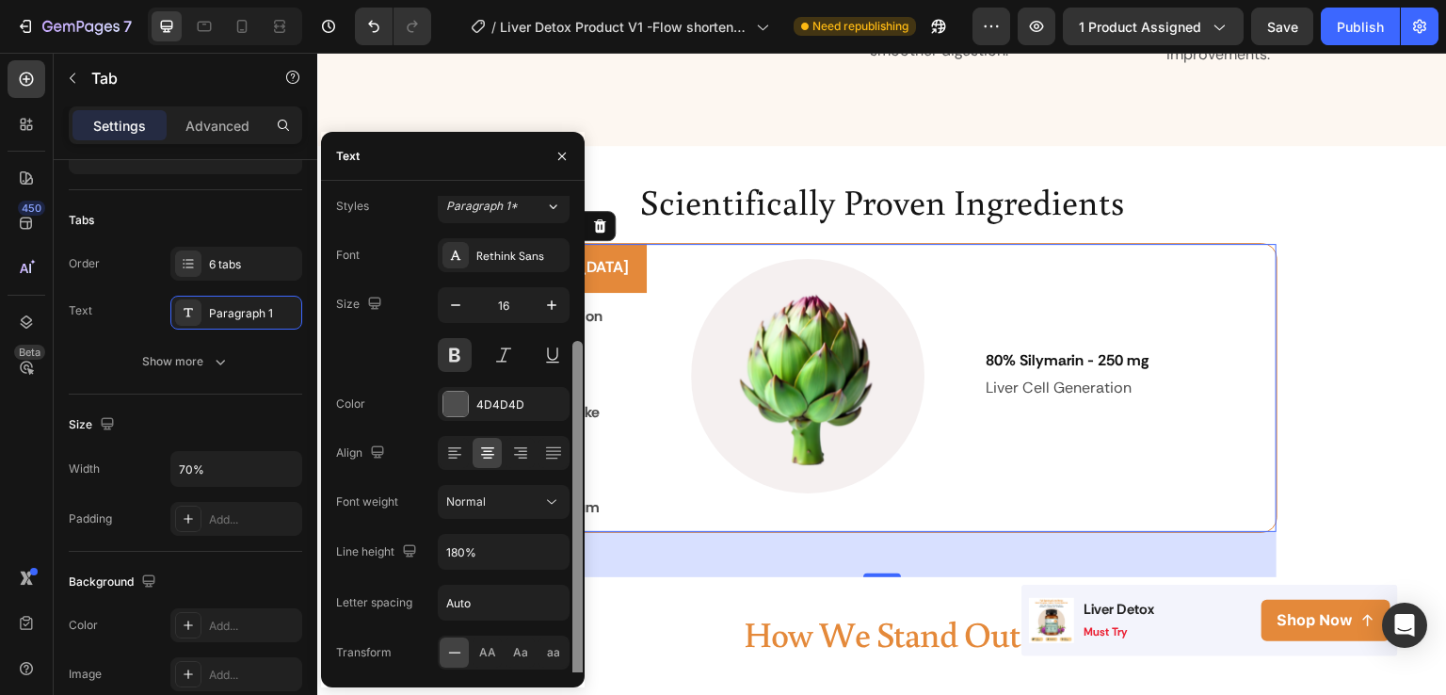
scroll to position [0, 0]
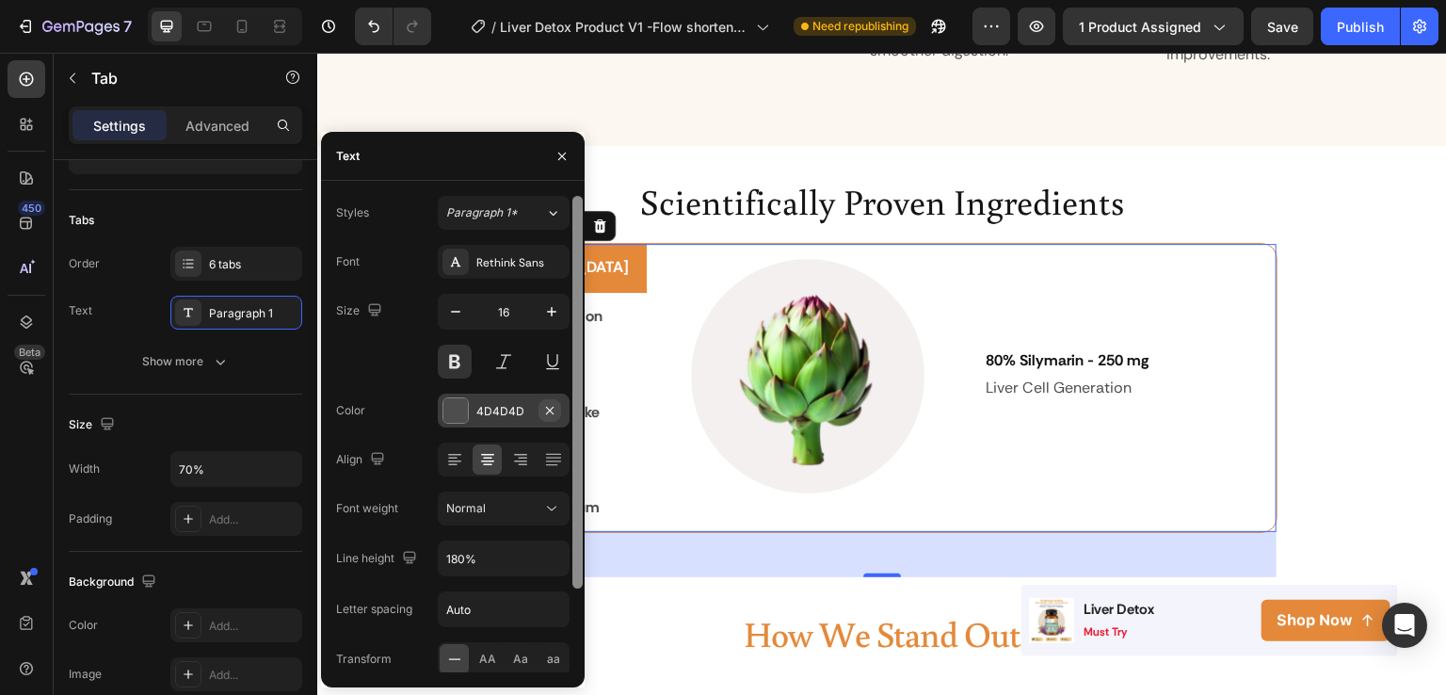
drag, startPoint x: 580, startPoint y: 467, endPoint x: 543, endPoint y: 410, distance: 68.2
click at [543, 410] on div "Styles Paragraph 1* Font Rethink Sans Size 16 Color 4D4D4D Align Font weight No…" at bounding box center [453, 434] width 264 height 476
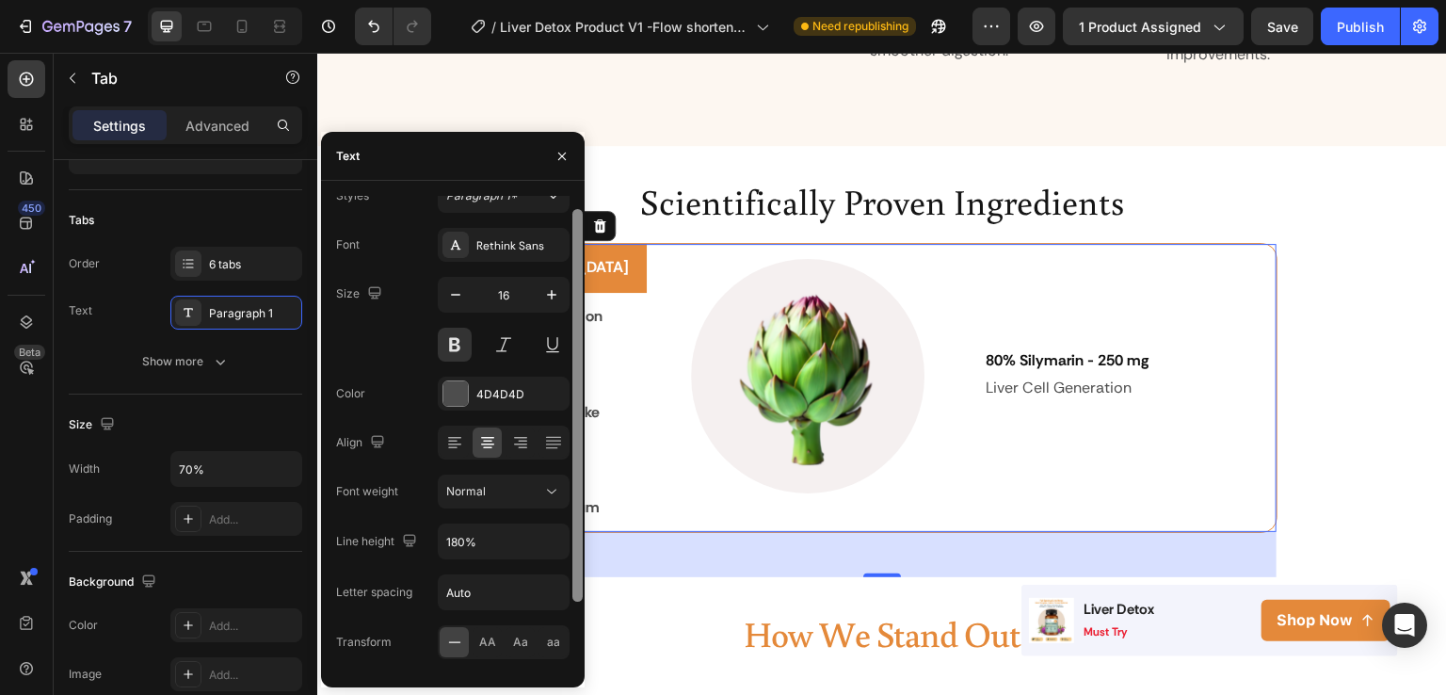
drag, startPoint x: 897, startPoint y: 537, endPoint x: 589, endPoint y: 524, distance: 308.2
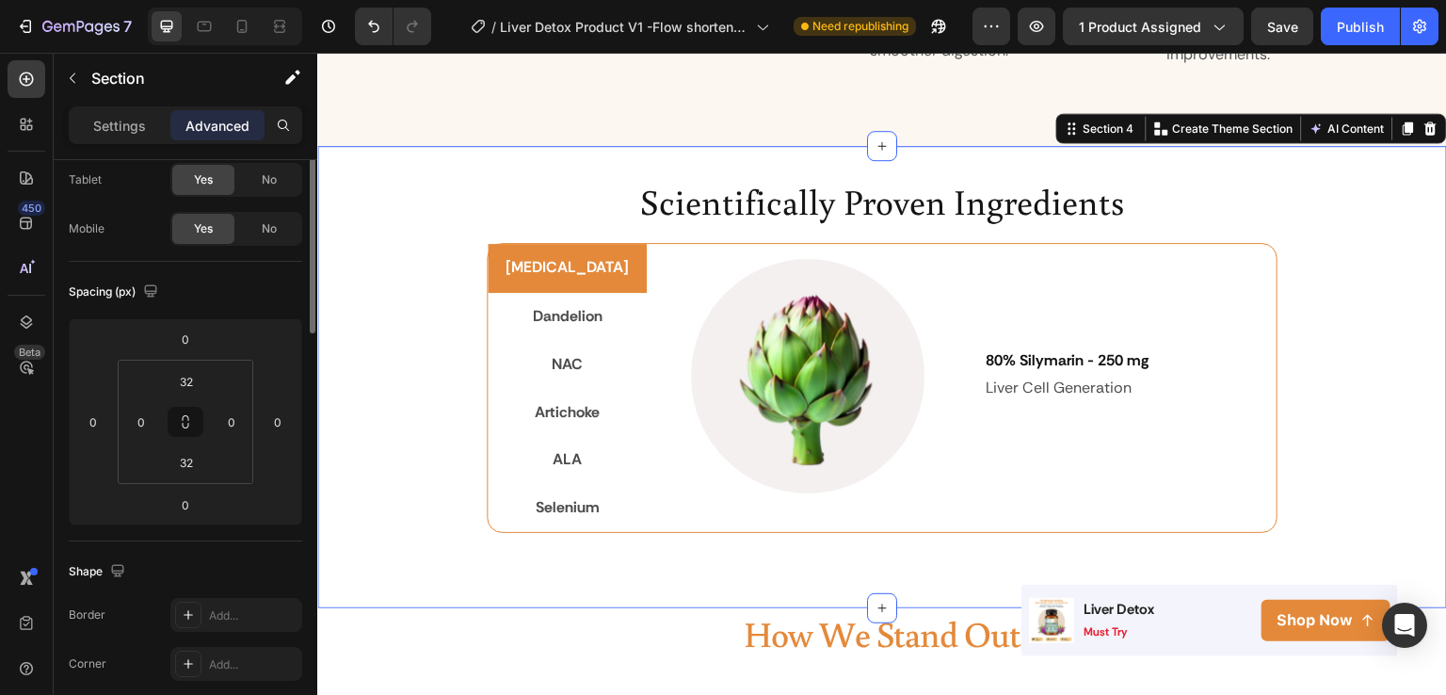
scroll to position [0, 0]
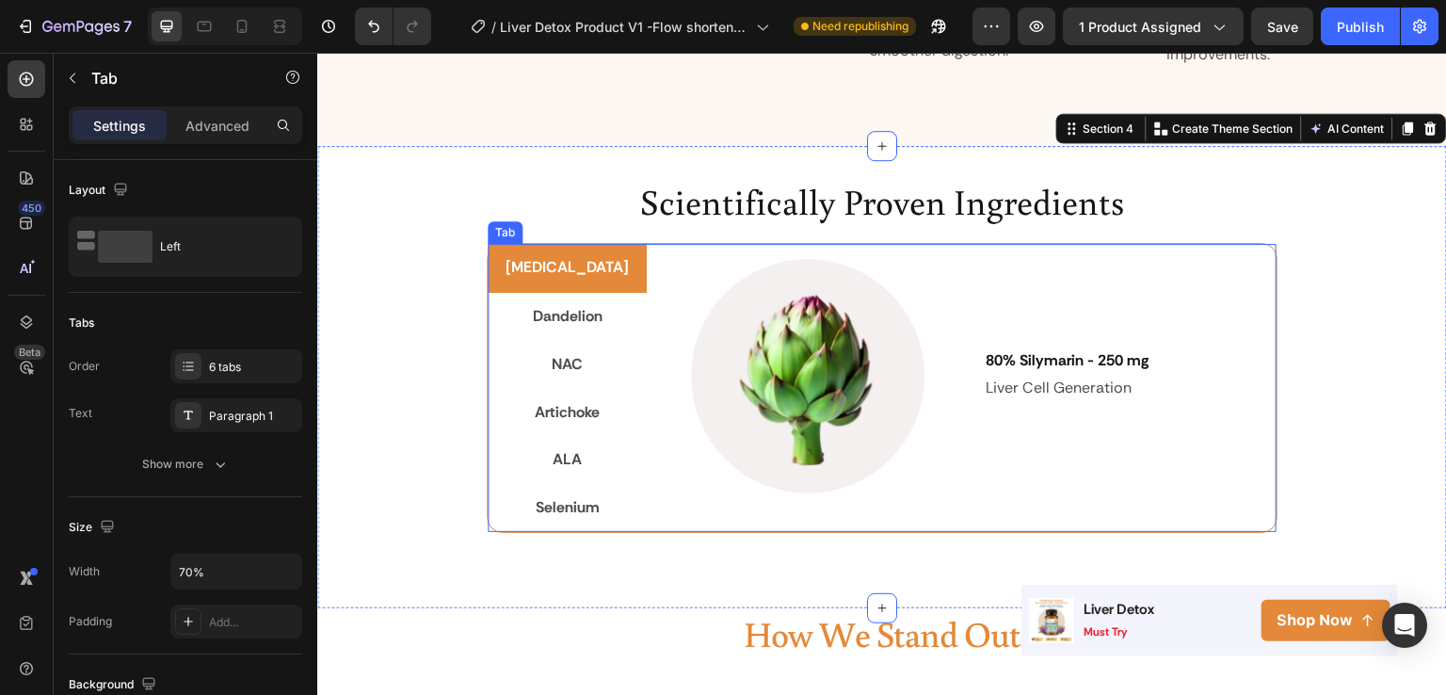
click at [513, 254] on p "[MEDICAL_DATA]" at bounding box center [567, 267] width 123 height 27
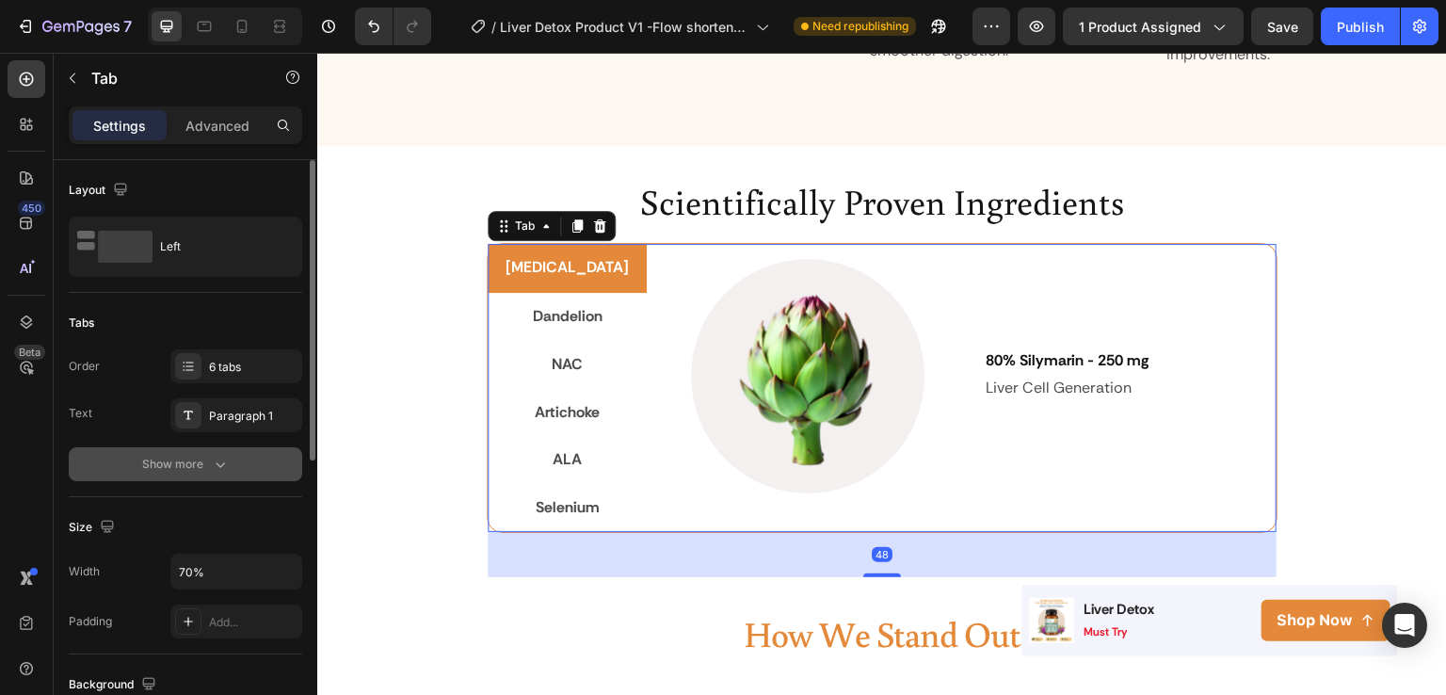
click at [218, 472] on icon "button" at bounding box center [220, 464] width 19 height 19
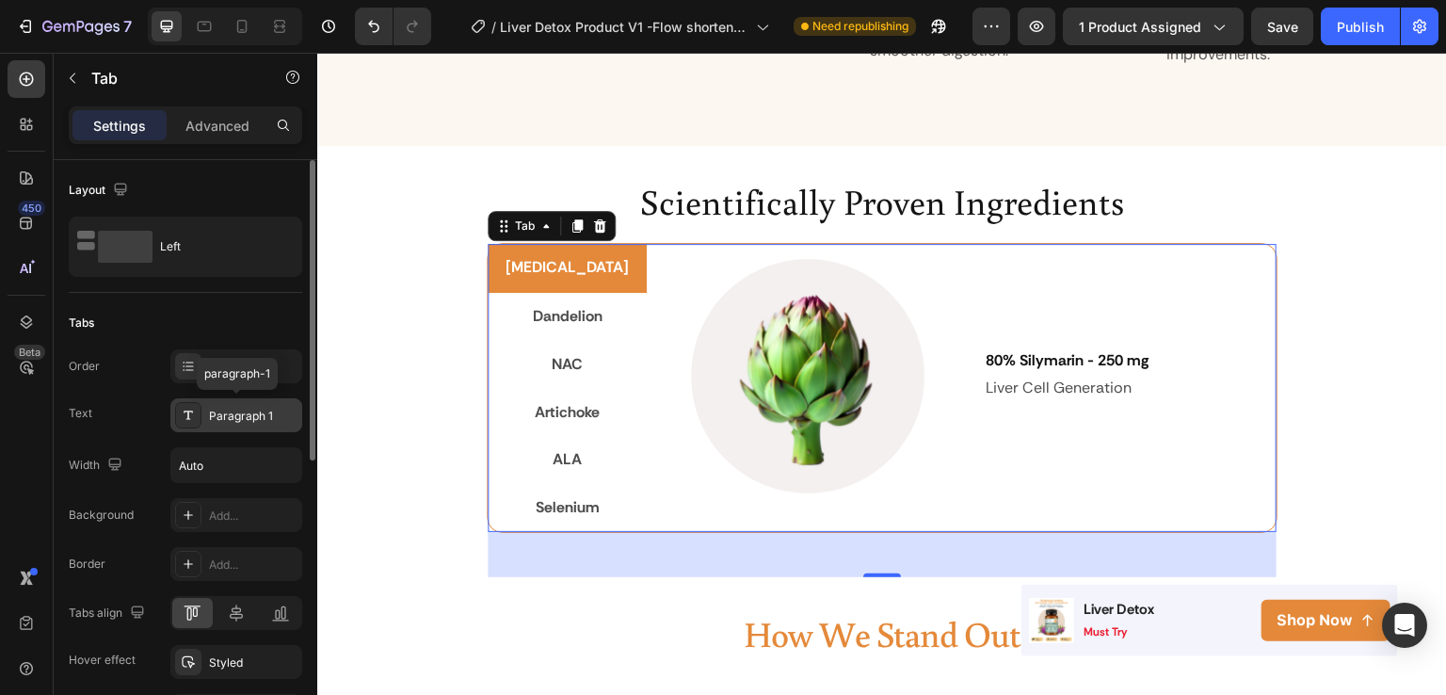
click at [252, 411] on div "Paragraph 1" at bounding box center [253, 416] width 89 height 17
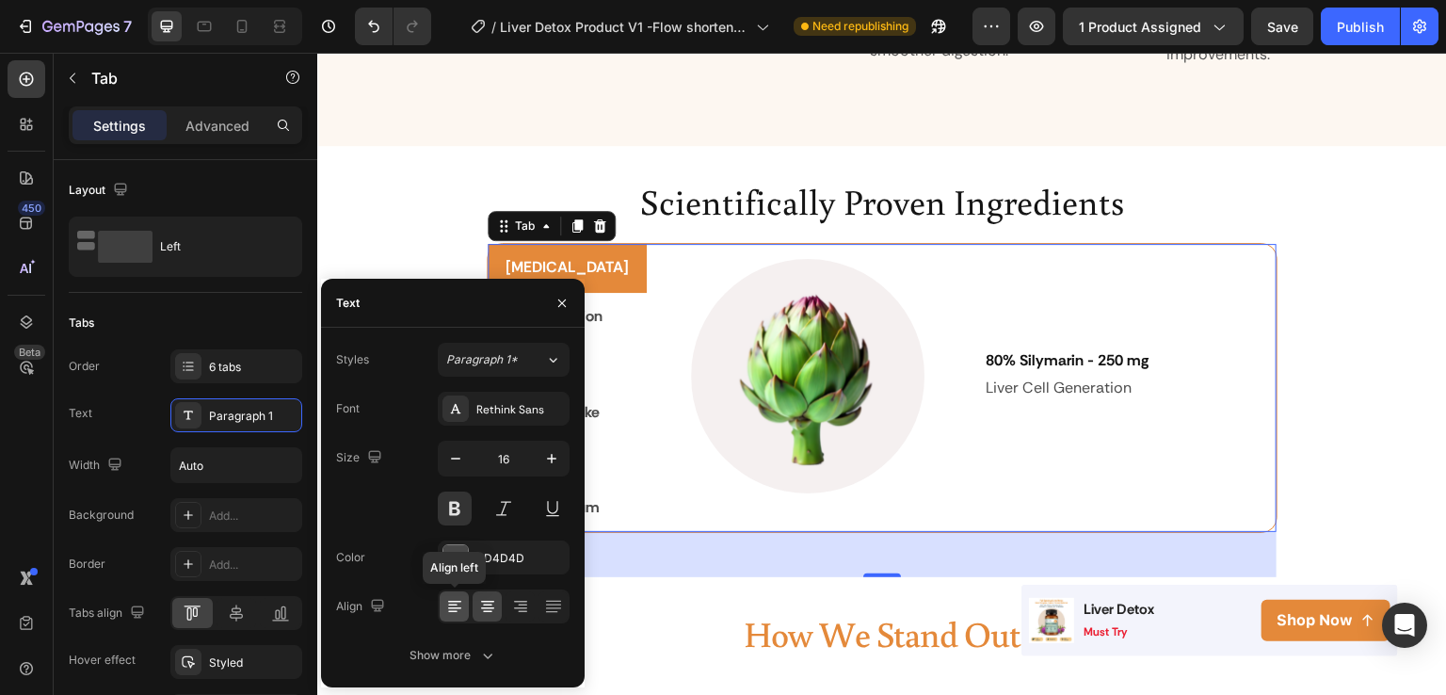
click at [463, 611] on div at bounding box center [454, 606] width 29 height 30
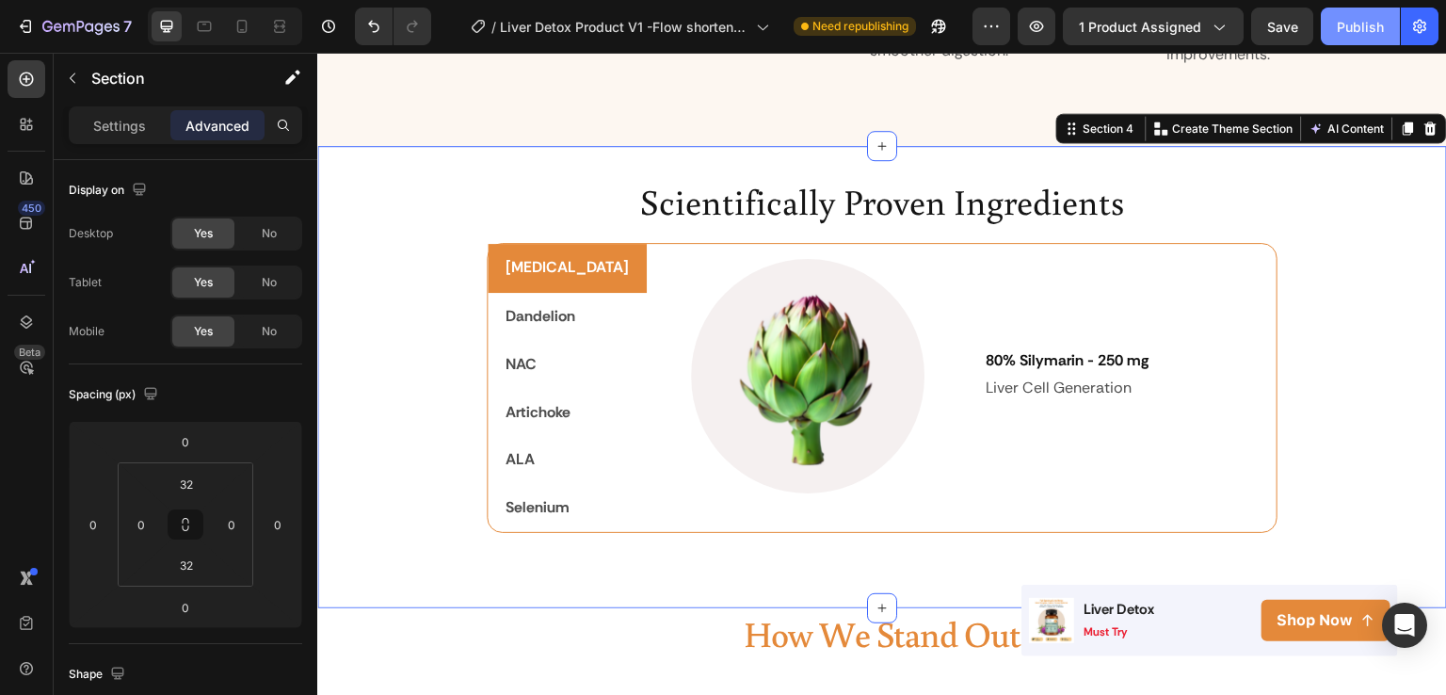
click at [1366, 27] on div "Publish" at bounding box center [1360, 27] width 47 height 20
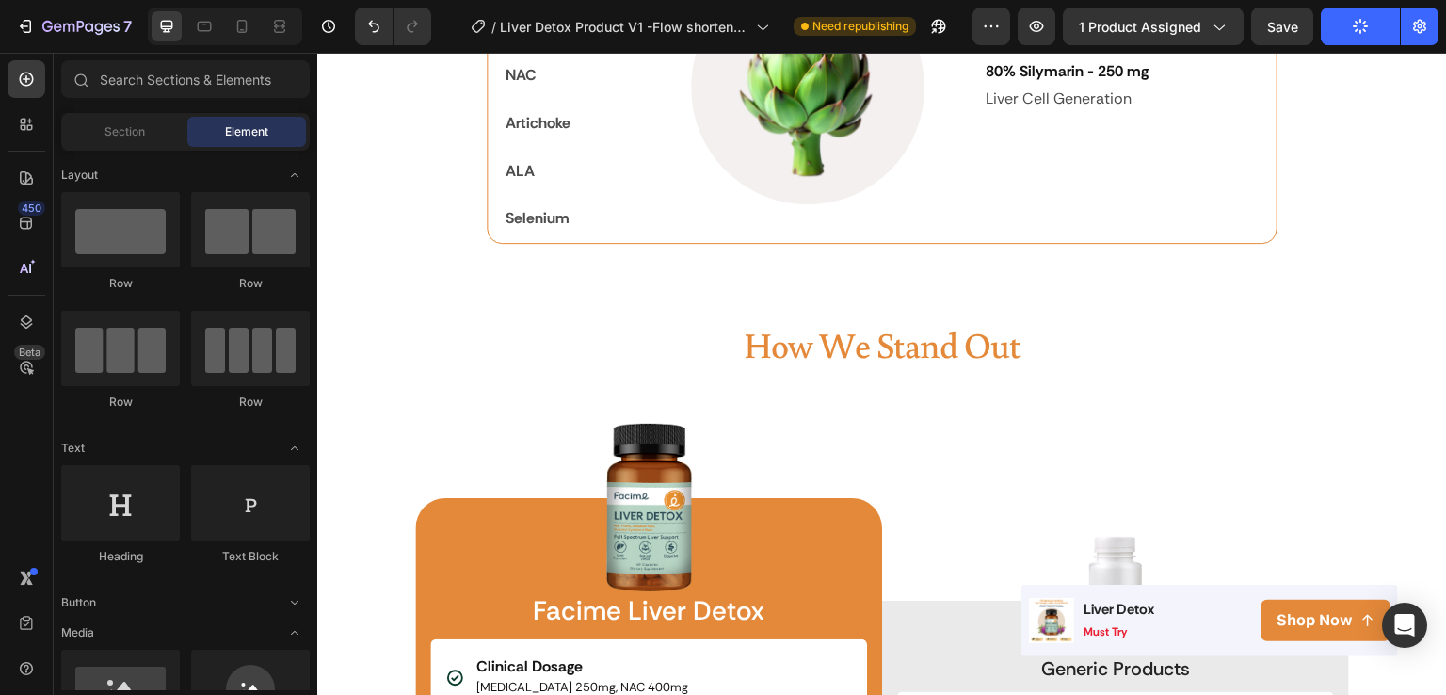
scroll to position [2995, 0]
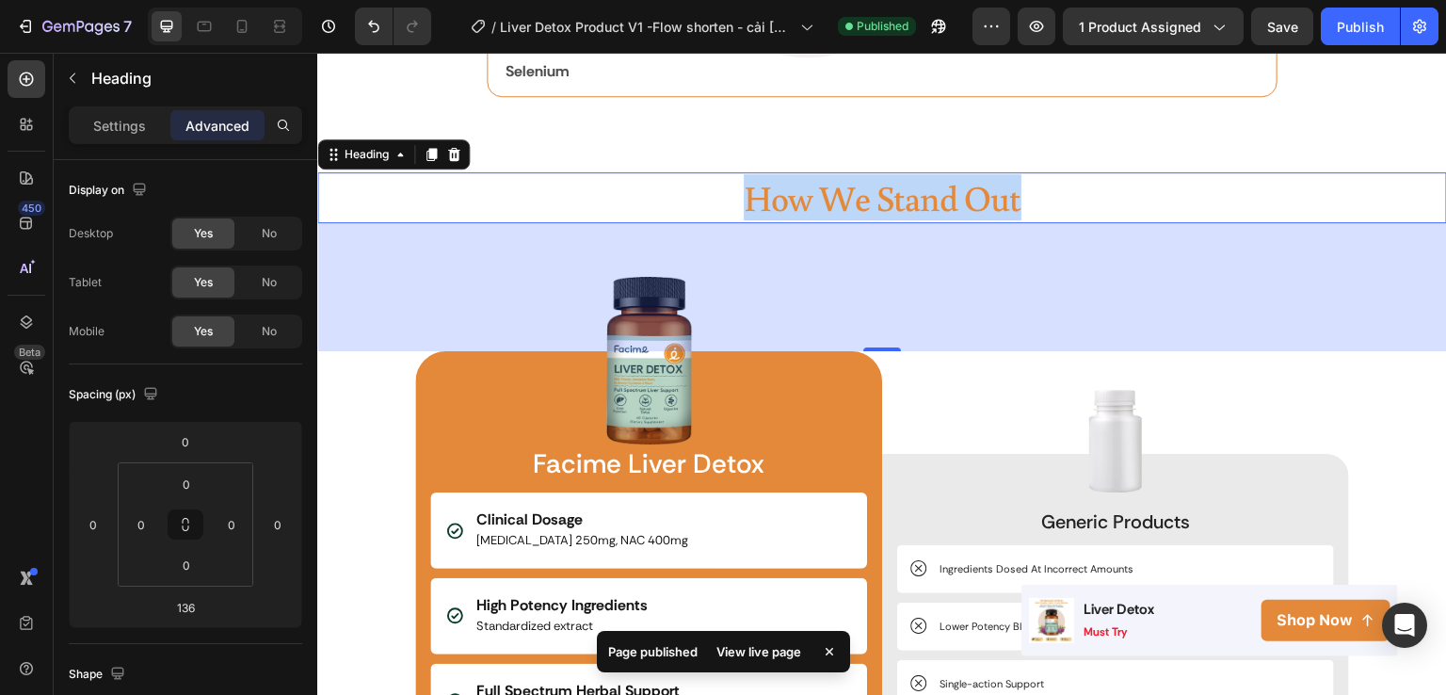
drag, startPoint x: 679, startPoint y: 183, endPoint x: 1046, endPoint y: 186, distance: 367.3
click at [1046, 186] on p "How We Stand Out" at bounding box center [882, 197] width 1126 height 46
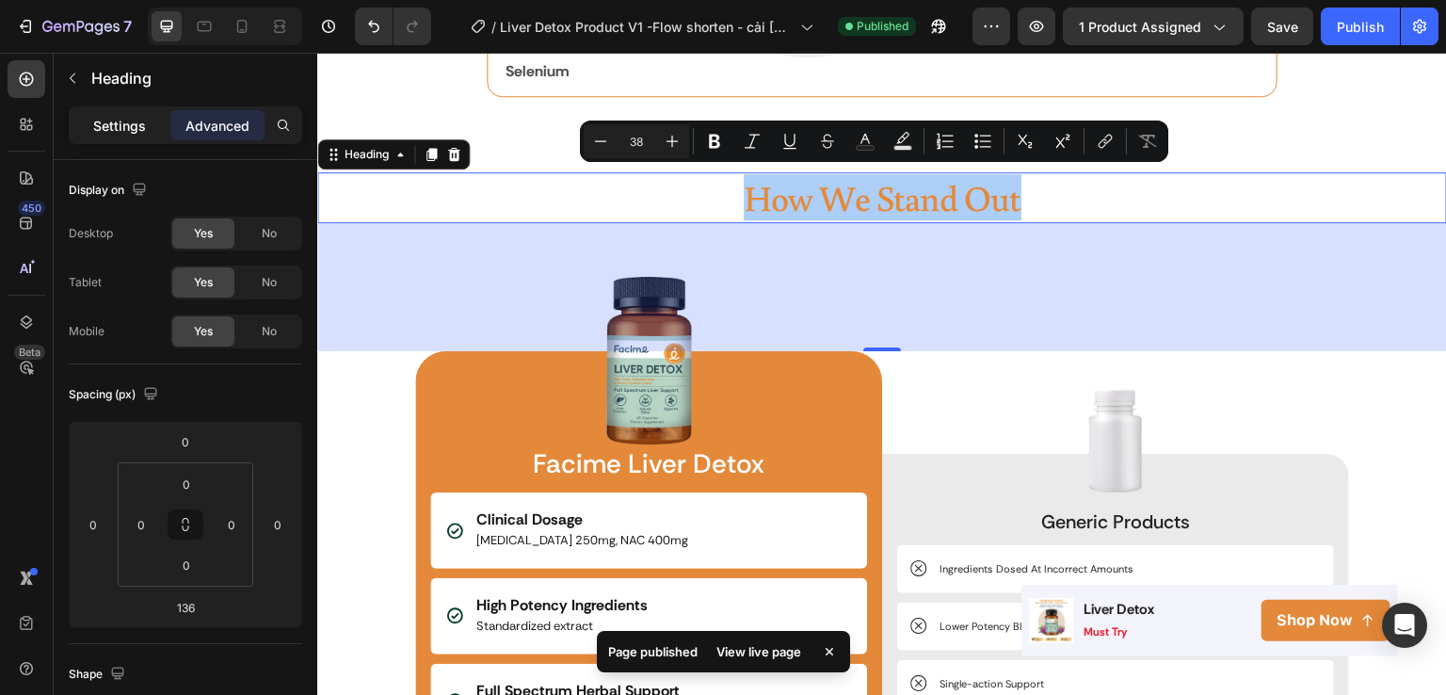
click at [128, 125] on p "Settings" at bounding box center [119, 126] width 53 height 20
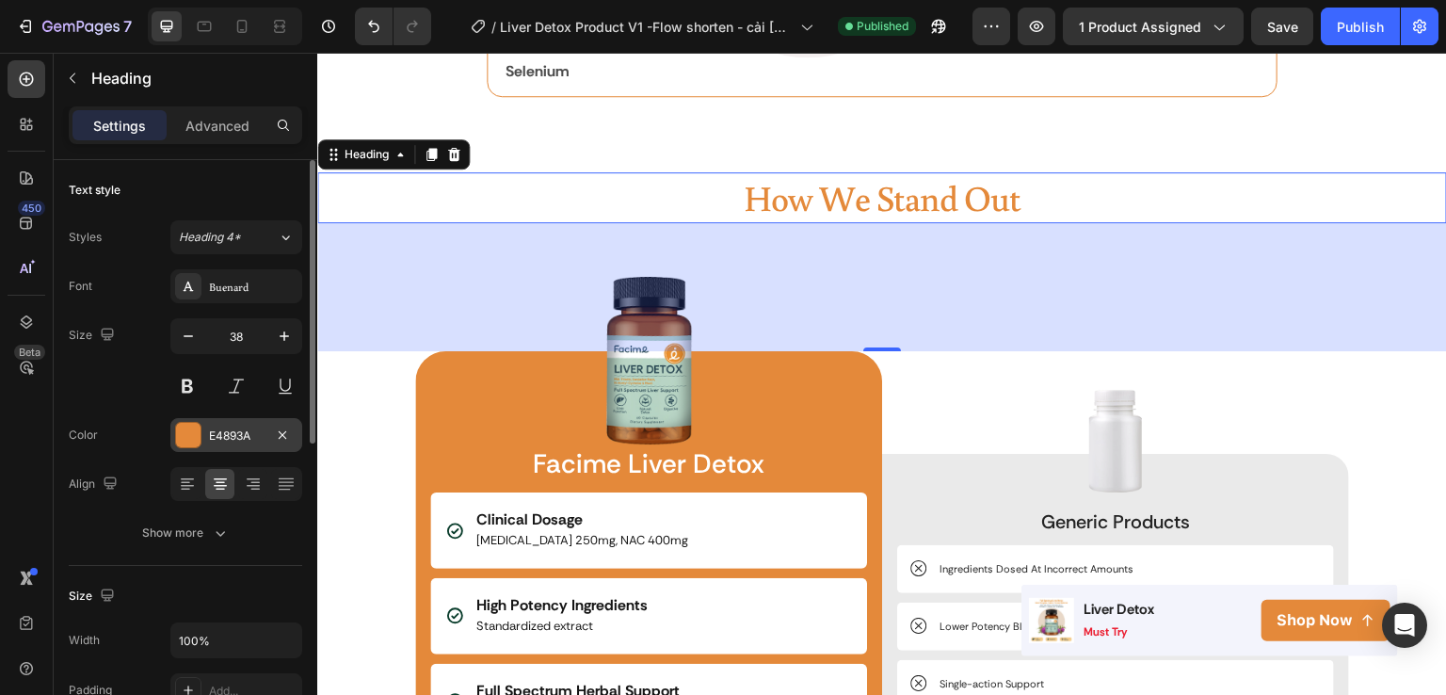
click at [198, 426] on div at bounding box center [188, 435] width 24 height 24
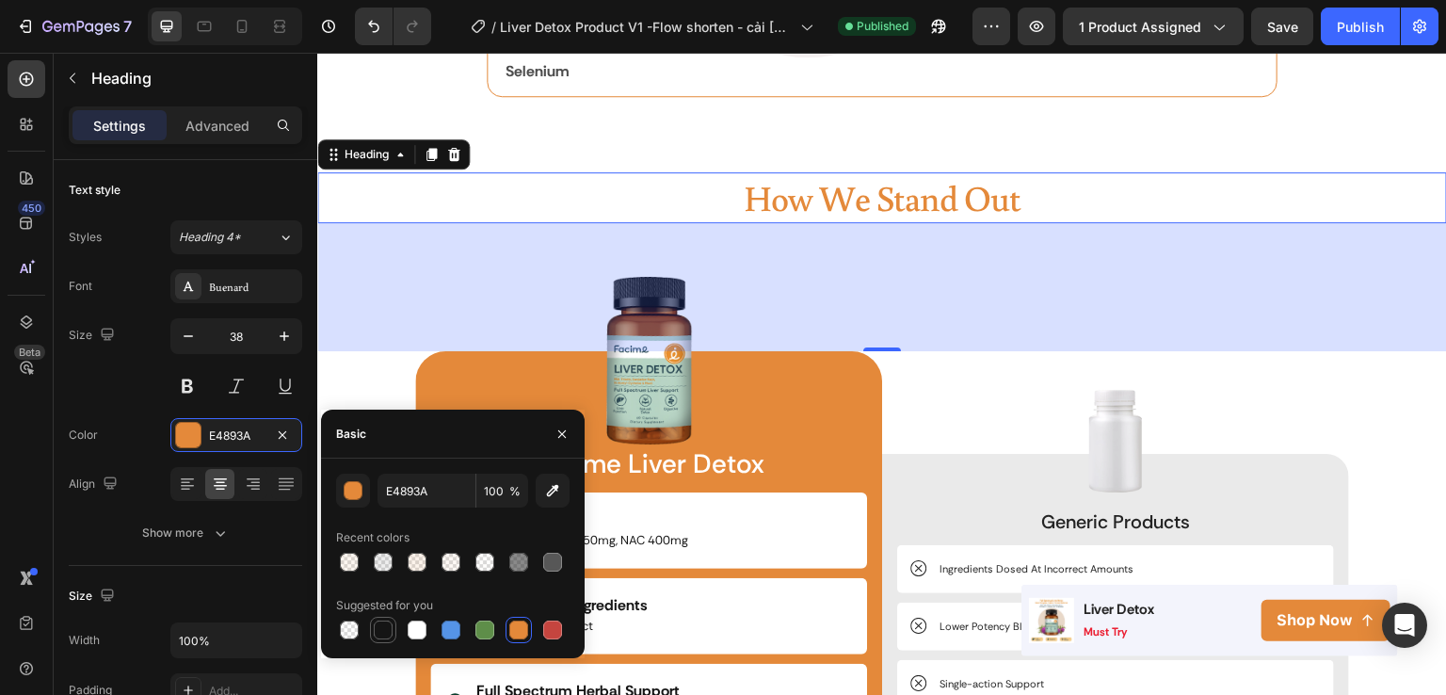
click at [380, 638] on div at bounding box center [383, 630] width 19 height 19
type input "151515"
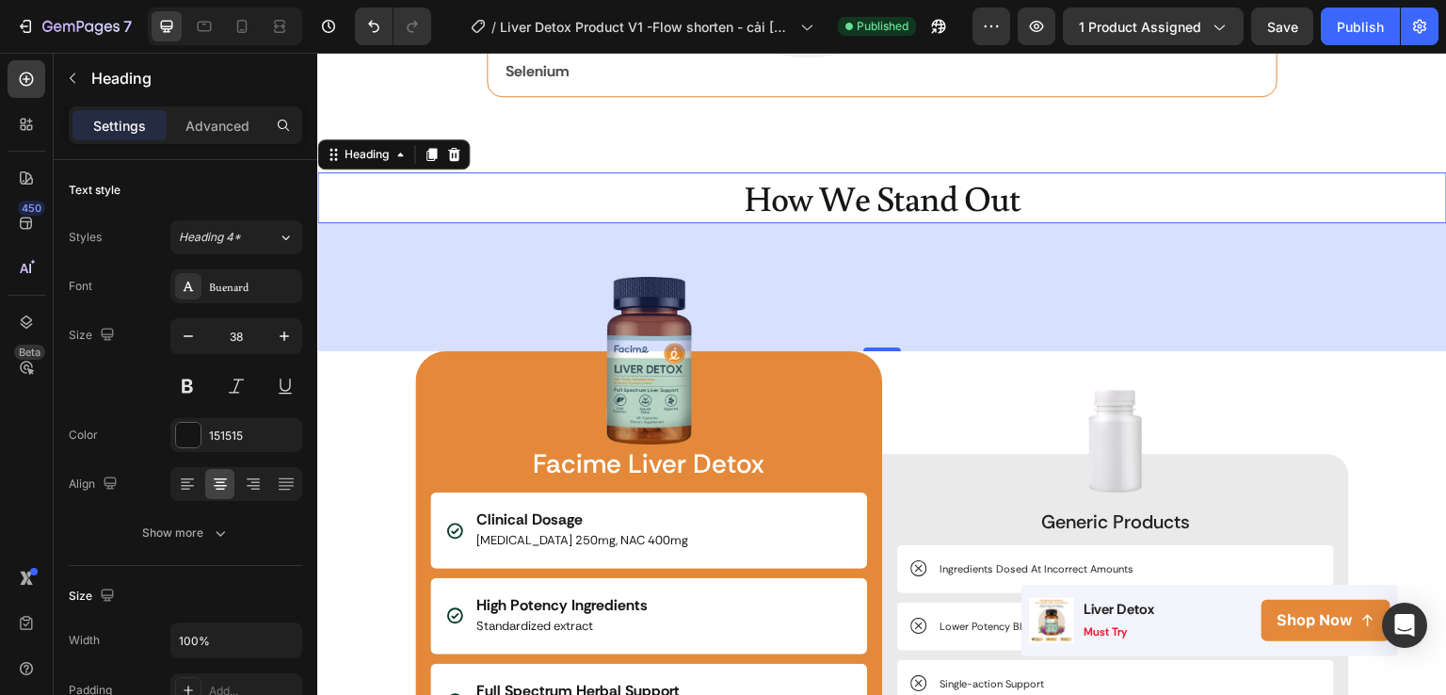
click at [1262, 285] on div "136" at bounding box center [882, 287] width 1130 height 128
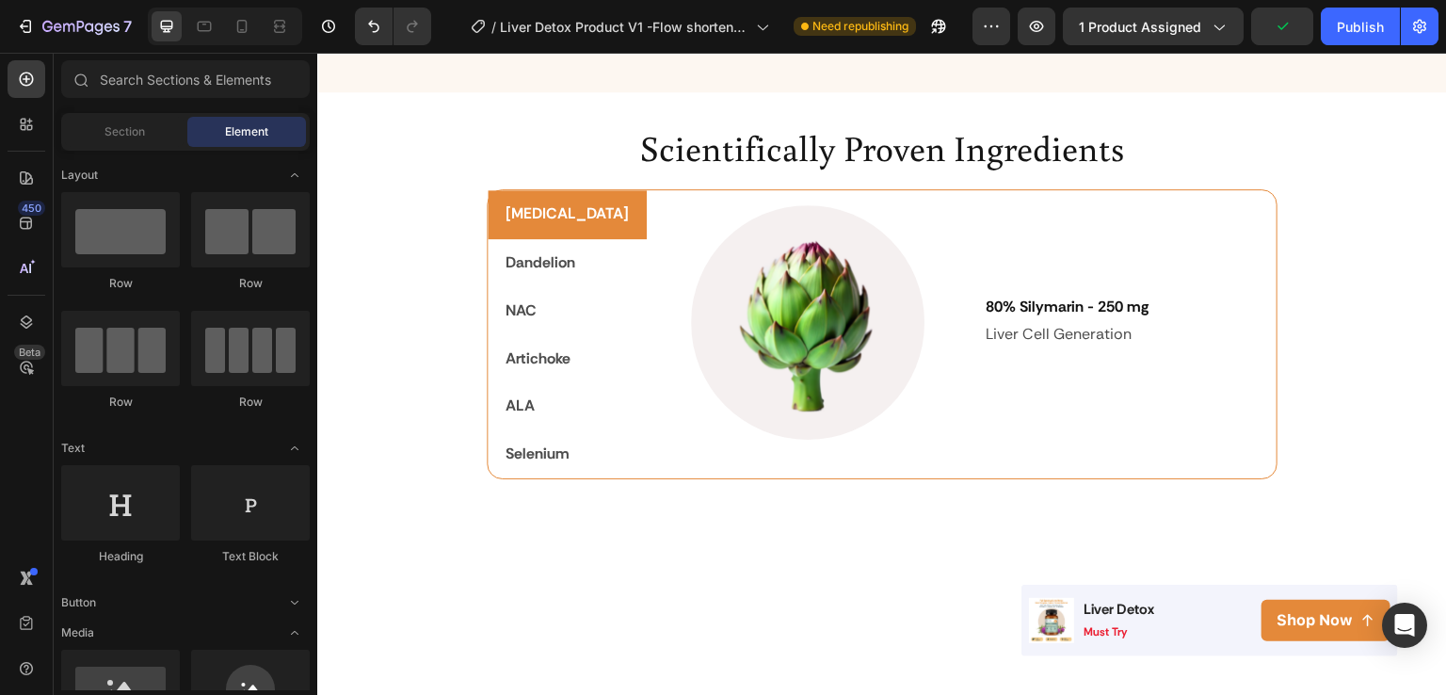
scroll to position [2385, 0]
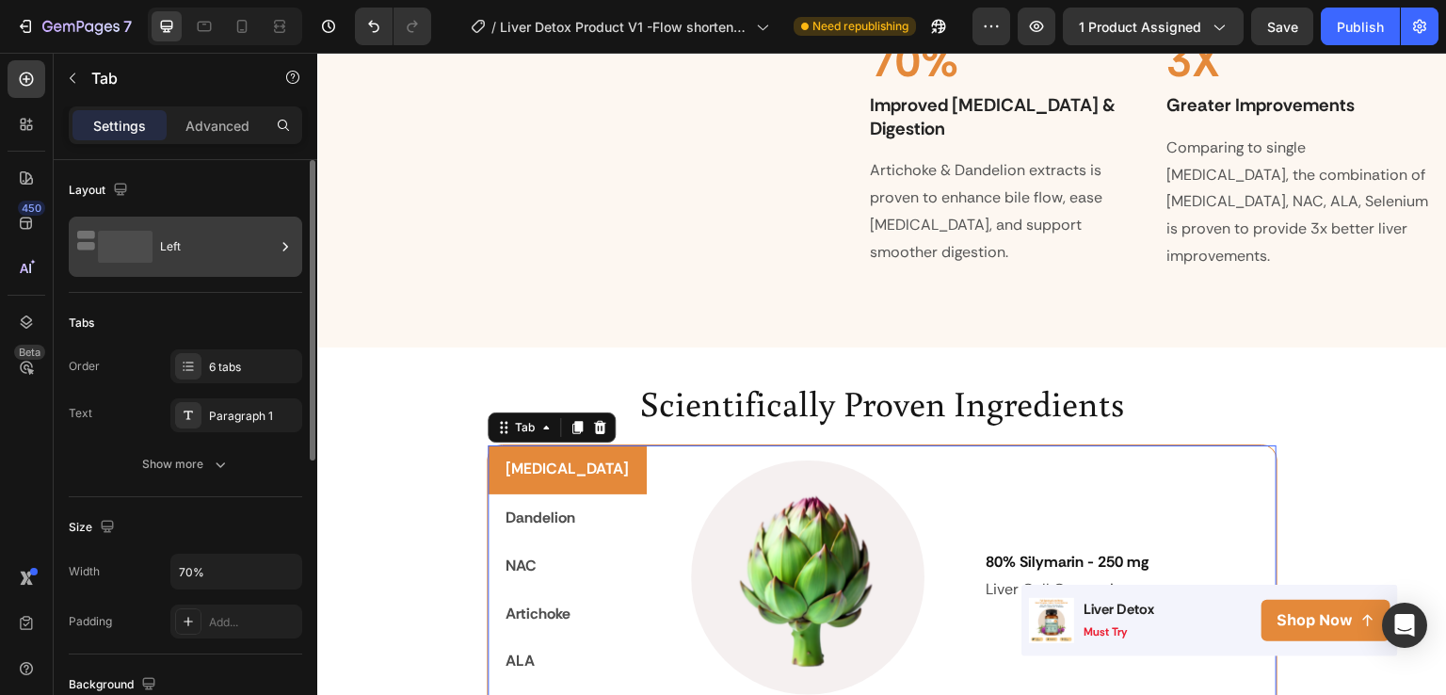
click at [286, 253] on icon at bounding box center [285, 246] width 19 height 19
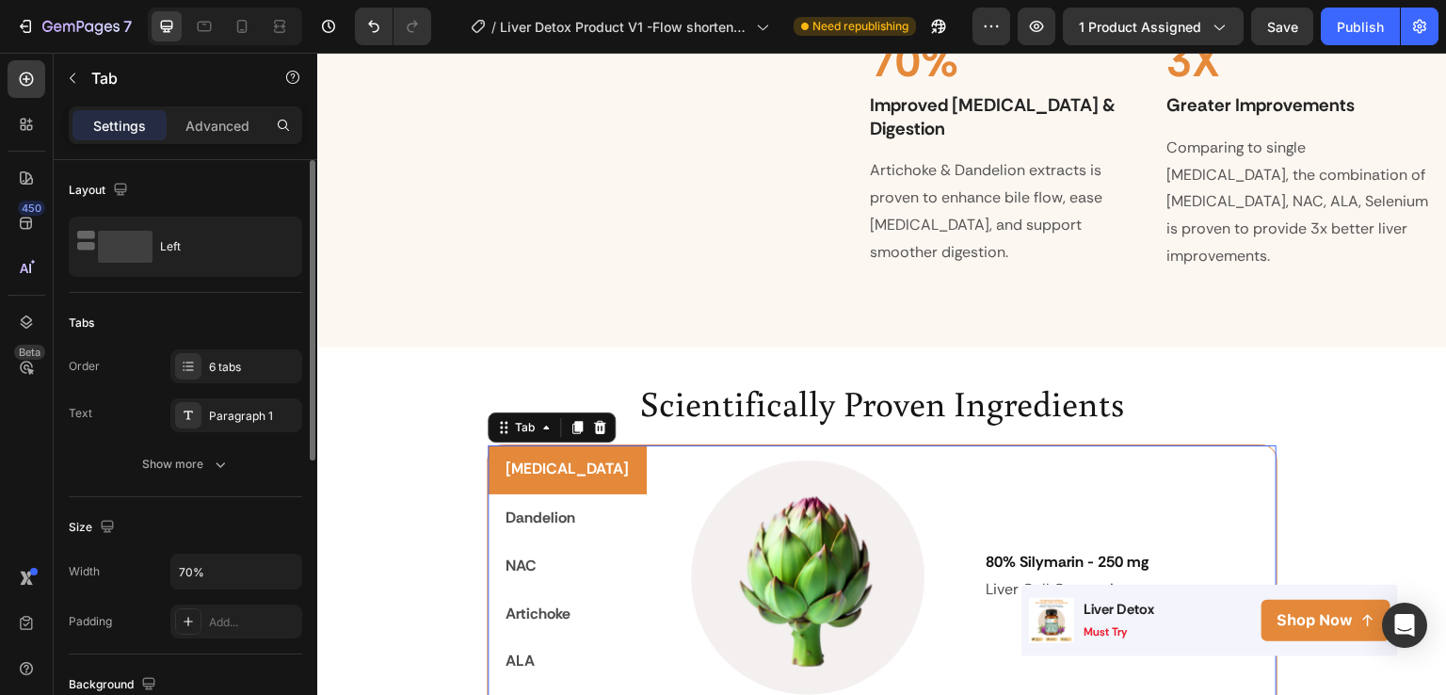
click at [260, 332] on div "Tabs" at bounding box center [186, 323] width 234 height 30
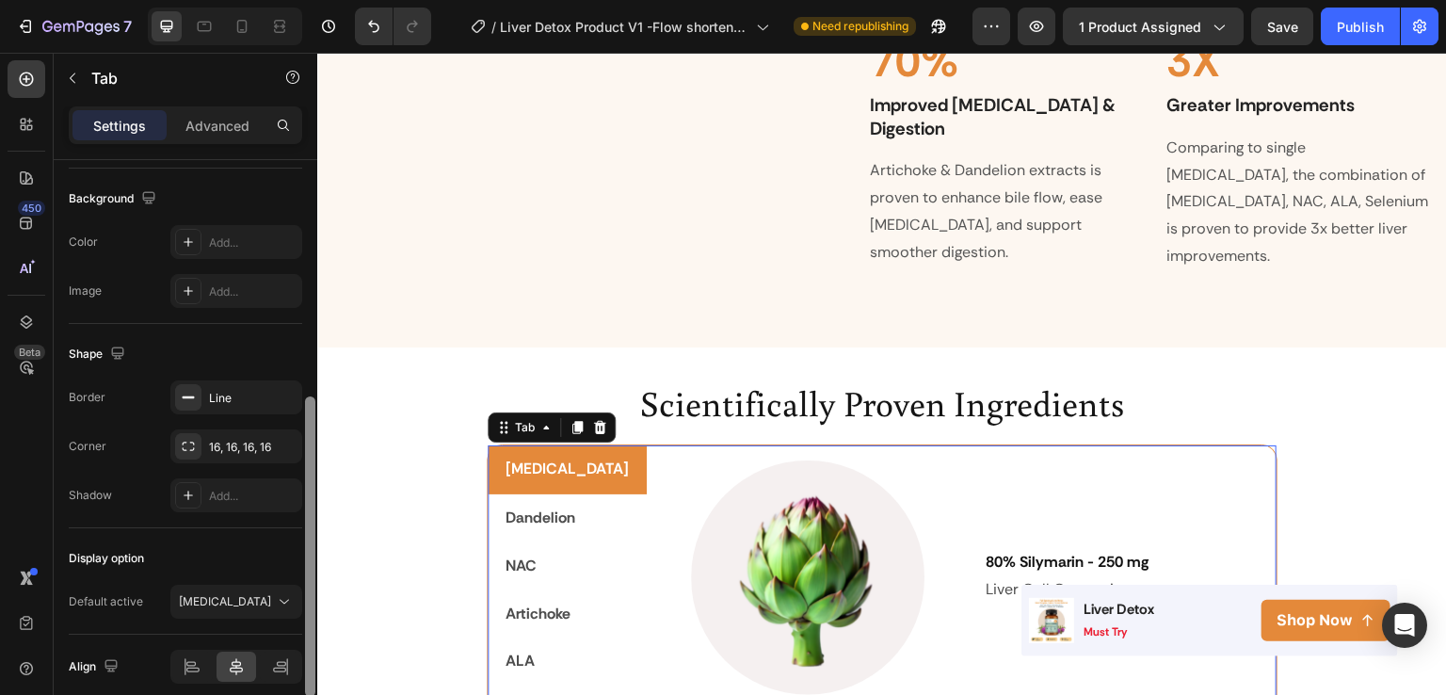
scroll to position [563, 0]
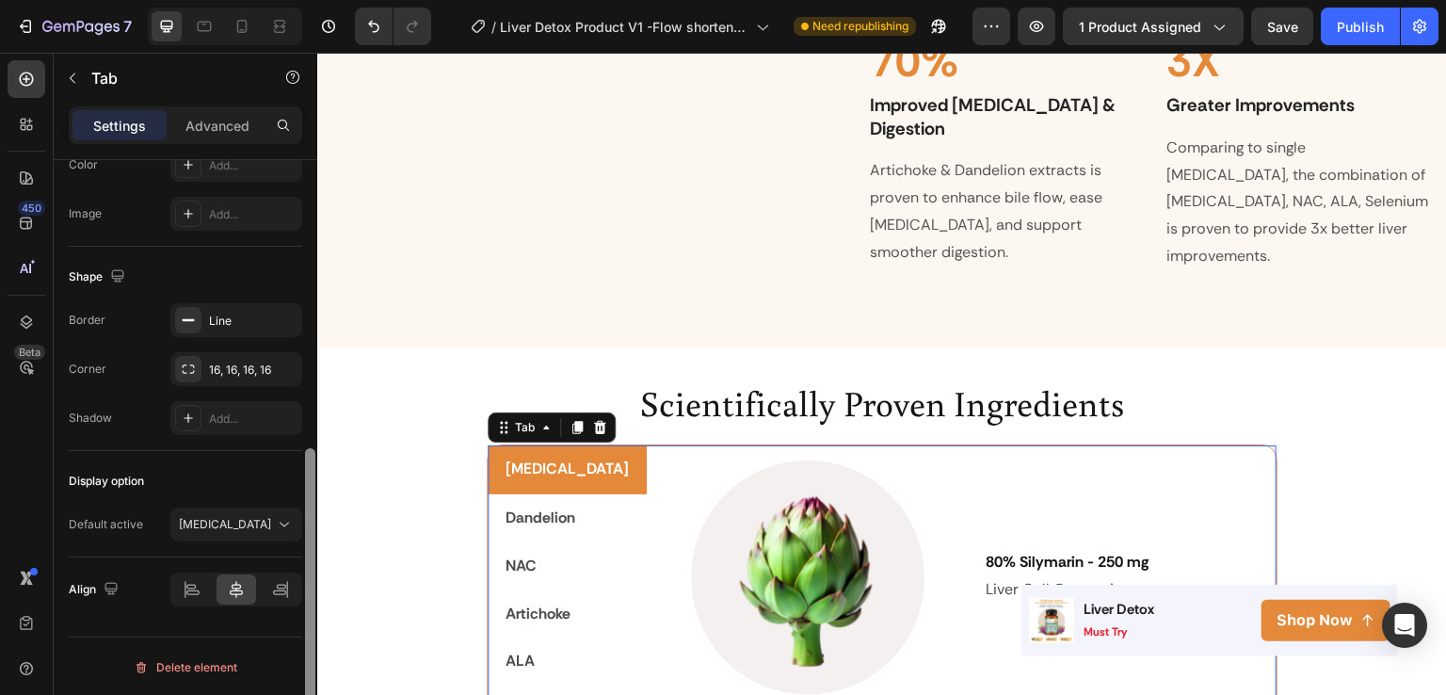
drag, startPoint x: 308, startPoint y: 404, endPoint x: 280, endPoint y: 731, distance: 328.0
click at [280, 0] on html "7 Version history / Liver Detox Product V1 -Flow shorten - cải [PERSON_NAME] li…" at bounding box center [723, 0] width 1446 height 0
click at [298, 520] on button "[MEDICAL_DATA]" at bounding box center [236, 525] width 132 height 34
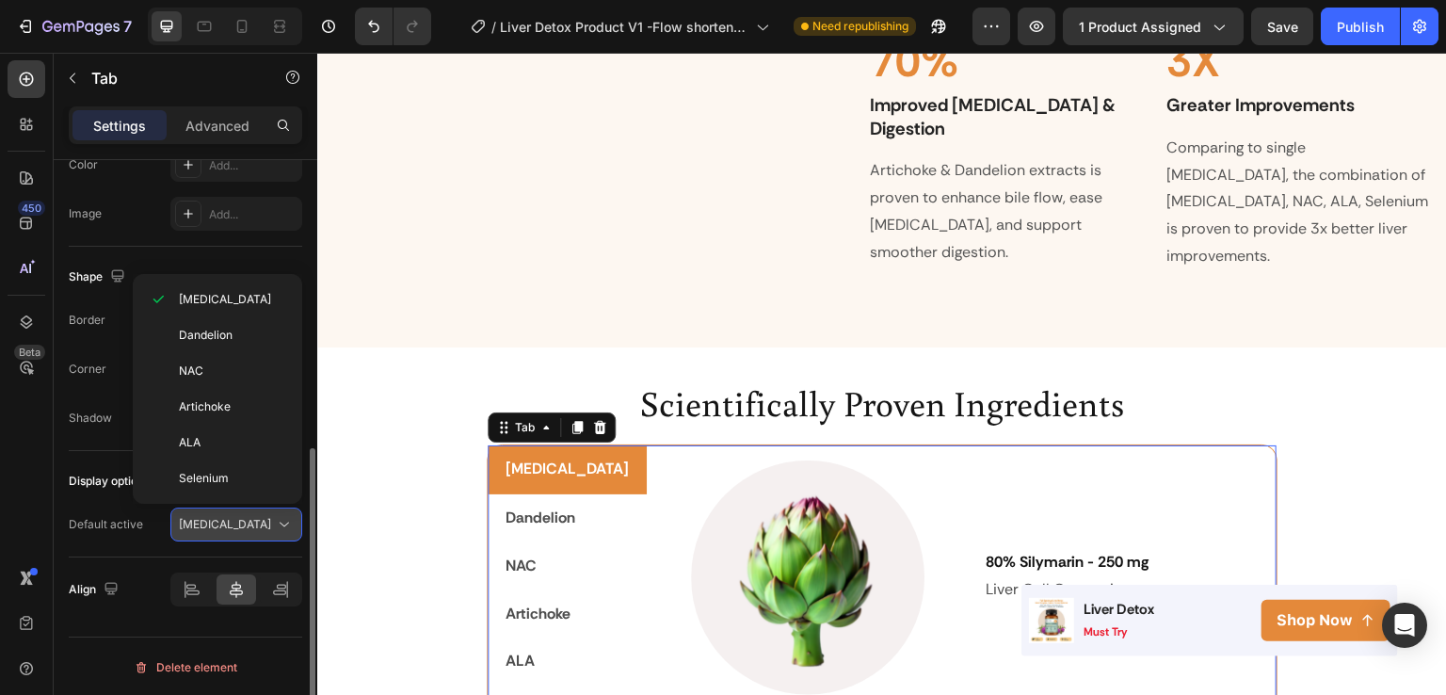
click at [298, 520] on button "[MEDICAL_DATA]" at bounding box center [236, 525] width 132 height 34
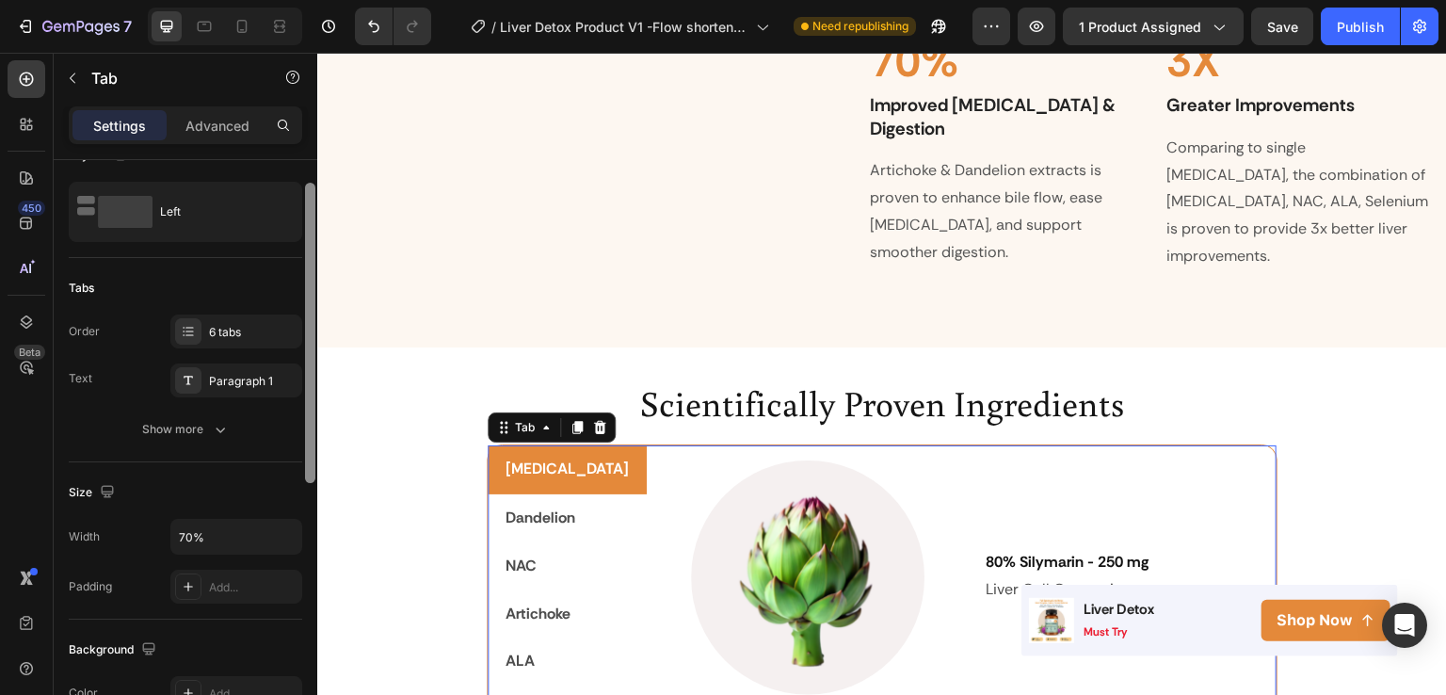
drag, startPoint x: 306, startPoint y: 528, endPoint x: 309, endPoint y: 257, distance: 271.2
click at [309, 257] on div at bounding box center [310, 333] width 10 height 300
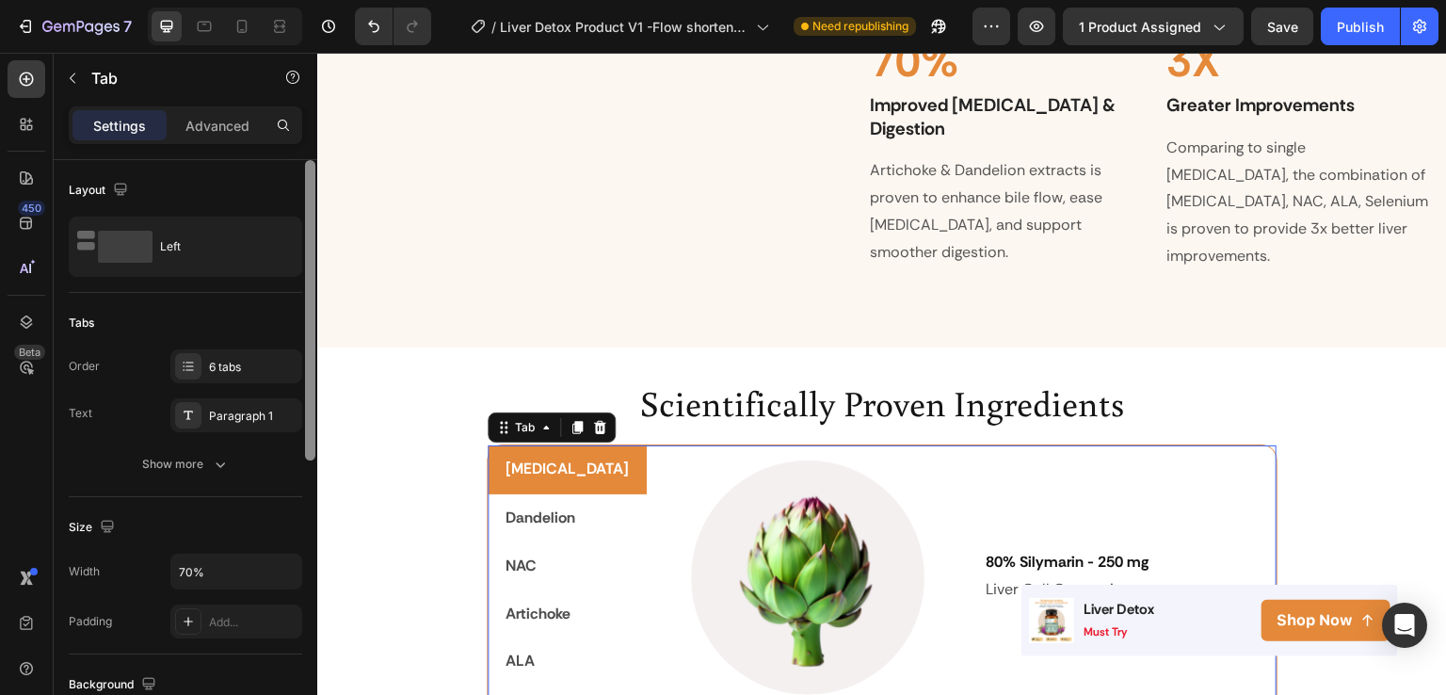
drag, startPoint x: 309, startPoint y: 257, endPoint x: 306, endPoint y: 193, distance: 64.1
click at [306, 193] on div at bounding box center [310, 310] width 10 height 300
click at [210, 132] on p "Advanced" at bounding box center [217, 126] width 64 height 20
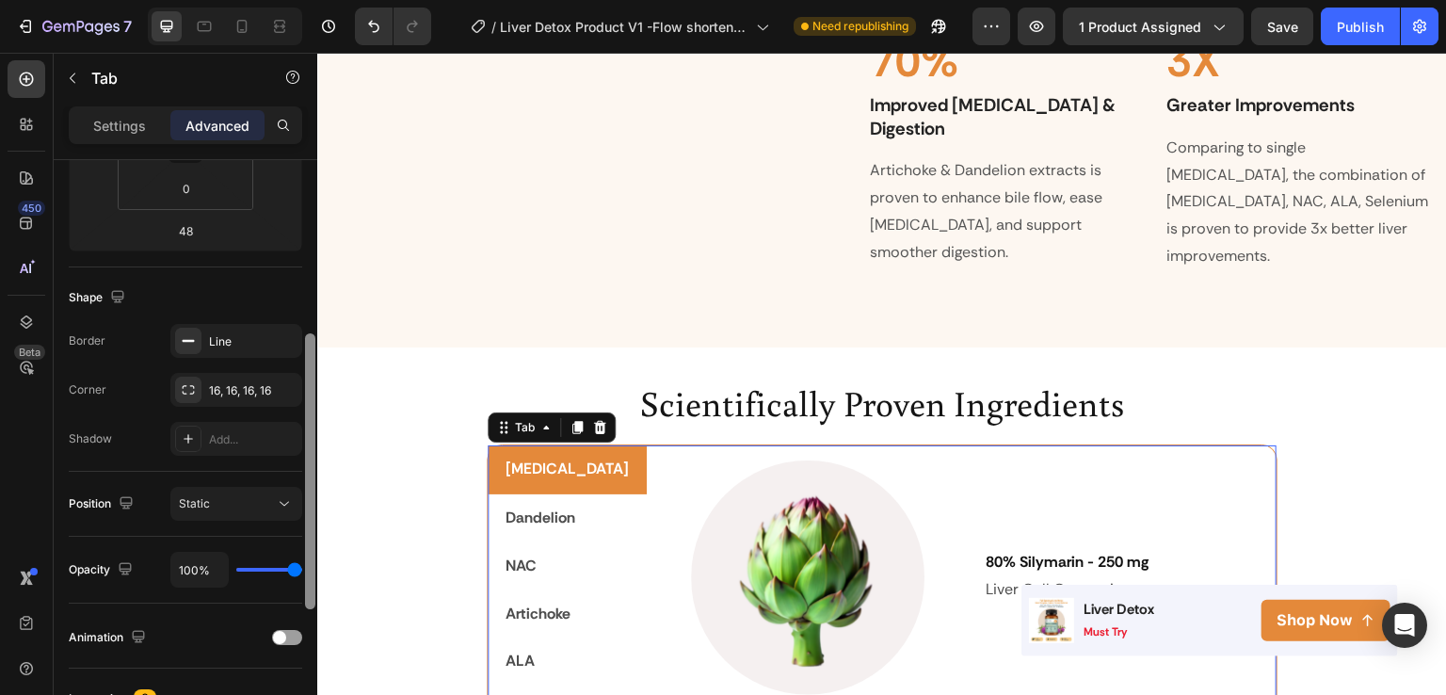
scroll to position [375, 0]
drag, startPoint x: 315, startPoint y: 234, endPoint x: 302, endPoint y: 410, distance: 176.5
click at [303, 410] on div at bounding box center [310, 454] width 14 height 589
click at [108, 110] on div "Settings" at bounding box center [120, 125] width 94 height 30
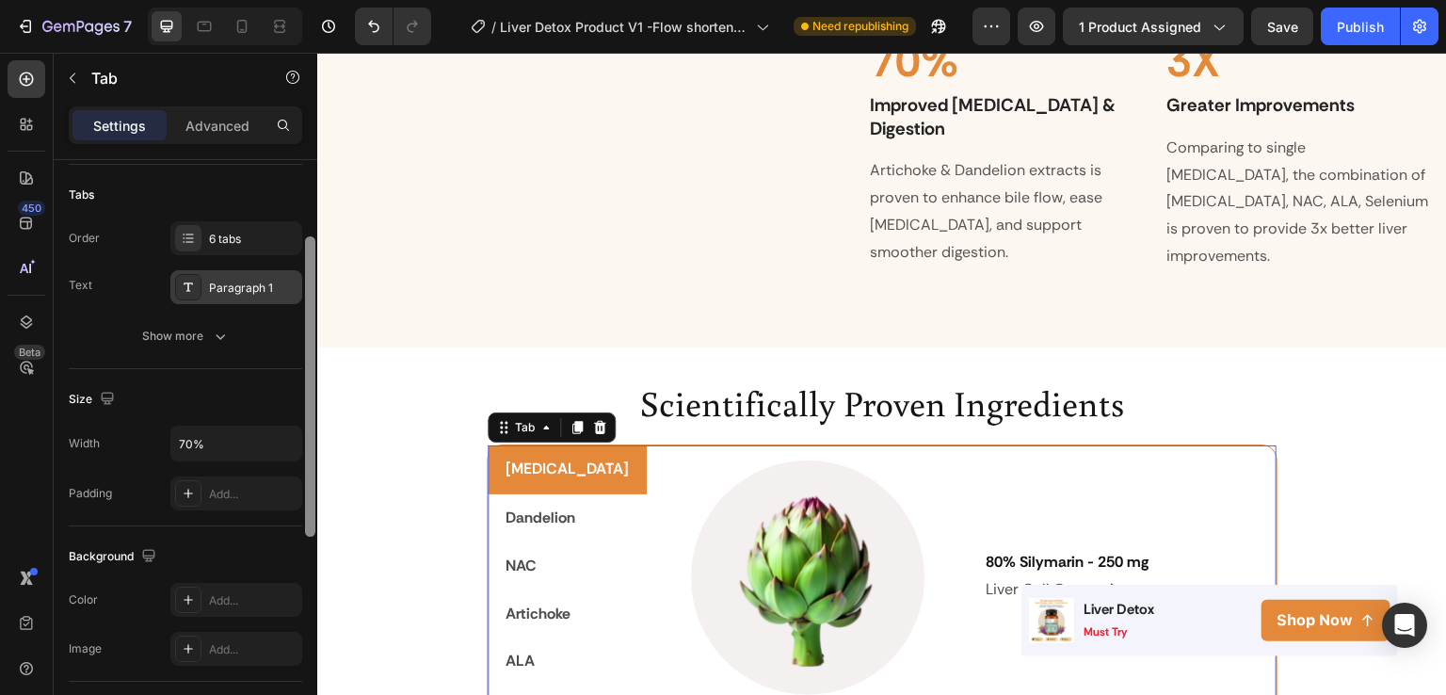
scroll to position [109, 0]
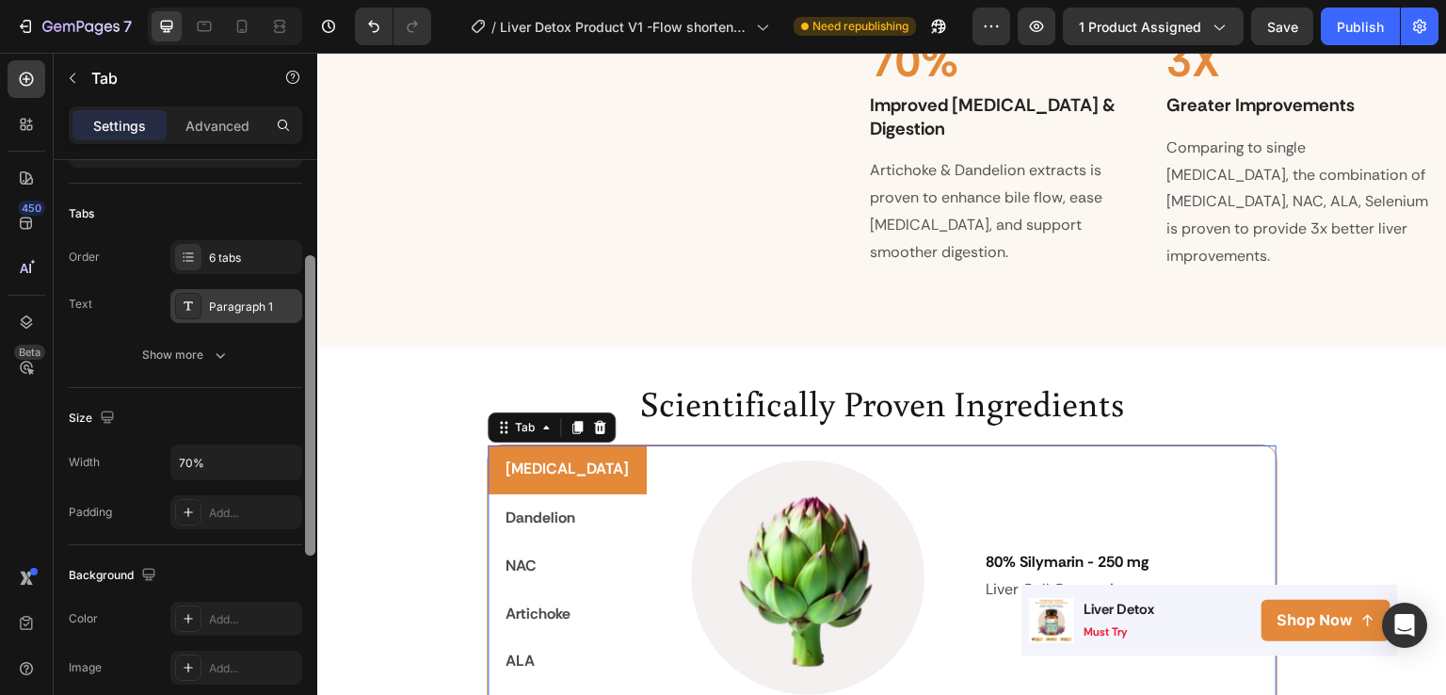
drag, startPoint x: 311, startPoint y: 434, endPoint x: 296, endPoint y: 298, distance: 136.4
click at [296, 298] on div "Layout Left Tabs Order 6 tabs Text Paragraph 1 Show more Size Width 70% Padding…" at bounding box center [186, 454] width 264 height 589
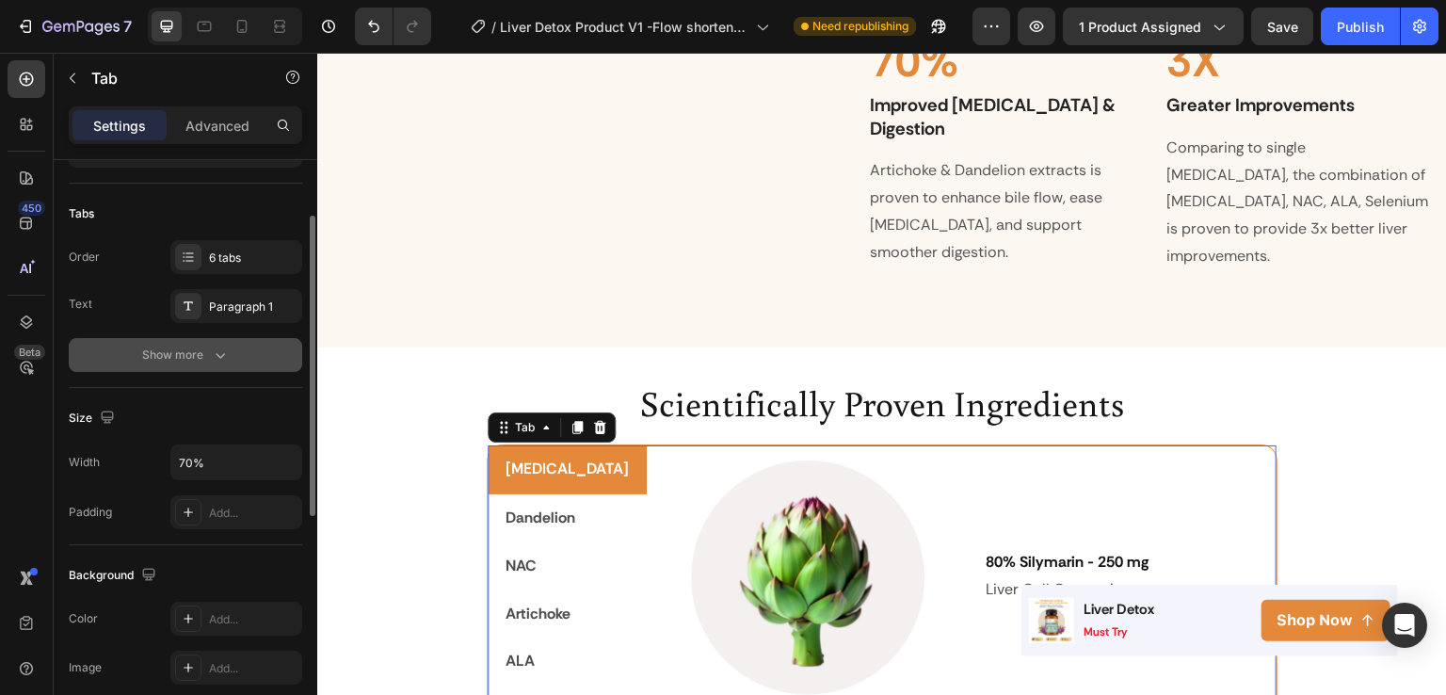
click at [211, 357] on icon "button" at bounding box center [220, 355] width 19 height 19
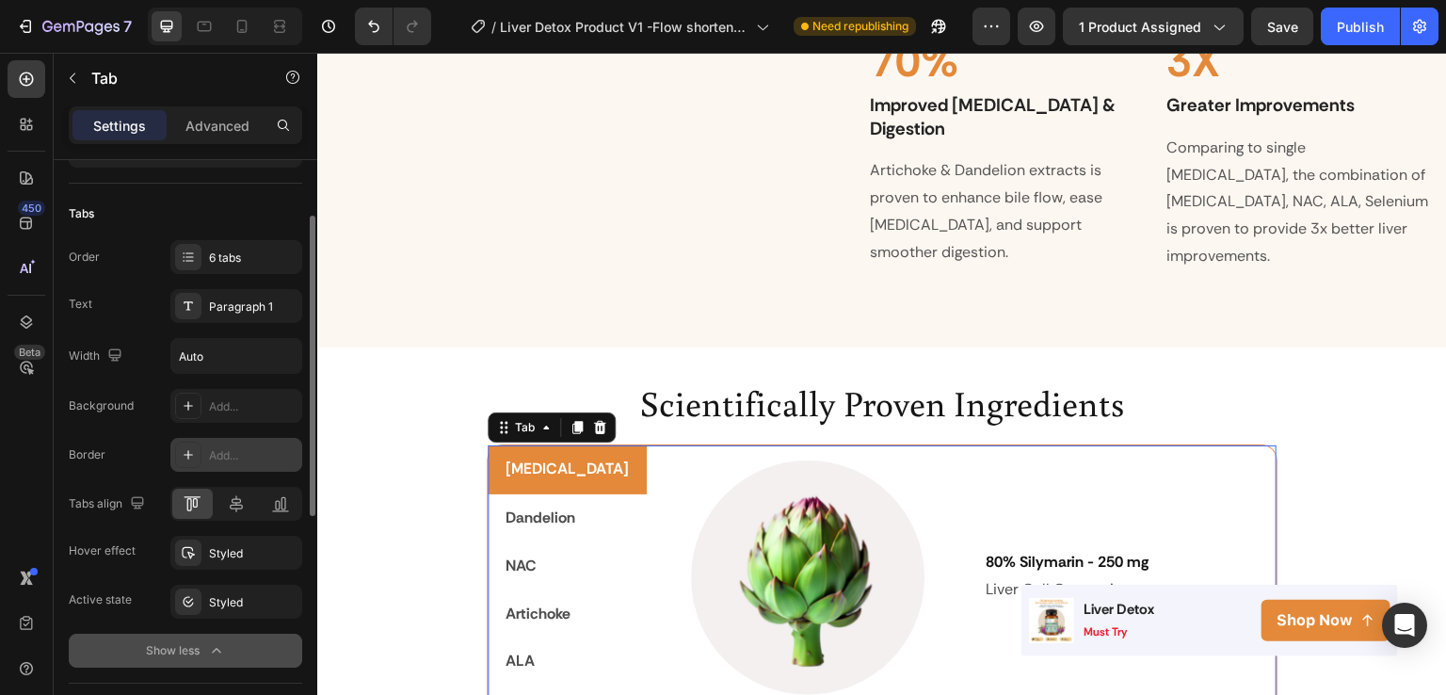
click at [228, 453] on div "Add..." at bounding box center [253, 455] width 89 height 17
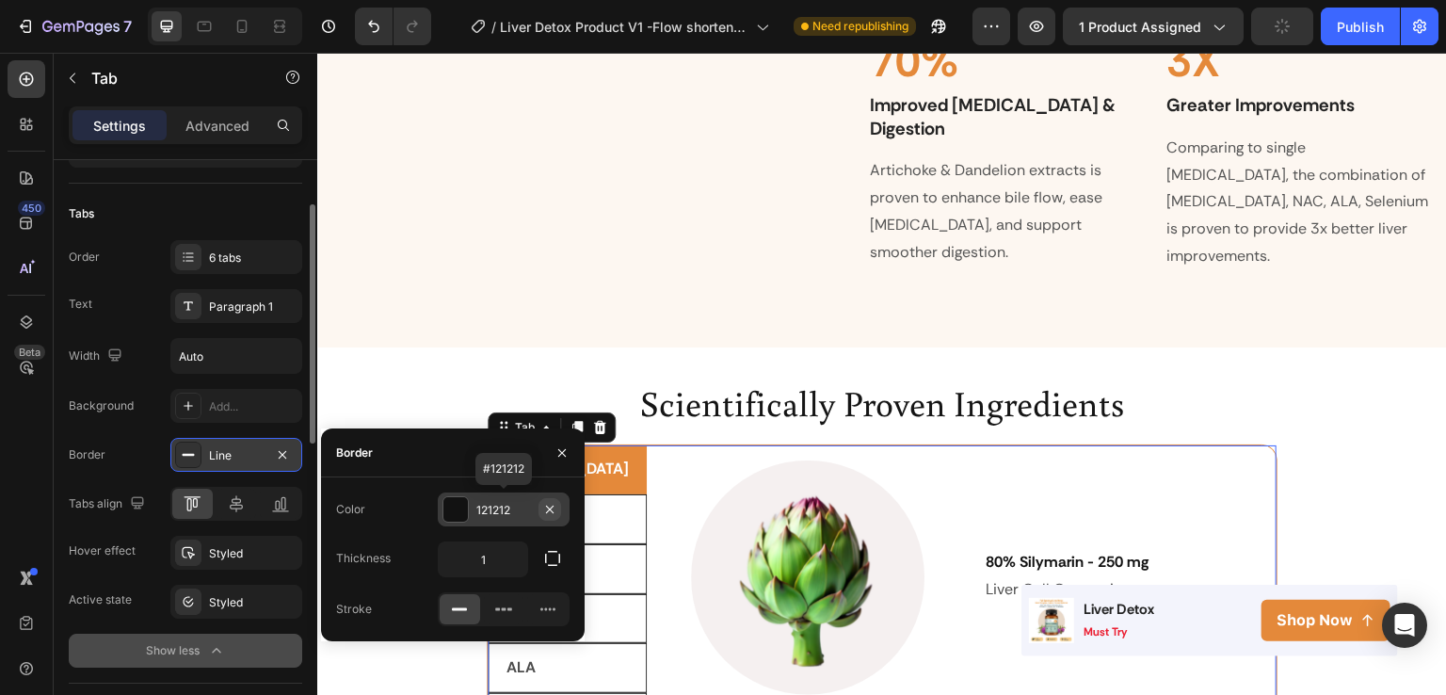
click at [543, 517] on button "button" at bounding box center [550, 509] width 23 height 23
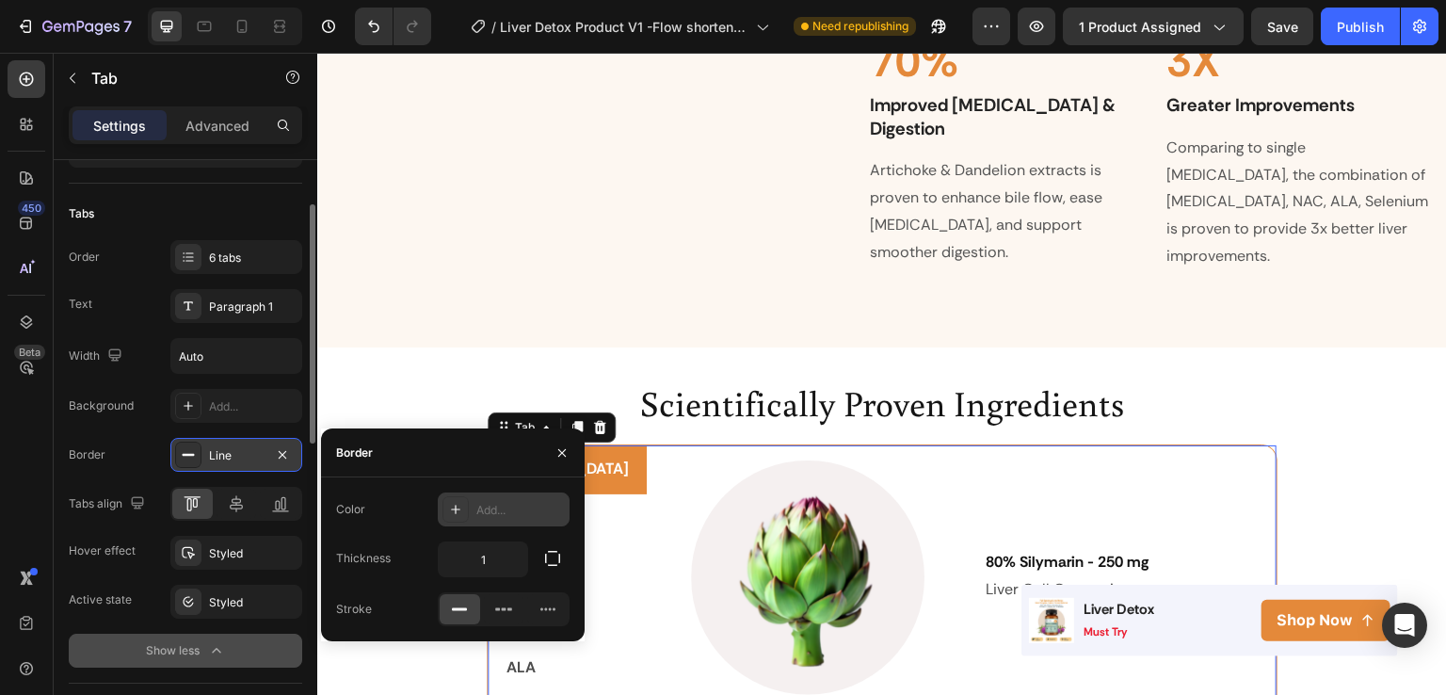
click at [521, 513] on div "Add..." at bounding box center [520, 510] width 89 height 17
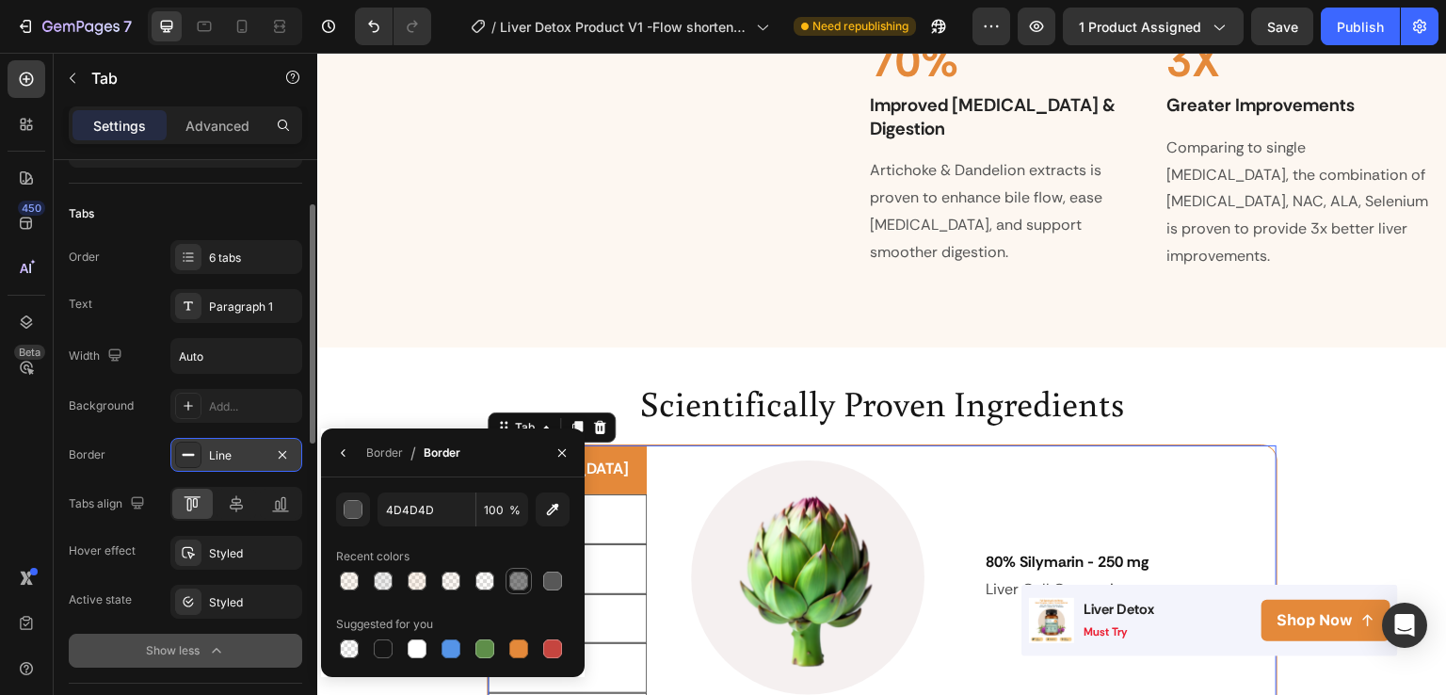
click at [524, 585] on div at bounding box center [518, 581] width 19 height 19
type input "151515"
type input "50"
click at [554, 460] on button "button" at bounding box center [562, 453] width 30 height 30
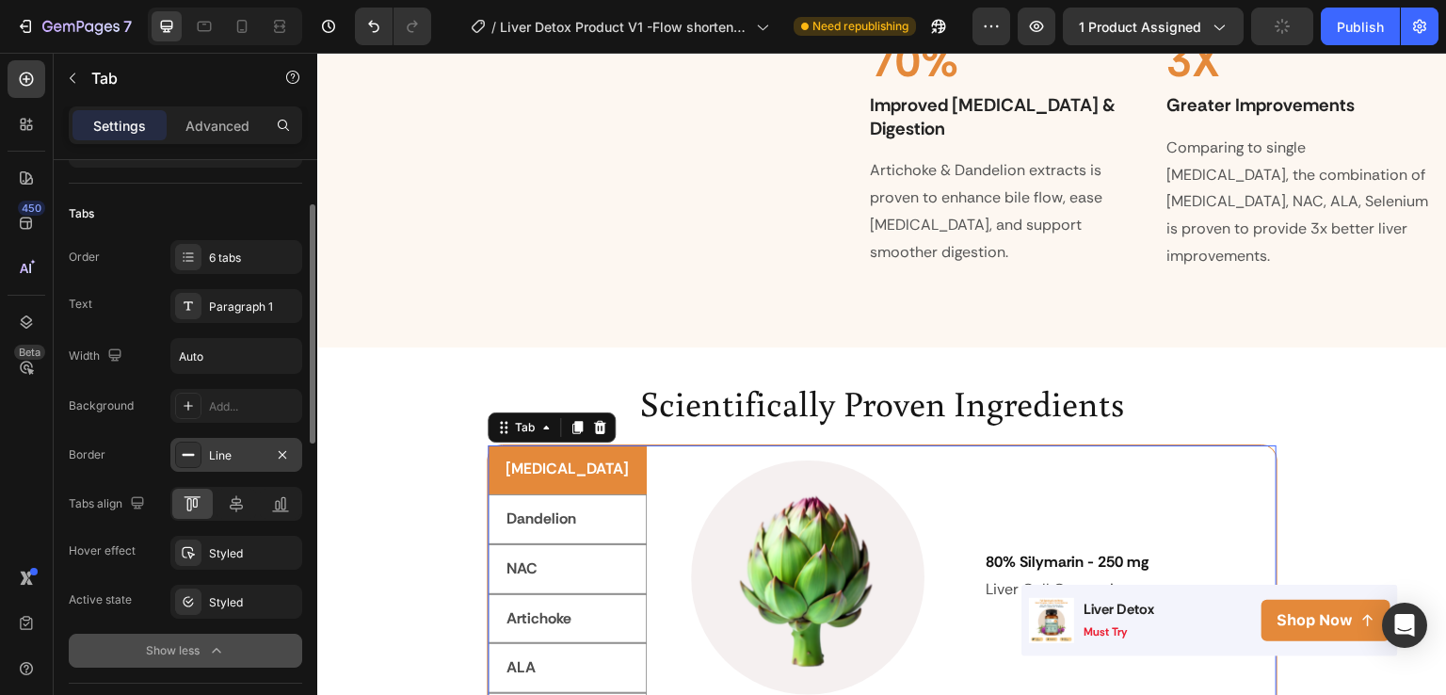
click at [234, 462] on div "Line" at bounding box center [236, 455] width 132 height 34
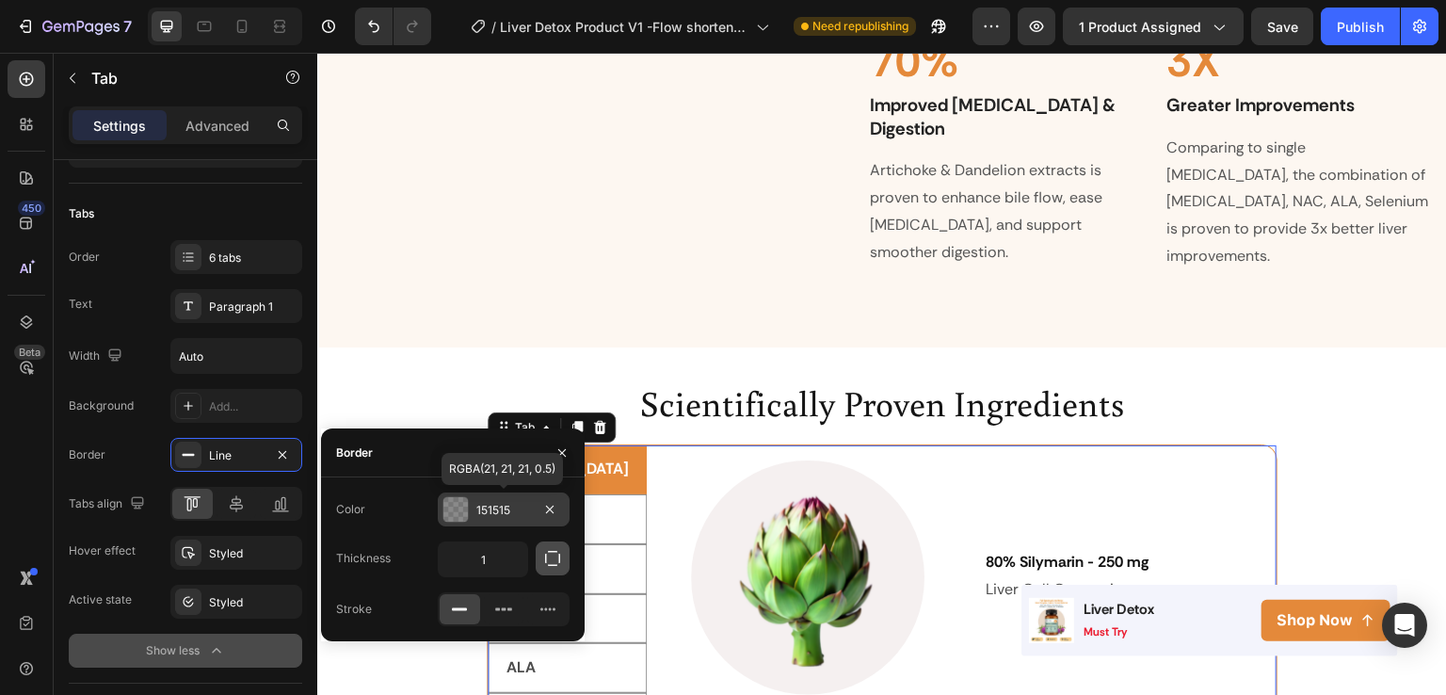
click at [556, 565] on icon "button" at bounding box center [552, 558] width 15 height 15
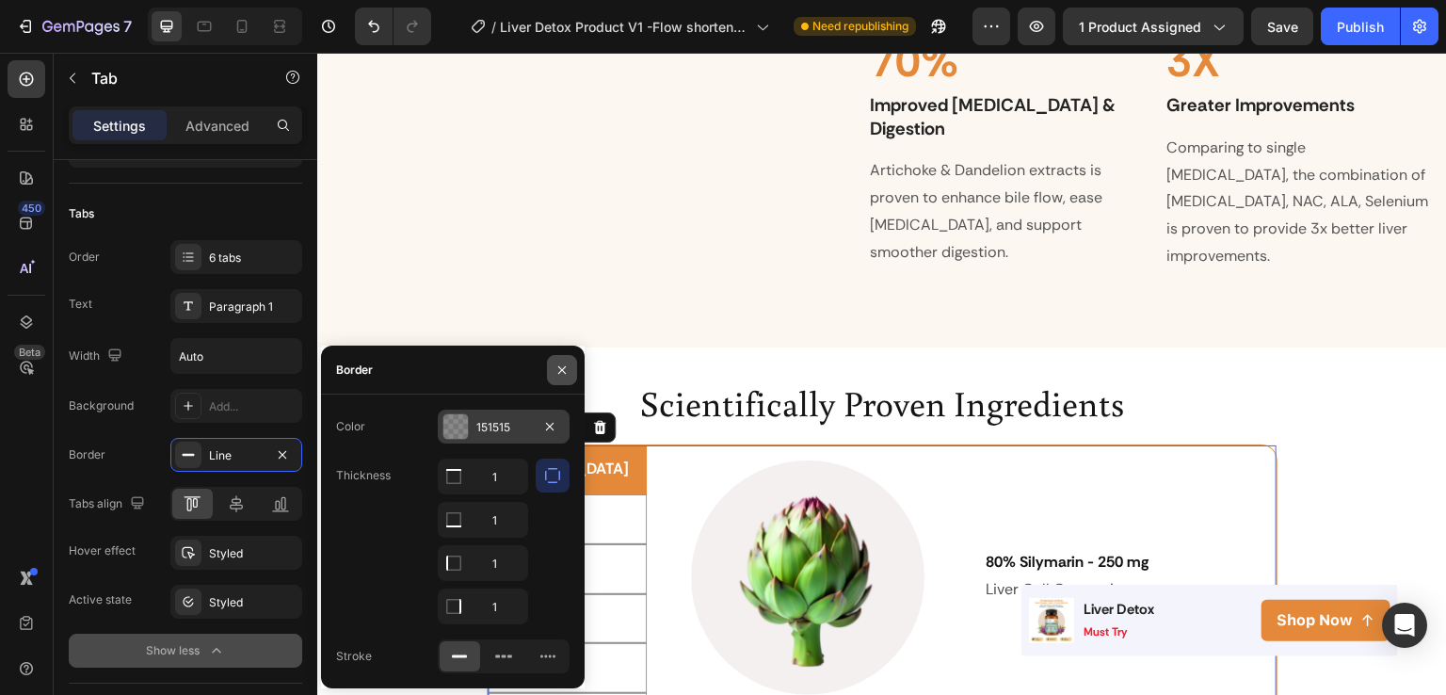
click at [563, 355] on button "button" at bounding box center [562, 370] width 30 height 30
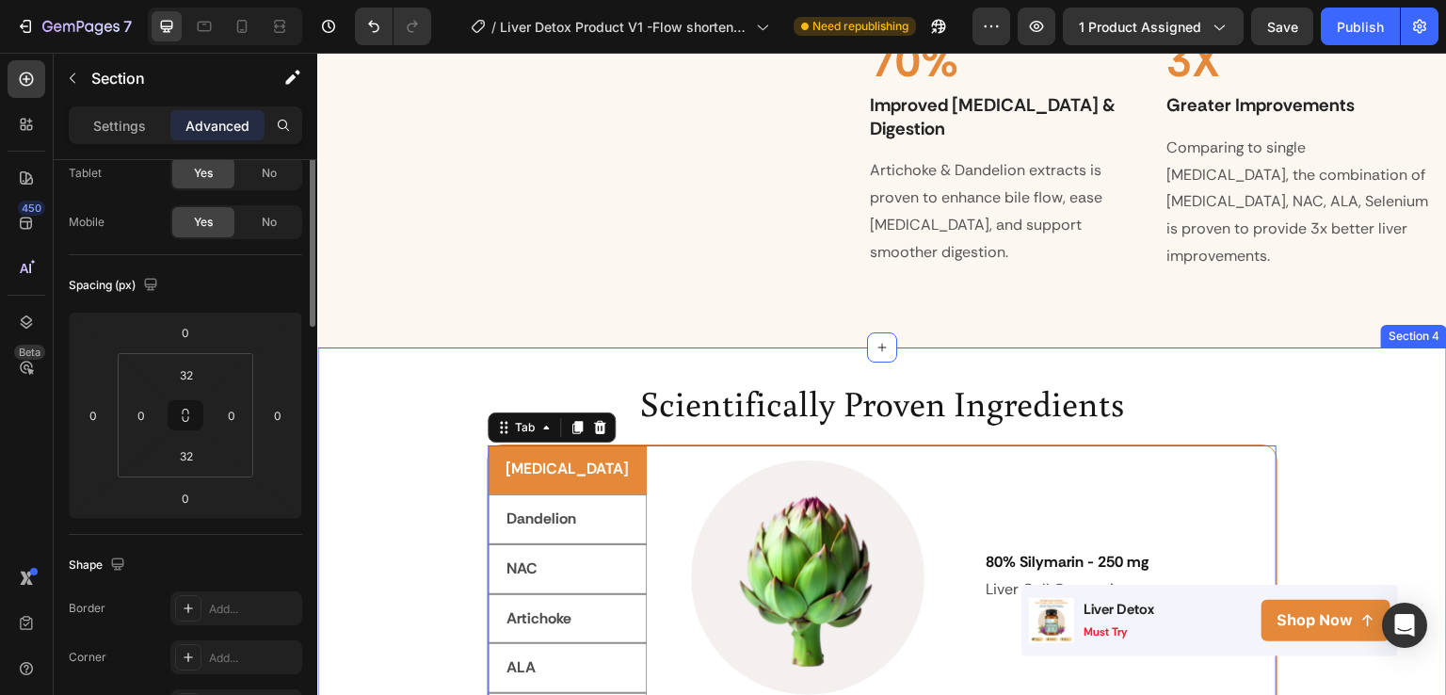
scroll to position [0, 0]
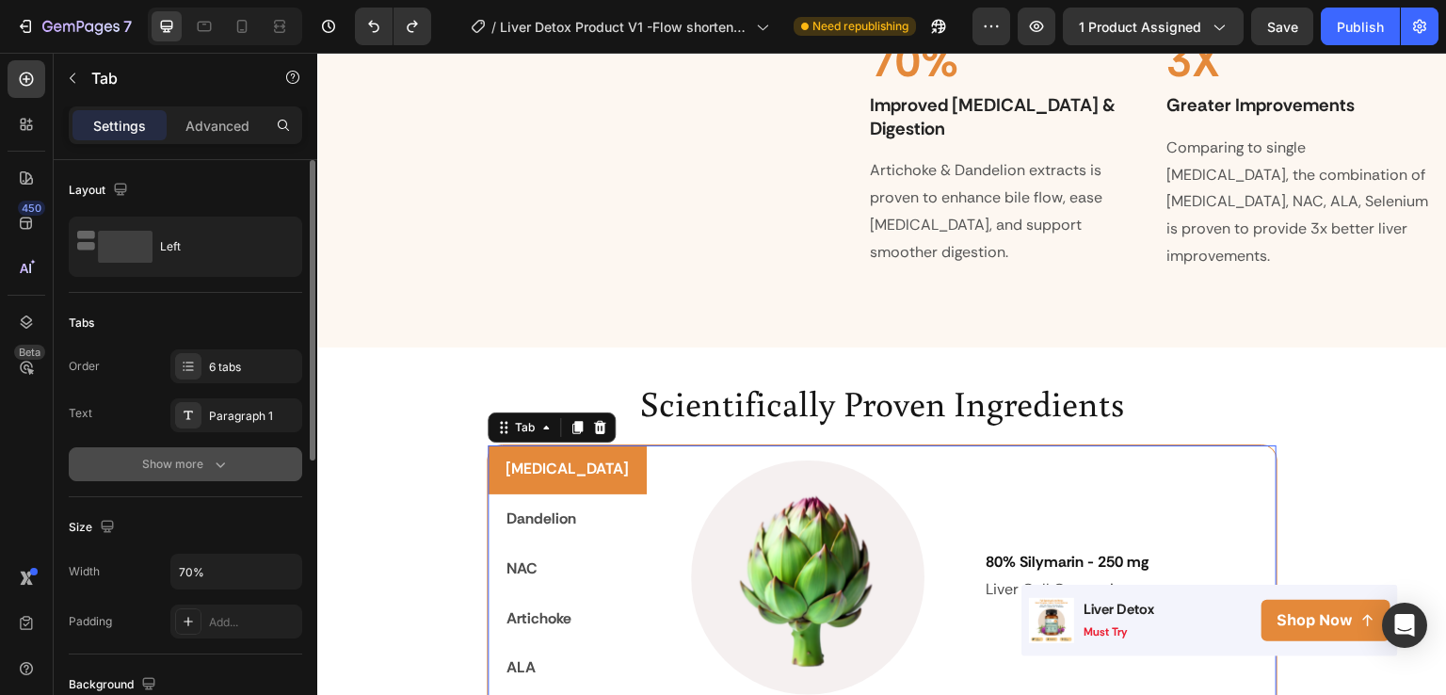
click at [215, 475] on button "Show more" at bounding box center [186, 464] width 234 height 34
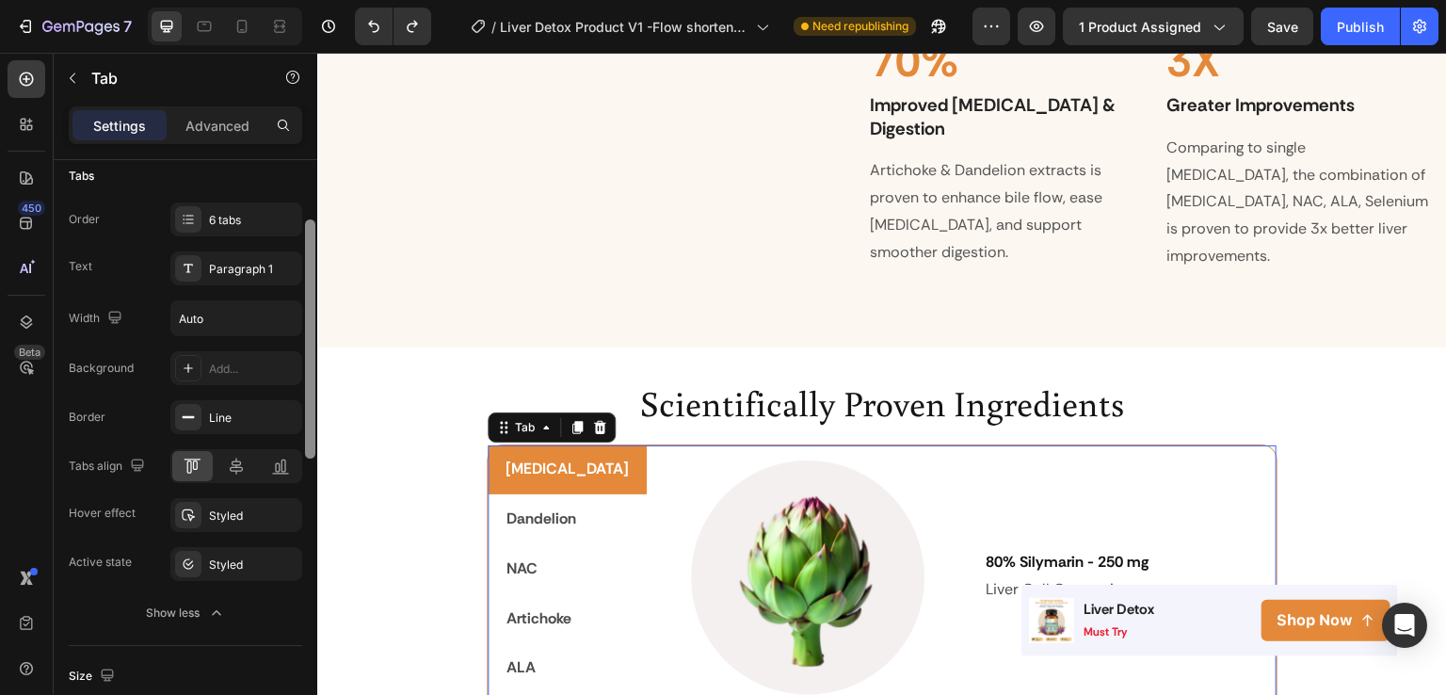
scroll to position [167, 0]
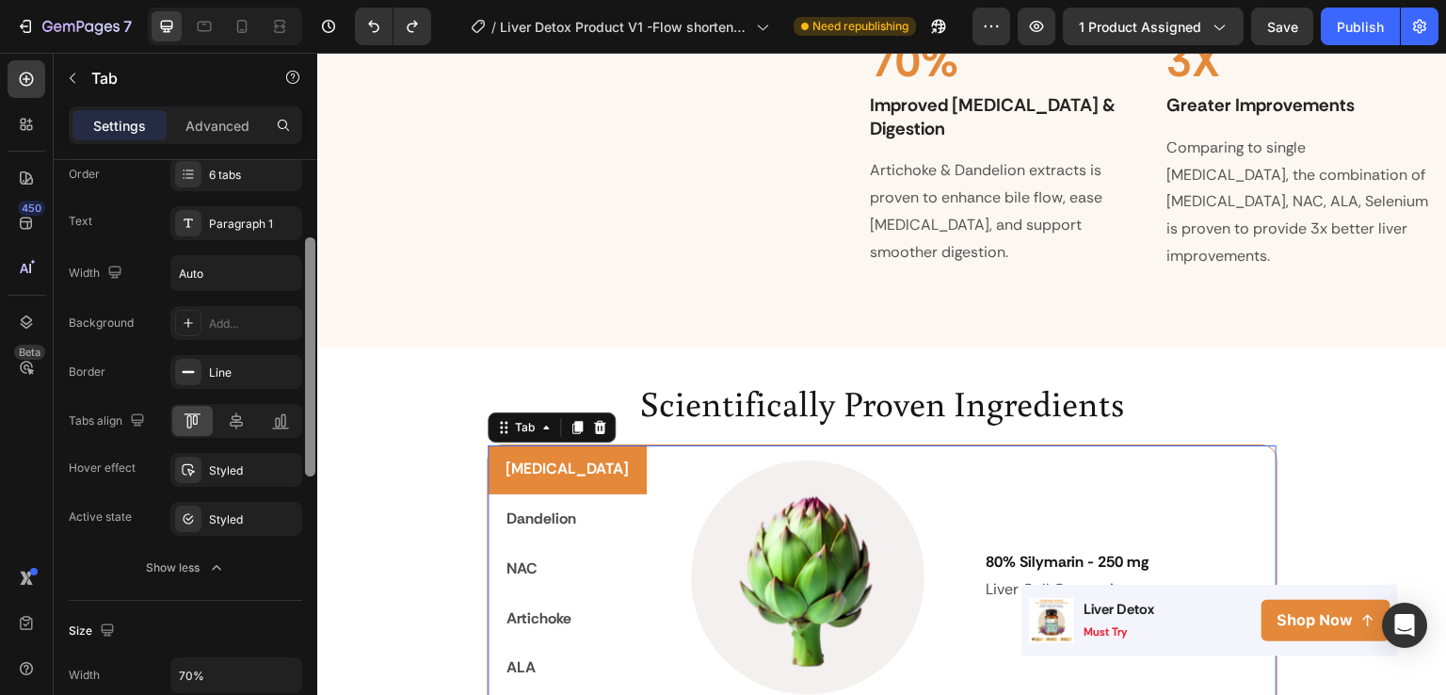
drag, startPoint x: 311, startPoint y: 386, endPoint x: 307, endPoint y: 486, distance: 99.9
click at [307, 486] on div at bounding box center [310, 454] width 14 height 589
click at [245, 508] on div "Styled" at bounding box center [236, 516] width 55 height 17
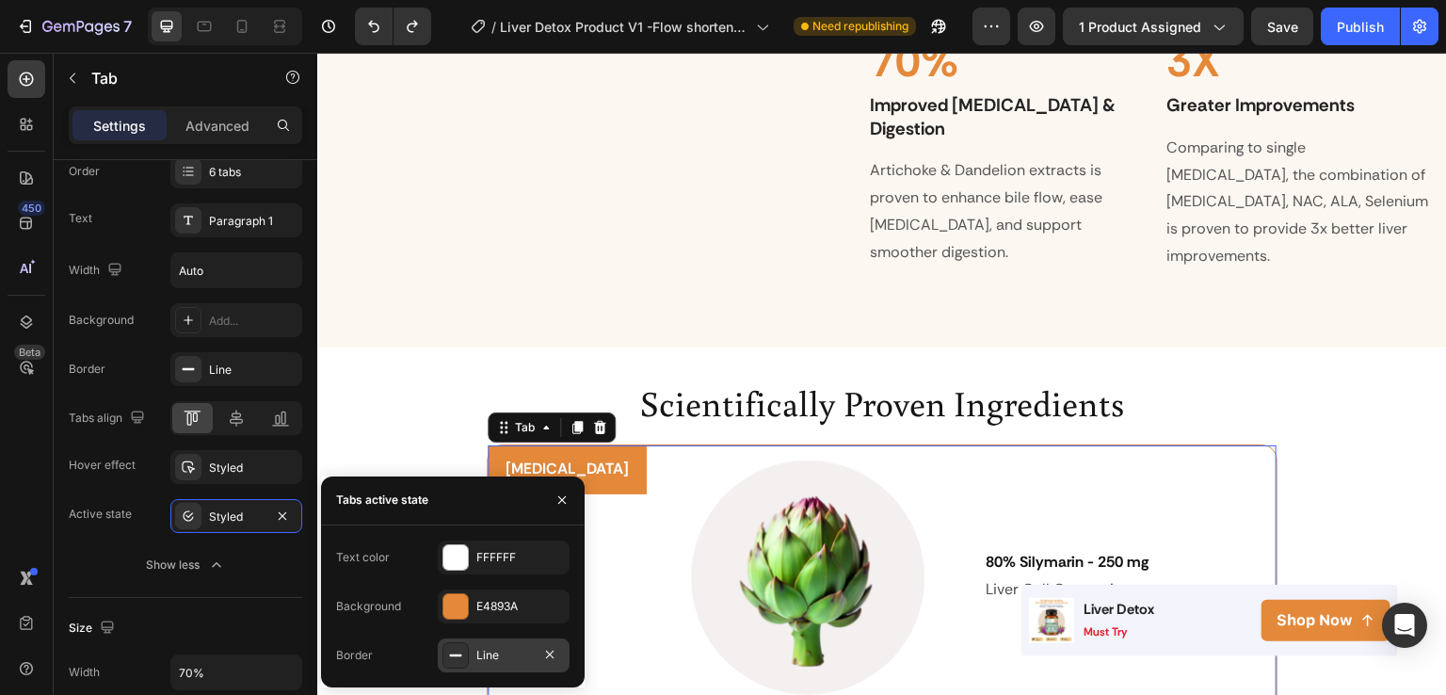
click at [448, 651] on icon at bounding box center [455, 655] width 15 height 15
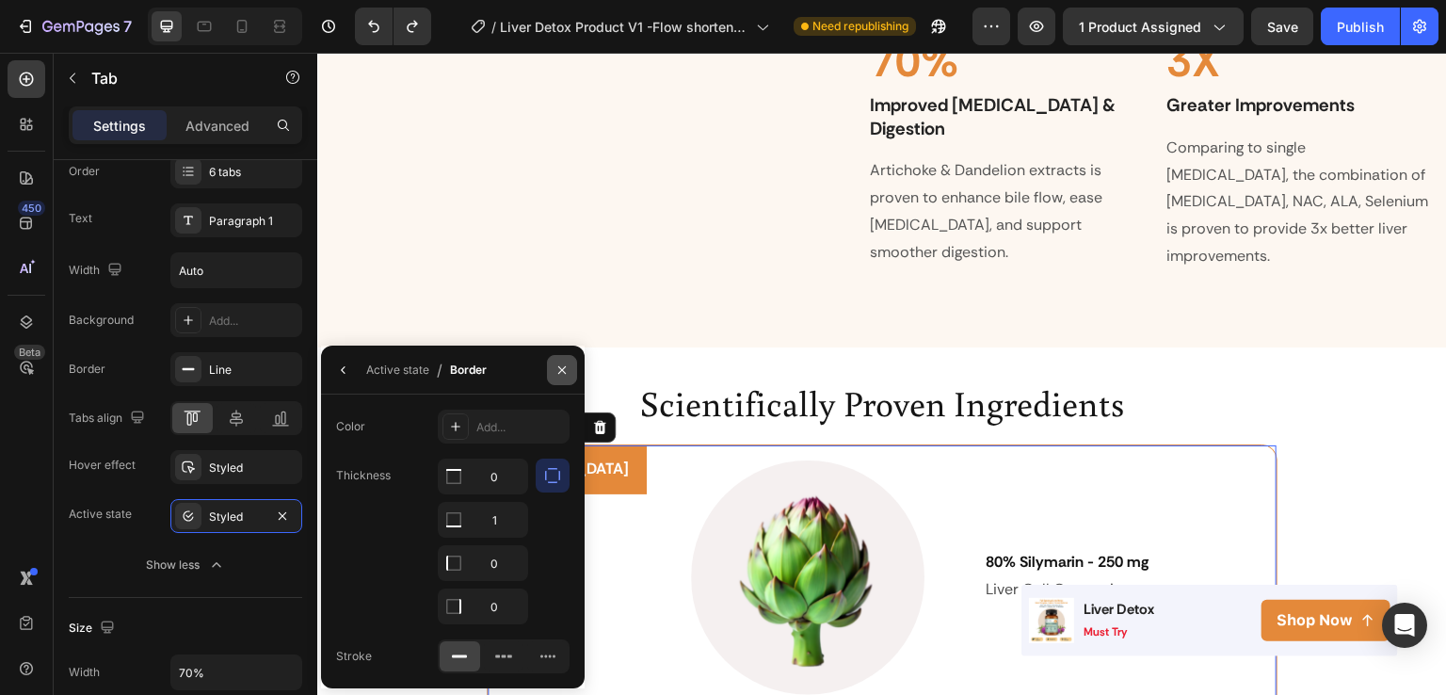
click at [555, 356] on button "button" at bounding box center [562, 370] width 30 height 30
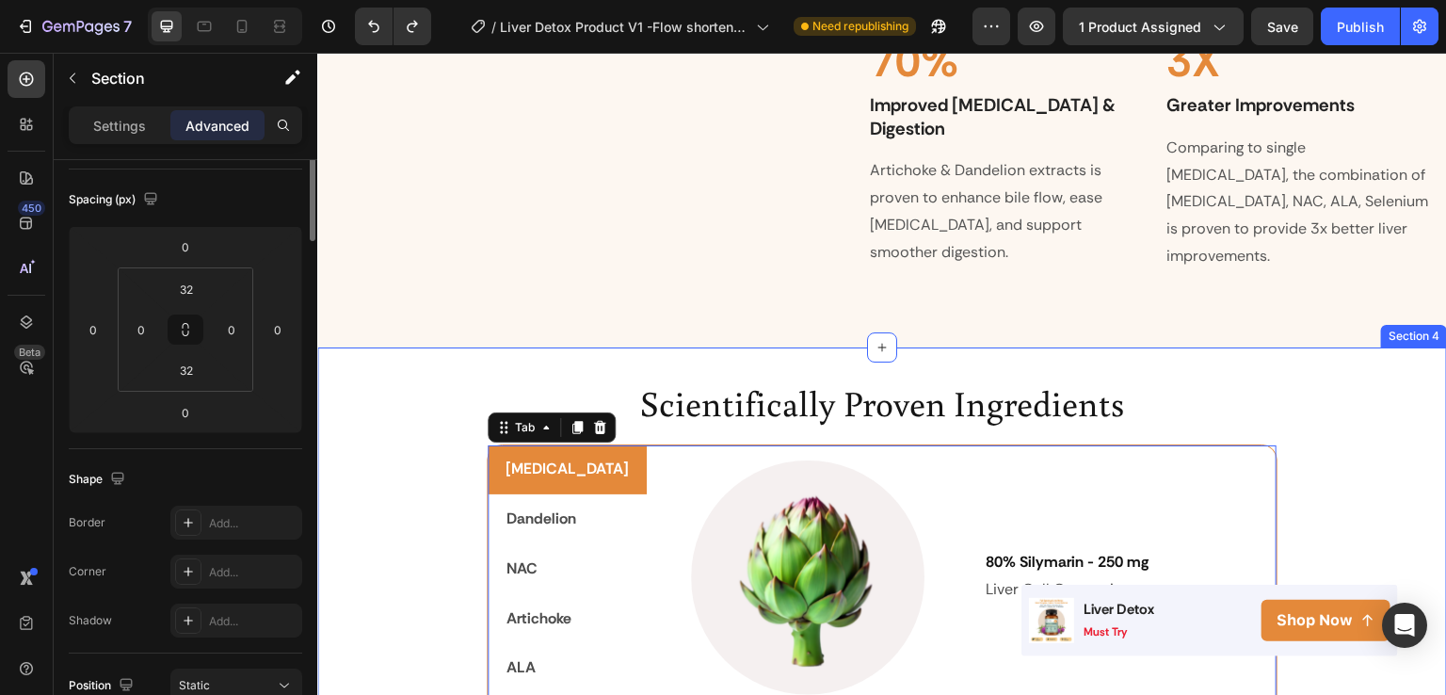
scroll to position [0, 0]
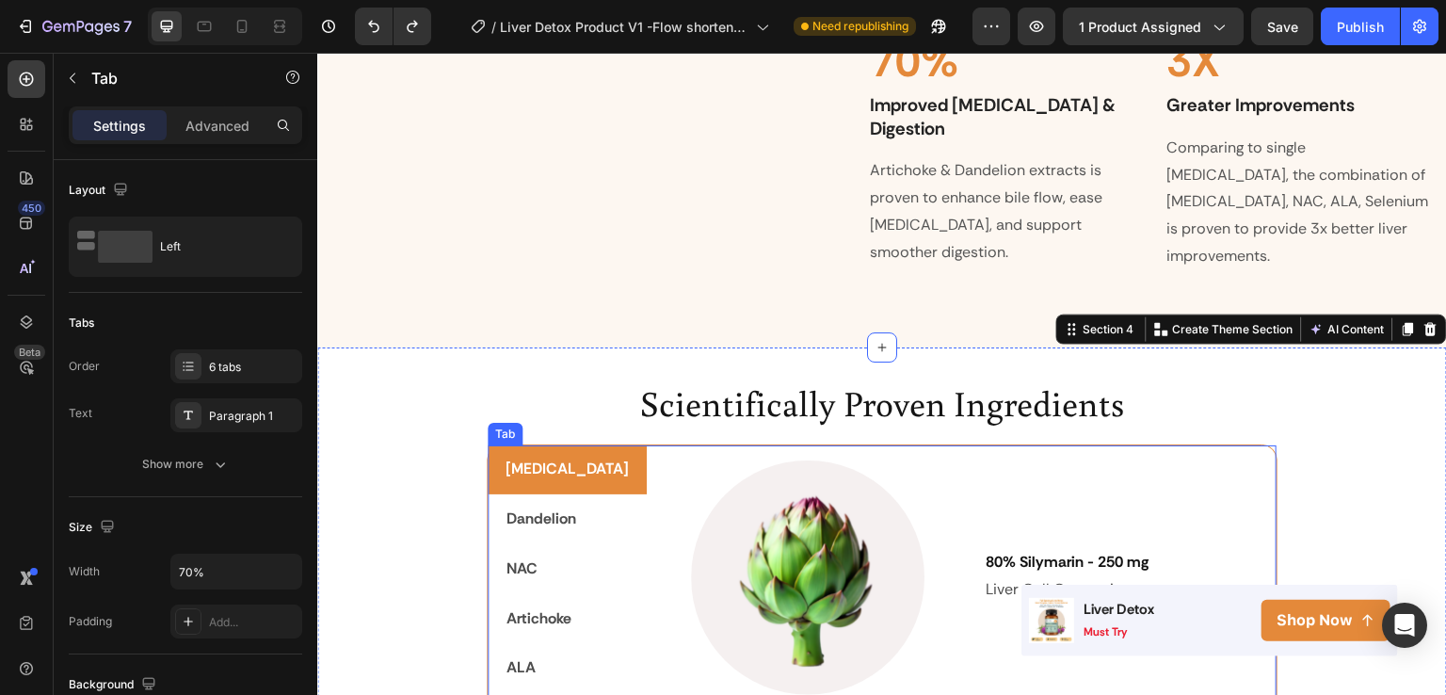
click at [538, 458] on li "[MEDICAL_DATA]" at bounding box center [567, 469] width 159 height 49
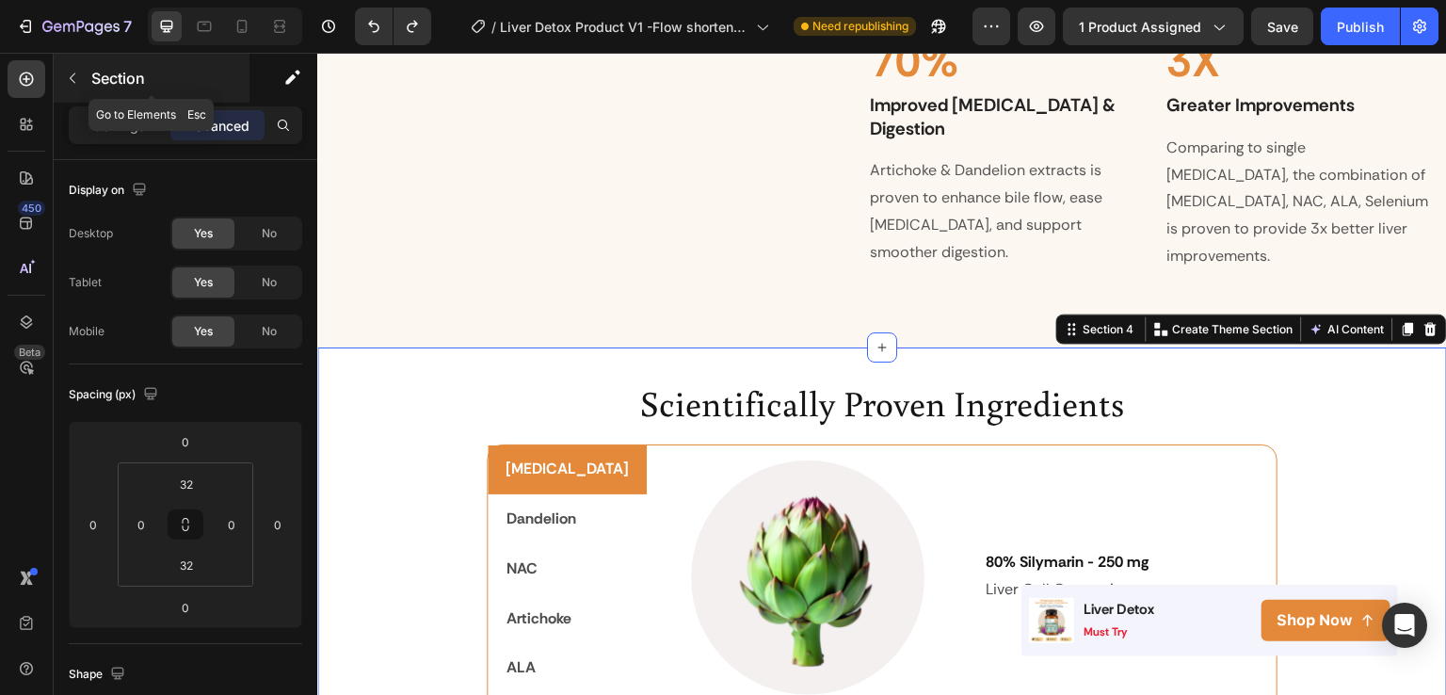
click at [72, 79] on icon "button" at bounding box center [72, 78] width 15 height 15
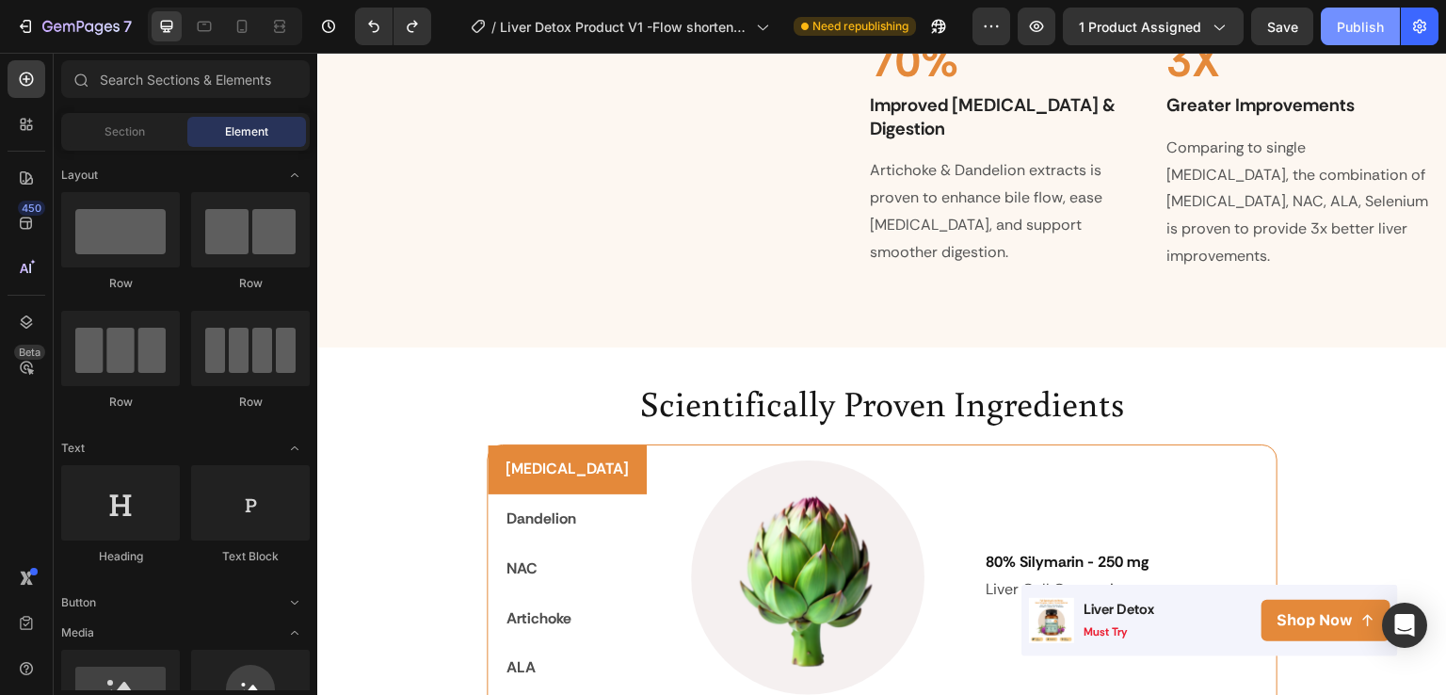
click at [1356, 32] on div "Publish" at bounding box center [1360, 27] width 47 height 20
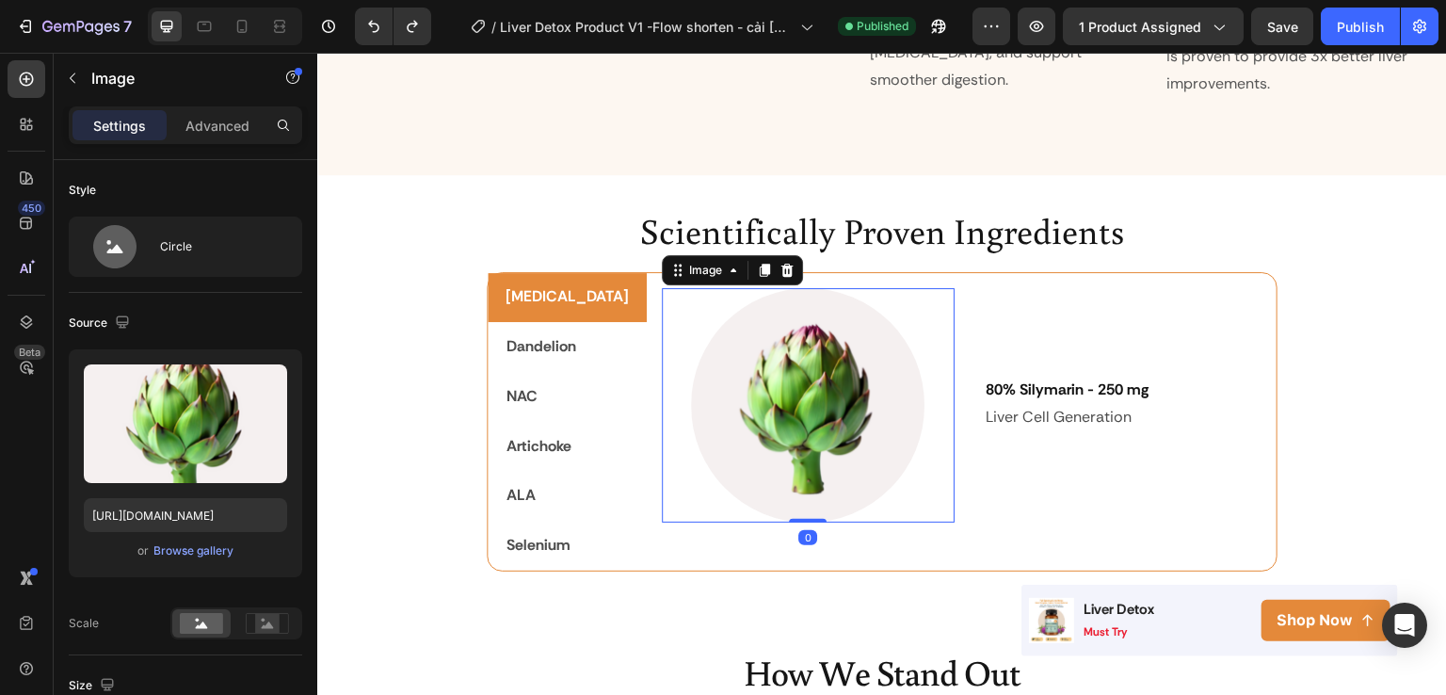
scroll to position [588, 0]
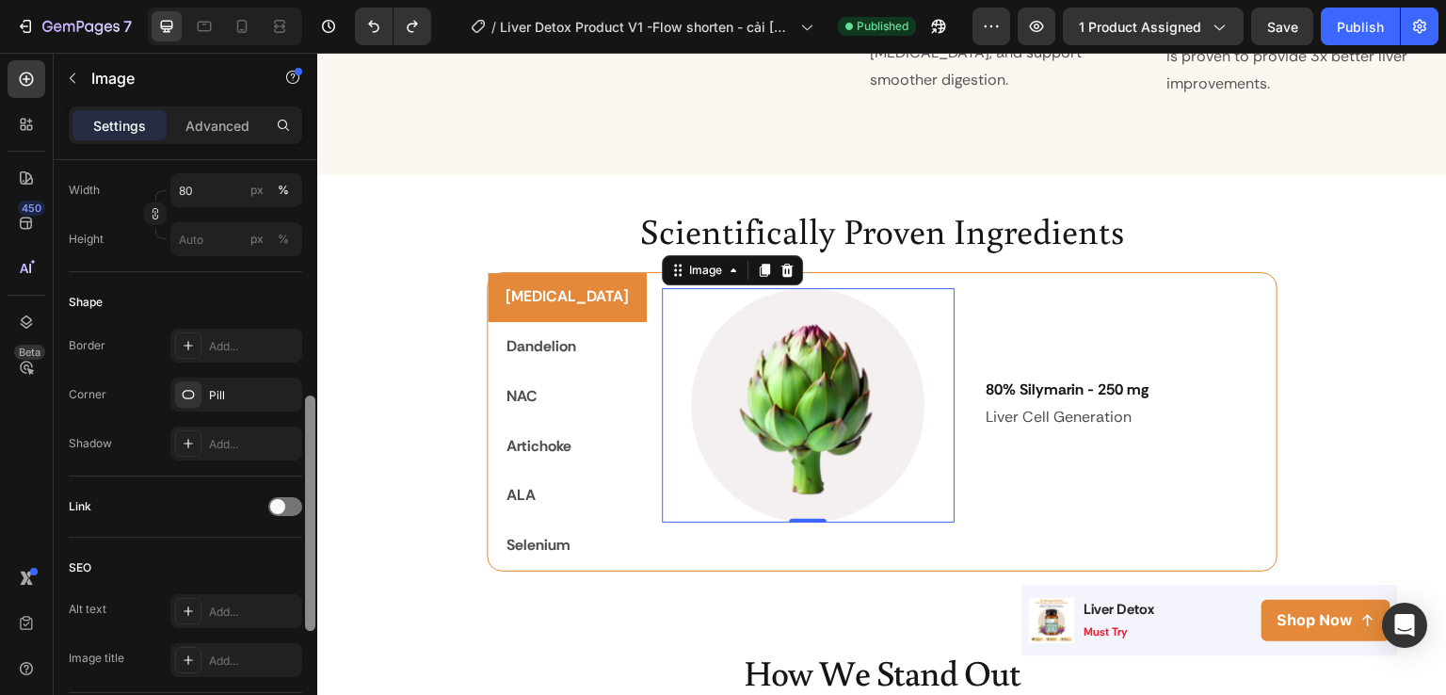
click at [316, 376] on div at bounding box center [310, 454] width 14 height 589
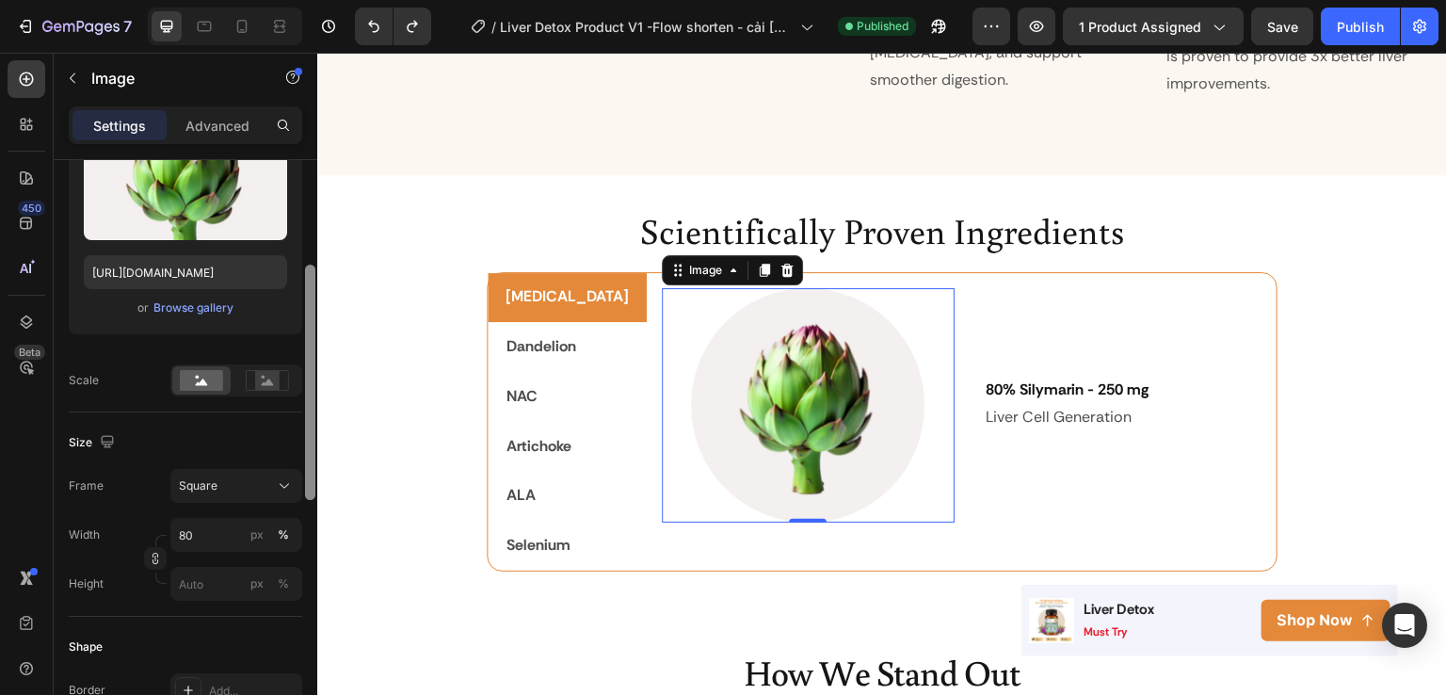
scroll to position [238, 0]
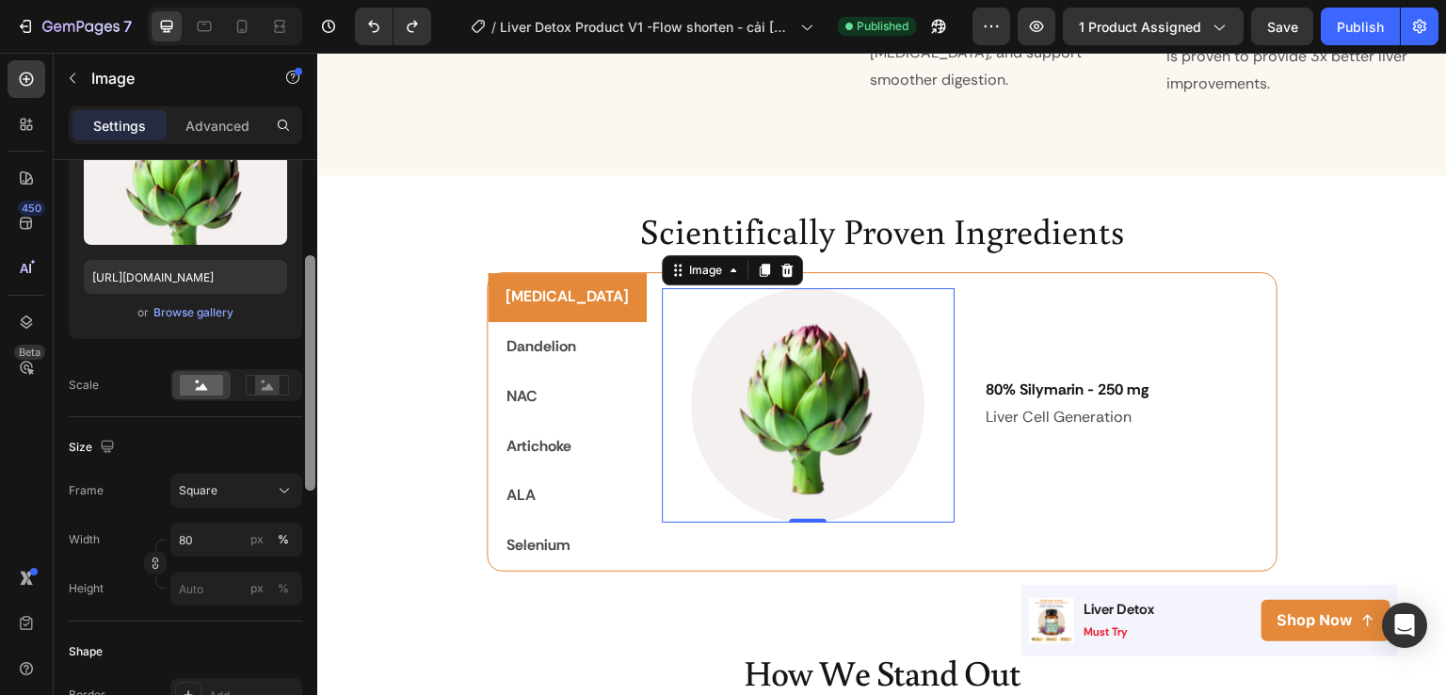
drag, startPoint x: 313, startPoint y: 423, endPoint x: 314, endPoint y: 282, distance: 140.3
click at [314, 282] on div at bounding box center [310, 372] width 10 height 235
click at [207, 541] on input "80" at bounding box center [236, 540] width 132 height 34
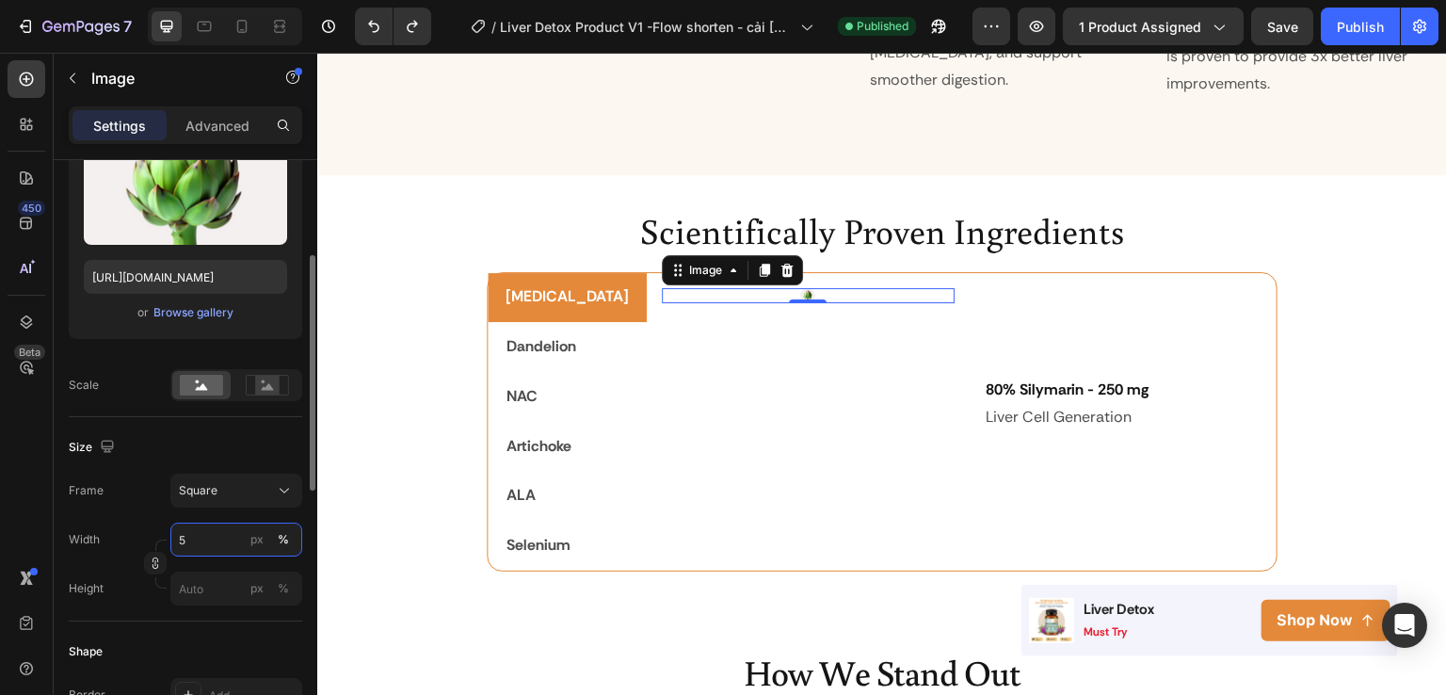
type input "50"
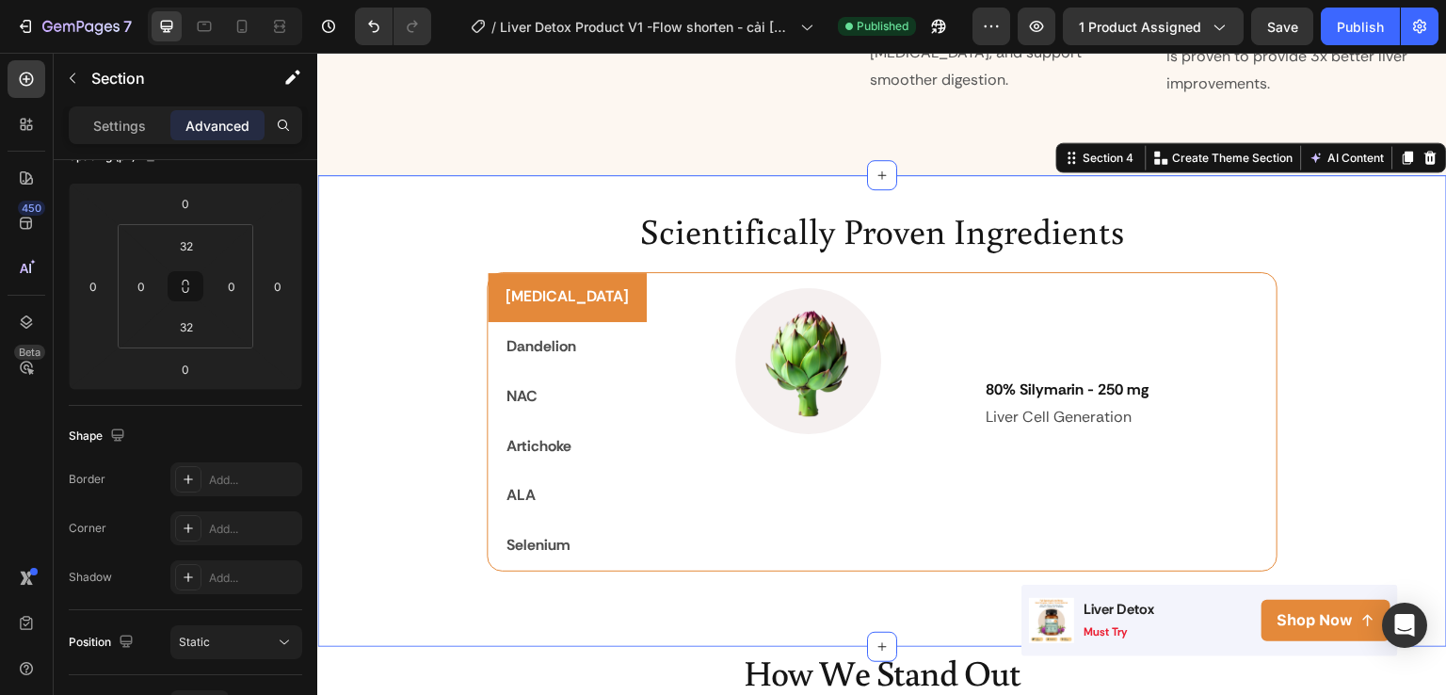
click at [370, 520] on div "Scientifically Proven Ingredients Heading Milk Thistle Dandelion NAC Artichoke …" at bounding box center [882, 410] width 1130 height 411
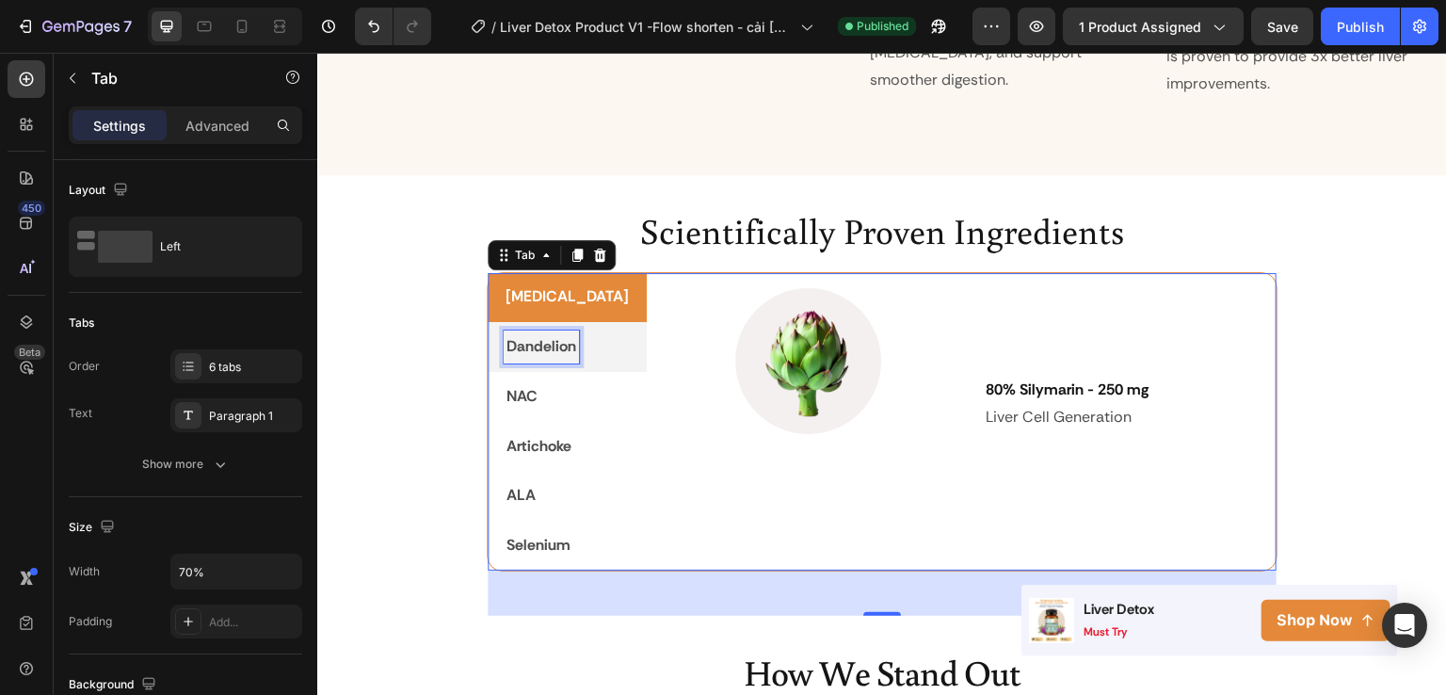
click at [558, 333] on p "Dandelion" at bounding box center [542, 346] width 70 height 27
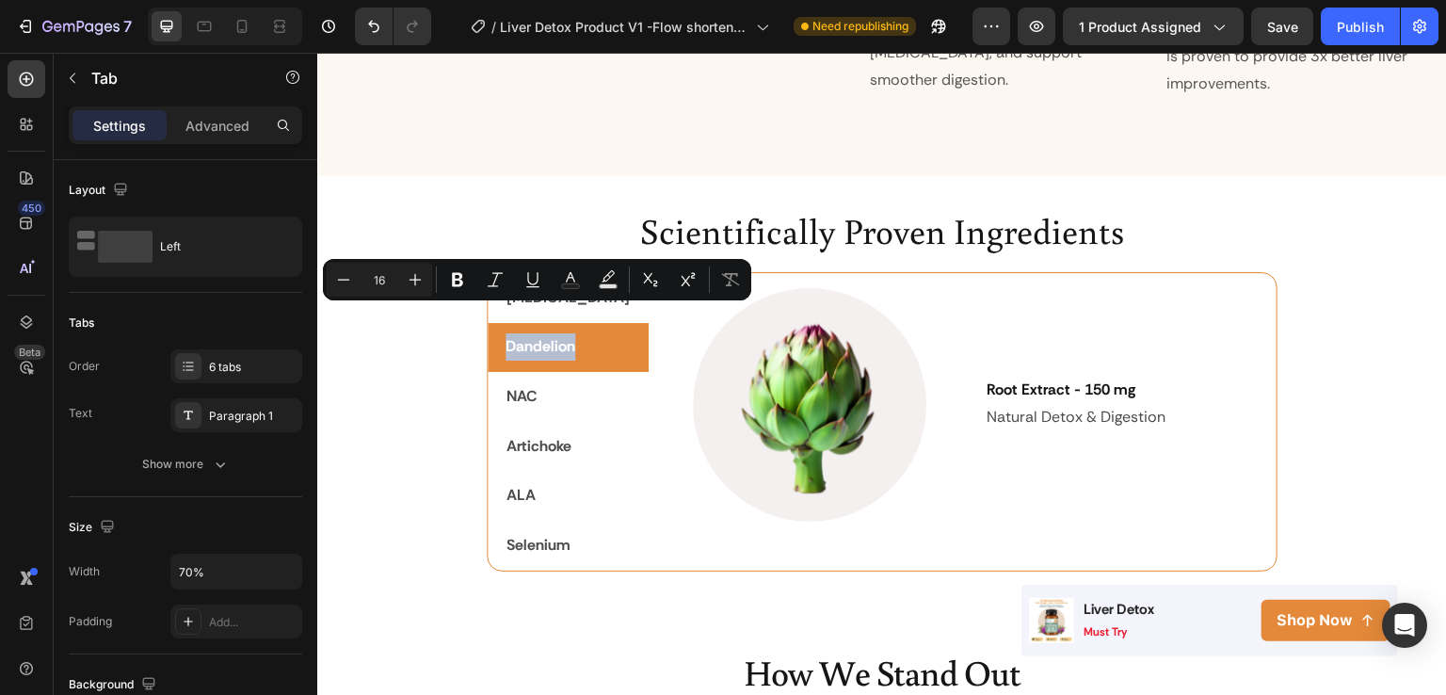
click at [1260, 285] on div "Image 80% Silymarin - 250 mg Heading Liver Cell Generation Text Block Row Row I…" at bounding box center [963, 422] width 628 height 298
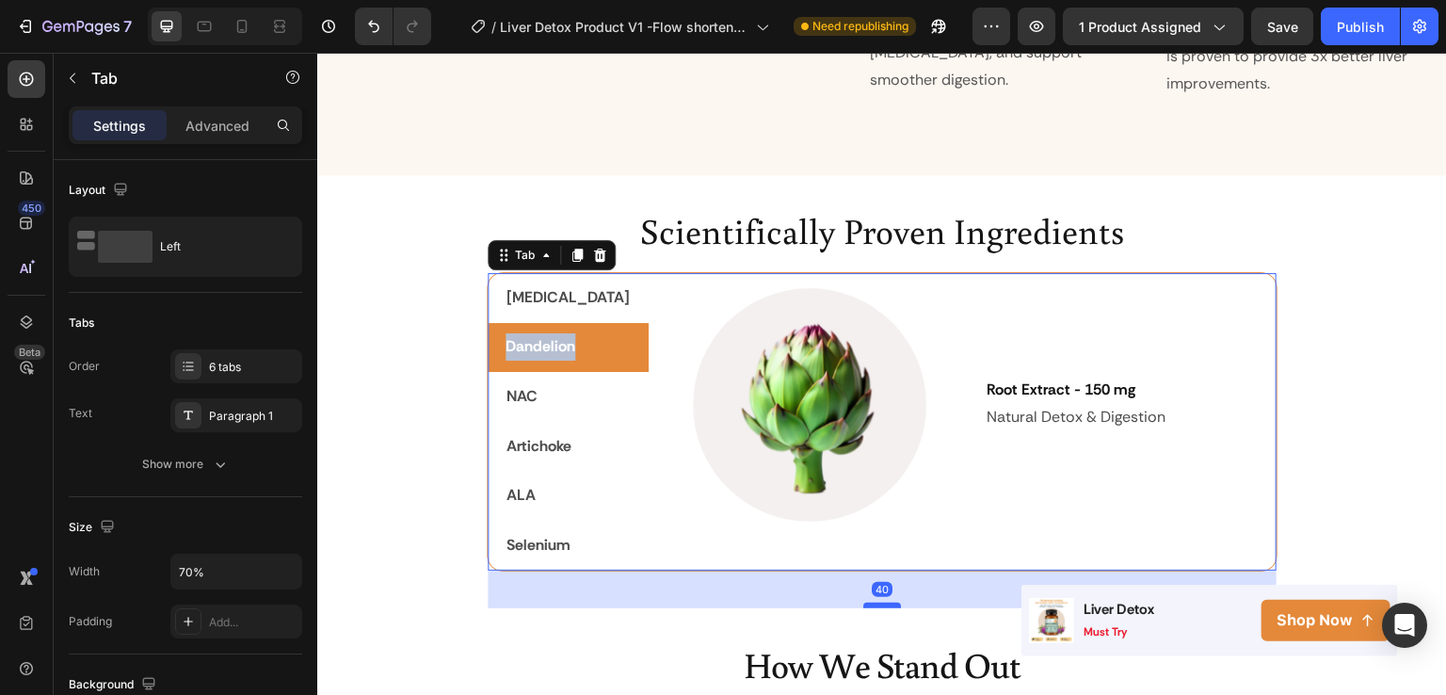
click at [868, 603] on div at bounding box center [882, 606] width 38 height 6
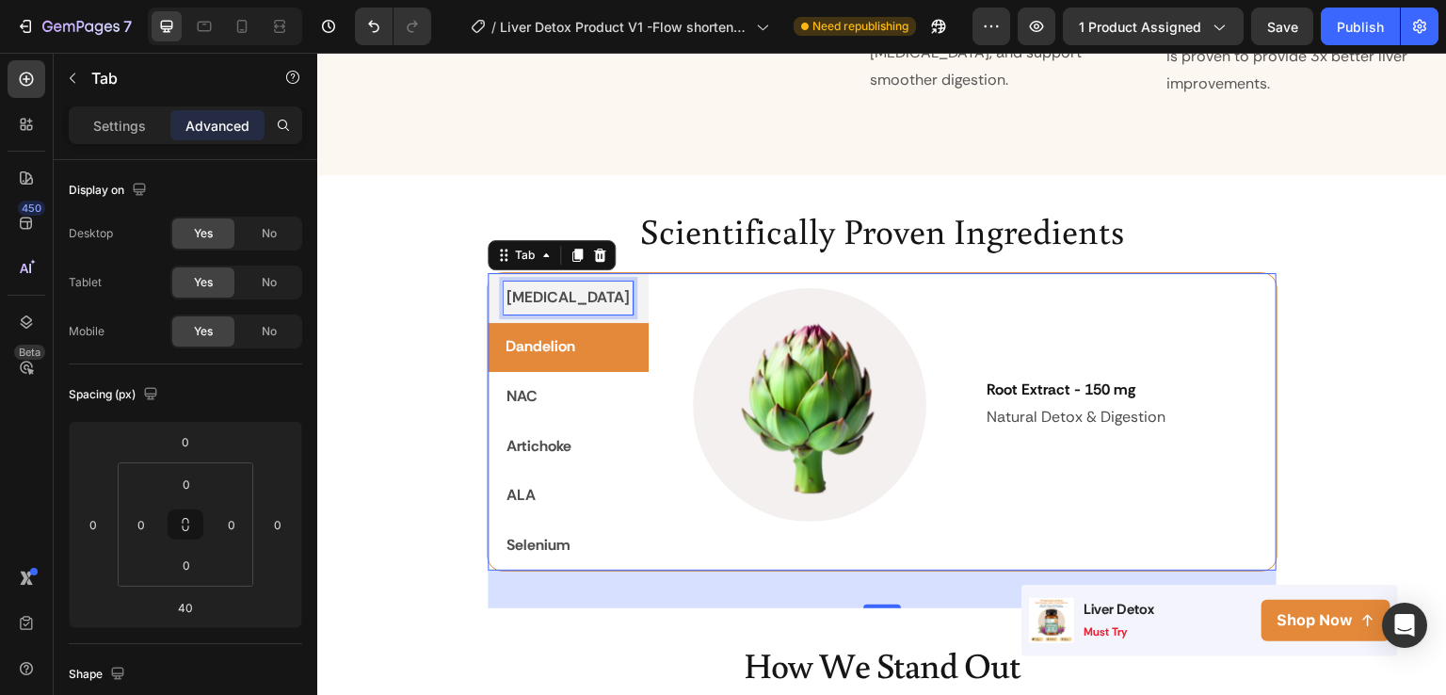
click at [577, 284] on p "[MEDICAL_DATA]" at bounding box center [568, 297] width 123 height 27
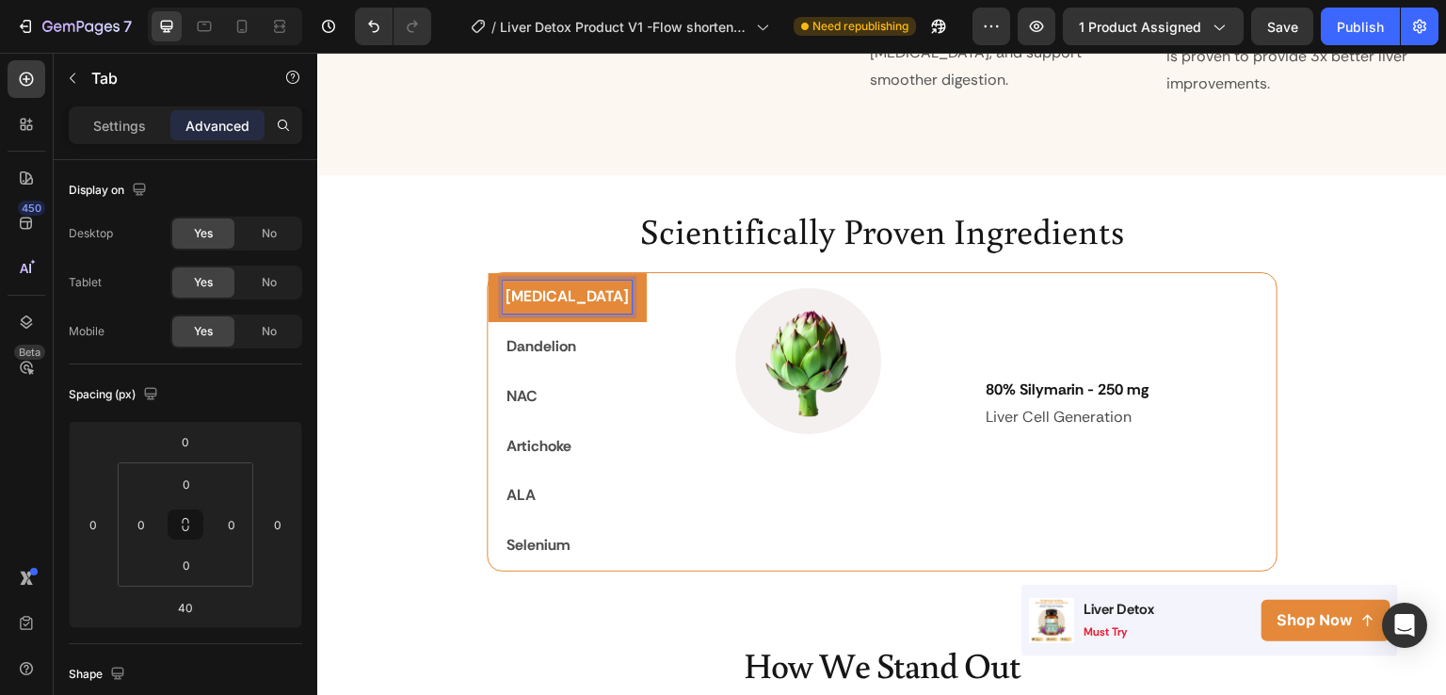
scroll to position [2557, 0]
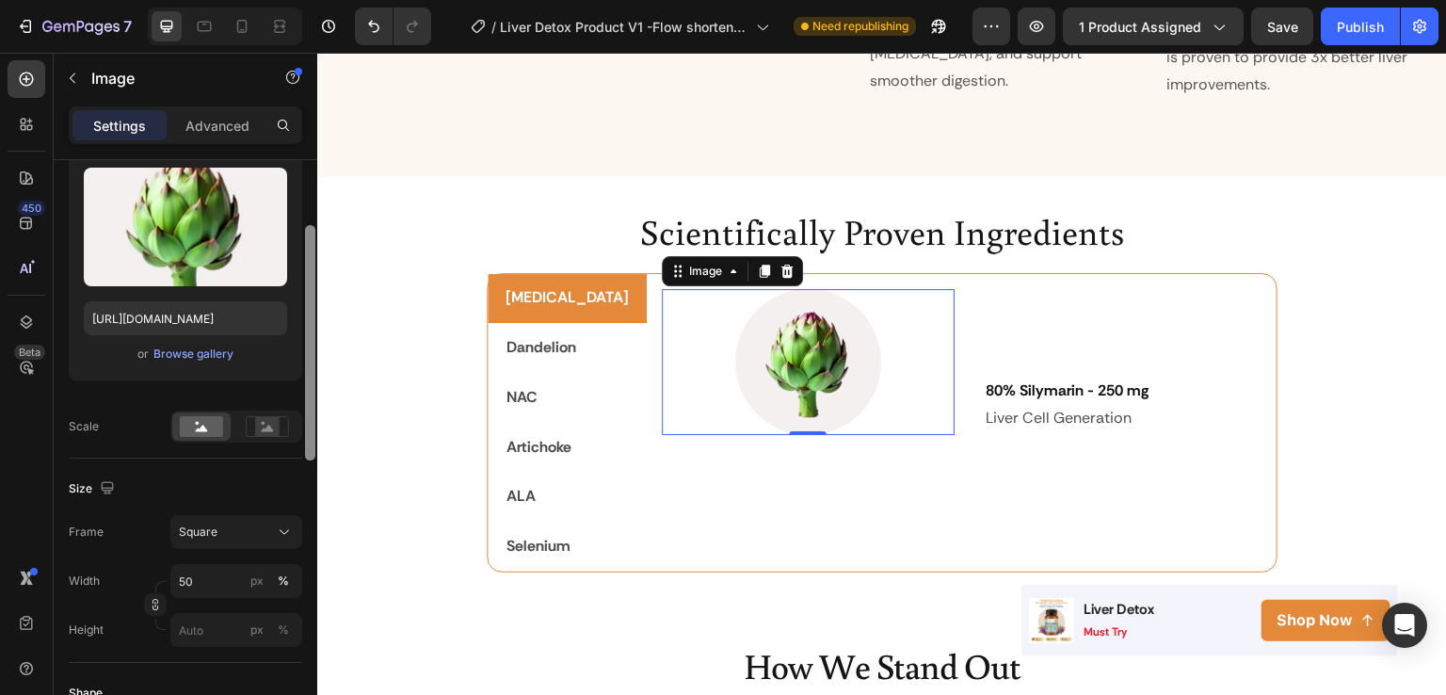
drag, startPoint x: 312, startPoint y: 374, endPoint x: 308, endPoint y: 464, distance: 90.5
click at [308, 460] on div at bounding box center [310, 342] width 10 height 235
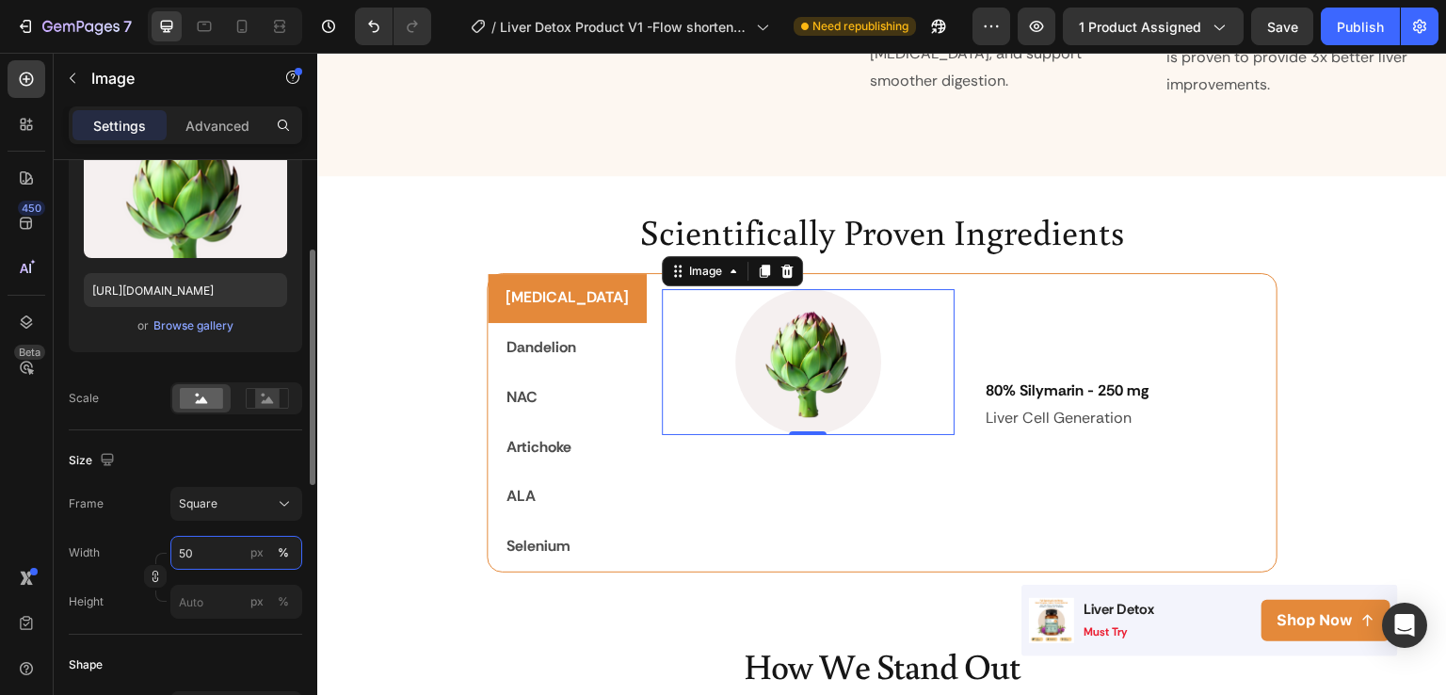
click at [181, 556] on input "50" at bounding box center [236, 553] width 132 height 34
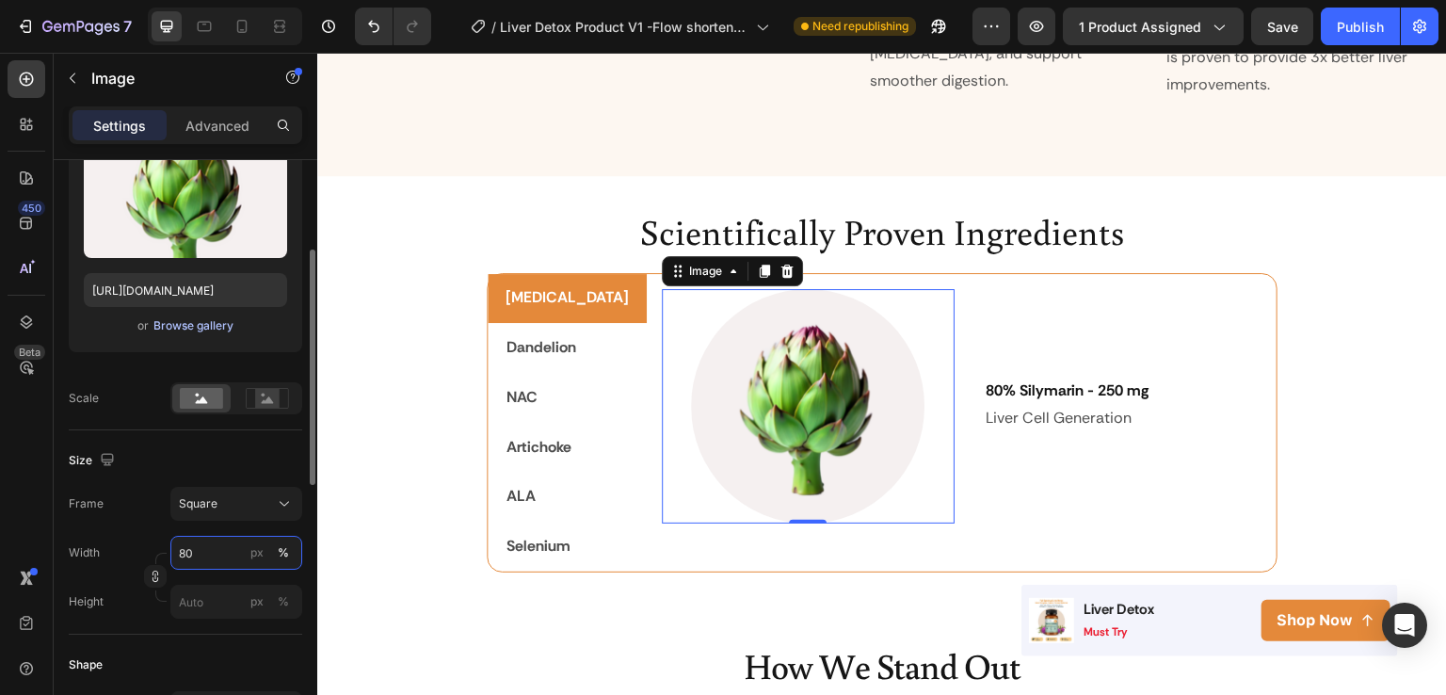
type input "80"
click at [188, 329] on div "Browse gallery" at bounding box center [193, 325] width 80 height 17
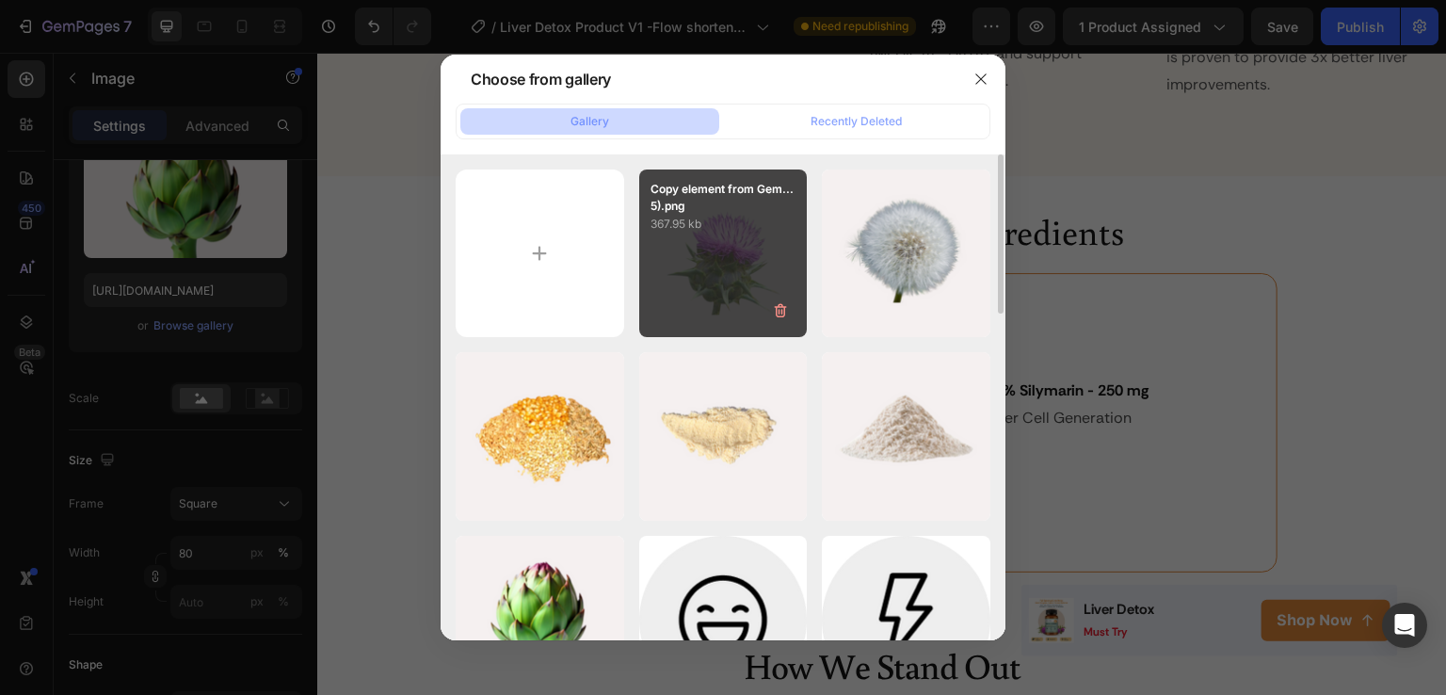
click at [693, 252] on div "Copy element from Gem...5).png 367.95 kb" at bounding box center [723, 253] width 169 height 169
type input "https://cdn.shopify.com/s/files/1/0603/0458/8867/files/gempages_559597870093697…"
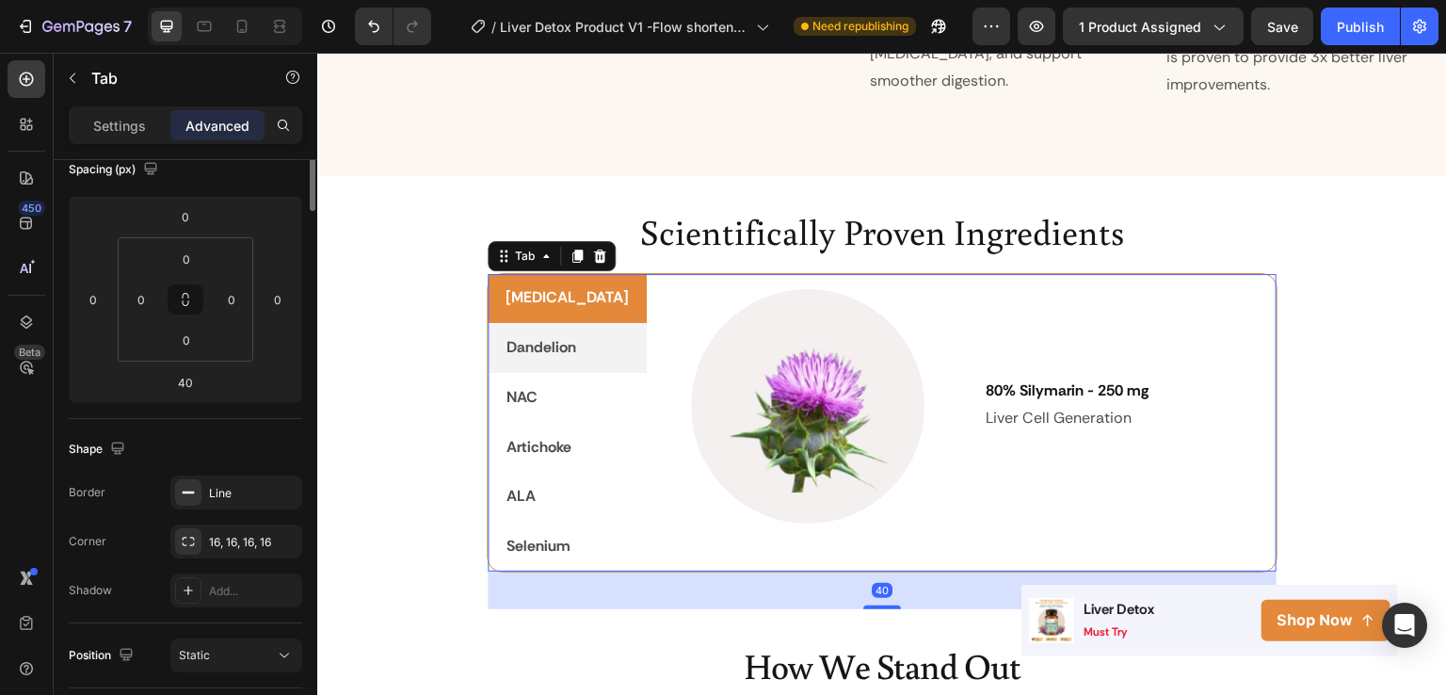
scroll to position [0, 0]
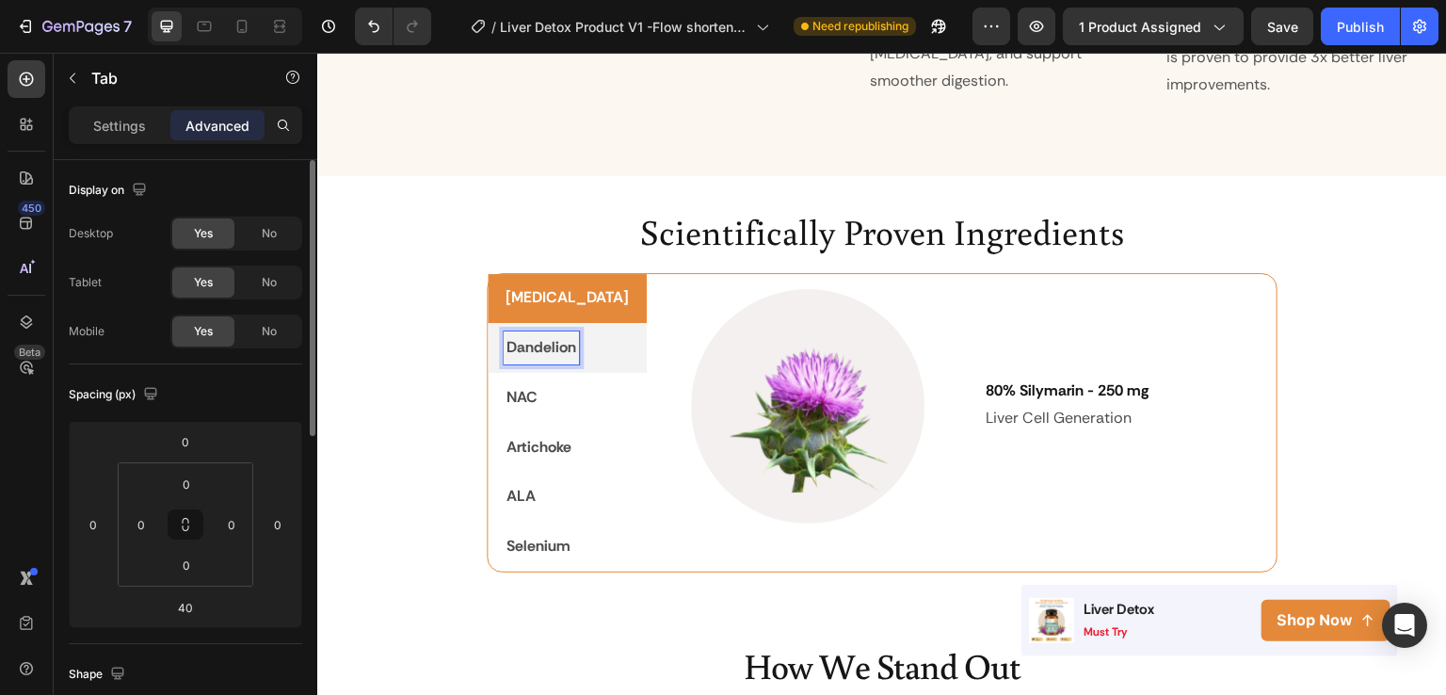
click at [540, 334] on p "Dandelion" at bounding box center [542, 347] width 70 height 27
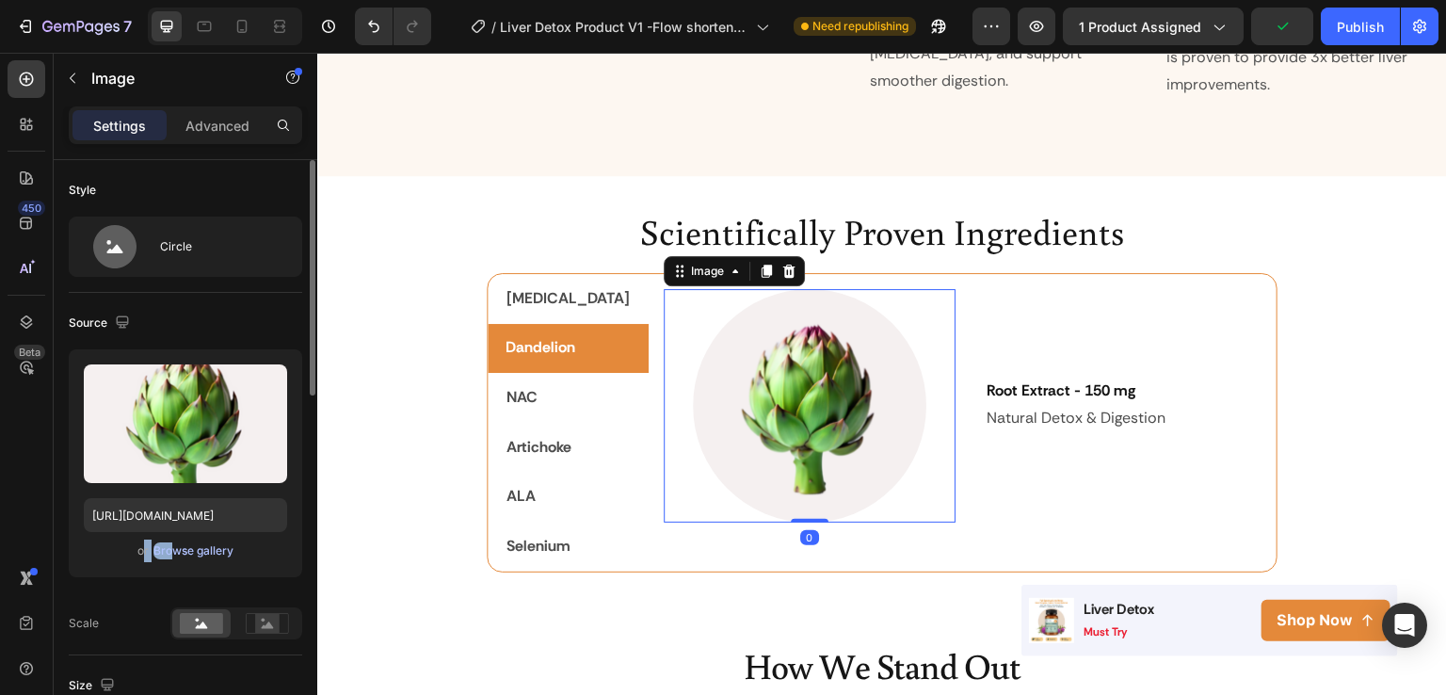
drag, startPoint x: 146, startPoint y: 555, endPoint x: 173, endPoint y: 551, distance: 27.6
click at [173, 551] on div "or Browse gallery" at bounding box center [185, 551] width 203 height 23
click at [173, 551] on div "Browse gallery" at bounding box center [193, 550] width 80 height 17
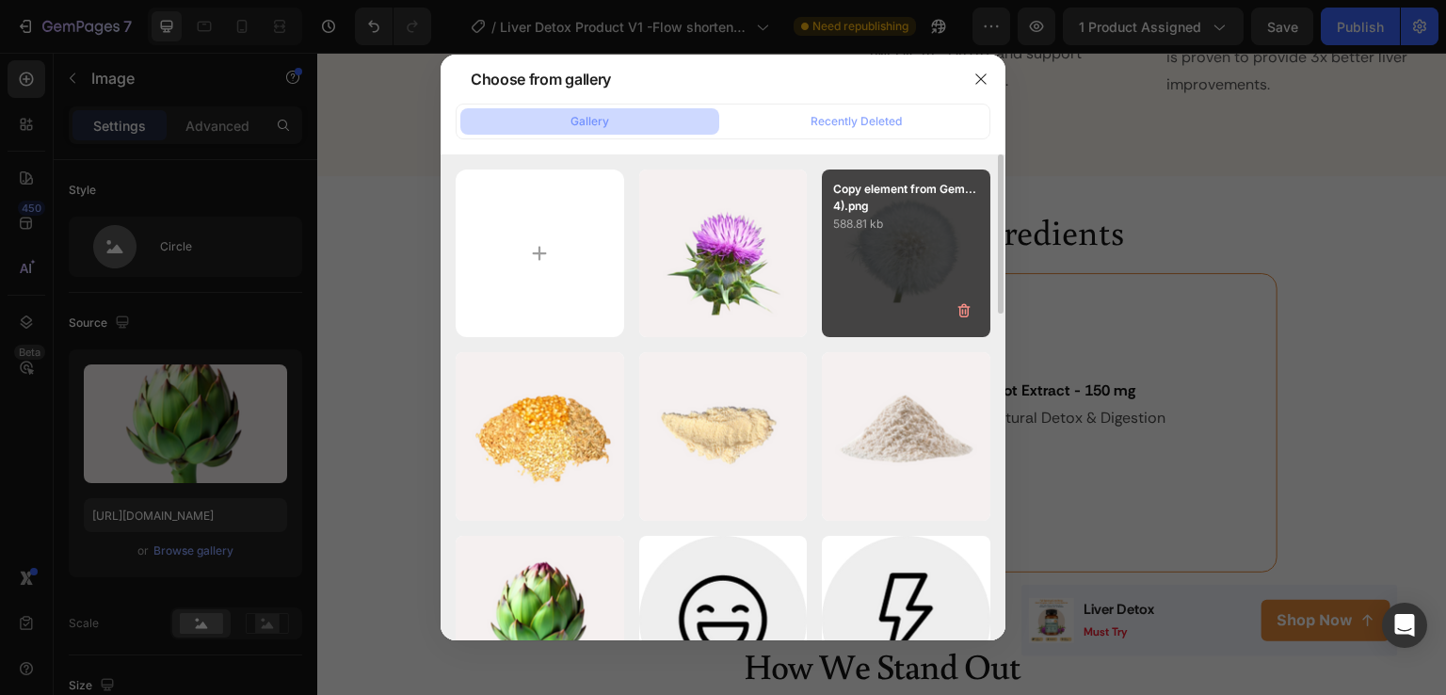
click at [880, 250] on div "Copy element from Gem...4).png 588.81 kb" at bounding box center [906, 253] width 169 height 169
type input "https://cdn.shopify.com/s/files/1/0603/0458/8867/files/gempages_559597870093697…"
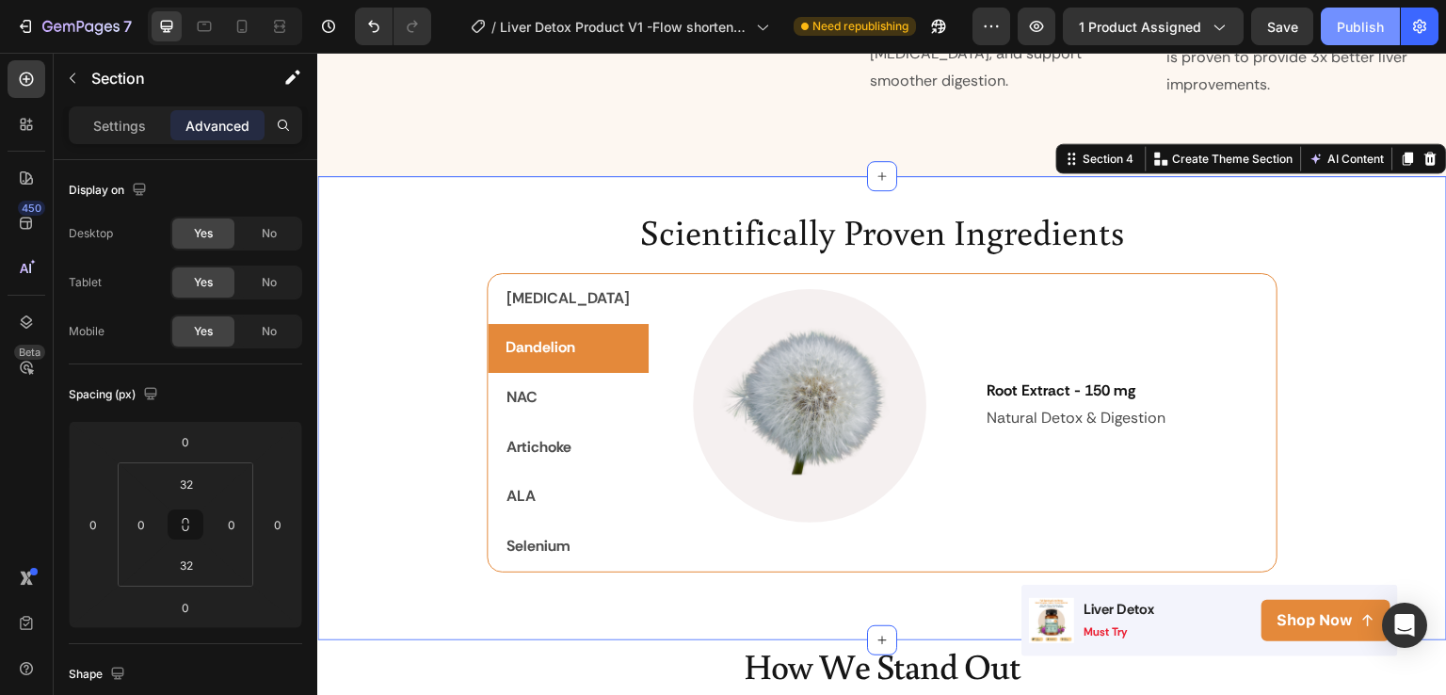
click at [1363, 15] on button "Publish" at bounding box center [1360, 27] width 79 height 38
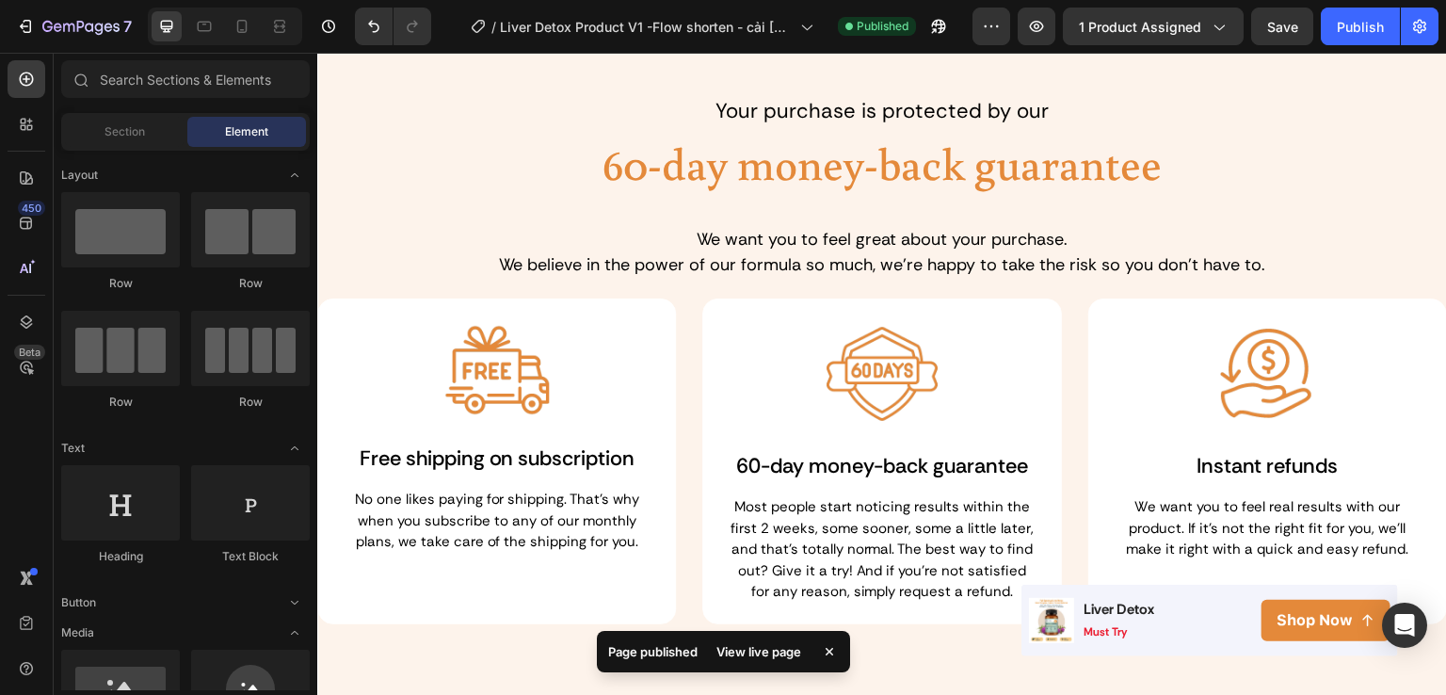
scroll to position [4181, 0]
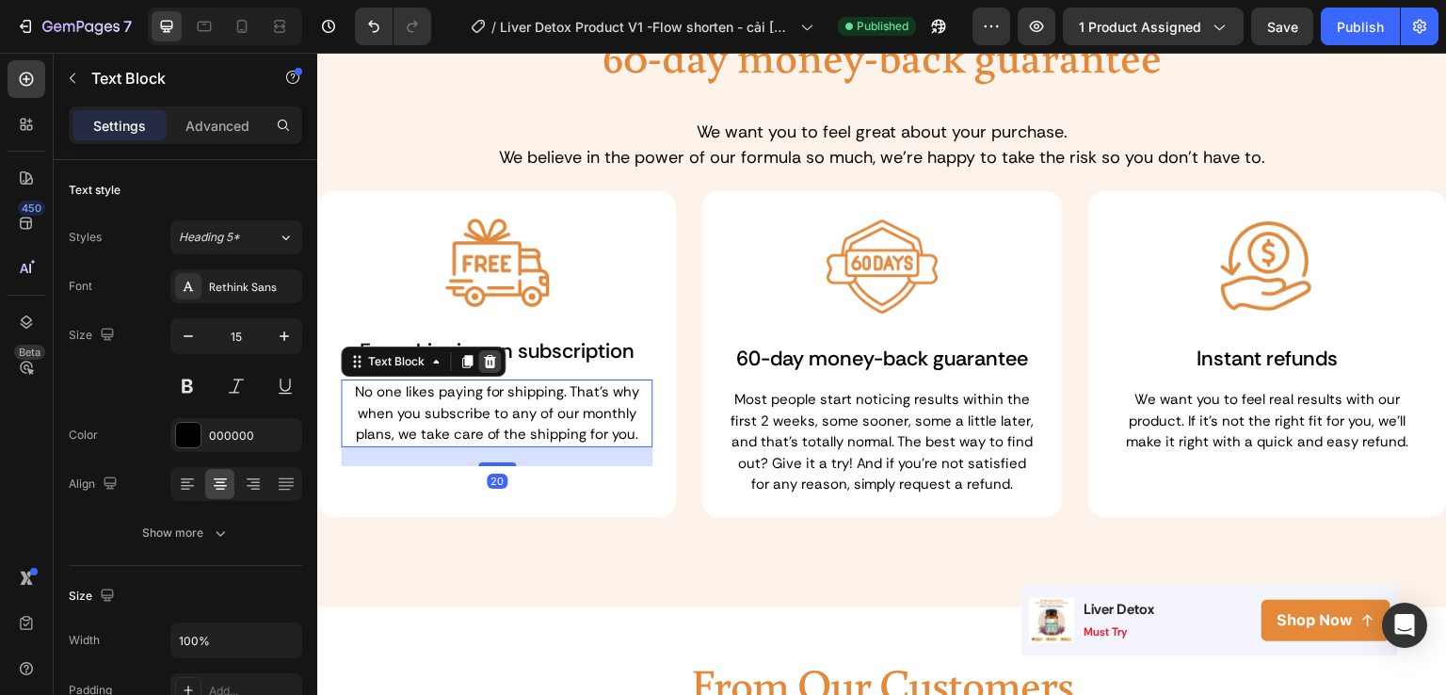
click at [489, 367] on icon at bounding box center [489, 361] width 15 height 15
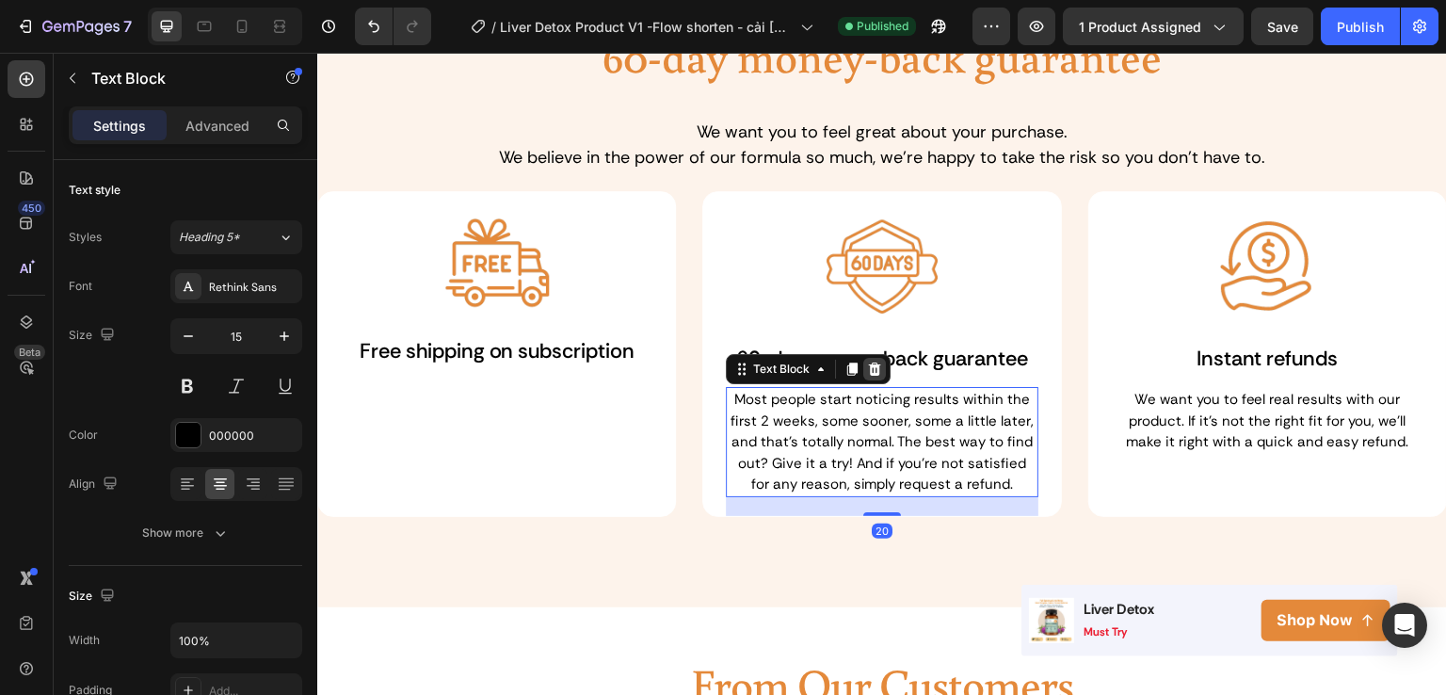
click at [867, 365] on icon at bounding box center [874, 369] width 15 height 15
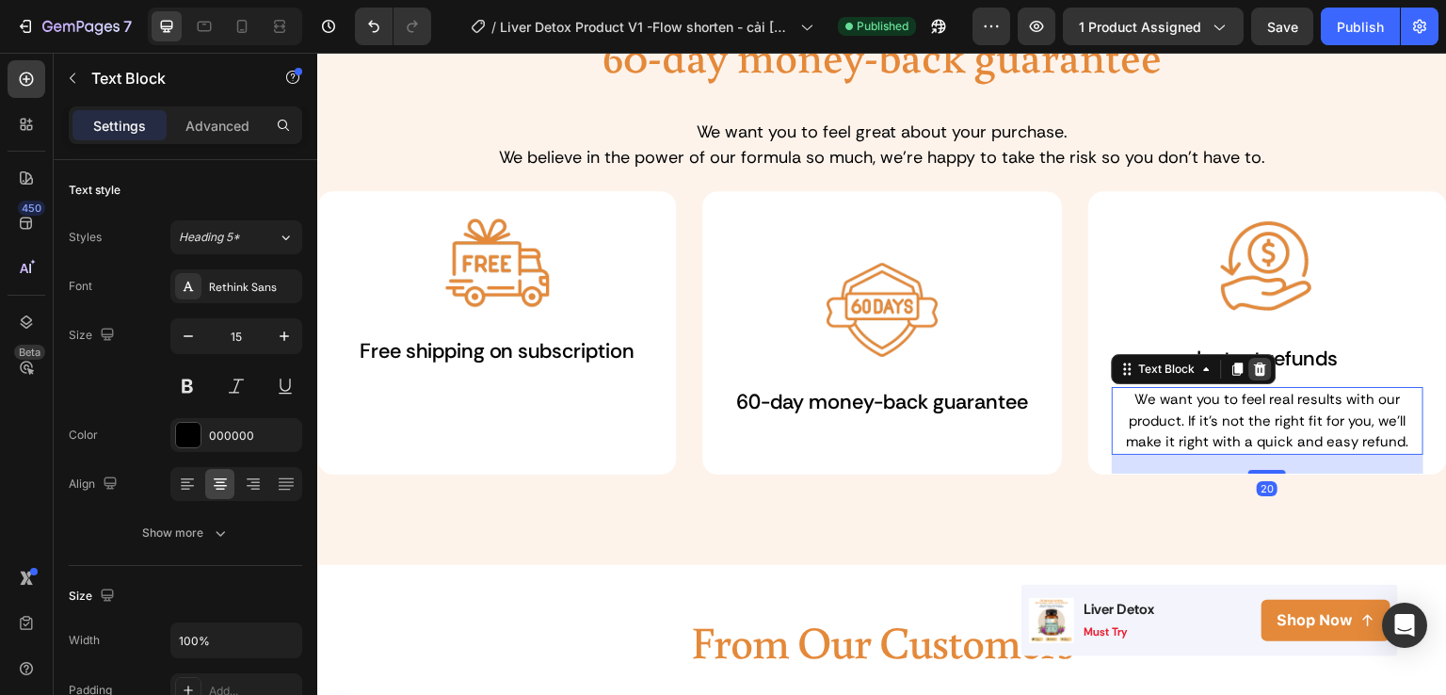
click at [1253, 370] on icon at bounding box center [1260, 369] width 15 height 15
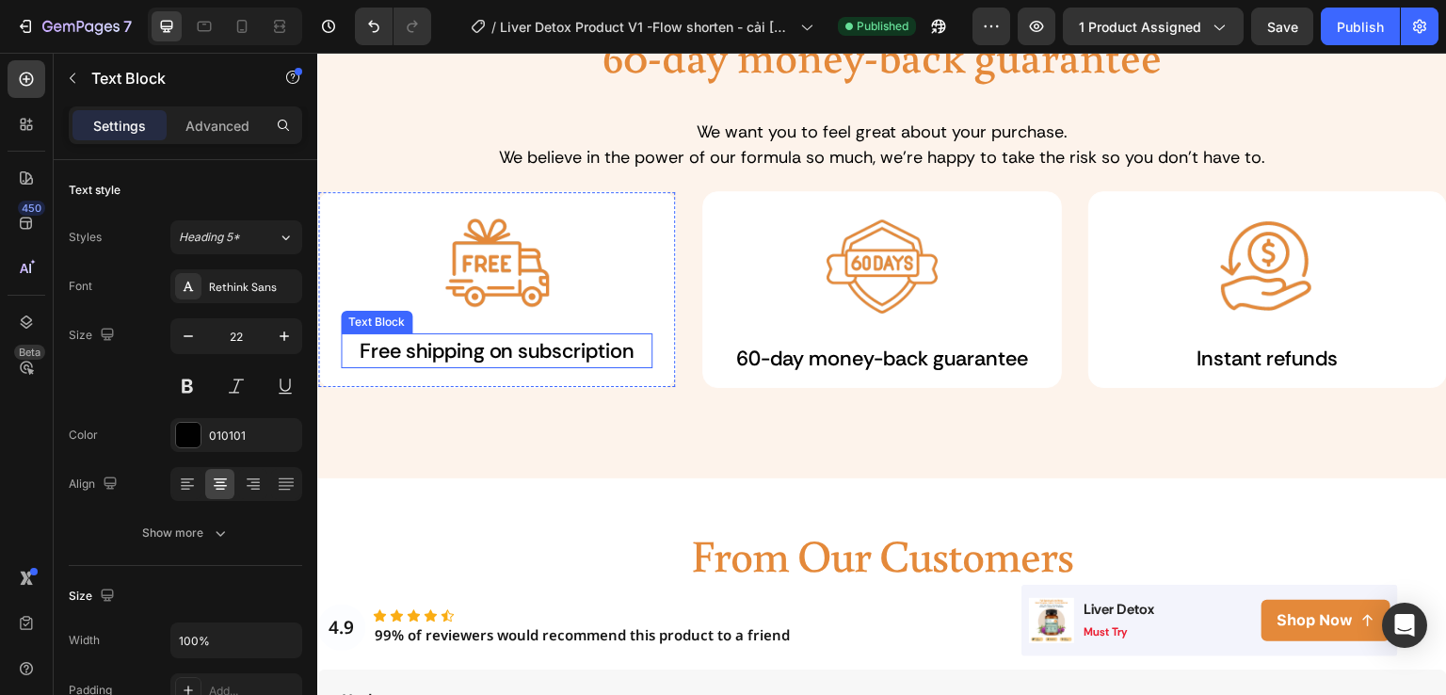
click at [614, 356] on p "Free shipping on subscription" at bounding box center [497, 350] width 308 height 31
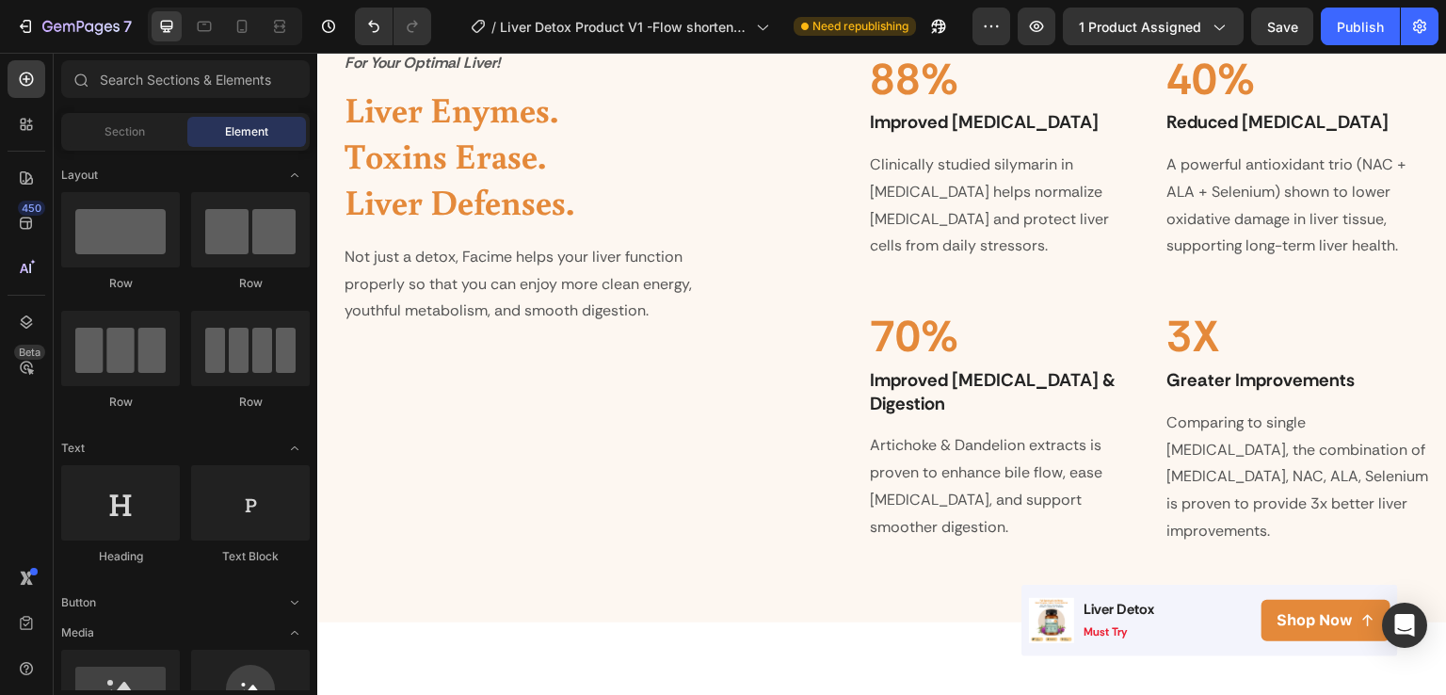
scroll to position [1646, 0]
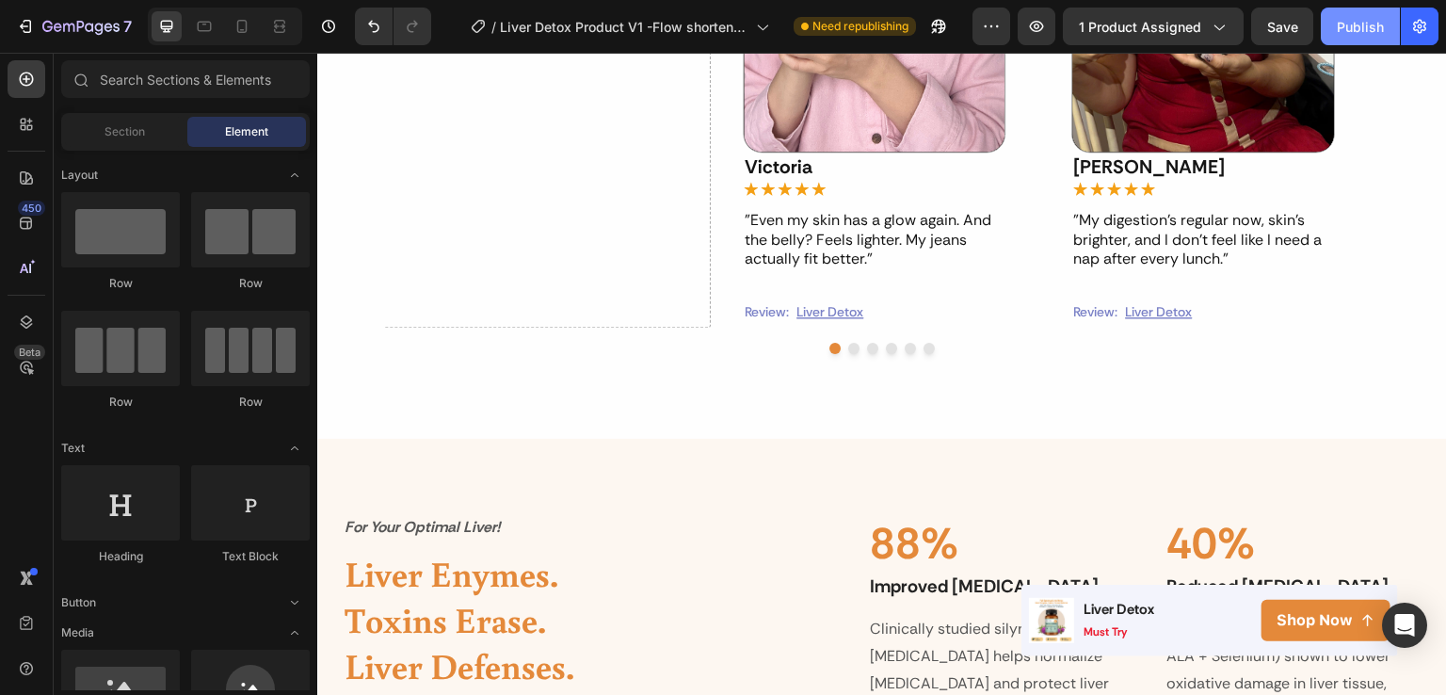
click at [1357, 36] on button "Publish" at bounding box center [1360, 27] width 79 height 38
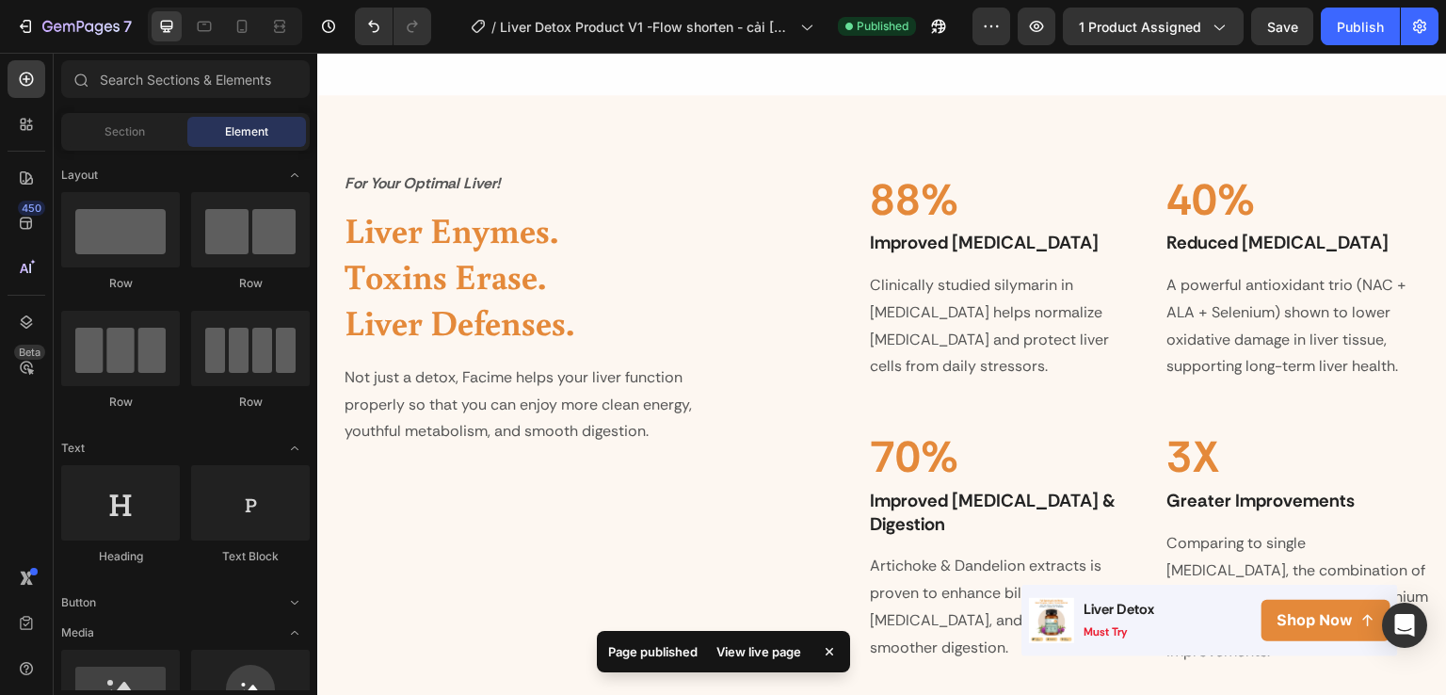
scroll to position [1700, 0]
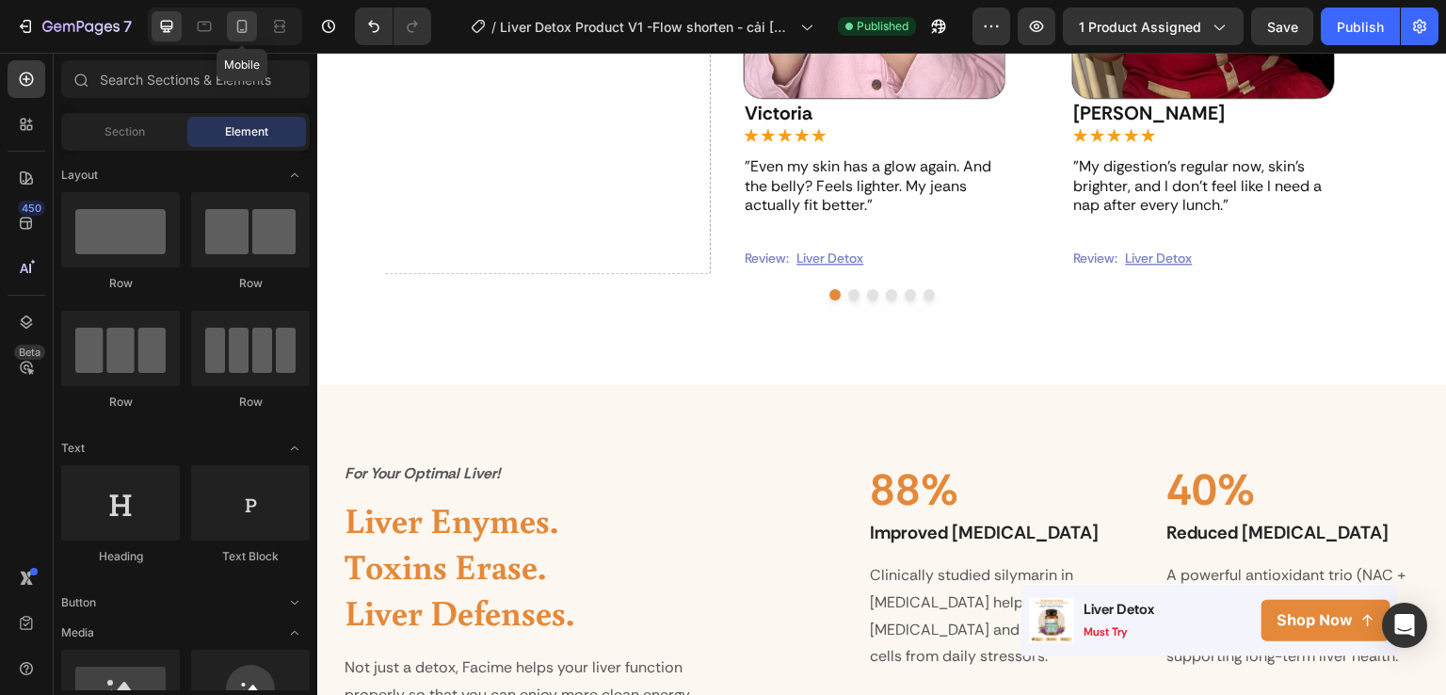
click at [241, 29] on icon at bounding box center [242, 26] width 10 height 13
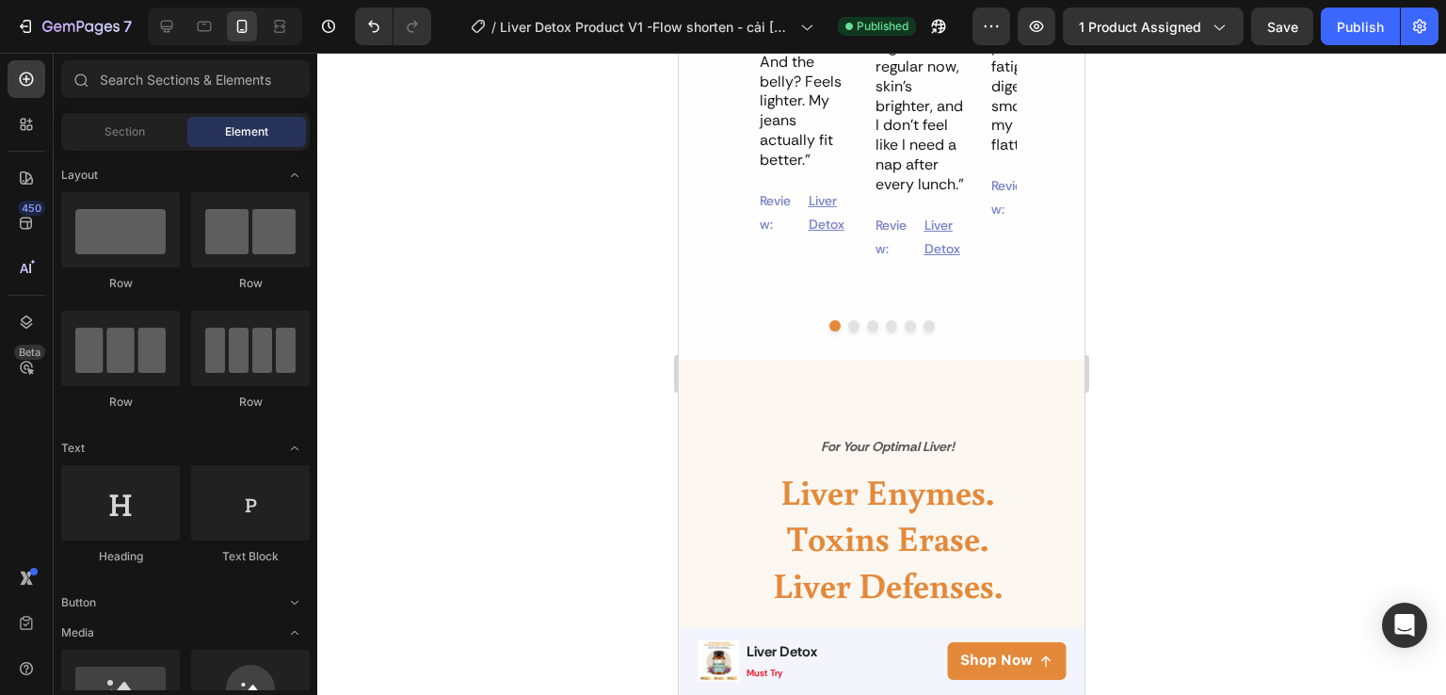
scroll to position [1469, 0]
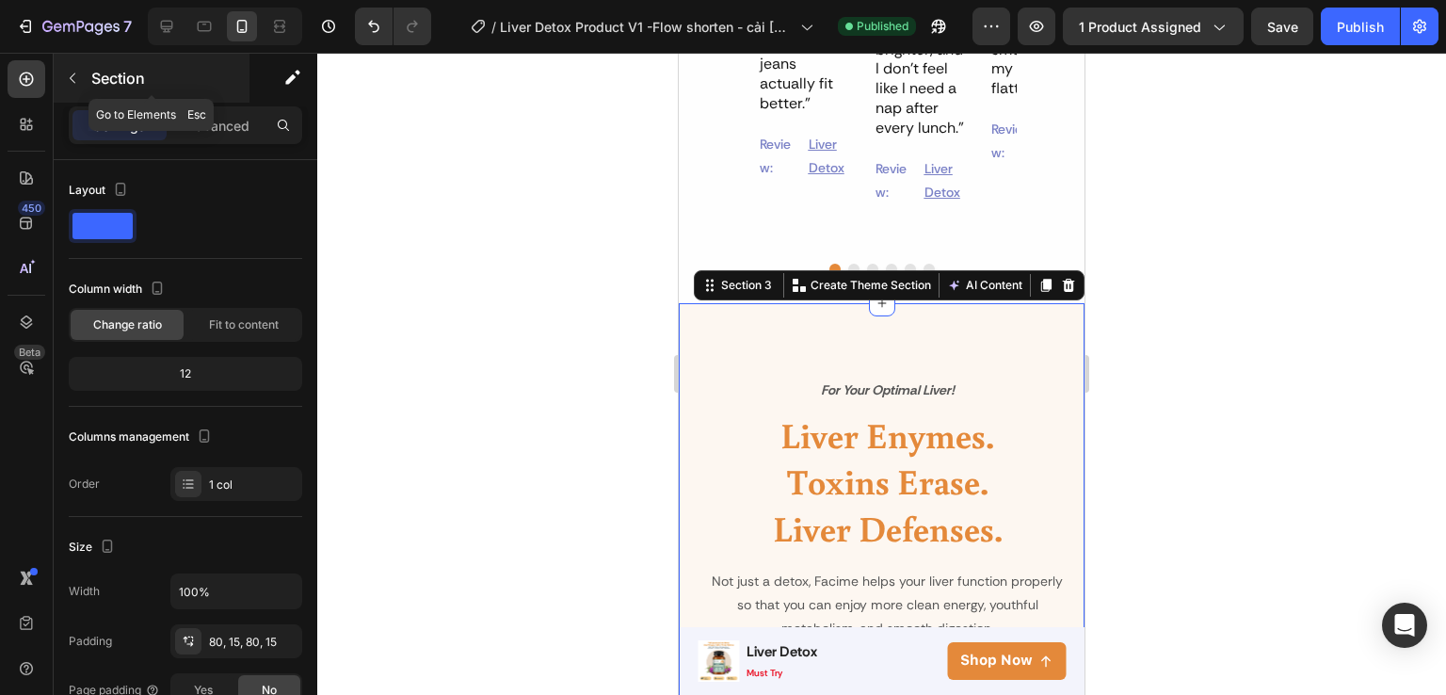
click at [96, 88] on p "Section" at bounding box center [168, 78] width 154 height 23
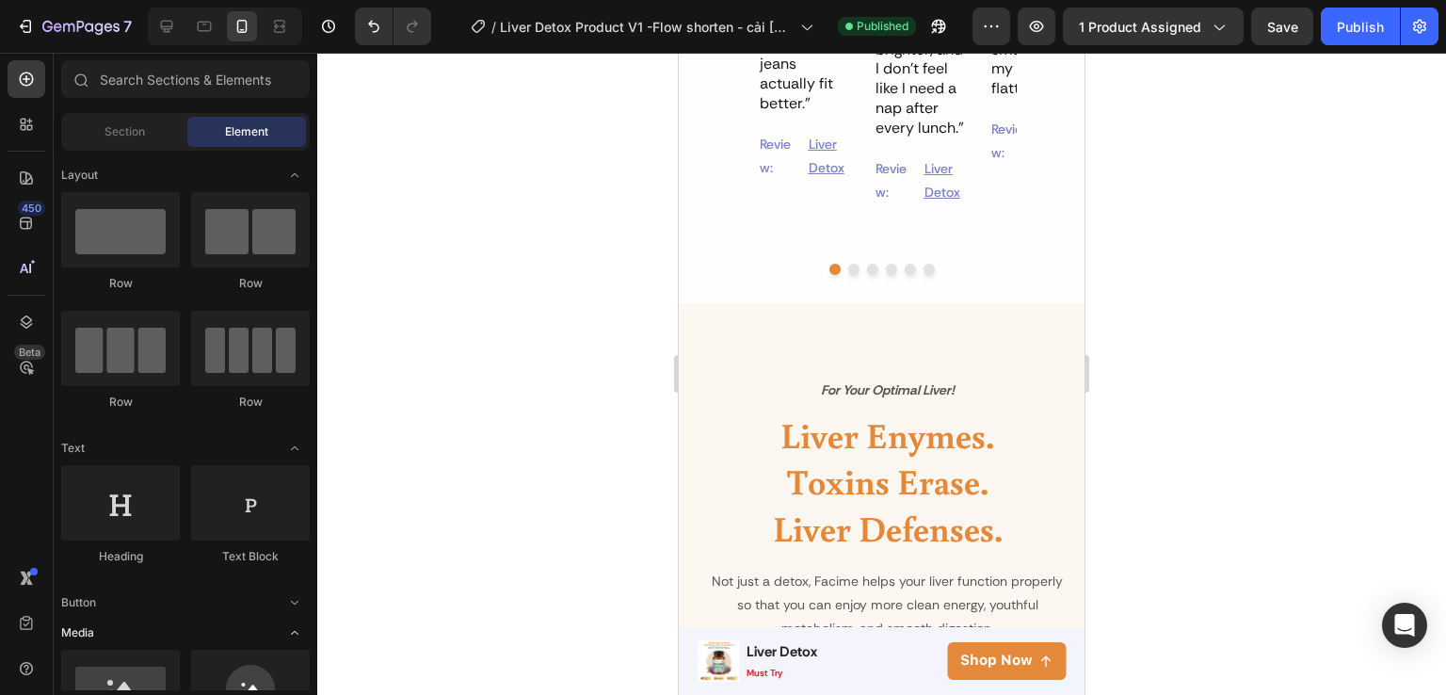
click at [287, 632] on icon "Toggle open" at bounding box center [294, 632] width 15 height 15
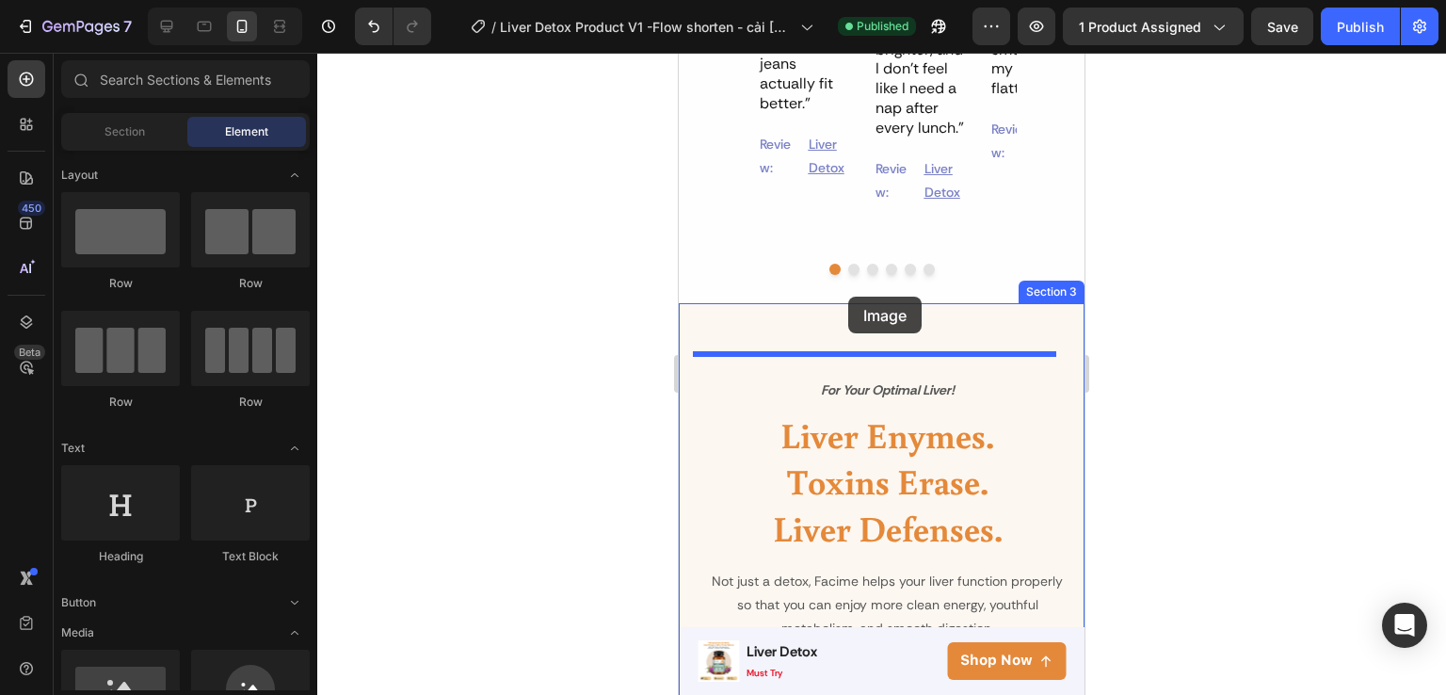
drag, startPoint x: 811, startPoint y: 726, endPoint x: 848, endPoint y: 297, distance: 431.0
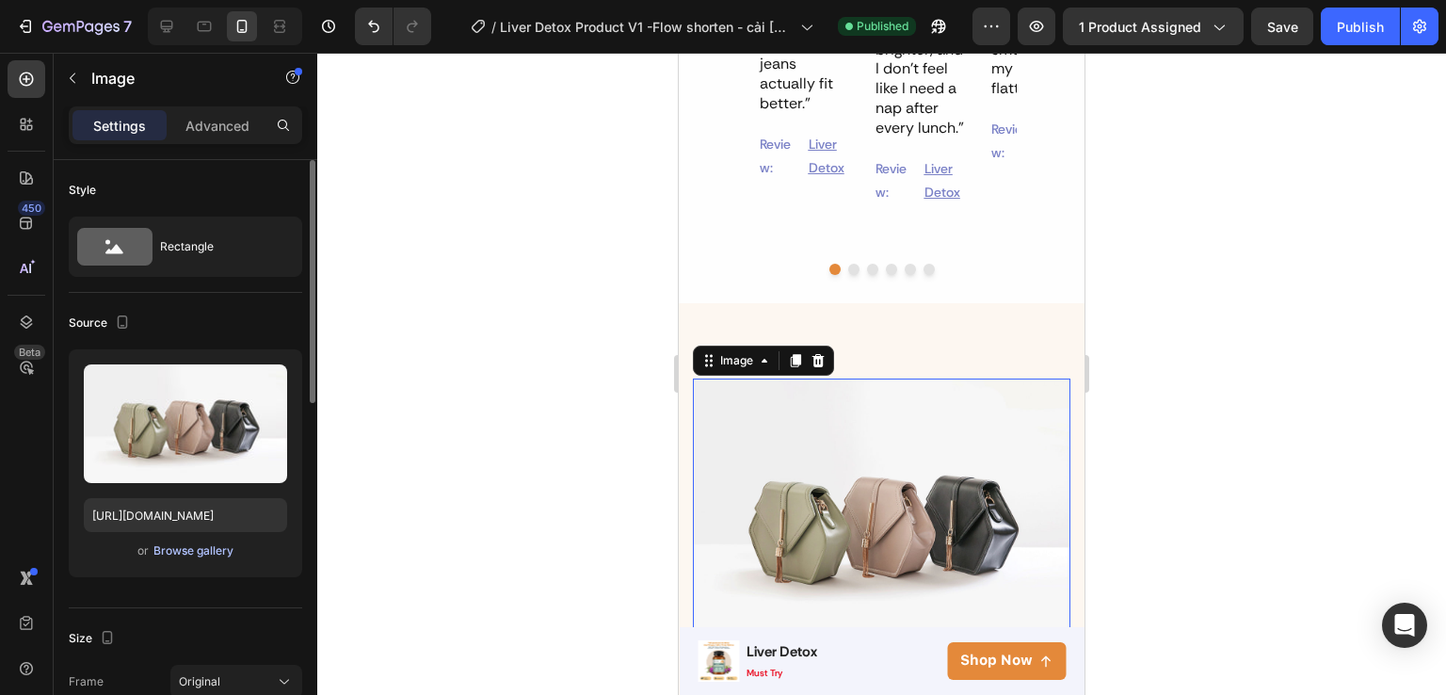
click at [181, 553] on div "Browse gallery" at bounding box center [193, 550] width 80 height 17
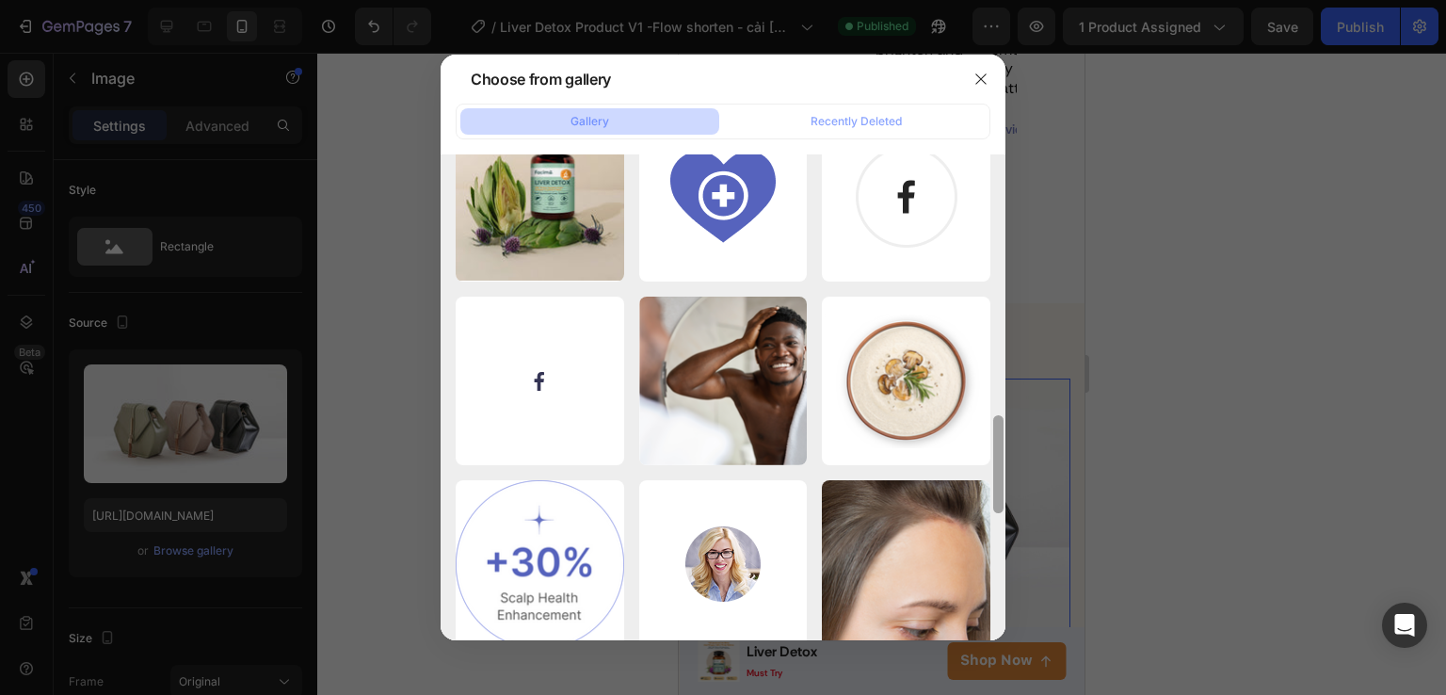
scroll to position [1345, 0]
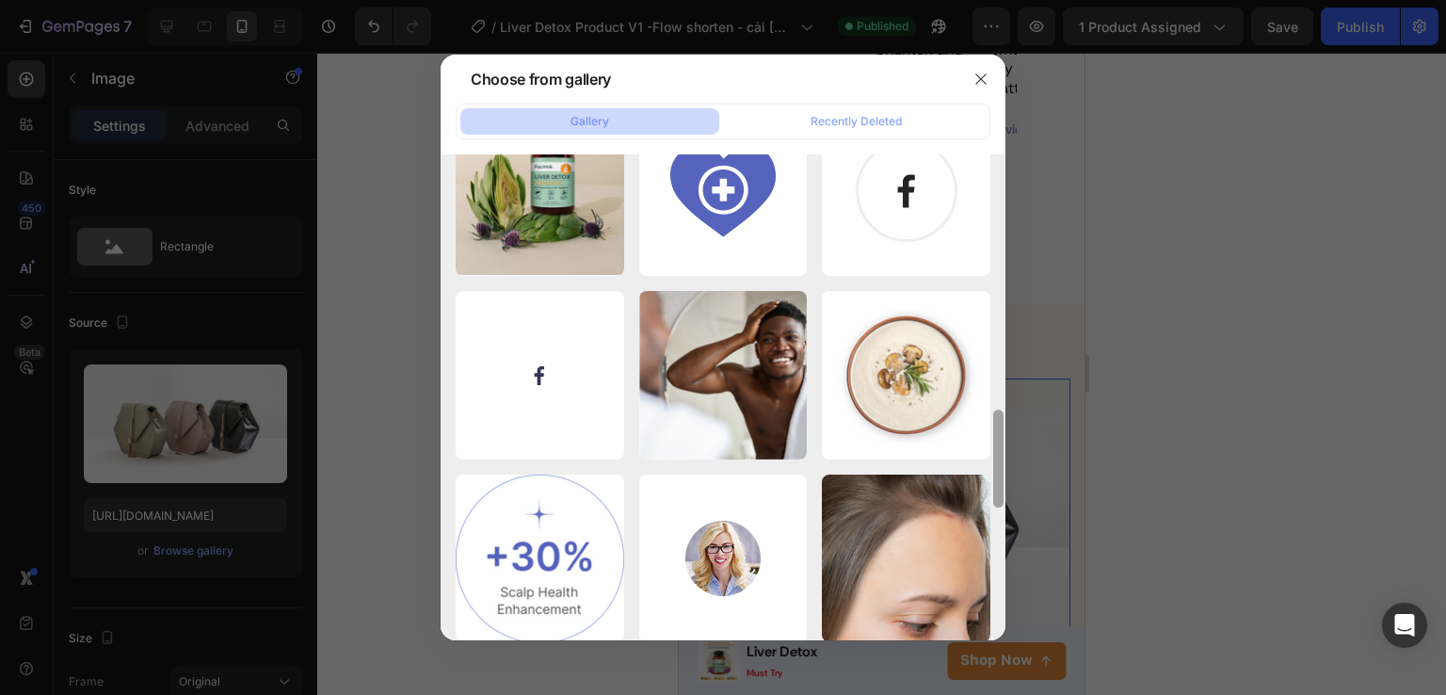
drag, startPoint x: 998, startPoint y: 199, endPoint x: 934, endPoint y: 640, distance: 446.2
click at [934, 640] on div "Choose from gallery Gallery Recently Deleted Copy element from Gem...5).png 367…" at bounding box center [723, 347] width 1446 height 695
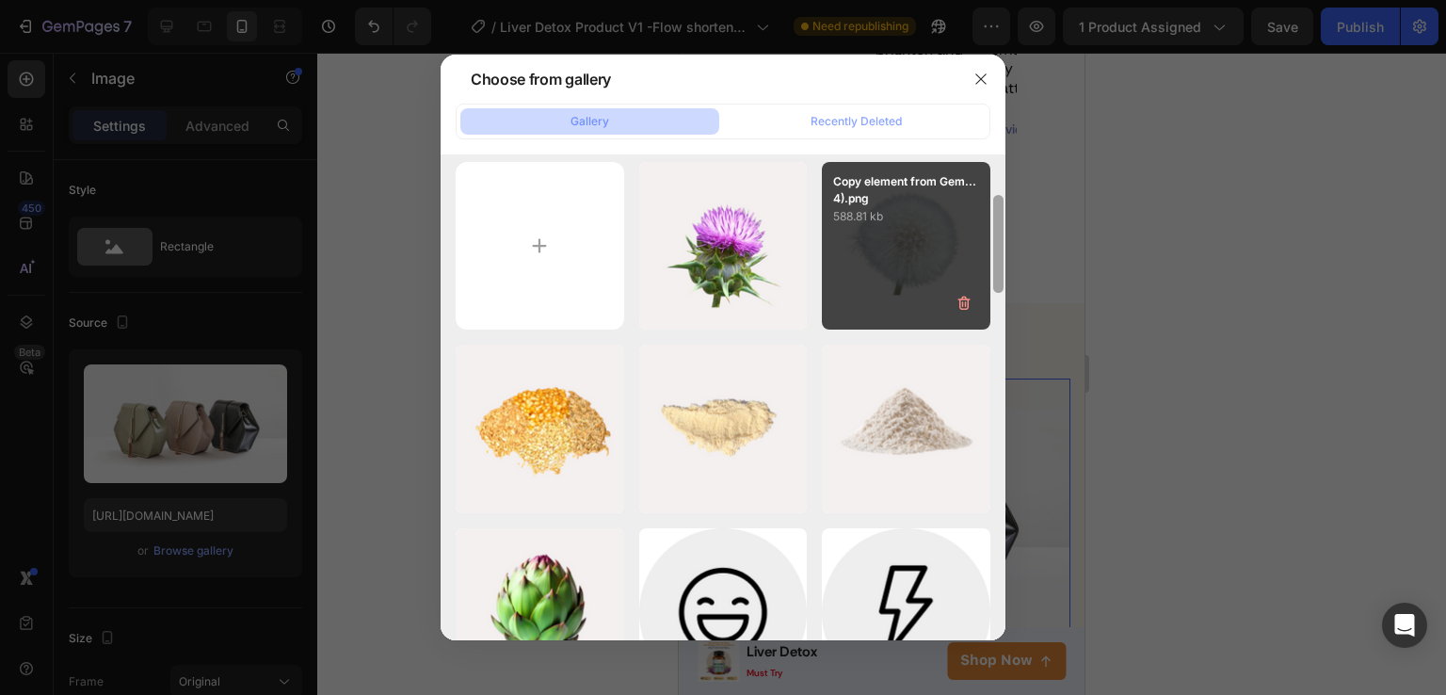
scroll to position [0, 0]
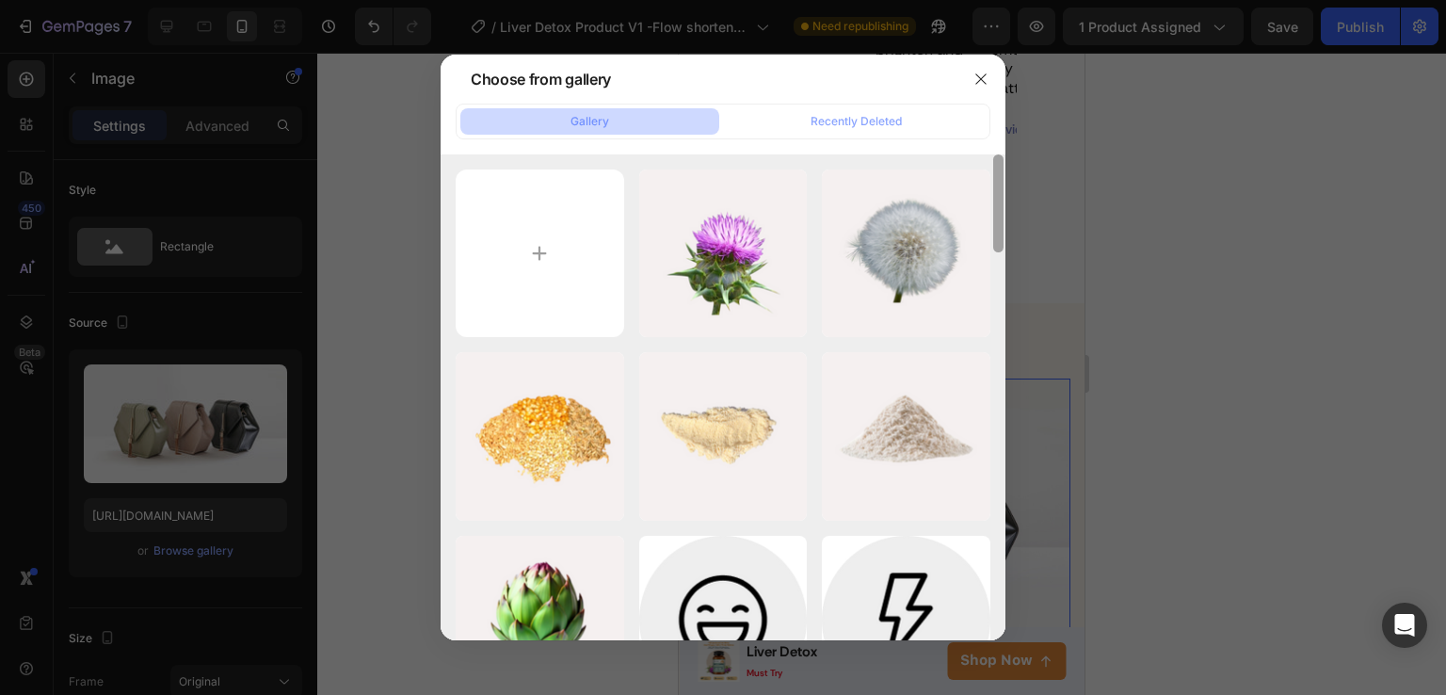
drag, startPoint x: 998, startPoint y: 472, endPoint x: 980, endPoint y: 165, distance: 307.5
click at [980, 165] on div "Copy element from Gem...5).png 367.95 kb Copy element from Gem...4).png 588.81 …" at bounding box center [723, 397] width 565 height 487
click at [551, 197] on input "file" at bounding box center [540, 253] width 169 height 169
type input "C:\fakepath\4.jpg"
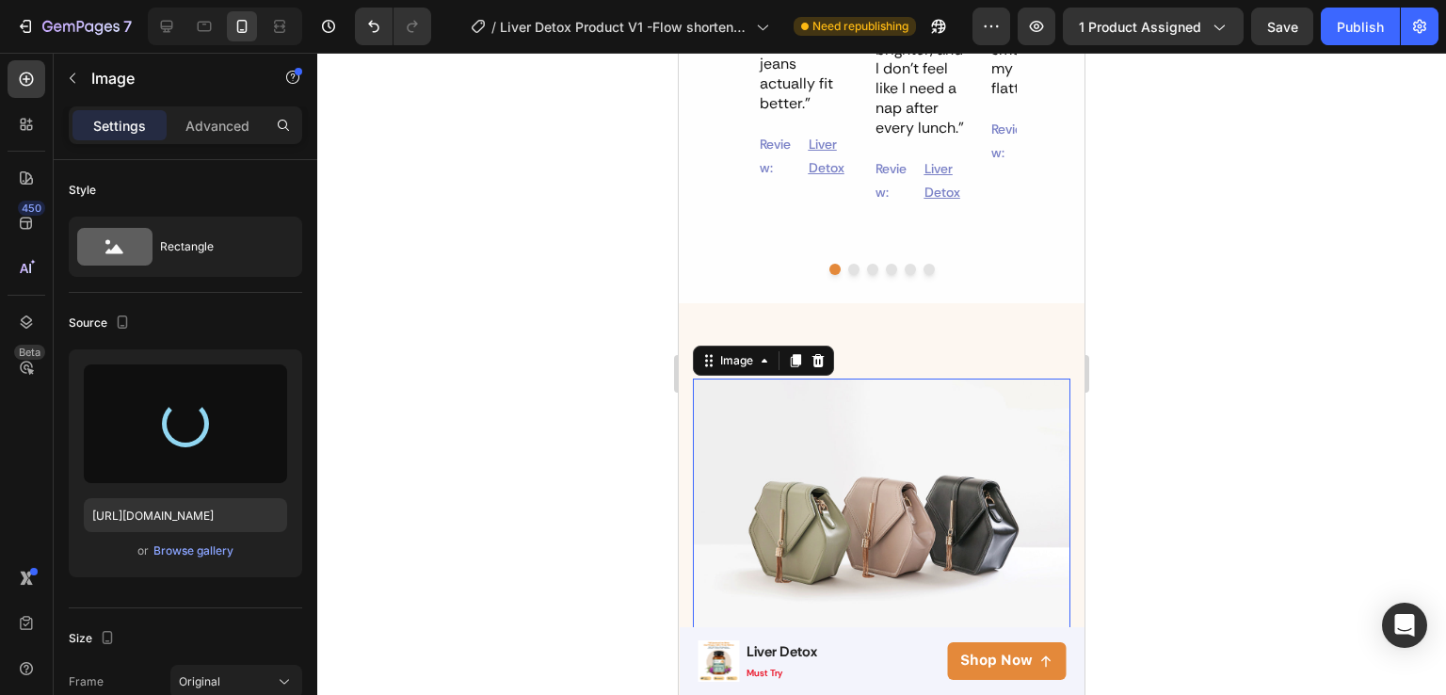
type input "https://cdn.shopify.com/s/files/1/0603/0458/8867/files/gempages_559597870093697…"
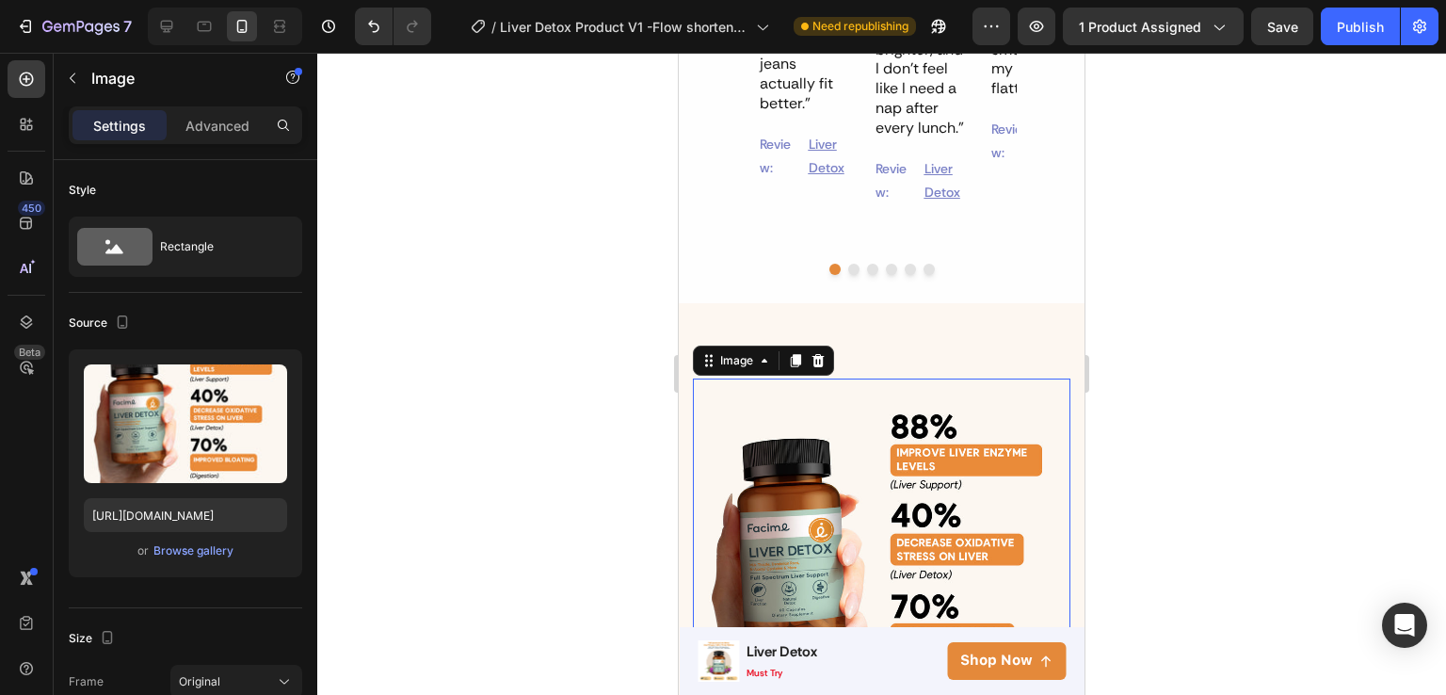
click at [1337, 488] on div at bounding box center [881, 374] width 1129 height 642
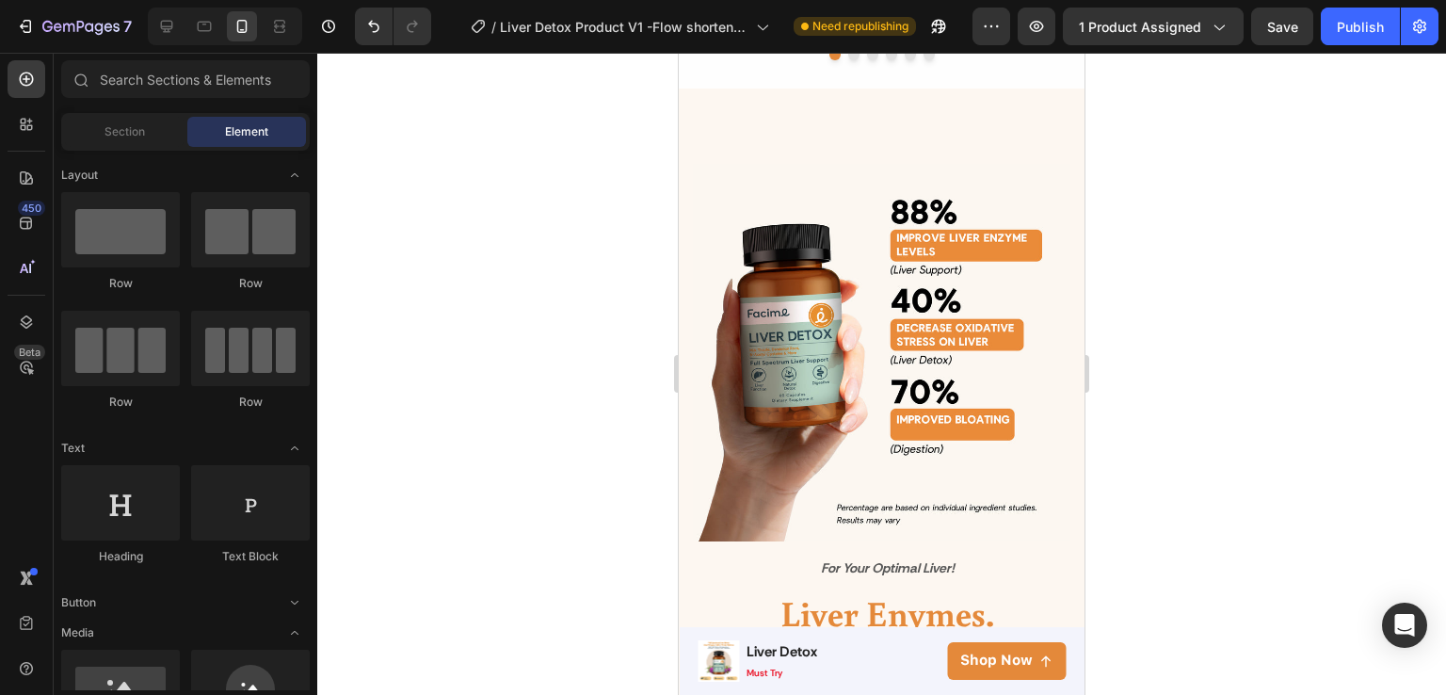
scroll to position [1650, 0]
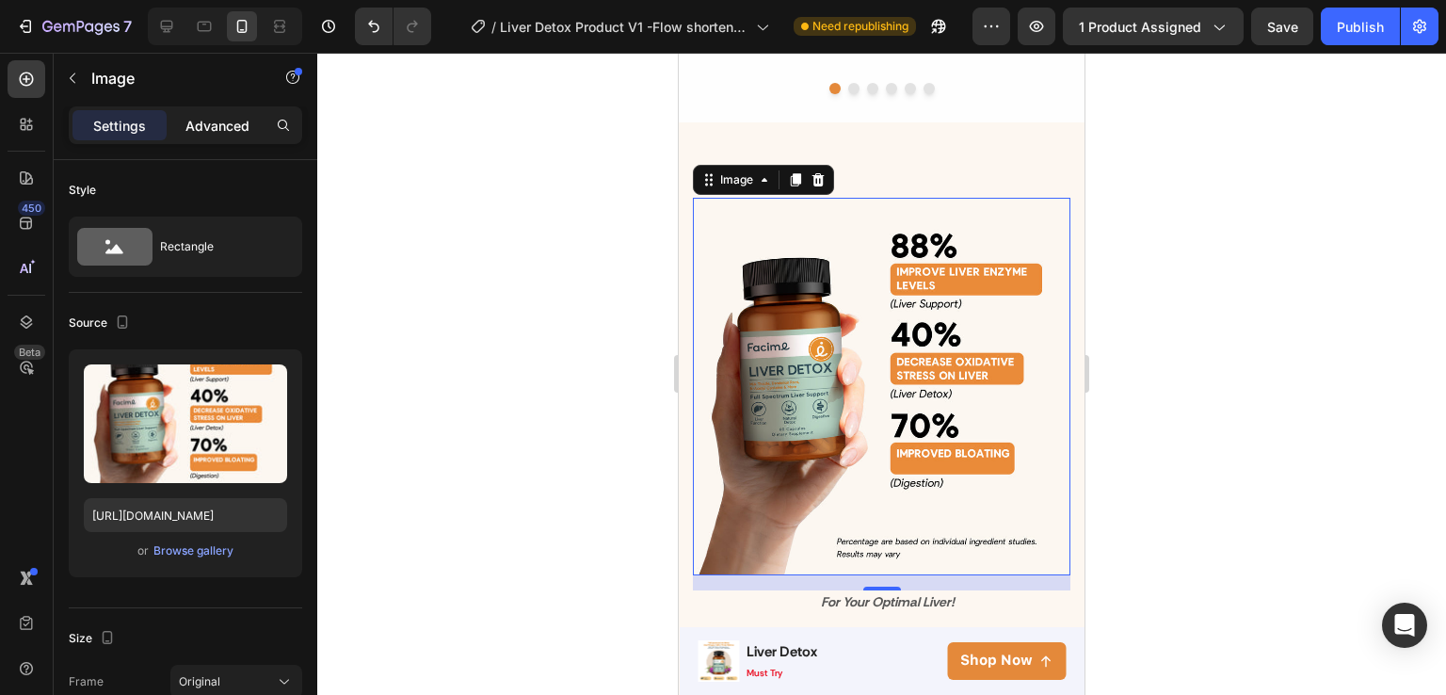
click at [210, 130] on p "Advanced" at bounding box center [217, 126] width 64 height 20
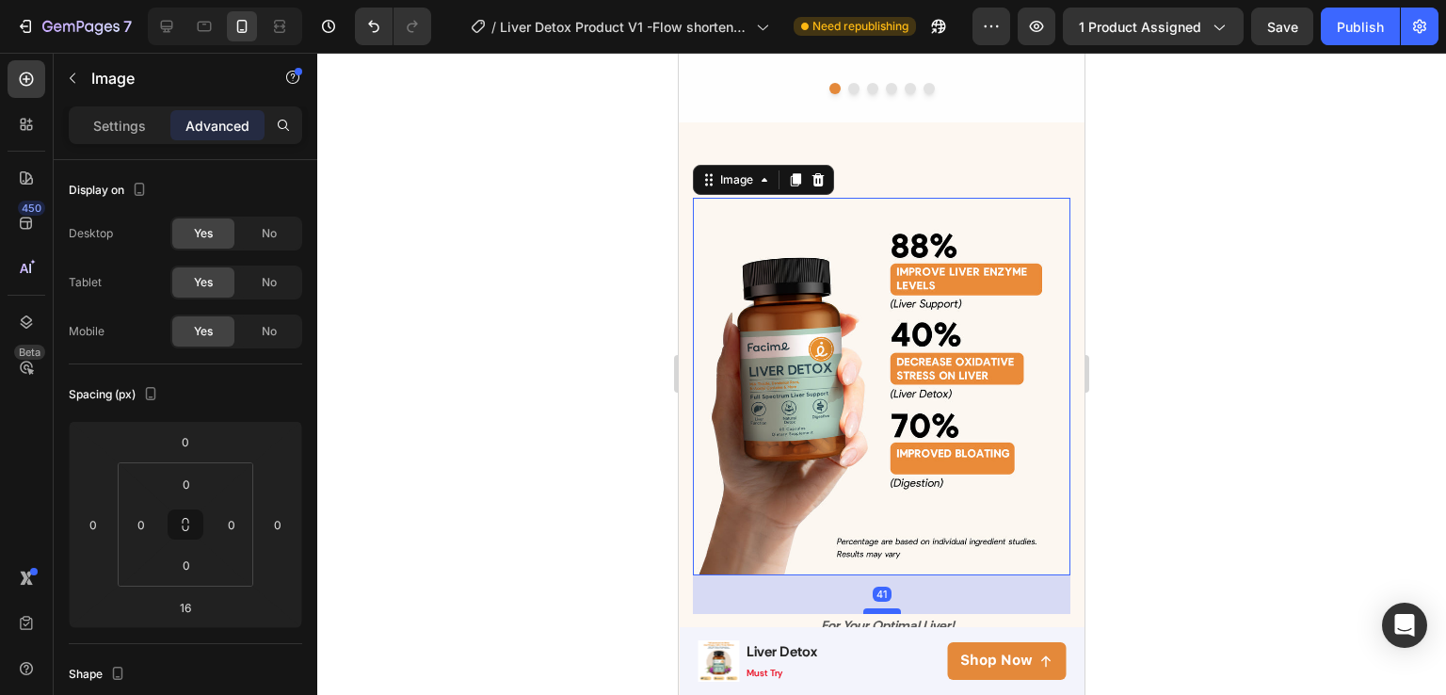
drag, startPoint x: 878, startPoint y: 550, endPoint x: 877, endPoint y: 573, distance: 23.6
click at [877, 608] on div at bounding box center [882, 611] width 38 height 6
type input "41"
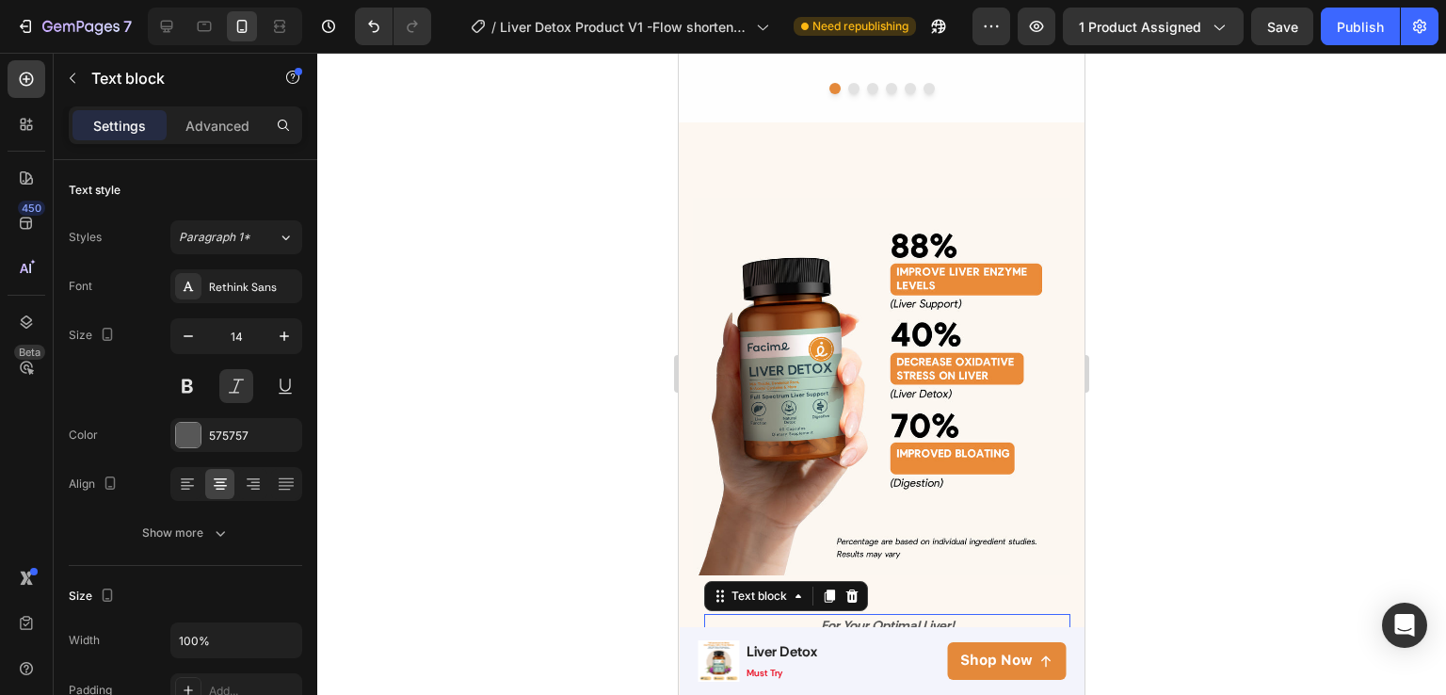
click at [892, 632] on div at bounding box center [888, 635] width 38 height 6
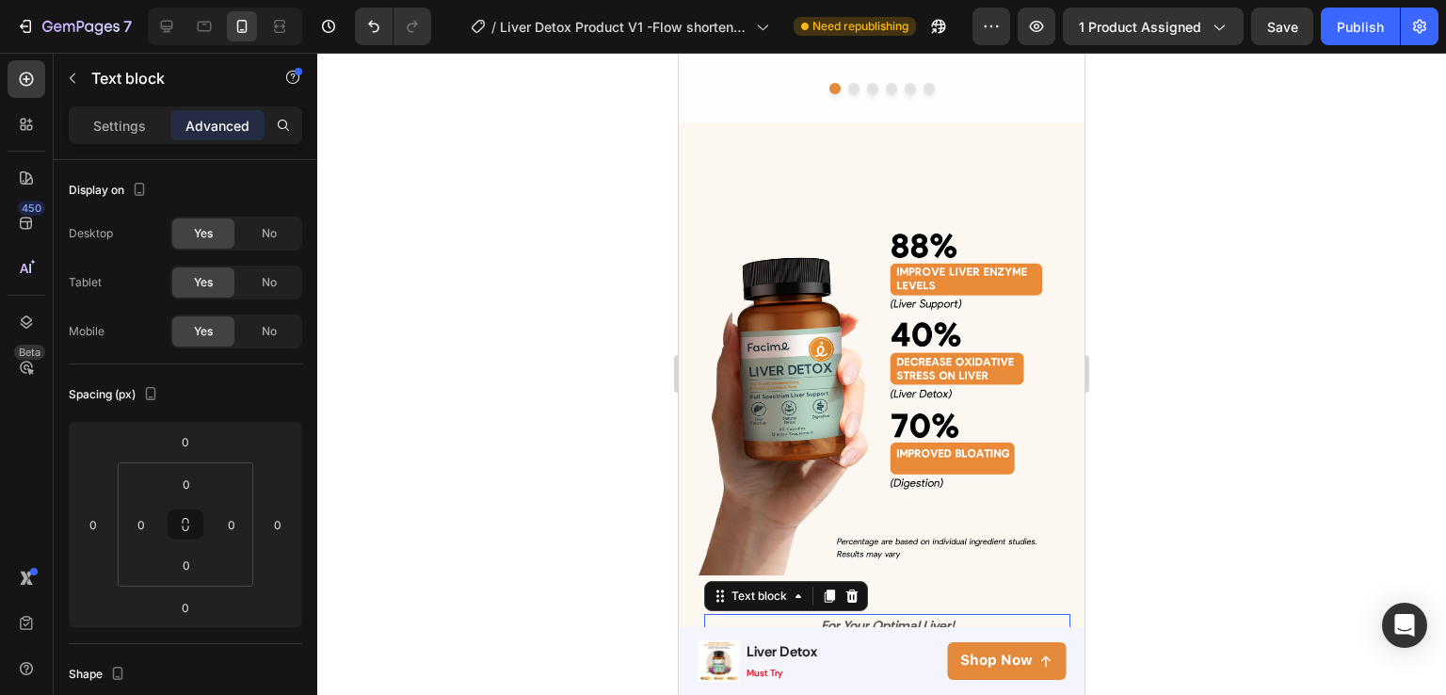
click at [1179, 517] on div at bounding box center [881, 374] width 1129 height 642
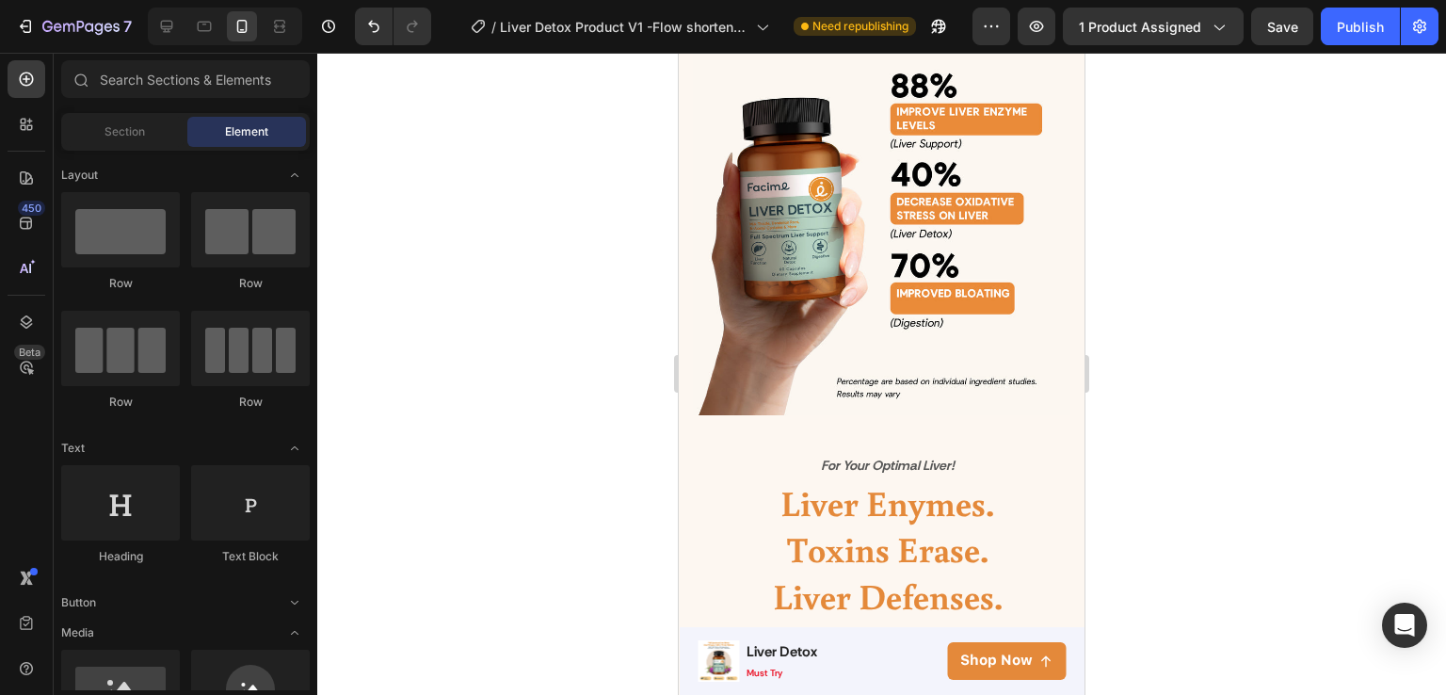
scroll to position [1717, 0]
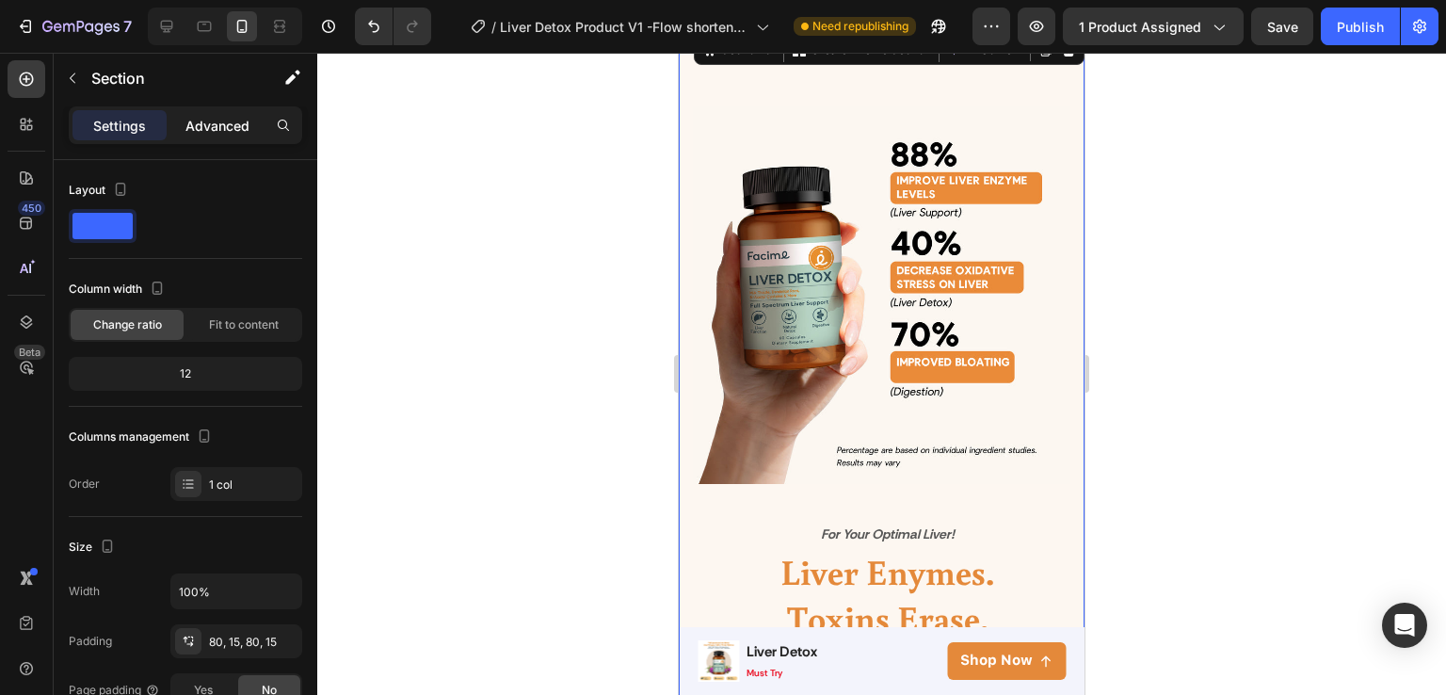
click at [237, 131] on p "Advanced" at bounding box center [217, 126] width 64 height 20
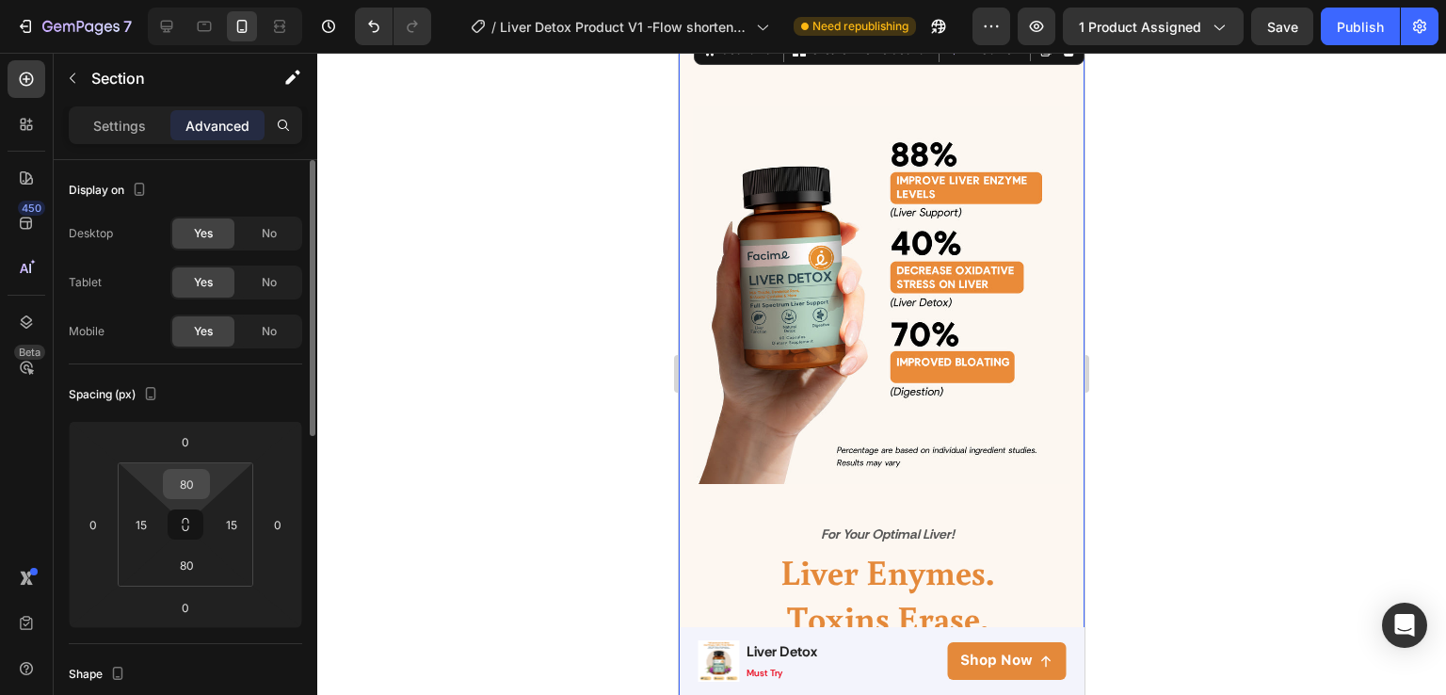
click at [192, 485] on input "80" at bounding box center [187, 484] width 38 height 28
type input "0"
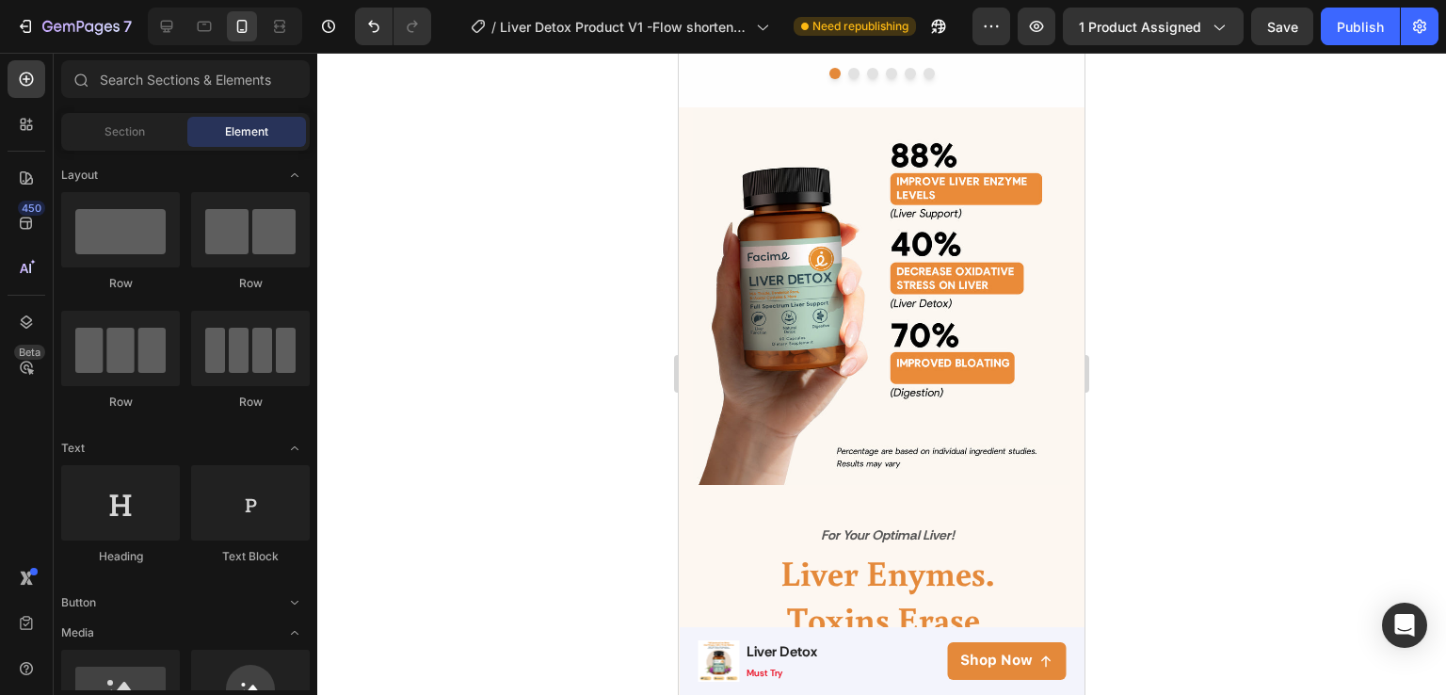
scroll to position [1557, 0]
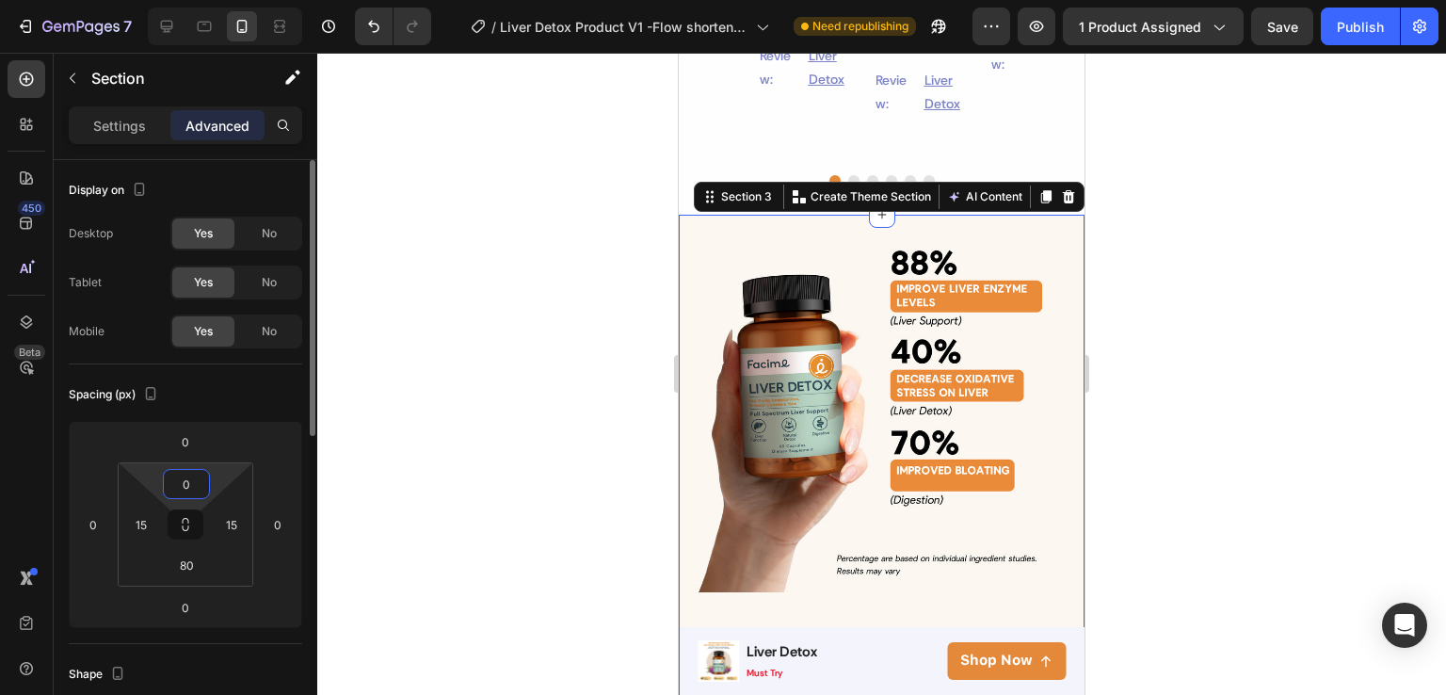
click at [200, 472] on input "0" at bounding box center [187, 484] width 38 height 28
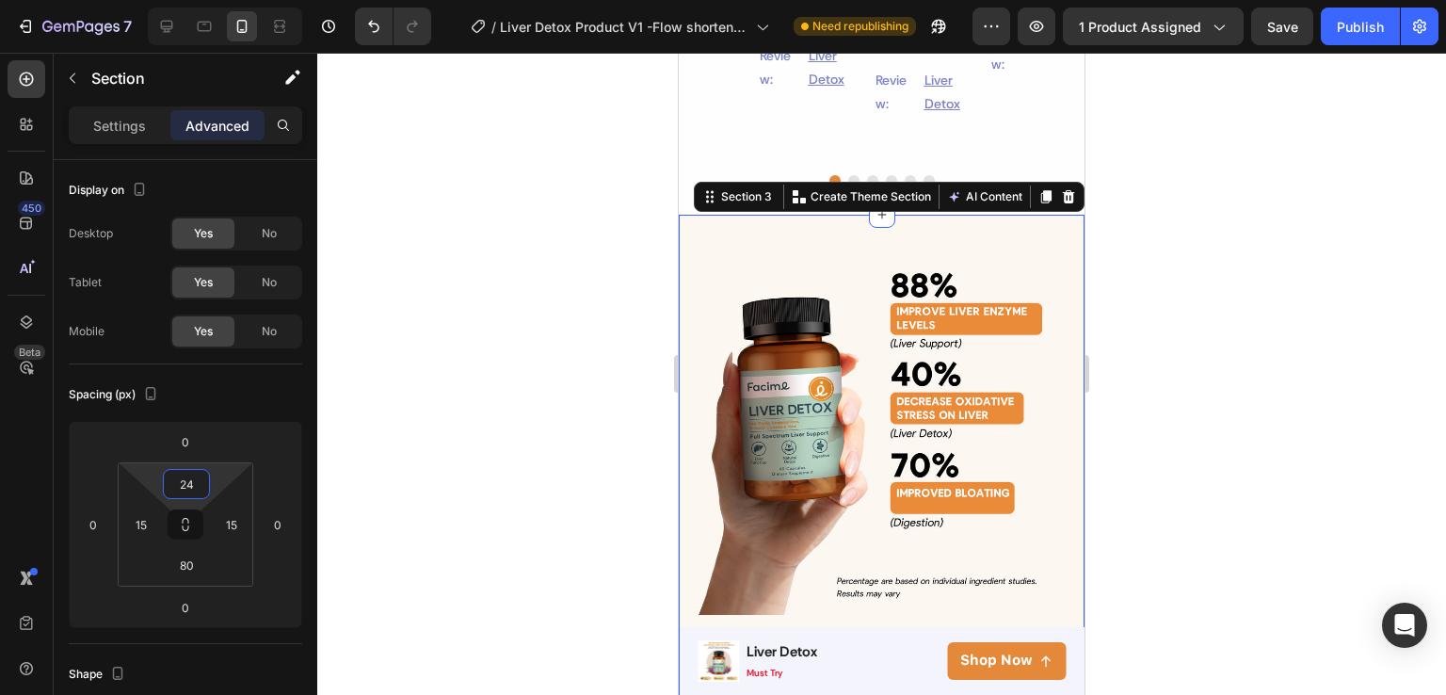
type input "24"
click at [506, 494] on div at bounding box center [881, 374] width 1129 height 642
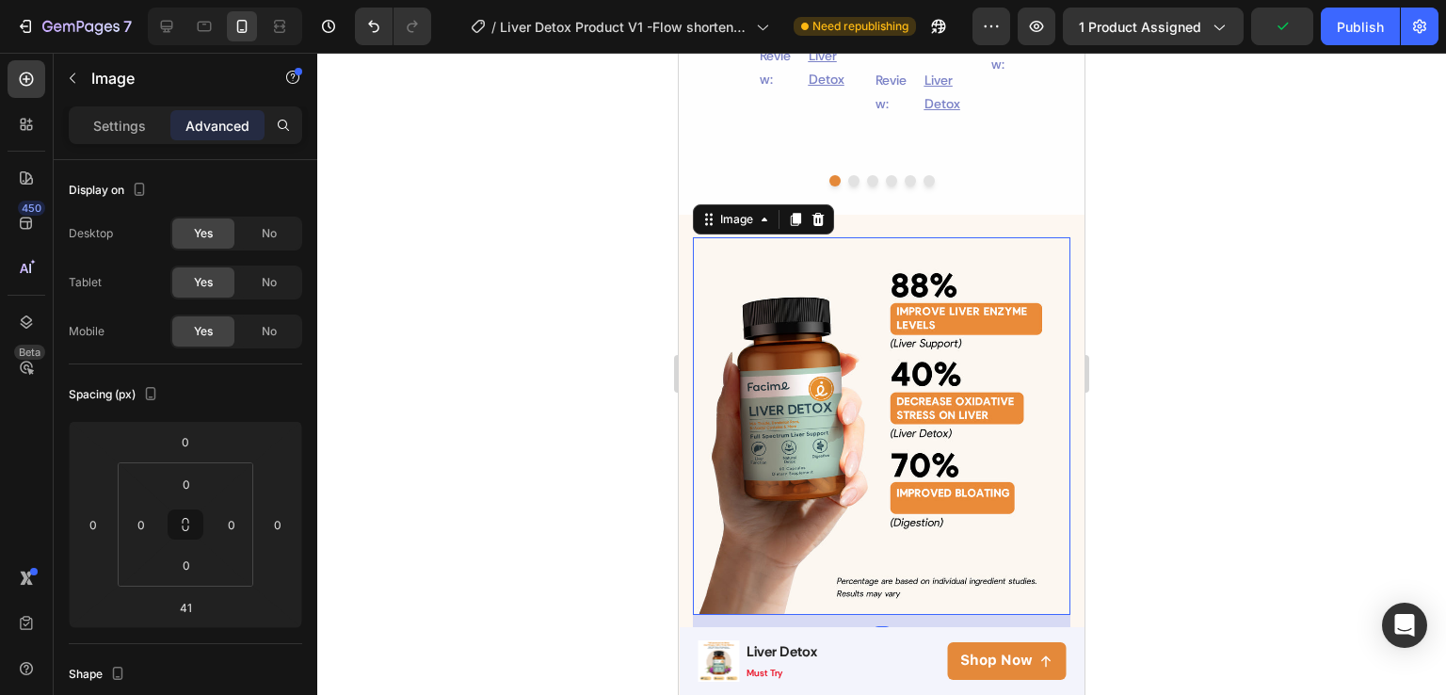
click at [1134, 278] on div at bounding box center [881, 374] width 1129 height 642
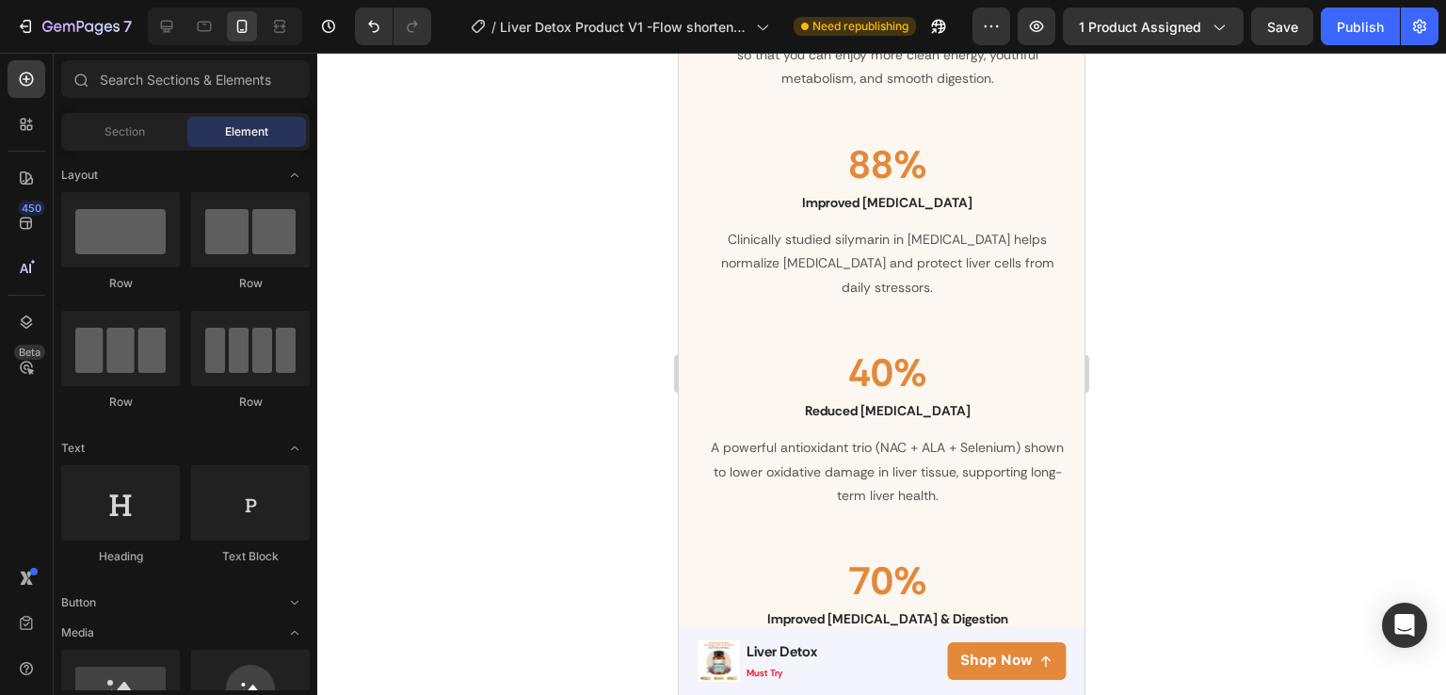
scroll to position [2223, 0]
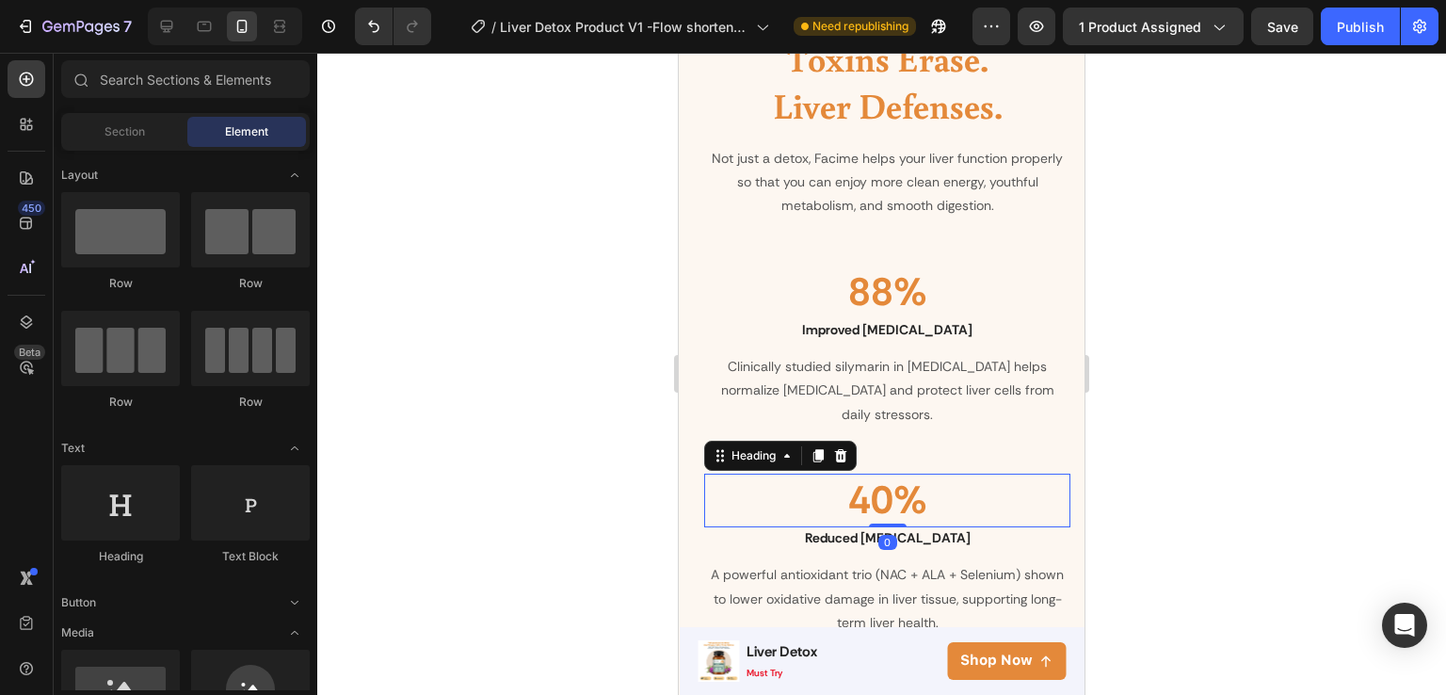
click at [909, 474] on h2 "40%" at bounding box center [887, 501] width 366 height 54
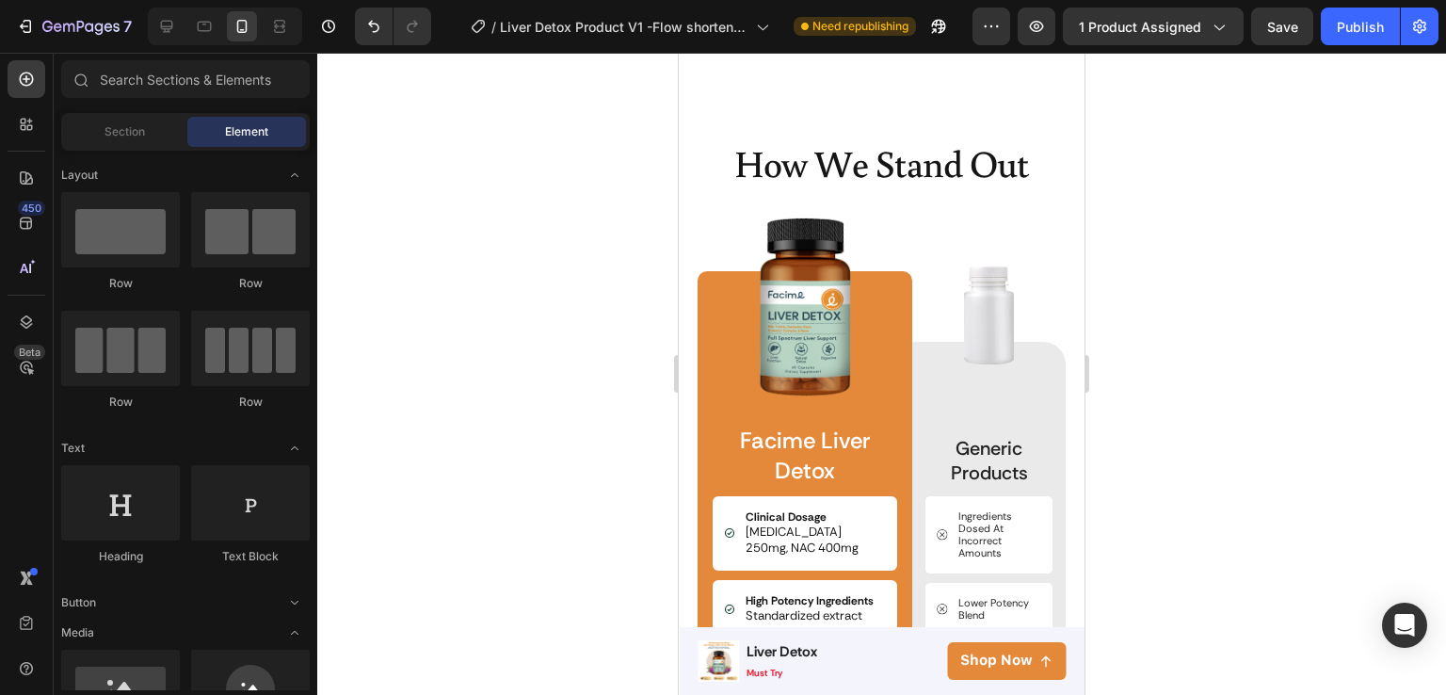
scroll to position [3702, 0]
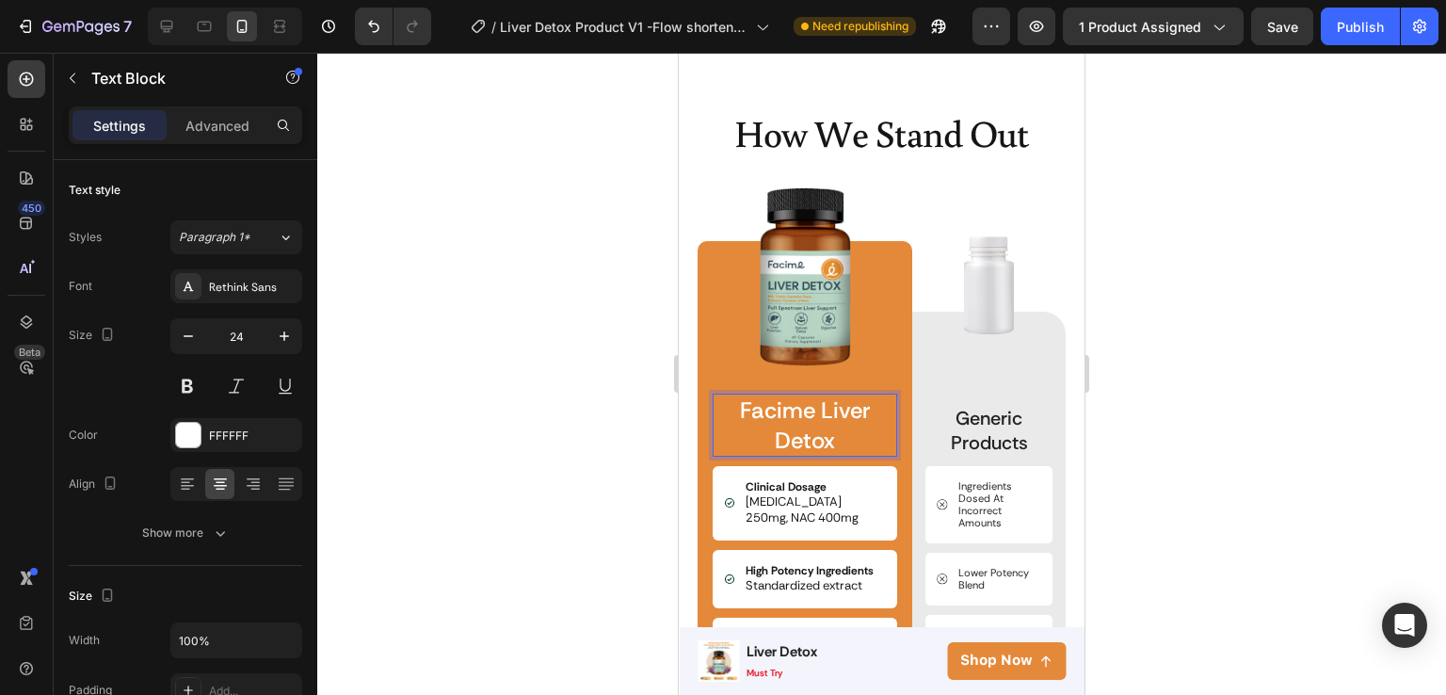
click at [820, 411] on p "Facime Liver Detox" at bounding box center [805, 424] width 181 height 58
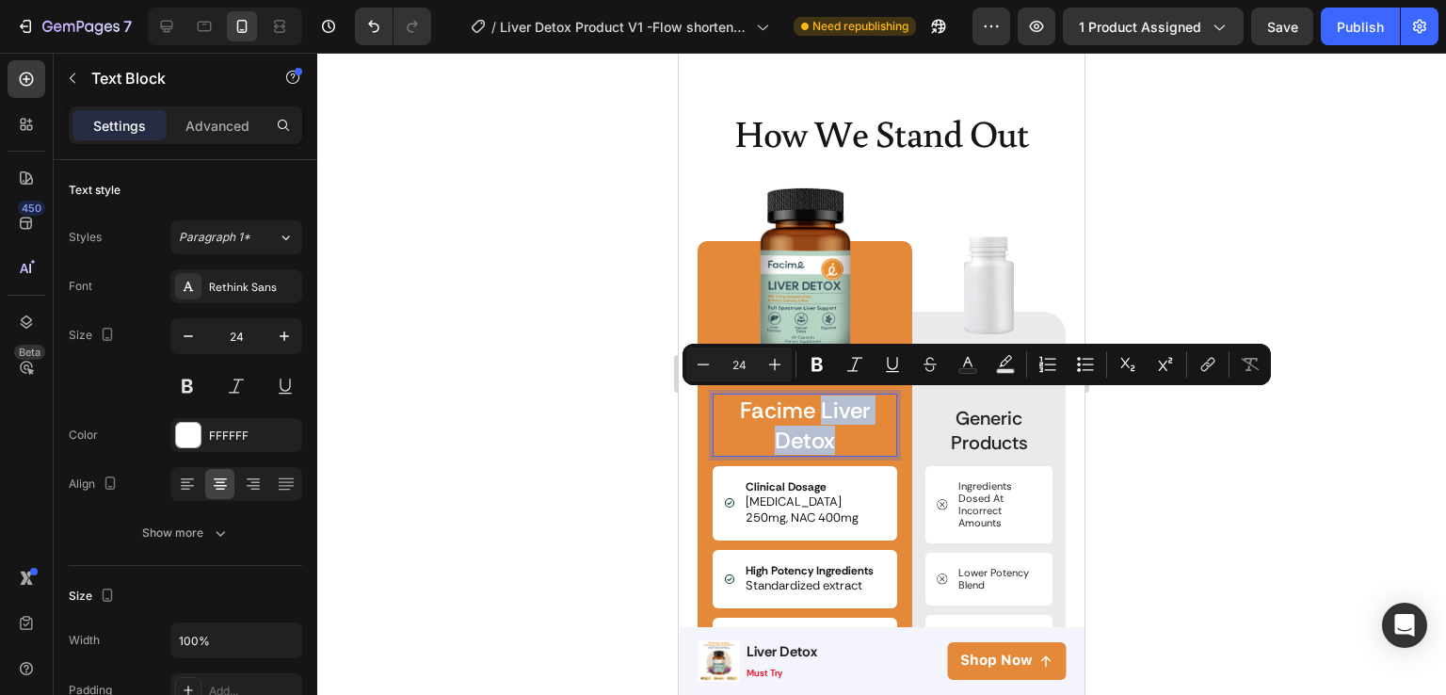
drag, startPoint x: 832, startPoint y: 434, endPoint x: 816, endPoint y: 406, distance: 32.5
click at [816, 406] on p "Facime Liver Detox" at bounding box center [805, 424] width 181 height 58
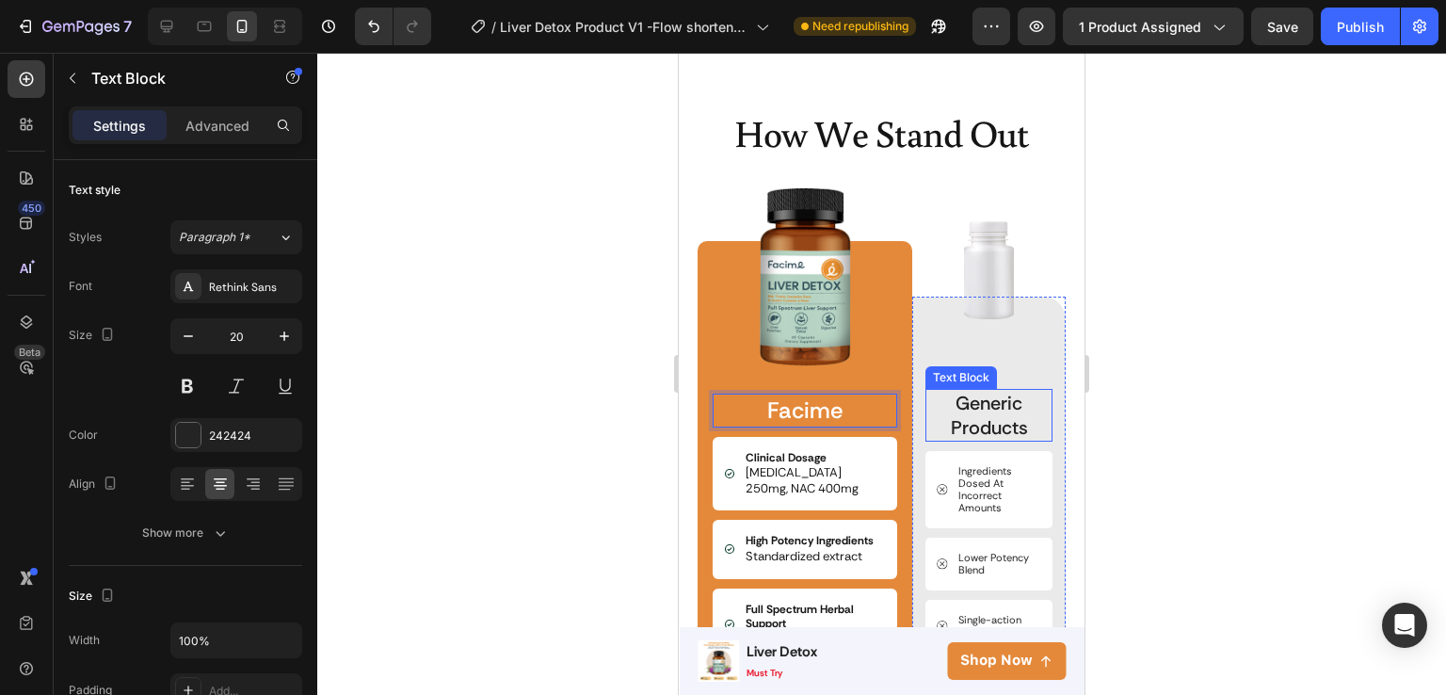
click at [985, 415] on p "Generic Products" at bounding box center [988, 415] width 123 height 49
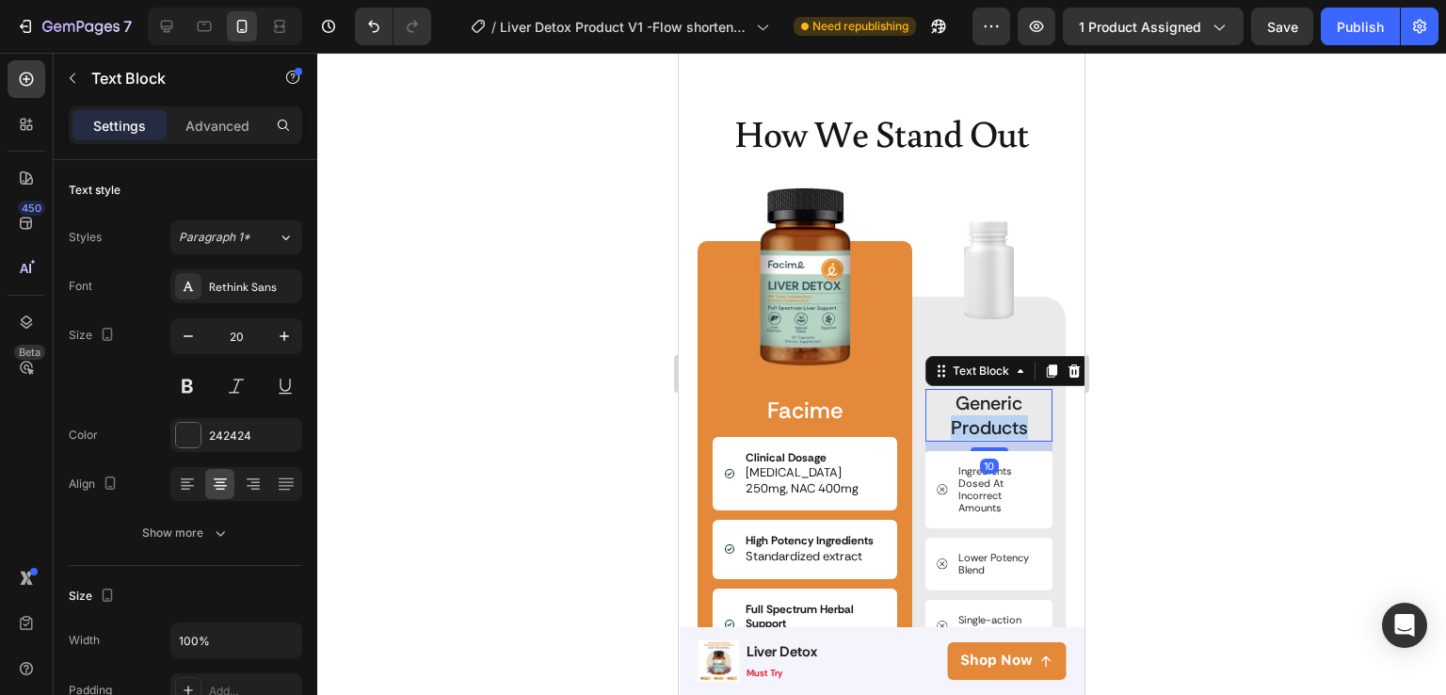
click at [985, 415] on div "Image Generic Products Text Block 10 Ingredients Dosed At Incorrect Amounts Ite…" at bounding box center [989, 548] width 127 height 502
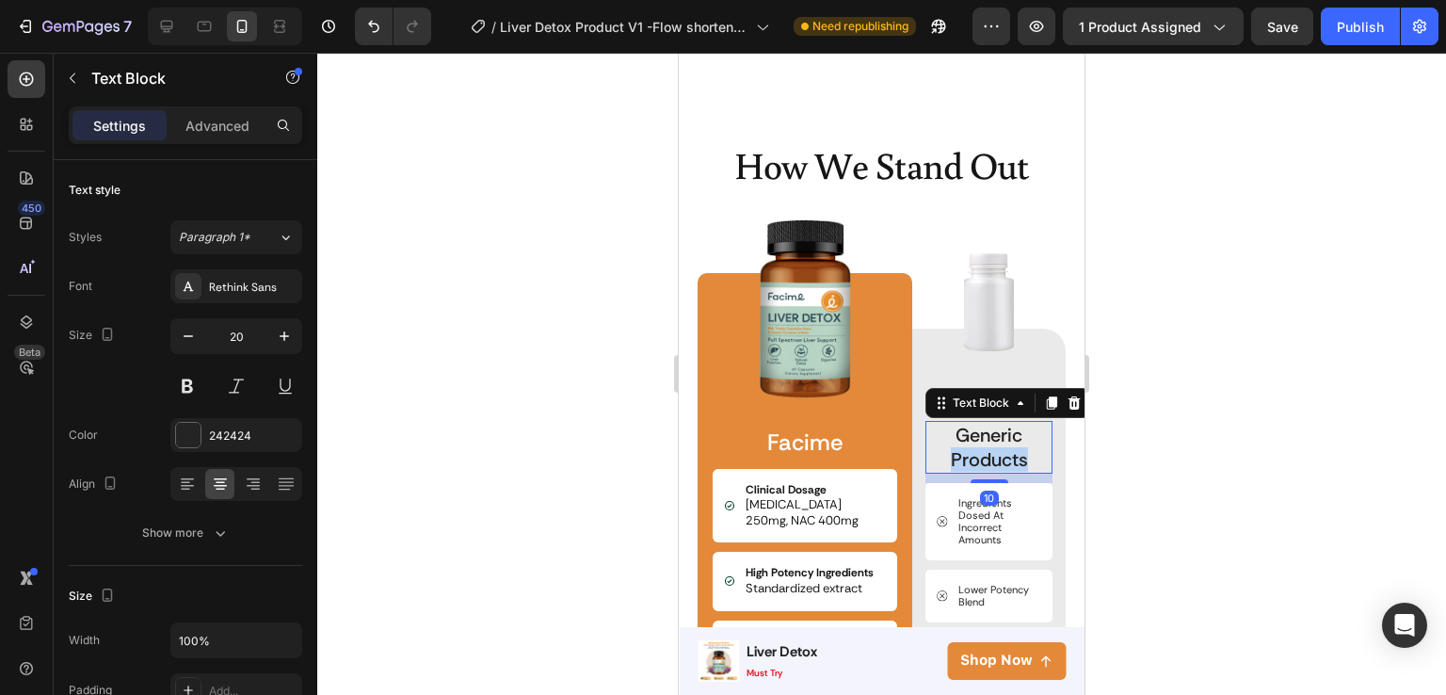
click at [1017, 464] on p "Generic Products" at bounding box center [988, 447] width 123 height 49
drag, startPoint x: 1017, startPoint y: 464, endPoint x: 944, endPoint y: 431, distance: 79.6
click at [944, 431] on p "Generic Products" at bounding box center [988, 447] width 123 height 49
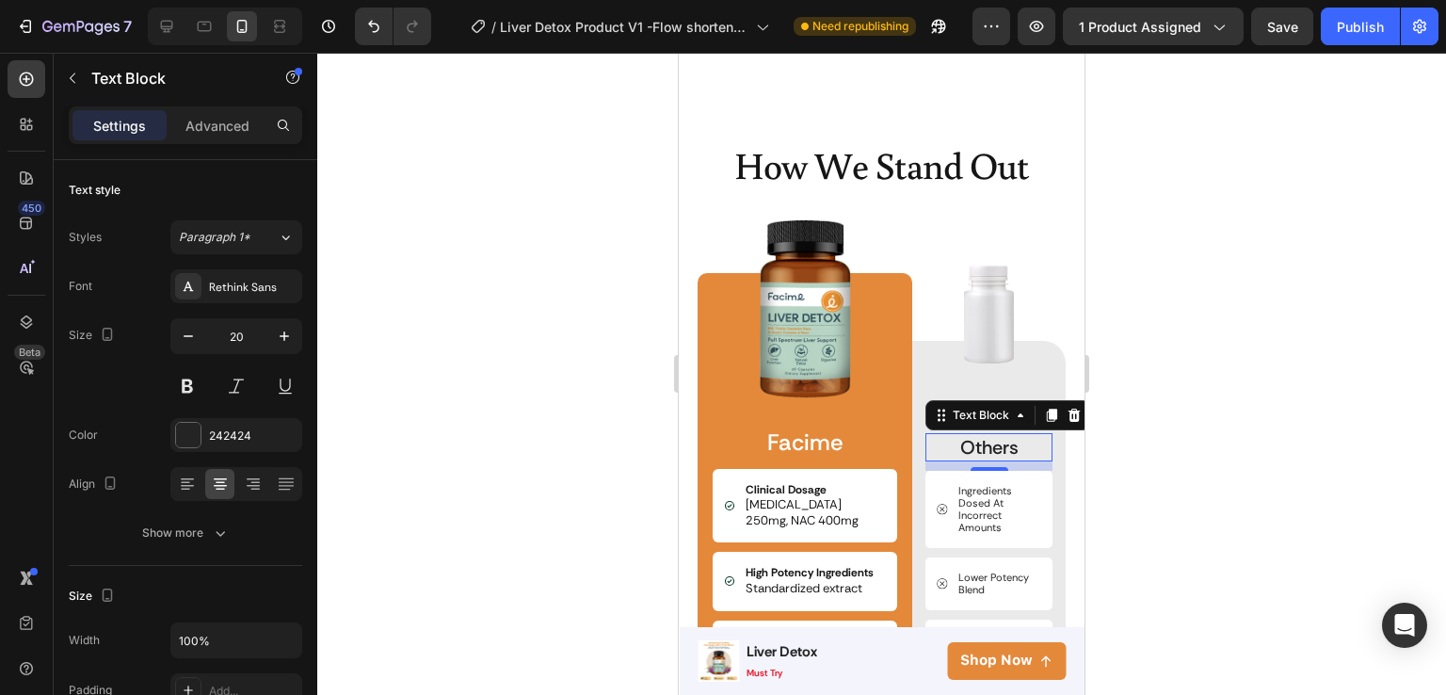
click at [1169, 432] on div at bounding box center [881, 374] width 1129 height 642
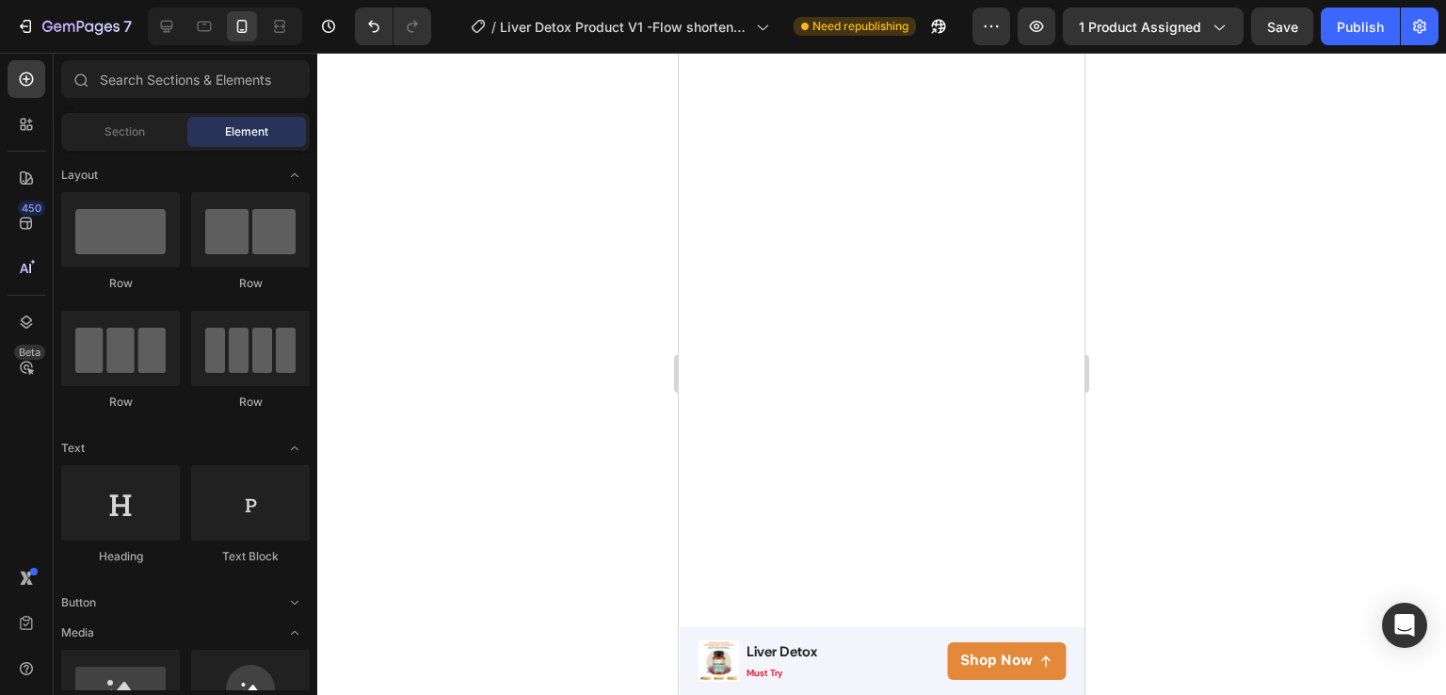
scroll to position [0, 0]
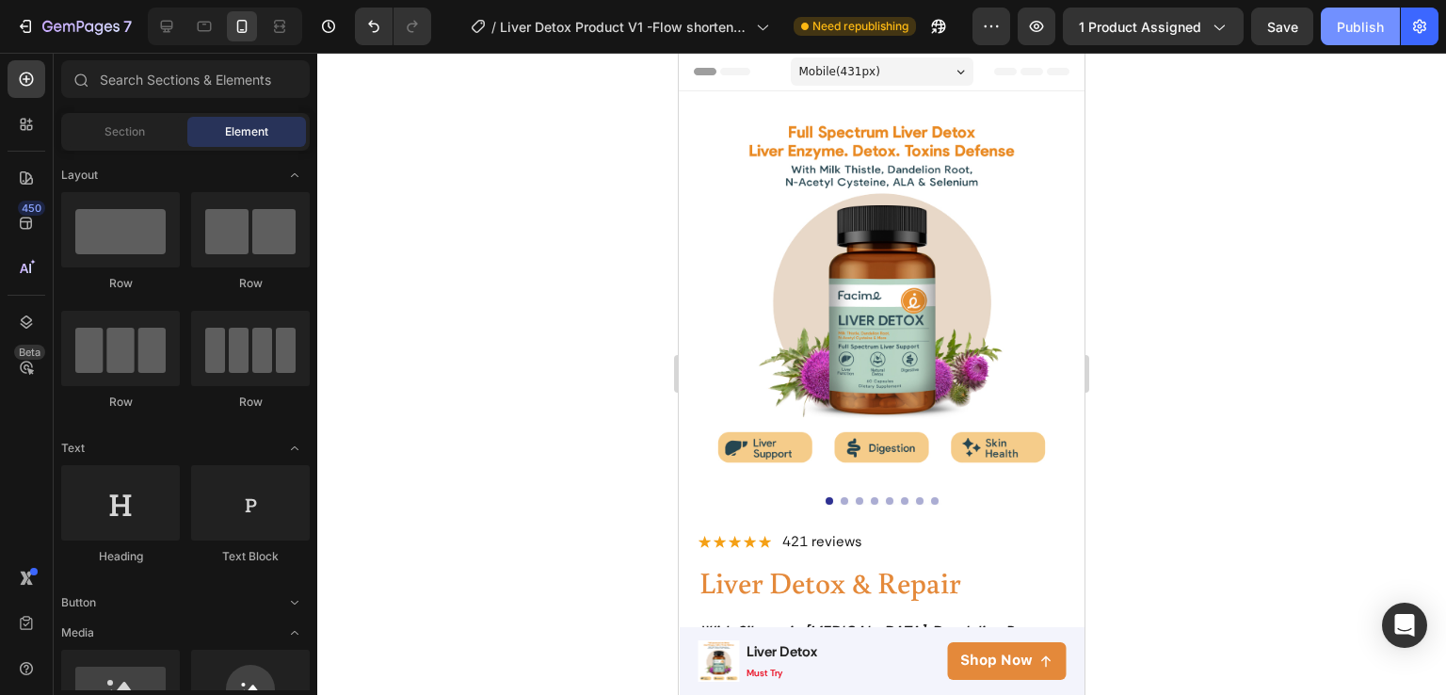
click at [1345, 25] on div "Publish" at bounding box center [1360, 27] width 47 height 20
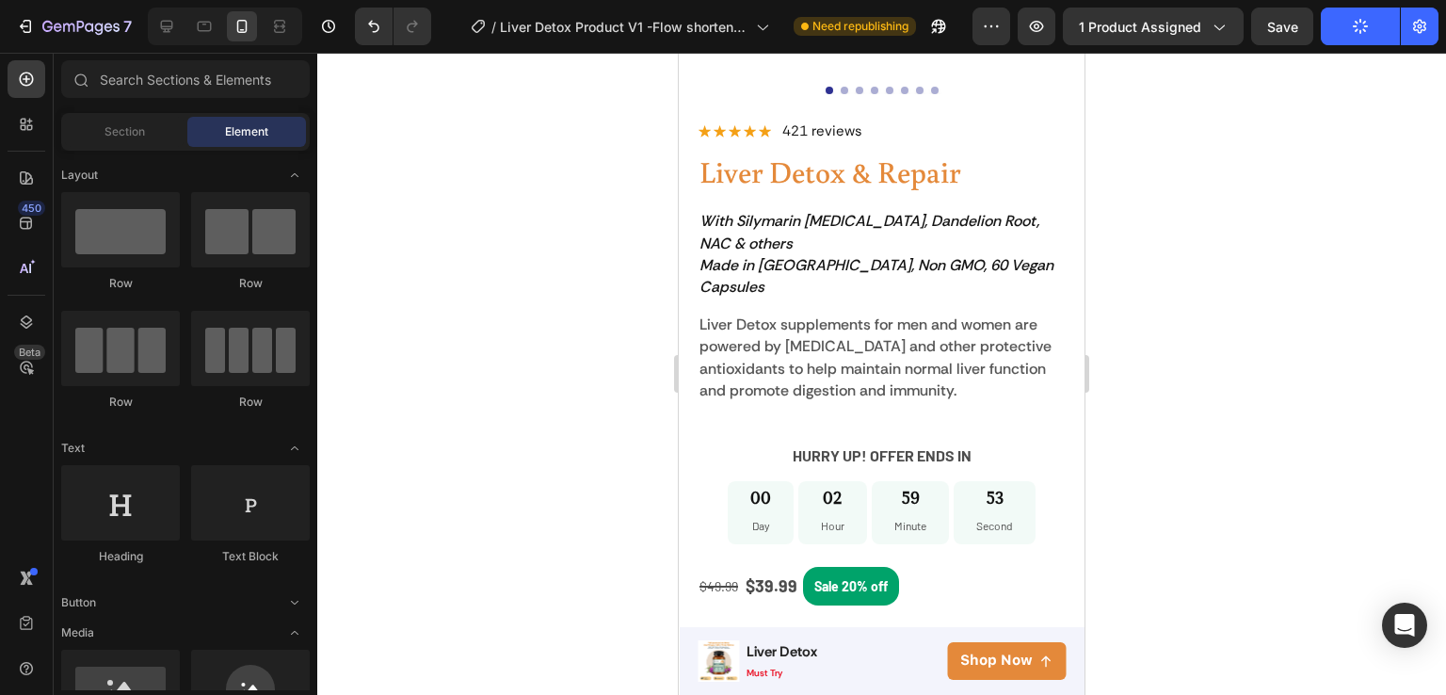
scroll to position [434, 0]
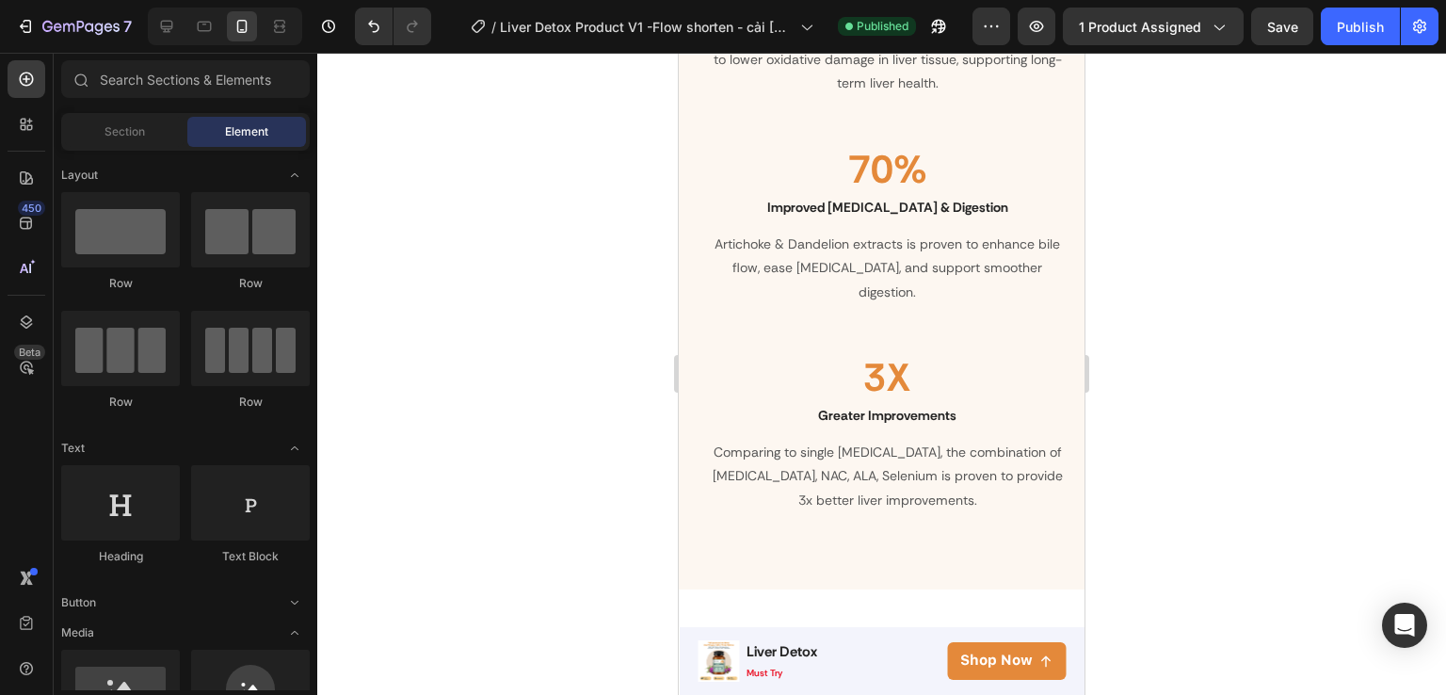
drag, startPoint x: 1076, startPoint y: 91, endPoint x: 1770, endPoint y: 374, distance: 749.3
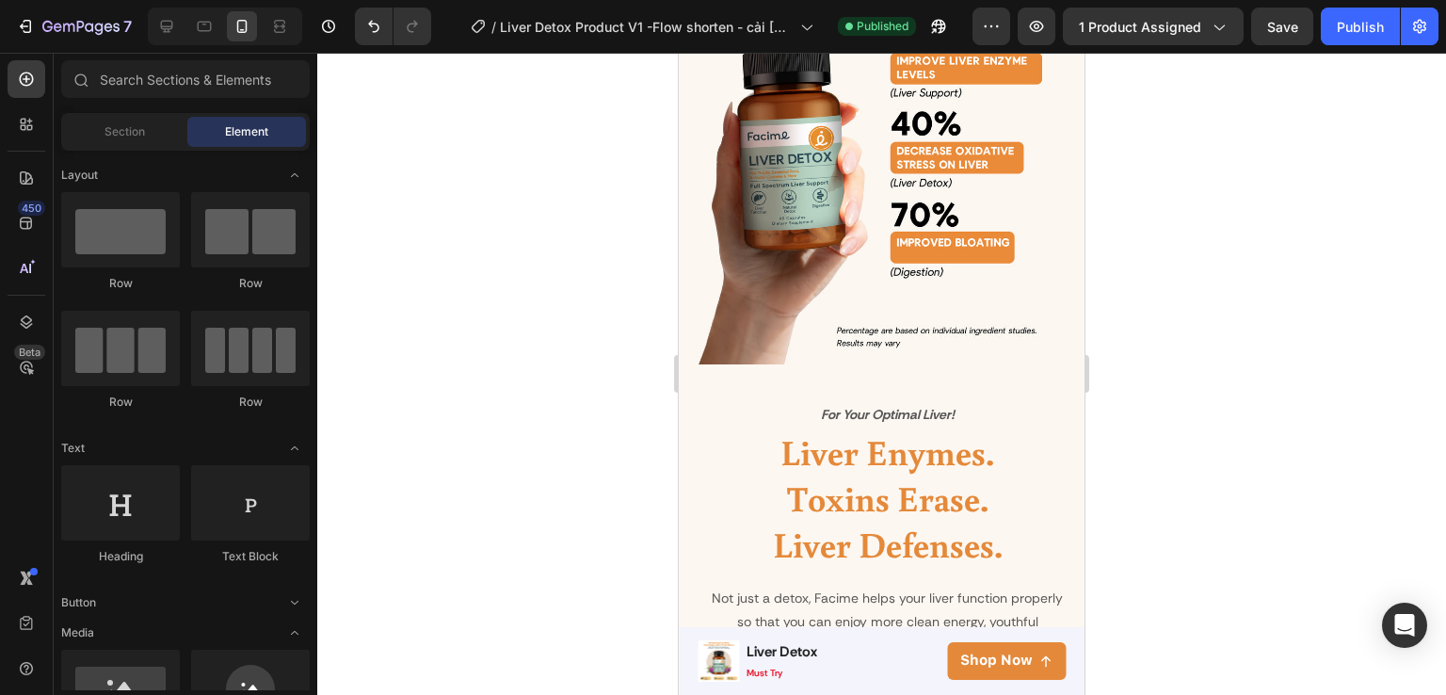
scroll to position [2101, 0]
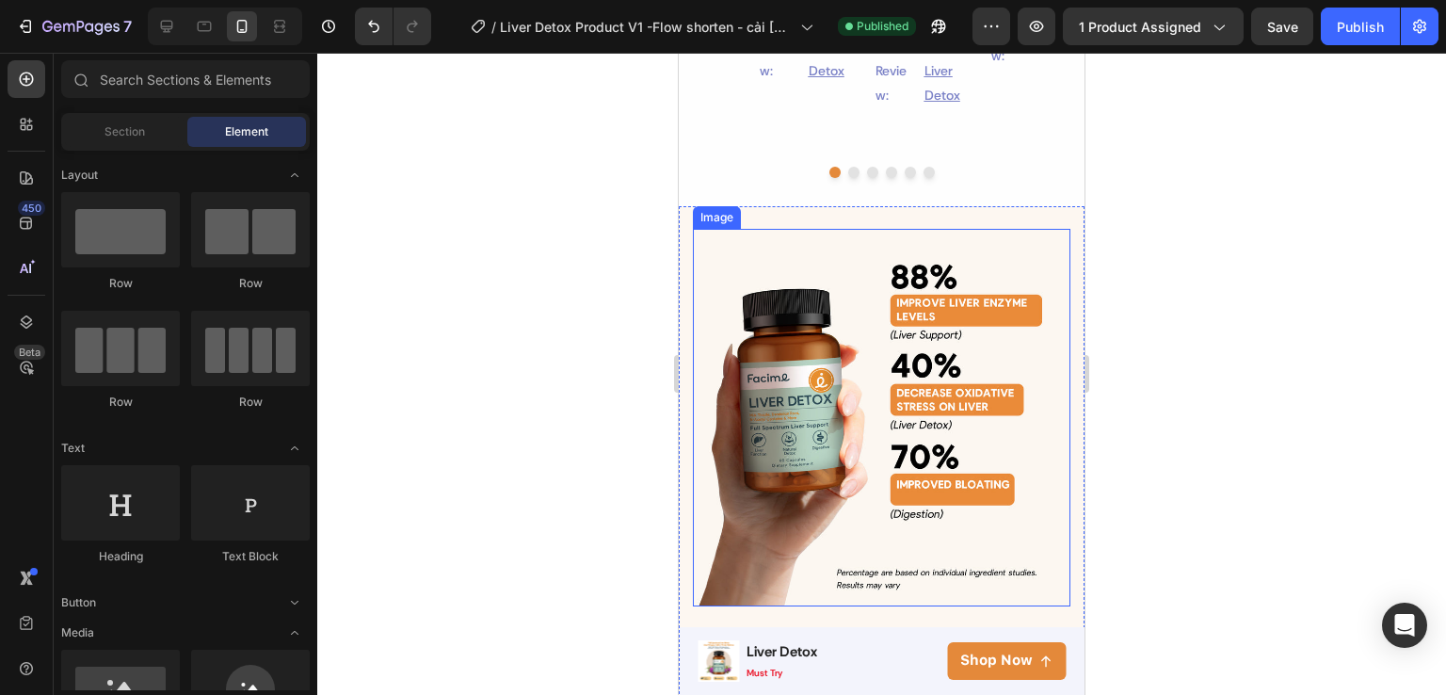
click at [974, 243] on img at bounding box center [882, 418] width 378 height 378
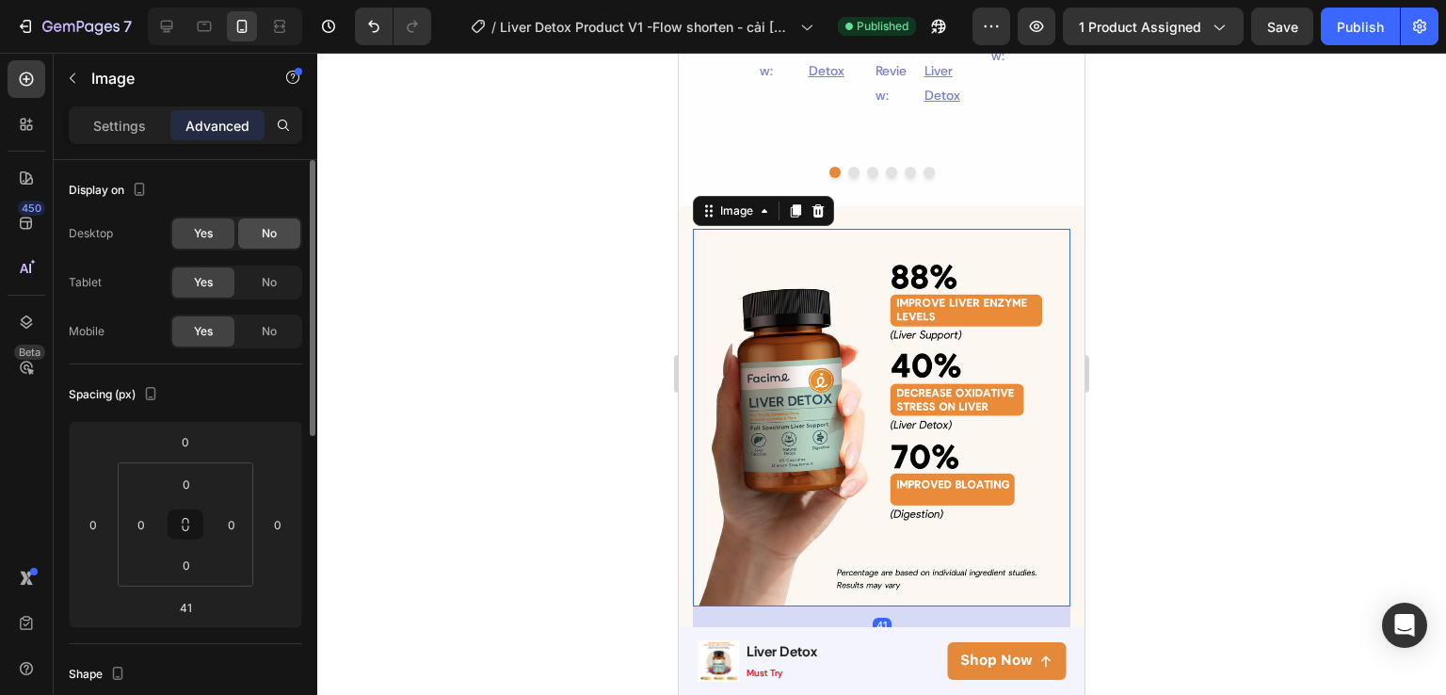
click at [262, 246] on div "No" at bounding box center [269, 233] width 62 height 30
click at [271, 280] on span "No" at bounding box center [269, 282] width 15 height 17
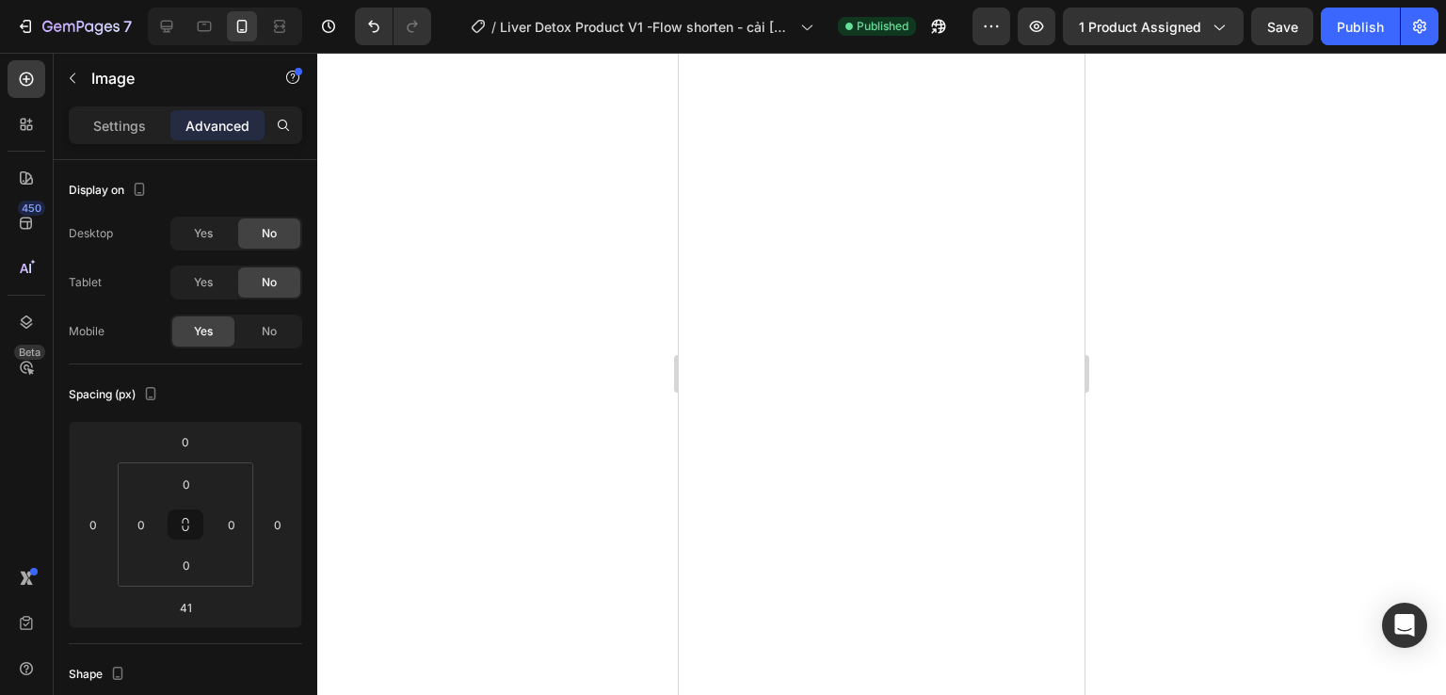
click at [1340, 40] on button "Publish" at bounding box center [1360, 27] width 79 height 38
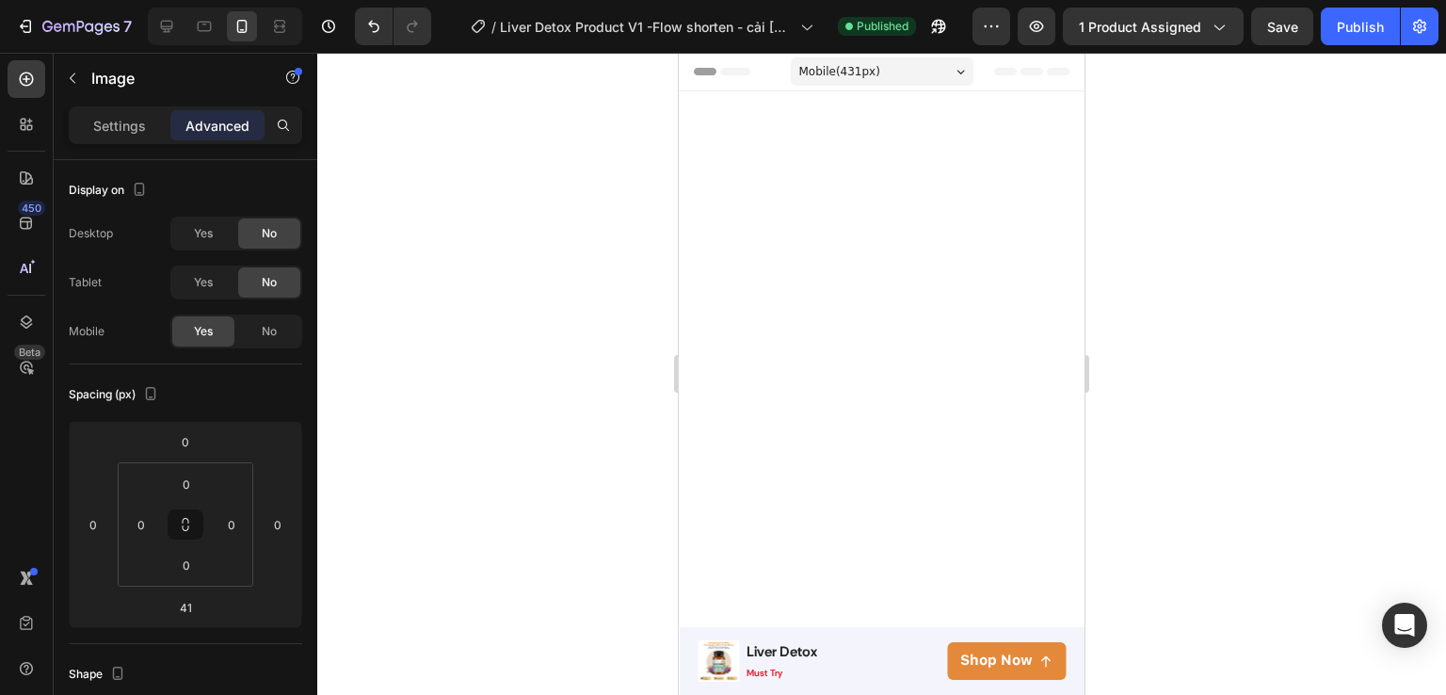
scroll to position [2101, 0]
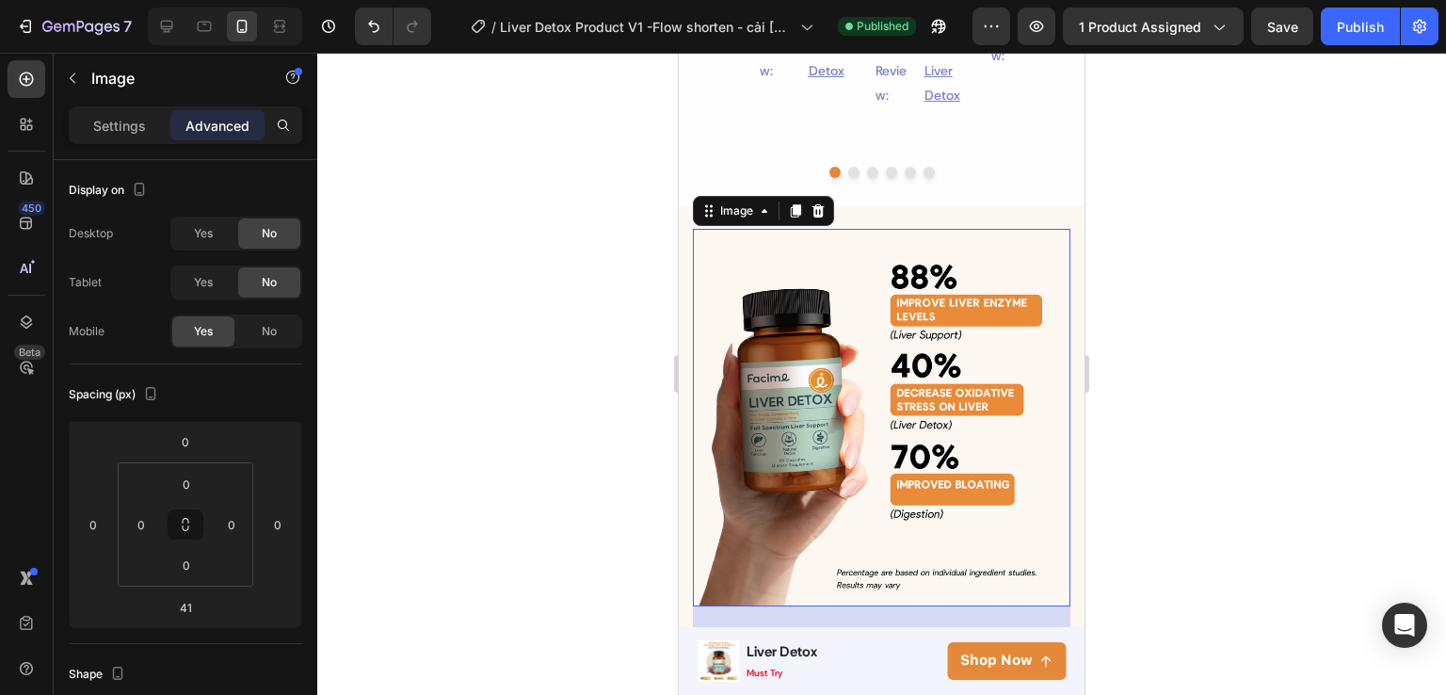
click at [1380, 208] on div at bounding box center [881, 374] width 1129 height 642
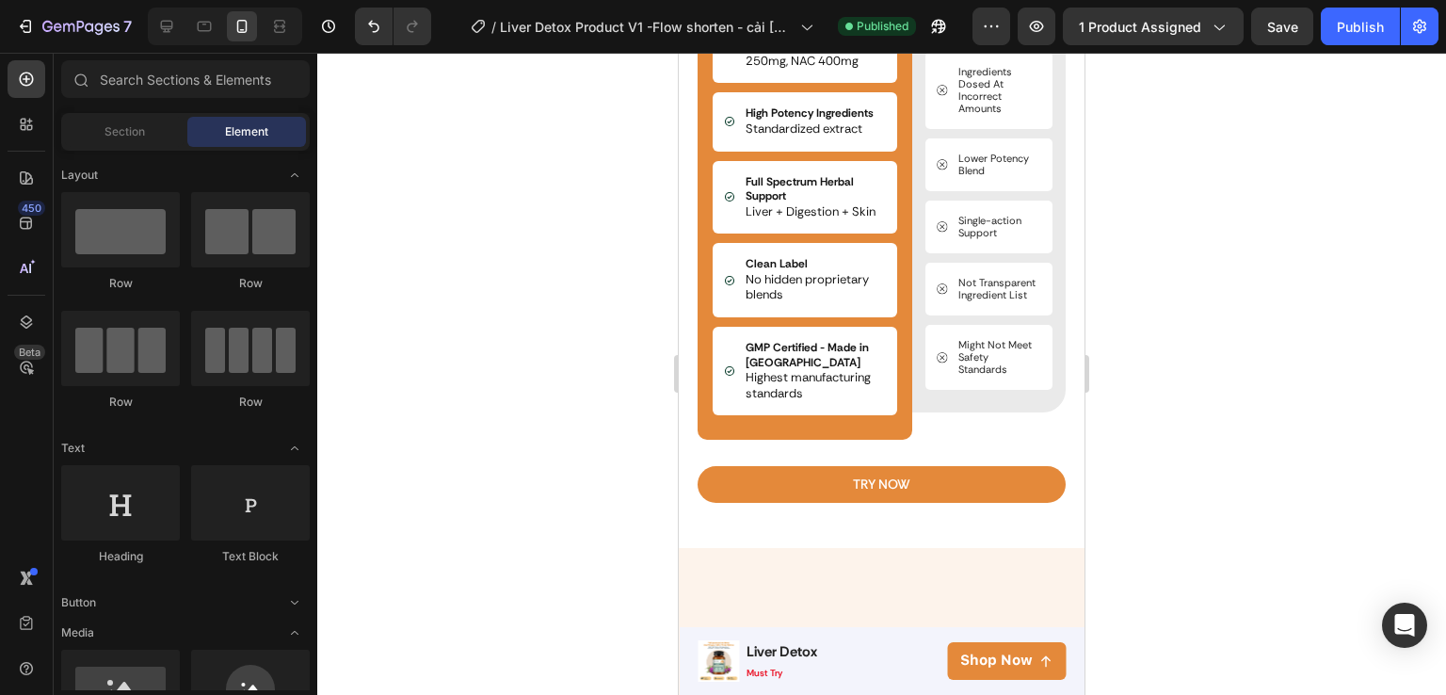
scroll to position [4213, 0]
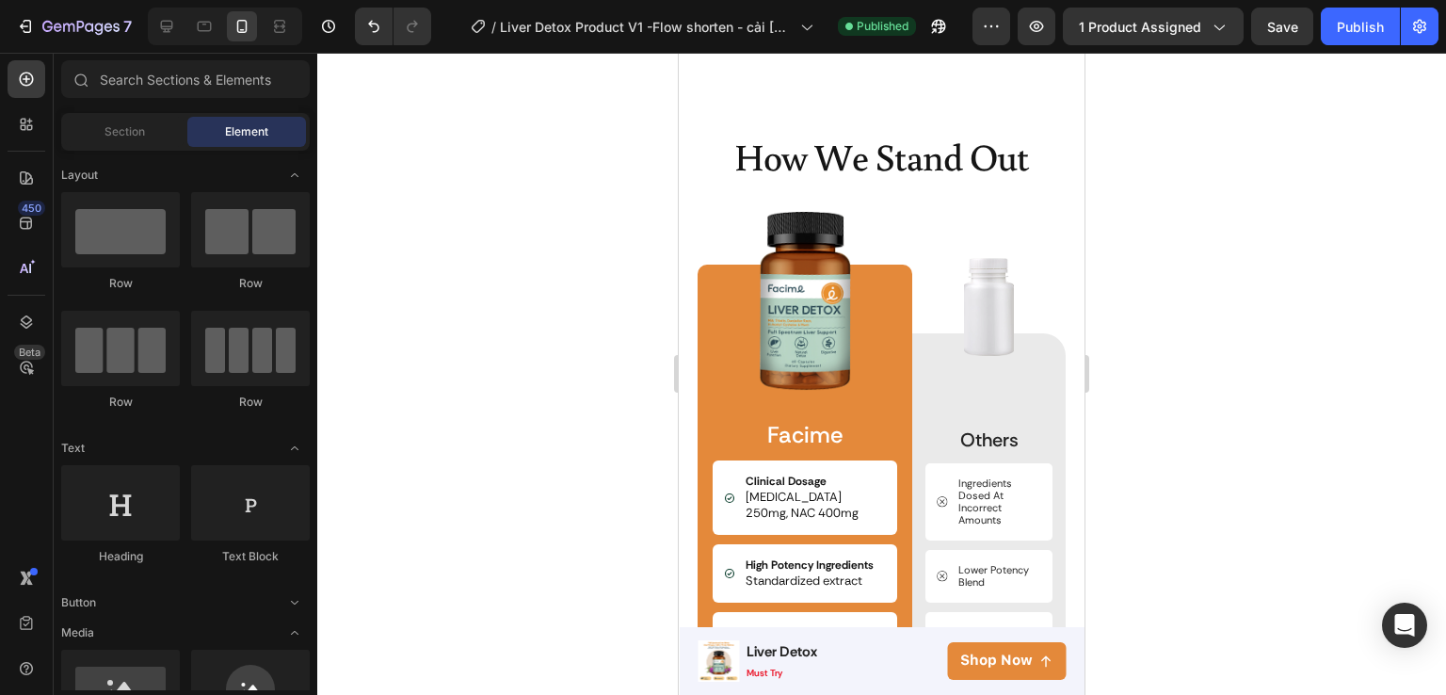
drag, startPoint x: 1081, startPoint y: 229, endPoint x: 1775, endPoint y: 419, distance: 719.6
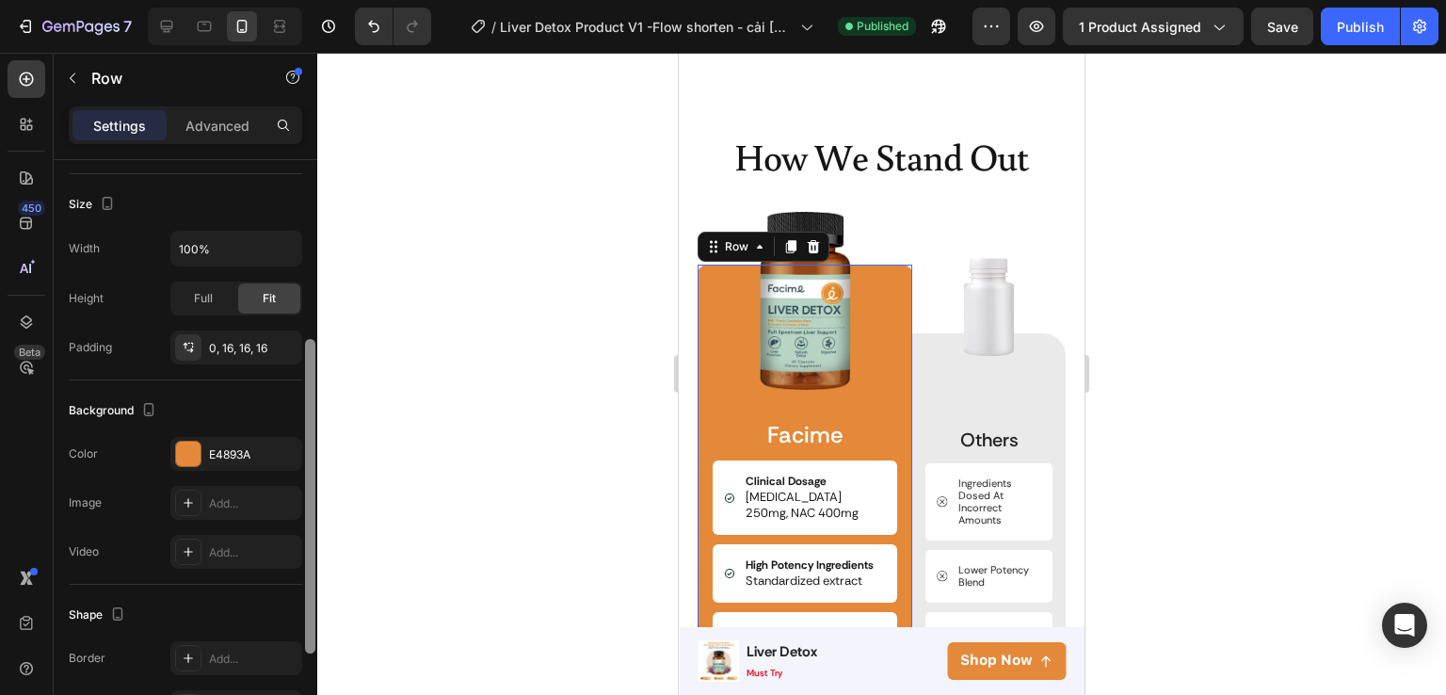
scroll to position [380, 0]
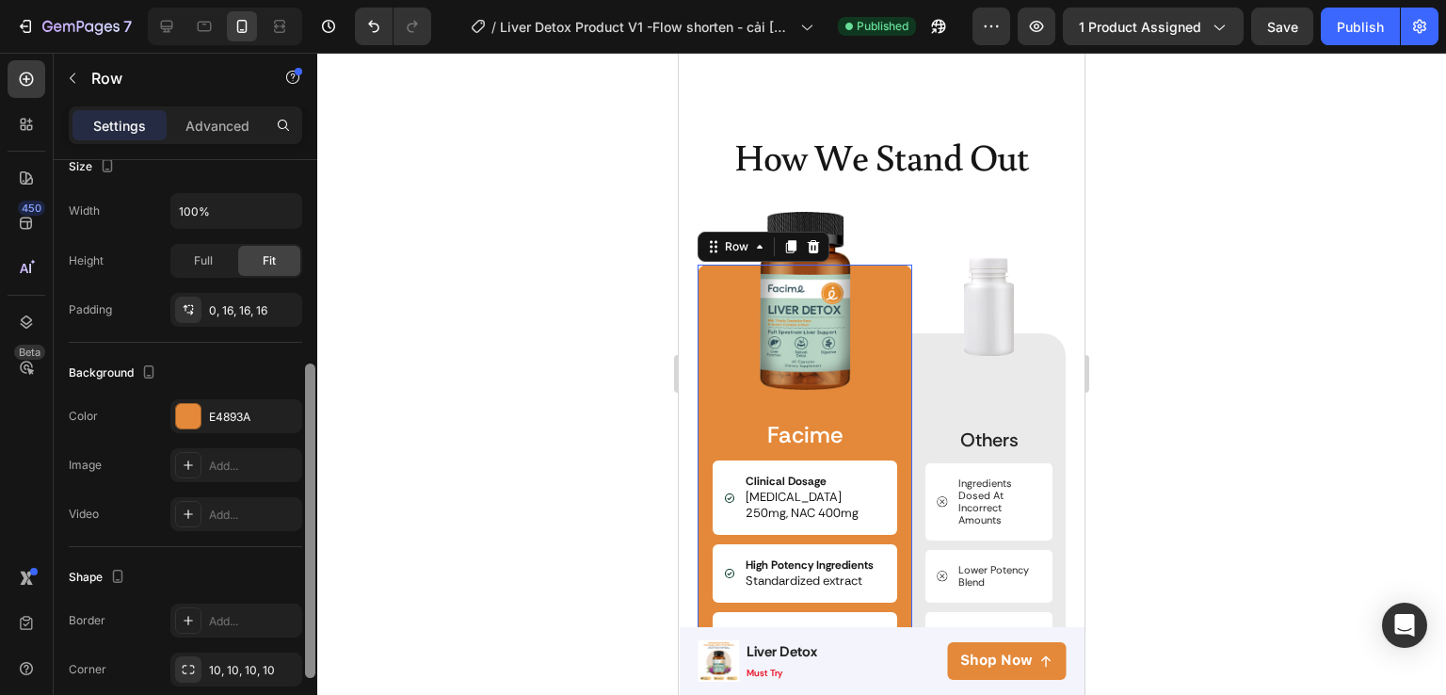
drag, startPoint x: 309, startPoint y: 226, endPoint x: 325, endPoint y: 430, distance: 205.0
click at [325, 0] on div "7 Version history / Liver Detox Product V1 -Flow shorten - cải [PERSON_NAME] li…" at bounding box center [723, 0] width 1446 height 0
click at [288, 411] on icon "button" at bounding box center [282, 416] width 15 height 15
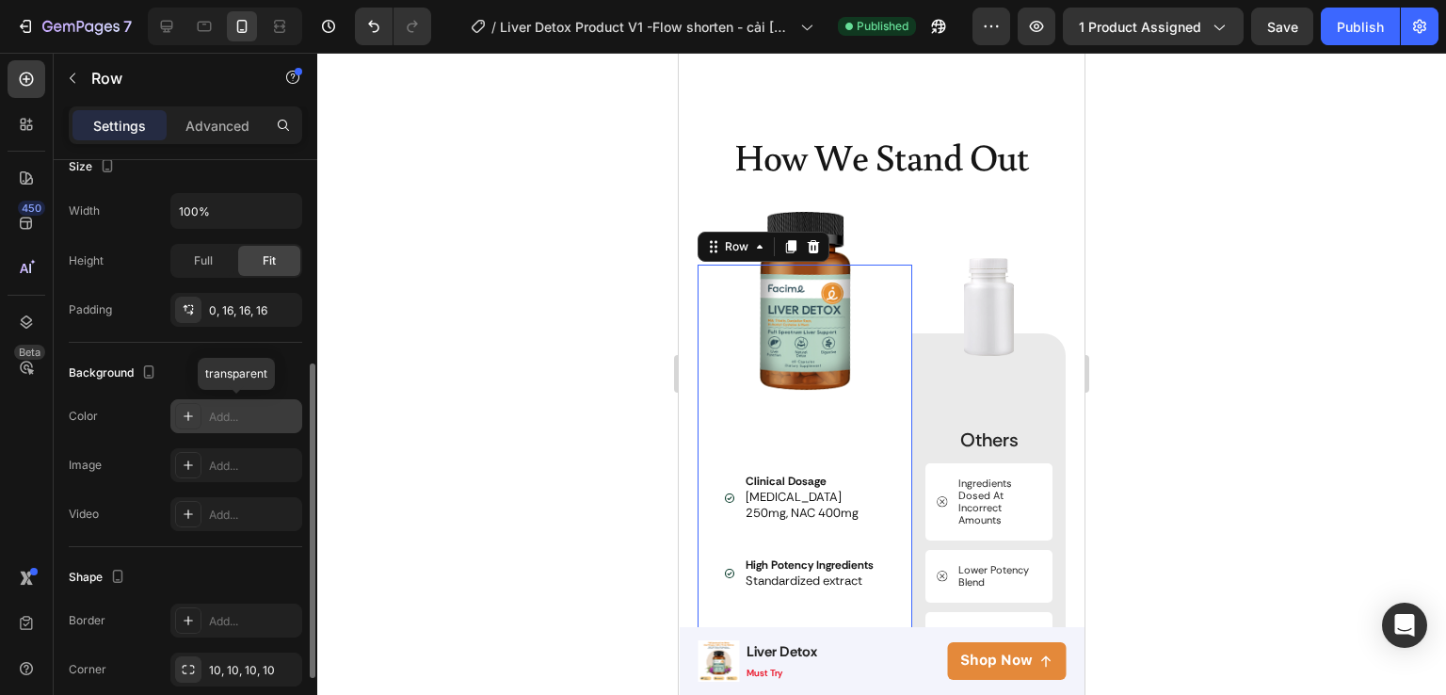
click at [264, 411] on div "Add..." at bounding box center [253, 417] width 89 height 17
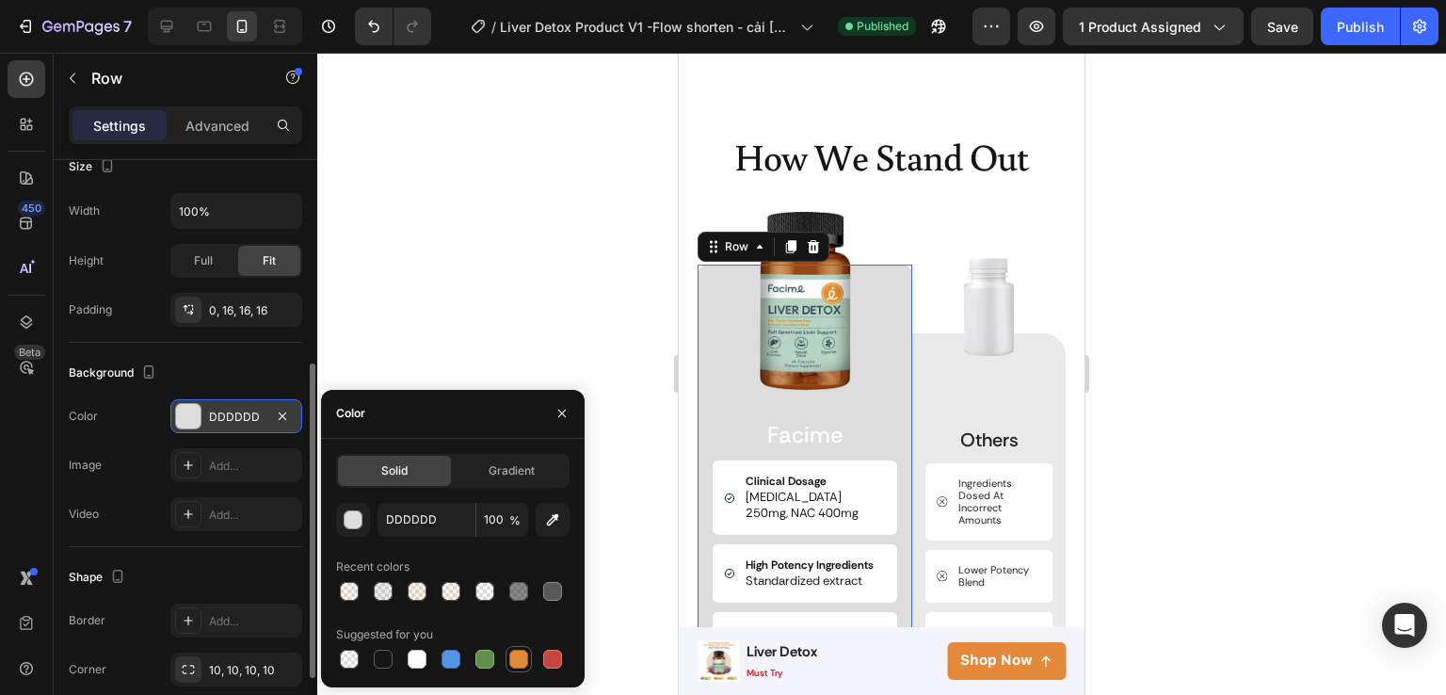
click at [511, 663] on div at bounding box center [518, 659] width 19 height 19
type input "E4893A"
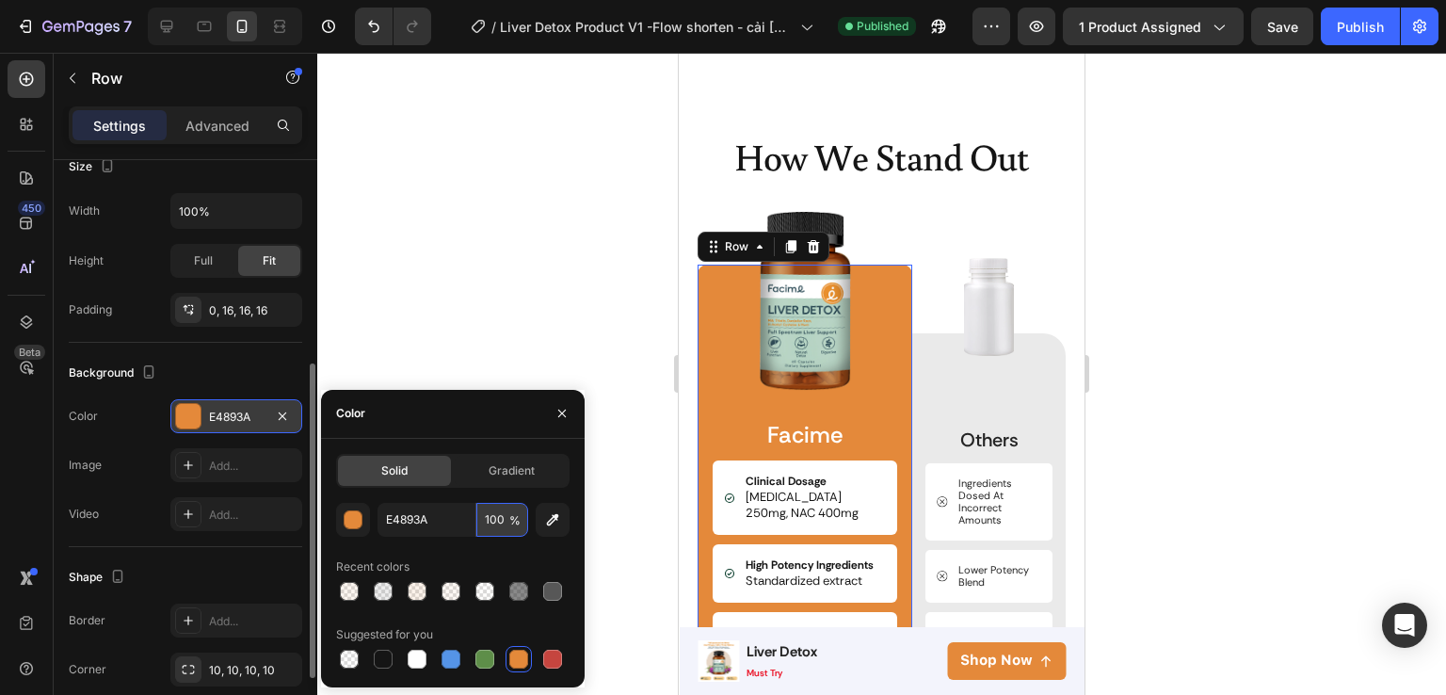
click at [492, 519] on input "100" at bounding box center [502, 520] width 52 height 34
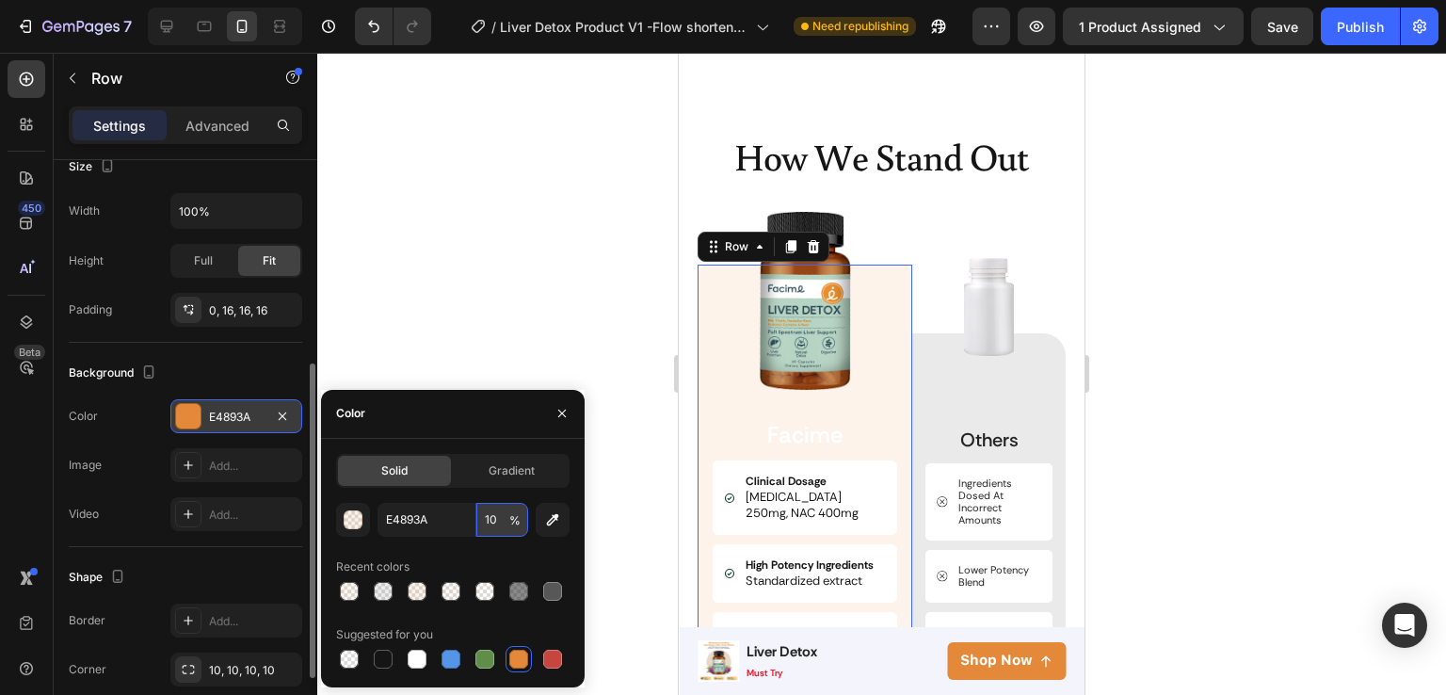
type input "100"
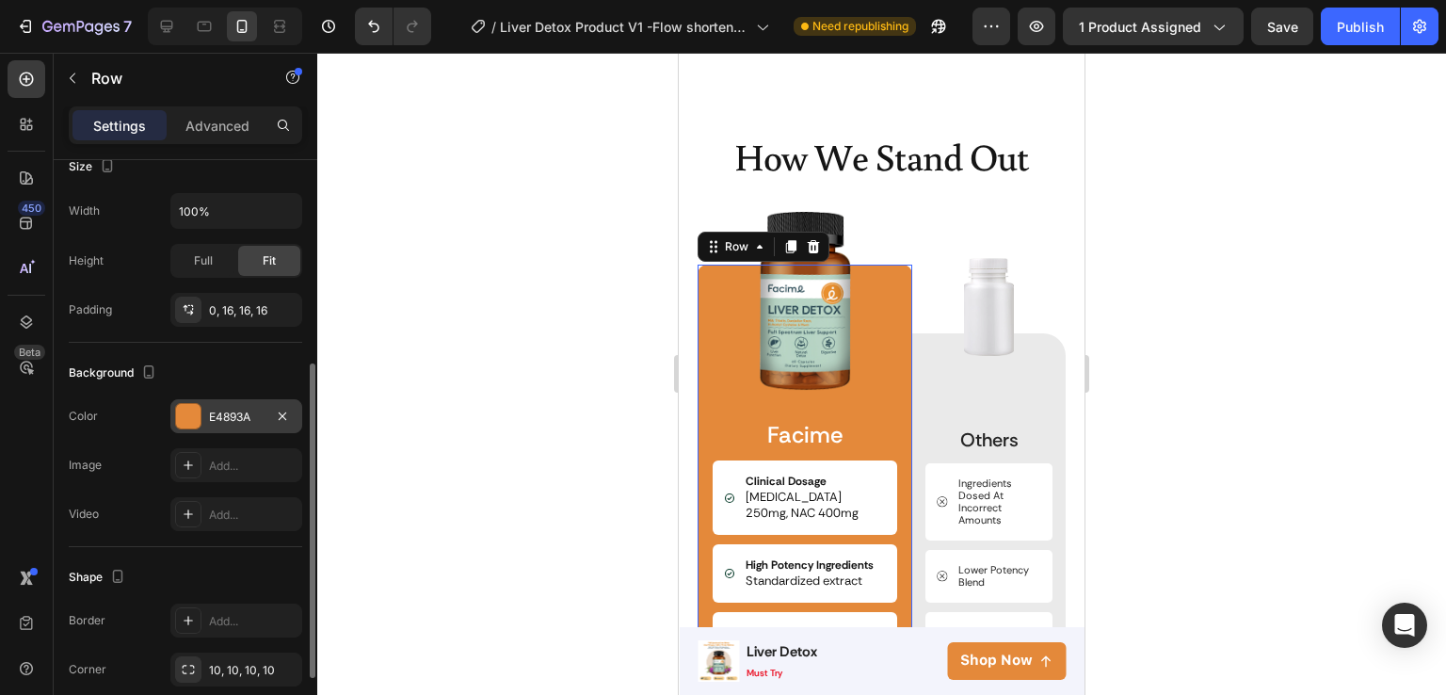
click at [614, 464] on div at bounding box center [881, 374] width 1129 height 642
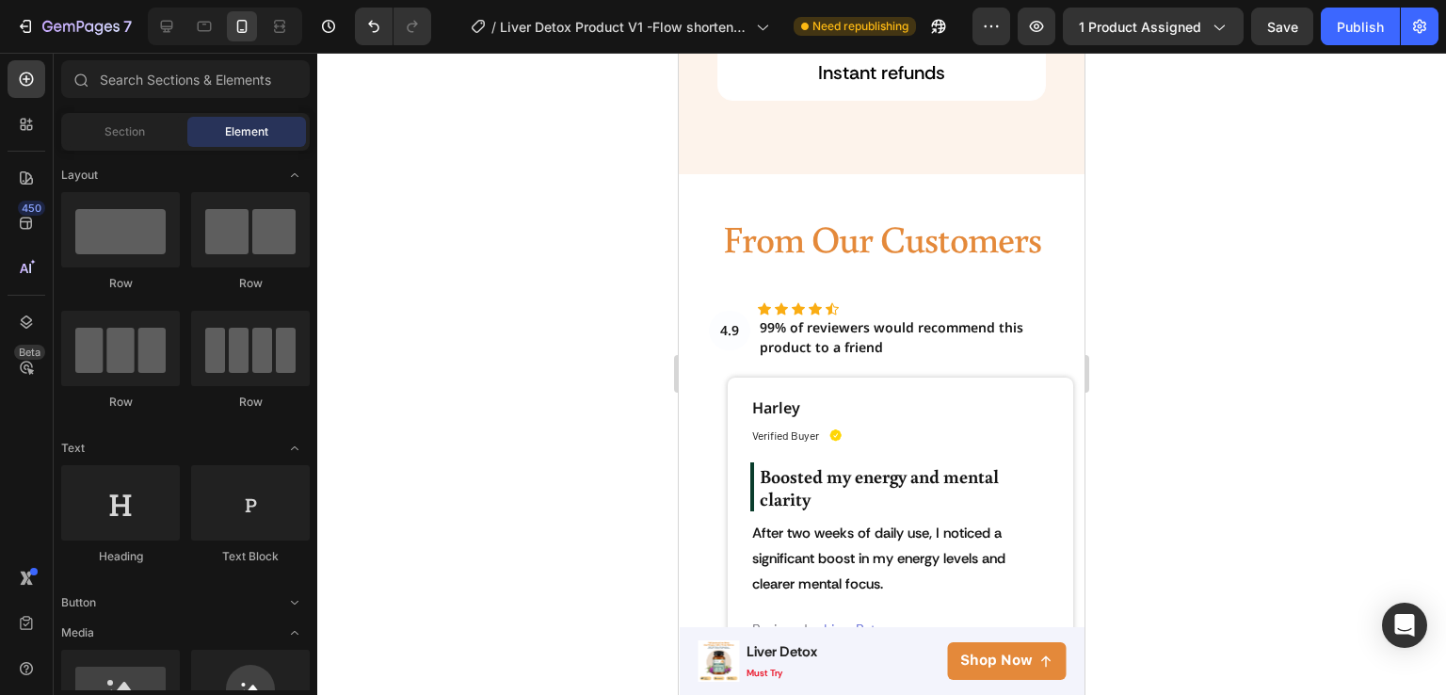
scroll to position [5583, 0]
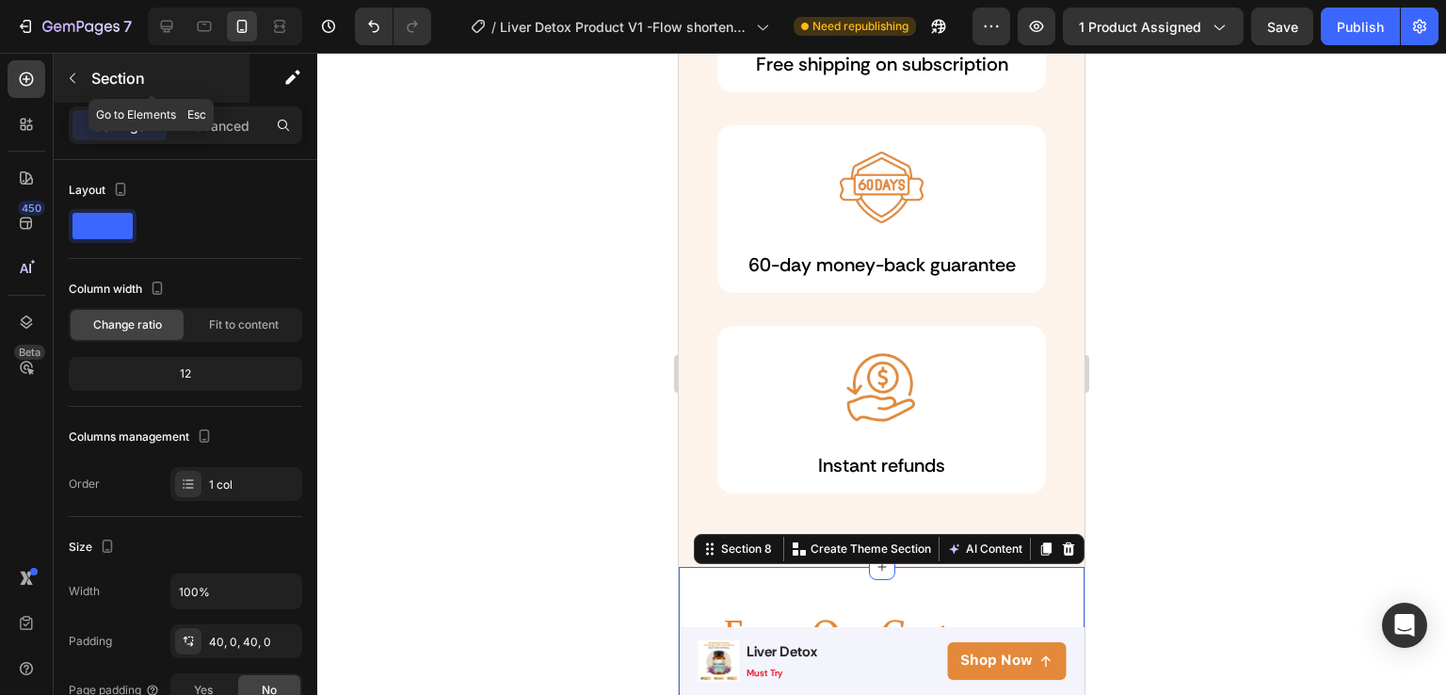
click at [113, 84] on p "Section" at bounding box center [168, 78] width 154 height 23
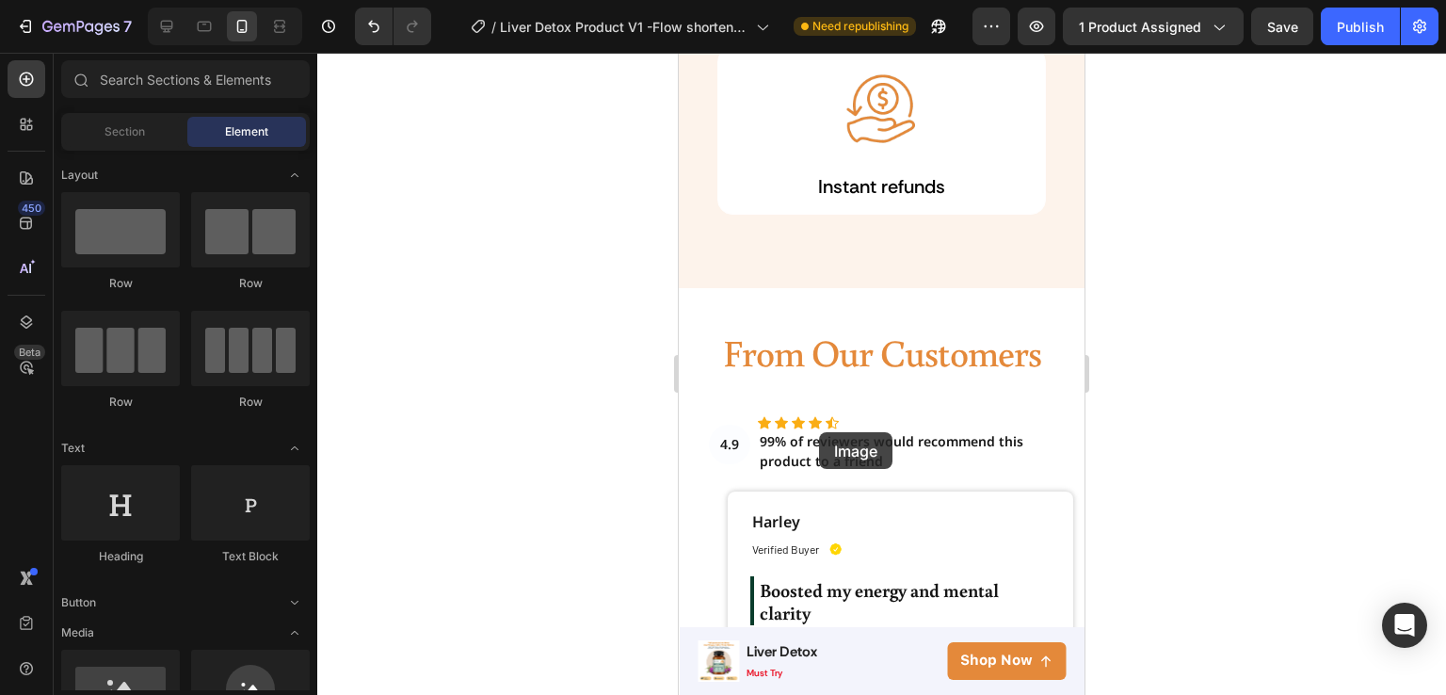
scroll to position [5910, 0]
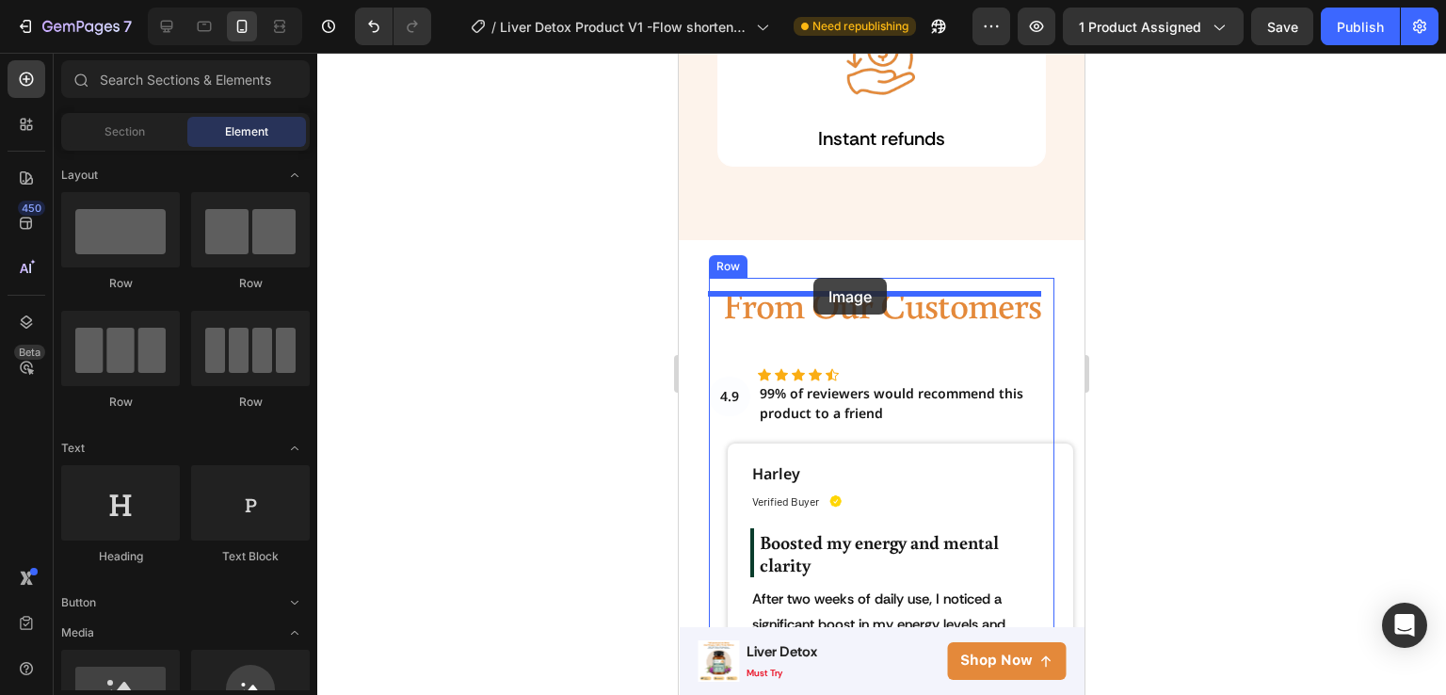
drag, startPoint x: 796, startPoint y: 732, endPoint x: 815, endPoint y: 280, distance: 452.4
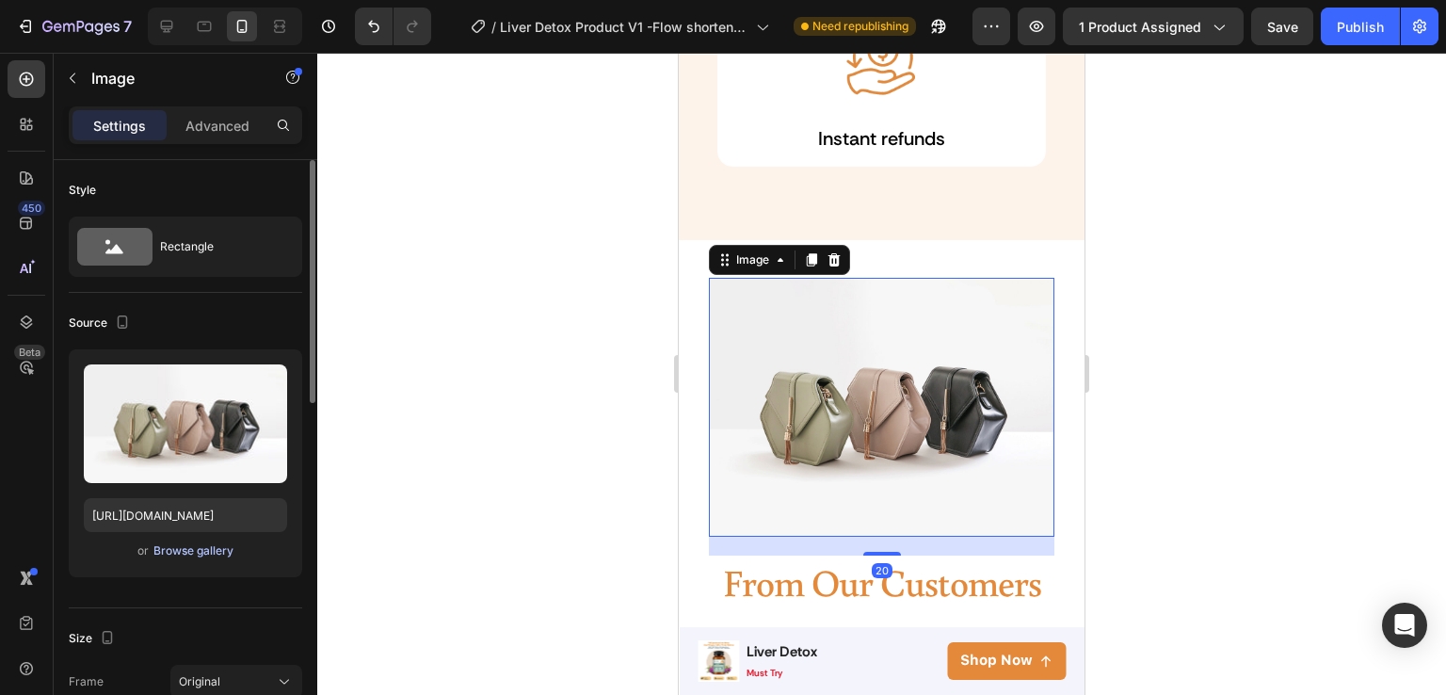
click at [173, 550] on div "Browse gallery" at bounding box center [193, 550] width 80 height 17
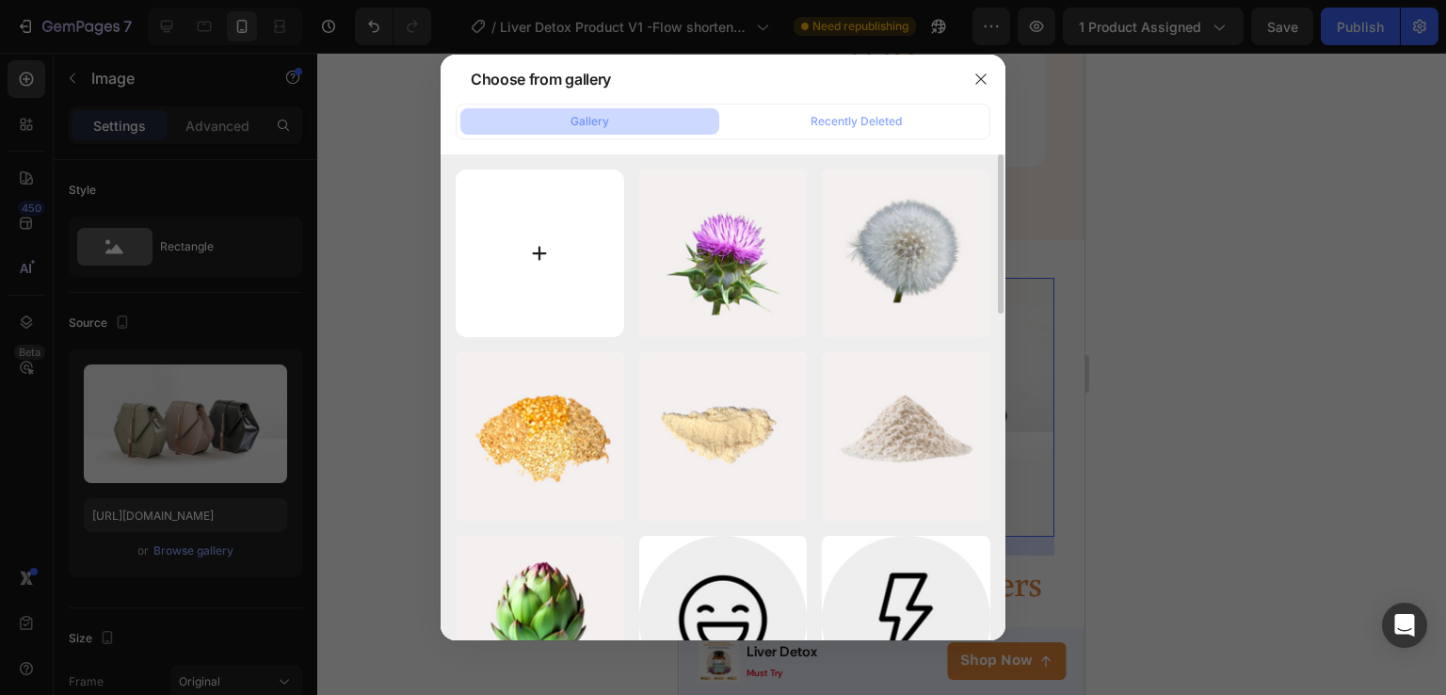
click at [493, 255] on input "file" at bounding box center [540, 253] width 169 height 169
type input "C:\fakepath\2 (1).jpg"
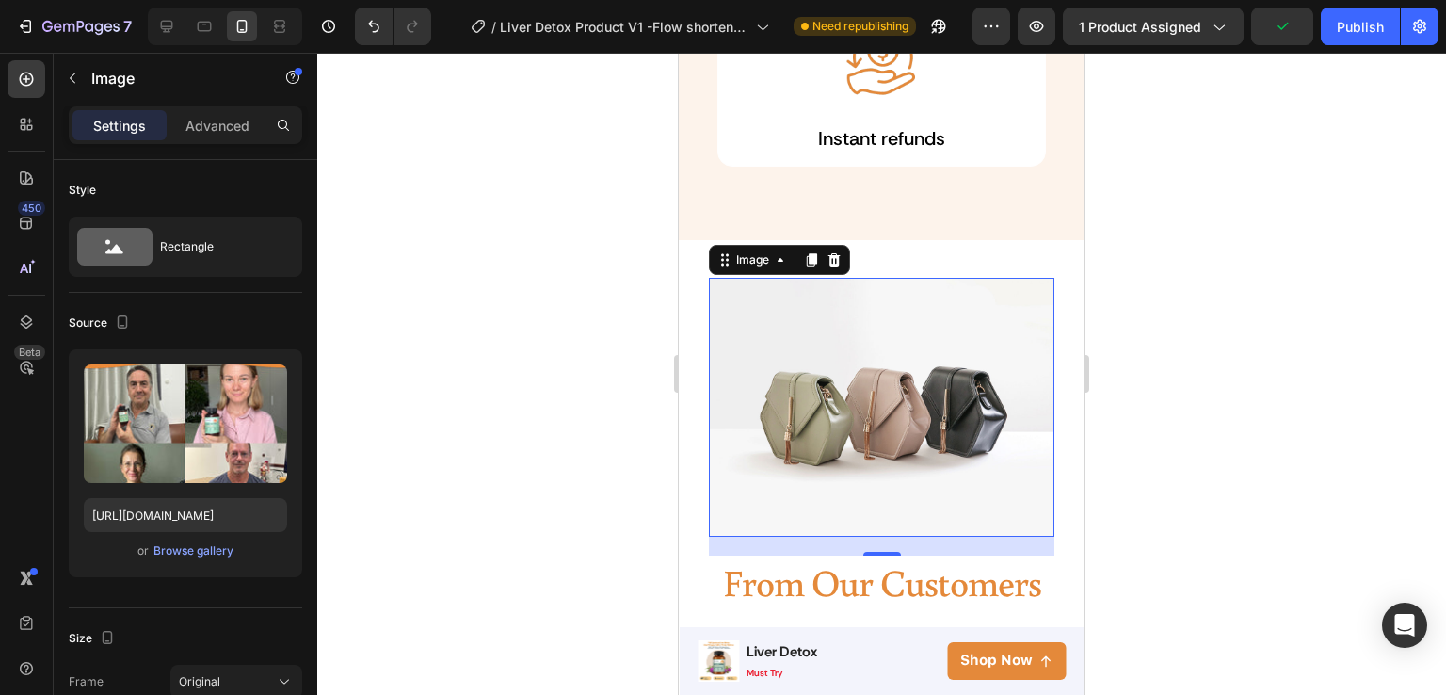
type input "[URL][DOMAIN_NAME]"
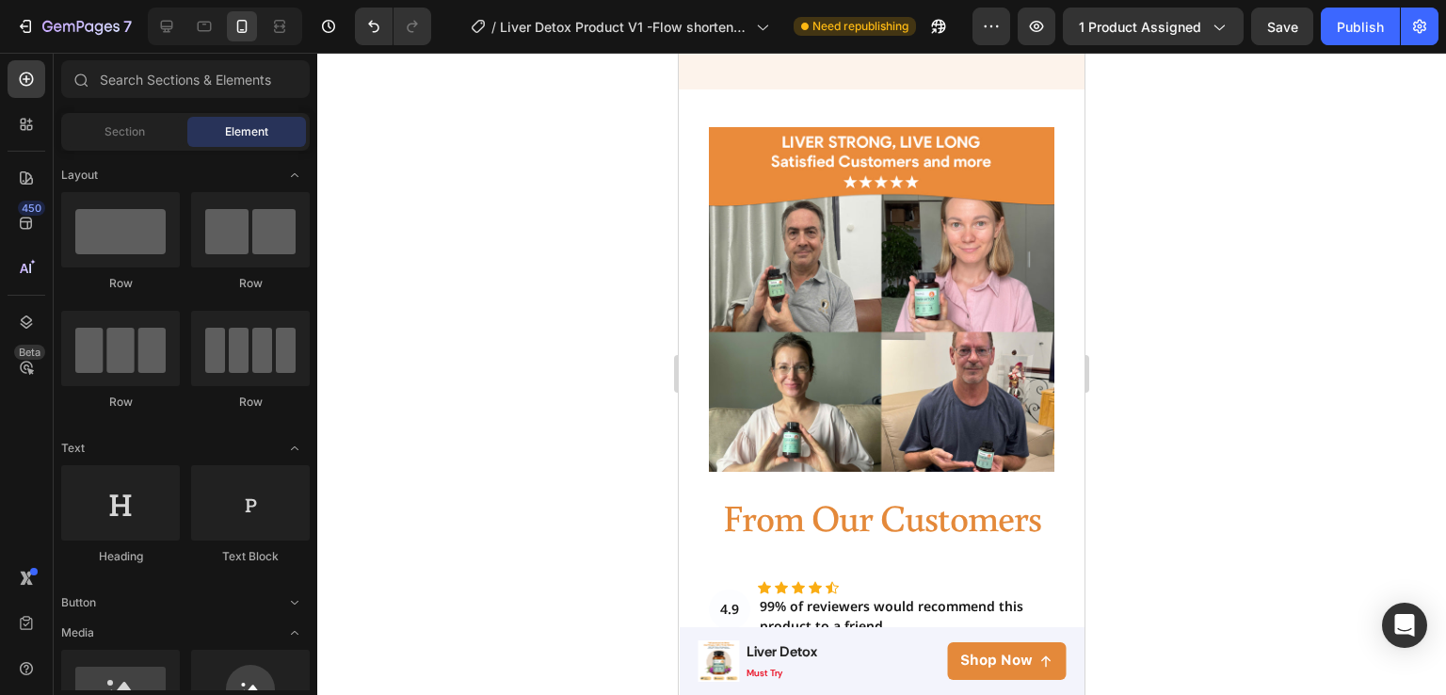
scroll to position [6048, 0]
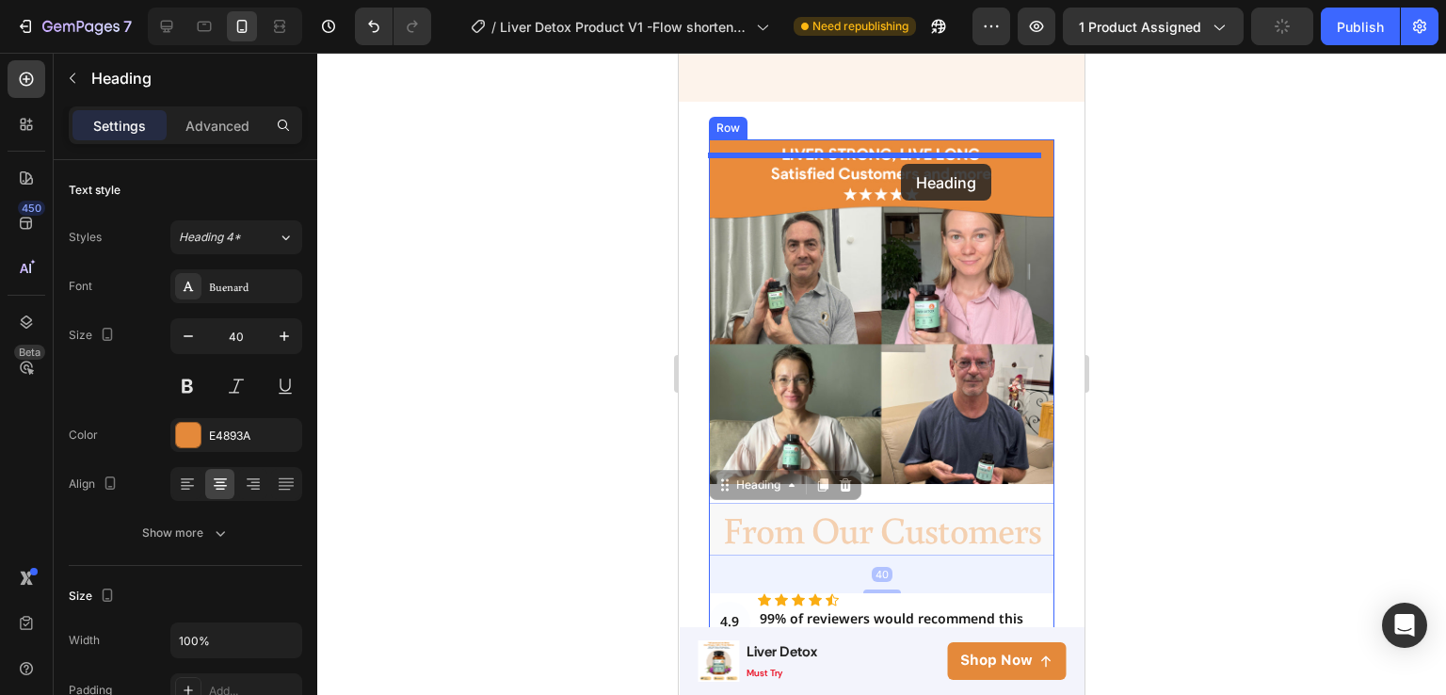
drag, startPoint x: 939, startPoint y: 532, endPoint x: 901, endPoint y: 164, distance: 370.1
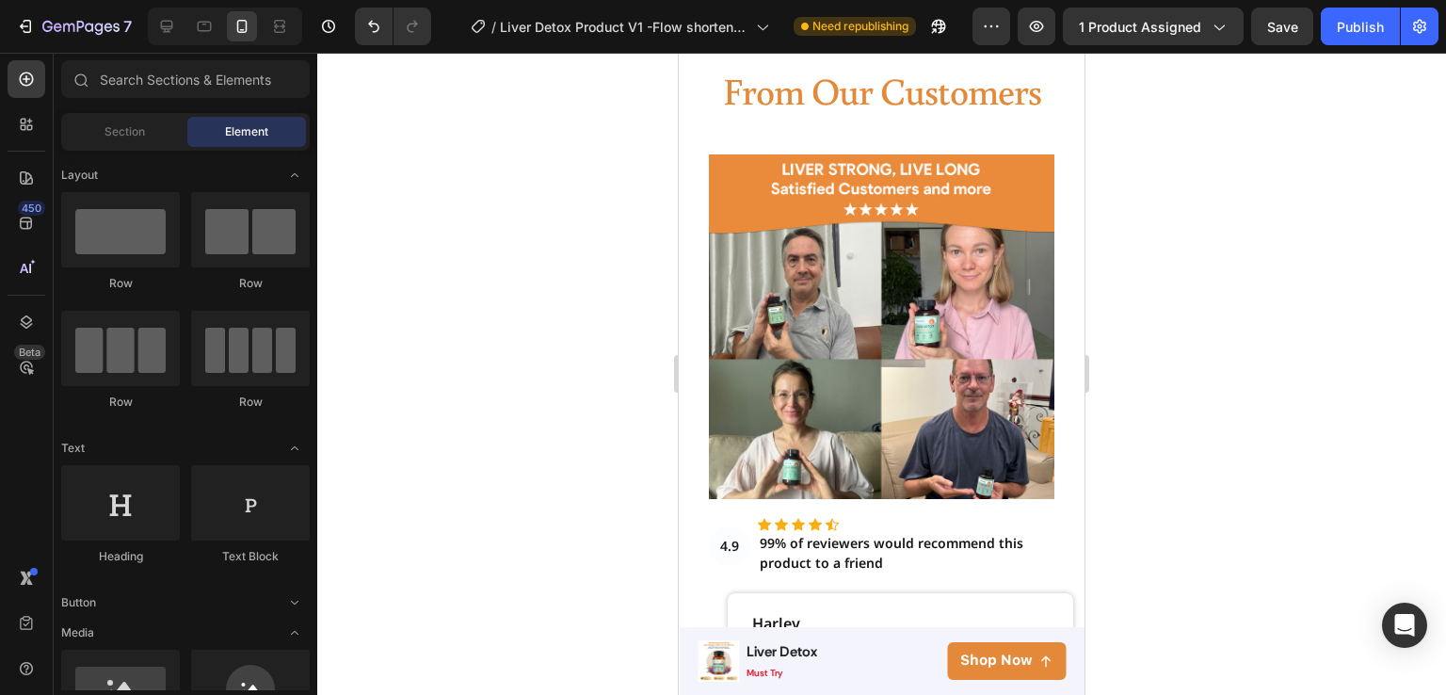
scroll to position [6128, 0]
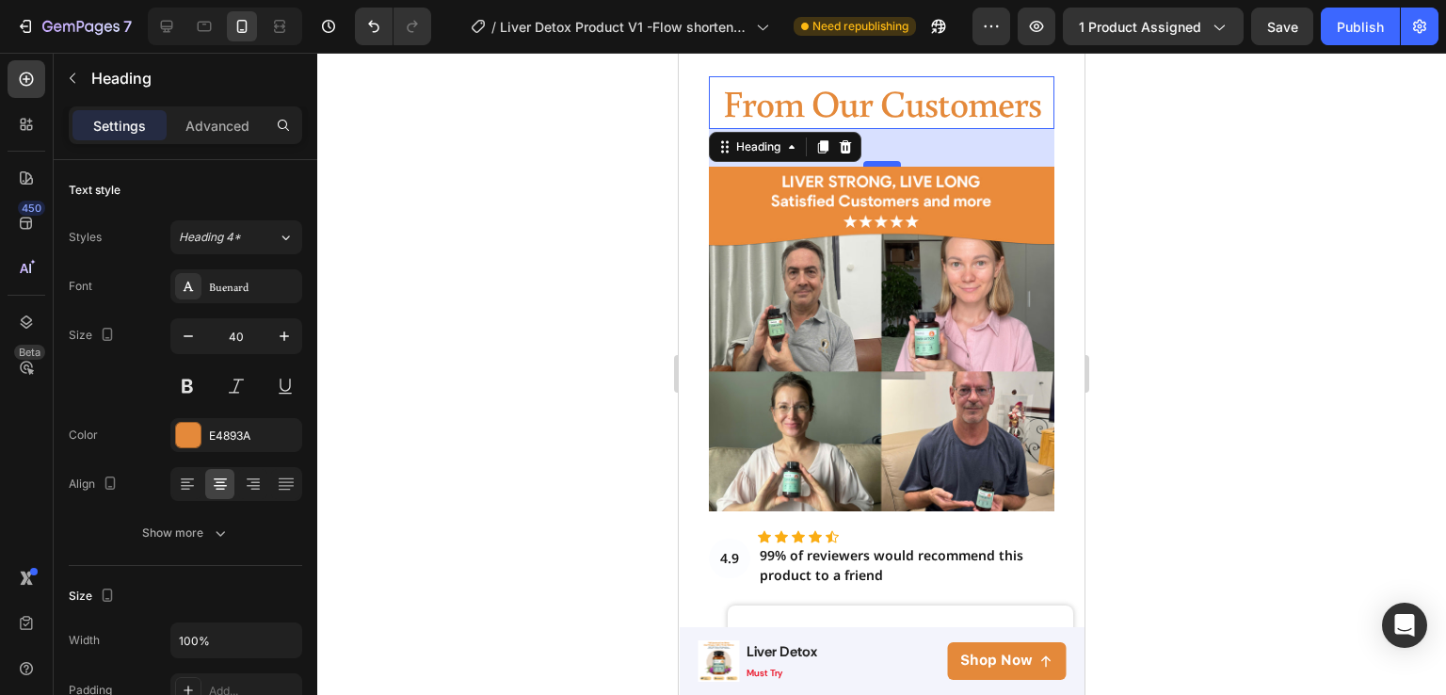
click at [878, 129] on div "40" at bounding box center [881, 129] width 345 height 0
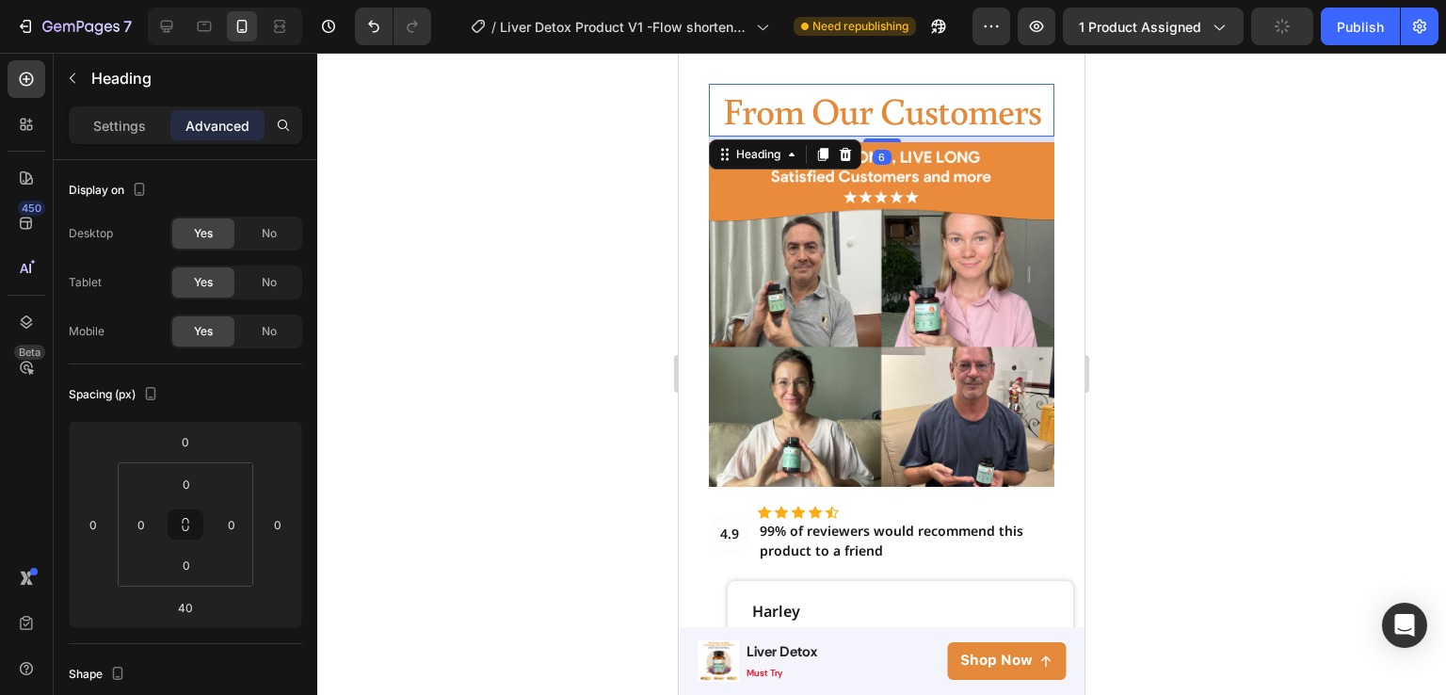
scroll to position [6096, 0]
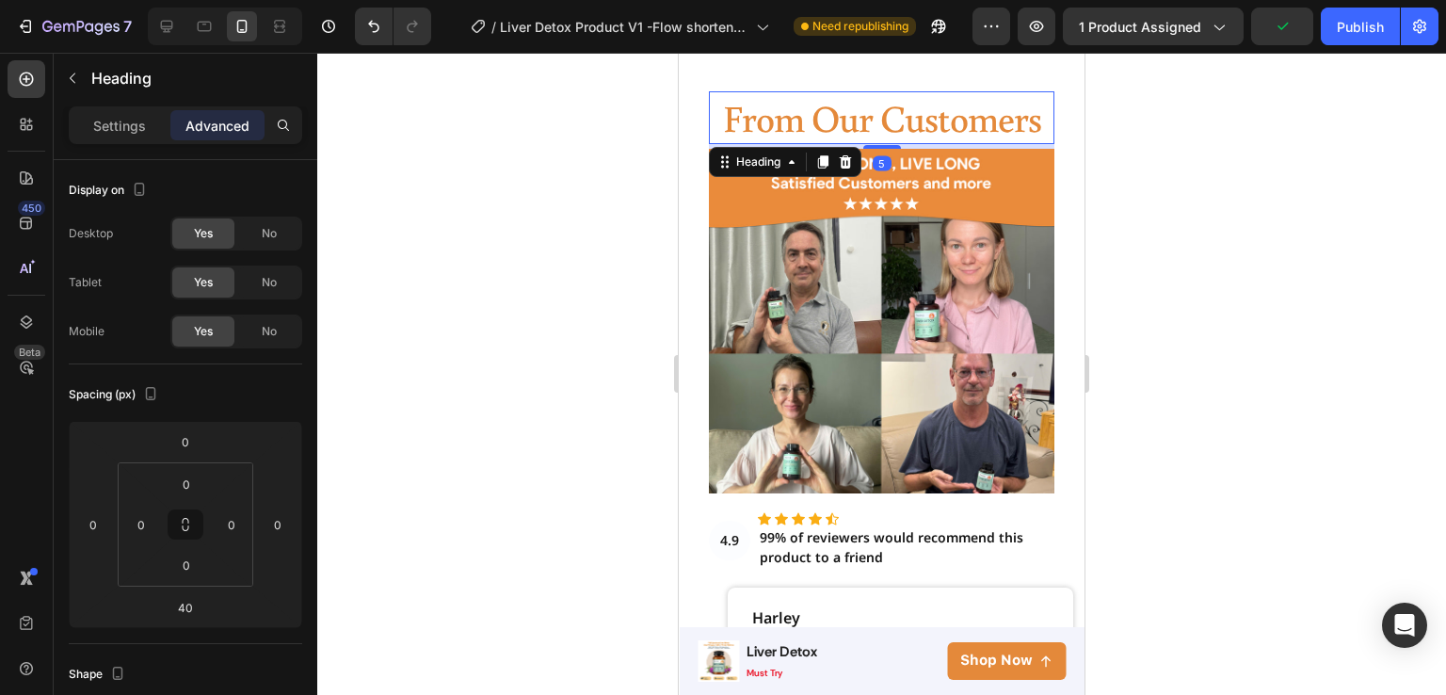
drag, startPoint x: 878, startPoint y: 163, endPoint x: 878, endPoint y: 130, distance: 33.0
click at [878, 130] on div "From Our Customers Heading 5" at bounding box center [881, 117] width 345 height 53
type input "5"
click at [1104, 198] on div at bounding box center [881, 374] width 1129 height 642
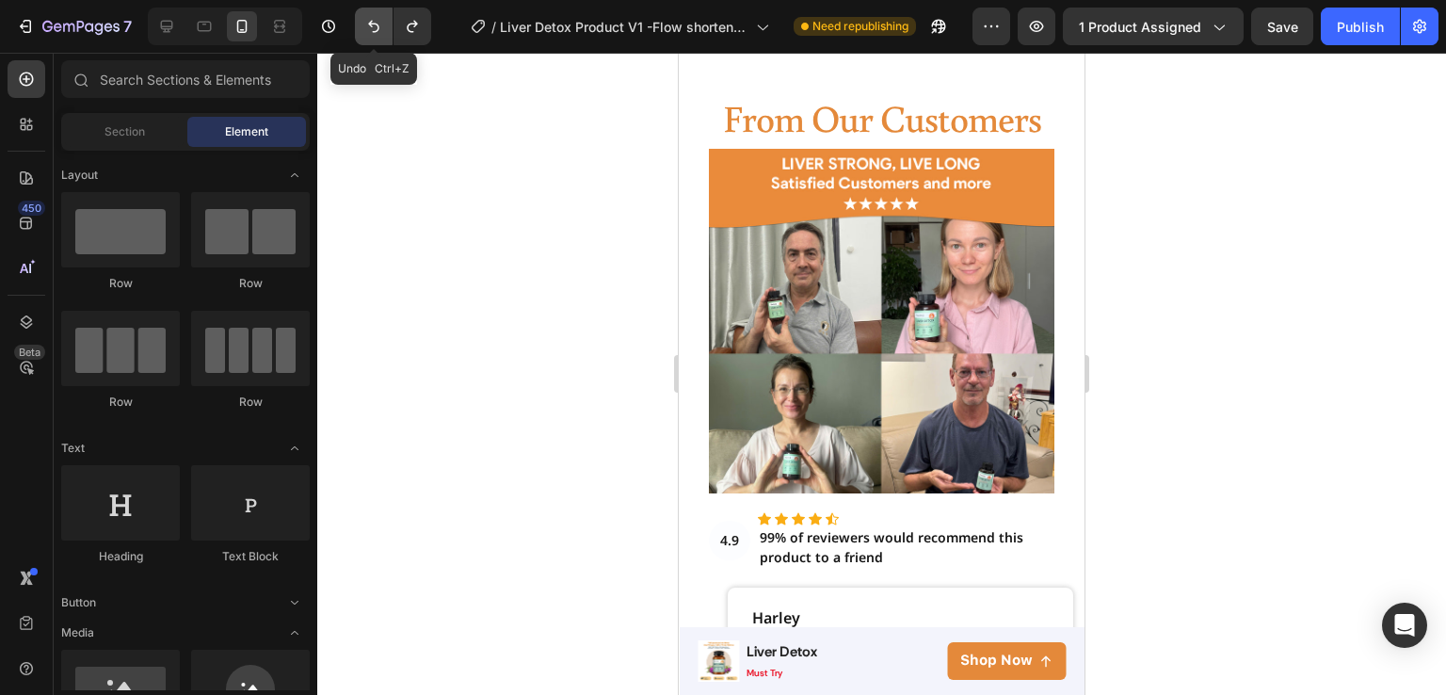
click at [373, 33] on icon "Undo/Redo" at bounding box center [373, 26] width 19 height 19
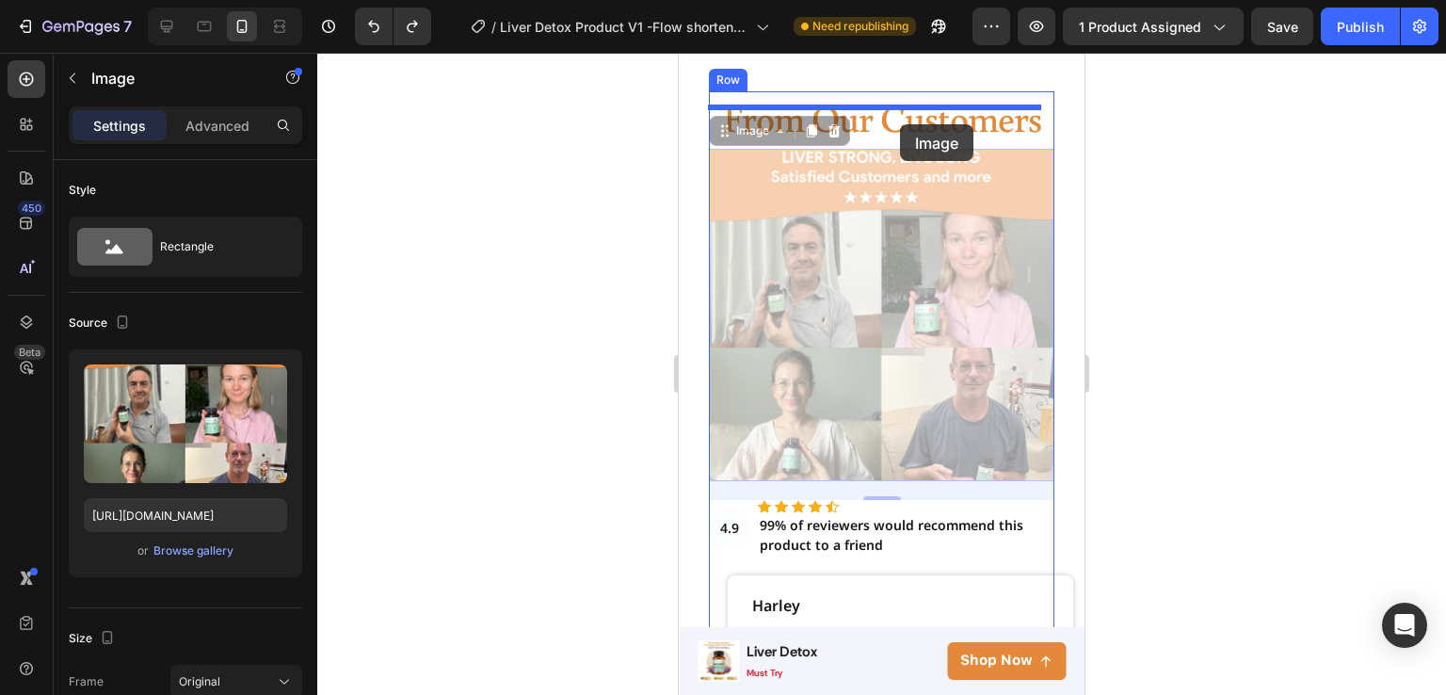
drag, startPoint x: 919, startPoint y: 233, endPoint x: 900, endPoint y: 124, distance: 109.9
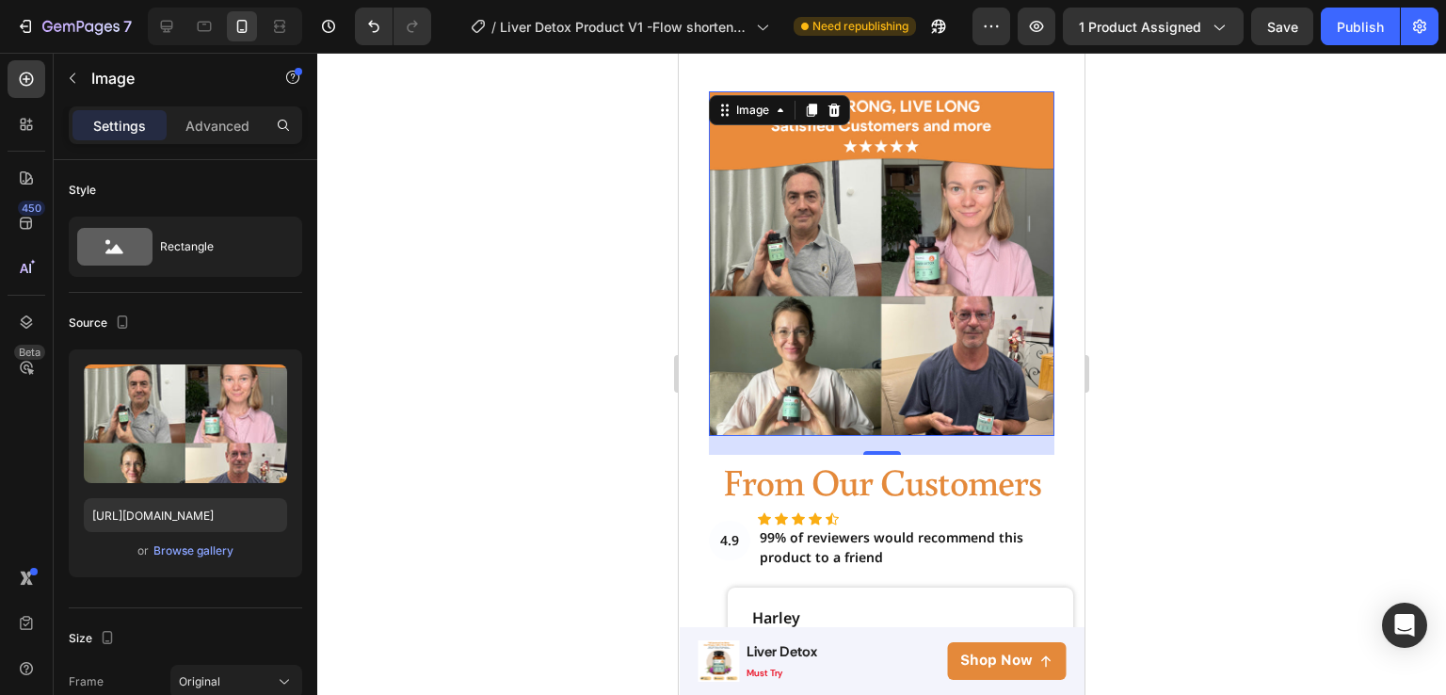
click at [1159, 363] on div at bounding box center [881, 374] width 1129 height 642
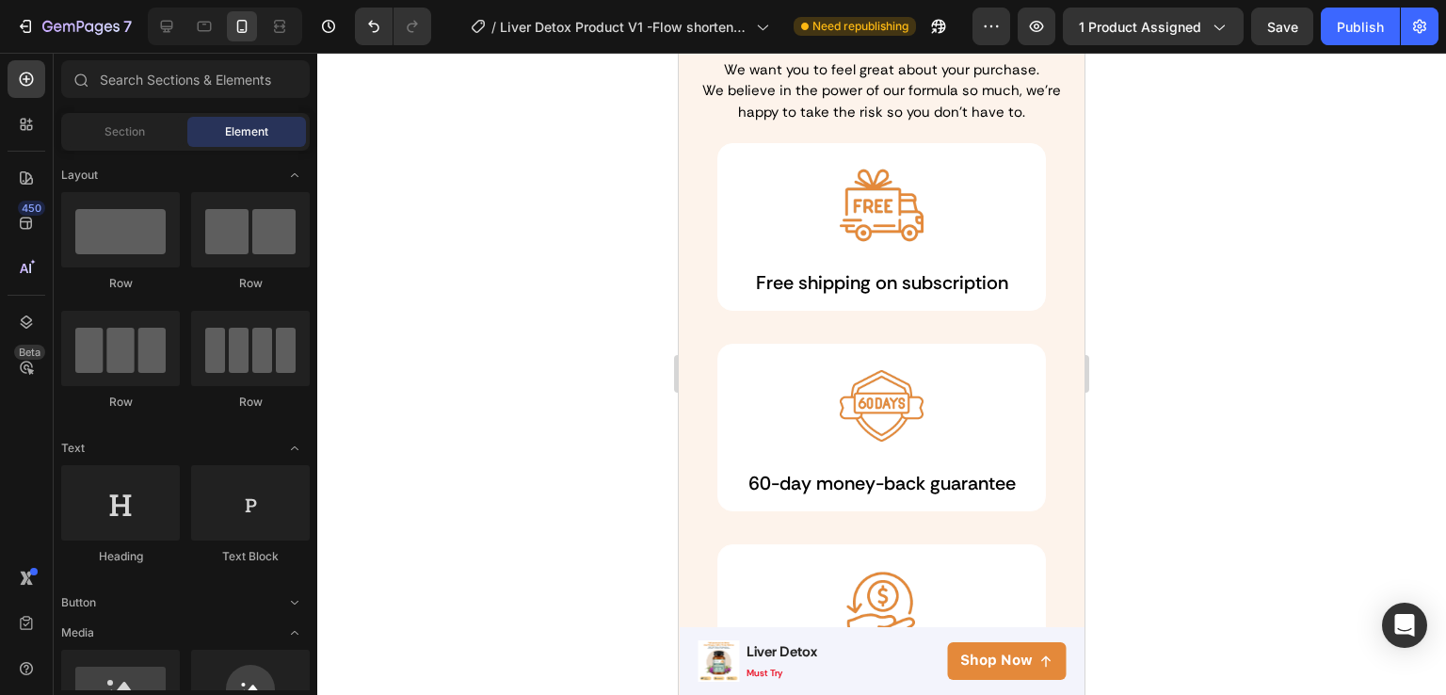
scroll to position [5400, 0]
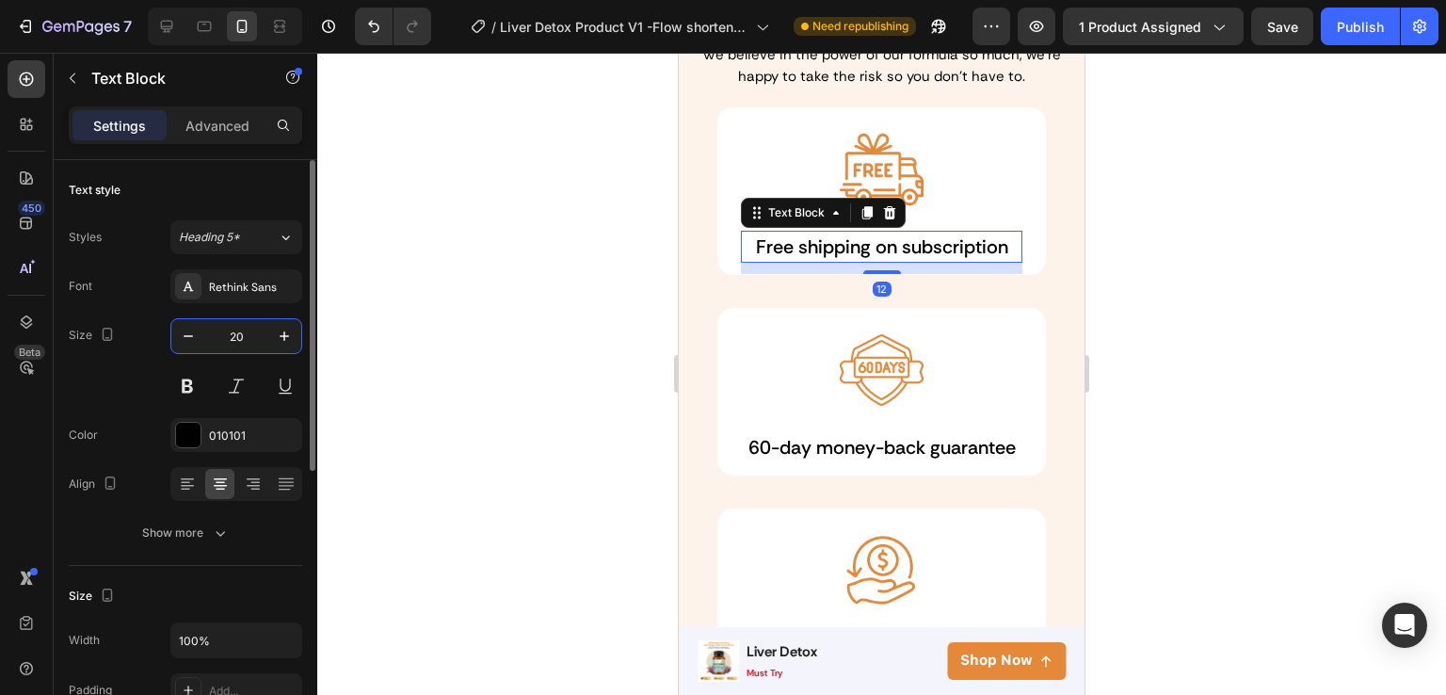
click at [244, 339] on input "20" at bounding box center [236, 336] width 62 height 34
type input "16"
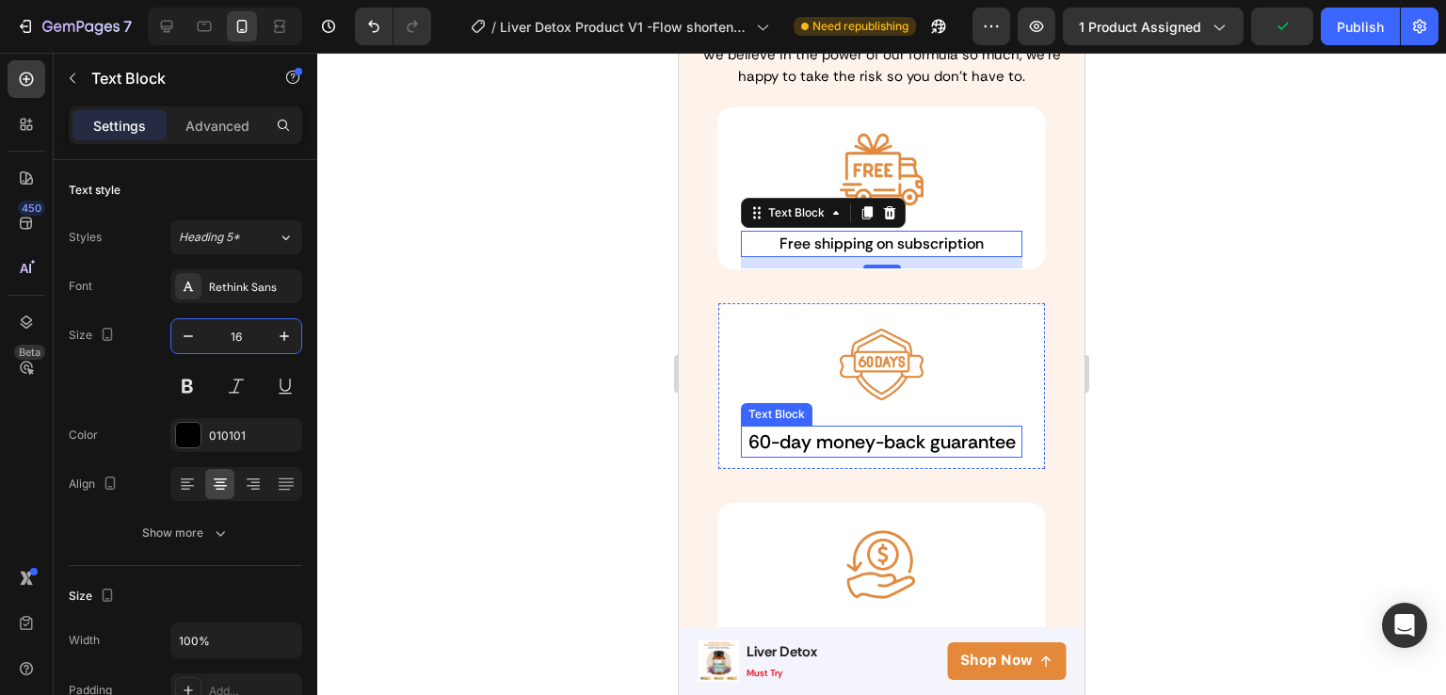
click at [866, 447] on p "60-day money-back guarantee" at bounding box center [882, 441] width 278 height 28
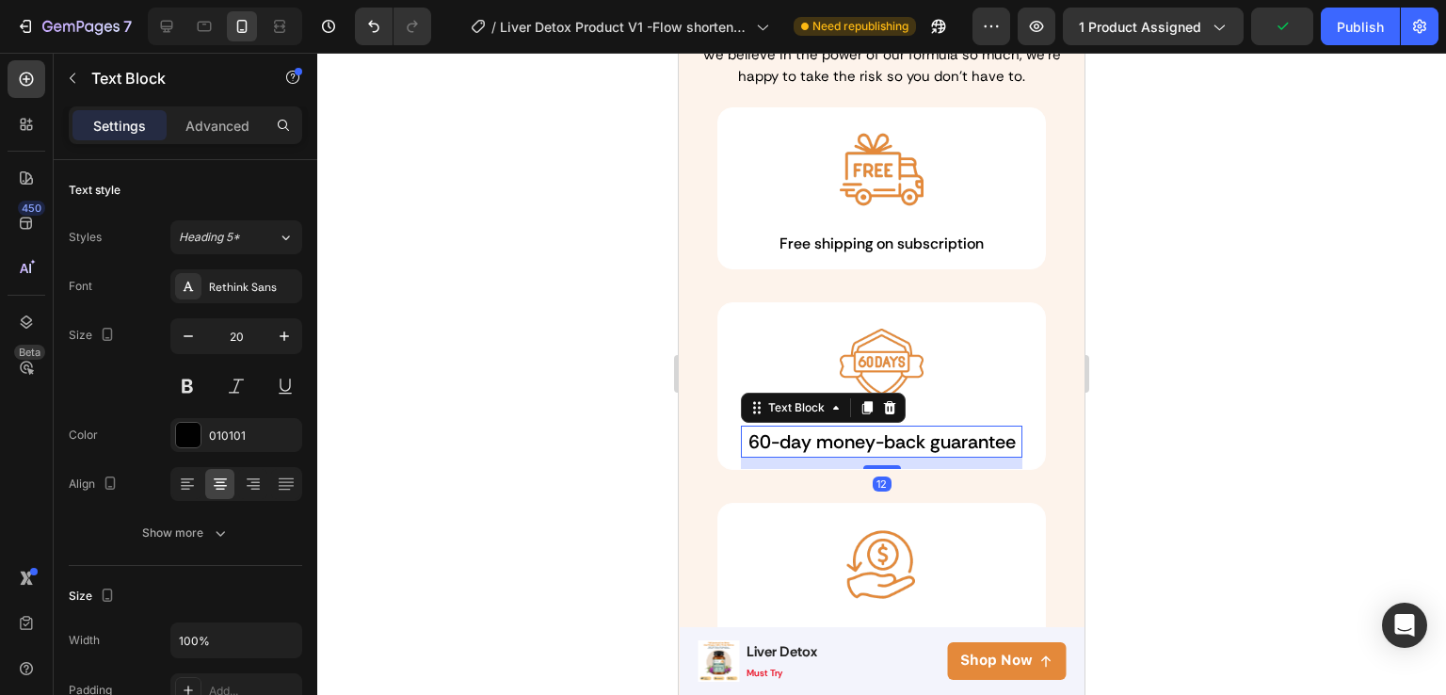
scroll to position [380, 0]
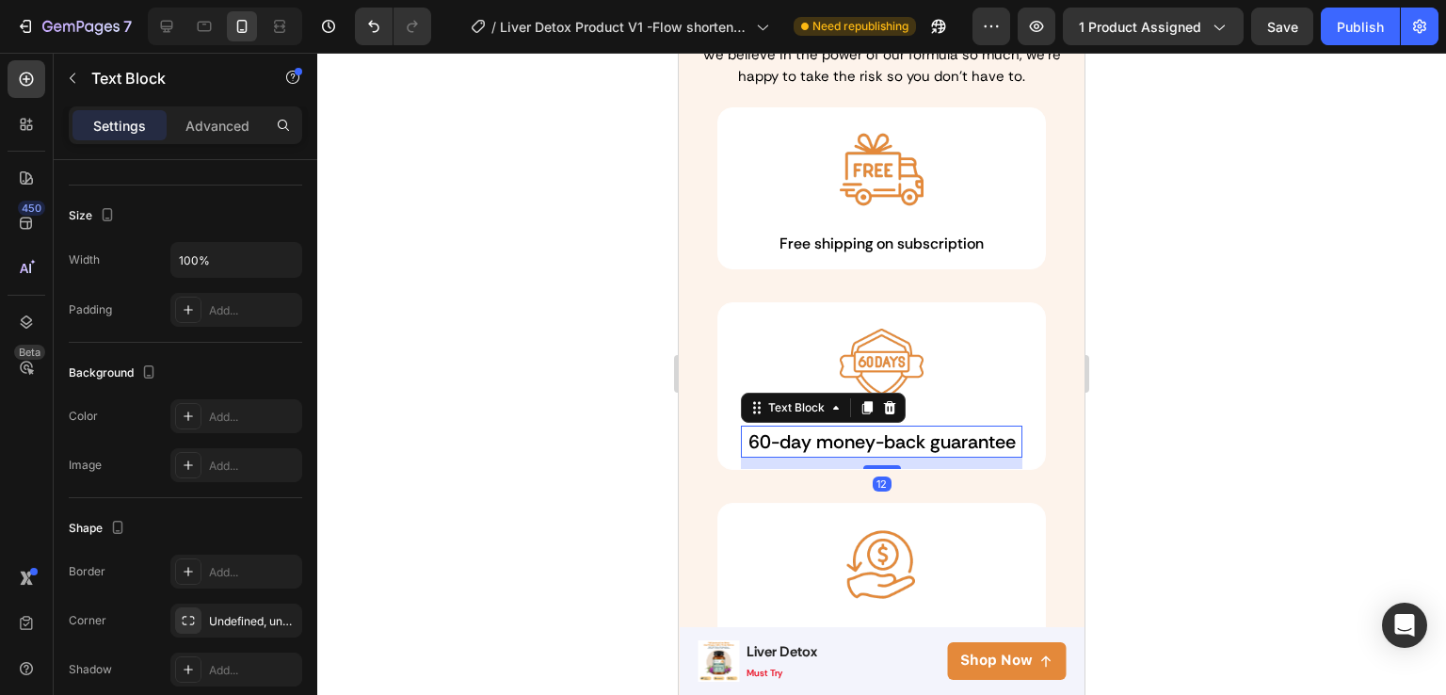
click at [815, 444] on p "60-day money-back guarantee" at bounding box center [882, 441] width 278 height 28
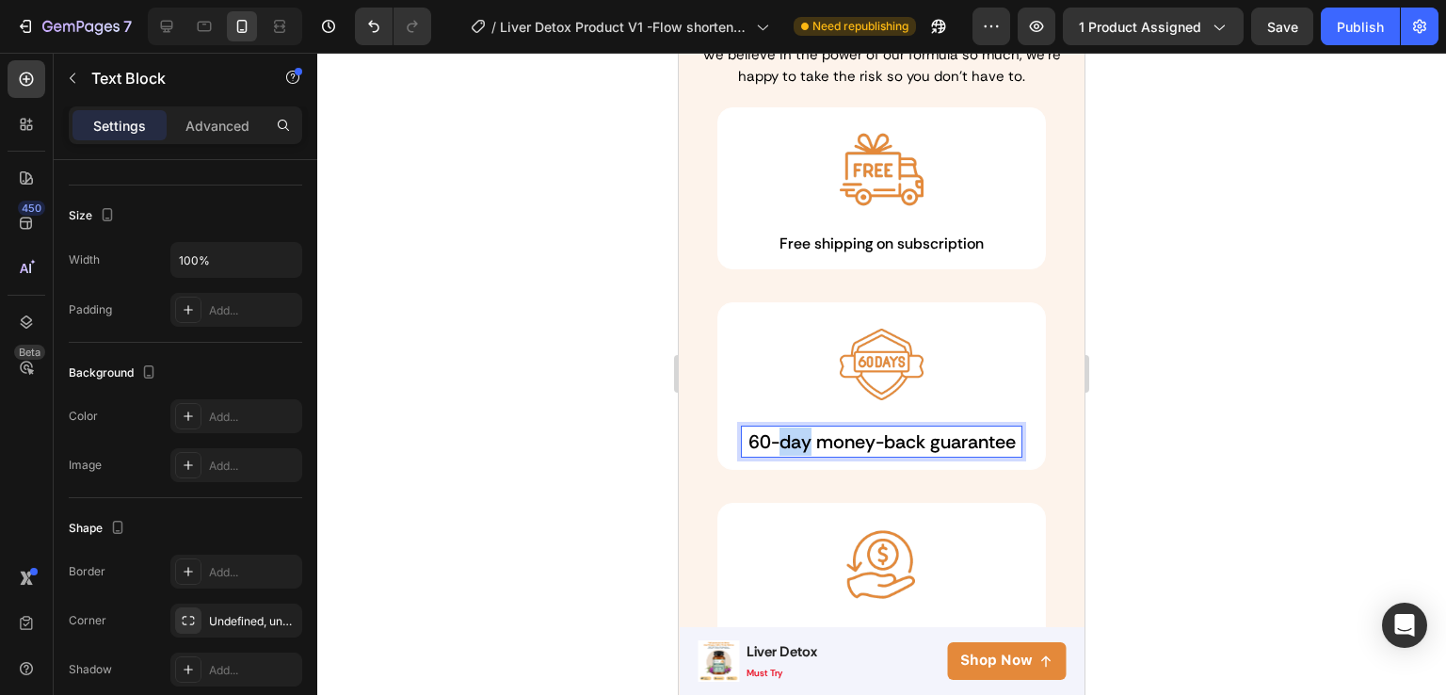
click at [815, 444] on p "60-day money-back guarantee" at bounding box center [882, 441] width 278 height 28
drag, startPoint x: 780, startPoint y: 427, endPoint x: 920, endPoint y: 460, distance: 144.1
click at [920, 456] on p "60-day money-back guarantee" at bounding box center [882, 441] width 278 height 28
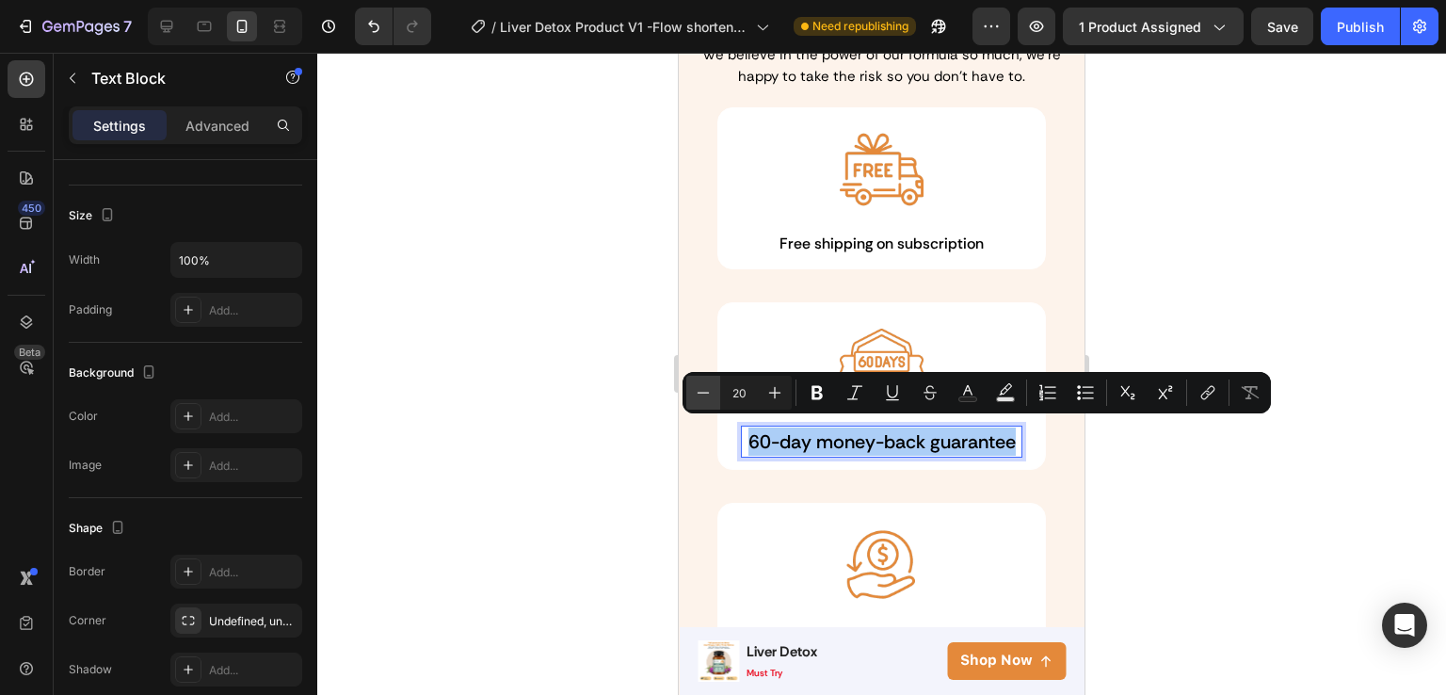
click at [708, 385] on icon "Editor contextual toolbar" at bounding box center [703, 392] width 19 height 19
type input "16"
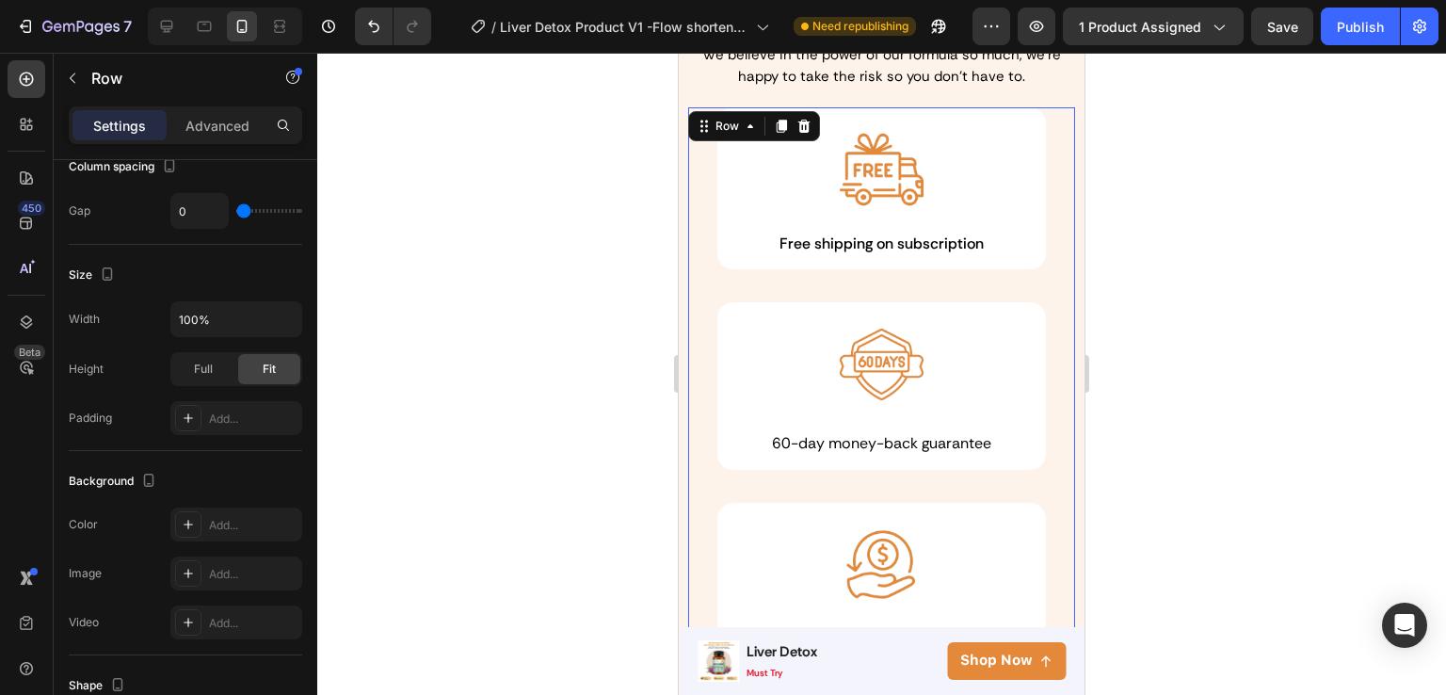
scroll to position [0, 0]
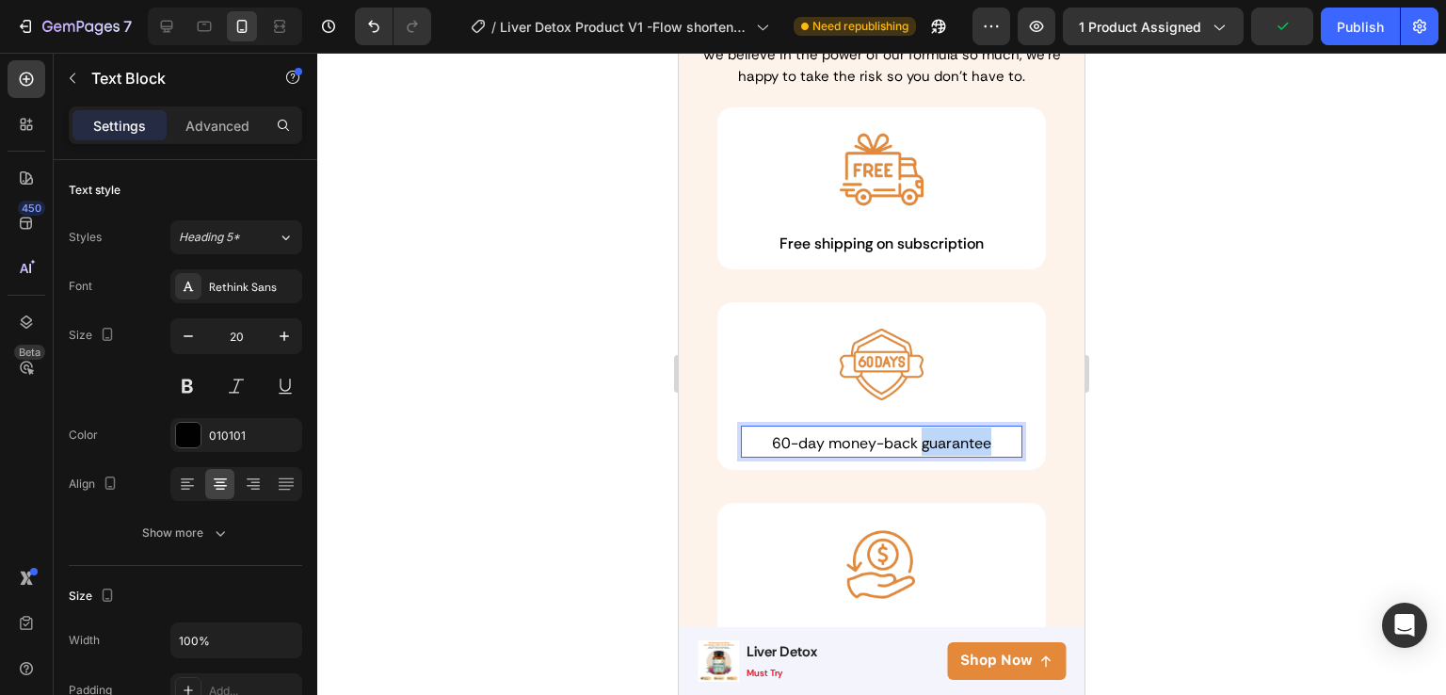
click at [944, 437] on span "60-day money-back guarantee" at bounding box center [881, 443] width 219 height 20
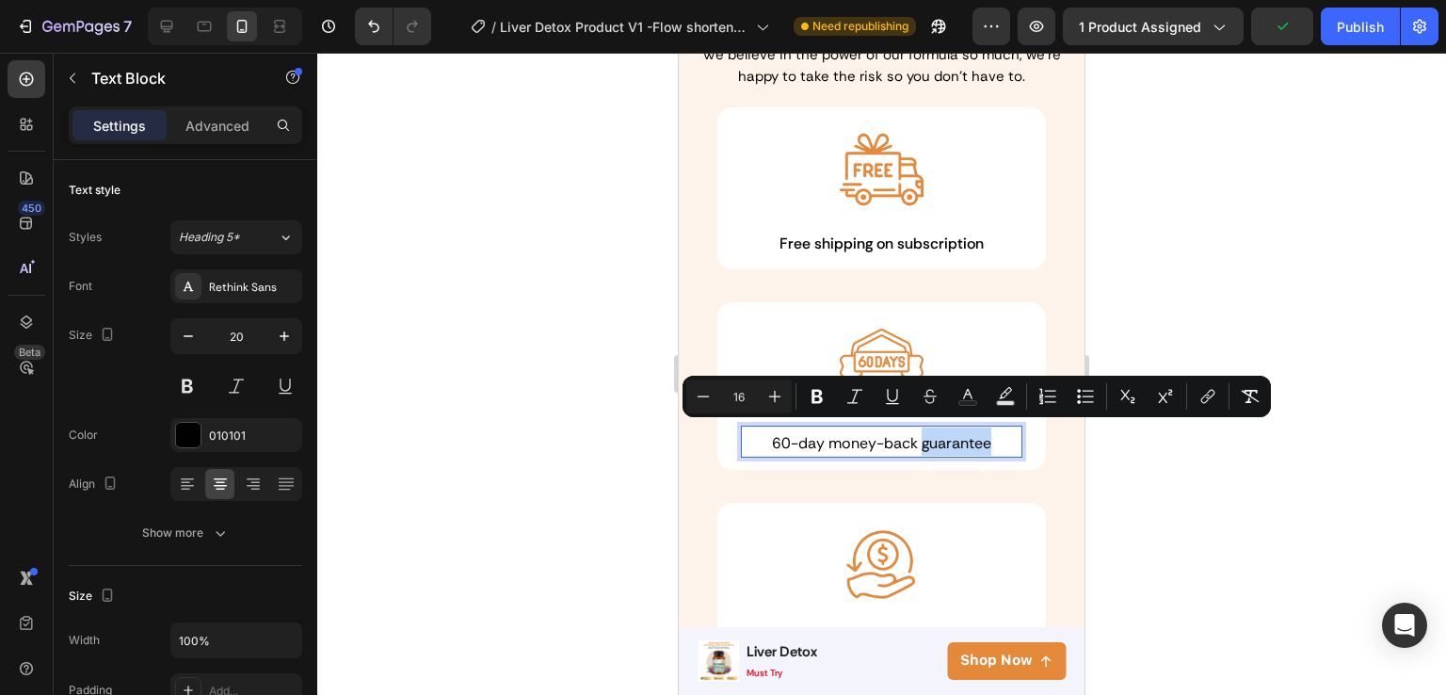
click at [996, 434] on p "60-day money-back guarantee" at bounding box center [882, 441] width 278 height 28
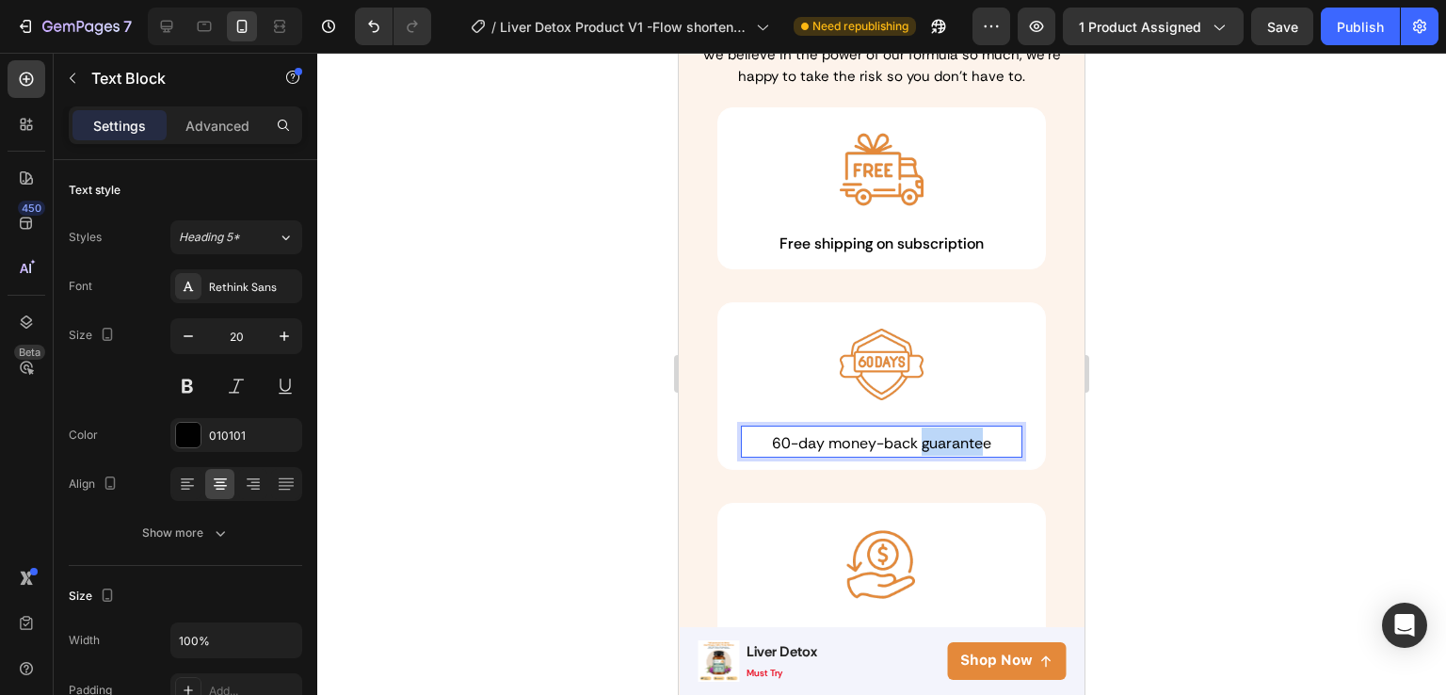
drag, startPoint x: 996, startPoint y: 434, endPoint x: 976, endPoint y: 440, distance: 21.5
click at [976, 440] on p "60-day money-back guarantee" at bounding box center [882, 441] width 278 height 28
click at [998, 440] on p "60-day money-back guarantee" at bounding box center [882, 441] width 278 height 28
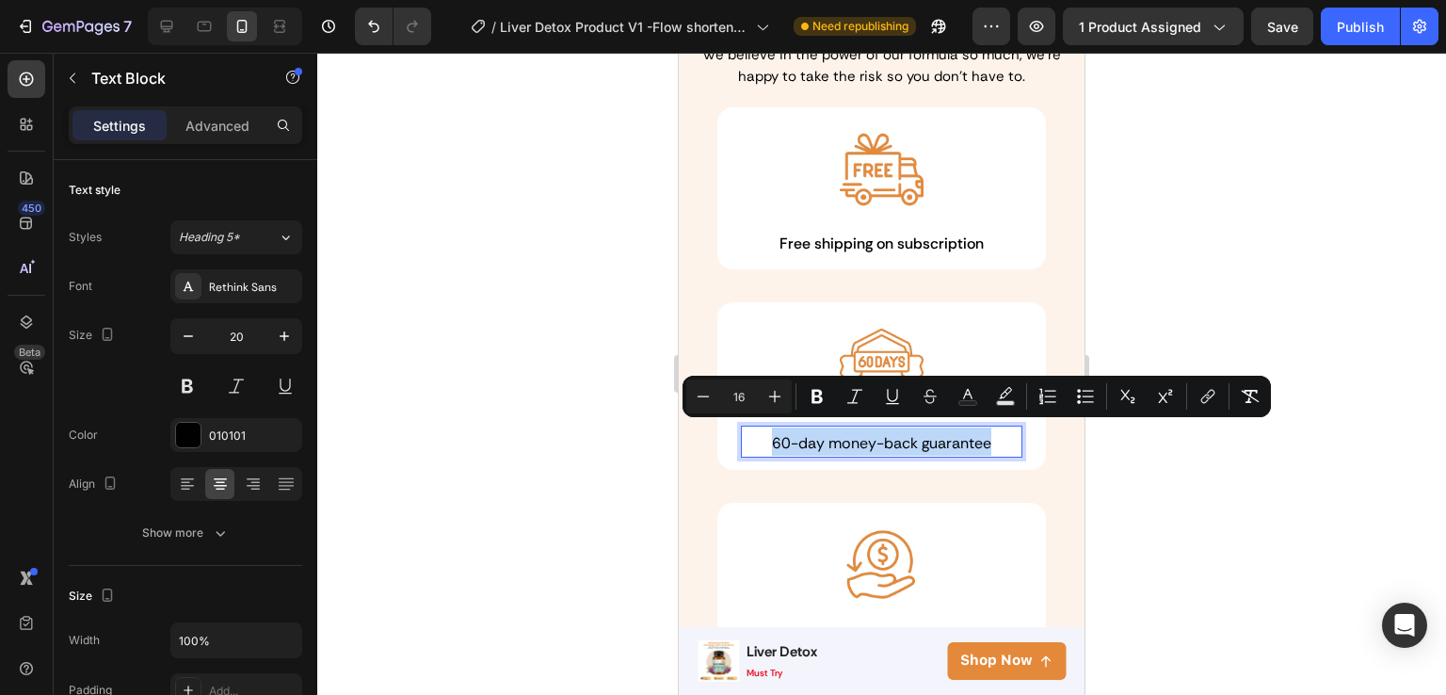
drag, startPoint x: 998, startPoint y: 440, endPoint x: 768, endPoint y: 430, distance: 229.9
click at [768, 430] on p "60-day money-back guarantee" at bounding box center [882, 441] width 278 height 28
click at [228, 331] on input "20" at bounding box center [236, 336] width 62 height 34
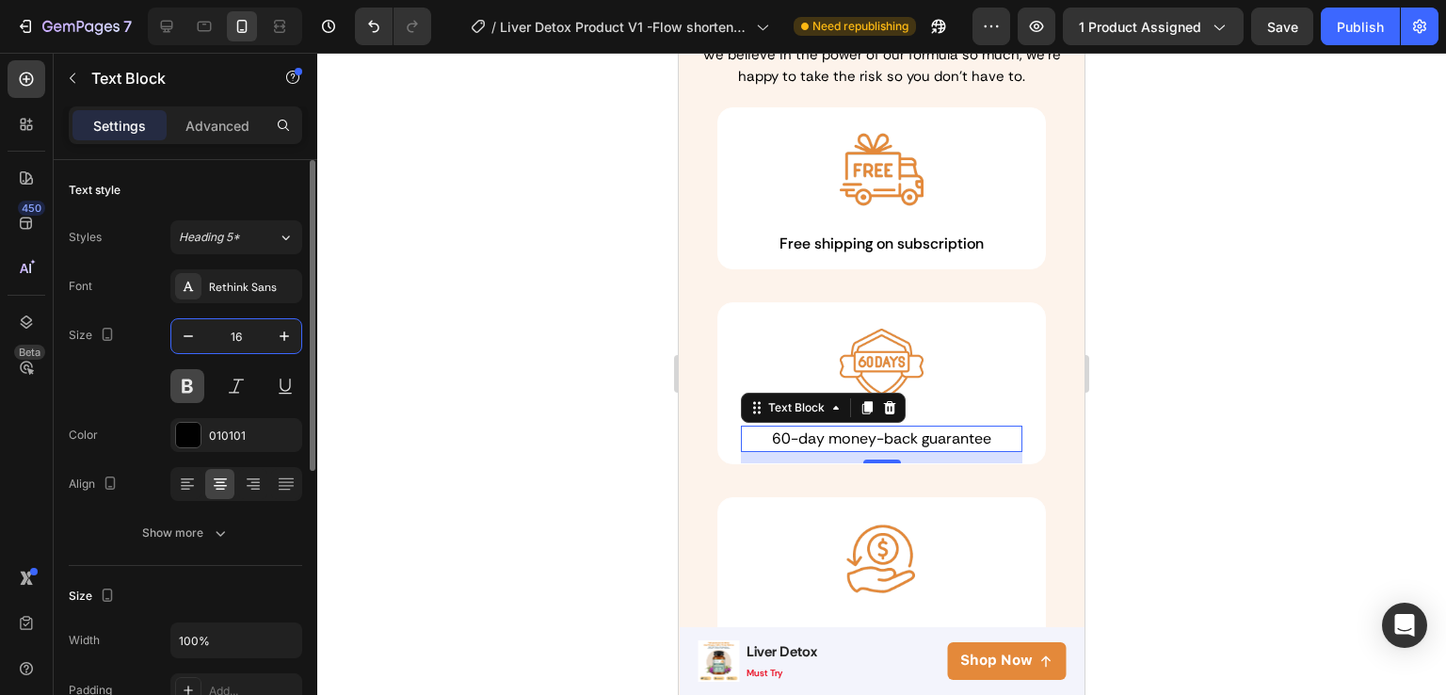
type input "16"
click at [179, 389] on button at bounding box center [187, 386] width 34 height 34
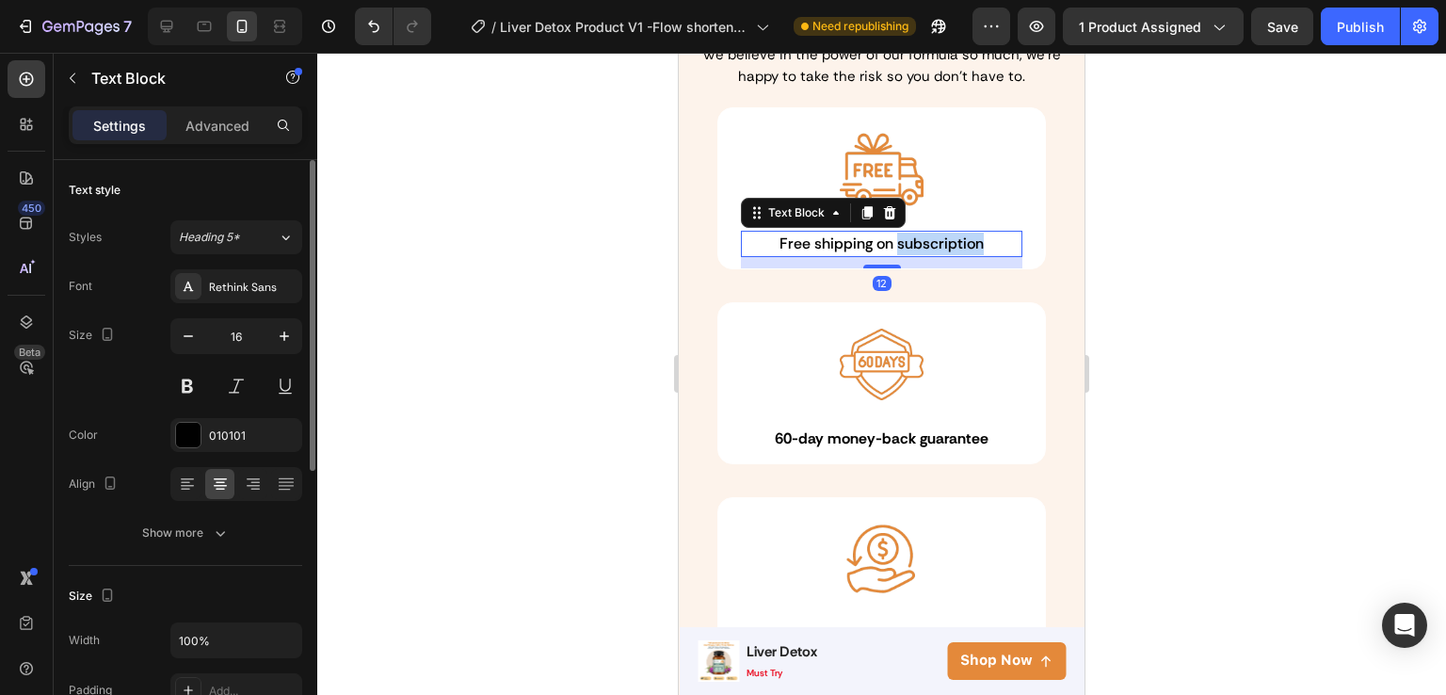
click at [916, 240] on p "Free shipping on subscription" at bounding box center [882, 244] width 278 height 23
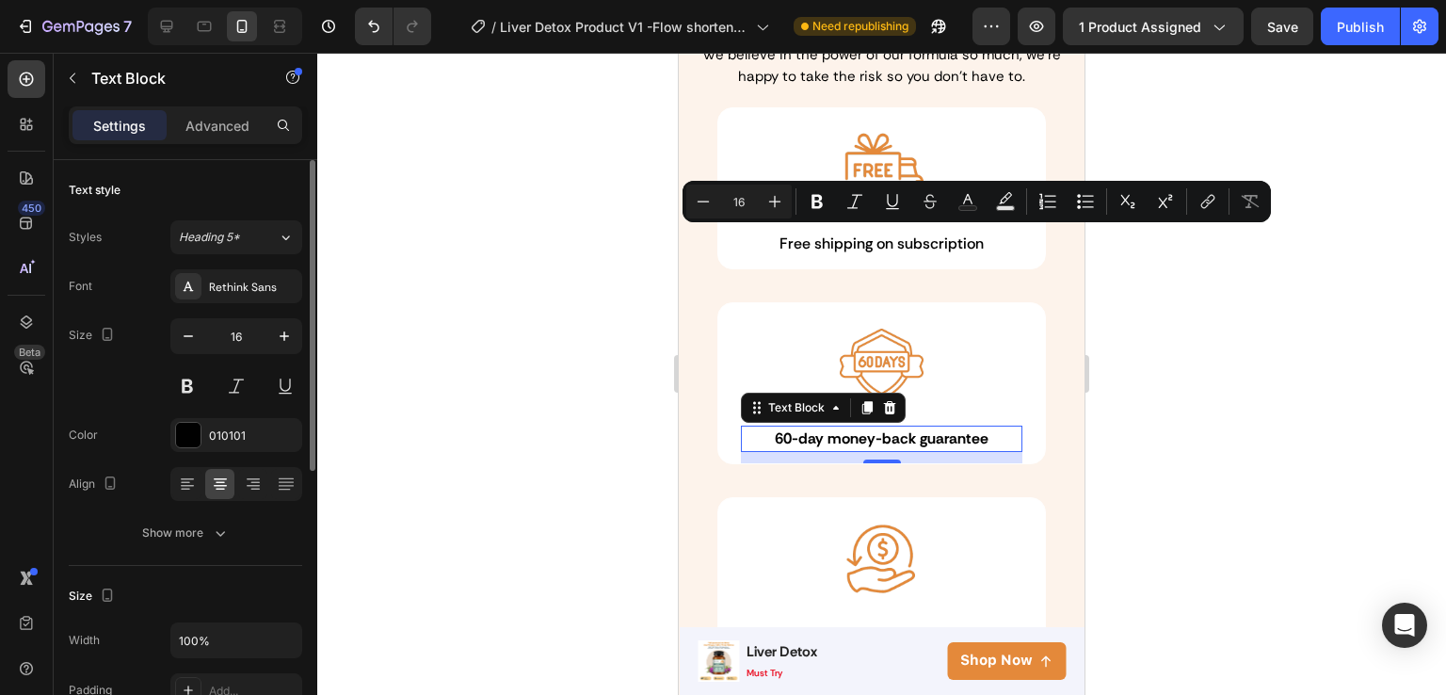
click at [938, 430] on span "60-day money-back guarantee" at bounding box center [882, 438] width 214 height 20
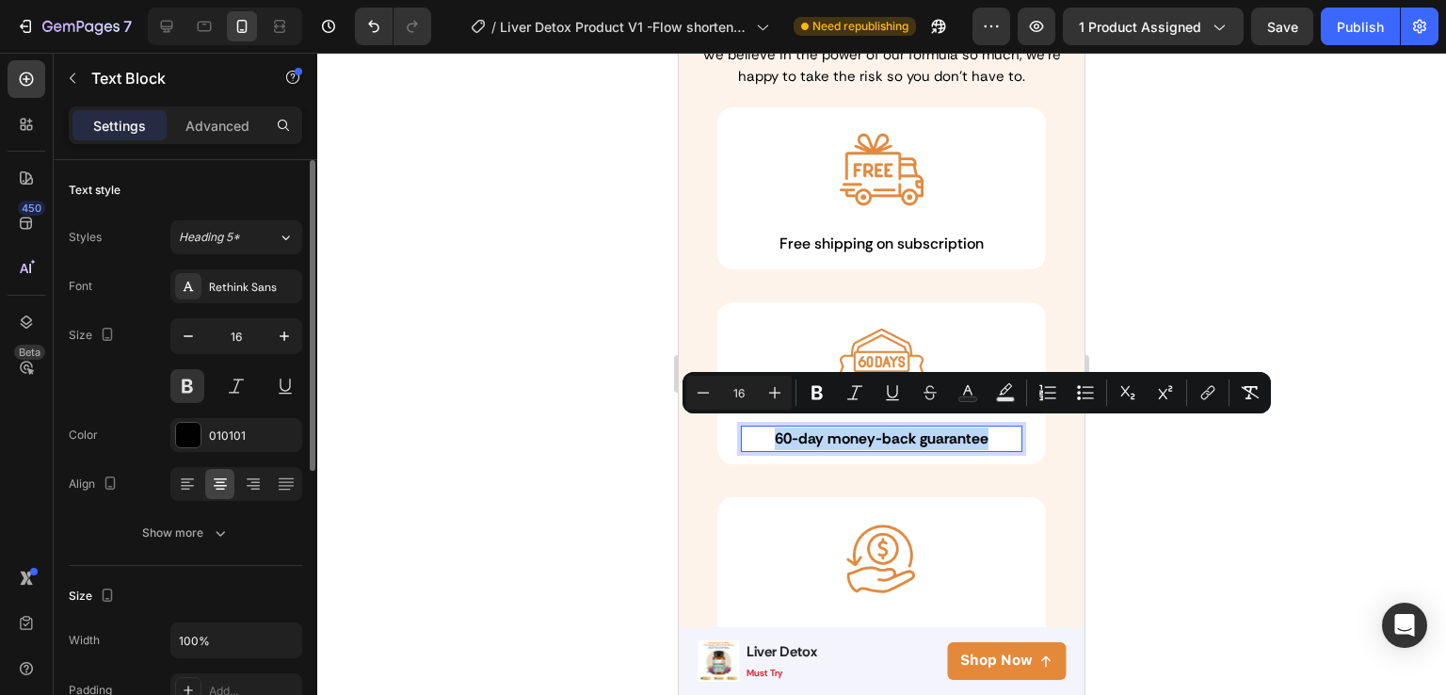
drag, startPoint x: 985, startPoint y: 429, endPoint x: 750, endPoint y: 433, distance: 235.4
click at [750, 433] on p "60-day money-back guarantee" at bounding box center [882, 438] width 278 height 23
click at [822, 404] on button "Bold" at bounding box center [817, 393] width 34 height 34
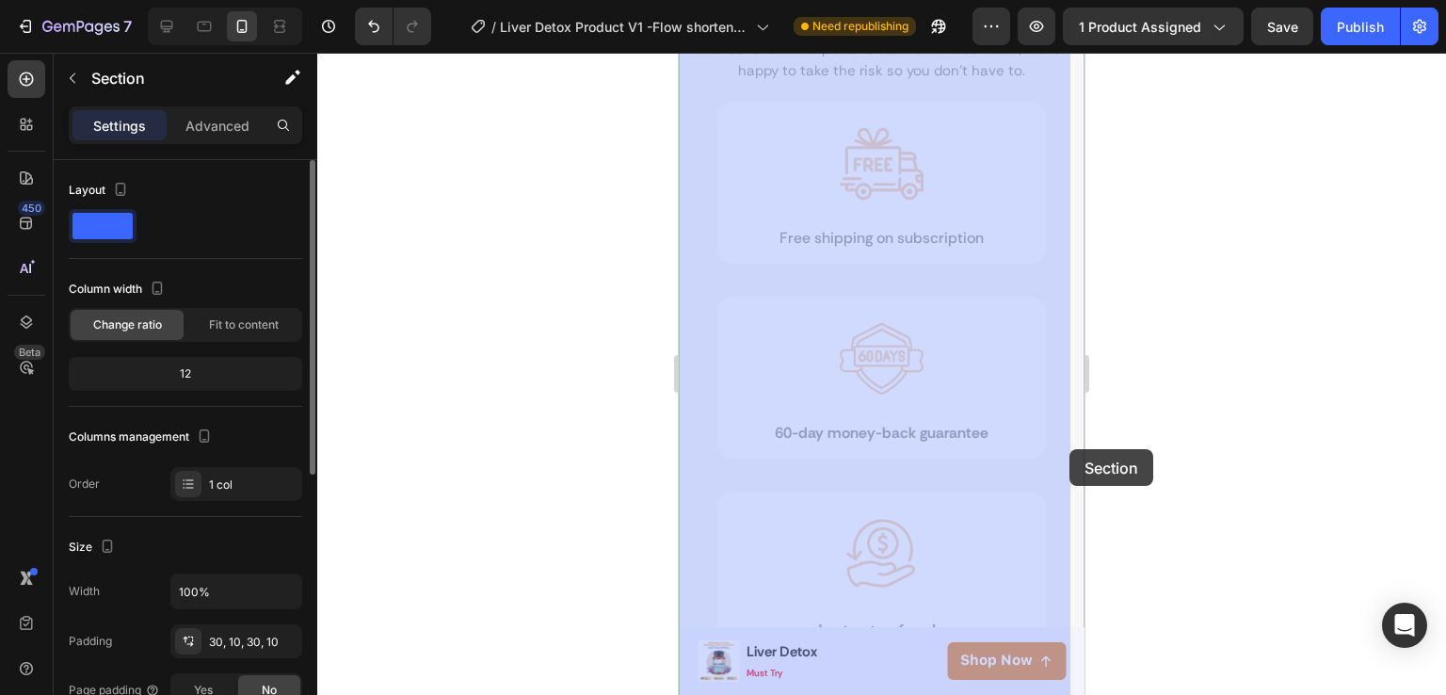
drag, startPoint x: 1070, startPoint y: 419, endPoint x: 1068, endPoint y: 445, distance: 26.4
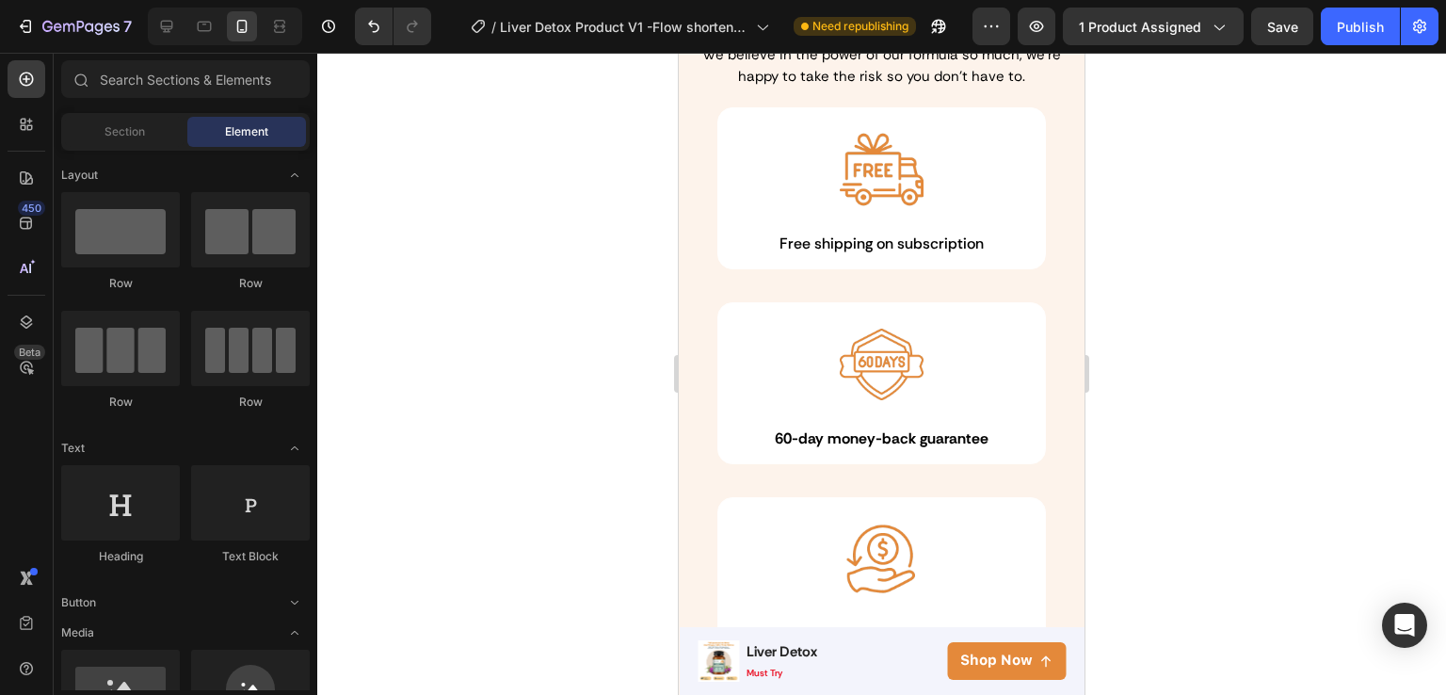
scroll to position [5671, 0]
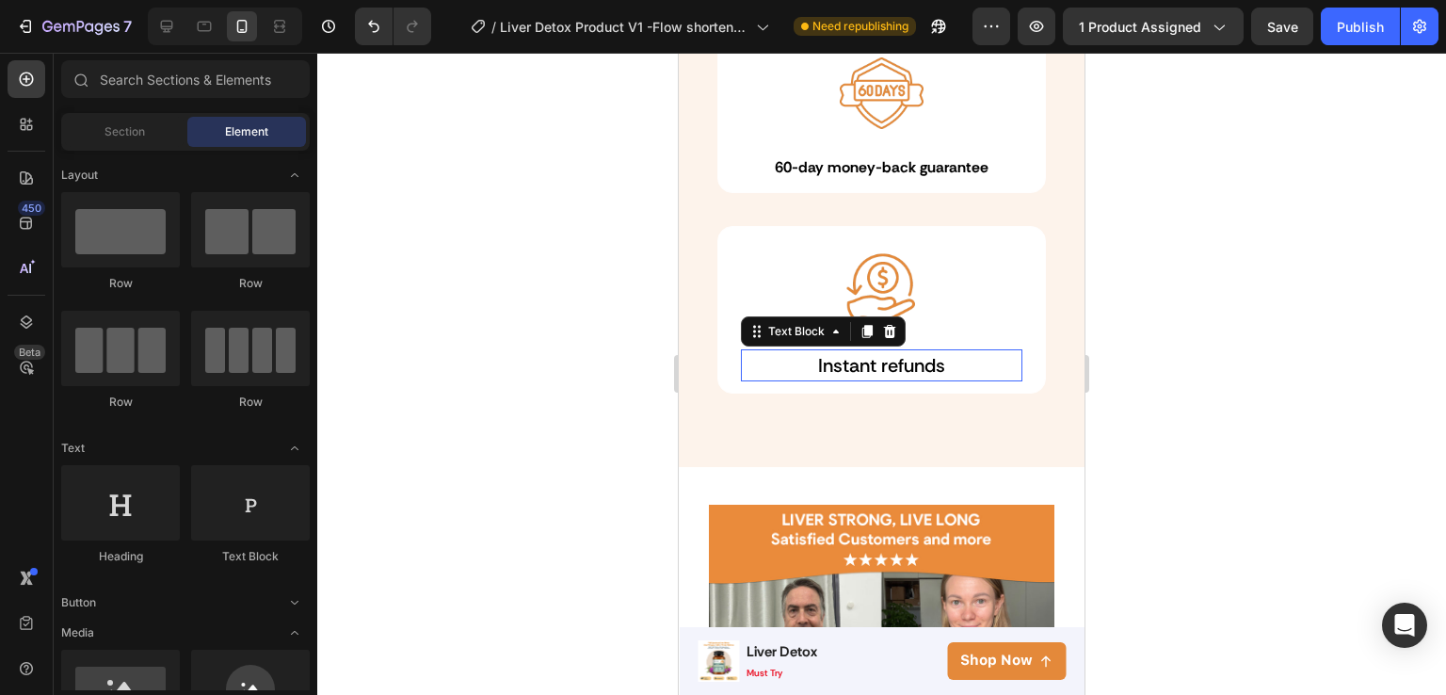
click at [885, 357] on p "Instant refunds" at bounding box center [882, 365] width 278 height 28
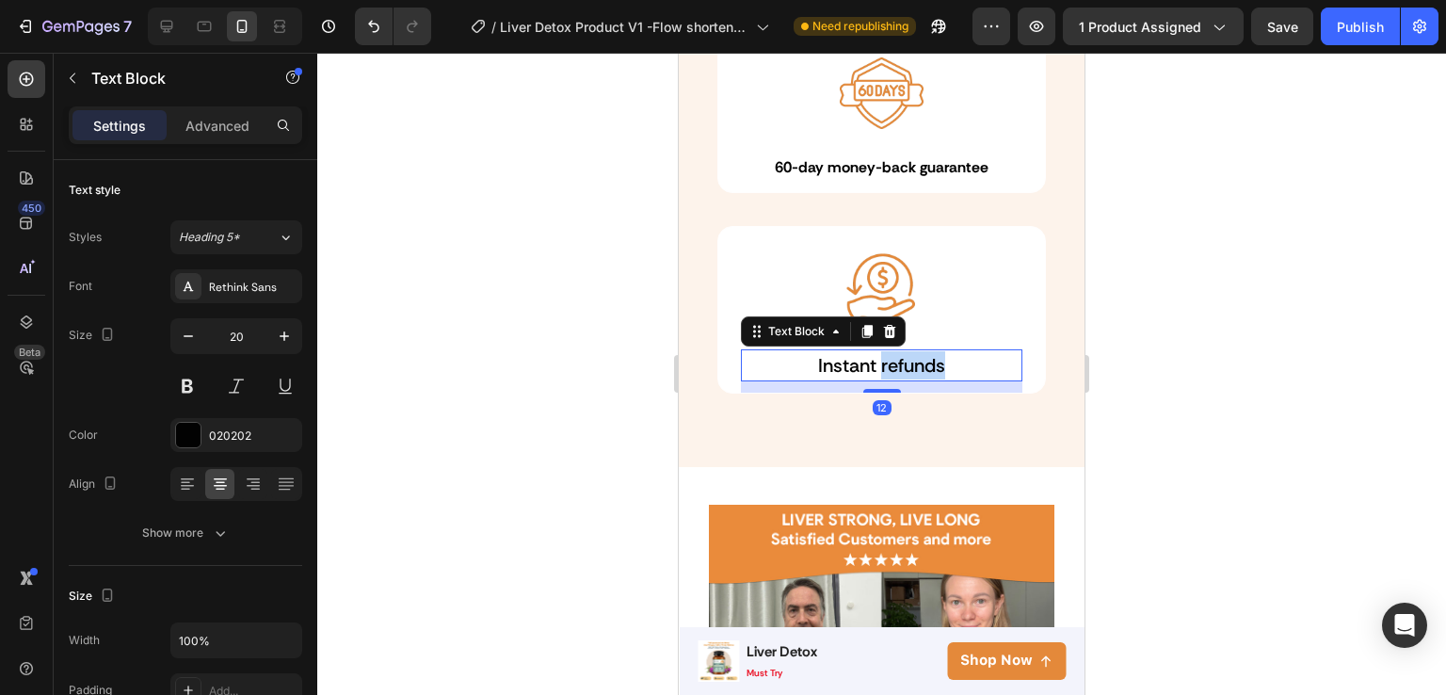
click at [946, 355] on p "Instant refunds" at bounding box center [882, 365] width 278 height 28
drag, startPoint x: 946, startPoint y: 355, endPoint x: 806, endPoint y: 352, distance: 140.3
click at [806, 352] on p "Instant refunds" at bounding box center [882, 365] width 278 height 28
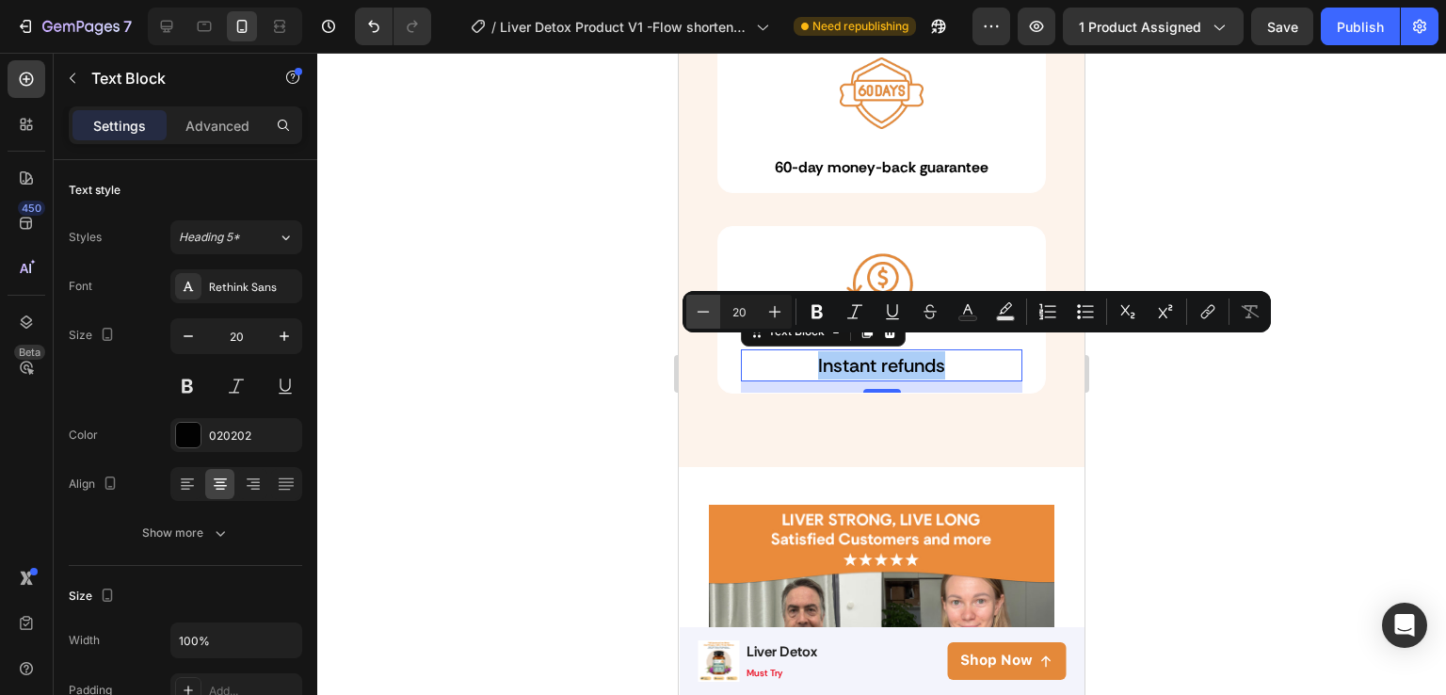
click at [711, 317] on icon "Editor contextual toolbar" at bounding box center [703, 311] width 19 height 19
type input "16"
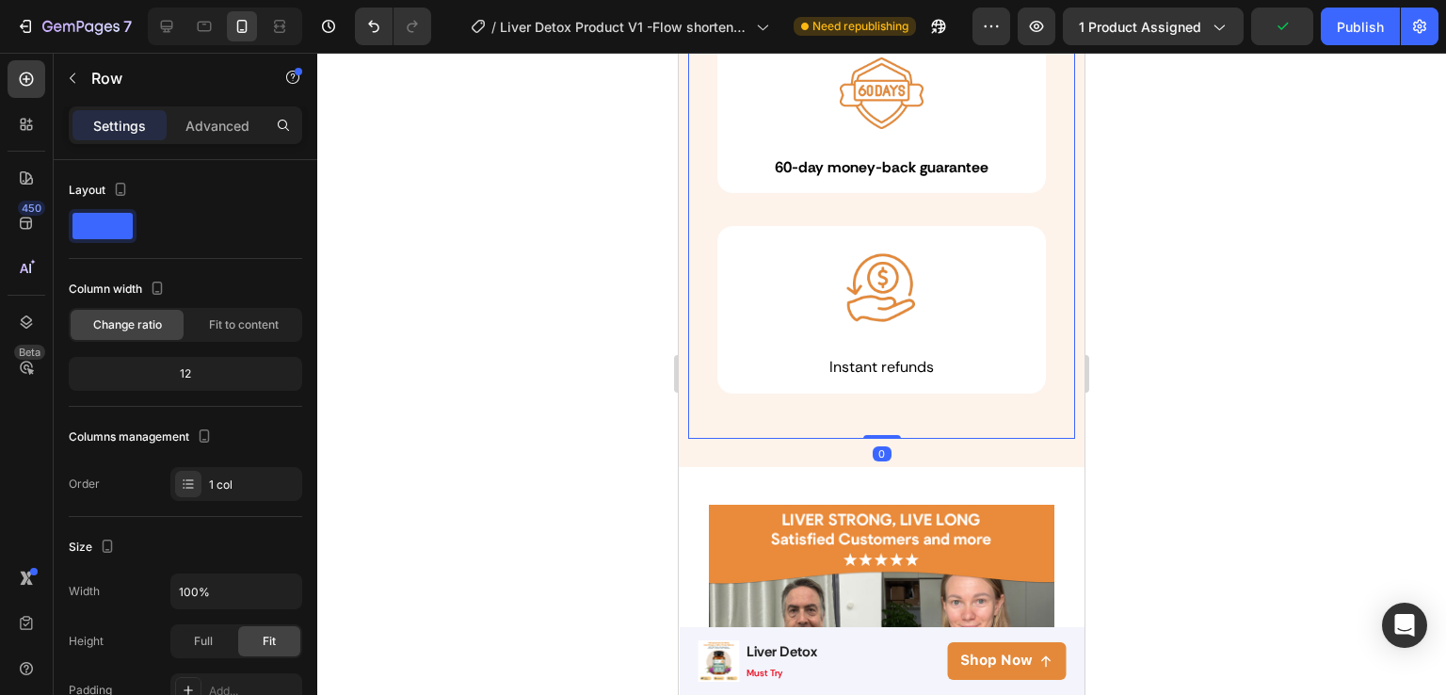
click at [896, 404] on div "Image Free shipping on subscription Text Block Row Image 60-day money-back guar…" at bounding box center [881, 137] width 387 height 602
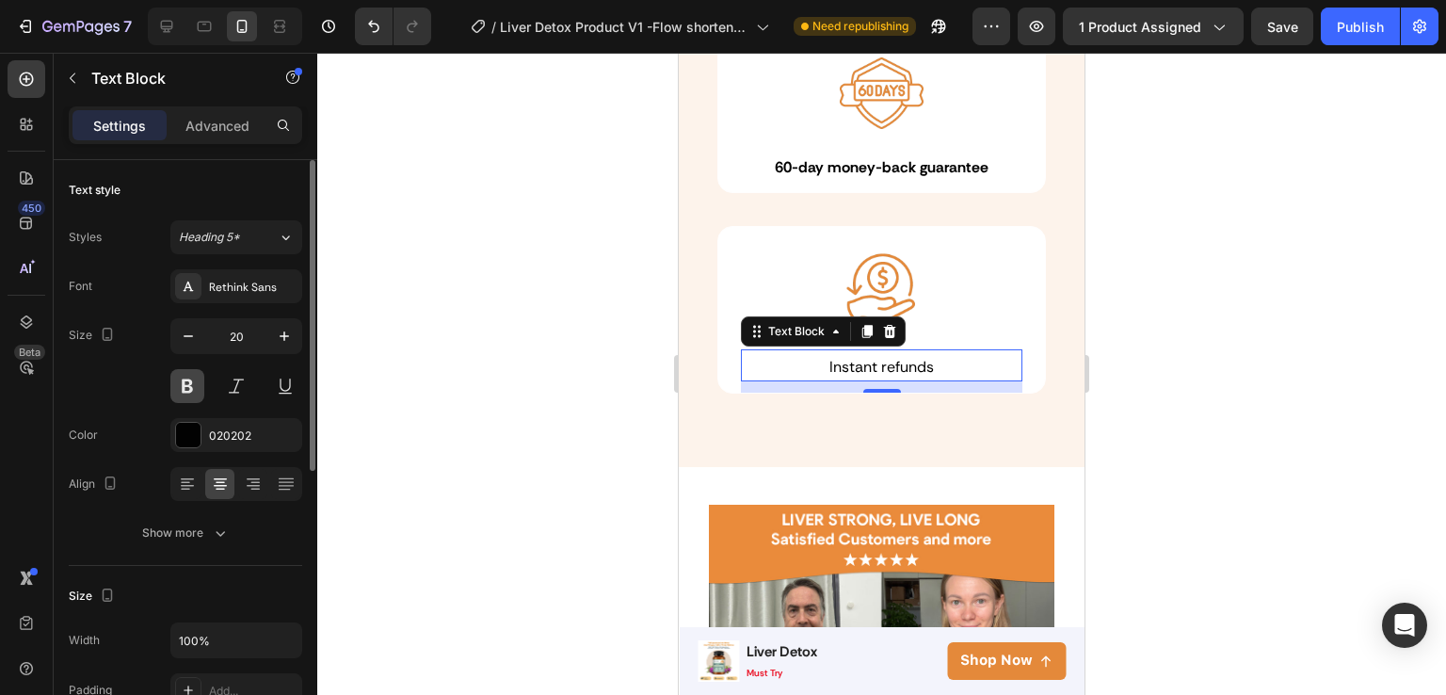
click at [172, 383] on button at bounding box center [187, 386] width 34 height 34
click at [868, 386] on div at bounding box center [882, 389] width 38 height 6
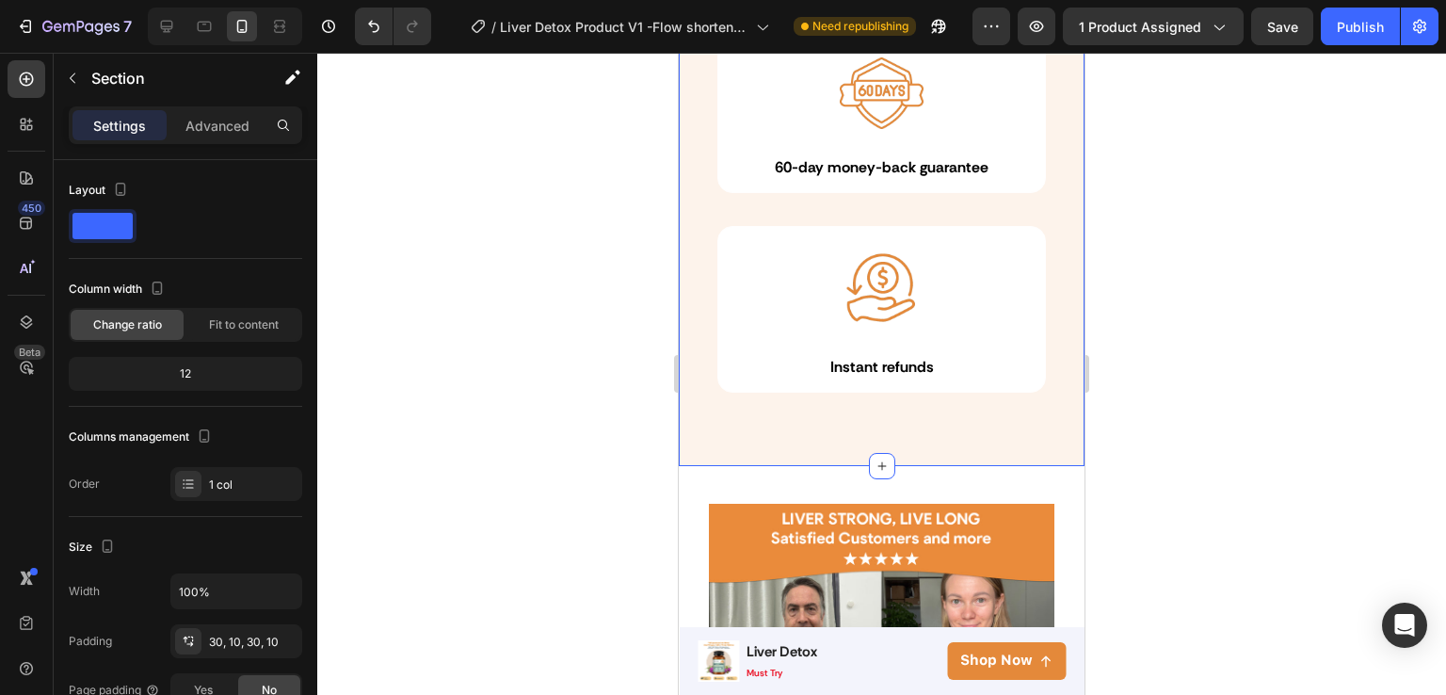
click at [830, 452] on div "Your purchase is protected by our Text Block 60-day money-back guarantee Headin…" at bounding box center [882, 8] width 406 height 915
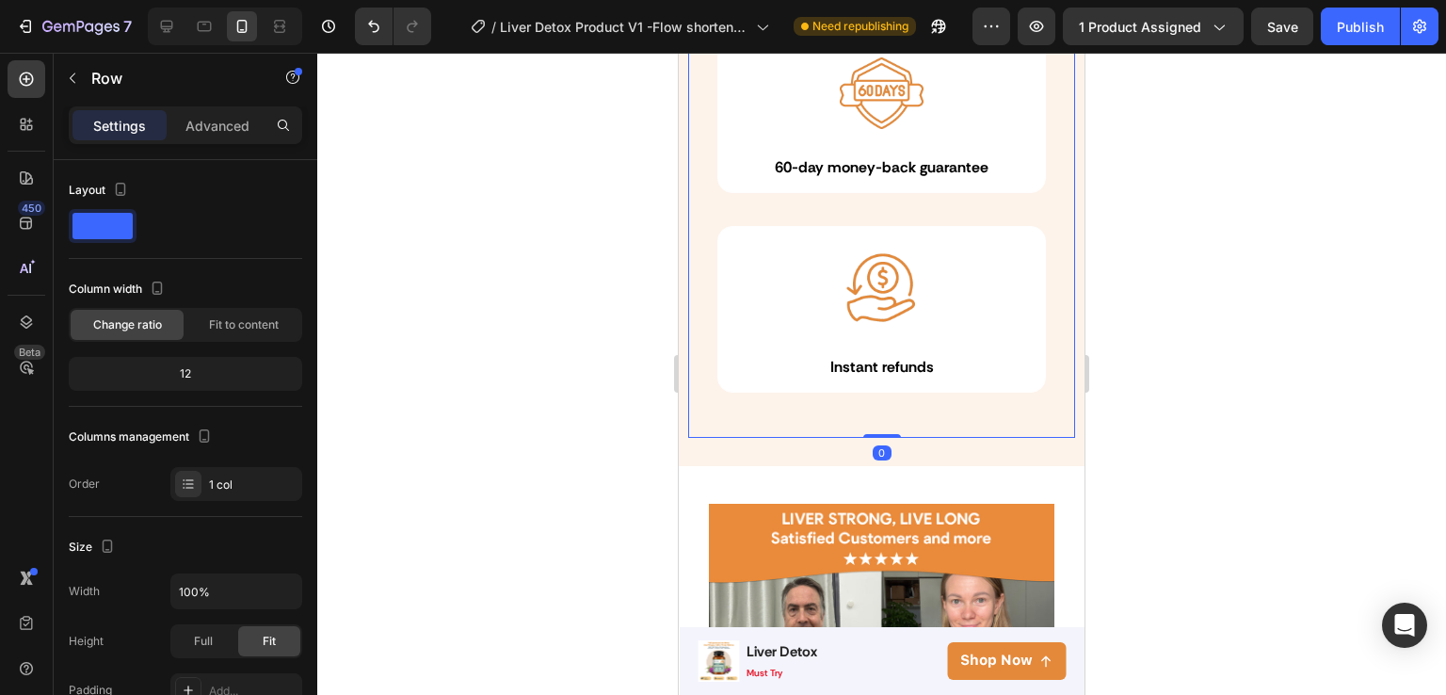
drag, startPoint x: 867, startPoint y: 423, endPoint x: 867, endPoint y: 396, distance: 26.4
click at [867, 396] on div "Image Free shipping on subscription Text Block Row Image 60-day money-back guar…" at bounding box center [881, 136] width 387 height 601
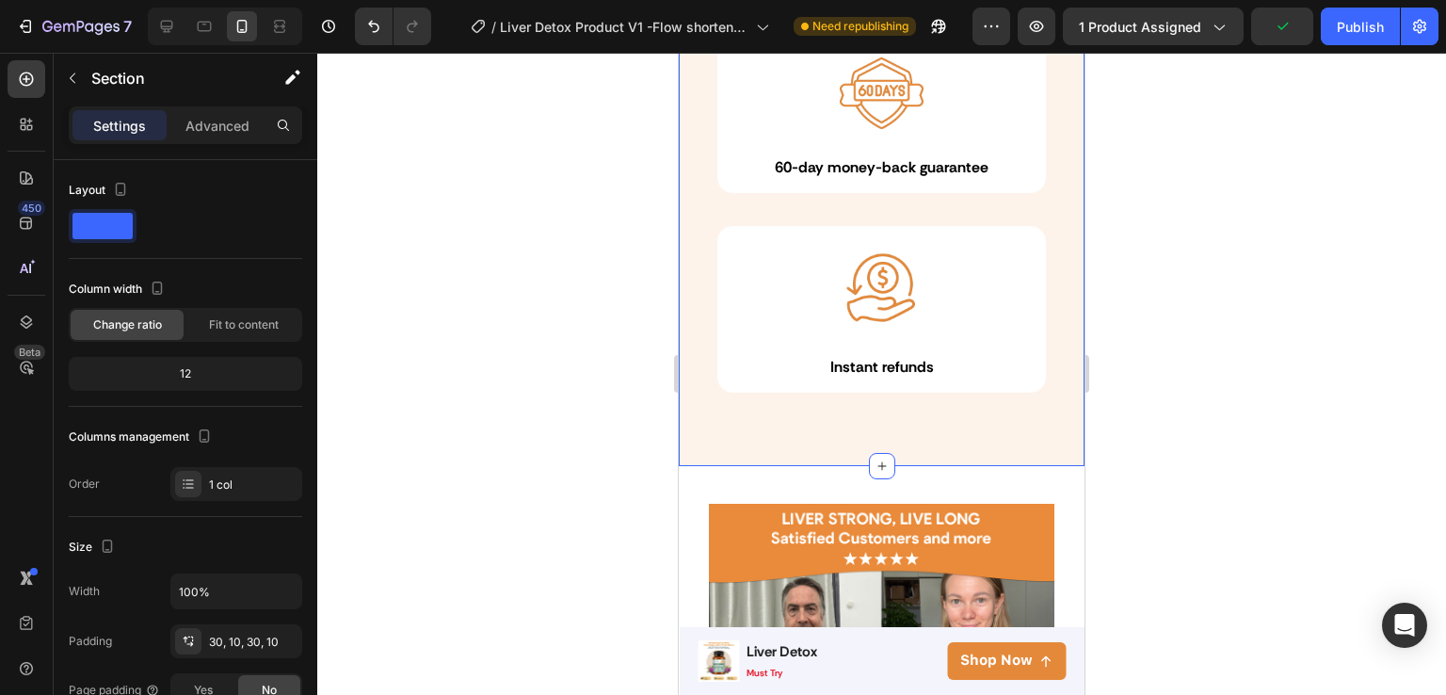
click at [701, 438] on div "Your purchase is protected by our Text Block 60-day money-back guarantee Headin…" at bounding box center [882, 8] width 406 height 915
click at [226, 116] on p "Advanced" at bounding box center [217, 126] width 64 height 20
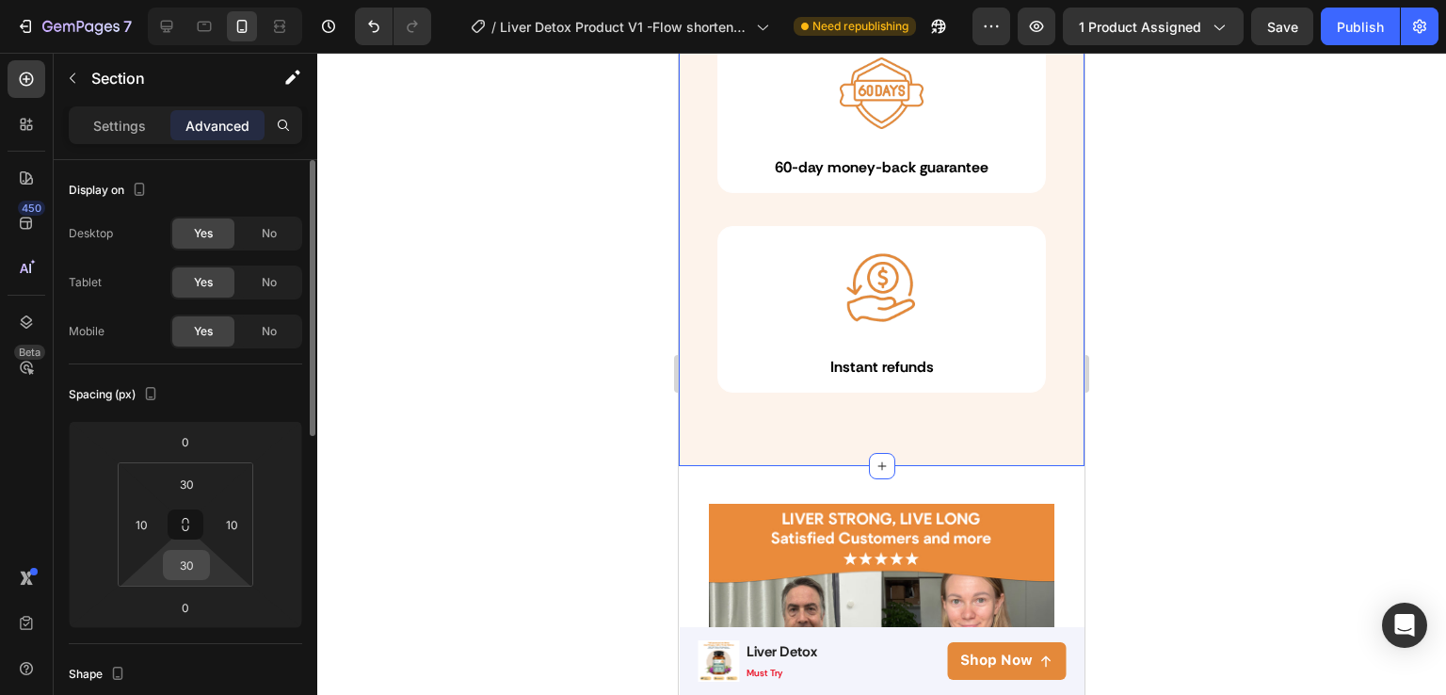
click at [190, 564] on input "30" at bounding box center [187, 565] width 38 height 28
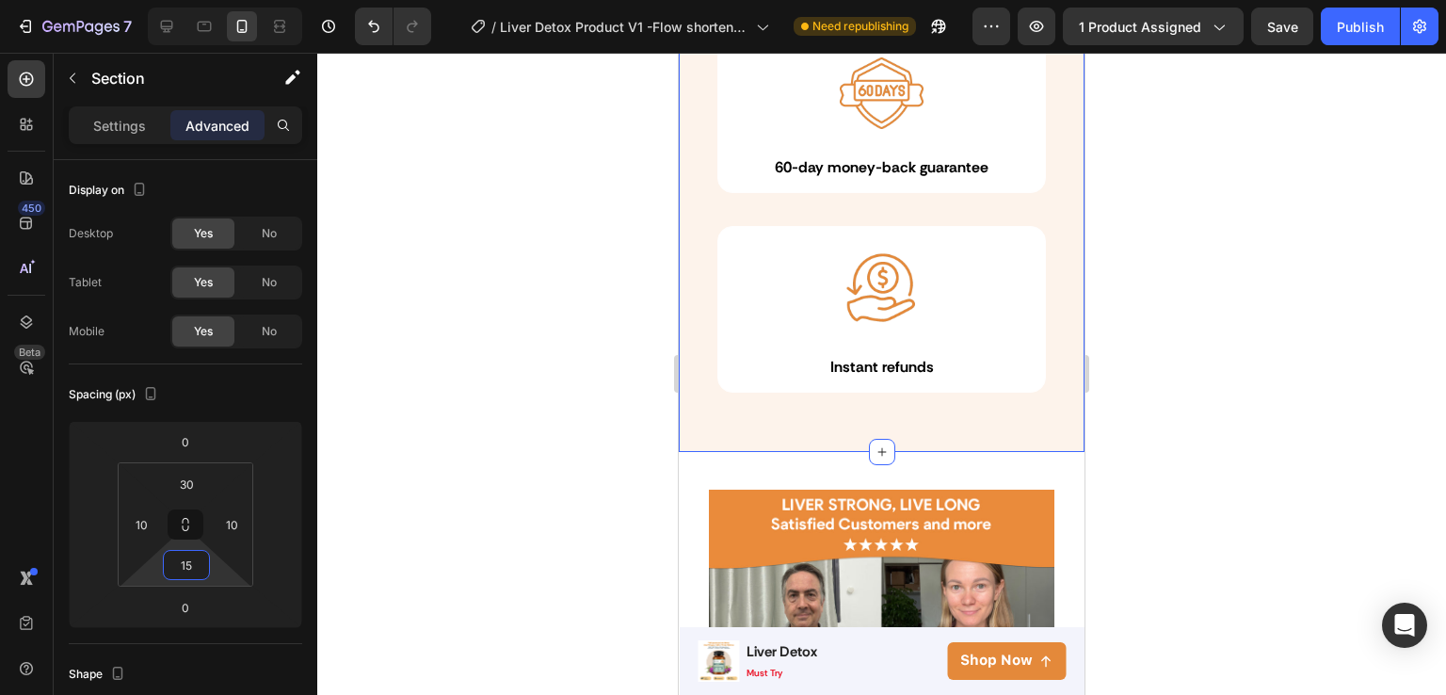
type input "15"
click at [478, 473] on div at bounding box center [881, 374] width 1129 height 642
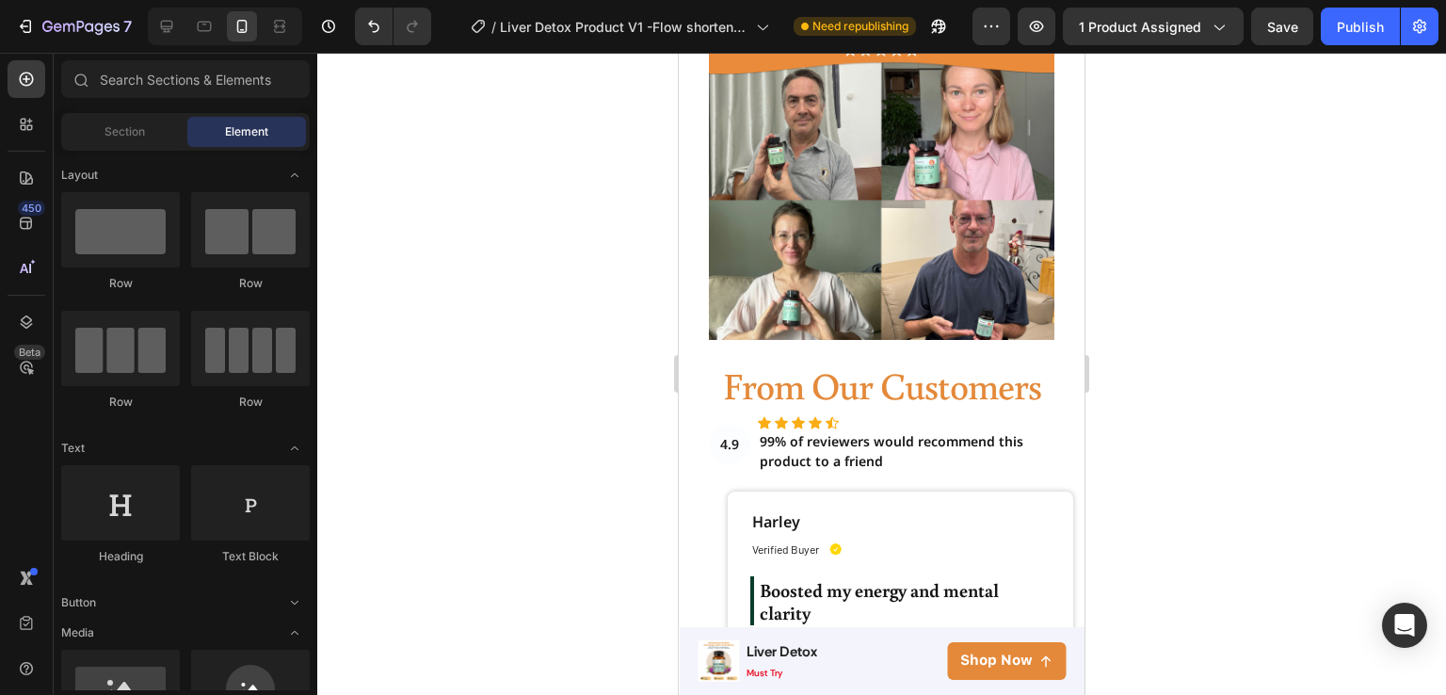
scroll to position [6012, 0]
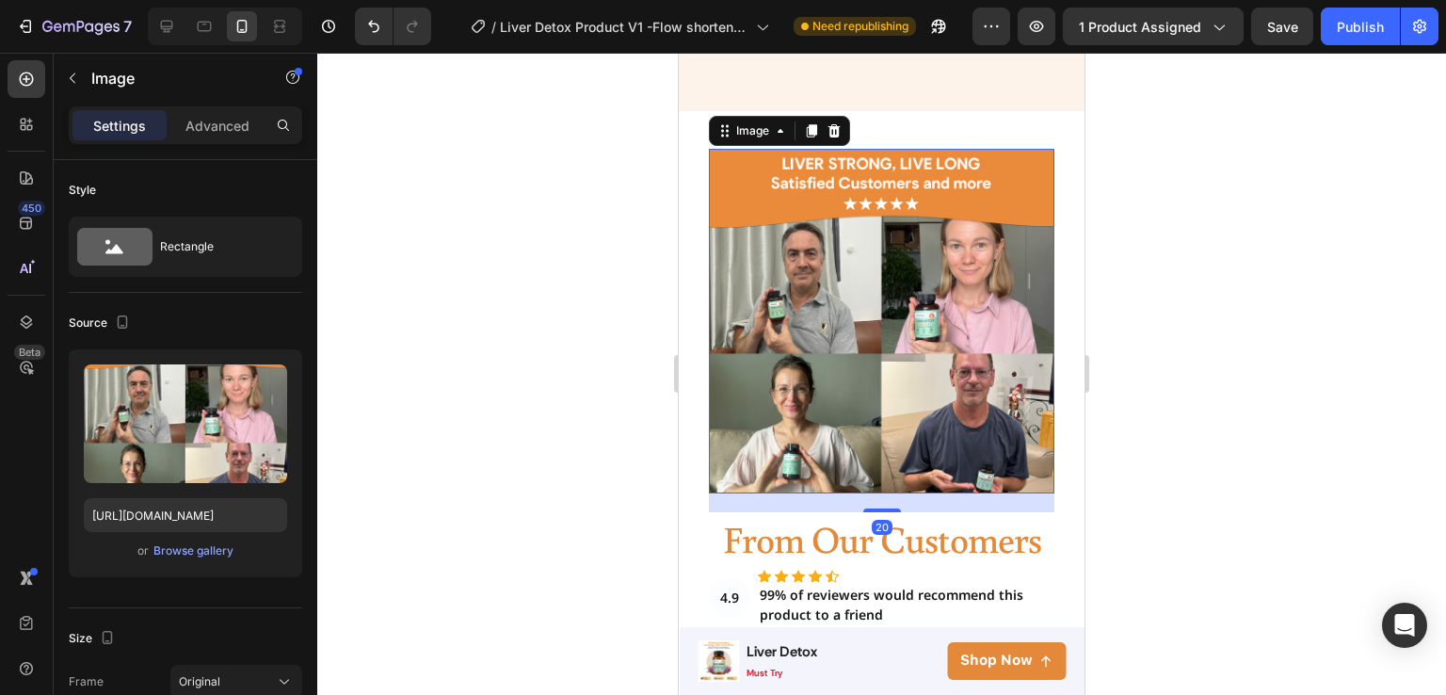
click at [208, 140] on div "Settings Advanced" at bounding box center [186, 125] width 234 height 38
click at [211, 123] on p "Advanced" at bounding box center [217, 126] width 64 height 20
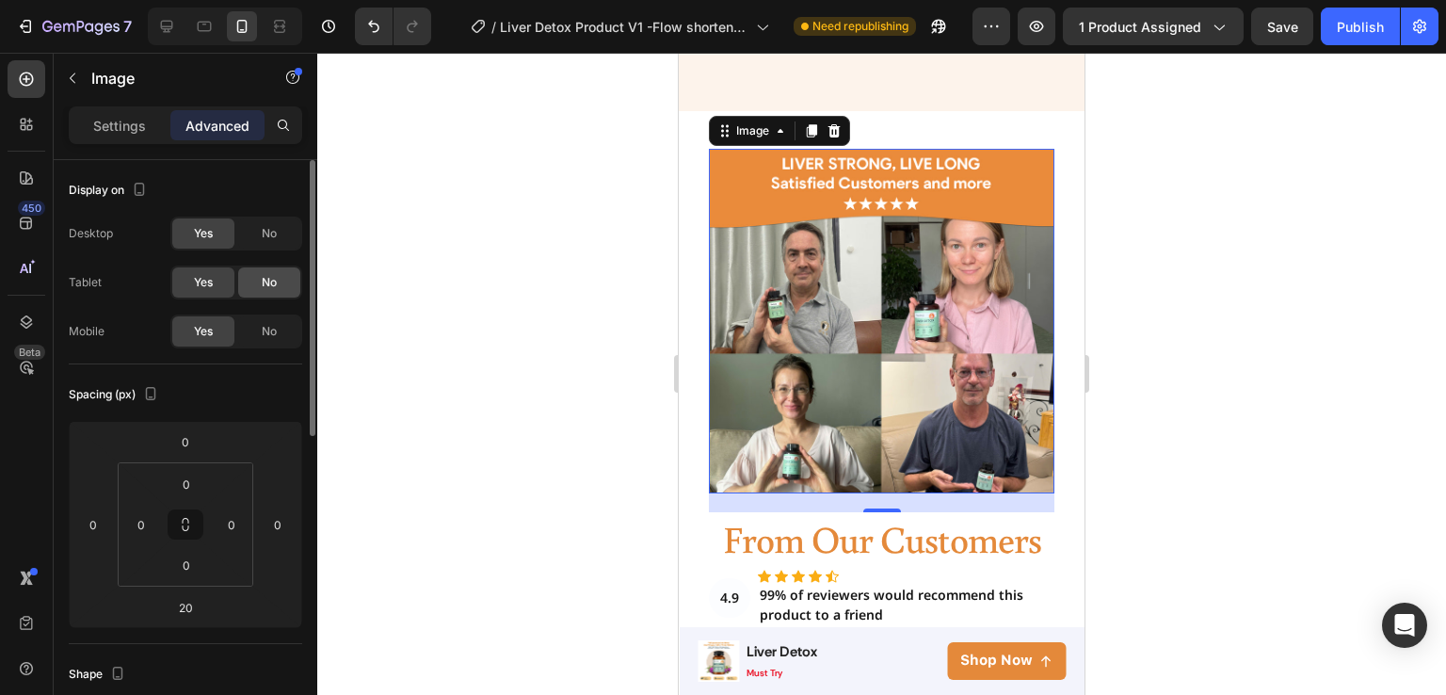
click at [262, 280] on span "No" at bounding box center [269, 282] width 15 height 17
click at [262, 247] on div "No" at bounding box center [269, 233] width 62 height 30
click at [462, 313] on div at bounding box center [881, 374] width 1129 height 642
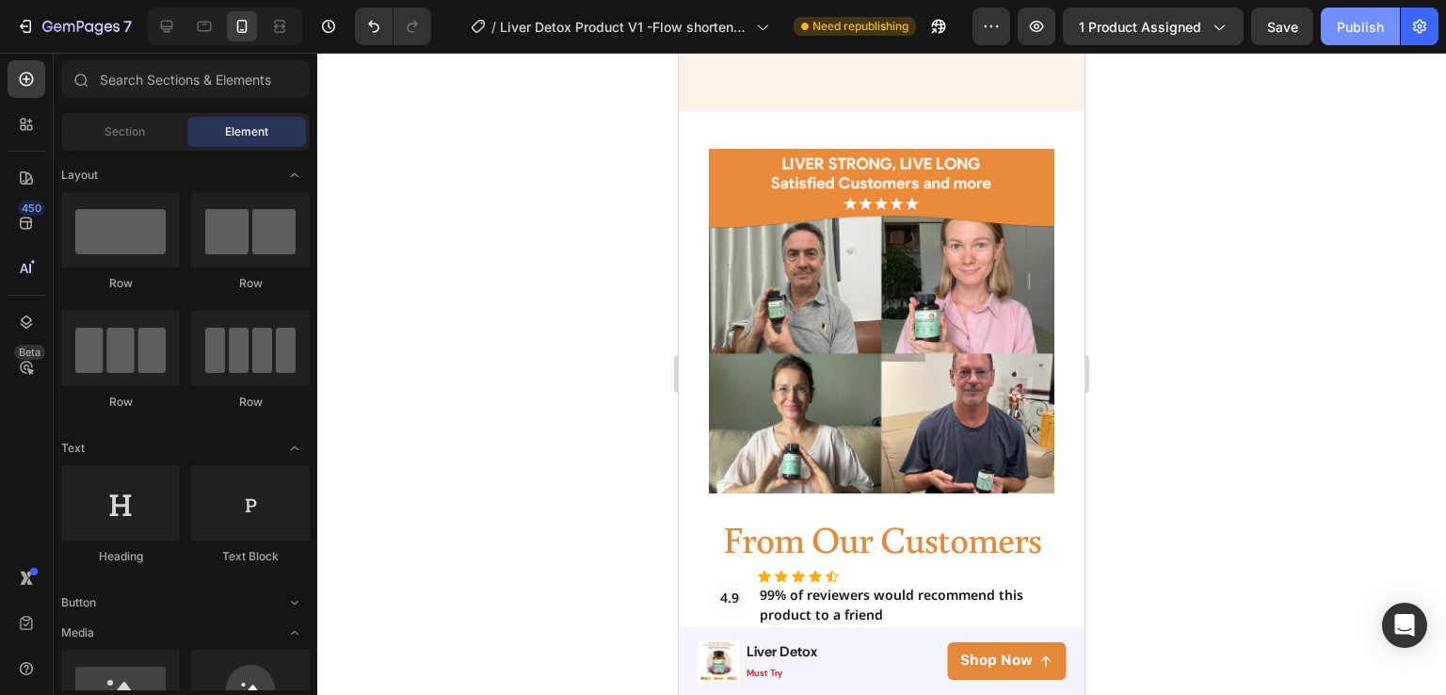
click at [1353, 33] on div "Publish" at bounding box center [1360, 27] width 47 height 20
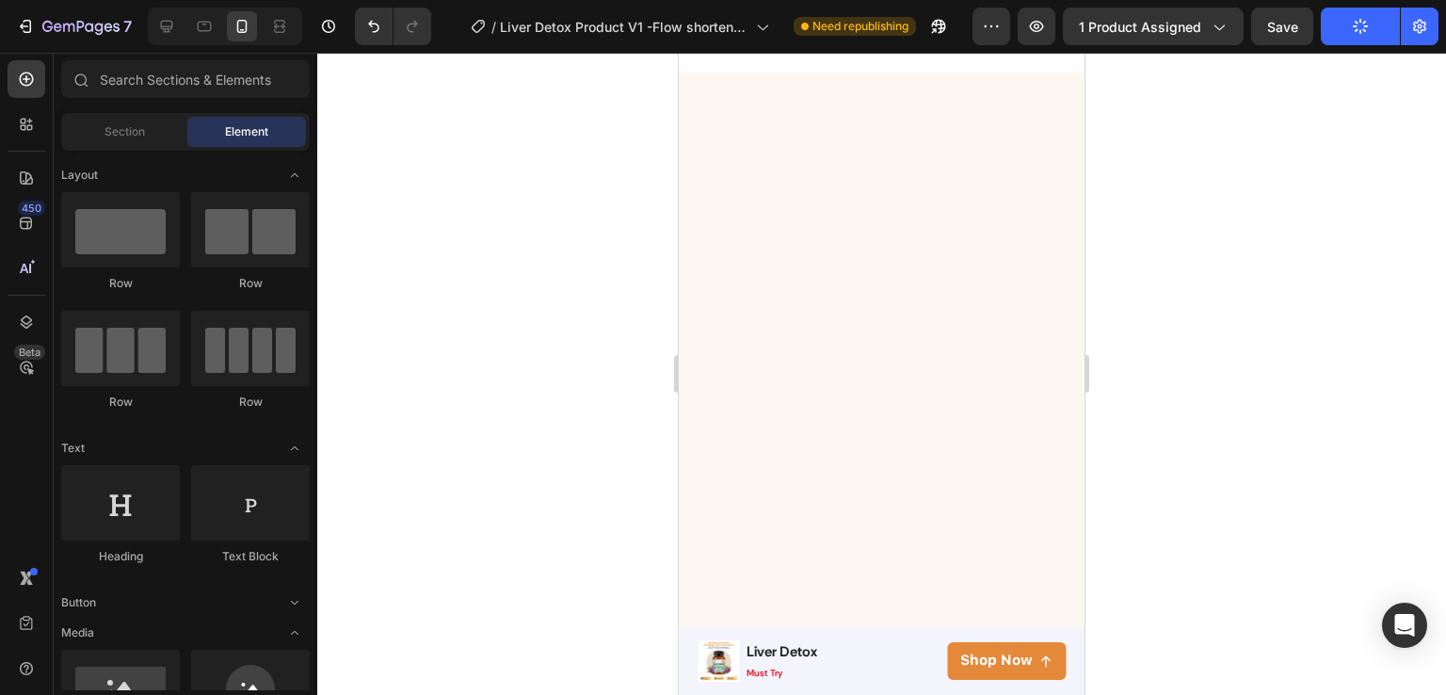
scroll to position [0, 0]
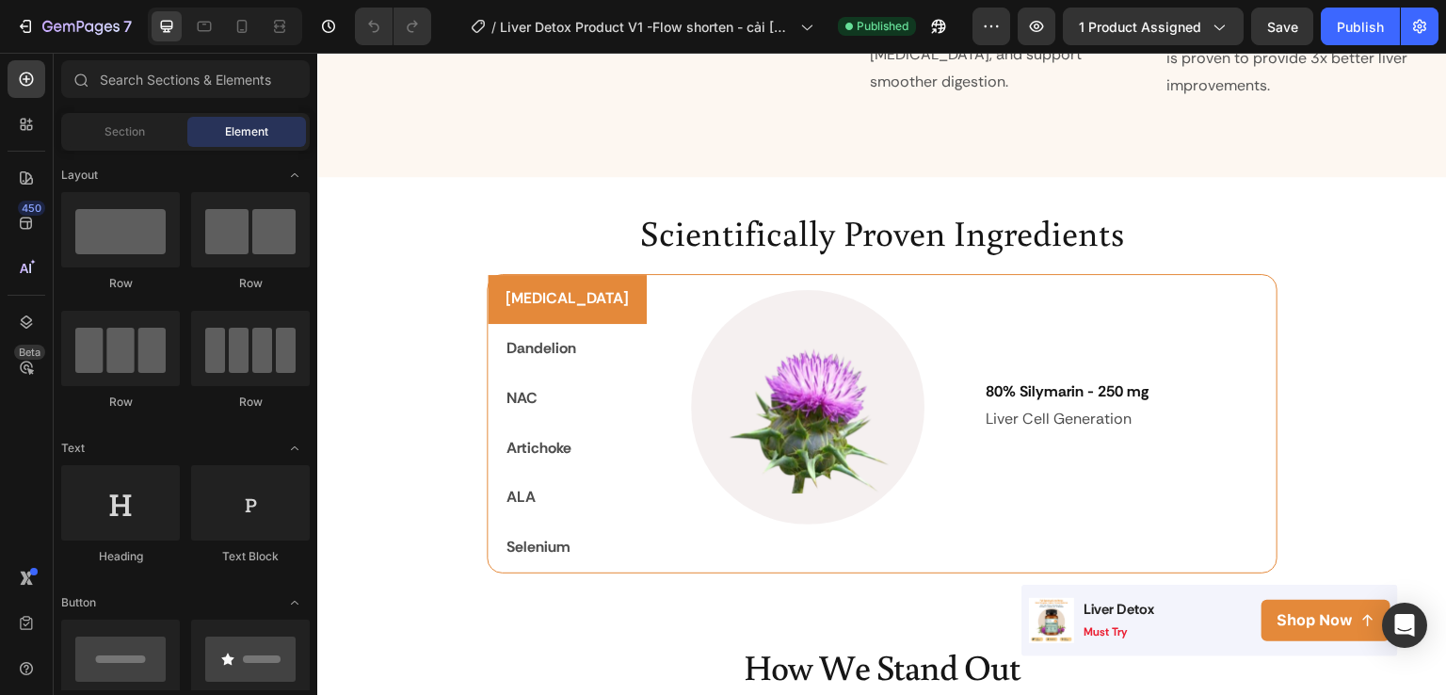
scroll to position [2608, 0]
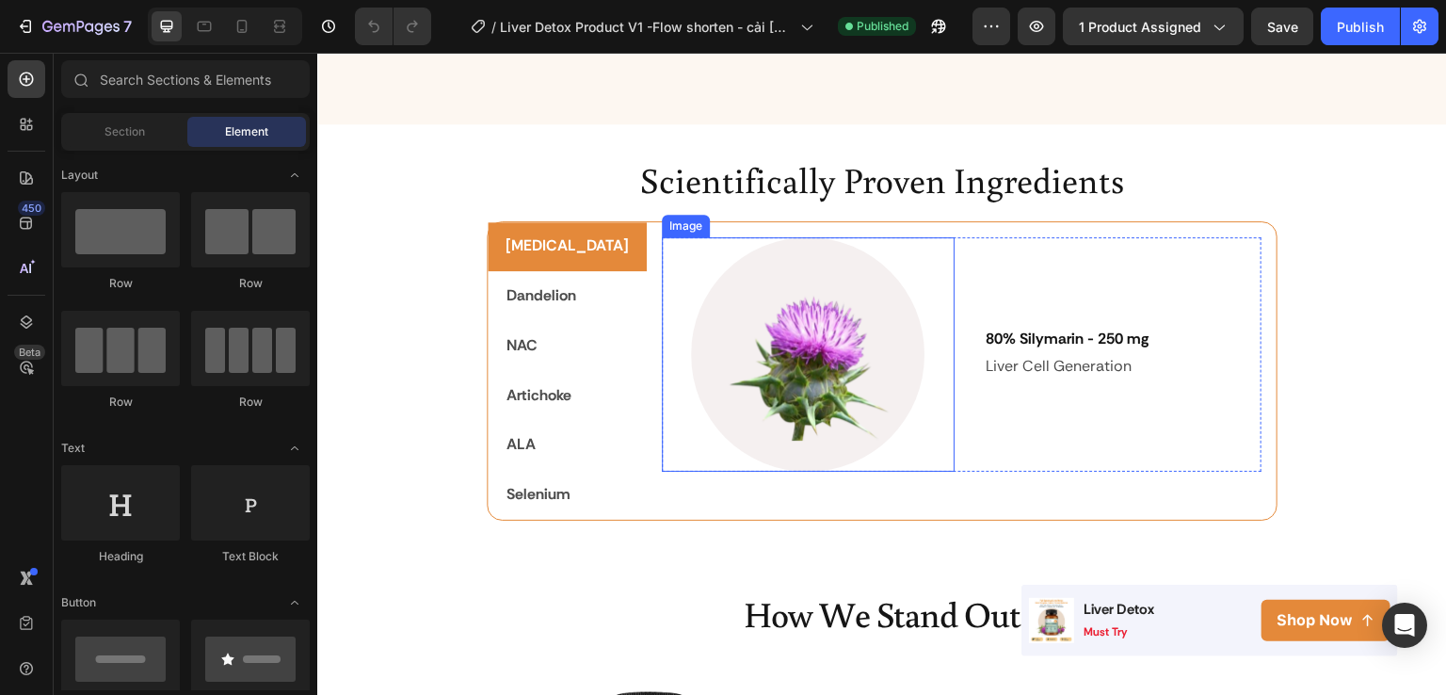
click at [855, 405] on img at bounding box center [808, 354] width 234 height 234
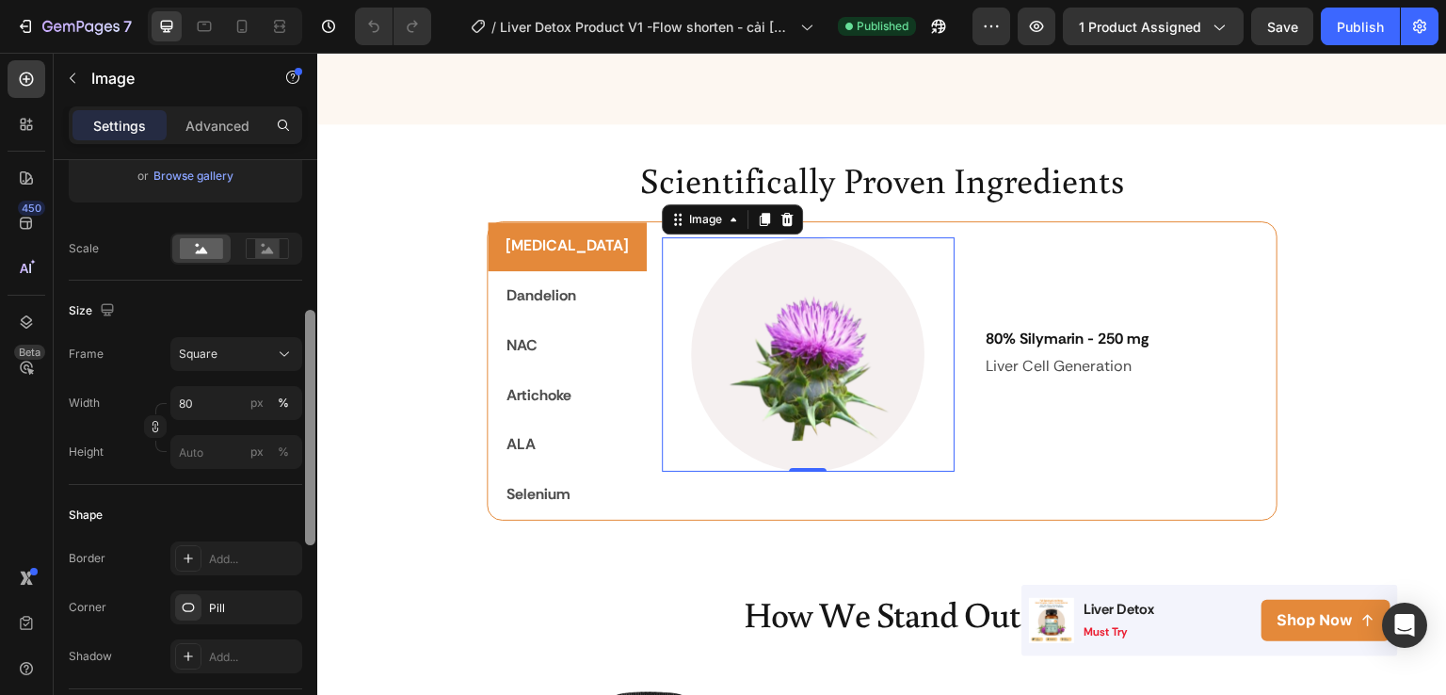
scroll to position [394, 0]
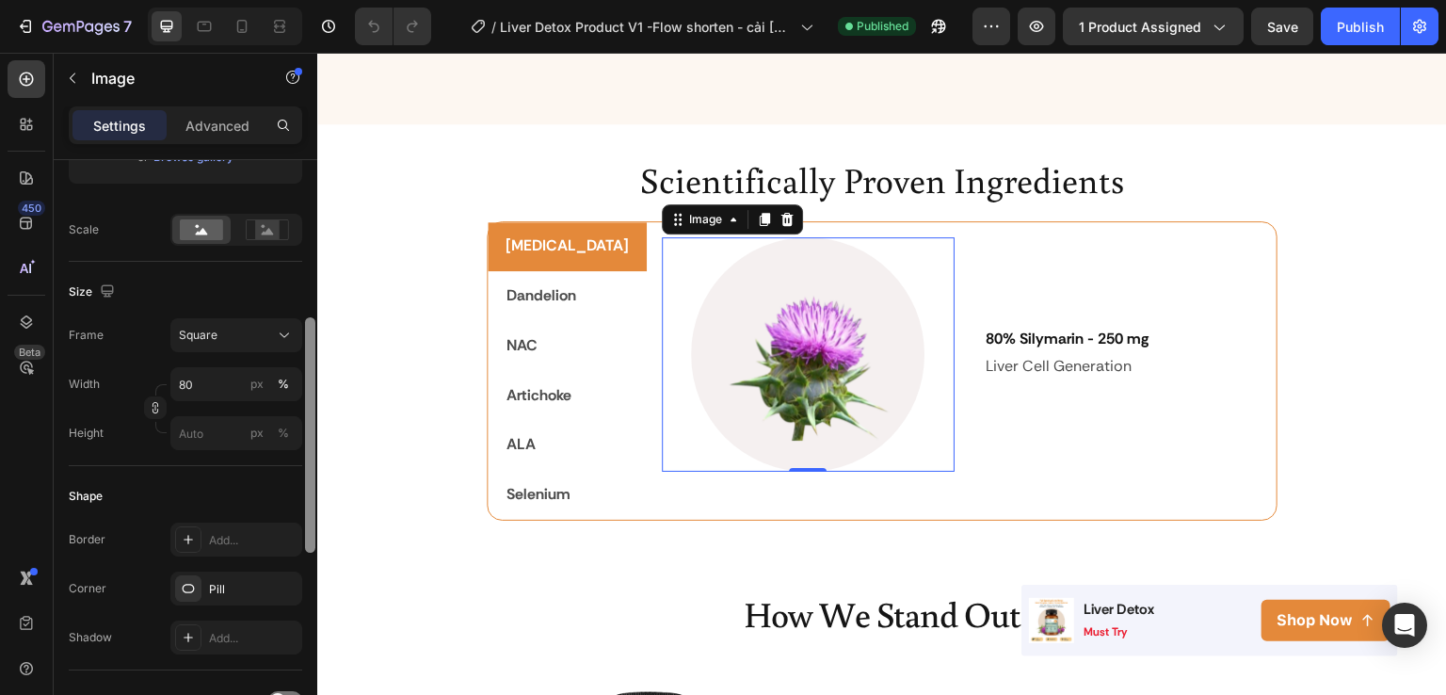
drag, startPoint x: 309, startPoint y: 223, endPoint x: 311, endPoint y: 381, distance: 158.2
click at [311, 381] on div at bounding box center [310, 434] width 10 height 235
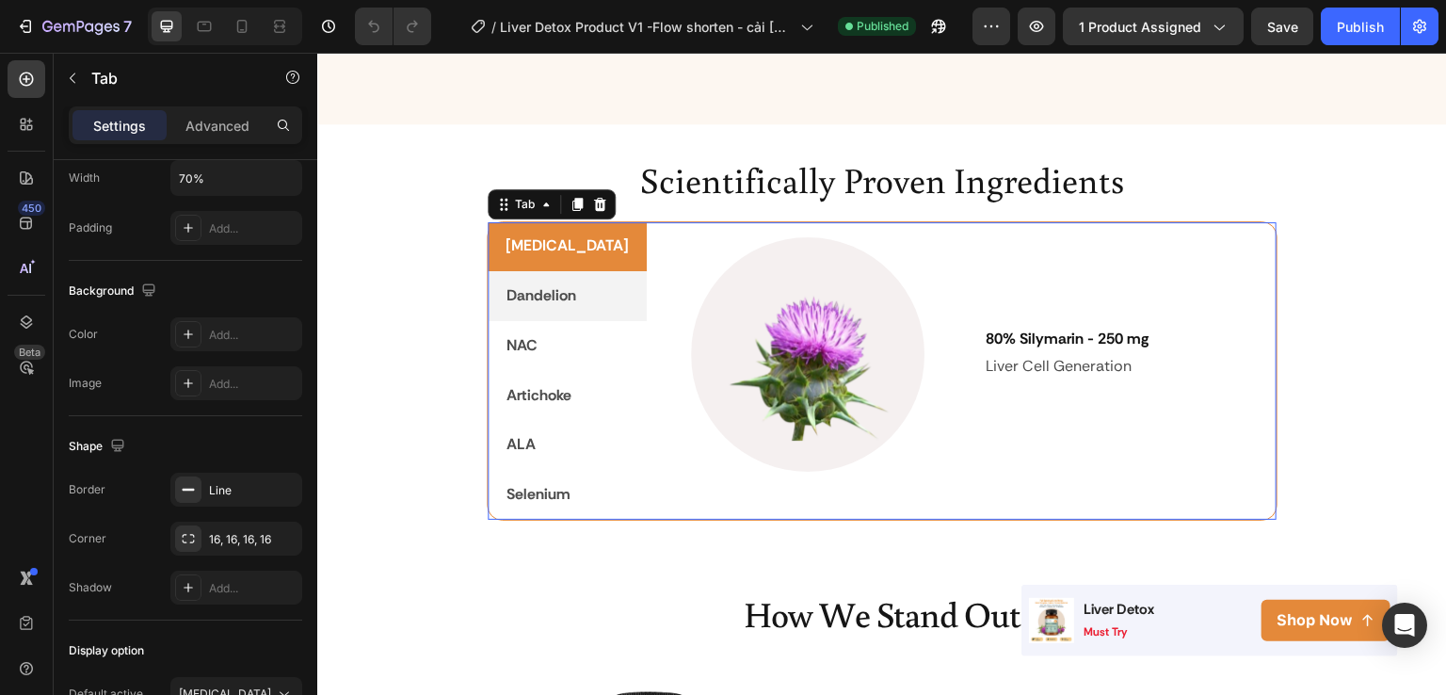
click at [531, 282] on p "Dandelion" at bounding box center [542, 295] width 70 height 27
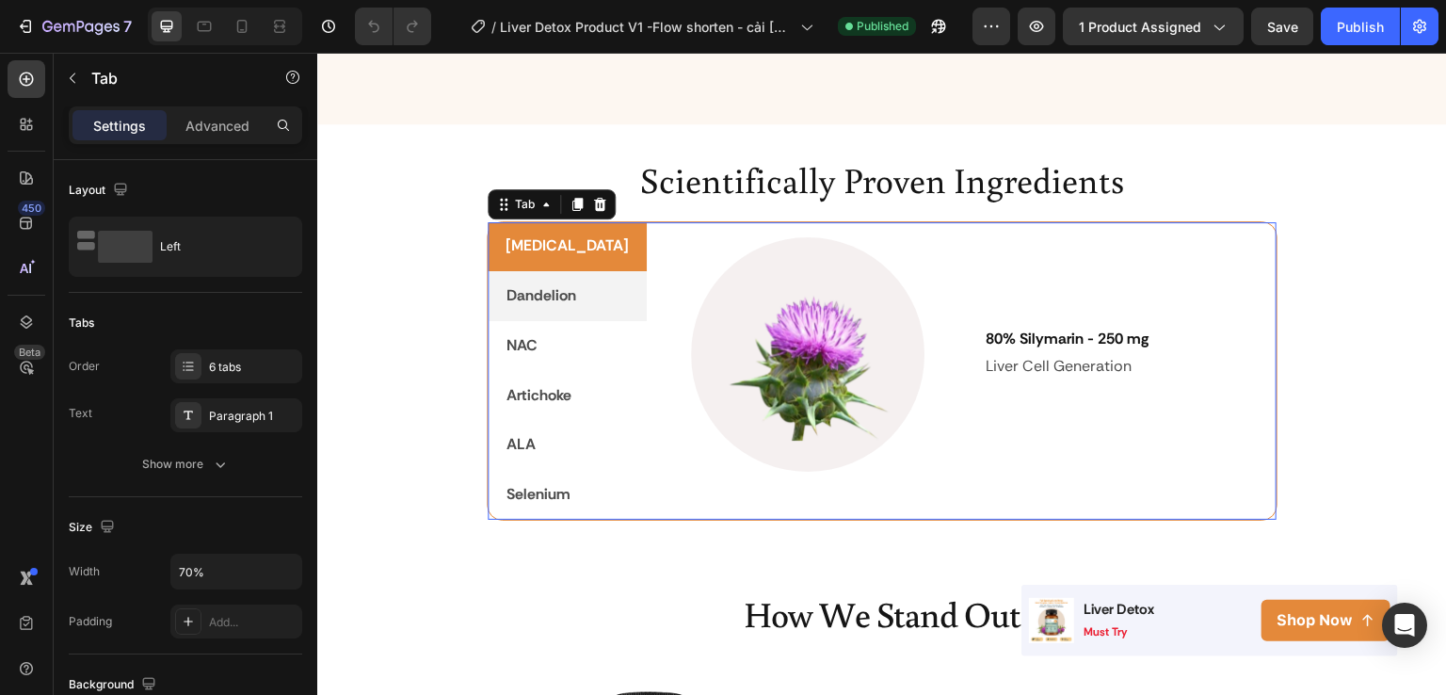
click at [531, 282] on p "Dandelion" at bounding box center [542, 295] width 70 height 27
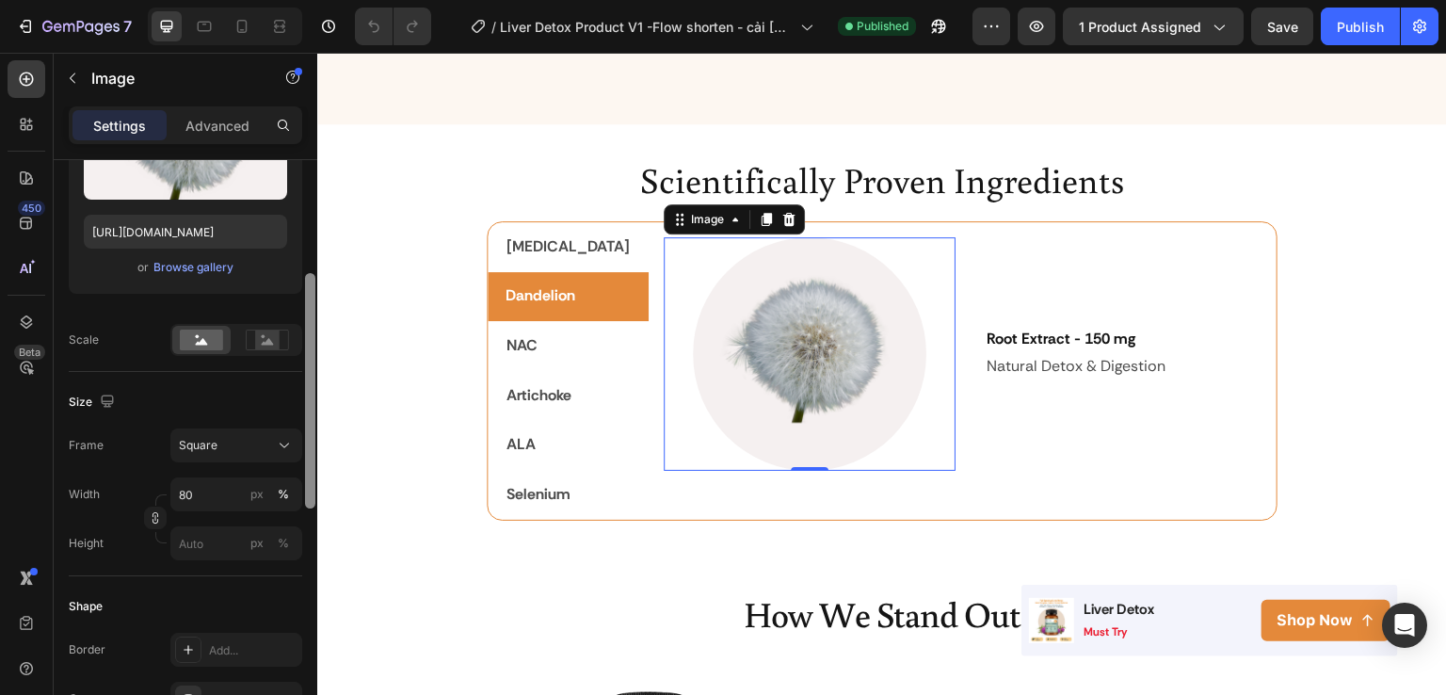
scroll to position [290, 0]
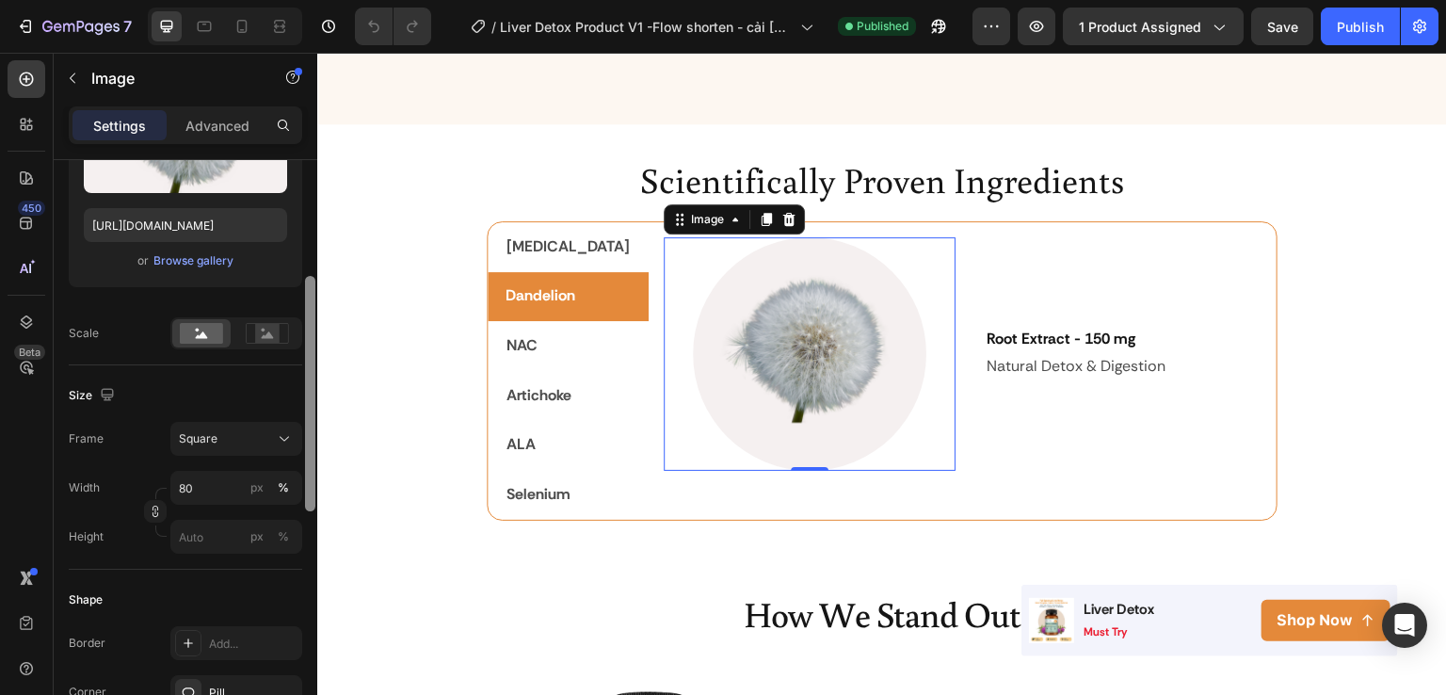
drag, startPoint x: 311, startPoint y: 267, endPoint x: 304, endPoint y: 384, distance: 116.9
click at [304, 384] on div at bounding box center [310, 454] width 14 height 589
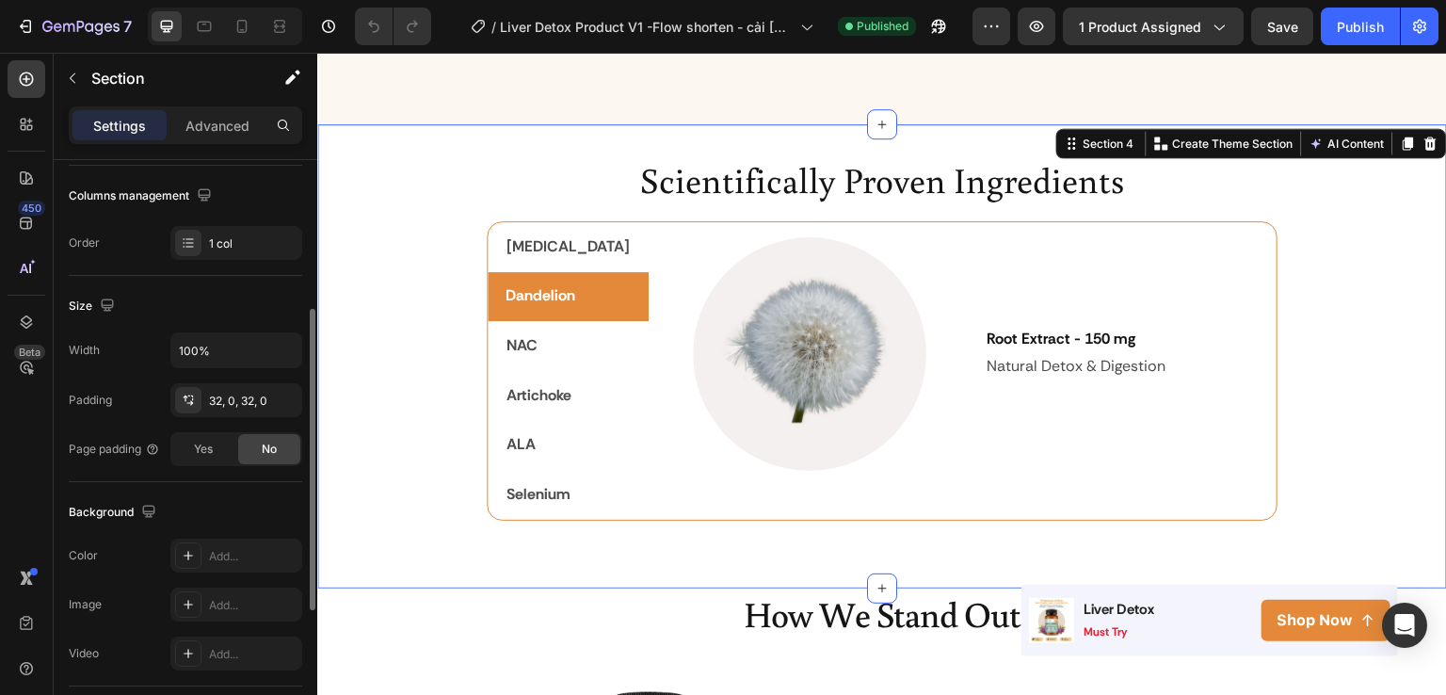
click at [810, 538] on div "Scientifically Proven Ingredients Heading [MEDICAL_DATA] Dandelion NAC Artichok…" at bounding box center [882, 356] width 1130 height 464
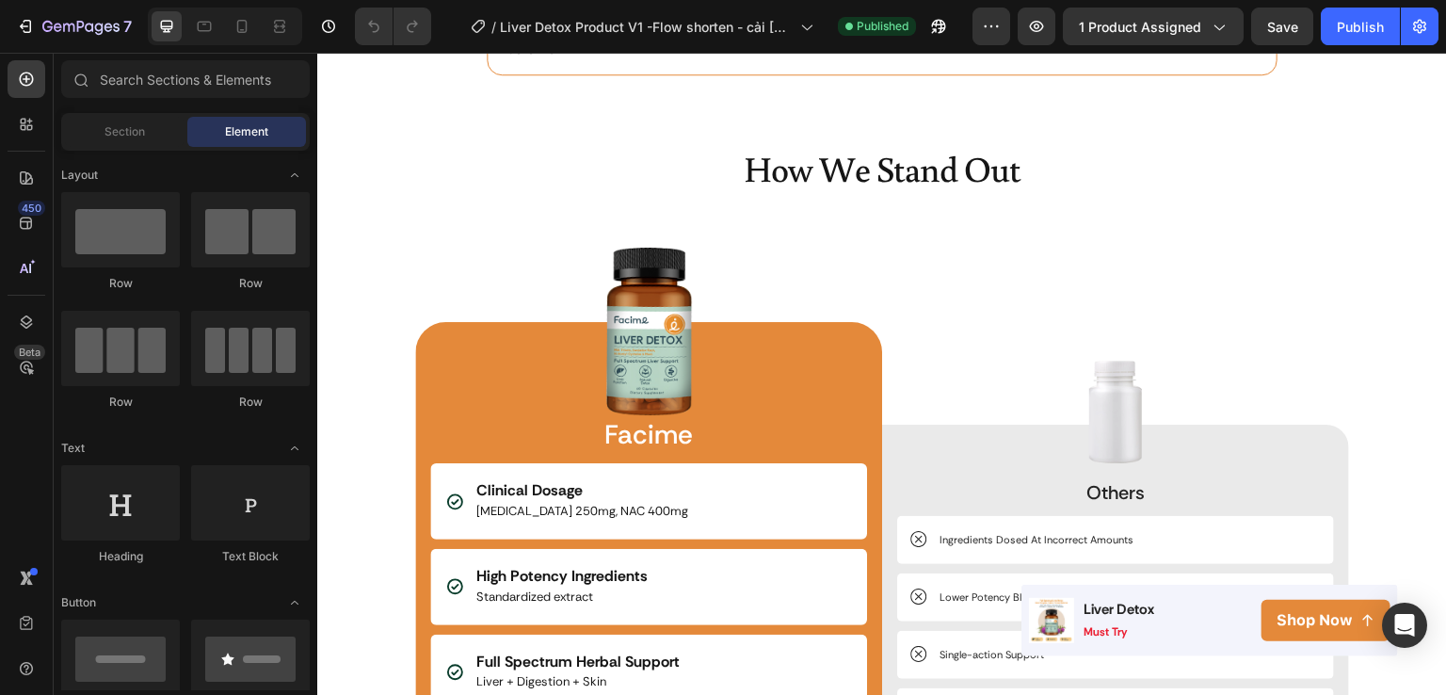
scroll to position [3008, 0]
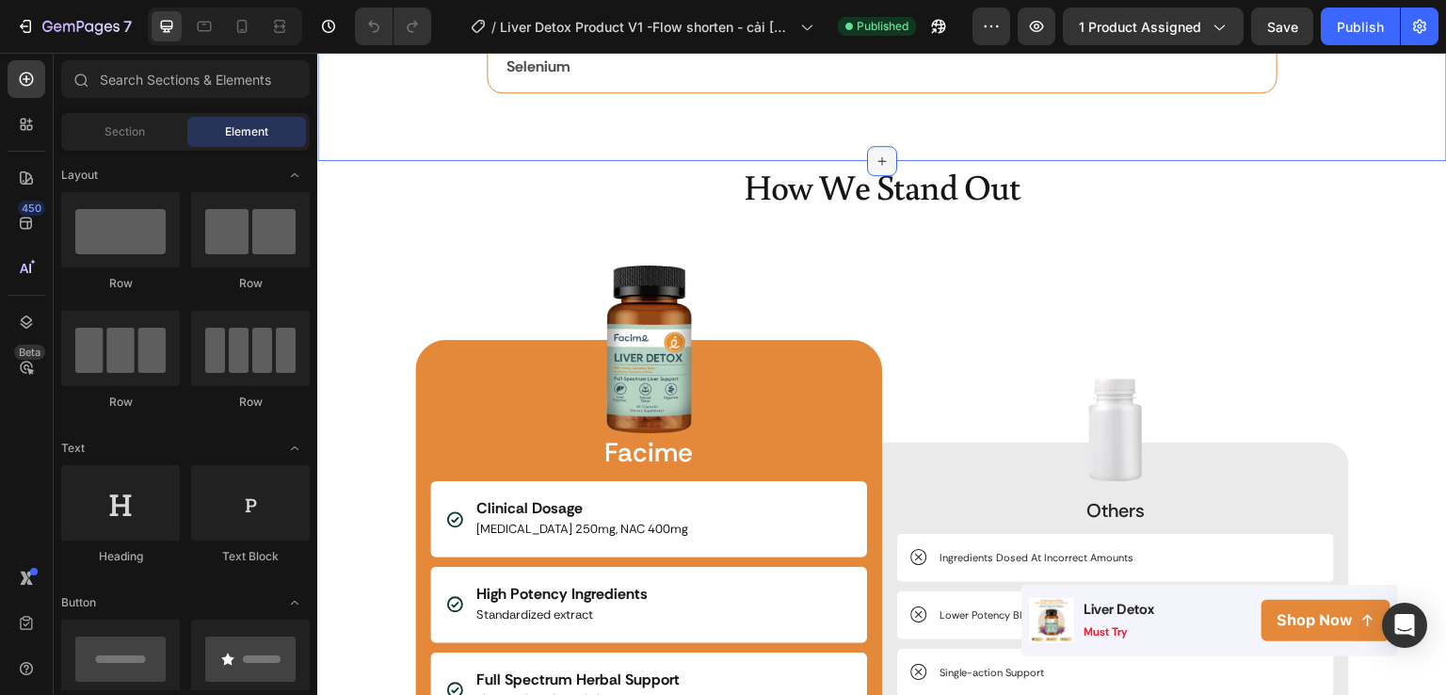
click at [875, 153] on icon at bounding box center [882, 160] width 15 height 15
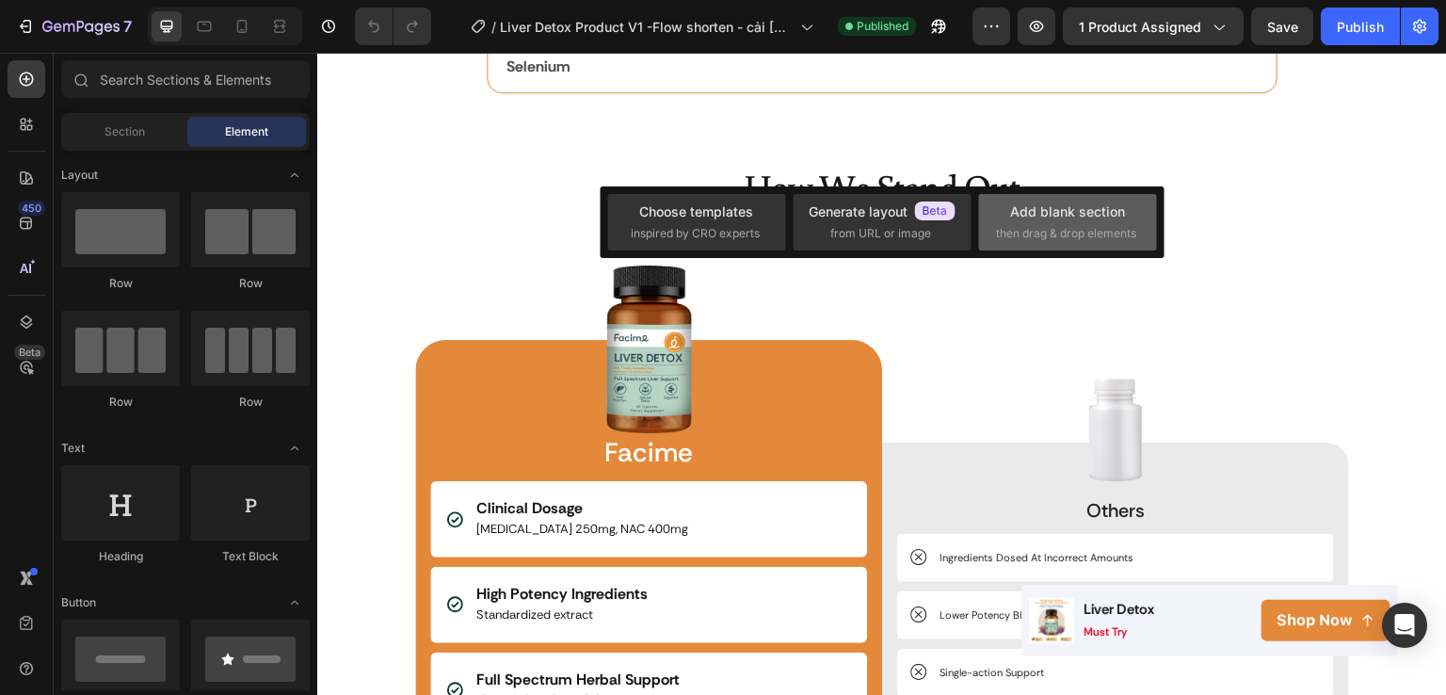
click at [1041, 218] on div "Add blank section" at bounding box center [1067, 212] width 115 height 20
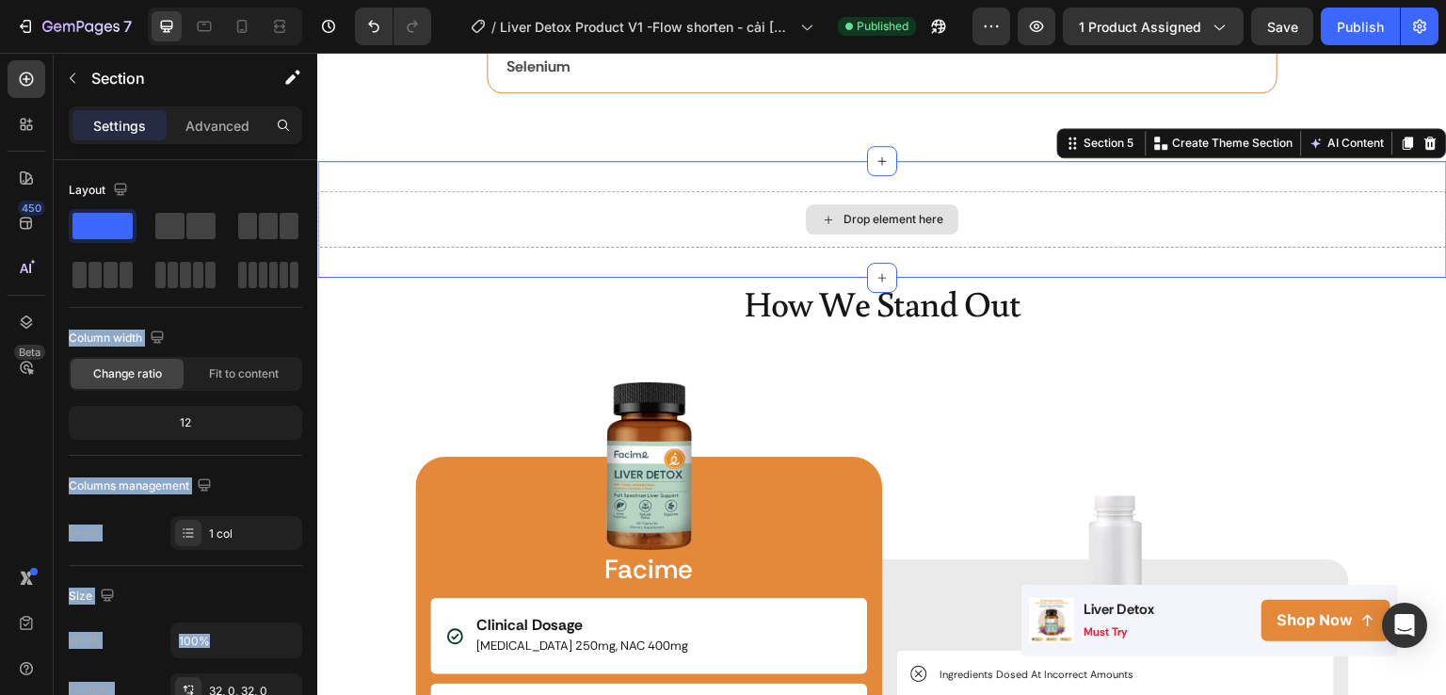
drag, startPoint x: 420, startPoint y: 266, endPoint x: 430, endPoint y: 220, distance: 46.4
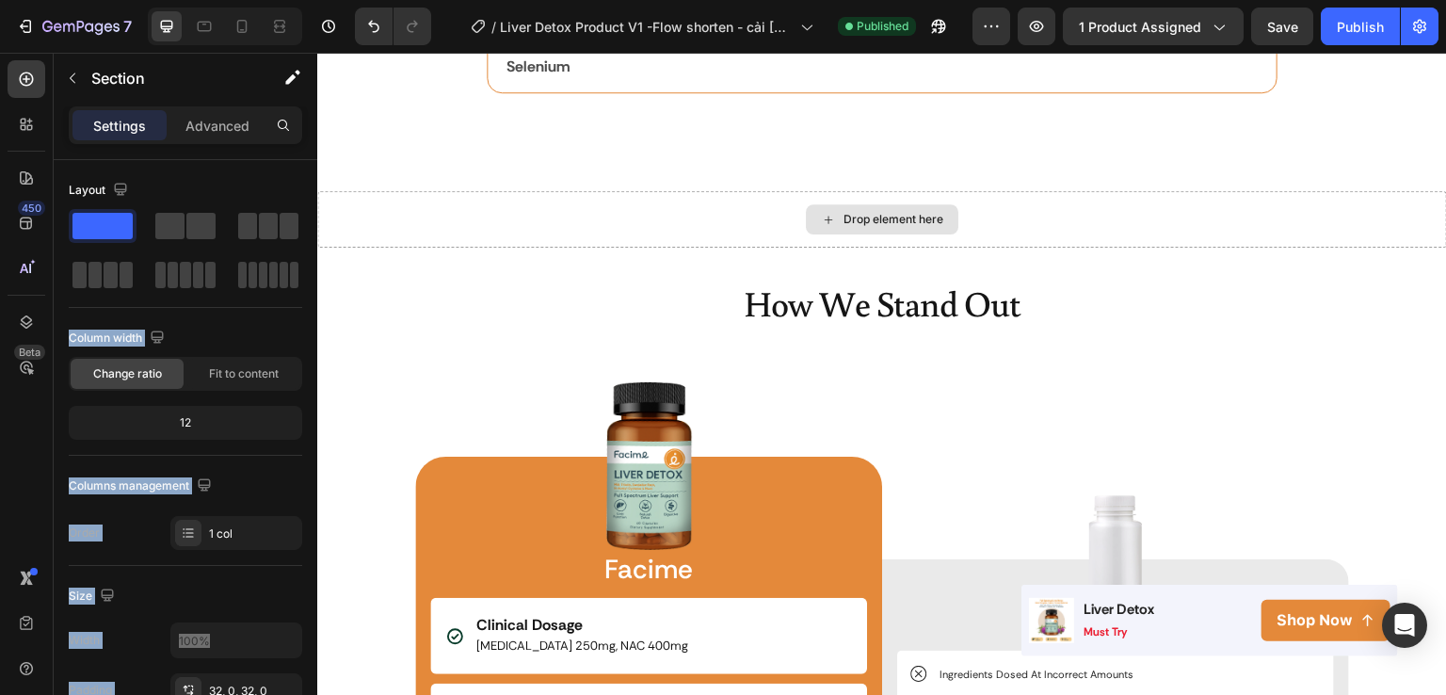
click at [844, 215] on div "Drop element here" at bounding box center [894, 219] width 100 height 15
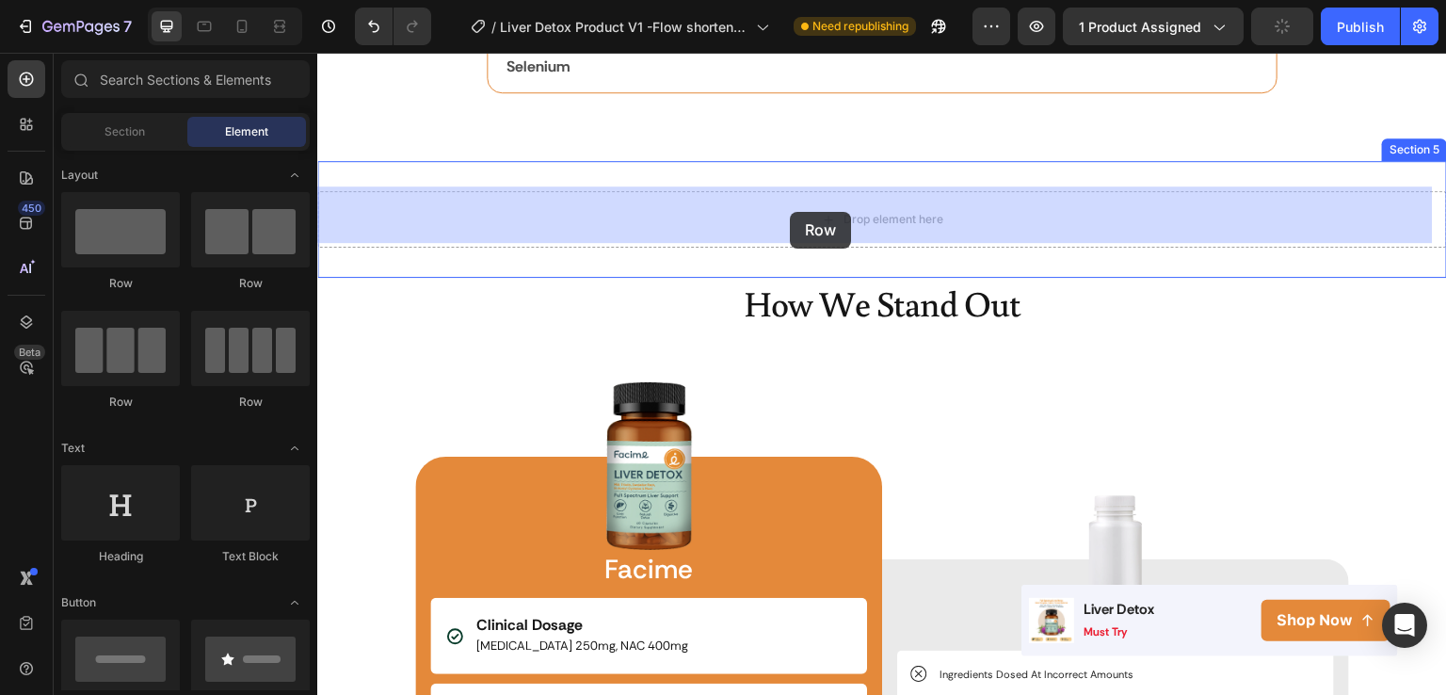
drag, startPoint x: 474, startPoint y: 195, endPoint x: 790, endPoint y: 212, distance: 316.8
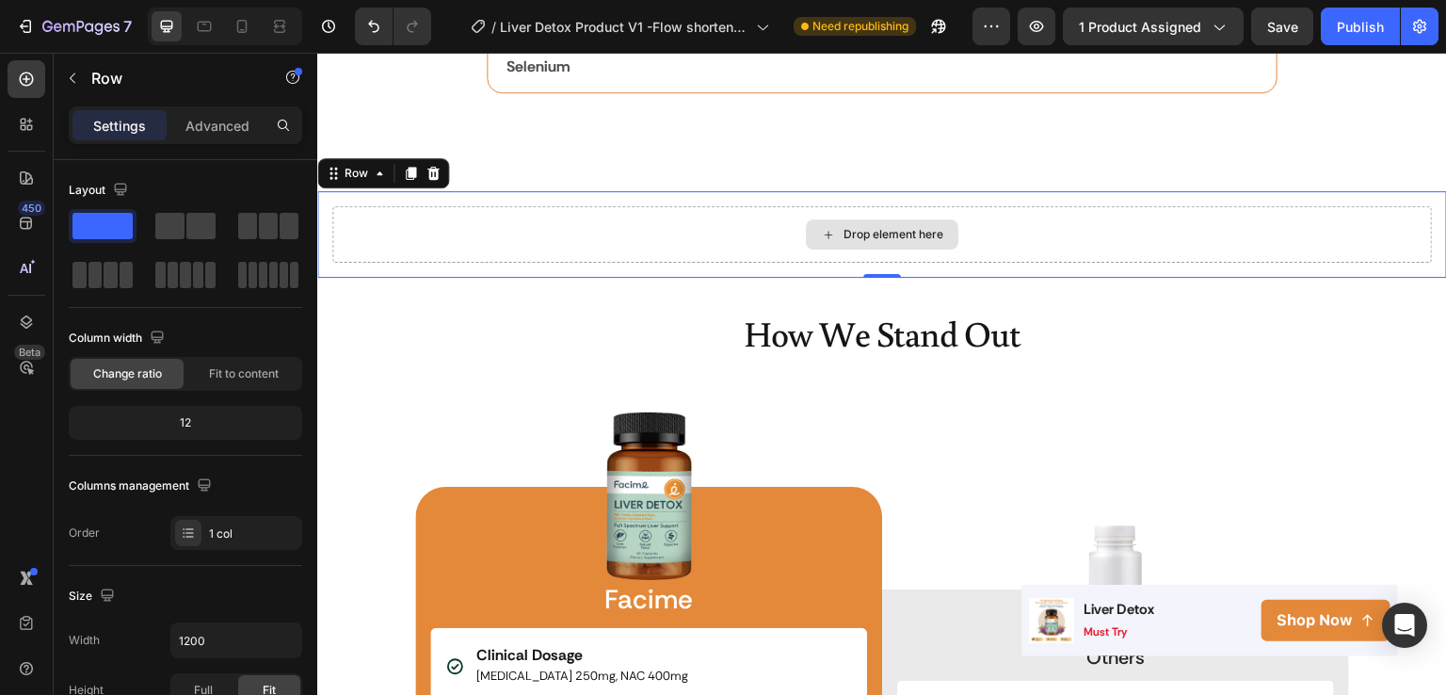
drag, startPoint x: 515, startPoint y: 281, endPoint x: 703, endPoint y: 234, distance: 194.1
click at [206, 227] on span at bounding box center [200, 226] width 29 height 26
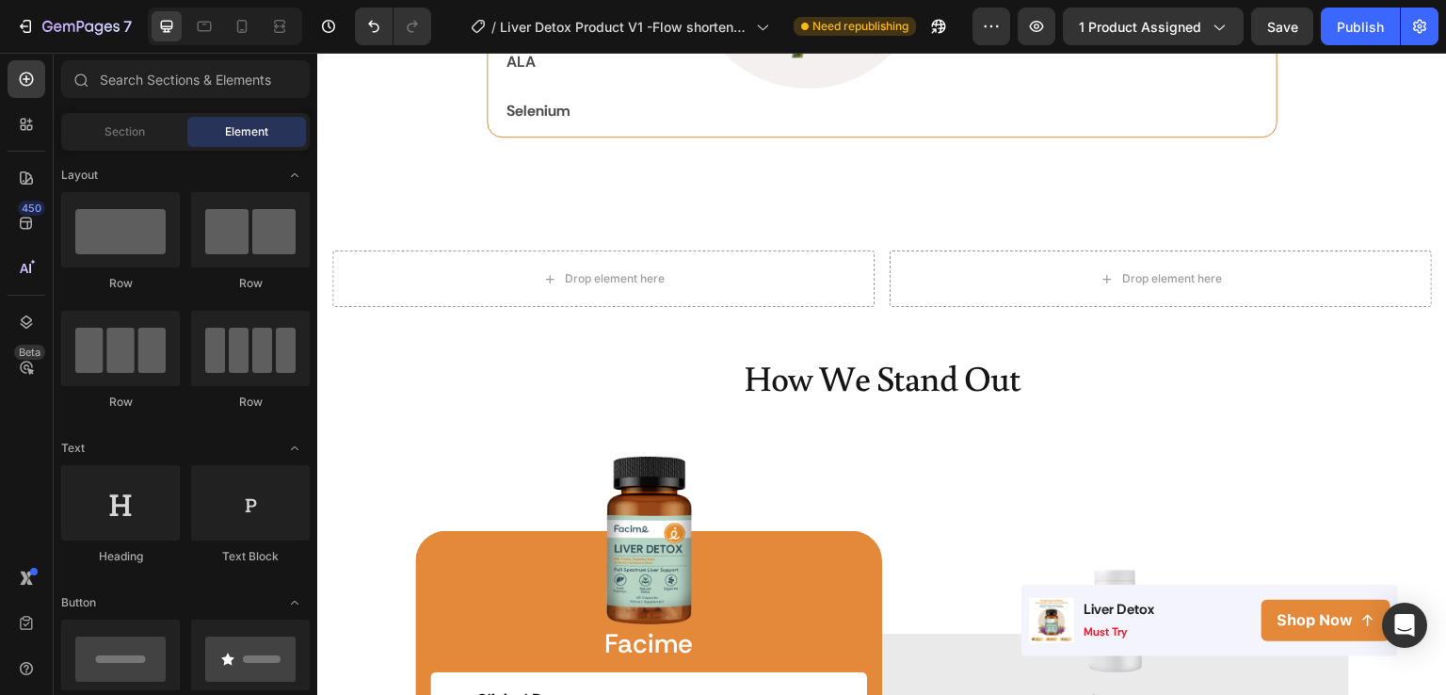
scroll to position [2956, 0]
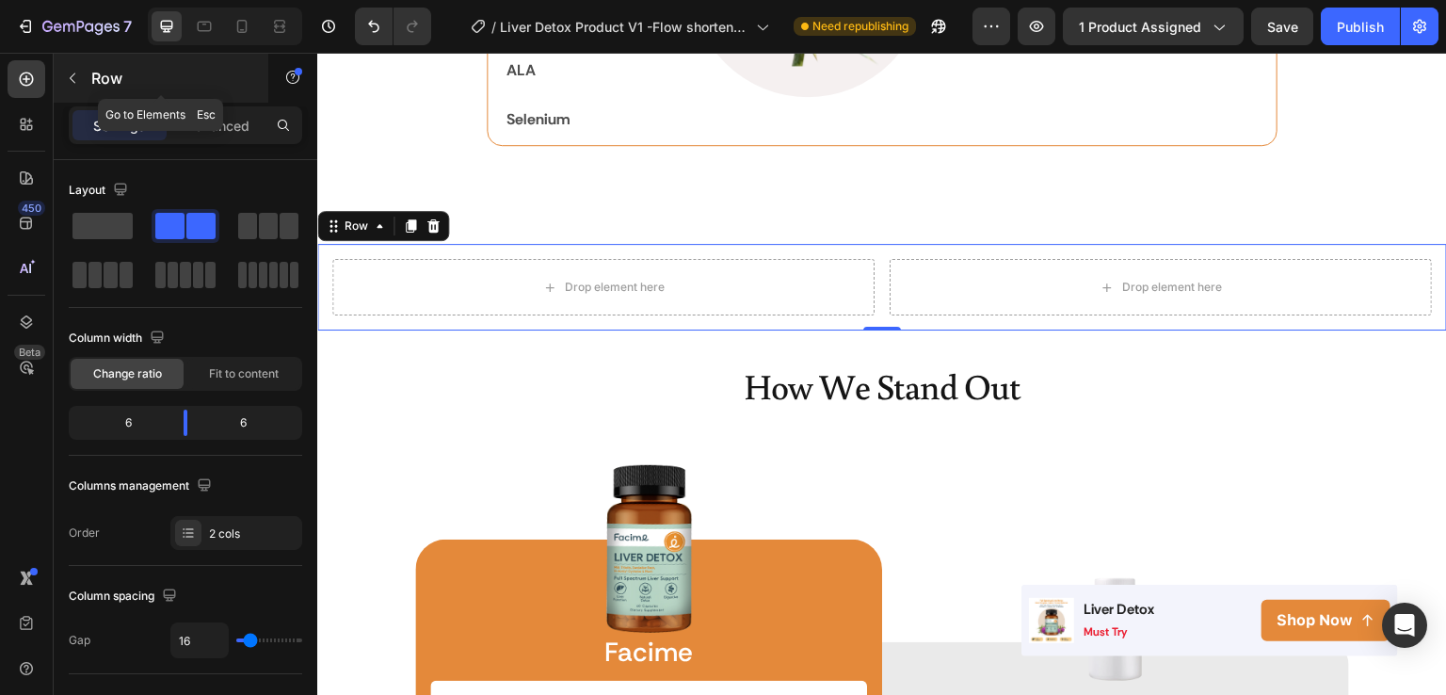
click at [102, 84] on p "Row" at bounding box center [171, 78] width 160 height 23
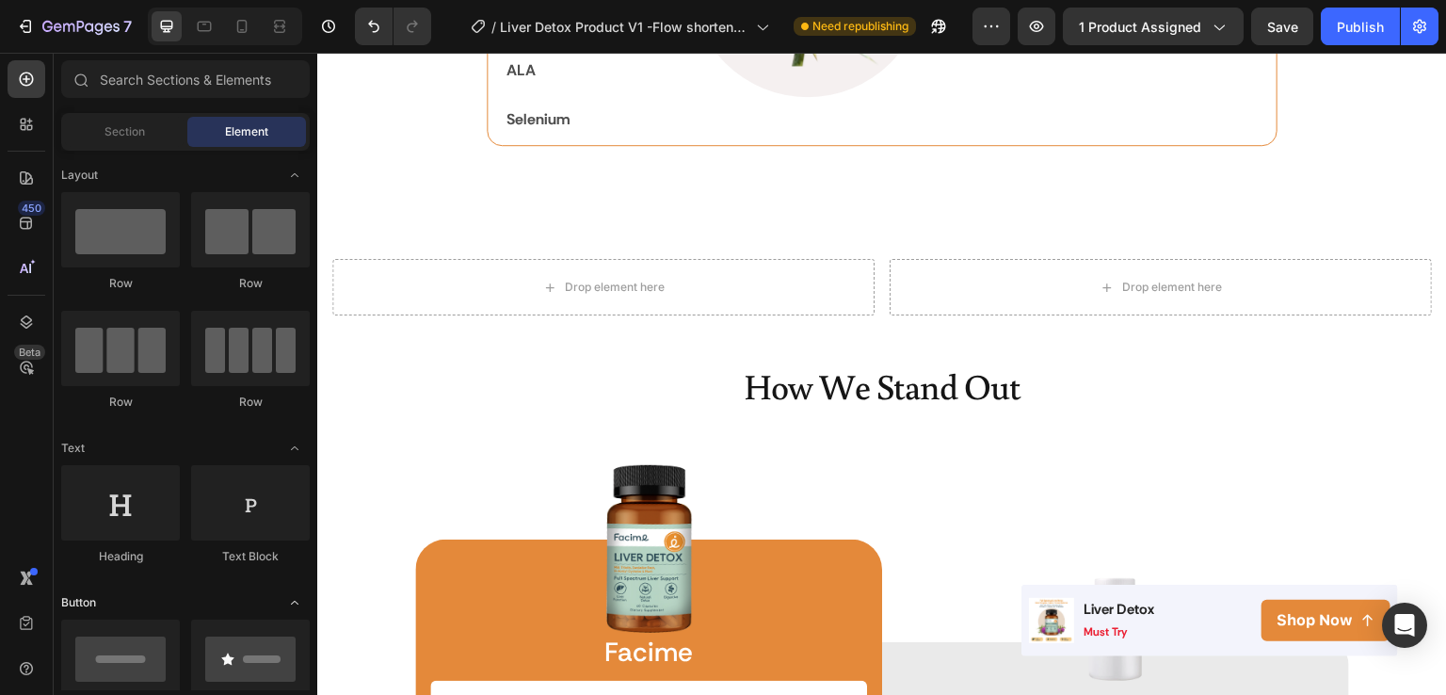
click at [301, 596] on icon "Toggle open" at bounding box center [294, 602] width 15 height 15
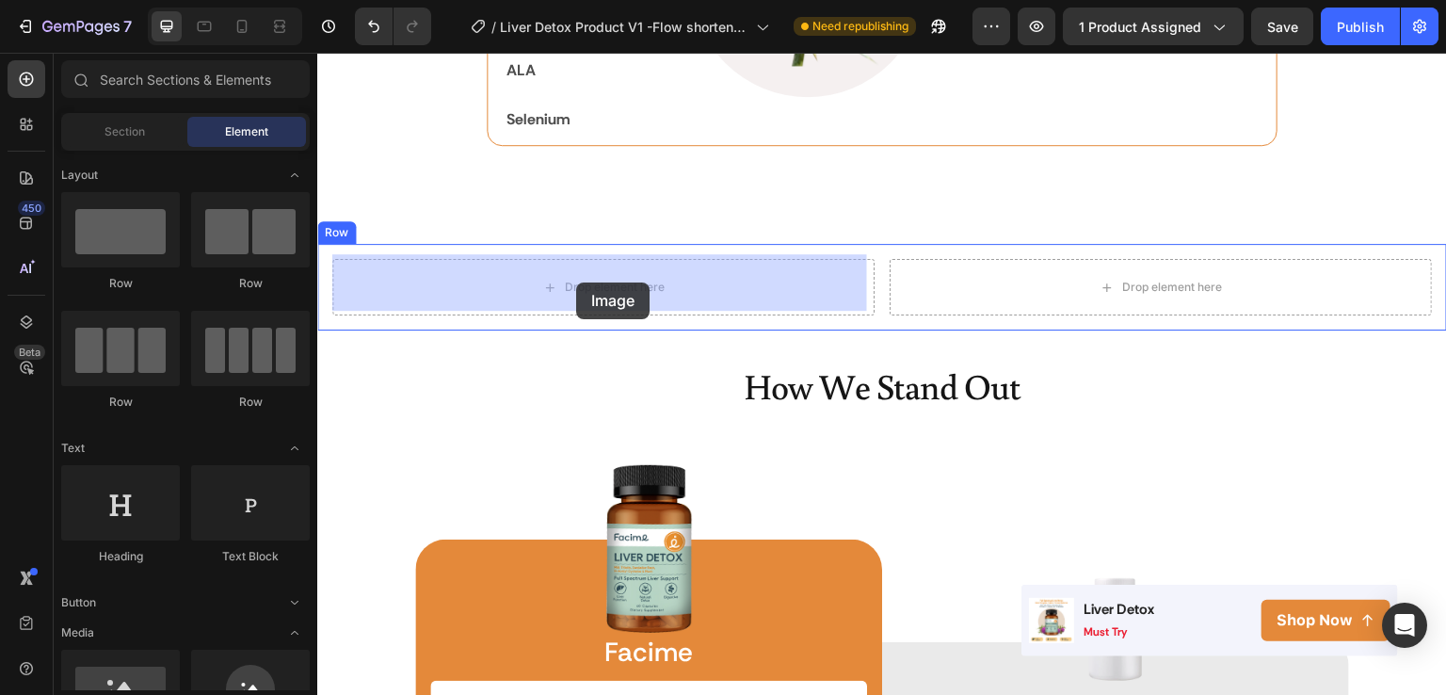
drag, startPoint x: 438, startPoint y: 724, endPoint x: 576, endPoint y: 282, distance: 462.8
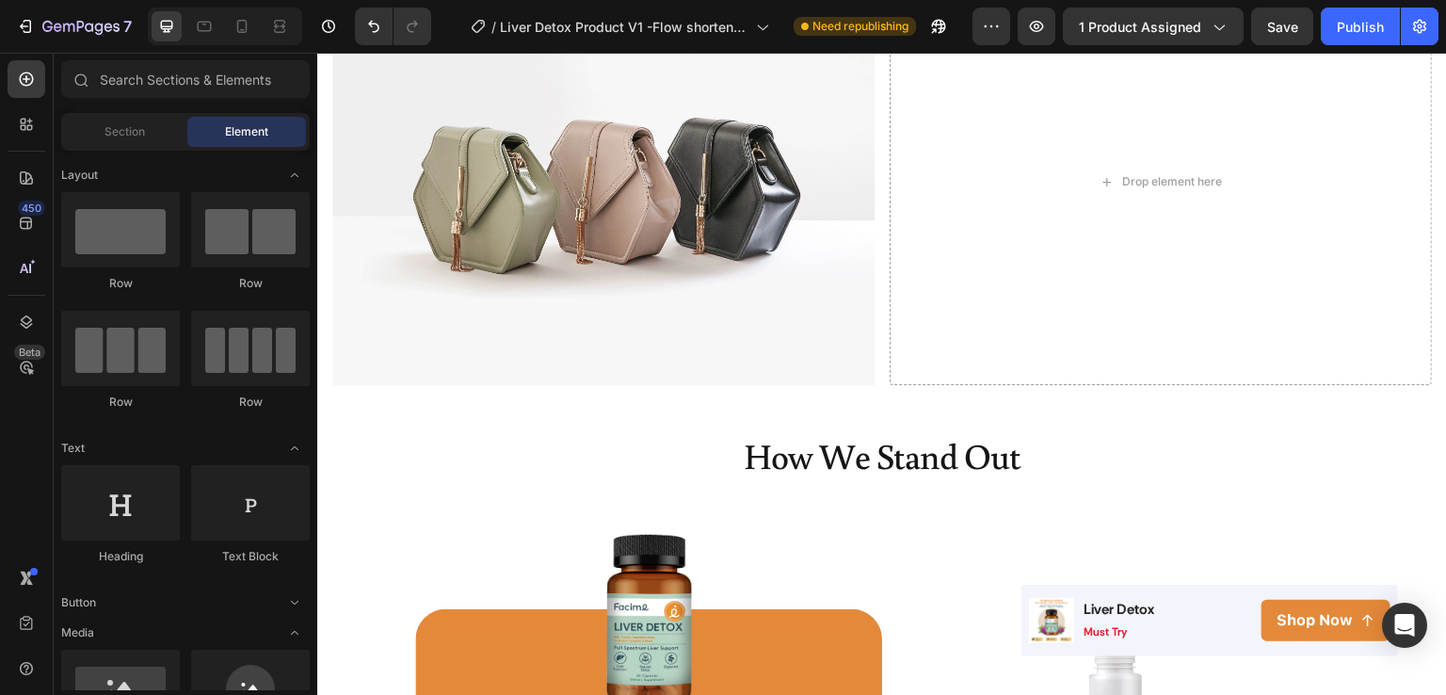
scroll to position [3250, 0]
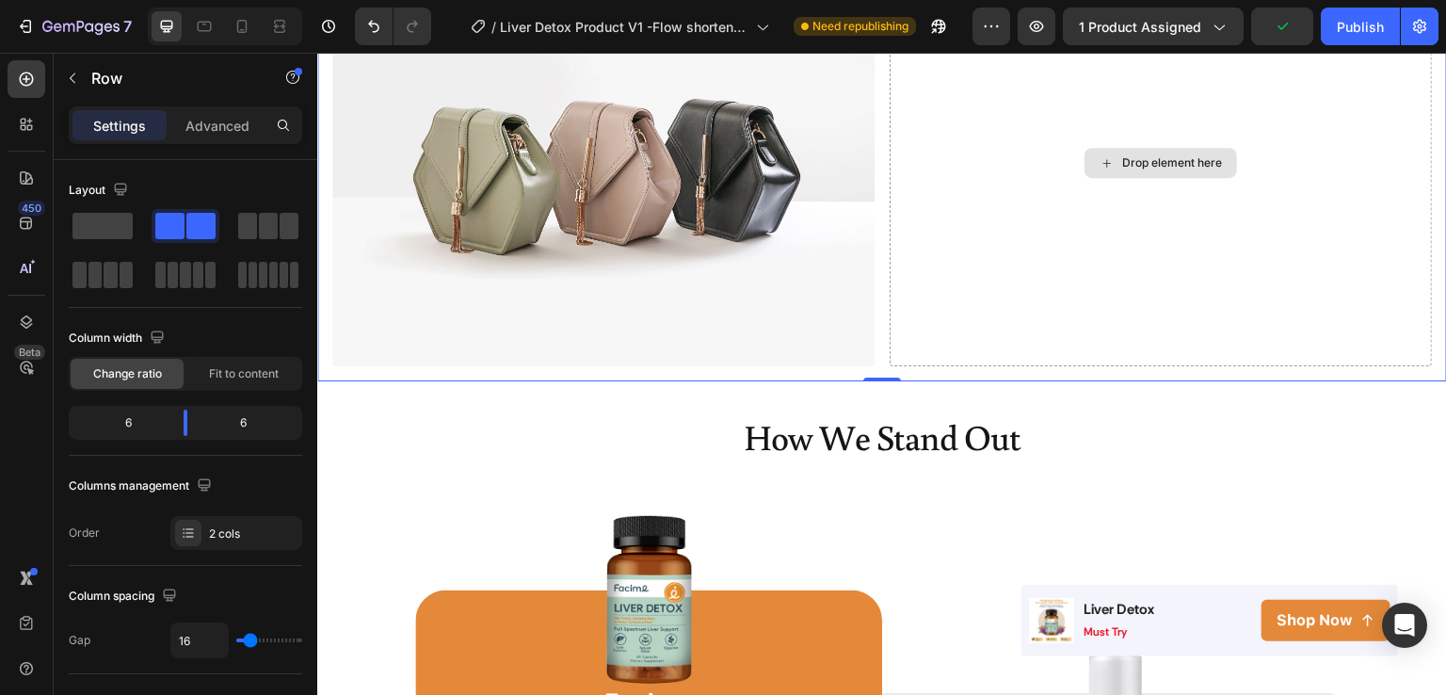
drag, startPoint x: 502, startPoint y: 281, endPoint x: 1052, endPoint y: 185, distance: 558.2
drag, startPoint x: 476, startPoint y: 283, endPoint x: 1133, endPoint y: 173, distance: 666.4
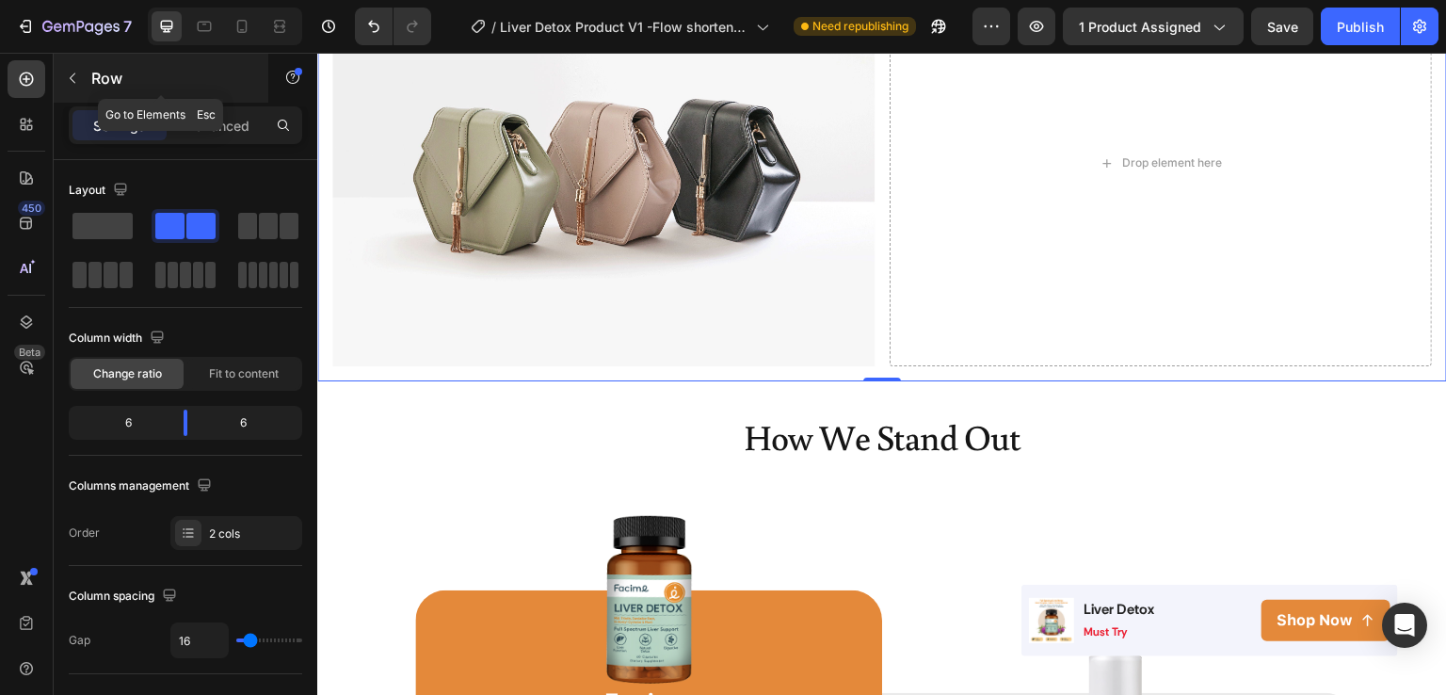
click at [96, 80] on p "Row" at bounding box center [171, 78] width 160 height 23
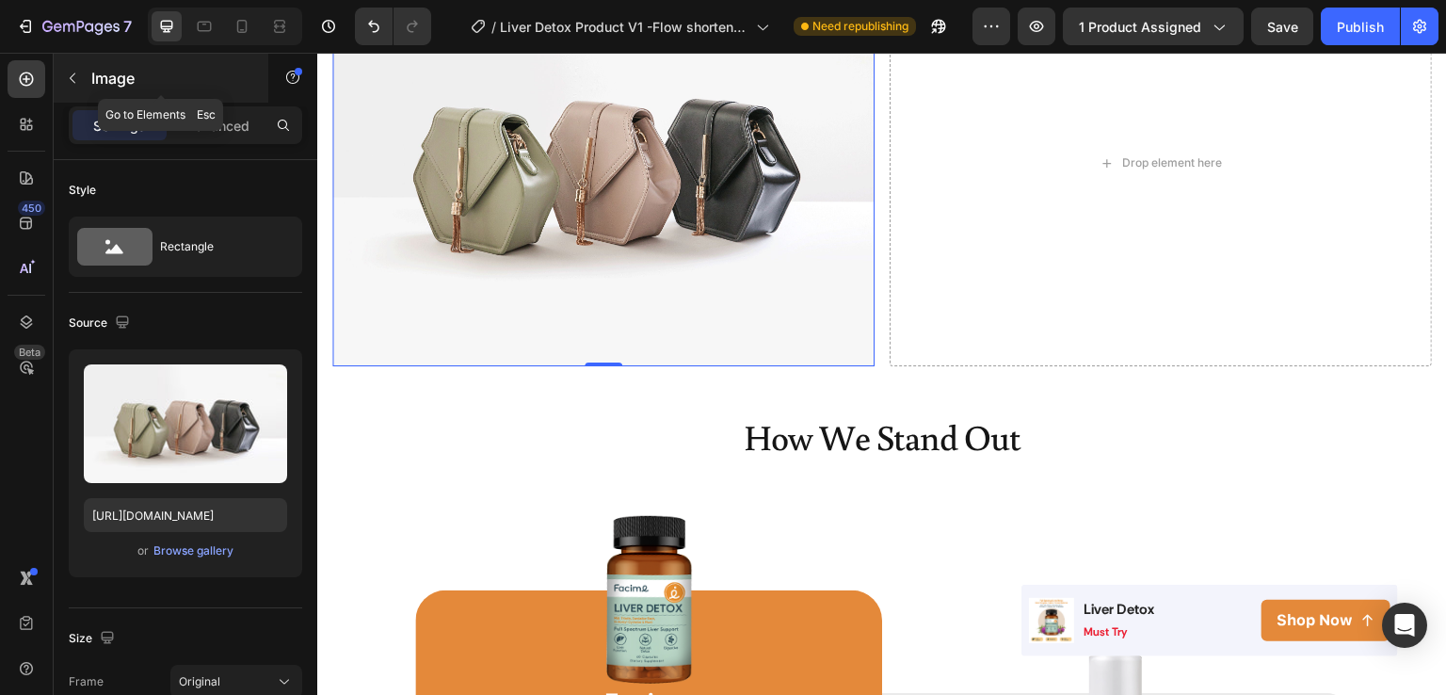
click at [110, 69] on p "Image" at bounding box center [171, 78] width 160 height 23
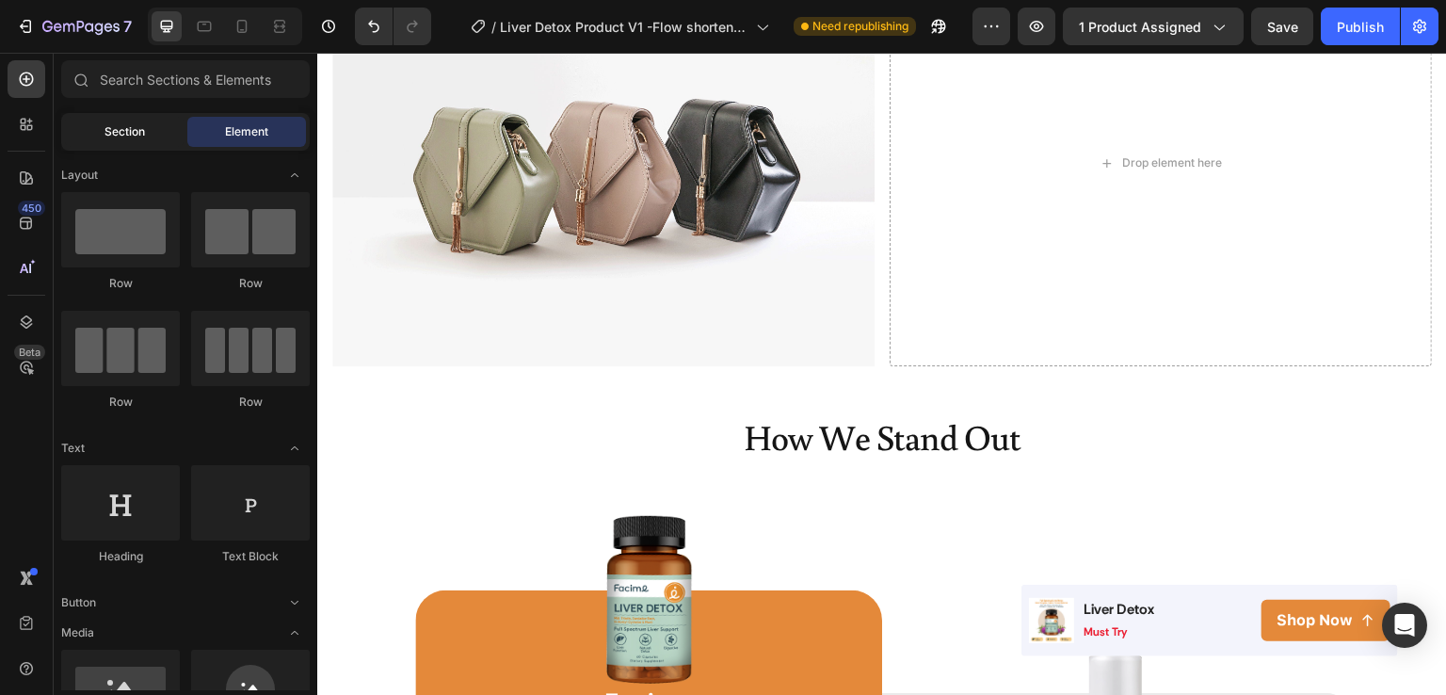
click at [119, 137] on span "Section" at bounding box center [125, 131] width 40 height 17
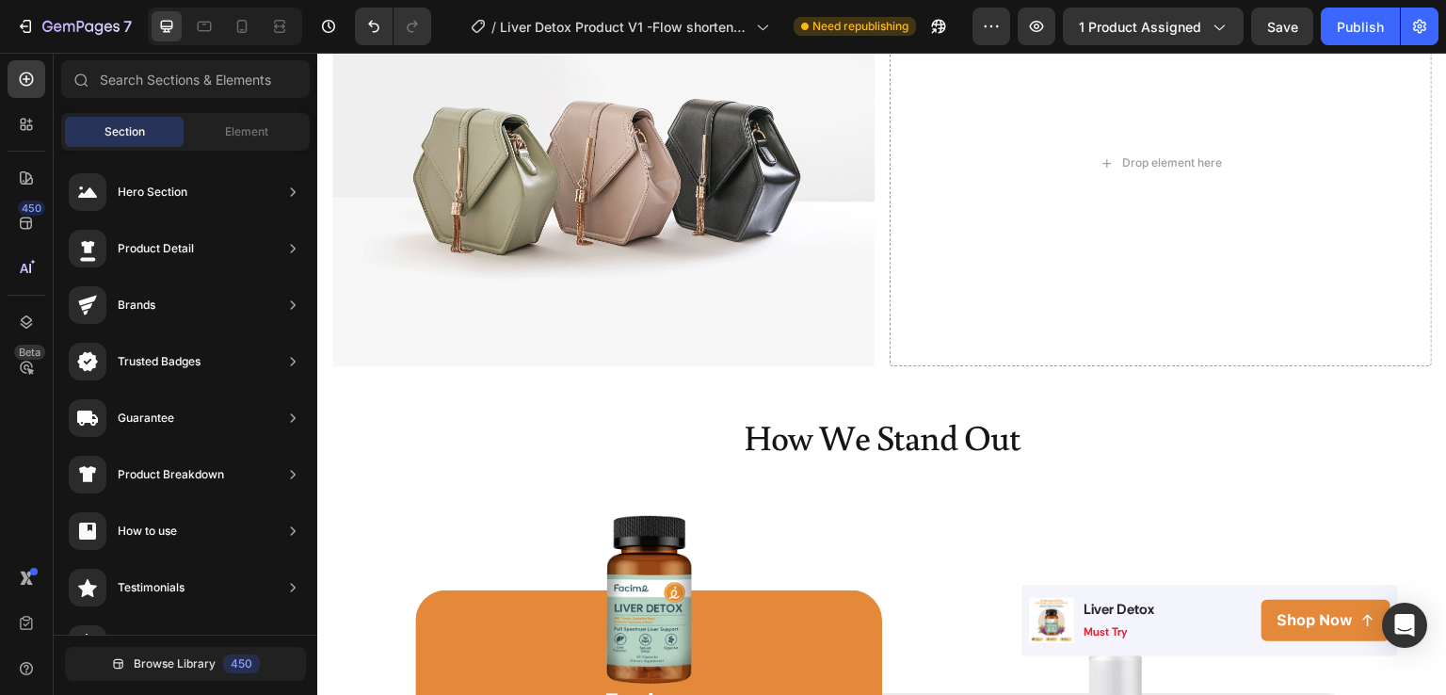
scroll to position [0, 0]
drag, startPoint x: 894, startPoint y: 360, endPoint x: 580, endPoint y: 551, distance: 367.2
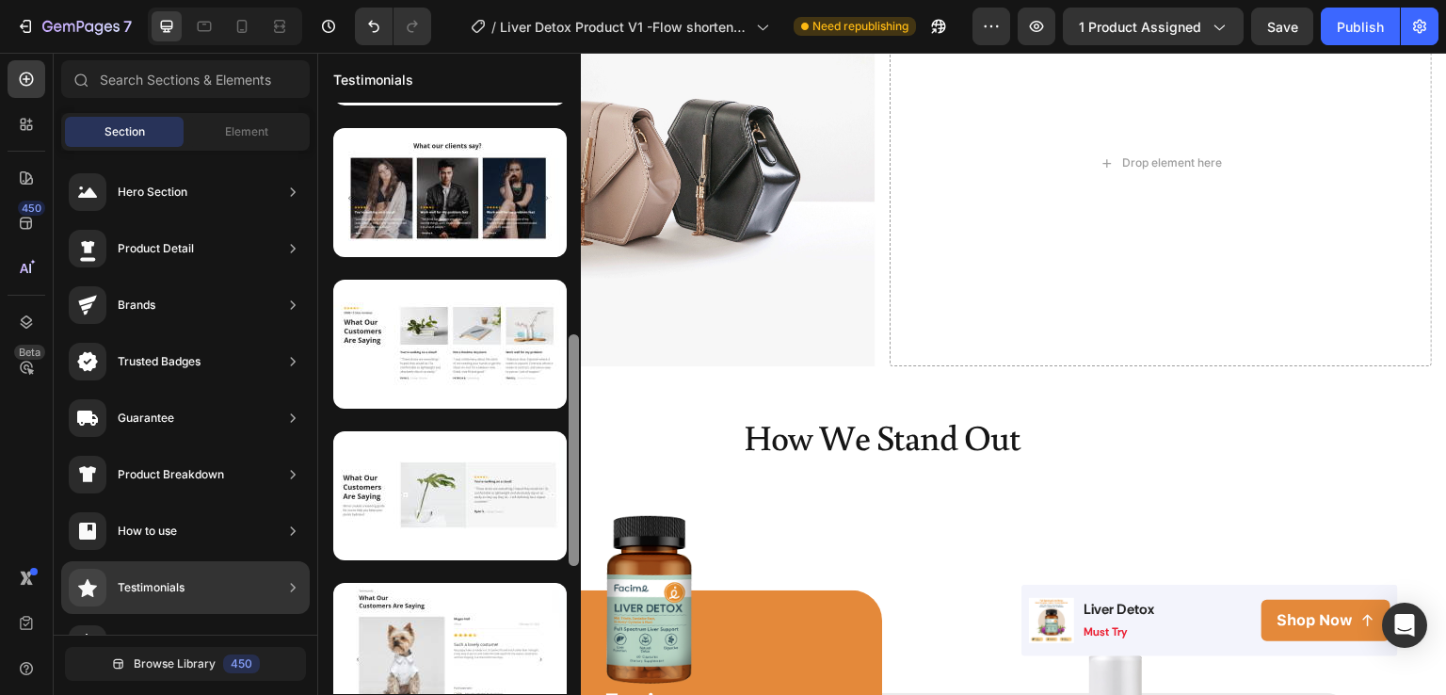
scroll to position [743, 0]
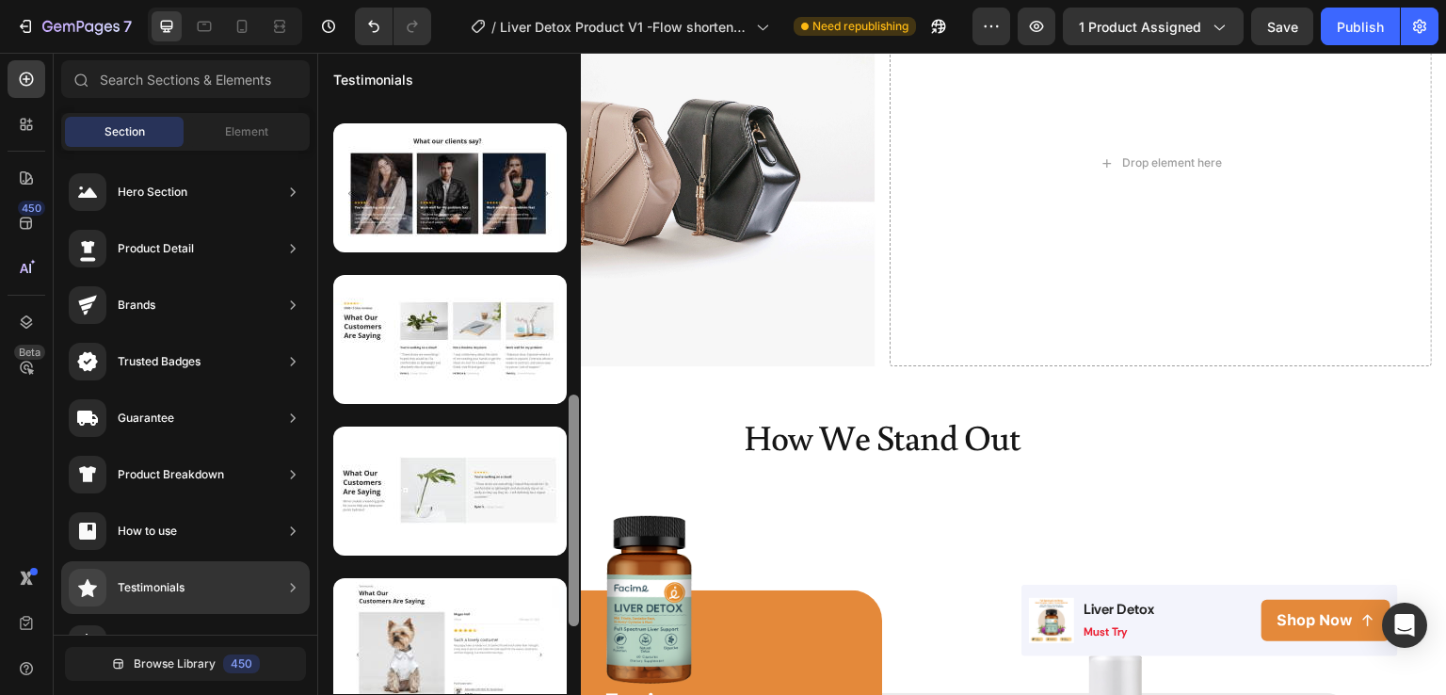
click at [241, 600] on div "Testimonials" at bounding box center [185, 587] width 249 height 53
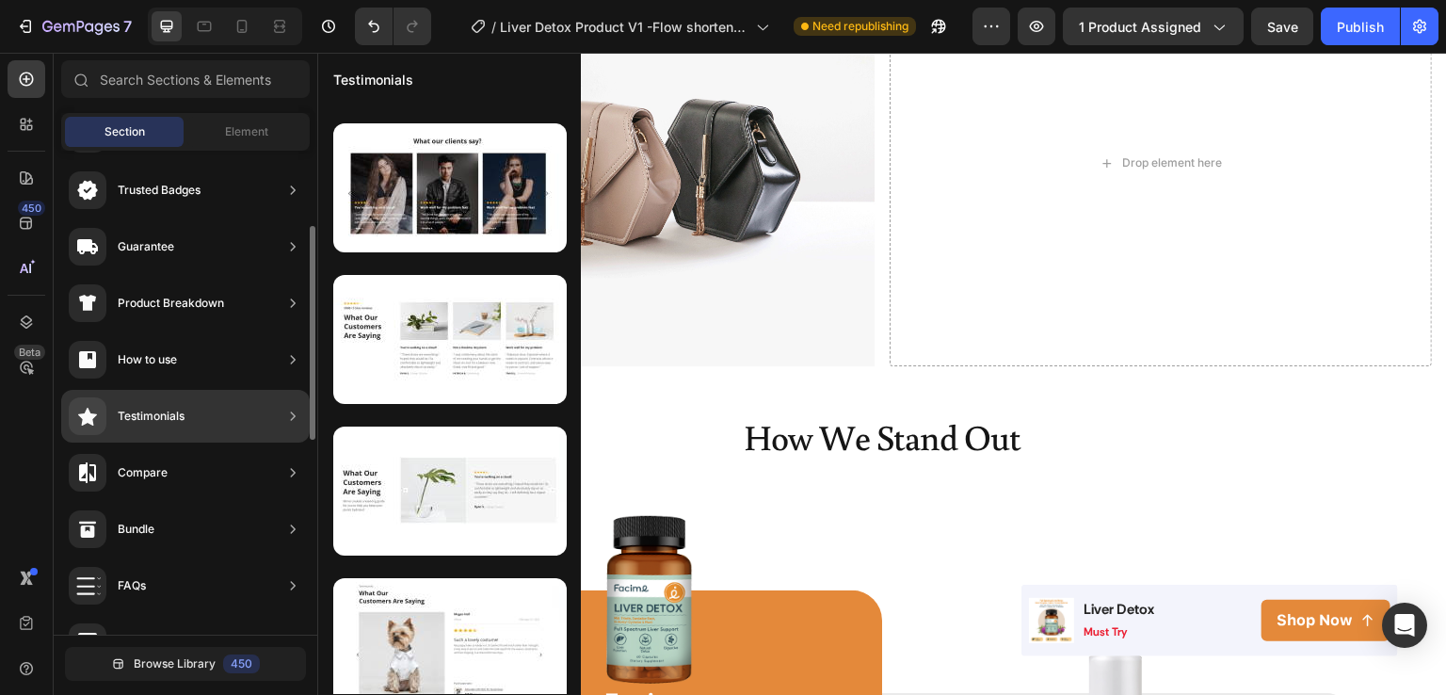
scroll to position [154, 0]
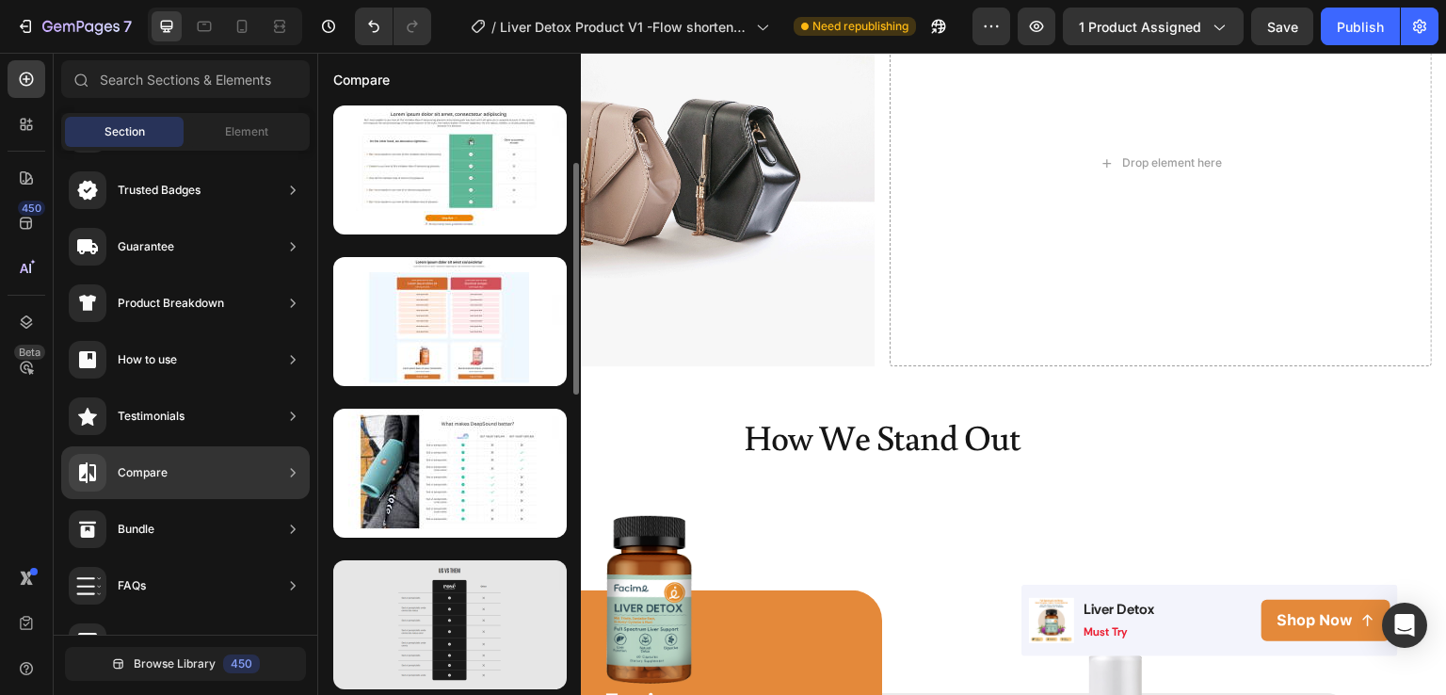
click at [451, 613] on div at bounding box center [450, 624] width 234 height 129
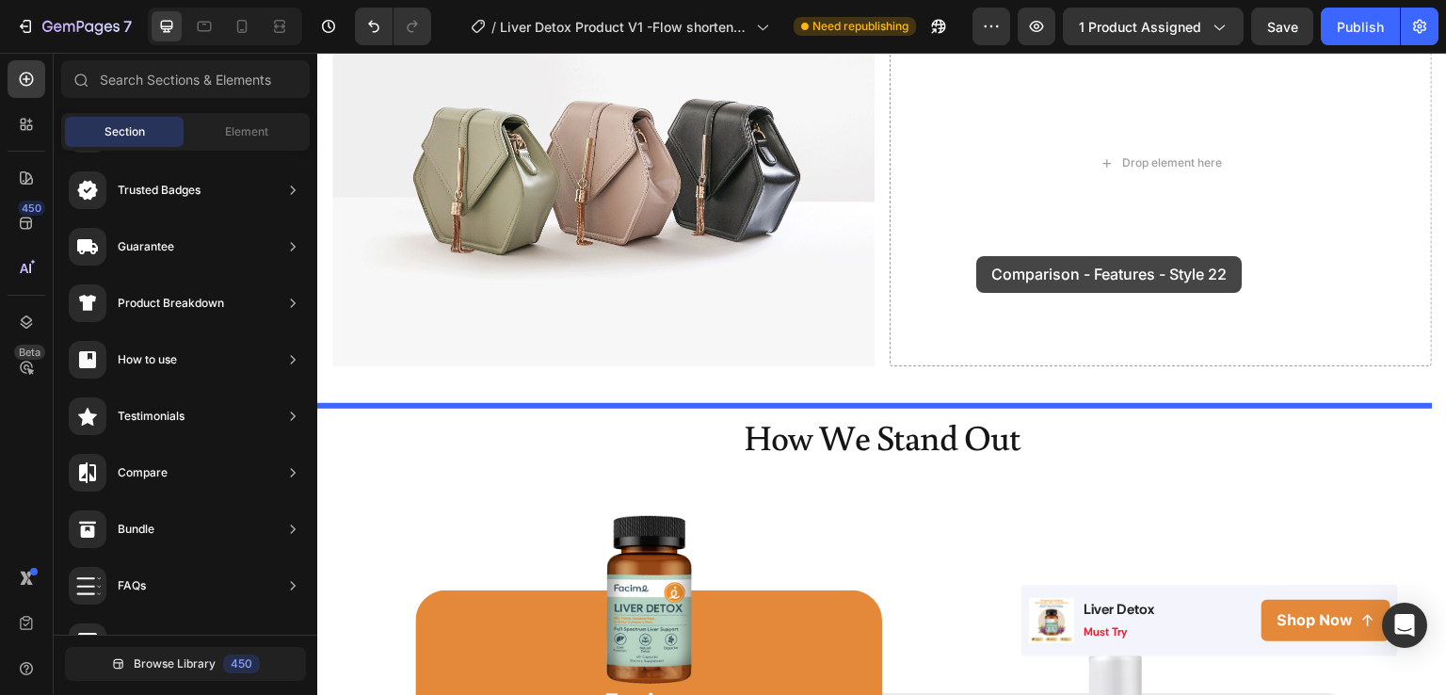
drag, startPoint x: 768, startPoint y: 666, endPoint x: 977, endPoint y: 256, distance: 459.9
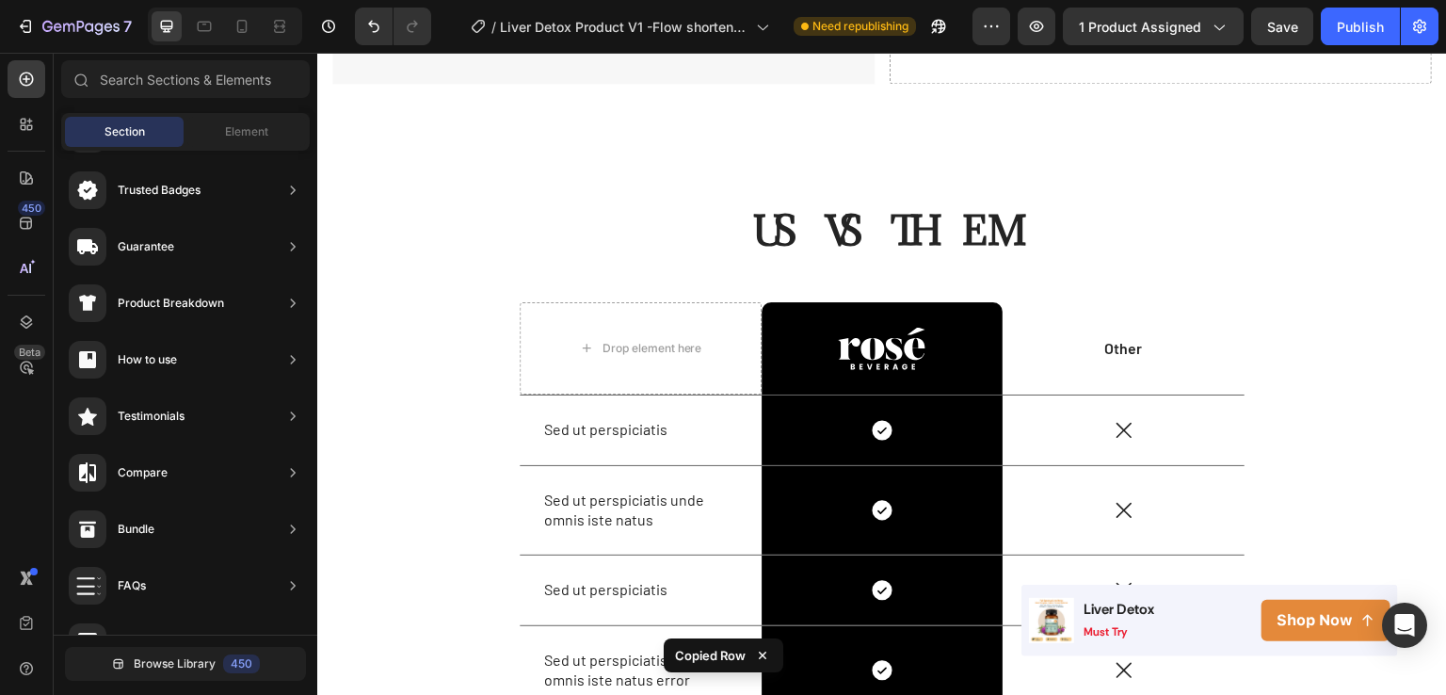
scroll to position [2876, 0]
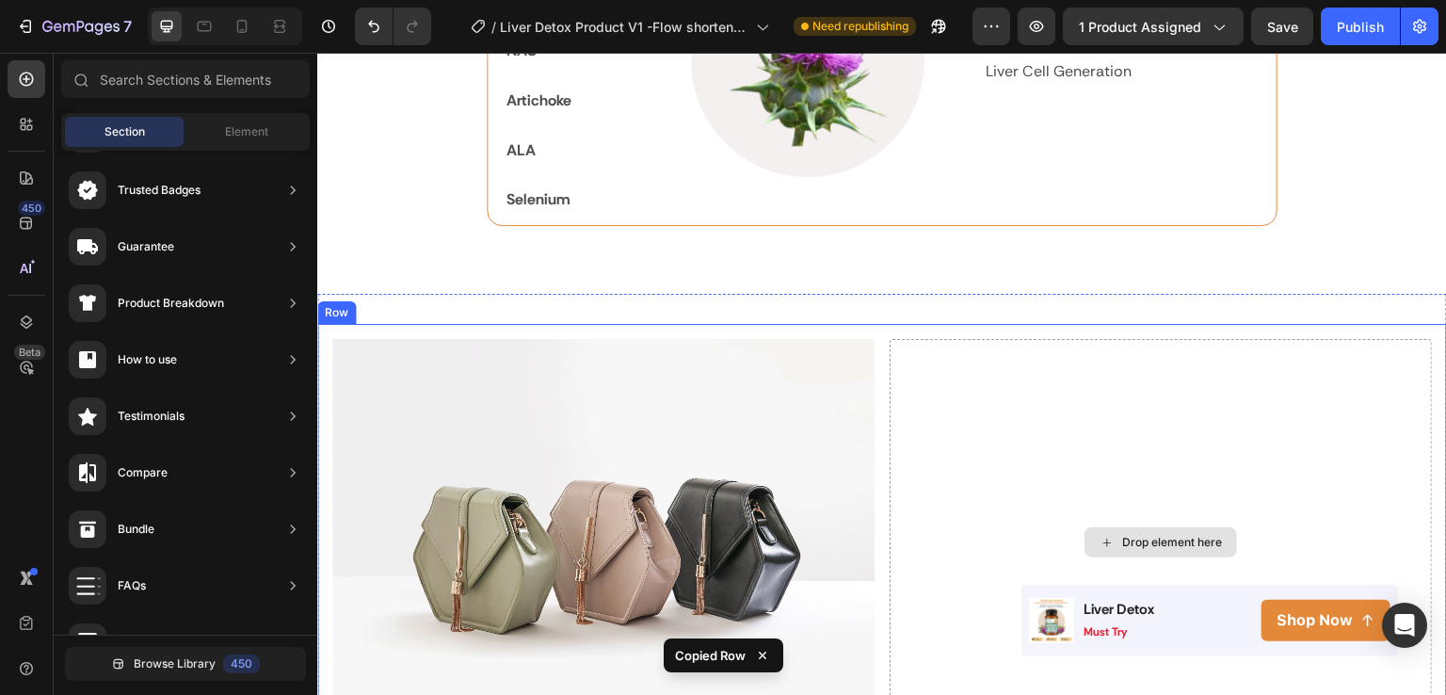
click at [1140, 535] on div "Drop element here" at bounding box center [1172, 542] width 100 height 15
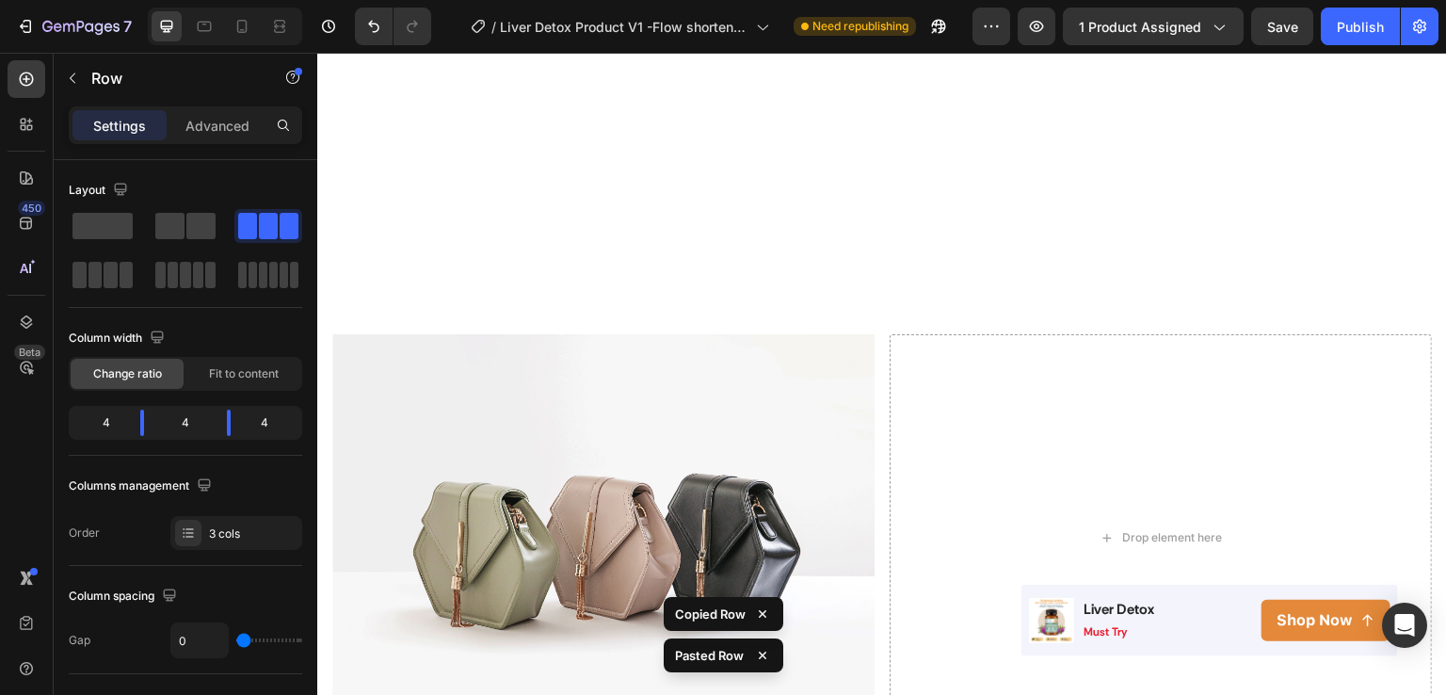
scroll to position [3508, 0]
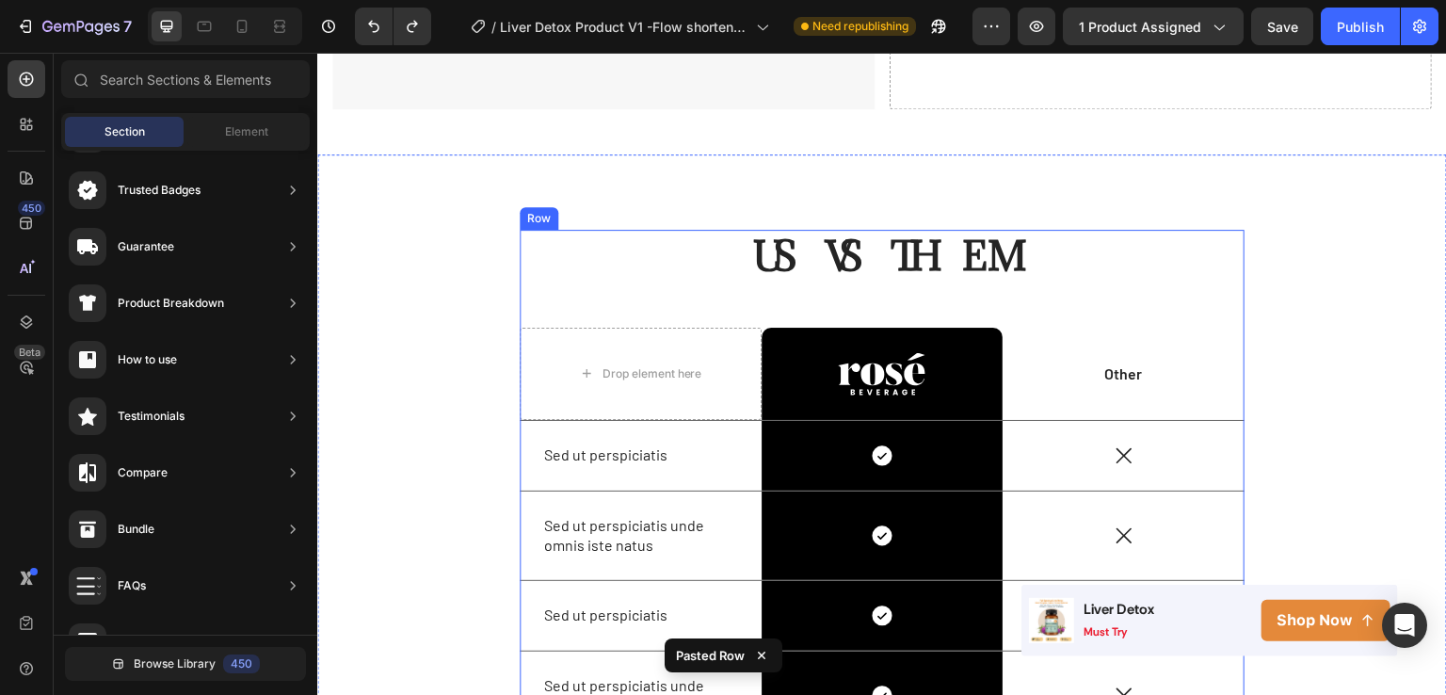
click at [1138, 311] on div "US VS THEM Heading Drop element here Image Row Other Text Block Row Sed ut pers…" at bounding box center [882, 643] width 725 height 827
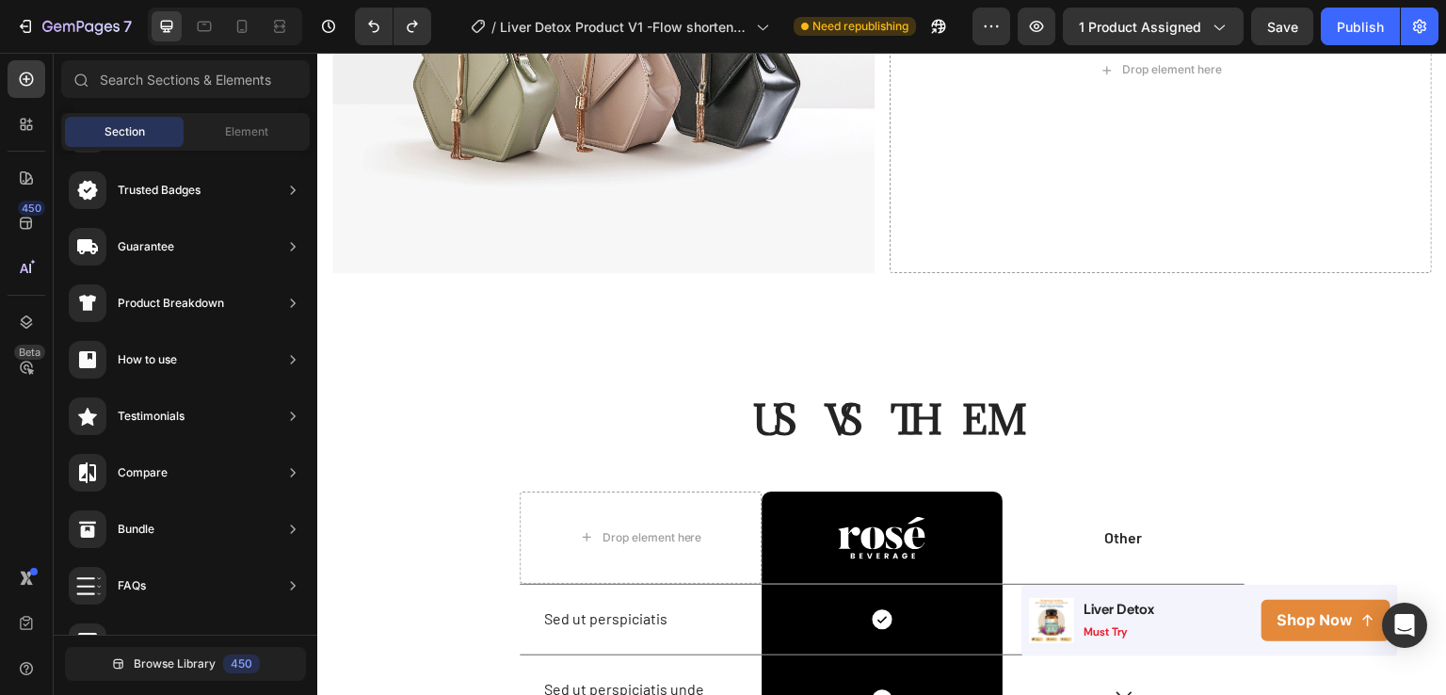
scroll to position [3419, 0]
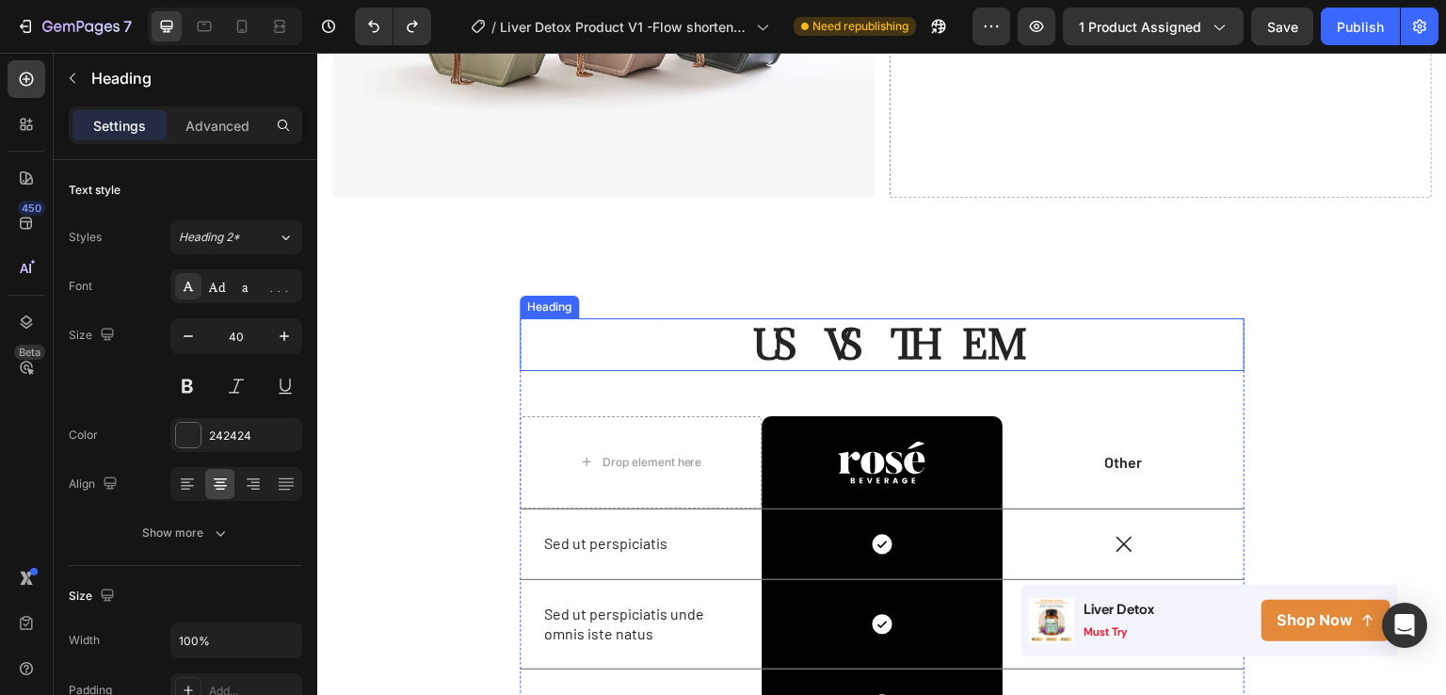
click at [622, 345] on h2 "US VS THEM" at bounding box center [882, 344] width 725 height 53
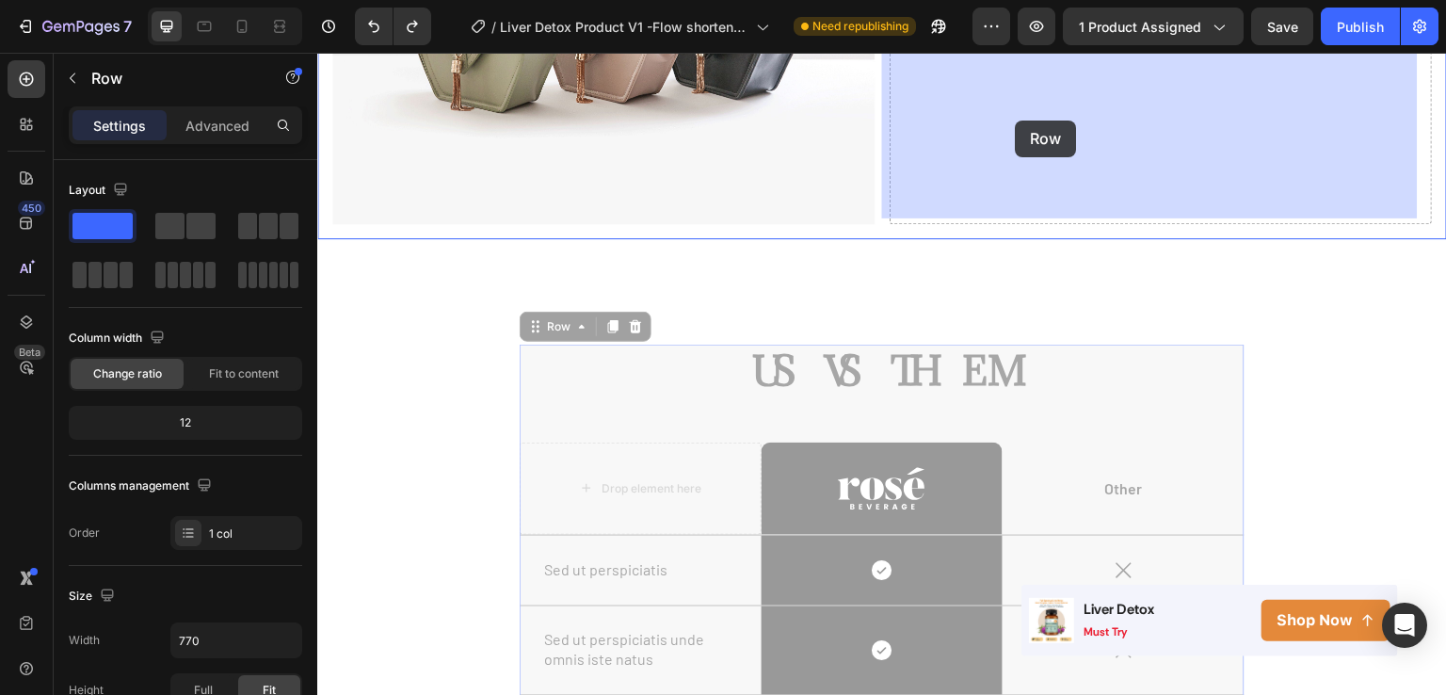
drag, startPoint x: 669, startPoint y: 379, endPoint x: 1016, endPoint y: 121, distance: 432.0
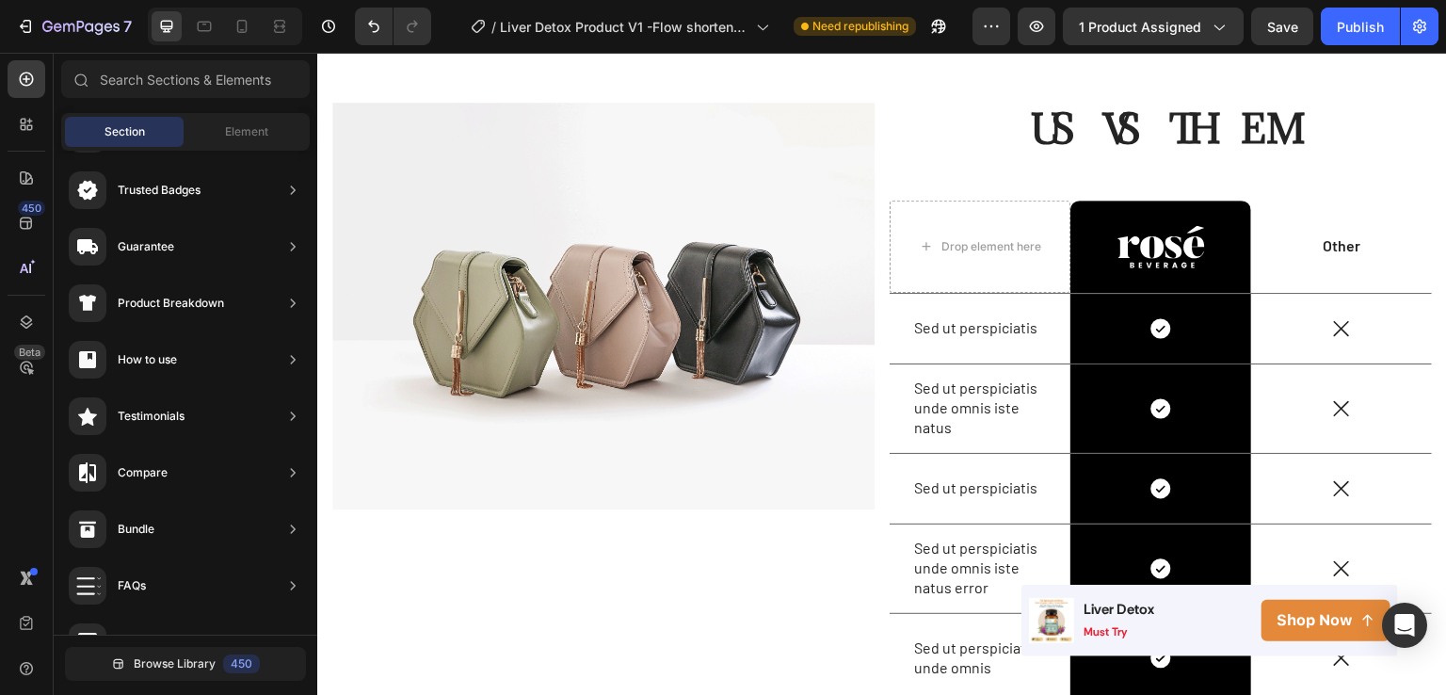
scroll to position [3051, 0]
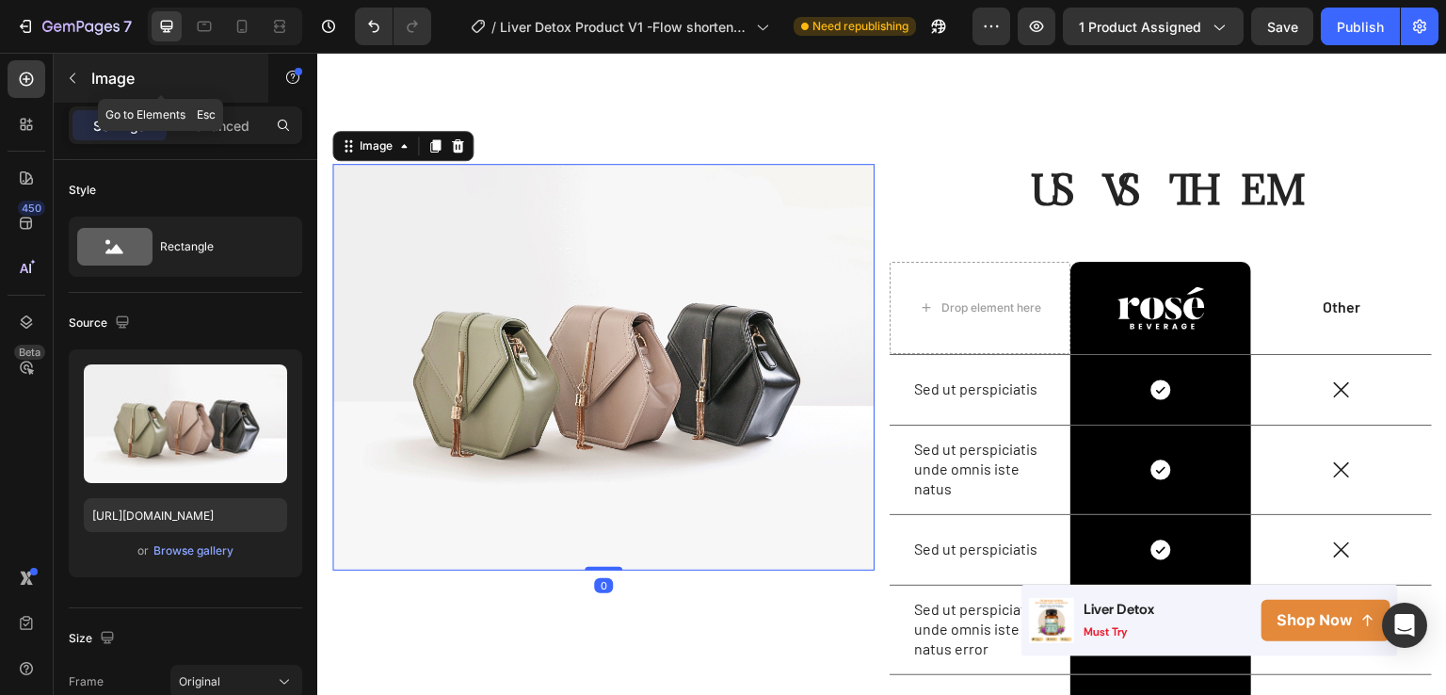
click at [88, 67] on div "Image" at bounding box center [161, 78] width 215 height 49
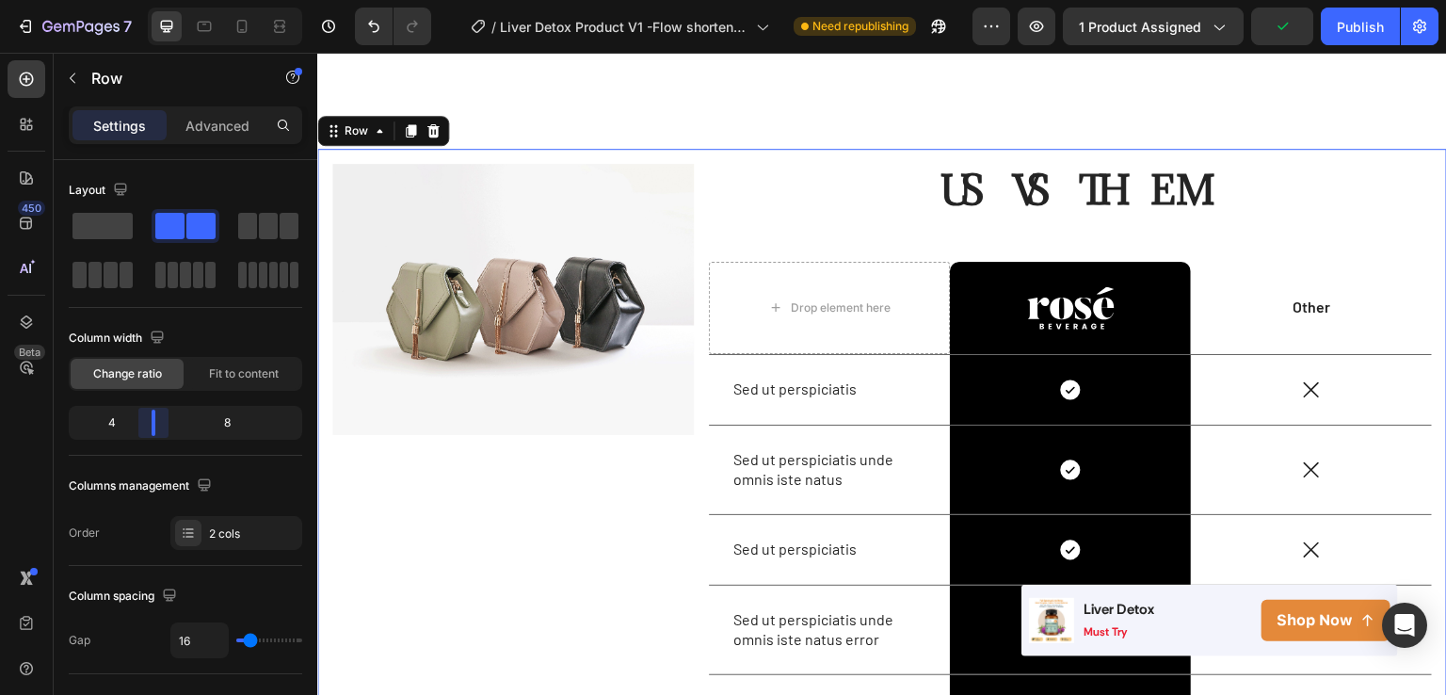
drag, startPoint x: 192, startPoint y: 415, endPoint x: 143, endPoint y: 311, distance: 115.4
click at [146, 0] on body "7 Version history / Liver Detox Product V1 -Flow shorten - cải tiến ảnh listing…" at bounding box center [723, 0] width 1446 height 0
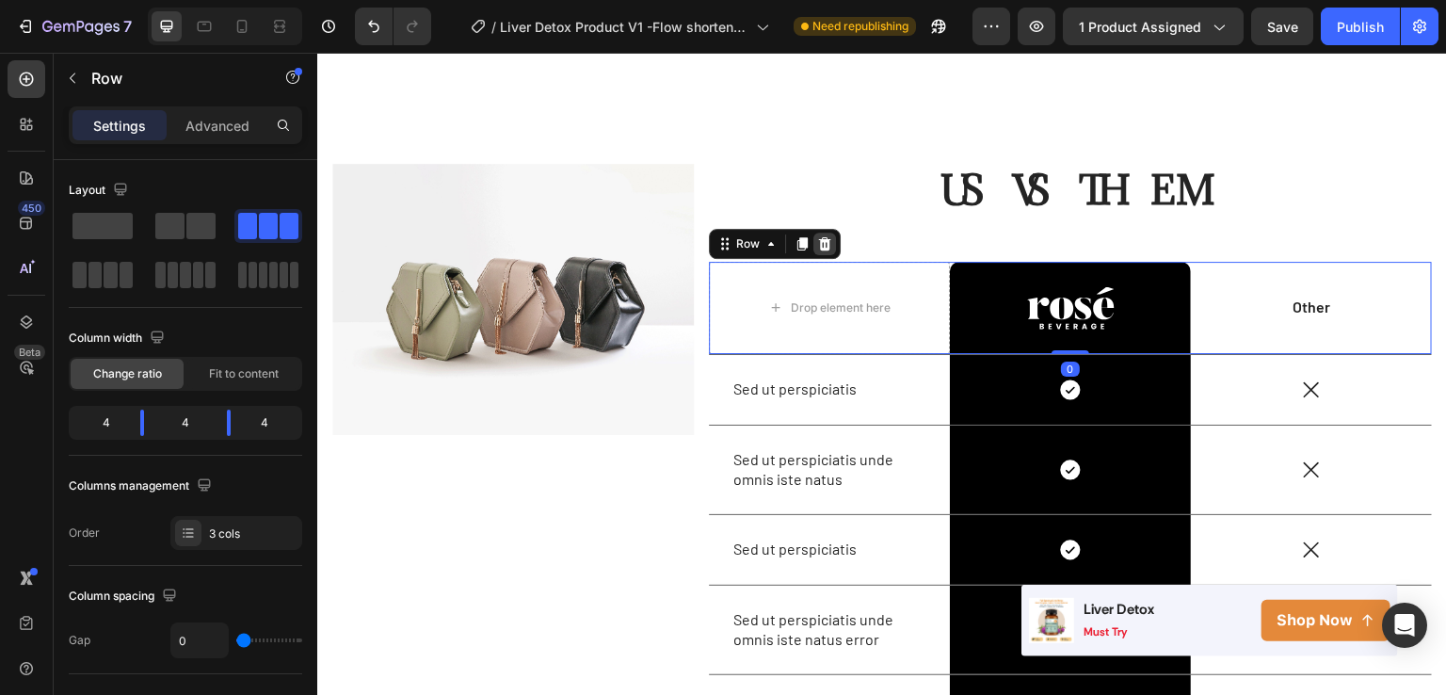
click at [823, 237] on icon at bounding box center [825, 243] width 12 height 13
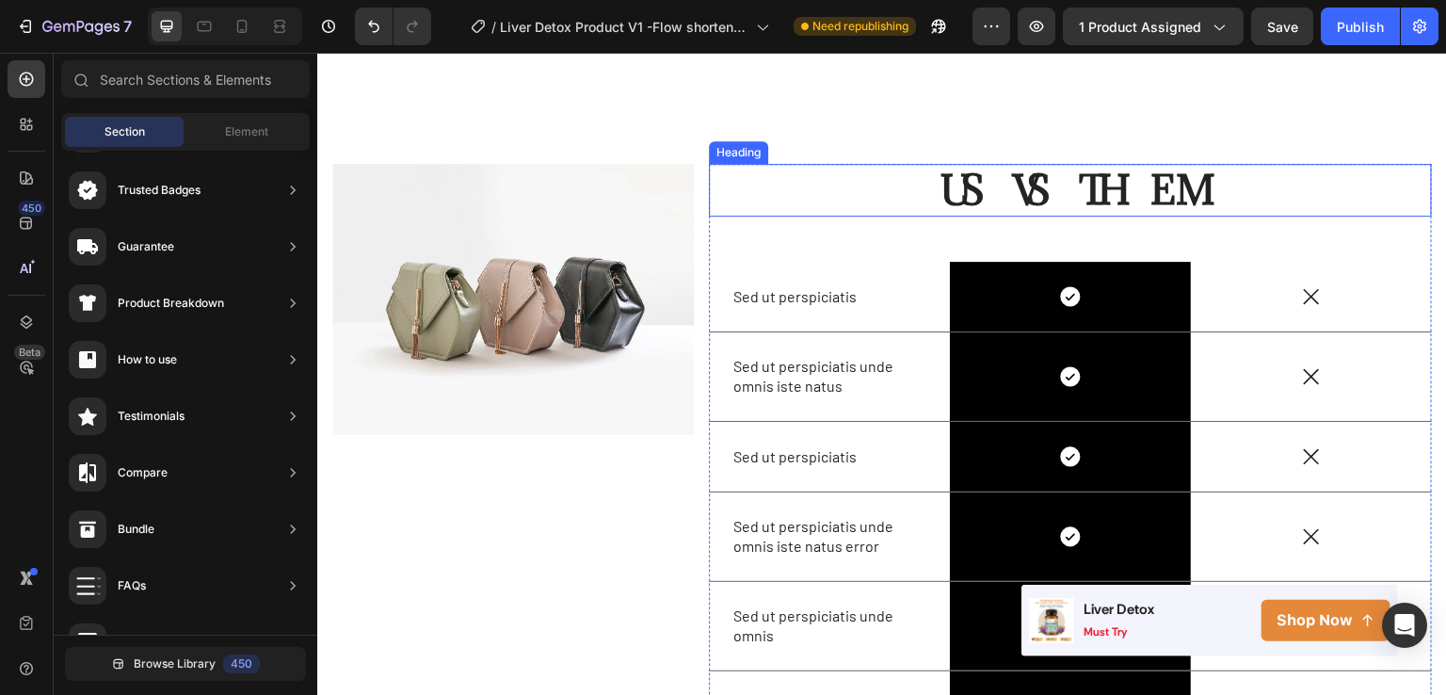
click at [992, 189] on h2 "US VS THEM" at bounding box center [1070, 190] width 723 height 53
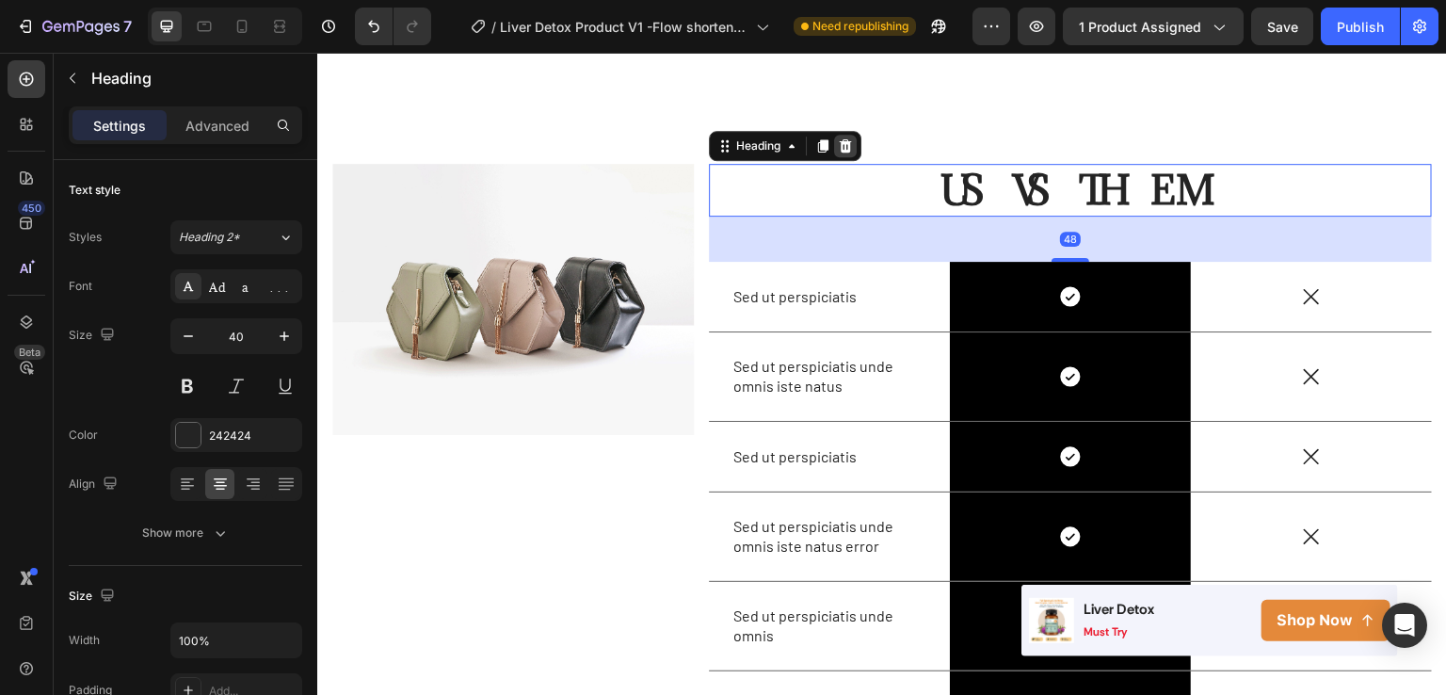
click at [840, 144] on icon at bounding box center [845, 145] width 15 height 15
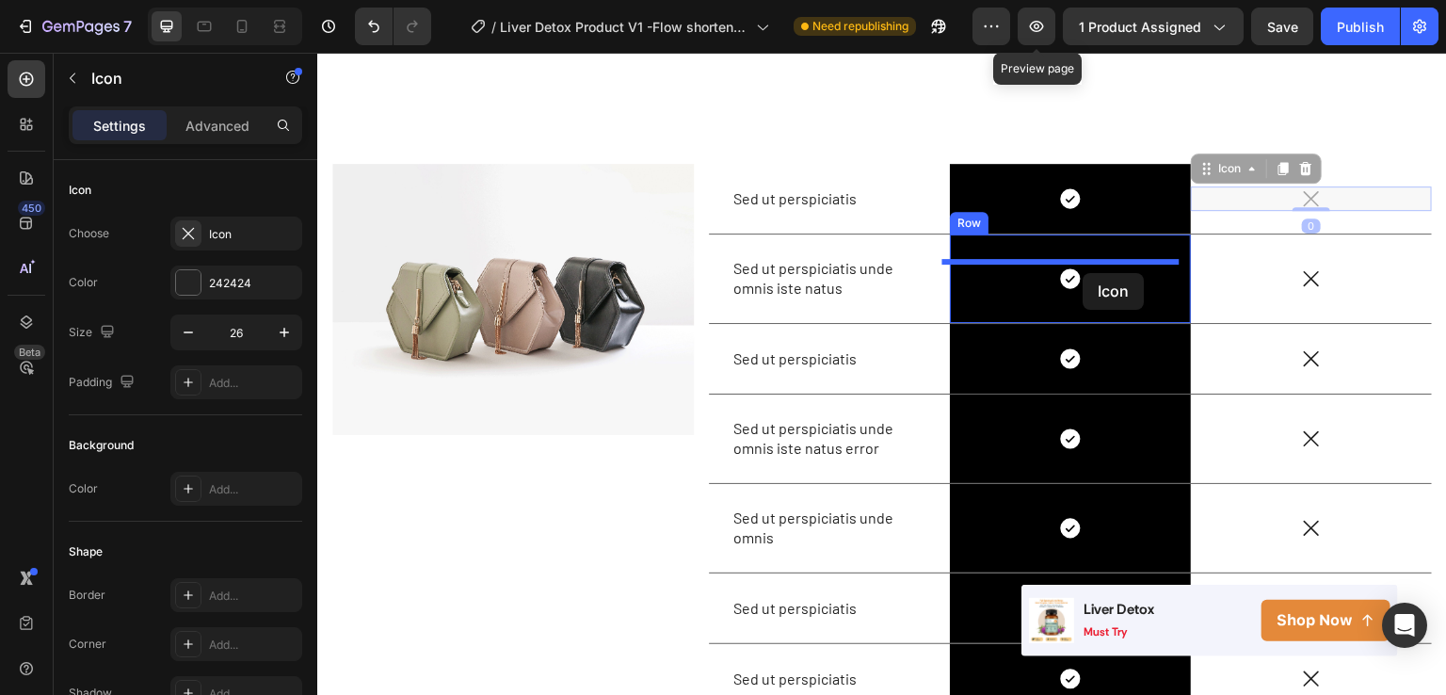
drag, startPoint x: 1303, startPoint y: 202, endPoint x: 1084, endPoint y: 273, distance: 230.8
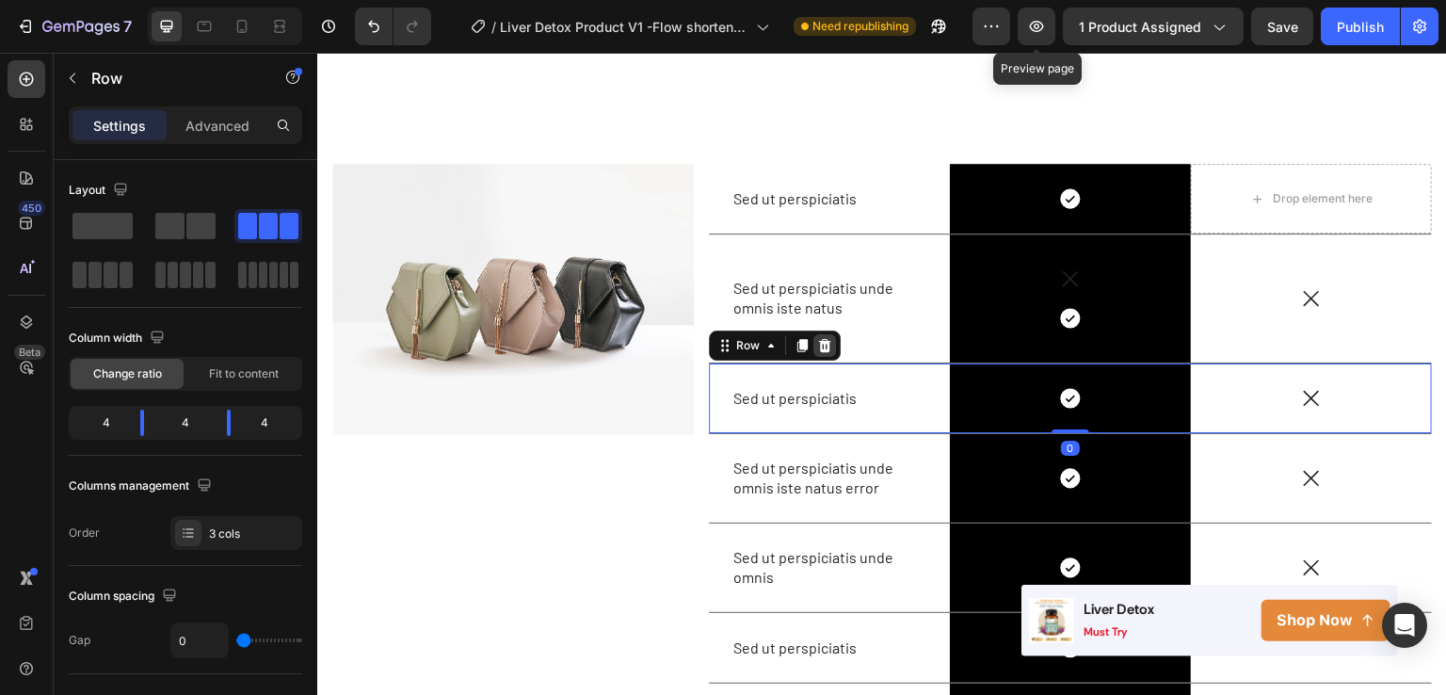
click at [820, 342] on icon at bounding box center [824, 345] width 15 height 15
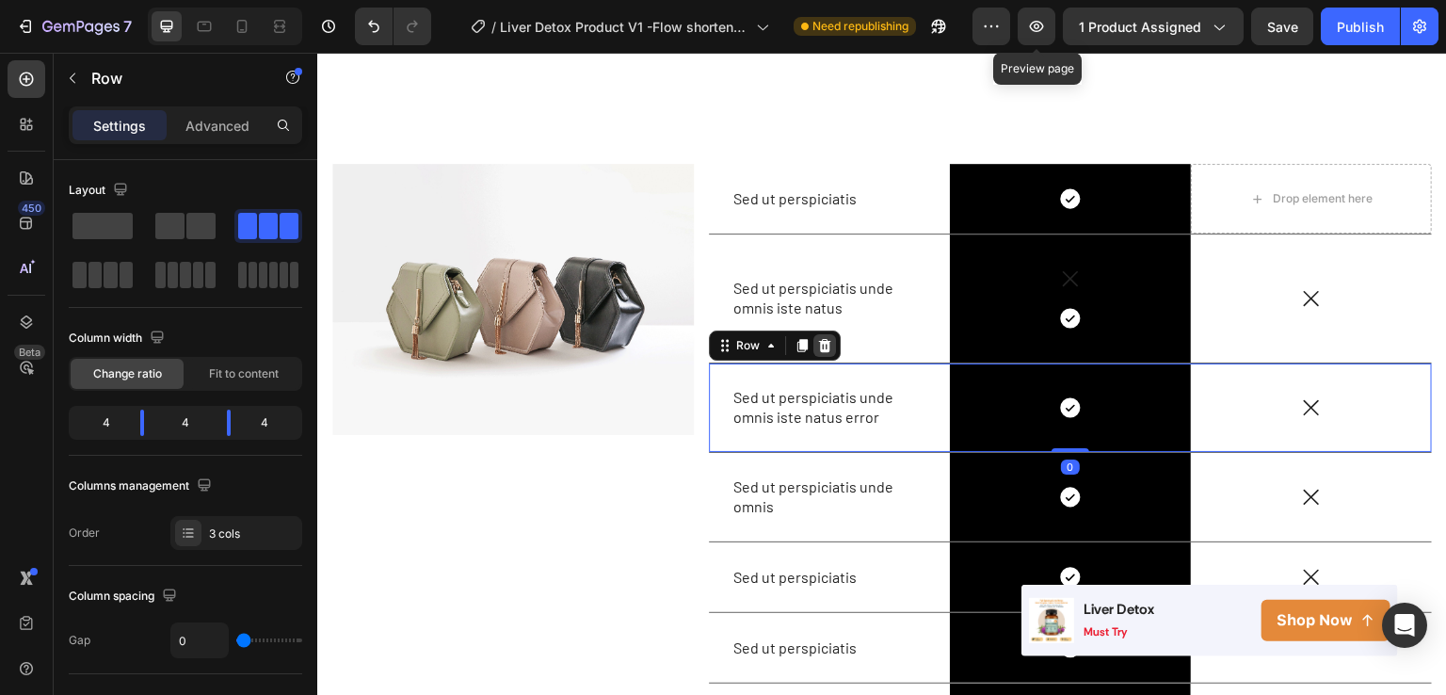
click at [827, 348] on div at bounding box center [825, 345] width 23 height 23
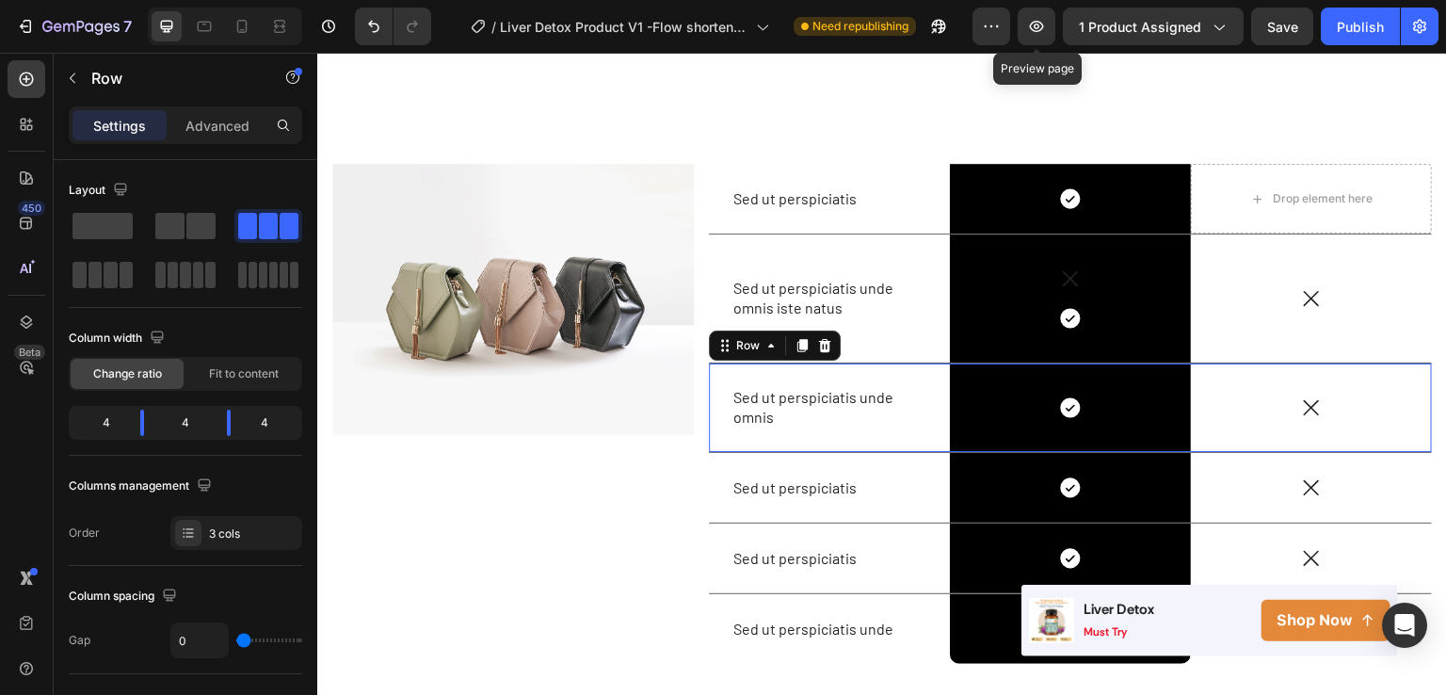
click at [899, 367] on div "Sed ut perspiciatis unde omnis Text Block" at bounding box center [829, 407] width 241 height 89
click at [820, 334] on div at bounding box center [825, 345] width 23 height 23
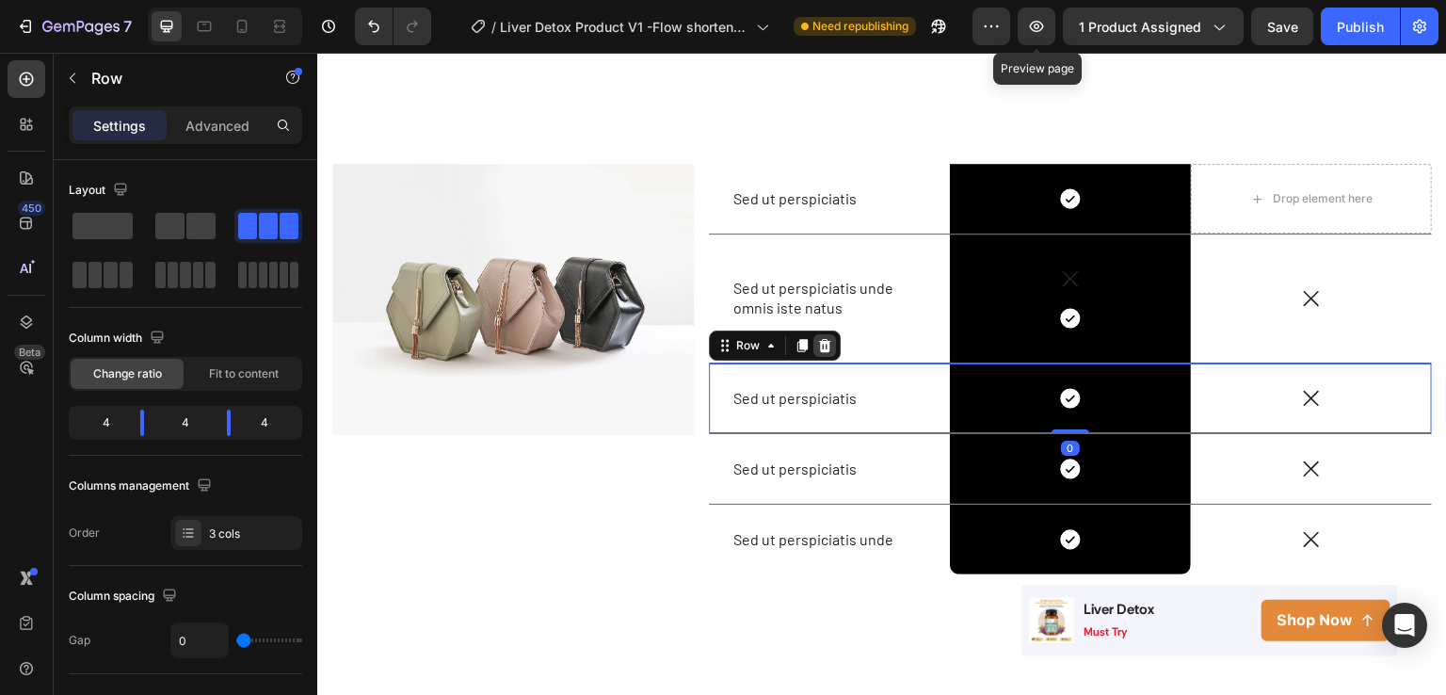
click at [819, 340] on icon at bounding box center [825, 345] width 12 height 13
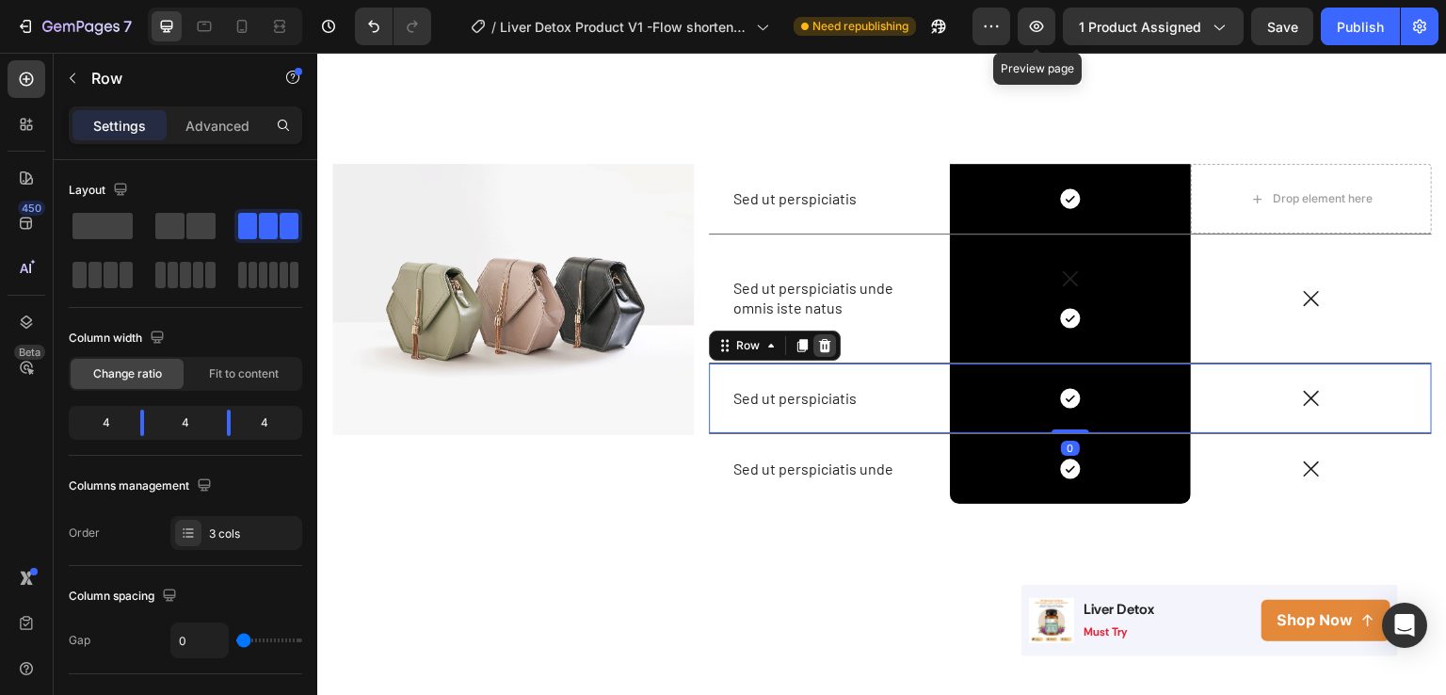
click at [817, 338] on icon at bounding box center [824, 345] width 15 height 15
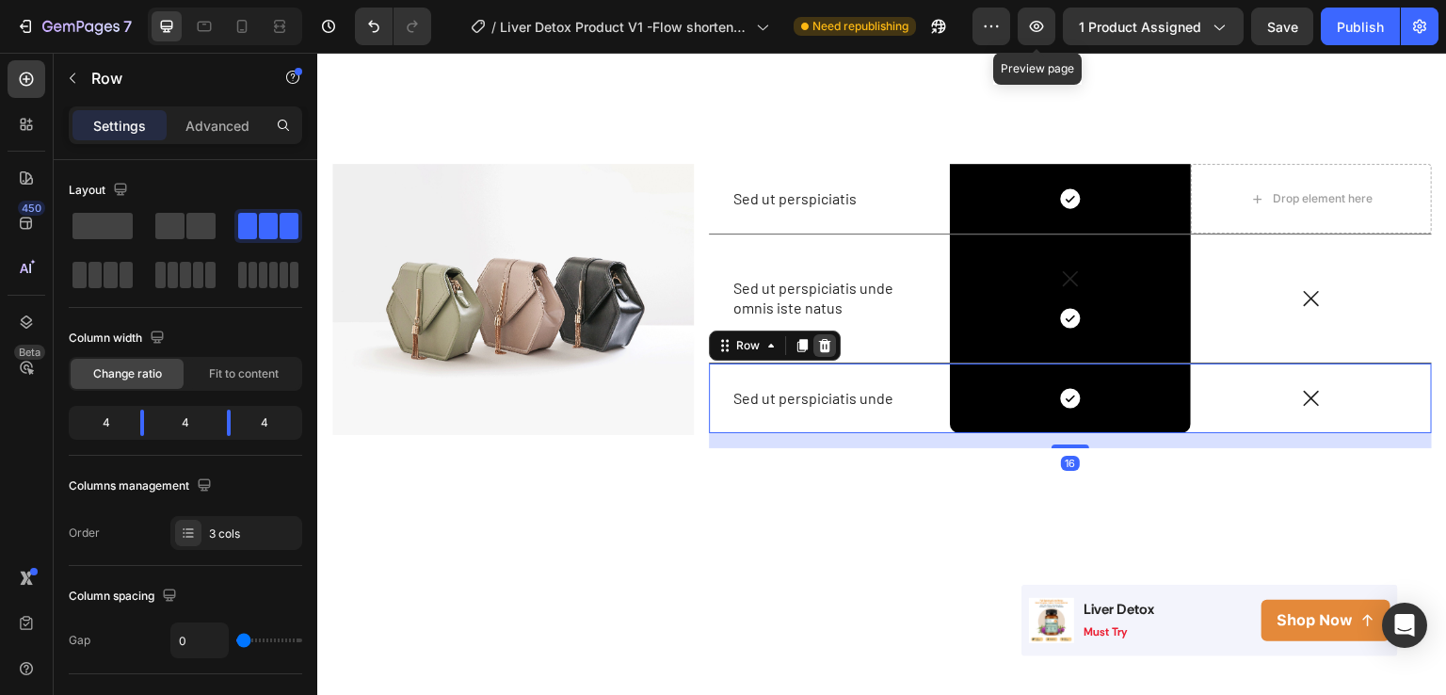
click at [821, 345] on icon at bounding box center [825, 345] width 12 height 13
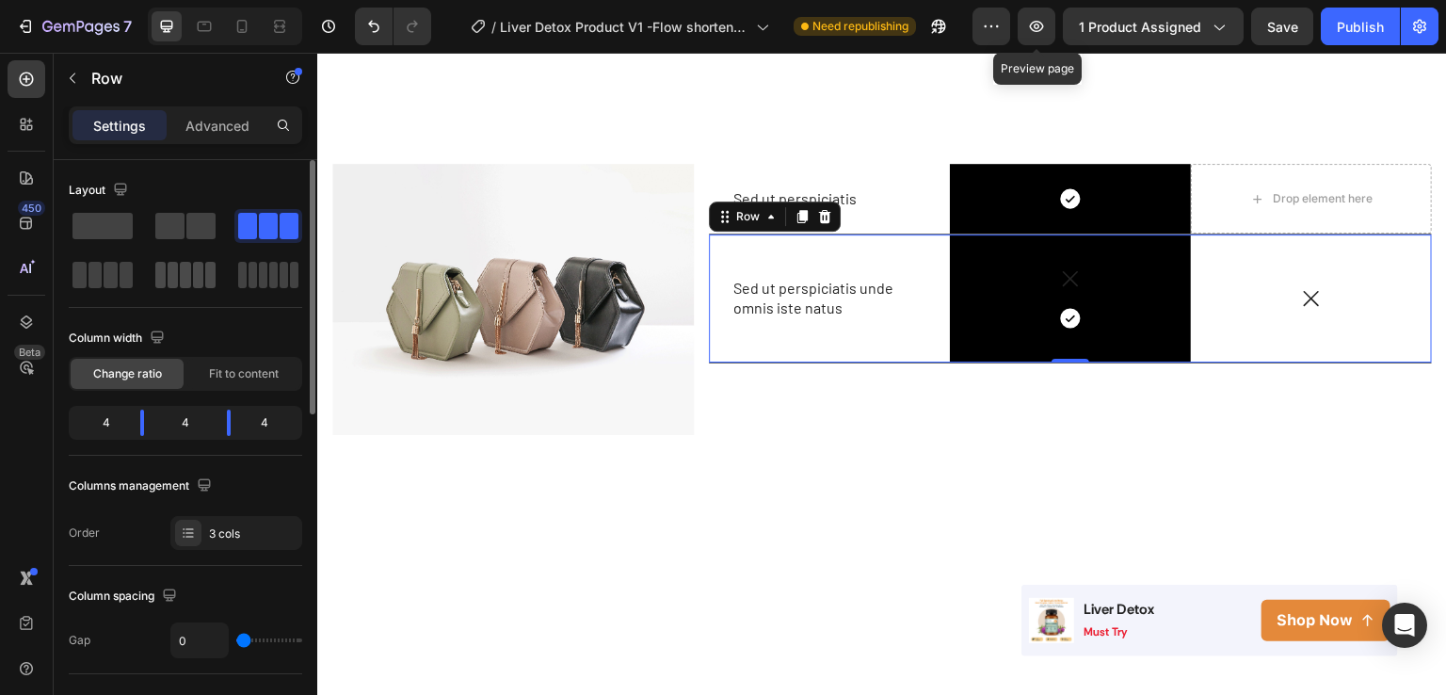
click at [290, 272] on span at bounding box center [294, 275] width 8 height 26
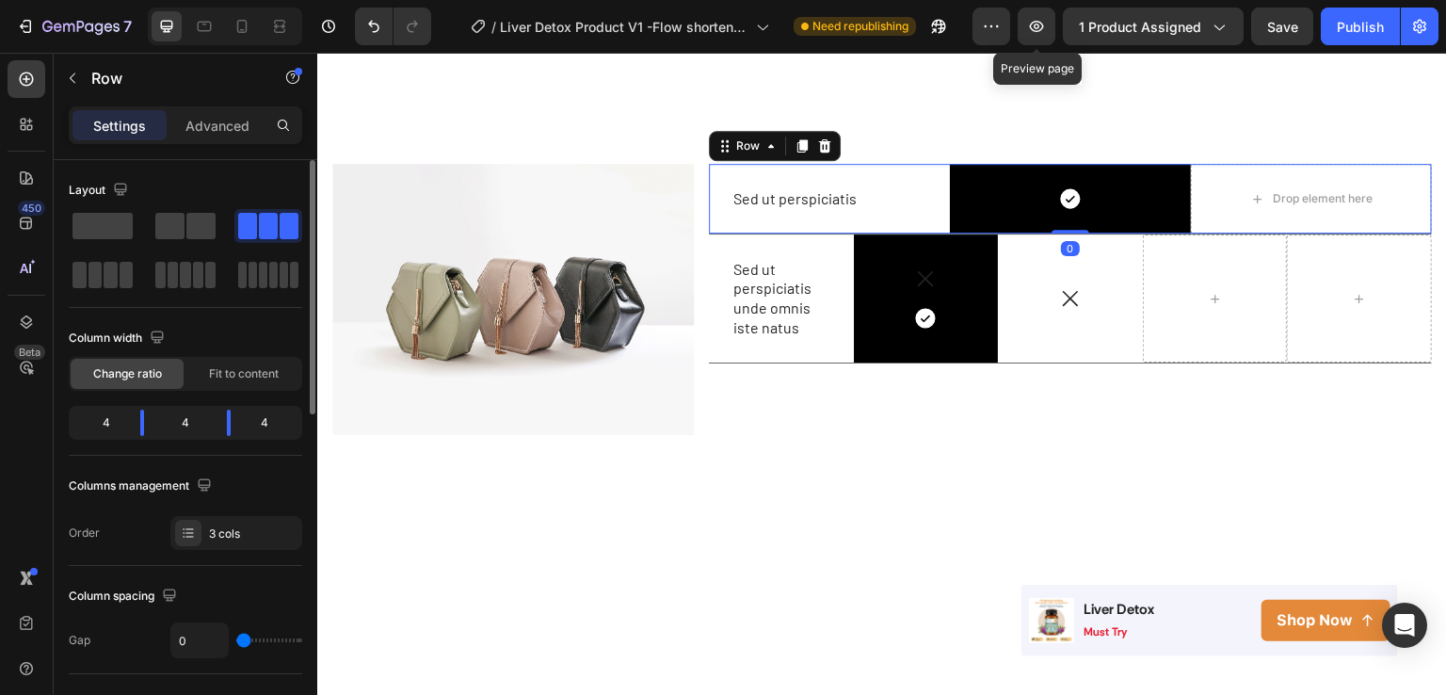
click at [904, 170] on div "Sed ut perspiciatis Text Block" at bounding box center [829, 199] width 241 height 70
click at [196, 268] on span at bounding box center [198, 275] width 10 height 26
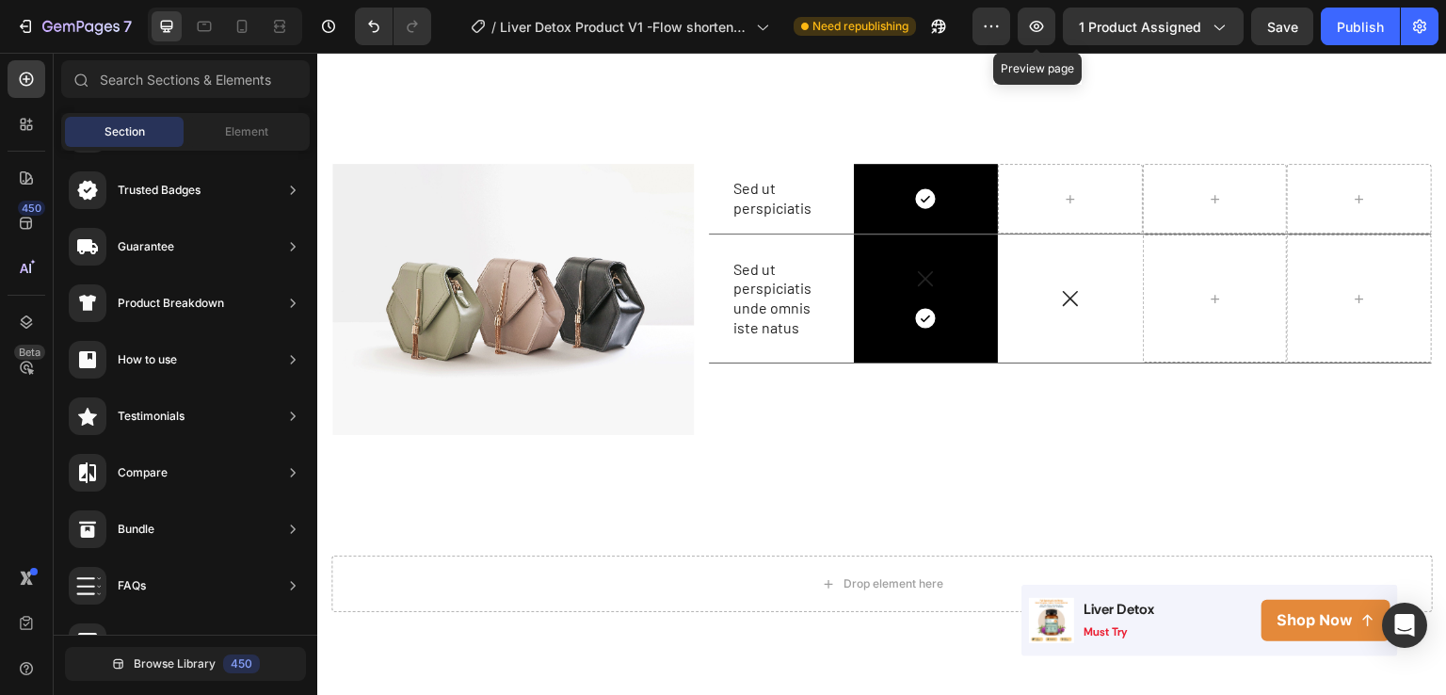
scroll to position [2912, 0]
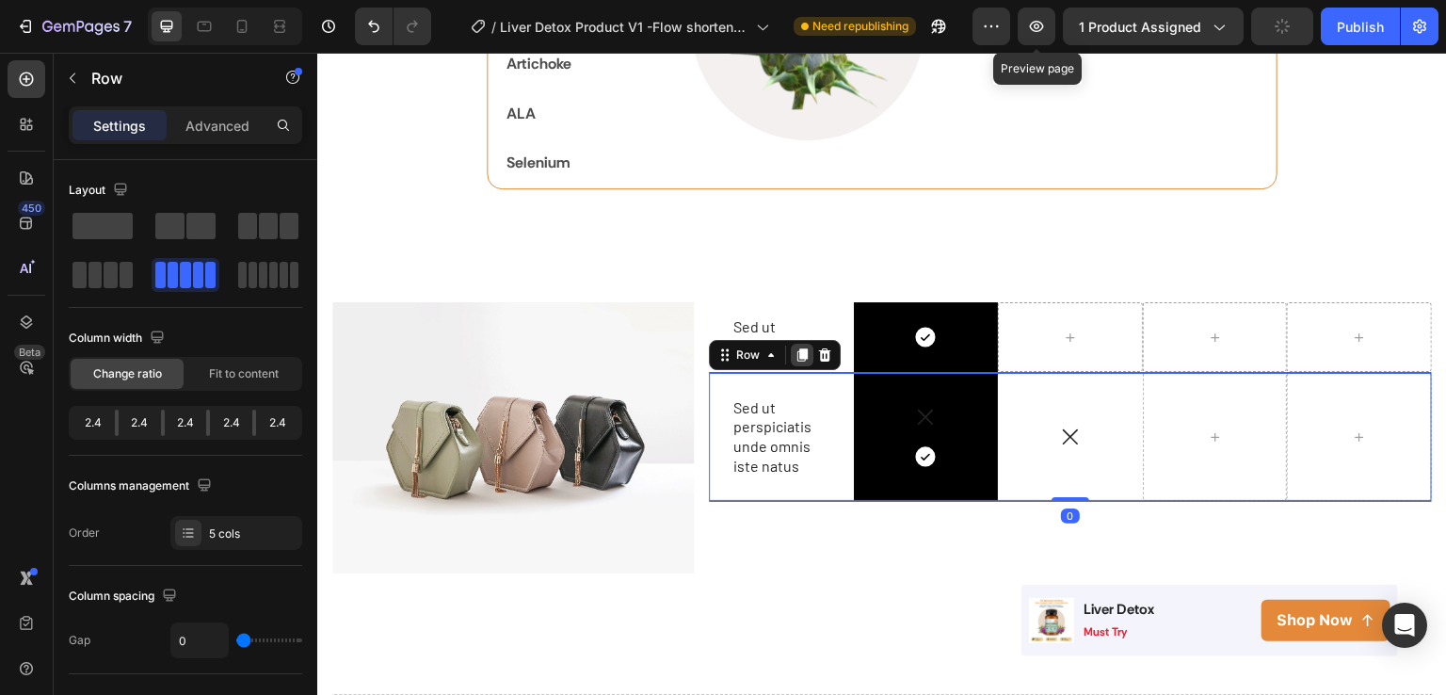
click at [800, 354] on icon at bounding box center [803, 354] width 10 height 13
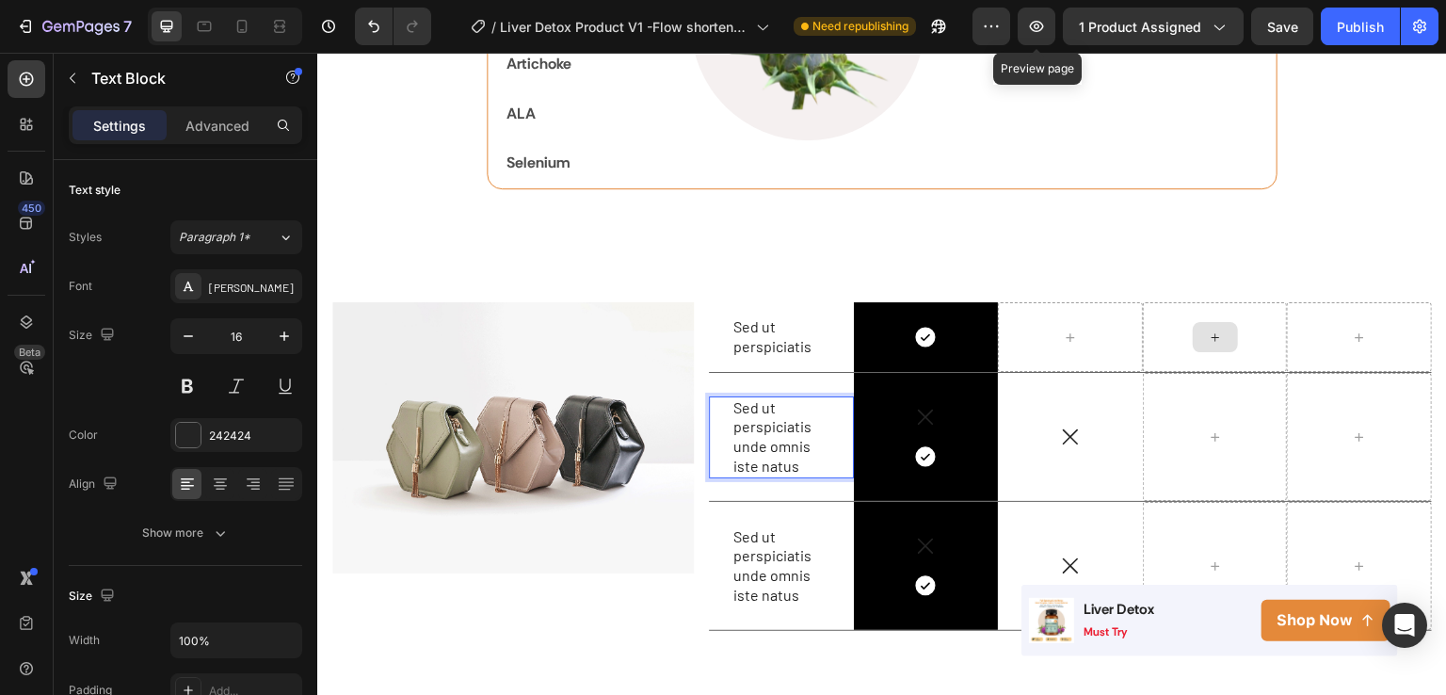
click at [798, 460] on p "Sed ut perspiciatis unde omnis iste natus" at bounding box center [782, 437] width 96 height 78
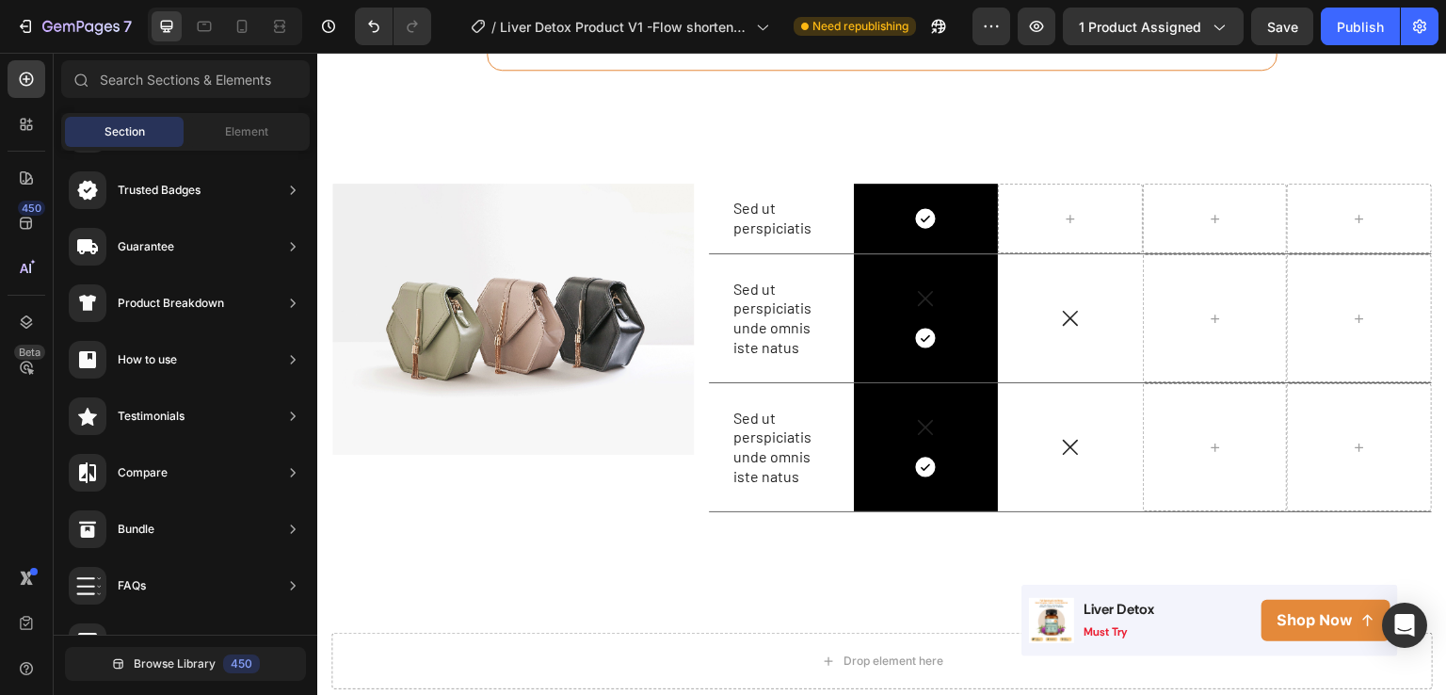
scroll to position [2953, 0]
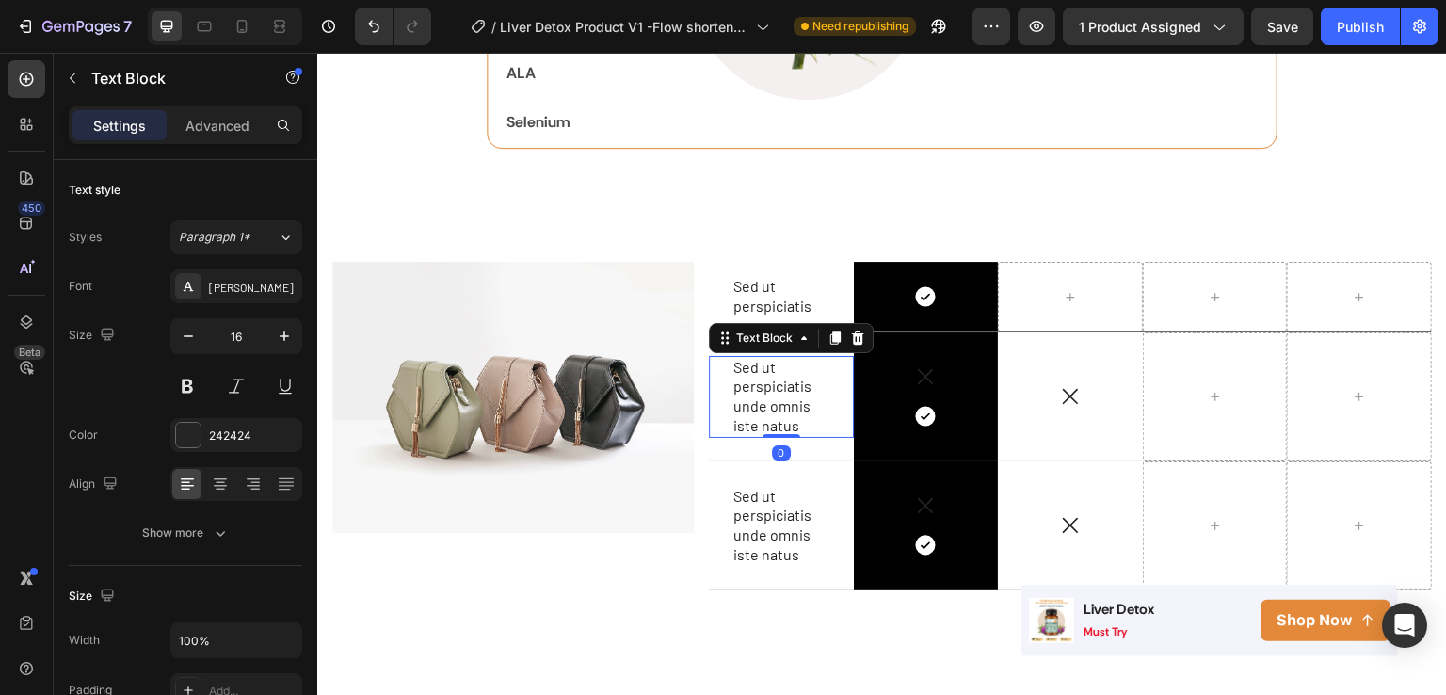
click at [802, 413] on p "Sed ut perspiciatis unde omnis iste natus" at bounding box center [782, 397] width 96 height 78
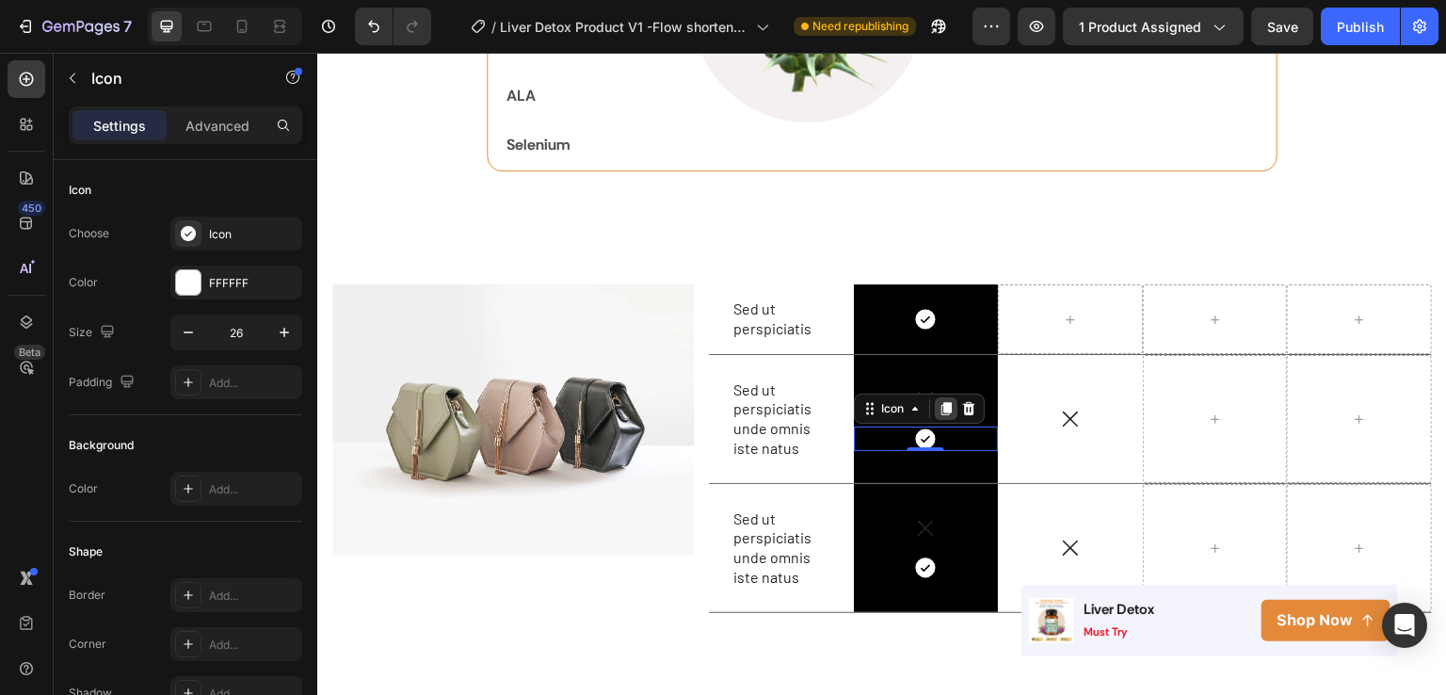
click at [941, 407] on icon at bounding box center [946, 408] width 10 height 13
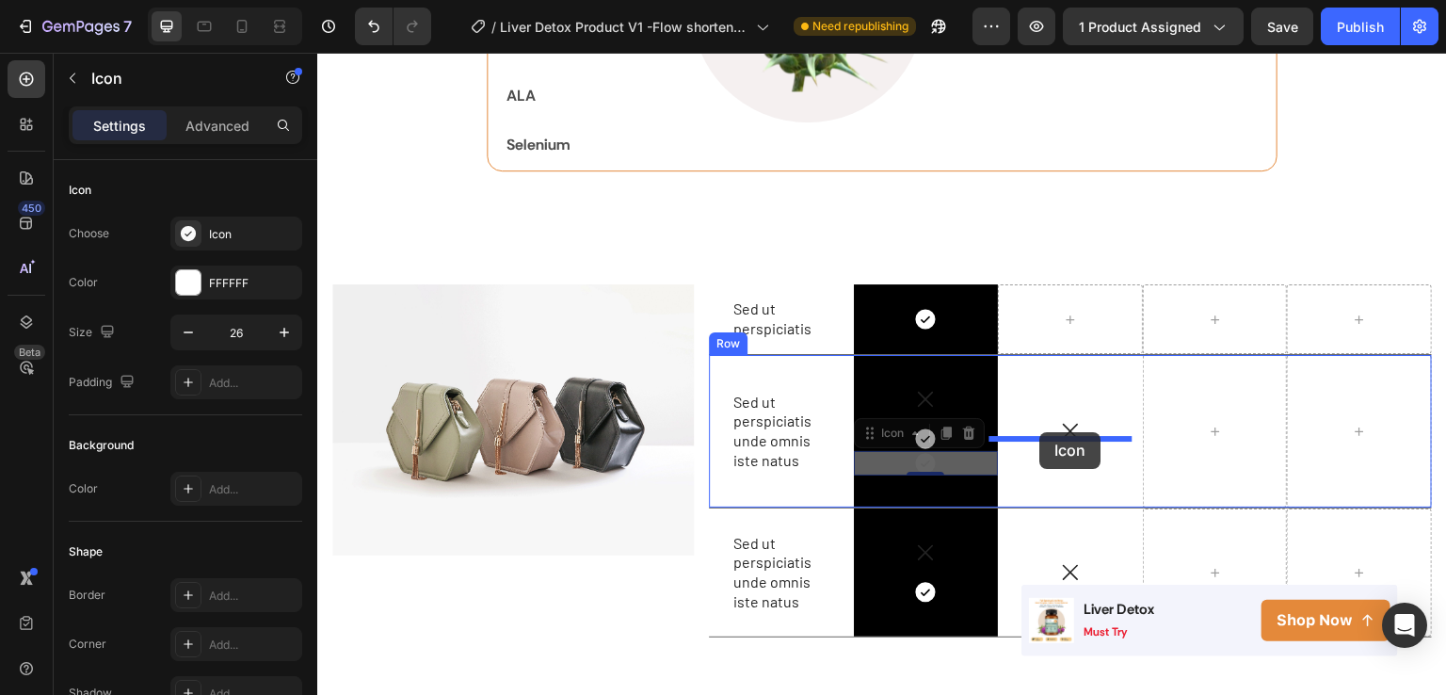
drag, startPoint x: 941, startPoint y: 454, endPoint x: 1040, endPoint y: 432, distance: 102.1
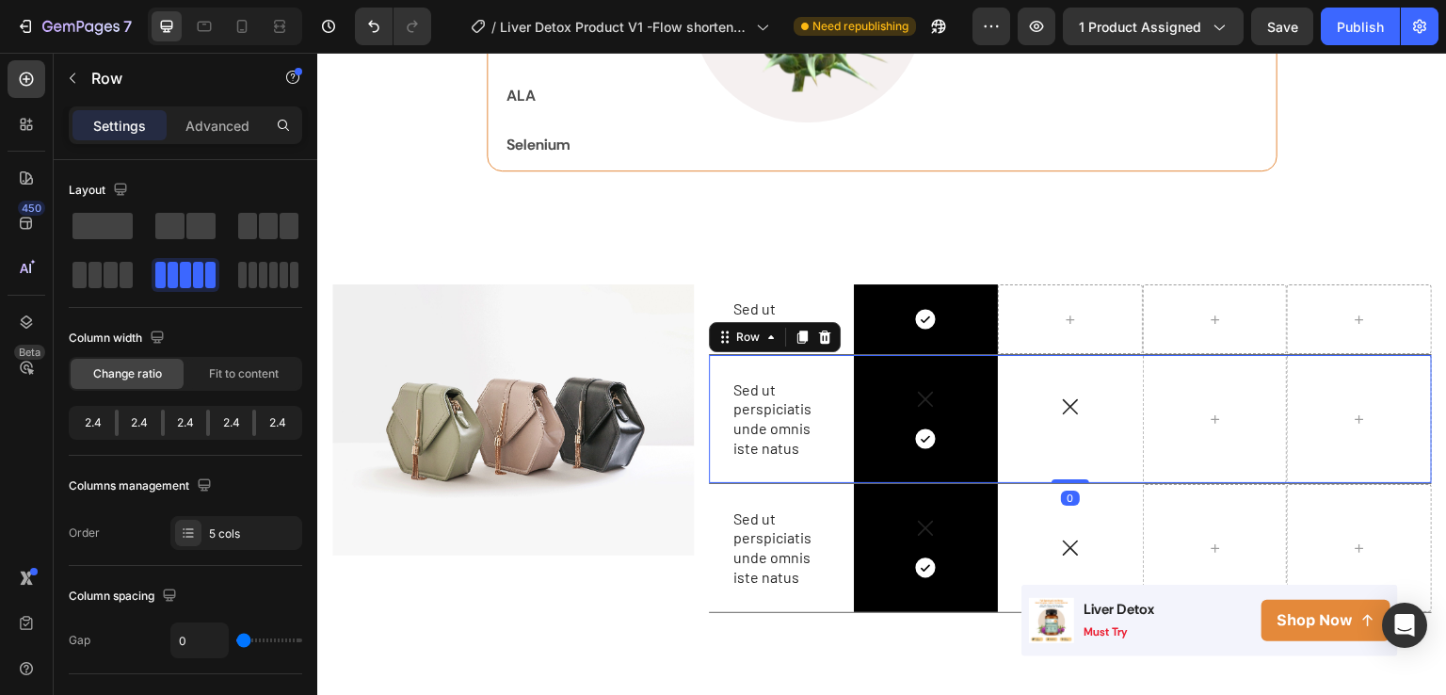
click at [1123, 358] on div "Icon Icon" at bounding box center [1070, 419] width 145 height 128
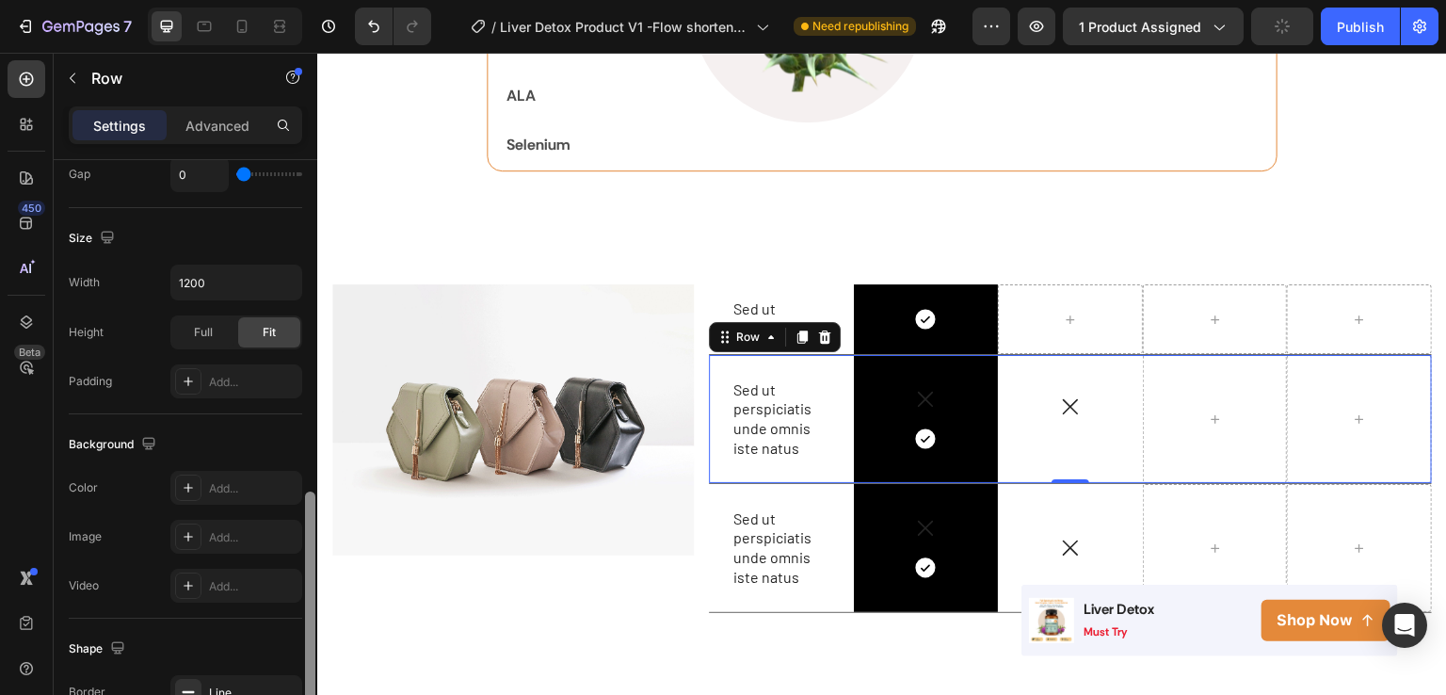
scroll to position [557, 0]
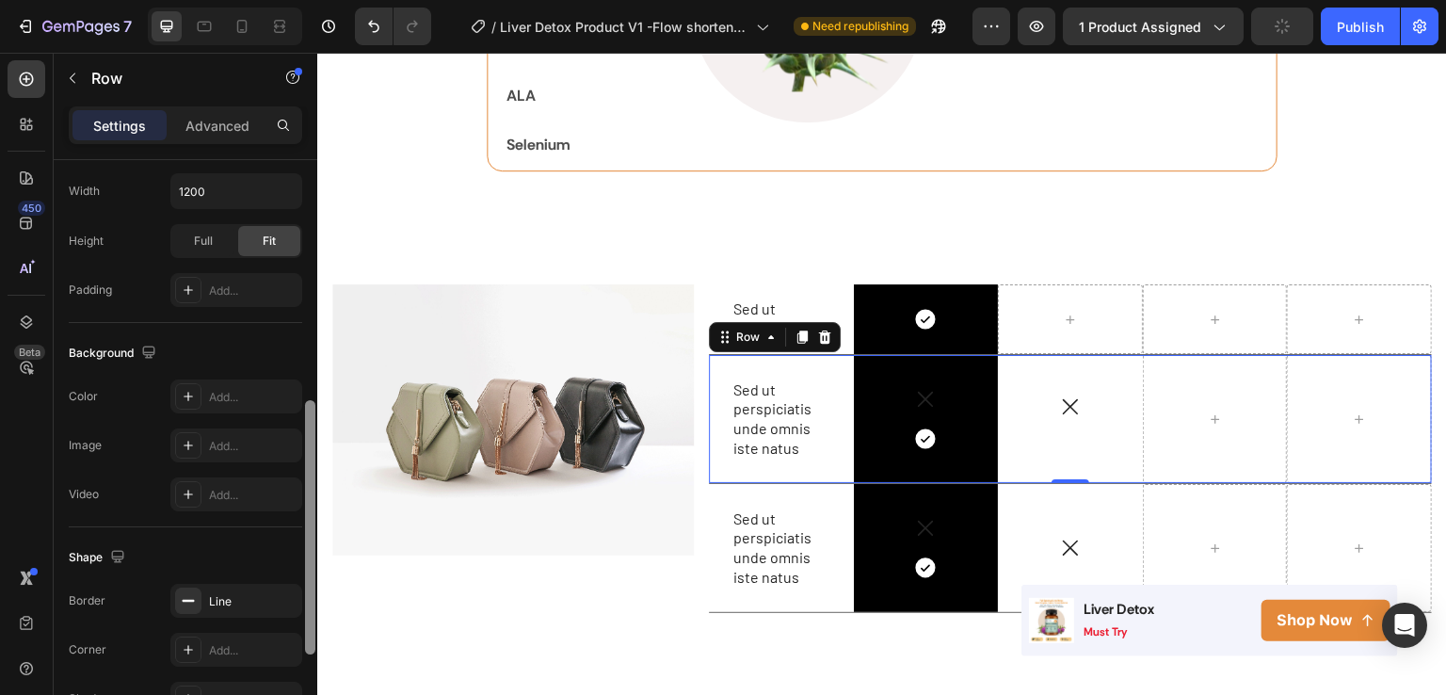
drag, startPoint x: 314, startPoint y: 231, endPoint x: 293, endPoint y: 472, distance: 241.9
click at [293, 472] on div "Layout Column width Change ratio Fit to content 2.4 2.4 2.4 2.4 2.4 Columns man…" at bounding box center [186, 454] width 264 height 589
click at [220, 395] on div "Add..." at bounding box center [253, 397] width 89 height 17
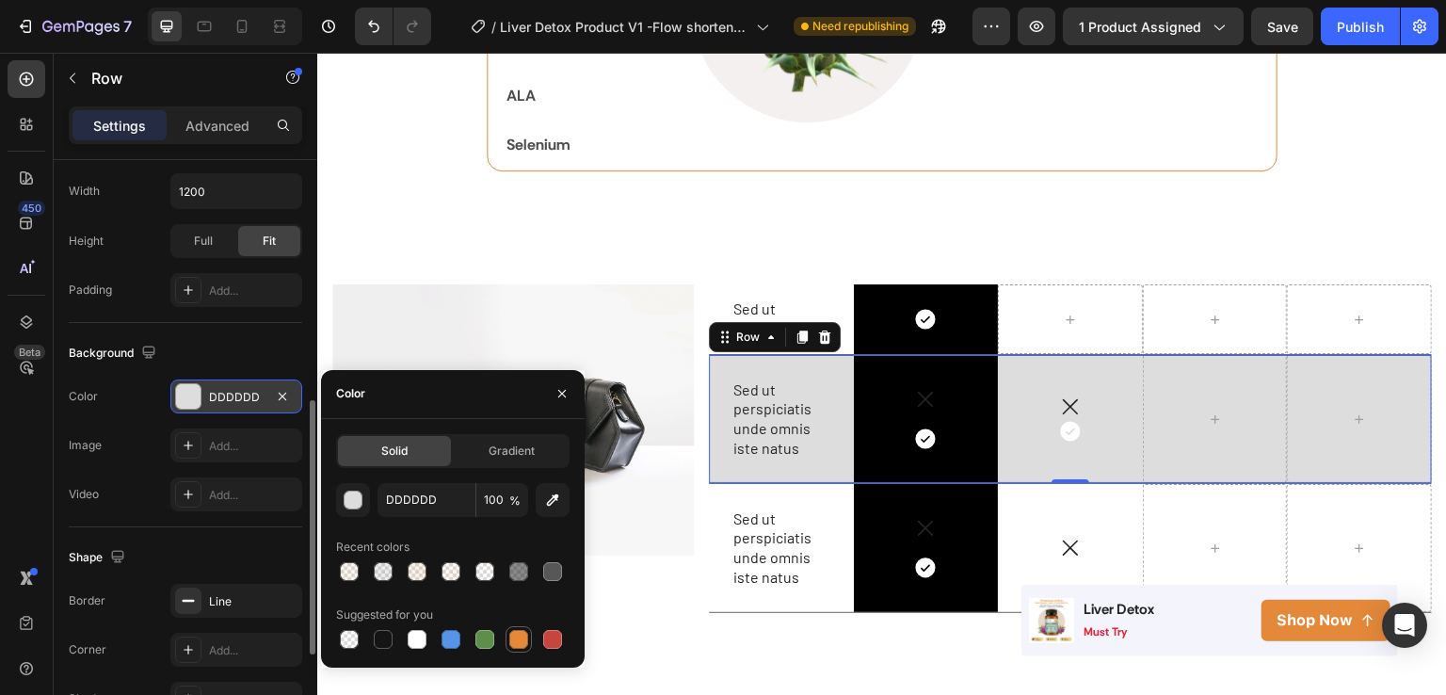
click at [521, 633] on div at bounding box center [518, 639] width 19 height 19
type input "E4893A"
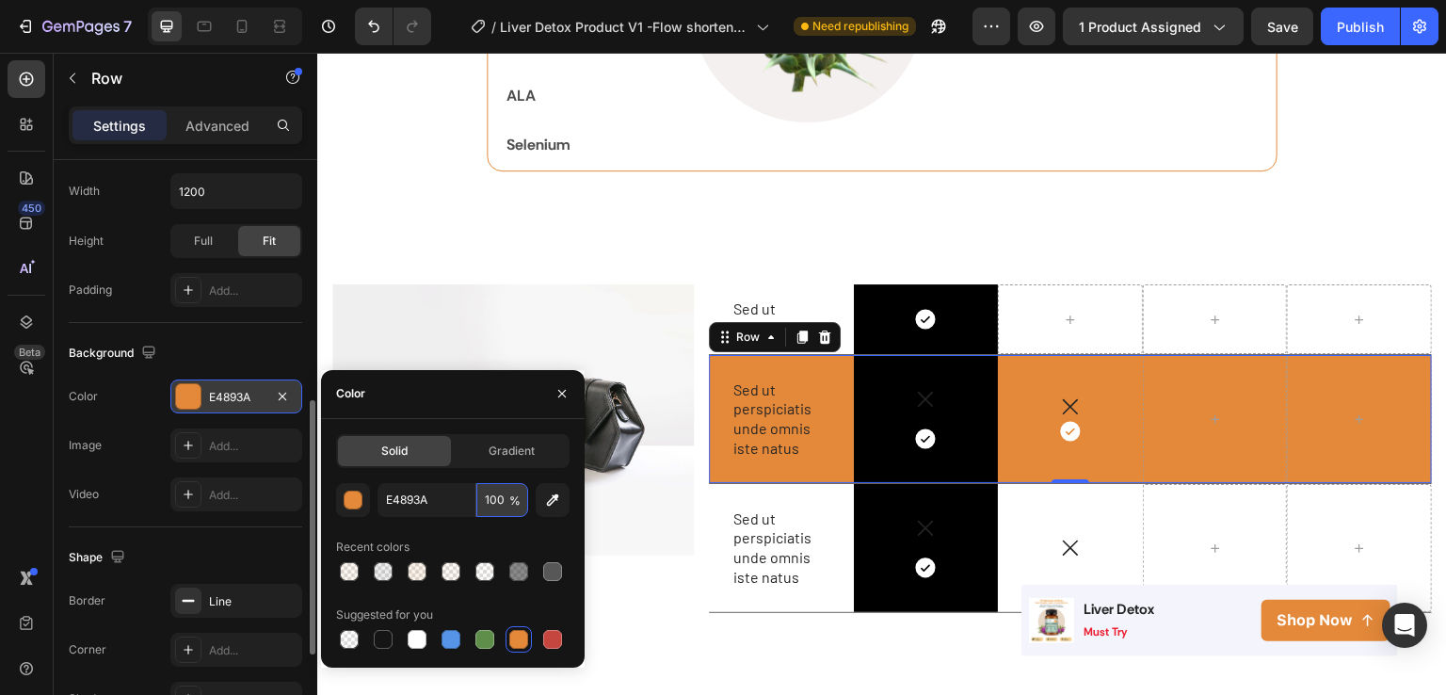
click at [494, 502] on input "100" at bounding box center [502, 500] width 52 height 34
type input "0"
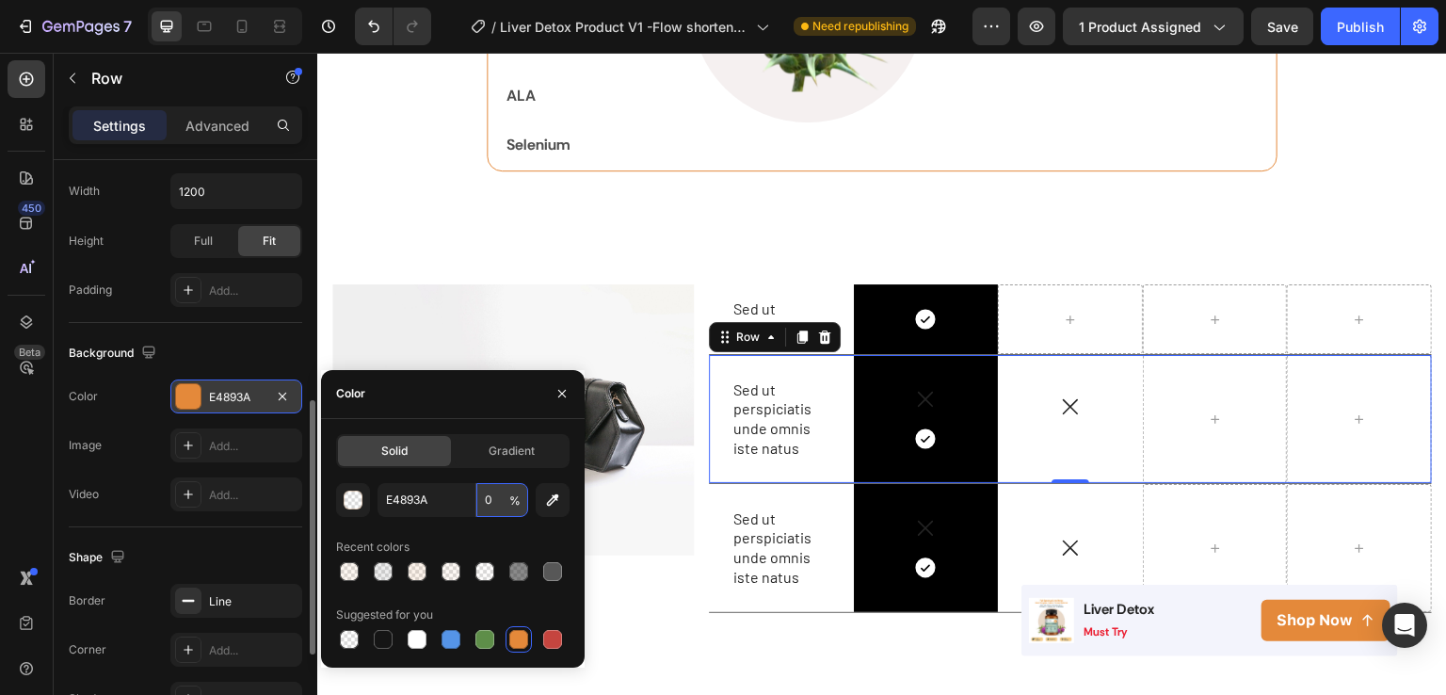
click at [478, 498] on input "0" at bounding box center [502, 500] width 52 height 34
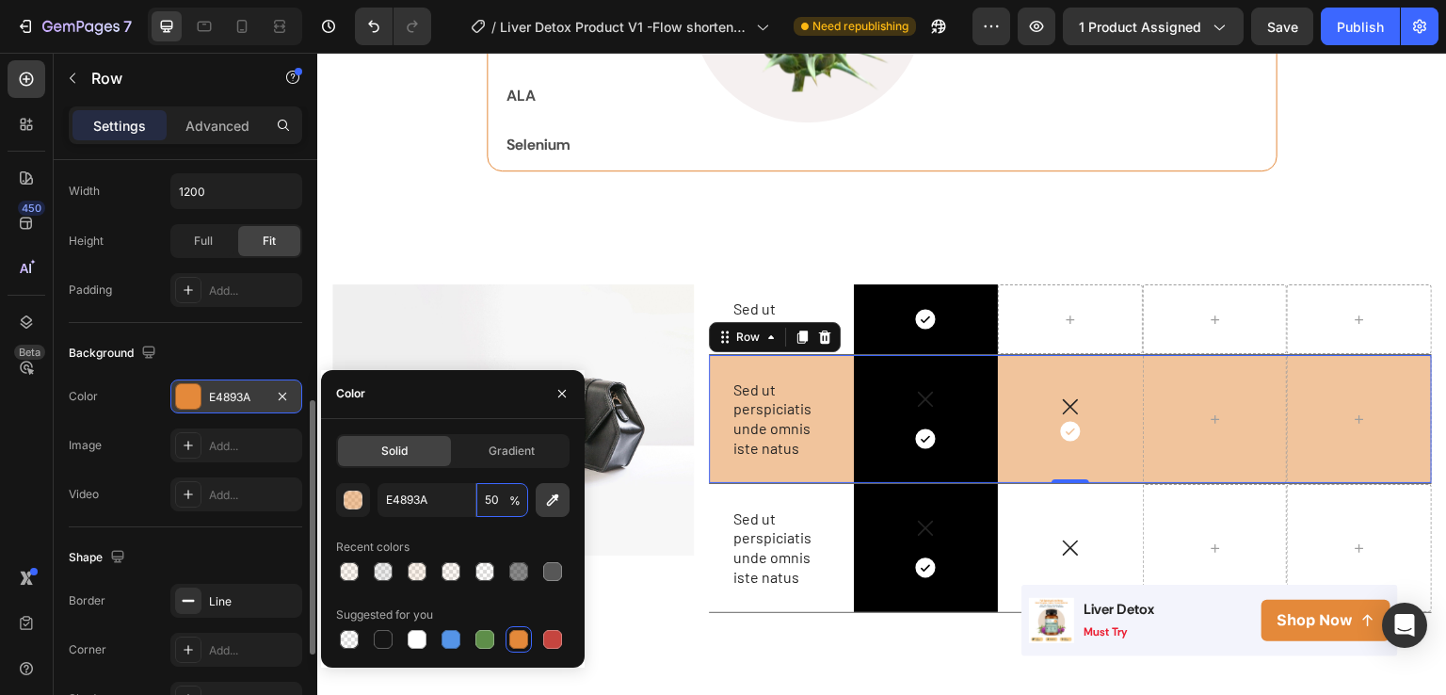
type input "50"
click at [541, 500] on button "button" at bounding box center [553, 500] width 34 height 34
type input "151515"
type input "100"
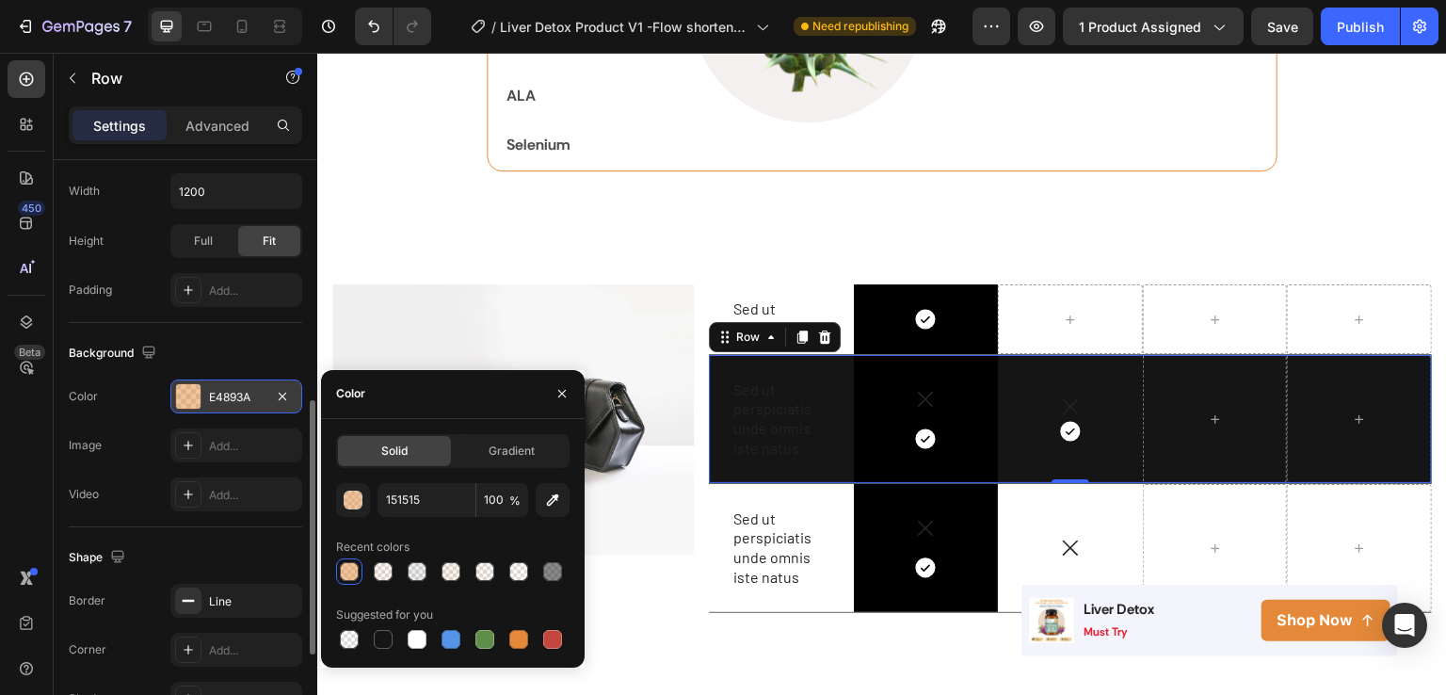
drag, startPoint x: 541, startPoint y: 500, endPoint x: 486, endPoint y: 517, distance: 58.1
click at [486, 517] on div "151515 100 % Recent colors Suggested for you" at bounding box center [453, 567] width 234 height 169
click at [516, 644] on div at bounding box center [518, 639] width 19 height 19
type input "E4893A"
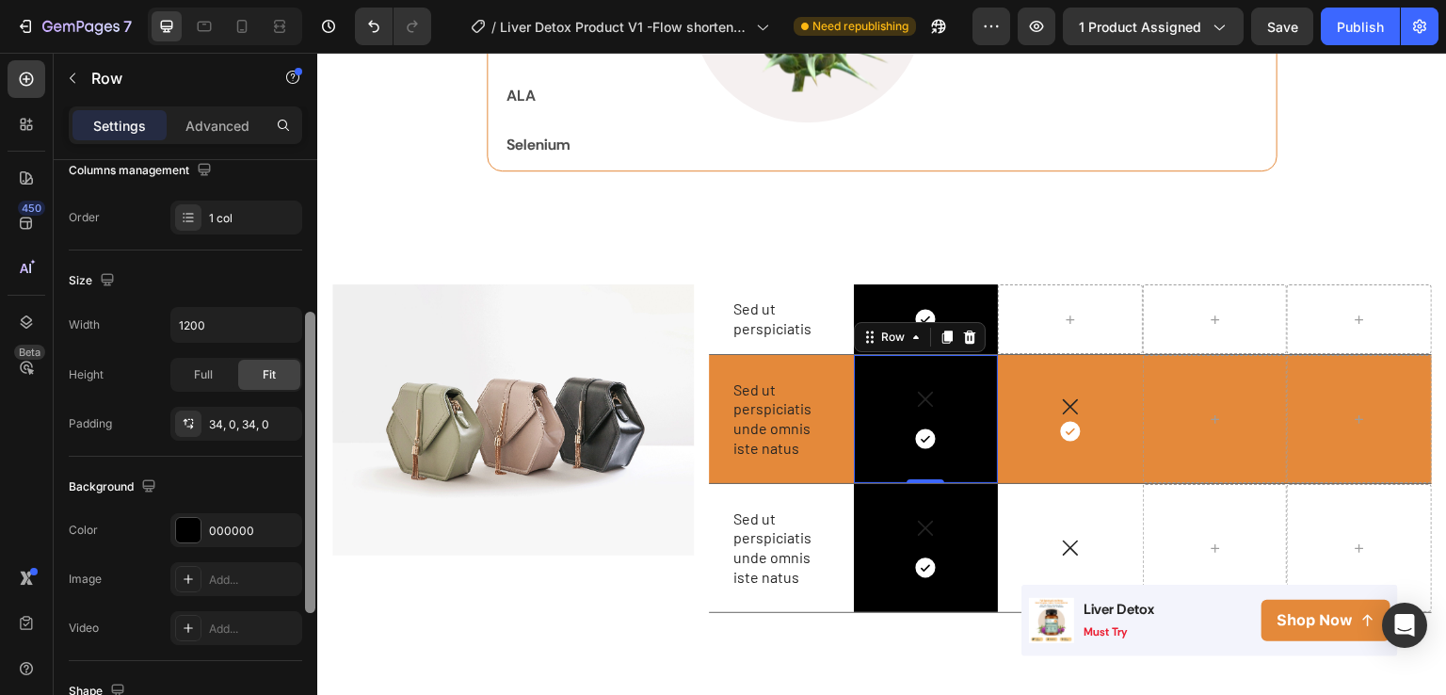
scroll to position [355, 0]
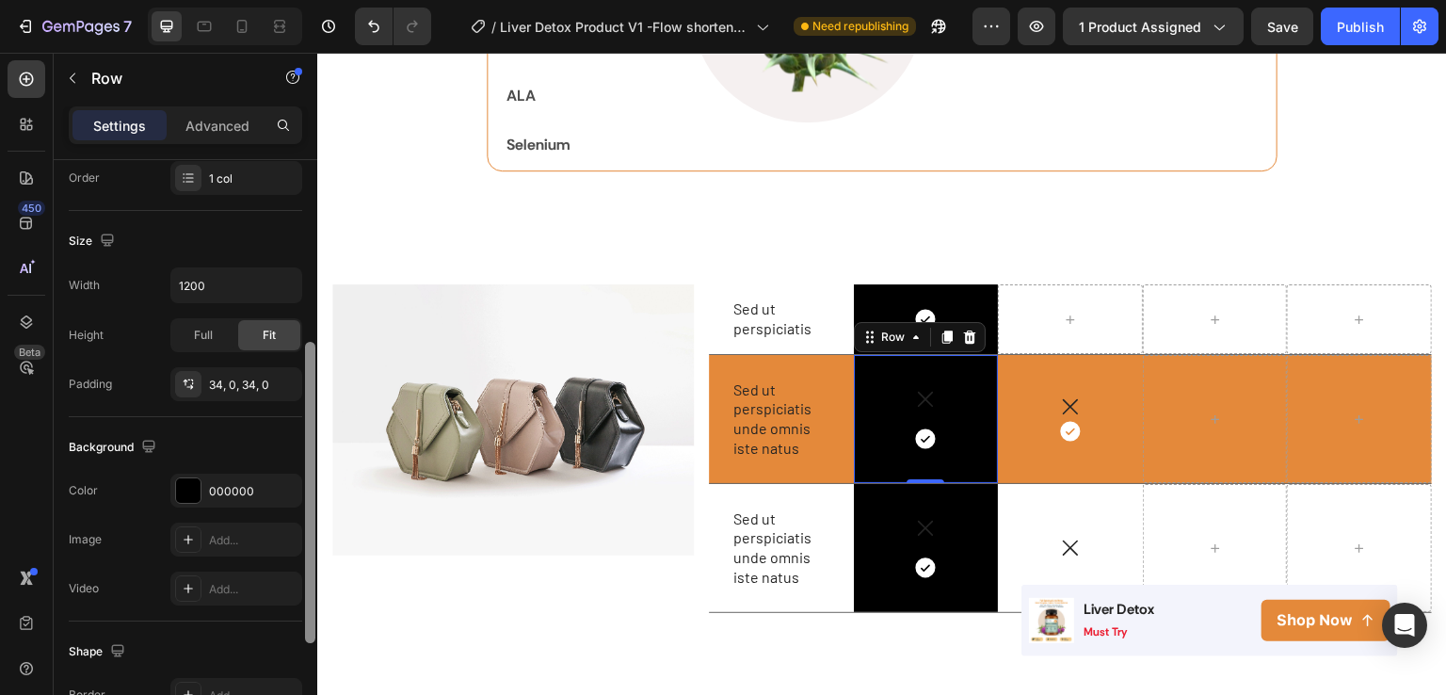
drag, startPoint x: 307, startPoint y: 332, endPoint x: 285, endPoint y: 515, distance: 184.0
click at [285, 515] on div "Layout Column width Change ratio Fit to content 12 Columns management Order 1 c…" at bounding box center [186, 454] width 264 height 589
click at [253, 488] on div "000000" at bounding box center [236, 491] width 55 height 17
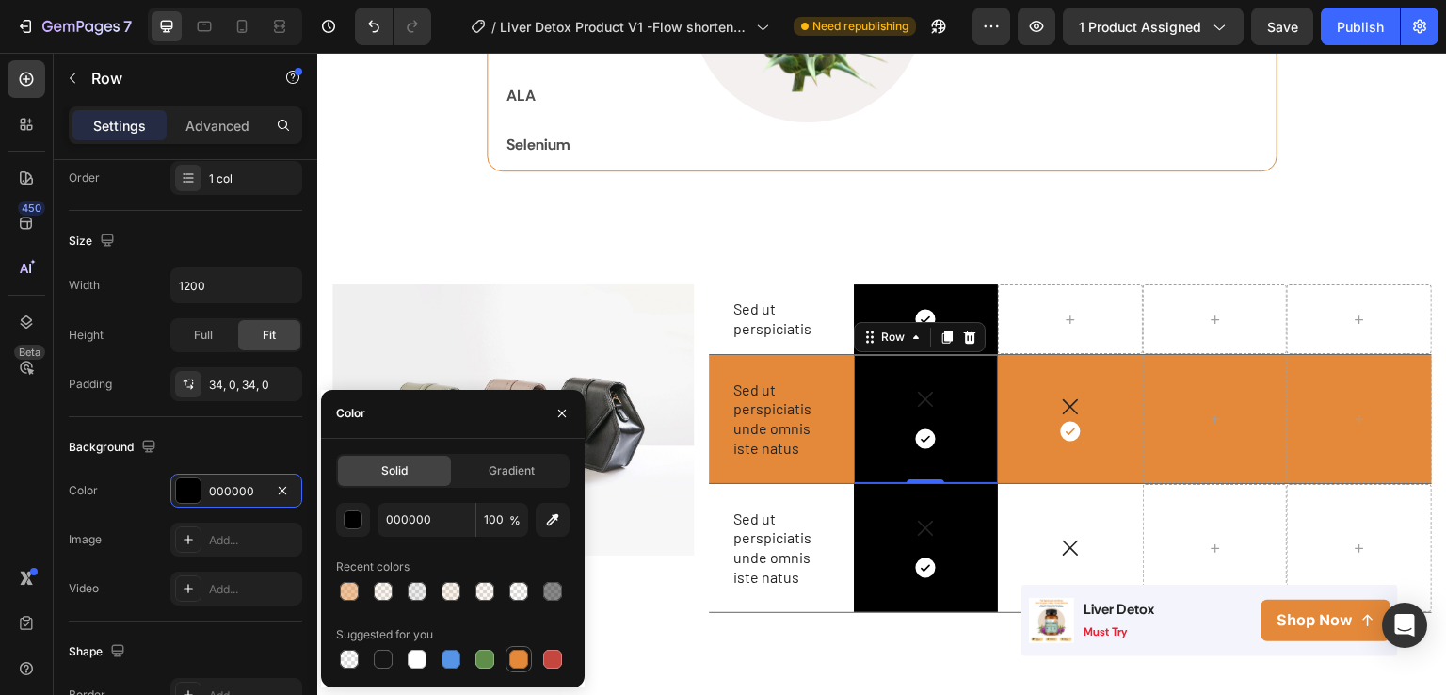
click at [519, 663] on div at bounding box center [518, 659] width 19 height 19
type input "E4893A"
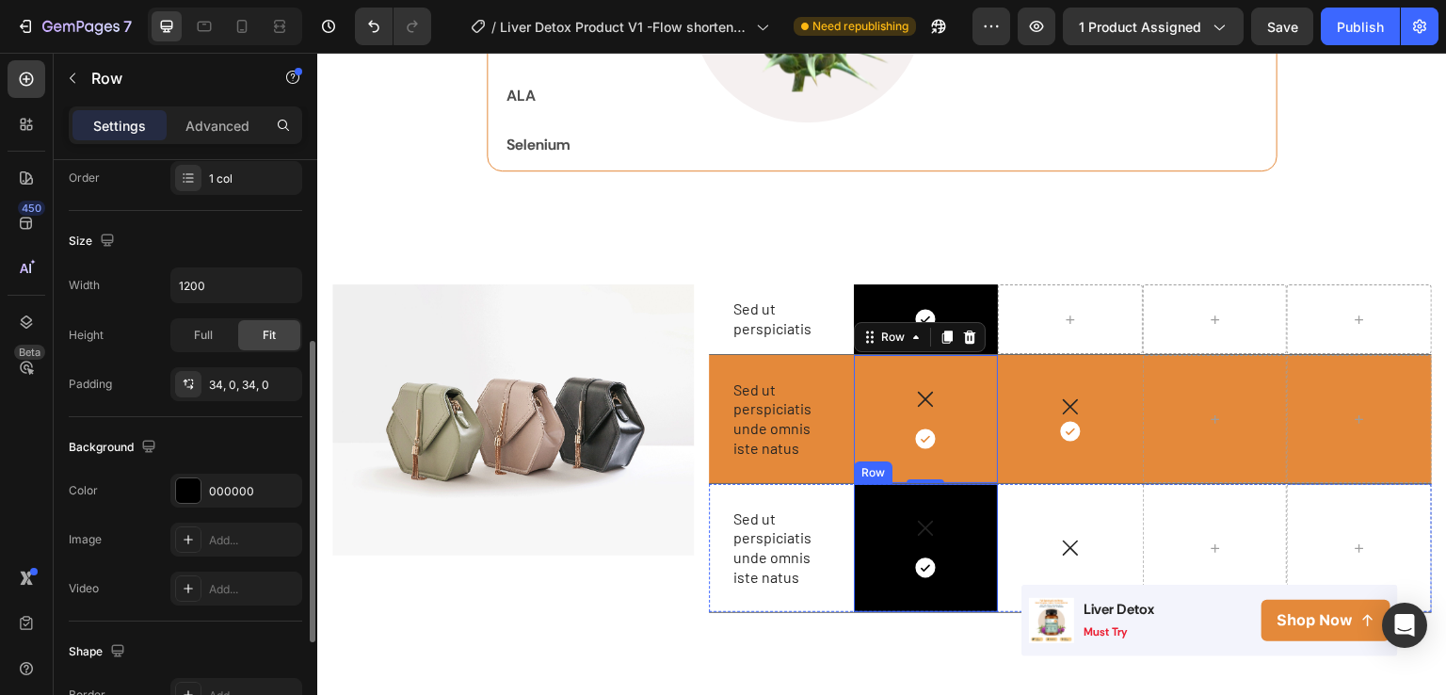
scroll to position [354, 0]
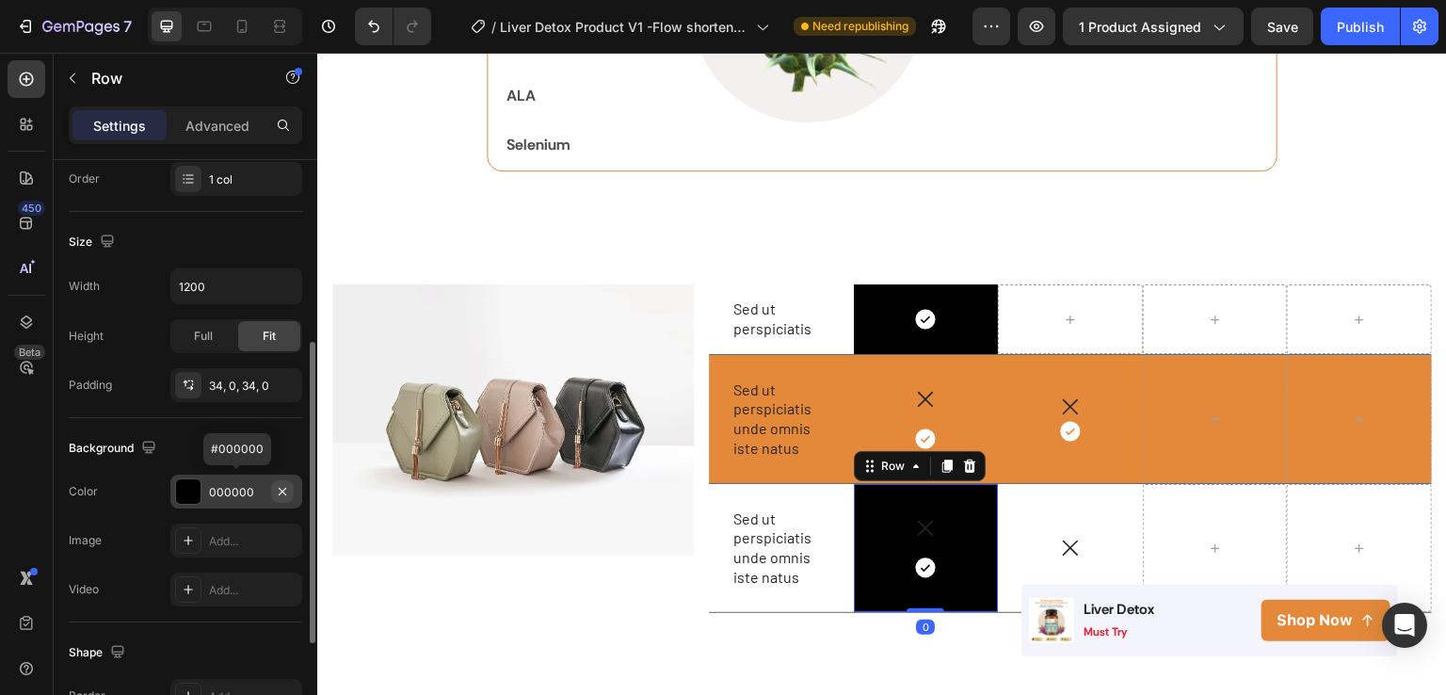
click at [284, 493] on icon "button" at bounding box center [282, 491] width 15 height 15
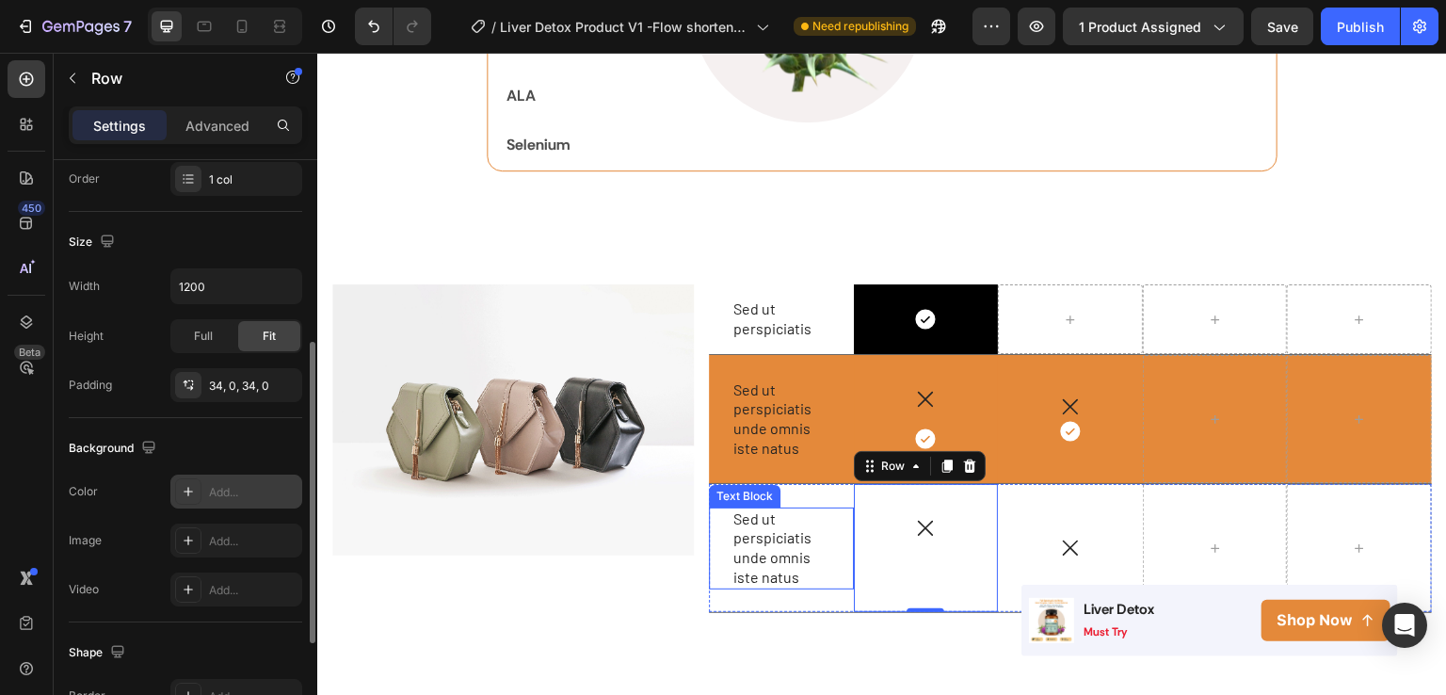
click at [769, 540] on p "Sed ut perspiciatis unde omnis iste natus" at bounding box center [782, 548] width 96 height 78
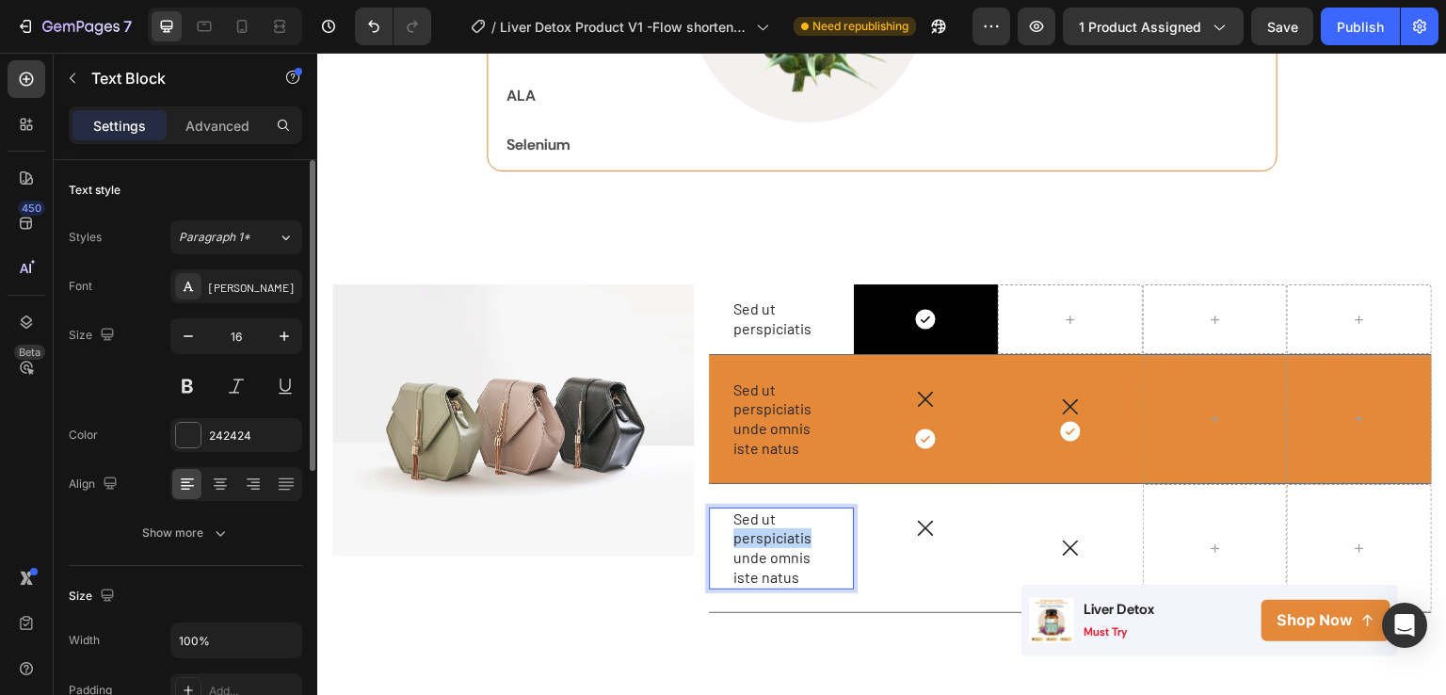
scroll to position [2908, 0]
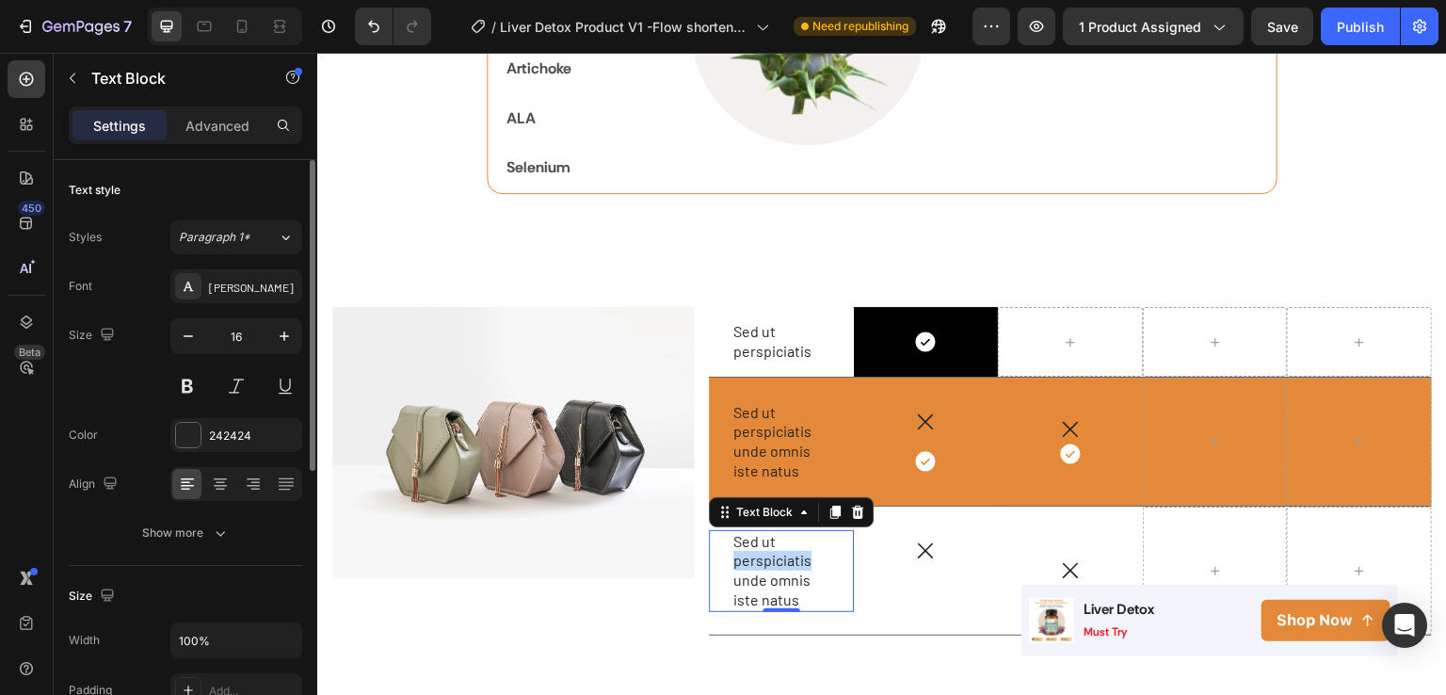
drag, startPoint x: 800, startPoint y: 592, endPoint x: 728, endPoint y: 529, distance: 96.1
click at [734, 532] on p "Sed ut perspiciatis unde omnis iste natus" at bounding box center [782, 571] width 96 height 78
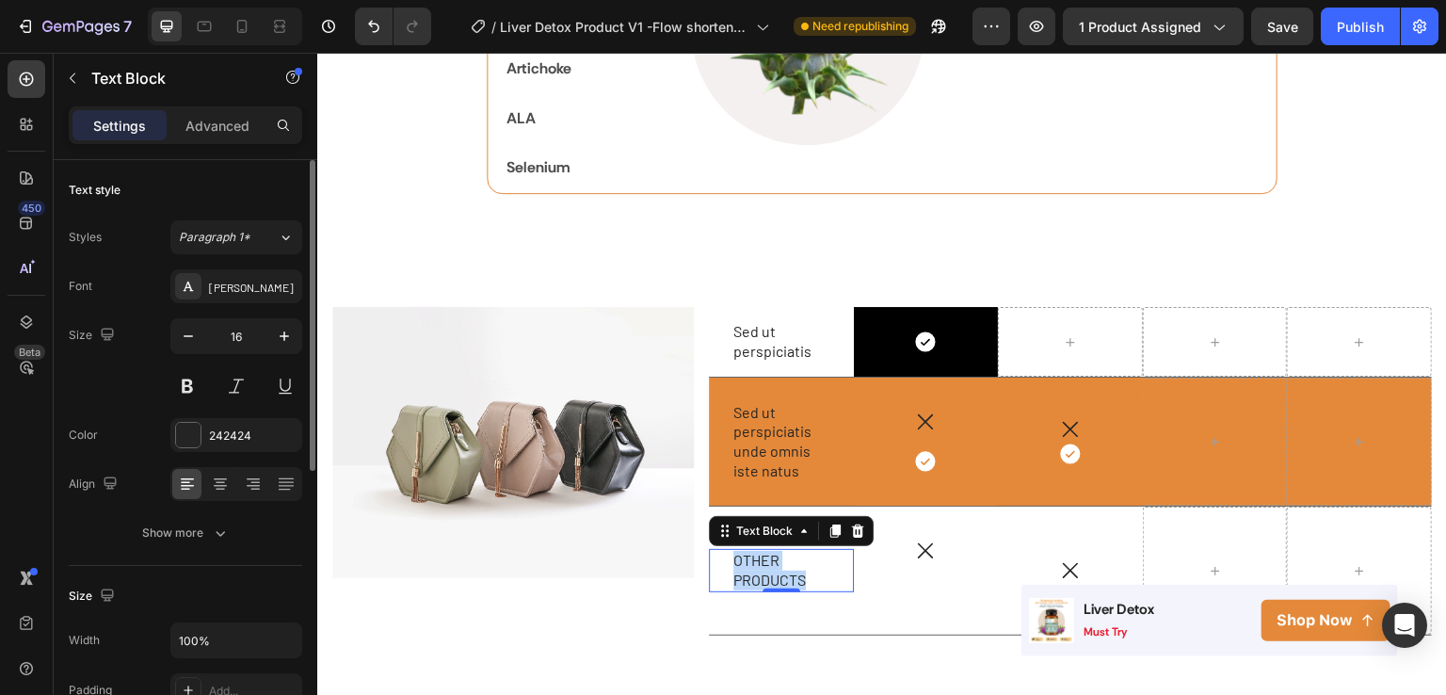
drag, startPoint x: 819, startPoint y: 579, endPoint x: 729, endPoint y: 555, distance: 93.7
click at [734, 555] on p "OTHER PRODUCTS" at bounding box center [782, 571] width 96 height 40
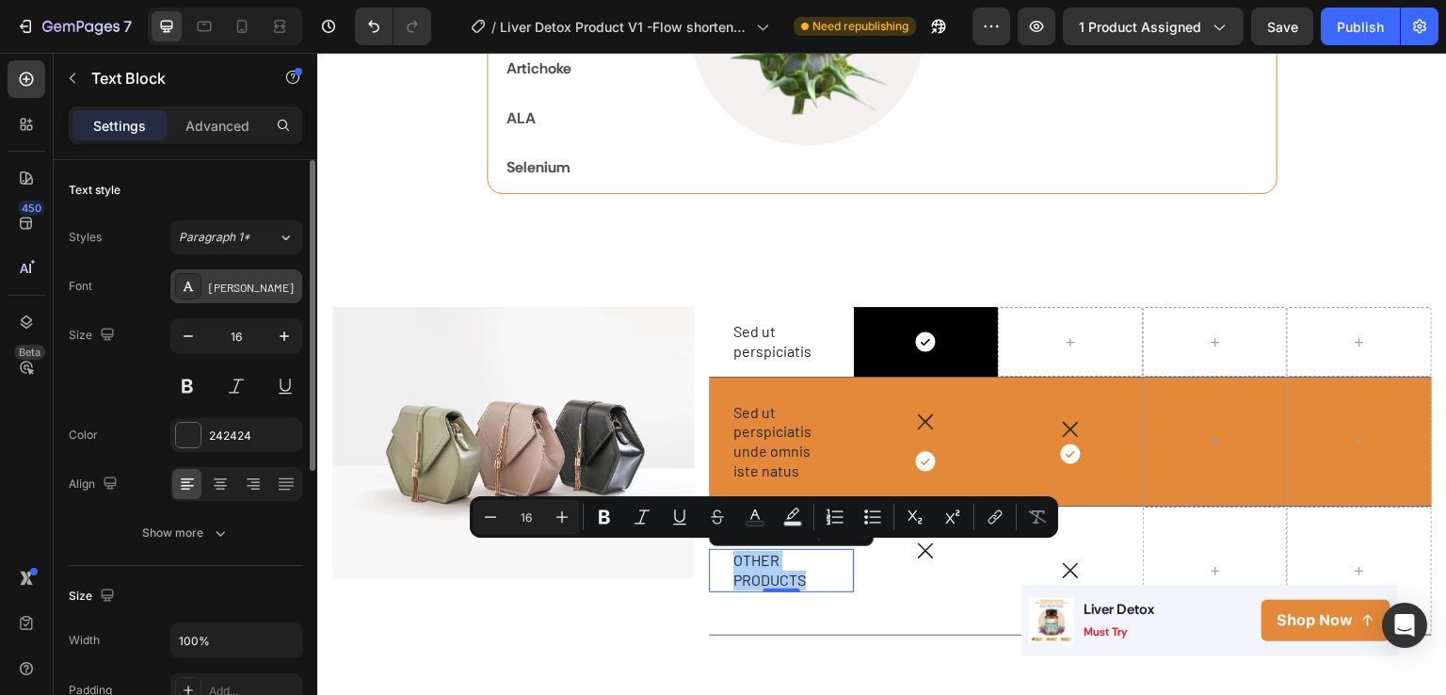
click at [228, 300] on div "[PERSON_NAME]" at bounding box center [236, 286] width 132 height 34
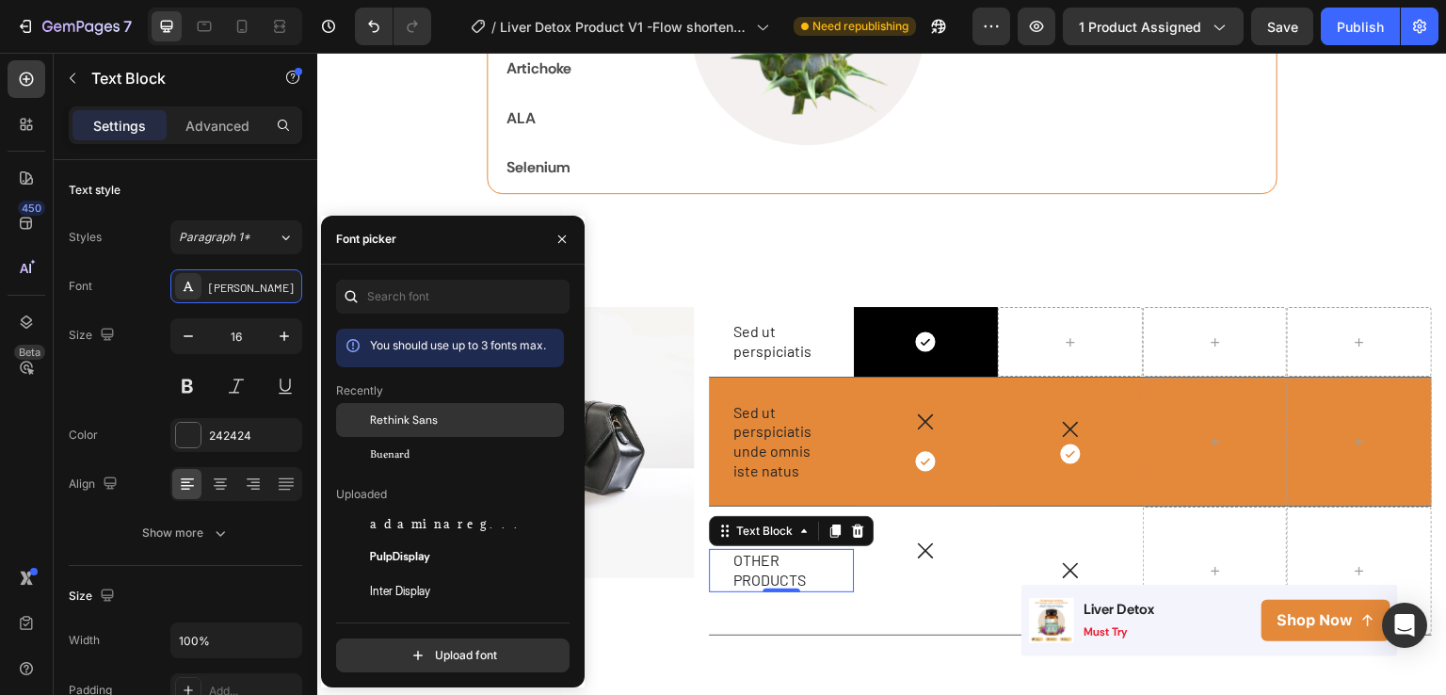
click at [384, 417] on span "Rethink Sans" at bounding box center [404, 419] width 68 height 17
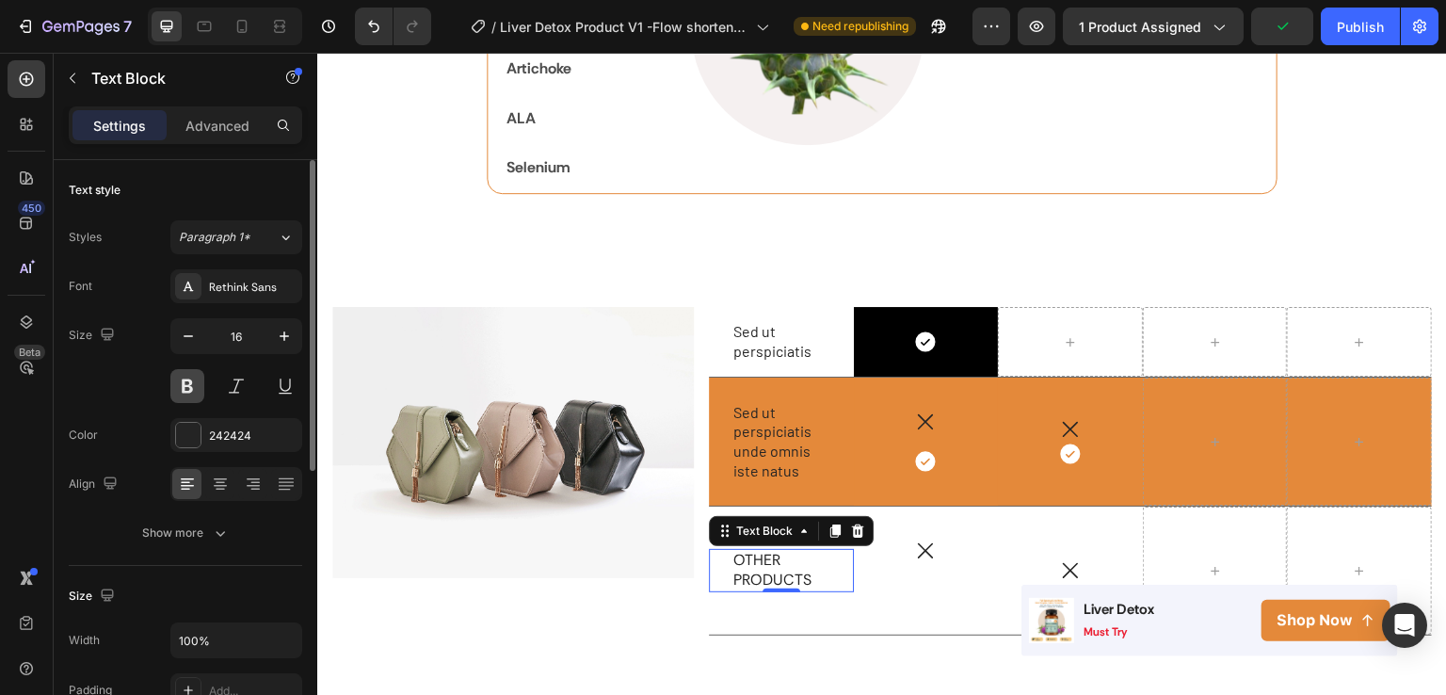
click at [188, 389] on button at bounding box center [187, 386] width 34 height 34
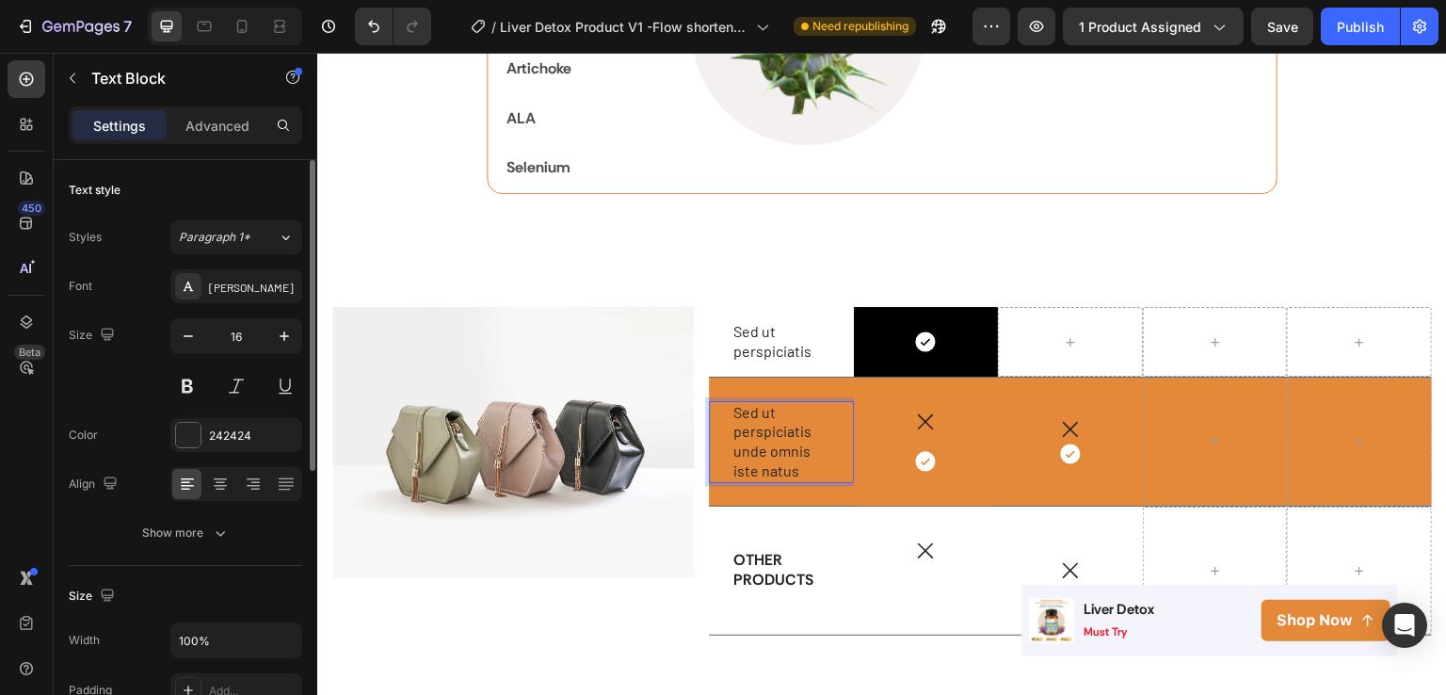
click at [807, 463] on p "Sed ut perspiciatis unde omnis iste natus" at bounding box center [782, 442] width 96 height 78
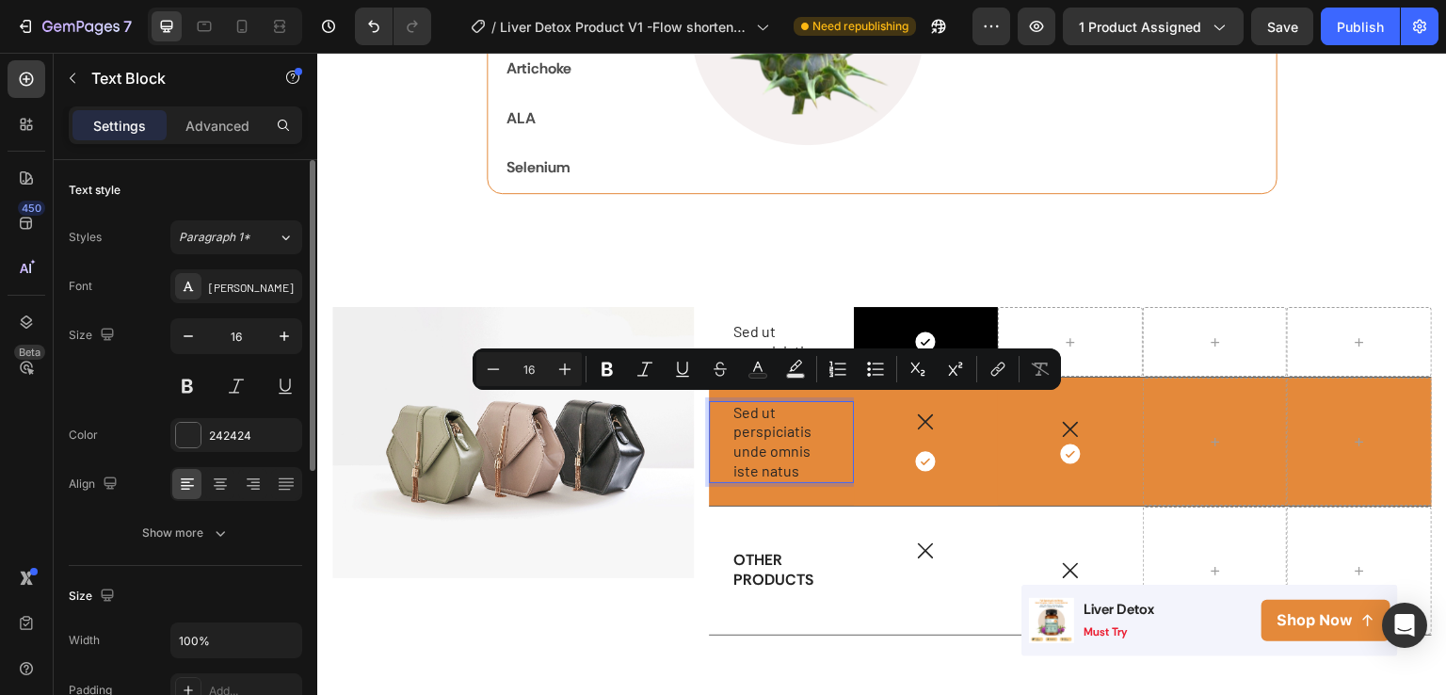
drag, startPoint x: 807, startPoint y: 463, endPoint x: 714, endPoint y: 402, distance: 111.5
click at [714, 402] on div "Sed ut perspiciatis unde omnis iste natus Text Block 0" at bounding box center [781, 442] width 145 height 82
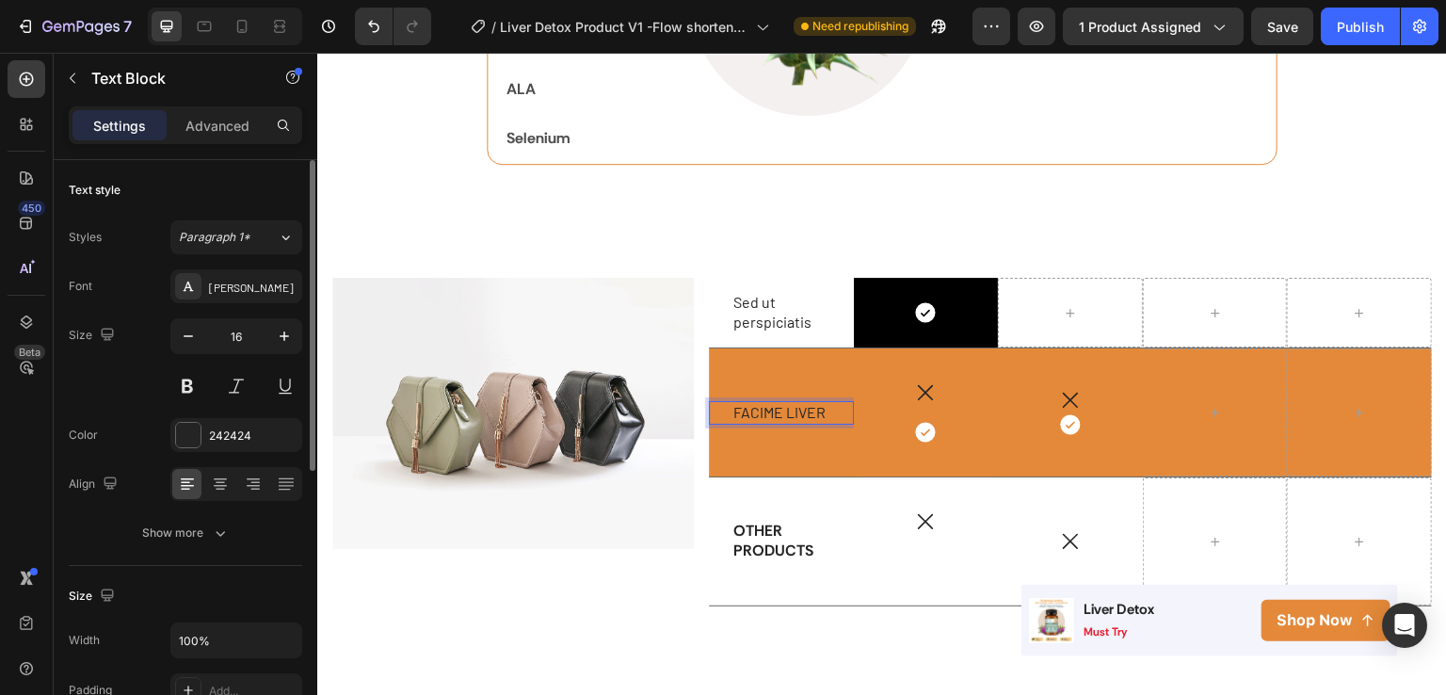
scroll to position [2927, 0]
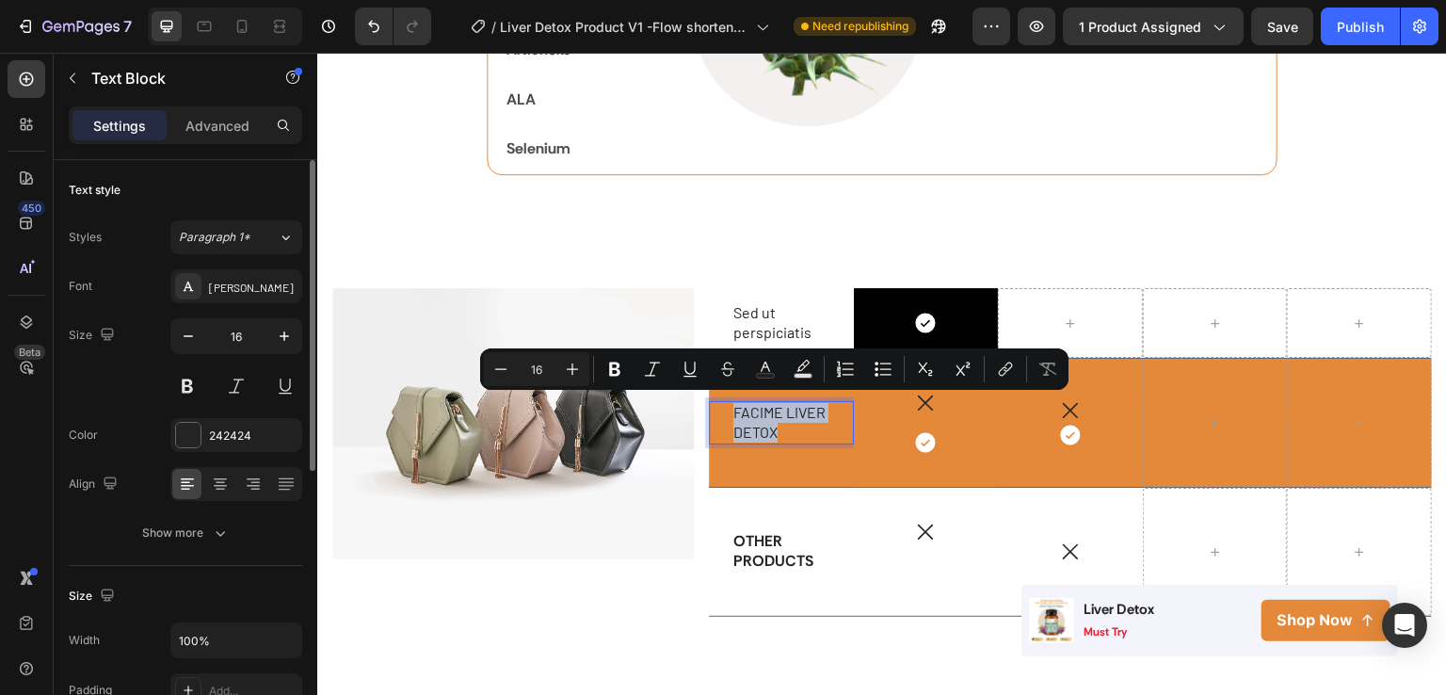
drag, startPoint x: 780, startPoint y: 425, endPoint x: 732, endPoint y: 408, distance: 50.9
click at [734, 408] on p "FACIME LIVER DETOX" at bounding box center [782, 423] width 96 height 40
click at [226, 282] on div "[PERSON_NAME]" at bounding box center [253, 287] width 89 height 17
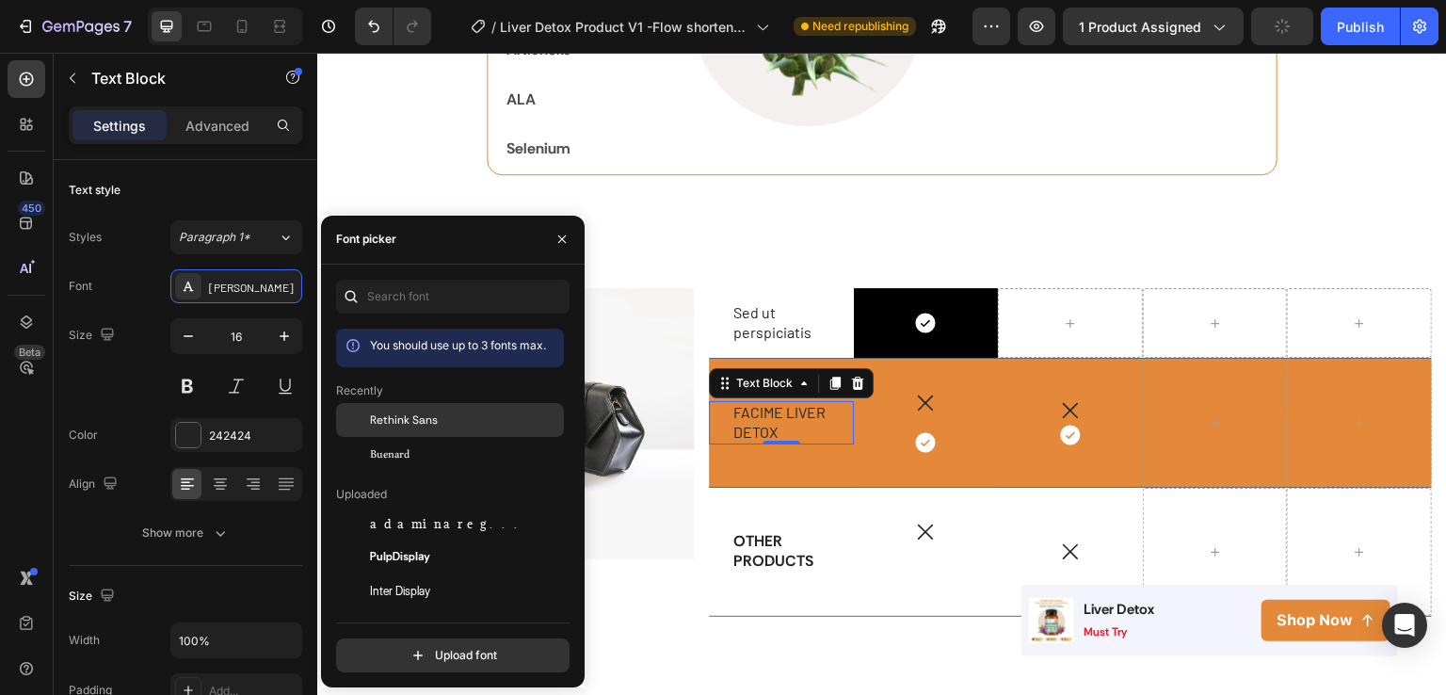
click at [384, 418] on span "Rethink Sans" at bounding box center [404, 419] width 68 height 17
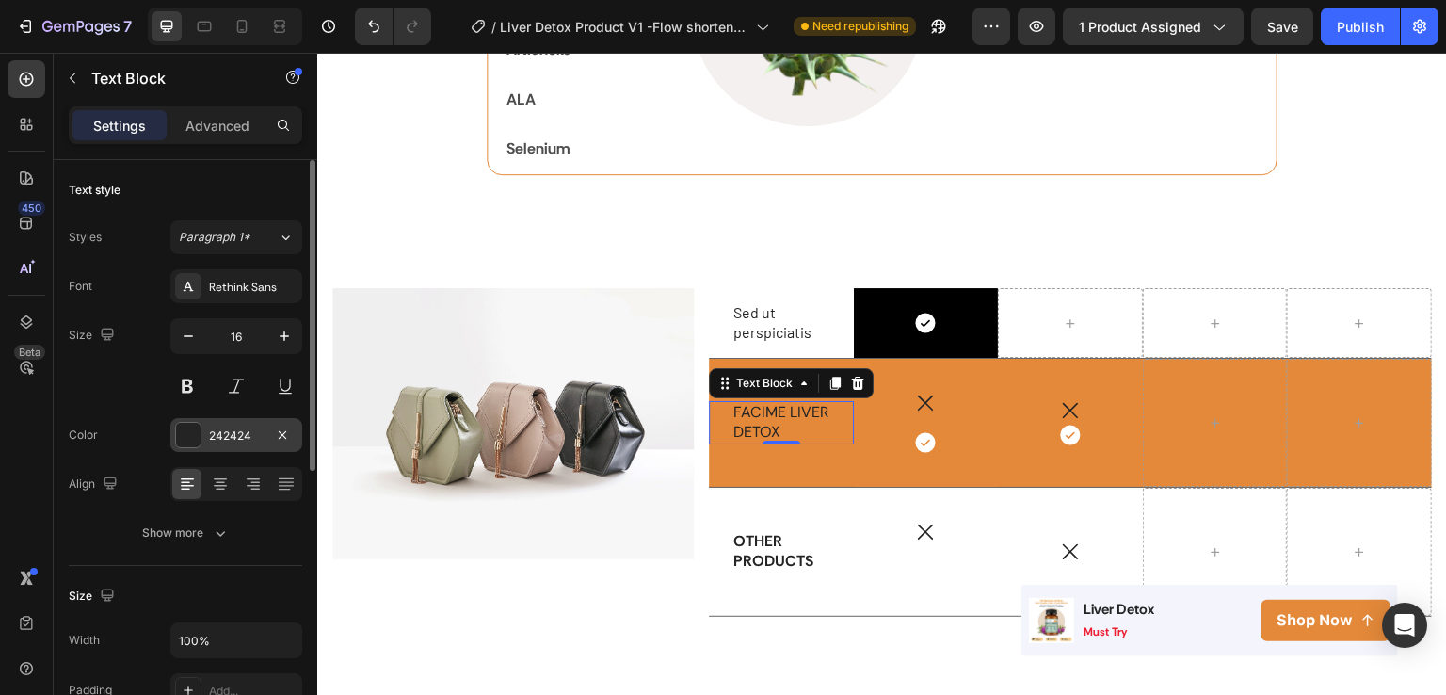
click at [240, 425] on div "242424" at bounding box center [236, 435] width 132 height 34
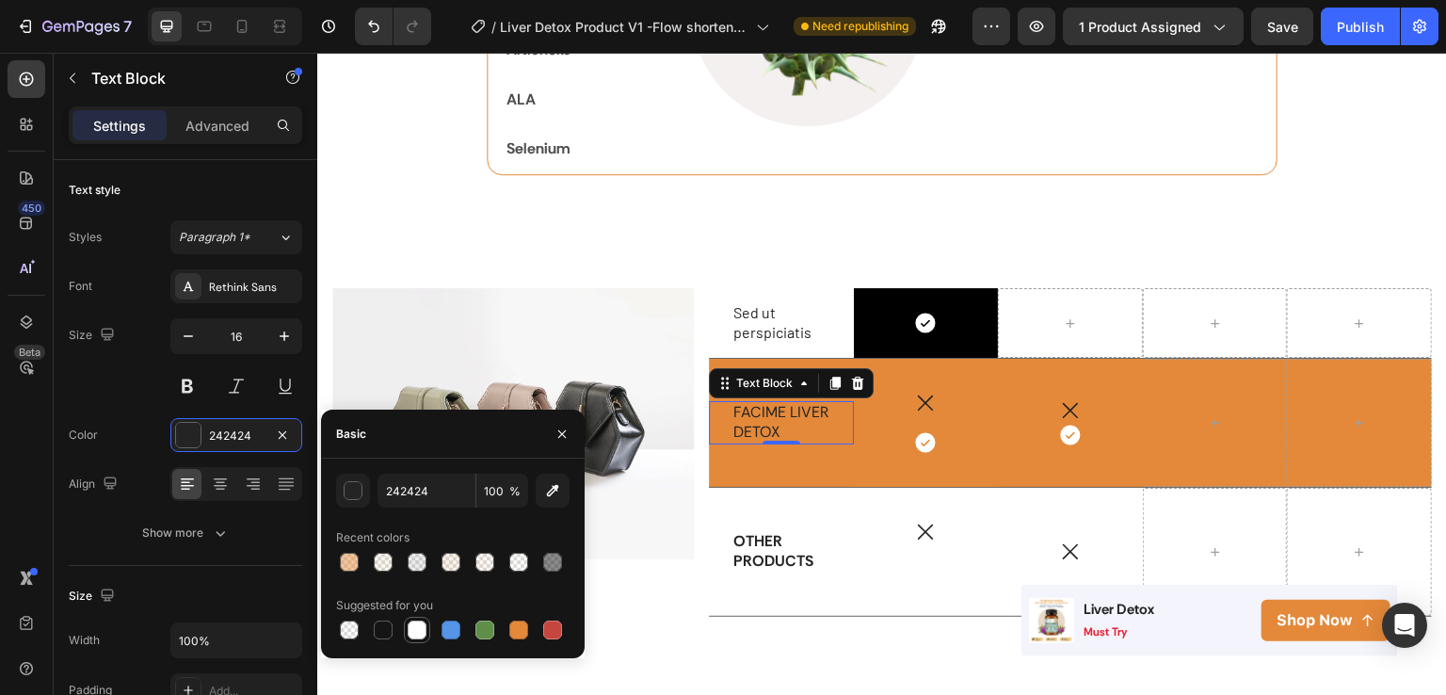
click at [418, 637] on div at bounding box center [417, 630] width 19 height 19
type input "FFFFFF"
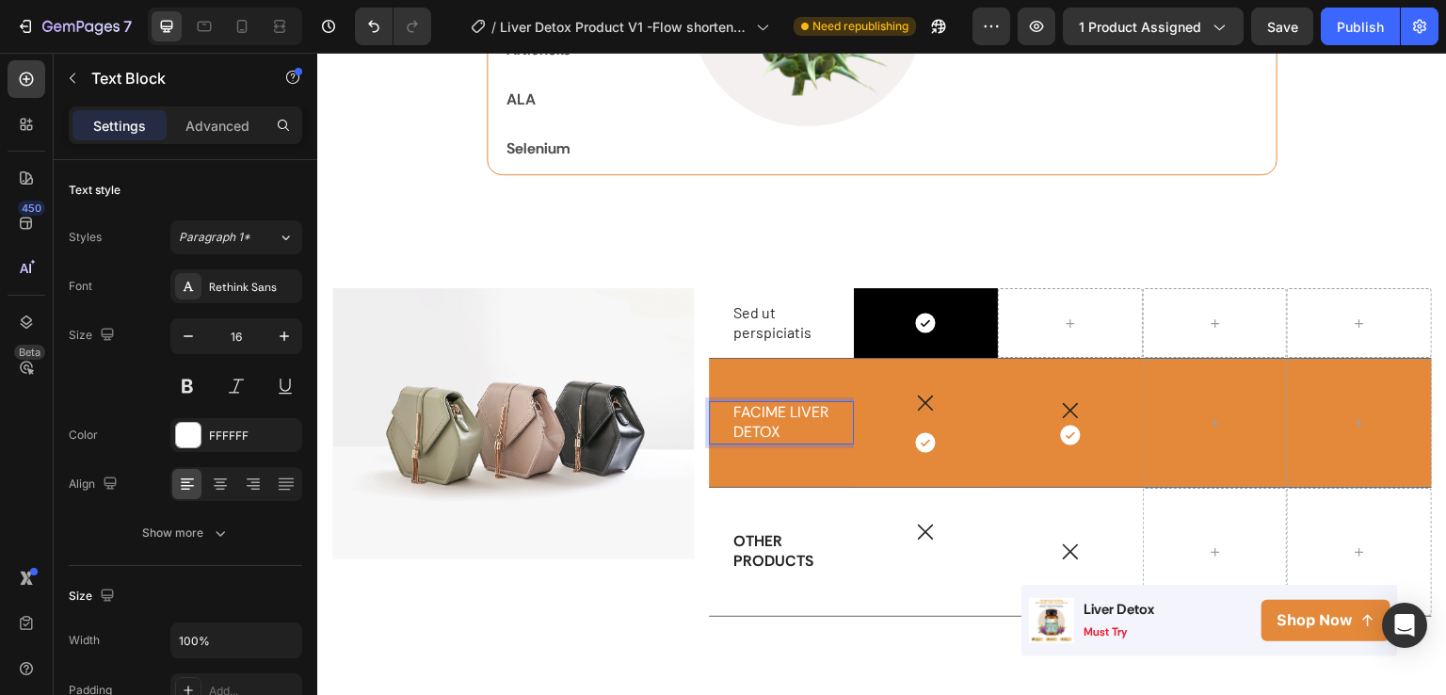
click at [821, 422] on p "FACIME LIVER DETOX" at bounding box center [782, 423] width 96 height 40
drag, startPoint x: 725, startPoint y: 403, endPoint x: 821, endPoint y: 427, distance: 99.1
click at [821, 427] on div "FACIME LIVER DETOX Text Block 0" at bounding box center [781, 422] width 145 height 43
click at [821, 427] on p "FACIME LIVER DETOX" at bounding box center [782, 423] width 96 height 40
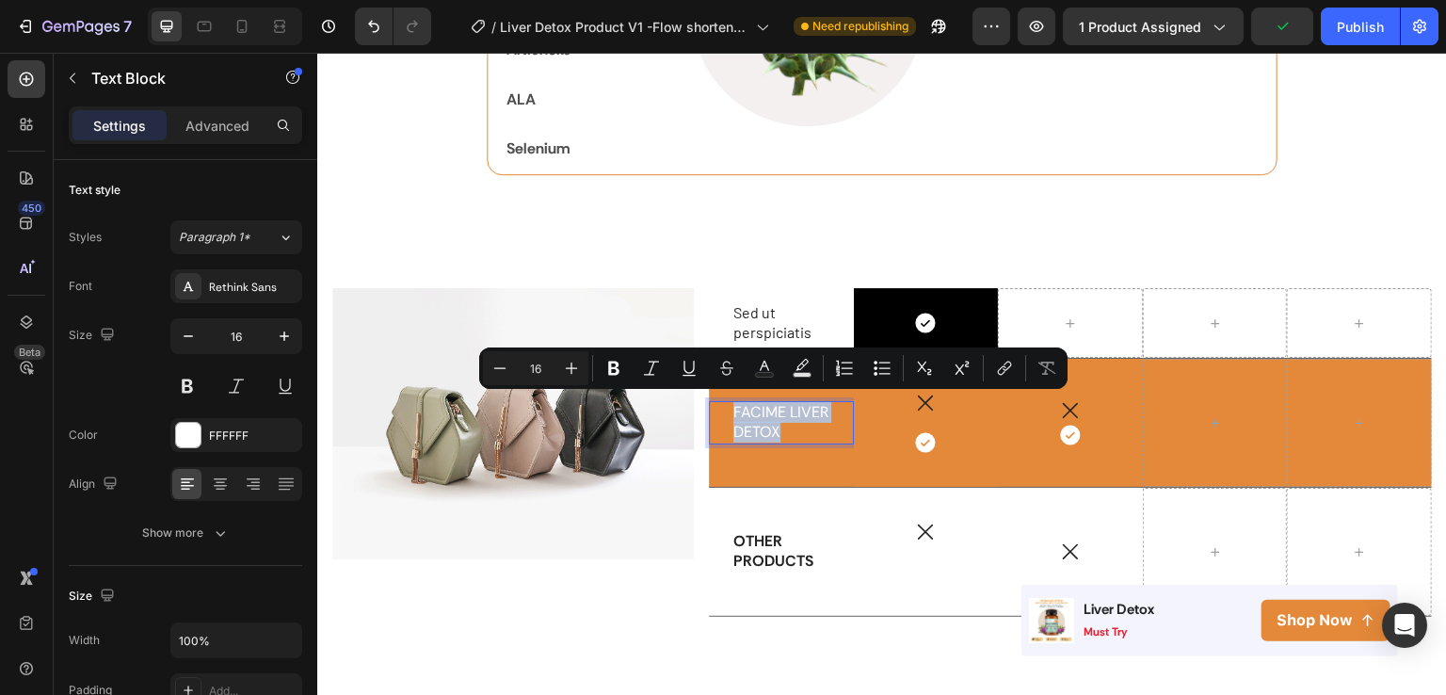
drag, startPoint x: 821, startPoint y: 427, endPoint x: 721, endPoint y: 409, distance: 101.6
click at [721, 409] on div "FACIME LIVER DETOX Text Block 0" at bounding box center [781, 422] width 145 height 43
click at [192, 382] on button at bounding box center [187, 386] width 34 height 34
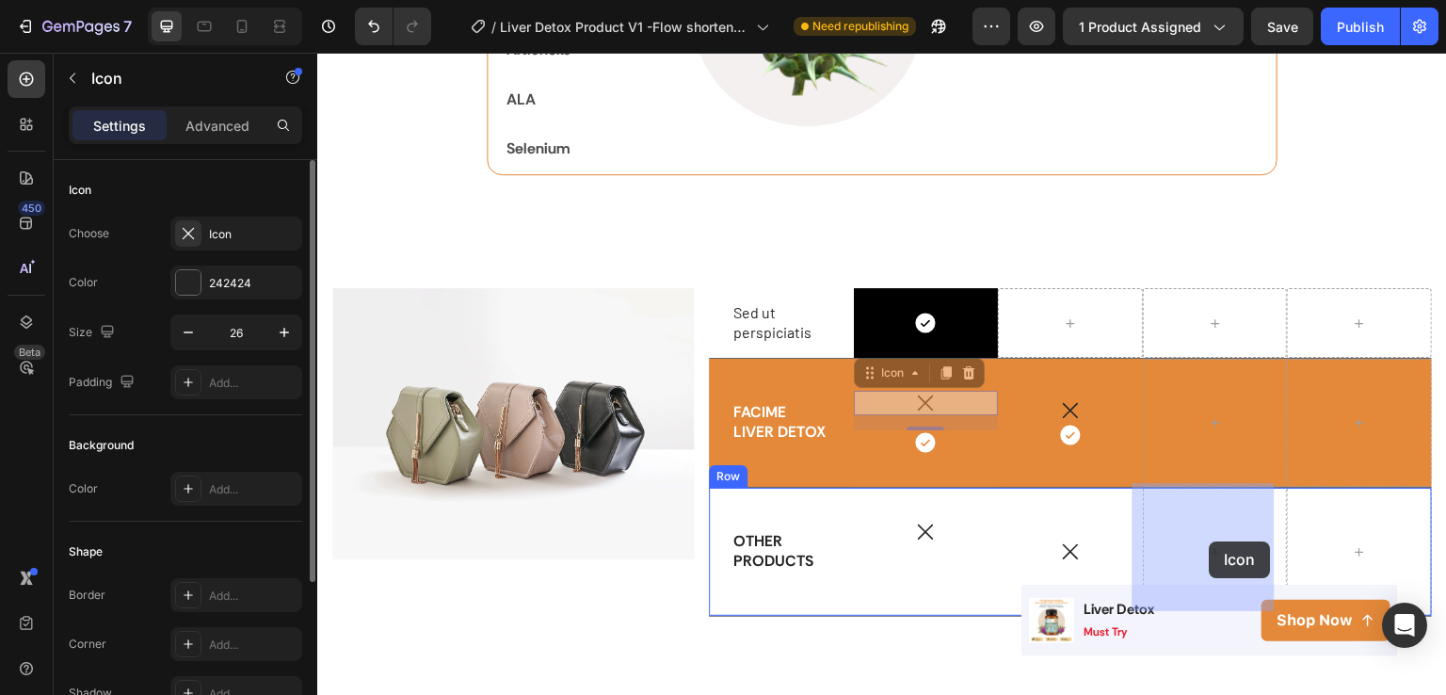
drag, startPoint x: 927, startPoint y: 394, endPoint x: 1210, endPoint y: 541, distance: 318.8
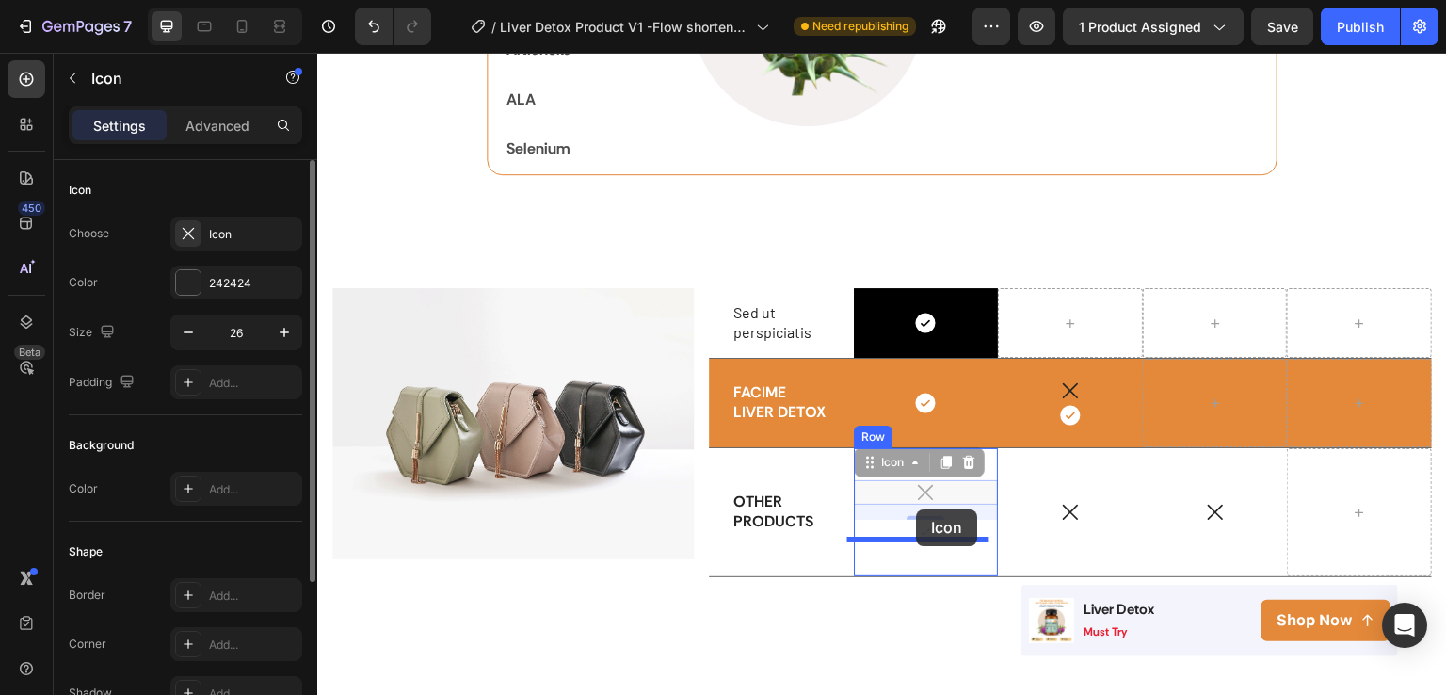
drag, startPoint x: 917, startPoint y: 488, endPoint x: 917, endPoint y: 512, distance: 24.5
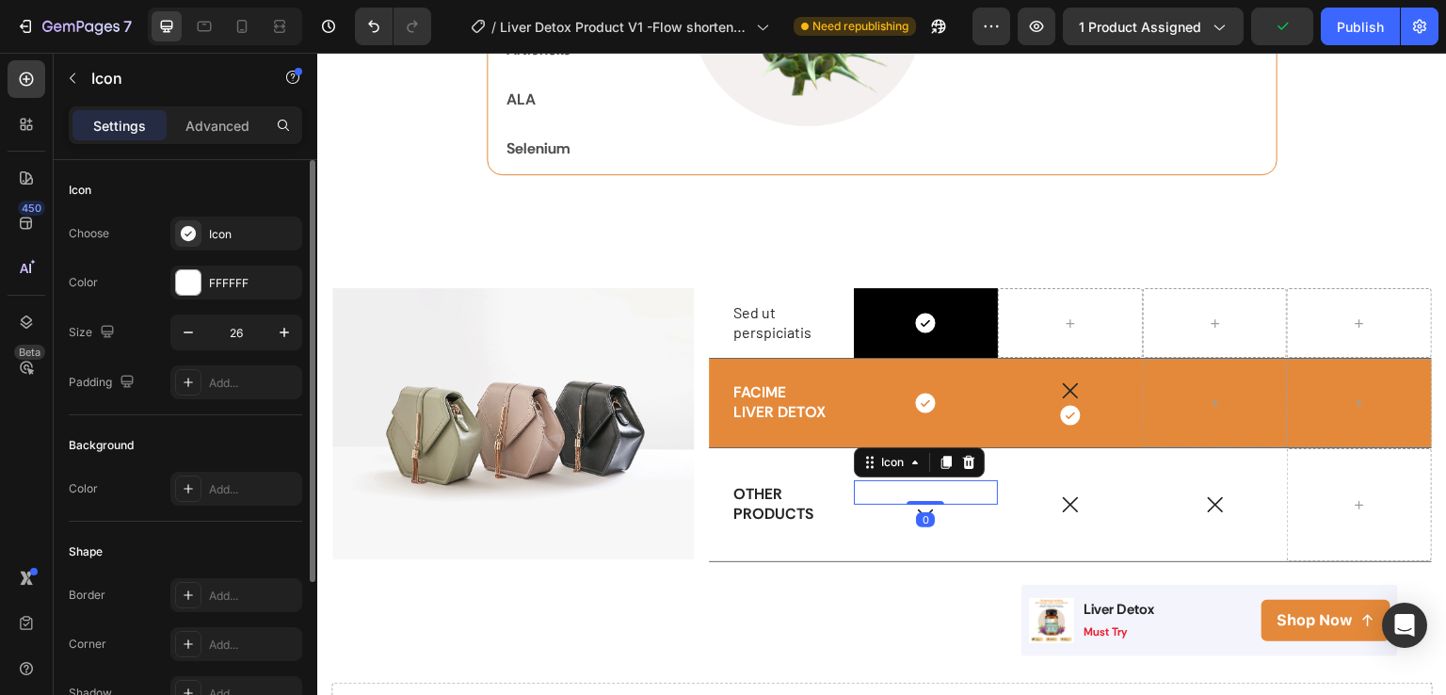
click at [944, 480] on div "Icon 0" at bounding box center [926, 492] width 145 height 24
click at [973, 461] on div at bounding box center [969, 462] width 23 height 23
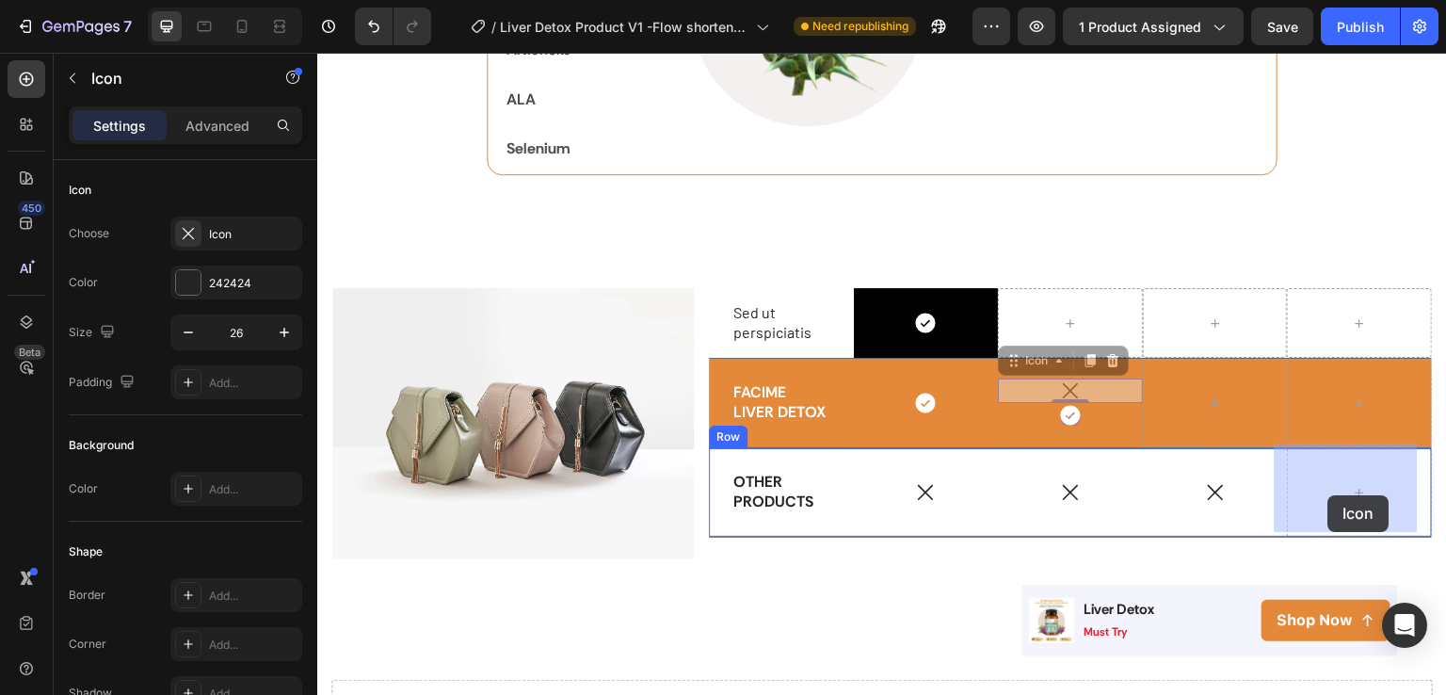
drag, startPoint x: 1061, startPoint y: 385, endPoint x: 1324, endPoint y: 495, distance: 284.9
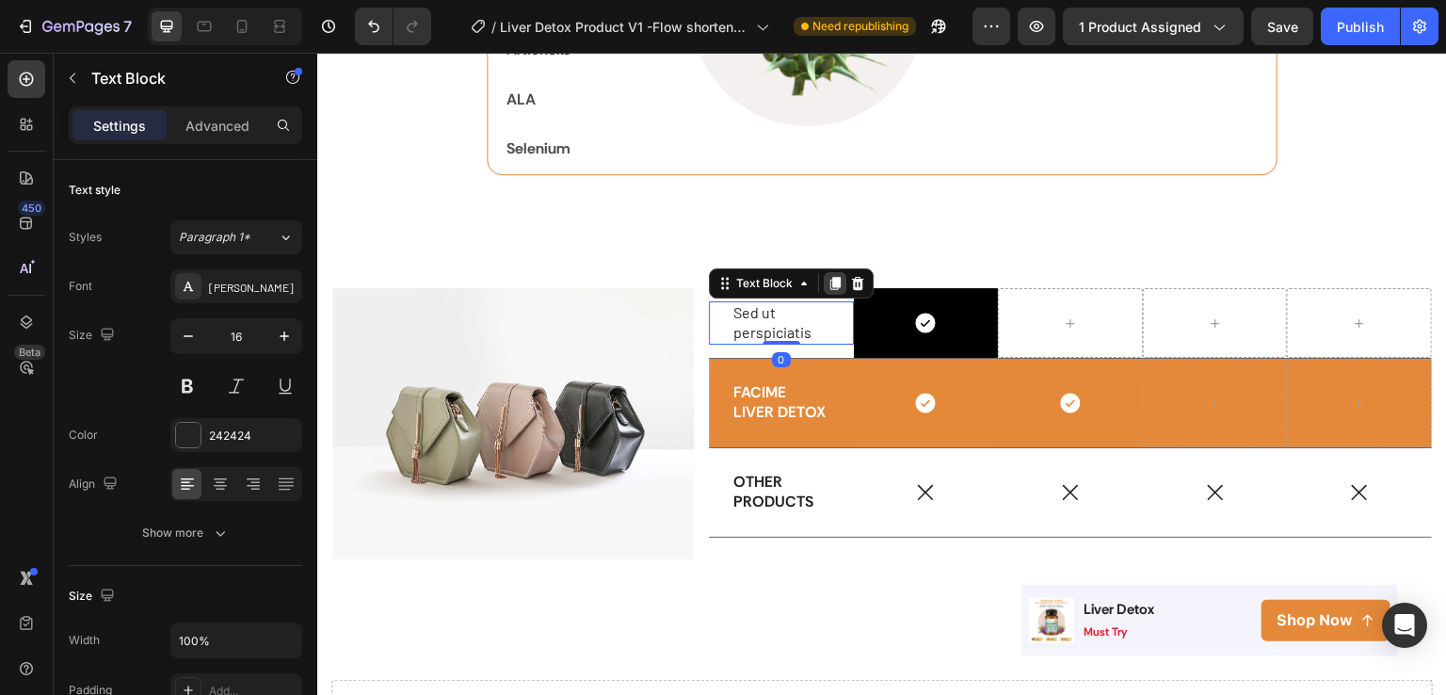
click at [832, 278] on icon at bounding box center [836, 284] width 10 height 13
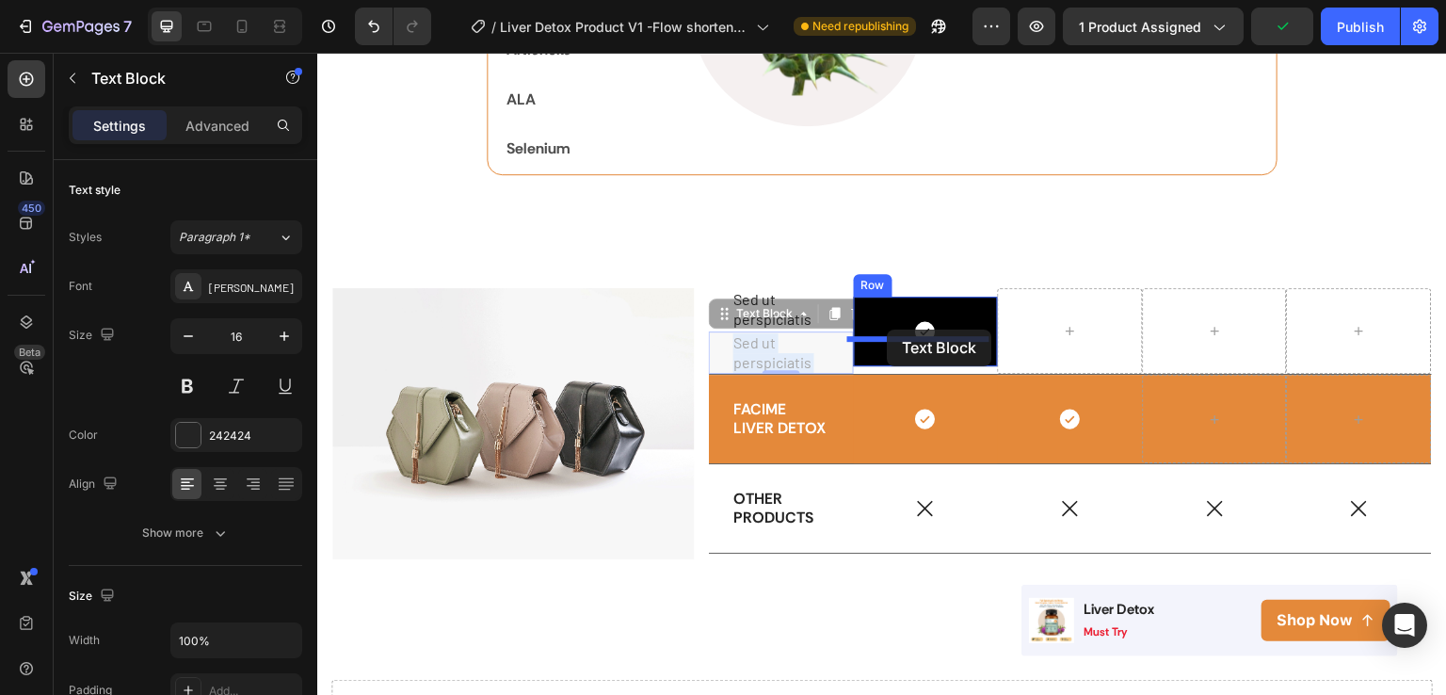
drag, startPoint x: 783, startPoint y: 343, endPoint x: 888, endPoint y: 330, distance: 105.3
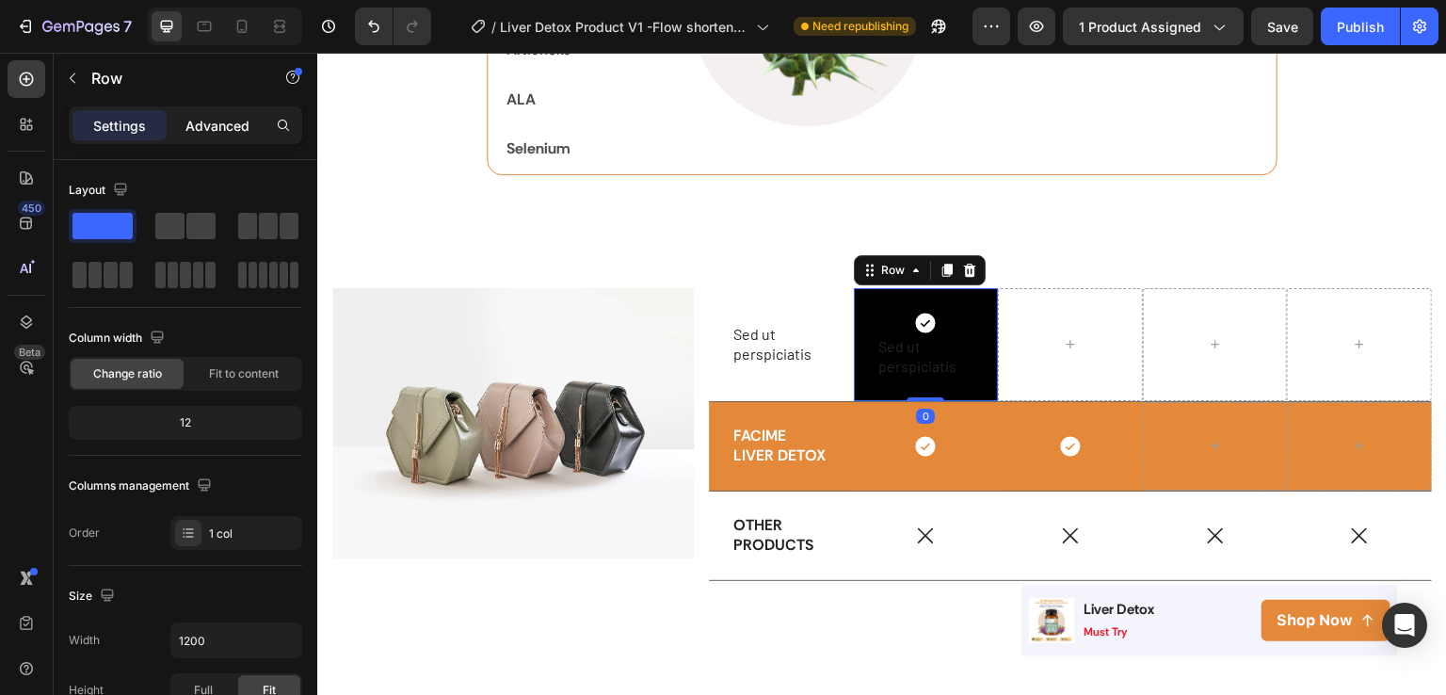
click at [222, 118] on p "Advanced" at bounding box center [217, 126] width 64 height 20
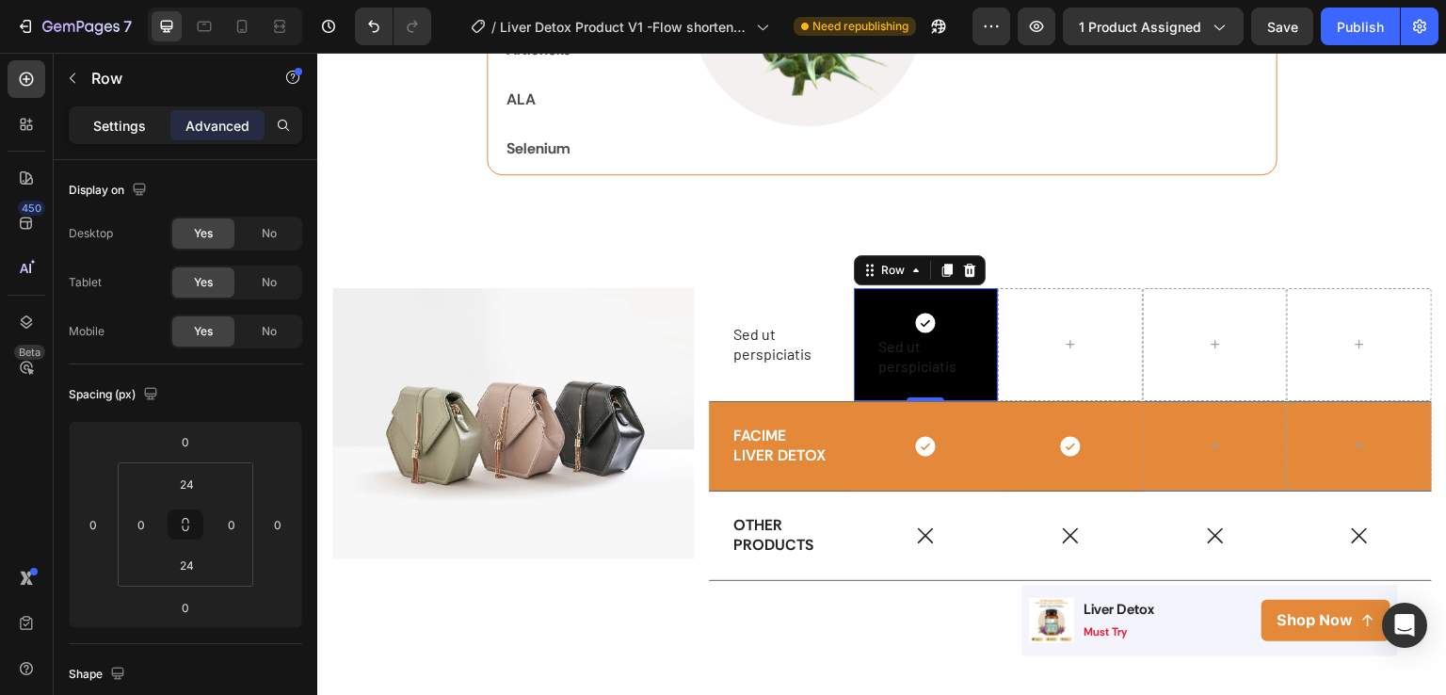
click at [142, 117] on p "Settings" at bounding box center [119, 126] width 53 height 20
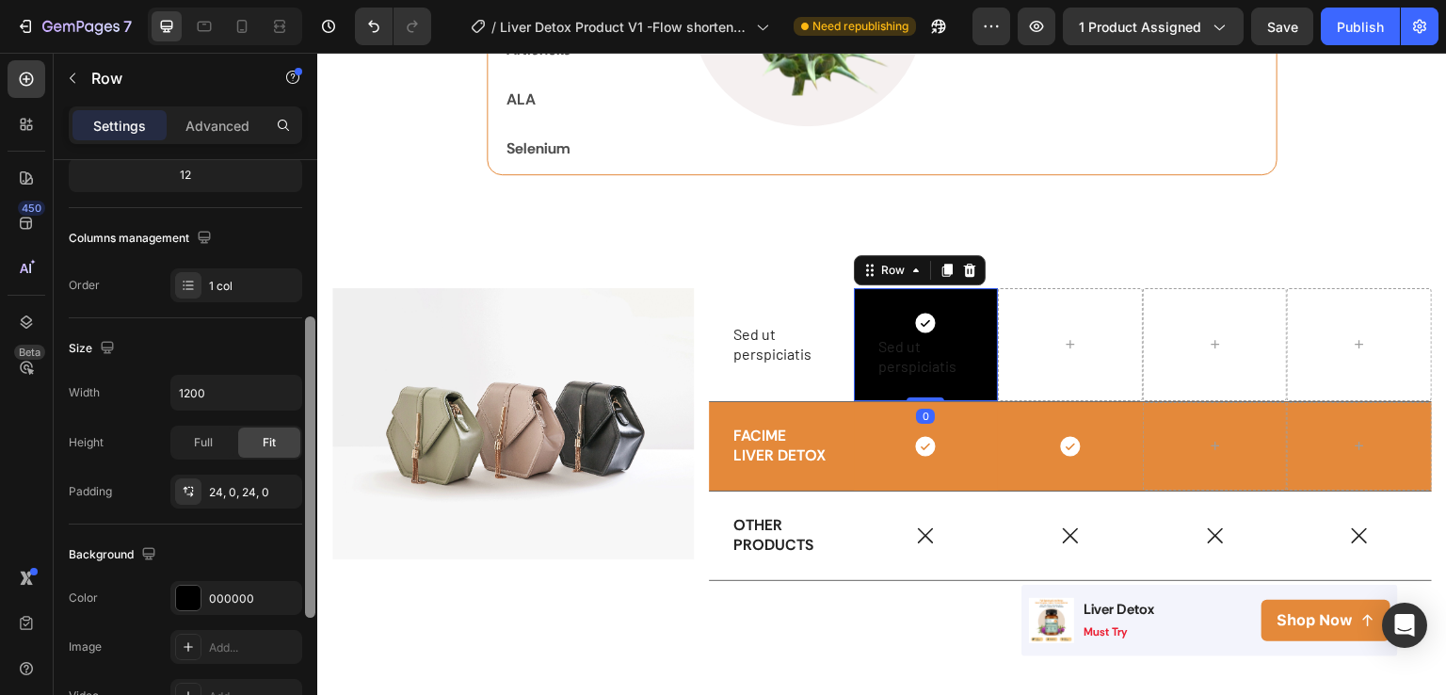
drag, startPoint x: 305, startPoint y: 208, endPoint x: 298, endPoint y: 347, distance: 139.6
click at [298, 347] on div "Layout Column width Change ratio Fit to content 12 Columns management Order 1 c…" at bounding box center [186, 454] width 264 height 589
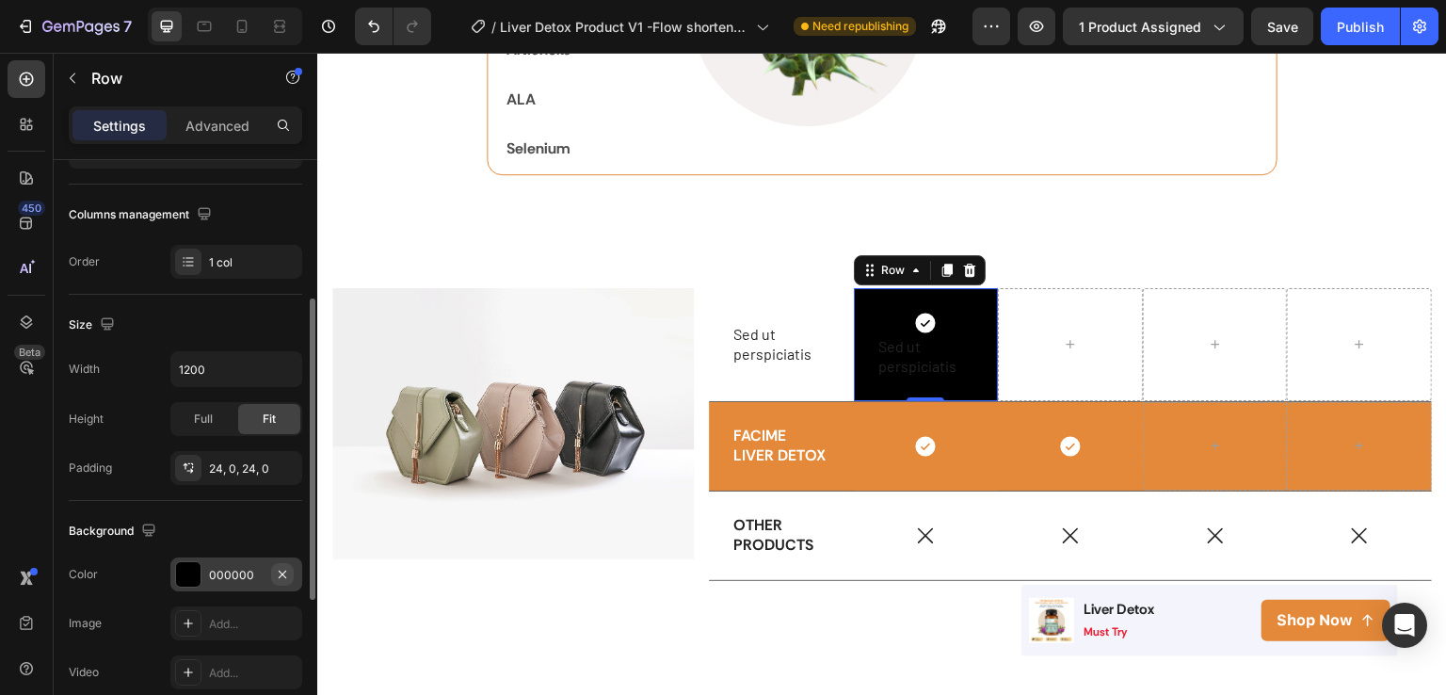
click at [286, 573] on icon "button" at bounding box center [282, 574] width 15 height 15
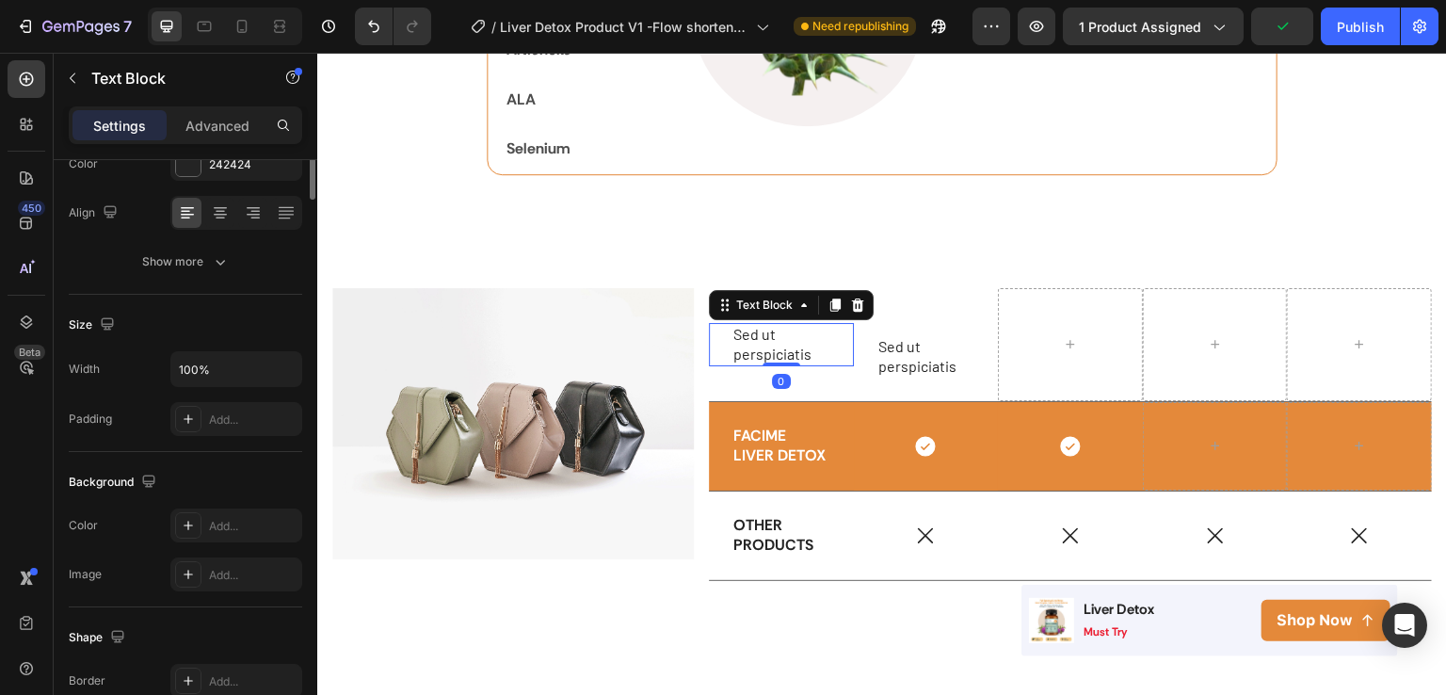
scroll to position [0, 0]
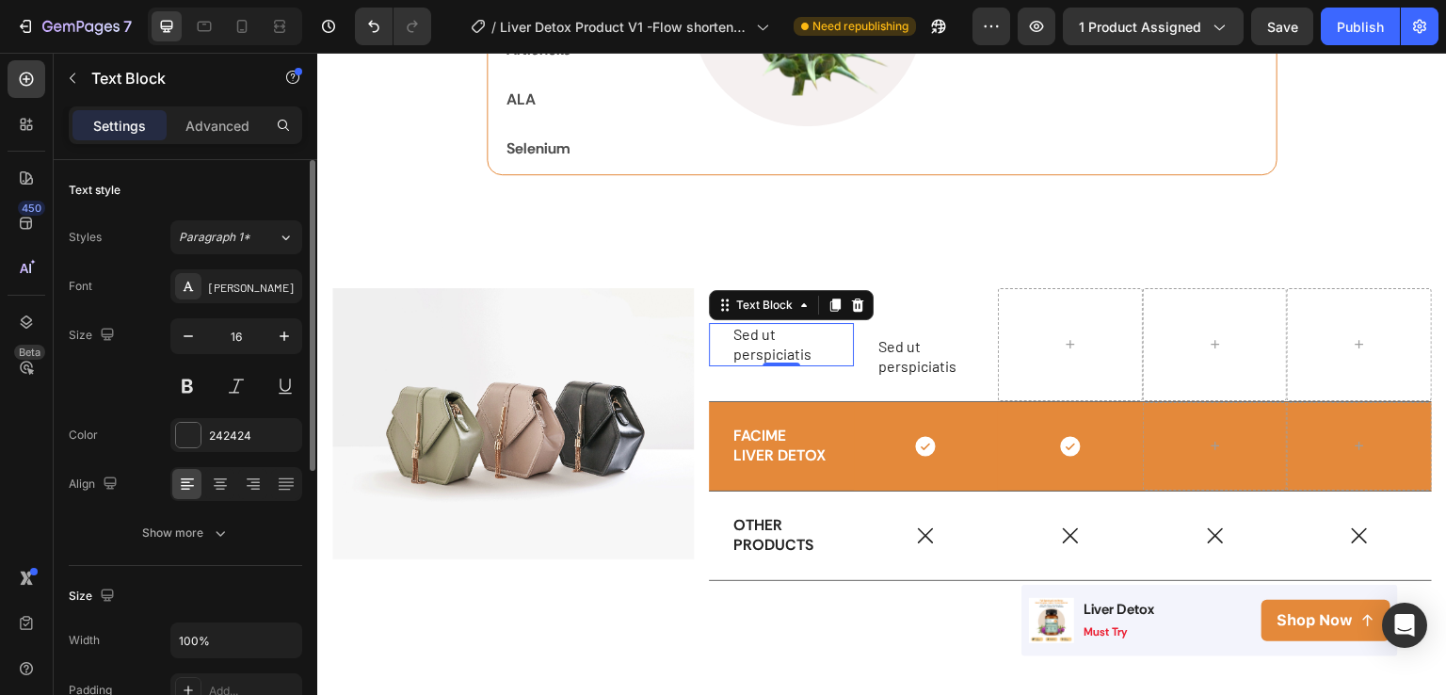
click at [815, 348] on p "Sed ut perspiciatis" at bounding box center [782, 345] width 96 height 40
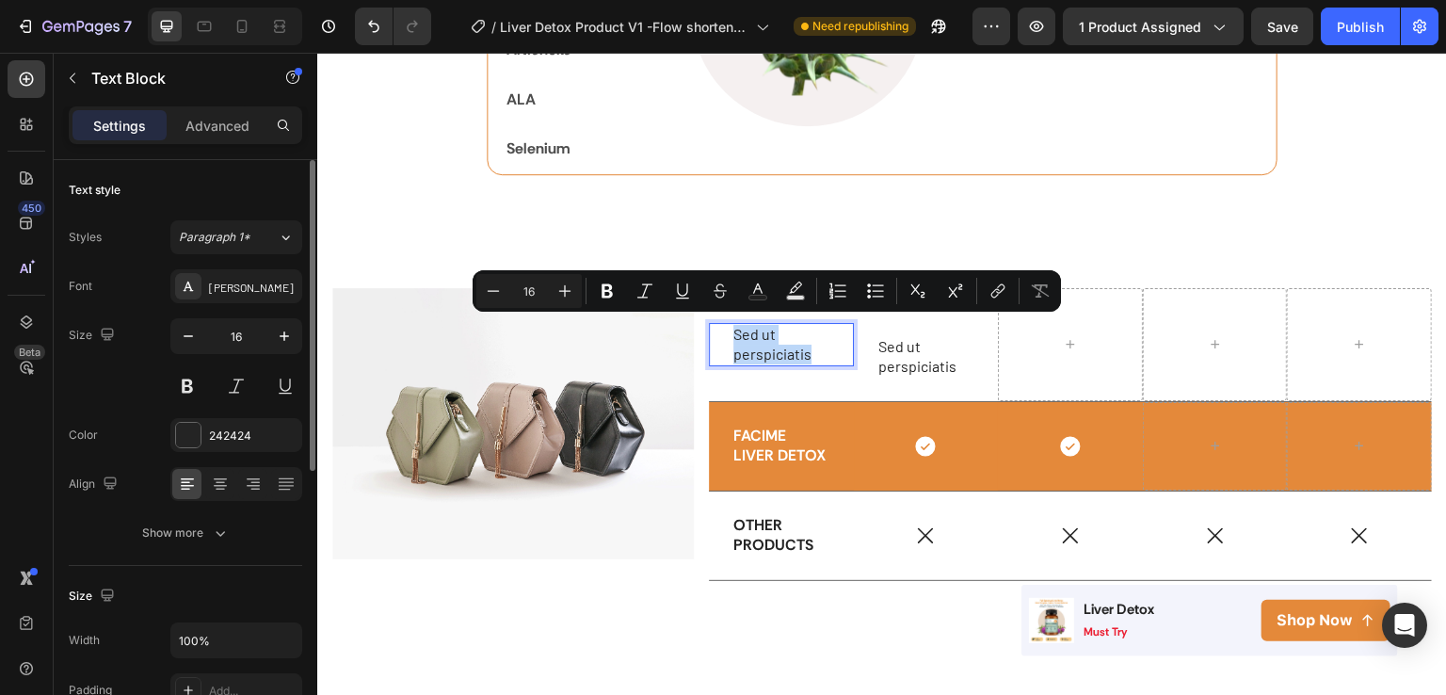
drag, startPoint x: 728, startPoint y: 329, endPoint x: 808, endPoint y: 352, distance: 83.4
click at [808, 352] on p "Sed ut perspiciatis" at bounding box center [782, 345] width 96 height 40
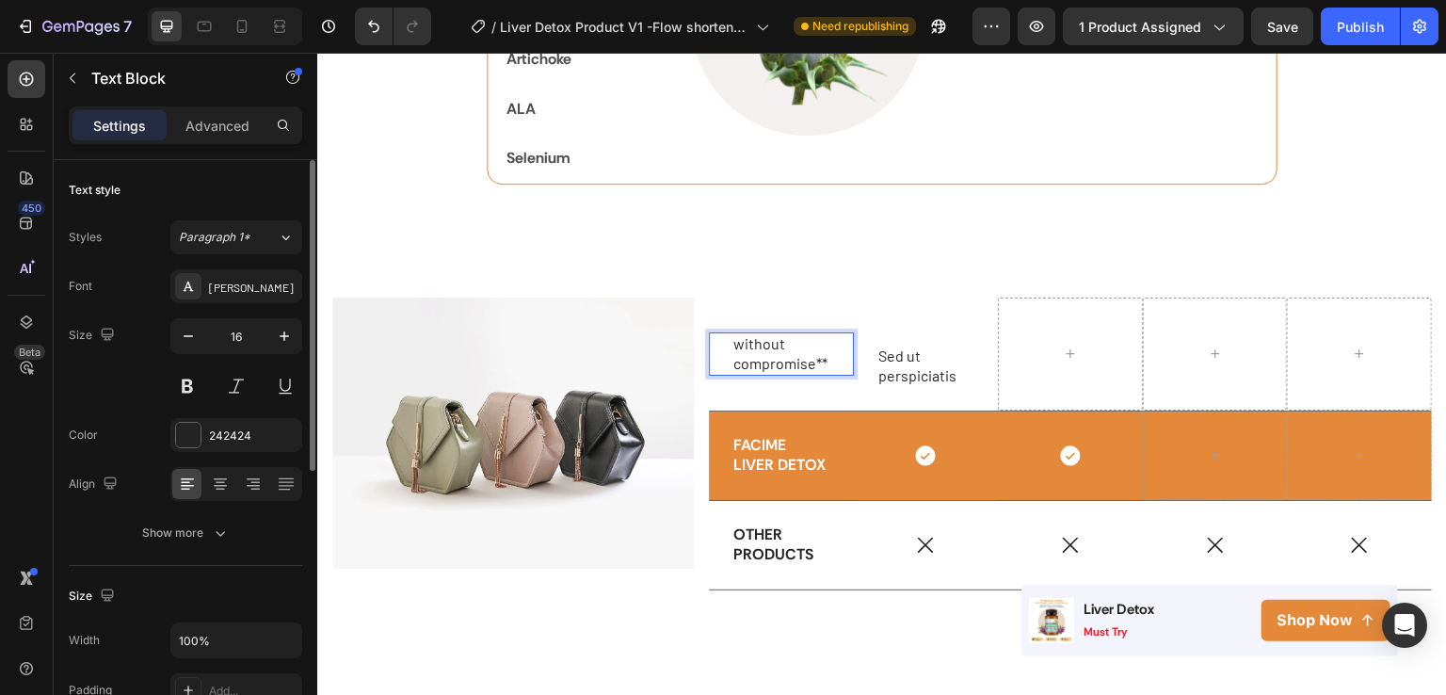
scroll to position [2927, 0]
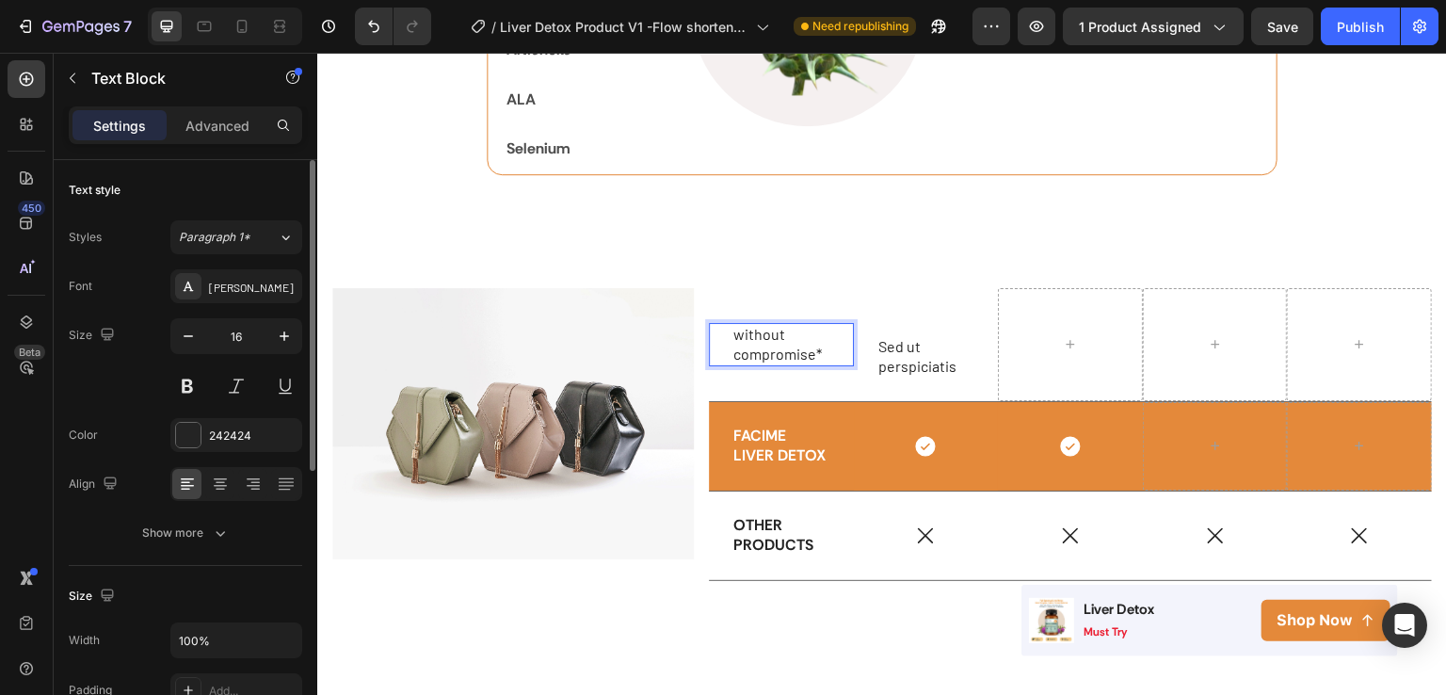
click at [734, 332] on p "without compromise*" at bounding box center [782, 345] width 96 height 40
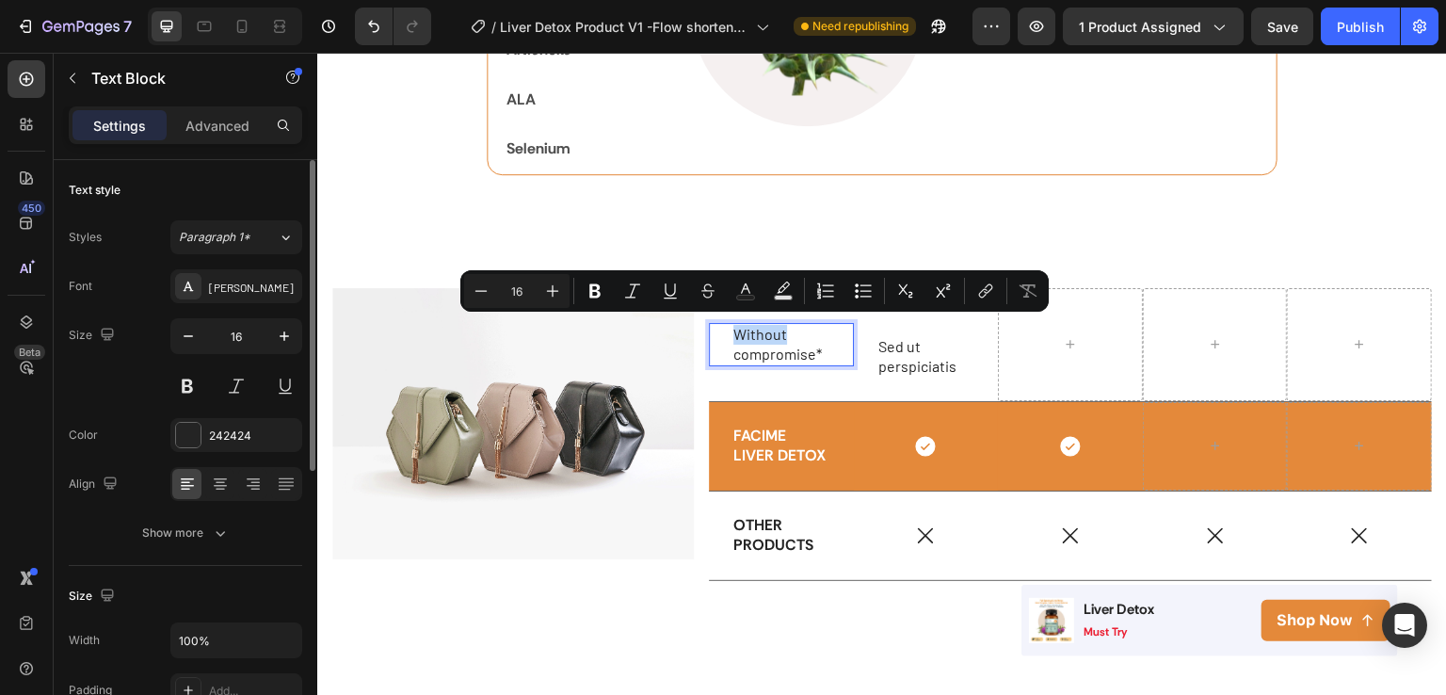
drag, startPoint x: 730, startPoint y: 326, endPoint x: 789, endPoint y: 326, distance: 59.3
click at [789, 326] on p "Without compromise*" at bounding box center [782, 345] width 96 height 40
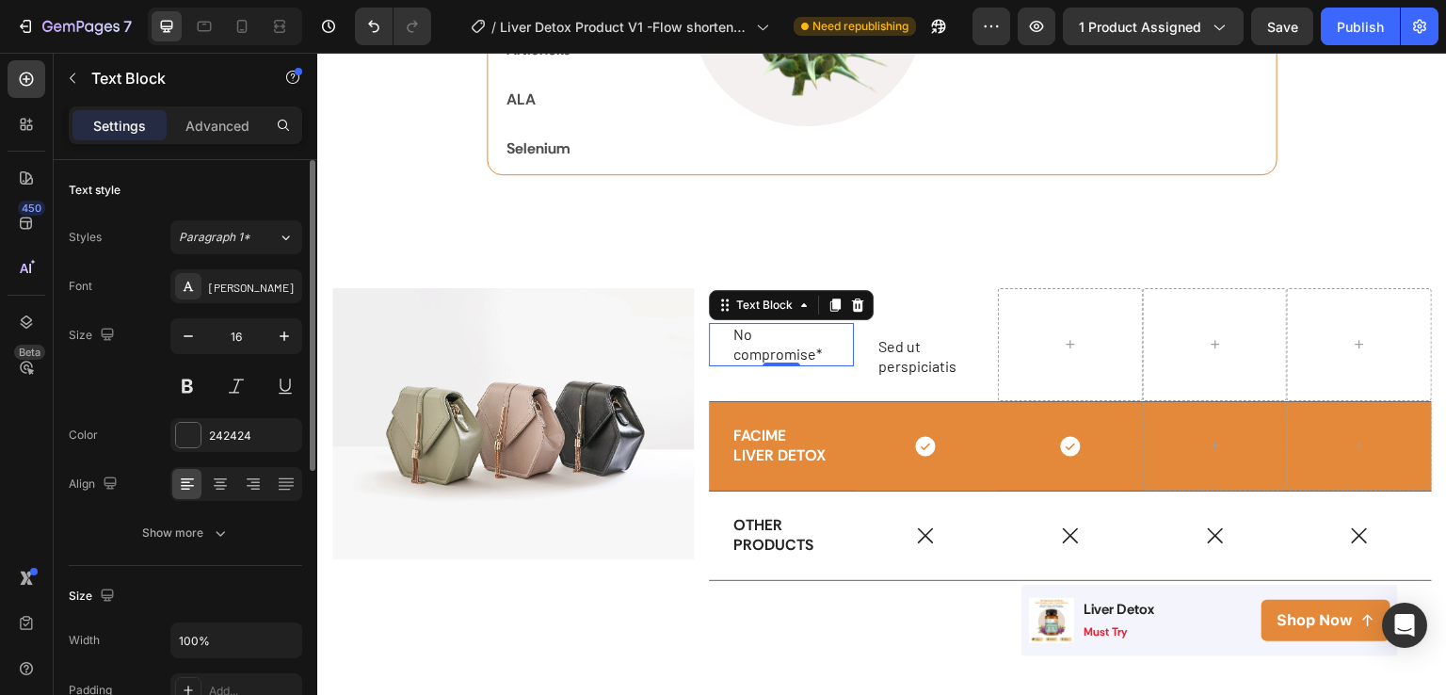
drag, startPoint x: 833, startPoint y: 350, endPoint x: 720, endPoint y: 330, distance: 114.9
click at [720, 330] on div "No compromise* Text Block 0" at bounding box center [781, 344] width 145 height 43
click at [280, 300] on div "[PERSON_NAME]" at bounding box center [236, 286] width 132 height 34
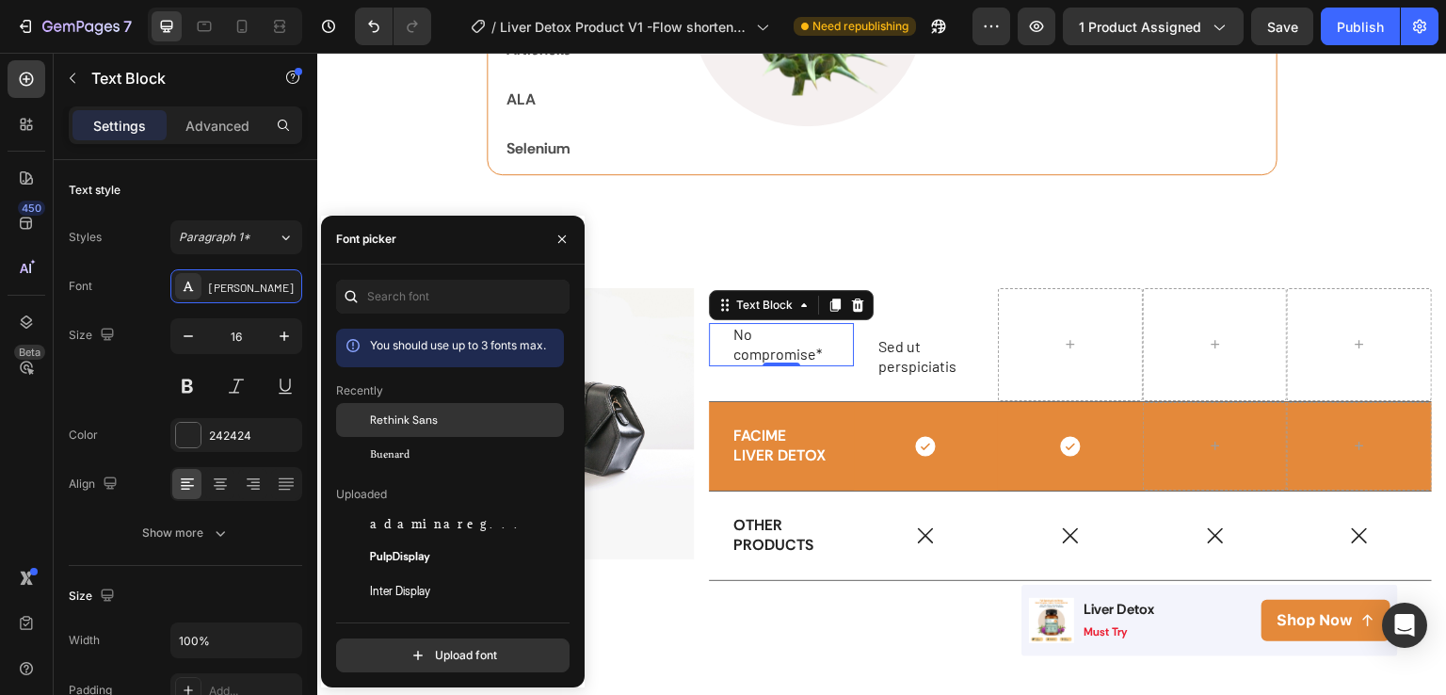
click at [415, 426] on span "Rethink Sans" at bounding box center [404, 419] width 68 height 17
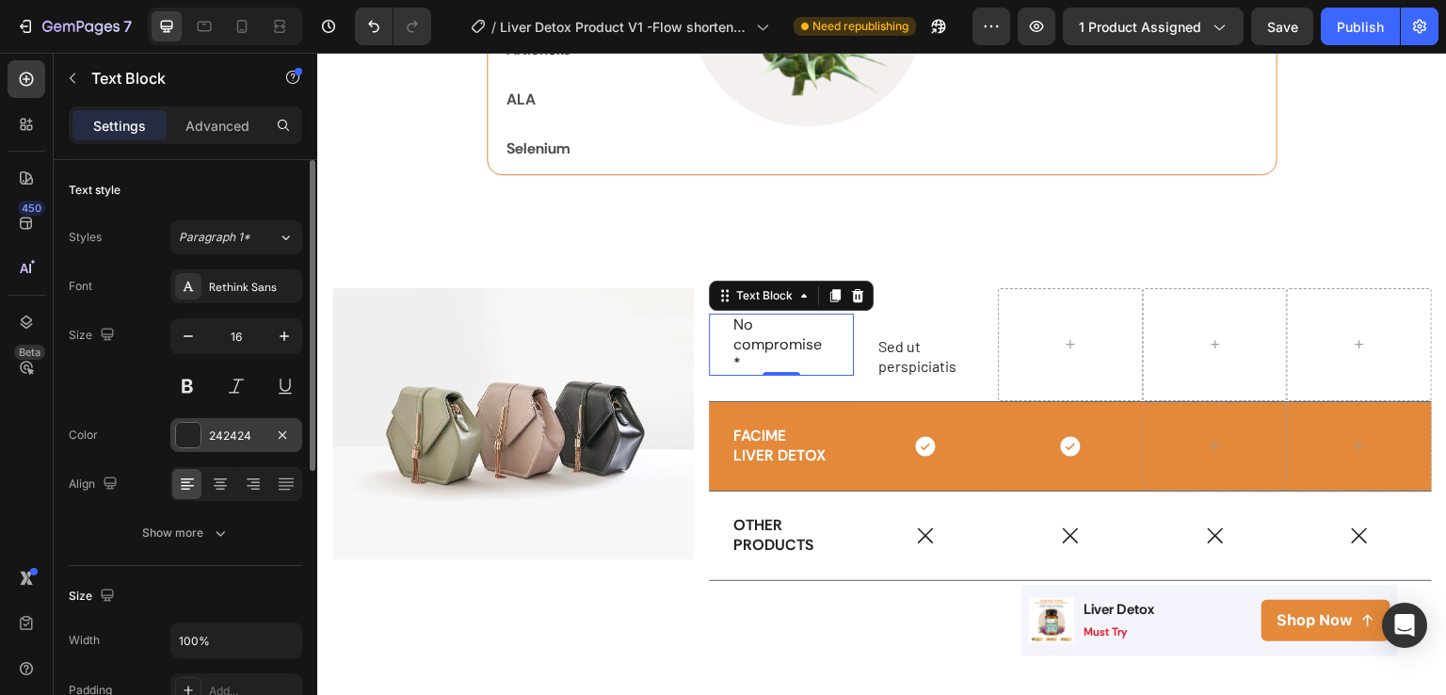
click at [241, 434] on div "242424" at bounding box center [236, 435] width 55 height 17
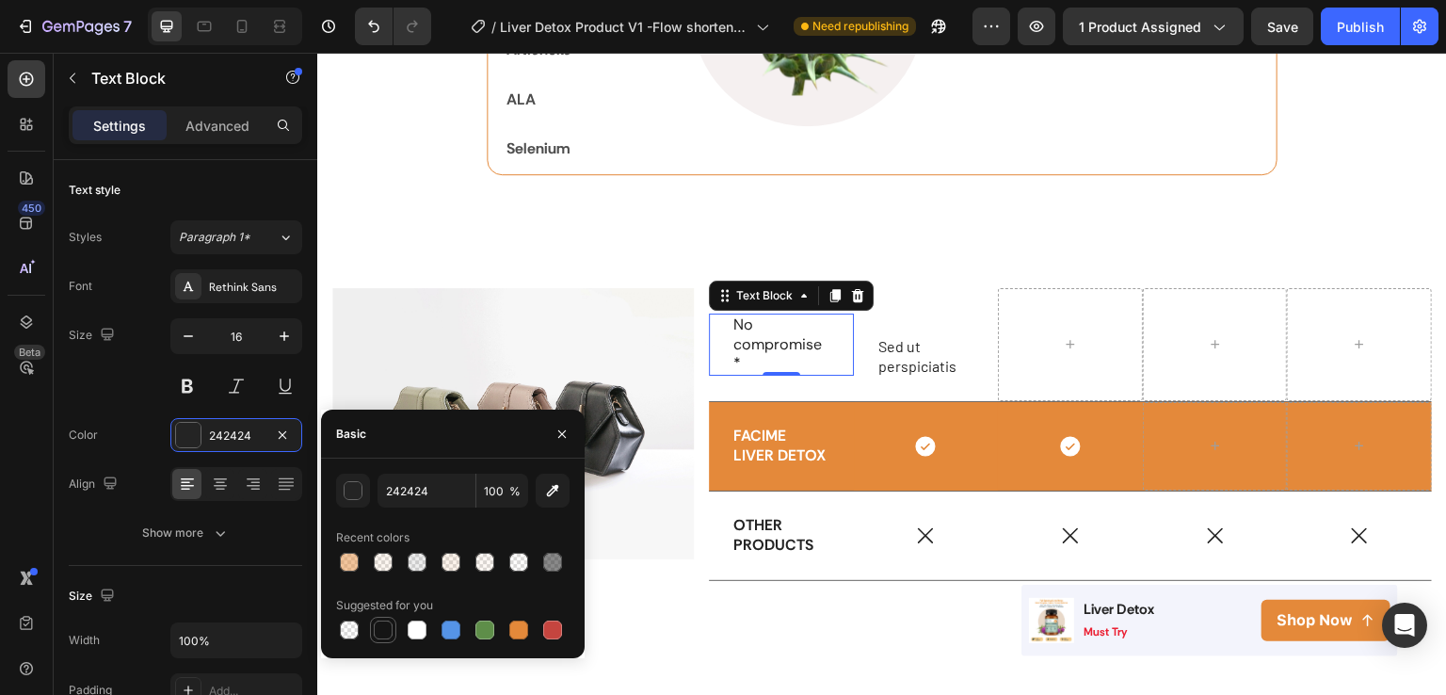
click at [391, 637] on div at bounding box center [383, 630] width 19 height 19
type input "151515"
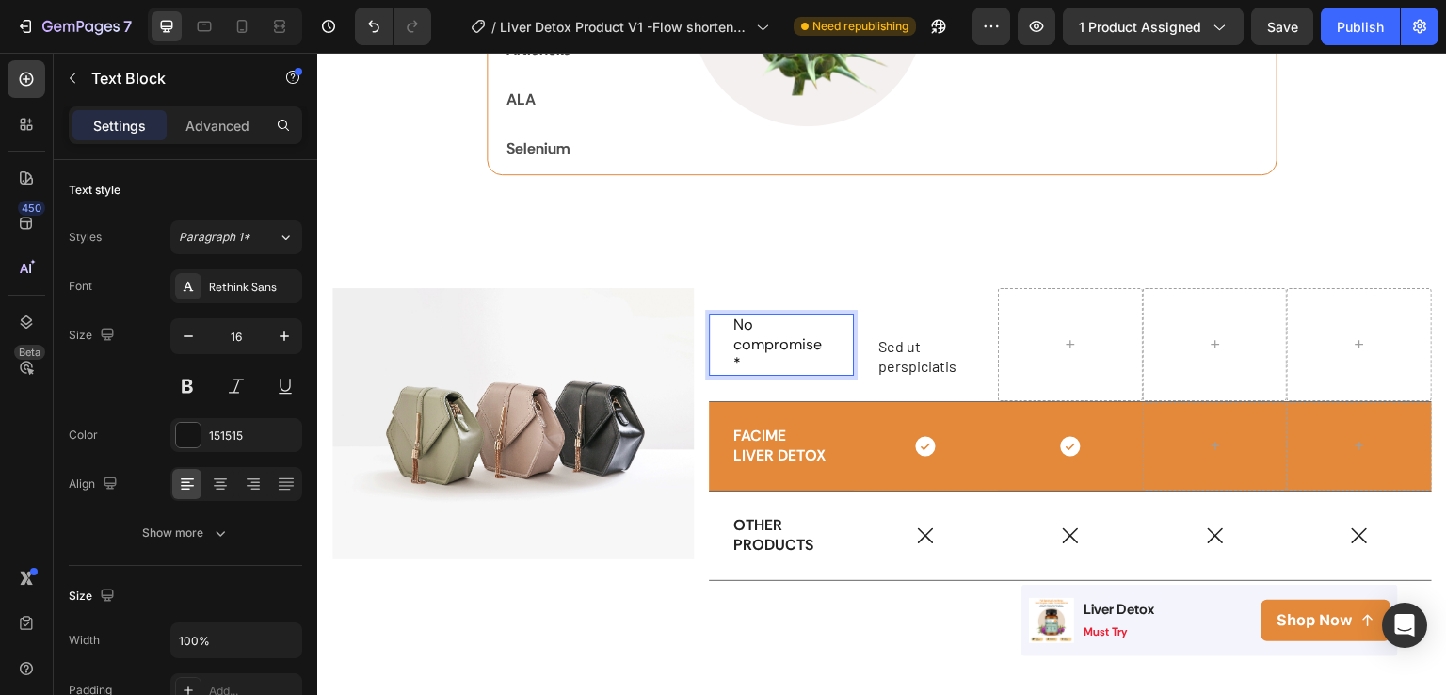
click at [793, 365] on p "No compromise*" at bounding box center [782, 344] width 96 height 58
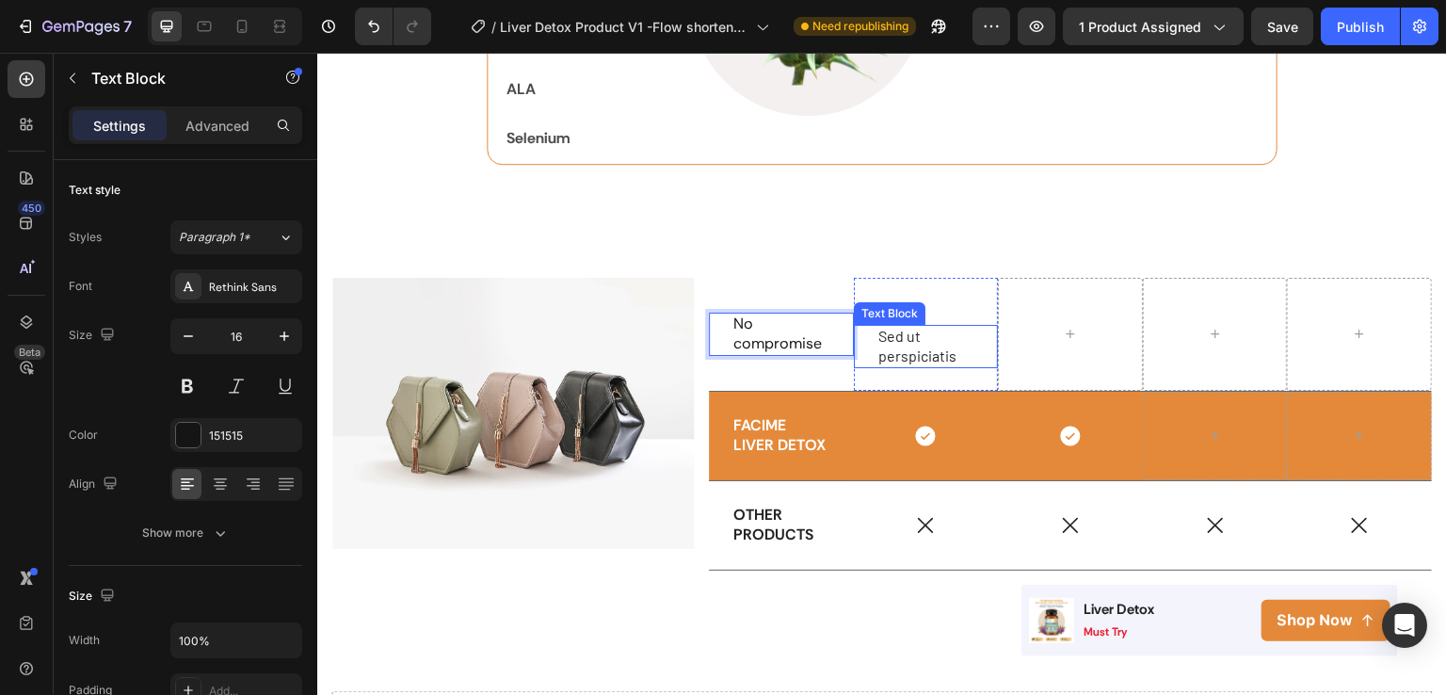
click at [911, 347] on p "Sed ut perspiciatis" at bounding box center [927, 347] width 96 height 40
click at [801, 327] on p "No compromise" at bounding box center [782, 335] width 96 height 40
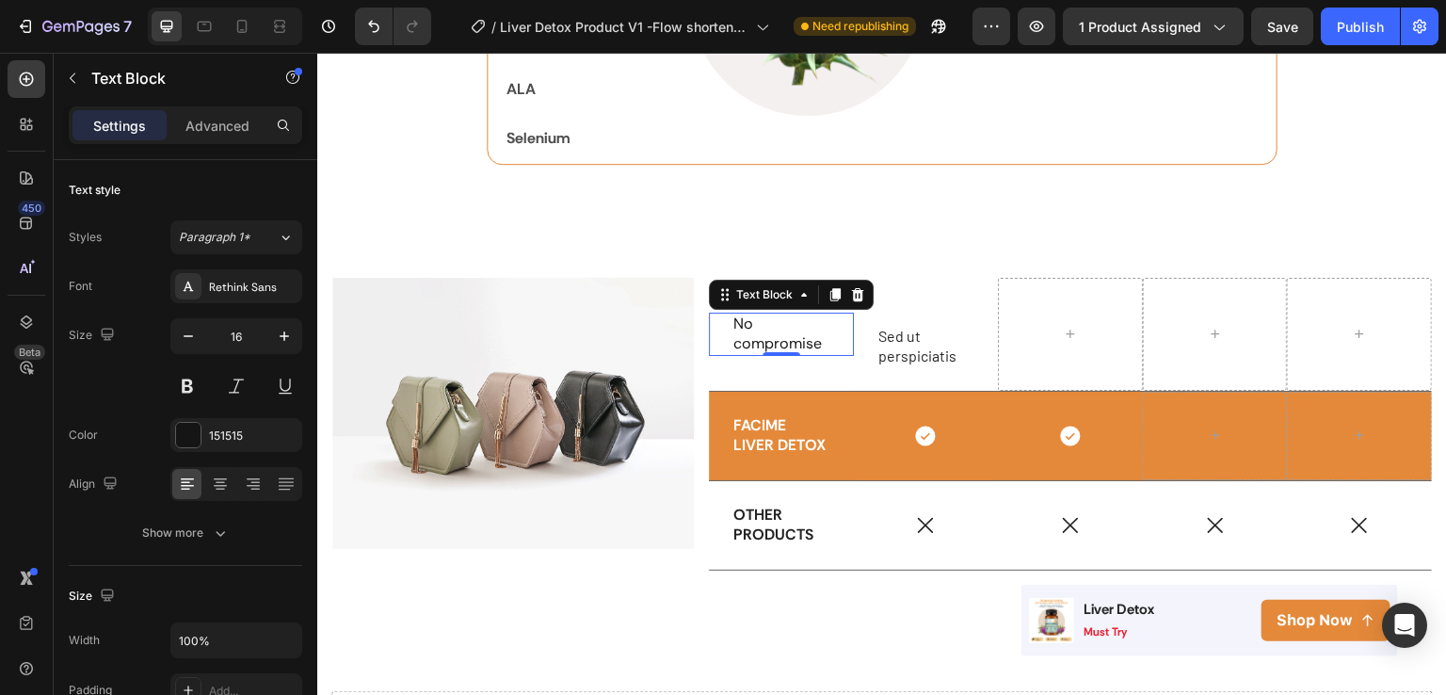
drag, startPoint x: 828, startPoint y: 345, endPoint x: 736, endPoint y: 318, distance: 95.1
click at [736, 318] on div "No compromise Text Block 0" at bounding box center [781, 334] width 145 height 43
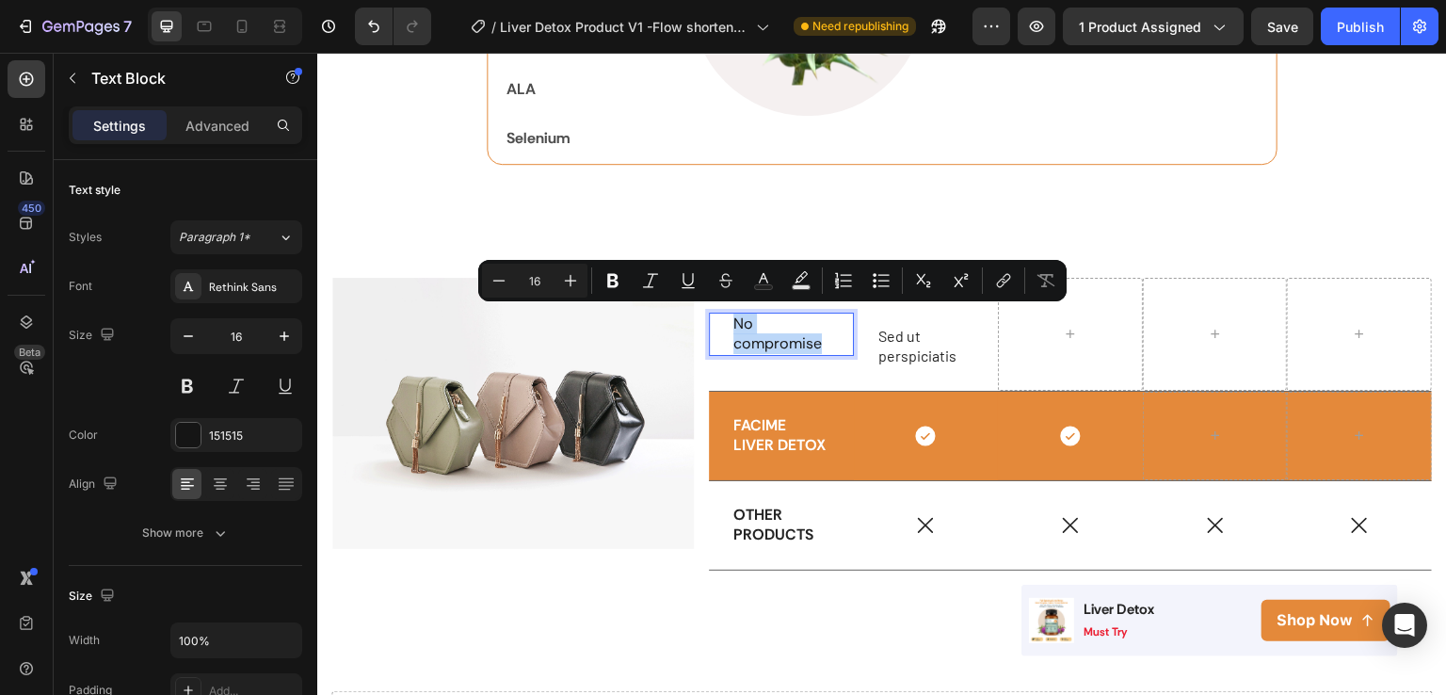
drag, startPoint x: 728, startPoint y: 318, endPoint x: 814, endPoint y: 343, distance: 89.1
click at [814, 343] on p "No compromise" at bounding box center [782, 335] width 96 height 40
click at [222, 434] on div "151515" at bounding box center [236, 435] width 55 height 17
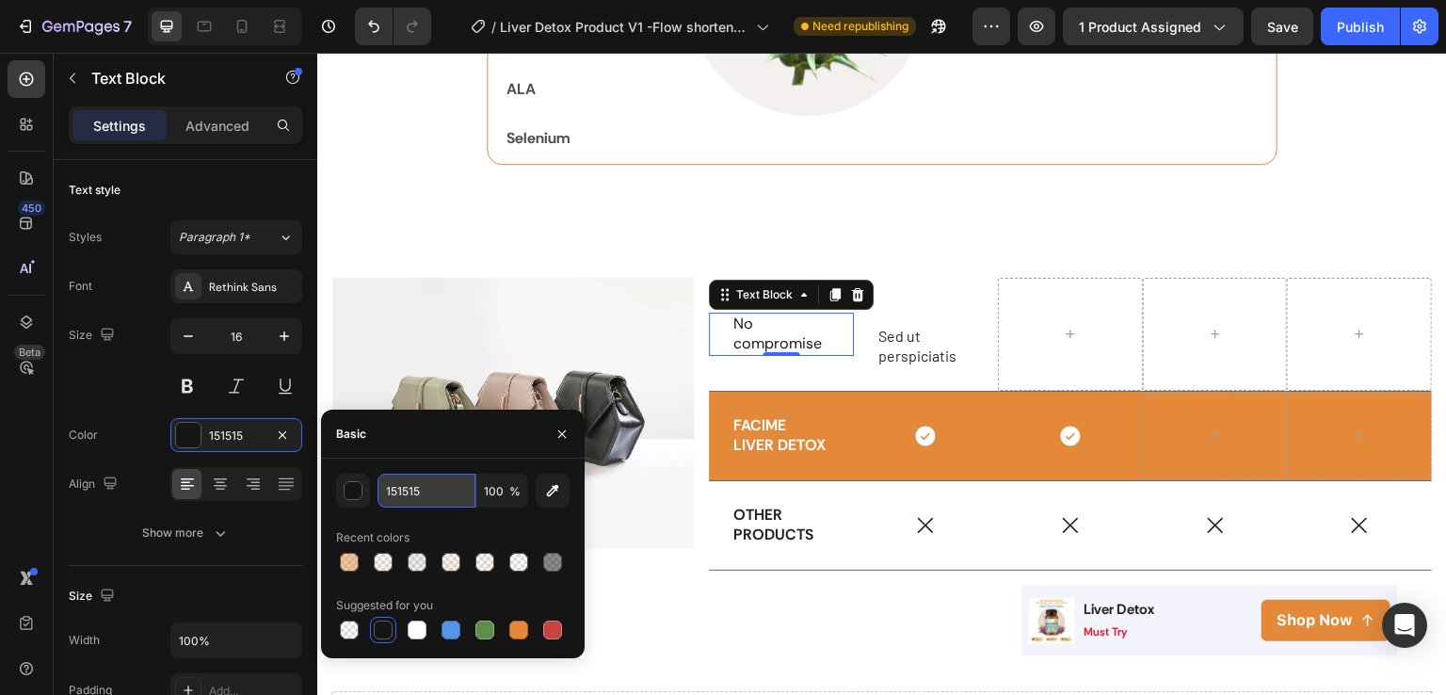
click at [422, 491] on input "151515" at bounding box center [427, 491] width 98 height 34
type input "242424"
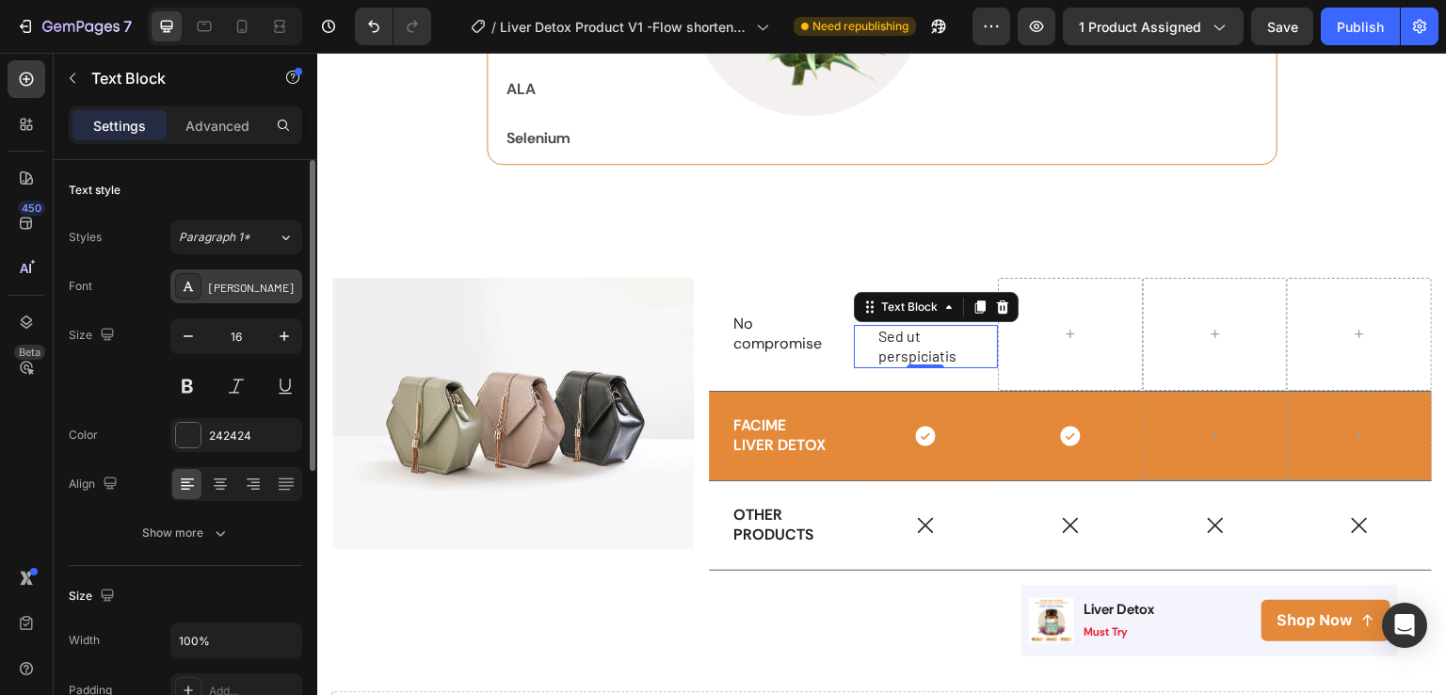
click at [230, 290] on div "[PERSON_NAME]" at bounding box center [253, 287] width 89 height 17
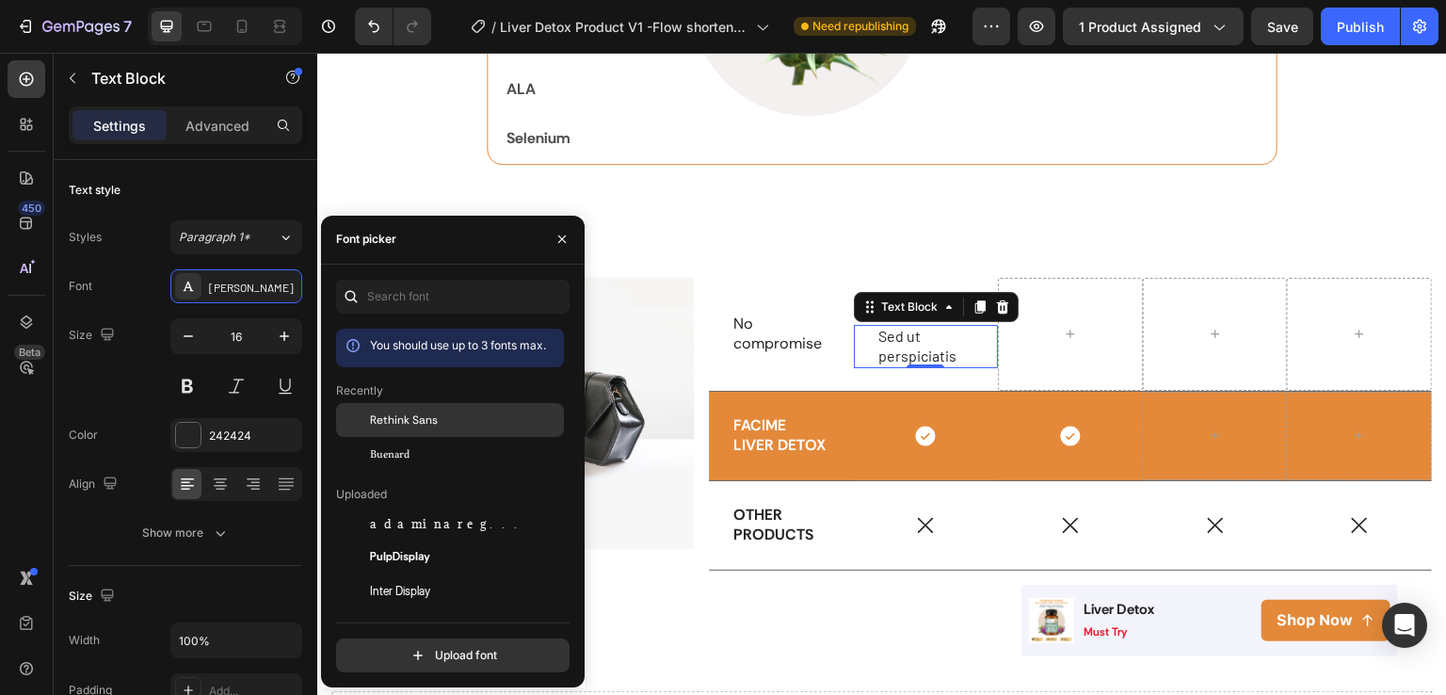
click at [409, 421] on span "Rethink Sans" at bounding box center [404, 419] width 68 height 17
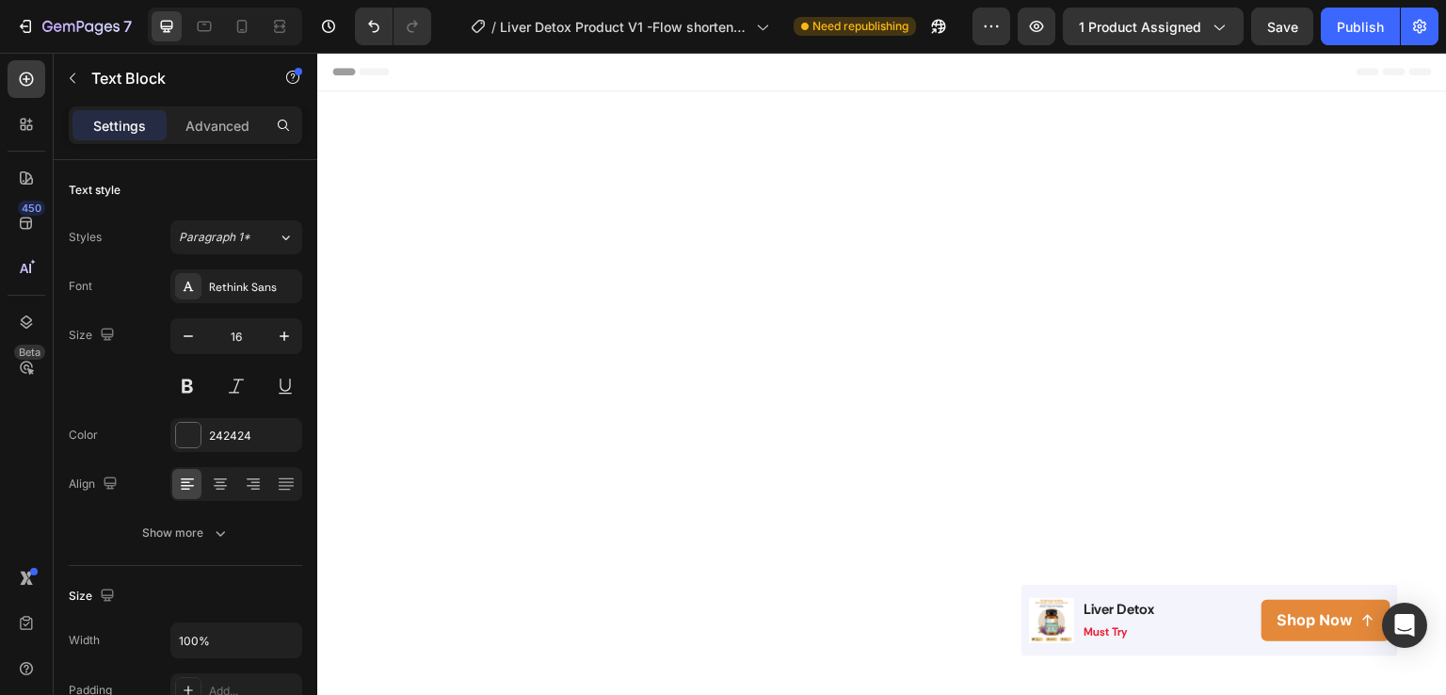
scroll to position [2937, 0]
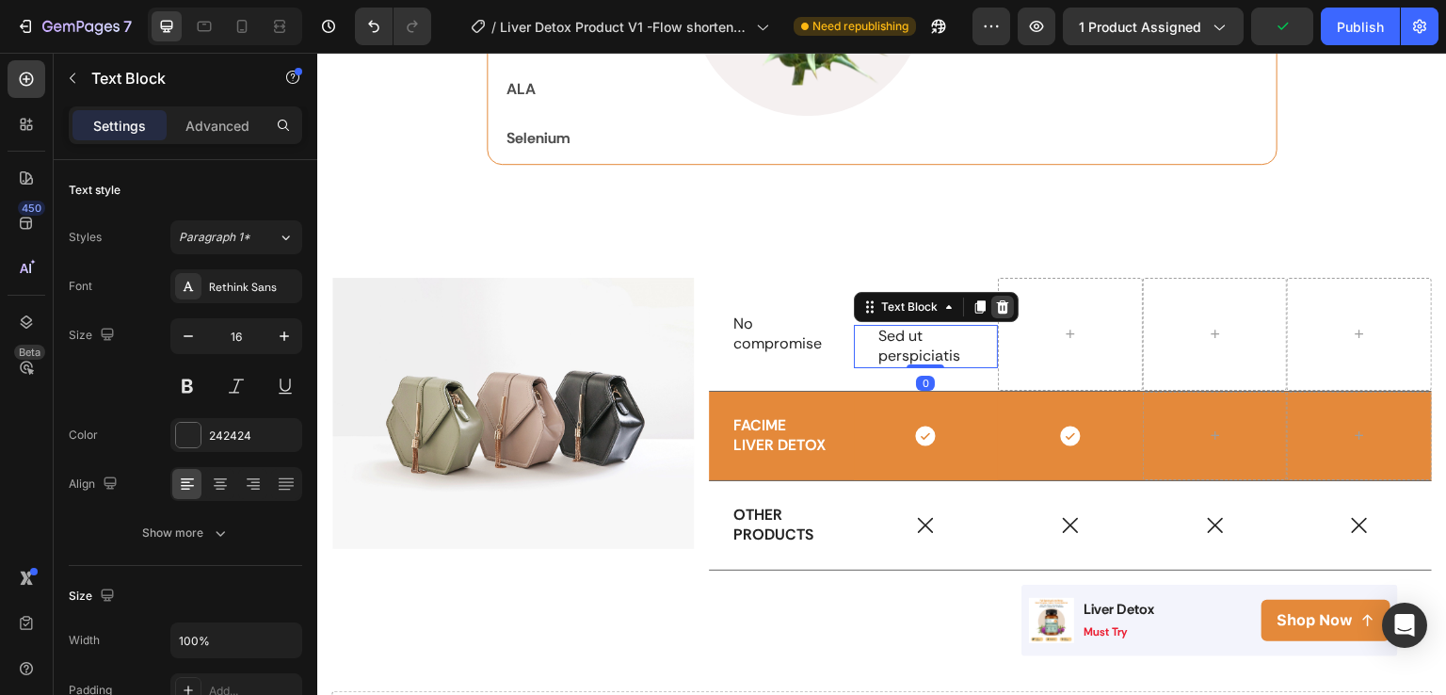
click at [999, 311] on div at bounding box center [1003, 307] width 23 height 23
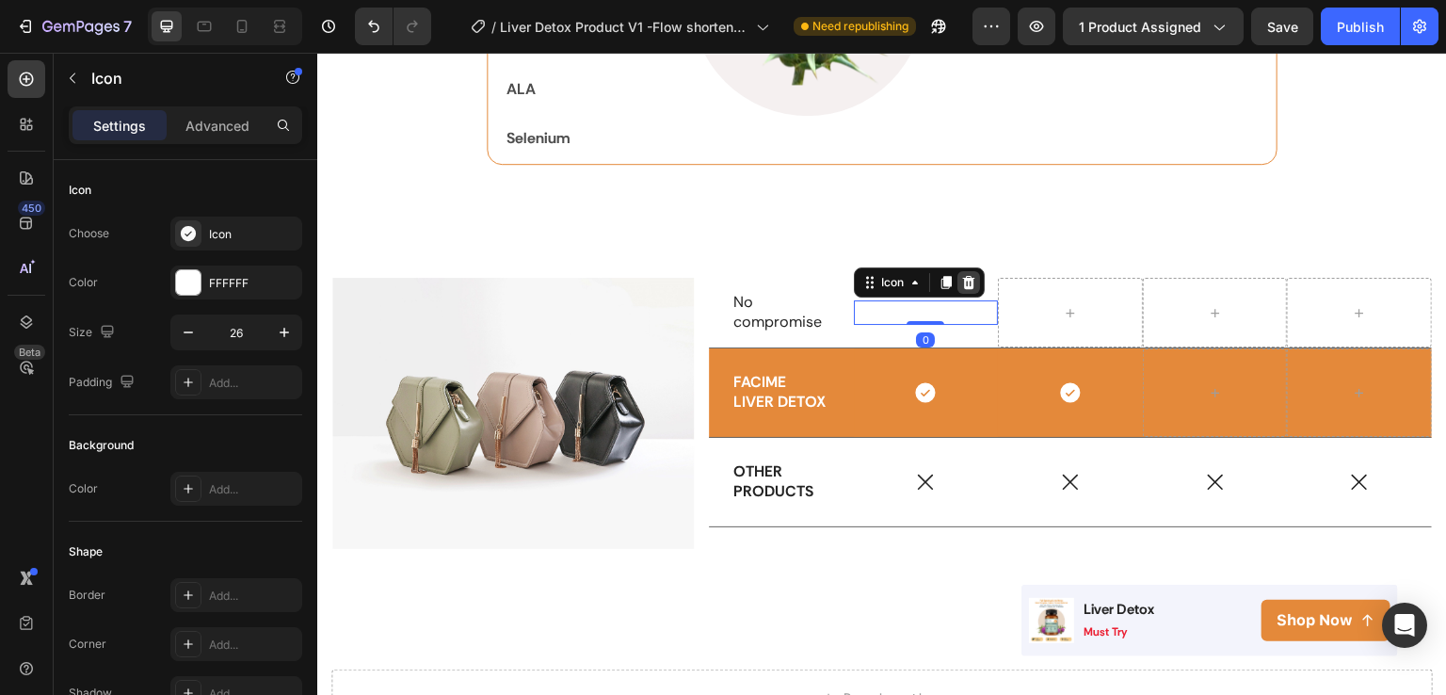
click at [966, 283] on icon at bounding box center [968, 282] width 15 height 15
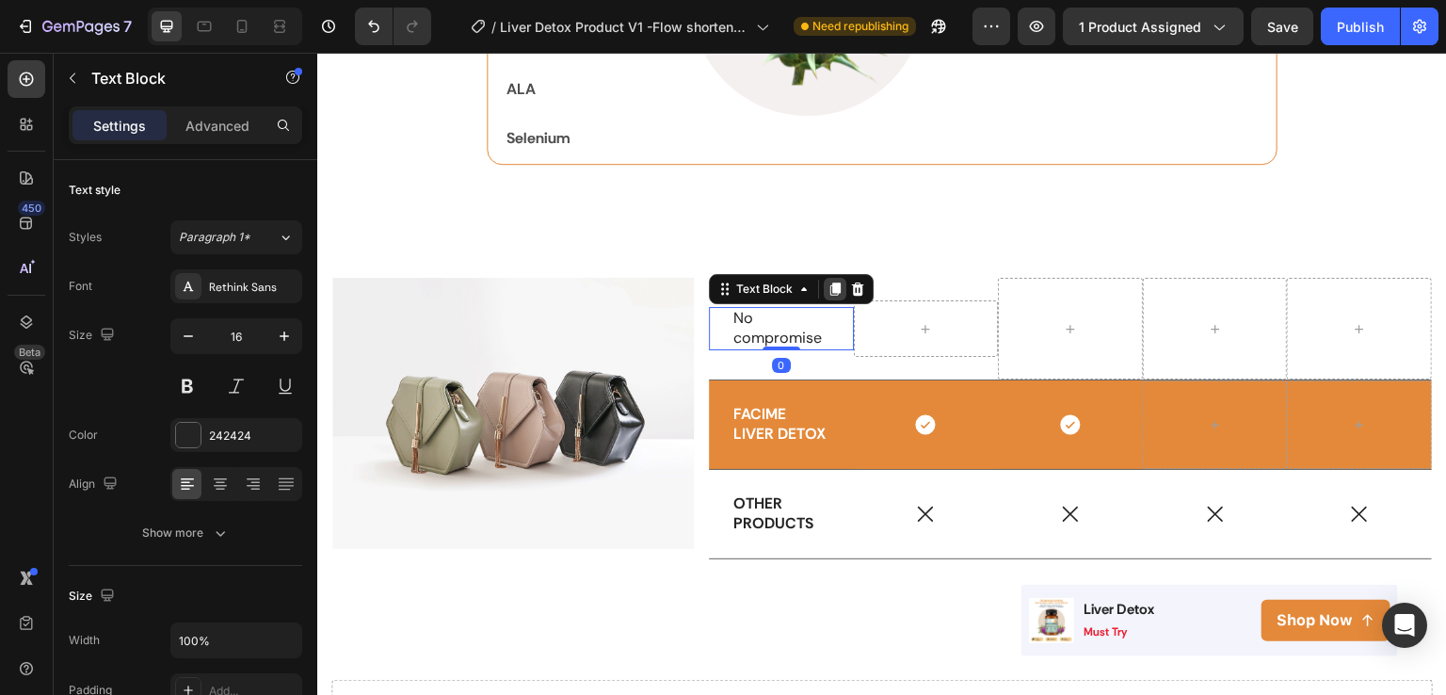
click at [831, 287] on icon at bounding box center [836, 289] width 10 height 13
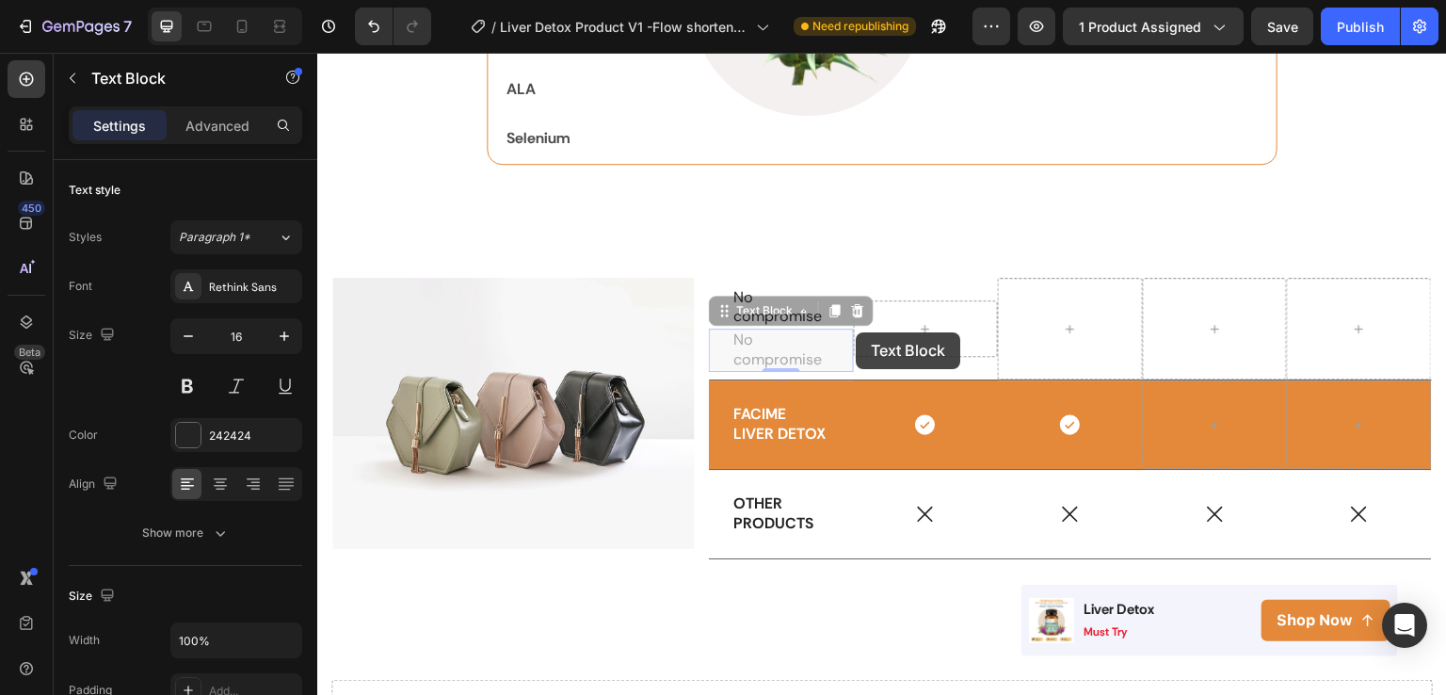
scroll to position [2928, 0]
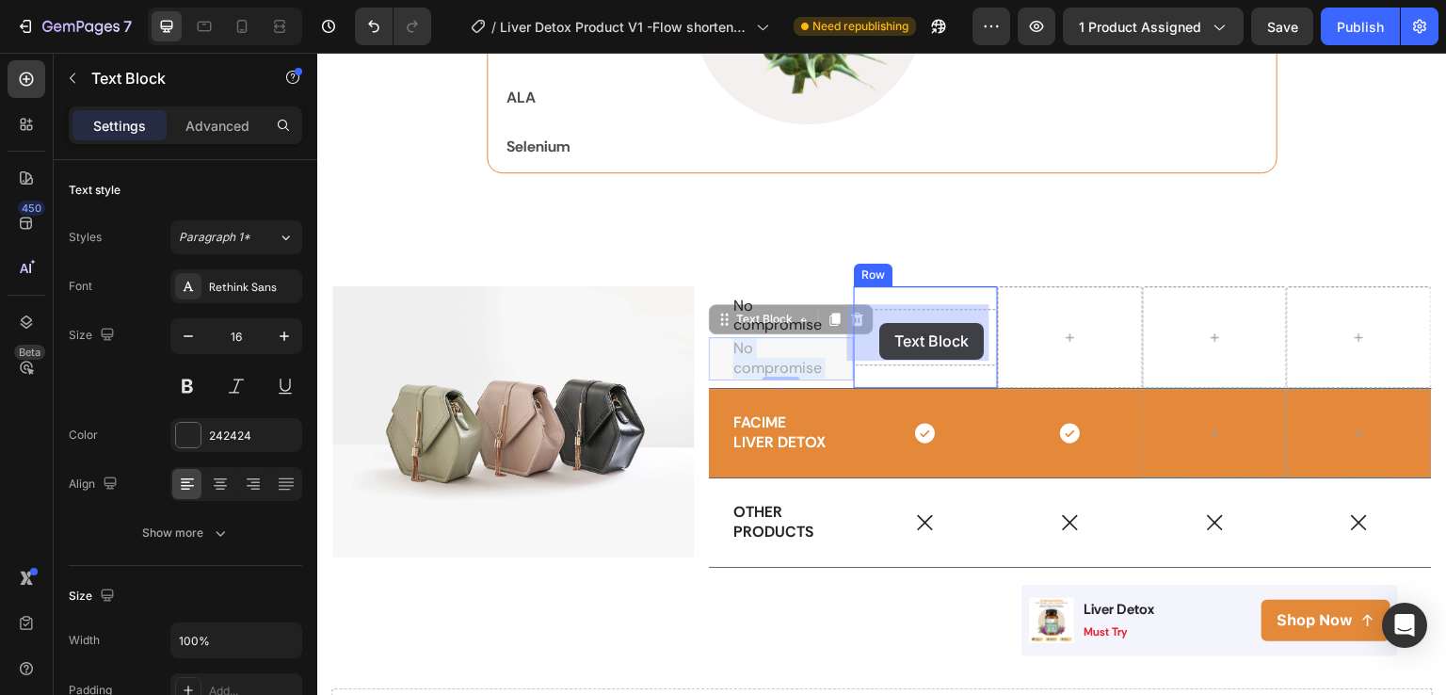
drag, startPoint x: 793, startPoint y: 334, endPoint x: 879, endPoint y: 323, distance: 87.4
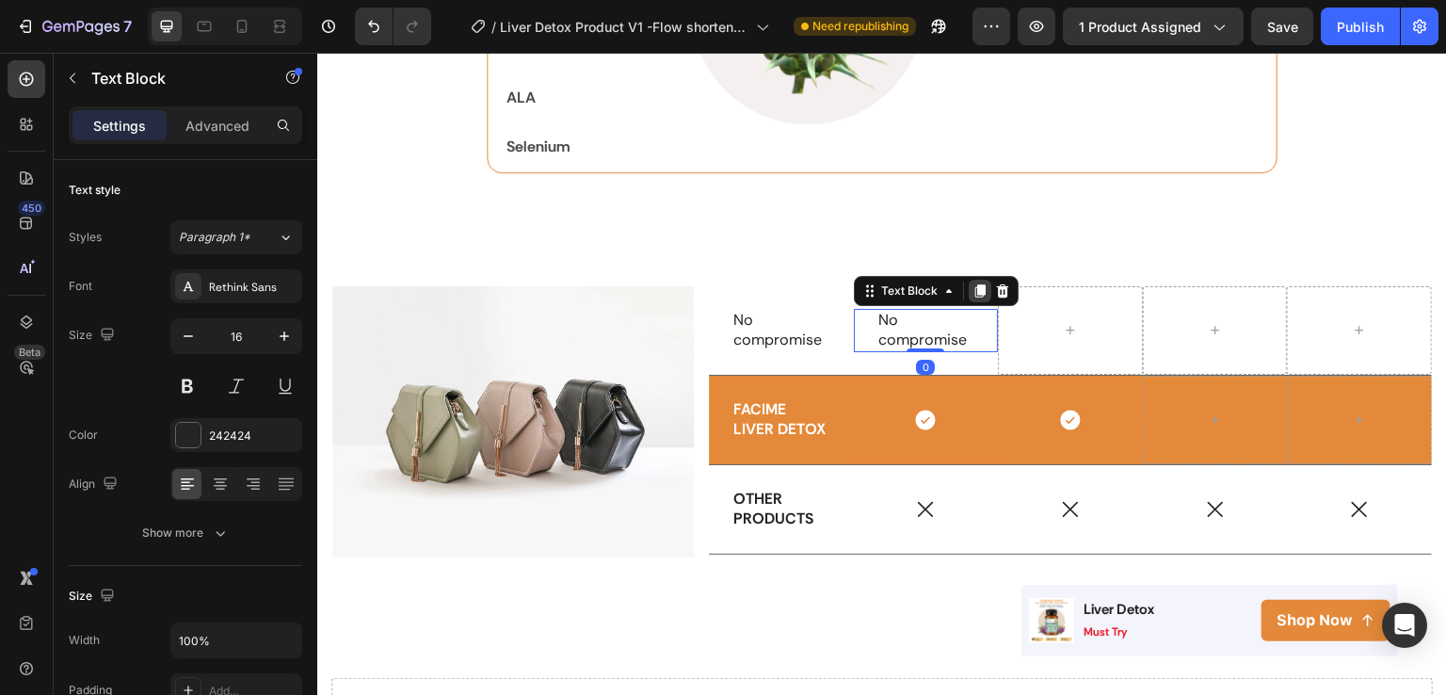
click at [975, 287] on icon at bounding box center [980, 290] width 10 height 13
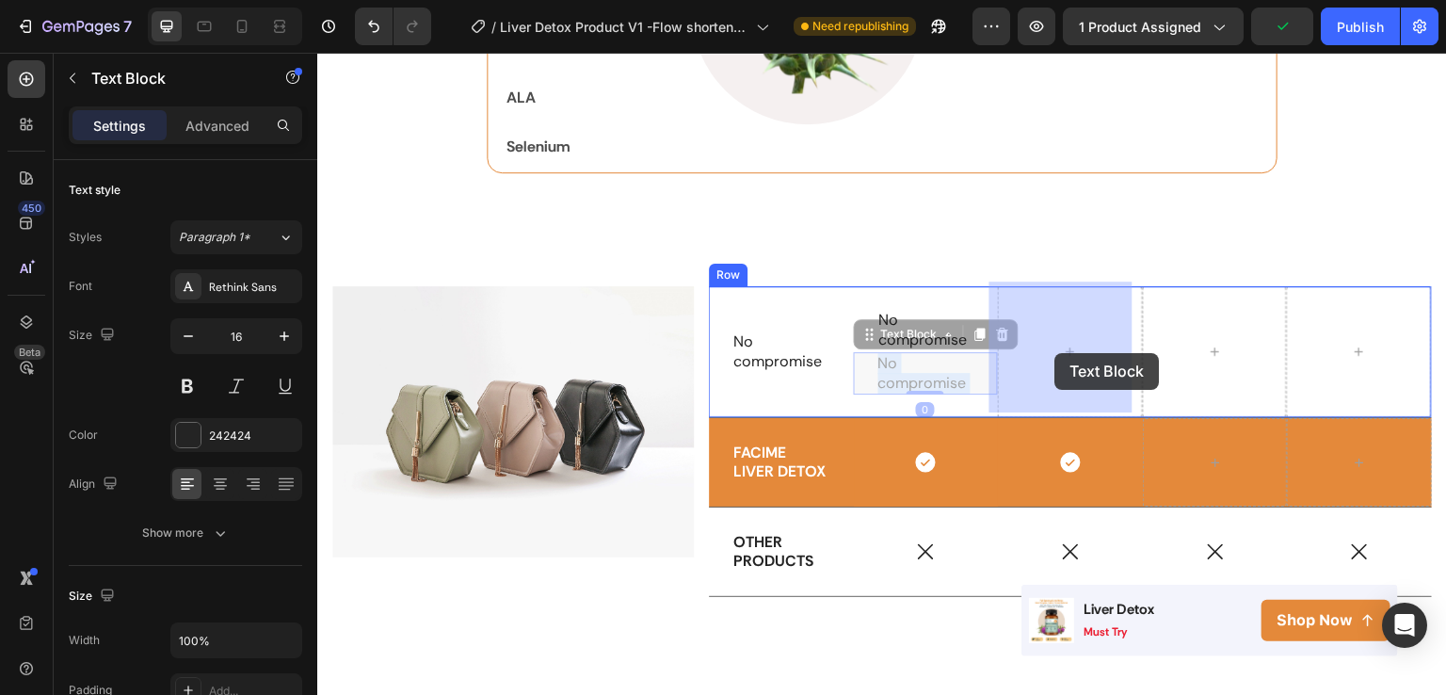
drag, startPoint x: 910, startPoint y: 368, endPoint x: 1056, endPoint y: 353, distance: 146.7
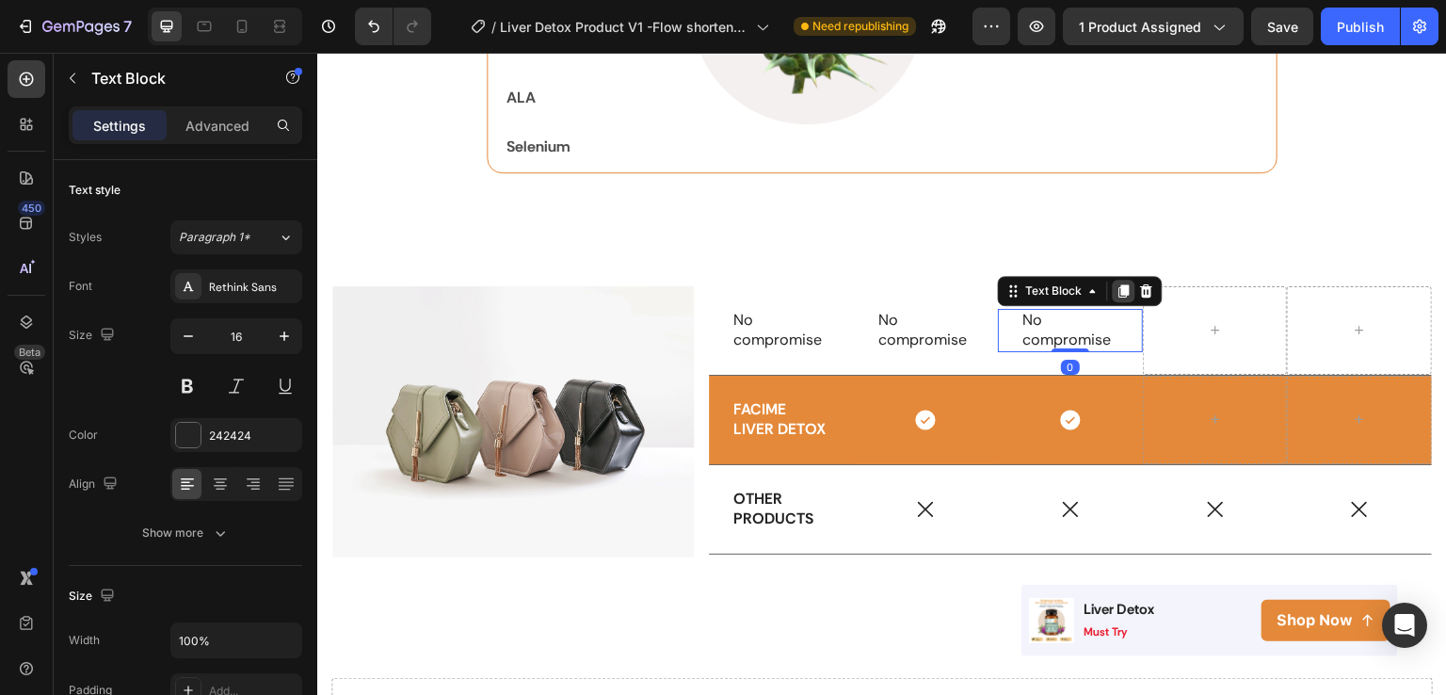
click at [1117, 295] on div at bounding box center [1124, 291] width 23 height 23
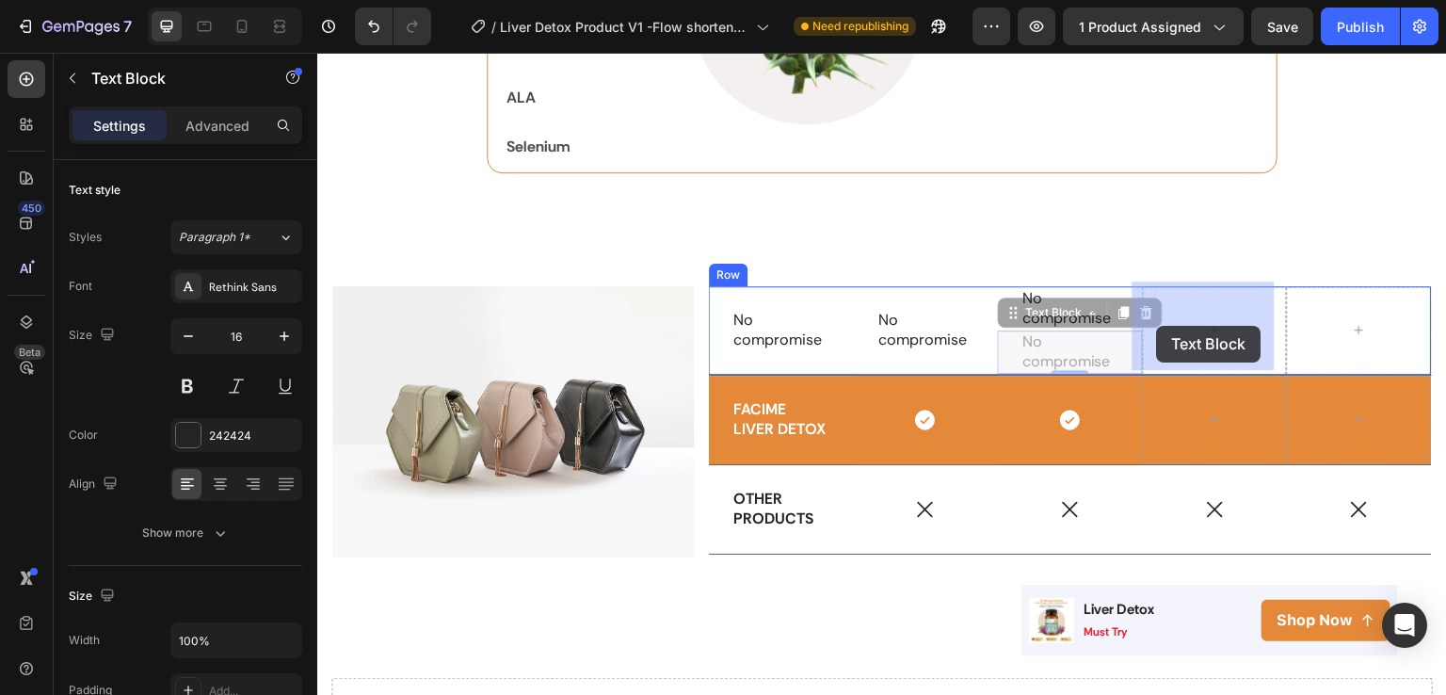
scroll to position [2927, 0]
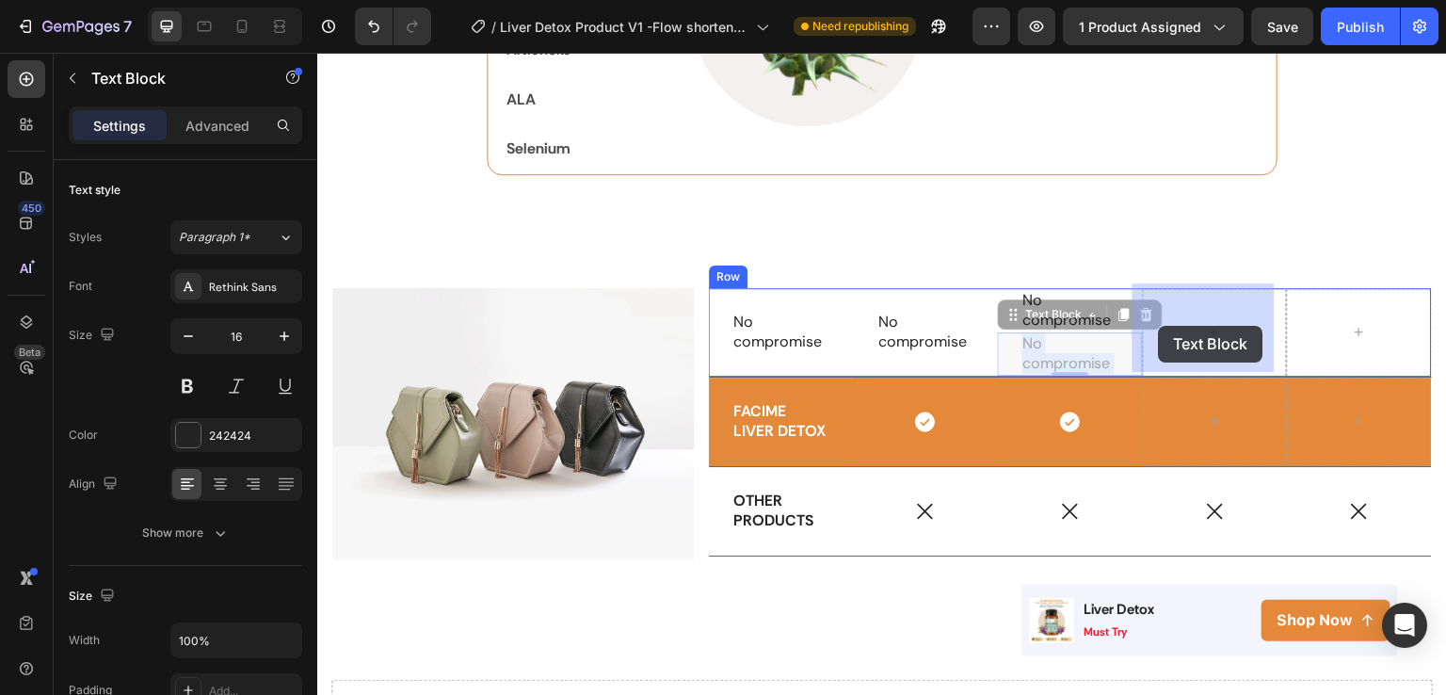
drag, startPoint x: 1065, startPoint y: 341, endPoint x: 1159, endPoint y: 326, distance: 95.4
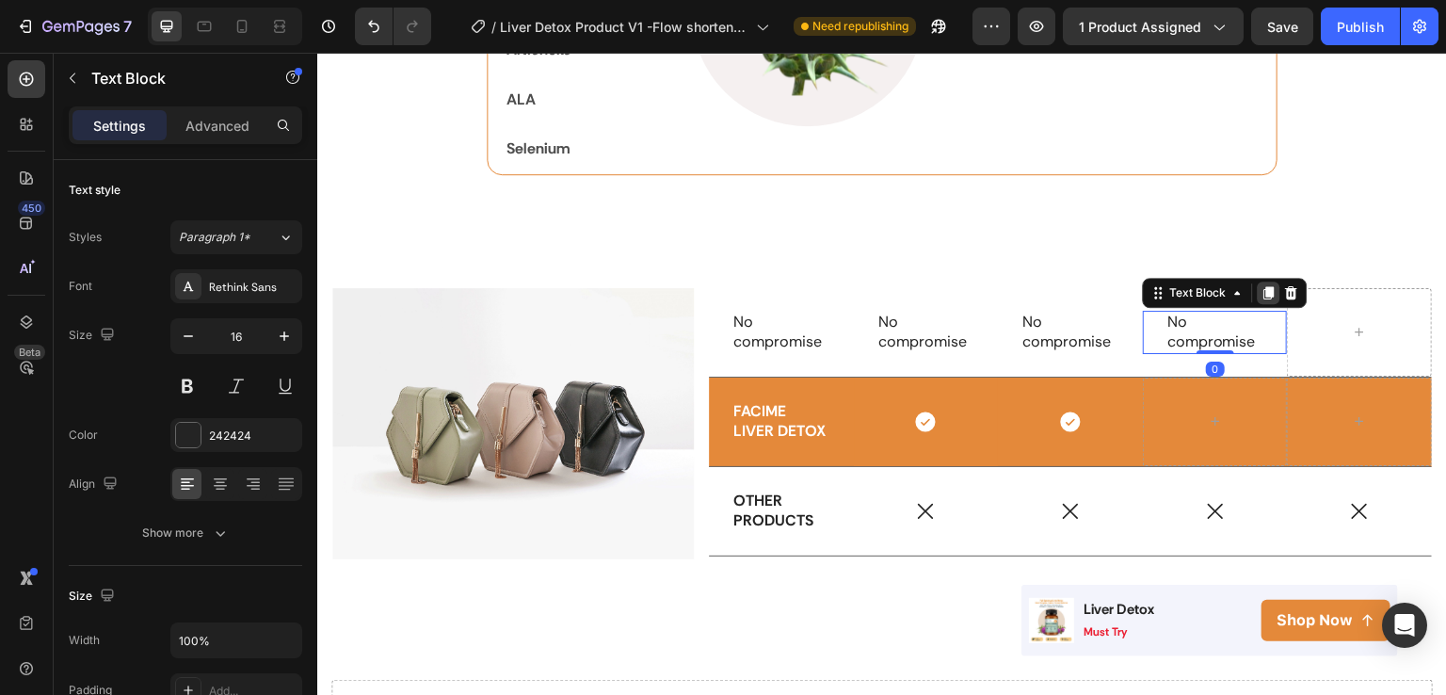
click at [1266, 286] on div at bounding box center [1269, 293] width 23 height 23
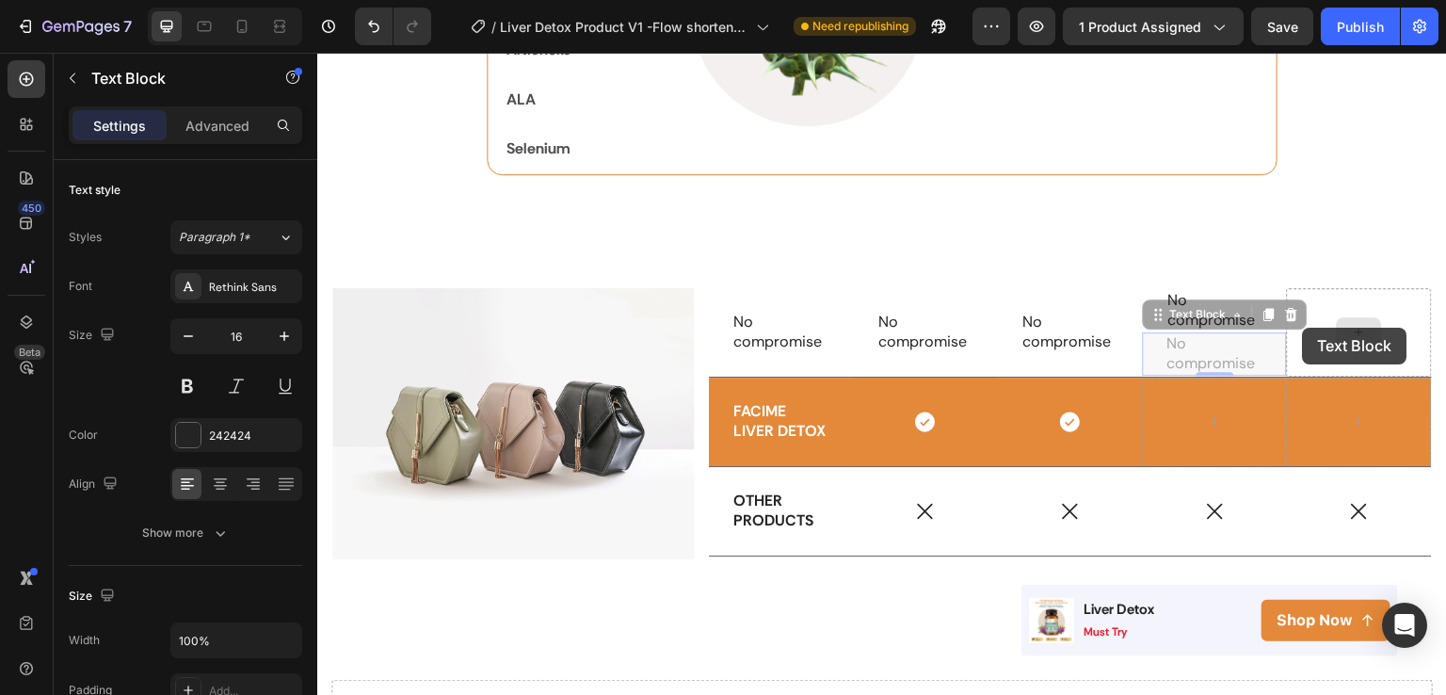
scroll to position [2926, 0]
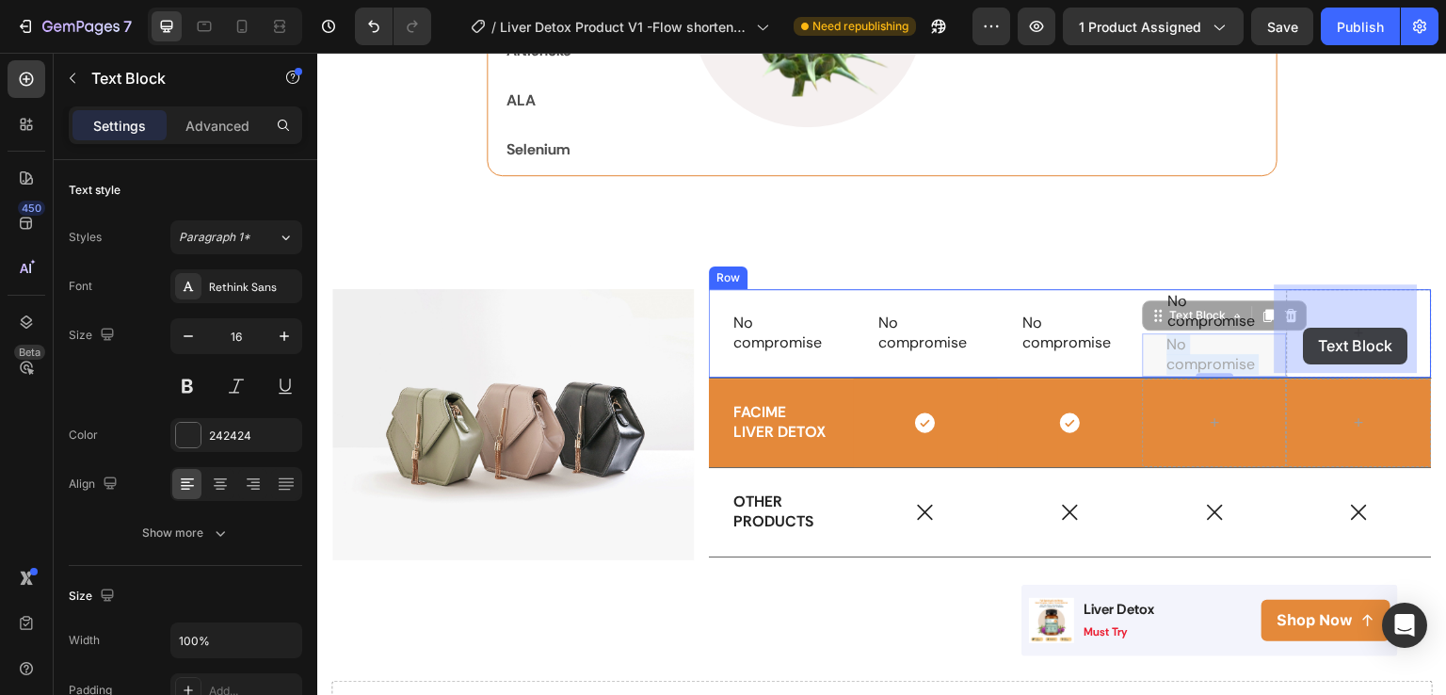
drag, startPoint x: 1199, startPoint y: 348, endPoint x: 1304, endPoint y: 328, distance: 107.5
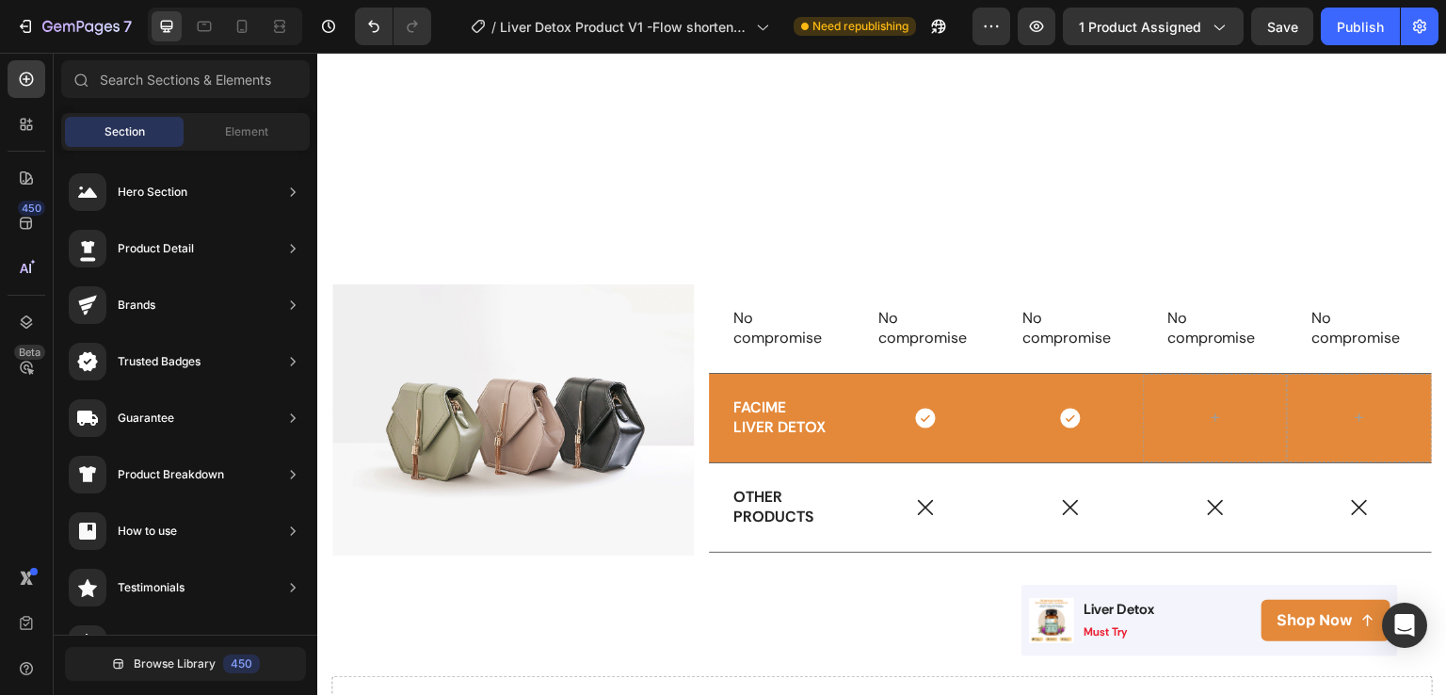
scroll to position [3262, 0]
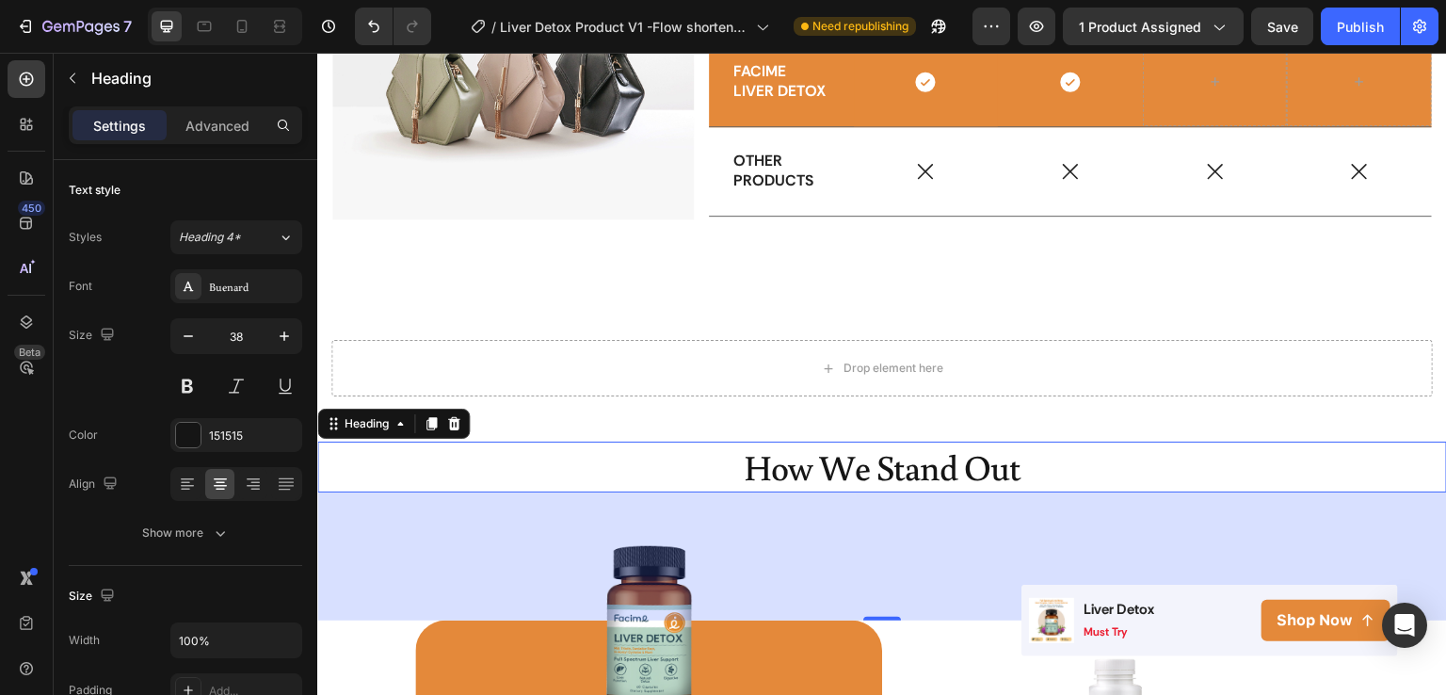
click at [733, 482] on p "How We Stand Out" at bounding box center [882, 467] width 1126 height 46
click at [810, 503] on div "136" at bounding box center [882, 556] width 1130 height 128
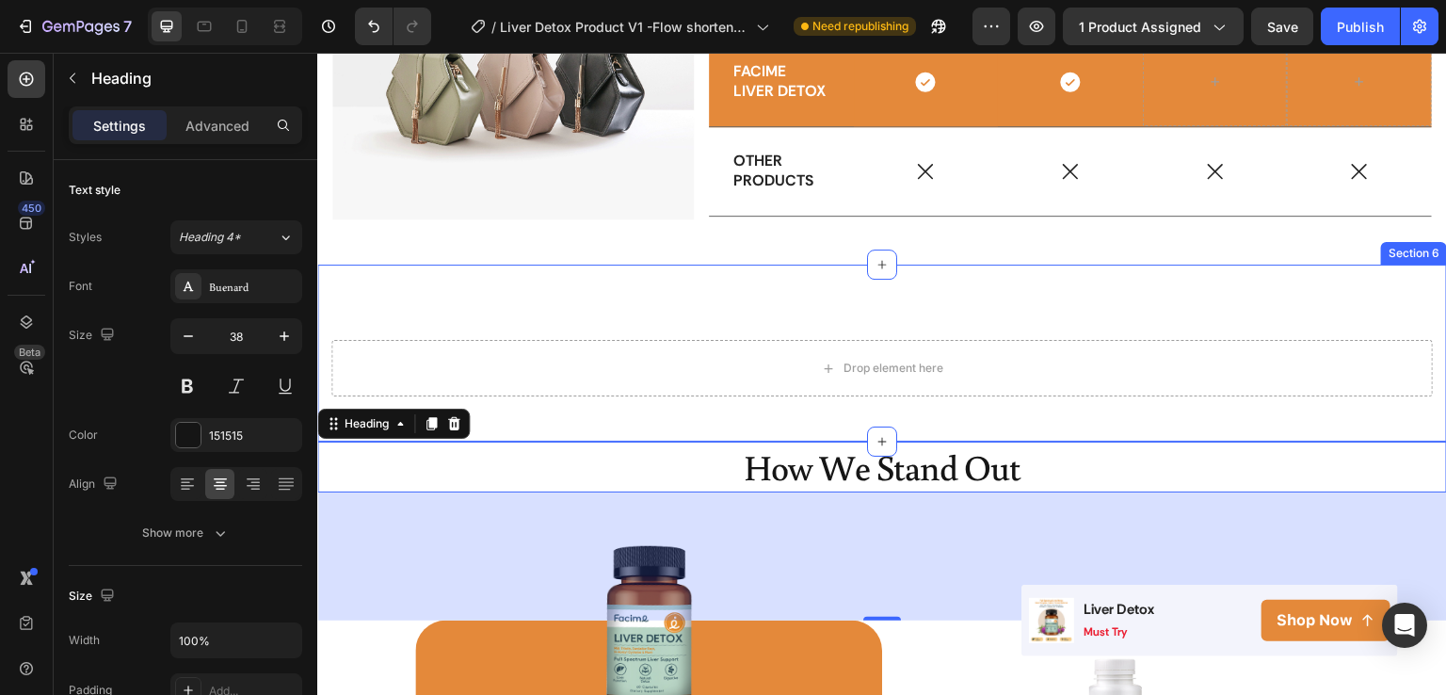
click at [1033, 430] on div "Drop element here Section 6" at bounding box center [882, 353] width 1130 height 177
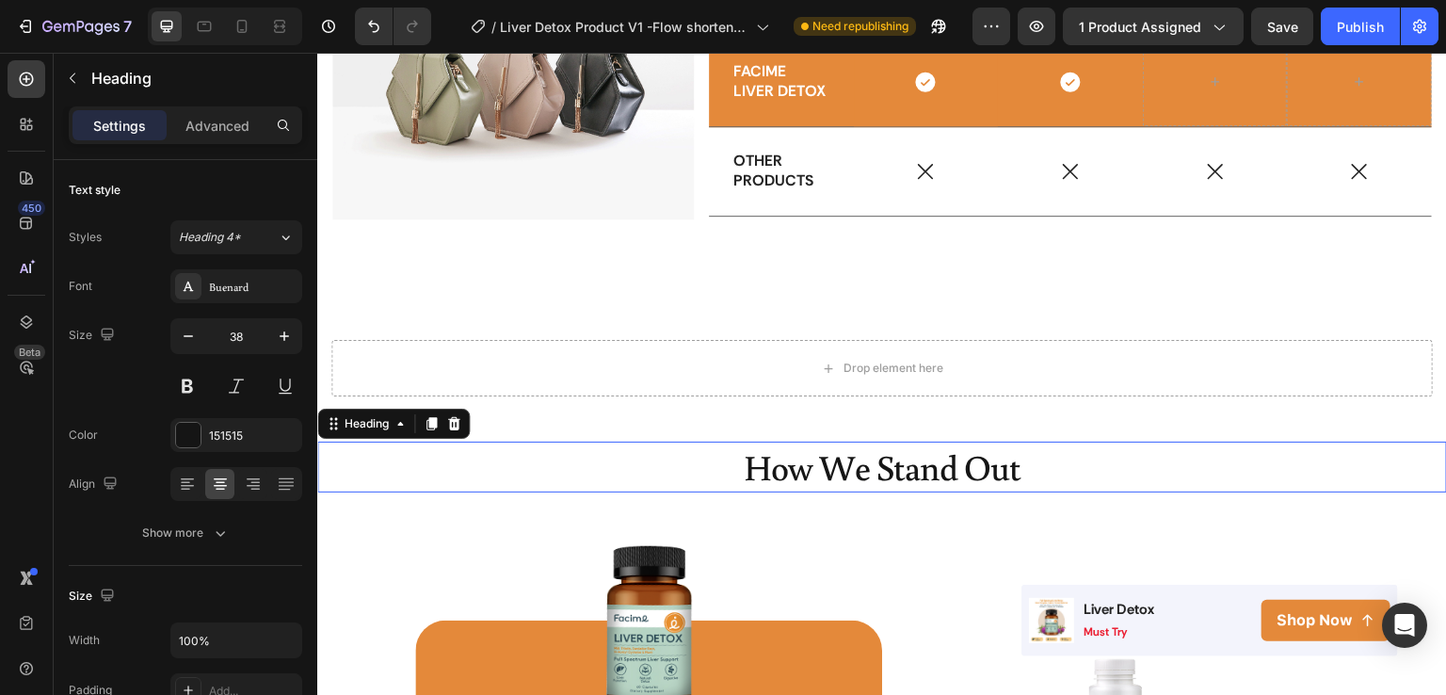
click at [1004, 461] on p "How We Stand Out" at bounding box center [882, 467] width 1126 height 46
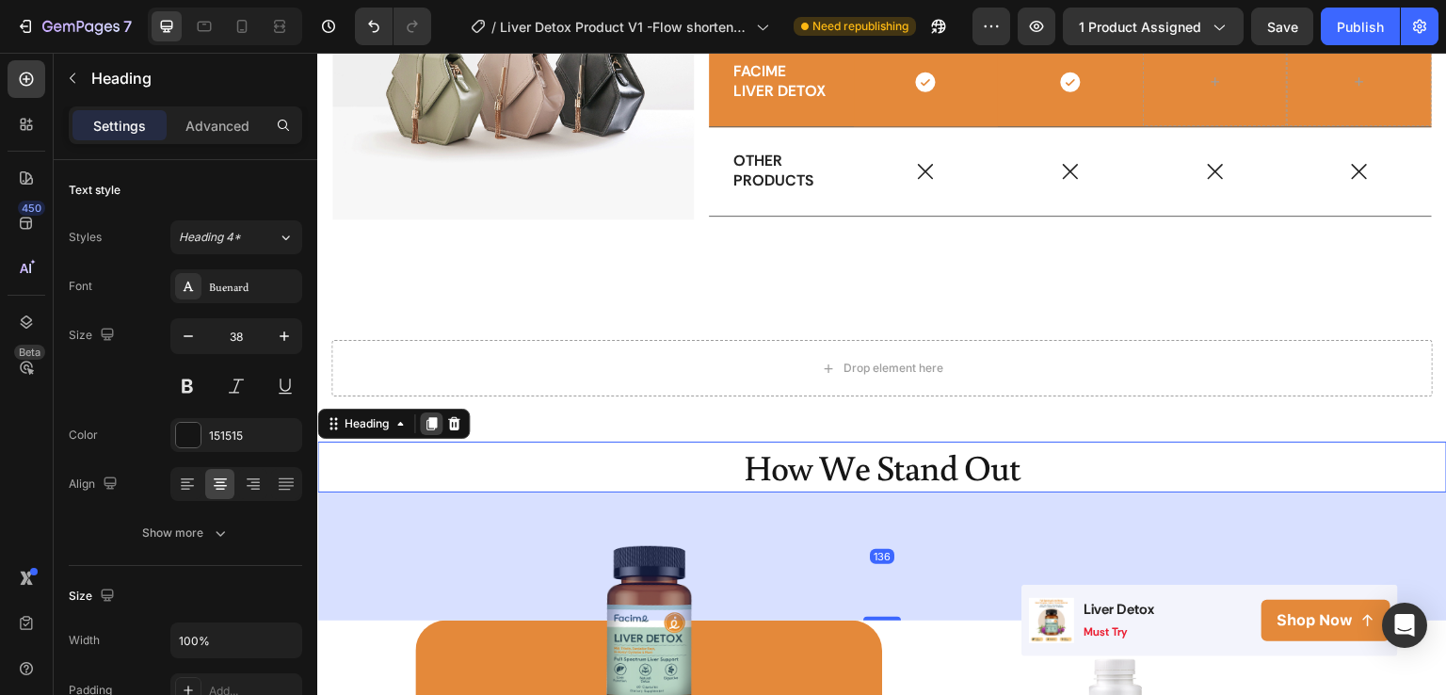
click at [435, 417] on icon at bounding box center [432, 423] width 10 height 13
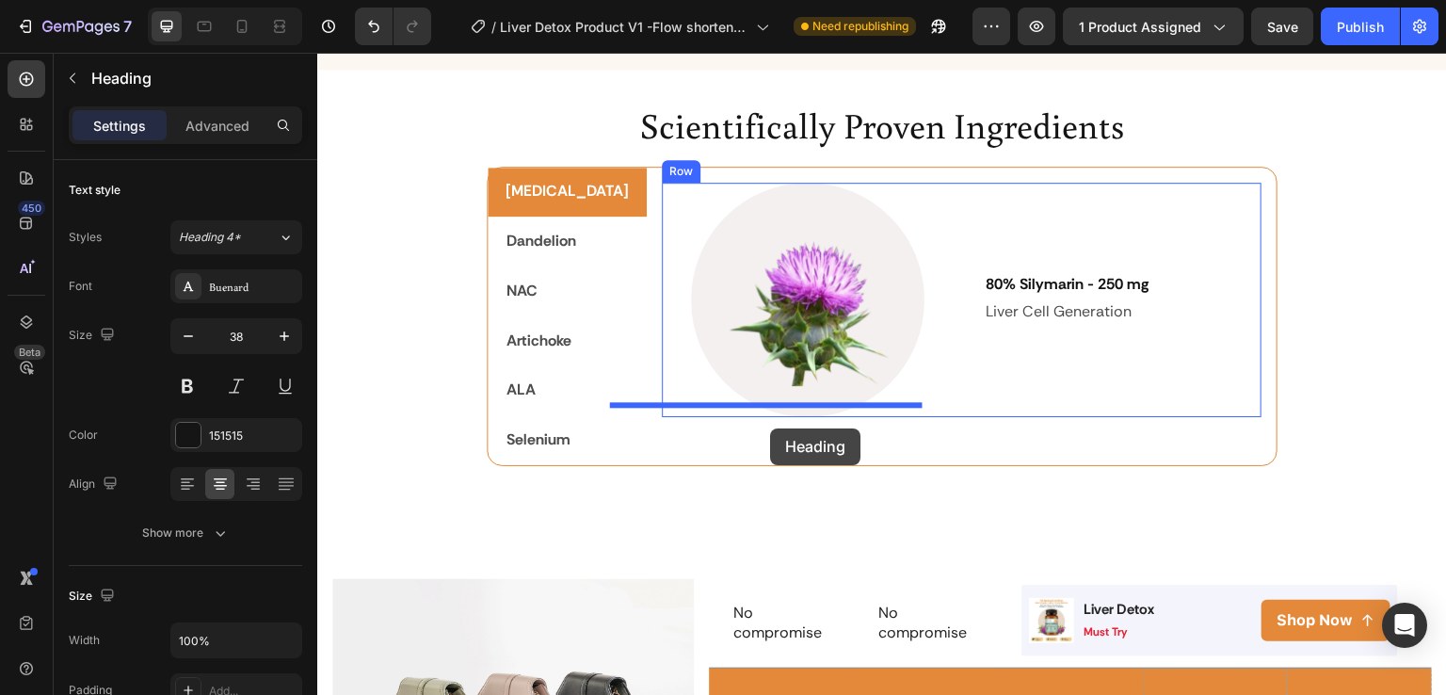
scroll to position [2629, 0]
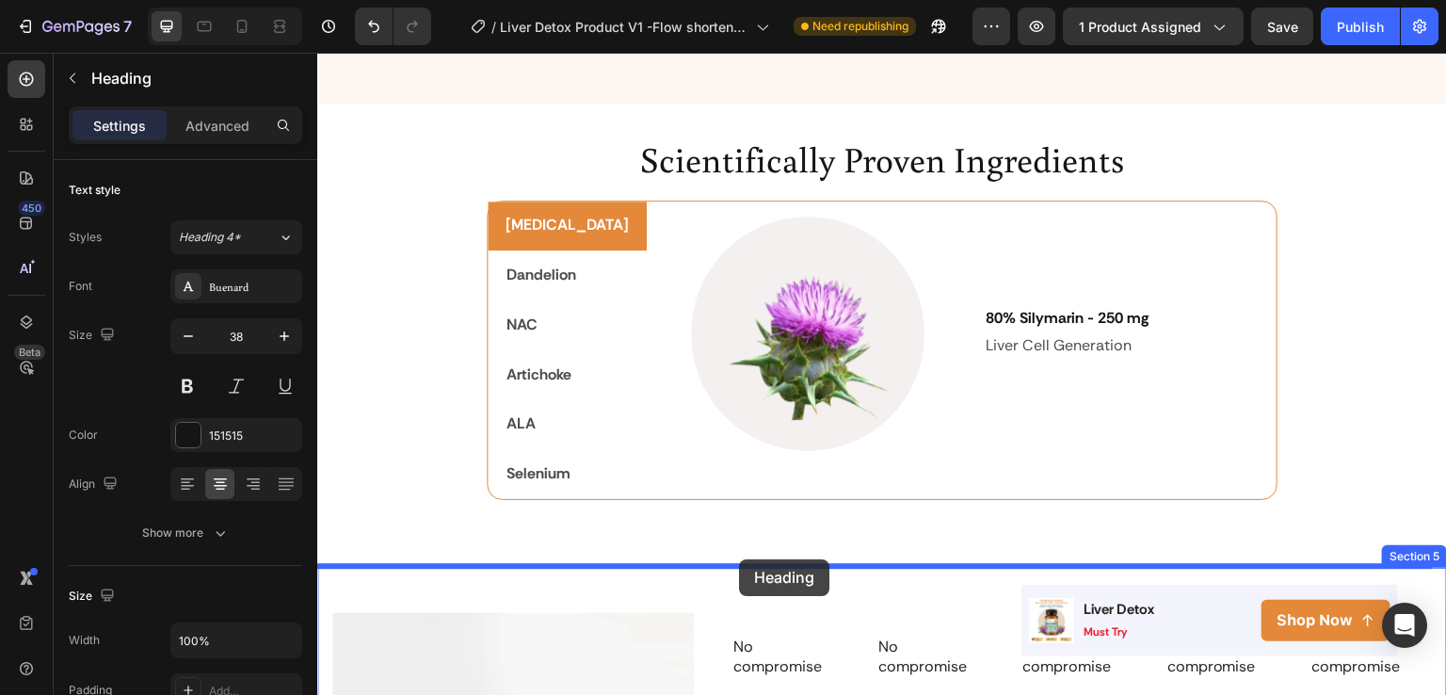
drag, startPoint x: 861, startPoint y: 626, endPoint x: 739, endPoint y: 559, distance: 138.7
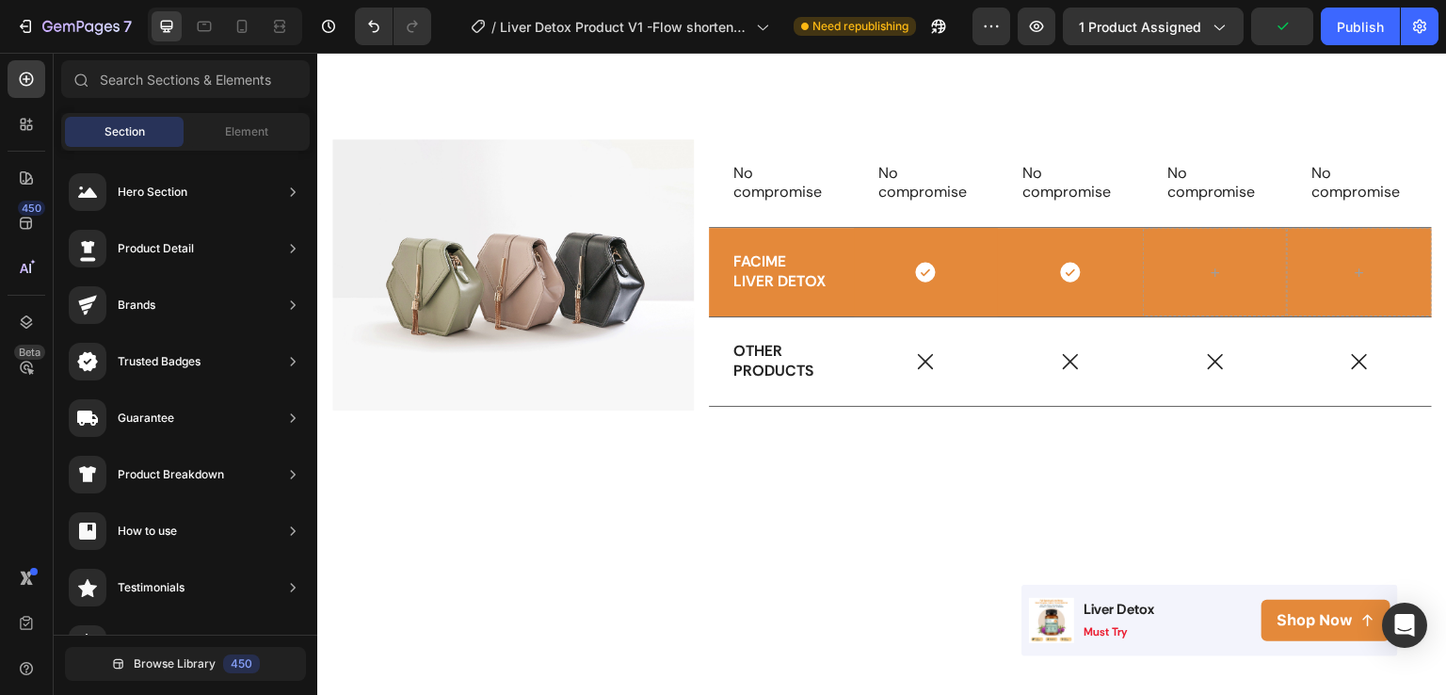
scroll to position [2996, 0]
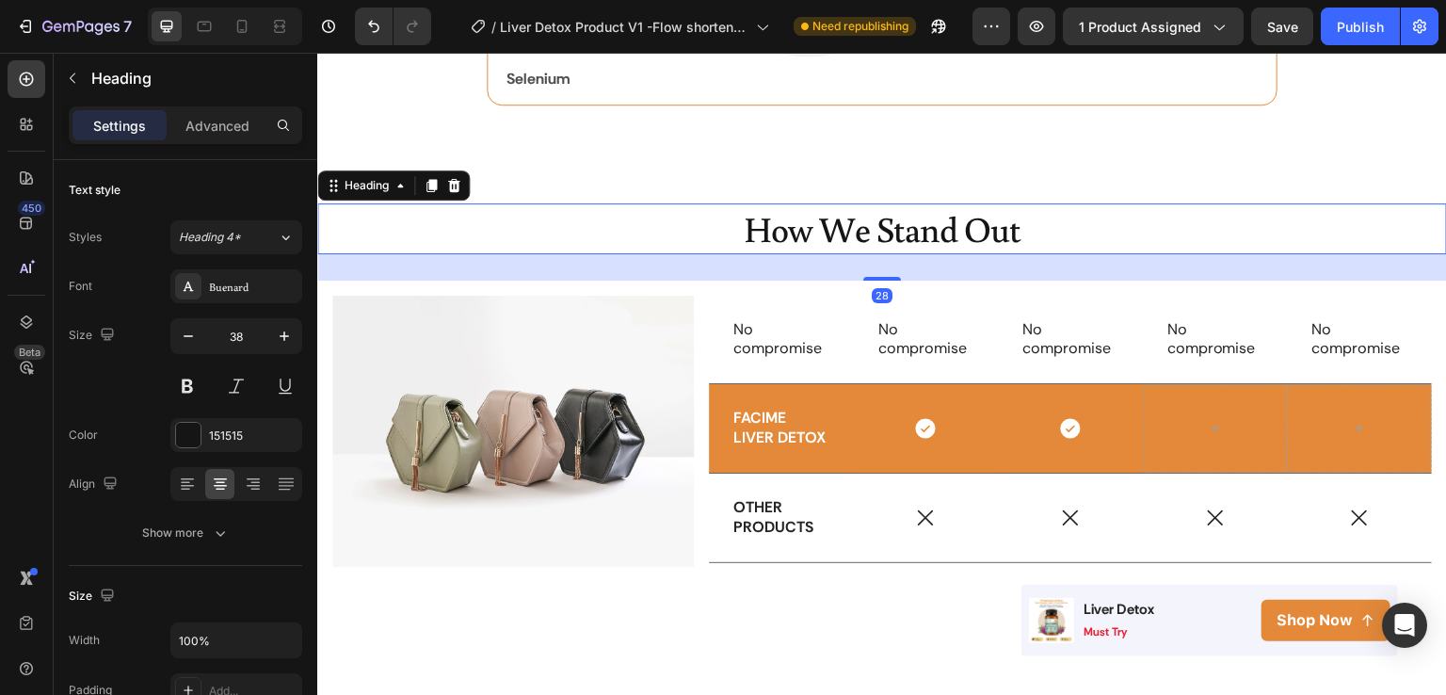
drag, startPoint x: 869, startPoint y: 375, endPoint x: 847, endPoint y: 273, distance: 104.0
click at [847, 254] on div "28" at bounding box center [882, 254] width 1130 height 0
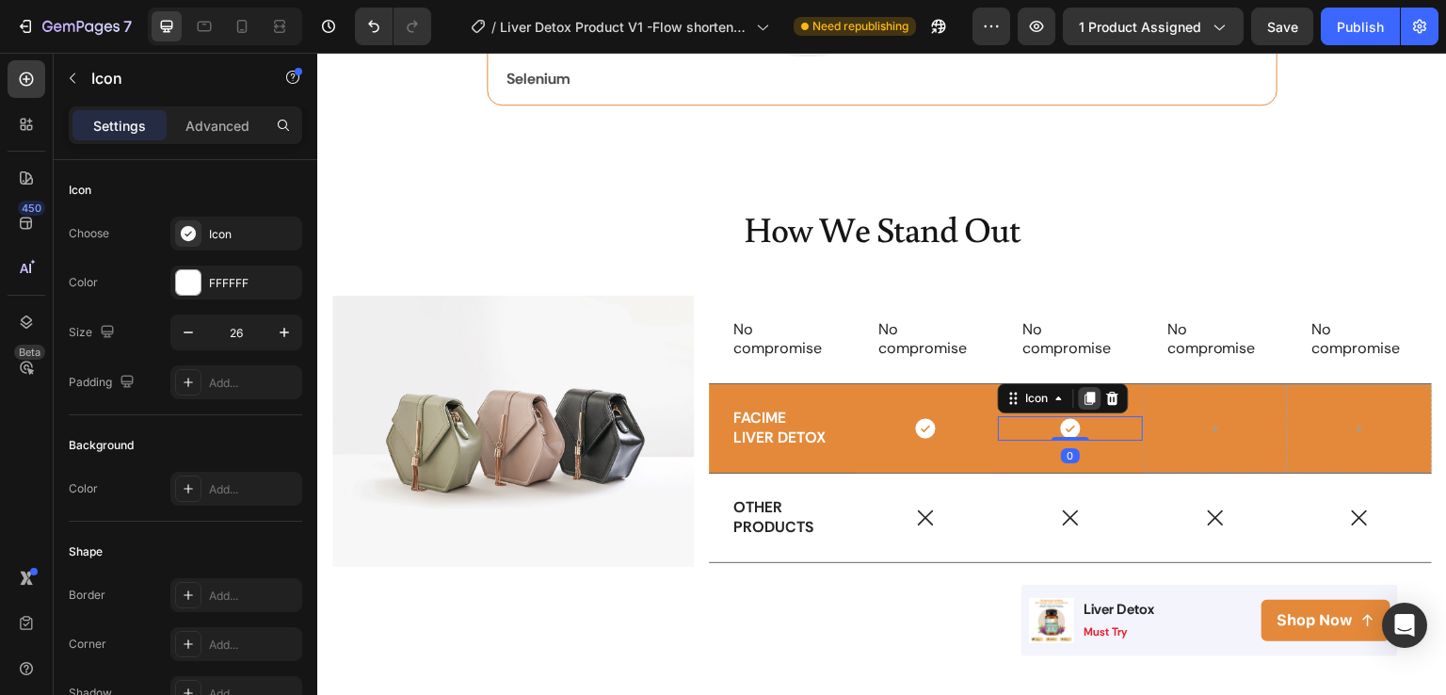
click at [1083, 397] on icon at bounding box center [1090, 398] width 15 height 15
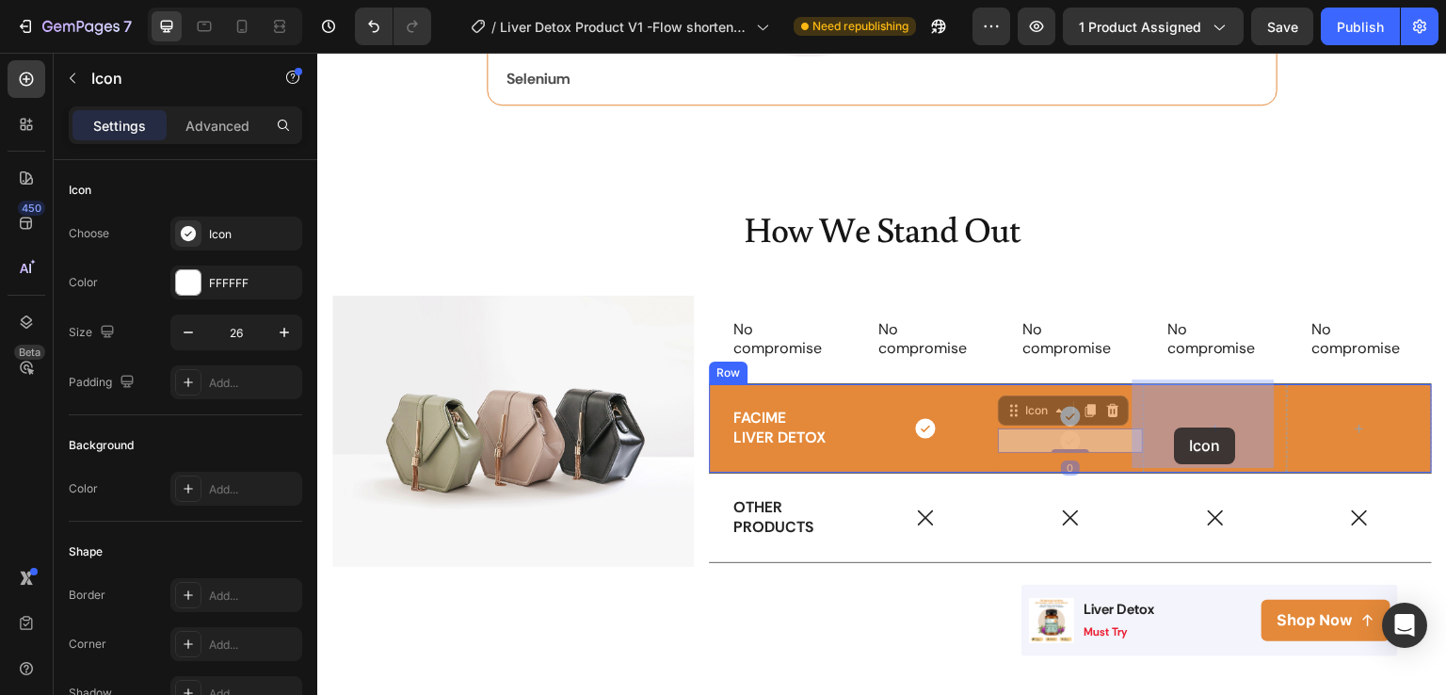
drag, startPoint x: 1060, startPoint y: 430, endPoint x: 1175, endPoint y: 427, distance: 114.9
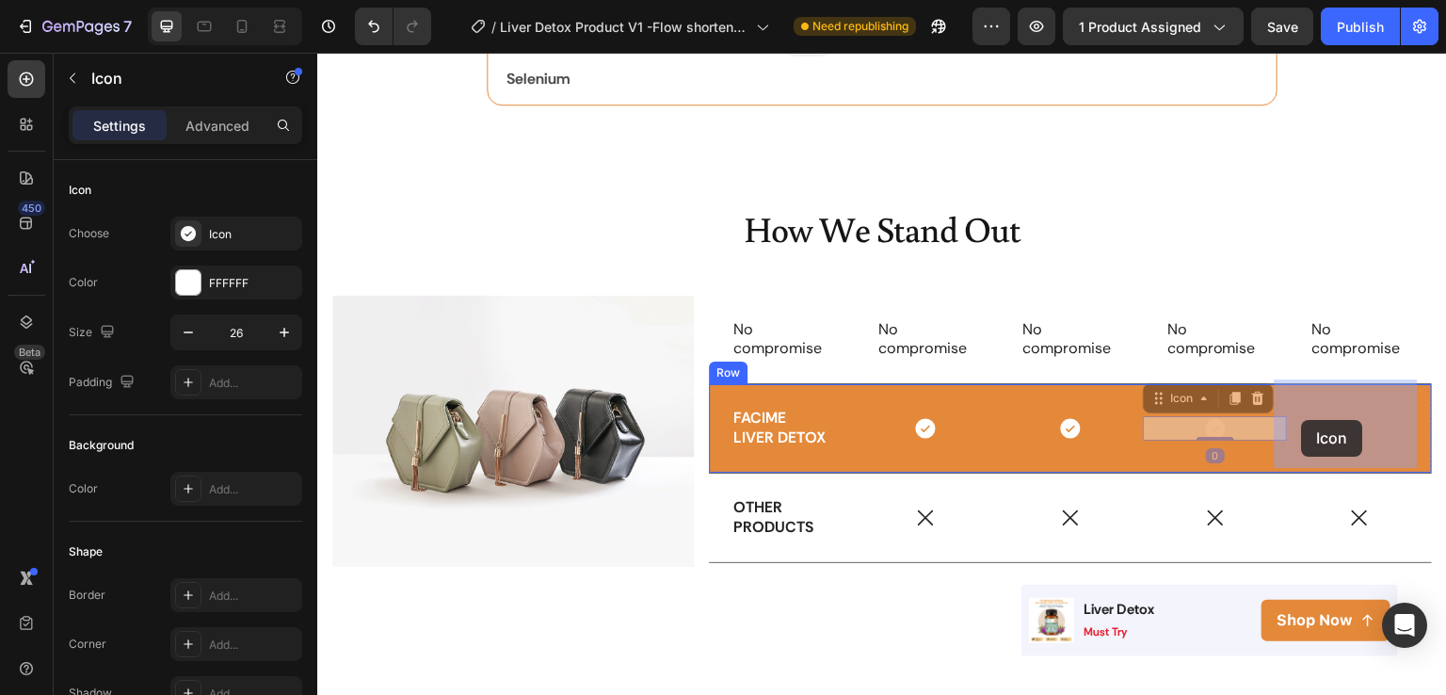
drag, startPoint x: 1175, startPoint y: 427, endPoint x: 1302, endPoint y: 420, distance: 127.3
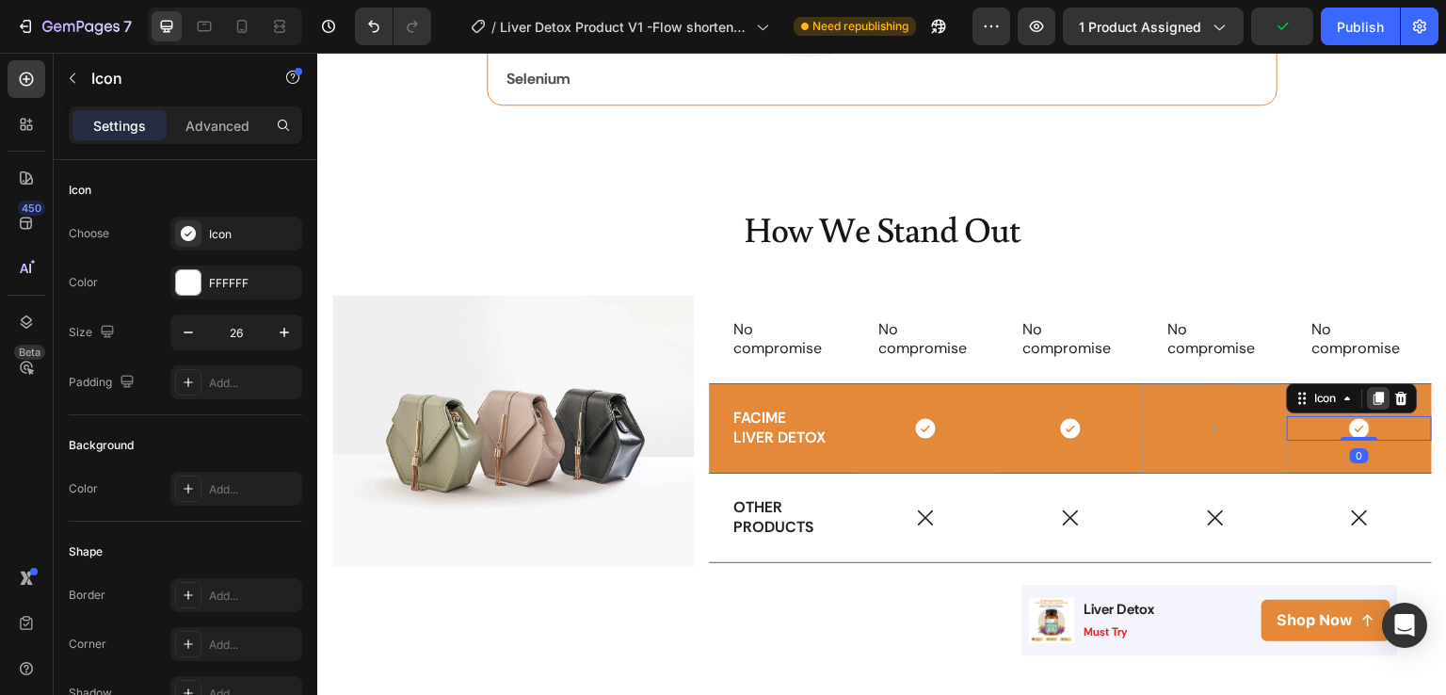
click at [1375, 392] on icon at bounding box center [1380, 398] width 10 height 13
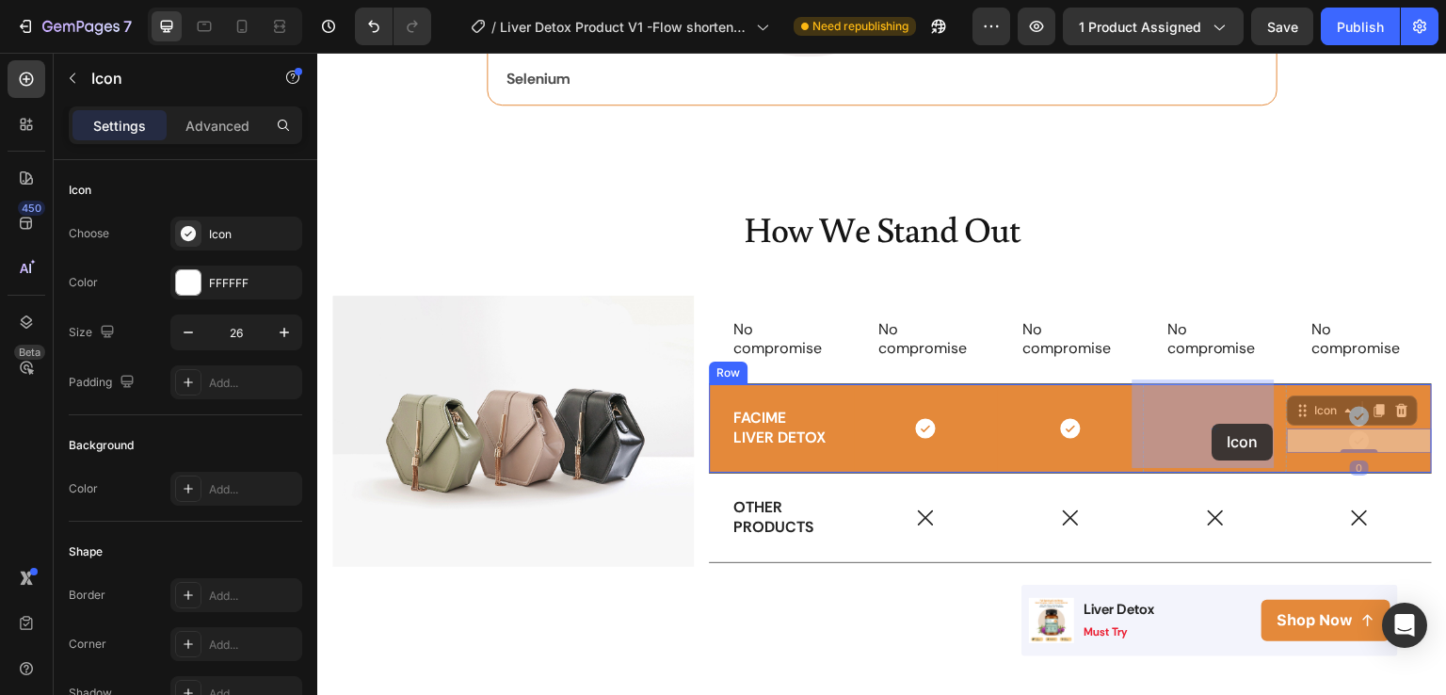
drag, startPoint x: 1342, startPoint y: 429, endPoint x: 1235, endPoint y: 428, distance: 106.4
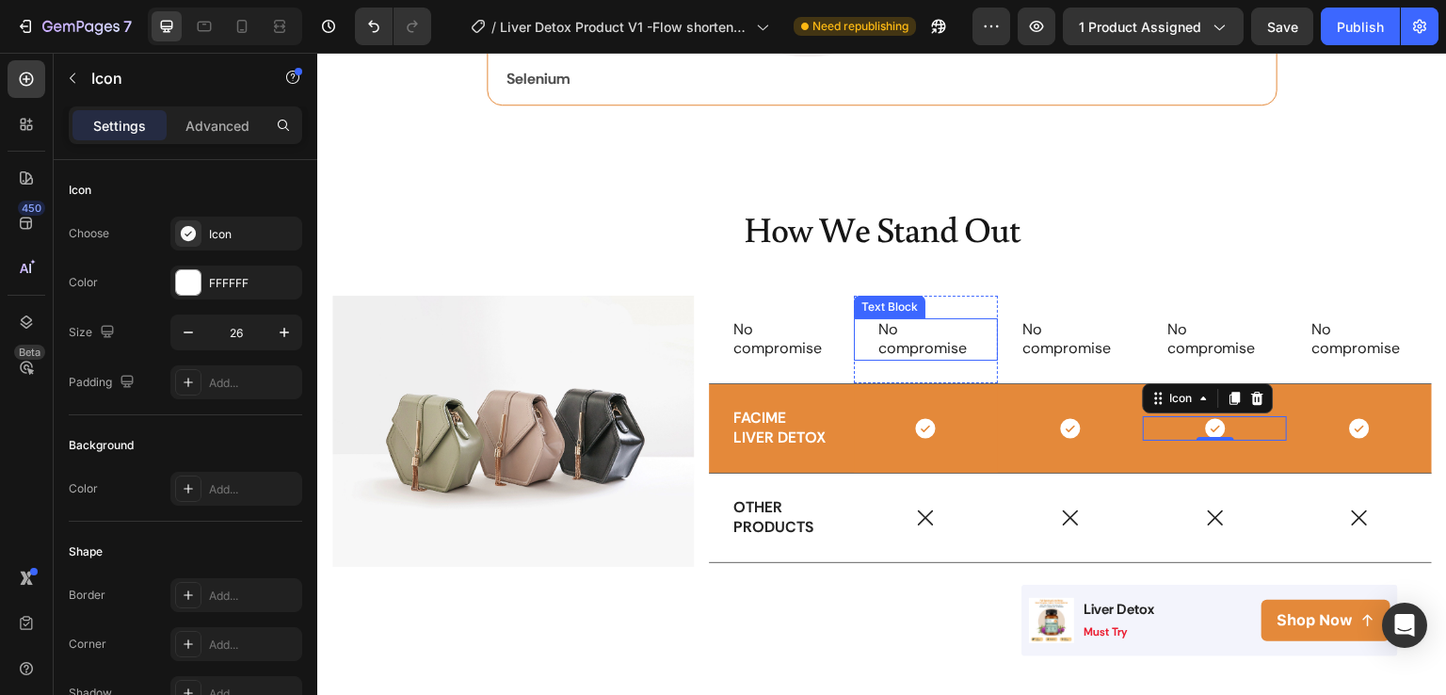
click at [881, 330] on p "No compromise" at bounding box center [927, 340] width 96 height 40
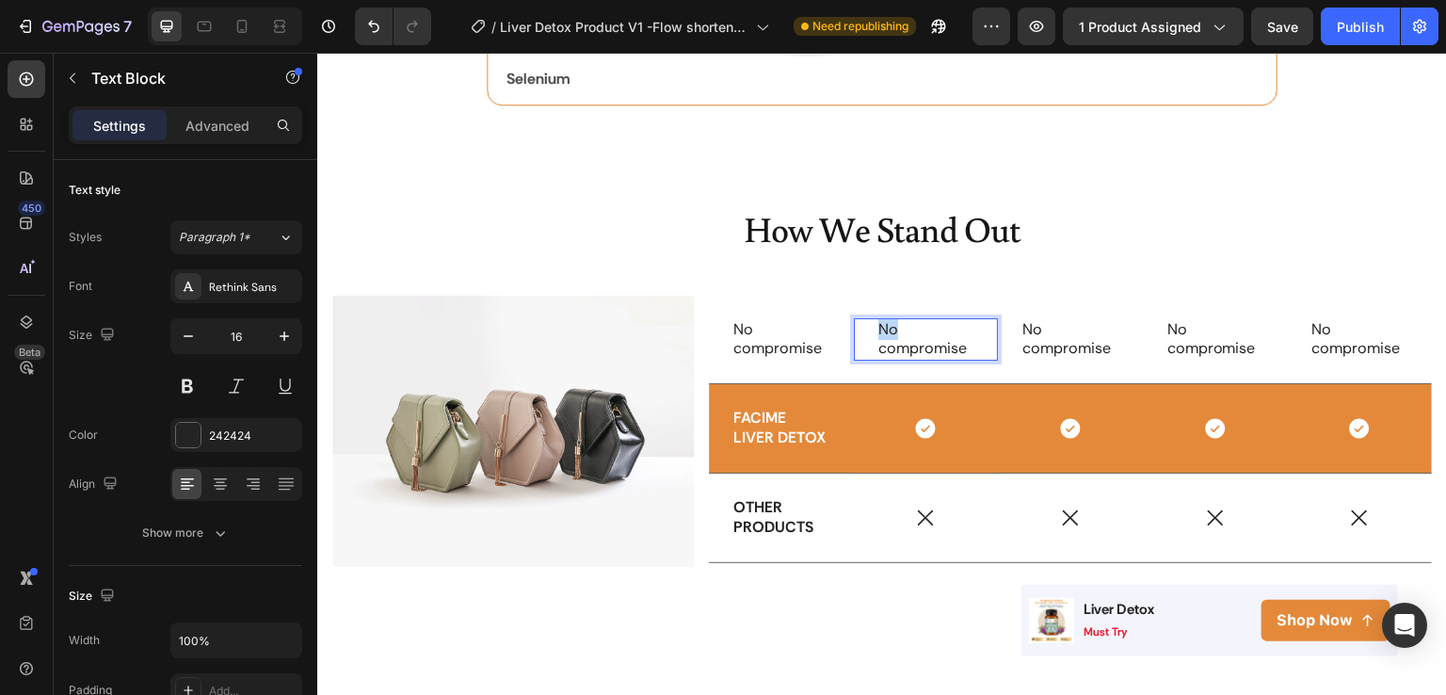
click at [881, 330] on p "No compromise" at bounding box center [927, 340] width 96 height 40
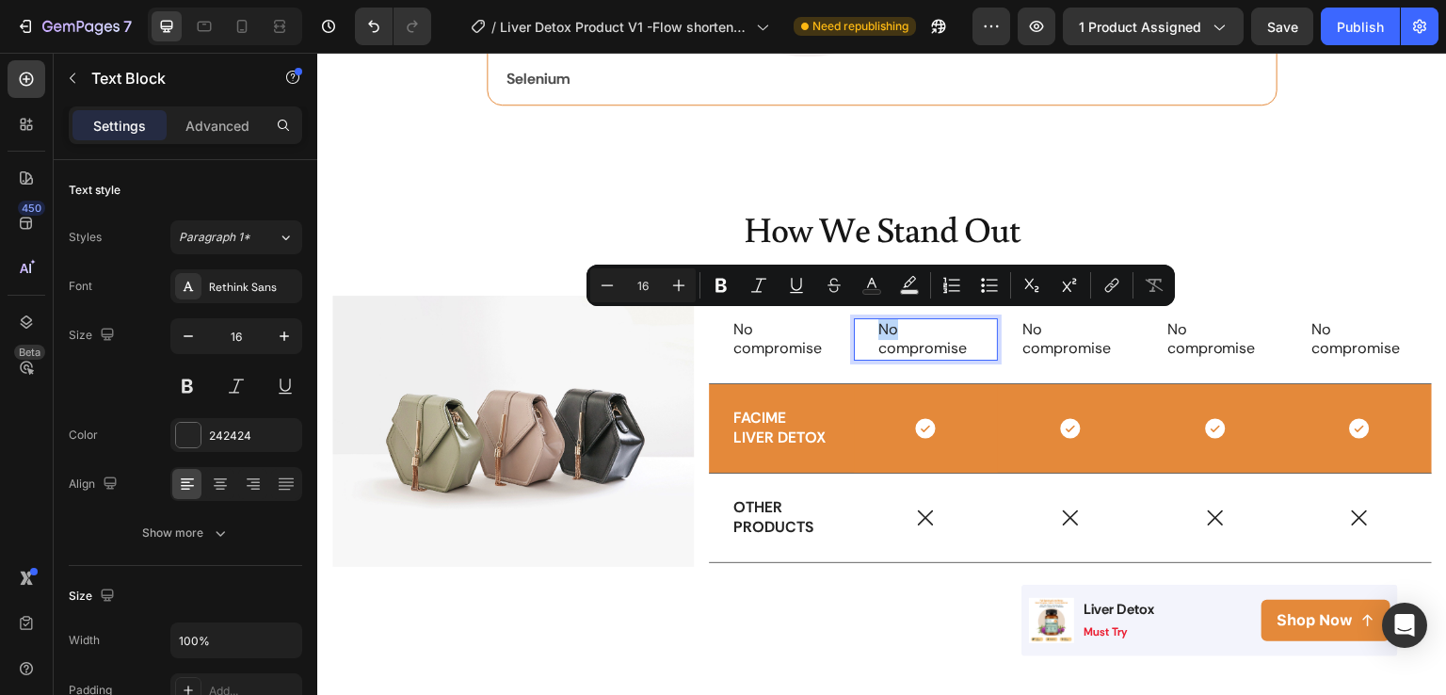
click at [879, 329] on p "No compromise" at bounding box center [927, 340] width 96 height 40
drag, startPoint x: 876, startPoint y: 329, endPoint x: 960, endPoint y: 348, distance: 86.1
click at [960, 348] on p "No compromise" at bounding box center [927, 340] width 96 height 40
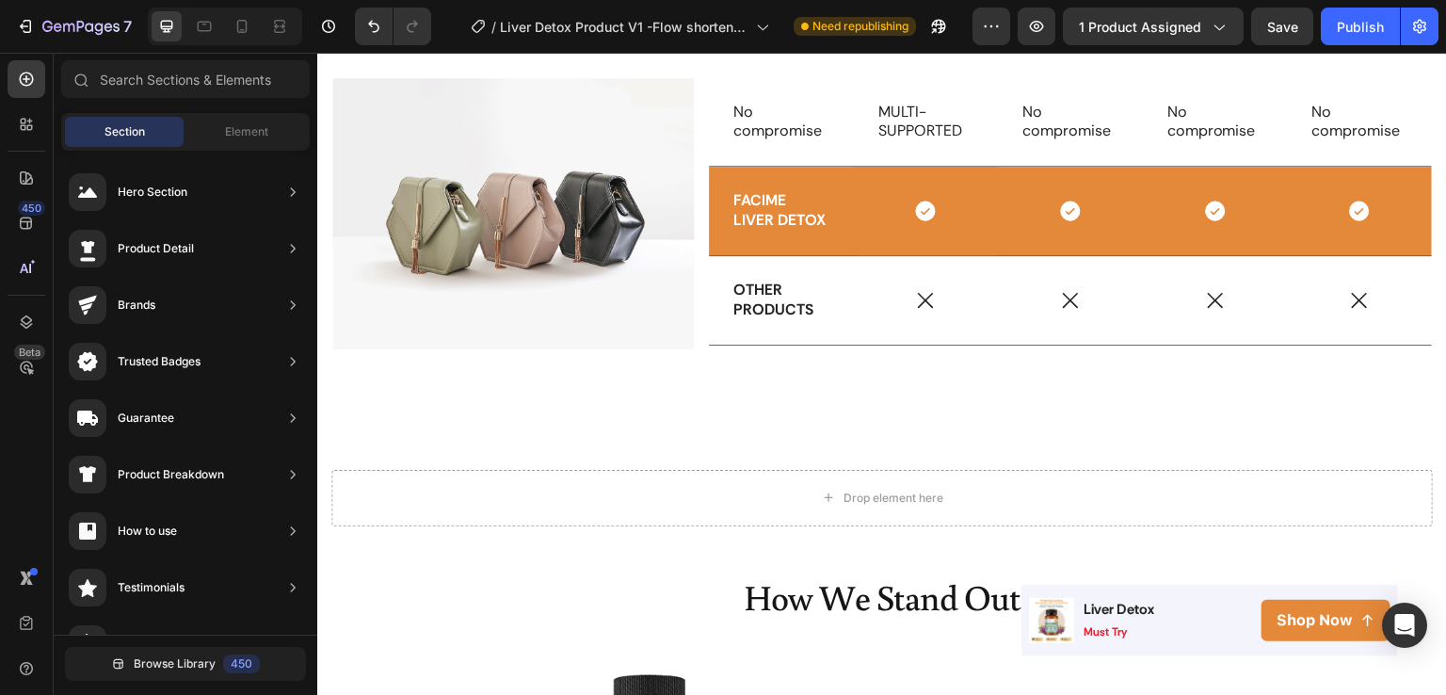
scroll to position [3150, 0]
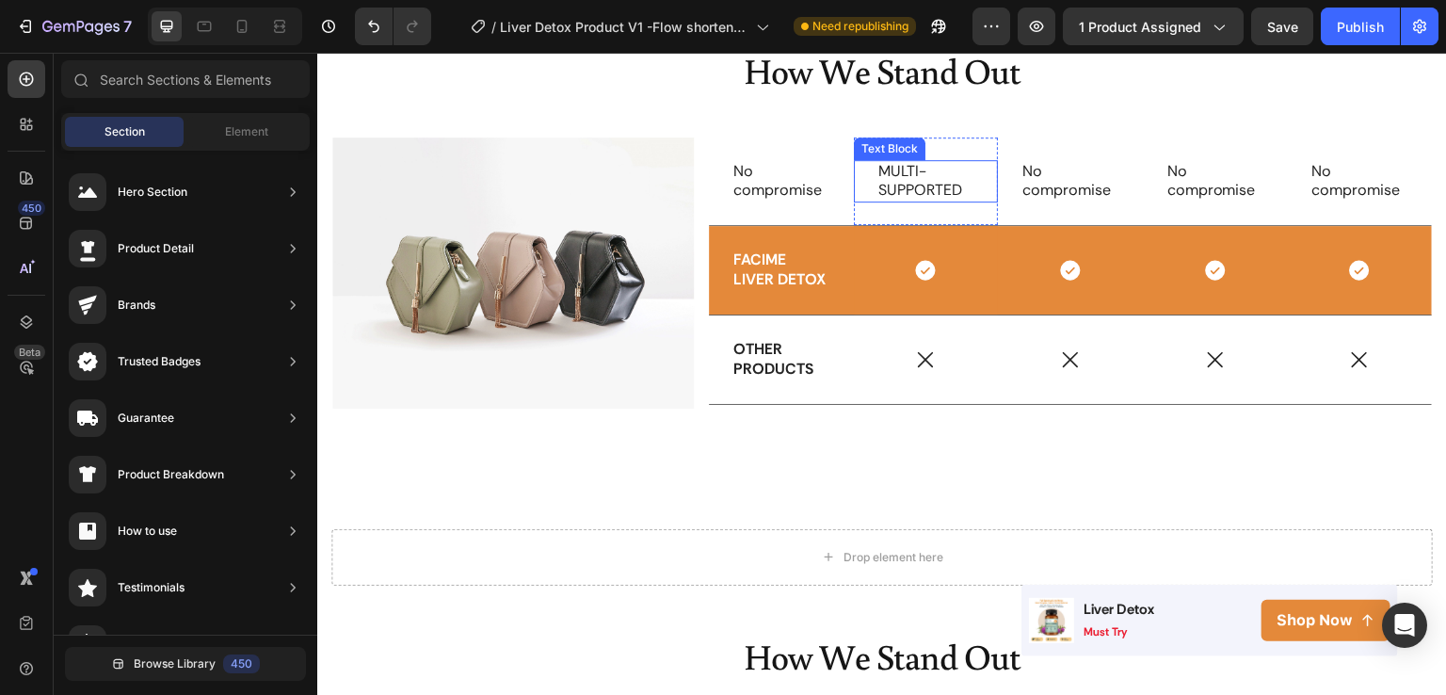
click at [944, 180] on p "MULTI-SUPPORTED" at bounding box center [927, 182] width 96 height 40
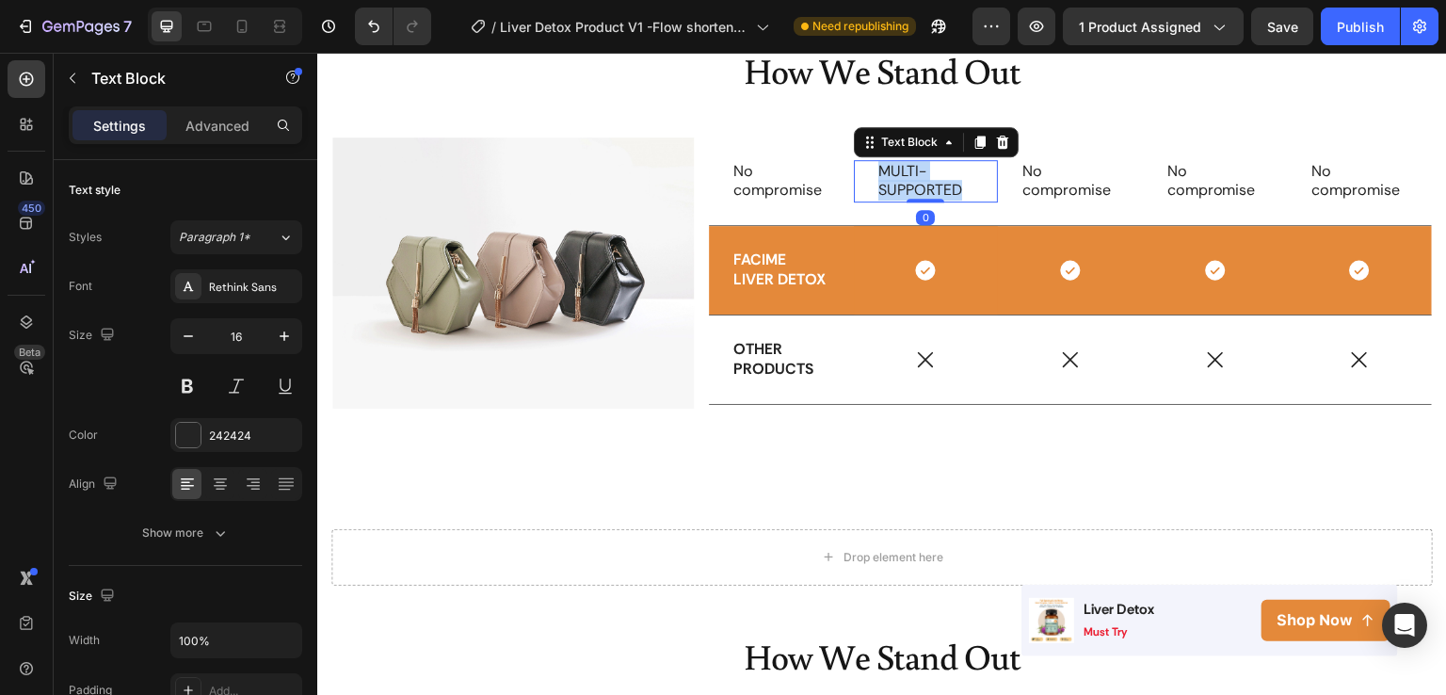
drag, startPoint x: 953, startPoint y: 188, endPoint x: 875, endPoint y: 171, distance: 80.0
click at [879, 171] on p "MULTI-SUPPORTED" at bounding box center [927, 182] width 96 height 40
click at [950, 189] on p "Clinical Dosage" at bounding box center [927, 182] width 96 height 40
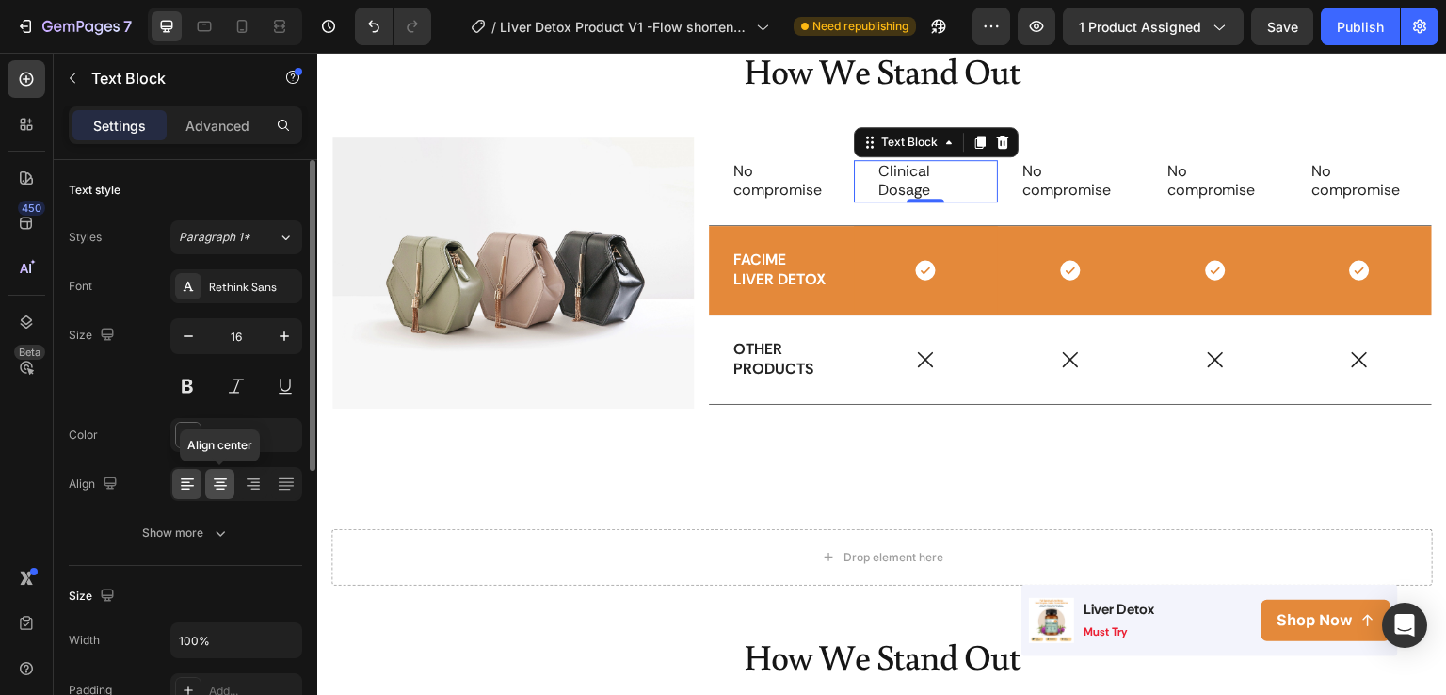
click at [220, 483] on icon at bounding box center [220, 484] width 19 height 19
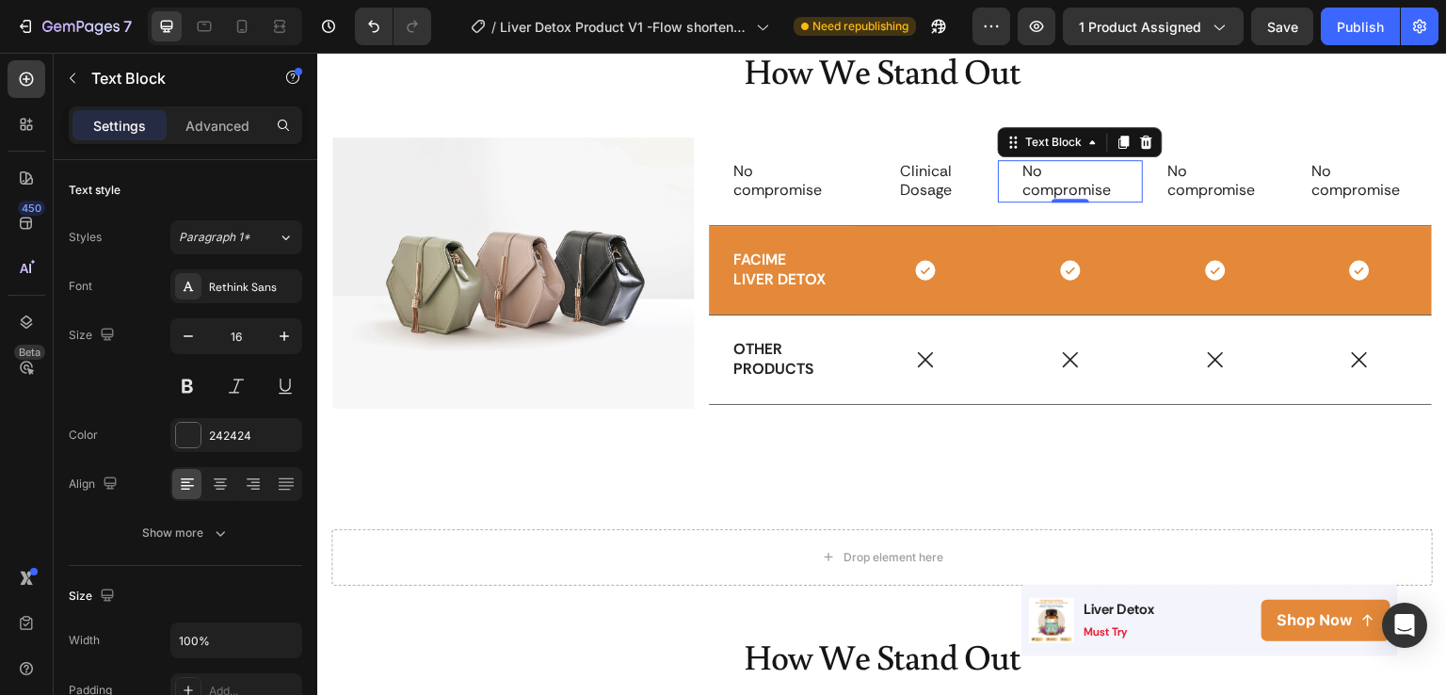
click at [1039, 172] on p "No compromise" at bounding box center [1071, 182] width 96 height 40
click at [221, 492] on div at bounding box center [219, 484] width 29 height 30
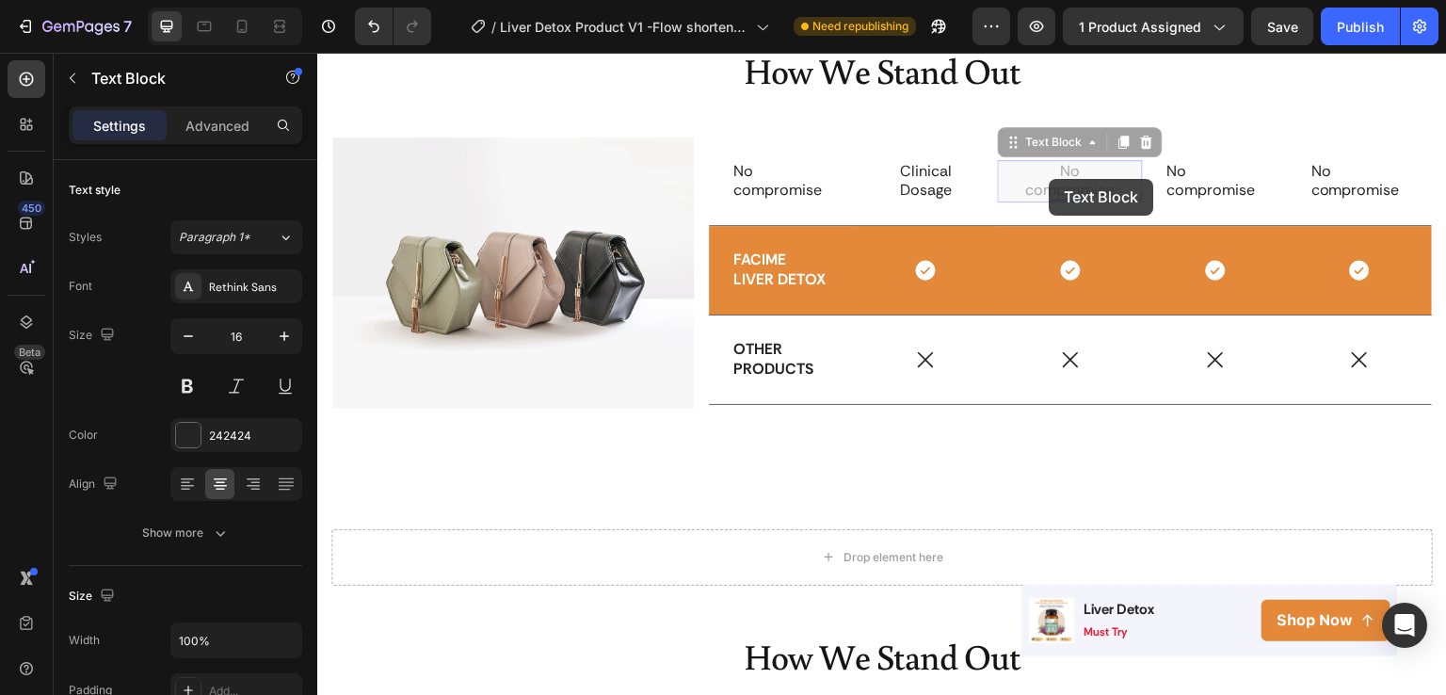
scroll to position [3128, 0]
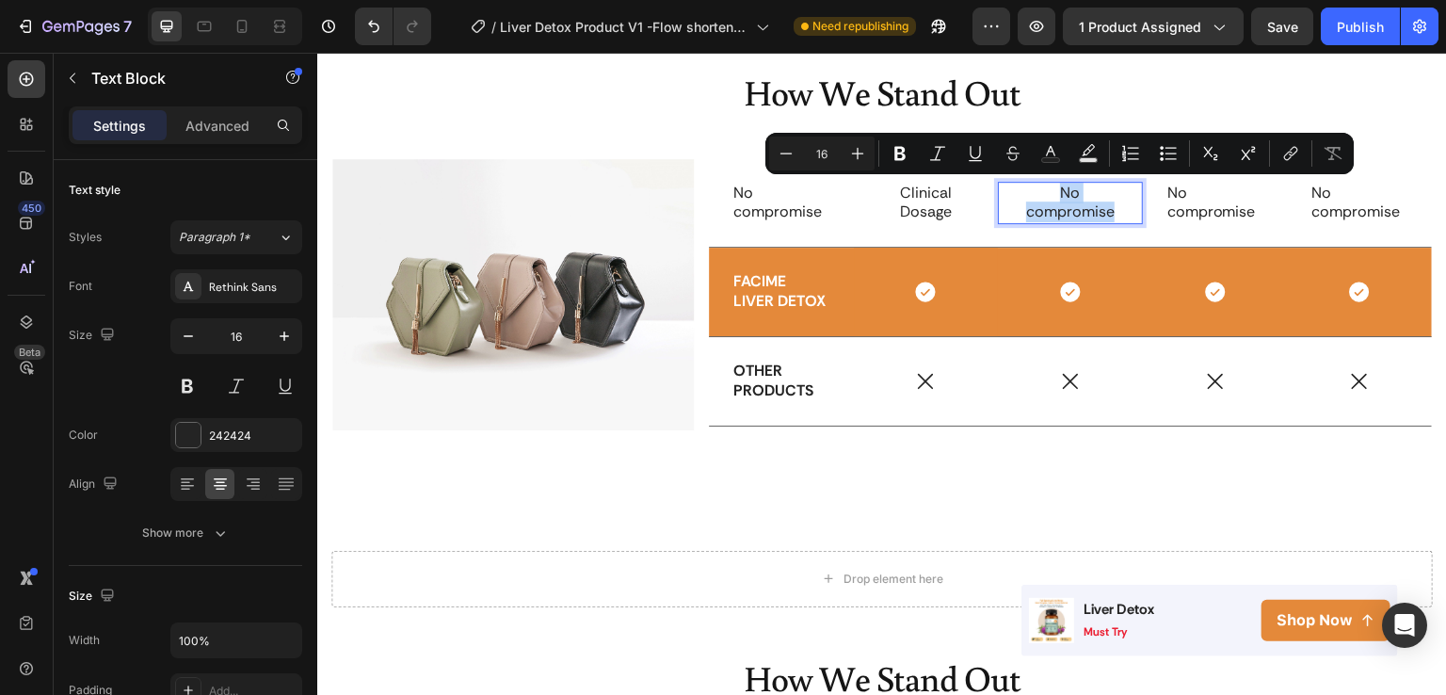
drag, startPoint x: 1050, startPoint y: 192, endPoint x: 1108, endPoint y: 218, distance: 63.7
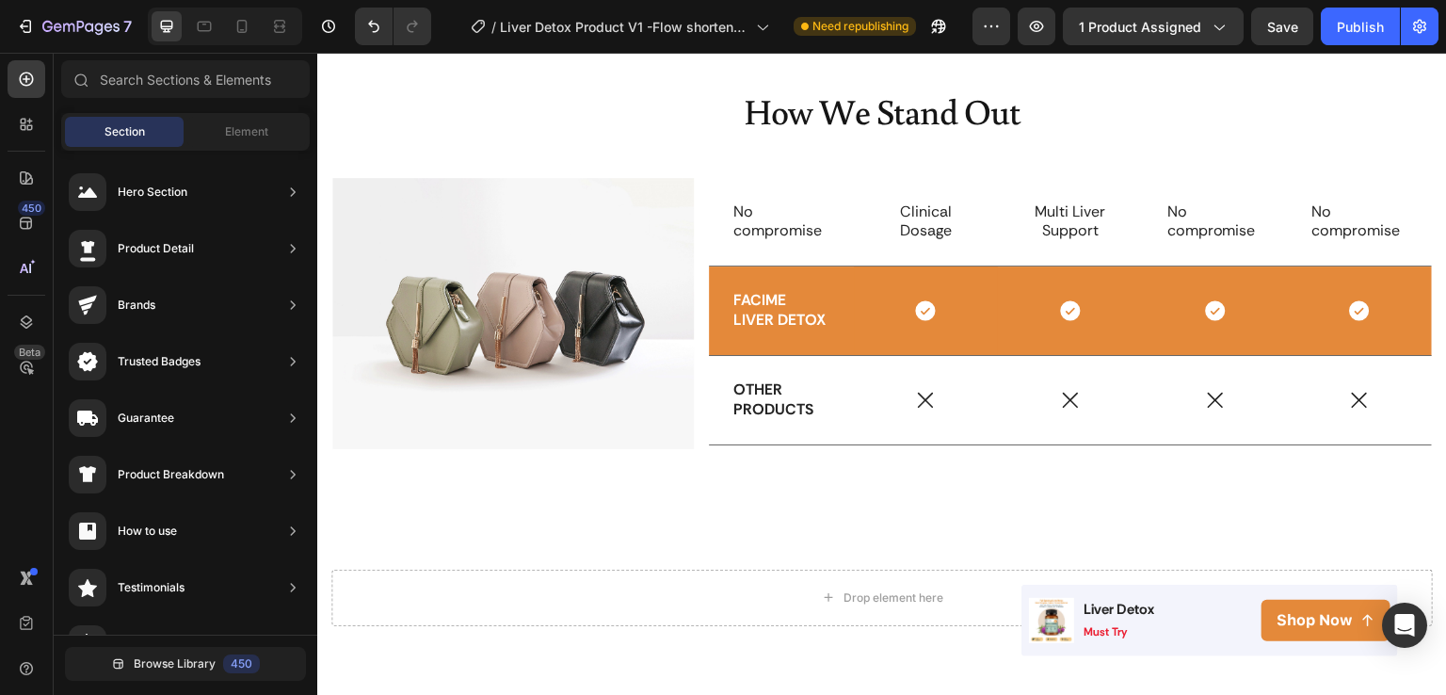
scroll to position [2909, 0]
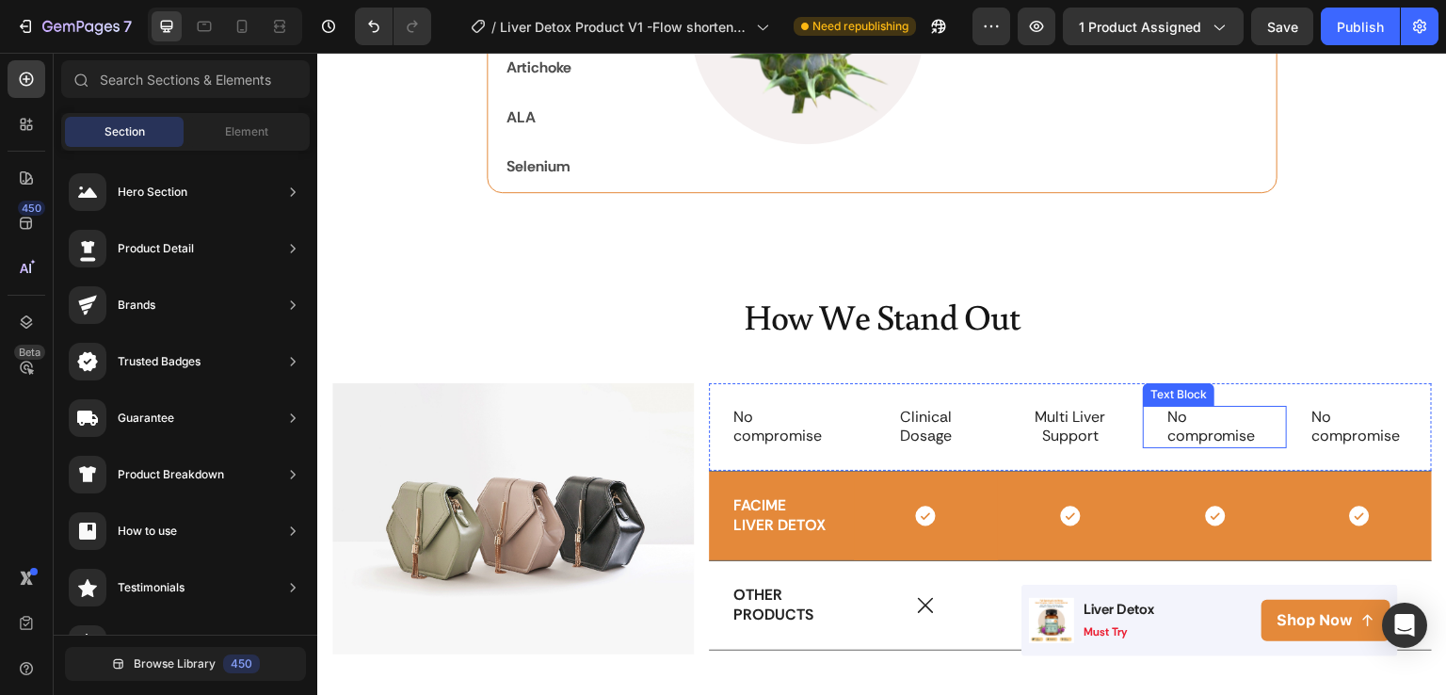
click at [1182, 425] on p "No compromise" at bounding box center [1216, 428] width 96 height 40
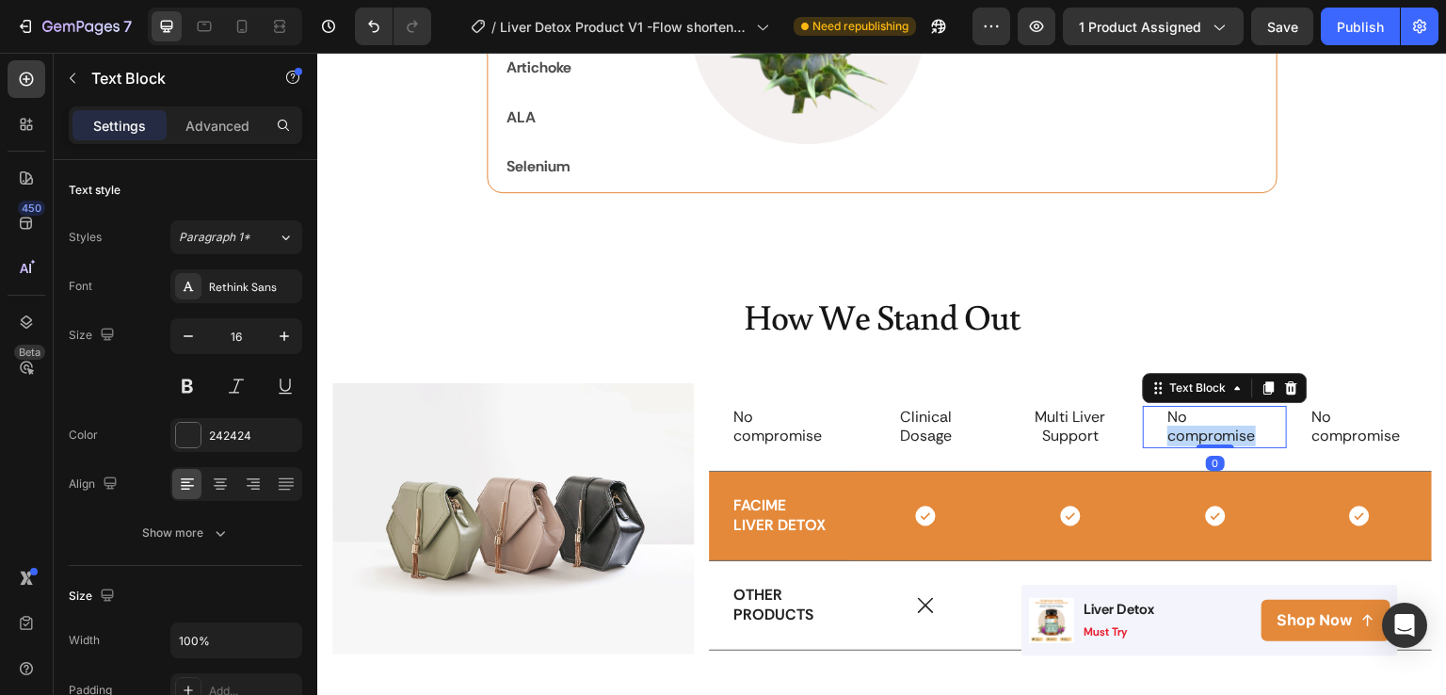
scroll to position [2887, 0]
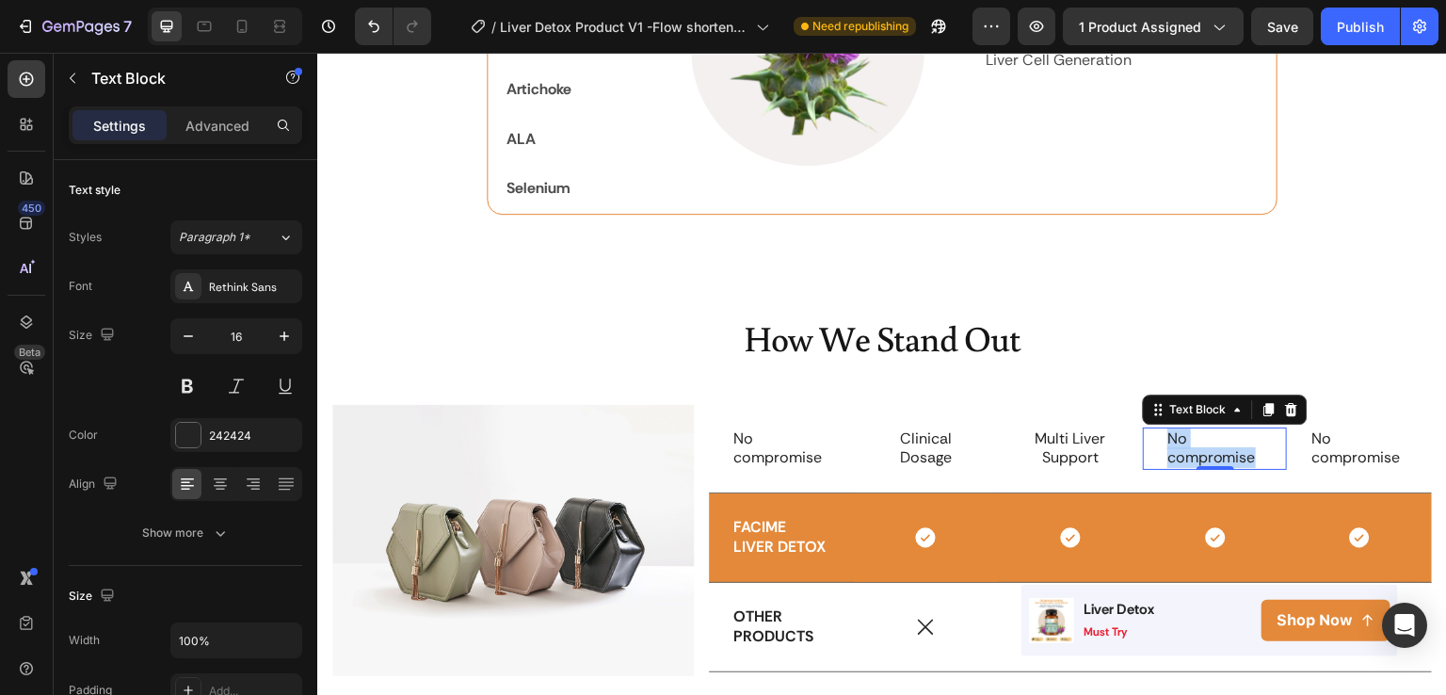
drag, startPoint x: 1159, startPoint y: 432, endPoint x: 1242, endPoint y: 453, distance: 85.4
click at [1242, 453] on p "No compromise" at bounding box center [1216, 449] width 96 height 40
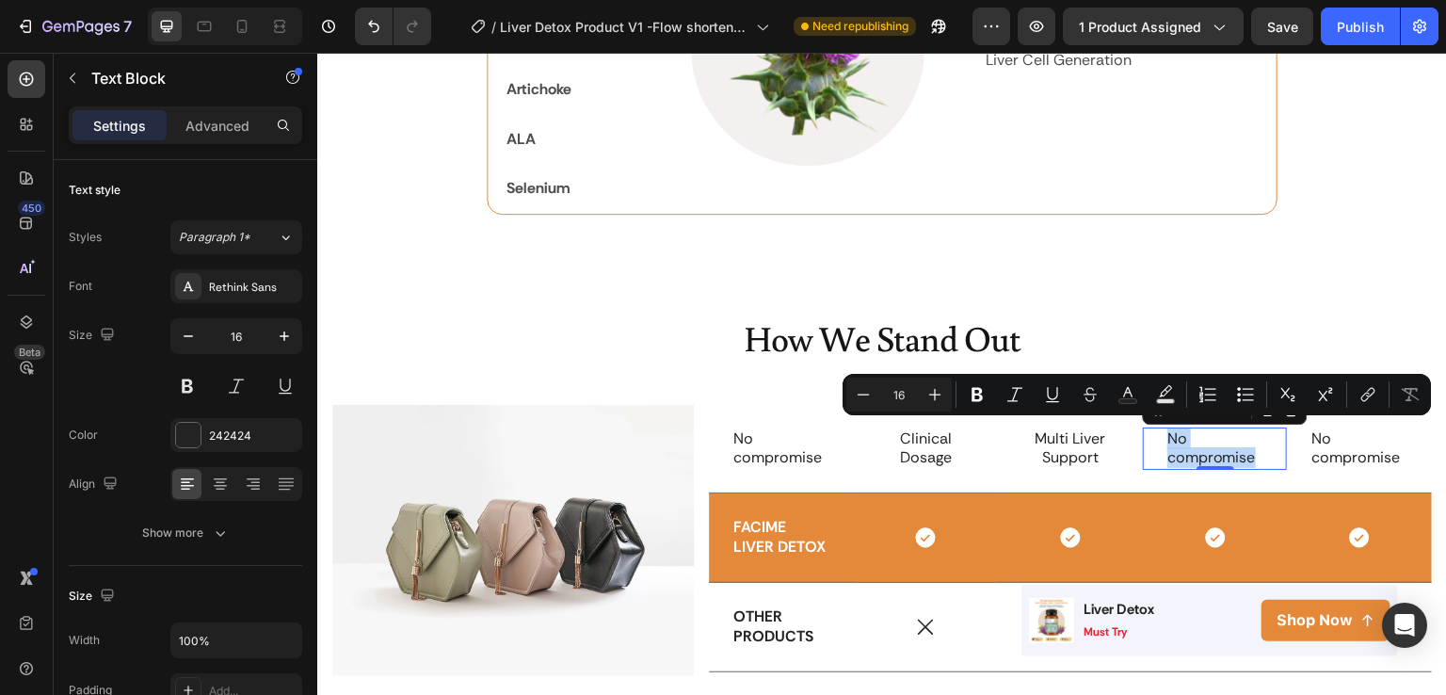
click at [1242, 453] on p "No compromise" at bounding box center [1216, 449] width 96 height 40
click at [1249, 453] on p "No compromise" at bounding box center [1216, 449] width 96 height 40
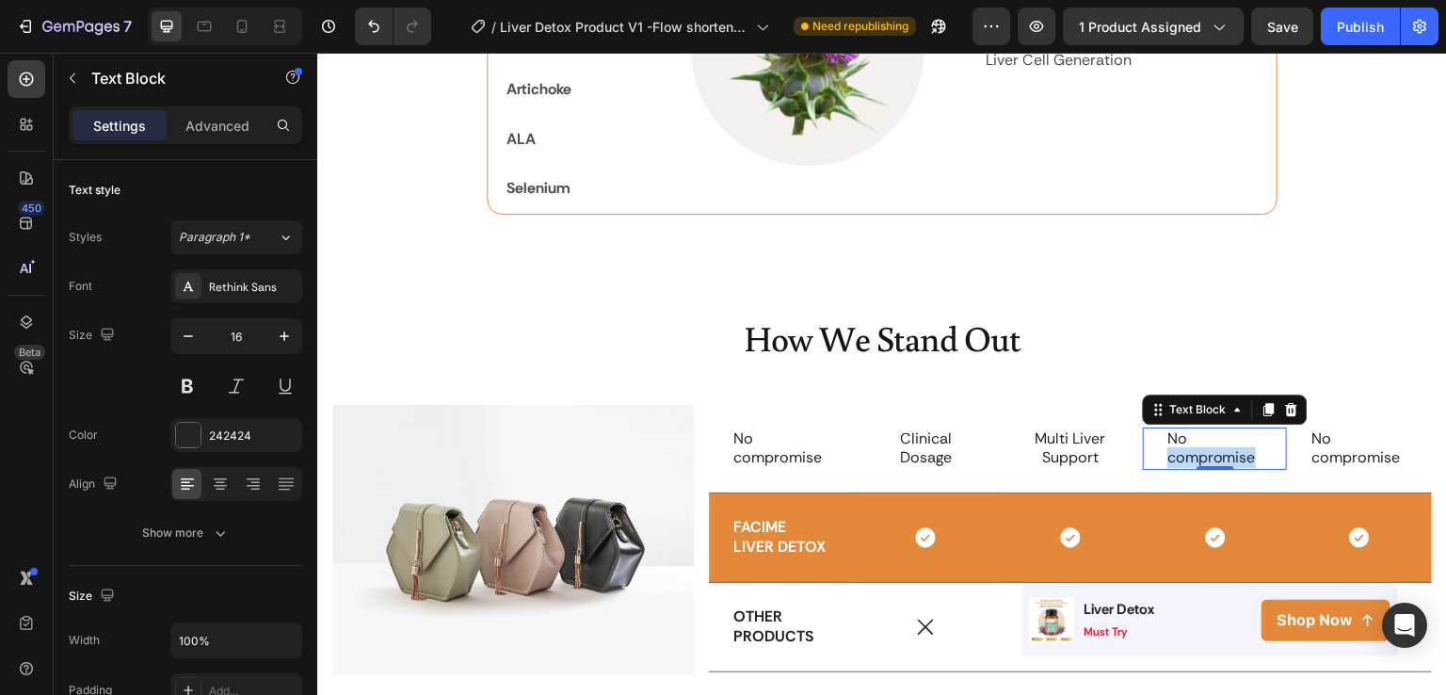
drag, startPoint x: 1161, startPoint y: 453, endPoint x: 1250, endPoint y: 455, distance: 89.5
click at [1250, 455] on p "No compromise" at bounding box center [1216, 449] width 96 height 40
click at [1168, 443] on p "No propietary blend" at bounding box center [1216, 448] width 96 height 58
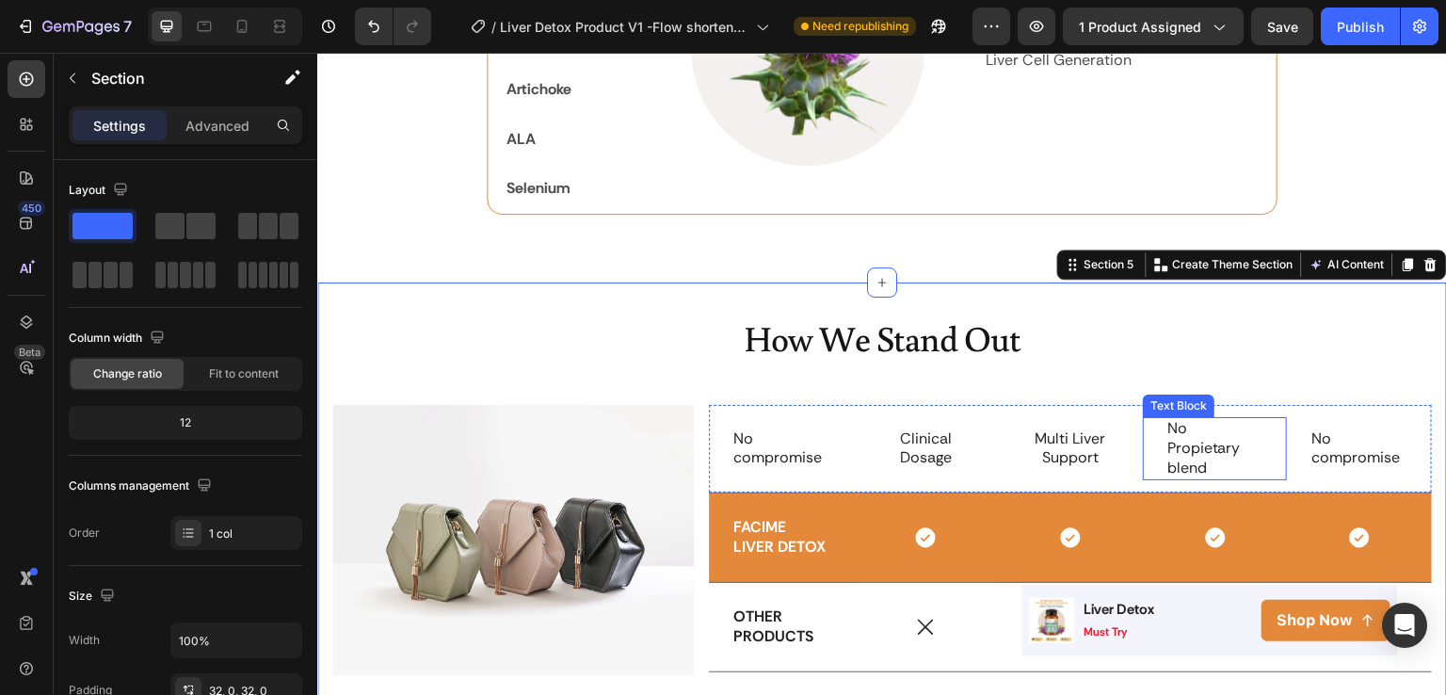
click at [1169, 446] on p "No Propietary blend" at bounding box center [1216, 448] width 96 height 58
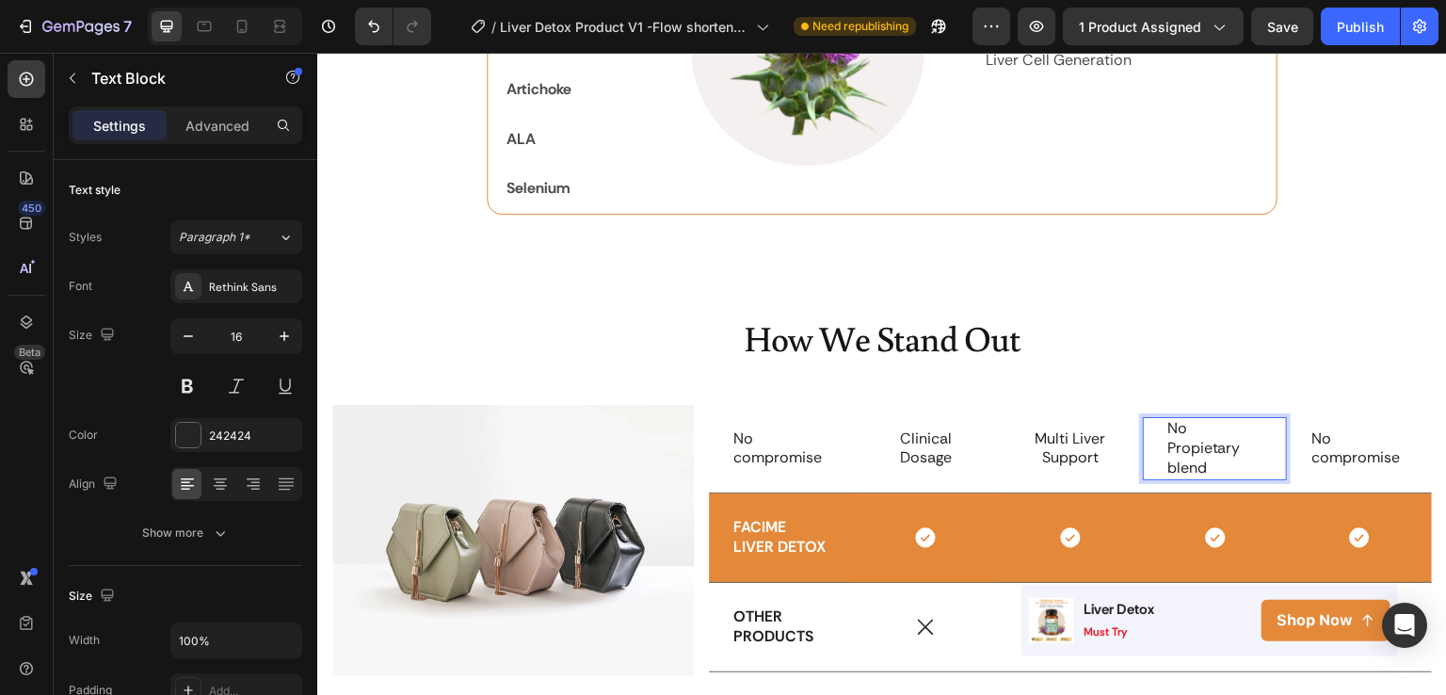
click at [1168, 465] on p "No Propietary blend" at bounding box center [1216, 448] width 96 height 58
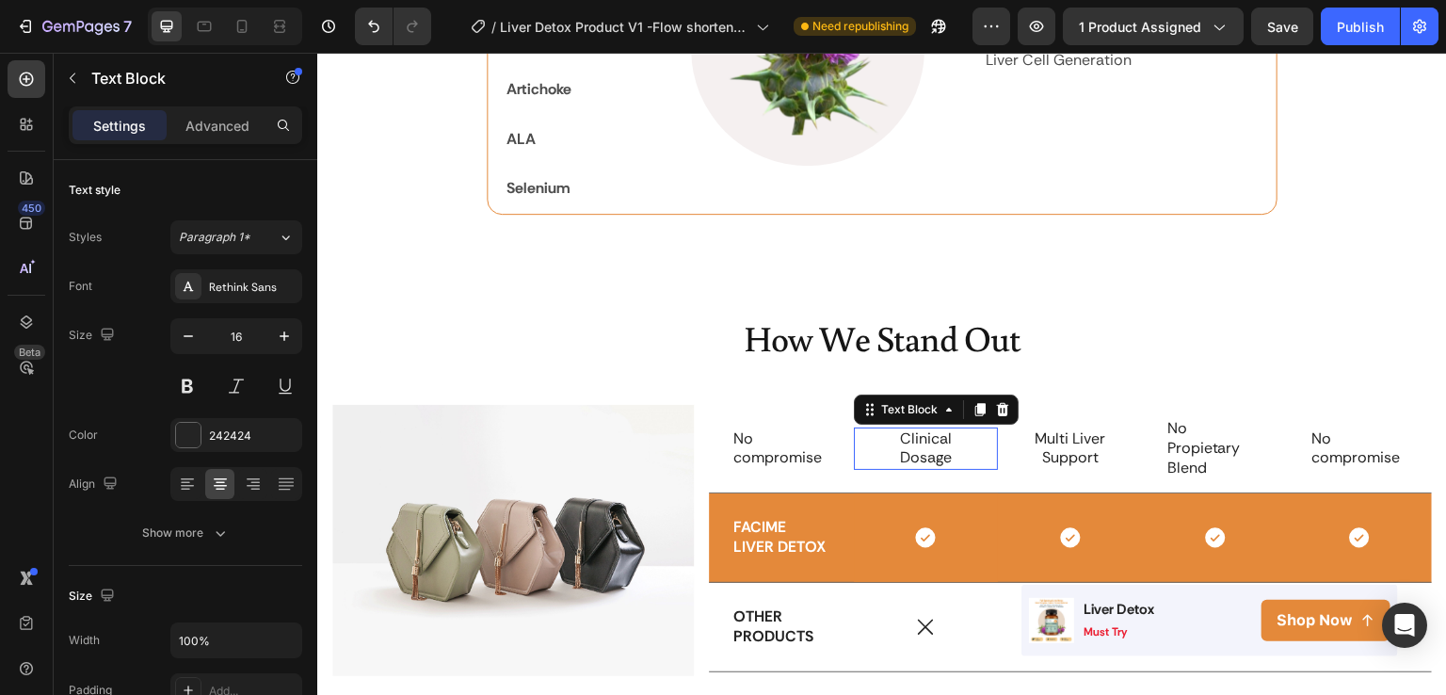
click at [951, 429] on p "Clinical Dosage" at bounding box center [927, 449] width 96 height 40
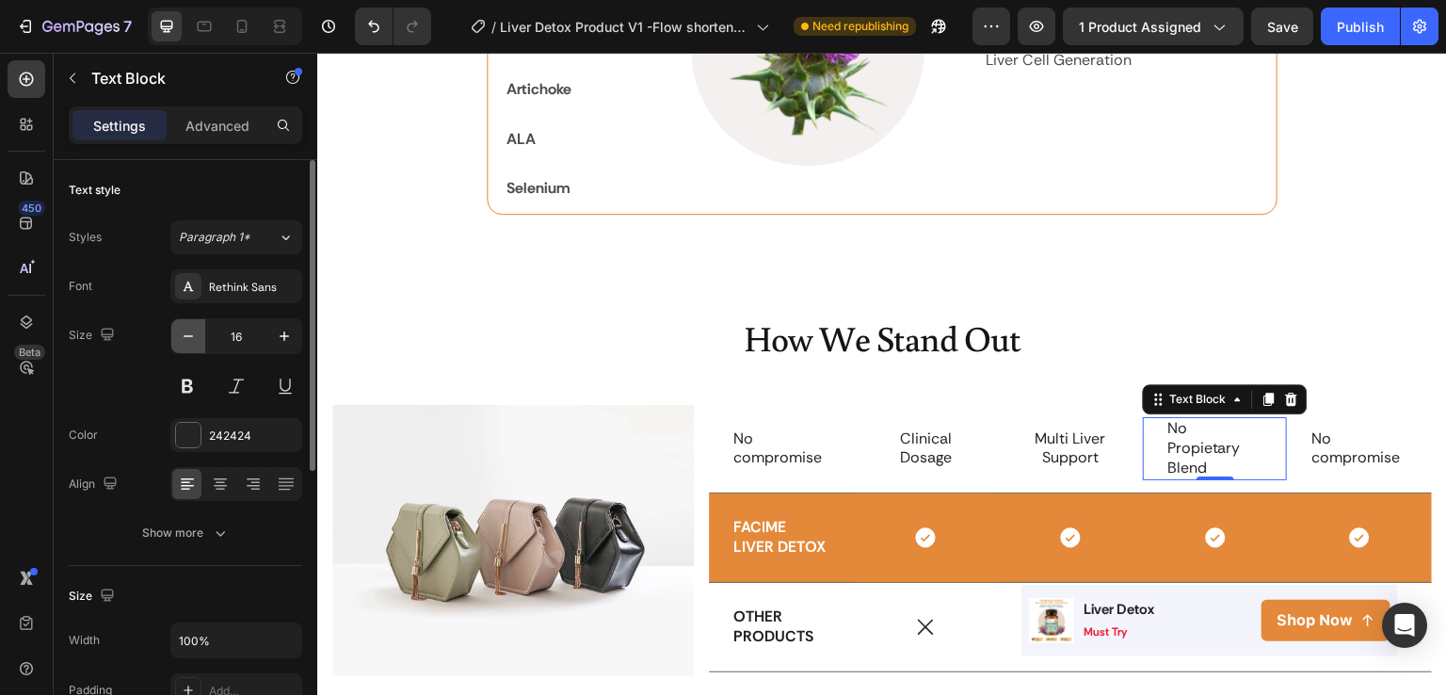
click at [185, 340] on icon "button" at bounding box center [188, 336] width 19 height 19
click at [185, 331] on icon "button" at bounding box center [188, 336] width 19 height 19
type input "14"
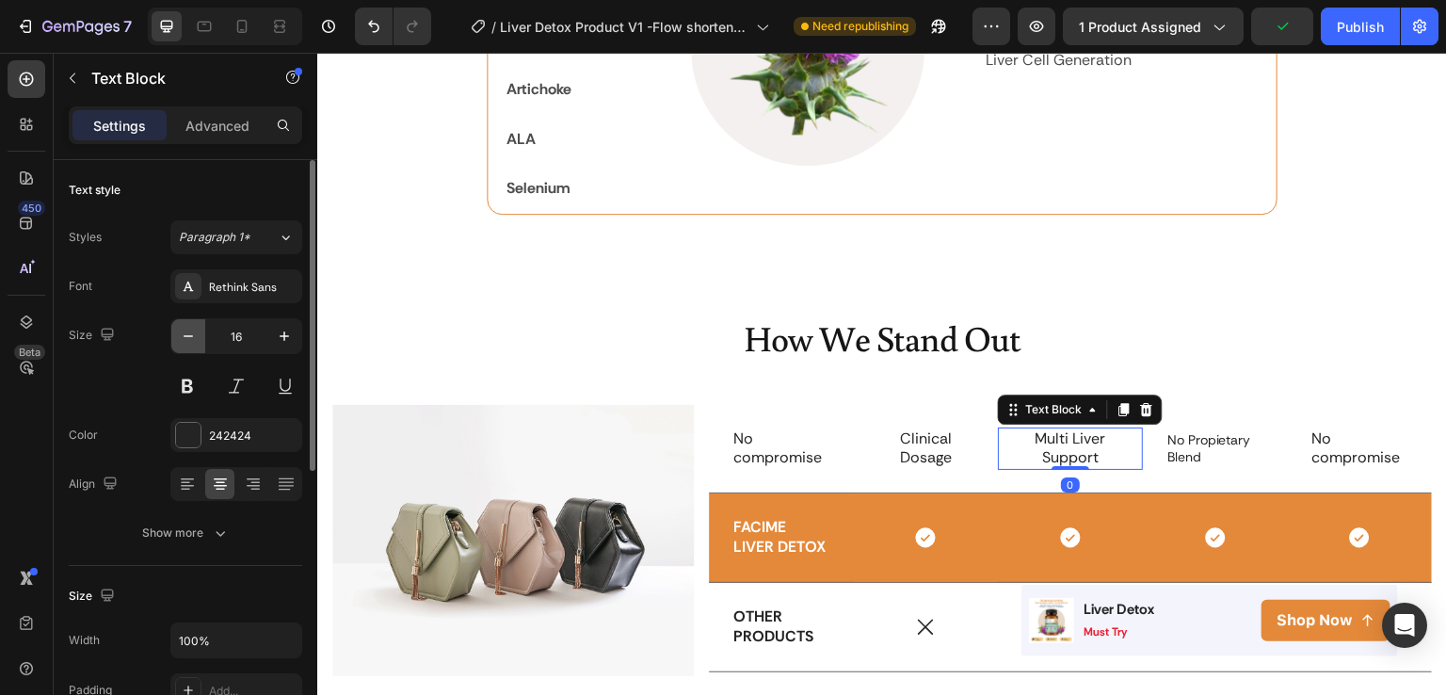
click at [196, 338] on icon "button" at bounding box center [188, 336] width 19 height 19
type input "14"
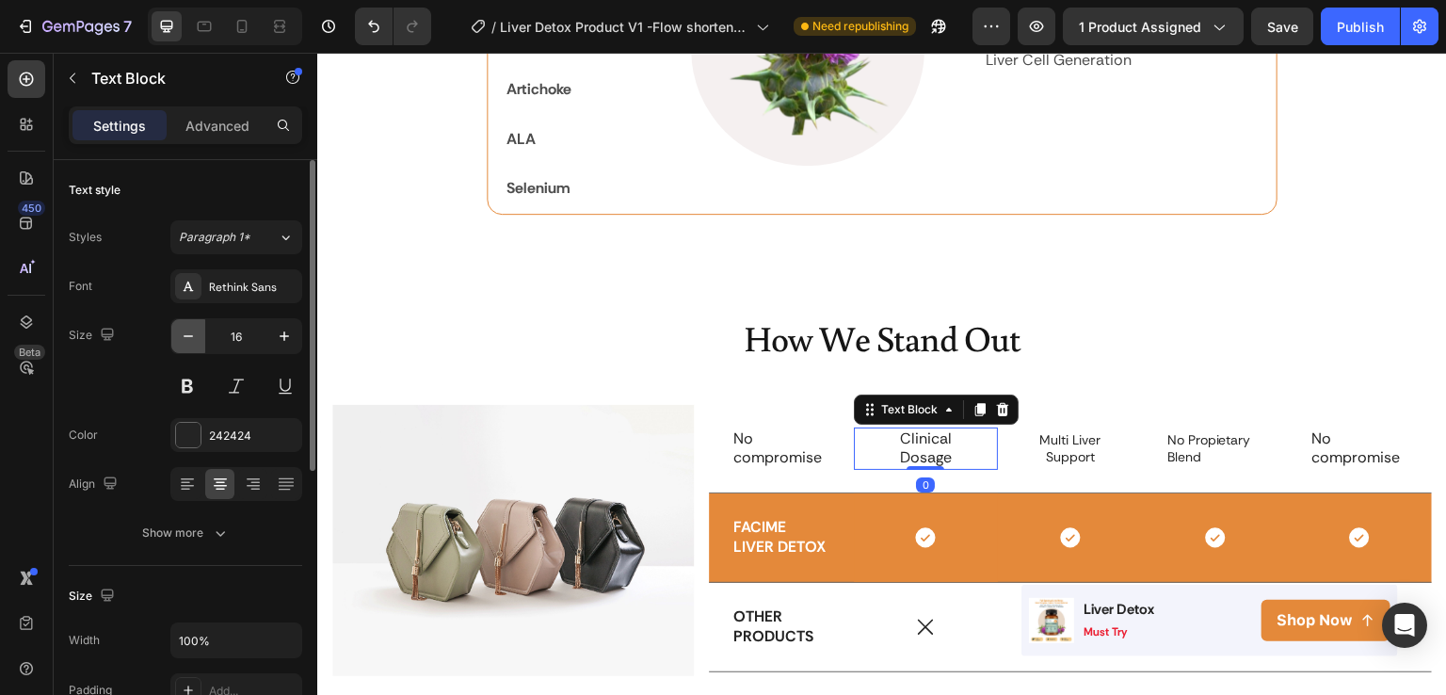
click at [203, 329] on button "button" at bounding box center [188, 336] width 34 height 34
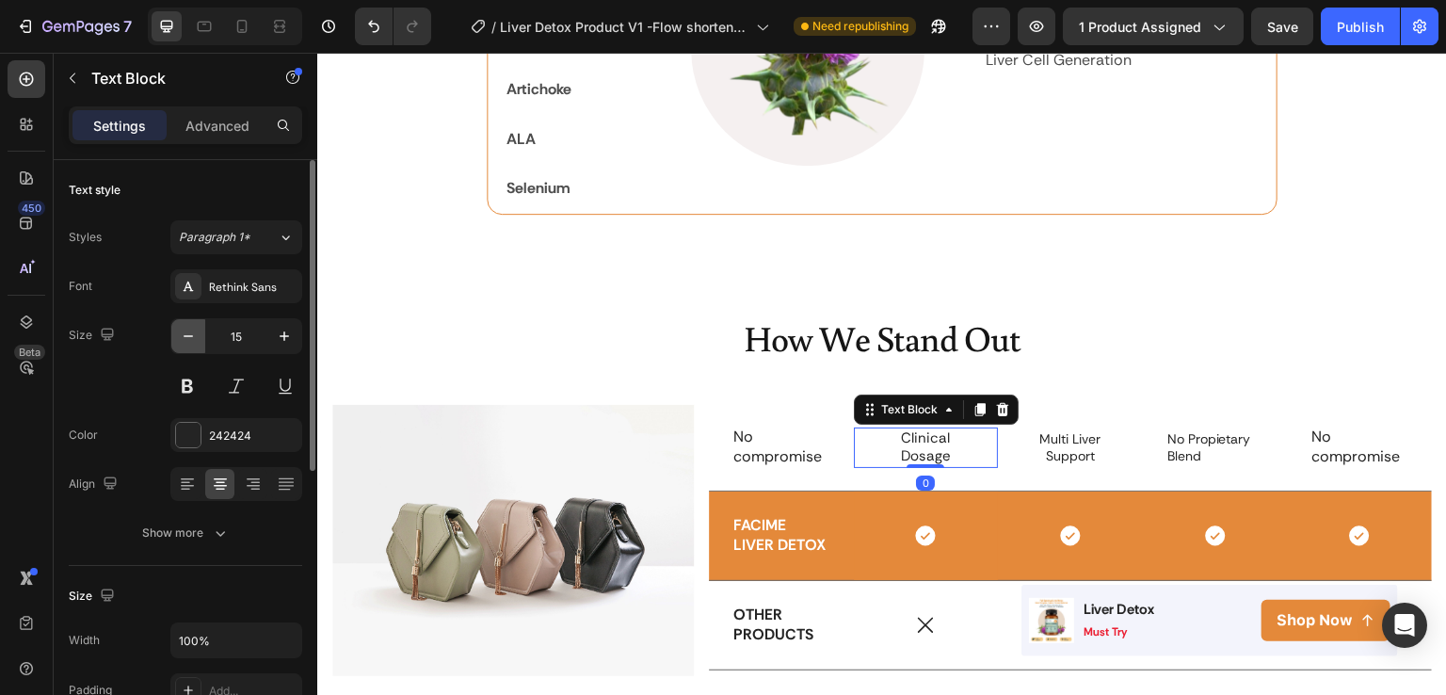
type input "14"
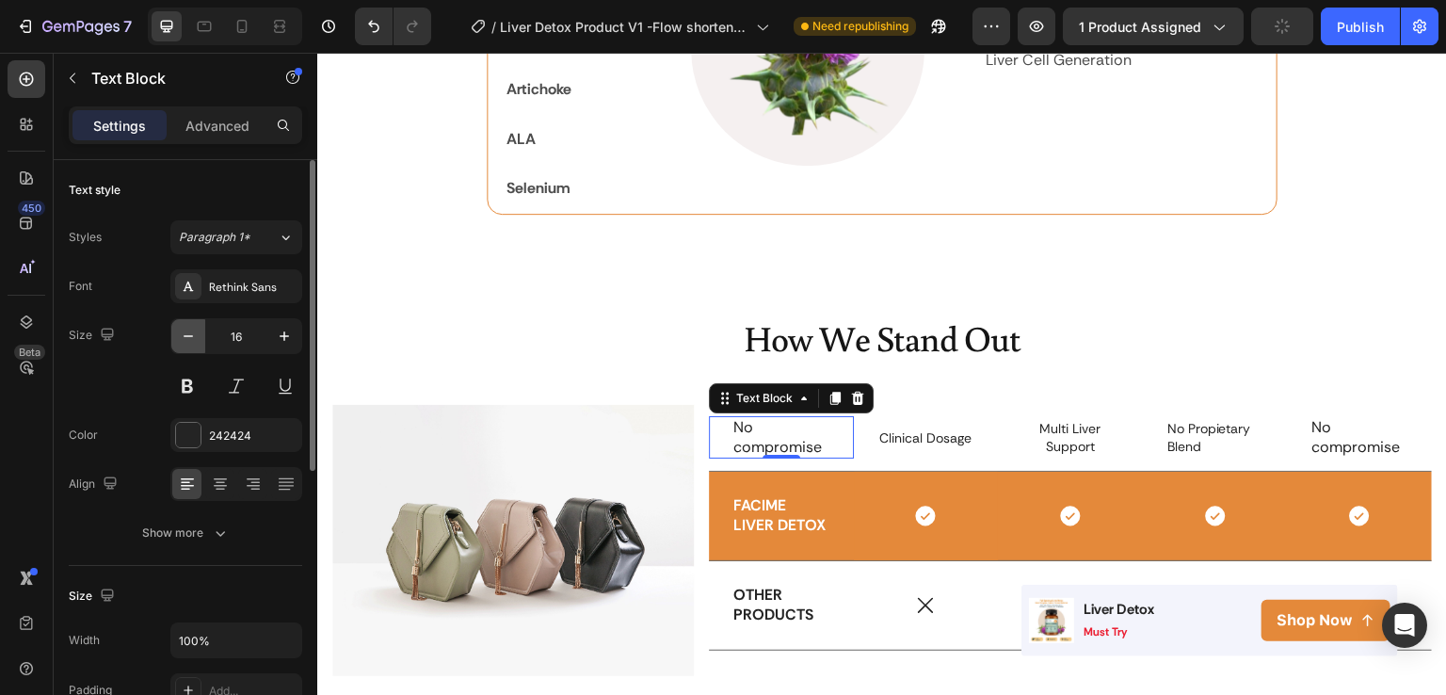
click at [187, 332] on icon "button" at bounding box center [188, 336] width 19 height 19
type input "14"
click at [738, 440] on p "No compromise" at bounding box center [782, 437] width 96 height 34
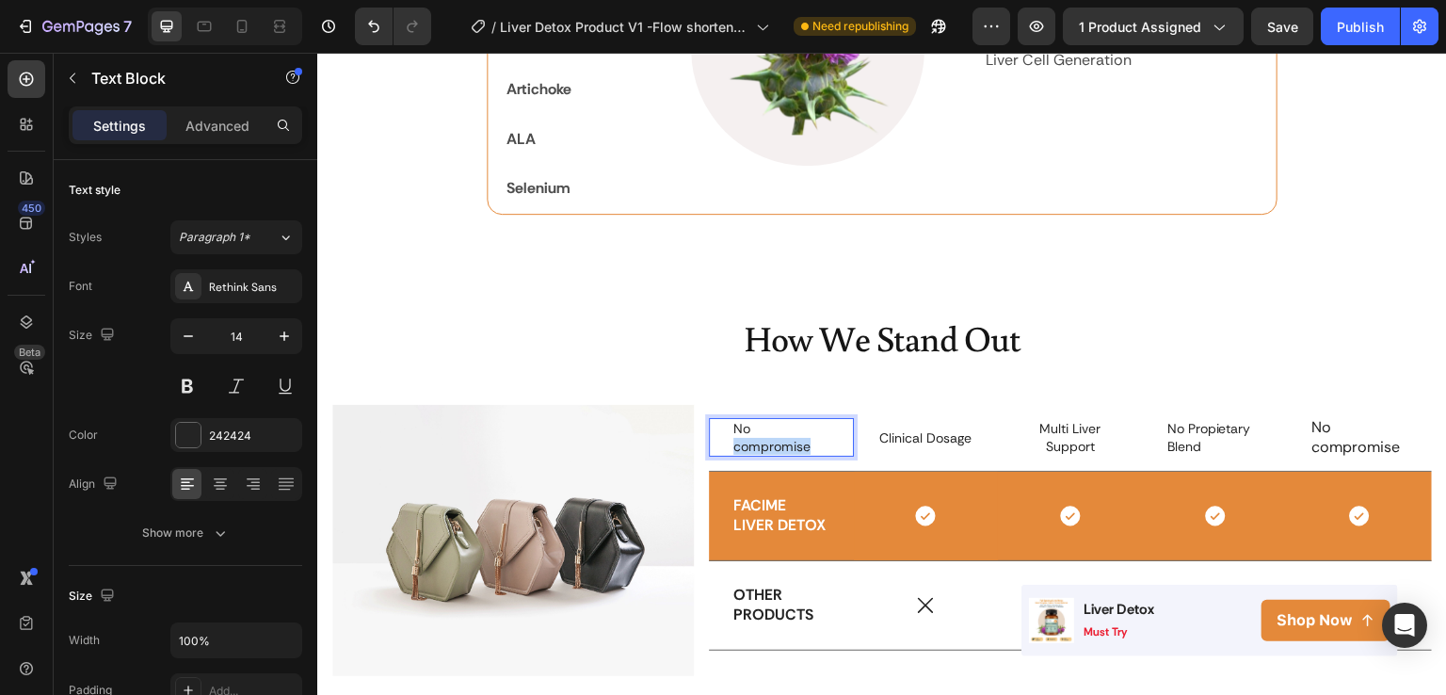
click at [738, 440] on p "No compromise" at bounding box center [782, 437] width 96 height 34
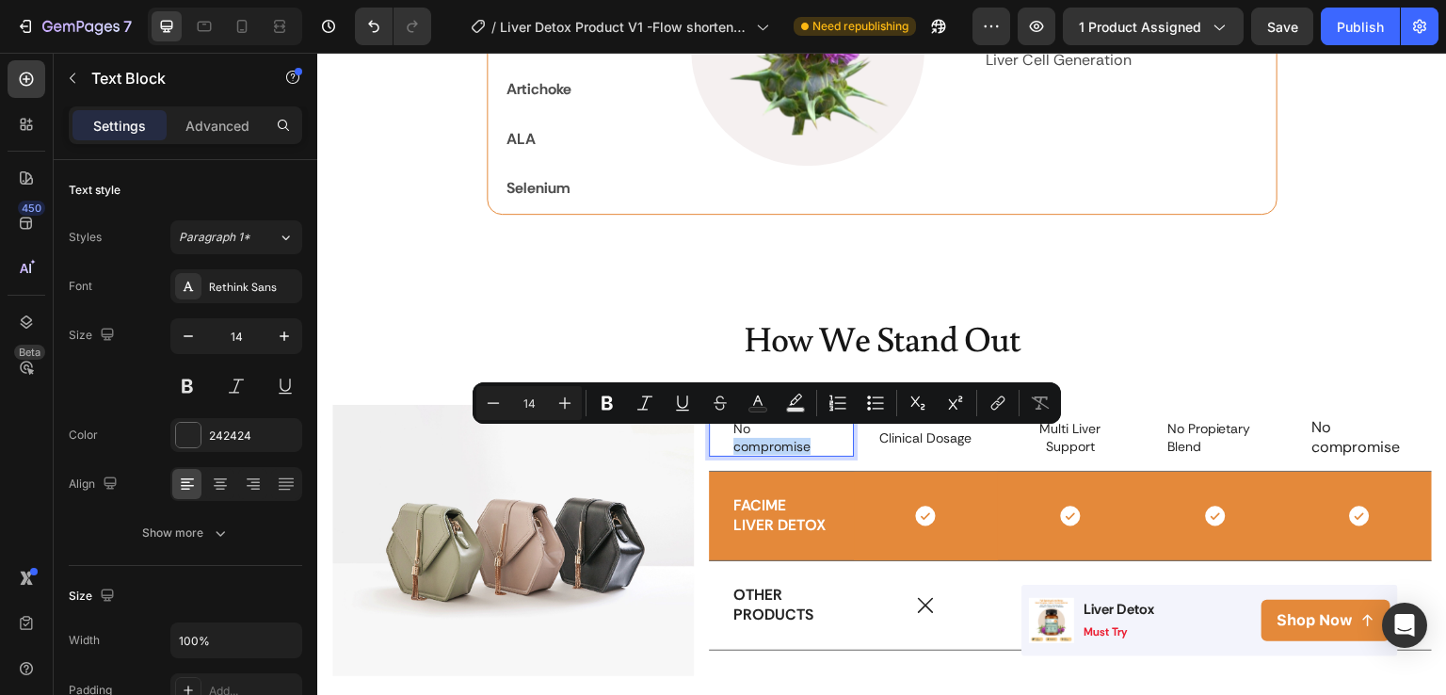
click at [738, 440] on p "No compromise" at bounding box center [782, 437] width 96 height 34
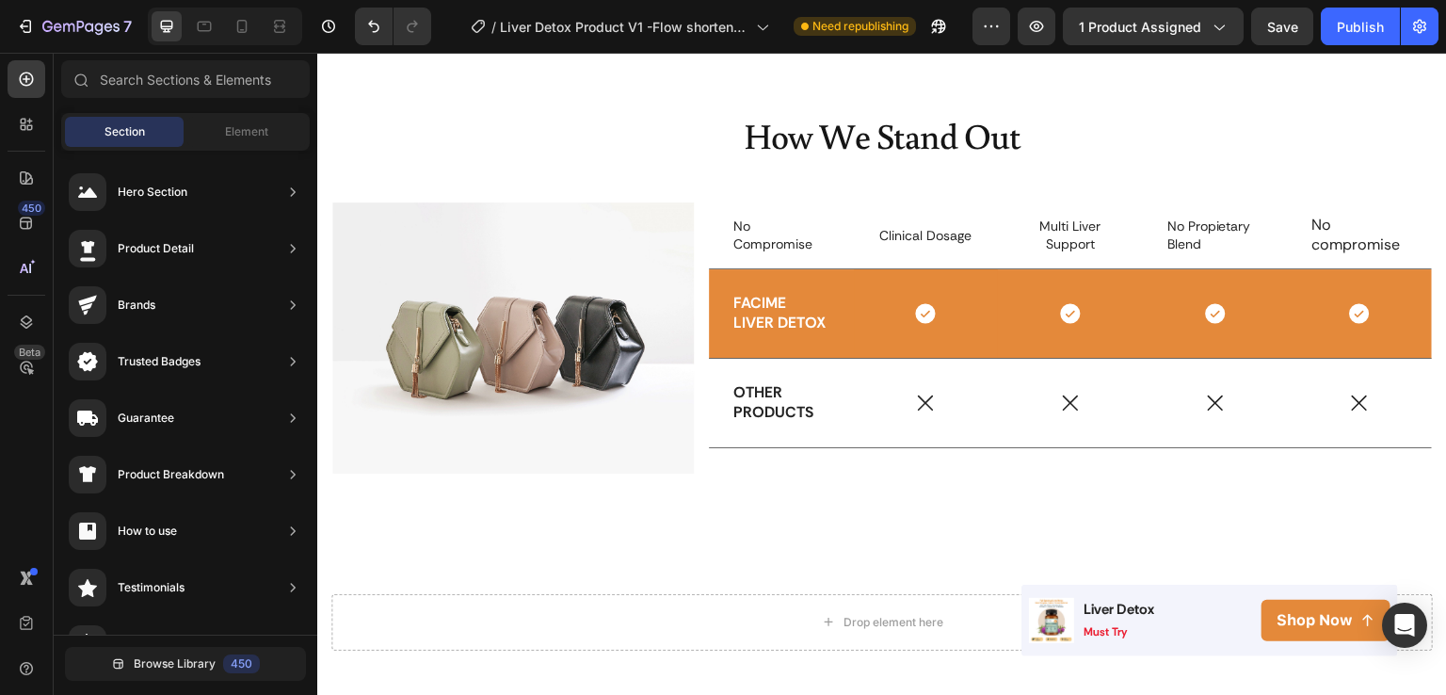
scroll to position [3119, 0]
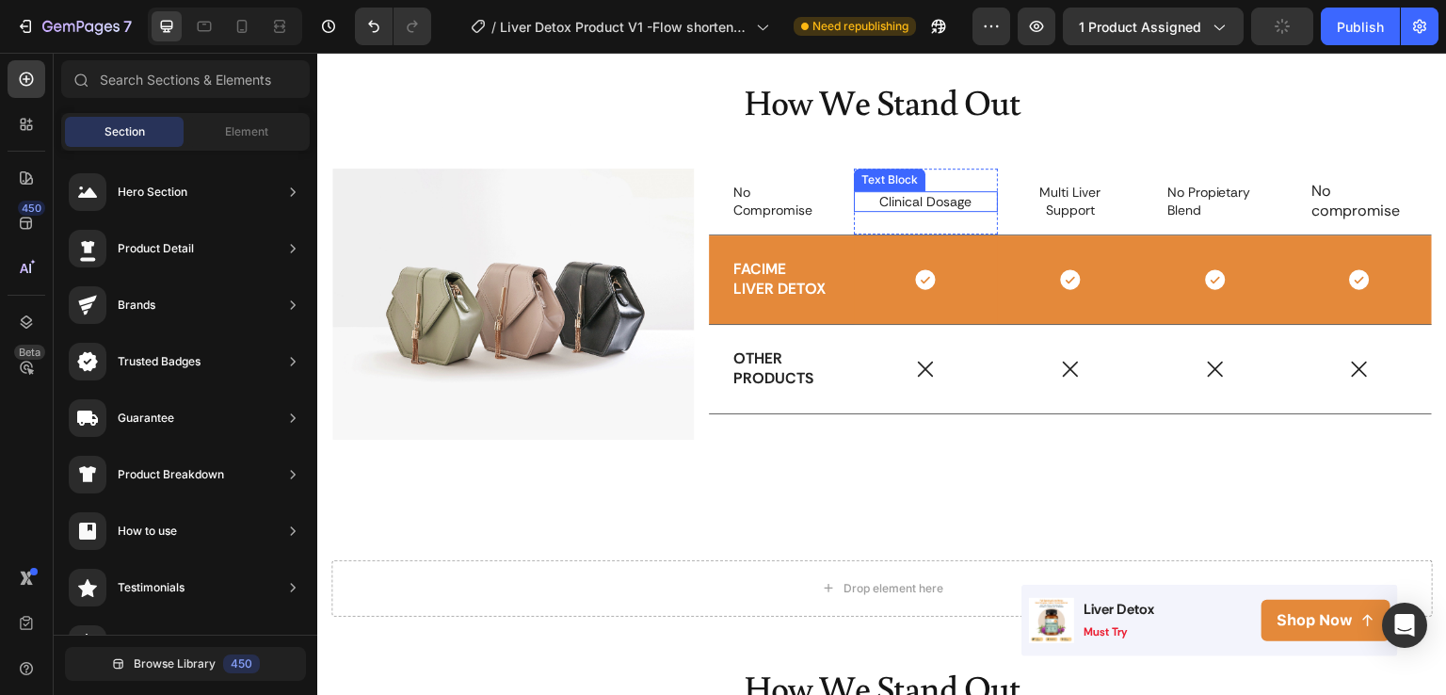
click at [917, 196] on p "Clinical Dosage" at bounding box center [927, 201] width 96 height 17
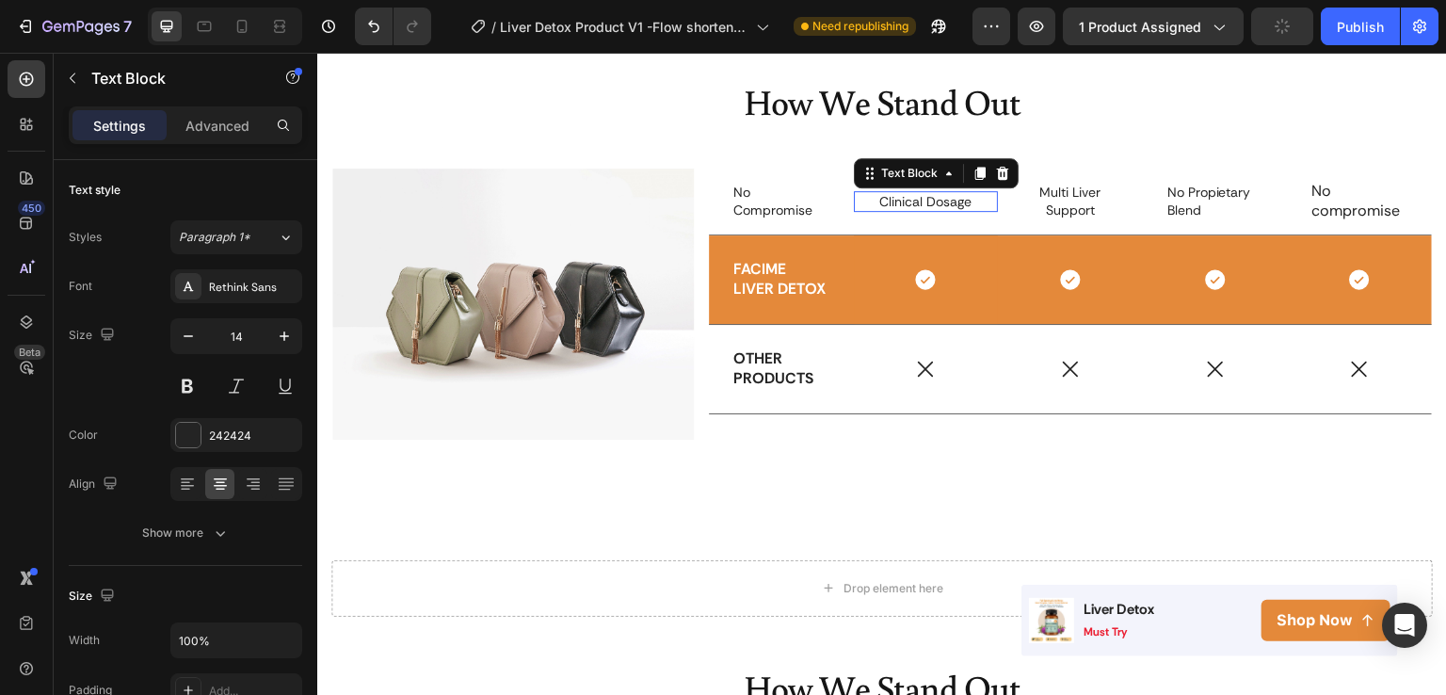
click at [917, 196] on p "Clinical Dosage" at bounding box center [927, 201] width 96 height 17
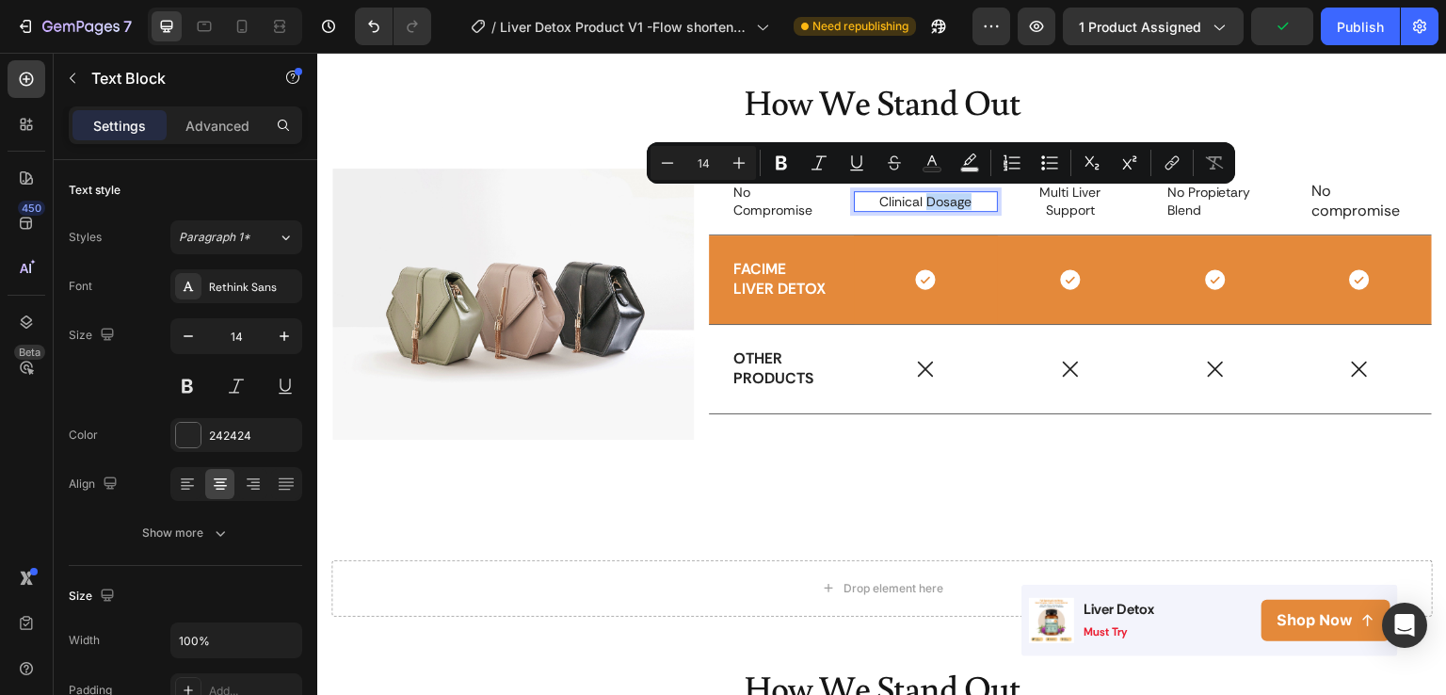
click at [917, 196] on p "Clinical Dosage" at bounding box center [927, 201] width 96 height 17
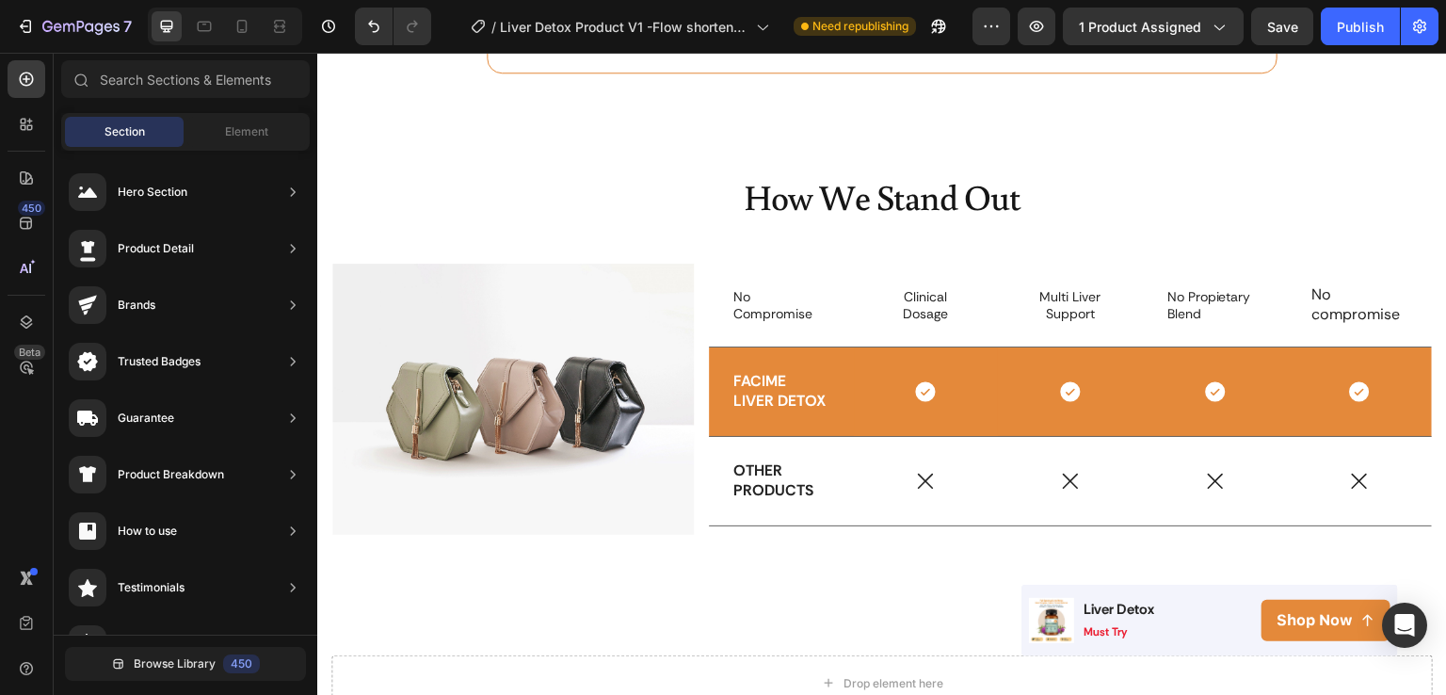
scroll to position [3058, 0]
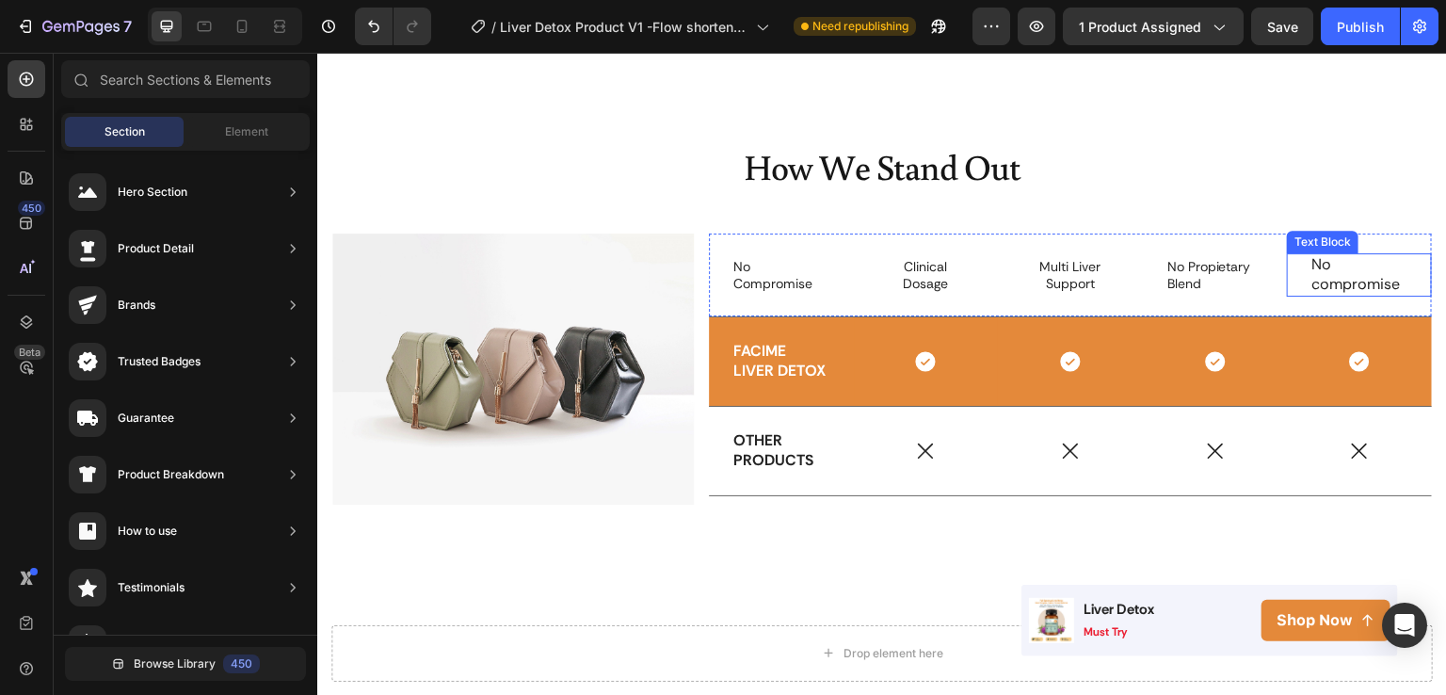
click at [1356, 261] on p "No compromise" at bounding box center [1360, 275] width 96 height 40
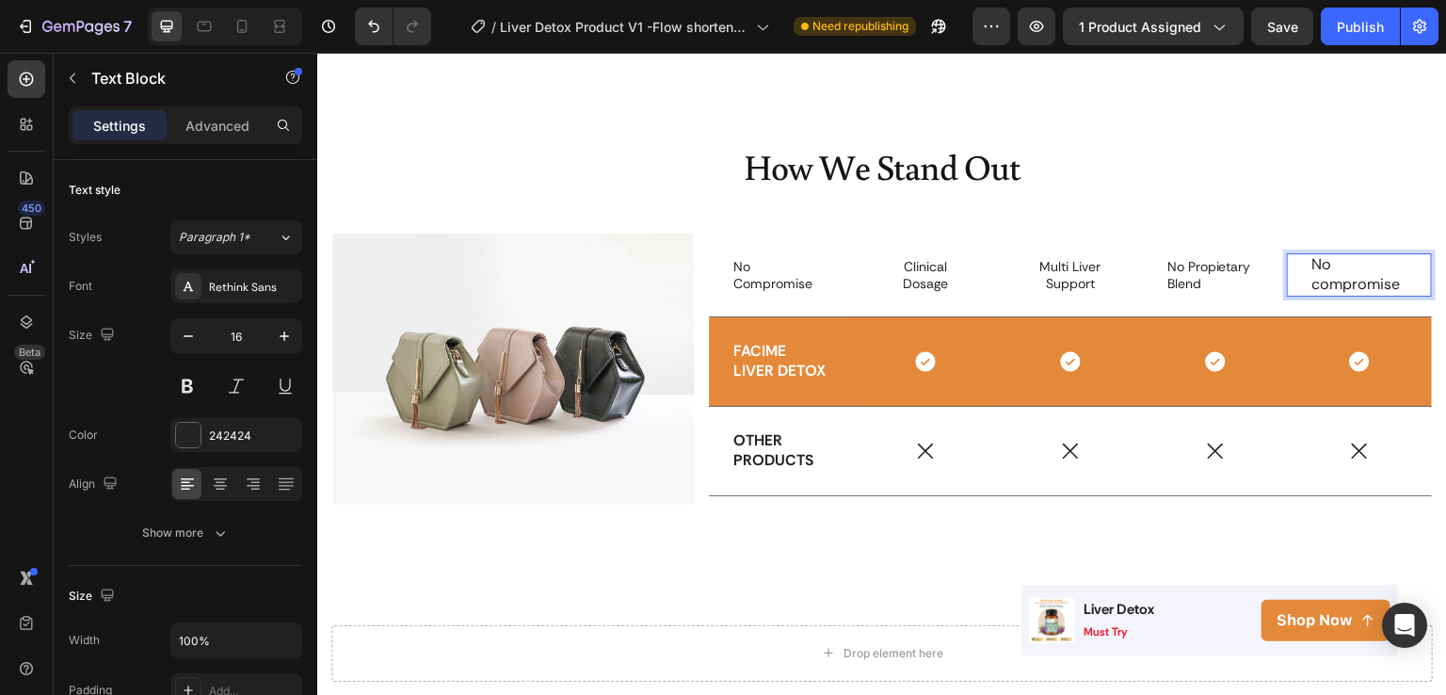
click at [1356, 261] on p "No compromise" at bounding box center [1360, 275] width 96 height 40
drag, startPoint x: 1298, startPoint y: 261, endPoint x: 1387, endPoint y: 282, distance: 92.0
click at [1387, 282] on div "No compromise" at bounding box center [1360, 274] width 100 height 43
click at [1375, 258] on p "3rd party lab test" at bounding box center [1360, 275] width 96 height 40
click at [1333, 282] on p "3rd party Lab test" at bounding box center [1360, 275] width 96 height 40
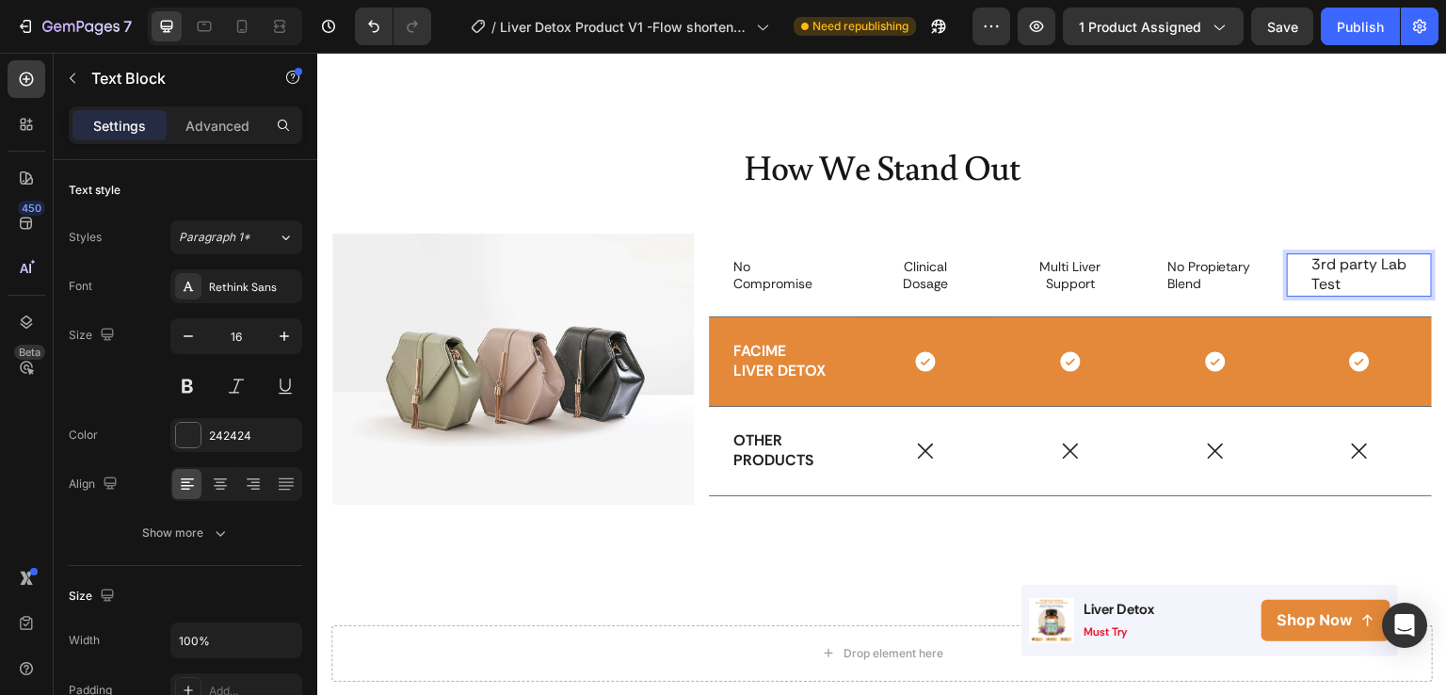
click at [1330, 264] on p "3rd party Lab Test" at bounding box center [1360, 275] width 96 height 40
click at [1371, 290] on div "3rd party Lab Test" at bounding box center [1360, 274] width 100 height 43
drag, startPoint x: 1365, startPoint y: 278, endPoint x: 1297, endPoint y: 258, distance: 71.5
click at [1310, 258] on div "3rd party Lab Test" at bounding box center [1360, 274] width 100 height 43
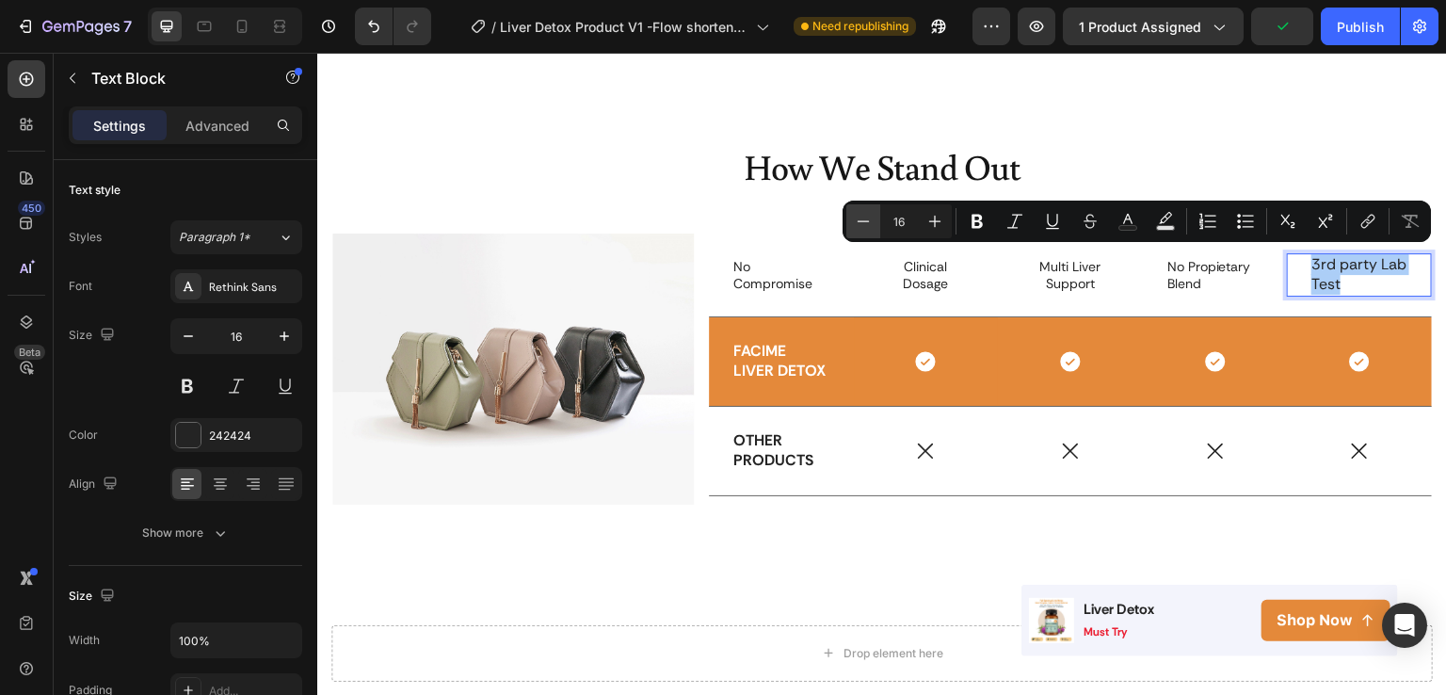
click at [865, 212] on icon "Editor contextual toolbar" at bounding box center [863, 221] width 19 height 19
type input "14"
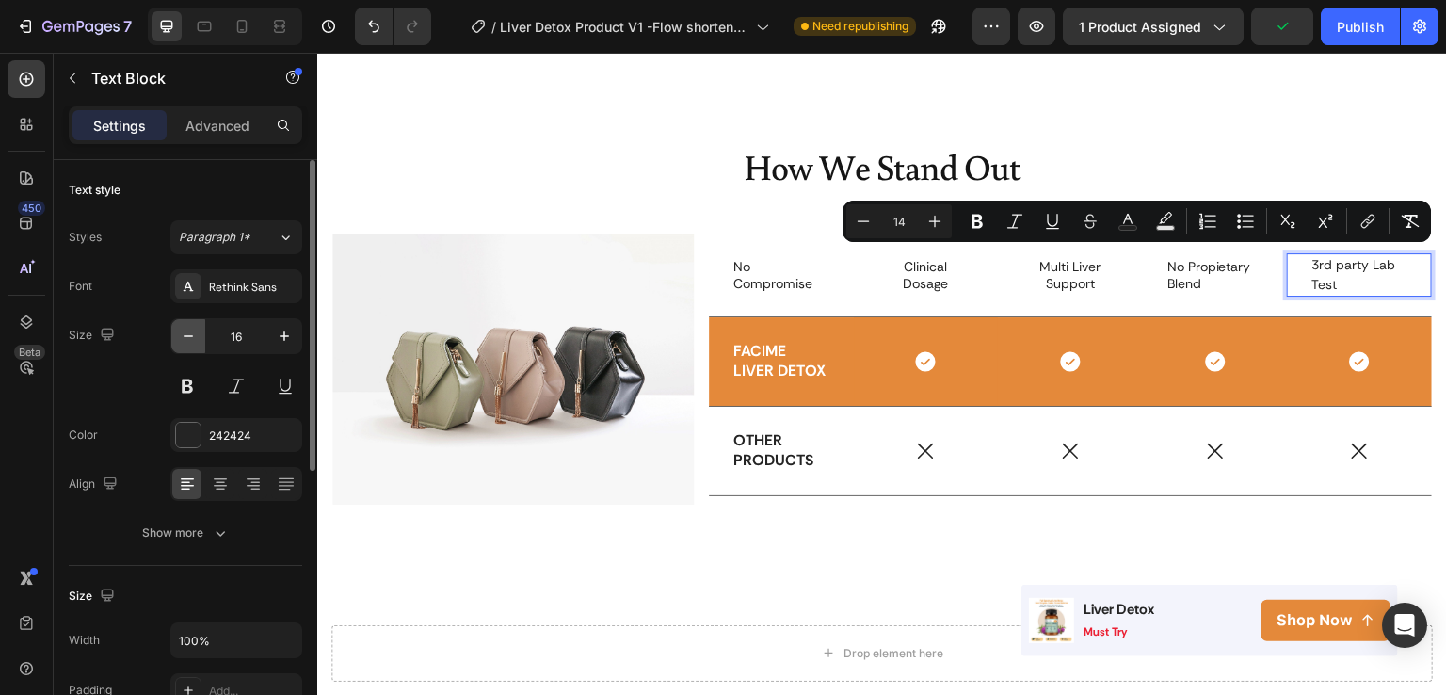
click at [192, 321] on button "button" at bounding box center [188, 336] width 34 height 34
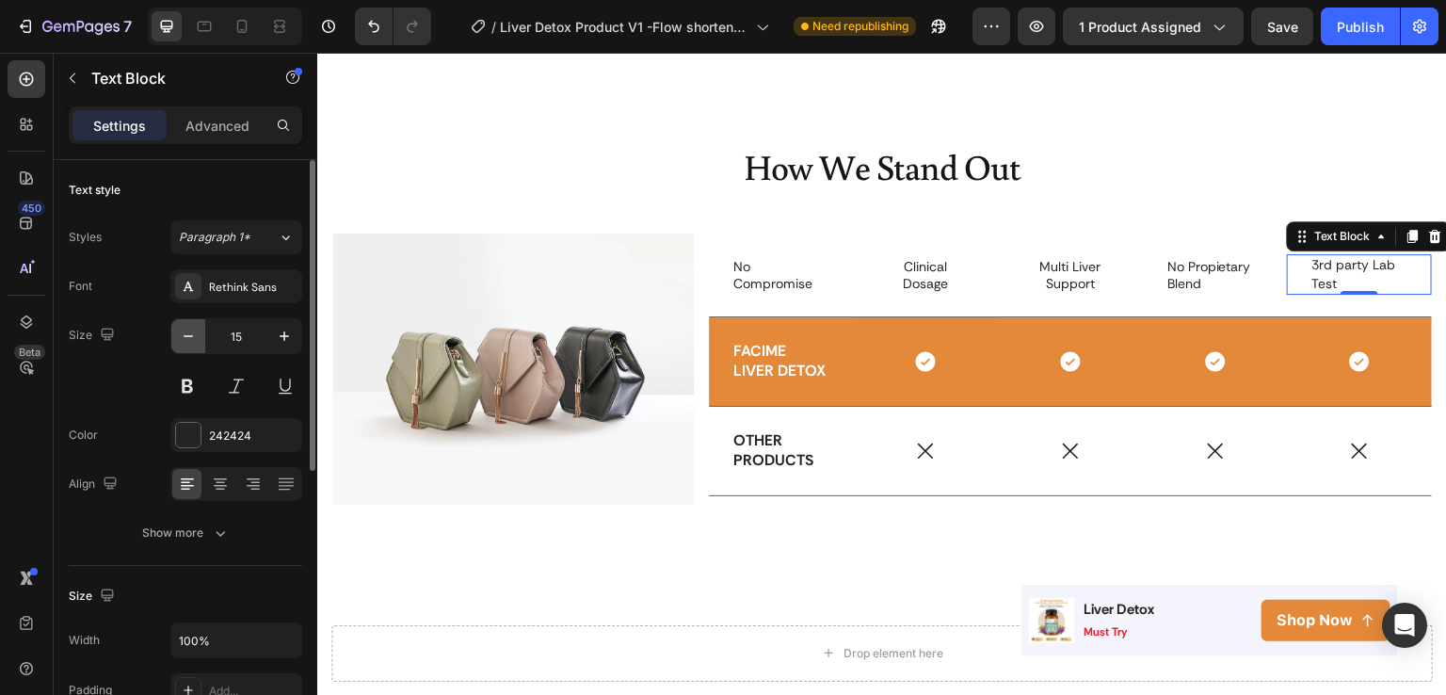
type input "14"
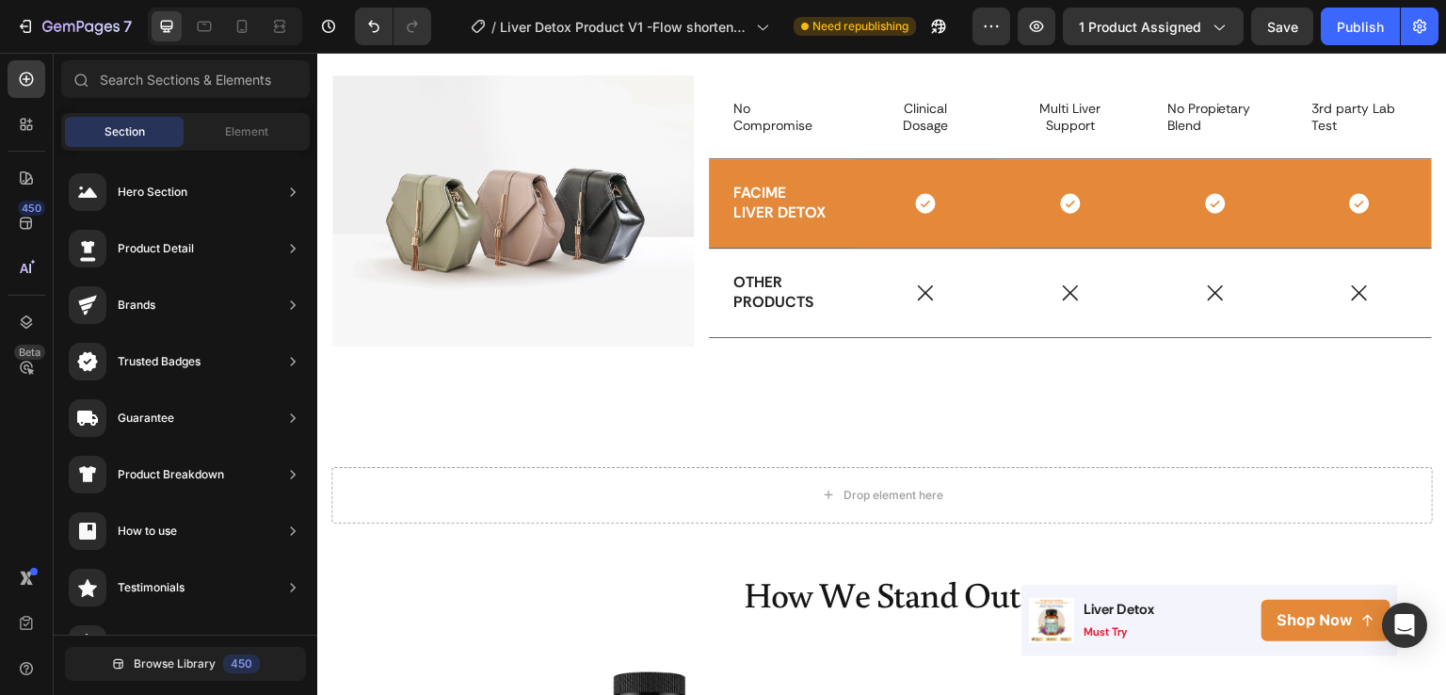
scroll to position [3202, 0]
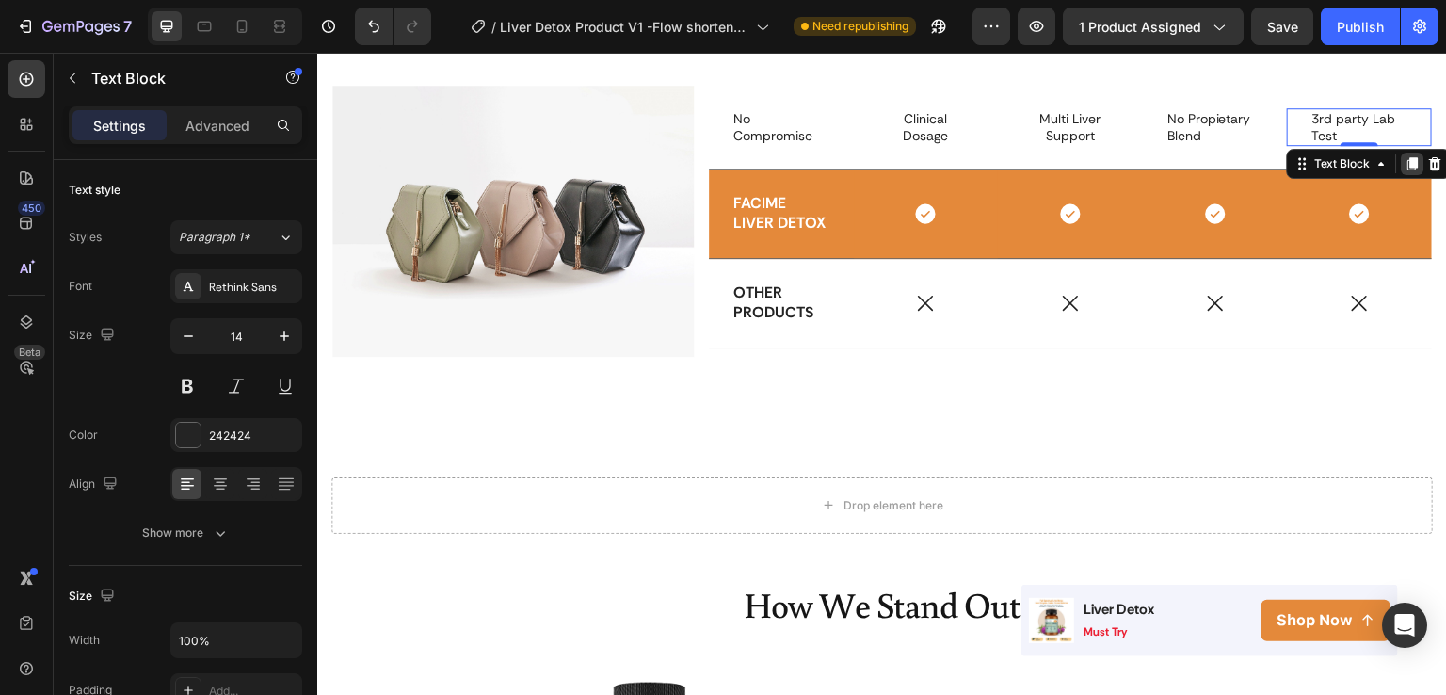
click at [1409, 157] on icon at bounding box center [1414, 163] width 10 height 13
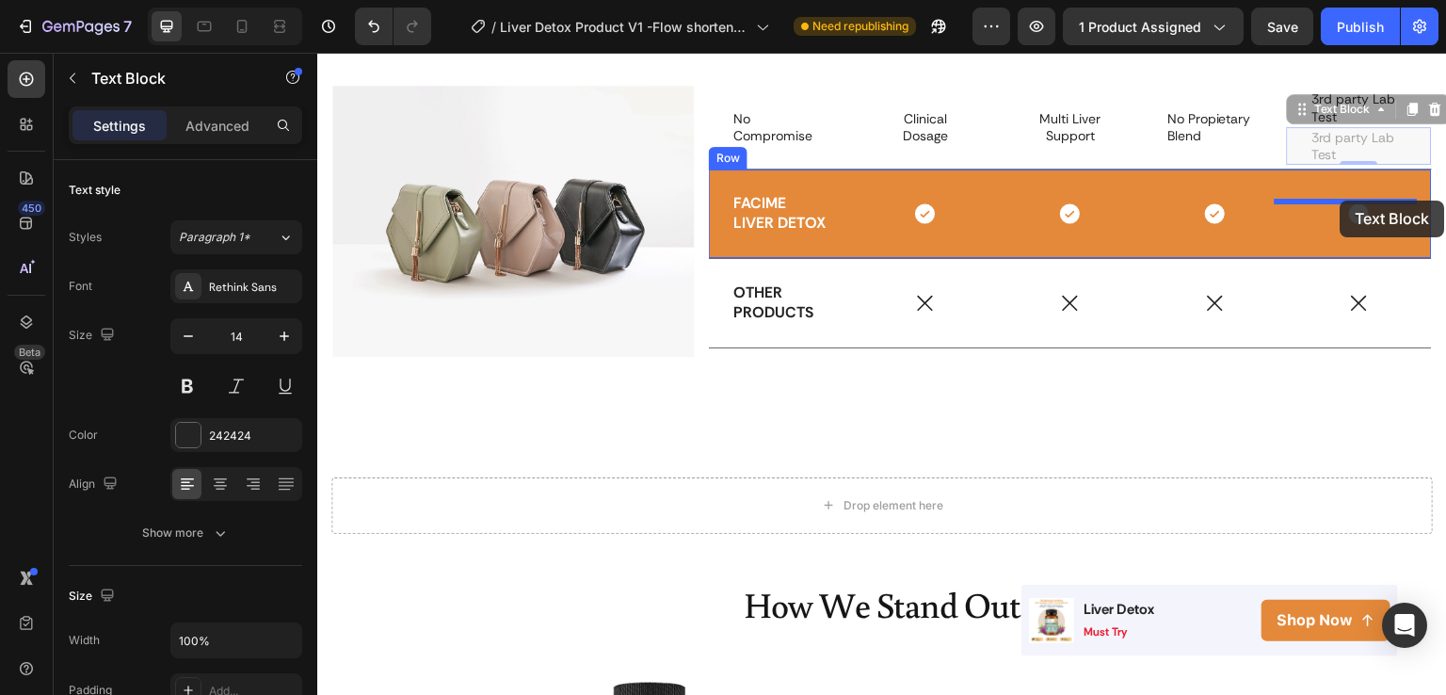
scroll to position [3198, 0]
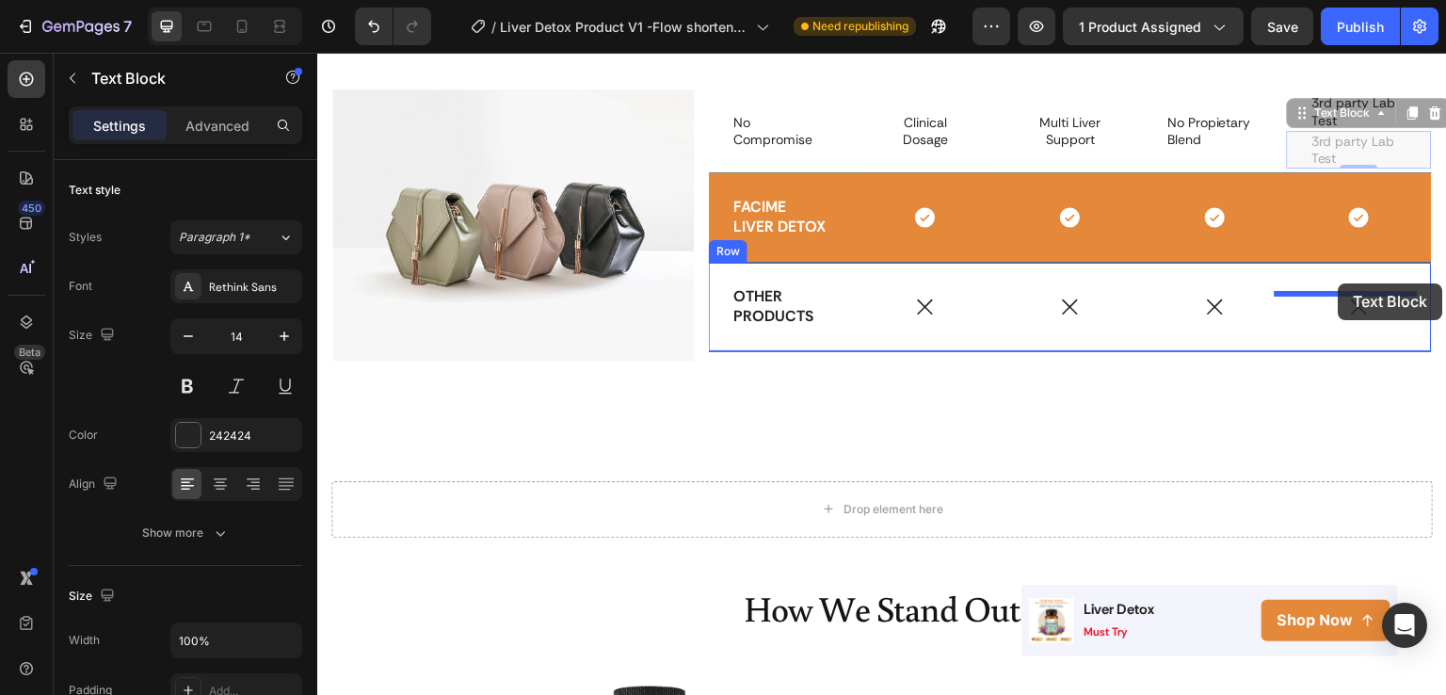
drag, startPoint x: 1327, startPoint y: 140, endPoint x: 1339, endPoint y: 283, distance: 143.6
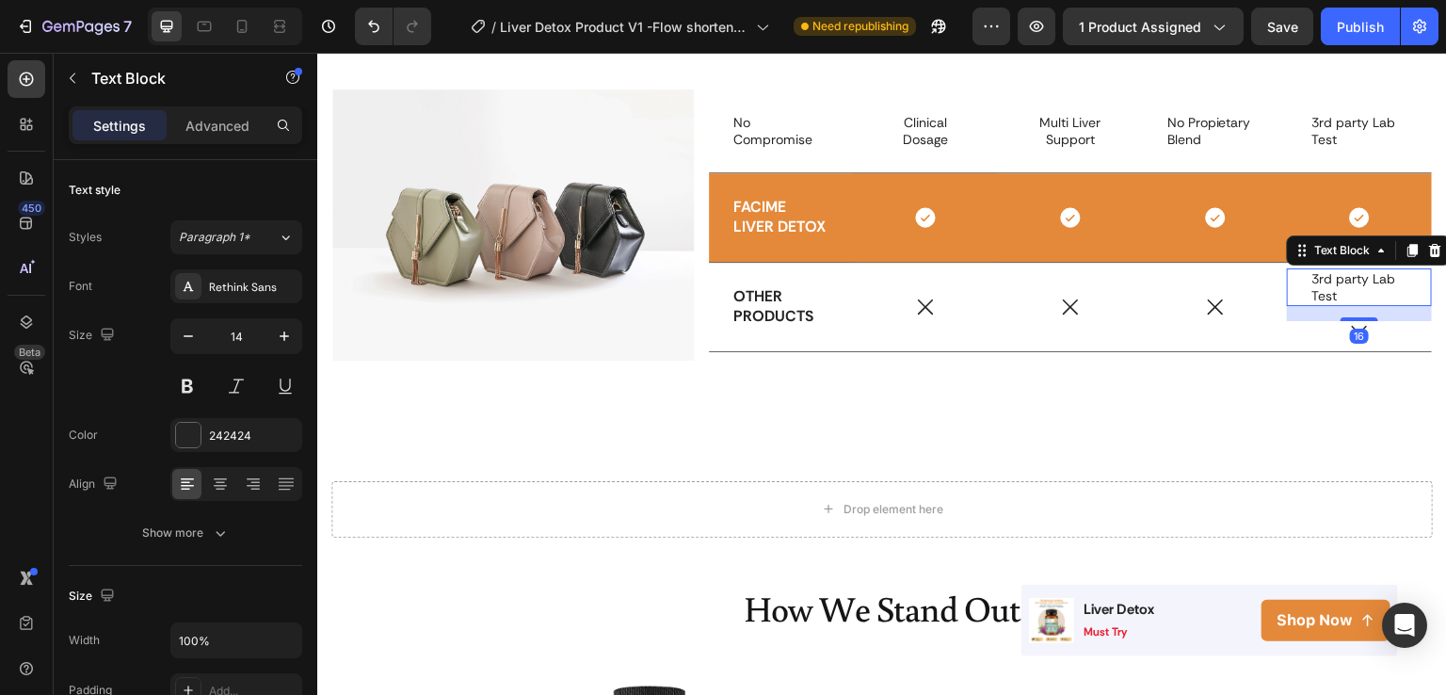
scroll to position [3193, 0]
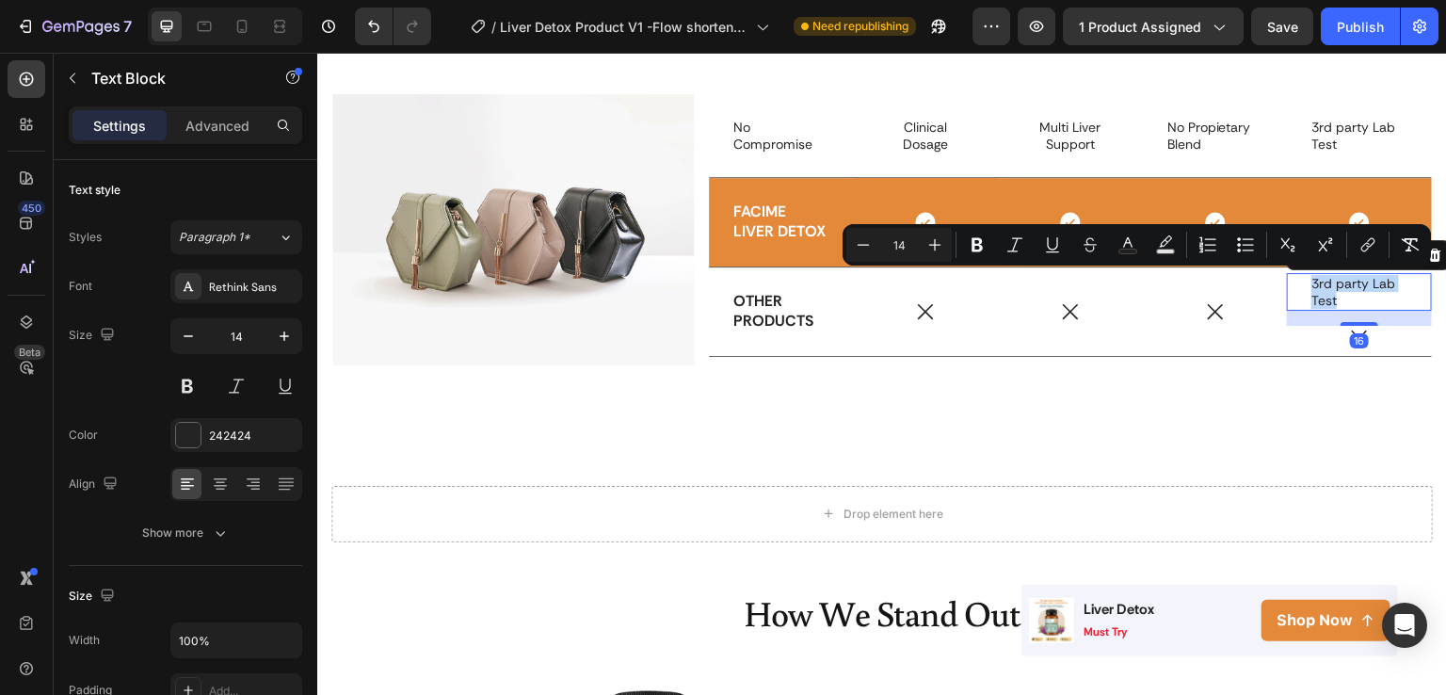
drag, startPoint x: 1341, startPoint y: 293, endPoint x: 1301, endPoint y: 287, distance: 39.9
click at [1312, 287] on p "3rd party Lab Test" at bounding box center [1360, 292] width 96 height 34
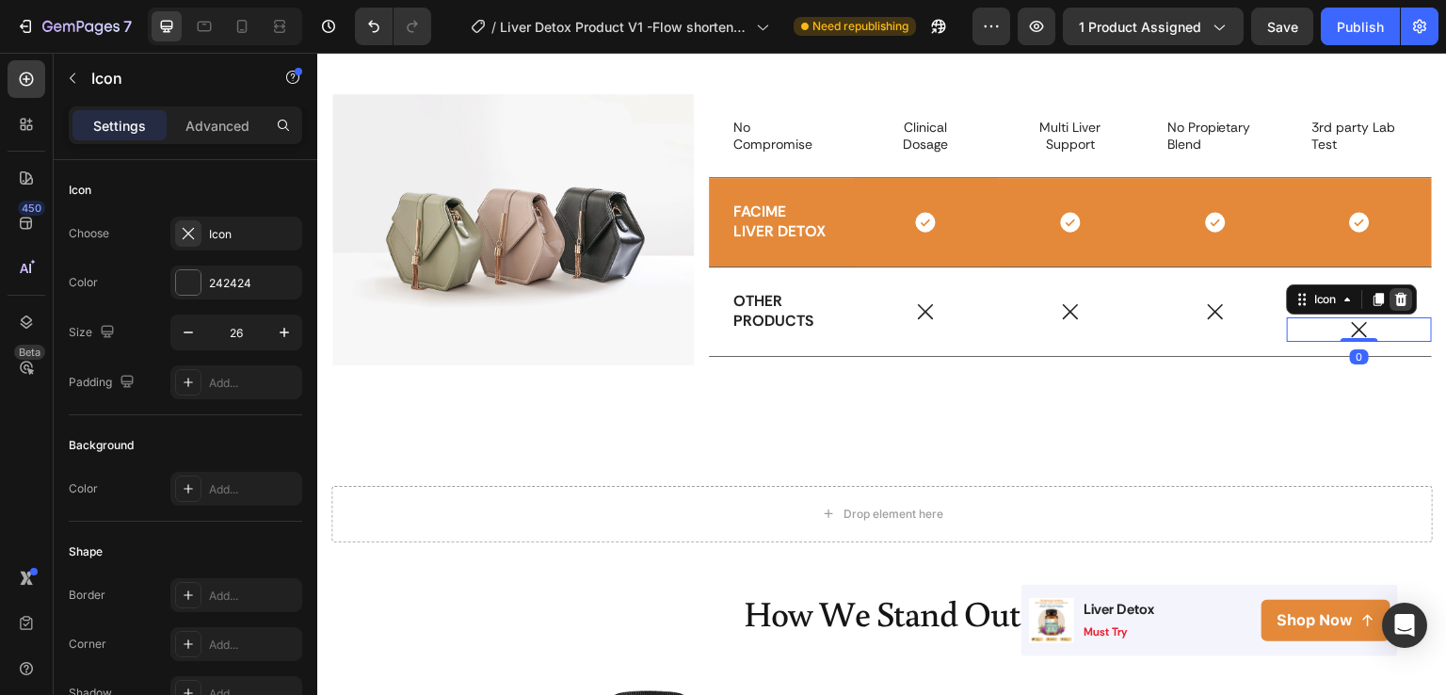
click at [1396, 302] on icon at bounding box center [1402, 299] width 12 height 13
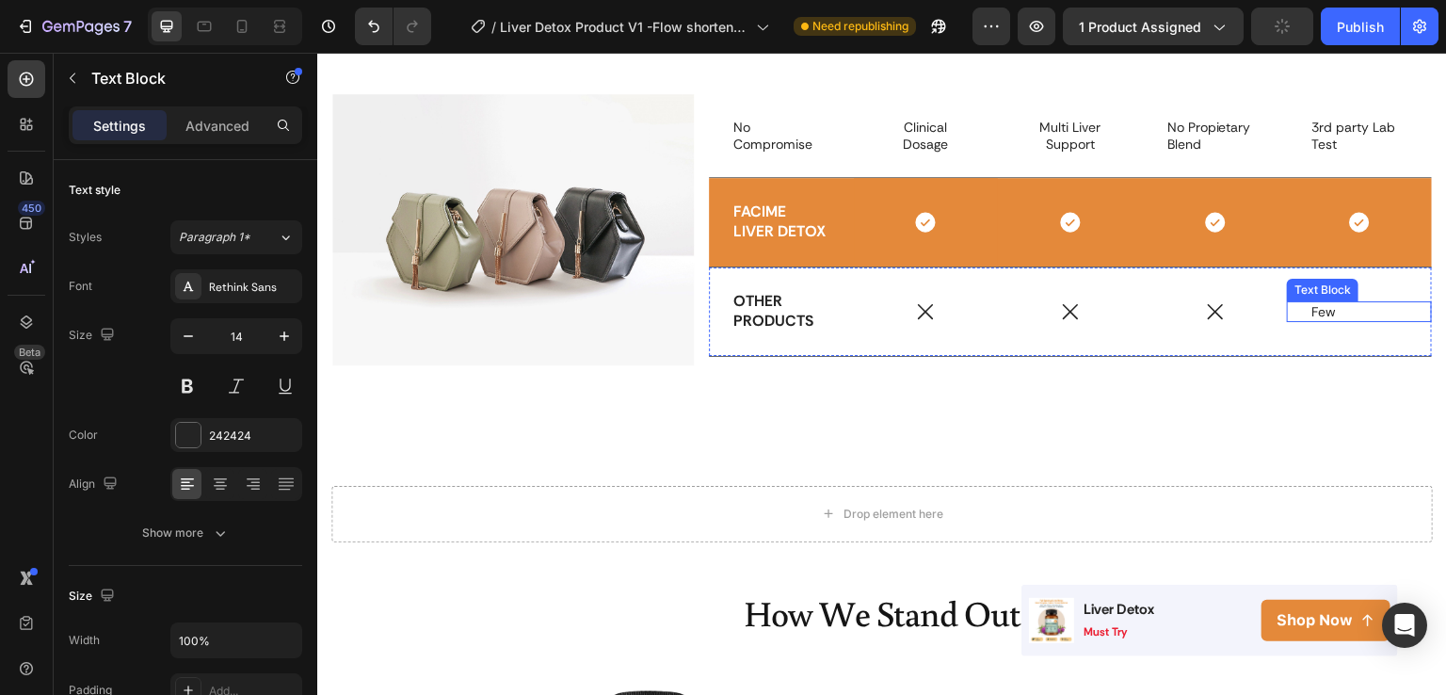
click at [1341, 312] on p "Few" at bounding box center [1360, 311] width 96 height 17
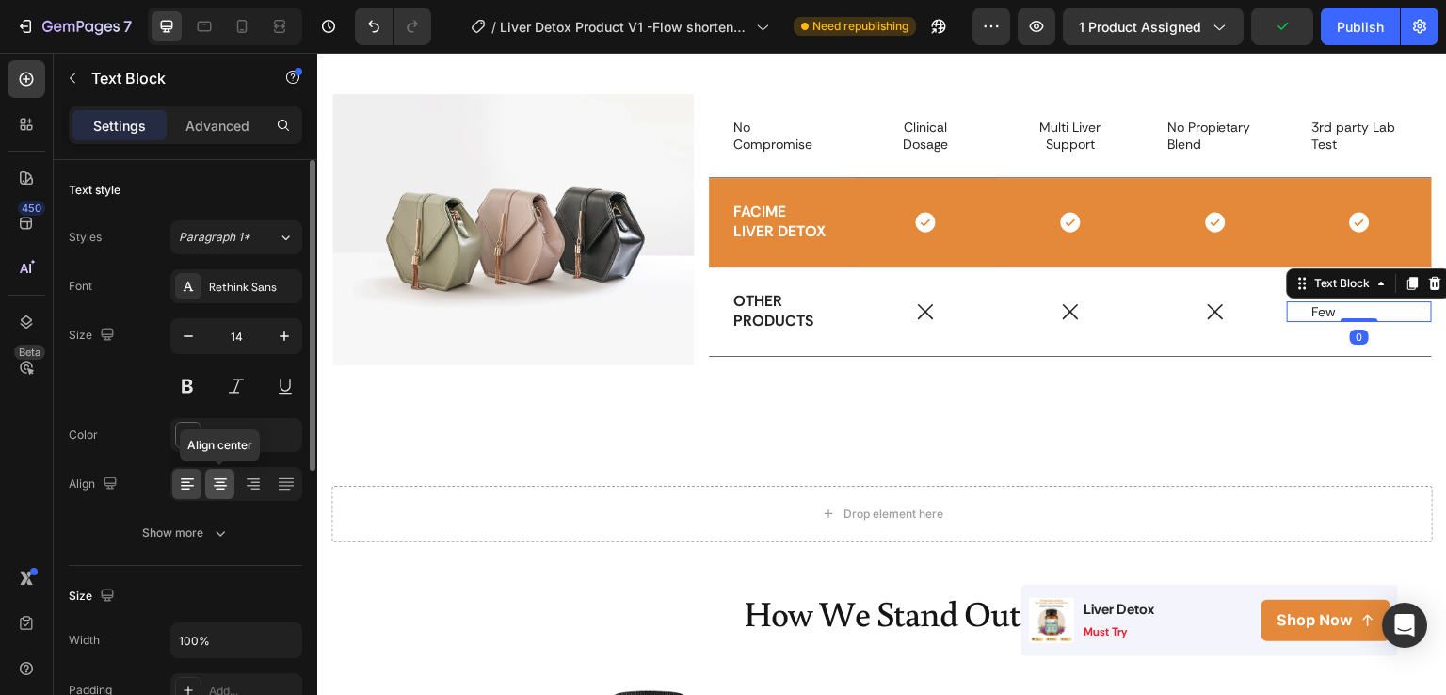
click at [218, 480] on icon at bounding box center [220, 484] width 19 height 19
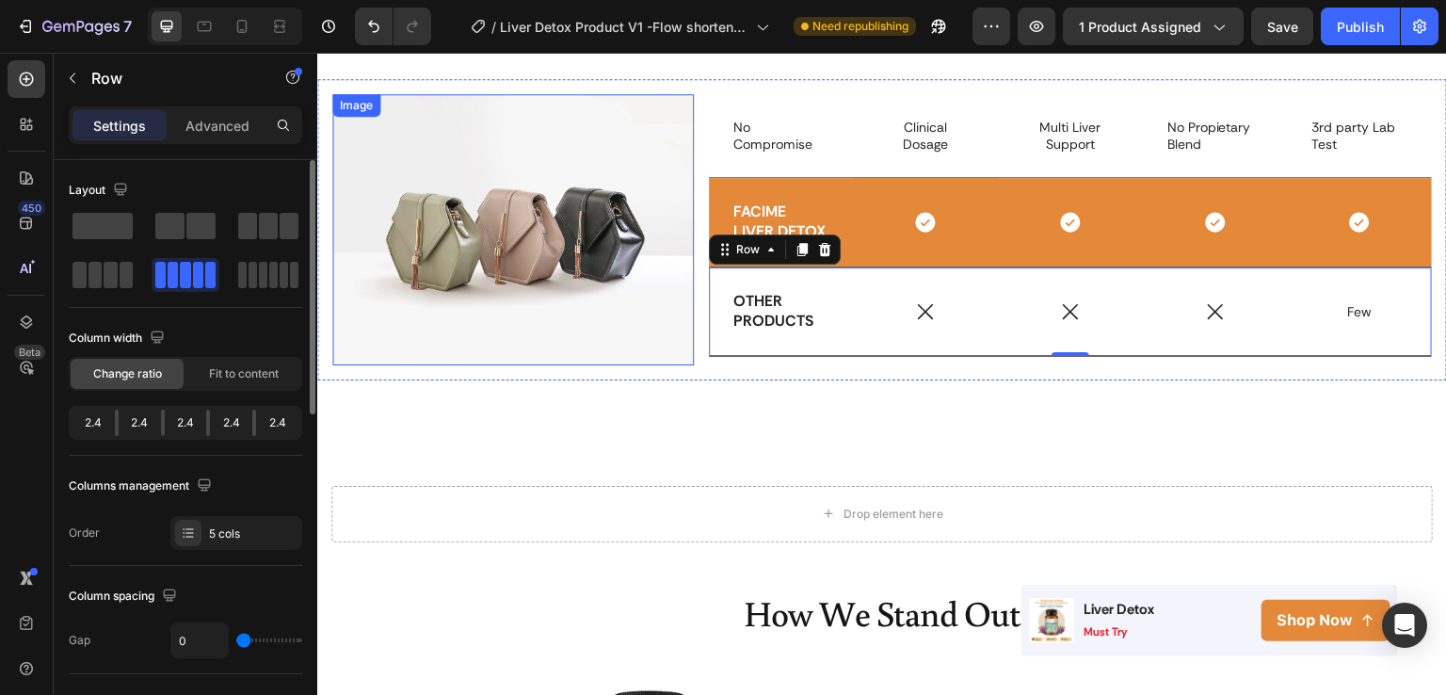
click at [589, 326] on img at bounding box center [513, 229] width 362 height 271
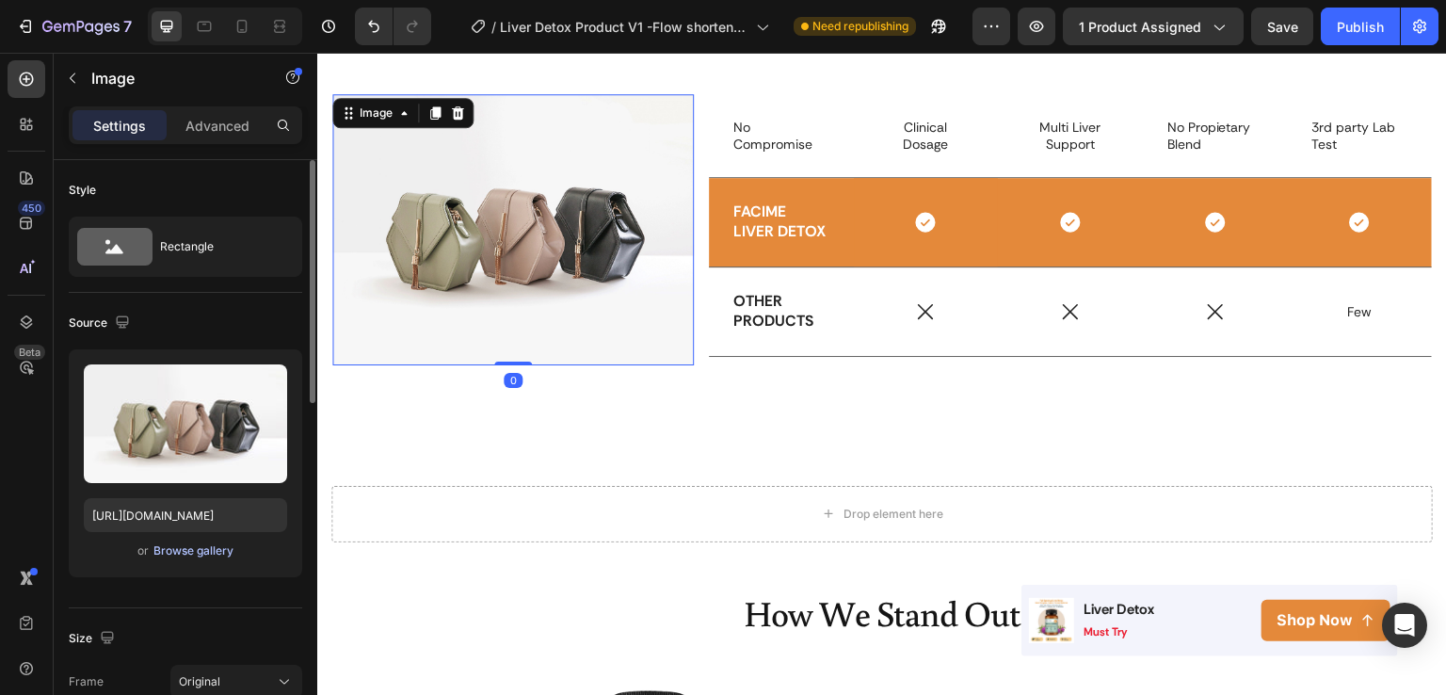
click at [181, 547] on div "Browse gallery" at bounding box center [193, 550] width 80 height 17
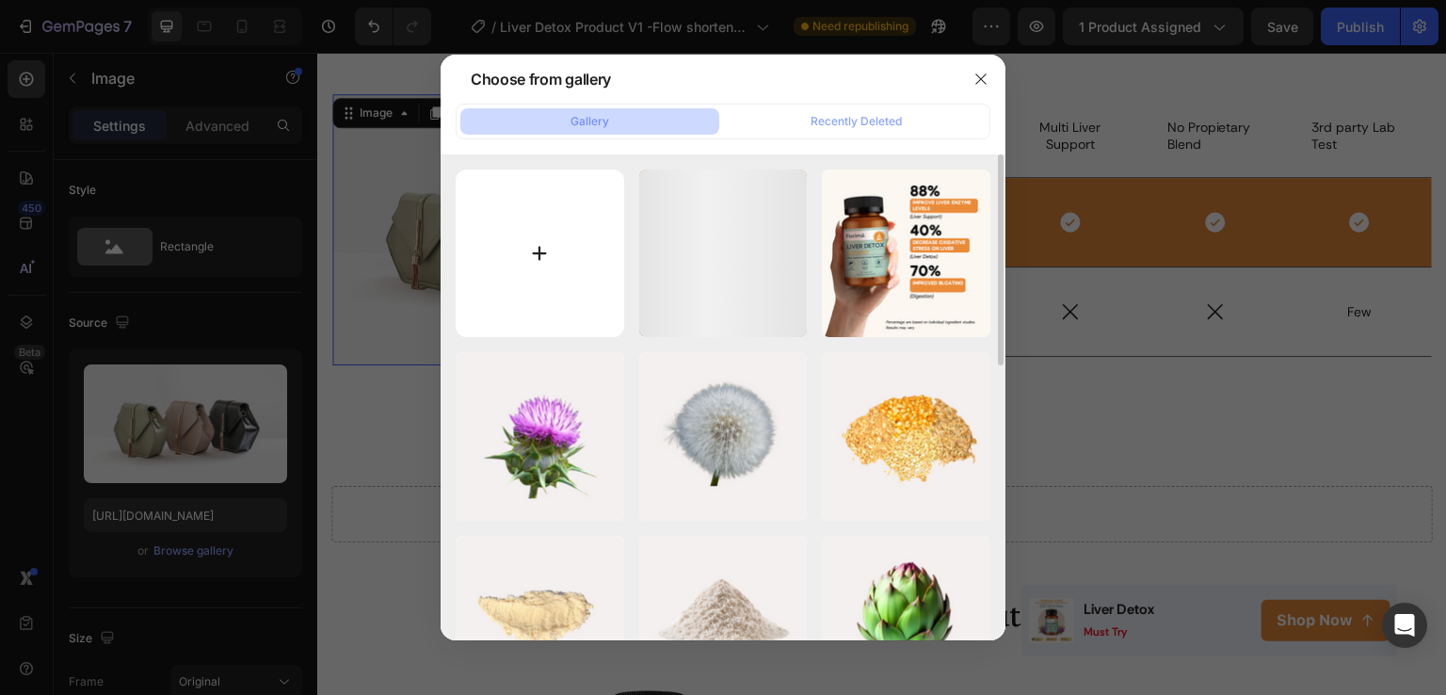
click at [541, 290] on input "file" at bounding box center [540, 253] width 169 height 169
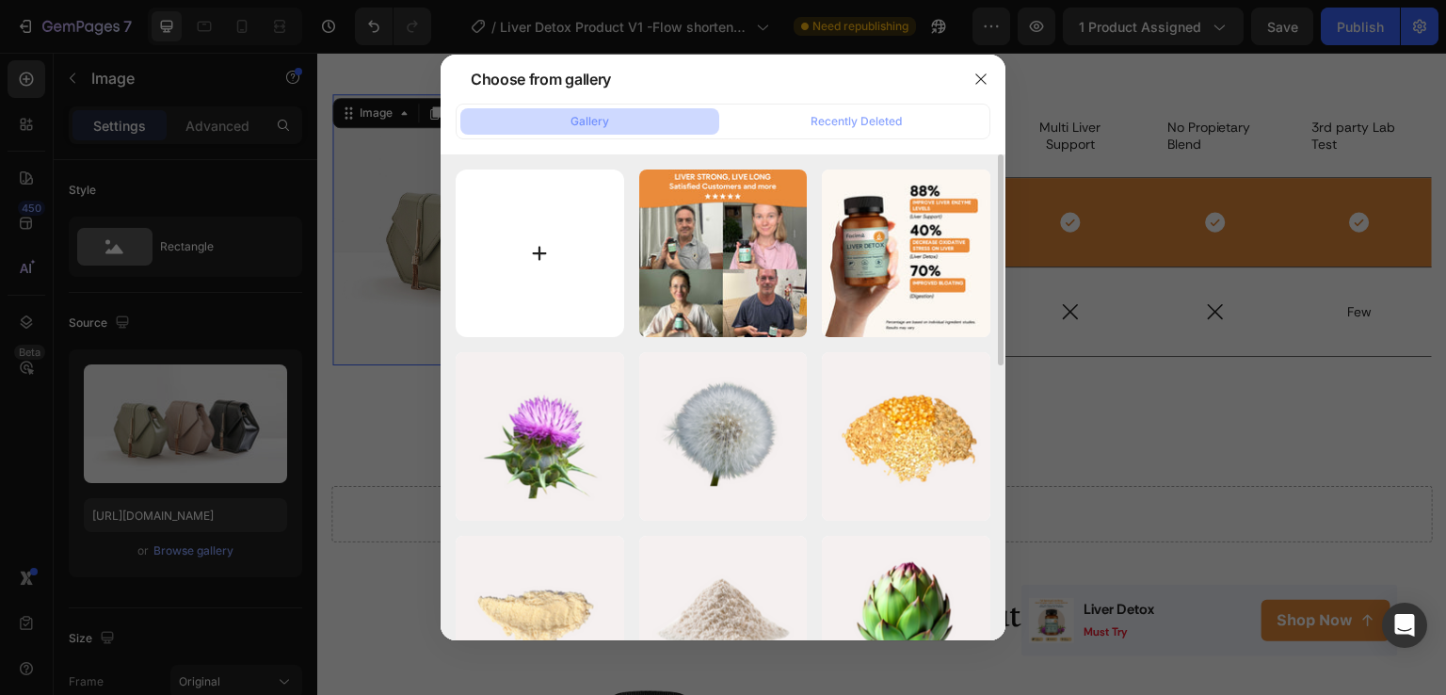
type input "C:\fakepath\1.jpg"
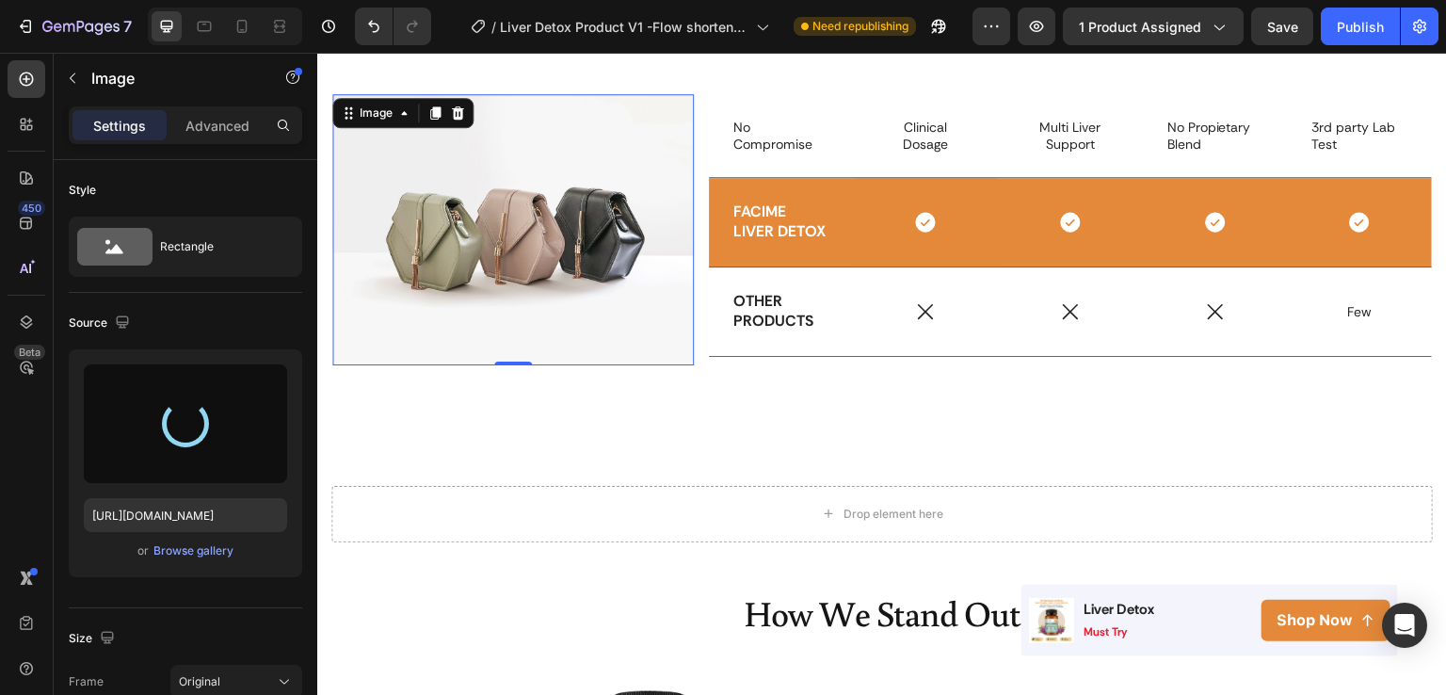
type input "https://cdn.shopify.com/s/files/1/0603/0458/8867/files/gempages_559597870093697…"
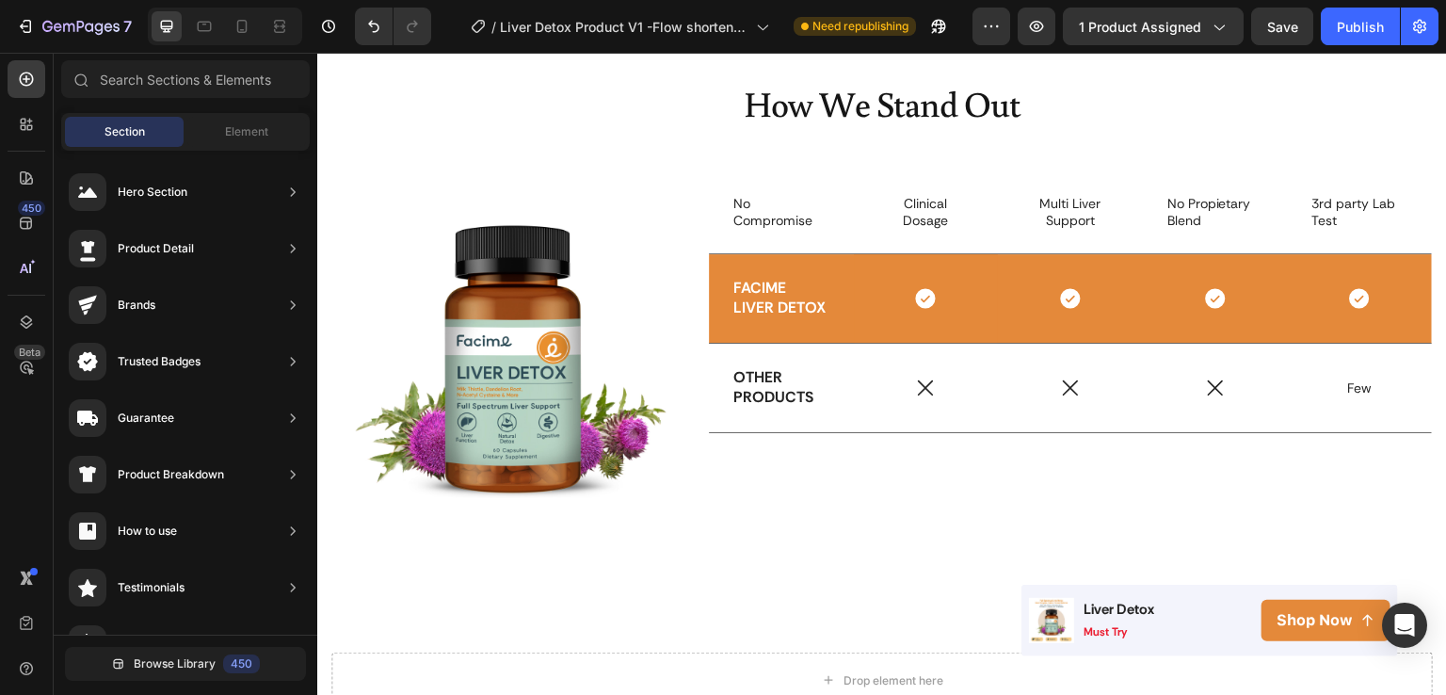
scroll to position [3023, 0]
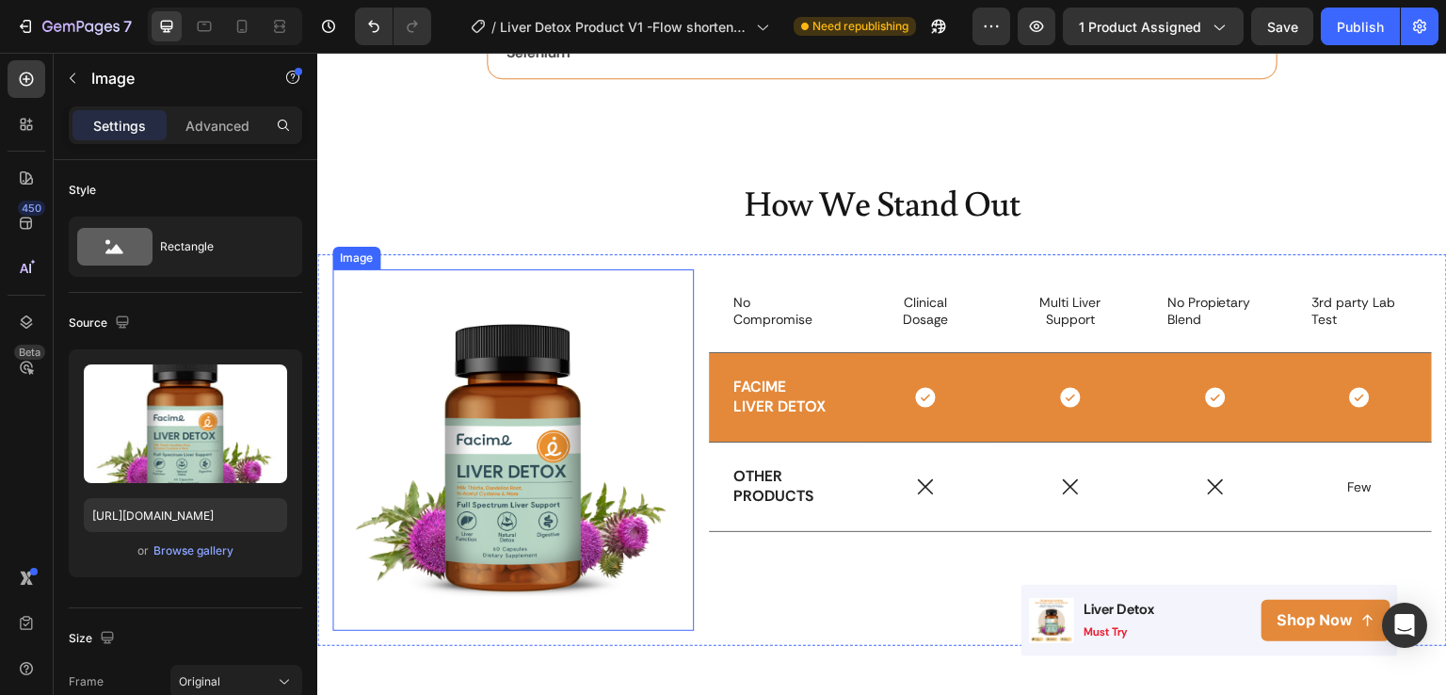
click at [609, 312] on img at bounding box center [513, 450] width 362 height 362
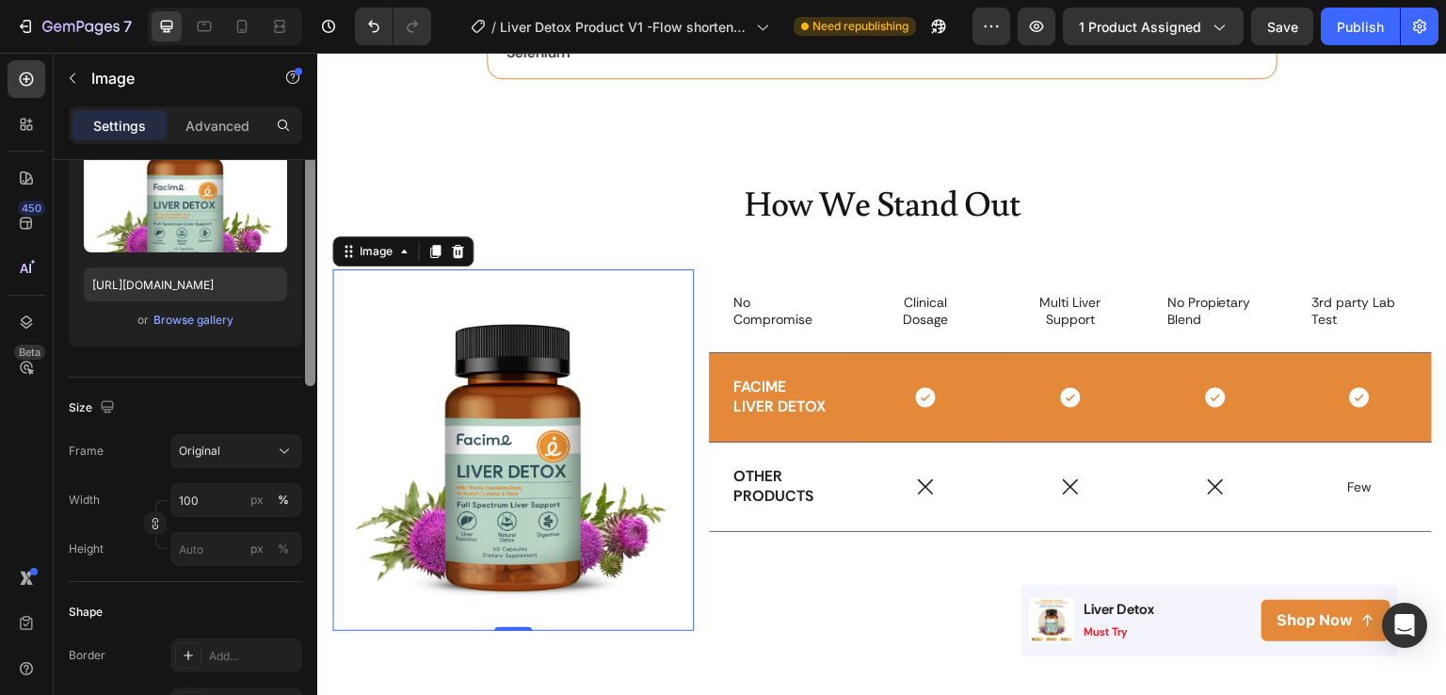
drag, startPoint x: 308, startPoint y: 293, endPoint x: 313, endPoint y: 389, distance: 96.2
click at [313, 386] on div at bounding box center [310, 264] width 10 height 243
click at [197, 493] on input "100" at bounding box center [236, 500] width 132 height 34
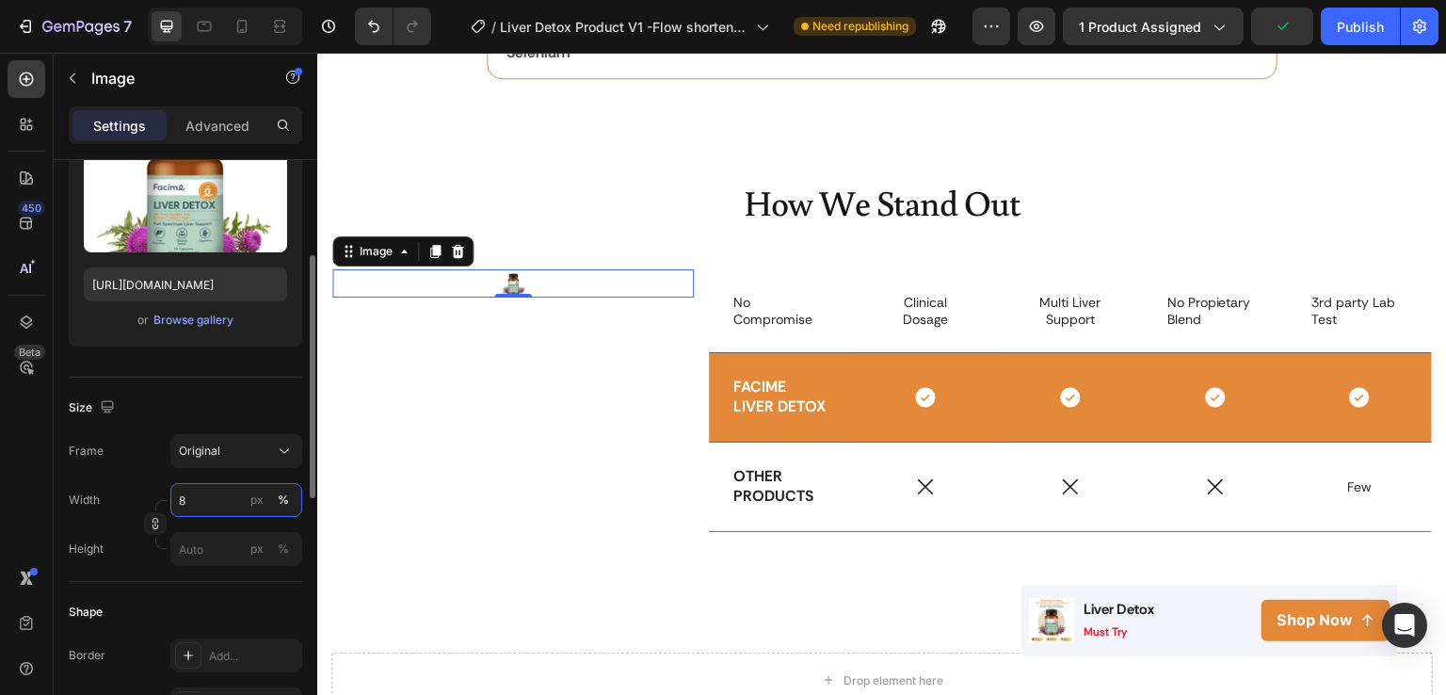
type input "80"
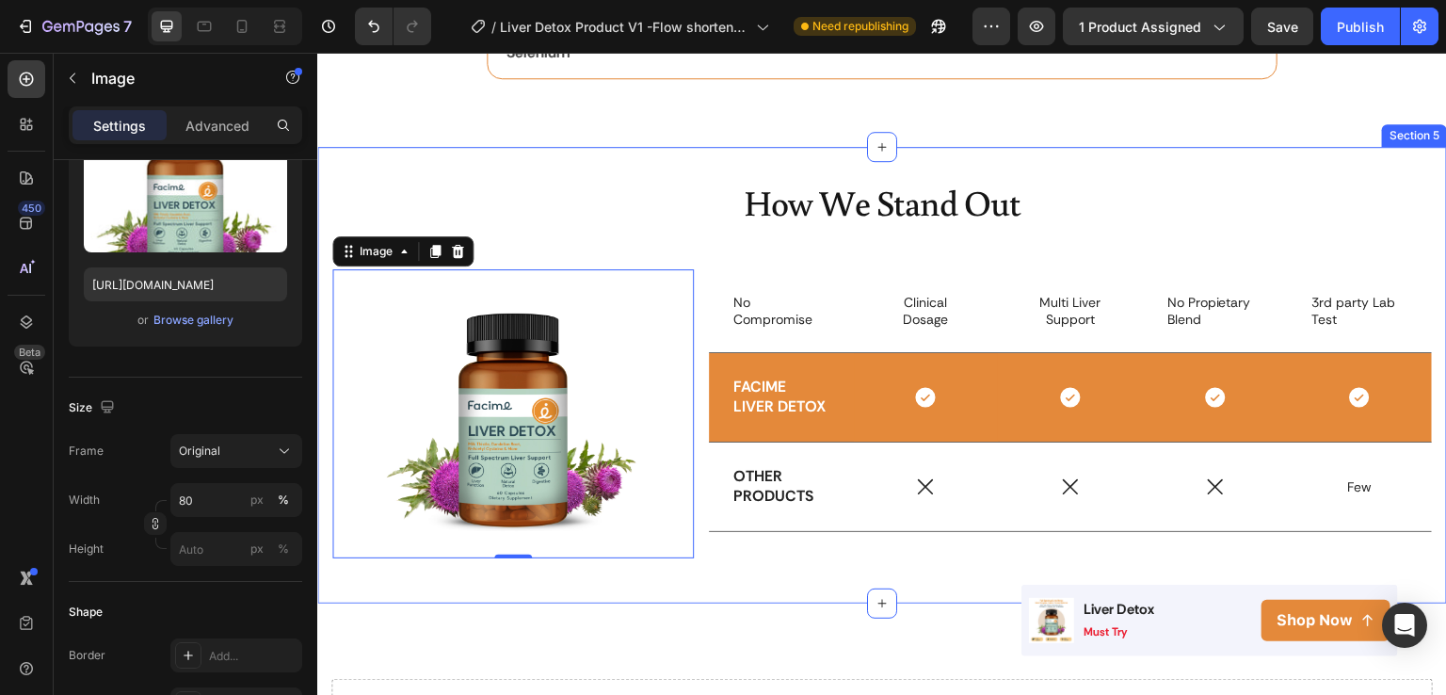
click at [653, 581] on div "How We Stand Out Heading Image 0 No Compromise Text Block Clinical Dosage Text …" at bounding box center [882, 375] width 1130 height 457
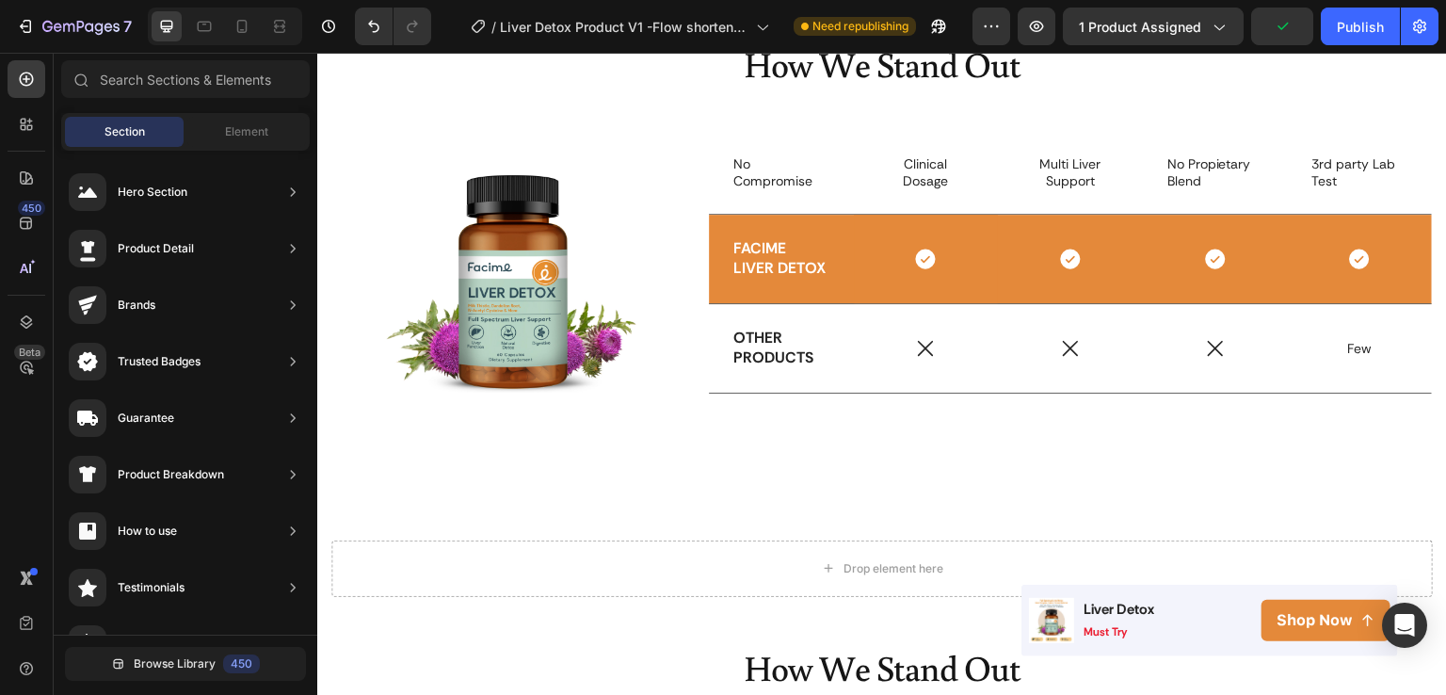
scroll to position [3147, 0]
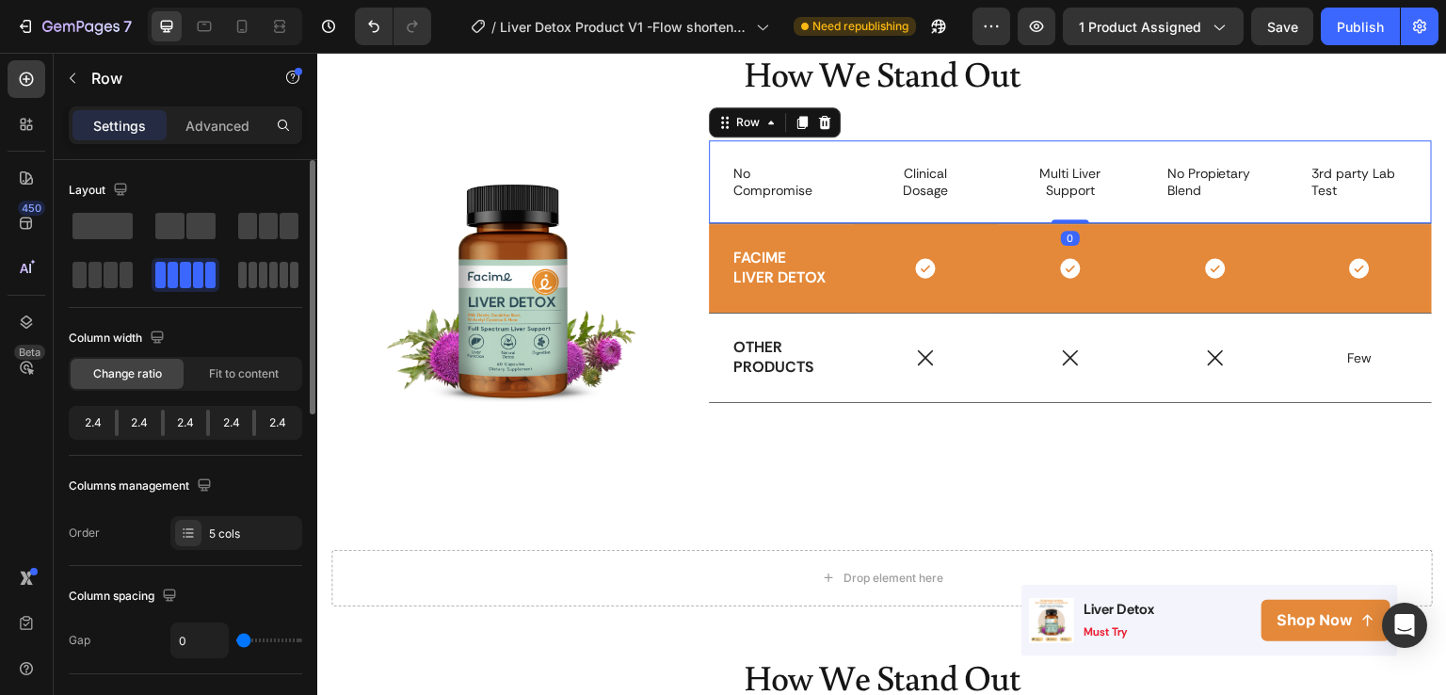
click at [267, 269] on div at bounding box center [268, 275] width 60 height 26
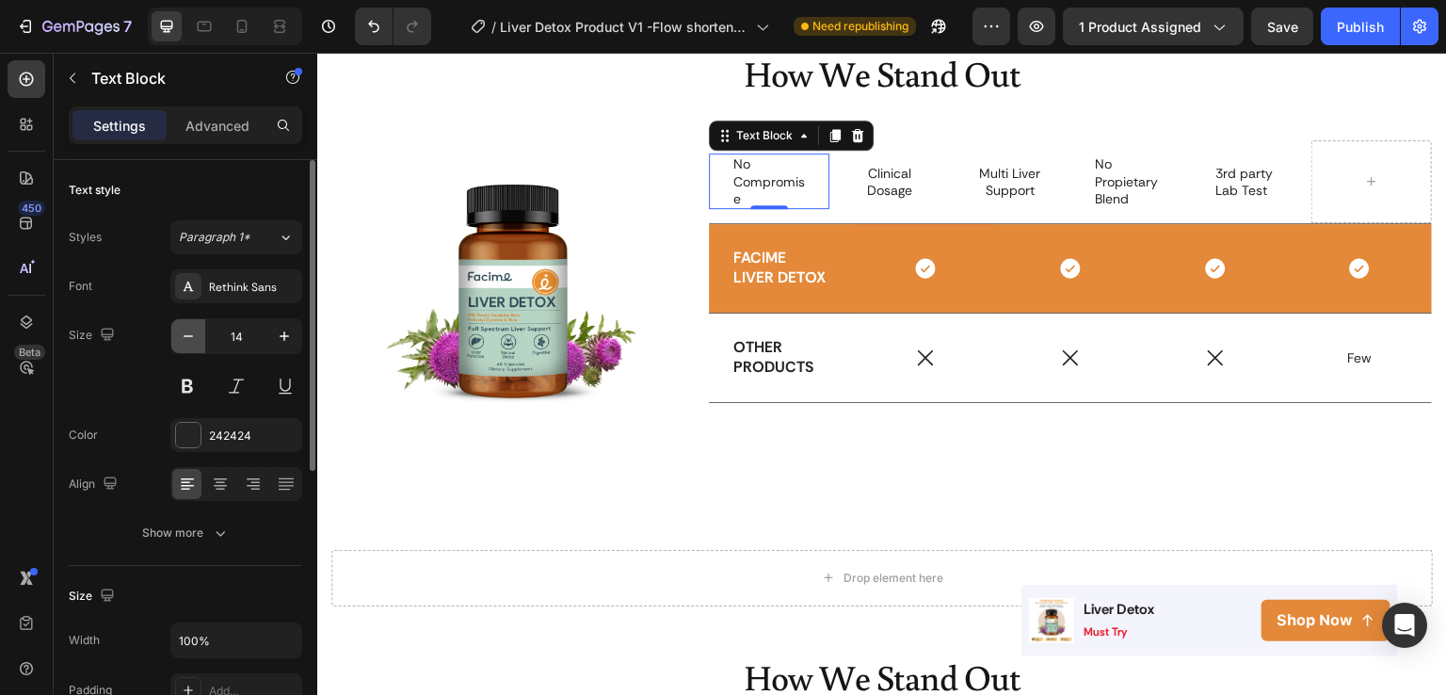
click at [196, 332] on icon "button" at bounding box center [188, 336] width 19 height 19
type input "11"
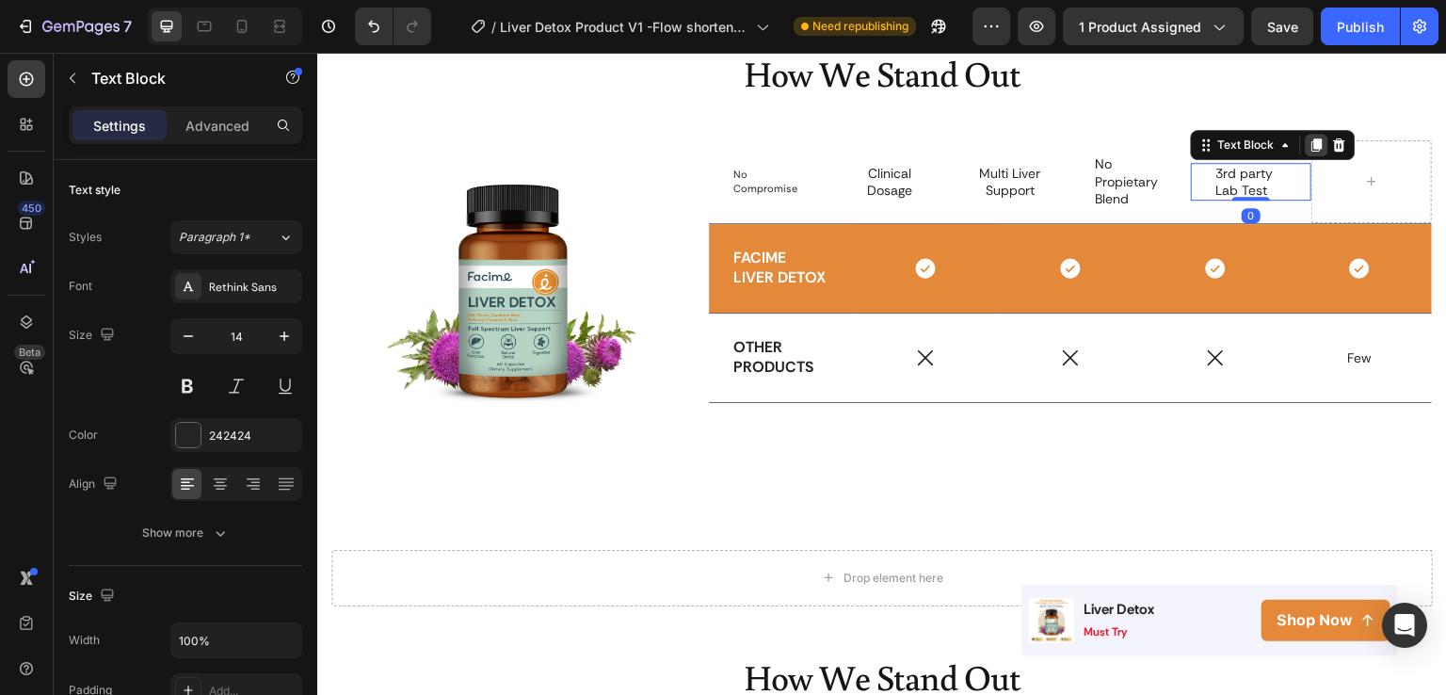
click at [1313, 144] on icon at bounding box center [1318, 144] width 10 height 13
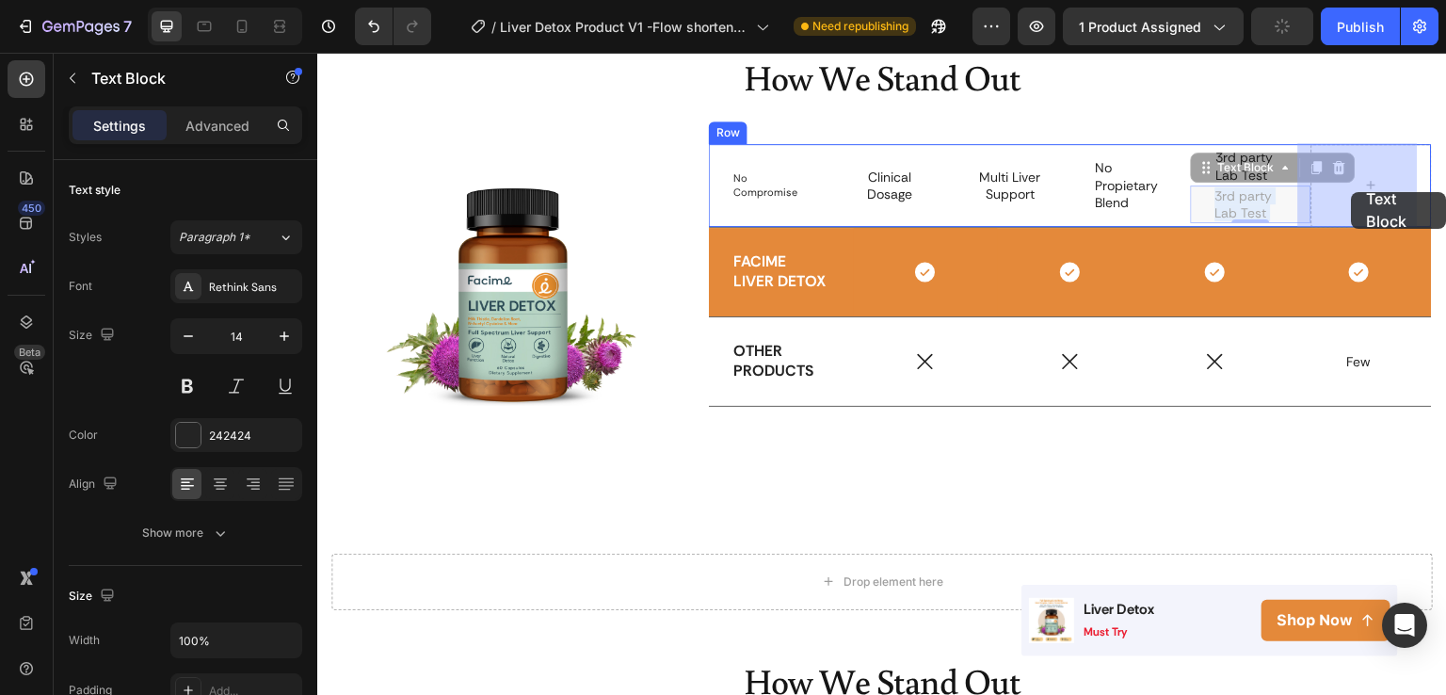
drag, startPoint x: 1239, startPoint y: 206, endPoint x: 1352, endPoint y: 192, distance: 113.9
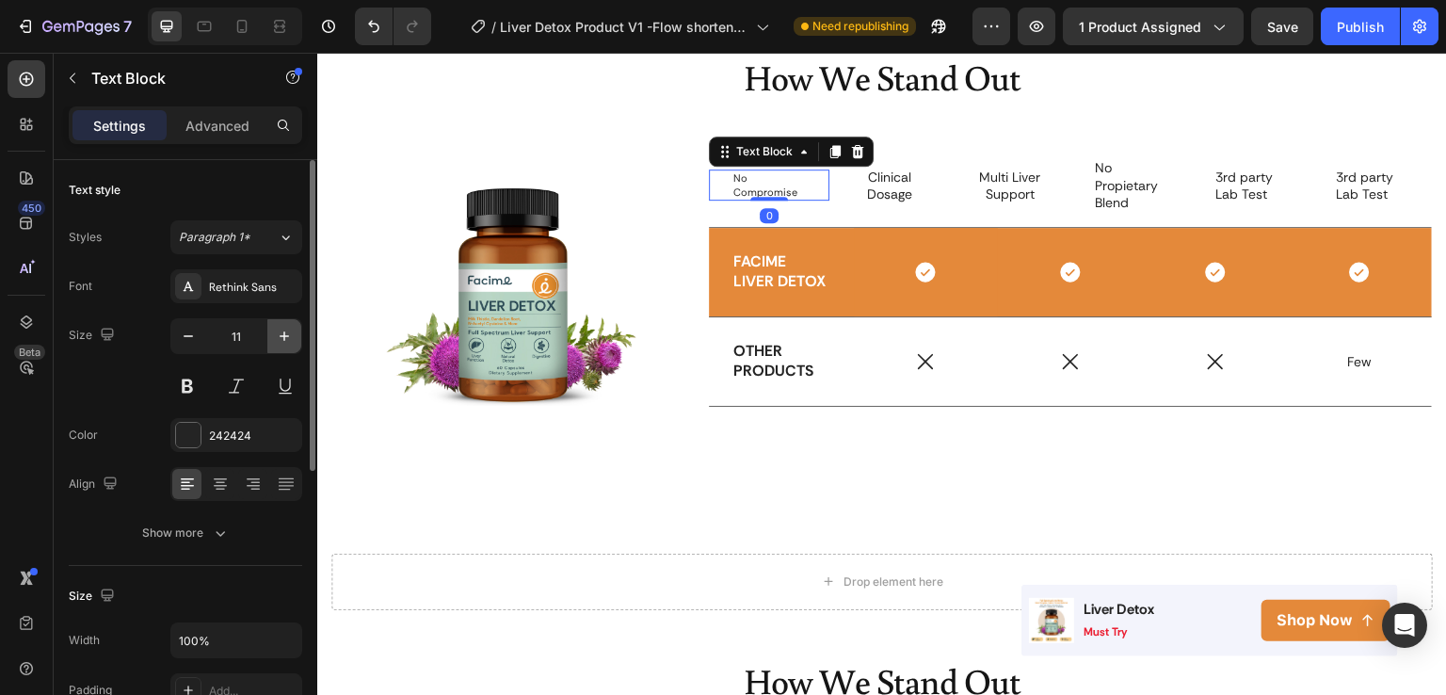
click at [291, 339] on icon "button" at bounding box center [284, 336] width 19 height 19
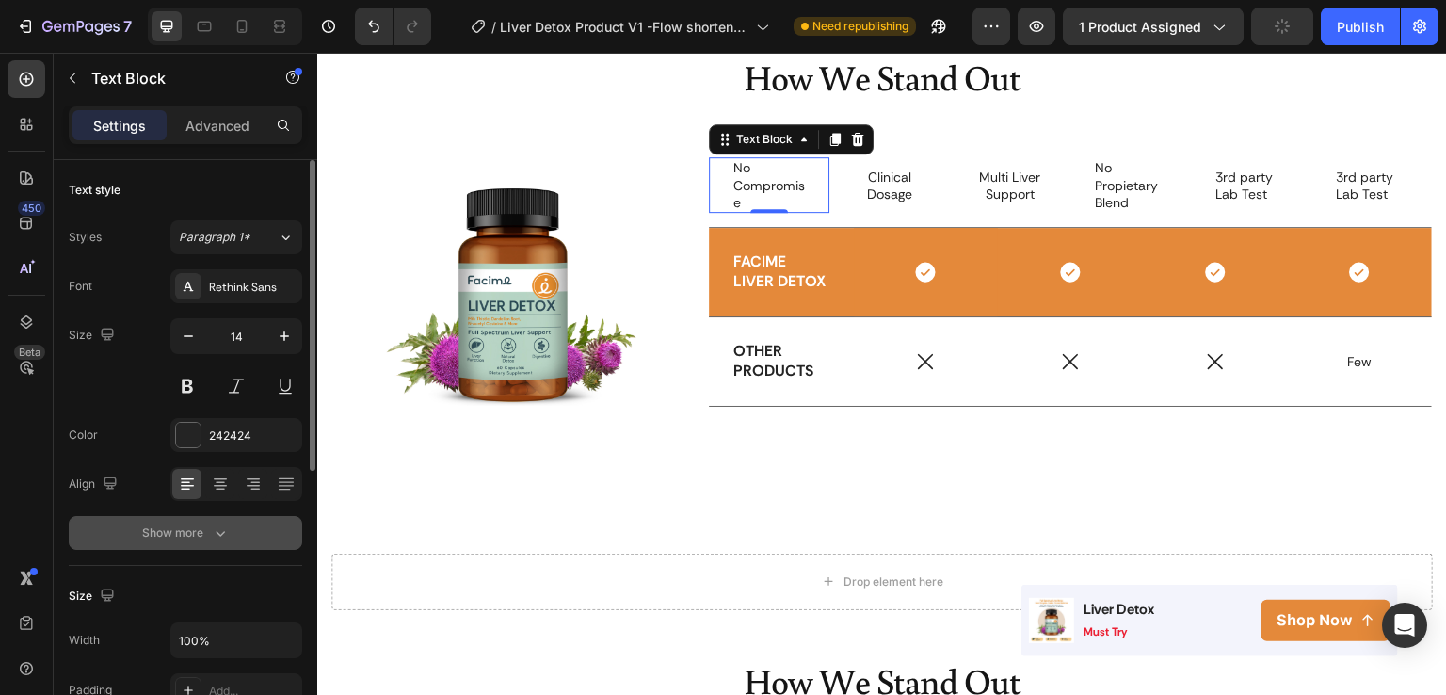
click at [208, 531] on div "Show more" at bounding box center [186, 533] width 88 height 19
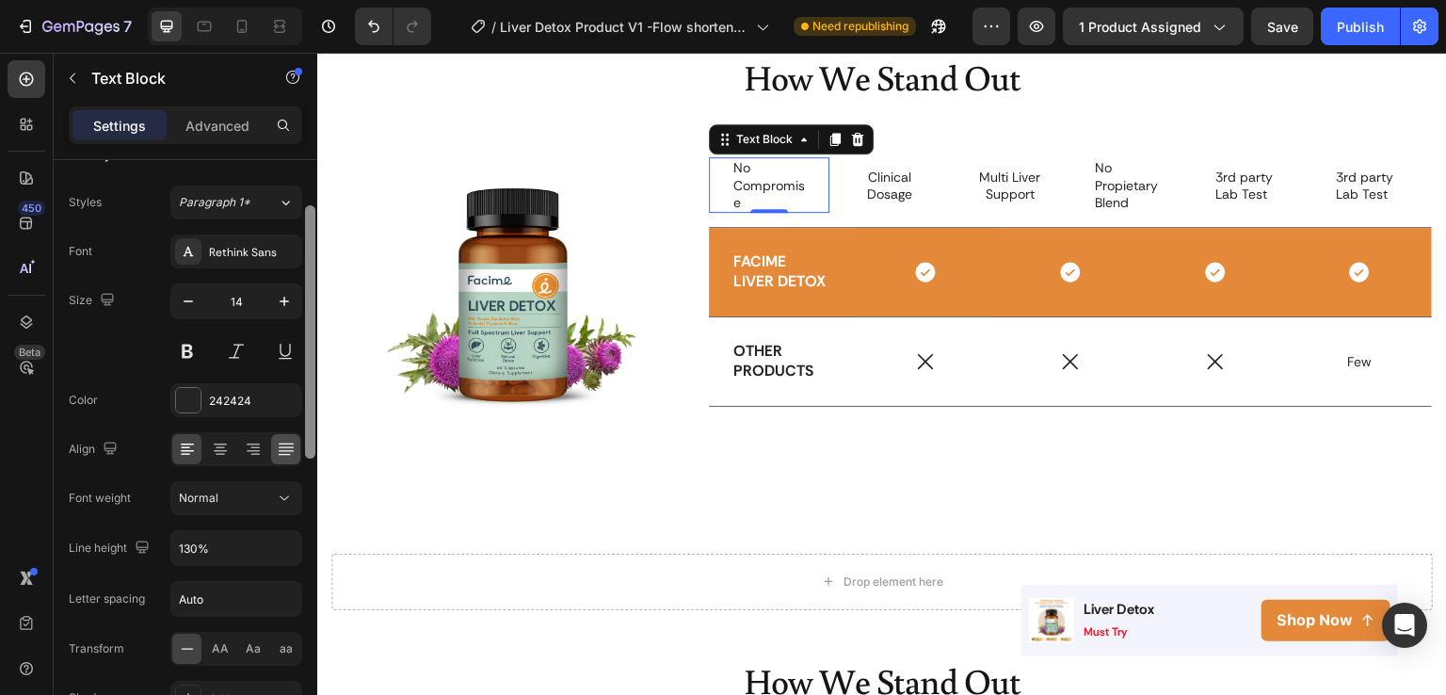
drag, startPoint x: 312, startPoint y: 434, endPoint x: 284, endPoint y: 446, distance: 29.9
click at [284, 446] on div "Text style Styles Paragraph 1* Font Rethink Sans Size 14 Color 242424 Align Fon…" at bounding box center [186, 454] width 264 height 589
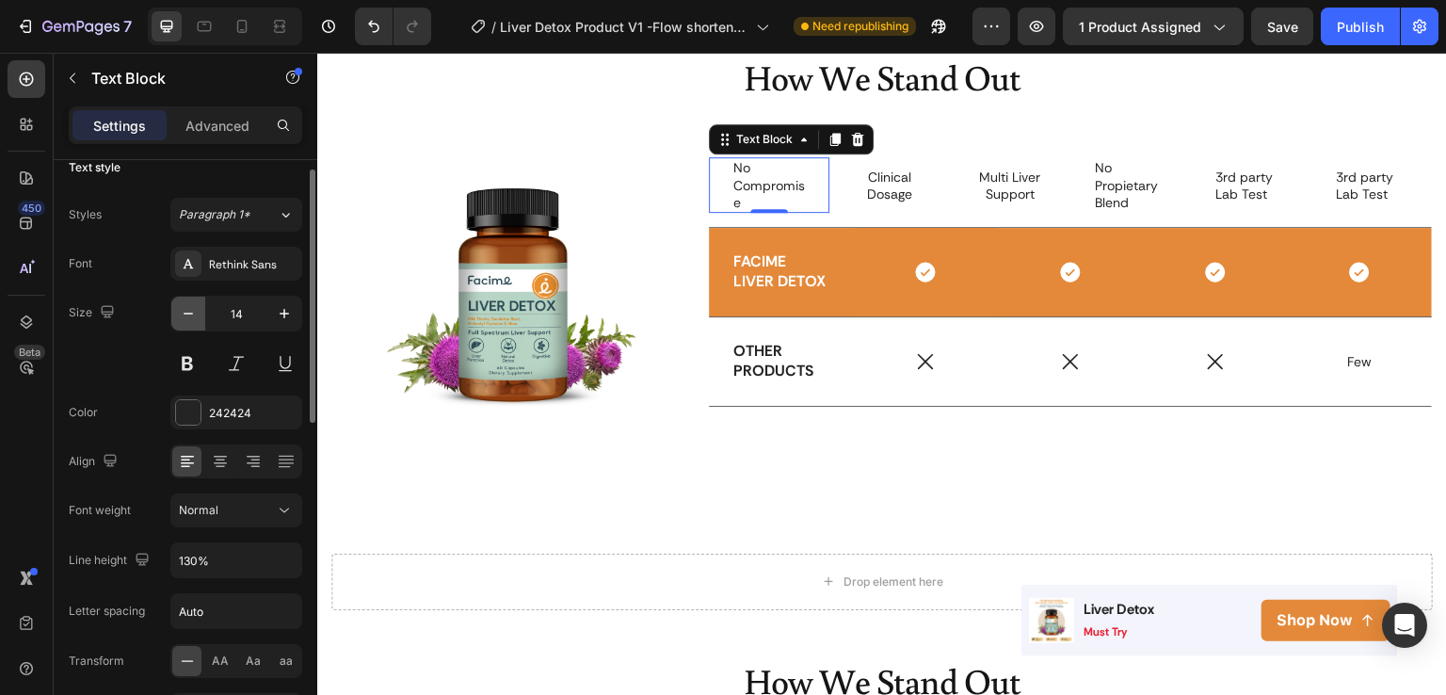
click at [190, 326] on button "button" at bounding box center [188, 314] width 34 height 34
type input "12"
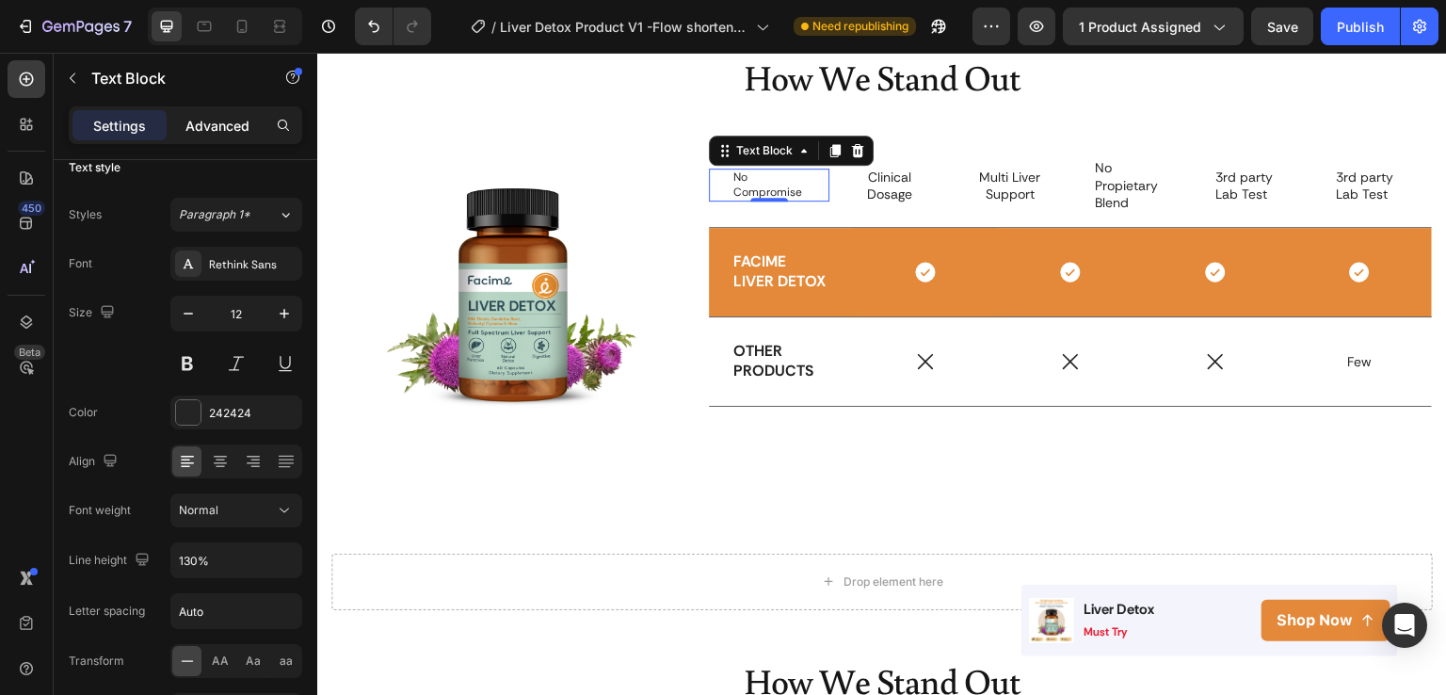
click at [201, 122] on p "Advanced" at bounding box center [217, 126] width 64 height 20
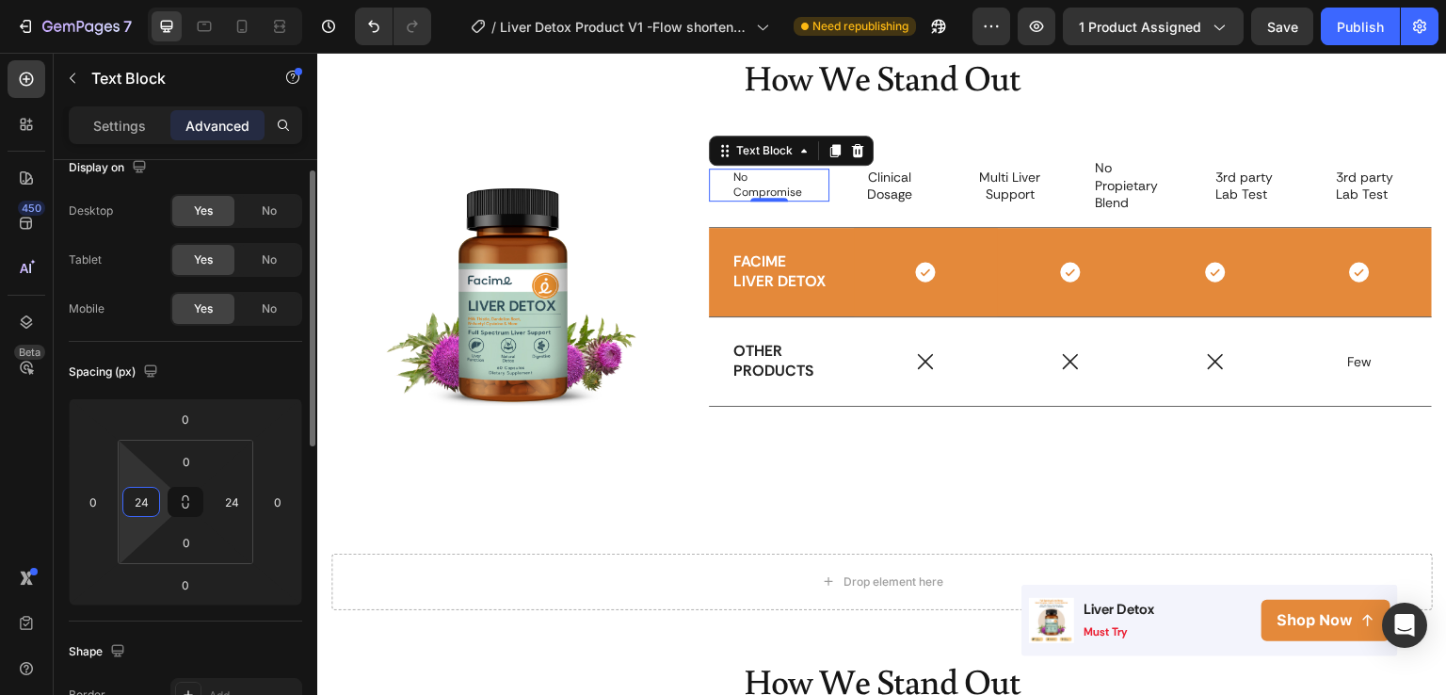
click at [147, 497] on input "24" at bounding box center [141, 502] width 28 height 28
type input "0"
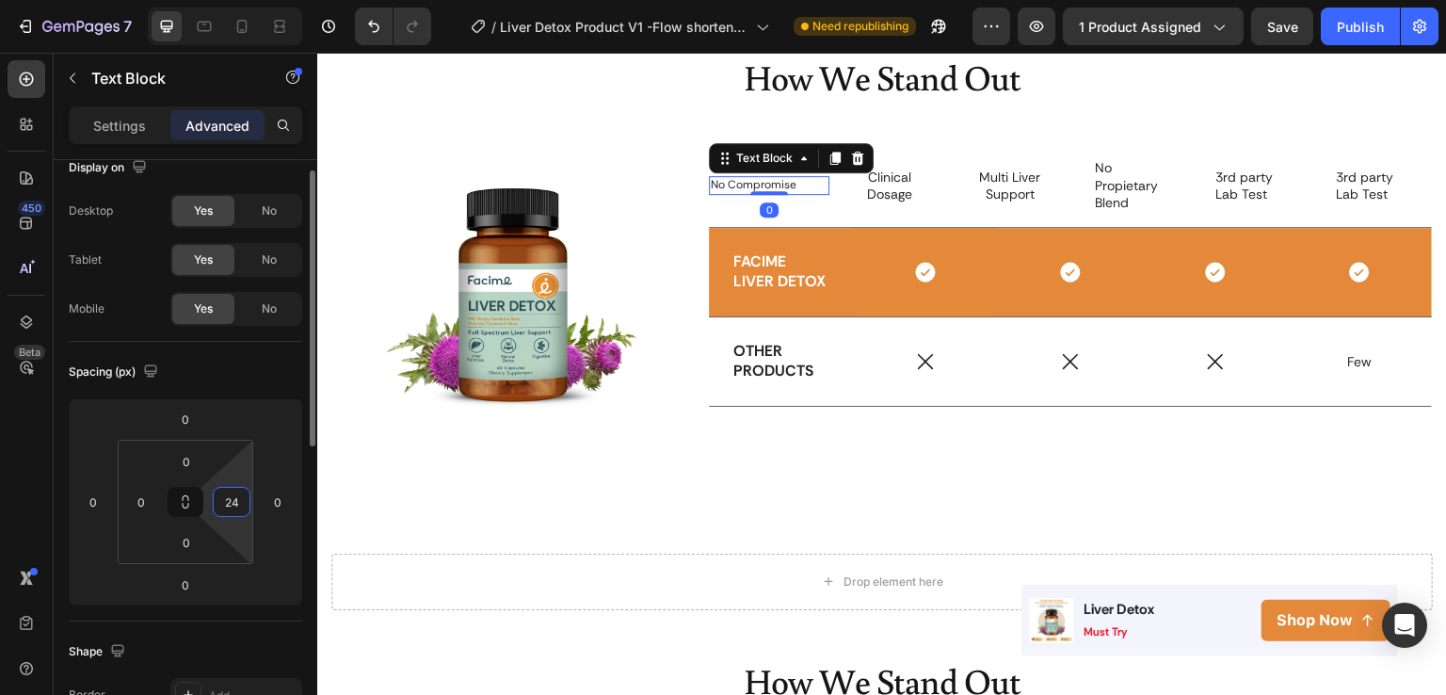
click at [218, 500] on input "24" at bounding box center [232, 502] width 28 height 28
type input "0"
click at [105, 121] on p "Settings" at bounding box center [119, 126] width 53 height 20
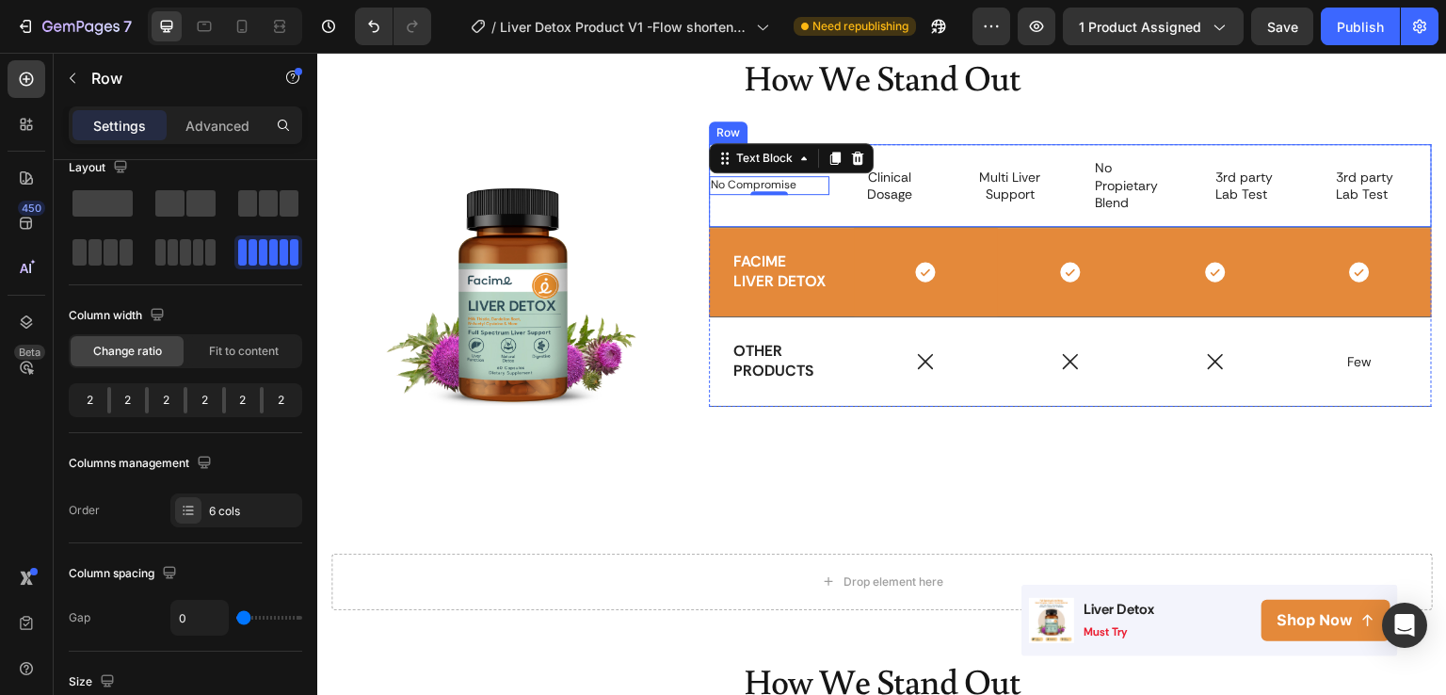
click at [797, 202] on div "No Compromise Text Block 0" at bounding box center [769, 185] width 121 height 83
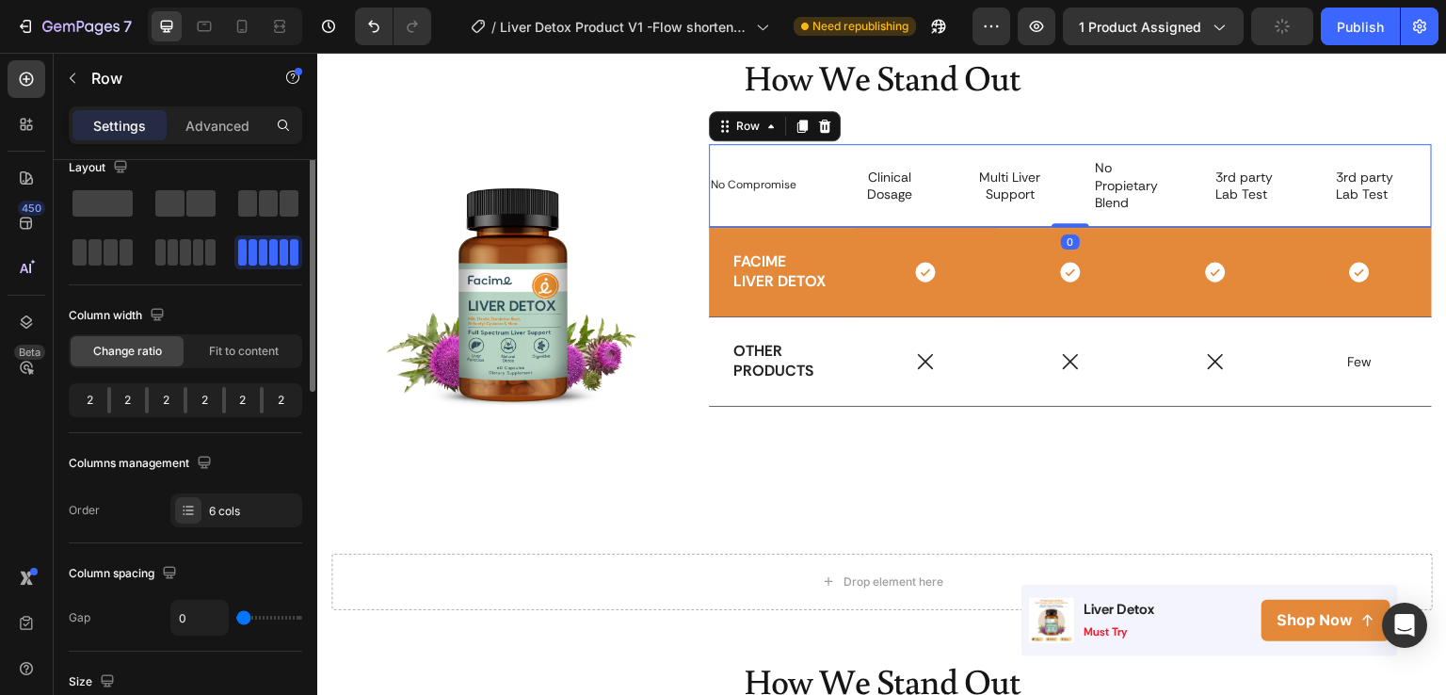
scroll to position [0, 0]
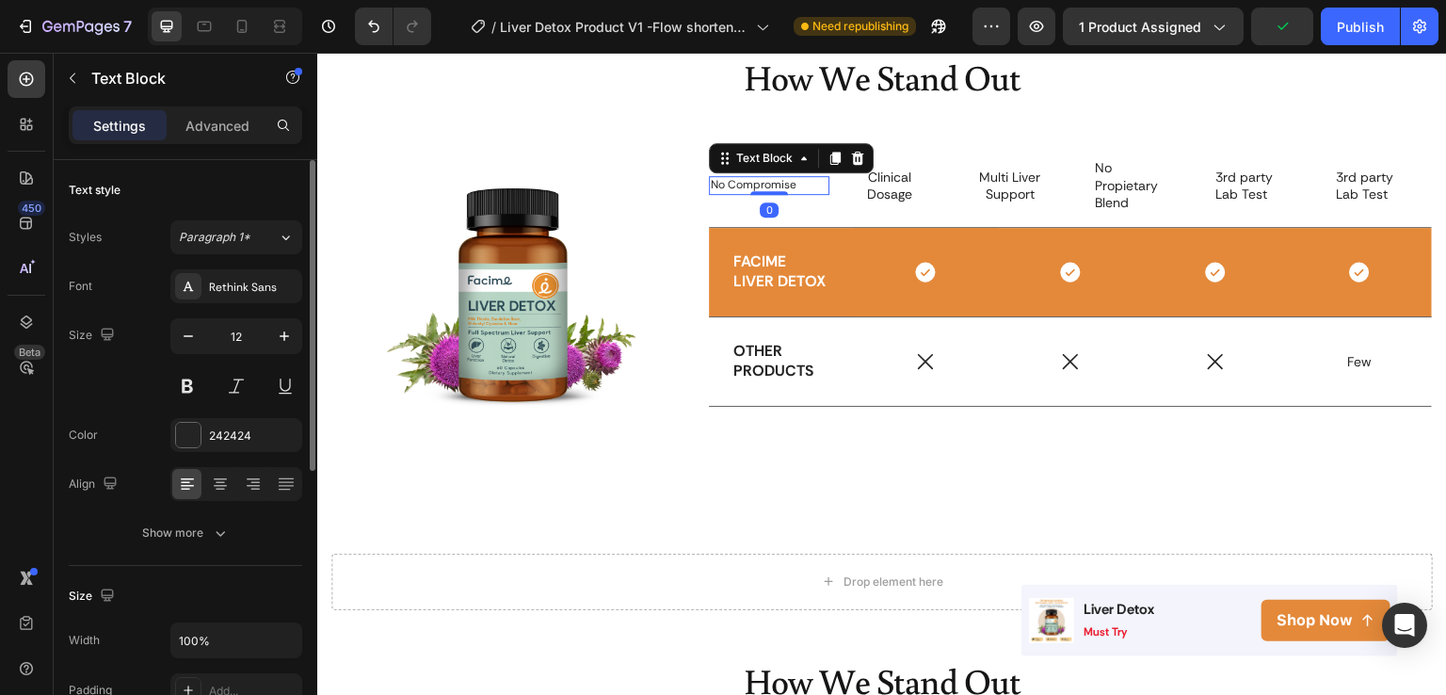
click at [791, 192] on div "No Compromise" at bounding box center [769, 185] width 121 height 19
click at [282, 339] on icon "button" at bounding box center [284, 336] width 19 height 19
type input "14"
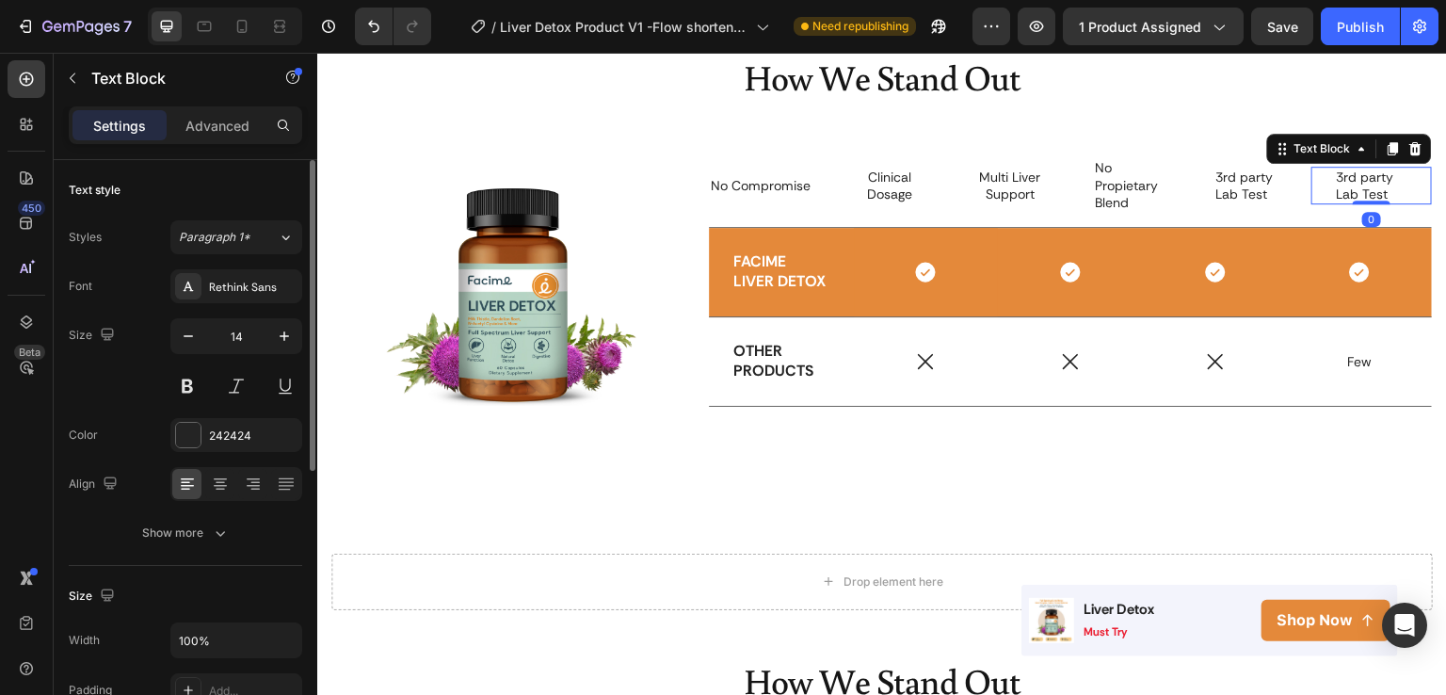
click at [1358, 185] on span "3rd party Lab Test" at bounding box center [1364, 186] width 57 height 34
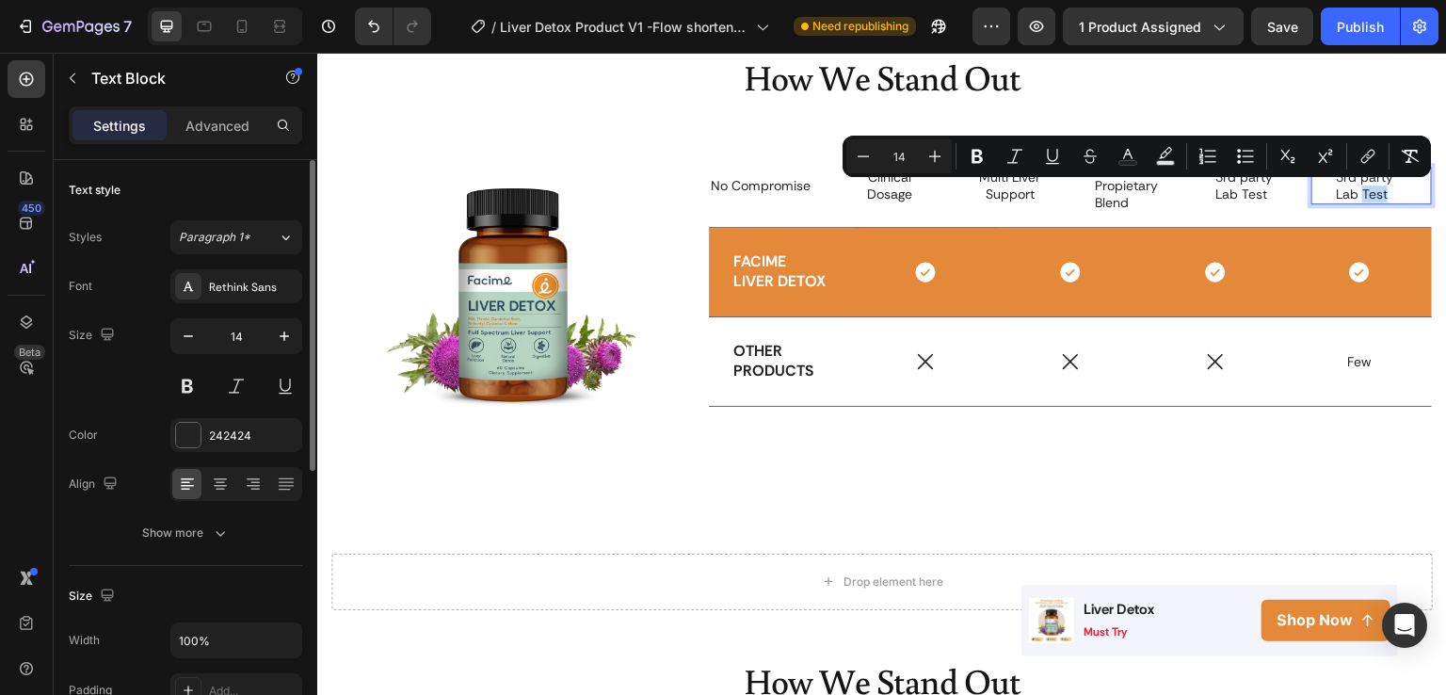
click at [1380, 193] on p "3rd party Lab Test" at bounding box center [1372, 186] width 72 height 34
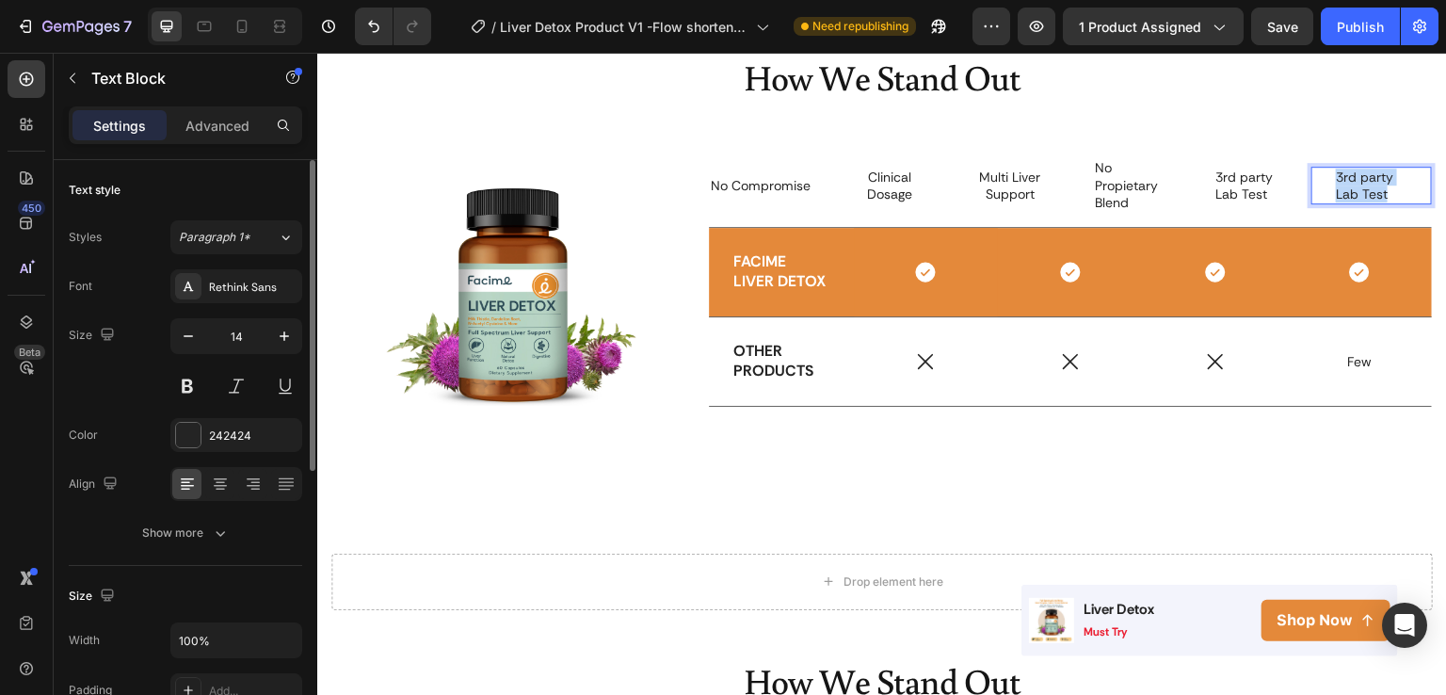
drag, startPoint x: 1380, startPoint y: 193, endPoint x: 1322, endPoint y: 182, distance: 59.5
click at [1334, 182] on div "3rd party Lab Test" at bounding box center [1371, 186] width 75 height 38
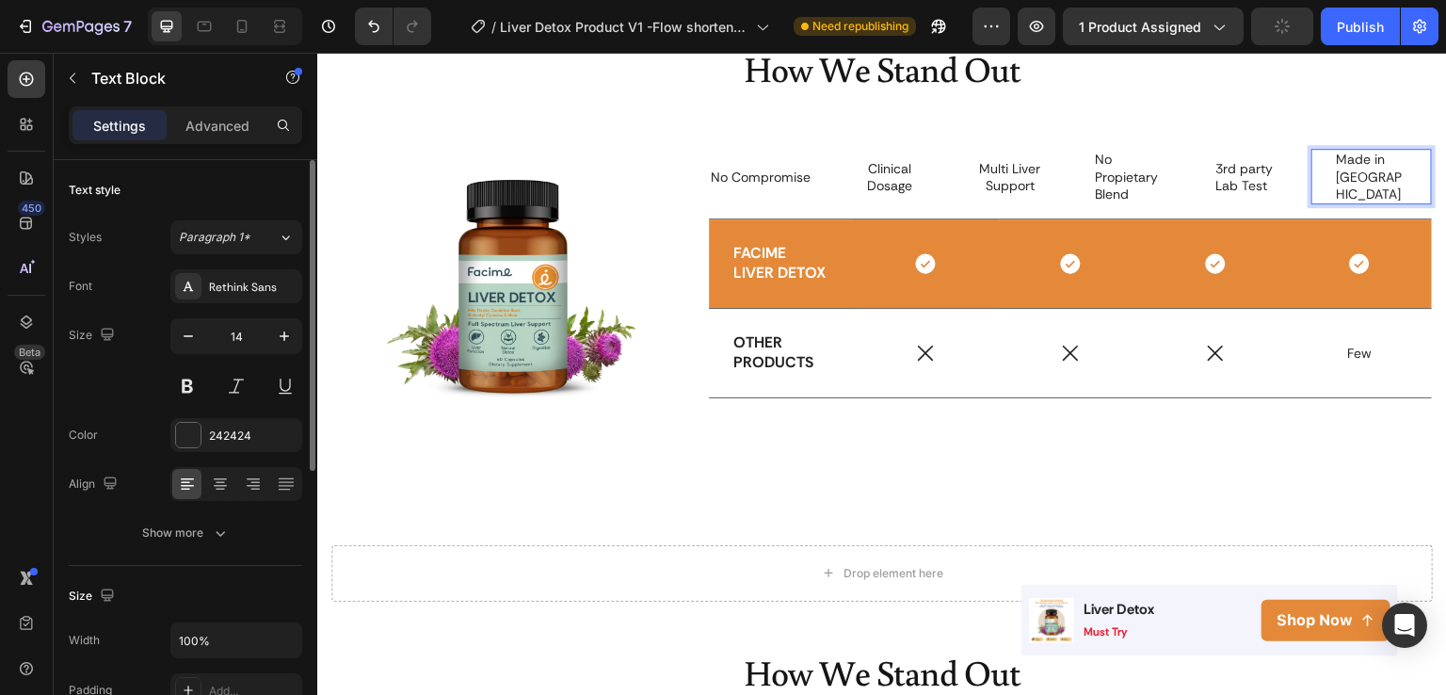
scroll to position [3143, 0]
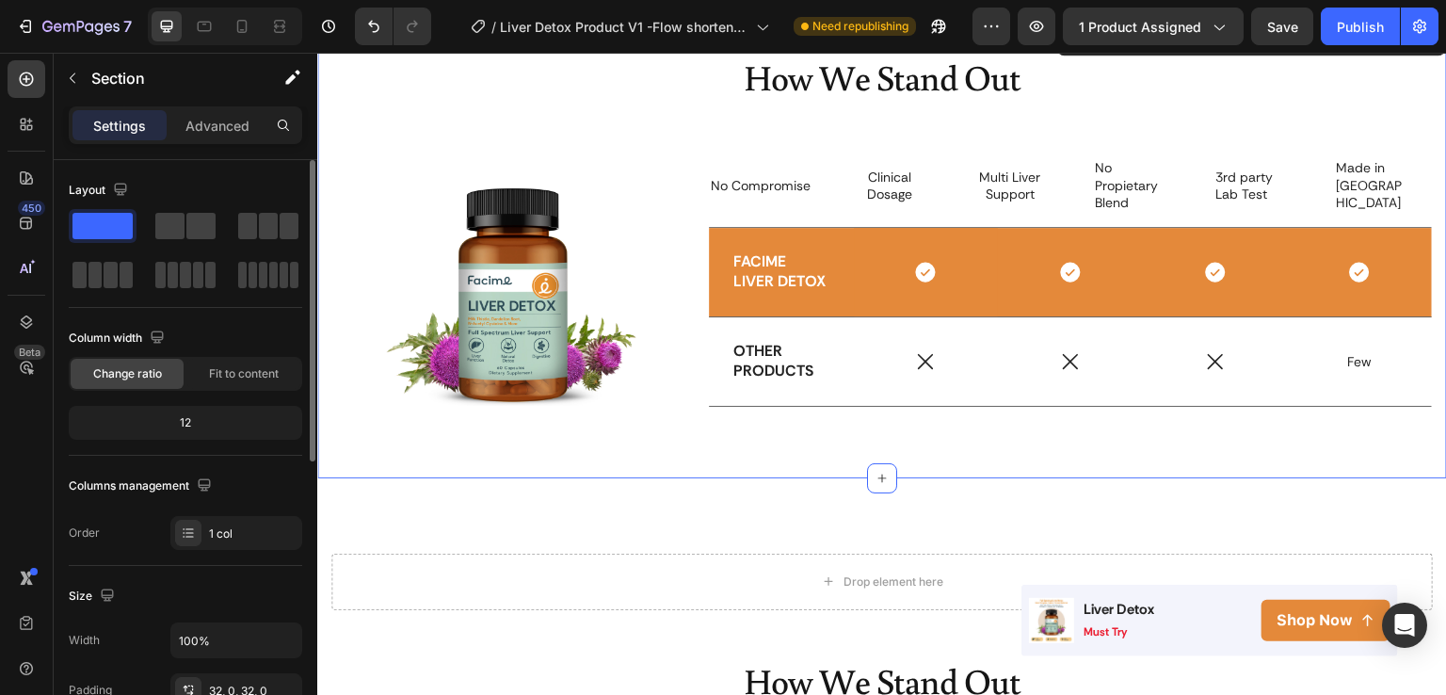
click at [1172, 405] on div "No Compromise Text Block Clinical Dosage Text Block Row Multi Liver Support Tex…" at bounding box center [1070, 288] width 723 height 289
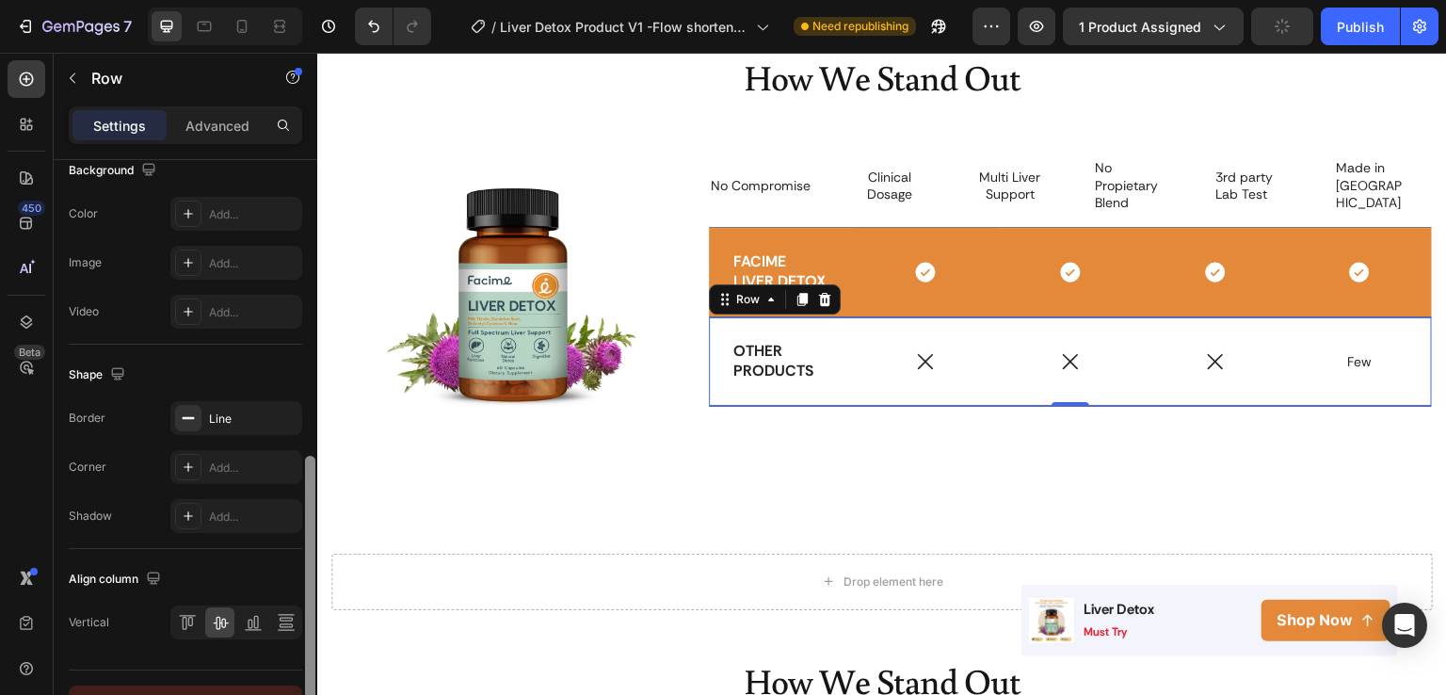
drag, startPoint x: 309, startPoint y: 367, endPoint x: 289, endPoint y: 693, distance: 326.4
click at [289, 693] on div "Layout Column width Change ratio Fit to content 2.4 2.4 2.4 2.4 2.4 Columns man…" at bounding box center [186, 454] width 264 height 589
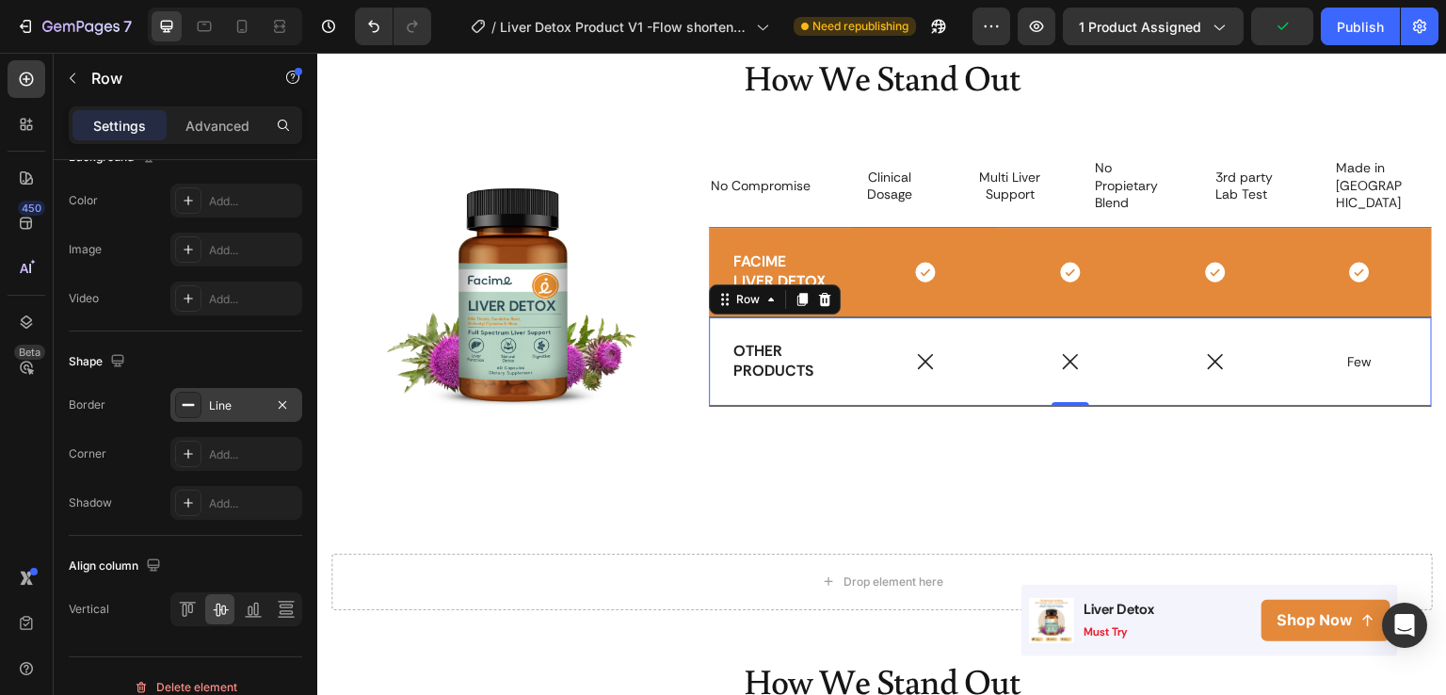
click at [218, 415] on div "Line" at bounding box center [236, 405] width 132 height 34
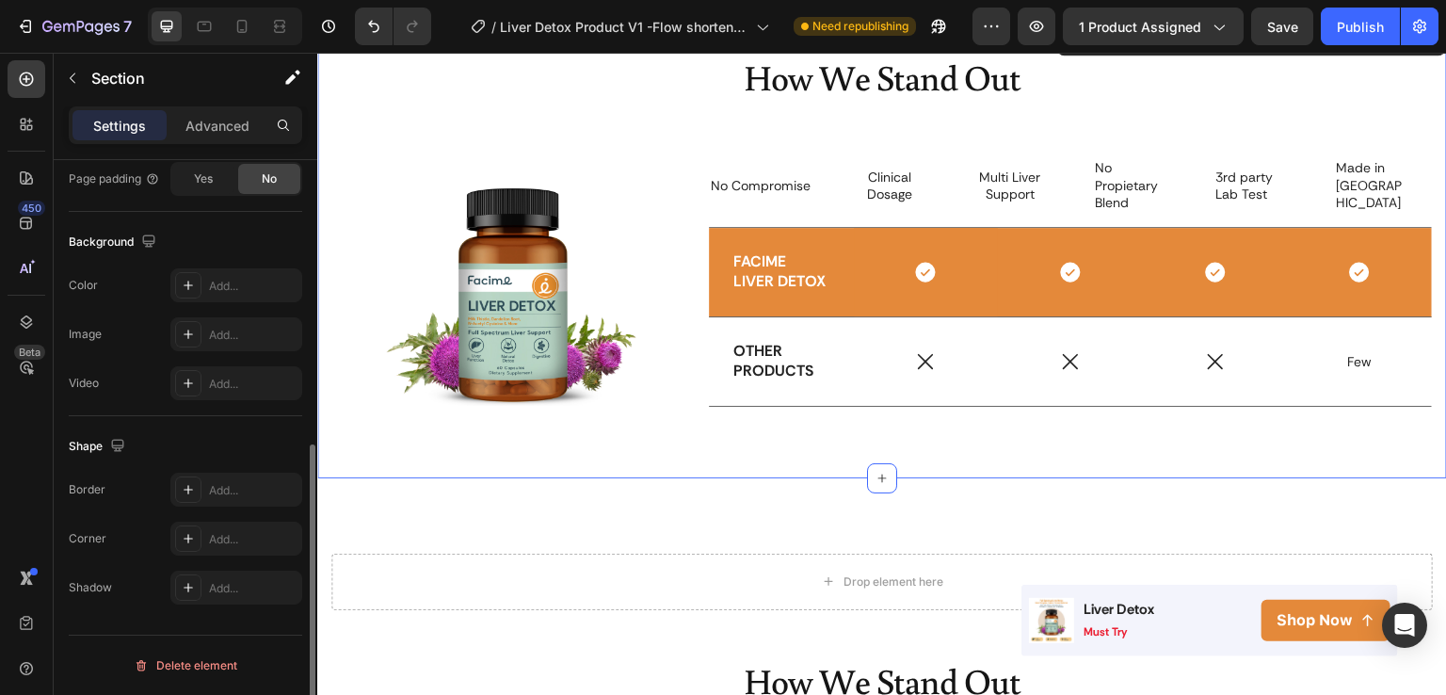
scroll to position [0, 0]
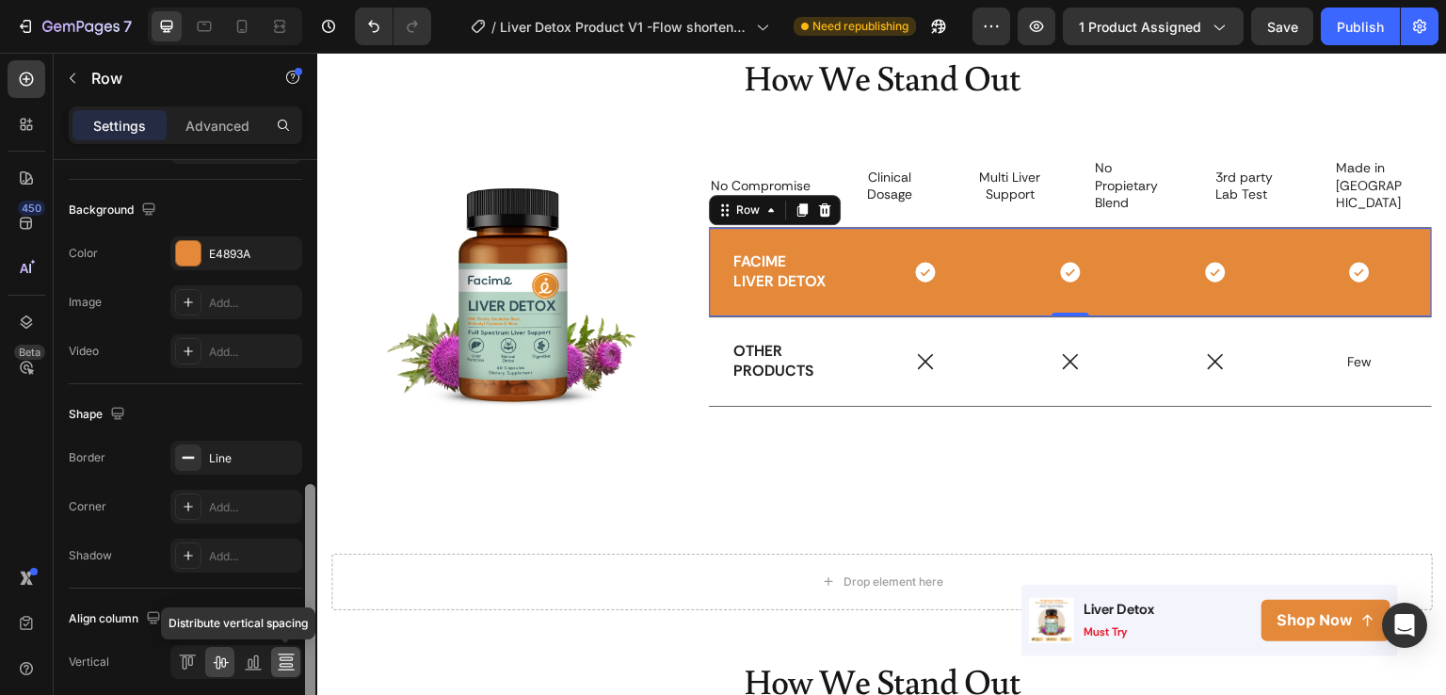
drag, startPoint x: 315, startPoint y: 335, endPoint x: 286, endPoint y: 649, distance: 314.8
click at [286, 649] on div "Layout Column width Change ratio Fit to content 2.4 2.4 2.4 2.4 2.4 Columns man…" at bounding box center [186, 454] width 264 height 589
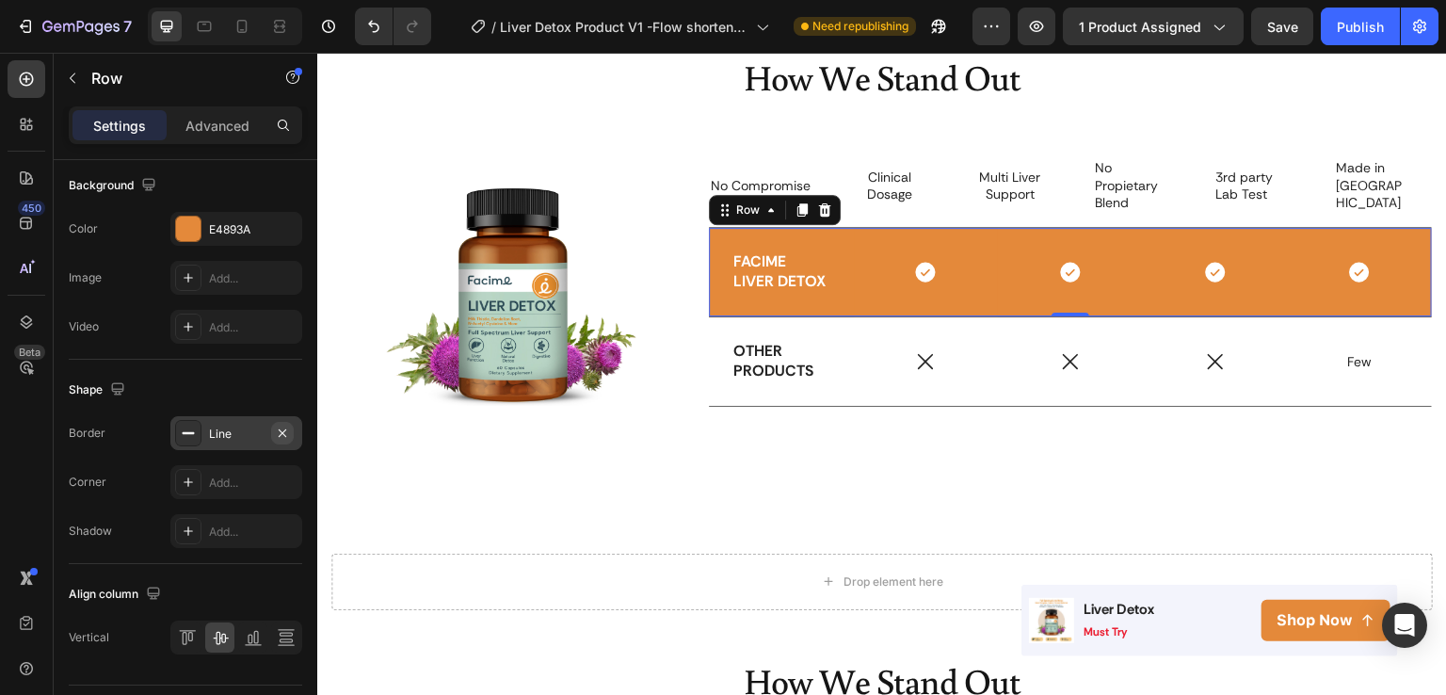
click at [285, 426] on icon "button" at bounding box center [282, 433] width 15 height 15
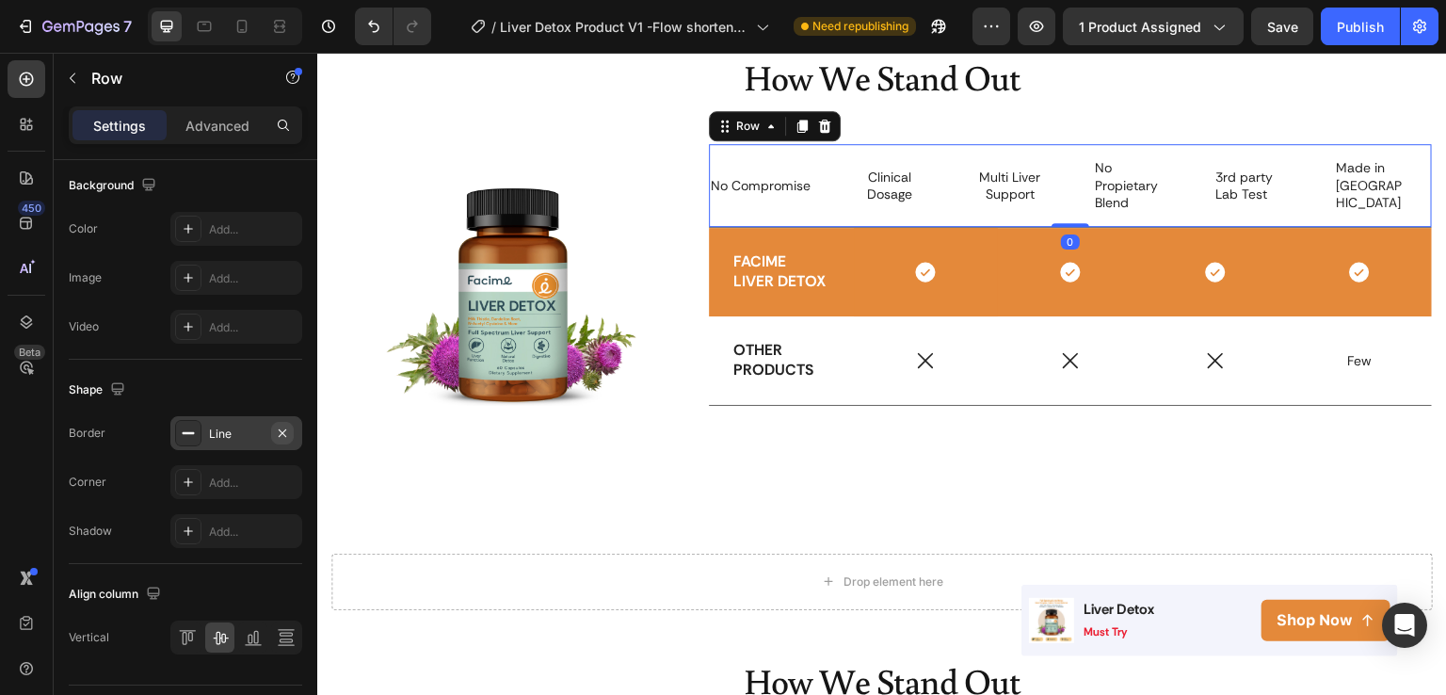
click at [294, 429] on button "button" at bounding box center [282, 433] width 23 height 23
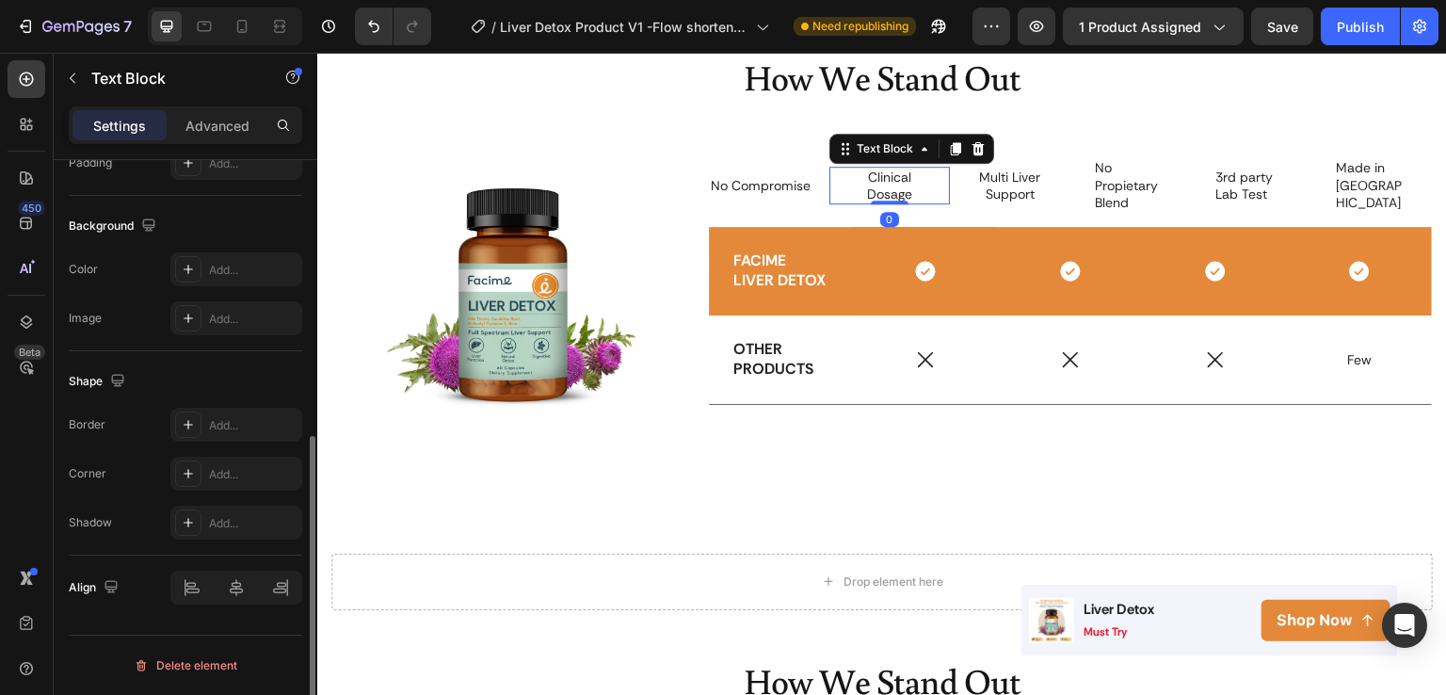
click at [928, 179] on div "Clinical Dosage Text Block 0" at bounding box center [890, 186] width 121 height 38
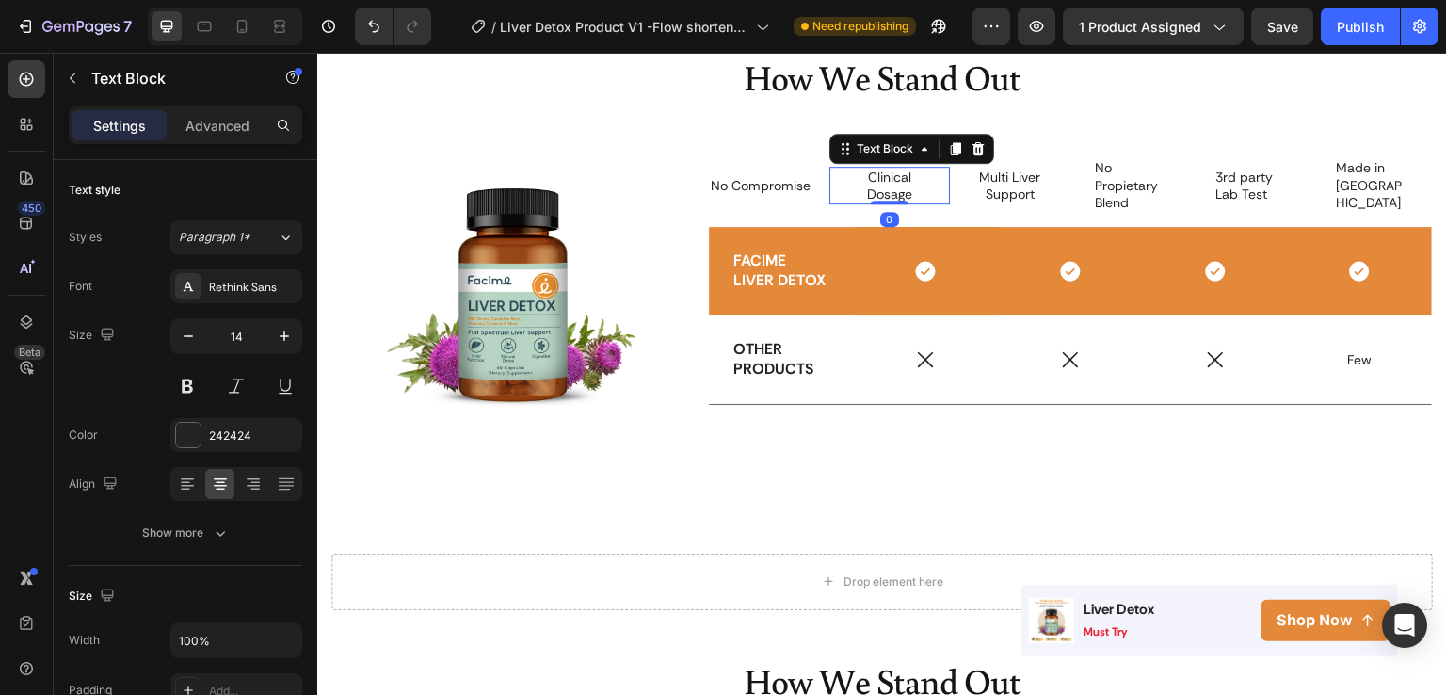
click at [868, 186] on p "Dosage" at bounding box center [890, 193] width 72 height 17
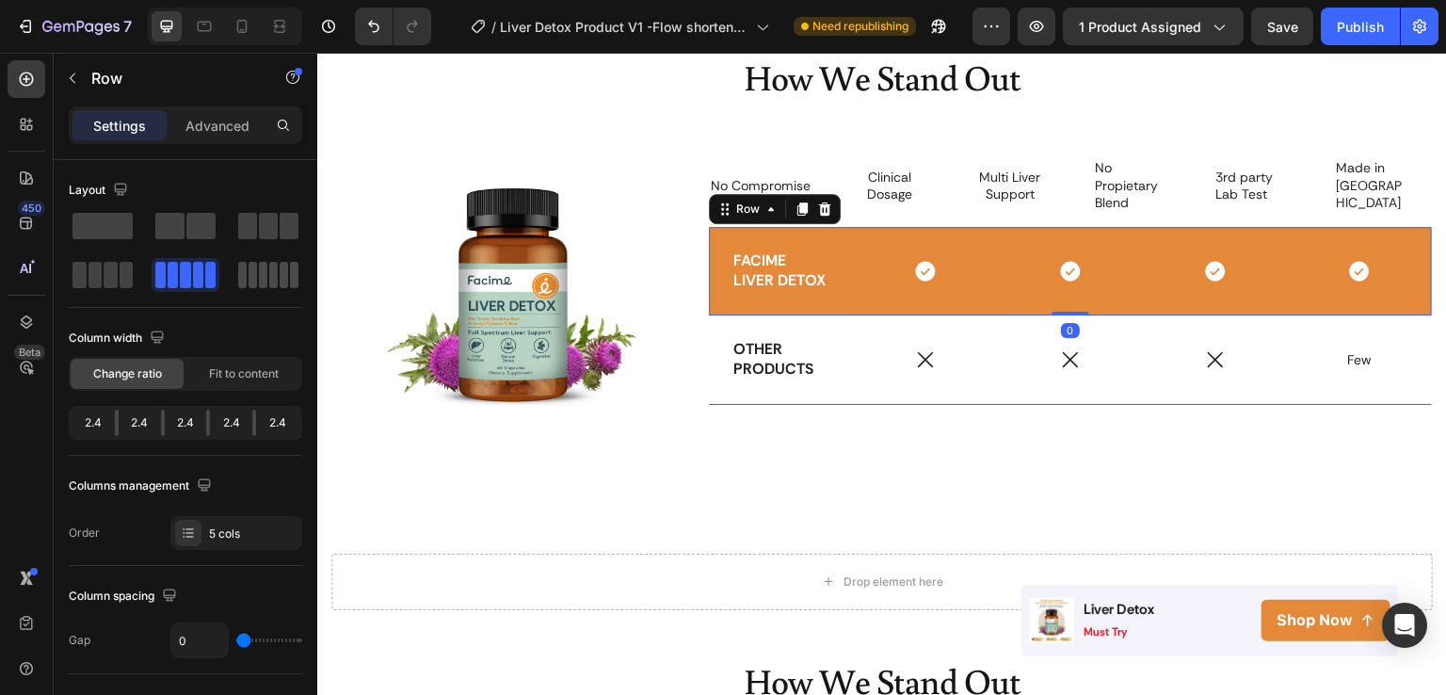
click at [280, 268] on span at bounding box center [284, 275] width 8 height 26
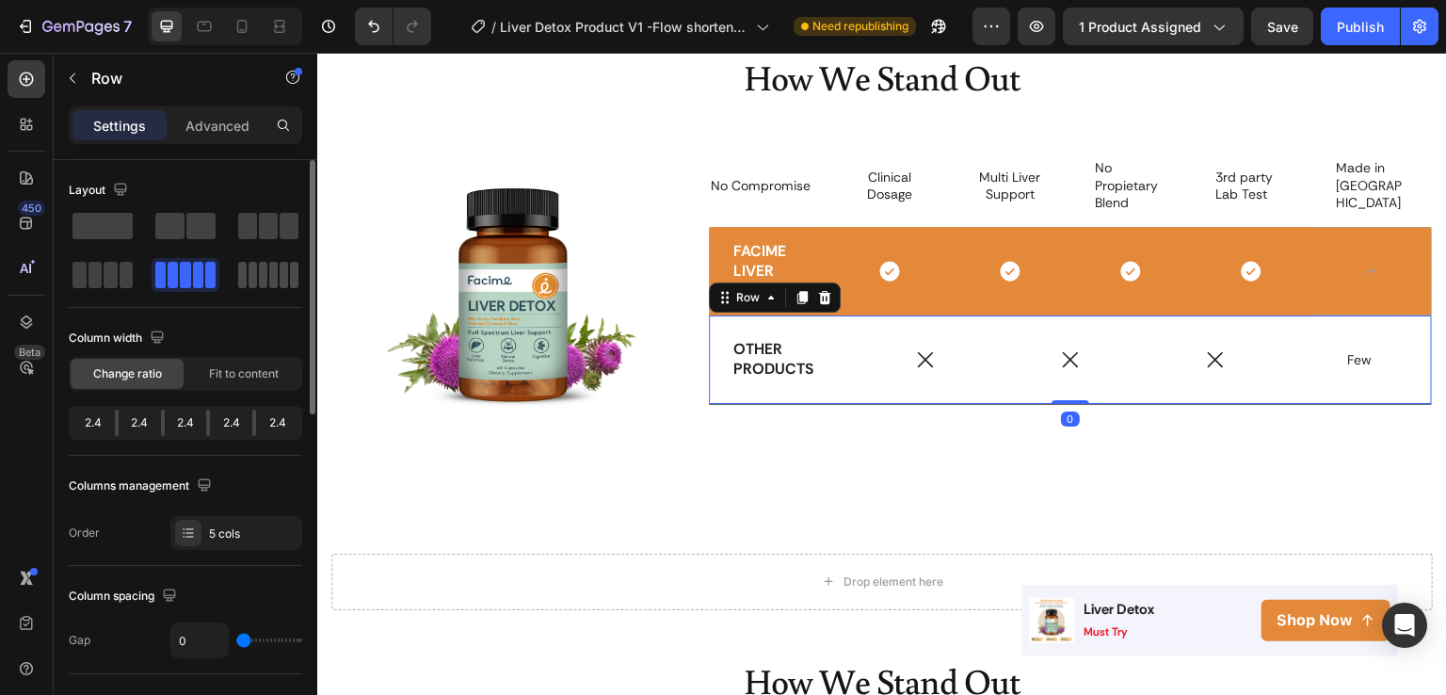
click at [257, 283] on div at bounding box center [268, 275] width 60 height 26
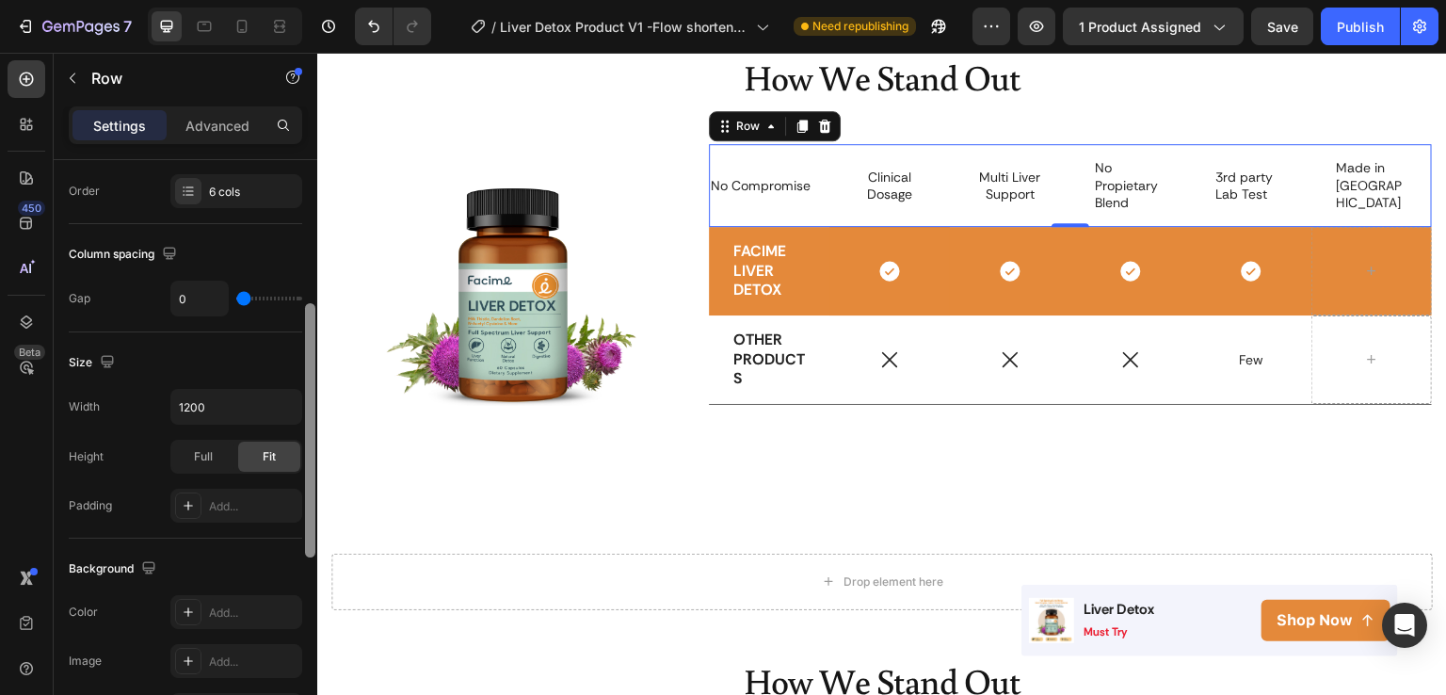
scroll to position [339, 0]
drag, startPoint x: 311, startPoint y: 234, endPoint x: 307, endPoint y: 381, distance: 146.9
click at [307, 381] on div at bounding box center [310, 433] width 10 height 254
click at [242, 393] on input "1200" at bounding box center [236, 410] width 130 height 34
click at [280, 408] on icon "button" at bounding box center [284, 409] width 19 height 19
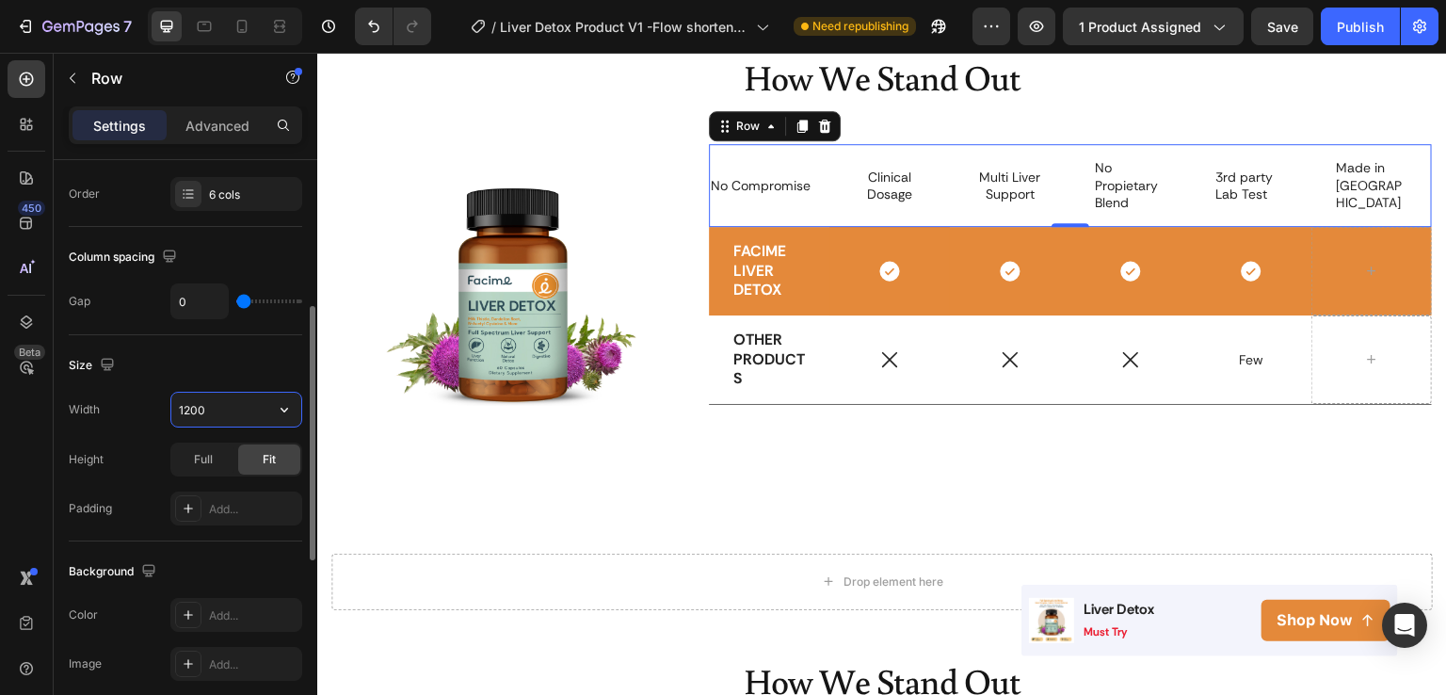
click at [193, 403] on input "1200" at bounding box center [236, 410] width 130 height 34
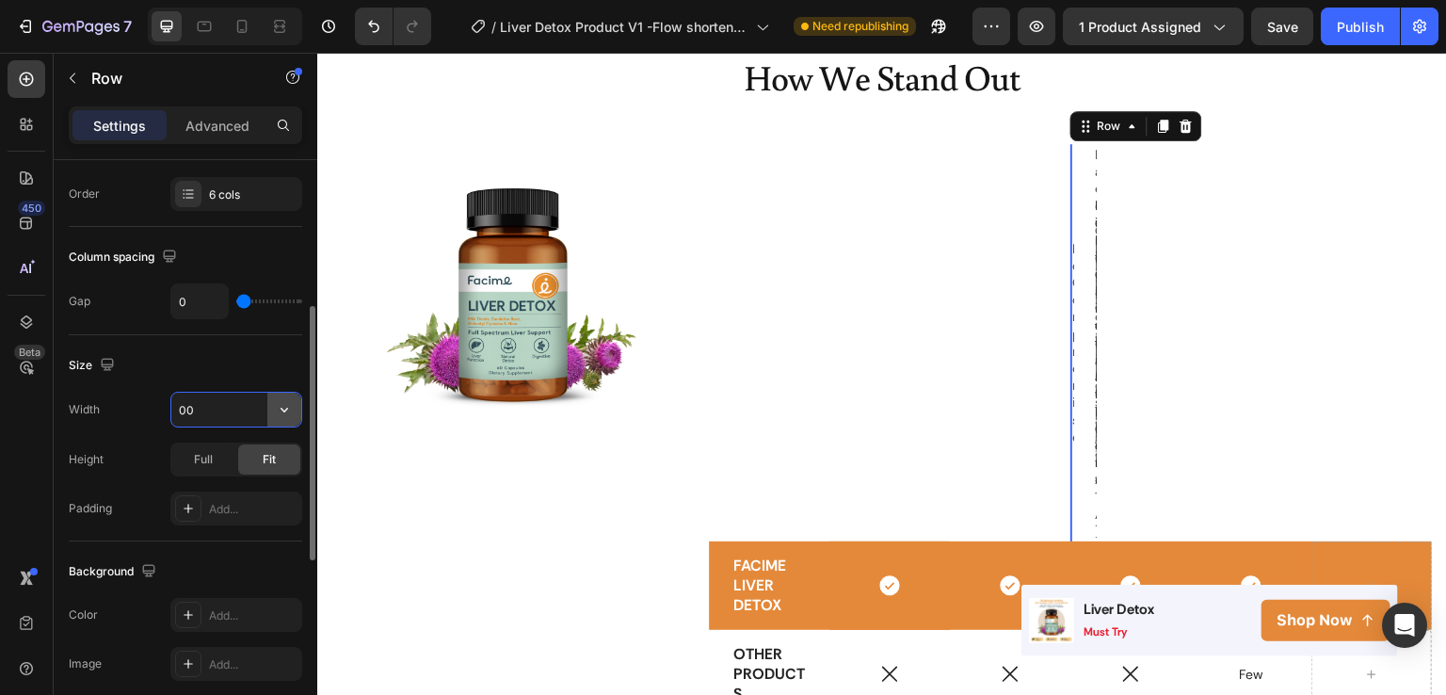
click at [281, 408] on icon "button" at bounding box center [285, 410] width 8 height 5
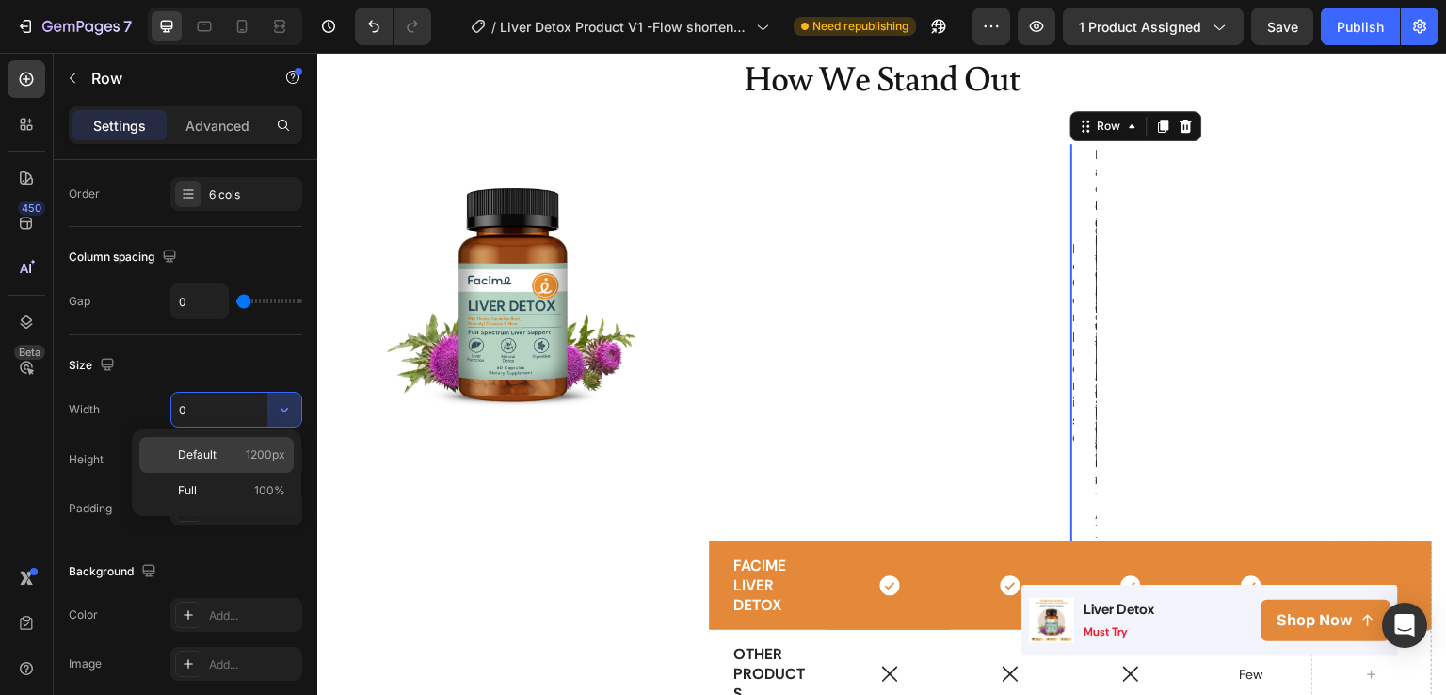
click at [225, 453] on p "Default 1200px" at bounding box center [231, 454] width 107 height 17
type input "1200"
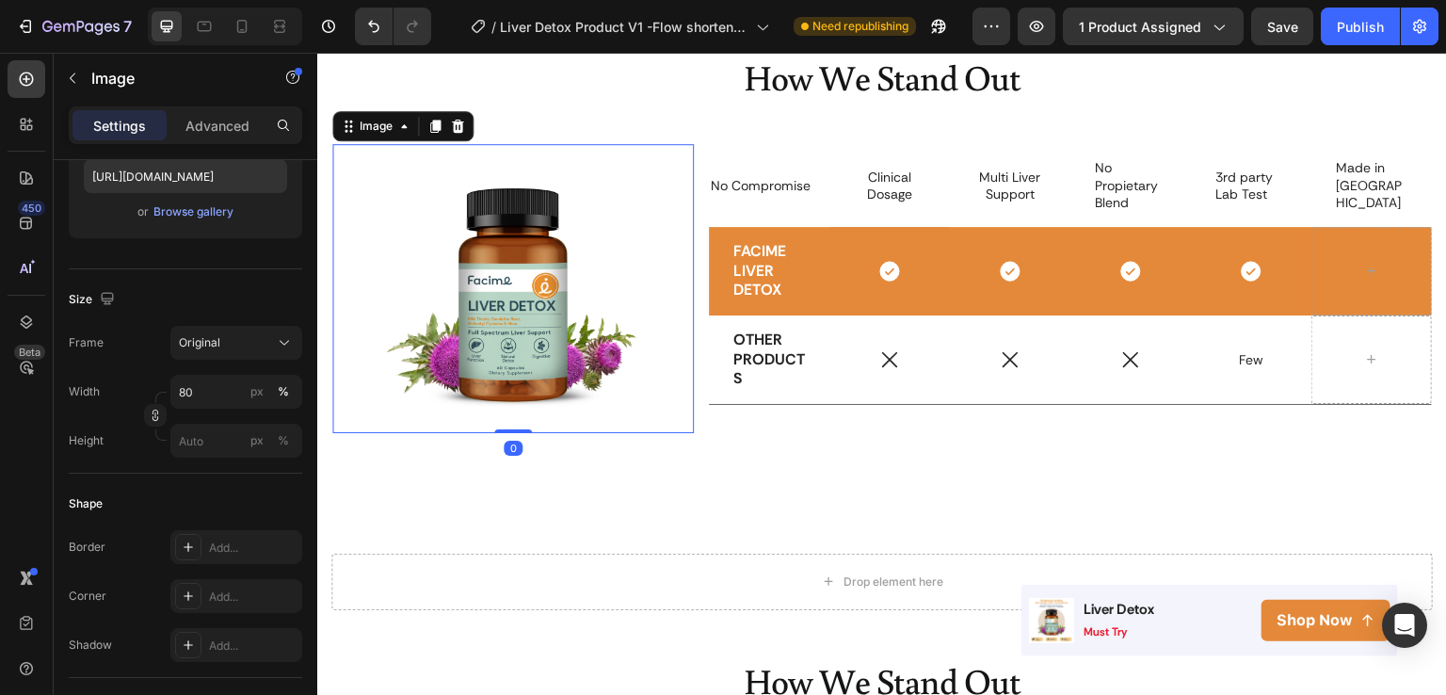
scroll to position [0, 0]
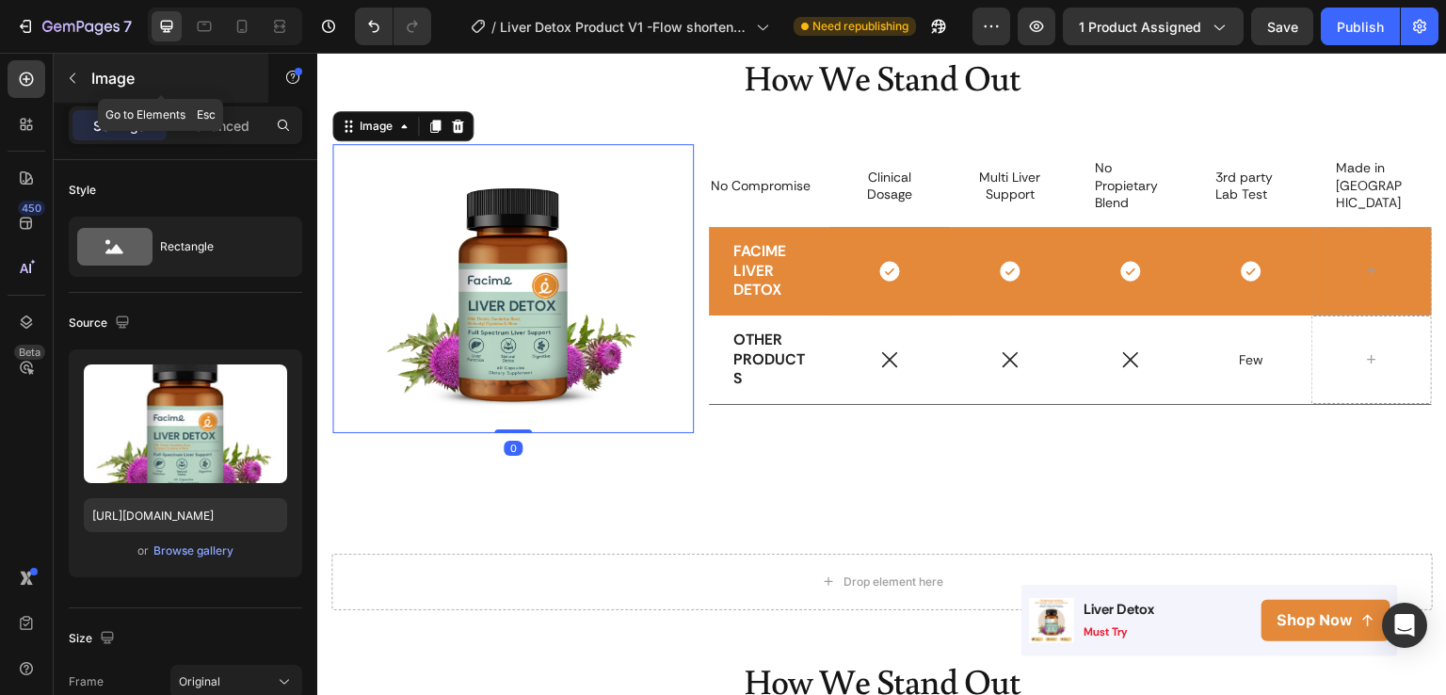
click at [75, 87] on button "button" at bounding box center [72, 78] width 30 height 30
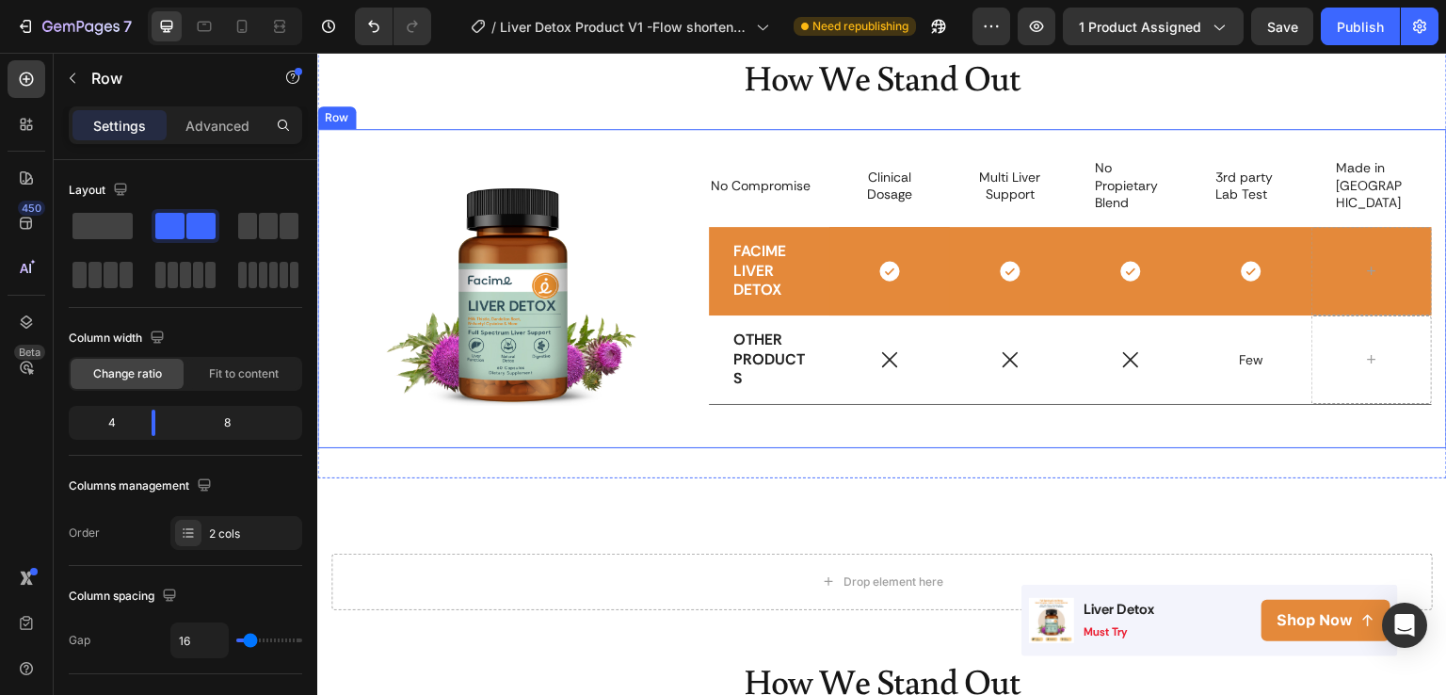
click at [698, 412] on div "Image No Compromise Text Block Clinical Dosage Text Block Row Multi Liver Suppo…" at bounding box center [882, 288] width 1130 height 319
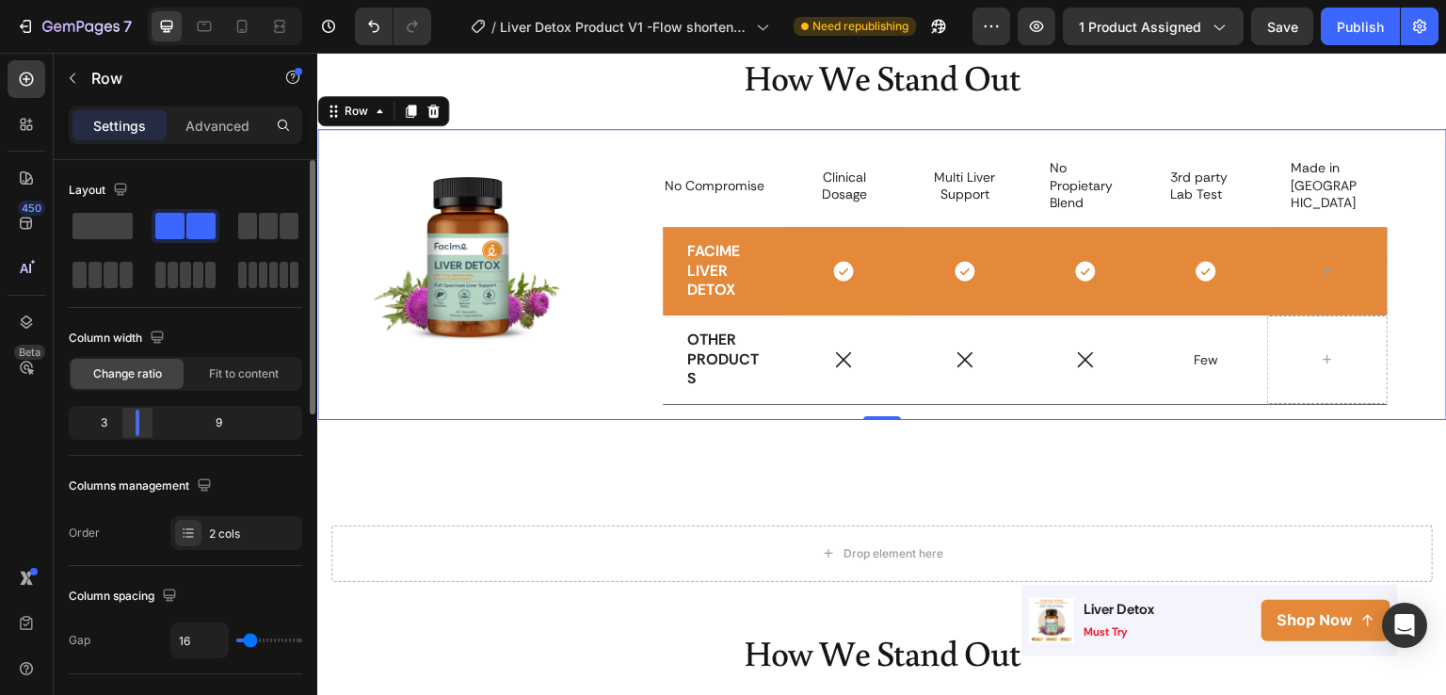
drag, startPoint x: 150, startPoint y: 426, endPoint x: 127, endPoint y: 427, distance: 22.7
click at [127, 0] on body "7 Version history / Liver Detox Product V1 -Flow shorten - cải [PERSON_NAME] li…" at bounding box center [723, 0] width 1446 height 0
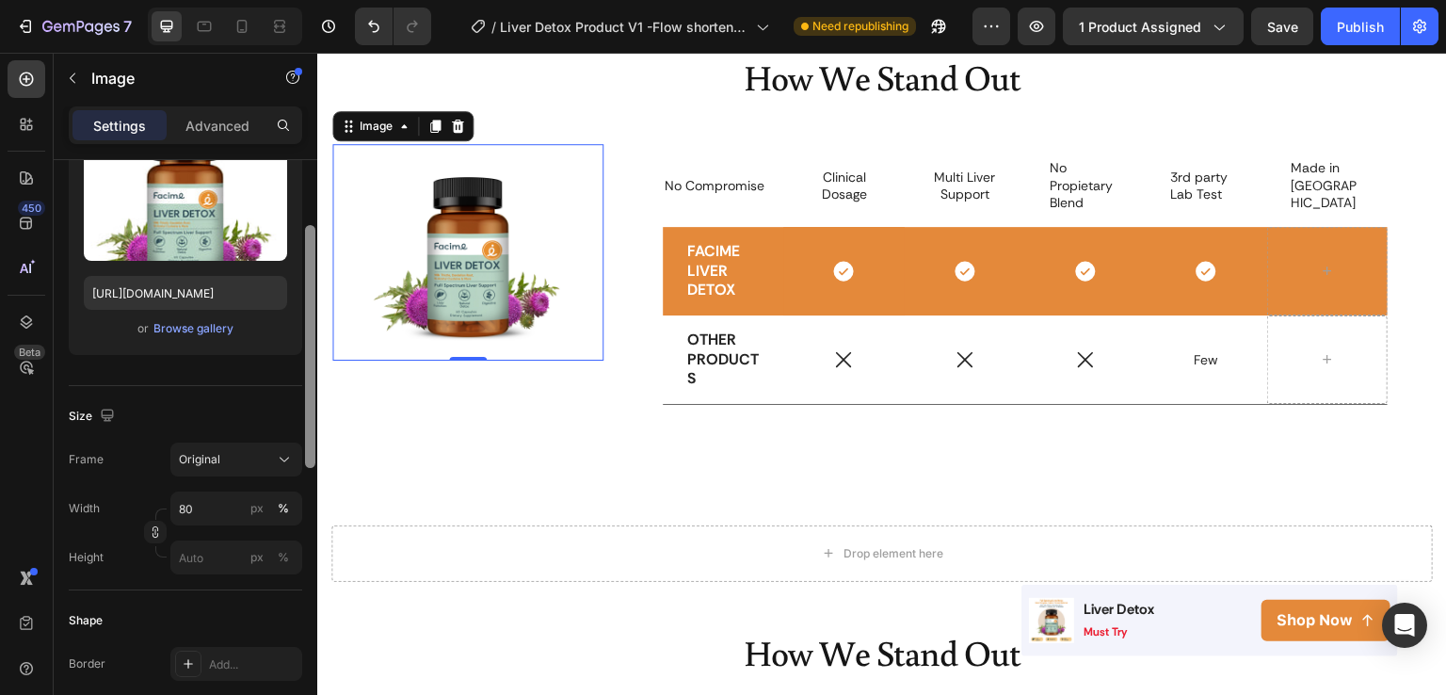
drag, startPoint x: 310, startPoint y: 316, endPoint x: 311, endPoint y: 412, distance: 96.1
click at [311, 412] on div at bounding box center [310, 346] width 10 height 243
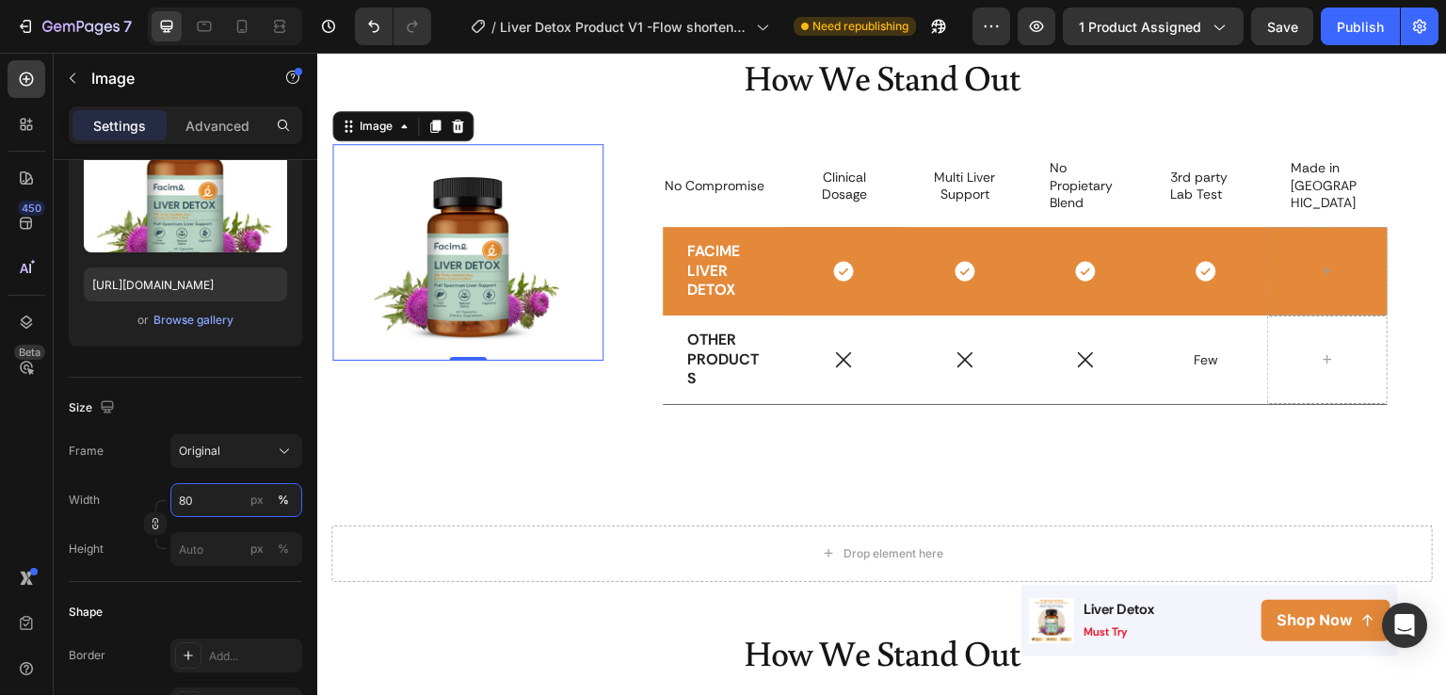
click at [200, 503] on input "80" at bounding box center [236, 500] width 132 height 34
click at [198, 540] on p "Full 100%" at bounding box center [232, 544] width 109 height 17
type input "100"
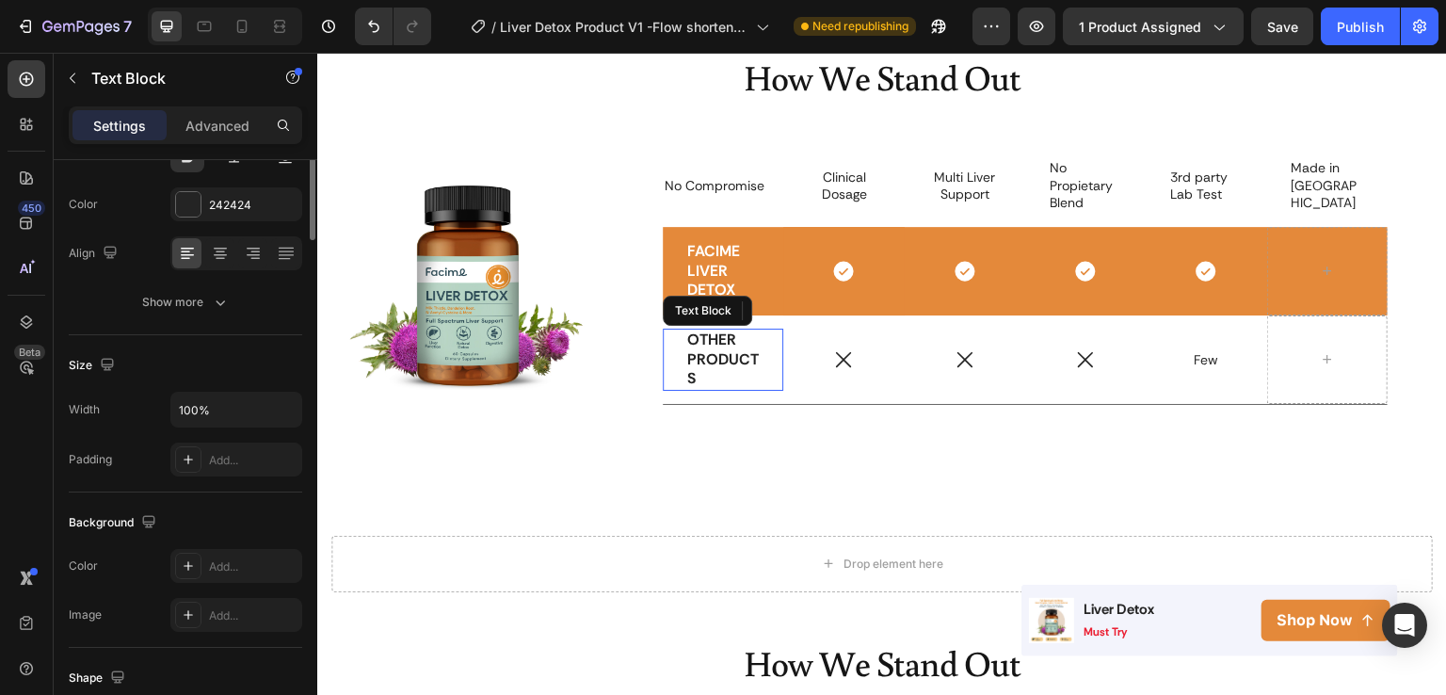
click at [751, 339] on div "OTHER PRODUCTS" at bounding box center [723, 360] width 75 height 62
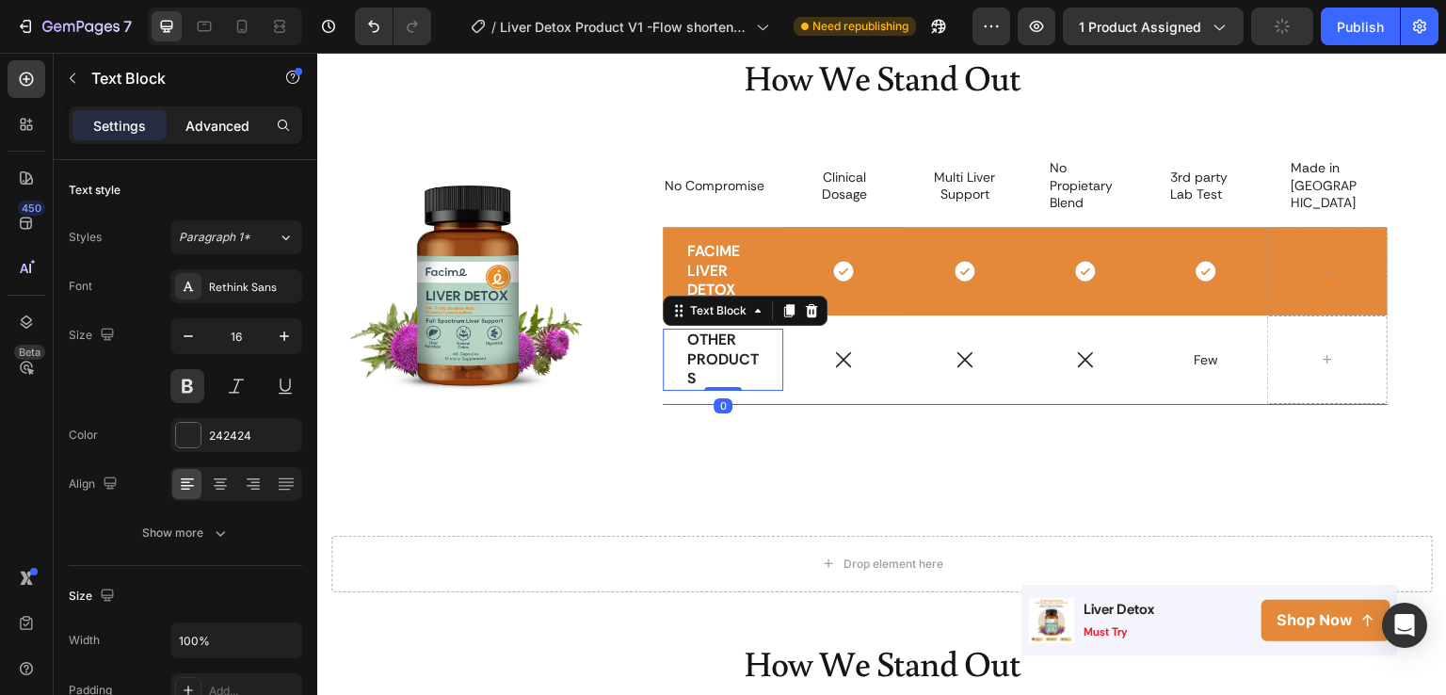
click at [202, 134] on p "Advanced" at bounding box center [217, 126] width 64 height 20
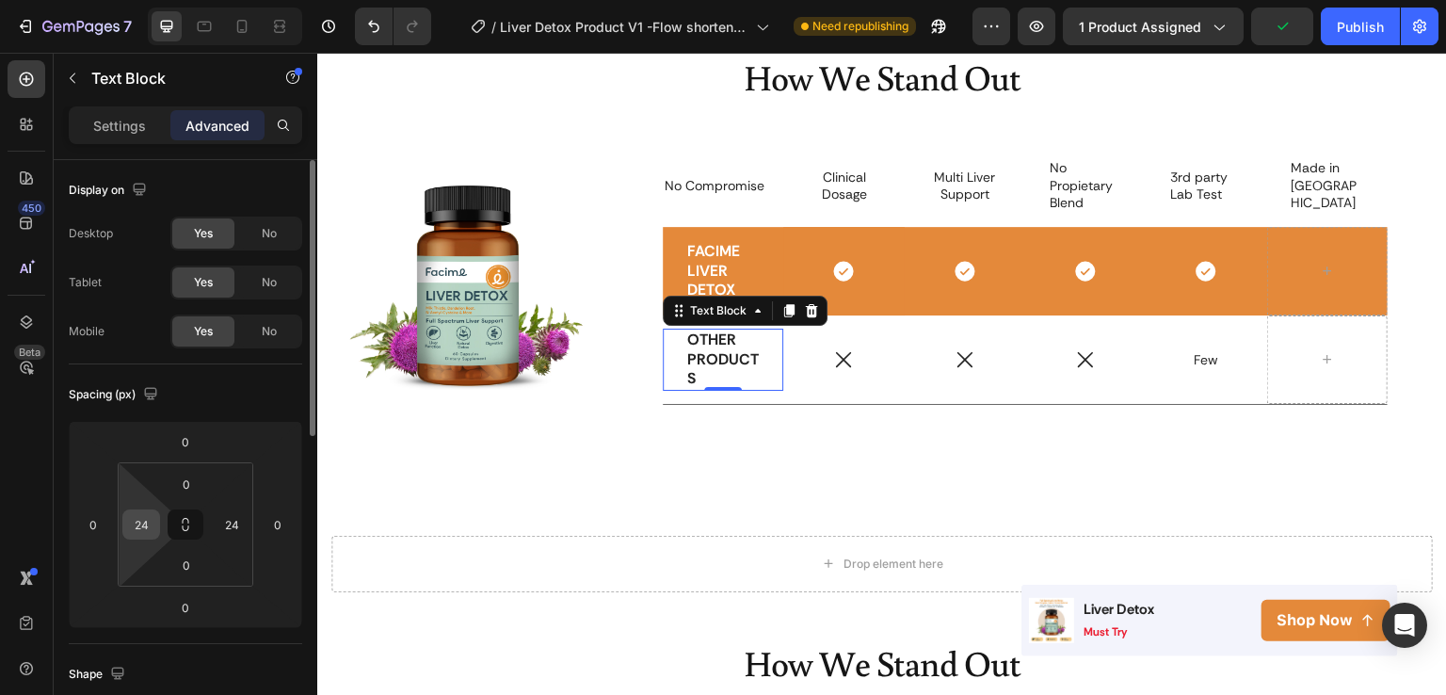
click at [146, 529] on input "24" at bounding box center [141, 524] width 28 height 28
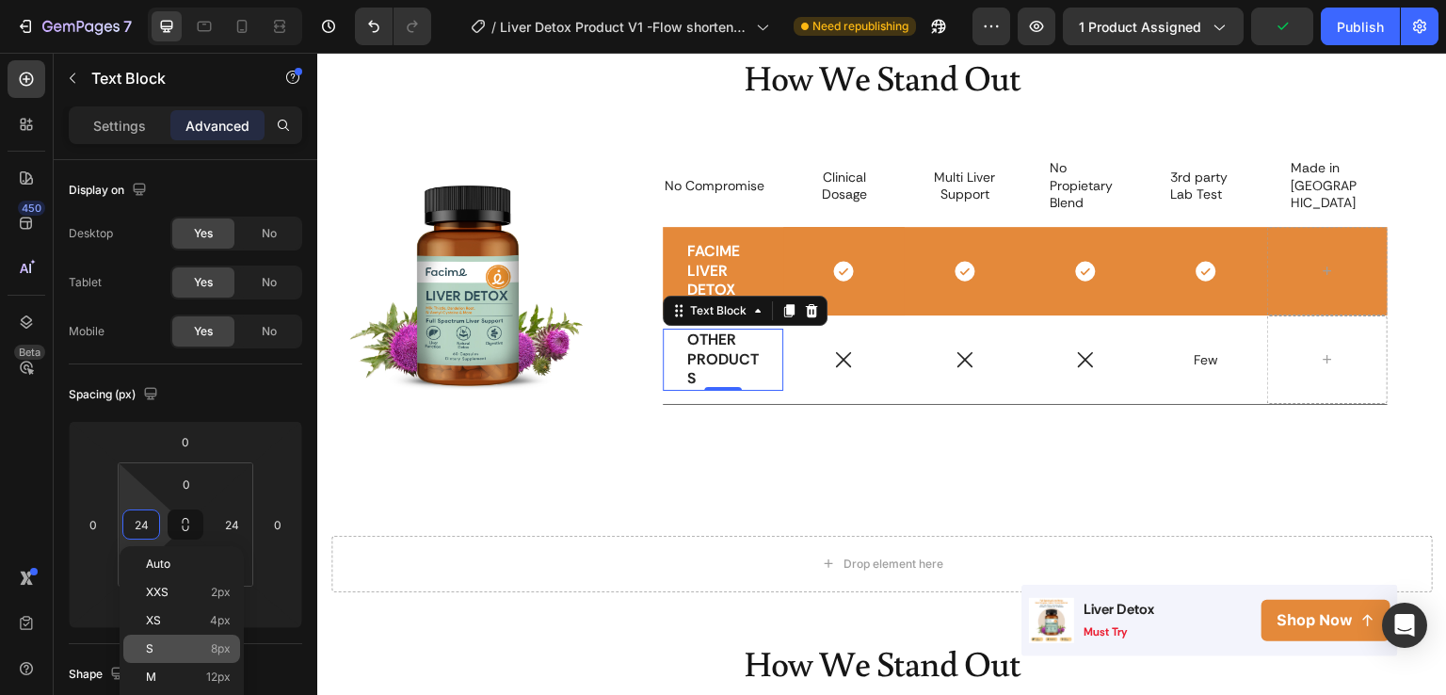
click at [159, 636] on div "S 8px" at bounding box center [181, 649] width 117 height 28
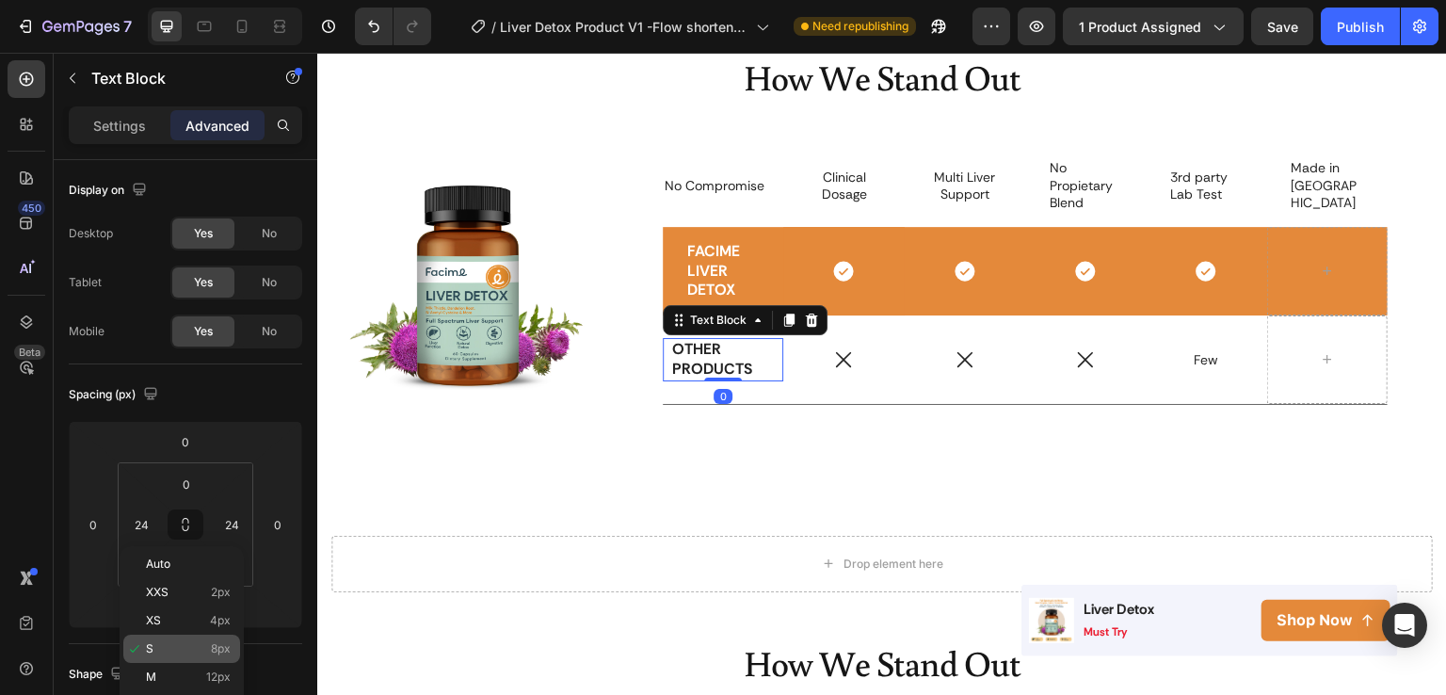
type input "8"
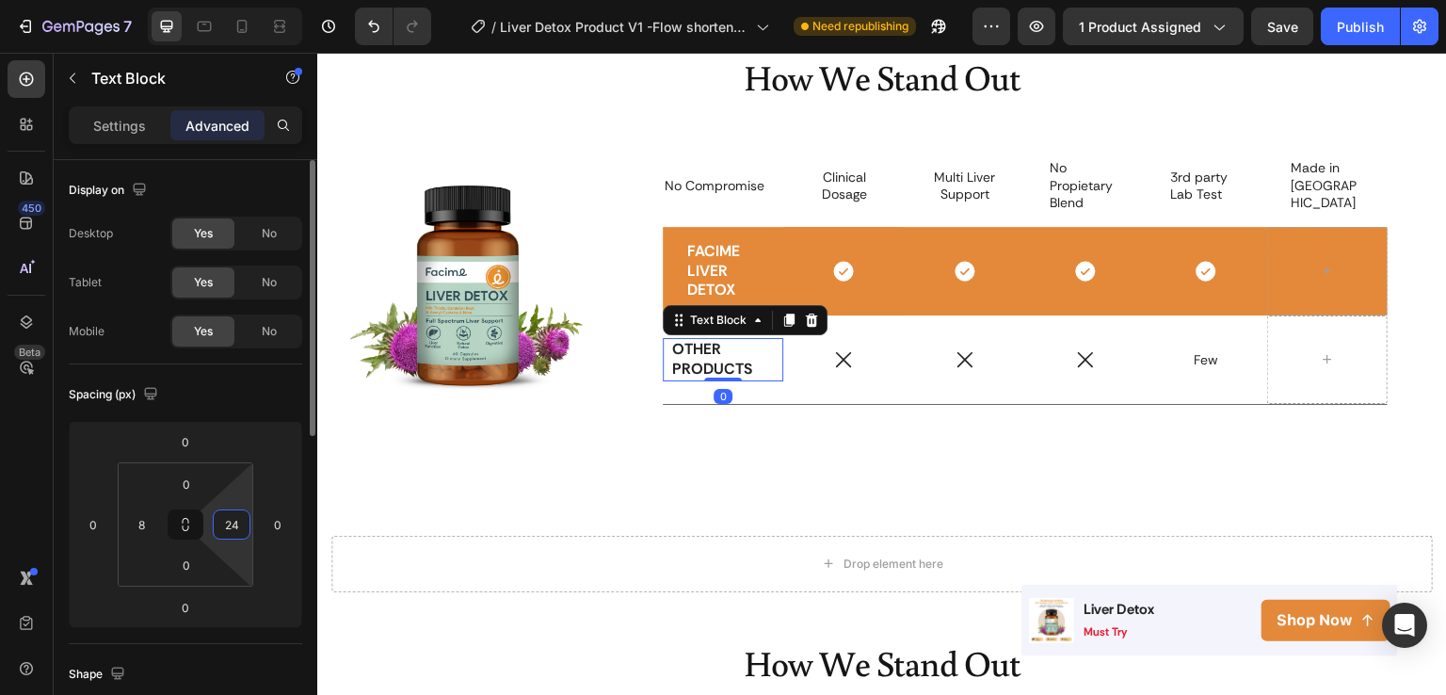
click at [237, 519] on input "24" at bounding box center [232, 524] width 28 height 28
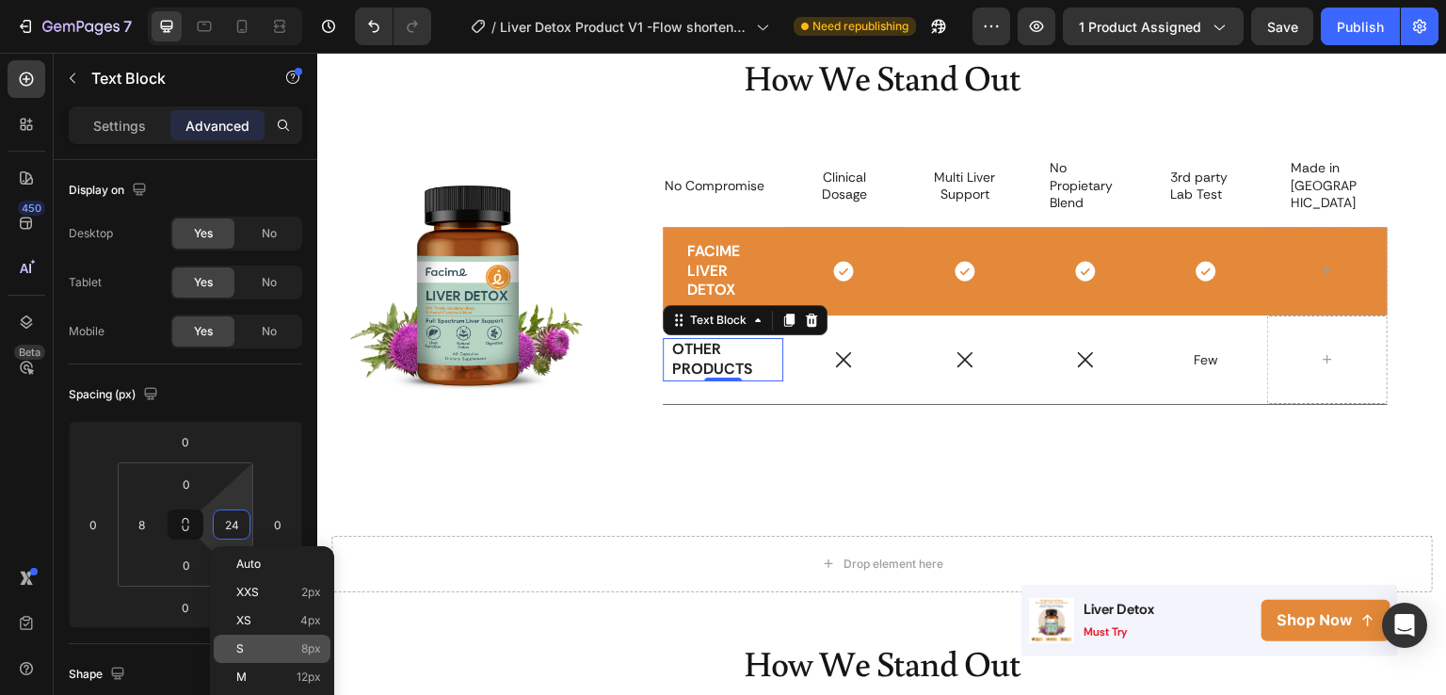
click at [249, 637] on div "S 8px" at bounding box center [272, 649] width 117 height 28
type input "8"
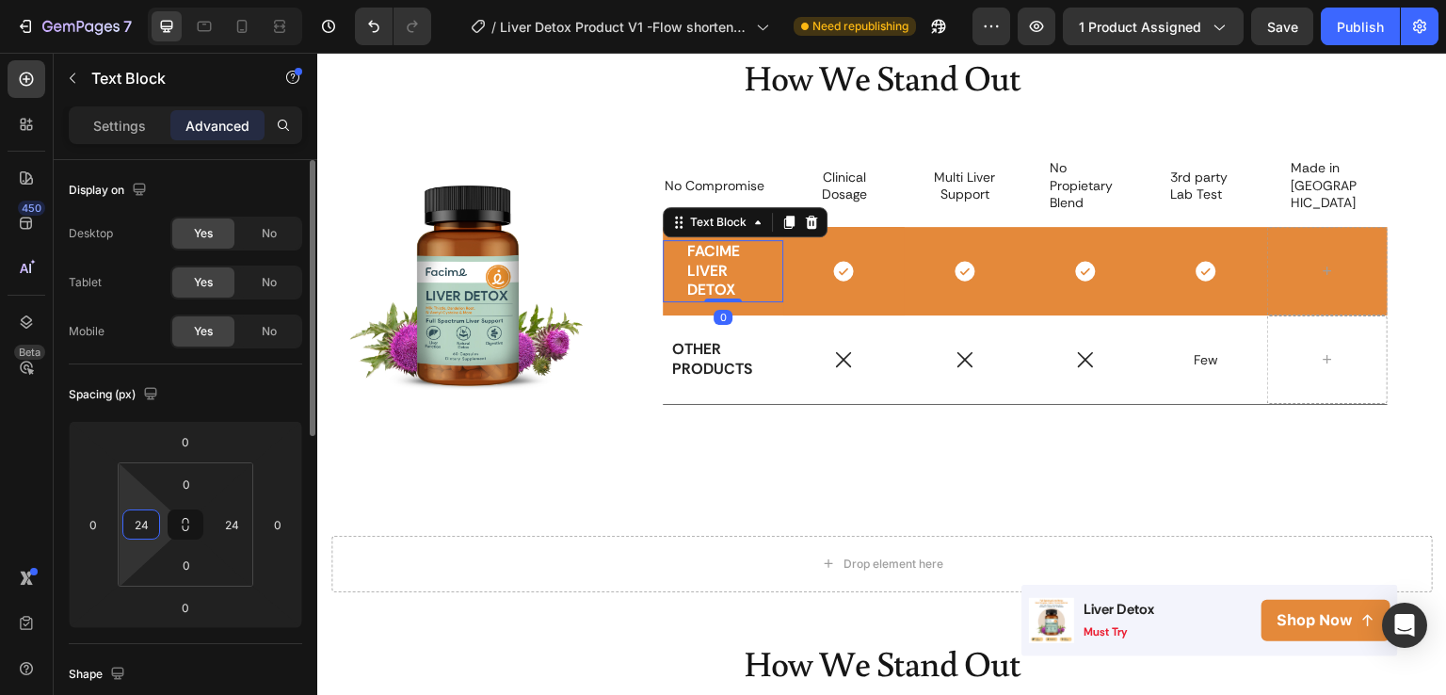
click at [154, 517] on input "24" at bounding box center [141, 524] width 28 height 28
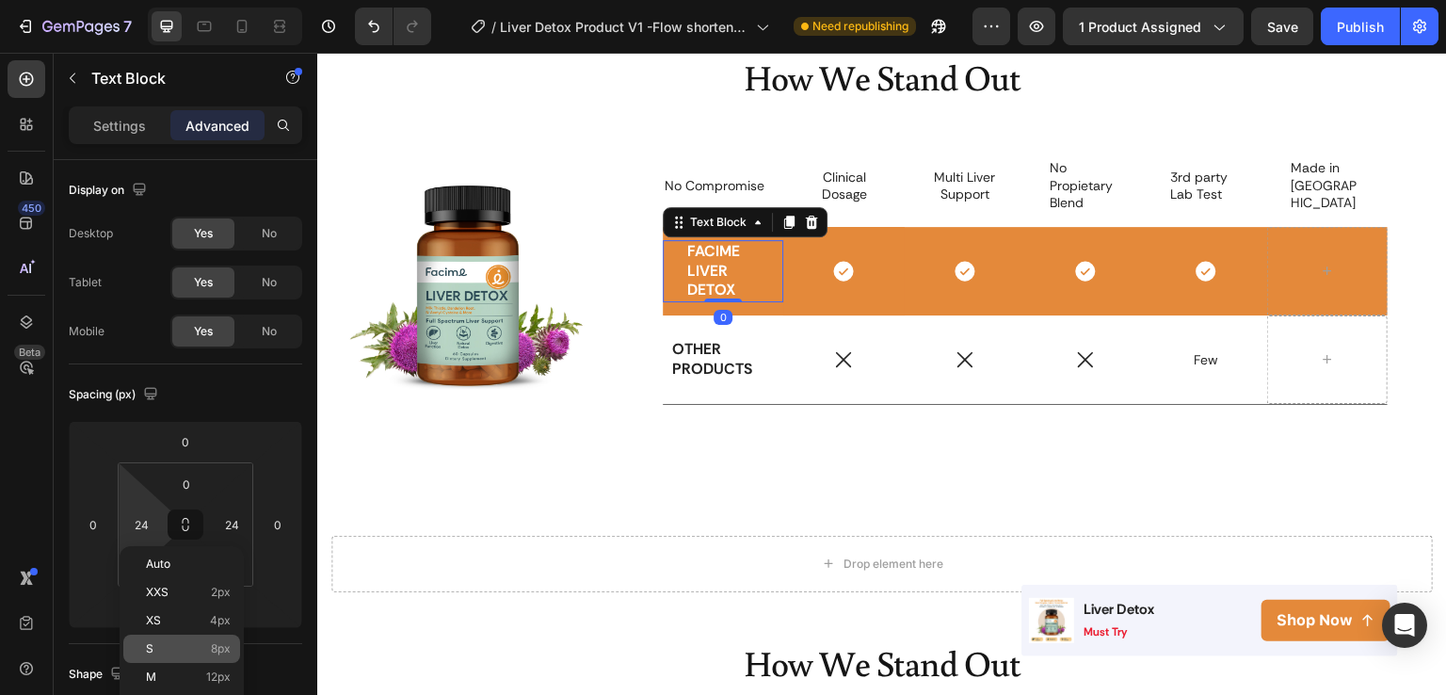
click at [175, 645] on p "S 8px" at bounding box center [188, 648] width 85 height 13
type input "8"
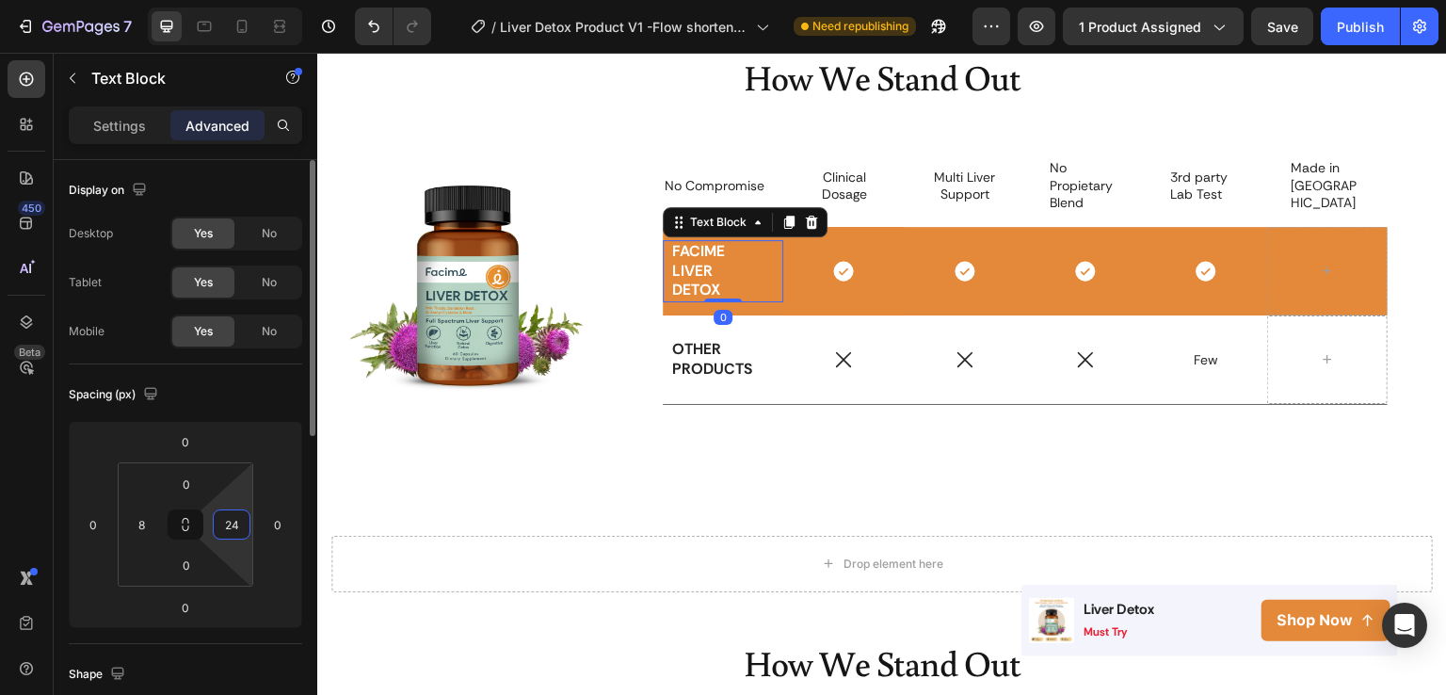
click at [225, 531] on input "24" at bounding box center [232, 524] width 28 height 28
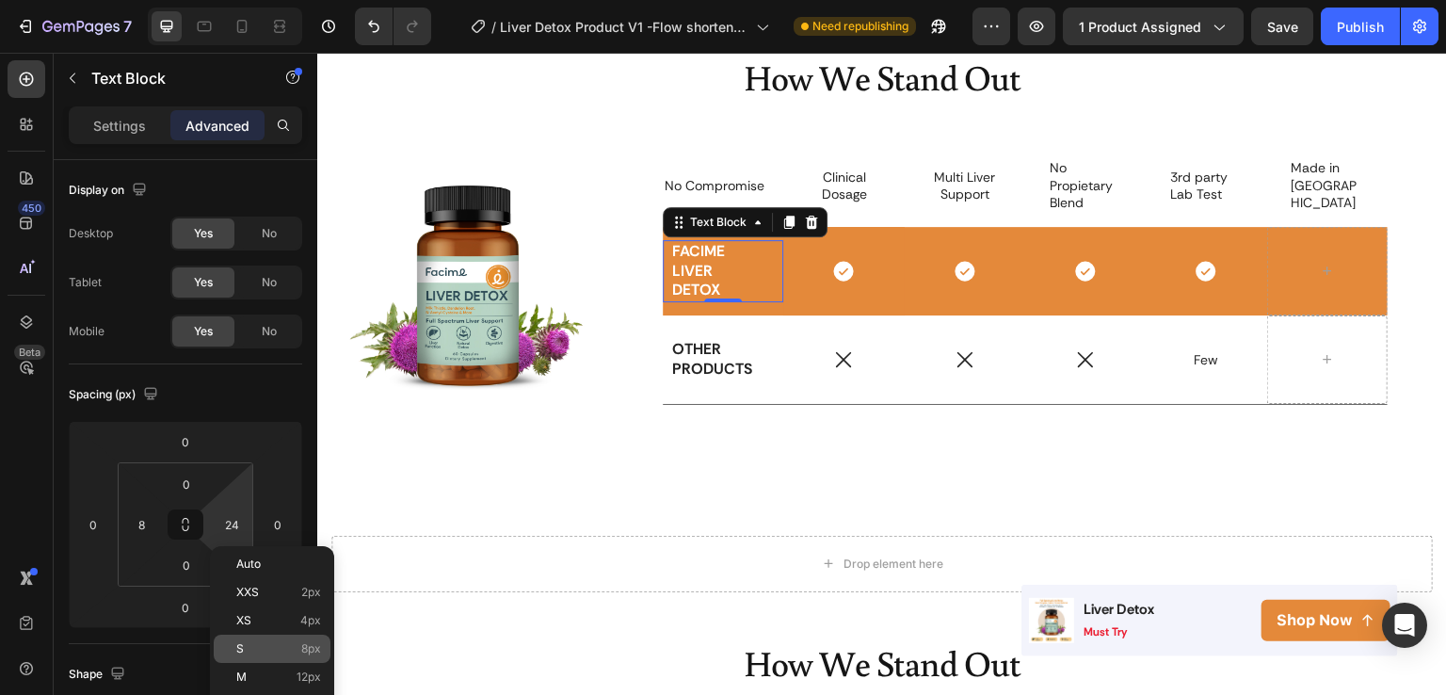
click at [240, 642] on span "S" at bounding box center [240, 648] width 8 height 13
type input "8"
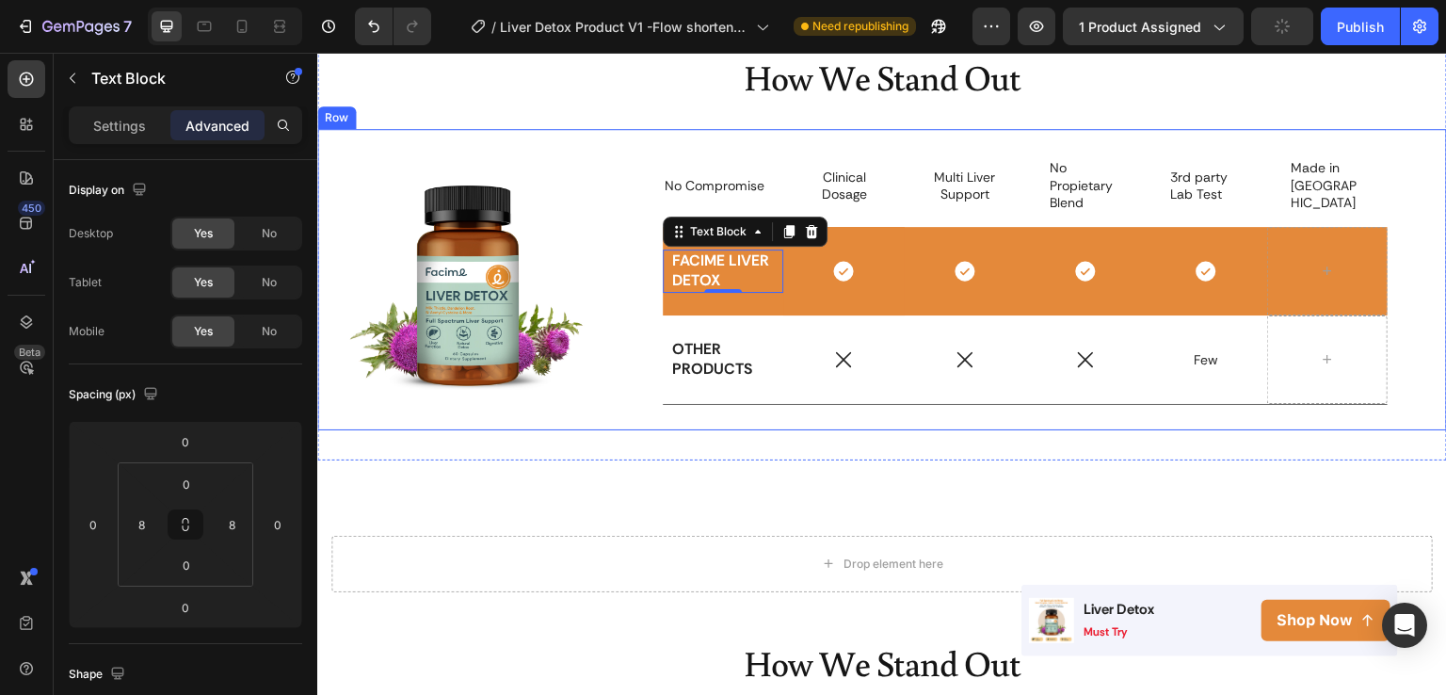
click at [702, 420] on div "Image No Compromise Text Block Clinical Dosage Text Block Row Multi Liver Suppo…" at bounding box center [882, 279] width 1130 height 301
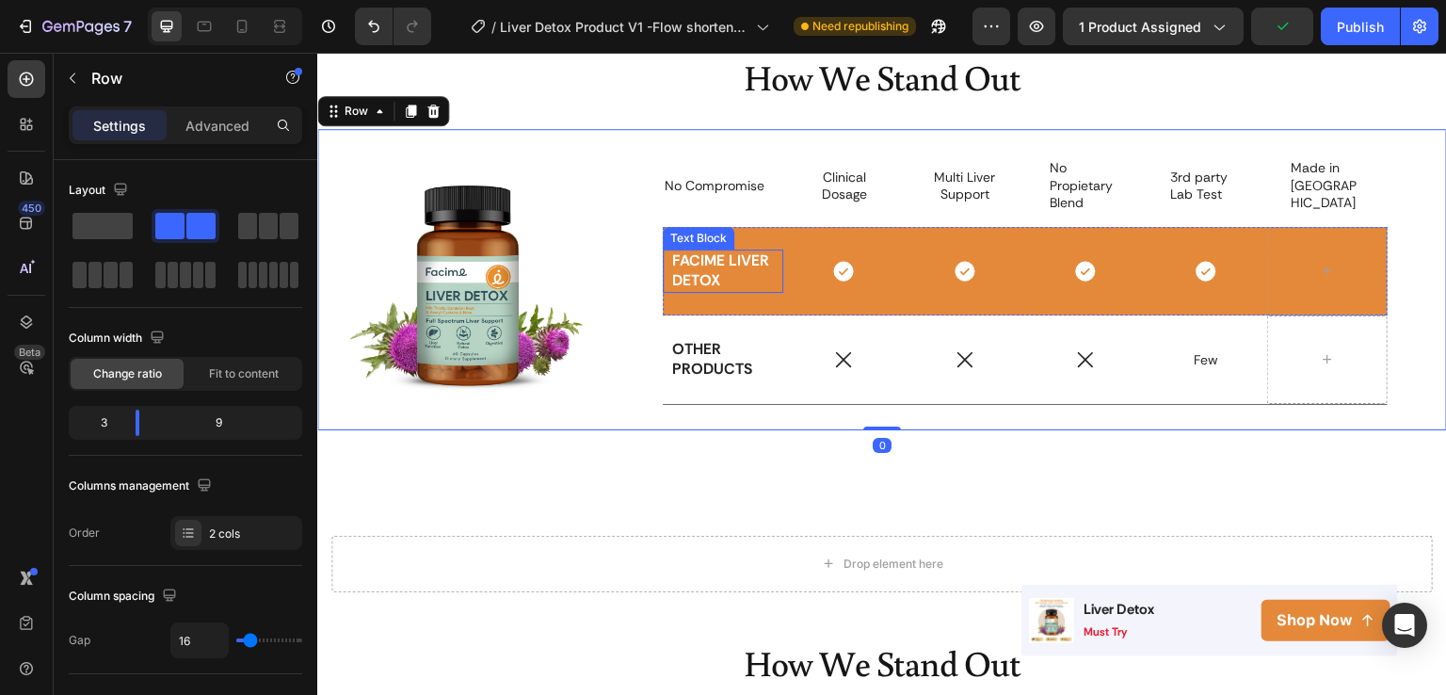
click at [717, 264] on p "FACIME LIVER DETOX" at bounding box center [723, 271] width 102 height 40
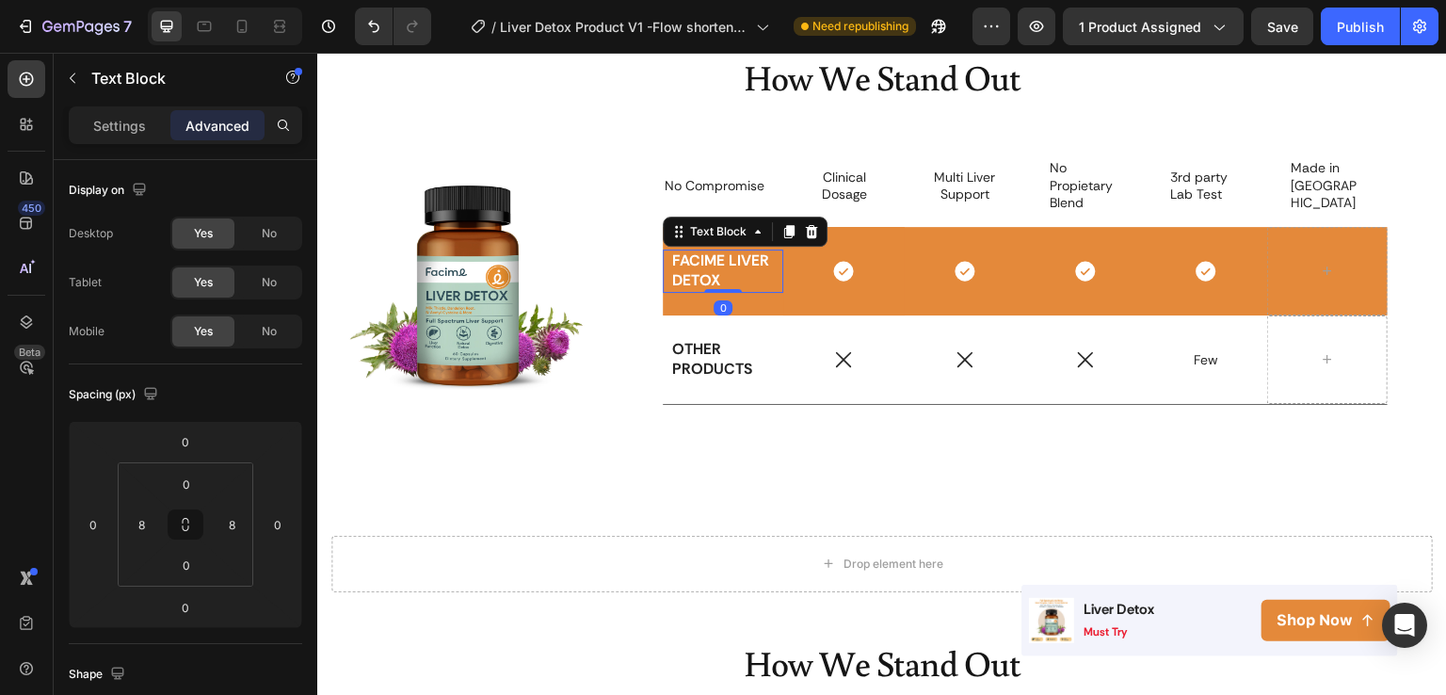
click at [717, 264] on p "FACIME LIVER DETOX" at bounding box center [723, 271] width 102 height 40
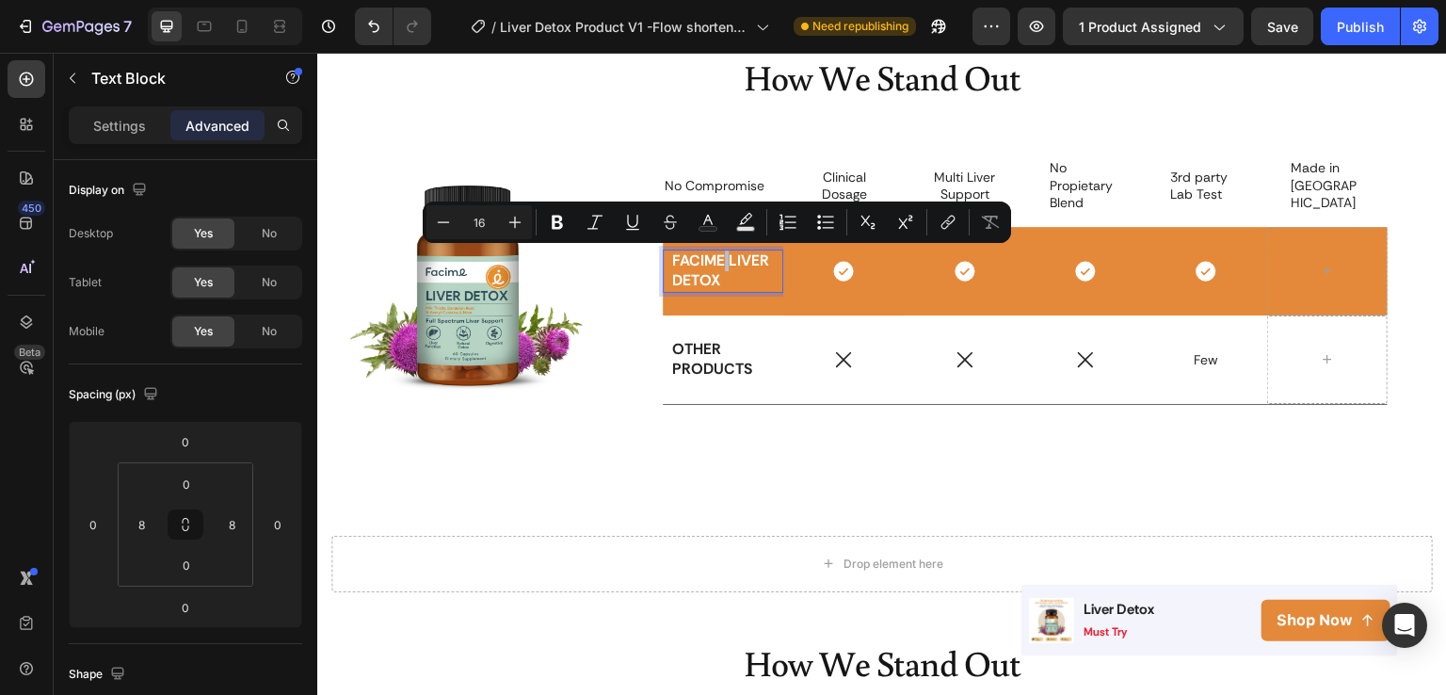
click at [717, 264] on p "FACIME LIVER DETOX" at bounding box center [723, 271] width 102 height 40
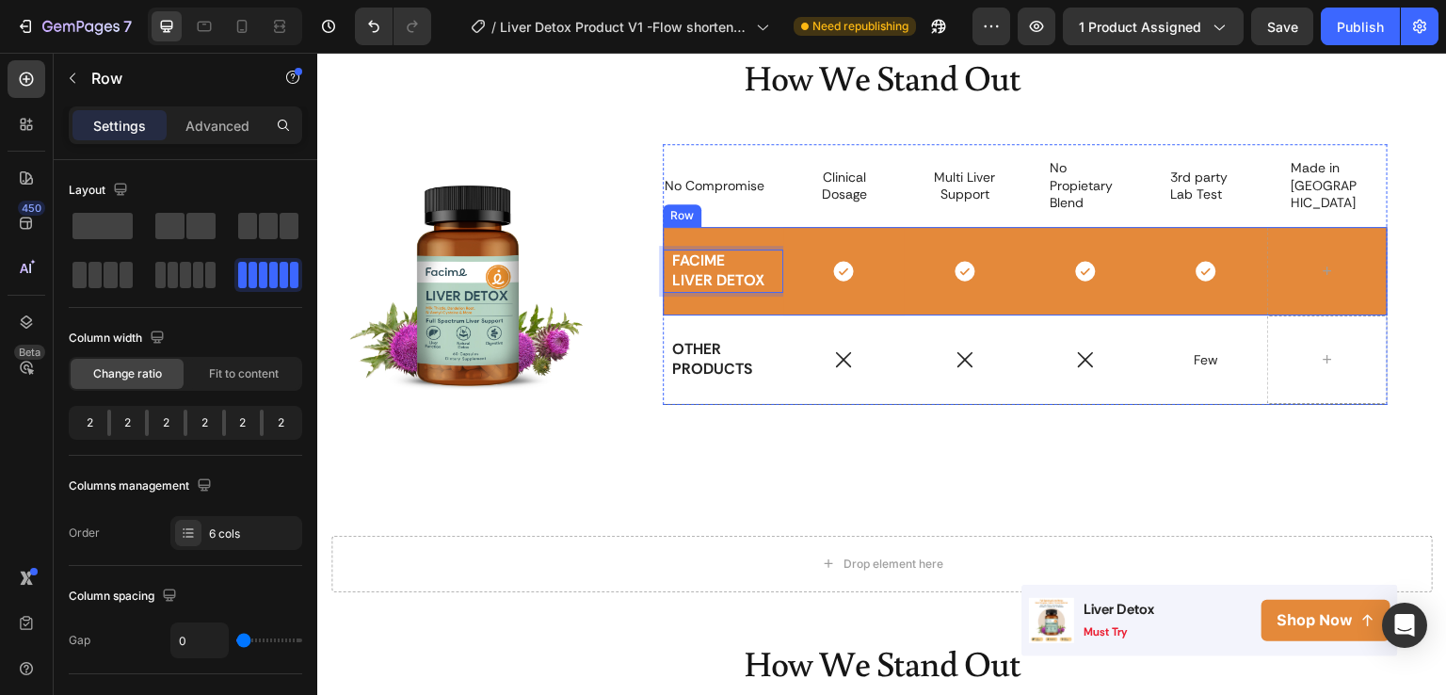
click at [732, 231] on div "FACIME LIVER DETOX Text Block 0" at bounding box center [723, 271] width 121 height 89
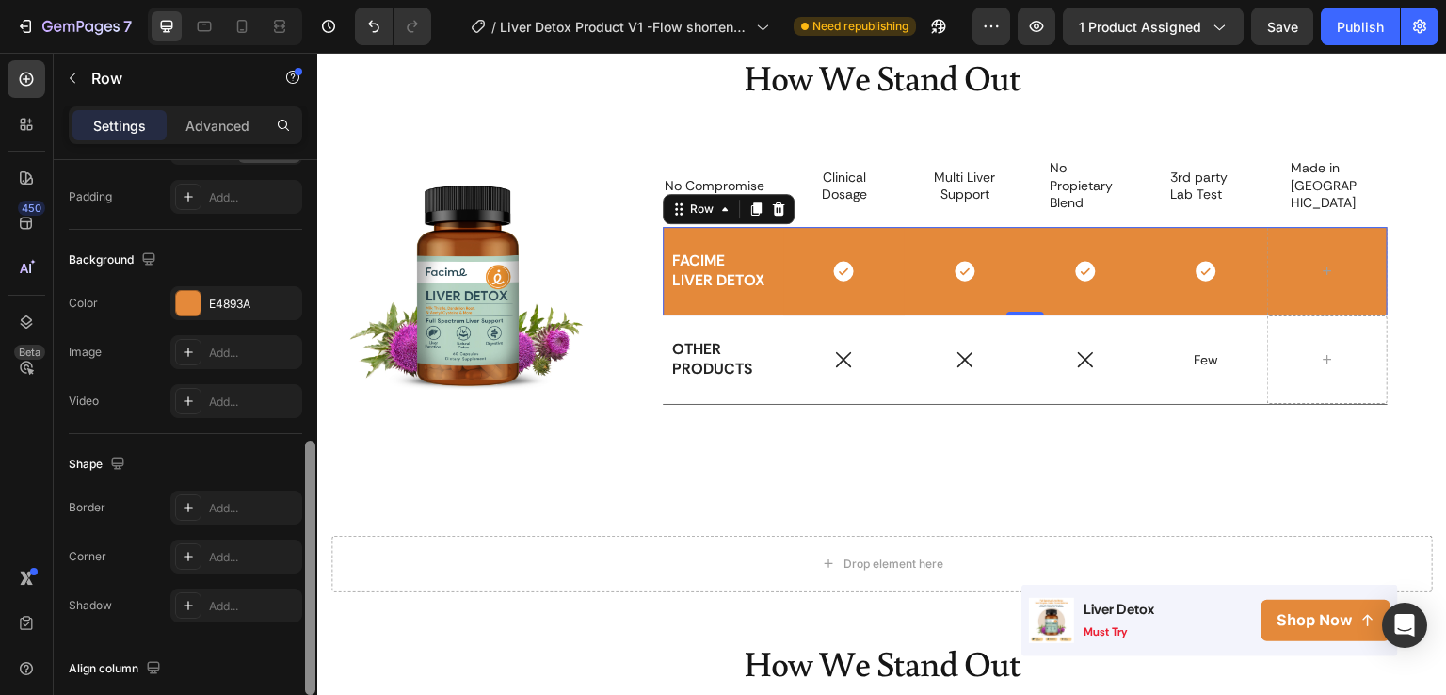
drag, startPoint x: 313, startPoint y: 217, endPoint x: 287, endPoint y: 506, distance: 290.2
click at [287, 506] on div "Layout Column width Change ratio Fit to content 2 2 2 2 2 2 Columns management …" at bounding box center [186, 454] width 264 height 589
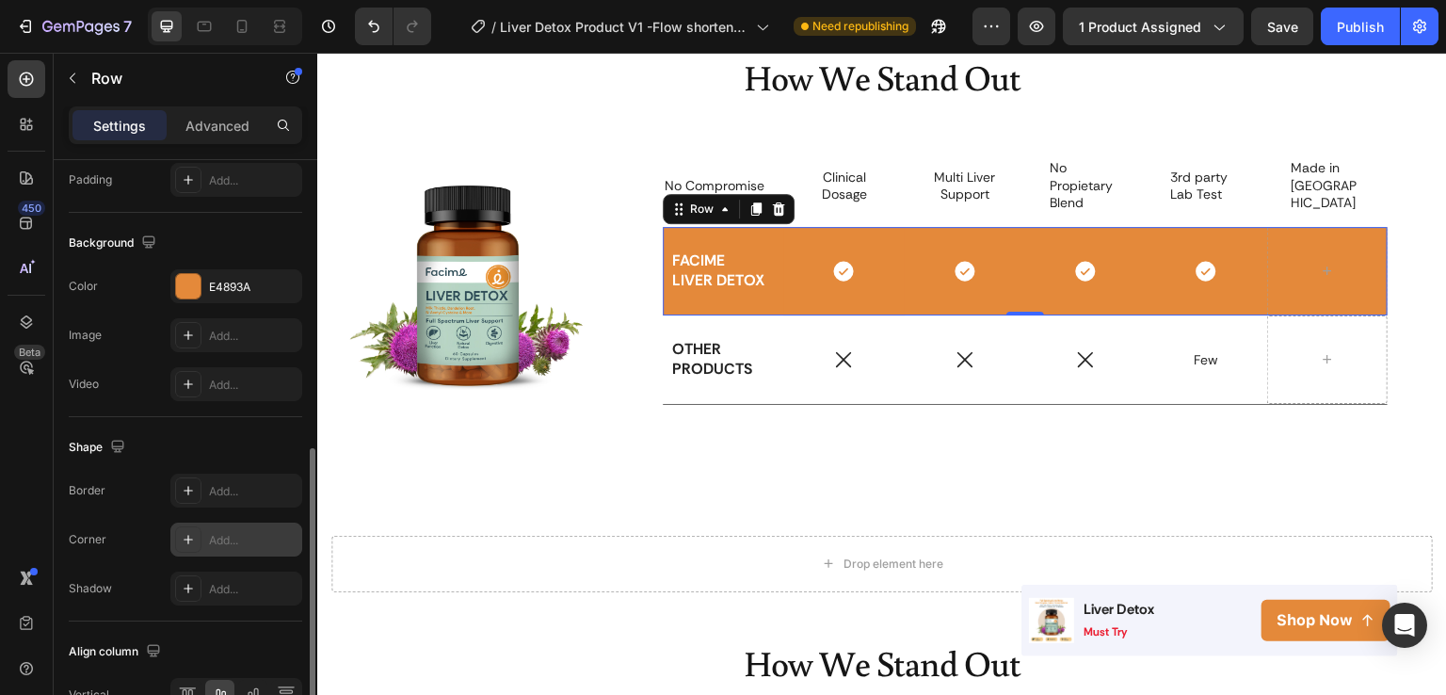
click at [223, 549] on div "Add..." at bounding box center [236, 540] width 132 height 34
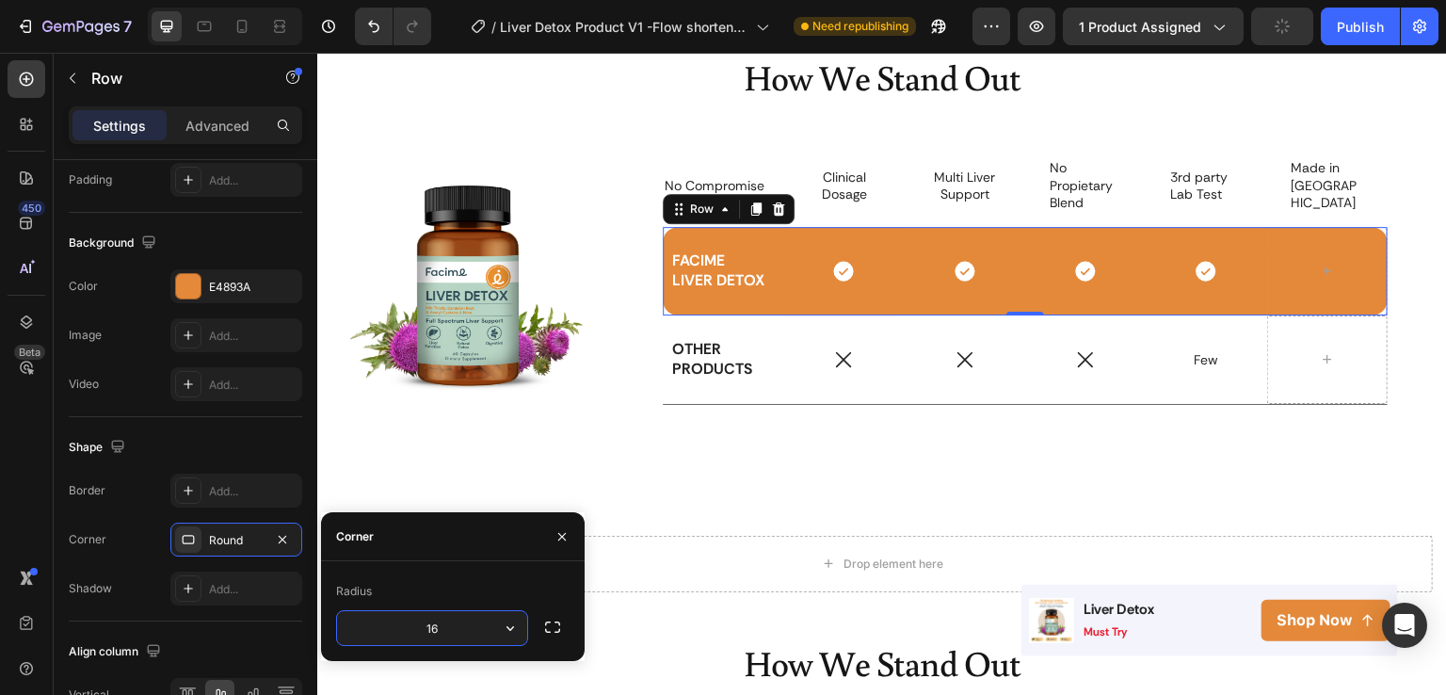
click at [435, 624] on input "16" at bounding box center [432, 628] width 190 height 34
drag, startPoint x: 435, startPoint y: 624, endPoint x: 399, endPoint y: 624, distance: 35.8
click at [399, 624] on input "16" at bounding box center [432, 628] width 190 height 34
type input "8"
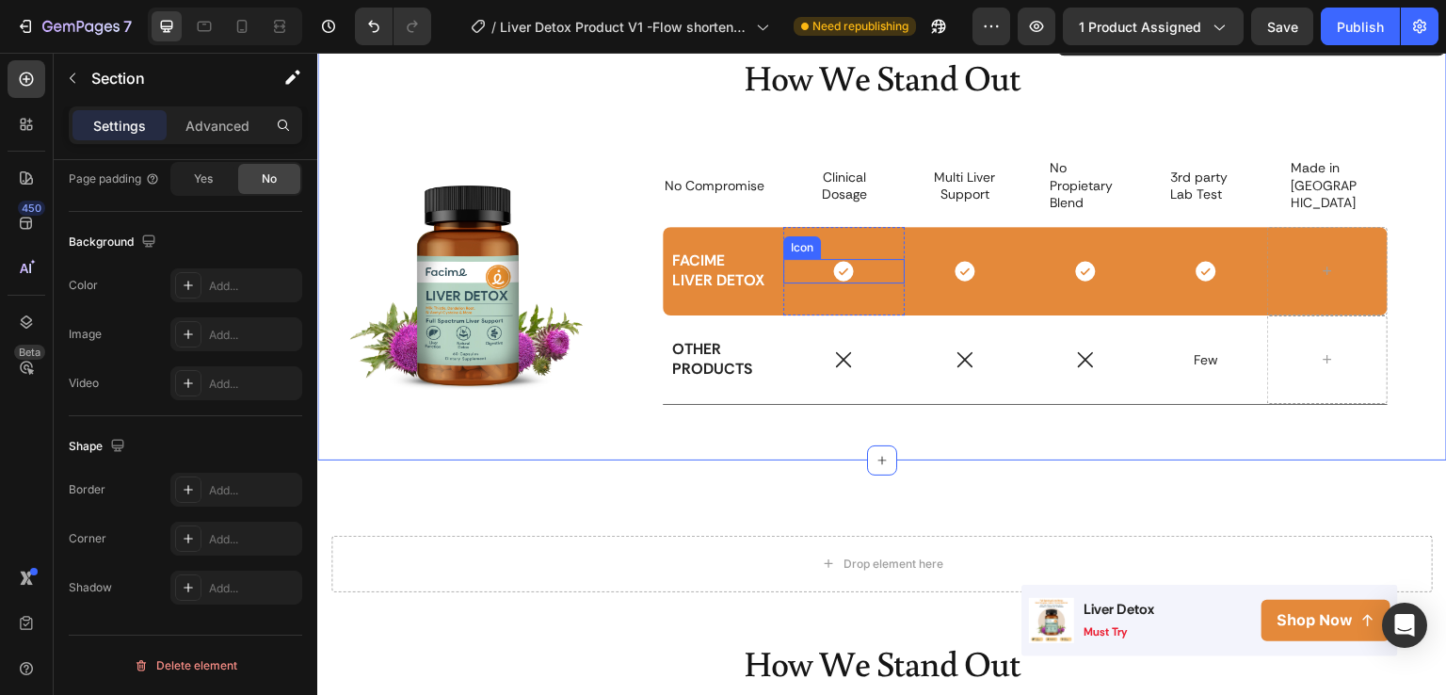
scroll to position [0, 0]
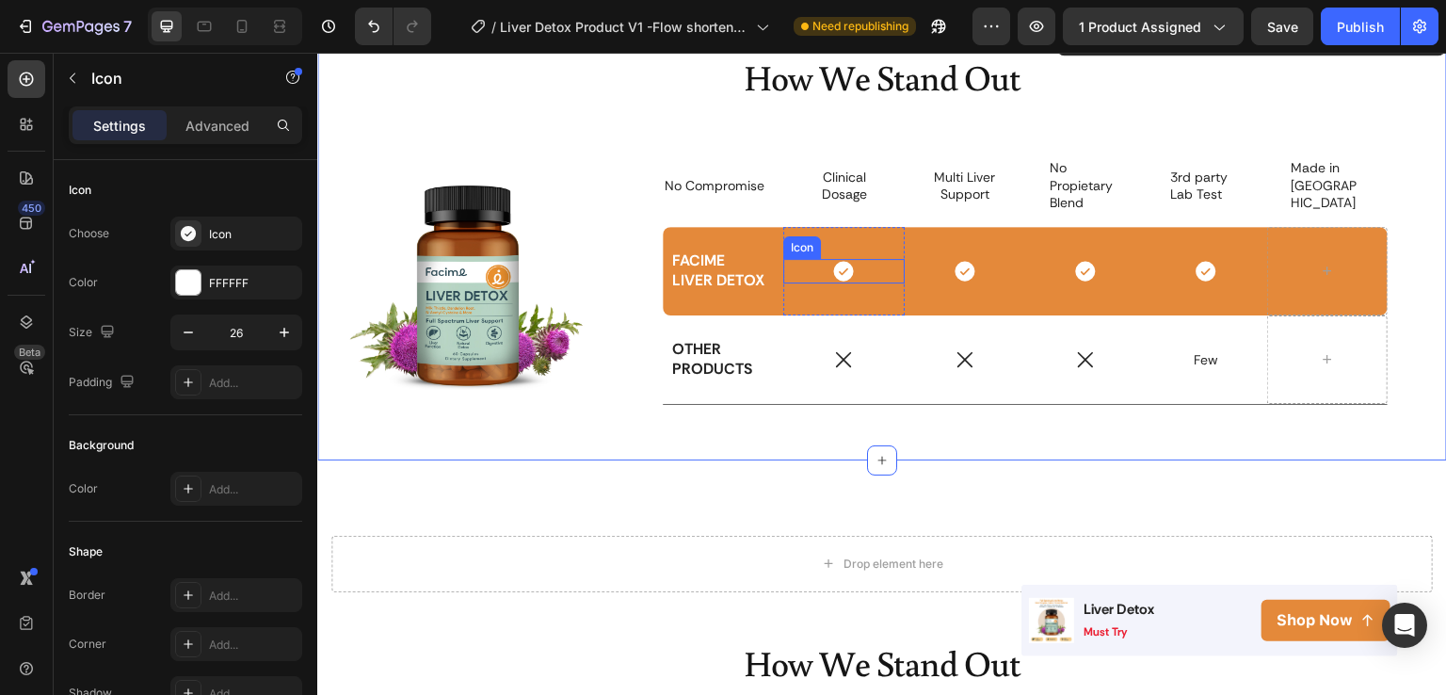
click at [879, 267] on div "Icon" at bounding box center [843, 271] width 121 height 24
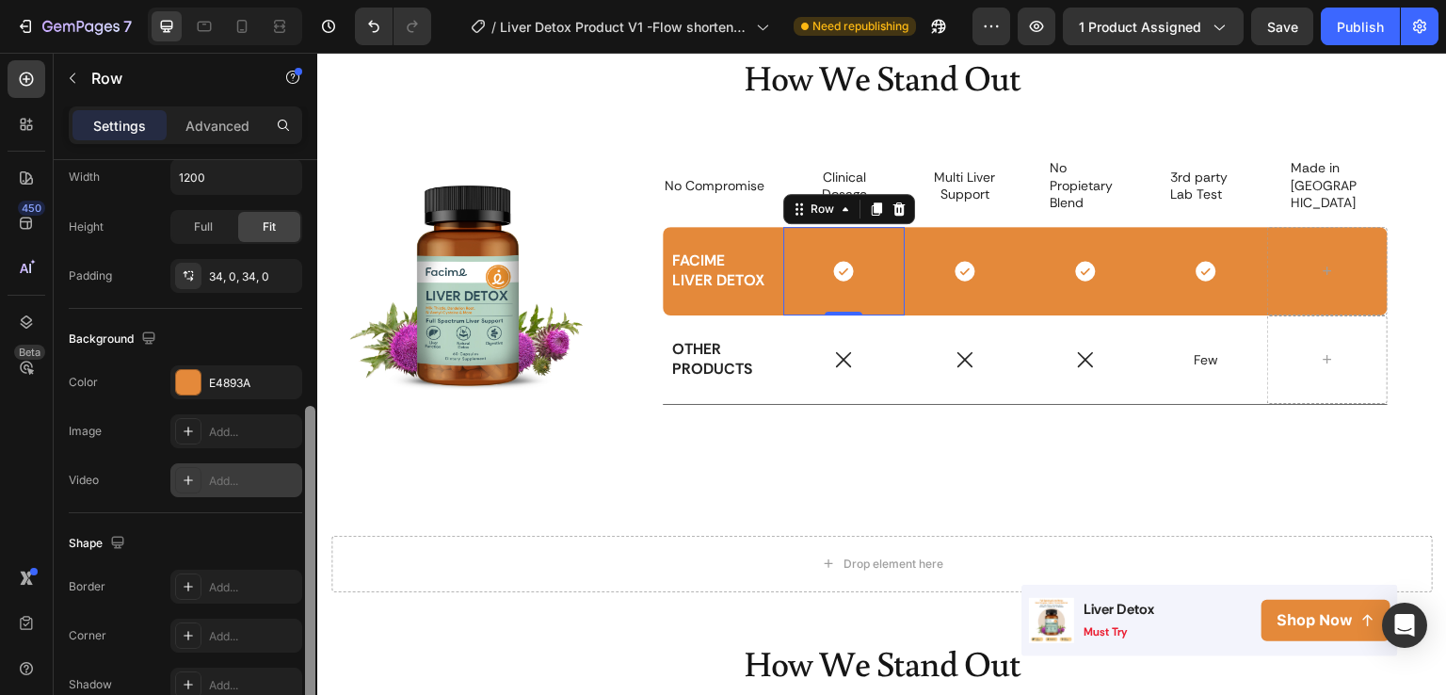
scroll to position [469, 0]
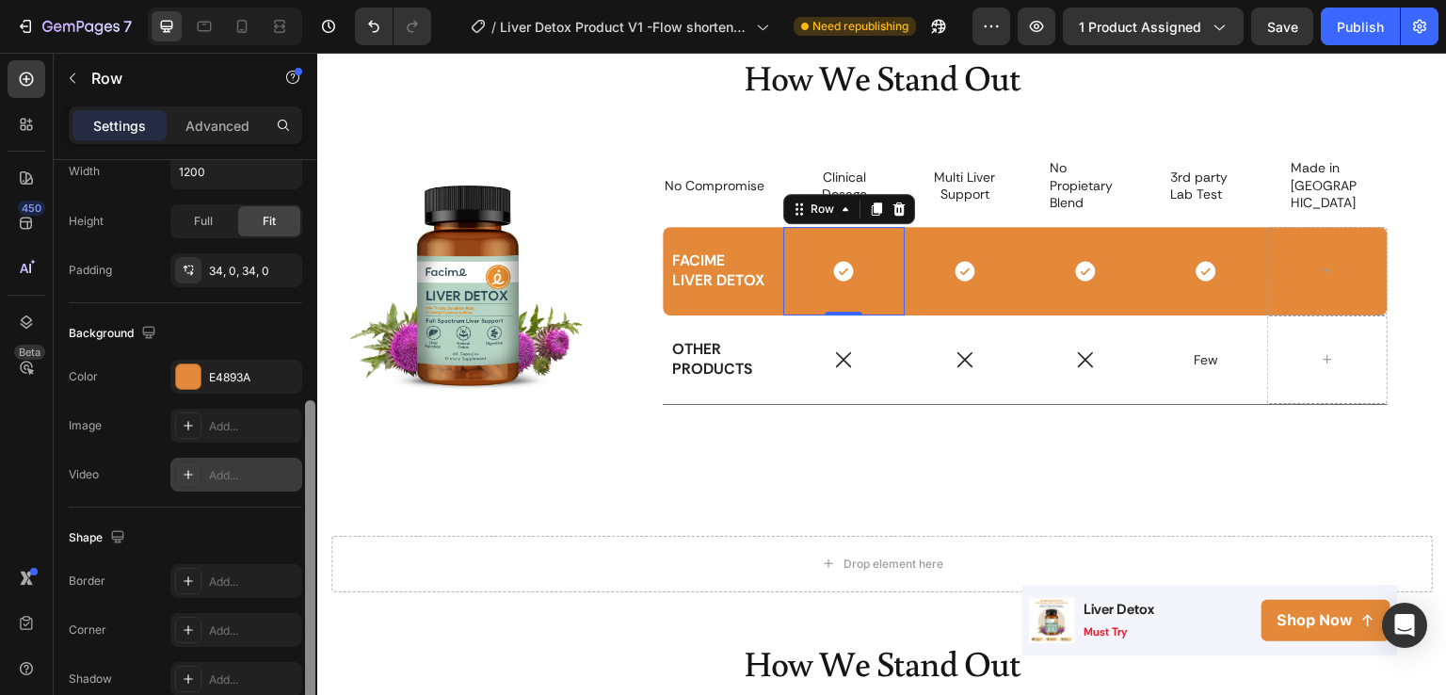
drag, startPoint x: 309, startPoint y: 226, endPoint x: 293, endPoint y: 467, distance: 241.6
click at [293, 467] on div "Layout Column width Change ratio Fit to content 12 Columns management Order 1 c…" at bounding box center [186, 454] width 264 height 589
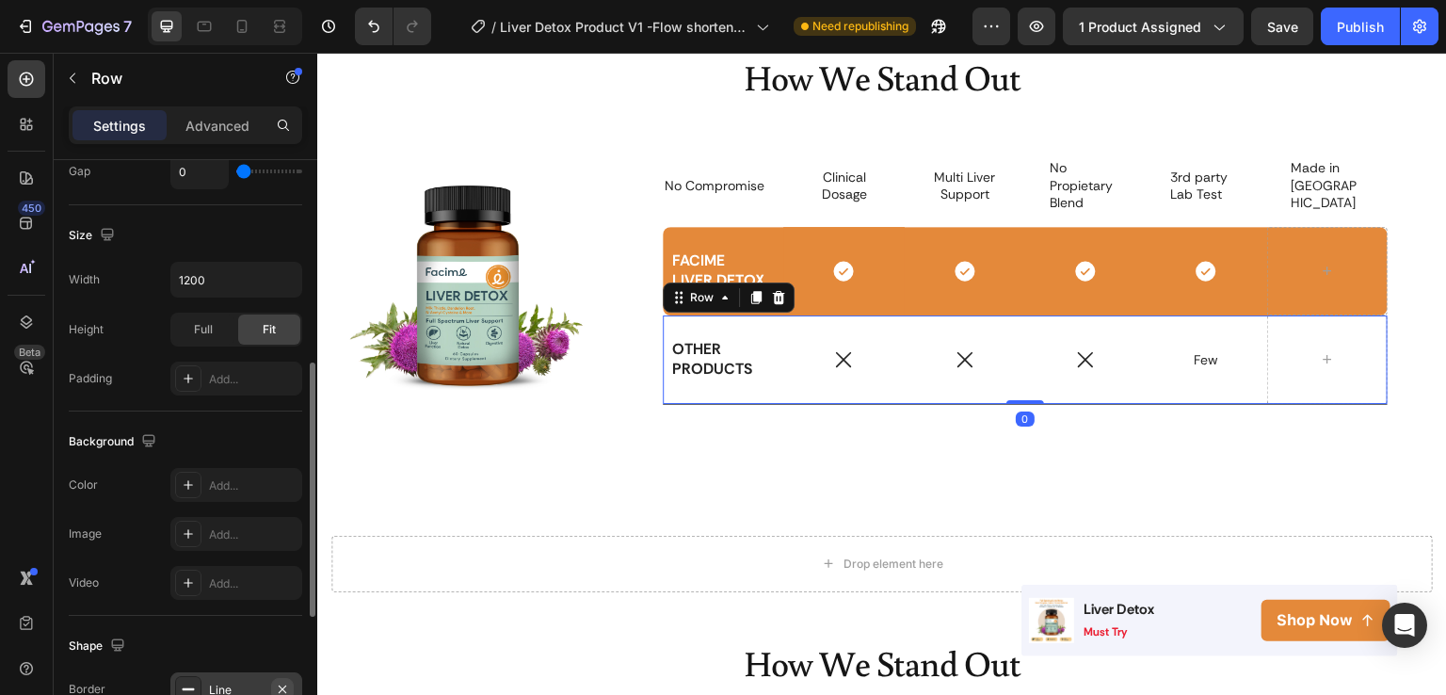
click at [283, 683] on icon "button" at bounding box center [282, 689] width 15 height 15
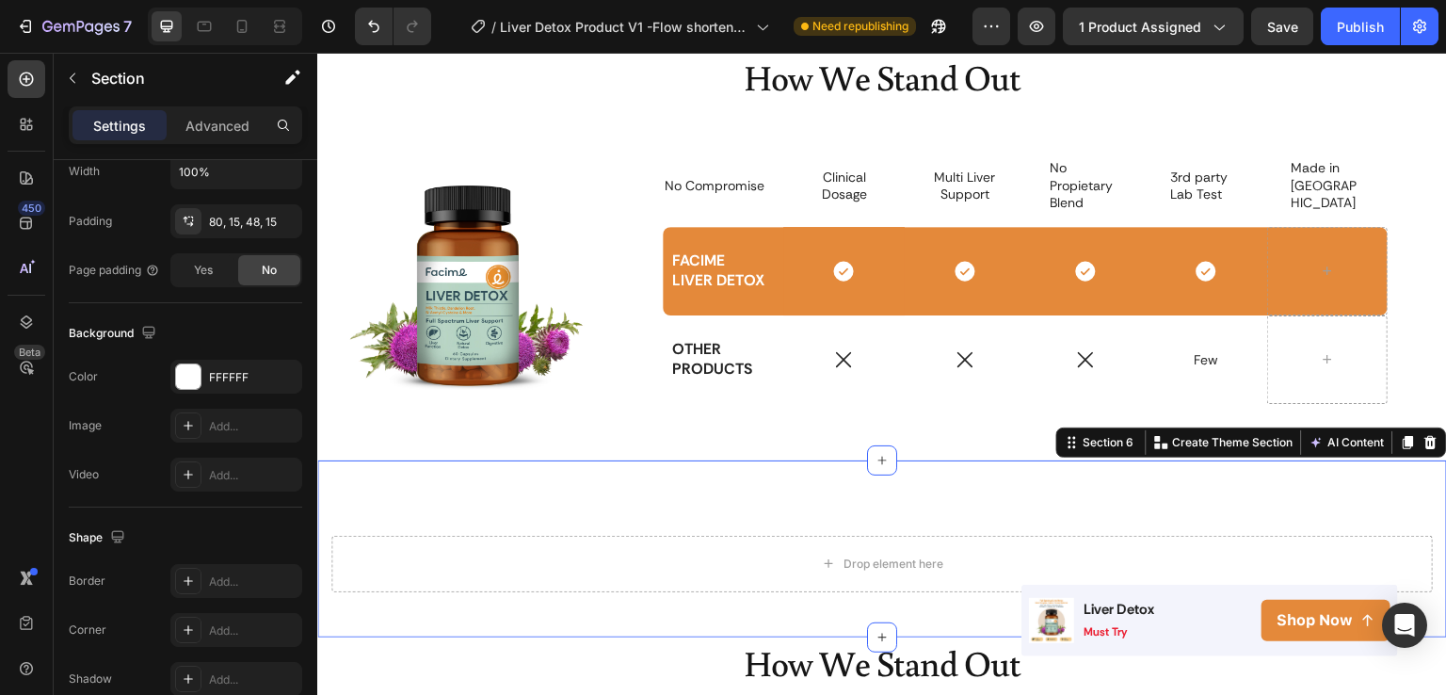
scroll to position [0, 0]
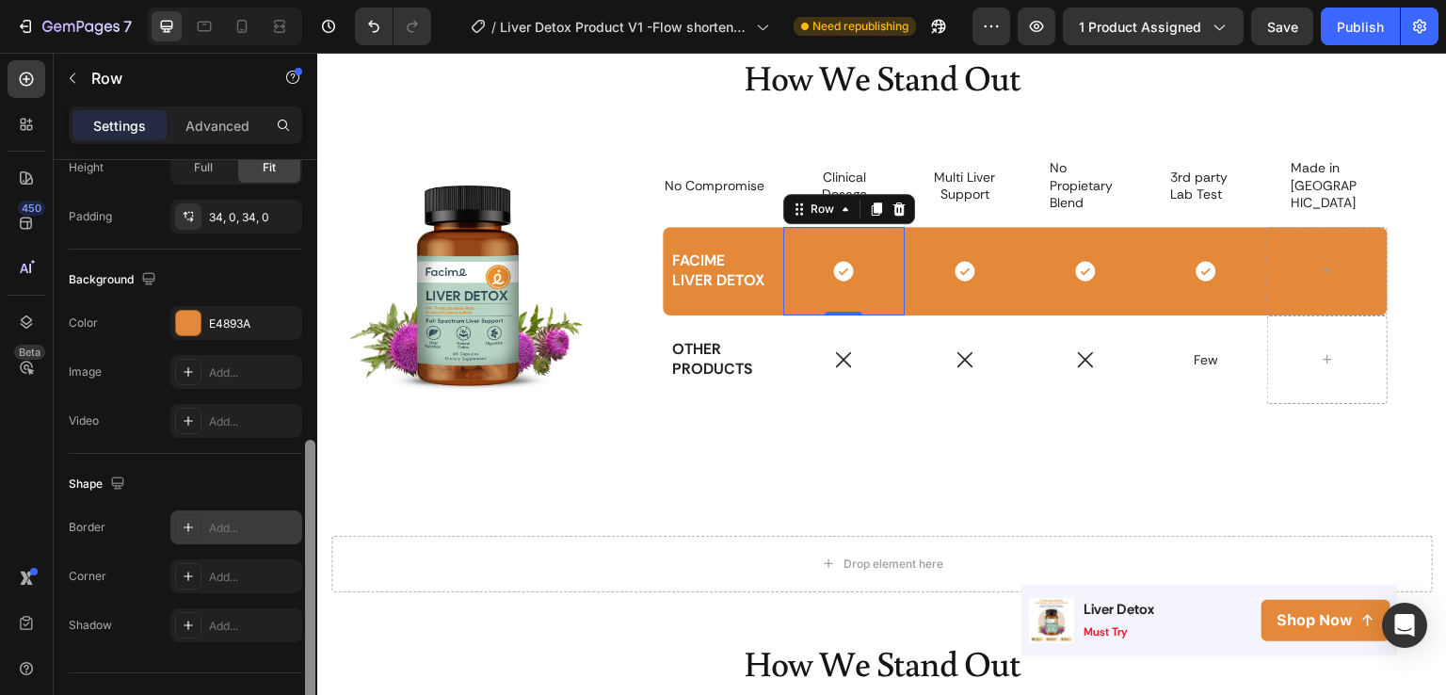
drag, startPoint x: 305, startPoint y: 257, endPoint x: 300, endPoint y: 529, distance: 272.2
click at [300, 529] on div "Layout Column width Change ratio Fit to content 12 Columns management Order 1 c…" at bounding box center [186, 454] width 264 height 589
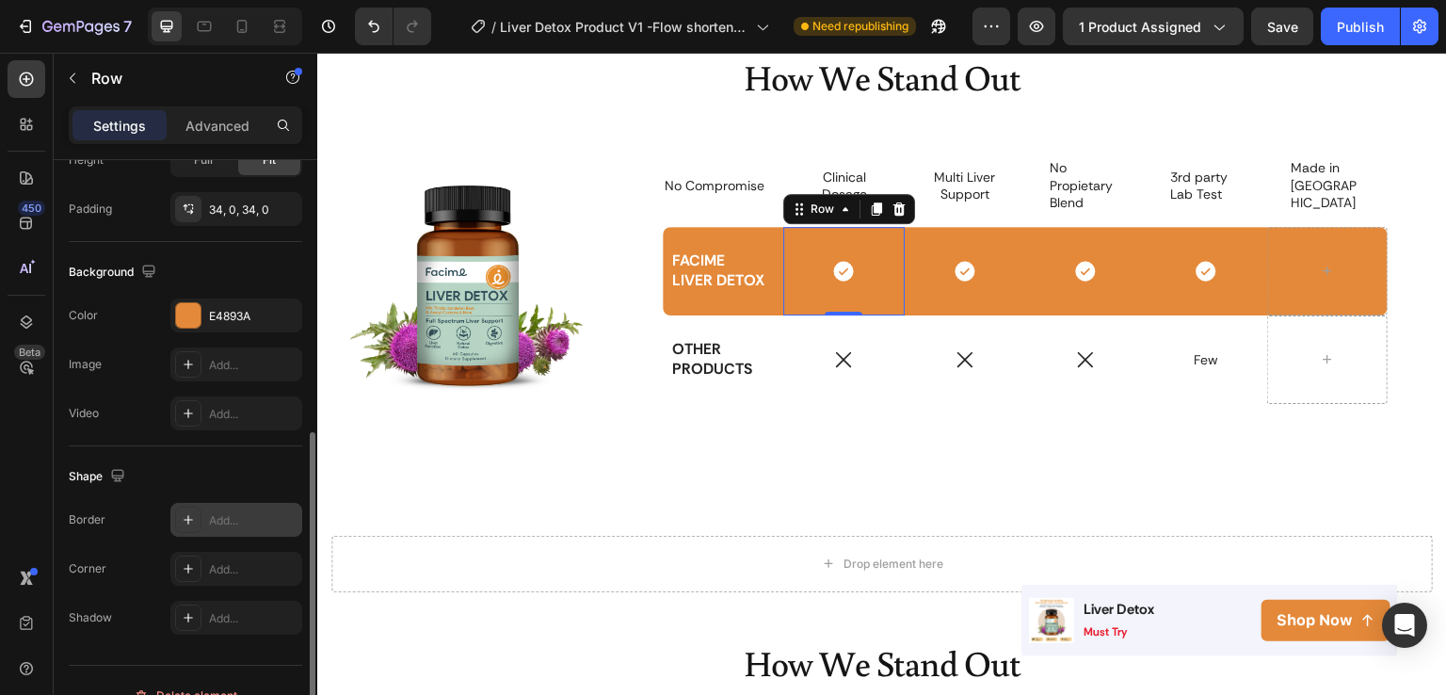
click at [253, 529] on div "Add..." at bounding box center [236, 520] width 132 height 34
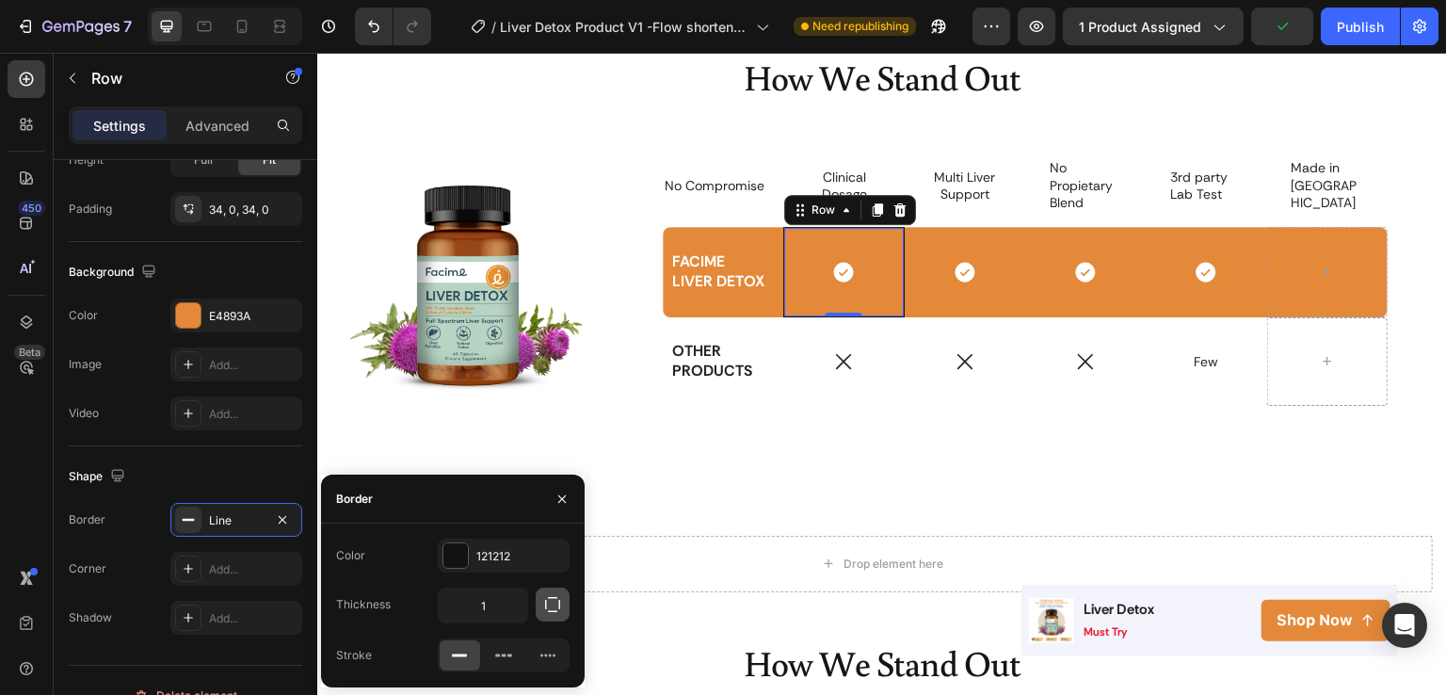
click at [549, 615] on button "button" at bounding box center [553, 605] width 34 height 34
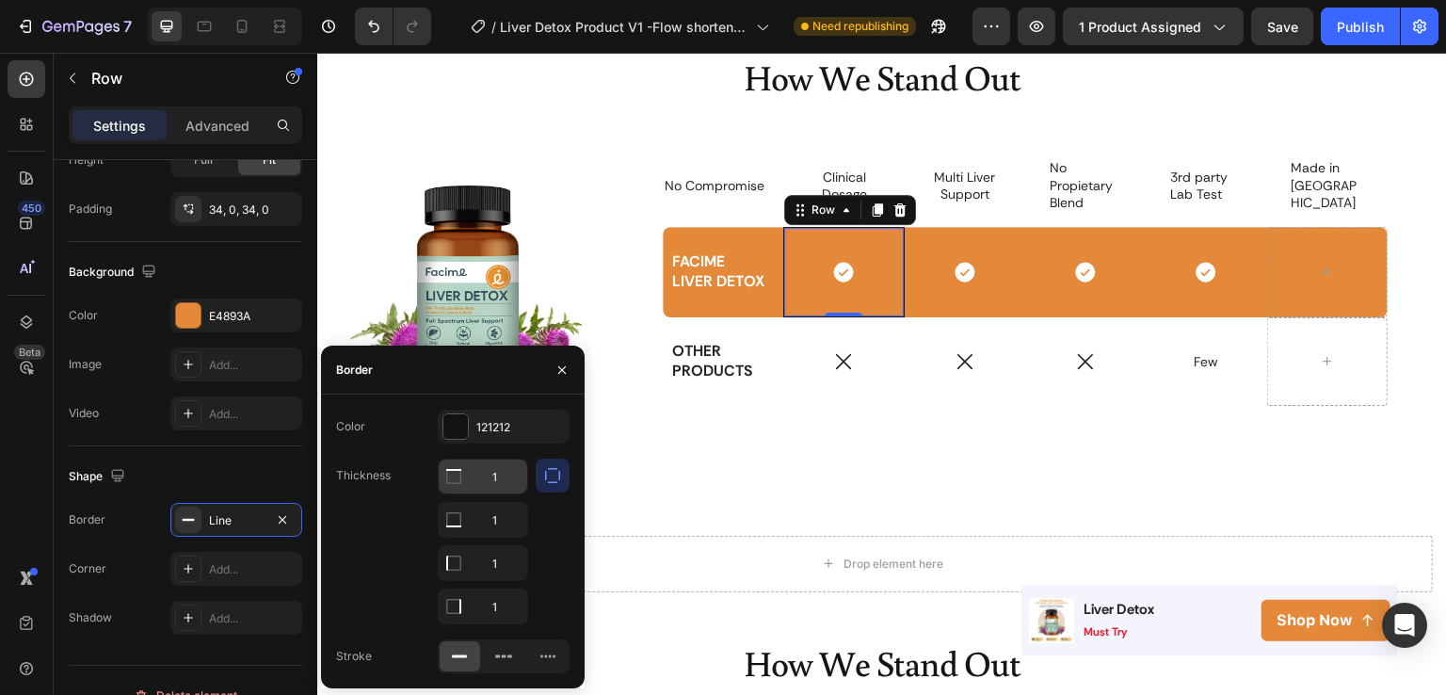
click at [463, 480] on div at bounding box center [454, 477] width 30 height 34
click at [447, 480] on icon at bounding box center [453, 476] width 15 height 15
click at [452, 486] on icon at bounding box center [453, 476] width 19 height 19
click at [490, 470] on input "1" at bounding box center [483, 477] width 89 height 34
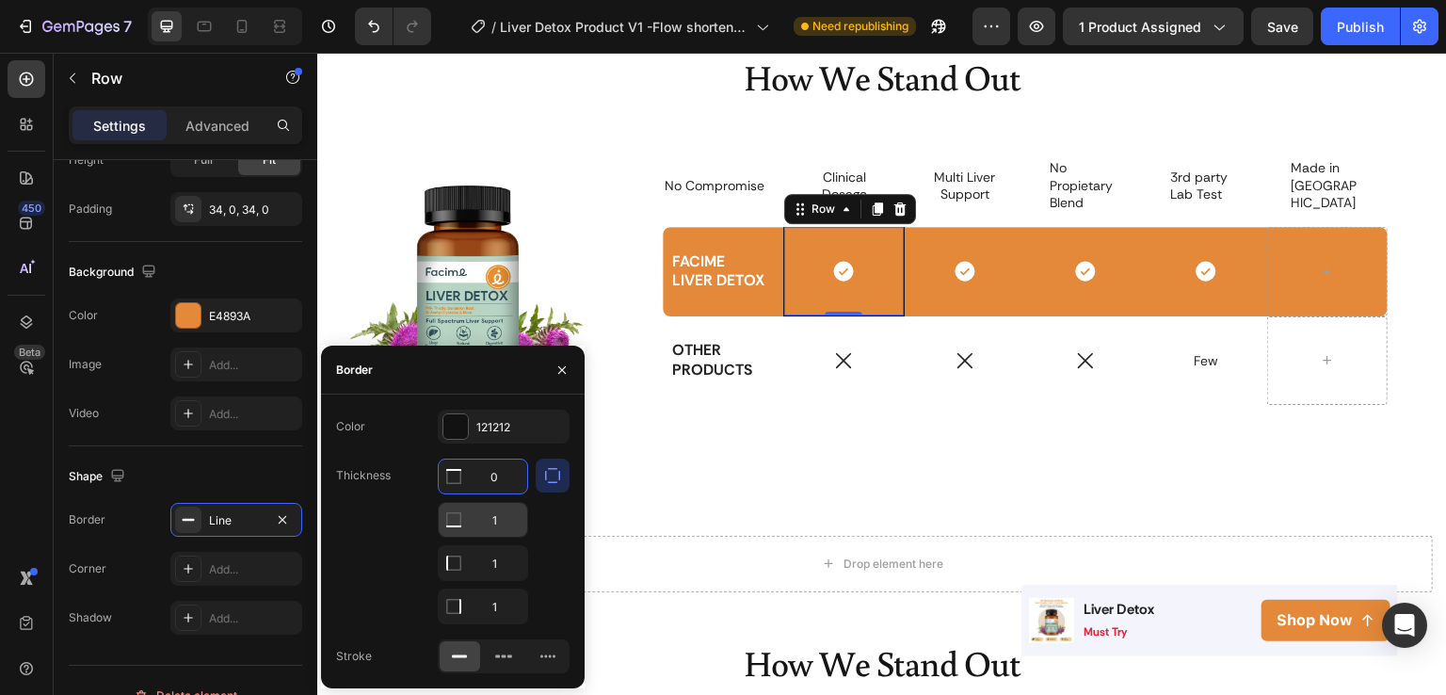
type input "0"
click at [494, 516] on input "1" at bounding box center [483, 520] width 89 height 34
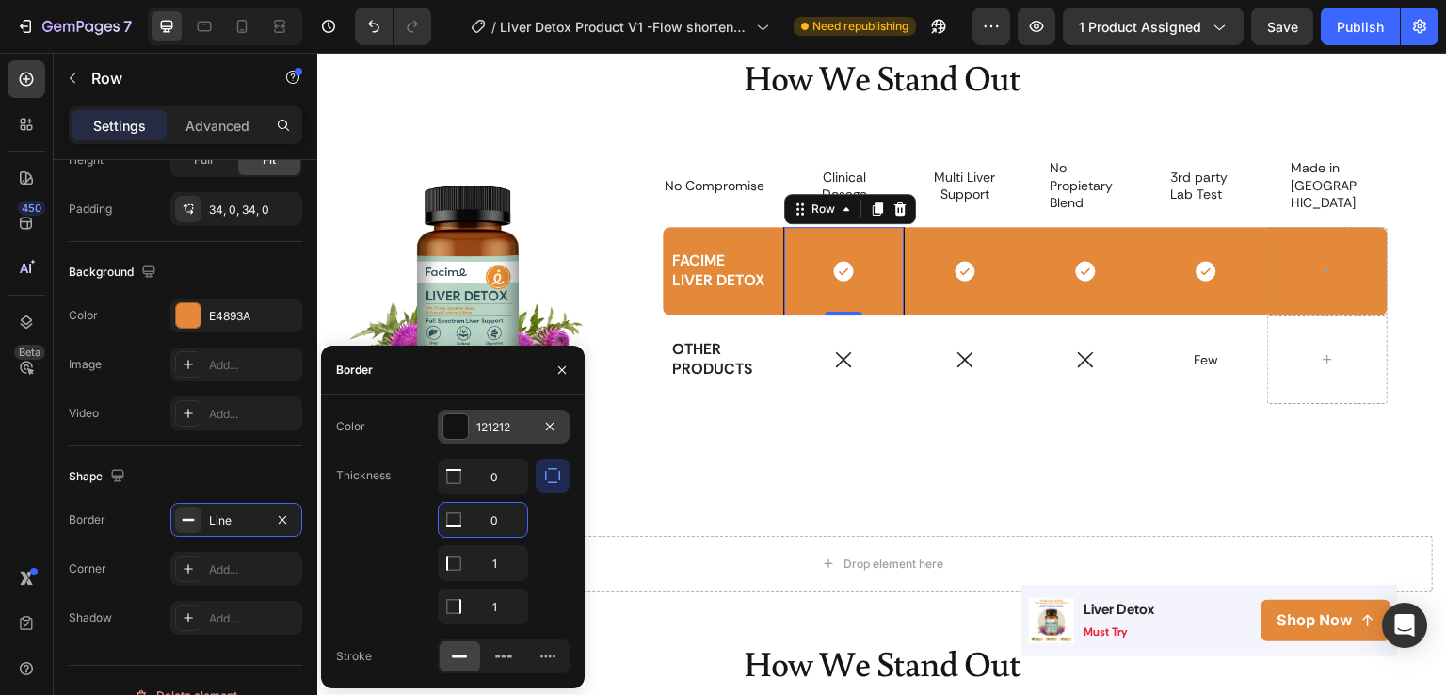
type input "0"
click at [493, 435] on div "121212" at bounding box center [503, 427] width 55 height 17
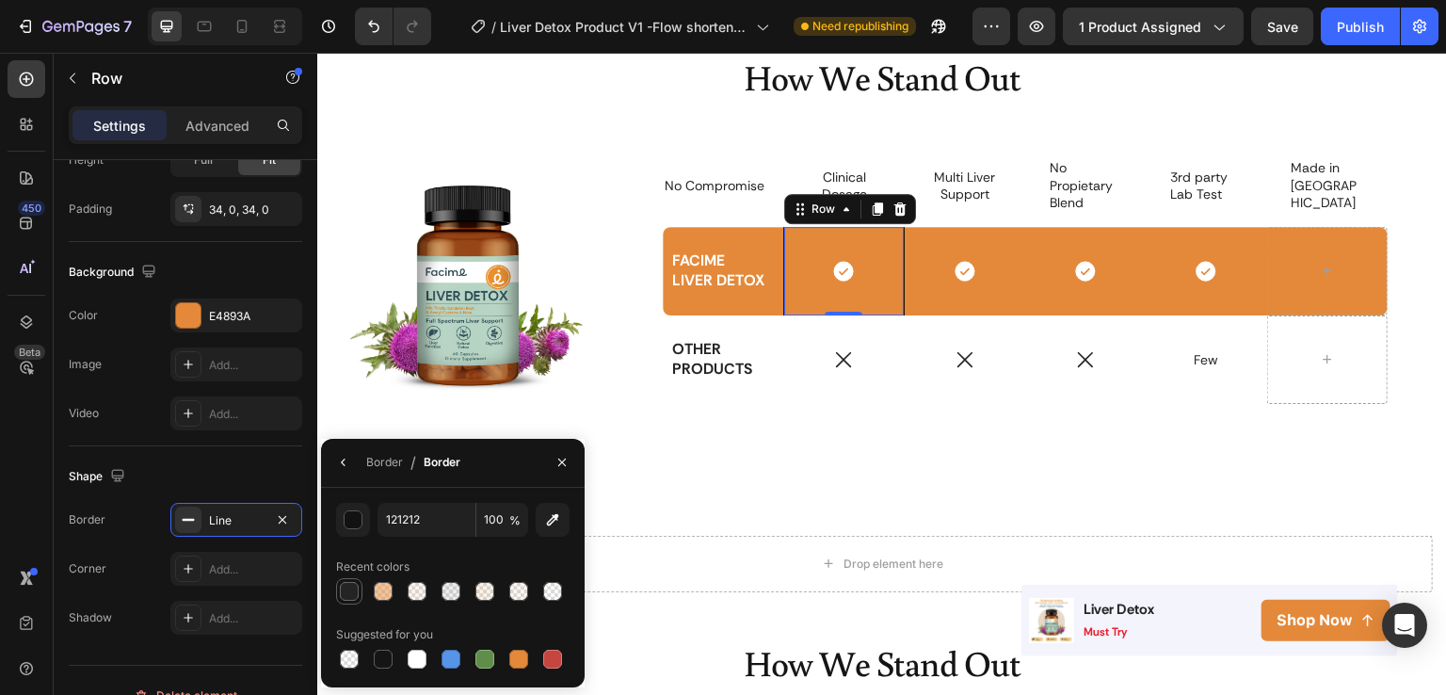
click at [345, 598] on div at bounding box center [349, 591] width 19 height 19
type input "242424"
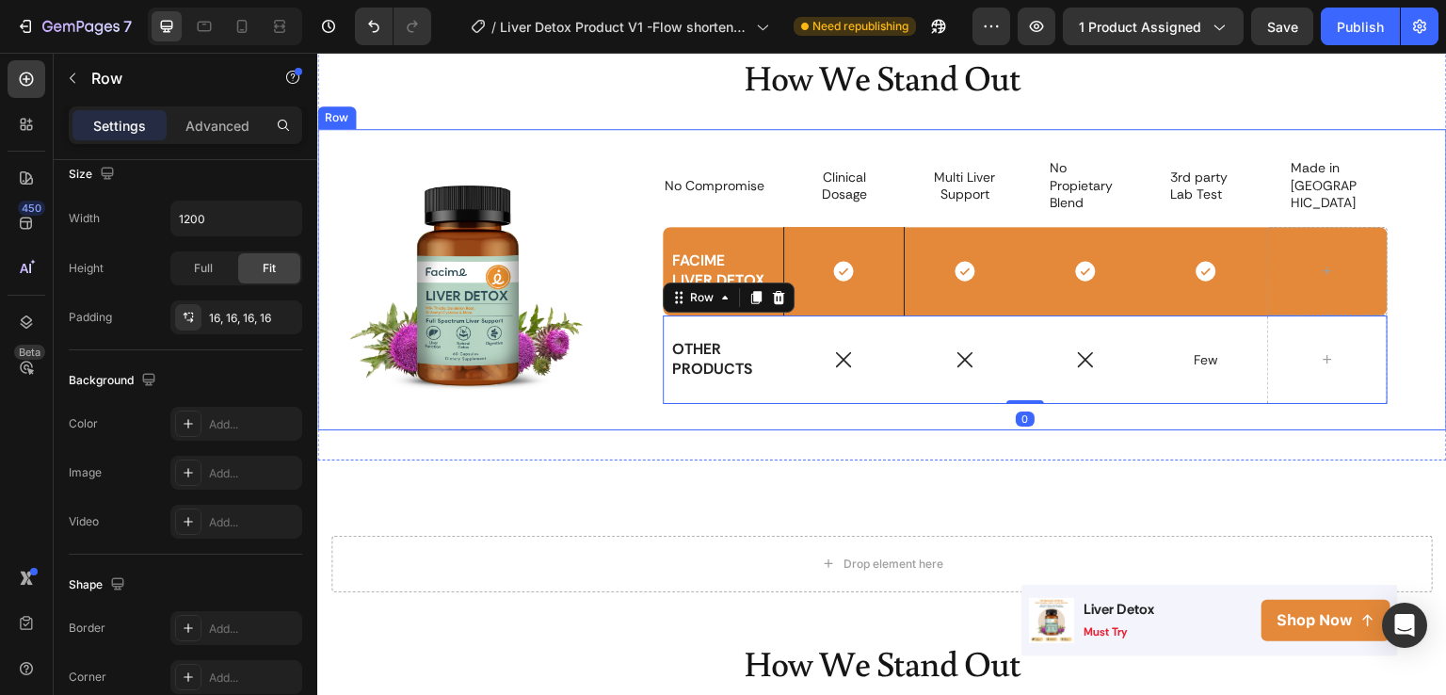
click at [773, 423] on div "Image No Compromise Text Block Clinical Dosage Text Block Row Multi Liver Suppo…" at bounding box center [882, 279] width 1130 height 301
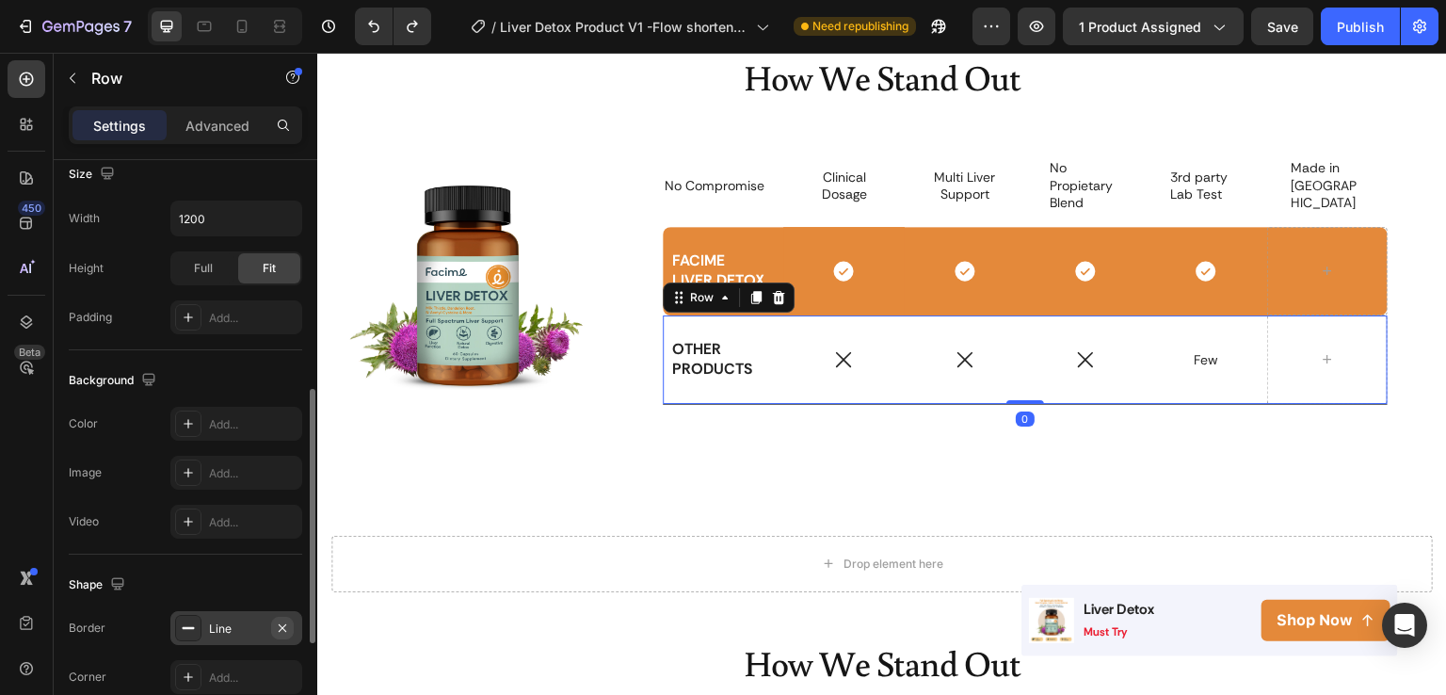
click at [271, 622] on button "button" at bounding box center [282, 628] width 23 height 23
click at [233, 634] on div "Line" at bounding box center [236, 629] width 55 height 17
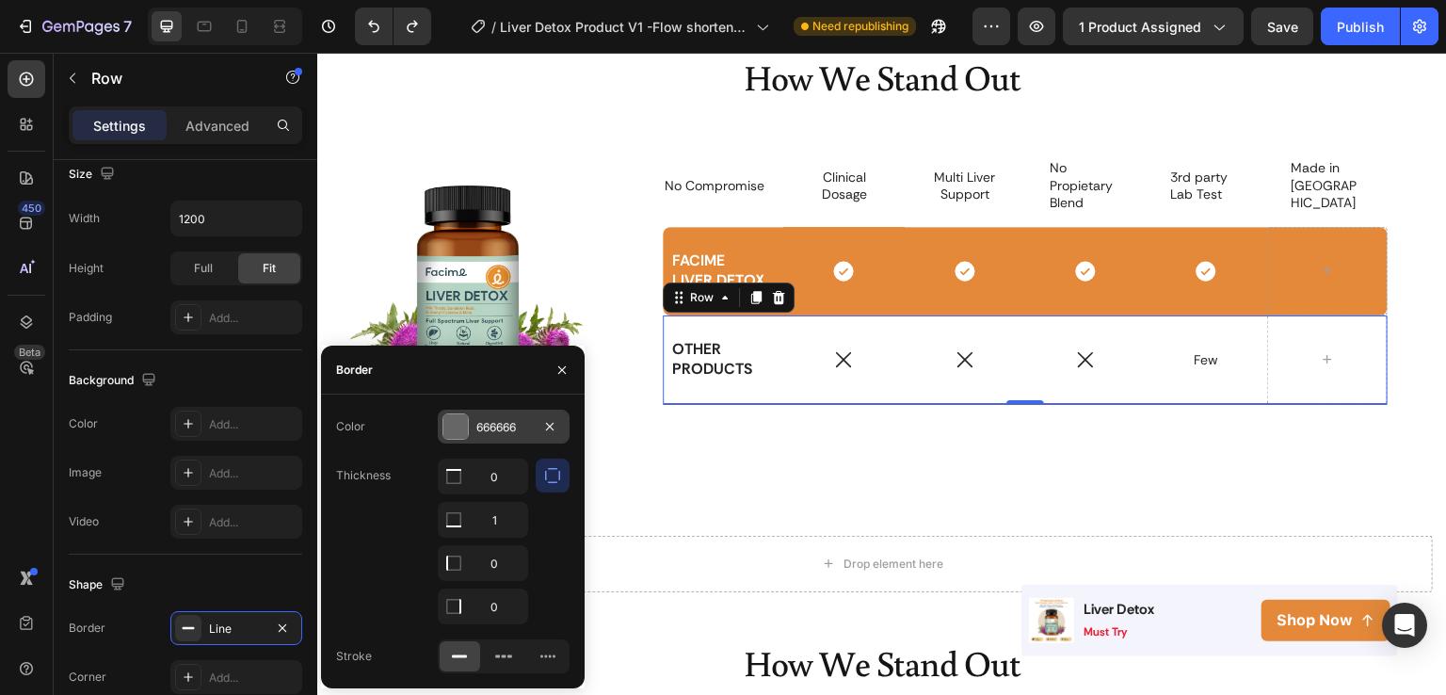
click at [505, 423] on div "666666" at bounding box center [503, 427] width 55 height 17
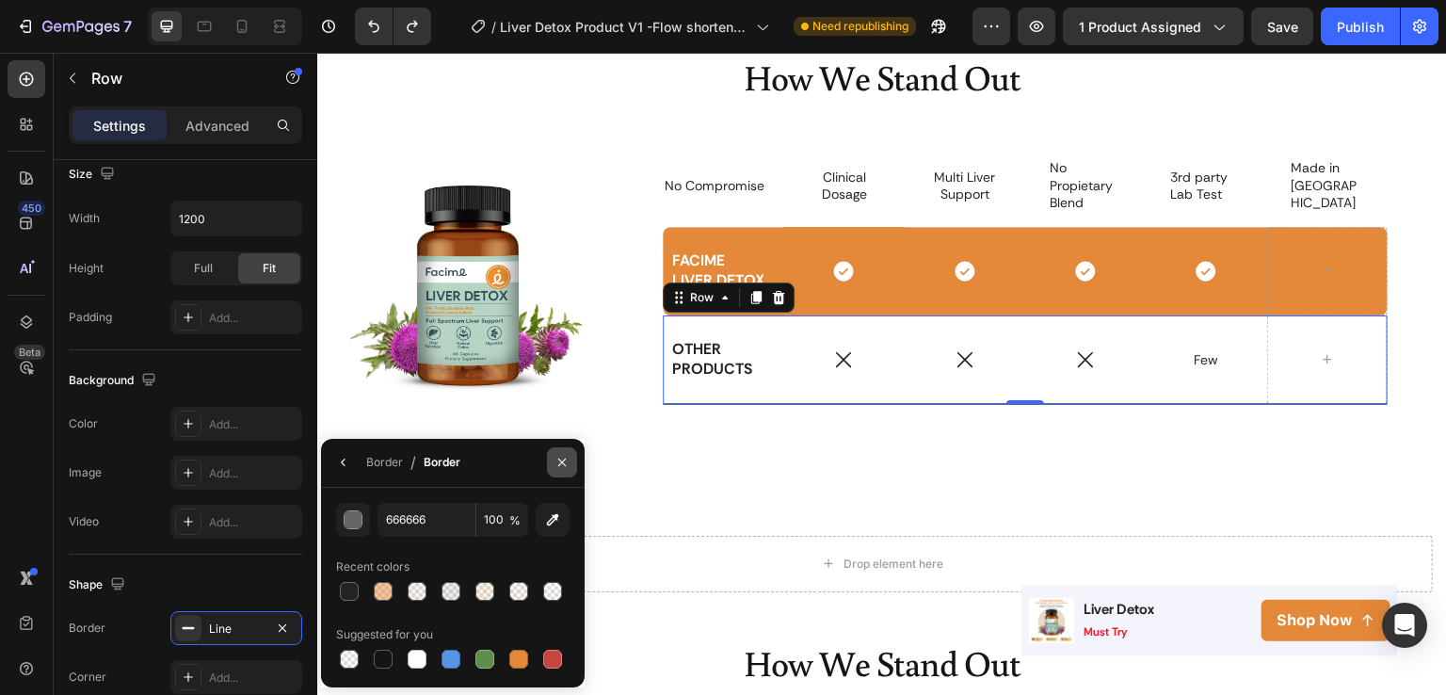
click at [556, 460] on icon "button" at bounding box center [562, 462] width 15 height 15
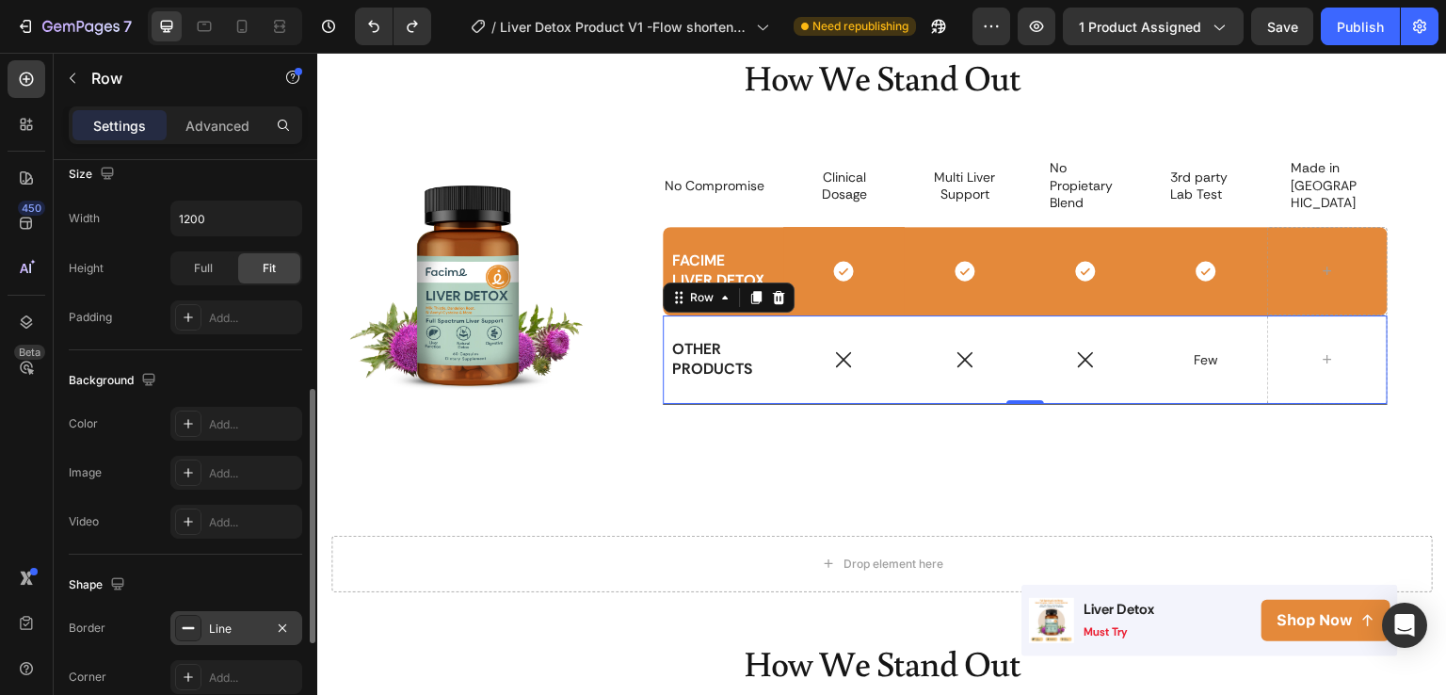
click at [215, 626] on div "Line" at bounding box center [236, 629] width 55 height 17
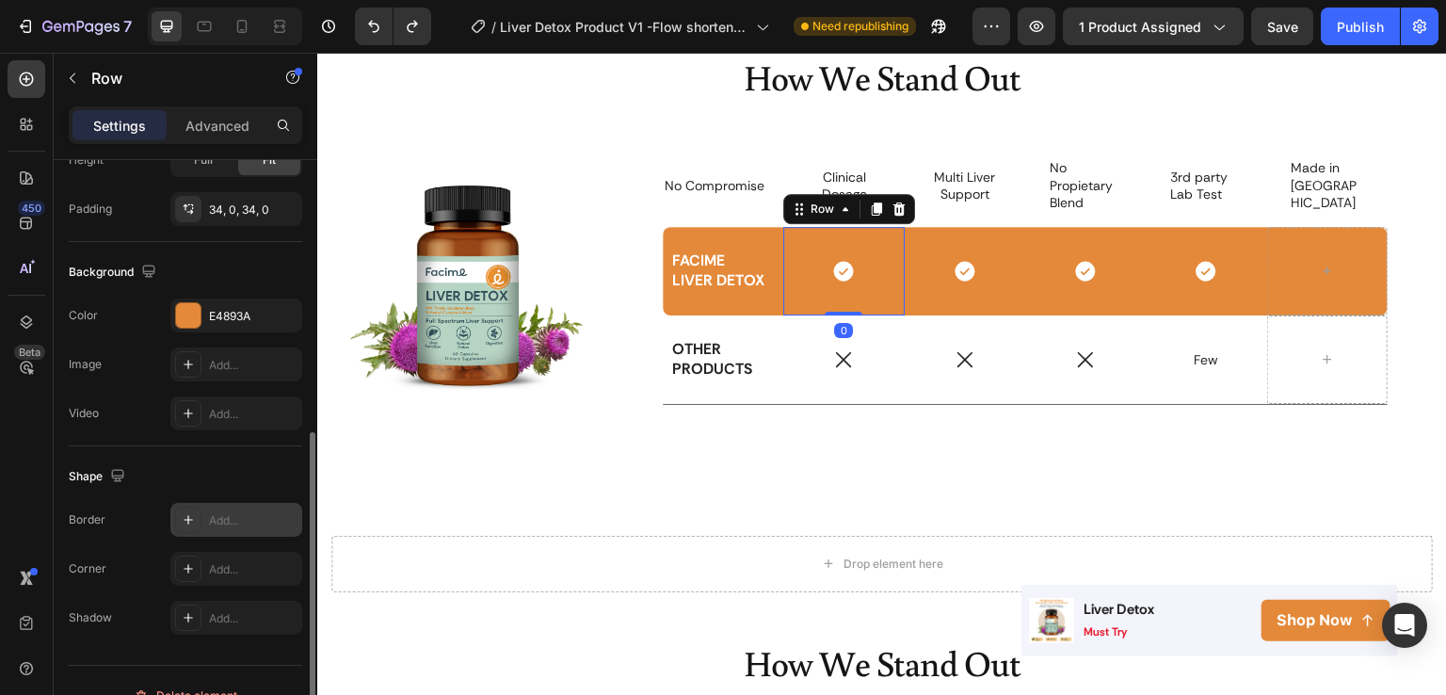
click at [217, 518] on div "Add..." at bounding box center [253, 520] width 89 height 17
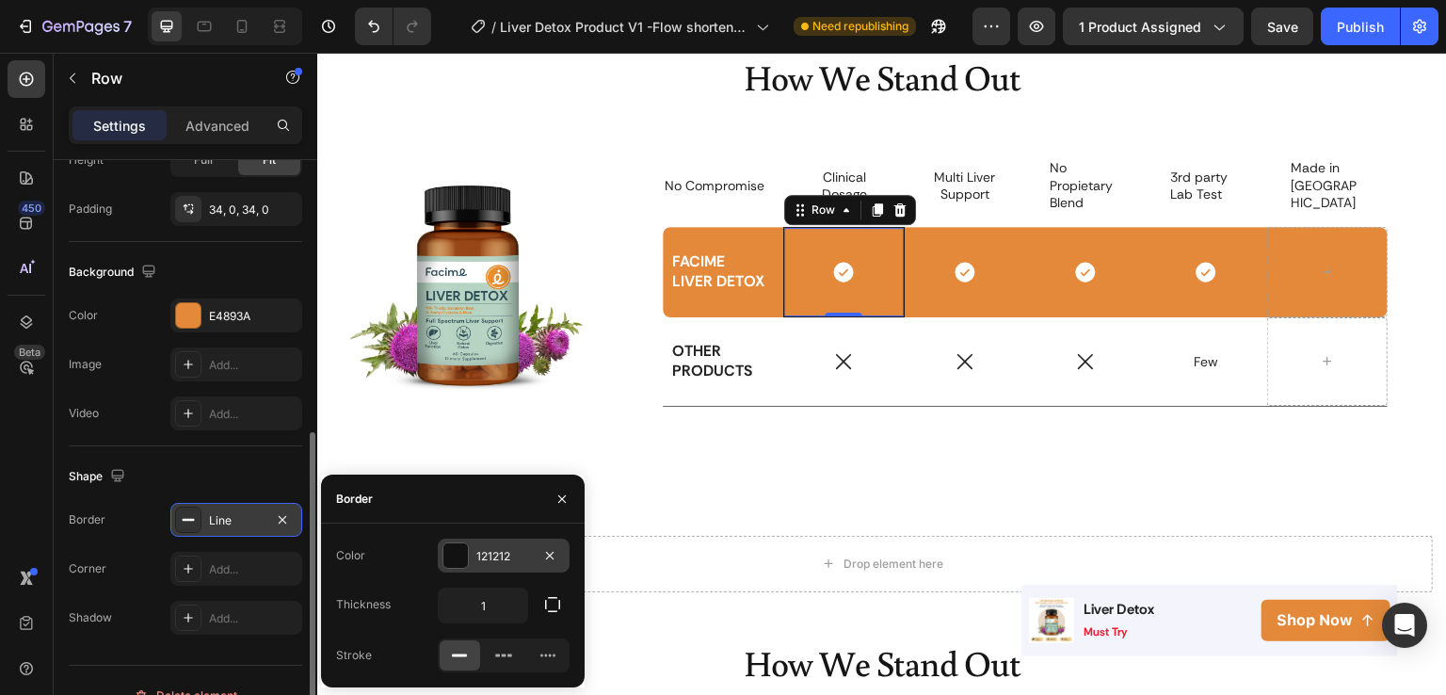
click at [515, 564] on div "121212" at bounding box center [503, 556] width 55 height 17
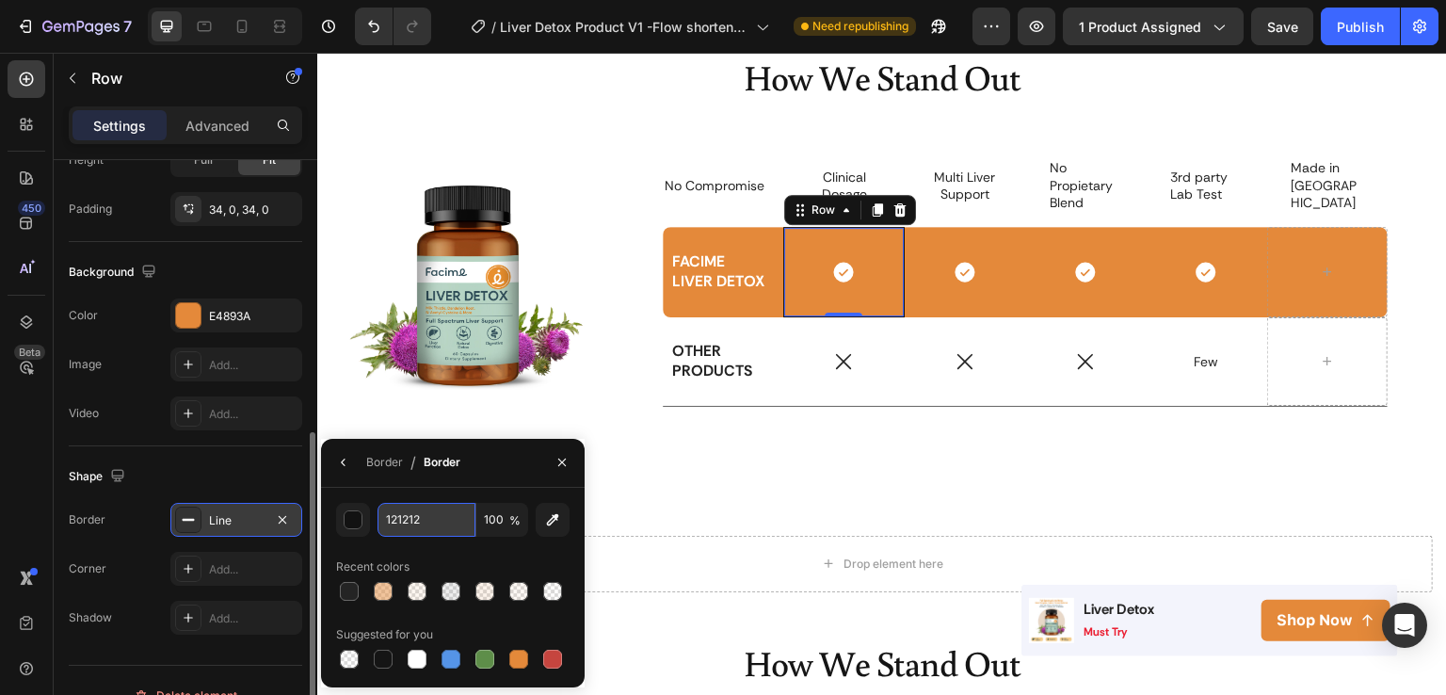
click at [438, 524] on input "121212" at bounding box center [427, 520] width 98 height 34
paste input "6"
drag, startPoint x: 437, startPoint y: 524, endPoint x: 366, endPoint y: 509, distance: 72.2
click at [366, 509] on div "121212 100 %" at bounding box center [453, 520] width 234 height 34
type input "666666"
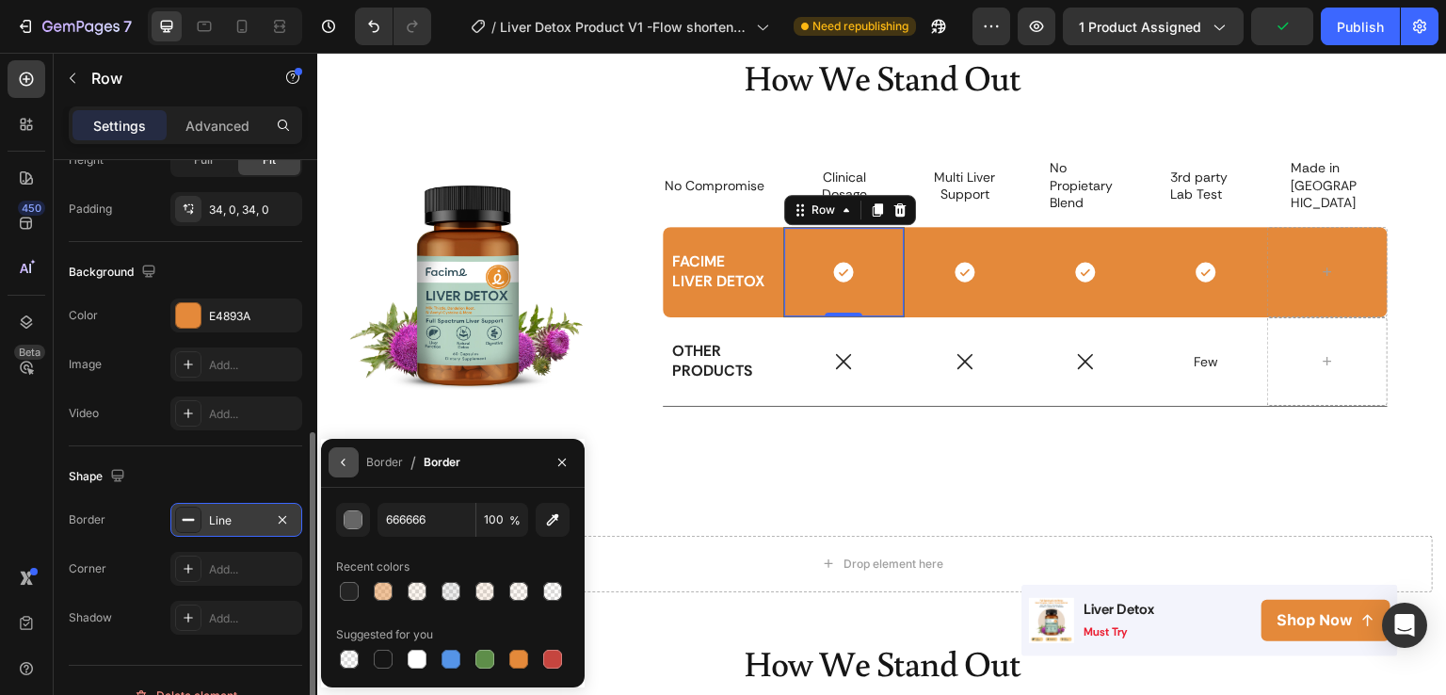
click at [344, 465] on icon "button" at bounding box center [343, 463] width 4 height 8
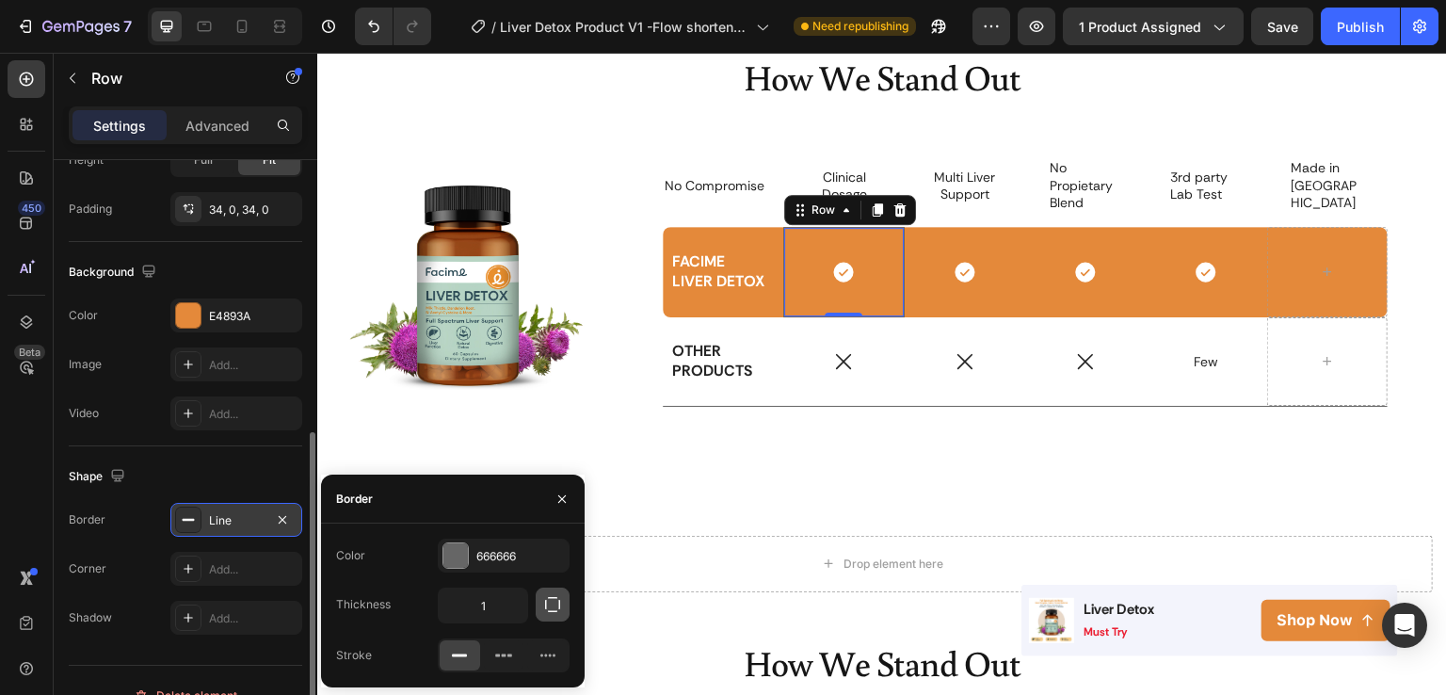
click at [556, 600] on icon "button" at bounding box center [552, 604] width 19 height 19
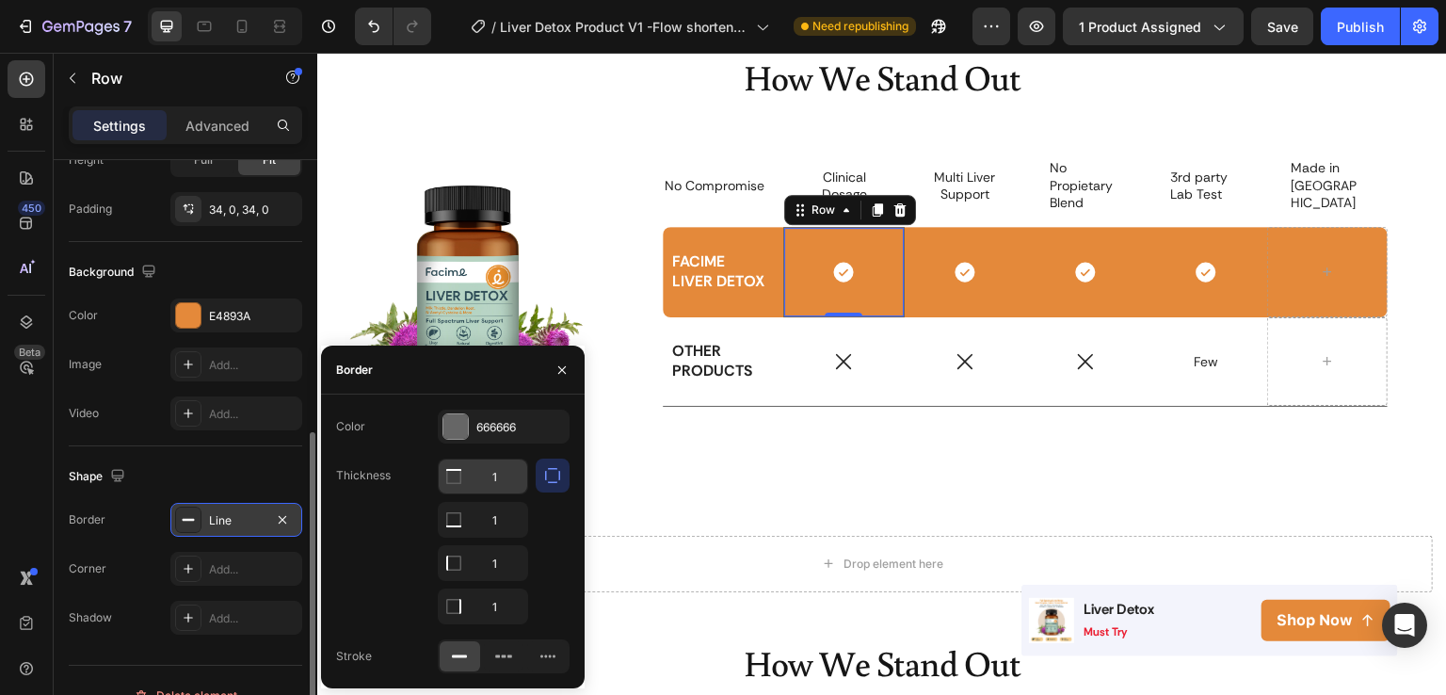
click at [495, 479] on input "1" at bounding box center [483, 477] width 89 height 34
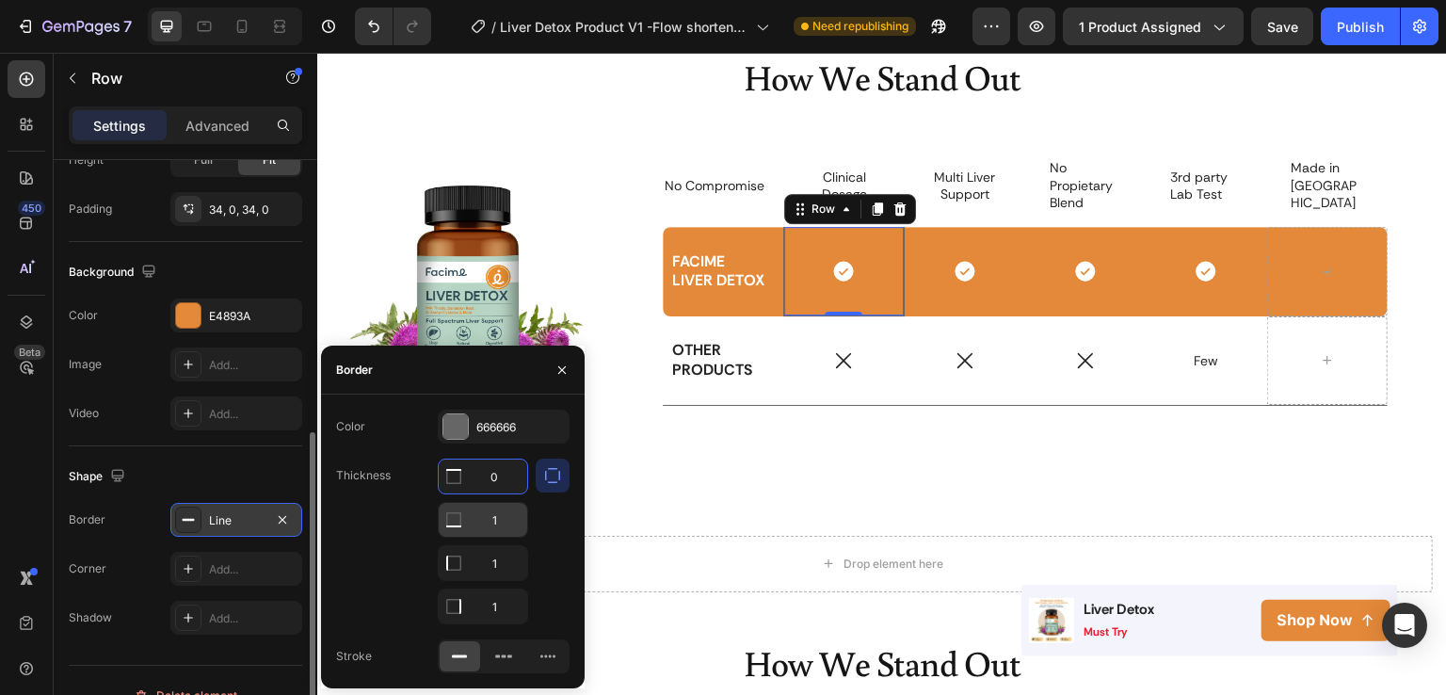
type input "0"
click at [497, 515] on input "1" at bounding box center [483, 520] width 89 height 34
type input "0"
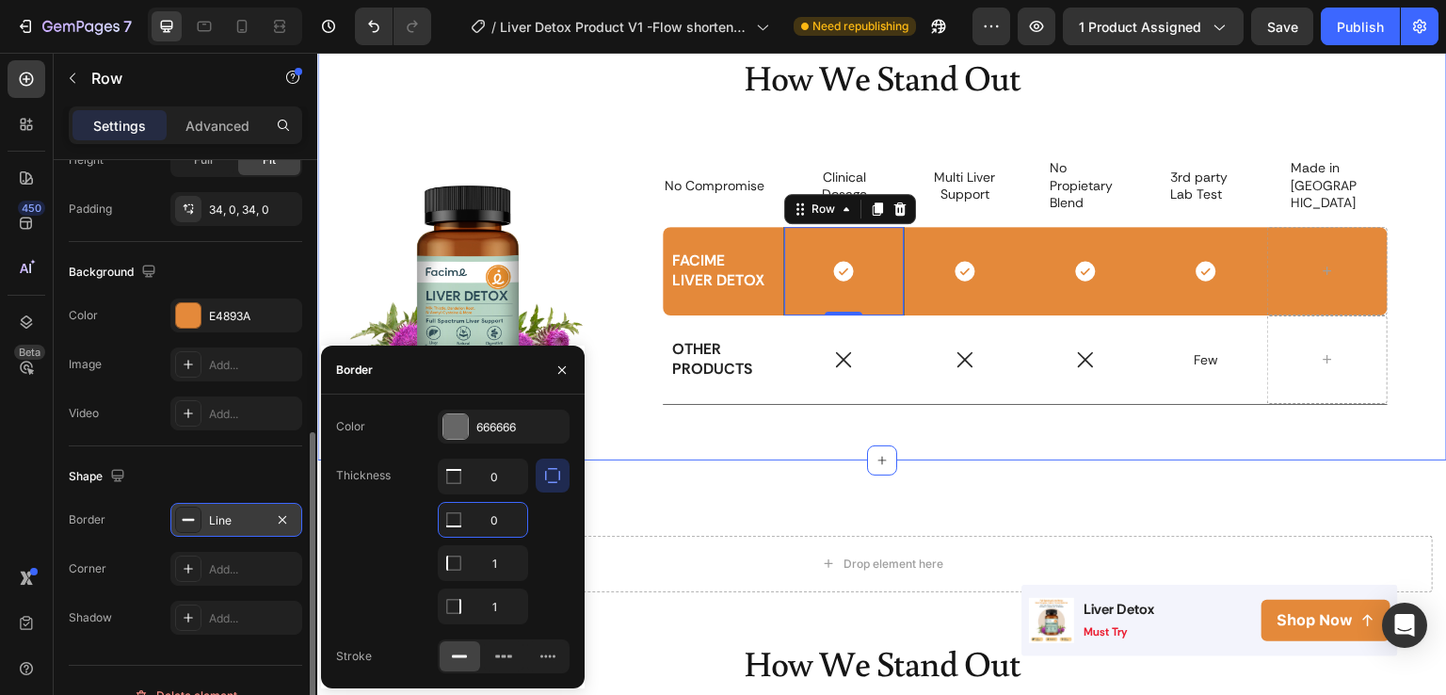
click at [664, 445] on div "How We Stand Out Heading Image No Compromise Text Block Clinical Dosage Text Bl…" at bounding box center [882, 241] width 1130 height 438
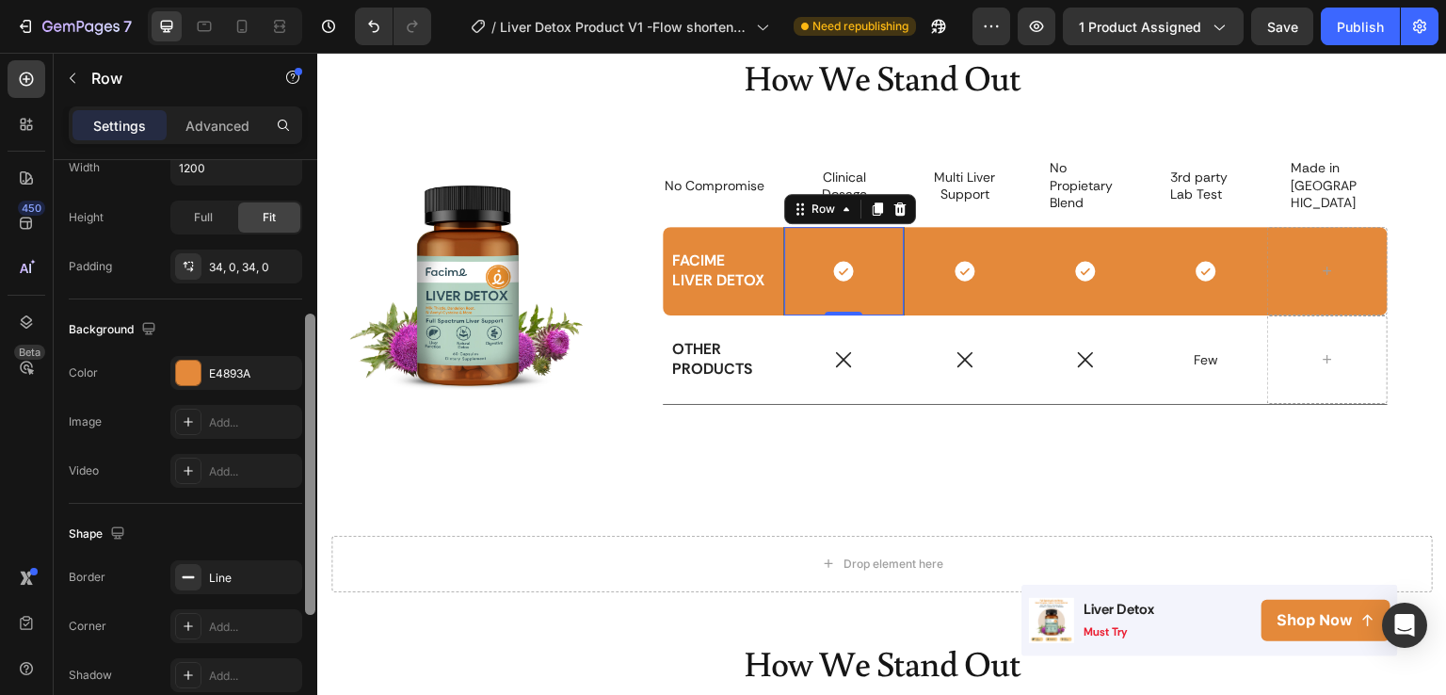
scroll to position [509, 0]
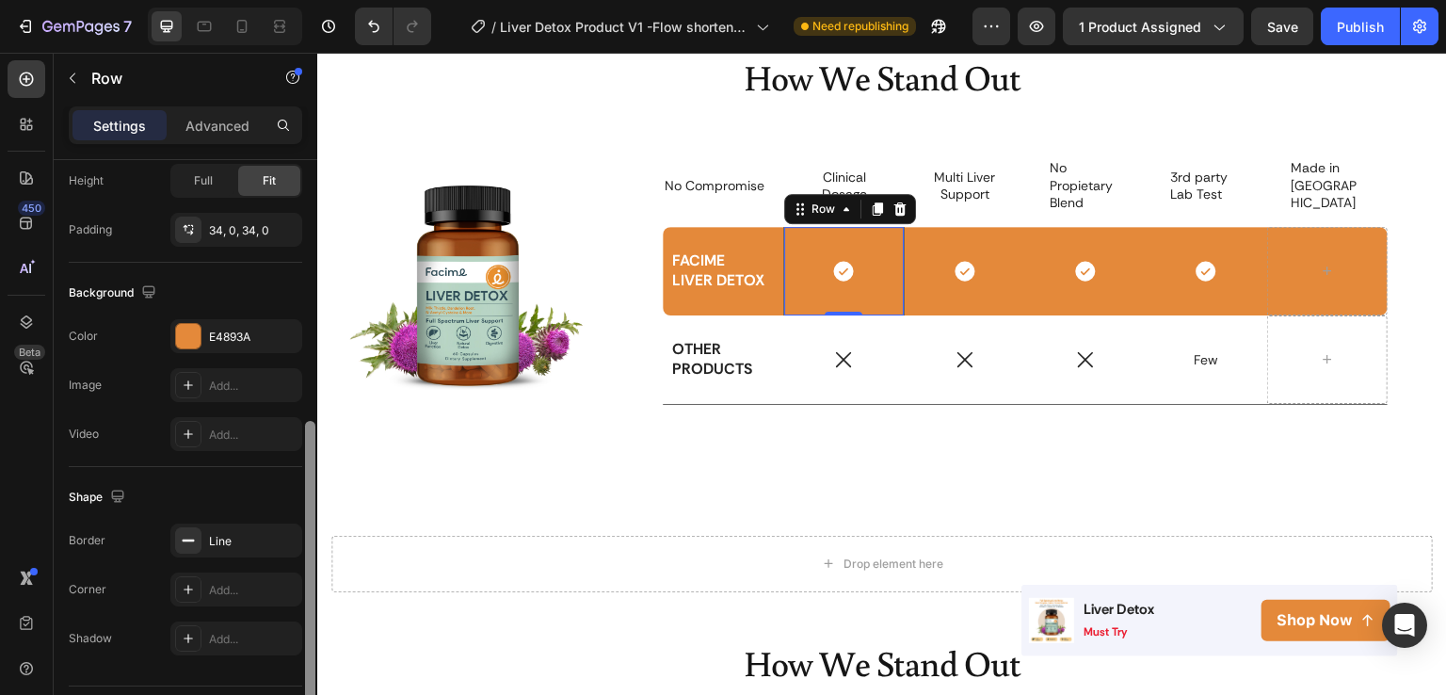
drag, startPoint x: 313, startPoint y: 241, endPoint x: 306, endPoint y: 503, distance: 261.9
click at [306, 503] on div at bounding box center [310, 571] width 10 height 301
click at [232, 543] on div "Line" at bounding box center [236, 541] width 55 height 17
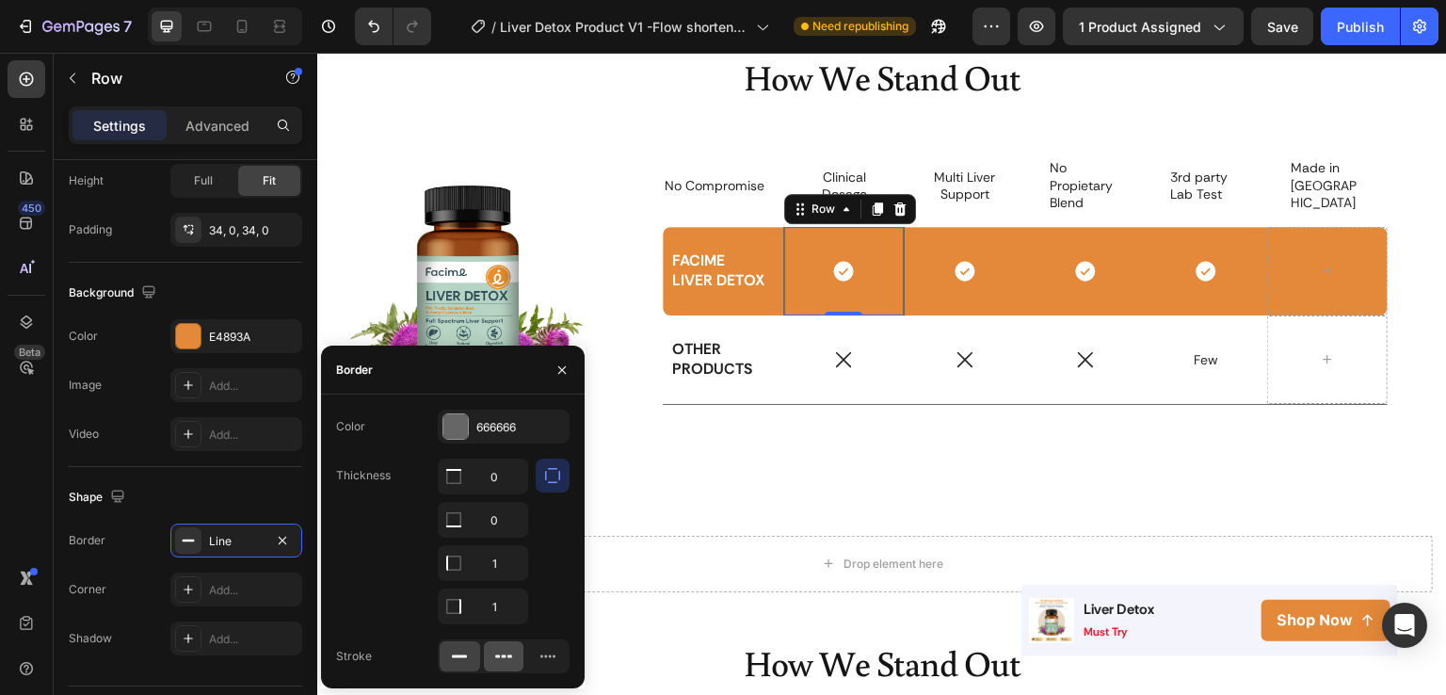
click at [513, 644] on div at bounding box center [504, 656] width 40 height 30
click at [456, 649] on icon at bounding box center [459, 656] width 19 height 19
click at [742, 356] on p "OTHER PRODUCTS" at bounding box center [723, 360] width 102 height 40
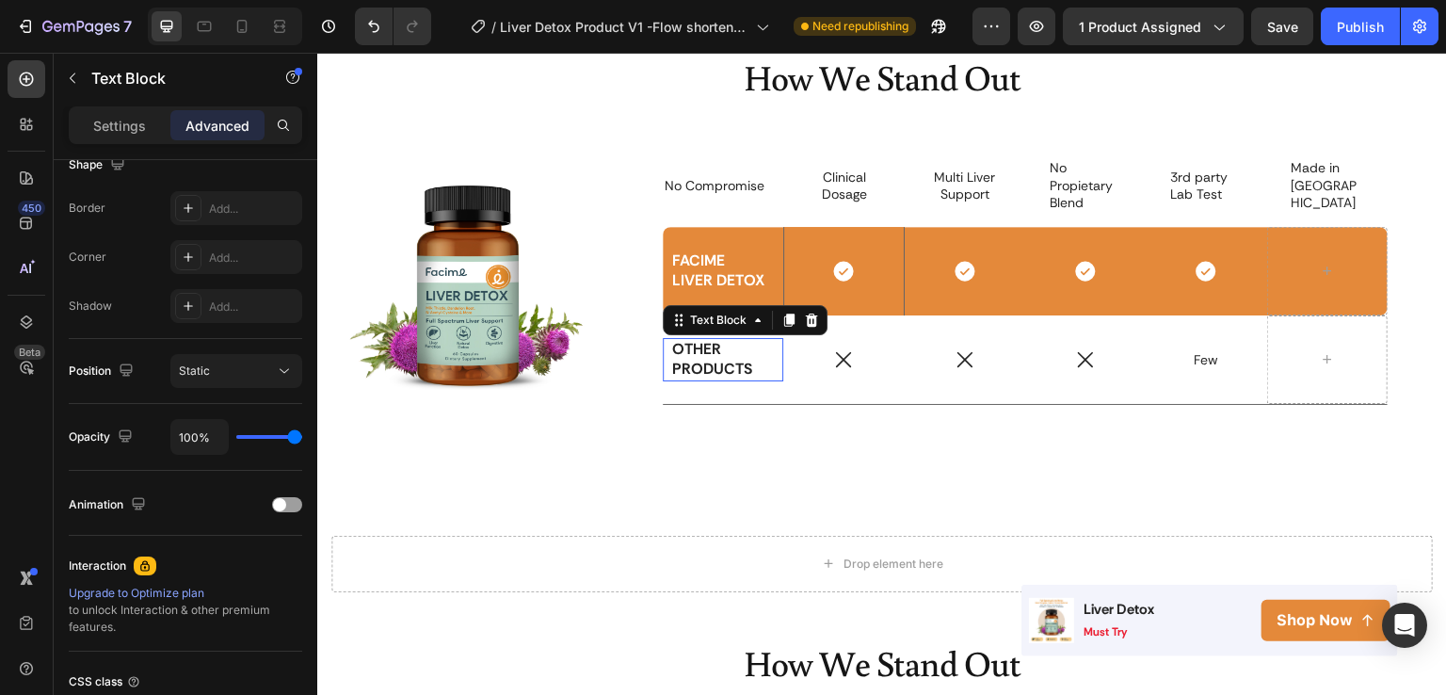
scroll to position [0, 0]
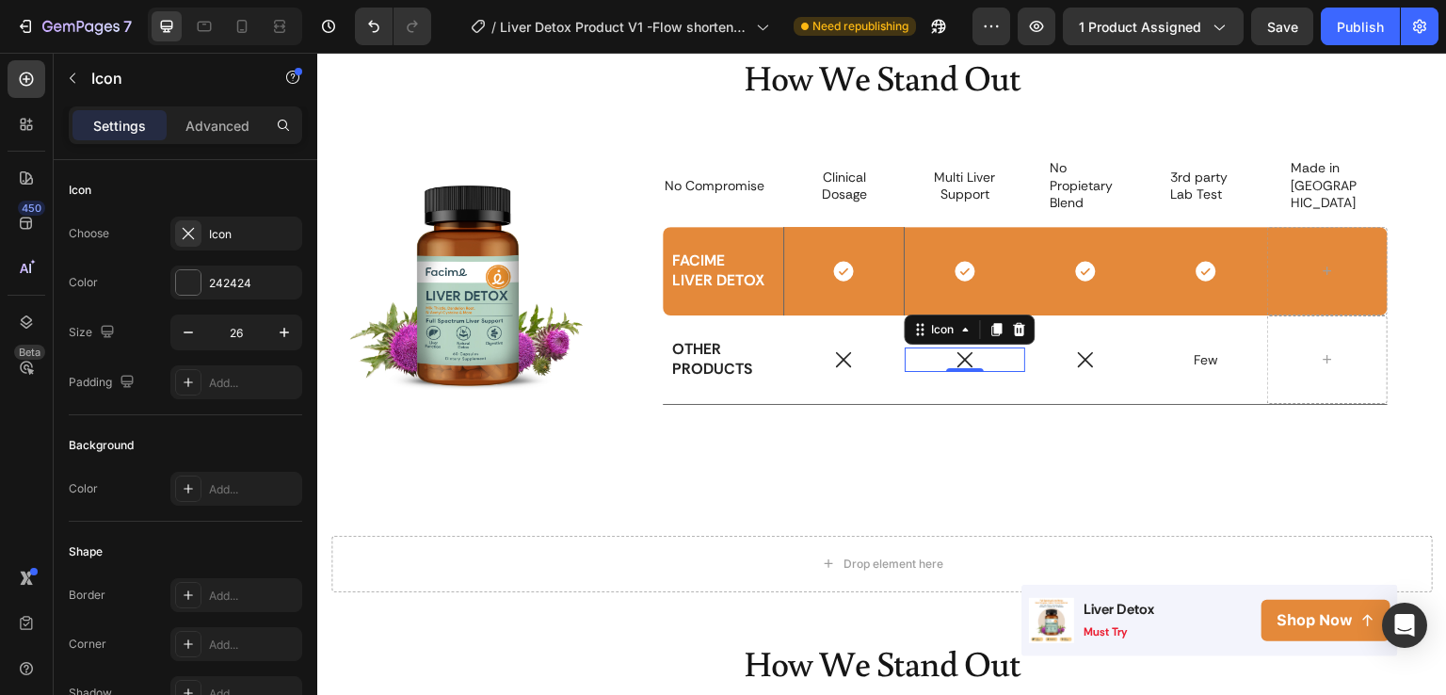
click at [987, 367] on div "Icon 0" at bounding box center [965, 359] width 121 height 24
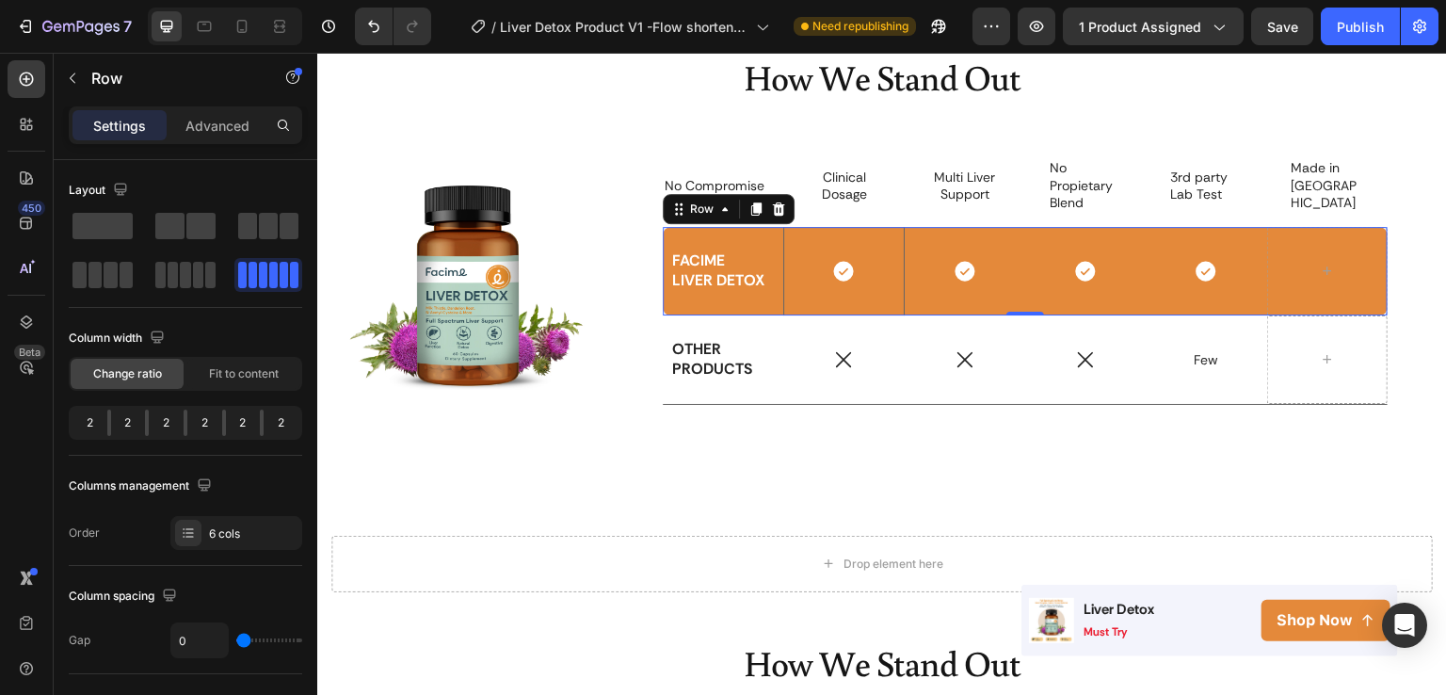
click at [1040, 299] on div "Icon" at bounding box center [1085, 271] width 121 height 89
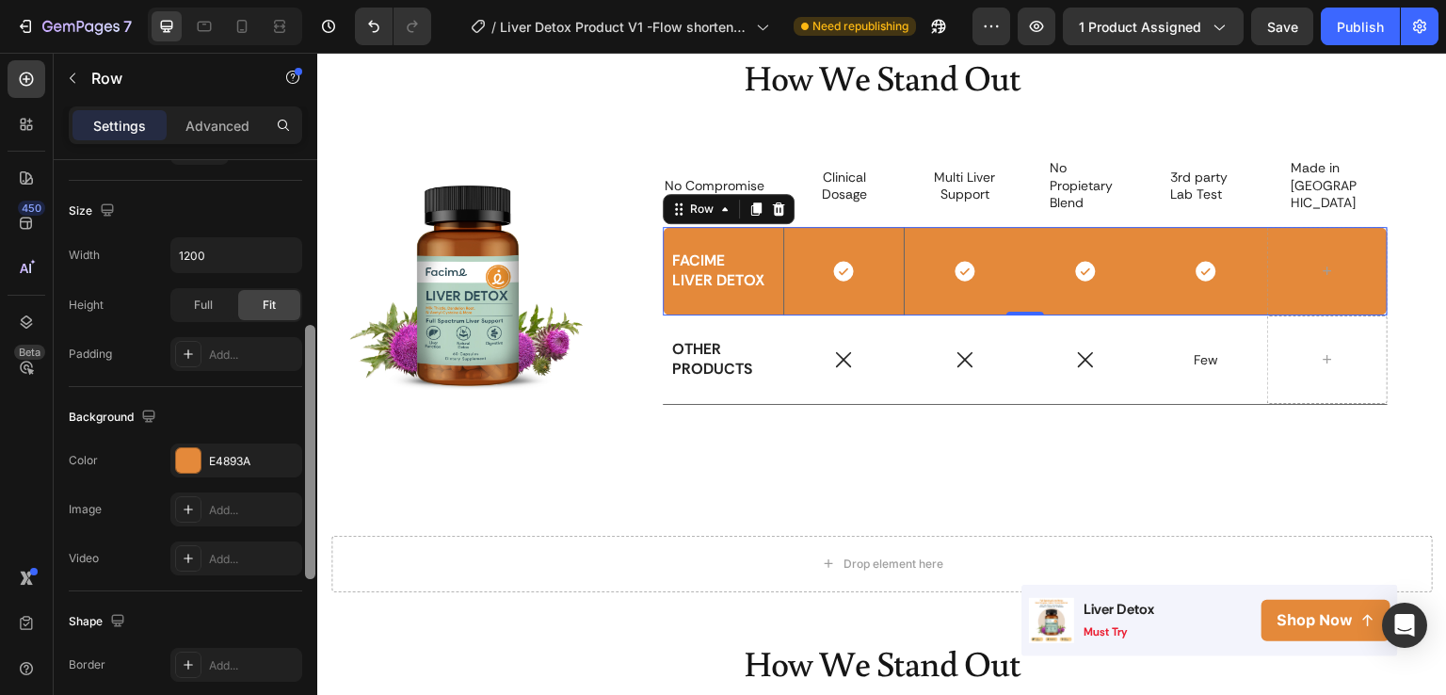
drag, startPoint x: 305, startPoint y: 388, endPoint x: 304, endPoint y: 600, distance: 211.9
click at [304, 600] on div at bounding box center [310, 420] width 14 height 589
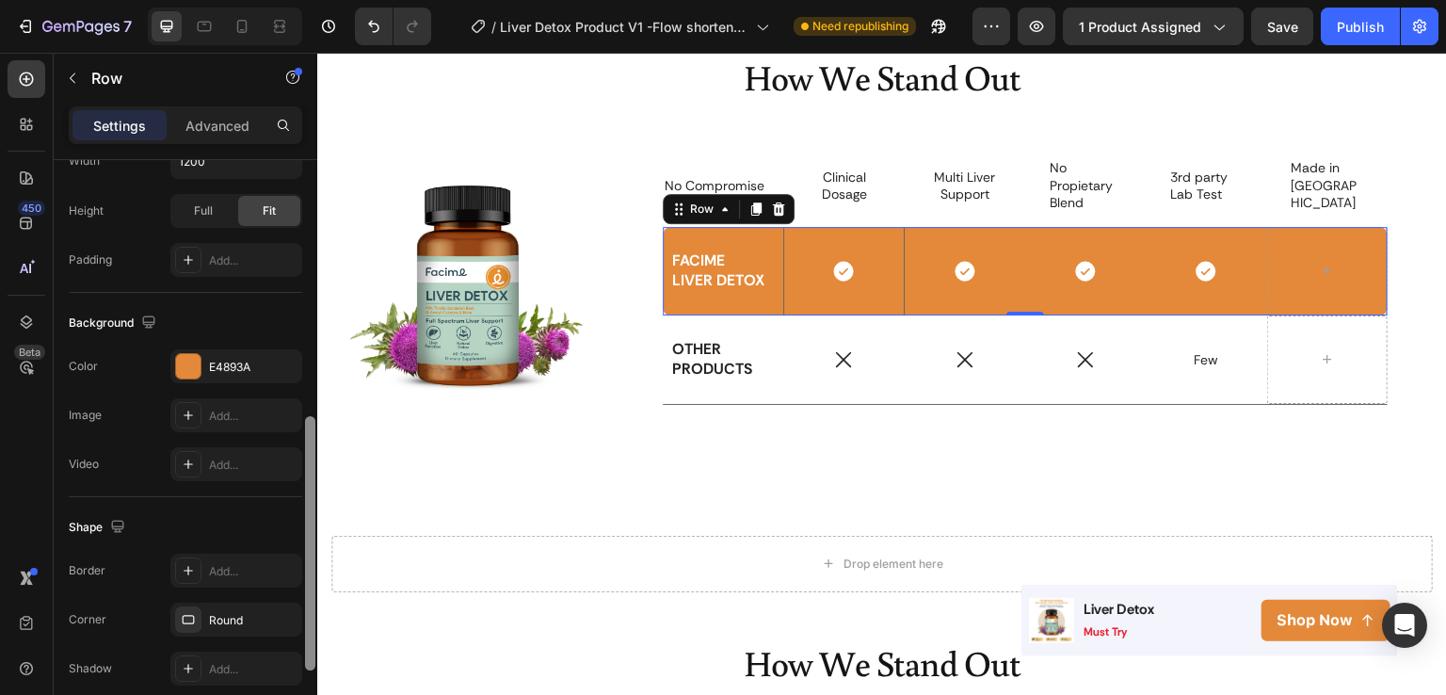
scroll to position [596, 0]
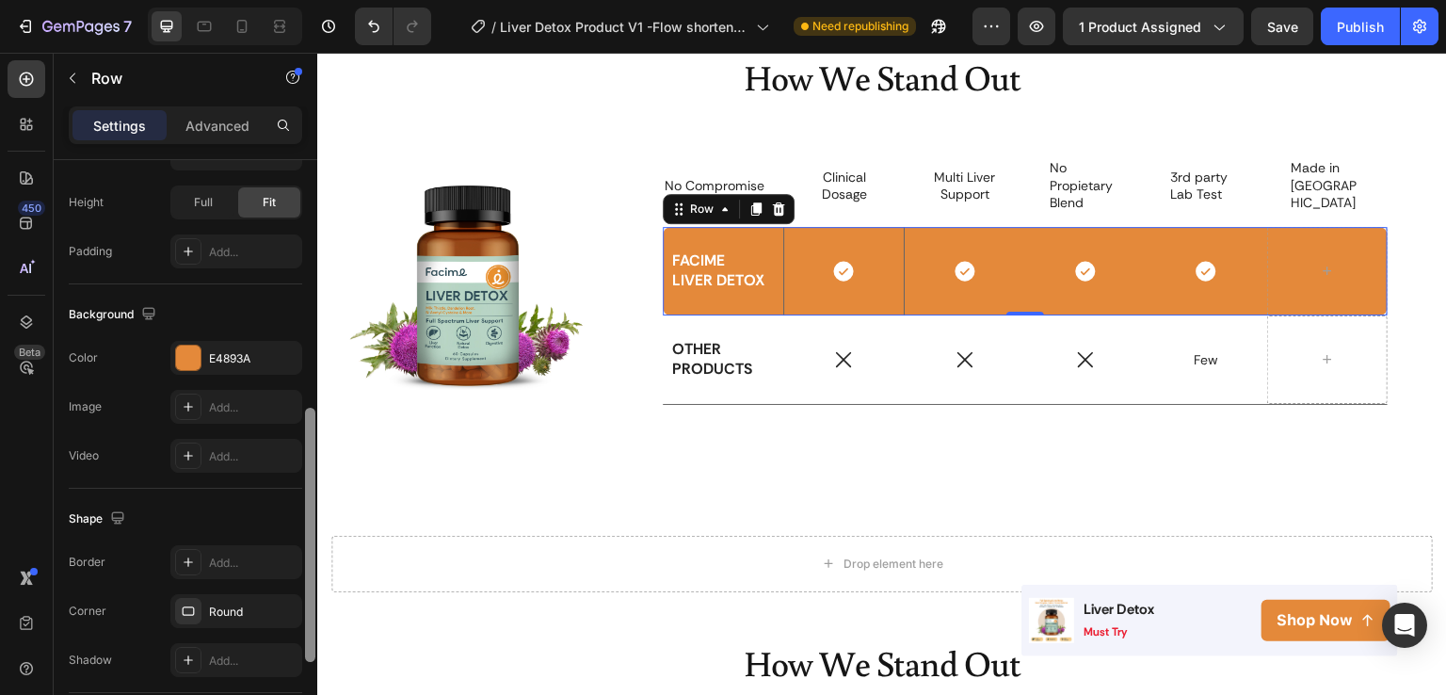
drag, startPoint x: 308, startPoint y: 591, endPoint x: 308, endPoint y: 637, distance: 46.1
click at [308, 637] on div at bounding box center [310, 535] width 10 height 254
click at [231, 556] on div "Add..." at bounding box center [253, 563] width 89 height 17
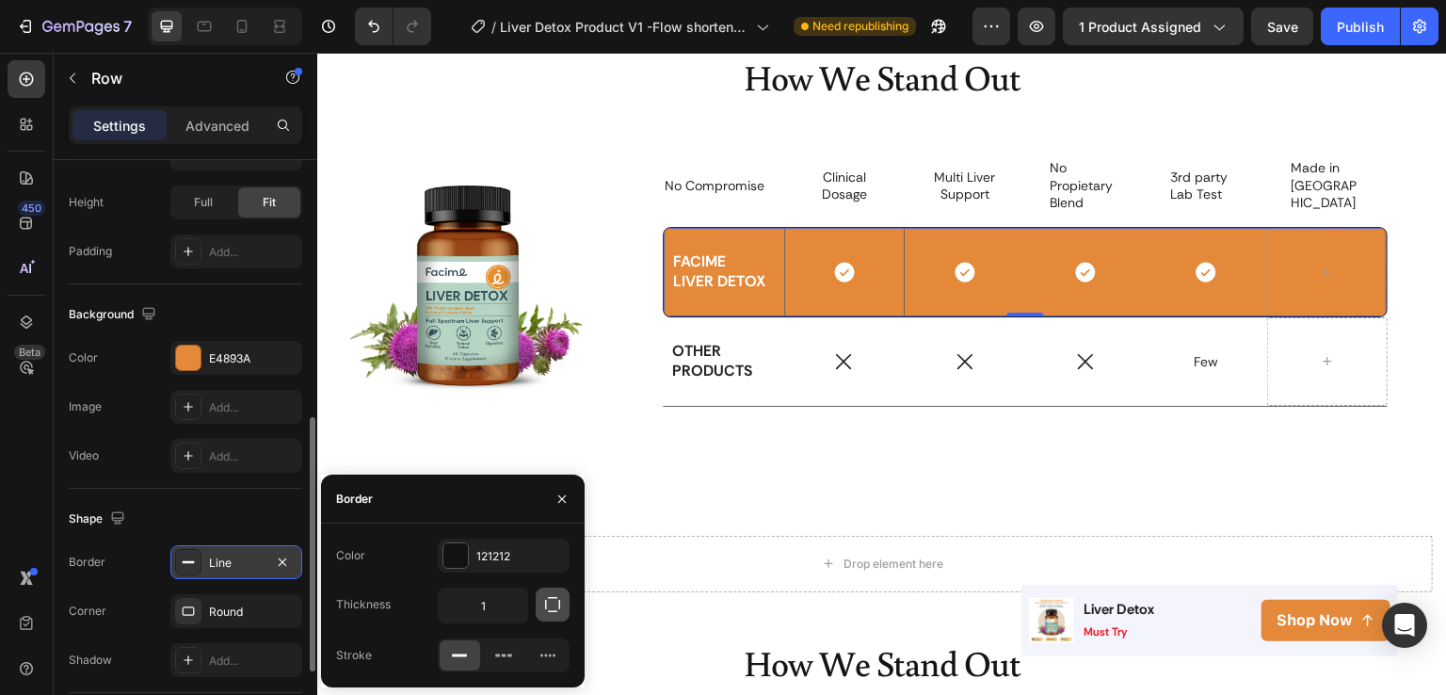
click at [554, 609] on icon "button" at bounding box center [552, 604] width 19 height 19
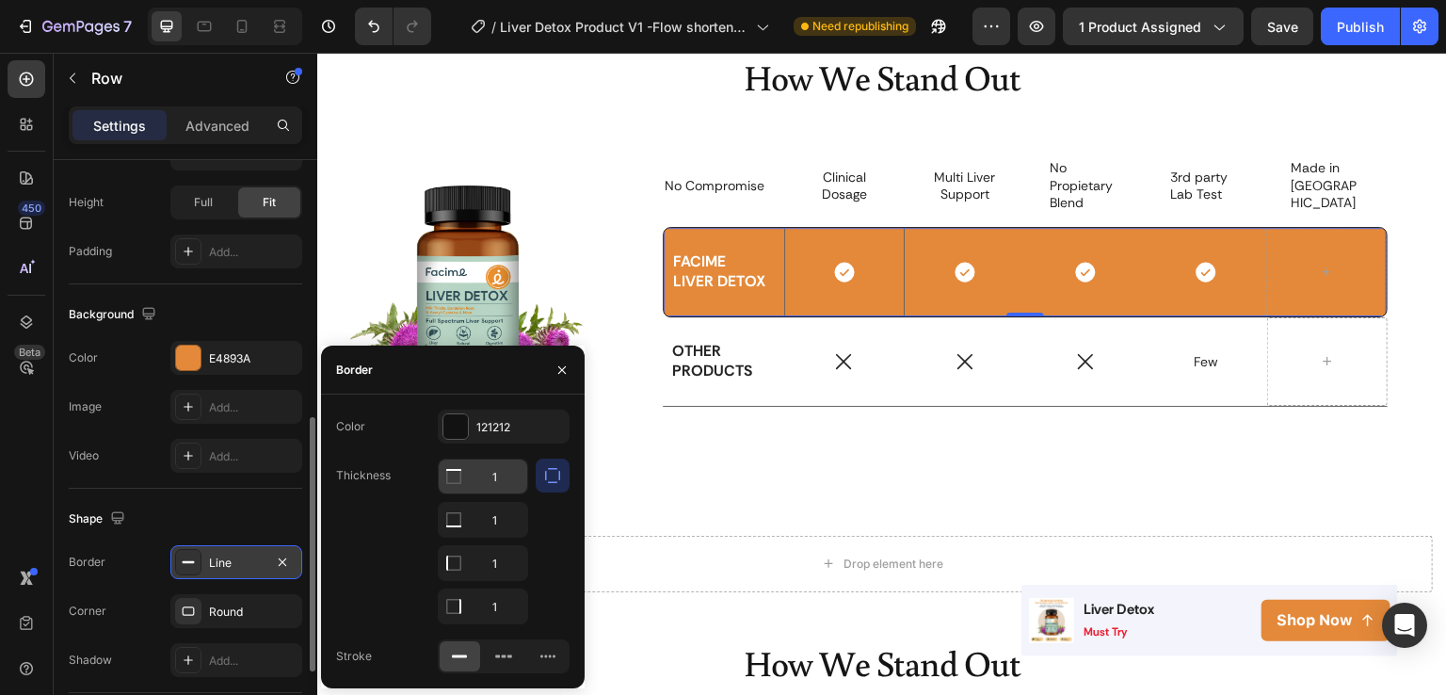
click at [454, 485] on icon at bounding box center [453, 476] width 19 height 19
click at [454, 486] on icon at bounding box center [453, 476] width 19 height 19
click at [456, 476] on icon at bounding box center [453, 476] width 19 height 19
click at [492, 478] on input "1" at bounding box center [483, 477] width 89 height 34
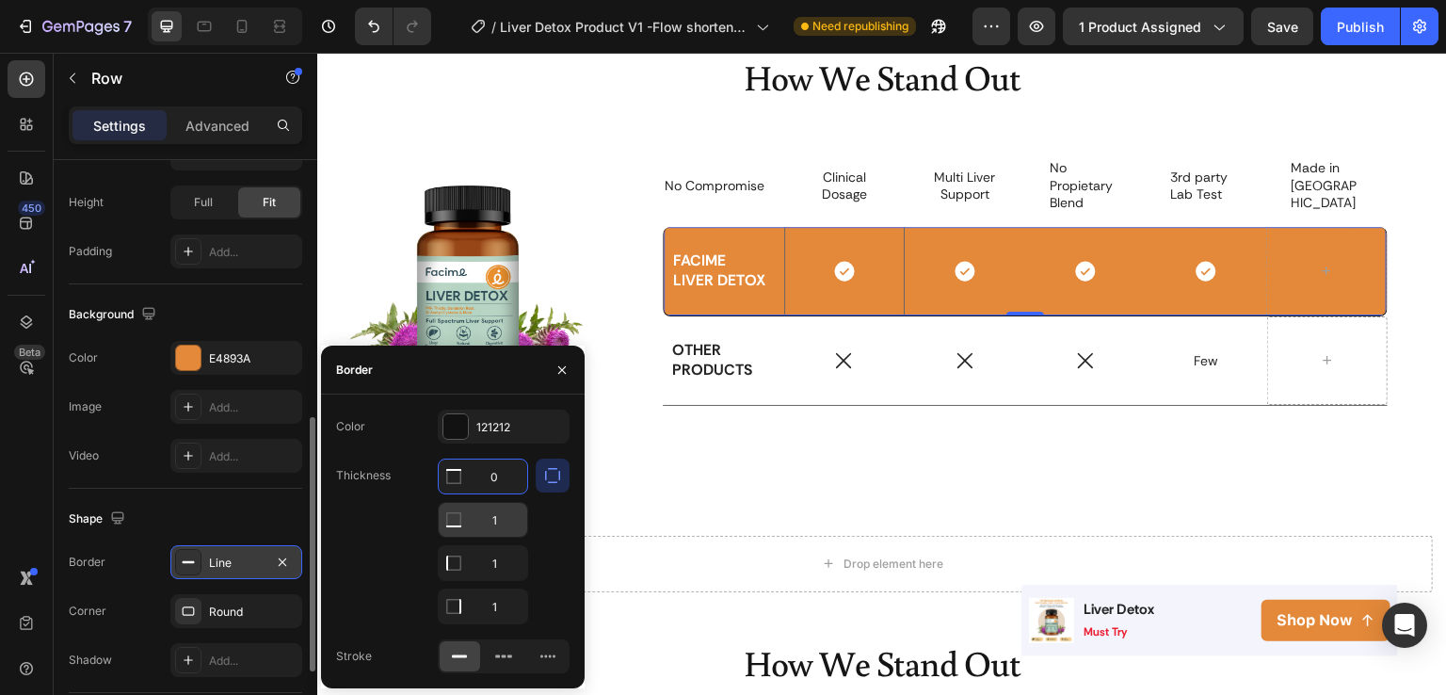
type input "0"
click at [499, 508] on input "1" at bounding box center [483, 520] width 89 height 34
type input "0"
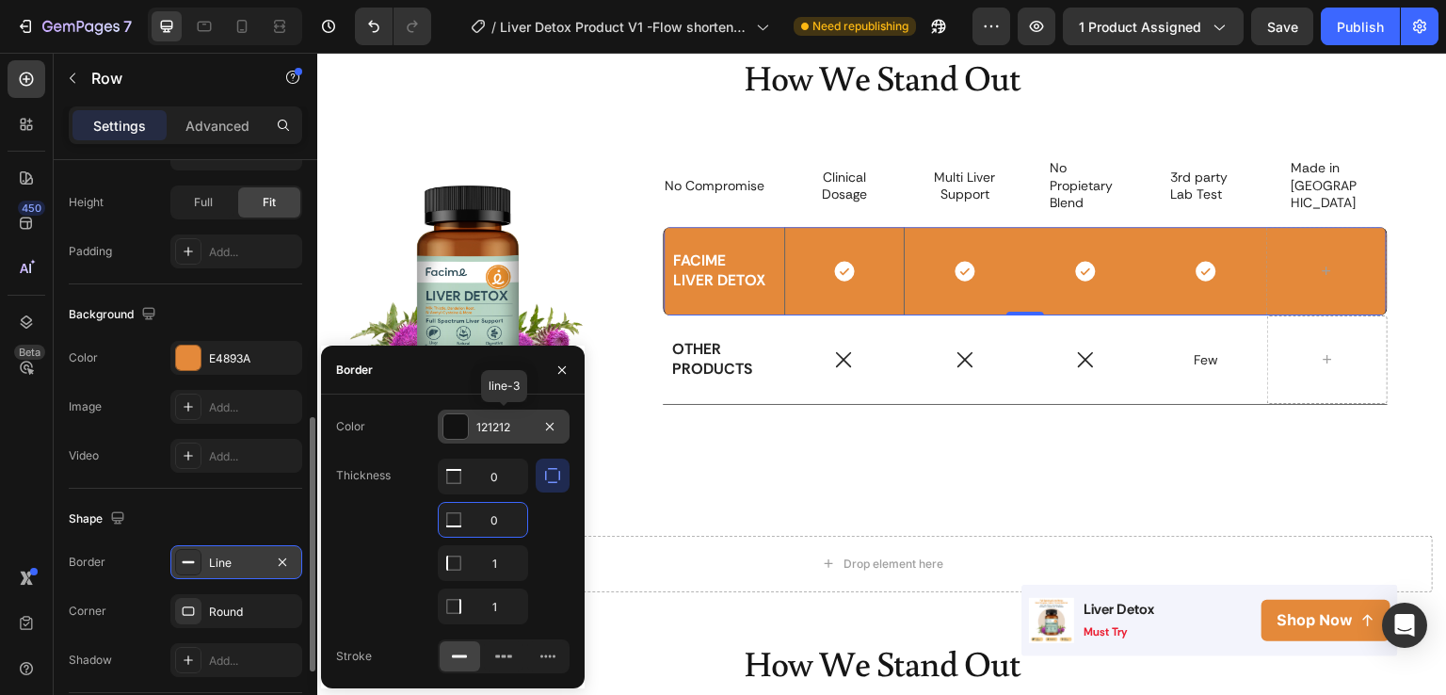
click at [508, 427] on div "121212" at bounding box center [503, 427] width 55 height 17
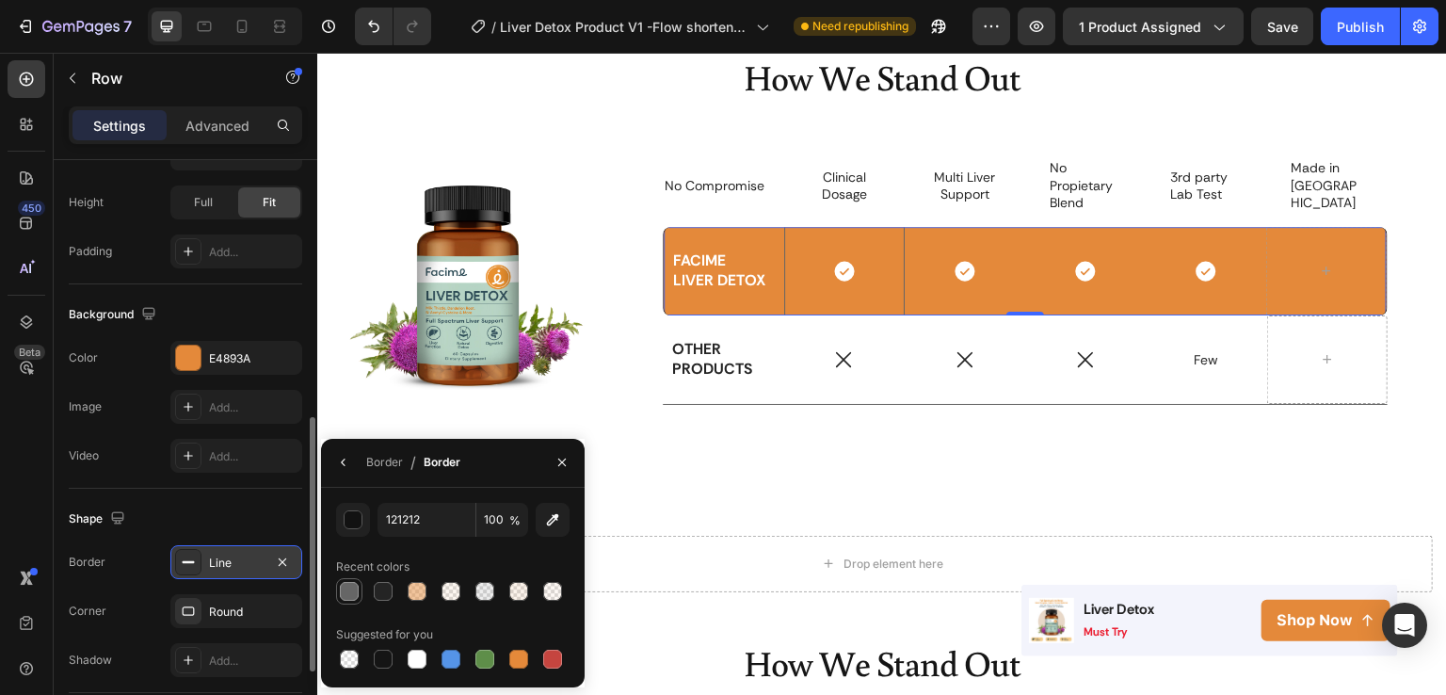
click at [354, 587] on div at bounding box center [349, 591] width 19 height 19
type input "666666"
click at [561, 463] on icon "button" at bounding box center [562, 463] width 8 height 8
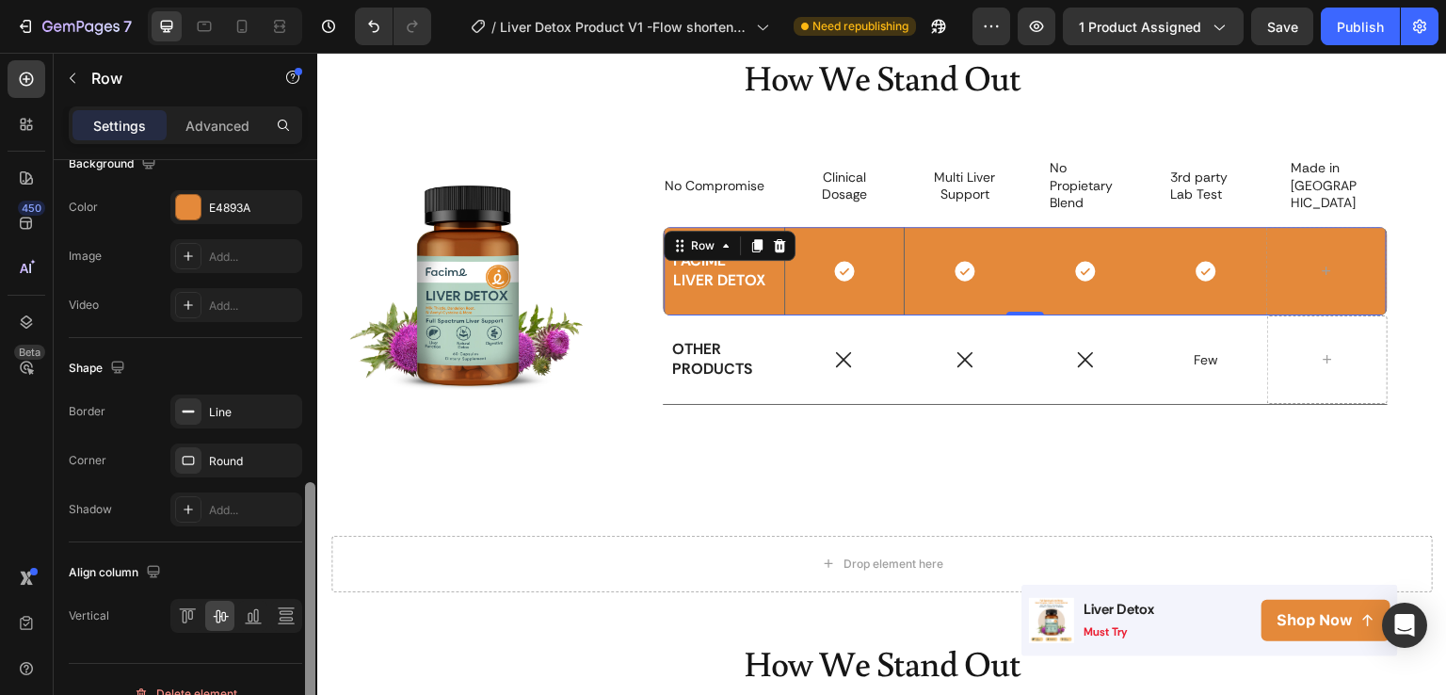
scroll to position [772, 0]
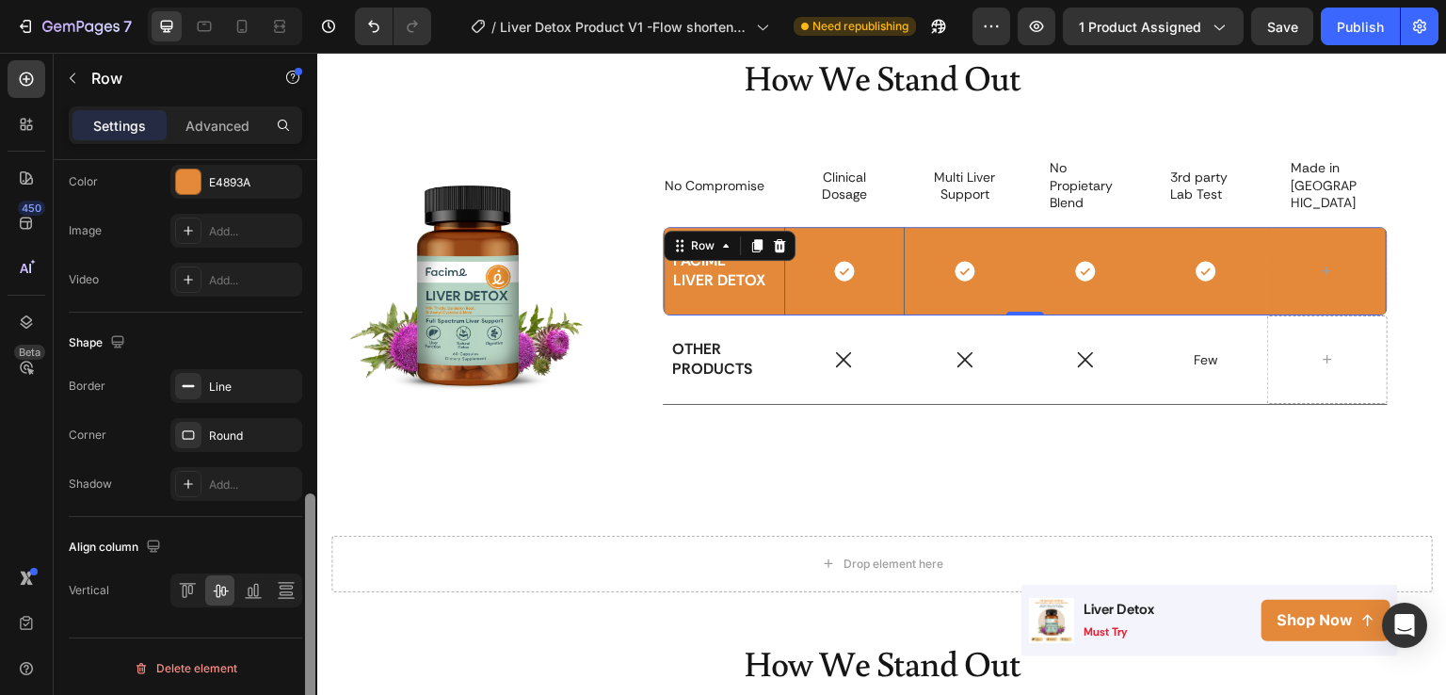
drag, startPoint x: 306, startPoint y: 335, endPoint x: 296, endPoint y: 713, distance: 377.7
click at [296, 0] on html "7 Version history / Liver Detox Product V1 -Flow shorten - cải [PERSON_NAME] li…" at bounding box center [723, 0] width 1446 height 0
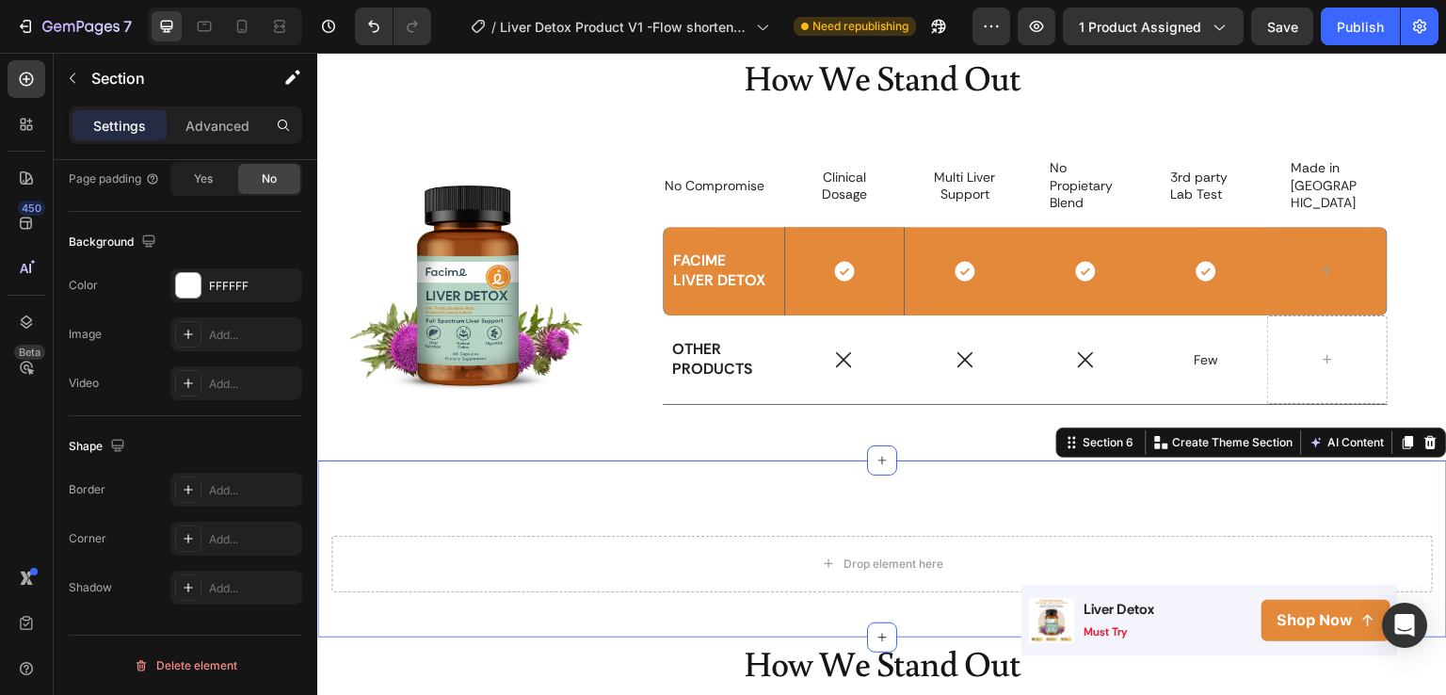
scroll to position [0, 0]
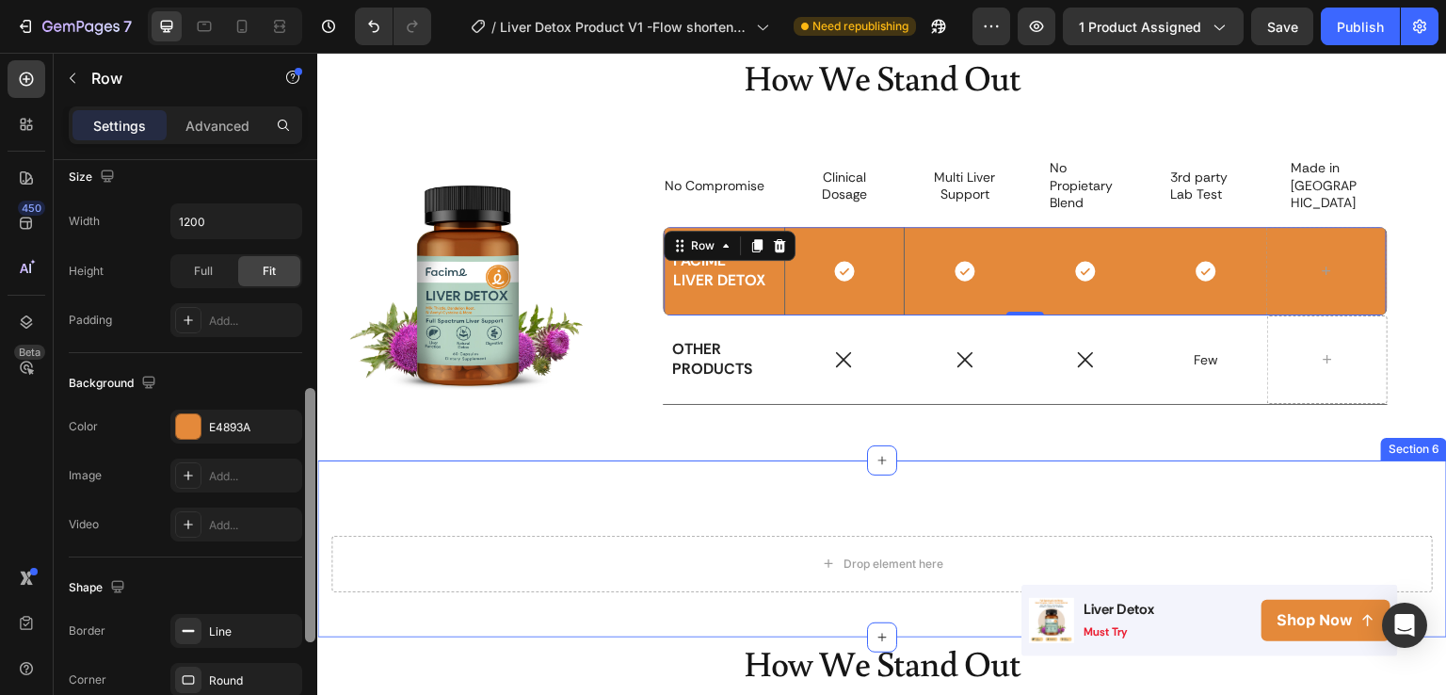
drag, startPoint x: 625, startPoint y: 338, endPoint x: 318, endPoint y: 570, distance: 384.6
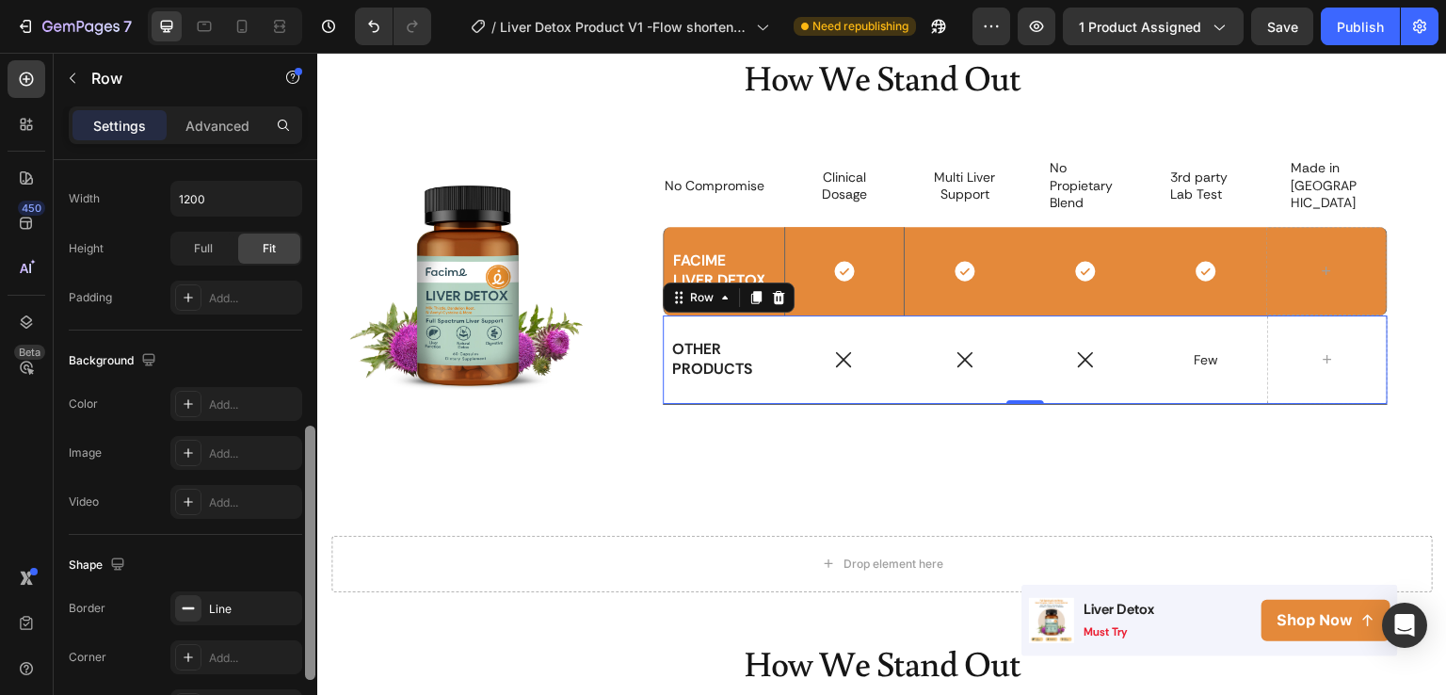
scroll to position [574, 0]
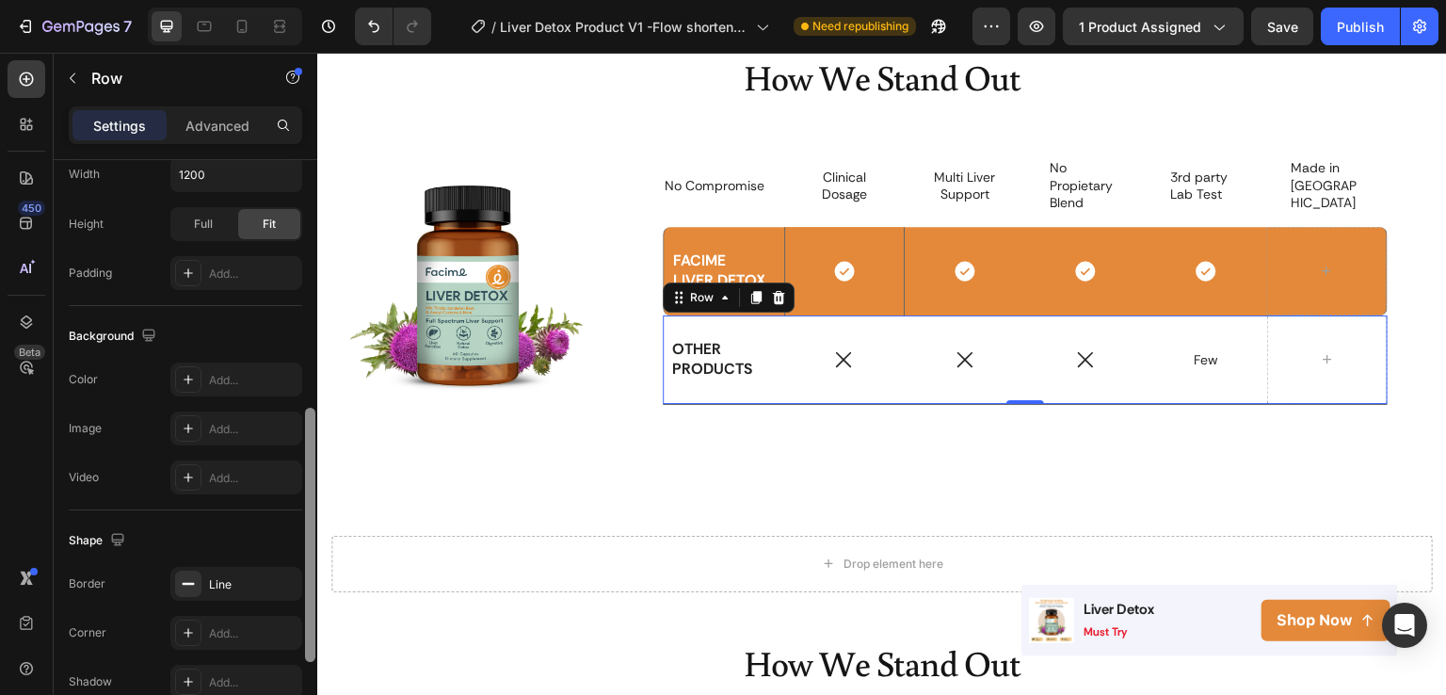
click at [267, 534] on div "Shape" at bounding box center [186, 540] width 234 height 30
click at [287, 576] on icon "button" at bounding box center [282, 583] width 15 height 15
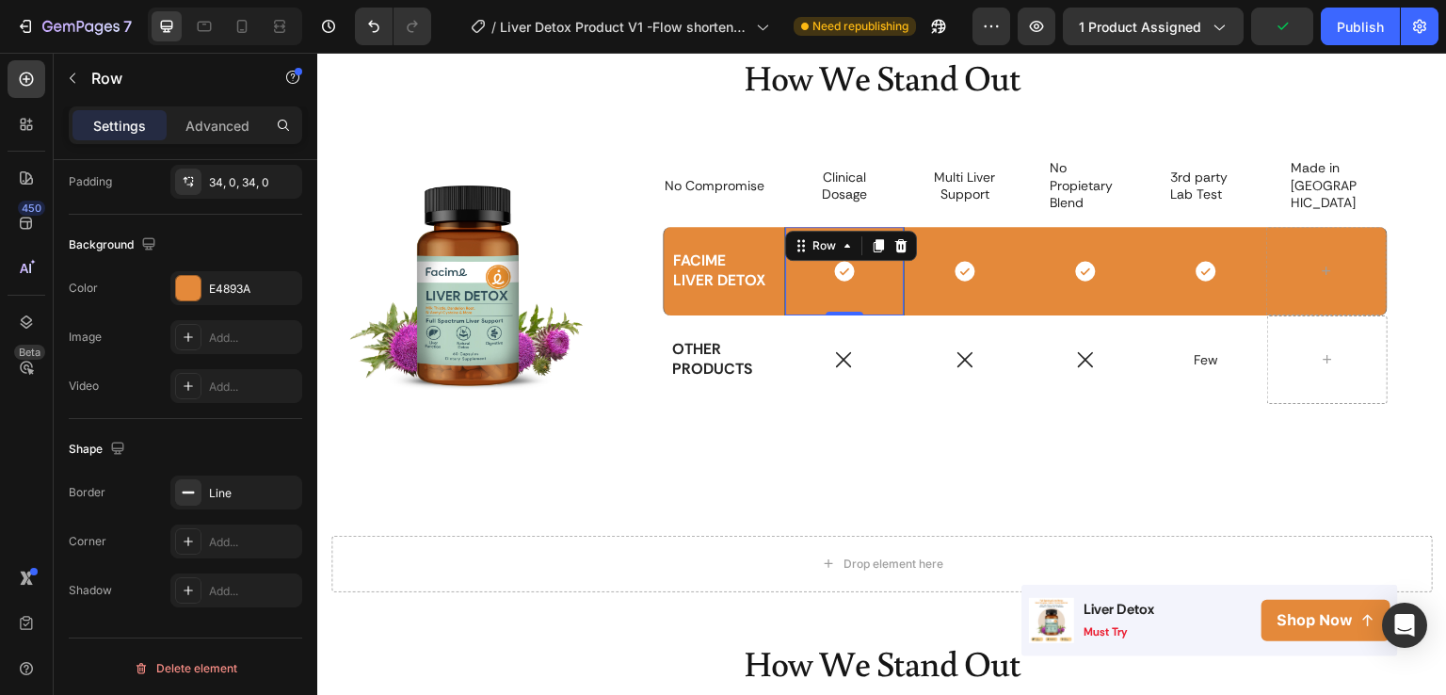
scroll to position [557, 0]
click at [277, 494] on icon "button" at bounding box center [282, 492] width 15 height 15
click at [718, 288] on div "FACIME LIVER DETOX Text Block" at bounding box center [724, 271] width 121 height 43
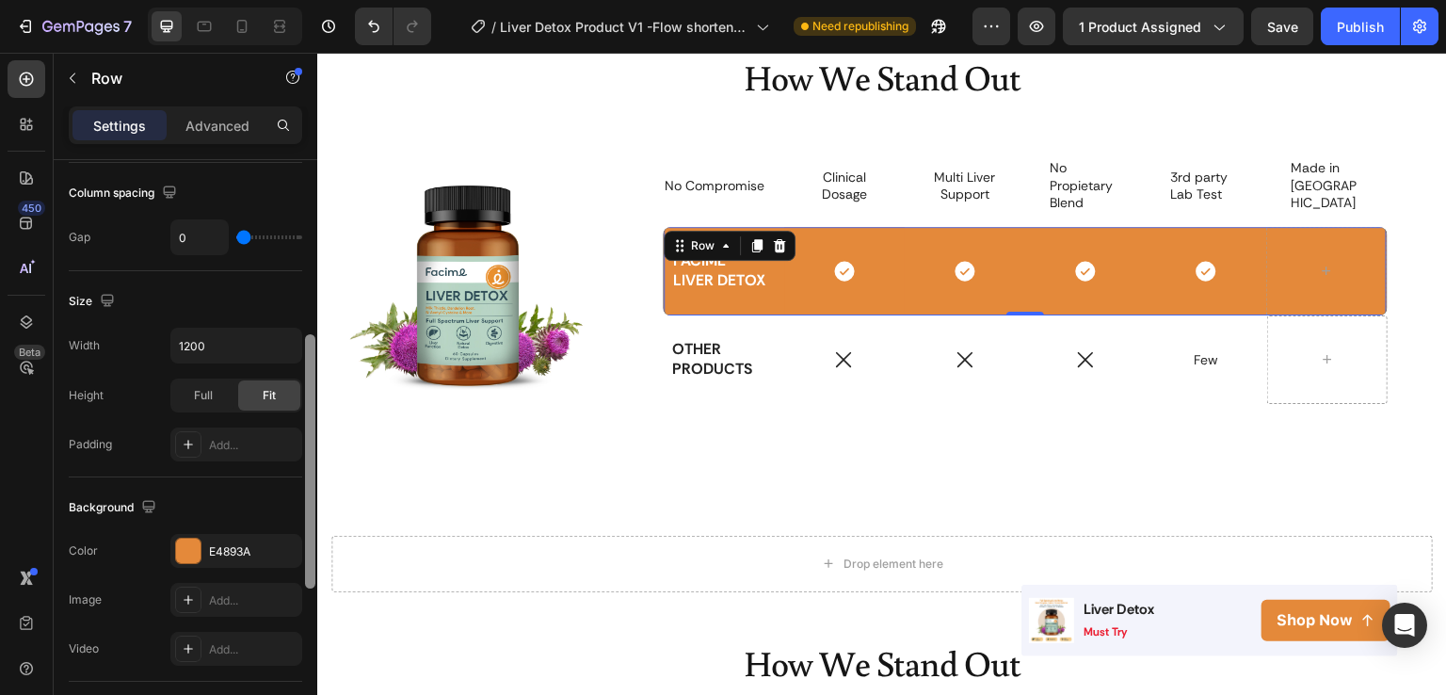
scroll to position [430, 0]
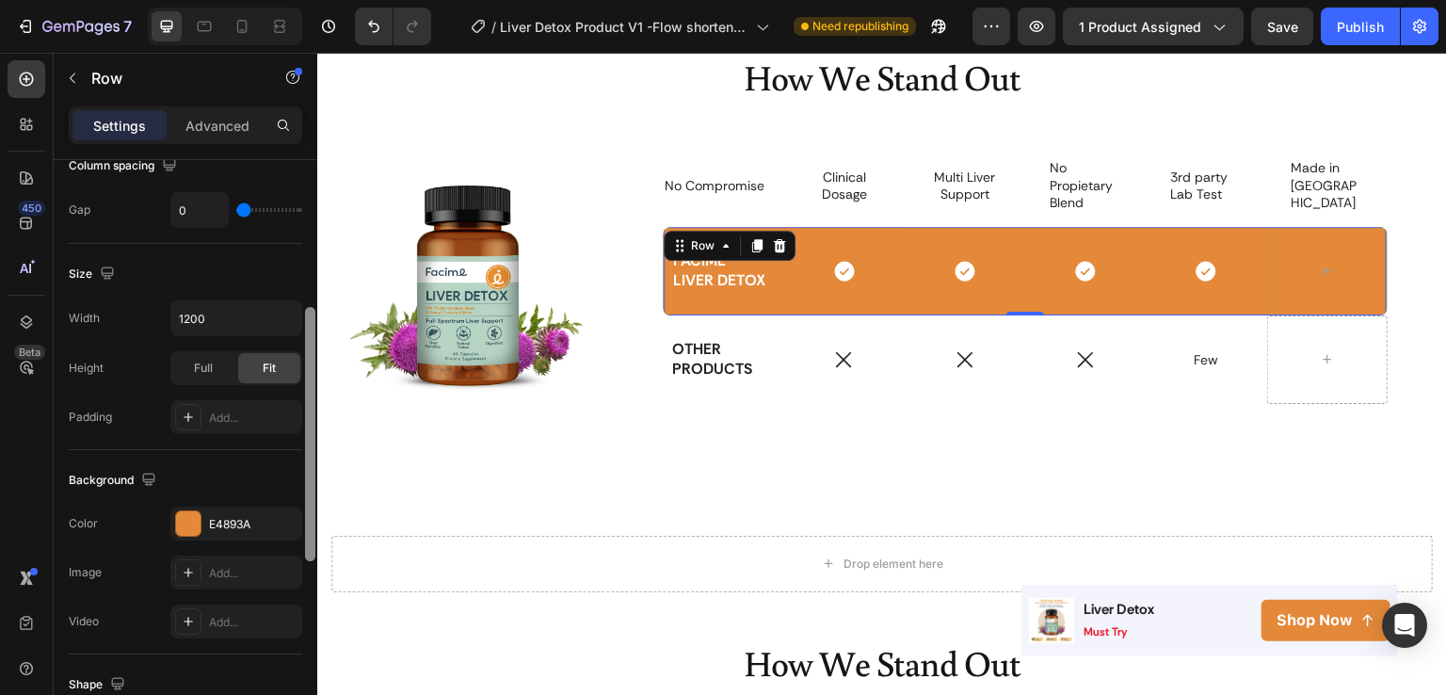
drag, startPoint x: 309, startPoint y: 365, endPoint x: 313, endPoint y: 552, distance: 186.5
click at [313, 552] on div at bounding box center [310, 434] width 10 height 254
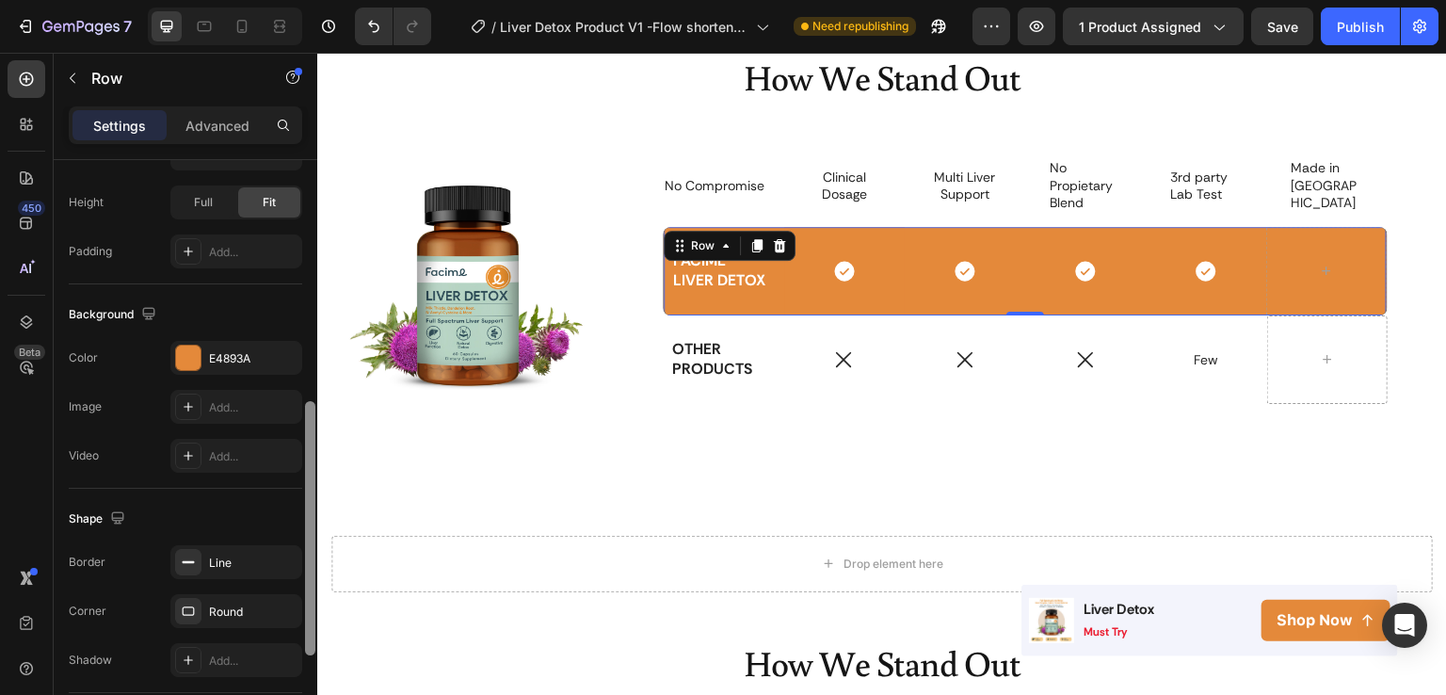
scroll to position [618, 0]
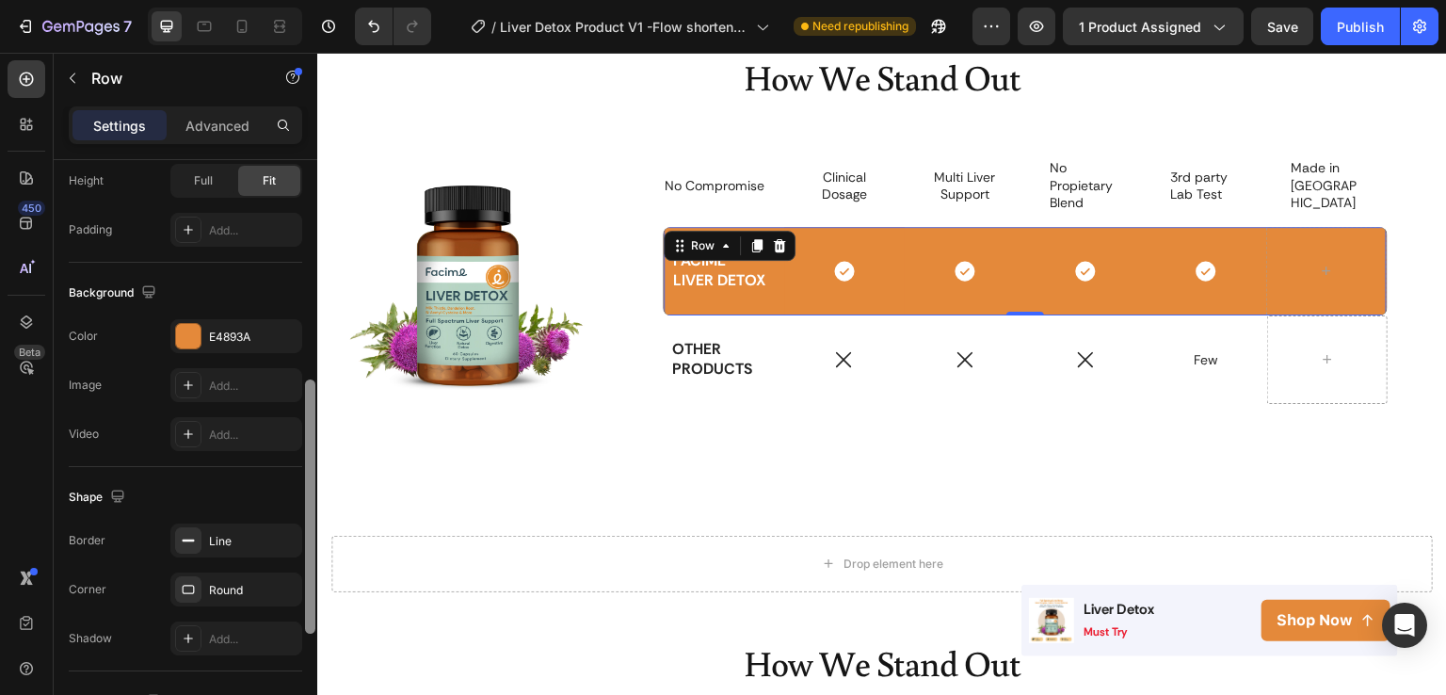
drag, startPoint x: 313, startPoint y: 545, endPoint x: 305, endPoint y: 626, distance: 81.3
click at [305, 626] on div at bounding box center [310, 506] width 10 height 254
click at [290, 533] on icon "button" at bounding box center [282, 540] width 15 height 15
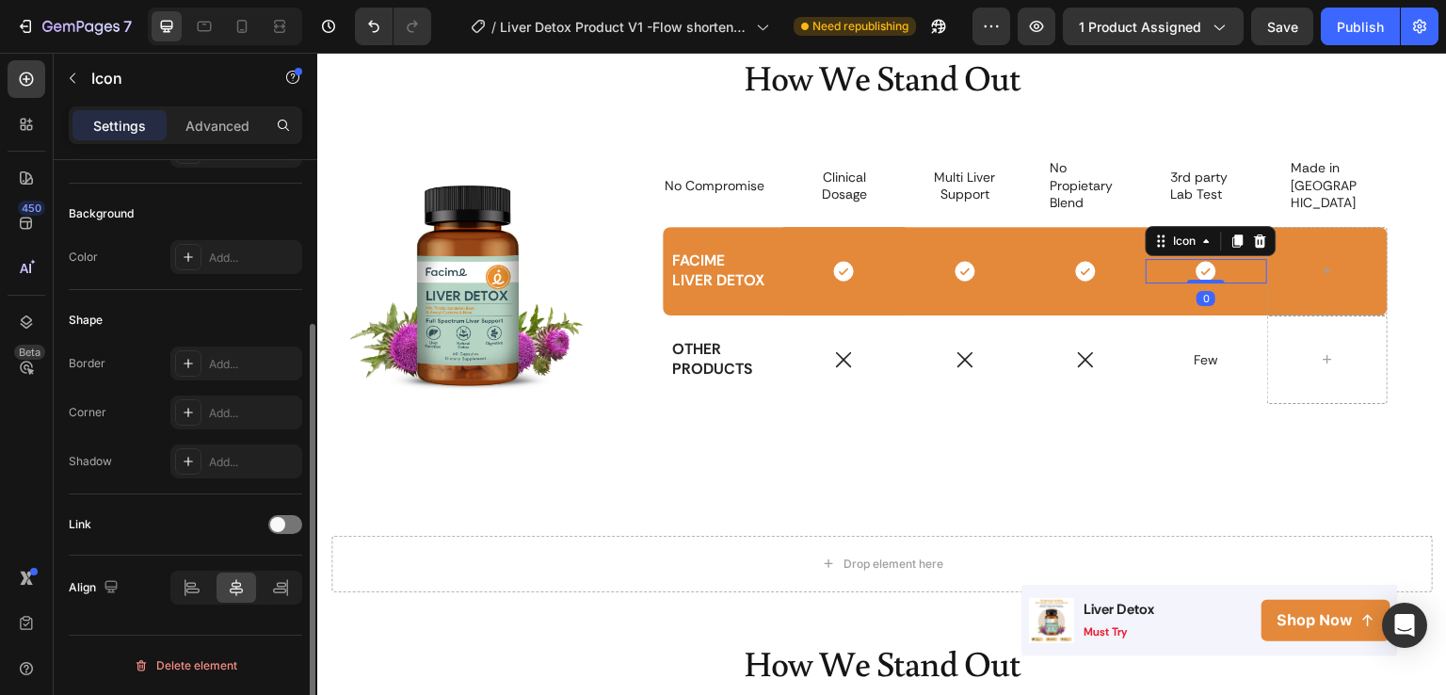
scroll to position [0, 0]
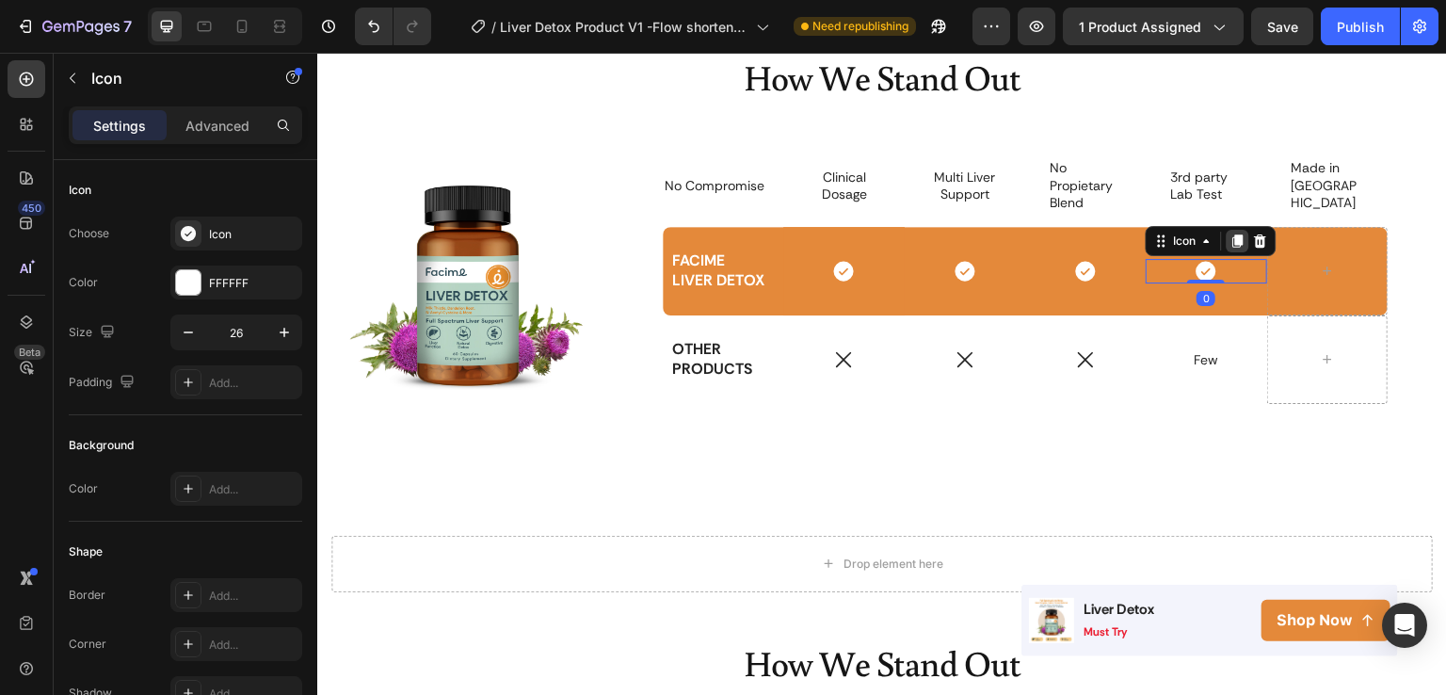
click at [1231, 239] on icon at bounding box center [1238, 241] width 15 height 15
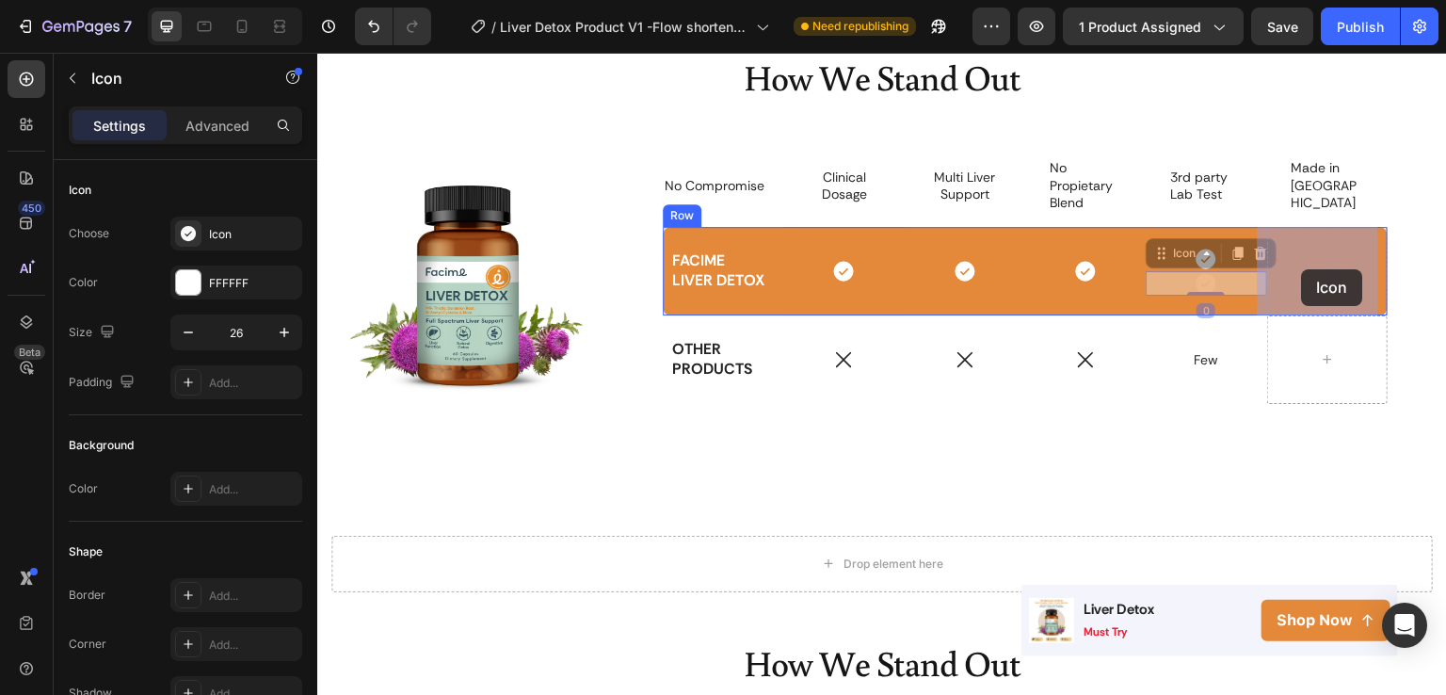
drag, startPoint x: 1220, startPoint y: 278, endPoint x: 1302, endPoint y: 269, distance: 82.4
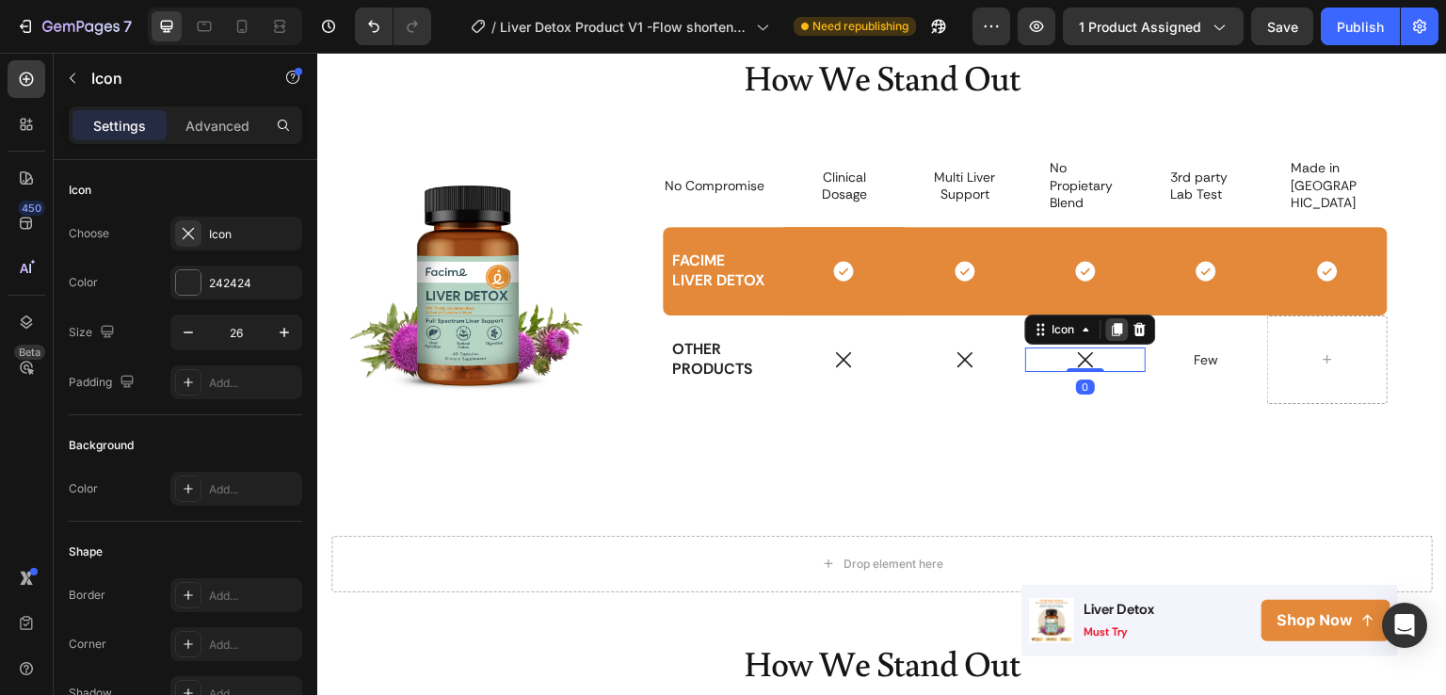
click at [1113, 331] on icon at bounding box center [1118, 329] width 10 height 13
click at [1134, 343] on icon at bounding box center [1140, 341] width 12 height 13
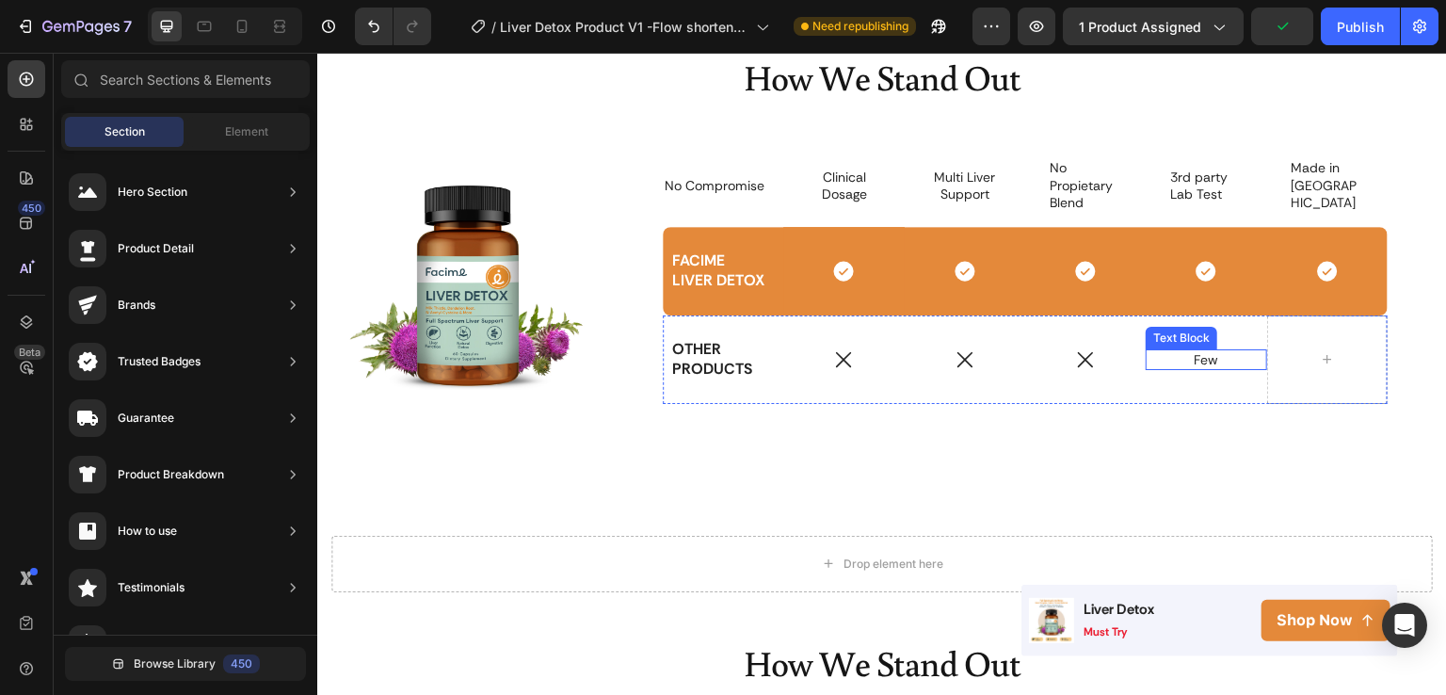
click at [1169, 368] on div "Few" at bounding box center [1206, 359] width 75 height 21
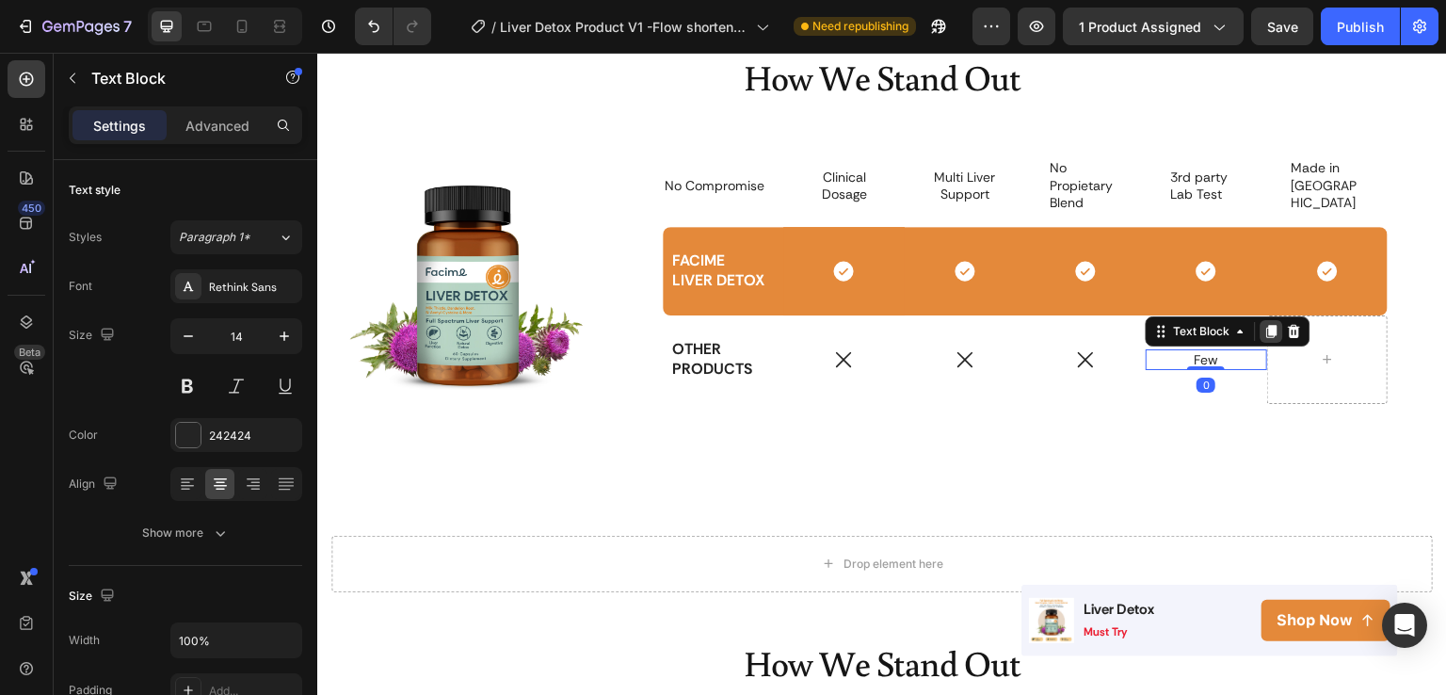
click at [1269, 331] on icon at bounding box center [1272, 331] width 15 height 15
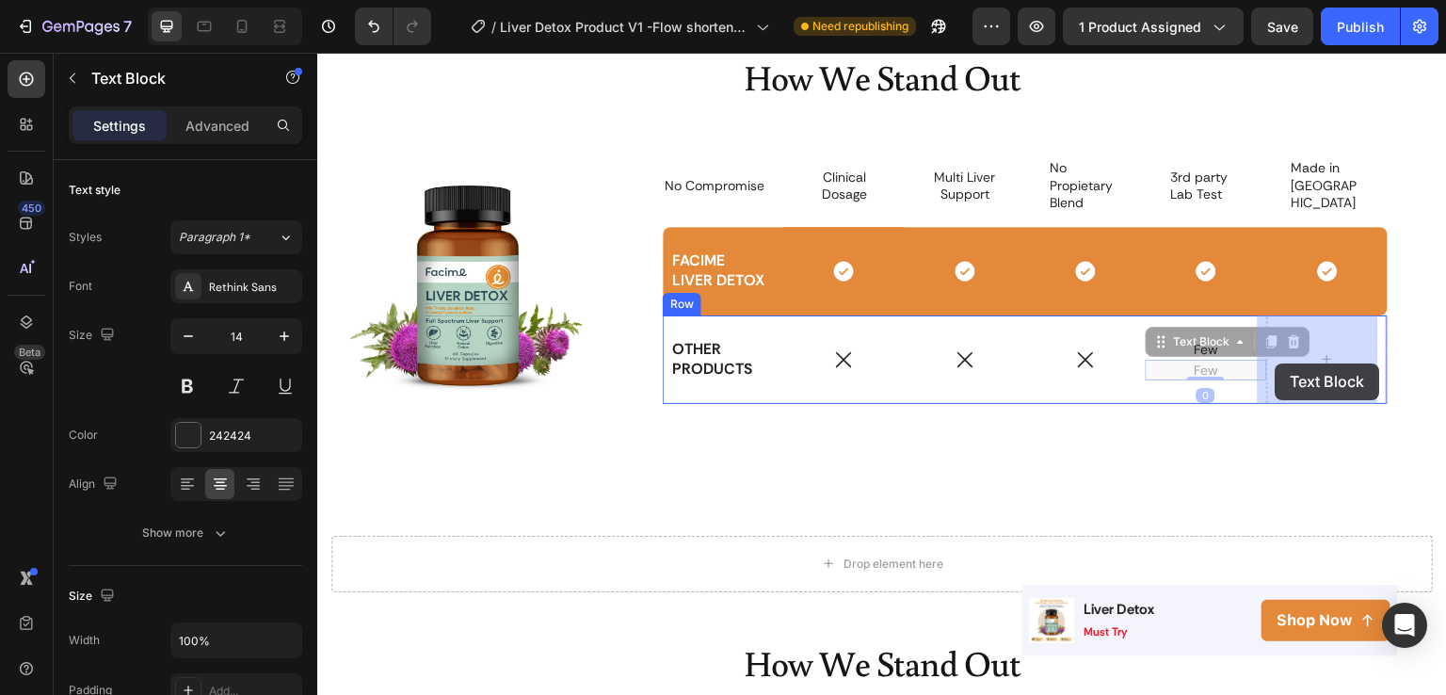
scroll to position [3133, 0]
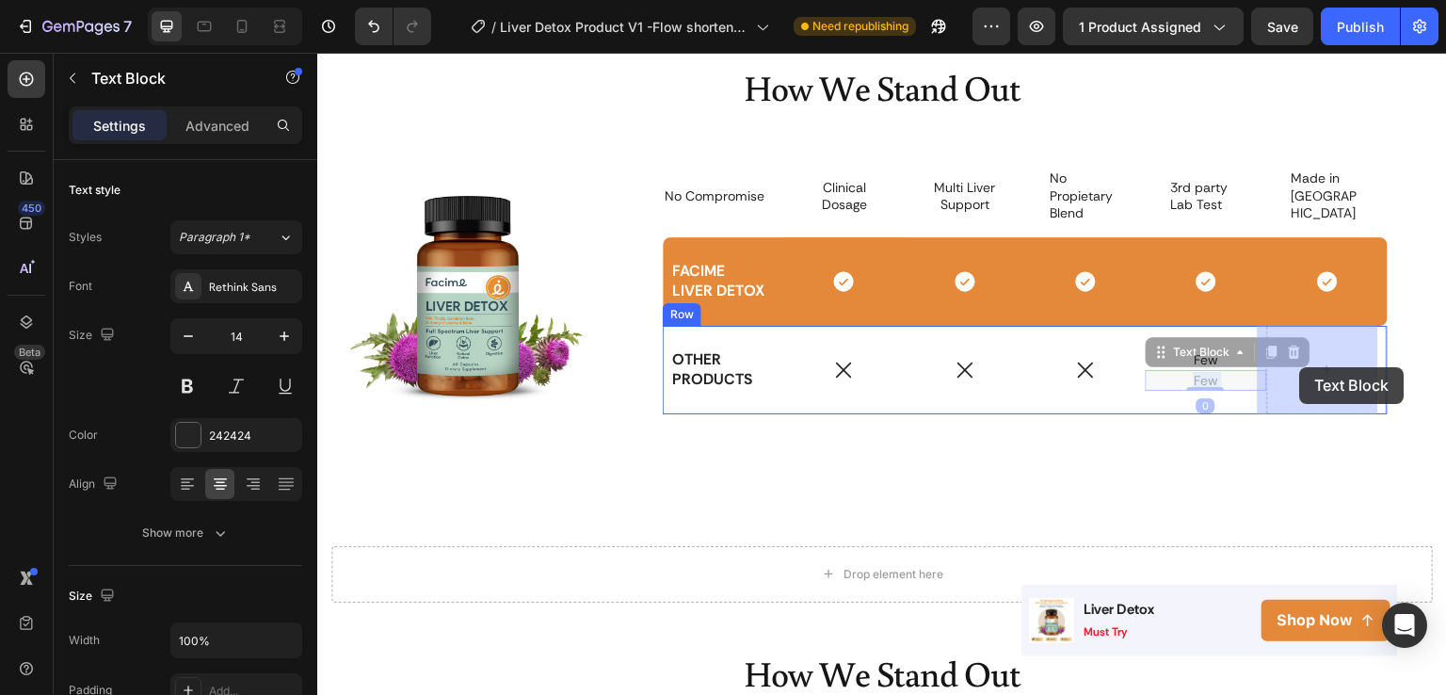
drag, startPoint x: 1205, startPoint y: 368, endPoint x: 1300, endPoint y: 367, distance: 95.1
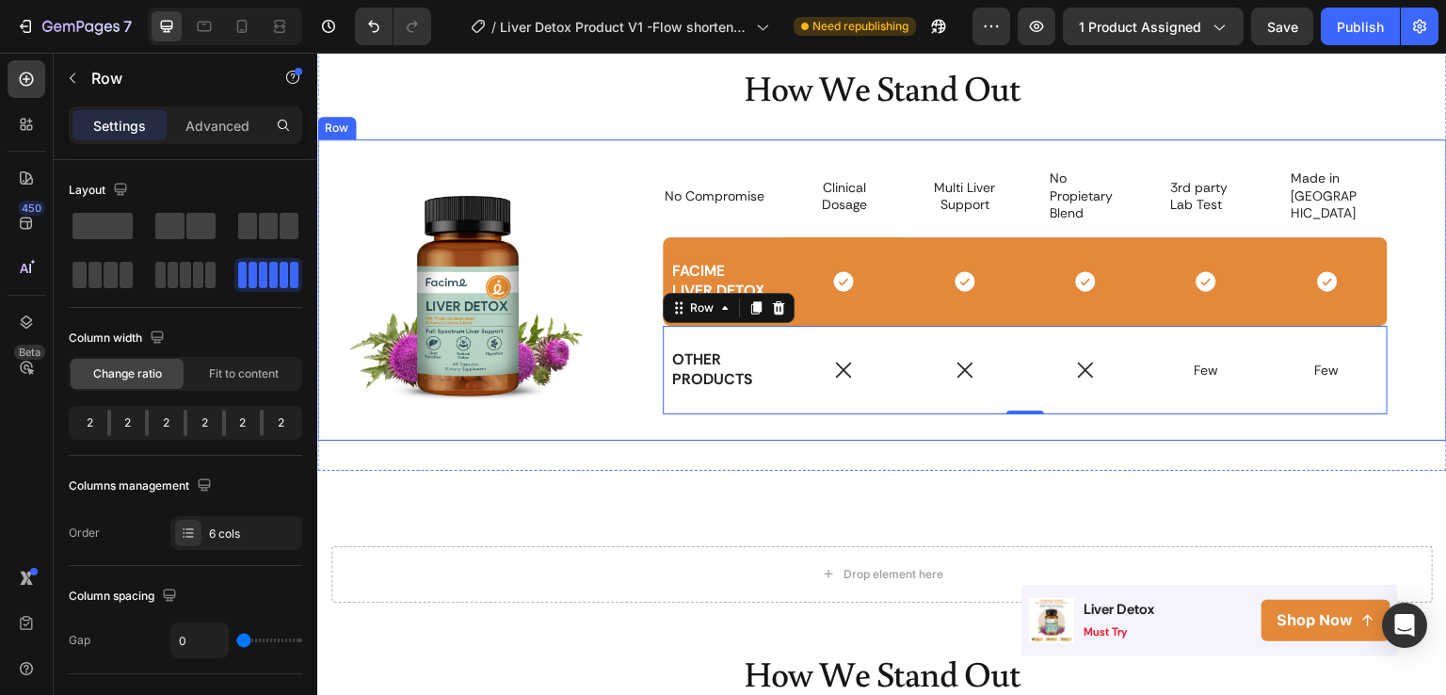
click at [1420, 303] on div "Image No Compromise Text Block Clinical Dosage Text Block Row Multi Liver Suppo…" at bounding box center [882, 289] width 1130 height 301
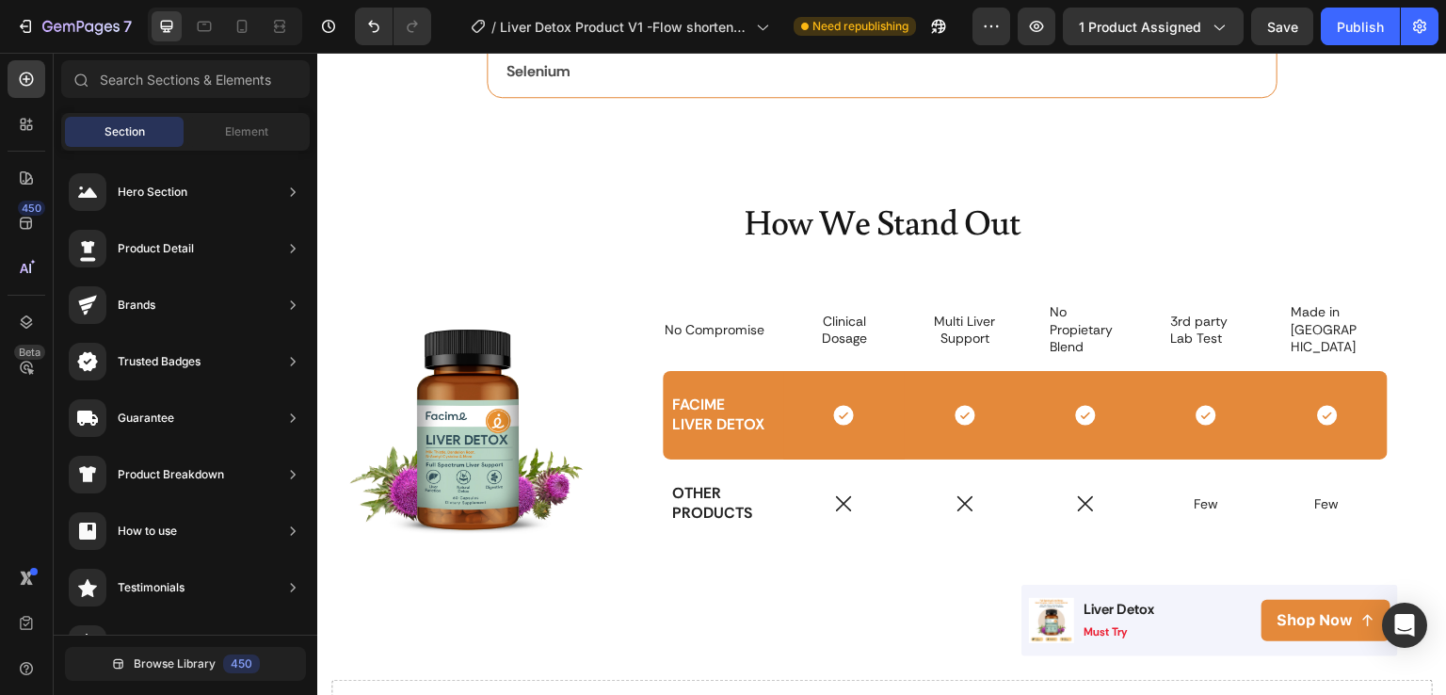
scroll to position [3033, 0]
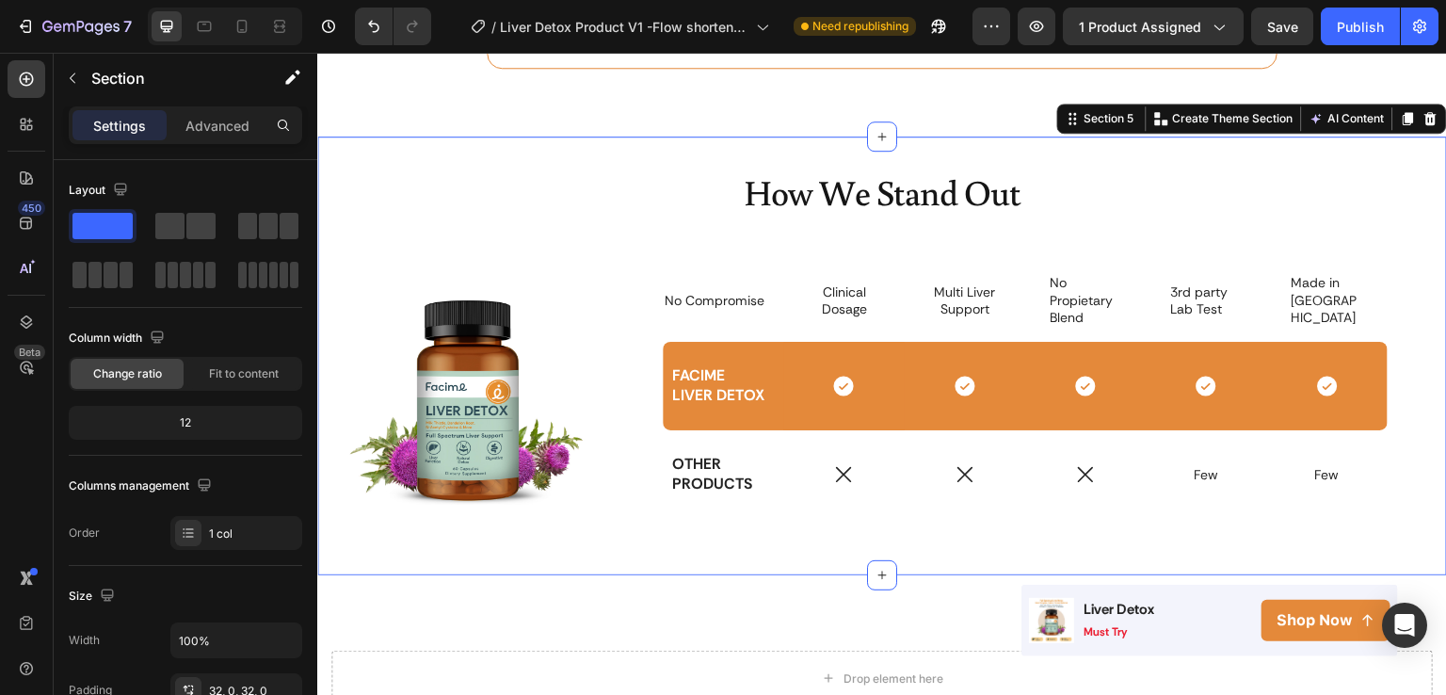
click at [649, 156] on div "How We Stand Out Heading Image No Compromise Text Block Clinical Dosage Text Bl…" at bounding box center [882, 356] width 1130 height 438
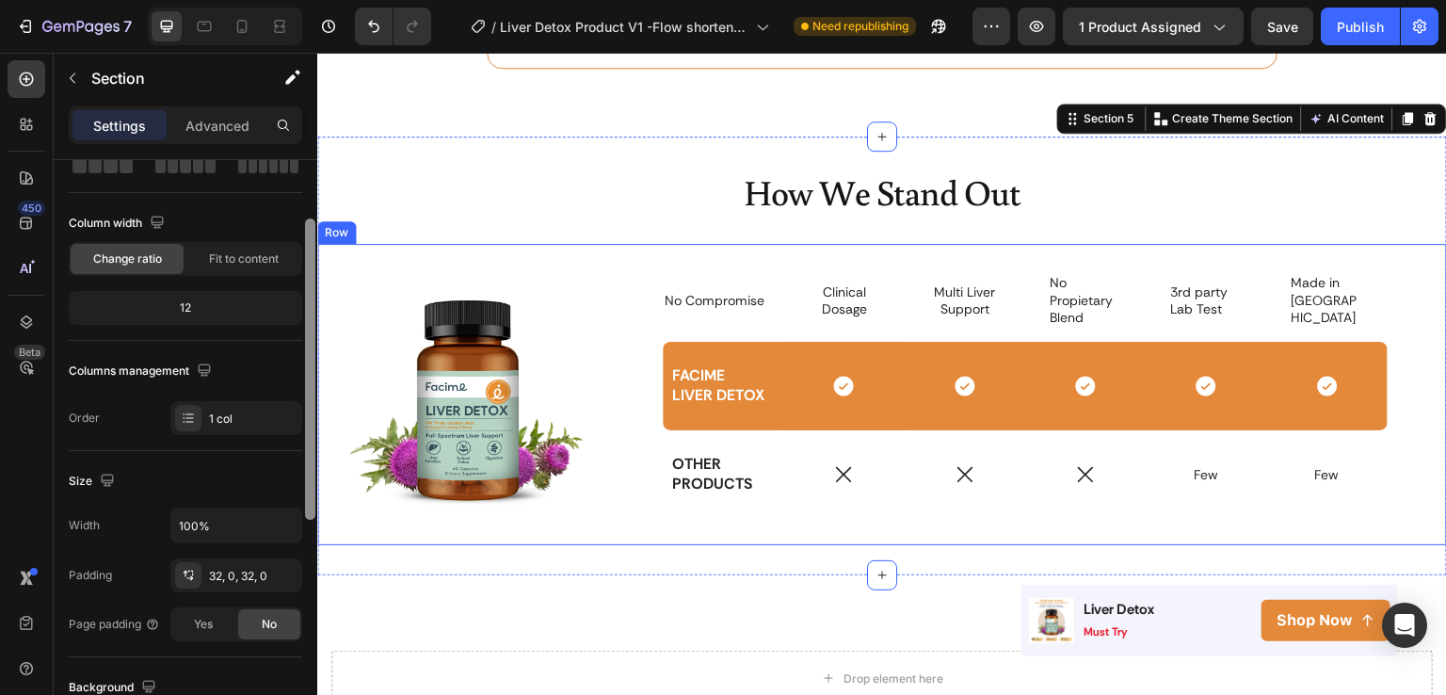
drag, startPoint x: 629, startPoint y: 299, endPoint x: 317, endPoint y: 439, distance: 341.4
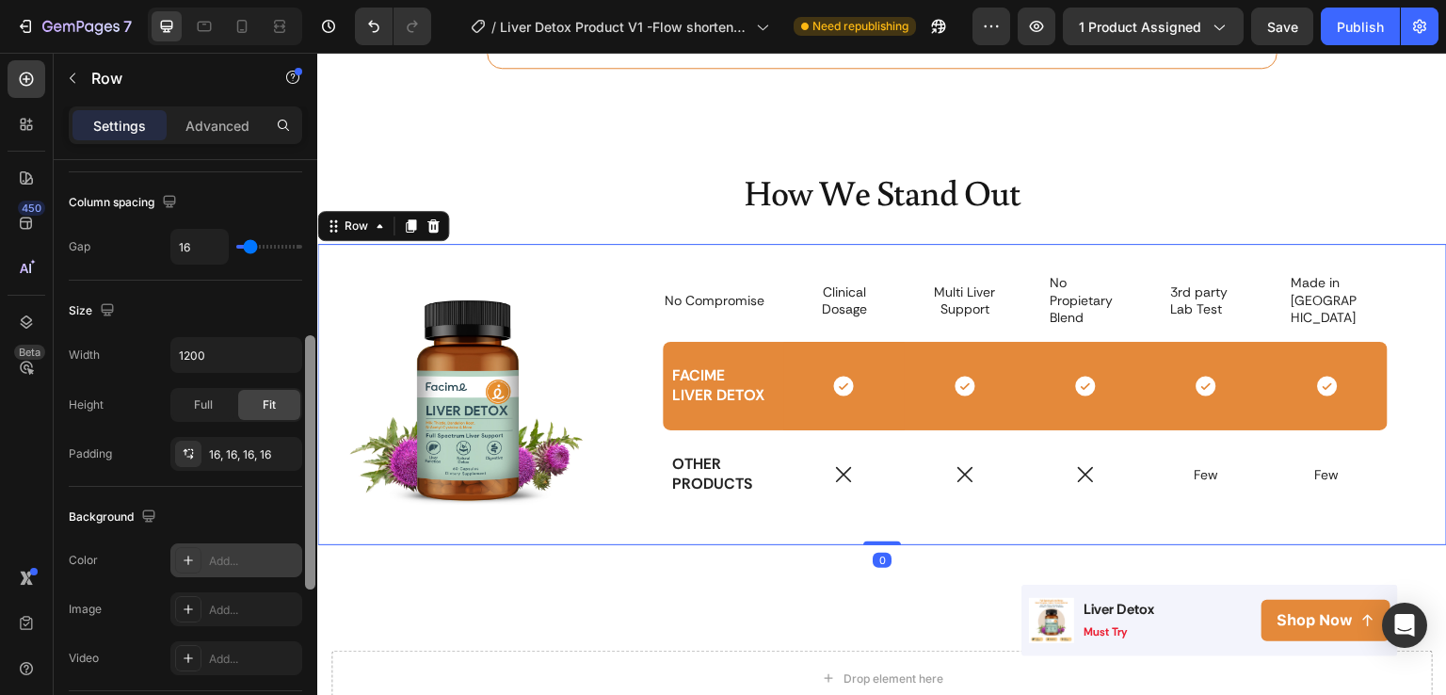
scroll to position [459, 0]
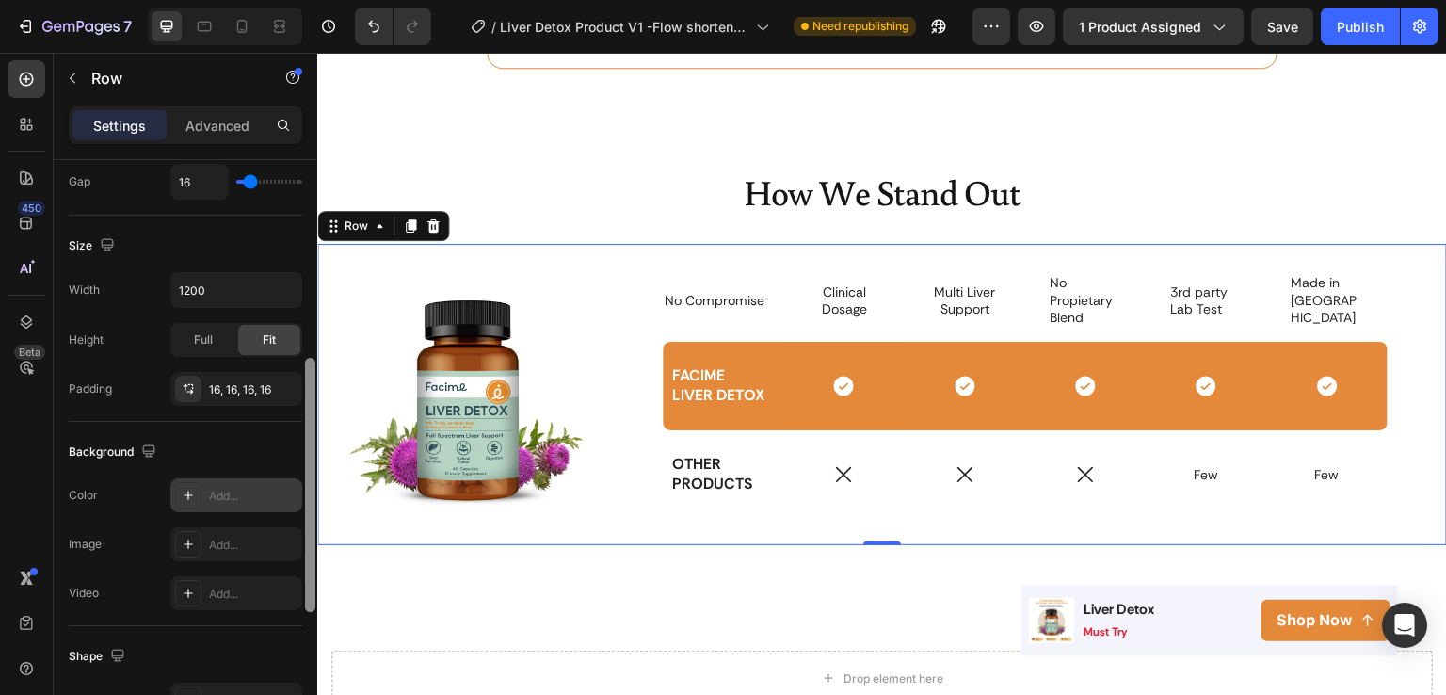
click at [247, 482] on div "Add..." at bounding box center [236, 495] width 132 height 34
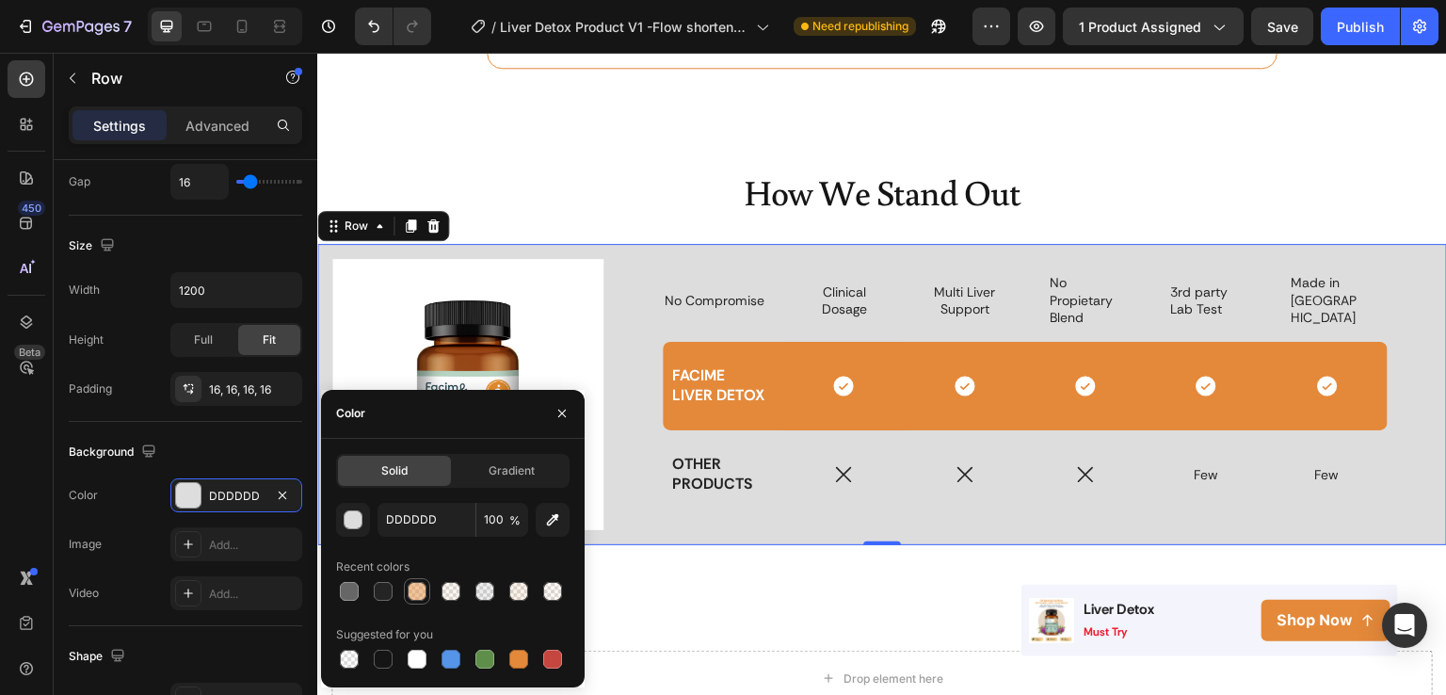
click at [415, 596] on div at bounding box center [417, 591] width 19 height 19
type input "E4893A"
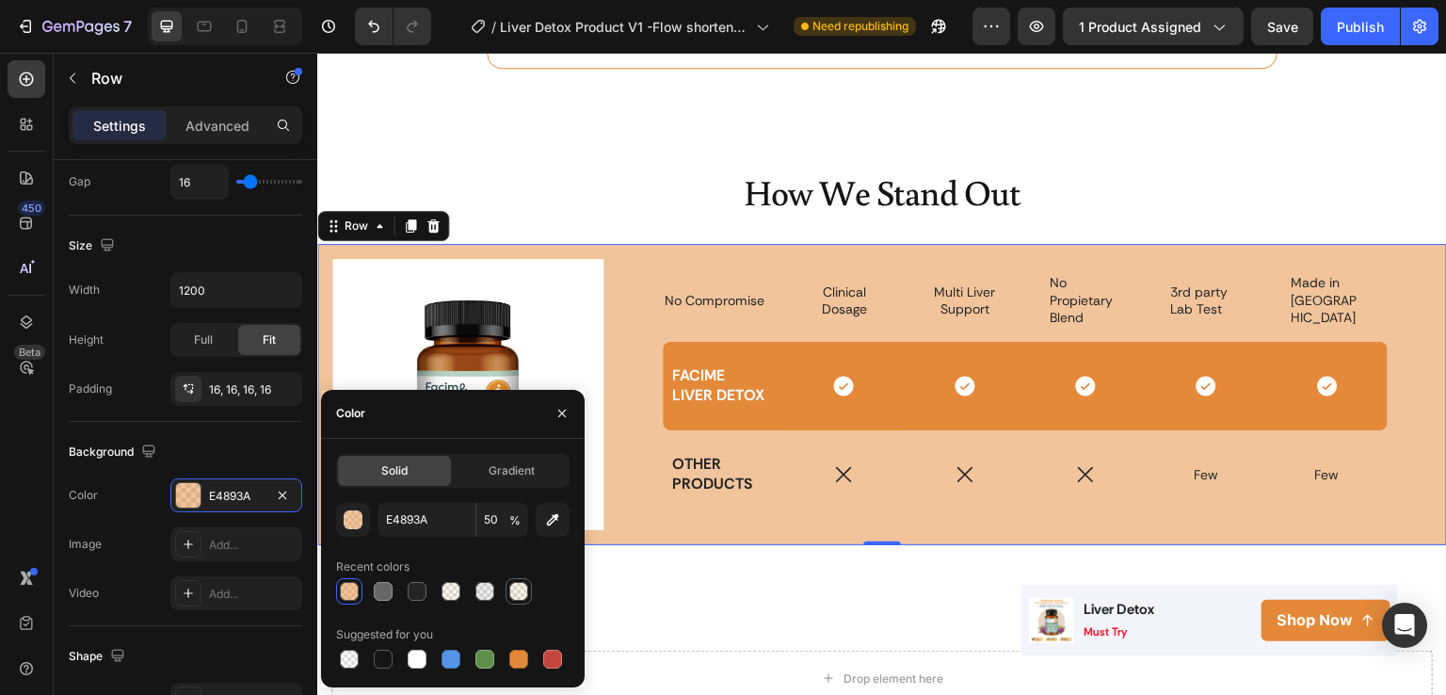
click at [523, 592] on div at bounding box center [518, 591] width 19 height 19
type input "10"
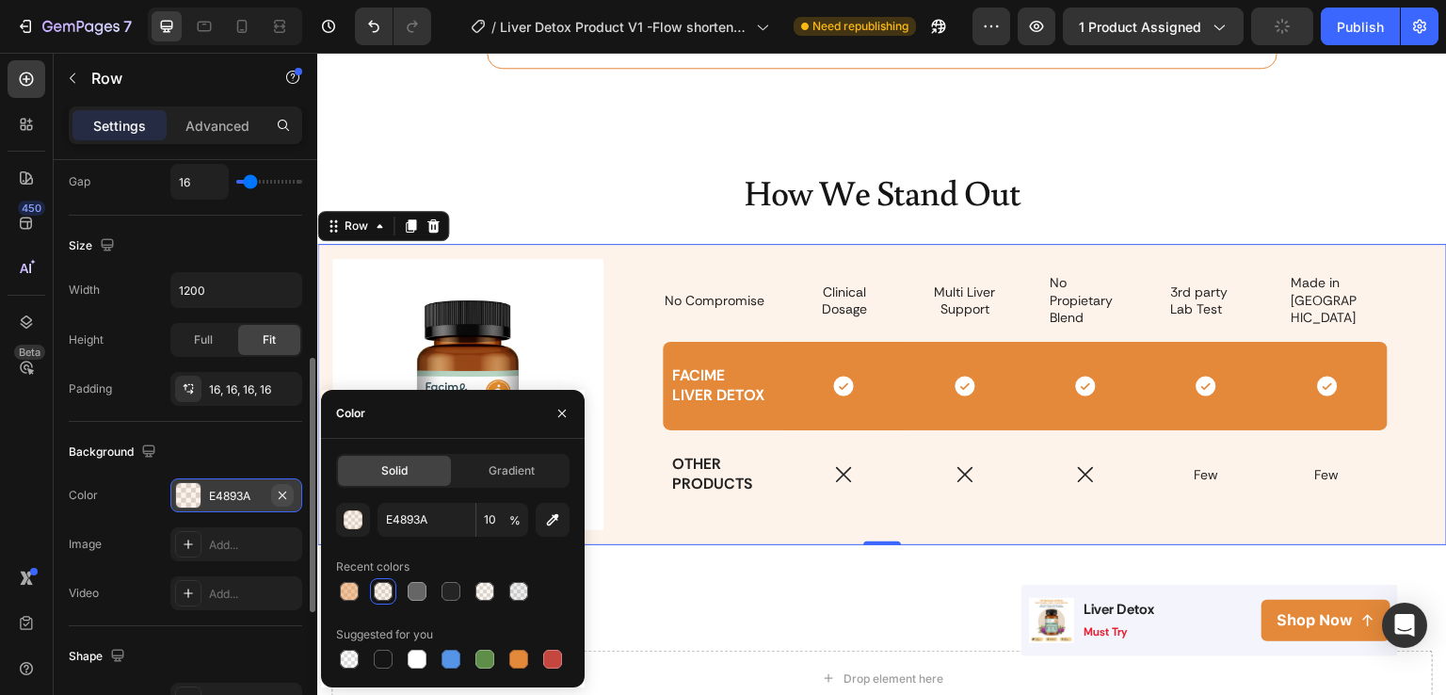
click at [279, 494] on icon "button" at bounding box center [282, 495] width 15 height 15
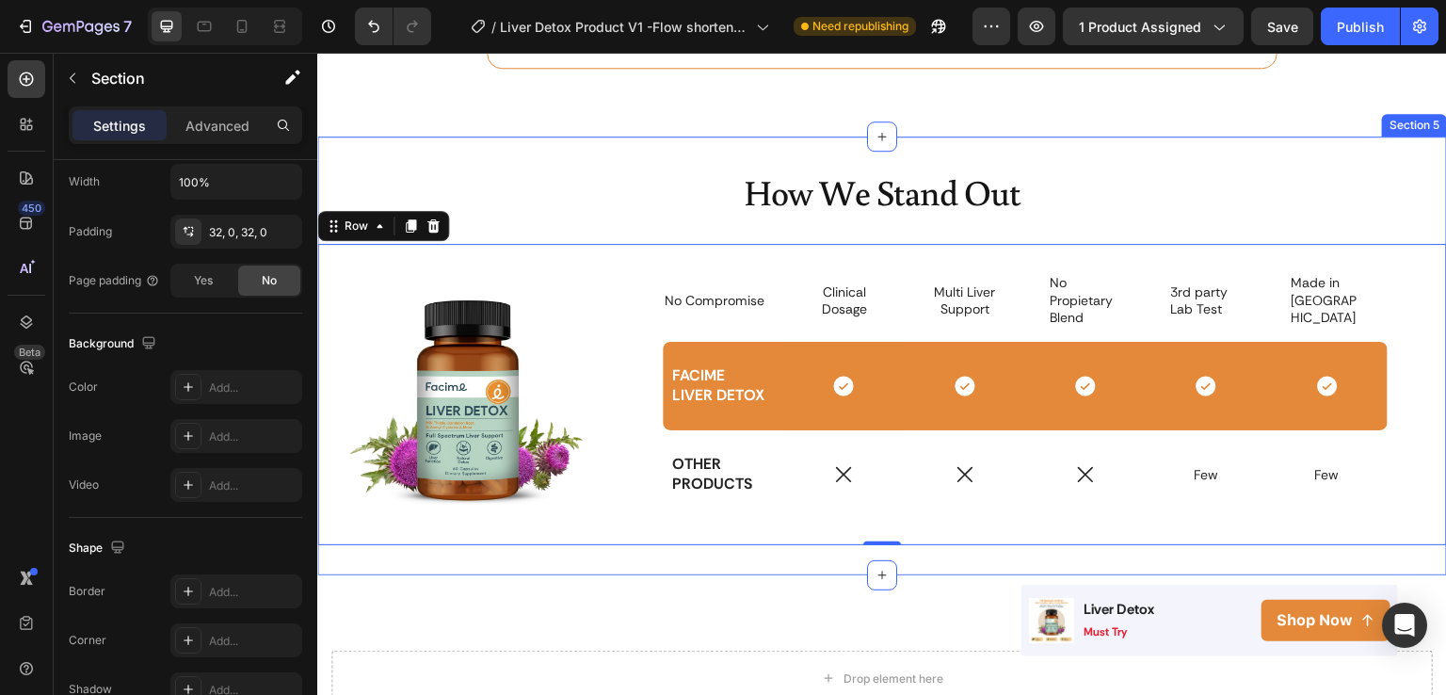
scroll to position [0, 0]
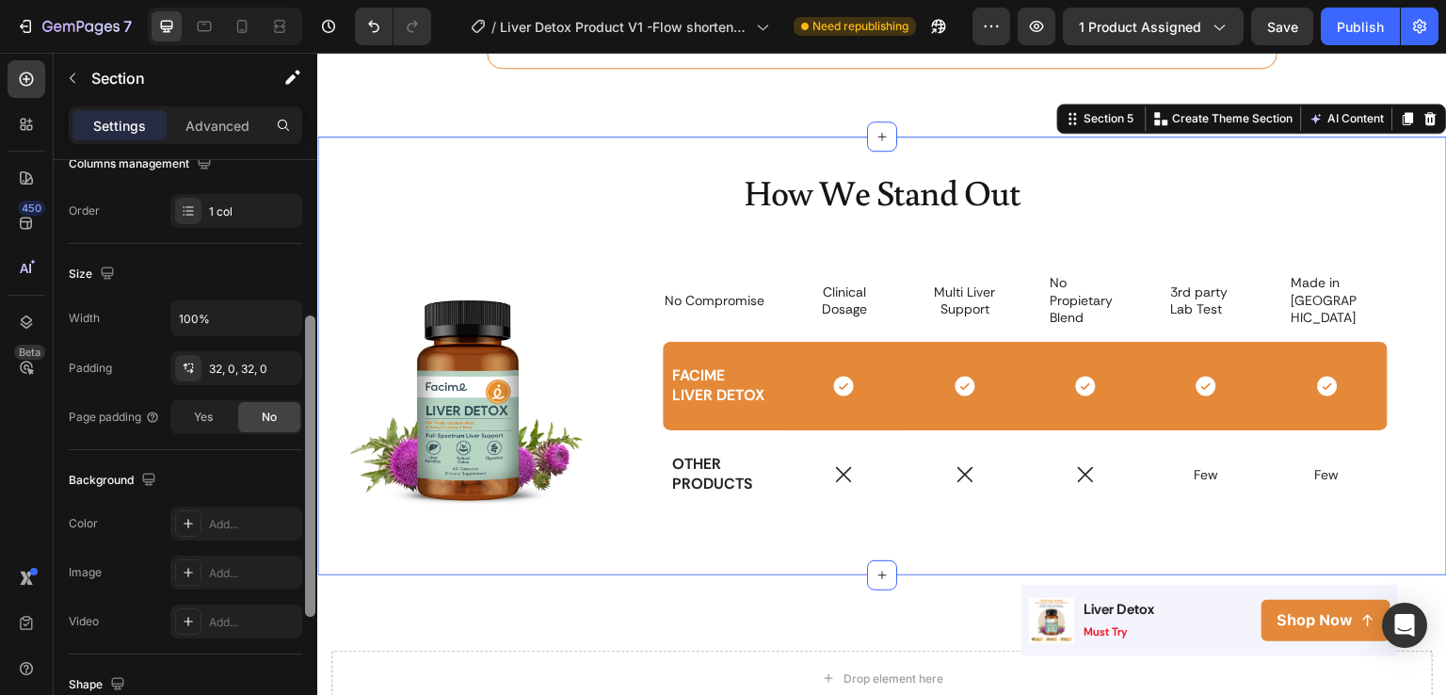
drag, startPoint x: 309, startPoint y: 411, endPoint x: 298, endPoint y: 582, distance: 171.7
click at [298, 582] on div "Layout Column width Change ratio Fit to content 12 Columns management Order 1 c…" at bounding box center [186, 454] width 264 height 589
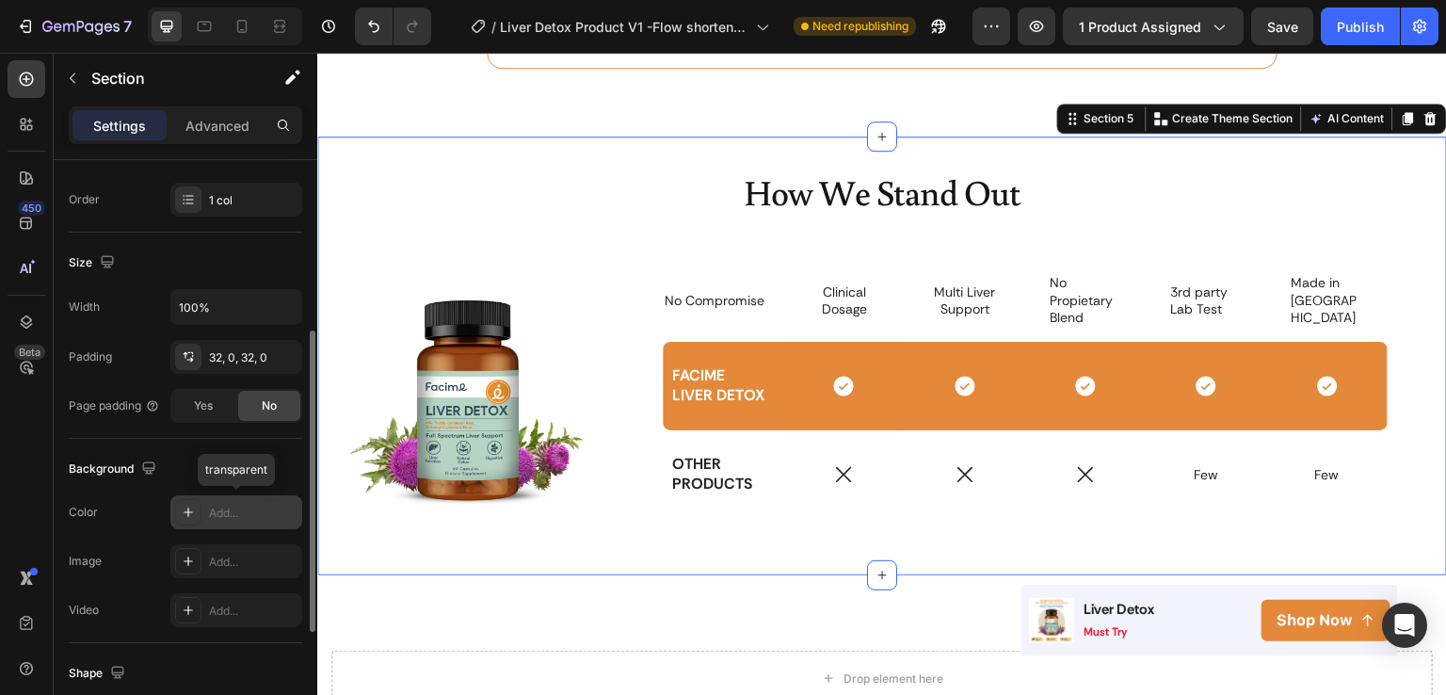
click at [214, 506] on div "Add..." at bounding box center [253, 513] width 89 height 17
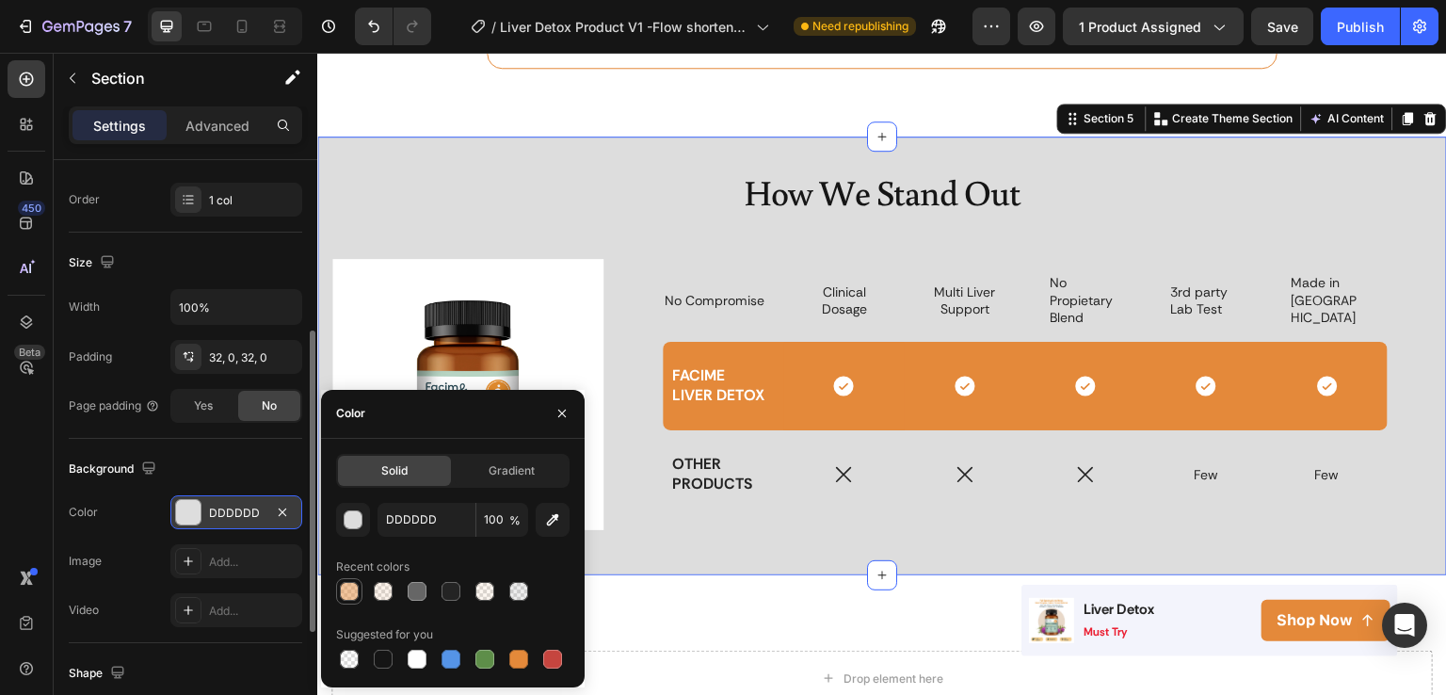
click at [340, 586] on div at bounding box center [349, 591] width 19 height 19
type input "E4893A"
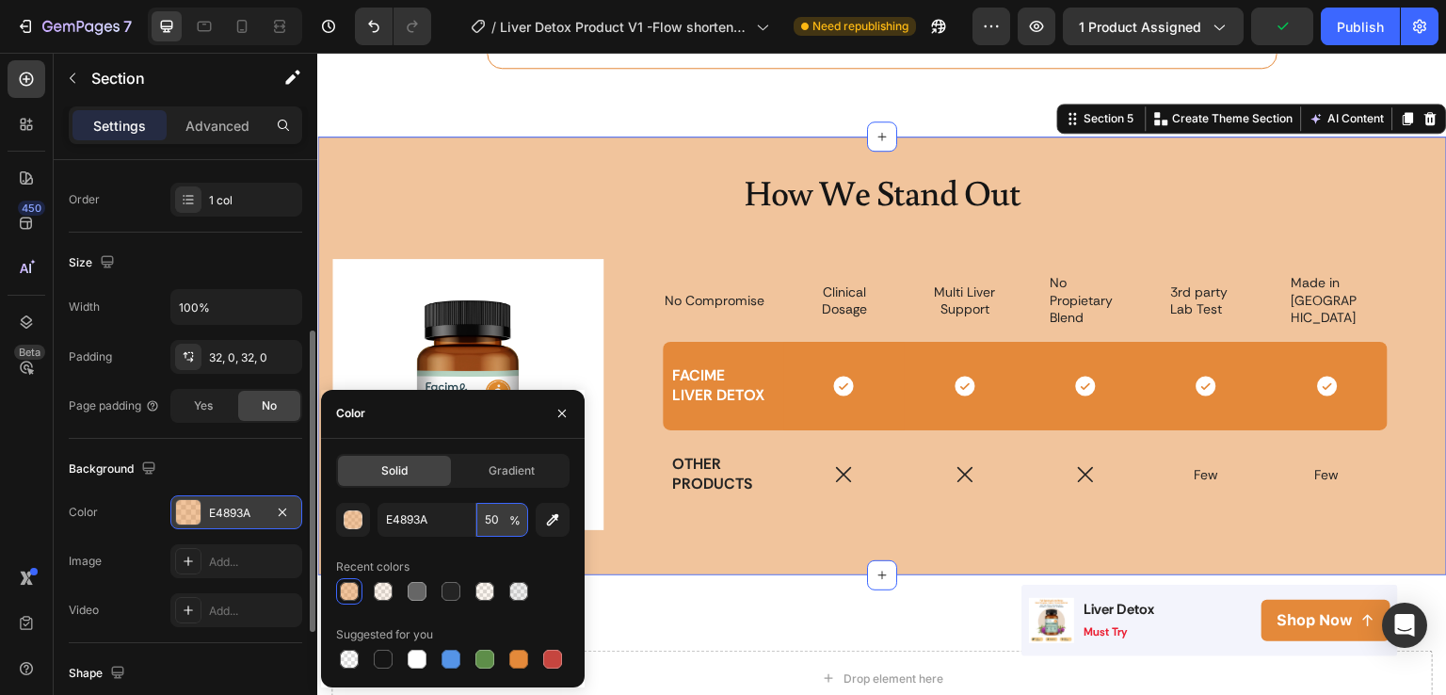
click at [482, 516] on input "50" at bounding box center [502, 520] width 52 height 34
type input "5"
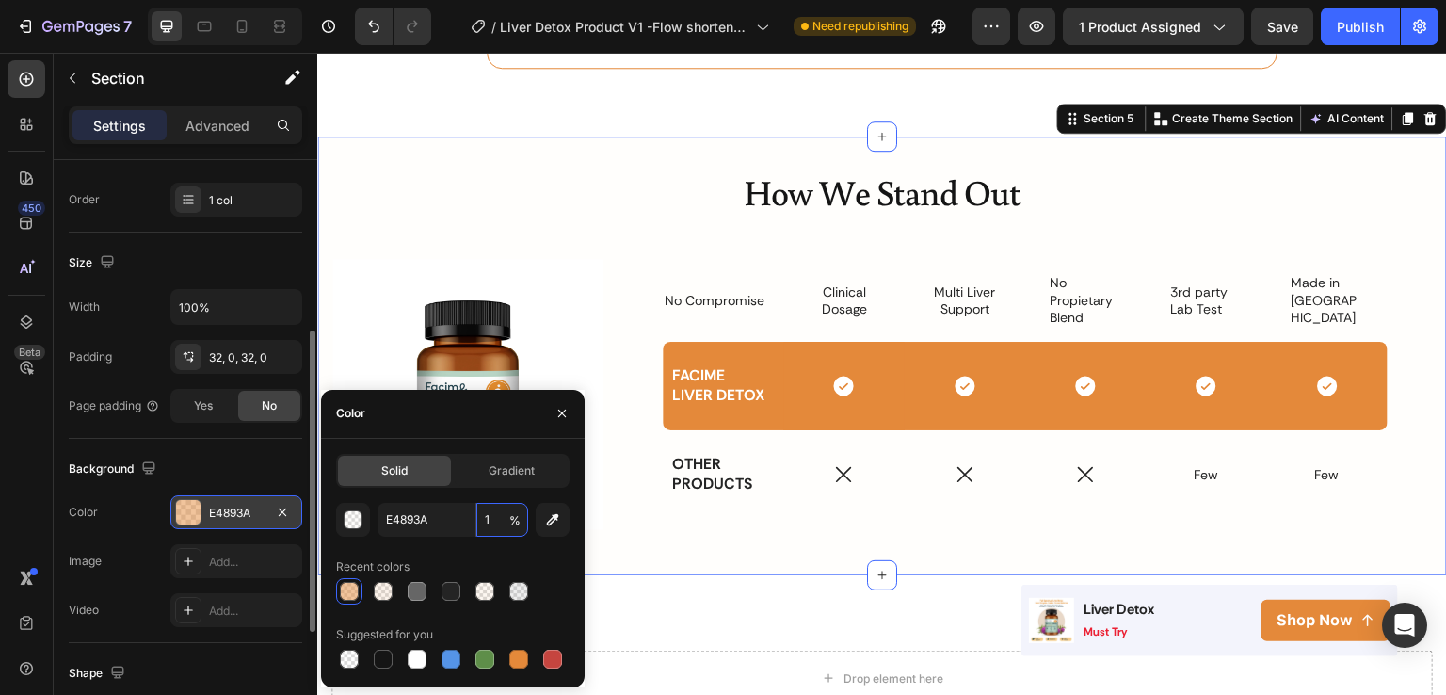
type input "10"
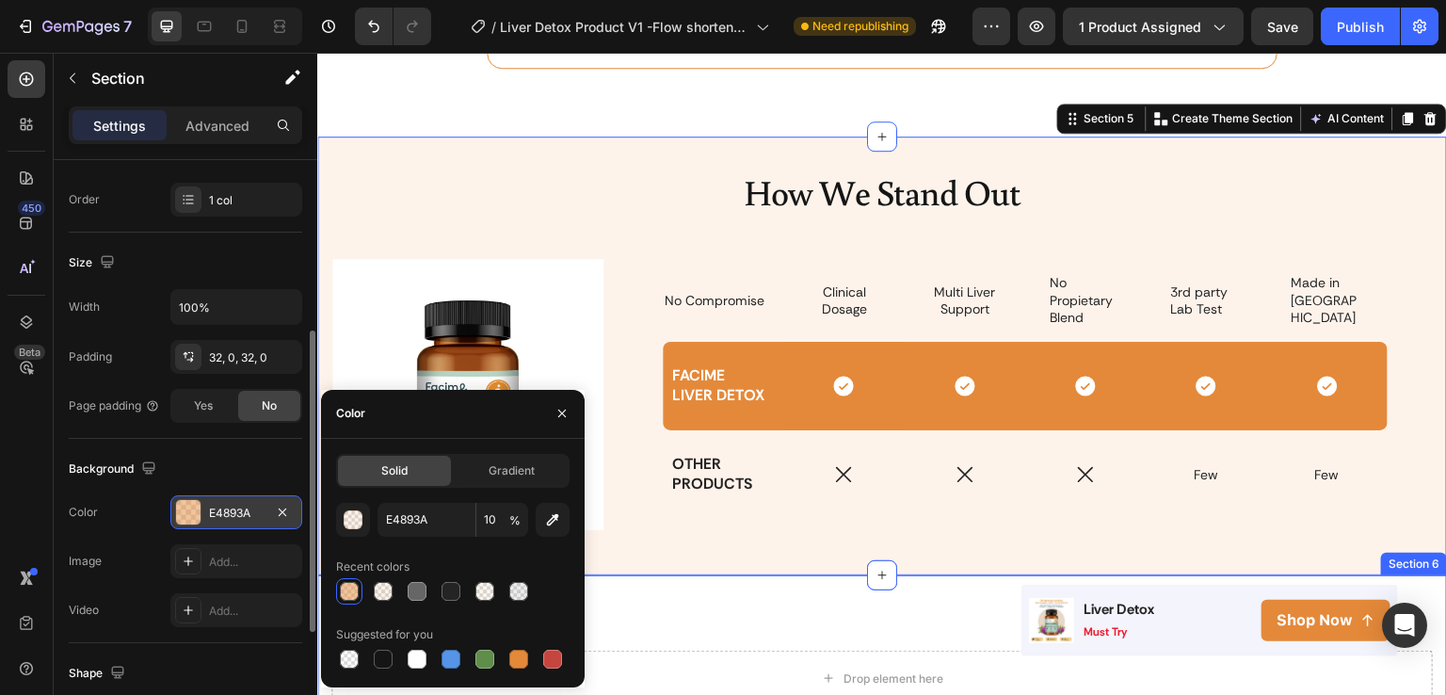
click at [766, 586] on div "Drop element here Section 6" at bounding box center [882, 663] width 1130 height 177
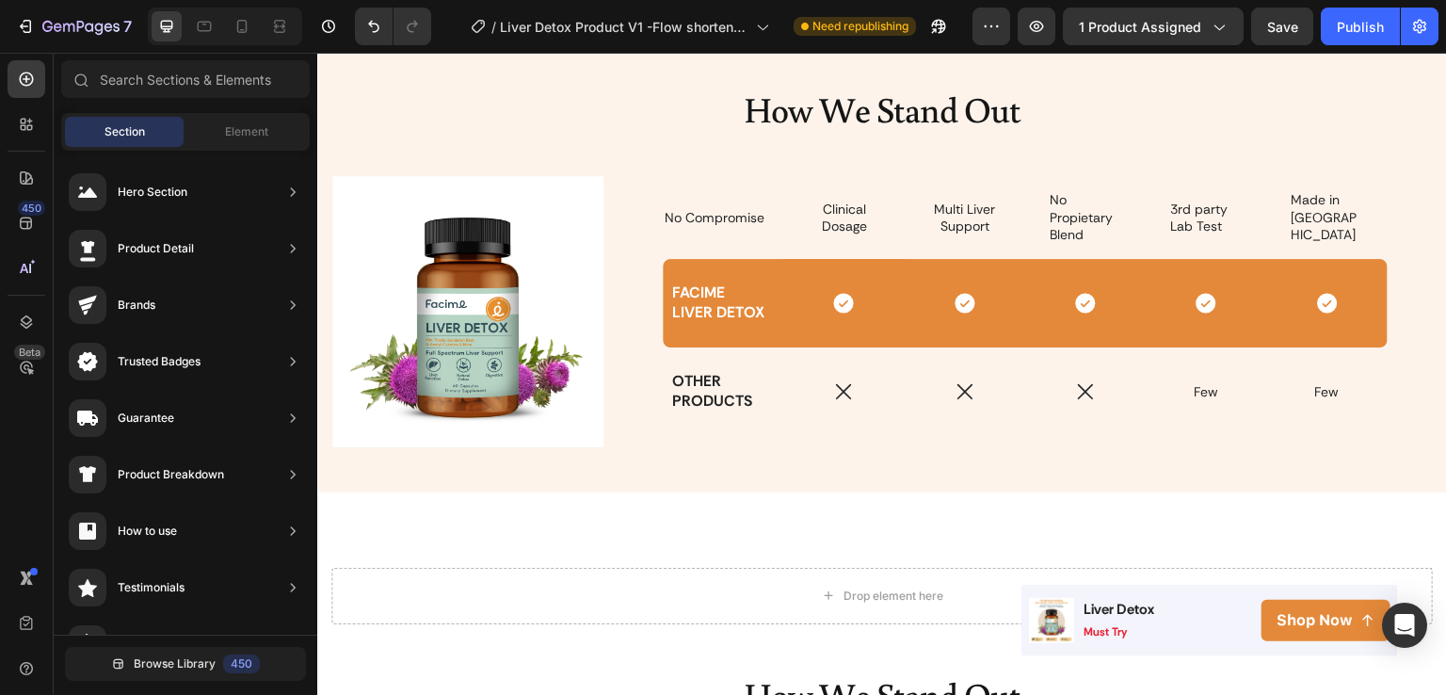
scroll to position [3038, 0]
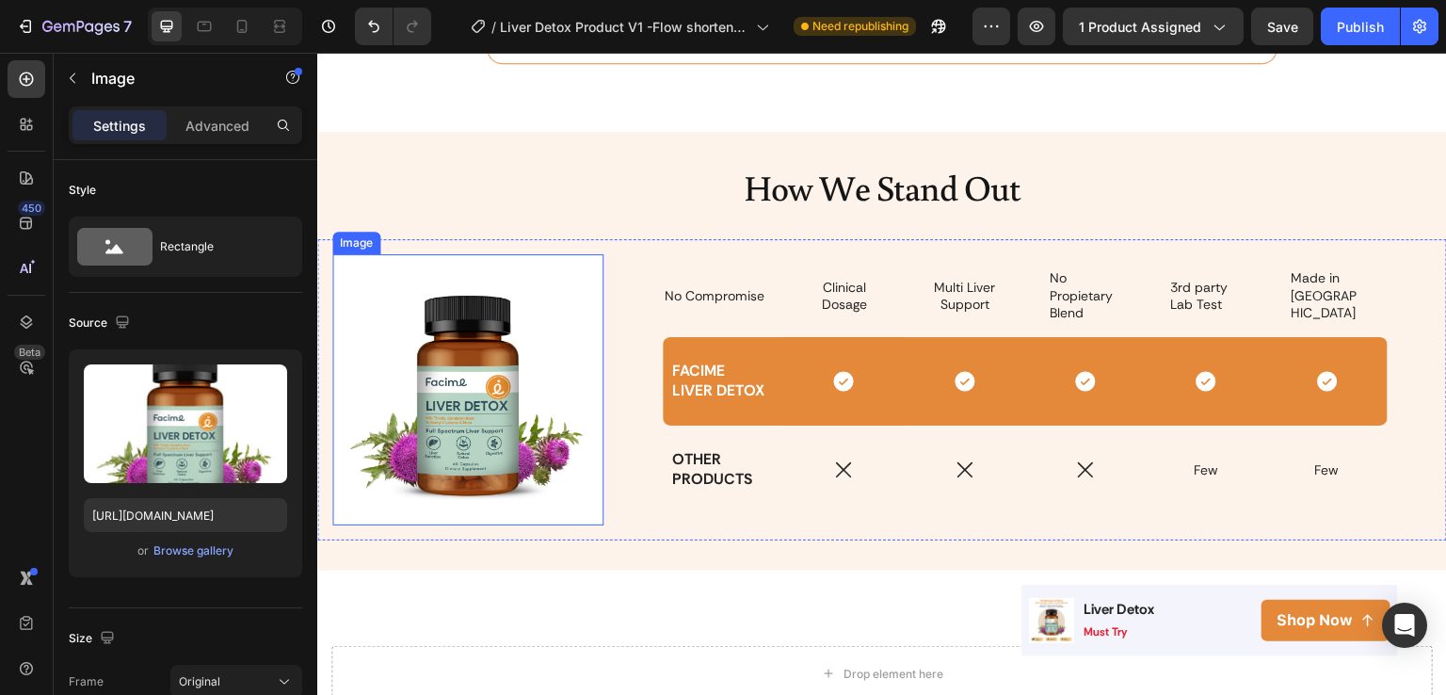
click at [587, 315] on img at bounding box center [467, 389] width 271 height 271
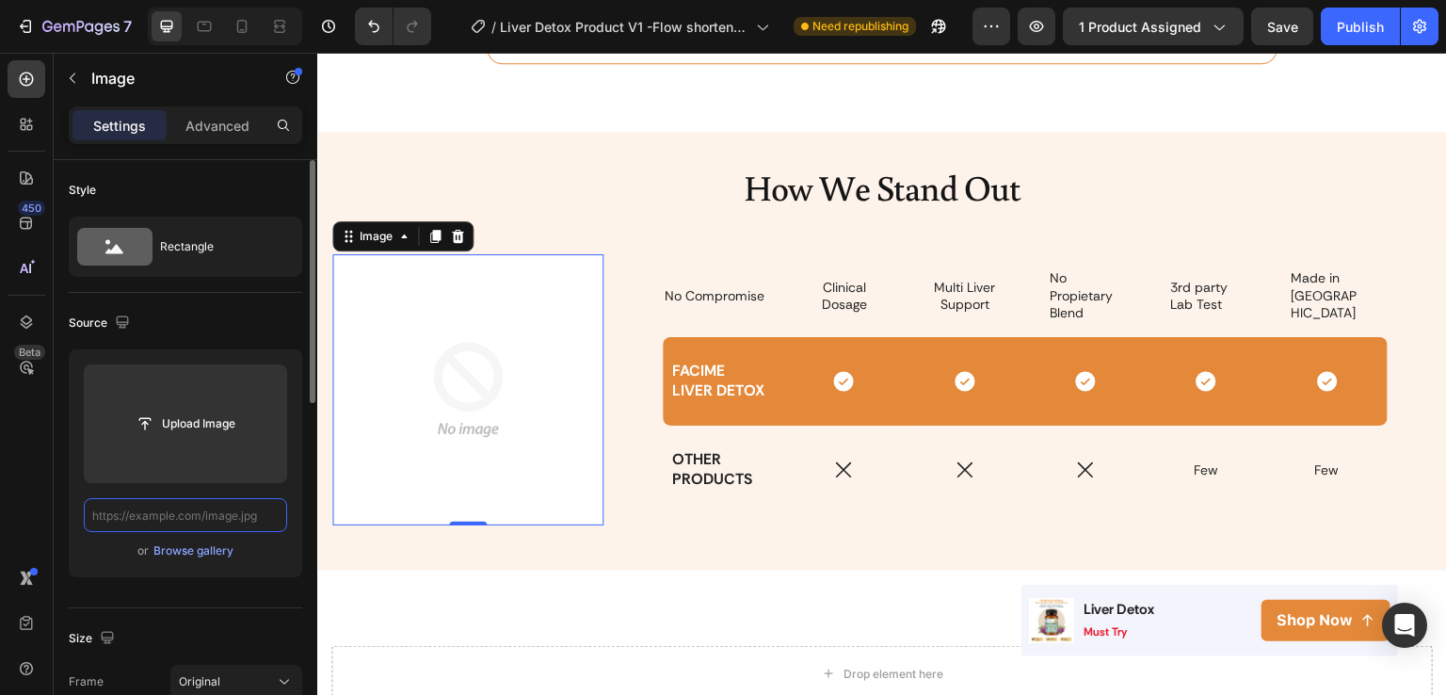
scroll to position [0, 0]
click at [208, 555] on div "Browse gallery" at bounding box center [193, 550] width 80 height 17
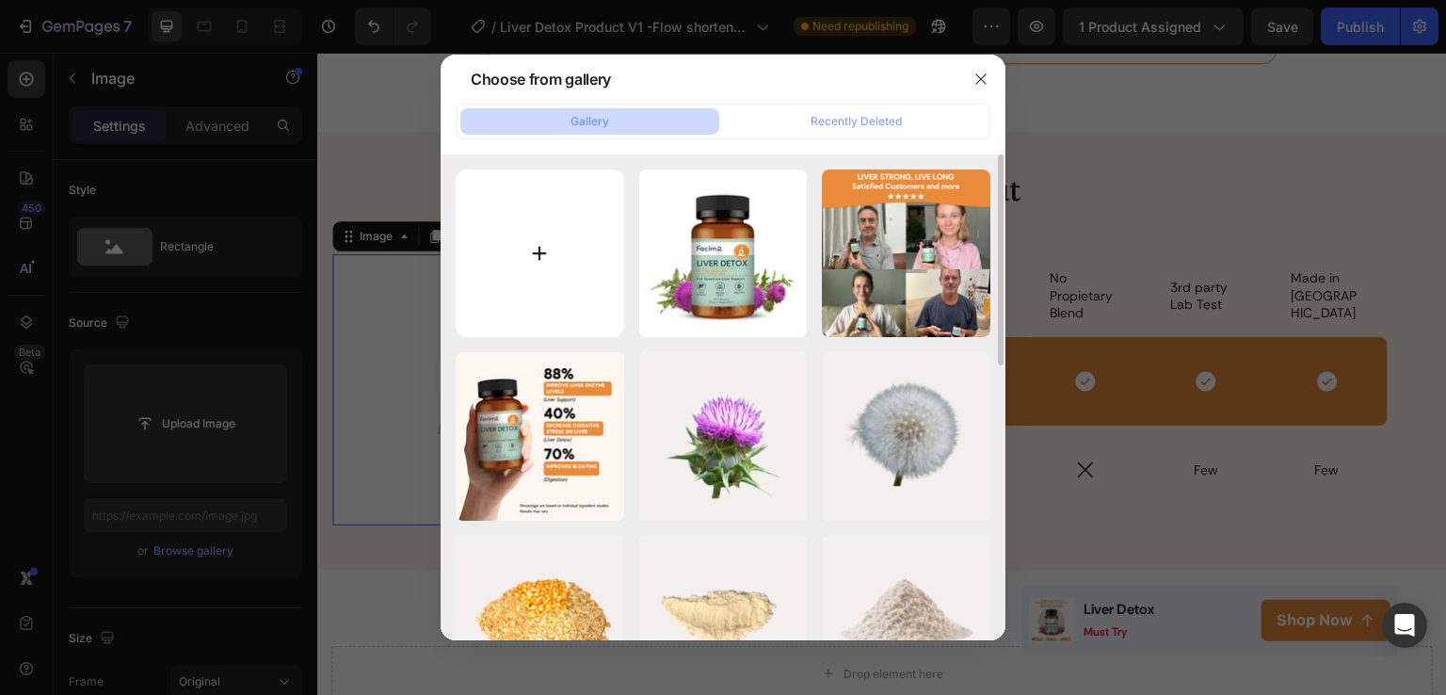
click at [505, 287] on input "file" at bounding box center [540, 253] width 169 height 169
type input "C:\fakepath\1-removebg-preview.png"
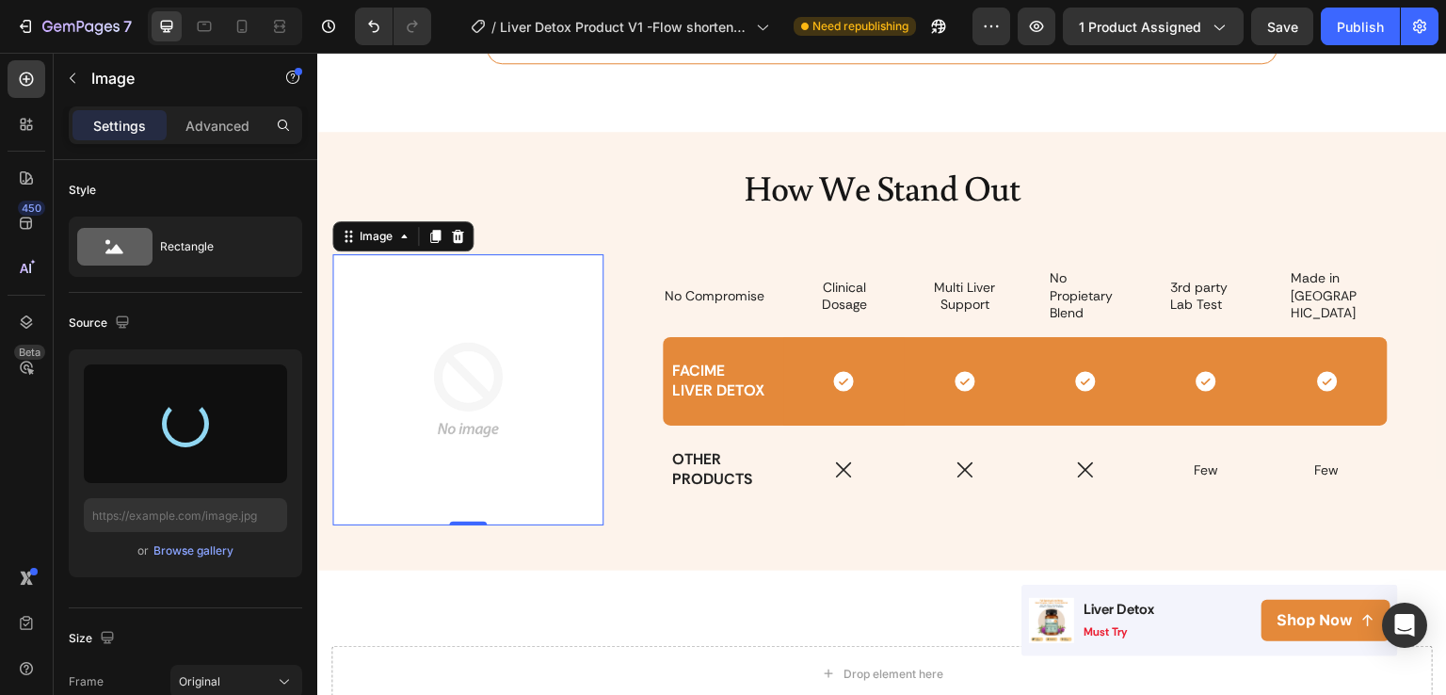
type input "[URL][DOMAIN_NAME]"
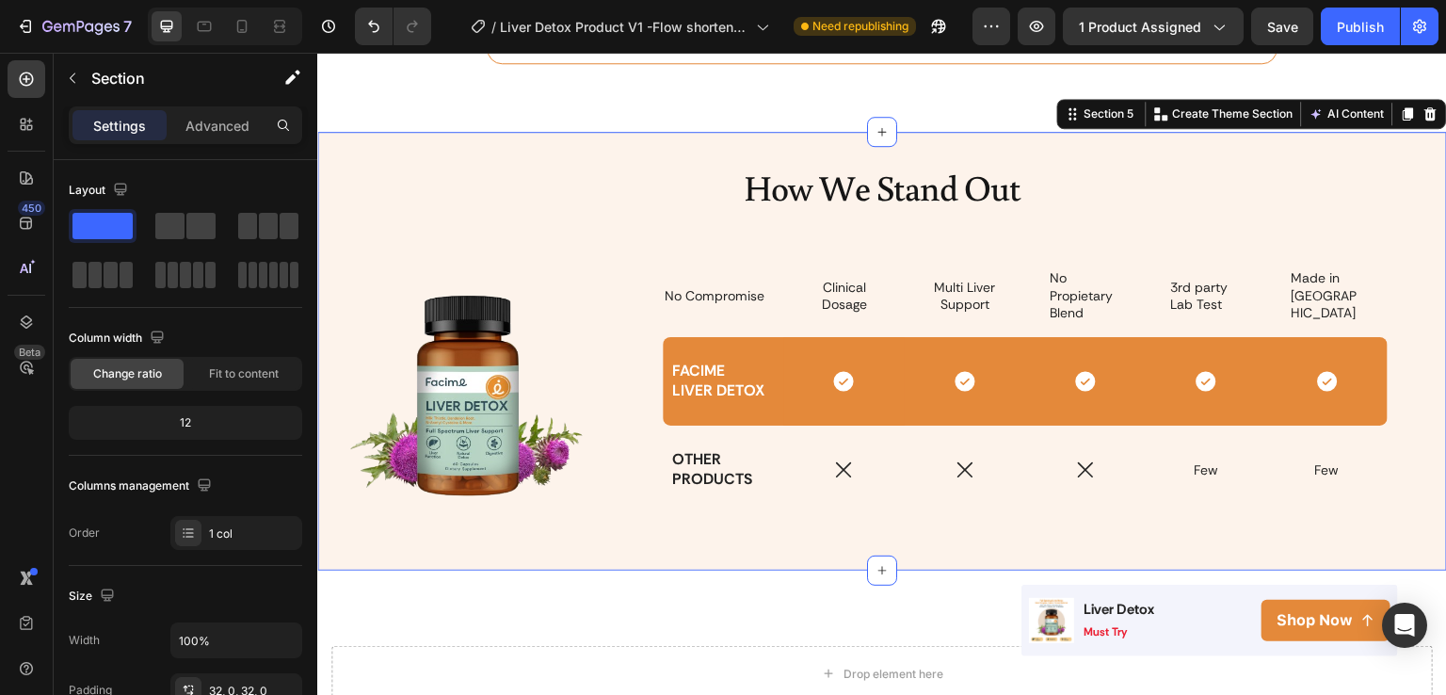
click at [482, 363] on img at bounding box center [467, 389] width 271 height 271
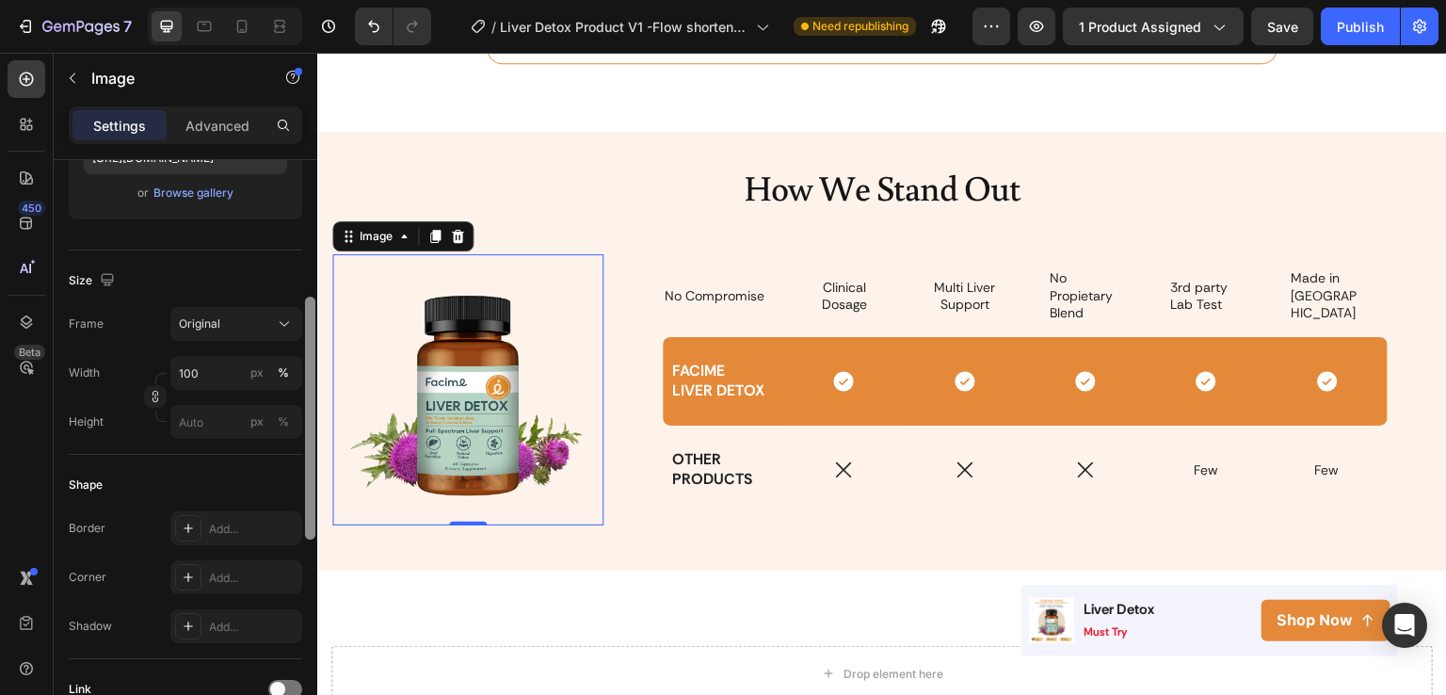
drag, startPoint x: 313, startPoint y: 292, endPoint x: 315, endPoint y: 444, distance: 151.6
click at [315, 444] on div at bounding box center [310, 418] width 10 height 243
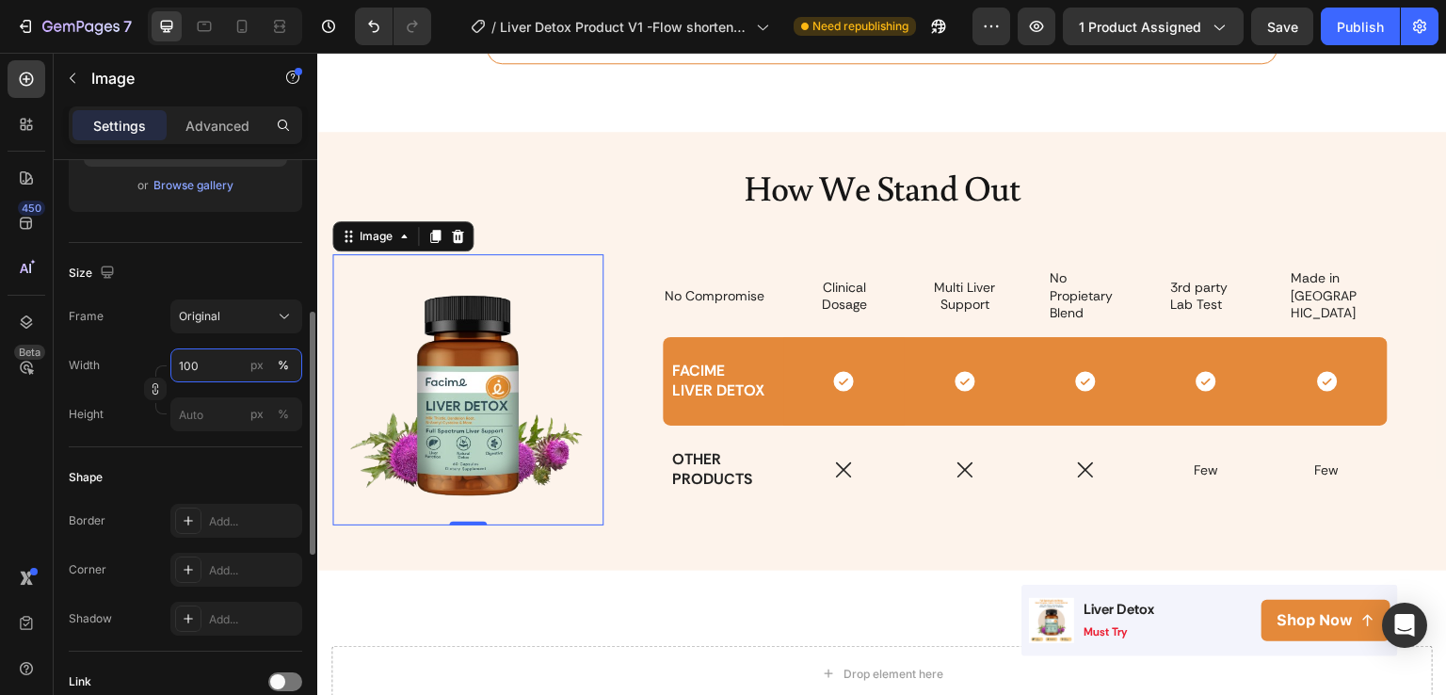
click at [211, 371] on input "100" at bounding box center [236, 365] width 132 height 34
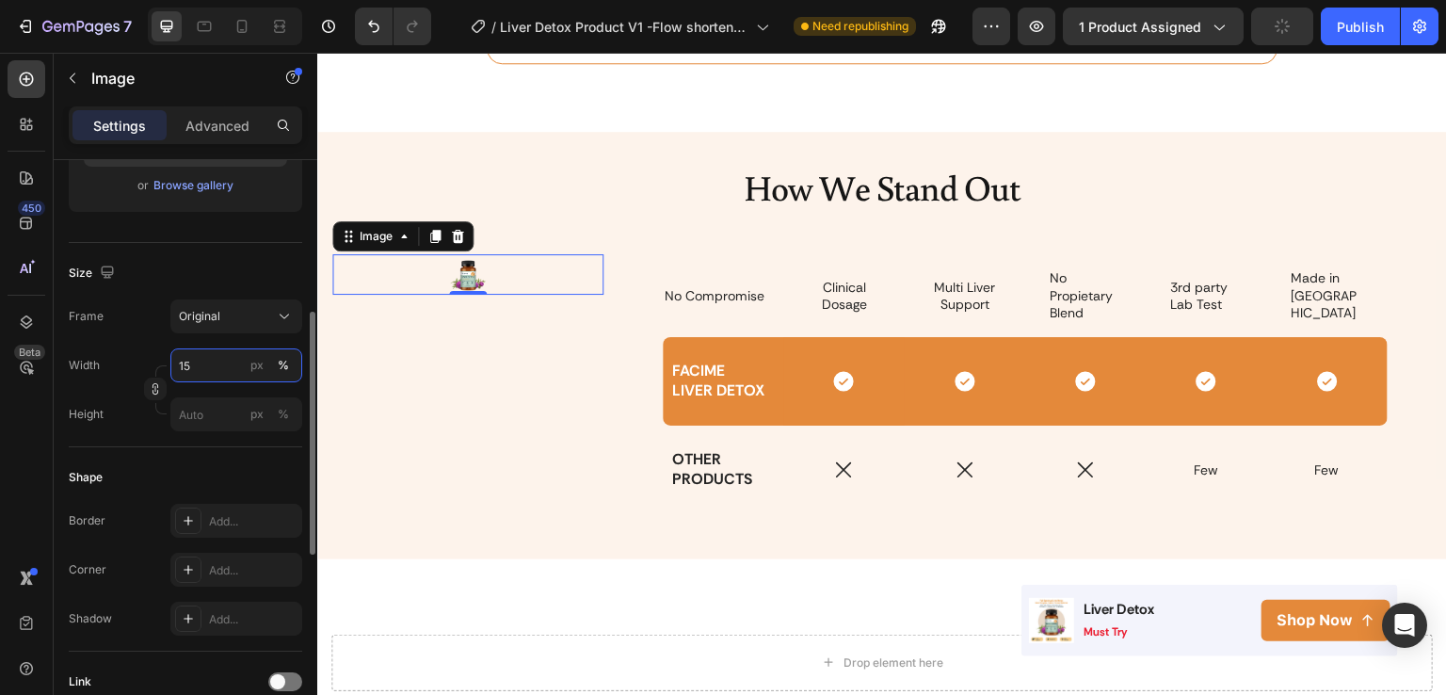
type input "150"
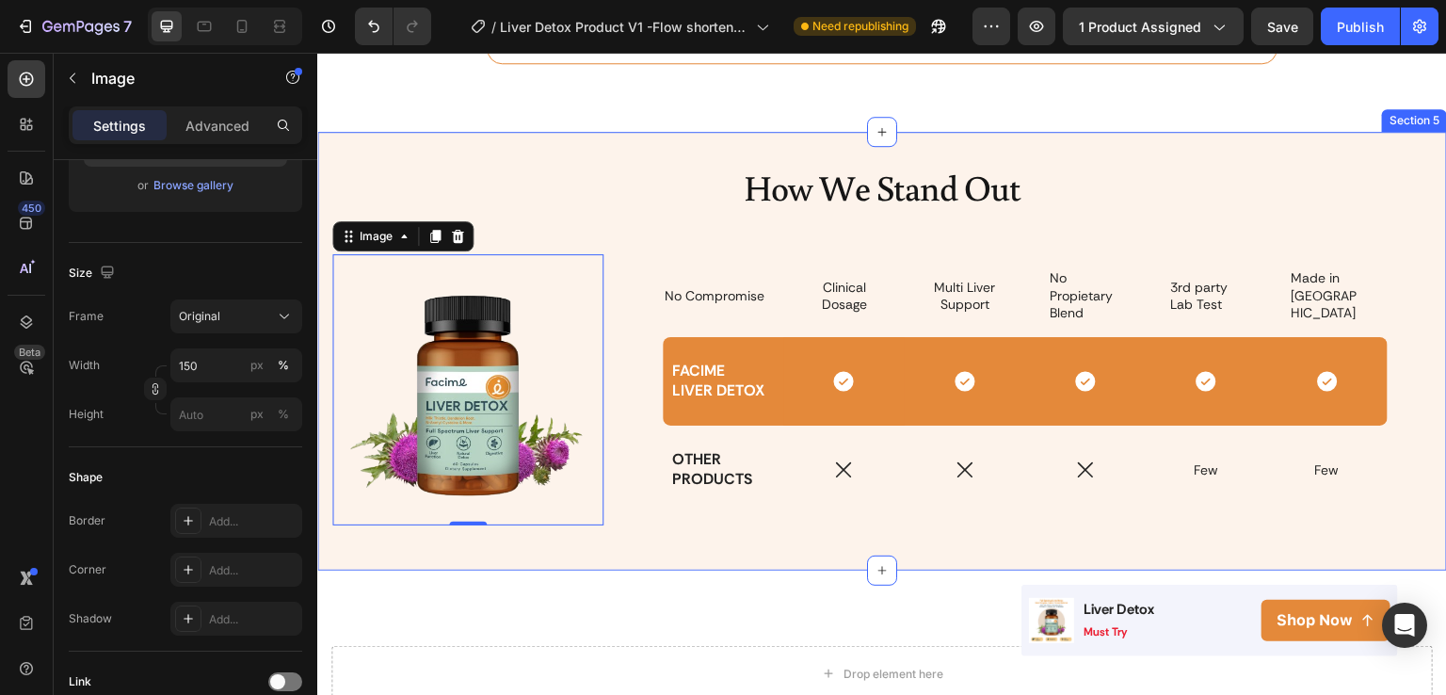
click at [616, 552] on div "How We Stand Out Heading Image 0 No Compromise Text Block Clinical Dosage Text …" at bounding box center [882, 351] width 1130 height 438
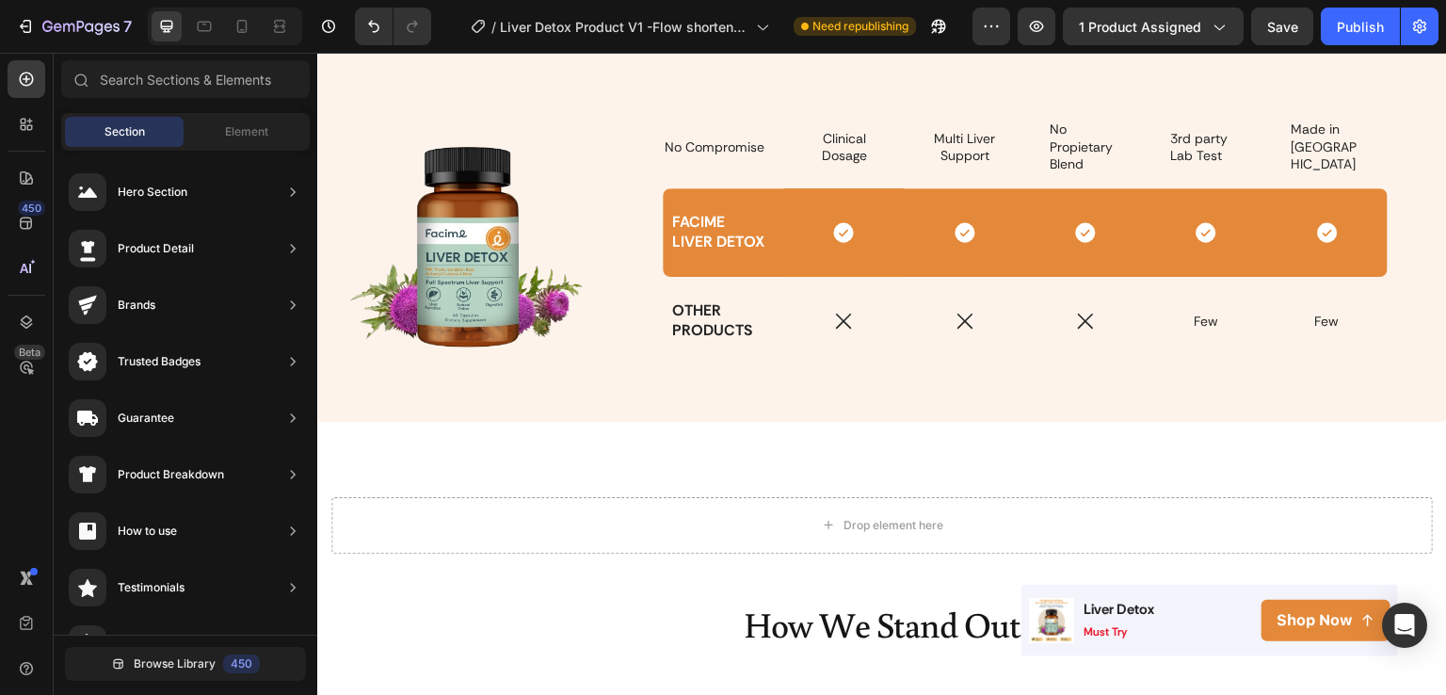
scroll to position [3133, 0]
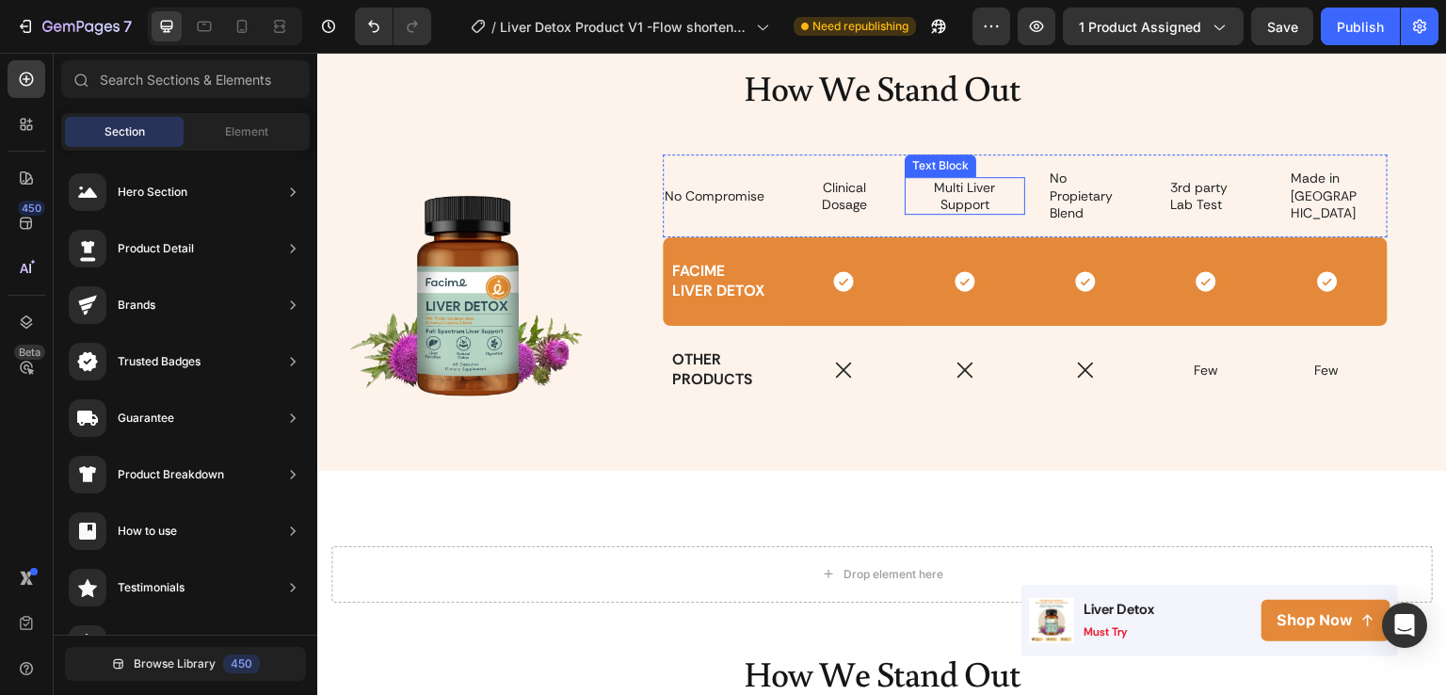
click at [943, 202] on p "Multi Liver Support" at bounding box center [965, 196] width 72 height 34
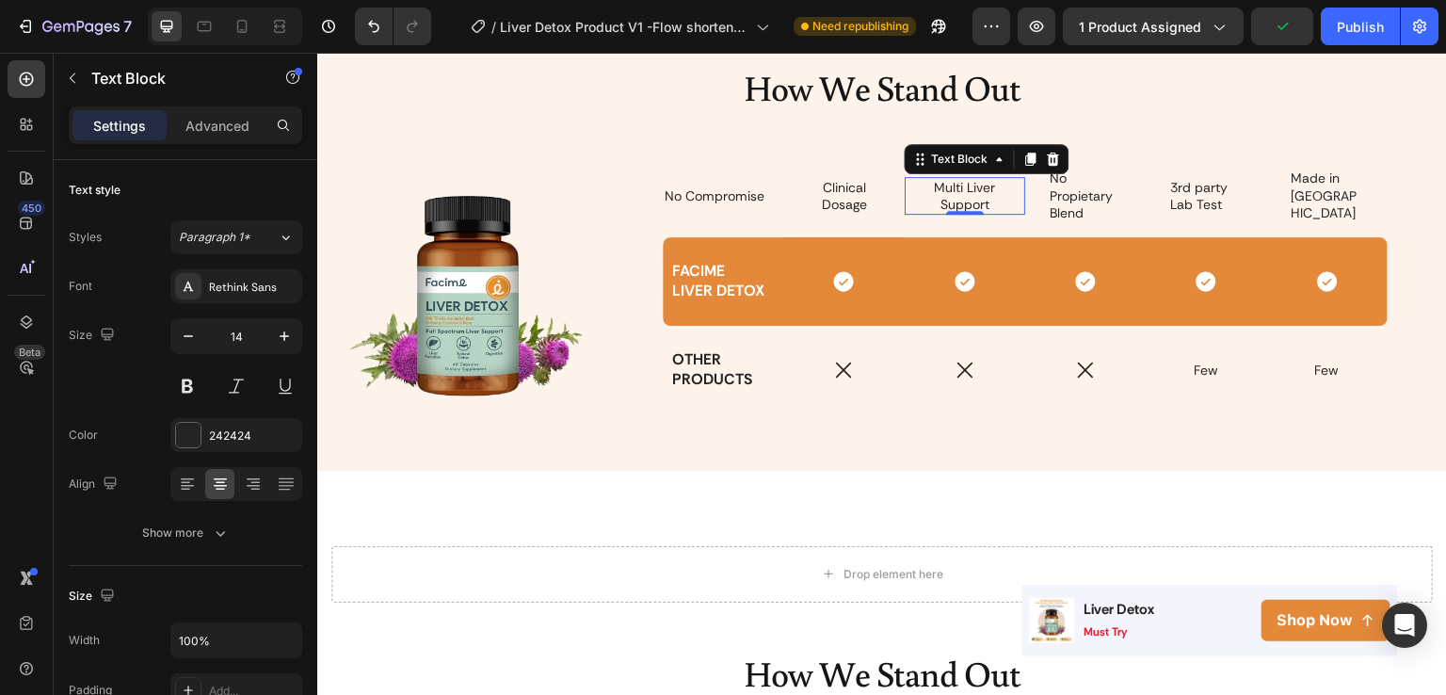
click at [929, 193] on p "Multi Liver Support" at bounding box center [965, 196] width 72 height 34
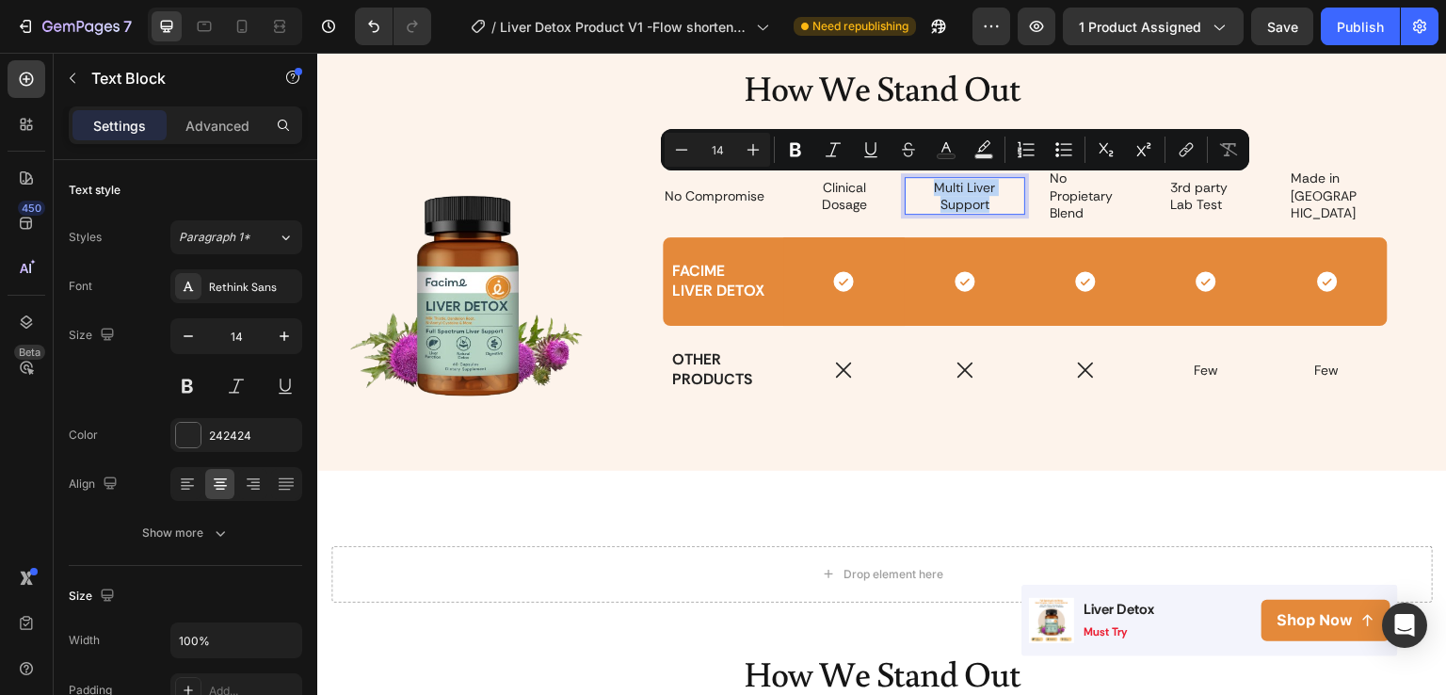
drag, startPoint x: 981, startPoint y: 199, endPoint x: 929, endPoint y: 189, distance: 52.6
click at [929, 189] on p "Multi Liver Support" at bounding box center [965, 196] width 72 height 34
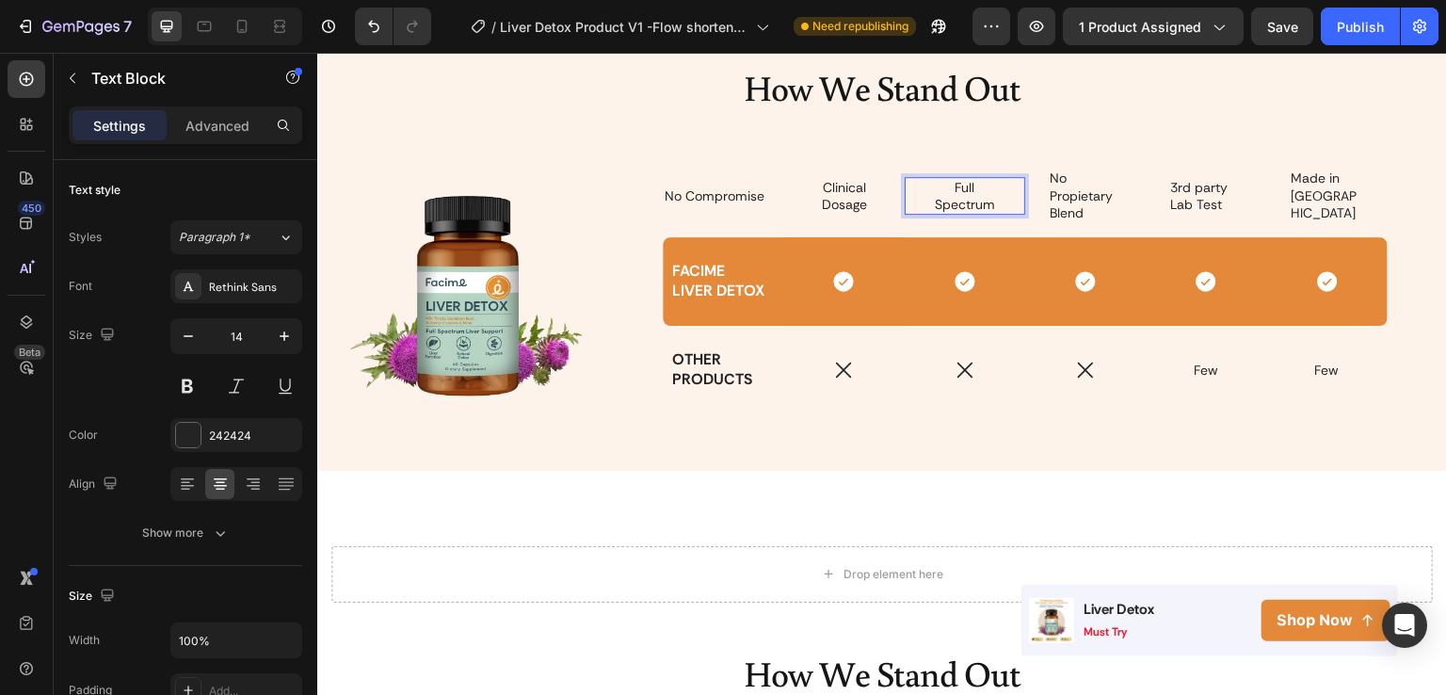
click at [967, 187] on p "Full Spectrum" at bounding box center [965, 196] width 72 height 34
click at [991, 199] on p "Full Spectrum" at bounding box center [965, 196] width 72 height 34
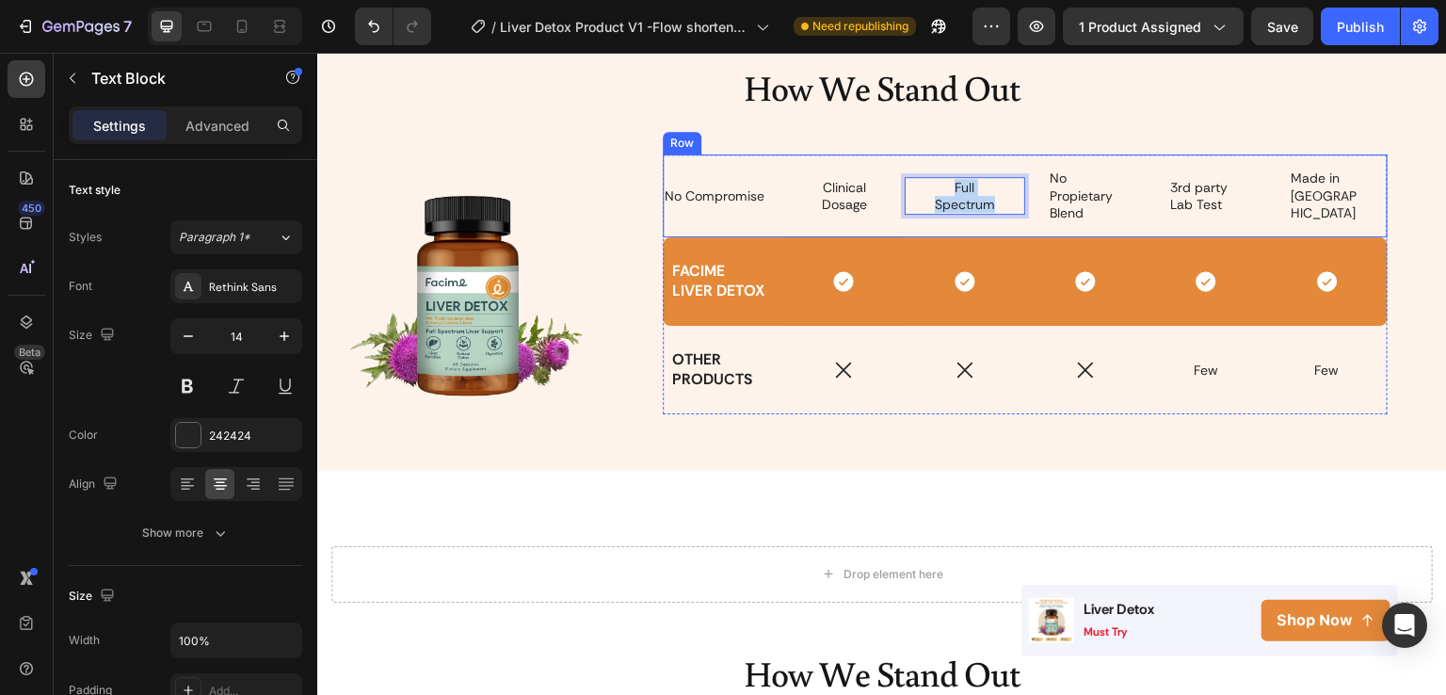
drag, startPoint x: 992, startPoint y: 202, endPoint x: 934, endPoint y: 173, distance: 64.9
click at [934, 173] on div "Full Spectrum Text Block 0" at bounding box center [965, 195] width 121 height 83
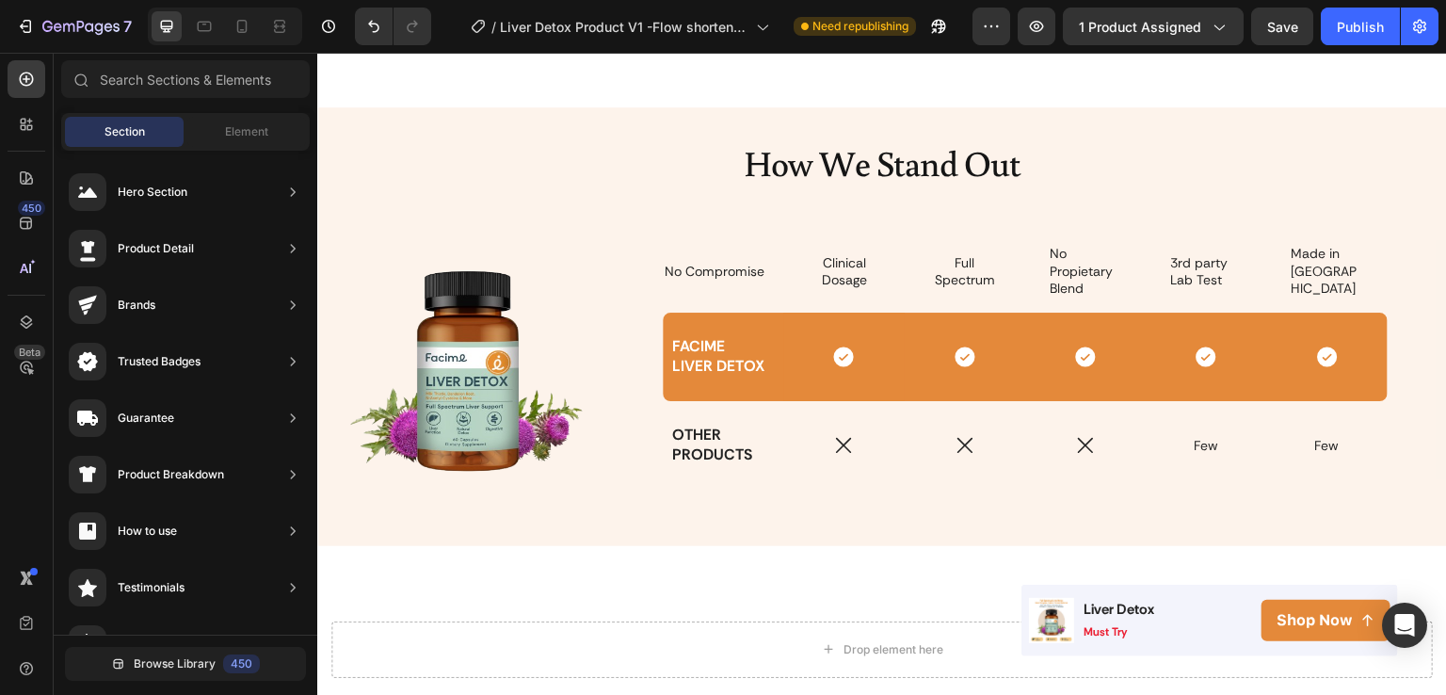
scroll to position [3033, 0]
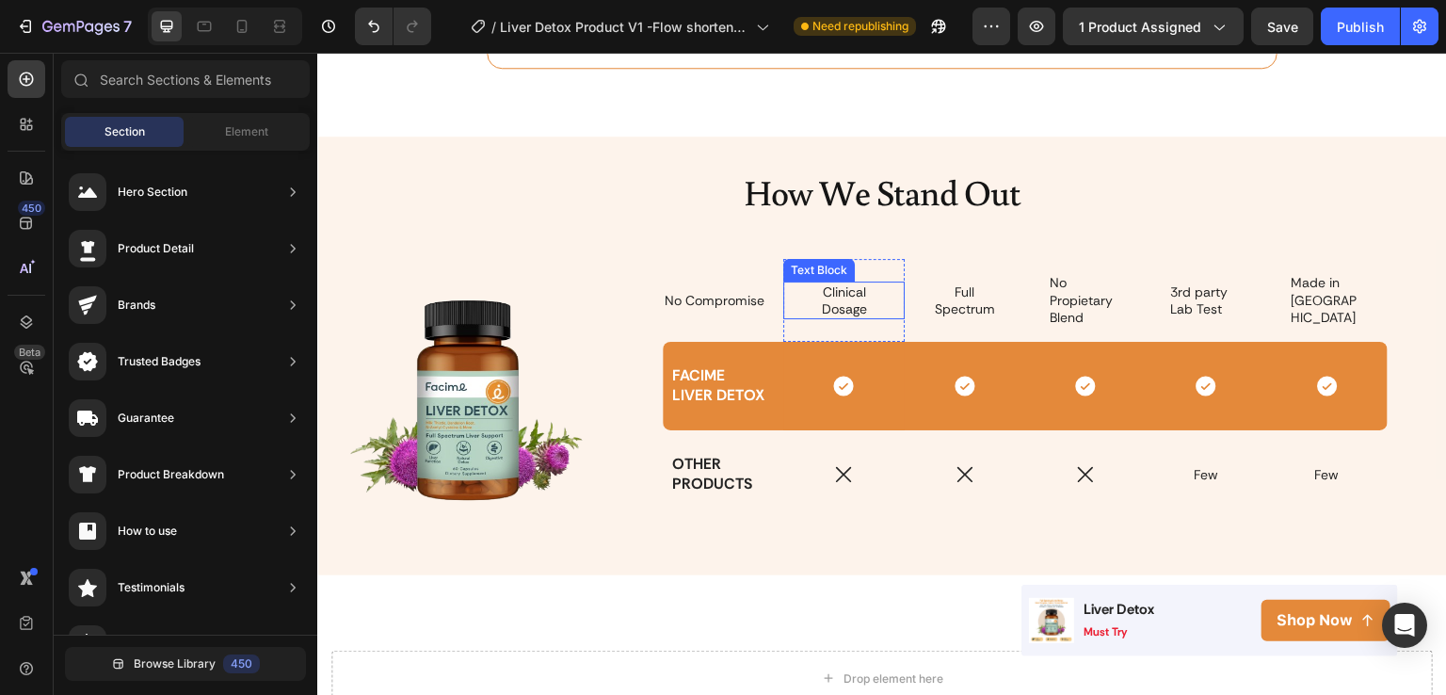
click at [857, 303] on p "Dosage" at bounding box center [844, 308] width 72 height 17
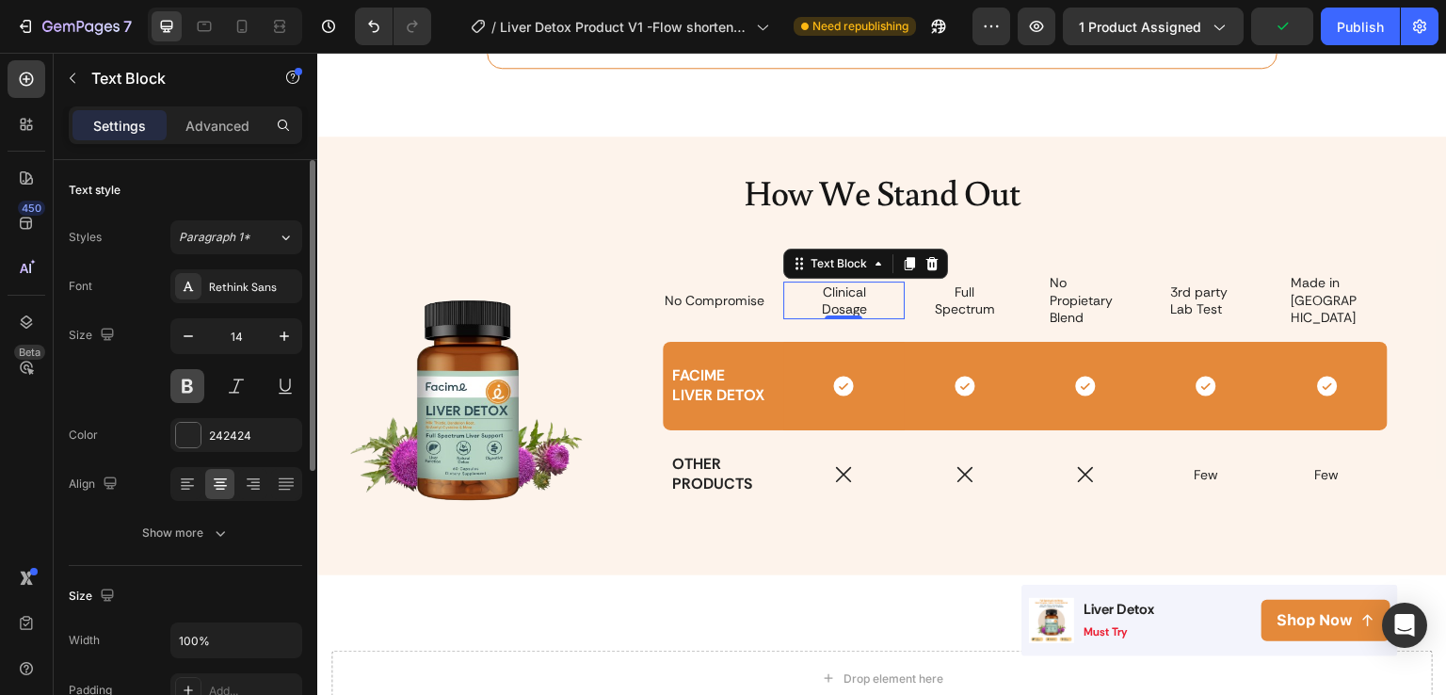
click at [198, 387] on button at bounding box center [187, 386] width 34 height 34
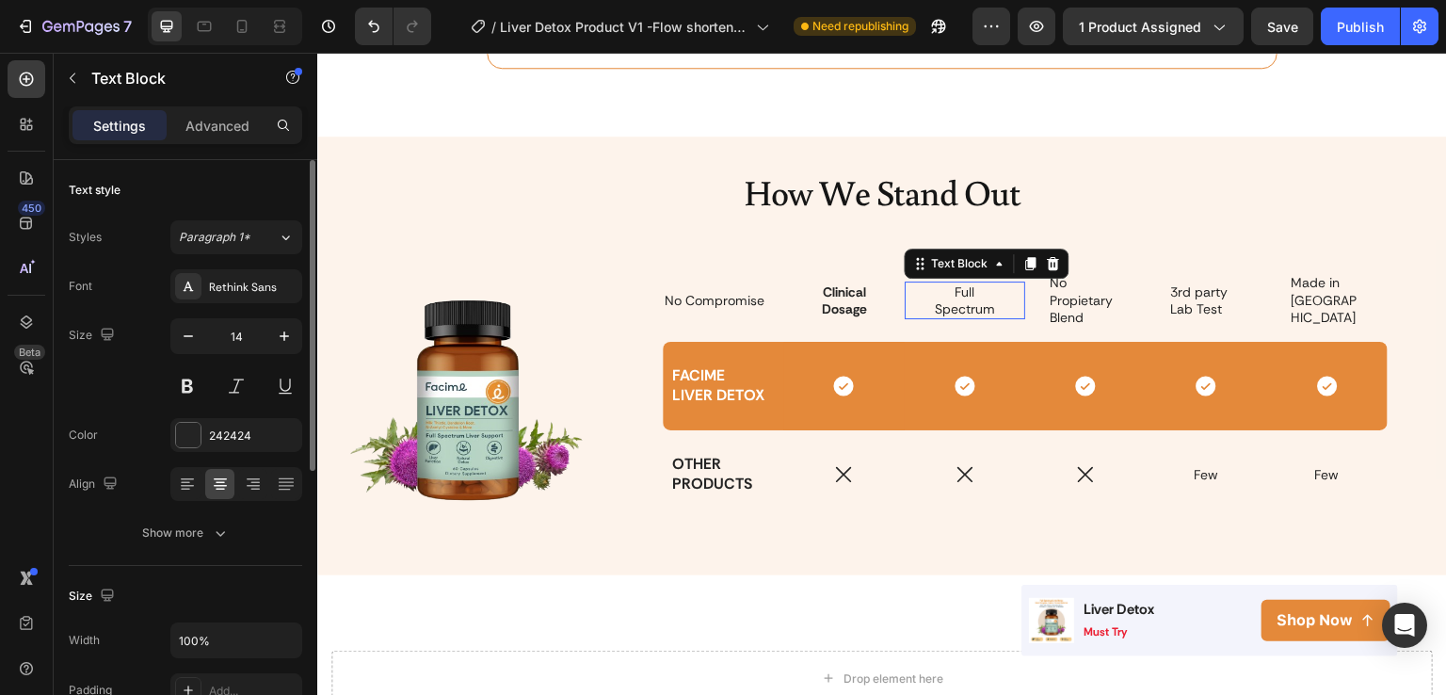
click at [984, 304] on p "Full Spectrum" at bounding box center [965, 300] width 72 height 34
click at [191, 388] on button at bounding box center [187, 386] width 34 height 34
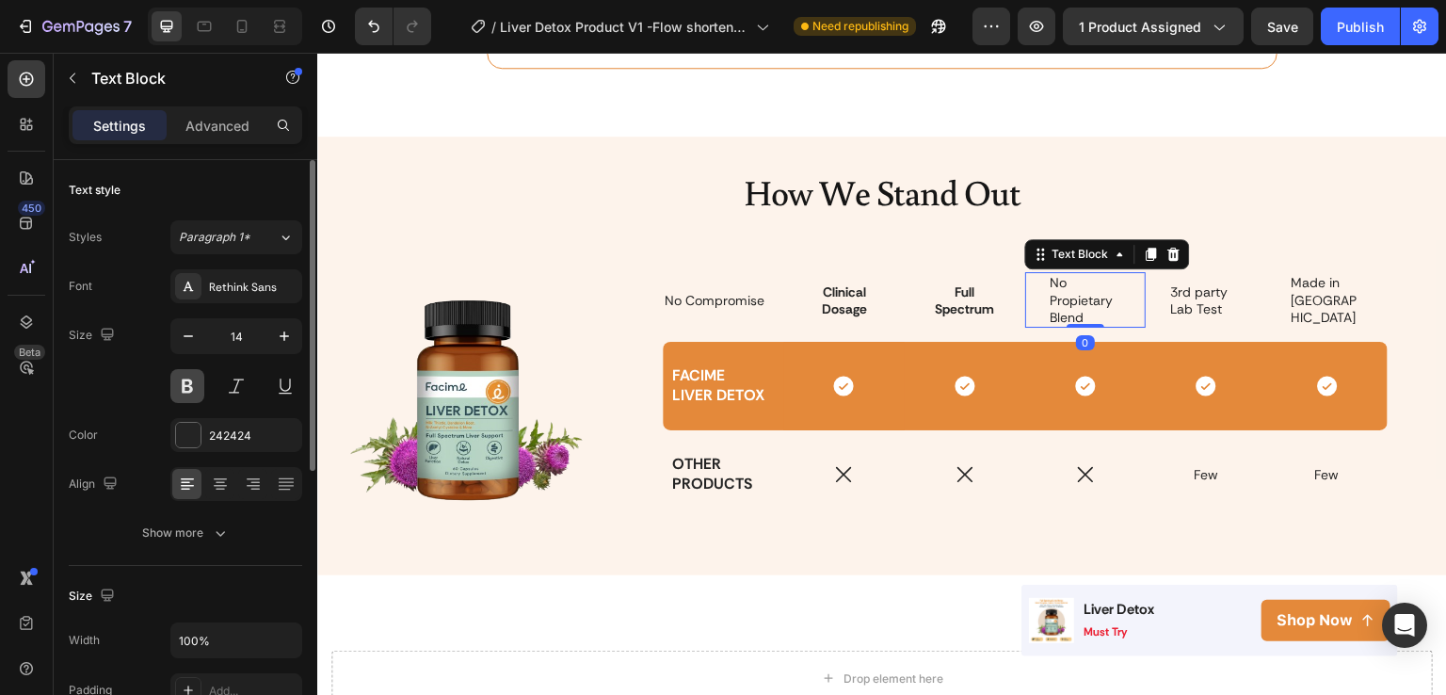
click at [185, 395] on button at bounding box center [187, 386] width 34 height 34
click at [225, 121] on p "Advanced" at bounding box center [217, 126] width 64 height 20
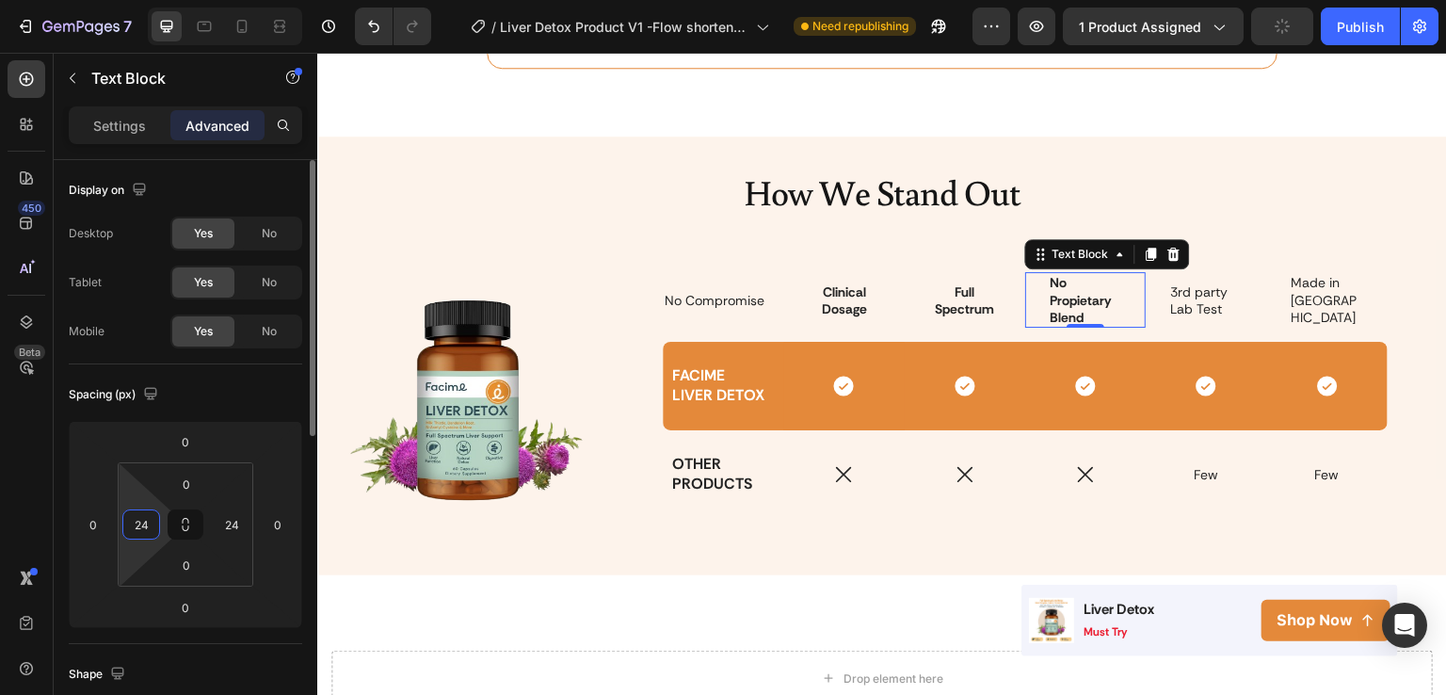
click at [147, 517] on input "24" at bounding box center [141, 524] width 28 height 28
type input "0"
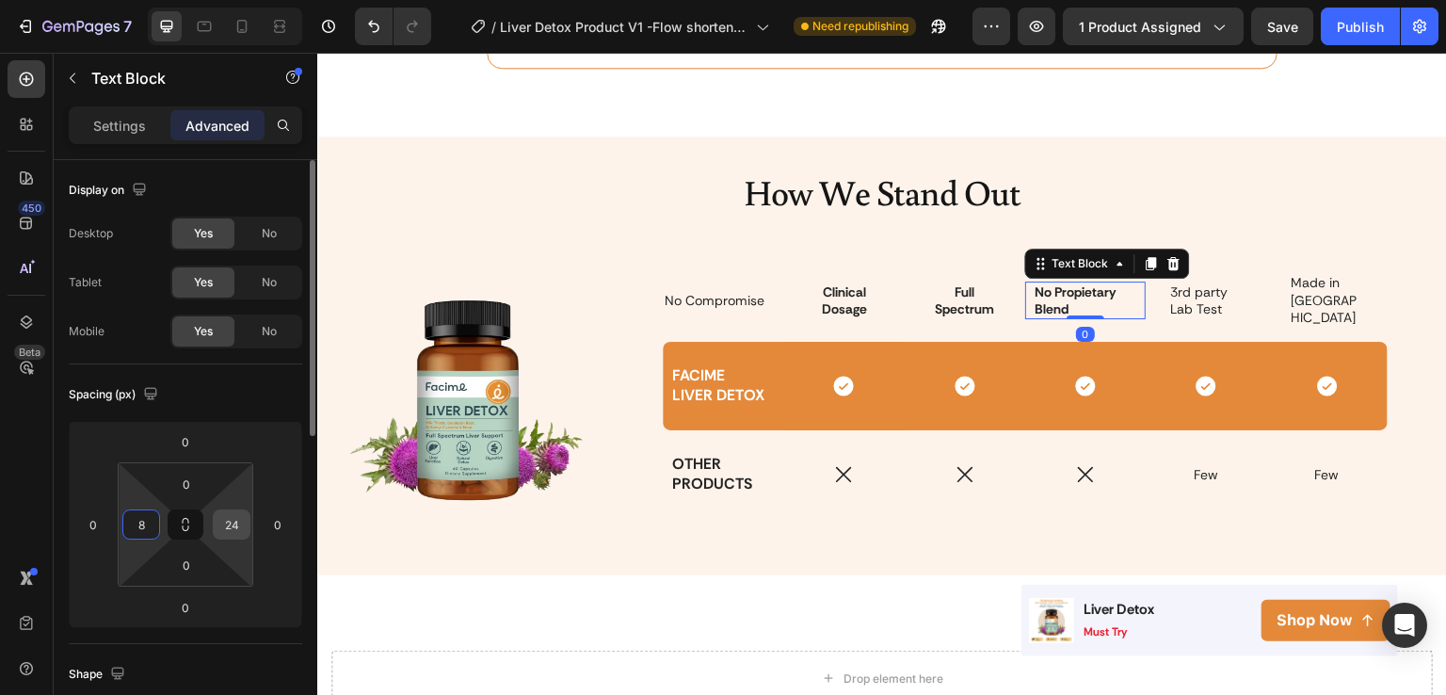
type input "8"
click at [218, 525] on input "24" at bounding box center [232, 524] width 28 height 28
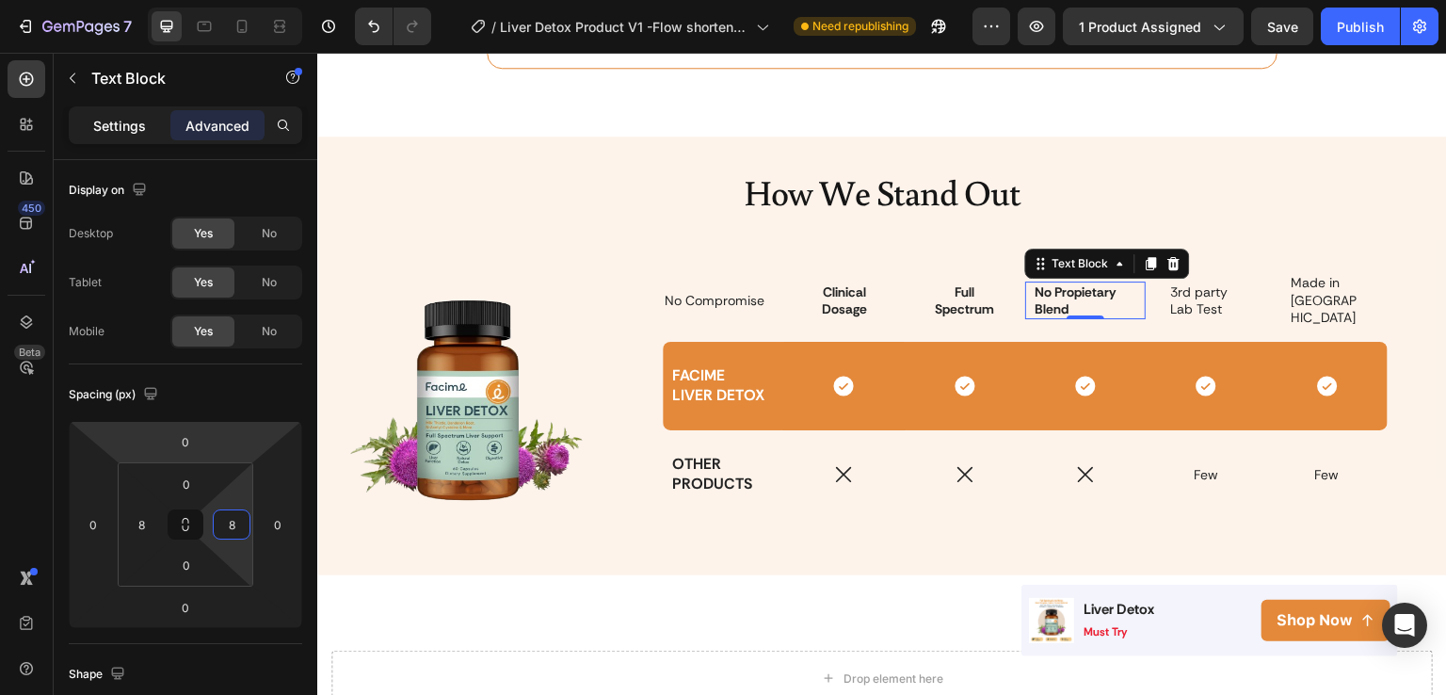
type input "8"
click at [118, 134] on p "Settings" at bounding box center [119, 126] width 53 height 20
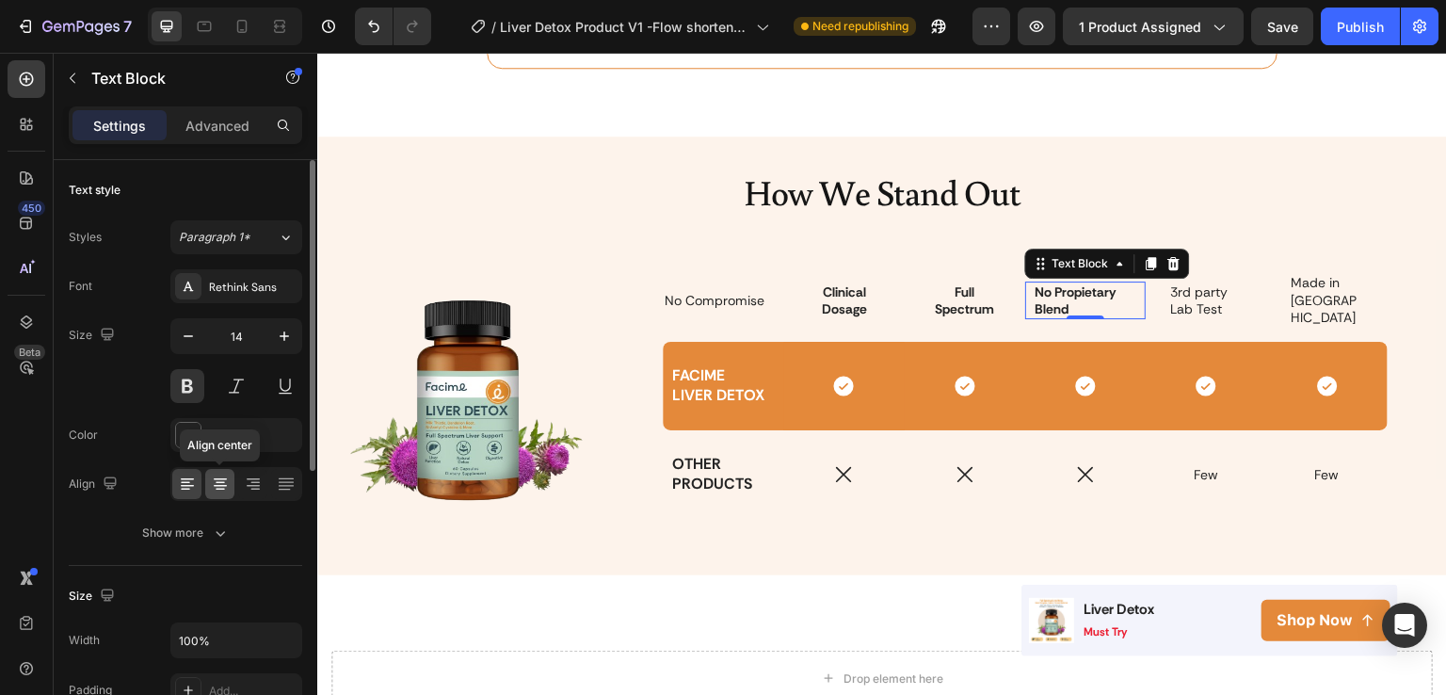
click at [227, 478] on icon at bounding box center [220, 484] width 19 height 19
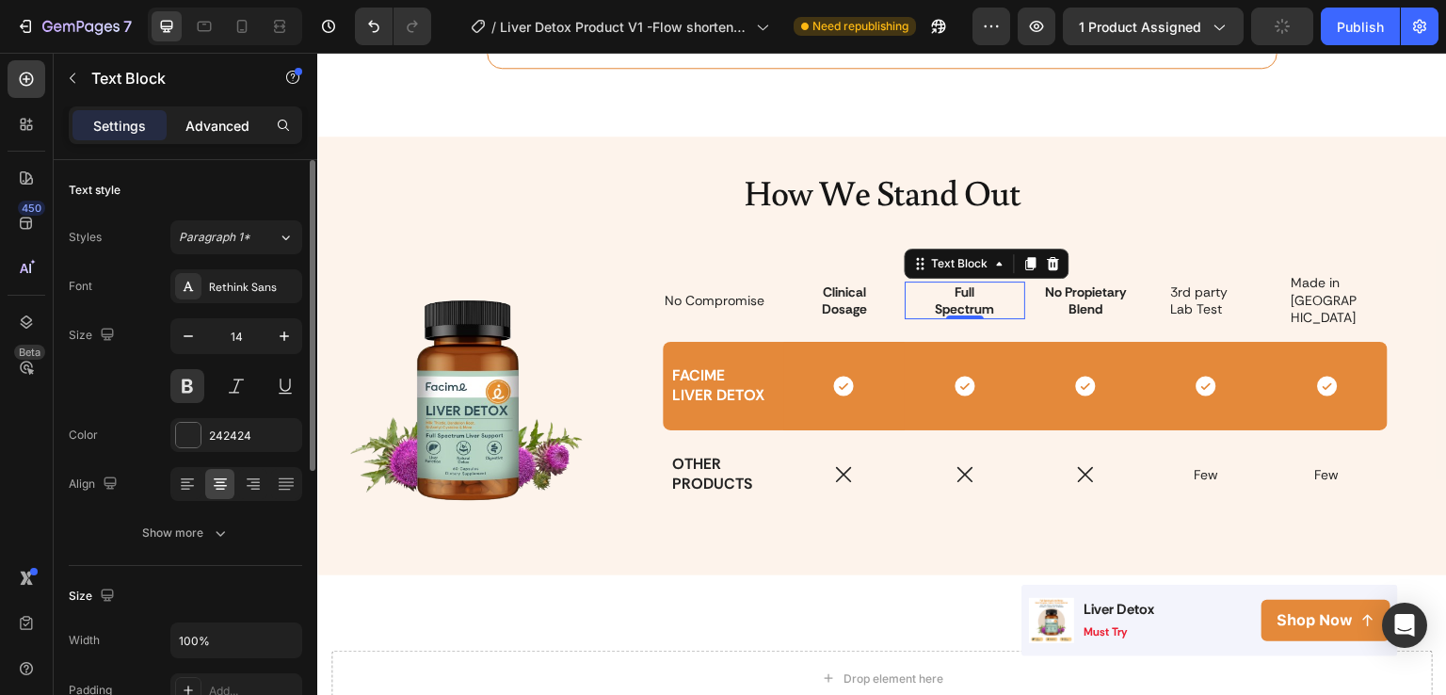
click at [211, 135] on div "Advanced" at bounding box center [217, 125] width 94 height 30
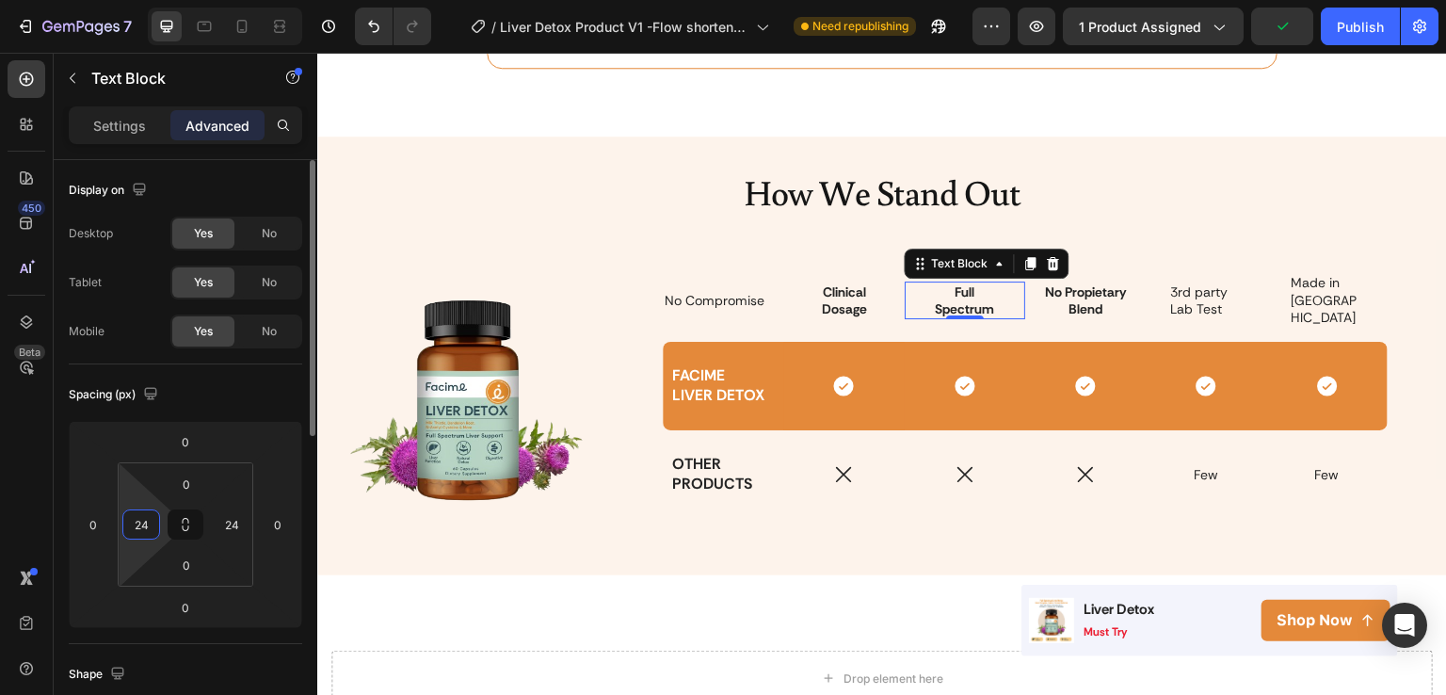
click at [140, 536] on input "24" at bounding box center [141, 524] width 28 height 28
type input "0"
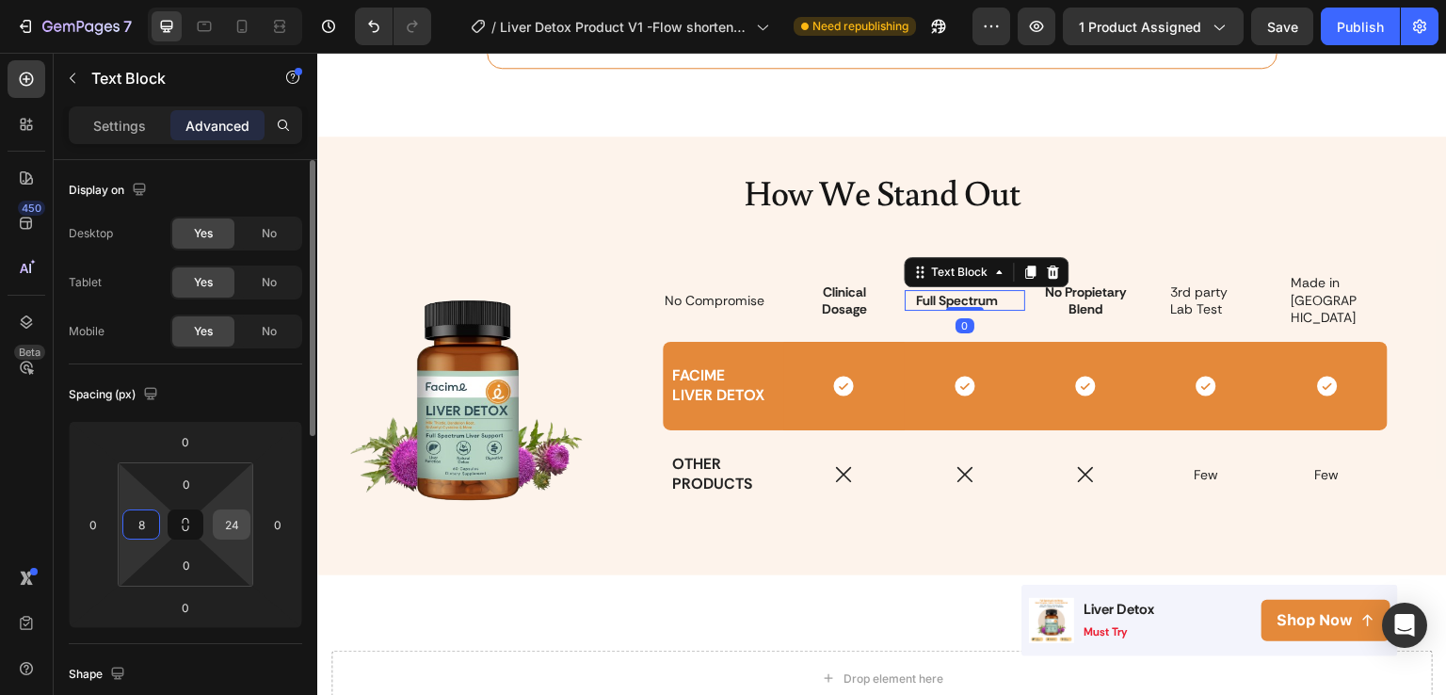
type input "8"
click at [229, 536] on input "24" at bounding box center [232, 524] width 28 height 28
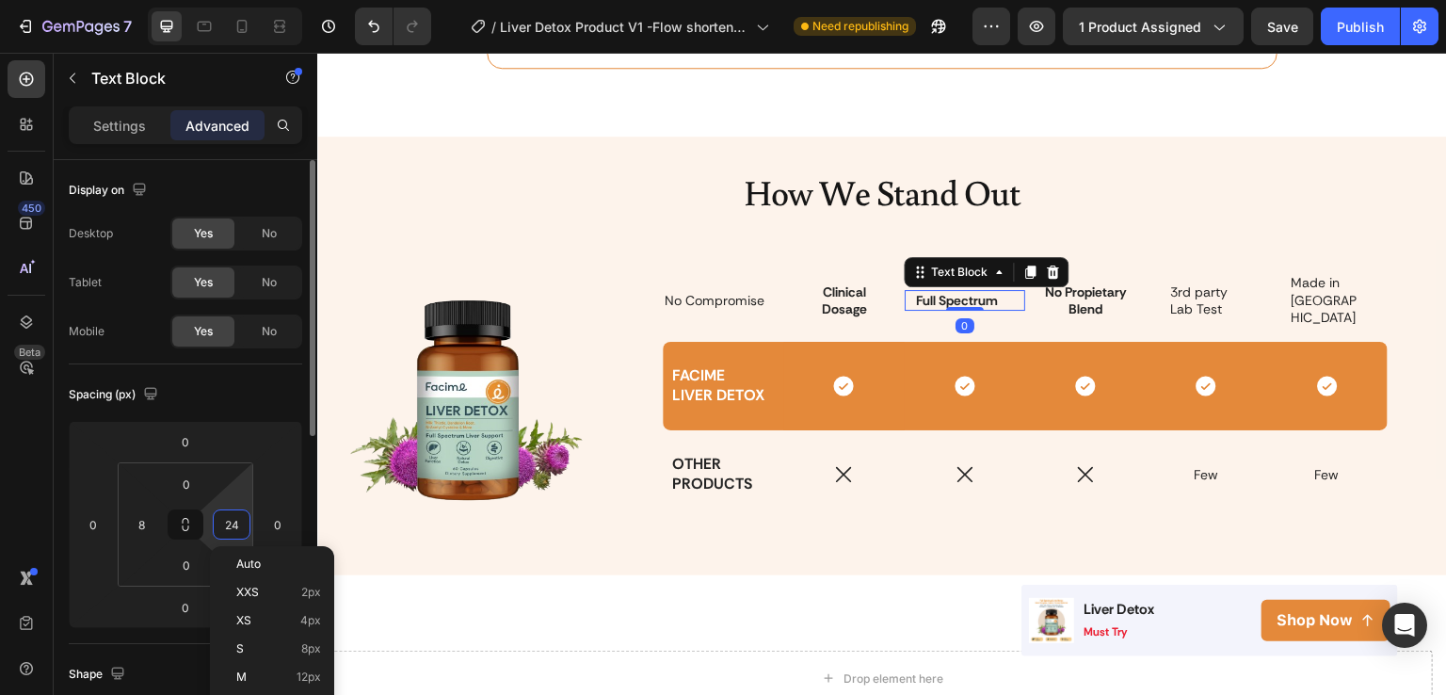
type input "8"
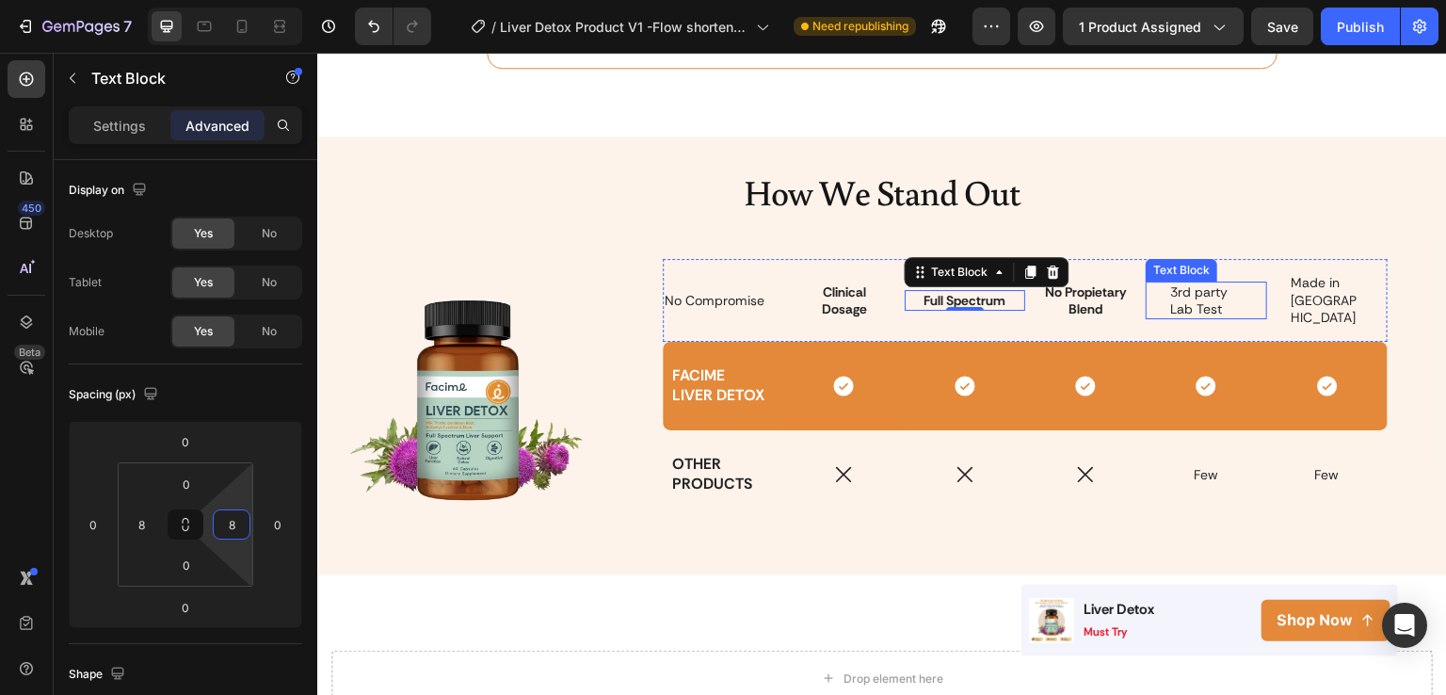
click at [1190, 295] on span "3rd party Lab Test" at bounding box center [1198, 300] width 57 height 34
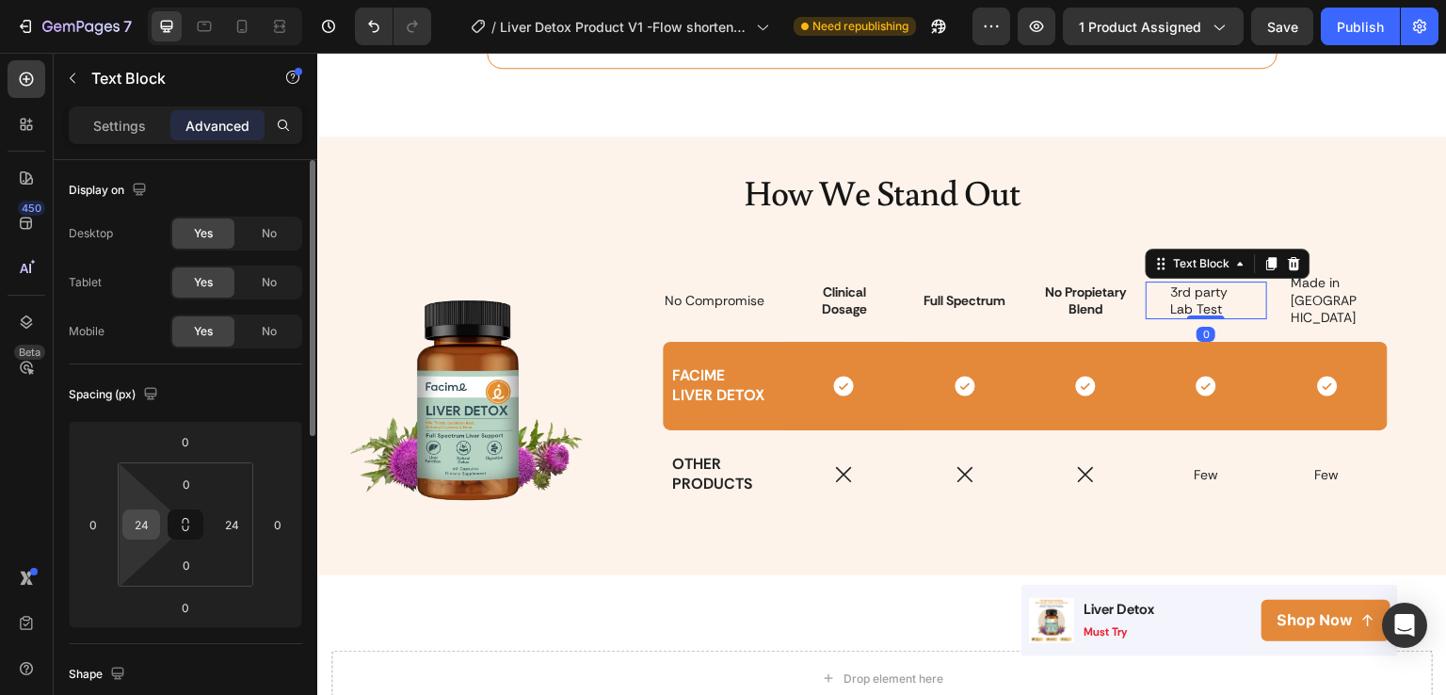
click at [152, 517] on input "24" at bounding box center [141, 524] width 28 height 28
type input "8"
click at [234, 513] on input "24" at bounding box center [232, 524] width 28 height 28
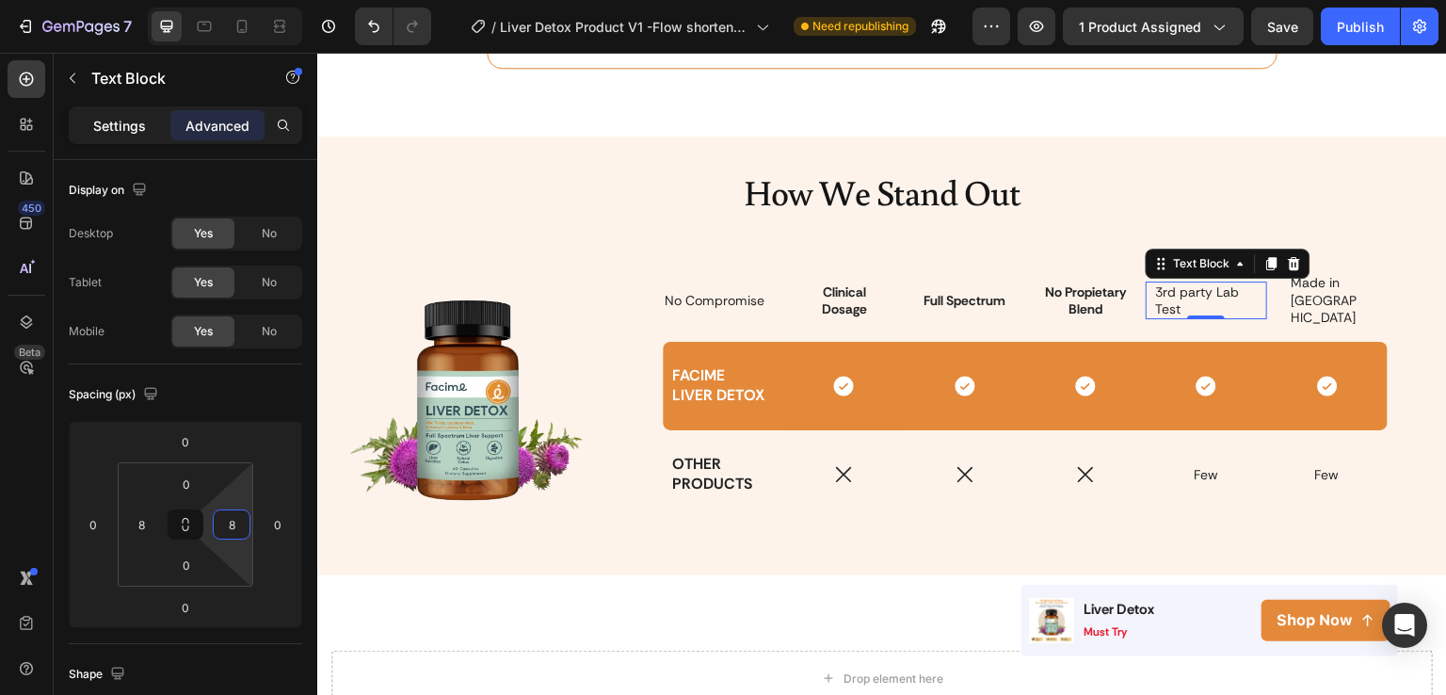
type input "8"
click at [113, 130] on p "Settings" at bounding box center [119, 126] width 53 height 20
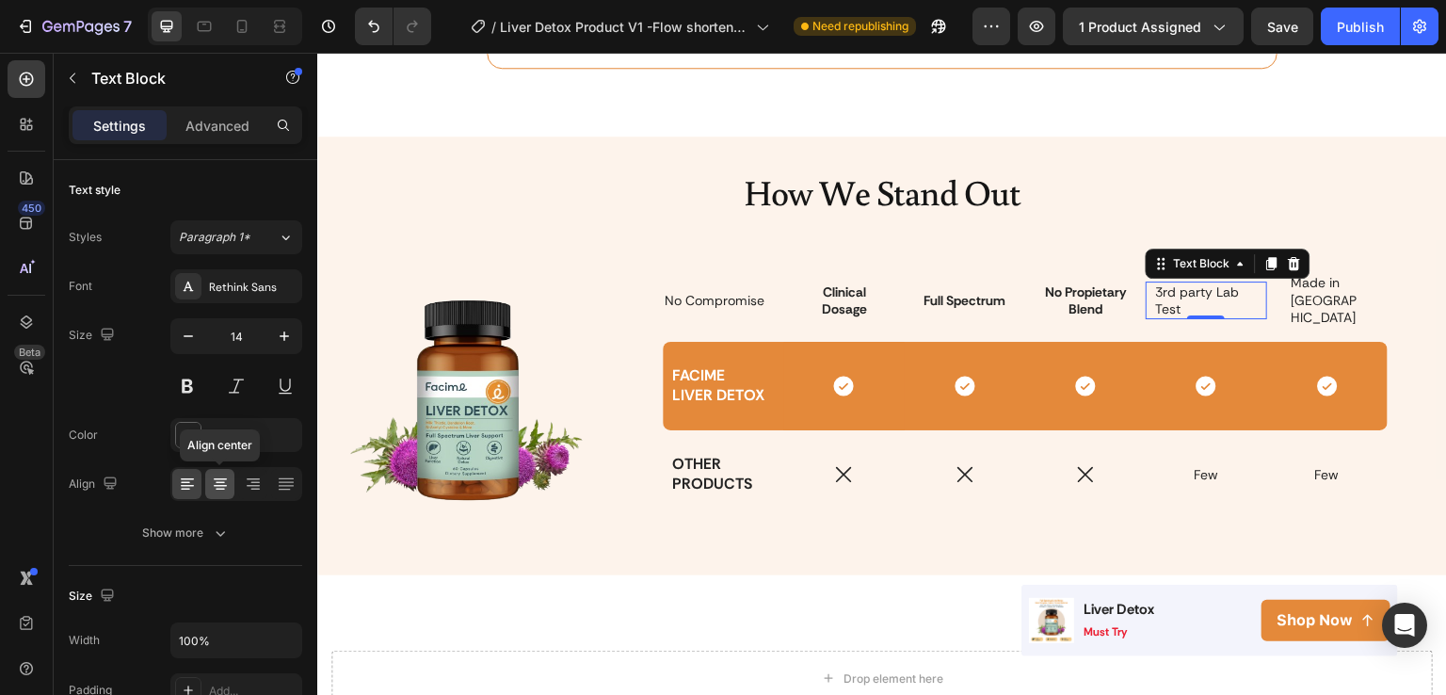
click at [216, 476] on icon at bounding box center [220, 484] width 19 height 19
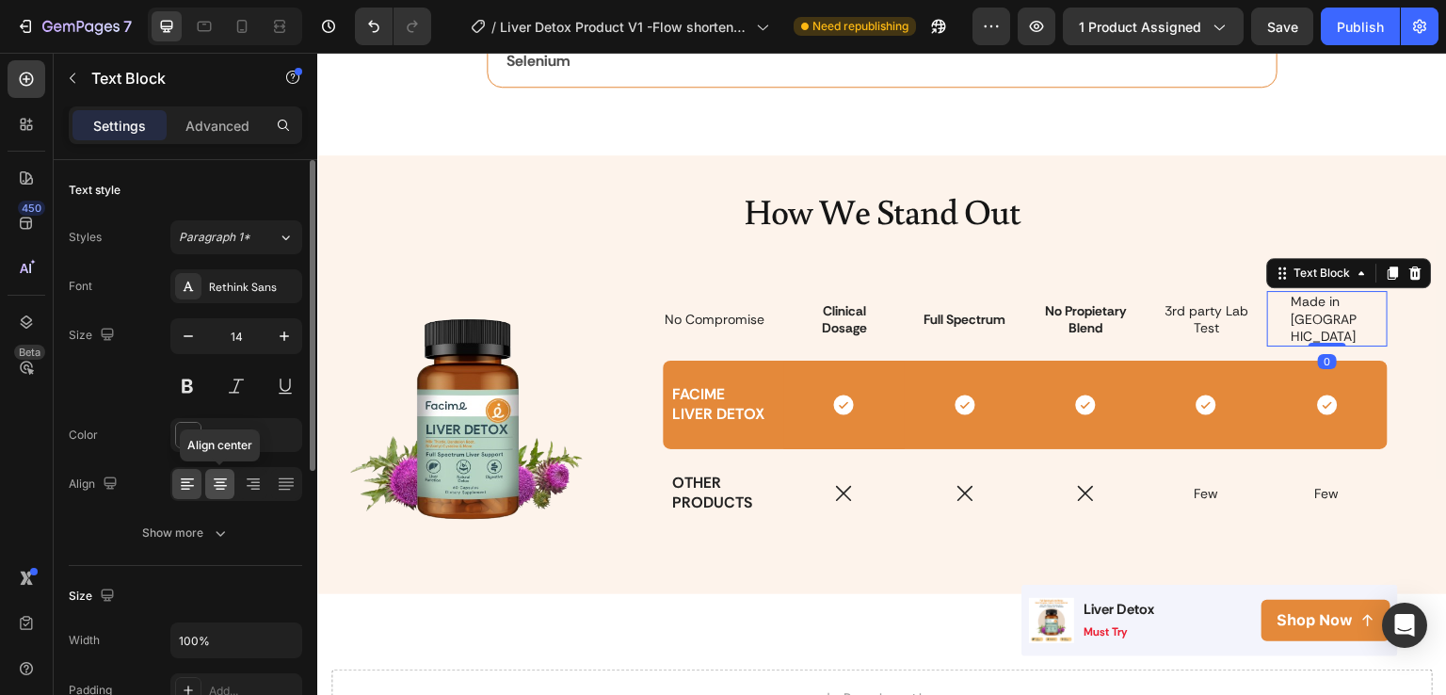
click at [225, 492] on icon at bounding box center [220, 484] width 19 height 19
click at [195, 395] on button at bounding box center [187, 386] width 34 height 34
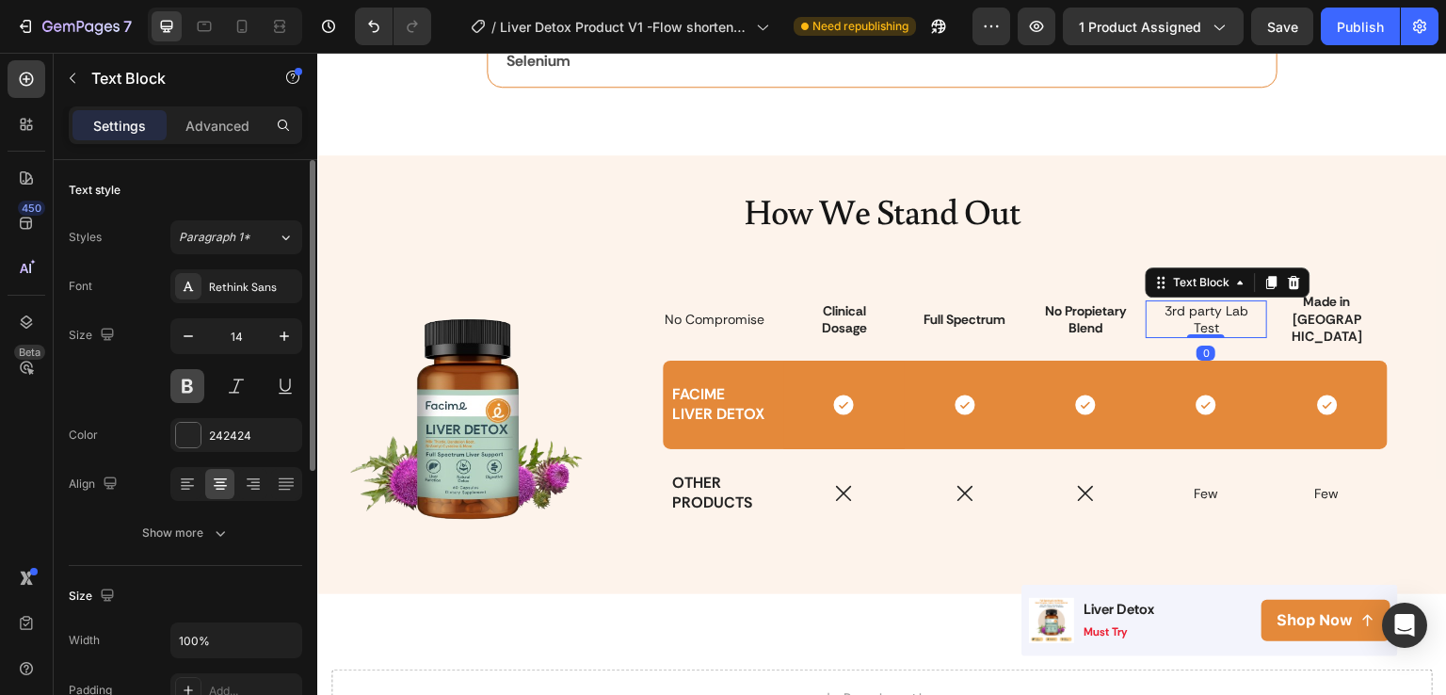
click at [189, 382] on button at bounding box center [187, 386] width 34 height 34
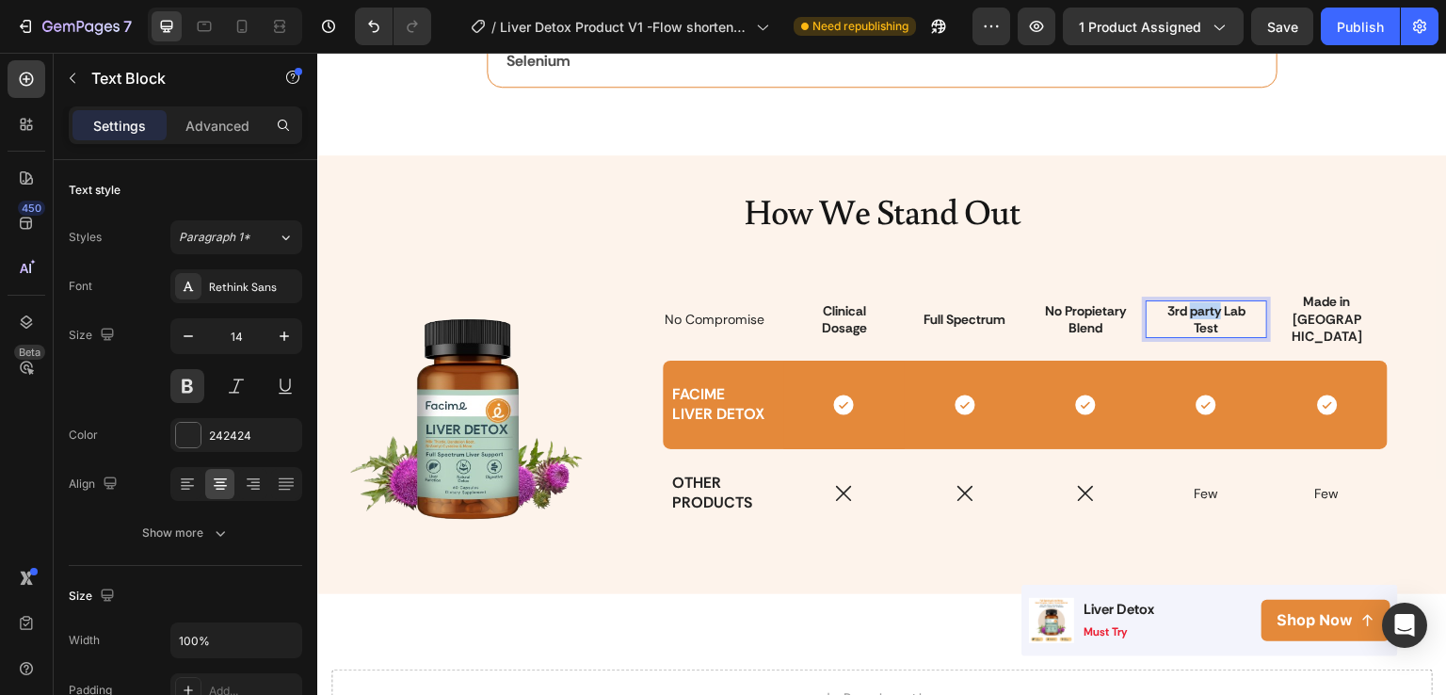
click at [1206, 302] on span "3rd party Lab Test" at bounding box center [1207, 319] width 78 height 34
click at [1214, 307] on span "3rd party Lab Test" at bounding box center [1207, 319] width 78 height 34
click at [988, 313] on p "Full Spectrum" at bounding box center [965, 319] width 102 height 17
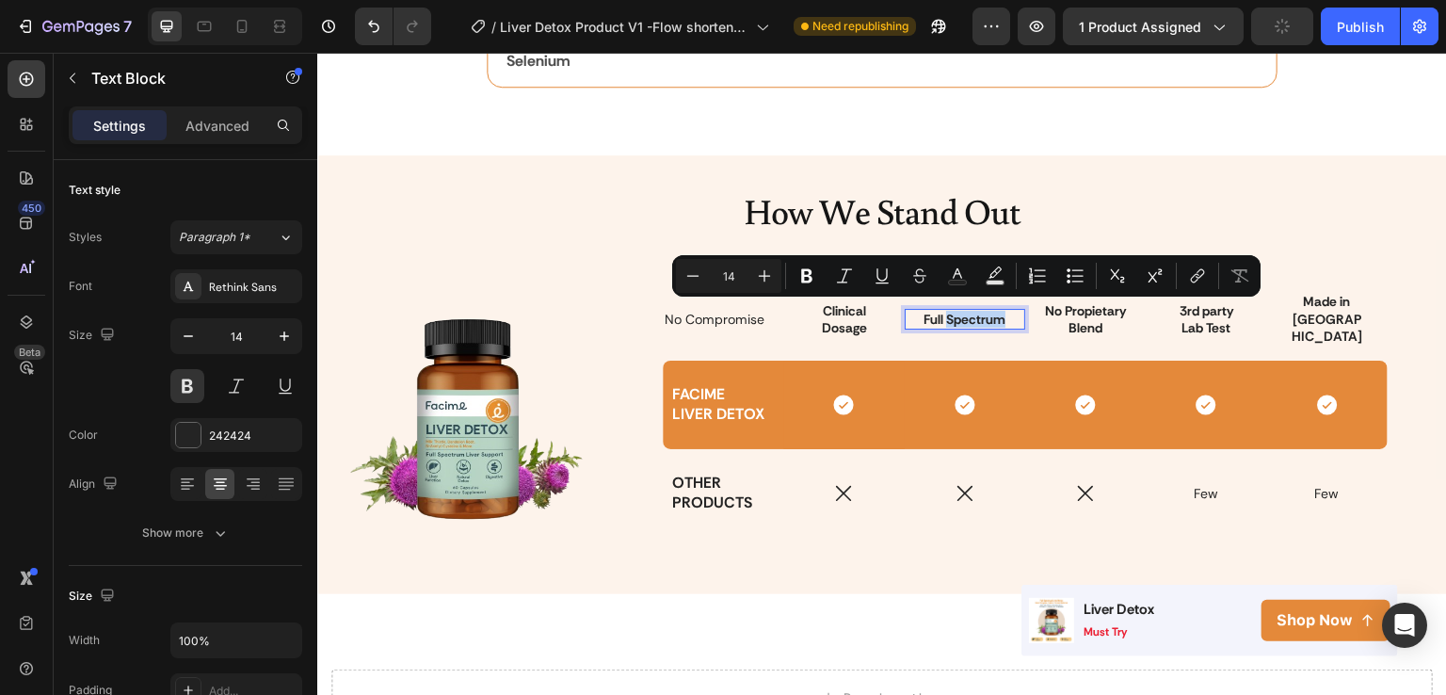
click at [995, 315] on p "Full Spectrum" at bounding box center [965, 319] width 102 height 17
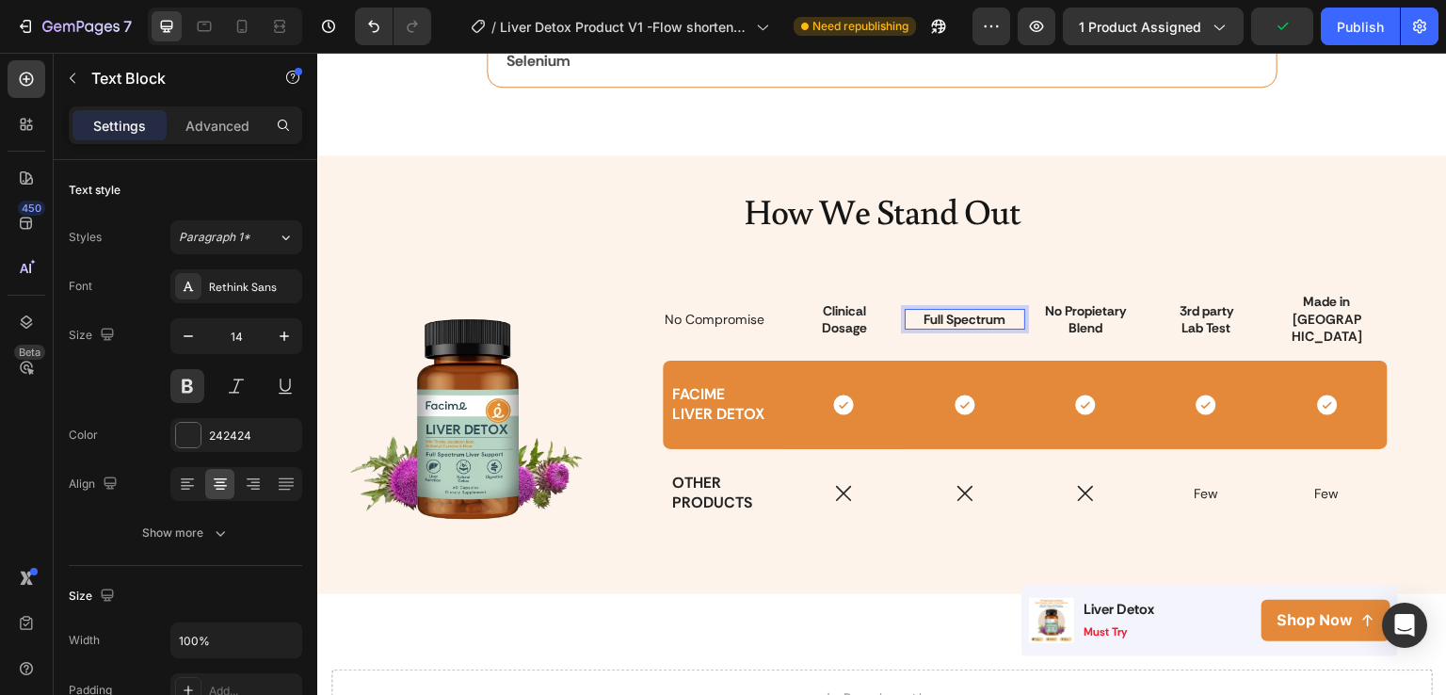
click at [995, 315] on p "Full Spectrum" at bounding box center [965, 319] width 102 height 17
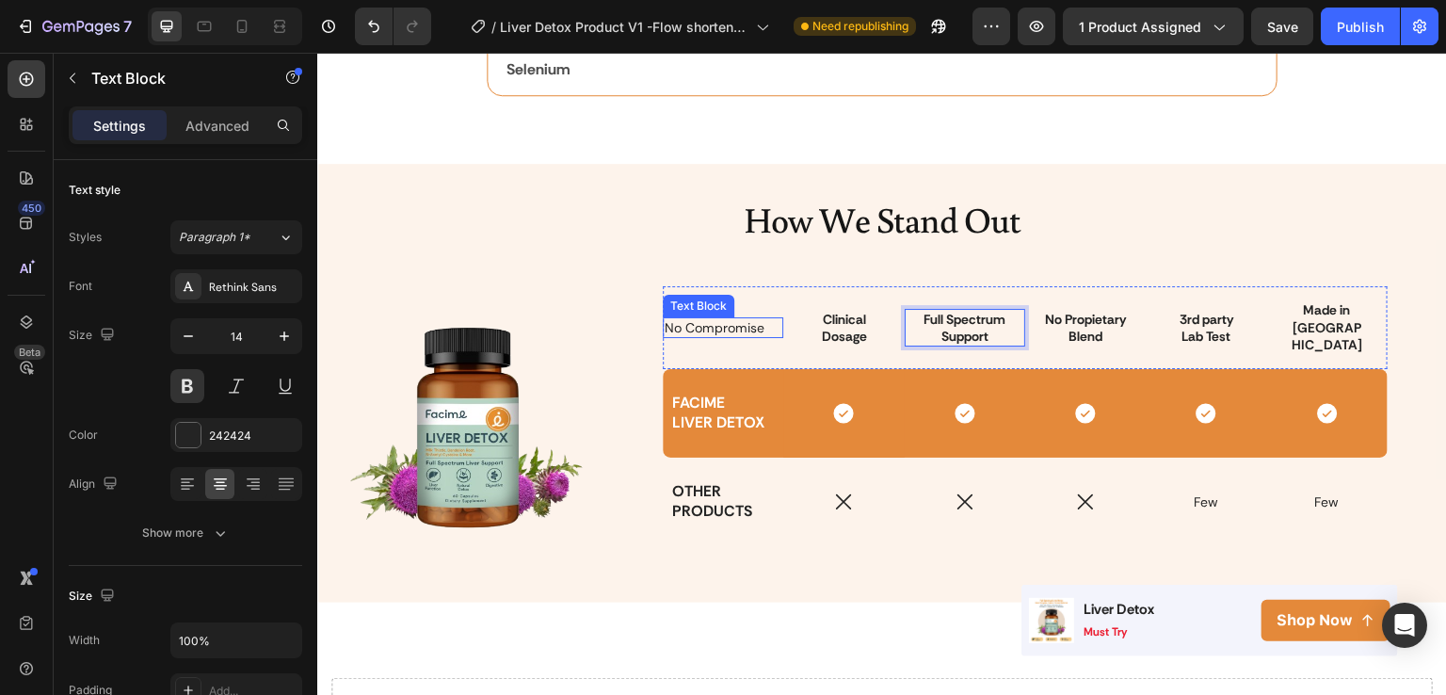
click at [693, 324] on p "No Compromise" at bounding box center [723, 327] width 117 height 17
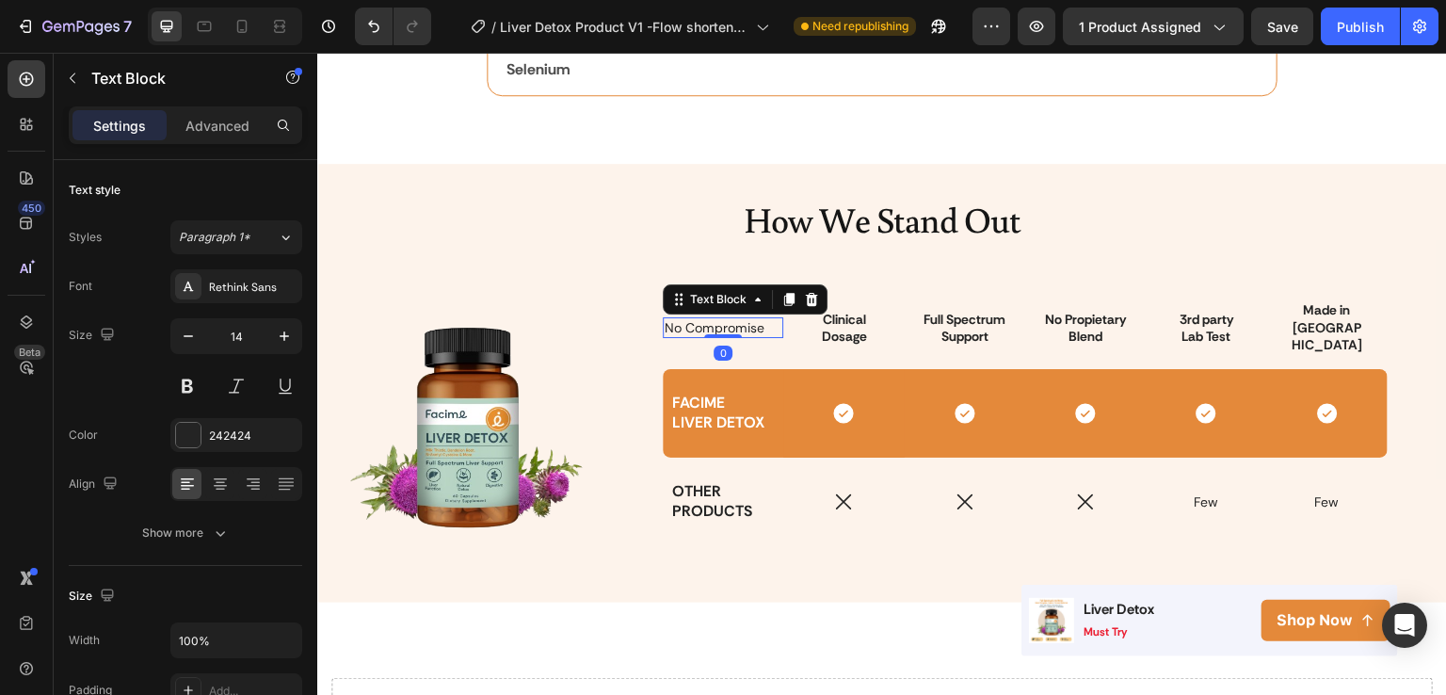
scroll to position [2995, 0]
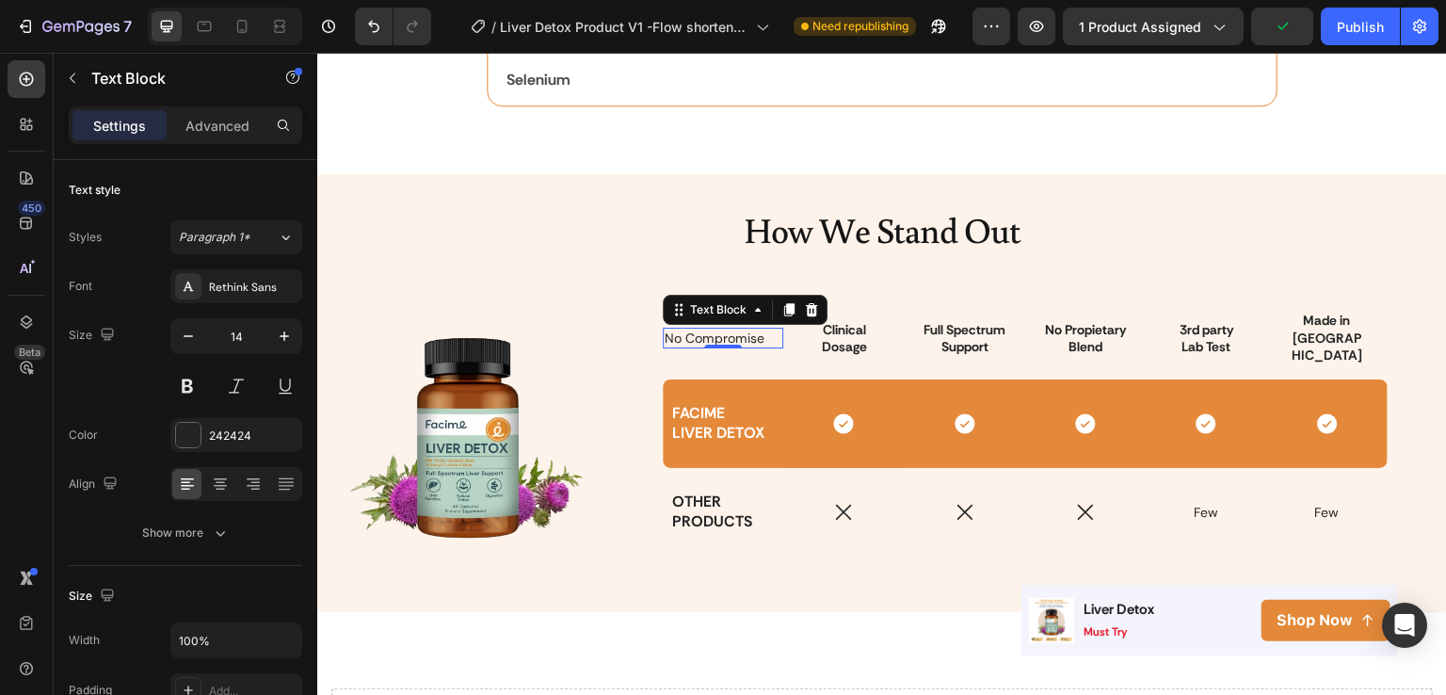
click at [760, 335] on p "No Compromise" at bounding box center [723, 338] width 117 height 17
click at [734, 315] on p "No Compromise" at bounding box center [723, 320] width 117 height 17
click at [735, 347] on p "Rich Text Editor. Editing area: main" at bounding box center [723, 355] width 117 height 17
click at [665, 313] on p "No Compromise" at bounding box center [723, 320] width 117 height 17
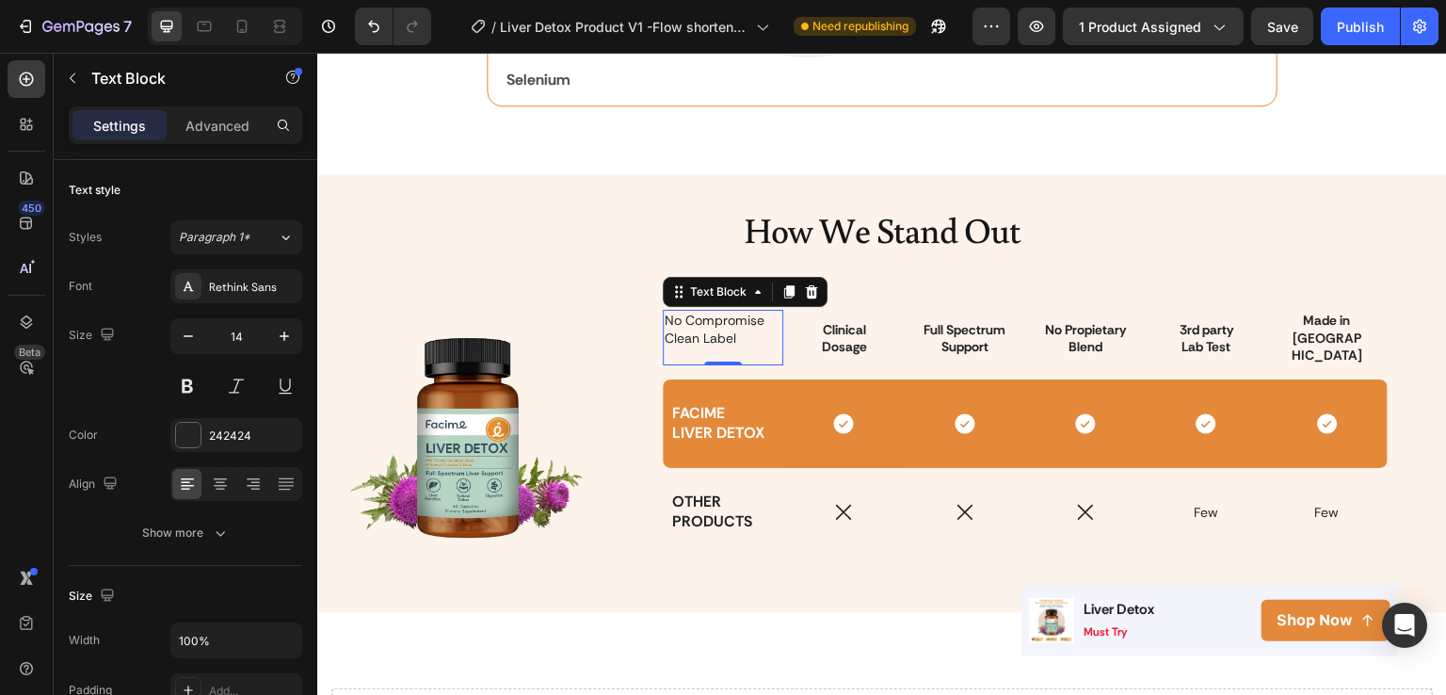
click at [684, 349] on p "Rich Text Editor. Editing area: main" at bounding box center [723, 355] width 117 height 17
click at [720, 347] on p "Science-backed" at bounding box center [723, 355] width 117 height 17
click at [756, 349] on p "Science-Backed" at bounding box center [723, 355] width 117 height 17
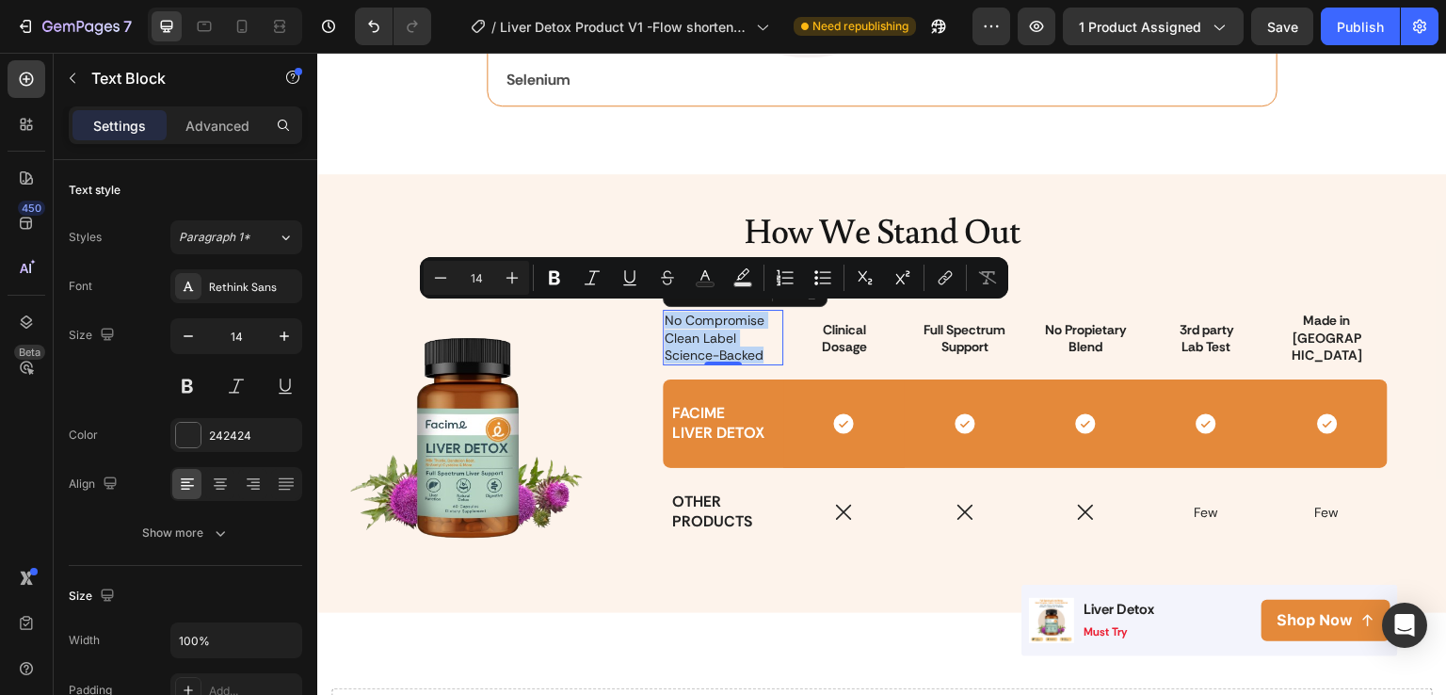
drag, startPoint x: 756, startPoint y: 349, endPoint x: 656, endPoint y: 314, distance: 106.0
click at [663, 314] on div "No Compromise Clean Label Science-Backed" at bounding box center [723, 338] width 121 height 56
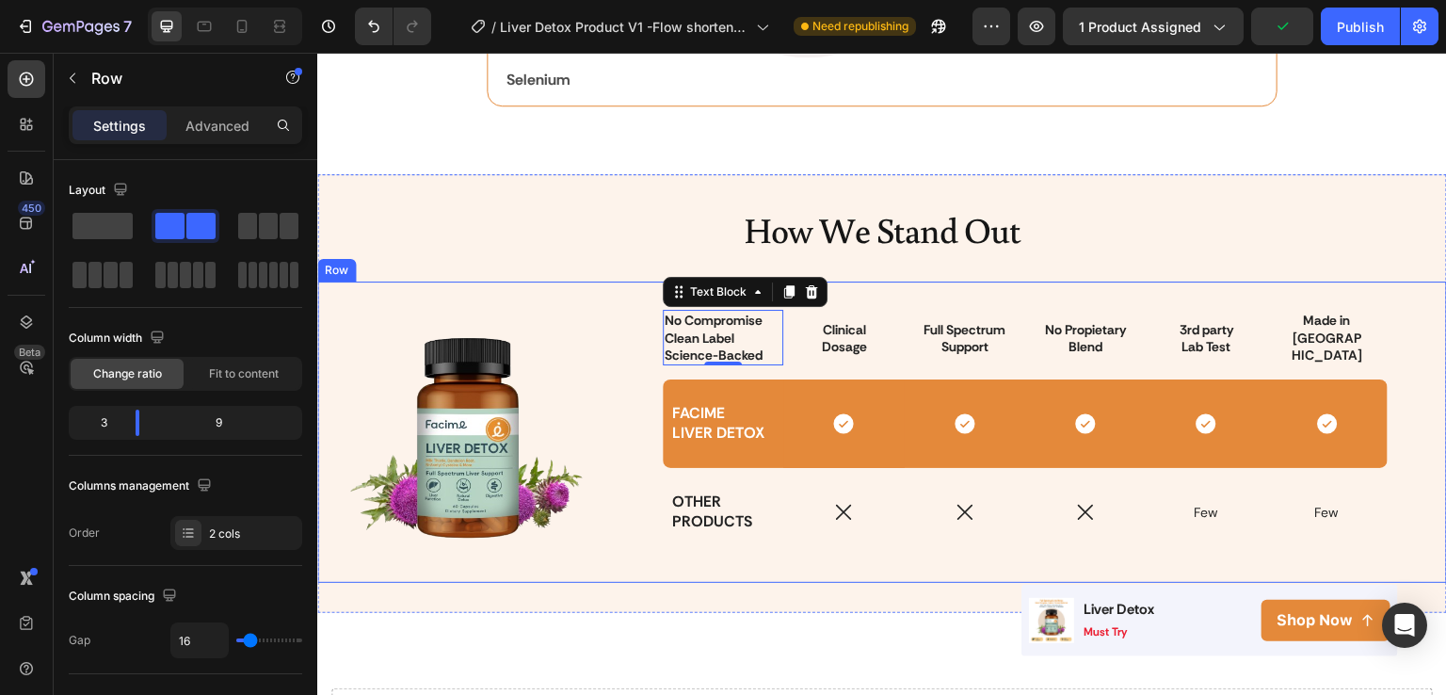
click at [762, 564] on div "Image No Compromise Clean Label Science-Backed Text Block 0 Clinical Dosage Tex…" at bounding box center [882, 432] width 1130 height 301
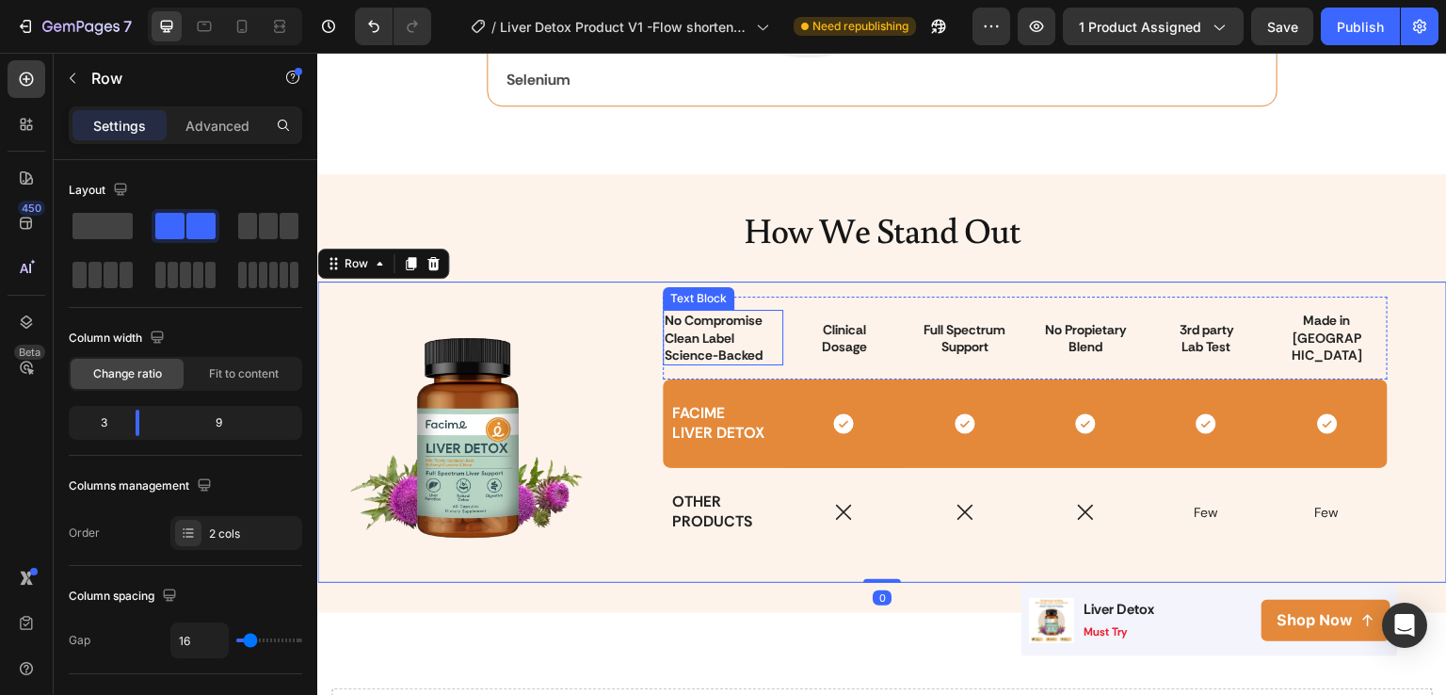
click at [759, 338] on p "Clean Label" at bounding box center [723, 338] width 117 height 17
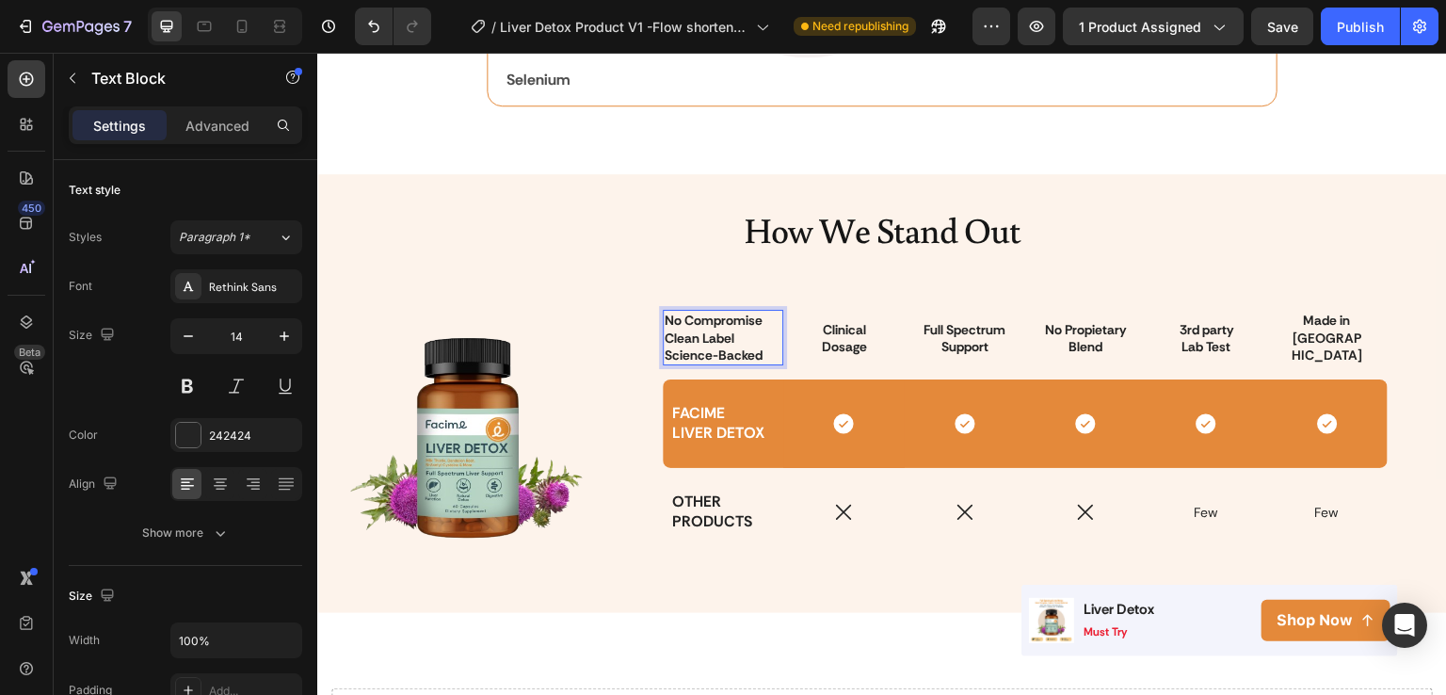
click at [759, 350] on p "Science-Backed" at bounding box center [723, 355] width 117 height 17
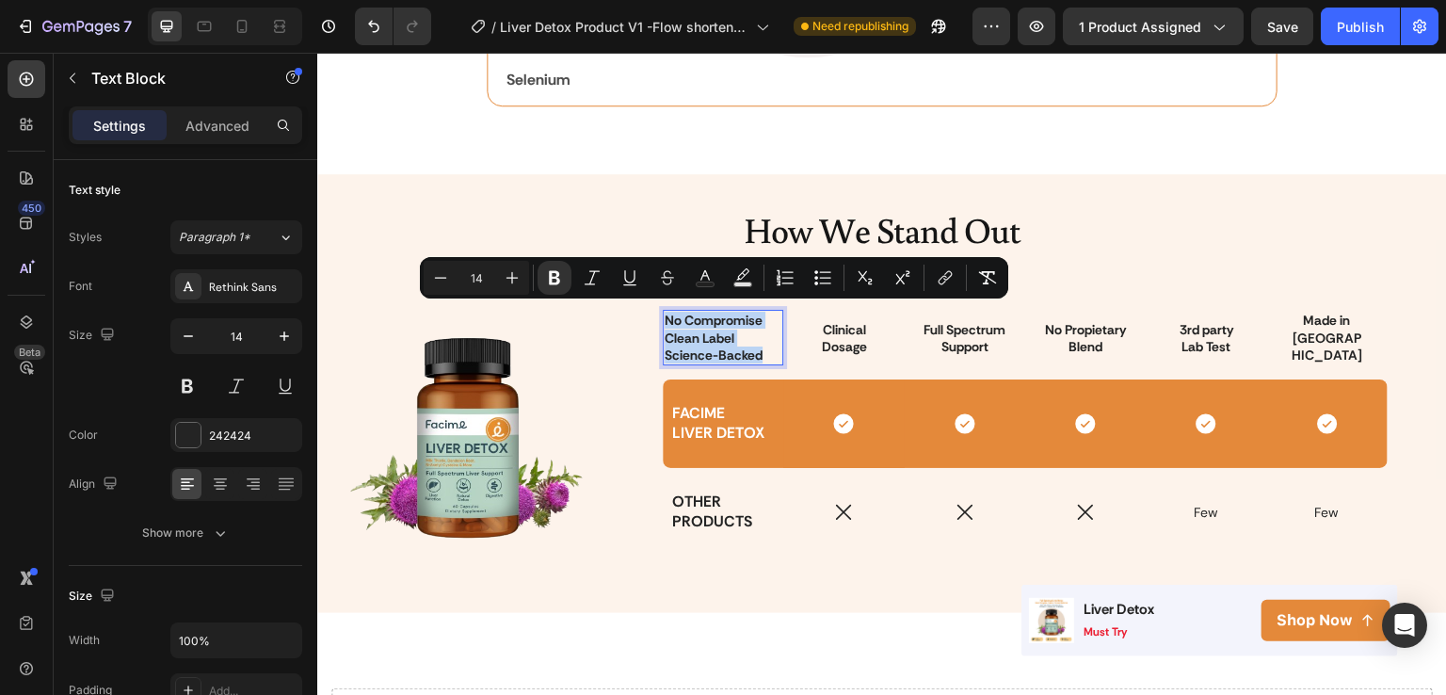
drag, startPoint x: 759, startPoint y: 350, endPoint x: 653, endPoint y: 315, distance: 112.3
click at [663, 315] on div "No Compromise Clean Label Science-Backed" at bounding box center [723, 338] width 121 height 56
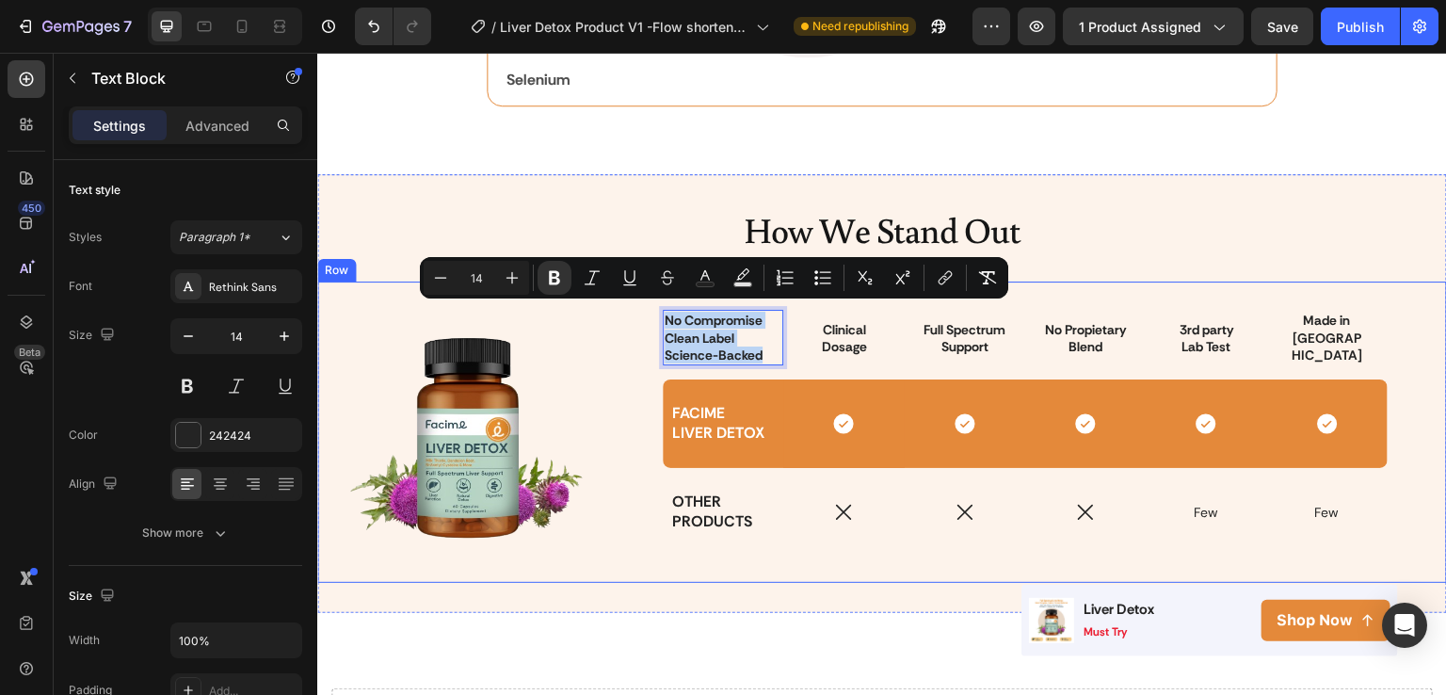
click at [639, 345] on div "No Compromise Clean Label Science-Backed Text Block 0 Clinical Dosage Text Bloc…" at bounding box center [1026, 432] width 814 height 271
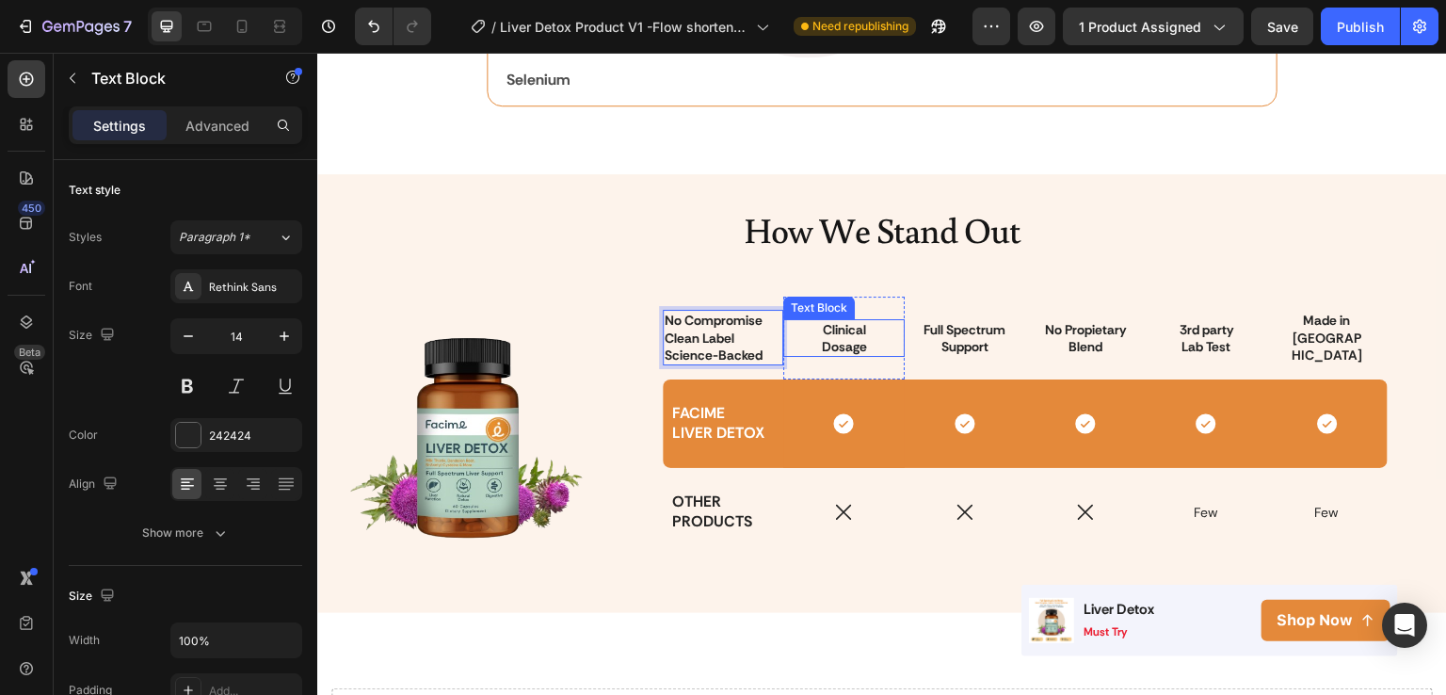
drag, startPoint x: 734, startPoint y: 308, endPoint x: 780, endPoint y: 327, distance: 49.0
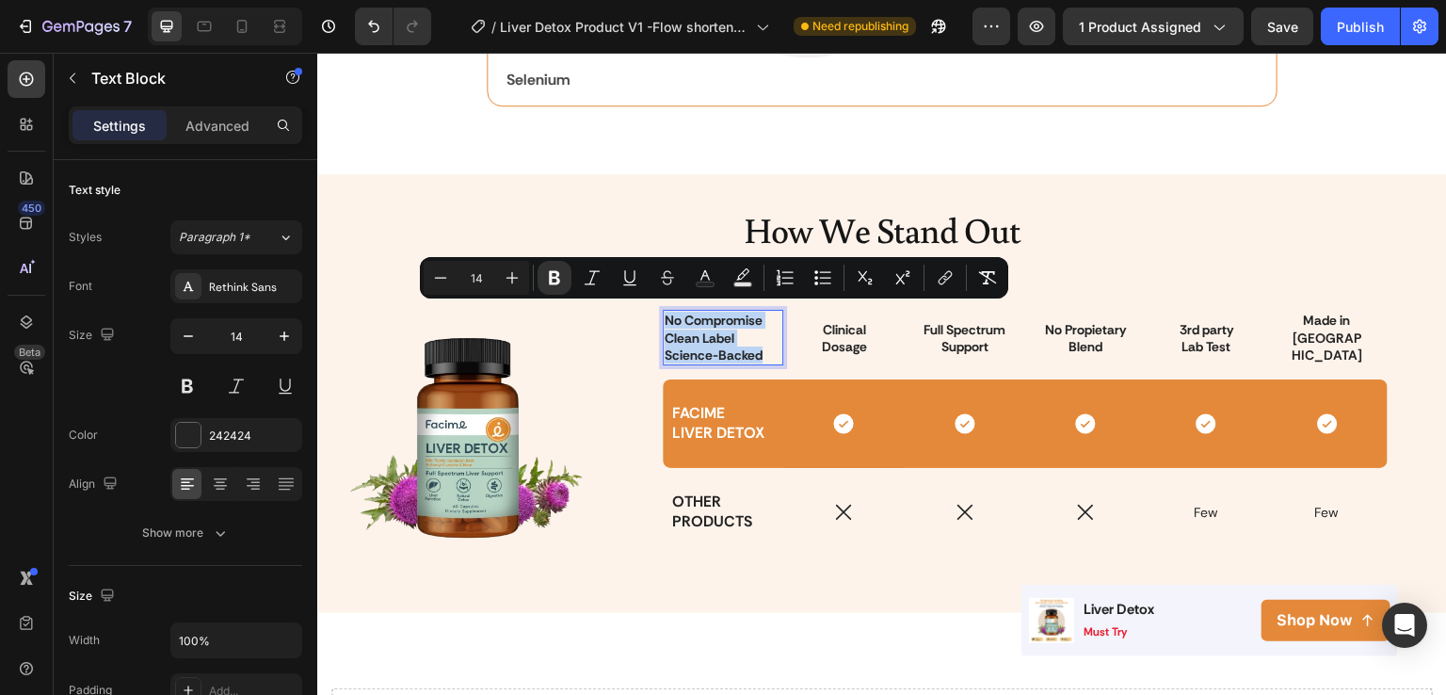
drag, startPoint x: 757, startPoint y: 347, endPoint x: 656, endPoint y: 315, distance: 105.7
click at [663, 315] on div "No Compromise Clean Label Science-Backed" at bounding box center [723, 338] width 121 height 56
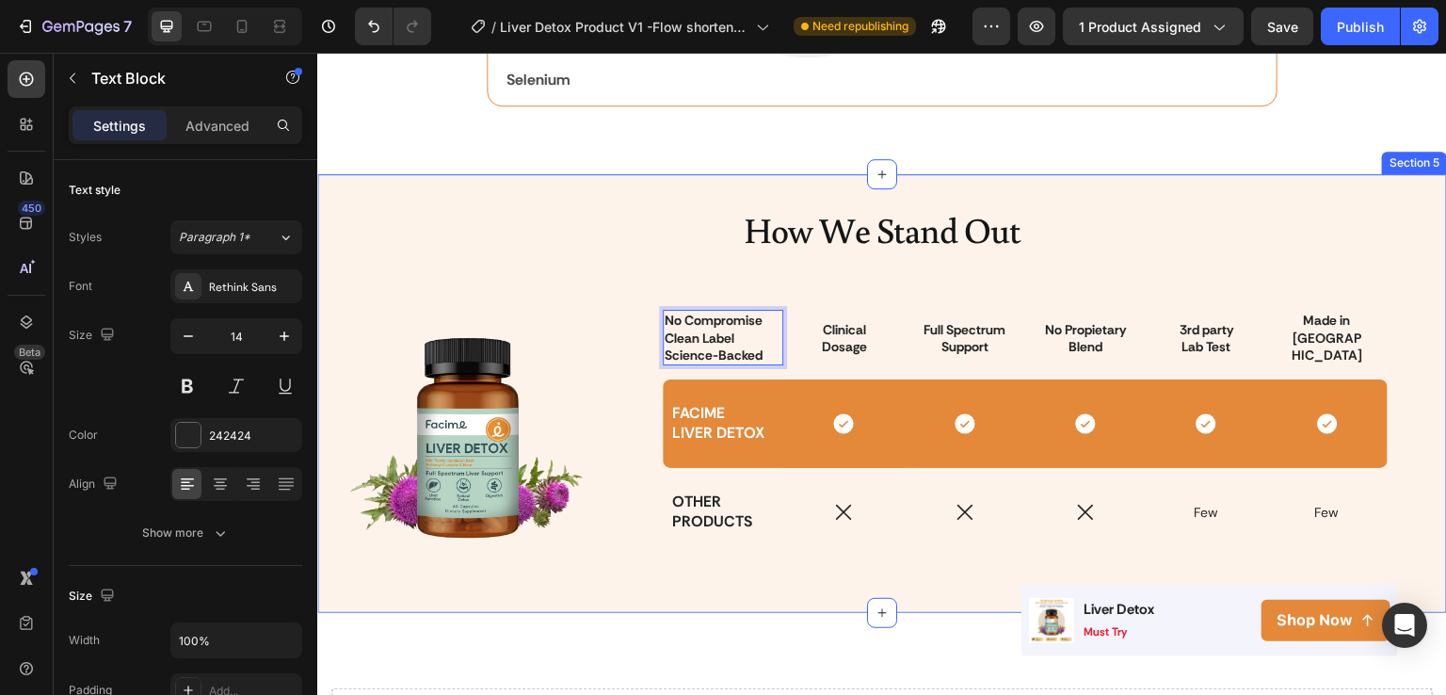
drag, startPoint x: 739, startPoint y: 354, endPoint x: 853, endPoint y: 250, distance: 154.0
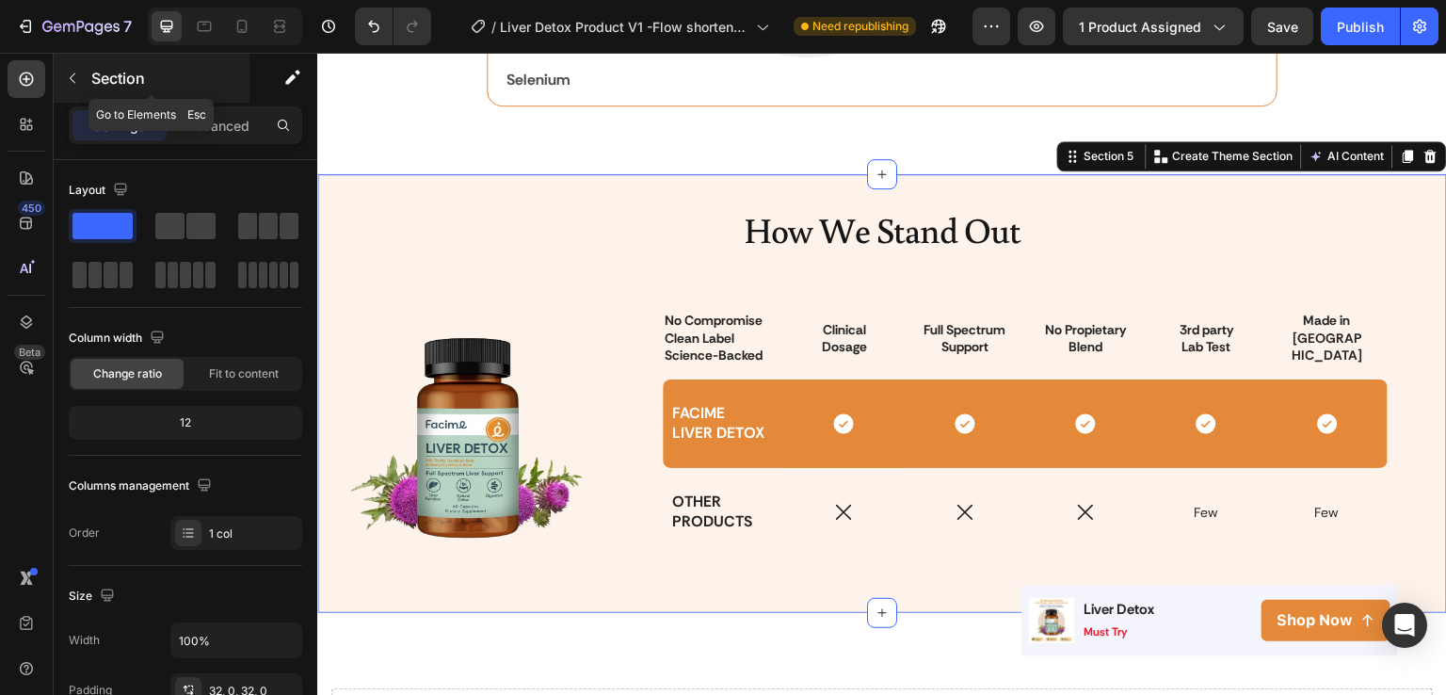
click at [73, 72] on icon "button" at bounding box center [72, 78] width 15 height 15
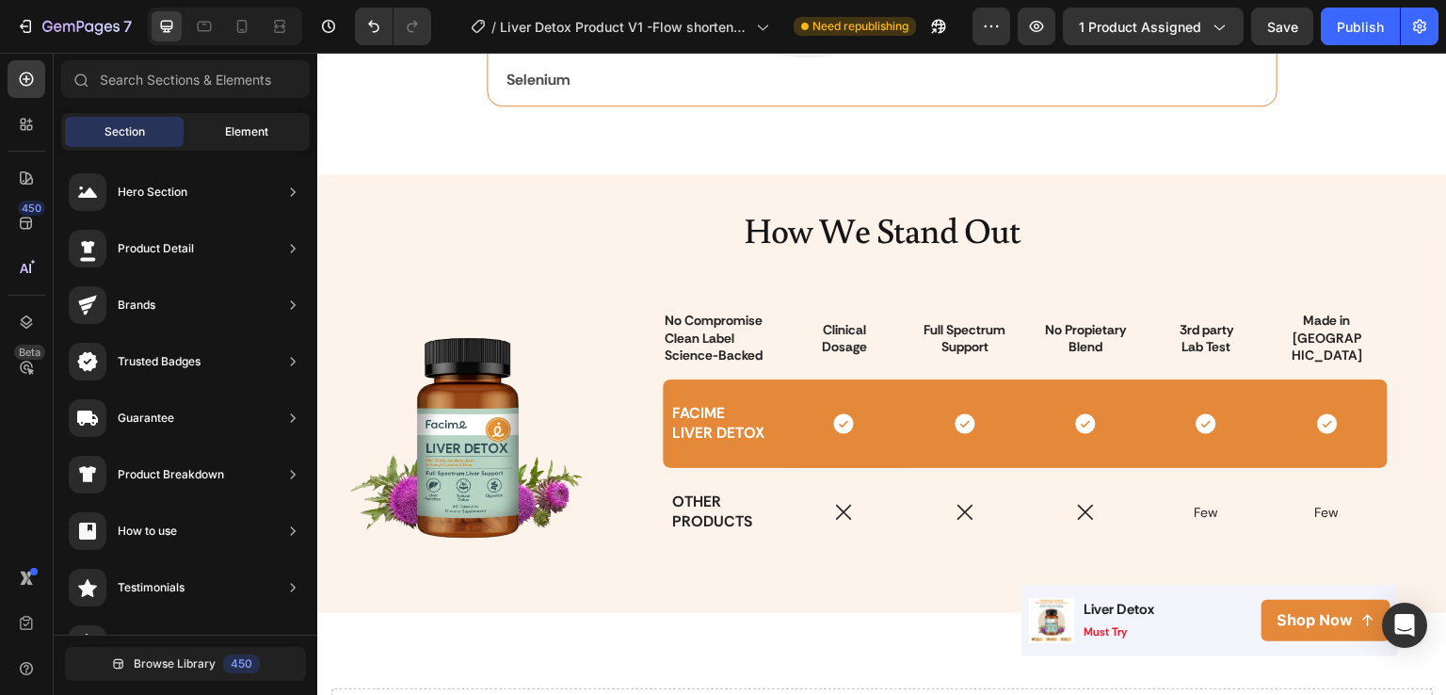
click at [237, 118] on div "Element" at bounding box center [246, 132] width 119 height 30
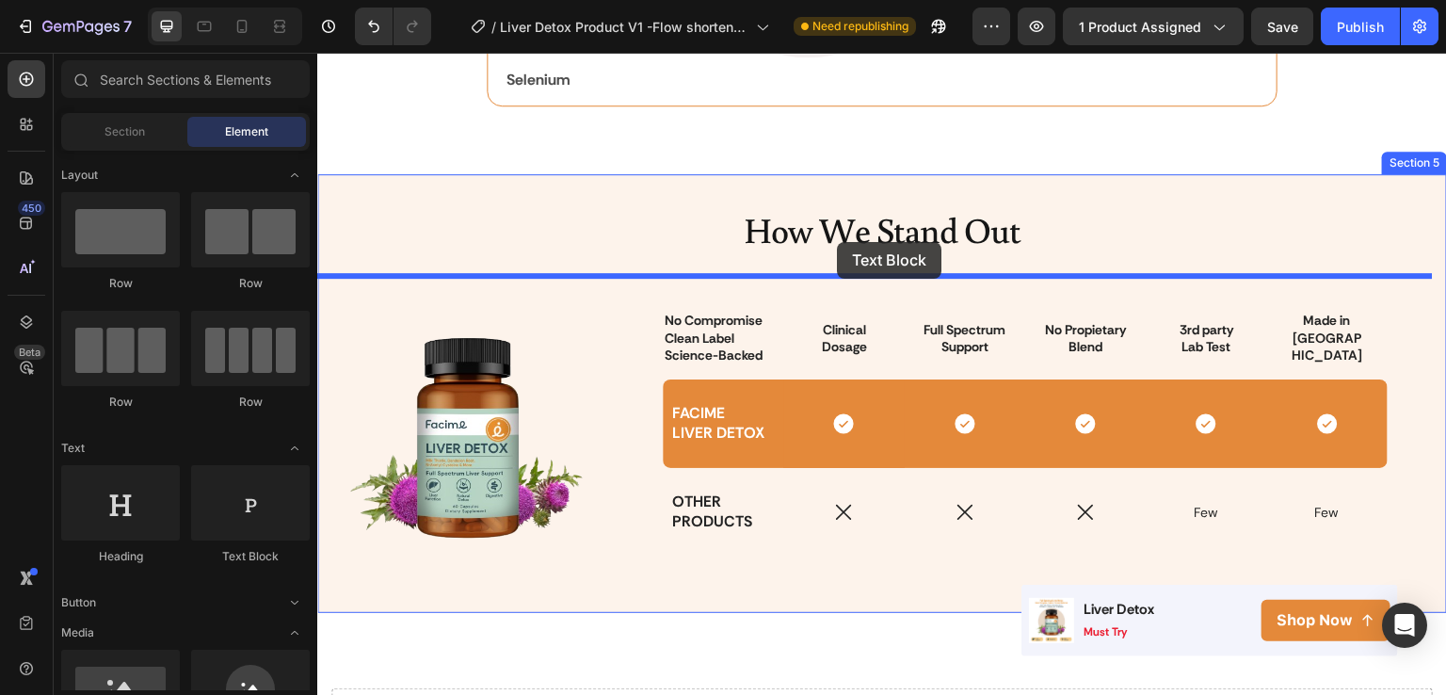
drag, startPoint x: 475, startPoint y: 426, endPoint x: 837, endPoint y: 242, distance: 406.4
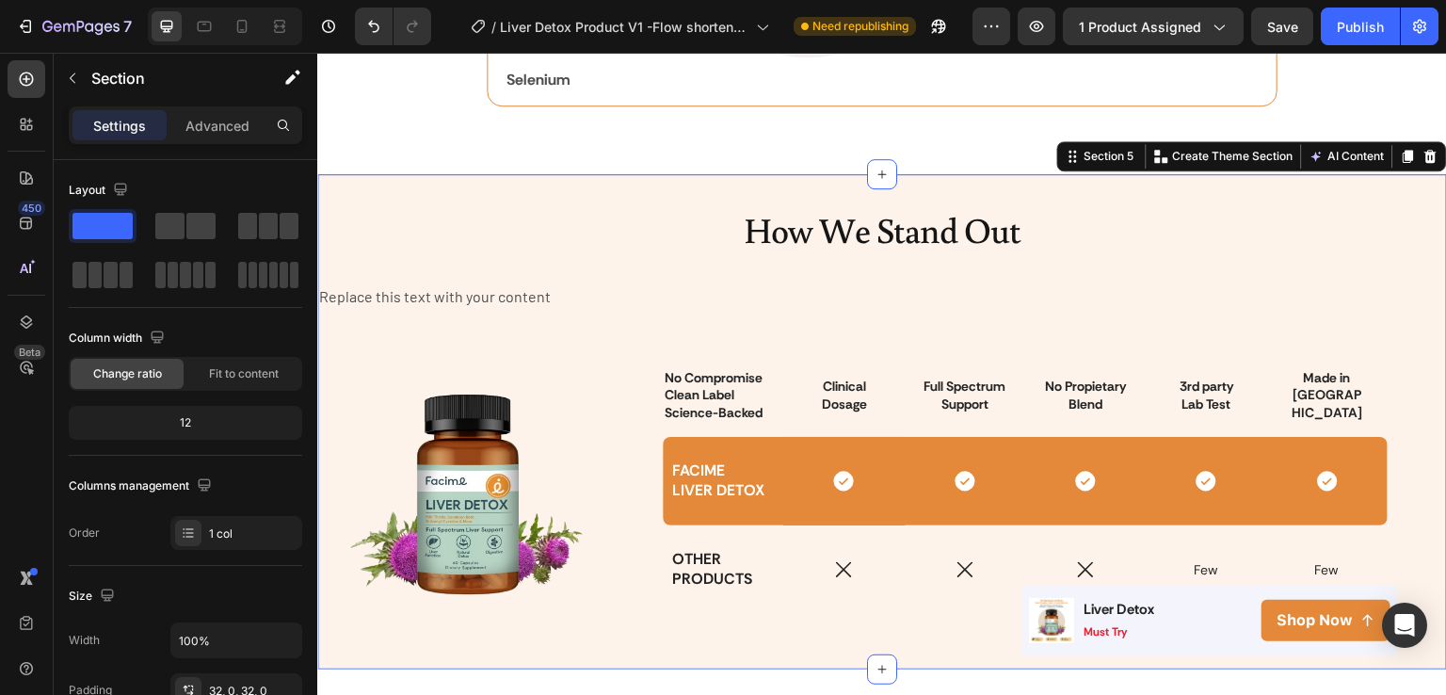
click at [876, 241] on h2 "How We Stand Out" at bounding box center [882, 229] width 1130 height 50
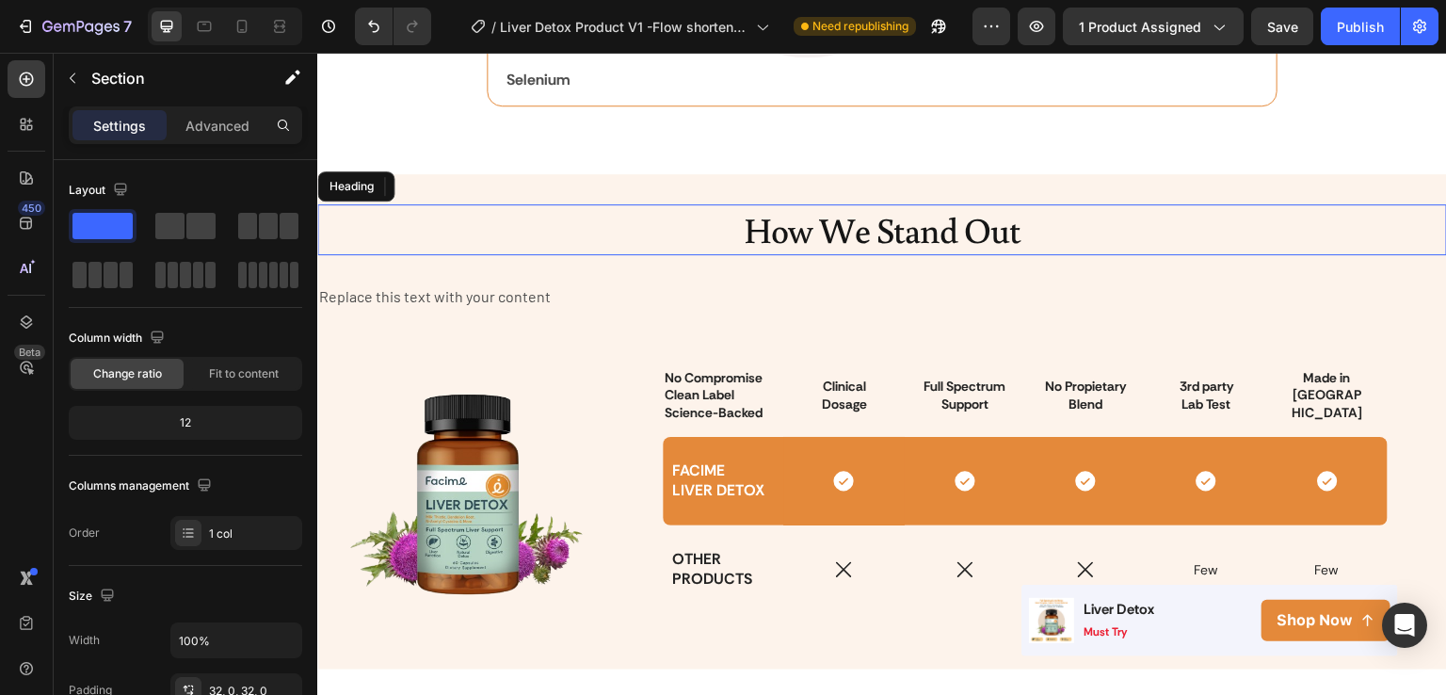
click at [876, 220] on h2 "How We Stand Out" at bounding box center [882, 229] width 1130 height 50
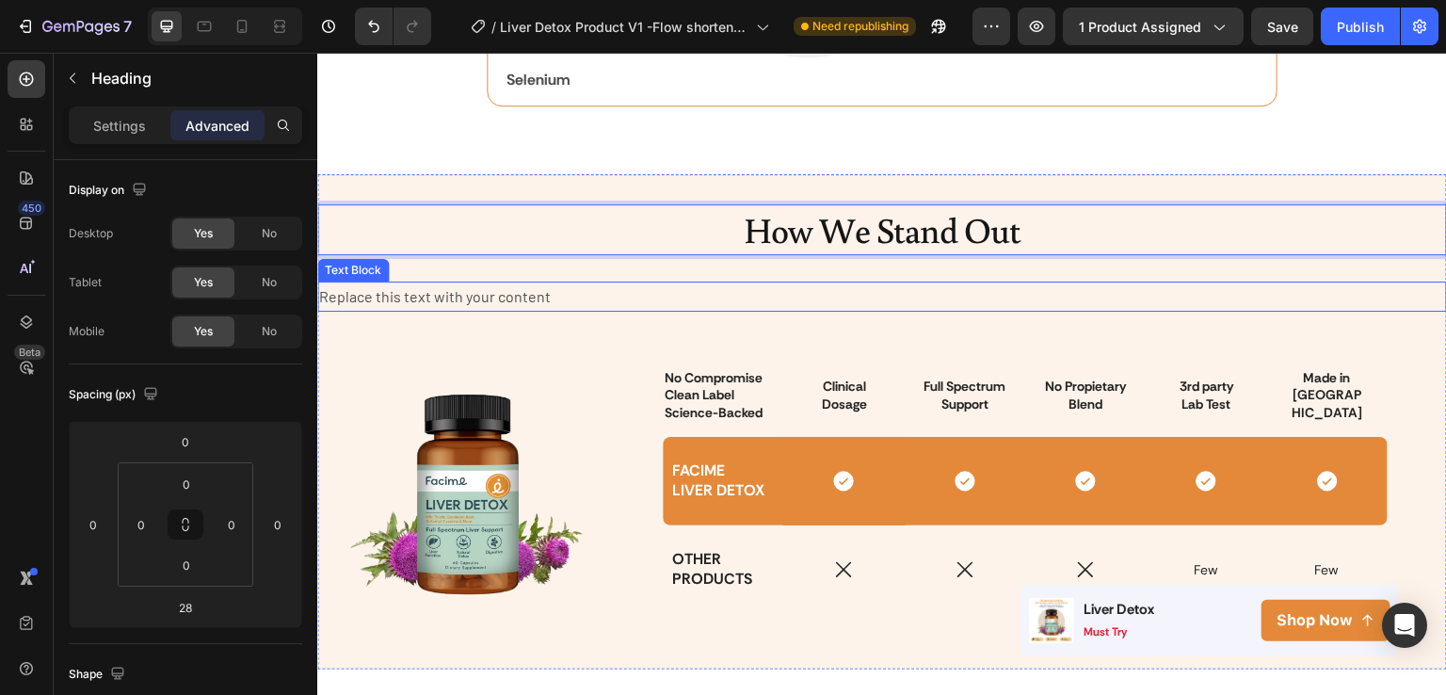
click at [879, 282] on div "Replace this text with your content" at bounding box center [882, 297] width 1130 height 31
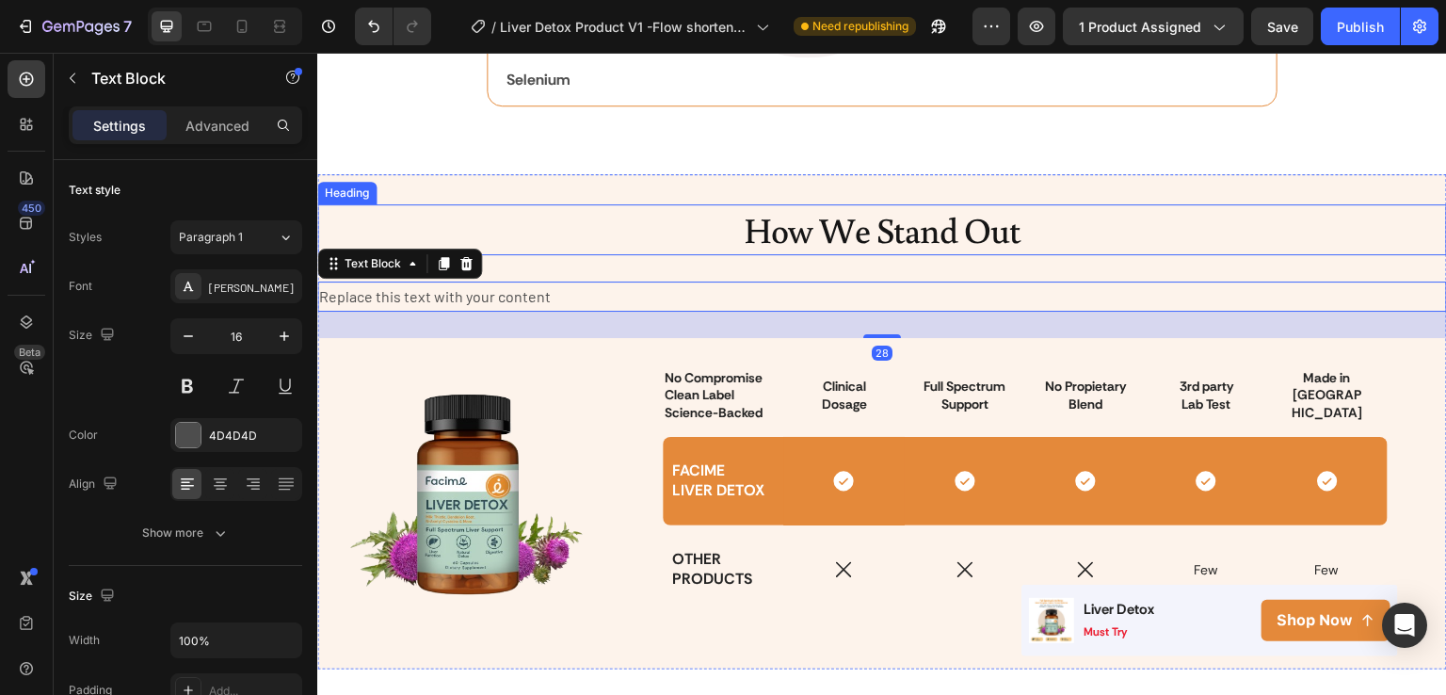
click at [889, 223] on p "How We Stand Out" at bounding box center [882, 229] width 1126 height 46
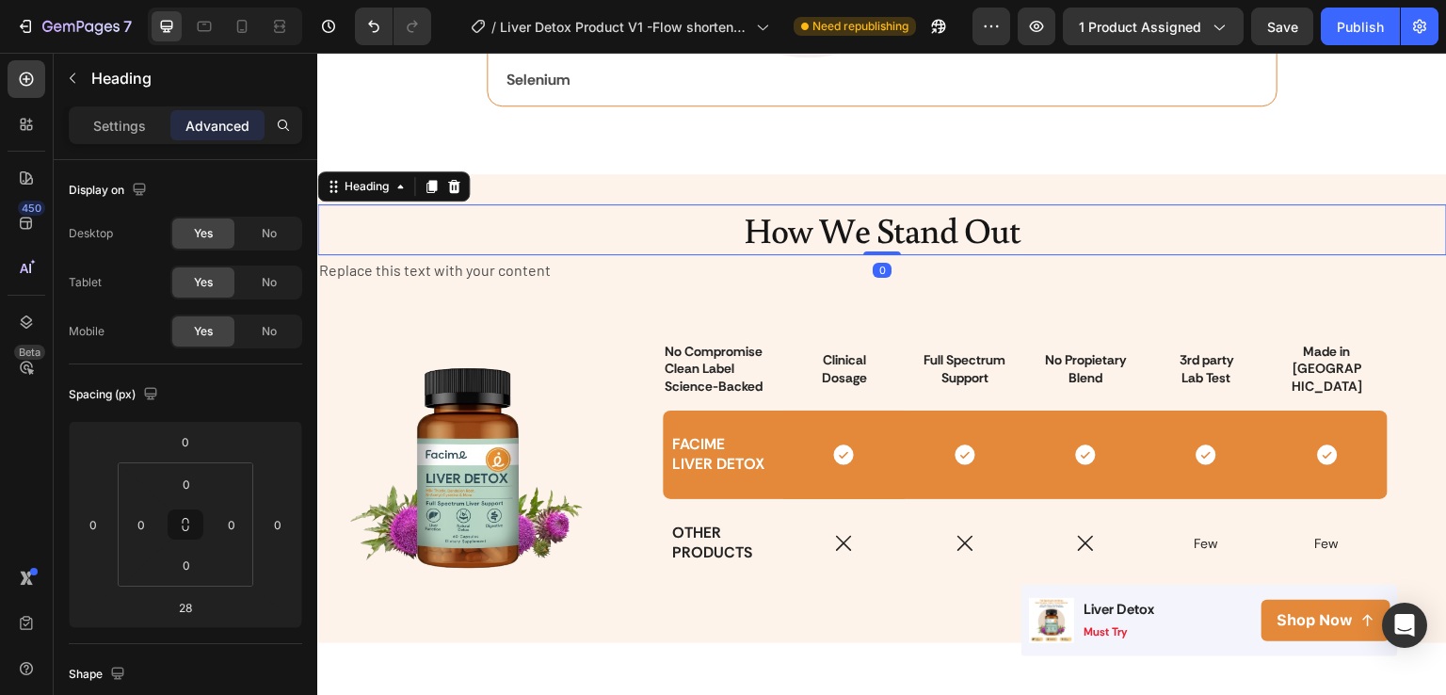
drag, startPoint x: 879, startPoint y: 272, endPoint x: 887, endPoint y: 234, distance: 38.4
click at [887, 234] on div "How We Stand Out Heading 0" at bounding box center [882, 229] width 1130 height 50
type input "0"
click at [754, 361] on p "Clean Label" at bounding box center [723, 368] width 117 height 17
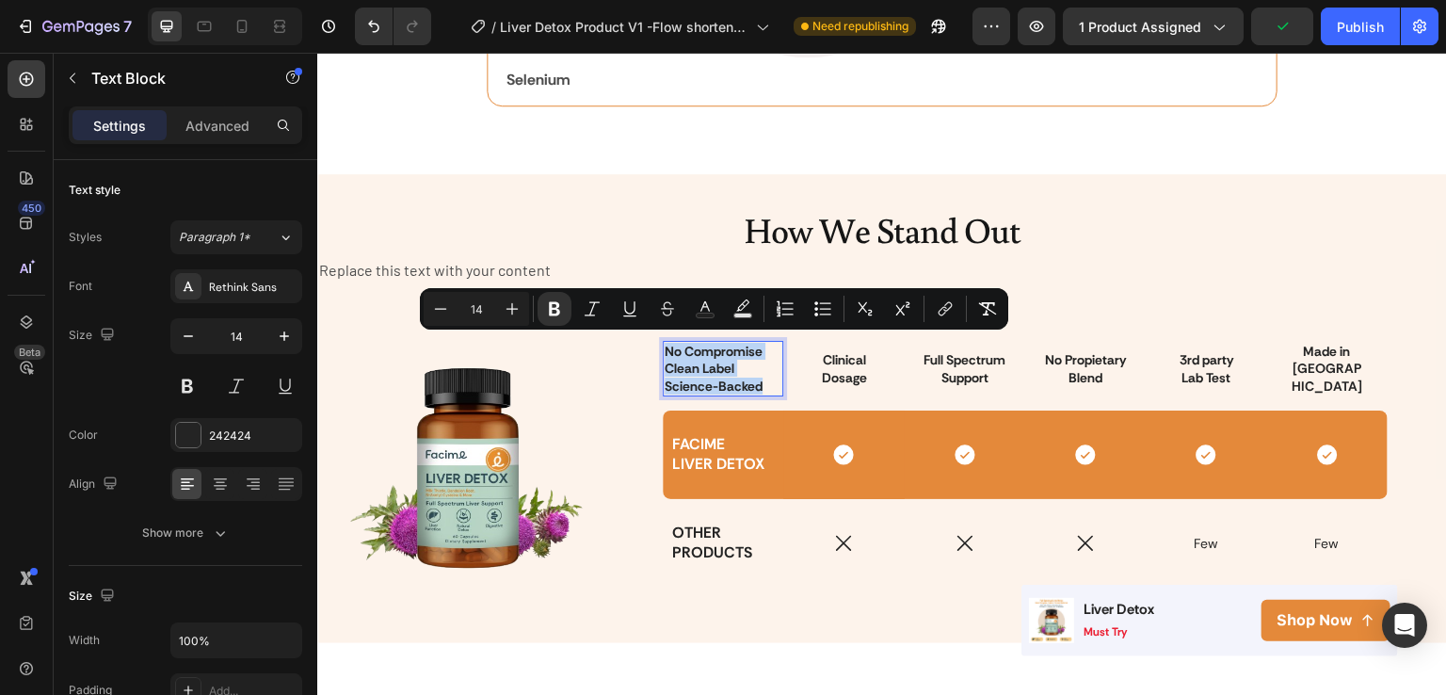
drag, startPoint x: 754, startPoint y: 378, endPoint x: 659, endPoint y: 345, distance: 100.7
click at [663, 345] on div "No Compromise Clean Label Science-Backed" at bounding box center [723, 369] width 121 height 56
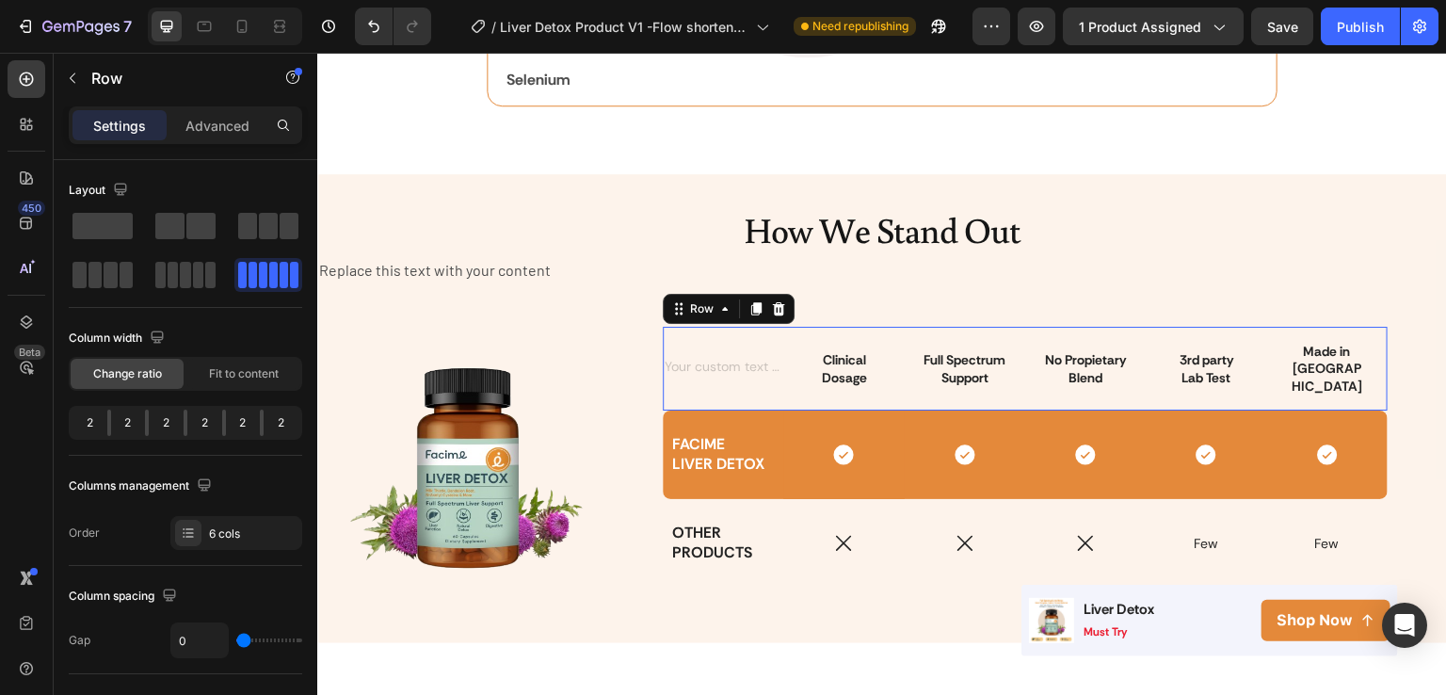
click at [688, 379] on div "Text Block" at bounding box center [723, 368] width 121 height 83
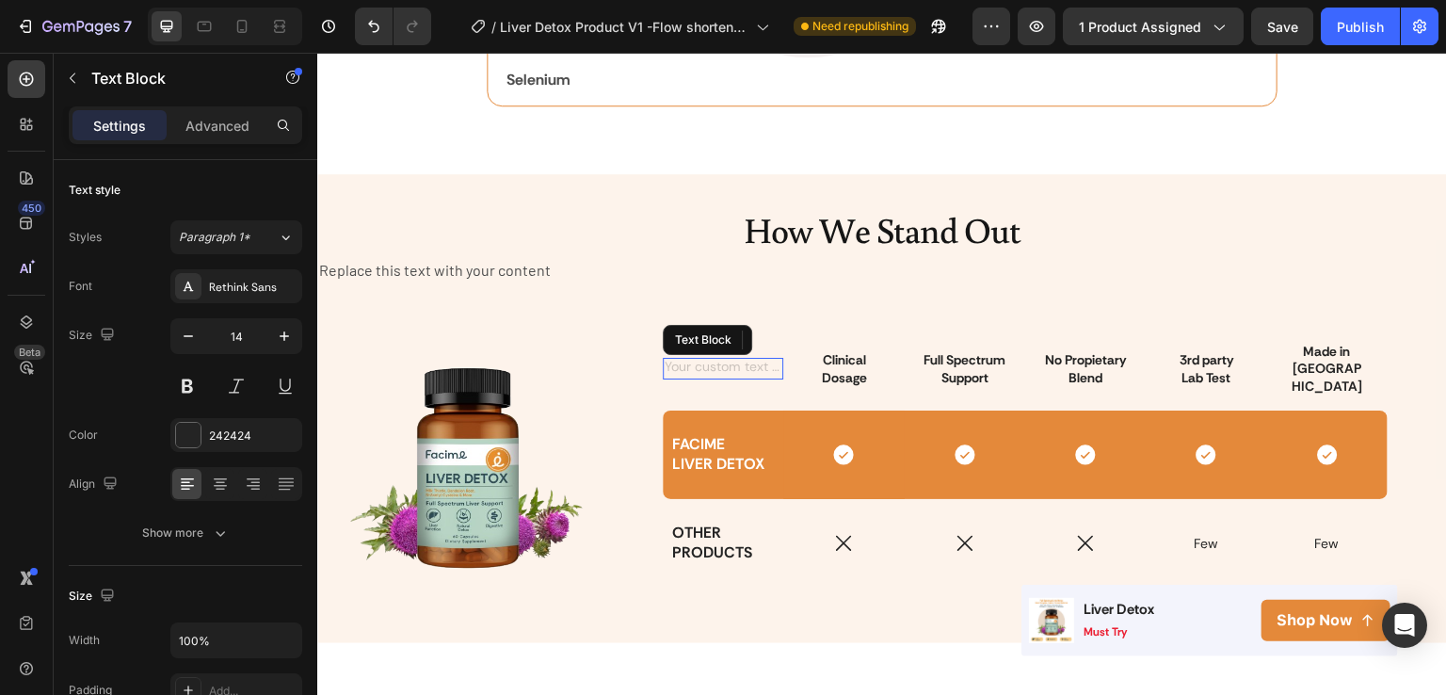
click at [710, 365] on div "Rich Text Editor. Editing area: main" at bounding box center [723, 368] width 121 height 21
click at [806, 333] on icon at bounding box center [812, 339] width 12 height 13
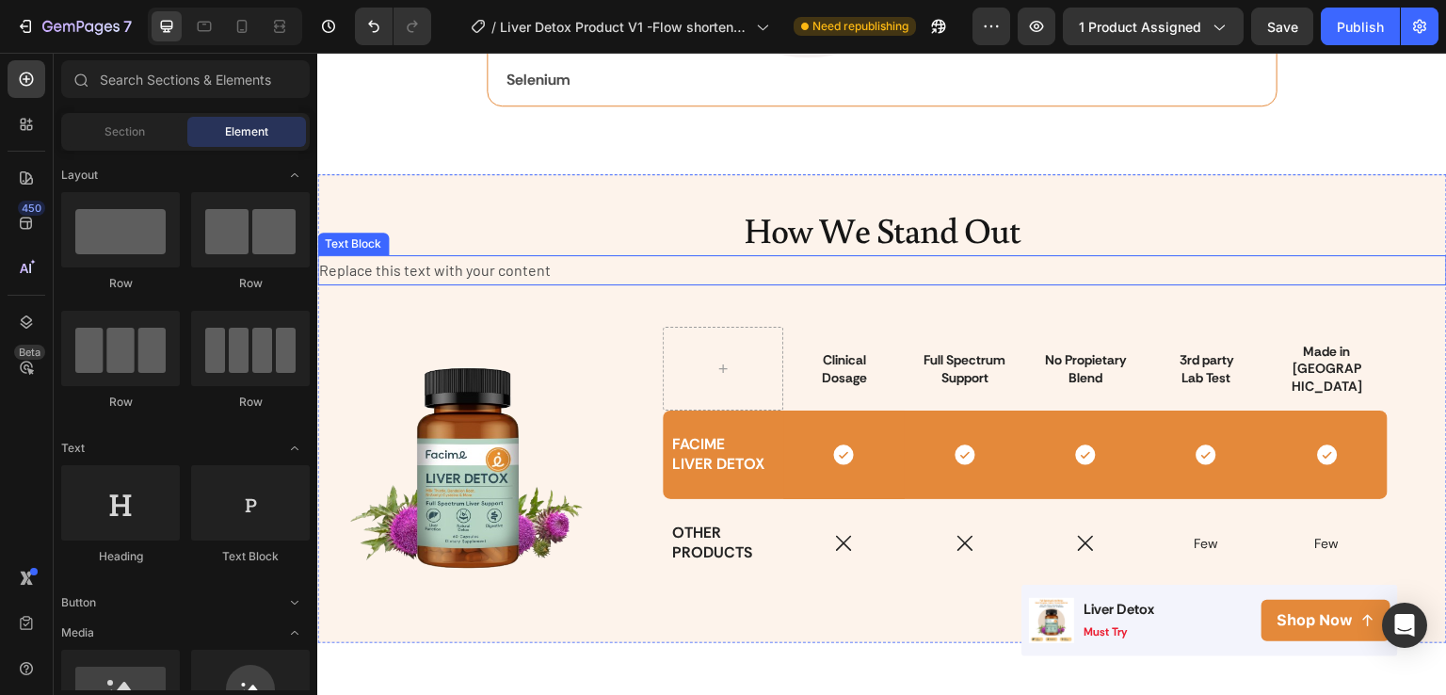
click at [519, 269] on div "Replace this text with your content" at bounding box center [882, 270] width 1130 height 31
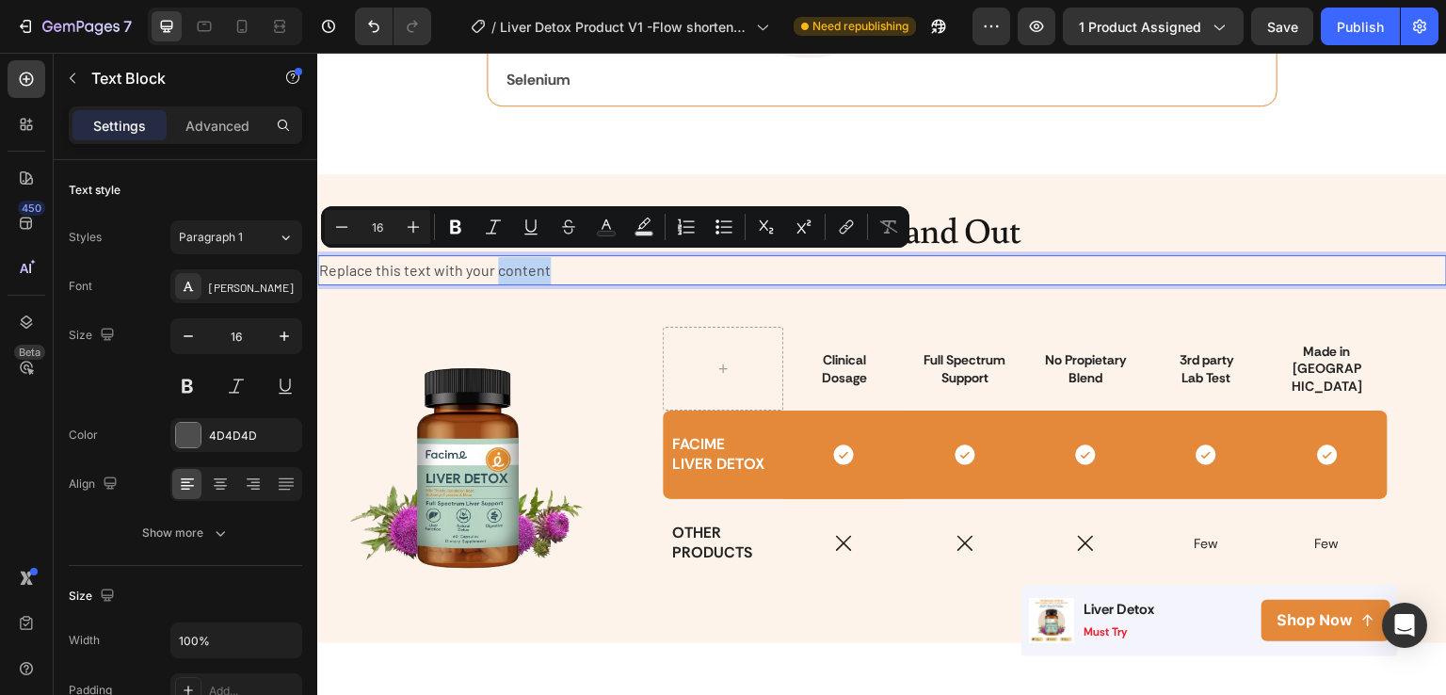
click at [558, 269] on p "Replace this text with your content" at bounding box center [882, 270] width 1126 height 27
drag, startPoint x: 557, startPoint y: 269, endPoint x: 319, endPoint y: 265, distance: 238.3
click at [319, 265] on p "Replace this text with your content" at bounding box center [882, 270] width 1126 height 27
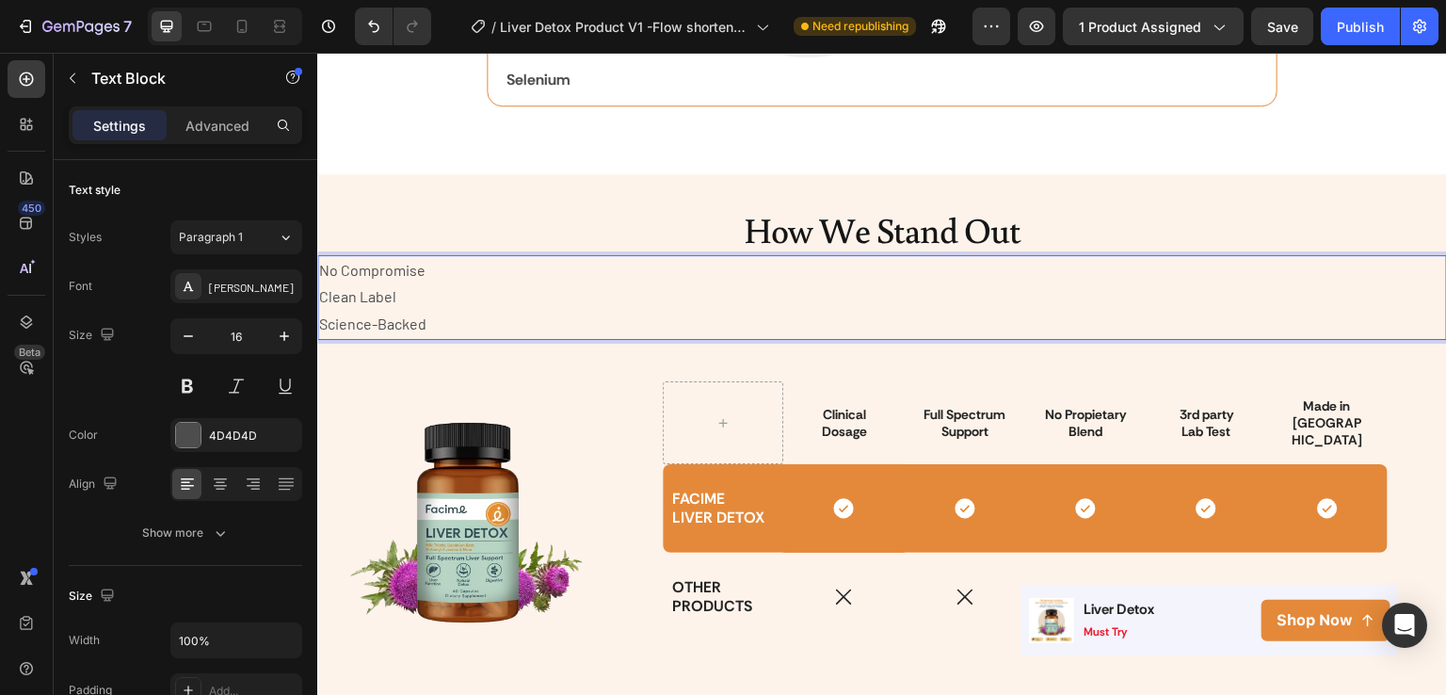
click at [436, 268] on p "No Compromise" at bounding box center [882, 270] width 1126 height 27
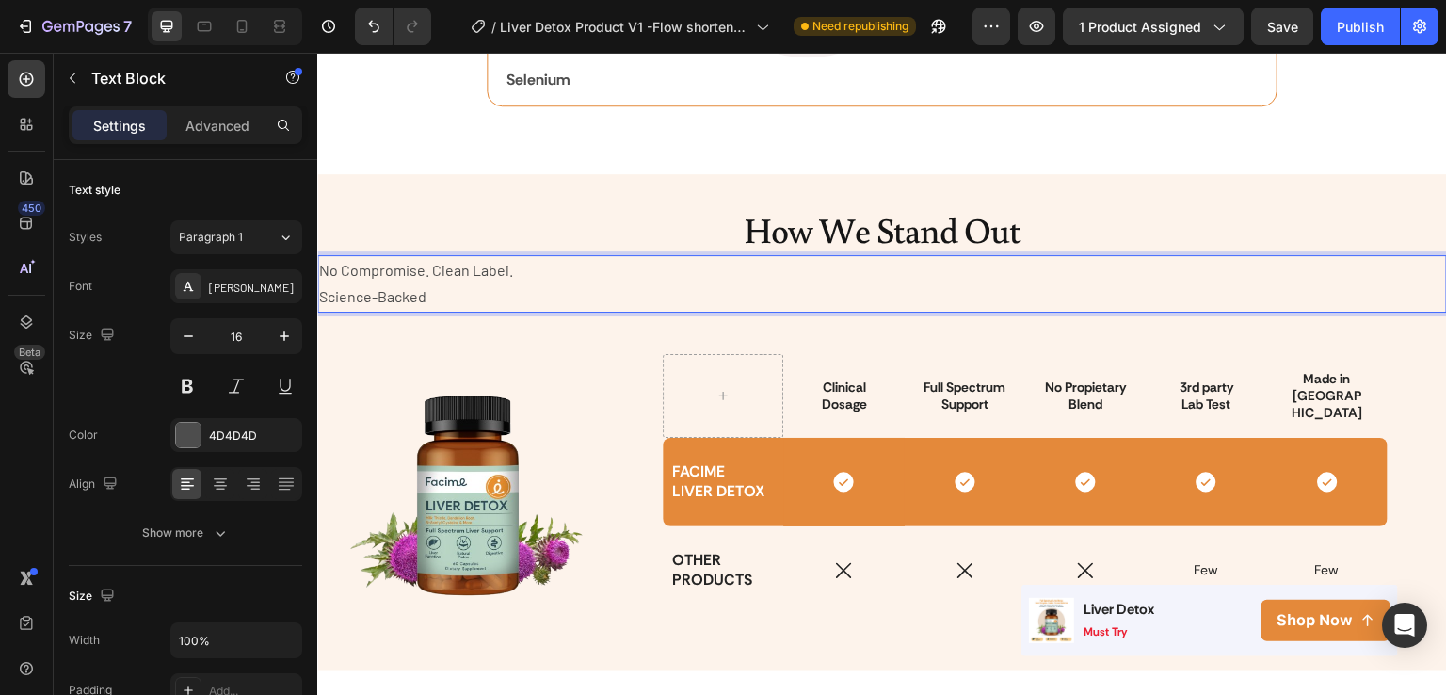
click at [326, 293] on p "Science-Backed" at bounding box center [882, 296] width 1126 height 27
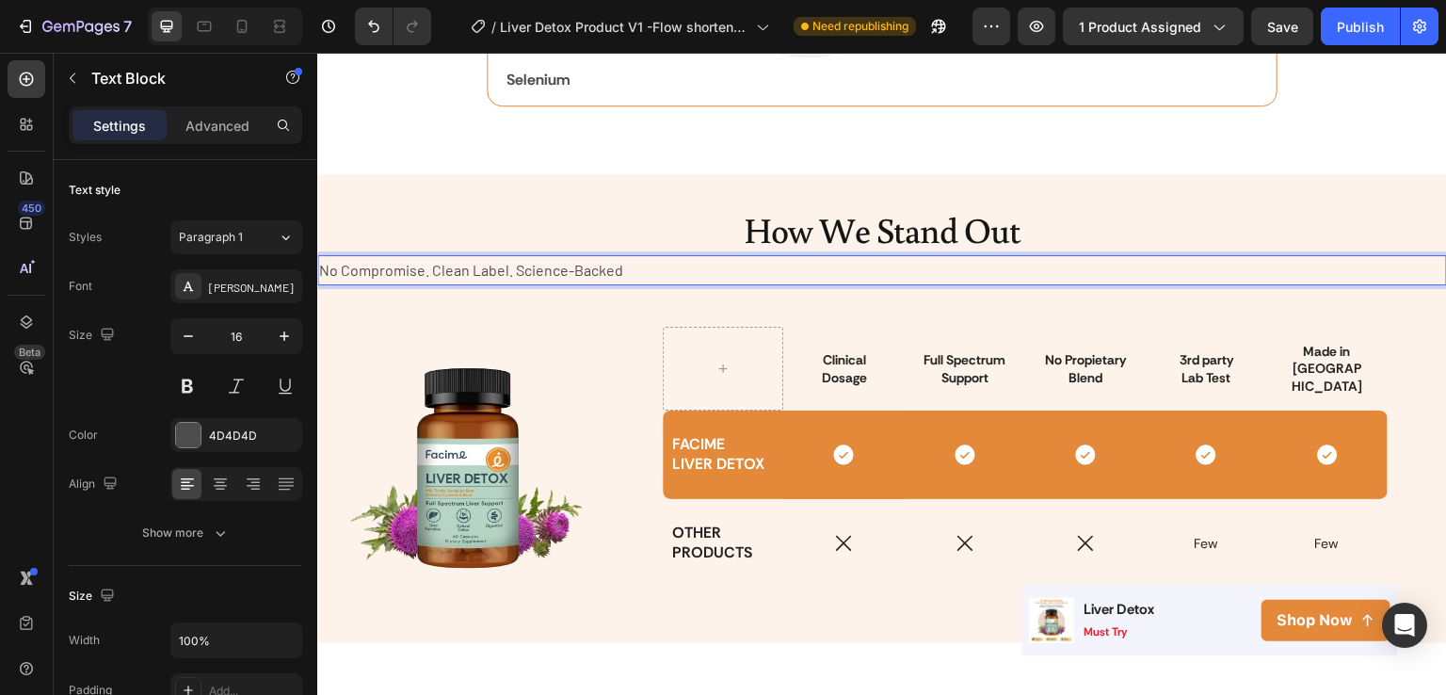
click at [326, 293] on div "How We Stand Out Heading No Compromise. Clean Label. Science-Backed Text Block …" at bounding box center [882, 408] width 1130 height 409
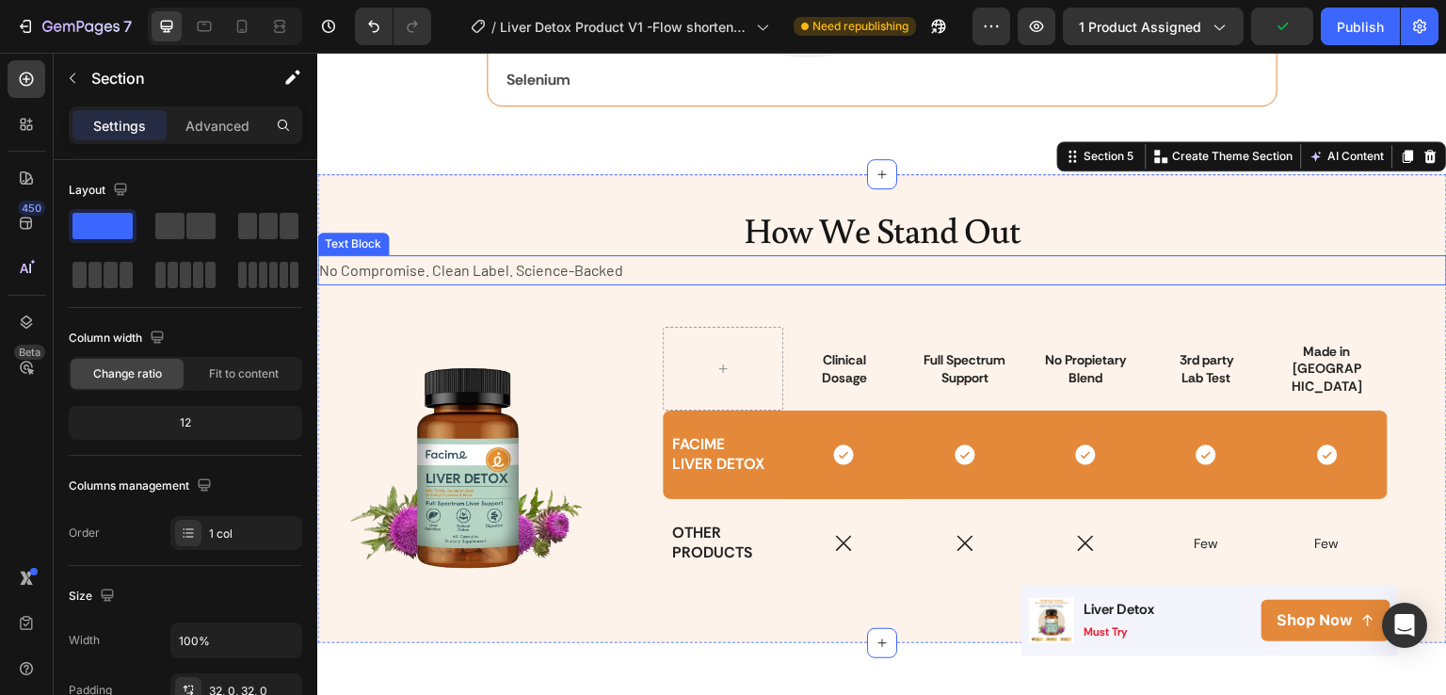
click at [324, 271] on p "No Compromise. Clean Label. Science-Backed" at bounding box center [882, 270] width 1126 height 27
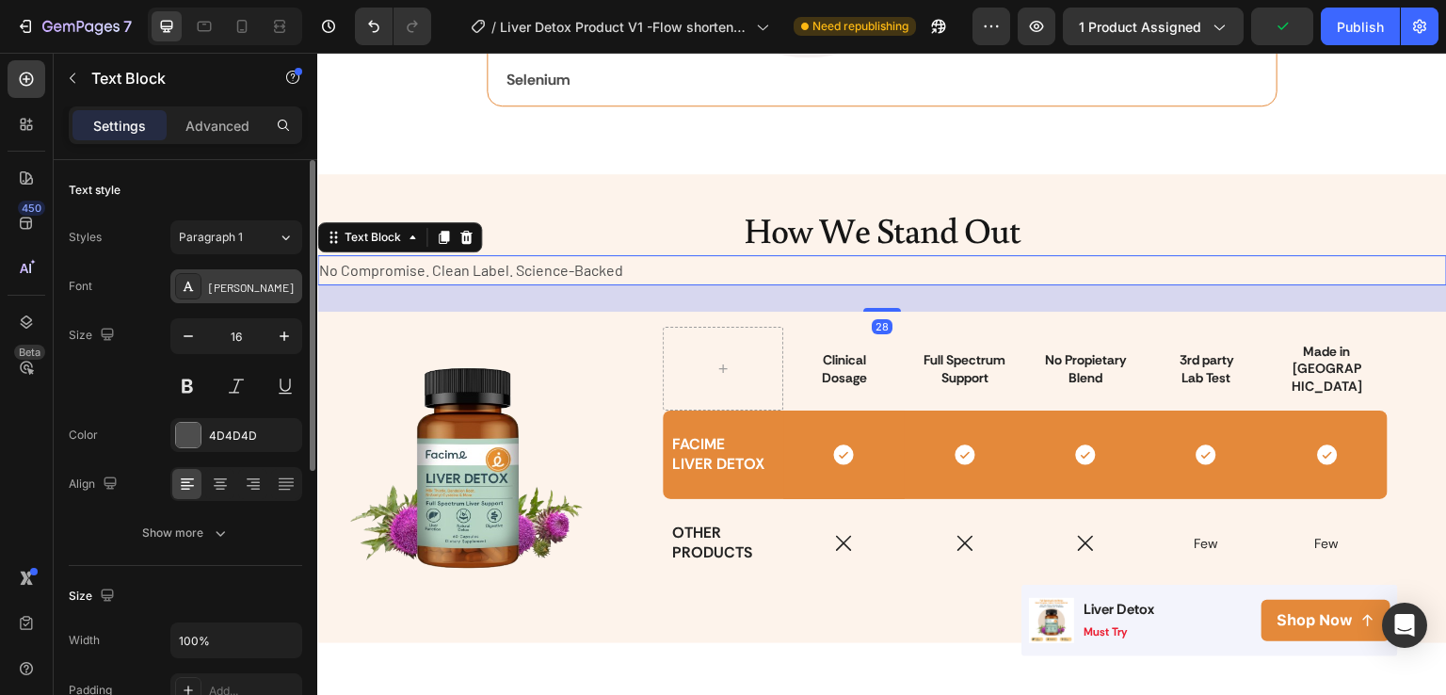
click at [207, 279] on div "[PERSON_NAME]" at bounding box center [236, 286] width 132 height 34
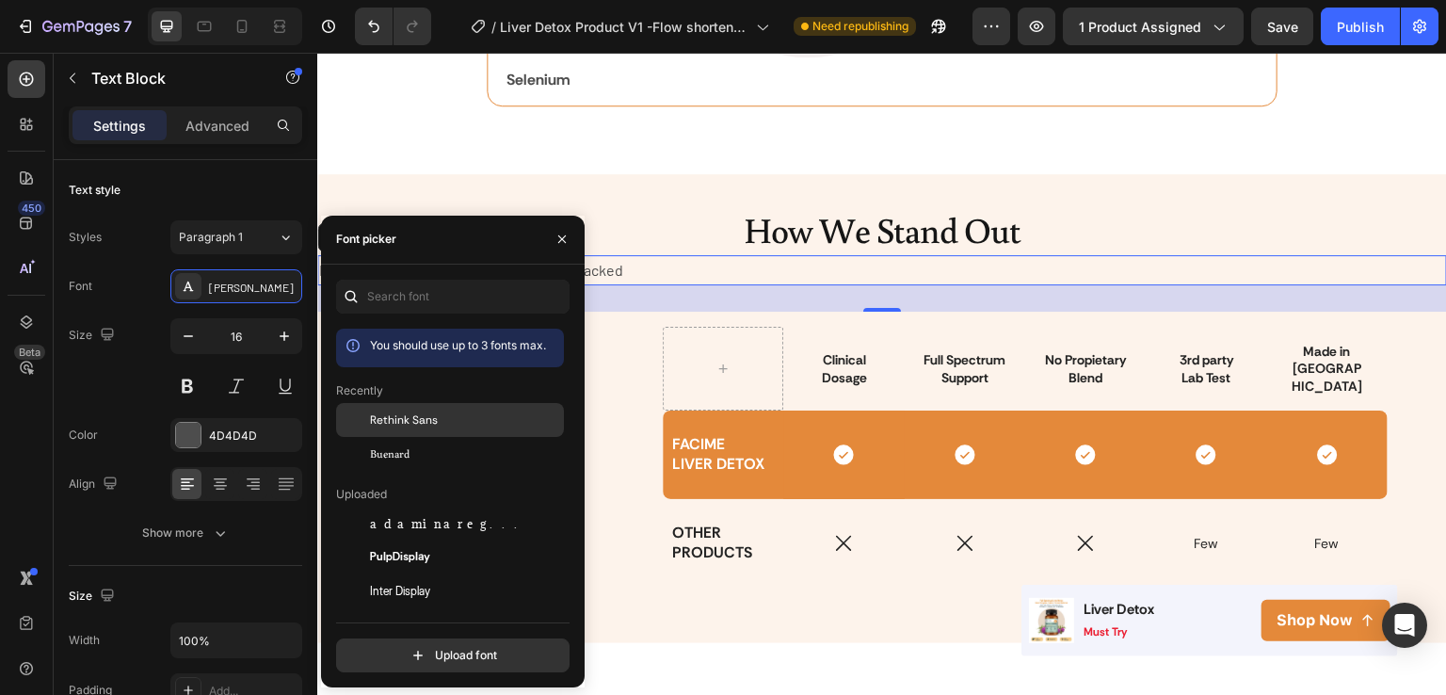
click at [375, 423] on span "Rethink Sans" at bounding box center [404, 419] width 68 height 17
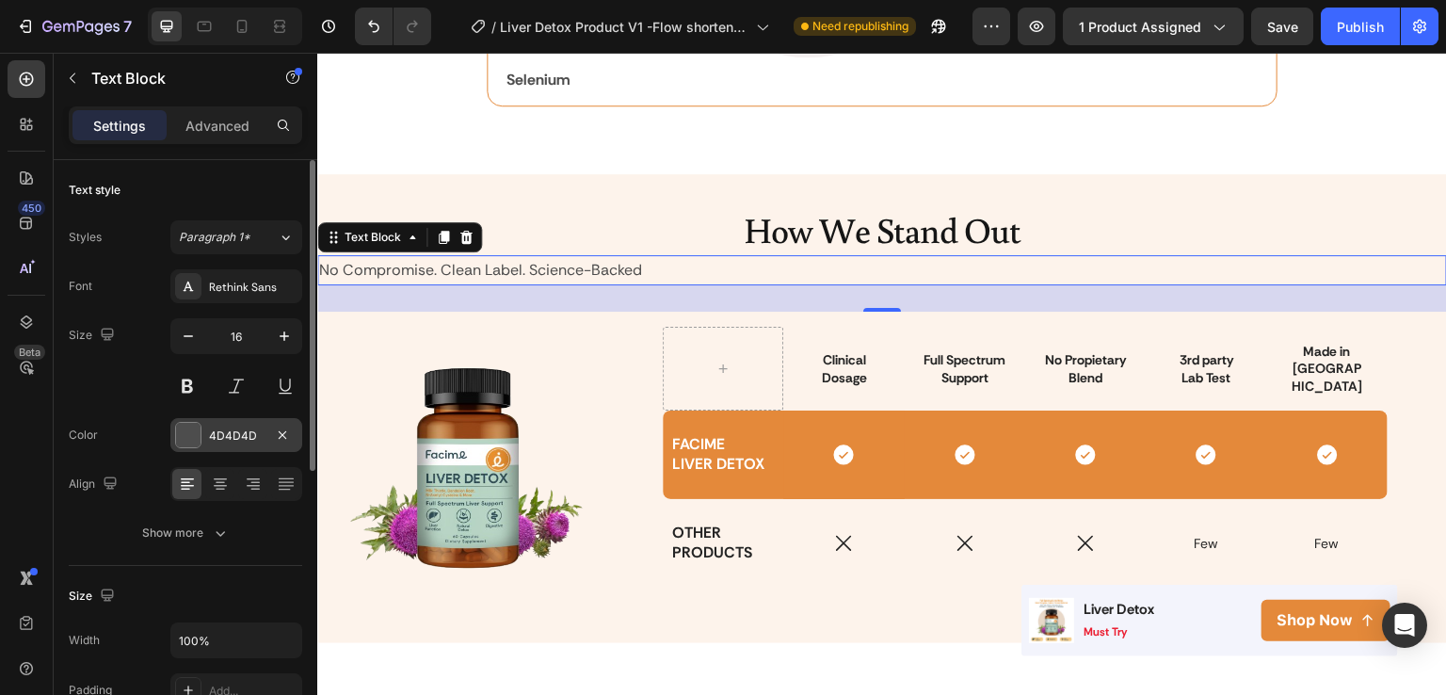
click at [216, 439] on div "4D4D4D" at bounding box center [236, 435] width 55 height 17
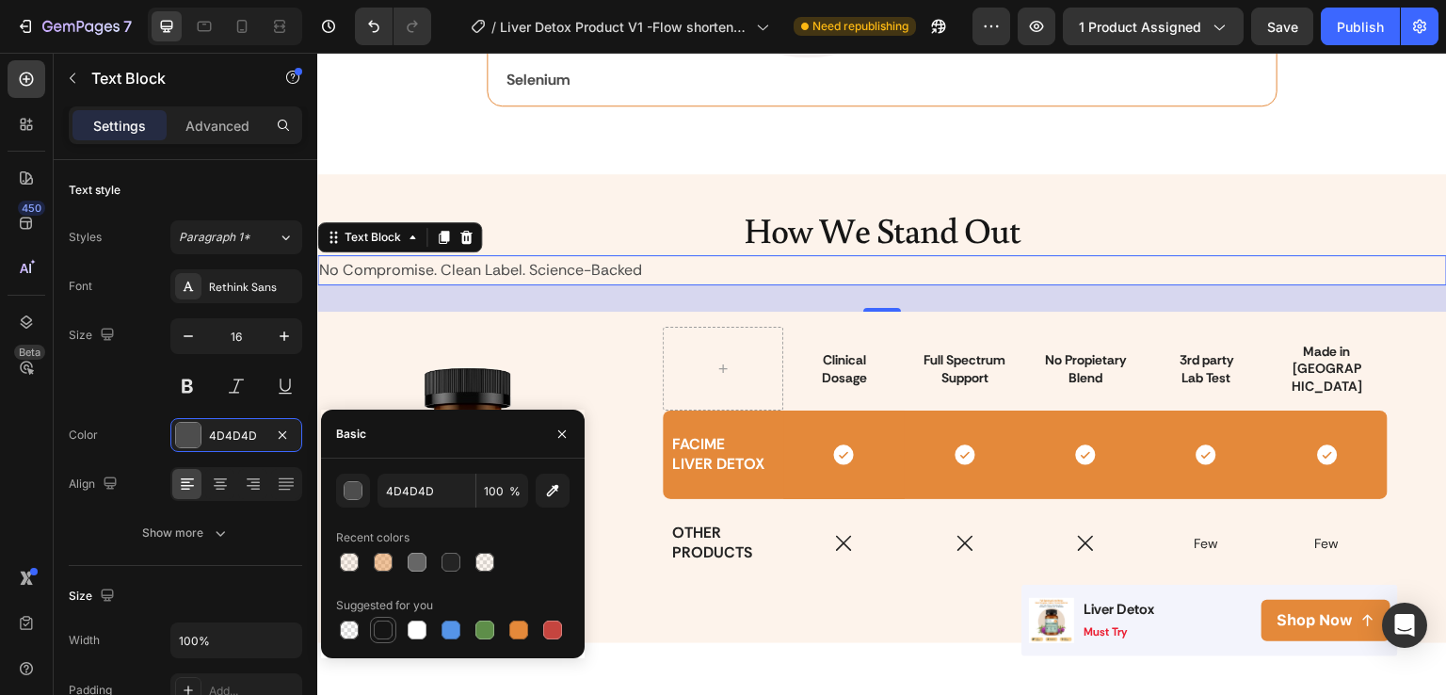
click at [394, 628] on div at bounding box center [383, 630] width 23 height 23
type input "151515"
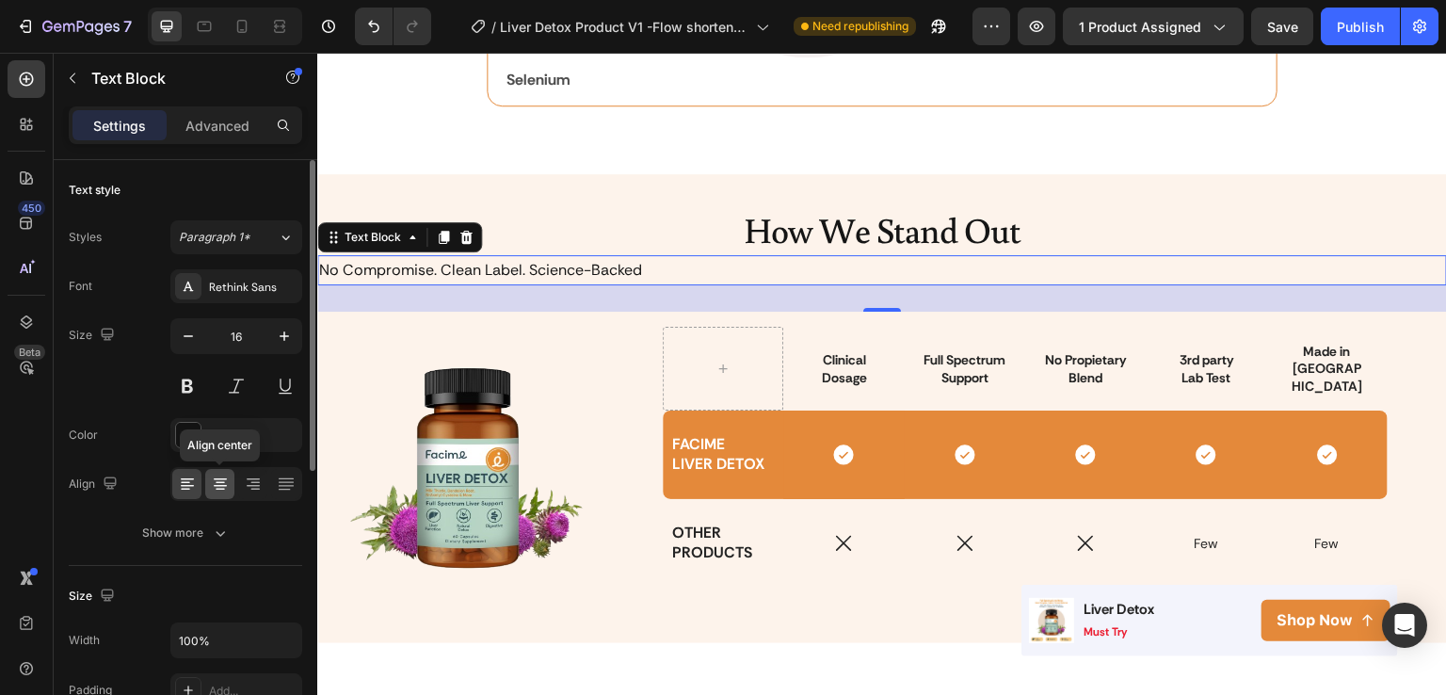
click at [226, 489] on icon at bounding box center [220, 484] width 19 height 19
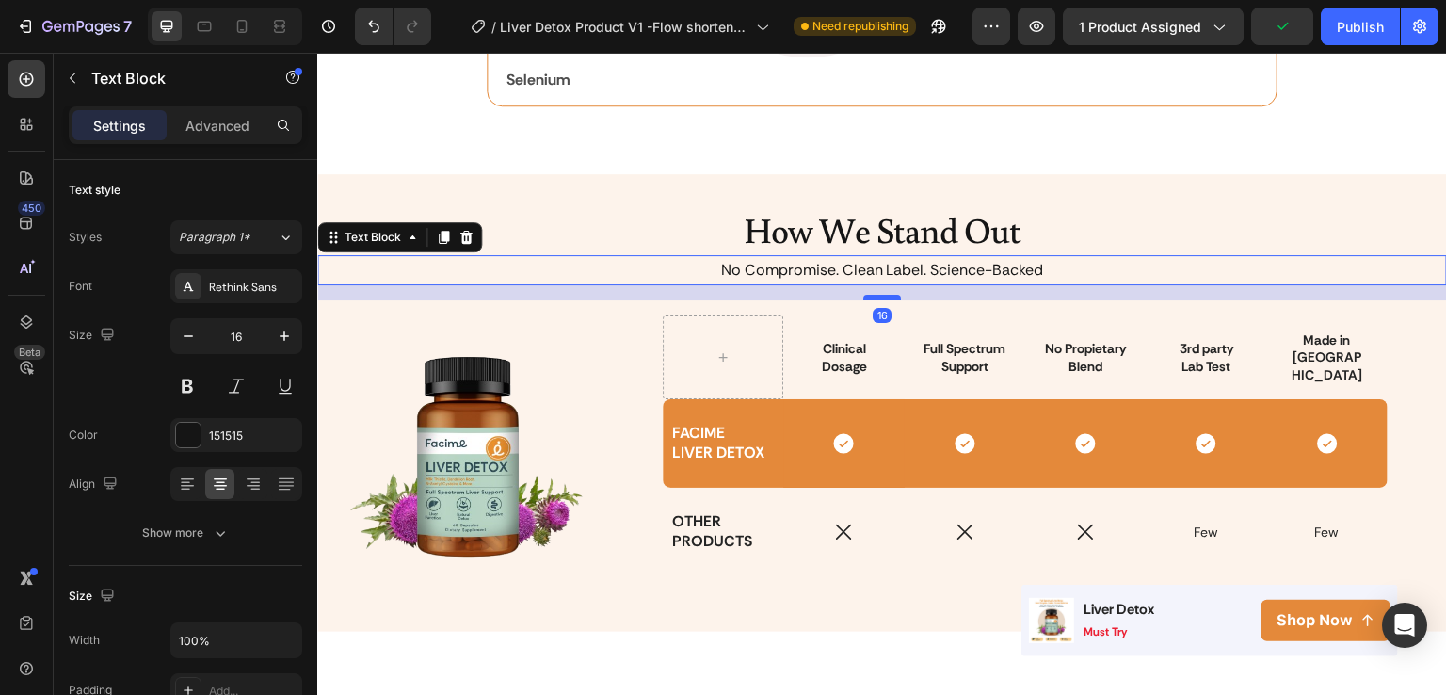
drag, startPoint x: 875, startPoint y: 304, endPoint x: 871, endPoint y: 293, distance: 11.9
click at [871, 295] on div at bounding box center [882, 298] width 38 height 6
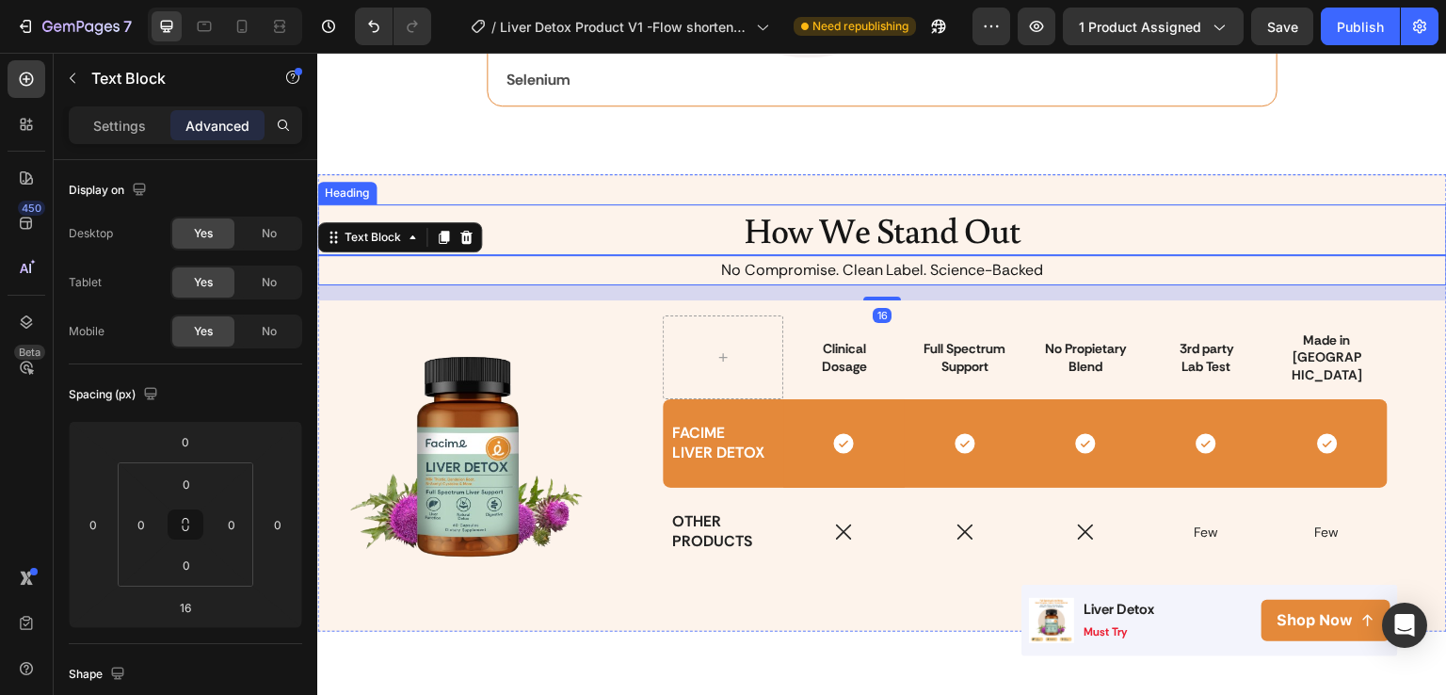
click at [884, 234] on p "How We Stand Out" at bounding box center [882, 229] width 1126 height 46
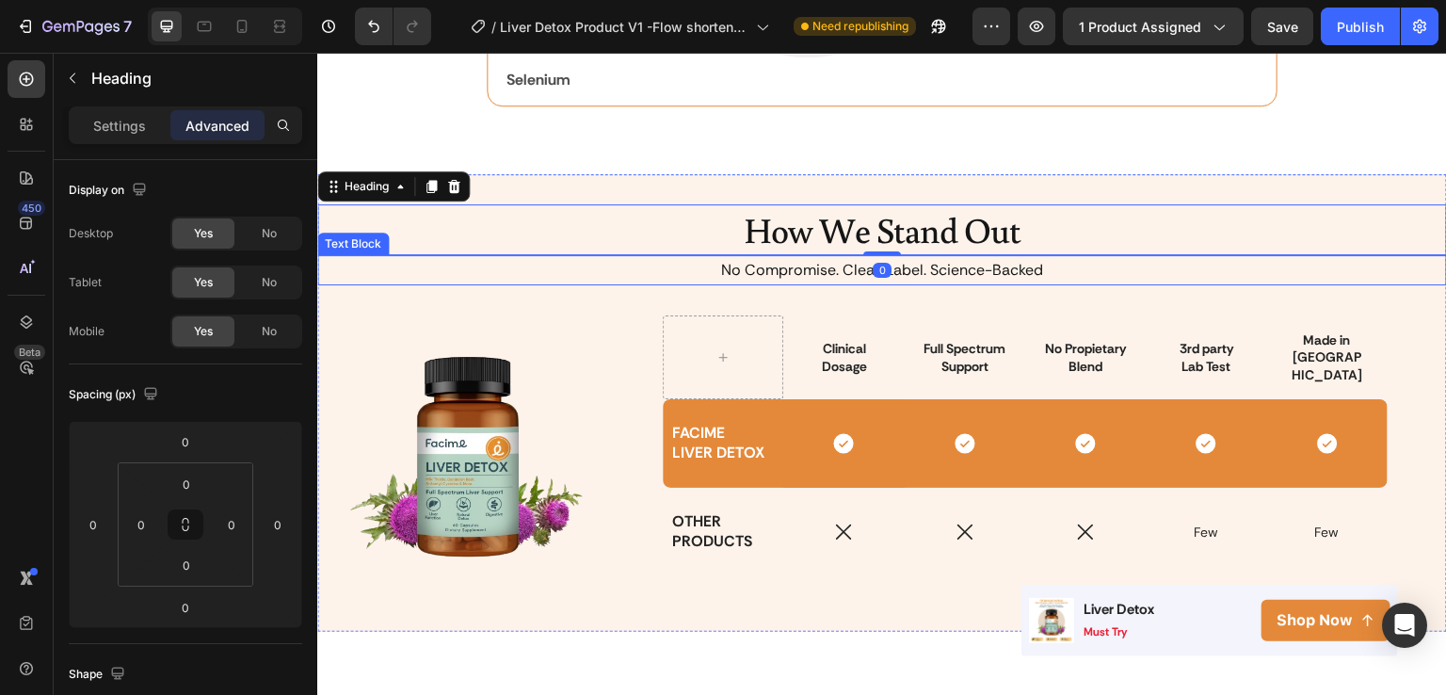
click at [883, 255] on div "No Compromise. Clean Label. Science-Backed" at bounding box center [882, 270] width 1130 height 31
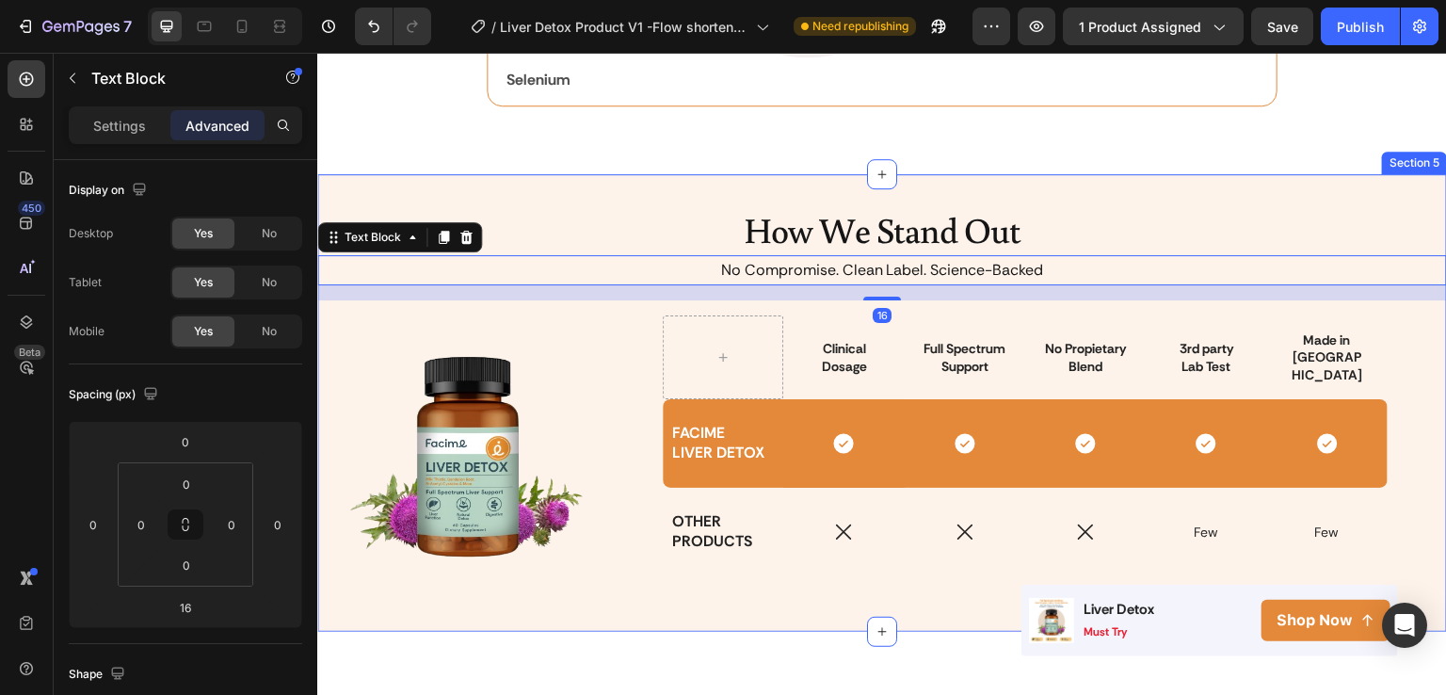
click at [1192, 183] on div "How We Stand Out Heading No Compromise. Clean Label. Science-Backed Text Block …" at bounding box center [882, 403] width 1130 height 458
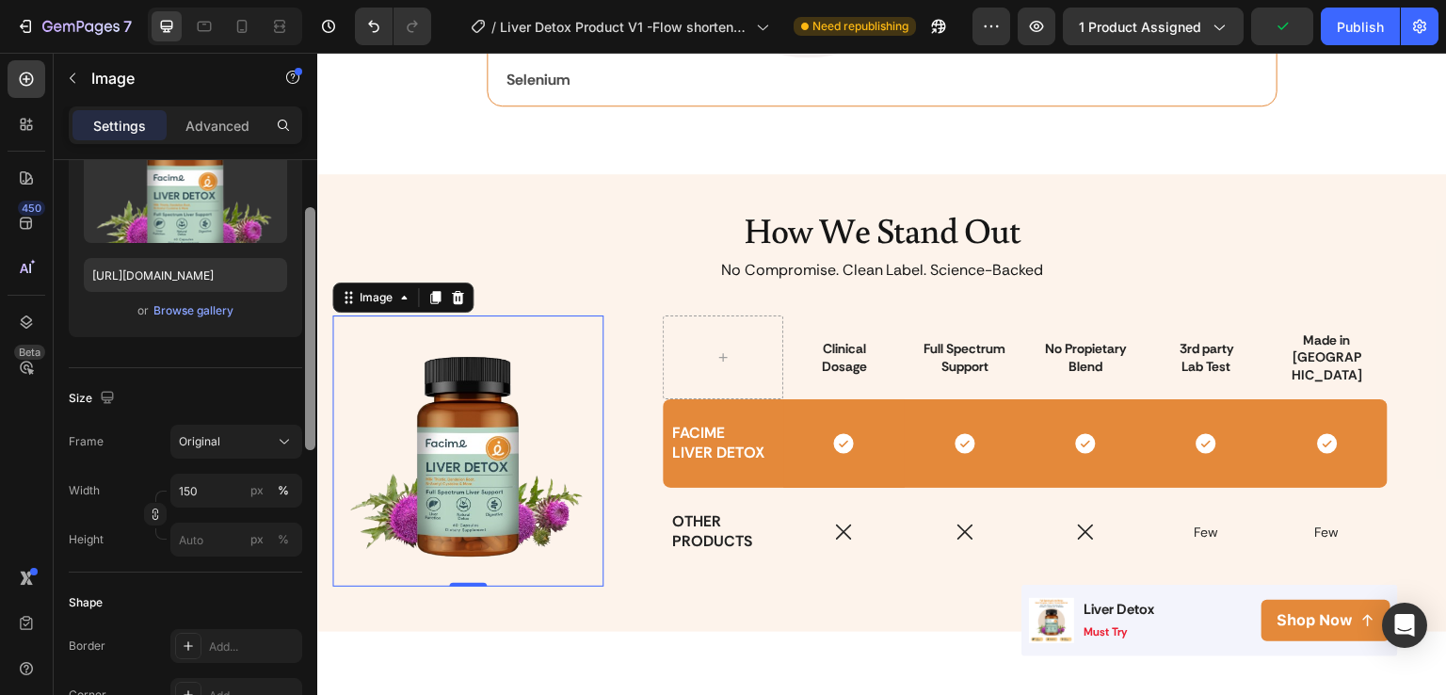
scroll to position [263, 0]
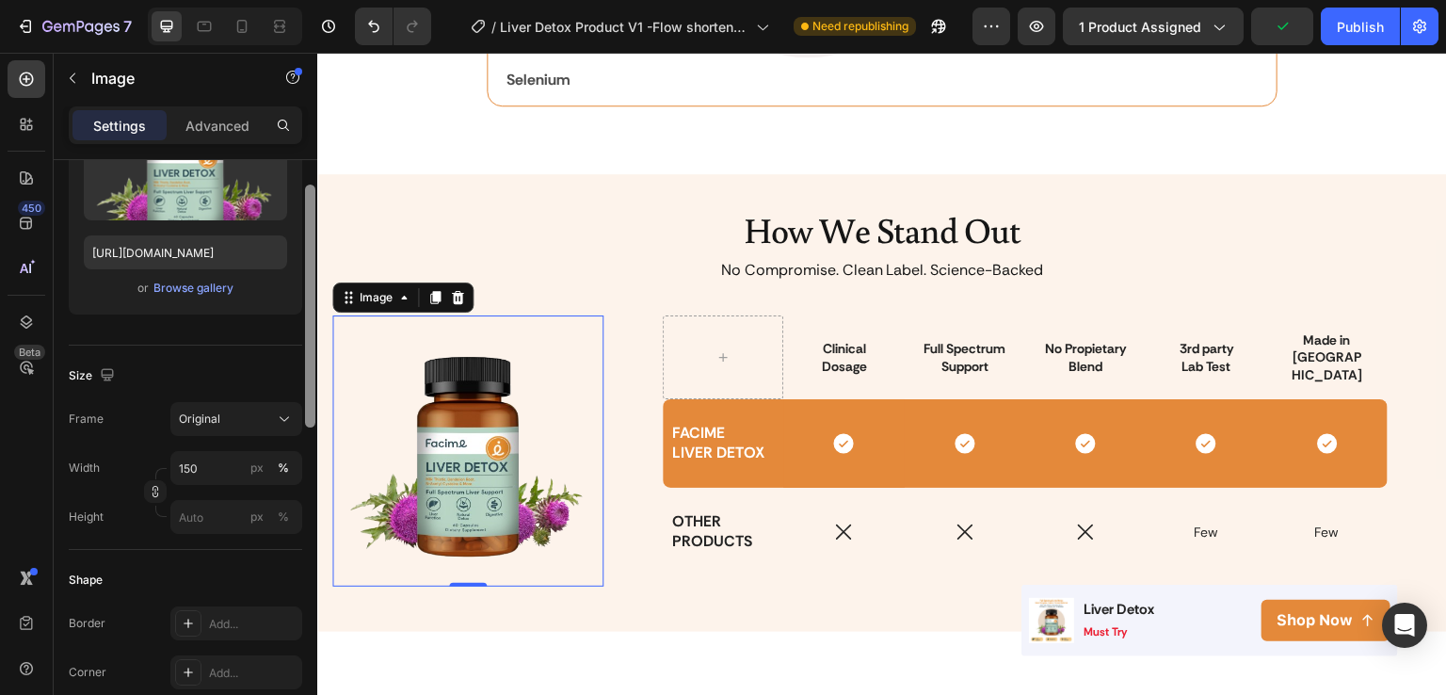
drag, startPoint x: 305, startPoint y: 239, endPoint x: 308, endPoint y: 348, distance: 109.3
click at [308, 348] on div at bounding box center [310, 306] width 10 height 243
click at [207, 460] on input "150" at bounding box center [236, 468] width 132 height 34
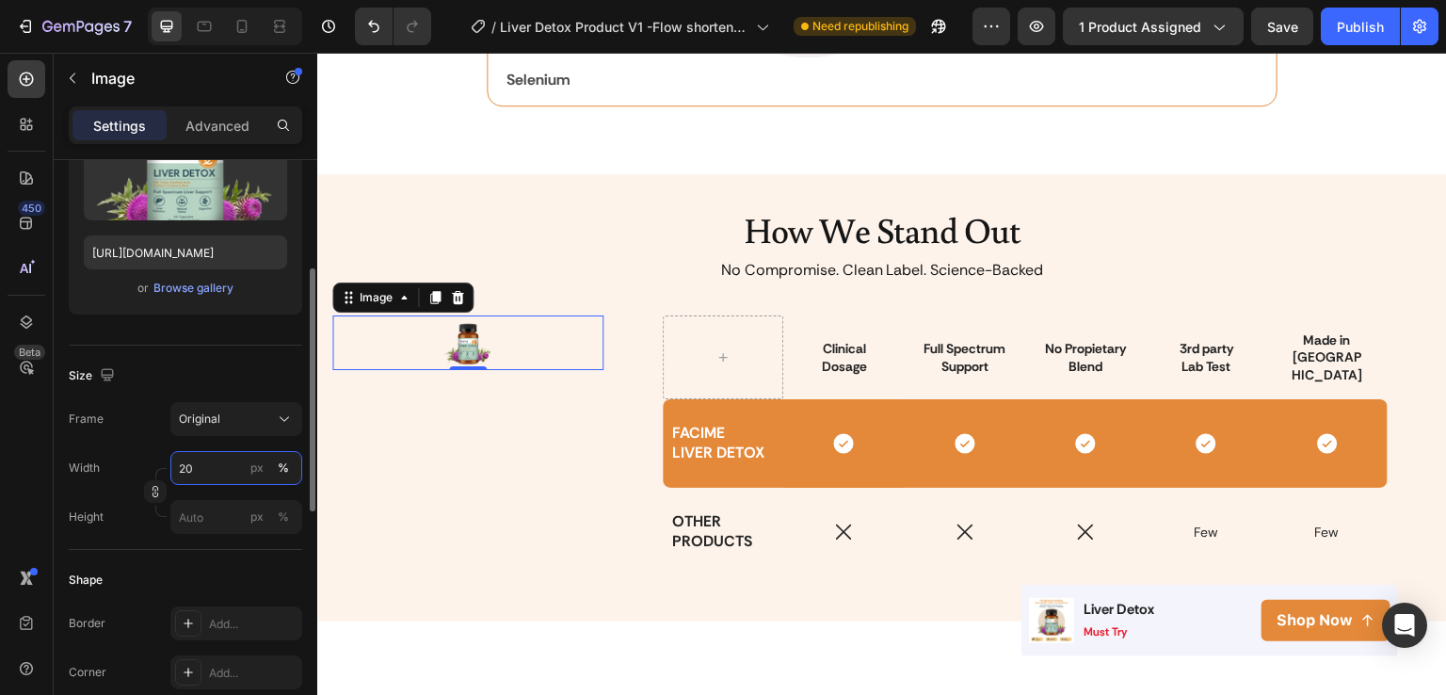
type input "200"
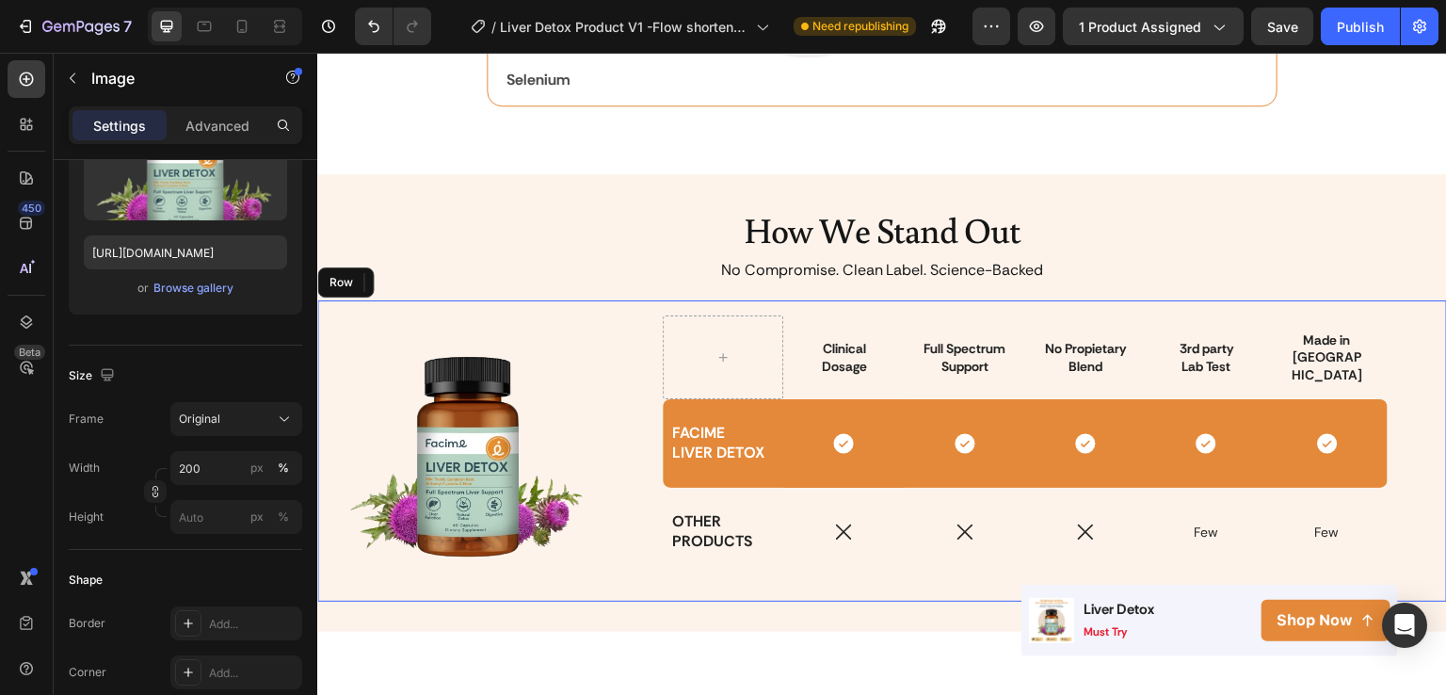
click at [556, 587] on div "Image 0 Clinical Dosage Text Block Row Full Spectrum Support Text Block No Prop…" at bounding box center [882, 450] width 1130 height 301
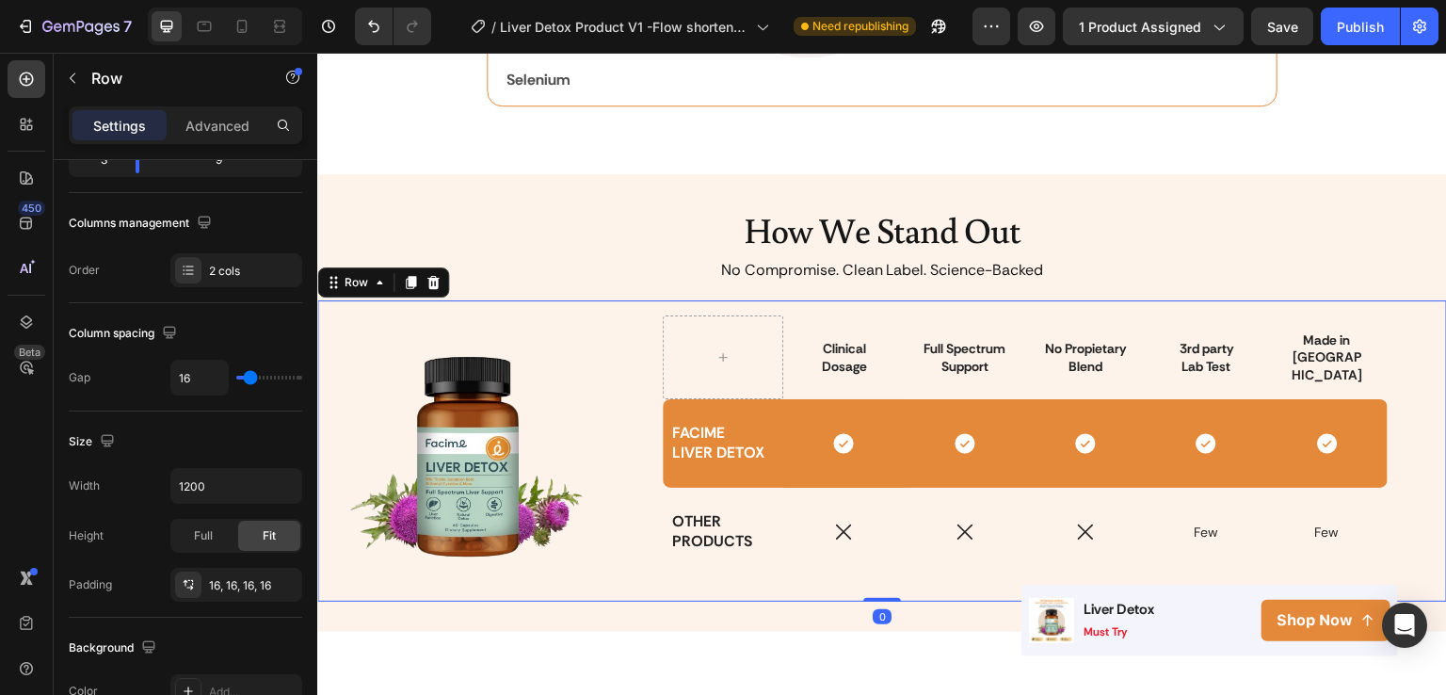
scroll to position [0, 0]
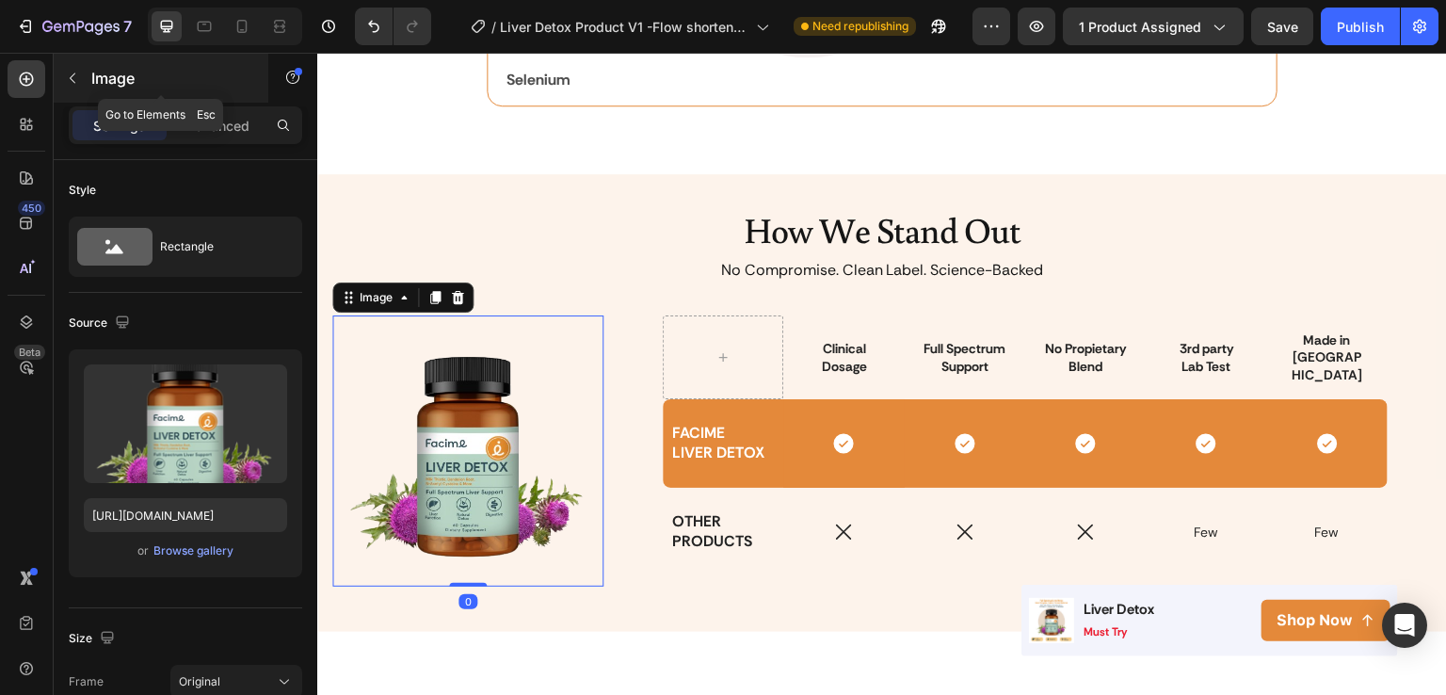
drag, startPoint x: 83, startPoint y: 74, endPoint x: 119, endPoint y: 72, distance: 35.9
click at [83, 74] on button "button" at bounding box center [72, 78] width 30 height 30
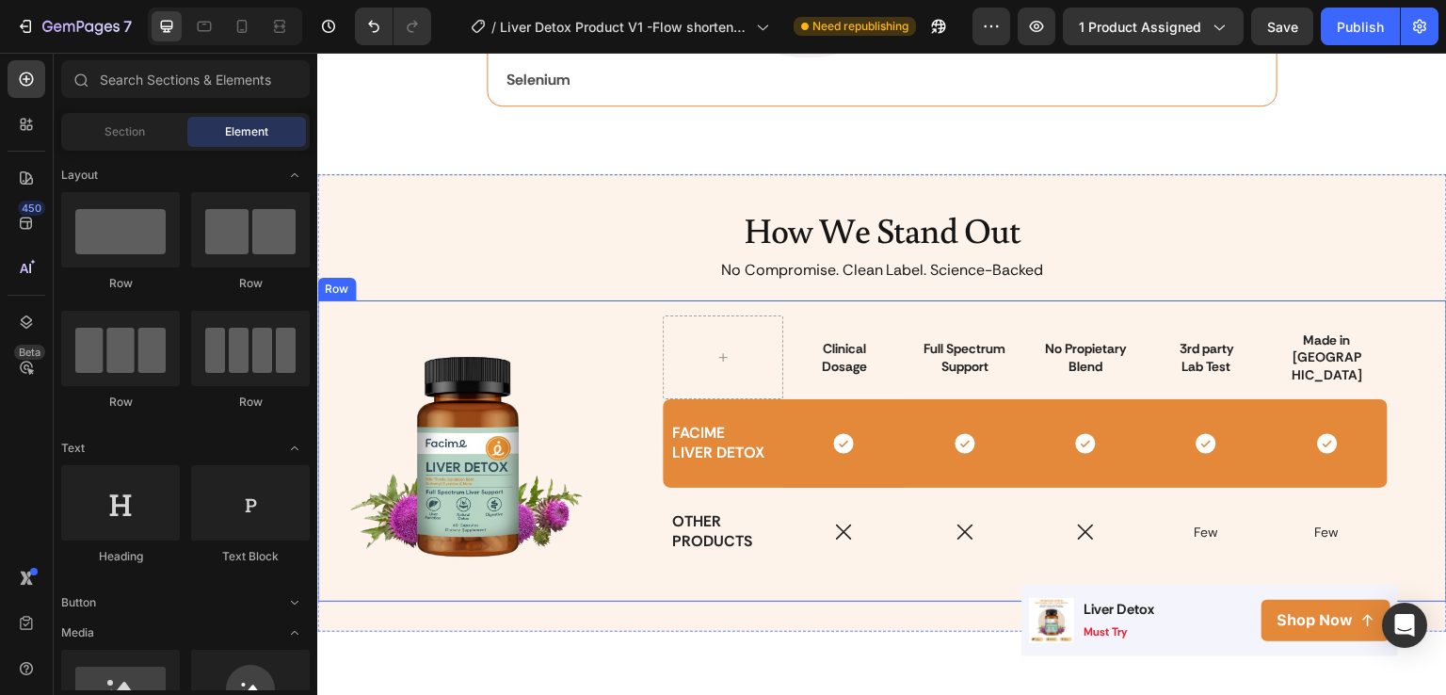
click at [623, 338] on div "Clinical Dosage Text Block Row Full Spectrum Support Text Block No Propietary B…" at bounding box center [1026, 450] width 814 height 271
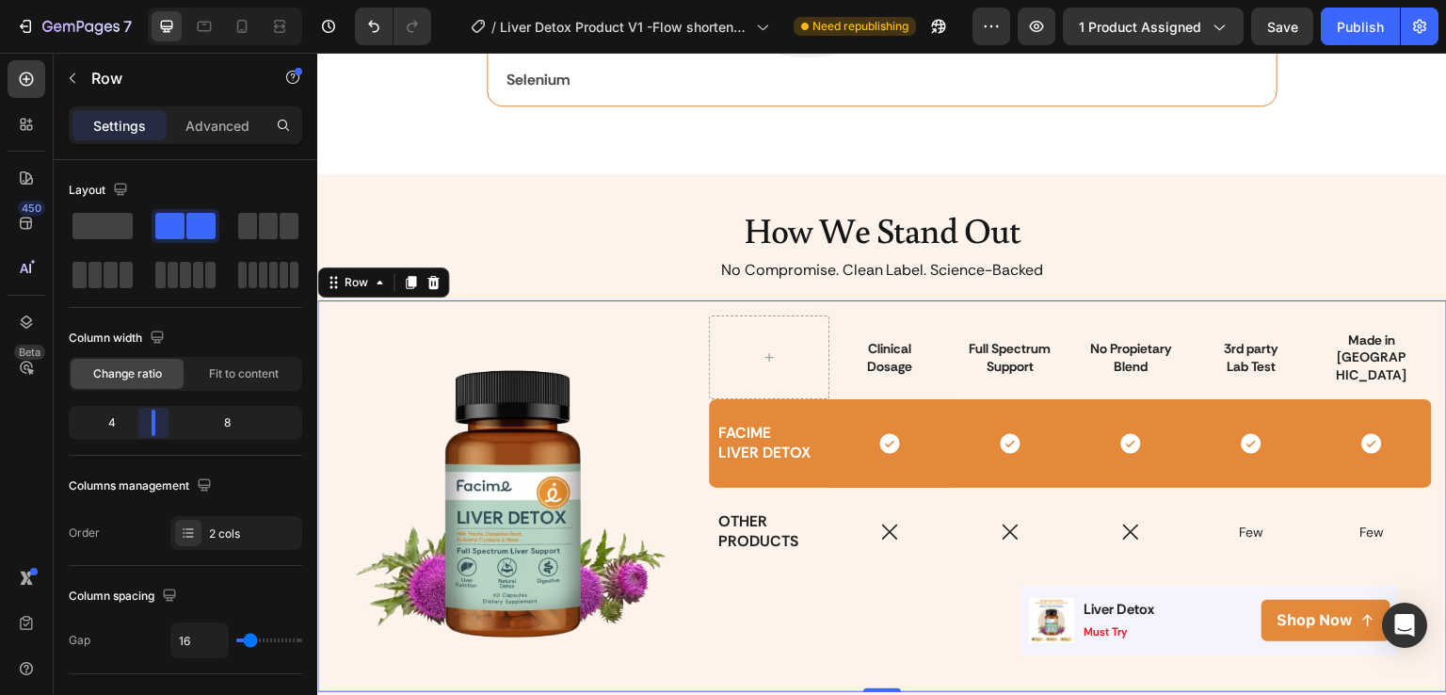
click at [142, 0] on body "7 Version history / Liver Detox Product V1 -Flow shorten - cải [PERSON_NAME] li…" at bounding box center [723, 0] width 1446 height 0
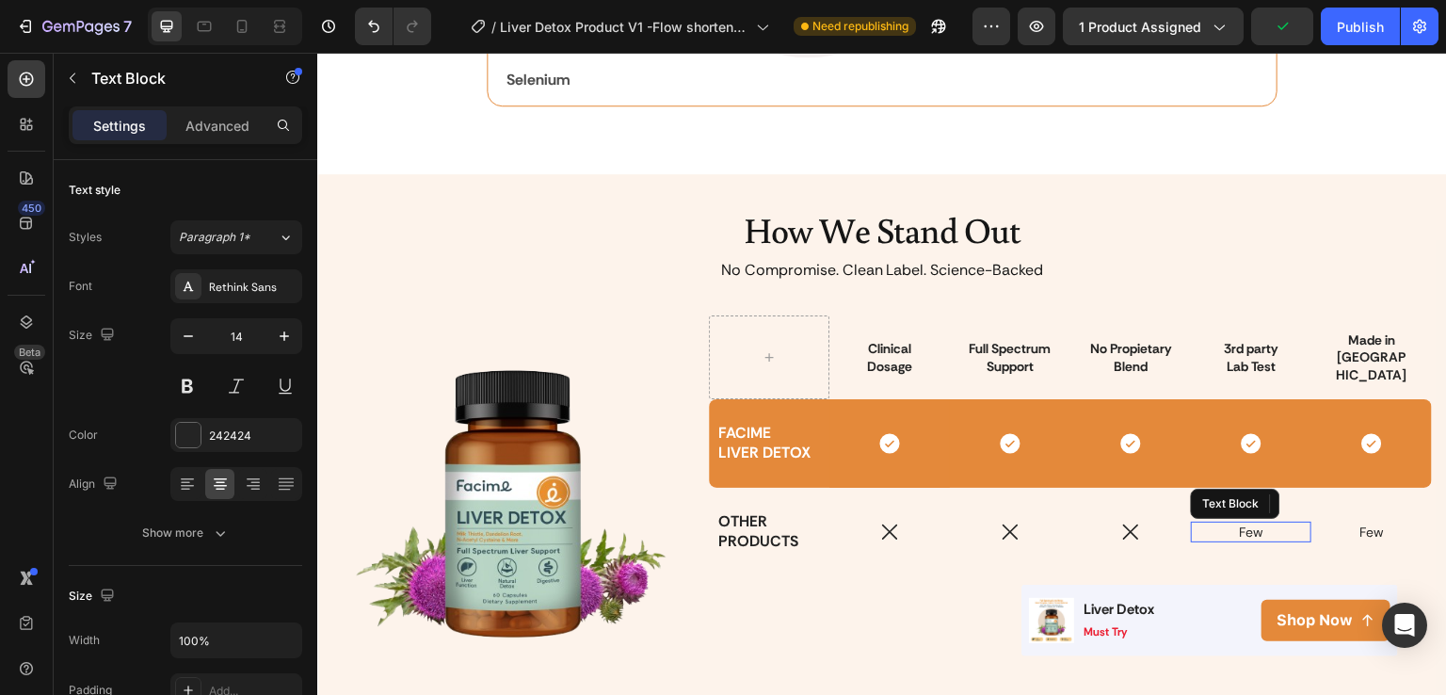
click at [1247, 528] on span "Few" at bounding box center [1251, 532] width 24 height 17
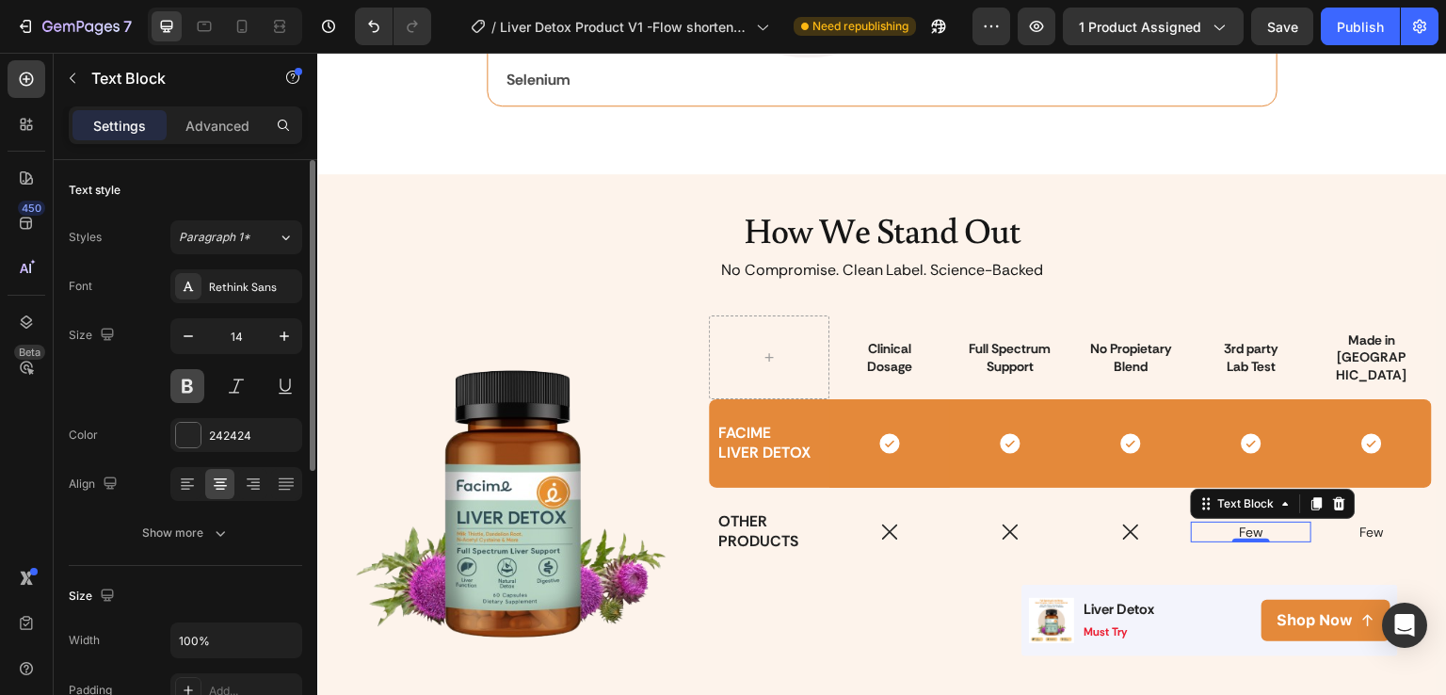
click at [190, 390] on button at bounding box center [187, 386] width 34 height 34
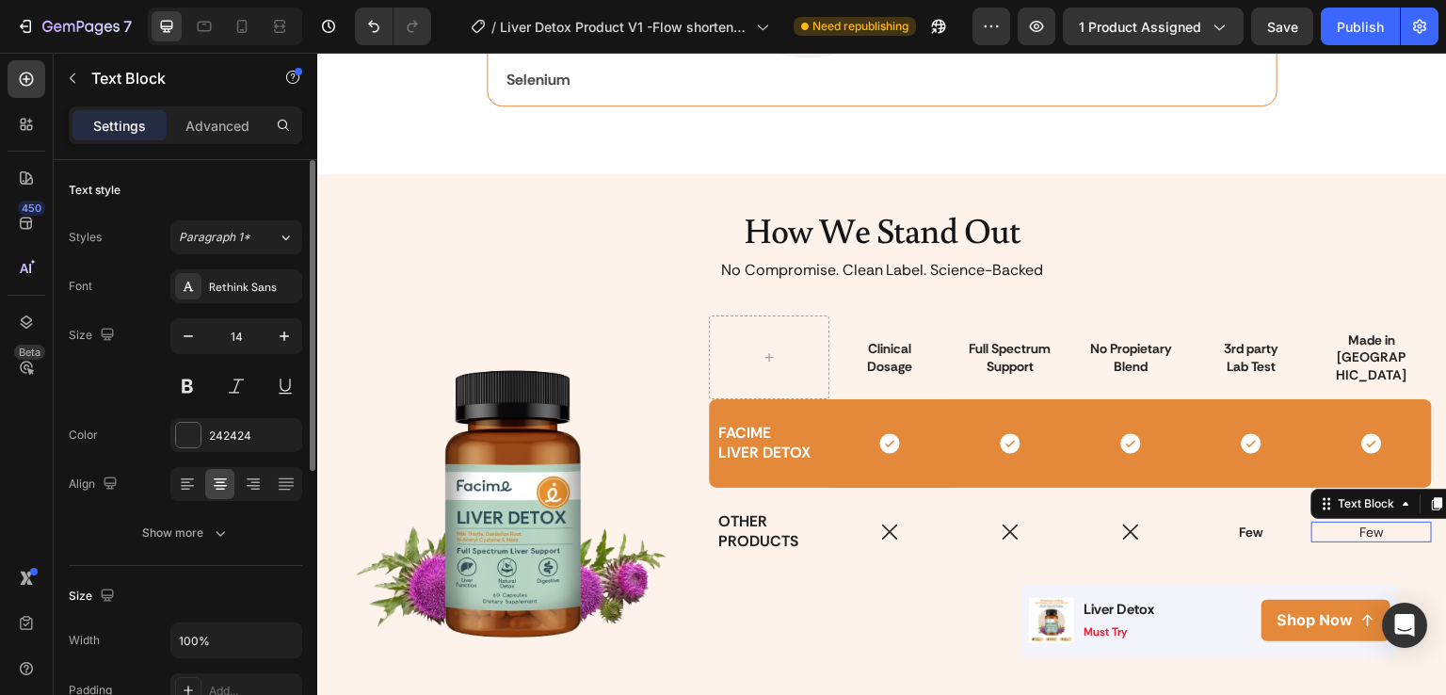
click at [1360, 529] on span "Few" at bounding box center [1372, 532] width 24 height 17
click at [186, 386] on button at bounding box center [187, 386] width 34 height 34
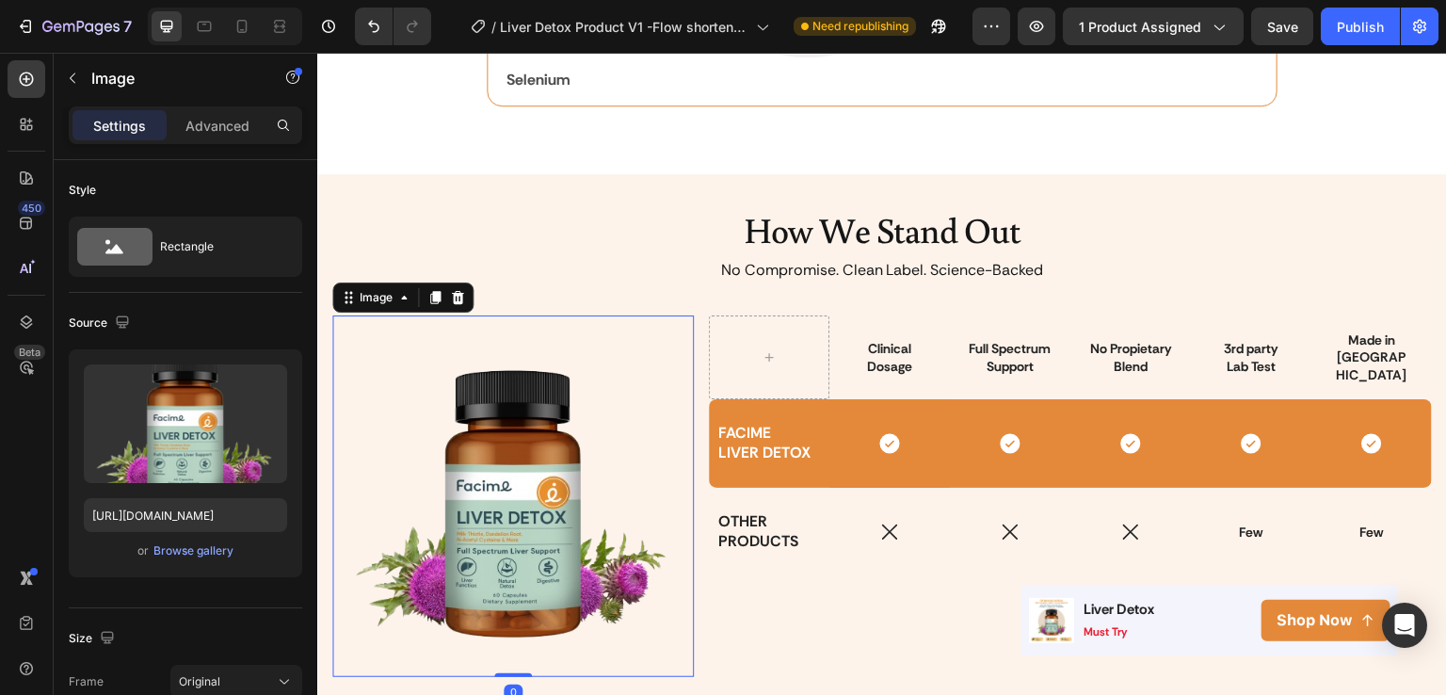
scroll to position [588, 0]
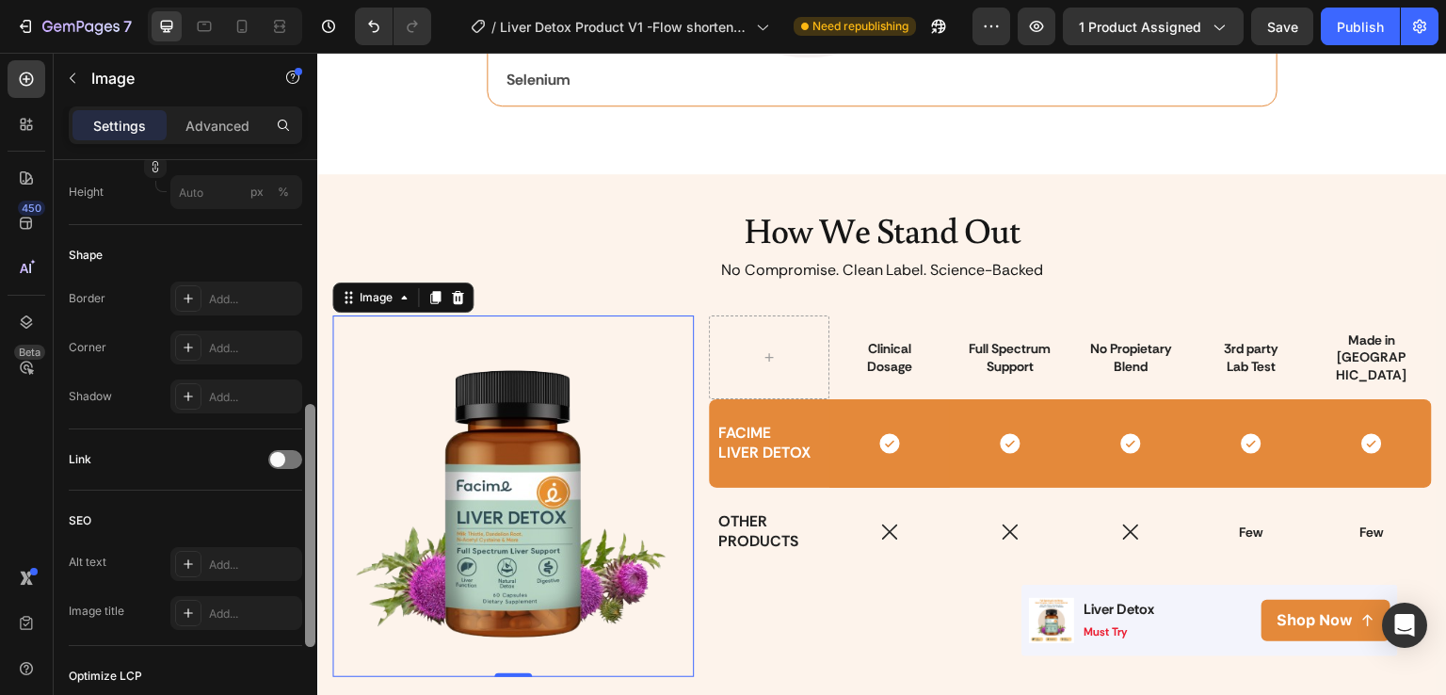
drag, startPoint x: 315, startPoint y: 314, endPoint x: 315, endPoint y: 340, distance: 26.4
click at [315, 340] on div at bounding box center [310, 454] width 14 height 589
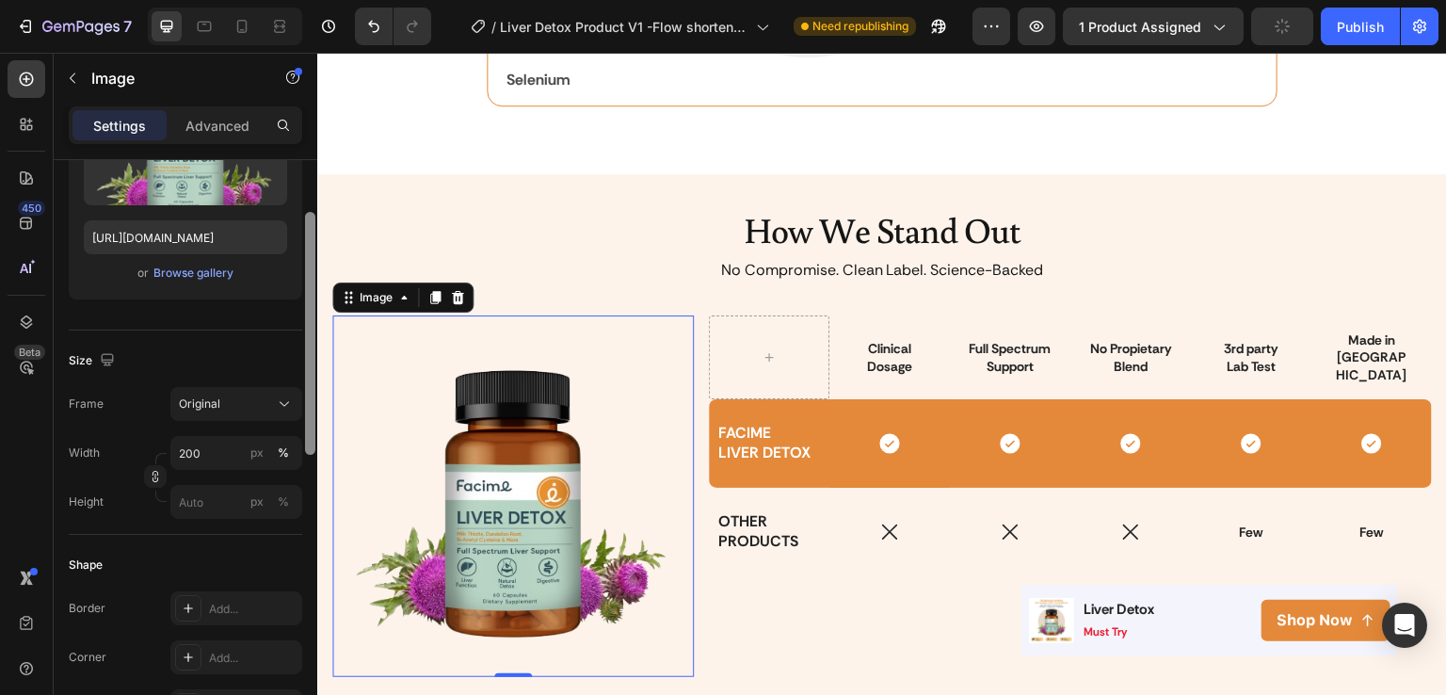
scroll to position [234, 0]
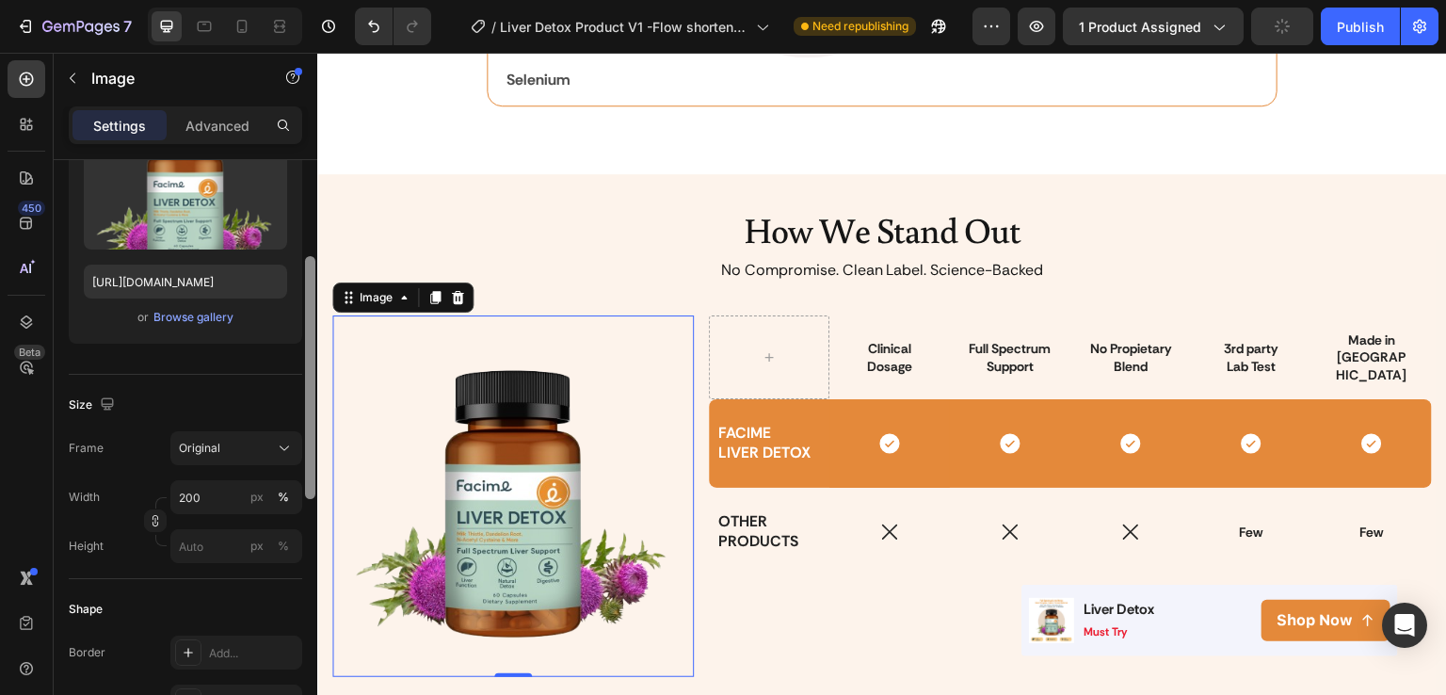
drag, startPoint x: 309, startPoint y: 435, endPoint x: 311, endPoint y: 288, distance: 146.9
click at [311, 288] on div at bounding box center [310, 377] width 10 height 243
click at [223, 487] on input "200" at bounding box center [236, 497] width 132 height 34
click at [201, 529] on div "Full 100%" at bounding box center [217, 541] width 154 height 34
type input "100"
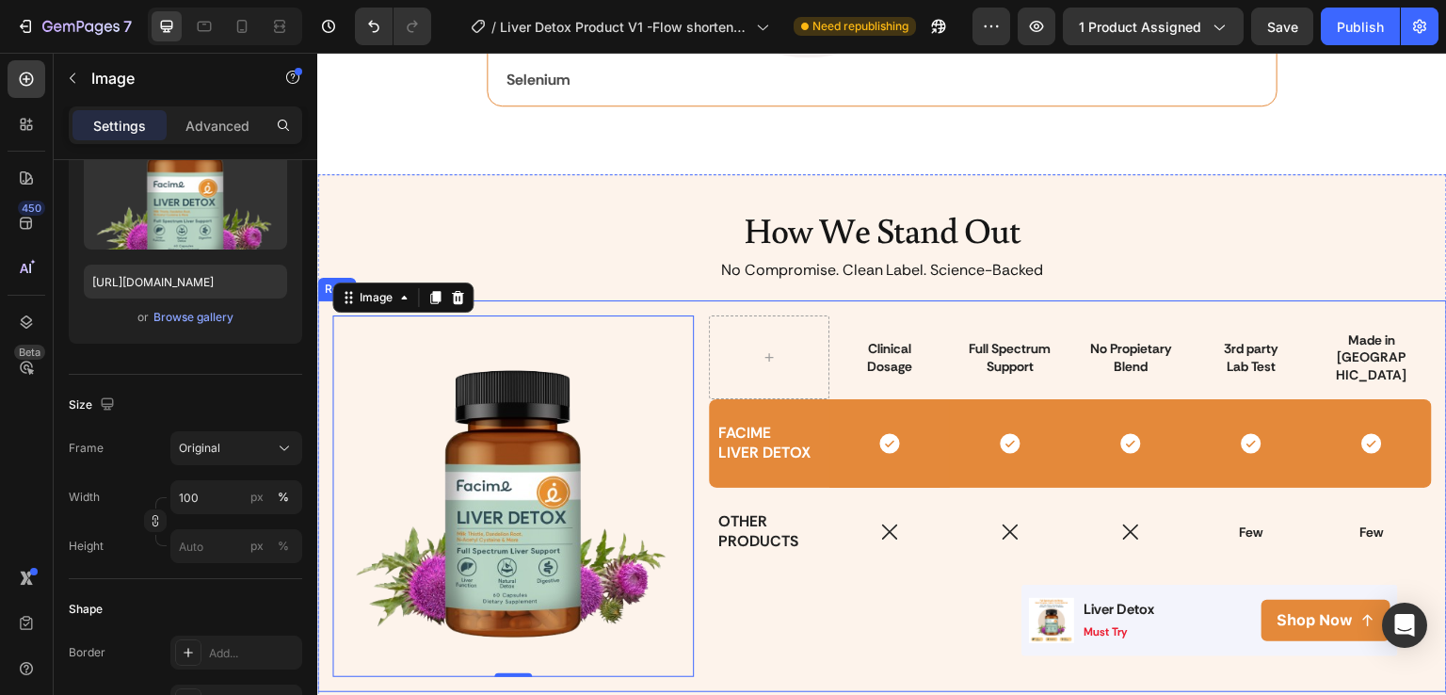
click at [768, 639] on div "Clinical Dosage Text Block Row Full Spectrum Support Text Block No Propietary B…" at bounding box center [1070, 496] width 723 height 362
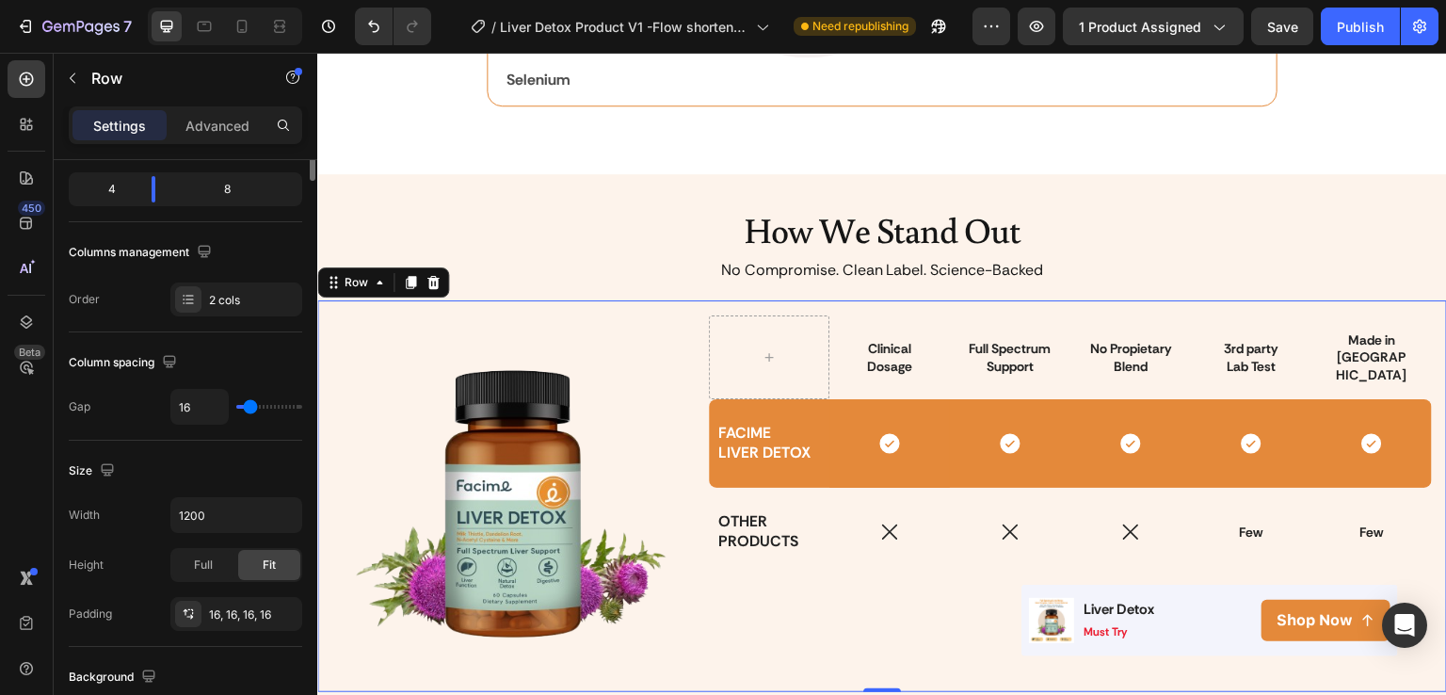
scroll to position [0, 0]
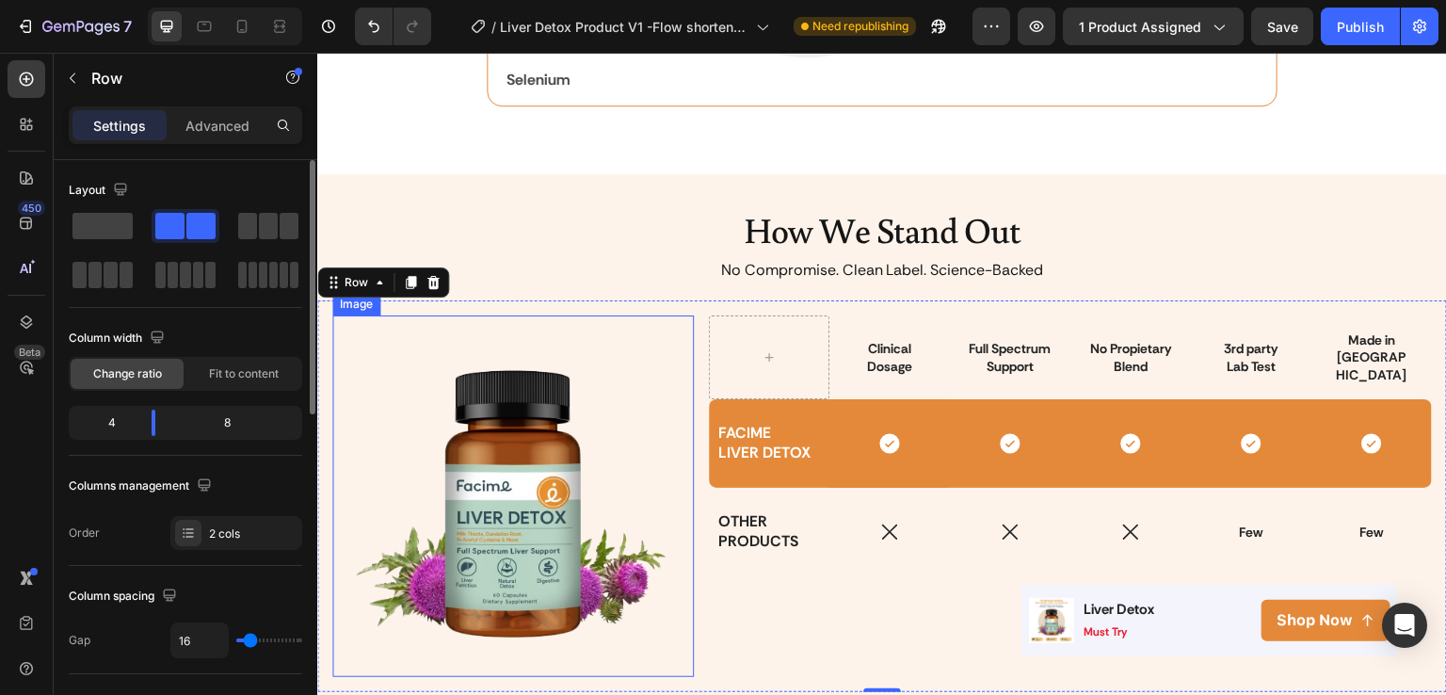
click at [539, 516] on img at bounding box center [513, 496] width 362 height 362
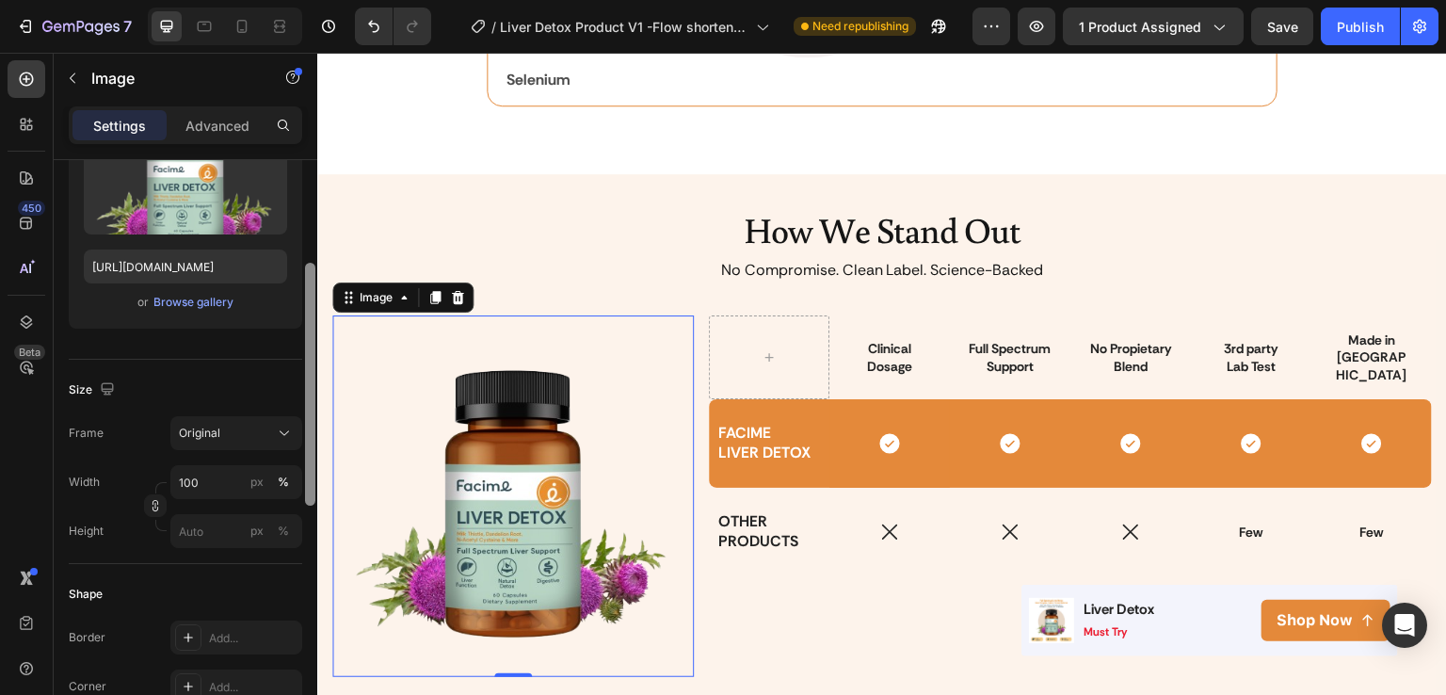
drag, startPoint x: 309, startPoint y: 351, endPoint x: 309, endPoint y: 454, distance: 102.6
click at [309, 454] on div at bounding box center [310, 384] width 10 height 243
click at [199, 476] on input "100" at bounding box center [236, 484] width 132 height 34
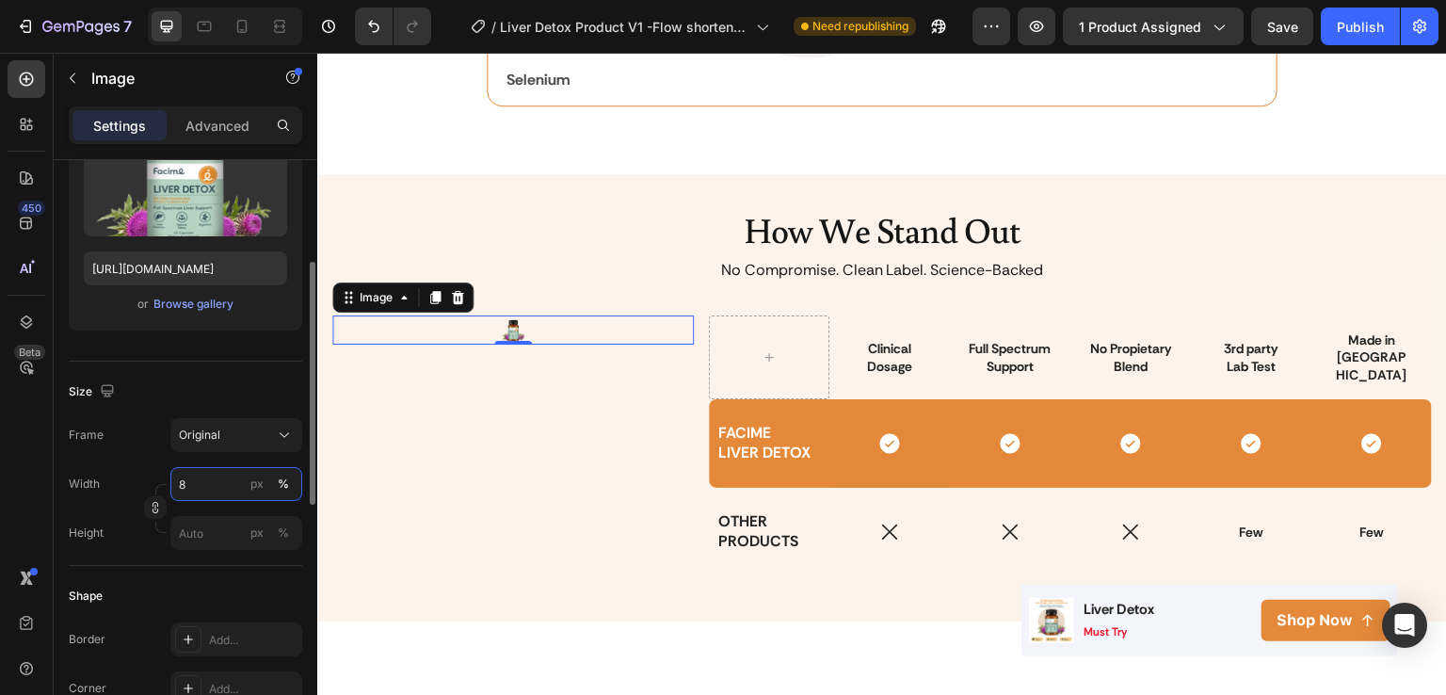
type input "80"
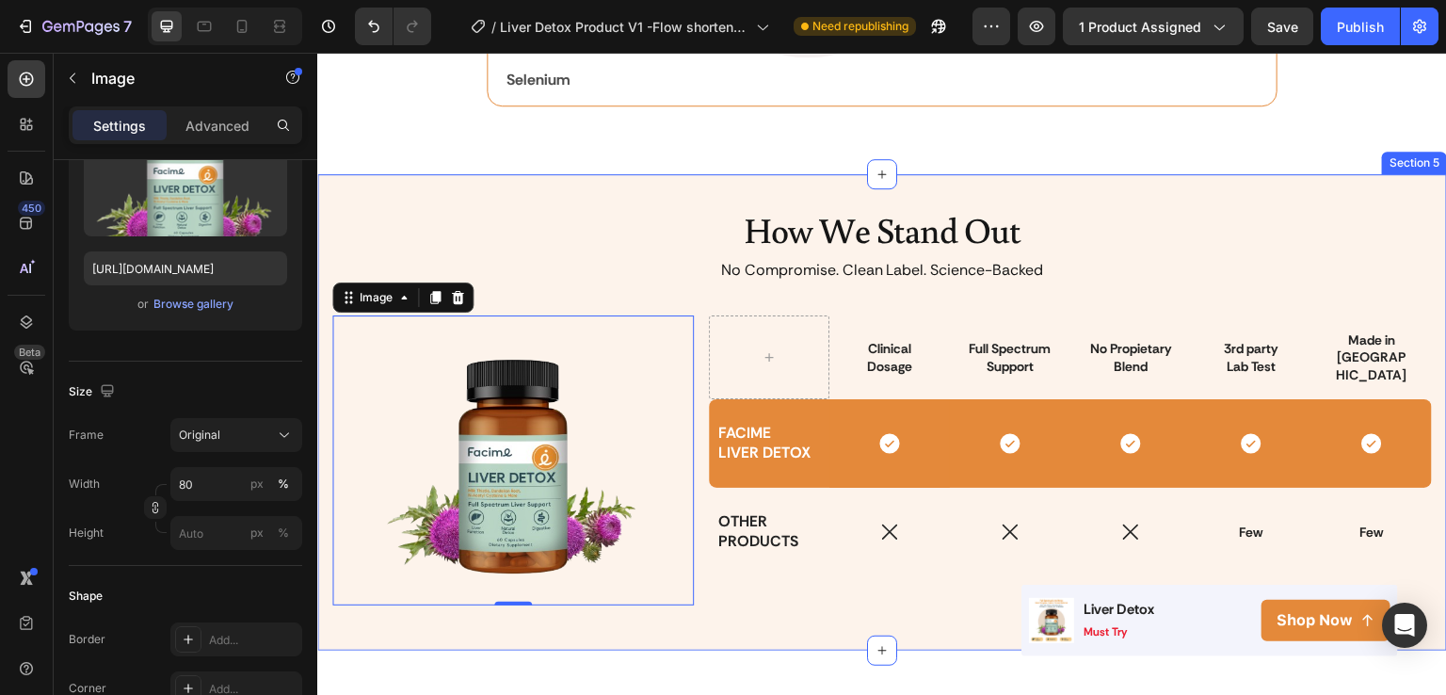
click at [754, 618] on div "How We Stand Out Heading No Compromise. Clean Label. Science-Backed Text Block …" at bounding box center [882, 412] width 1130 height 476
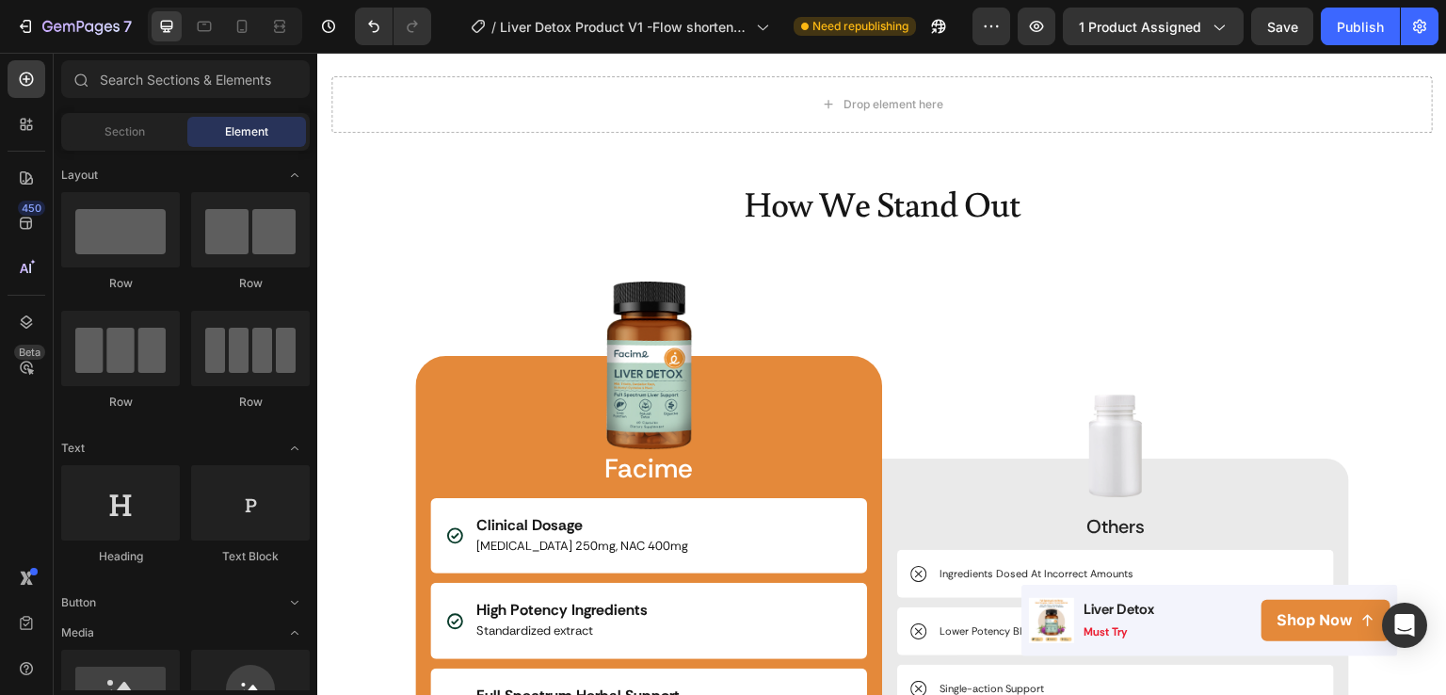
scroll to position [3454, 0]
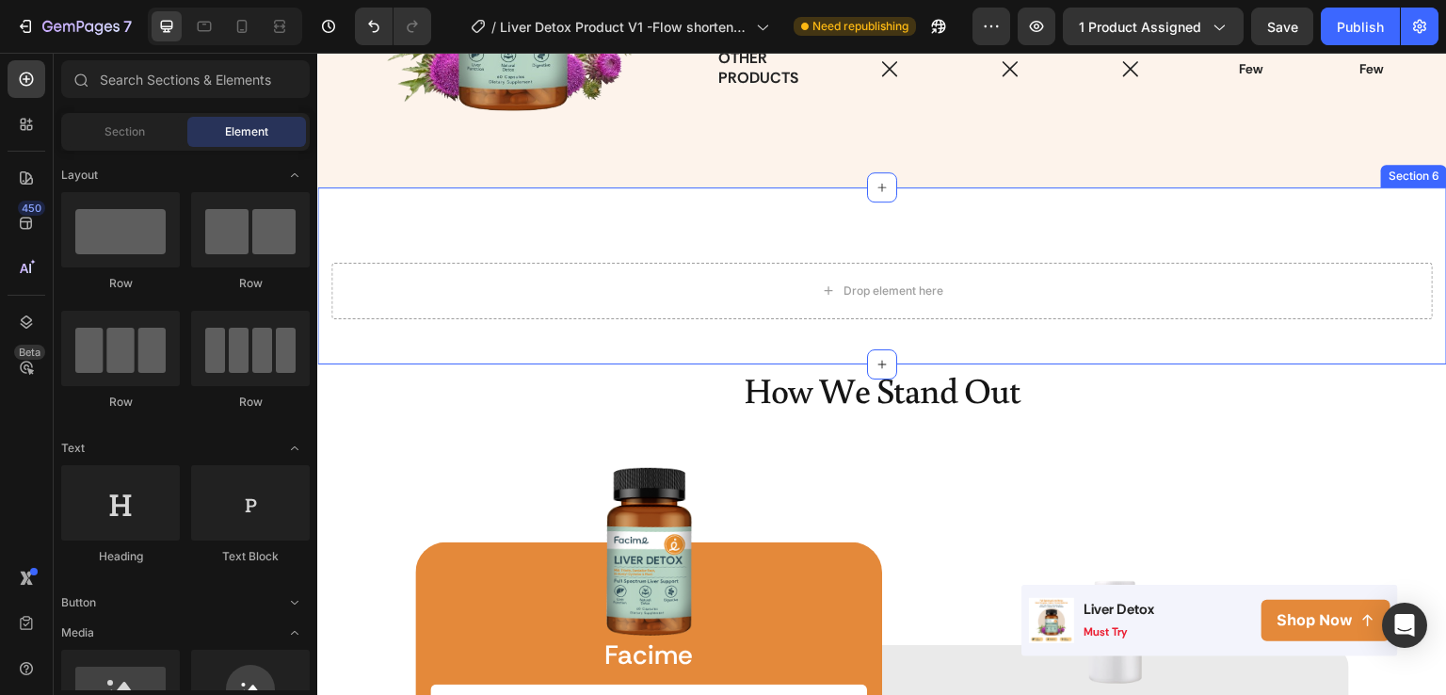
click at [1275, 227] on div "Drop element here Section 6" at bounding box center [882, 275] width 1130 height 177
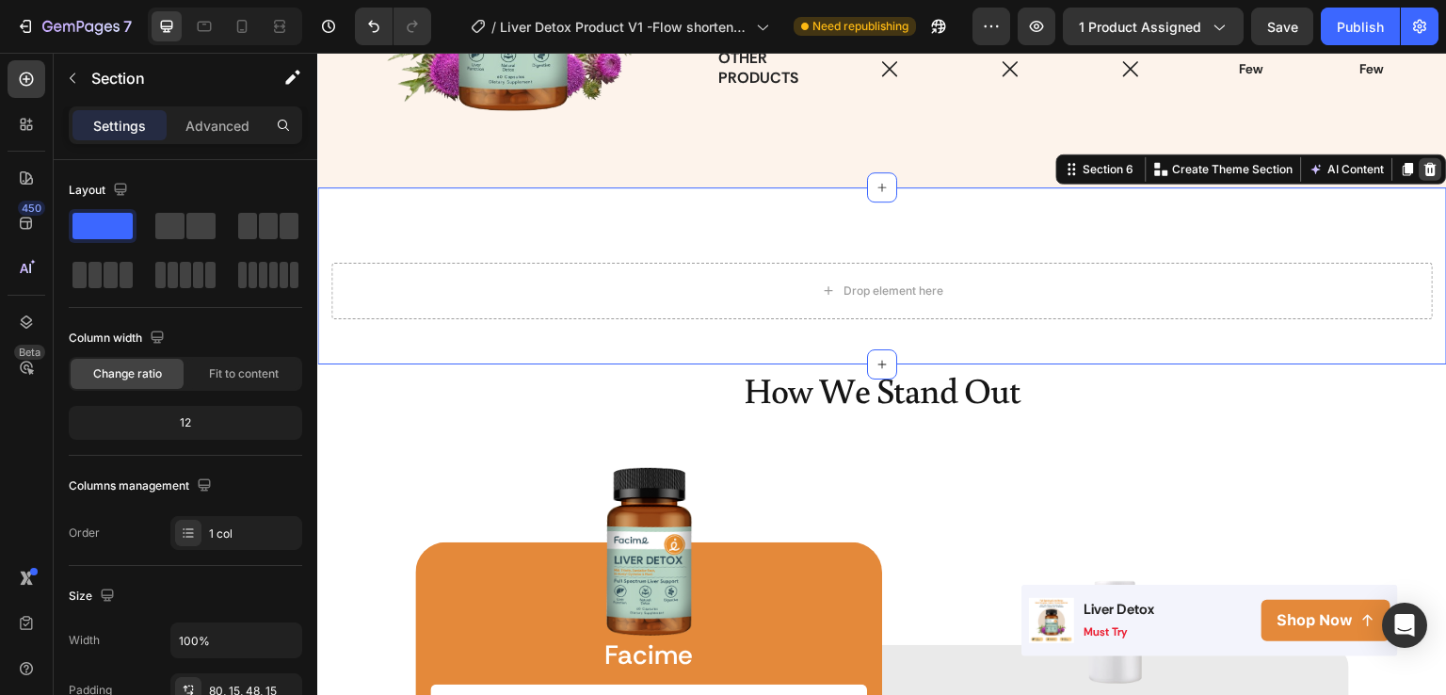
click at [1426, 163] on icon at bounding box center [1432, 168] width 12 height 13
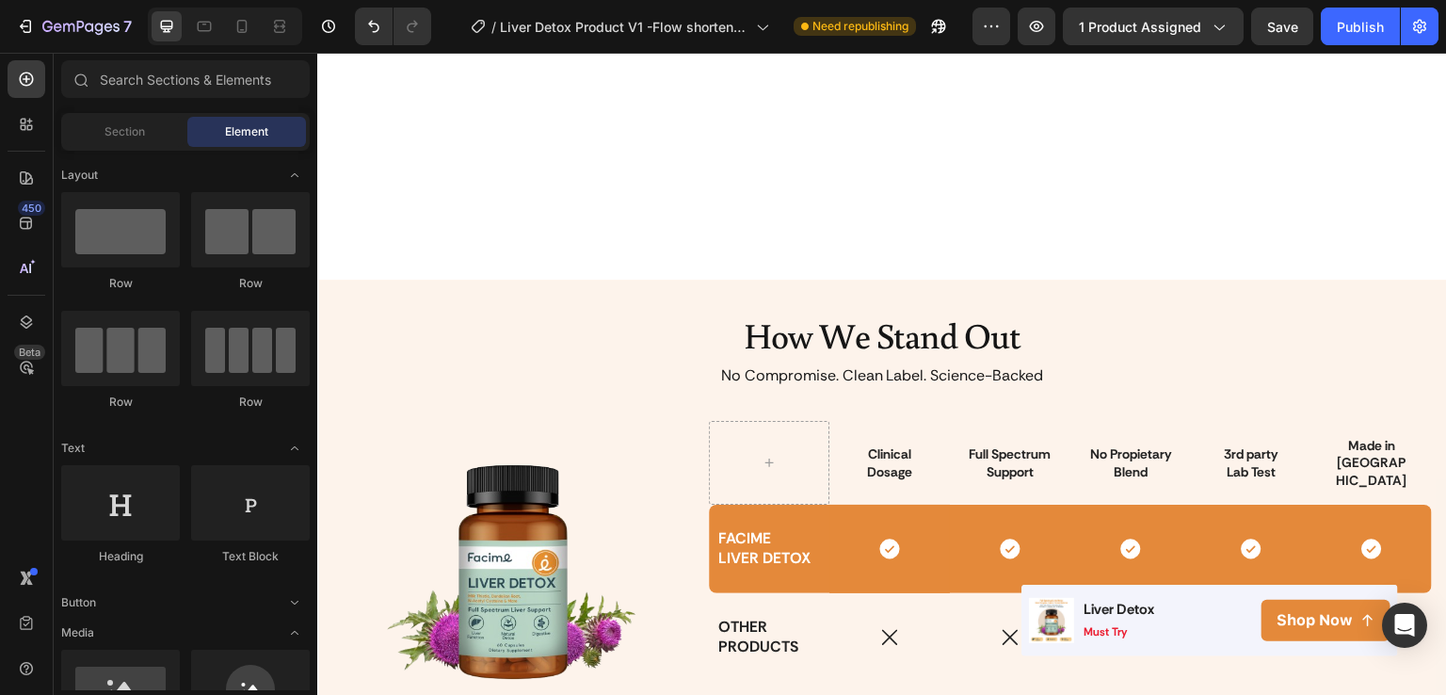
scroll to position [3555, 0]
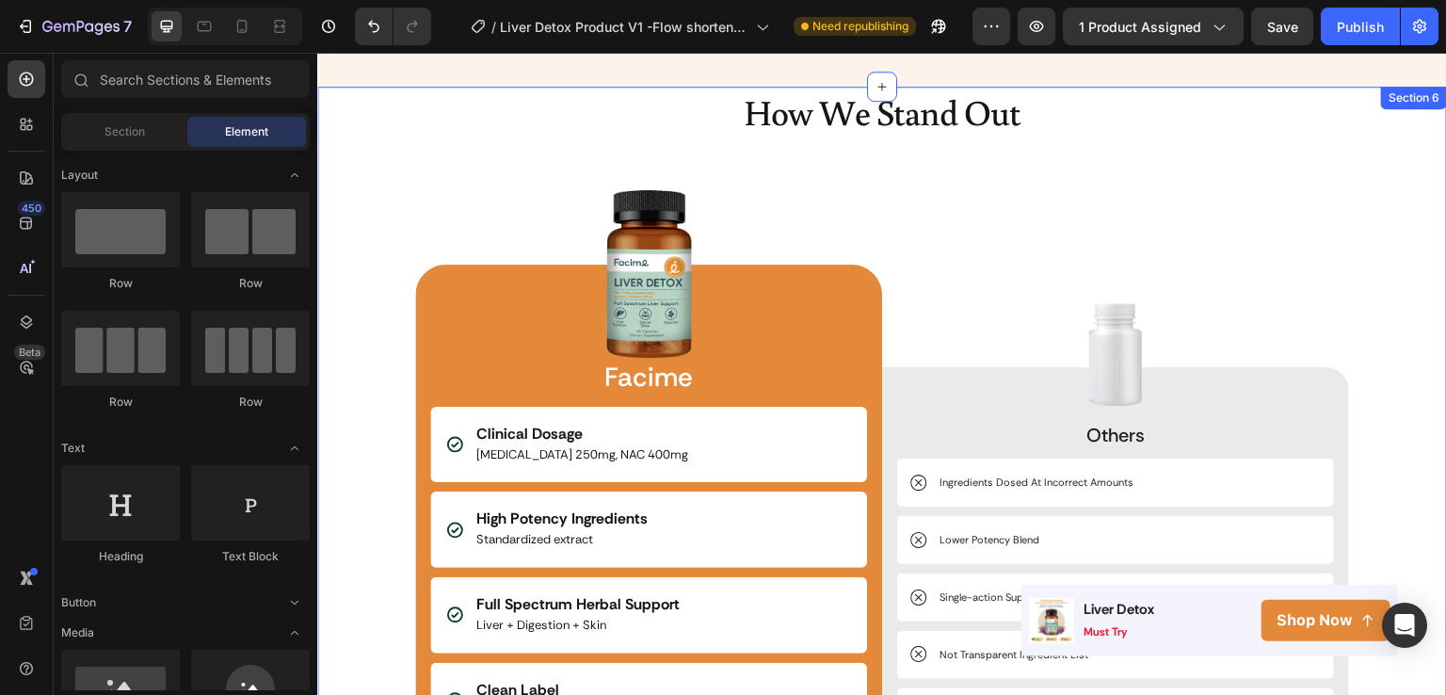
click at [1356, 223] on div "How We Stand Out Heading Image Facime Text Block Clinical Dosage [MEDICAL_DATA]…" at bounding box center [882, 516] width 1130 height 858
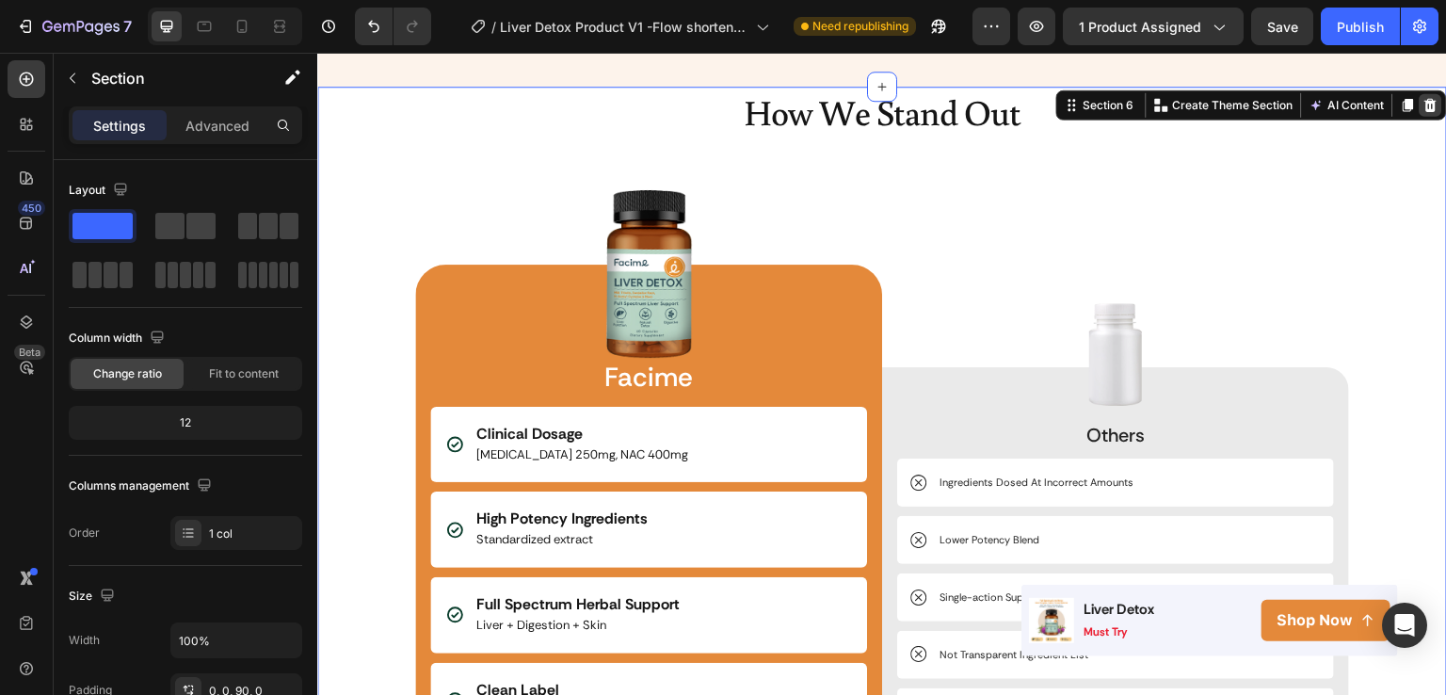
click at [1424, 100] on icon at bounding box center [1431, 105] width 15 height 15
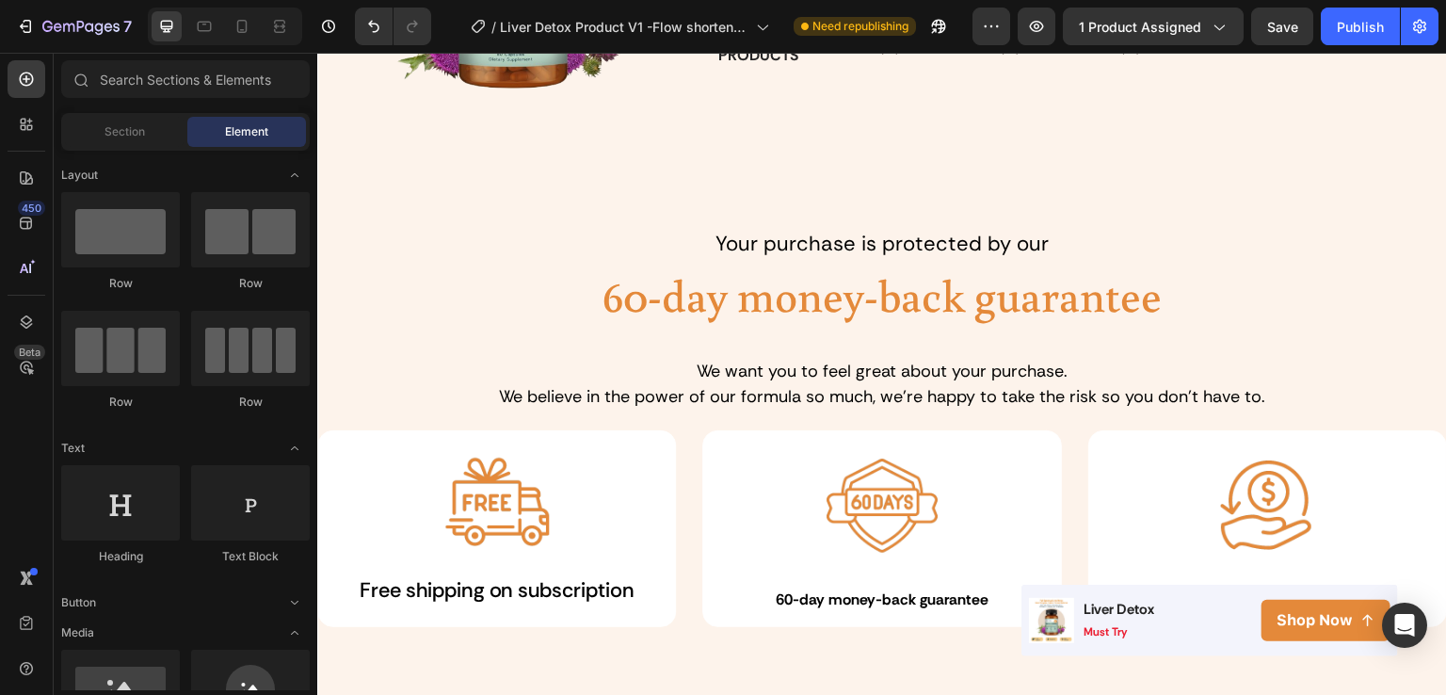
scroll to position [3316, 0]
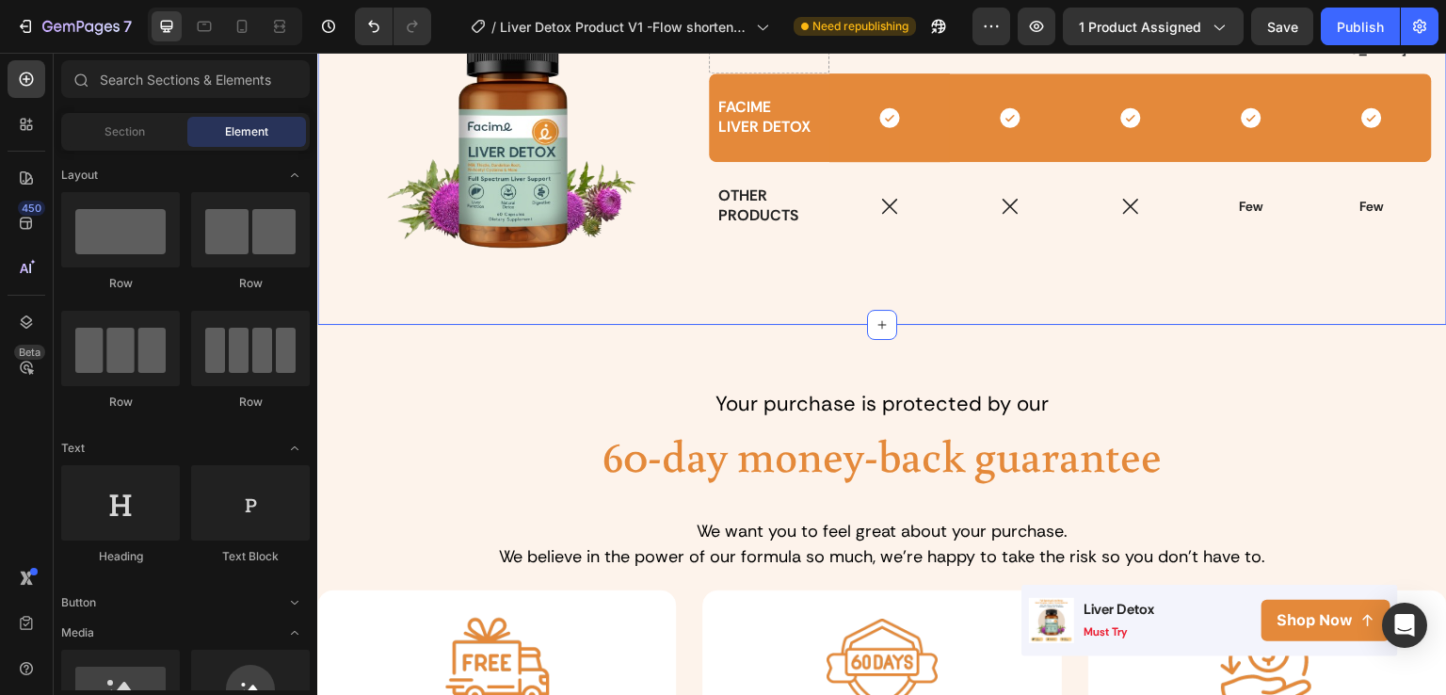
click at [1155, 313] on div "How We Stand Out Heading No Compromise. Clean Label. Science-Backed Text Block …" at bounding box center [882, 86] width 1130 height 476
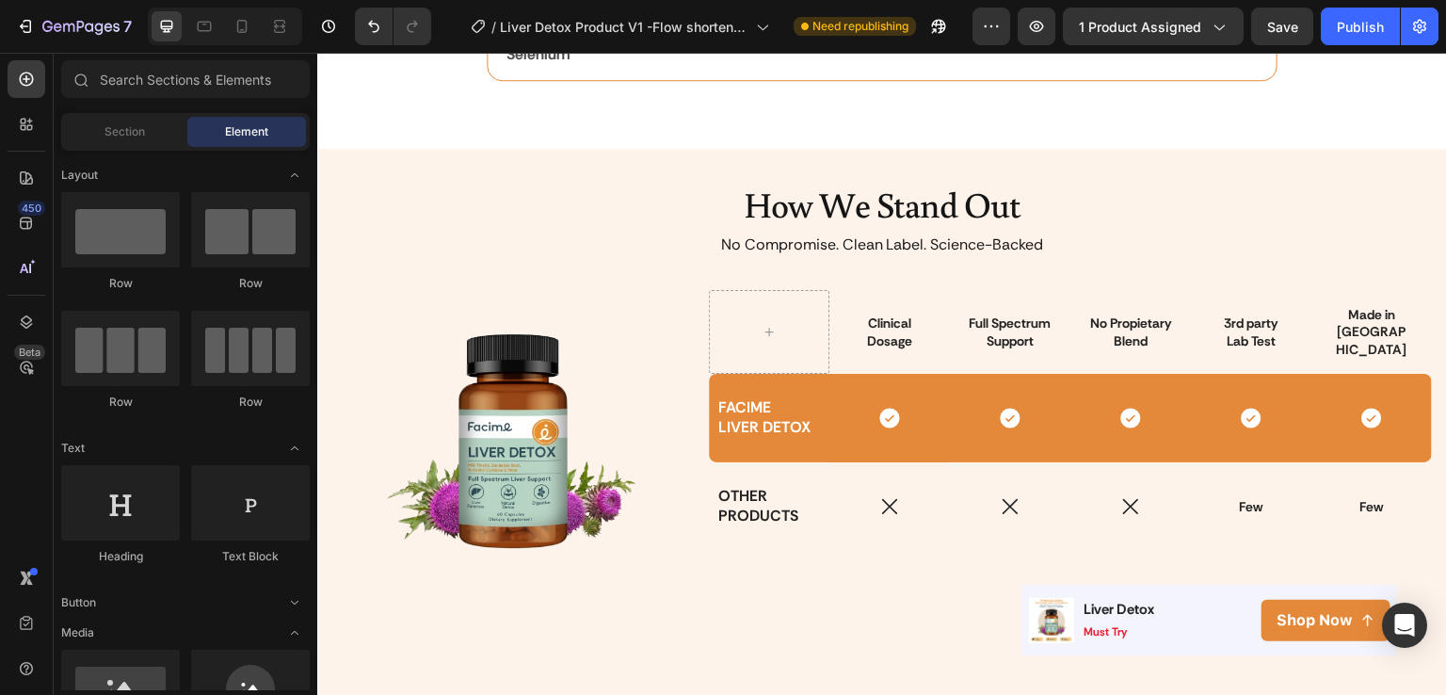
scroll to position [3037, 0]
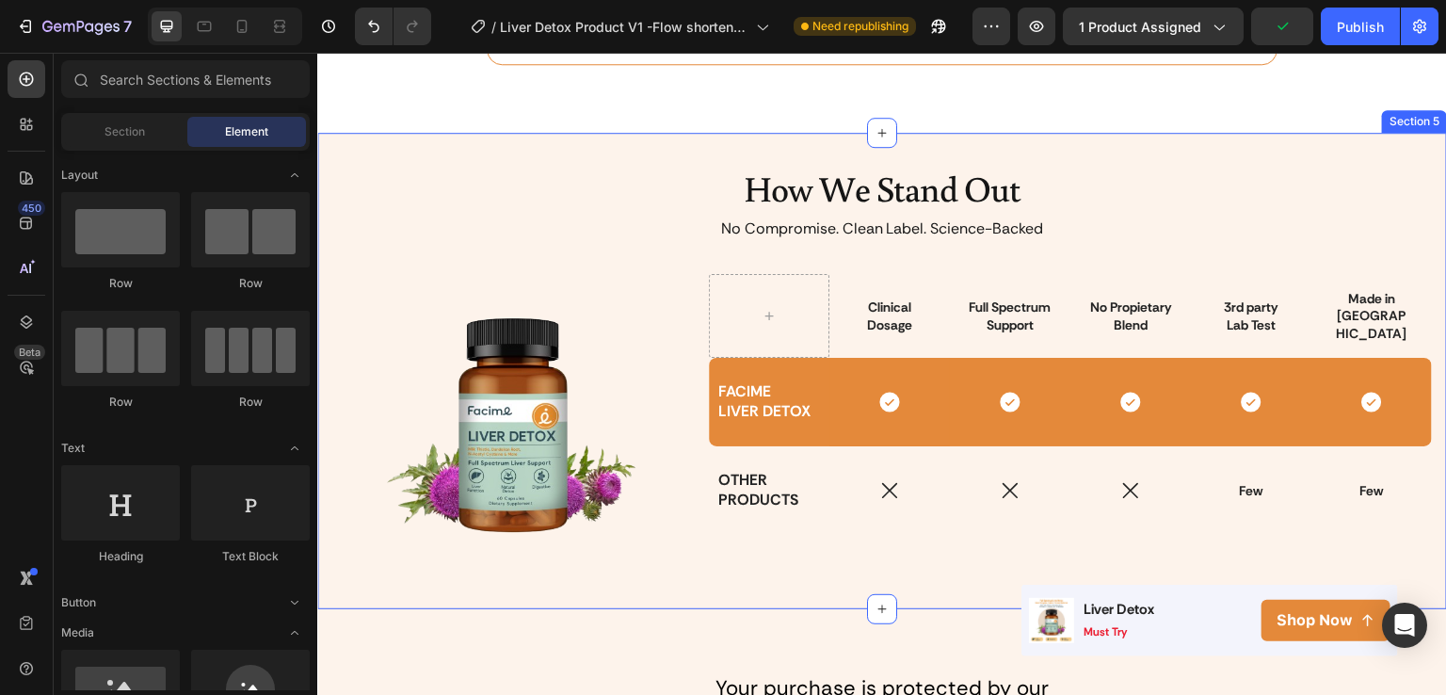
click at [1253, 143] on div "How We Stand Out Heading No Compromise. Clean Label. Science-Backed Text Block …" at bounding box center [882, 371] width 1130 height 476
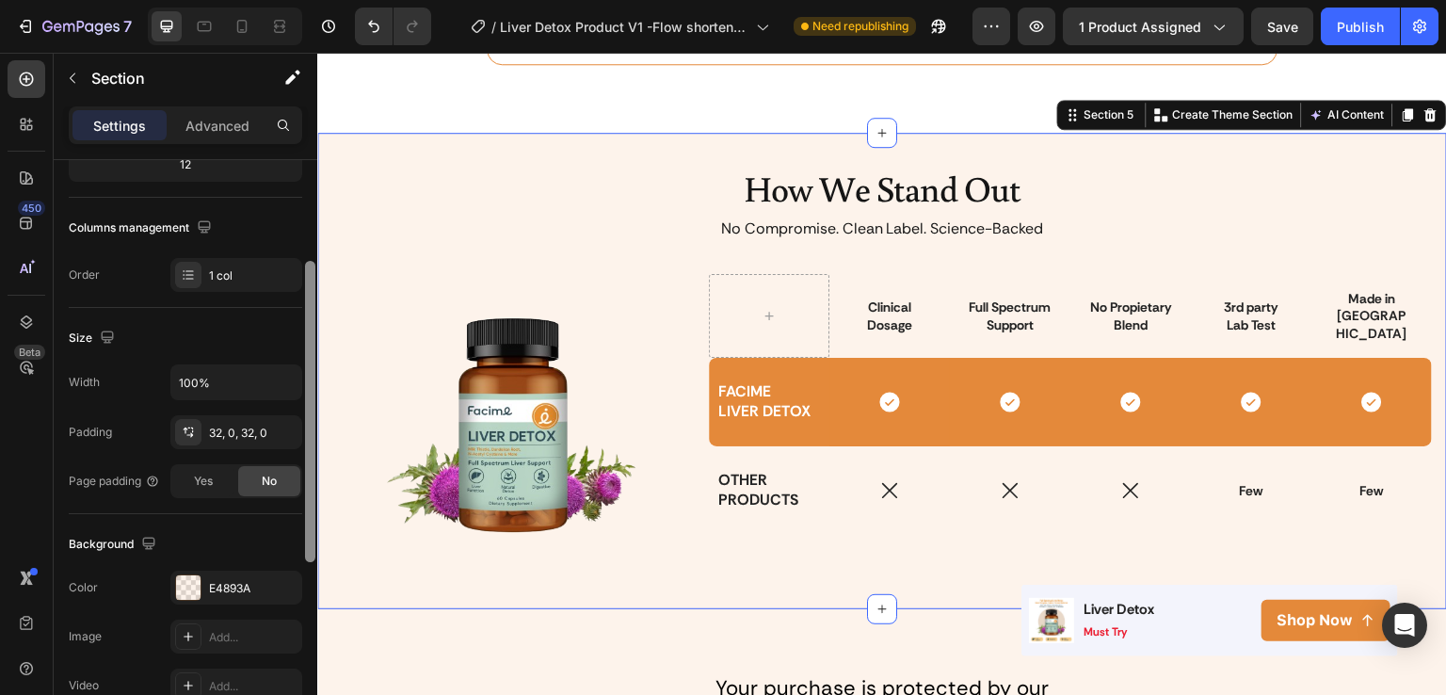
drag, startPoint x: 310, startPoint y: 392, endPoint x: 306, endPoint y: 528, distance: 136.6
click at [306, 528] on div at bounding box center [310, 411] width 10 height 301
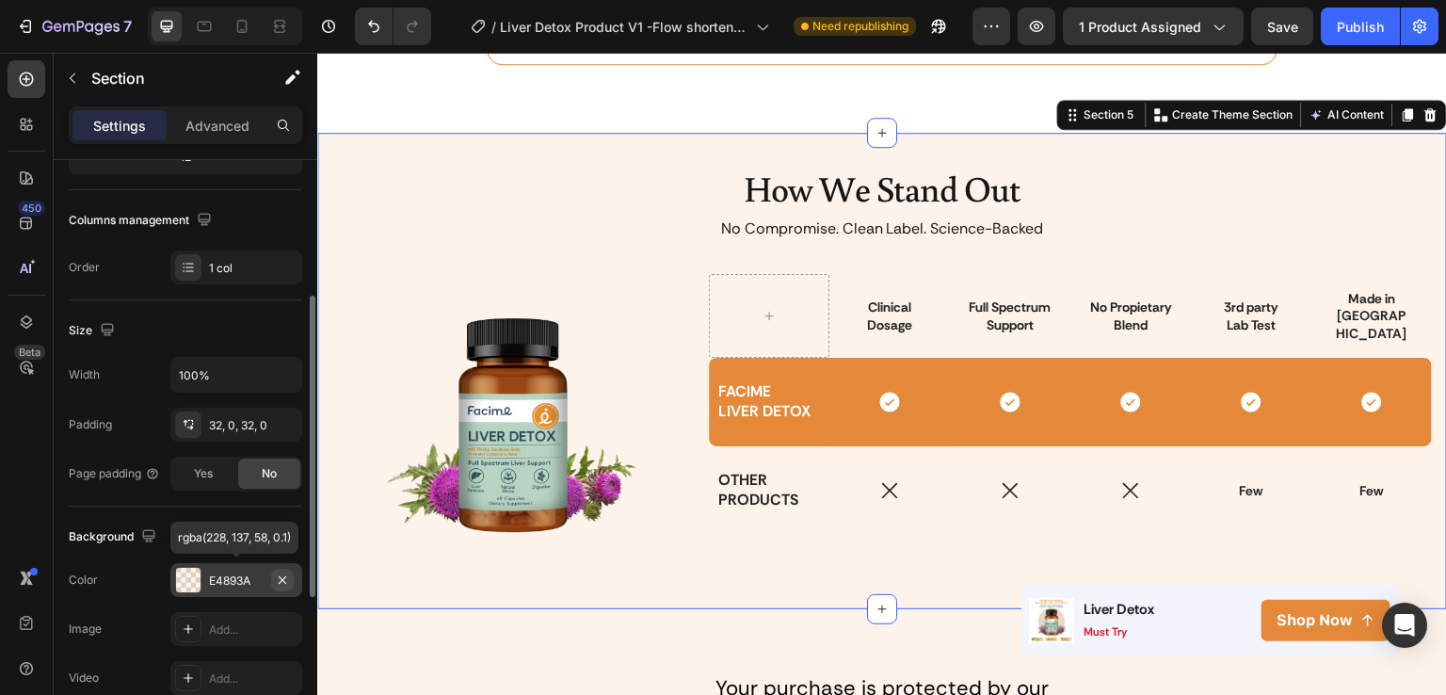
click at [278, 581] on icon "button" at bounding box center [282, 580] width 15 height 15
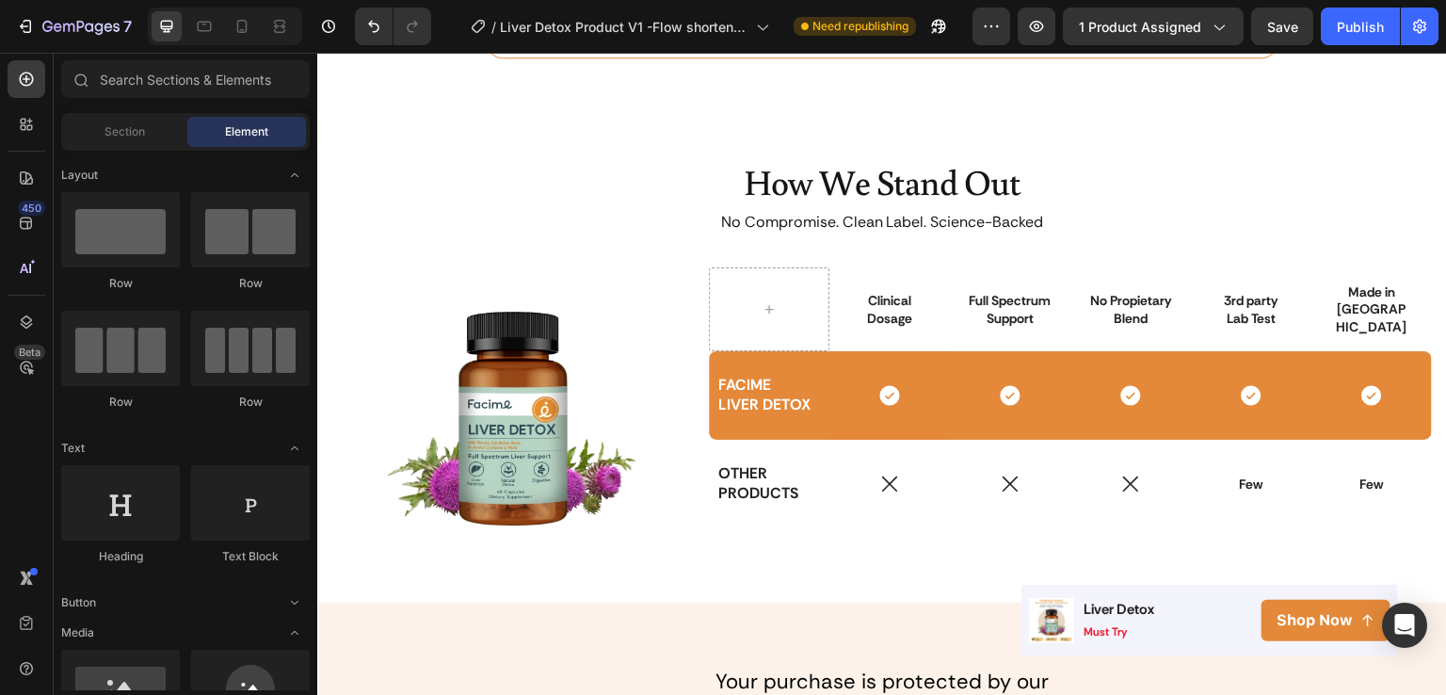
scroll to position [3052, 0]
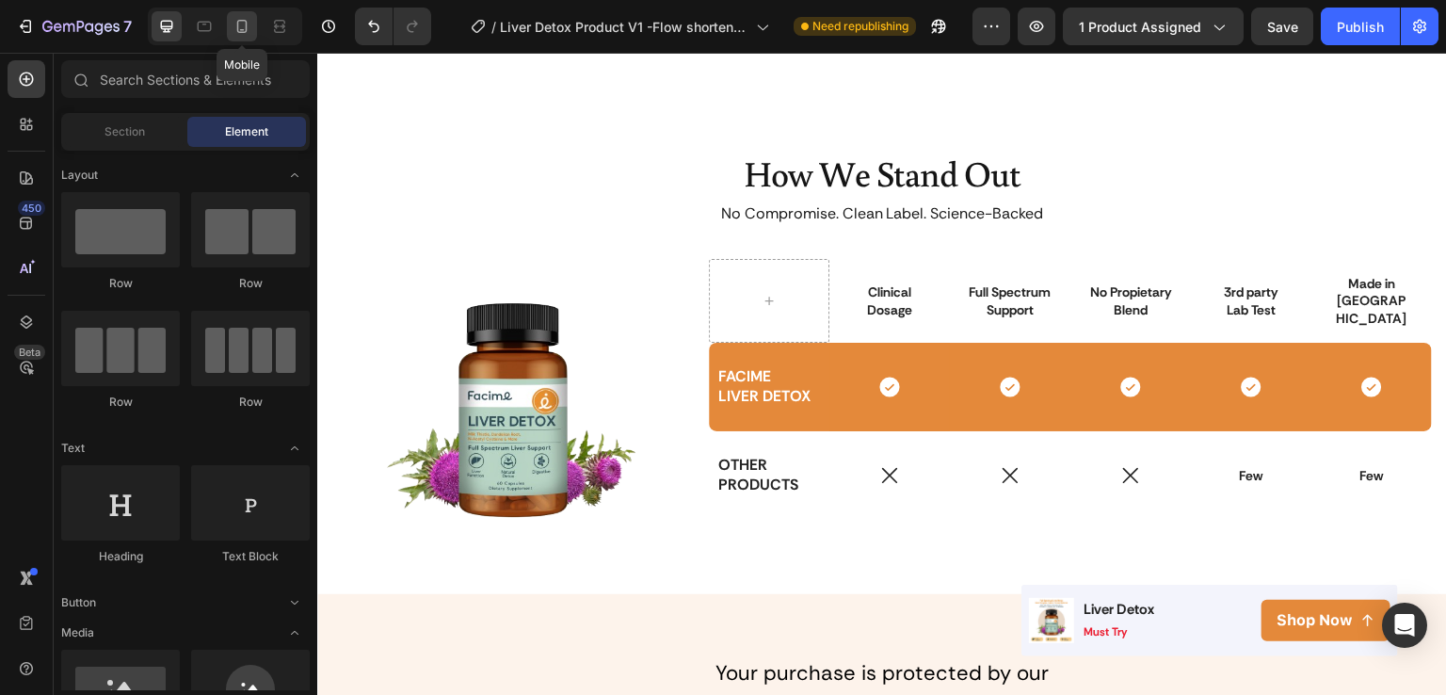
click at [237, 29] on icon at bounding box center [242, 26] width 10 height 13
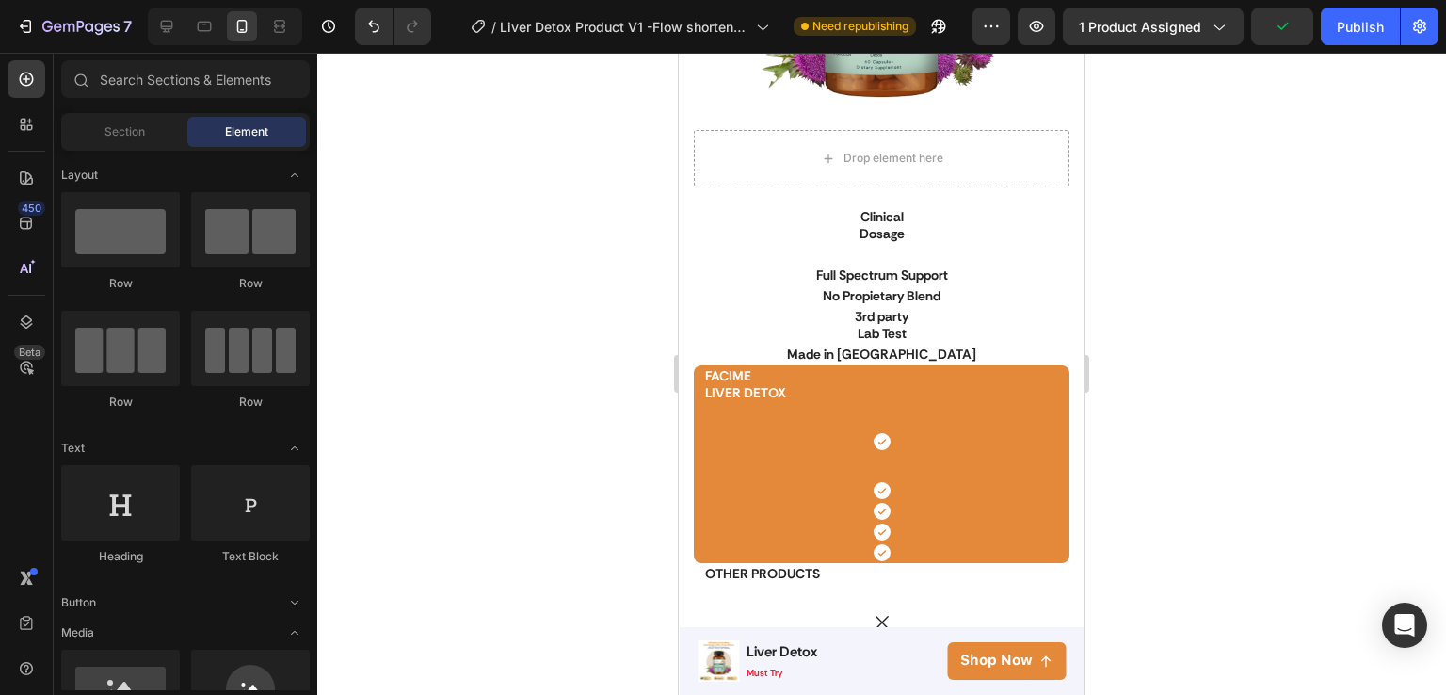
scroll to position [2857, 0]
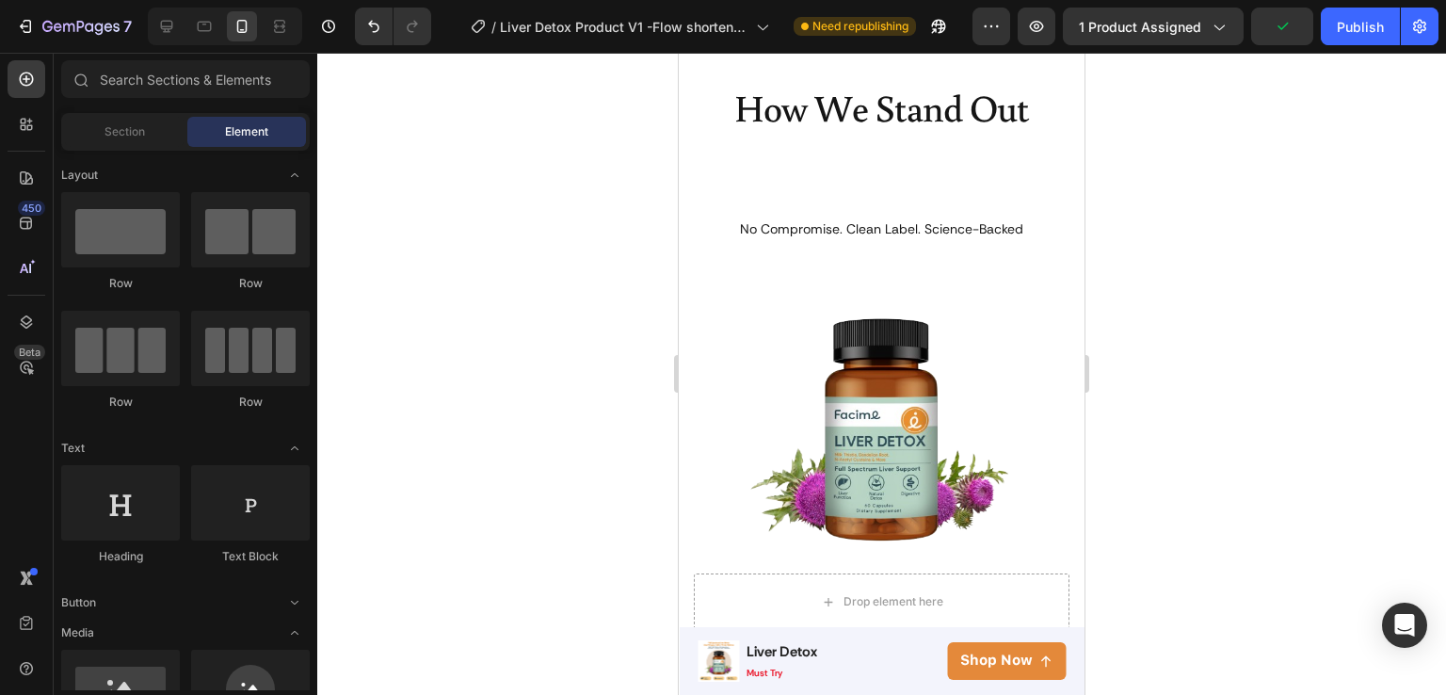
drag, startPoint x: 1073, startPoint y: 340, endPoint x: 1044, endPoint y: 191, distance: 151.6
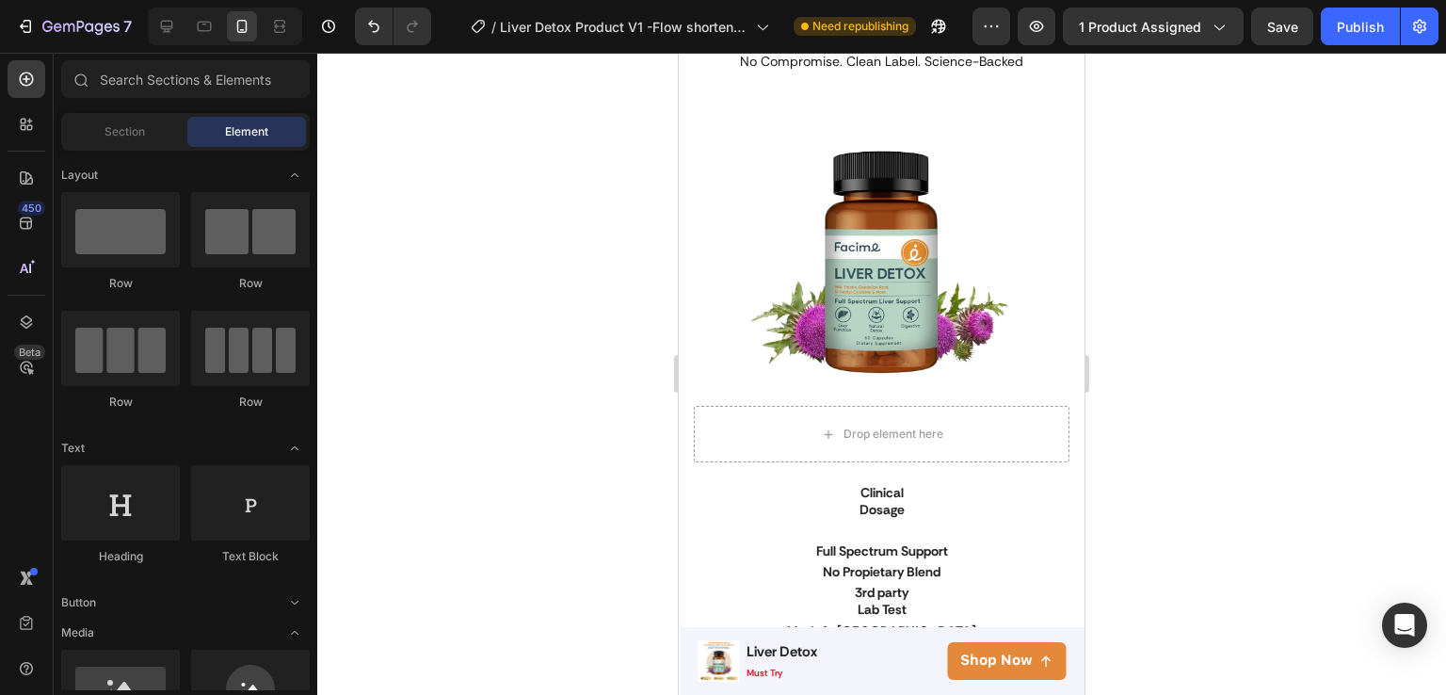
scroll to position [3023, 0]
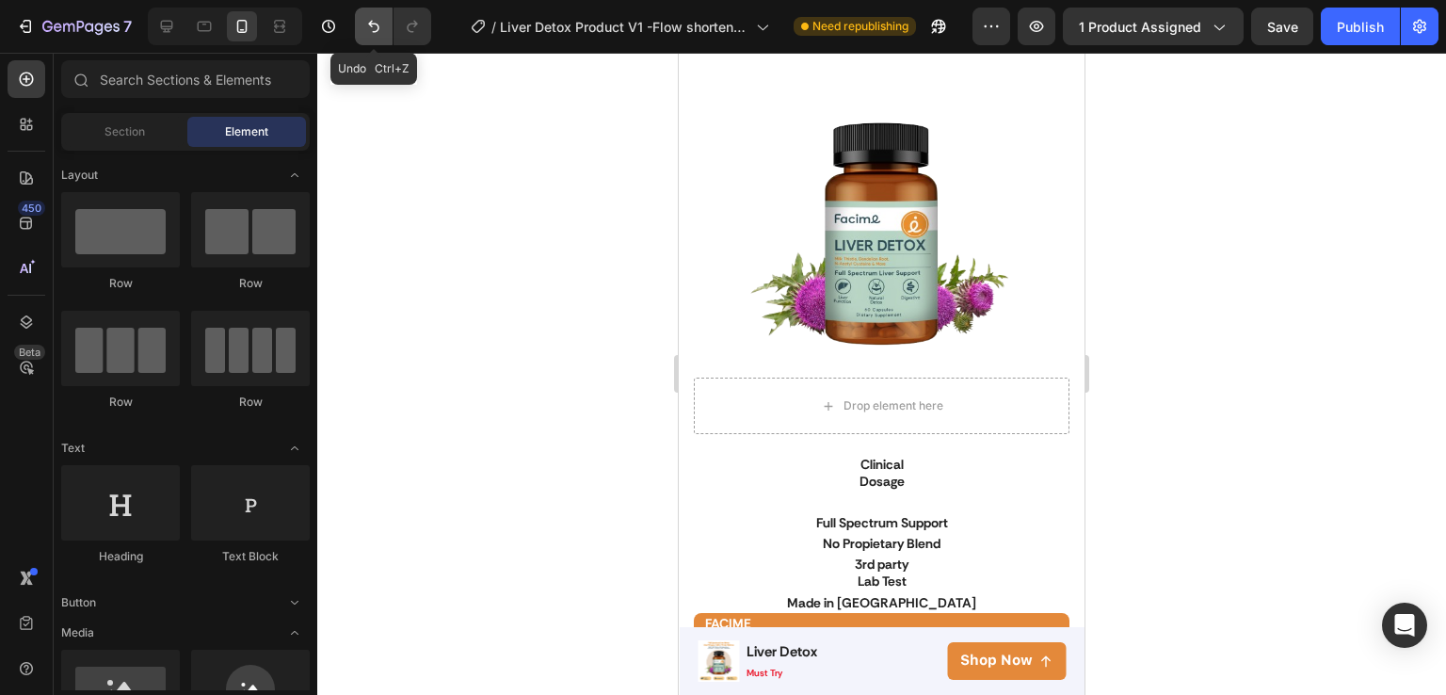
click at [379, 44] on button "Undo/Redo" at bounding box center [374, 27] width 38 height 38
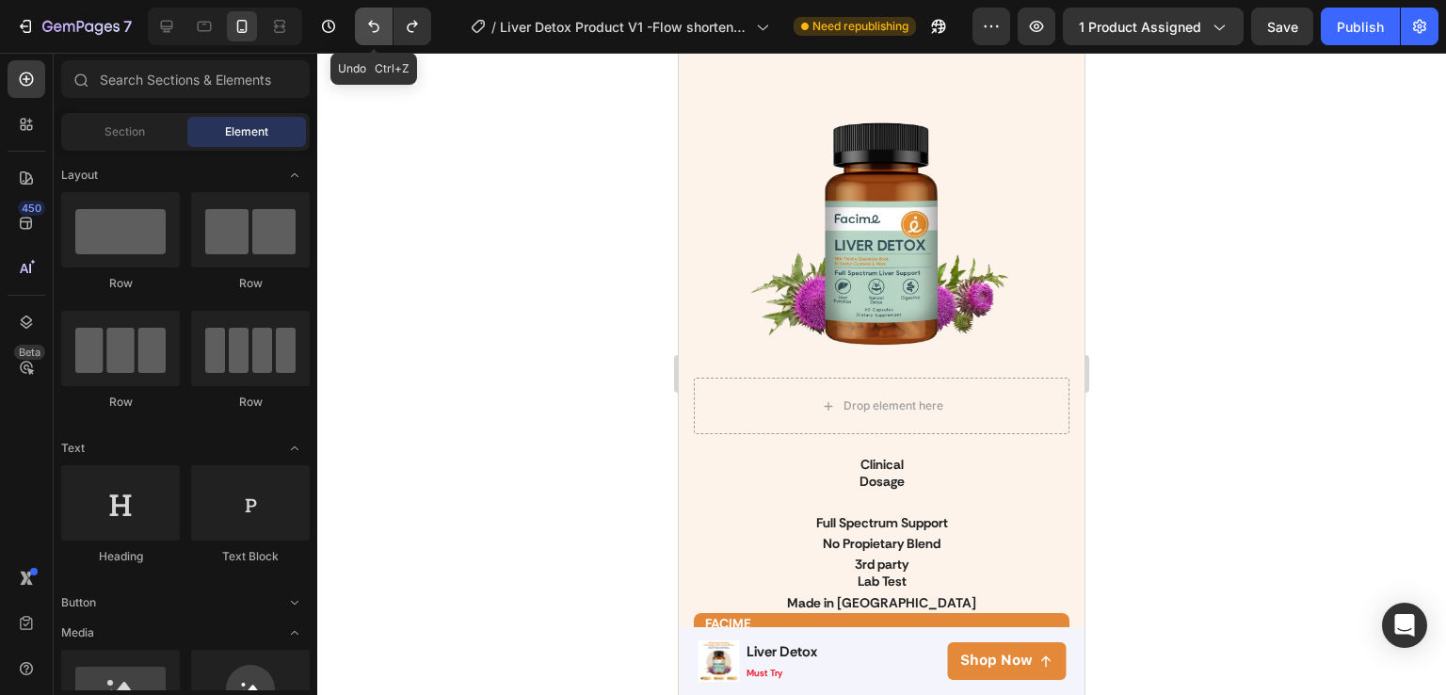
click at [379, 44] on button "Undo/Redo" at bounding box center [374, 27] width 38 height 38
drag, startPoint x: 166, startPoint y: 31, endPoint x: 263, endPoint y: 61, distance: 101.6
click at [166, 31] on icon at bounding box center [167, 27] width 12 height 12
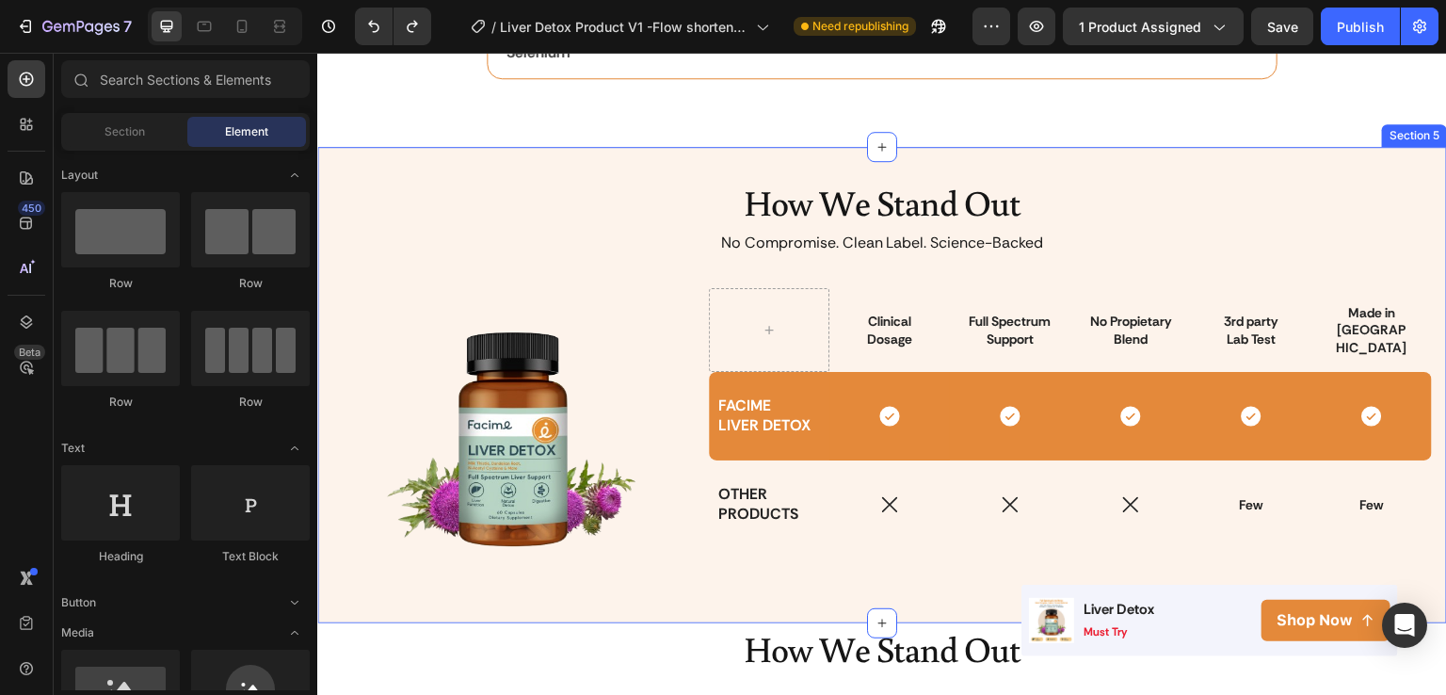
click at [619, 155] on div "How We Stand Out Heading No Compromise. Clean Label. Science-Backed Text Block …" at bounding box center [882, 385] width 1130 height 476
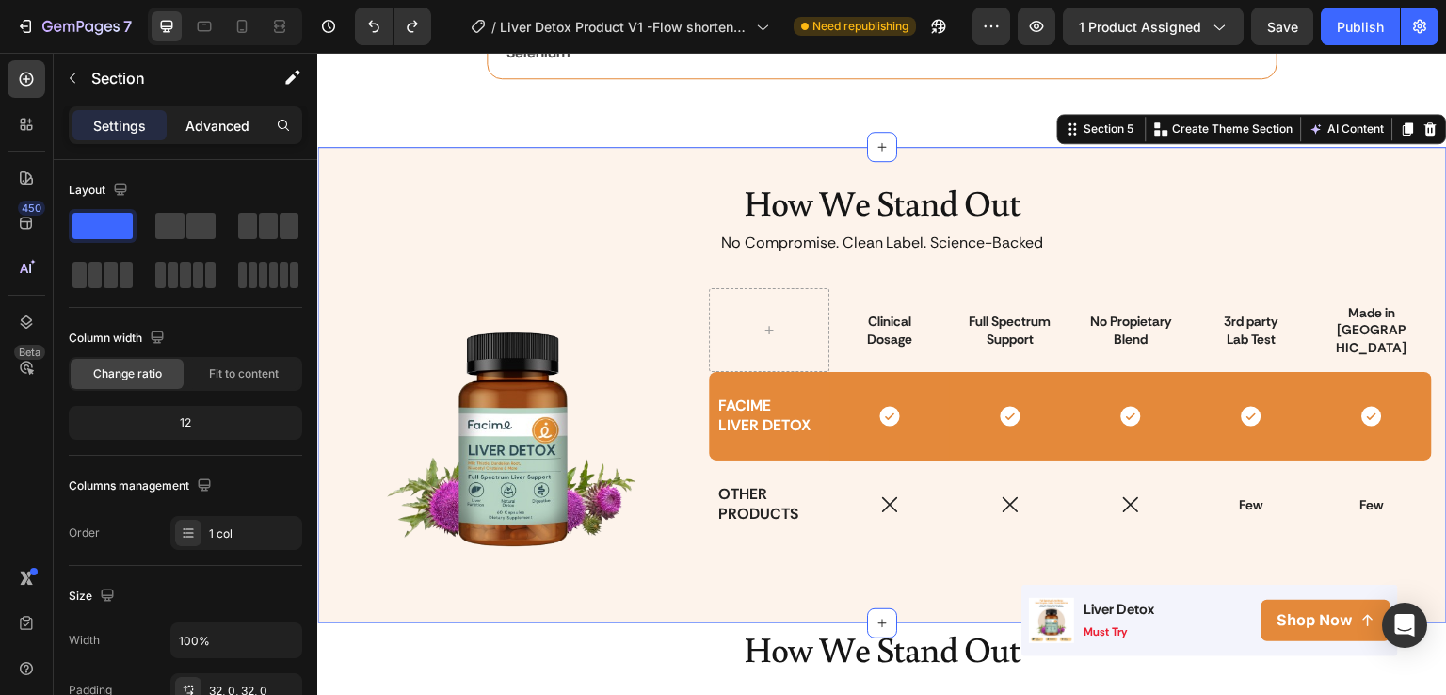
click at [205, 118] on p "Advanced" at bounding box center [217, 126] width 64 height 20
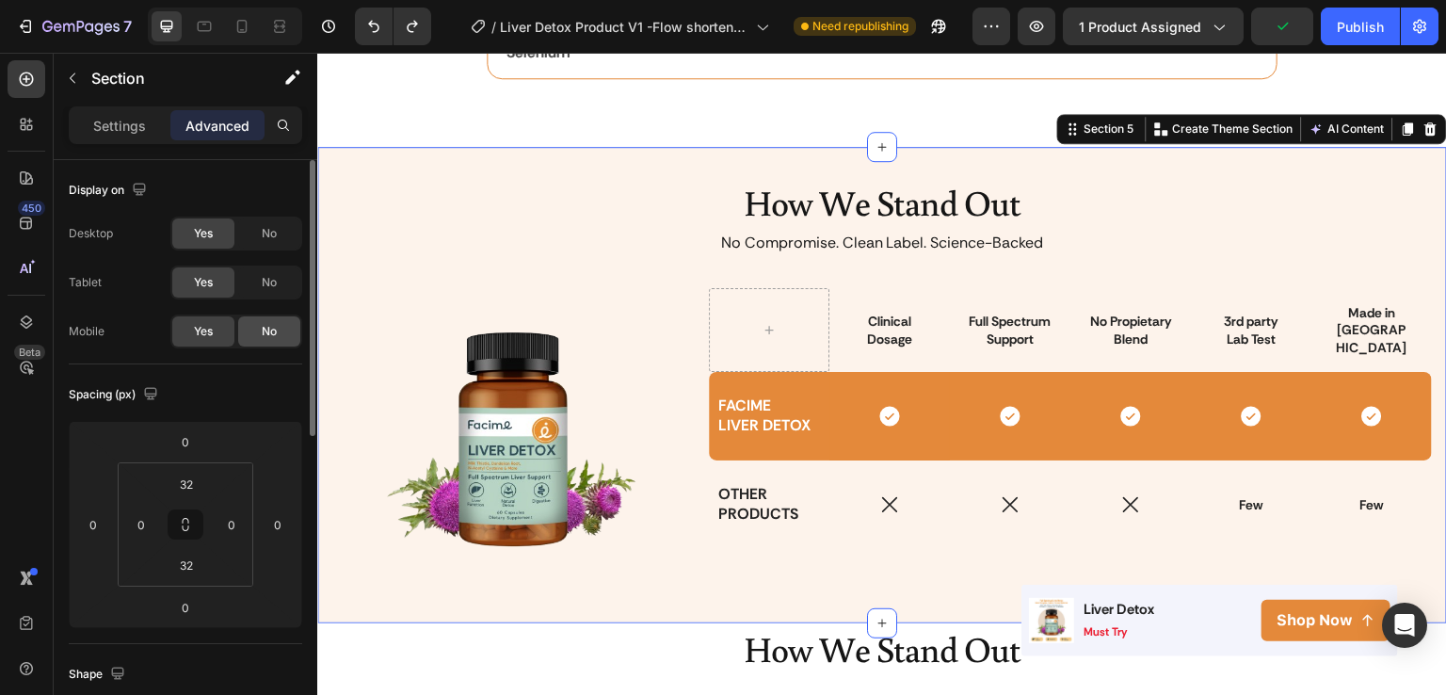
click at [252, 328] on div "No" at bounding box center [269, 331] width 62 height 30
